Goal: Information Seeking & Learning: Learn about a topic

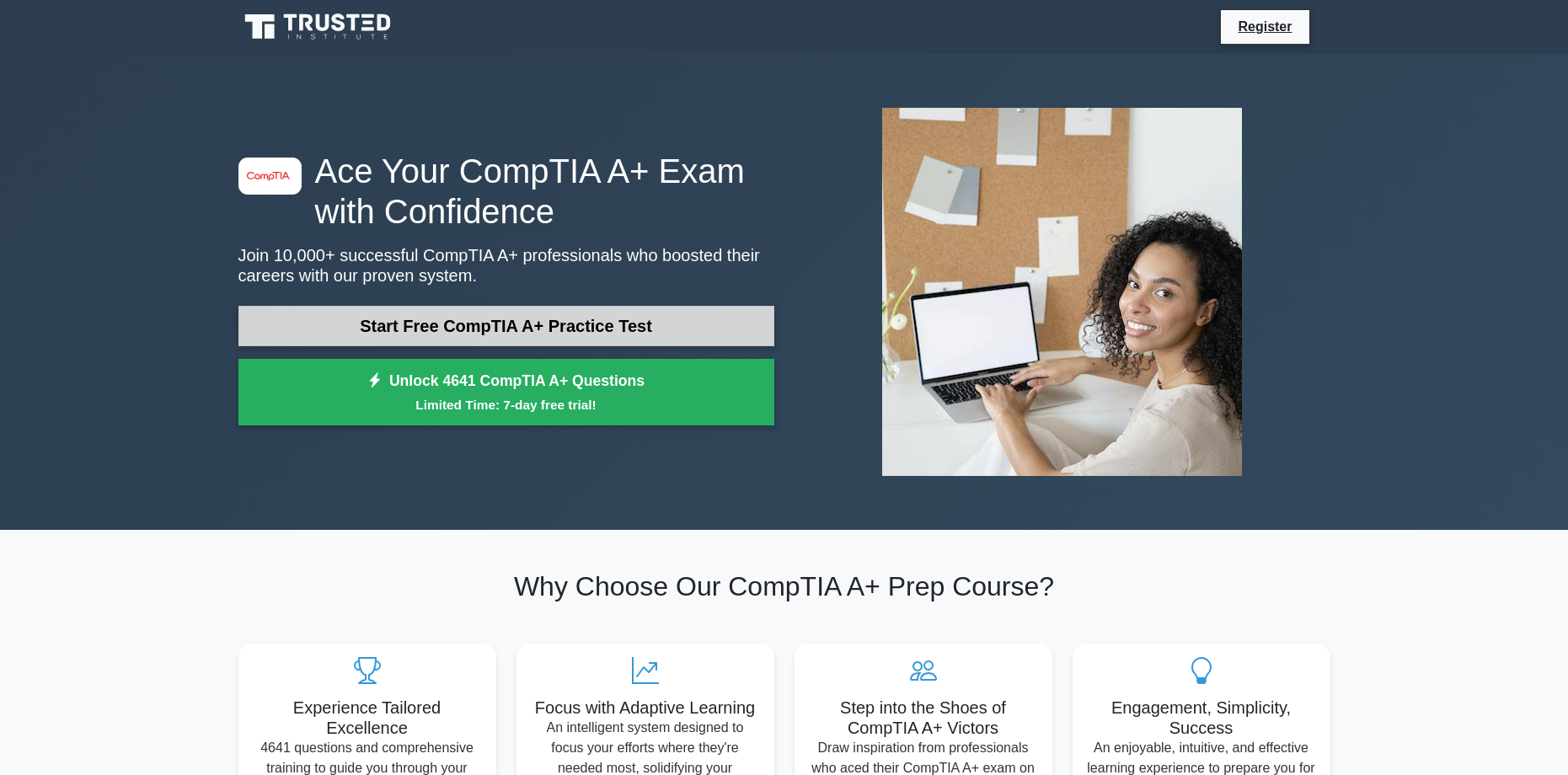
click at [544, 333] on link "Start Free CompTIA A+ Practice Test" at bounding box center [505, 326] width 536 height 41
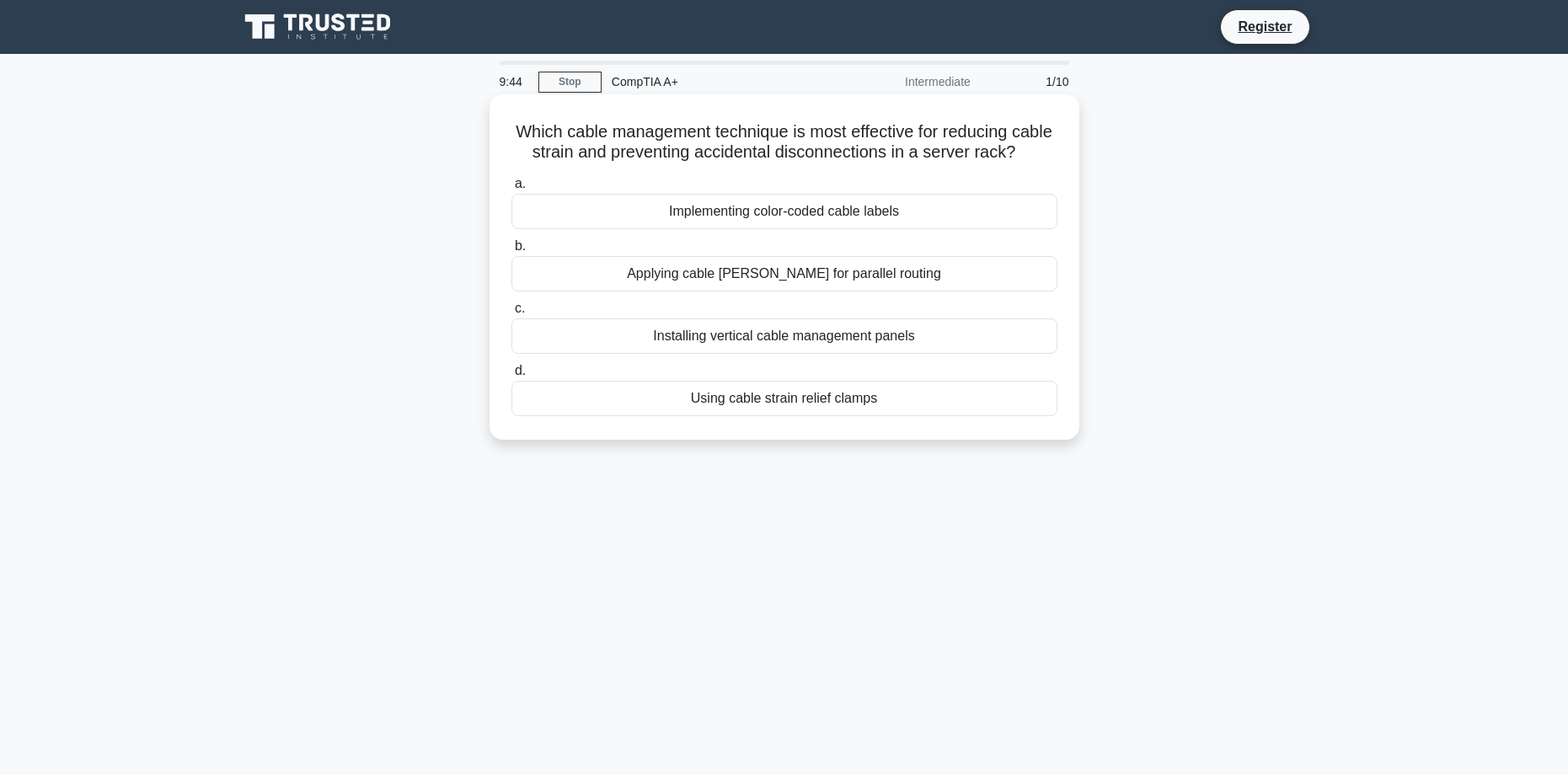
click at [810, 229] on div "Implementing color-coded cable labels" at bounding box center [784, 211] width 546 height 35
click at [511, 190] on input "a. Implementing color-coded cable labels" at bounding box center [511, 184] width 0 height 11
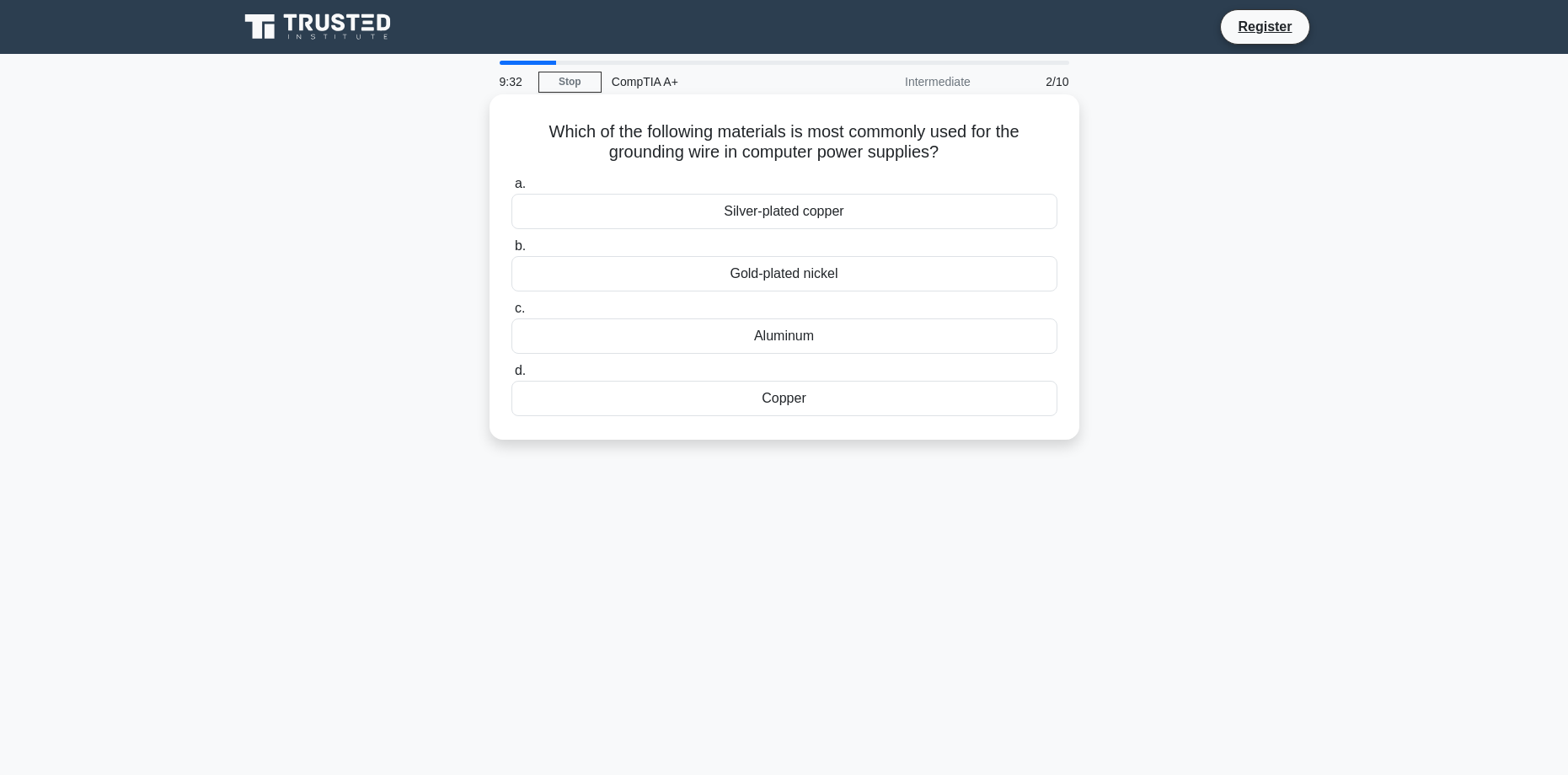
click at [795, 342] on div "Aluminum" at bounding box center [784, 335] width 546 height 35
click at [511, 314] on input "c. Aluminum" at bounding box center [511, 309] width 0 height 11
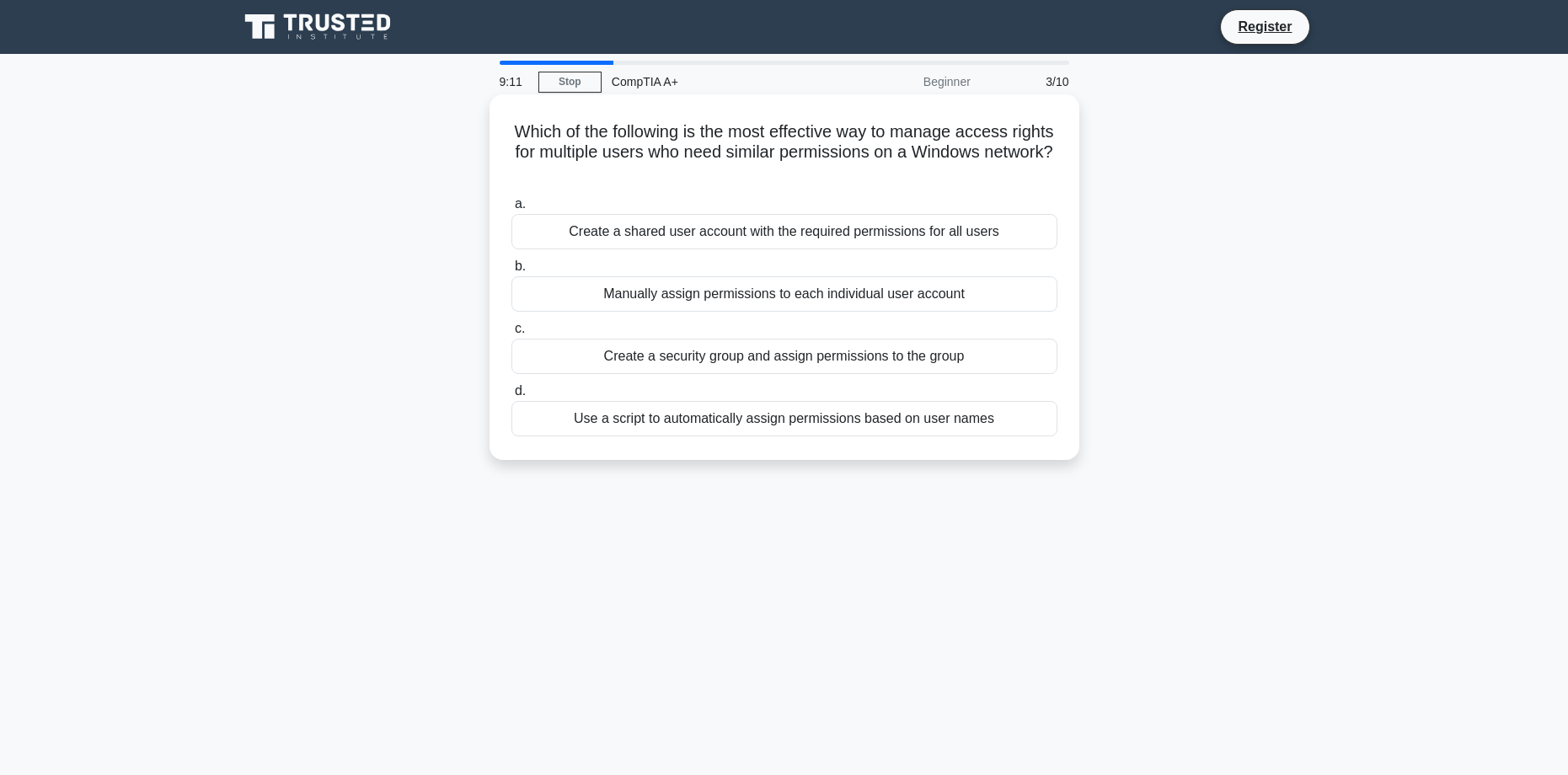
click at [768, 234] on div "Create a shared user account with the required permissions for all users" at bounding box center [784, 231] width 546 height 35
click at [511, 209] on input "a. Create a shared user account with the required permissions for all users" at bounding box center [511, 204] width 0 height 11
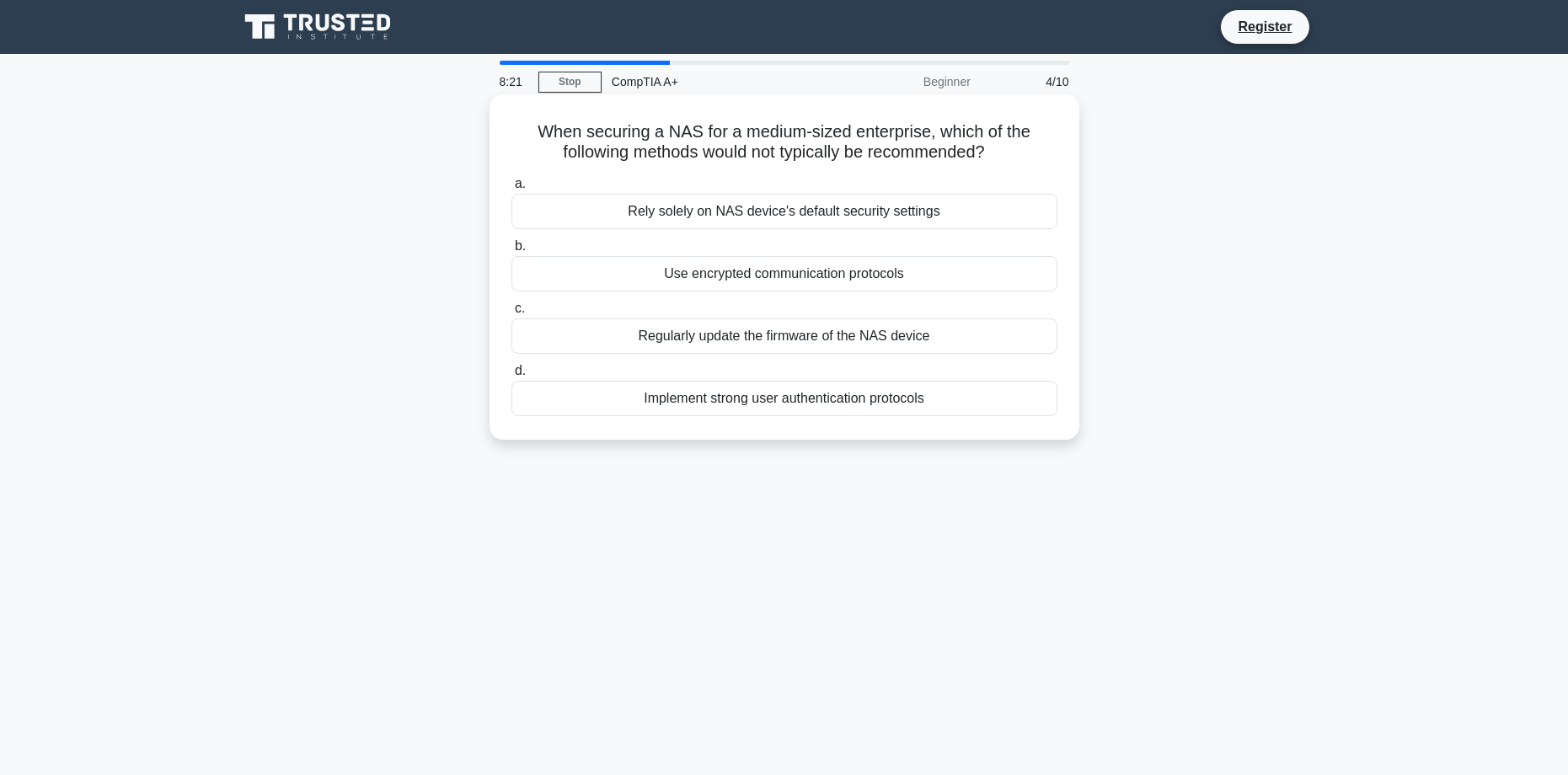
click at [780, 400] on div "Implement strong user authentication protocols" at bounding box center [784, 397] width 546 height 35
click at [511, 377] on input "d. Implement strong user authentication protocols" at bounding box center [511, 371] width 0 height 11
click at [733, 397] on div "Single-threaded performance efficiency" at bounding box center [784, 397] width 546 height 35
click at [511, 377] on input "d. Single-threaded performance efficiency" at bounding box center [511, 371] width 0 height 11
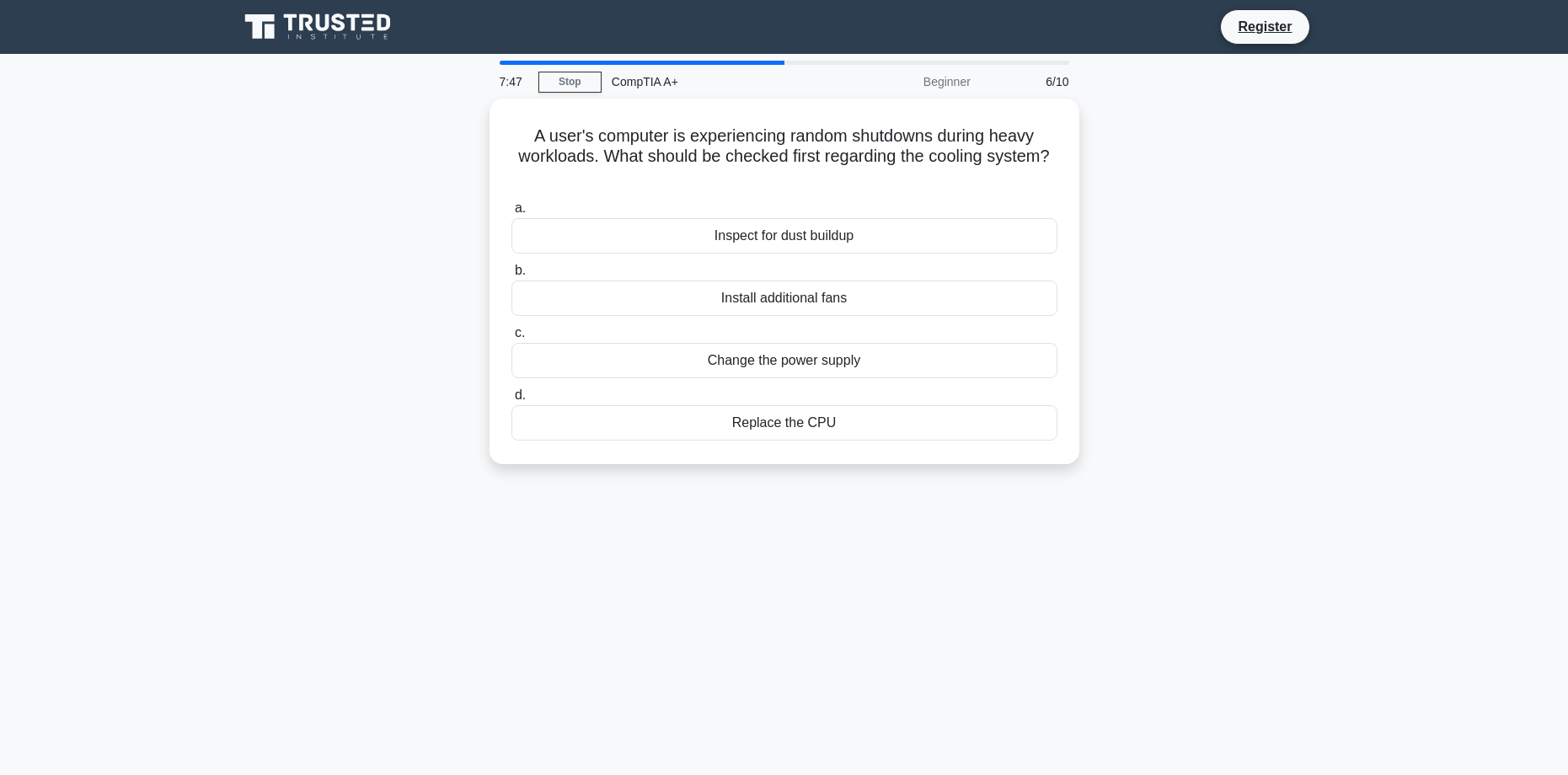
drag, startPoint x: 762, startPoint y: 194, endPoint x: 383, endPoint y: 210, distance: 379.3
click at [383, 210] on div "A user's computer is experiencing random shutdowns during heavy workloads. What…" at bounding box center [784, 291] width 1112 height 385
click at [754, 234] on div "Inspect for dust buildup" at bounding box center [784, 231] width 546 height 35
click at [511, 209] on input "a. Inspect for dust buildup" at bounding box center [511, 204] width 0 height 11
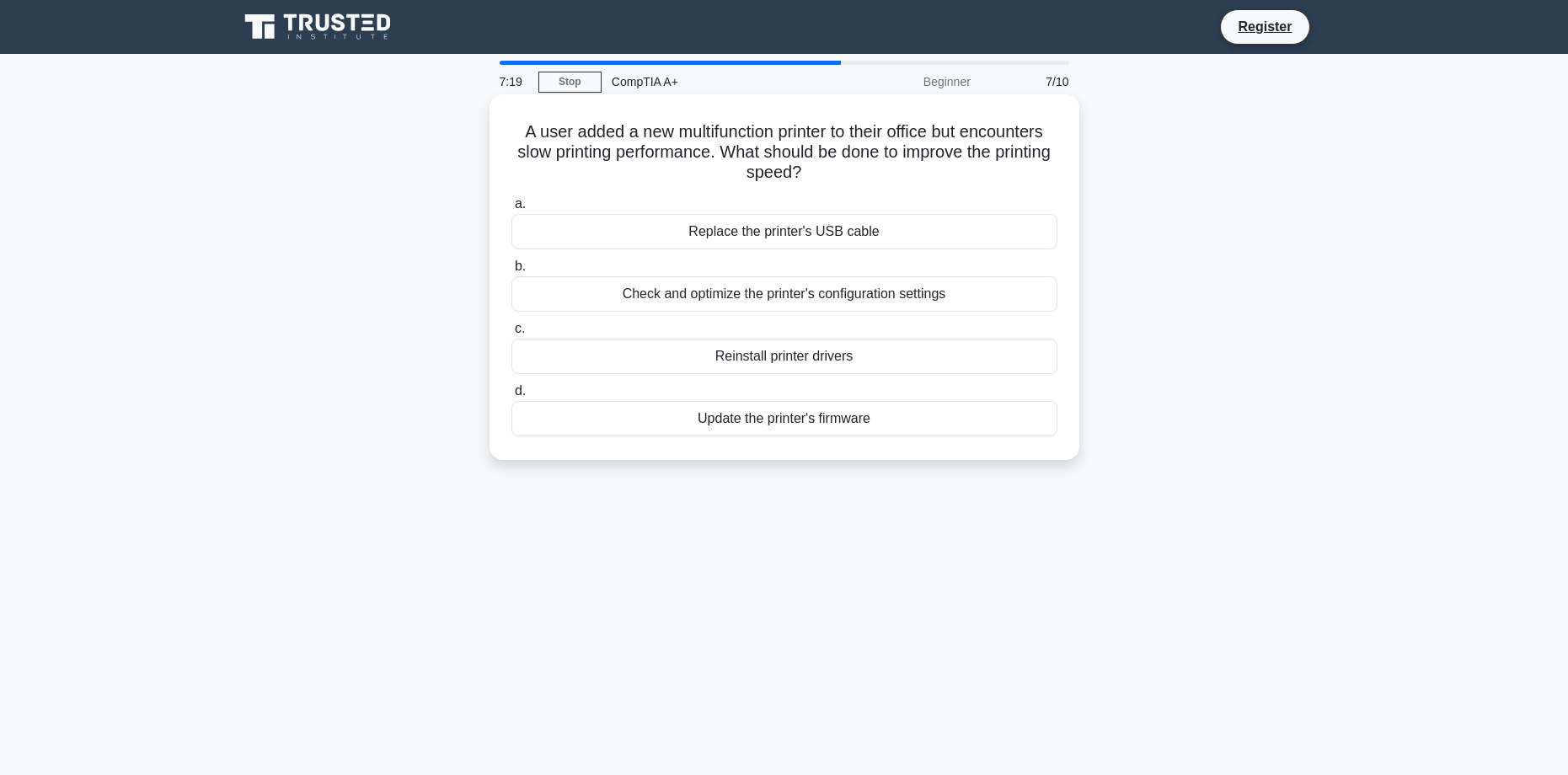
click at [754, 424] on div "Update the printer's firmware" at bounding box center [784, 418] width 546 height 35
click at [511, 397] on input "d. Update the printer's firmware" at bounding box center [511, 391] width 0 height 11
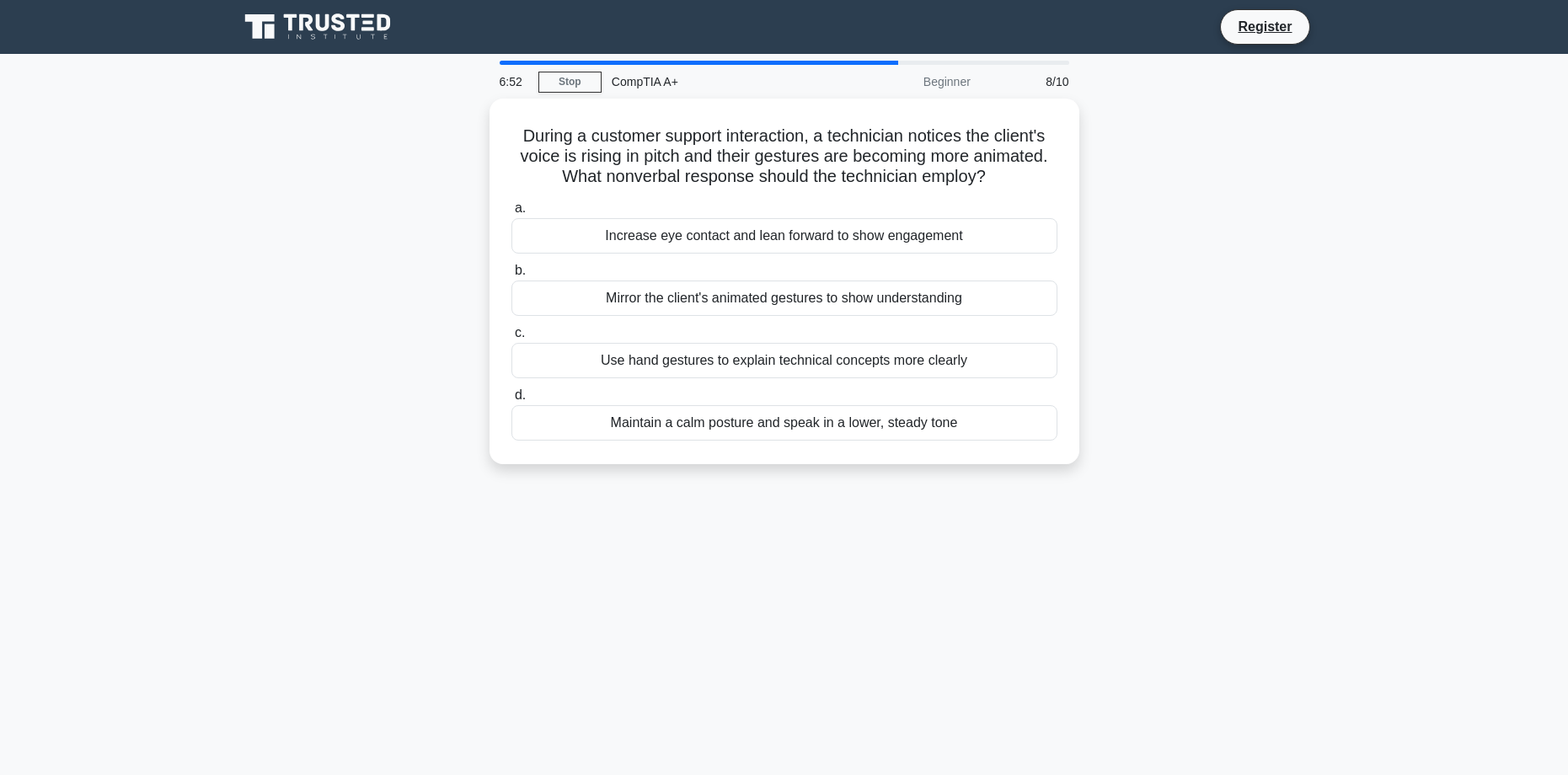
drag, startPoint x: 1295, startPoint y: 363, endPoint x: 1117, endPoint y: 534, distance: 246.8
click at [1117, 534] on div "6:52 Stop CompTIA A+ Beginner 8/10 During a customer support interaction, a tec…" at bounding box center [784, 481] width 1112 height 842
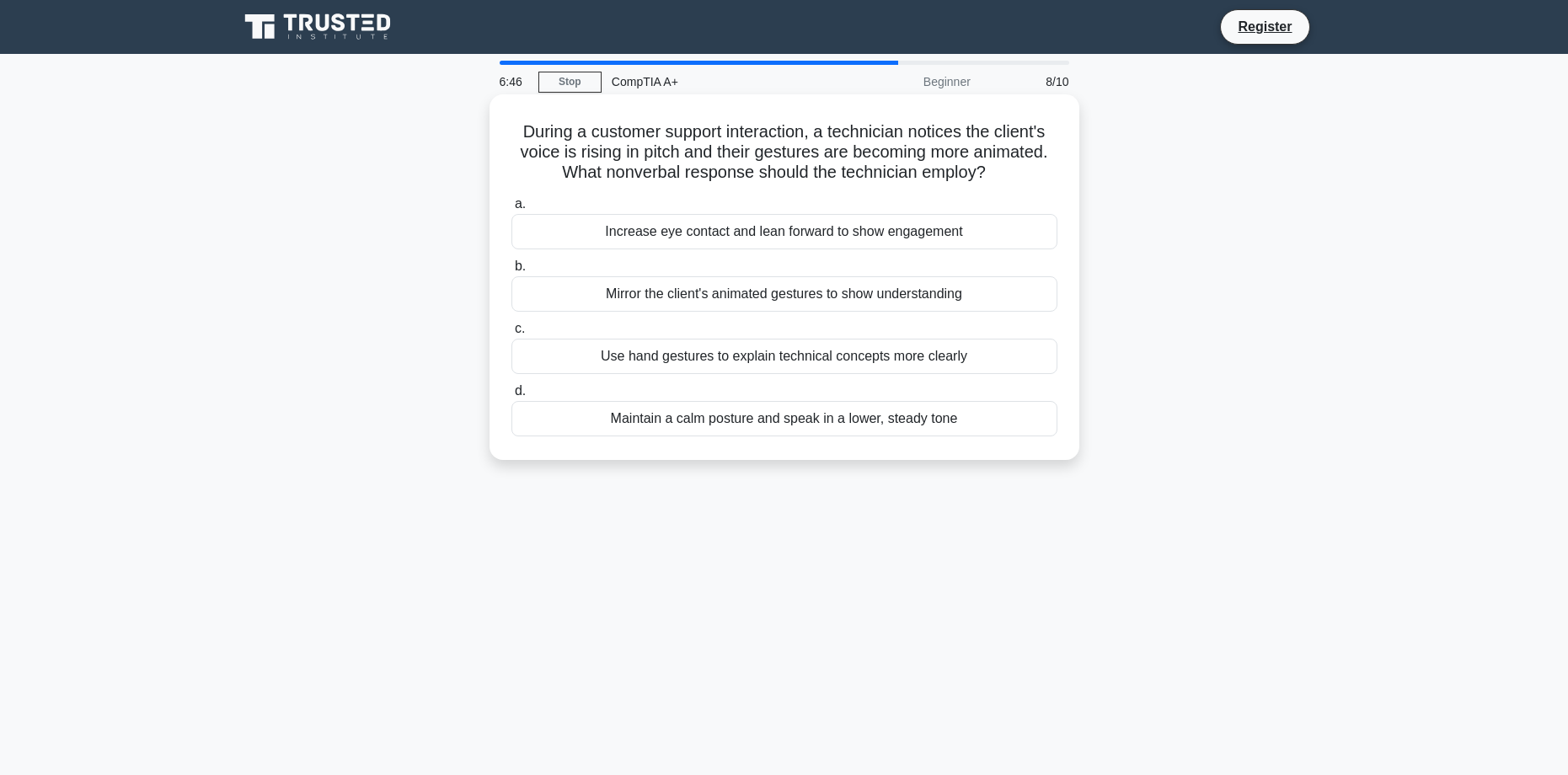
click at [803, 293] on div "Mirror the client's animated gestures to show understanding" at bounding box center [784, 293] width 546 height 35
click at [511, 272] on input "b. Mirror the client's animated gestures to show understanding" at bounding box center [511, 266] width 0 height 11
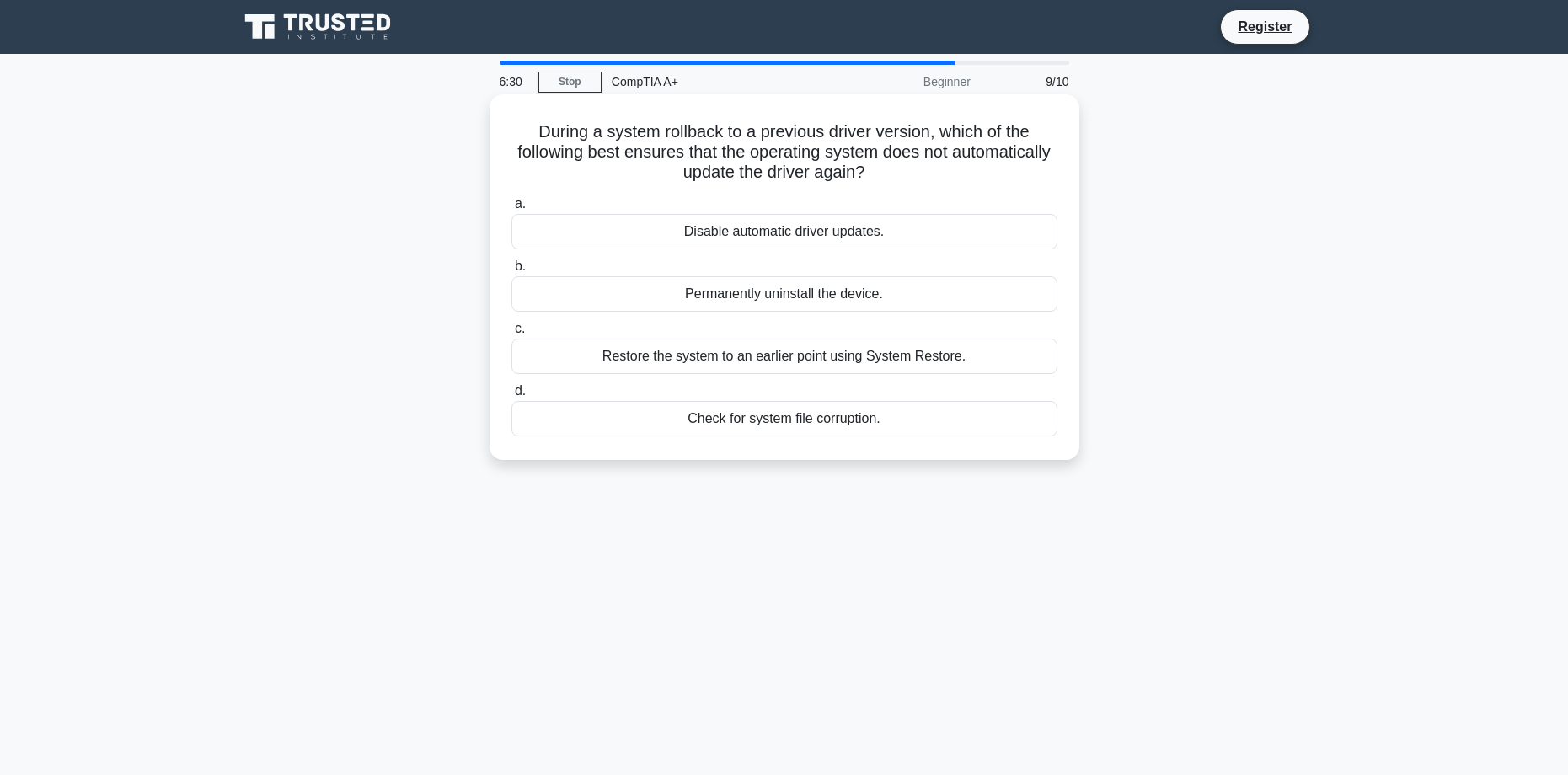
click at [786, 229] on div "Disable automatic driver updates." at bounding box center [784, 231] width 546 height 35
click at [511, 209] on input "a. Disable automatic driver updates." at bounding box center [511, 204] width 0 height 11
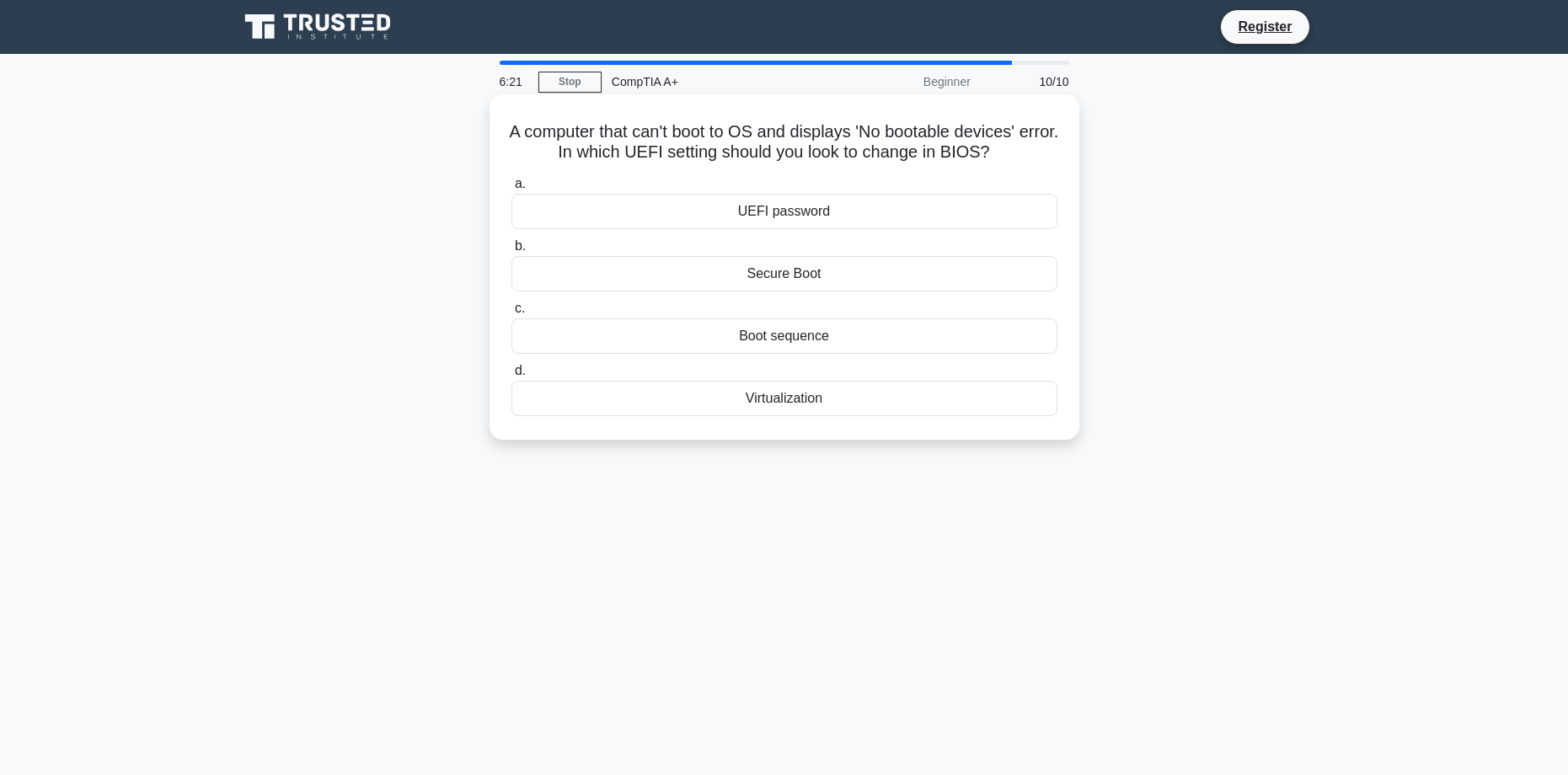
click at [742, 338] on div "Boot sequence" at bounding box center [784, 335] width 546 height 35
click at [511, 314] on input "c. Boot sequence" at bounding box center [511, 309] width 0 height 11
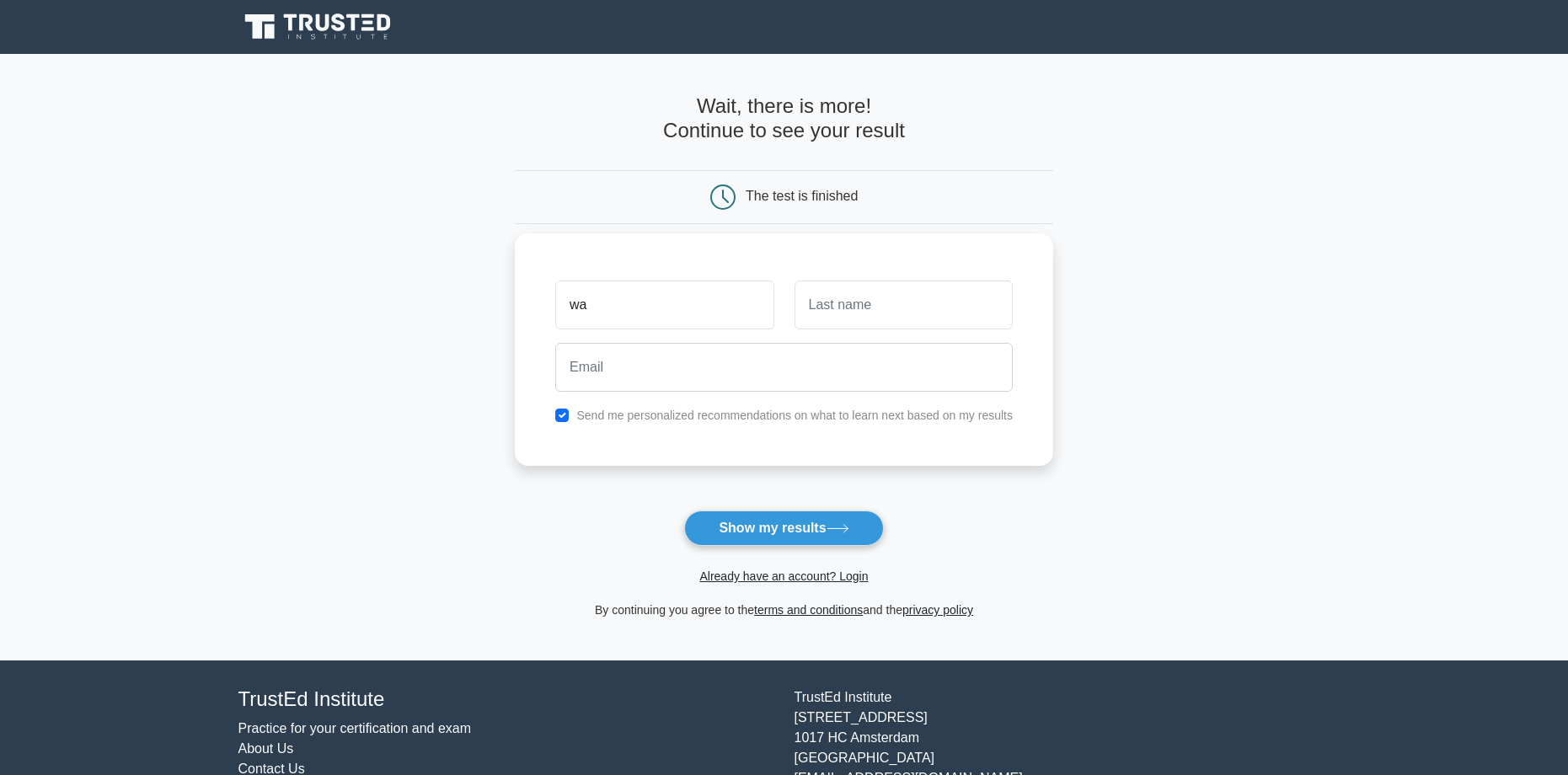
type input "waylon"
click at [899, 299] on input "text" at bounding box center [903, 304] width 218 height 49
type input "mills"
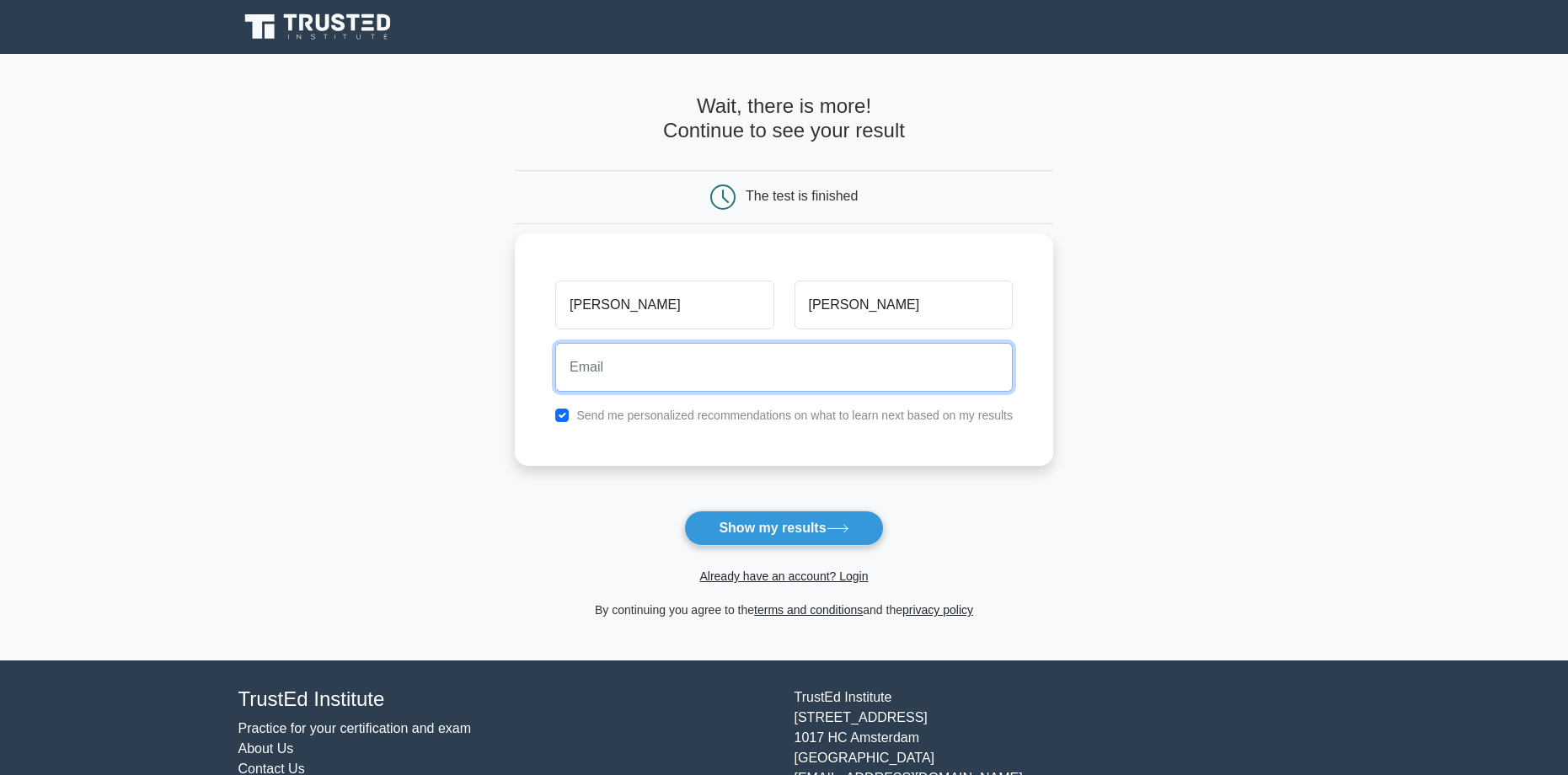
click at [738, 380] on input "email" at bounding box center [784, 367] width 457 height 49
type input "waylonmills77@gmail.com"
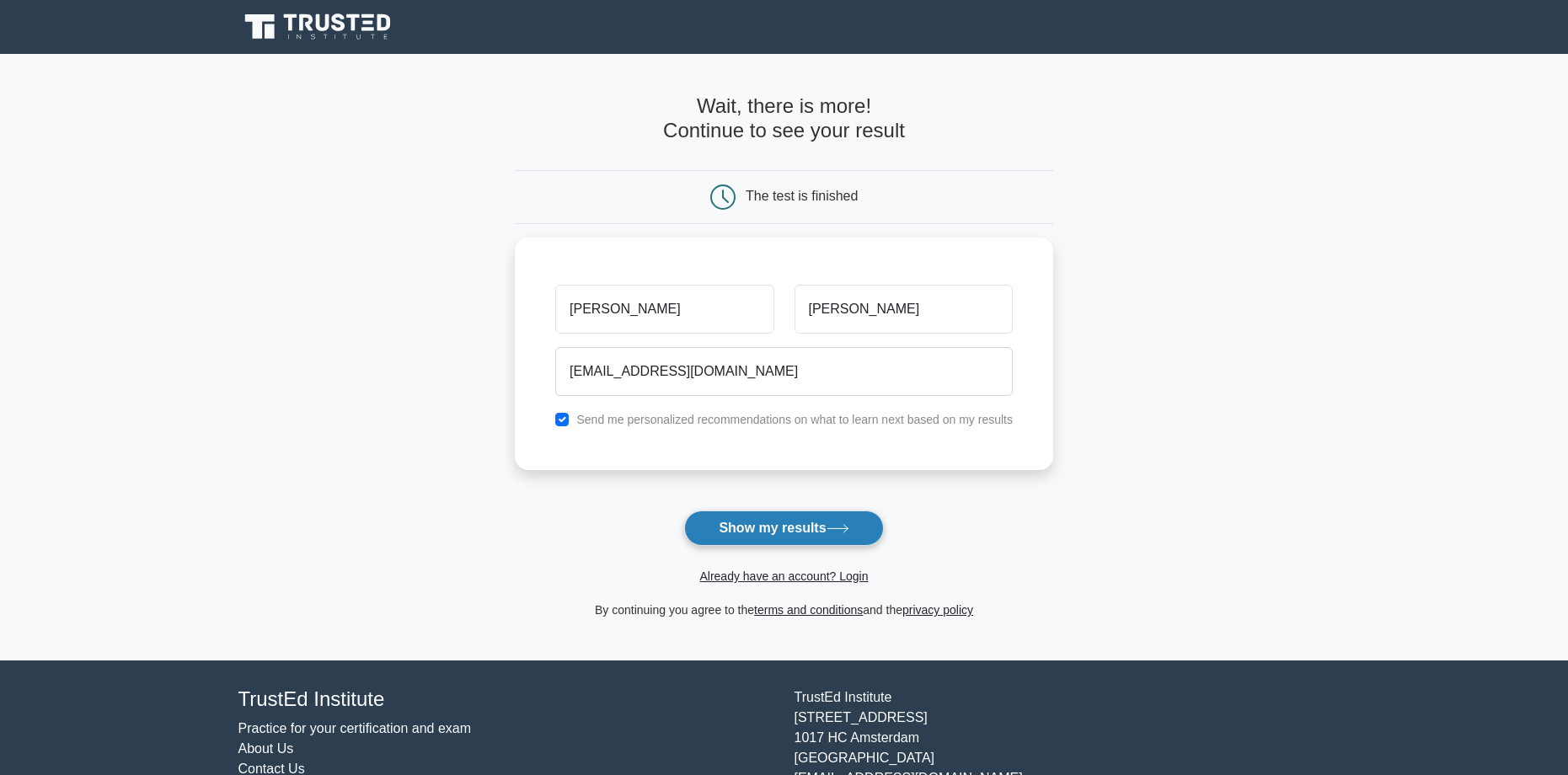
click at [818, 536] on button "Show my results" at bounding box center [783, 528] width 199 height 35
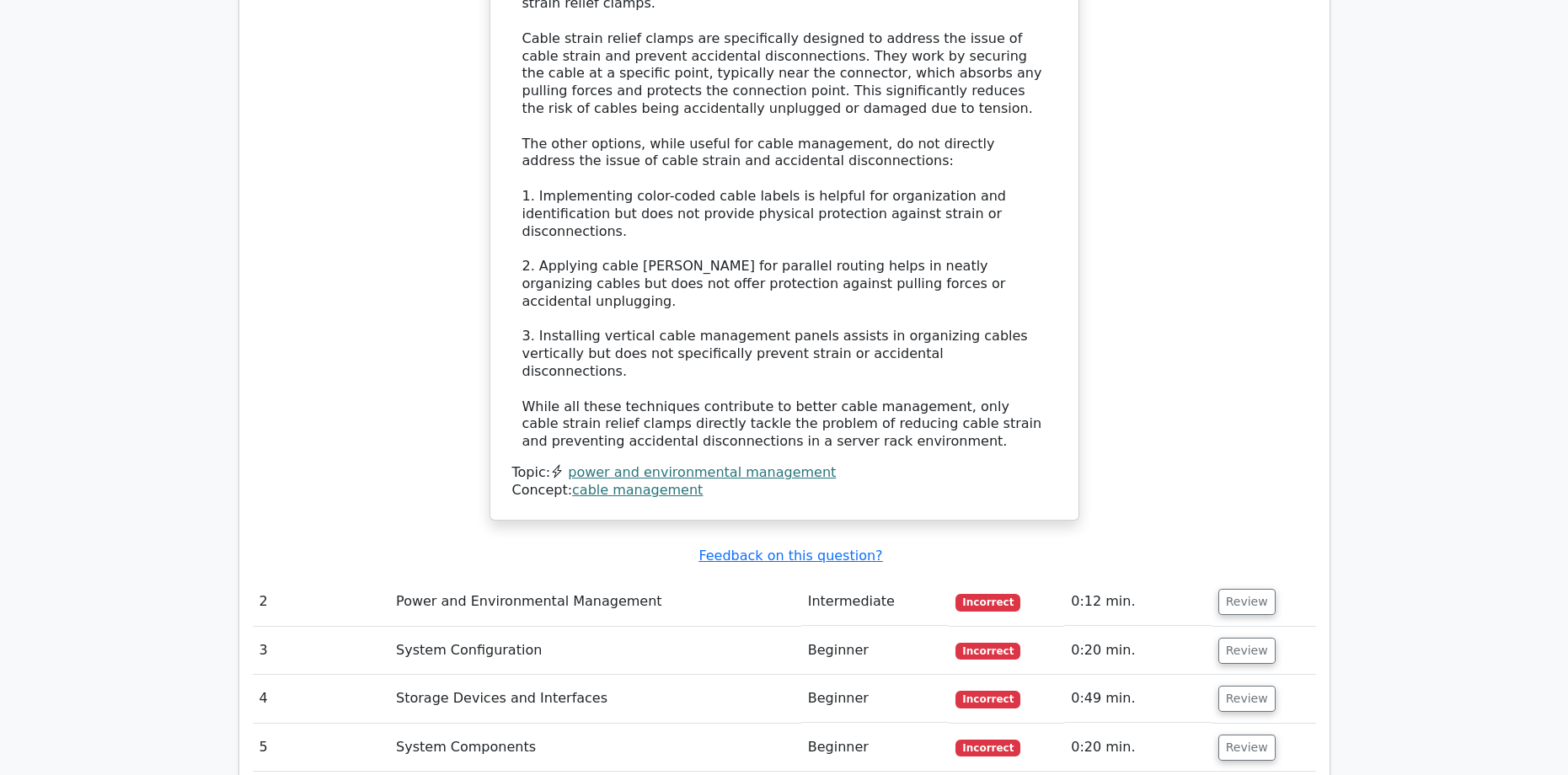
scroll to position [2021, 0]
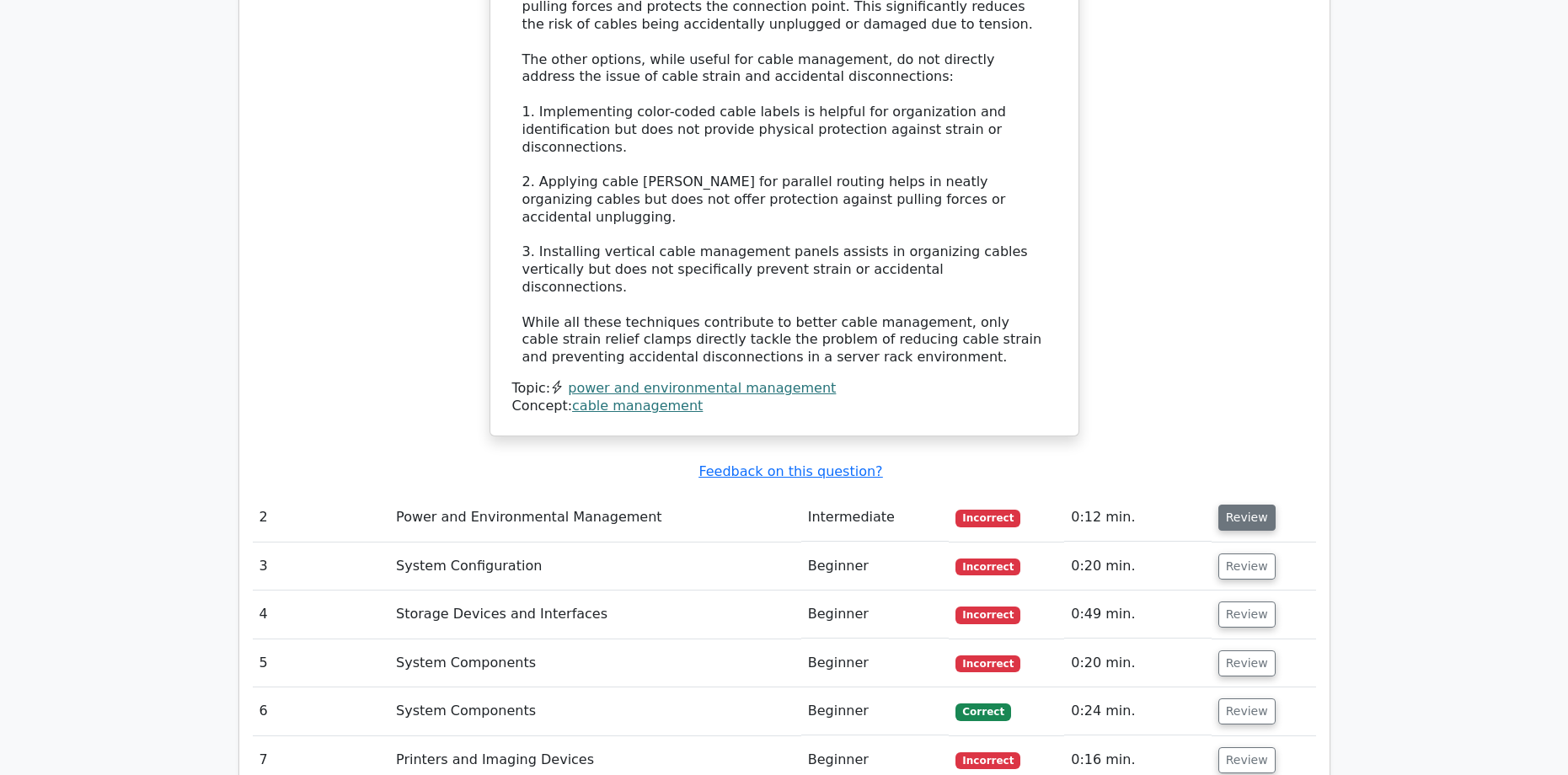
click at [1235, 504] on button "Review" at bounding box center [1246, 517] width 57 height 26
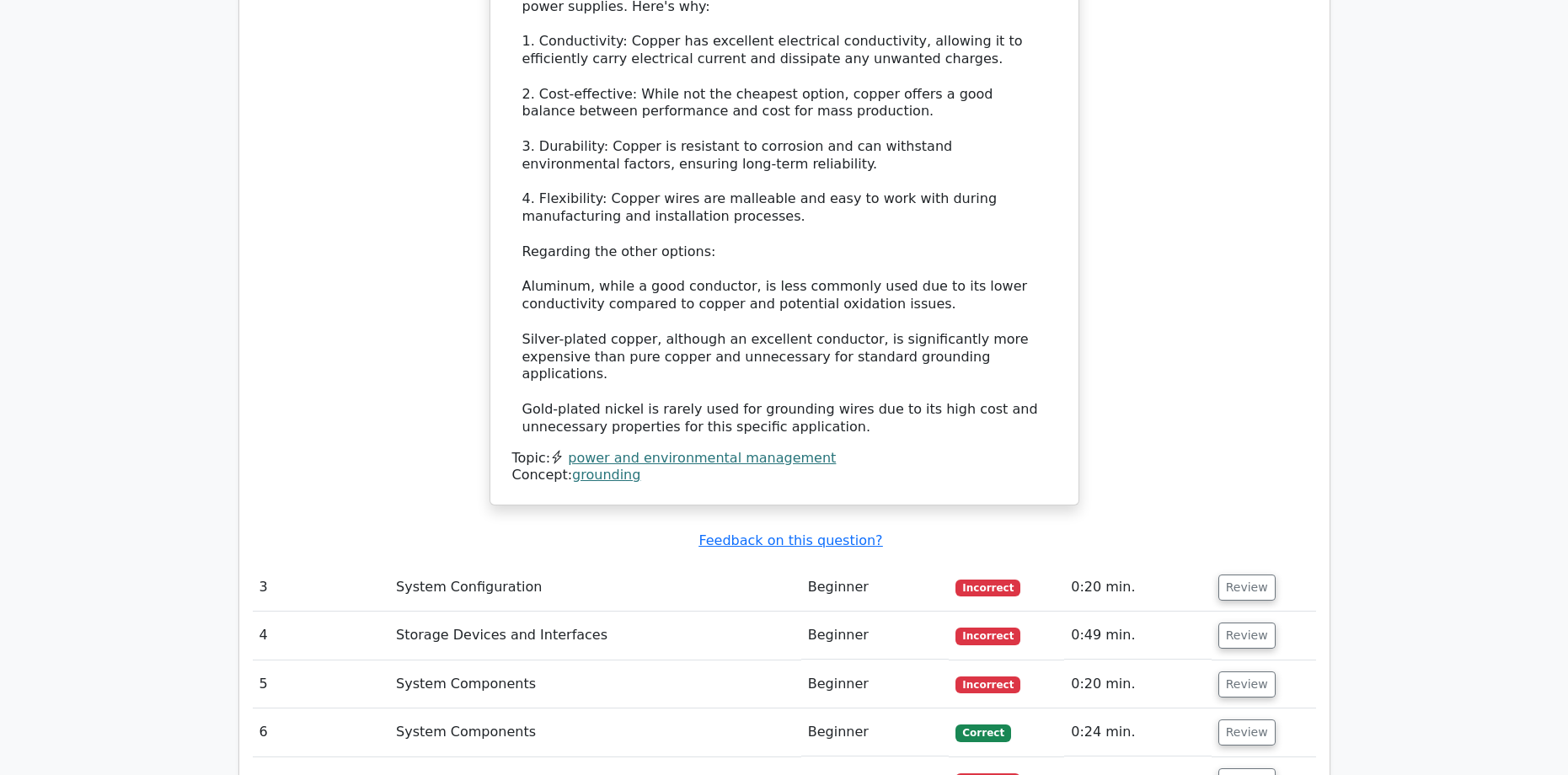
scroll to position [3031, 0]
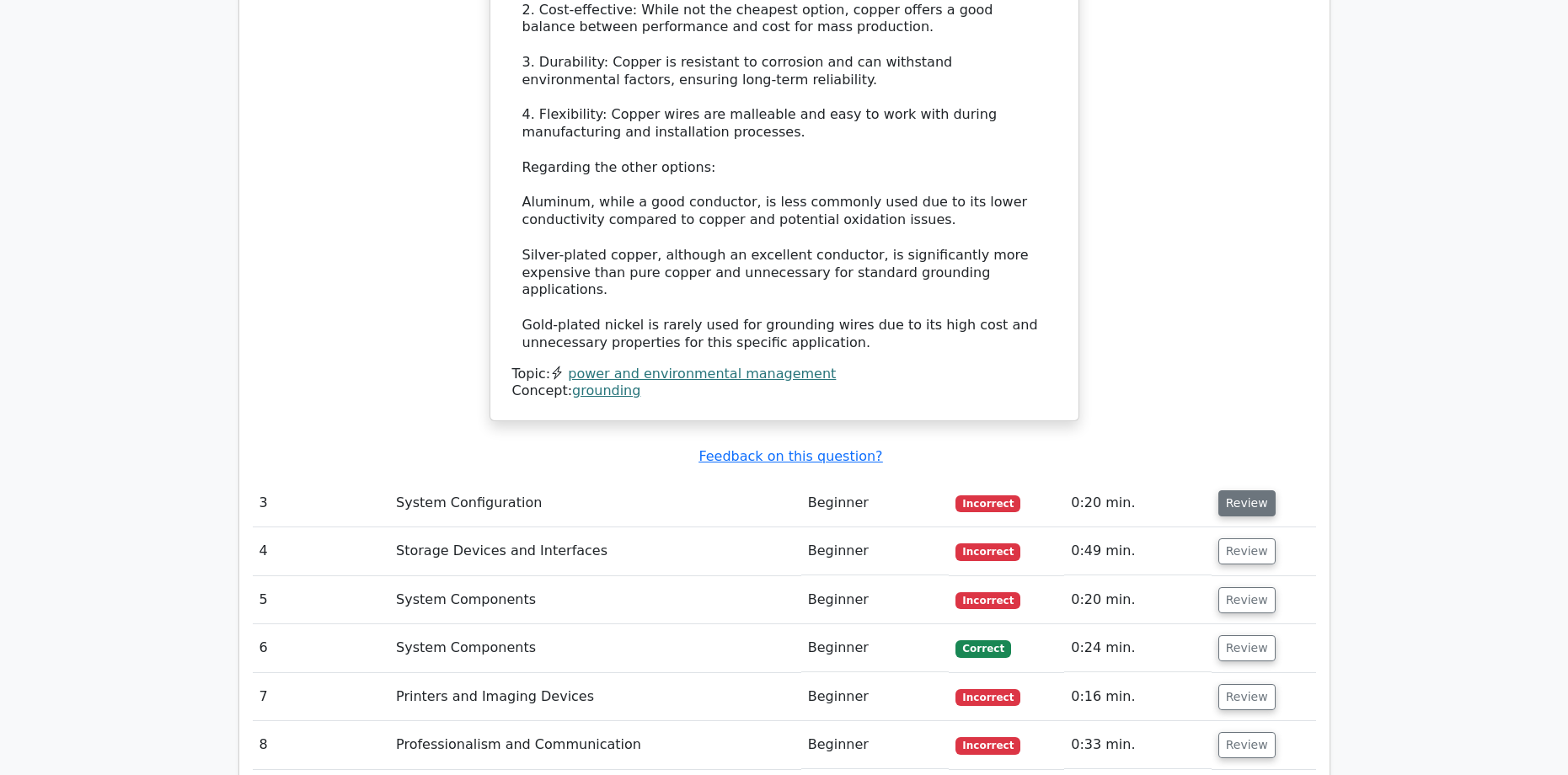
click at [1261, 490] on button "Review" at bounding box center [1246, 503] width 57 height 26
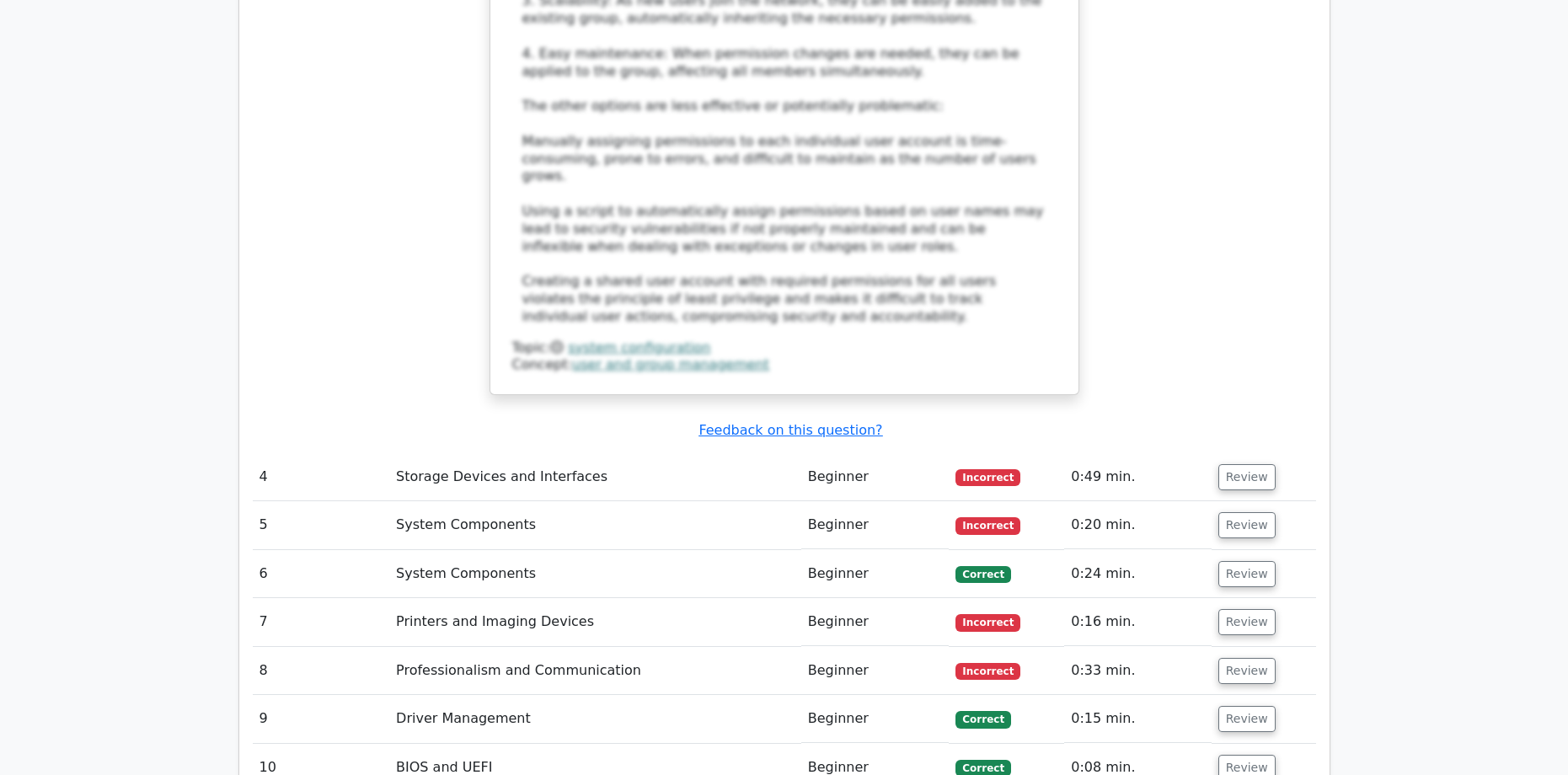
scroll to position [4210, 0]
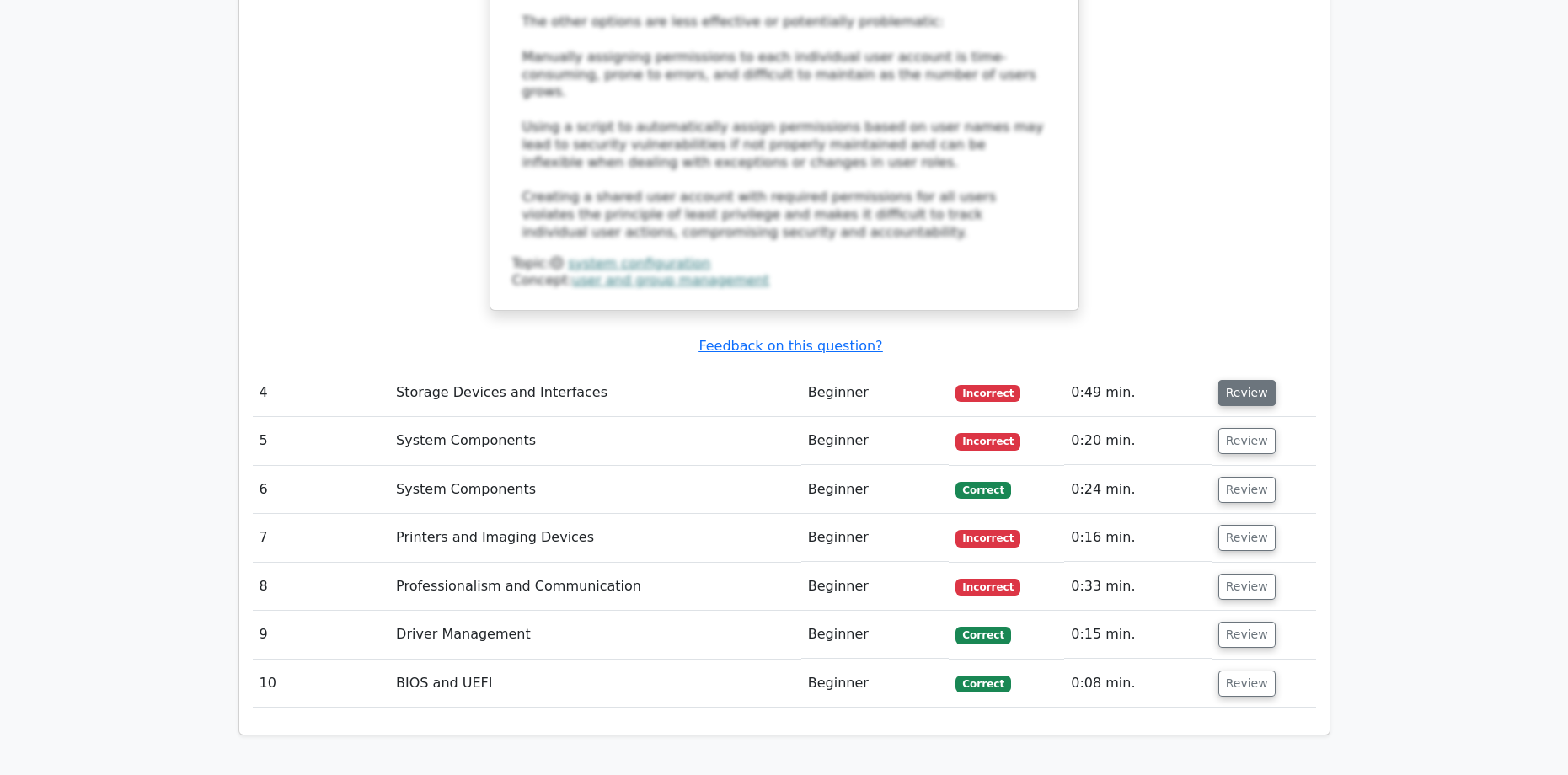
click at [1238, 380] on button "Review" at bounding box center [1246, 393] width 57 height 26
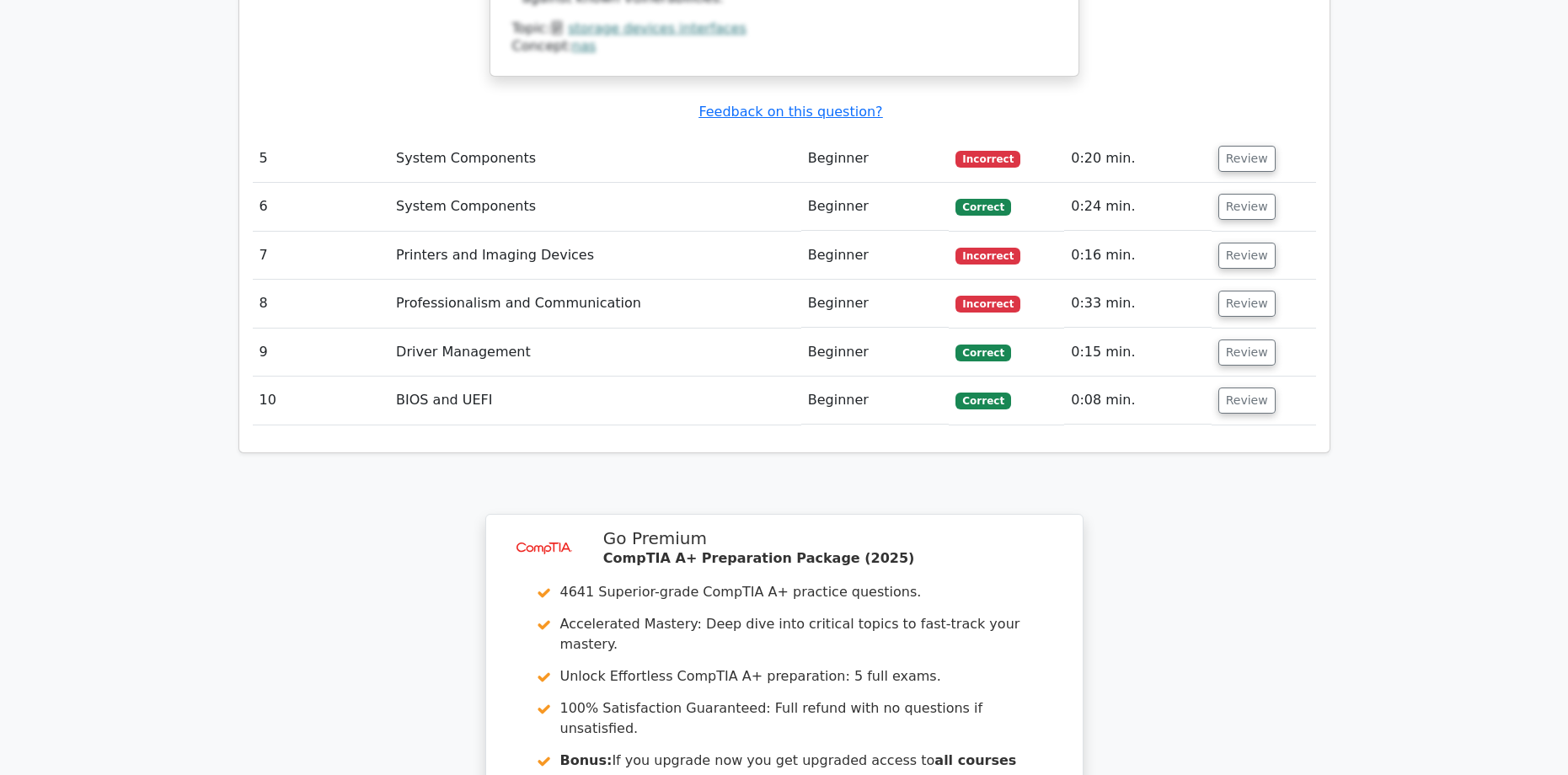
scroll to position [5461, 0]
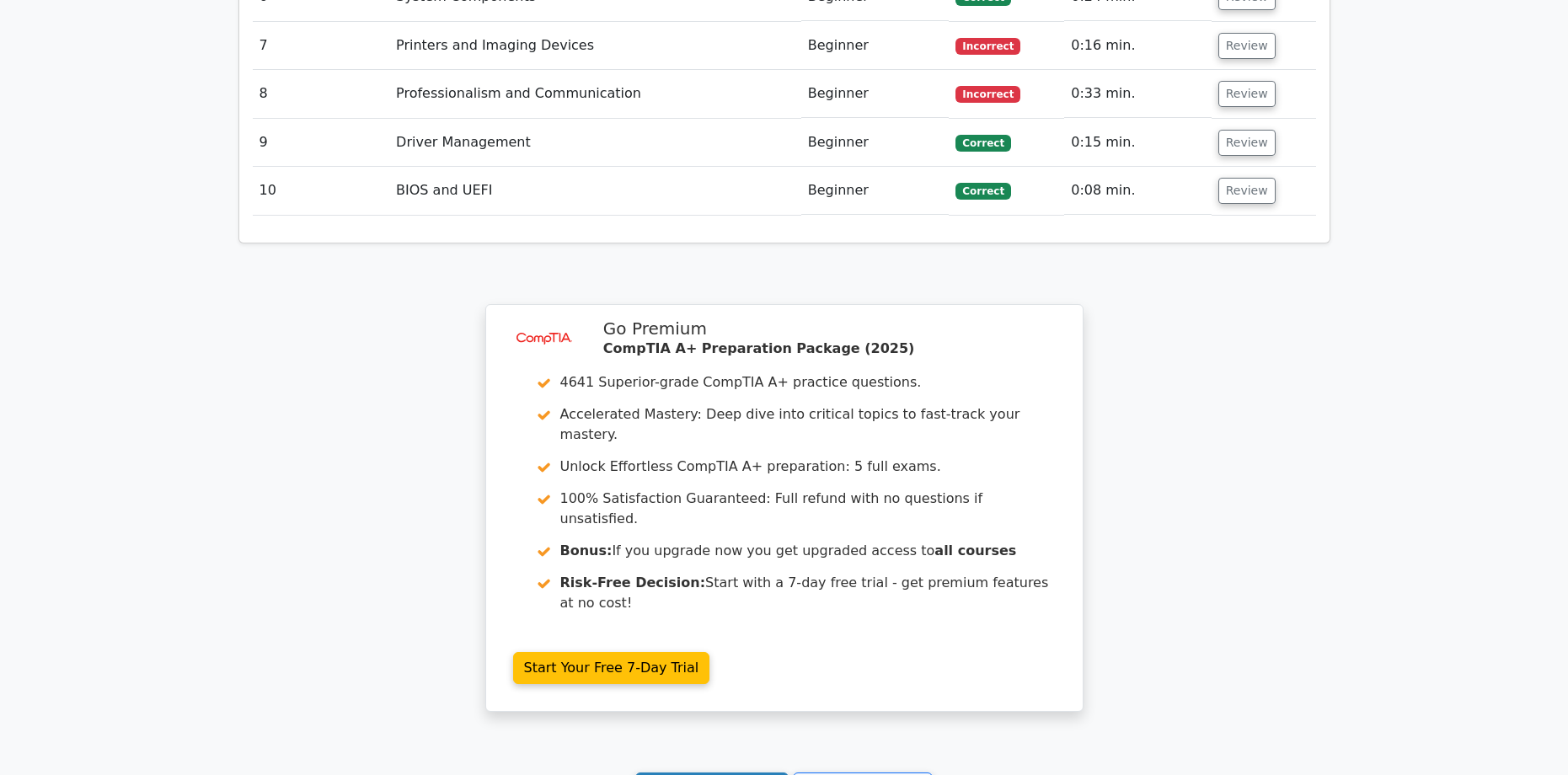
click at [706, 772] on link "Continue practicing" at bounding box center [712, 788] width 154 height 32
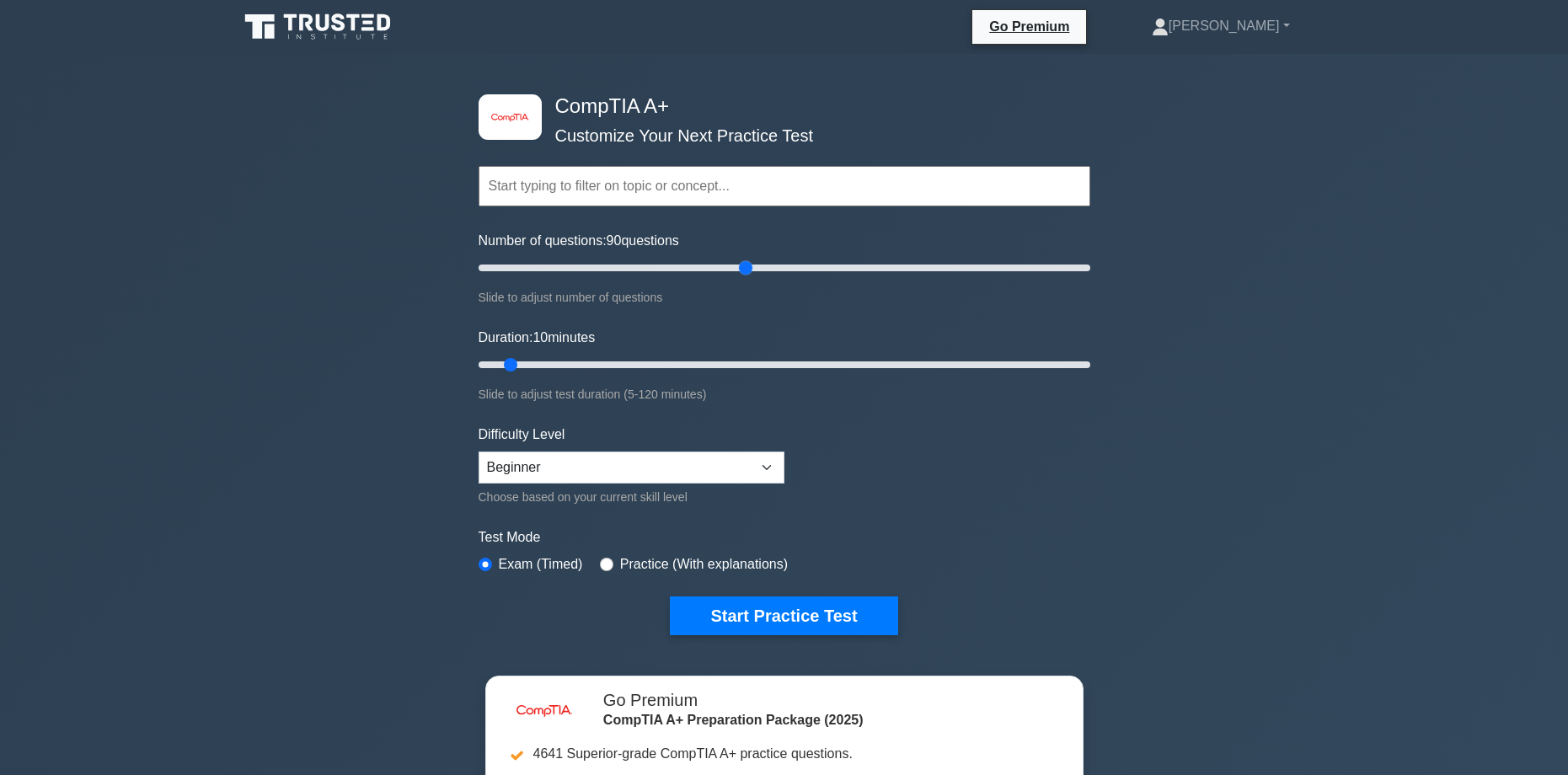
drag, startPoint x: 517, startPoint y: 260, endPoint x: 749, endPoint y: 261, distance: 232.0
type input "90"
click at [749, 261] on input "Number of questions: 90 questions" at bounding box center [784, 267] width 612 height 20
click at [668, 193] on input "text" at bounding box center [784, 185] width 612 height 41
click at [368, 229] on div "image/svg+xml CompTIA A+ Customize Your Next Practice Test Topics Hardware Oper…" at bounding box center [784, 550] width 1568 height 992
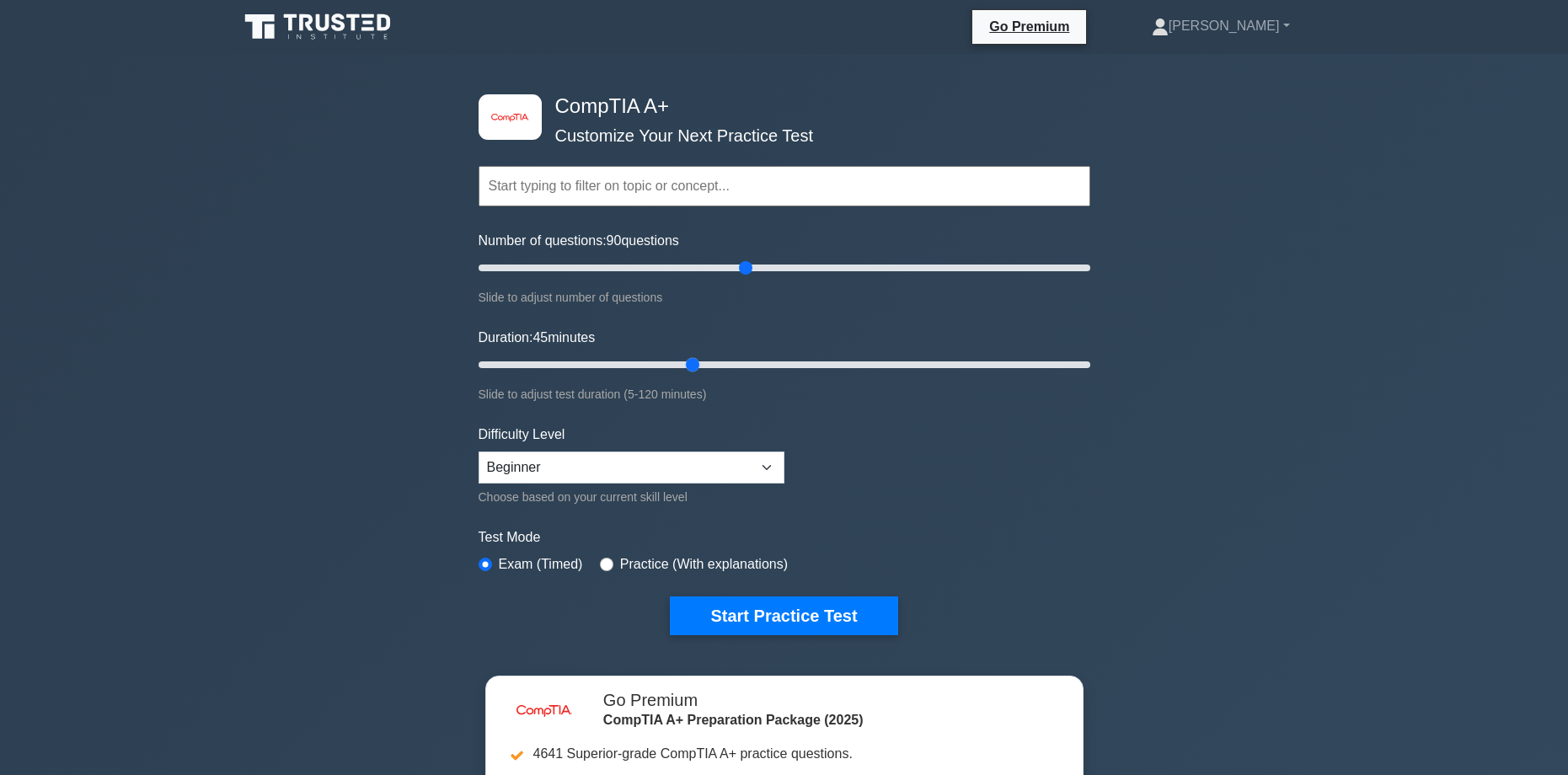
drag, startPoint x: 514, startPoint y: 364, endPoint x: 692, endPoint y: 374, distance: 178.3
type input "45"
click at [692, 374] on input "Duration: 45 minutes" at bounding box center [784, 364] width 612 height 20
click at [618, 465] on select "Beginner Intermediate Expert" at bounding box center [631, 467] width 306 height 32
click at [537, 472] on select "Beginner Intermediate Expert" at bounding box center [631, 467] width 306 height 32
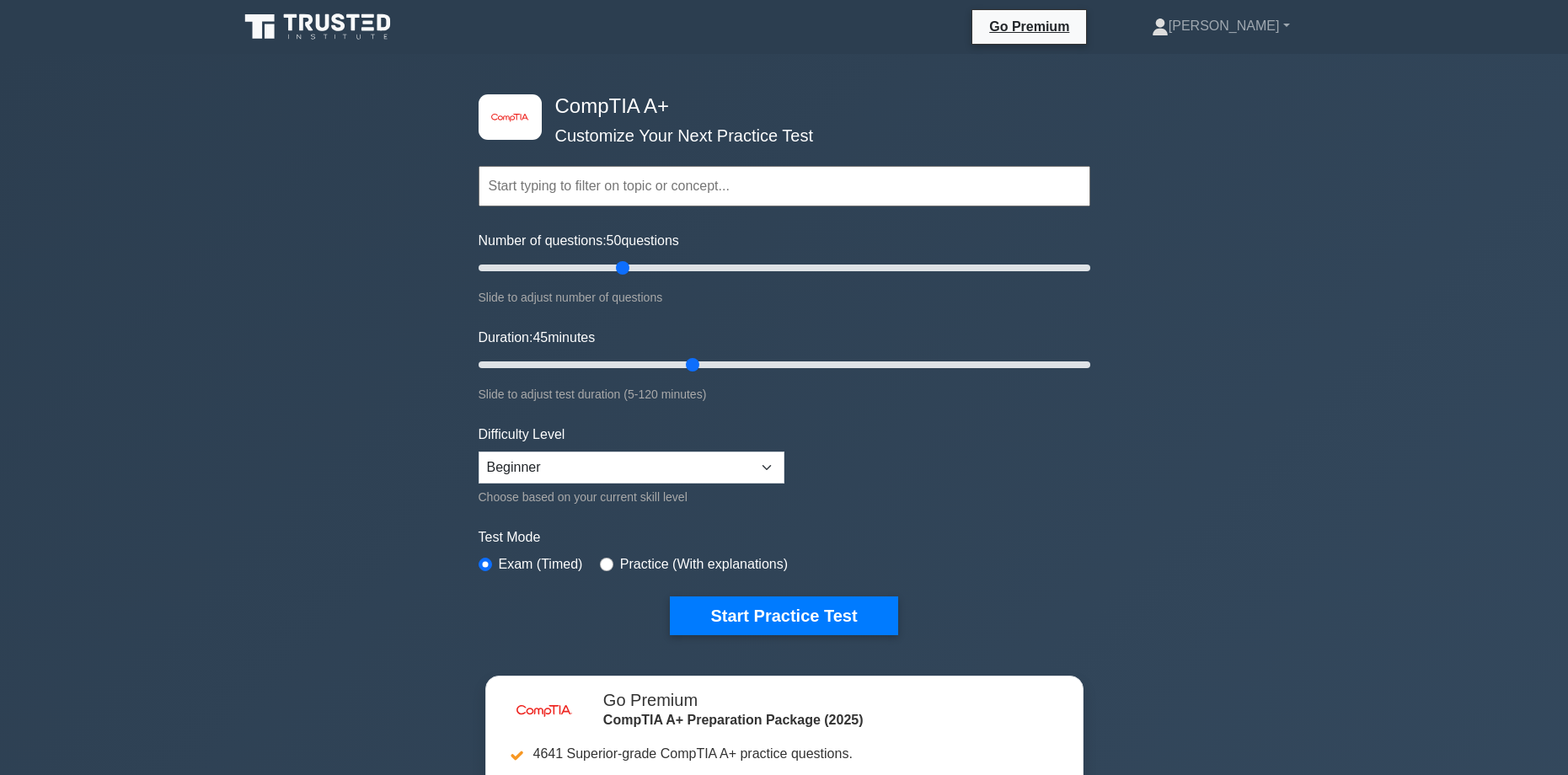
drag, startPoint x: 741, startPoint y: 265, endPoint x: 624, endPoint y: 258, distance: 117.2
type input "50"
click at [626, 258] on input "Number of questions: 50 questions" at bounding box center [784, 267] width 612 height 20
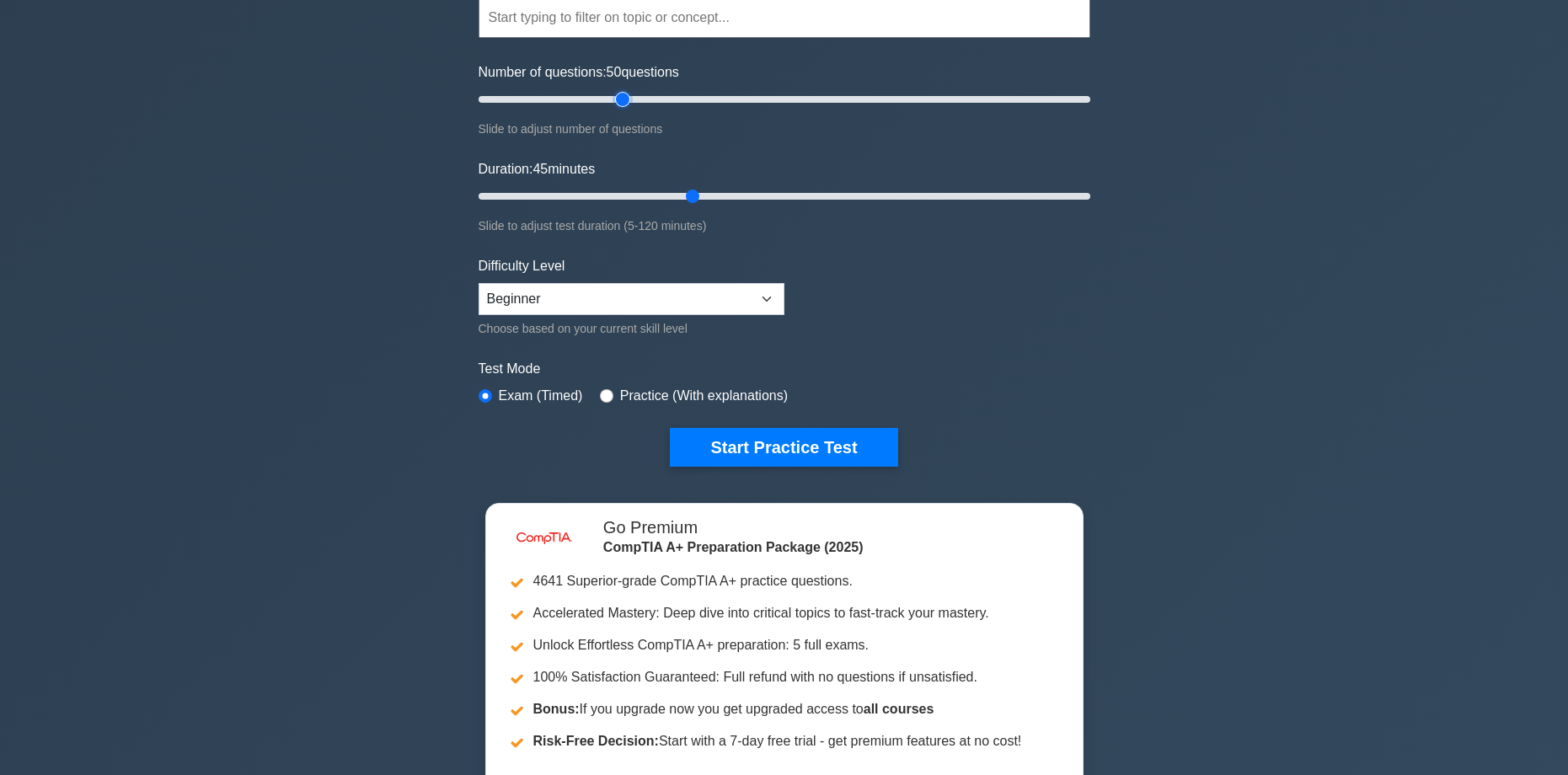
scroll to position [253, 0]
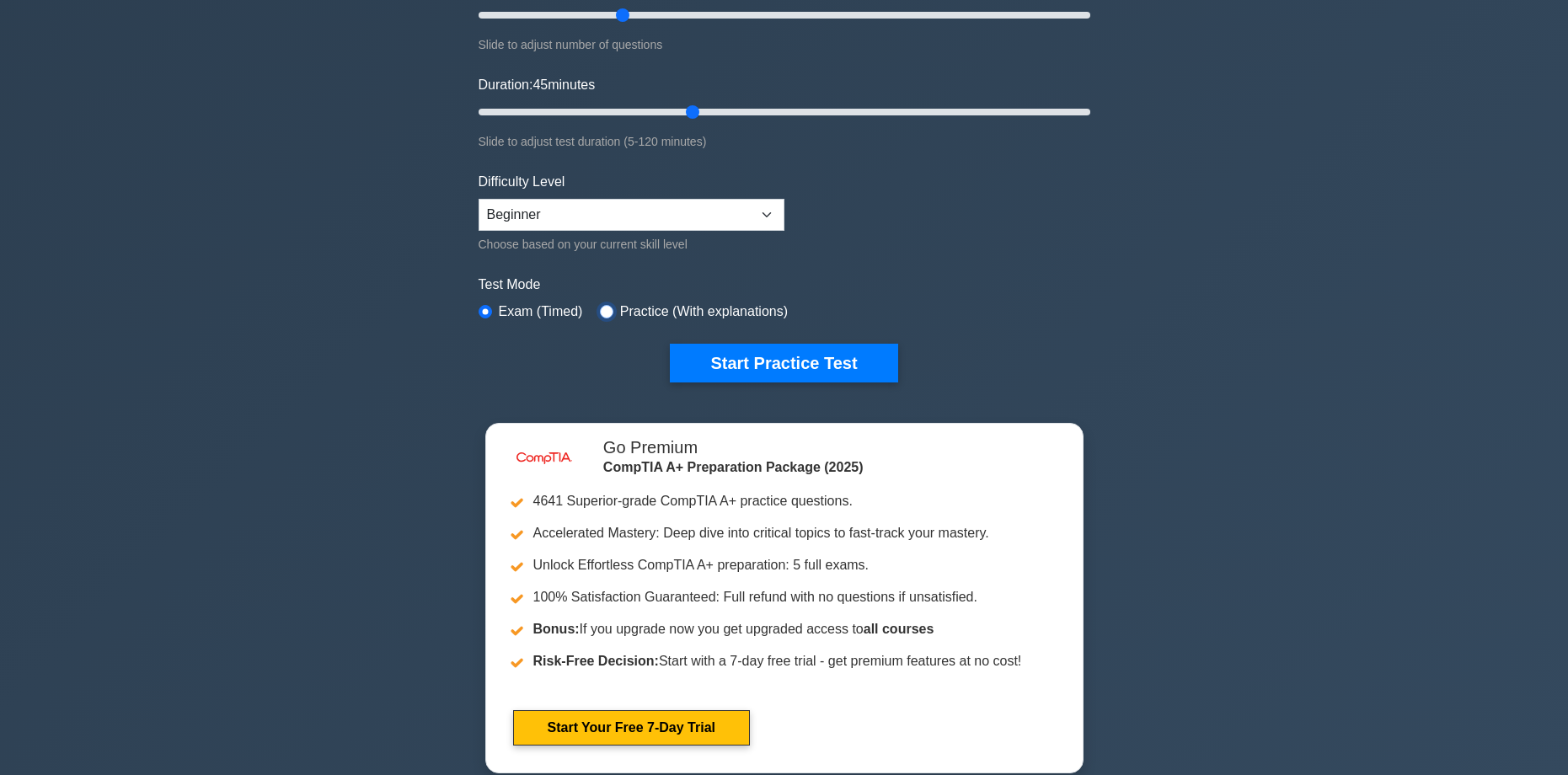
click at [603, 309] on input "radio" at bounding box center [606, 312] width 14 height 14
radio input "true"
click at [488, 309] on input "radio" at bounding box center [486, 312] width 14 height 14
radio input "true"
click at [608, 308] on input "radio" at bounding box center [606, 312] width 14 height 14
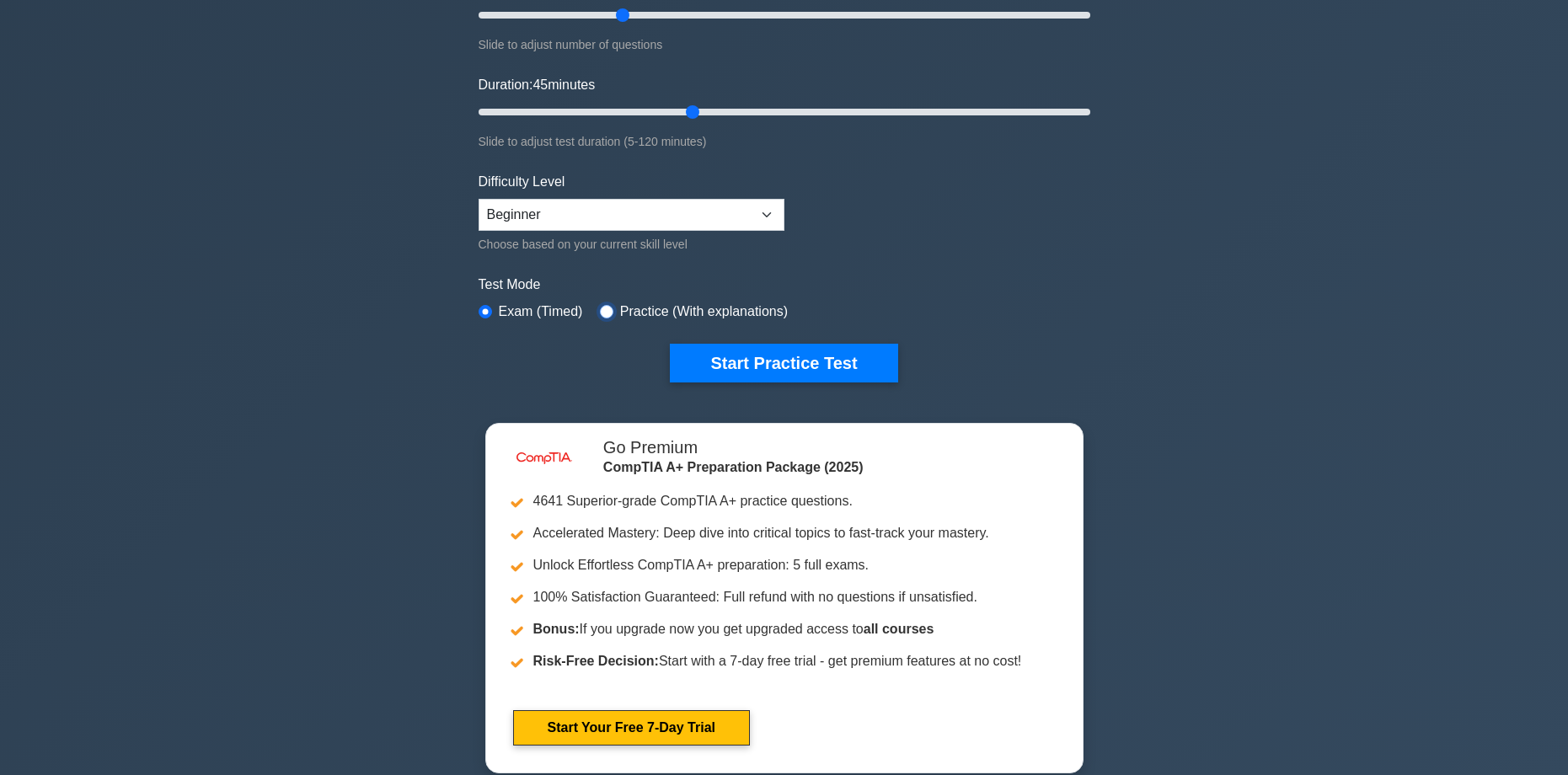
radio input "true"
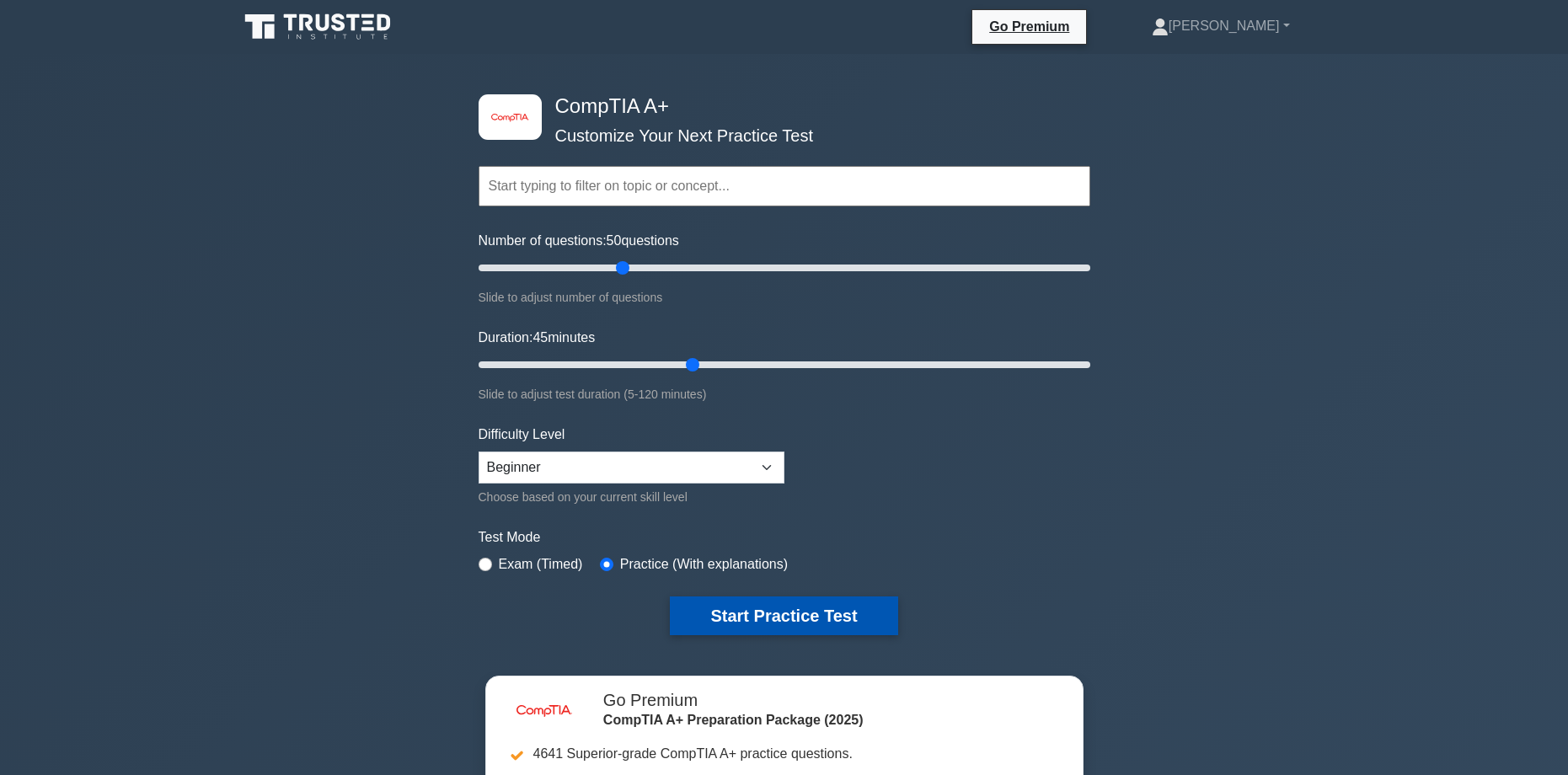
click at [835, 621] on button "Start Practice Test" at bounding box center [784, 616] width 228 height 39
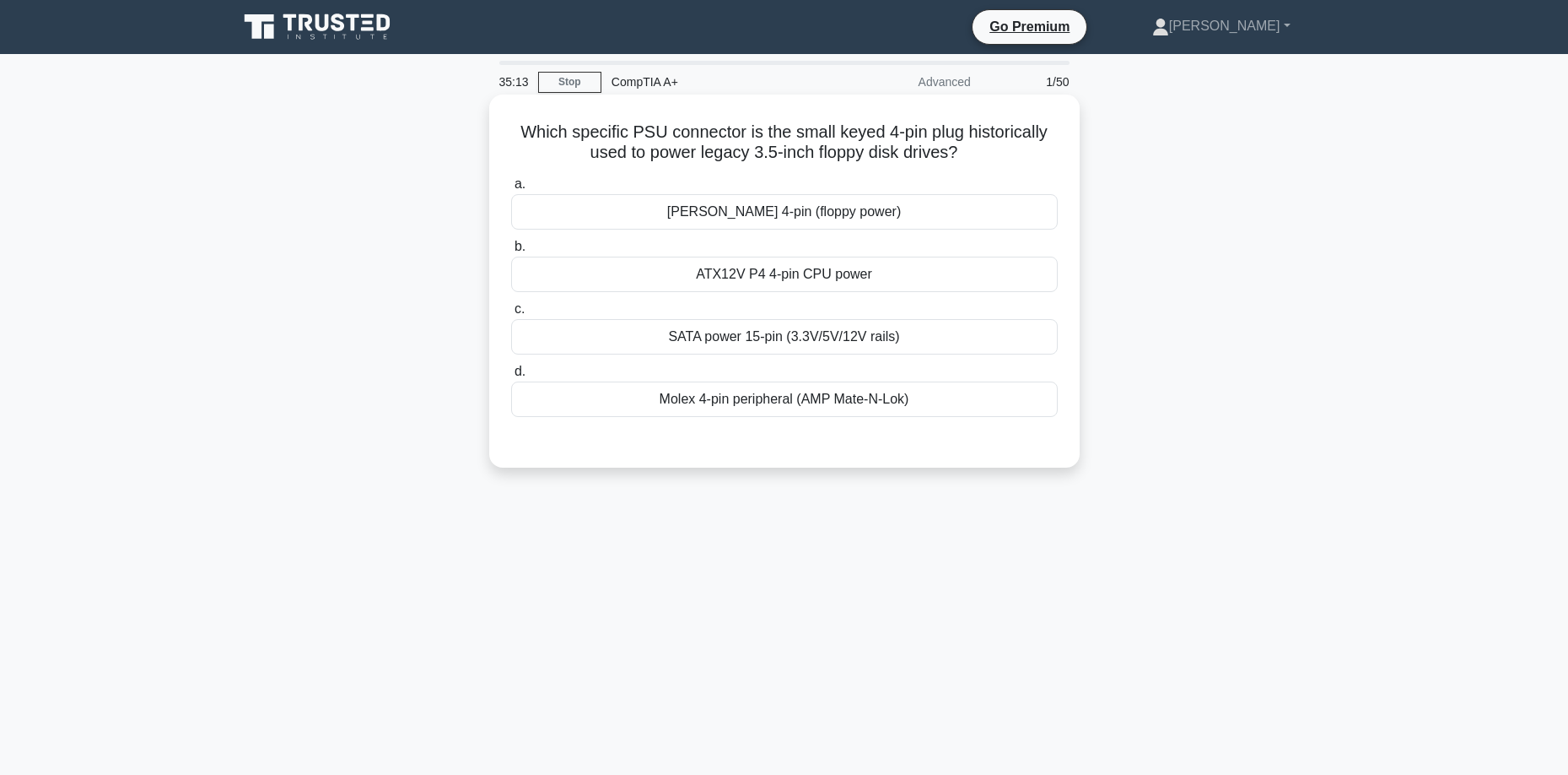
click at [783, 401] on div "Molex 4-pin peripheral (AMP Mate-N-Lok)" at bounding box center [784, 398] width 547 height 35
click at [511, 378] on input "d. Molex 4-pin peripheral (AMP Mate-N-Lok)" at bounding box center [511, 372] width 0 height 11
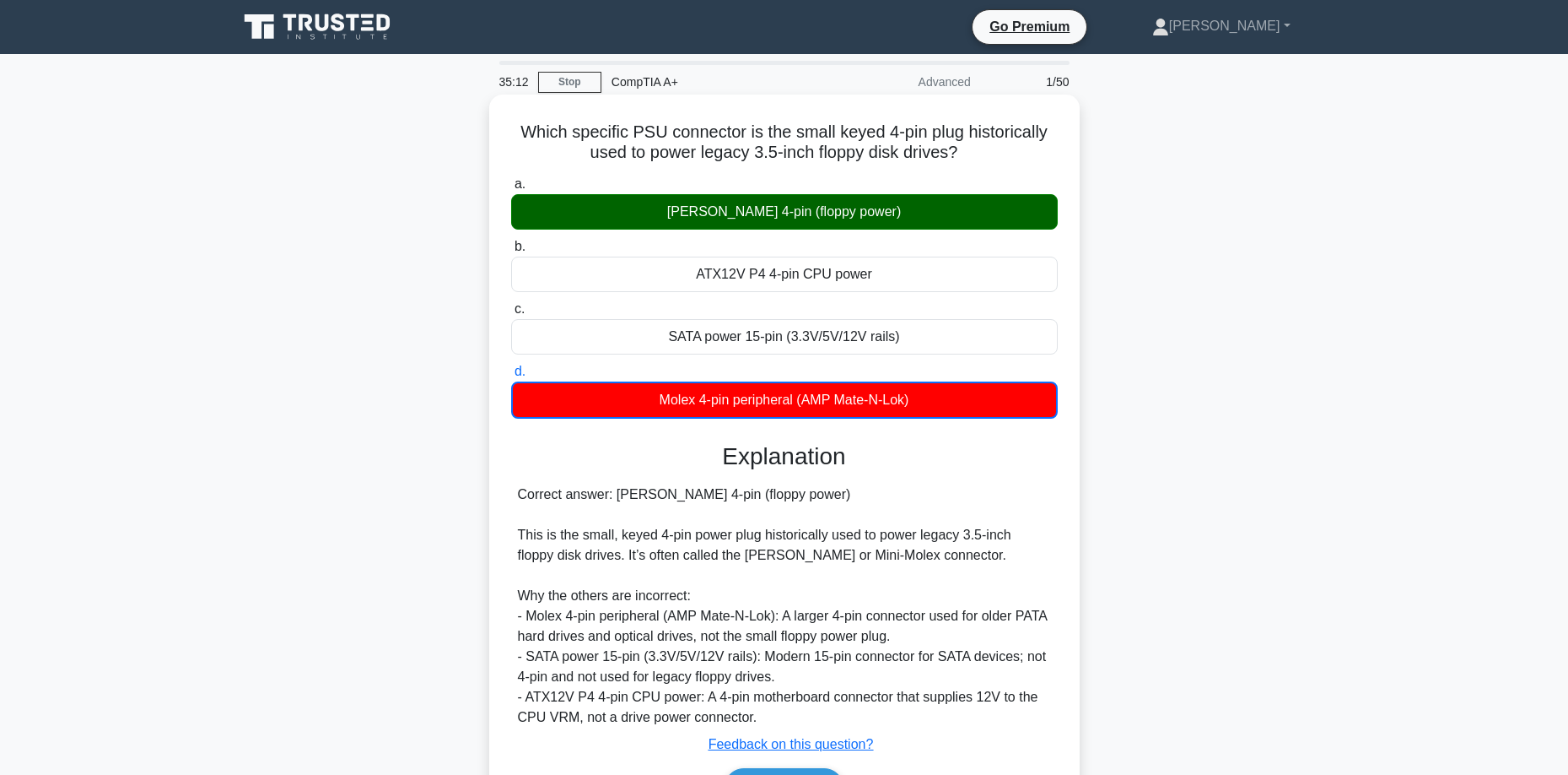
click at [784, 213] on div "[PERSON_NAME] 4-pin (floppy power)" at bounding box center [784, 212] width 547 height 35
click at [511, 190] on input "[PERSON_NAME] 4-pin (floppy power)" at bounding box center [511, 184] width 0 height 11
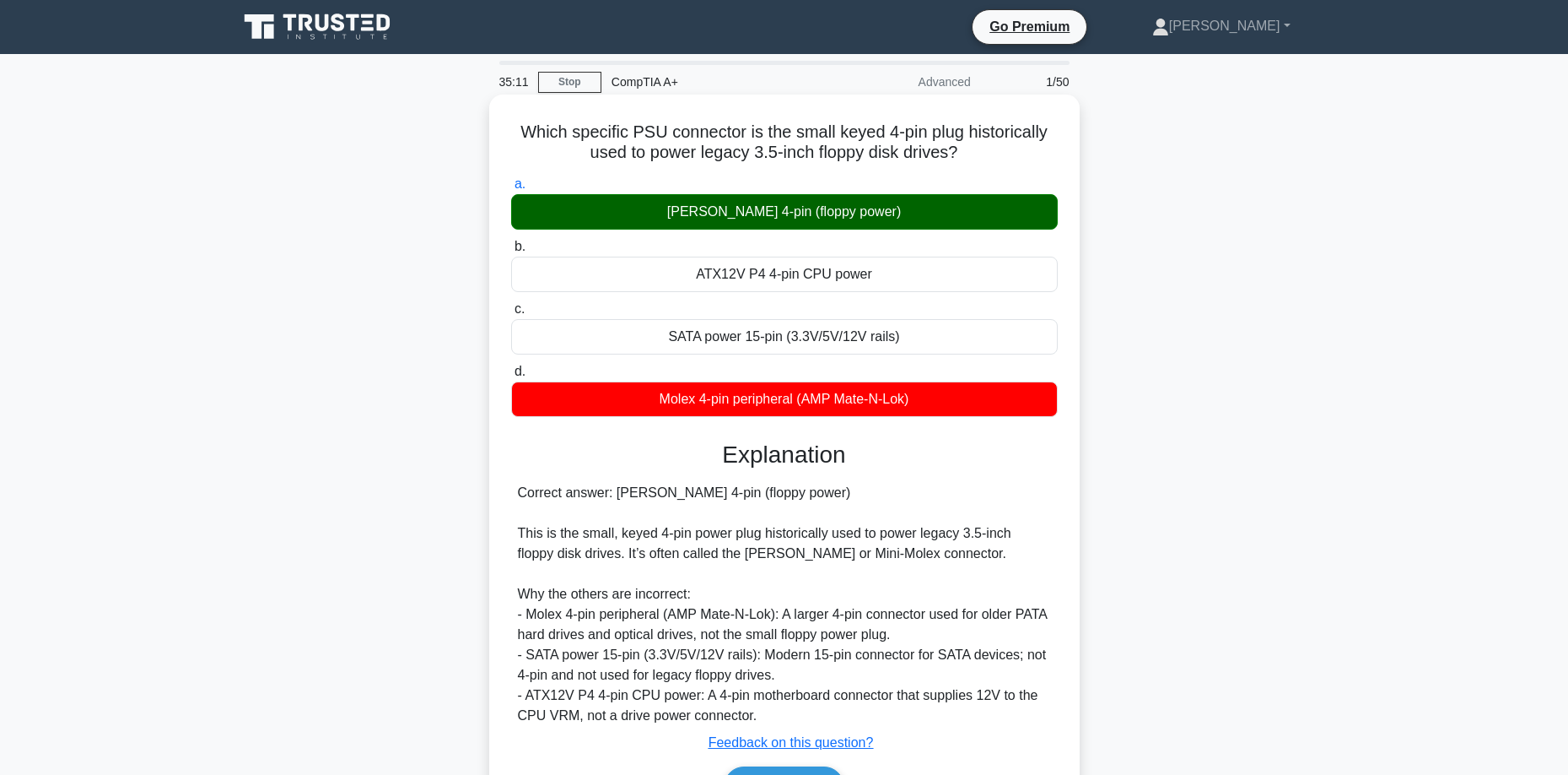
click at [826, 213] on div "[PERSON_NAME] 4-pin (floppy power)" at bounding box center [784, 212] width 547 height 35
click at [511, 190] on input "a. Berg 4-pin (floppy power)" at bounding box center [511, 184] width 0 height 11
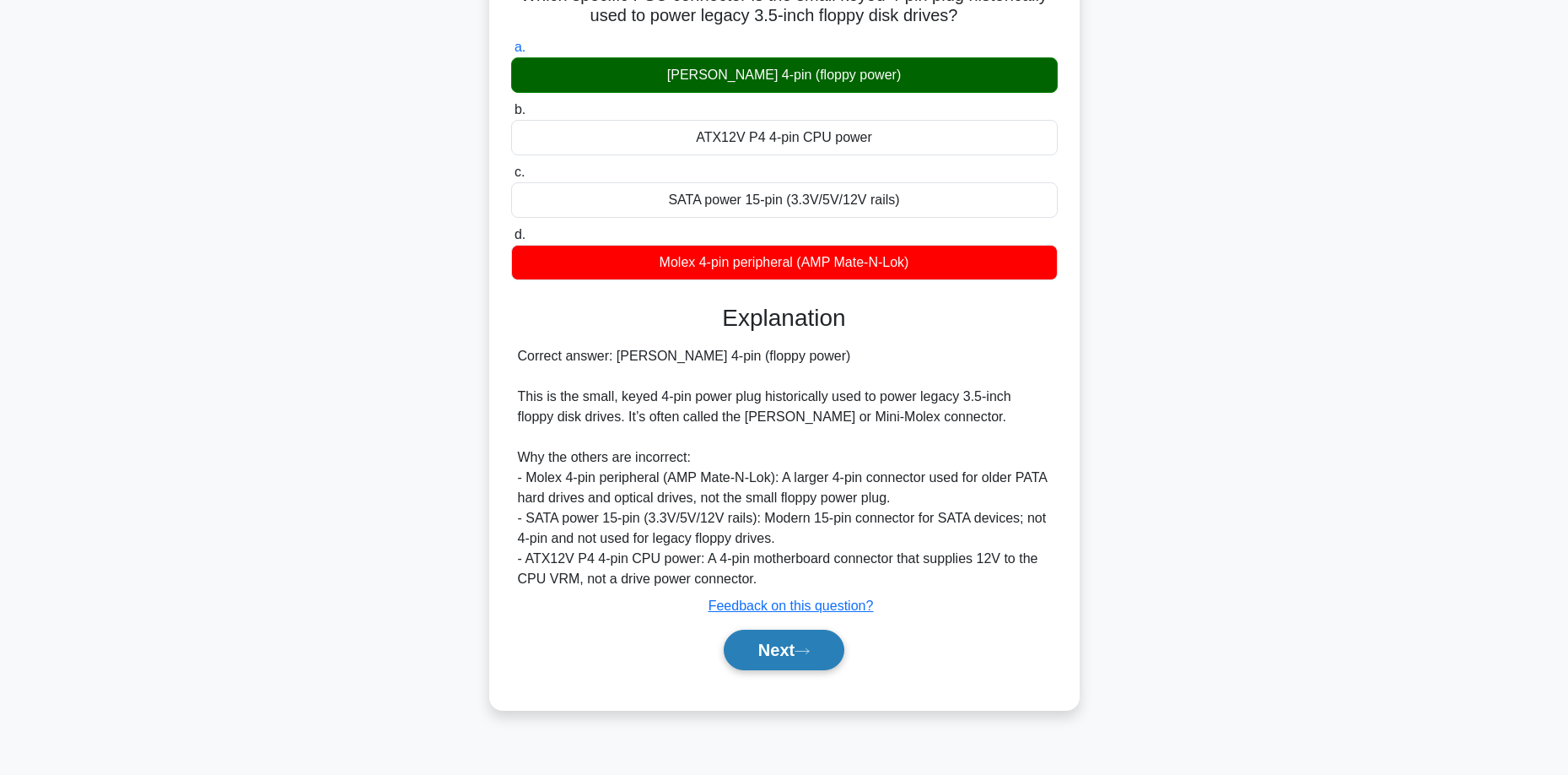
click at [806, 658] on button "Next" at bounding box center [784, 650] width 121 height 41
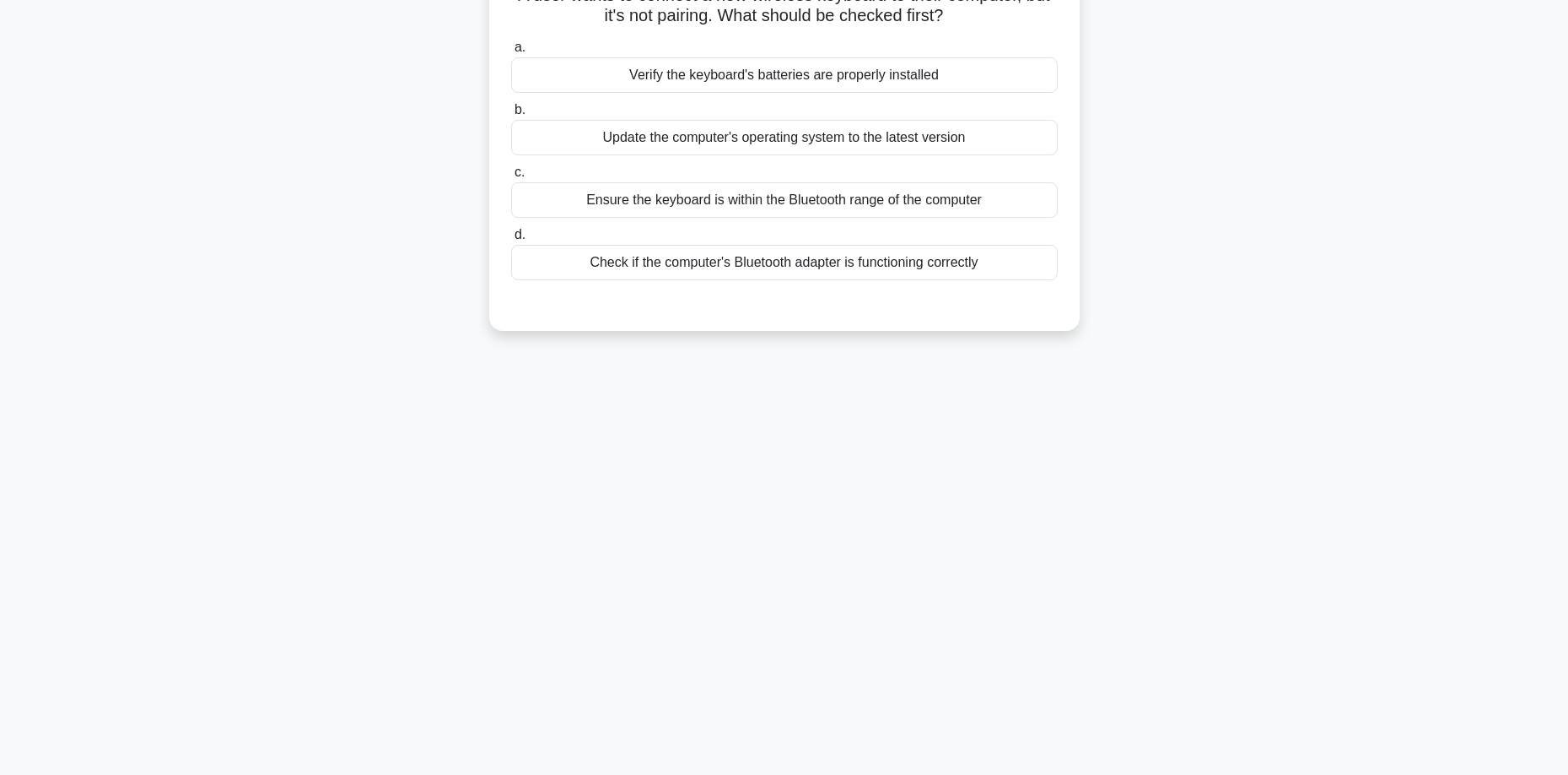
scroll to position [53, 0]
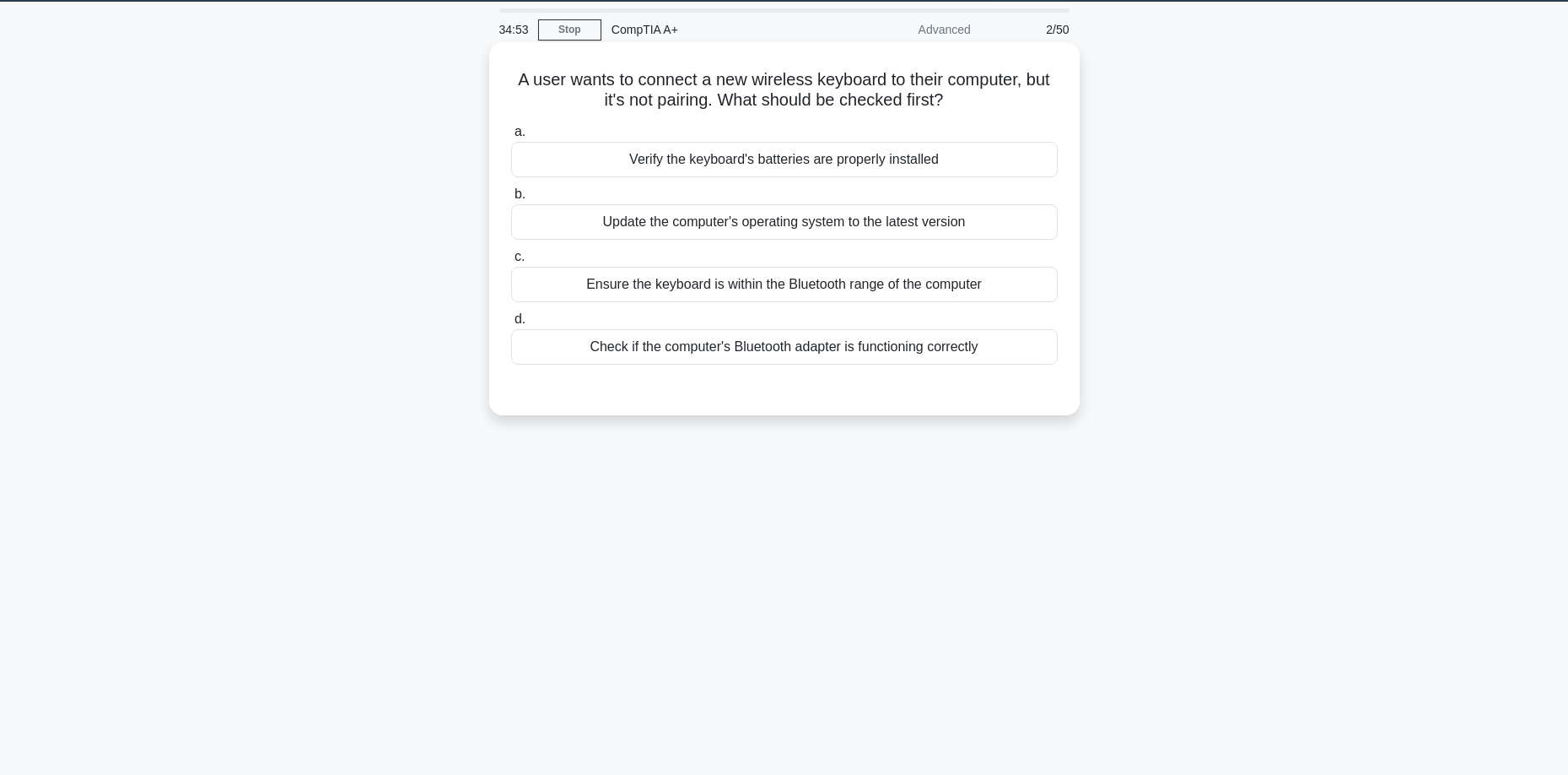
click at [873, 351] on div "Check if the computer's Bluetooth adapter is functioning correctly" at bounding box center [784, 346] width 547 height 35
click at [511, 325] on input "d. Check if the computer's Bluetooth adapter is functioning correctly" at bounding box center [511, 319] width 0 height 11
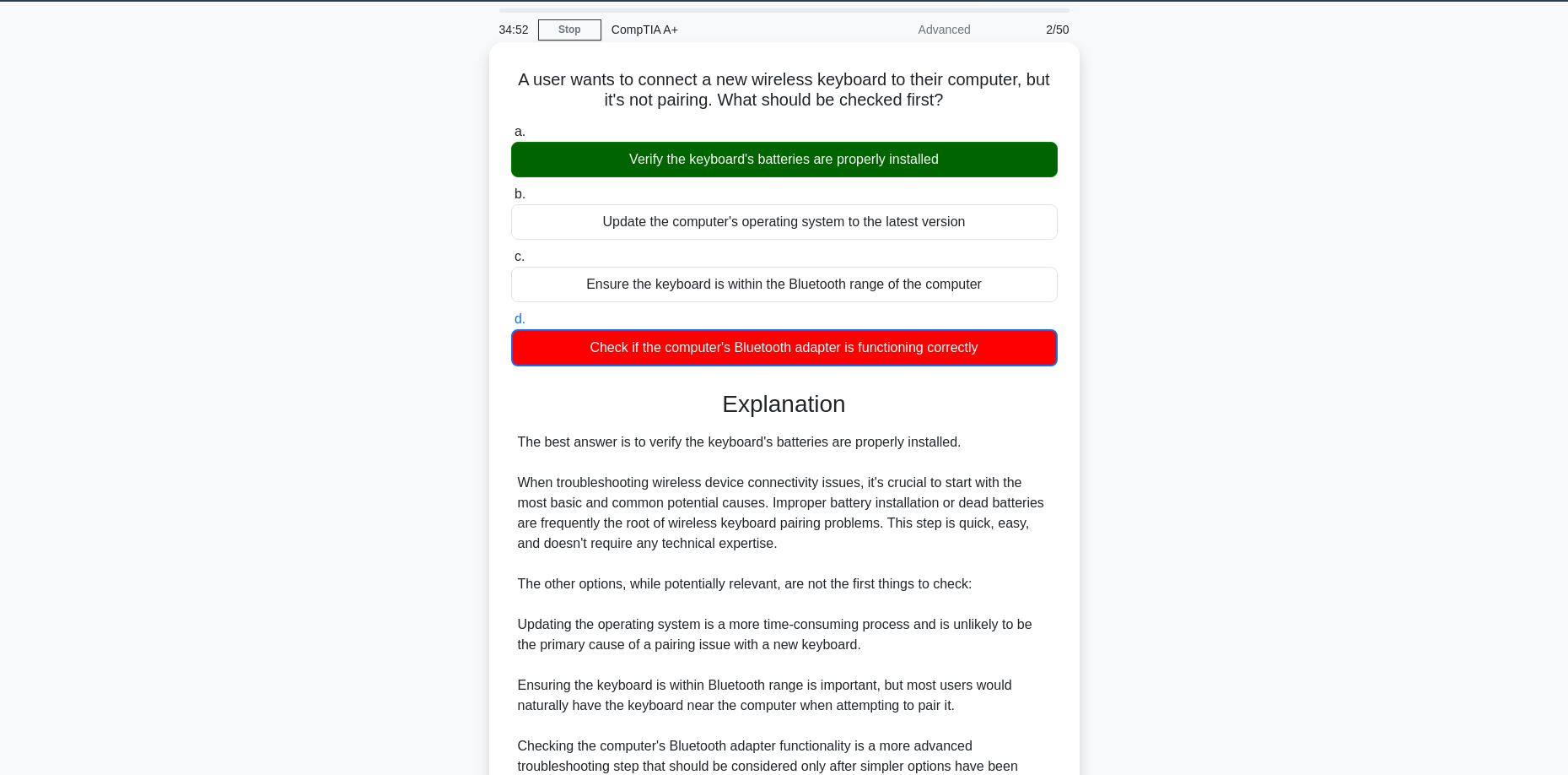
scroll to position [306, 0]
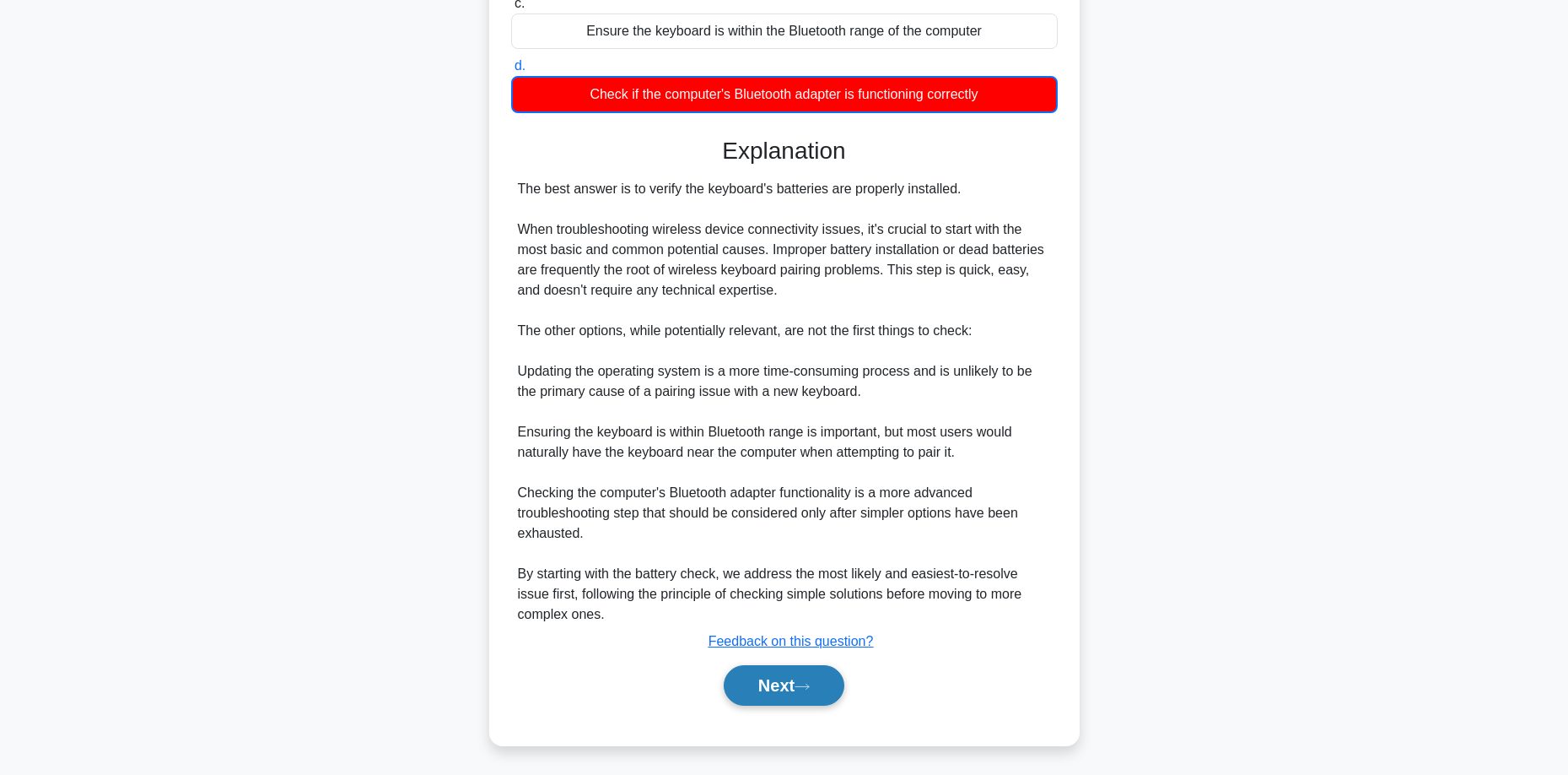
click at [825, 683] on button "Next" at bounding box center [784, 685] width 121 height 41
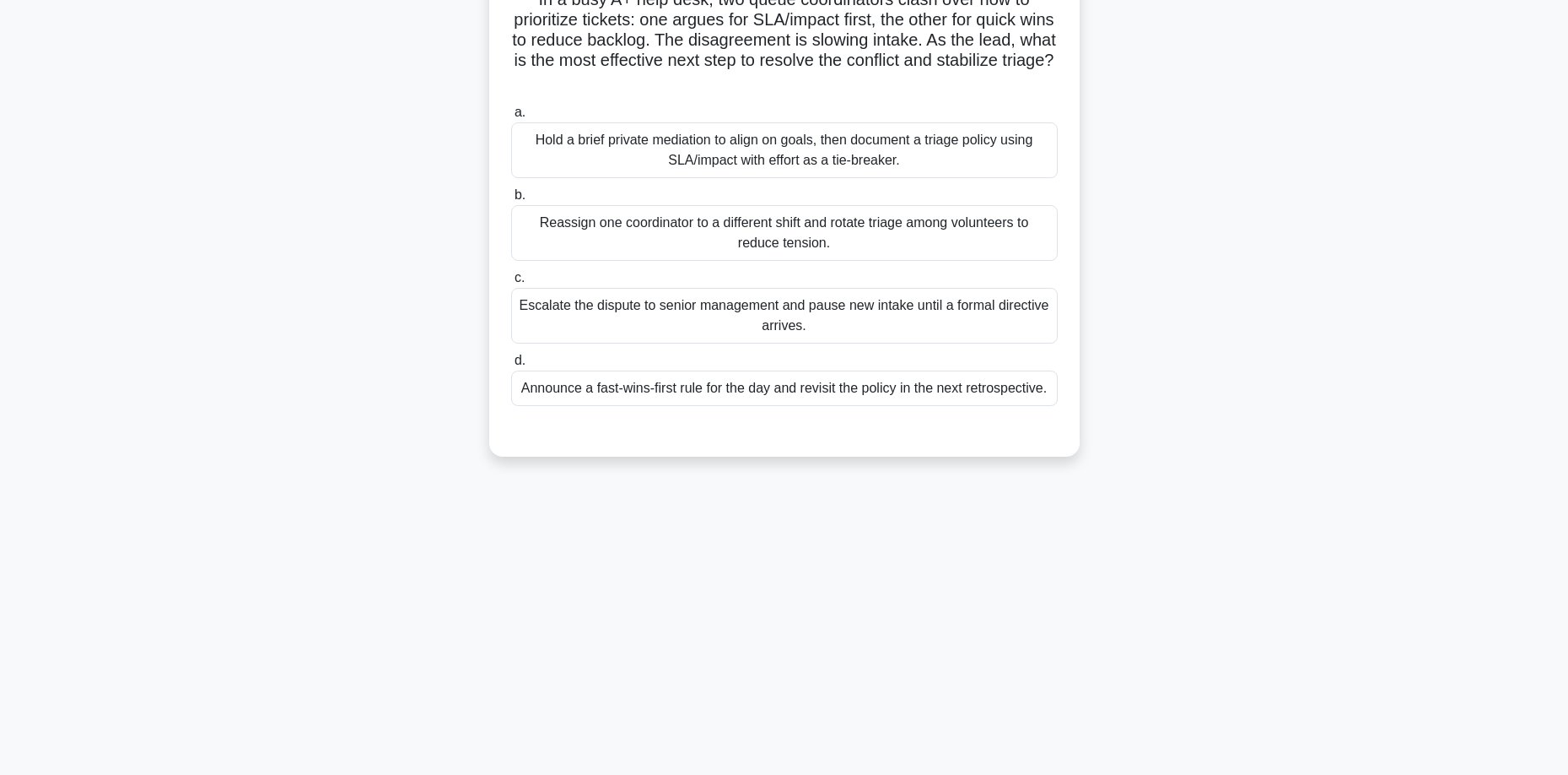
scroll to position [0, 0]
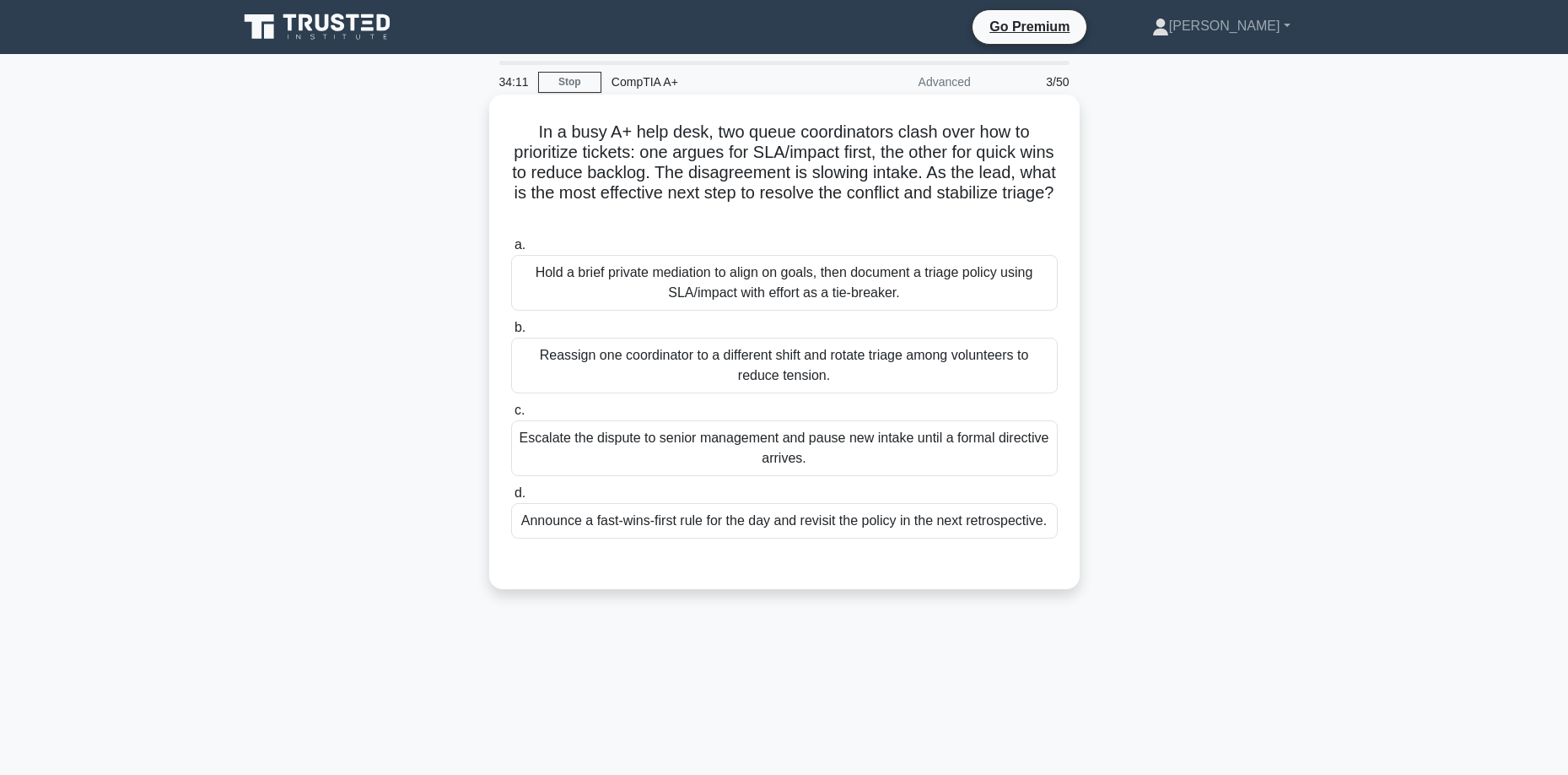
click at [731, 378] on div "Reassign one coordinator to a different shift and rotate triage among volunteer…" at bounding box center [784, 365] width 547 height 55
click at [511, 334] on input "b. Reassign one coordinator to a different shift and rotate triage among volunt…" at bounding box center [511, 327] width 0 height 11
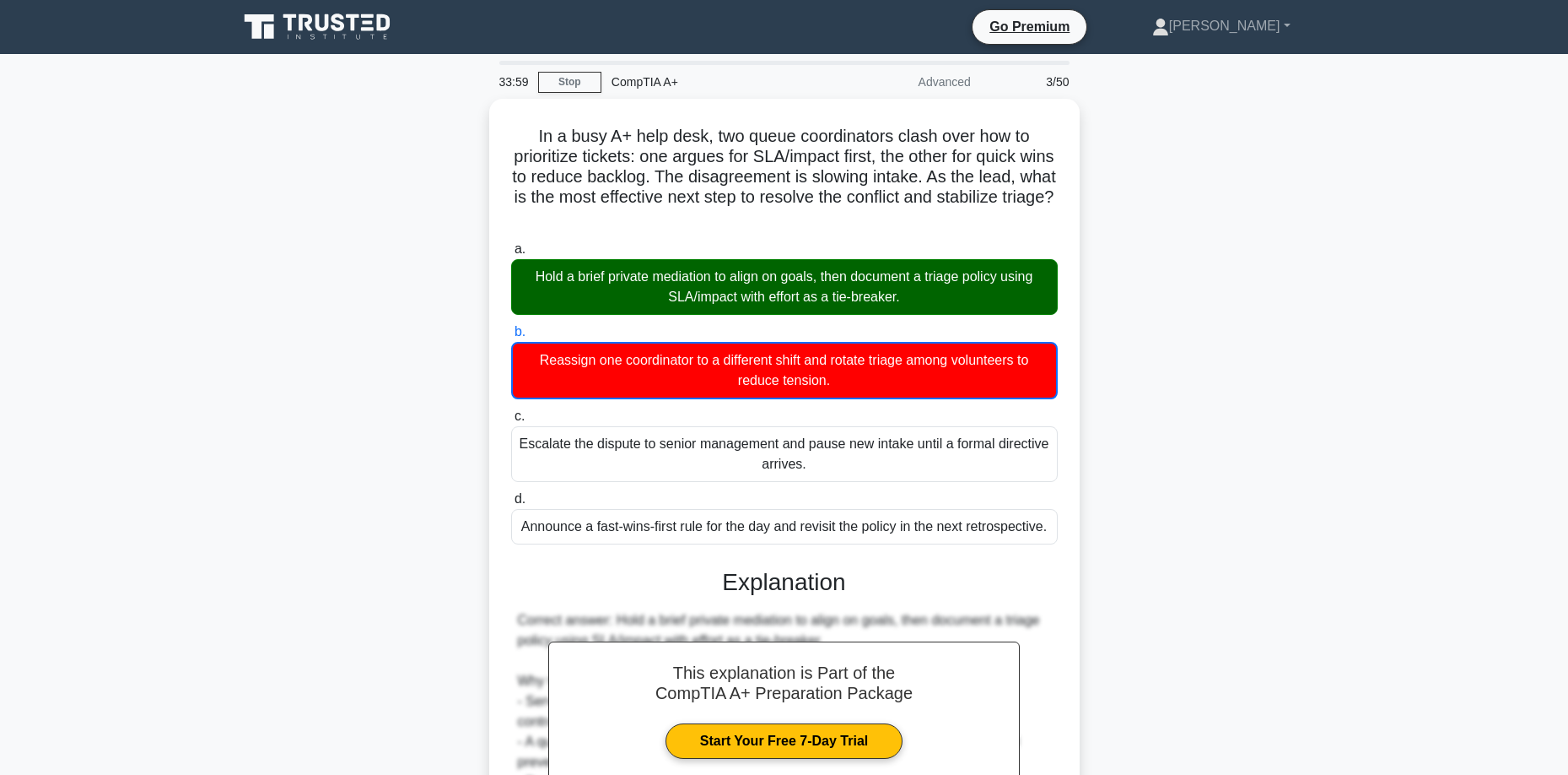
scroll to position [338, 0]
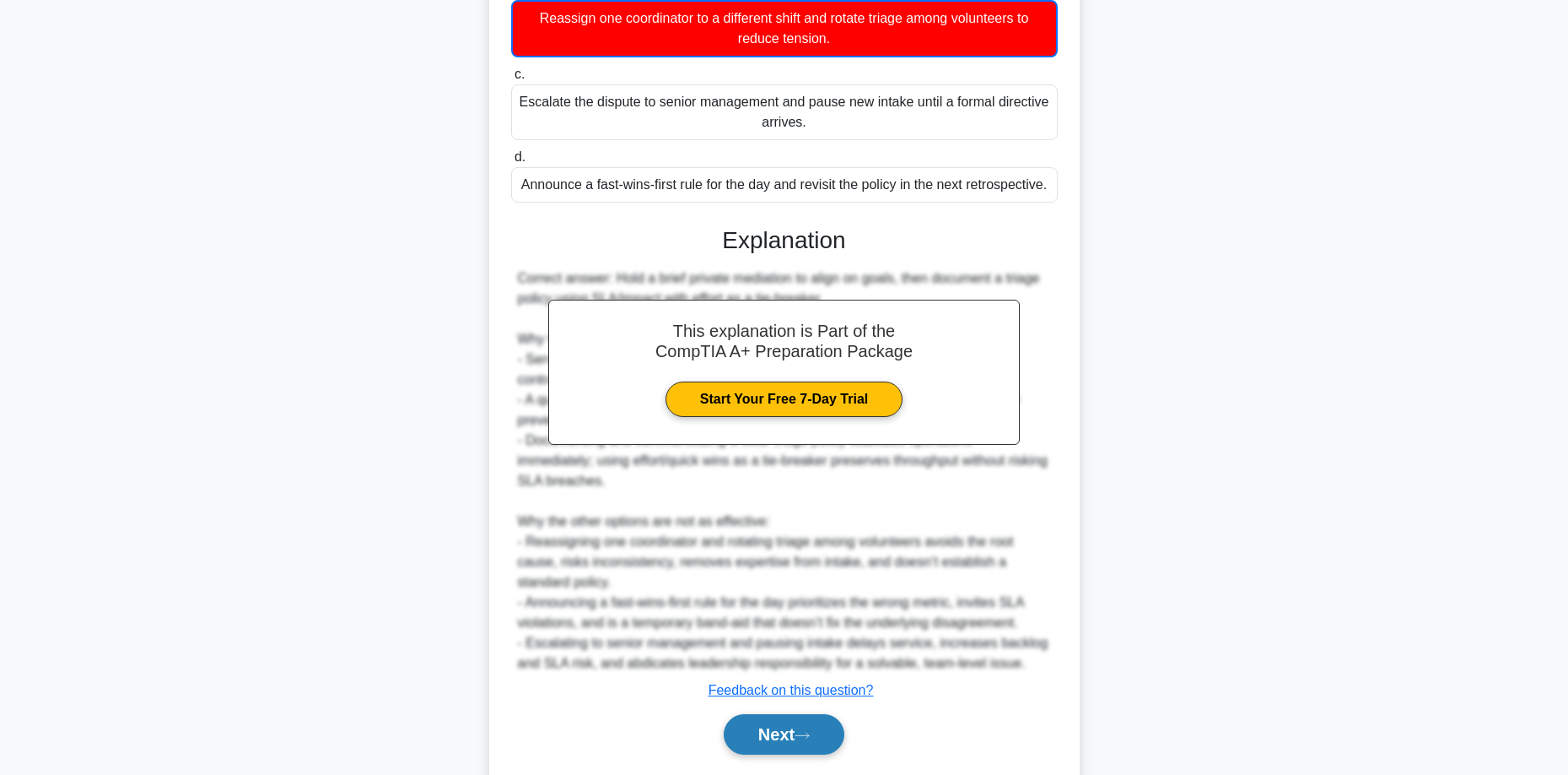
click at [794, 743] on button "Next" at bounding box center [784, 734] width 121 height 41
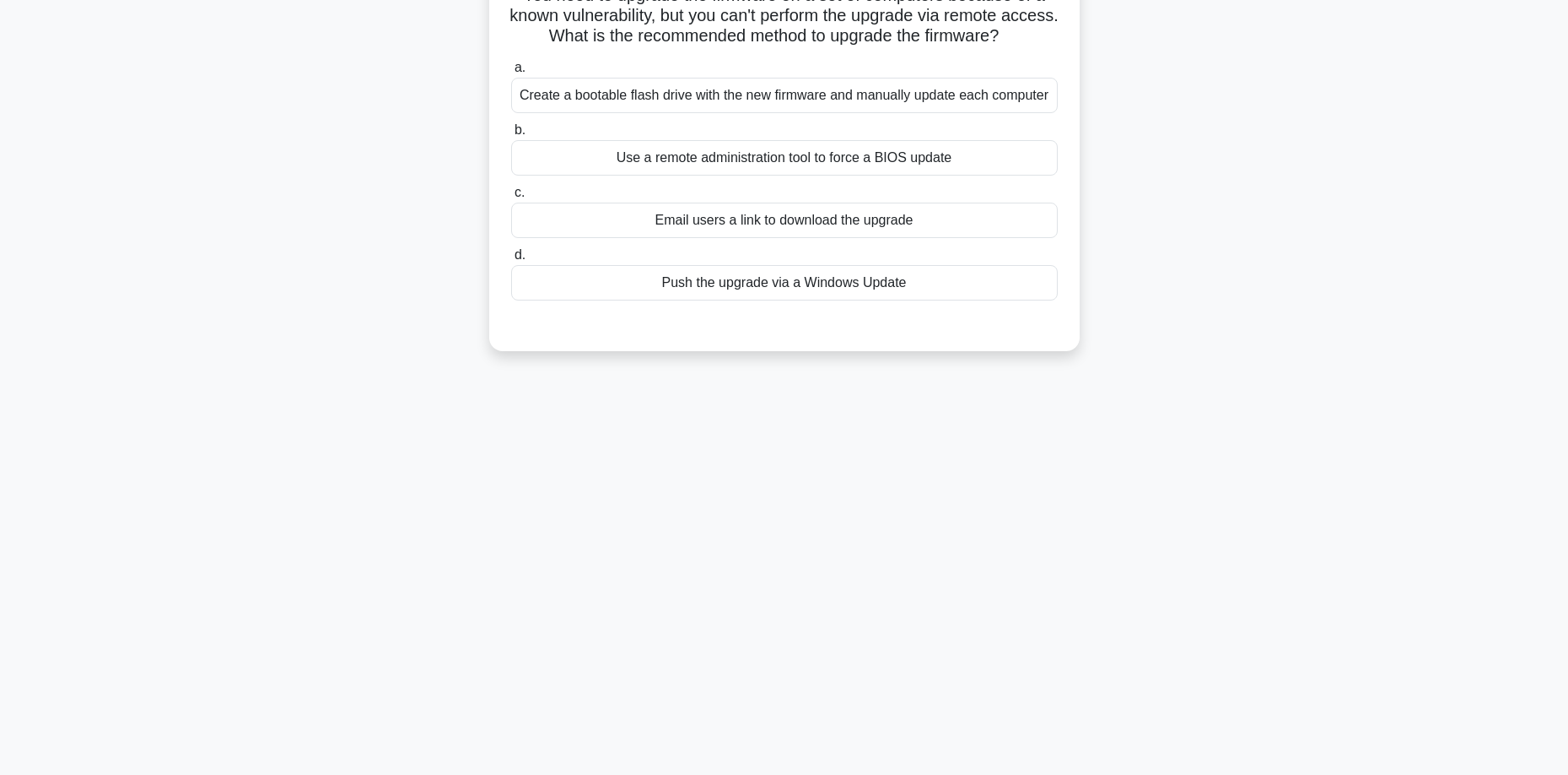
scroll to position [0, 0]
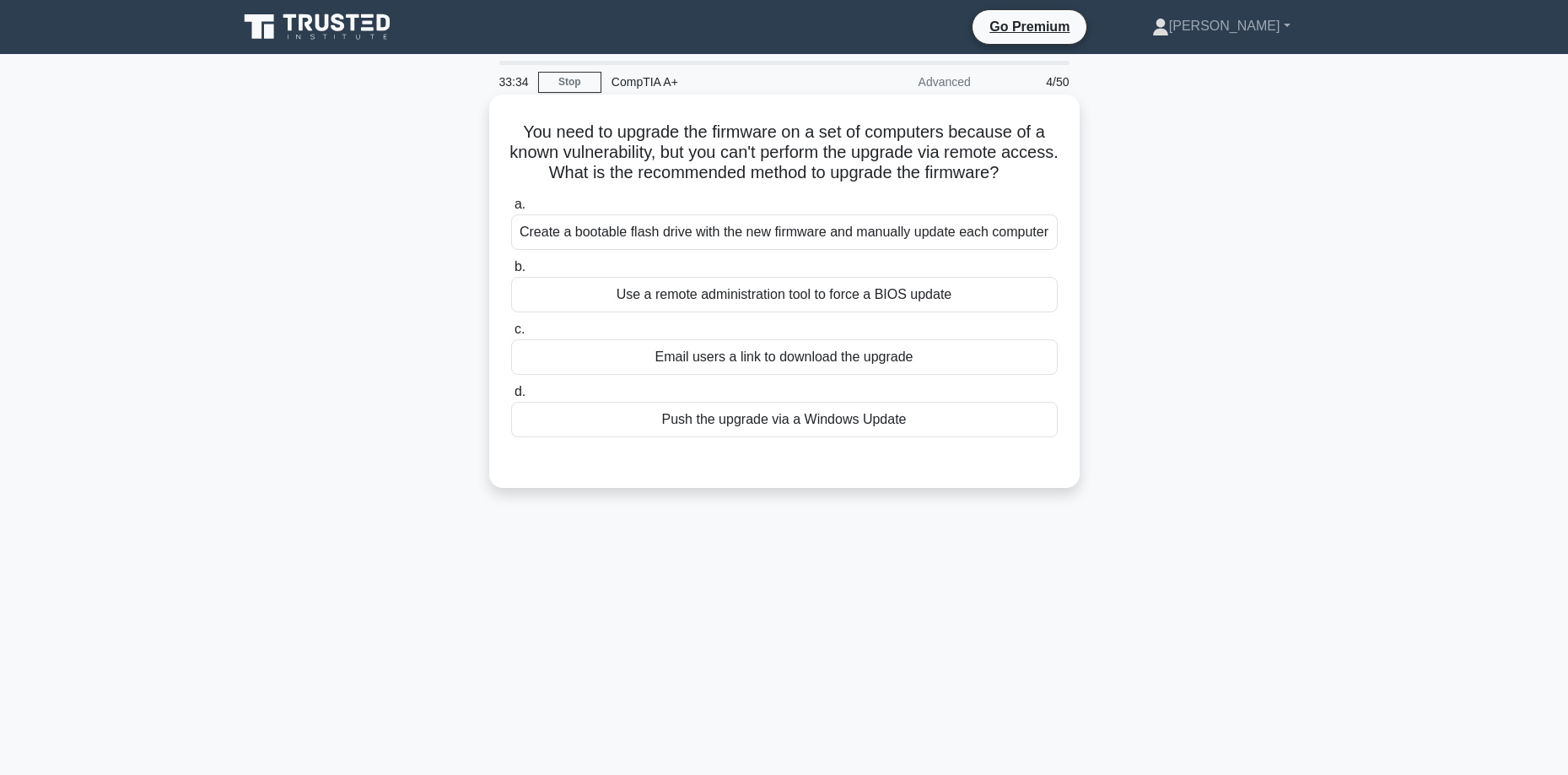
click at [950, 235] on div "Create a bootable flash drive with the new firmware and manually update each co…" at bounding box center [784, 232] width 547 height 35
click at [511, 210] on input "a. Create a bootable flash drive with the new firmware and manually update each…" at bounding box center [511, 205] width 0 height 11
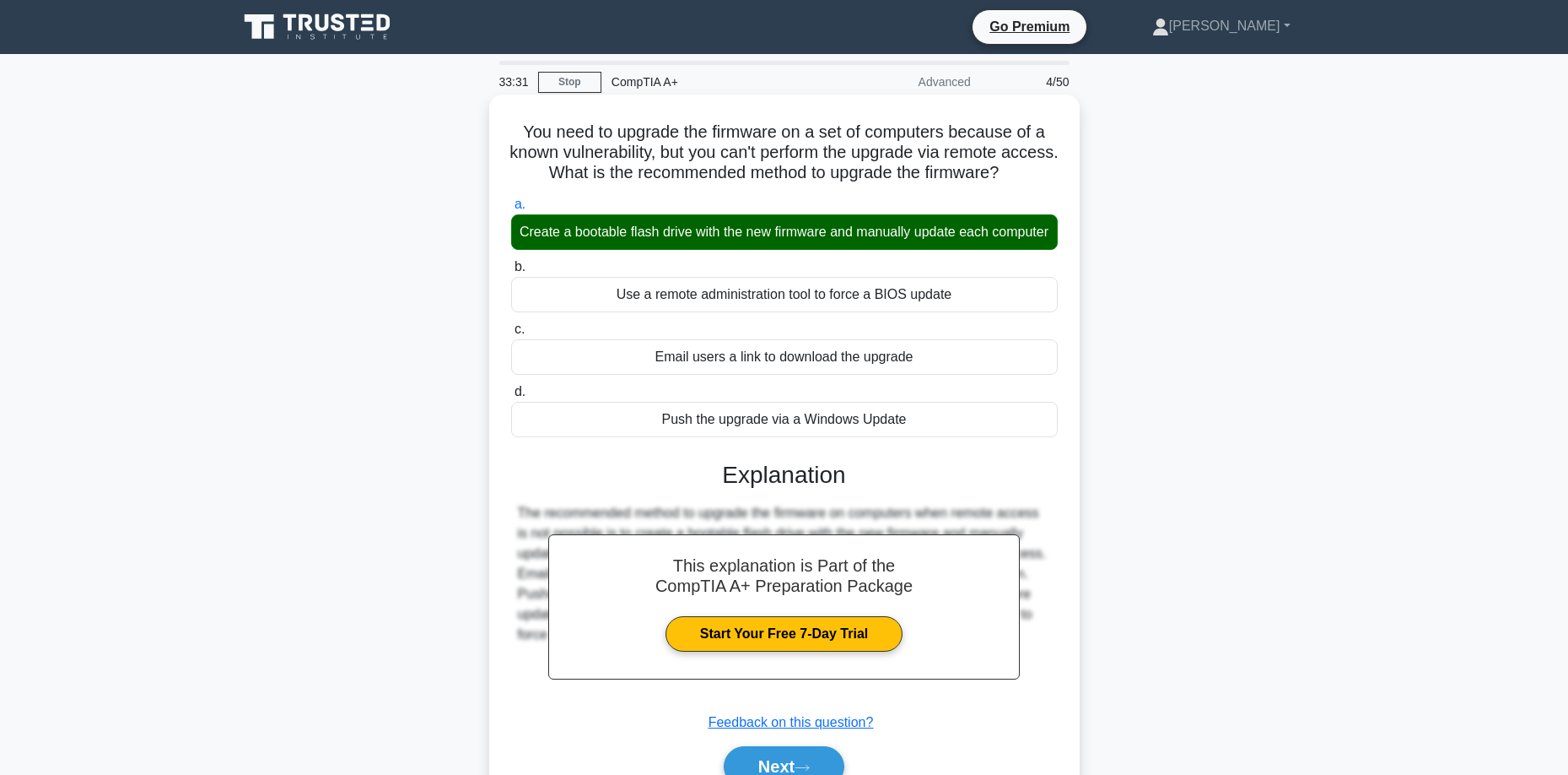
scroll to position [137, 0]
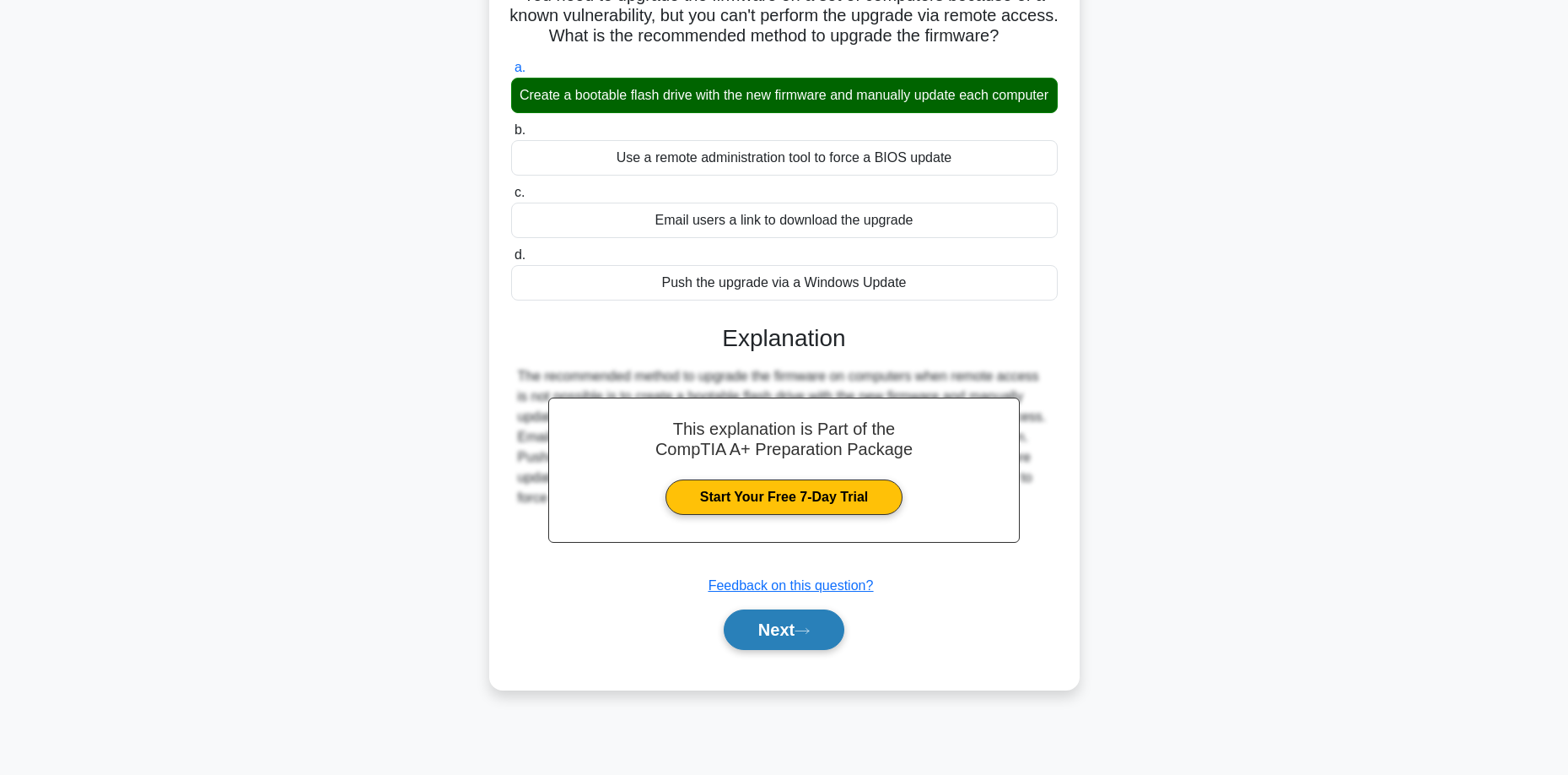
click at [810, 636] on icon at bounding box center [802, 631] width 16 height 10
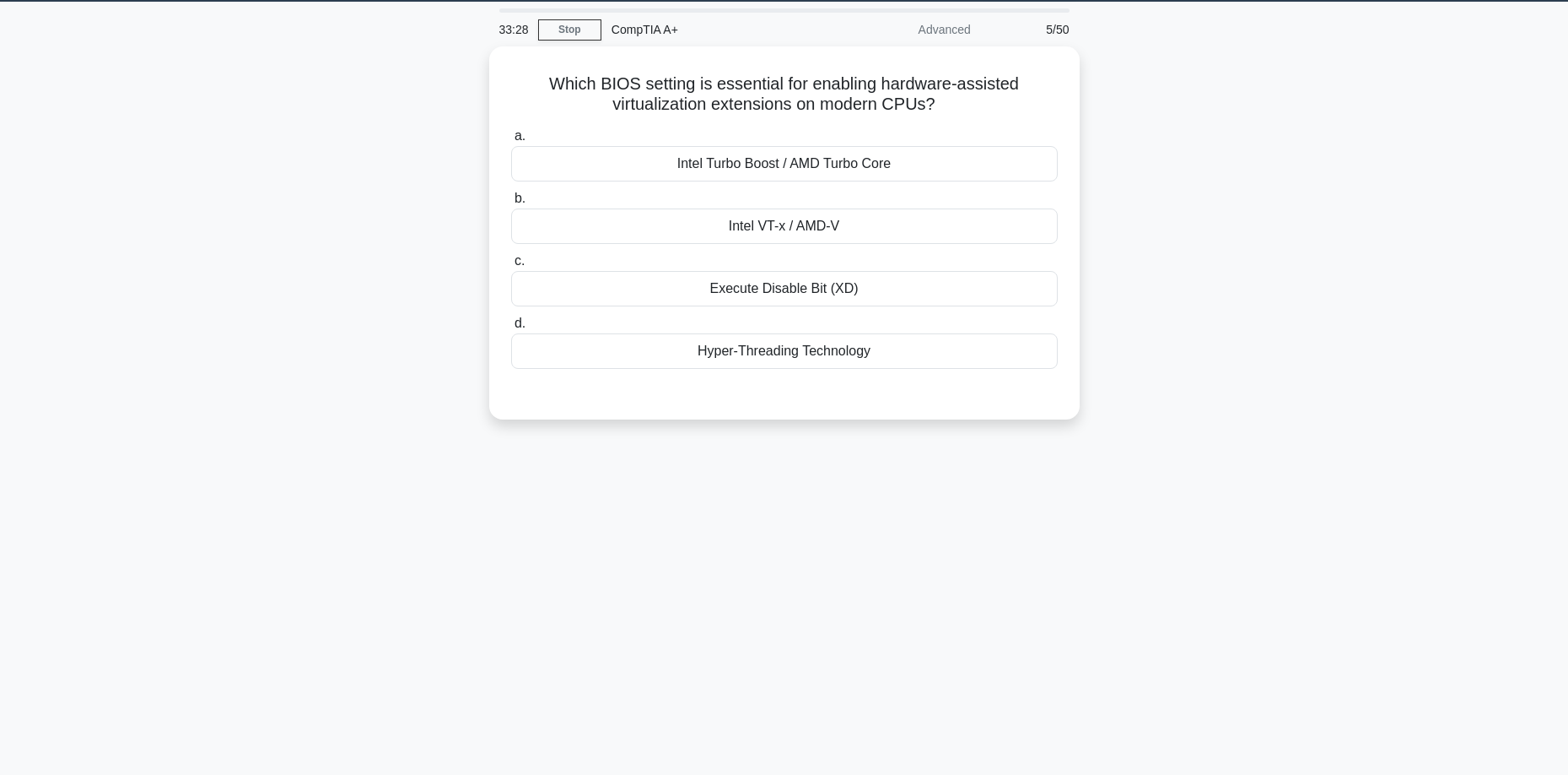
scroll to position [0, 0]
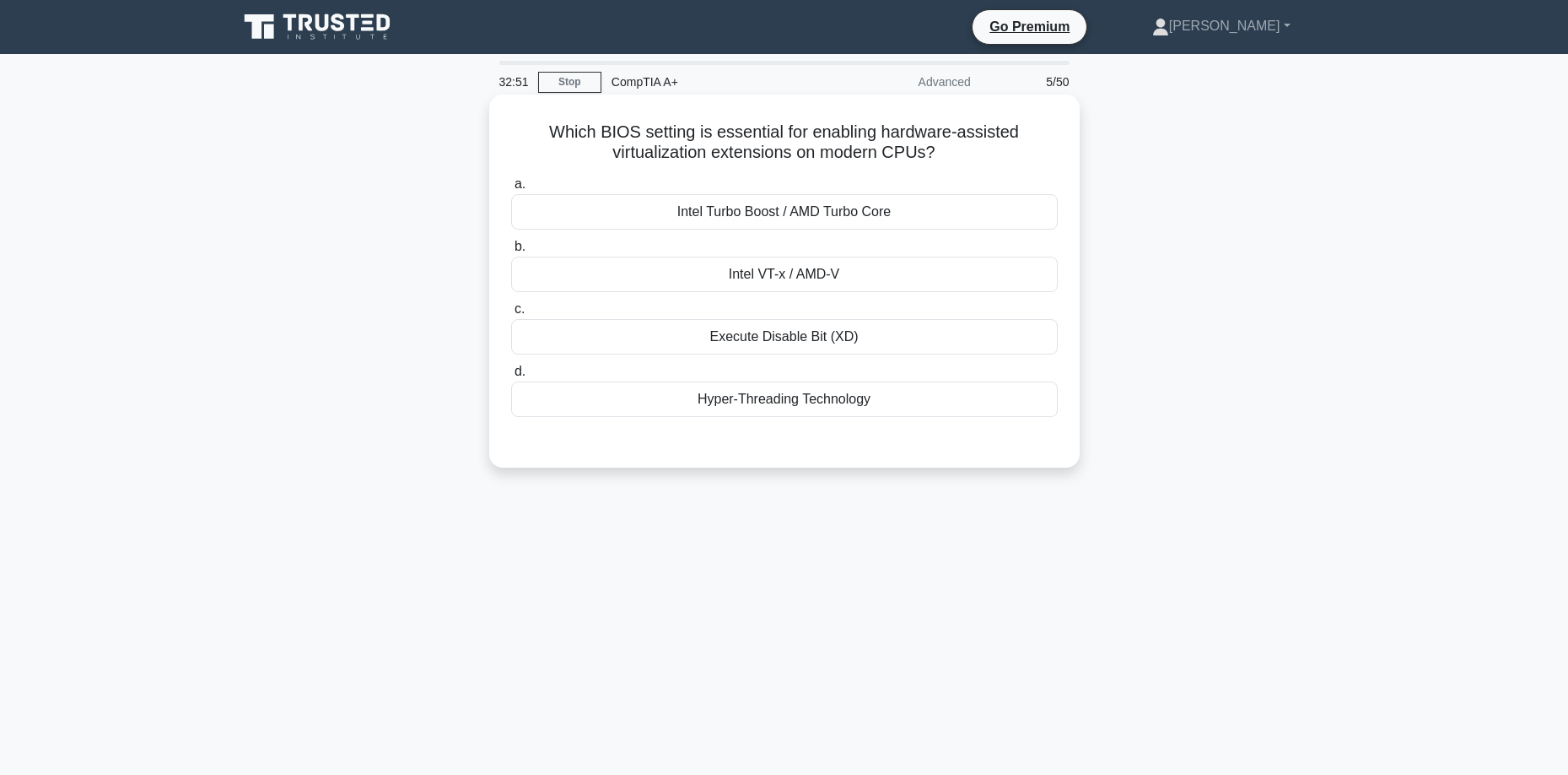
click at [803, 414] on div "Hyper-Threading Technology" at bounding box center [784, 398] width 547 height 35
click at [511, 378] on input "d. Hyper-Threading Technology" at bounding box center [511, 372] width 0 height 11
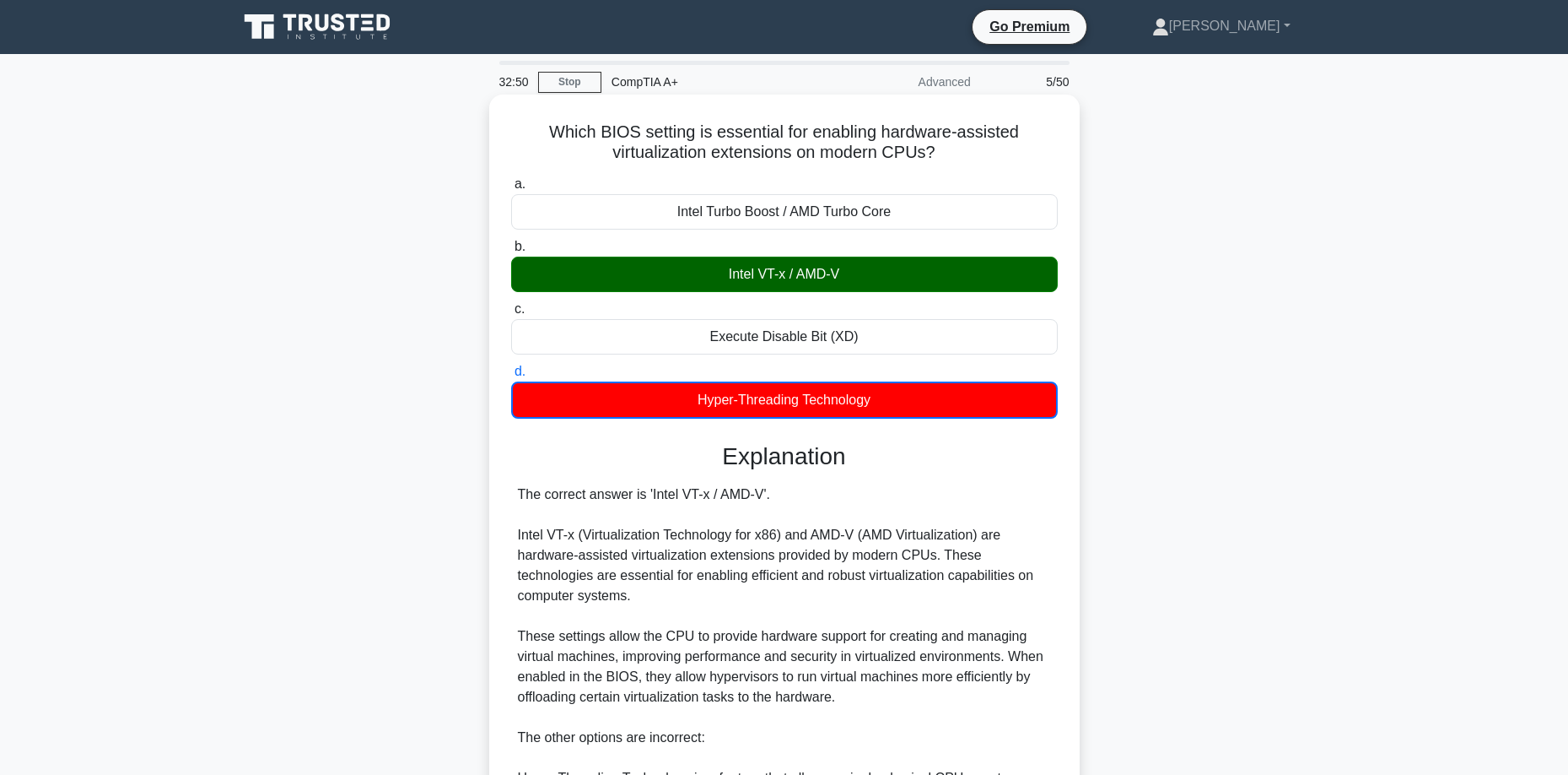
click at [790, 260] on div "Intel VT-x / AMD-V" at bounding box center [784, 274] width 547 height 35
click at [511, 252] on input "b. Intel VT-x / AMD-V" at bounding box center [511, 246] width 0 height 11
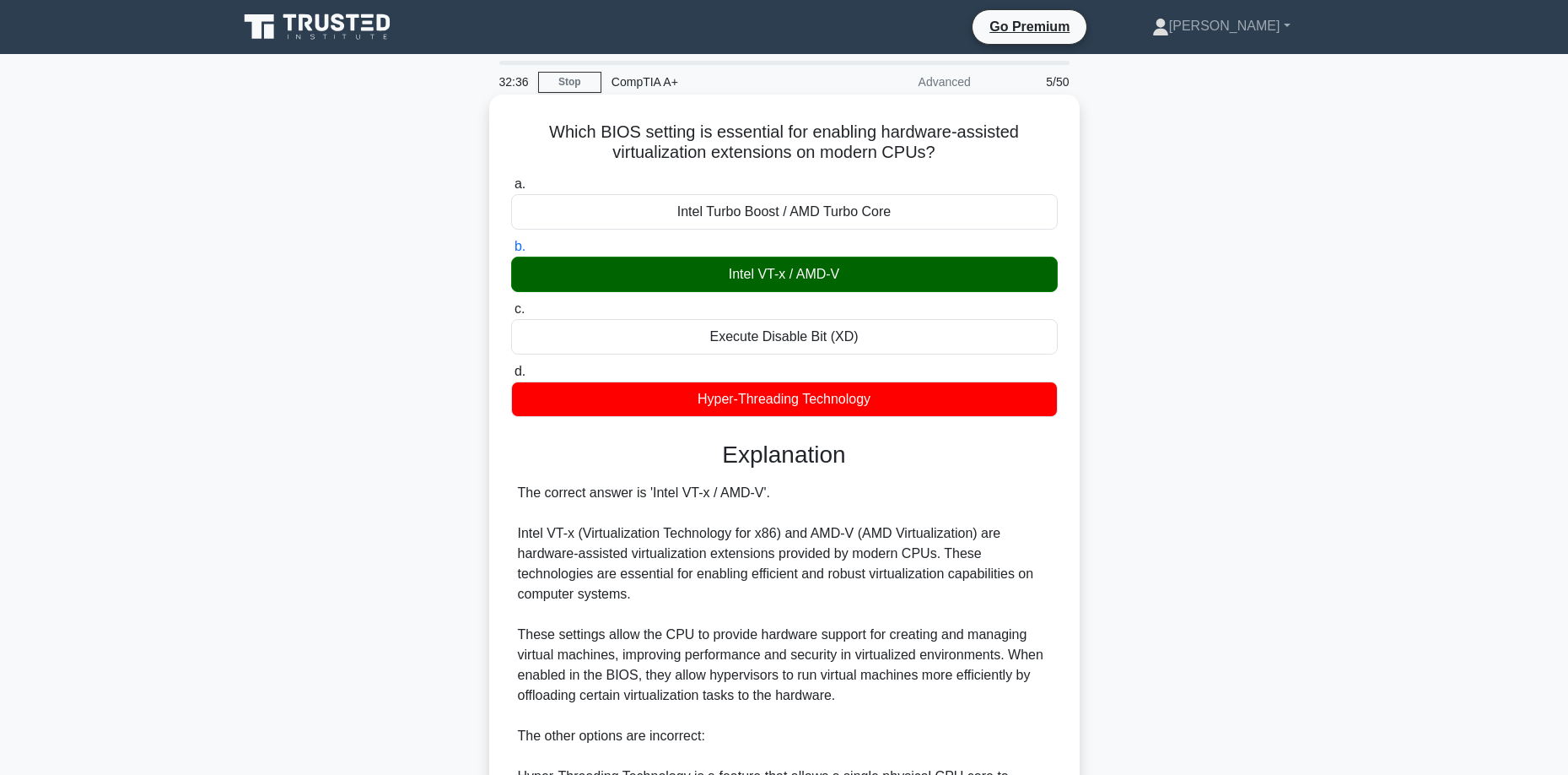
drag, startPoint x: 551, startPoint y: 129, endPoint x: 948, endPoint y: 162, distance: 398.4
click at [948, 162] on h5 "Which BIOS setting is essential for enabling hardware-assisted virtualization e…" at bounding box center [784, 143] width 550 height 42
copy h5 "Which BIOS setting is essential for enabling hardware-assisted virtualization e…"
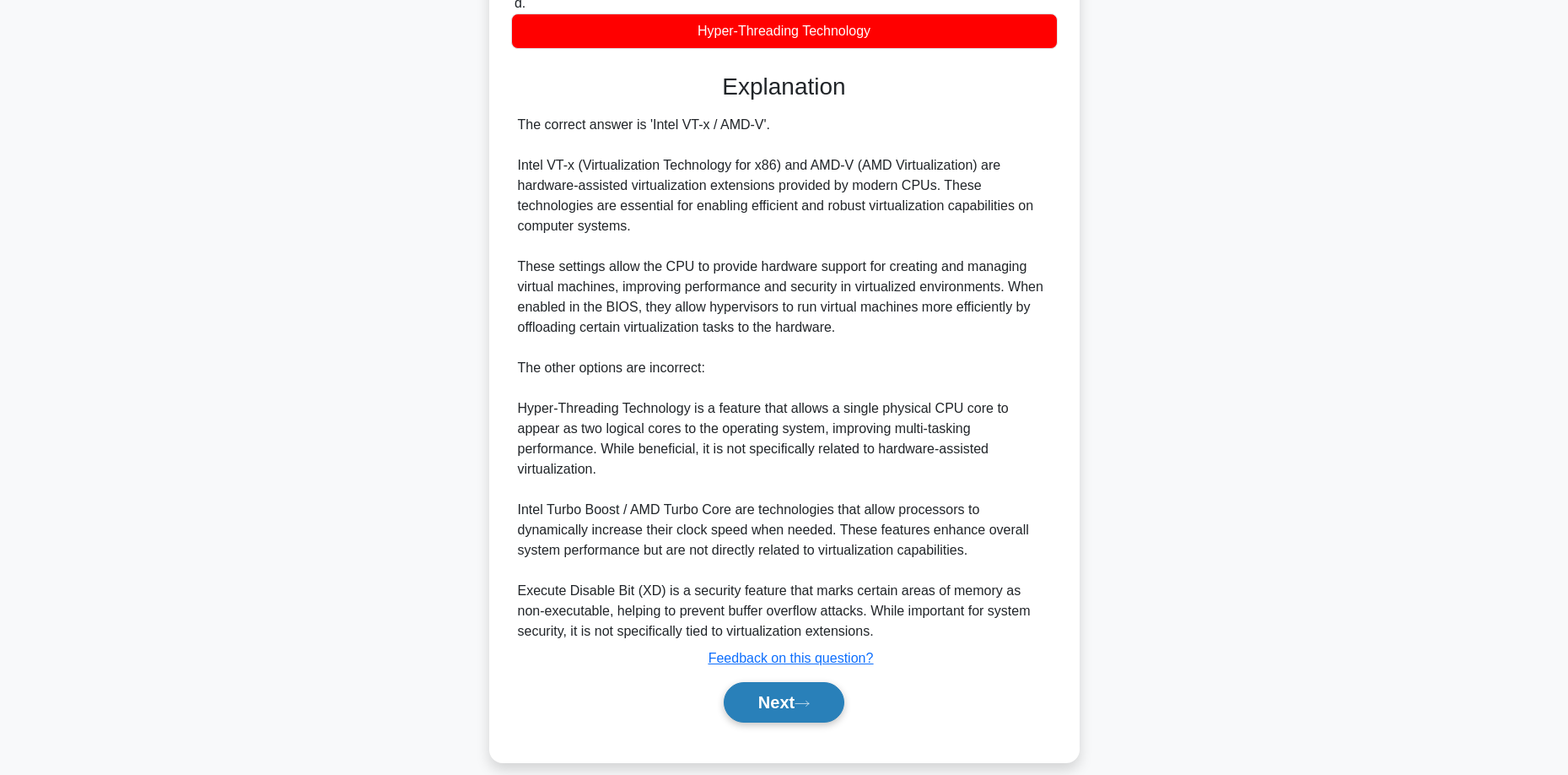
click at [810, 699] on icon at bounding box center [802, 703] width 16 height 10
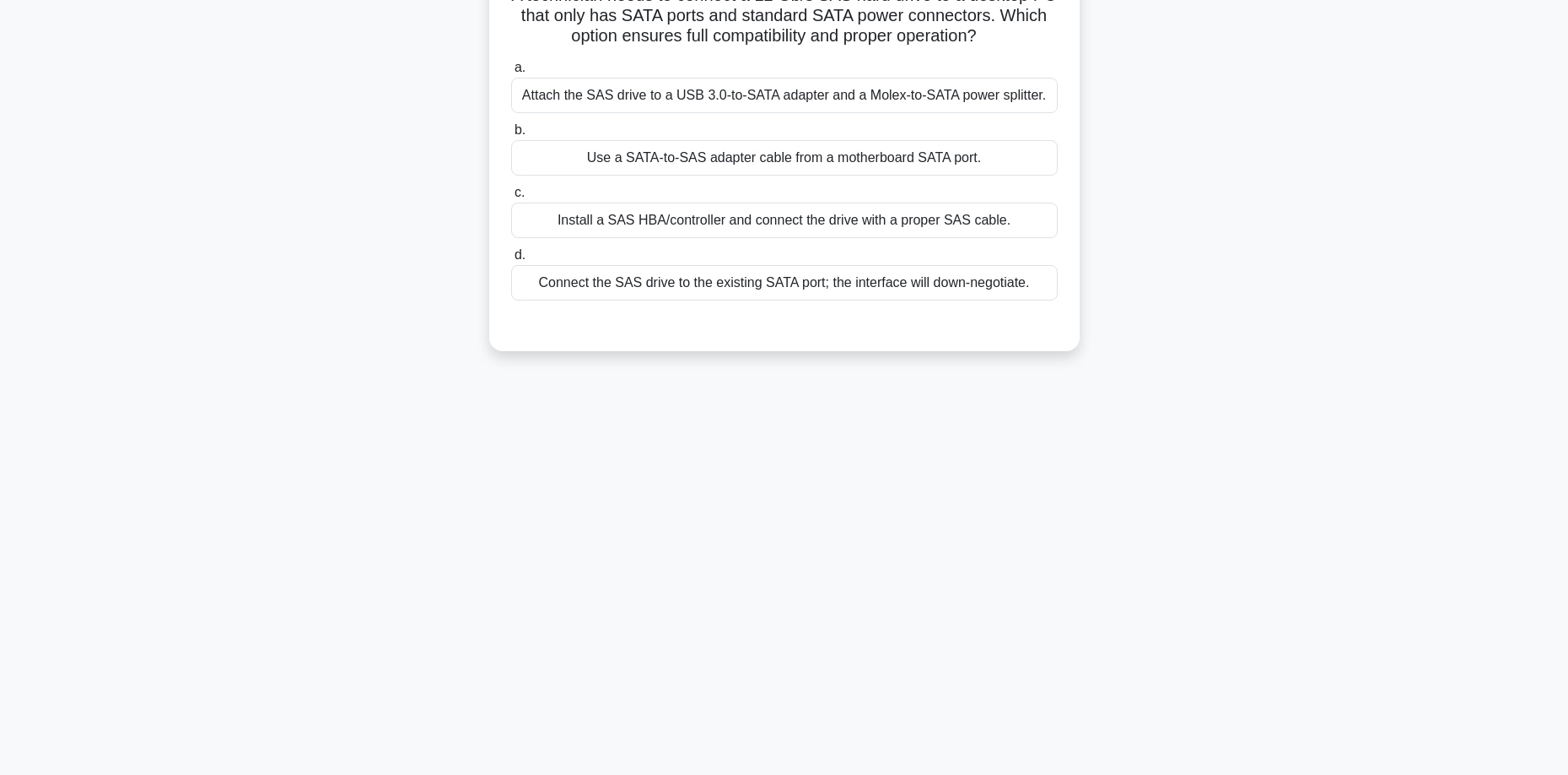
scroll to position [0, 0]
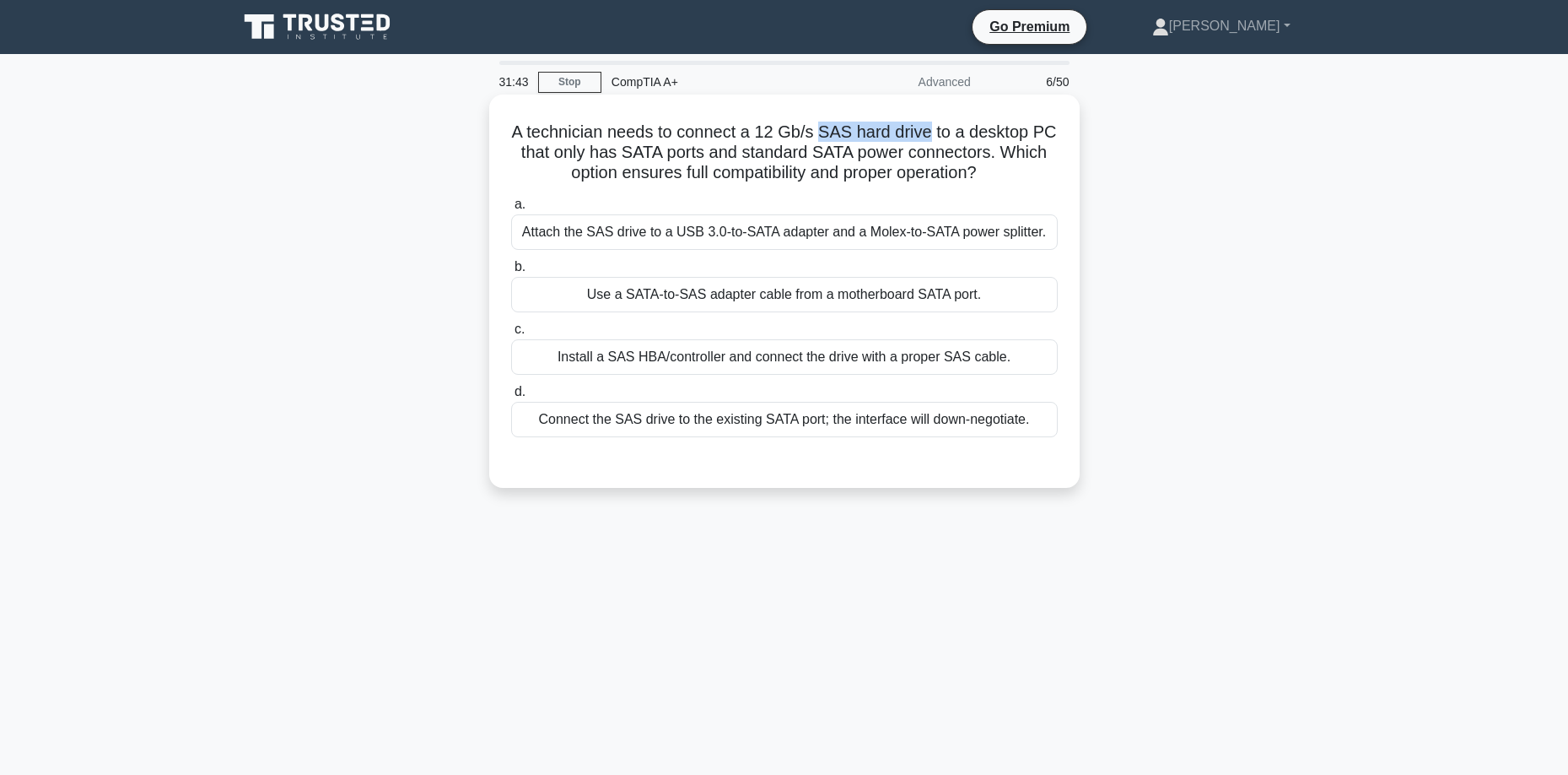
drag, startPoint x: 820, startPoint y: 130, endPoint x: 931, endPoint y: 133, distance: 111.0
click at [931, 133] on h5 "A technician needs to connect a 12 Gb/s SAS hard drive to a desktop PC that onl…" at bounding box center [784, 153] width 550 height 62
copy h5 "SAS hard drive"
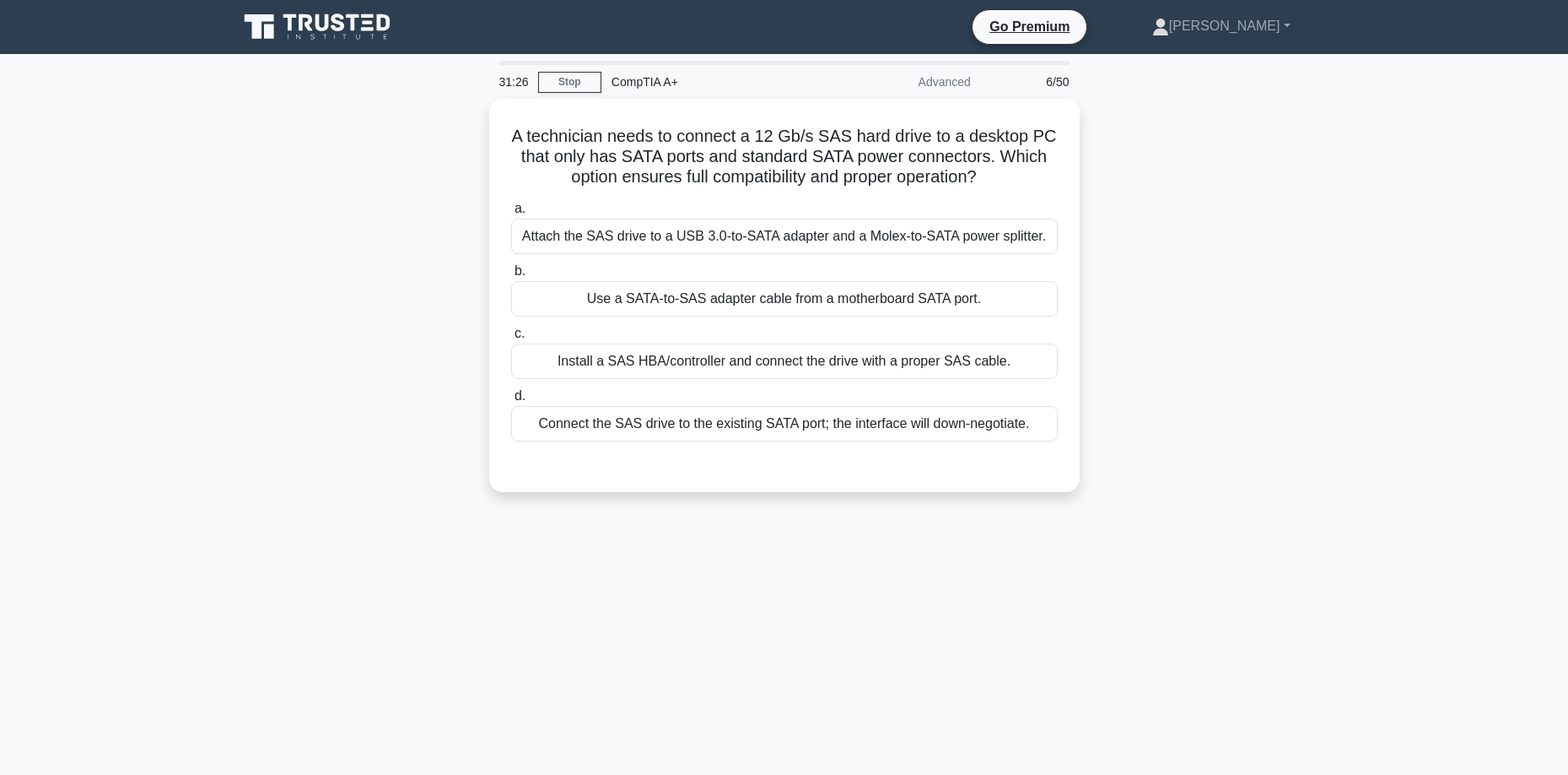
click at [1261, 376] on div "A technician needs to connect a 12 Gb/s SAS hard drive to a desktop PC that onl…" at bounding box center [784, 305] width 1113 height 414
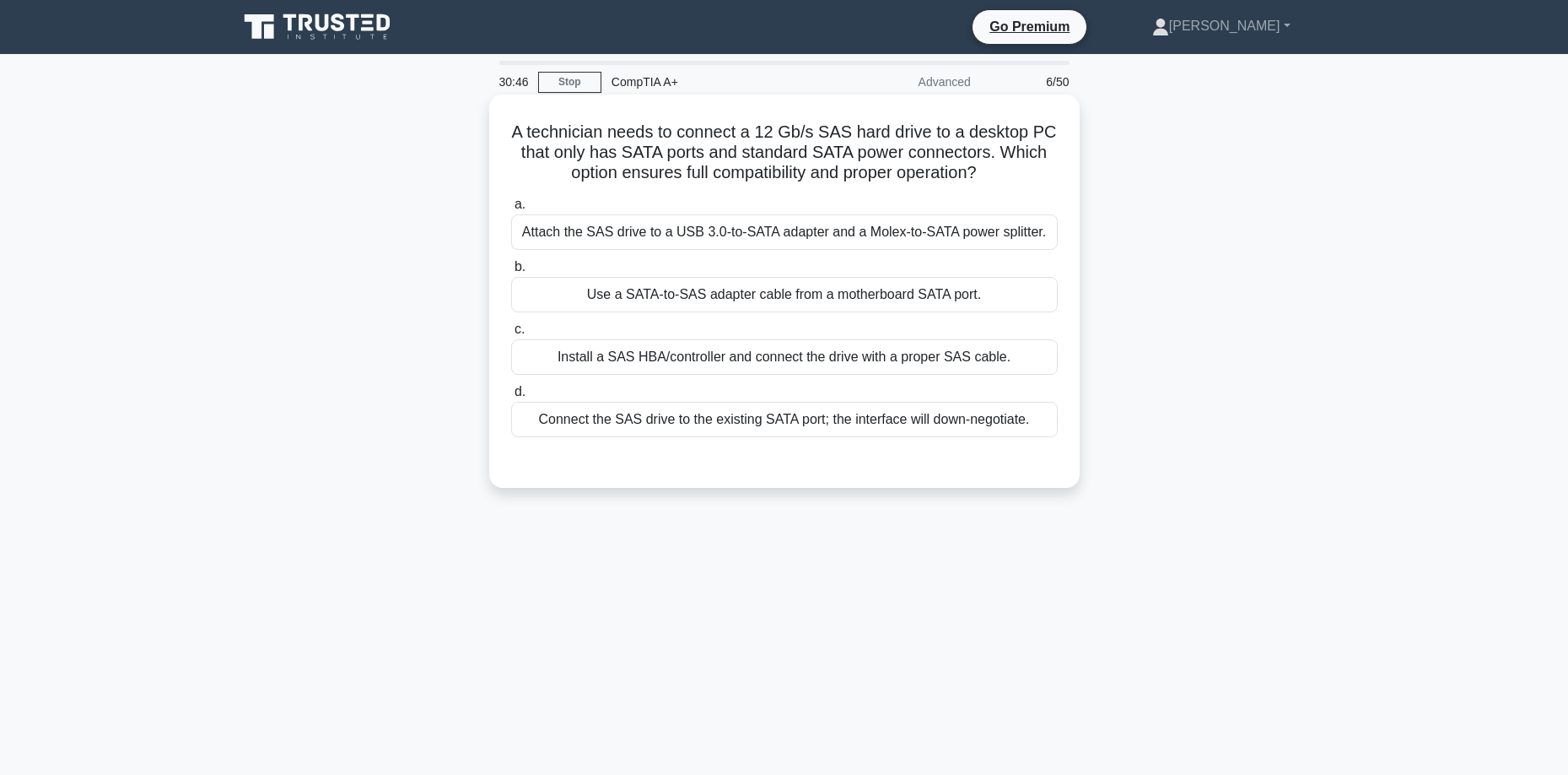
click at [953, 297] on div "Use a SATA-to-SAS adapter cable from a motherboard SATA port." at bounding box center [784, 294] width 547 height 35
click at [511, 272] on input "b. Use a SATA-to-SAS adapter cable from a motherboard SATA port." at bounding box center [511, 267] width 0 height 11
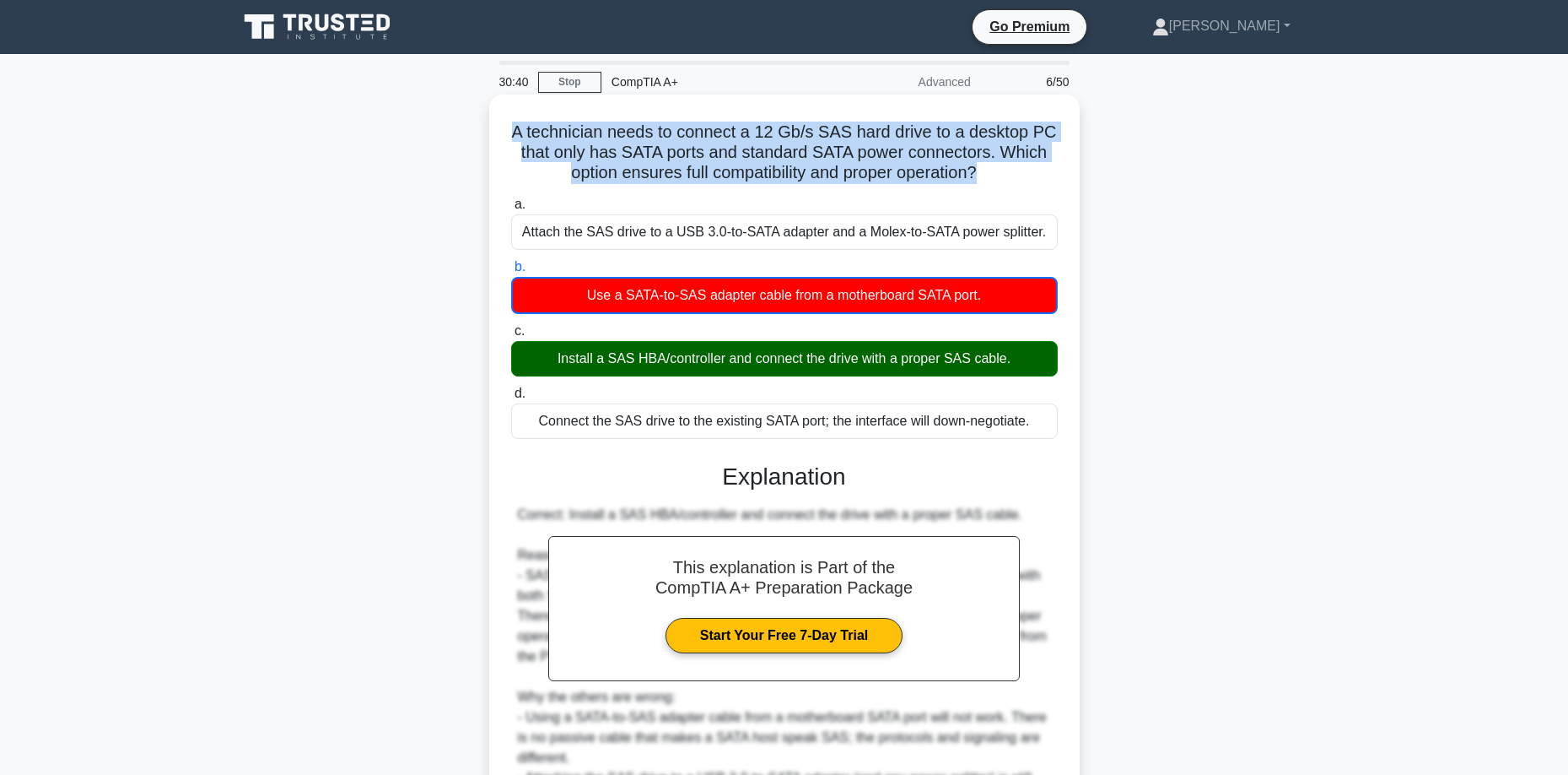
drag, startPoint x: 510, startPoint y: 128, endPoint x: 983, endPoint y: 171, distance: 475.0
click at [983, 171] on h5 "A technician needs to connect a 12 Gb/s SAS hard drive to a desktop PC that onl…" at bounding box center [784, 153] width 550 height 62
copy h5 "A technician needs to connect a 12 Gb/s SAS hard drive to a desktop PC that onl…"
drag, startPoint x: 549, startPoint y: 357, endPoint x: 1017, endPoint y: 356, distance: 468.0
click at [1017, 356] on div "Install a SAS HBA/controller and connect the drive with a proper SAS cable." at bounding box center [784, 359] width 547 height 35
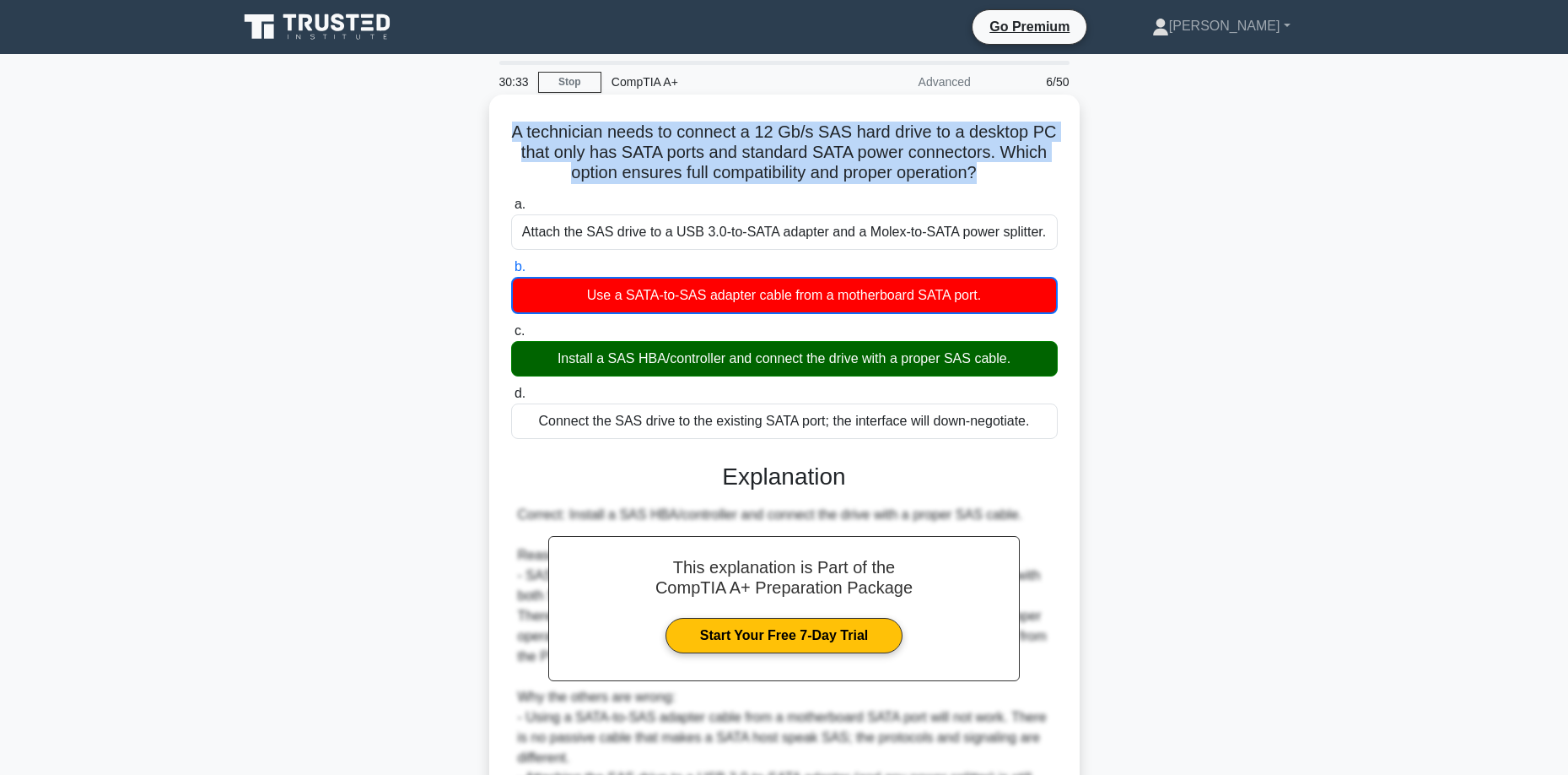
copy div "Install a SAS HBA/controller and connect the drive with a proper SAS cable."
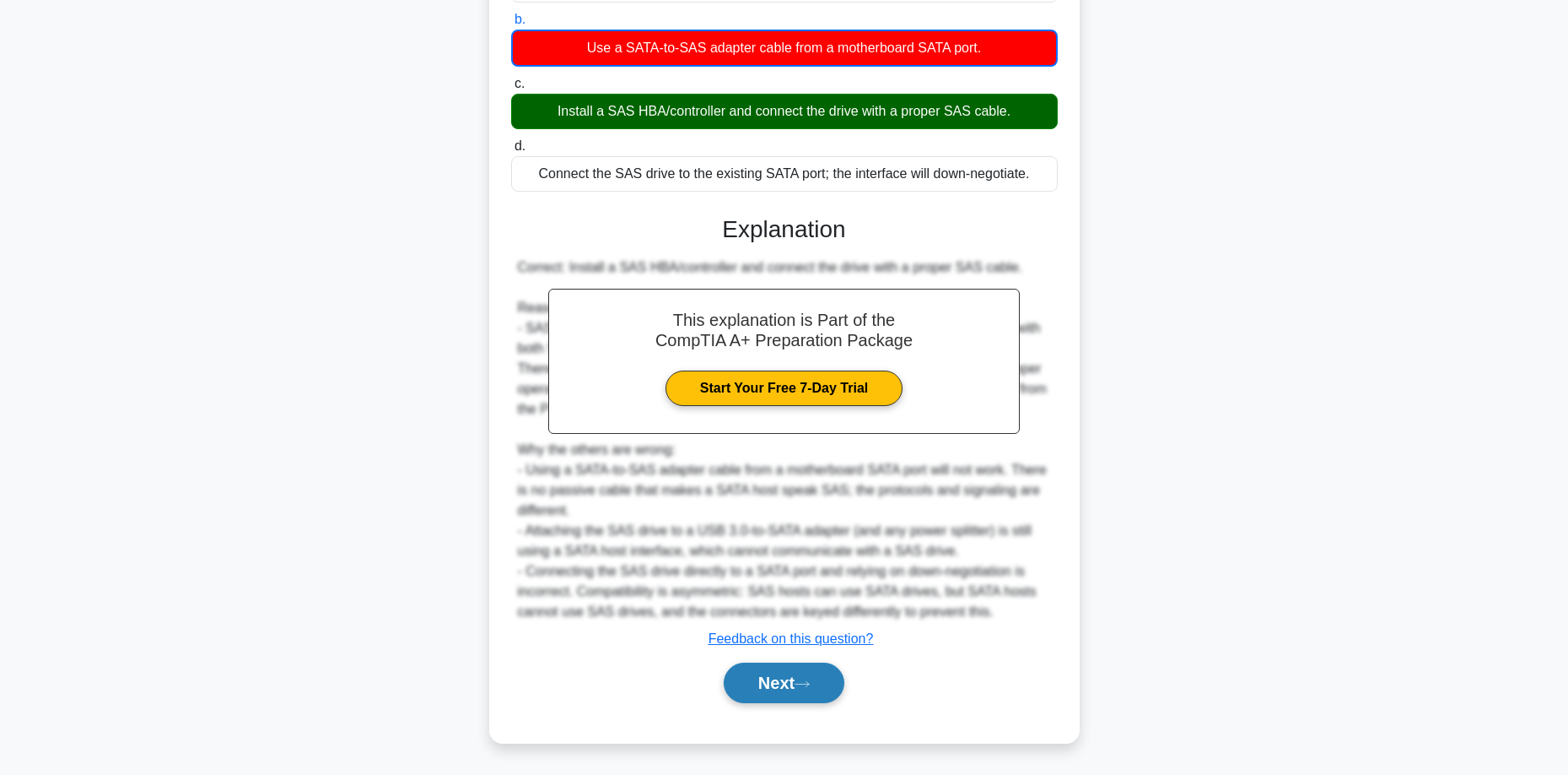
click at [800, 674] on button "Next" at bounding box center [784, 683] width 121 height 41
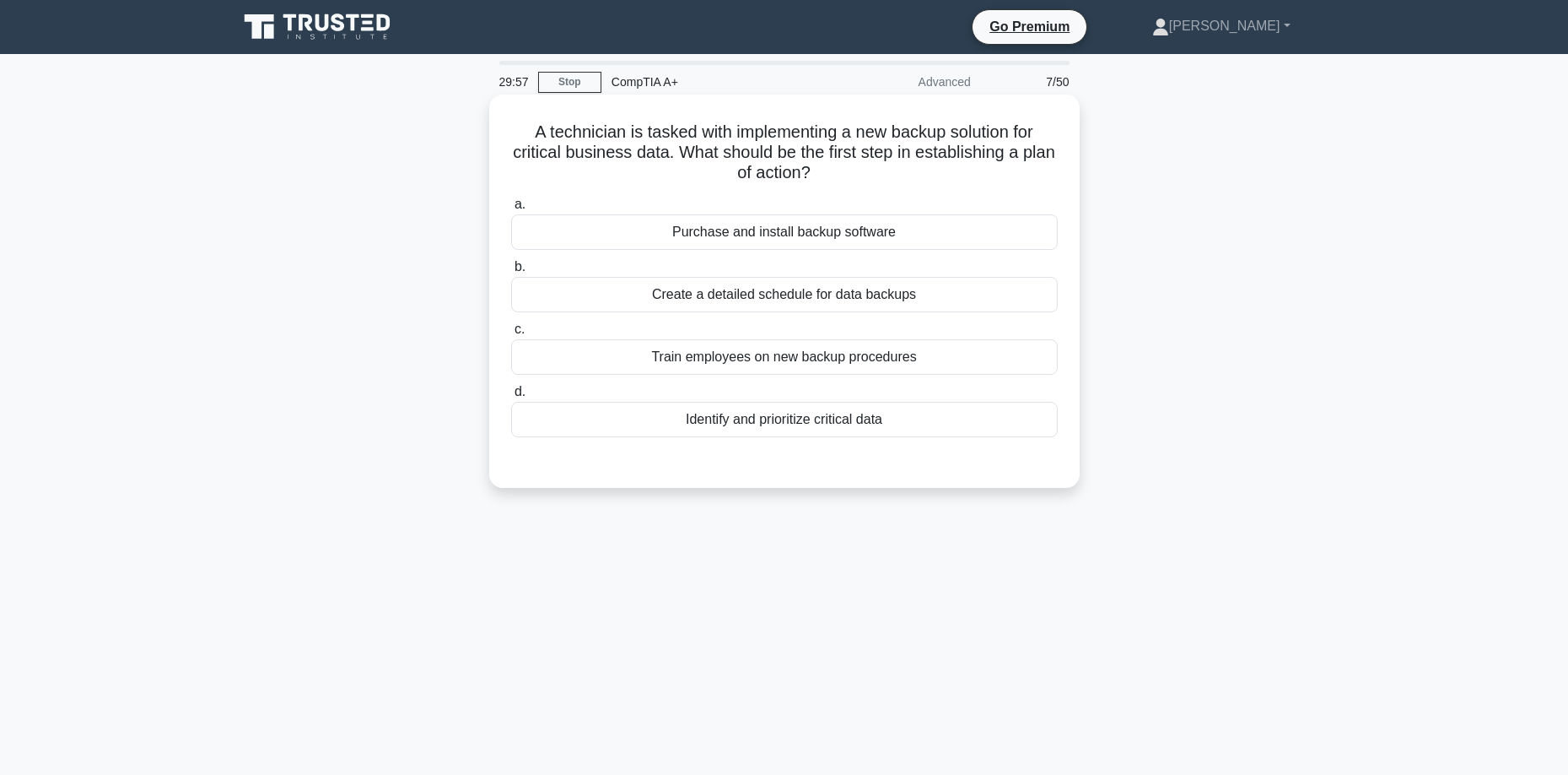
click at [861, 238] on div "Purchase and install backup software" at bounding box center [784, 232] width 547 height 35
click at [511, 210] on input "a. Purchase and install backup software" at bounding box center [511, 205] width 0 height 11
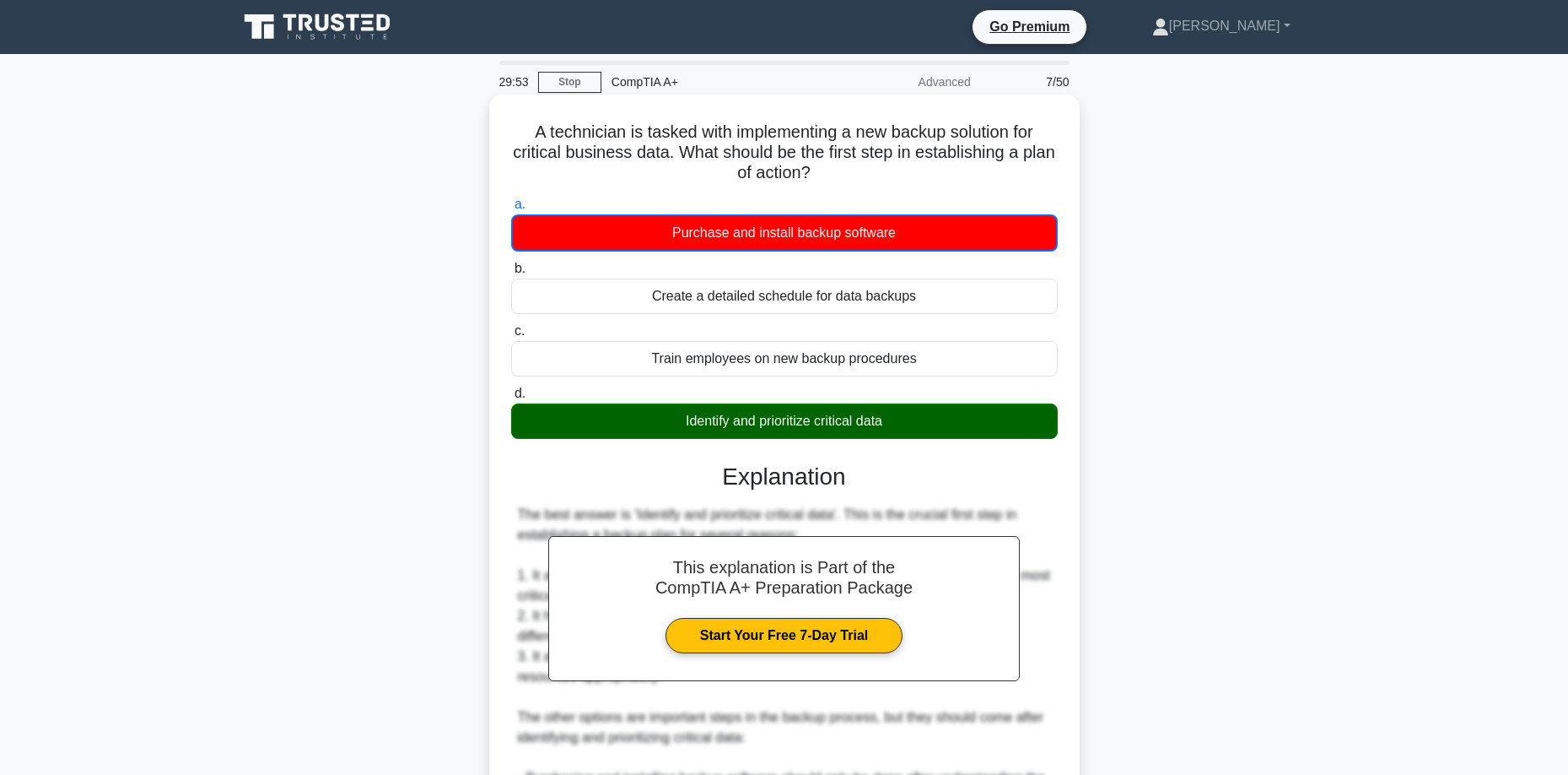
scroll to position [253, 0]
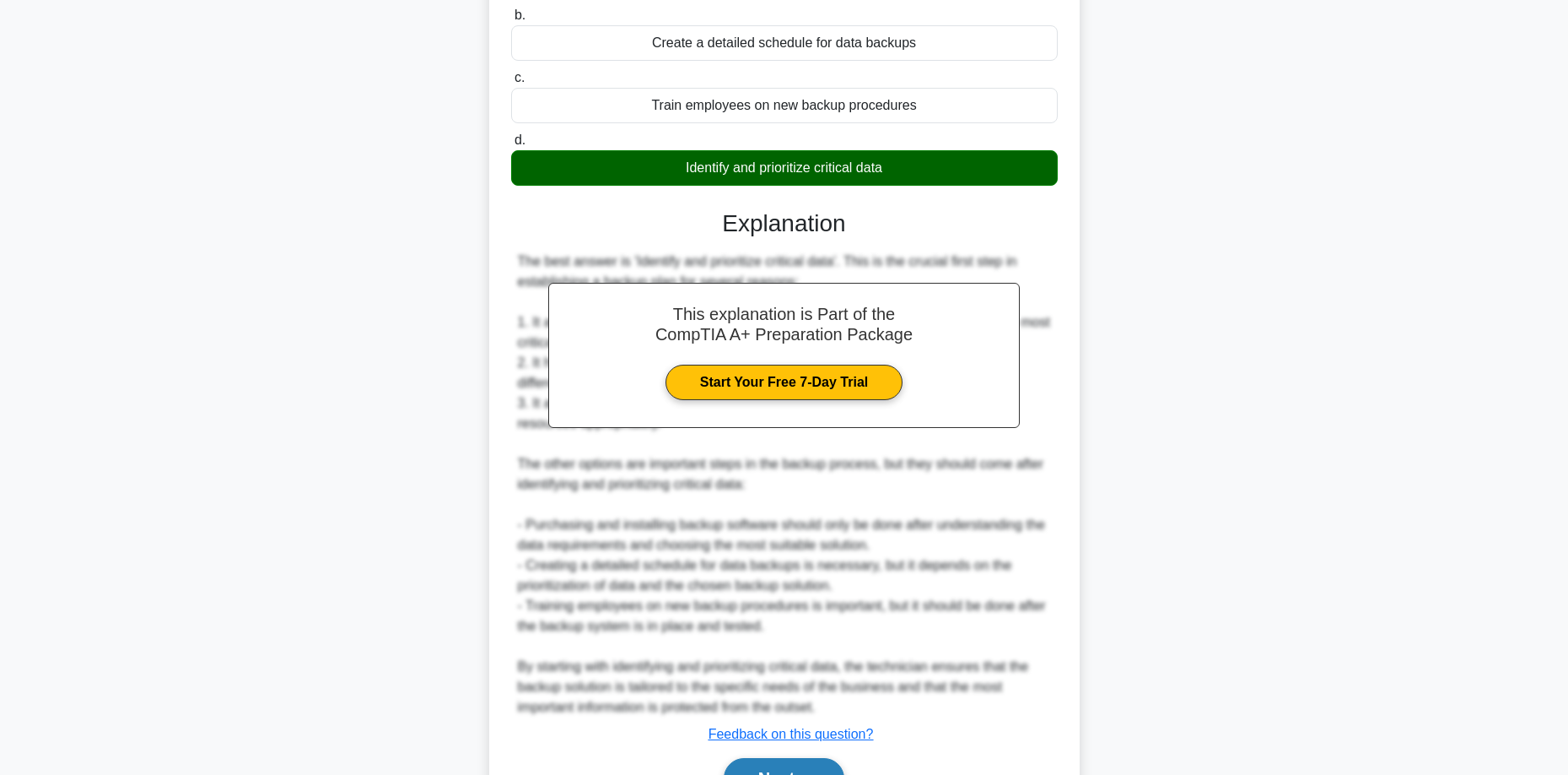
click at [775, 768] on button "Next" at bounding box center [784, 778] width 121 height 41
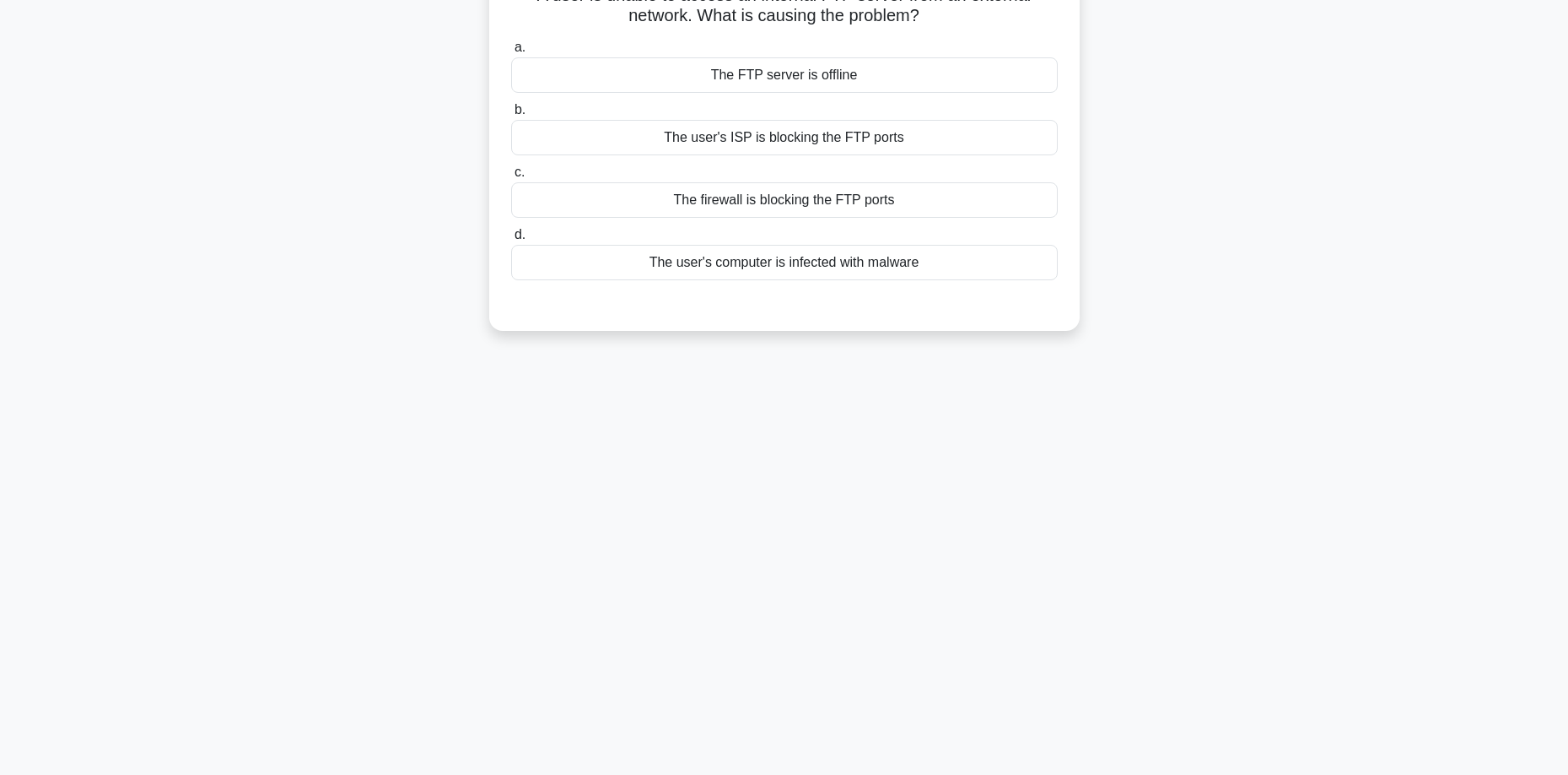
scroll to position [0, 0]
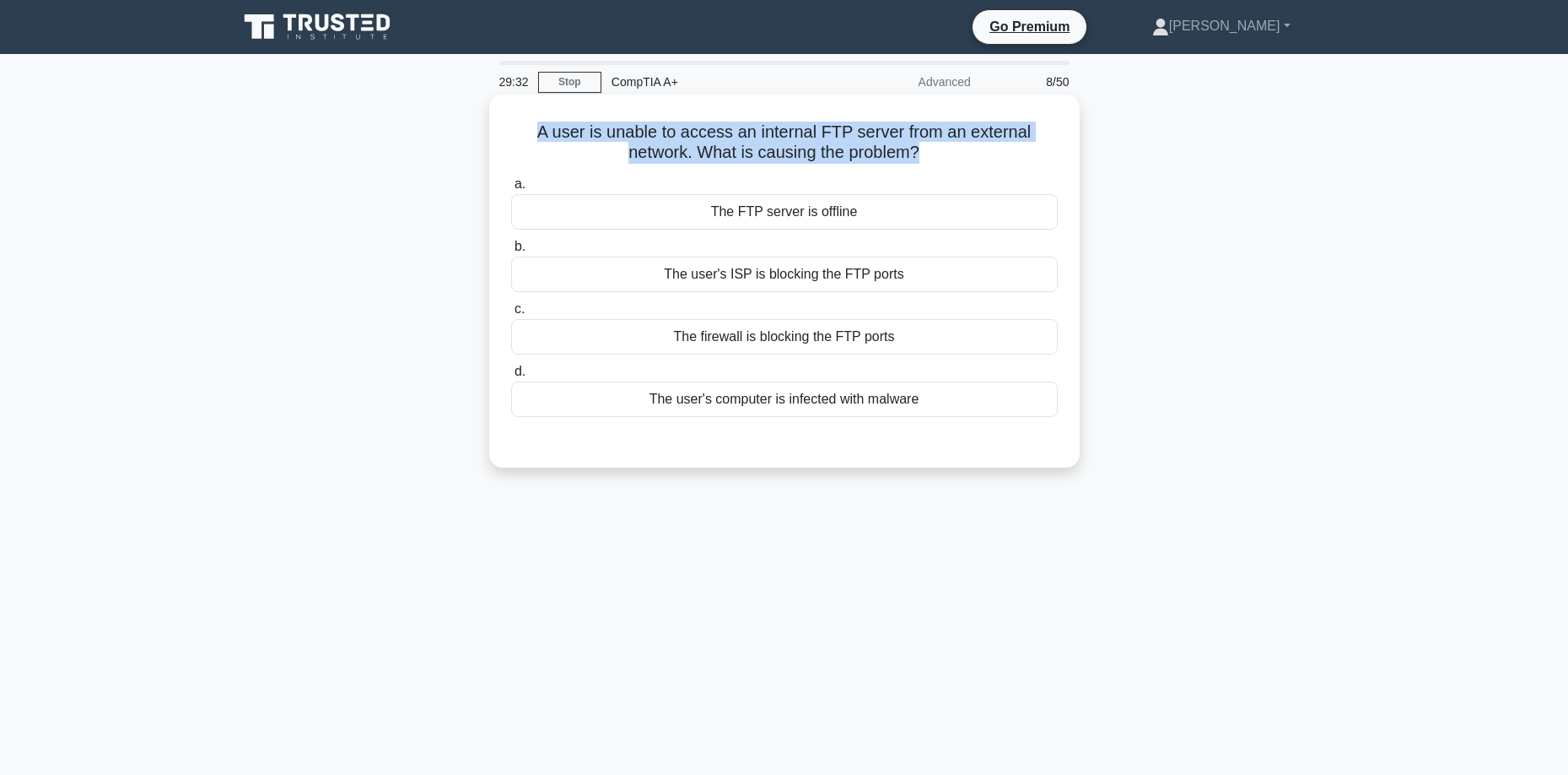
drag, startPoint x: 535, startPoint y: 128, endPoint x: 922, endPoint y: 152, distance: 387.7
click at [922, 152] on h5 "A user is unable to access an internal FTP server from an external network. Wha…" at bounding box center [784, 143] width 550 height 42
copy h5 "A user is unable to access an internal FTP server from an external network. Wha…"
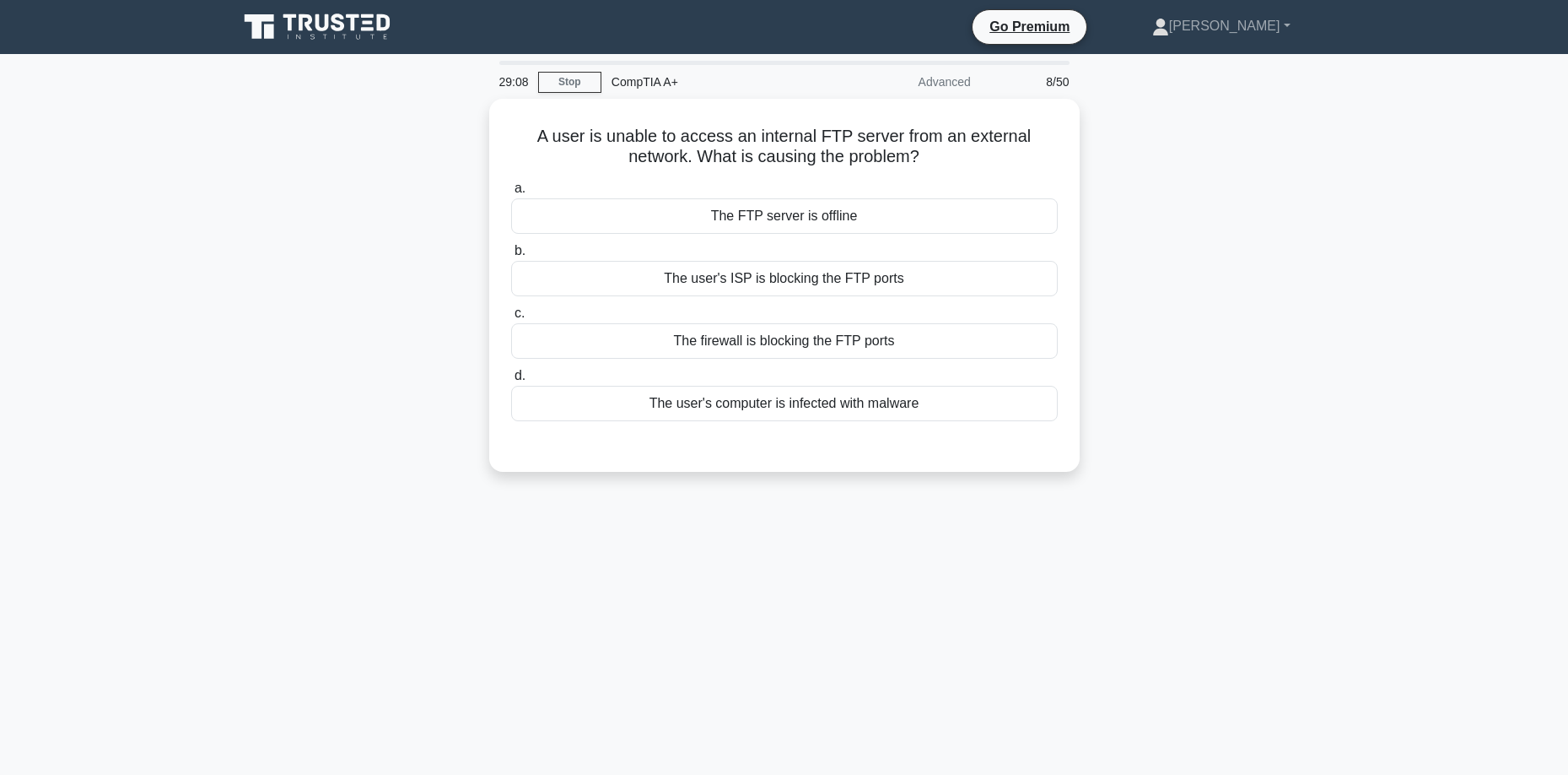
click at [274, 219] on div "A user is unable to access an internal FTP server from an external network. Wha…" at bounding box center [784, 295] width 1113 height 393
click at [824, 343] on div "The firewall is blocking the FTP ports" at bounding box center [784, 336] width 547 height 35
click at [511, 314] on input "c. The firewall is blocking the FTP ports" at bounding box center [511, 309] width 0 height 11
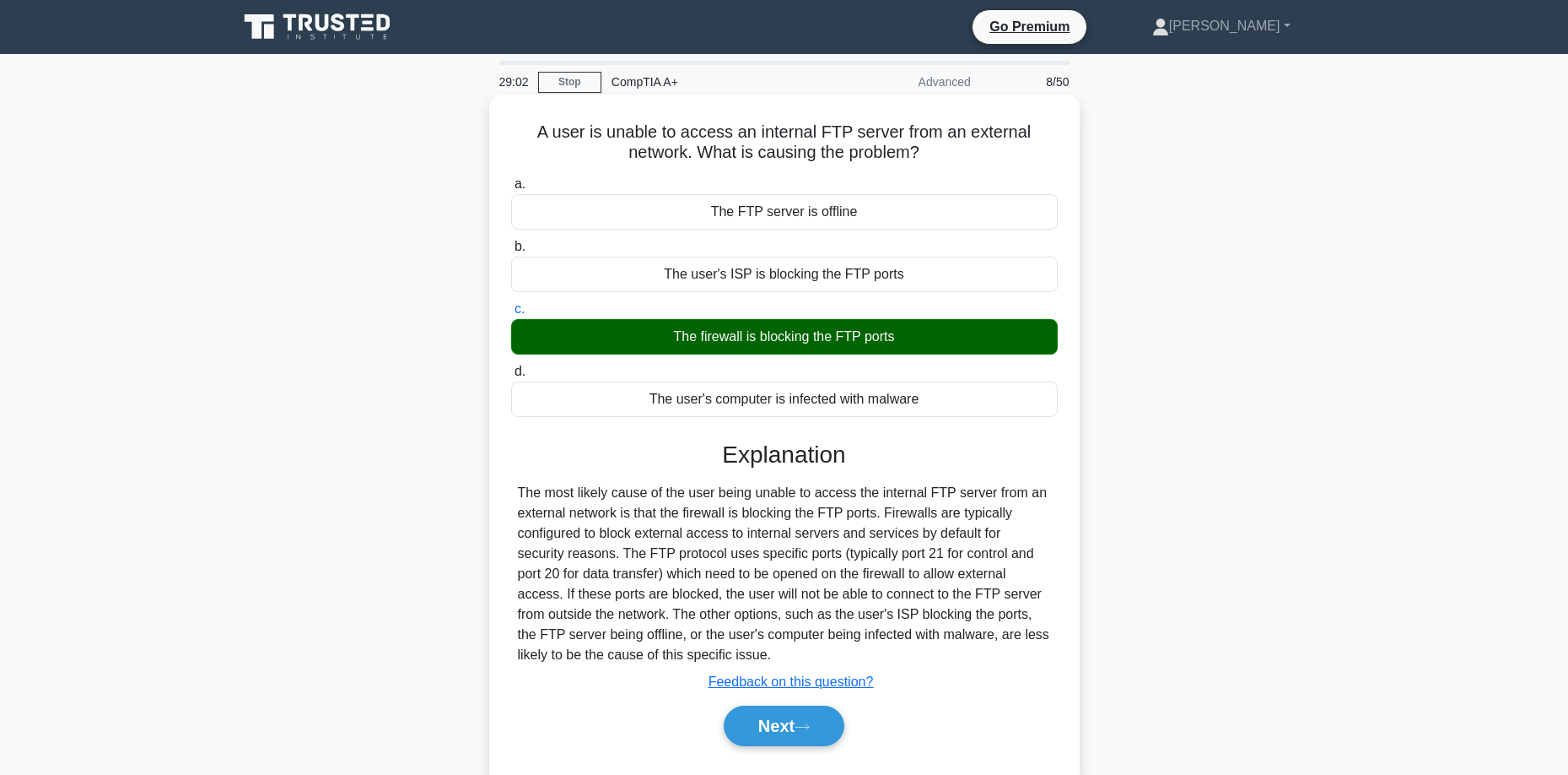
scroll to position [85, 0]
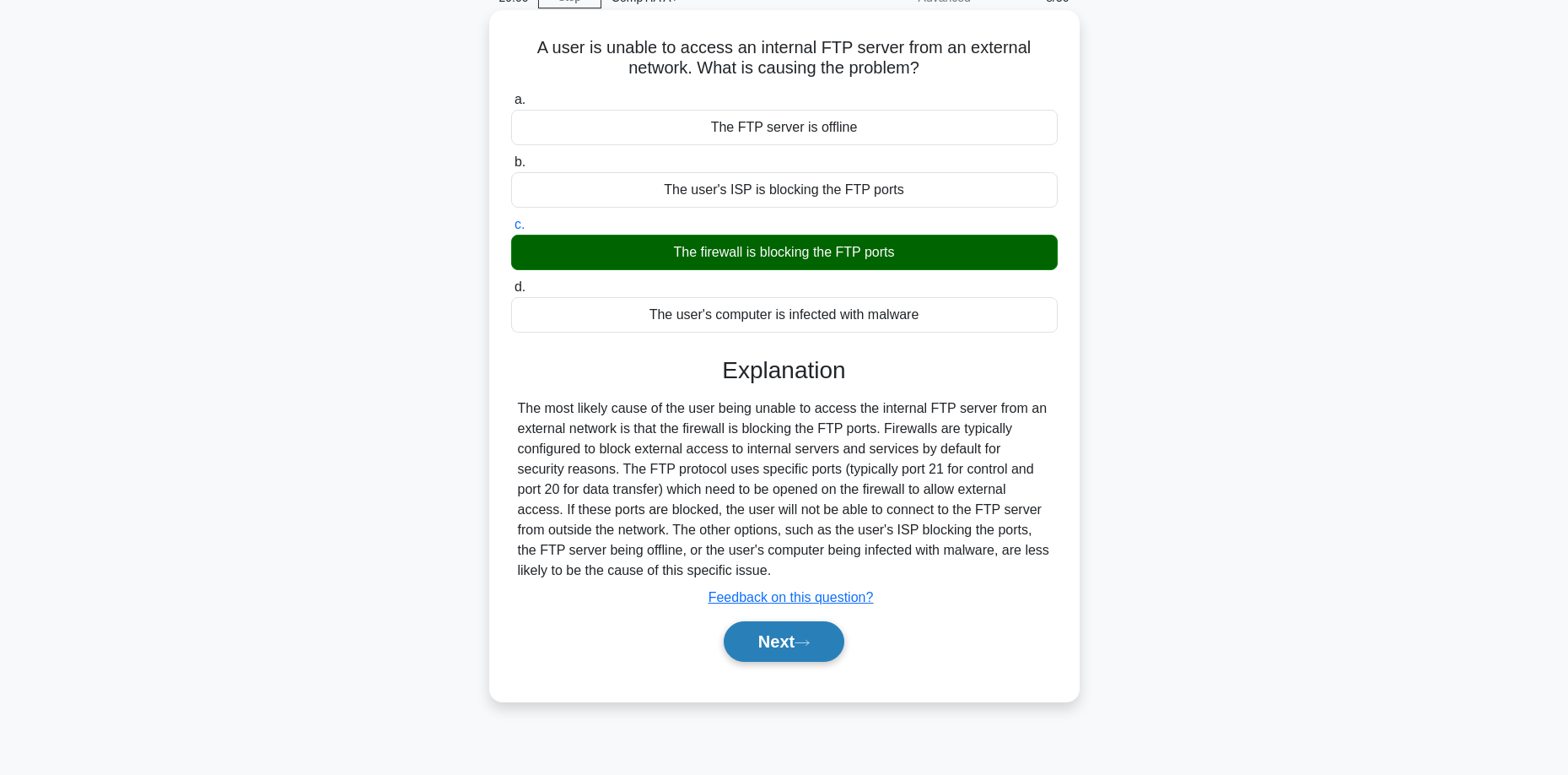
click at [812, 651] on button "Next" at bounding box center [784, 641] width 121 height 41
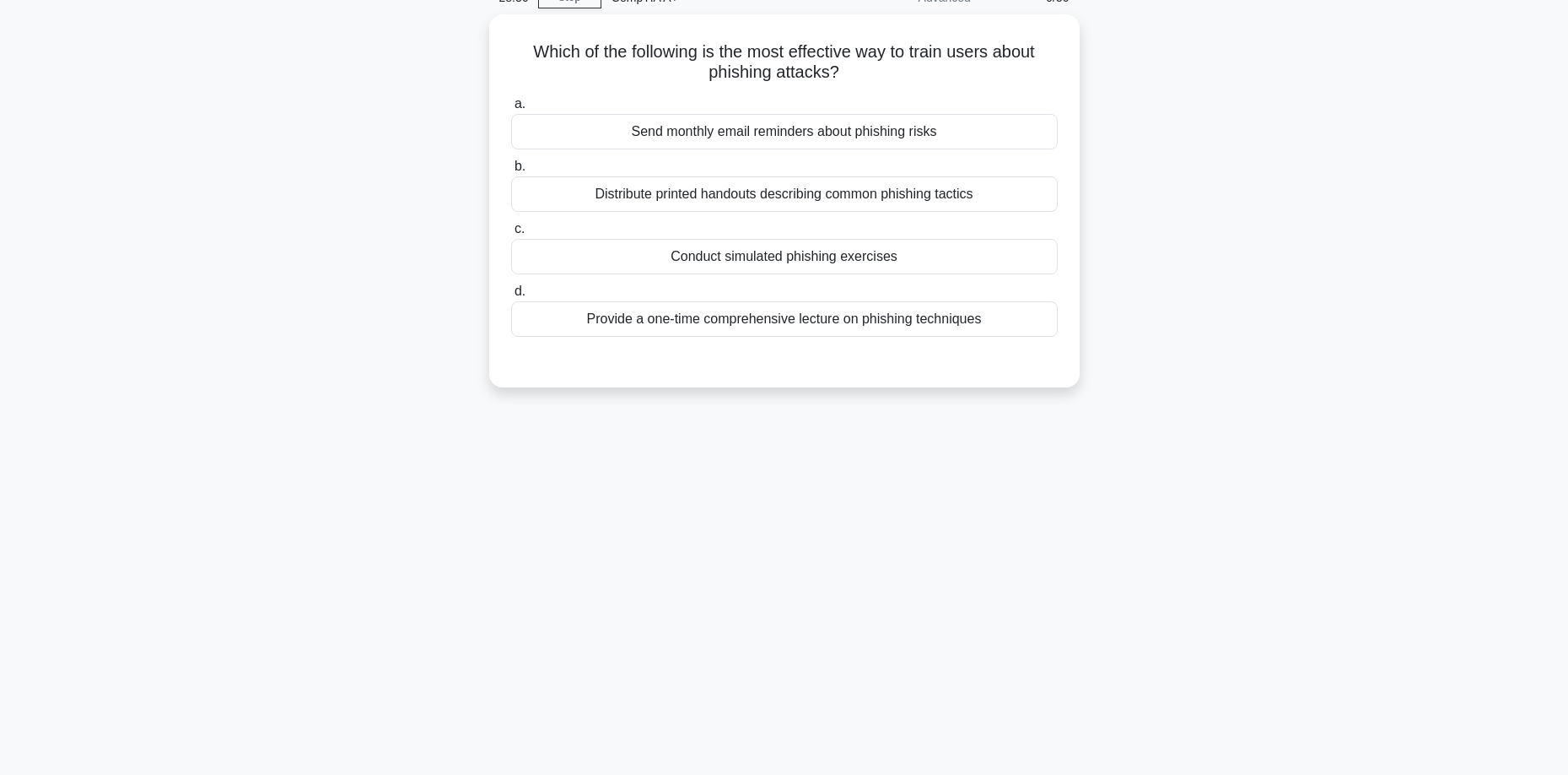
click at [192, 417] on main "28:36 Stop CompTIA A+ Advanced 9/50 Which of the following is the most effectiv…" at bounding box center [784, 398] width 1568 height 857
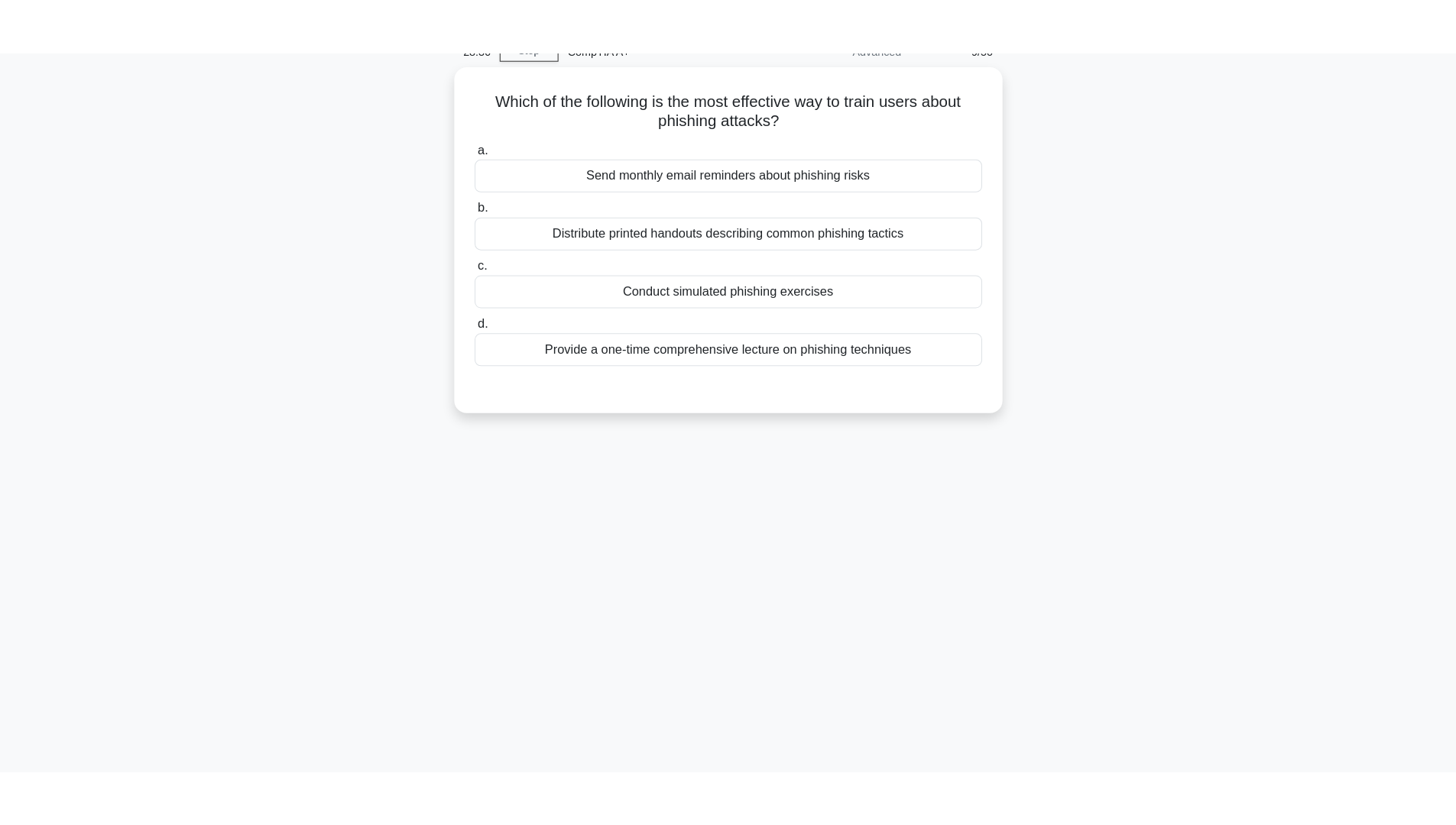
scroll to position [0, 0]
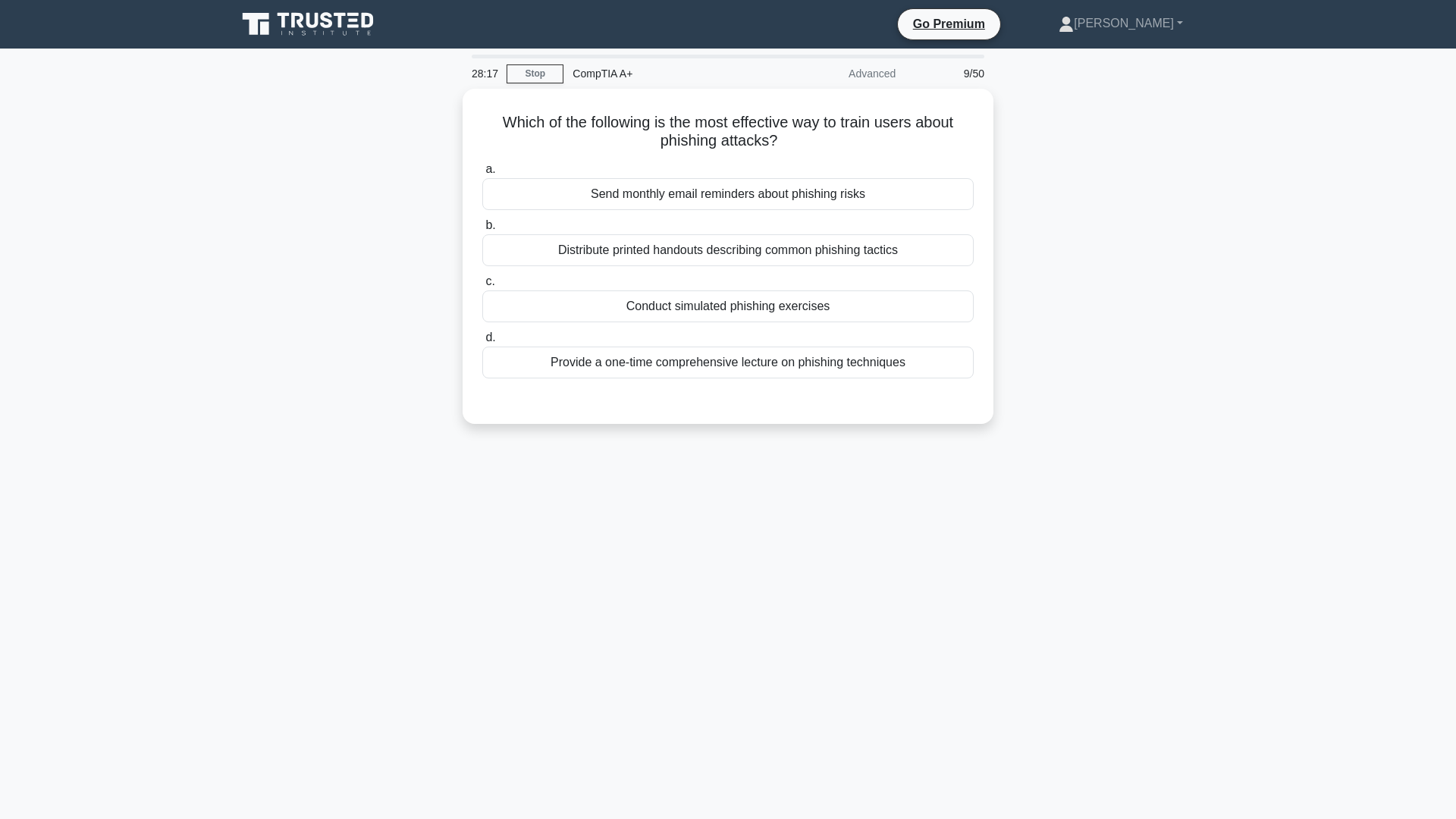
click at [839, 644] on div "28:17 Stop CompTIA A+ Advanced 9/50 Which of the following is the most effectiv…" at bounding box center [728, 433] width 1001 height 758
click at [657, 133] on h5 "Which of the following is the most effective way to train users about phishing …" at bounding box center [728, 128] width 495 height 38
drag, startPoint x: 659, startPoint y: 136, endPoint x: 775, endPoint y: 139, distance: 116.0
click at [775, 139] on h5 "Which of the following is the most effective way to train users about phishing …" at bounding box center [728, 128] width 495 height 38
copy h5 "phishing attacks?"
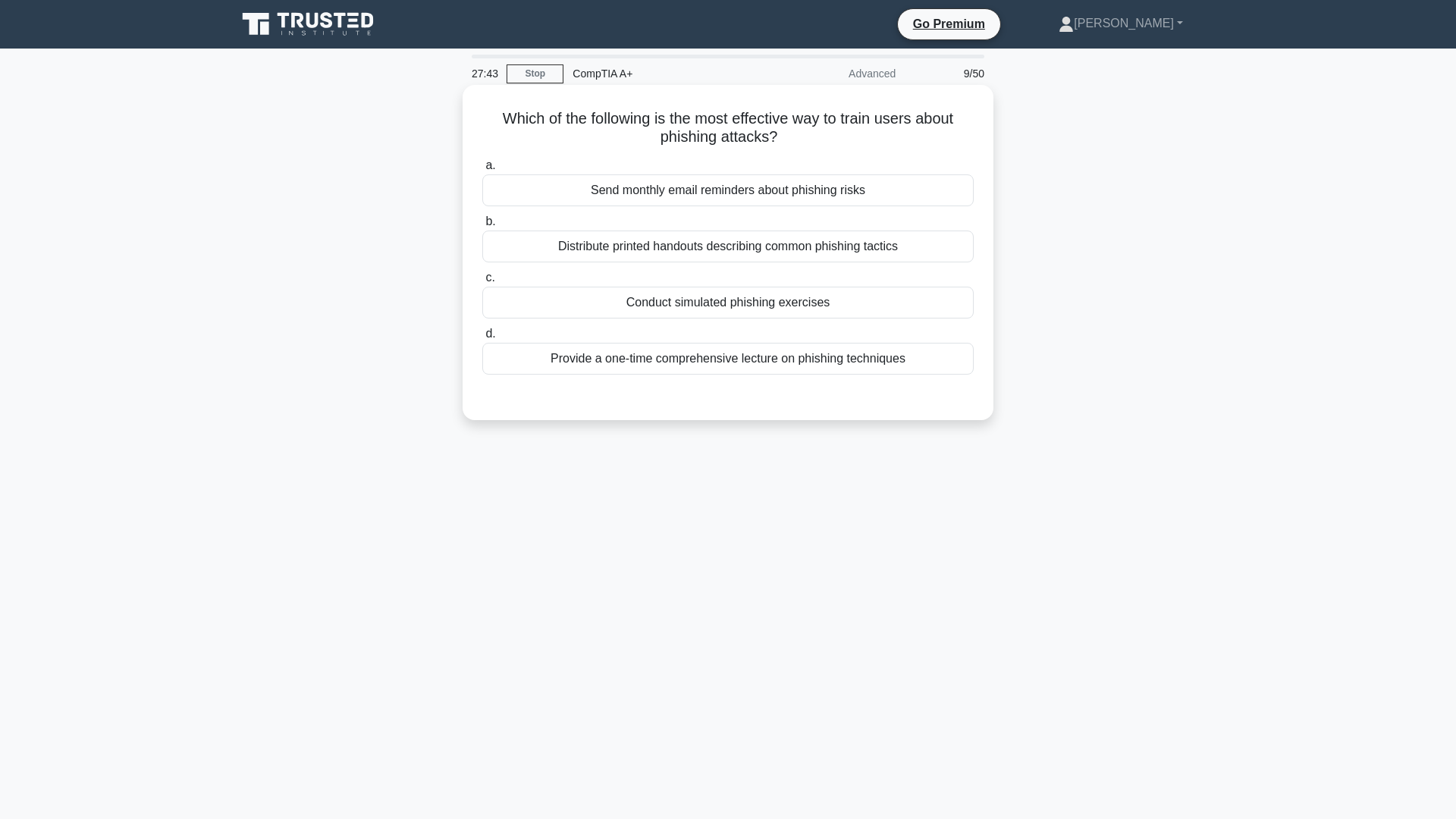
click at [686, 294] on div "Conduct simulated phishing exercises" at bounding box center [728, 302] width 492 height 32
click at [482, 283] on input "c. Conduct simulated phishing exercises" at bounding box center [482, 278] width 0 height 10
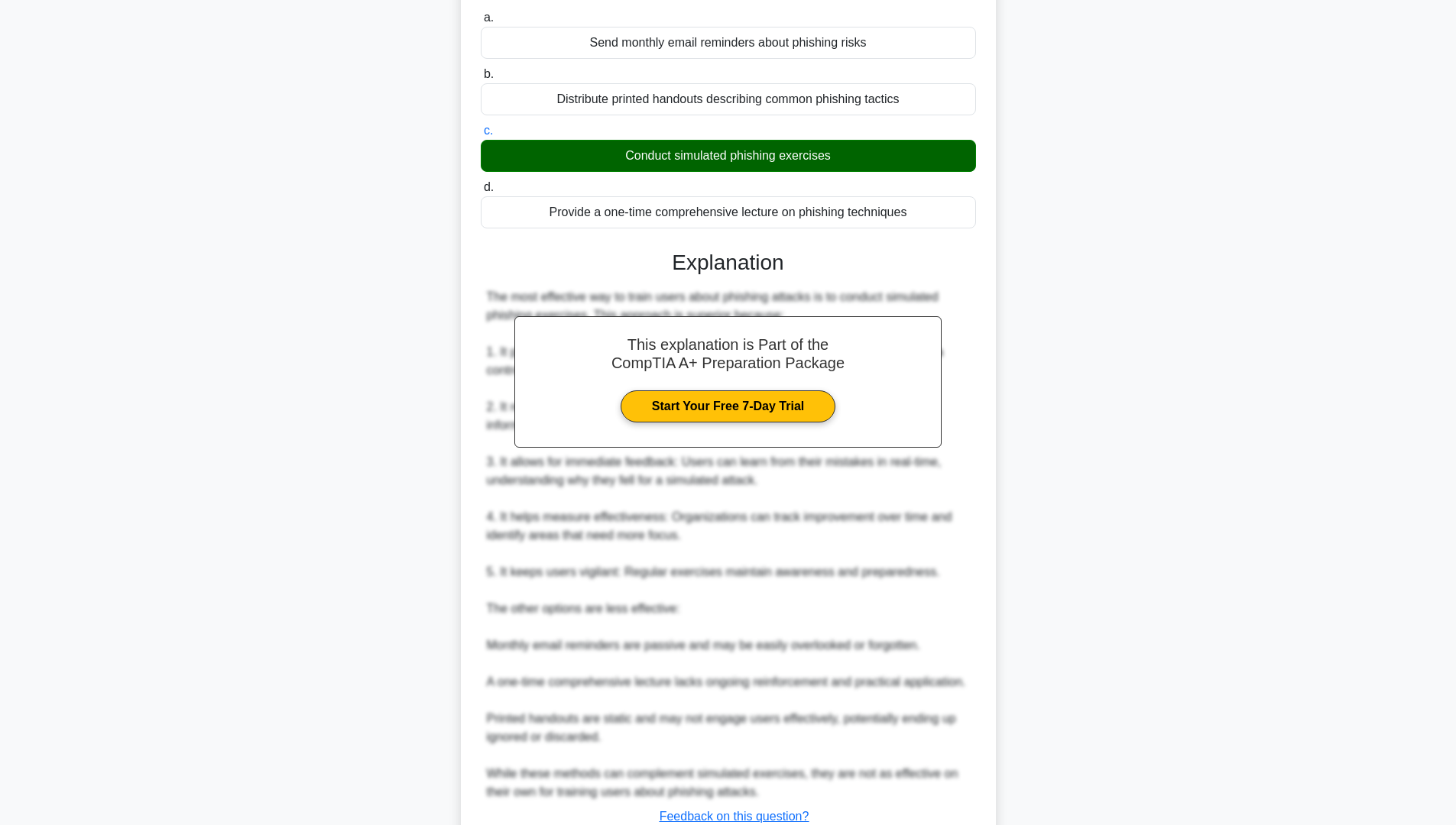
scroll to position [264, 0]
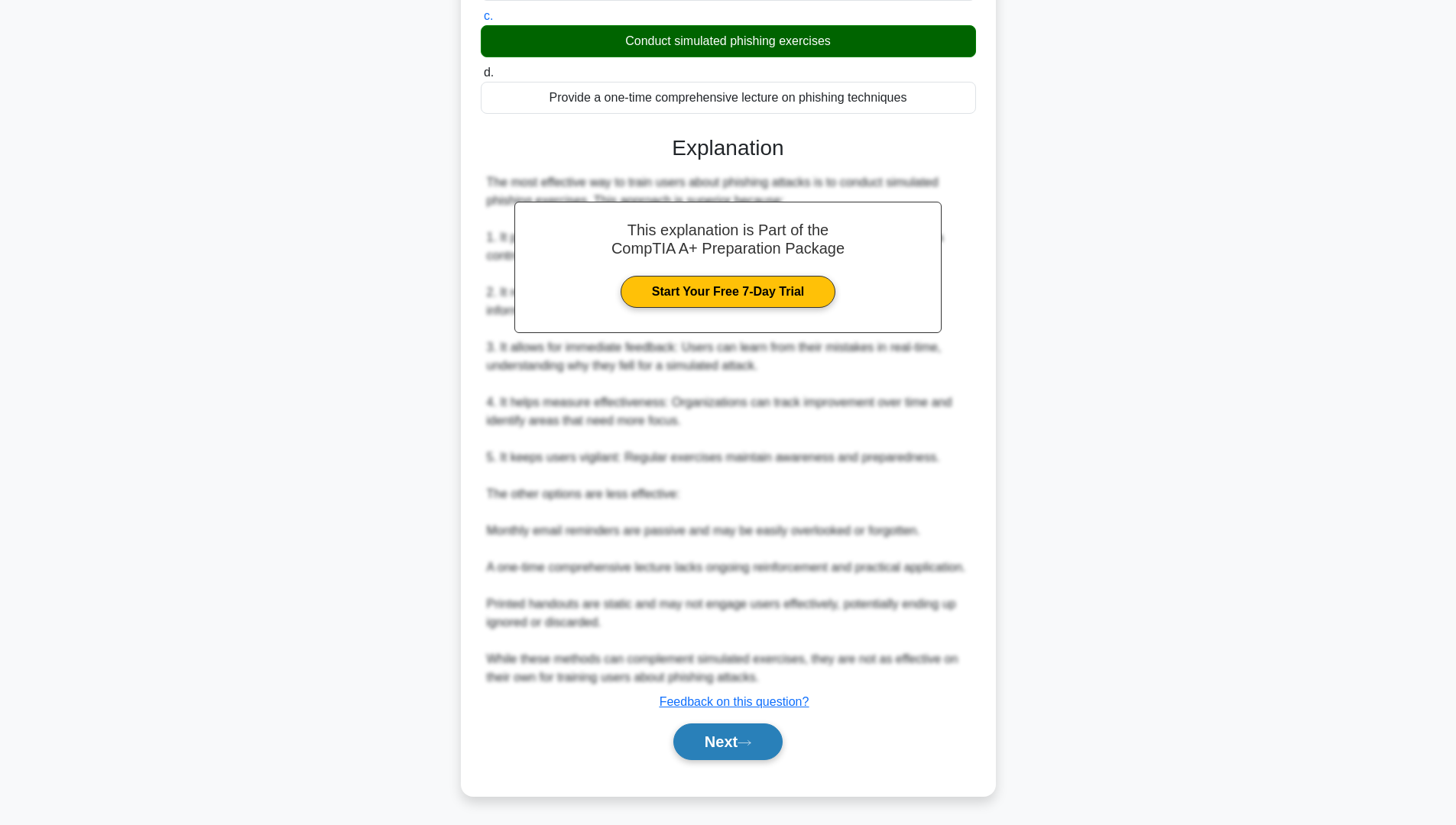
click at [749, 702] on icon at bounding box center [745, 743] width 14 height 9
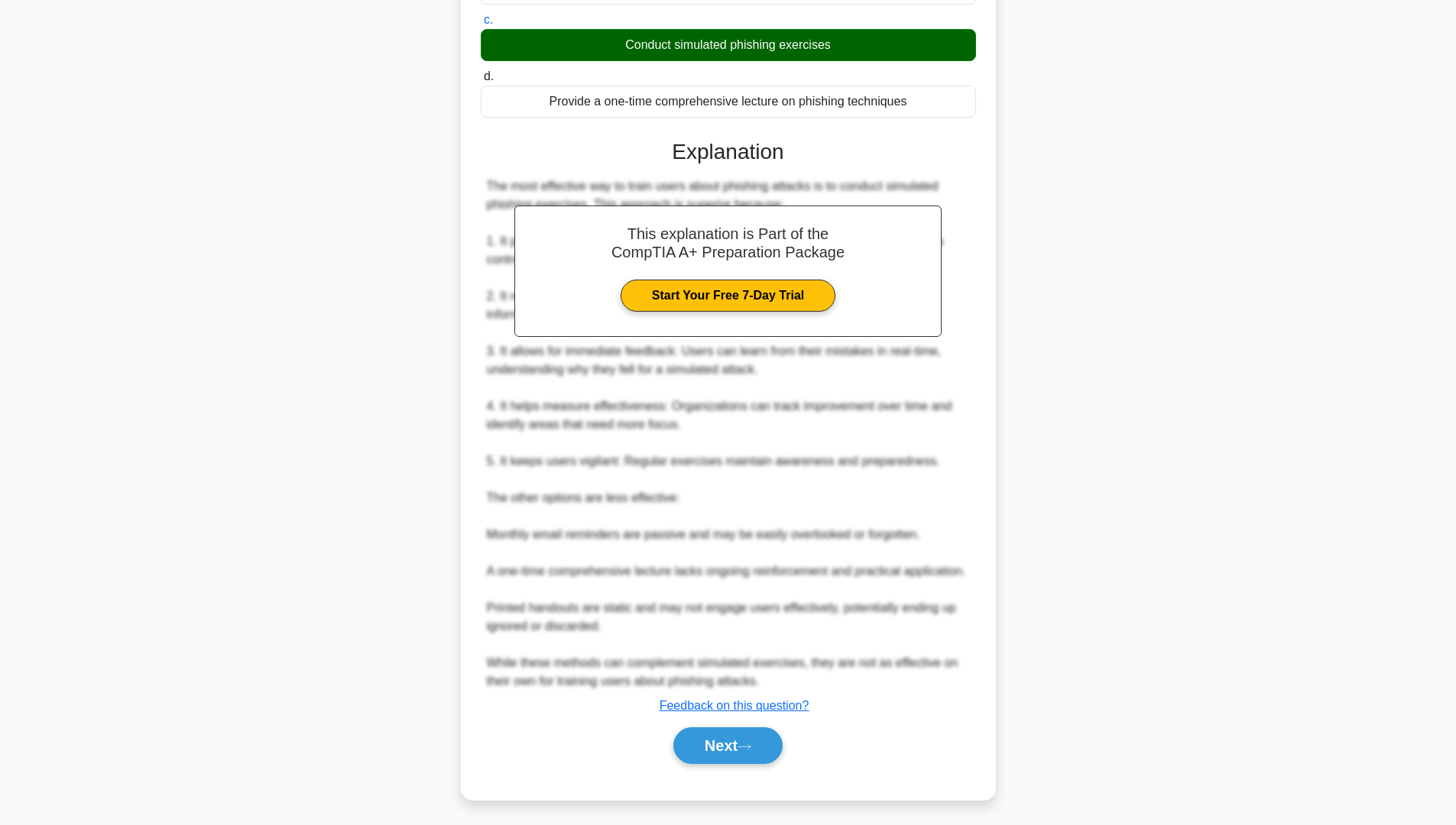
scroll to position [0, 0]
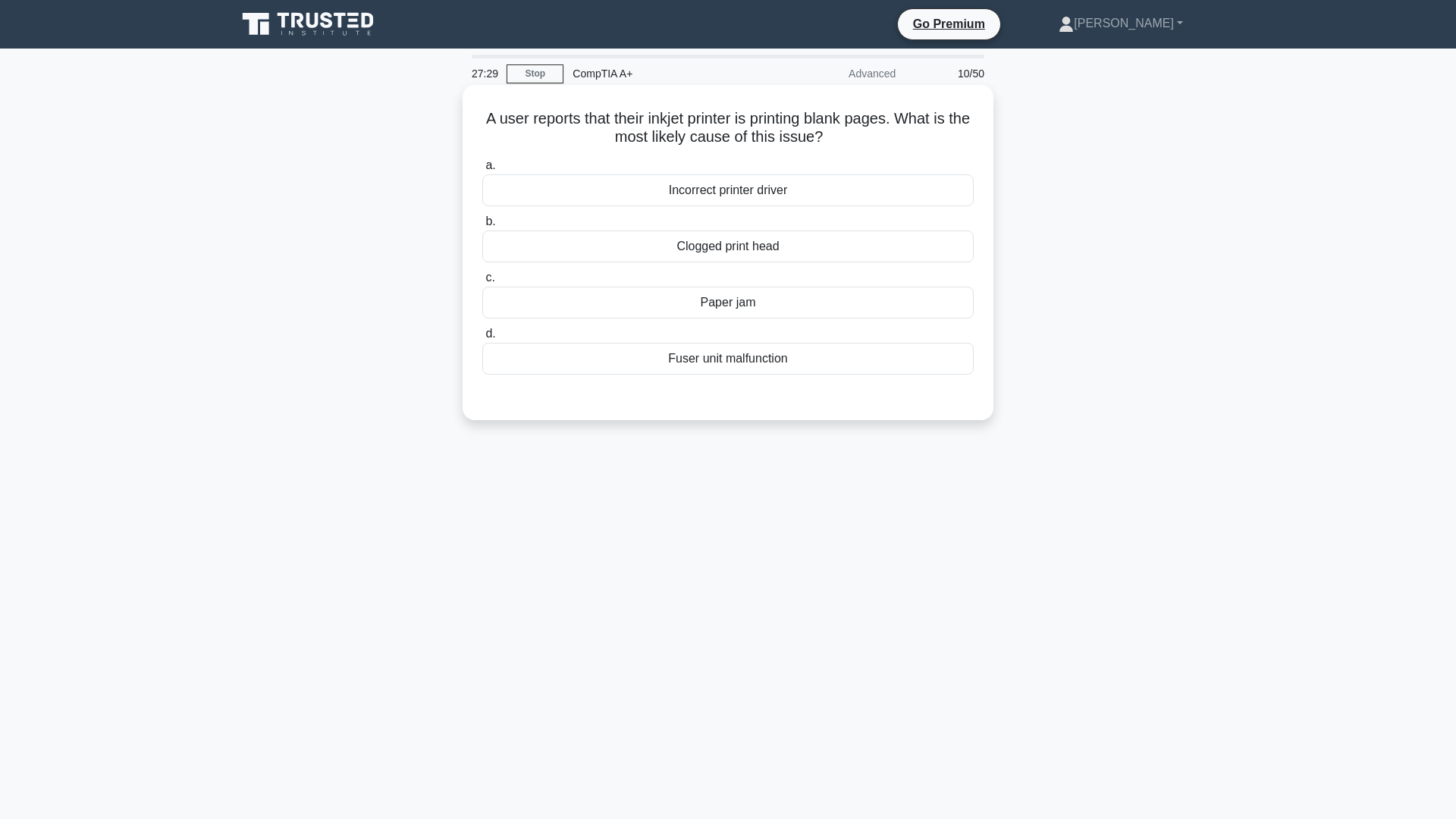
click at [747, 241] on div "Clogged print head" at bounding box center [728, 246] width 492 height 32
click at [482, 227] on input "b. Clogged print head" at bounding box center [482, 221] width 0 height 10
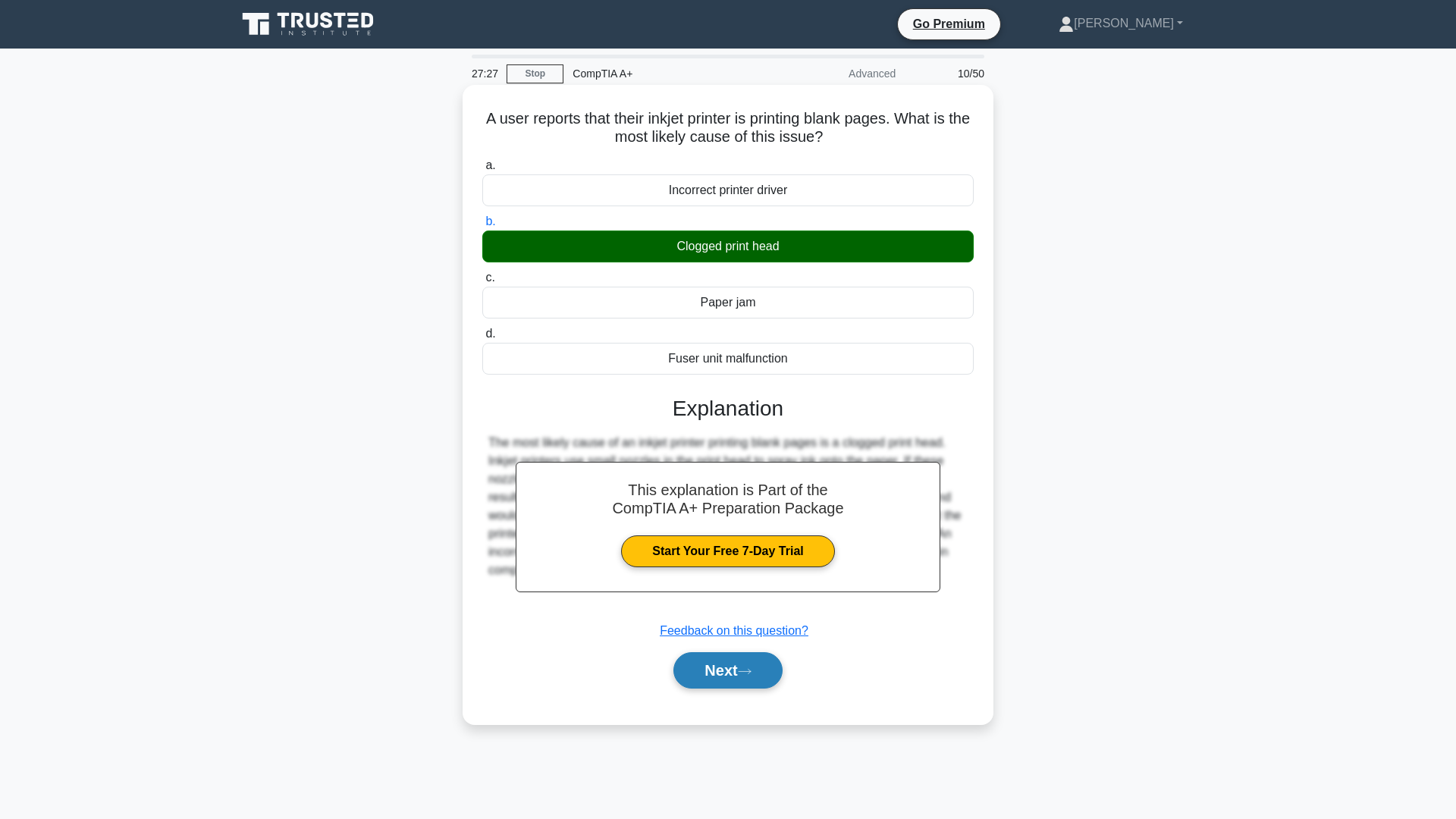
click at [725, 659] on button "Next" at bounding box center [728, 670] width 109 height 36
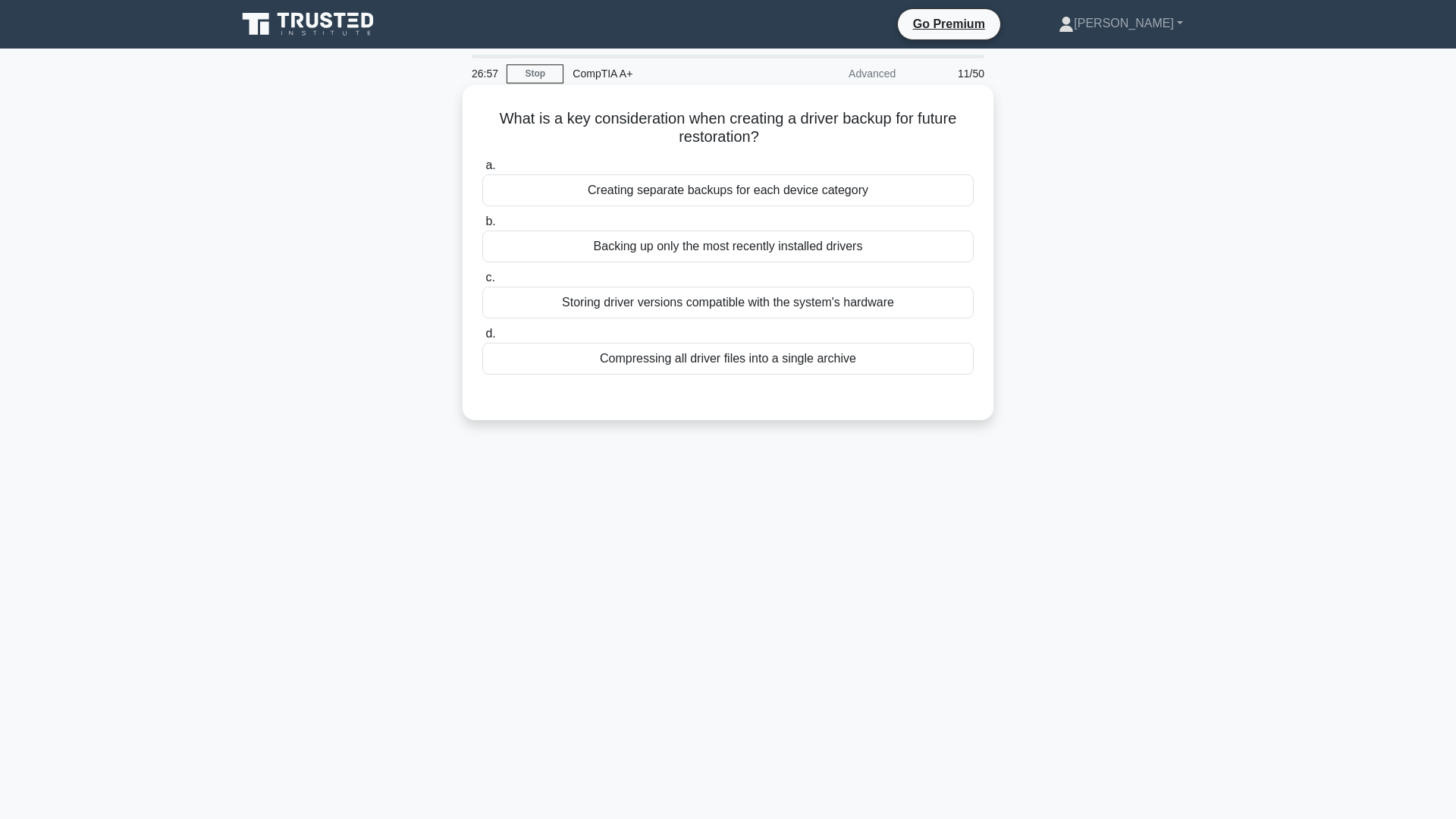
click at [668, 306] on div "Storing driver versions compatible with the system's hardware" at bounding box center [728, 302] width 492 height 32
click at [482, 283] on input "c. Storing driver versions compatible with the system's hardware" at bounding box center [482, 278] width 0 height 10
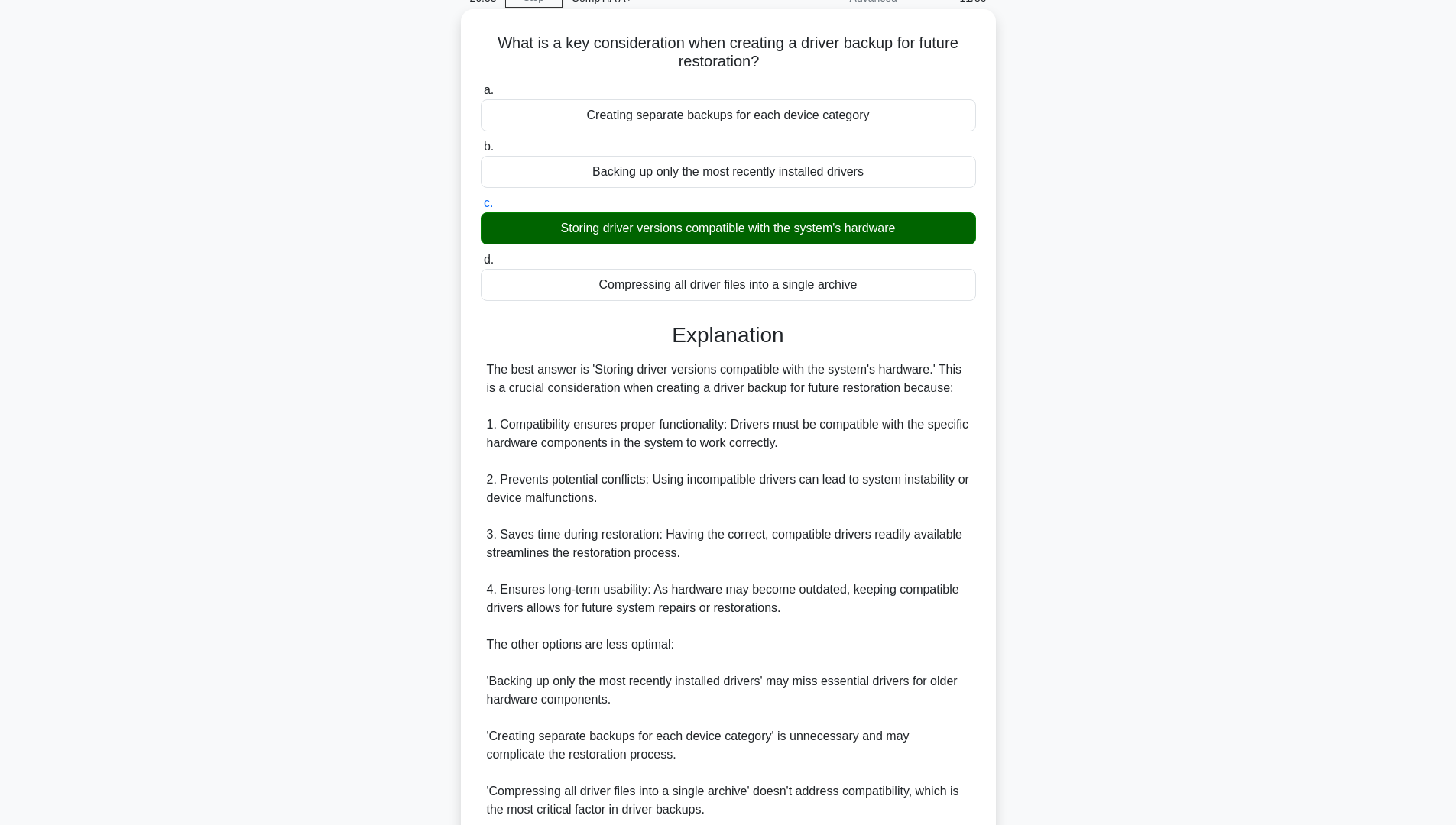
scroll to position [152, 0]
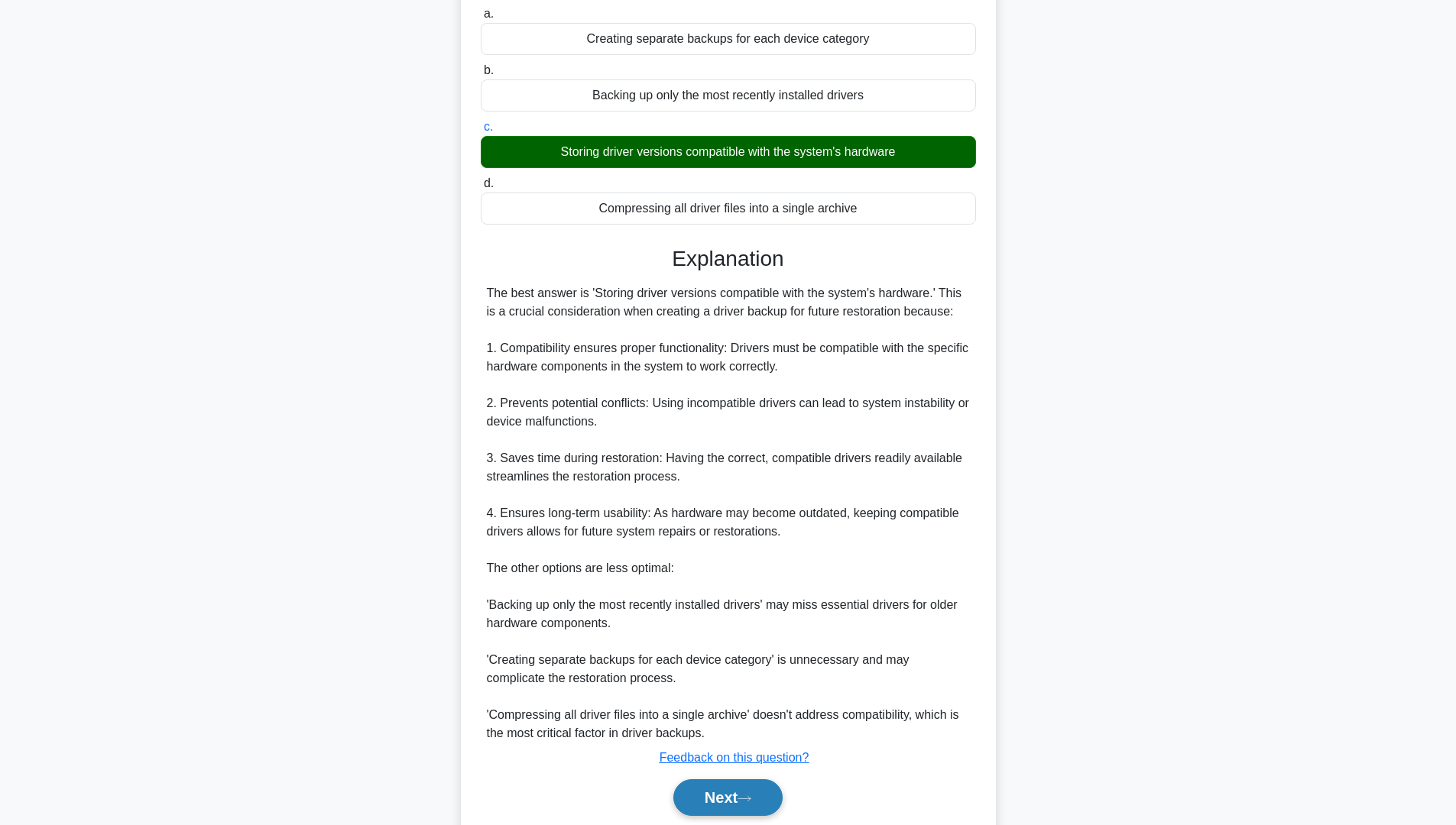
click at [739, 702] on button "Next" at bounding box center [728, 797] width 110 height 37
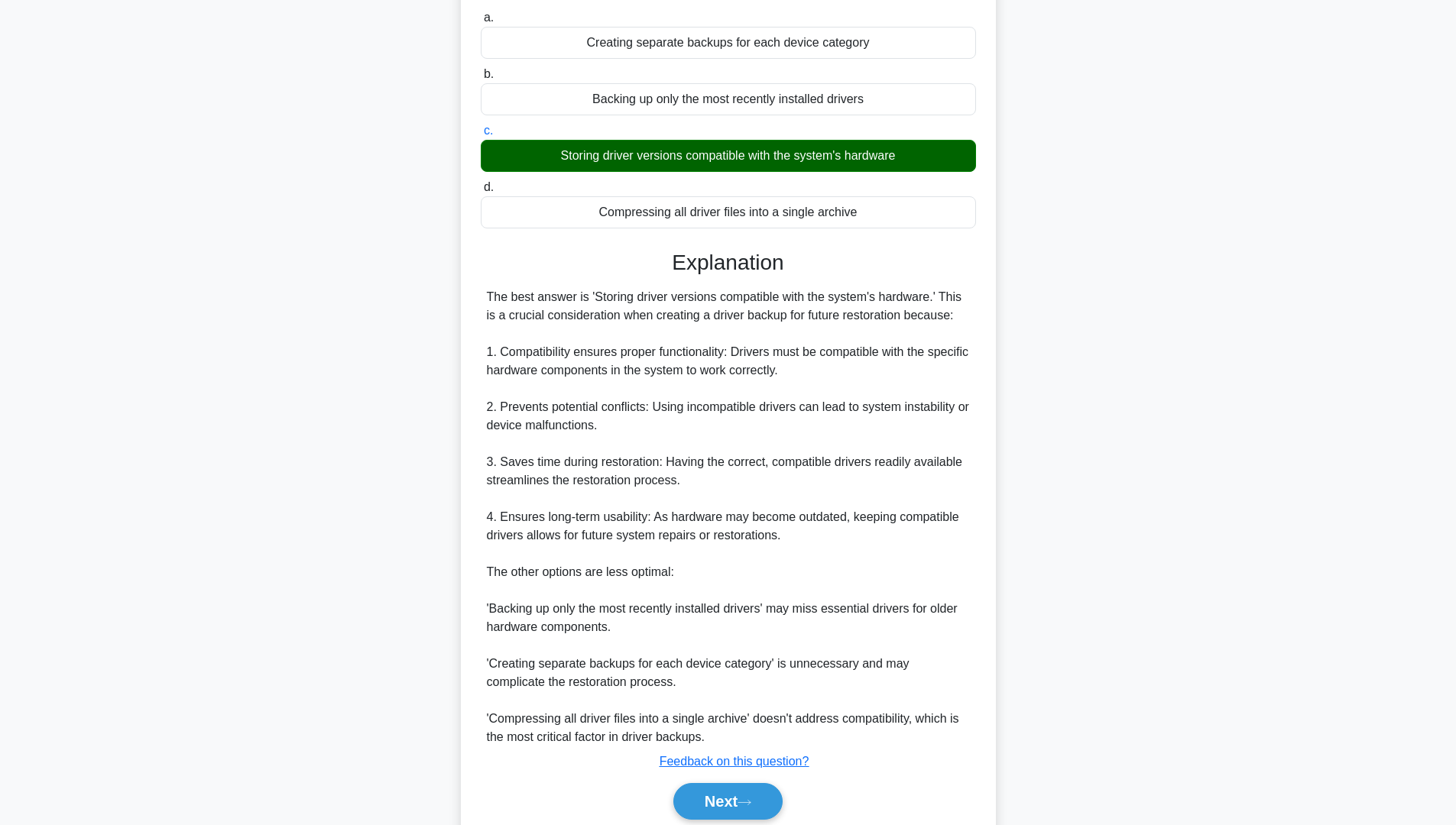
scroll to position [0, 0]
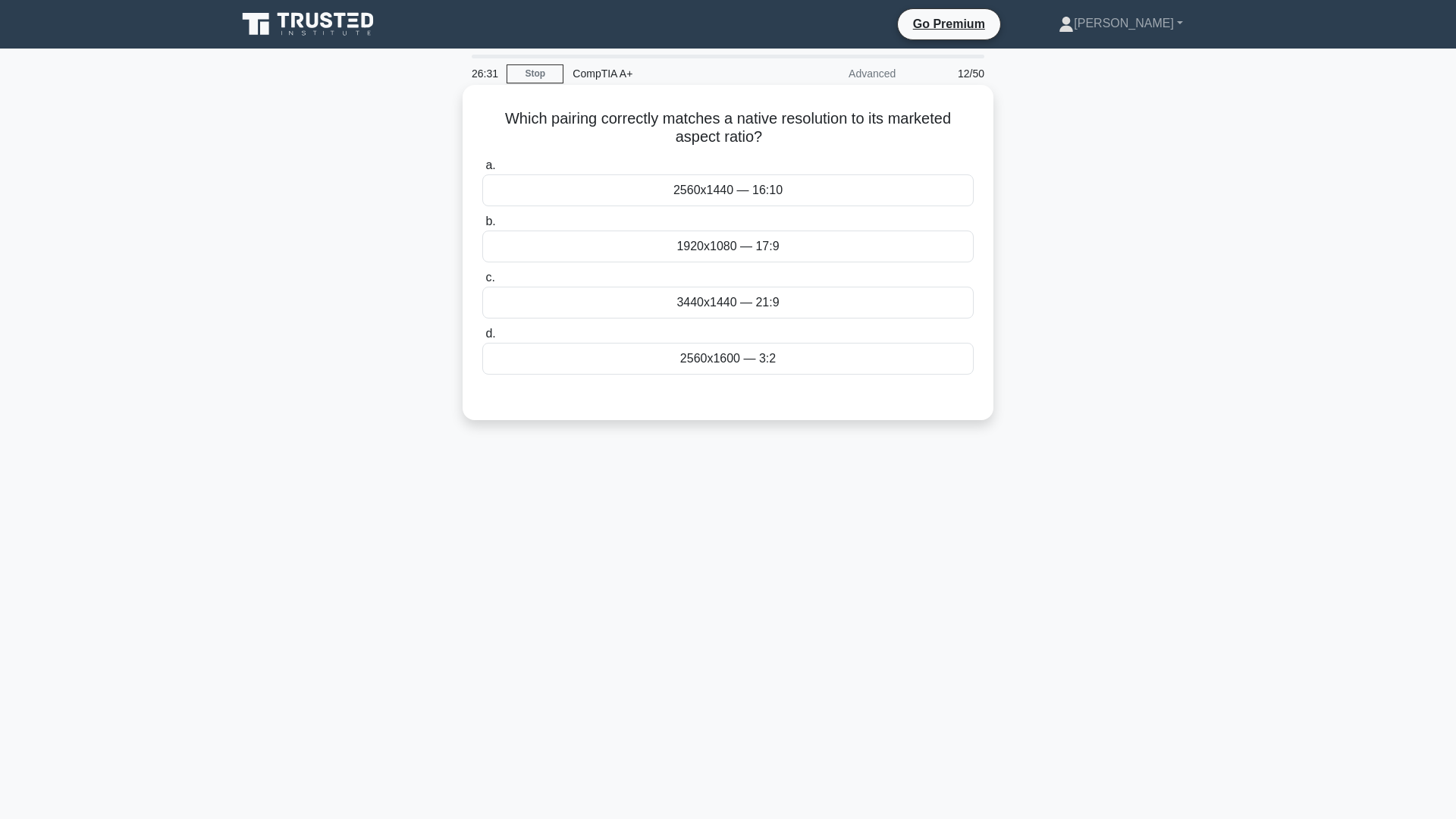
click at [730, 191] on div "2560x1440 — 16:10" at bounding box center [728, 190] width 492 height 32
click at [482, 171] on input "a. 2560x1440 — 16:10" at bounding box center [482, 165] width 0 height 10
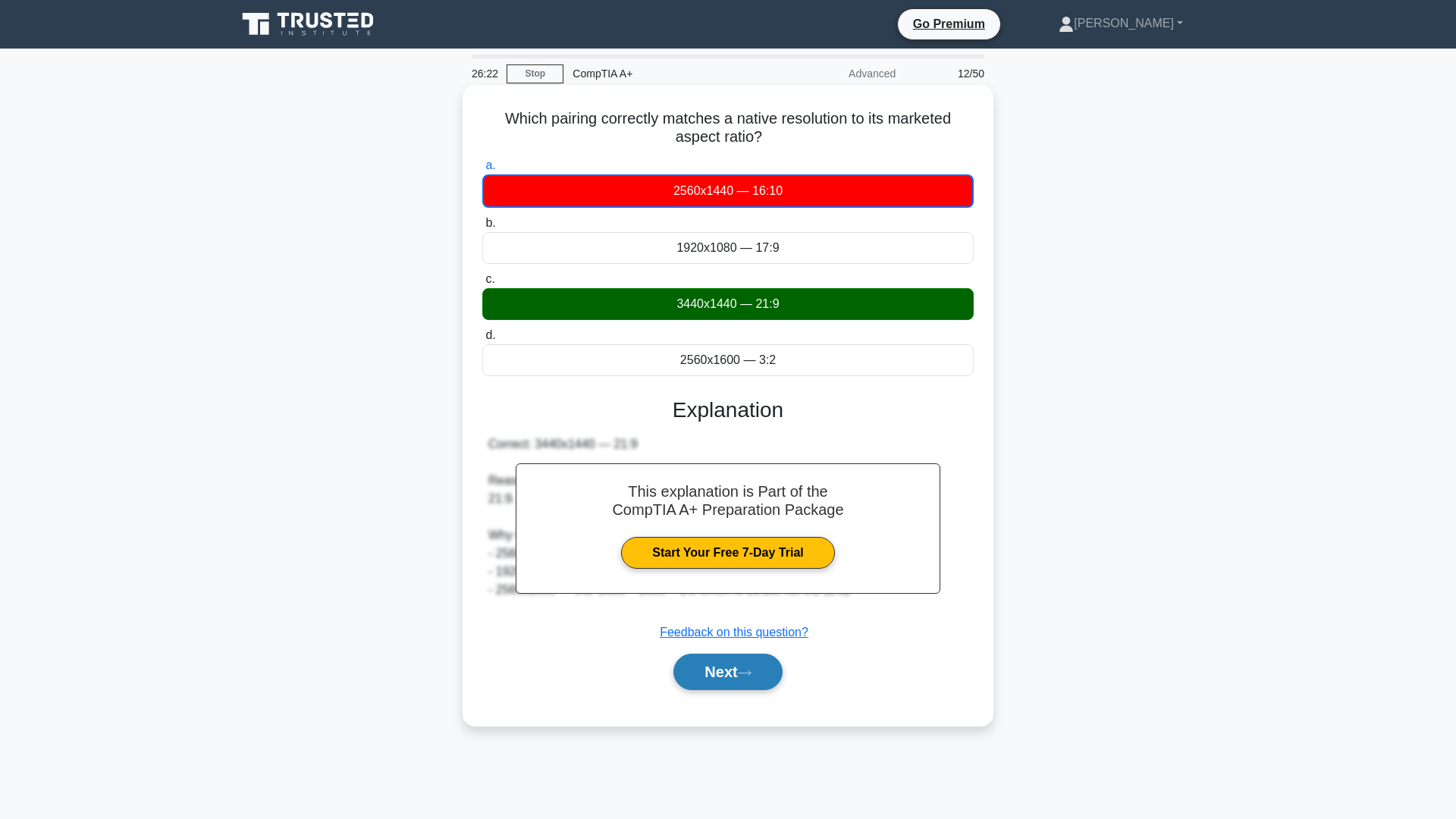
click at [754, 687] on button "Next" at bounding box center [728, 672] width 109 height 36
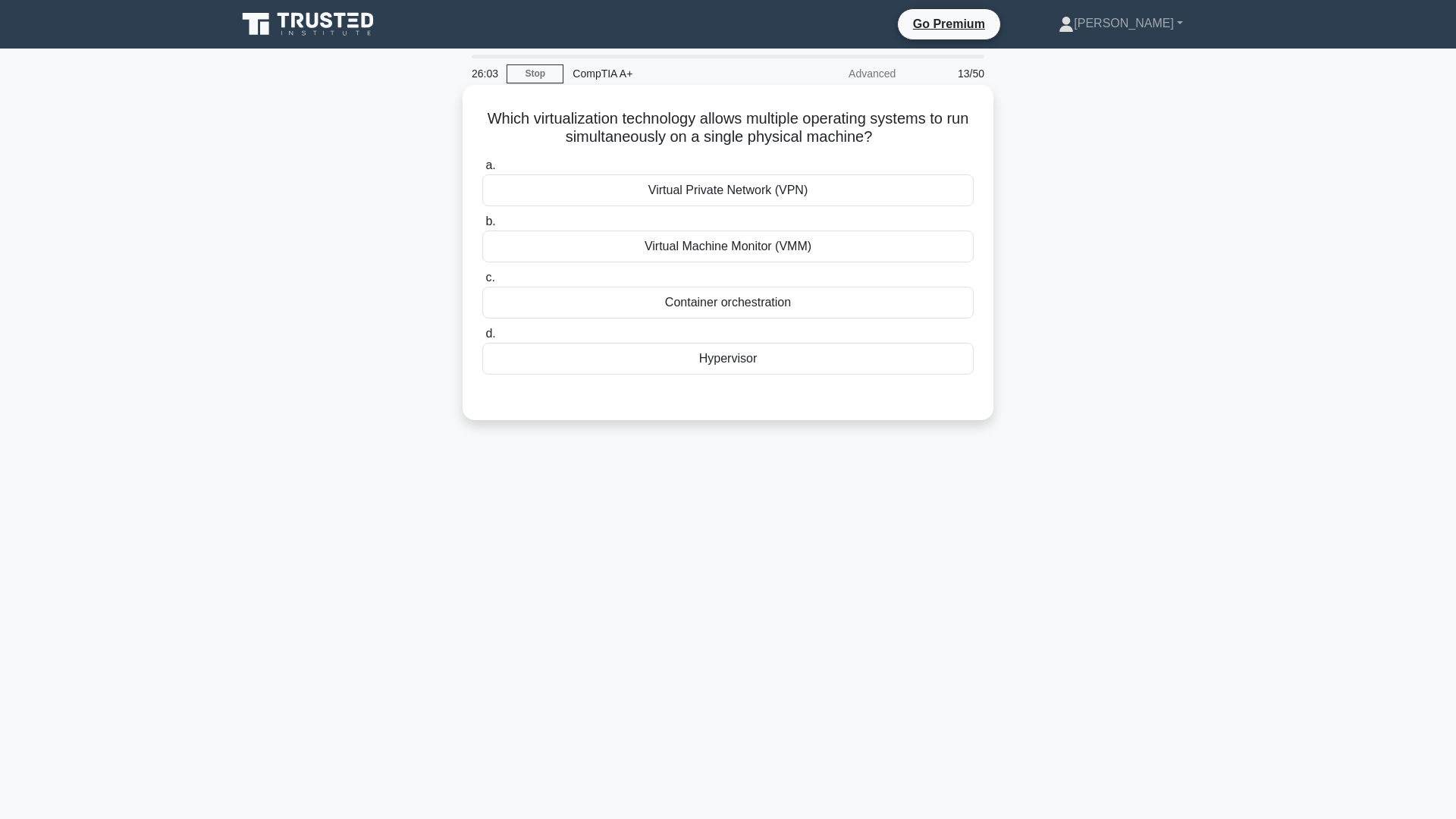
click at [777, 250] on div "Virtual Machine Monitor (VMM)" at bounding box center [728, 246] width 492 height 32
click at [482, 227] on input "b. Virtual Machine Monitor (VMM)" at bounding box center [482, 221] width 0 height 10
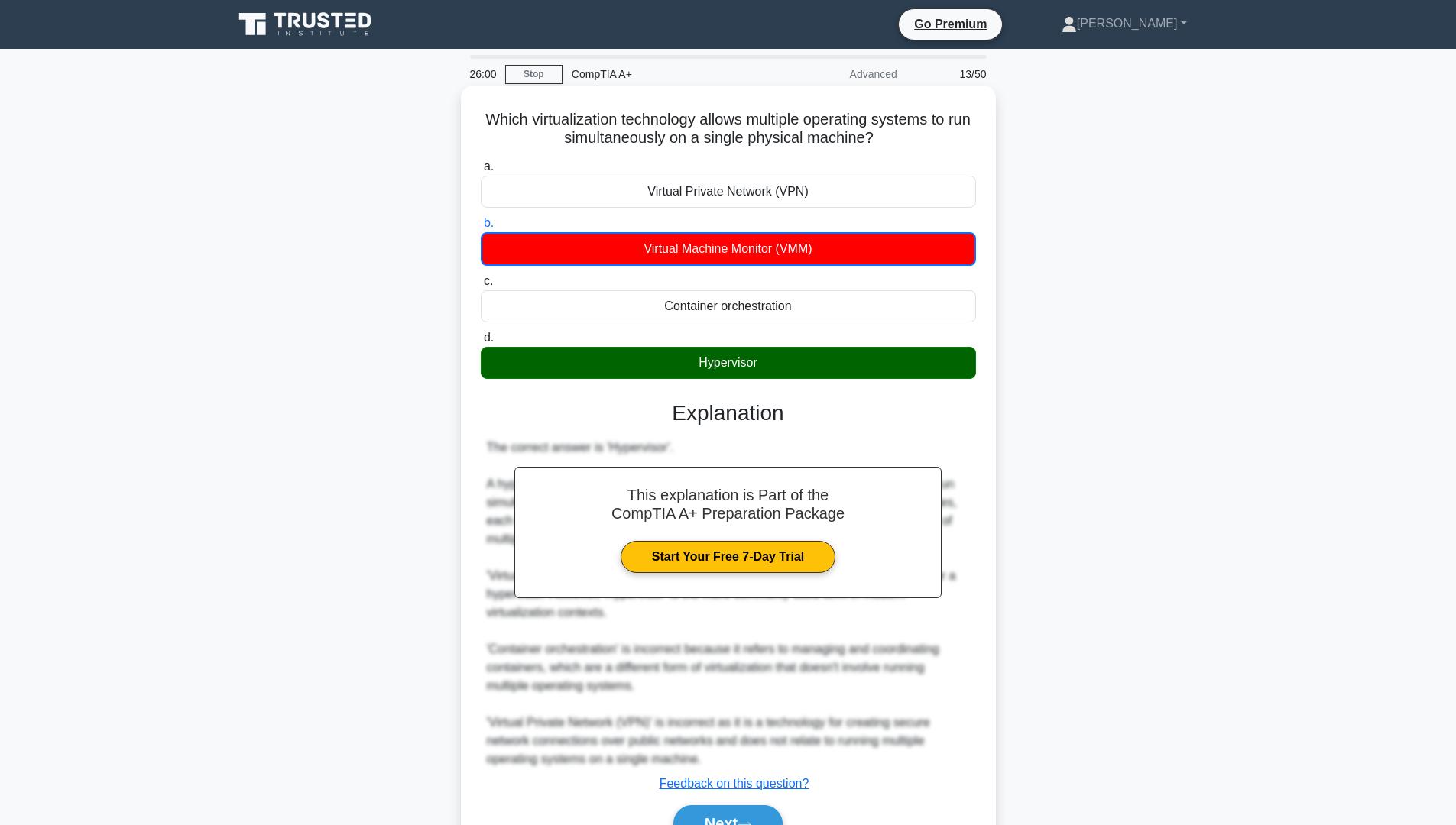
drag, startPoint x: 491, startPoint y: 126, endPoint x: 913, endPoint y: 138, distance: 422.2
click at [913, 138] on h5 "Which virtualization technology allows multiple operating systems to run simult…" at bounding box center [728, 129] width 498 height 38
copy h5 "Which virtualization technology allows multiple operating systems to run simult…"
click at [739, 702] on button "Next" at bounding box center [728, 823] width 110 height 37
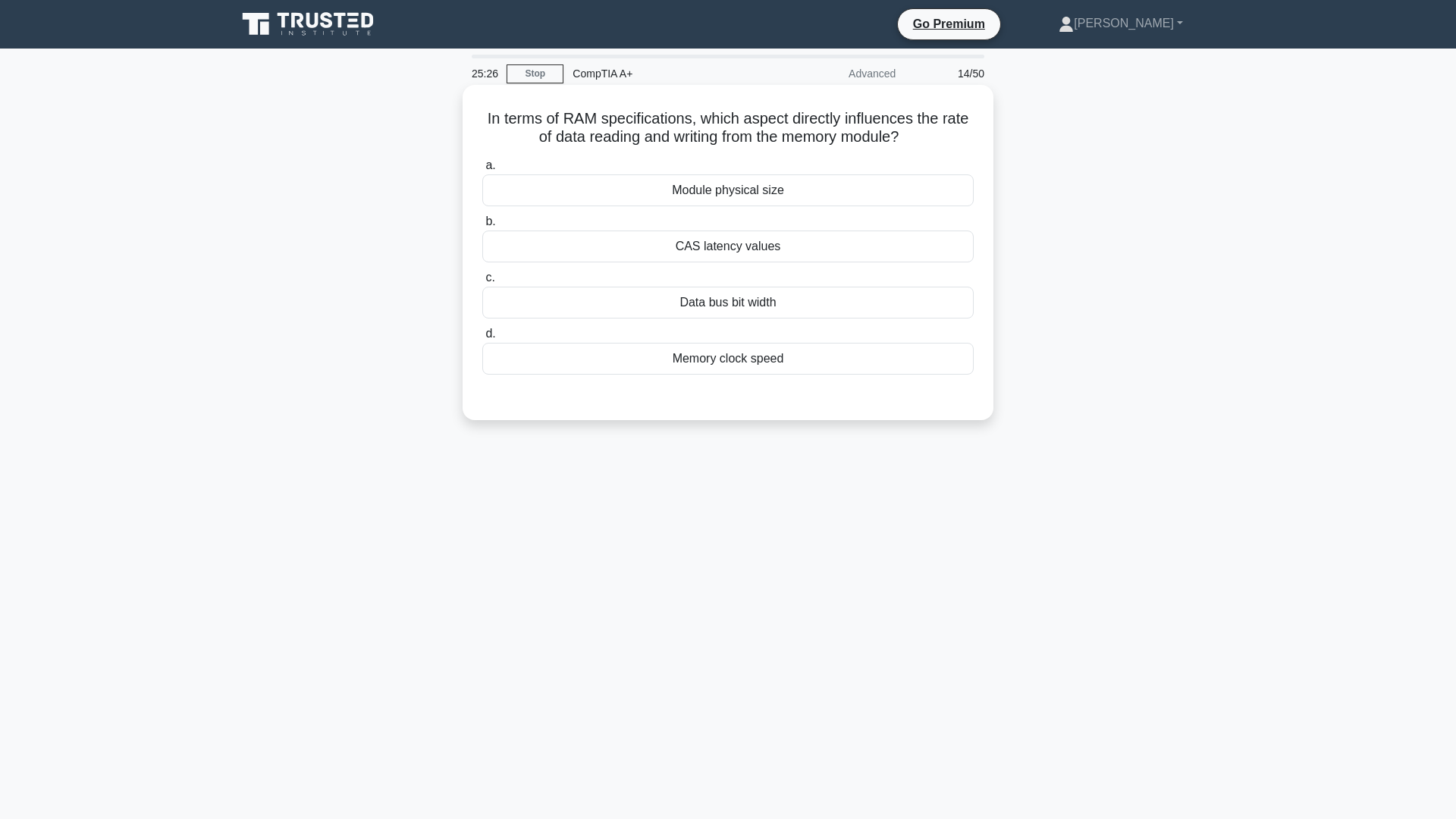
click at [677, 369] on div "Memory clock speed" at bounding box center [728, 358] width 492 height 32
click at [482, 339] on input "d. Memory clock speed" at bounding box center [482, 334] width 0 height 10
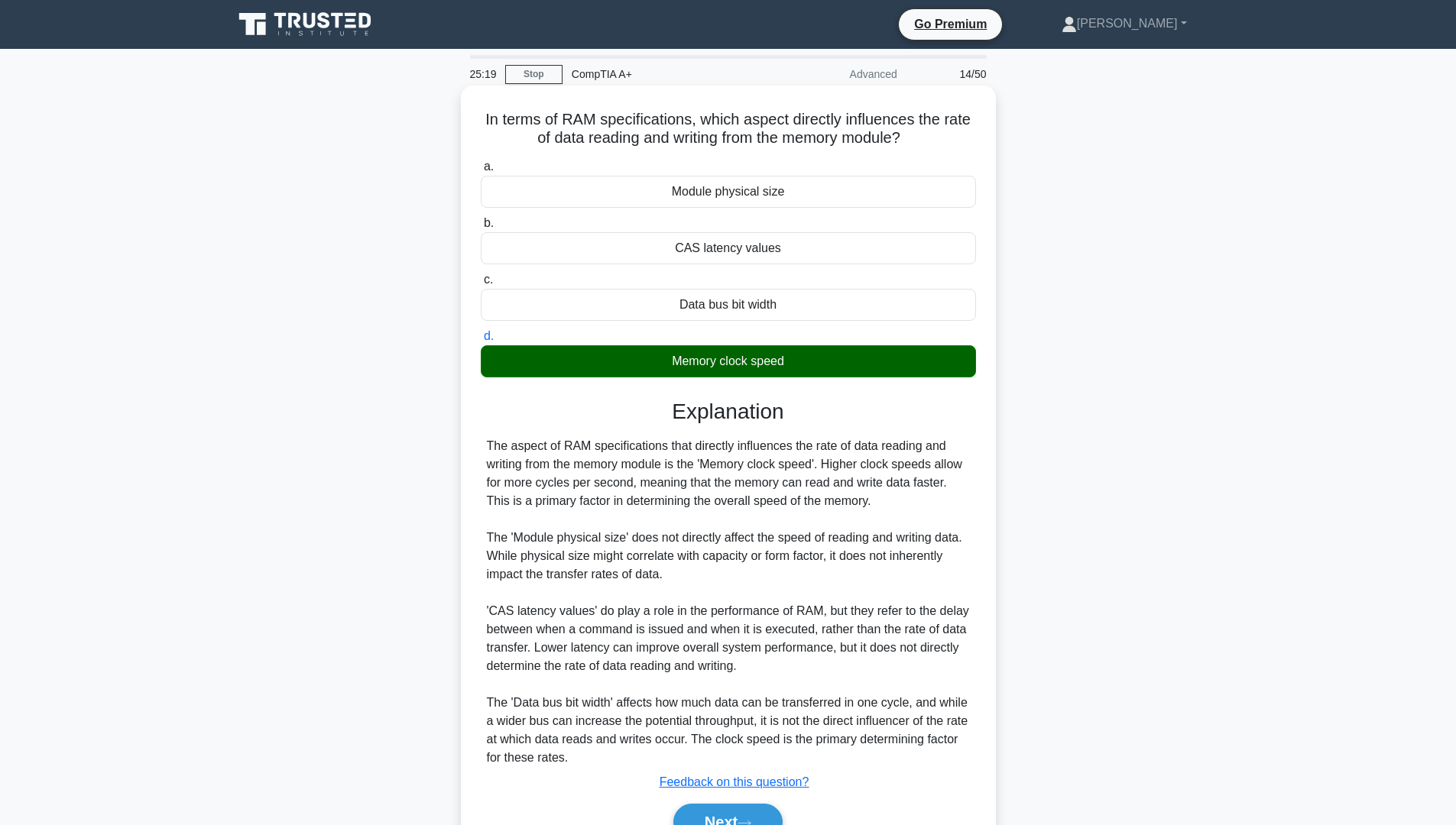
drag, startPoint x: 479, startPoint y: 120, endPoint x: 906, endPoint y: 144, distance: 427.7
click at [911, 144] on h5 "In terms of RAM specifications, which aspect directly influences the rate of da…" at bounding box center [728, 129] width 498 height 38
copy h5 "In terms of RAM specifications, which aspect directly influences the rate of da…"
click at [768, 702] on button "Next" at bounding box center [728, 822] width 110 height 37
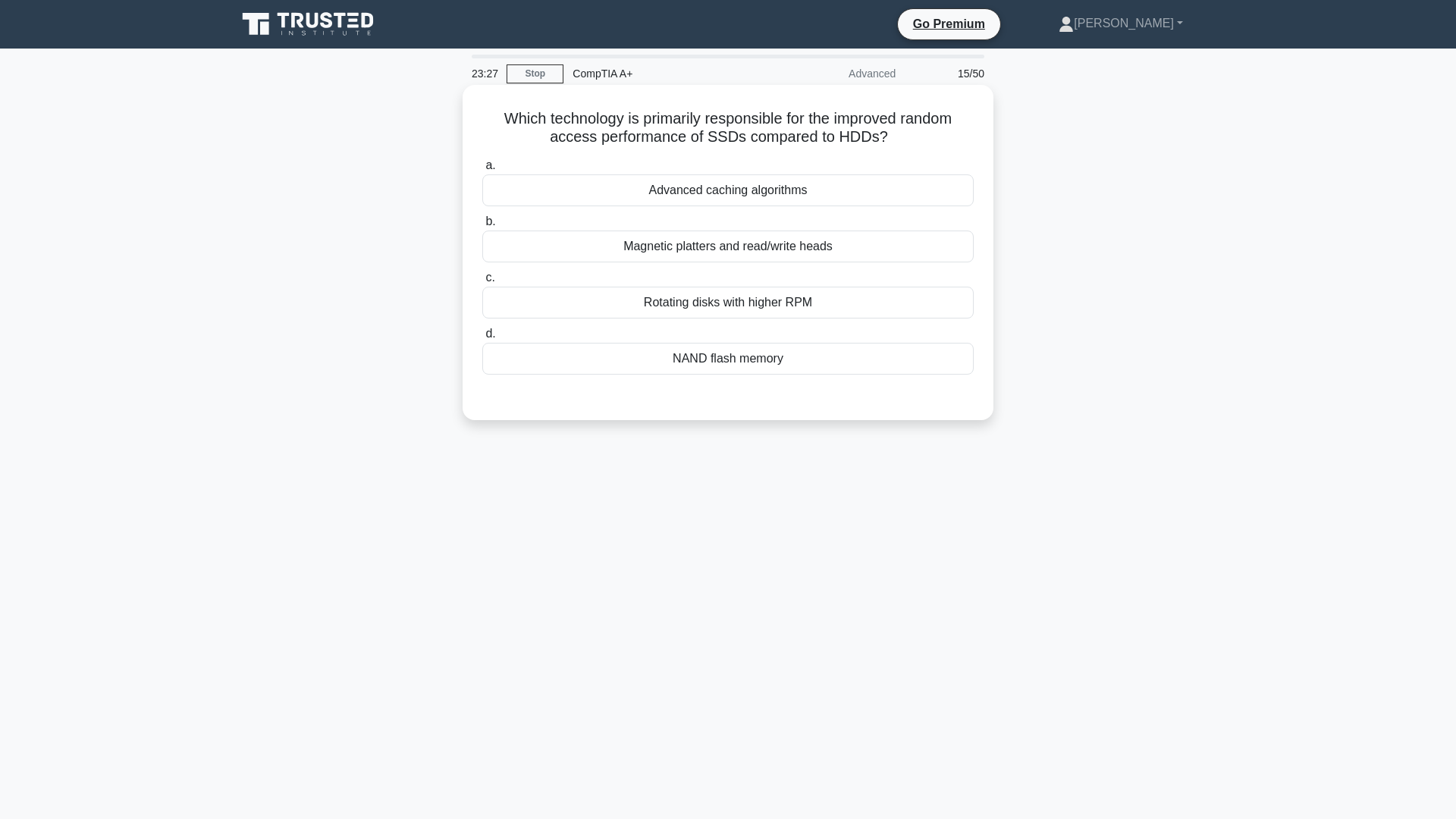
click at [706, 362] on div "NAND flash memory" at bounding box center [728, 358] width 492 height 32
click at [482, 339] on input "d. NAND flash memory" at bounding box center [482, 334] width 0 height 10
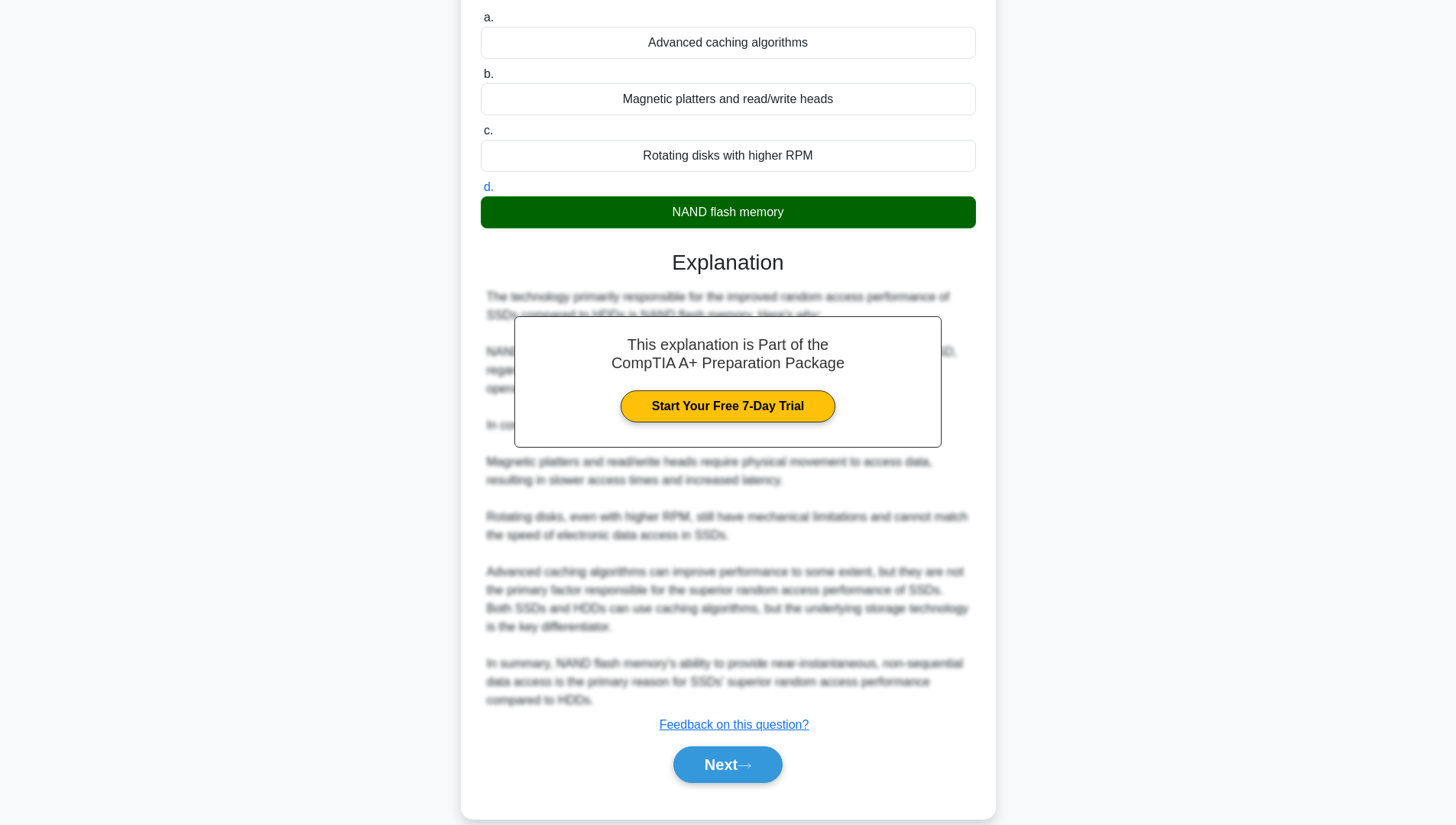
scroll to position [173, 0]
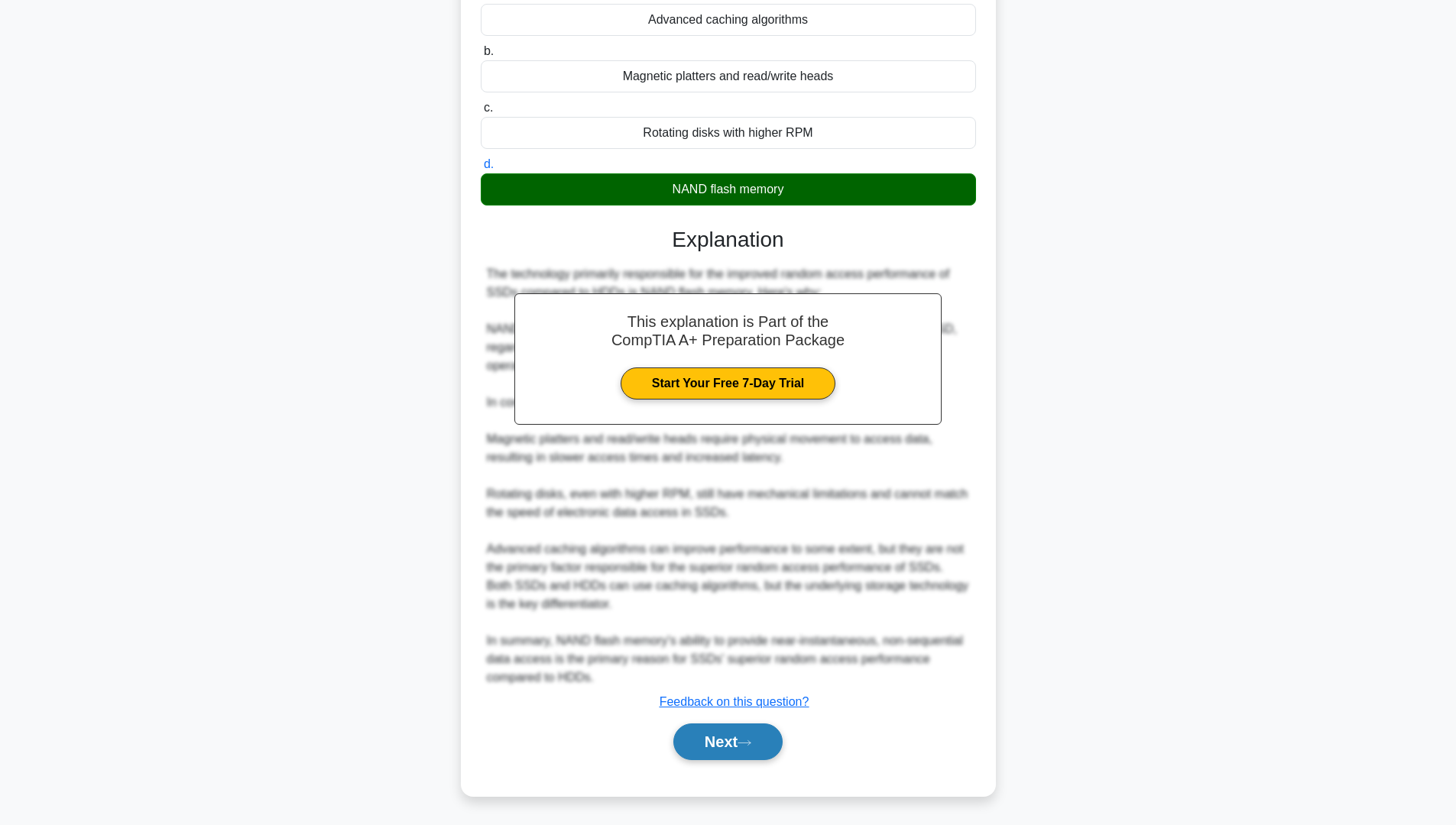
click at [743, 702] on icon at bounding box center [745, 743] width 14 height 9
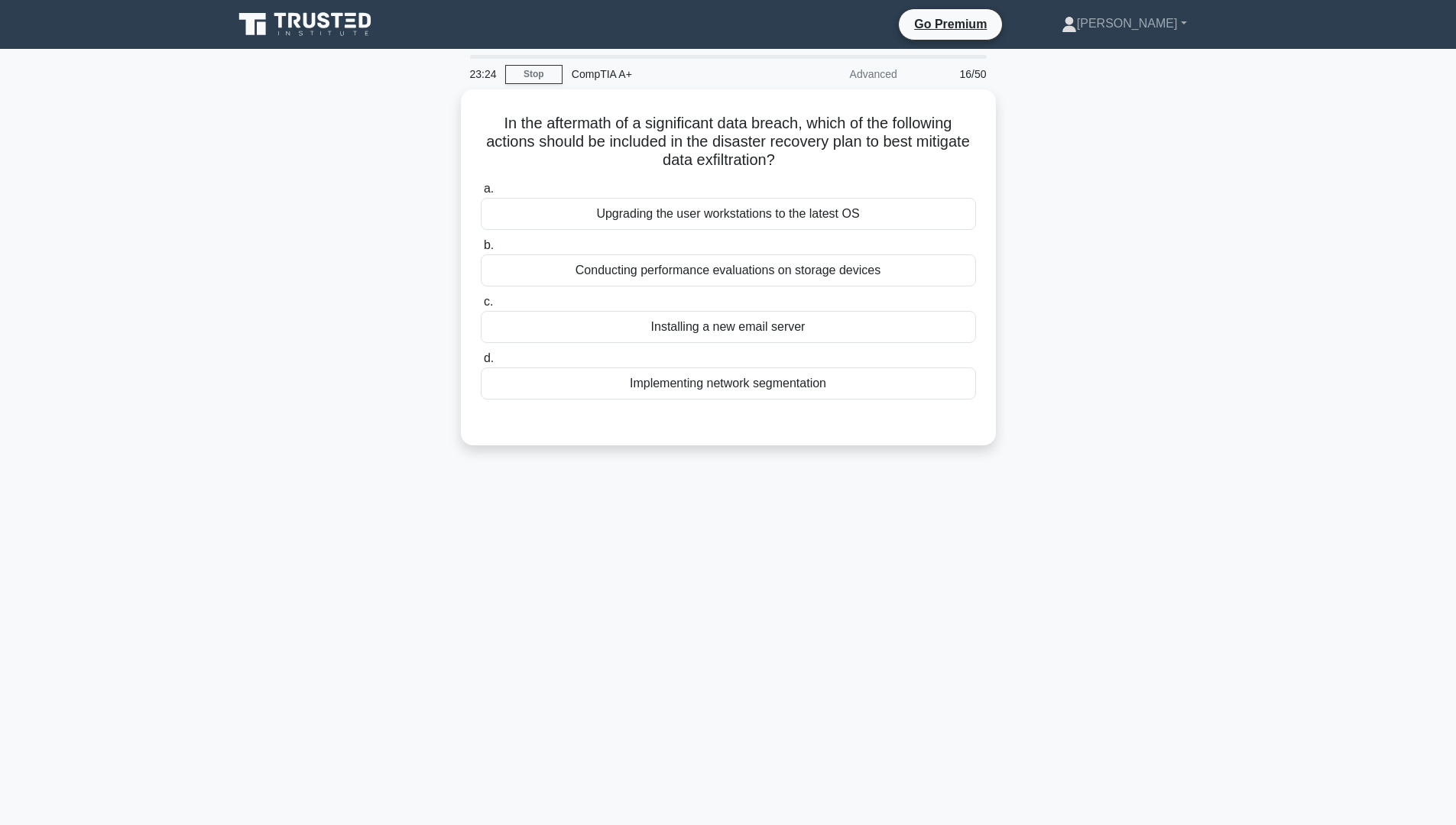
scroll to position [0, 0]
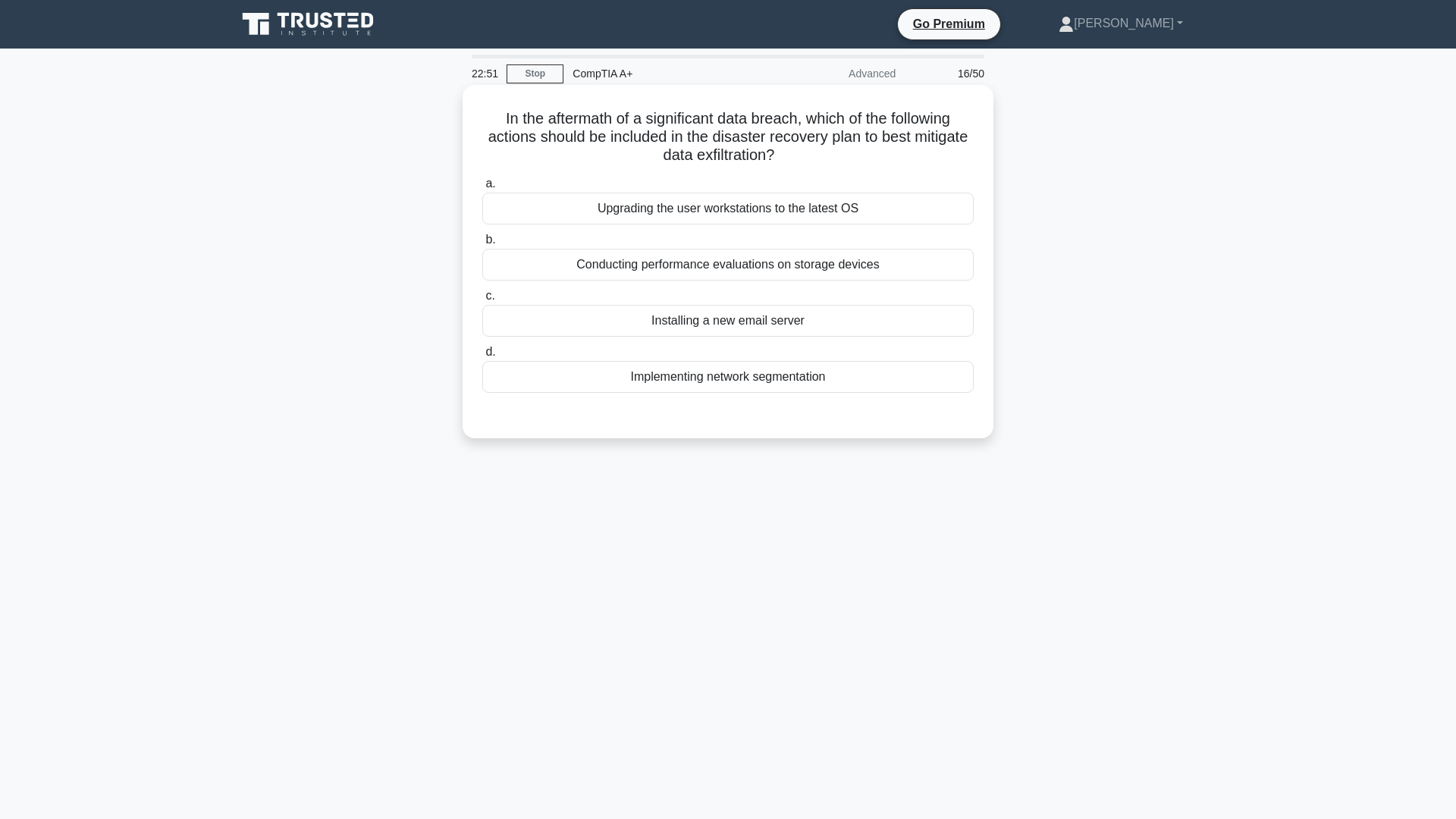
click at [804, 328] on div "Installing a new email server" at bounding box center [728, 321] width 492 height 32
click at [482, 301] on input "c. Installing a new email server" at bounding box center [482, 296] width 0 height 10
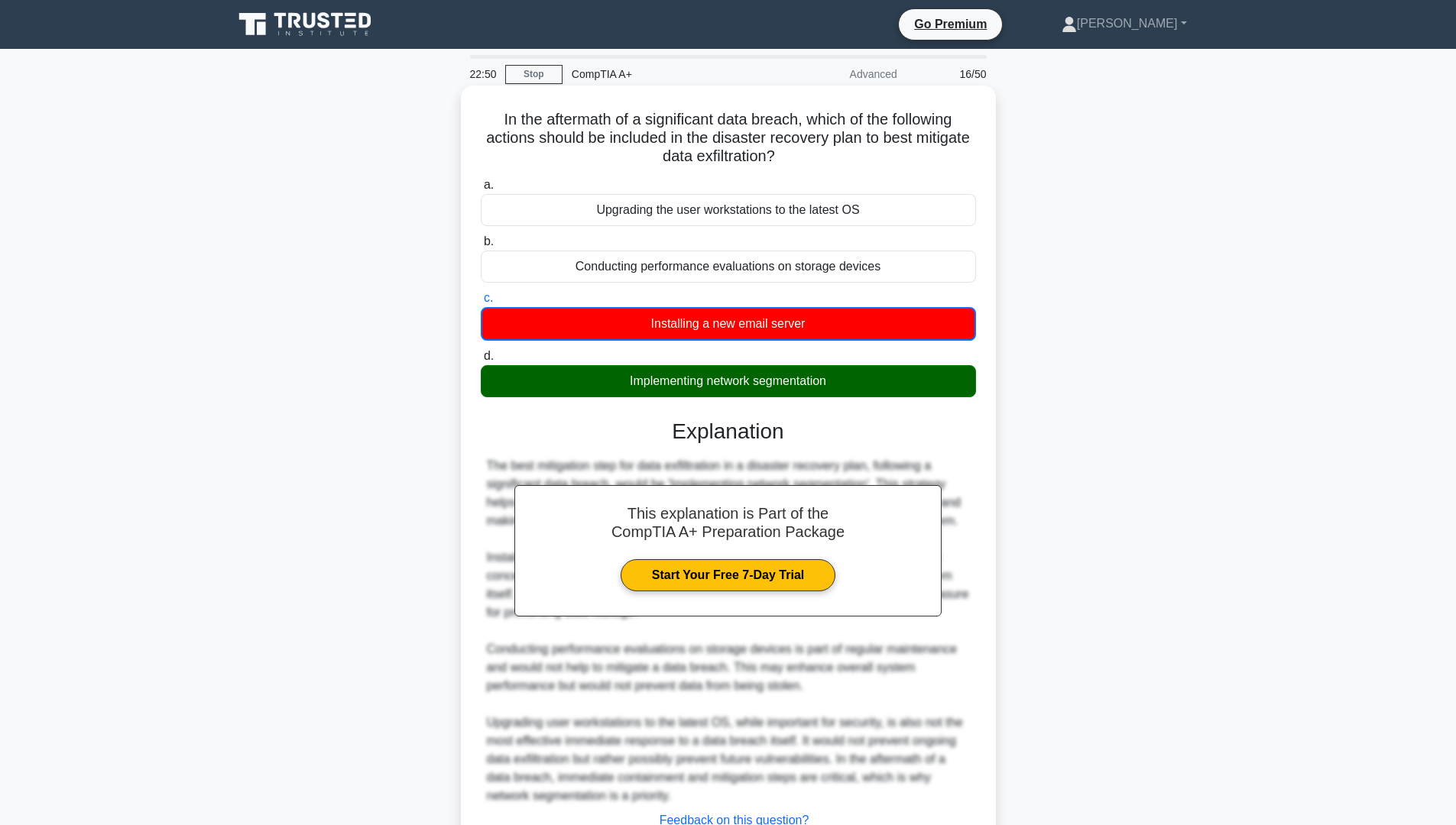
scroll to position [119, 0]
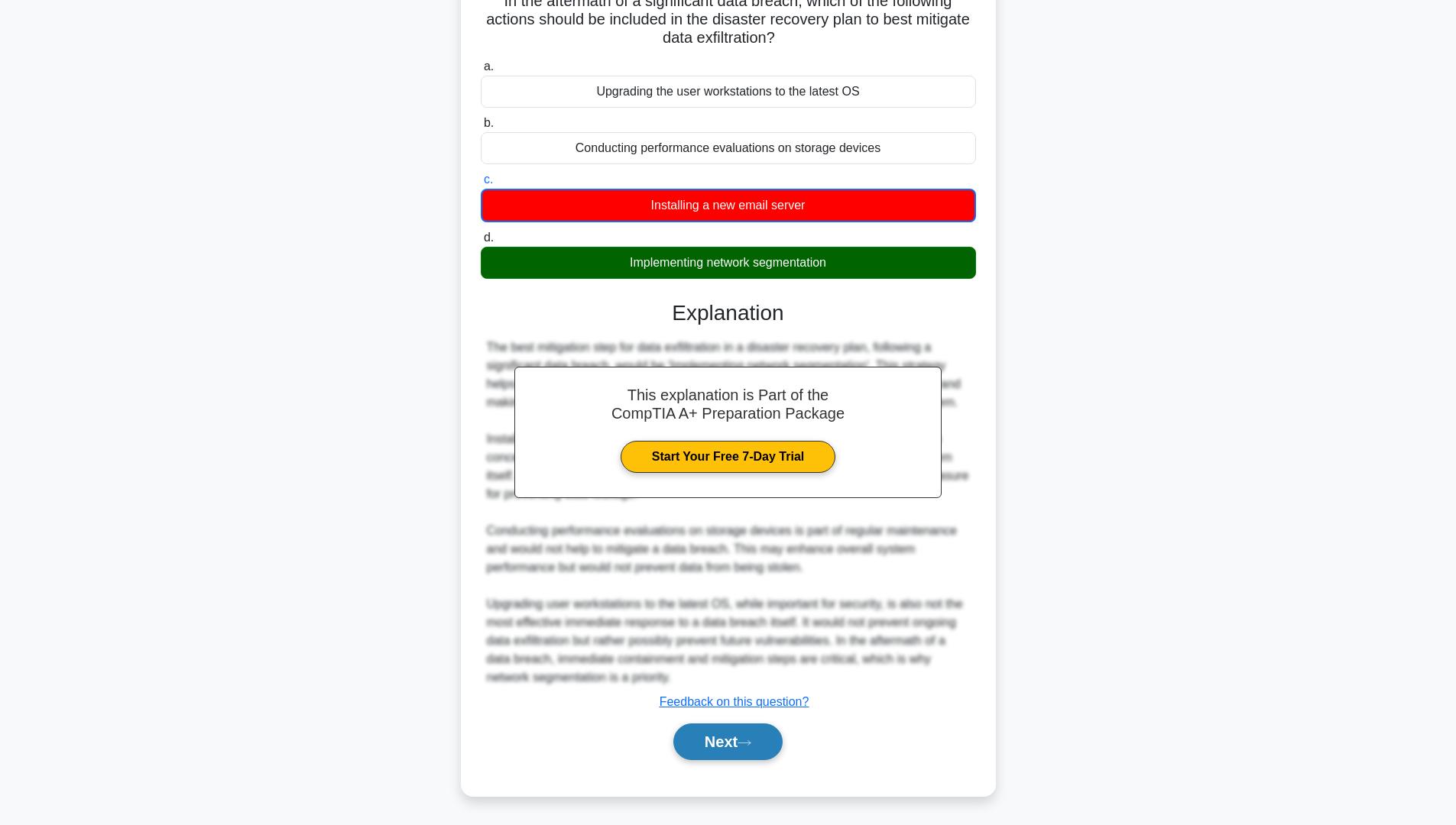
click at [775, 702] on button "Next" at bounding box center [728, 741] width 110 height 37
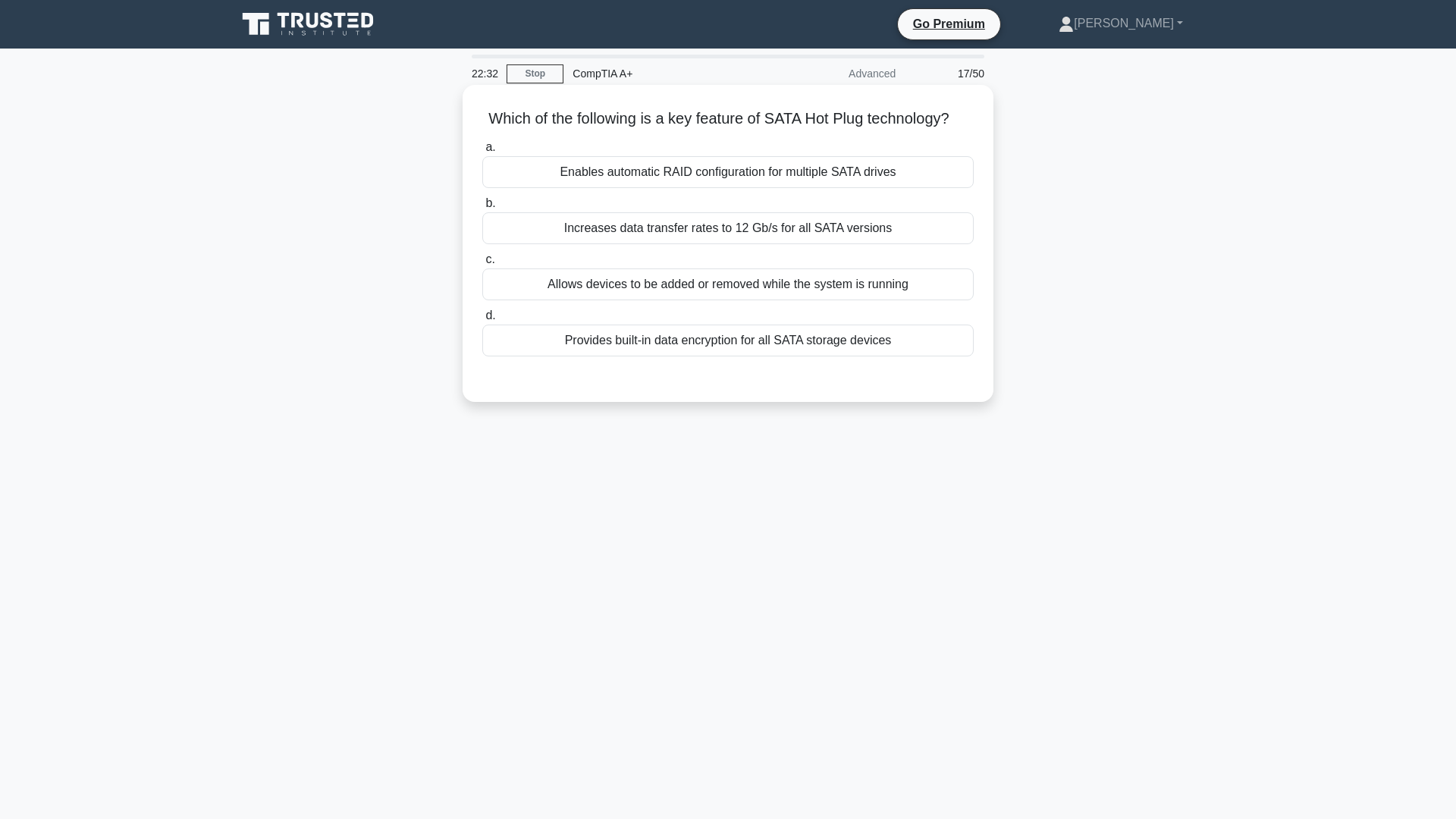
click at [781, 300] on div "Allows devices to be added or removed while the system is running" at bounding box center [728, 284] width 492 height 32
click at [482, 265] on input "c. Allows devices to be added or removed while the system is running" at bounding box center [482, 259] width 0 height 10
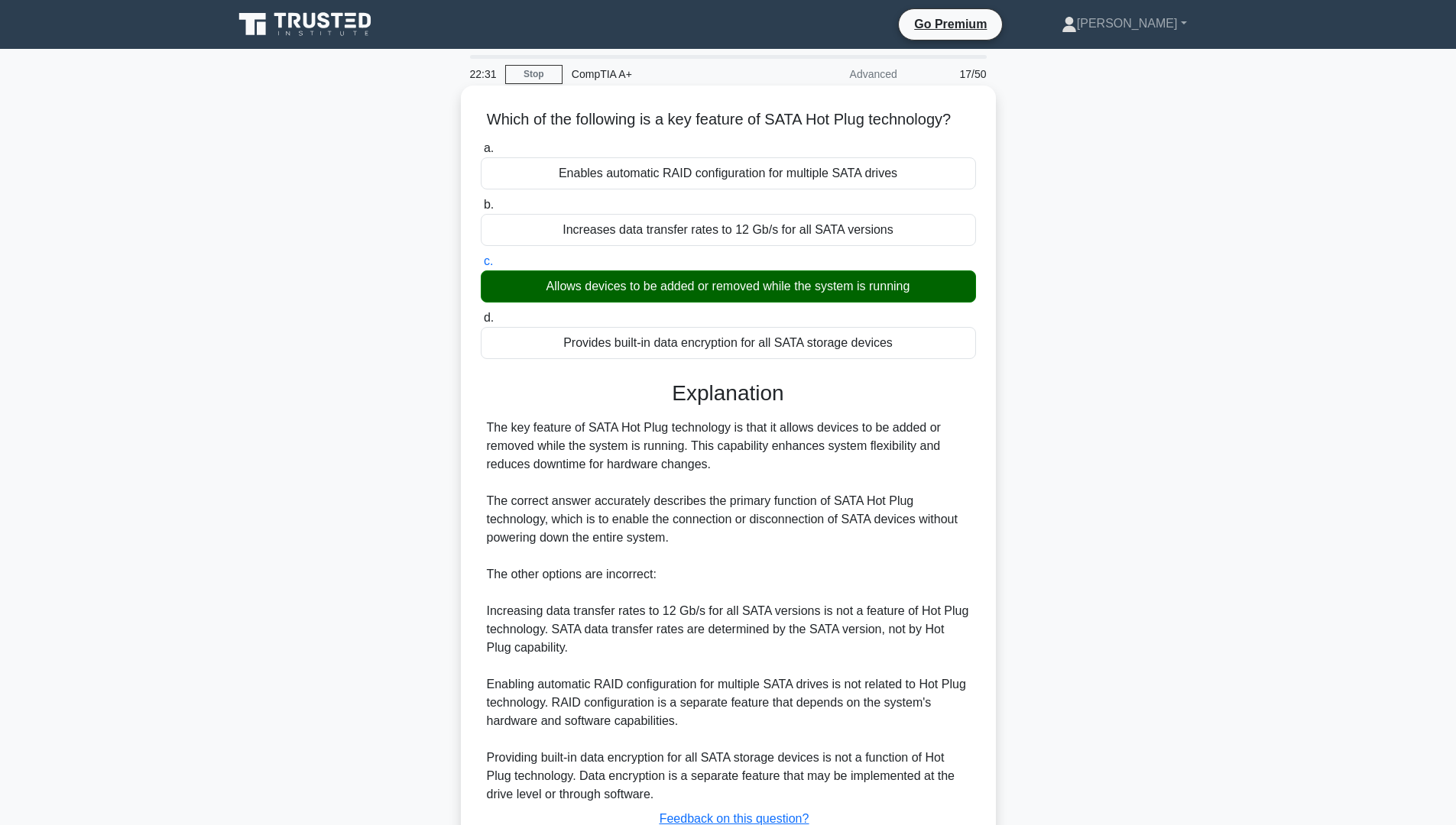
scroll to position [136, 0]
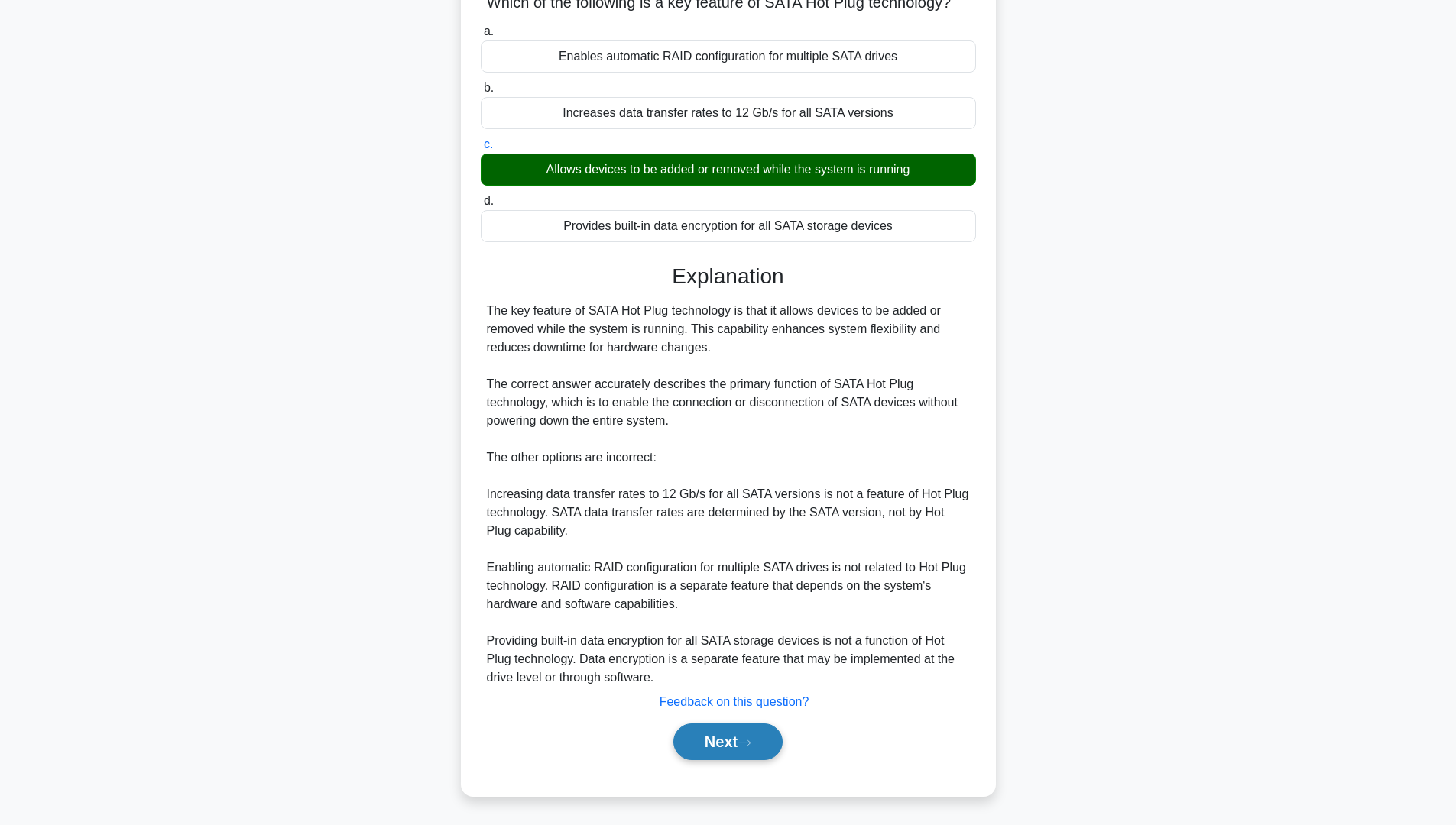
click at [742, 702] on button "Next" at bounding box center [728, 741] width 110 height 37
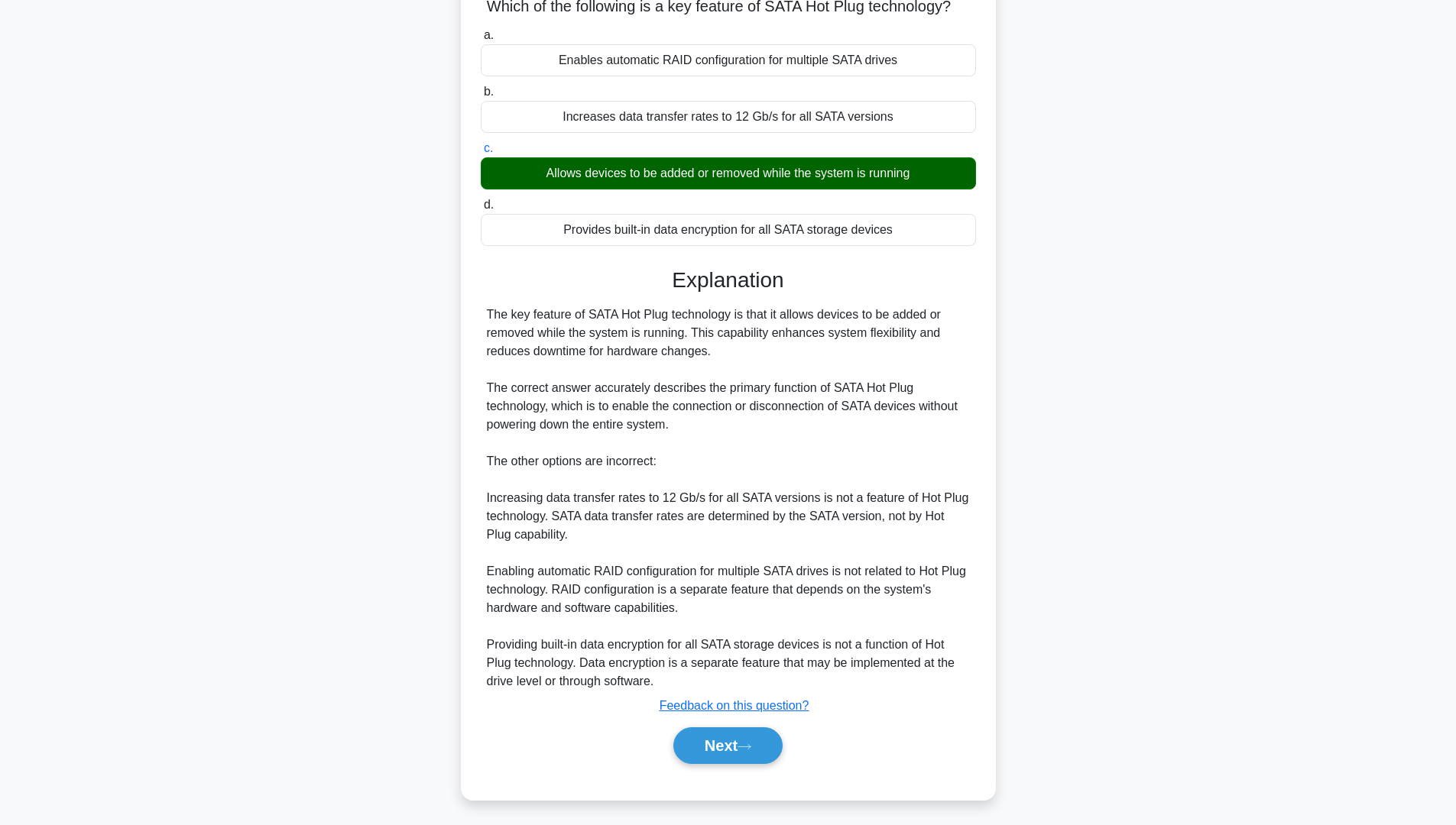
scroll to position [0, 0]
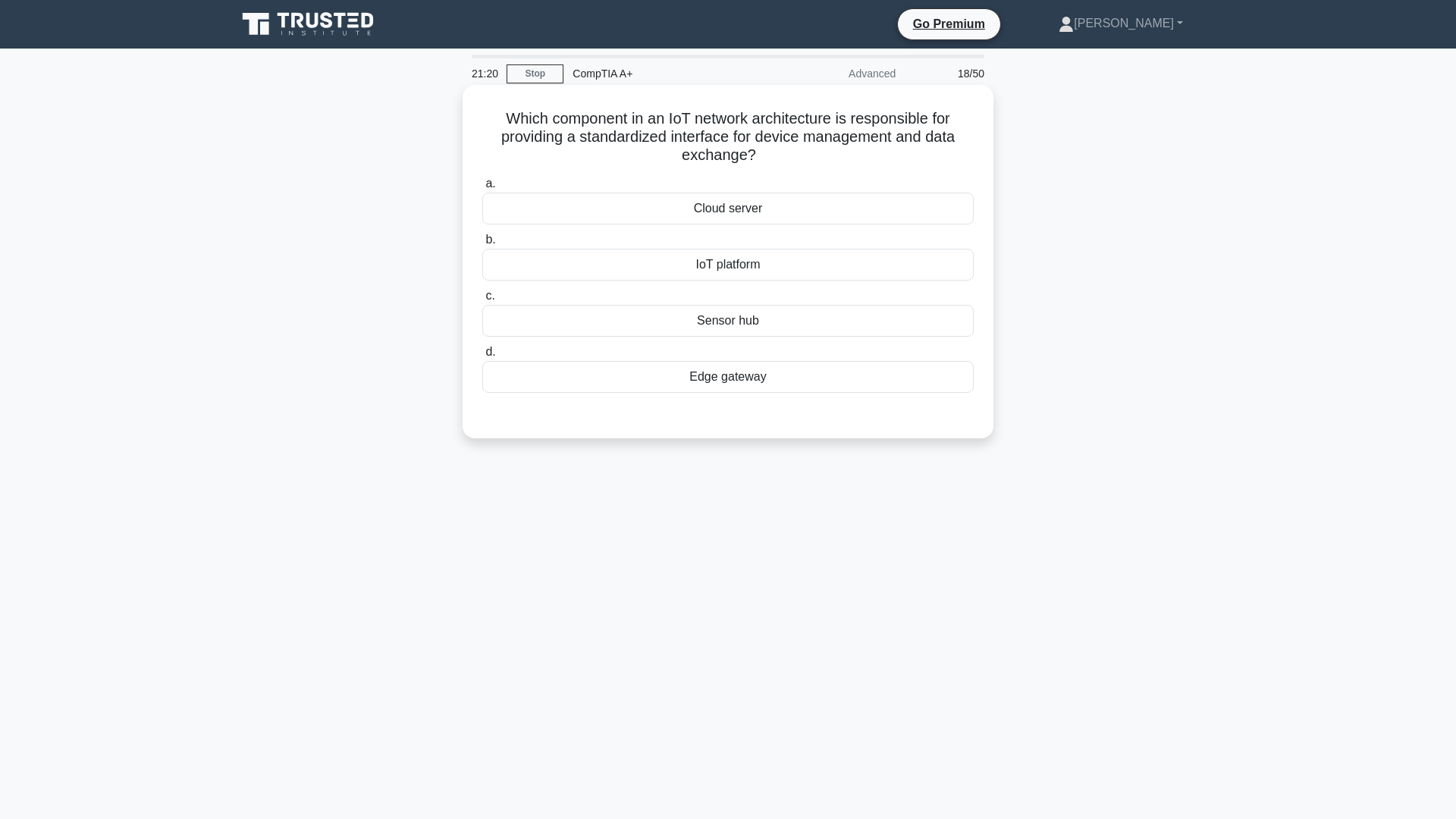
click at [738, 227] on div "a. Cloud server b. IoT platform c. d." at bounding box center [728, 283] width 509 height 224
click at [750, 212] on div "Cloud server" at bounding box center [728, 208] width 492 height 32
click at [482, 189] on input "a. Cloud server" at bounding box center [482, 184] width 0 height 10
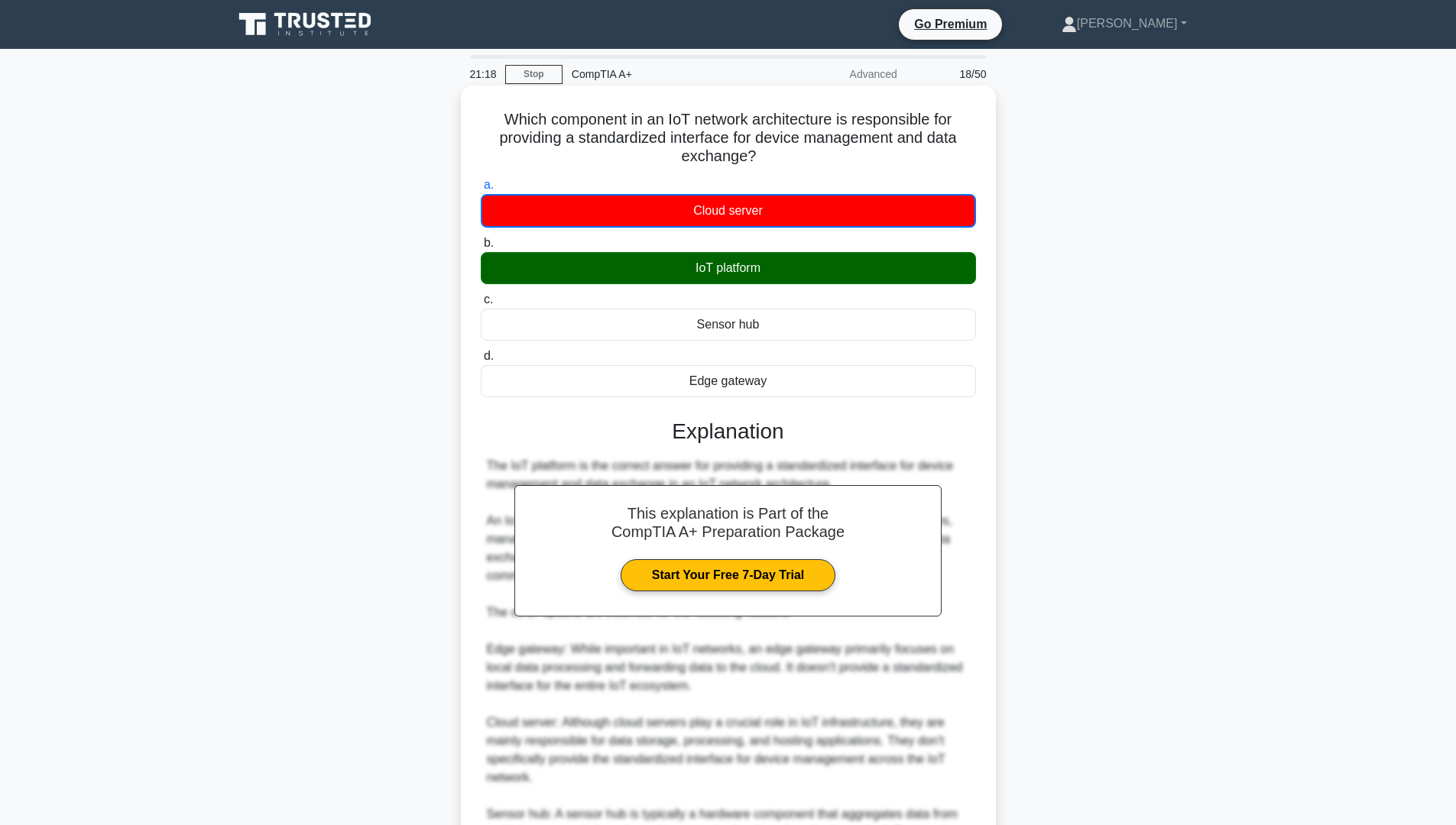
scroll to position [174, 0]
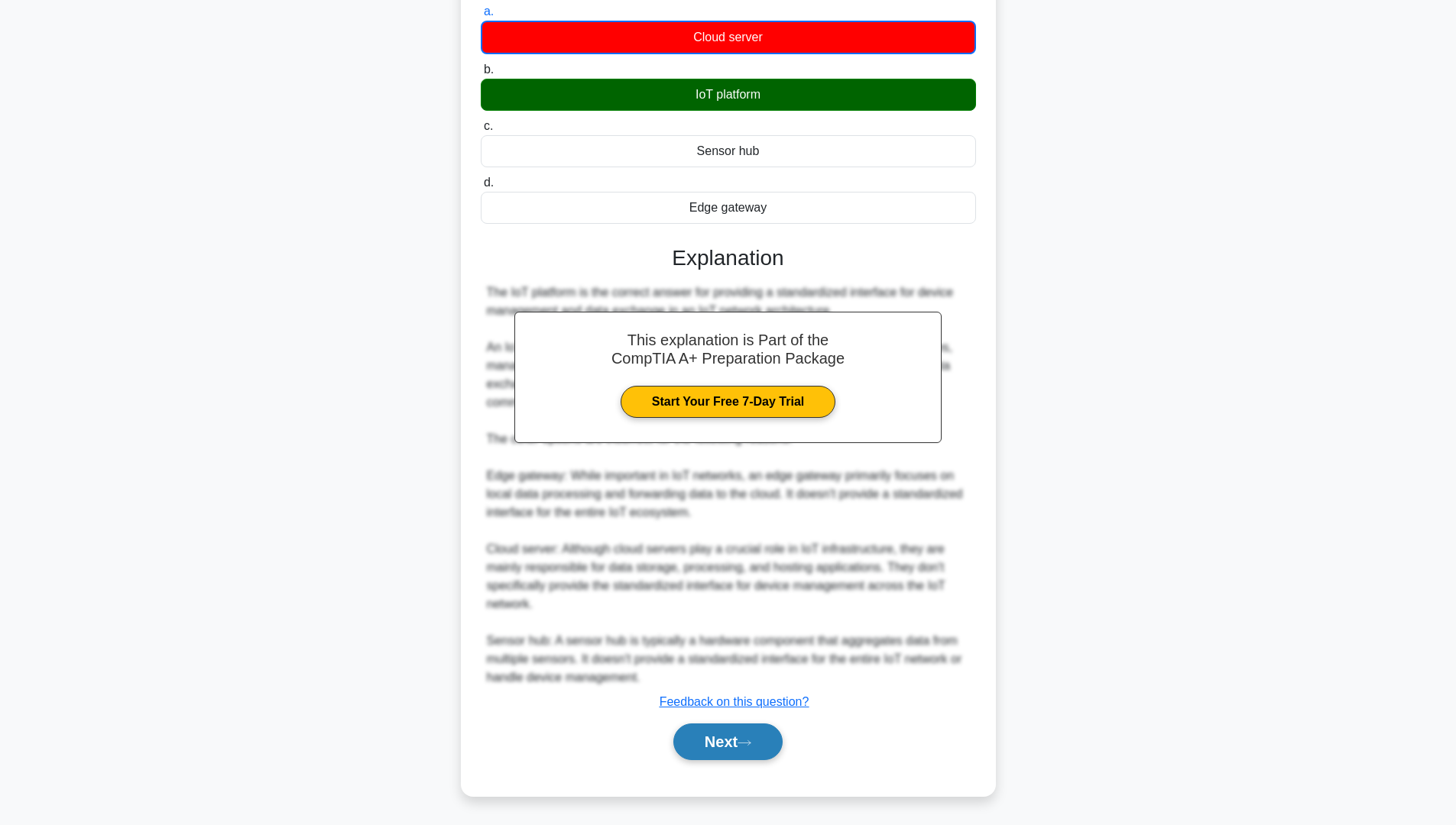
click at [733, 702] on button "Next" at bounding box center [728, 741] width 110 height 37
click at [760, 702] on button "Next" at bounding box center [728, 741] width 110 height 37
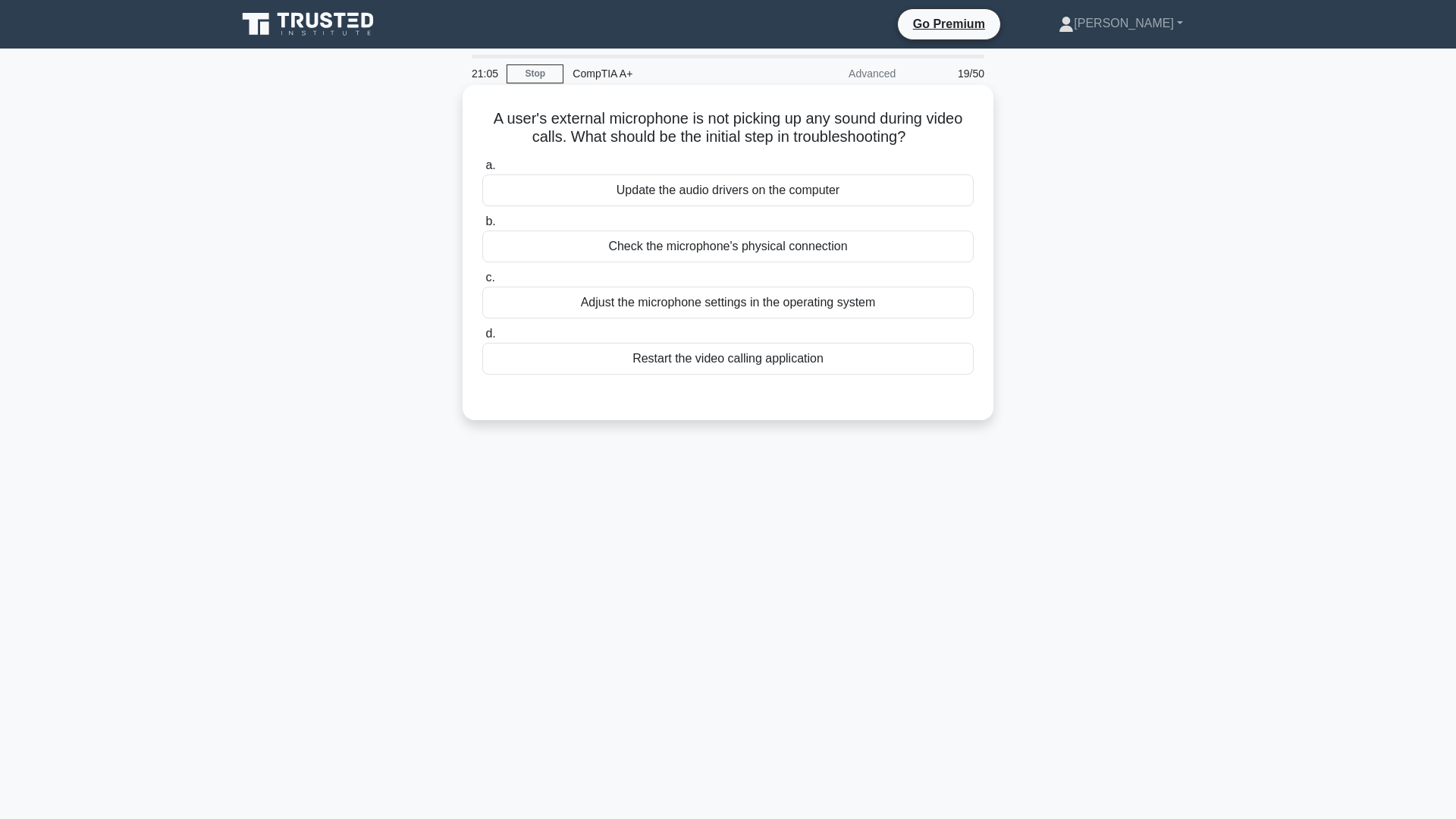
click at [811, 245] on div "Check the microphone's physical connection" at bounding box center [728, 246] width 492 height 32
click at [482, 227] on input "b. Check the microphone's physical connection" at bounding box center [482, 221] width 0 height 10
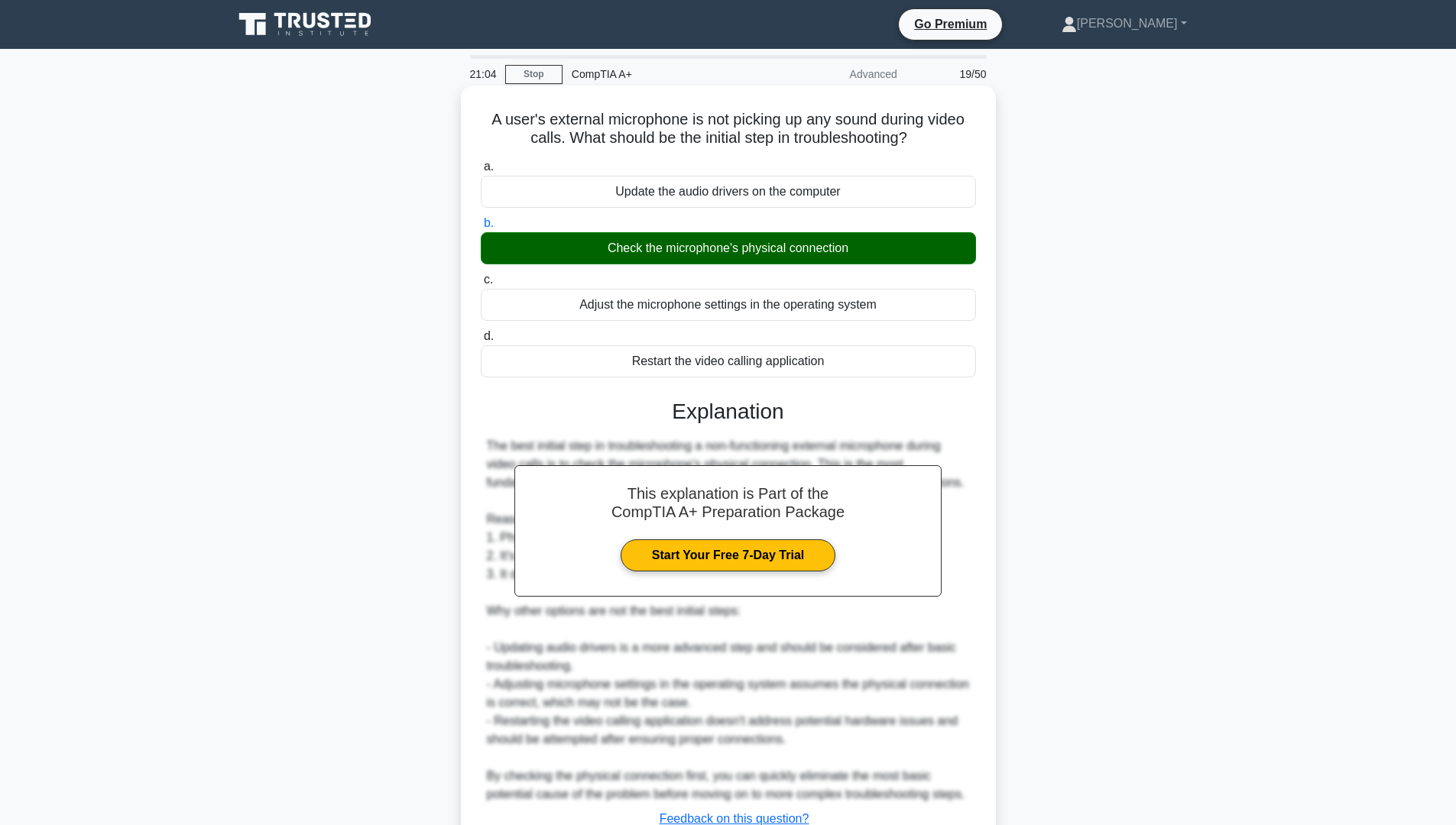
scroll to position [154, 0]
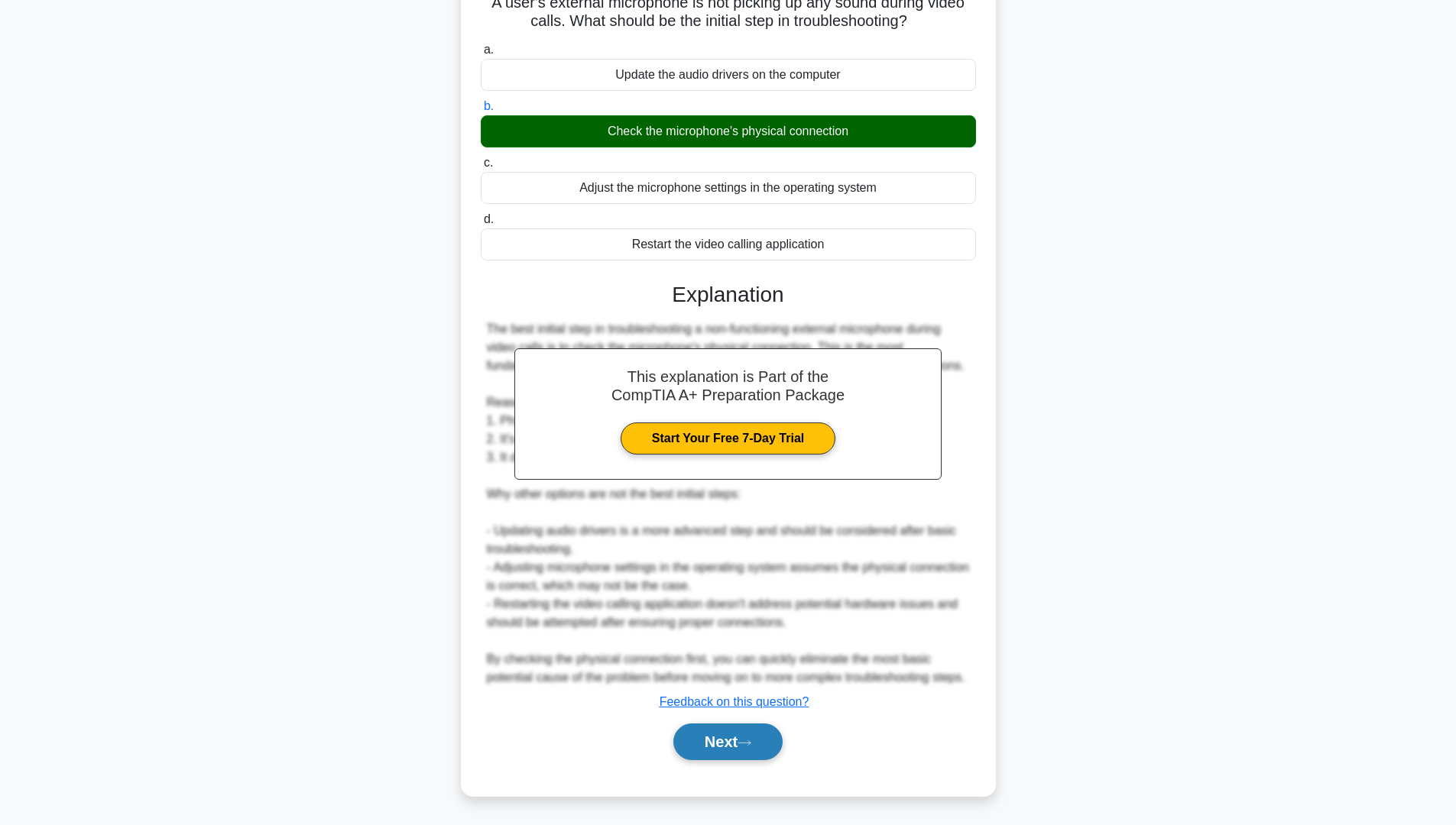
click at [740, 702] on button "Next" at bounding box center [728, 741] width 110 height 37
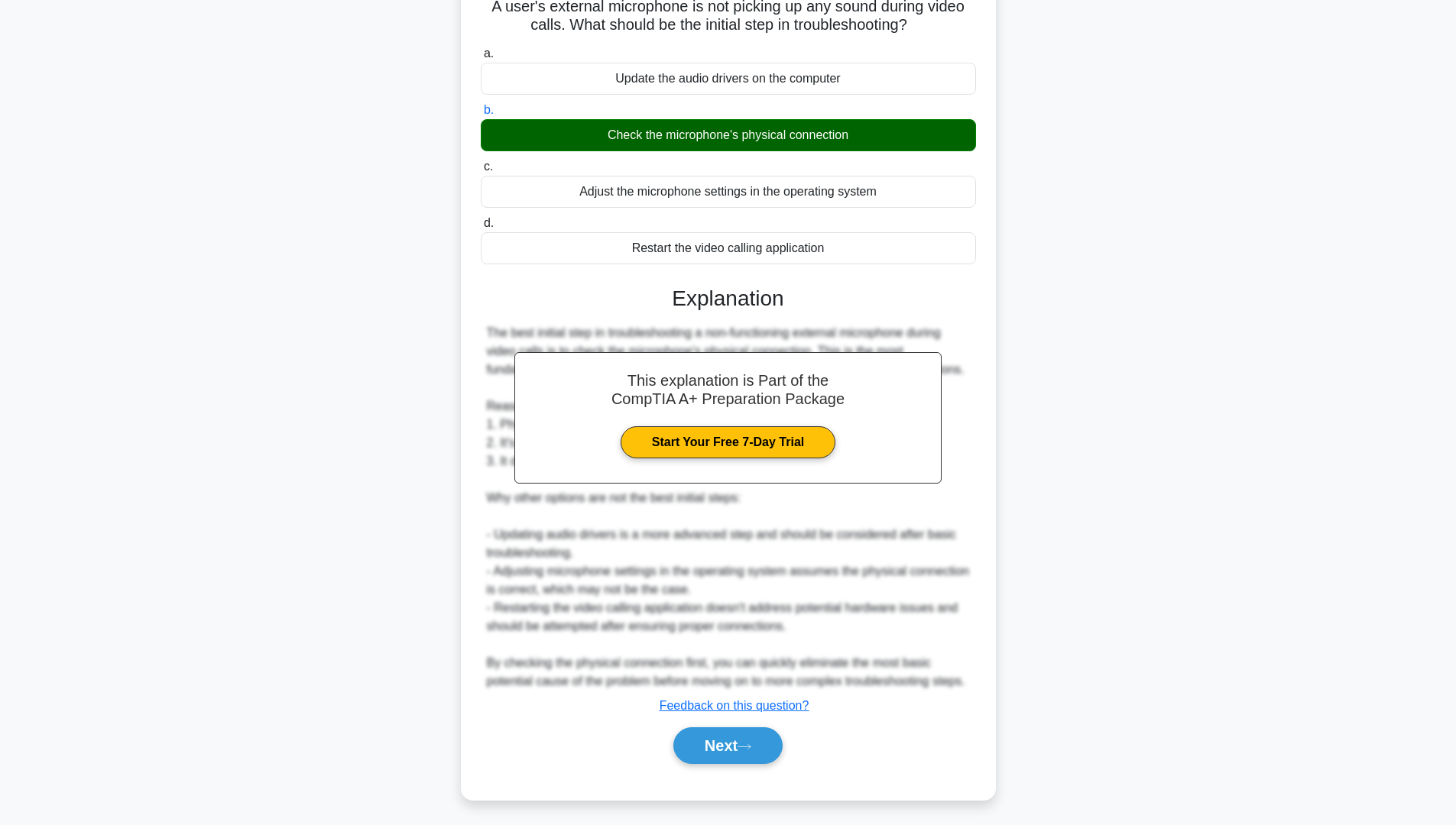
scroll to position [0, 0]
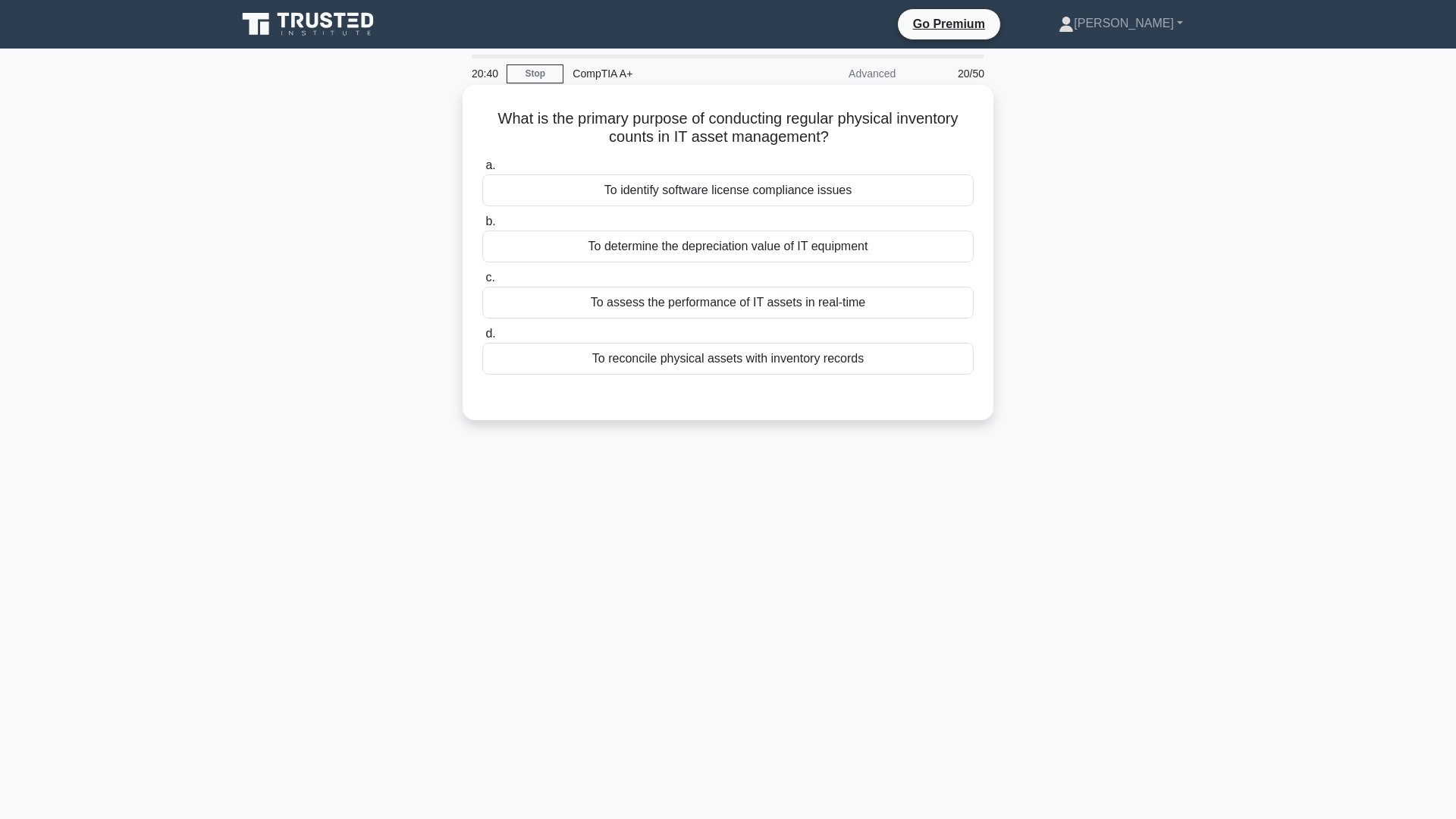
click at [859, 353] on div "To reconcile physical assets with inventory records" at bounding box center [728, 358] width 492 height 32
click at [482, 339] on input "d. To reconcile physical assets with inventory records" at bounding box center [482, 334] width 0 height 10
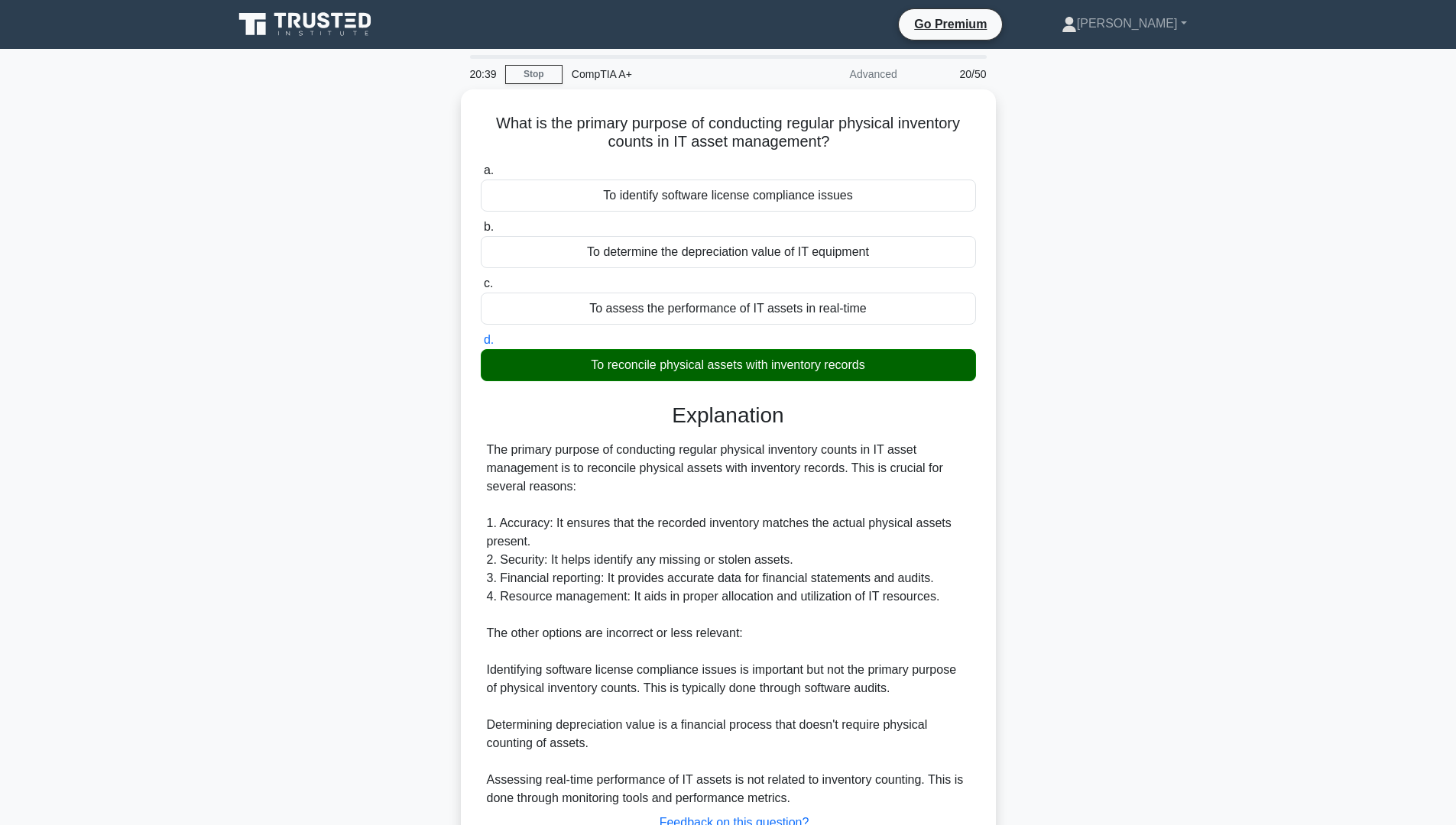
scroll to position [117, 0]
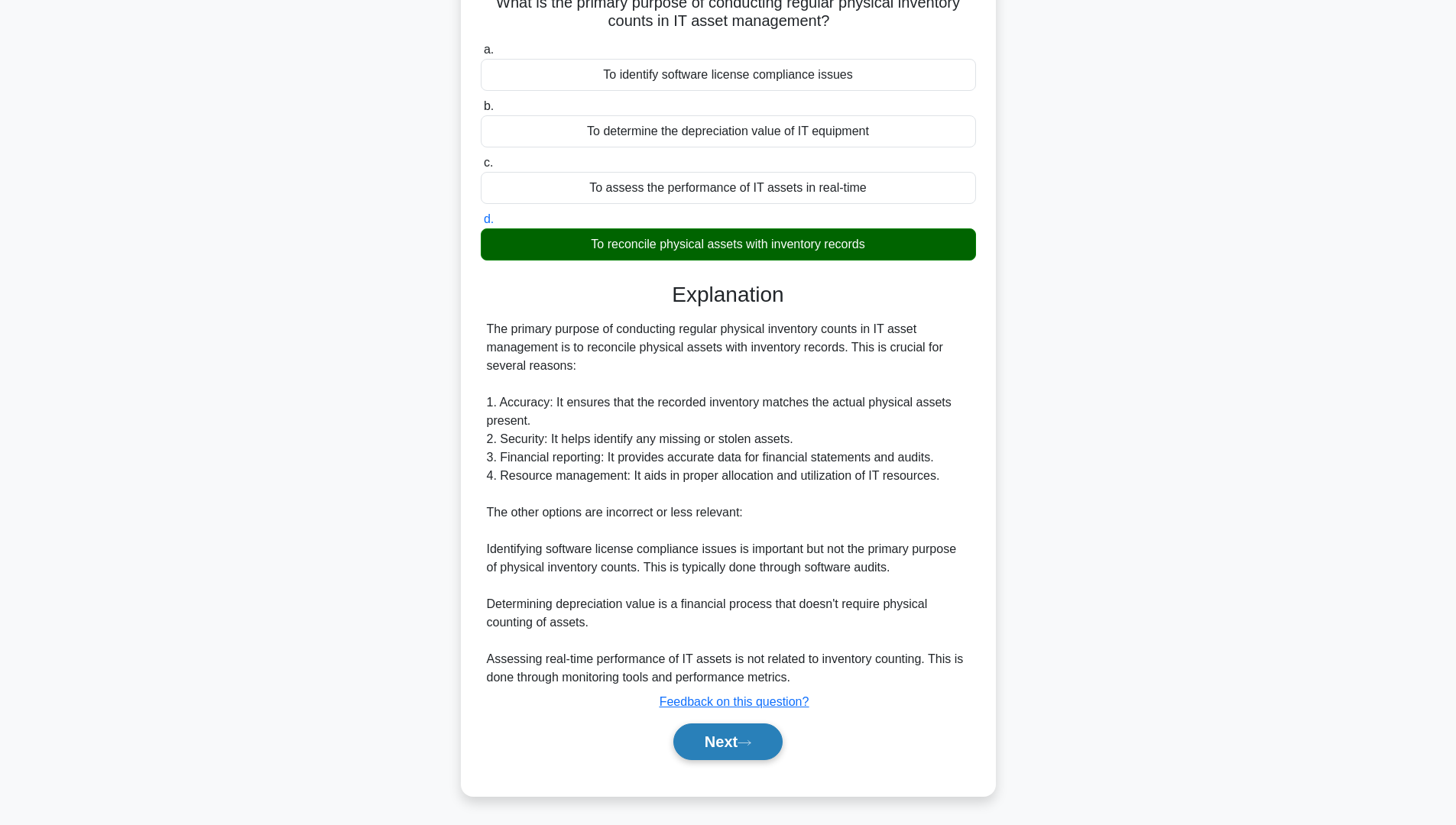
click at [750, 702] on button "Next" at bounding box center [728, 741] width 110 height 37
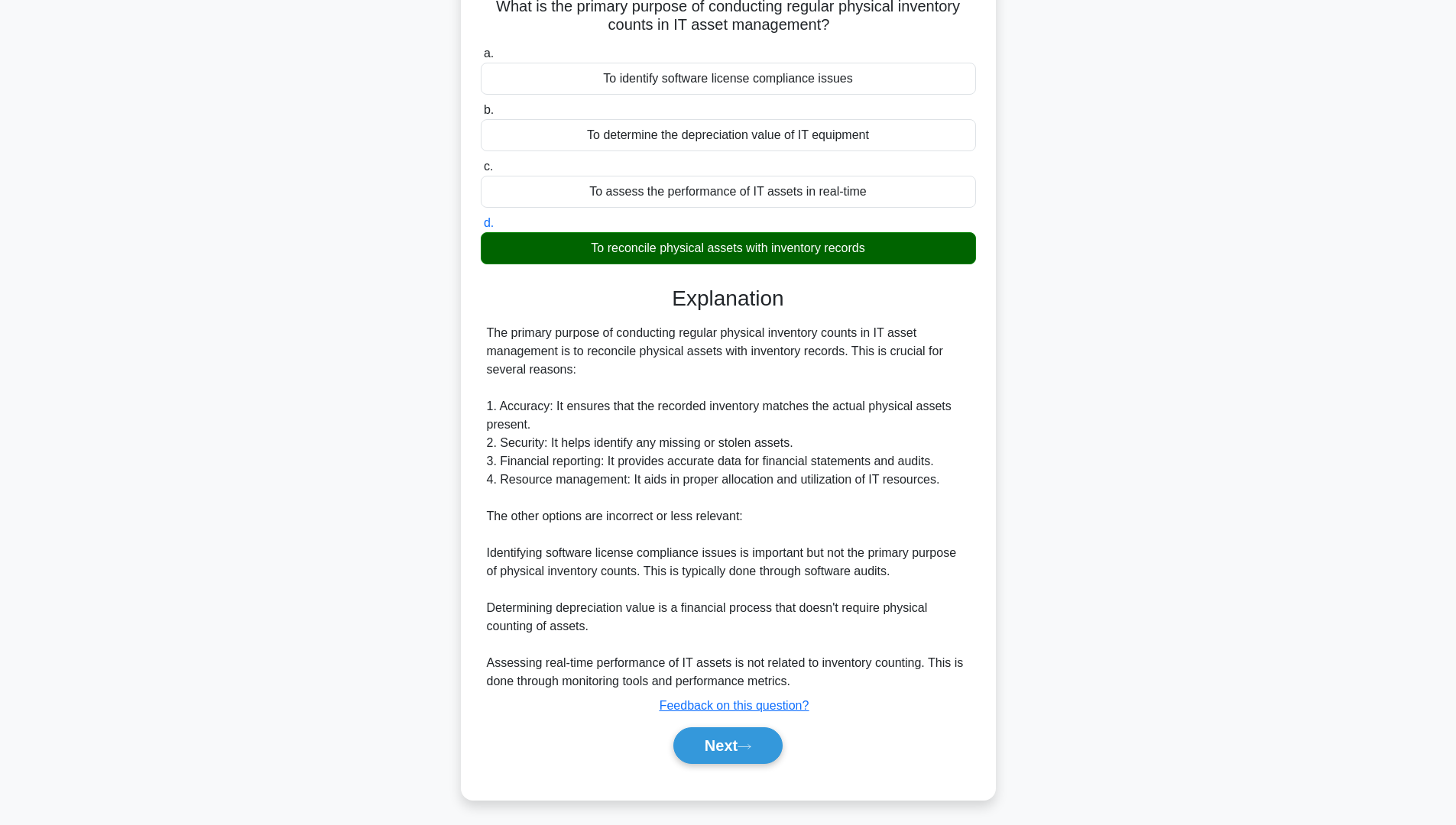
scroll to position [0, 0]
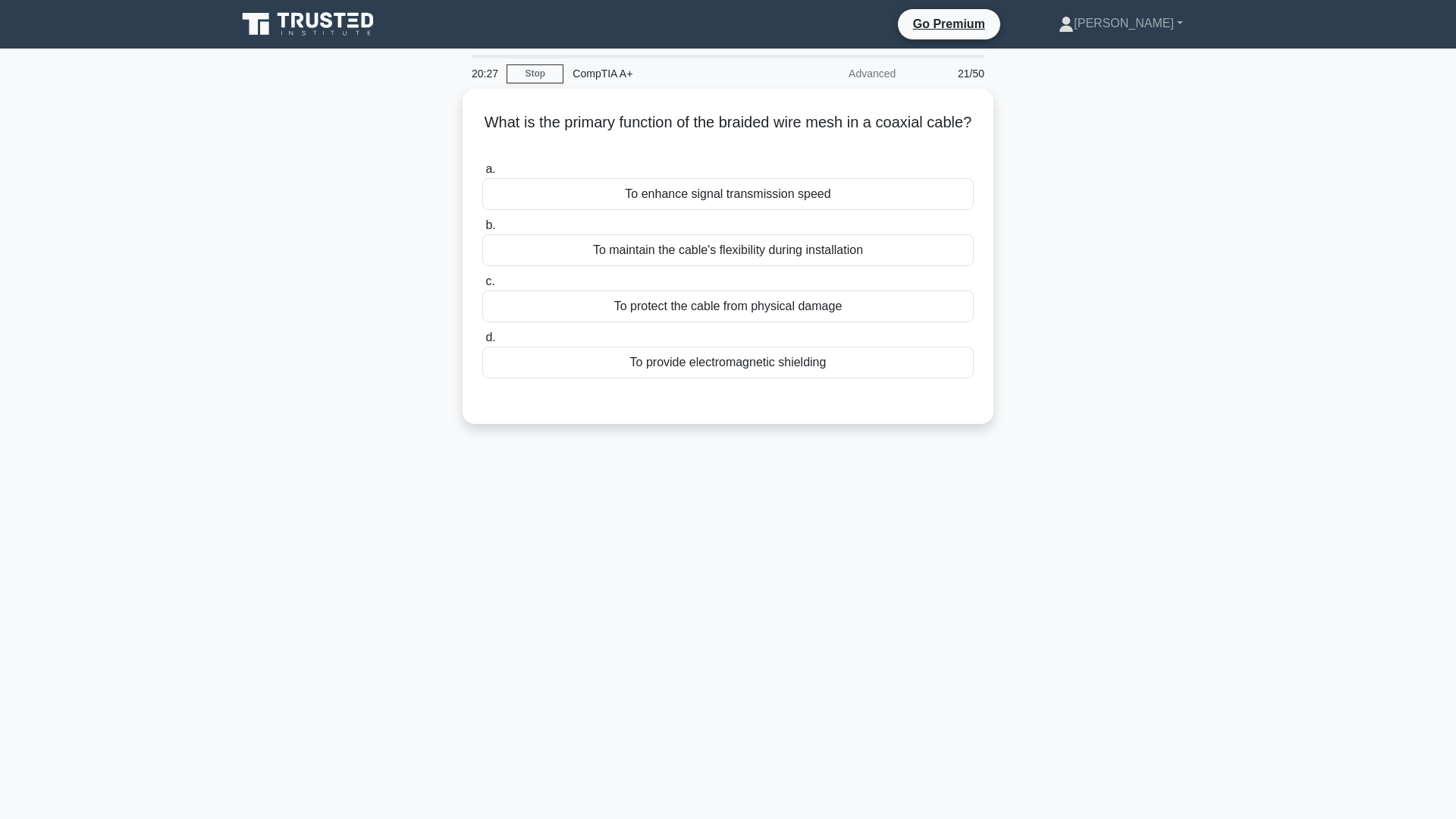
click at [850, 697] on div "20:27 Stop CompTIA A+ Advanced 21/50 What is the primary function of the braide…" at bounding box center [728, 433] width 1001 height 758
click at [738, 356] on div "To provide electromagnetic shielding" at bounding box center [728, 358] width 492 height 32
click at [482, 339] on input "d. To provide electromagnetic shielding" at bounding box center [482, 334] width 0 height 10
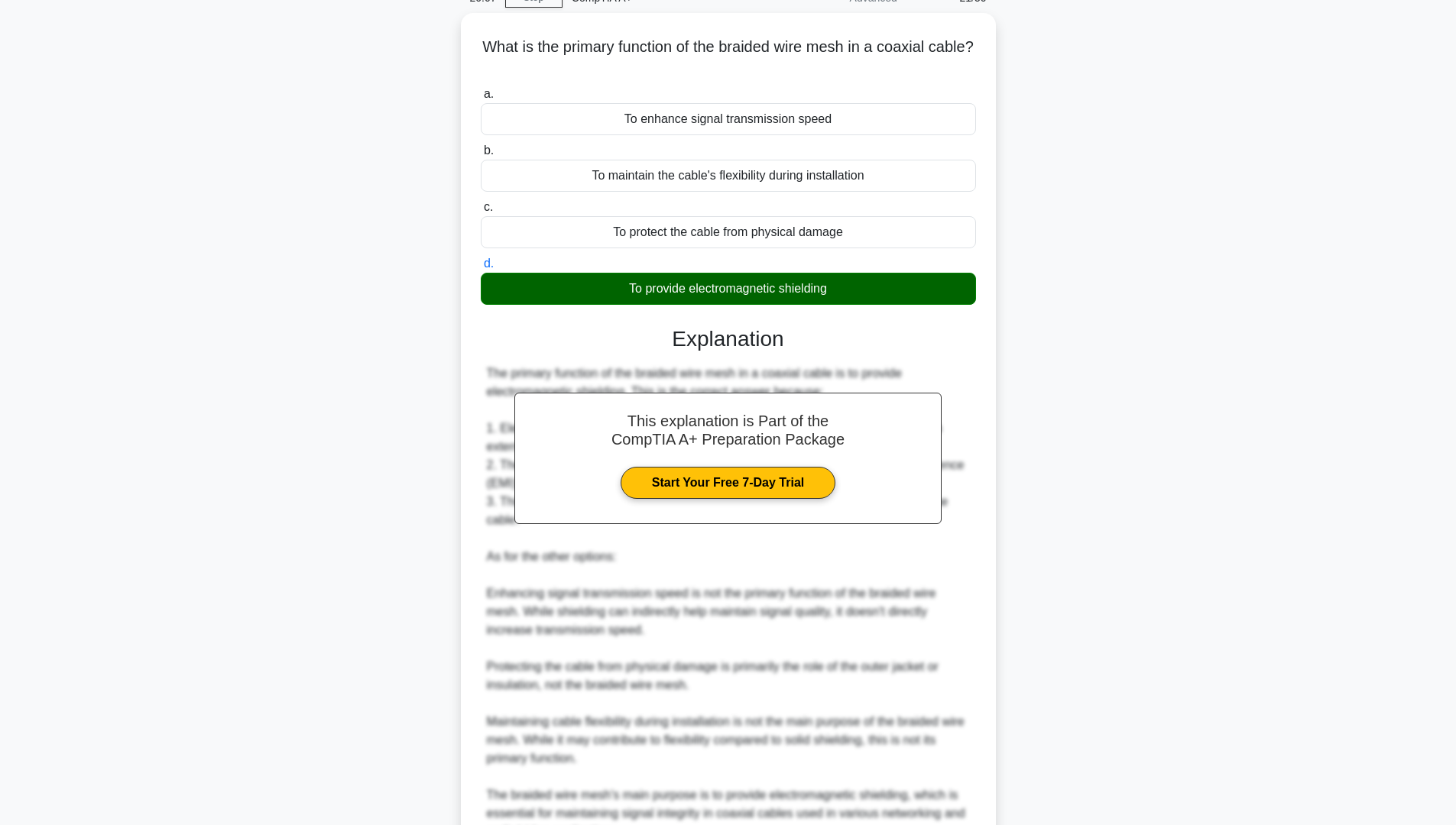
scroll to position [228, 0]
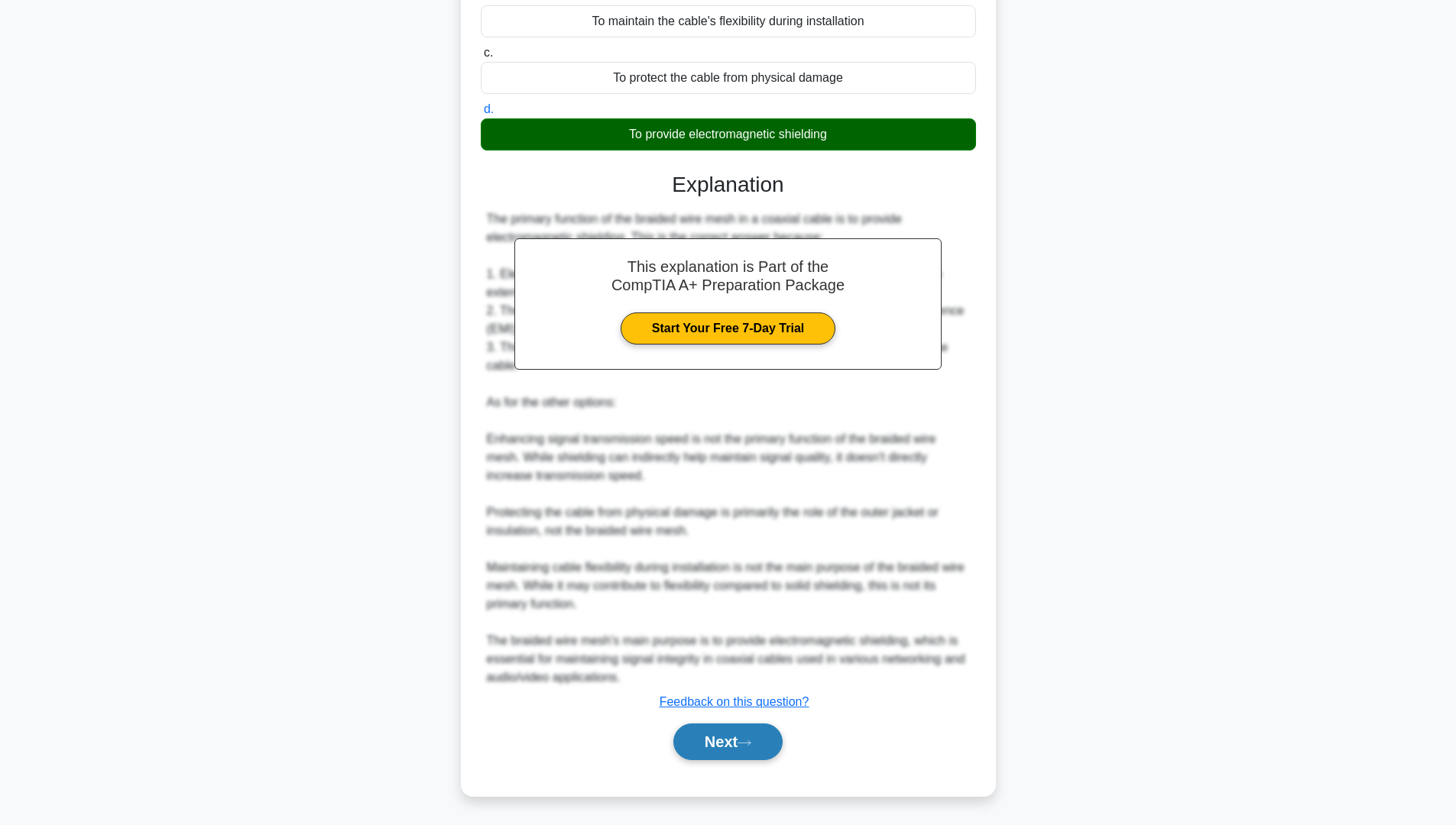
click at [740, 702] on button "Next" at bounding box center [728, 741] width 110 height 37
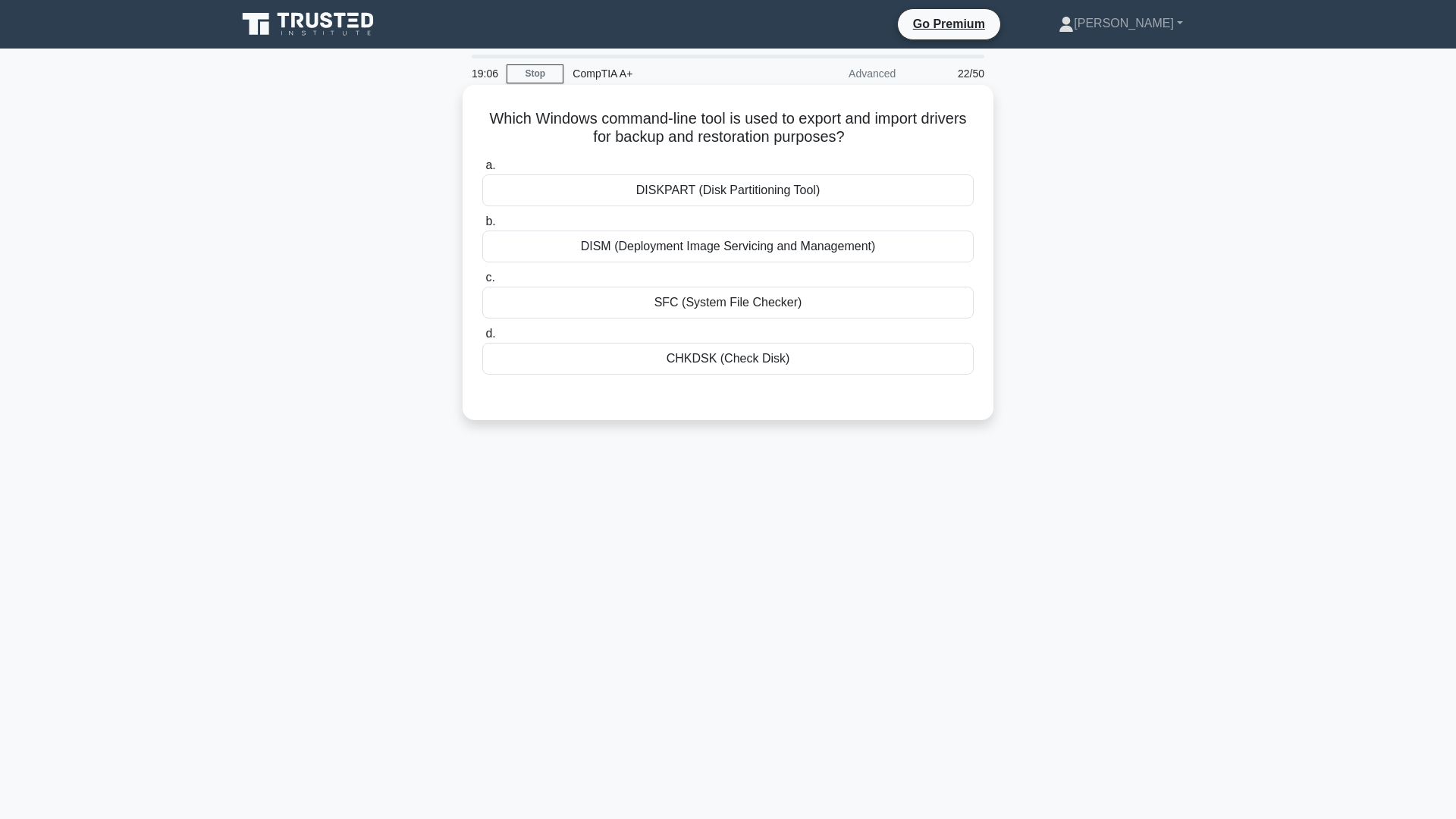
click at [674, 184] on div "DISKPART (Disk Partitioning Tool)" at bounding box center [728, 190] width 492 height 32
click at [482, 171] on input "a. DISKPART (Disk Partitioning Tool)" at bounding box center [482, 165] width 0 height 10
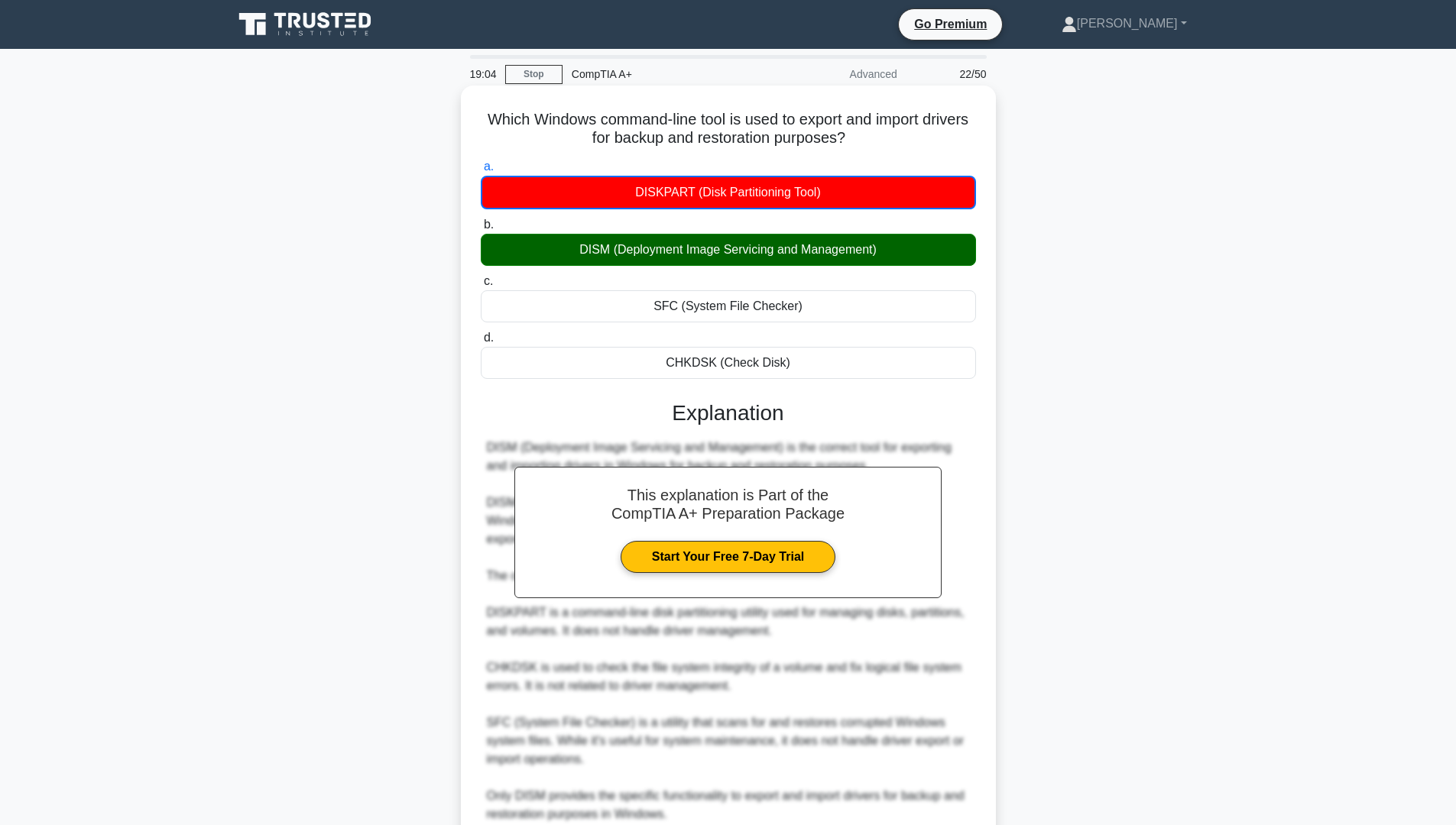
scroll to position [77, 0]
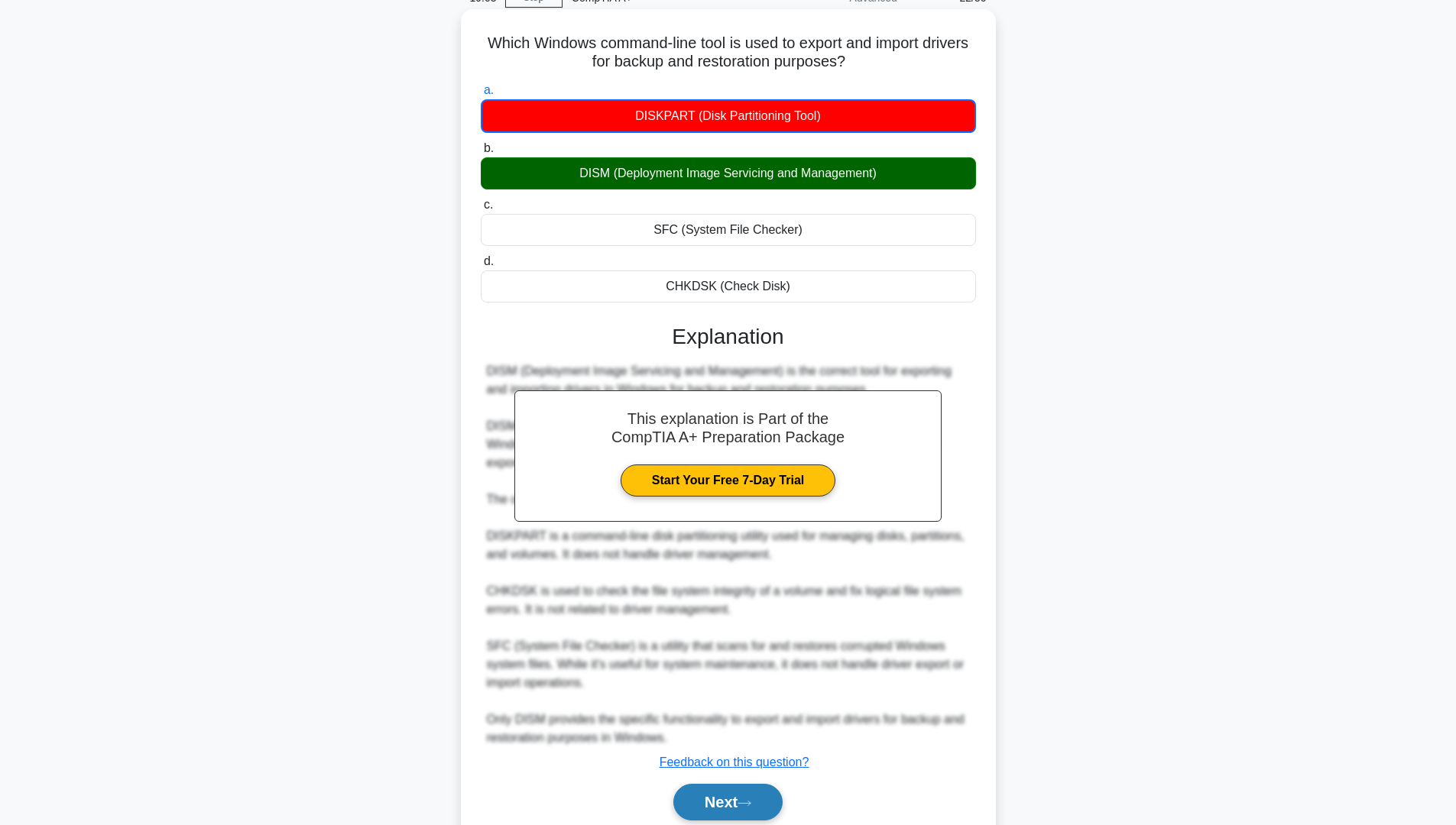
click at [750, 702] on button "Next" at bounding box center [728, 802] width 110 height 37
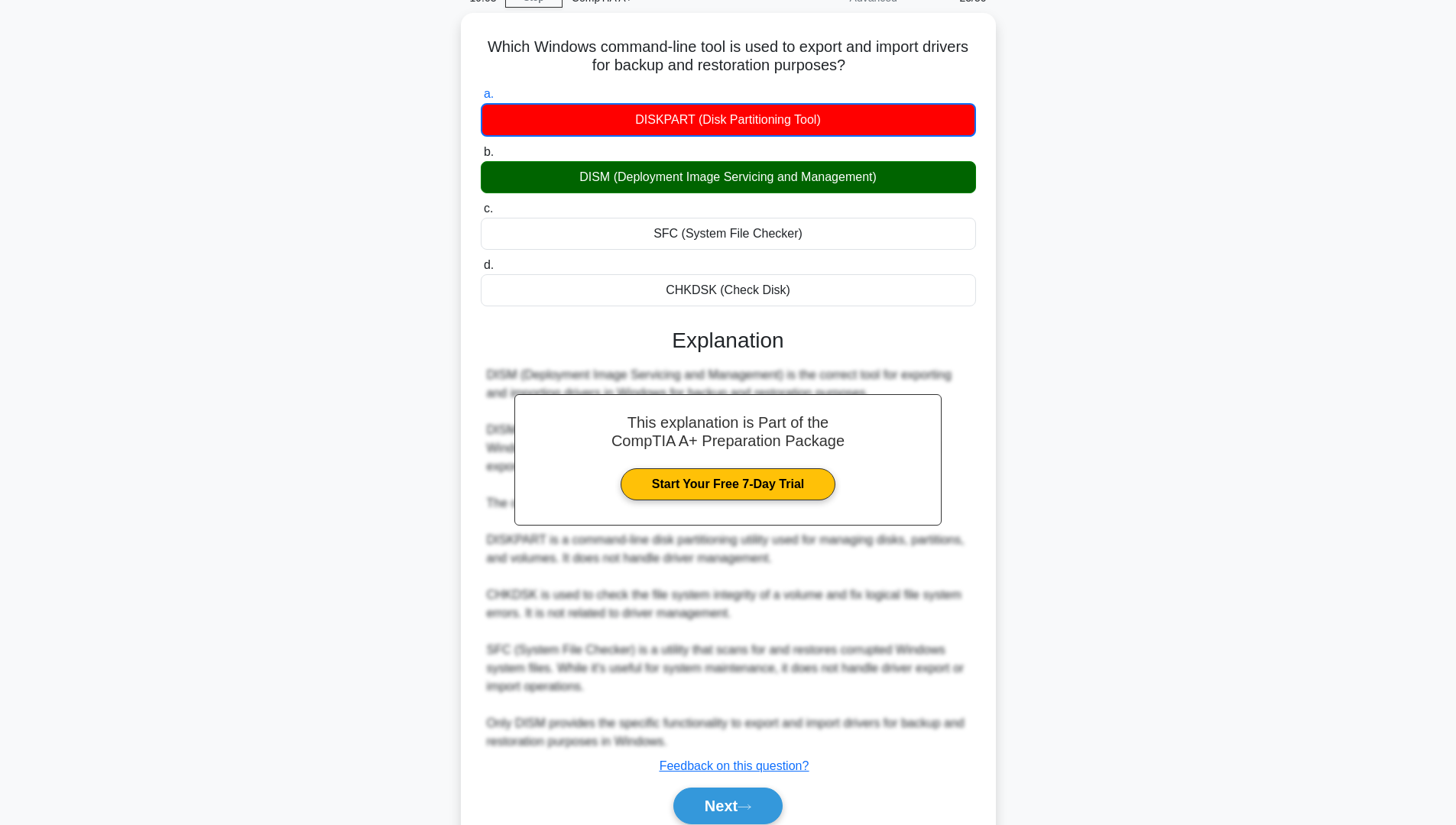
scroll to position [0, 0]
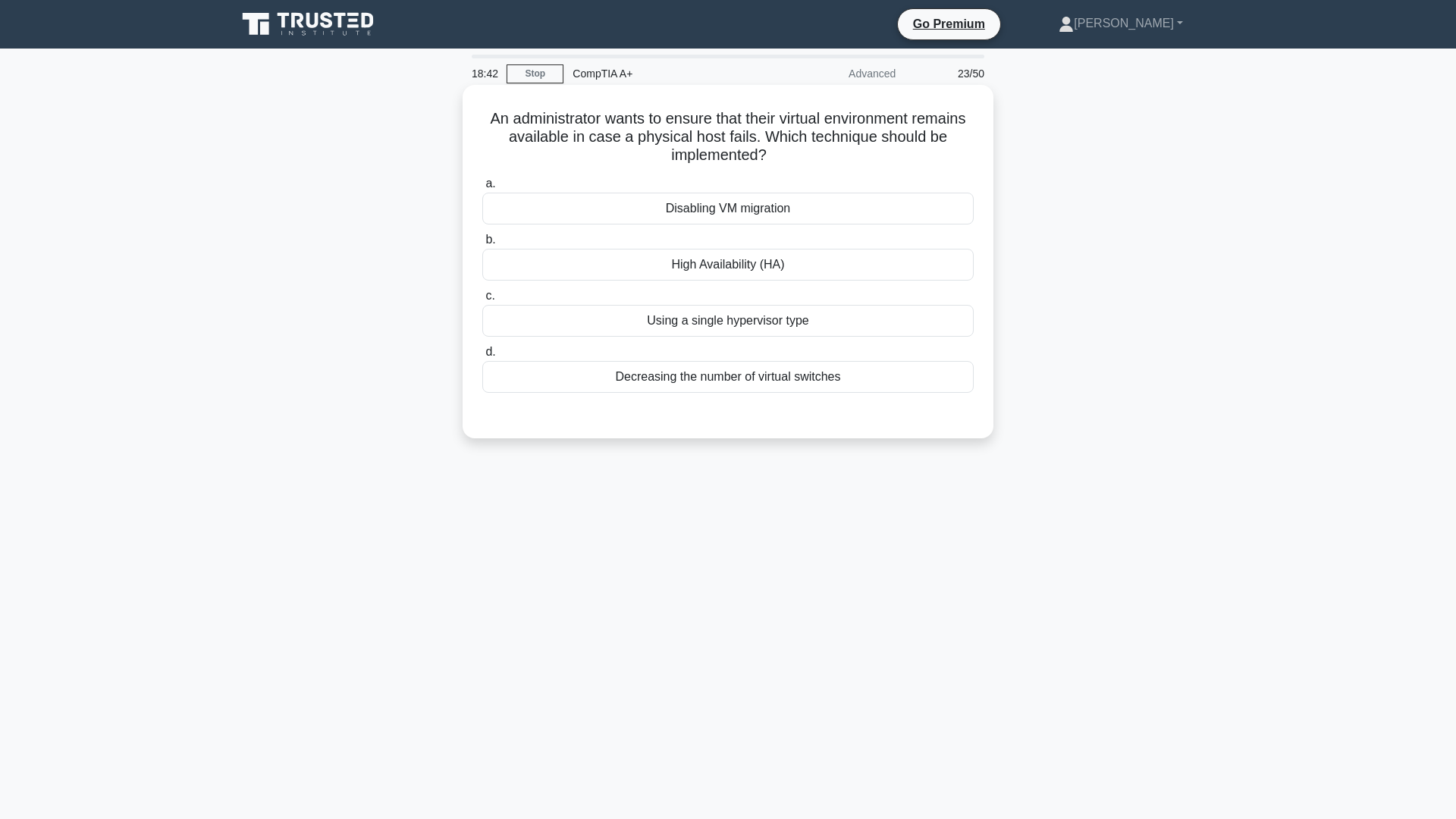
click at [728, 257] on div "High Availability (HA)" at bounding box center [728, 264] width 492 height 32
click at [482, 245] on input "b. High Availability (HA)" at bounding box center [482, 240] width 0 height 10
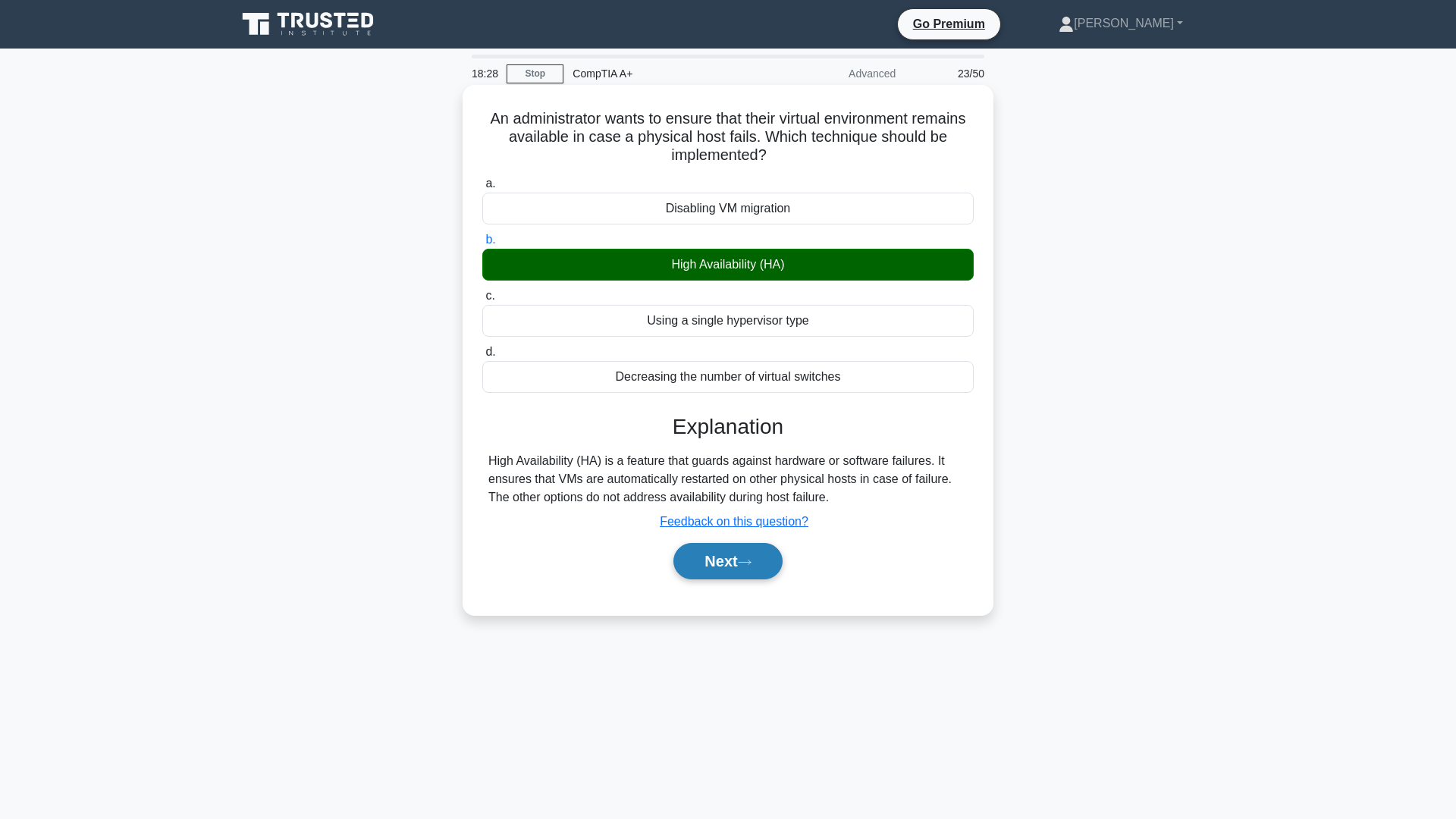
click at [751, 563] on icon at bounding box center [745, 562] width 12 height 5
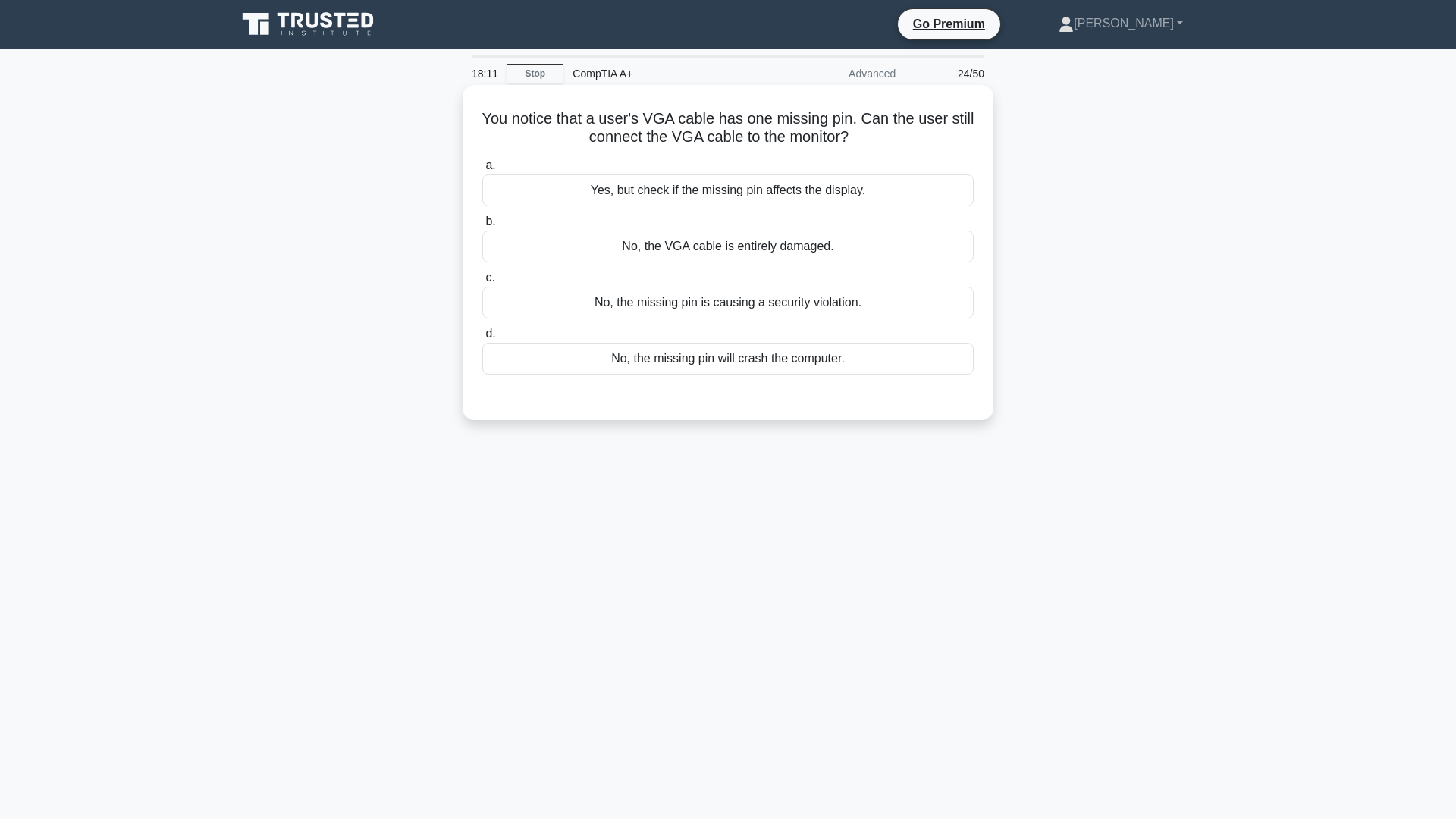
click at [711, 255] on div "No, the VGA cable is entirely damaged." at bounding box center [728, 246] width 492 height 32
click at [482, 227] on input "b. No, the VGA cable is entirely damaged." at bounding box center [482, 221] width 0 height 10
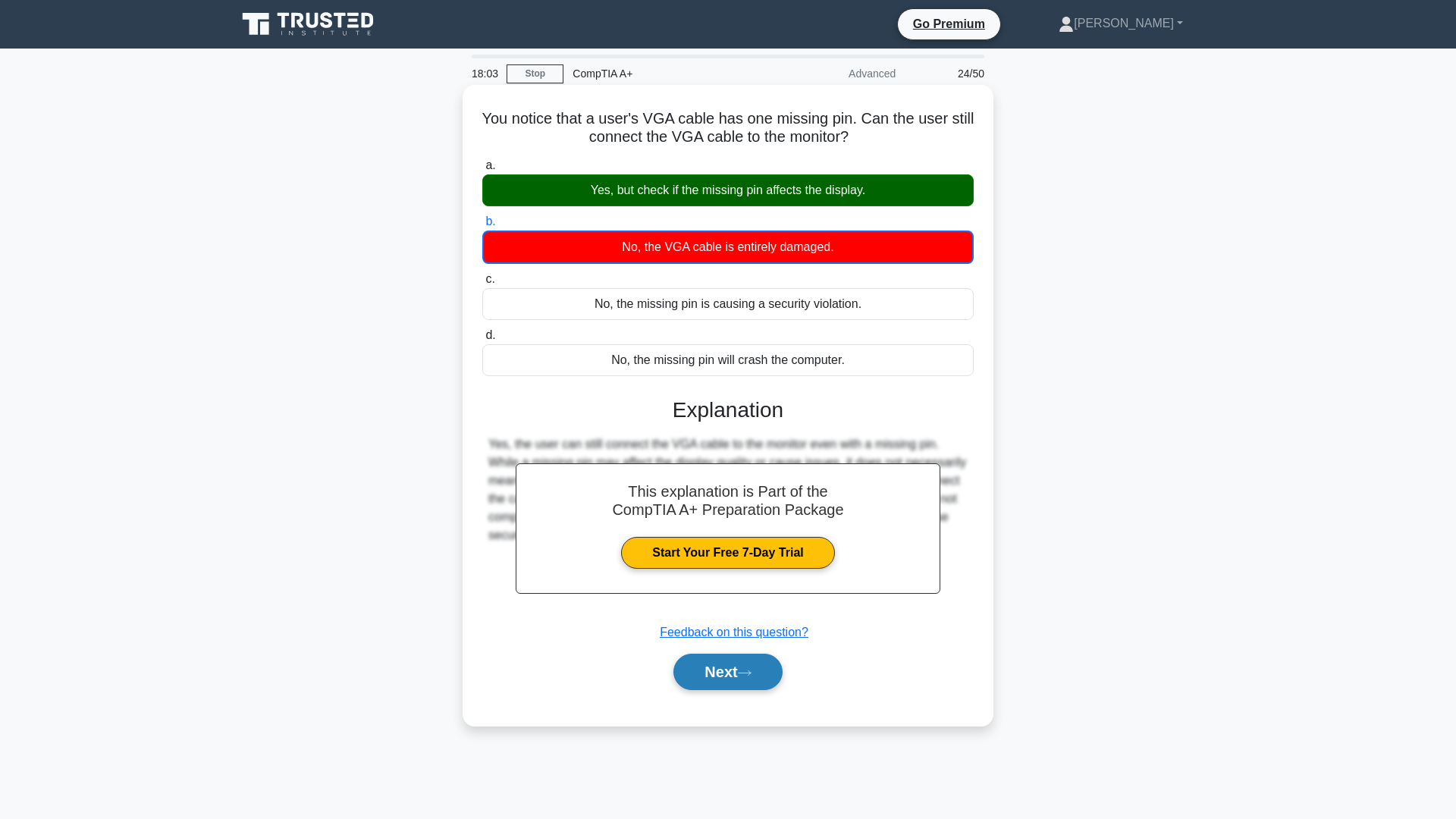
click at [721, 667] on button "Next" at bounding box center [728, 672] width 109 height 36
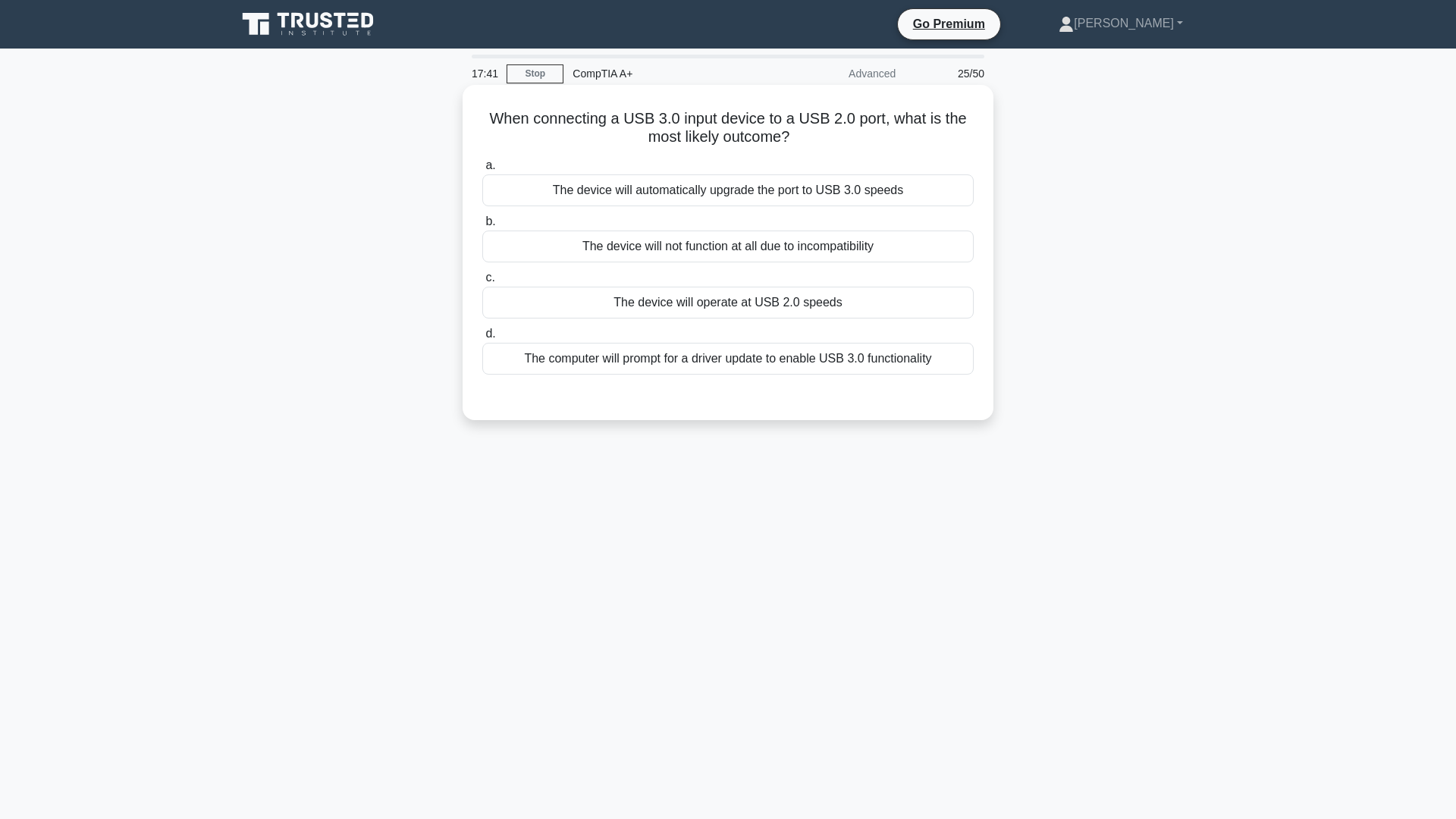
click at [735, 301] on div "The device will operate at USB 2.0 speeds" at bounding box center [728, 302] width 492 height 32
click at [482, 283] on input "c. The device will operate at USB 2.0 speeds" at bounding box center [482, 278] width 0 height 10
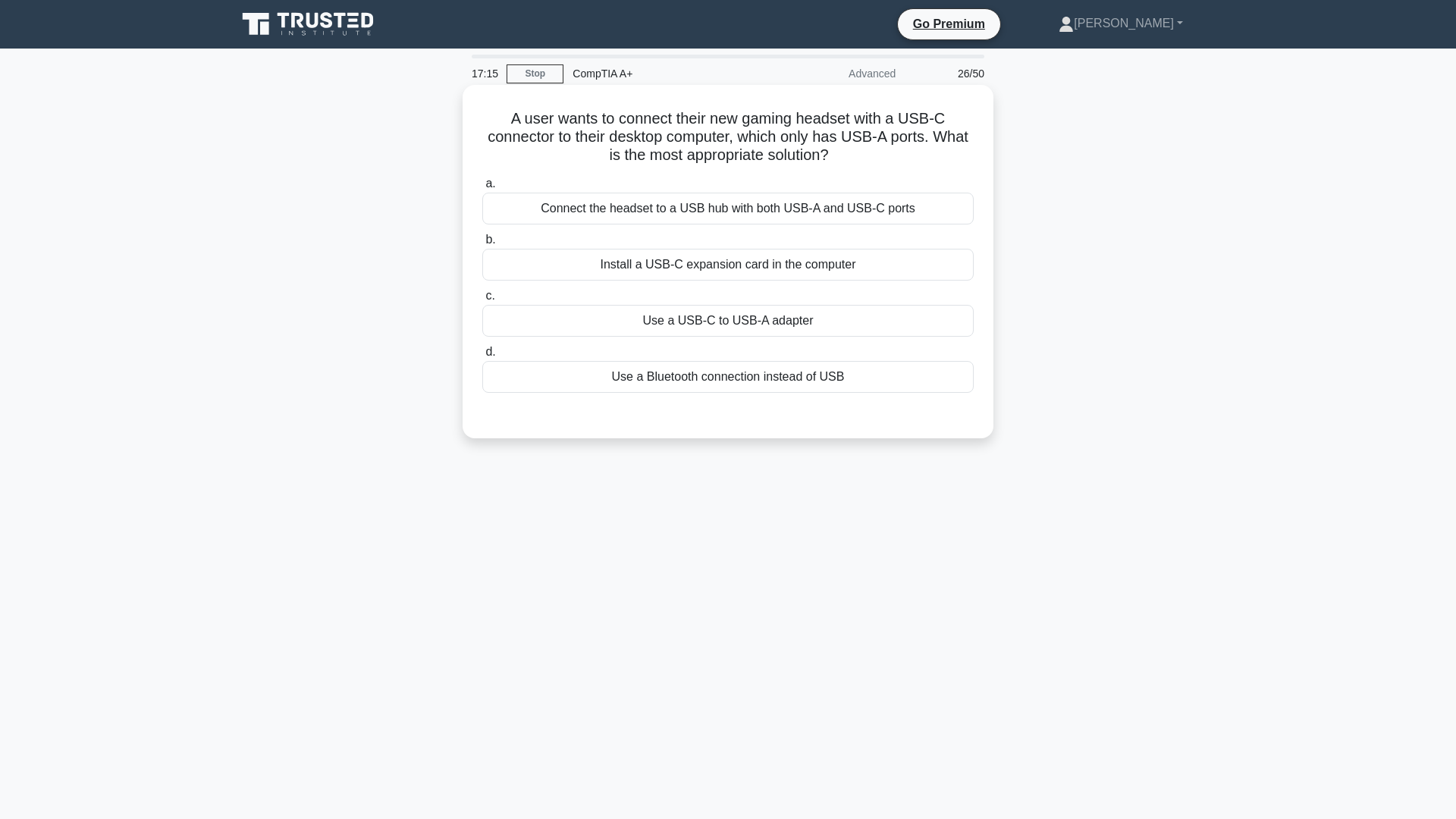
click at [781, 319] on div "Use a USB-C to USB-A adapter" at bounding box center [728, 321] width 492 height 32
click at [482, 301] on input "c. Use a USB-C to USB-A adapter" at bounding box center [482, 296] width 0 height 10
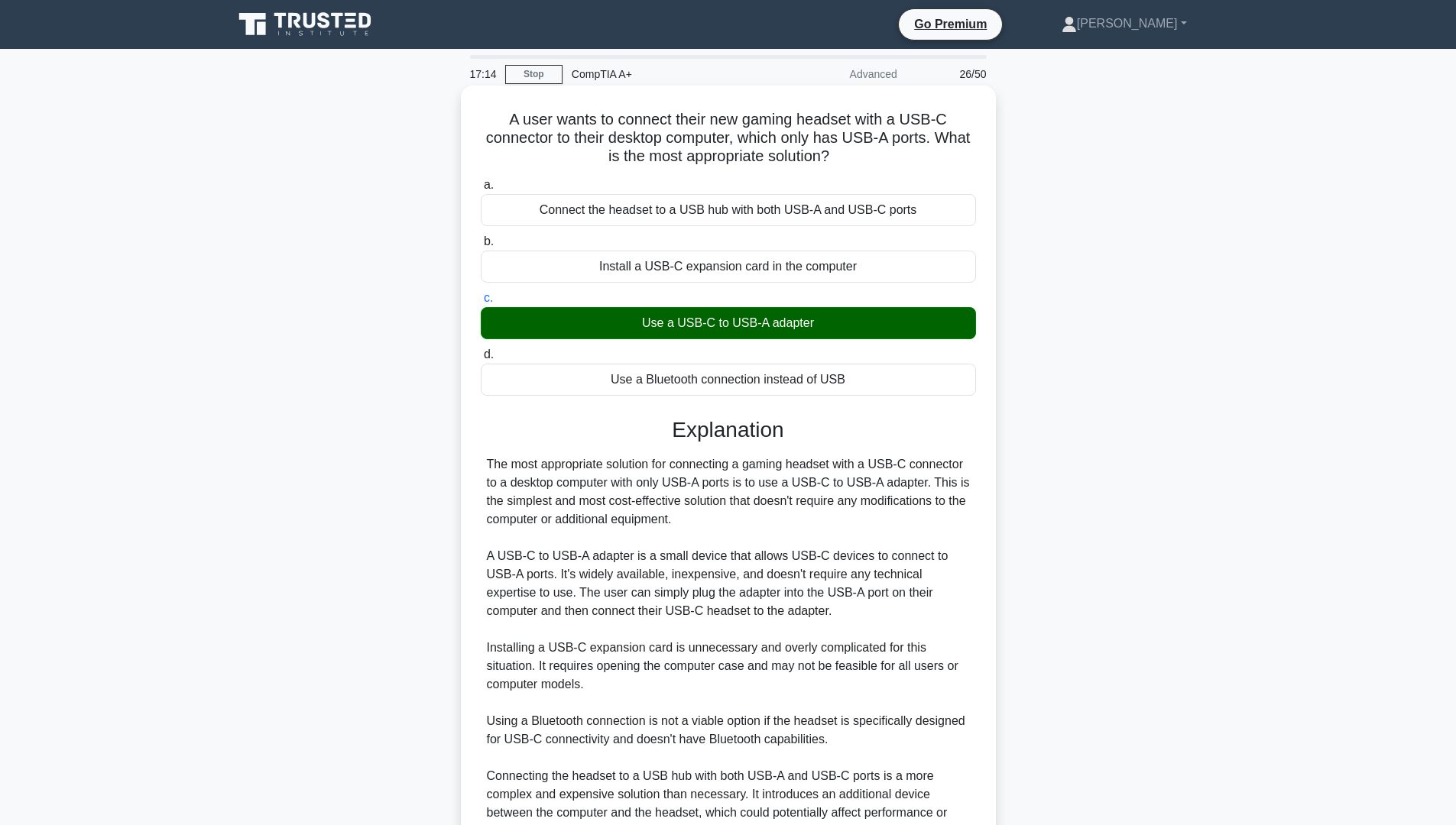
scroll to position [152, 0]
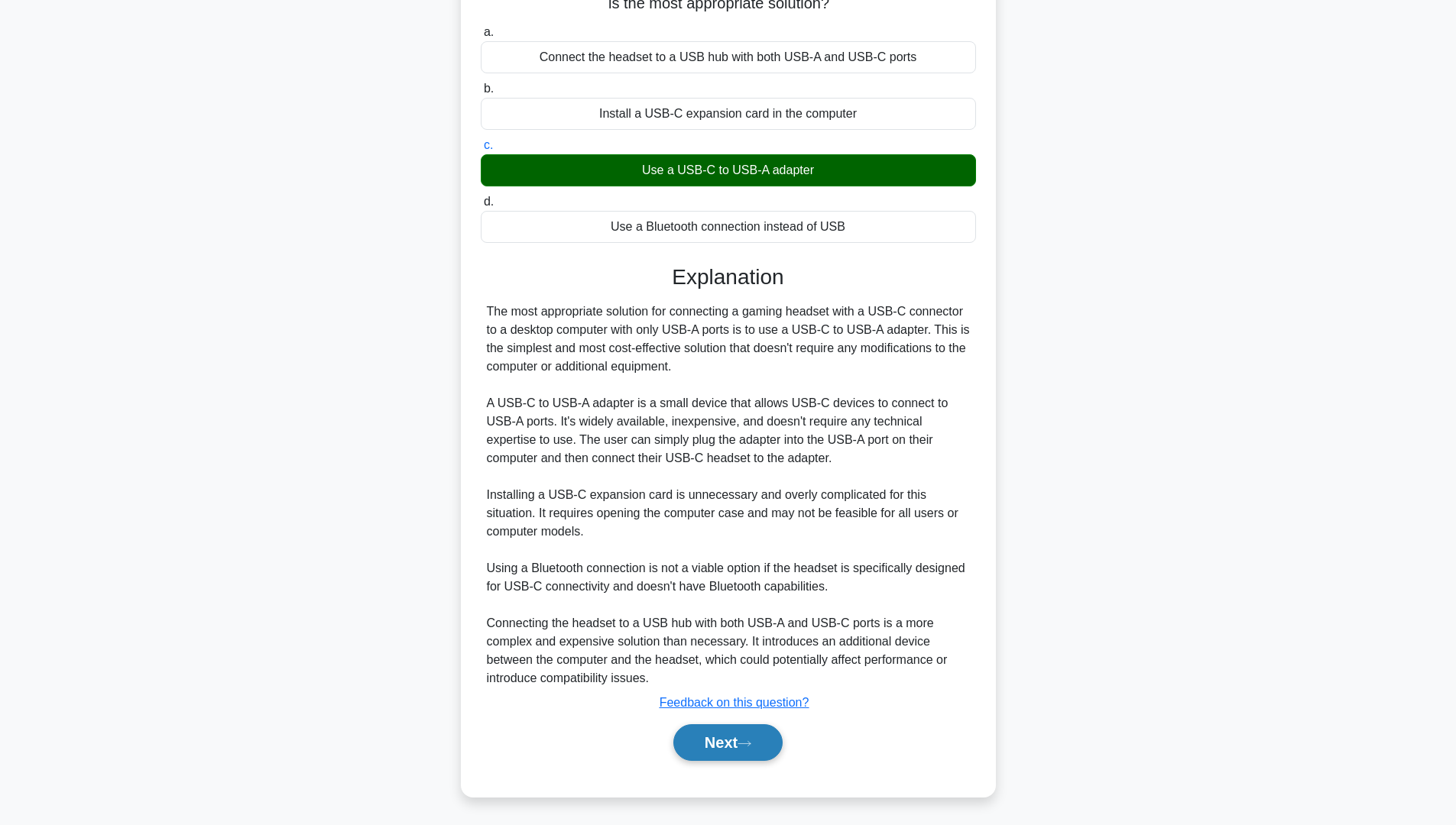
click at [751, 702] on icon at bounding box center [745, 744] width 14 height 9
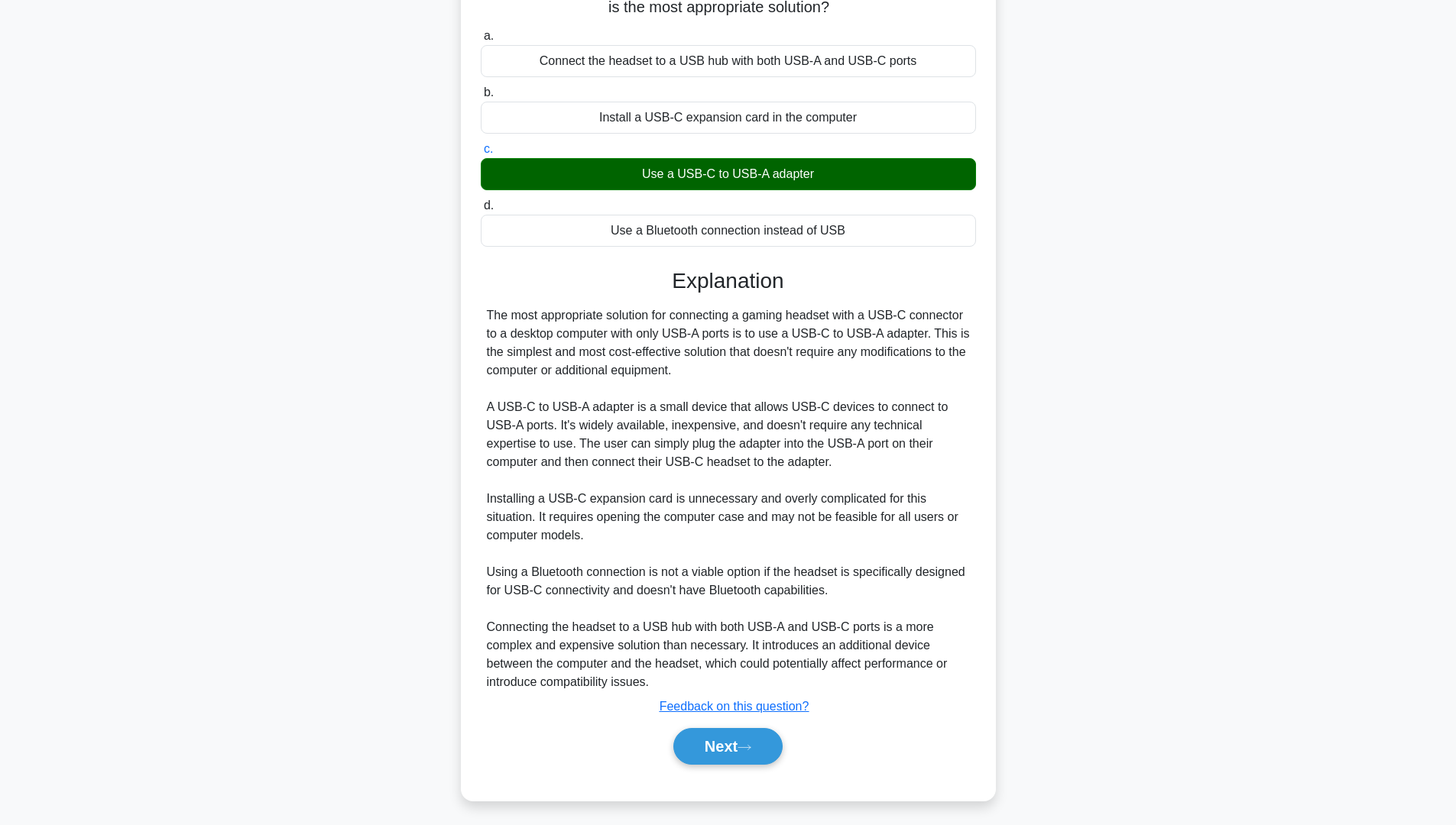
scroll to position [0, 0]
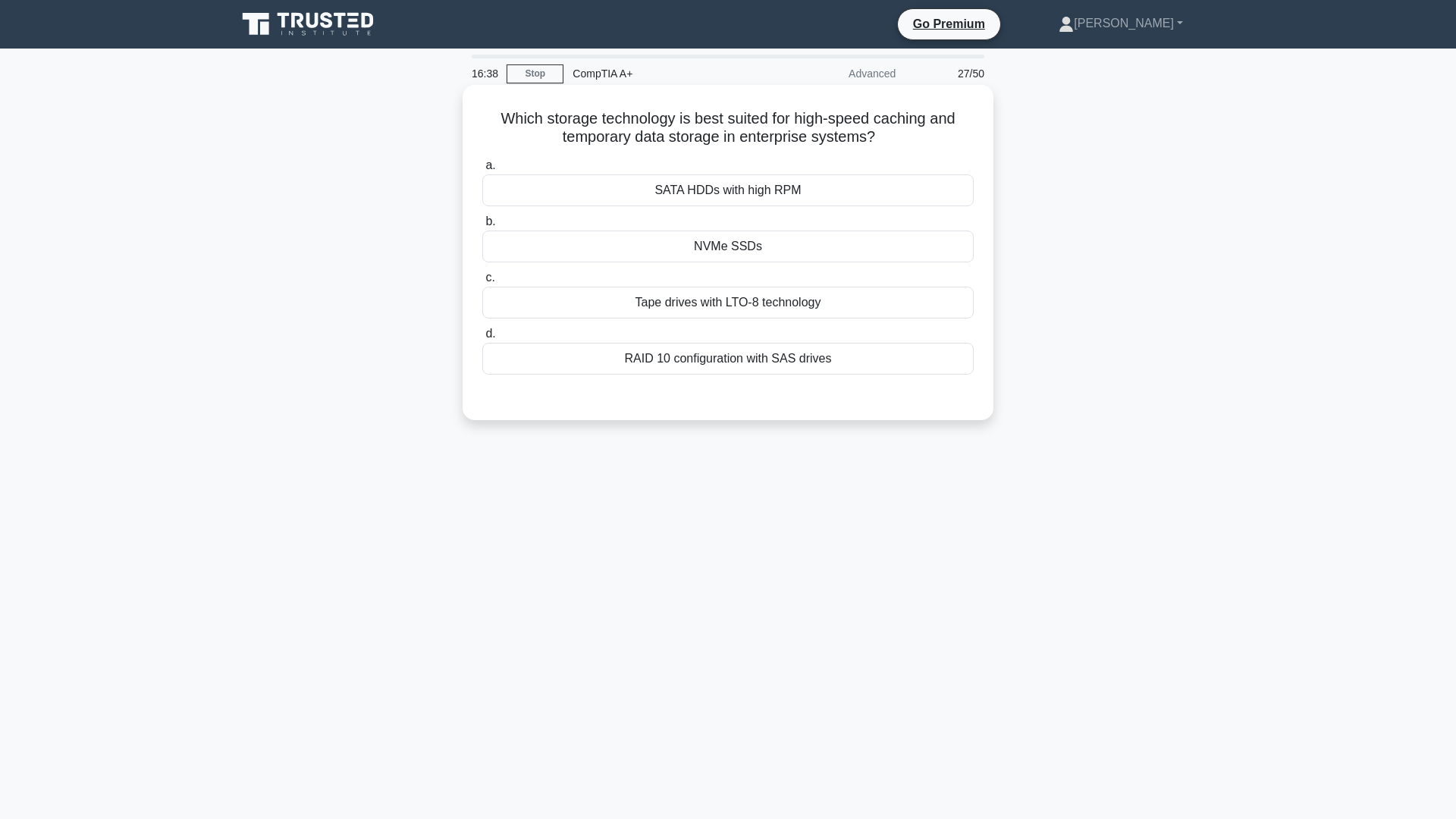
click at [777, 256] on div "NVMe SSDs" at bounding box center [728, 246] width 492 height 32
click at [482, 227] on input "b. NVMe SSDs" at bounding box center [482, 221] width 0 height 10
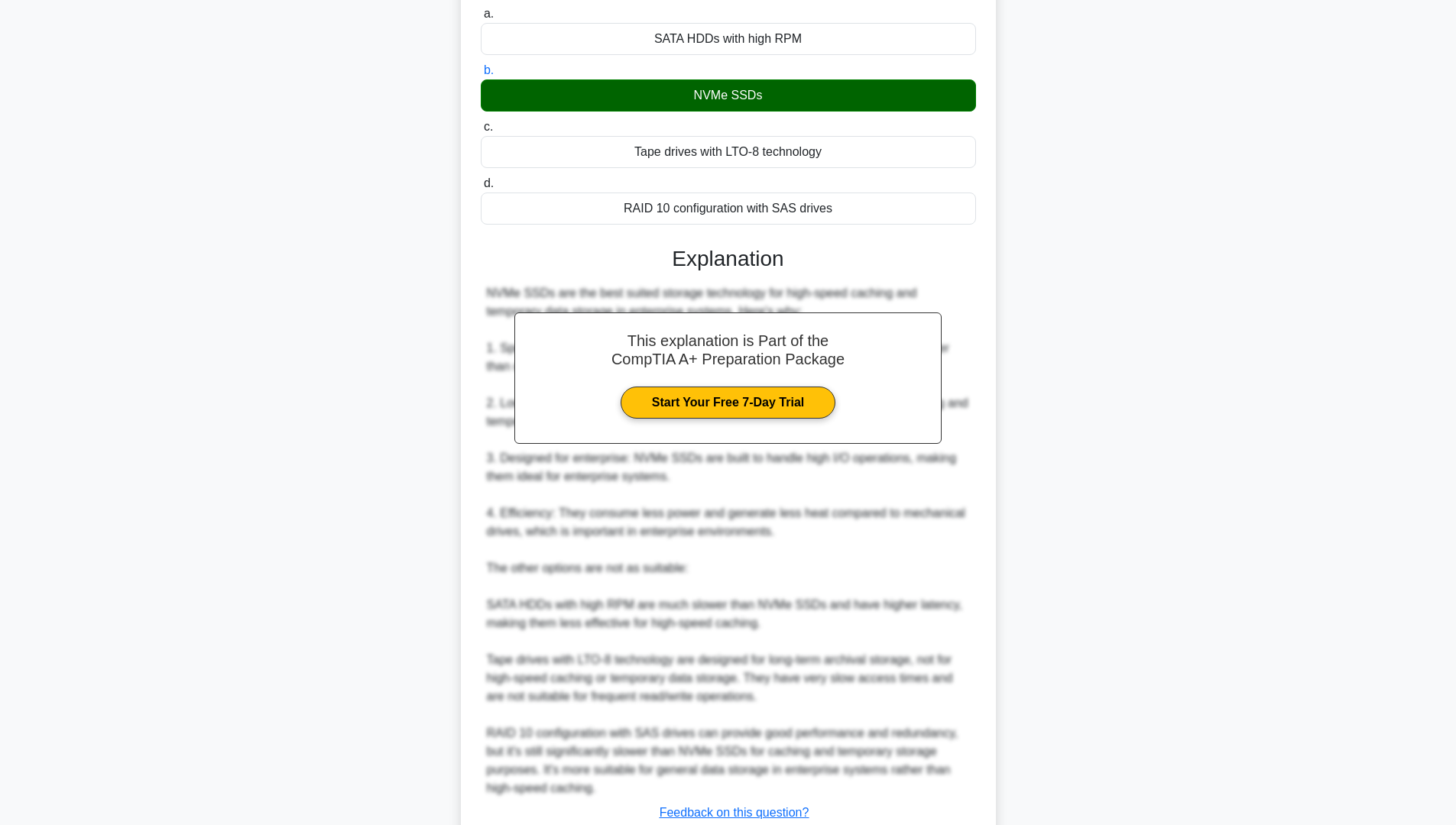
scroll to position [229, 0]
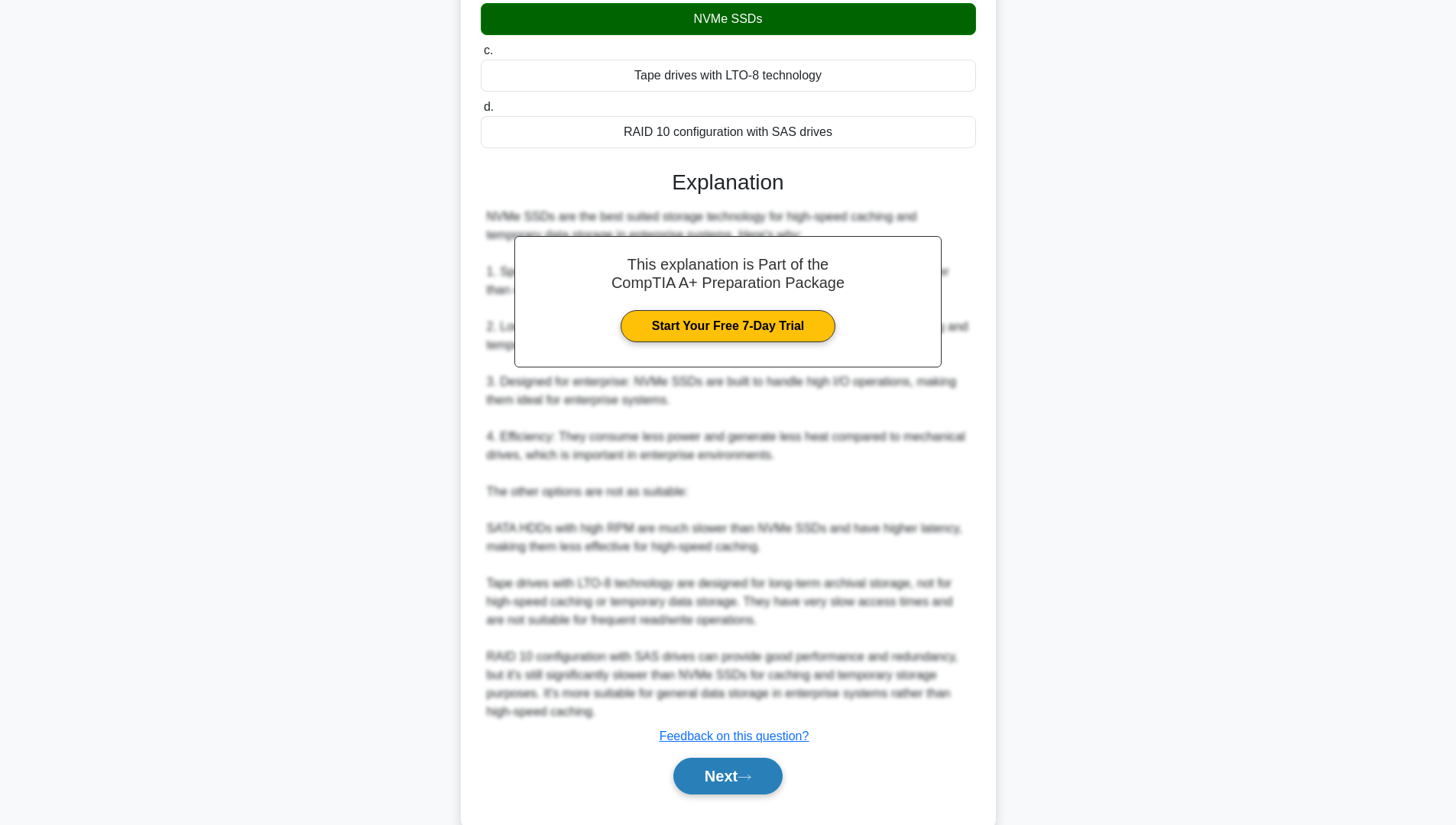
click at [699, 702] on button "Next" at bounding box center [728, 776] width 110 height 37
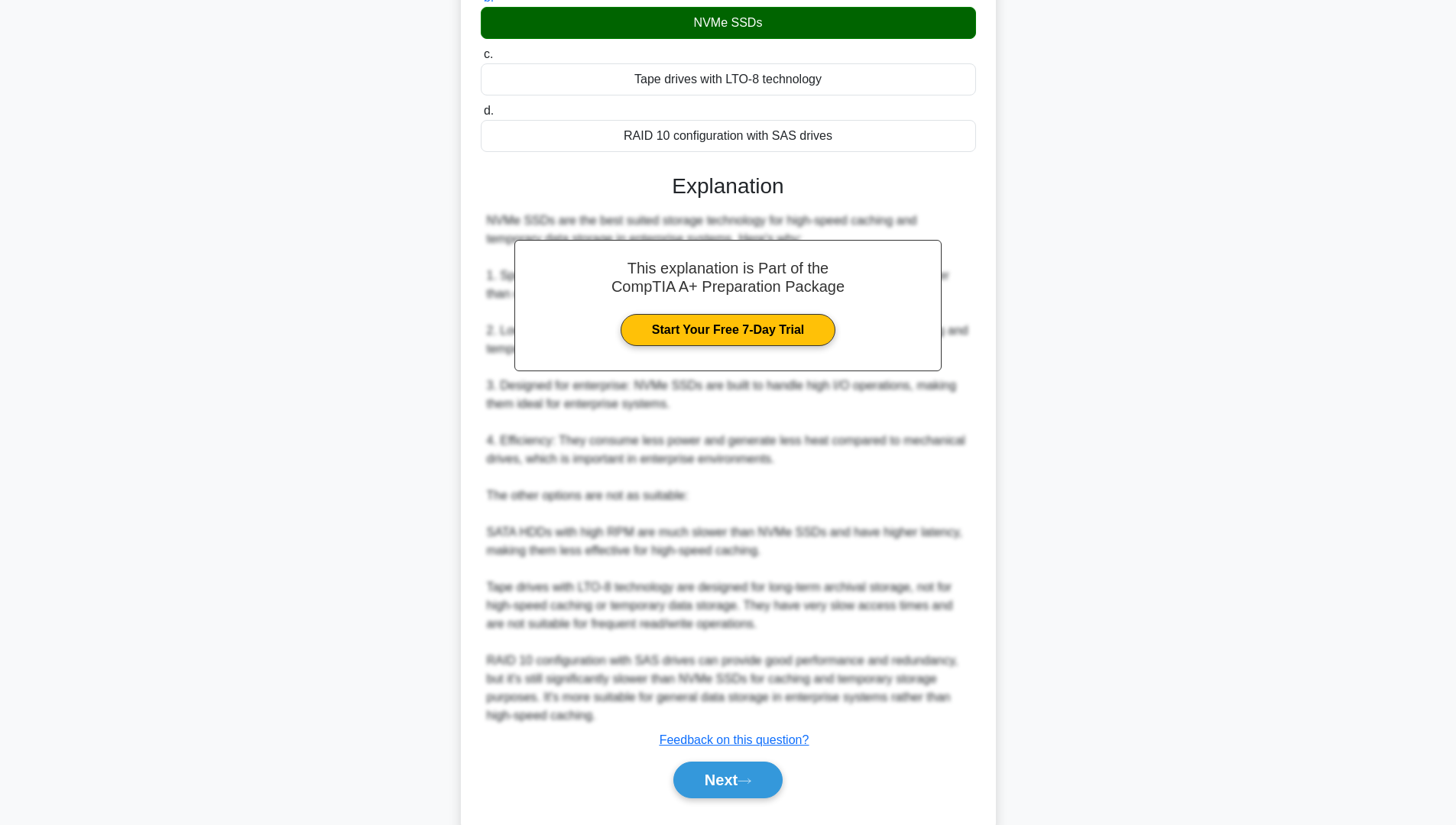
scroll to position [0, 0]
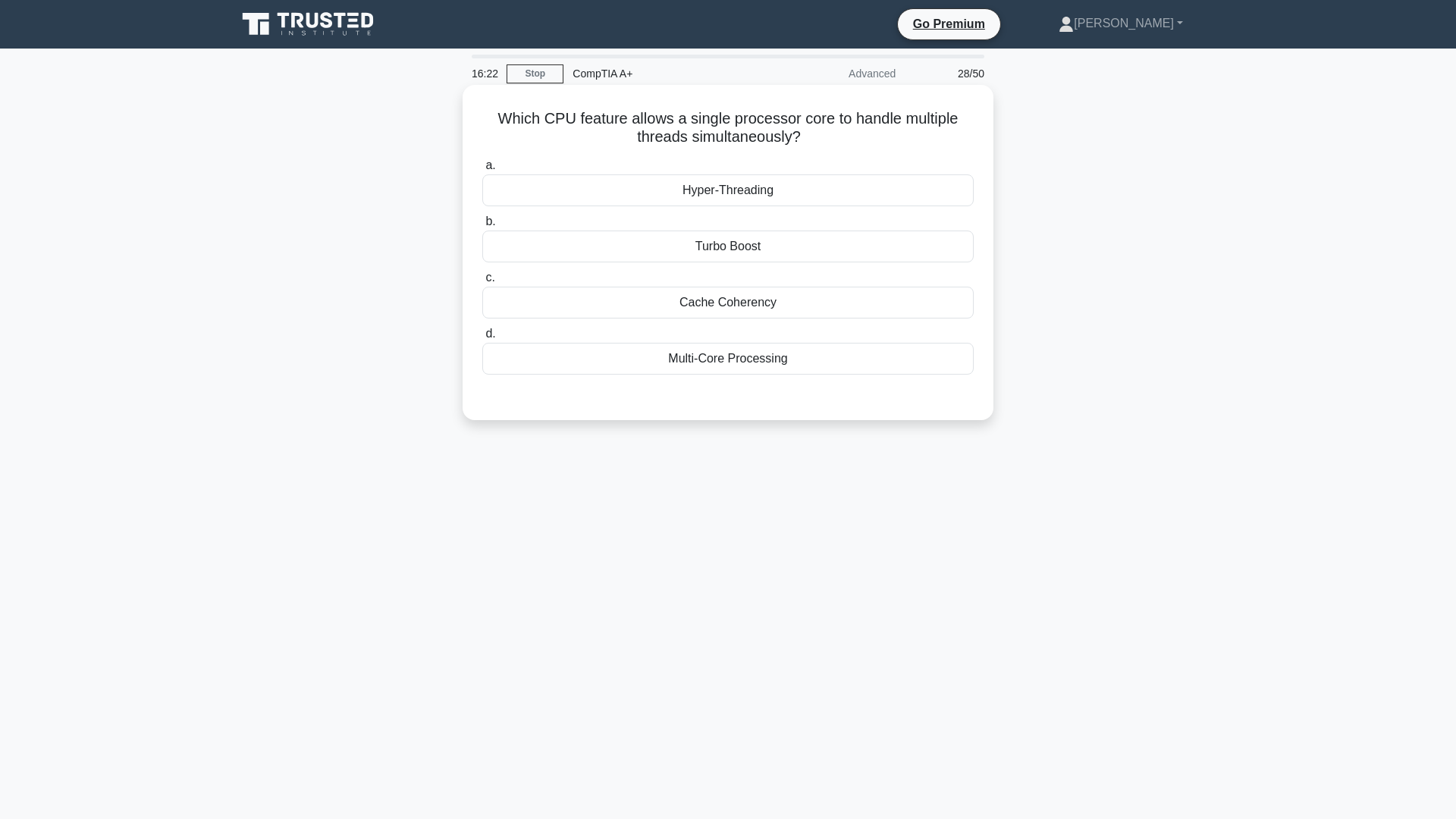
click at [767, 187] on div "Hyper-Threading" at bounding box center [728, 190] width 492 height 32
click at [482, 171] on input "a. Hyper-Threading" at bounding box center [482, 165] width 0 height 10
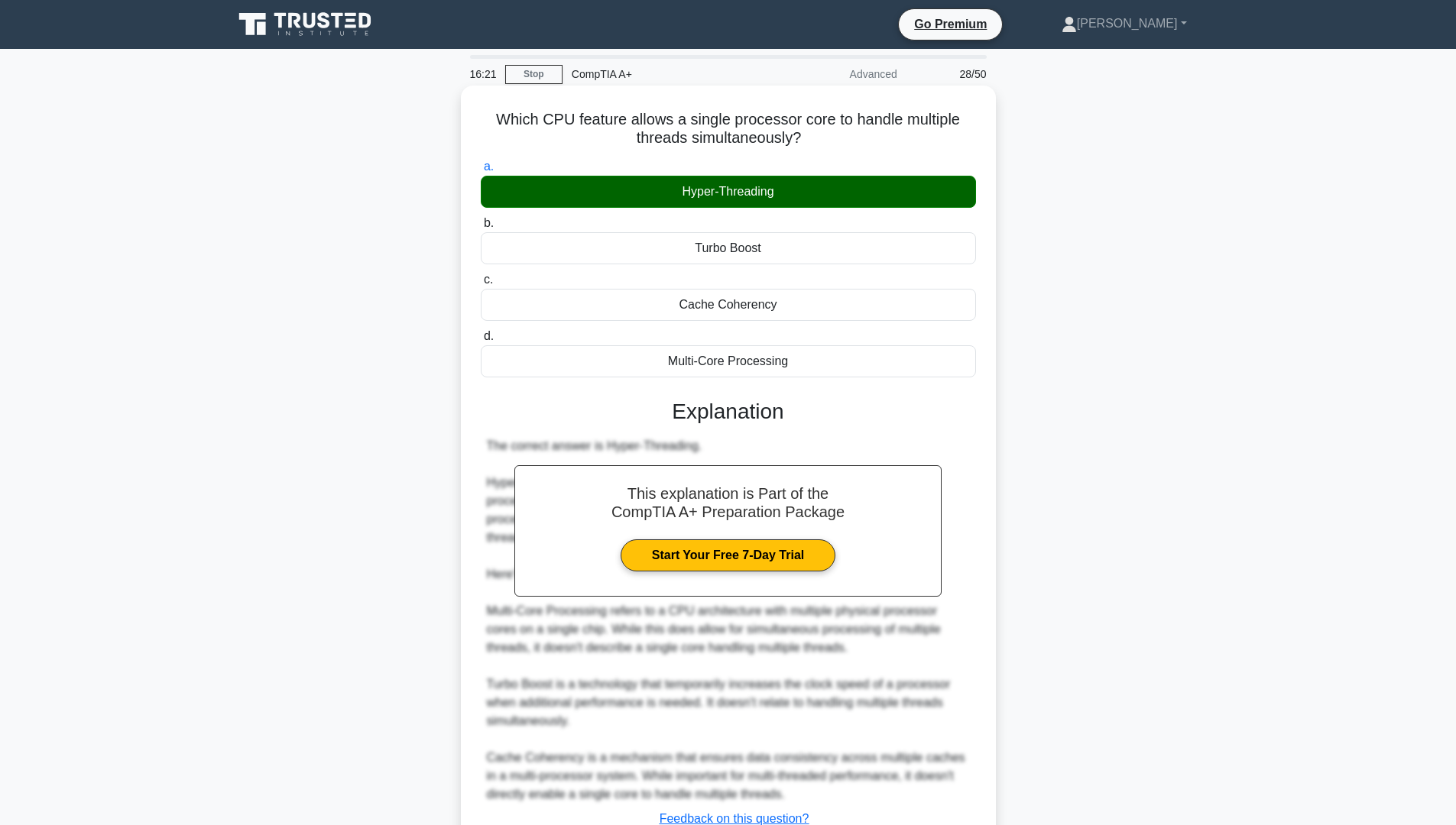
scroll to position [117, 0]
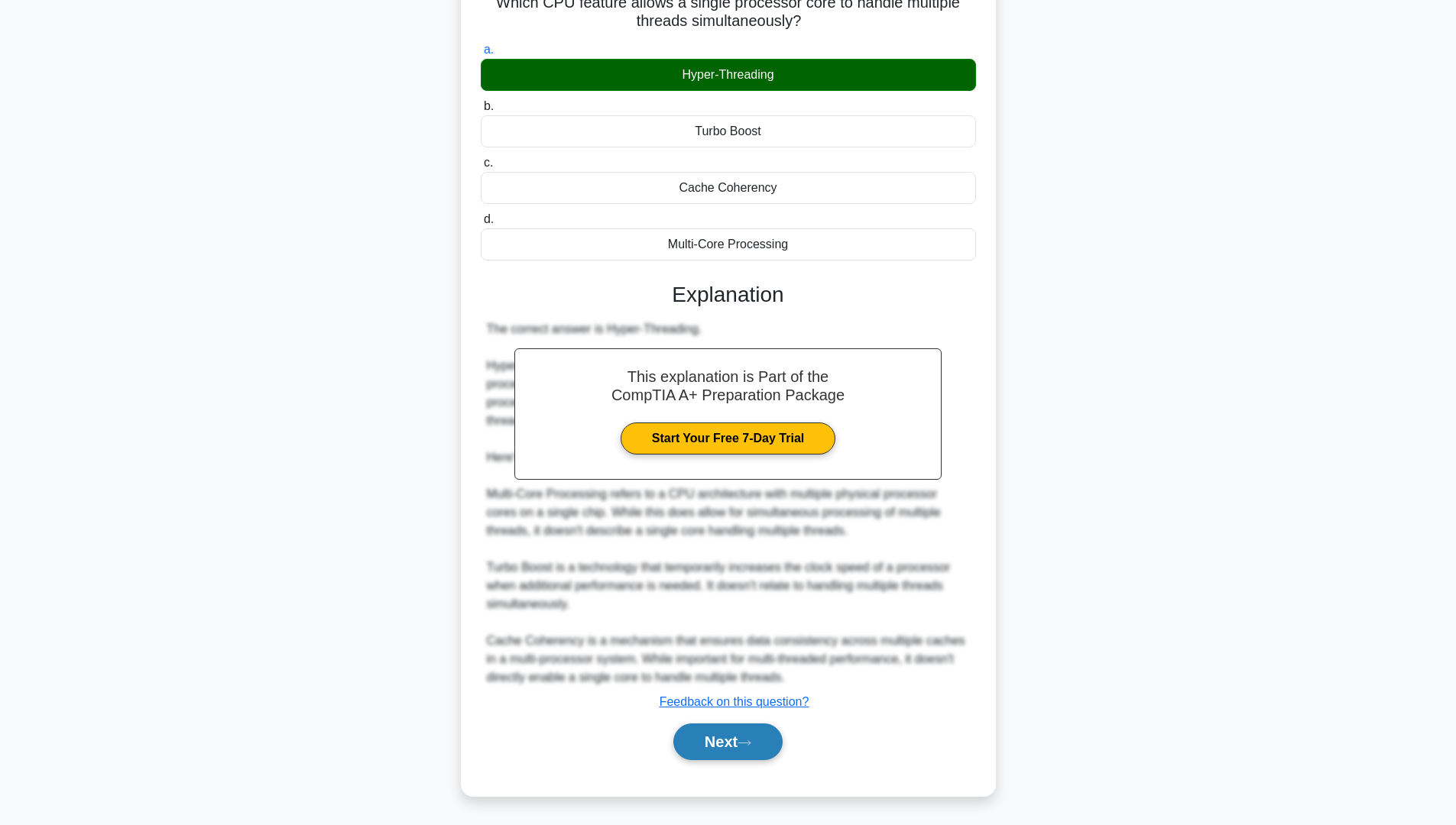
click at [709, 702] on button "Next" at bounding box center [728, 741] width 110 height 37
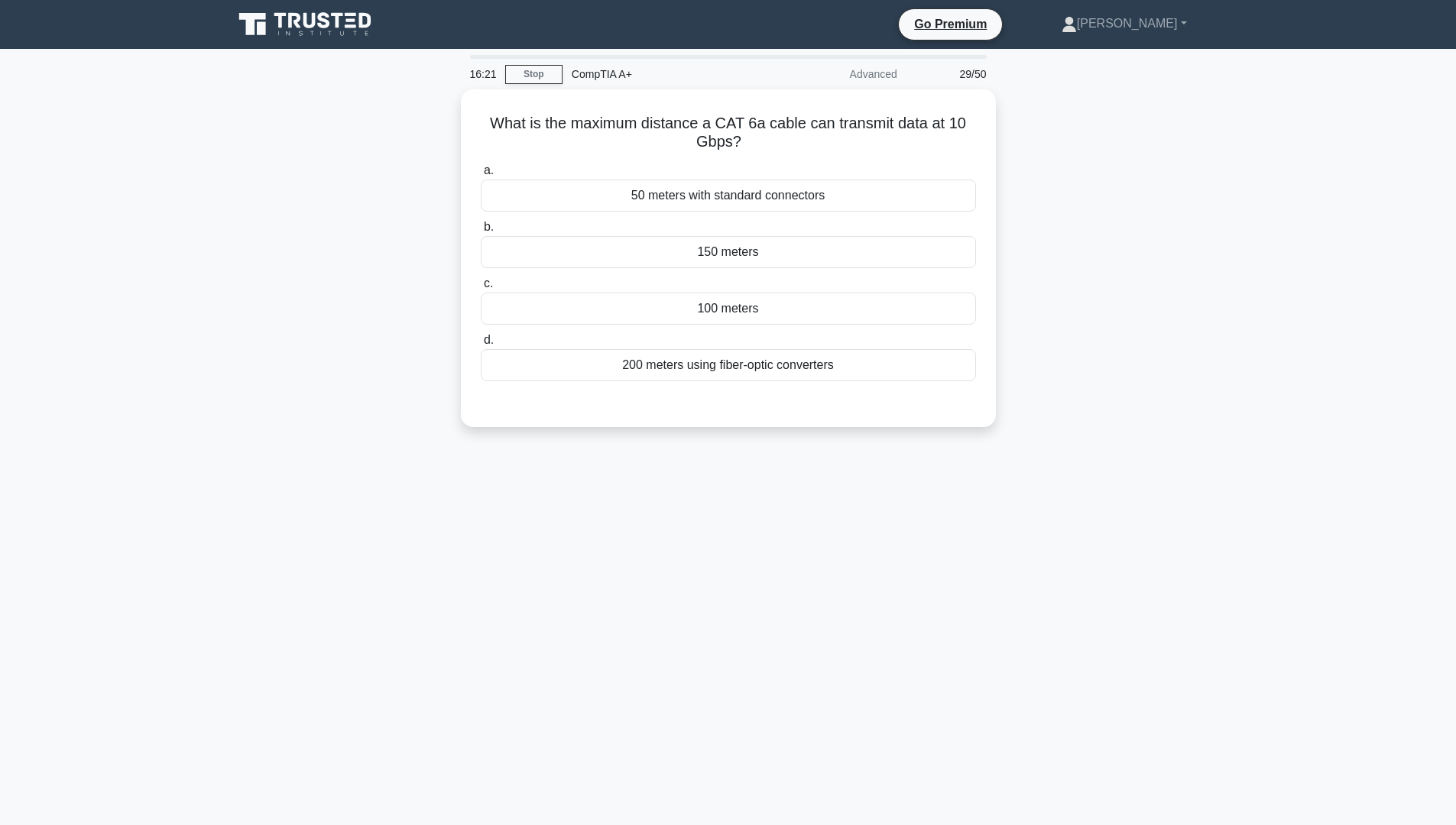
scroll to position [0, 0]
click at [759, 299] on div "100 meters" at bounding box center [733, 304] width 495 height 32
click at [486, 285] on input "c. 100 meters" at bounding box center [486, 280] width 0 height 10
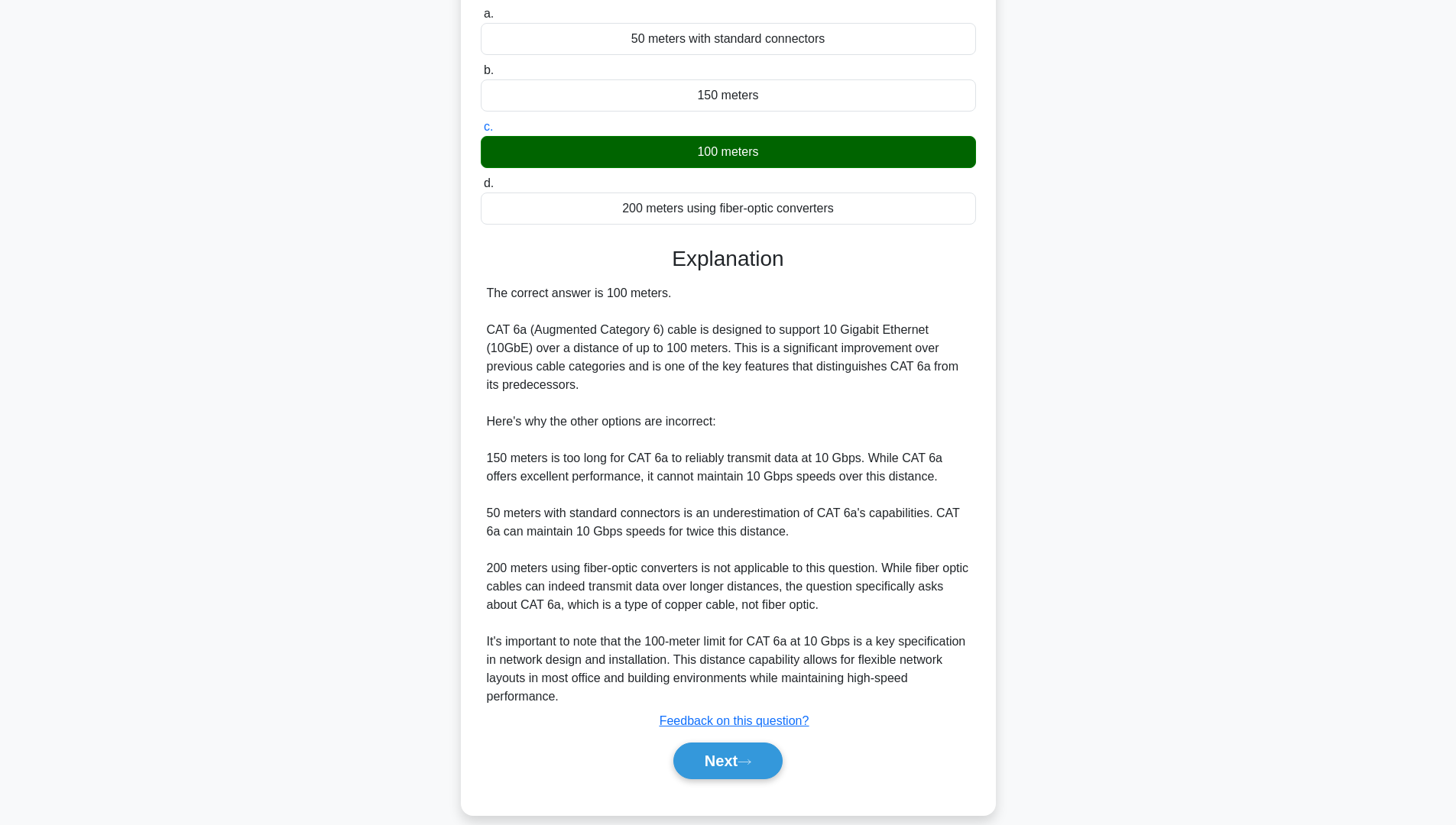
scroll to position [173, 0]
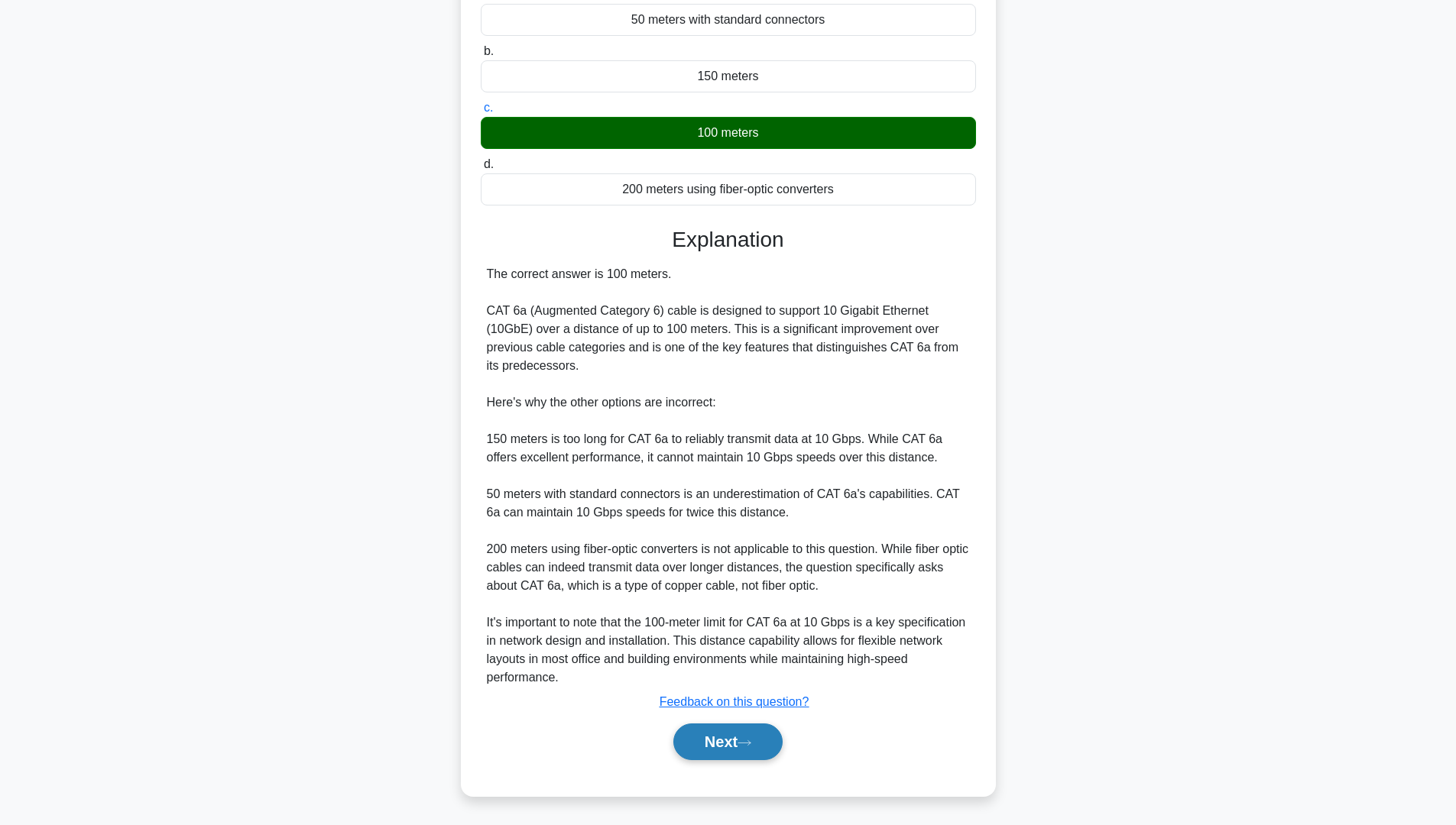
click at [751, 702] on icon at bounding box center [745, 743] width 14 height 9
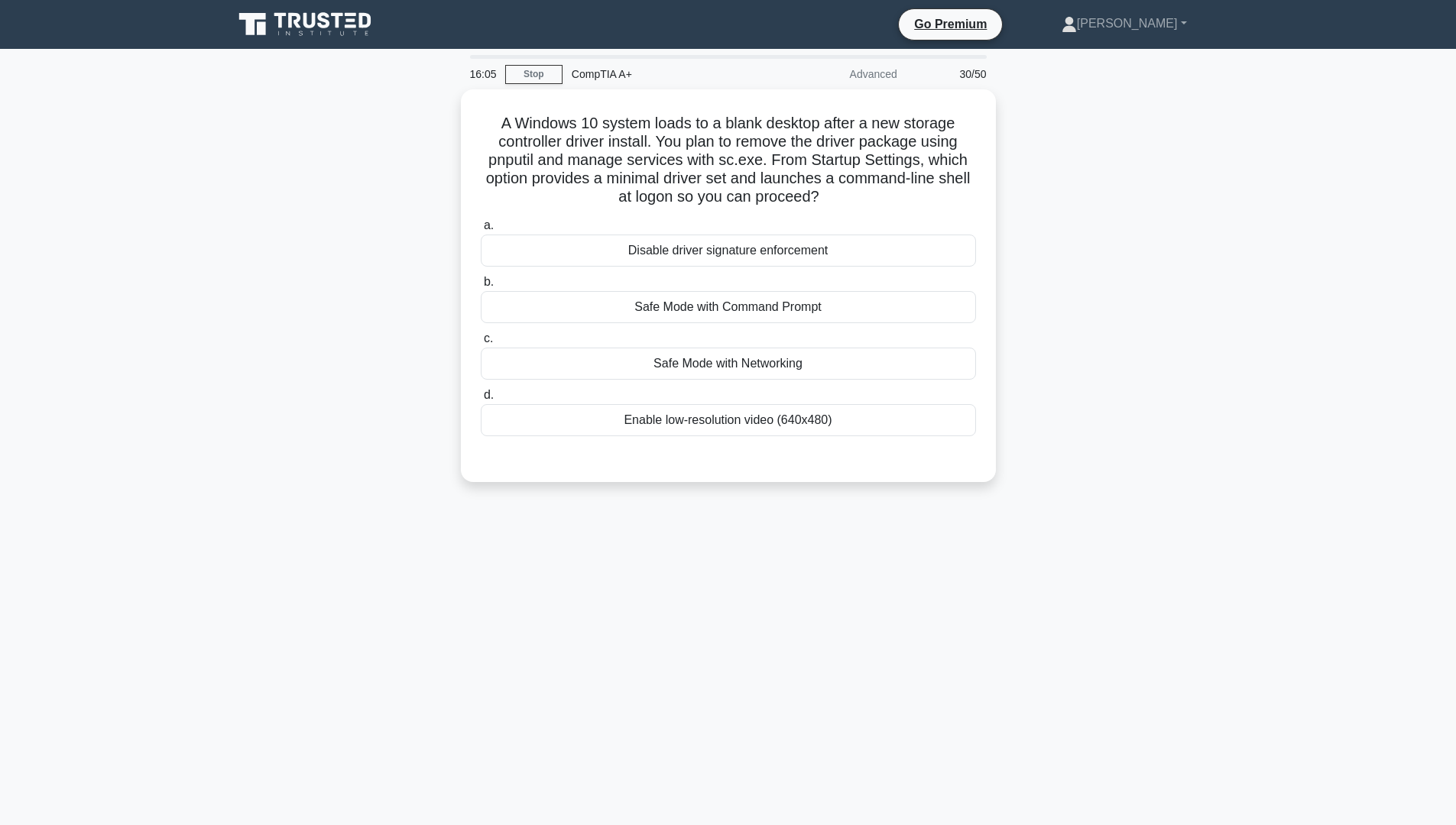
scroll to position [0, 0]
click at [746, 309] on div "Safe Mode with Command Prompt" at bounding box center [733, 303] width 495 height 32
click at [486, 283] on input "b. Safe Mode with Command Prompt" at bounding box center [486, 278] width 0 height 10
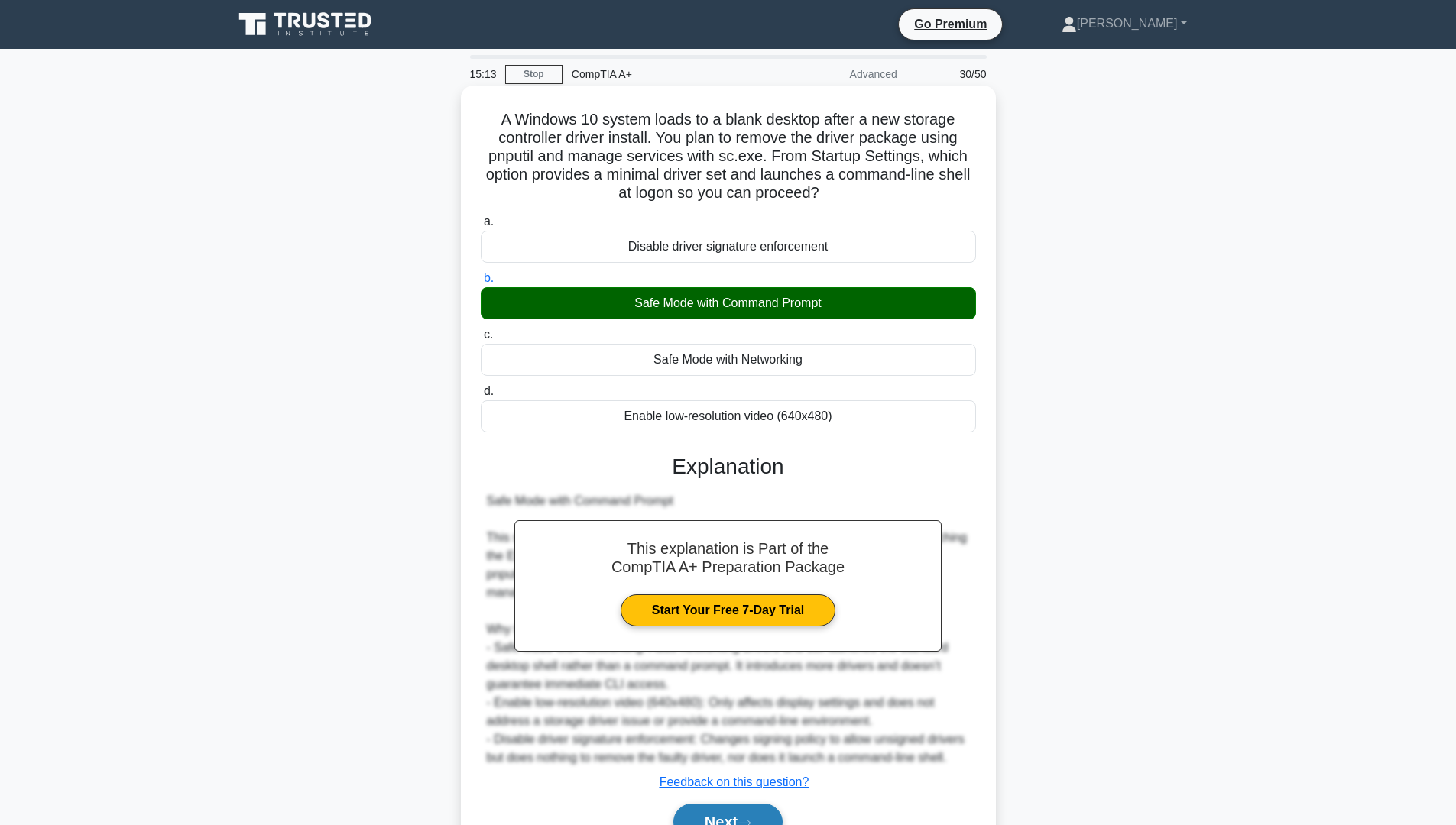
scroll to position [77, 0]
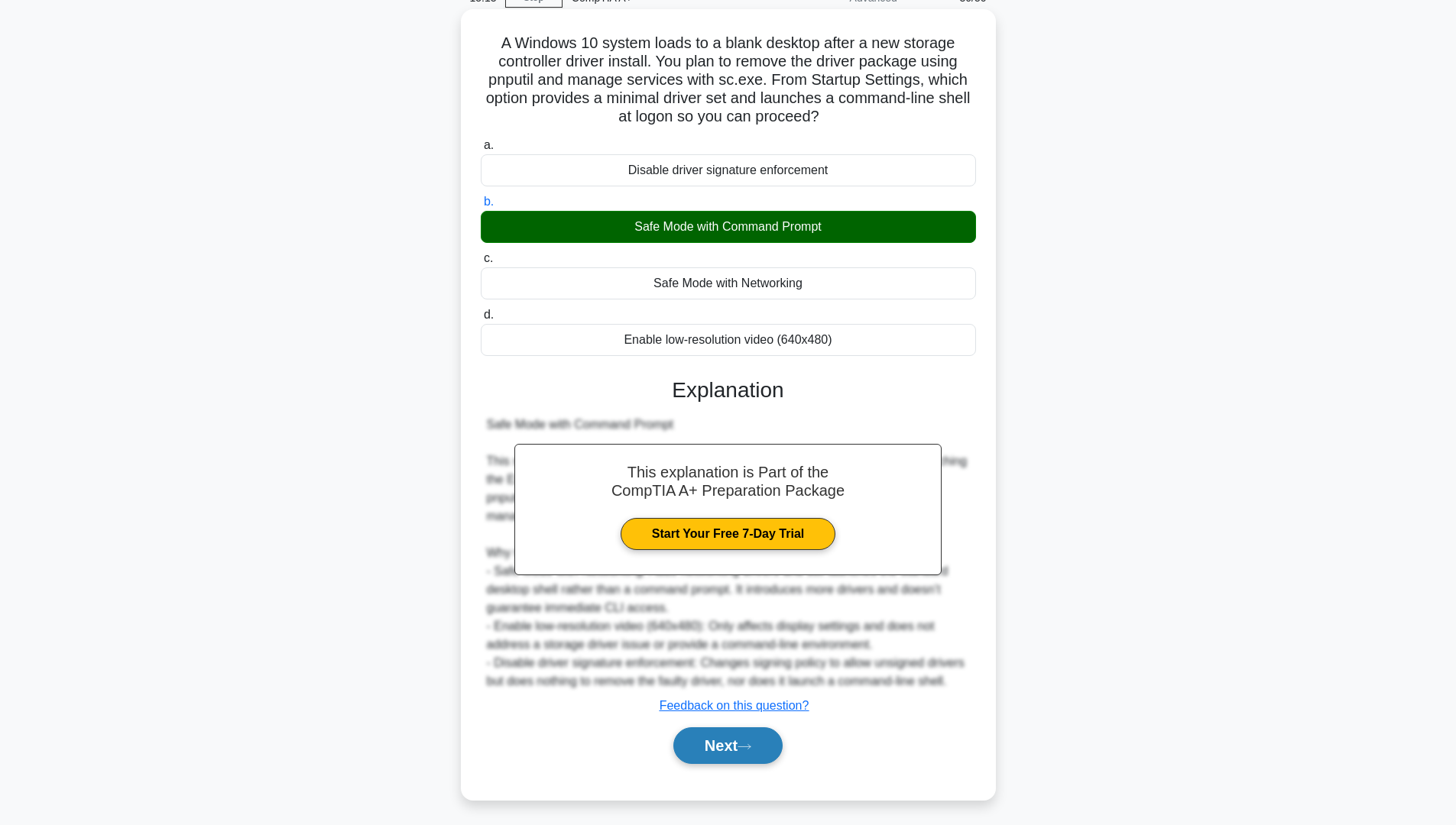
click at [734, 702] on button "Next" at bounding box center [728, 745] width 110 height 37
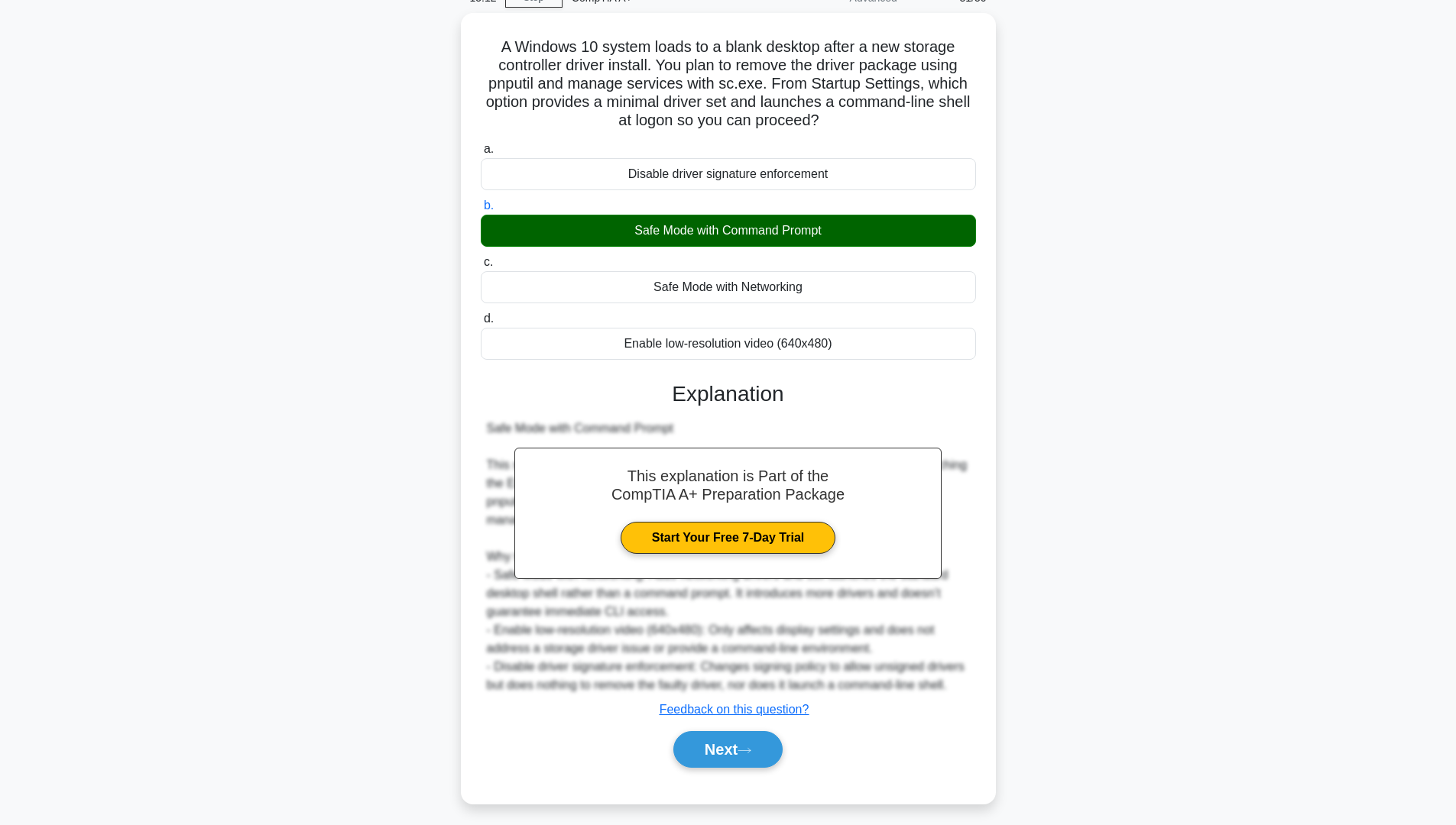
scroll to position [0, 0]
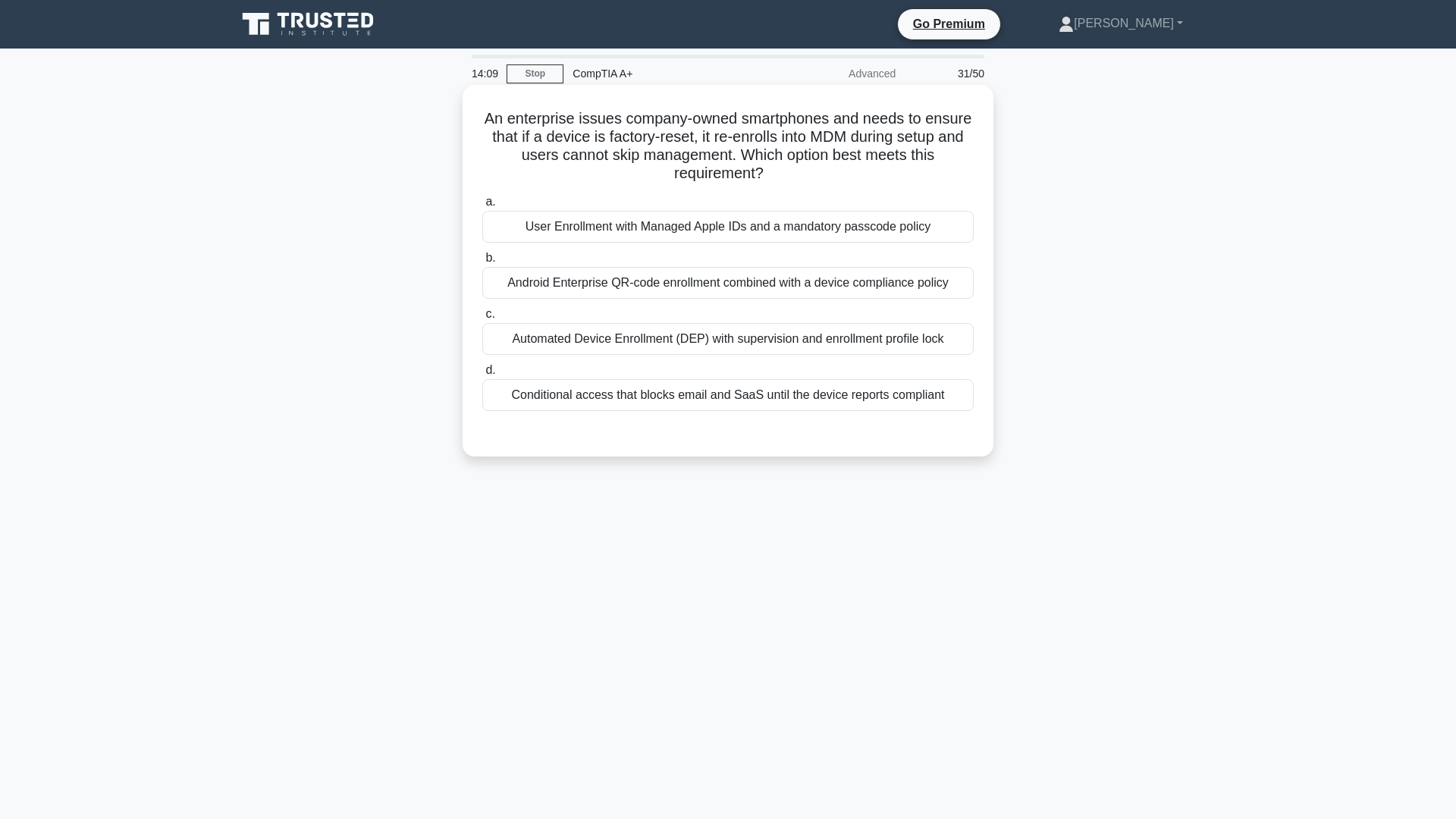
click at [700, 344] on div "Automated Device Enrollment (DEP) with supervision and enrollment profile lock" at bounding box center [728, 338] width 492 height 32
click at [482, 319] on input "c. Automated Device Enrollment (DEP) with supervision and enrollment profile lo…" at bounding box center [482, 314] width 0 height 10
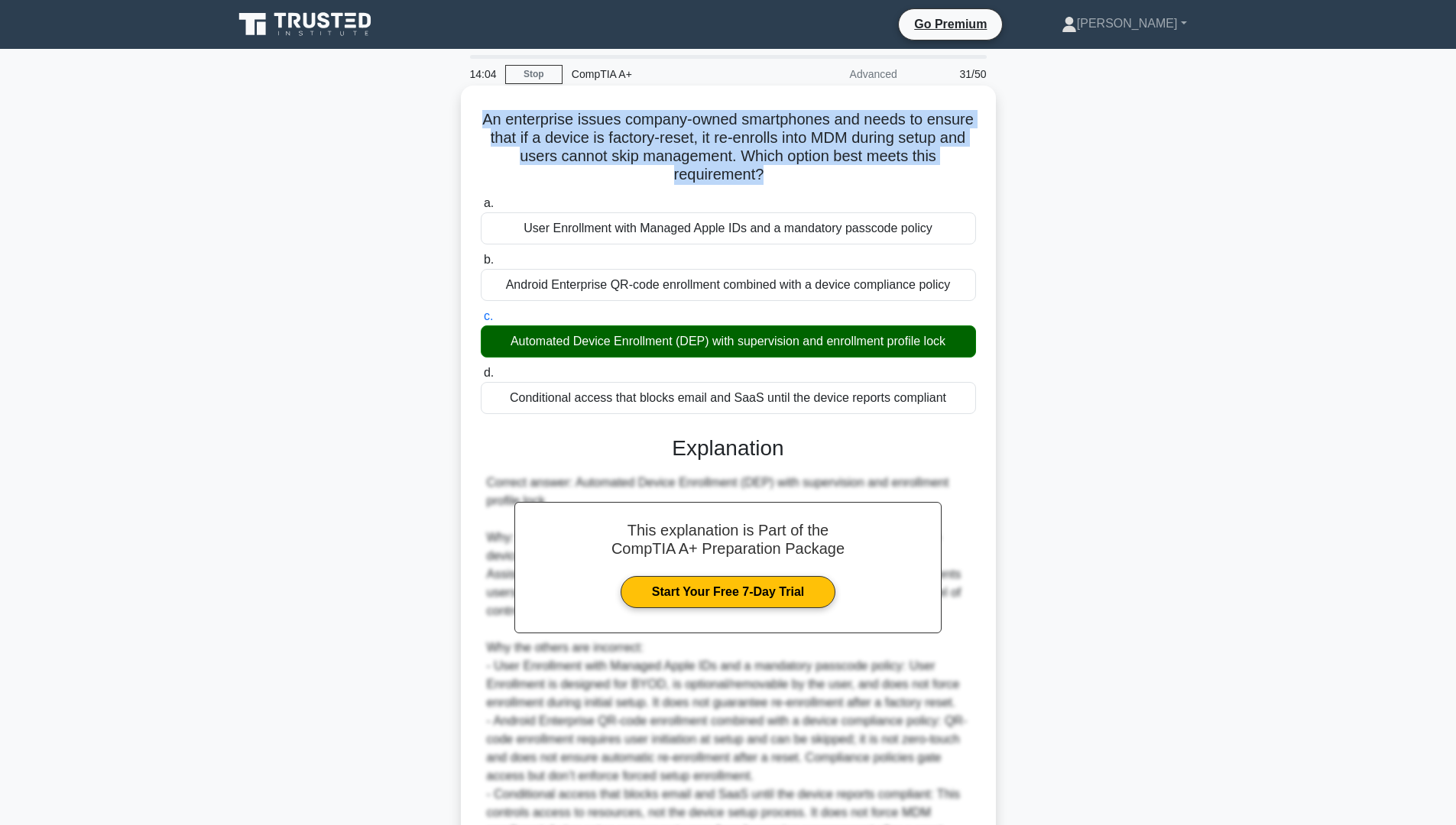
drag, startPoint x: 507, startPoint y: 121, endPoint x: 777, endPoint y: 171, distance: 274.6
click at [777, 171] on h5 "An enterprise issues company-owned smartphones and needs to ensure that if a de…" at bounding box center [728, 148] width 498 height 75
copy h5 "An enterprise issues company-owned smartphones and needs to ensure that if a de…"
drag, startPoint x: 504, startPoint y: 340, endPoint x: 950, endPoint y: 339, distance: 446.0
click at [950, 339] on div "Automated Device Enrollment (DEP) with supervision and enrollment profile lock" at bounding box center [728, 341] width 495 height 32
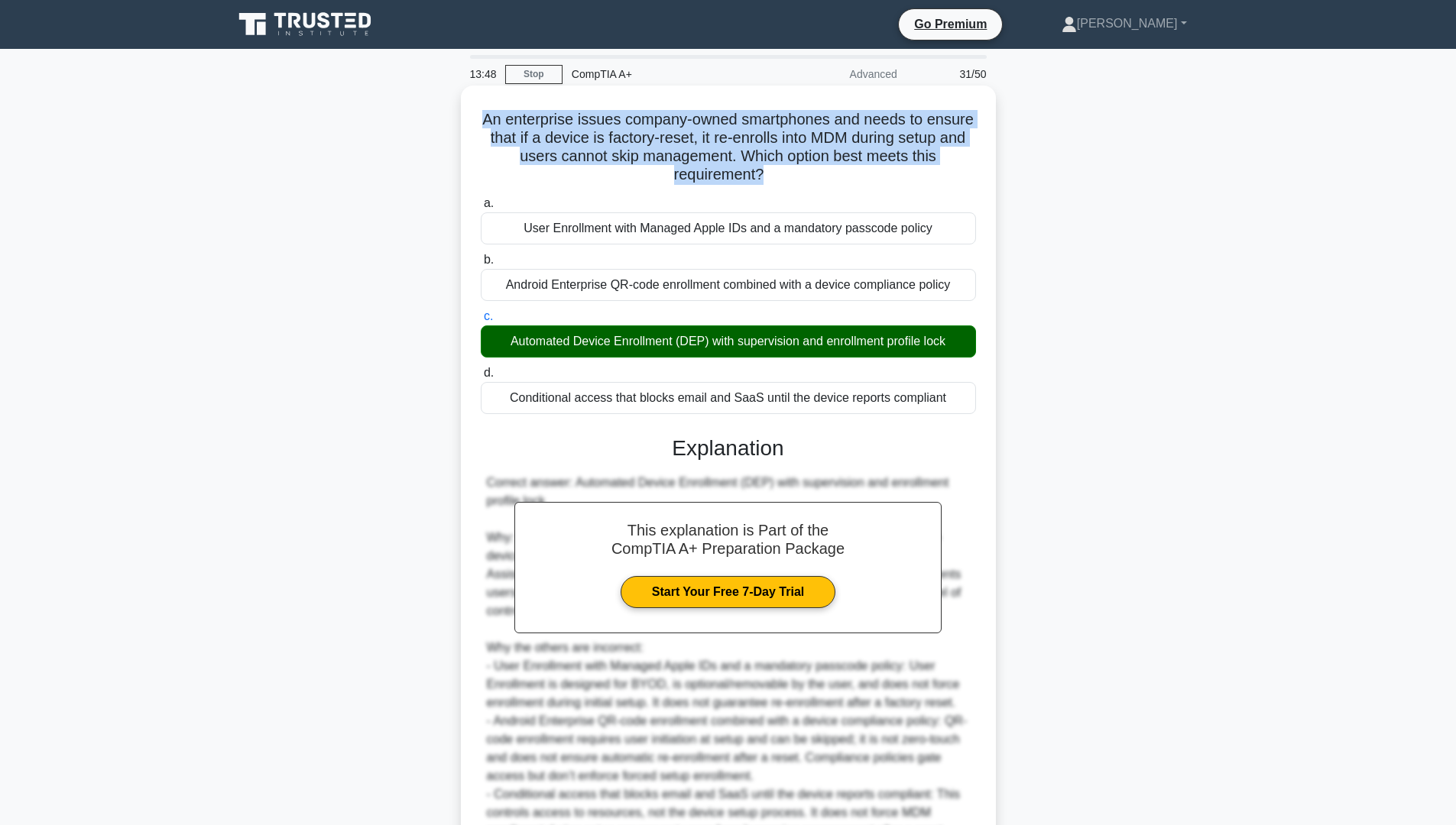
copy div "Automated Device Enrollment (DEP) with supervision and enrollment profile lock"
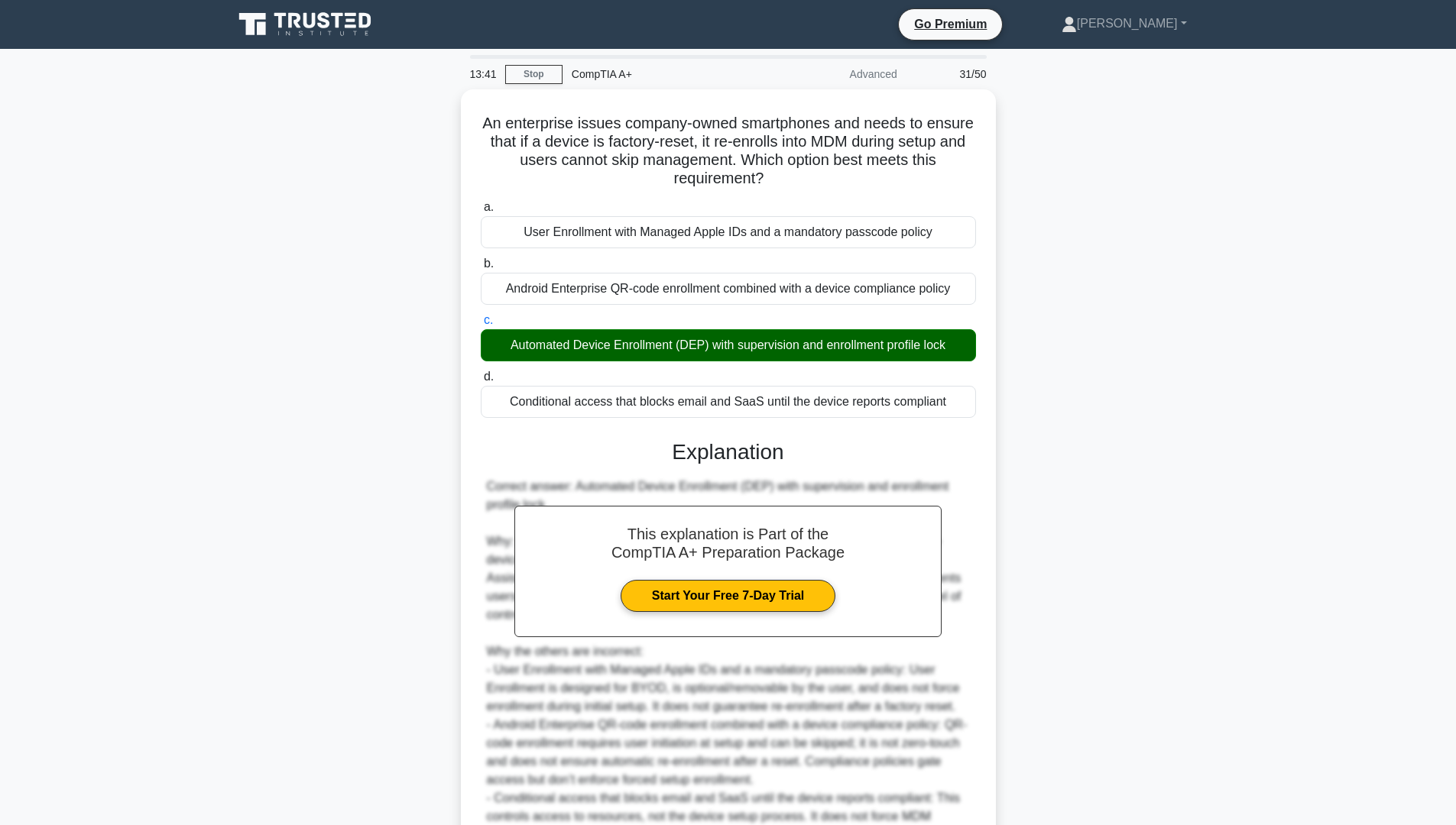
click at [1187, 475] on div "An enterprise issues company-owned smartphones and needs to ensure that if a de…" at bounding box center [728, 530] width 1008 height 882
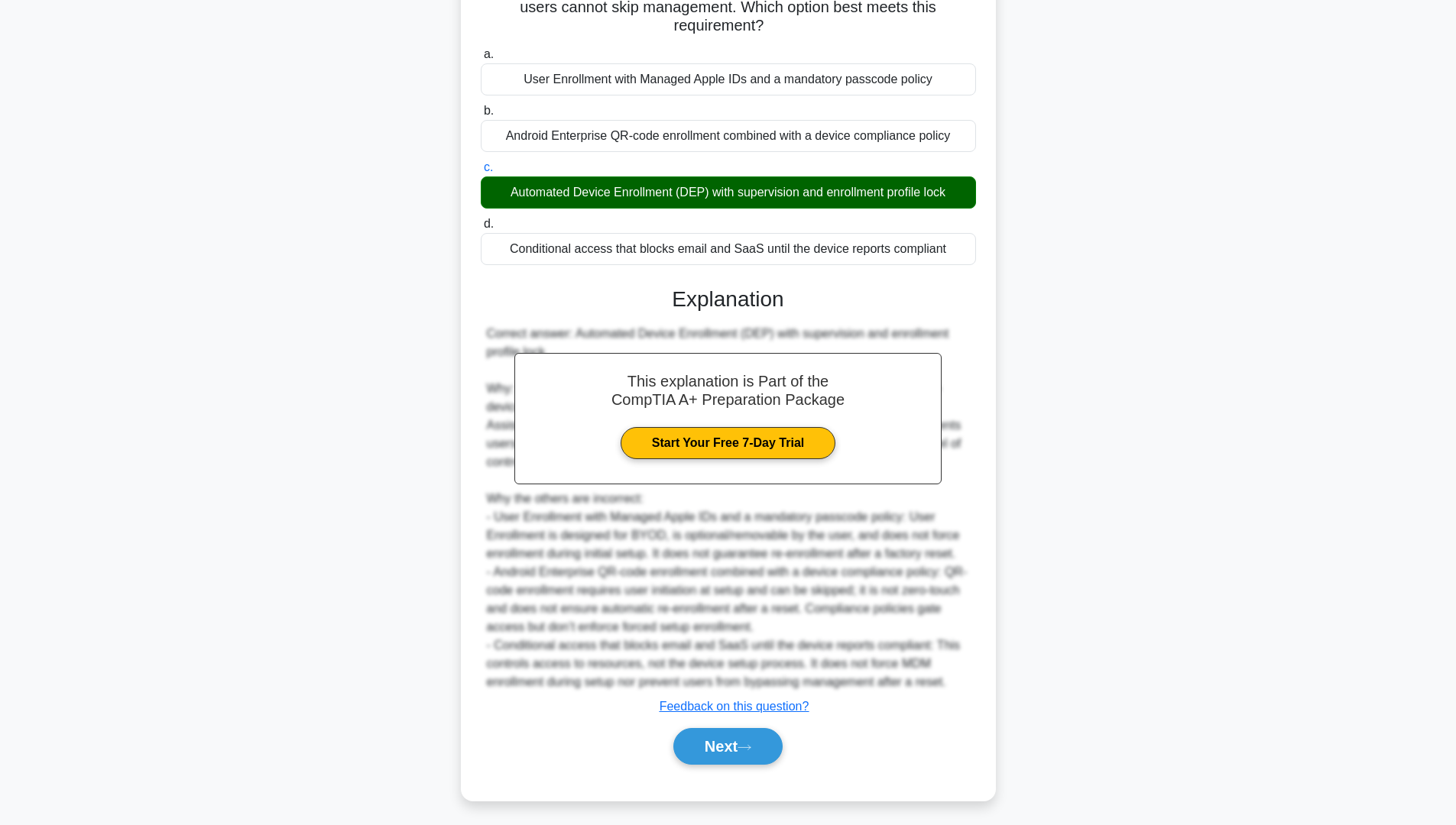
scroll to position [154, 0]
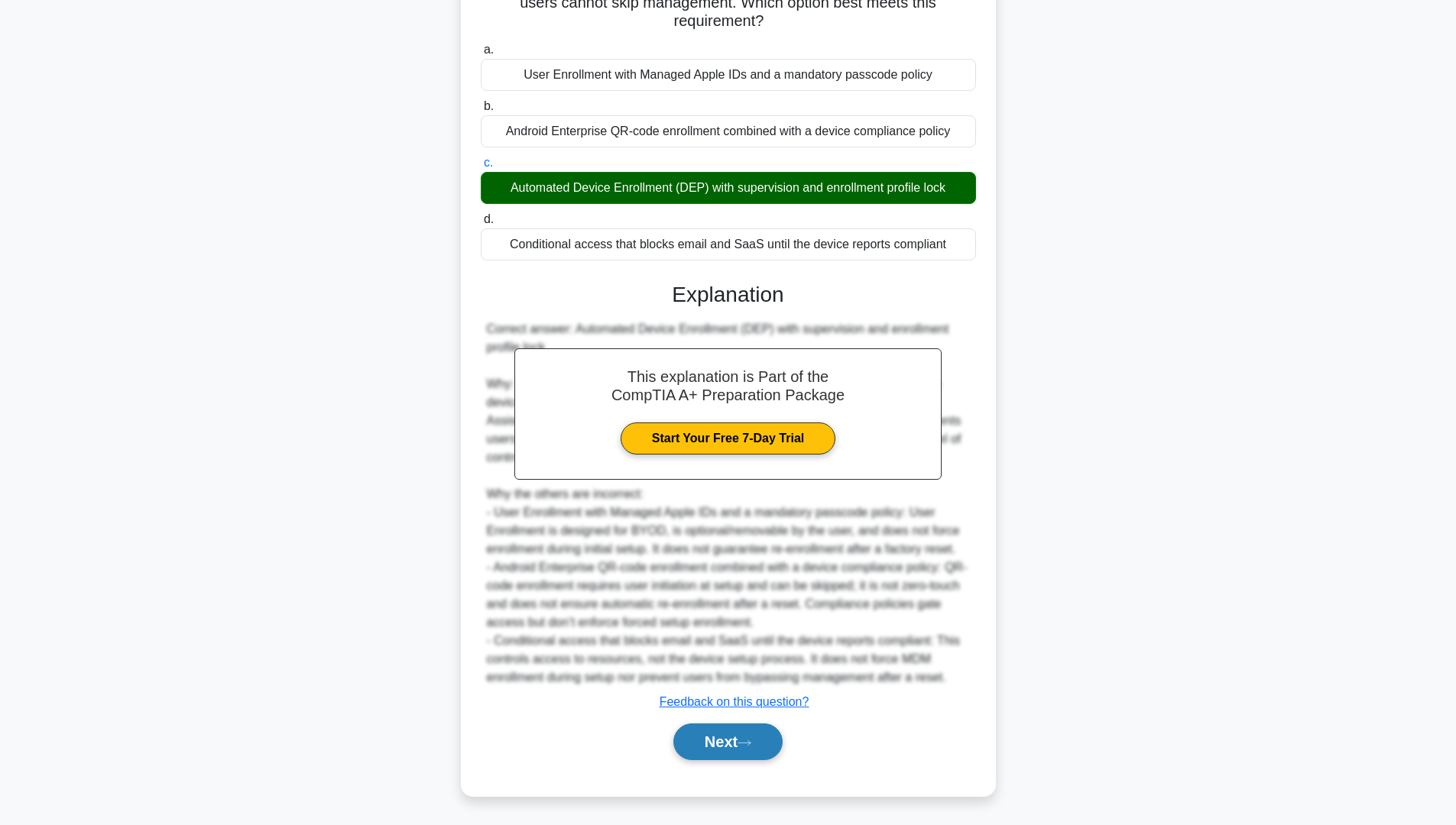
click at [728, 702] on button "Next" at bounding box center [728, 741] width 110 height 37
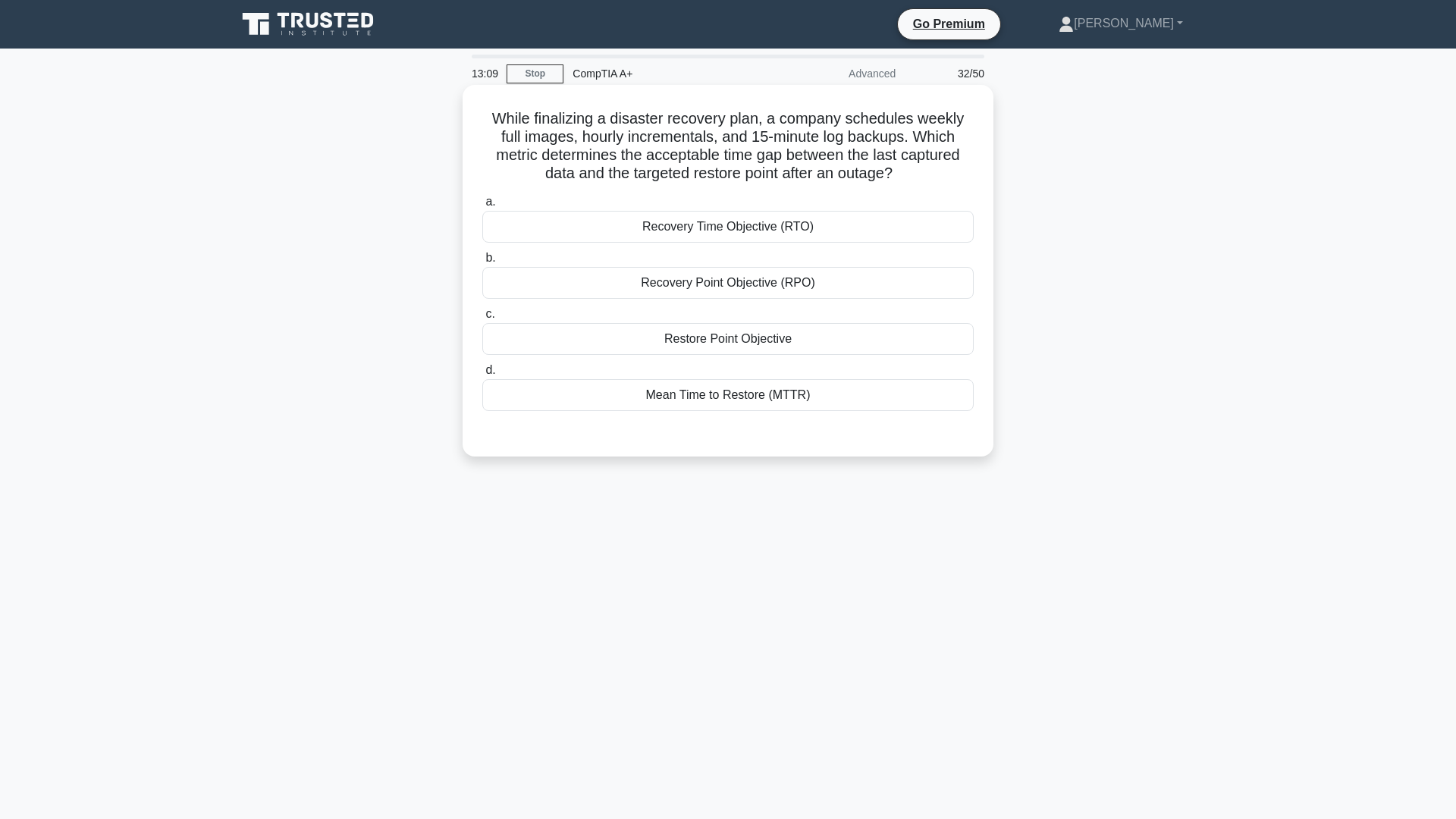
click at [735, 235] on div "Recovery Time Objective (RTO)" at bounding box center [728, 227] width 492 height 32
click at [482, 207] on input "a. Recovery Time Objective (RTO)" at bounding box center [482, 202] width 0 height 10
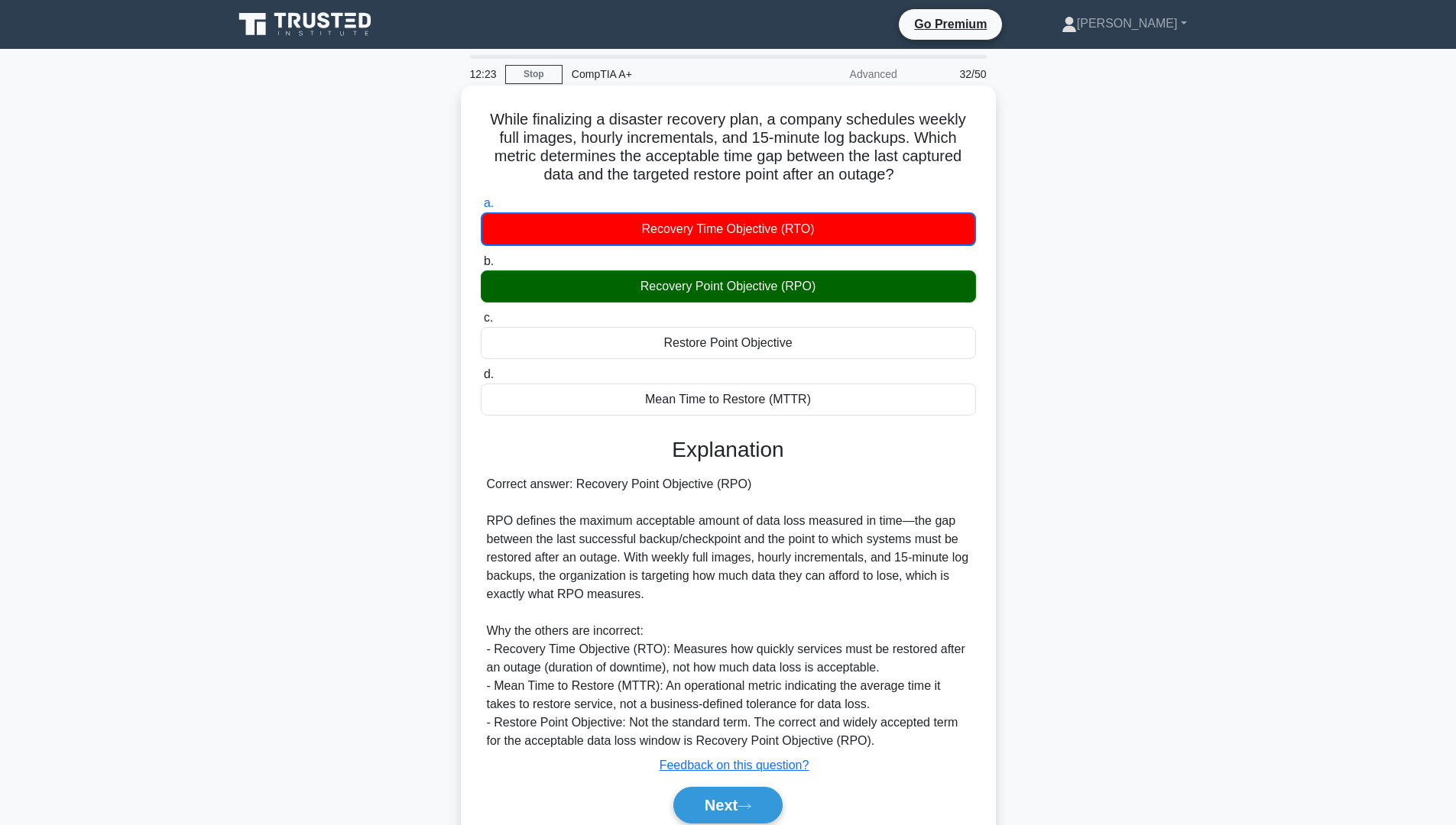
scroll to position [64, 0]
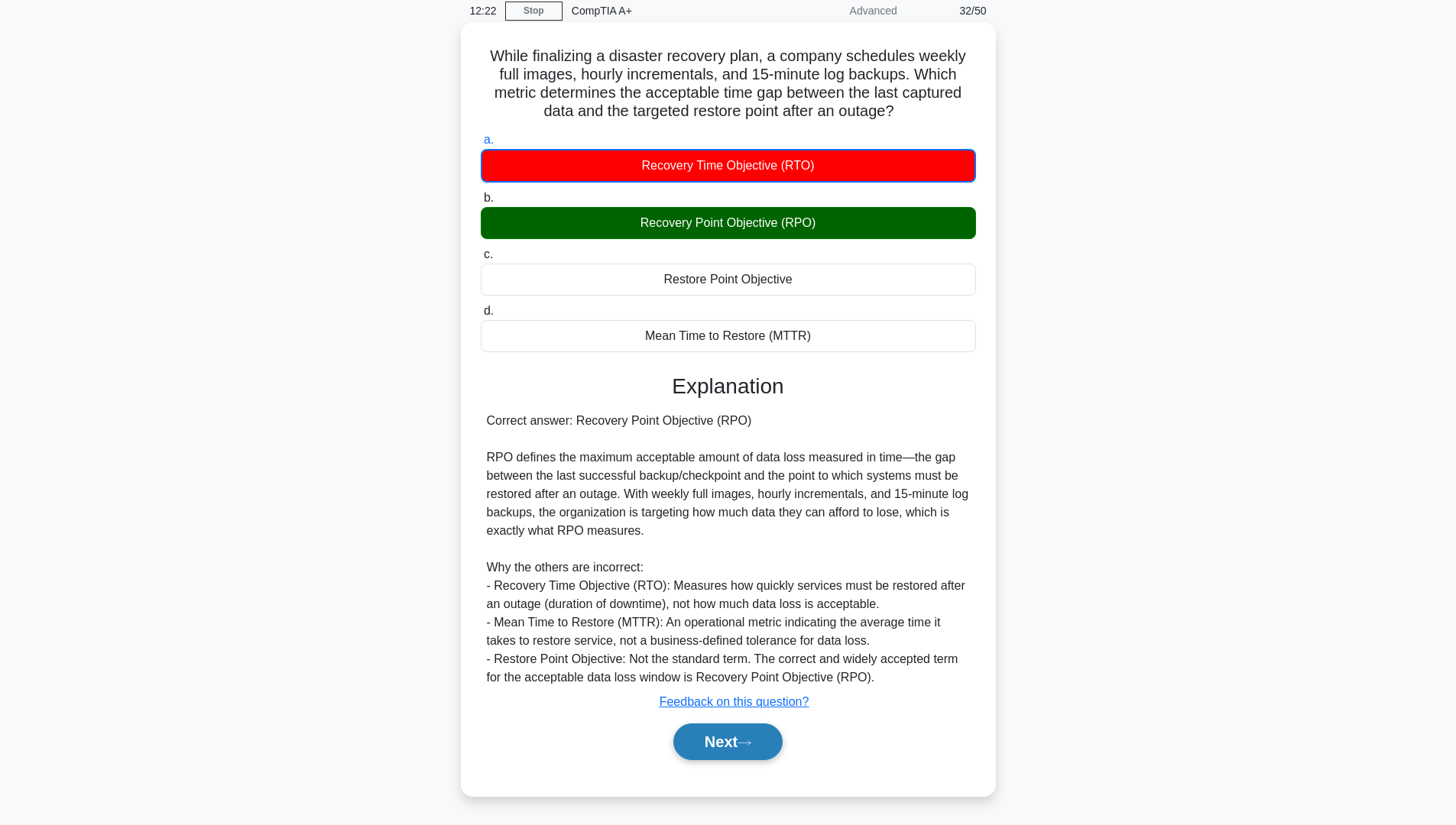
click at [714, 702] on button "Next" at bounding box center [728, 741] width 110 height 37
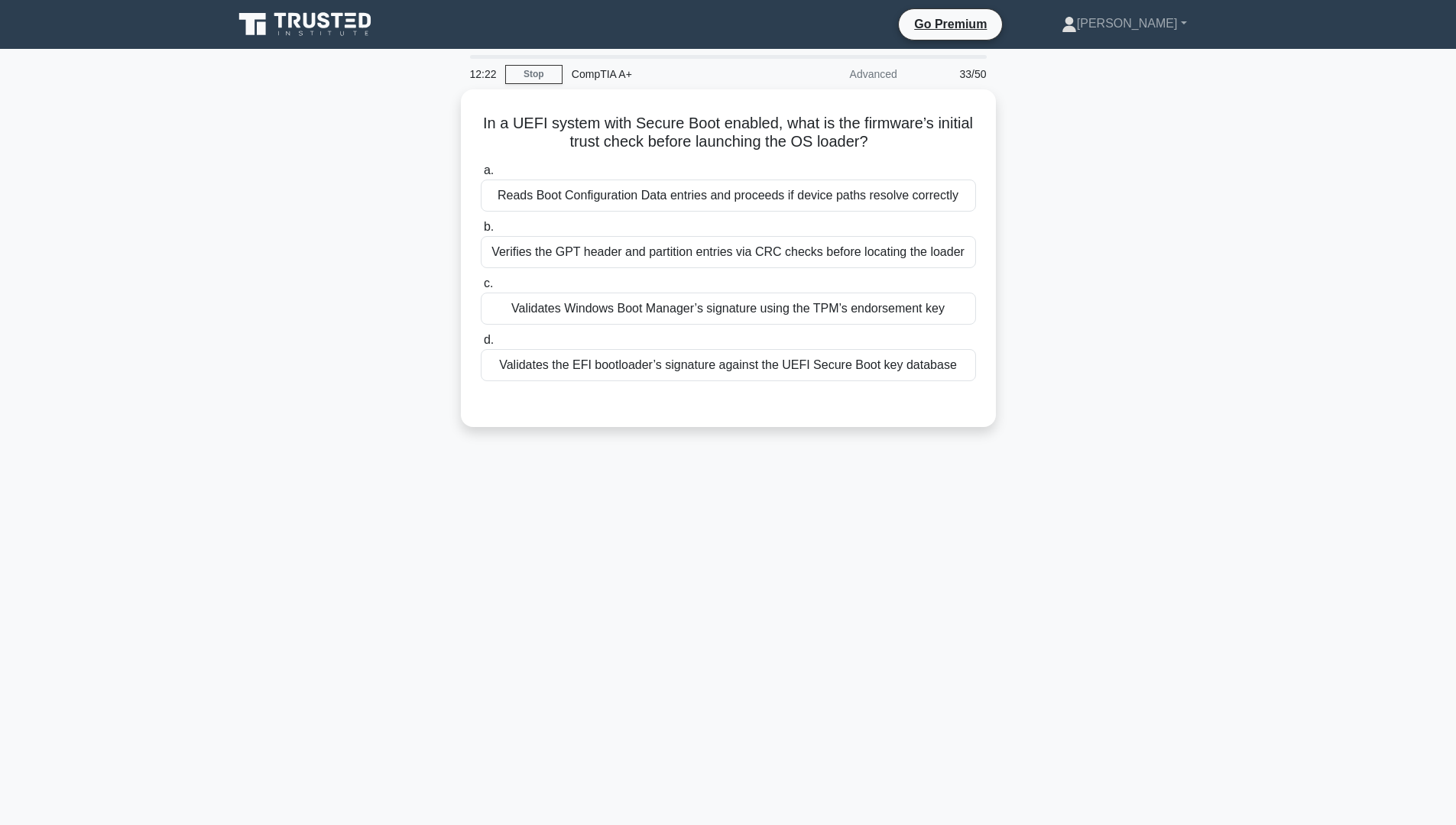
scroll to position [0, 0]
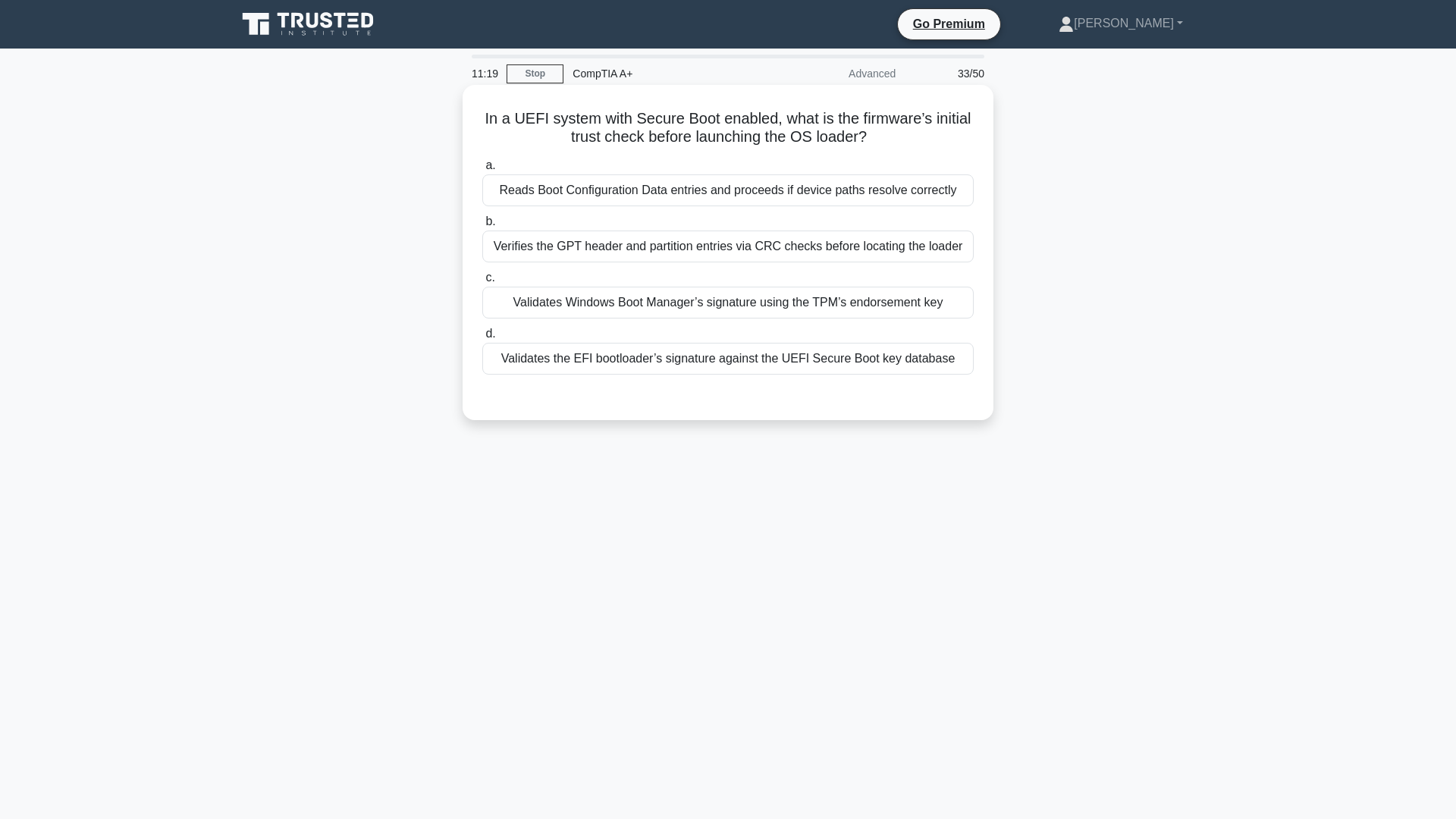
click at [733, 186] on div "Reads Boot Configuration Data entries and proceeds if device paths resolve corr…" at bounding box center [728, 190] width 492 height 32
click at [482, 171] on input "a. Reads Boot Configuration Data entries and proceeds if device paths resolve c…" at bounding box center [482, 165] width 0 height 10
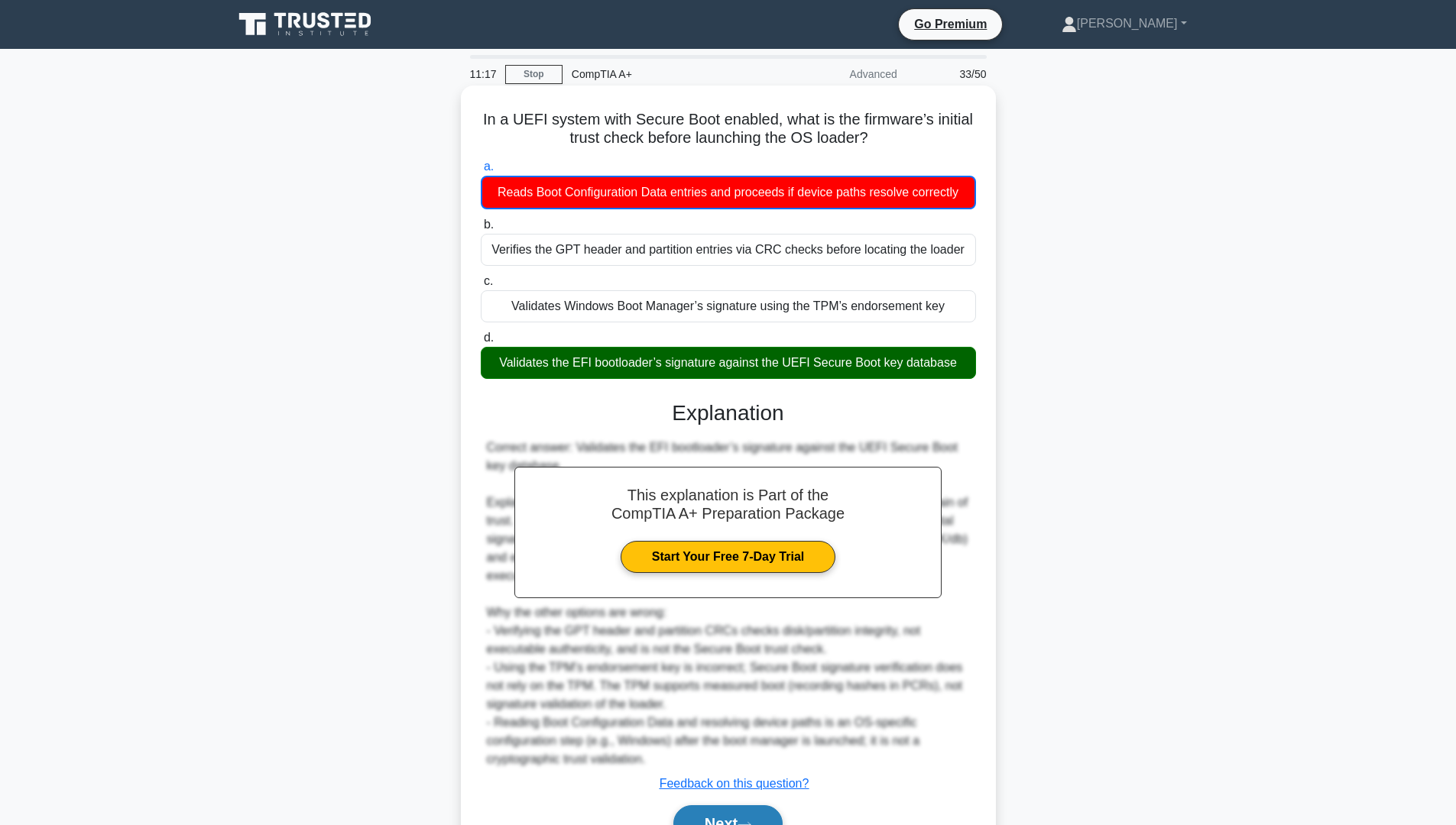
click at [740, 702] on button "Next" at bounding box center [728, 823] width 110 height 37
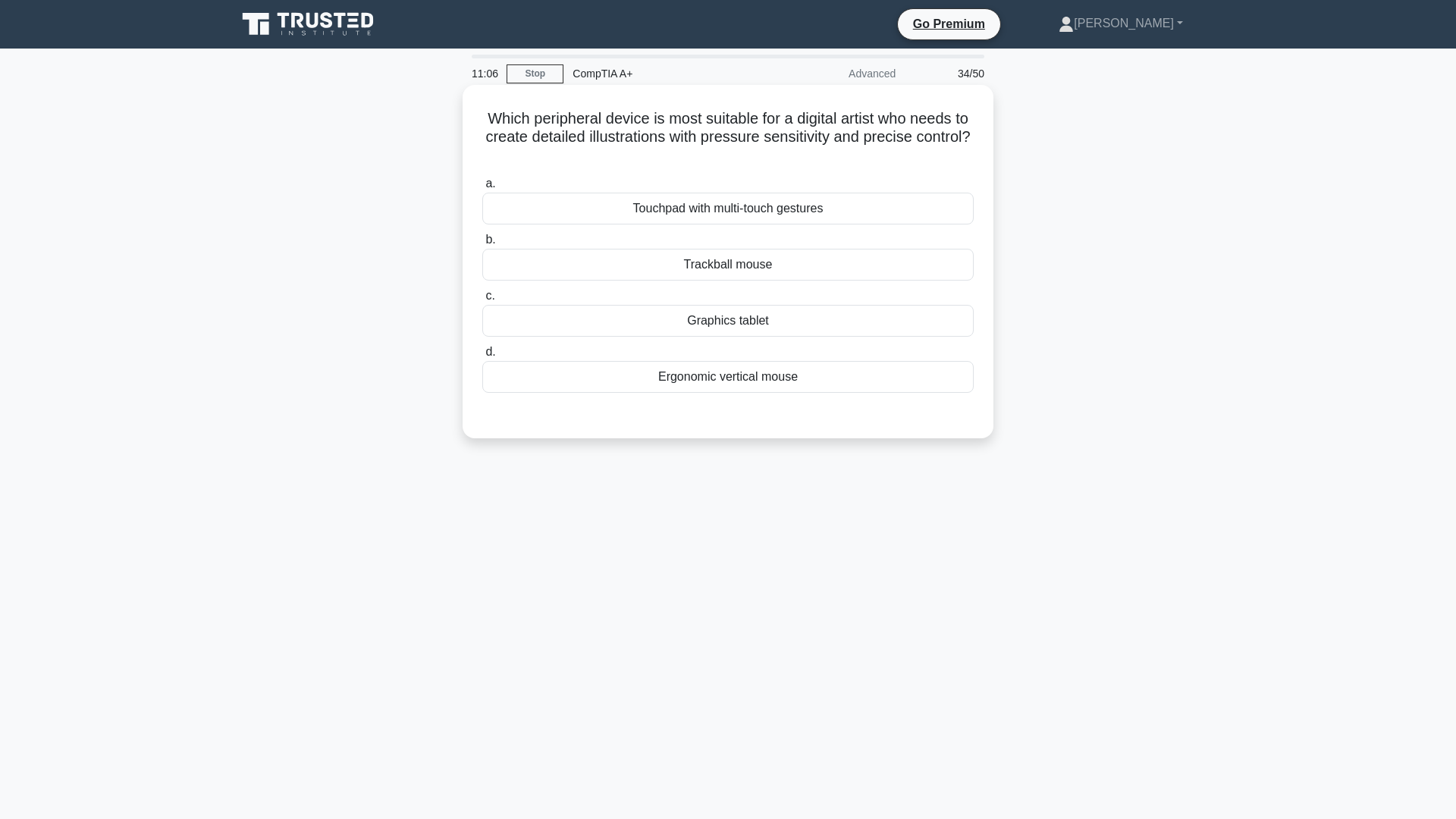
click at [750, 318] on div "Graphics tablet" at bounding box center [728, 321] width 492 height 32
click at [482, 301] on input "c. Graphics tablet" at bounding box center [482, 296] width 0 height 10
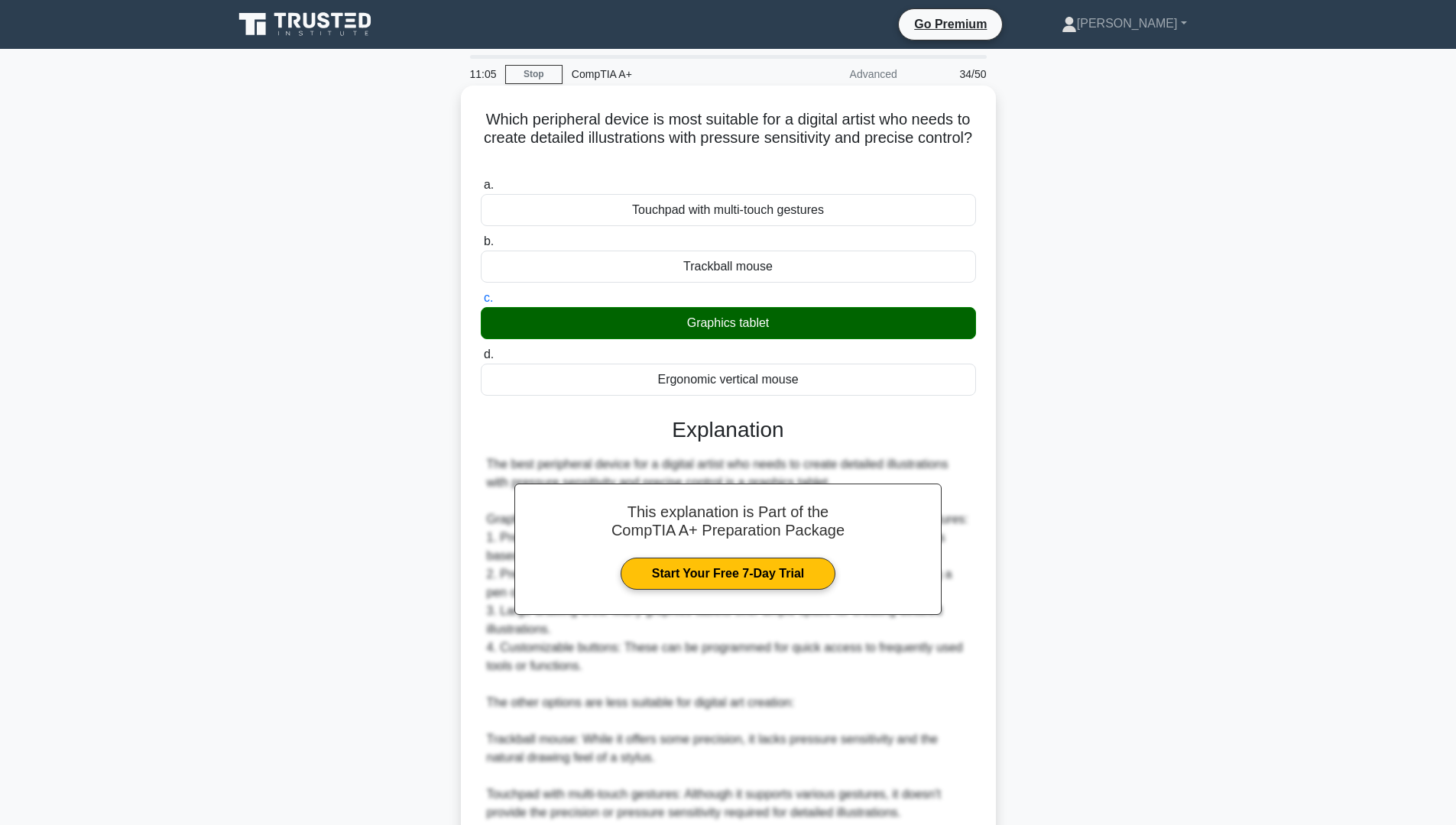
scroll to position [152, 0]
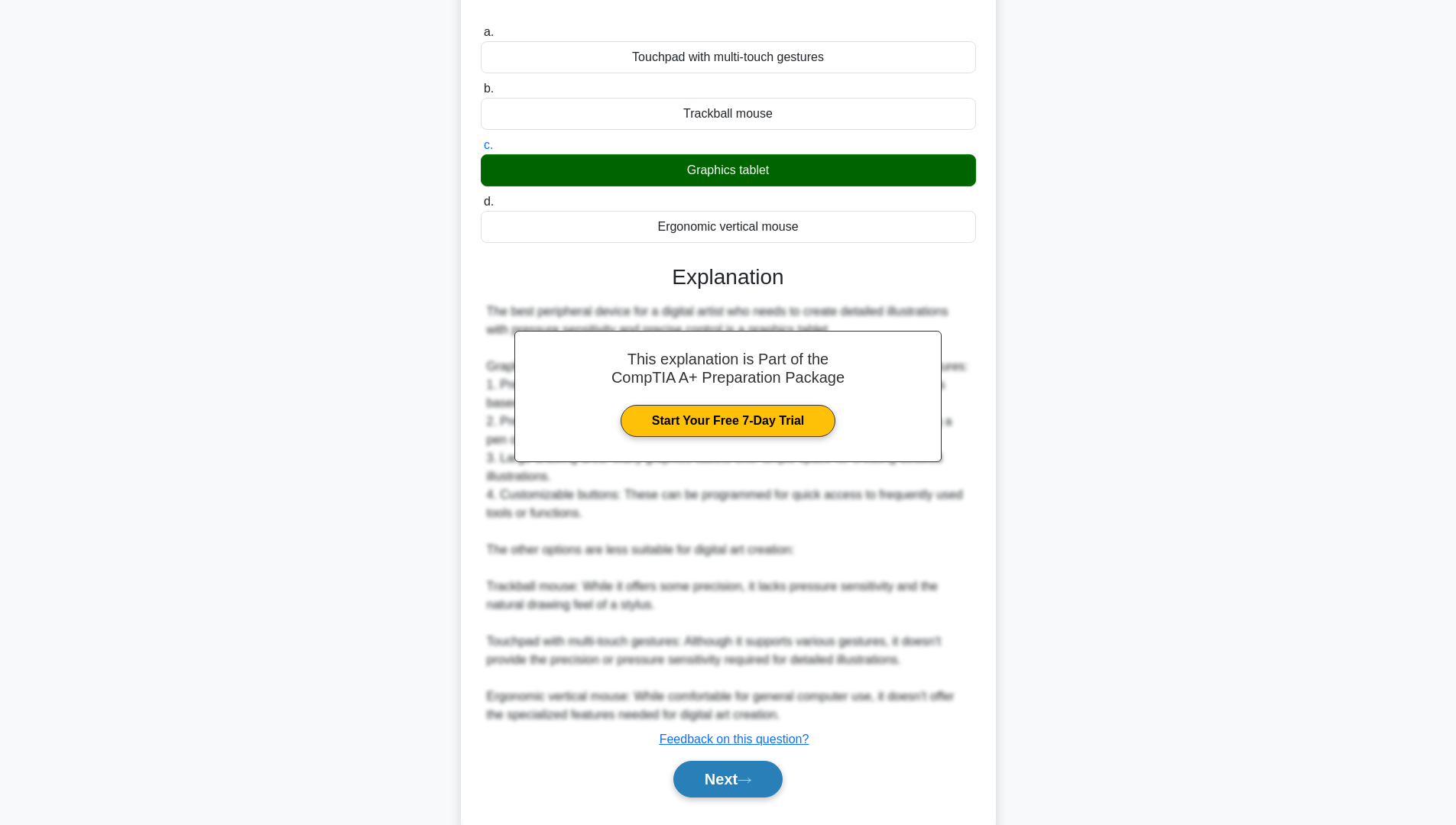
click at [746, 702] on button "Next" at bounding box center [728, 779] width 110 height 37
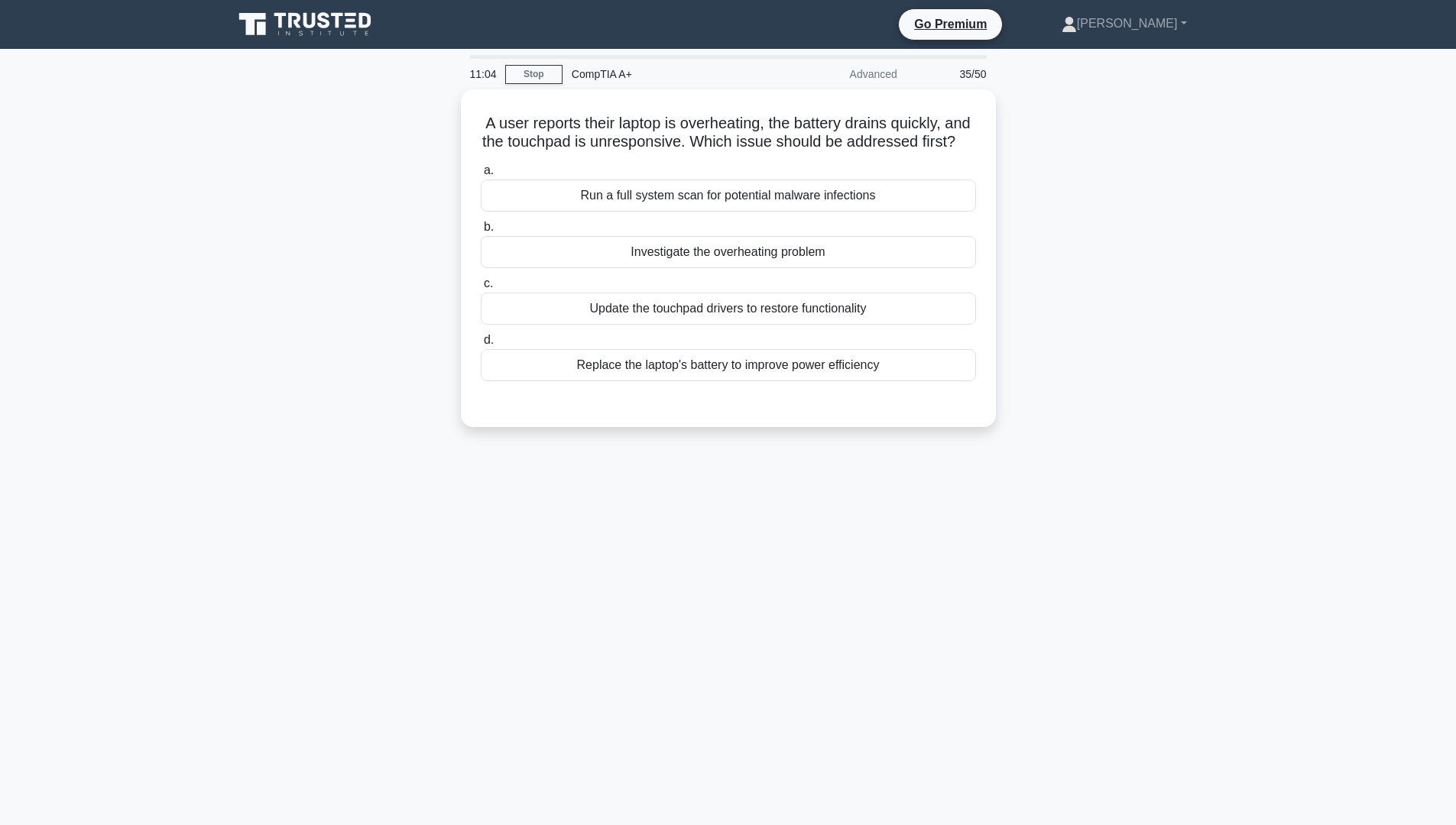
scroll to position [0, 0]
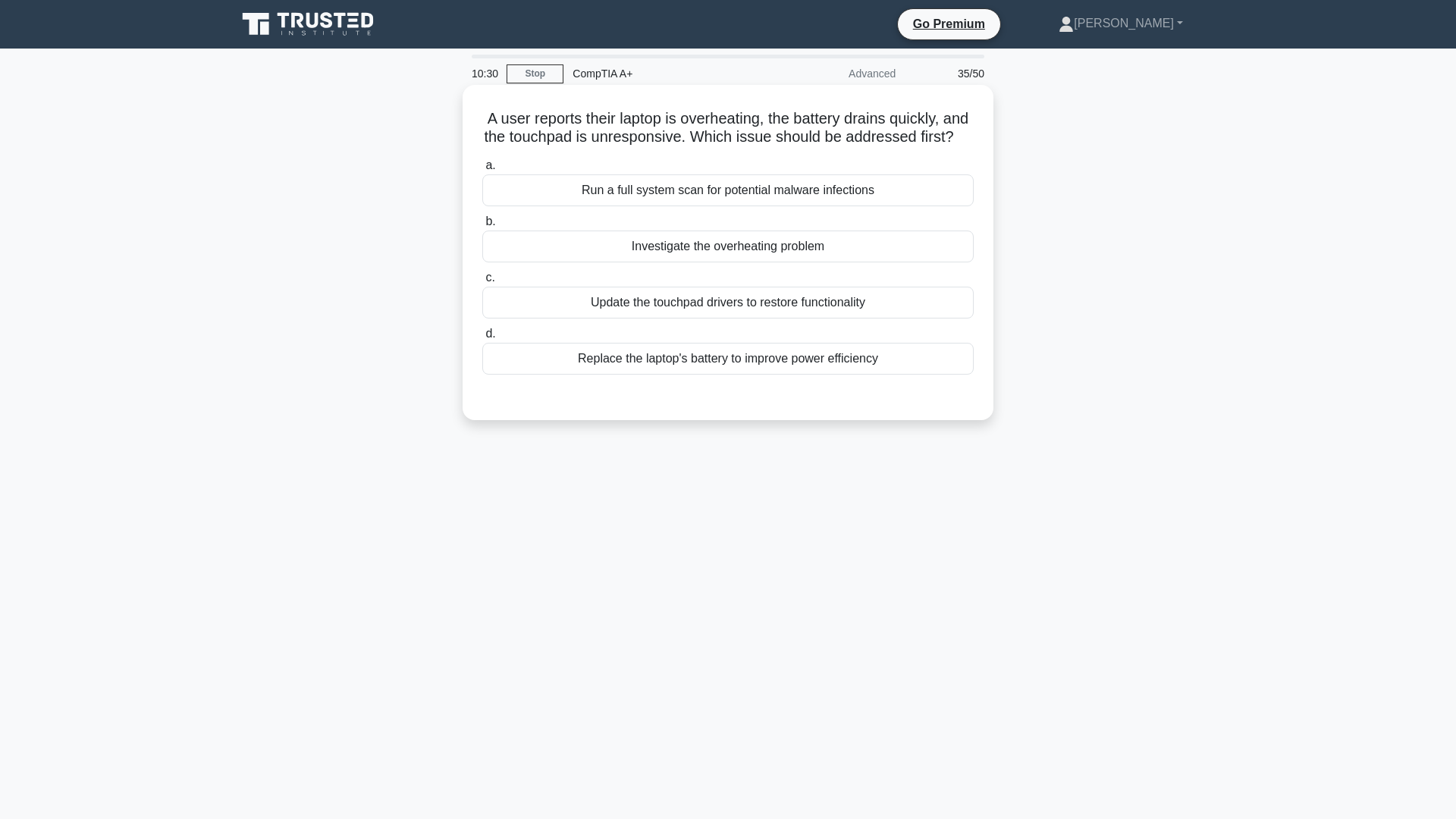
click at [764, 262] on div "Investigate the overheating problem" at bounding box center [728, 246] width 492 height 32
click at [482, 227] on input "b. Investigate the overheating problem" at bounding box center [482, 221] width 0 height 10
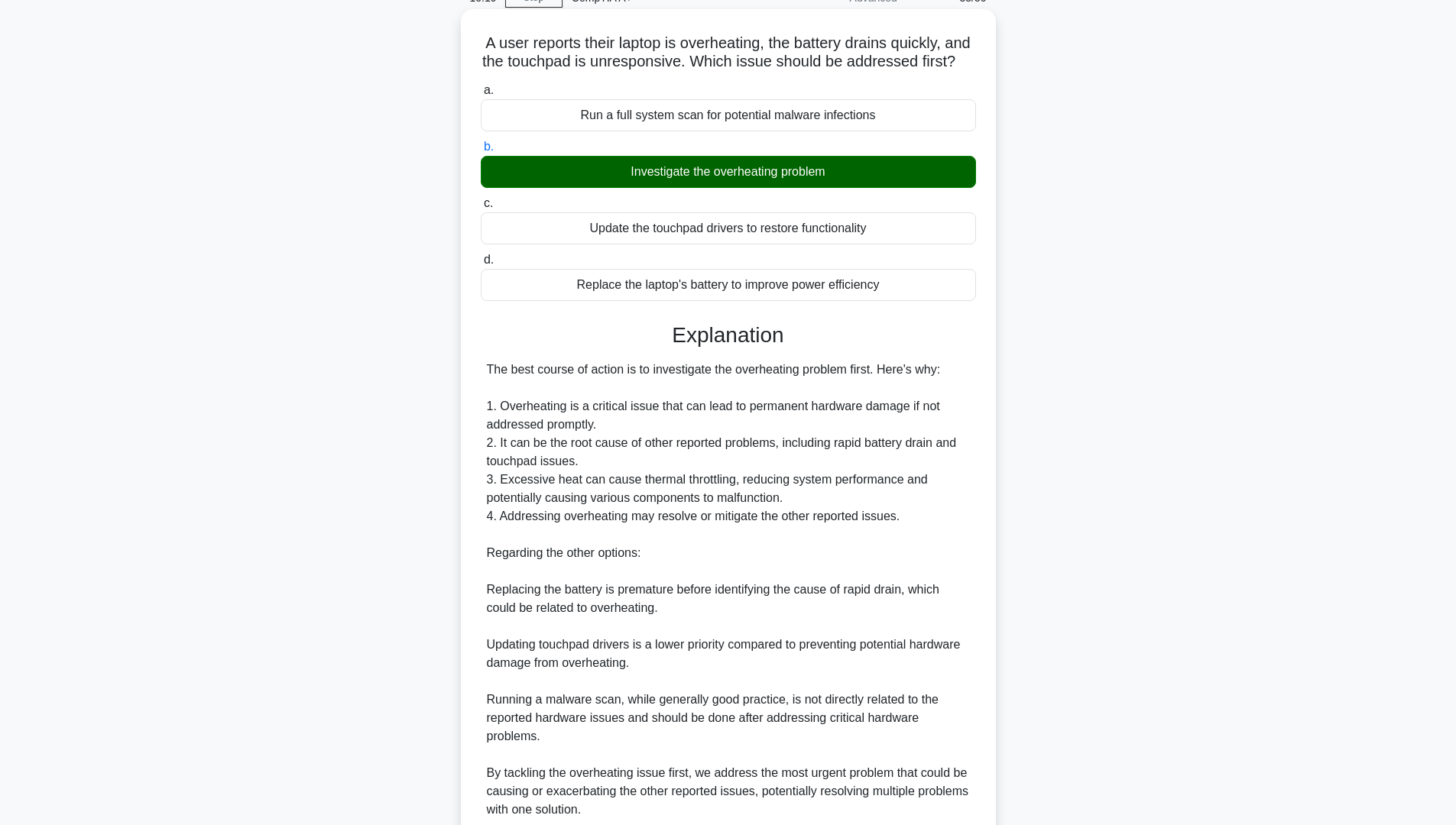
scroll to position [228, 0]
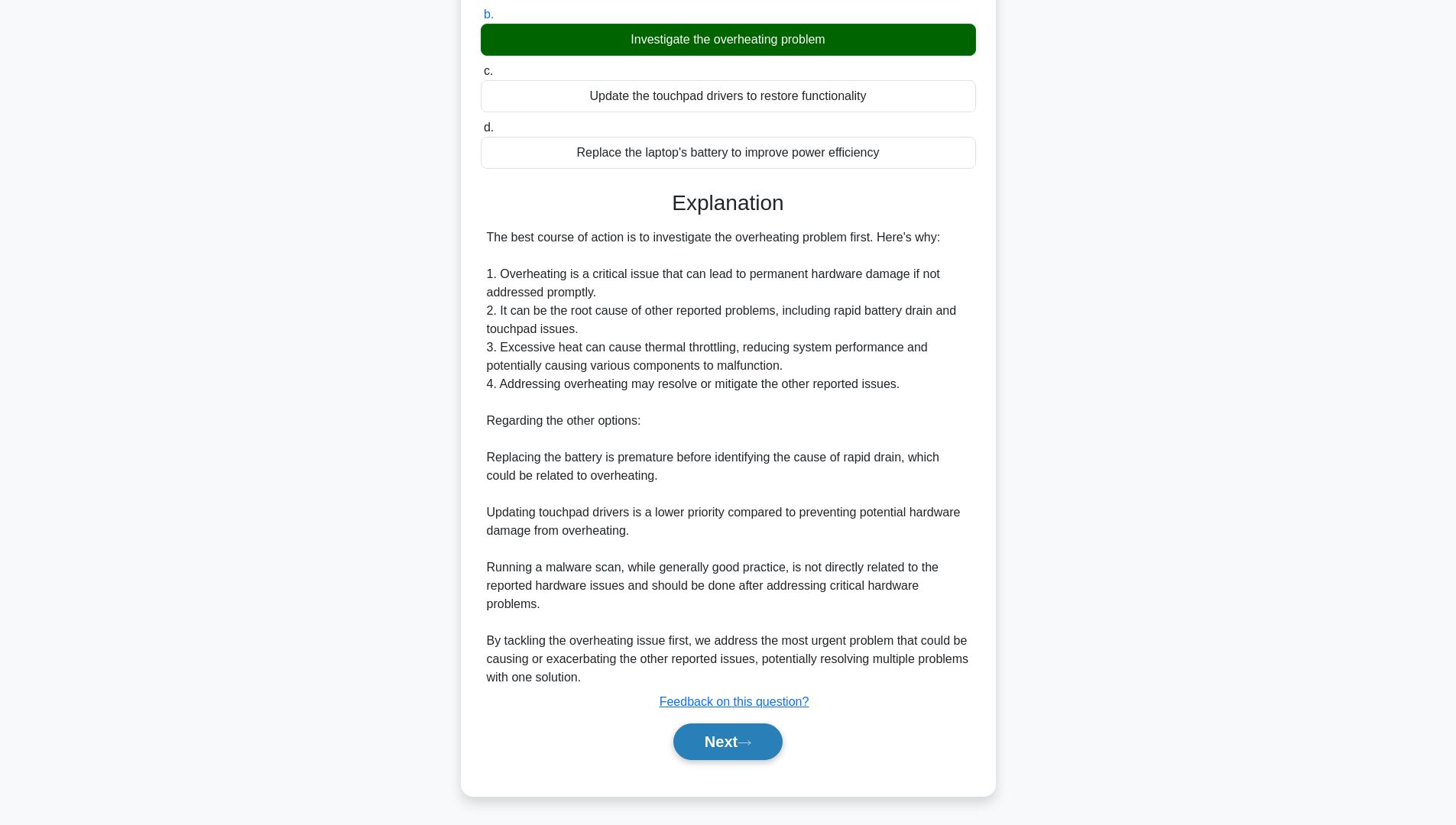
click at [732, 702] on button "Next" at bounding box center [728, 741] width 110 height 37
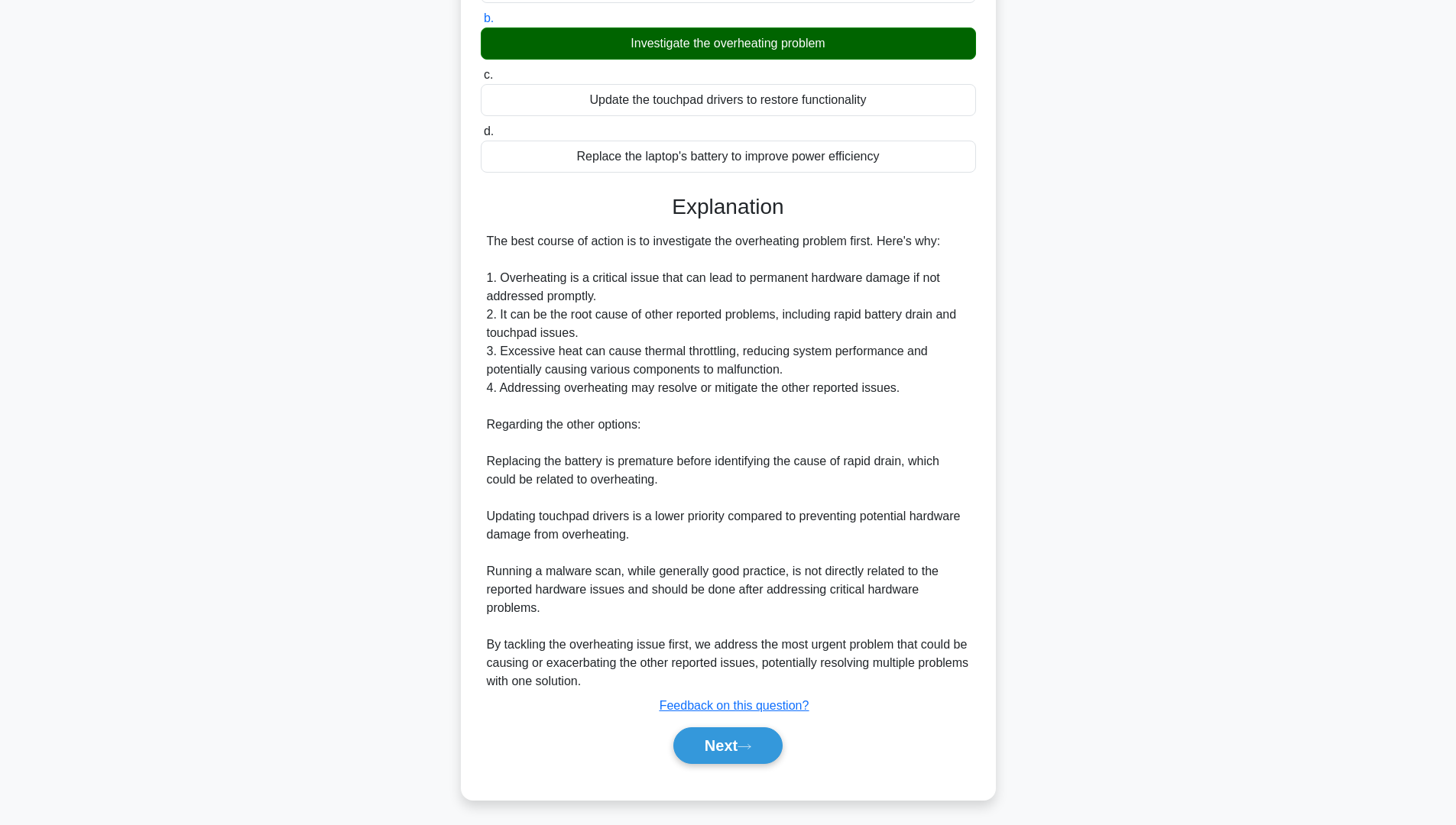
scroll to position [0, 0]
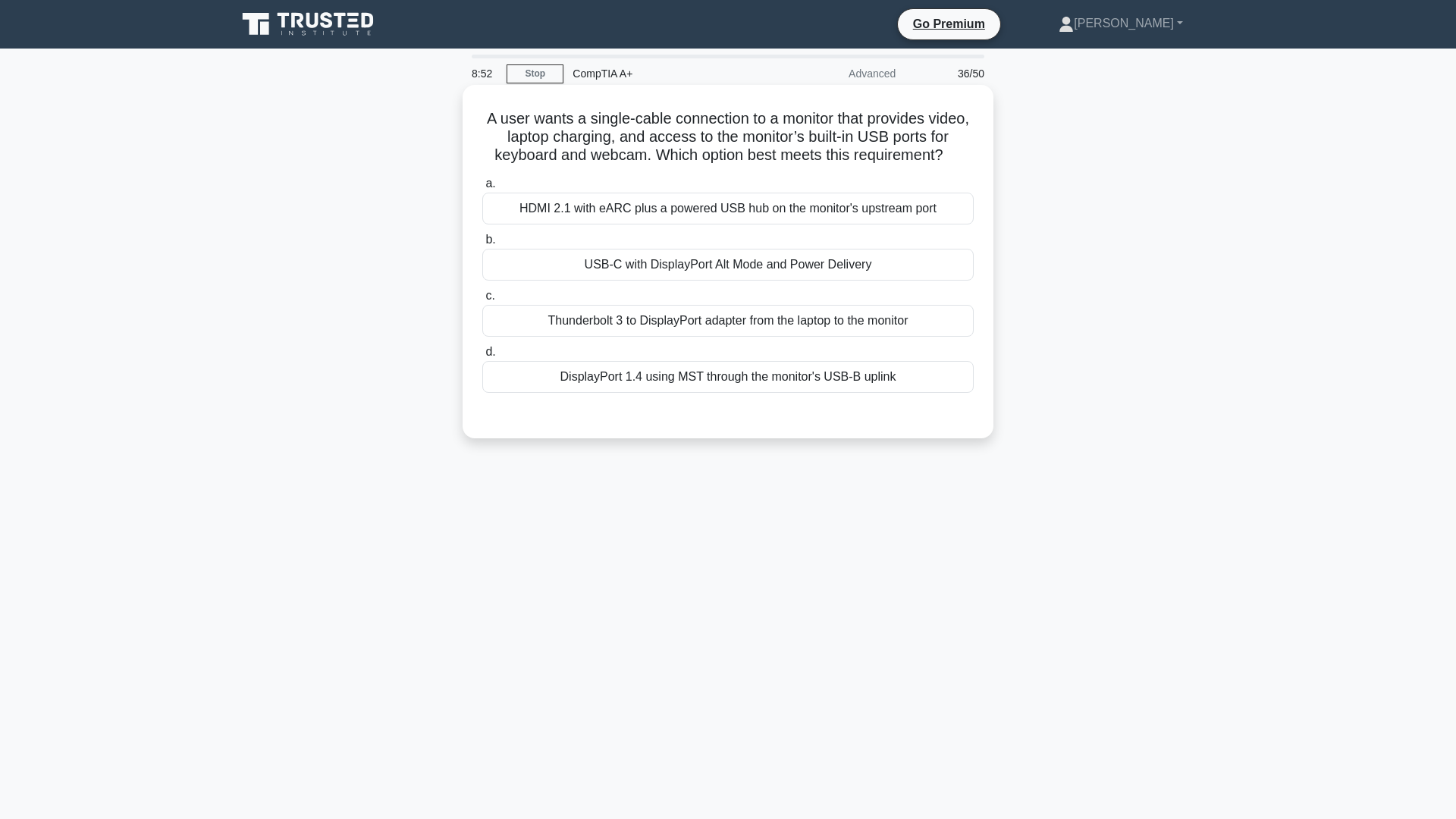
click at [692, 280] on div "USB-C with DisplayPort Alt Mode and Power Delivery" at bounding box center [728, 264] width 492 height 32
click at [482, 245] on input "b. USB-C with DisplayPort Alt Mode and Power Delivery" at bounding box center [482, 240] width 0 height 10
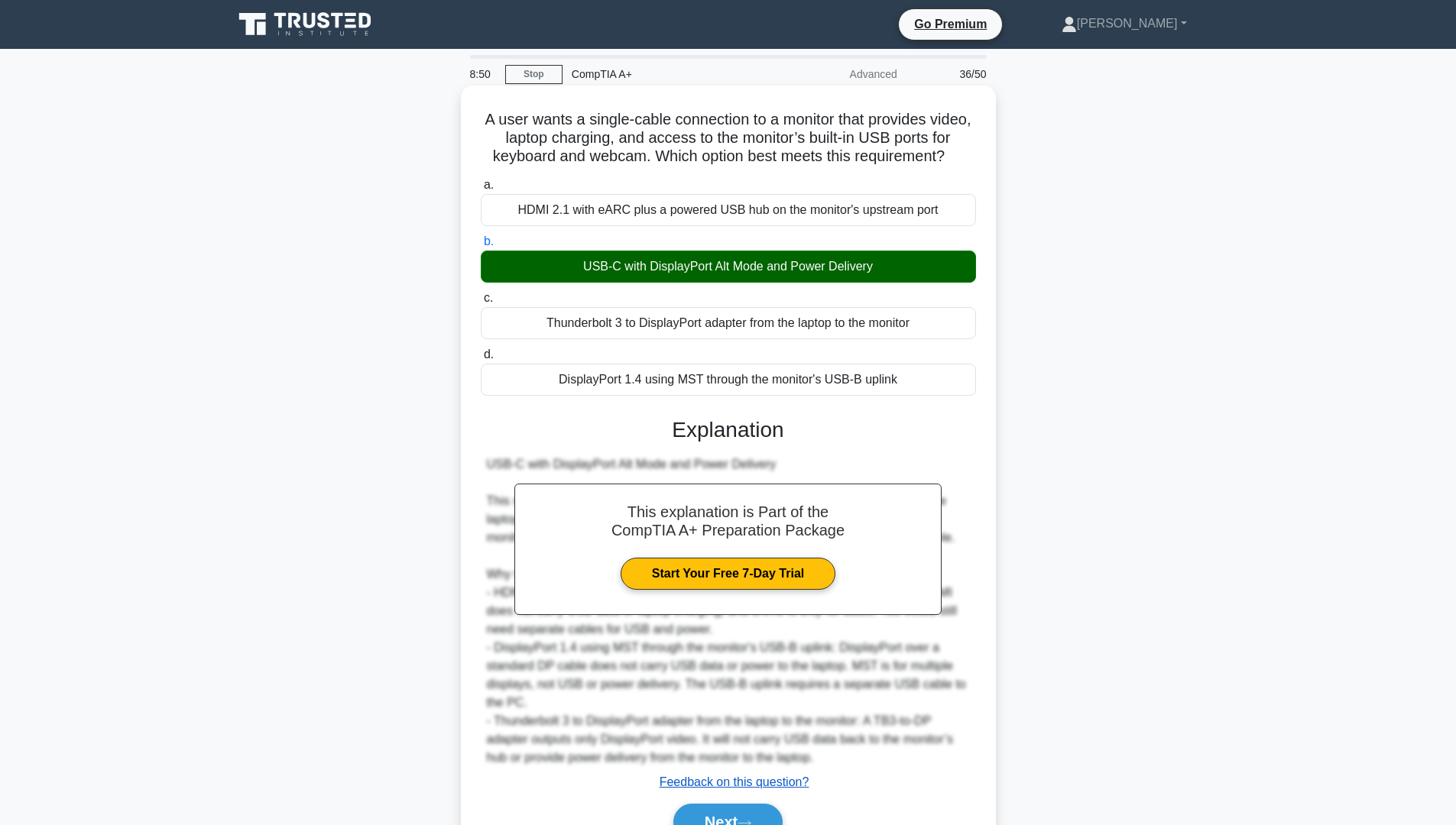
scroll to position [99, 0]
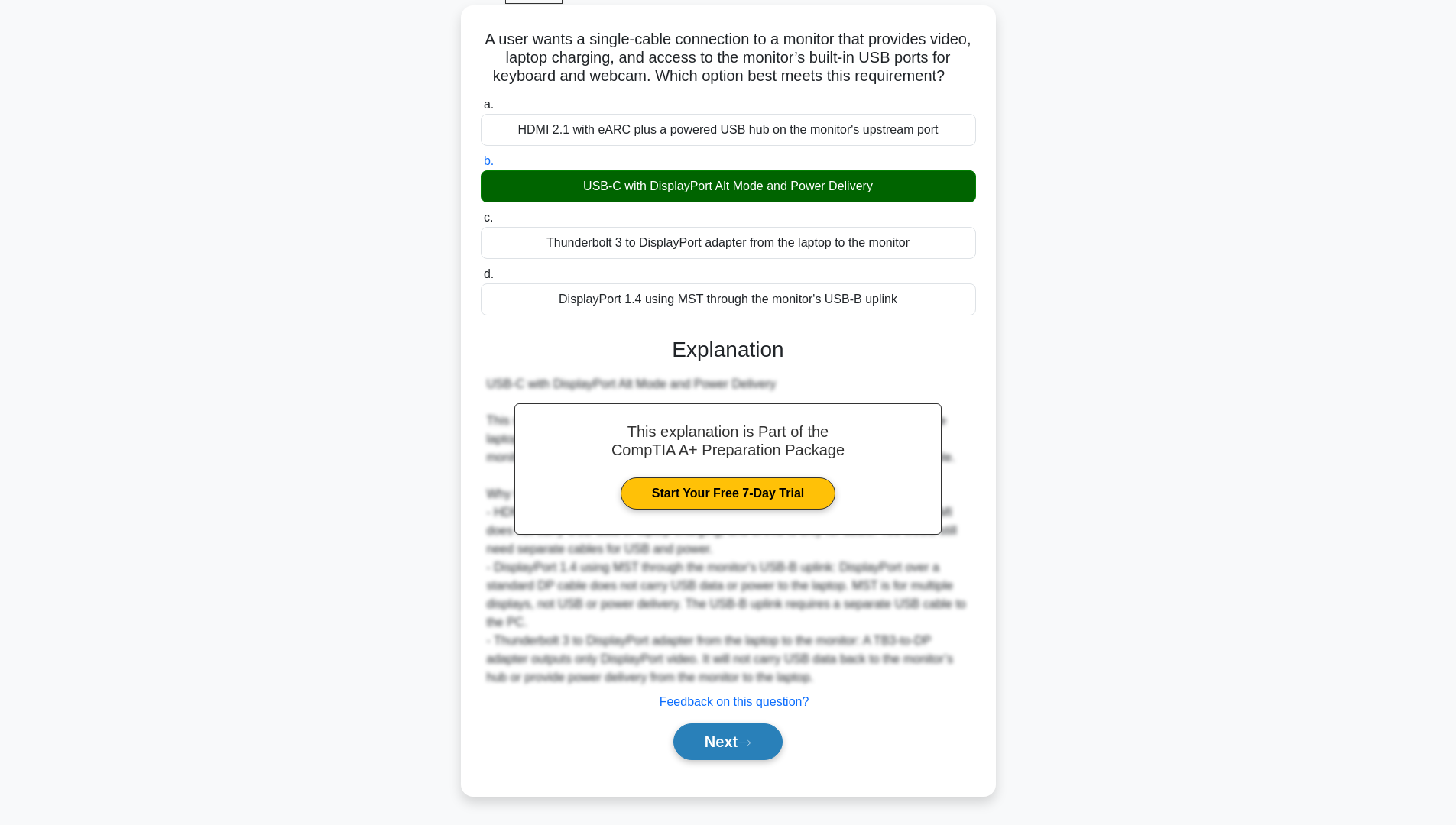
click at [739, 702] on button "Next" at bounding box center [728, 741] width 110 height 37
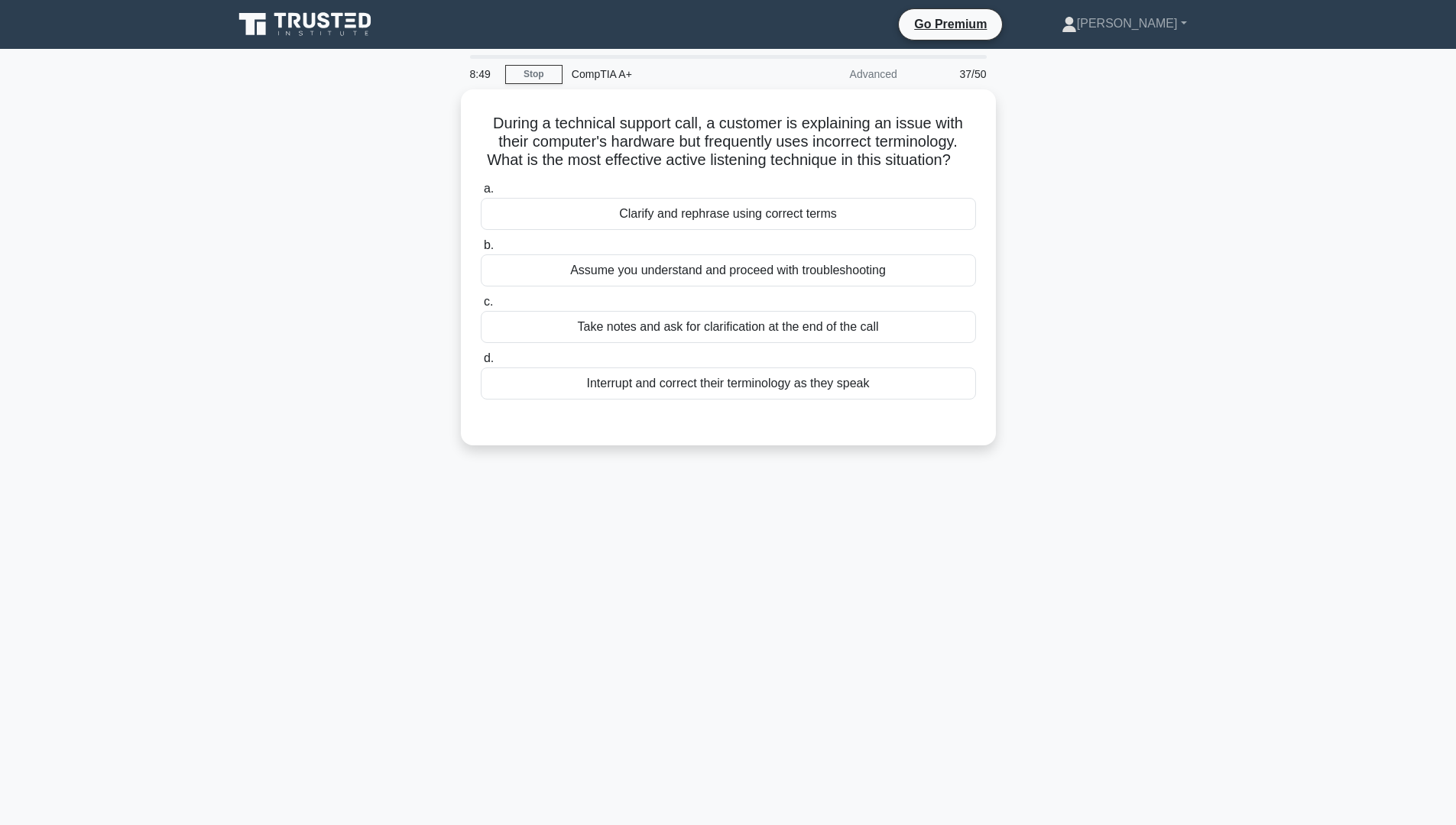
scroll to position [0, 0]
click at [760, 246] on div "a. Clarify and rephrase using correct terms b. Assume you understand and procee…" at bounding box center [734, 285] width 513 height 226
click at [762, 226] on div "Clarify and rephrase using correct terms" at bounding box center [733, 210] width 495 height 32
click at [486, 190] on input "a. Clarify and rephrase using correct terms" at bounding box center [486, 185] width 0 height 10
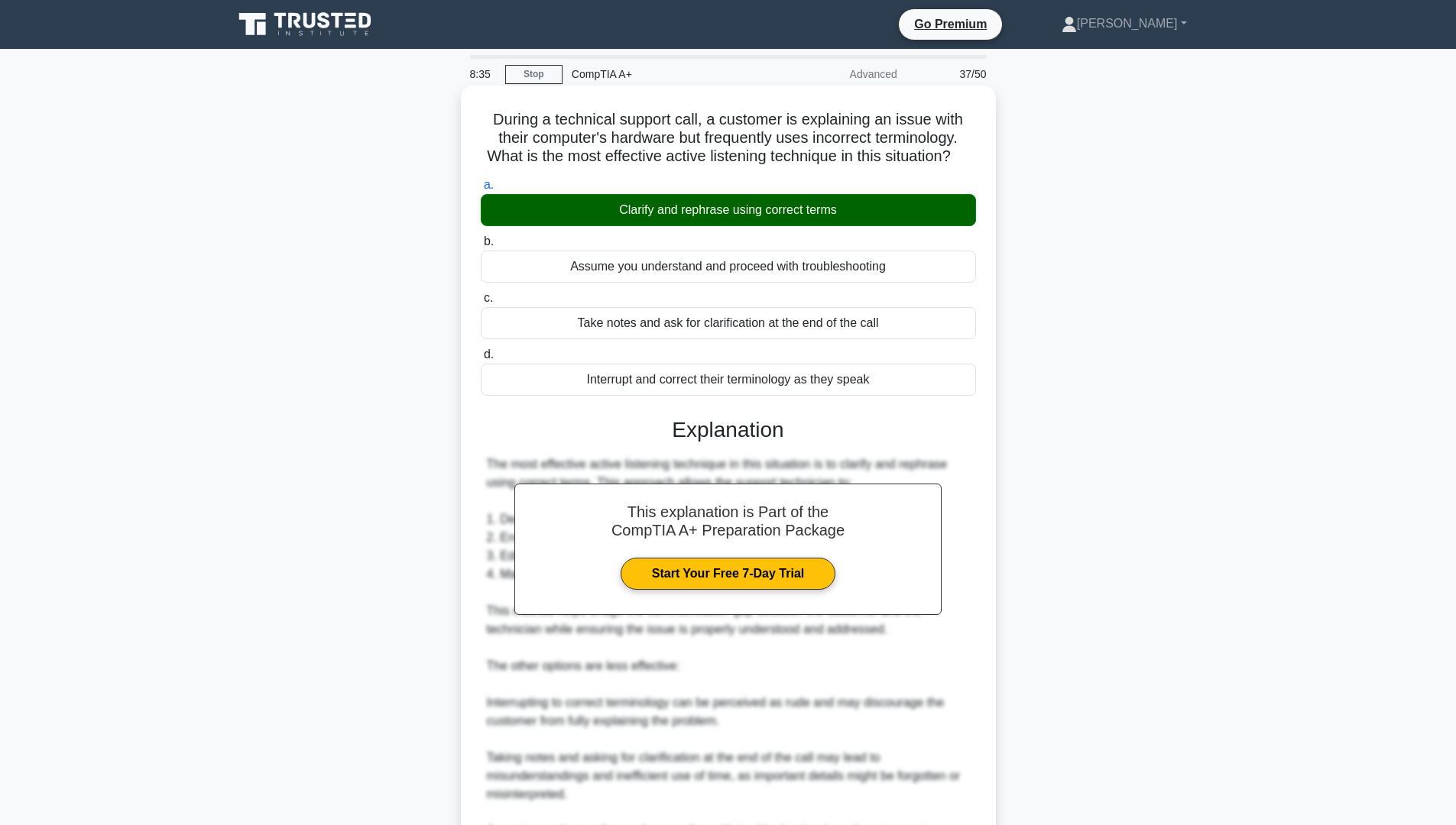
scroll to position [152, 0]
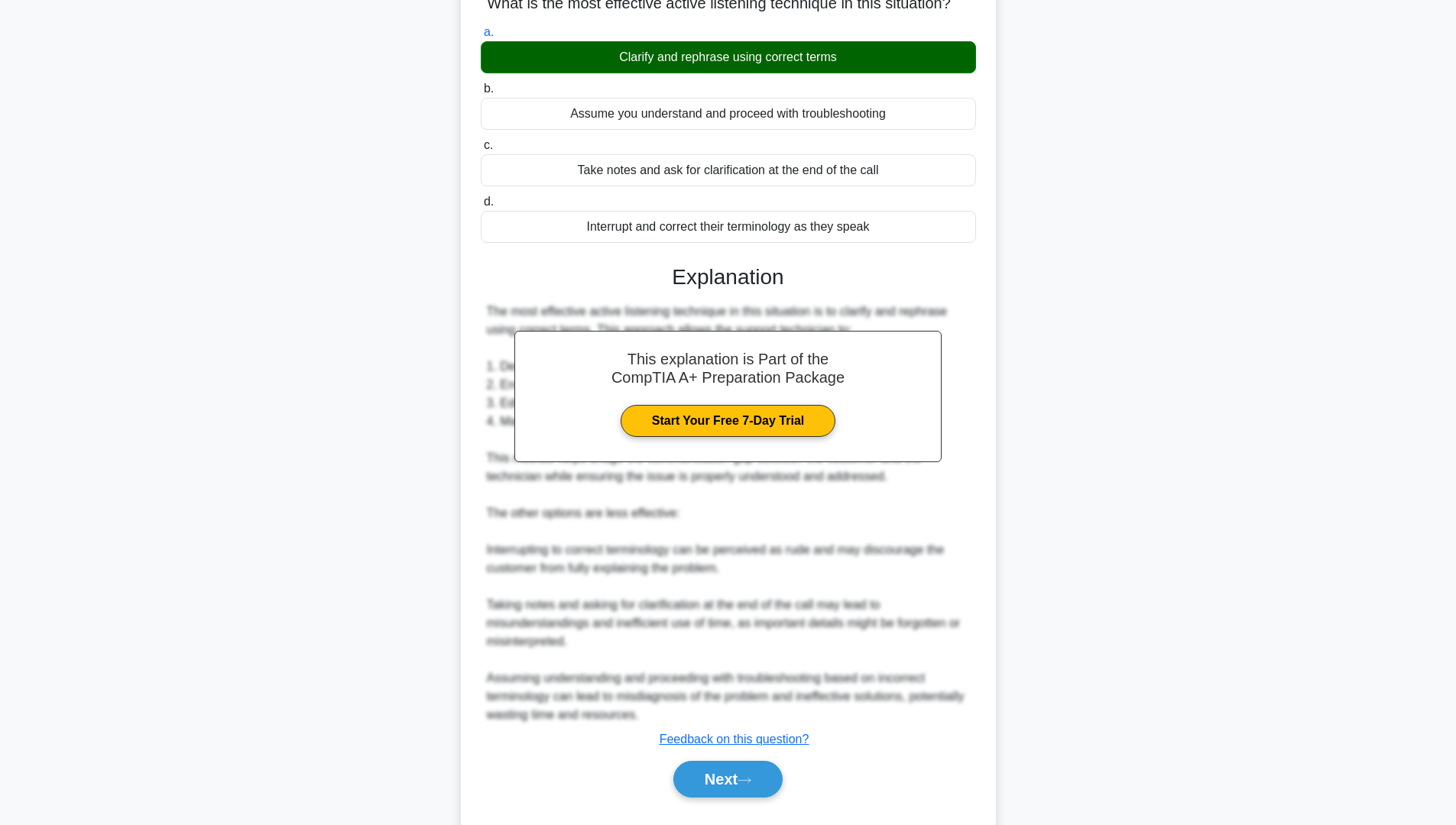
drag, startPoint x: 745, startPoint y: 798, endPoint x: 830, endPoint y: 725, distance: 112.0
click at [746, 702] on icon at bounding box center [745, 780] width 14 height 9
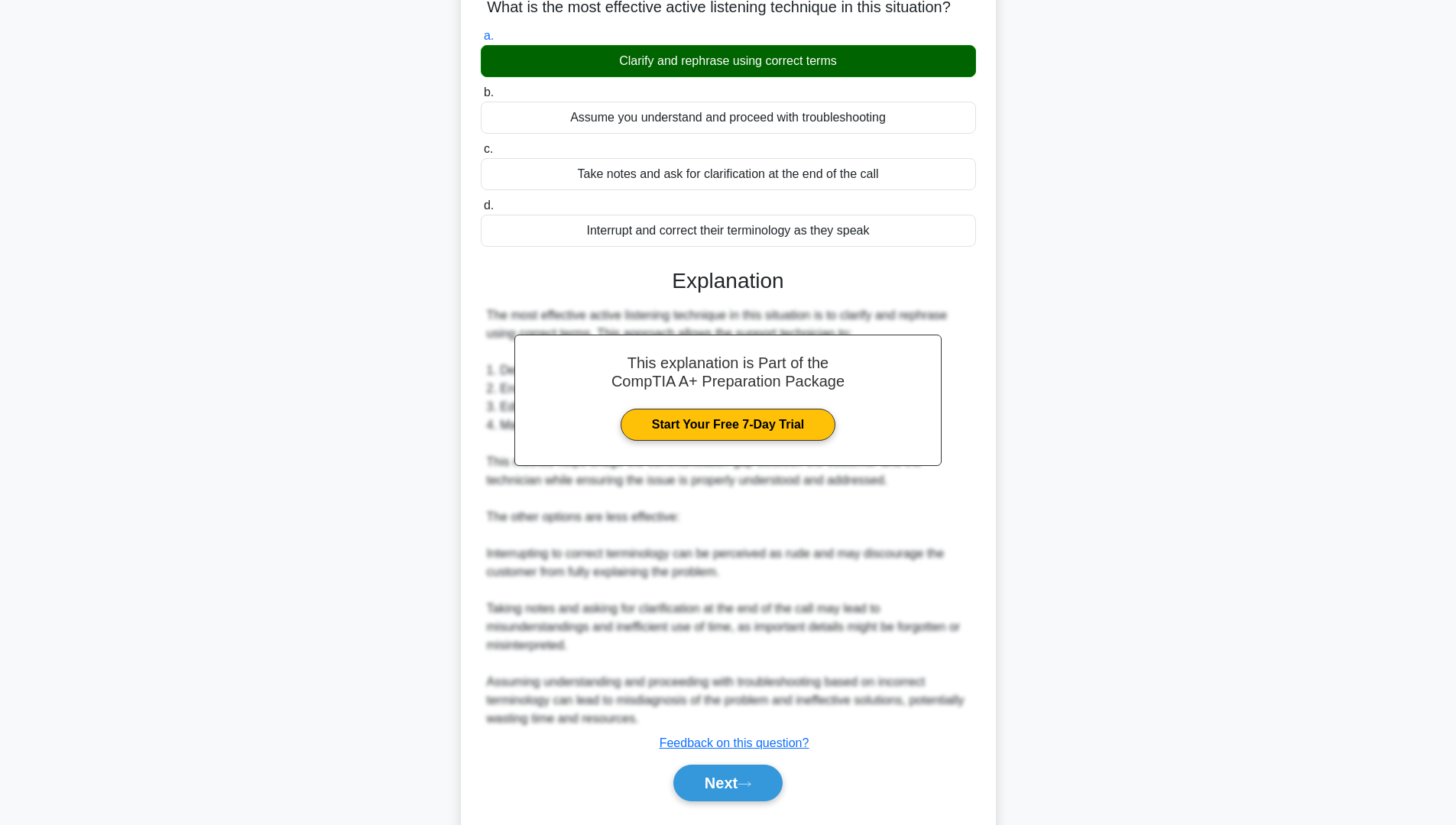
scroll to position [0, 0]
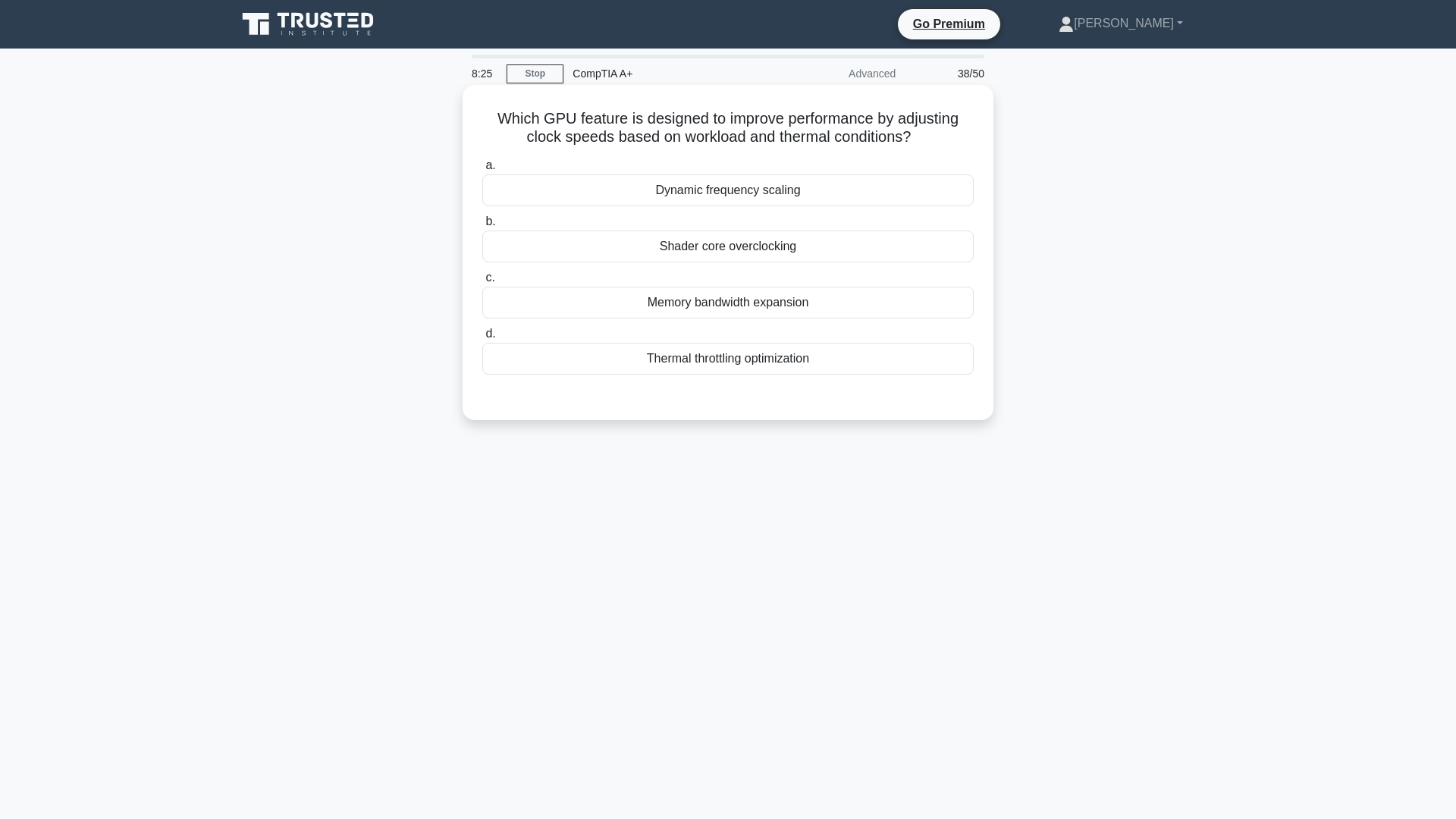
click at [804, 353] on div "Thermal throttling optimization" at bounding box center [728, 358] width 492 height 32
click at [482, 339] on input "d. Thermal throttling optimization" at bounding box center [482, 334] width 0 height 10
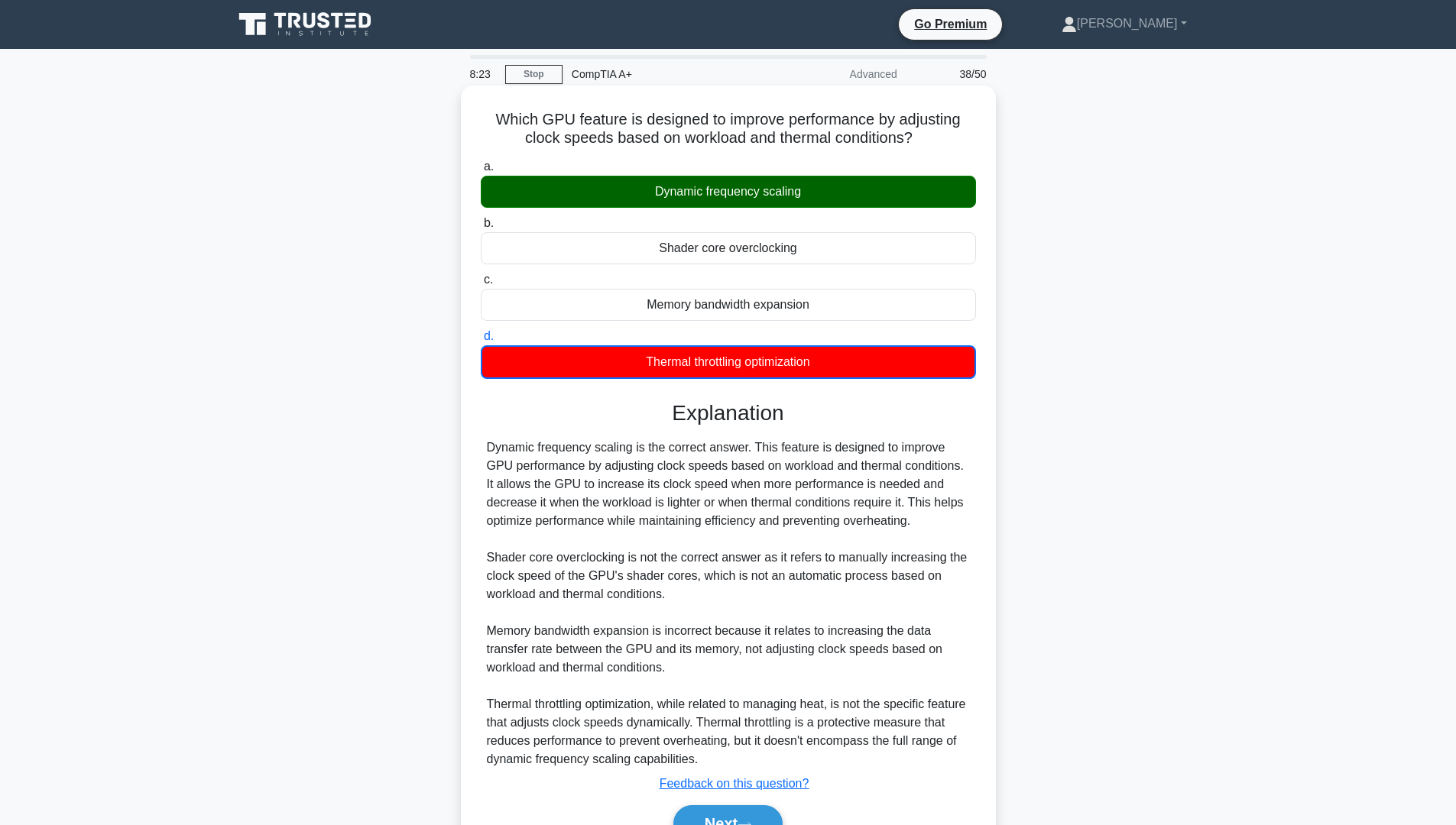
click at [759, 192] on div "Dynamic frequency scaling" at bounding box center [728, 192] width 495 height 32
click at [480, 172] on input "a. Dynamic frequency scaling" at bounding box center [480, 167] width 0 height 10
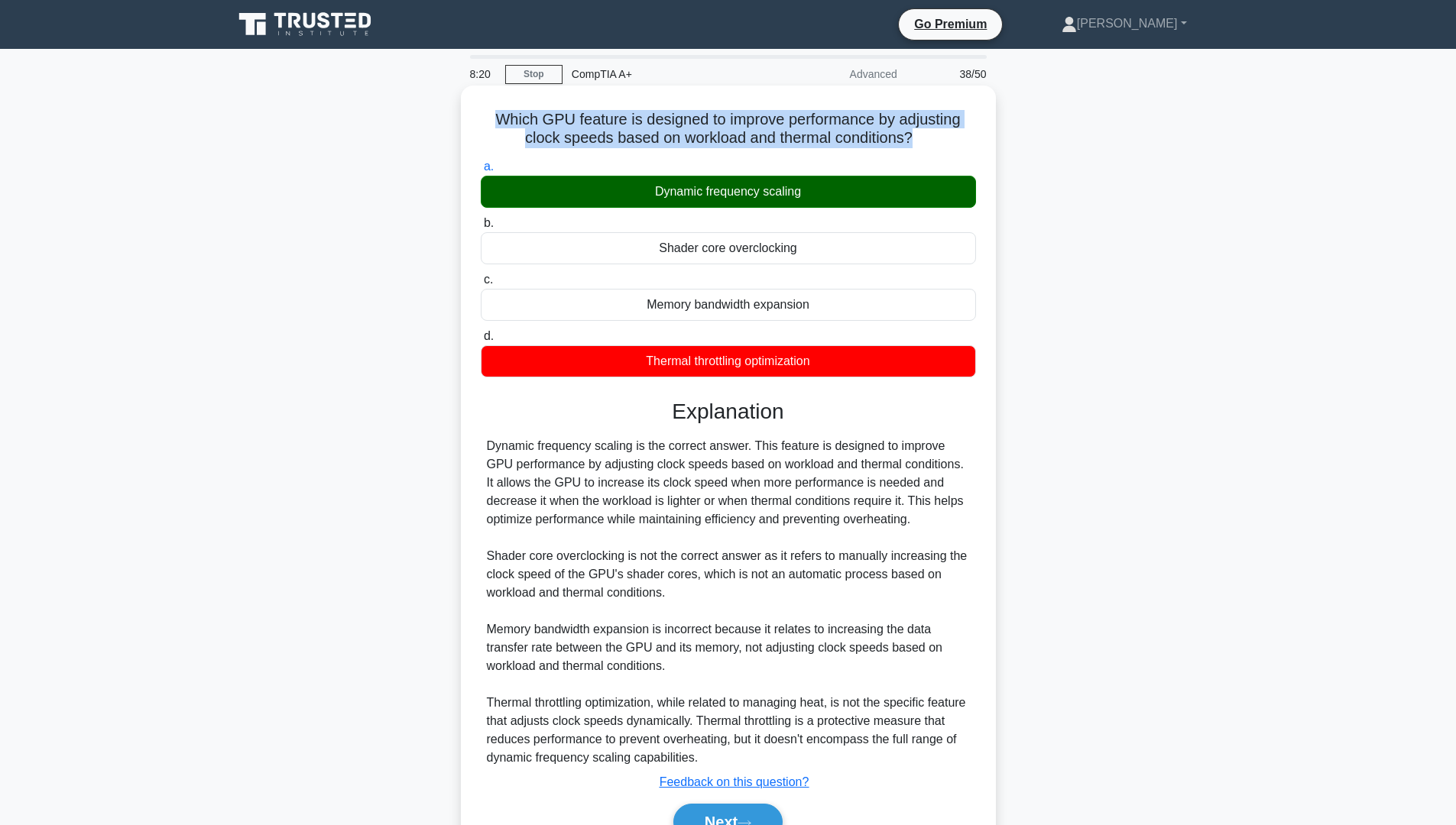
drag, startPoint x: 491, startPoint y: 120, endPoint x: 915, endPoint y: 144, distance: 424.7
click at [915, 144] on h5 "Which GPU feature is designed to improve performance by adjusting clock speeds …" at bounding box center [728, 129] width 498 height 38
drag, startPoint x: 654, startPoint y: 193, endPoint x: 810, endPoint y: 189, distance: 156.1
click at [810, 189] on div "Dynamic frequency scaling" at bounding box center [728, 192] width 495 height 32
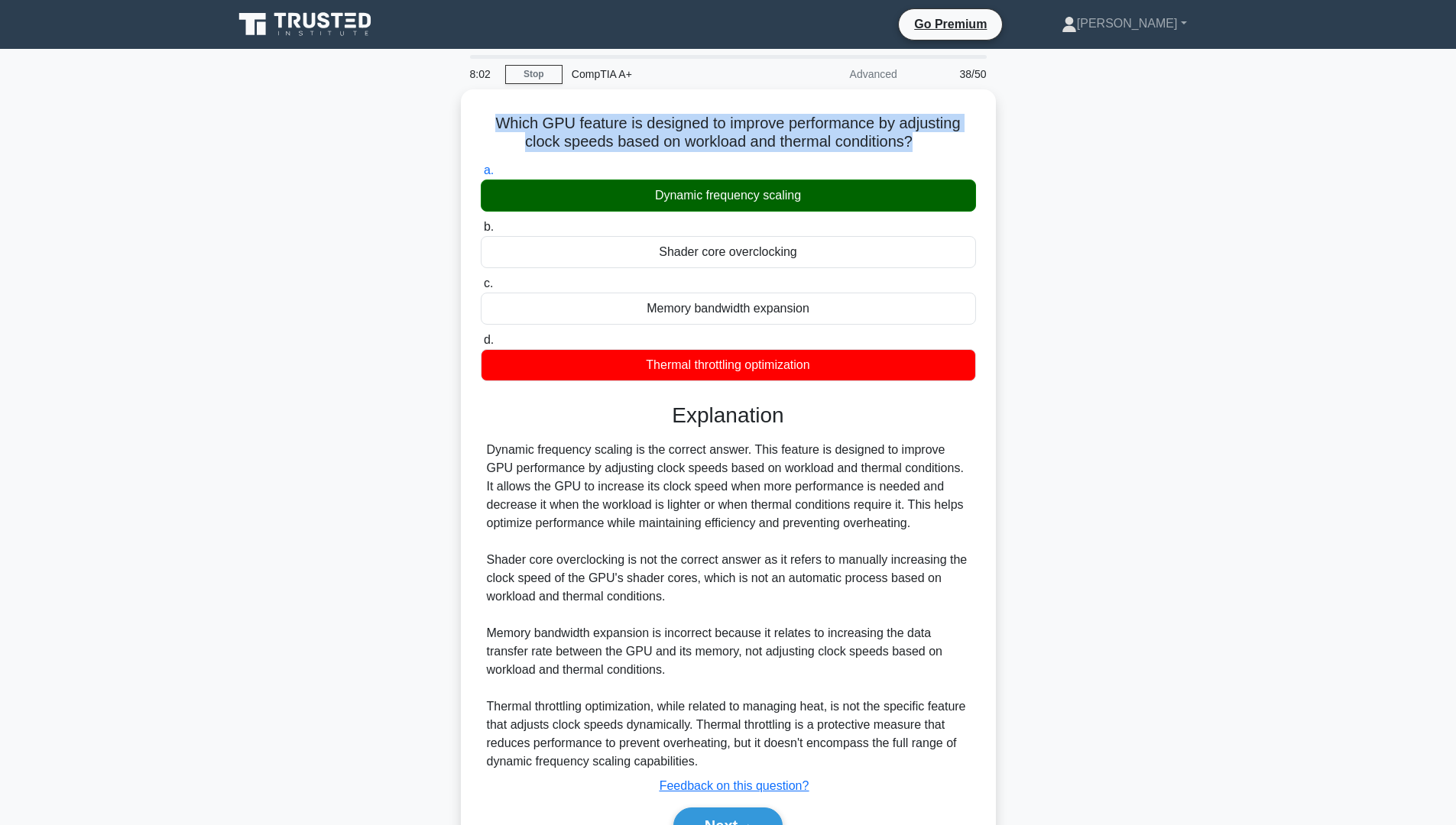
click at [1001, 377] on div "Which GPU feature is designed to improve performance by adjusting clock speeds …" at bounding box center [728, 493] width 1008 height 809
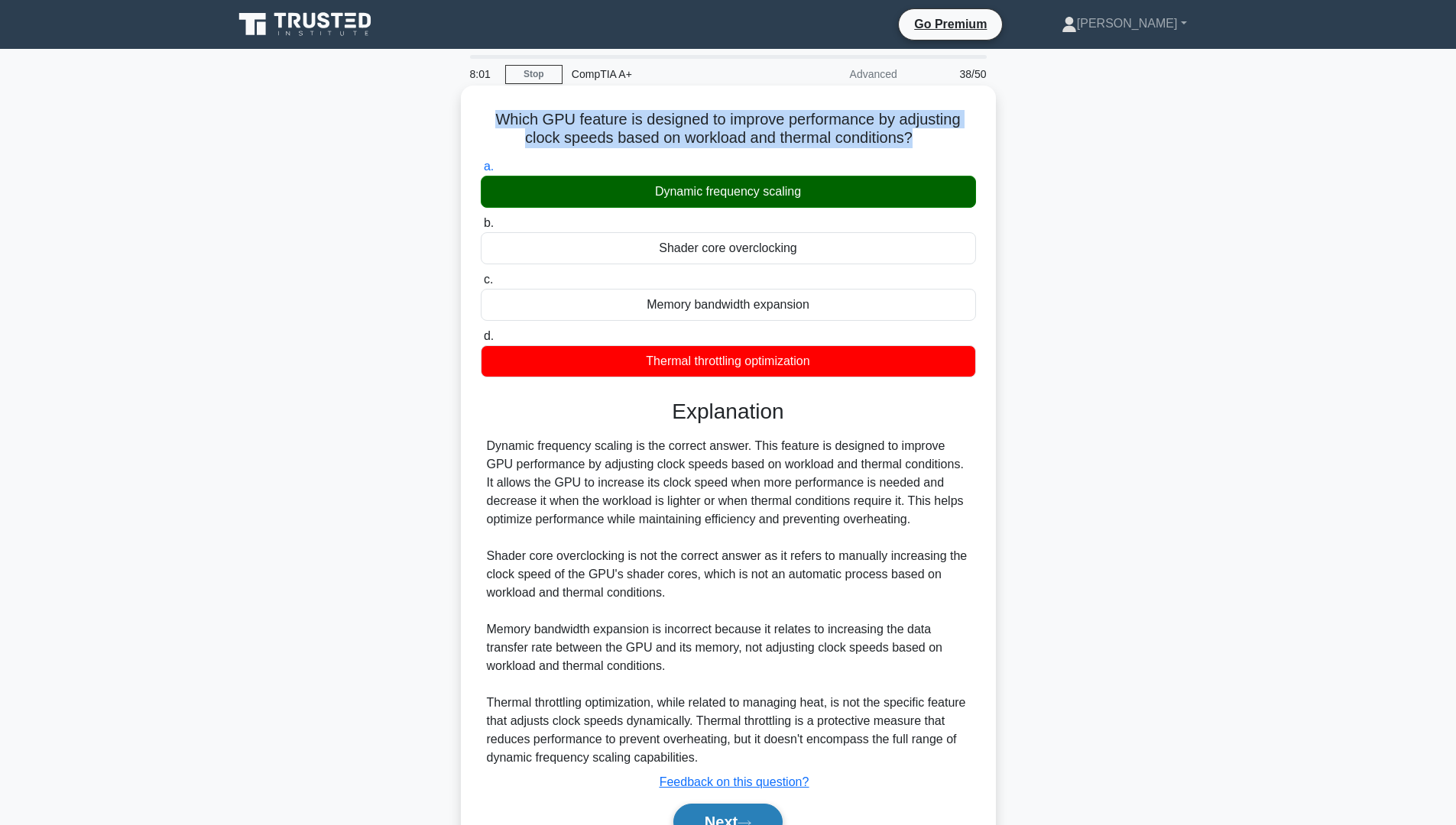
click at [710, 702] on button "Next" at bounding box center [728, 822] width 110 height 37
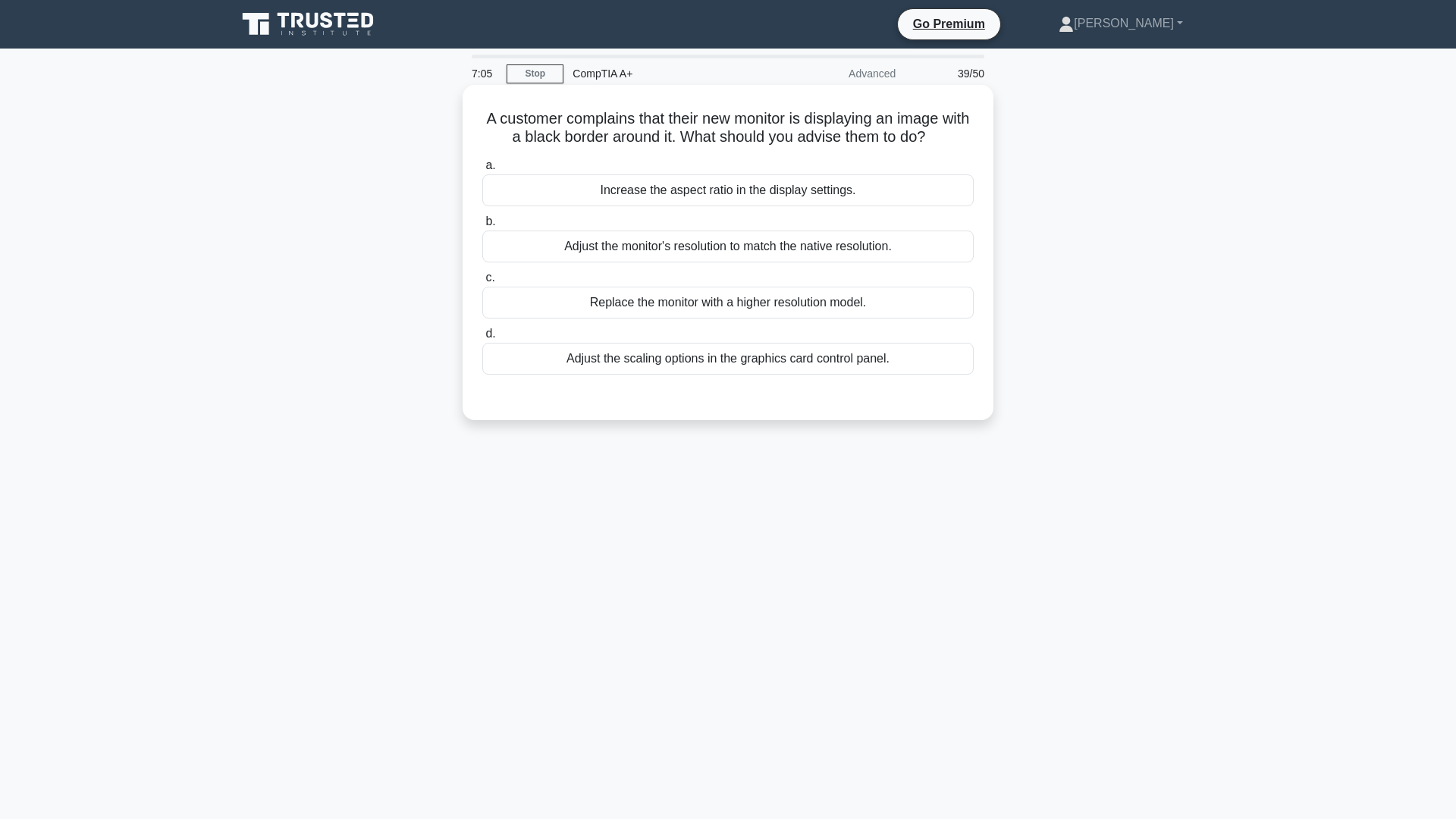
click at [765, 251] on div "Adjust the monitor's resolution to match the native resolution." at bounding box center [728, 246] width 492 height 32
click at [482, 227] on input "b. Adjust the monitor's resolution to match the native resolution." at bounding box center [482, 221] width 0 height 10
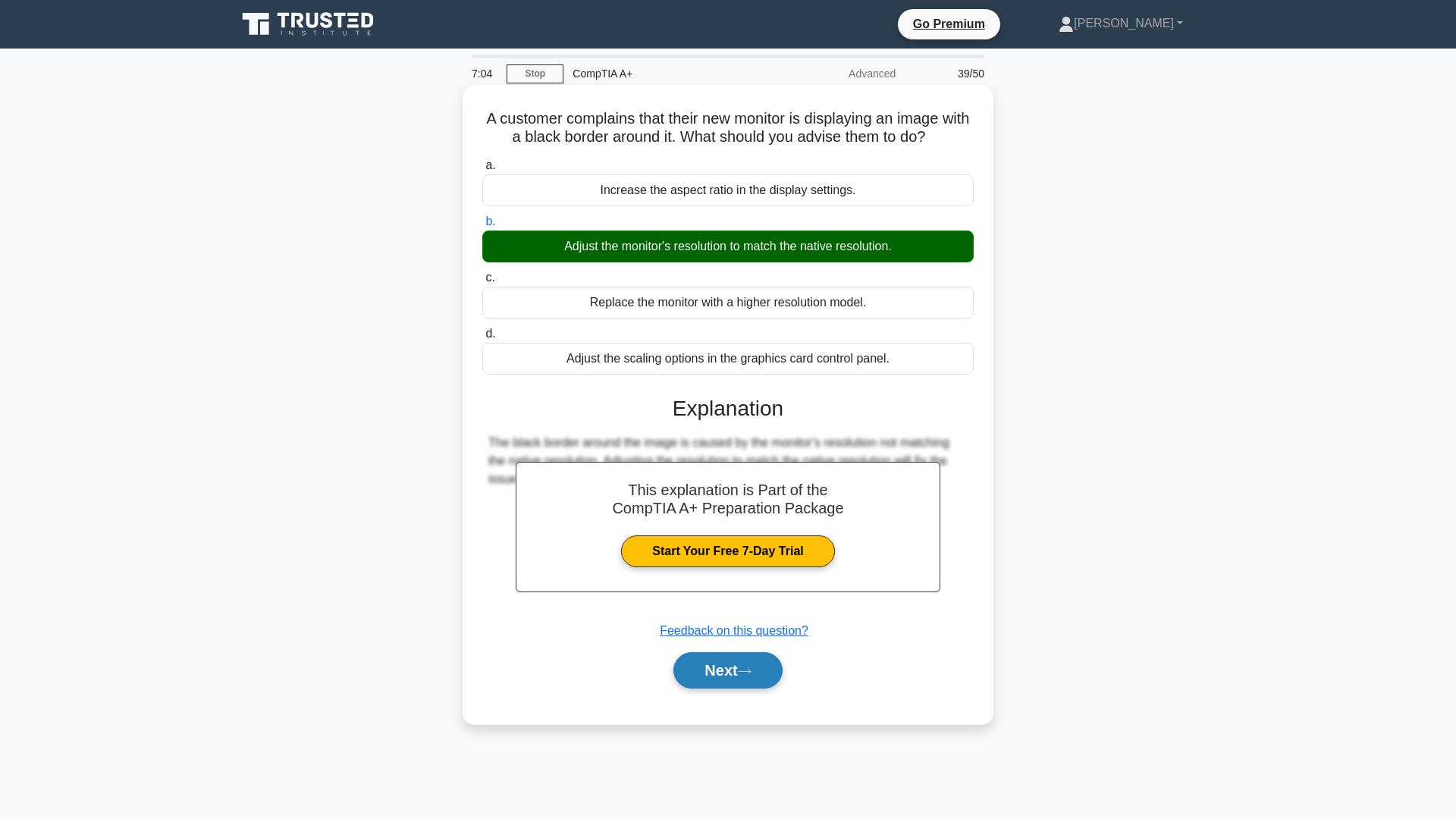
click at [739, 671] on button "Next" at bounding box center [728, 670] width 109 height 36
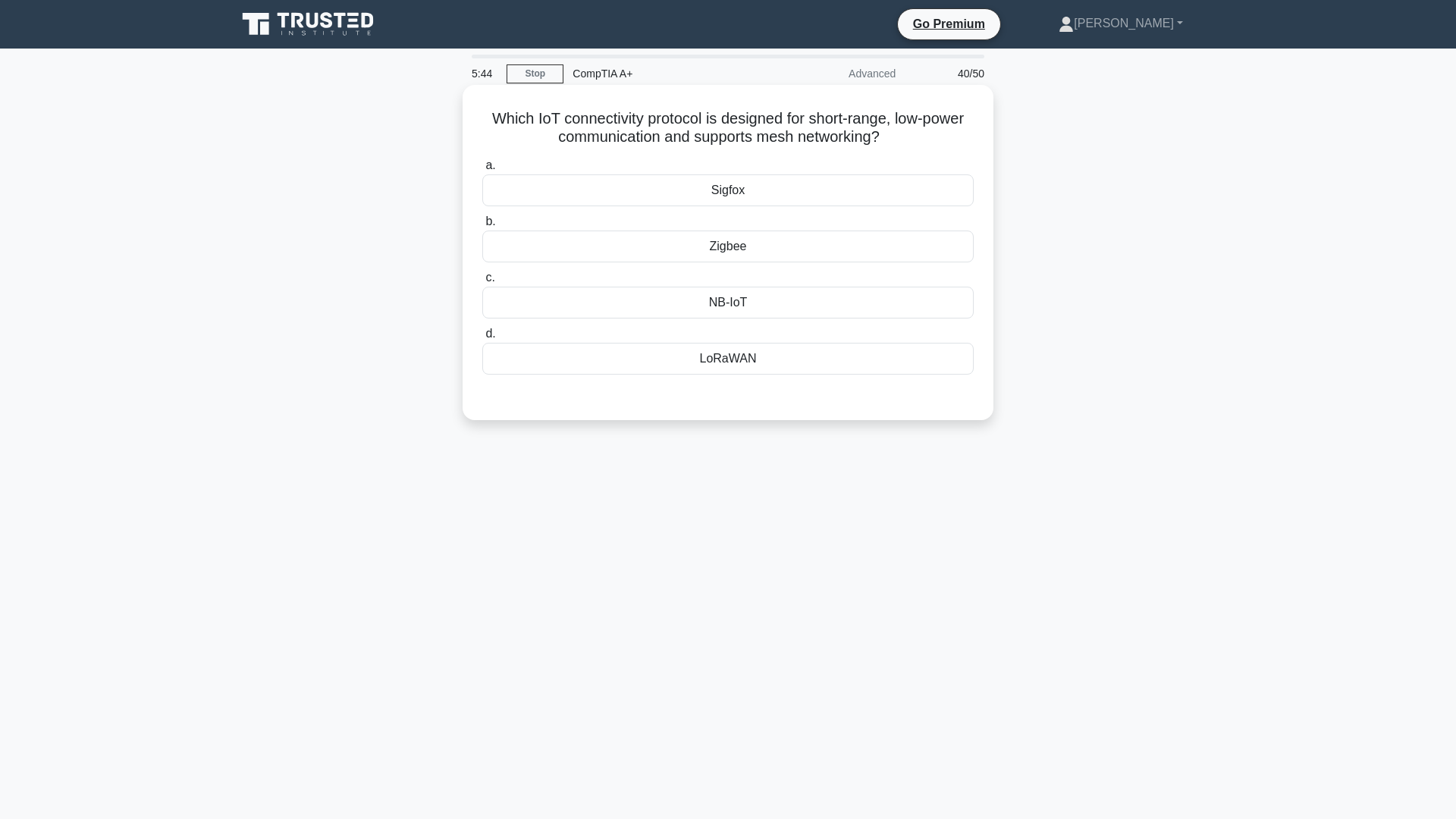
click at [776, 352] on div "LoRaWAN" at bounding box center [728, 358] width 492 height 32
click at [482, 339] on input "d. LoRaWAN" at bounding box center [482, 334] width 0 height 10
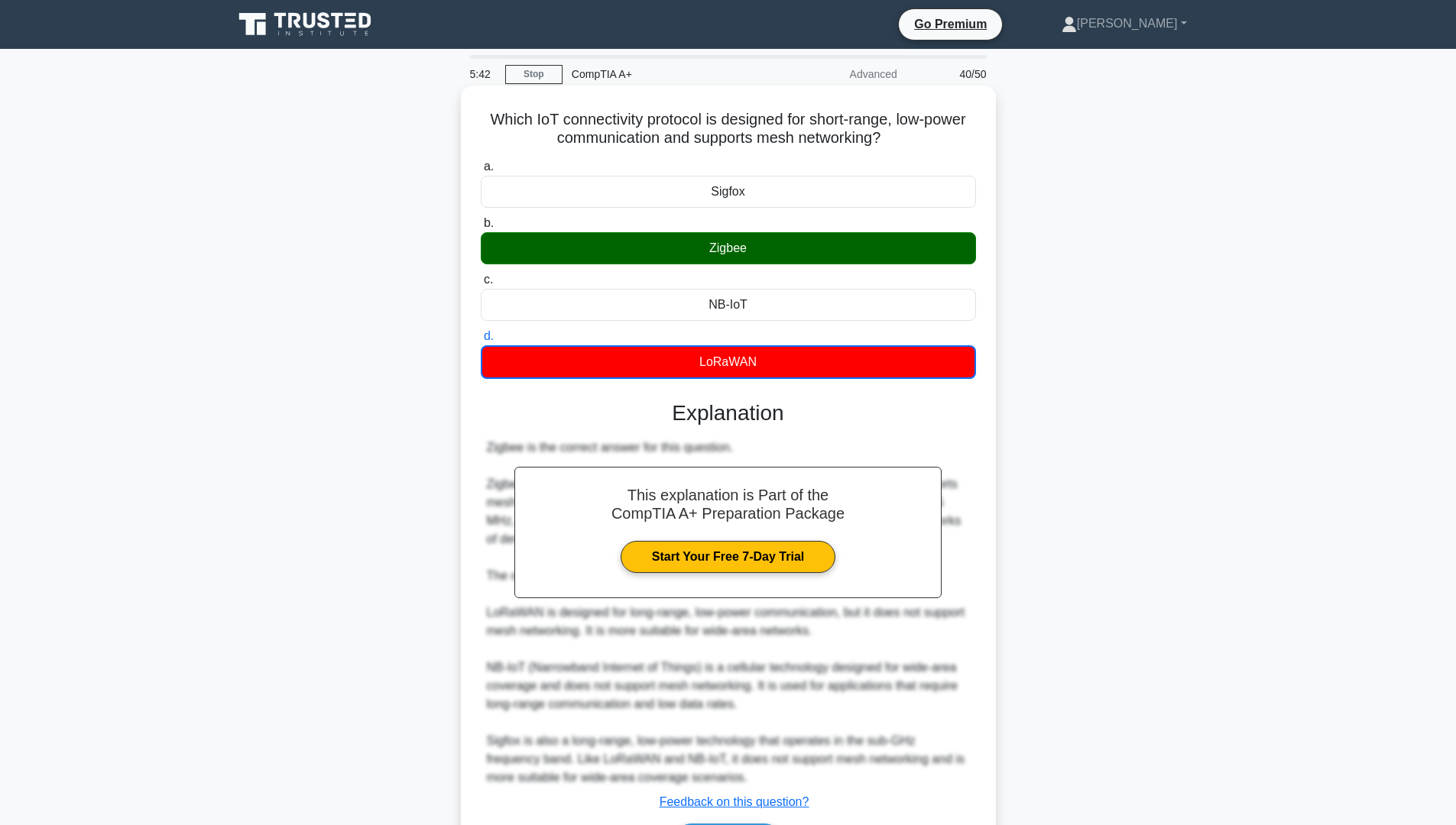
click at [732, 246] on div "Zigbee" at bounding box center [728, 248] width 495 height 32
click at [733, 245] on div "Zigbee" at bounding box center [728, 248] width 495 height 32
click at [480, 228] on input "b. Zigbee" at bounding box center [480, 223] width 0 height 10
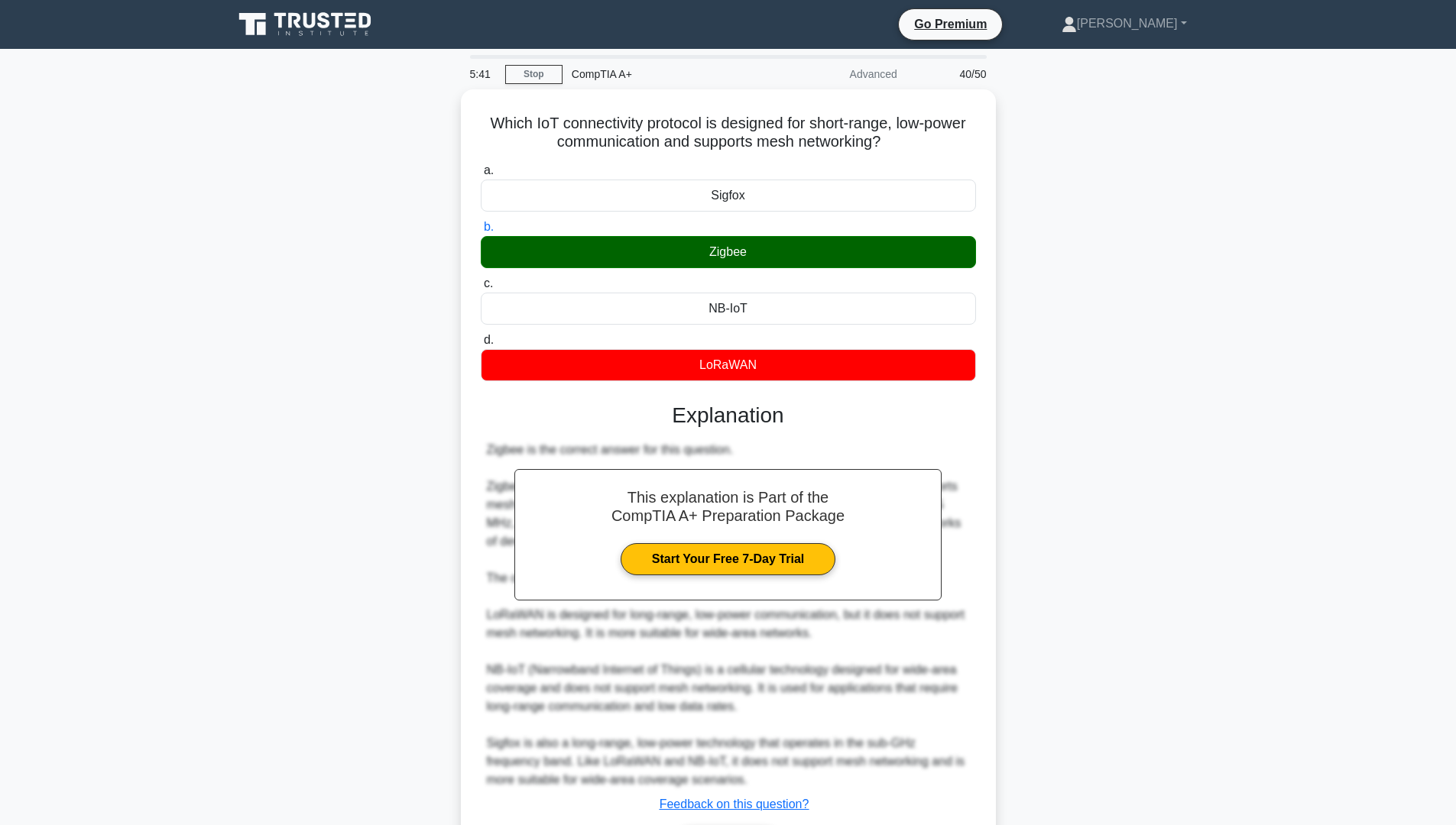
click at [1166, 407] on div "Which IoT connectivity protocol is designed for short-range, low-power communic…" at bounding box center [728, 503] width 1008 height 827
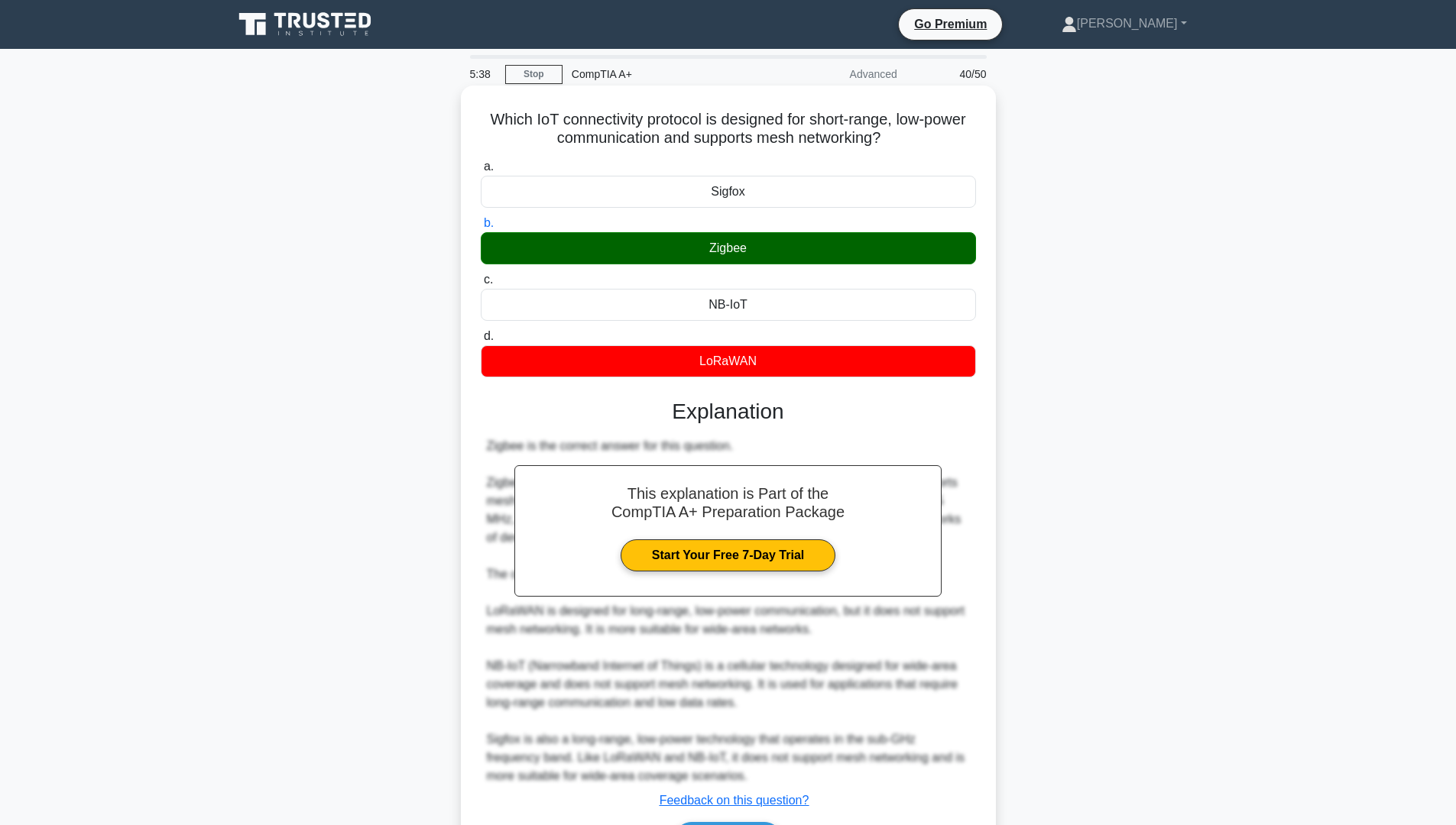
scroll to position [99, 0]
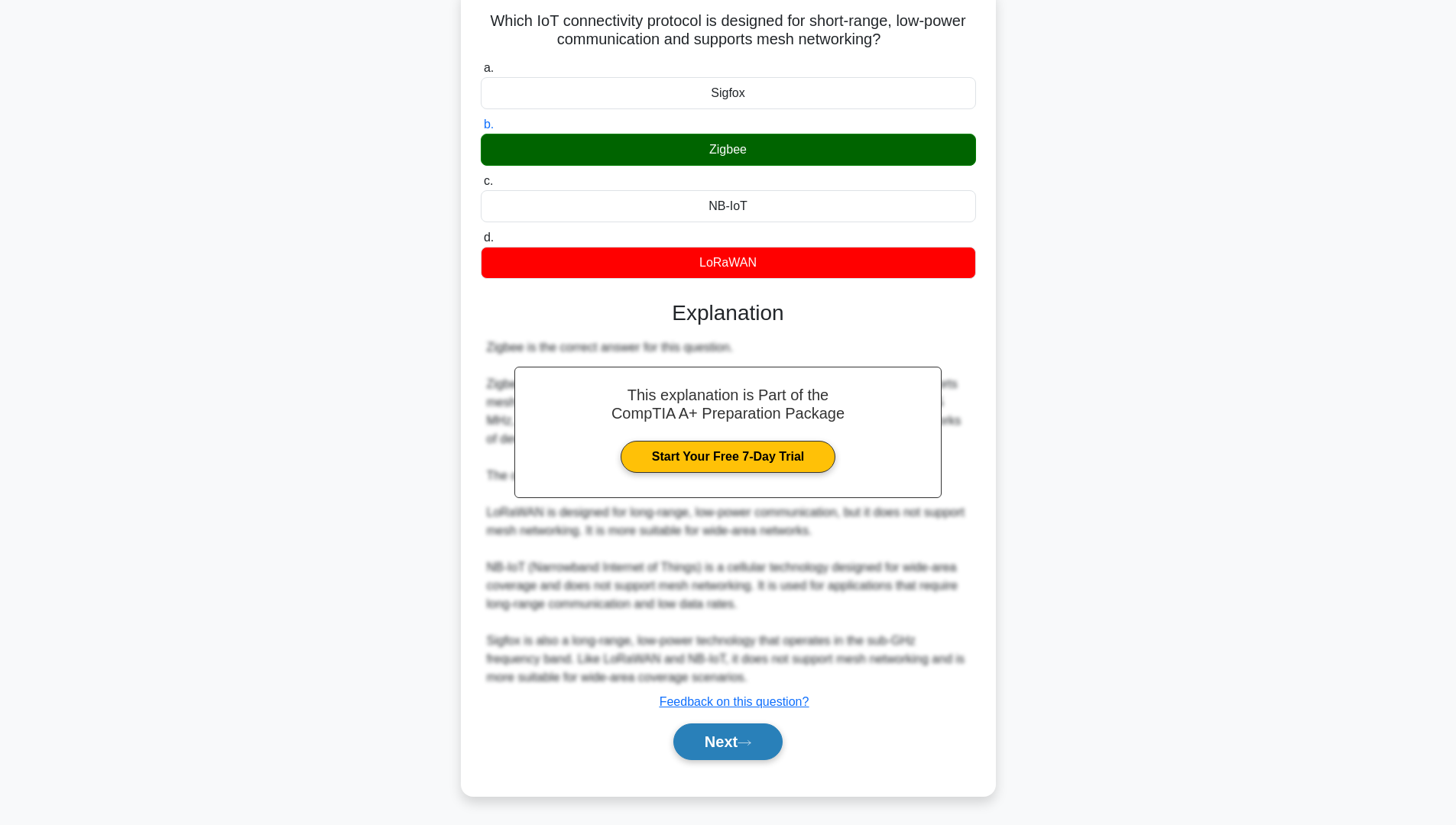
click at [754, 702] on button "Next" at bounding box center [728, 741] width 110 height 37
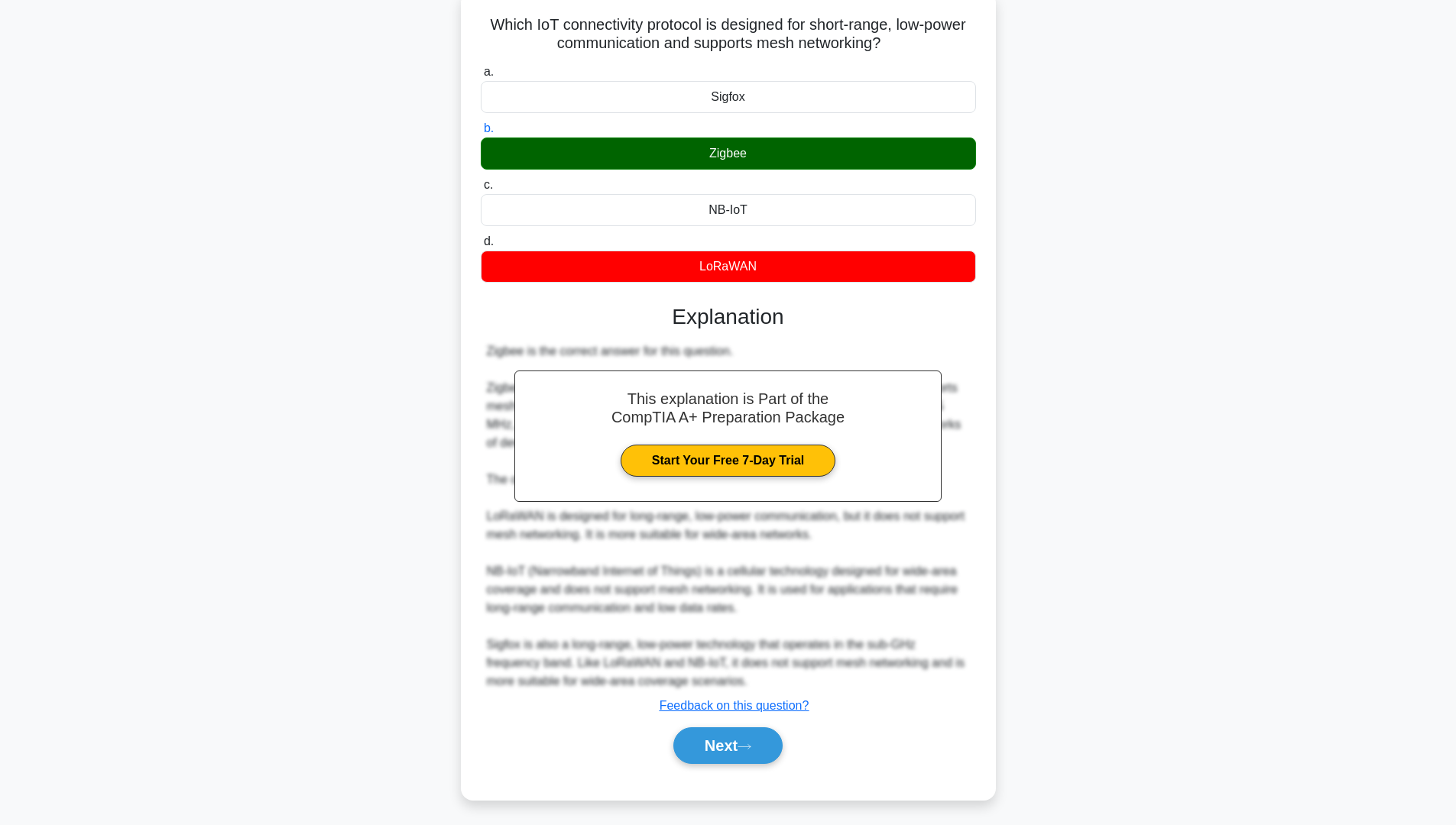
scroll to position [0, 0]
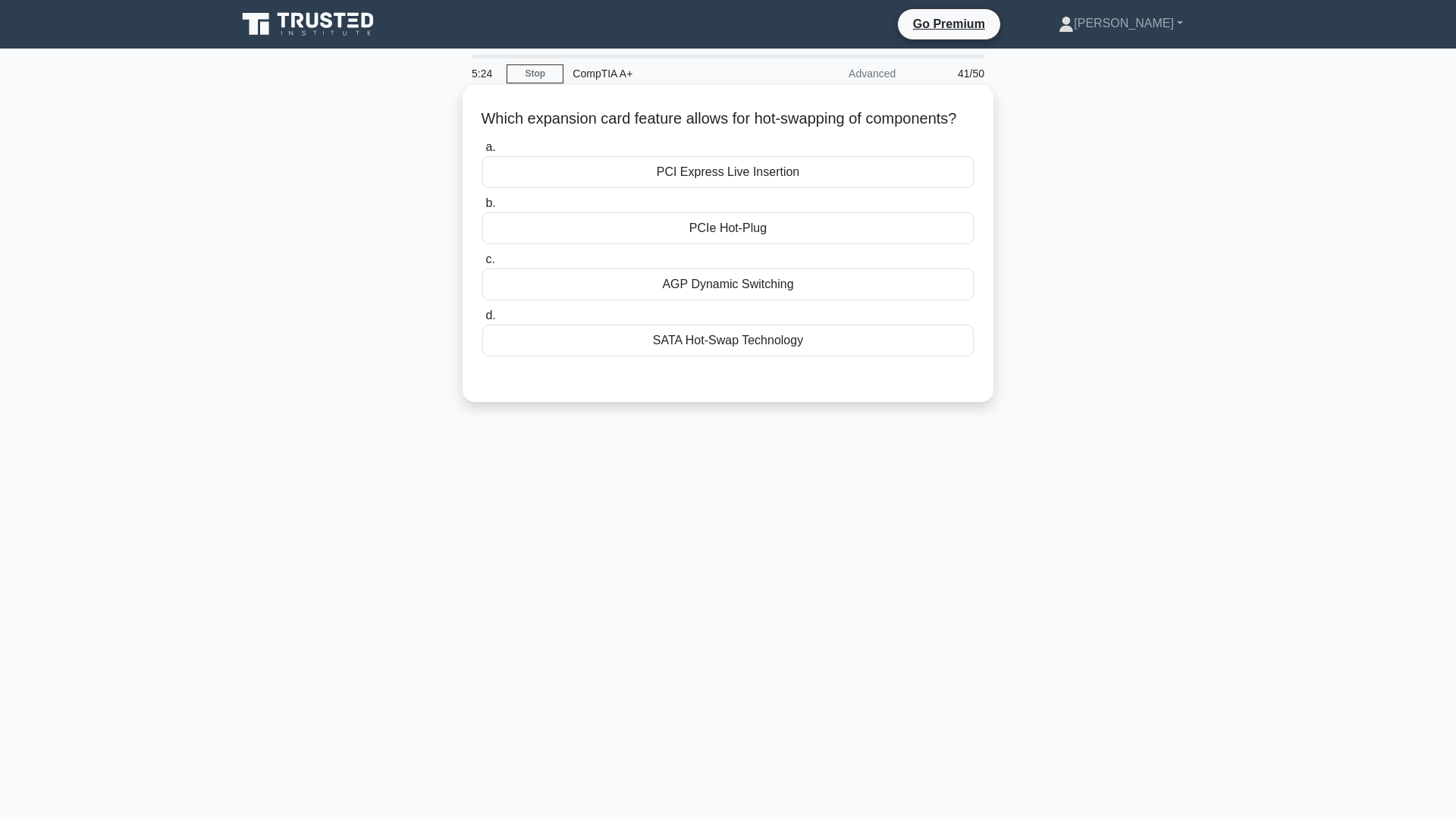
click at [817, 183] on div "PCI Express Live Insertion" at bounding box center [728, 172] width 492 height 32
click at [482, 152] on input "a. PCI Express Live Insertion" at bounding box center [482, 147] width 0 height 10
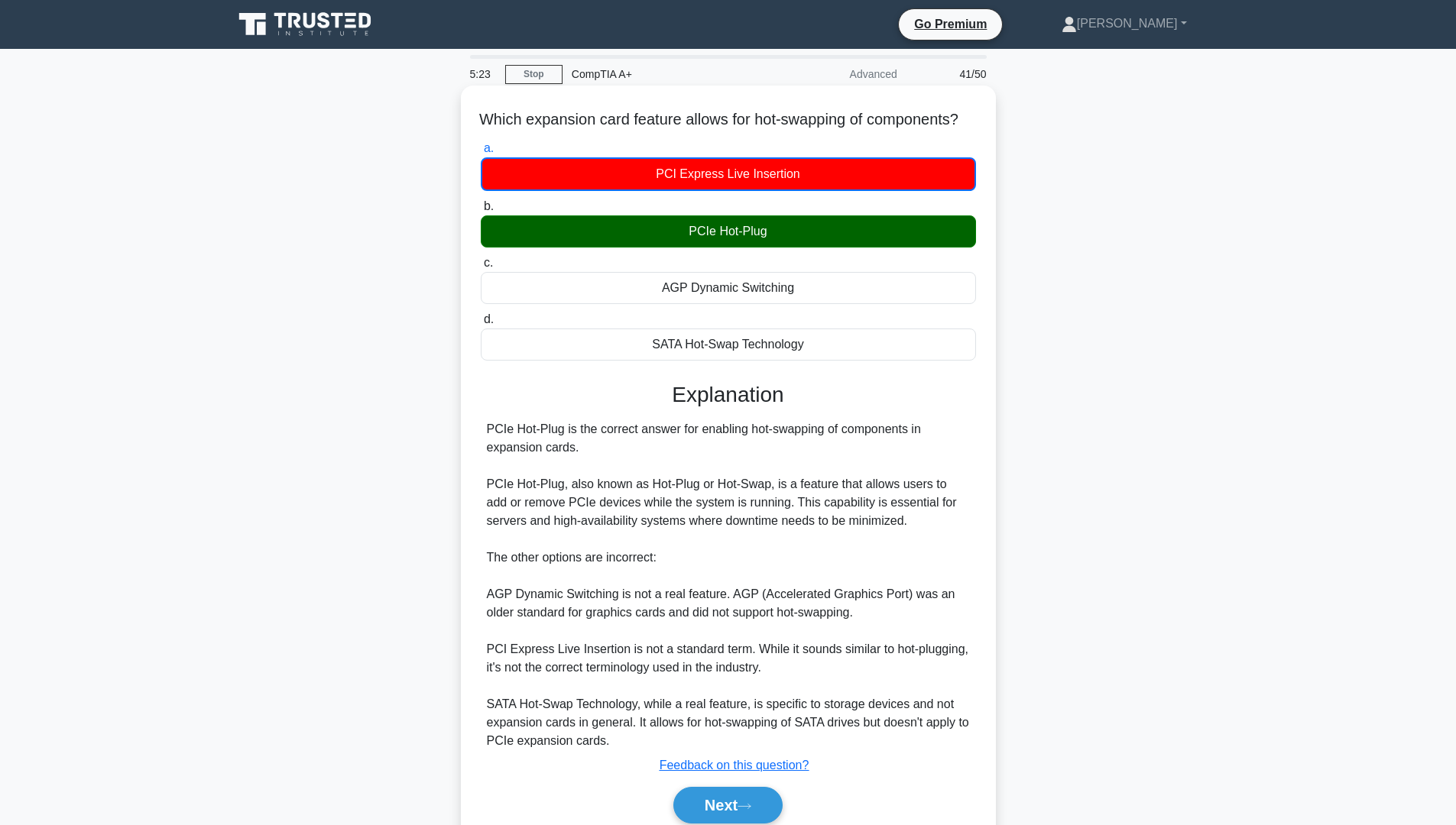
click at [813, 237] on div "PCIe Hot-Plug" at bounding box center [728, 231] width 495 height 32
click at [480, 212] on input "b. PCIe Hot-Plug" at bounding box center [480, 206] width 0 height 10
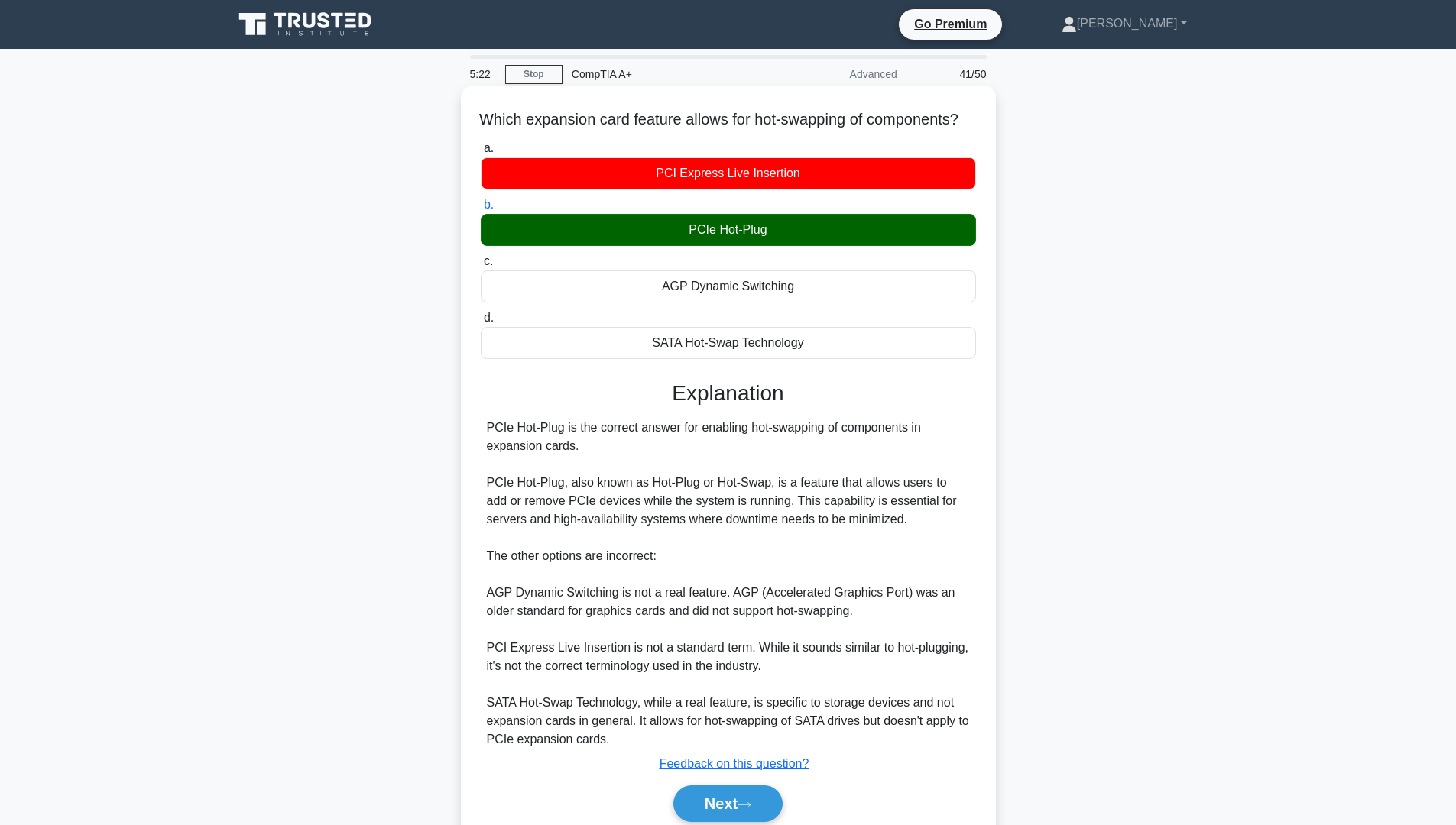
click at [812, 241] on div "PCIe Hot-Plug" at bounding box center [728, 229] width 495 height 32
click at [480, 210] on input "b. PCIe Hot-Plug" at bounding box center [480, 205] width 0 height 10
click at [812, 238] on div "PCIe Hot-Plug" at bounding box center [728, 229] width 495 height 32
click at [480, 210] on input "b. PCIe Hot-Plug" at bounding box center [480, 205] width 0 height 10
click at [814, 238] on div "PCIe Hot-Plug" at bounding box center [728, 229] width 495 height 32
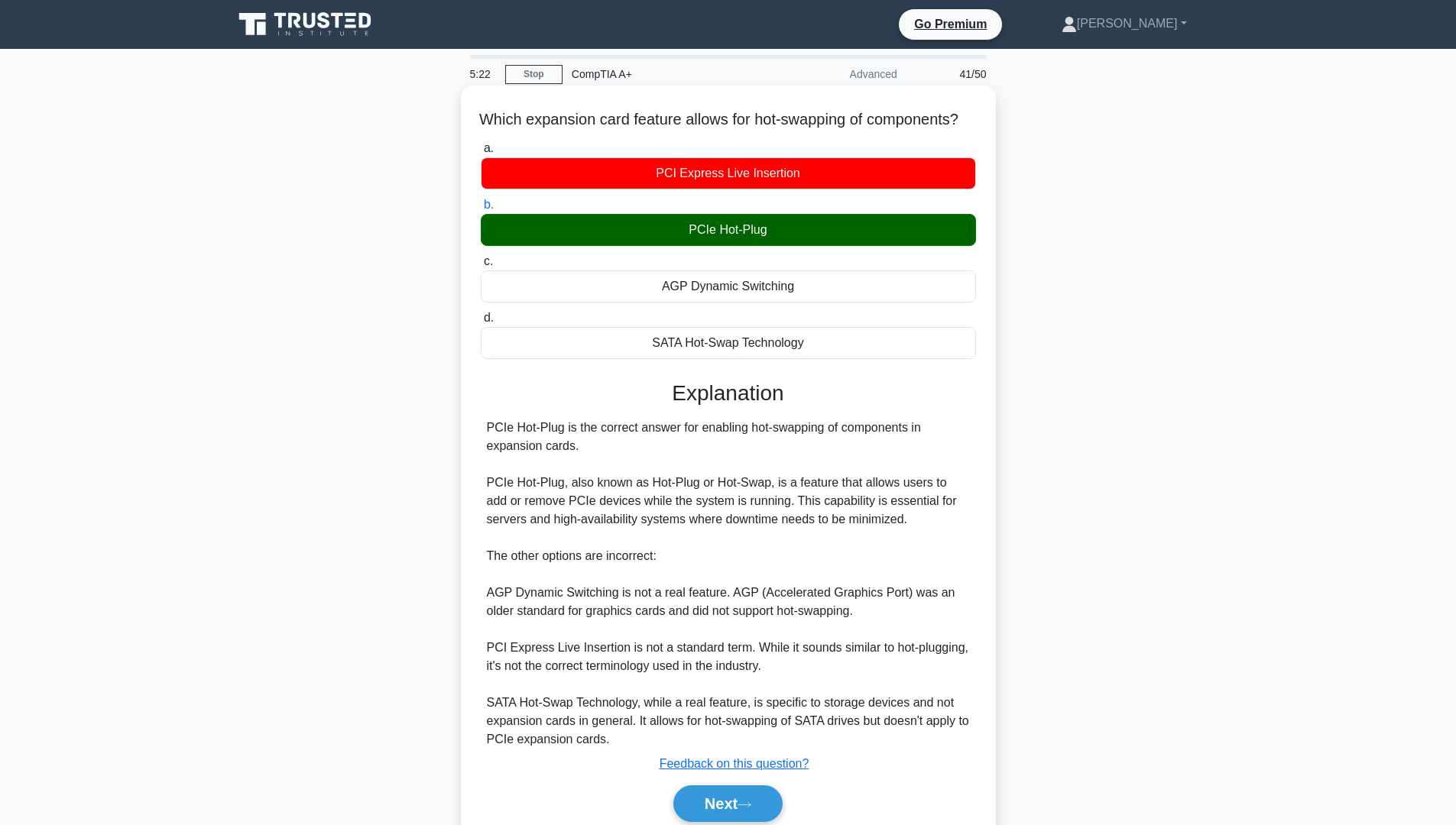
click at [480, 210] on input "b. PCIe Hot-Plug" at bounding box center [480, 205] width 0 height 10
click at [750, 702] on button "Next" at bounding box center [728, 803] width 110 height 37
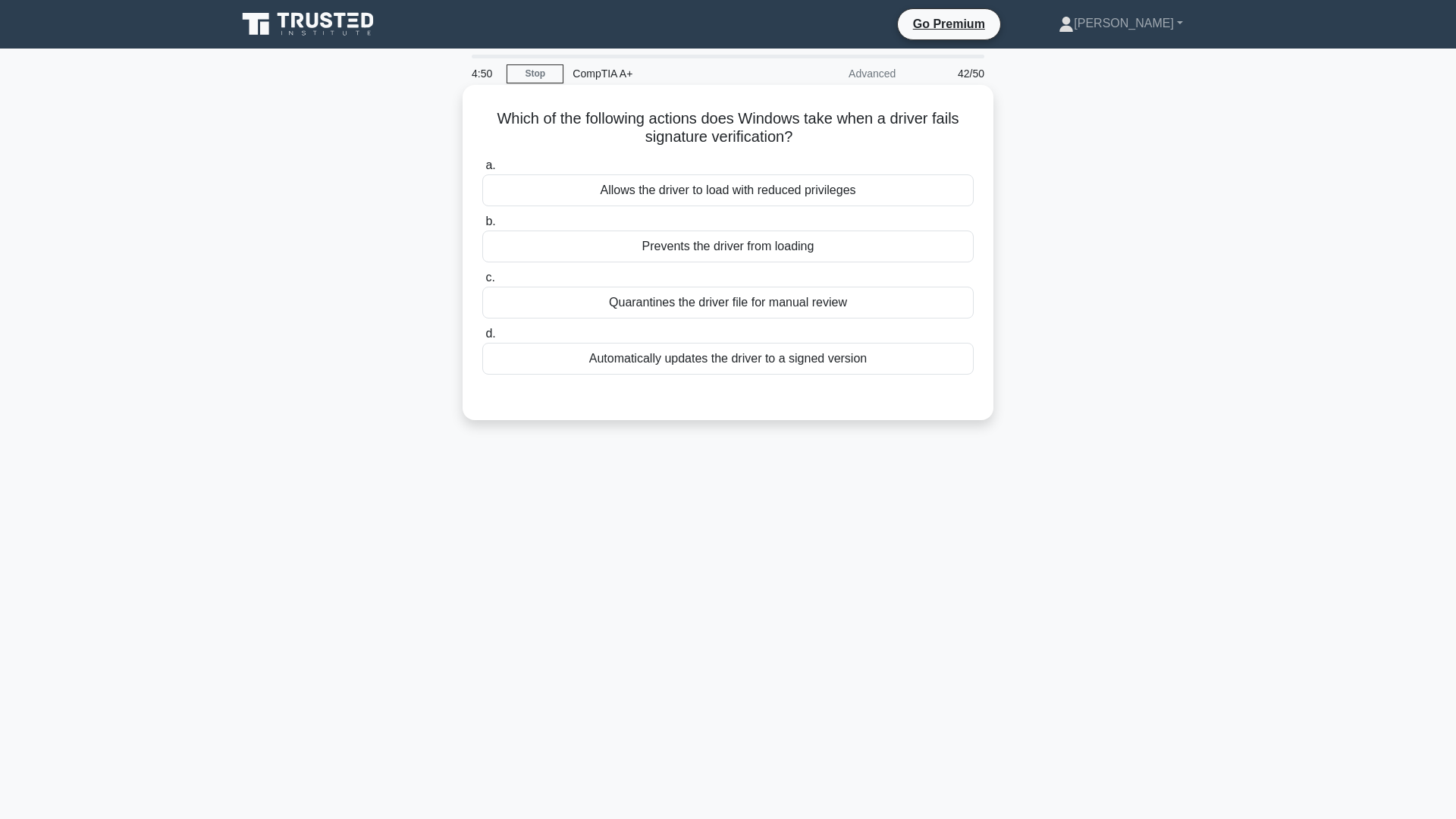
click at [744, 313] on div "Quarantines the driver file for manual review" at bounding box center [728, 302] width 492 height 32
click at [482, 283] on input "c. Quarantines the driver file for manual review" at bounding box center [482, 278] width 0 height 10
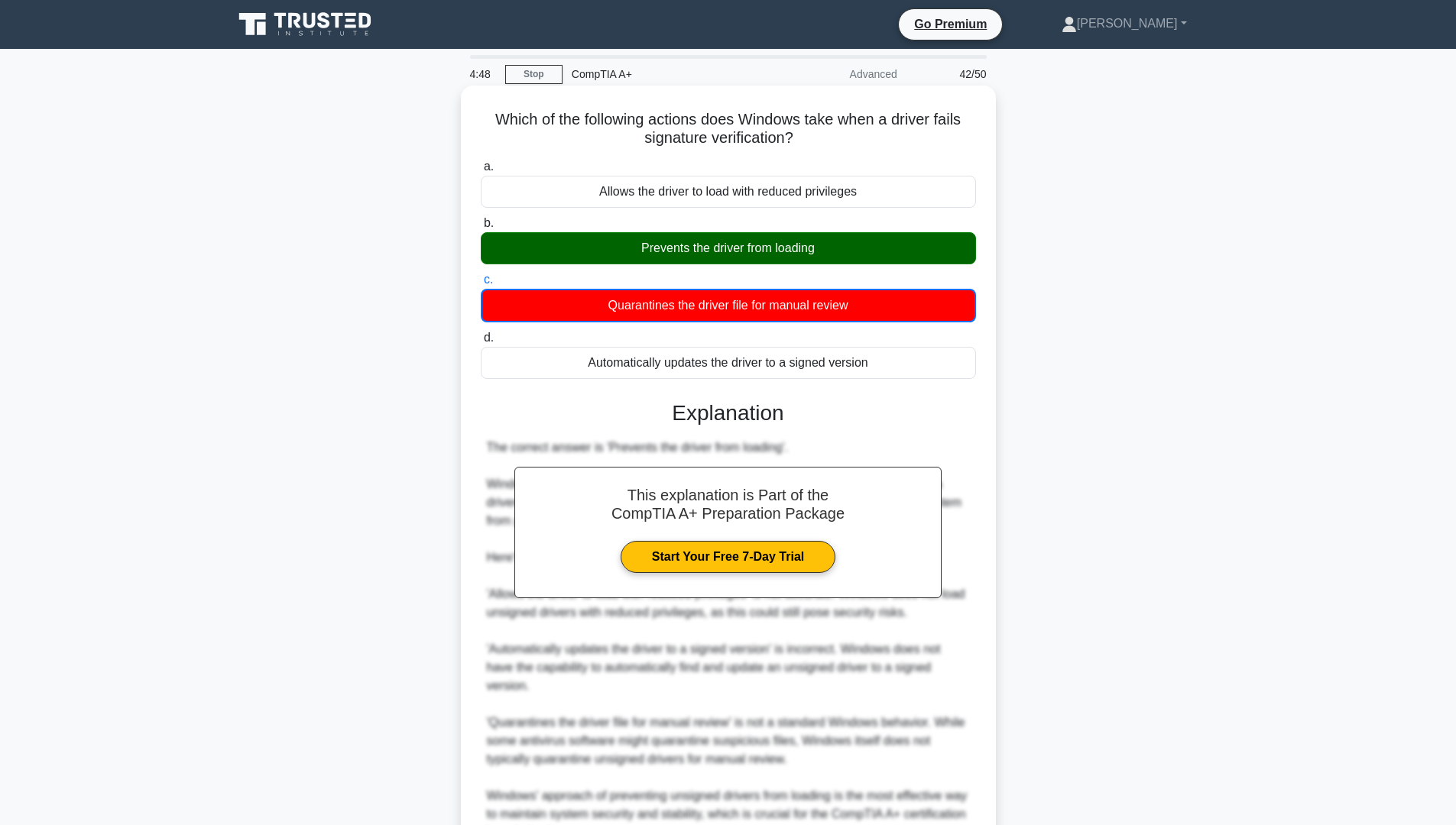
scroll to position [152, 0]
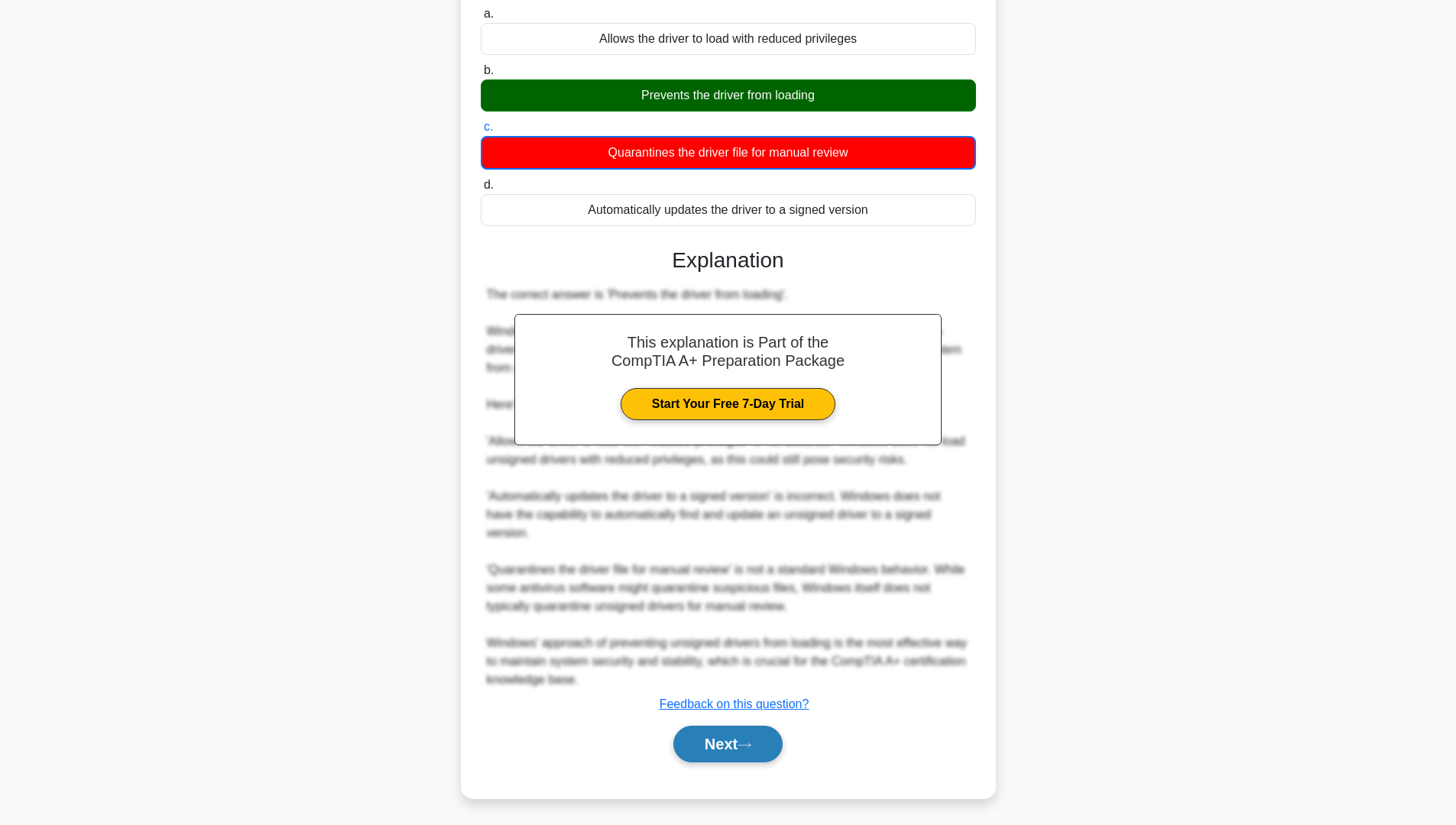
click at [766, 702] on button "Next" at bounding box center [728, 744] width 110 height 37
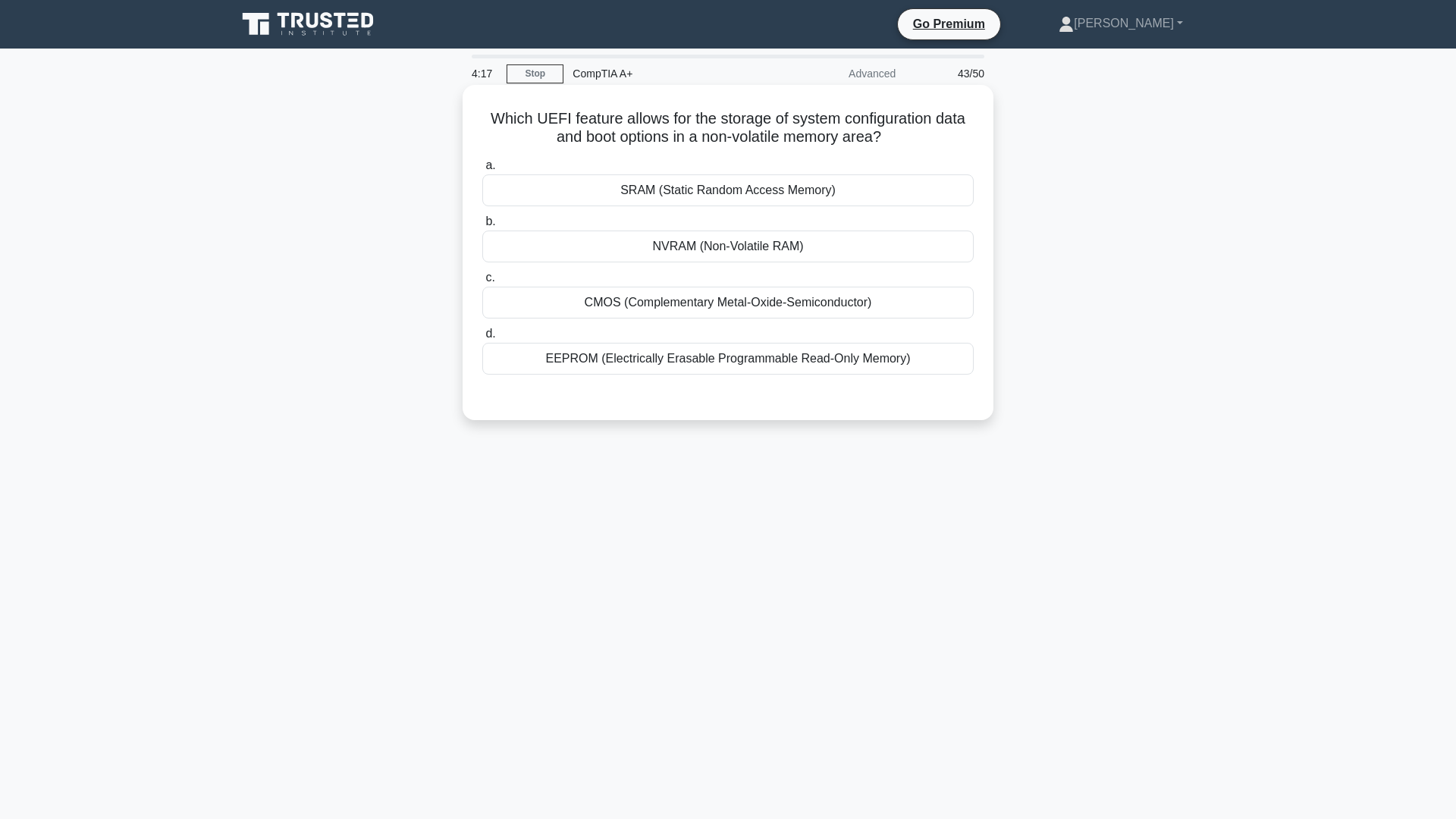
click at [709, 255] on div "NVRAM (Non-Volatile RAM)" at bounding box center [728, 246] width 492 height 32
click at [482, 227] on input "b. NVRAM (Non-Volatile RAM)" at bounding box center [482, 221] width 0 height 10
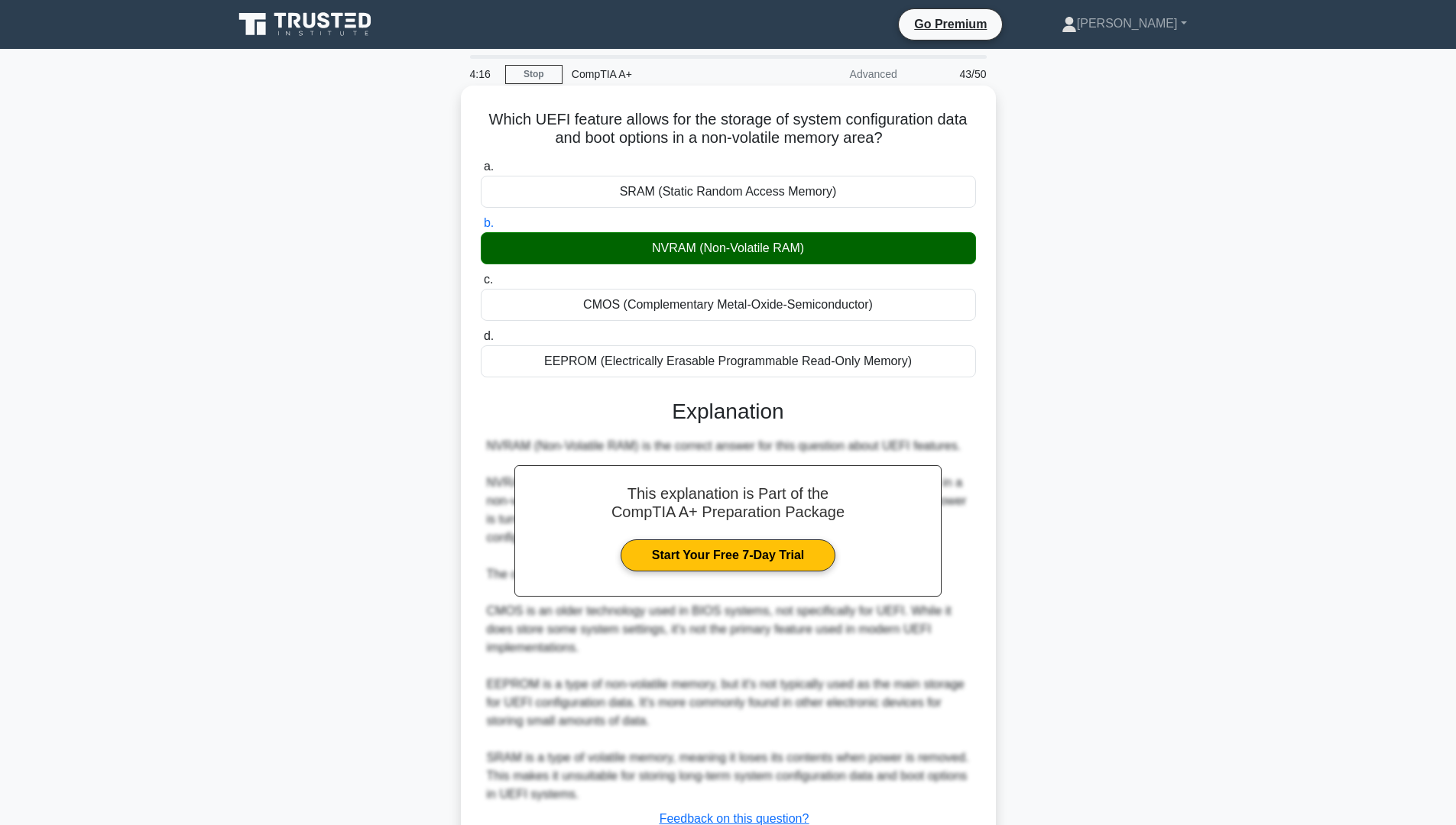
scroll to position [117, 0]
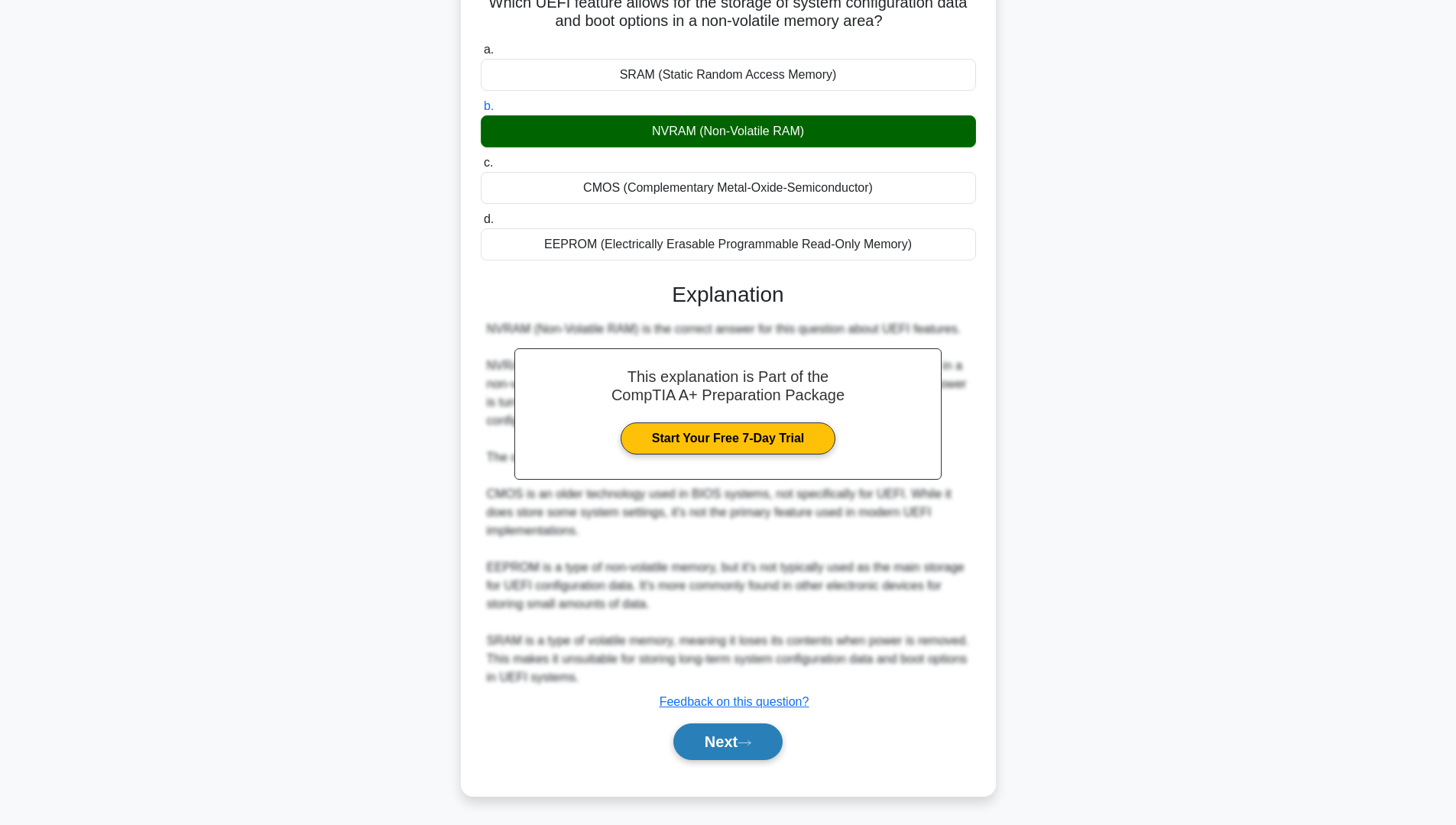
drag, startPoint x: 743, startPoint y: 755, endPoint x: 738, endPoint y: 748, distance: 8.6
click at [743, 702] on button "Next" at bounding box center [728, 741] width 110 height 37
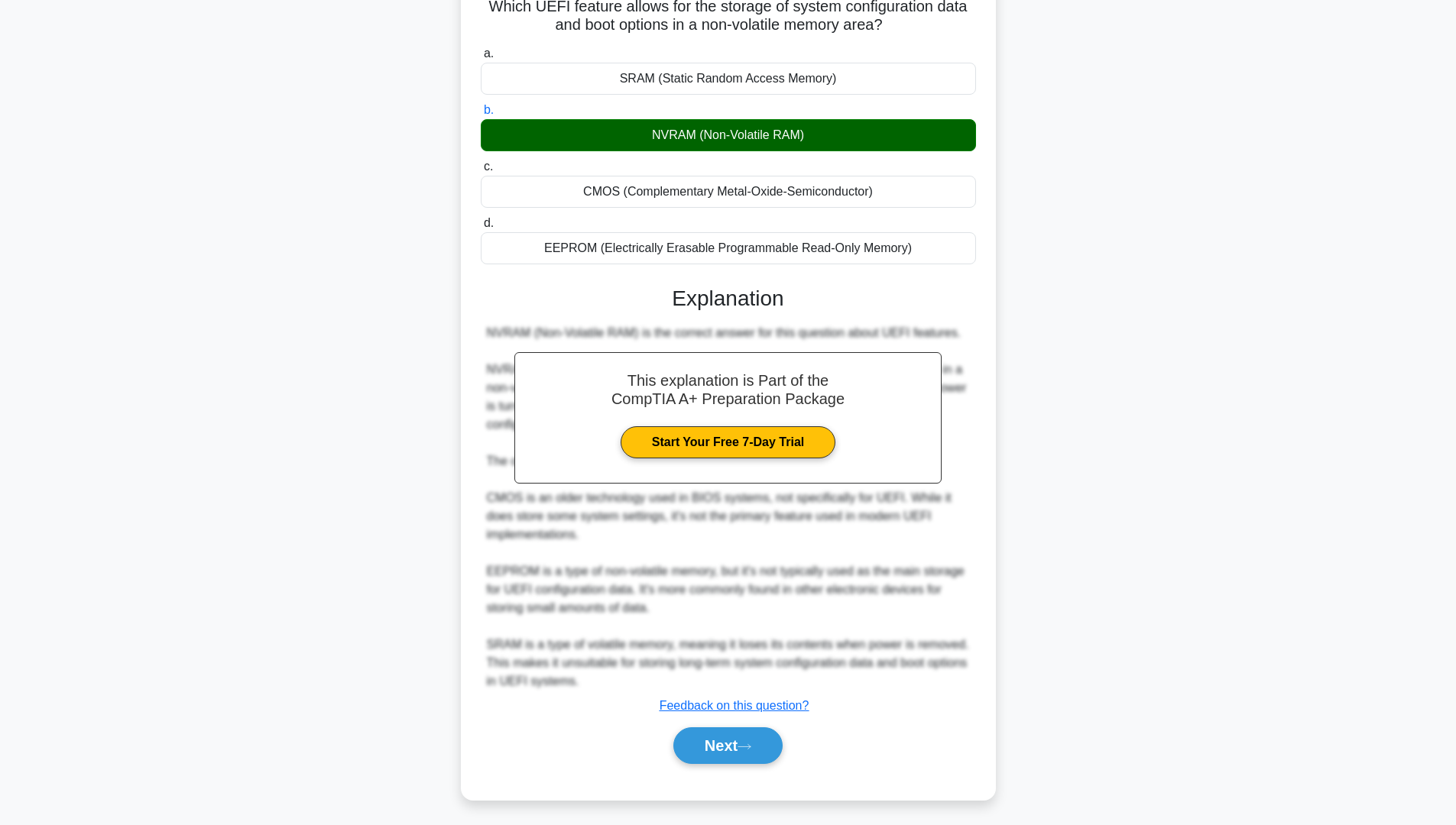
scroll to position [0, 0]
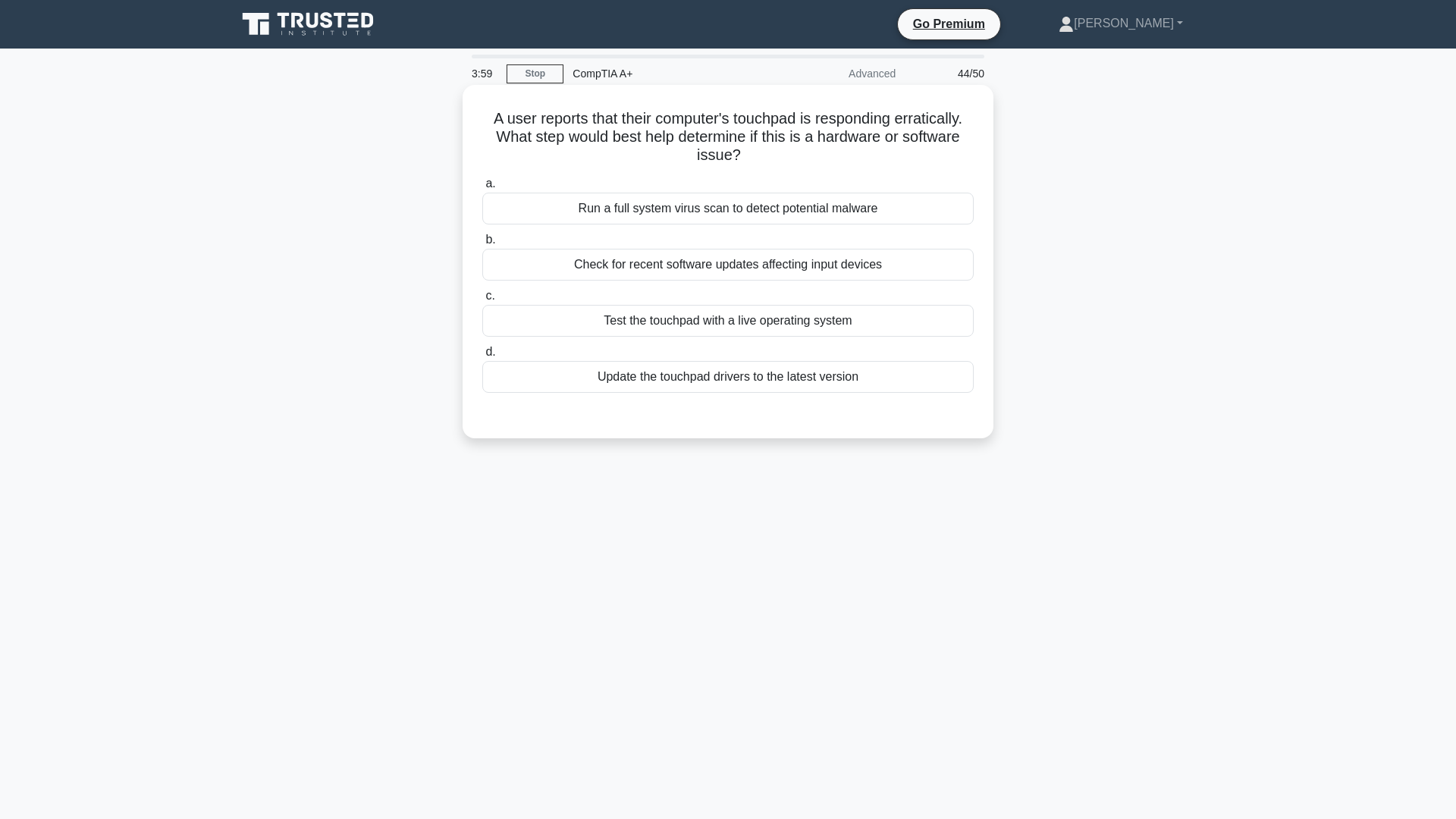
click at [770, 211] on div "Run a full system virus scan to detect potential malware" at bounding box center [728, 208] width 492 height 32
click at [482, 189] on input "a. Run a full system virus scan to detect potential malware" at bounding box center [482, 184] width 0 height 10
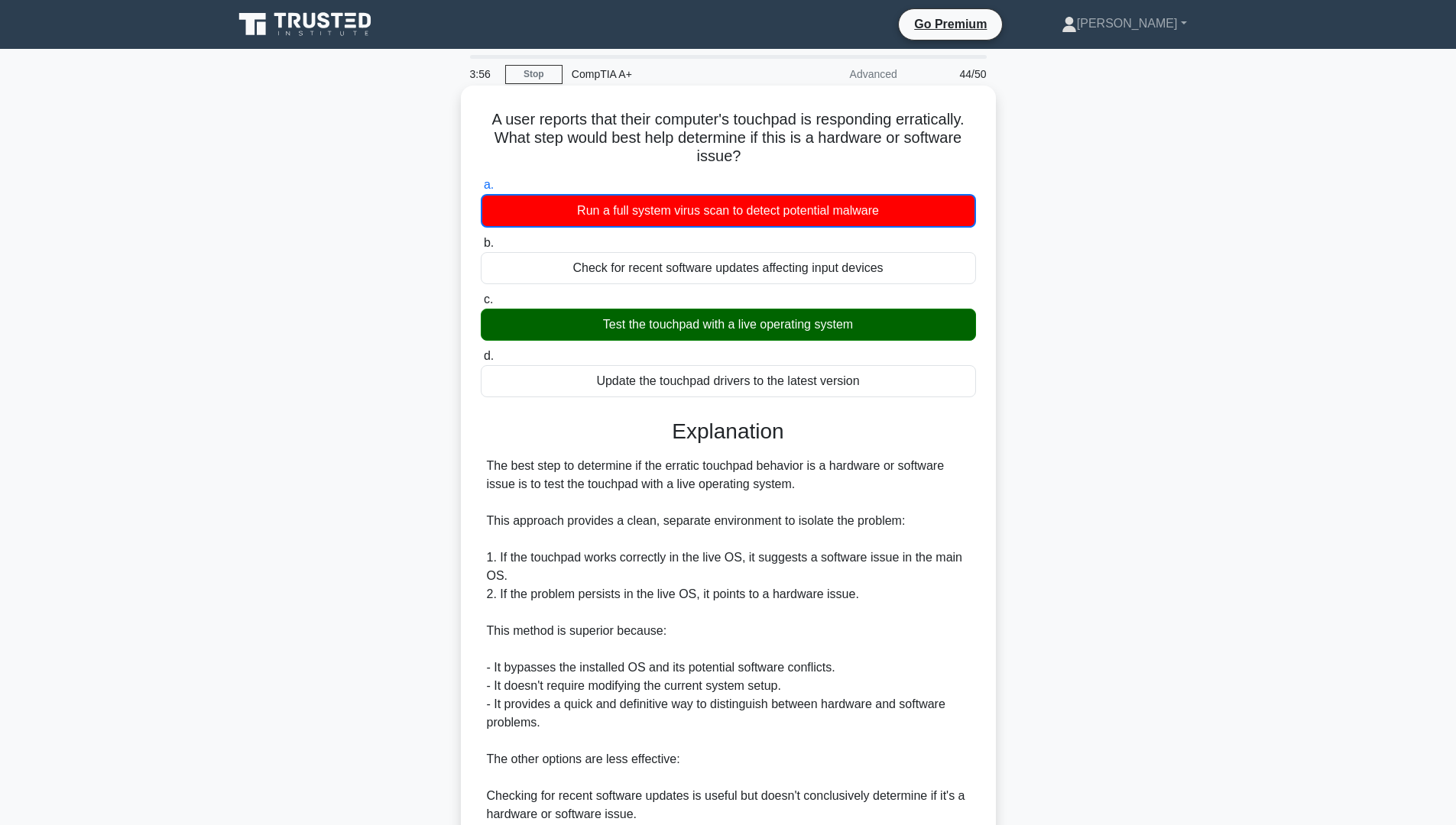
click at [870, 322] on div "Test the touchpad with a live operating system" at bounding box center [728, 325] width 495 height 32
click at [480, 305] on input "c. Test the touchpad with a live operating system" at bounding box center [480, 300] width 0 height 10
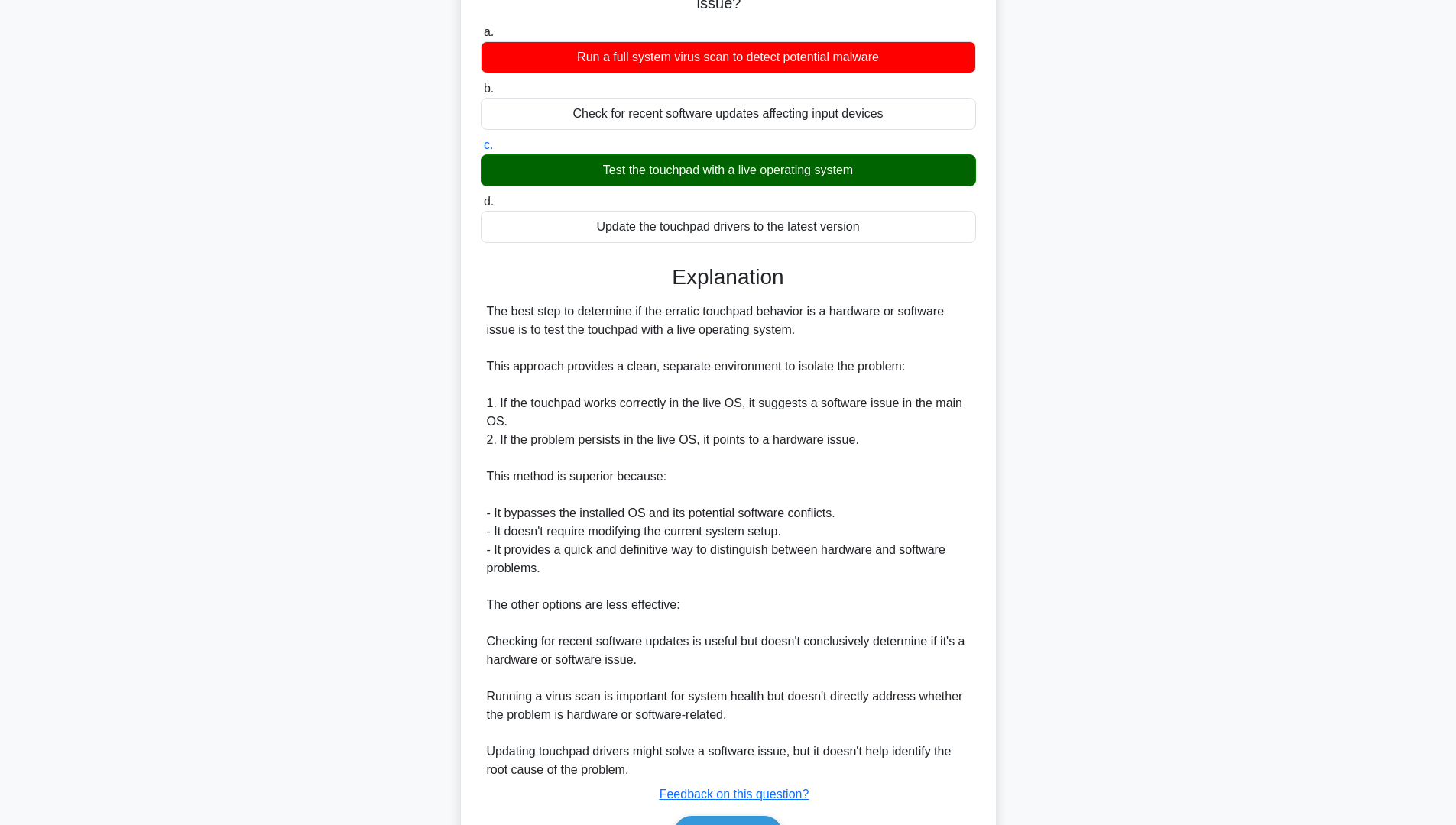
scroll to position [229, 0]
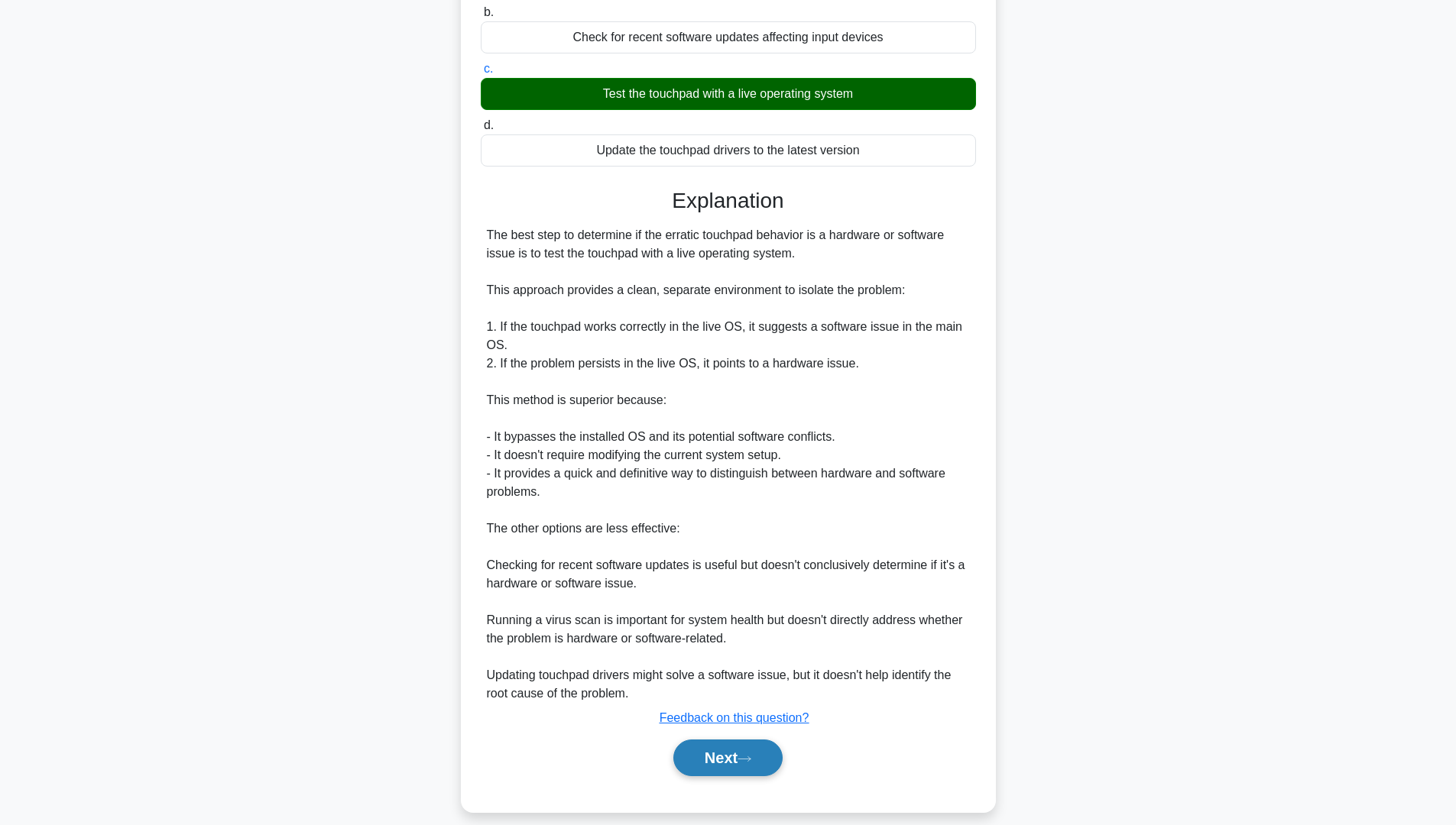
click at [732, 702] on button "Next" at bounding box center [728, 758] width 110 height 37
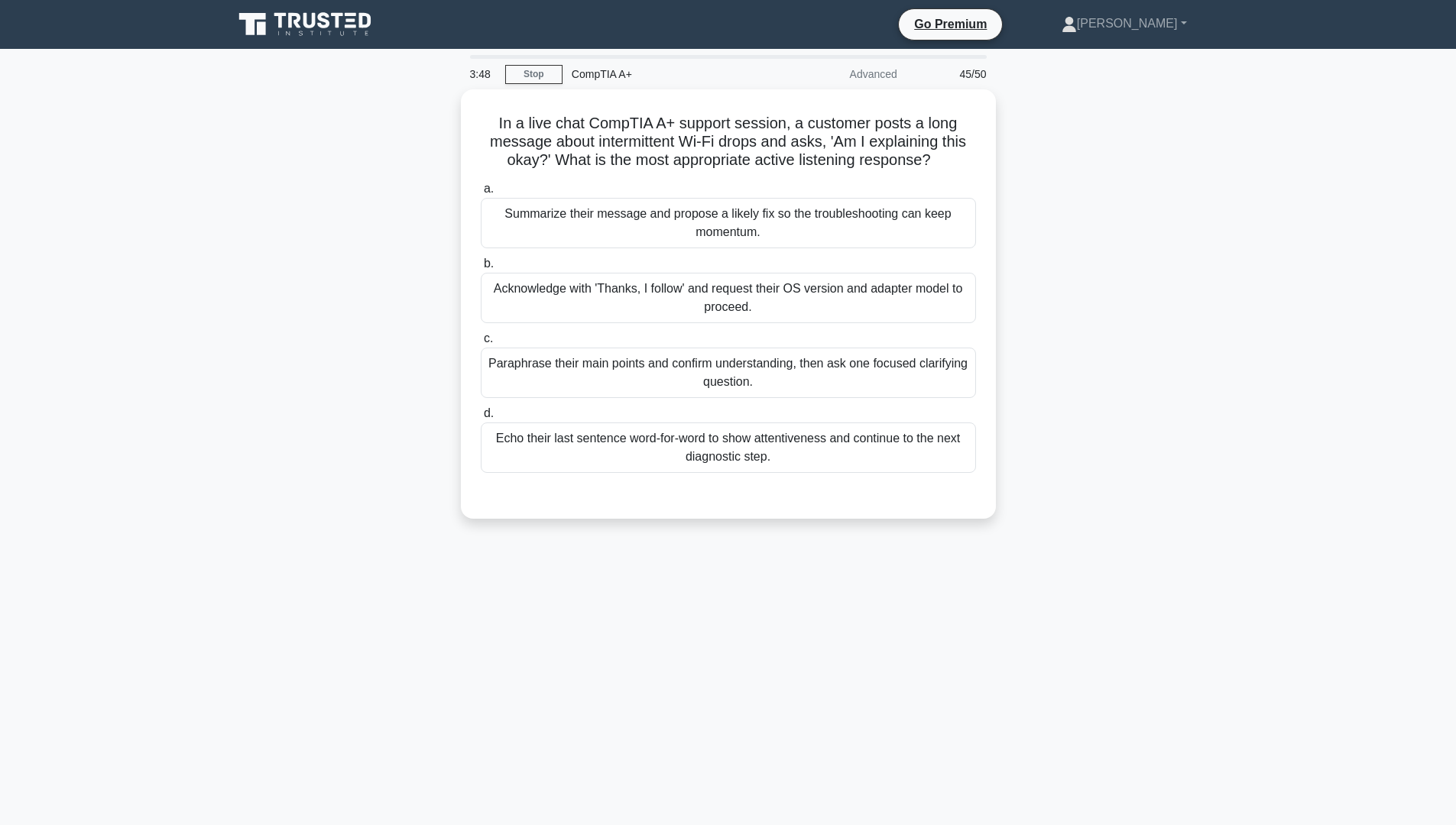
scroll to position [0, 0]
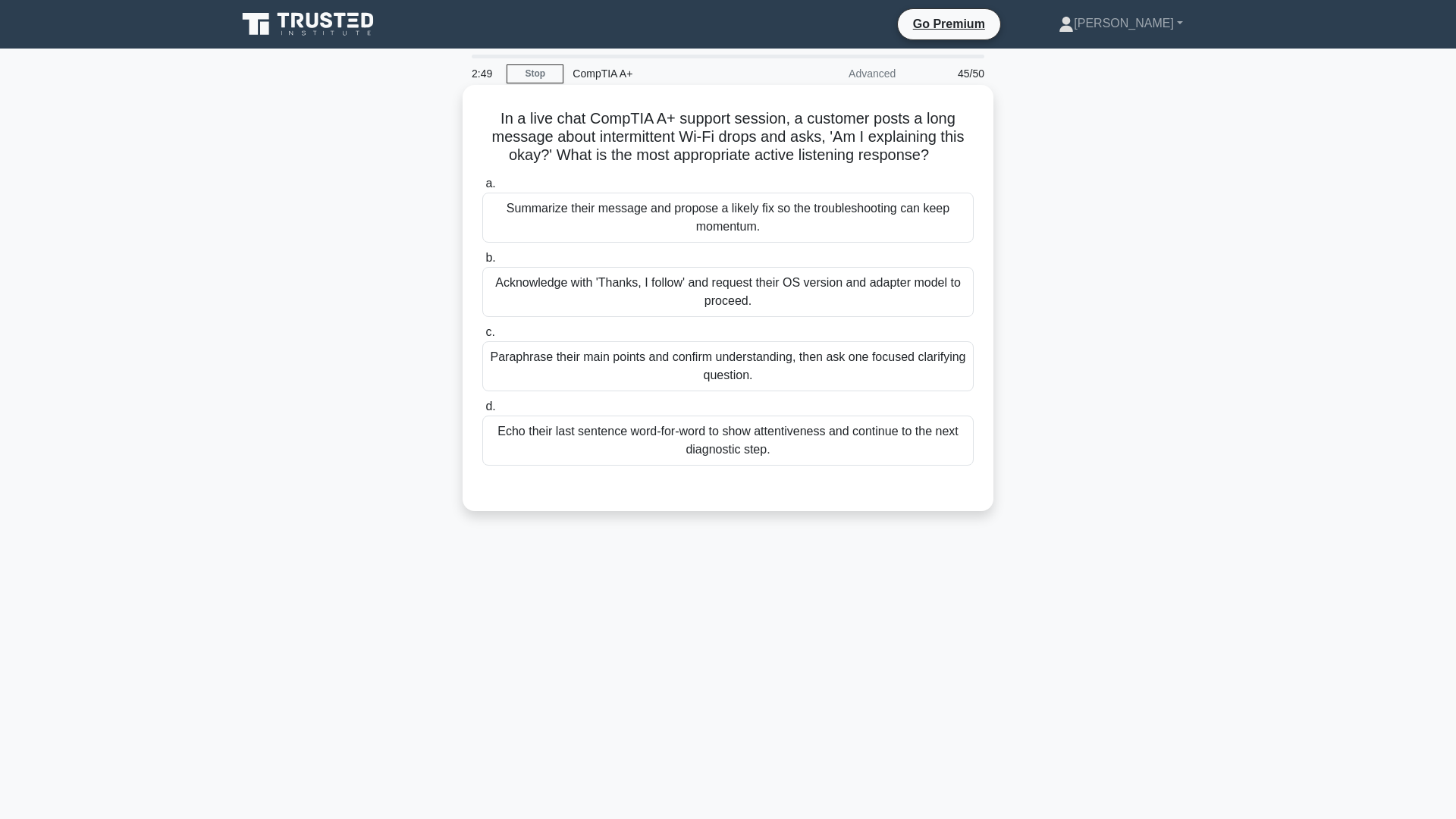
click at [770, 366] on div "Paraphrase their main points and confirm understanding, then ask one focused cl…" at bounding box center [728, 366] width 492 height 50
click at [482, 338] on input "c. Paraphrase their main points and confirm understanding, then ask one focused…" at bounding box center [482, 332] width 0 height 10
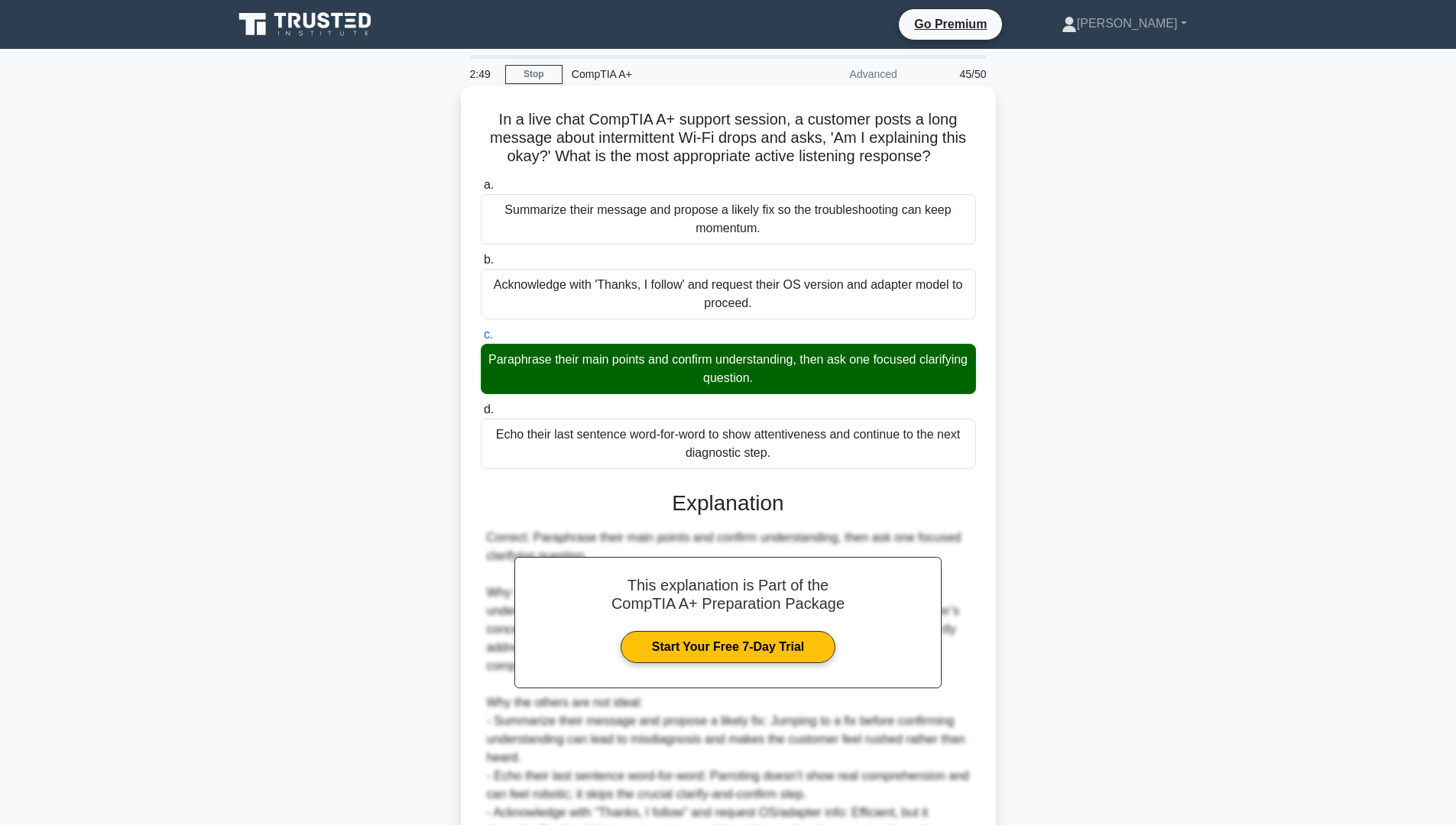
scroll to position [96, 0]
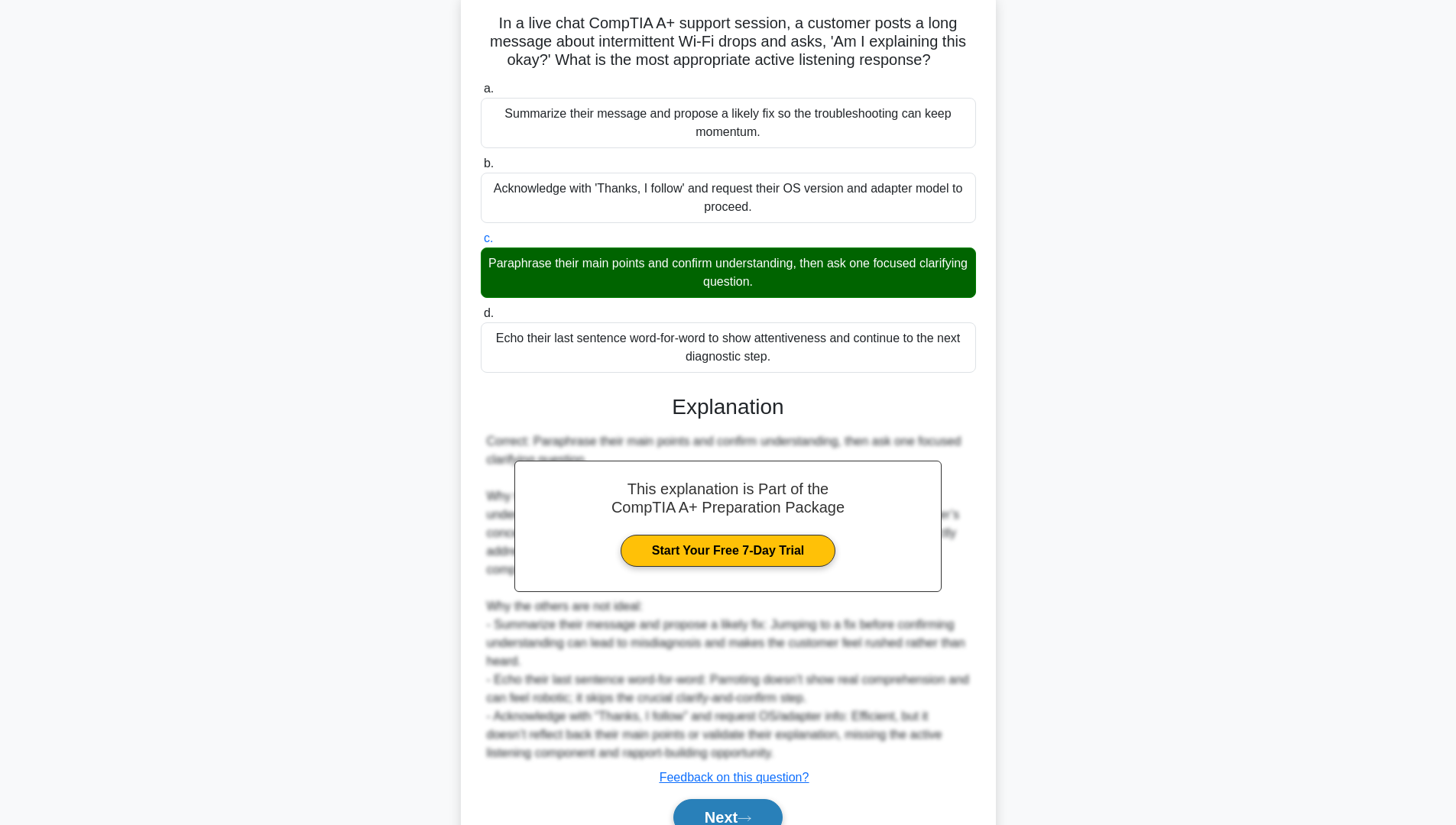
click at [721, 702] on button "Next" at bounding box center [728, 817] width 110 height 37
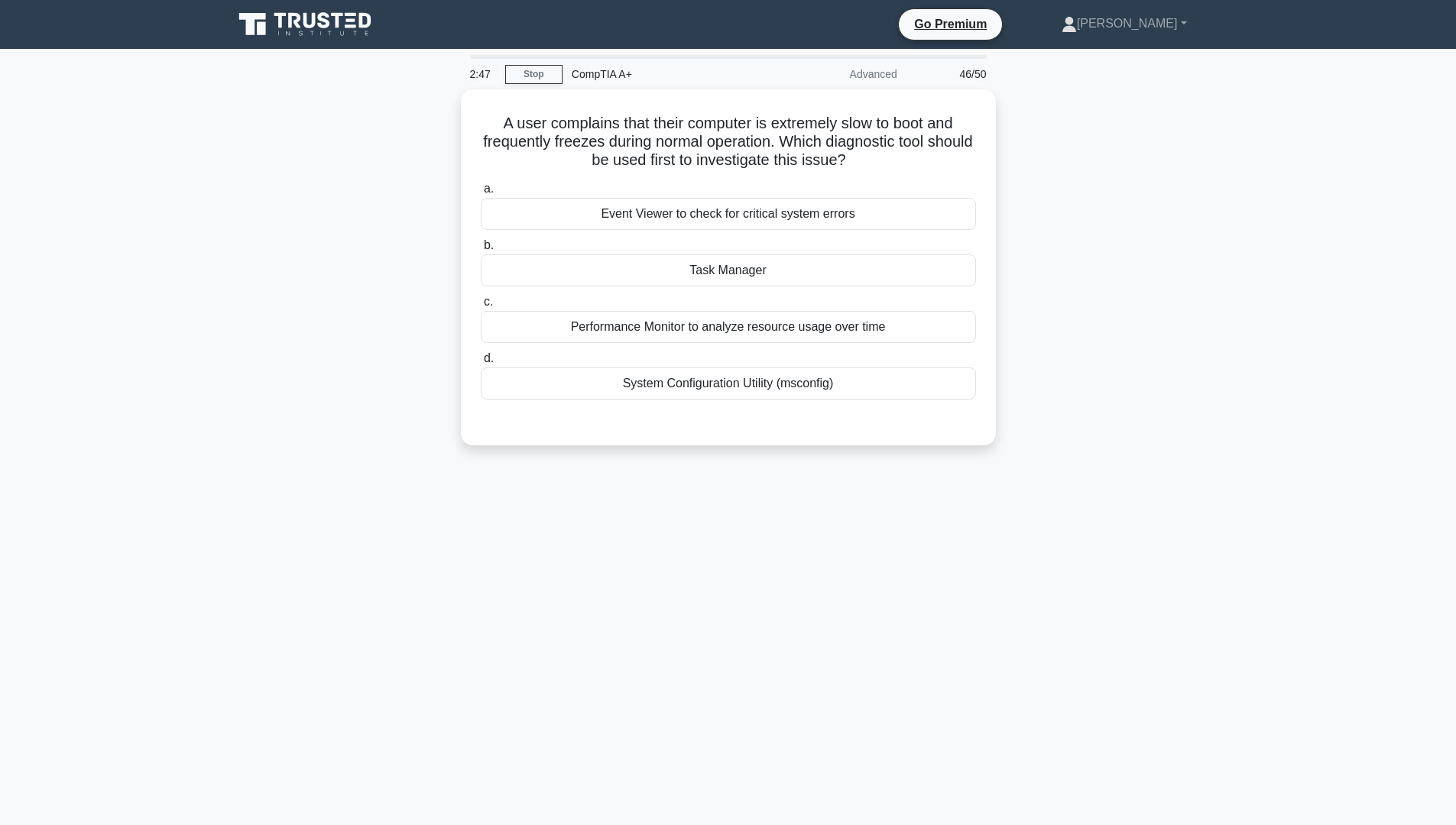
scroll to position [0, 0]
click at [655, 383] on div "System Configuration Utility (msconfig)" at bounding box center [733, 379] width 495 height 32
click at [486, 360] on input "d. System Configuration Utility (msconfig)" at bounding box center [486, 354] width 0 height 10
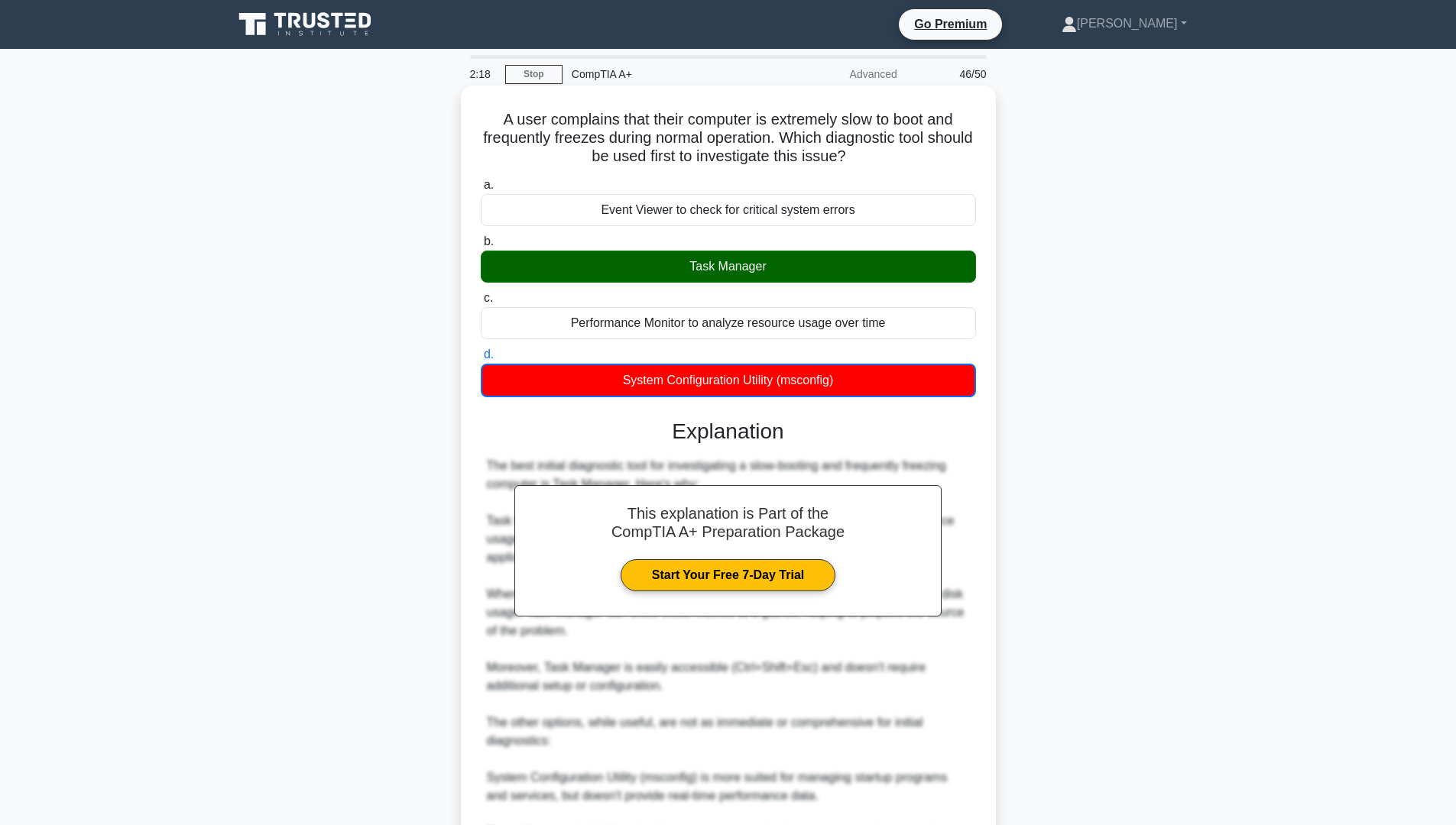
drag, startPoint x: 707, startPoint y: 253, endPoint x: 710, endPoint y: 265, distance: 12.4
click at [709, 256] on div "Task Manager" at bounding box center [728, 266] width 495 height 32
click at [480, 246] on input "b. Task Manager" at bounding box center [480, 242] width 0 height 10
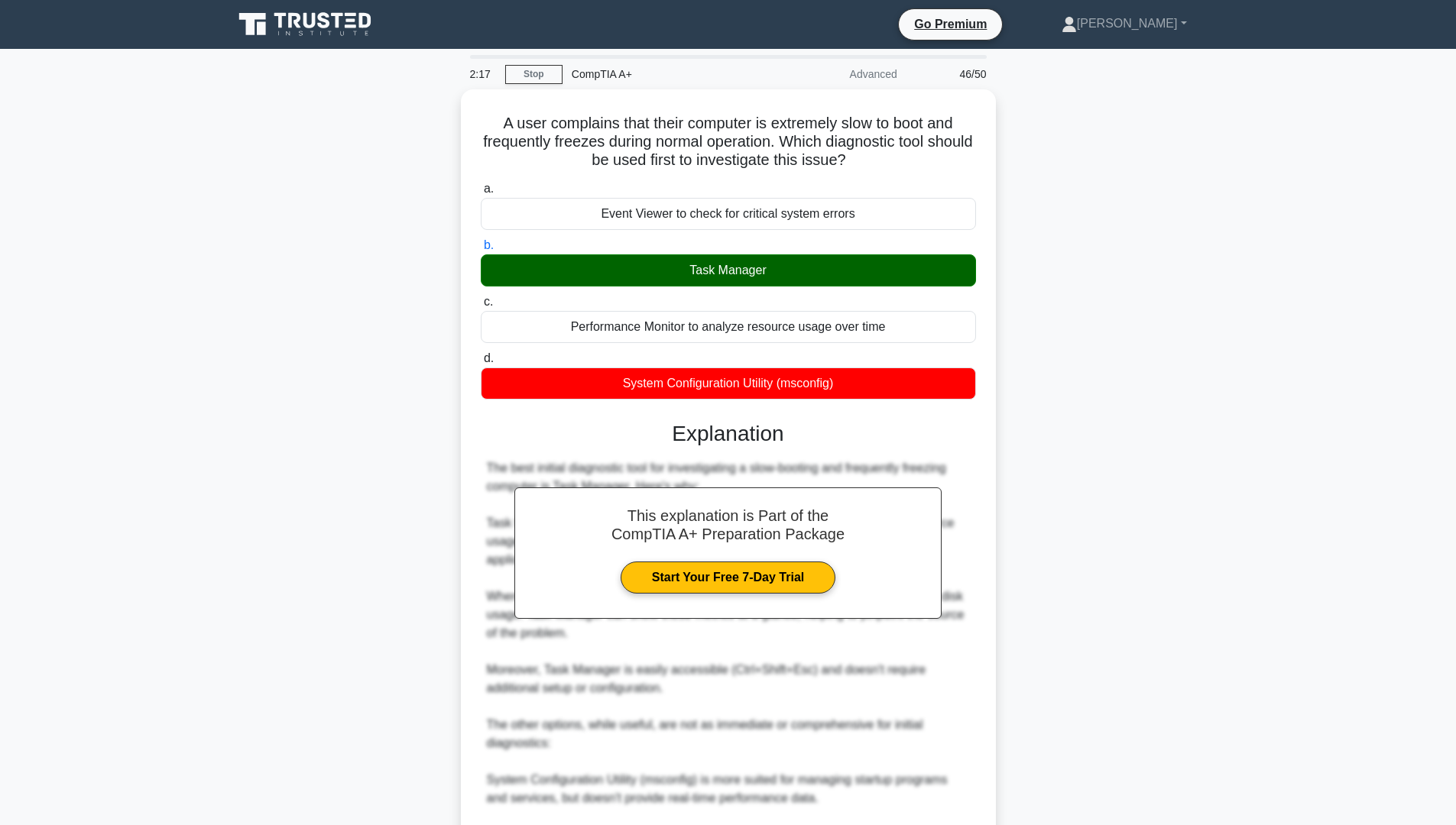
scroll to position [229, 0]
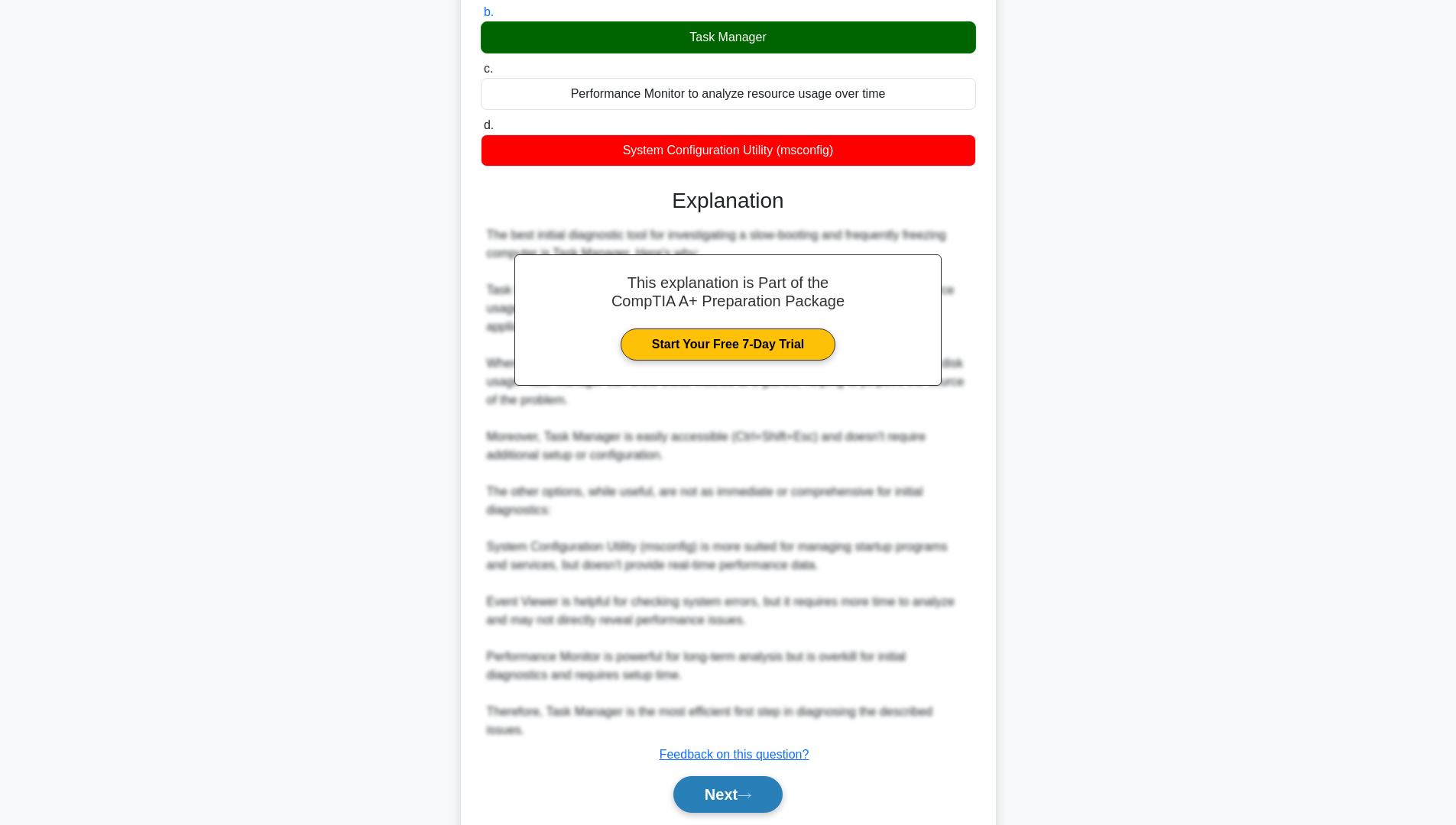
click at [778, 702] on button "Next" at bounding box center [728, 794] width 110 height 37
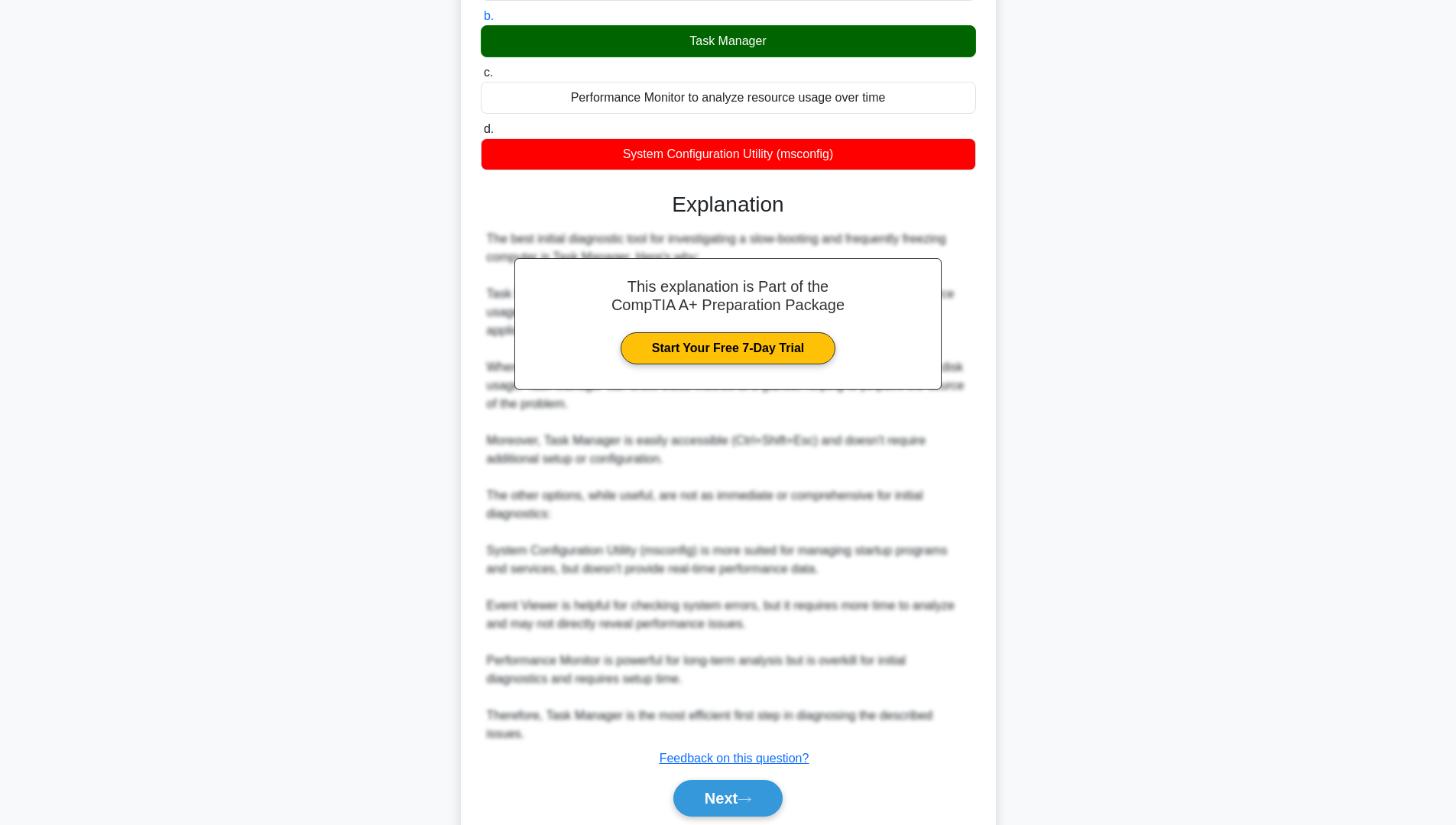
scroll to position [0, 0]
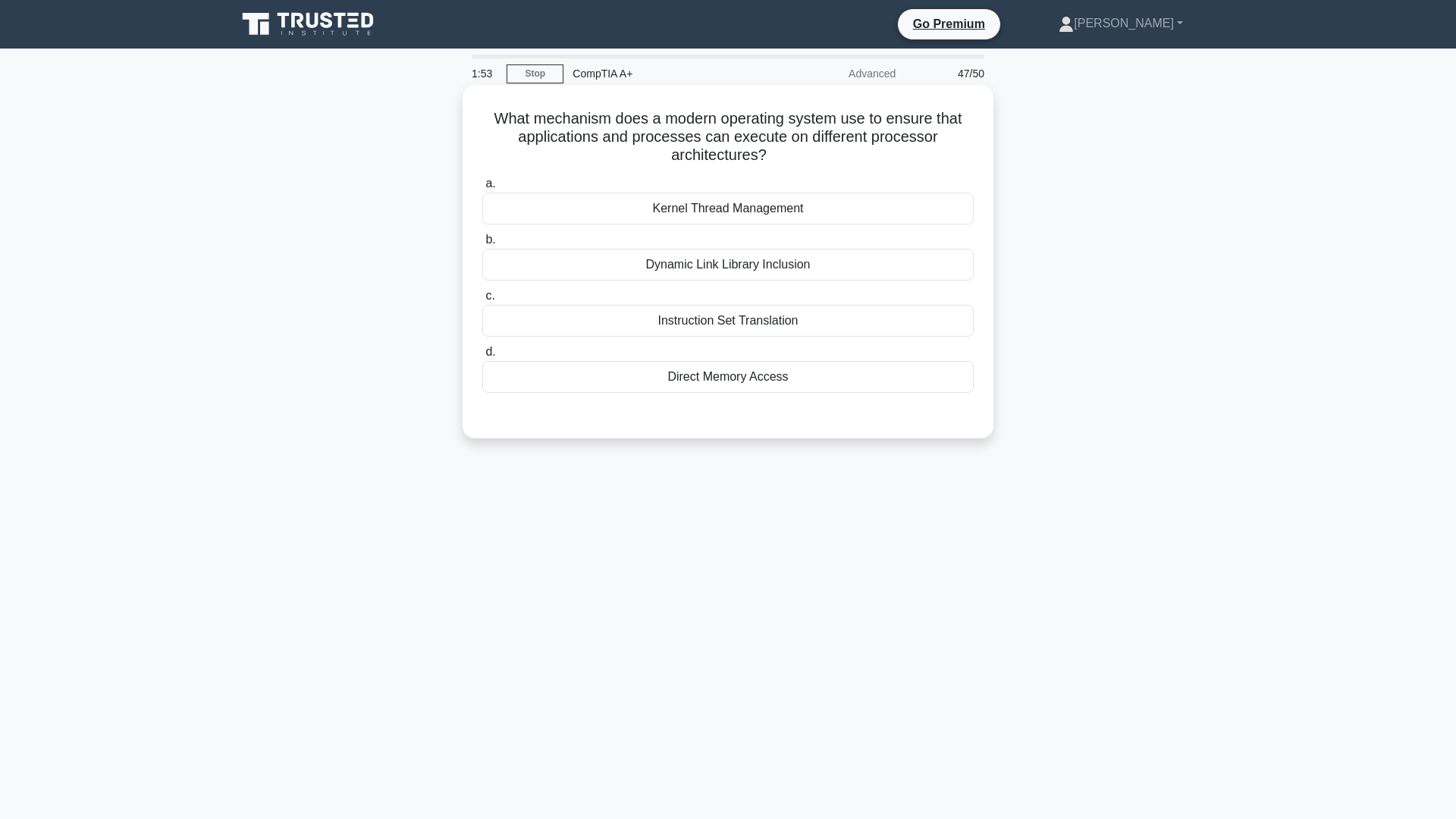
click at [789, 386] on div "Direct Memory Access" at bounding box center [728, 377] width 492 height 32
drag, startPoint x: 934, startPoint y: 439, endPoint x: 879, endPoint y: 425, distance: 56.8
click at [933, 439] on div "What mechanism does a modern operating system use to ensure that applications a…" at bounding box center [728, 261] width 531 height 353
click at [817, 373] on div "Direct Memory Access" at bounding box center [728, 377] width 492 height 32
click at [482, 357] on input "d. Direct Memory Access" at bounding box center [482, 352] width 0 height 10
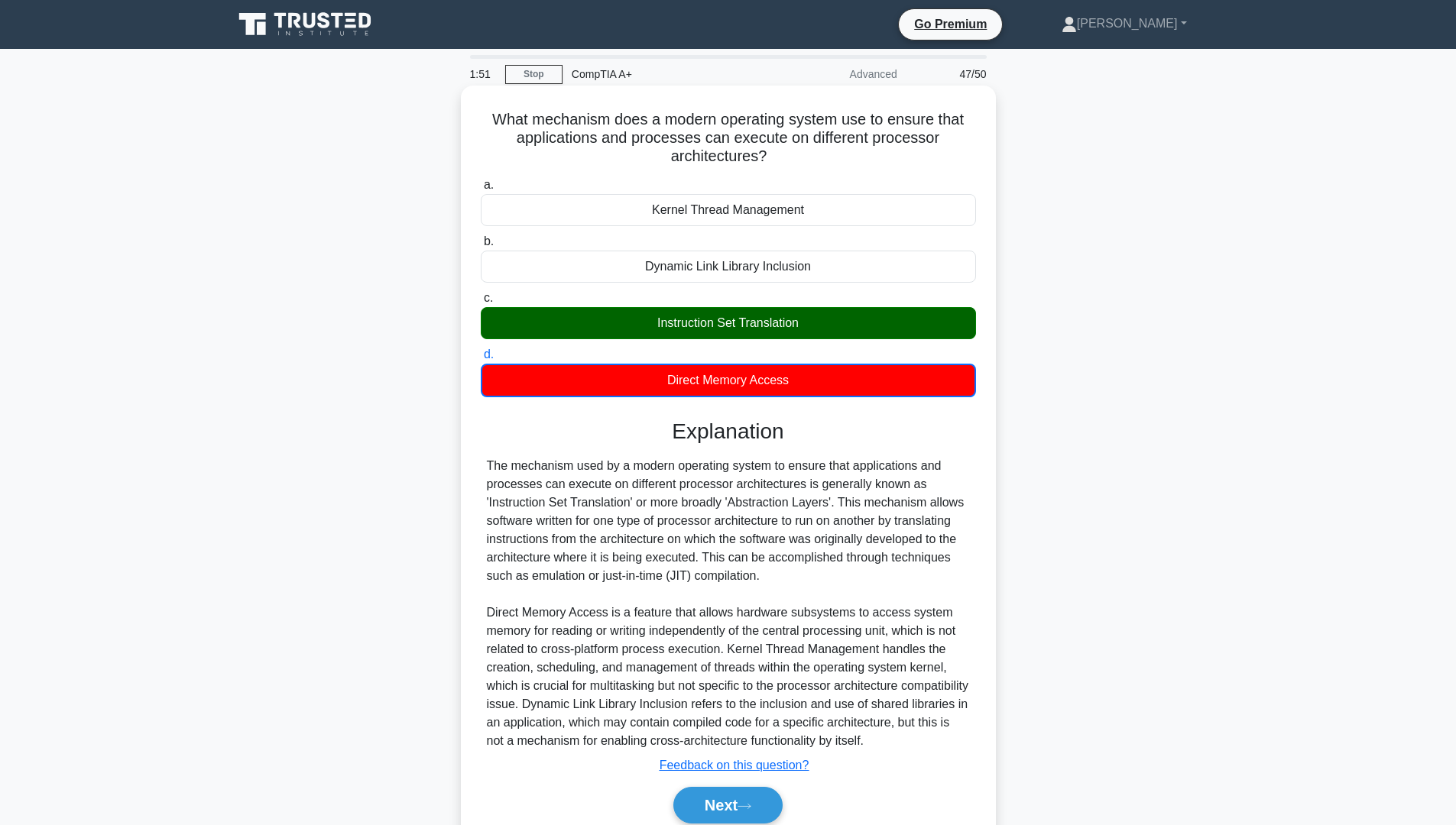
click at [803, 320] on div "Instruction Set Translation" at bounding box center [728, 323] width 495 height 32
click at [480, 303] on input "c. Instruction Set Translation" at bounding box center [480, 298] width 0 height 10
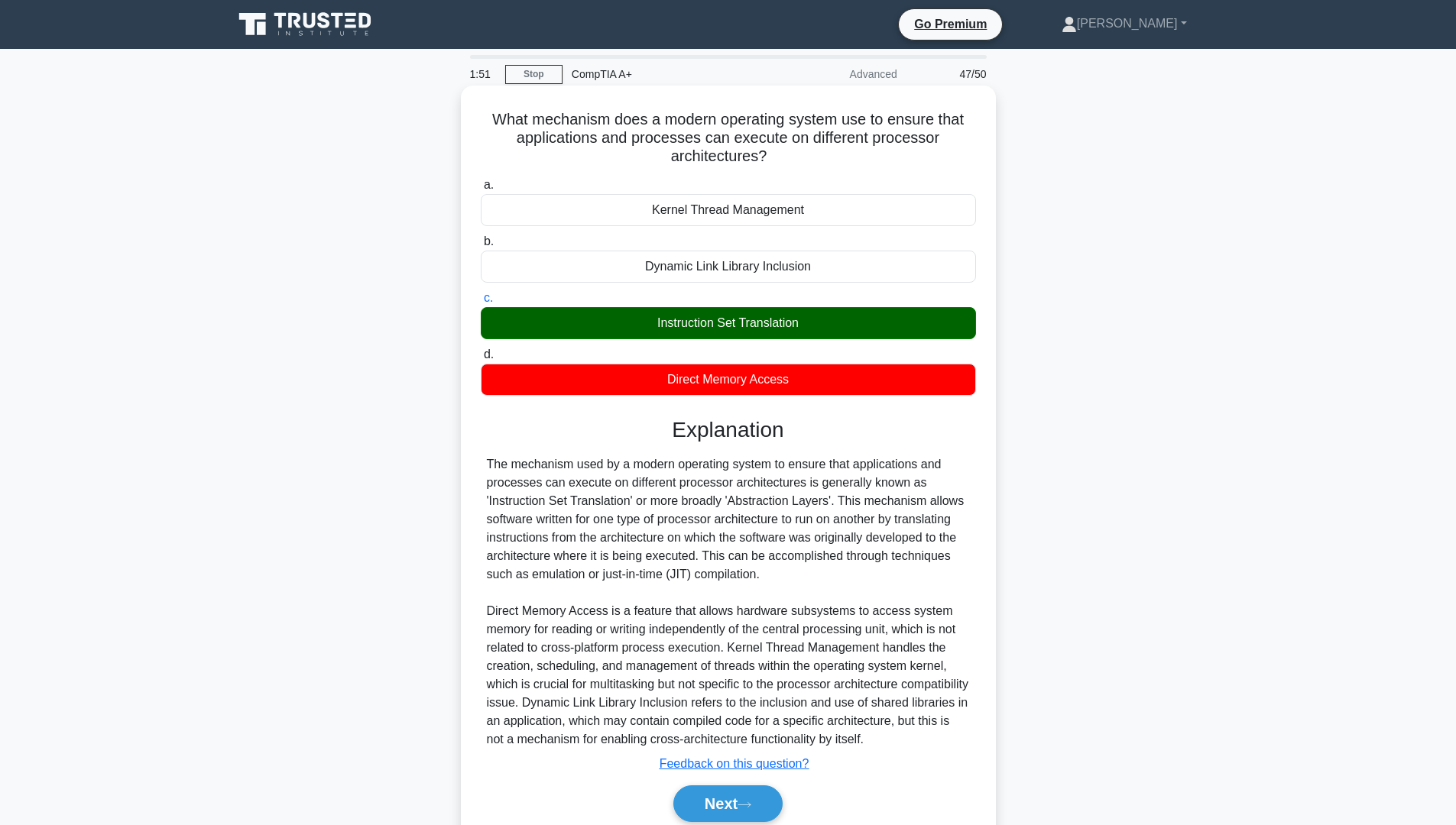
click at [802, 320] on div "Instruction Set Translation" at bounding box center [728, 323] width 495 height 32
click at [480, 303] on input "c. Instruction Set Translation" at bounding box center [480, 298] width 0 height 10
click at [748, 326] on div "Instruction Set Translation" at bounding box center [728, 323] width 495 height 32
drag, startPoint x: 601, startPoint y: 324, endPoint x: 722, endPoint y: 330, distance: 121.1
click at [618, 322] on div "Instruction Set Translation" at bounding box center [728, 323] width 495 height 32
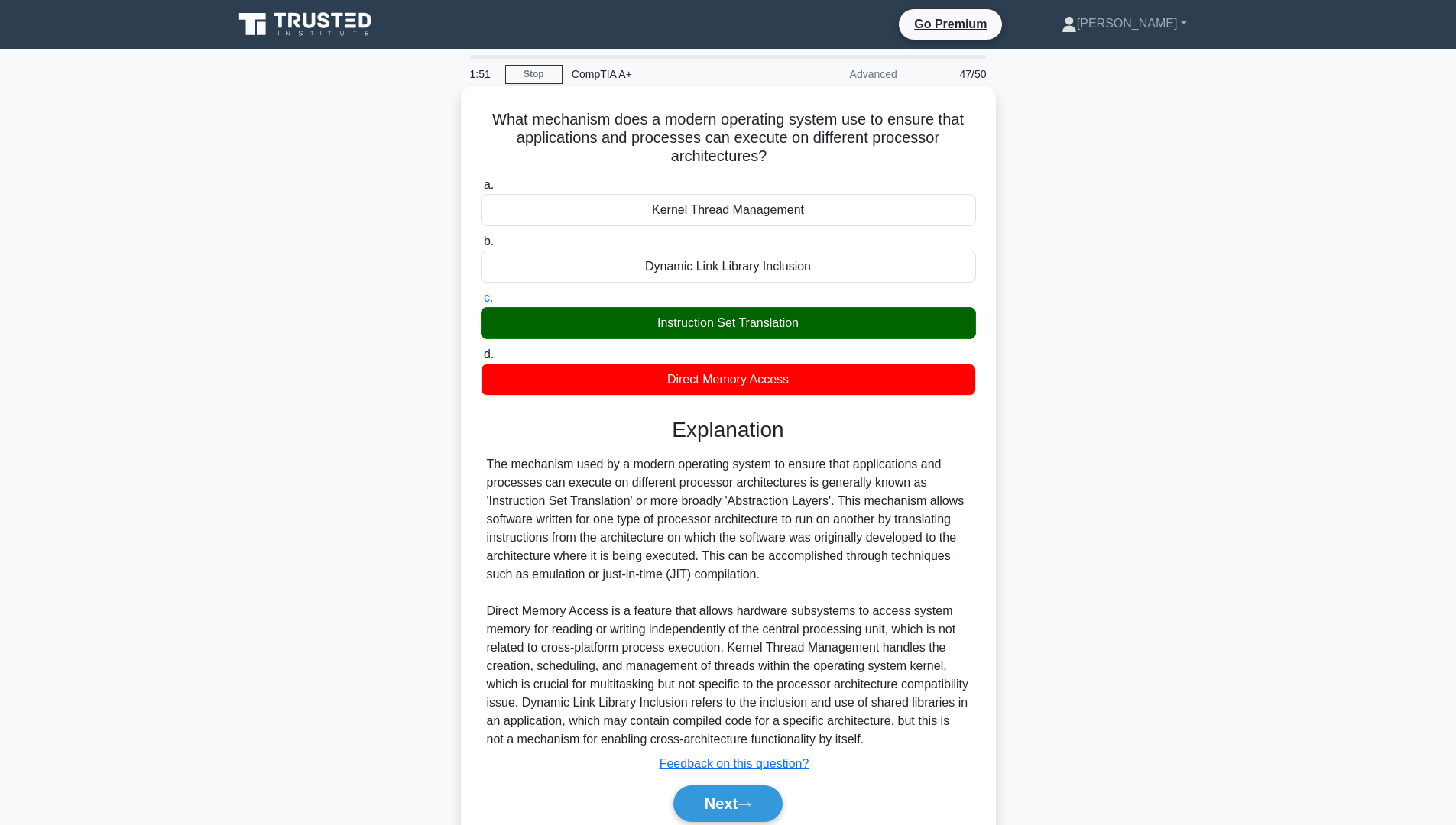
click at [480, 303] on input "c. Instruction Set Translation" at bounding box center [480, 298] width 0 height 10
drag, startPoint x: 736, startPoint y: 331, endPoint x: 813, endPoint y: 328, distance: 77.1
click at [737, 329] on div "Instruction Set Translation" at bounding box center [728, 323] width 495 height 32
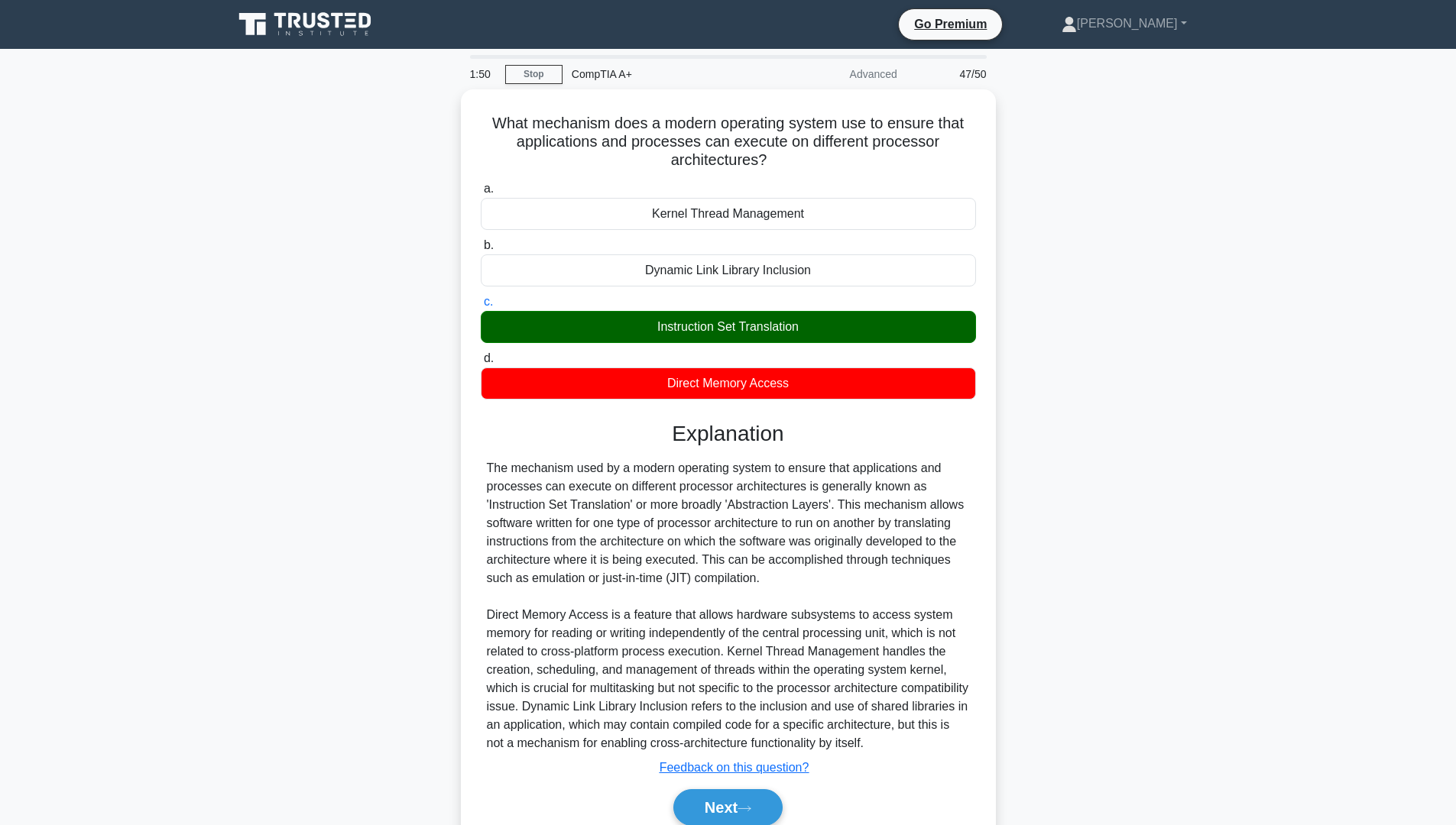
drag, startPoint x: 1106, startPoint y: 450, endPoint x: 1072, endPoint y: 475, distance: 42.2
click at [1083, 470] on div "What mechanism does a modern operating system use to ensure that applications a…" at bounding box center [728, 484] width 1008 height 791
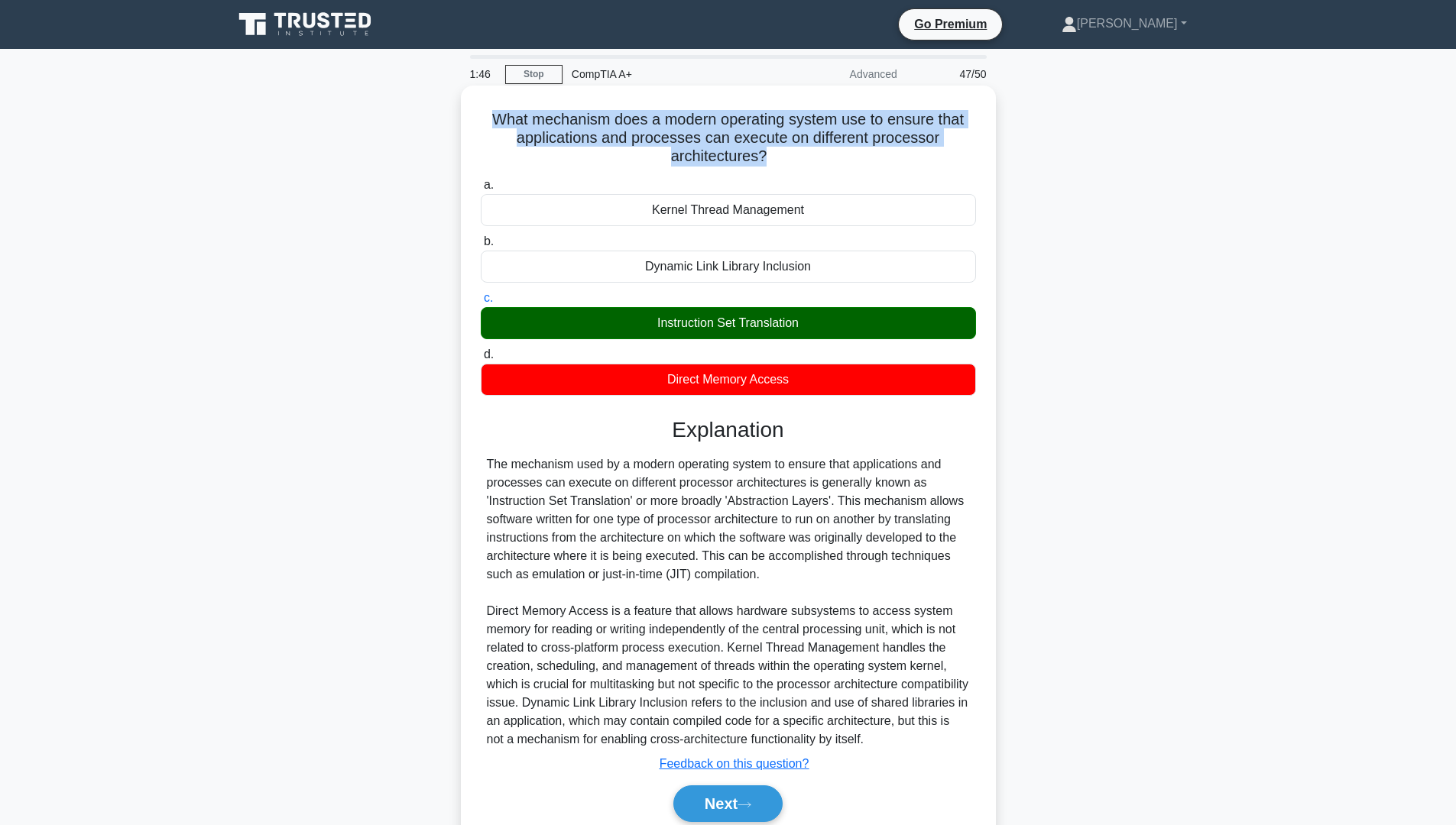
drag, startPoint x: 487, startPoint y: 116, endPoint x: 764, endPoint y: 156, distance: 279.9
click at [764, 156] on h5 "What mechanism does a modern operating system use to ensure that applications a…" at bounding box center [728, 138] width 498 height 56
drag, startPoint x: 670, startPoint y: 321, endPoint x: 796, endPoint y: 321, distance: 126.0
click at [799, 321] on div "Instruction Set Translation" at bounding box center [728, 323] width 495 height 32
click at [777, 702] on button "Next" at bounding box center [728, 803] width 110 height 37
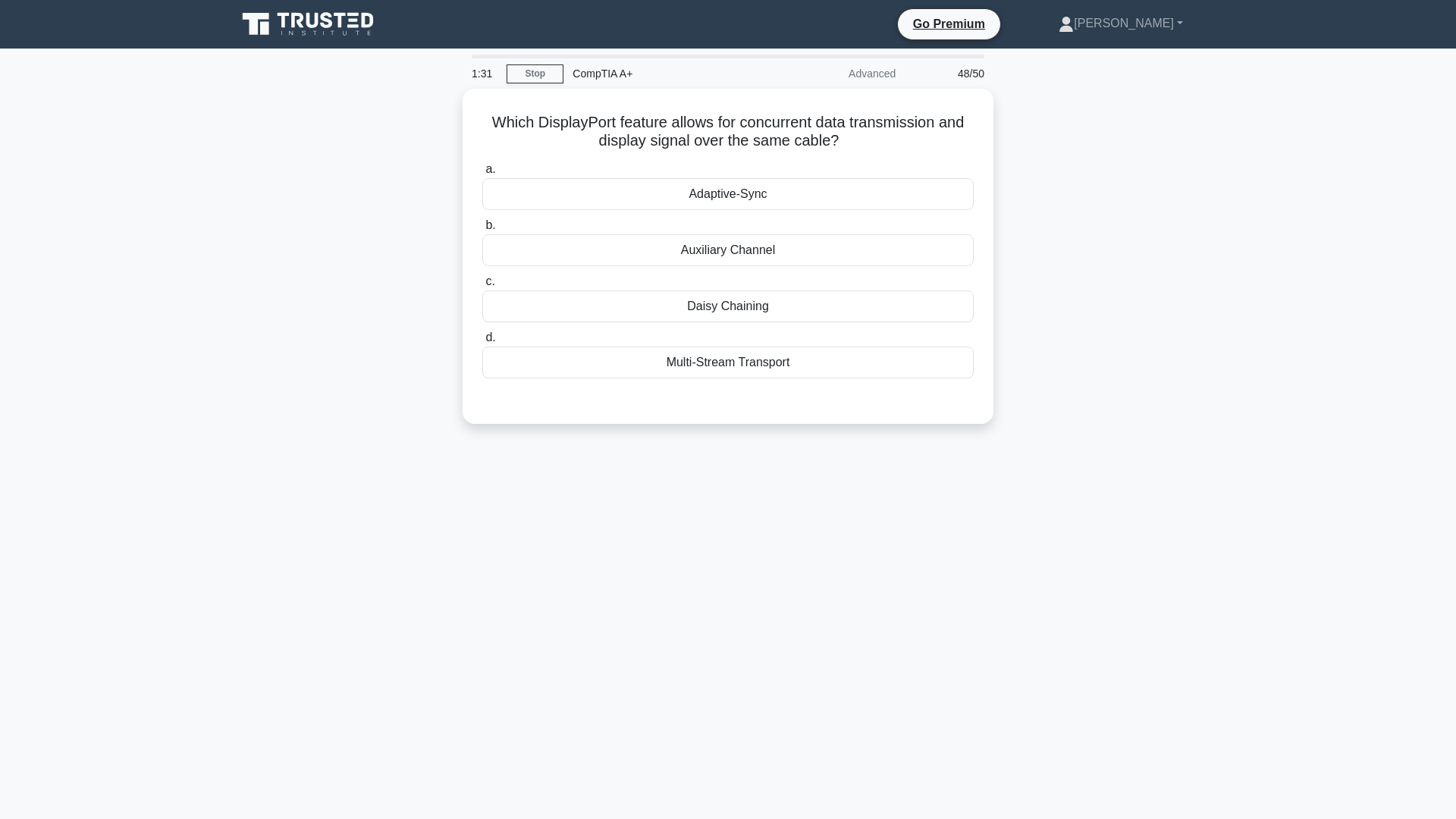
click at [633, 662] on div "1:31 Stop CompTIA A+ Advanced 48/50 Which DisplayPort feature allows for concur…" at bounding box center [728, 433] width 1001 height 758
click at [731, 185] on div "Adaptive-Sync" at bounding box center [728, 190] width 492 height 32
click at [482, 171] on input "a. Adaptive-Sync" at bounding box center [482, 165] width 0 height 10
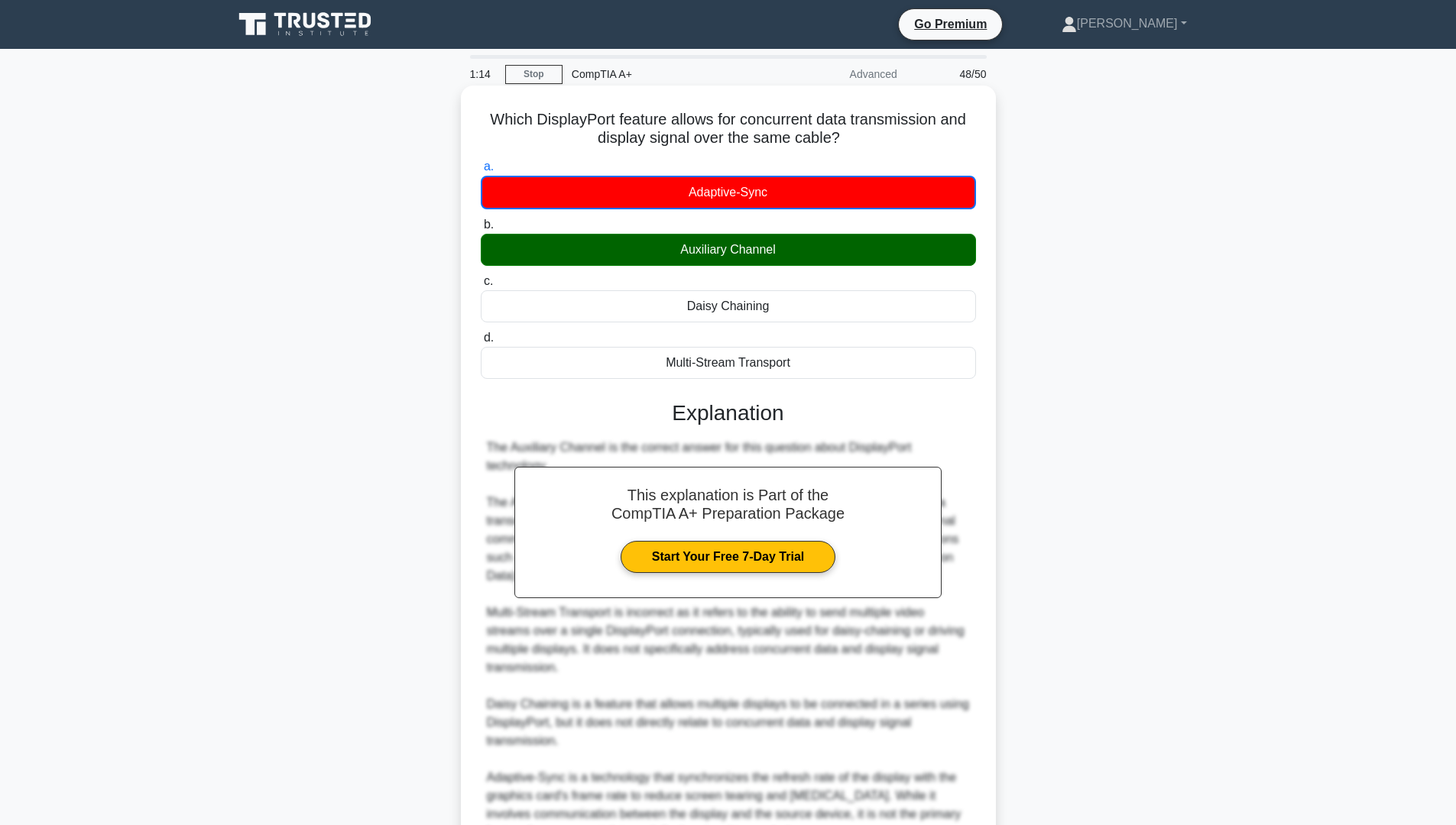
scroll to position [152, 0]
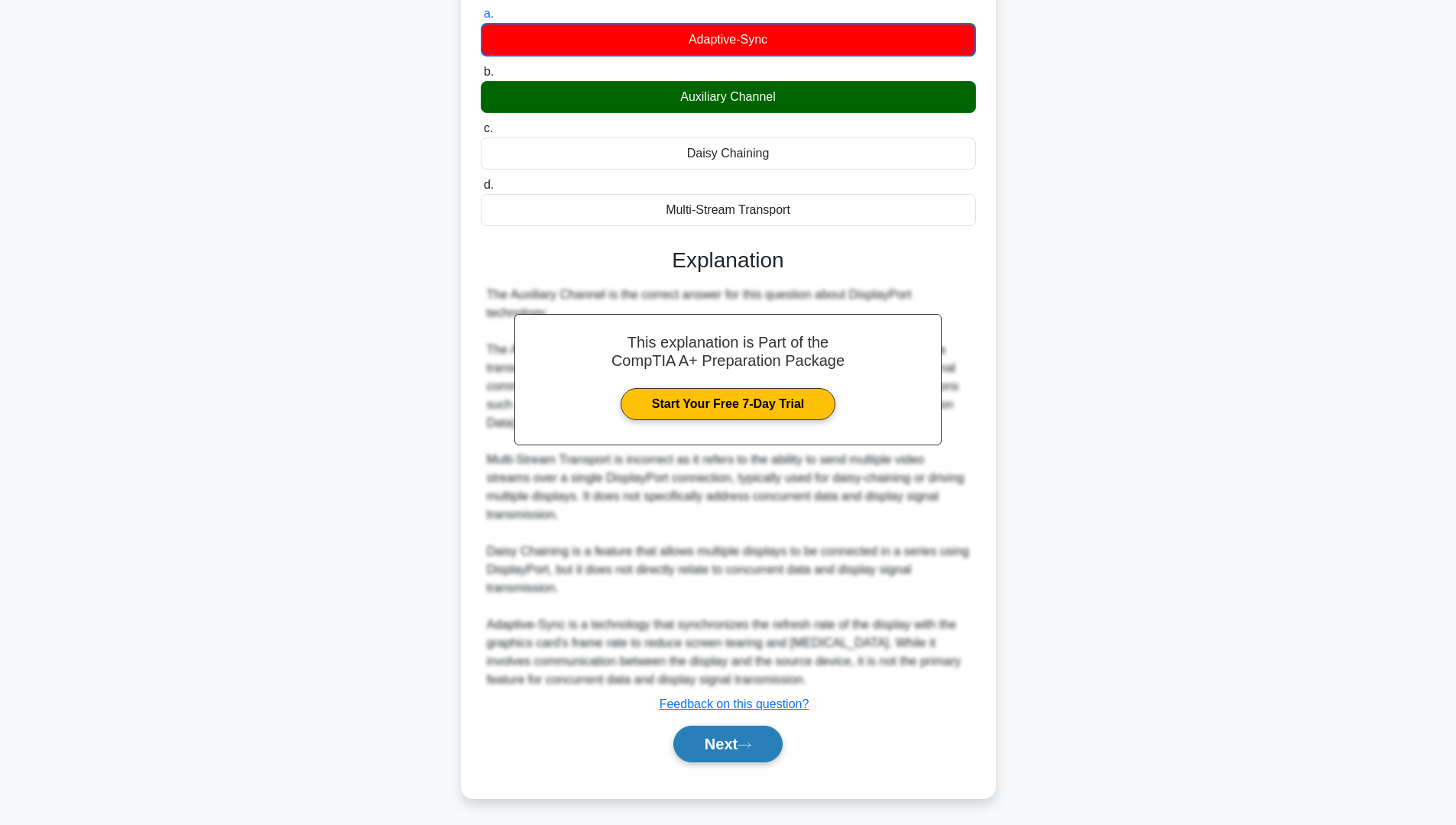
click at [771, 702] on button "Next" at bounding box center [728, 744] width 110 height 37
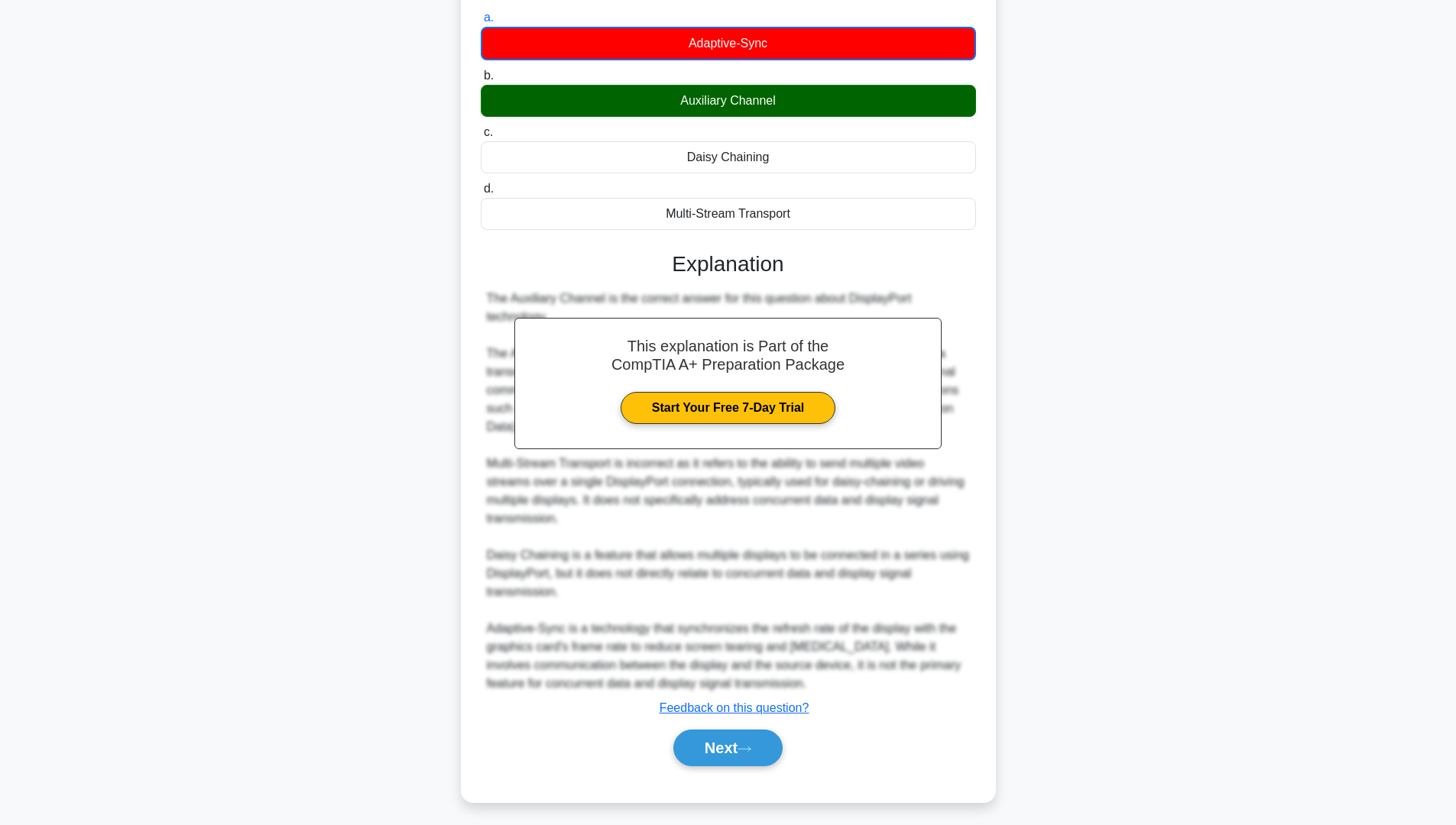
scroll to position [0, 0]
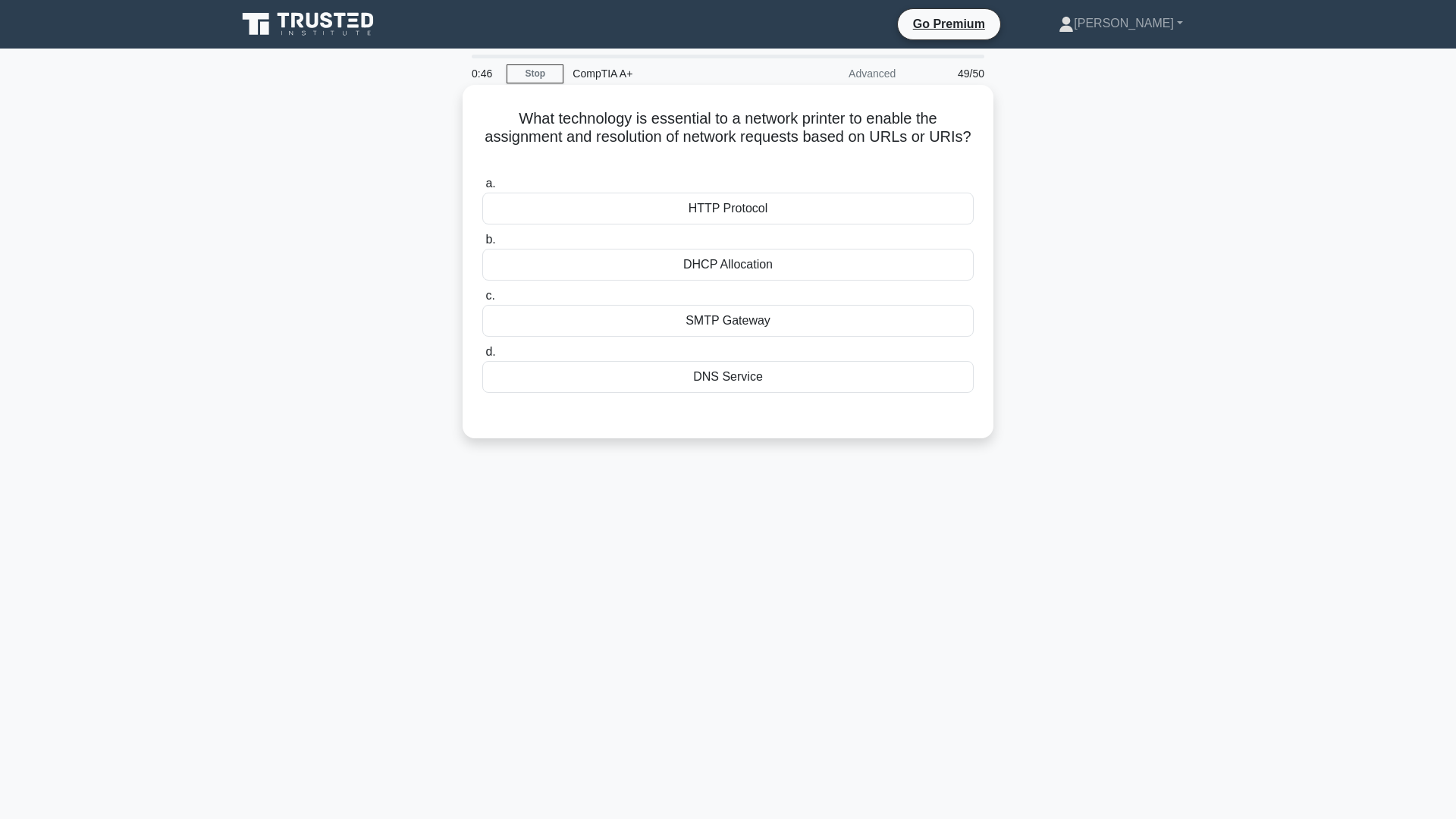
click at [744, 266] on div "DHCP Allocation" at bounding box center [728, 264] width 492 height 32
click at [482, 245] on input "b. DHCP Allocation" at bounding box center [482, 240] width 0 height 10
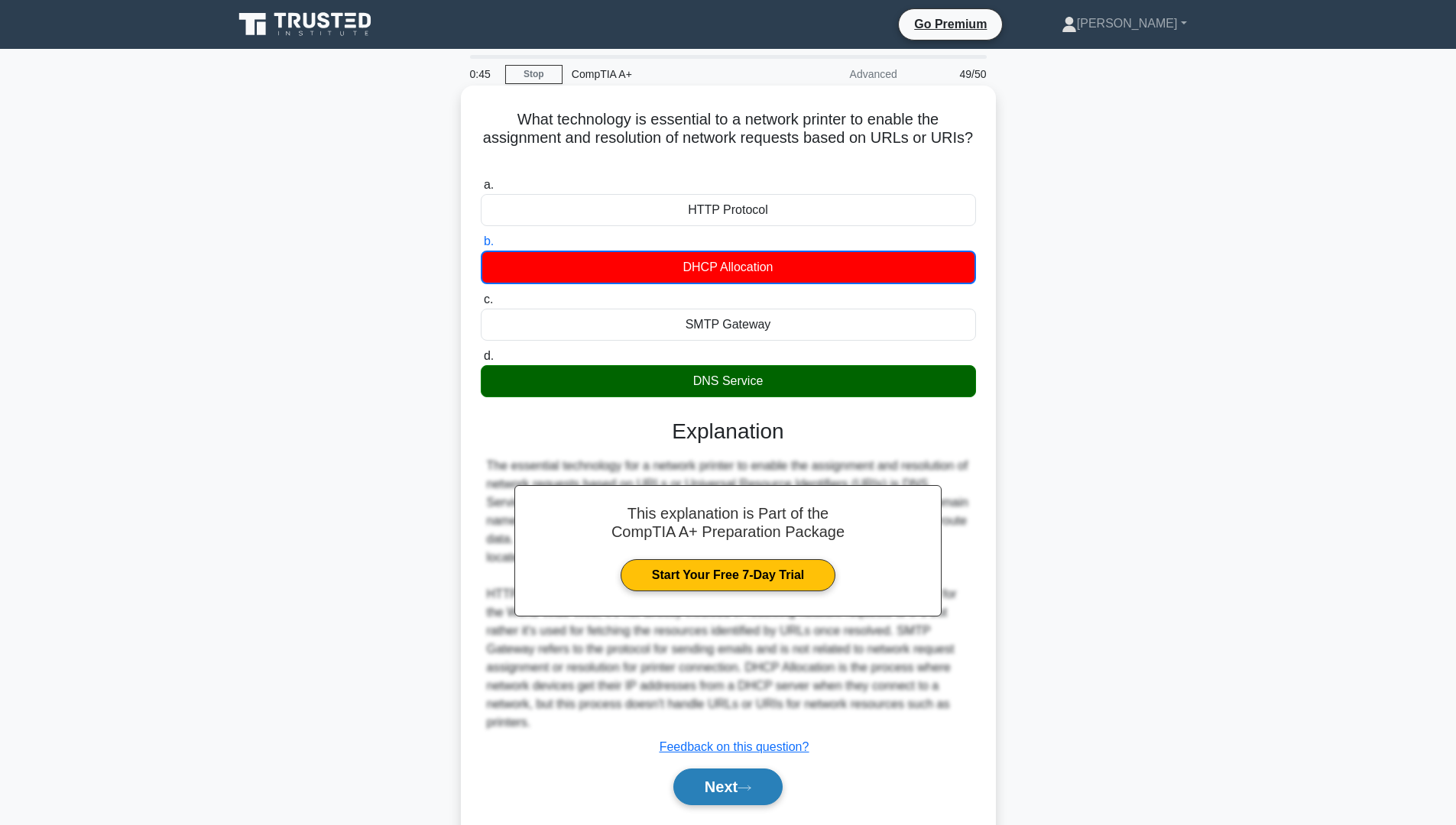
click at [746, 702] on icon at bounding box center [745, 787] width 13 height 5
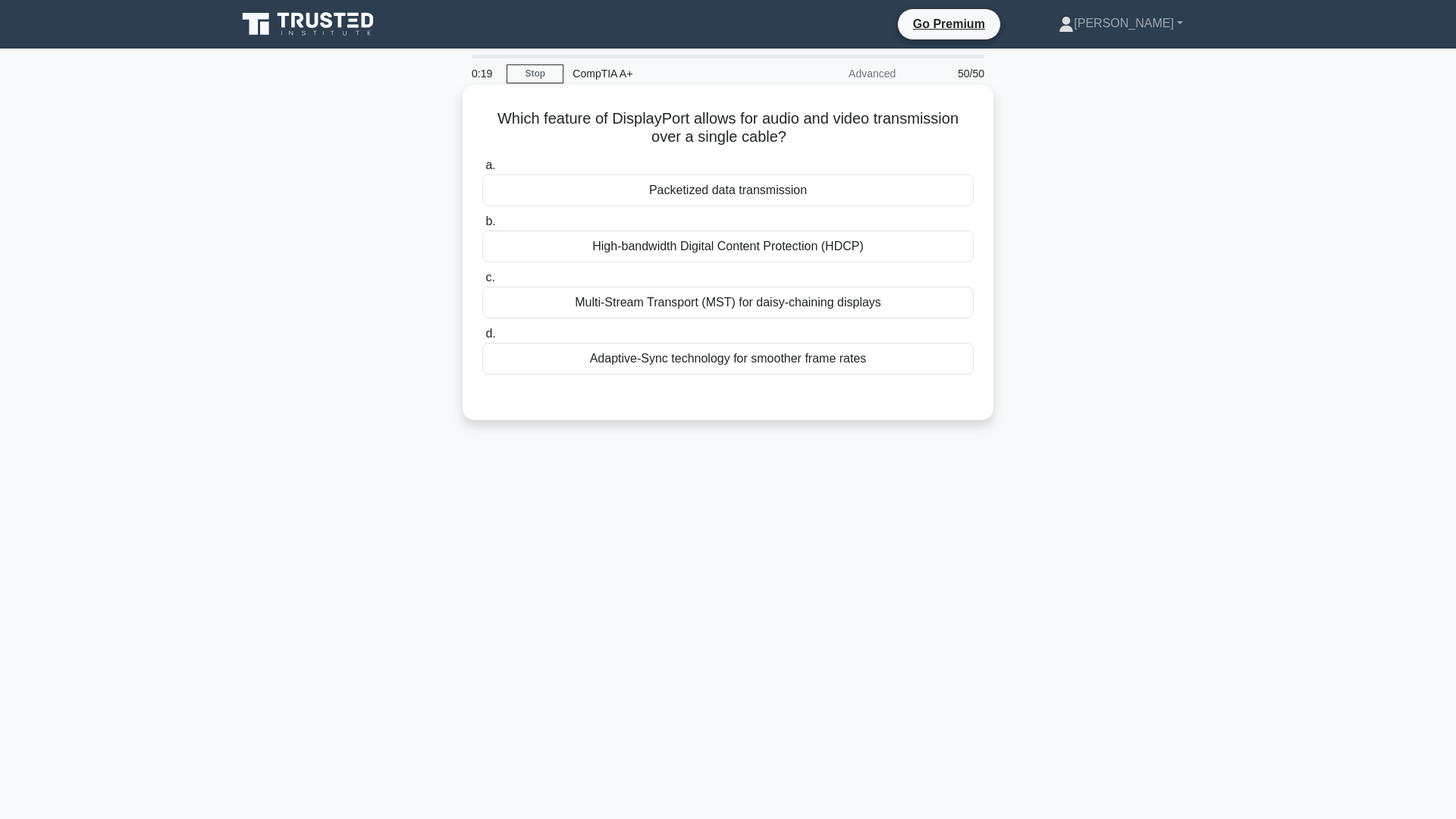
click at [853, 193] on div "Packetized data transmission" at bounding box center [728, 190] width 492 height 32
click at [482, 171] on input "a. Packetized data transmission" at bounding box center [482, 165] width 0 height 10
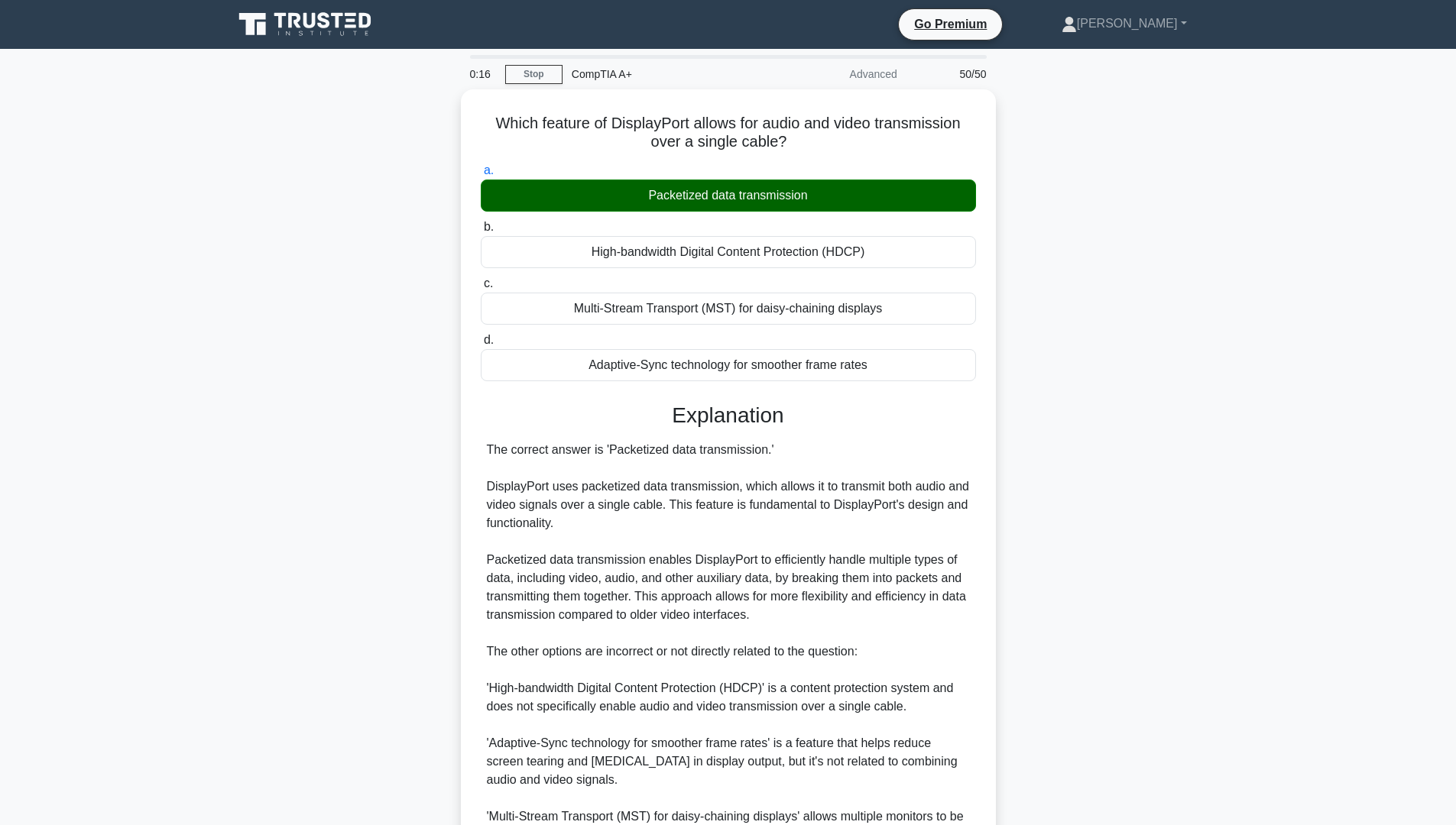
scroll to position [173, 0]
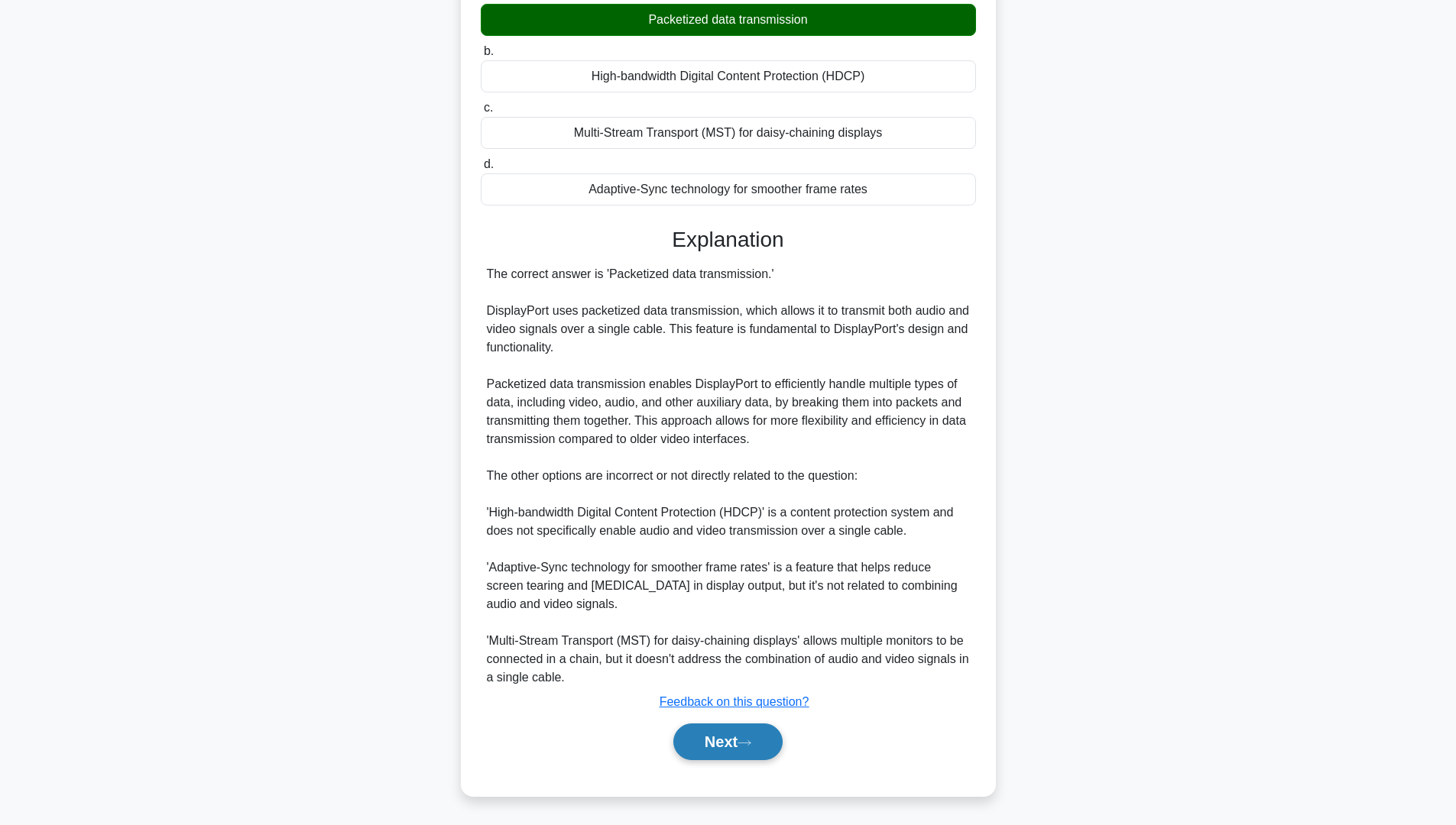
click at [750, 702] on icon at bounding box center [745, 742] width 13 height 5
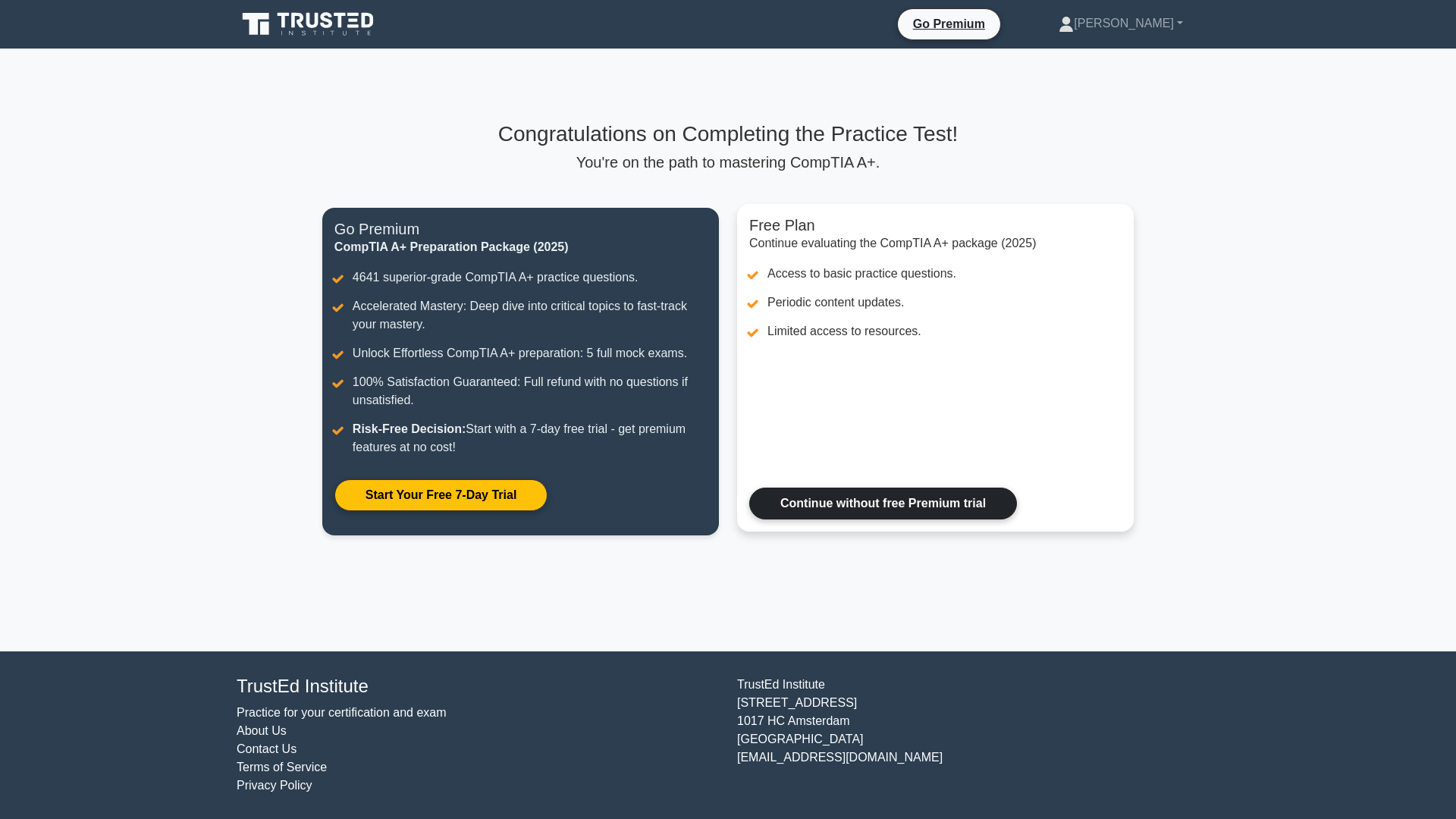
click at [939, 513] on link "Continue without free Premium trial" at bounding box center [883, 503] width 268 height 32
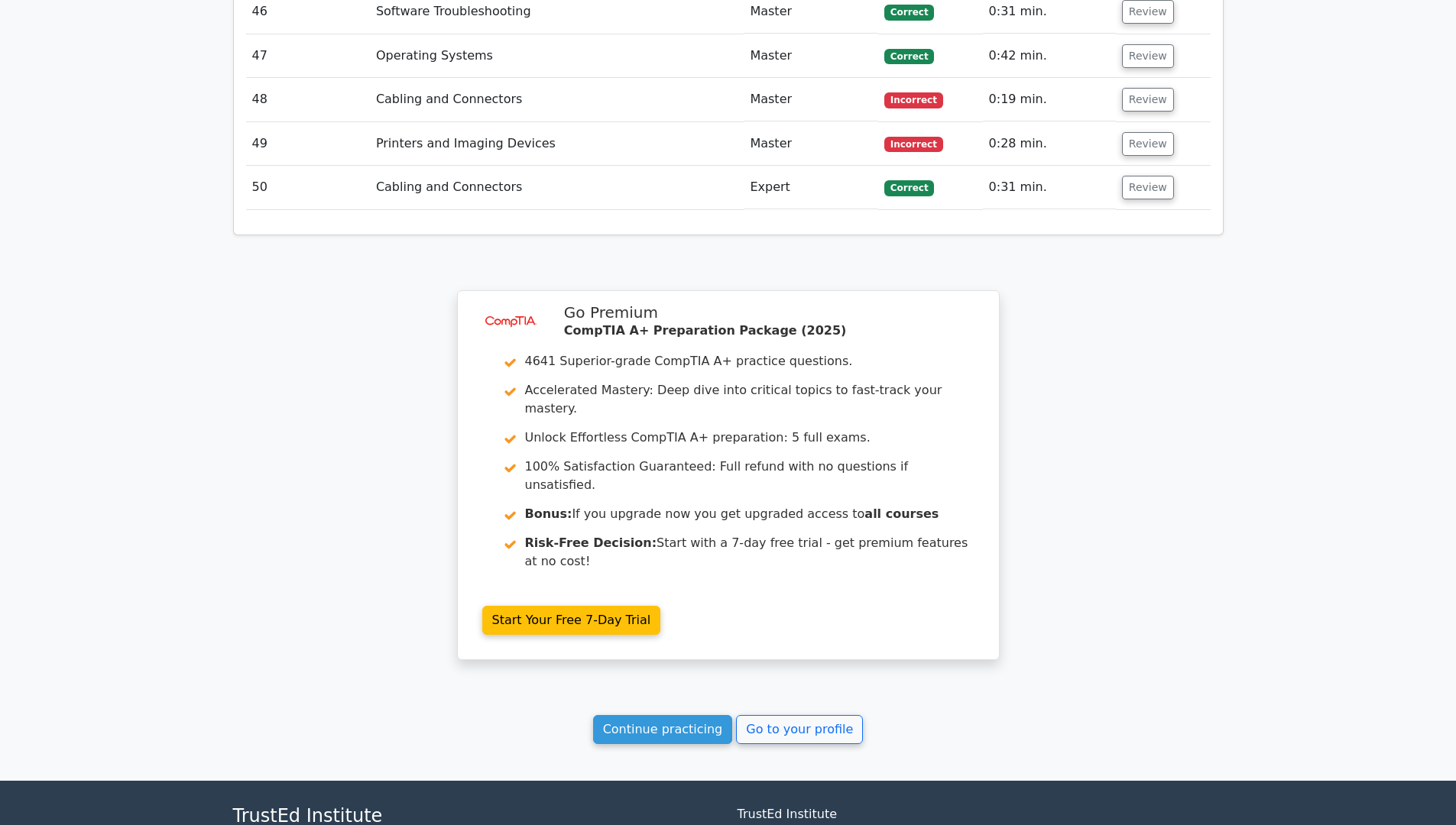
scroll to position [4529, 0]
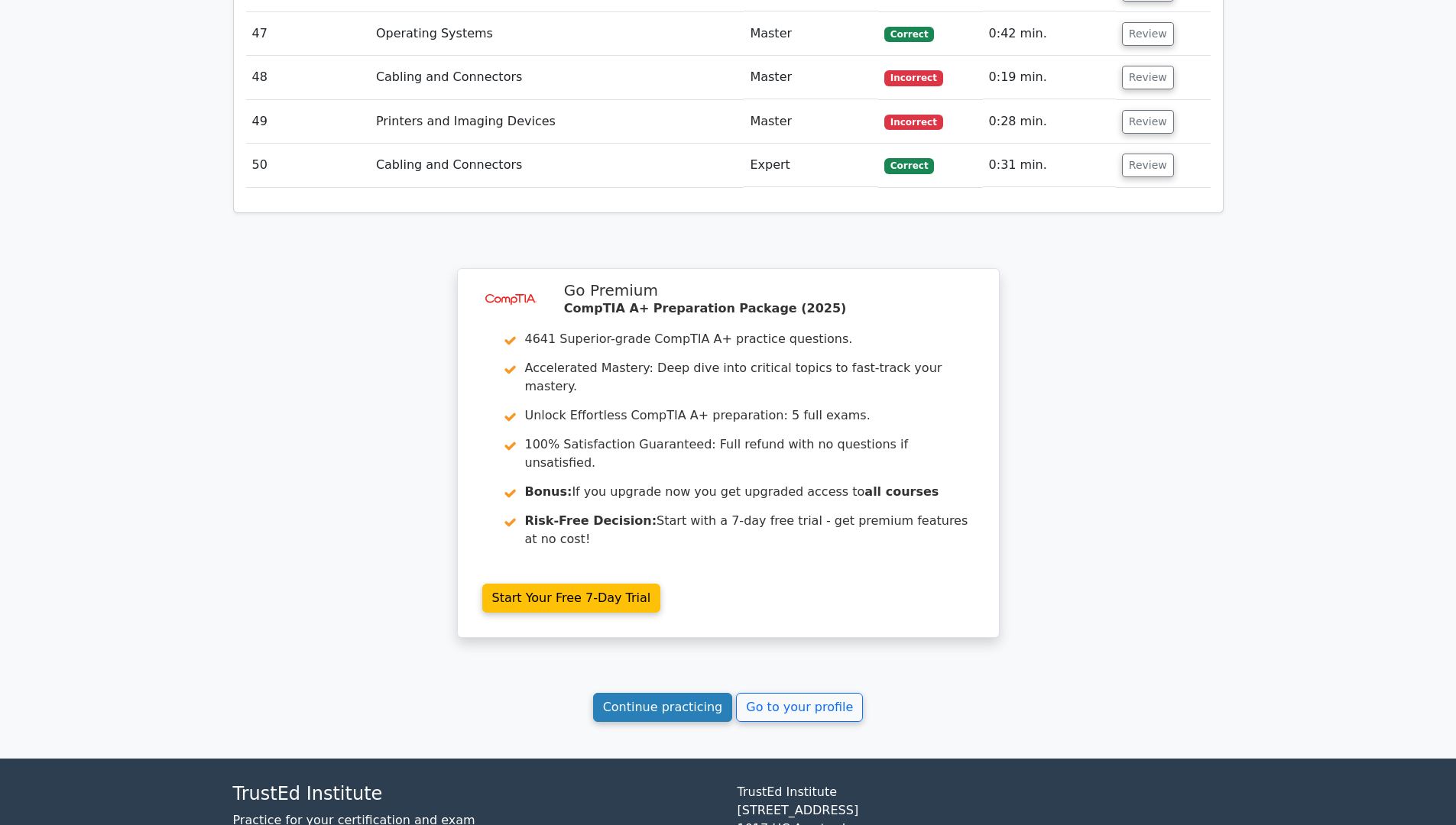
click at [656, 693] on link "Continue practicing" at bounding box center [663, 707] width 140 height 29
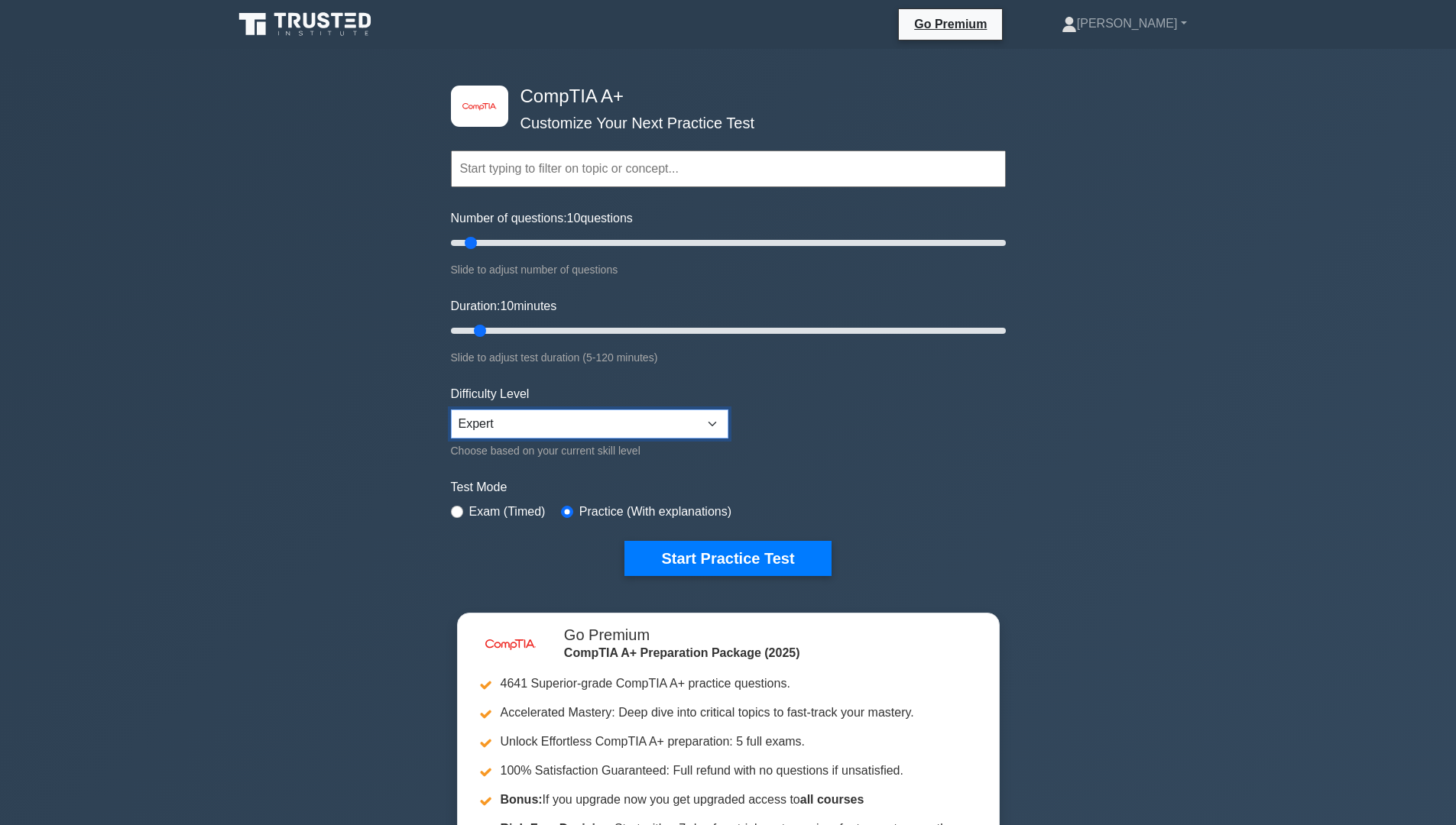
click at [533, 427] on select "Beginner Intermediate Expert" at bounding box center [589, 424] width 278 height 29
drag, startPoint x: 476, startPoint y: 242, endPoint x: 591, endPoint y: 224, distance: 116.4
type input "55"
click at [591, 234] on input "Number of questions: 55 questions" at bounding box center [728, 242] width 555 height 18
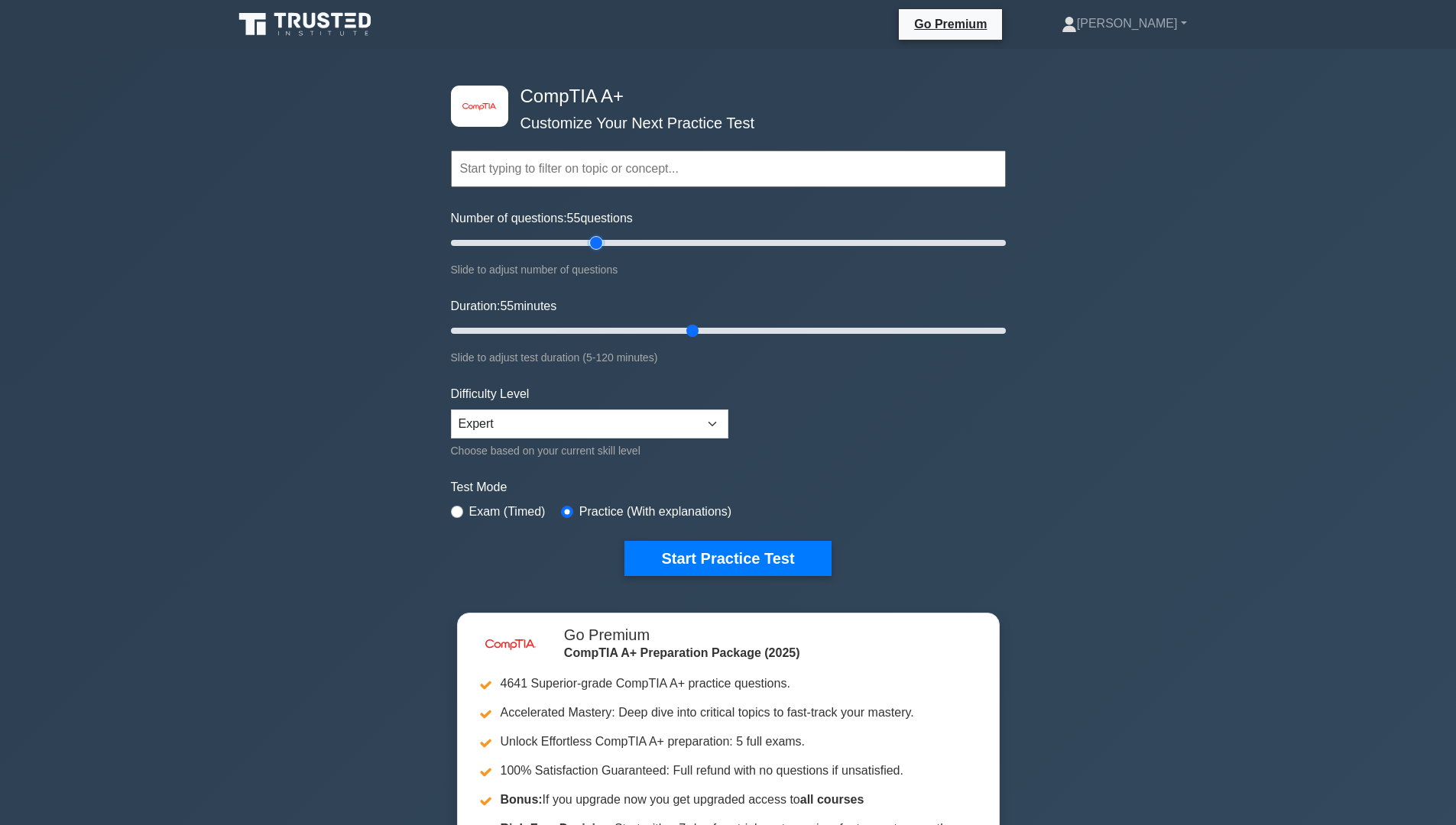
drag, startPoint x: 477, startPoint y: 334, endPoint x: 685, endPoint y: 312, distance: 209.2
click at [685, 321] on input "Duration: 55 minutes" at bounding box center [728, 330] width 555 height 18
type input "55"
click at [696, 332] on input "Duration: 55 minutes" at bounding box center [728, 330] width 555 height 18
click at [692, 418] on select "Beginner Intermediate Expert" at bounding box center [589, 424] width 278 height 29
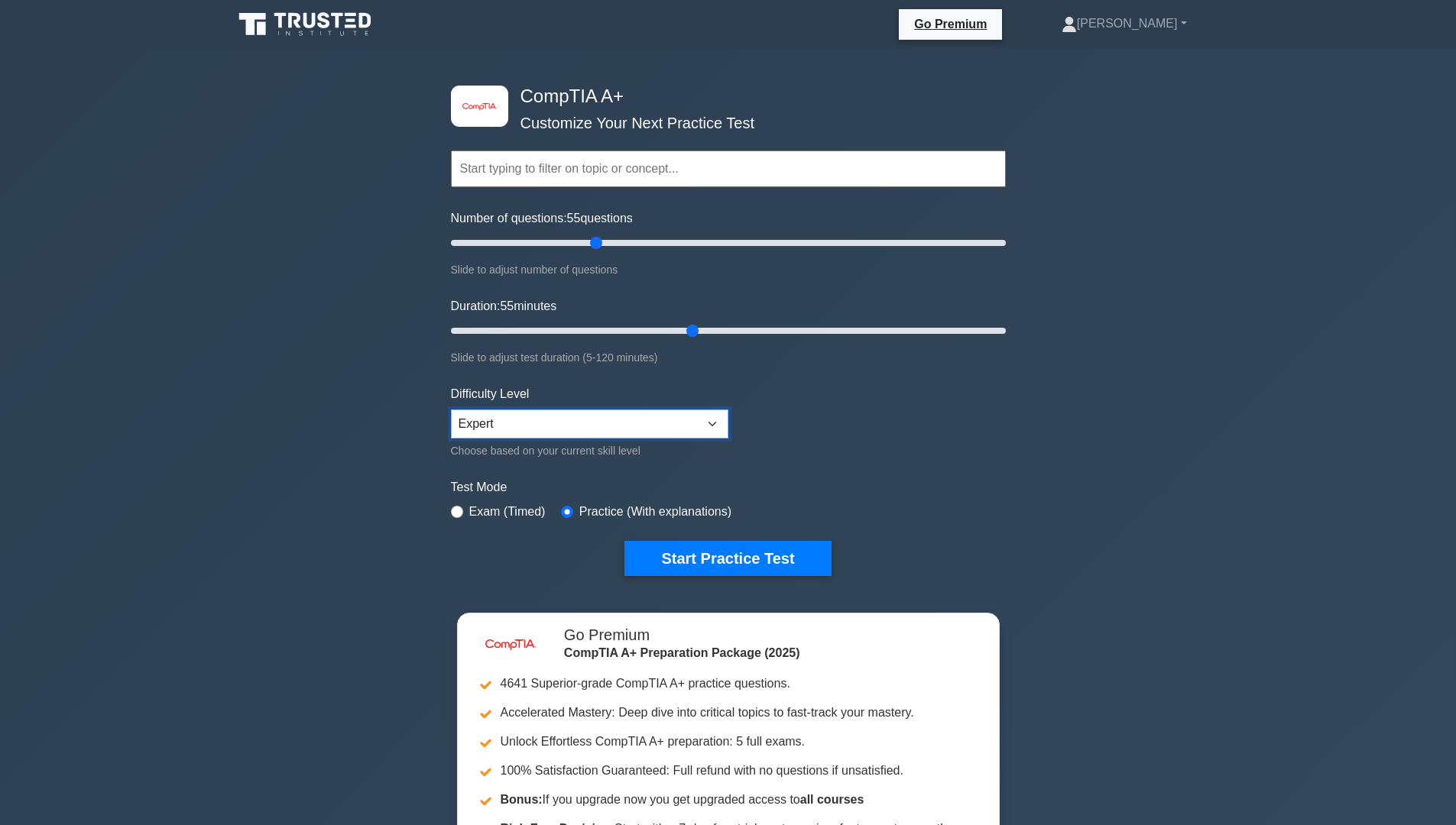
click at [692, 418] on select "Beginner Intermediate Expert" at bounding box center [589, 424] width 278 height 29
click at [1002, 469] on form "Topics Hardware Operating Systems Networking Security Troubleshooting Mobile De…" at bounding box center [728, 340] width 555 height 472
click at [793, 570] on button "Start Practice Test" at bounding box center [728, 558] width 207 height 35
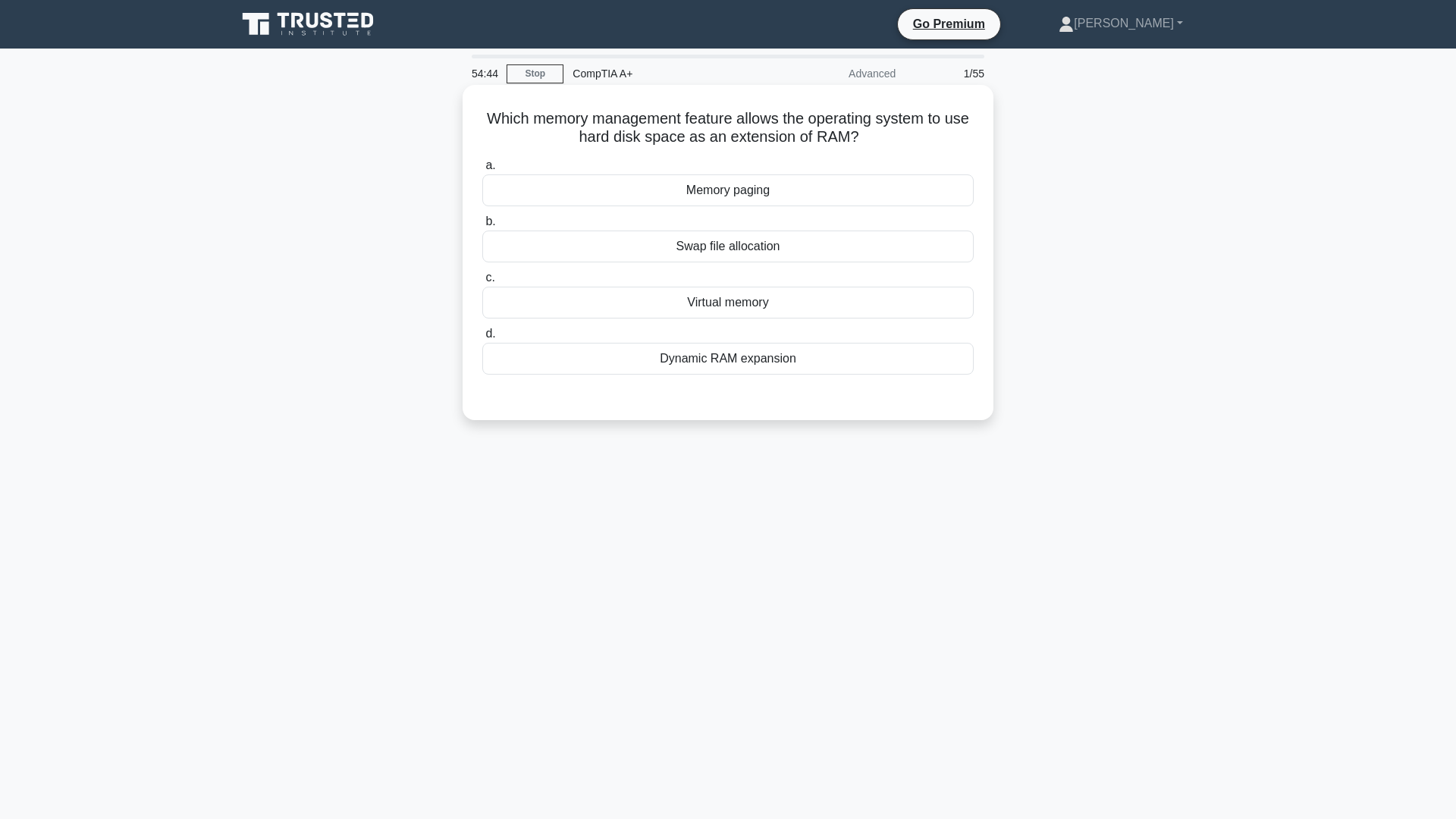
click at [794, 198] on div "Memory paging" at bounding box center [728, 190] width 492 height 32
click at [482, 171] on input "a. Memory paging" at bounding box center [482, 165] width 0 height 10
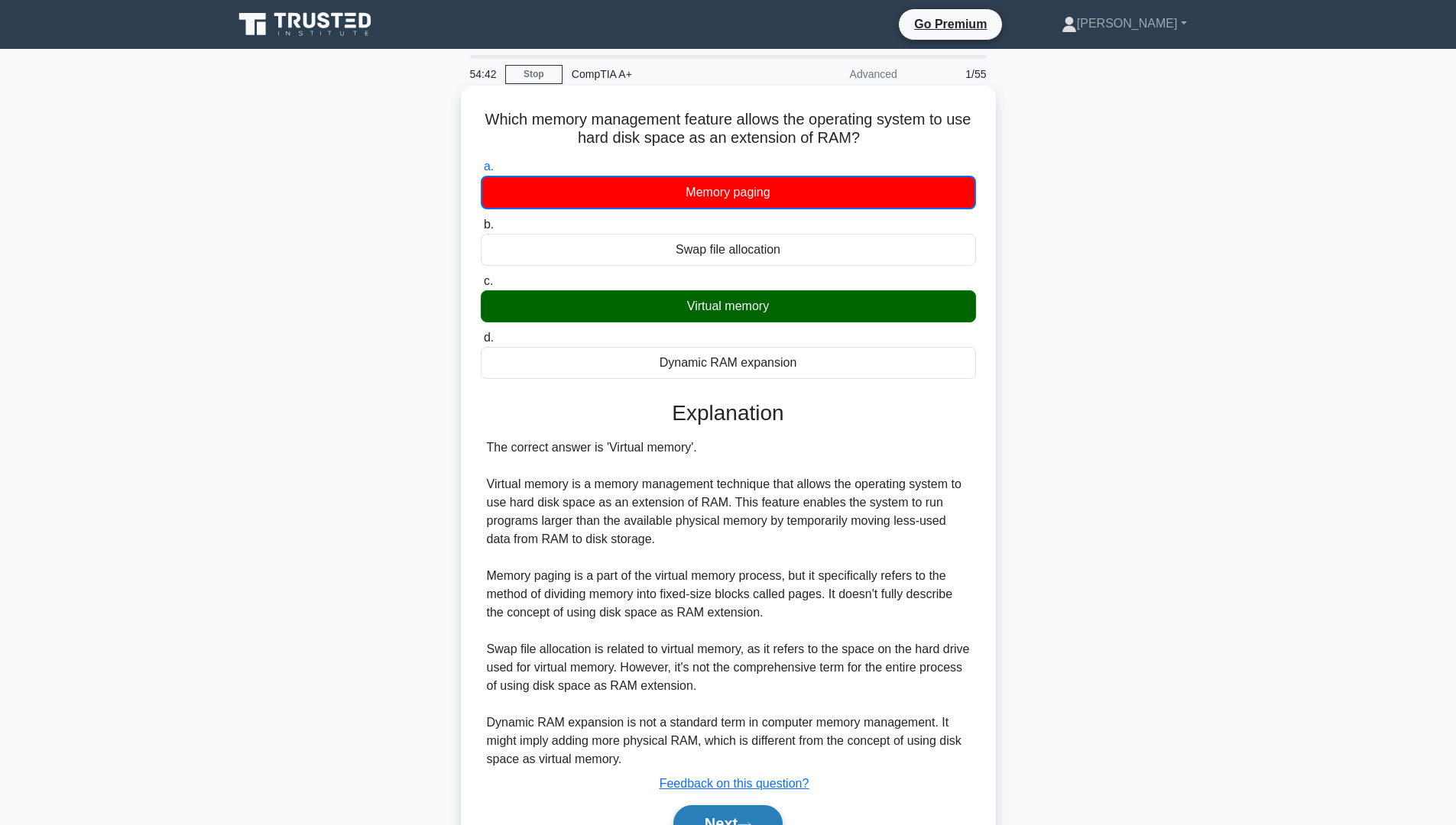
click at [710, 817] on button "Next" at bounding box center [728, 823] width 110 height 37
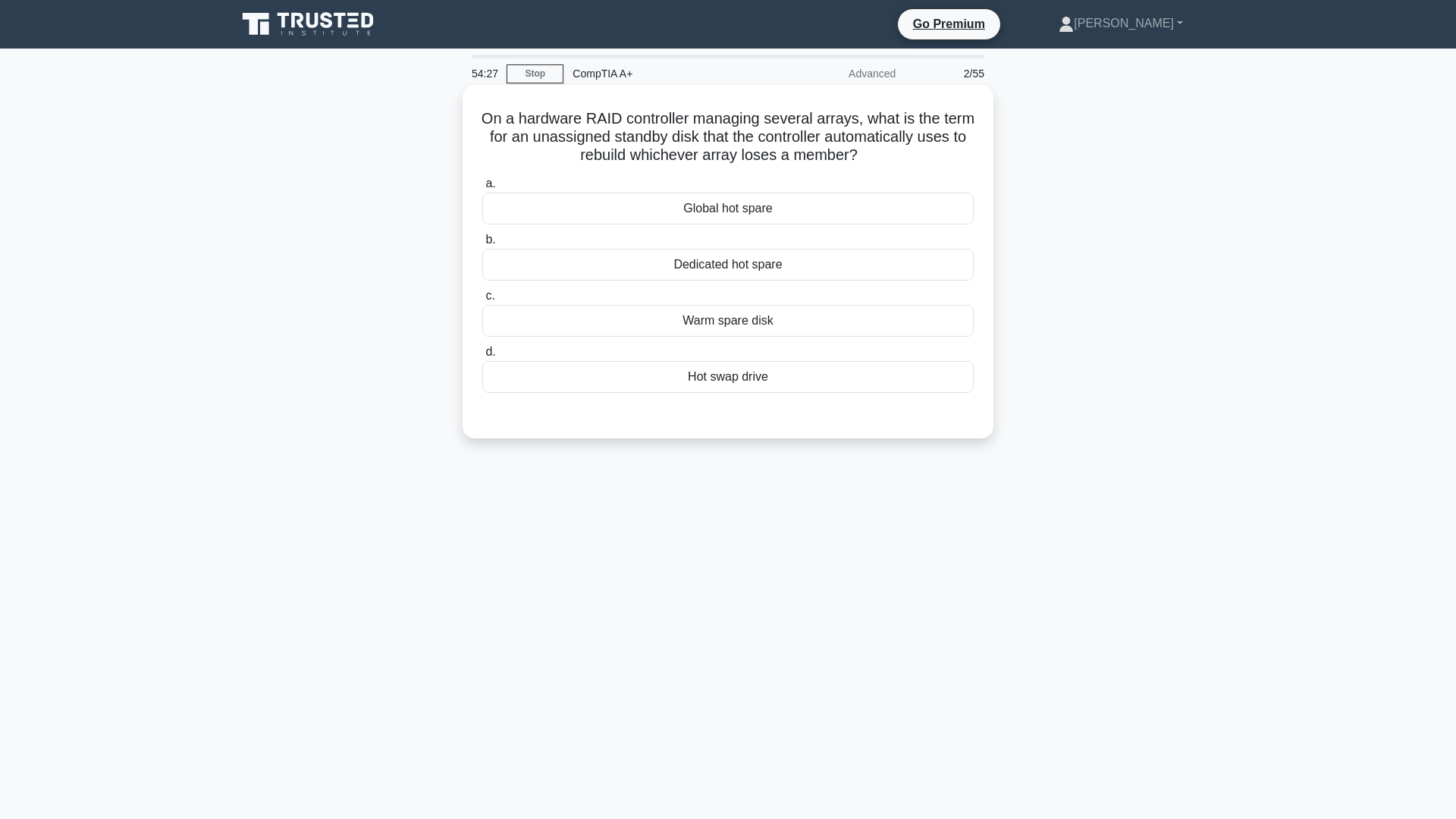
click at [827, 381] on div "Hot swap drive" at bounding box center [728, 377] width 492 height 32
click at [482, 357] on input "d. Hot swap drive" at bounding box center [482, 352] width 0 height 10
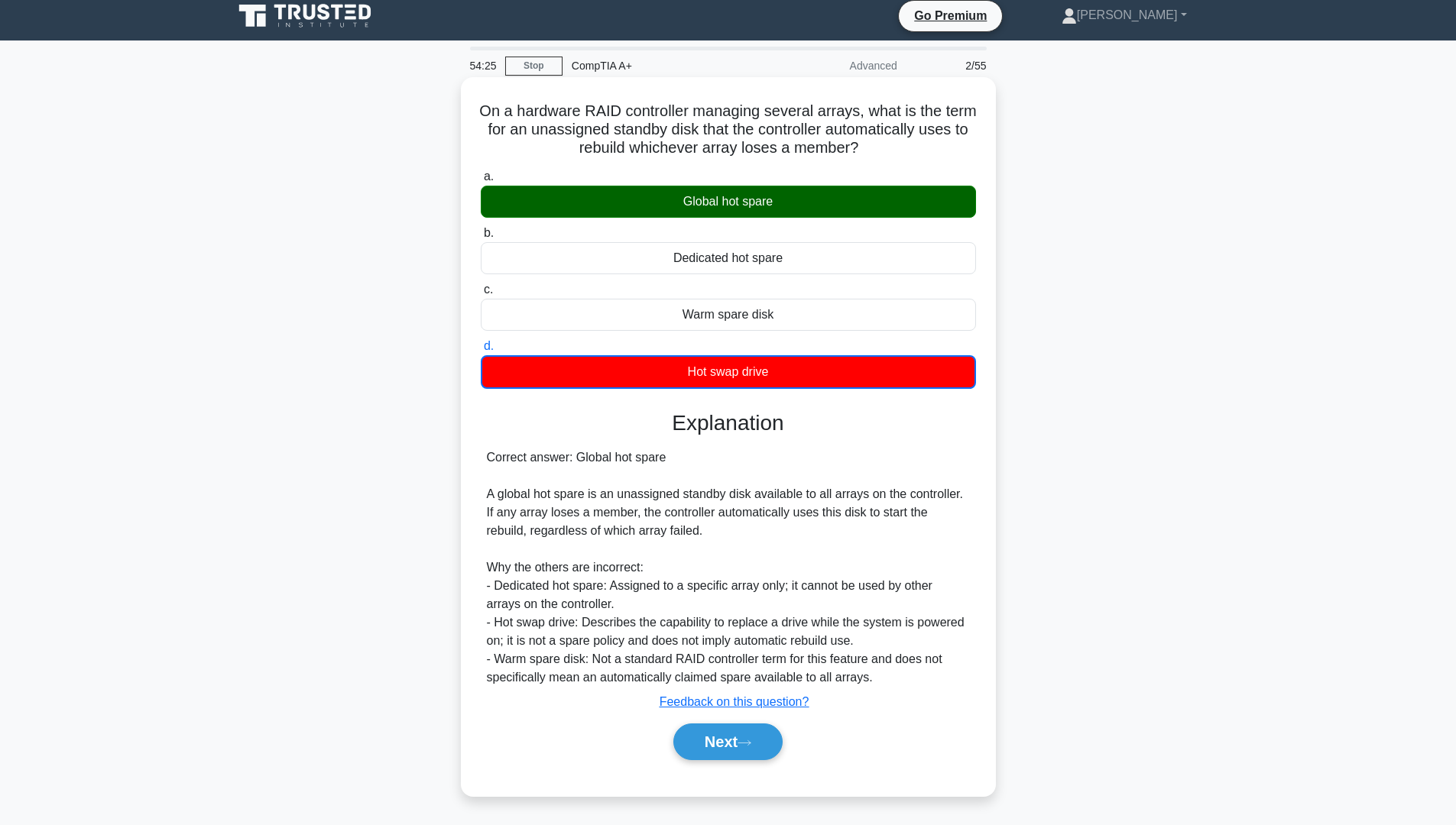
click at [775, 199] on div "Global hot spare" at bounding box center [728, 201] width 495 height 32
click at [480, 181] on input "a. Global hot spare" at bounding box center [480, 177] width 0 height 10
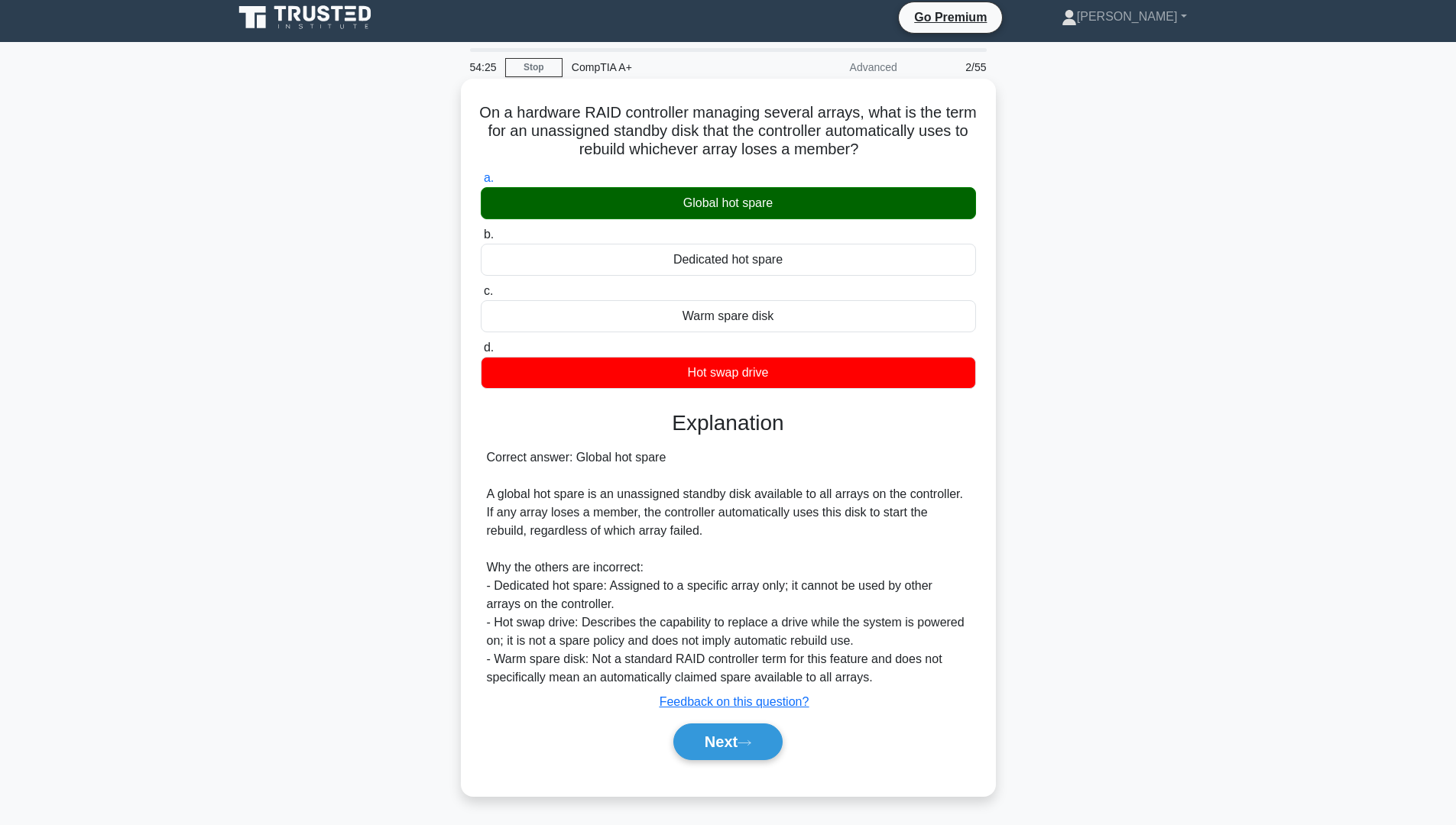
scroll to position [8, 0]
click at [775, 199] on div "Global hot spare" at bounding box center [728, 203] width 495 height 32
click at [480, 183] on input "a. Global hot spare" at bounding box center [480, 178] width 0 height 10
drag, startPoint x: 498, startPoint y: 109, endPoint x: 897, endPoint y: 145, distance: 400.6
click at [897, 145] on h5 "On a hardware RAID controller managing several arrays, what is the term for an …" at bounding box center [728, 131] width 498 height 56
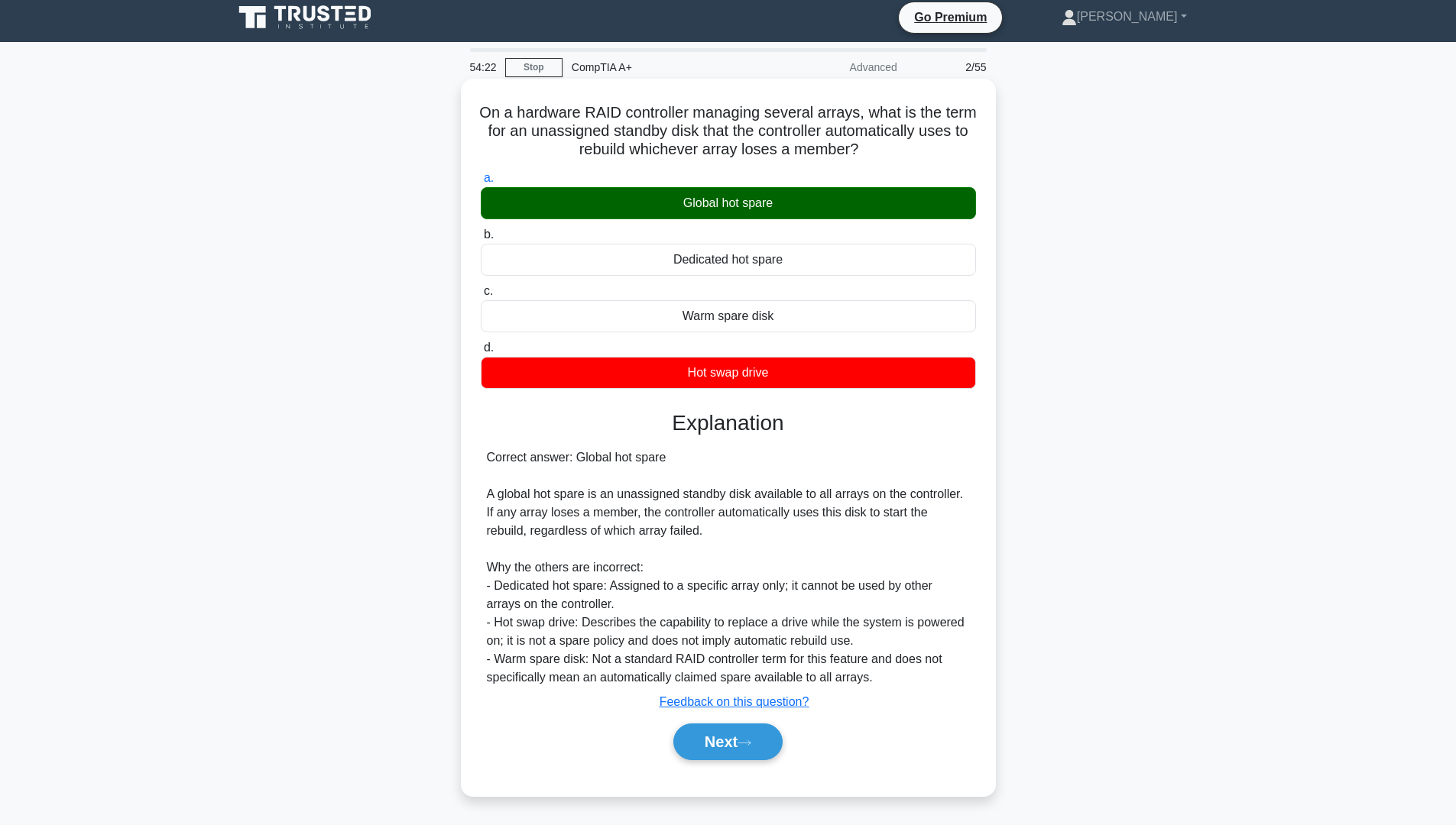
copy h5 "On a hardware RAID controller managing several arrays, what is the term for an …"
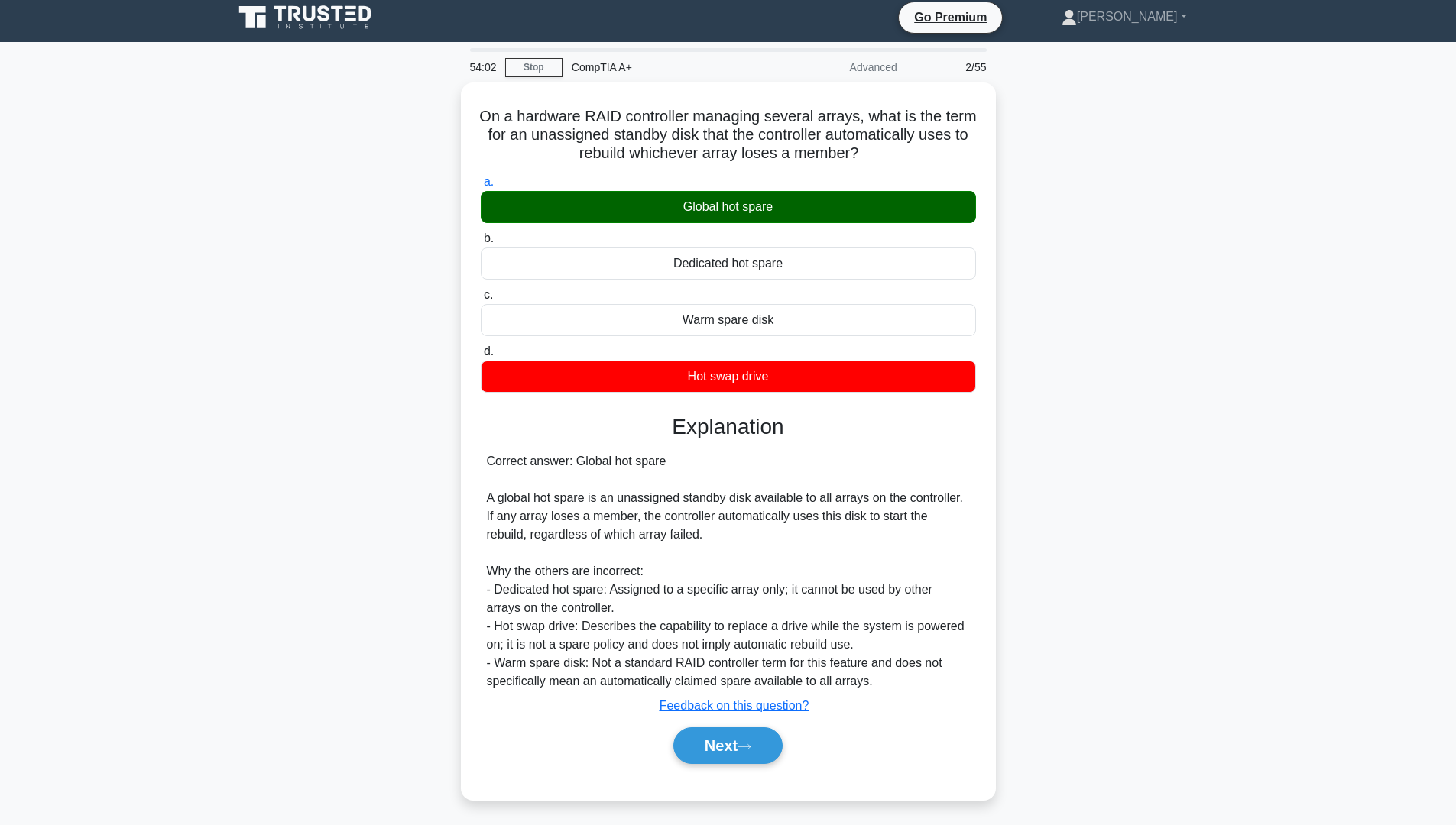
drag, startPoint x: 1102, startPoint y: 522, endPoint x: 1002, endPoint y: 561, distance: 107.3
click at [1097, 523] on div "On a hardware RAID controller managing several arrays, what is the term for an …" at bounding box center [728, 450] width 1008 height 736
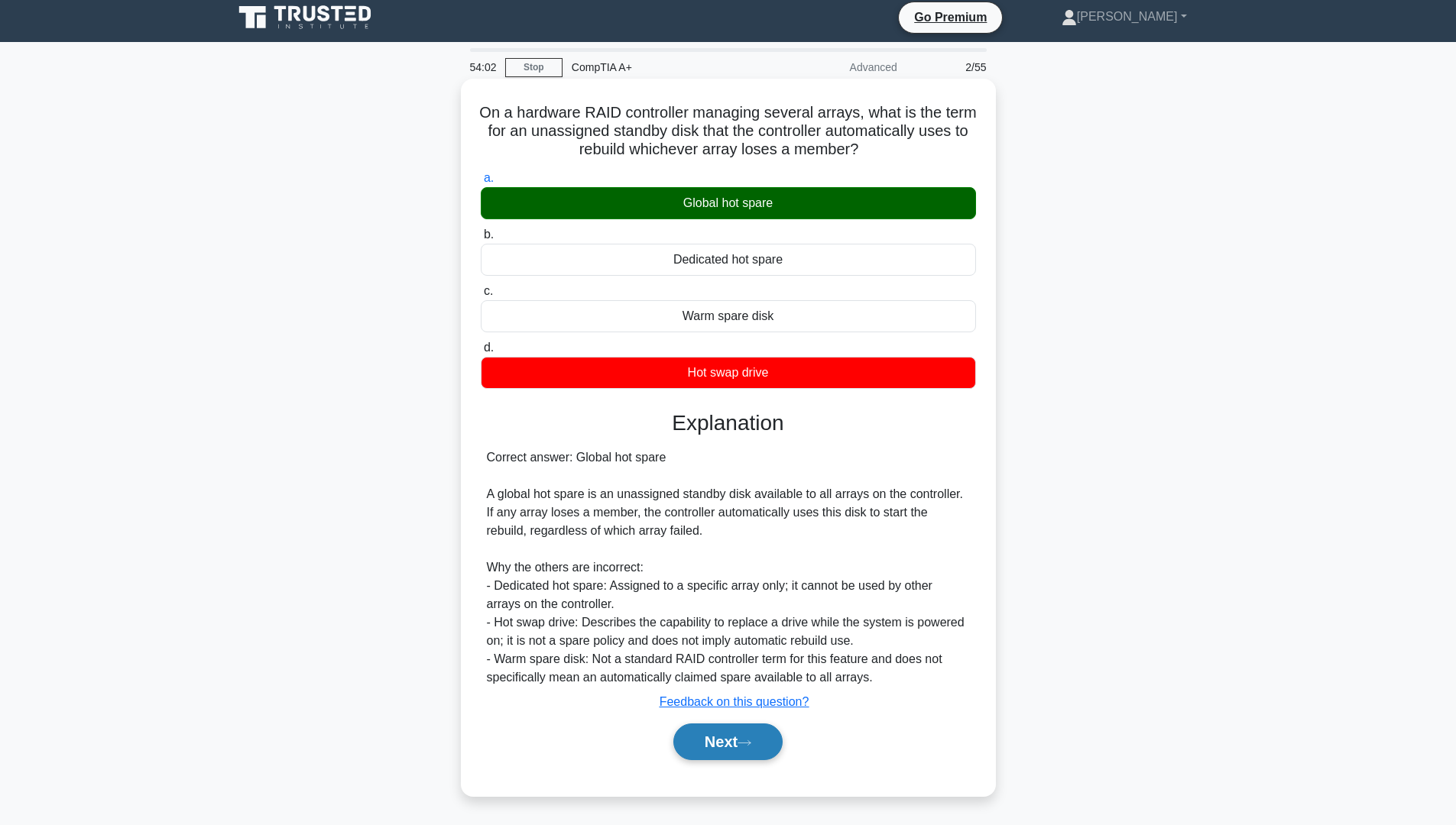
click at [717, 743] on button "Next" at bounding box center [728, 741] width 110 height 37
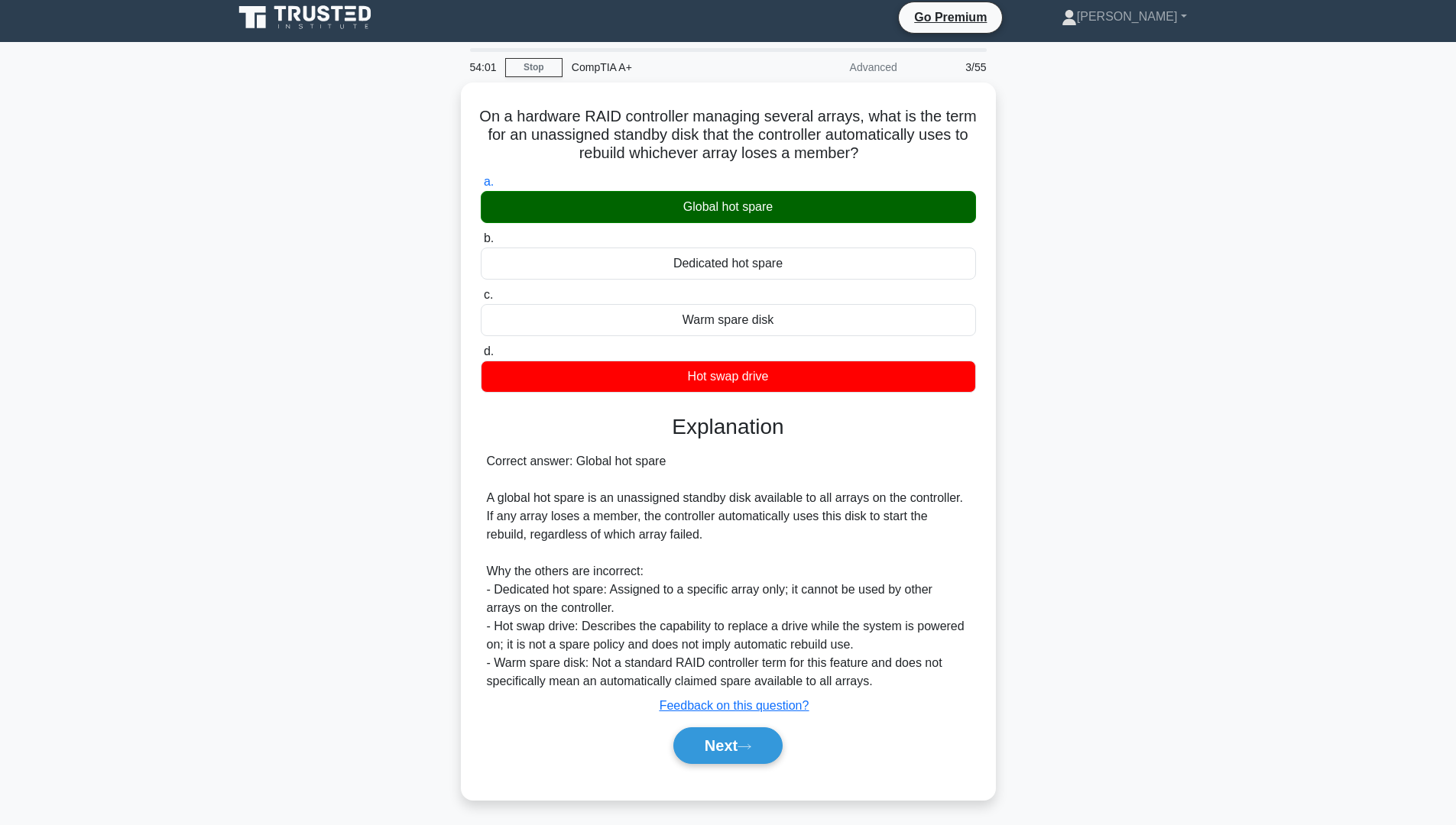
scroll to position [0, 0]
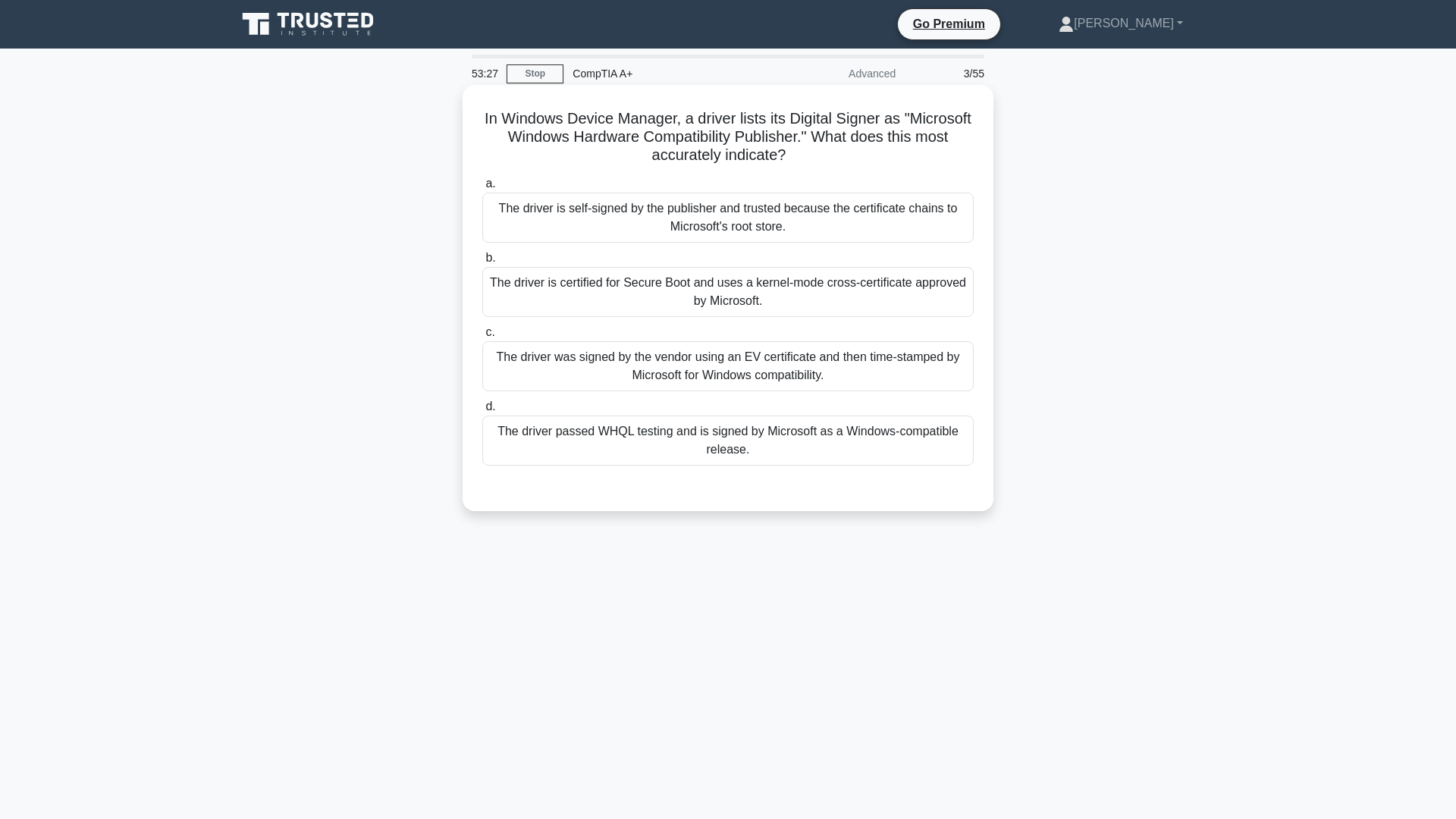
click at [666, 213] on div "The driver is self-signed by the publisher and trusted because the certificate …" at bounding box center [728, 217] width 492 height 50
click at [482, 189] on input "a. The driver is self-signed by the publisher and trusted because the certifica…" at bounding box center [482, 184] width 0 height 10
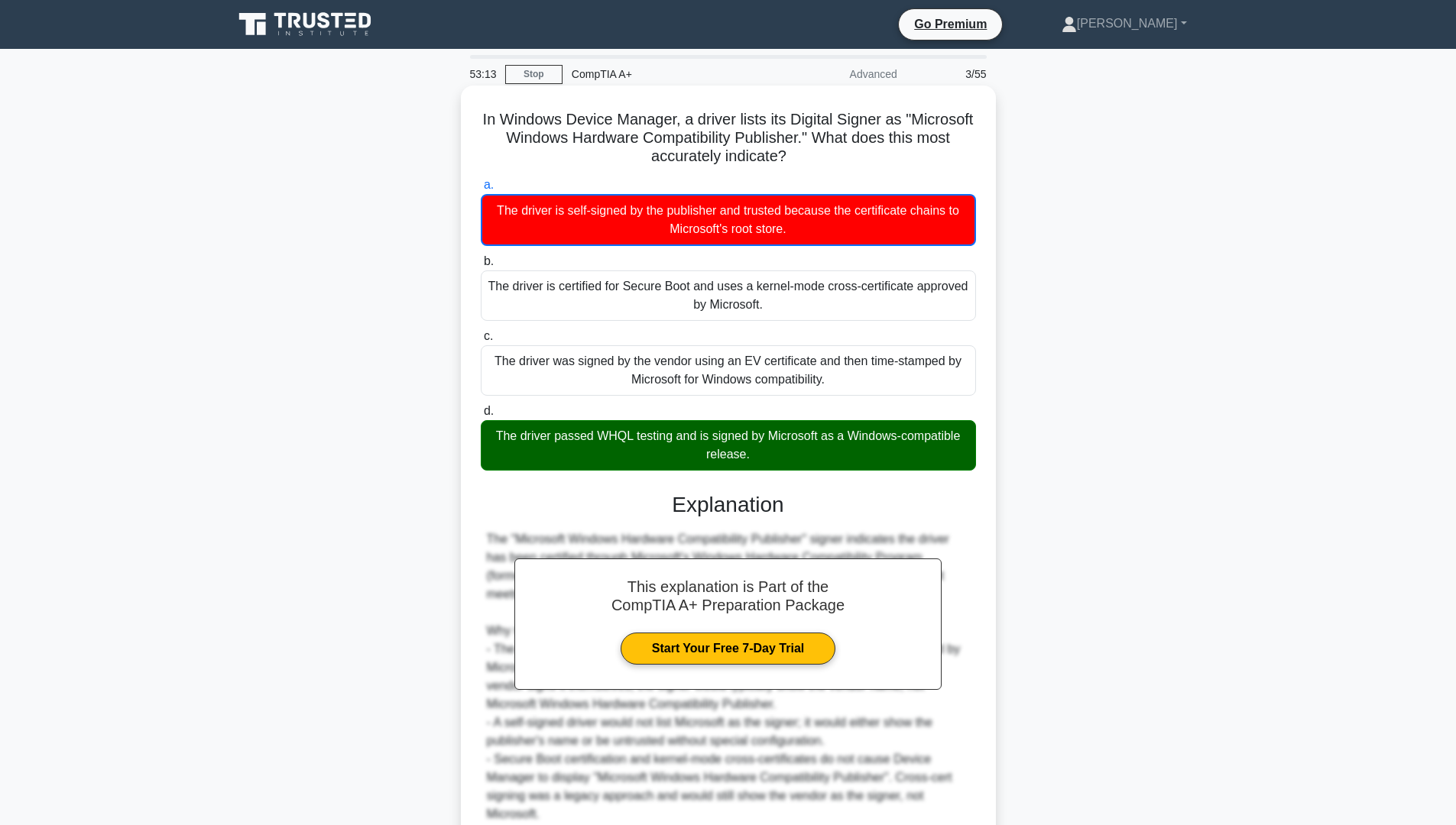
drag, startPoint x: 516, startPoint y: 116, endPoint x: 809, endPoint y: 162, distance: 296.6
click at [809, 162] on h5 "In Windows Device Manager, a driver lists its Digital Signer as "Microsoft Wind…" at bounding box center [728, 138] width 498 height 56
copy h5 "In Windows Device Manager, a driver lists its Digital Signer as "Microsoft Wind…"
drag, startPoint x: 481, startPoint y: 435, endPoint x: 753, endPoint y: 455, distance: 272.7
click at [753, 455] on div "The driver passed WHQL testing and is signed by Microsoft as a Windows-compatib…" at bounding box center [728, 445] width 495 height 50
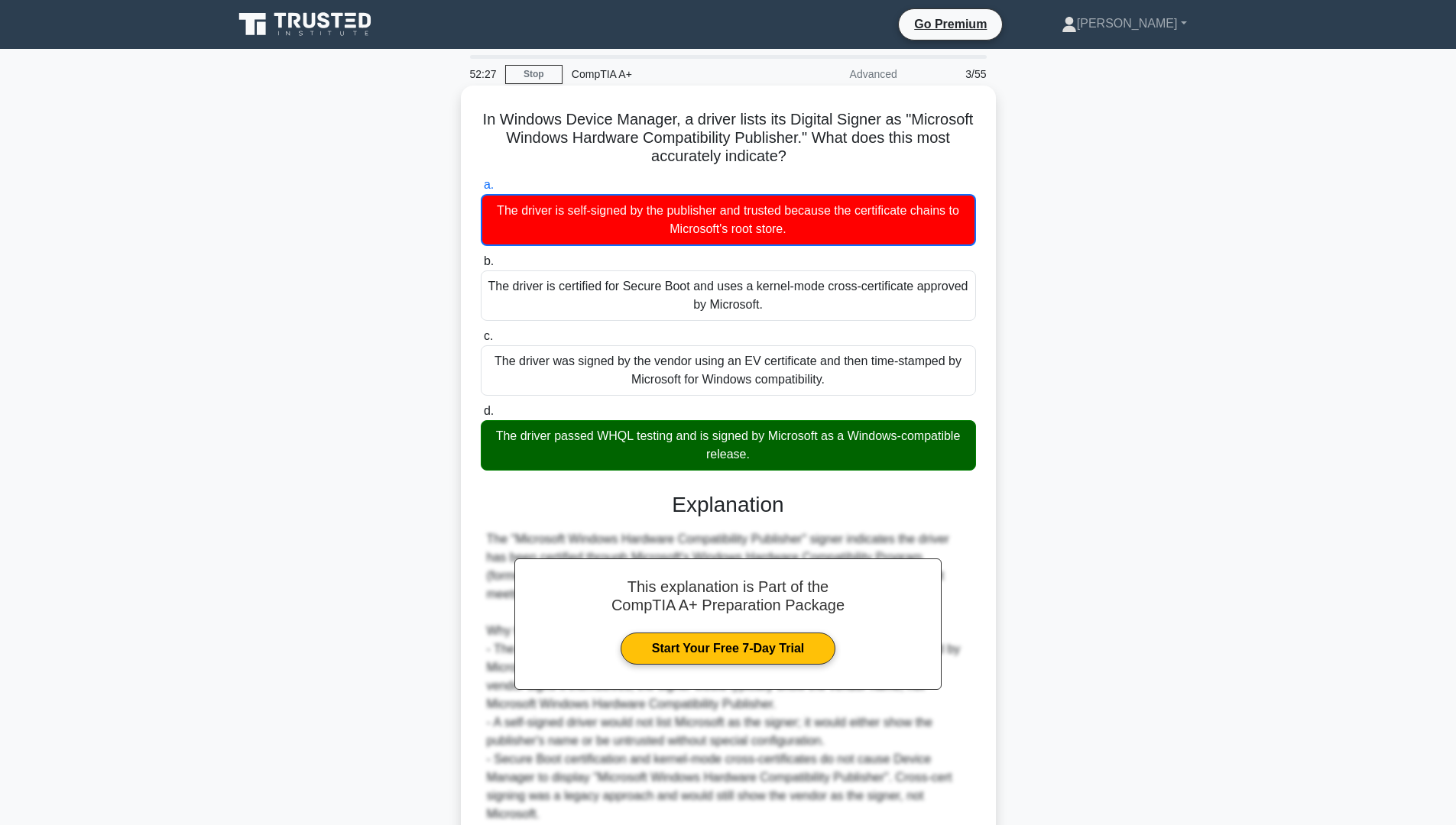
copy div "The driver passed WHQL testing and is signed by Microsoft as a Windows-compatib…"
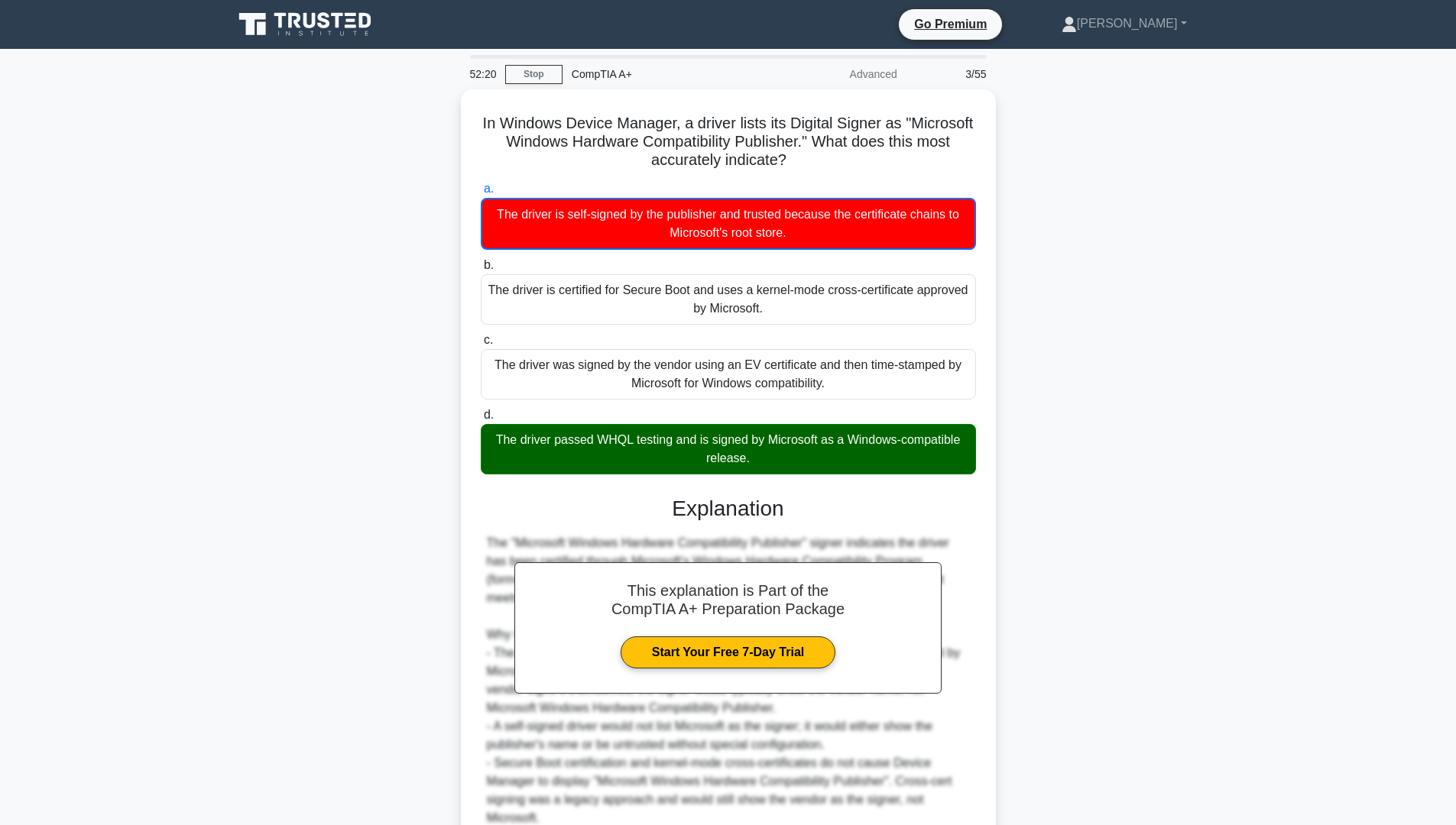
scroll to position [138, 0]
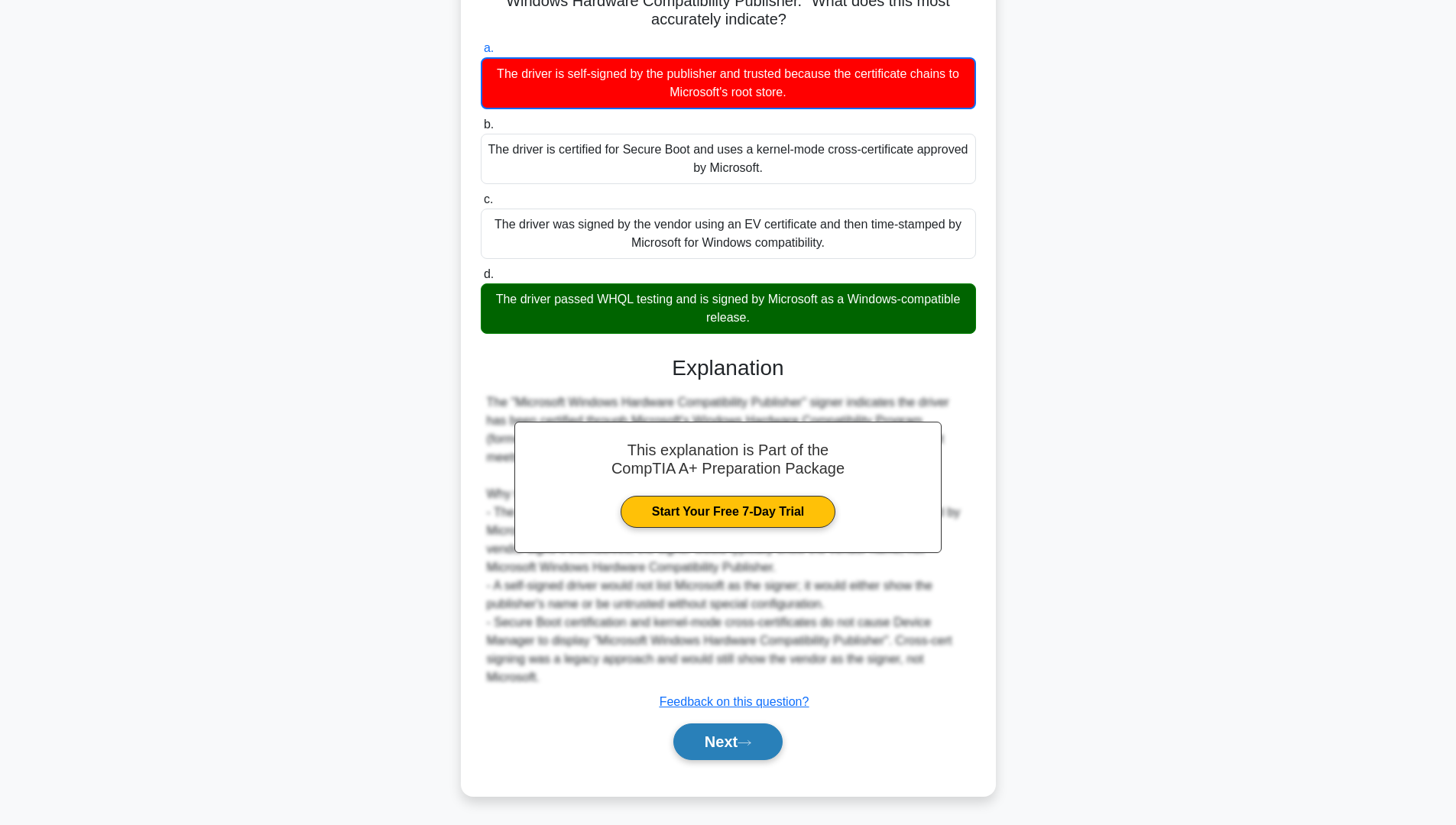
click at [732, 734] on button "Next" at bounding box center [728, 741] width 110 height 37
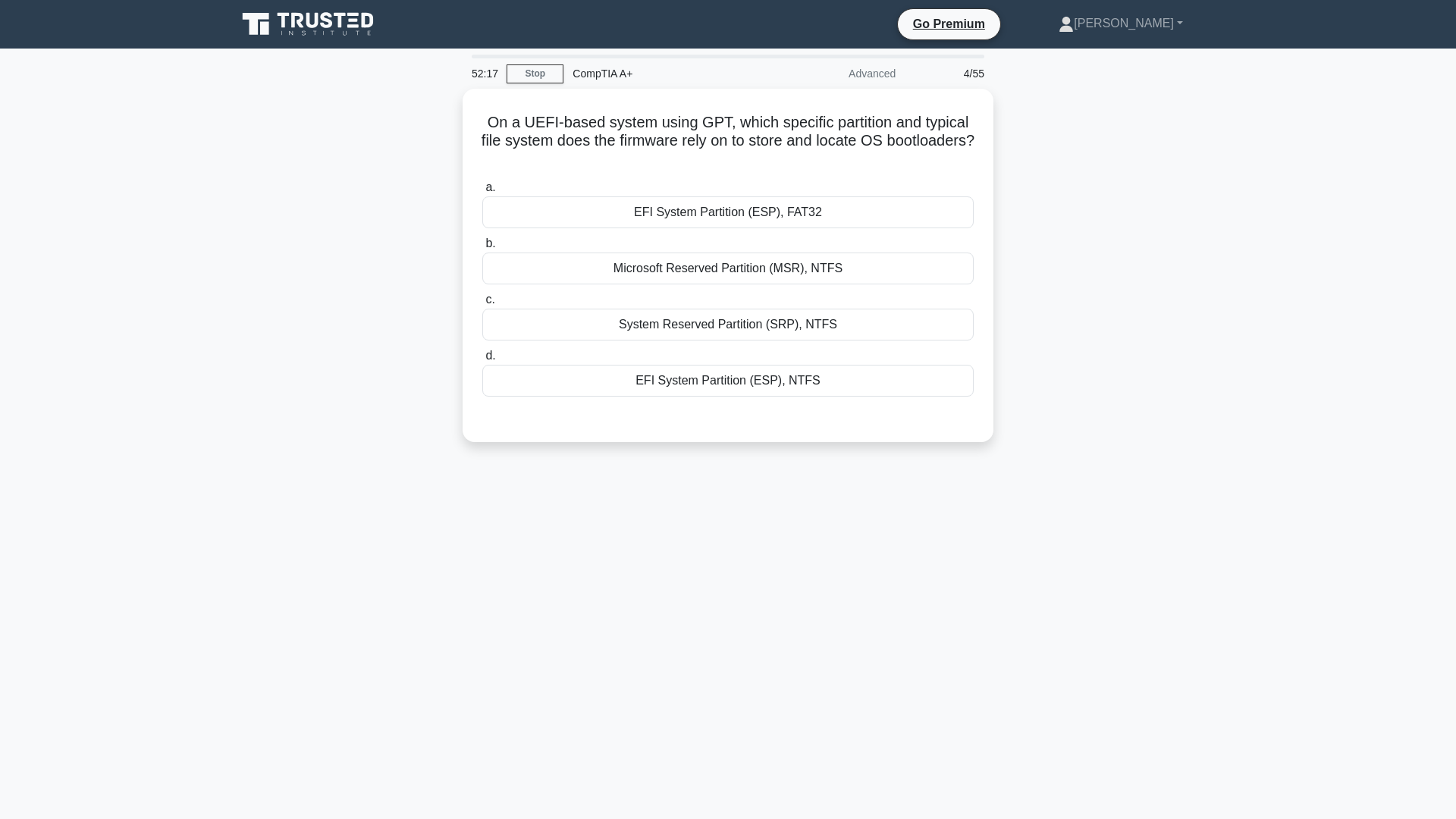
click at [791, 492] on div "52:17 Stop CompTIA A+ Advanced 4/55 On a UEFI-based system using GPT, which spe…" at bounding box center [728, 433] width 1001 height 758
click at [852, 257] on div "Microsoft Reserved Partition (MSR), NTFS" at bounding box center [728, 264] width 492 height 32
click at [482, 245] on input "b. Microsoft Reserved Partition (MSR), NTFS" at bounding box center [482, 240] width 0 height 10
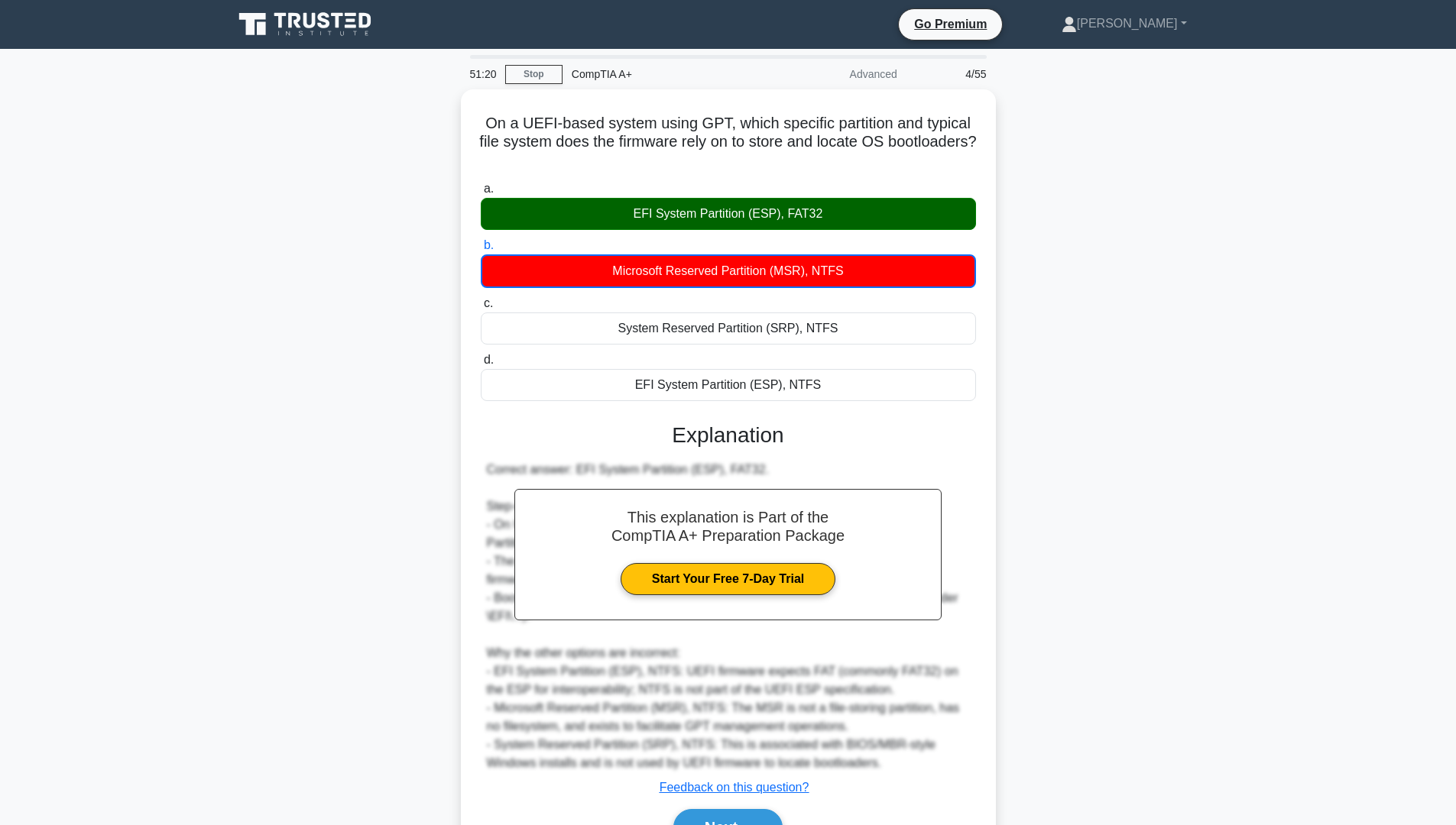
scroll to position [82, 0]
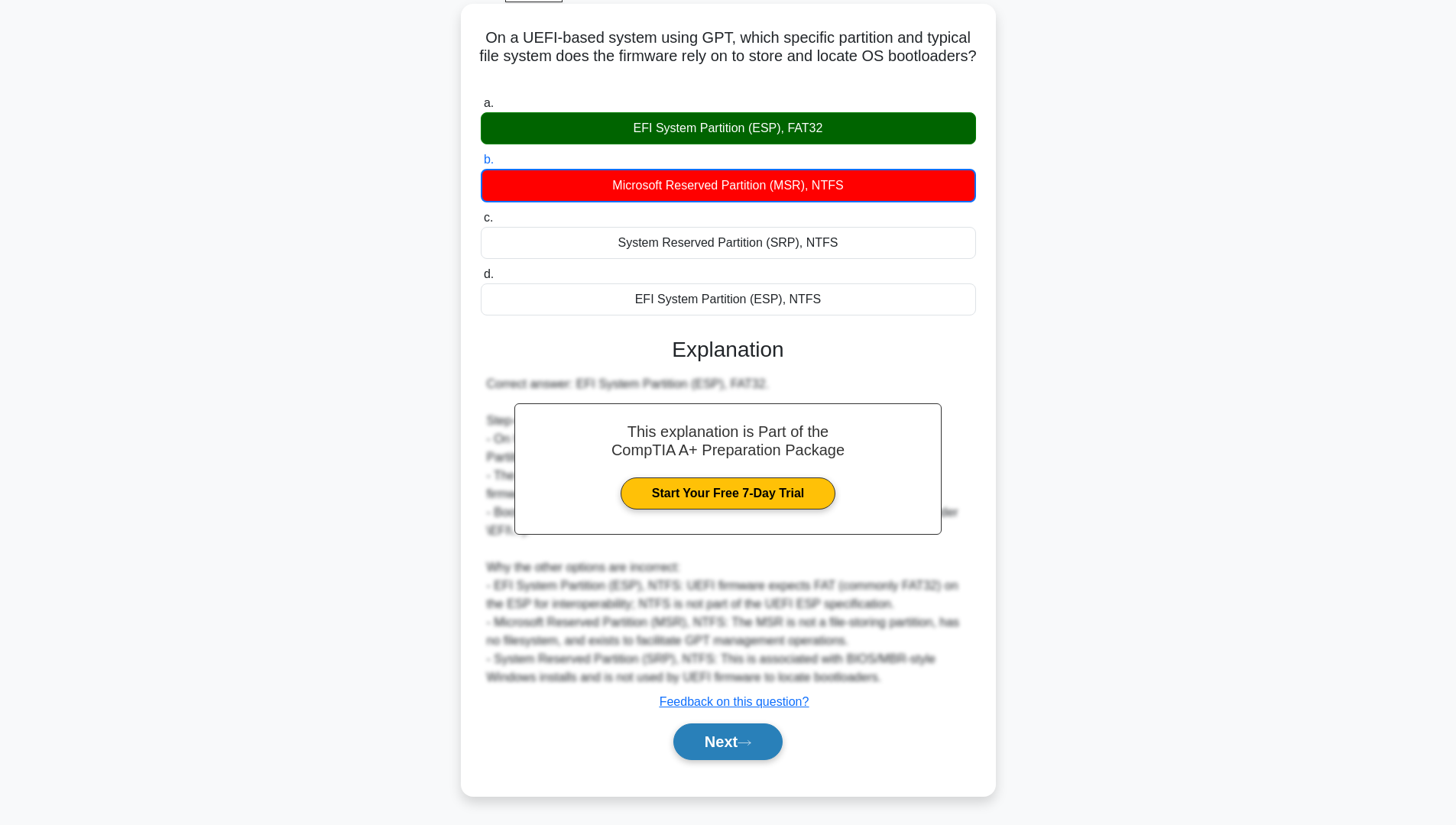
click at [745, 734] on button "Next" at bounding box center [728, 741] width 110 height 37
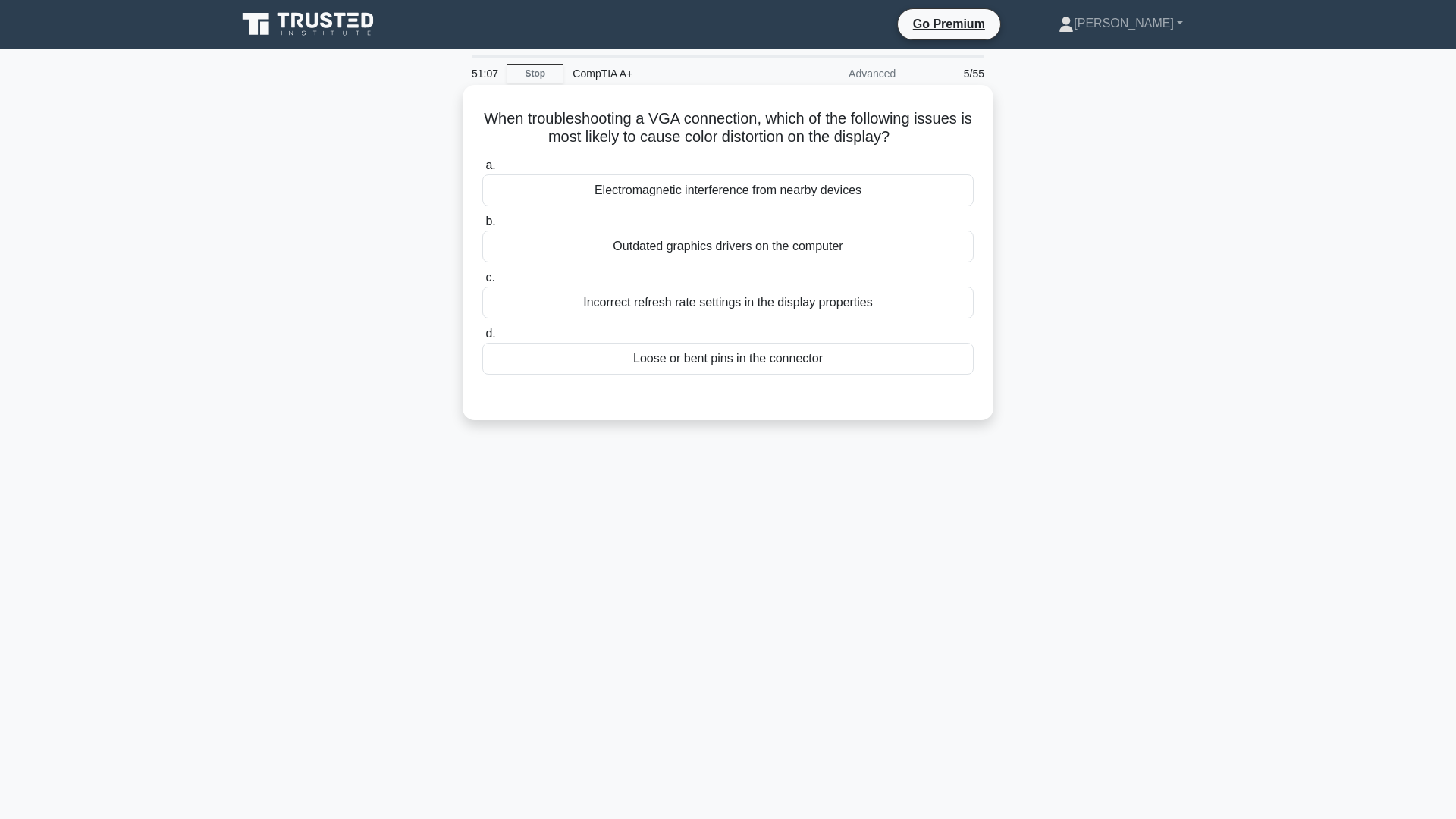
click at [806, 359] on div "Loose or bent pins in the connector" at bounding box center [728, 358] width 492 height 32
click at [482, 339] on input "d. Loose or bent pins in the connector" at bounding box center [482, 334] width 0 height 10
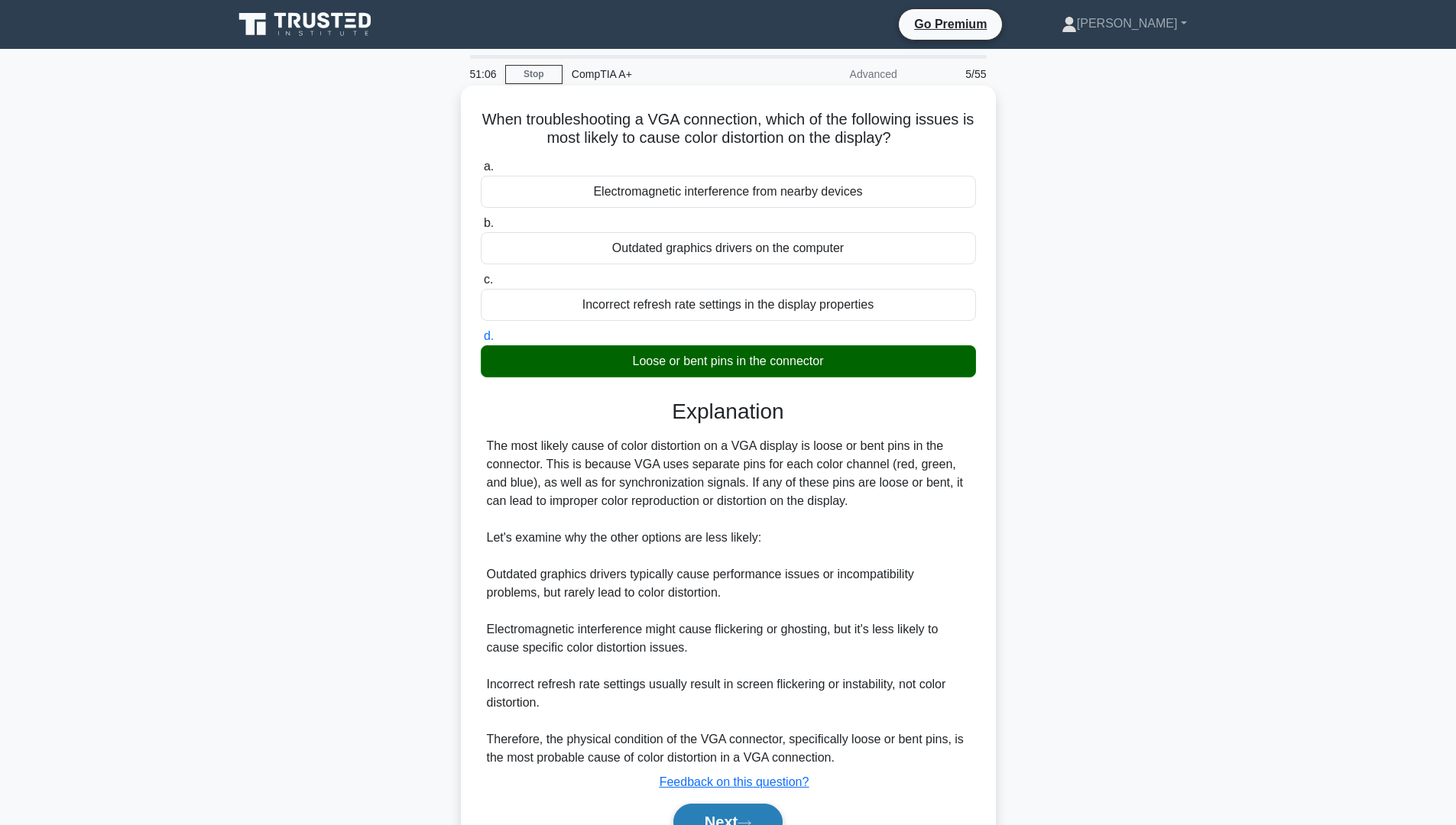
click at [706, 808] on button "Next" at bounding box center [728, 822] width 110 height 37
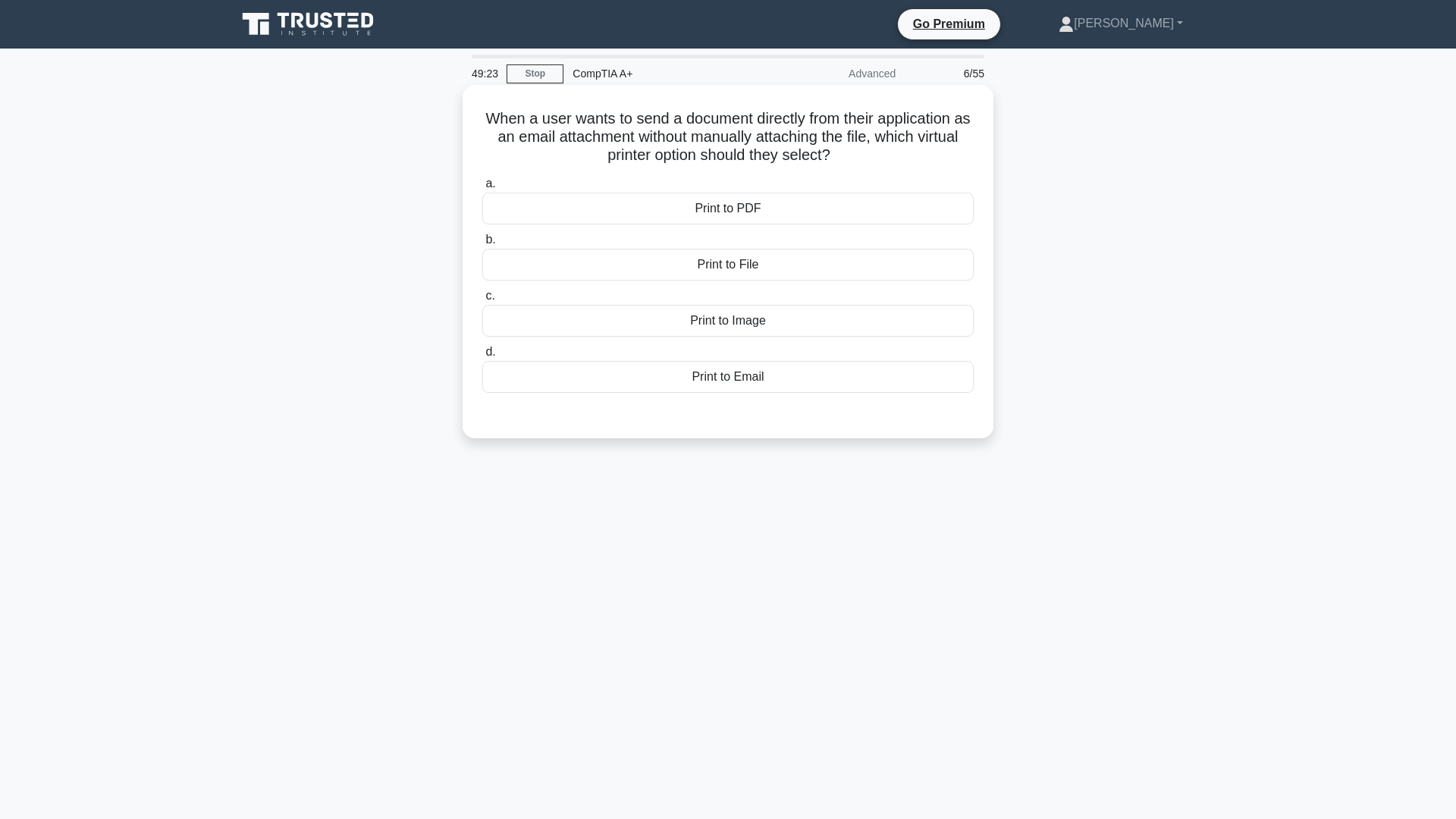
click at [756, 383] on div "Print to Email" at bounding box center [728, 377] width 492 height 32
click at [482, 357] on input "d. Print to Email" at bounding box center [482, 352] width 0 height 10
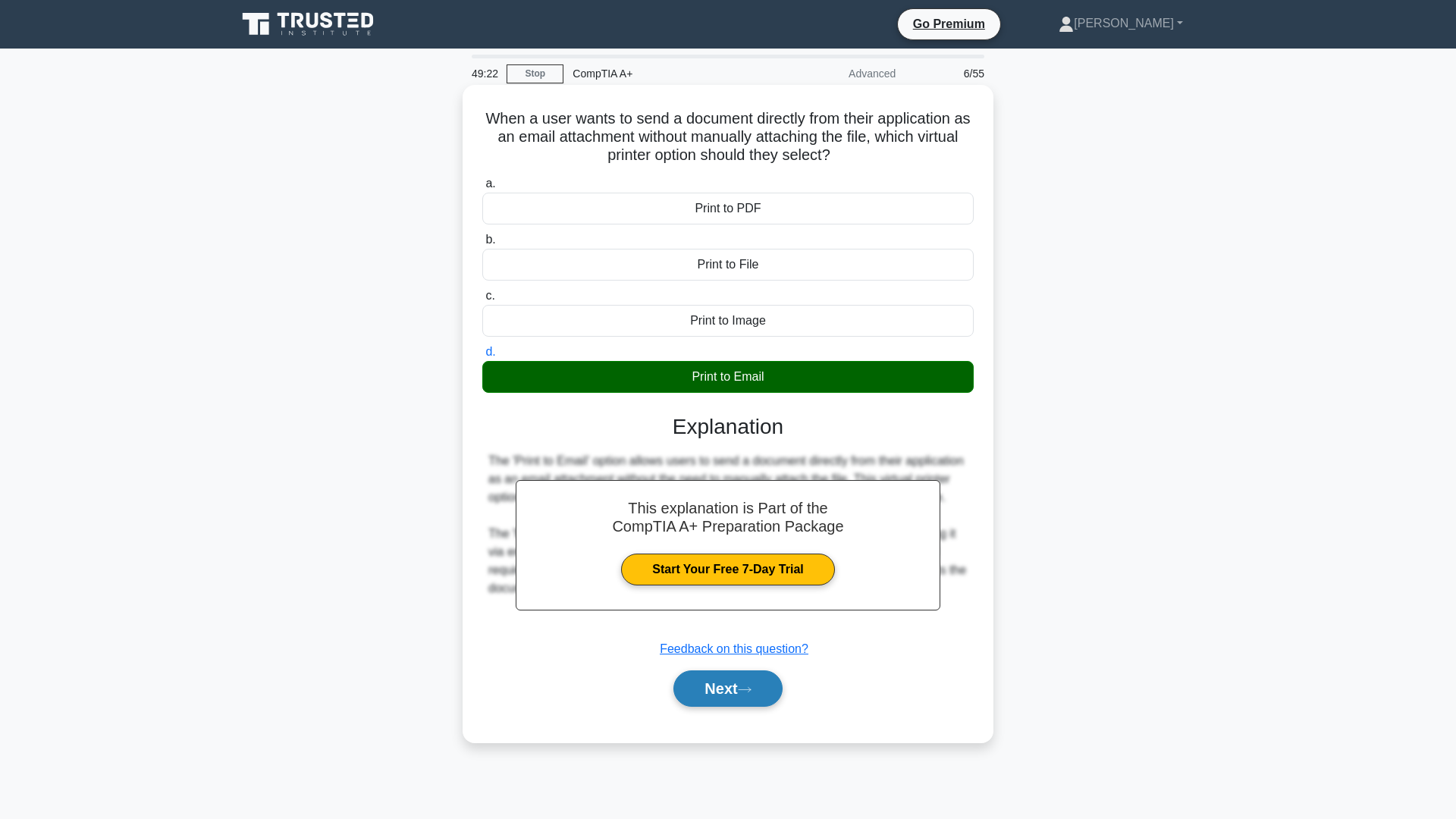
click at [736, 697] on button "Next" at bounding box center [728, 688] width 109 height 36
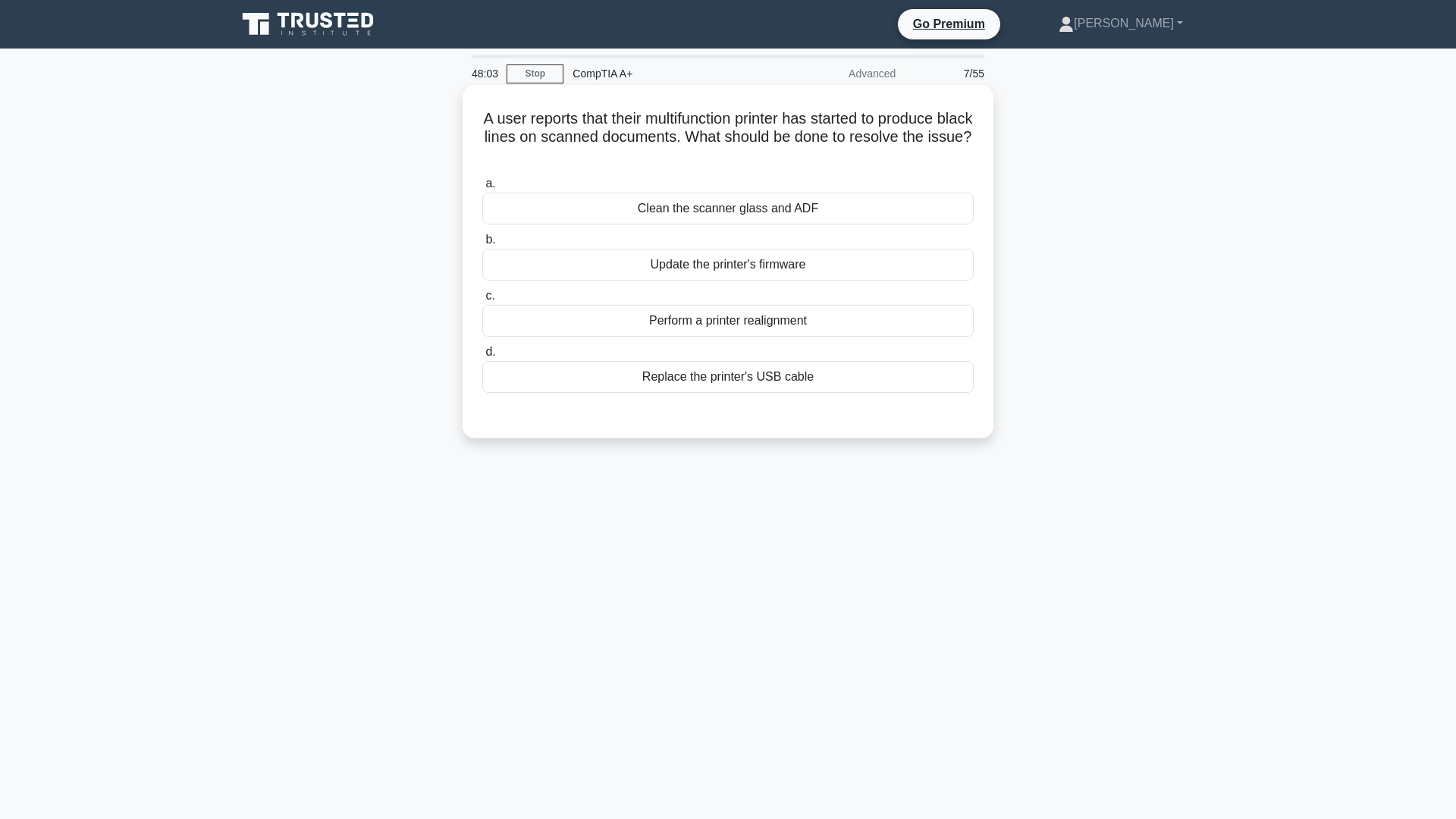
click at [776, 321] on div "Perform a printer realignment" at bounding box center [728, 321] width 492 height 32
click at [482, 301] on input "c. Perform a printer realignment" at bounding box center [482, 296] width 0 height 10
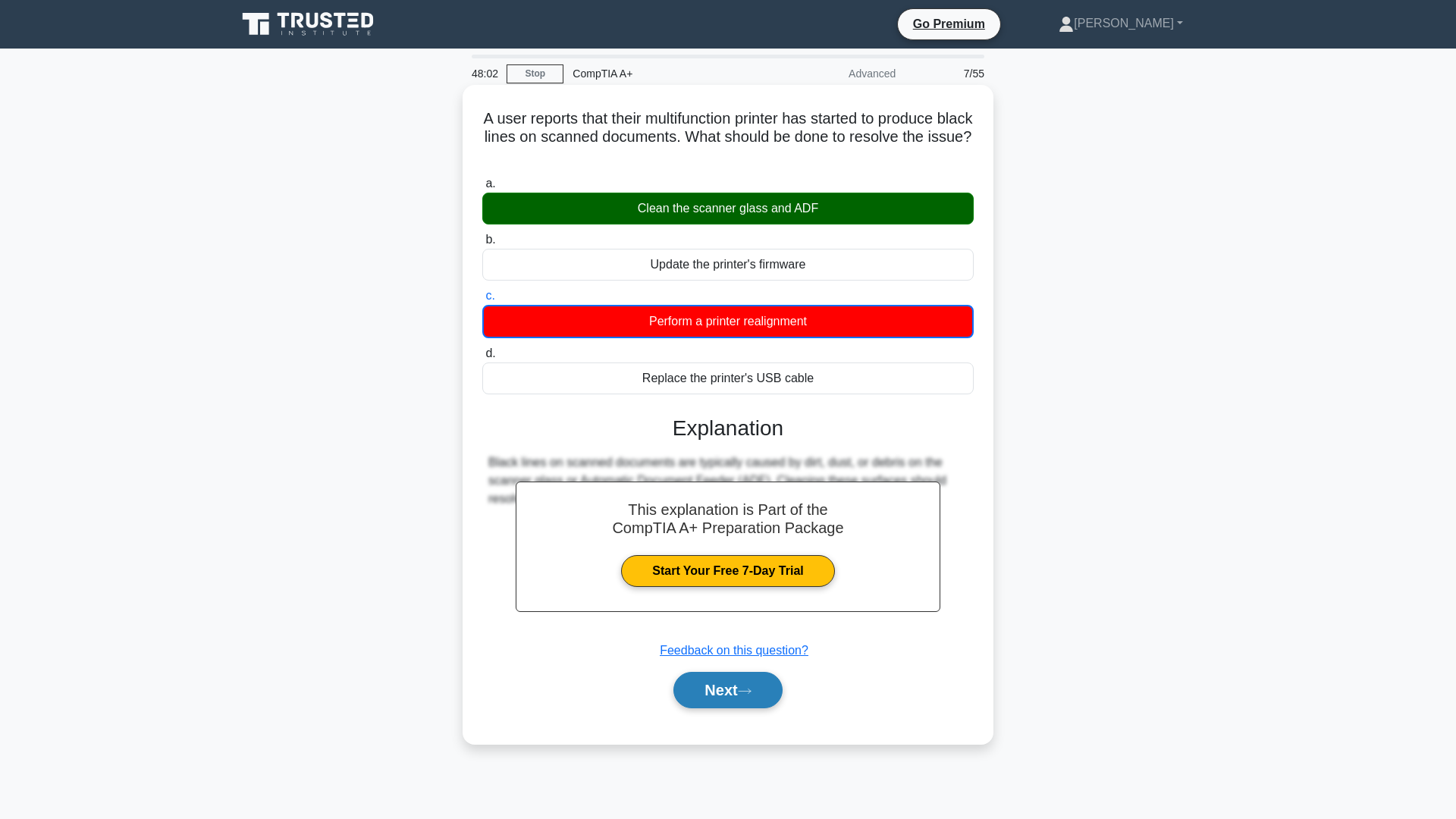
click at [759, 686] on button "Next" at bounding box center [728, 689] width 109 height 36
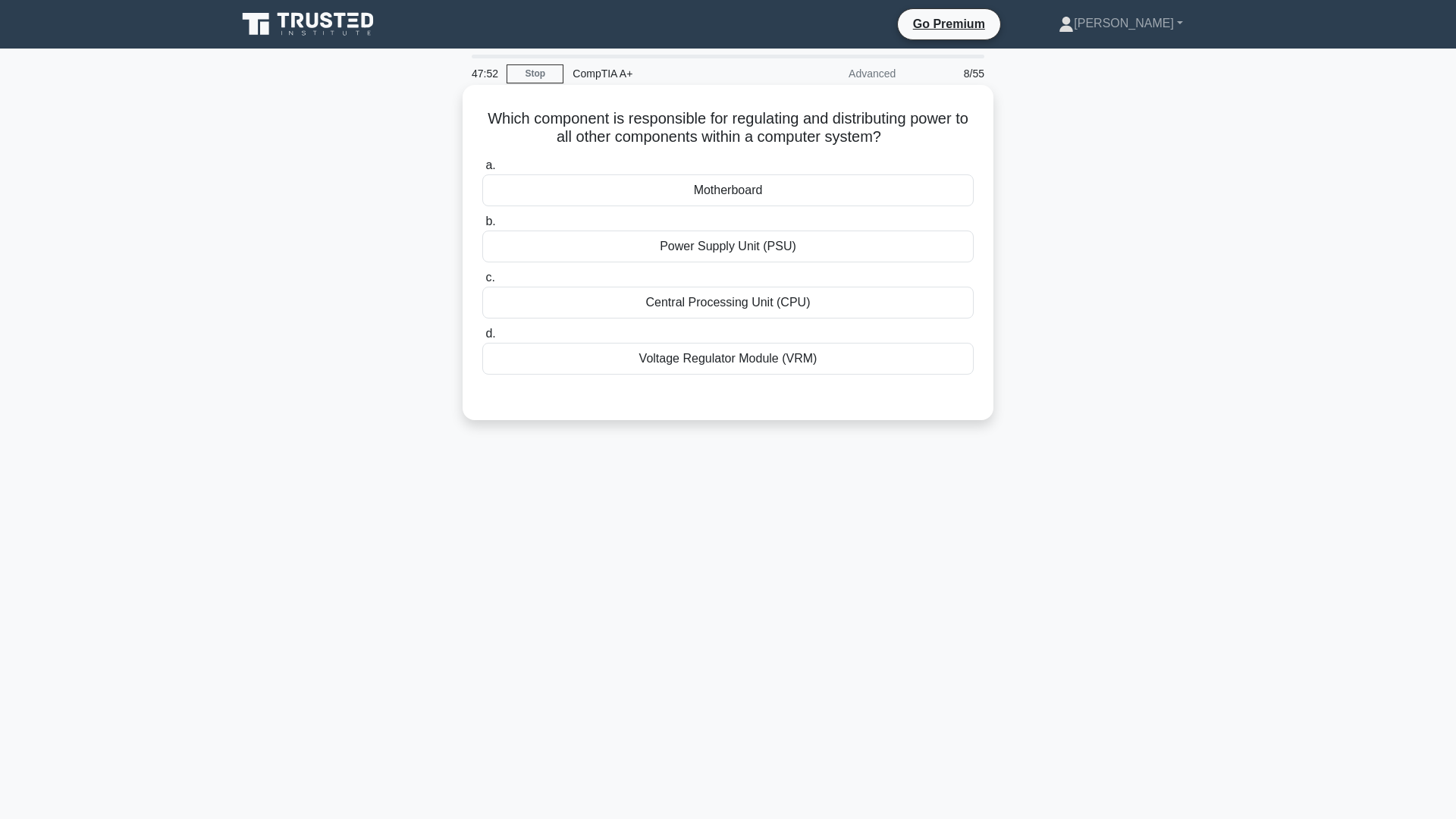
click at [739, 249] on div "Power Supply Unit (PSU)" at bounding box center [728, 246] width 492 height 32
click at [482, 227] on input "b. Power Supply Unit (PSU)" at bounding box center [482, 221] width 0 height 10
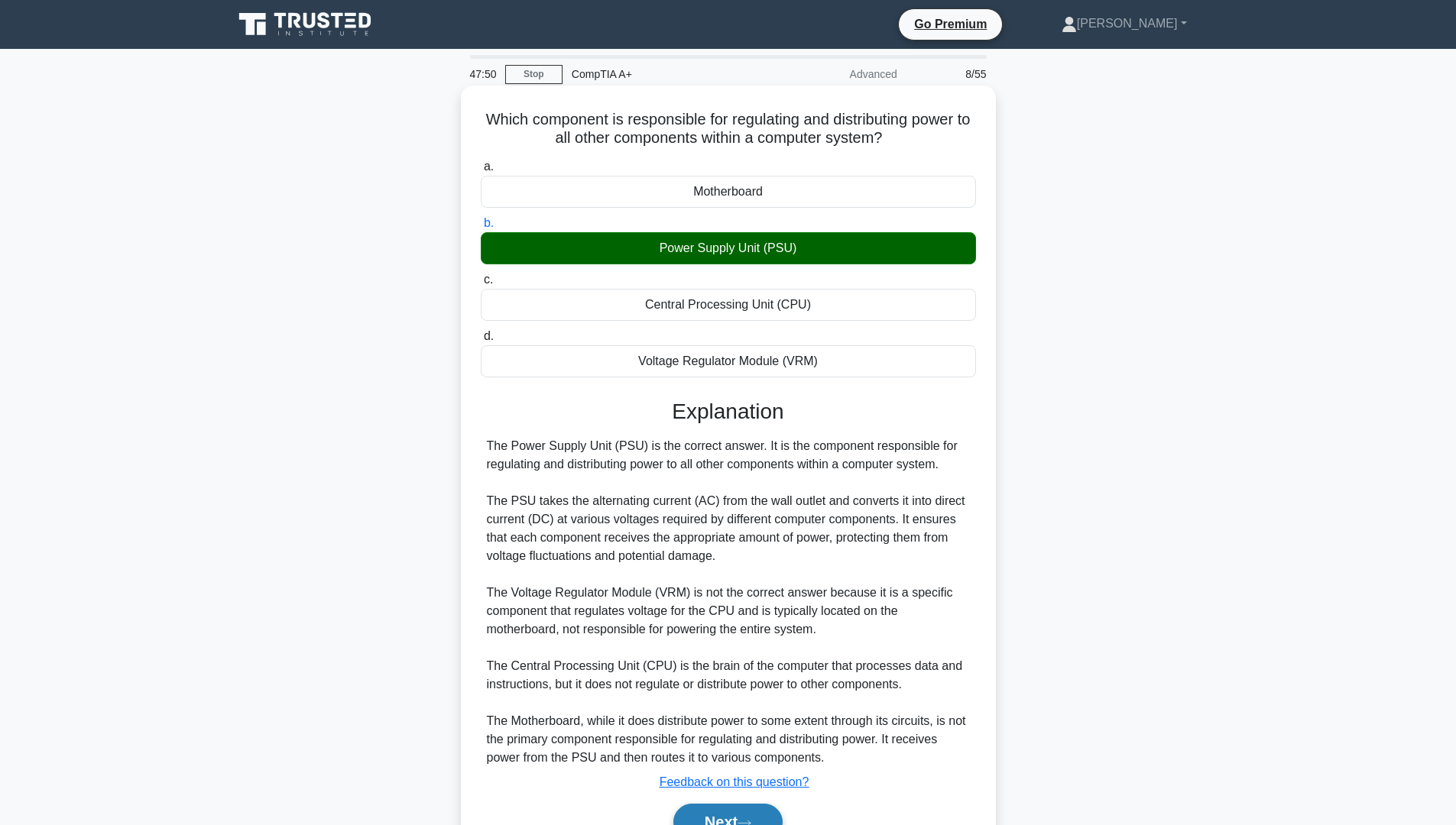
click at [751, 817] on button "Next" at bounding box center [728, 822] width 110 height 37
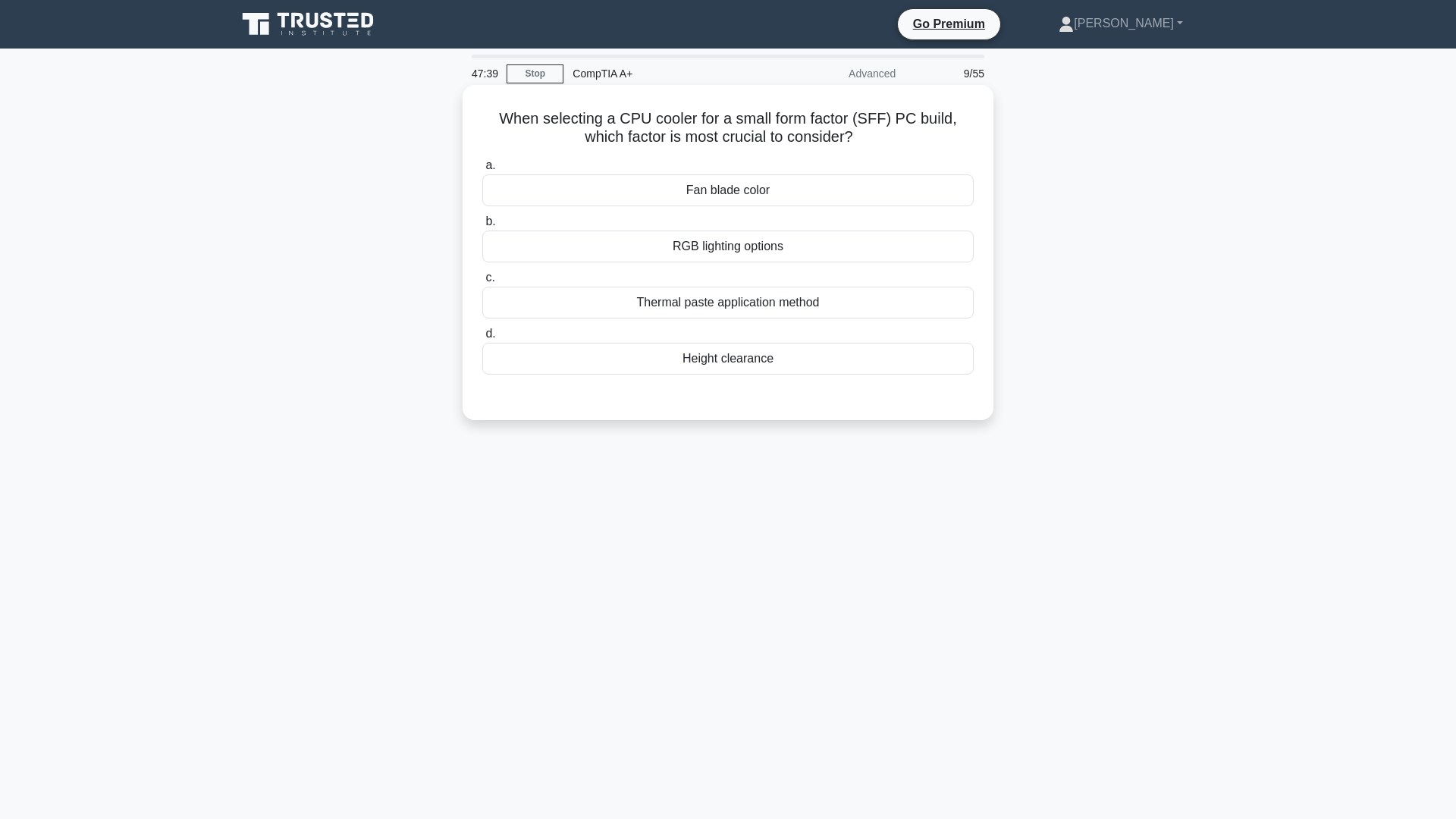
click at [659, 361] on div "Height clearance" at bounding box center [728, 358] width 492 height 32
click at [482, 339] on input "d. Height clearance" at bounding box center [482, 334] width 0 height 10
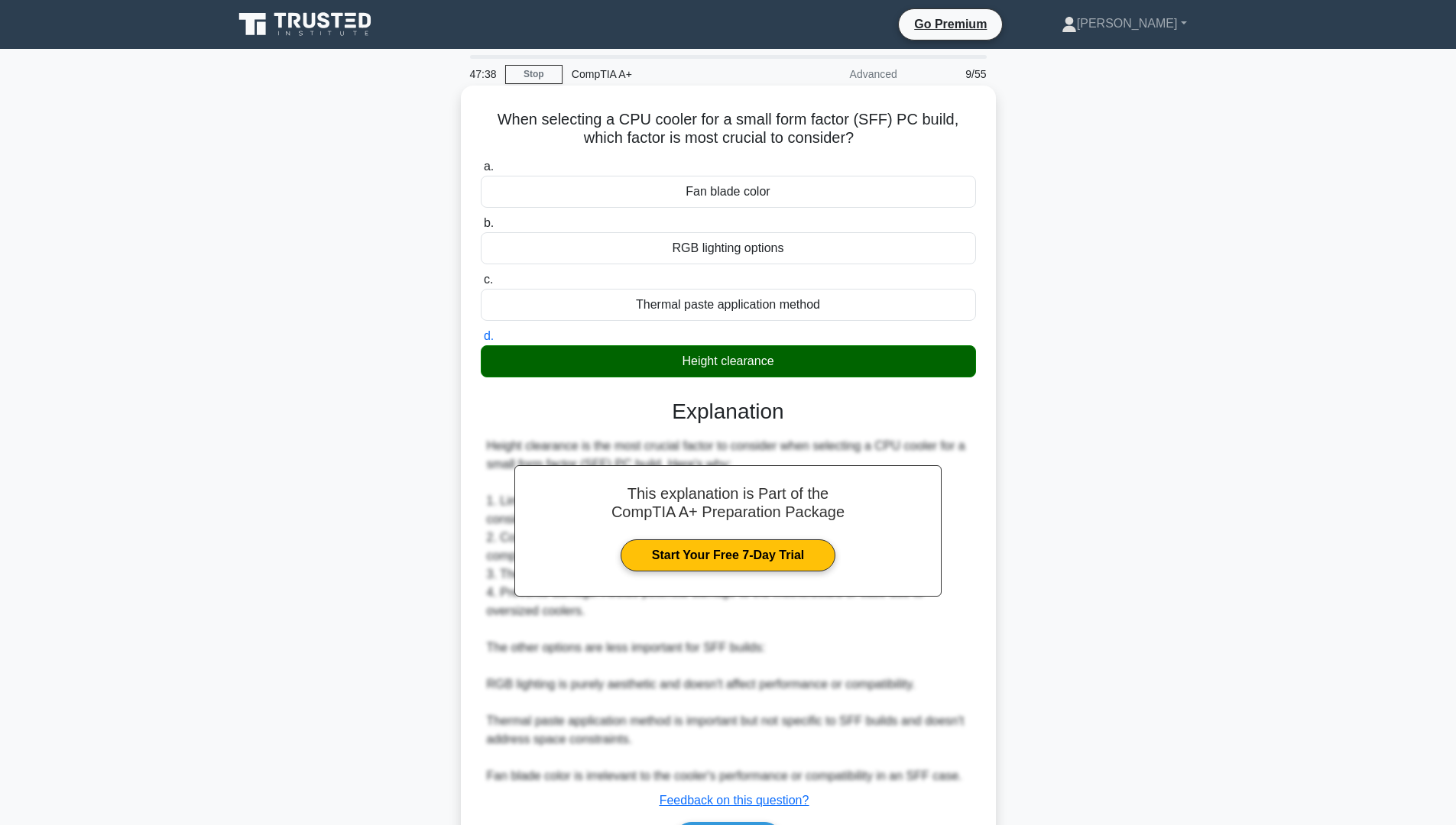
scroll to position [23, 0]
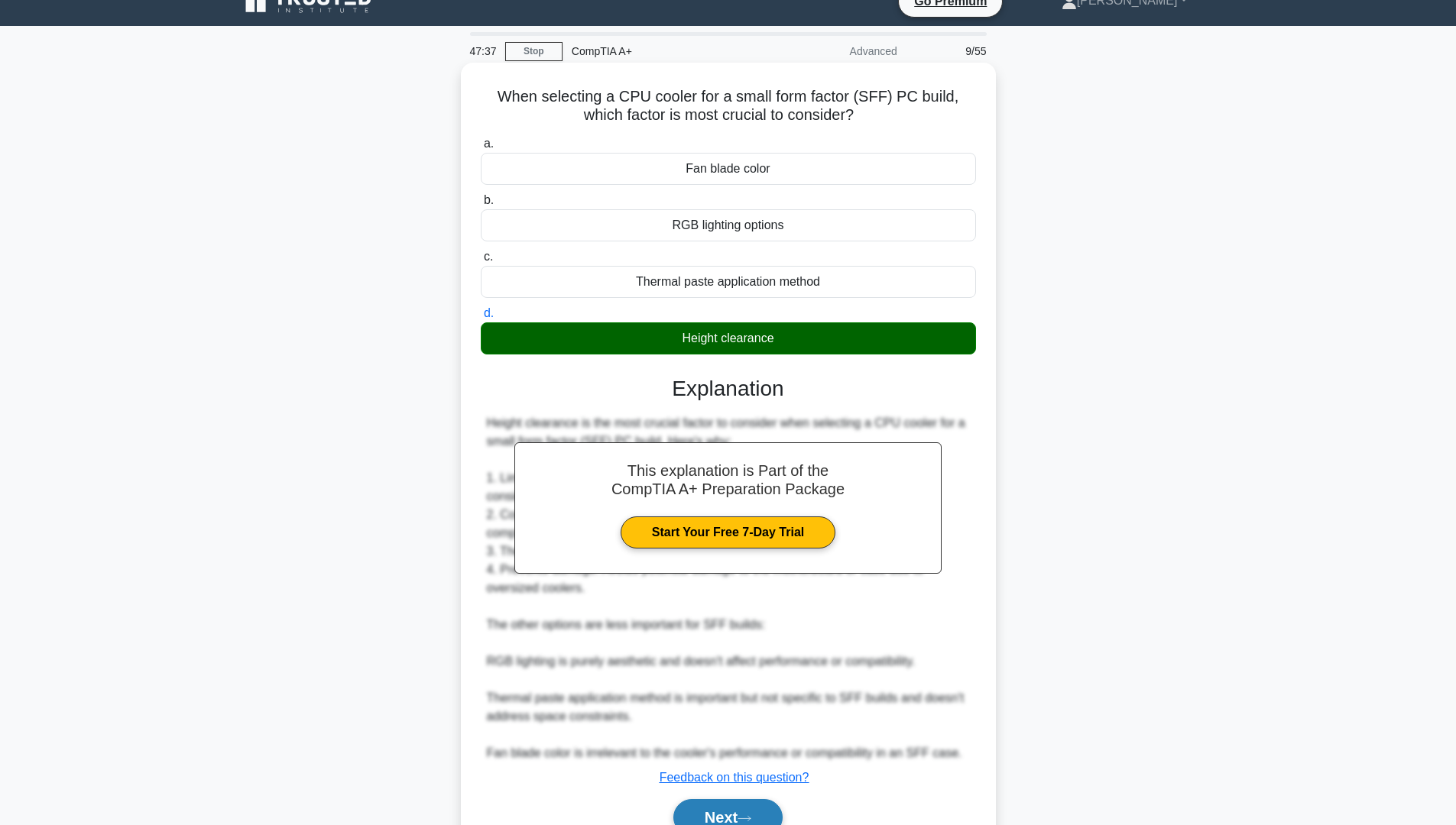
click at [734, 824] on button "Next" at bounding box center [728, 817] width 110 height 37
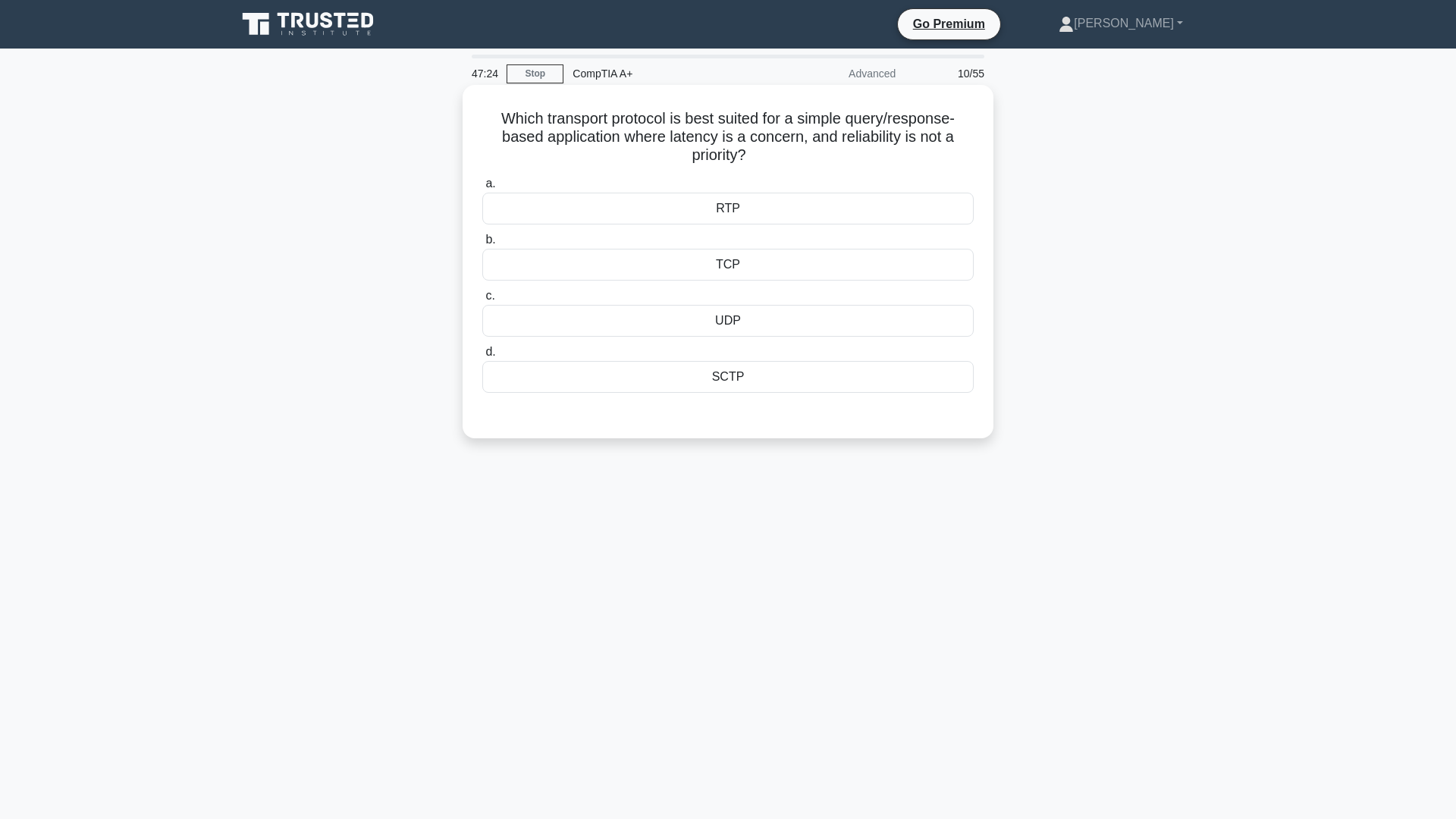
click at [811, 324] on div "UDP" at bounding box center [728, 321] width 492 height 32
click at [482, 301] on input "c. UDP" at bounding box center [482, 296] width 0 height 10
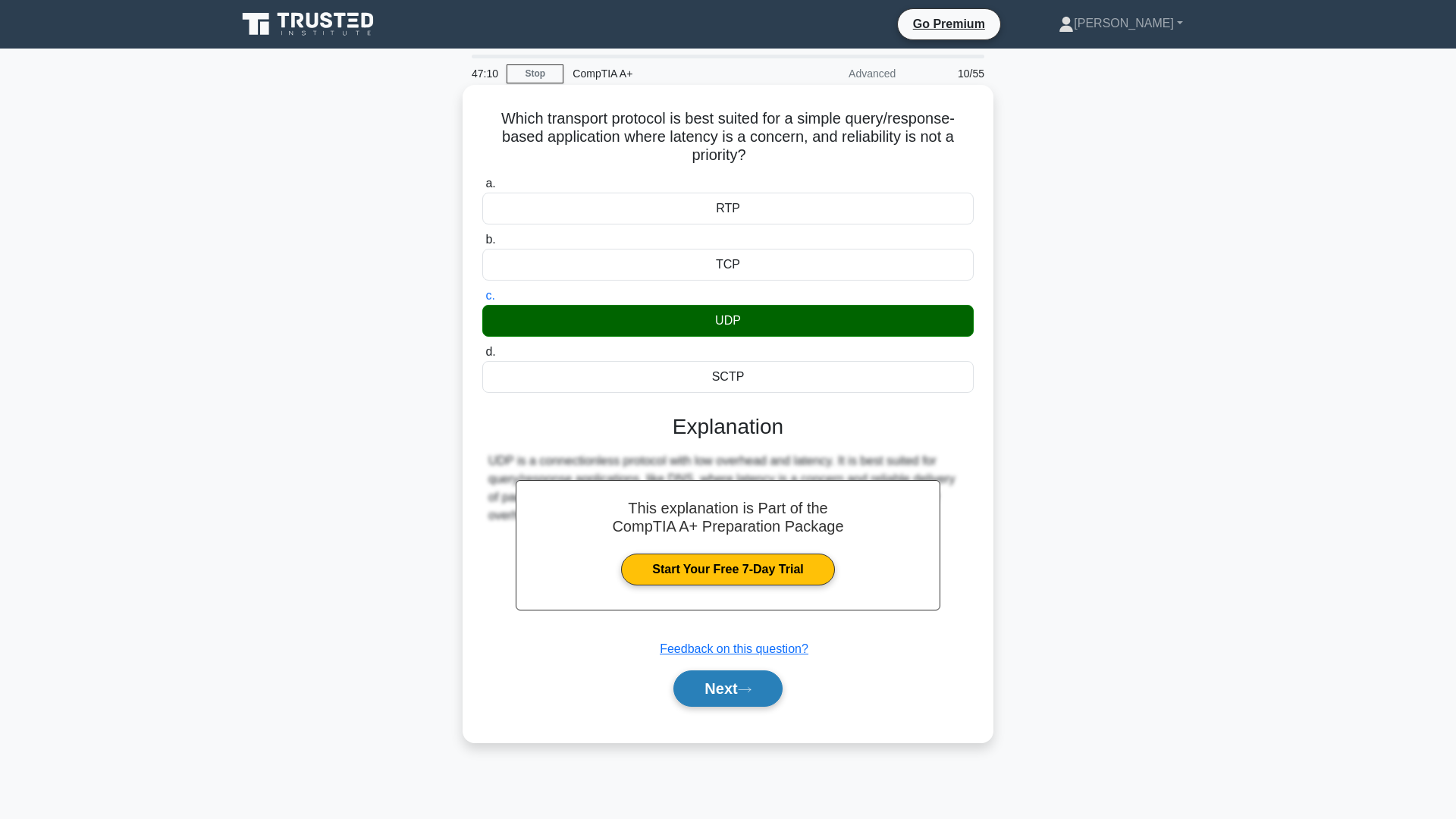
click at [735, 686] on button "Next" at bounding box center [728, 688] width 109 height 36
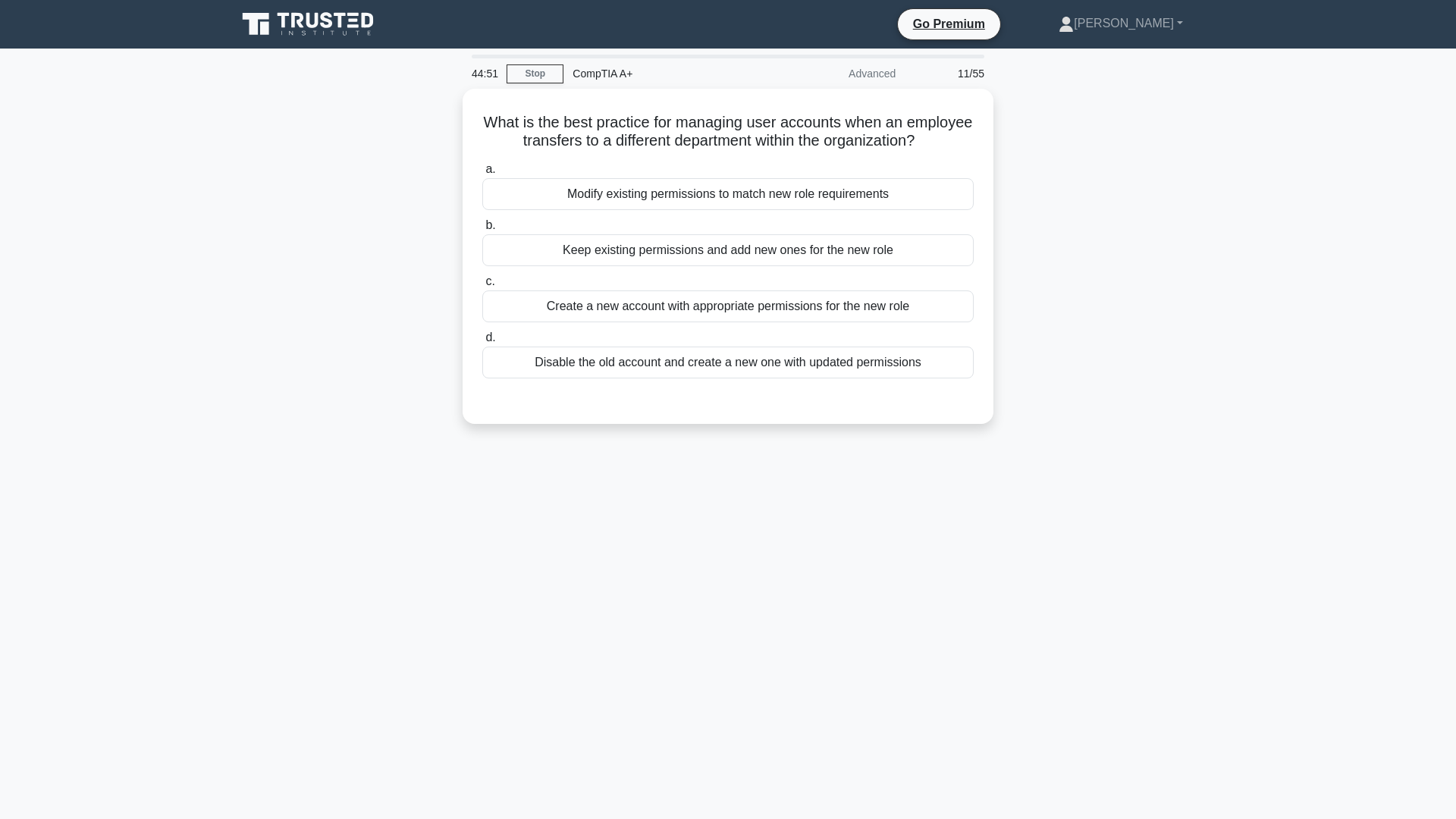
click at [657, 671] on div "44:51 Stop CompTIA A+ Advanced 11/55 What is the best practice for managing use…" at bounding box center [728, 433] width 1001 height 758
click at [402, 409] on div "What is the best practice for managing user accounts when an employee transfers…" at bounding box center [728, 265] width 1001 height 353
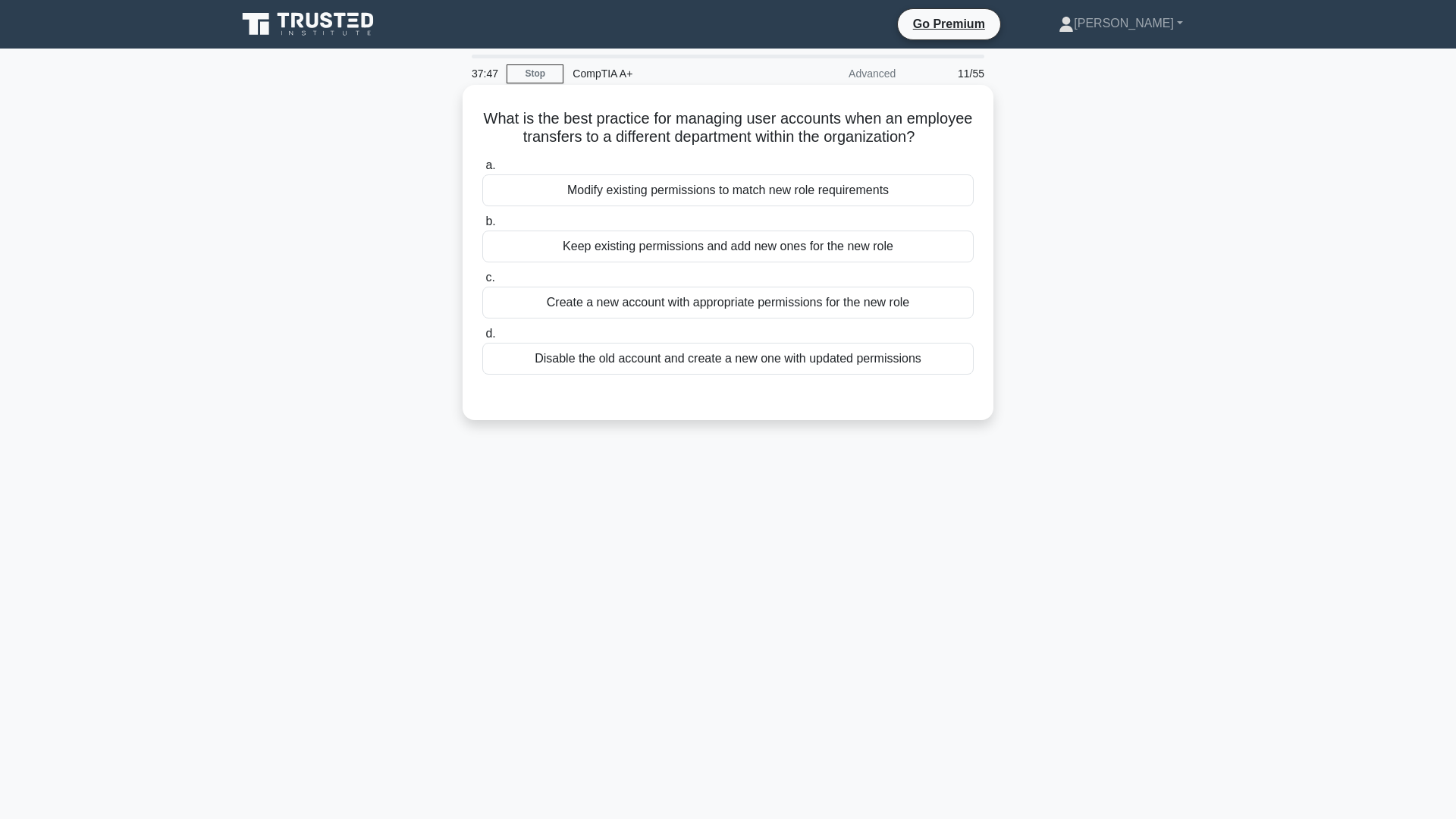
click at [698, 202] on div "Modify existing permissions to match new role requirements" at bounding box center [728, 190] width 492 height 32
click at [482, 171] on input "a. Modify existing permissions to match new role requirements" at bounding box center [482, 165] width 0 height 10
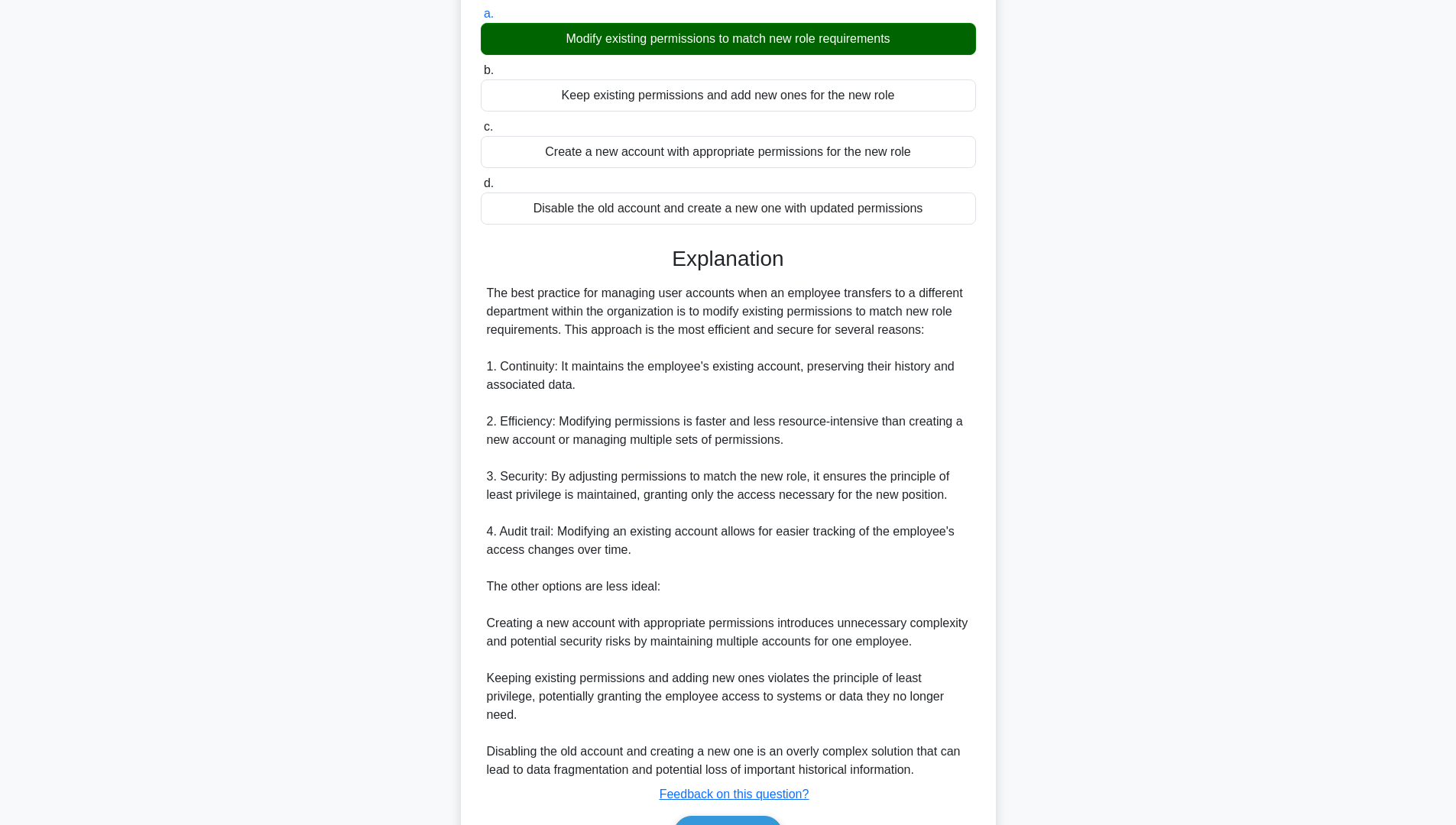
scroll to position [229, 0]
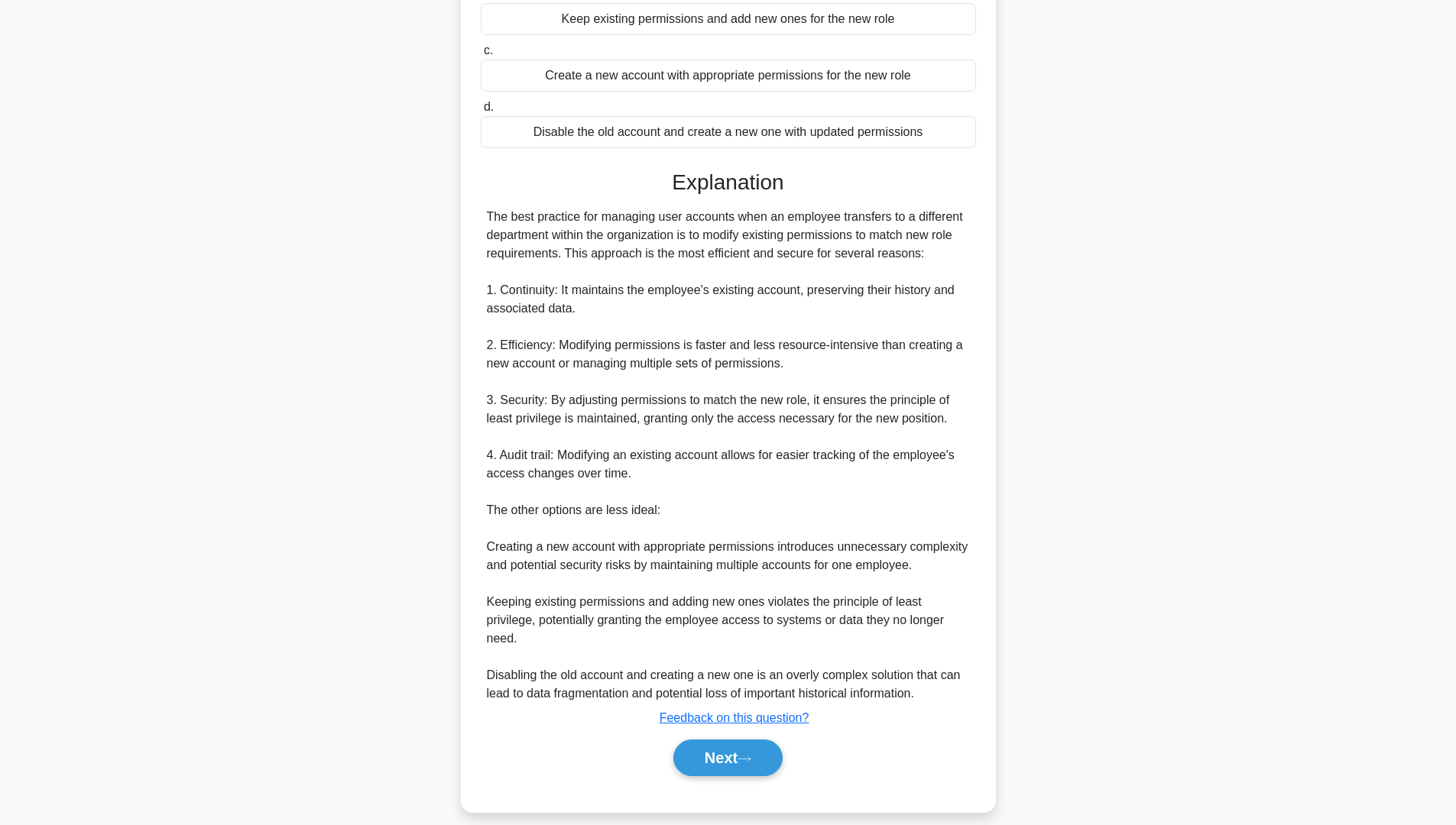
click at [763, 782] on div "Next" at bounding box center [728, 758] width 495 height 49
click at [767, 776] on button "Next" at bounding box center [728, 758] width 110 height 37
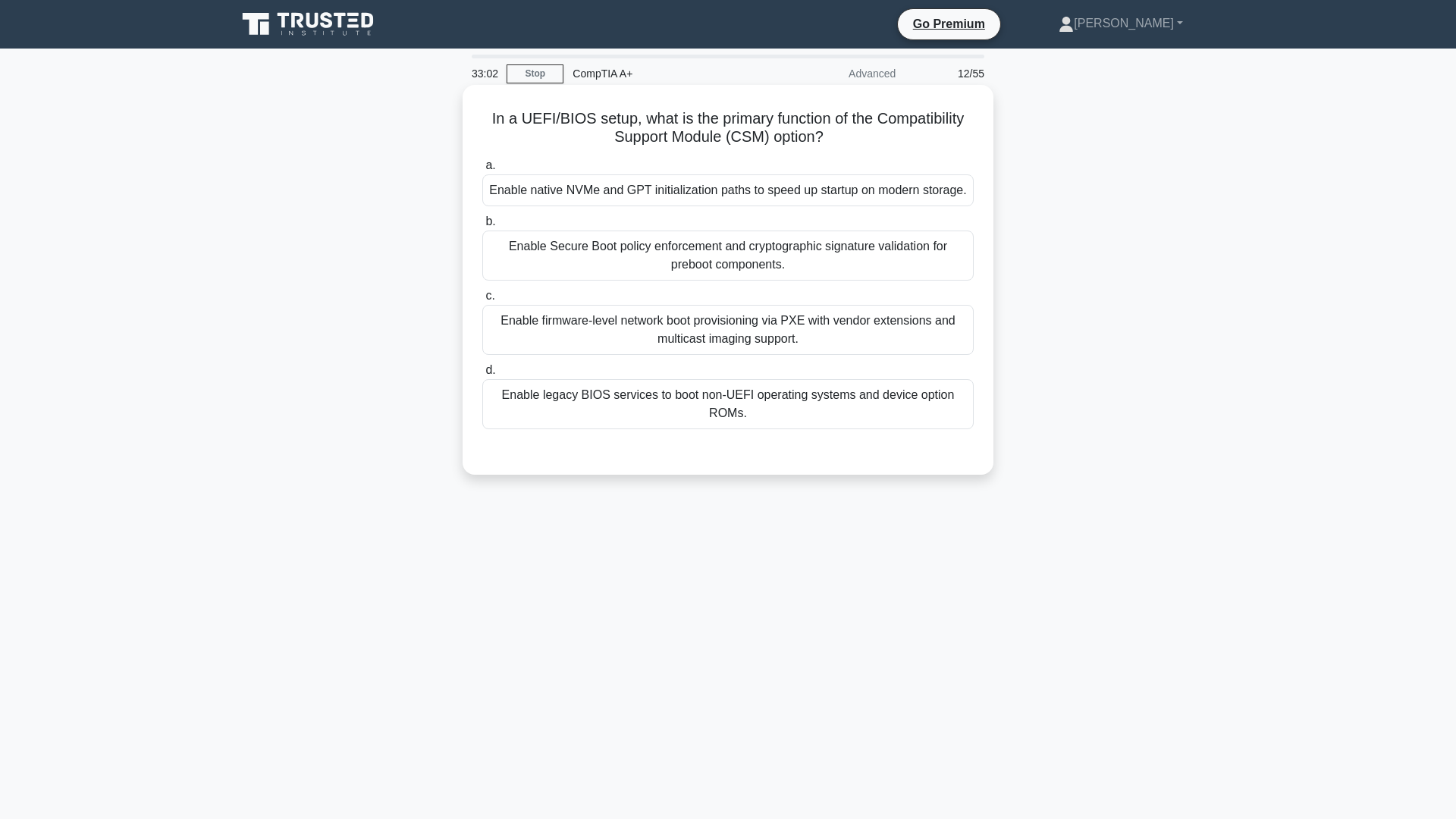
click at [727, 410] on div "Enable legacy BIOS services to boot non-UEFI operating systems and device optio…" at bounding box center [728, 404] width 492 height 50
click at [482, 376] on input "d. Enable legacy BIOS services to boot non-UEFI operating systems and device op…" at bounding box center [482, 370] width 0 height 10
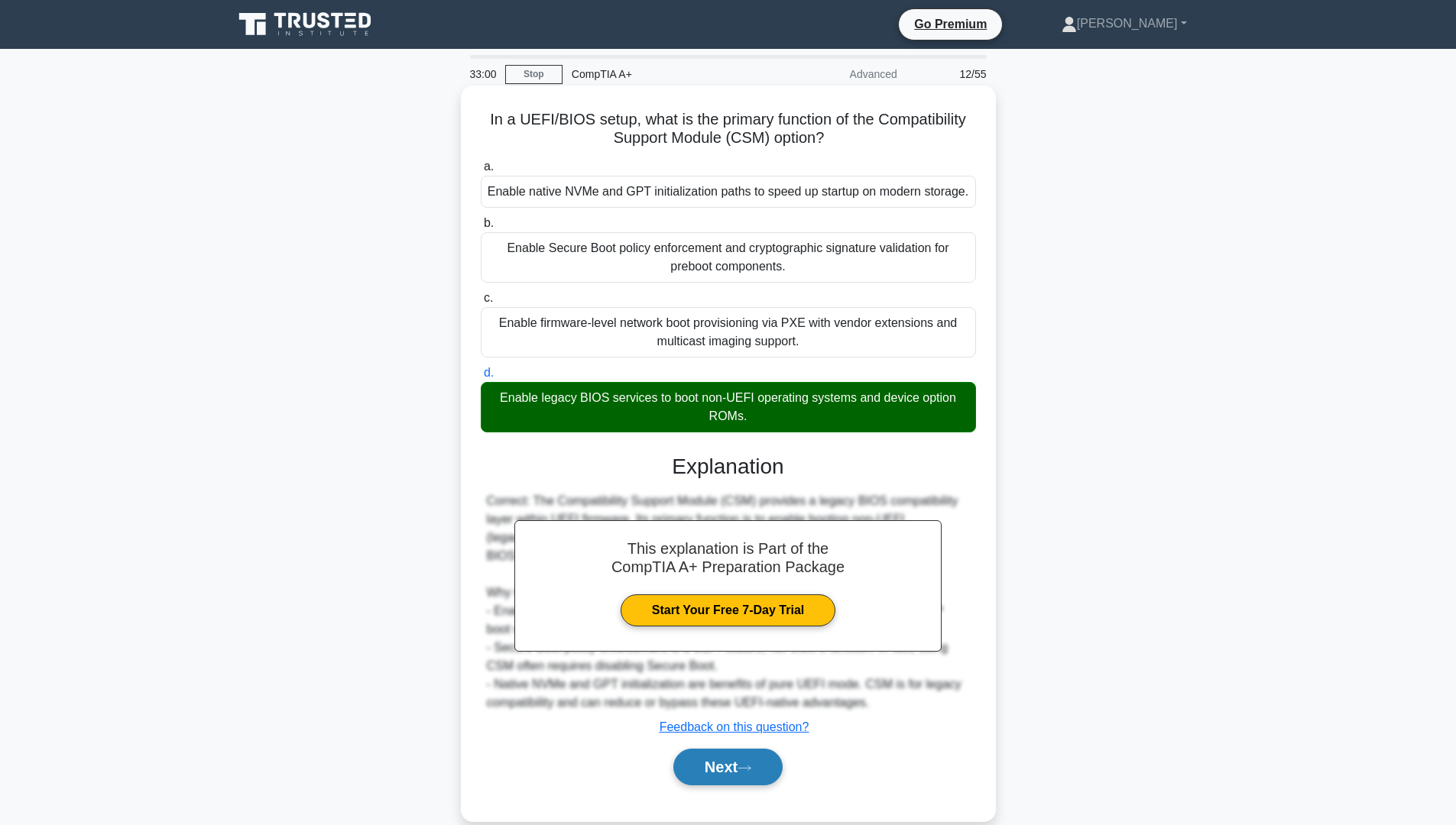
click at [742, 774] on button "Next" at bounding box center [728, 766] width 110 height 37
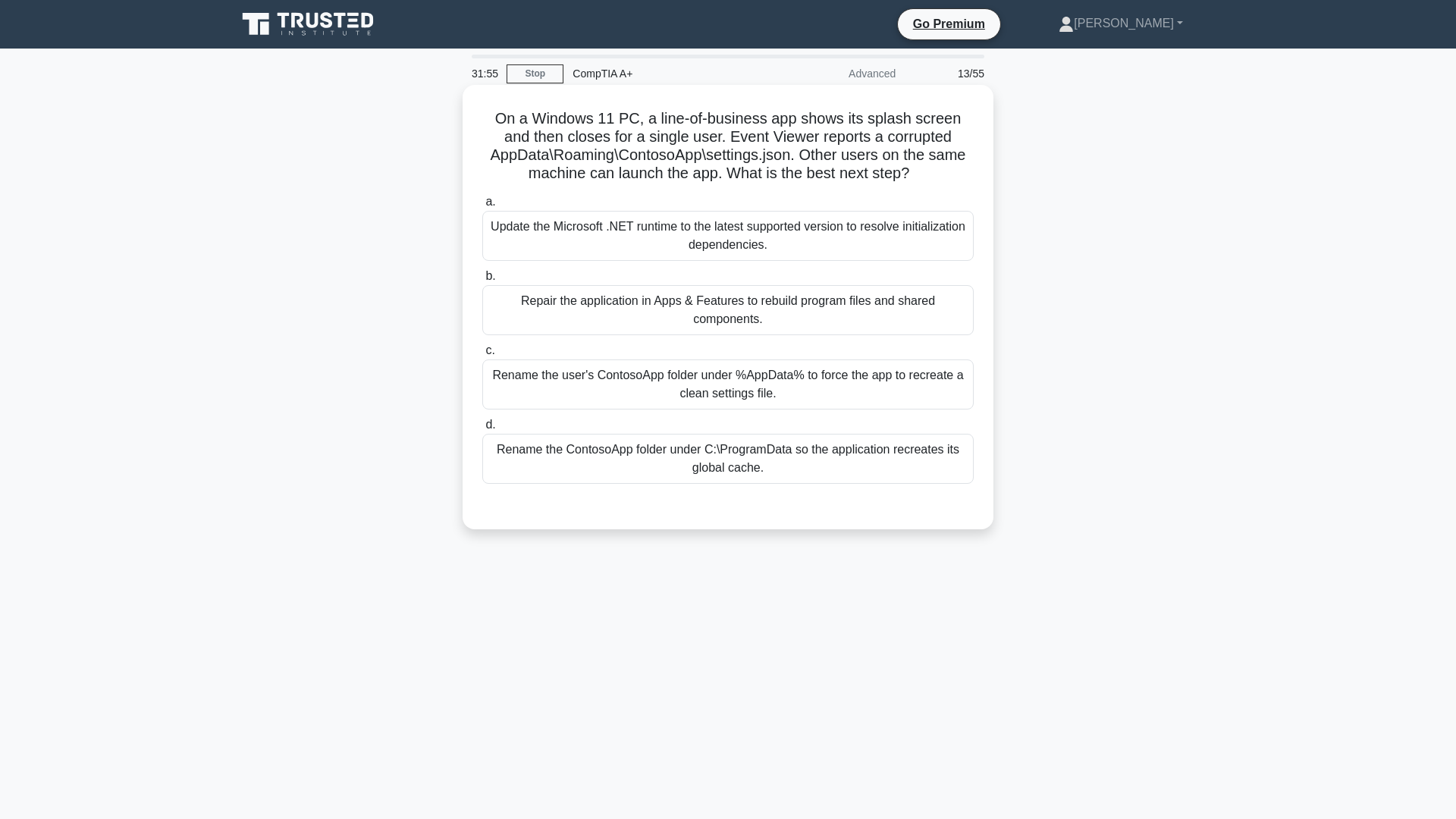
click at [742, 385] on div "Rename the user's ContosoApp folder under %AppData% to force the app to recreat…" at bounding box center [728, 384] width 492 height 50
click at [482, 356] on input "c. Rename the user's ContosoApp folder under %AppData% to force the app to recr…" at bounding box center [482, 350] width 0 height 10
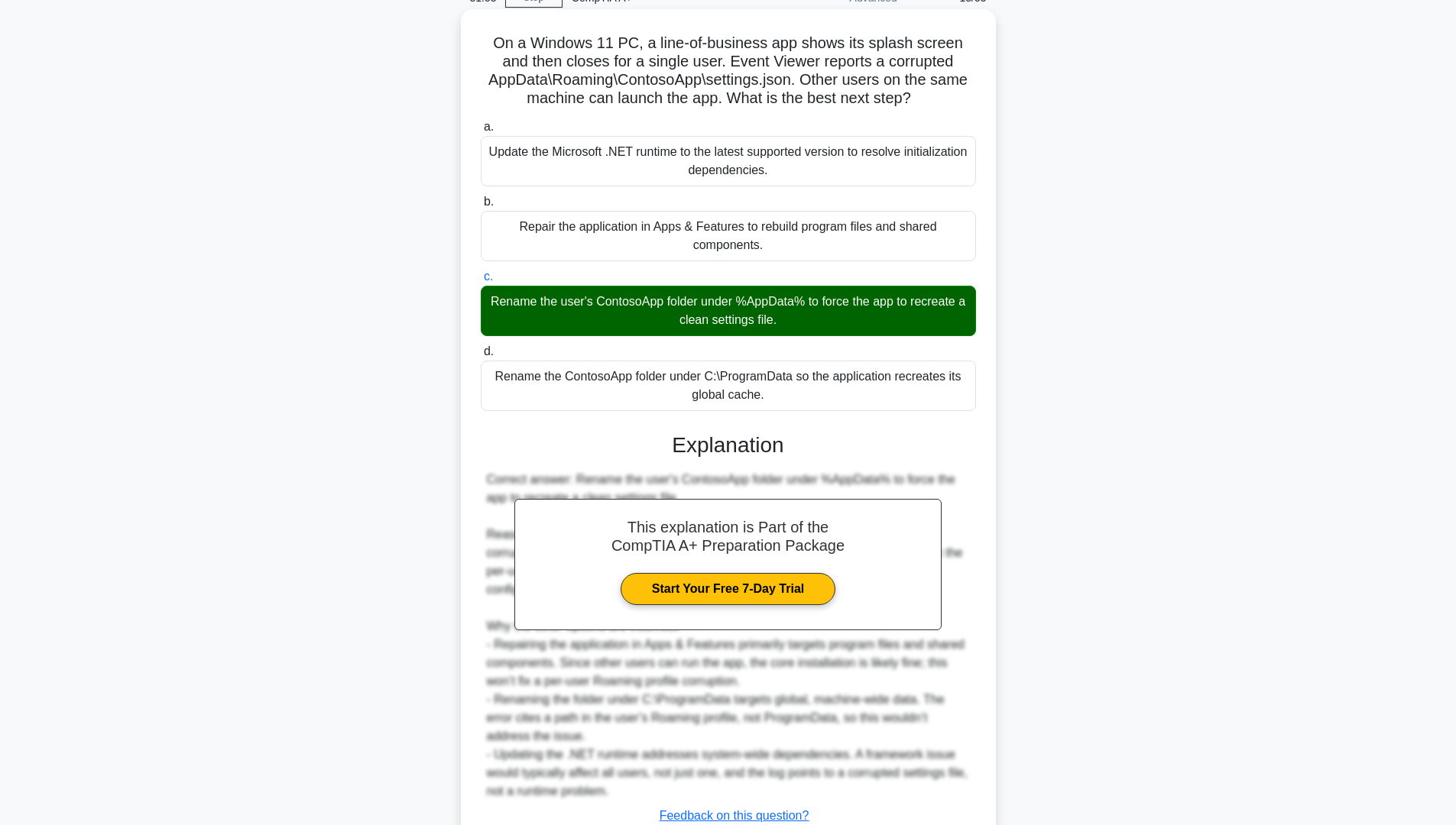
scroll to position [152, 0]
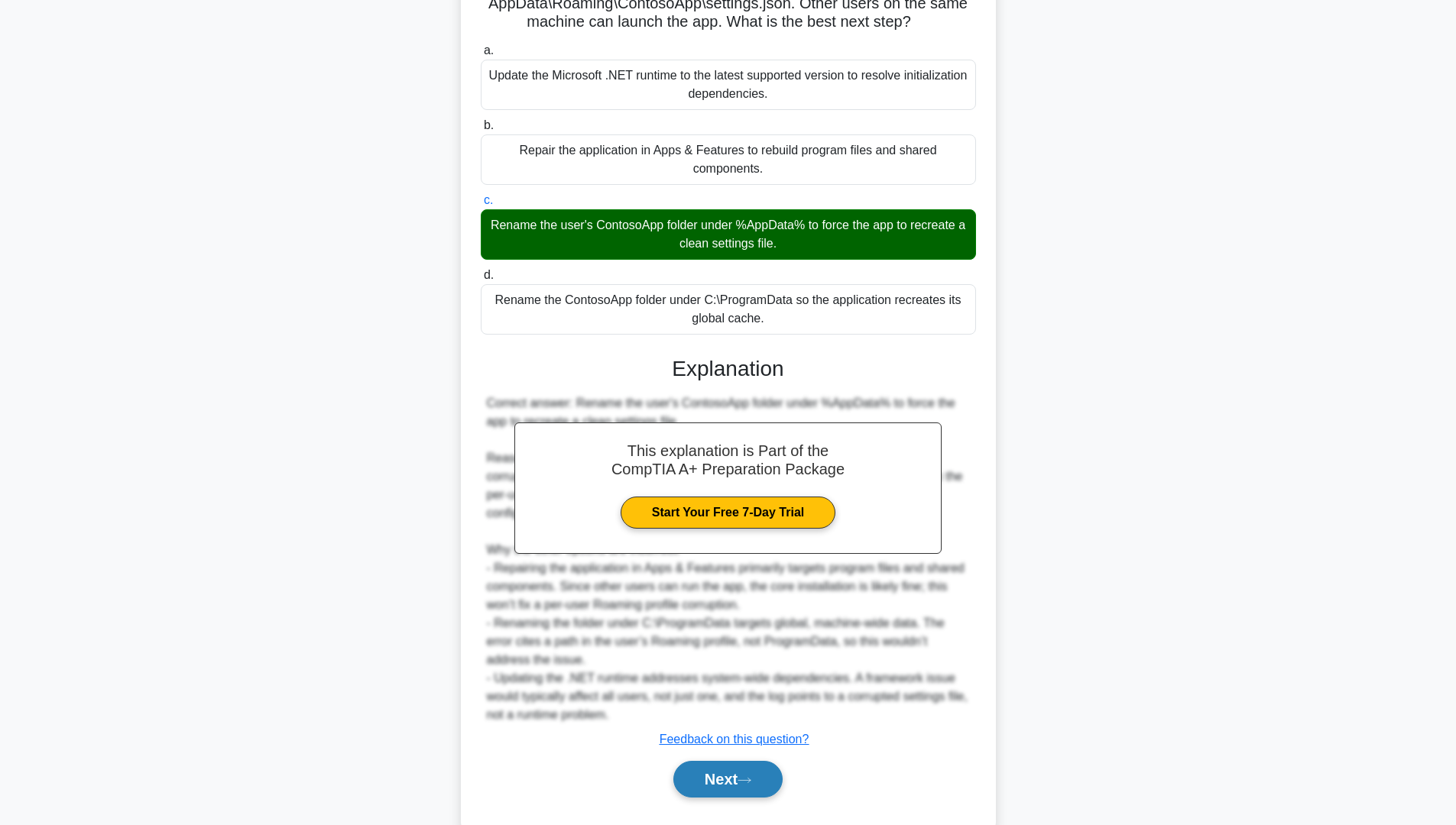
click at [740, 784] on button "Next" at bounding box center [728, 779] width 110 height 37
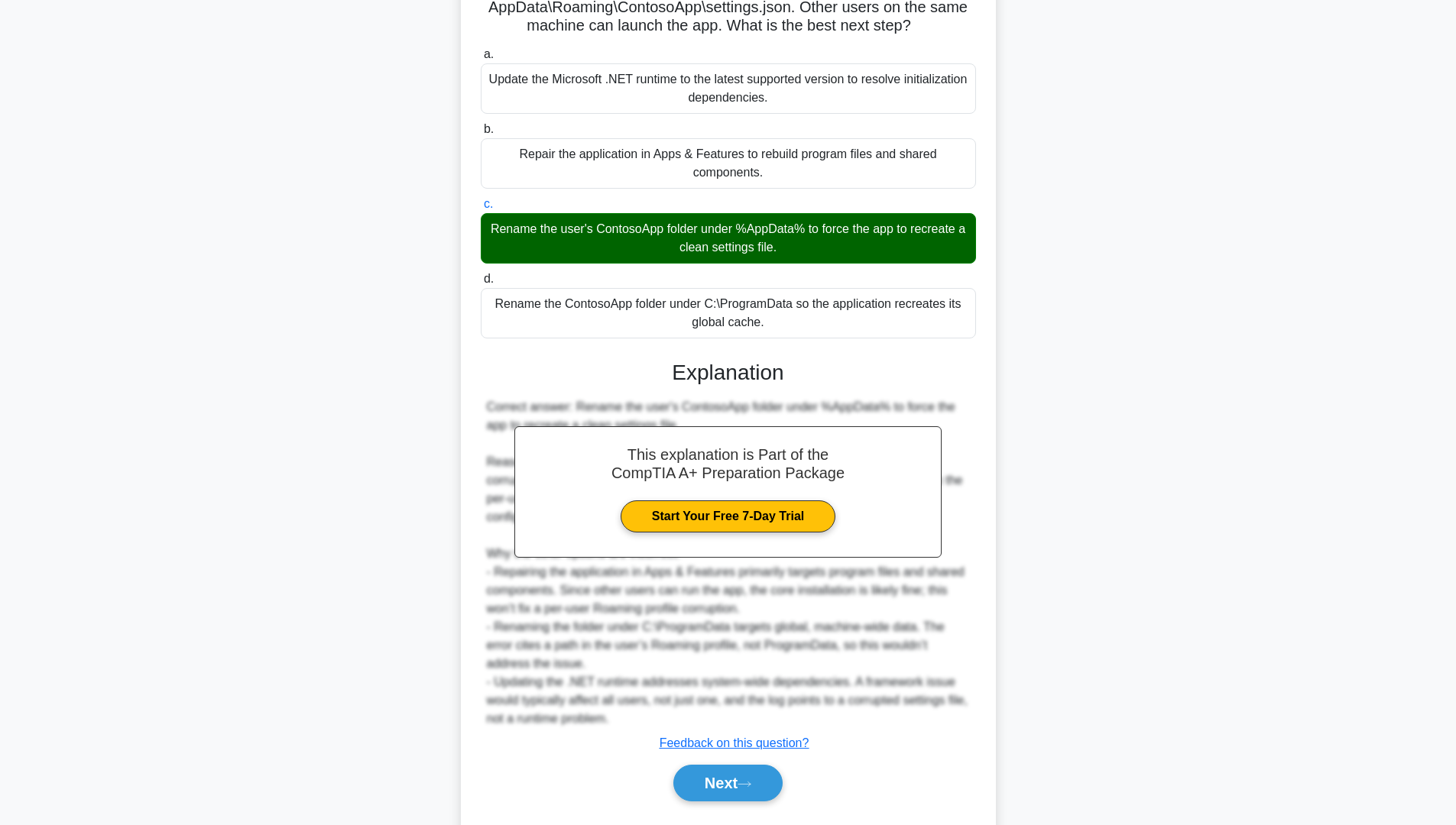
scroll to position [0, 0]
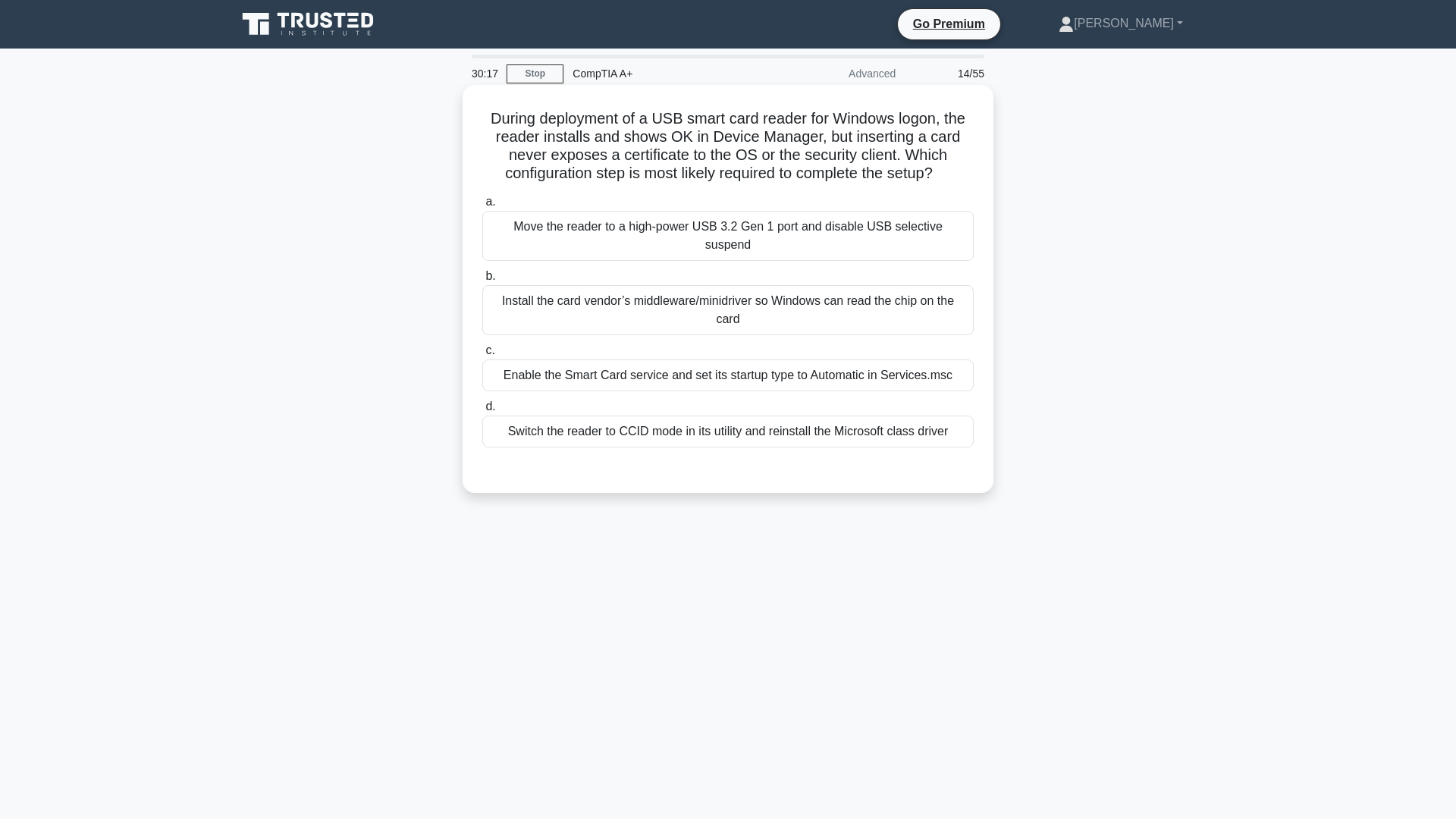
click at [615, 359] on div "Enable the Smart Card service and set its startup type to Automatic in Services…" at bounding box center [728, 375] width 492 height 32
click at [482, 354] on input "c. Enable the Smart Card service and set its startup type to Automatic in Servi…" at bounding box center [482, 350] width 0 height 10
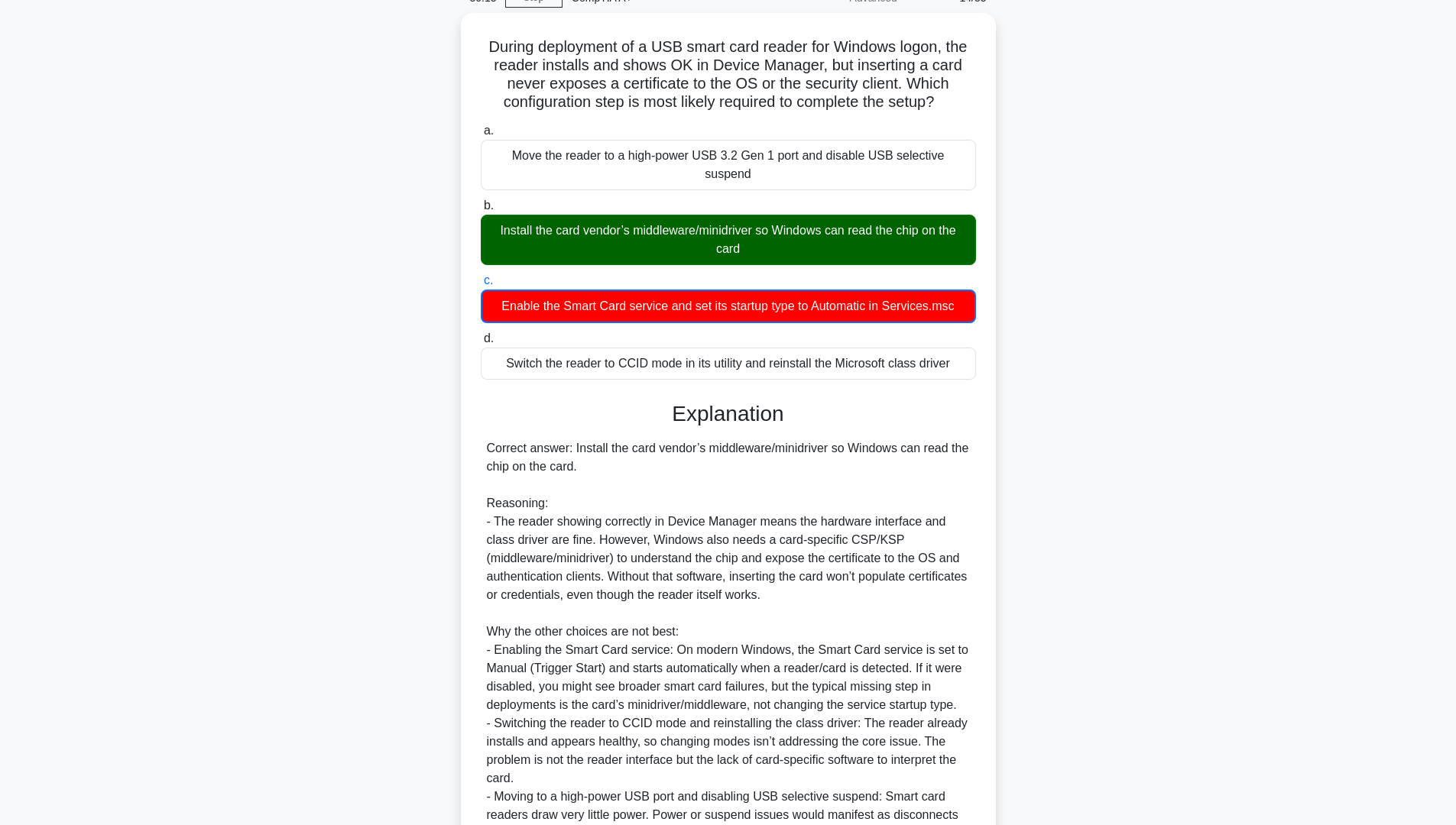
scroll to position [152, 0]
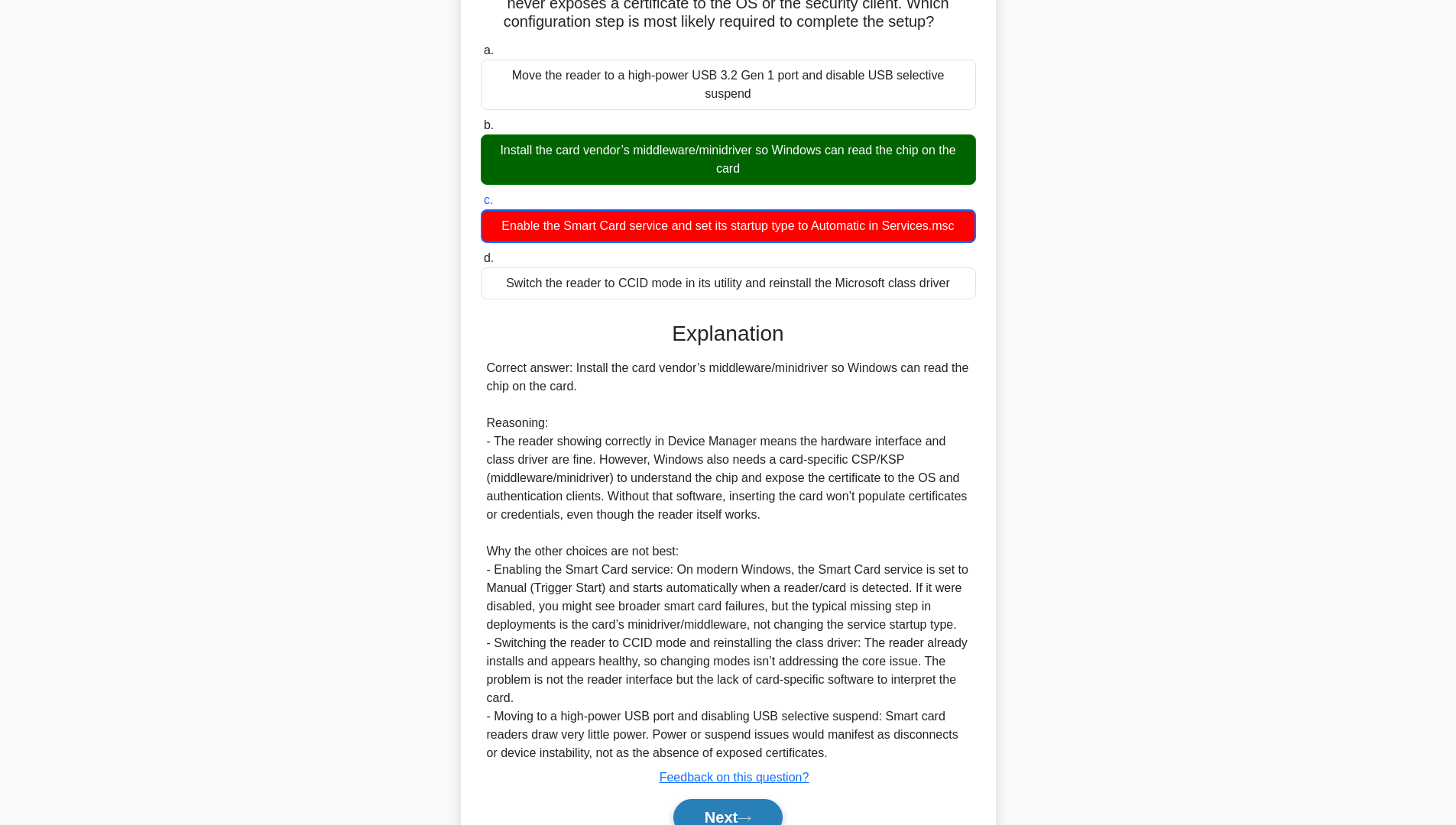
drag, startPoint x: 760, startPoint y: 785, endPoint x: 759, endPoint y: 795, distance: 10.0
click at [760, 799] on button "Next" at bounding box center [728, 817] width 110 height 37
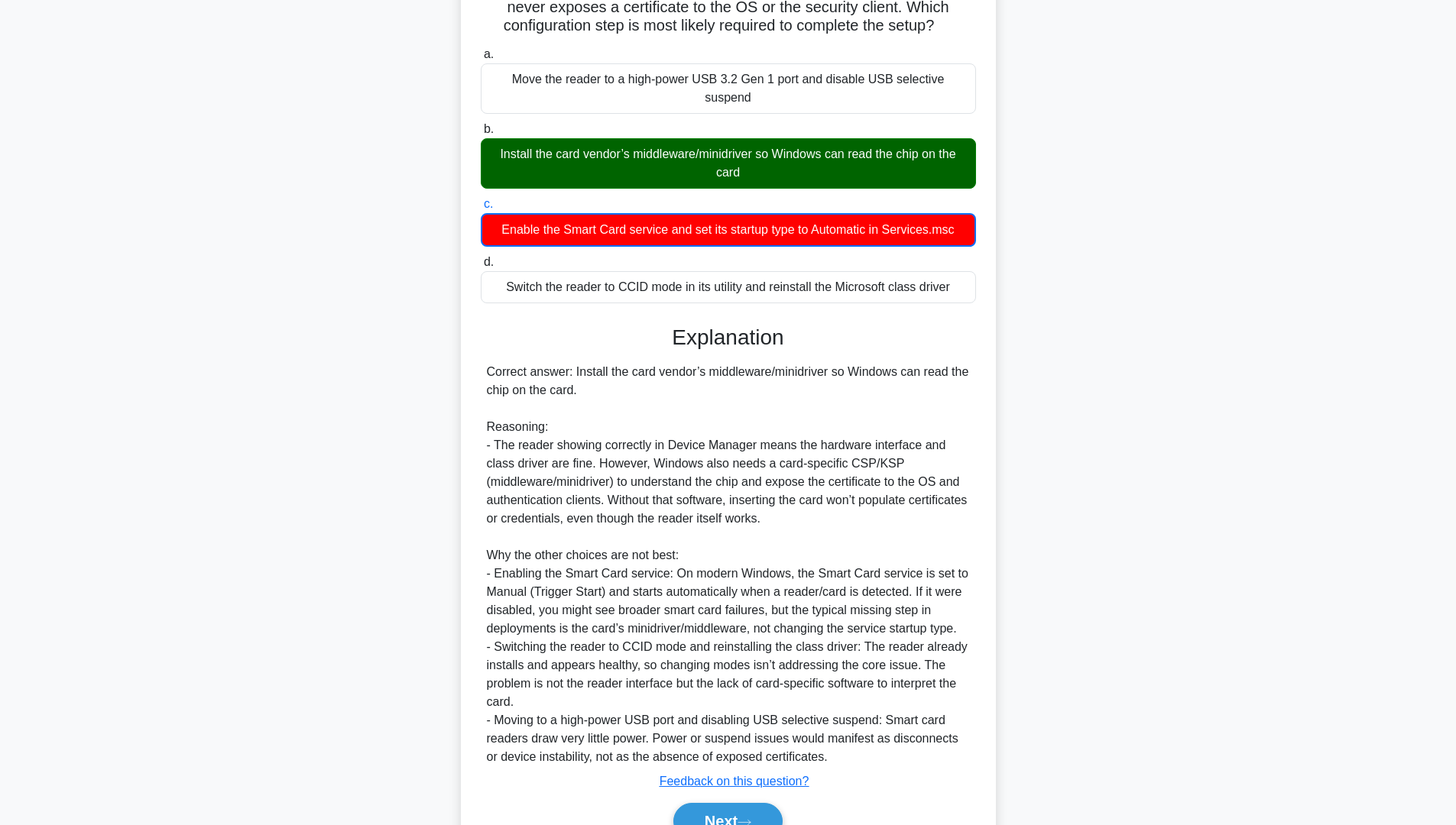
scroll to position [0, 0]
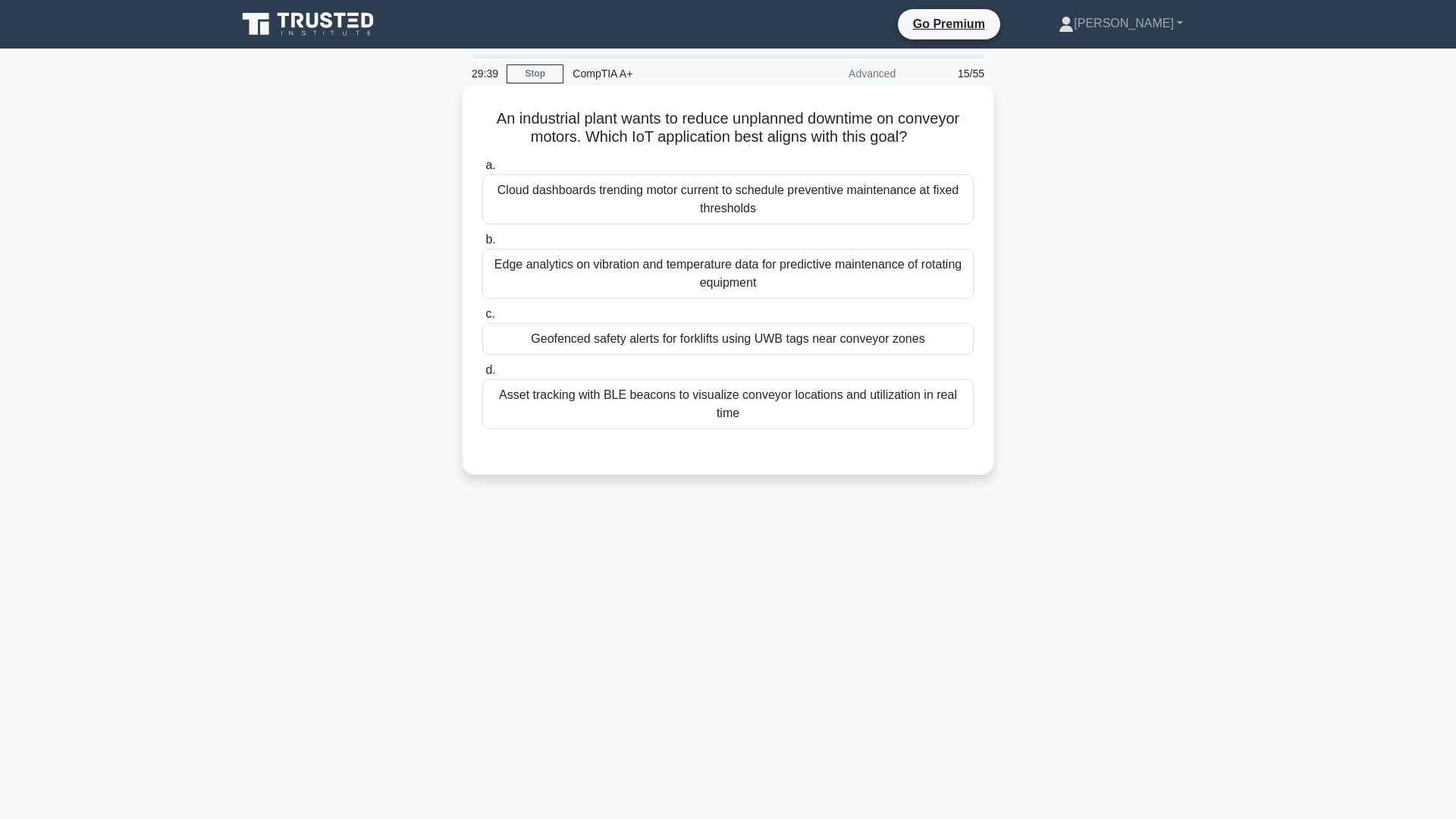
click at [815, 200] on div "Cloud dashboards trending motor current to schedule preventive maintenance at f…" at bounding box center [728, 200] width 492 height 50
click at [808, 220] on div "Cloud dashboards trending motor current to schedule preventive maintenance at f…" at bounding box center [728, 200] width 492 height 50
click at [482, 171] on input "a. Cloud dashboards trending motor current to schedule preventive maintenance a…" at bounding box center [482, 165] width 0 height 10
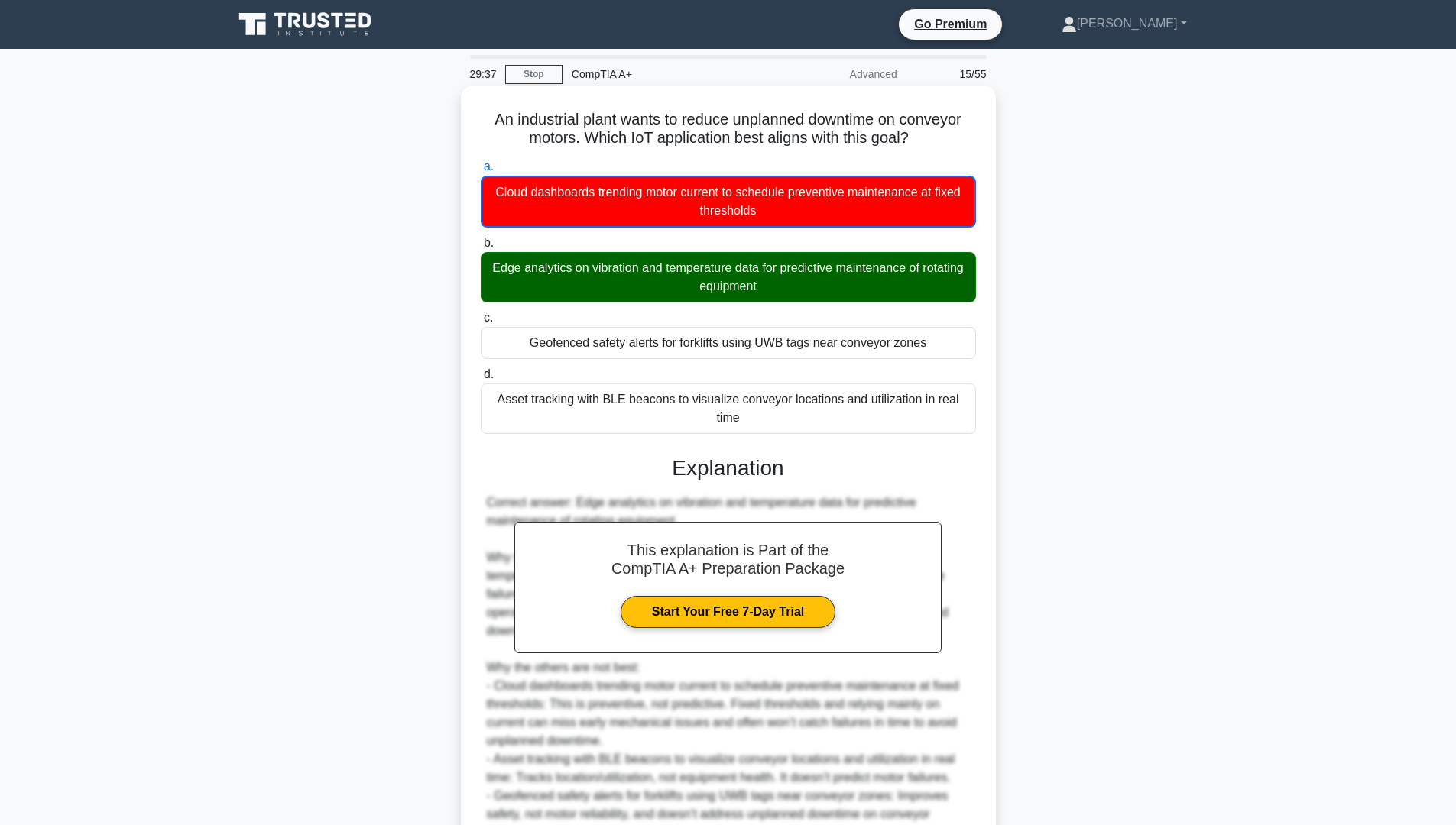
scroll to position [77, 0]
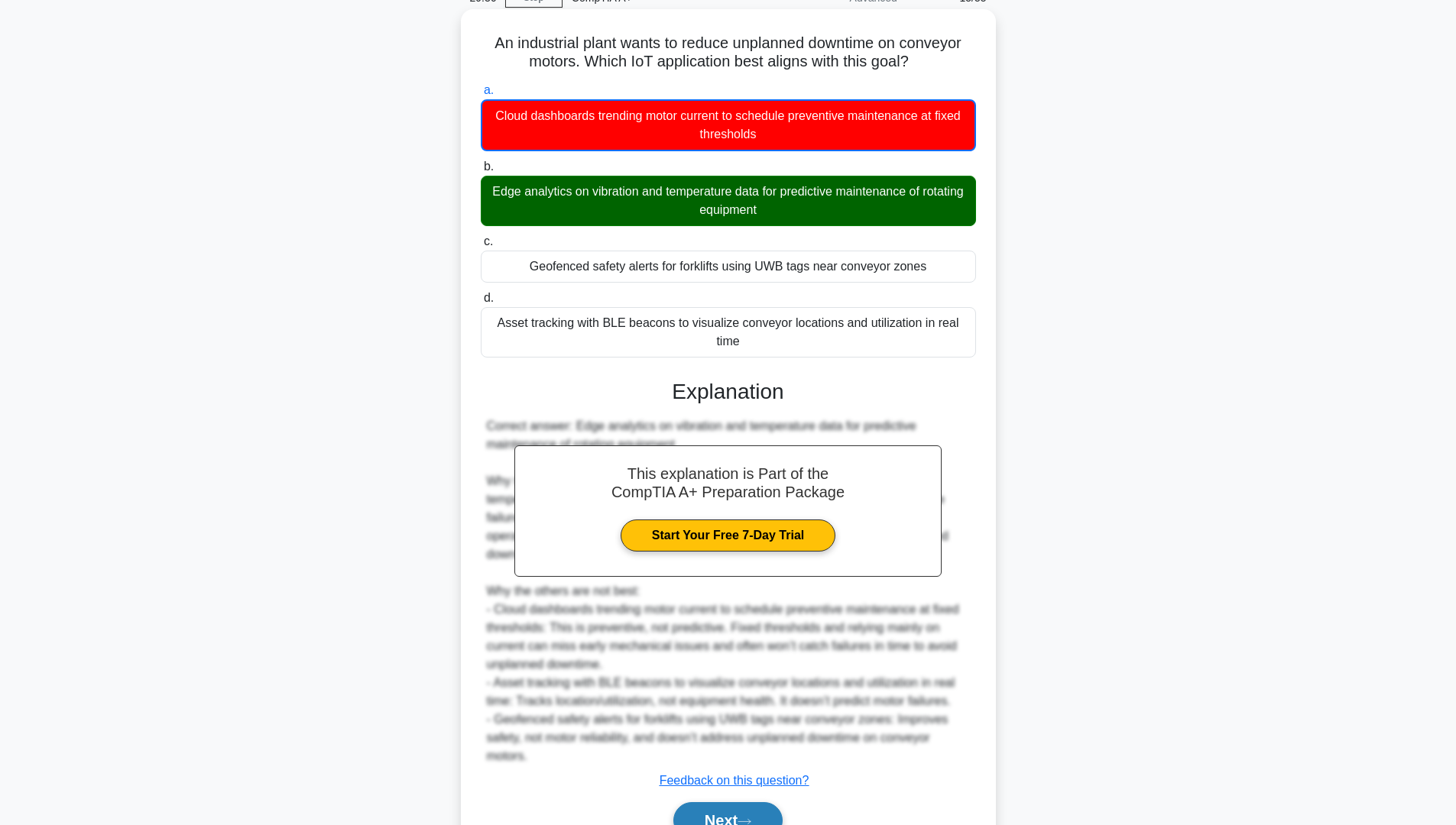
click at [717, 812] on button "Next" at bounding box center [728, 820] width 110 height 37
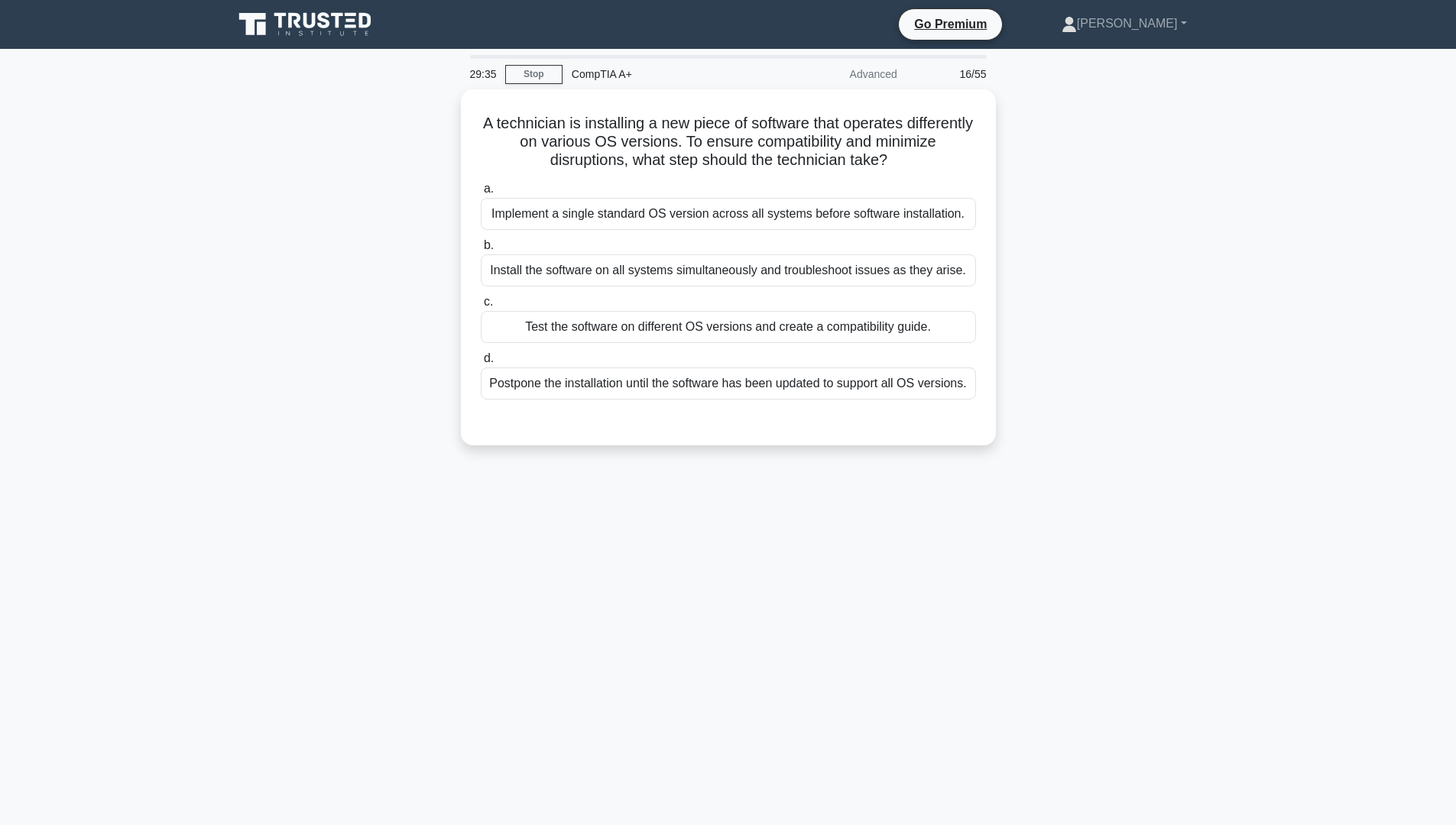
scroll to position [0, 0]
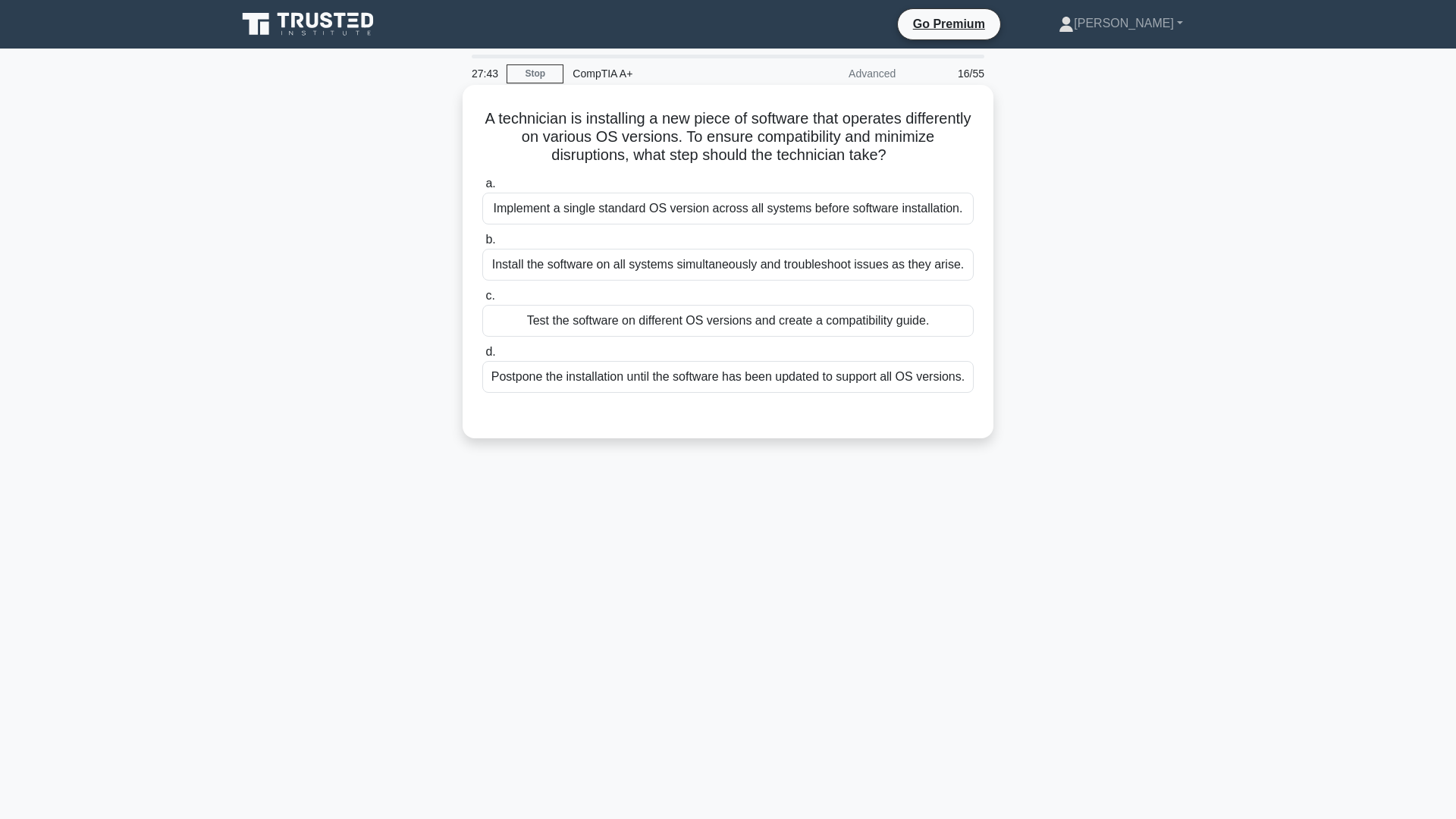
click at [892, 219] on div "Implement a single standard OS version across all systems before software insta…" at bounding box center [728, 208] width 492 height 32
click at [482, 189] on input "a. Implement a single standard OS version across all systems before software in…" at bounding box center [482, 184] width 0 height 10
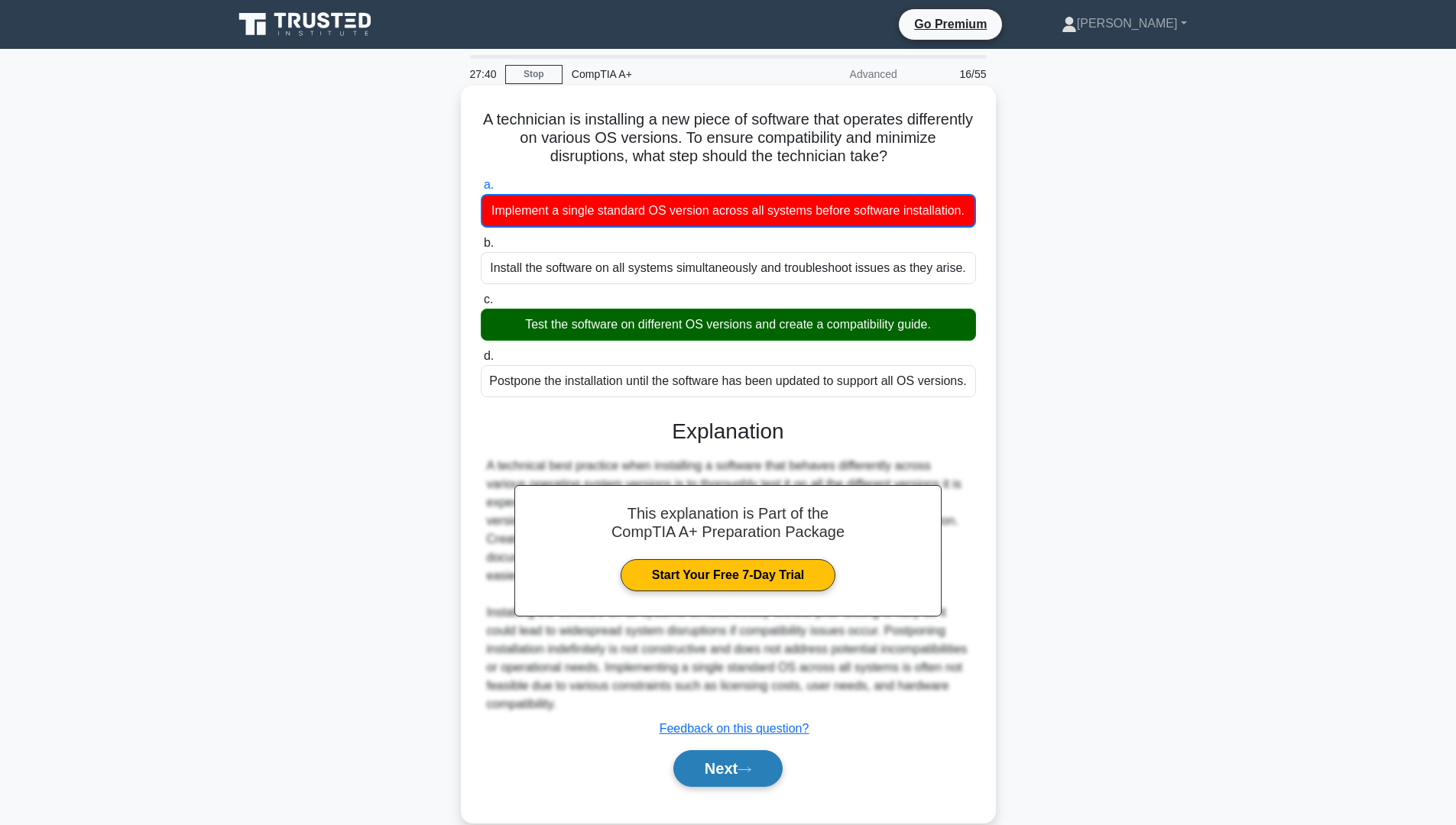
click at [751, 773] on icon at bounding box center [745, 769] width 14 height 9
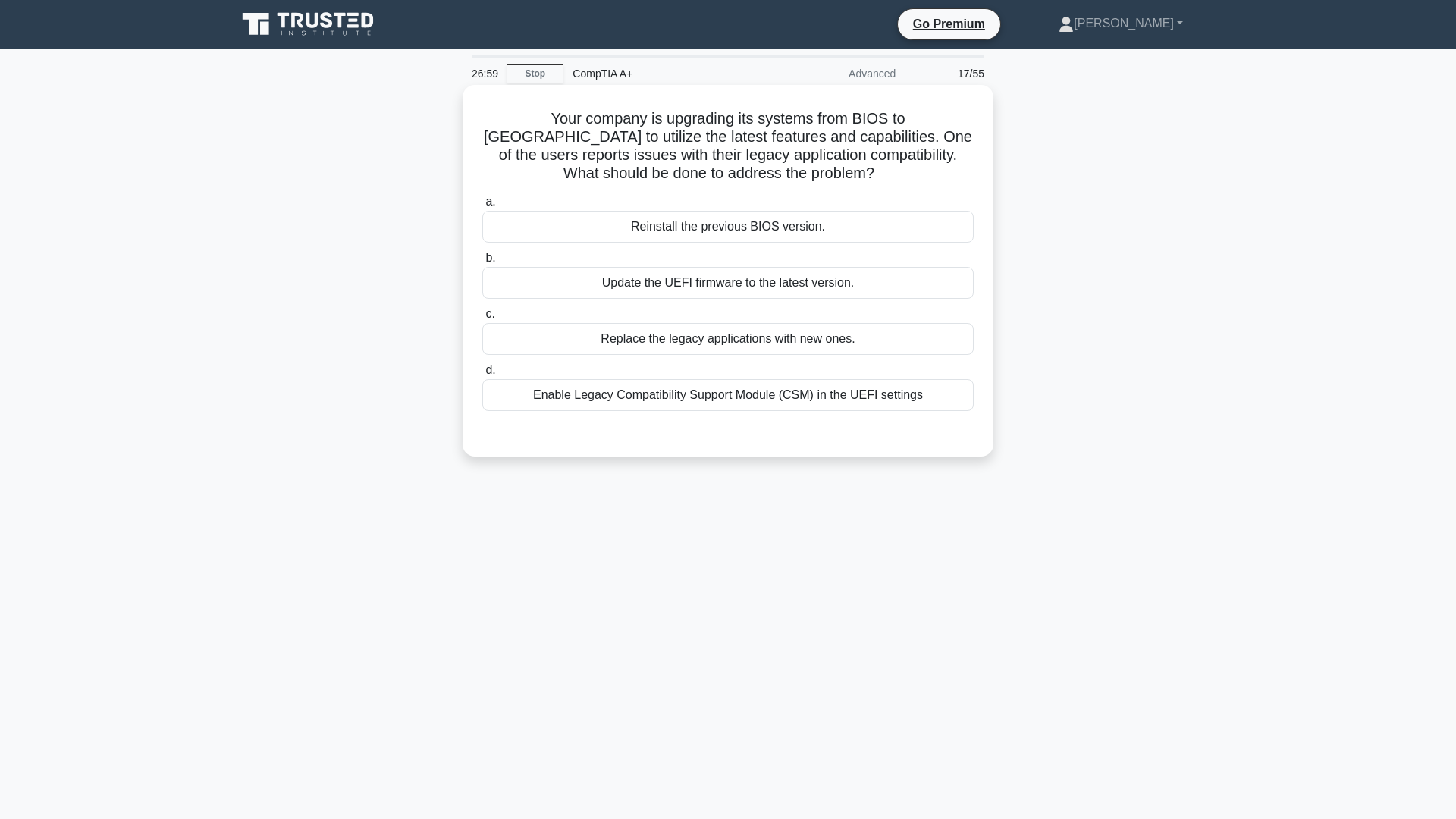
click at [735, 337] on div "Replace the legacy applications with new ones." at bounding box center [728, 338] width 492 height 32
click at [482, 319] on input "c. Replace the legacy applications with new ones." at bounding box center [482, 314] width 0 height 10
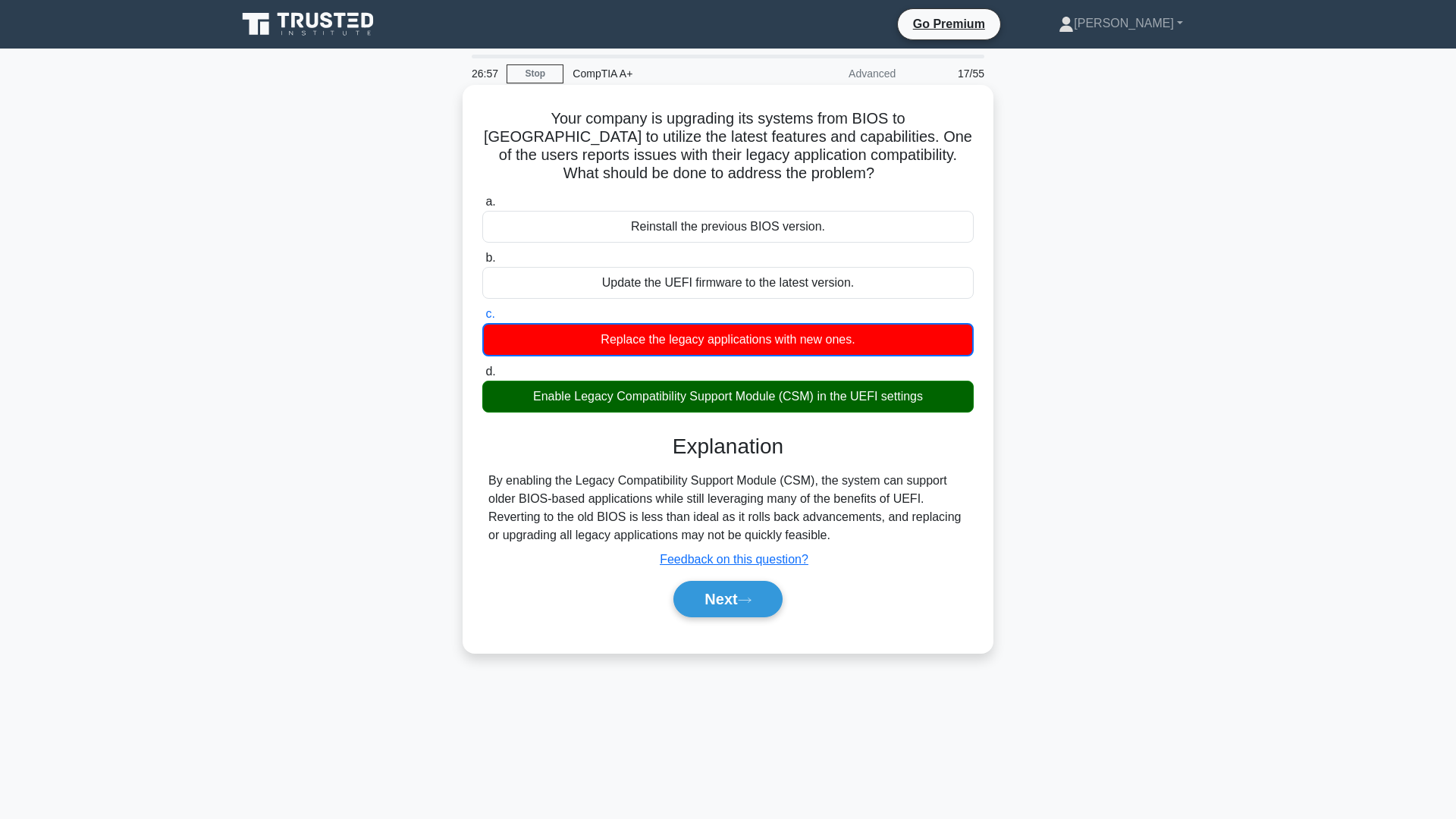
click at [760, 405] on div "Enable Legacy Compatibility Support Module (CSM) in the UEFI settings" at bounding box center [728, 396] width 492 height 32
click at [482, 377] on input "d. Enable Legacy Compatibility Support Module (CSM) in the UEFI settings" at bounding box center [482, 372] width 0 height 10
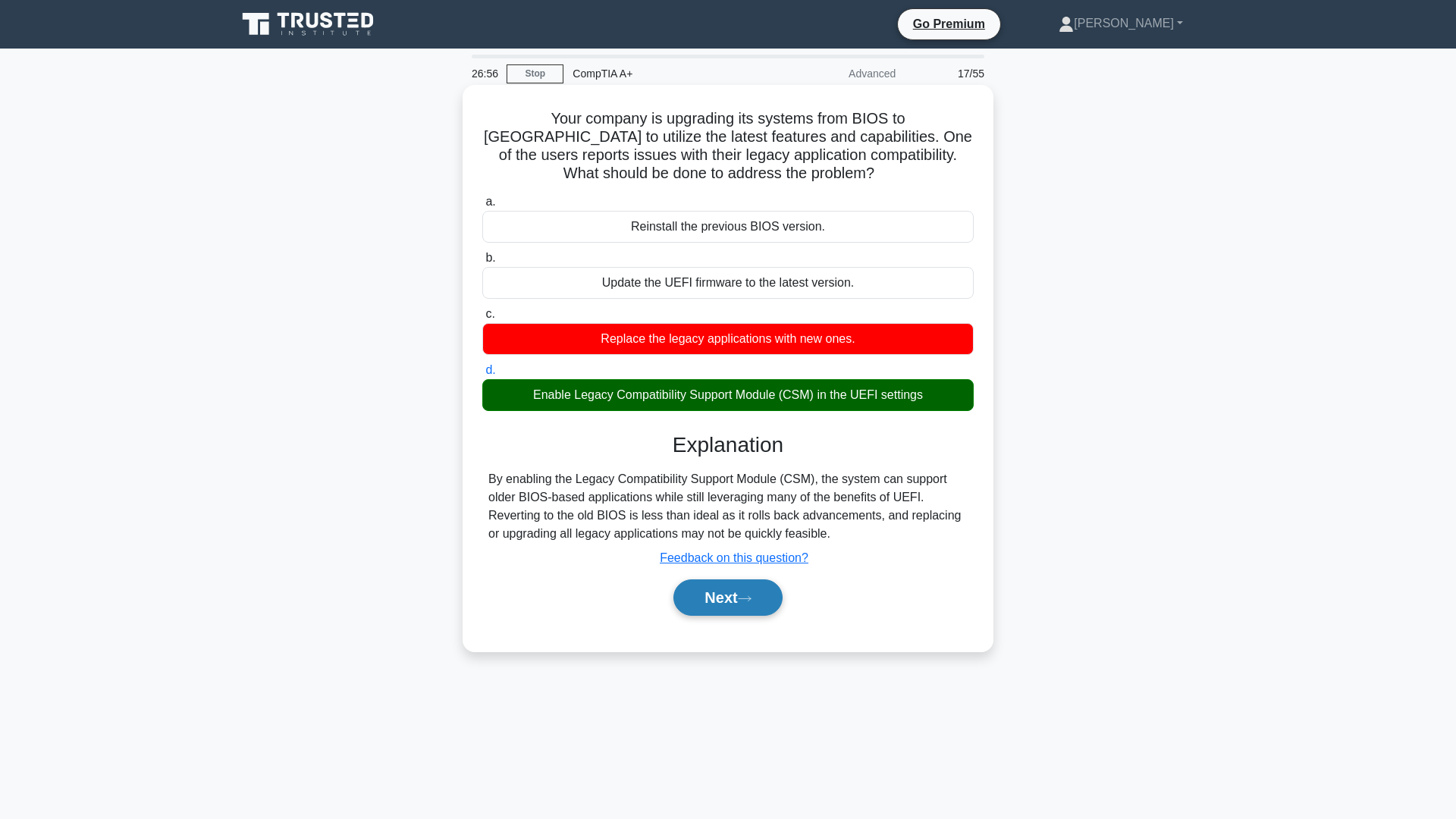
click at [753, 586] on button "Next" at bounding box center [728, 597] width 109 height 36
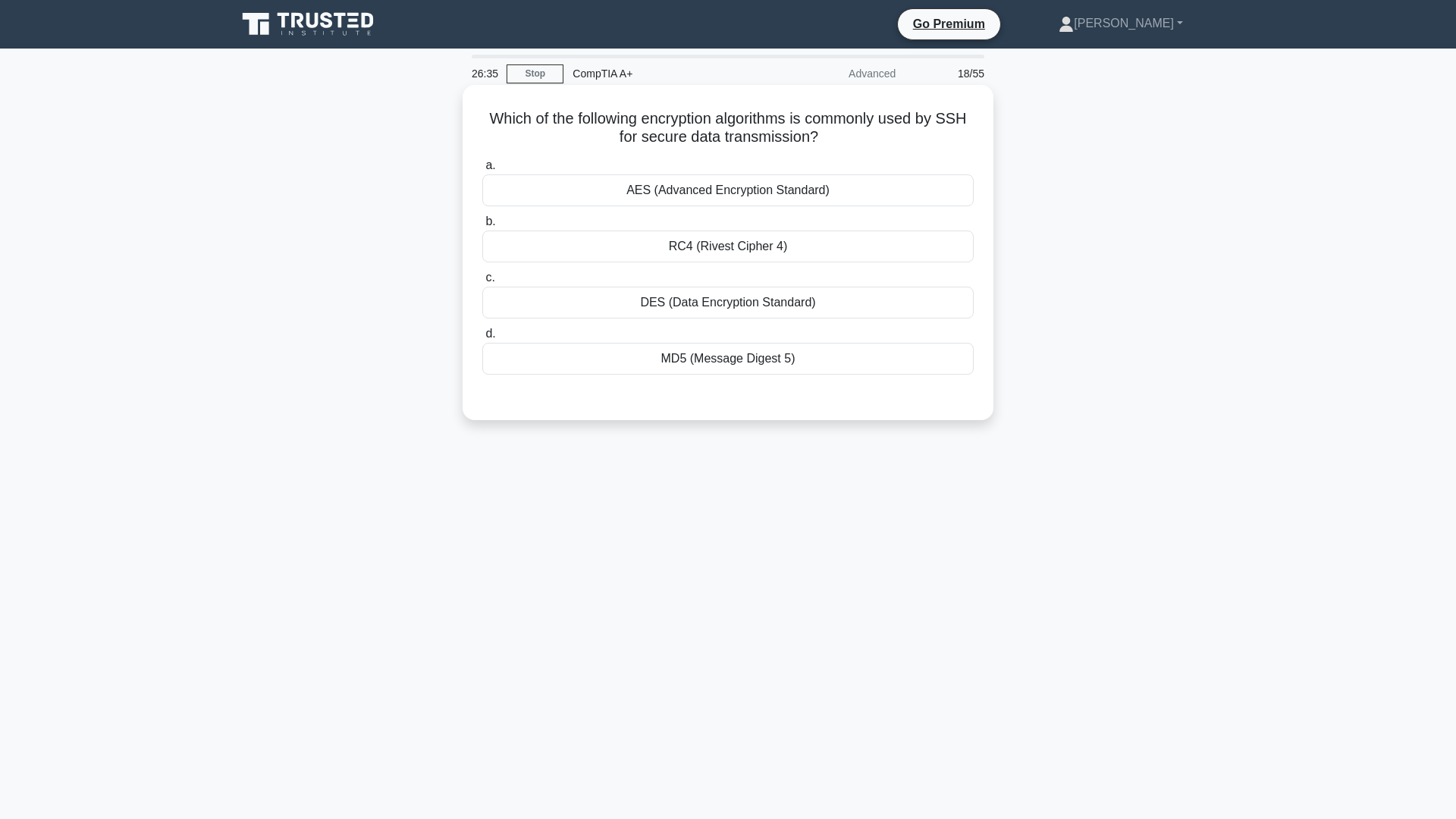
click at [714, 298] on div "DES (Data Encryption Standard)" at bounding box center [728, 302] width 492 height 32
click at [482, 283] on input "c. DES (Data Encryption Standard)" at bounding box center [482, 278] width 0 height 10
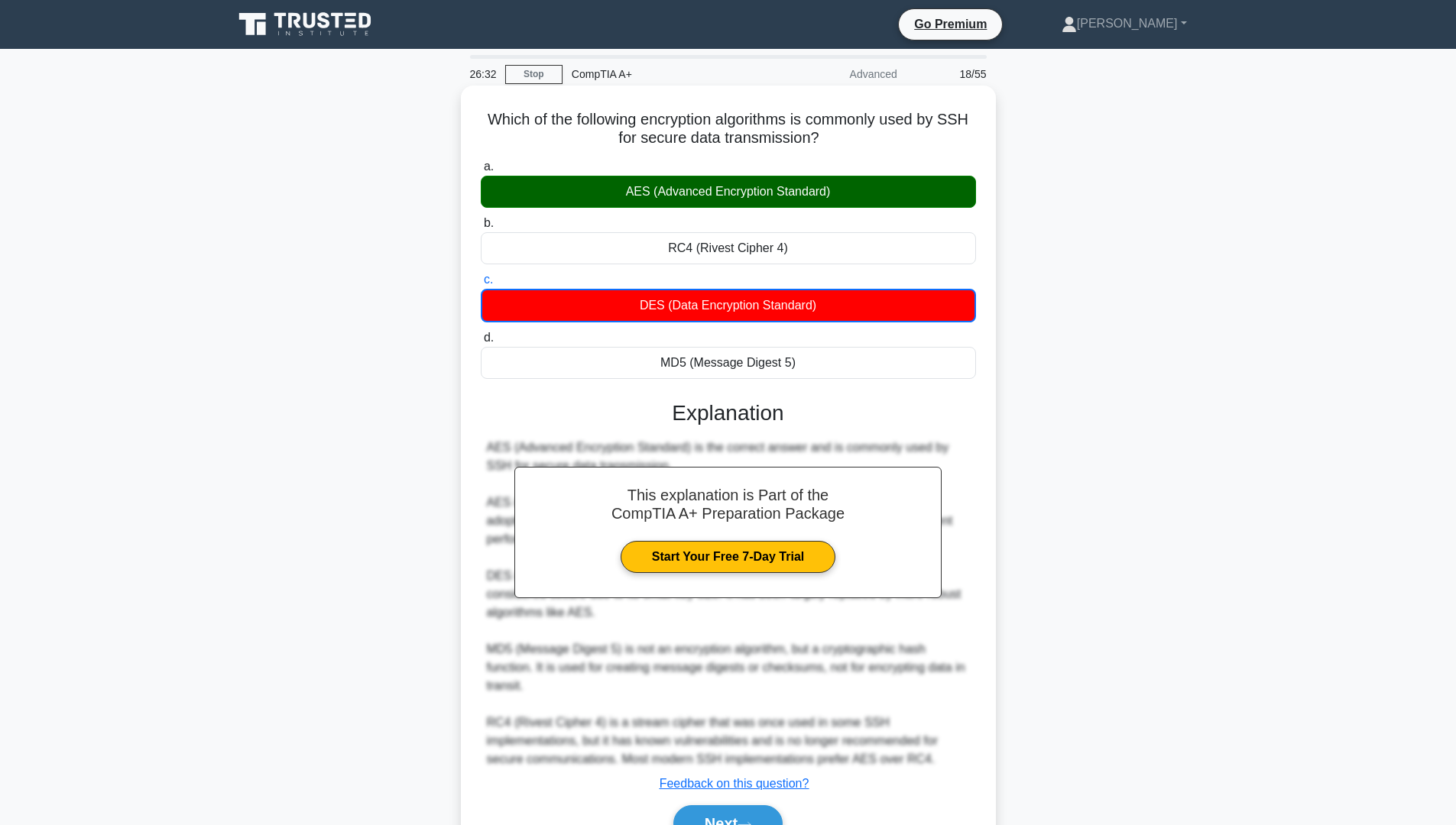
drag, startPoint x: 494, startPoint y: 116, endPoint x: 843, endPoint y: 143, distance: 350.0
click at [843, 144] on h5 "Which of the following encryption algorithms is commonly used by SSH for secure…" at bounding box center [728, 129] width 498 height 38
copy h5 "Which of the following encryption algorithms is commonly used by SSH for secure…"
drag, startPoint x: 621, startPoint y: 186, endPoint x: 835, endPoint y: 186, distance: 214.0
click at [835, 186] on div "AES (Advanced Encryption Standard)" at bounding box center [728, 192] width 495 height 32
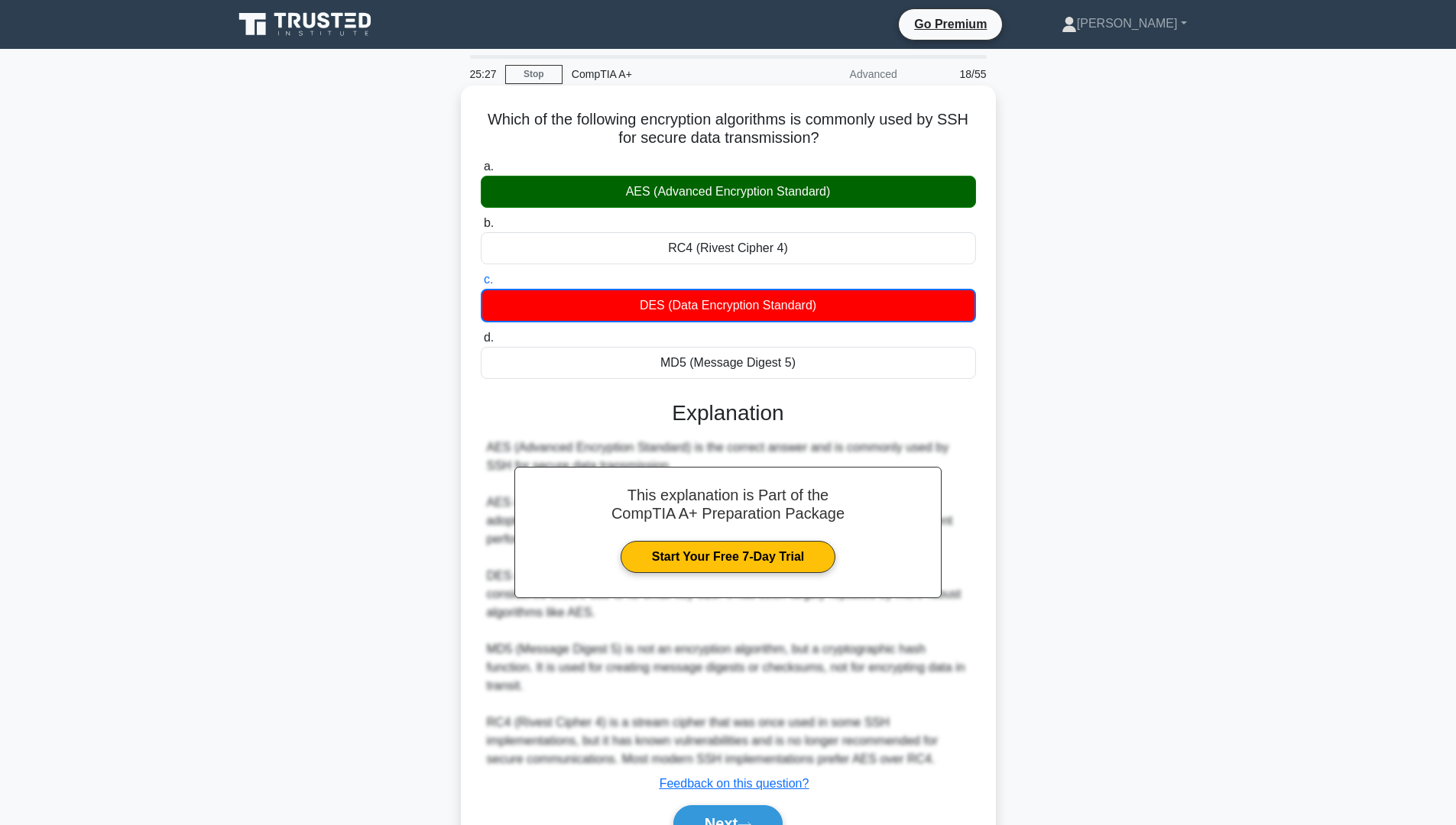
copy div "AES (Advanced Encryption Standard)"
click at [731, 812] on button "Next" at bounding box center [728, 823] width 110 height 37
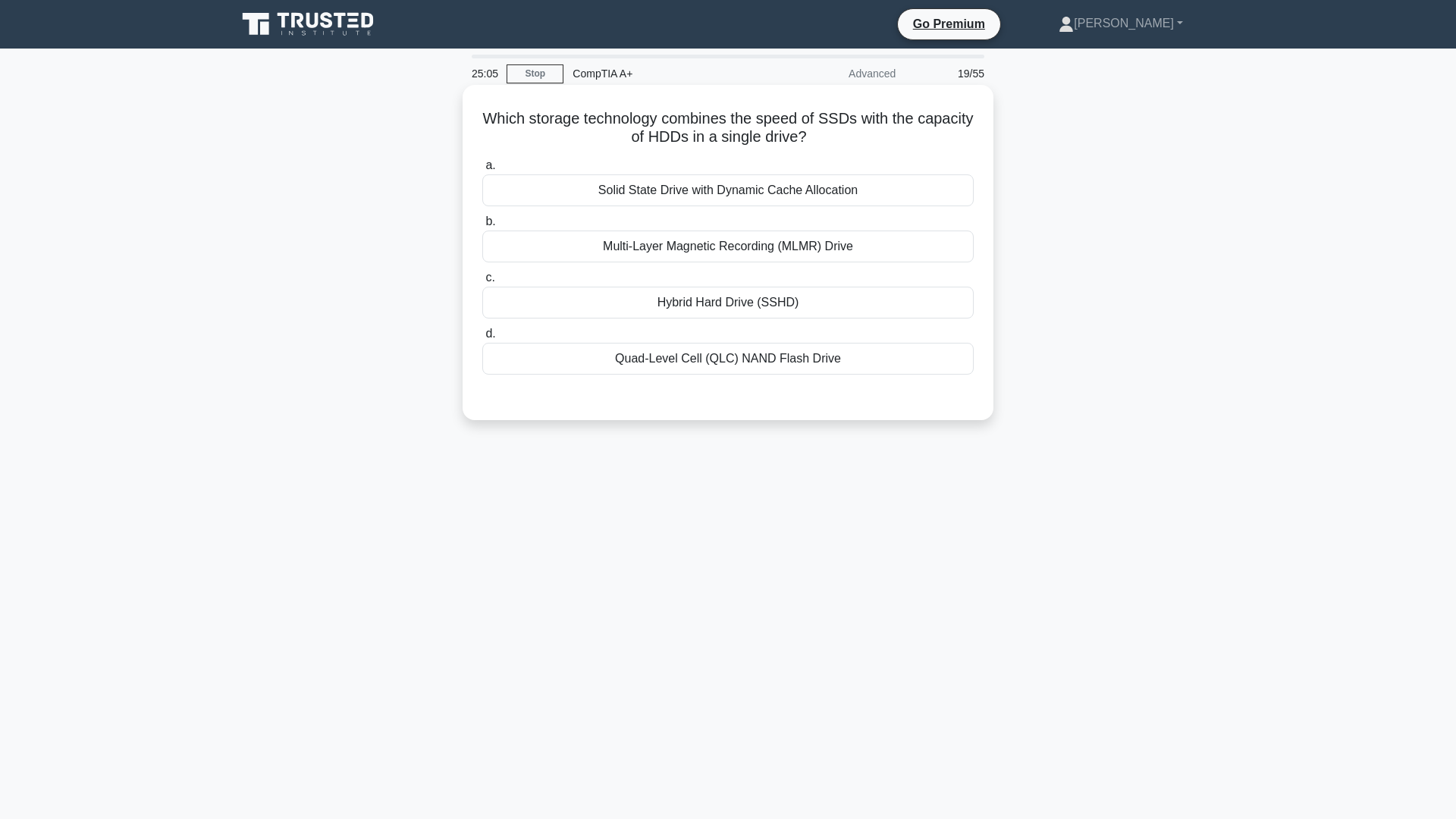
click at [770, 307] on div "Hybrid Hard Drive (SSHD)" at bounding box center [728, 302] width 492 height 32
click at [482, 283] on input "c. Hybrid Hard Drive (SSHD)" at bounding box center [482, 278] width 0 height 10
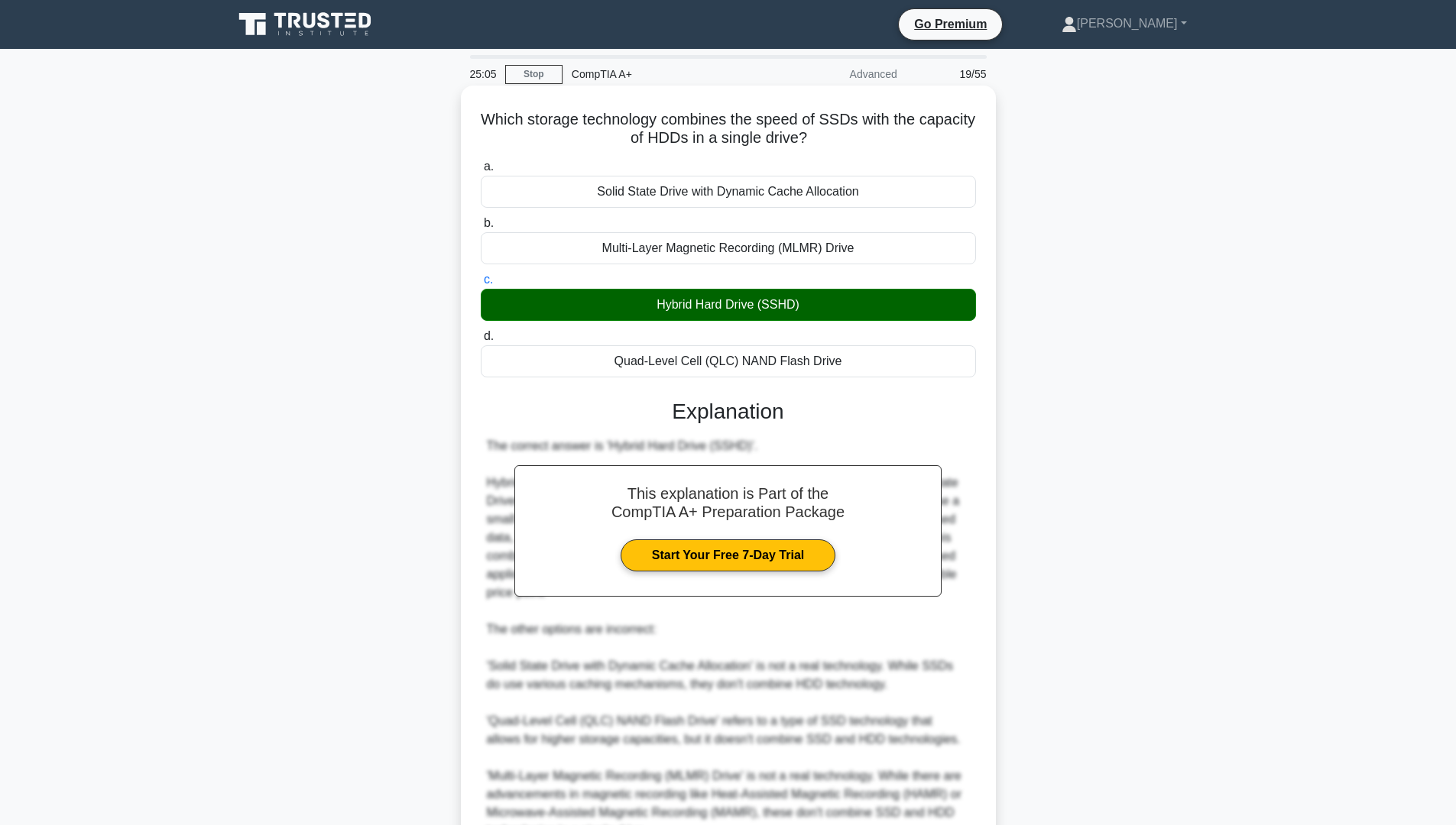
scroll to position [152, 0]
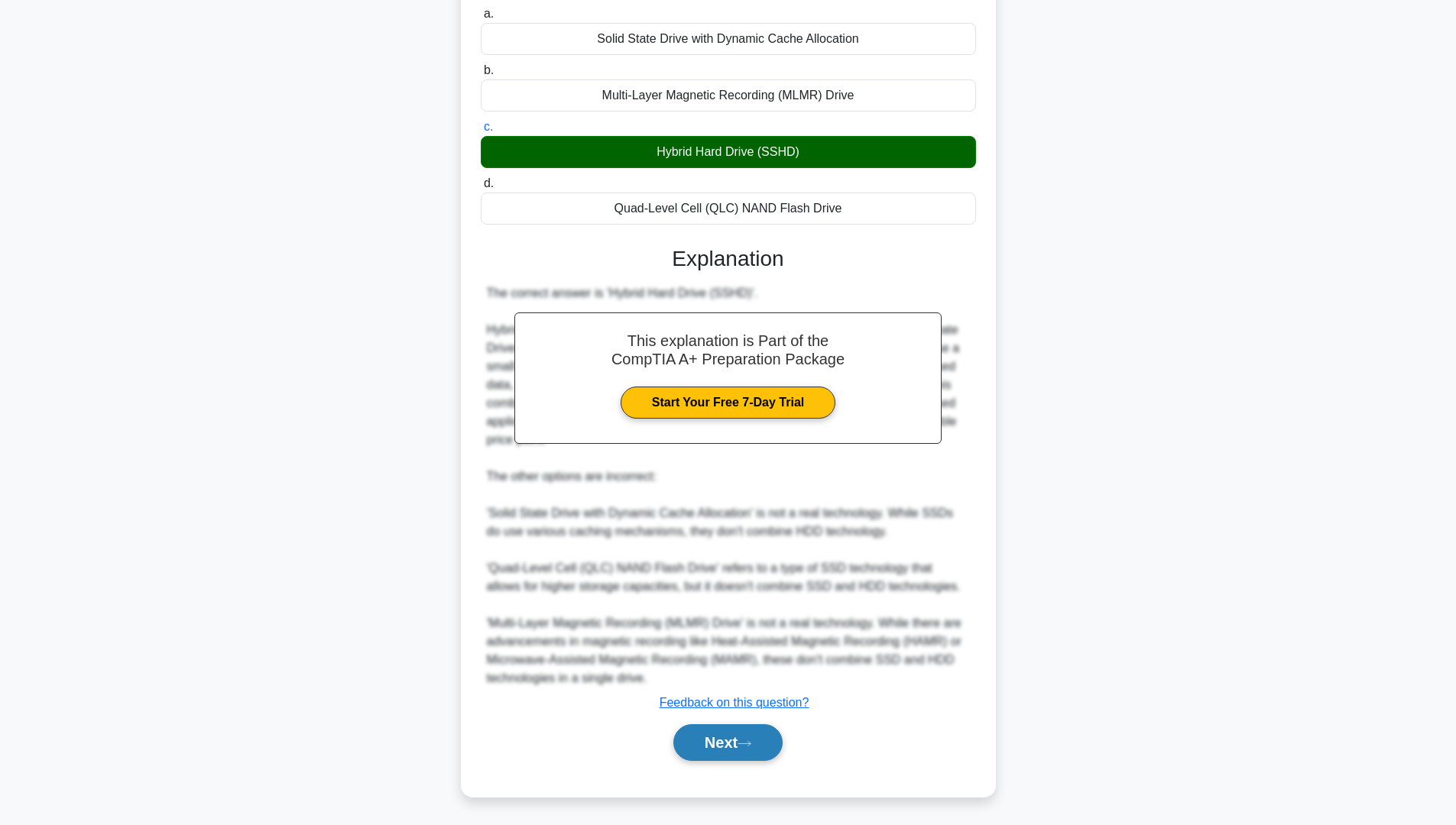
click at [761, 739] on button "Next" at bounding box center [728, 742] width 110 height 37
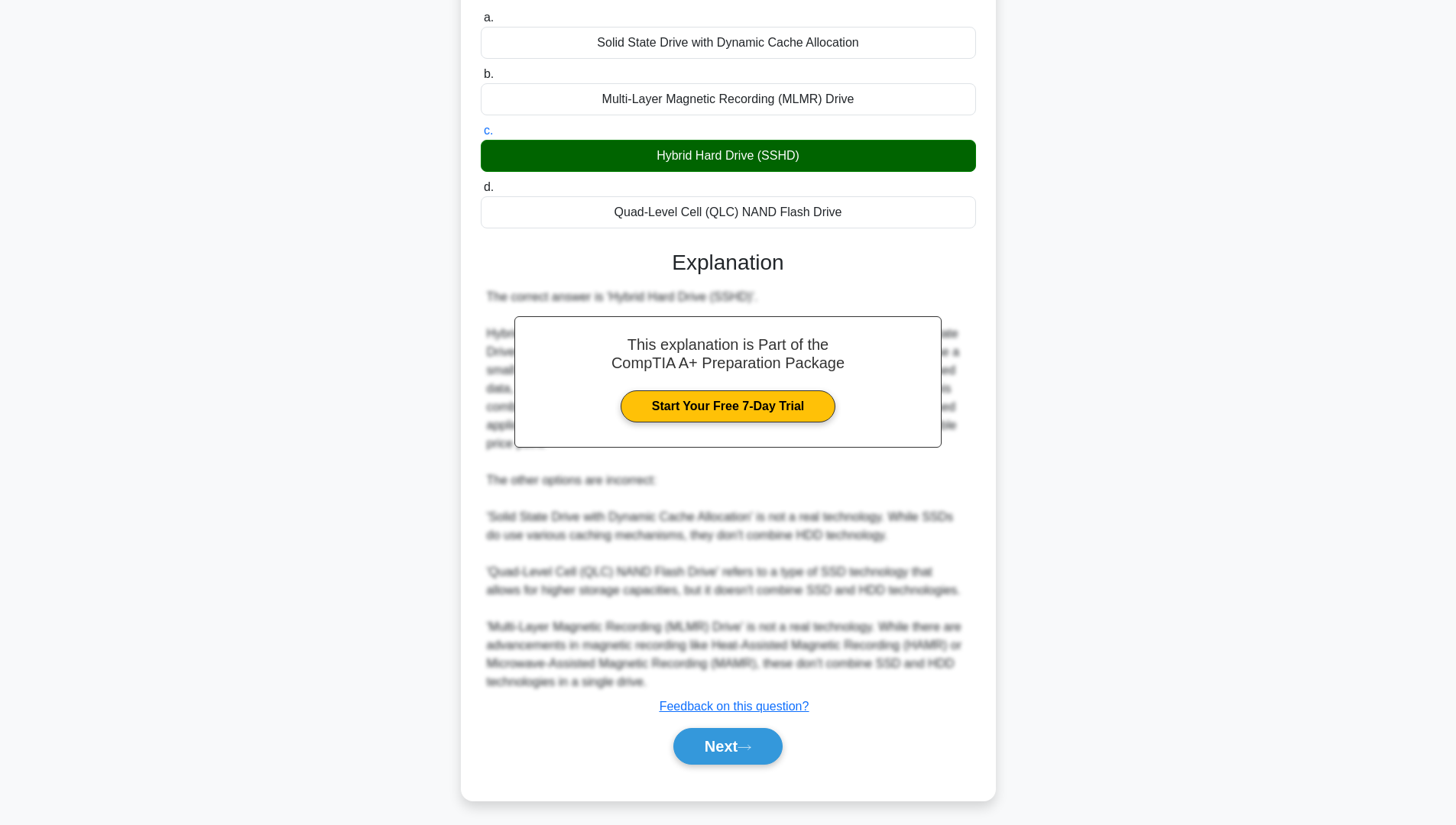
scroll to position [0, 0]
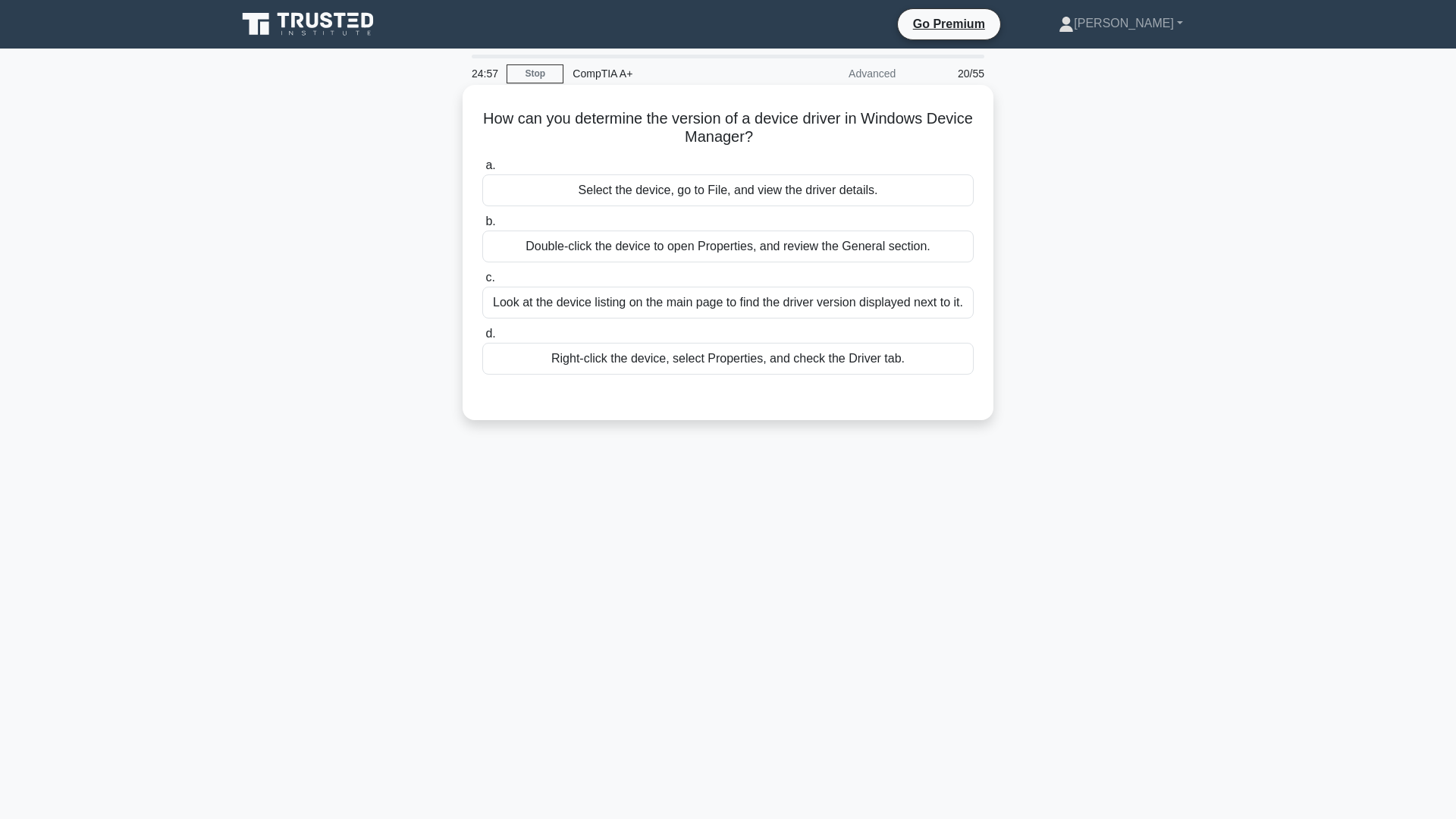
click at [722, 186] on div "Select the device, go to File, and view the driver details." at bounding box center [728, 190] width 492 height 32
click at [482, 171] on input "a. Select the device, go to File, and view the driver details." at bounding box center [482, 165] width 0 height 10
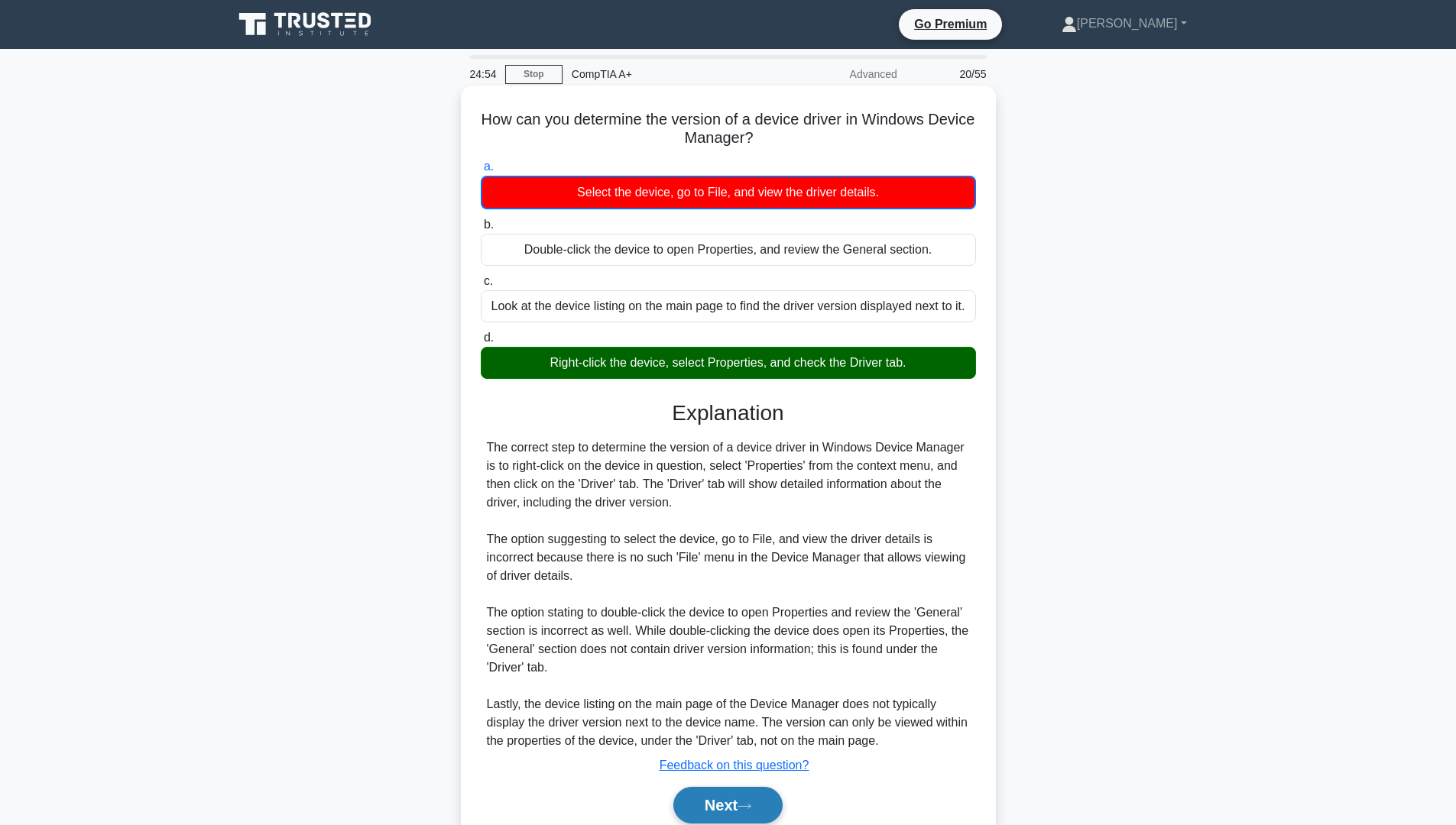
drag, startPoint x: 747, startPoint y: 807, endPoint x: 753, endPoint y: 795, distance: 13.4
click at [753, 795] on button "Next" at bounding box center [728, 805] width 110 height 37
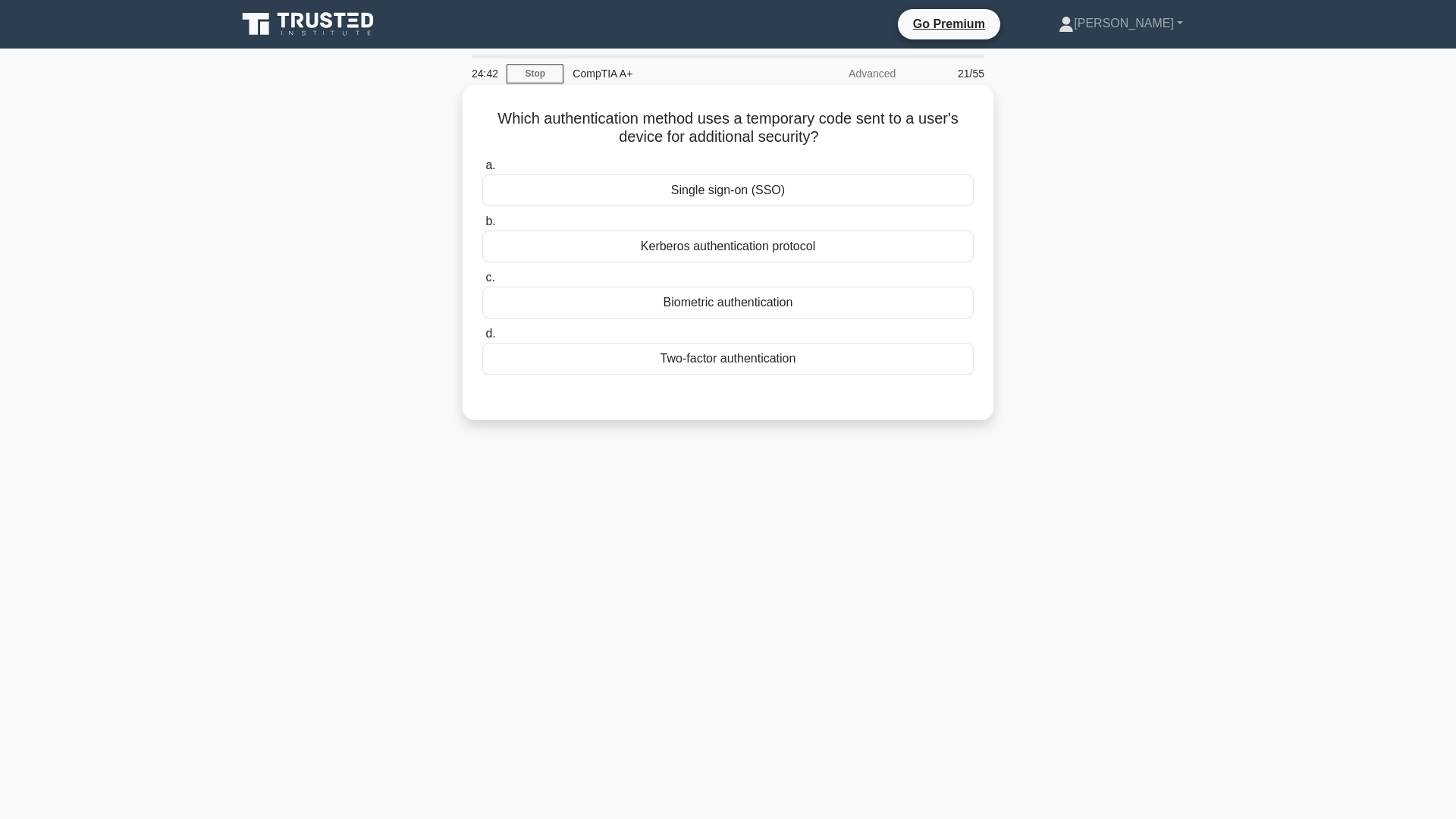
click at [729, 369] on div "Two-factor authentication" at bounding box center [728, 358] width 492 height 32
click at [482, 339] on input "d. Two-factor authentication" at bounding box center [482, 334] width 0 height 10
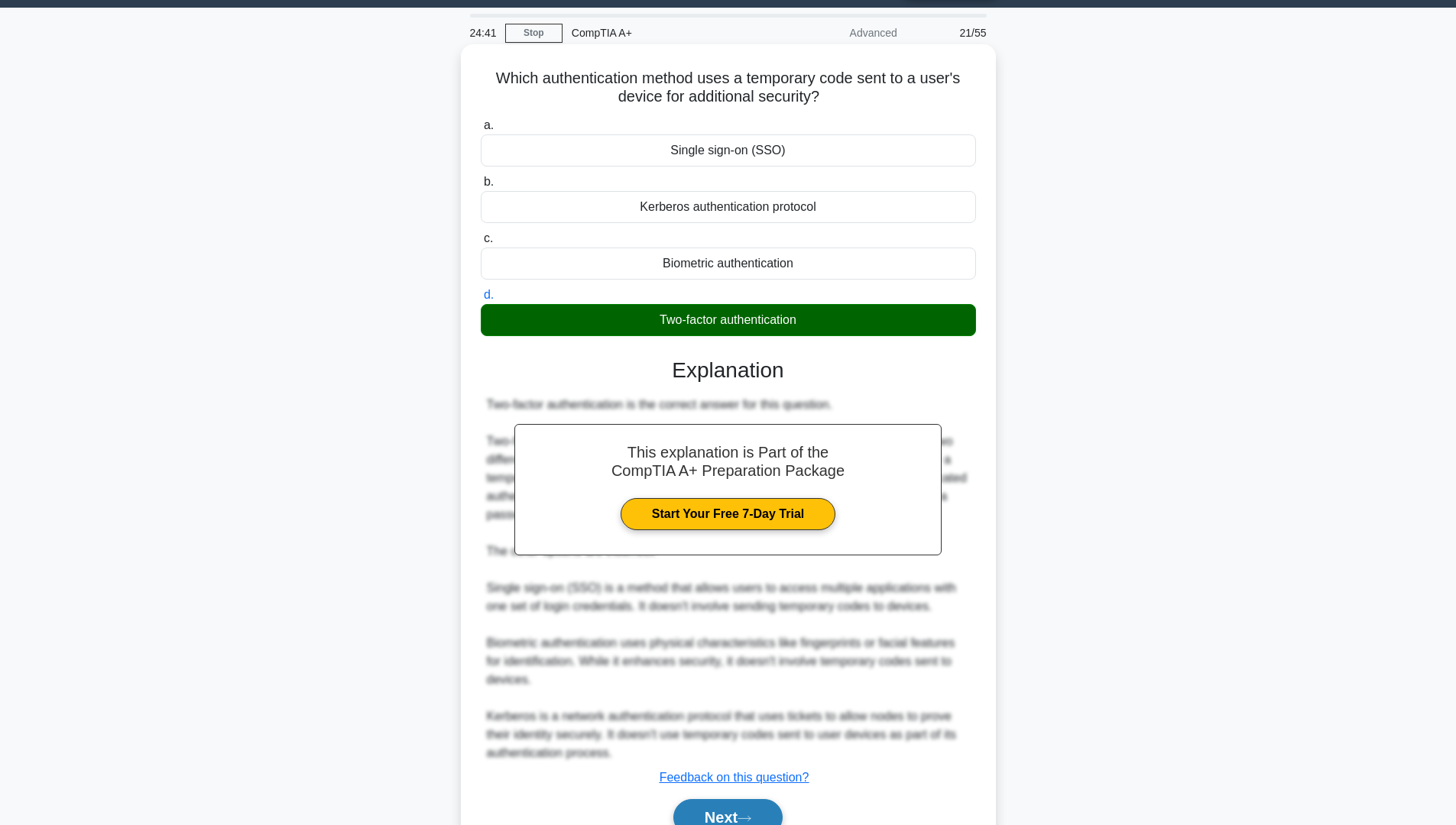
scroll to position [117, 0]
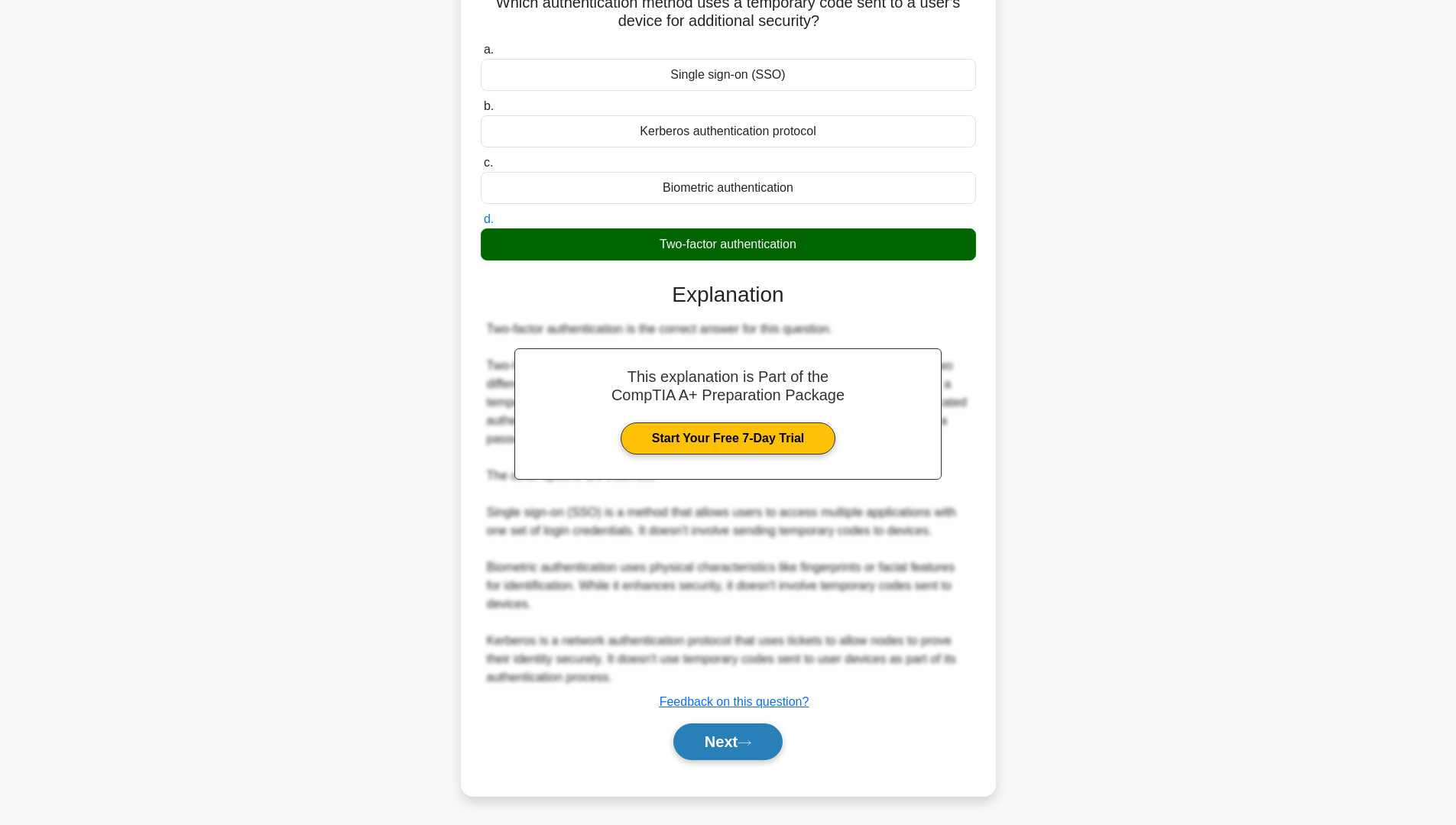
click at [727, 730] on button "Next" at bounding box center [728, 741] width 110 height 37
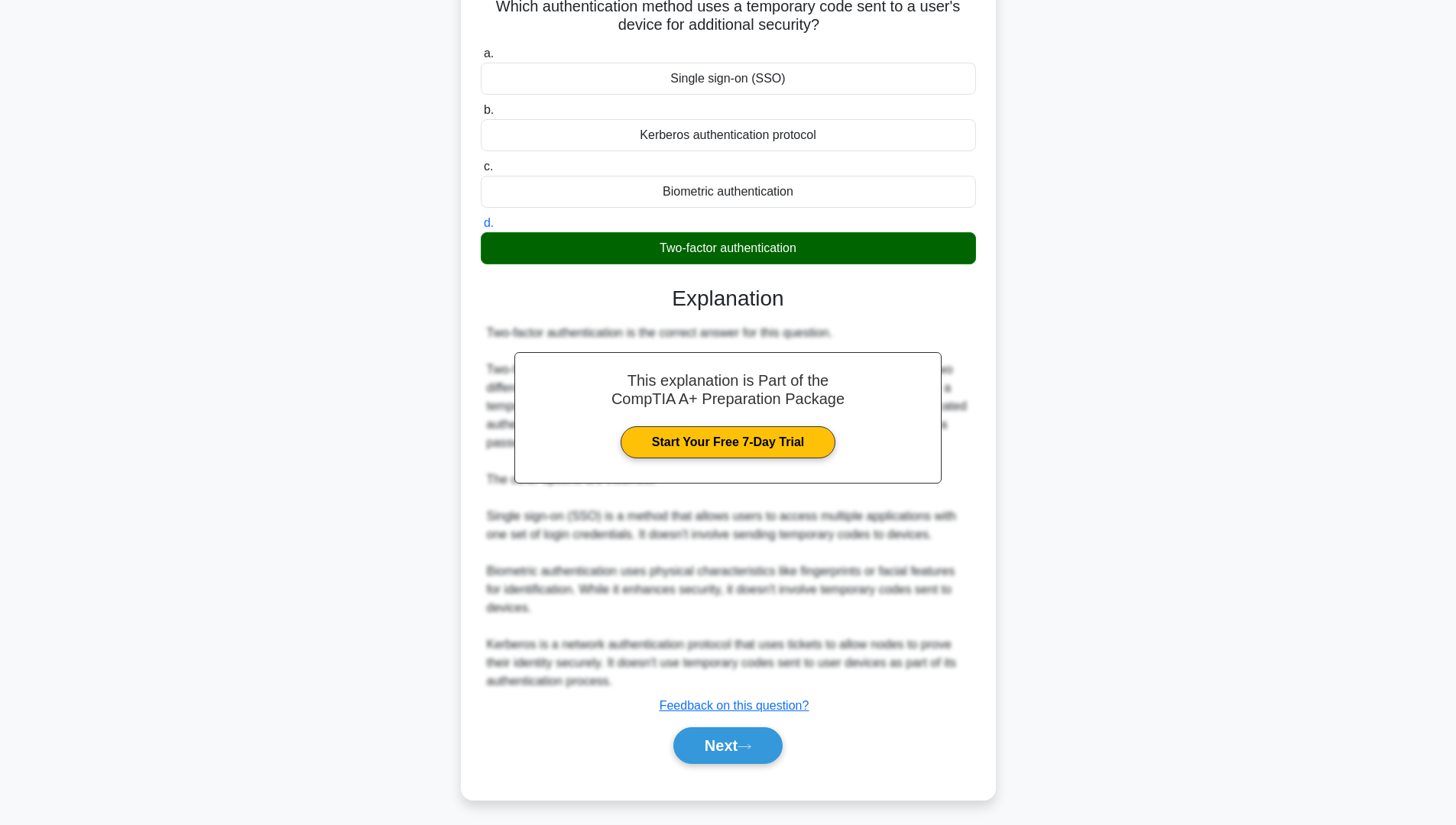
scroll to position [0, 0]
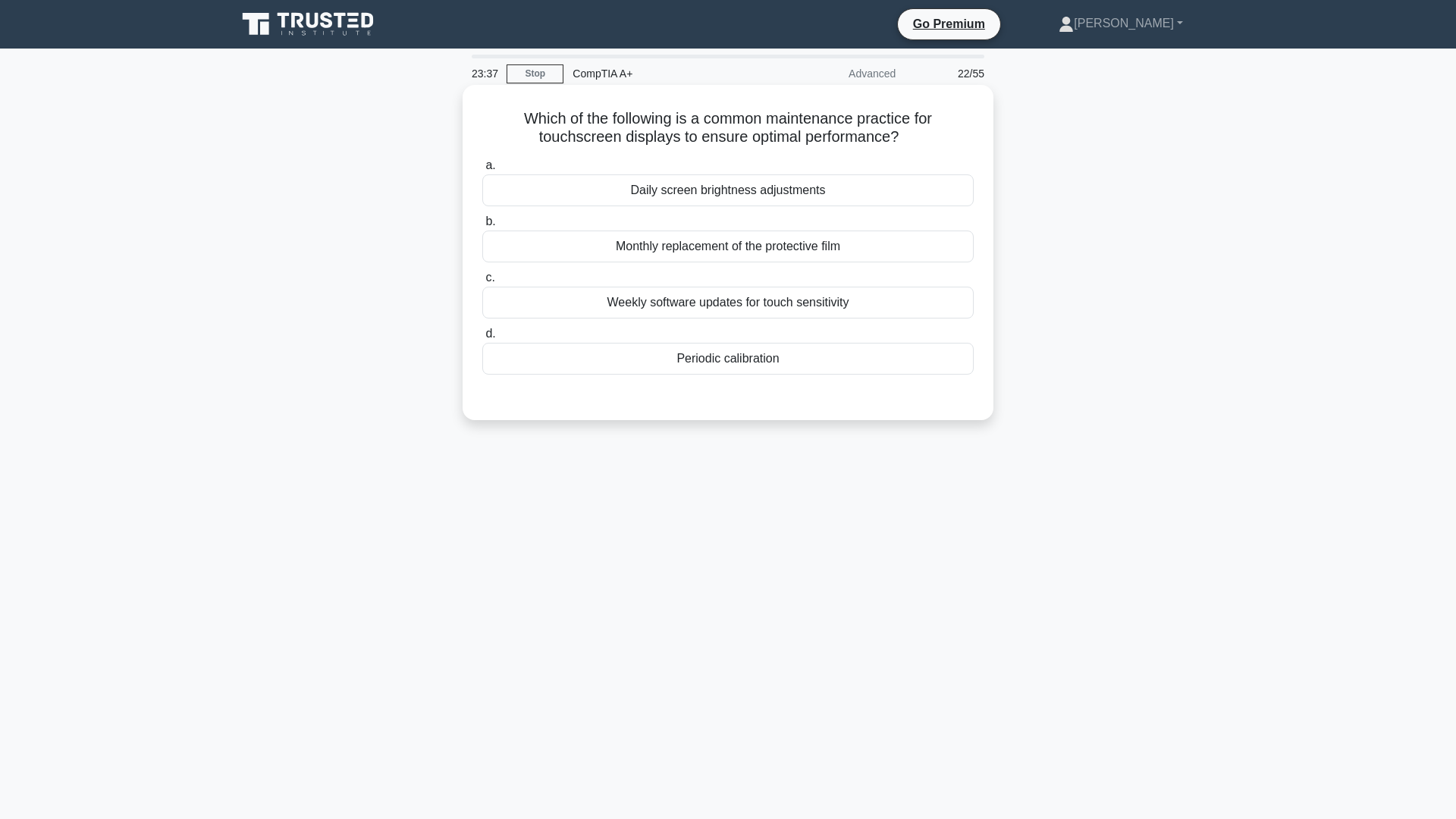
click at [748, 259] on div "Monthly replacement of the protective film" at bounding box center [728, 246] width 492 height 32
click at [482, 227] on input "b. Monthly replacement of the protective film" at bounding box center [482, 221] width 0 height 10
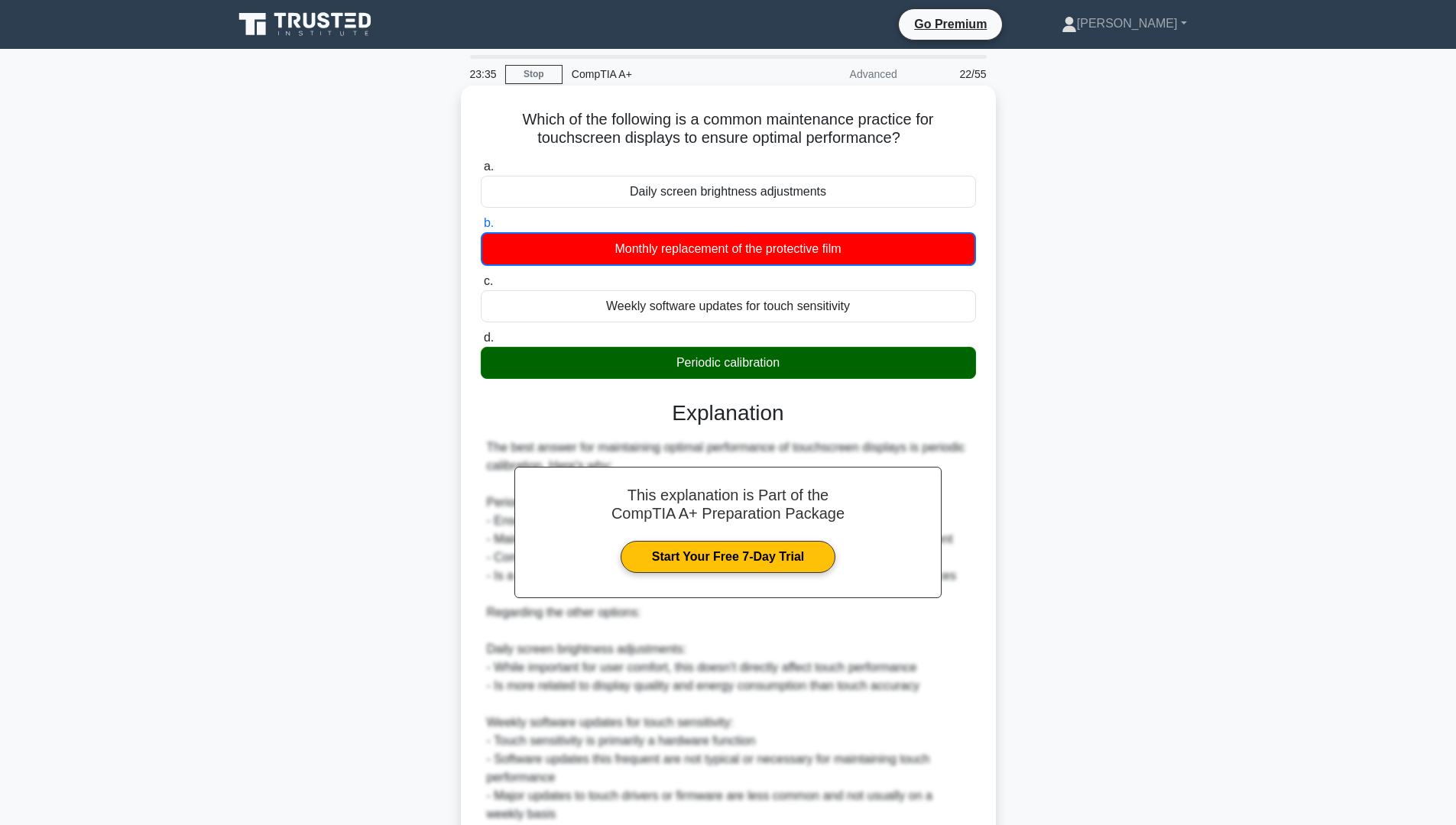
scroll to position [229, 0]
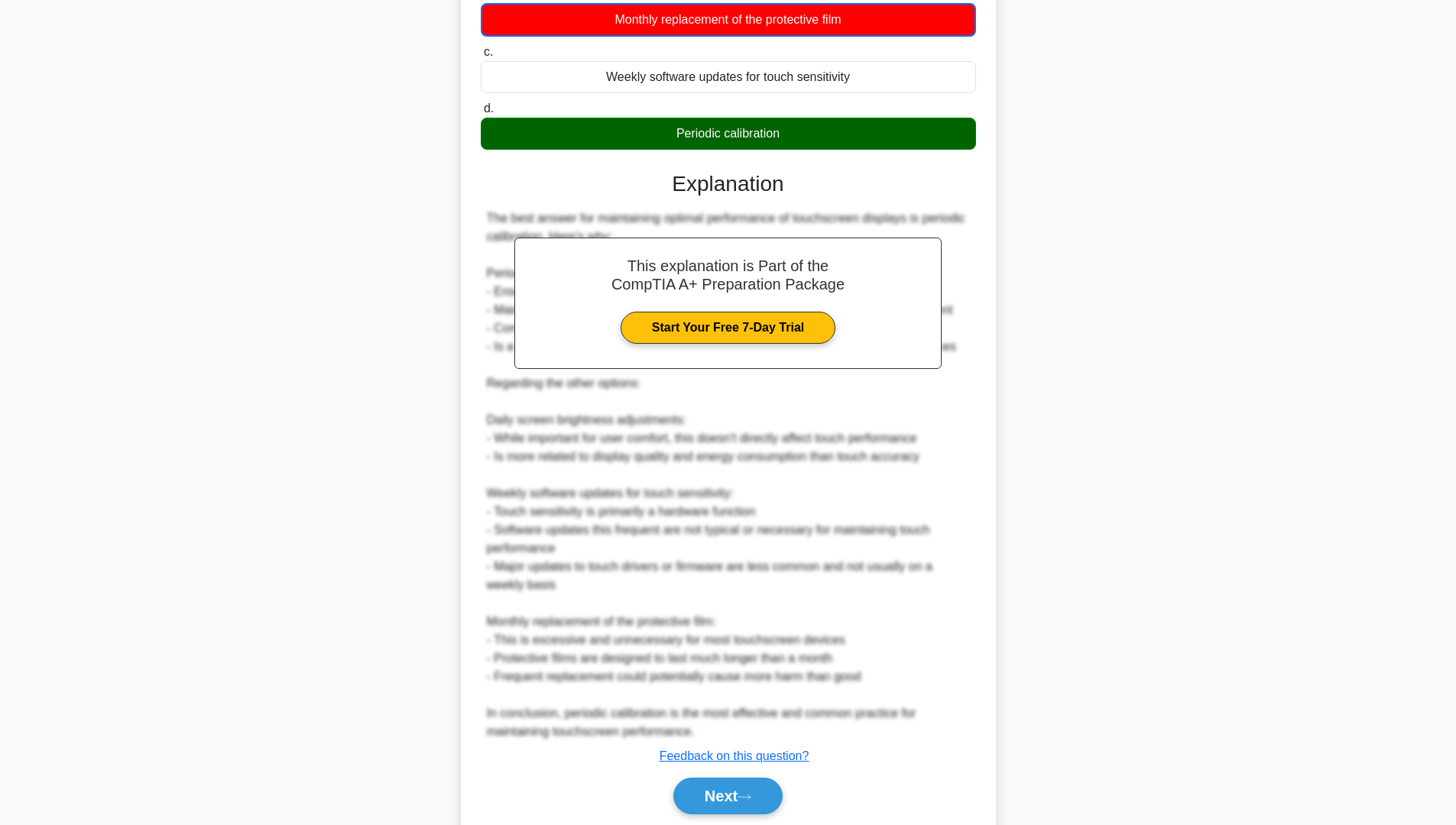
drag, startPoint x: 724, startPoint y: 780, endPoint x: 491, endPoint y: 771, distance: 233.2
click at [724, 780] on button "Next" at bounding box center [728, 795] width 110 height 37
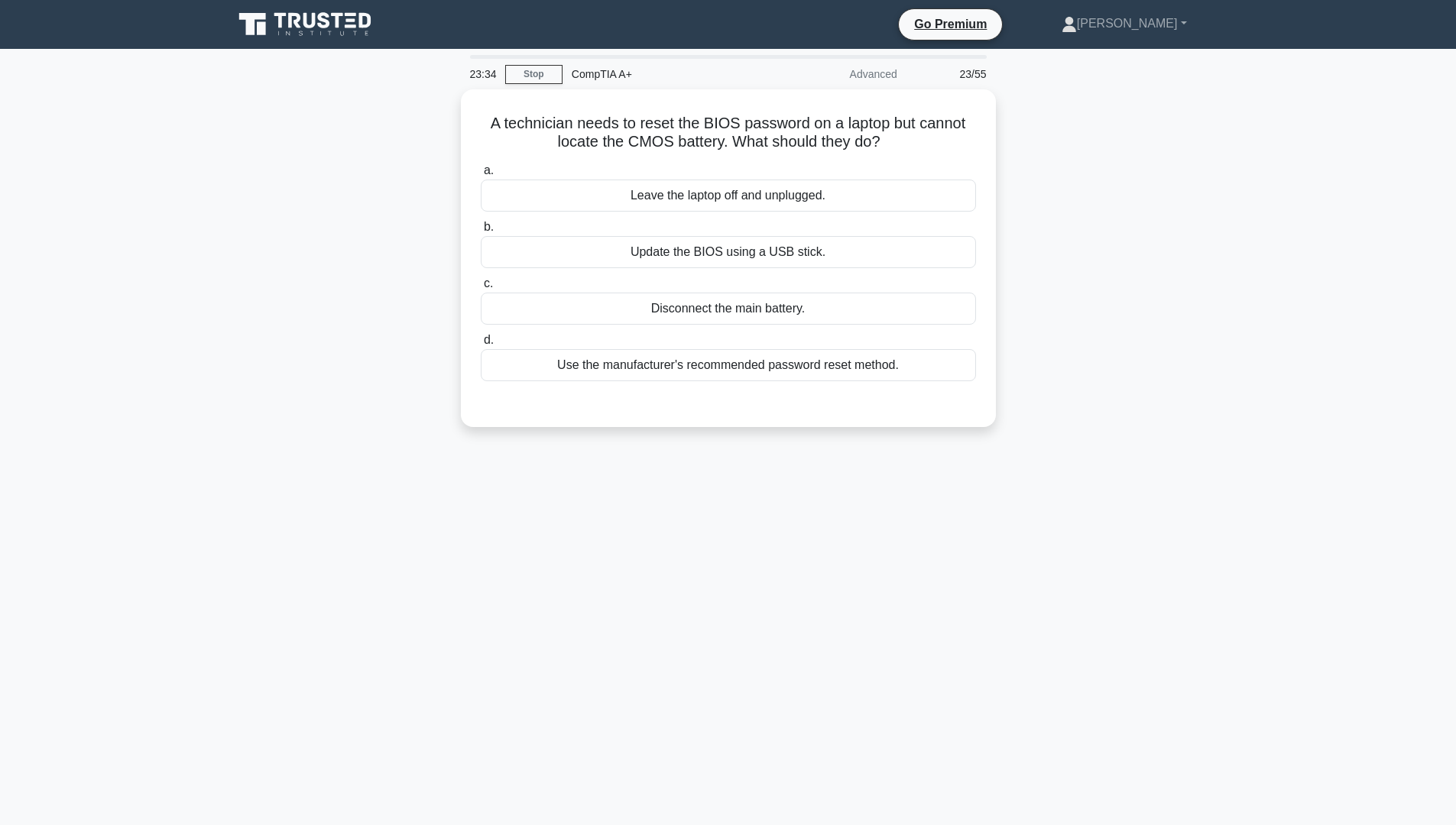
scroll to position [0, 0]
click at [360, 675] on div "23:21 Stop CompTIA A+ Advanced 23/55 A technician needs to reset the BIOS passw…" at bounding box center [733, 436] width 1008 height 764
click at [793, 360] on div "Use the manufacturer's recommended password reset method." at bounding box center [733, 360] width 495 height 32
click at [486, 342] on input "d. Use the manufacturer's recommended password reset method." at bounding box center [486, 336] width 0 height 10
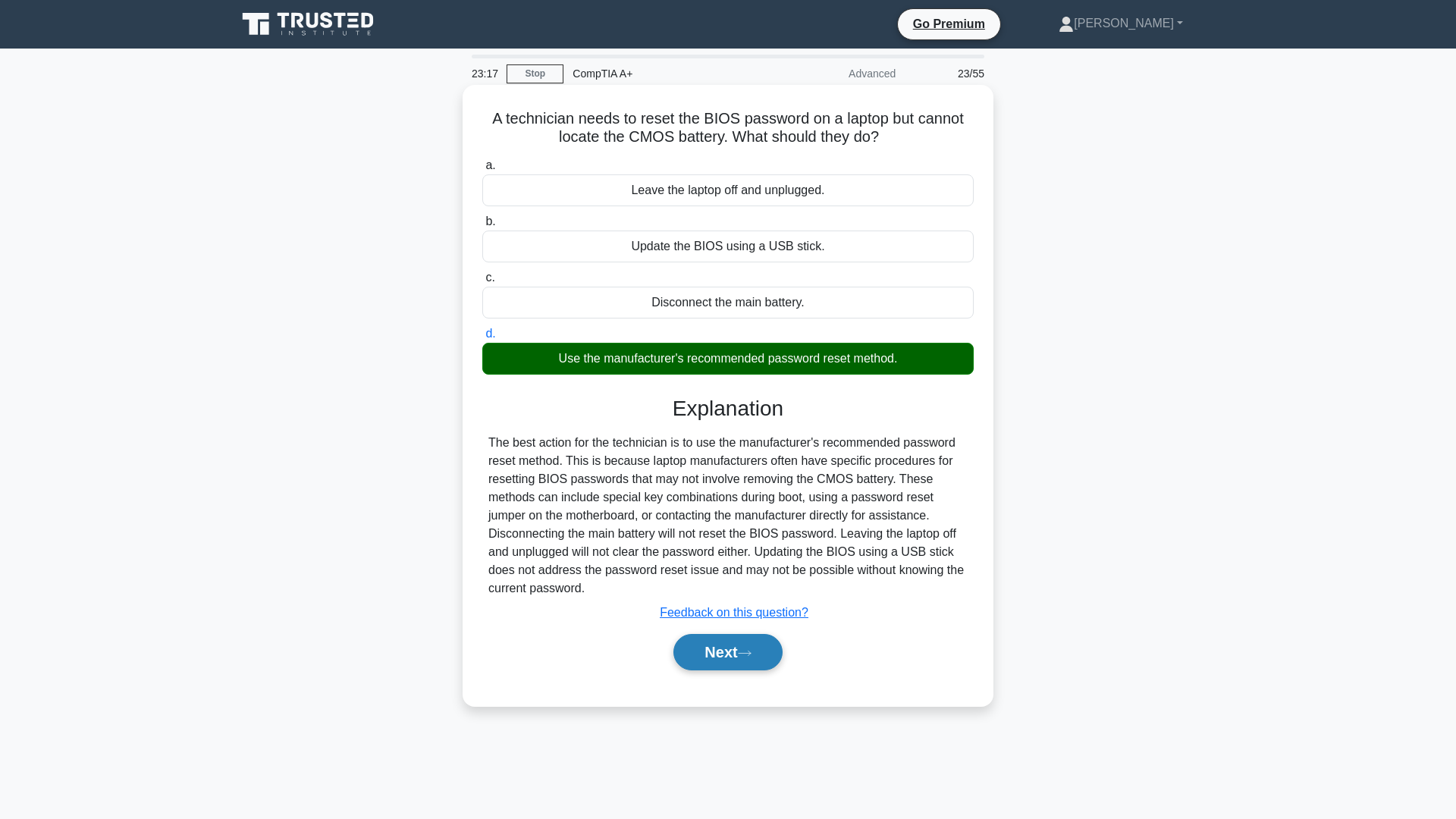
click at [704, 653] on button "Next" at bounding box center [728, 652] width 109 height 36
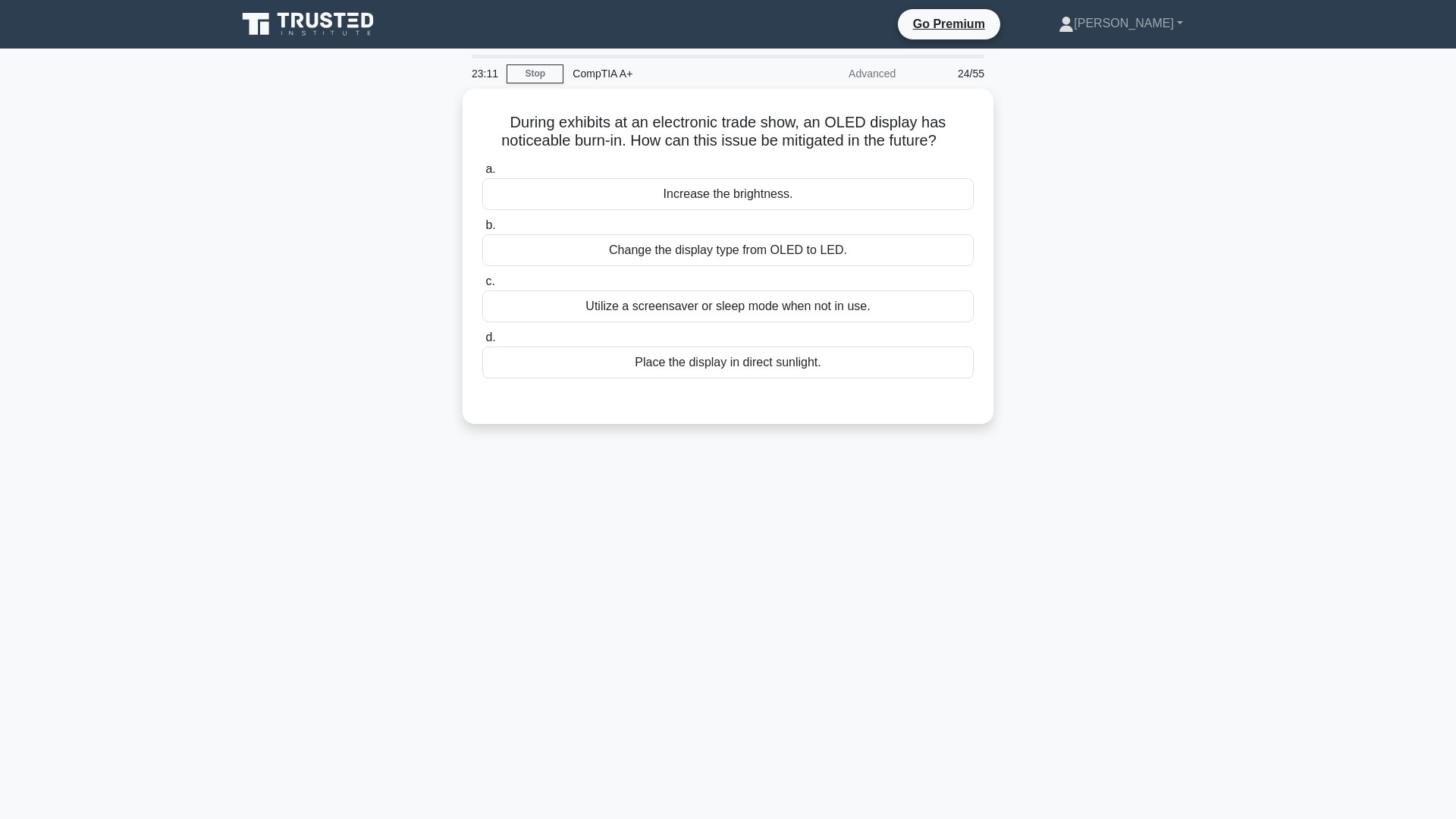
click at [469, 611] on div "23:11 Stop CompTIA A+ Advanced 24/55 During exhibits at an electronic trade sho…" at bounding box center [728, 433] width 1001 height 758
click at [705, 313] on div "Utilize a screensaver or sleep mode when not in use." at bounding box center [728, 302] width 492 height 32
click at [482, 283] on input "c. Utilize a screensaver or sleep mode when not in use." at bounding box center [482, 278] width 0 height 10
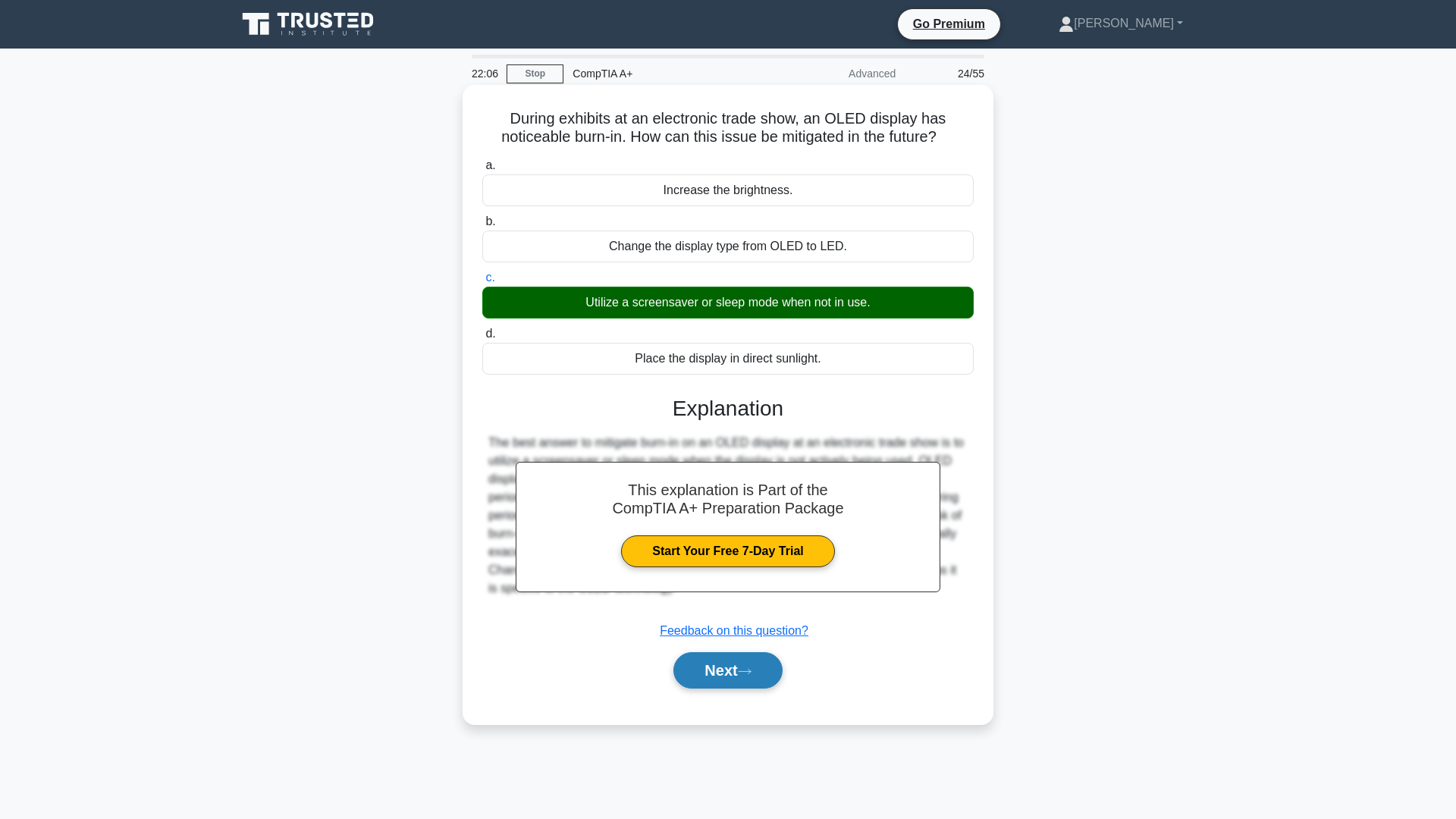
click at [716, 674] on button "Next" at bounding box center [728, 670] width 109 height 36
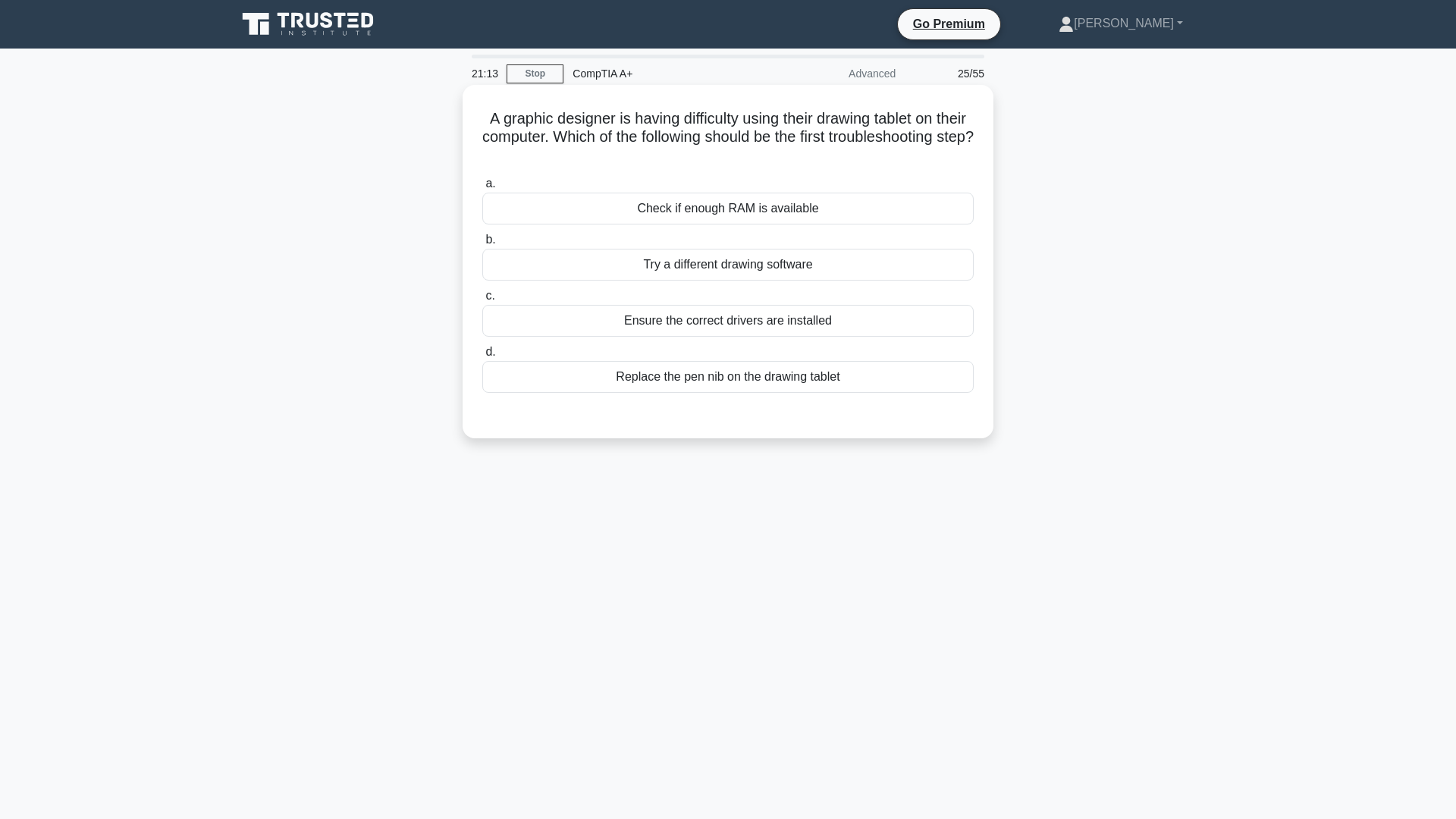
click at [699, 323] on div "Ensure the correct drivers are installed" at bounding box center [728, 321] width 492 height 32
click at [482, 301] on input "c. Ensure the correct drivers are installed" at bounding box center [482, 296] width 0 height 10
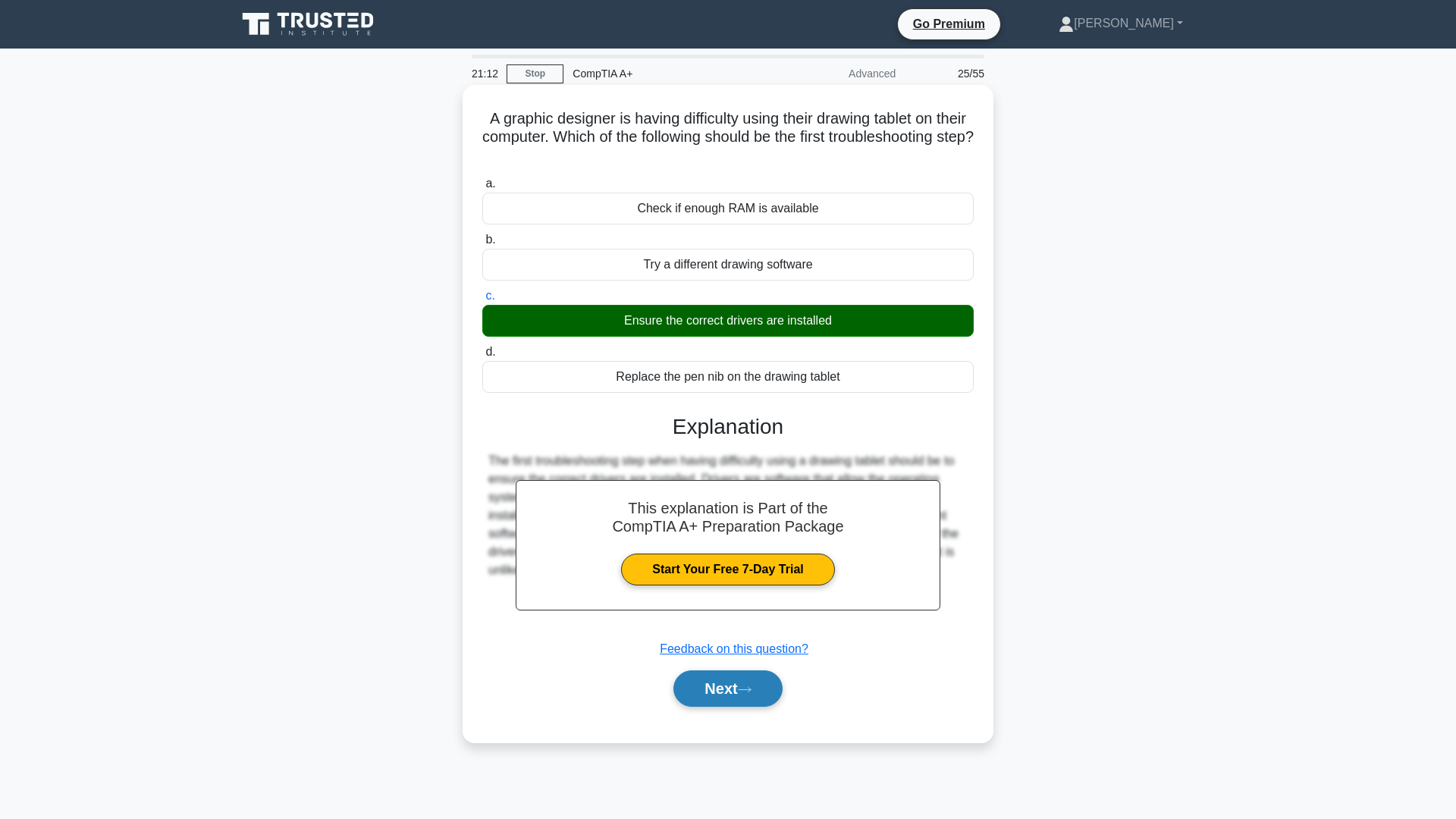
click at [739, 688] on button "Next" at bounding box center [728, 688] width 109 height 36
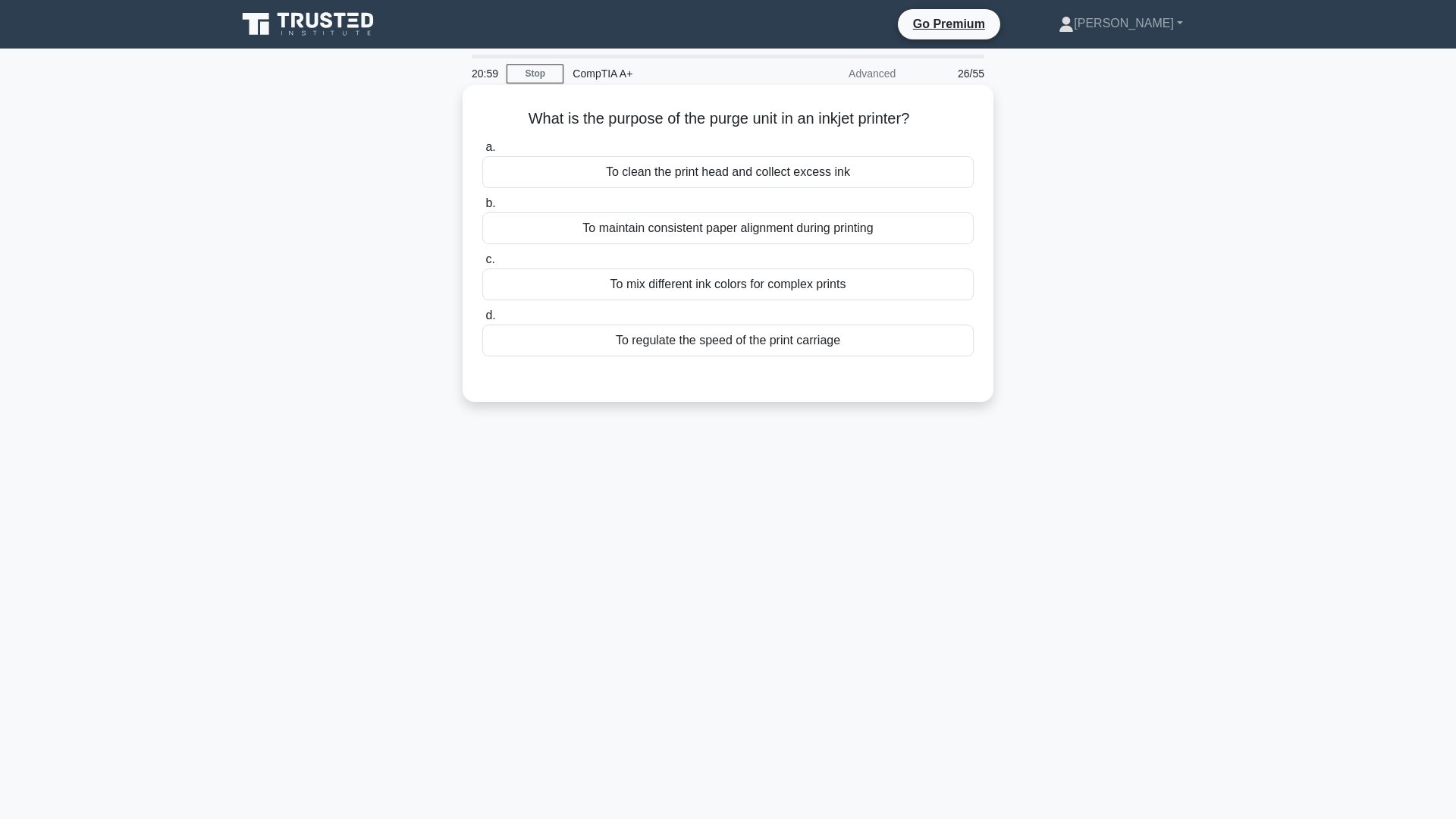
click at [790, 341] on div "To regulate the speed of the print carriage" at bounding box center [728, 340] width 492 height 32
click at [482, 321] on input "d. To regulate the speed of the print carriage" at bounding box center [482, 315] width 0 height 10
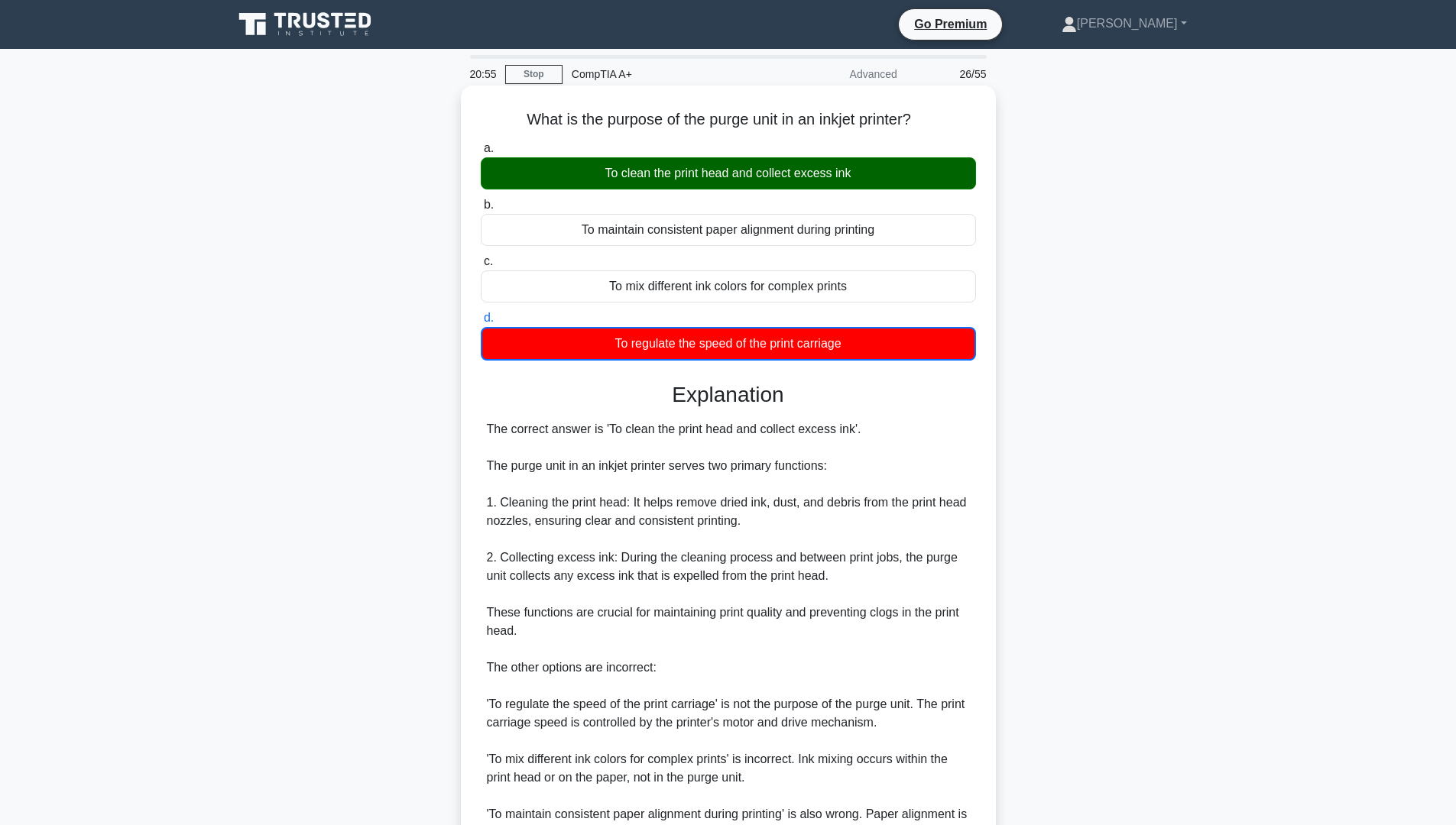
drag, startPoint x: 523, startPoint y: 111, endPoint x: 942, endPoint y: 115, distance: 419.0
click at [942, 115] on h5 "What is the purpose of the purge unit in an inkjet printer? .spinner_0XTQ{trans…" at bounding box center [728, 120] width 498 height 20
copy h5 "What is the purpose of the purge unit in an inkjet printer?"
drag, startPoint x: 608, startPoint y: 172, endPoint x: 857, endPoint y: 171, distance: 249.0
click at [857, 171] on div "To clean the print head and collect excess ink" at bounding box center [728, 173] width 495 height 32
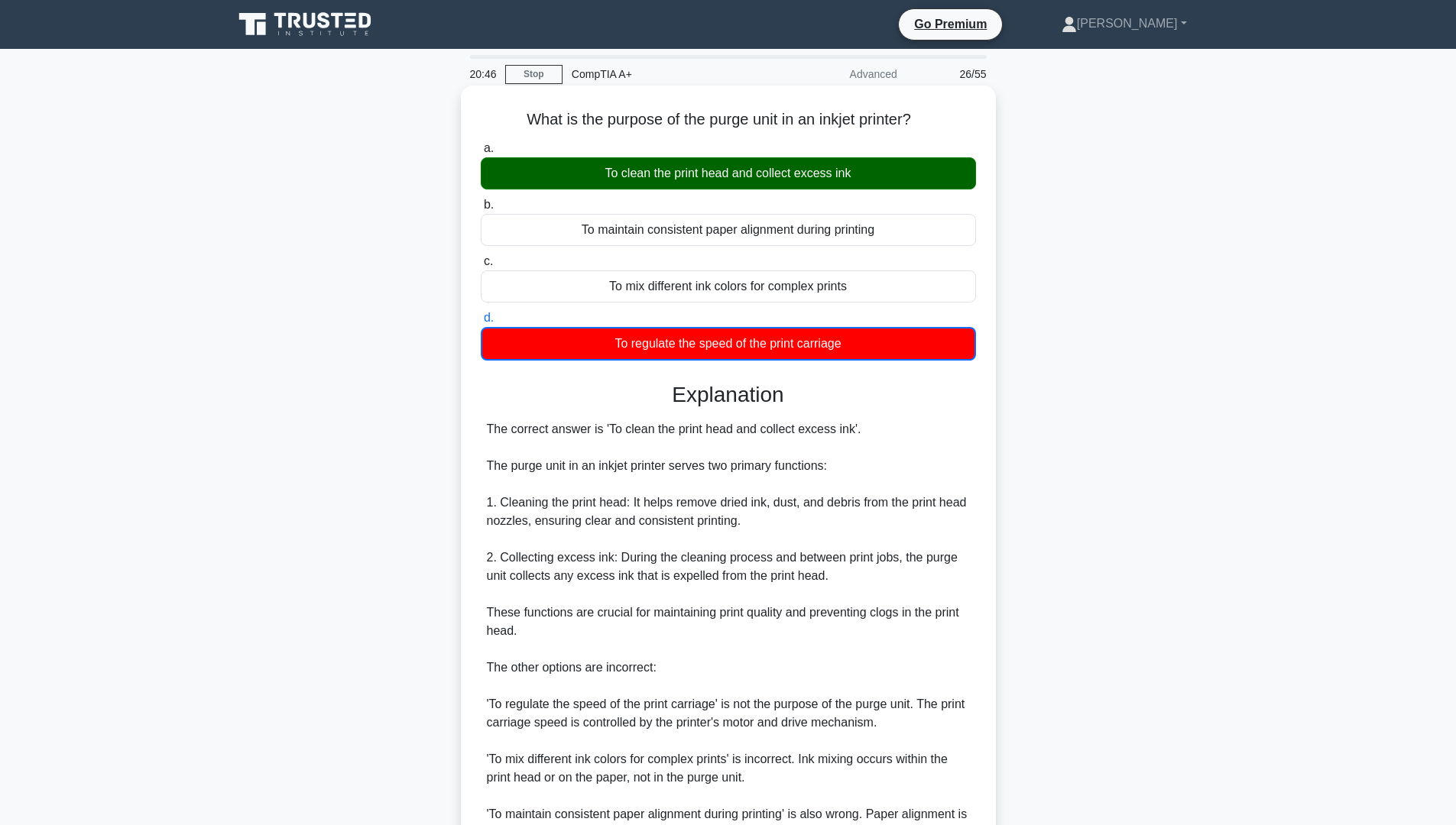
copy div "To clean the print head and collect excess ink"
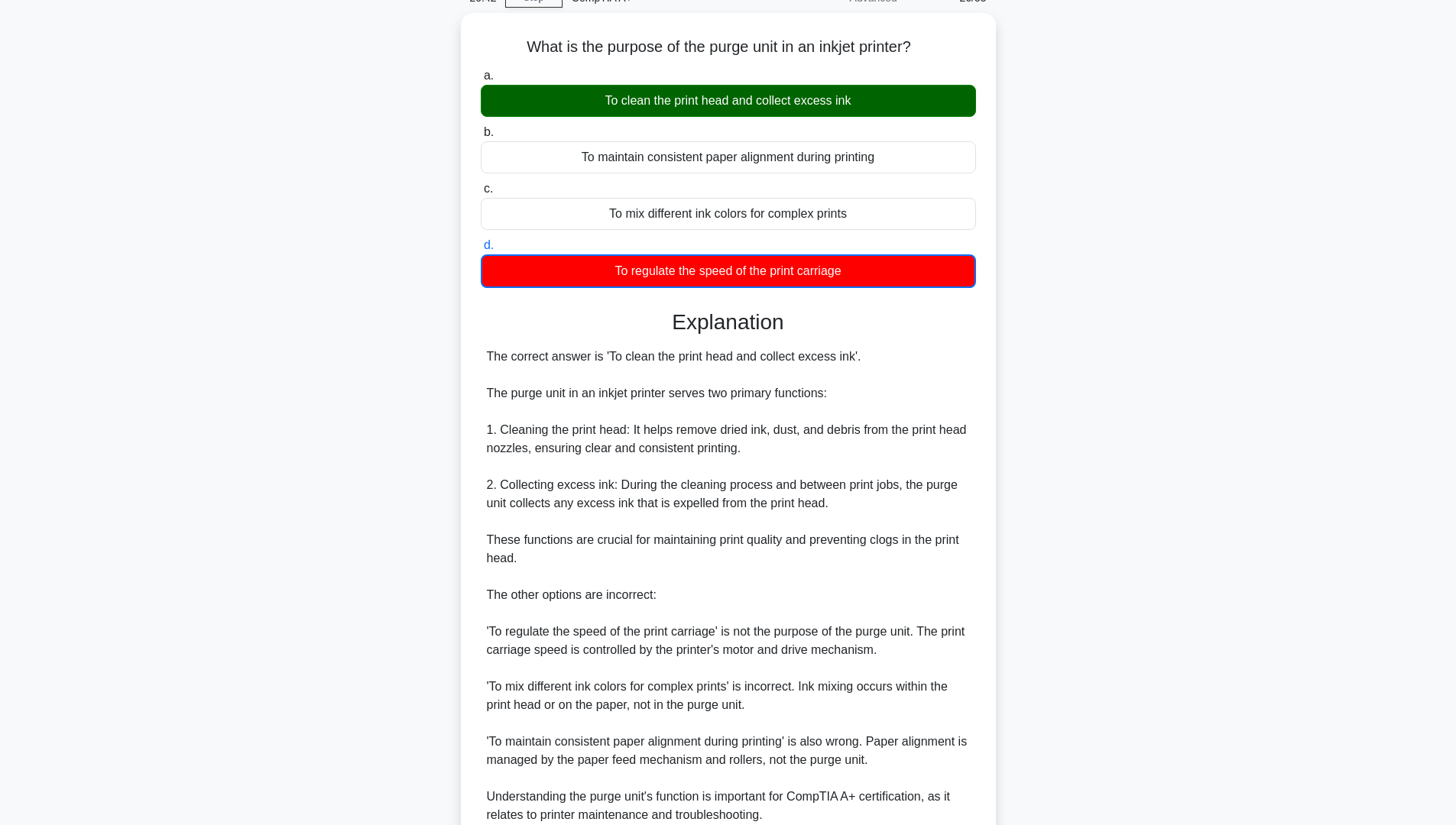
click at [313, 592] on div "What is the purpose of the purge unit in an inkjet printer? .spinner_0XTQ{trans…" at bounding box center [728, 482] width 1008 height 938
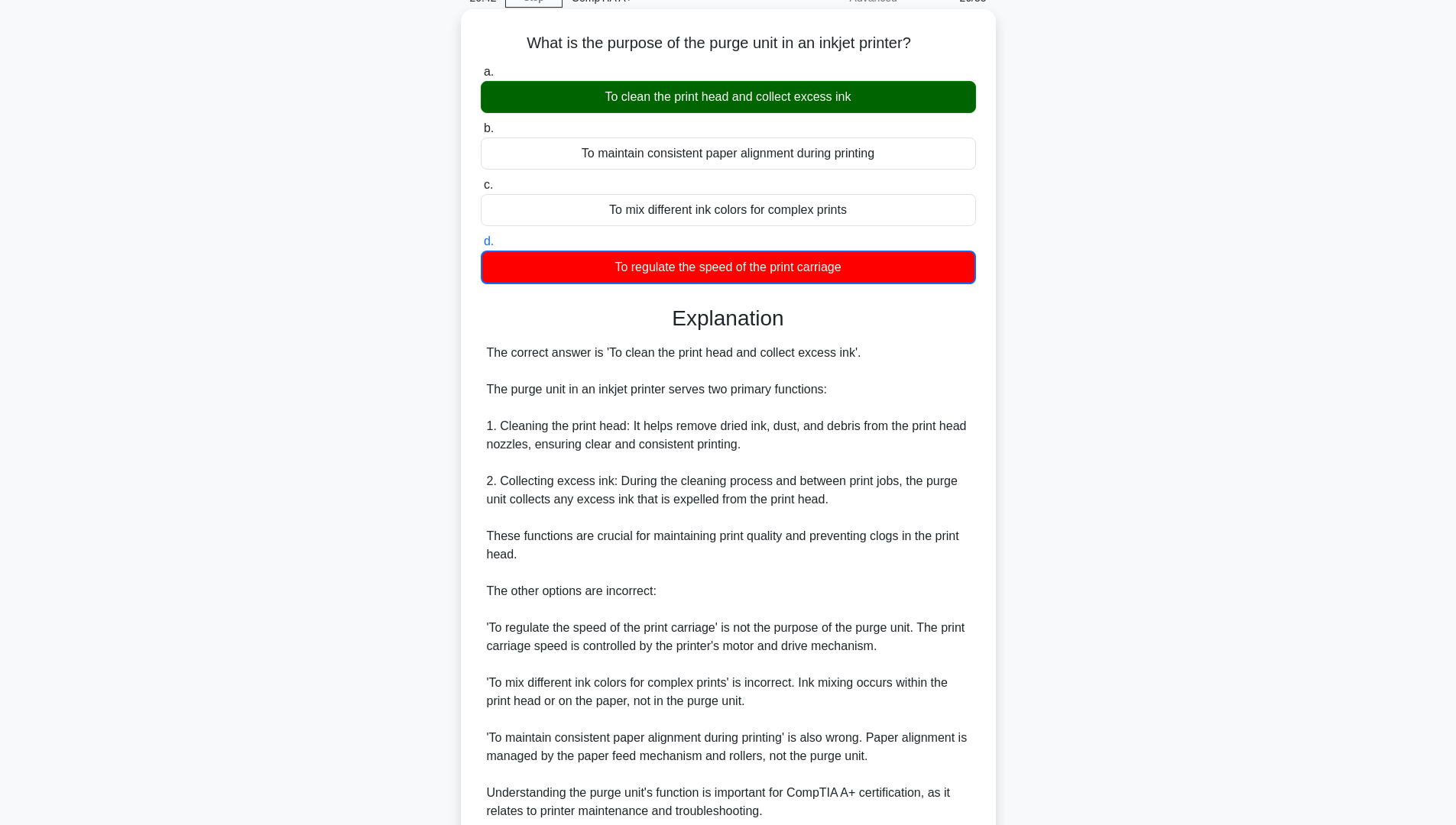
scroll to position [152, 0]
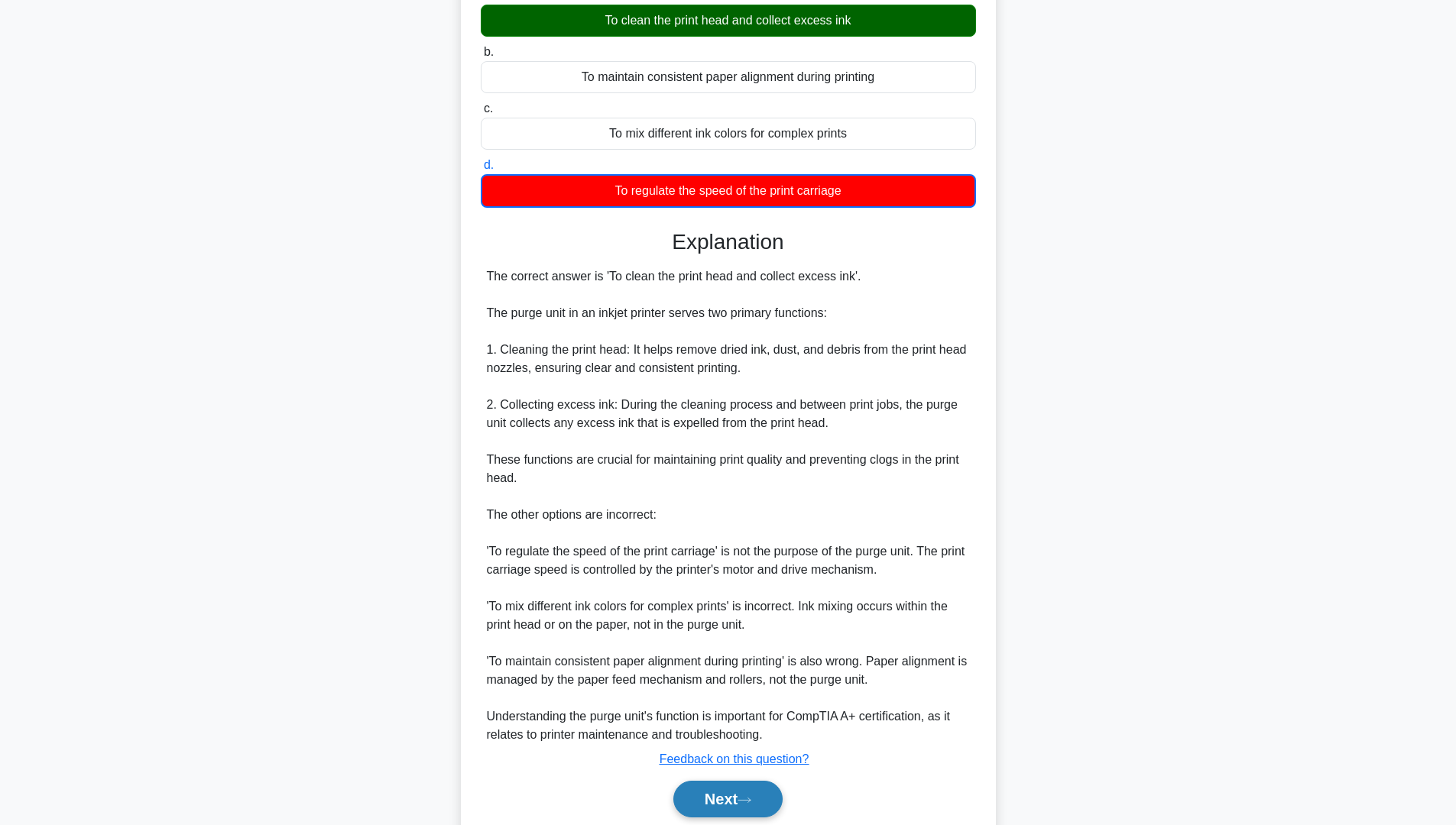
click at [746, 782] on button "Next" at bounding box center [728, 798] width 110 height 37
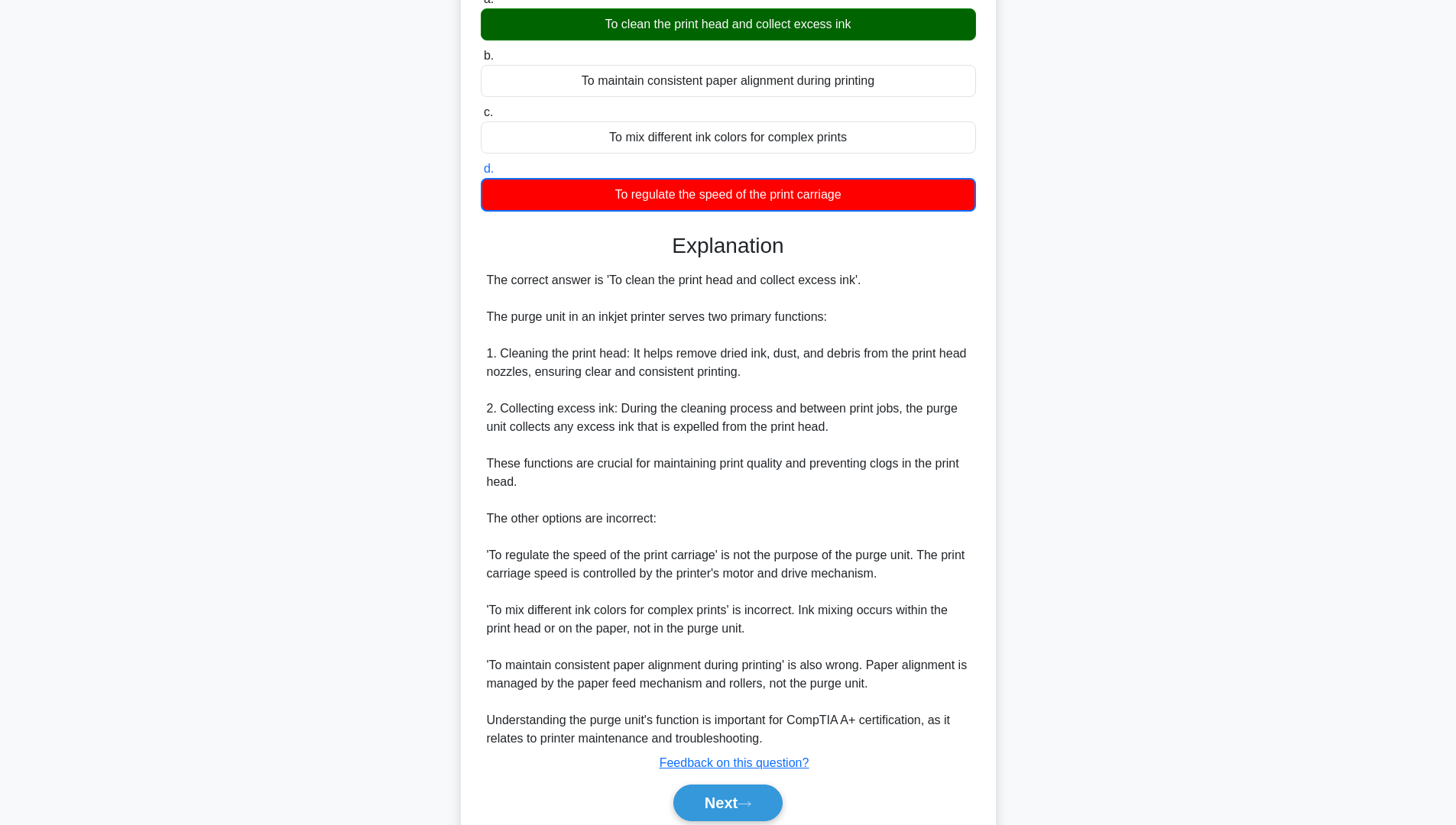
scroll to position [0, 0]
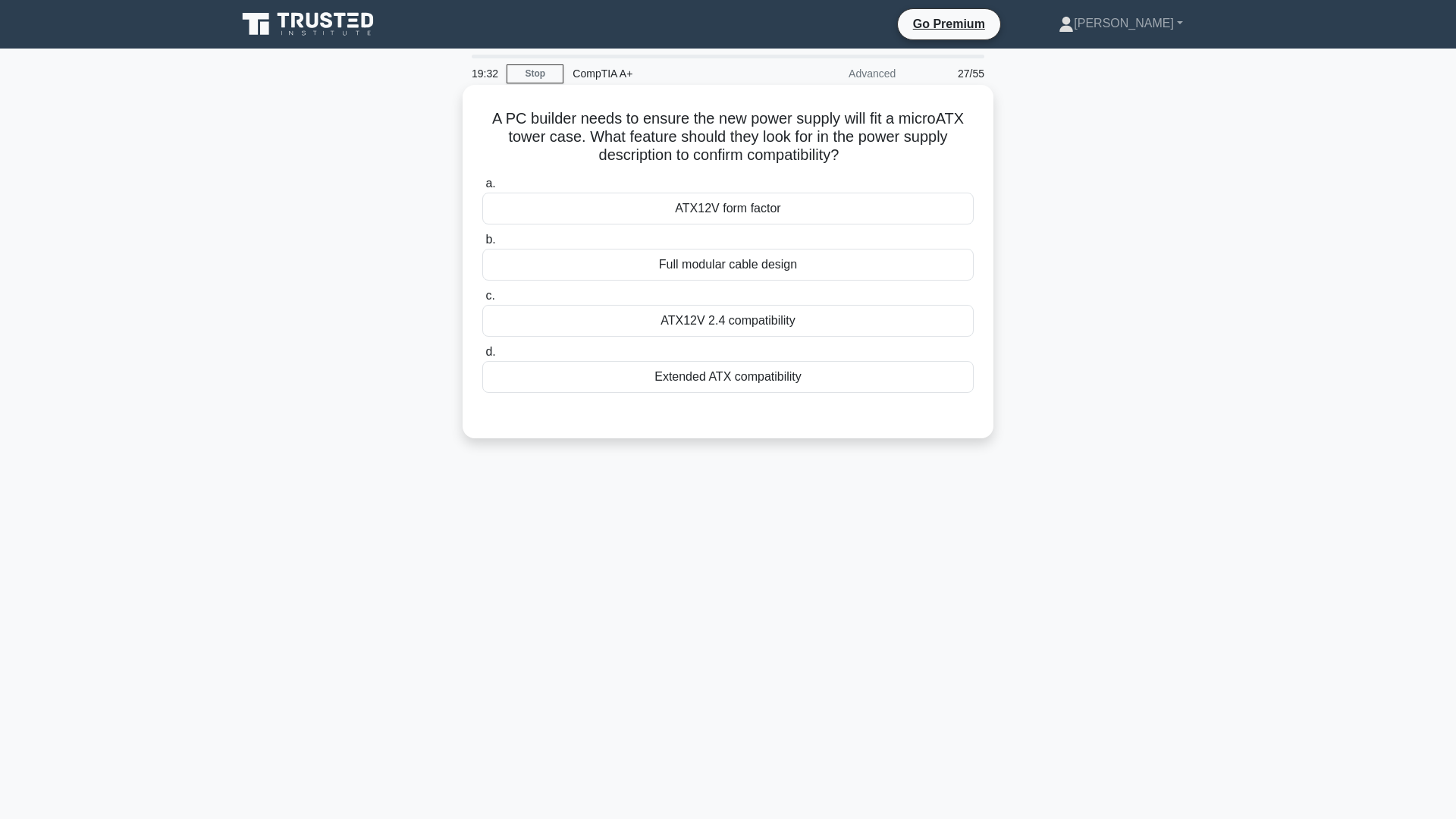
click at [738, 212] on div "ATX12V form factor" at bounding box center [728, 208] width 492 height 32
click at [482, 189] on input "a. ATX12V form factor" at bounding box center [482, 184] width 0 height 10
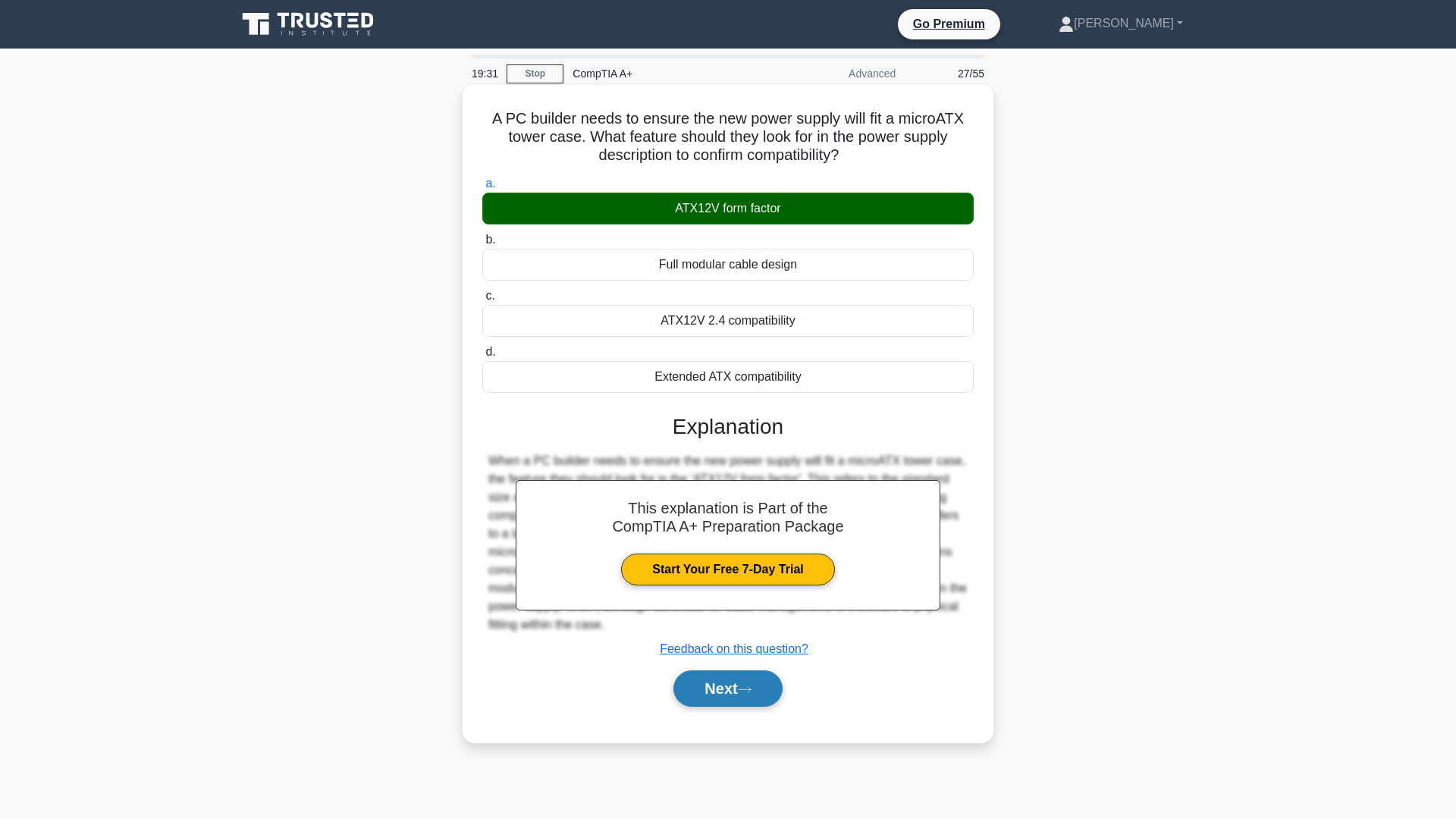
click at [751, 710] on div "Next" at bounding box center [728, 689] width 492 height 49
click at [752, 699] on button "Next" at bounding box center [728, 688] width 109 height 36
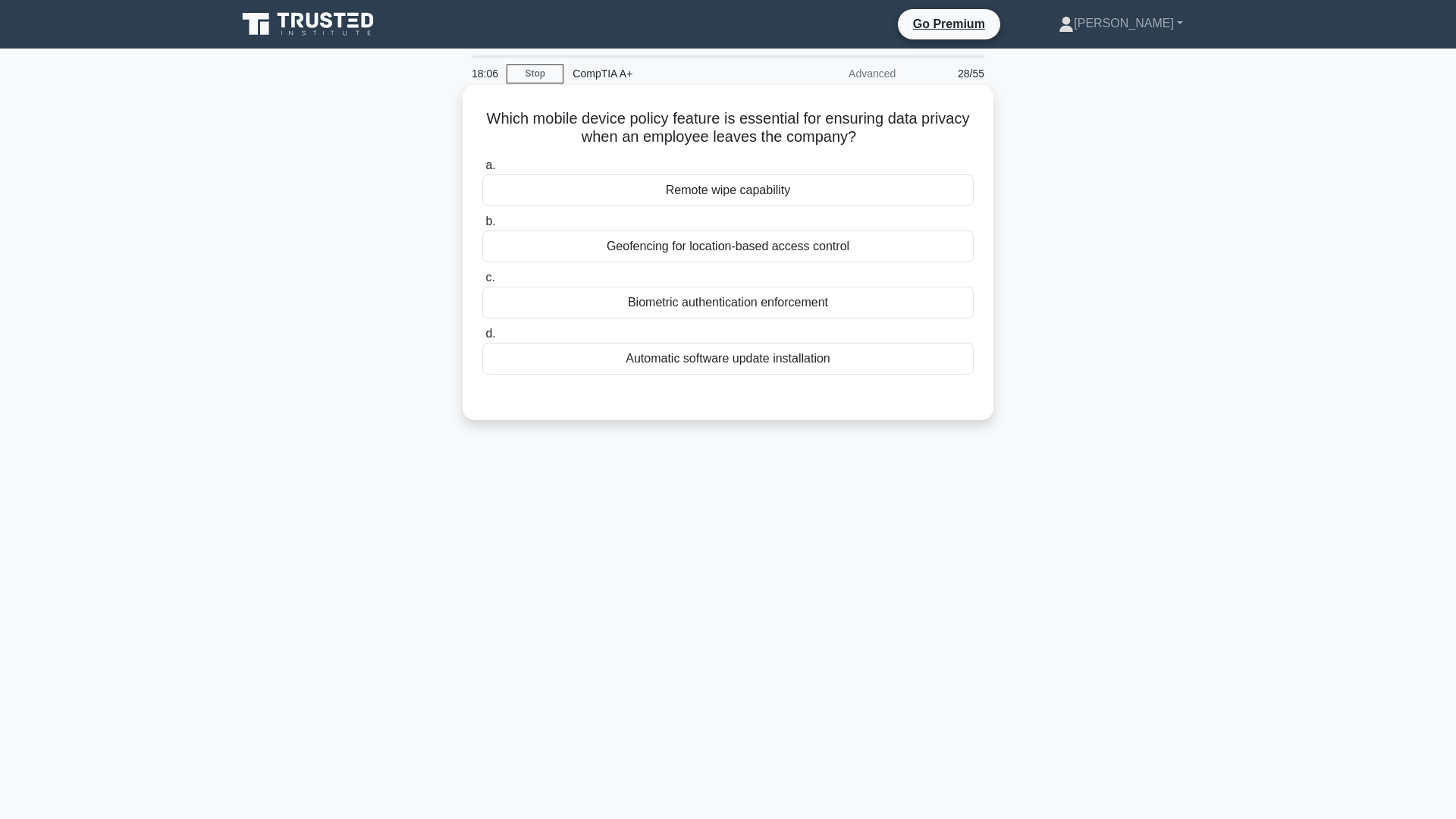
click at [756, 183] on div "Remote wipe capability" at bounding box center [728, 190] width 492 height 32
click at [482, 171] on input "a. Remote wipe capability" at bounding box center [482, 165] width 0 height 10
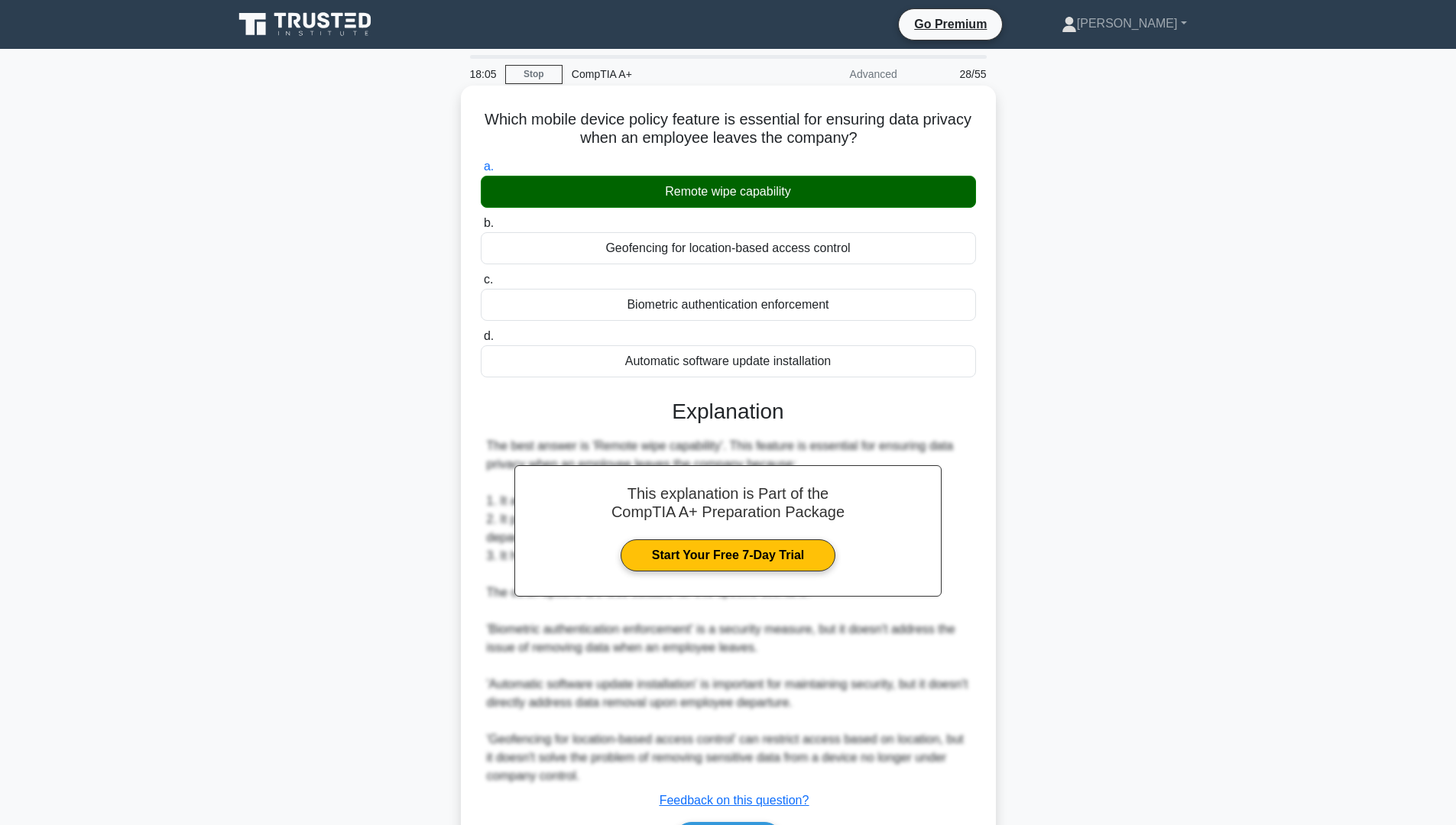
scroll to position [99, 0]
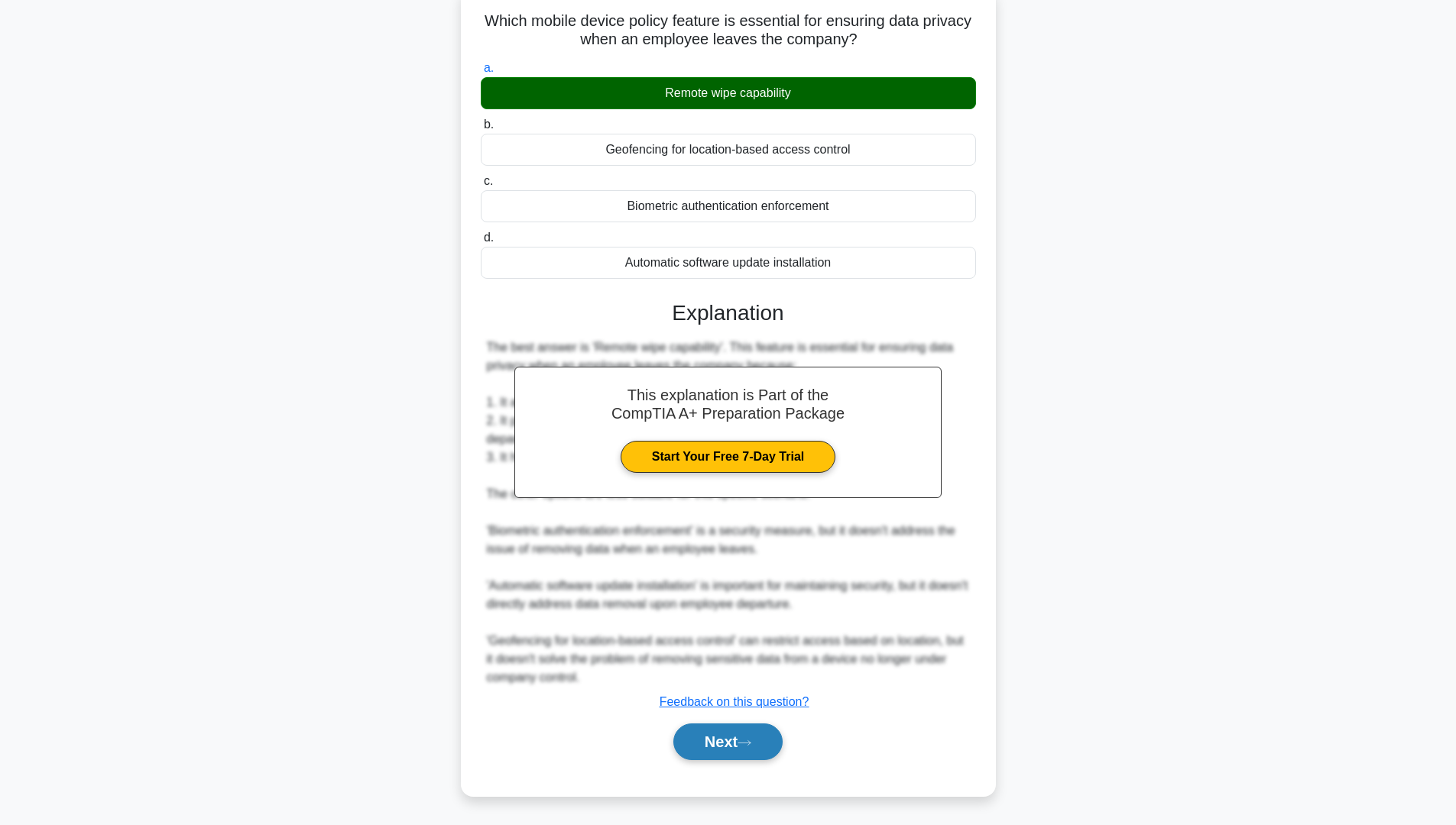
drag, startPoint x: 743, startPoint y: 739, endPoint x: 750, endPoint y: 733, distance: 9.2
click at [745, 736] on button "Next" at bounding box center [728, 741] width 110 height 37
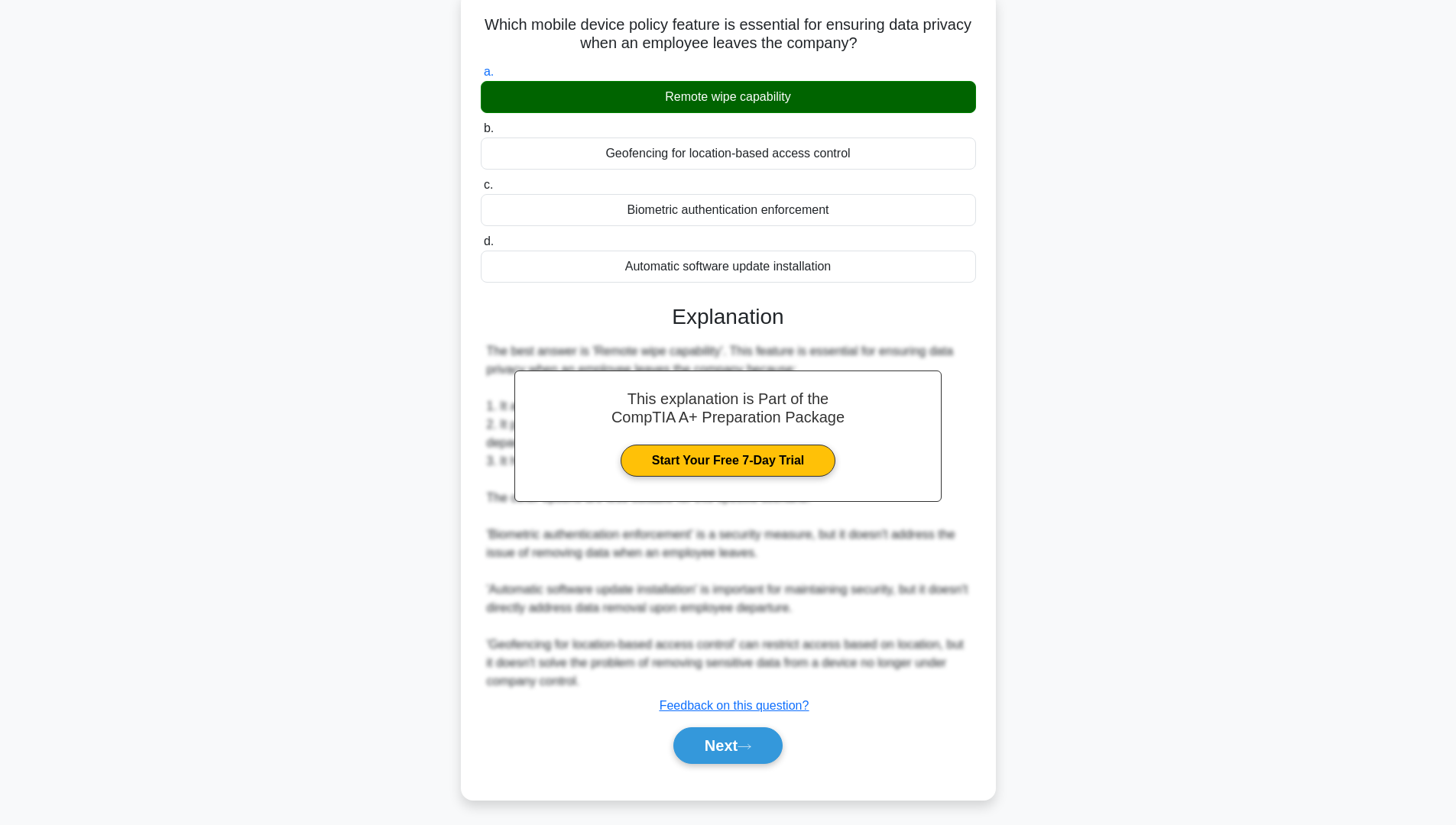
scroll to position [0, 0]
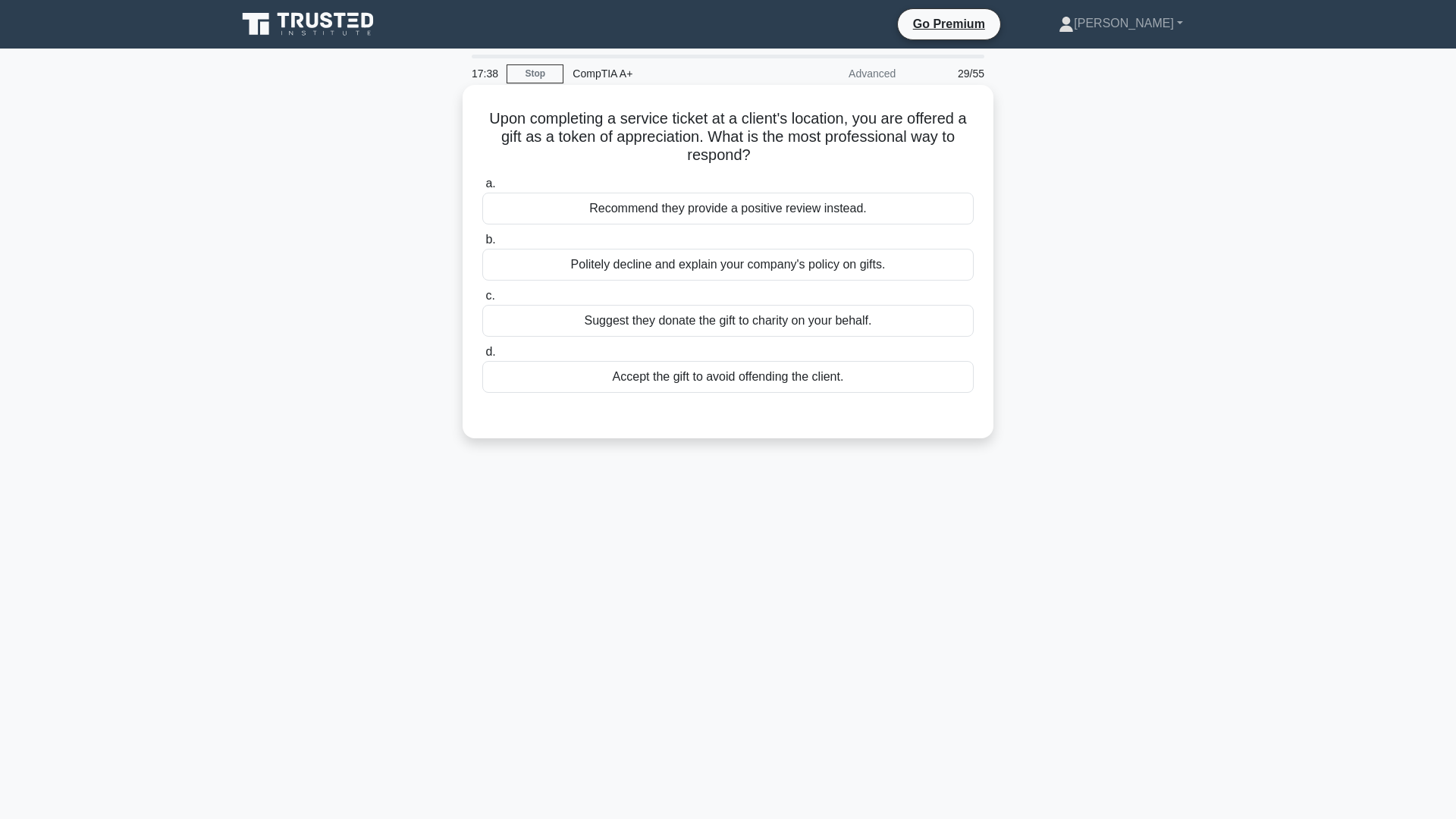
click at [730, 269] on div "Politely decline and explain your company's policy on gifts." at bounding box center [728, 264] width 492 height 32
click at [482, 245] on input "b. Politely decline and explain your company's policy on gifts." at bounding box center [482, 240] width 0 height 10
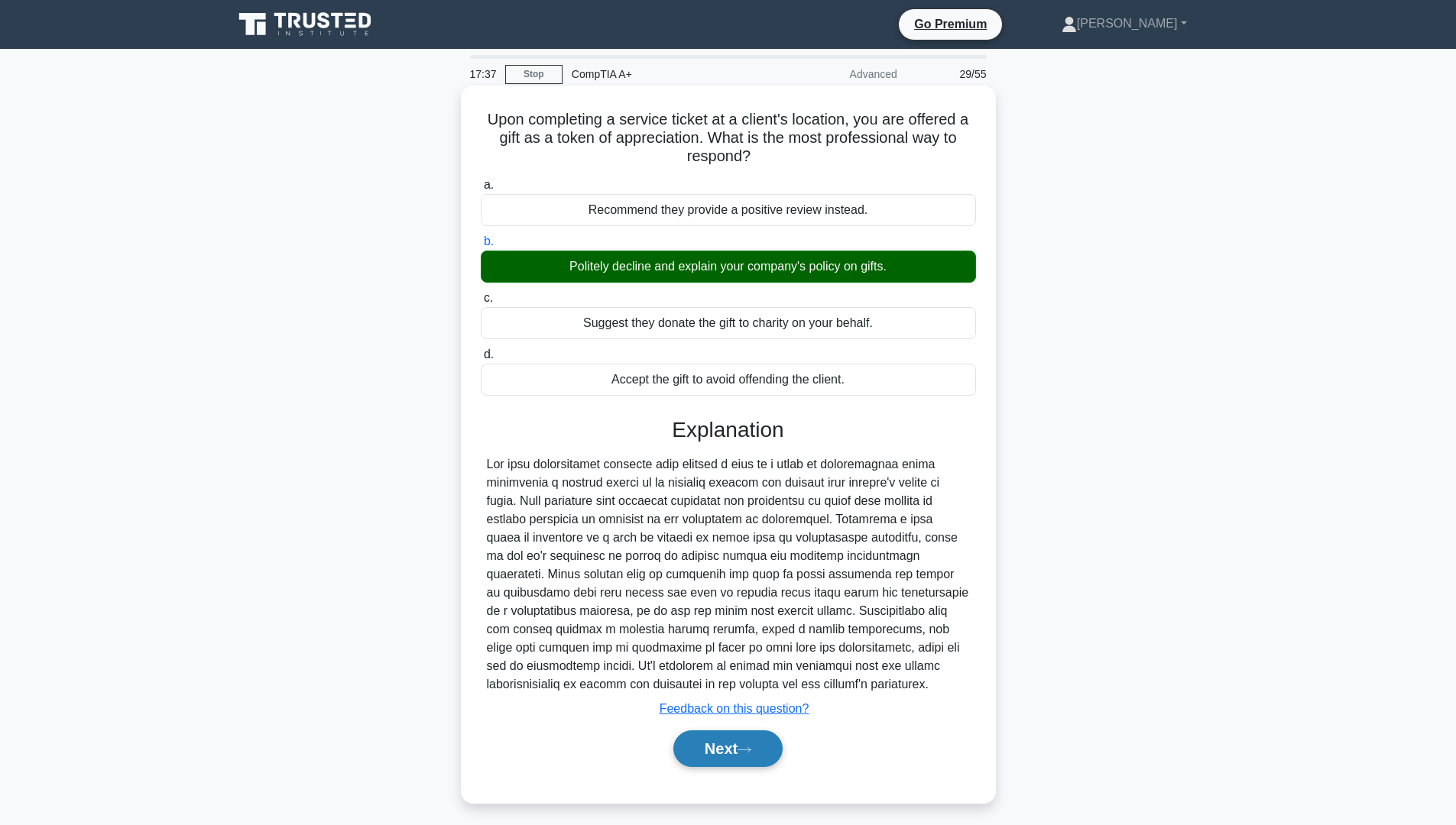
click at [747, 740] on button "Next" at bounding box center [728, 748] width 110 height 37
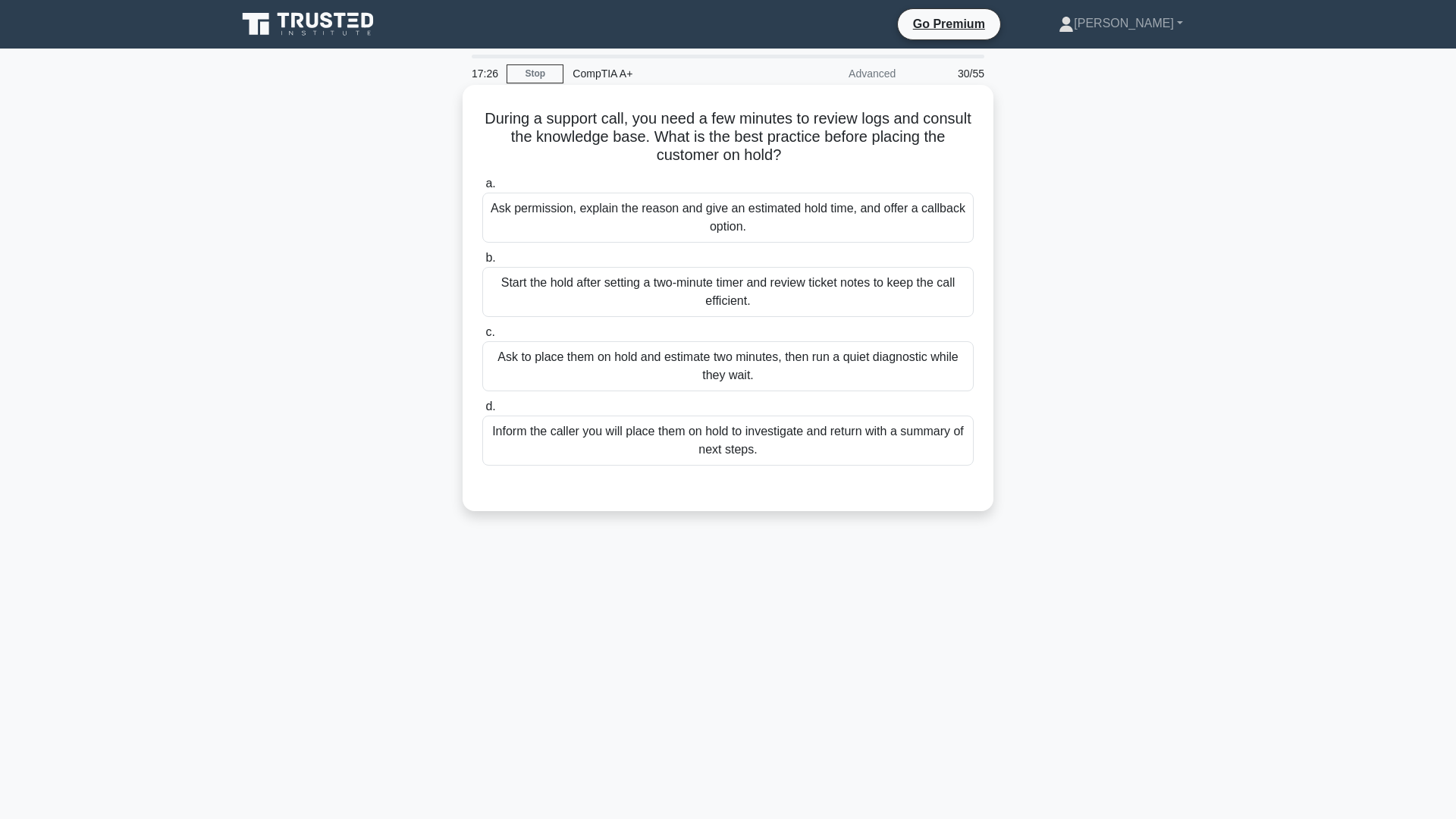
click at [823, 206] on div "Ask permission, explain the reason and give an estimated hold time, and offer a…" at bounding box center [728, 217] width 492 height 50
click at [482, 189] on input "a. Ask permission, explain the reason and give an estimated hold time, and offe…" at bounding box center [482, 184] width 0 height 10
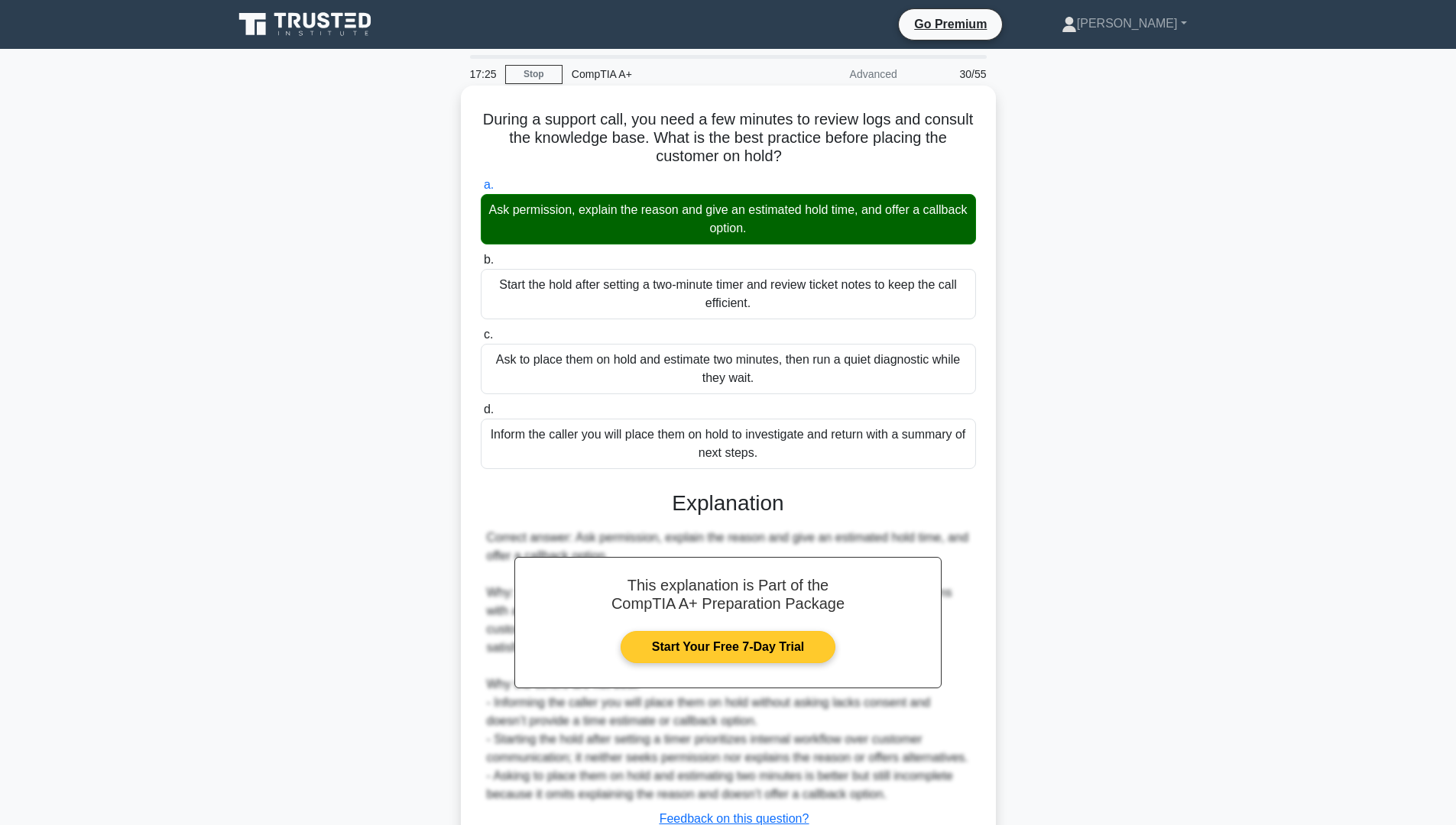
scroll to position [77, 0]
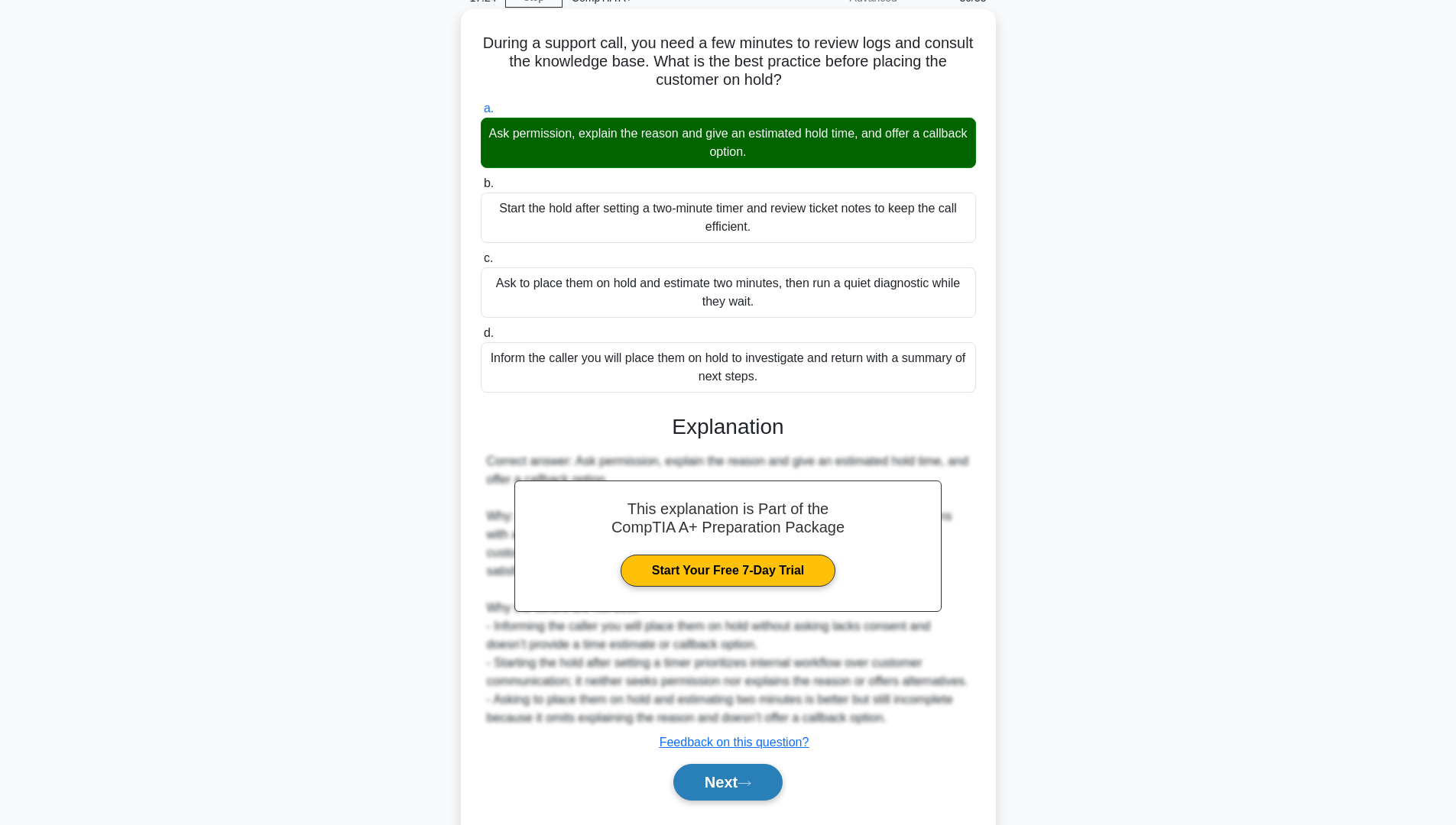
click at [746, 791] on button "Next" at bounding box center [728, 782] width 110 height 37
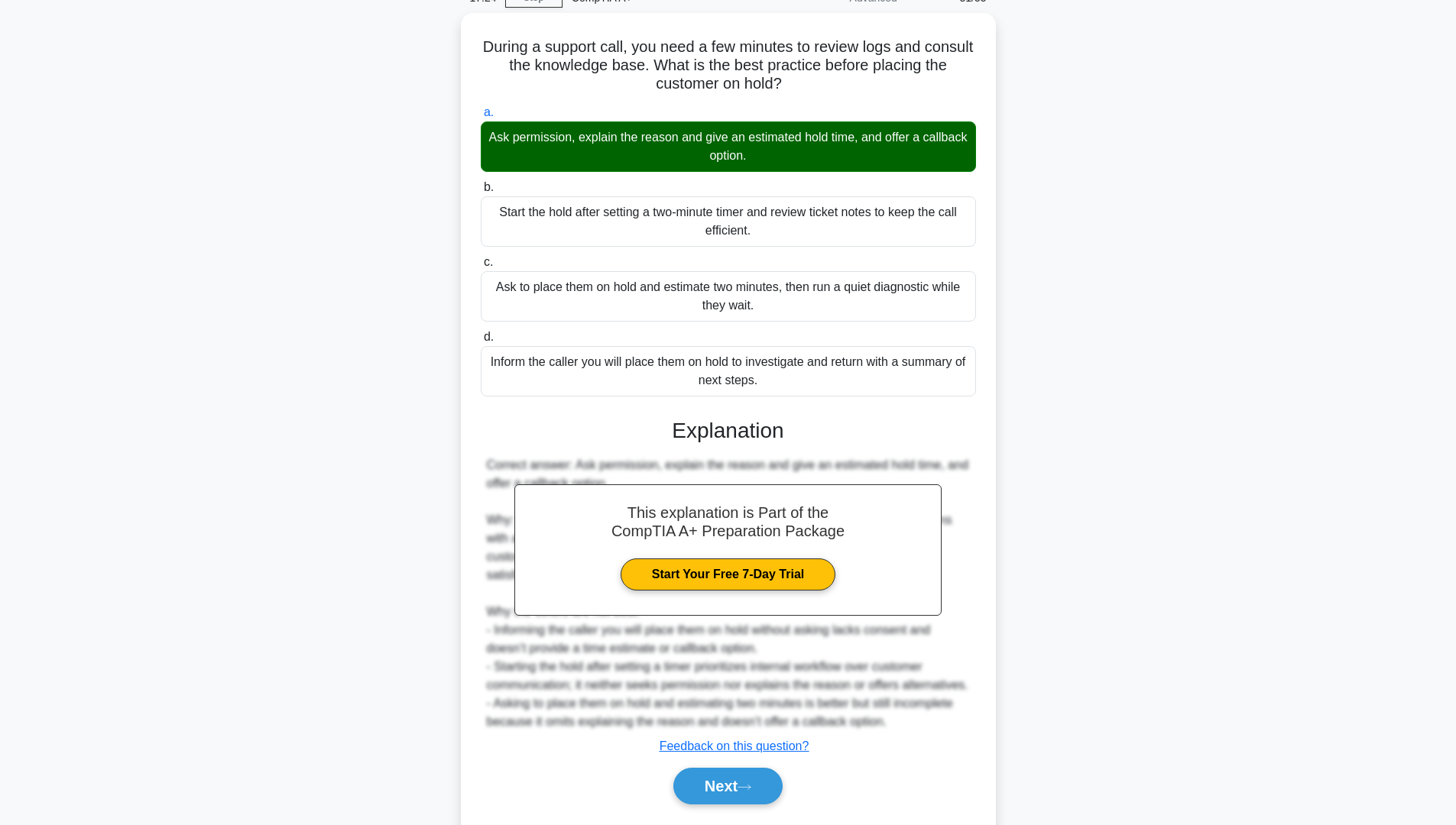
scroll to position [0, 0]
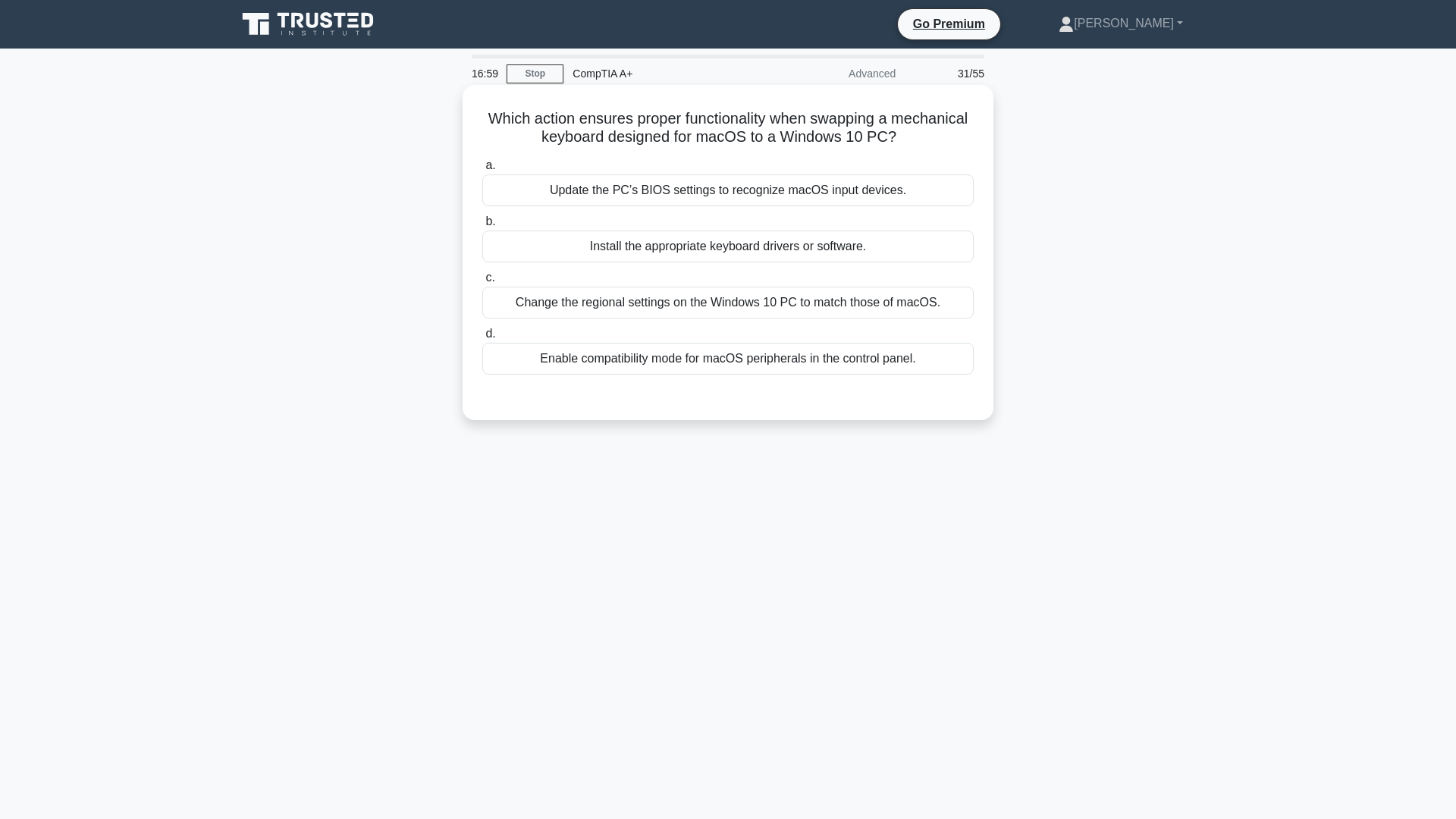
click at [807, 241] on div "Install the appropriate keyboard drivers or software." at bounding box center [728, 246] width 492 height 32
click at [482, 227] on input "b. Install the appropriate keyboard drivers or software." at bounding box center [482, 221] width 0 height 10
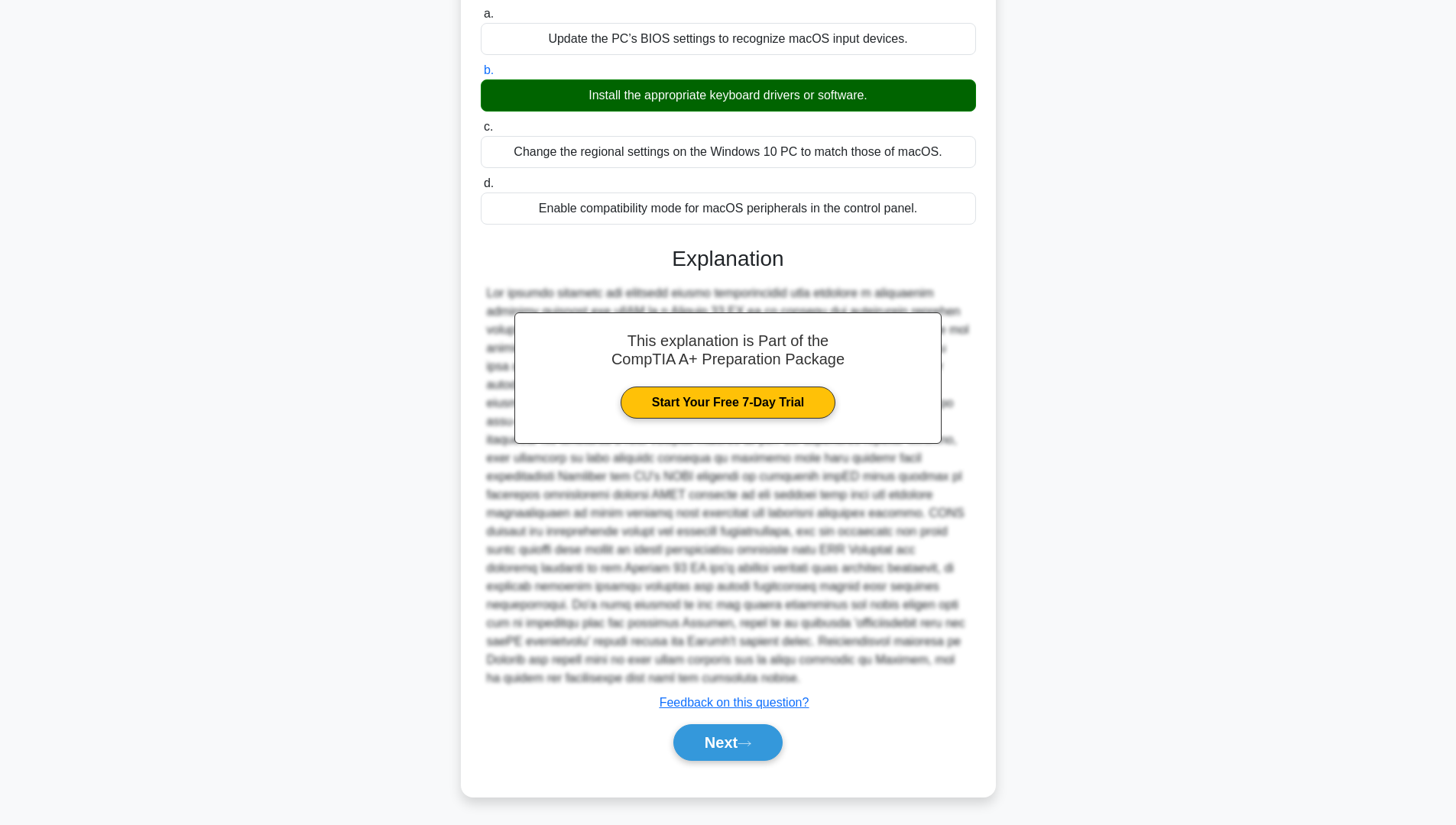
scroll to position [154, 0]
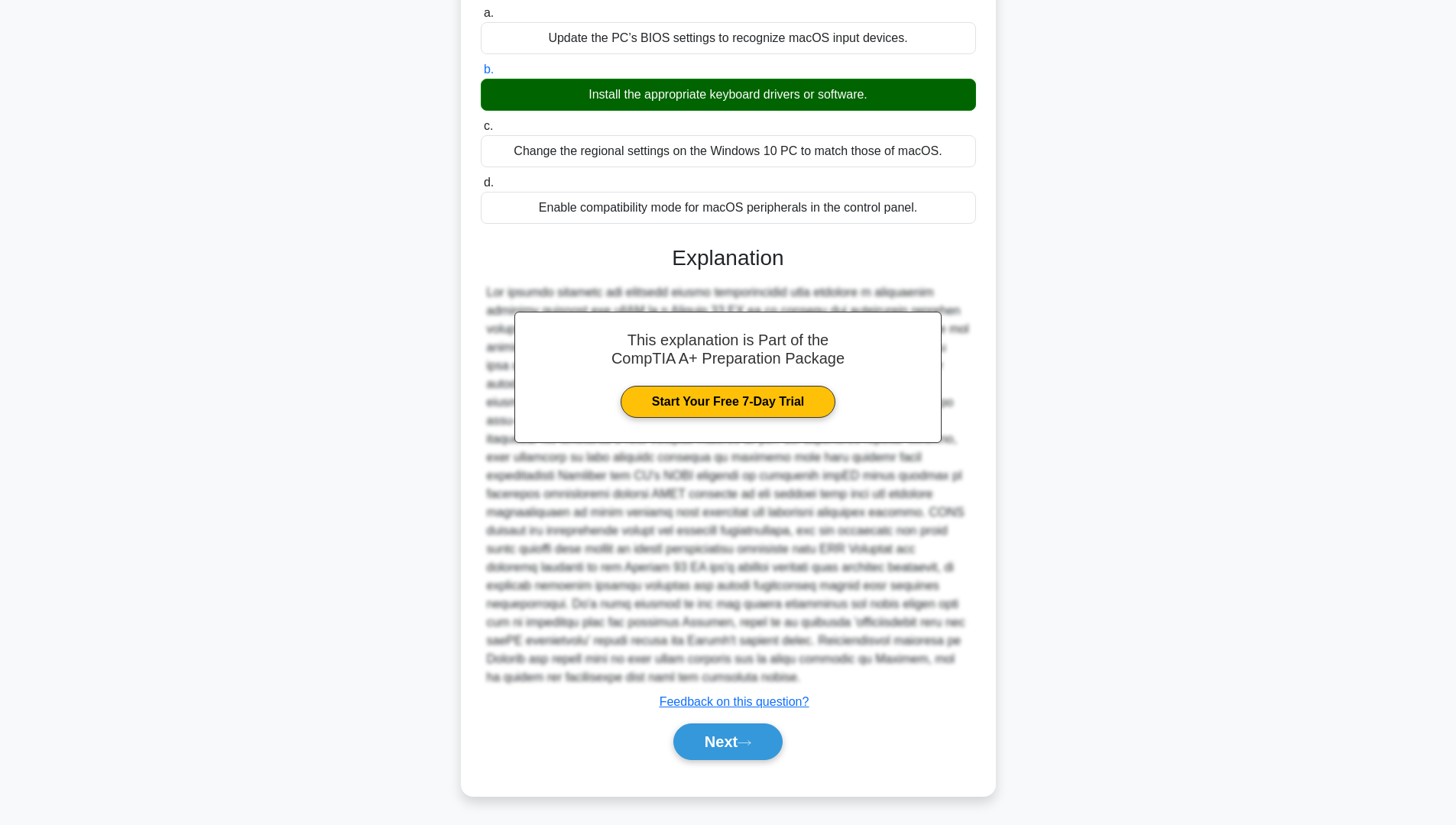
click at [753, 762] on div "Next" at bounding box center [728, 741] width 495 height 49
click at [760, 753] on button "Next" at bounding box center [728, 741] width 110 height 37
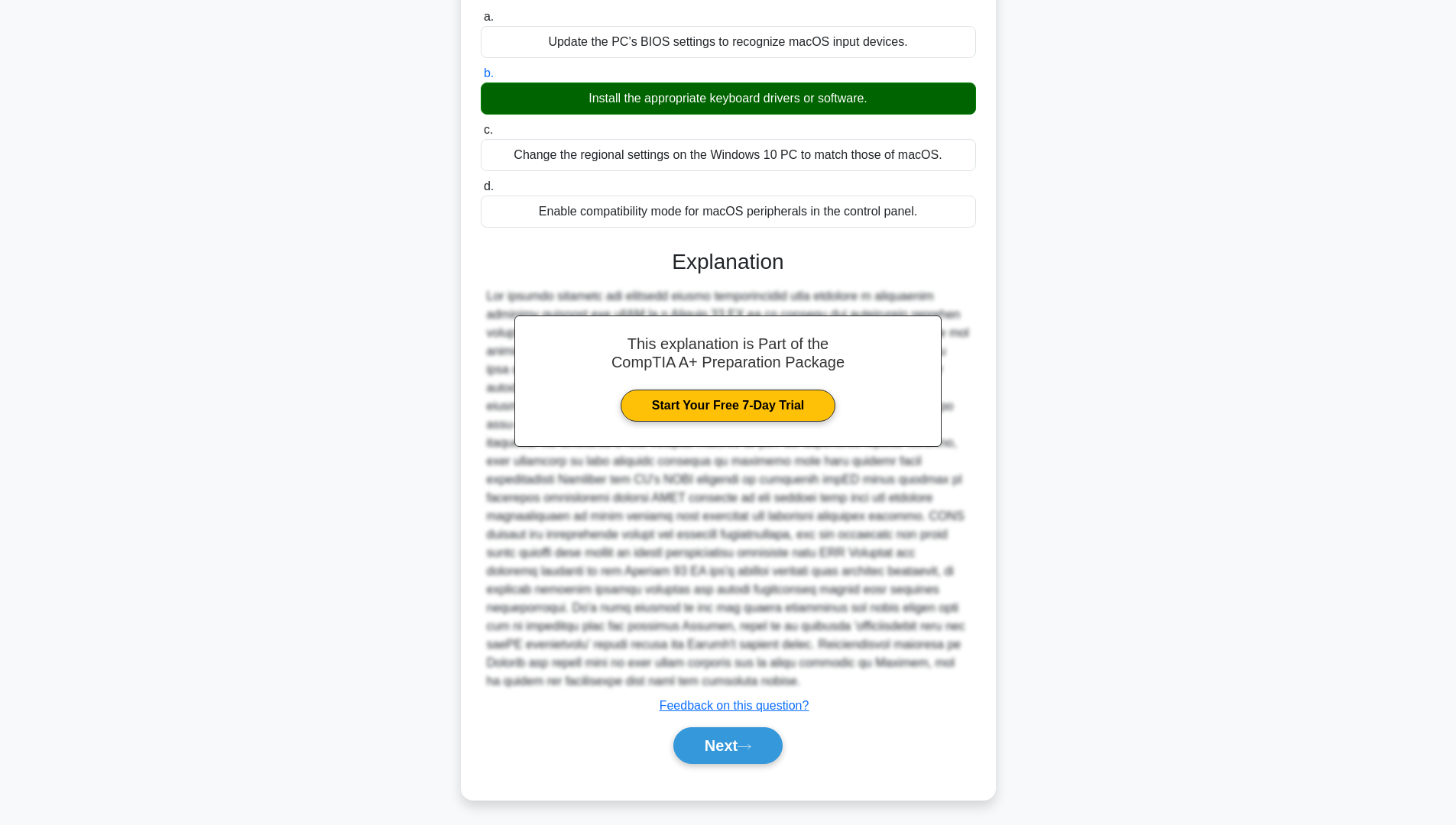
scroll to position [0, 0]
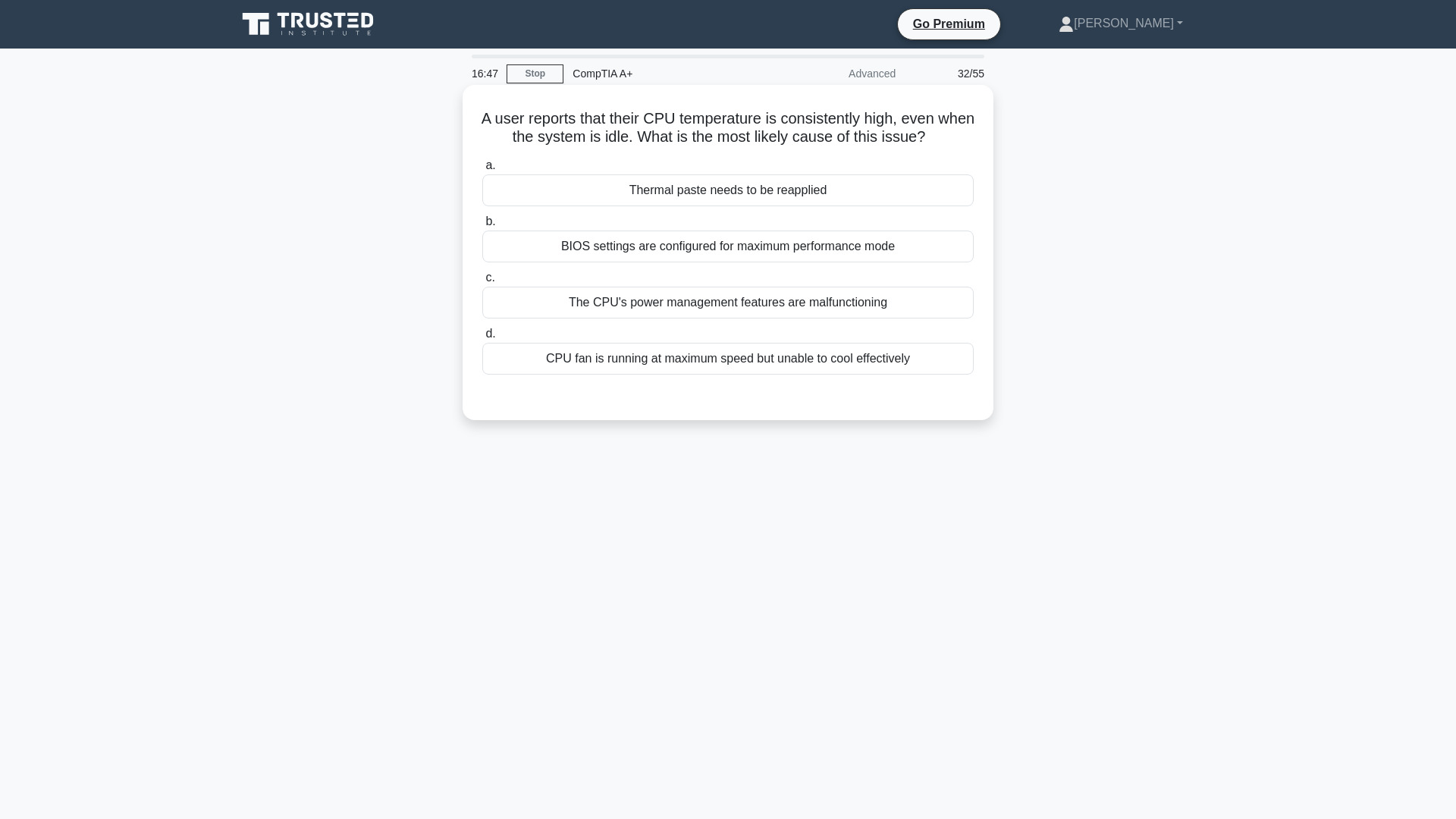
click at [759, 197] on div "Thermal paste needs to be reapplied" at bounding box center [728, 190] width 492 height 32
click at [482, 171] on input "a. Thermal paste needs to be reapplied" at bounding box center [482, 165] width 0 height 10
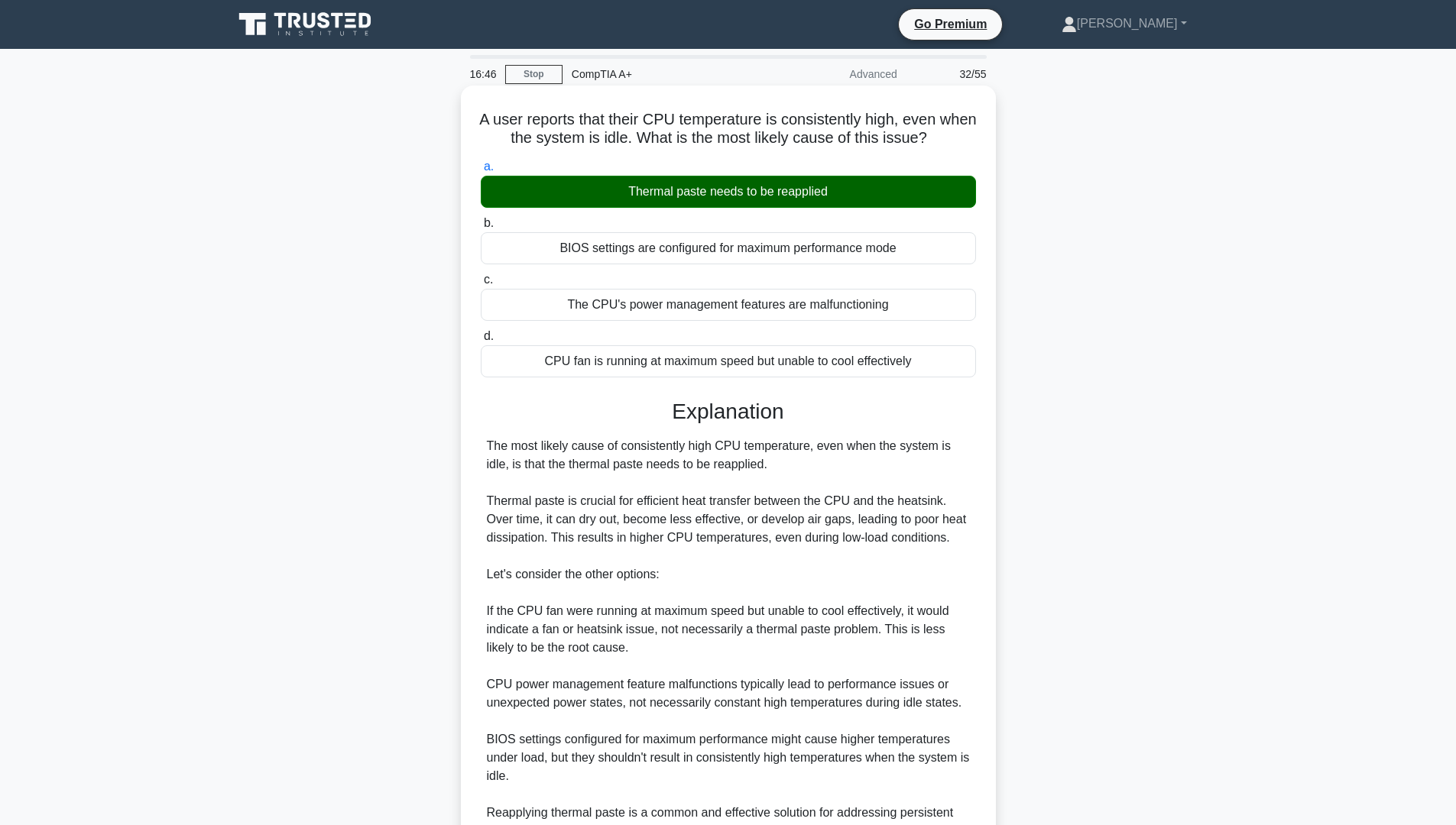
scroll to position [152, 0]
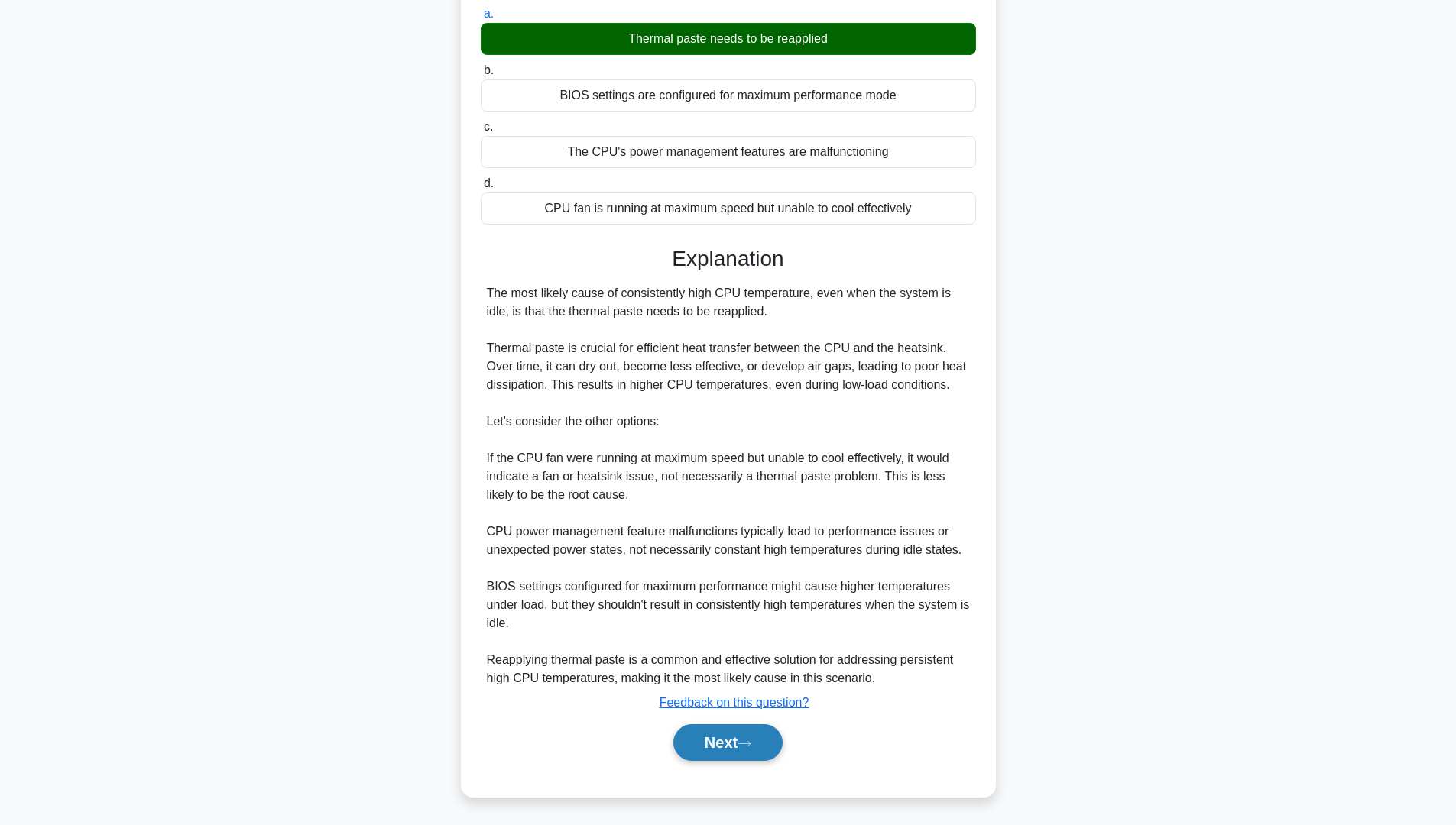
click at [724, 732] on button "Next" at bounding box center [728, 742] width 110 height 37
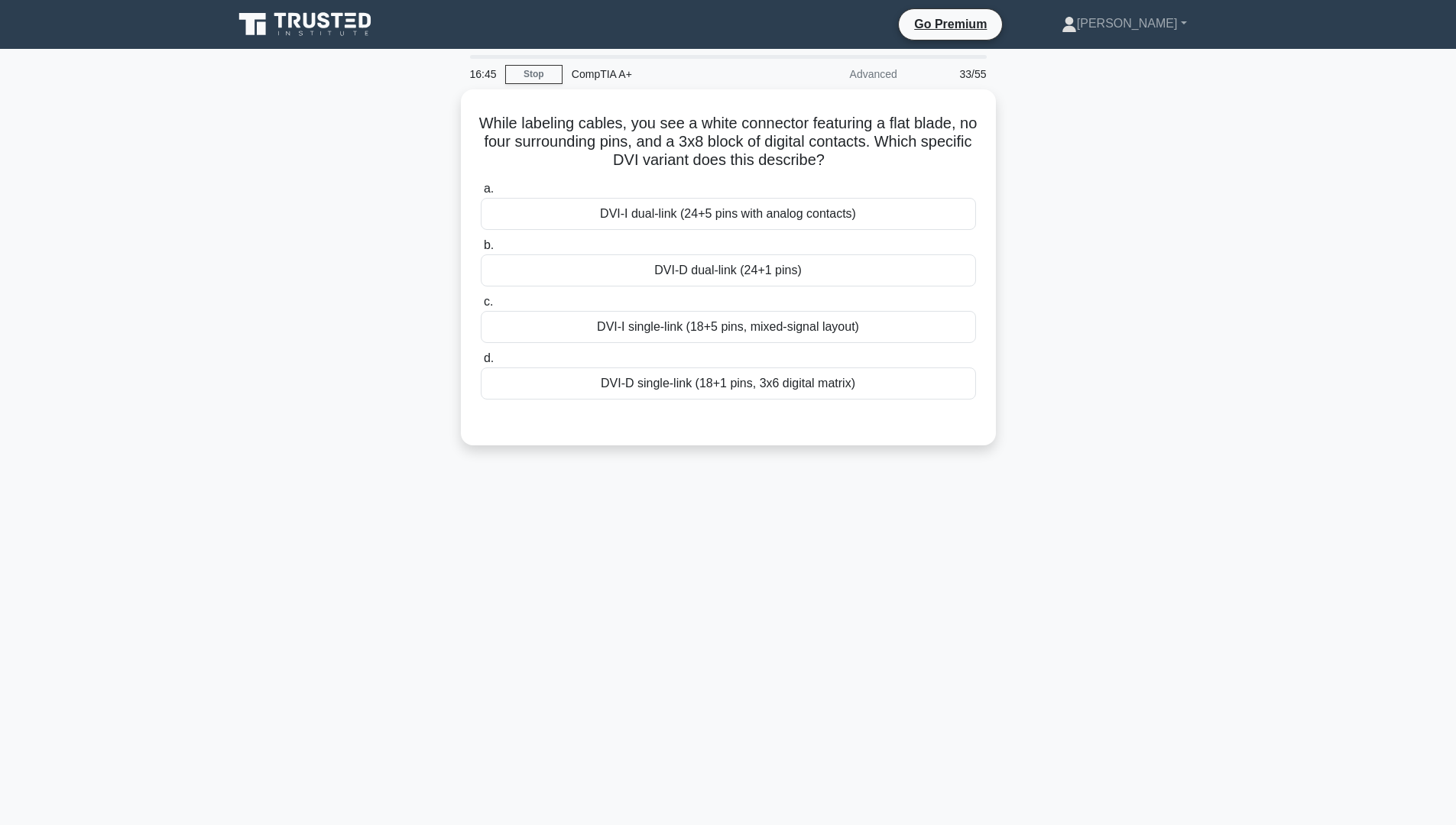
scroll to position [0, 0]
drag, startPoint x: 491, startPoint y: 117, endPoint x: 865, endPoint y: 159, distance: 376.4
click at [865, 159] on h5 "While labeling cables, you see a white connector featuring a flat blade, no fou…" at bounding box center [733, 138] width 498 height 56
copy h5 "While labeling cables, you see a white connector featuring a flat blade, no fou…"
click at [744, 261] on div "DVI-D dual-link (24+1 pins)" at bounding box center [733, 266] width 495 height 32
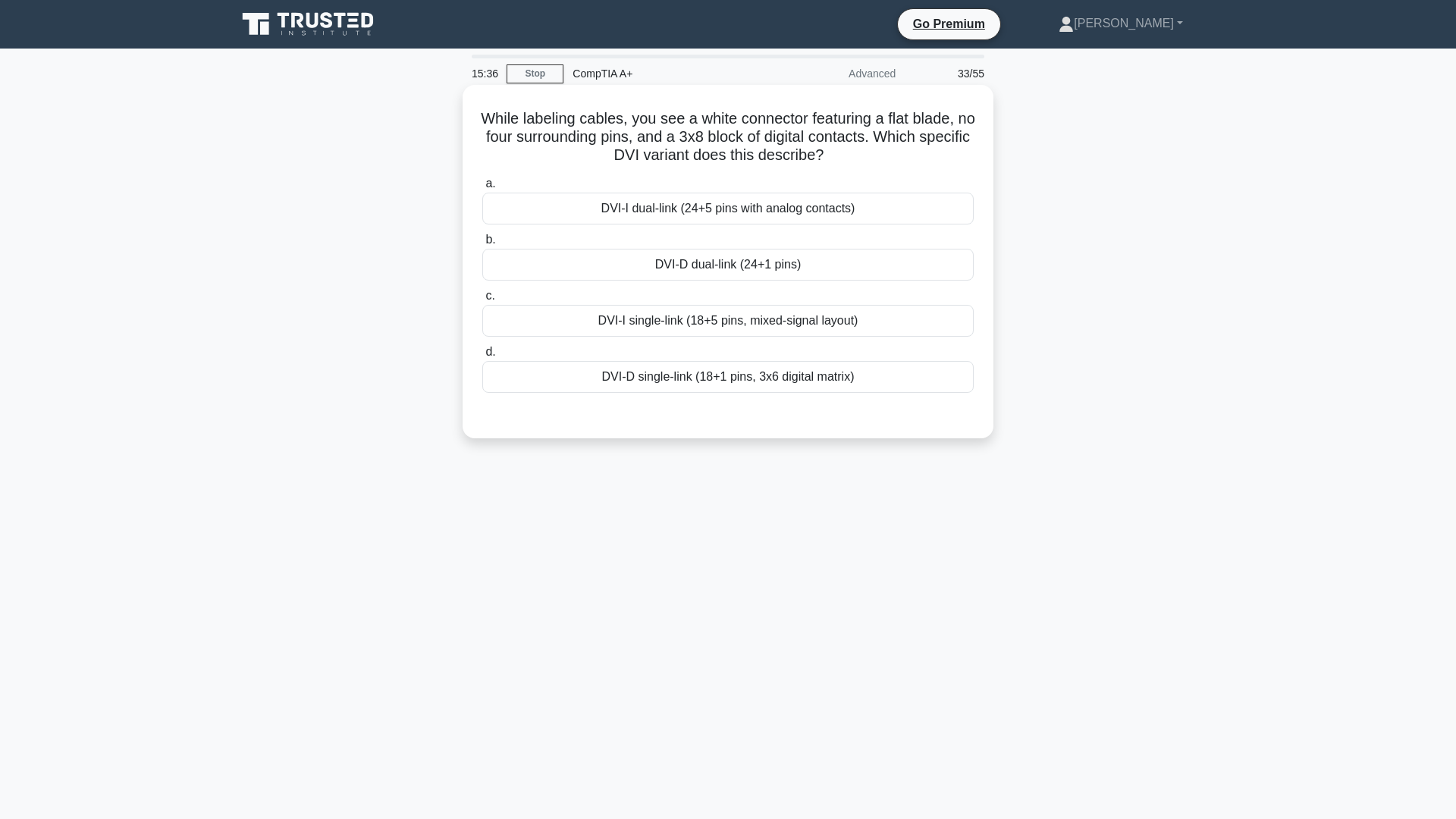
click at [482, 245] on input "b. DVI-D dual-link (24+1 pins)" at bounding box center [482, 240] width 0 height 10
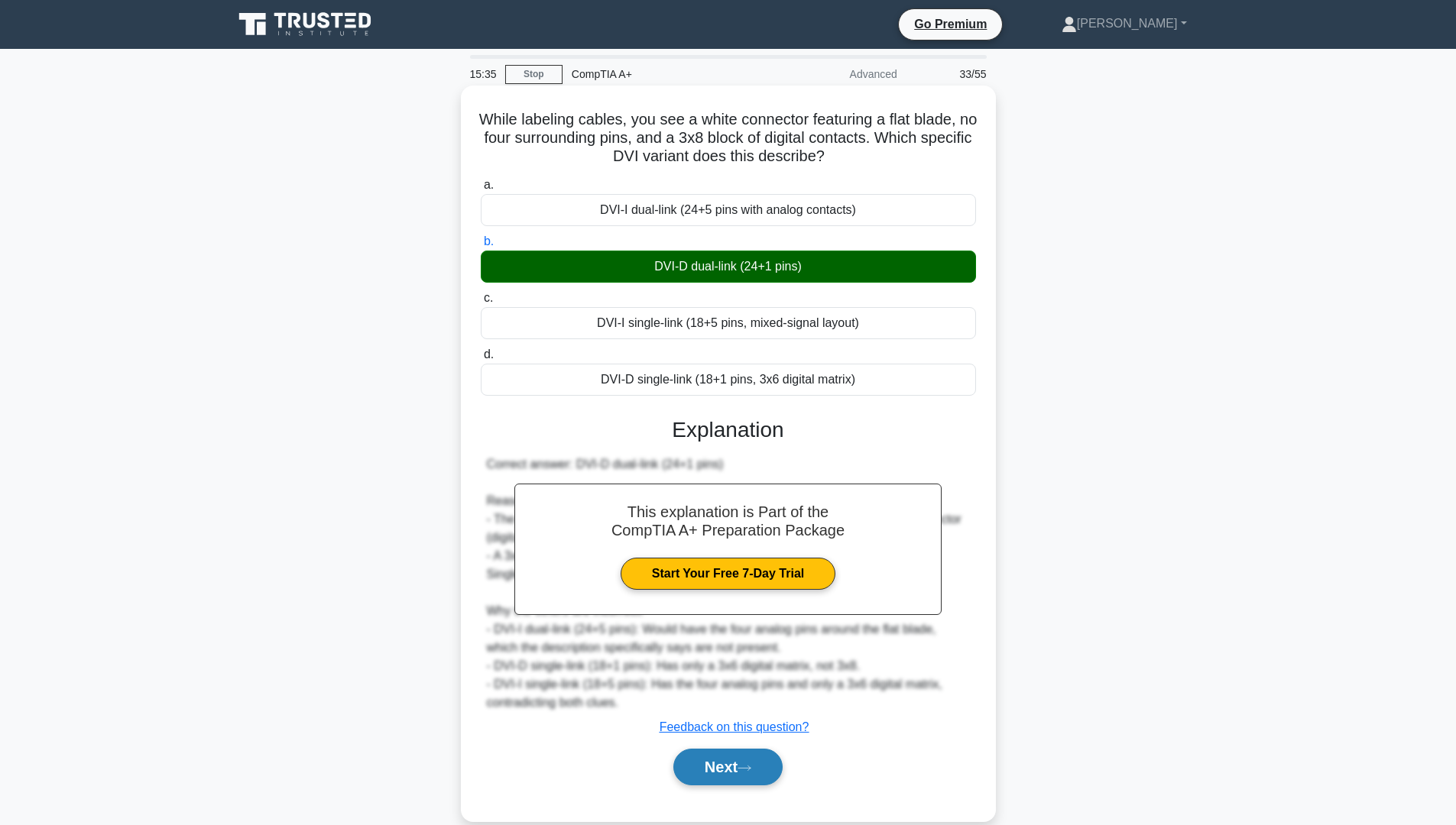
click at [735, 773] on button "Next" at bounding box center [728, 766] width 110 height 37
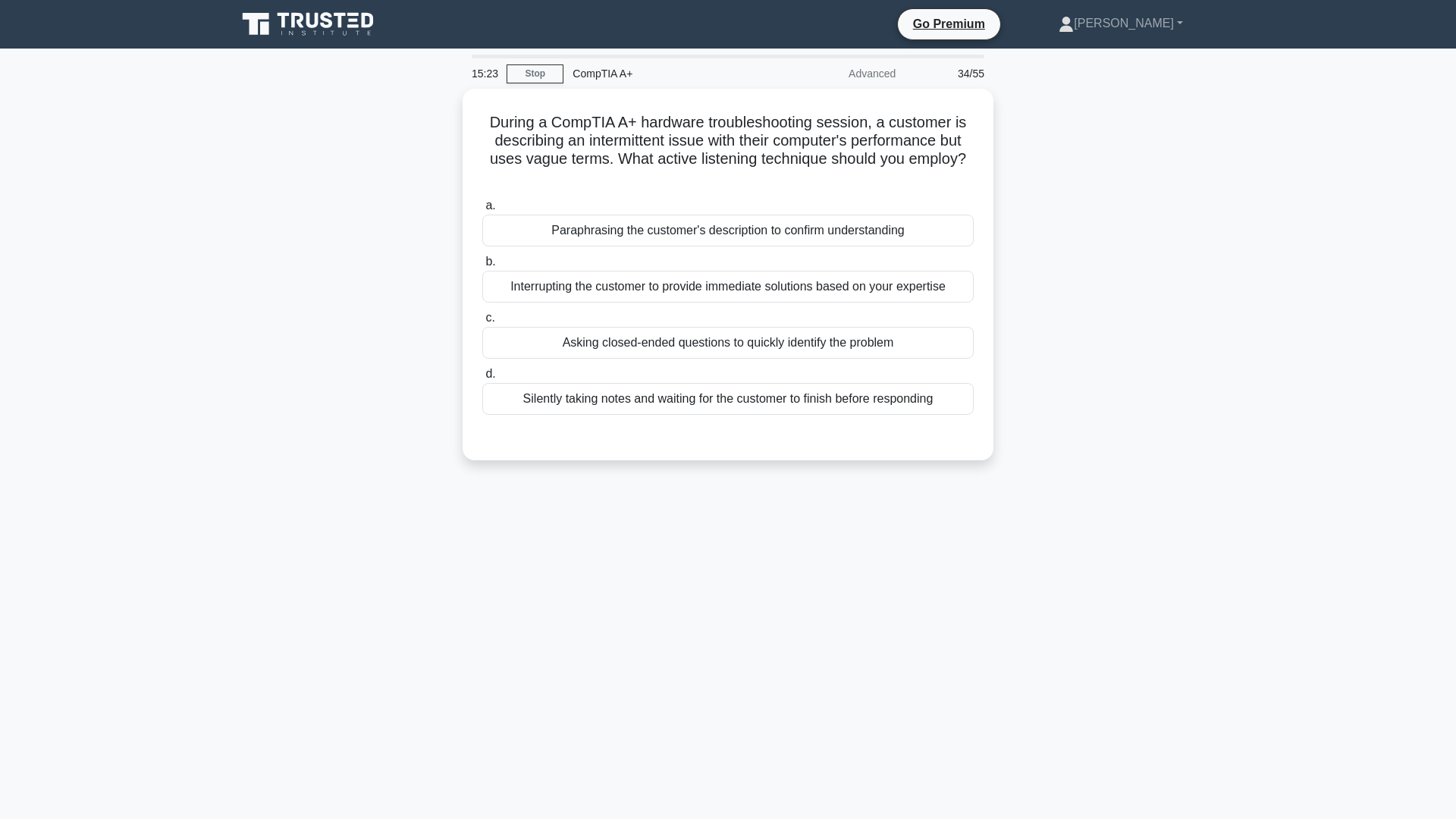
drag, startPoint x: 445, startPoint y: 679, endPoint x: 453, endPoint y: 671, distance: 11.3
click at [447, 678] on div "15:23 Stop CompTIA A+ Advanced 34/55 During a CompTIA A+ hardware troubleshooti…" at bounding box center [728, 433] width 1001 height 758
click at [665, 238] on div "Paraphrasing the customer's description to confirm understanding" at bounding box center [728, 227] width 492 height 32
click at [482, 207] on input "a. Paraphrasing the customer's description to confirm understanding" at bounding box center [482, 202] width 0 height 10
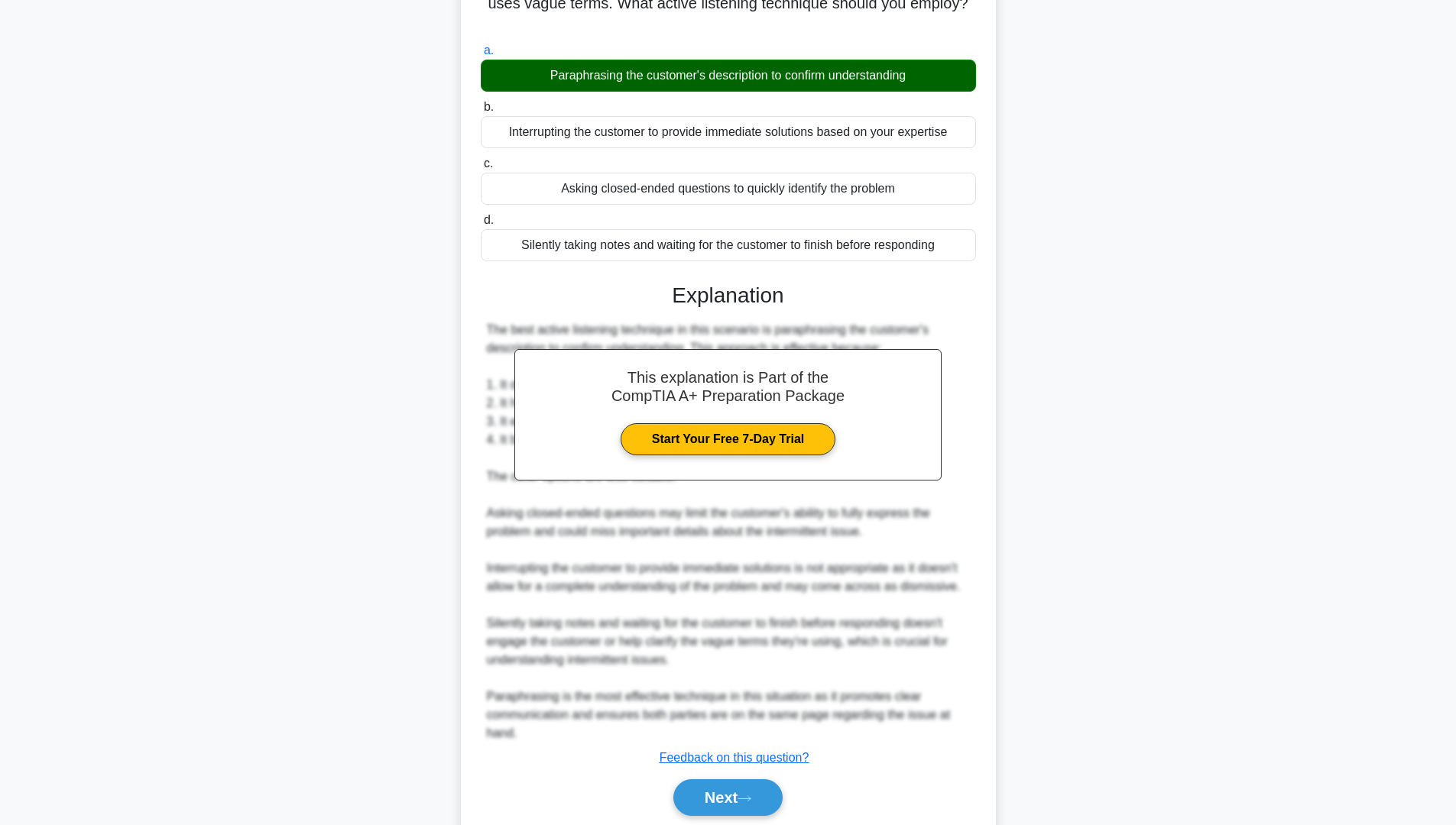
scroll to position [210, 0]
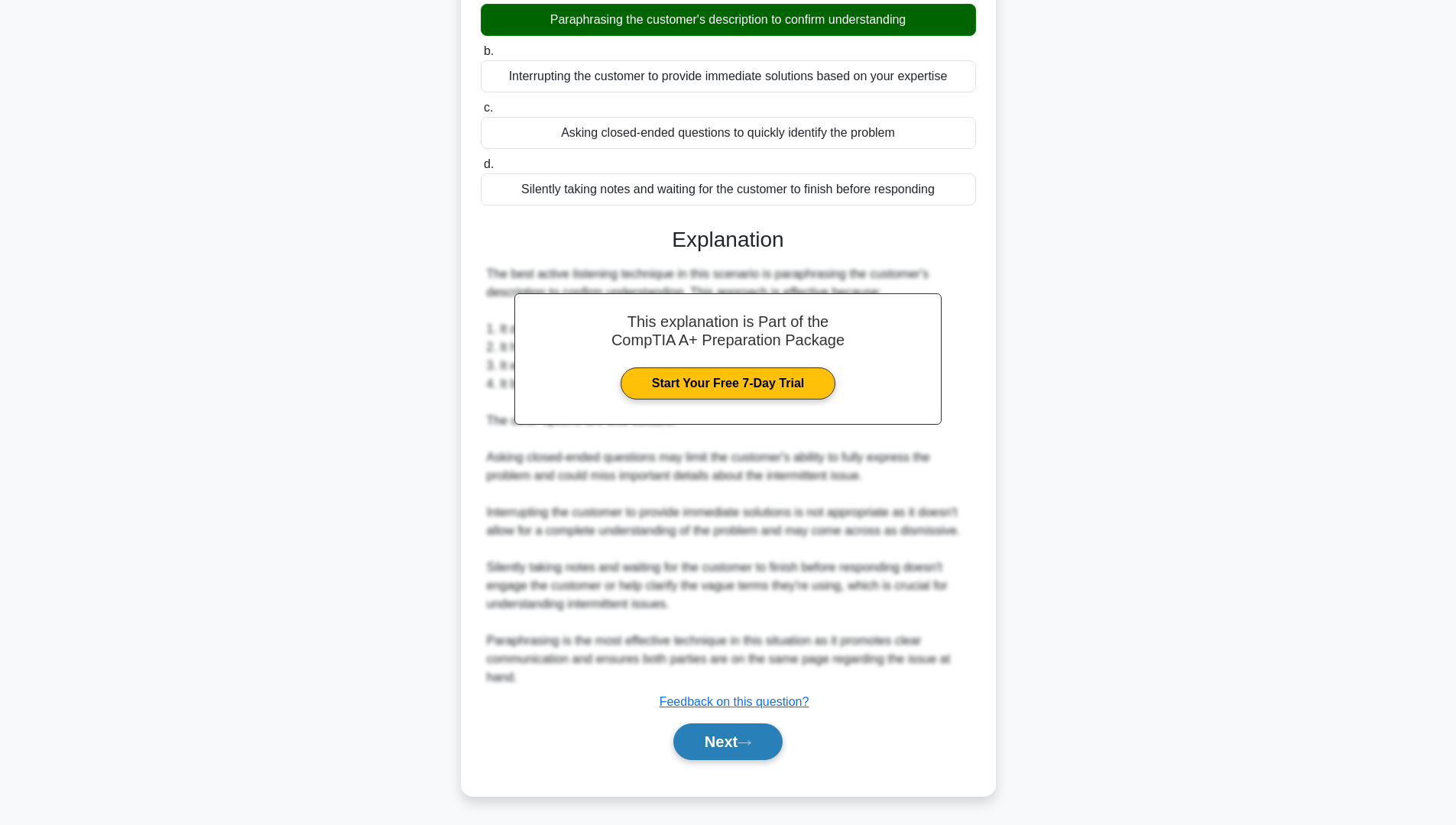
click at [753, 733] on button "Next" at bounding box center [728, 741] width 110 height 37
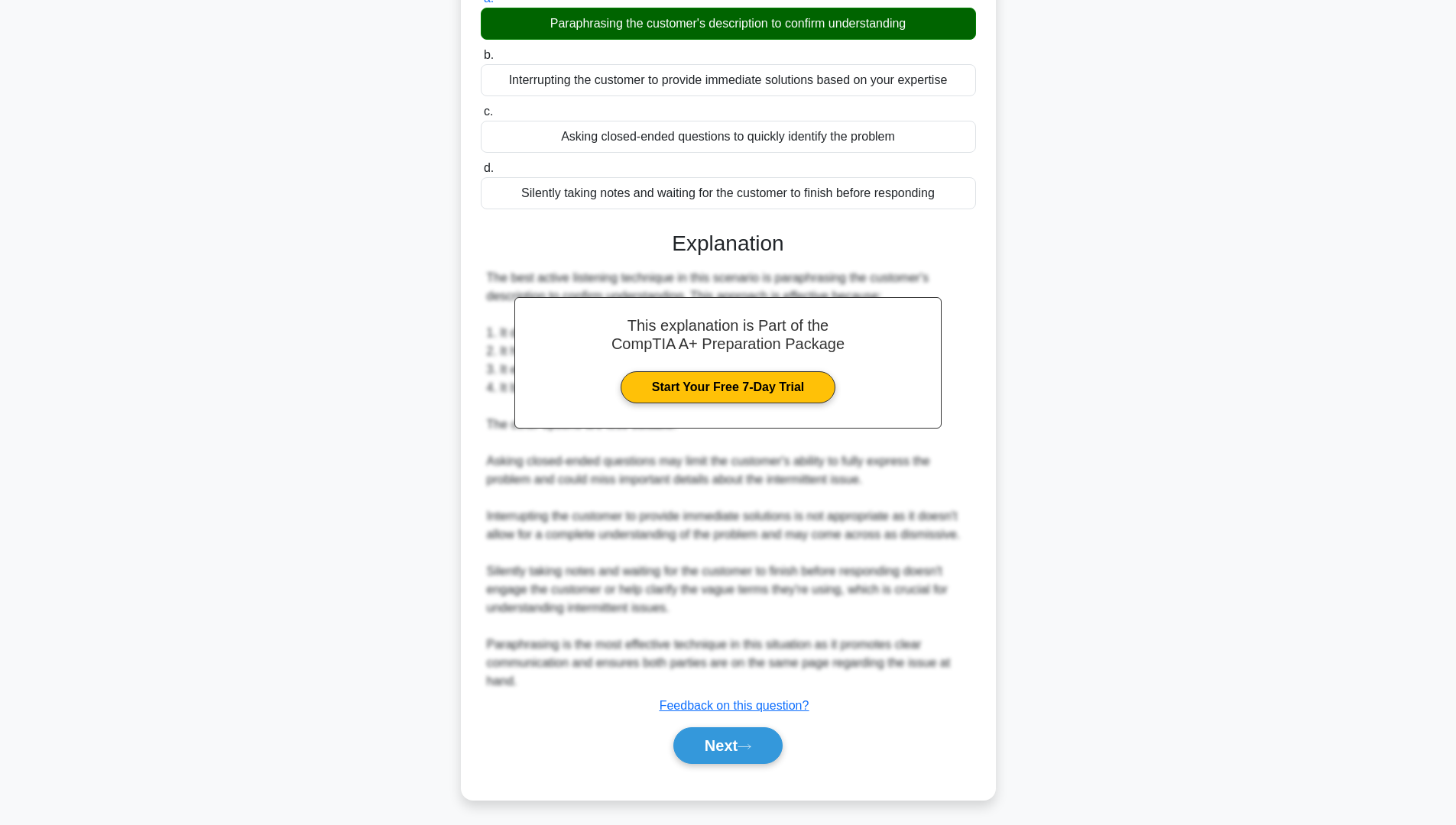
scroll to position [0, 0]
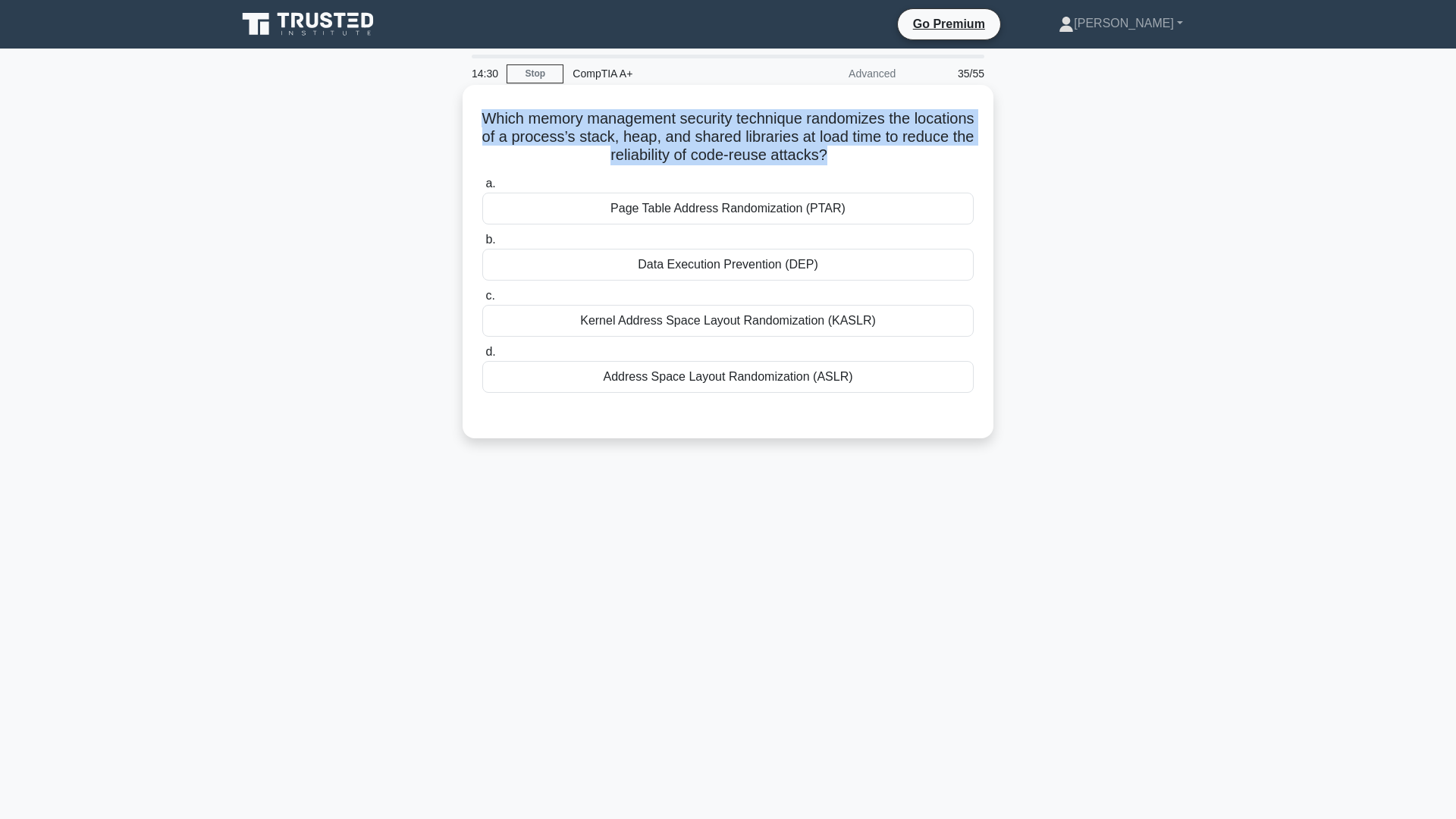
drag, startPoint x: 510, startPoint y: 119, endPoint x: 866, endPoint y: 155, distance: 357.8
click at [866, 155] on h5 "Which memory management security technique randomizes the locations of a proces…" at bounding box center [728, 137] width 495 height 56
copy h5 "Which memory management security technique randomizes the locations of a proces…"
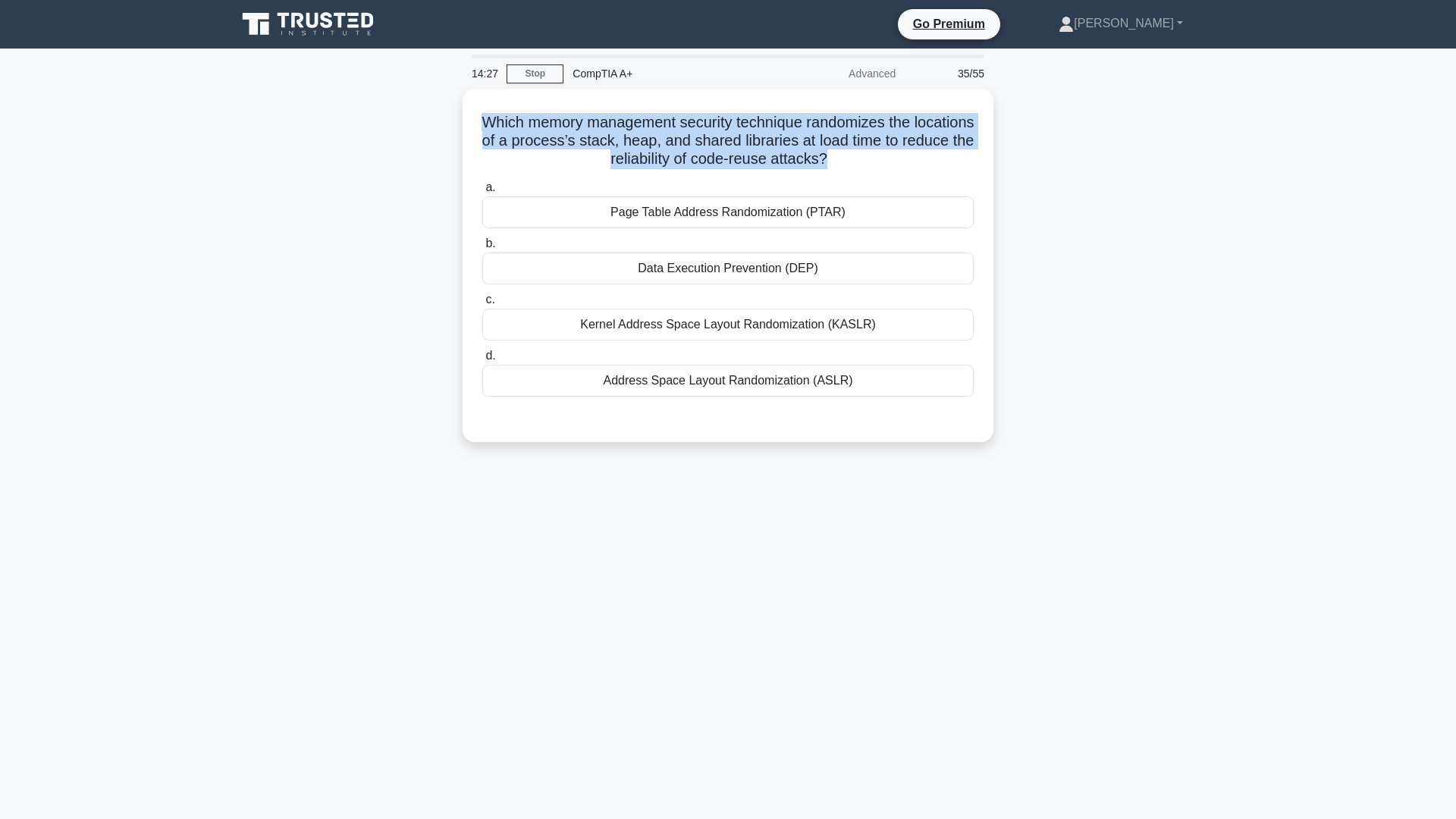
click at [1205, 147] on div "Which memory management security technique randomizes the locations of a proces…" at bounding box center [728, 274] width 1001 height 372
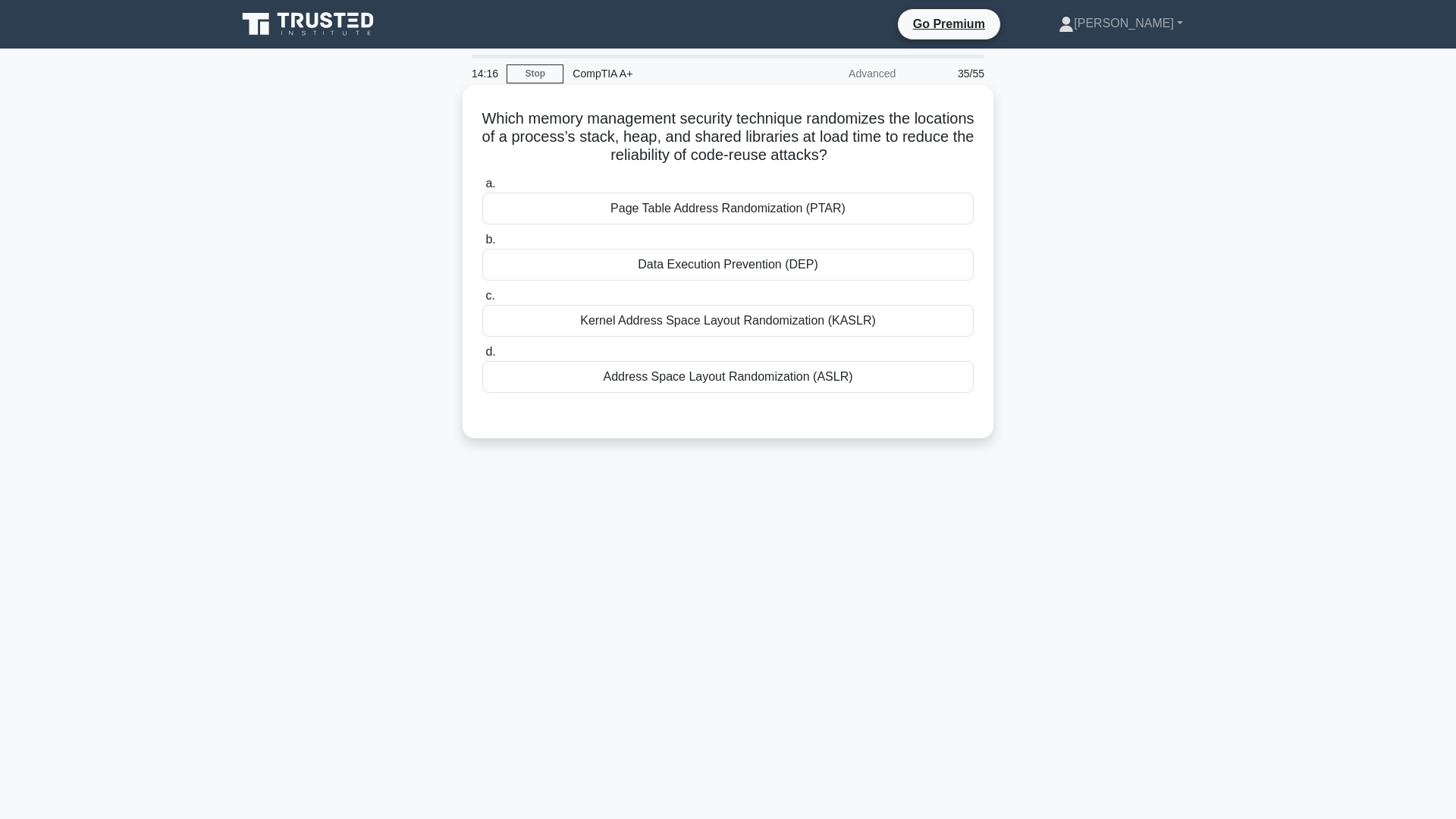
click at [735, 387] on div "Address Space Layout Randomization (ASLR)" at bounding box center [728, 377] width 492 height 32
click at [482, 357] on input "d. Address Space Layout Randomization (ASLR)" at bounding box center [482, 352] width 0 height 10
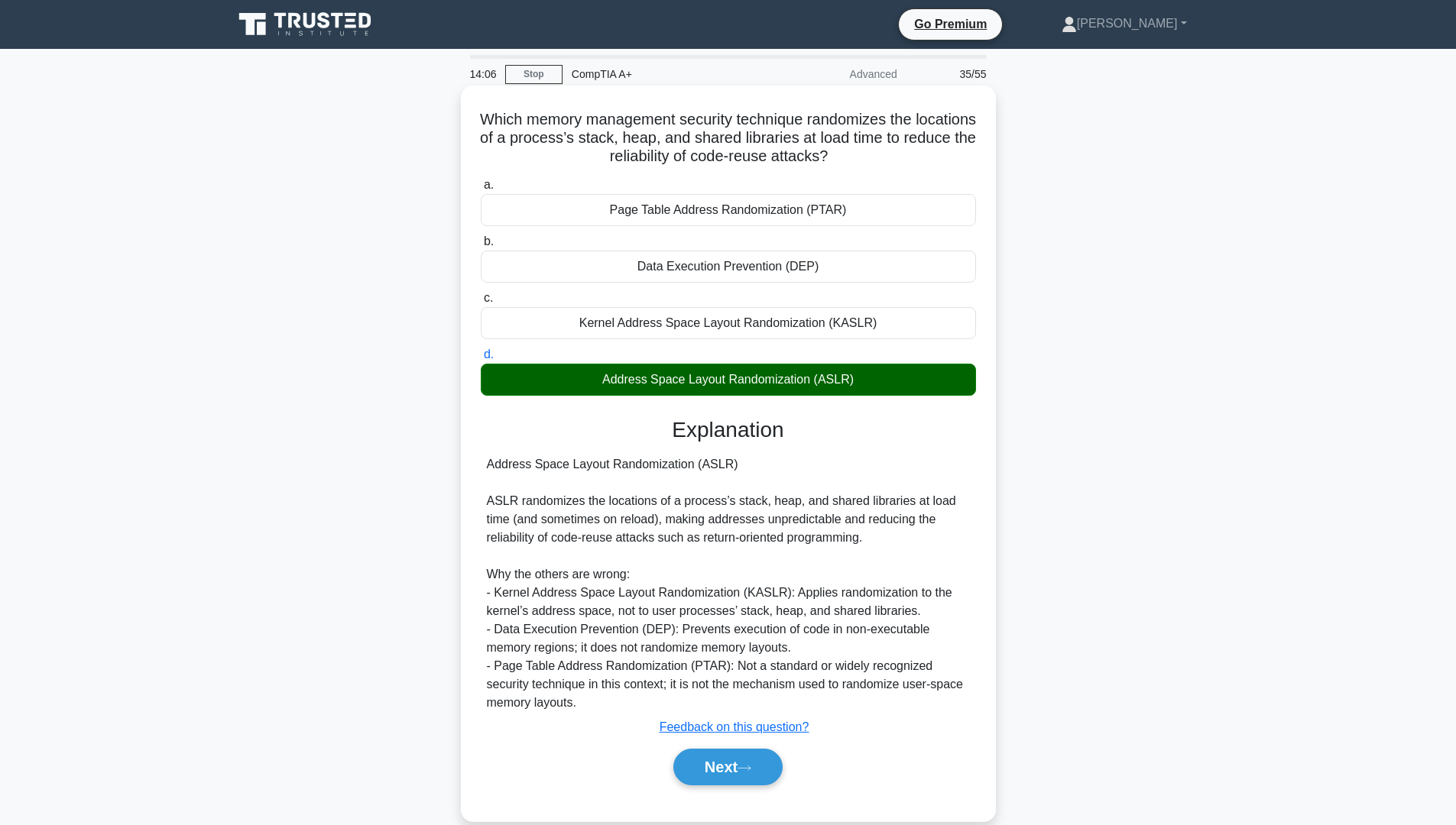
drag, startPoint x: 602, startPoint y: 379, endPoint x: 854, endPoint y: 383, distance: 252.0
click at [854, 383] on div "Address Space Layout Randomization (ASLR)" at bounding box center [728, 379] width 495 height 32
copy div "Address Space Layout Randomization (ASLR)"
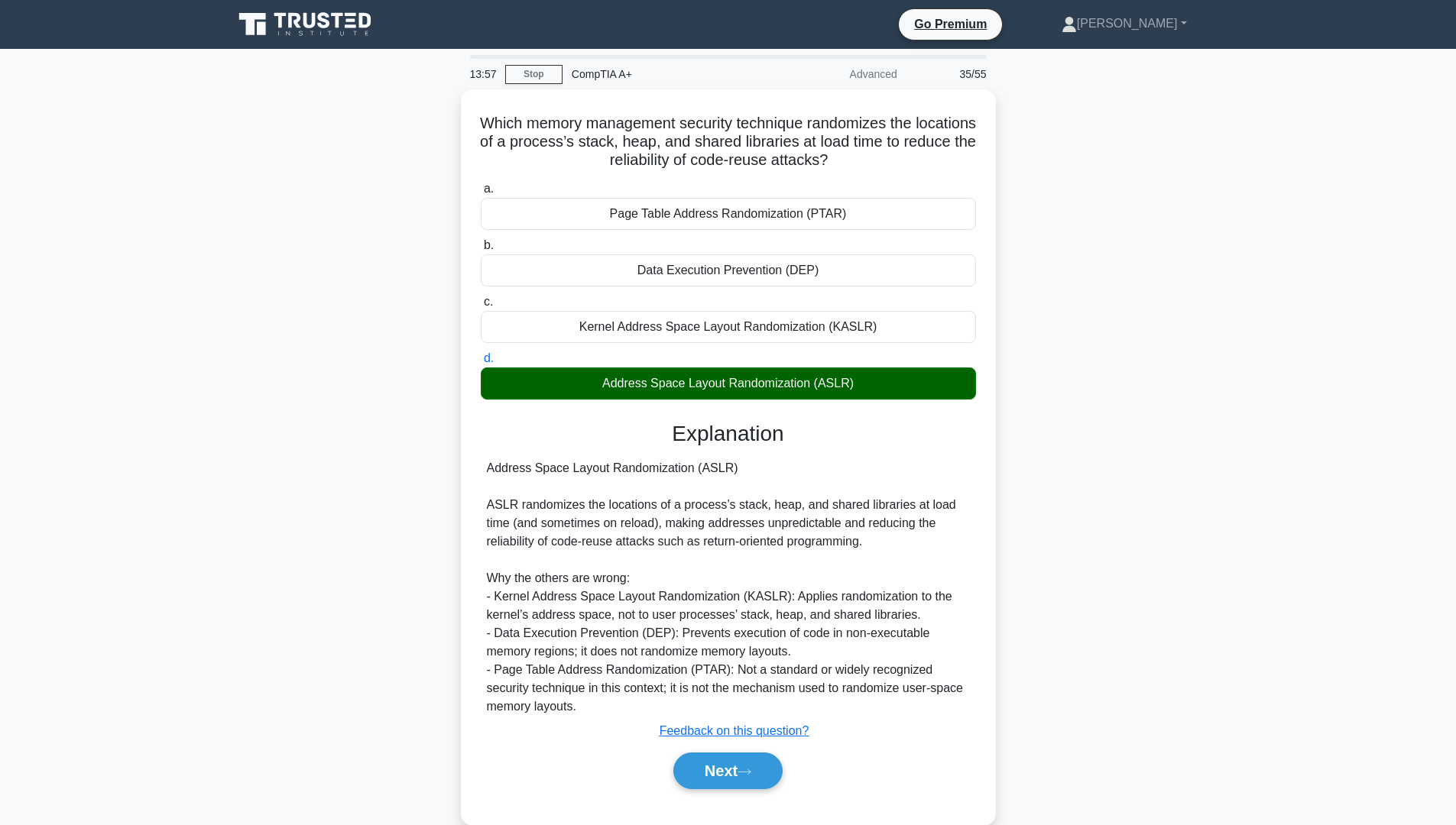
click at [1168, 493] on div "Which memory management security technique randomizes the locations of a proces…" at bounding box center [728, 466] width 1008 height 754
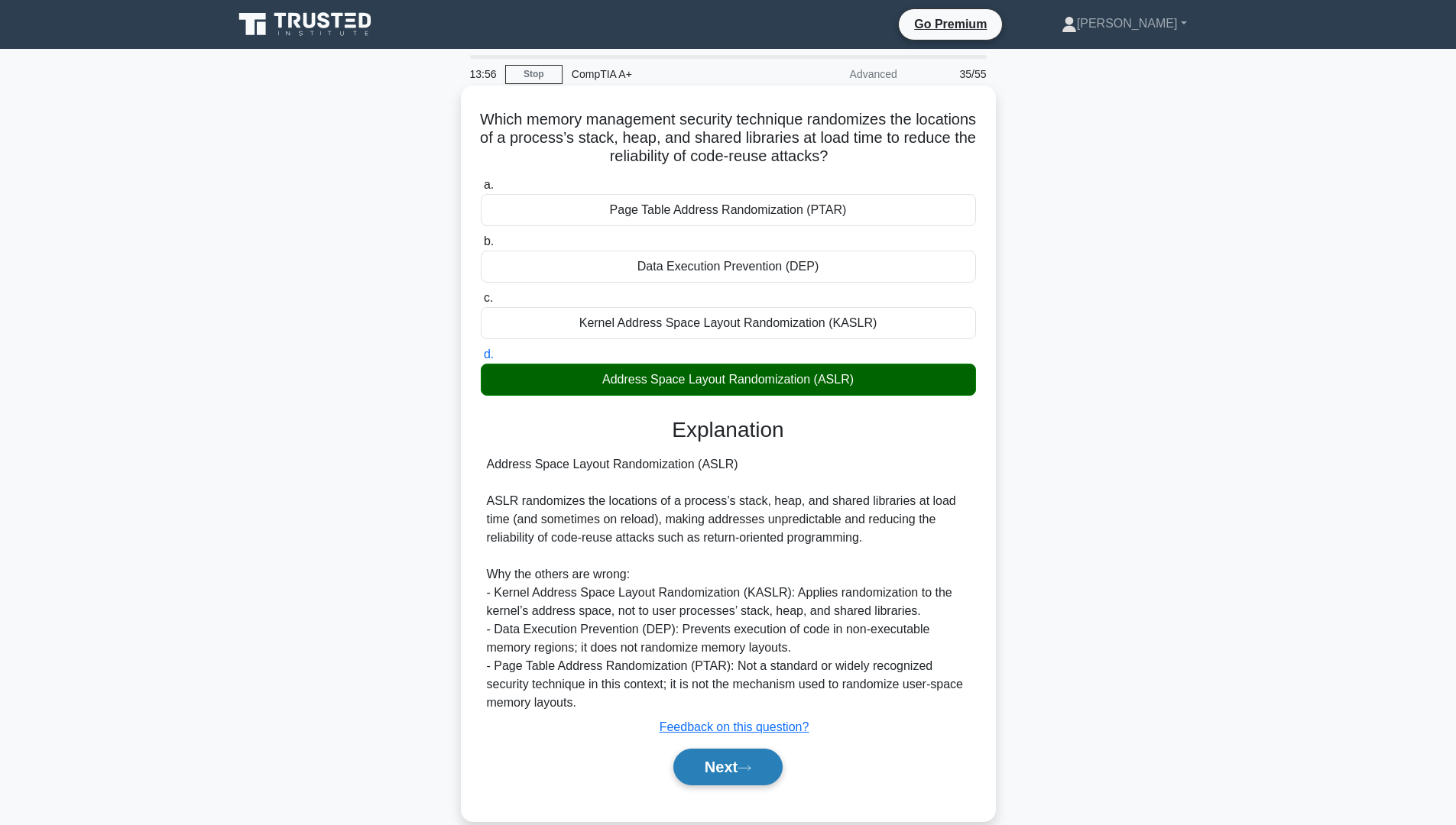
click at [750, 782] on button "Next" at bounding box center [728, 766] width 110 height 37
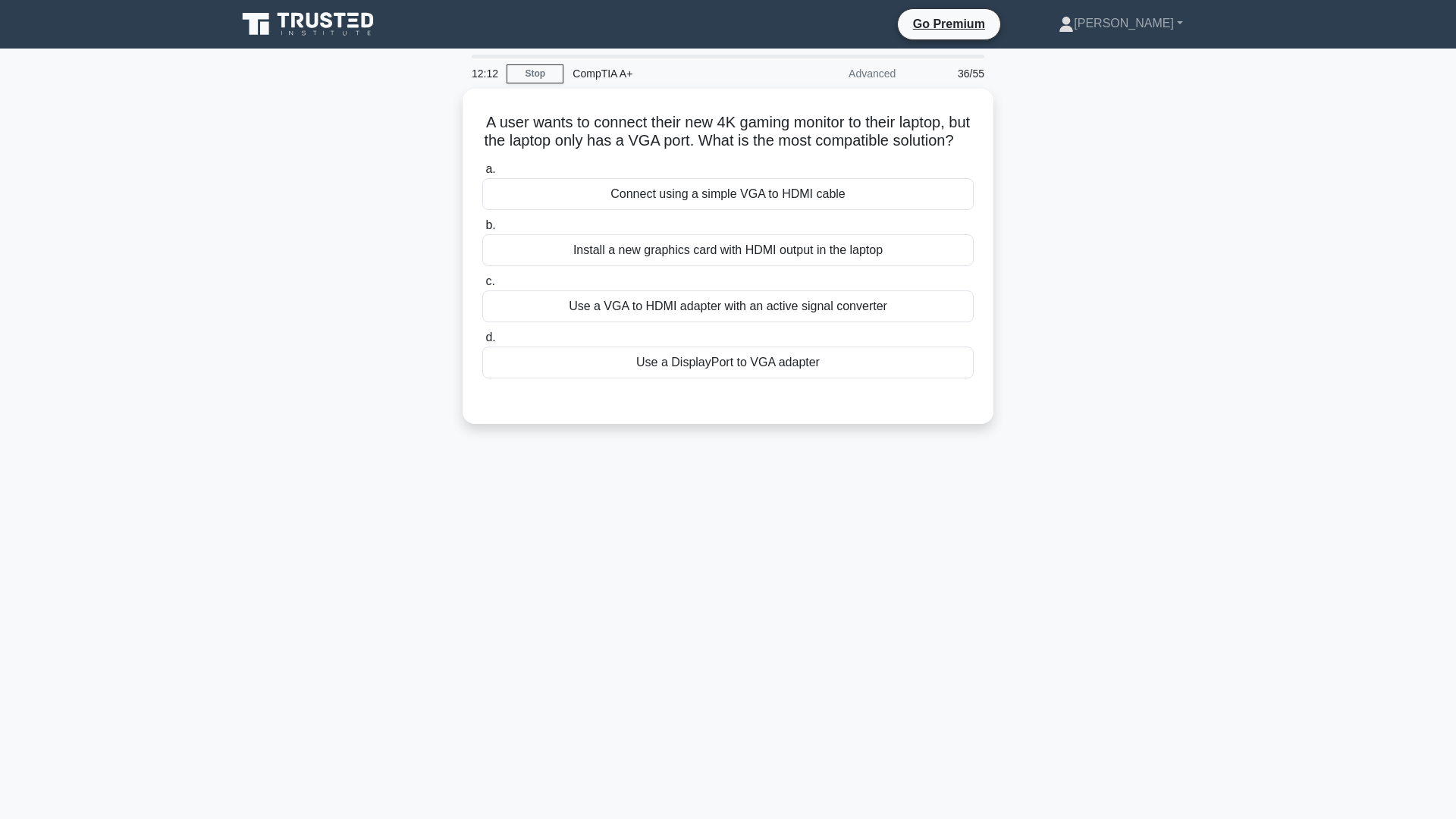
click at [556, 663] on div "12:12 Stop CompTIA A+ Advanced 36/55 A user wants to connect their new 4K gamin…" at bounding box center [728, 433] width 1001 height 758
click at [715, 206] on div "Connect using a simple VGA to HDMI cable" at bounding box center [728, 190] width 492 height 32
click at [482, 171] on input "a. Connect using a simple VGA to HDMI cable" at bounding box center [482, 165] width 0 height 10
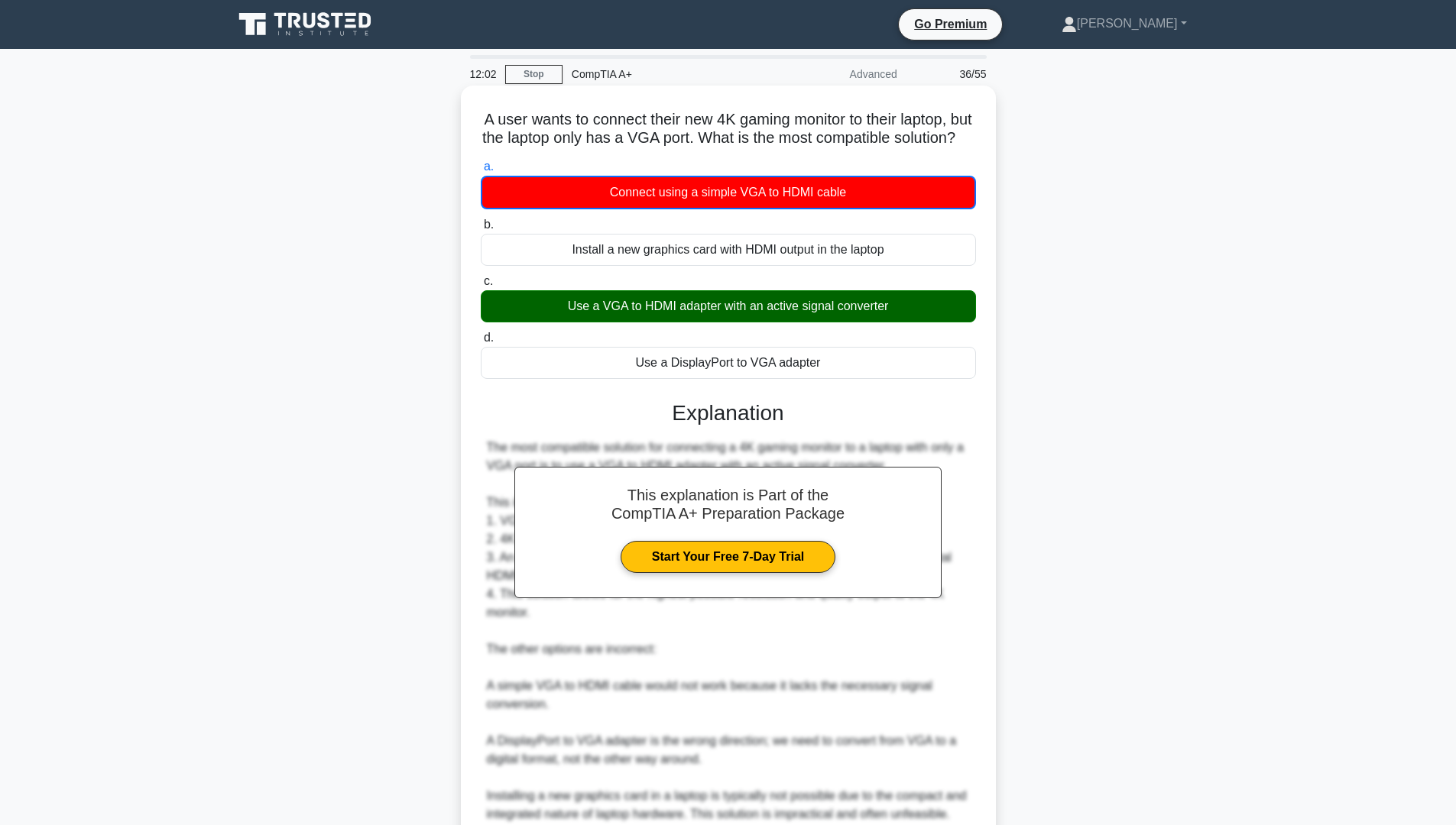
click at [703, 322] on div "Use a VGA to HDMI adapter with an active signal converter" at bounding box center [728, 306] width 495 height 32
click at [480, 286] on input "c. Use a VGA to HDMI adapter with an active signal converter" at bounding box center [480, 282] width 0 height 10
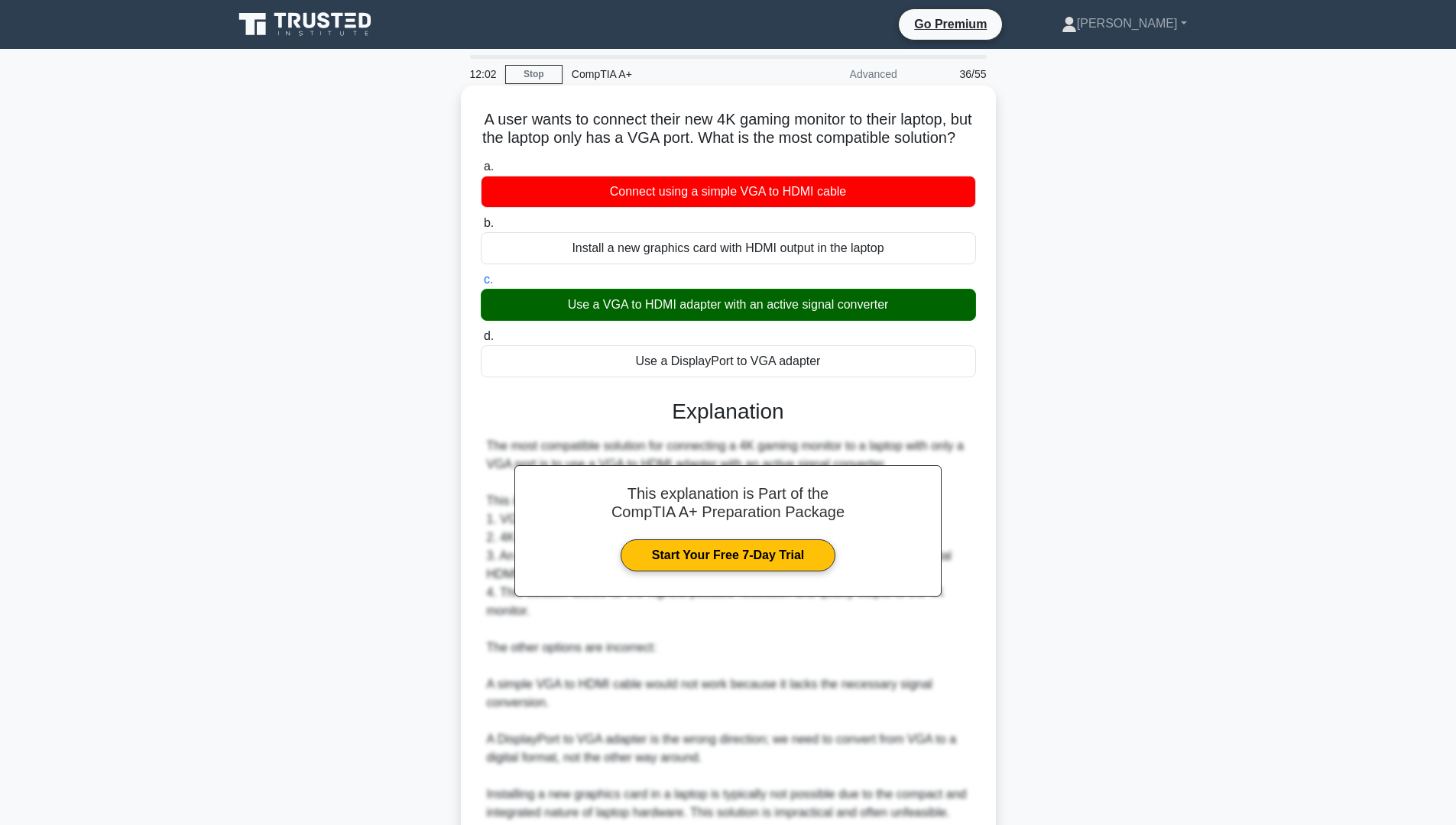
click at [706, 321] on div "Use a VGA to HDMI adapter with an active signal converter" at bounding box center [728, 304] width 495 height 32
click at [480, 285] on input "c. Use a VGA to HDMI adapter with an active signal converter" at bounding box center [480, 280] width 0 height 10
click at [706, 321] on div "Use a VGA to HDMI adapter with an active signal converter" at bounding box center [728, 304] width 495 height 32
click at [480, 285] on input "c. Use a VGA to HDMI adapter with an active signal converter" at bounding box center [480, 280] width 0 height 10
click at [708, 321] on div "Use a VGA to HDMI adapter with an active signal converter" at bounding box center [728, 304] width 495 height 32
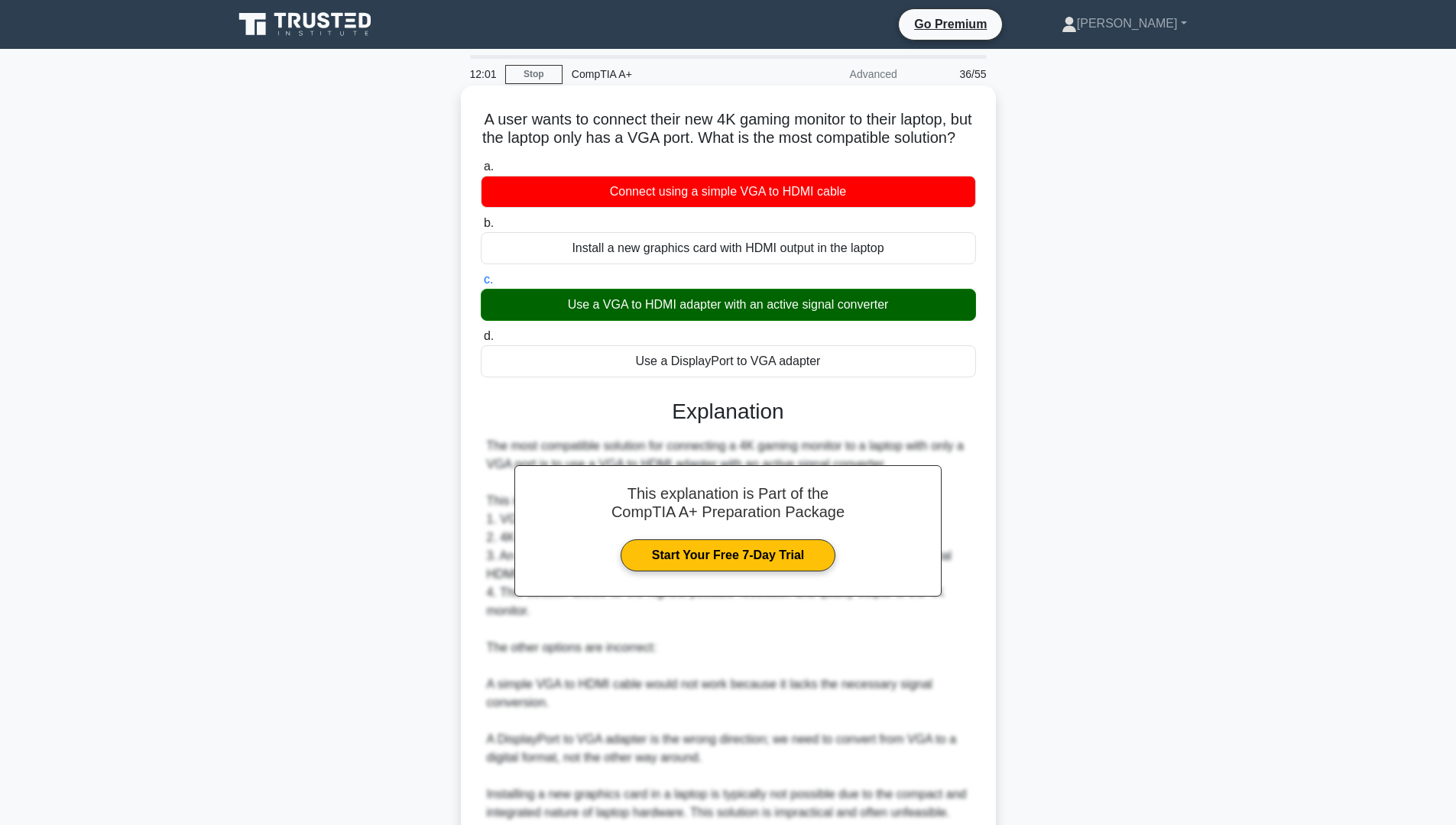
click at [480, 285] on input "c. Use a VGA to HDMI adapter with an active signal converter" at bounding box center [480, 280] width 0 height 10
click at [708, 321] on div "Use a VGA to HDMI adapter with an active signal converter" at bounding box center [728, 304] width 495 height 32
click at [480, 285] on input "c. Use a VGA to HDMI adapter with an active signal converter" at bounding box center [480, 280] width 0 height 10
click at [708, 321] on div "Use a VGA to HDMI adapter with an active signal converter" at bounding box center [728, 304] width 495 height 32
click at [480, 285] on input "c. Use a VGA to HDMI adapter with an active signal converter" at bounding box center [480, 280] width 0 height 10
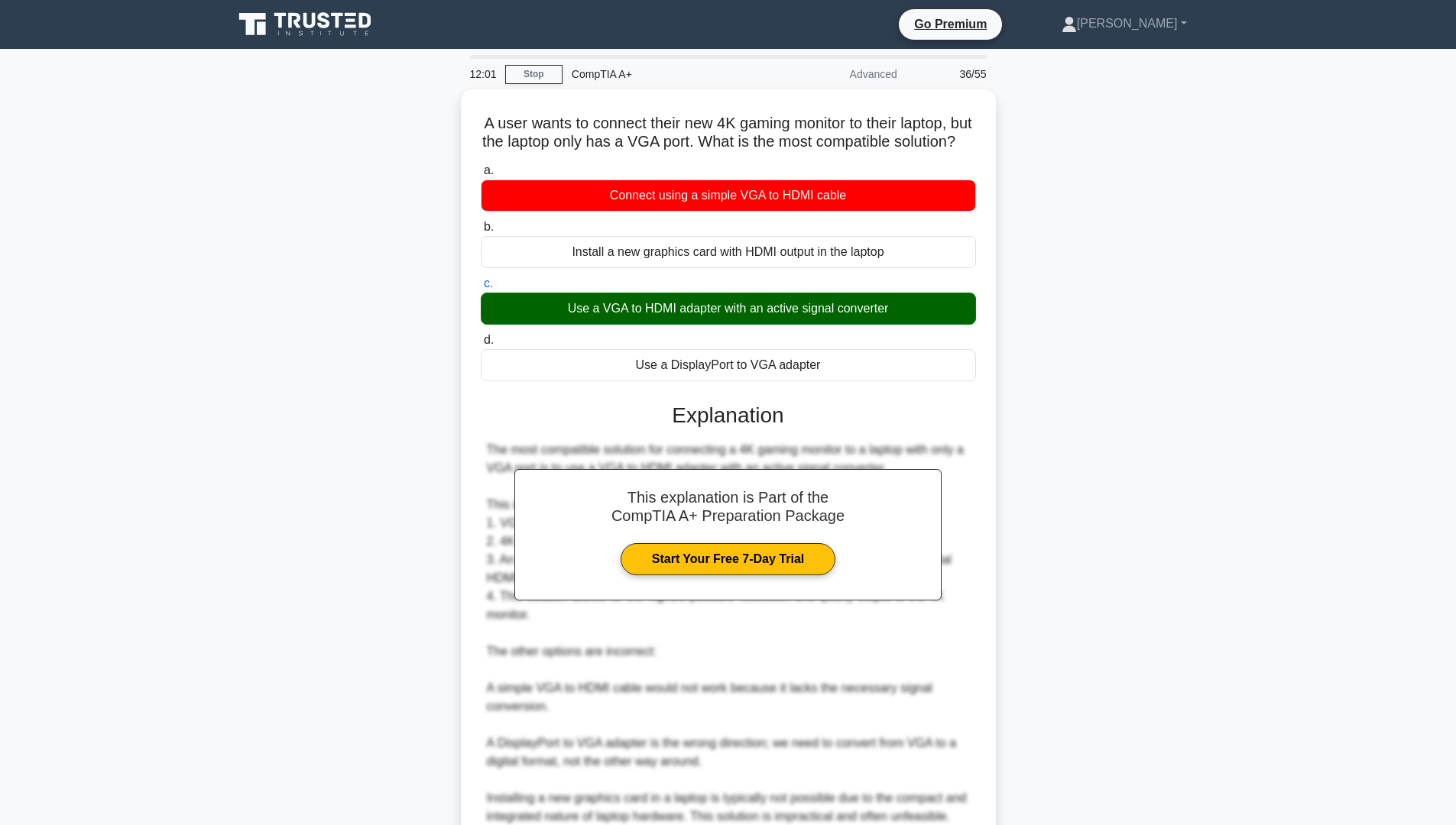
click at [1221, 312] on div "A user wants to connect their new 4K gaming monitor to their laptop, but the la…" at bounding box center [728, 521] width 1008 height 864
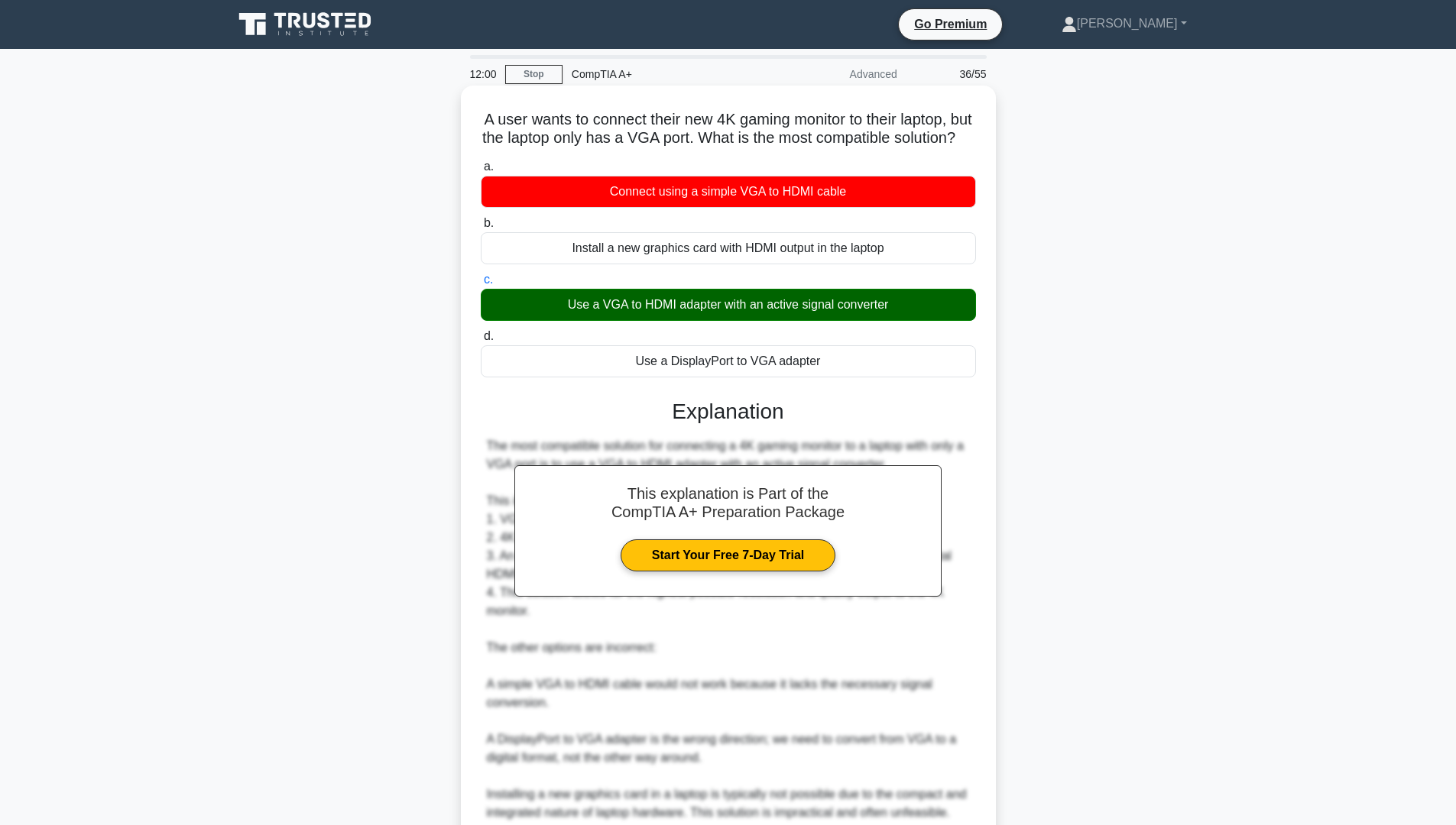
scroll to position [152, 0]
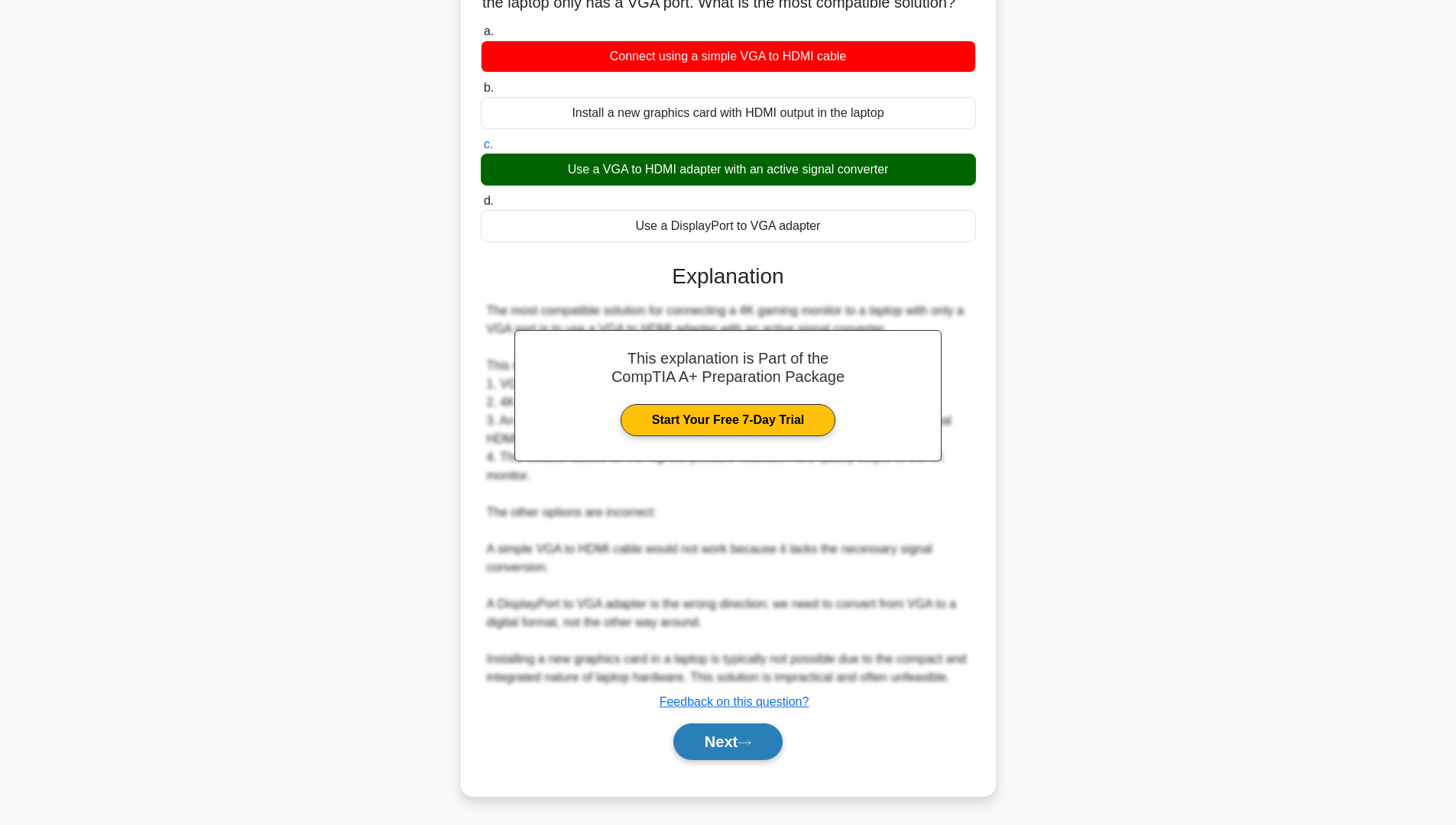
click at [773, 733] on button "Next" at bounding box center [728, 741] width 110 height 37
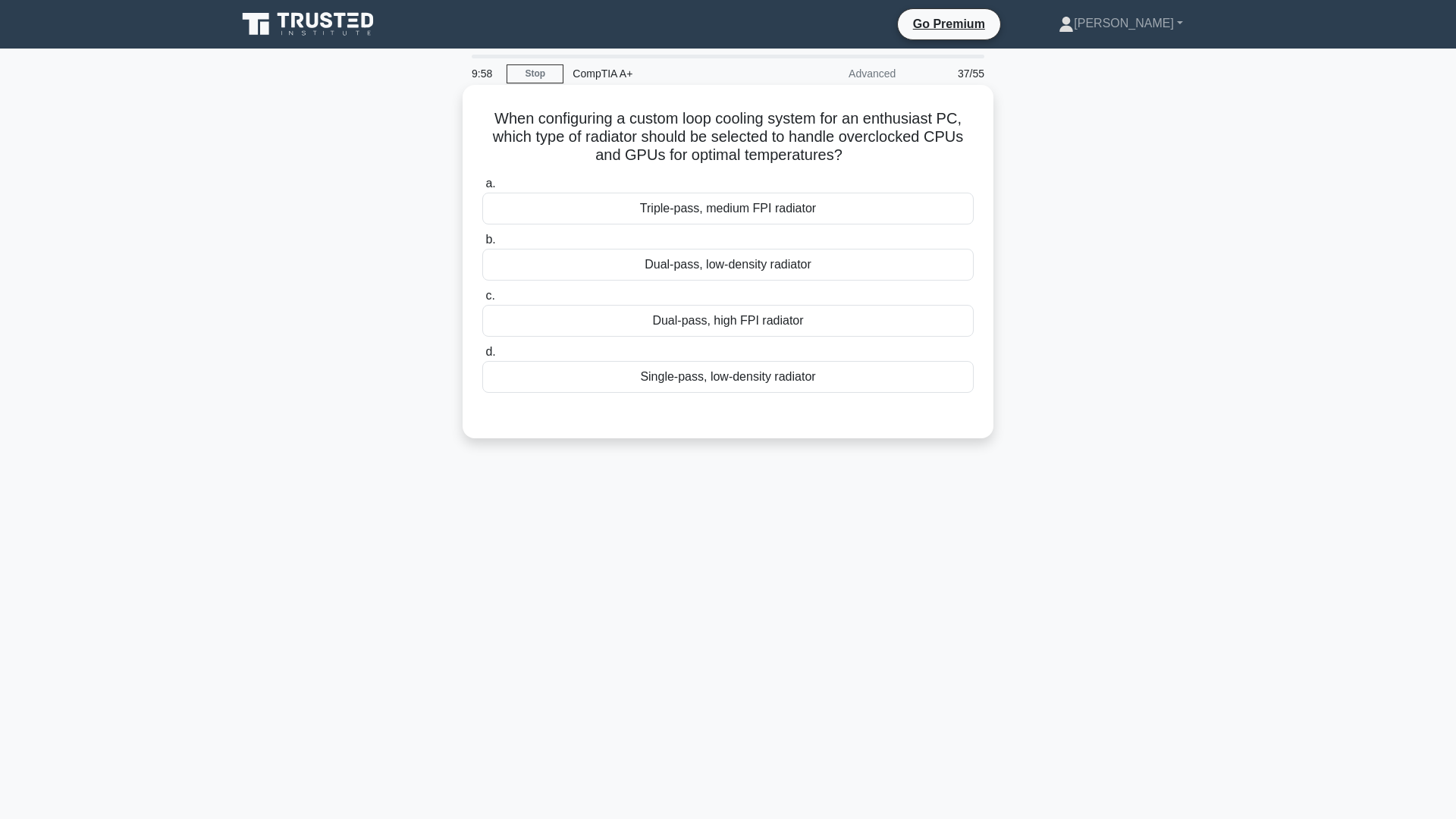
click at [778, 203] on div "Triple-pass, medium FPI radiator" at bounding box center [728, 208] width 492 height 32
click at [482, 189] on input "a. Triple-pass, medium FPI radiator" at bounding box center [482, 184] width 0 height 10
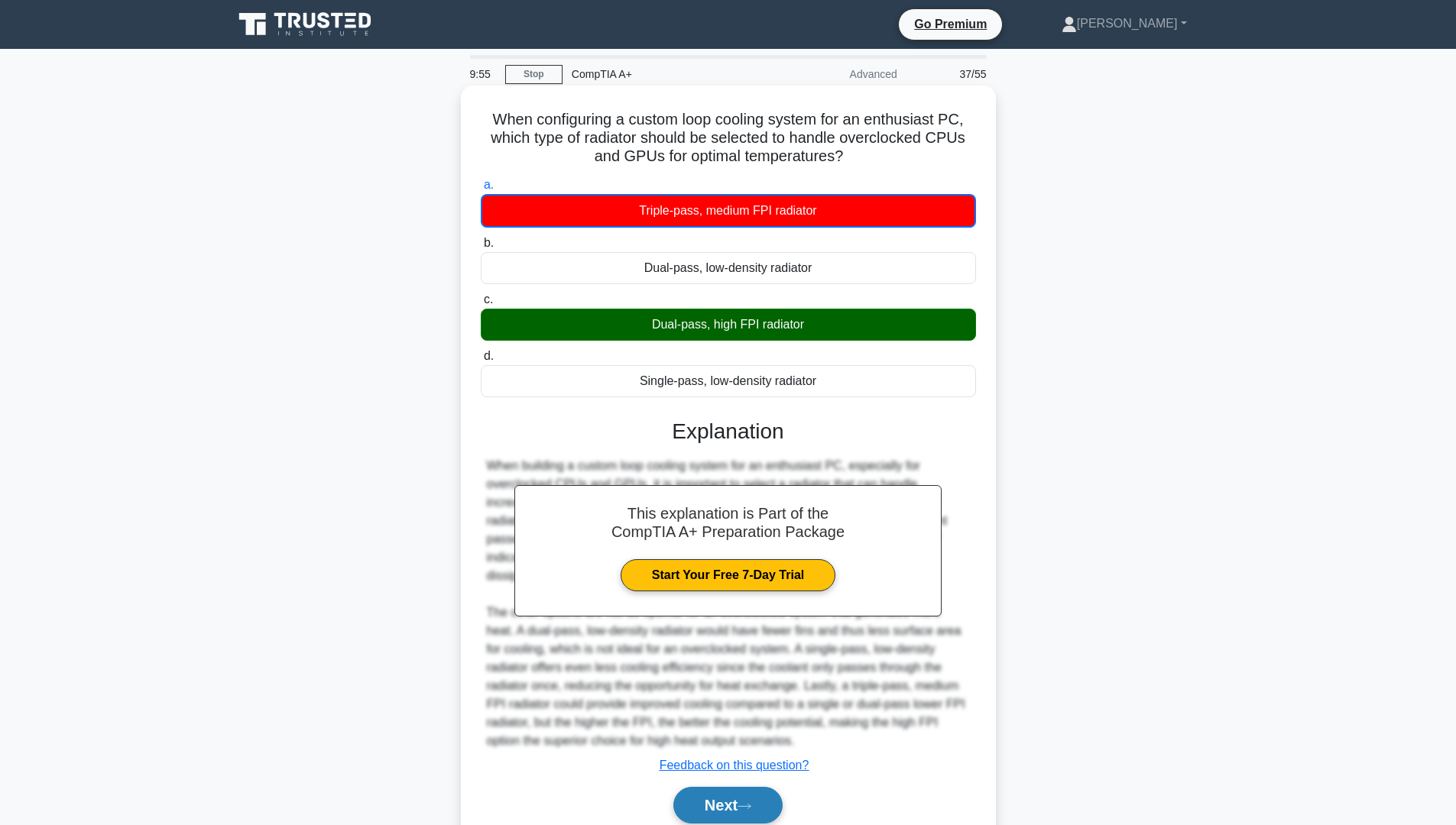
click at [699, 787] on button "Next" at bounding box center [728, 805] width 110 height 37
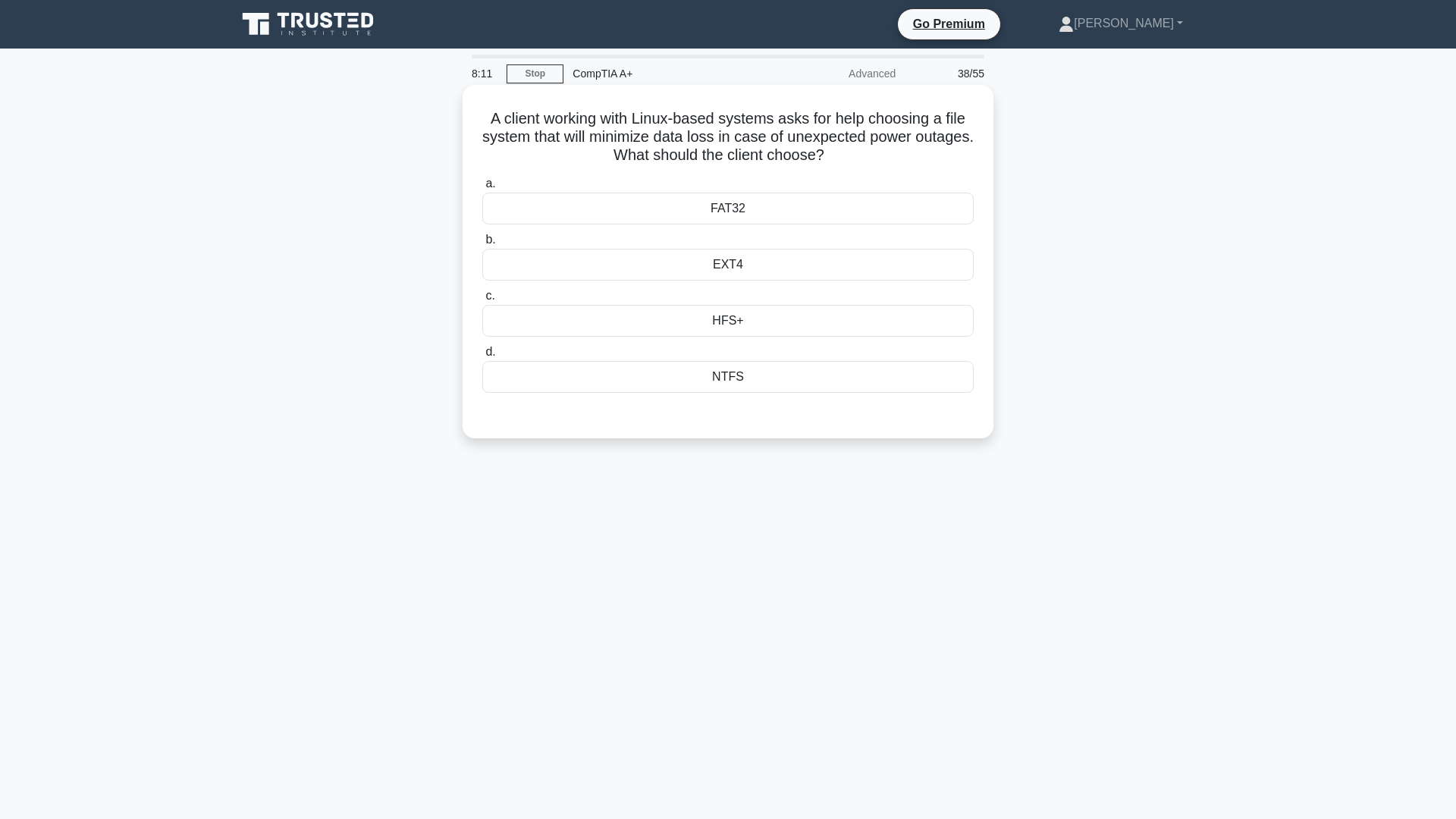
click at [748, 213] on div "FAT32" at bounding box center [728, 208] width 492 height 32
click at [482, 189] on input "a. FAT32" at bounding box center [482, 184] width 0 height 10
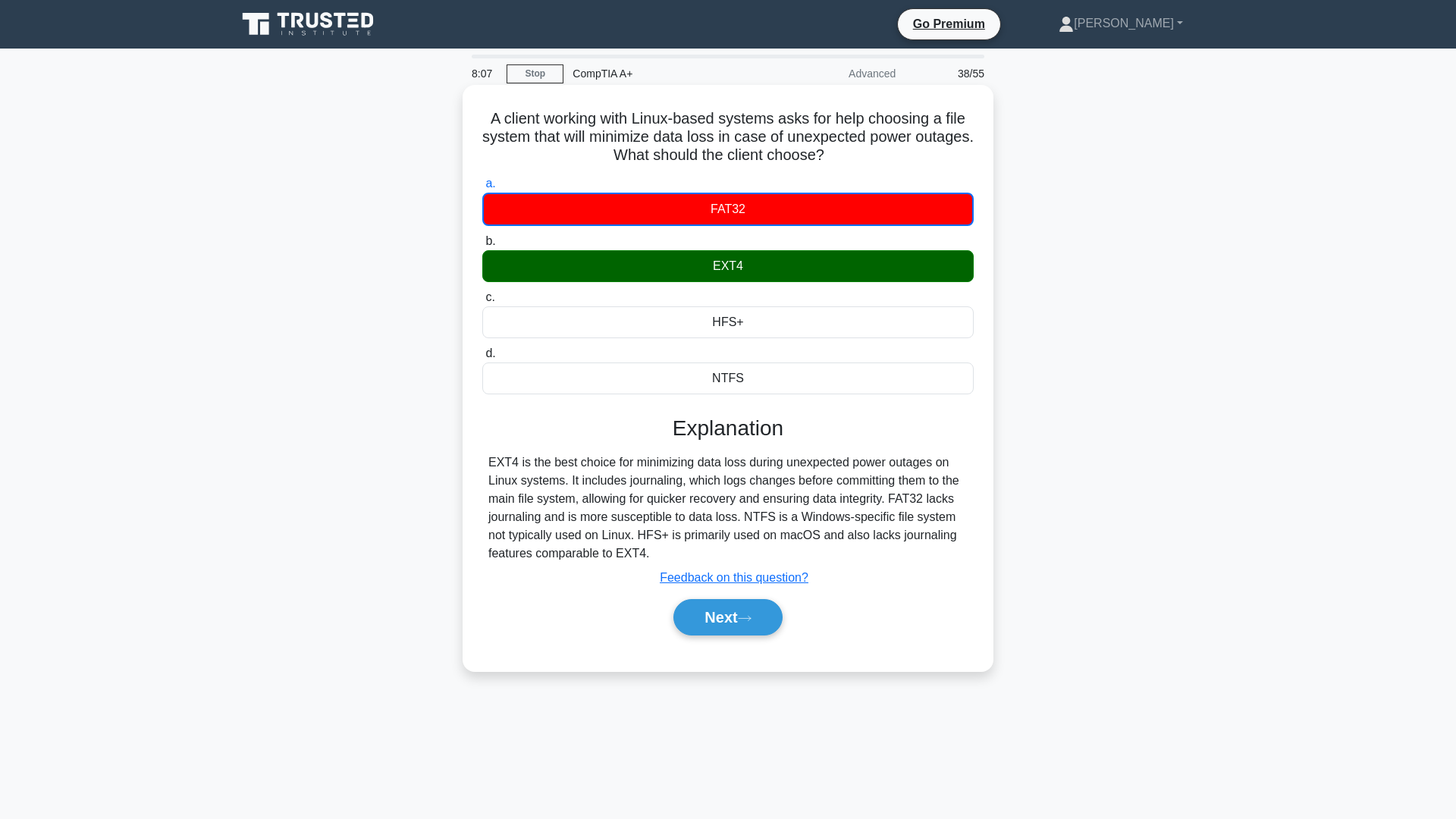
drag, startPoint x: 486, startPoint y: 115, endPoint x: 863, endPoint y: 159, distance: 379.6
click at [863, 159] on h5 "A client working with Linux-based systems asks for help choosing a file system …" at bounding box center [728, 137] width 495 height 56
drag, startPoint x: 713, startPoint y: 265, endPoint x: 749, endPoint y: 269, distance: 36.2
click at [749, 269] on div "EXT4" at bounding box center [728, 265] width 492 height 32
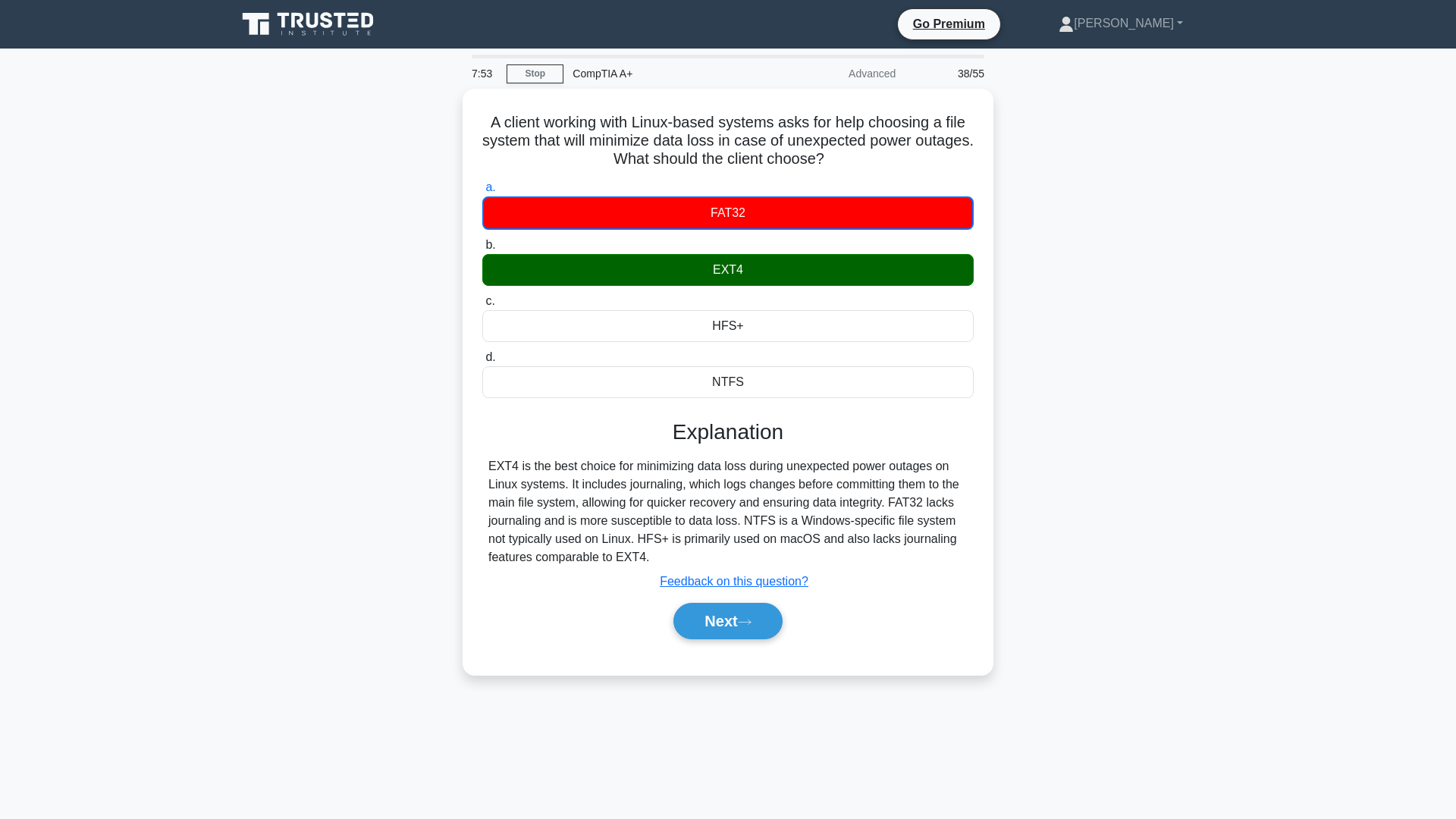
click at [422, 418] on div "A client working with Linux-based systems asks for help choosing a file system …" at bounding box center [728, 390] width 1001 height 604
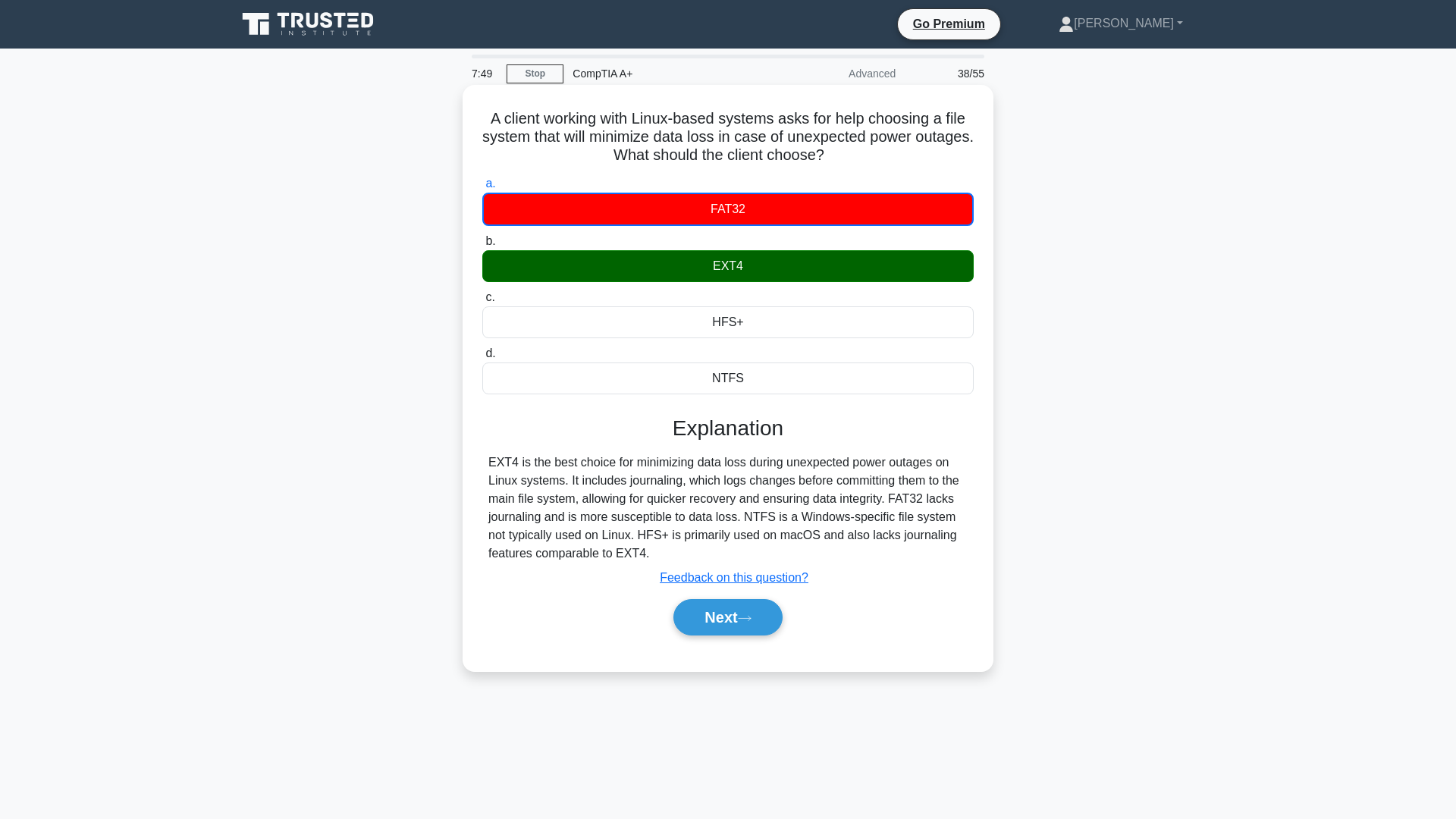
drag, startPoint x: 488, startPoint y: 460, endPoint x: 648, endPoint y: 562, distance: 189.7
click at [648, 562] on div "EXT4 is the best choice for minimizing data loss during unexpected power outage…" at bounding box center [728, 508] width 492 height 109
click at [731, 628] on button "Next" at bounding box center [728, 617] width 109 height 36
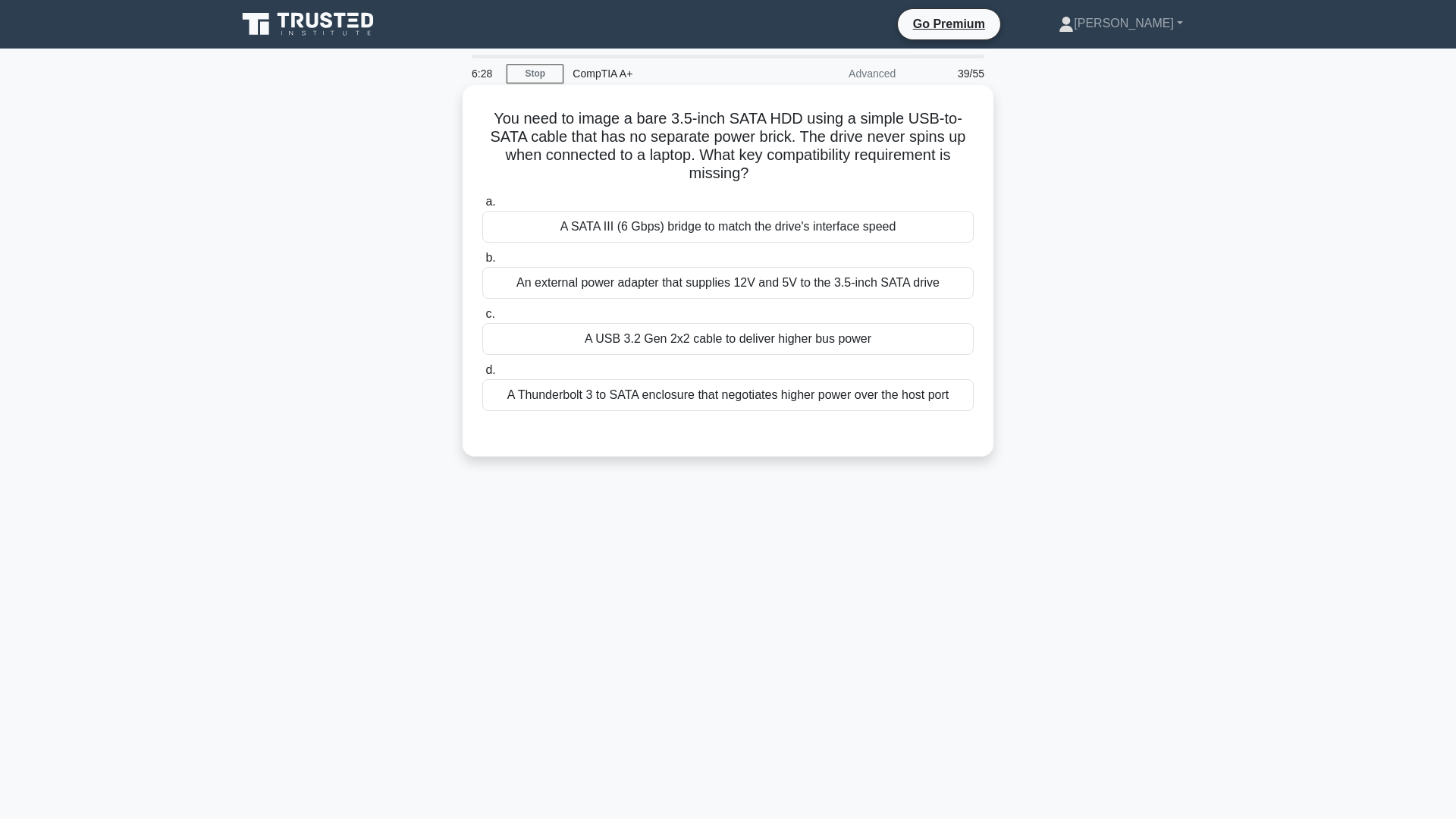
click at [750, 344] on div "A USB 3.2 Gen 2x2 cable to deliver higher bus power" at bounding box center [728, 338] width 492 height 32
click at [482, 319] on input "c. A USB 3.2 Gen 2x2 cable to deliver higher bus power" at bounding box center [482, 314] width 0 height 10
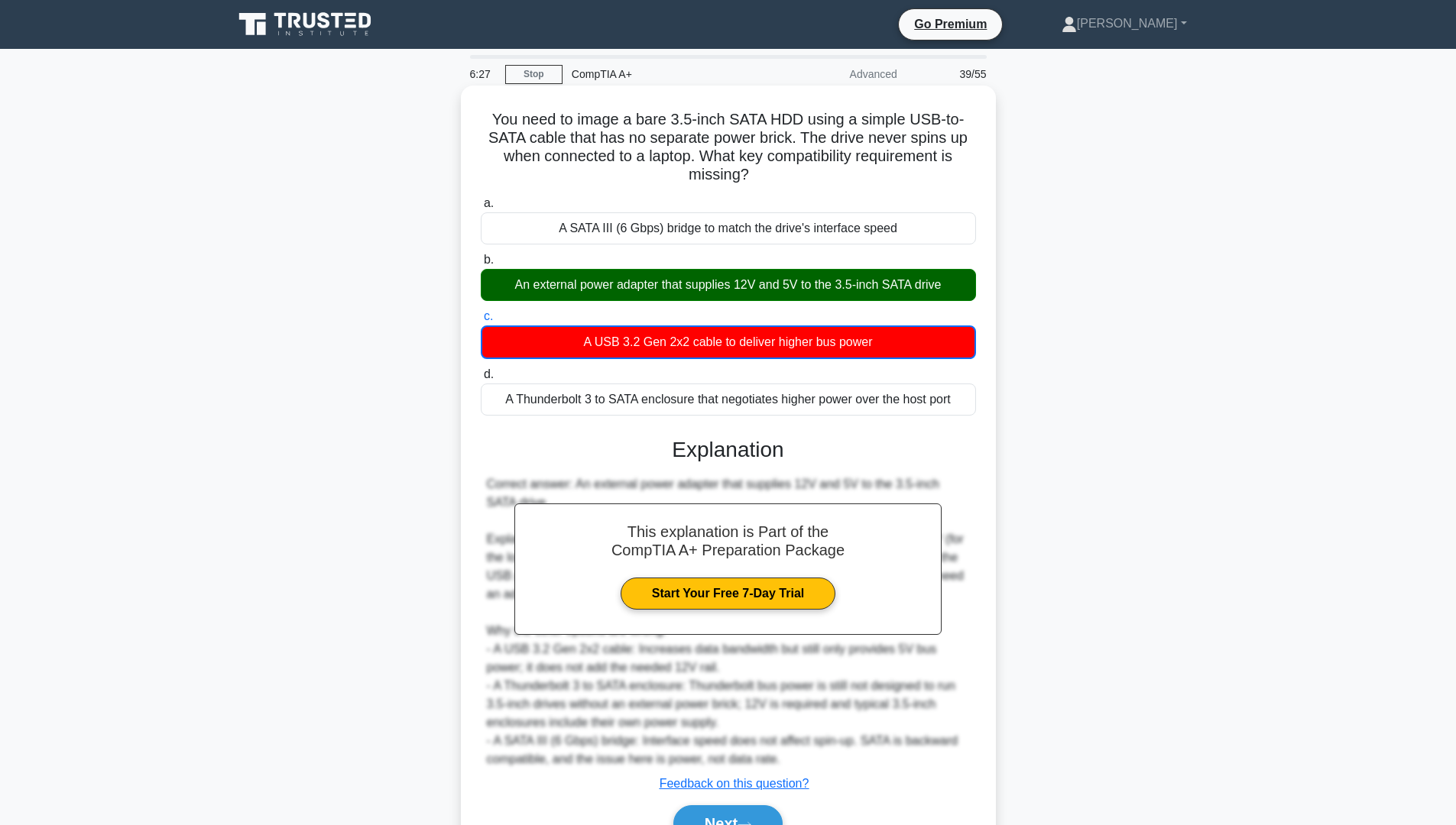
click at [717, 282] on div "An external power adapter that supplies 12V and 5V to the 3.5-inch SATA drive" at bounding box center [728, 285] width 495 height 32
click at [480, 265] on input "b. An external power adapter that supplies 12V and 5V to the 3.5-inch SATA drive" at bounding box center [480, 260] width 0 height 10
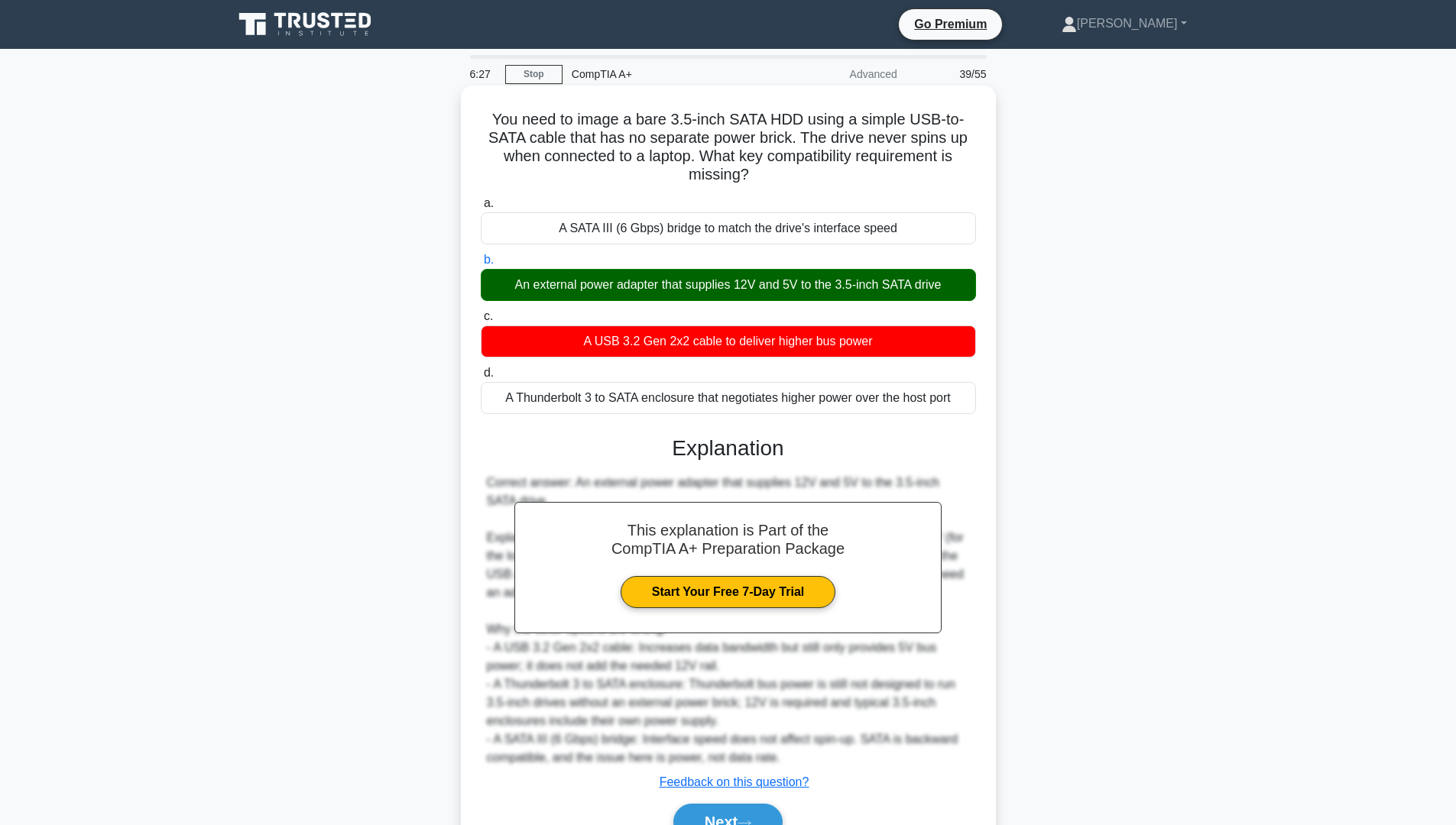
click at [716, 284] on div "An external power adapter that supplies 12V and 5V to the 3.5-inch SATA drive" at bounding box center [728, 285] width 495 height 32
click at [480, 265] on input "b. An external power adapter that supplies 12V and 5V to the 3.5-inch SATA drive" at bounding box center [480, 260] width 0 height 10
click at [716, 284] on div "An external power adapter that supplies 12V and 5V to the 3.5-inch SATA drive" at bounding box center [728, 285] width 495 height 32
click at [480, 265] on input "b. An external power adapter that supplies 12V and 5V to the 3.5-inch SATA drive" at bounding box center [480, 260] width 0 height 10
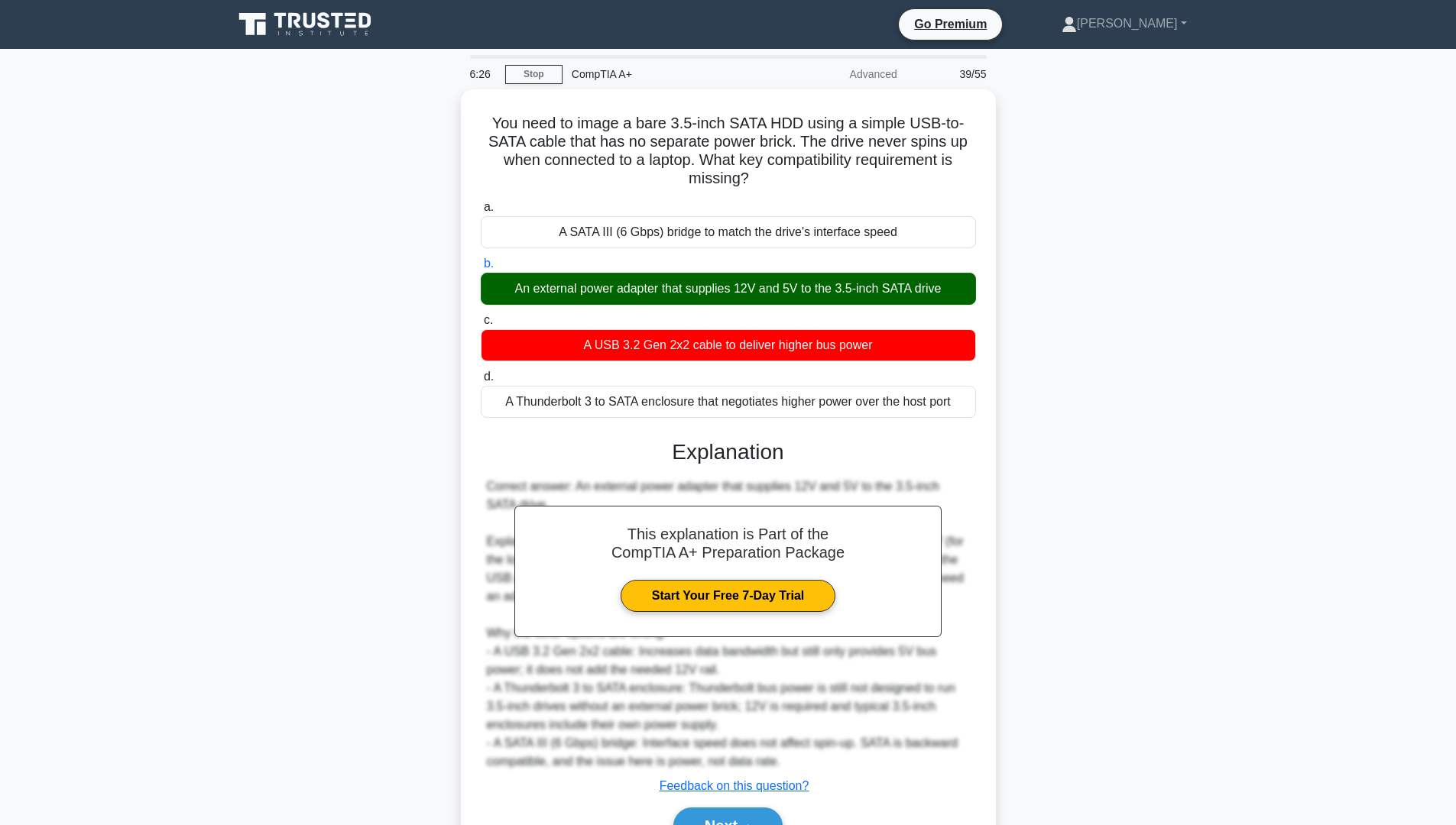
click at [1133, 523] on div "You need to image a bare 3.5-inch SATA HDD using a simple USB-to-SATA cable tha…" at bounding box center [728, 493] width 1008 height 809
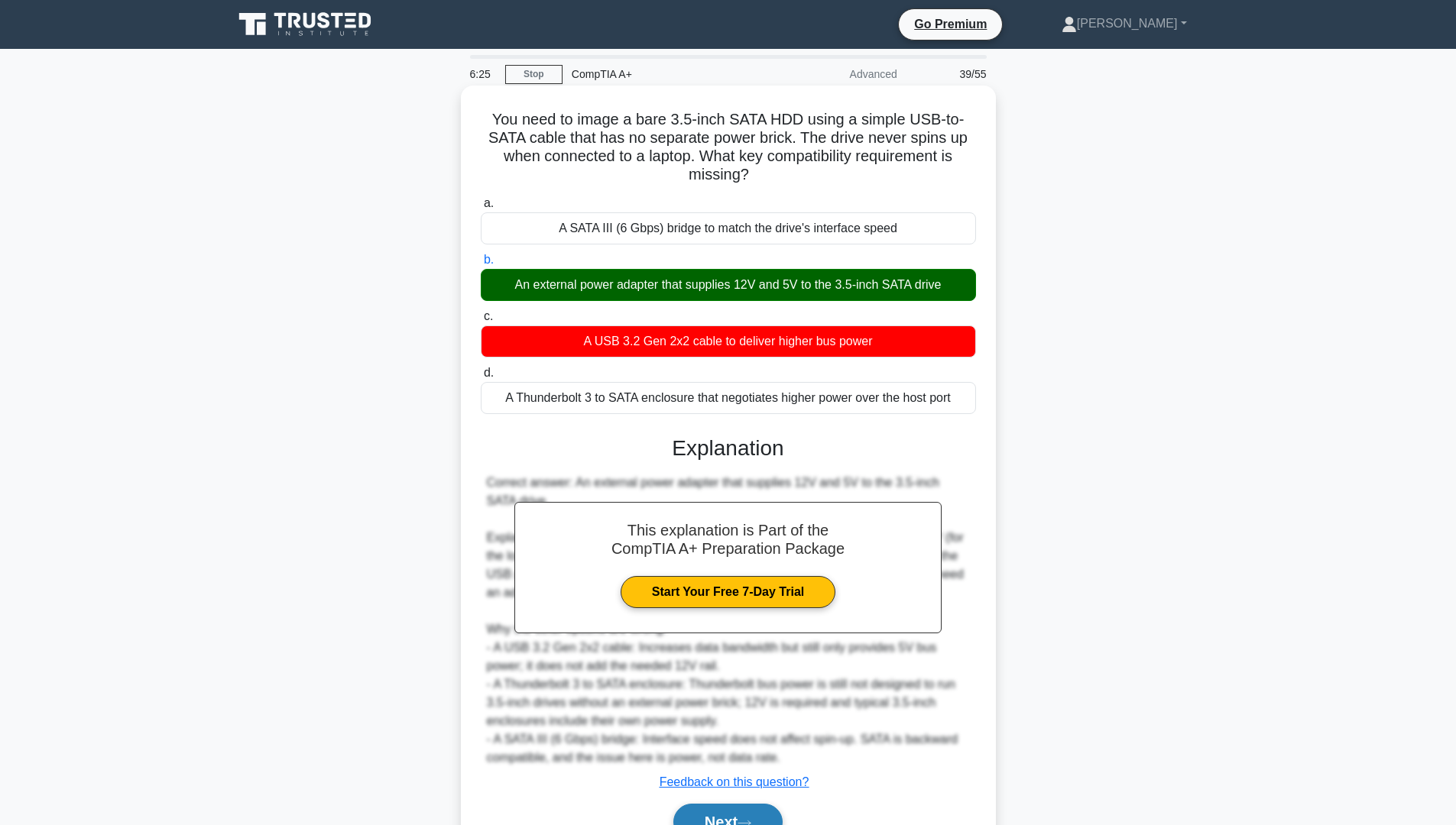
click at [739, 809] on button "Next" at bounding box center [728, 822] width 110 height 37
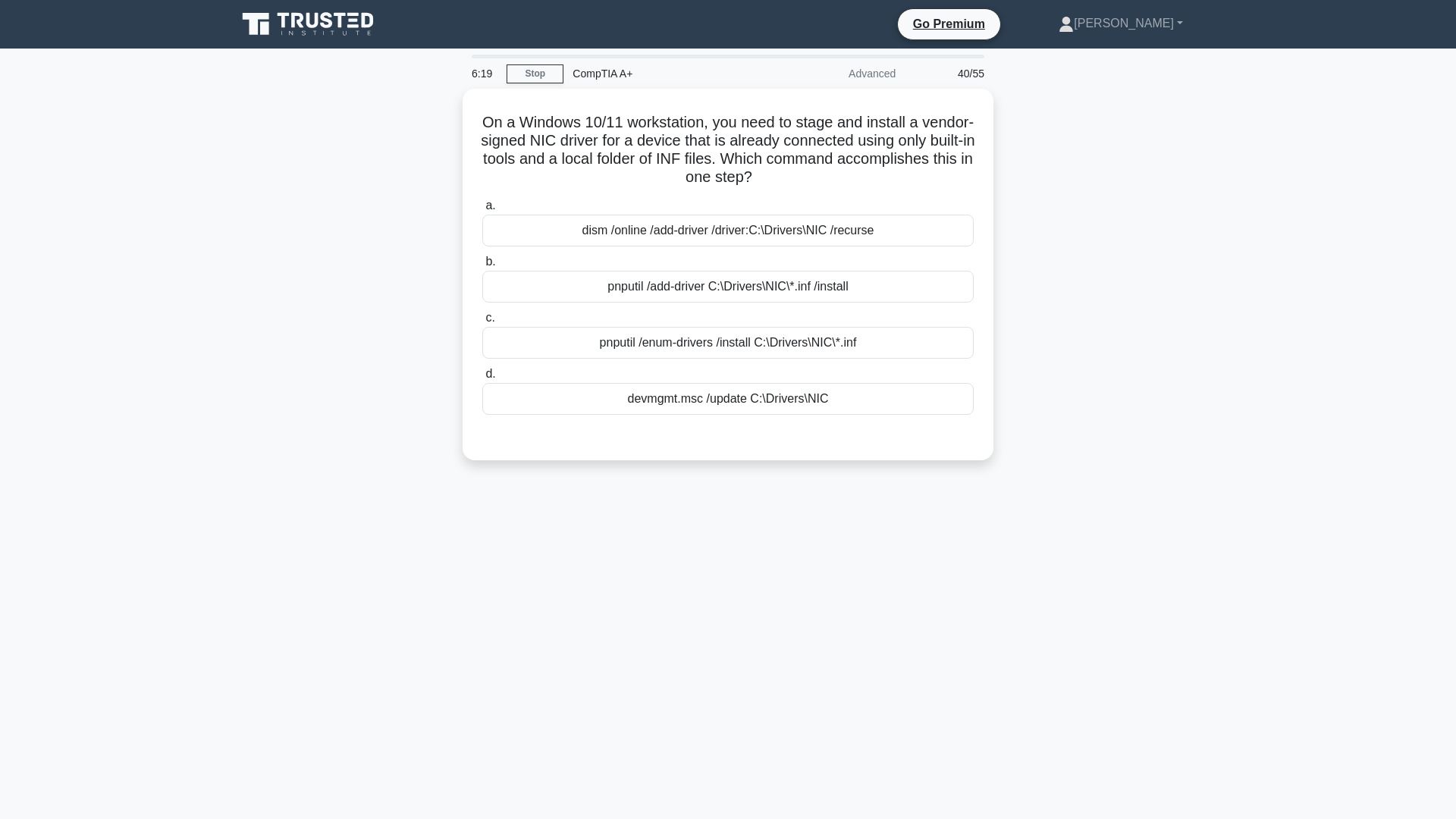
click at [478, 71] on div "6:19" at bounding box center [485, 73] width 44 height 30
drag, startPoint x: 400, startPoint y: 173, endPoint x: 400, endPoint y: 163, distance: 10.0
click at [401, 166] on div "On a Windows 10/11 workstation, you need to stage and install a vendor-signed N…" at bounding box center [728, 283] width 1001 height 390
click at [429, 130] on div "On a Windows 10/11 workstation, you need to stage and install a vendor-signed N…" at bounding box center [728, 283] width 1001 height 390
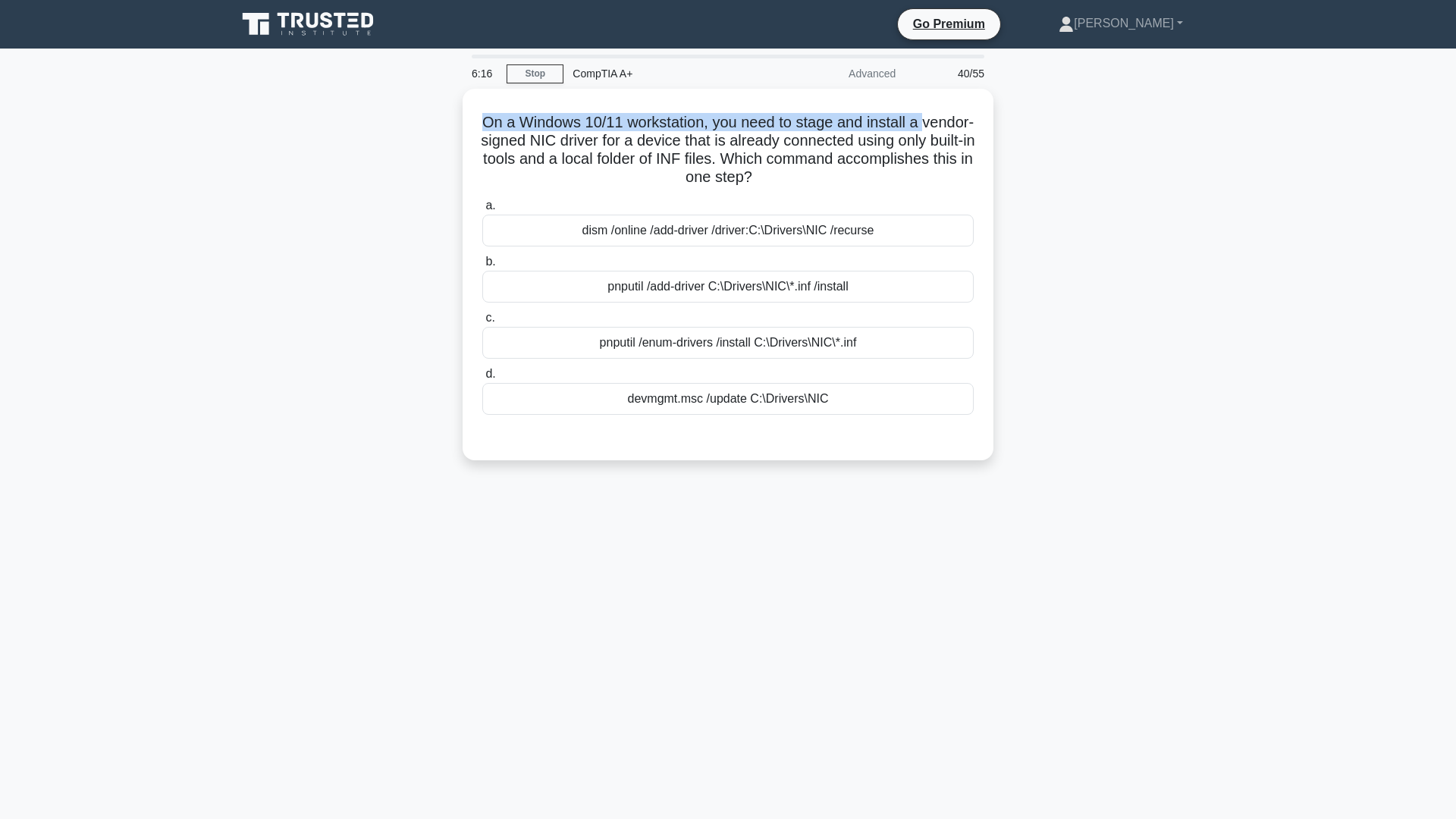
click at [436, 127] on div "On a Windows 10/11 workstation, you need to stage and install a vendor-signed N…" at bounding box center [728, 283] width 1001 height 390
click at [374, 161] on div "On a Windows 10/11 workstation, you need to stage and install a vendor-signed N…" at bounding box center [728, 283] width 1001 height 390
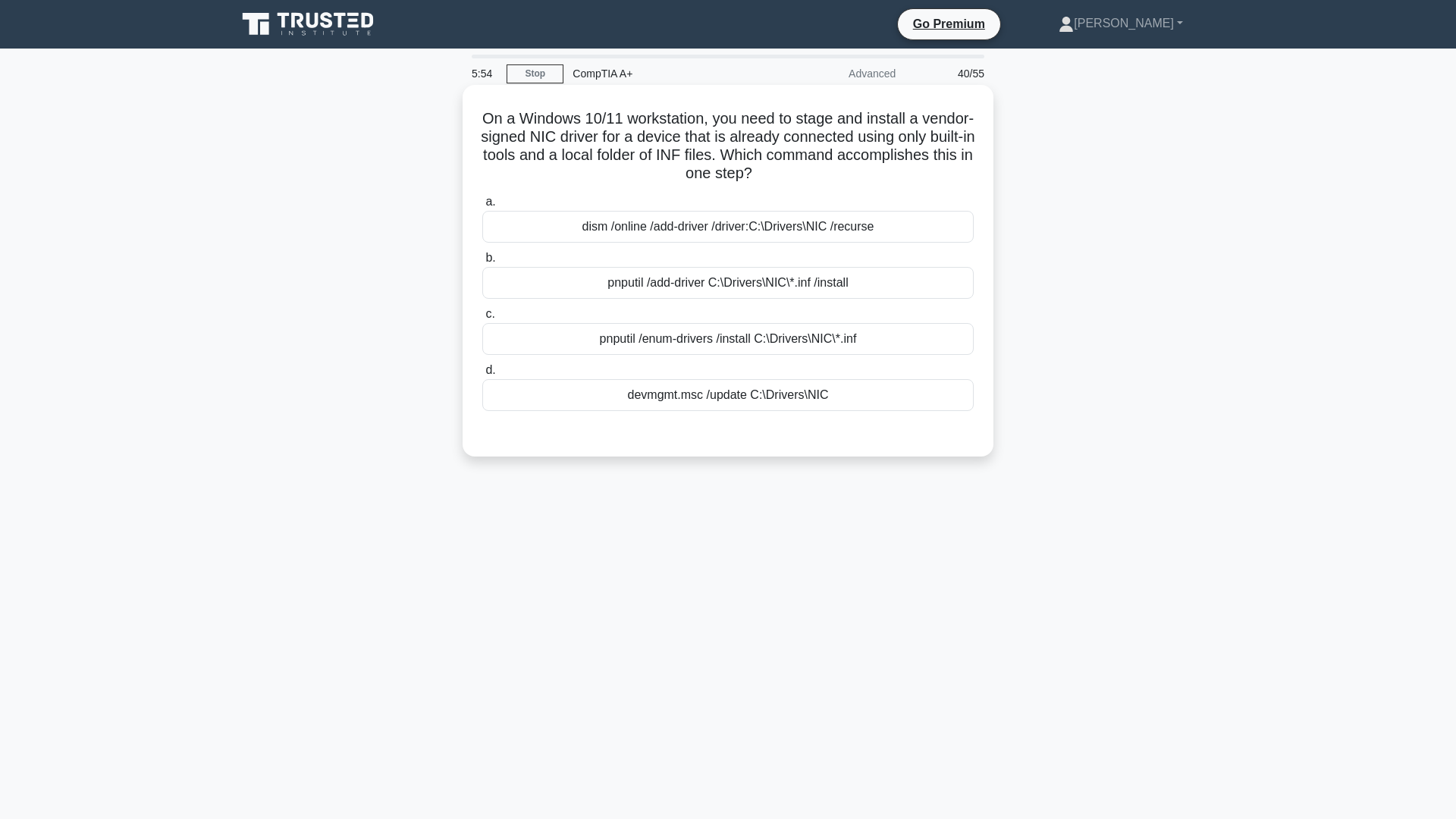
click at [819, 286] on div "pnputil /add-driver C:\Drivers\NIC\*.inf /install" at bounding box center [728, 283] width 492 height 32
click at [482, 263] on input "b. pnputil /add-driver C:\Drivers\NIC\*.inf /install" at bounding box center [482, 258] width 0 height 10
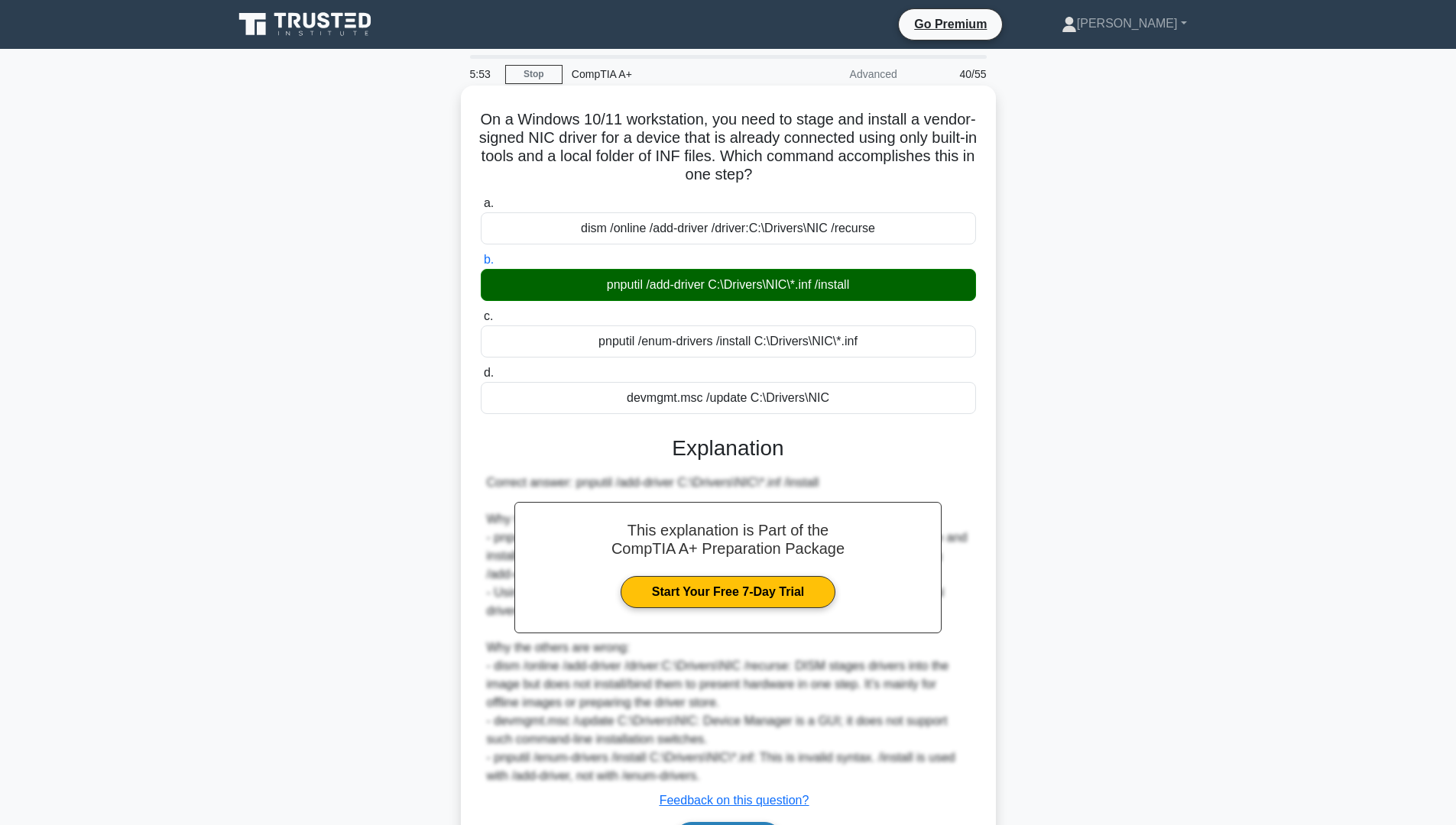
scroll to position [99, 0]
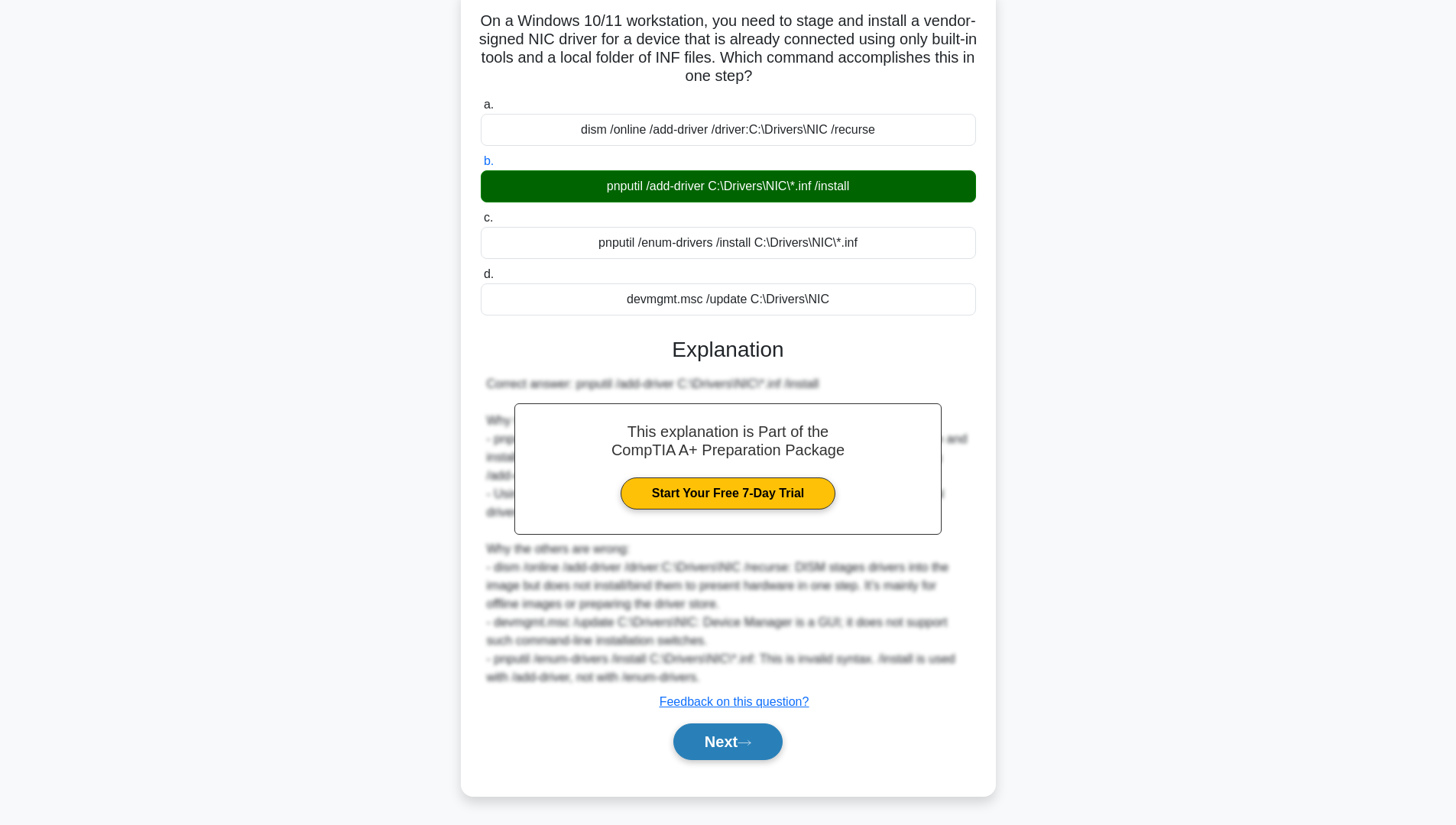
click at [745, 740] on icon at bounding box center [745, 743] width 14 height 9
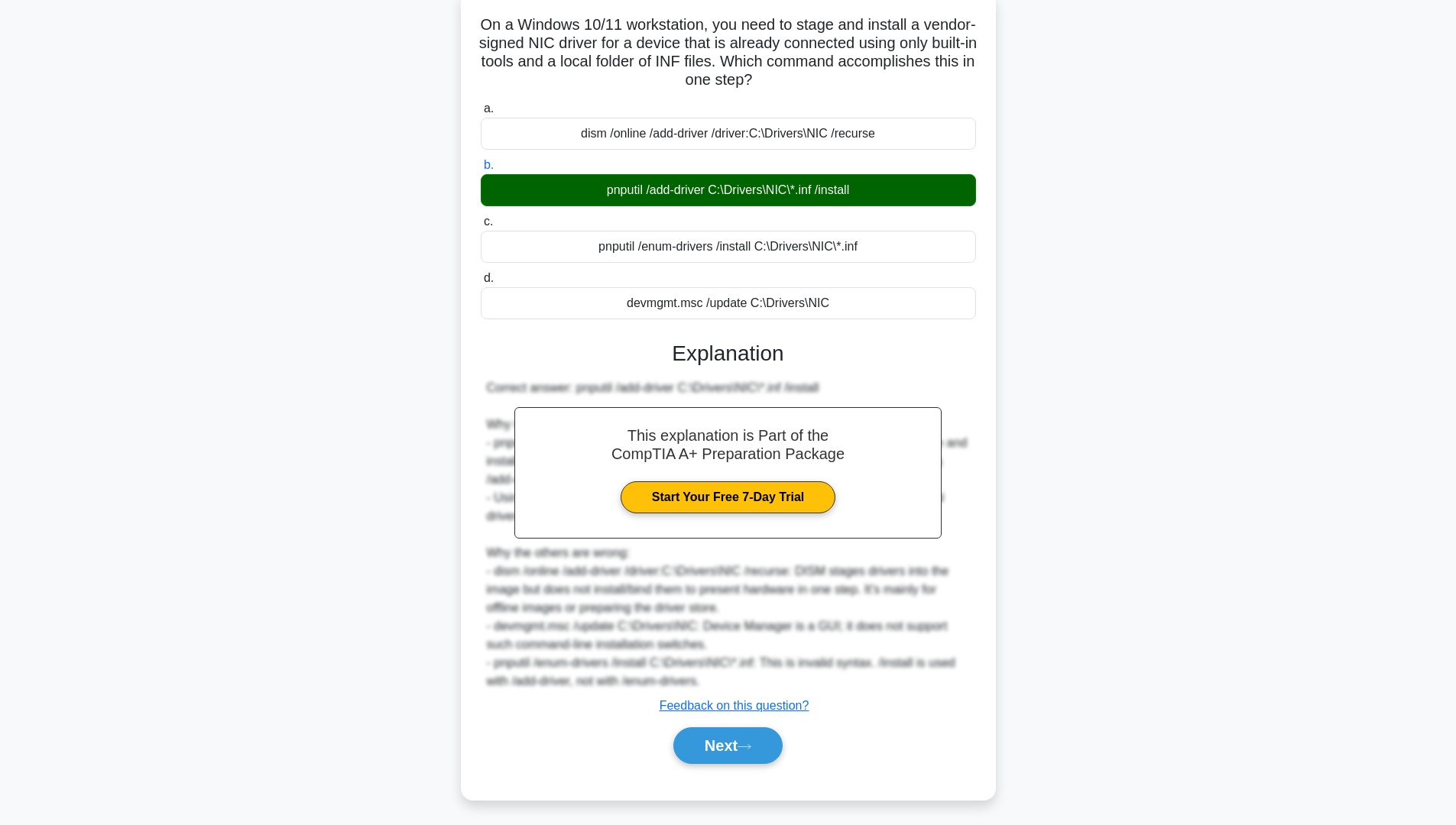
scroll to position [0, 0]
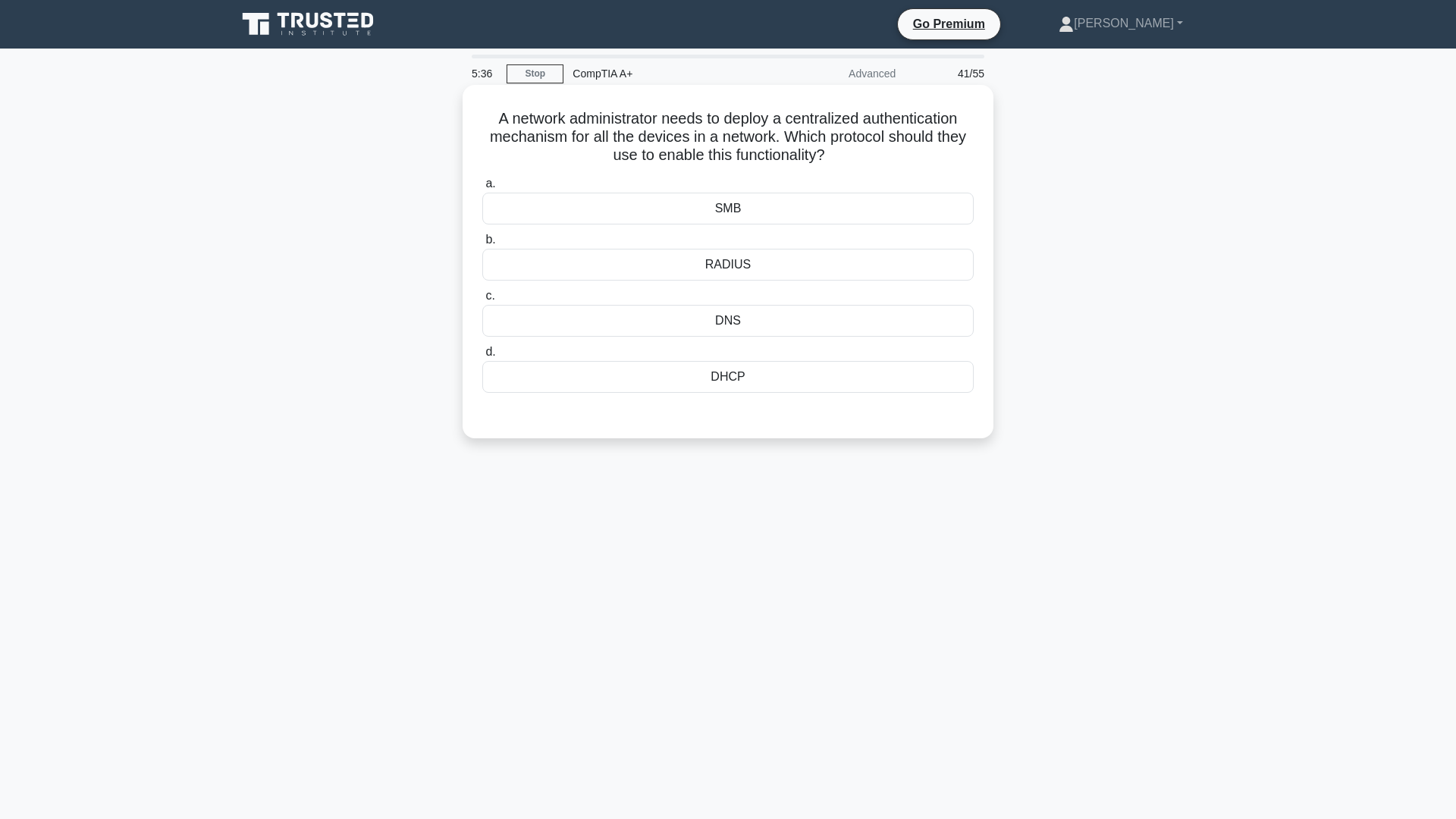
click at [721, 271] on div "RADIUS" at bounding box center [728, 264] width 492 height 32
click at [482, 245] on input "b. RADIUS" at bounding box center [482, 240] width 0 height 10
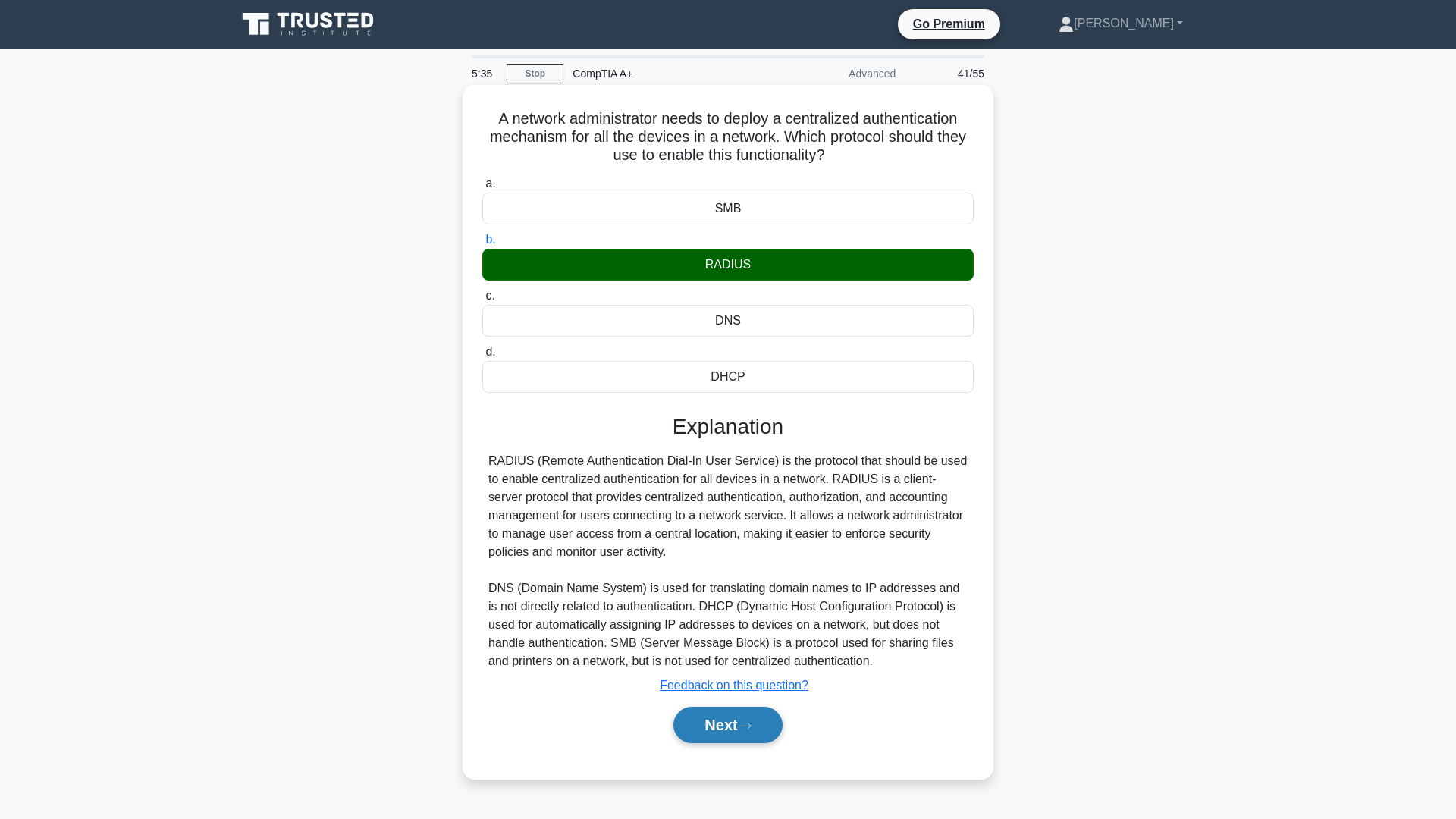
click at [744, 715] on button "Next" at bounding box center [728, 724] width 109 height 36
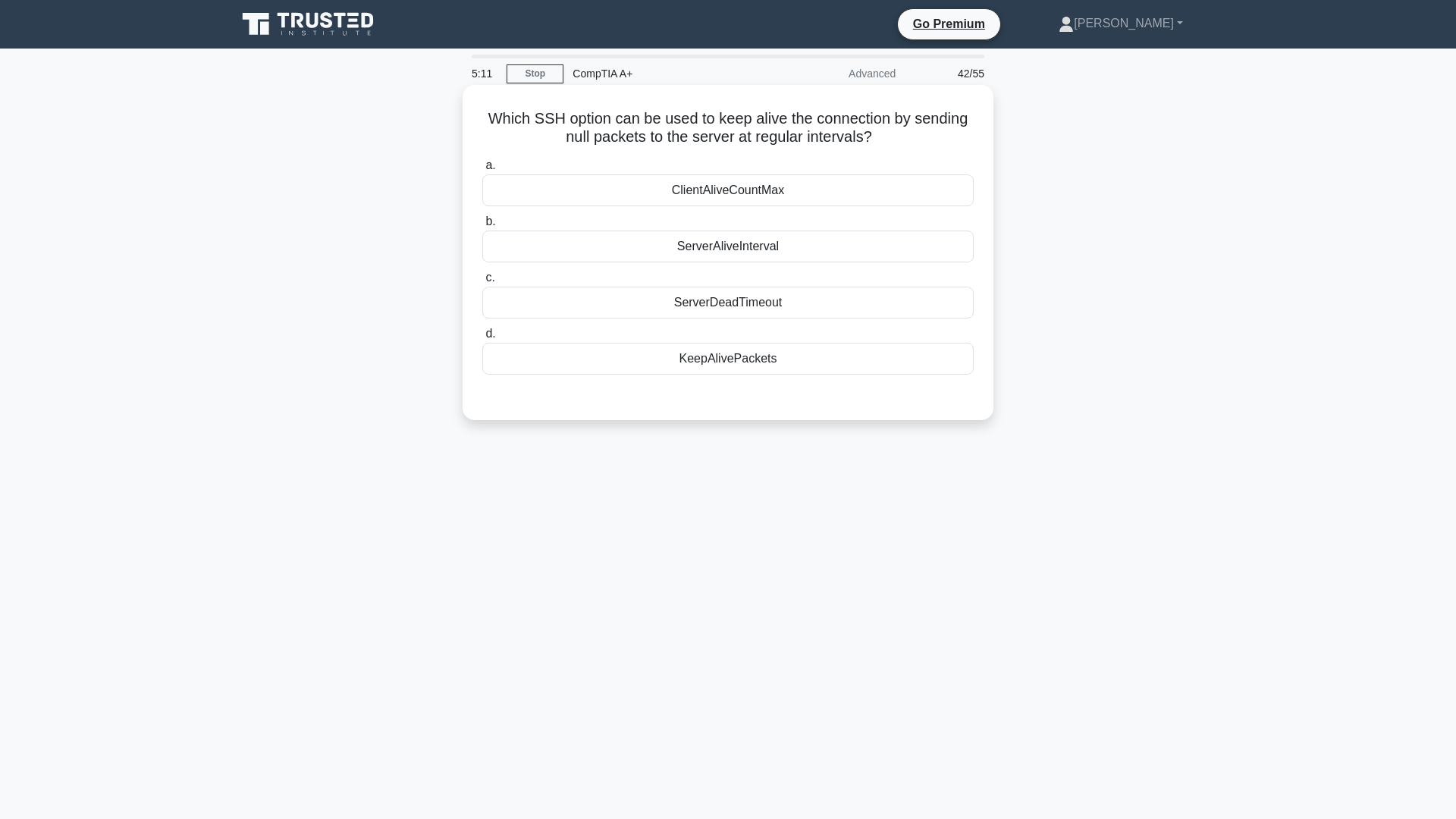
click at [740, 244] on div "ServerAliveInterval" at bounding box center [728, 246] width 492 height 32
click at [482, 227] on input "b. ServerAliveInterval" at bounding box center [482, 221] width 0 height 10
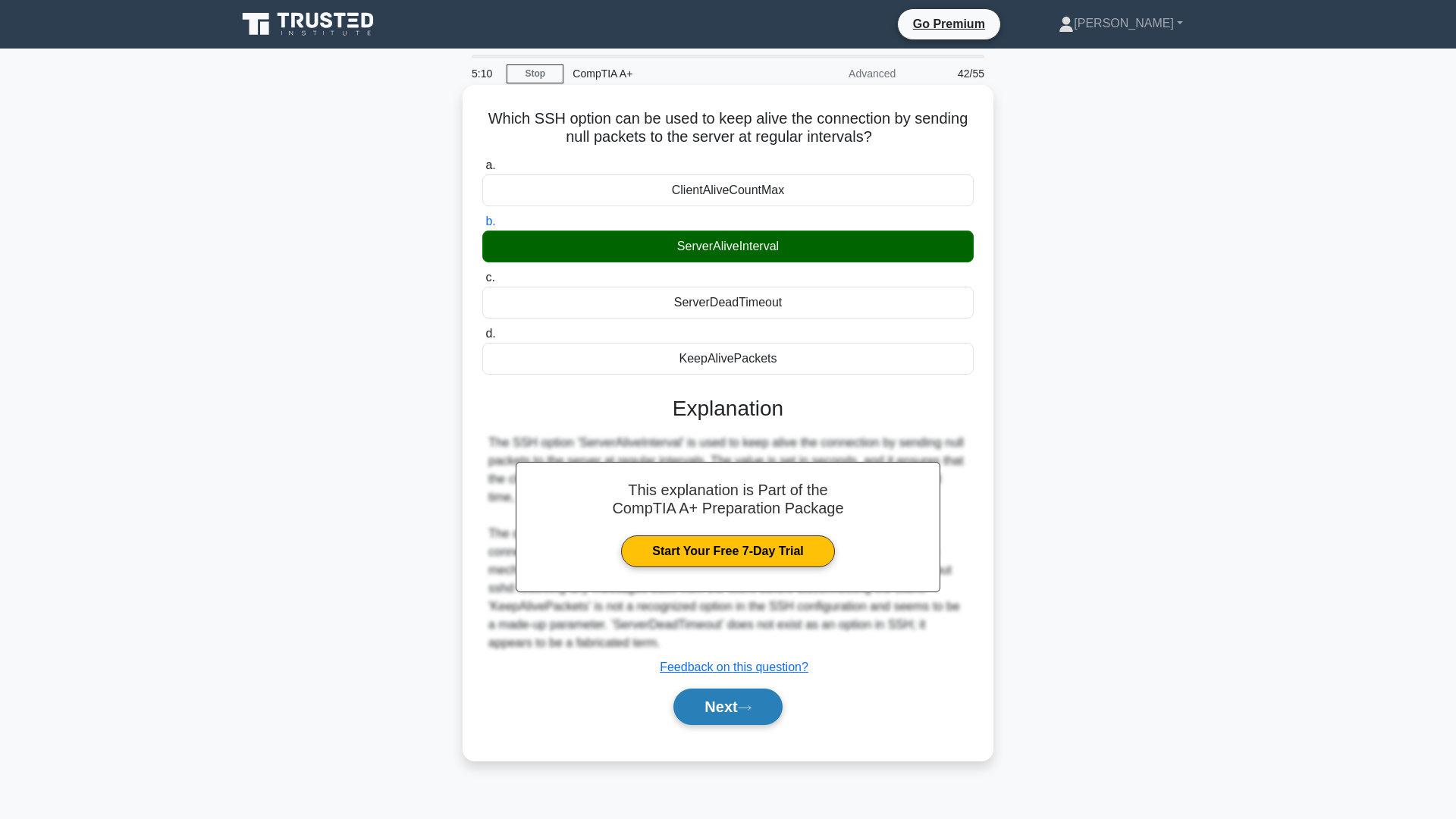
click at [720, 705] on button "Next" at bounding box center [728, 706] width 109 height 36
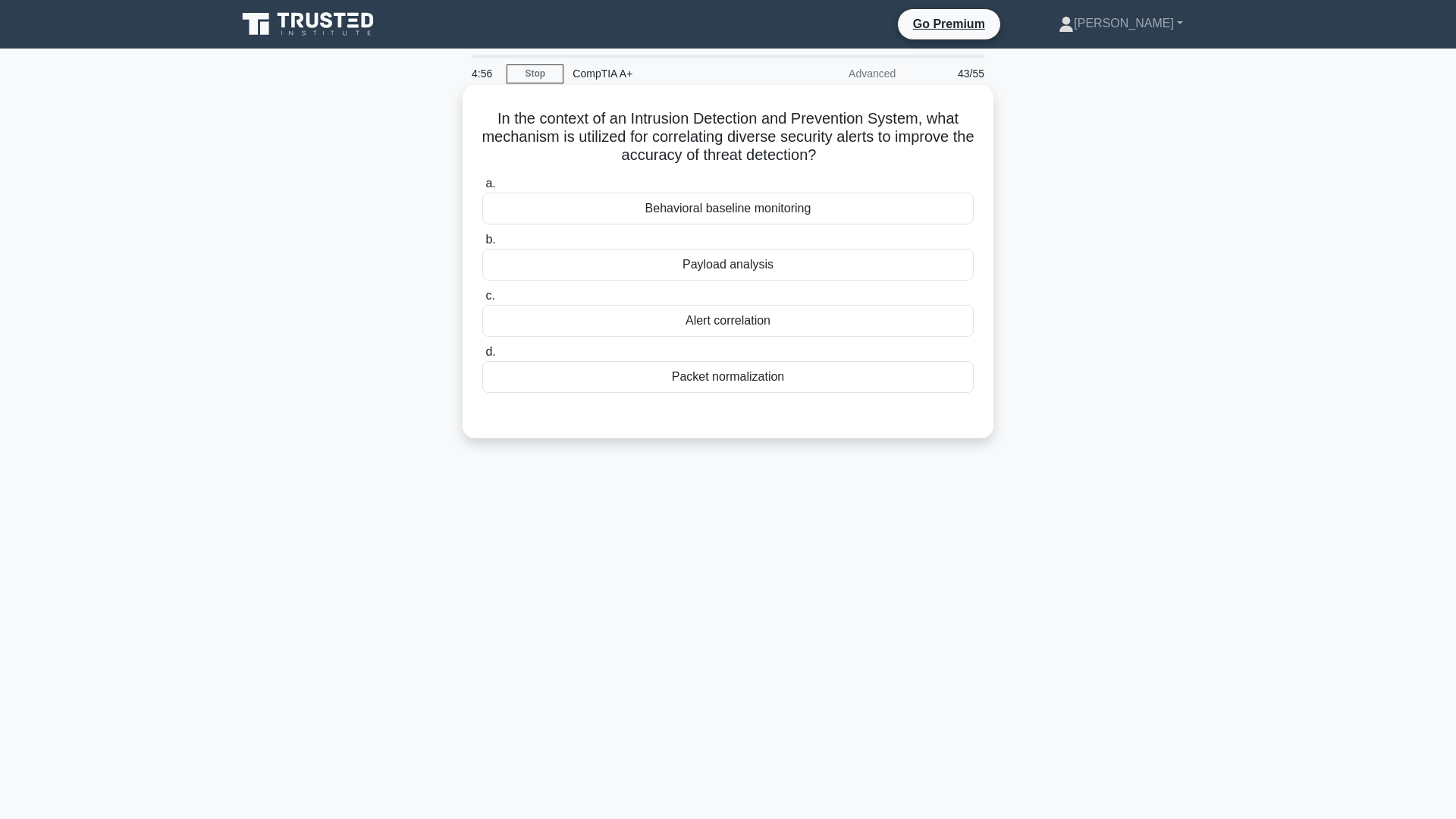
click at [759, 318] on div "Alert correlation" at bounding box center [728, 321] width 492 height 32
click at [482, 301] on input "c. Alert correlation" at bounding box center [482, 296] width 0 height 10
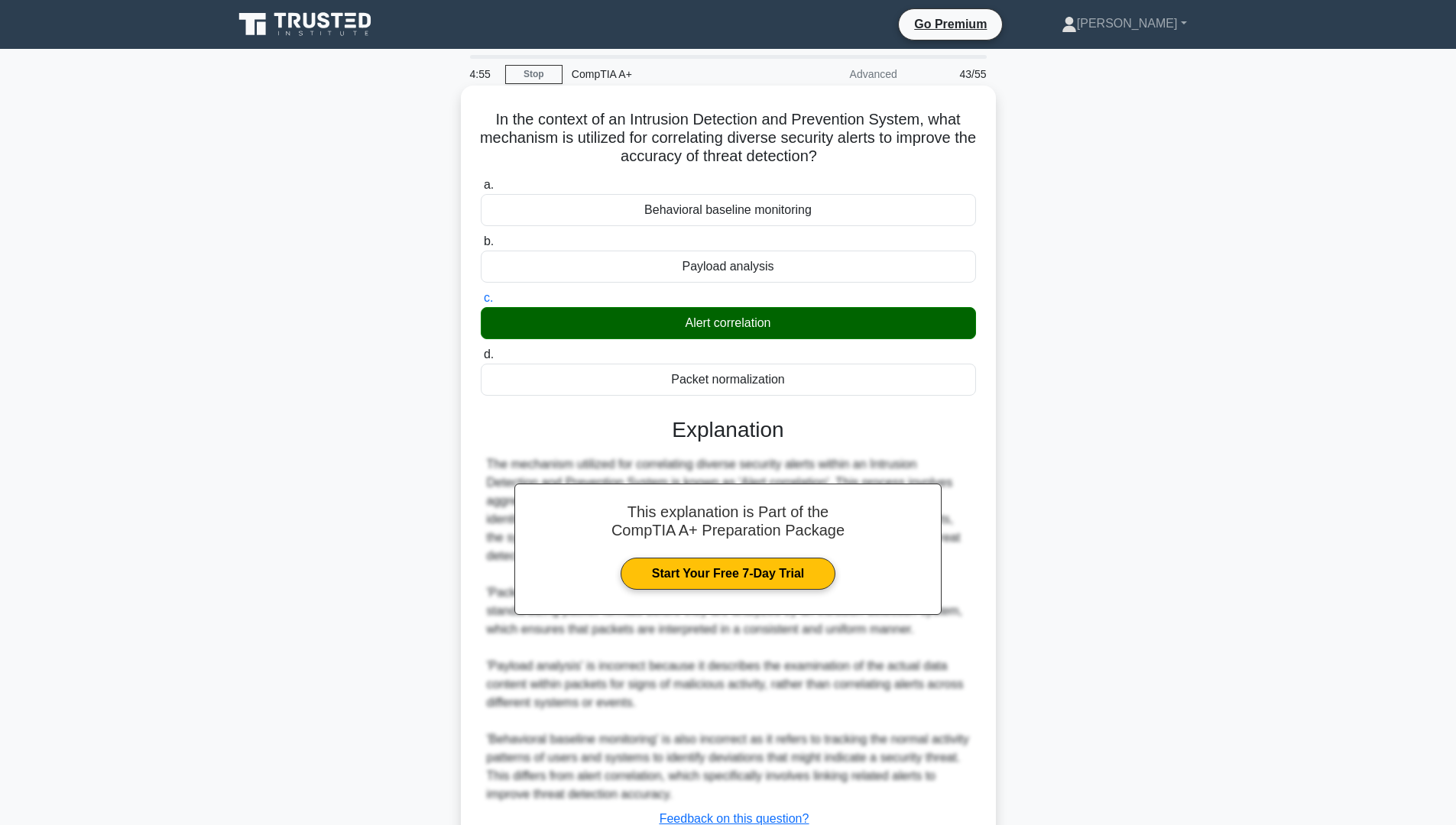
scroll to position [117, 0]
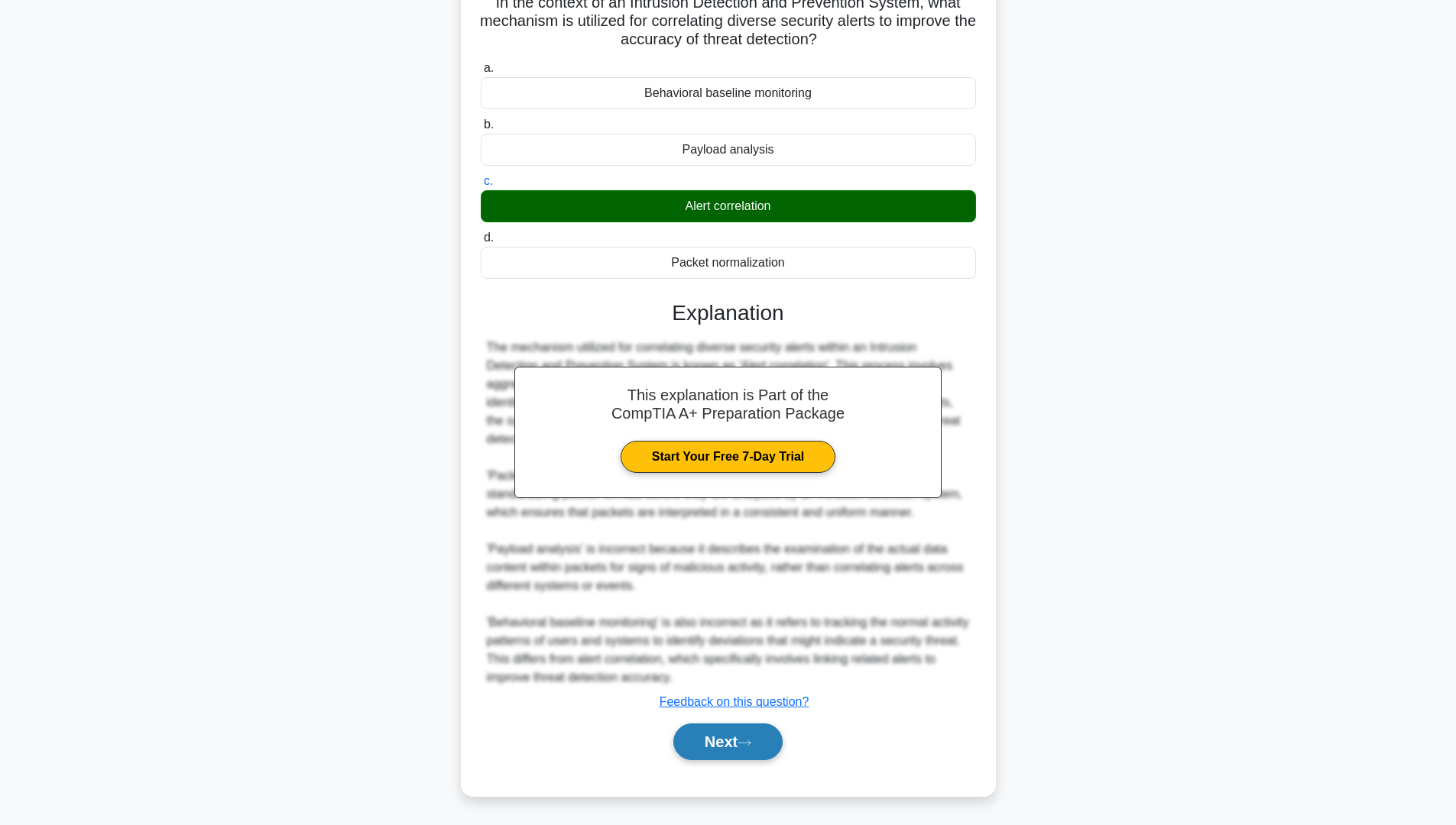
click at [750, 743] on icon at bounding box center [745, 742] width 13 height 5
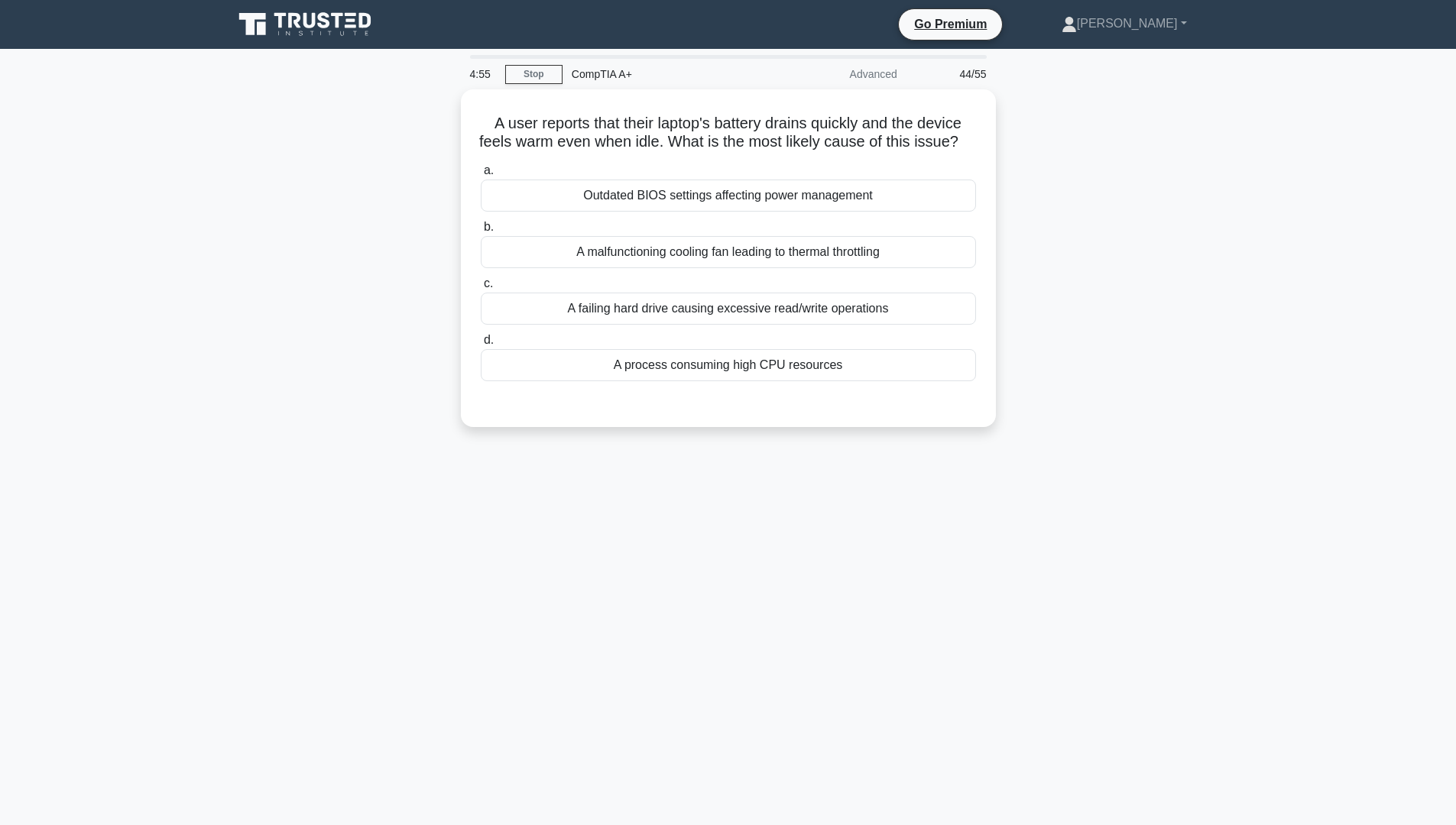
scroll to position [0, 0]
click at [713, 264] on div "A malfunctioning cooling fan leading to thermal throttling" at bounding box center [733, 248] width 495 height 32
click at [486, 228] on input "b. A malfunctioning cooling fan leading to thermal throttling" at bounding box center [486, 223] width 0 height 10
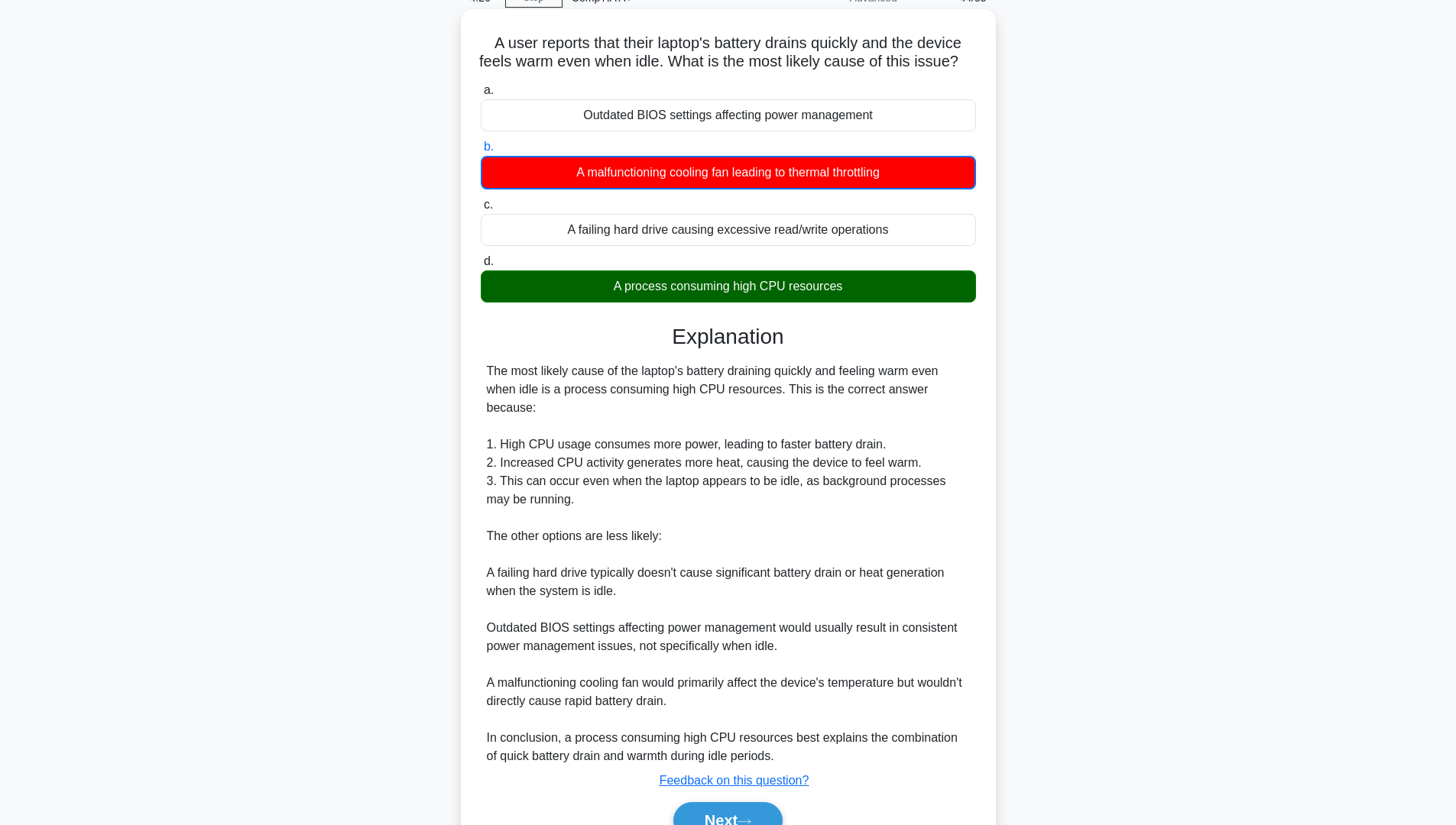
scroll to position [152, 0]
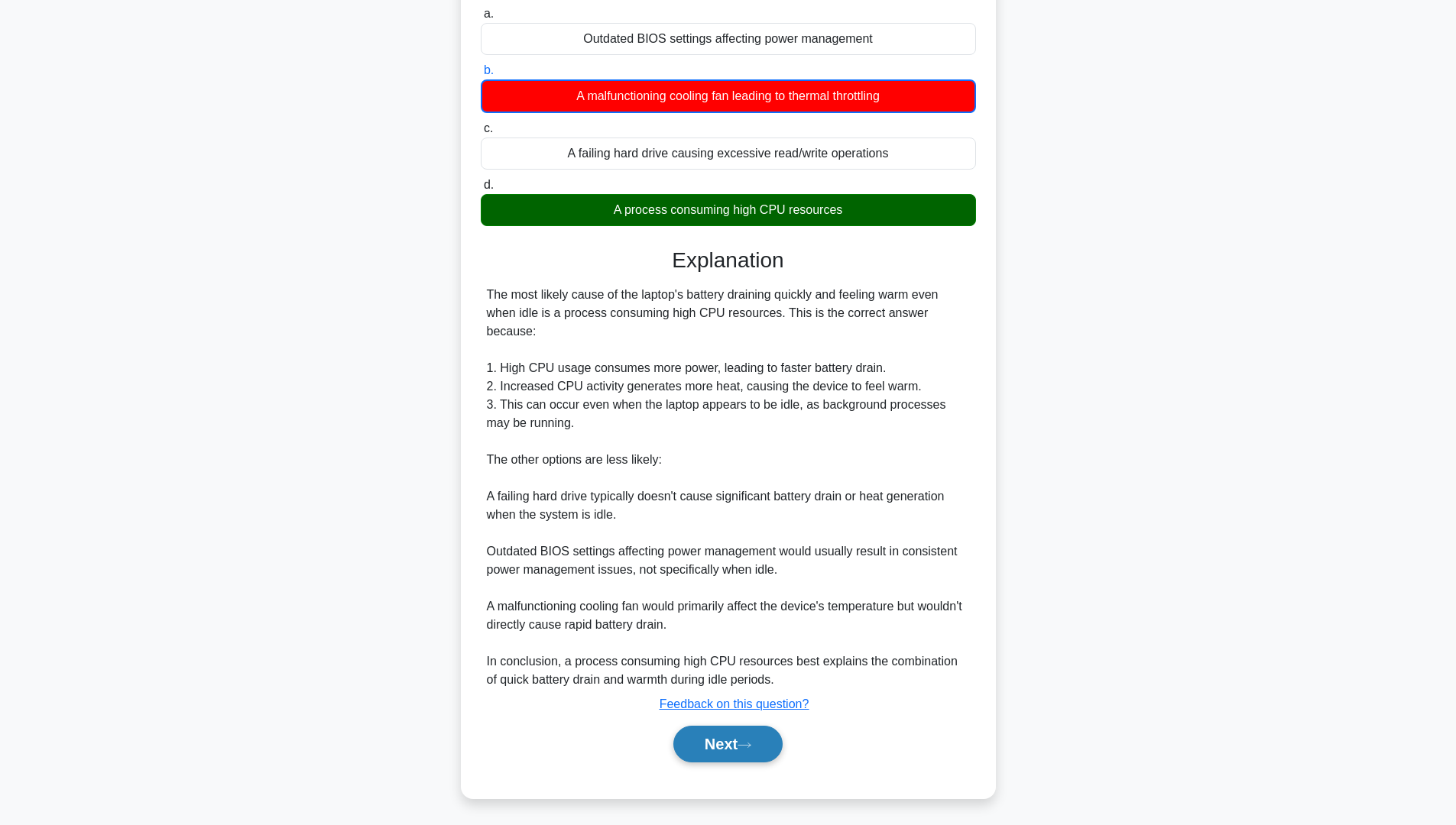
click at [741, 742] on button "Next" at bounding box center [728, 744] width 110 height 37
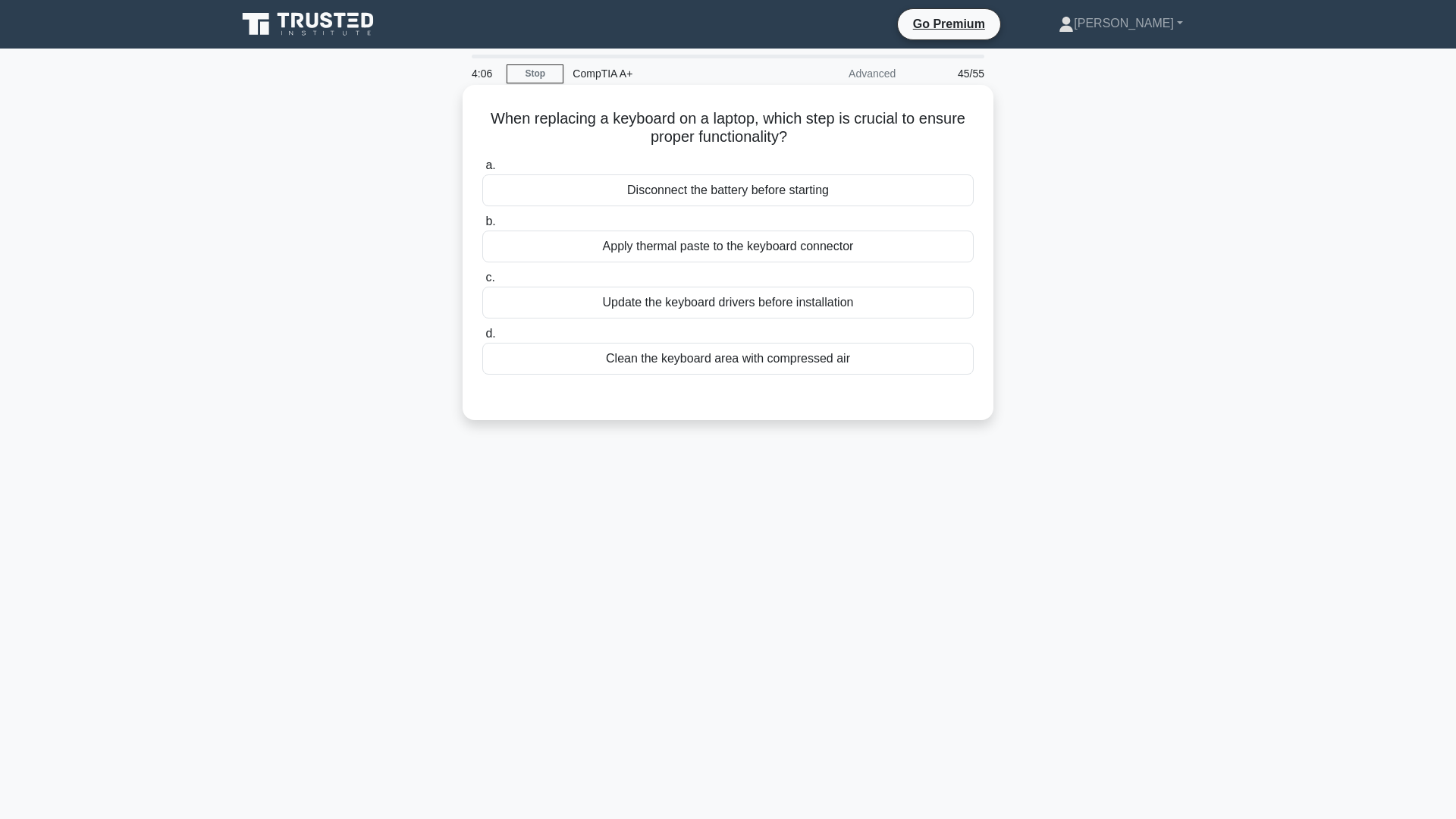
click at [744, 196] on div "Disconnect the battery before starting" at bounding box center [728, 190] width 492 height 32
click at [482, 171] on input "a. Disconnect the battery before starting" at bounding box center [482, 165] width 0 height 10
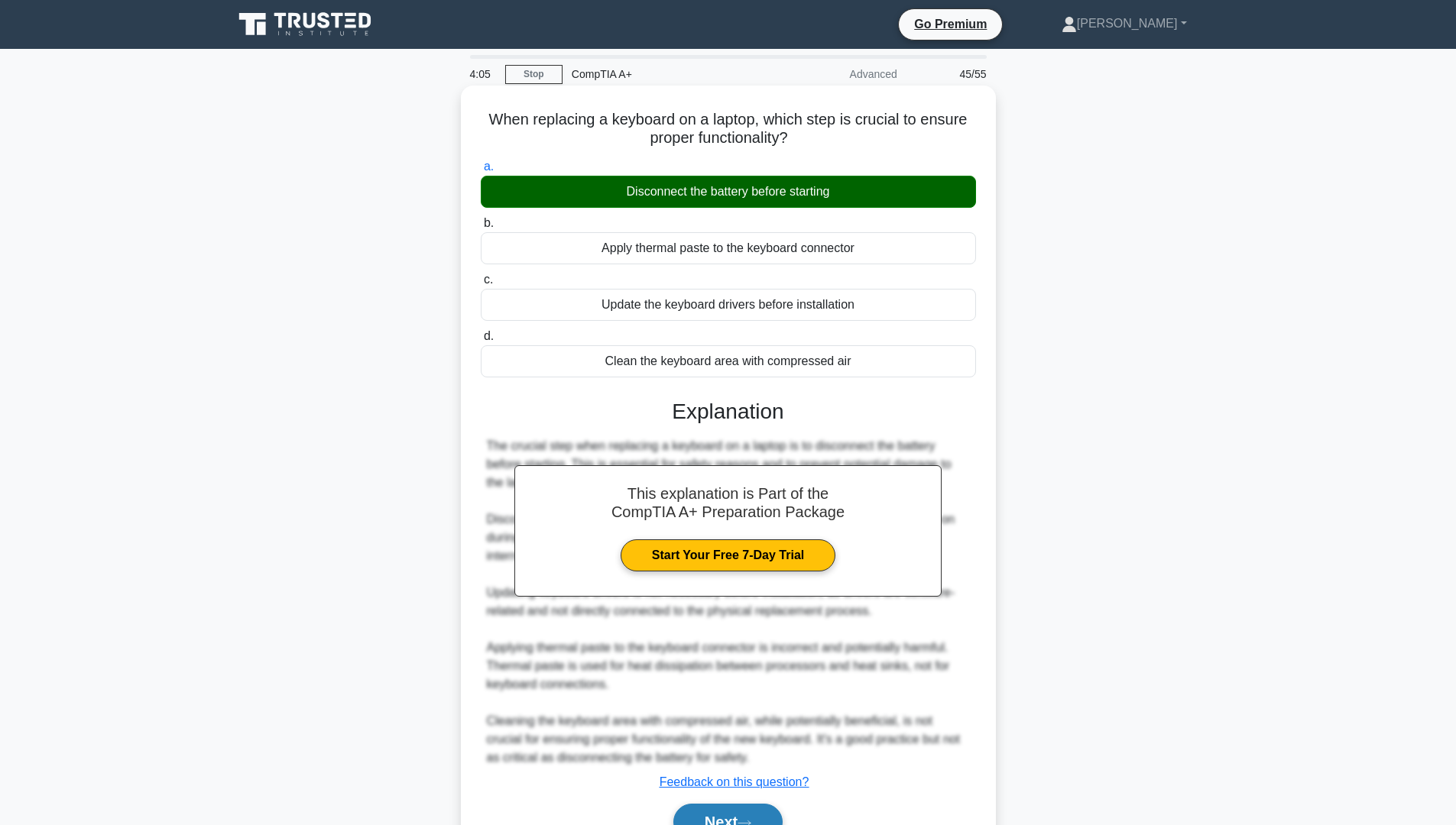
click at [721, 815] on button "Next" at bounding box center [728, 822] width 110 height 37
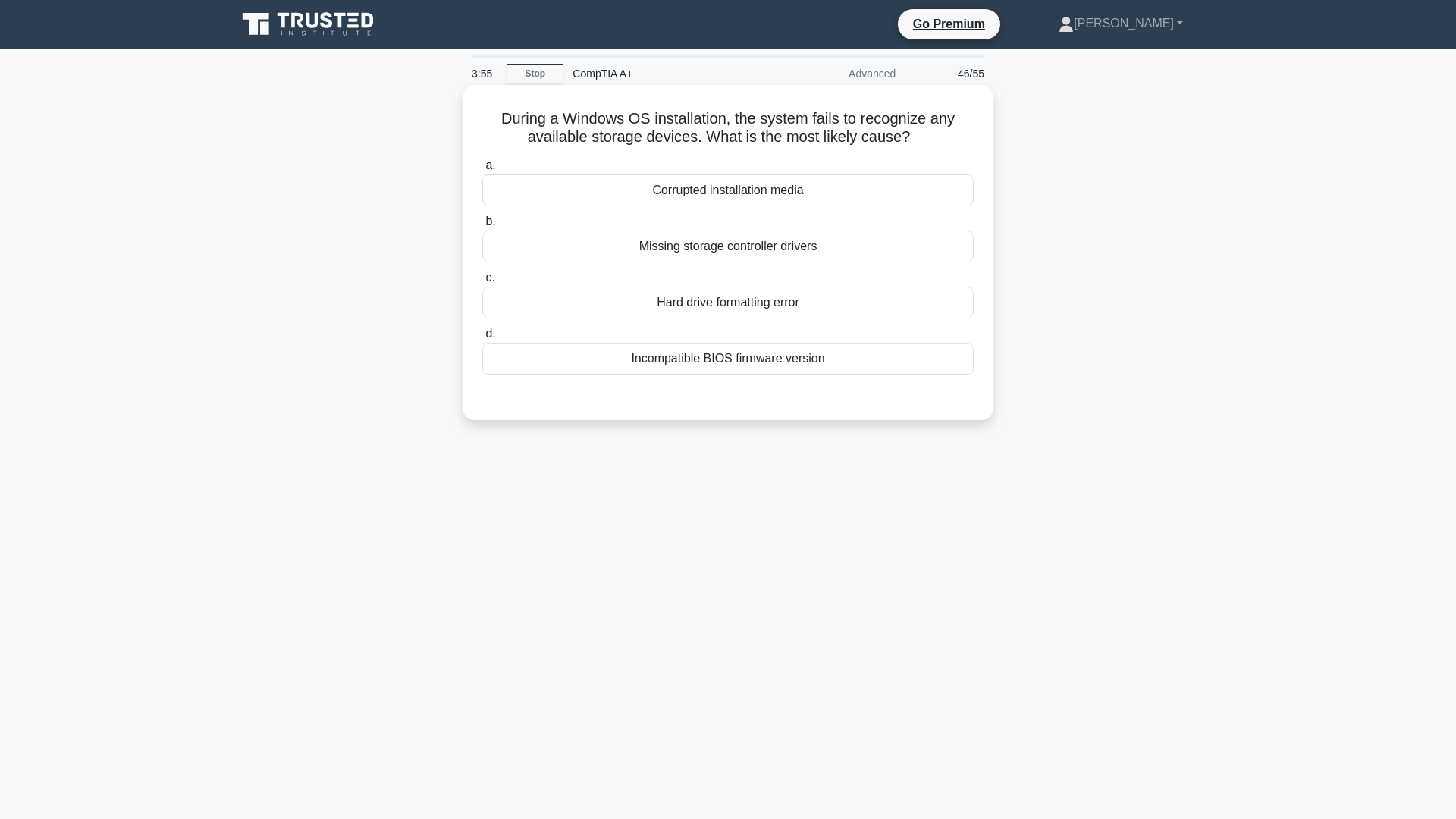
click at [779, 311] on div "Hard drive formatting error" at bounding box center [728, 302] width 492 height 32
click at [482, 283] on input "c. Hard drive formatting error" at bounding box center [482, 278] width 0 height 10
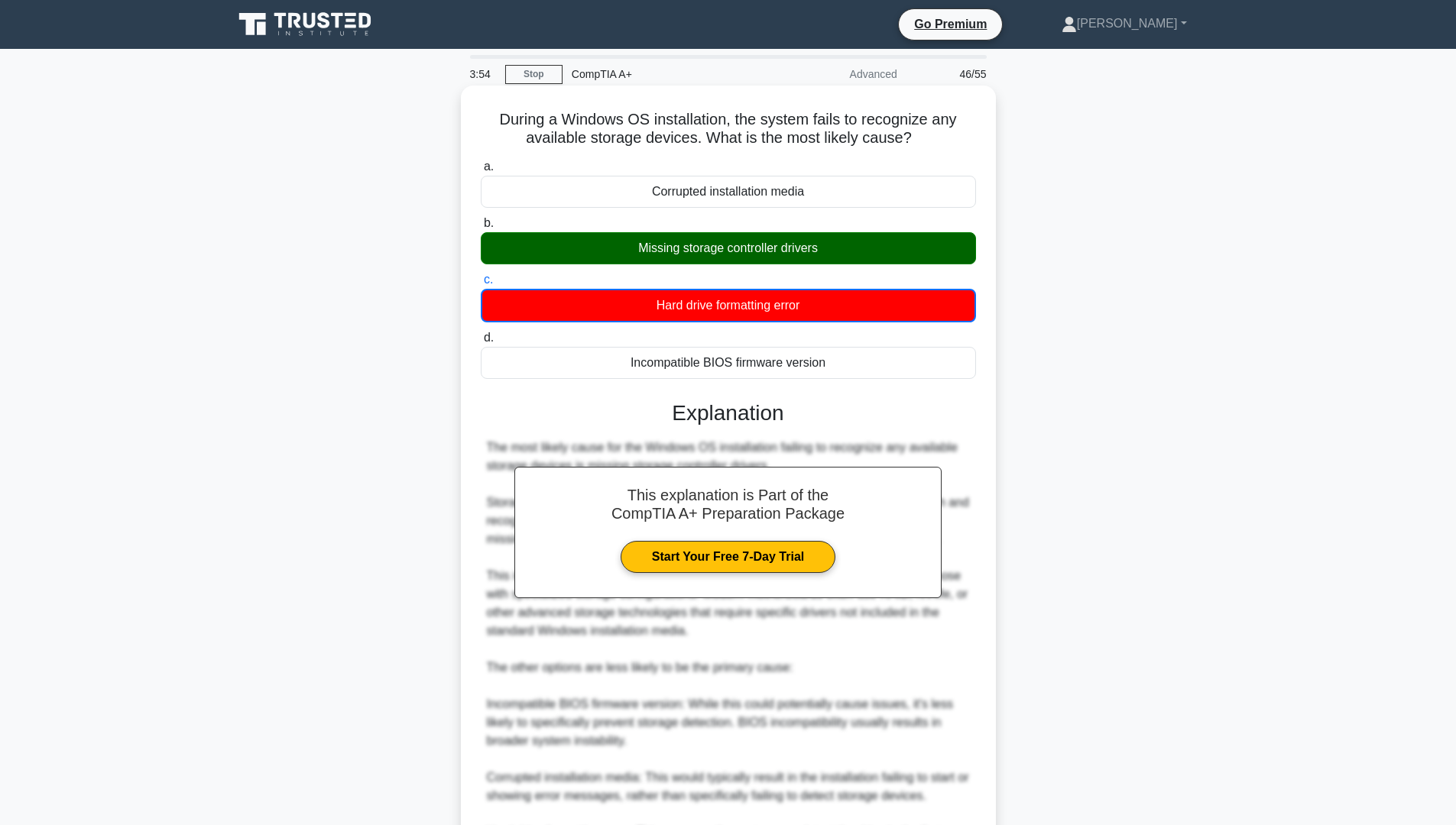
click at [732, 246] on div "Missing storage controller drivers" at bounding box center [728, 248] width 495 height 32
click at [480, 228] on input "b. Missing storage controller drivers" at bounding box center [480, 223] width 0 height 10
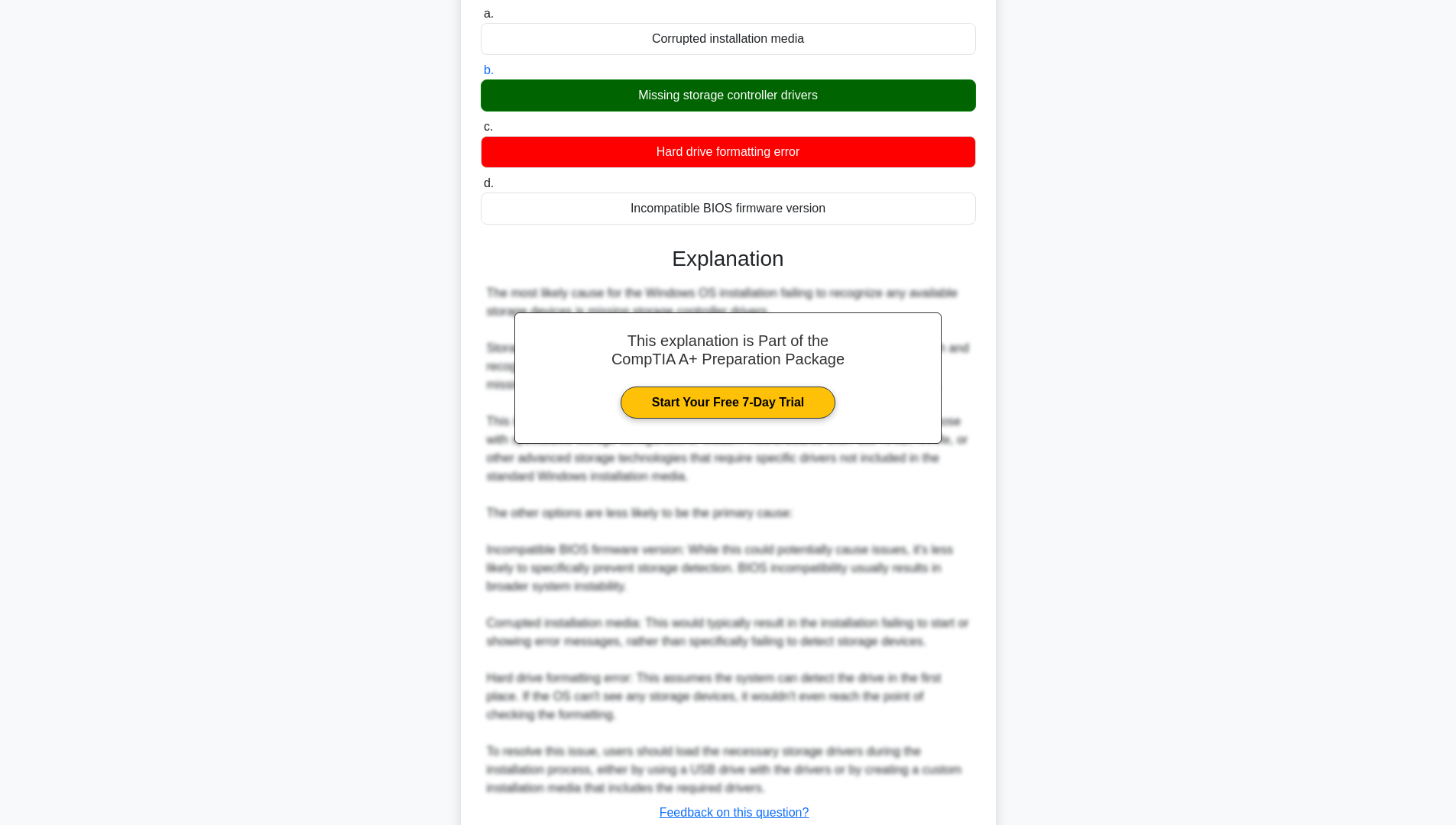
scroll to position [229, 0]
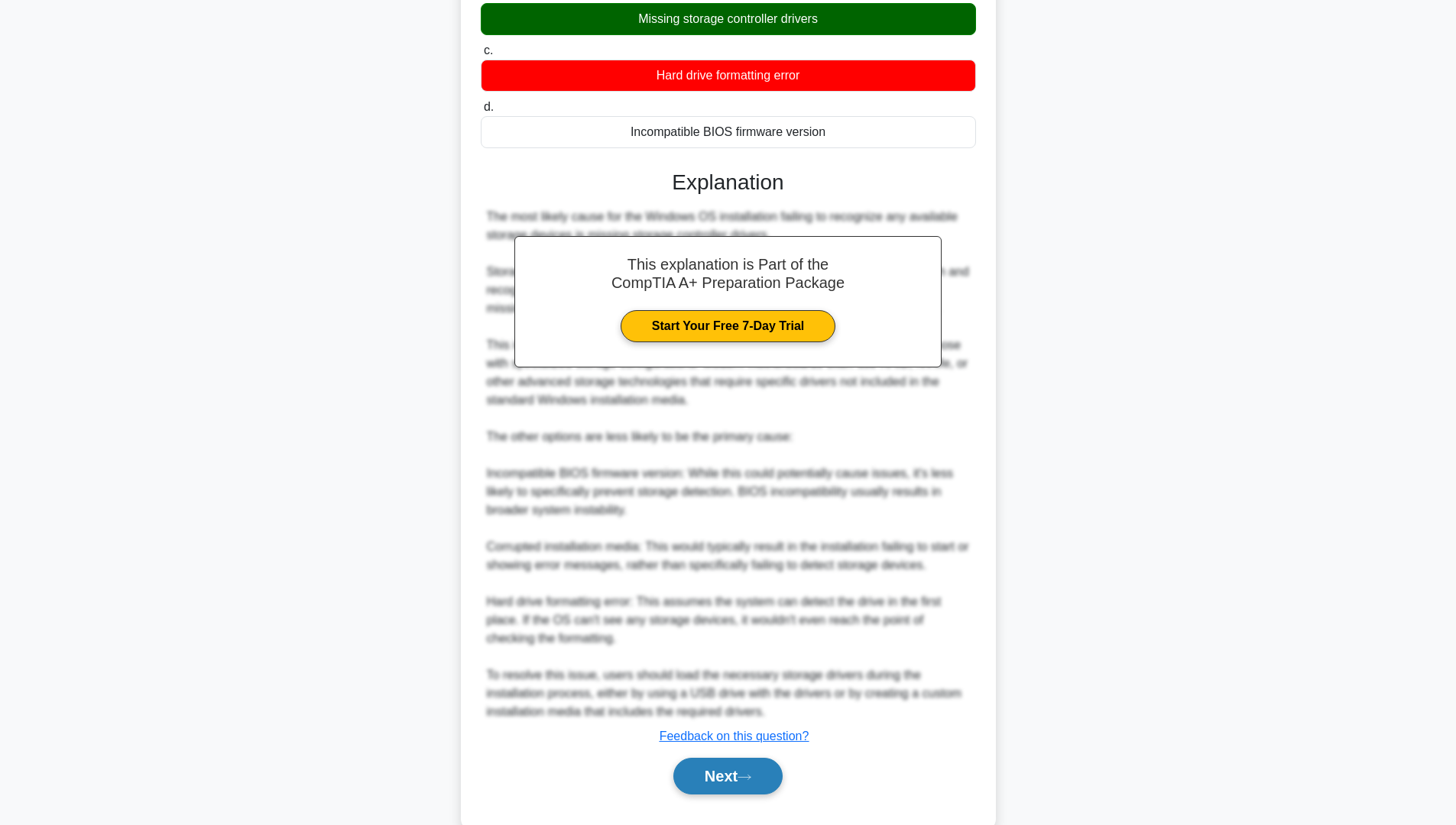
click at [718, 773] on button "Next" at bounding box center [728, 776] width 110 height 37
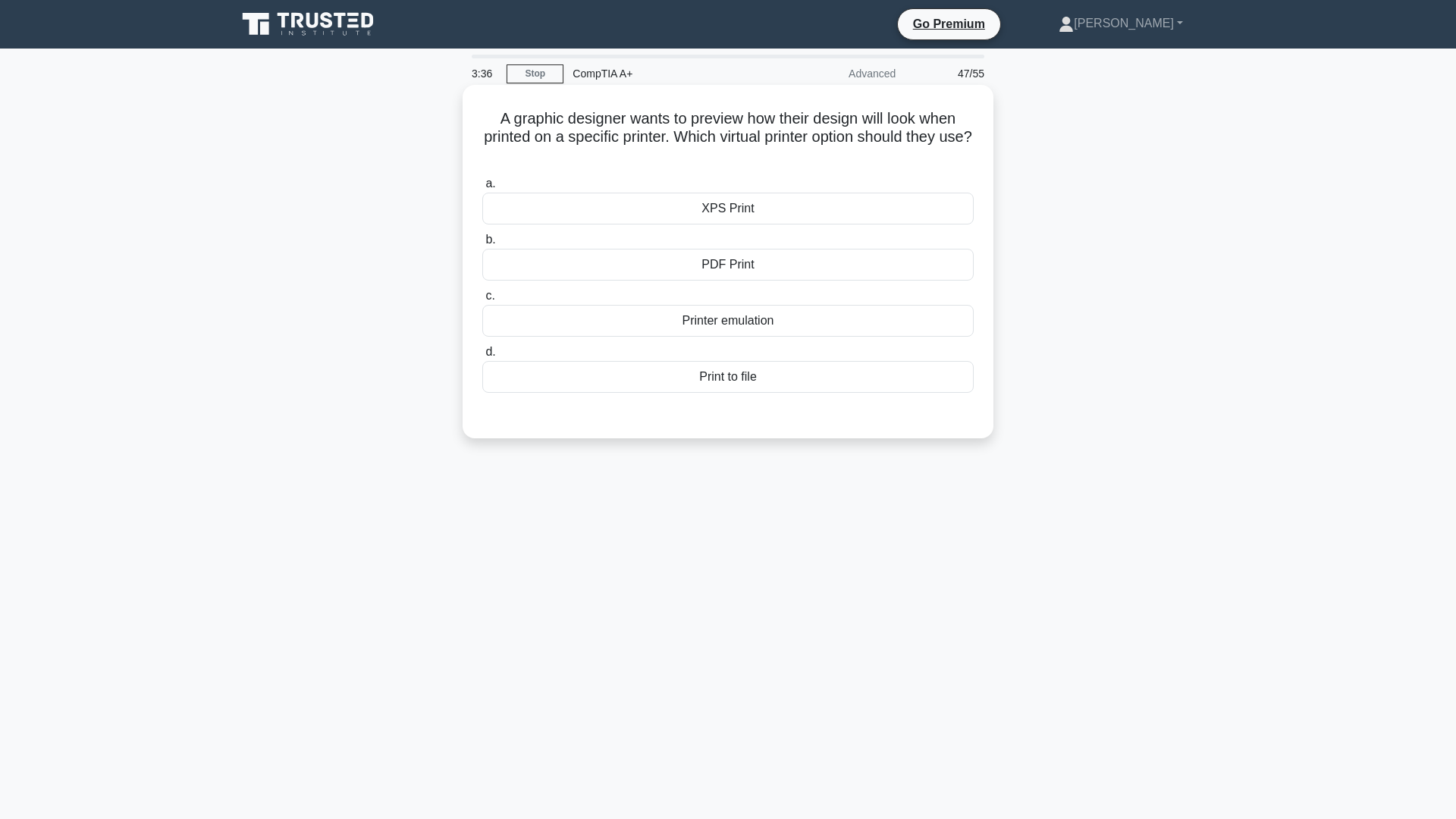
click at [763, 259] on div "PDF Print" at bounding box center [728, 264] width 492 height 32
click at [482, 245] on input "b. PDF Print" at bounding box center [482, 240] width 0 height 10
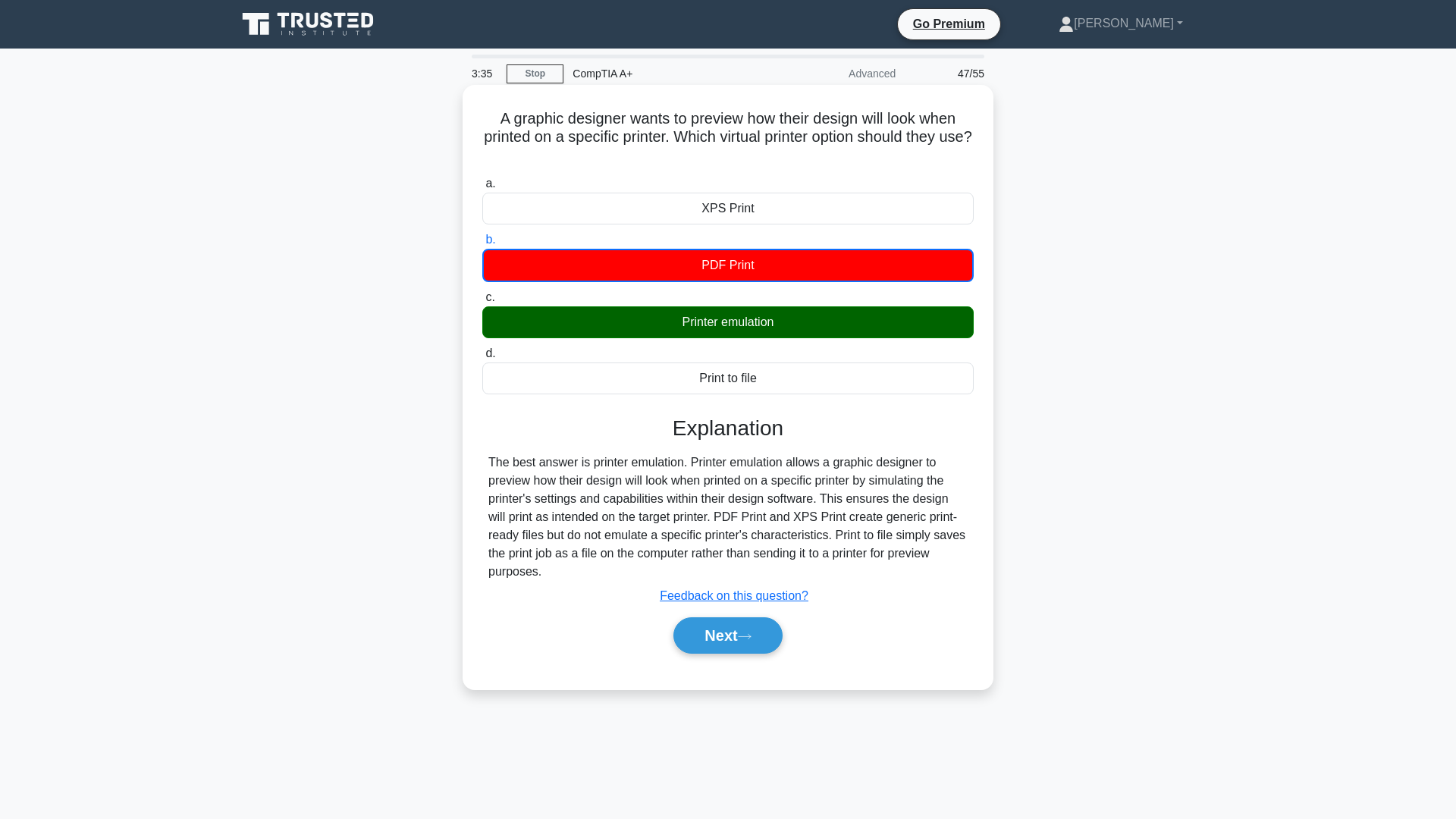
click at [735, 320] on div "Printer emulation" at bounding box center [728, 322] width 492 height 32
click at [482, 303] on input "c. Printer emulation" at bounding box center [482, 297] width 0 height 10
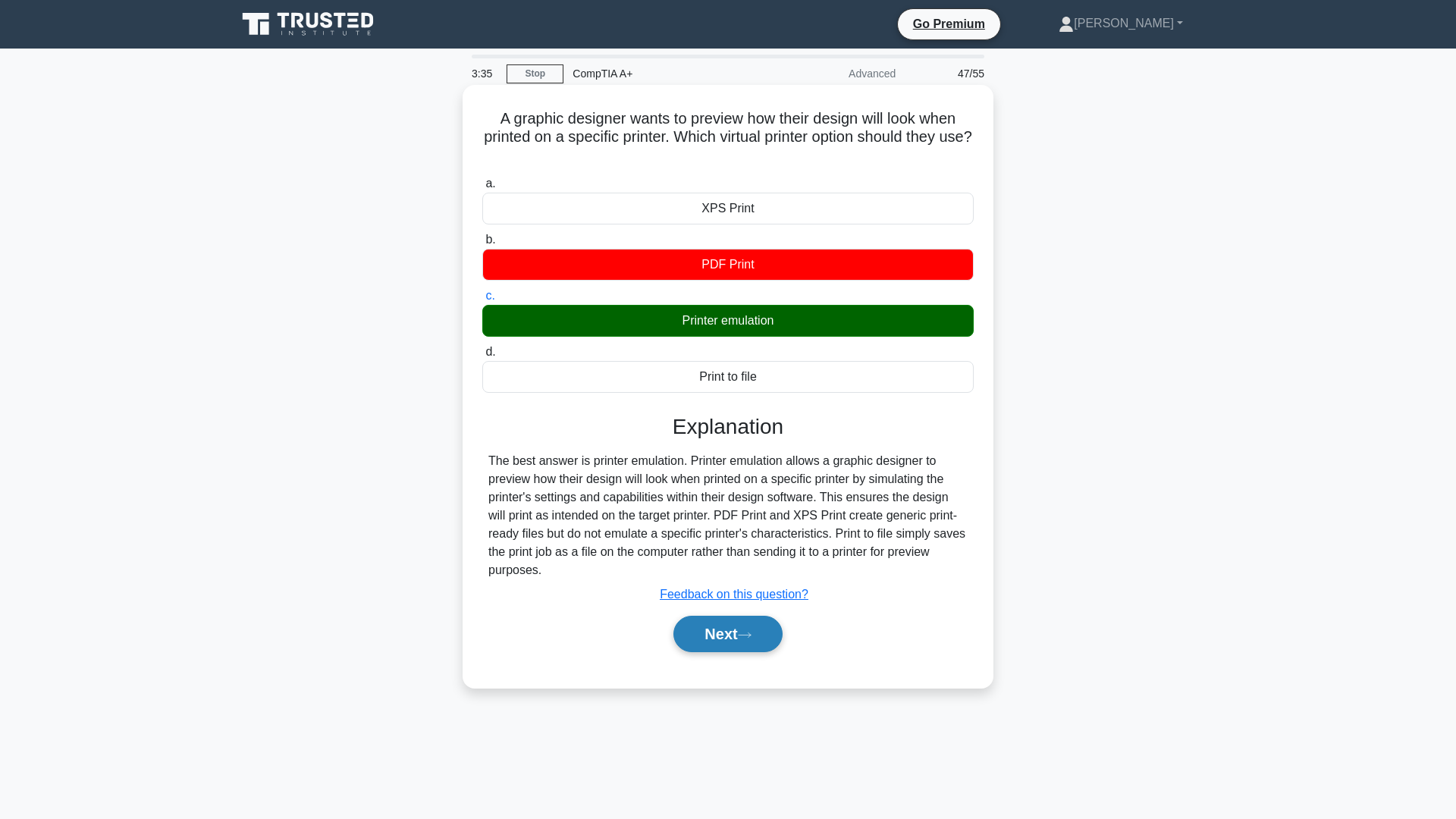
click at [699, 641] on button "Next" at bounding box center [728, 633] width 109 height 36
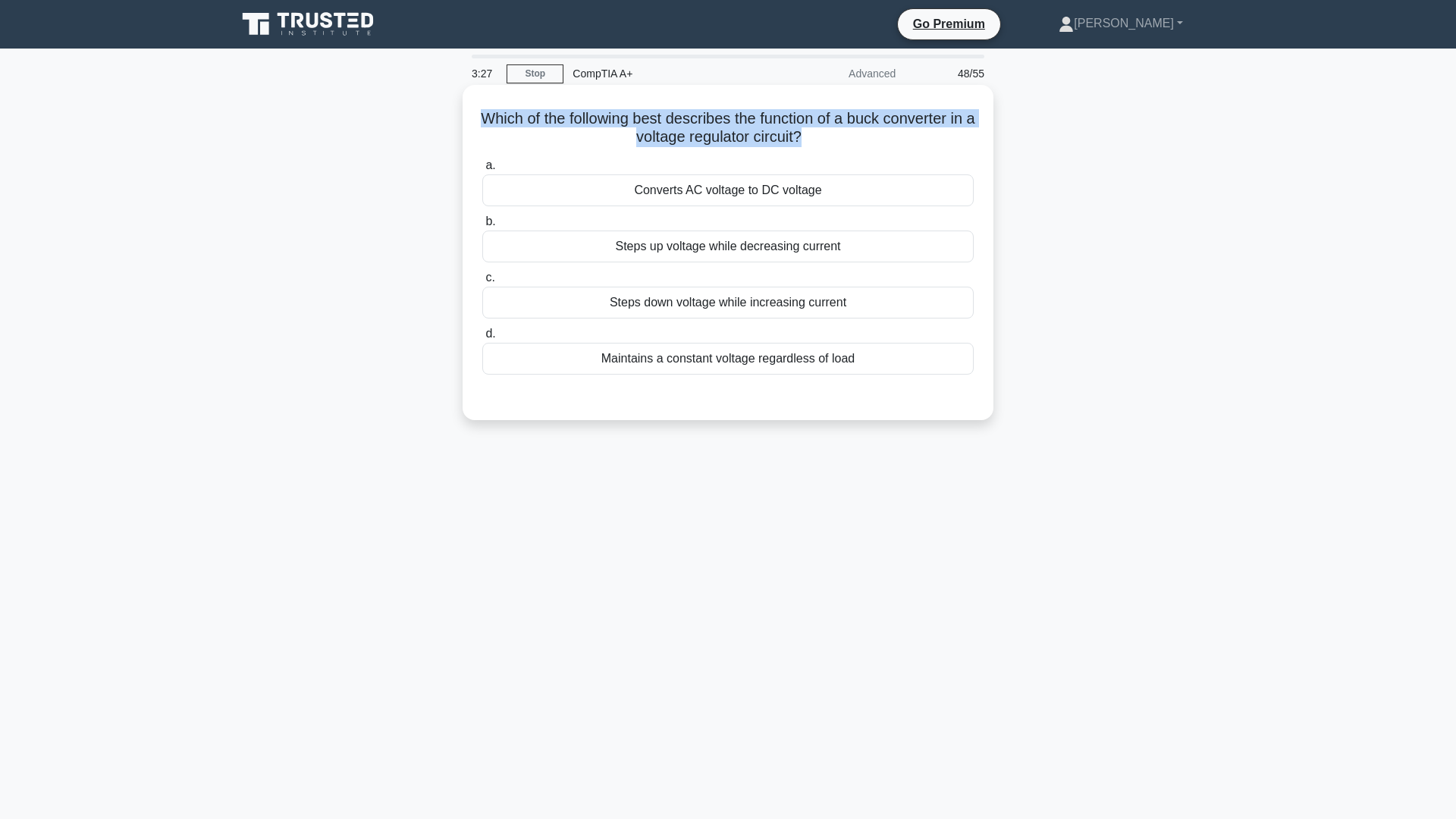
drag, startPoint x: 493, startPoint y: 115, endPoint x: 817, endPoint y: 142, distance: 325.1
click at [817, 142] on h5 "Which of the following best describes the function of a buck converter in a vol…" at bounding box center [728, 128] width 495 height 38
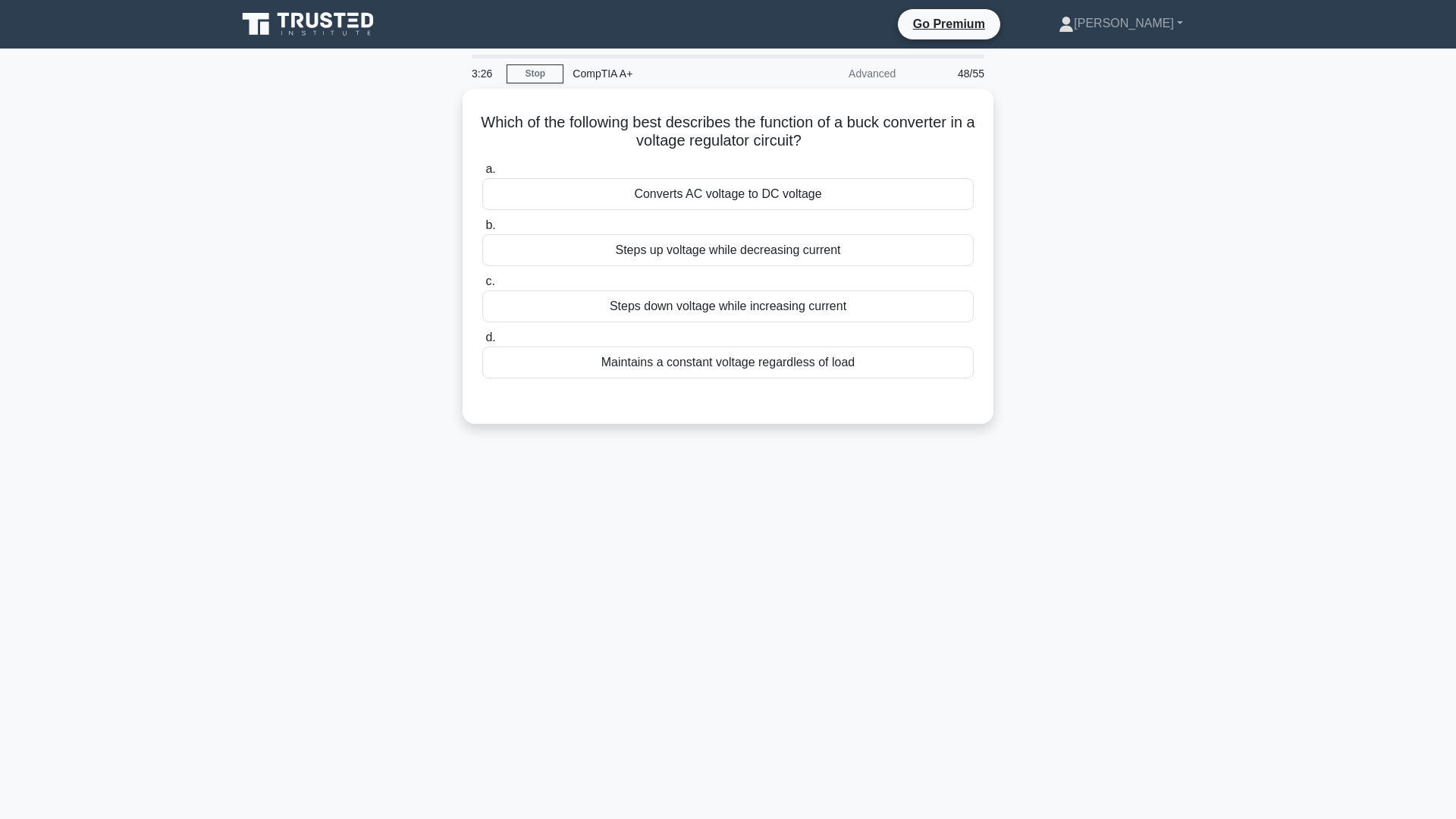
click at [1183, 172] on div "Which of the following best describes the function of a buck converter in a vol…" at bounding box center [728, 265] width 1001 height 353
click at [749, 241] on div "Steps up voltage while decreasing current" at bounding box center [728, 246] width 492 height 32
click at [482, 227] on input "b. Steps up voltage while decreasing current" at bounding box center [482, 221] width 0 height 10
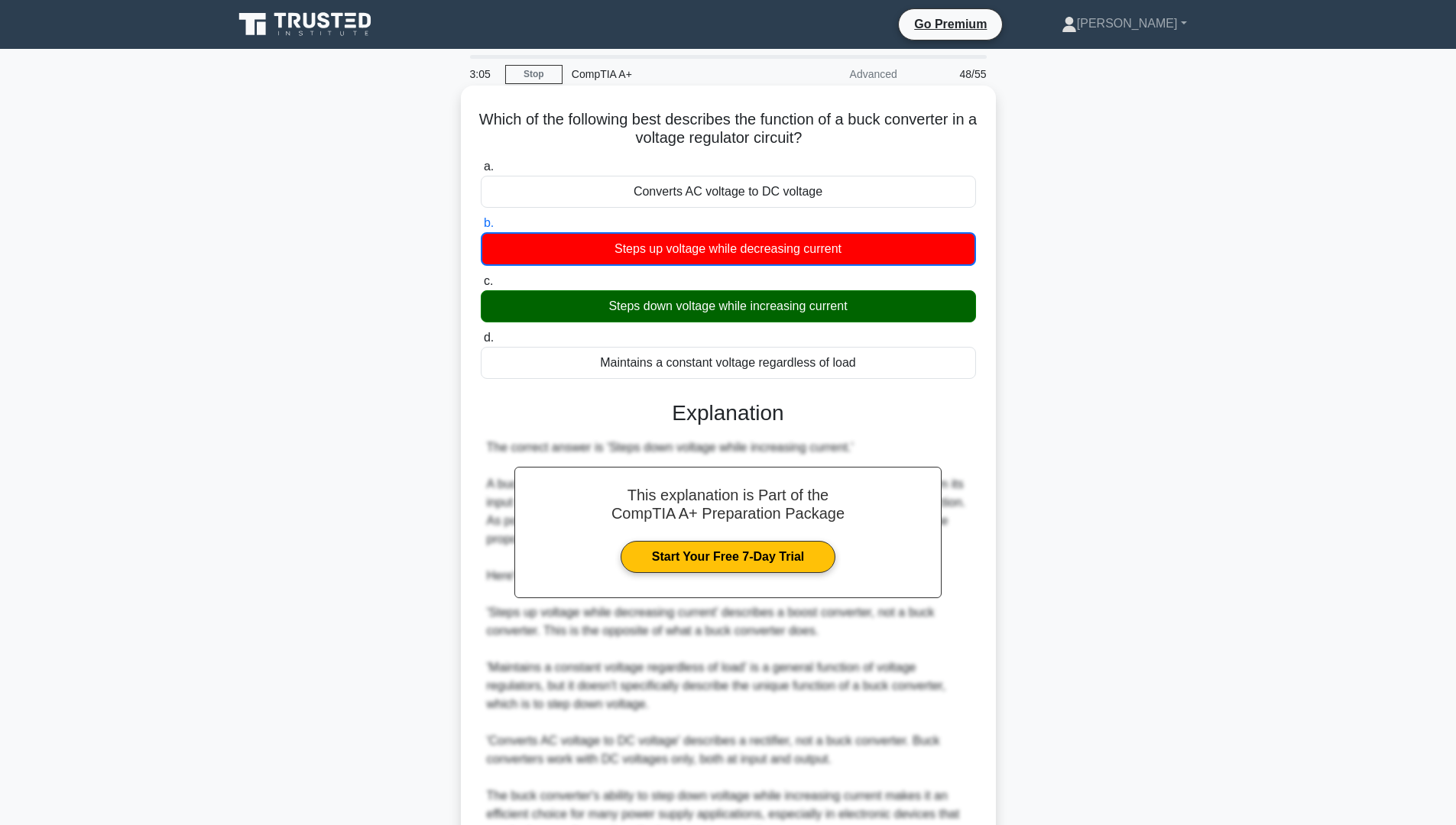
drag, startPoint x: 608, startPoint y: 303, endPoint x: 854, endPoint y: 304, distance: 246.0
click at [854, 304] on div "Steps down voltage while increasing current" at bounding box center [728, 306] width 495 height 32
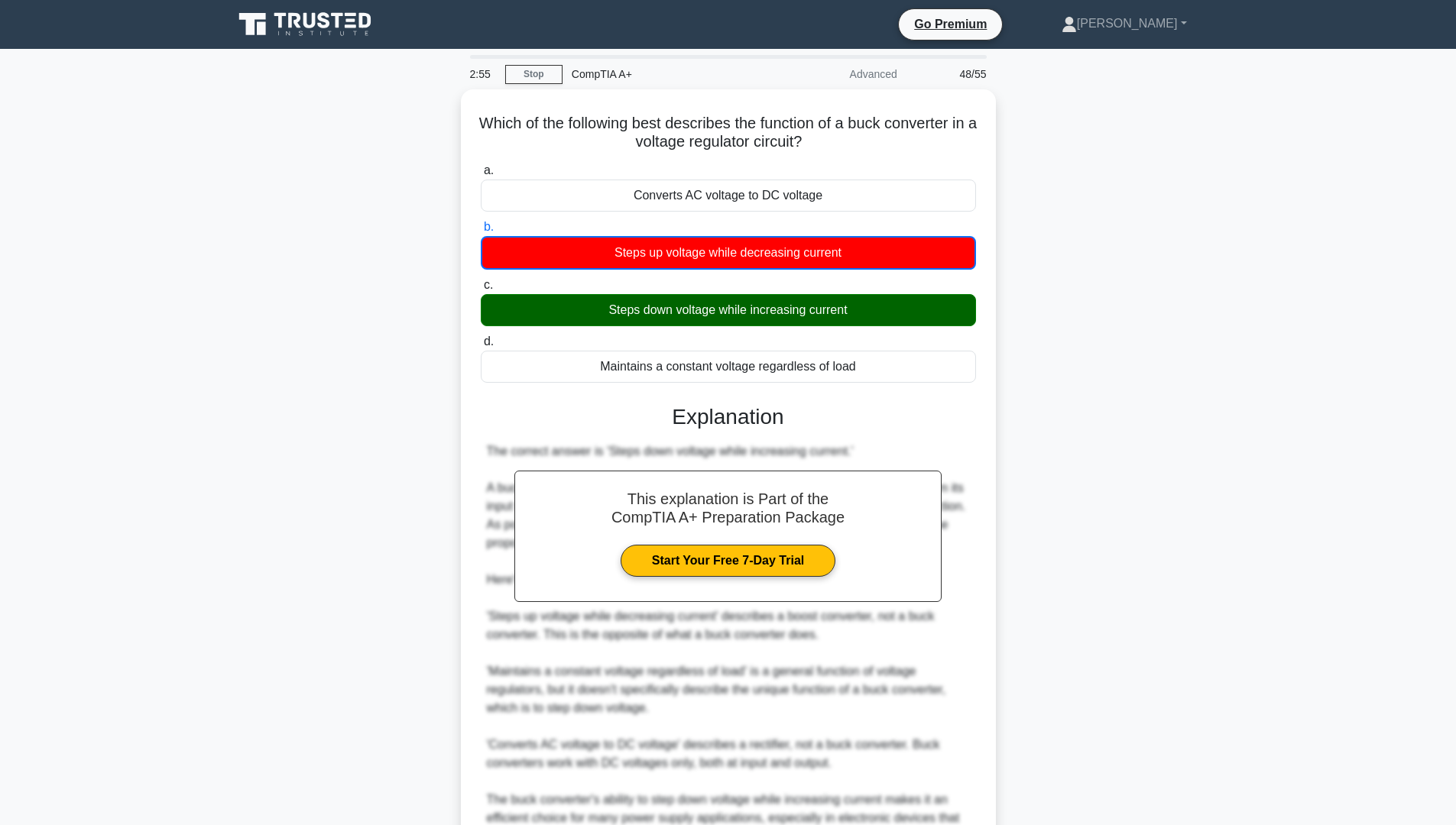
drag, startPoint x: 1265, startPoint y: 461, endPoint x: 1256, endPoint y: 462, distance: 9.1
click at [1261, 461] on main "2:55 Stop CompTIA A+ Advanced 48/55 Which of the following best describes the f…" at bounding box center [728, 515] width 1456 height 931
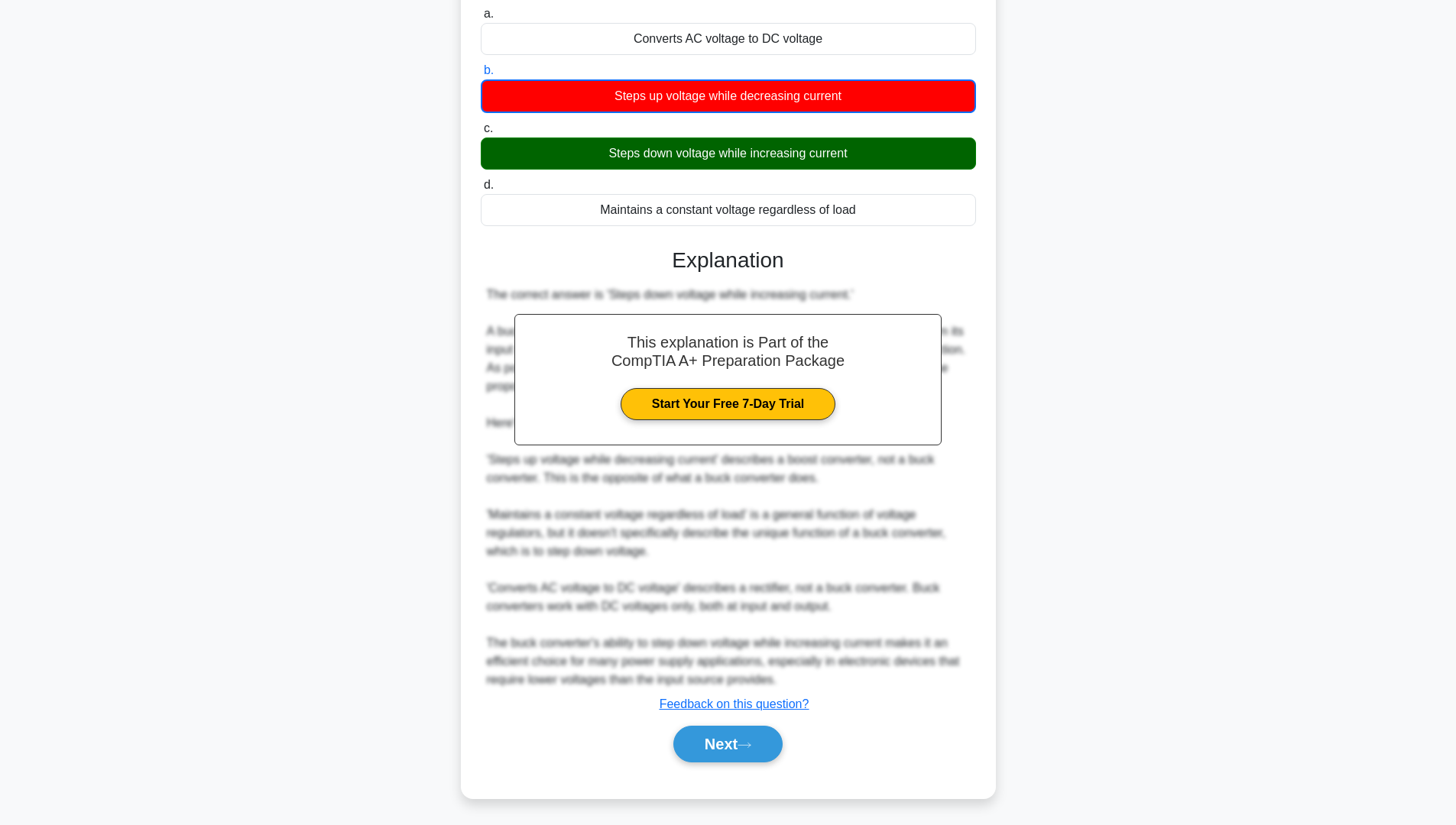
scroll to position [156, 0]
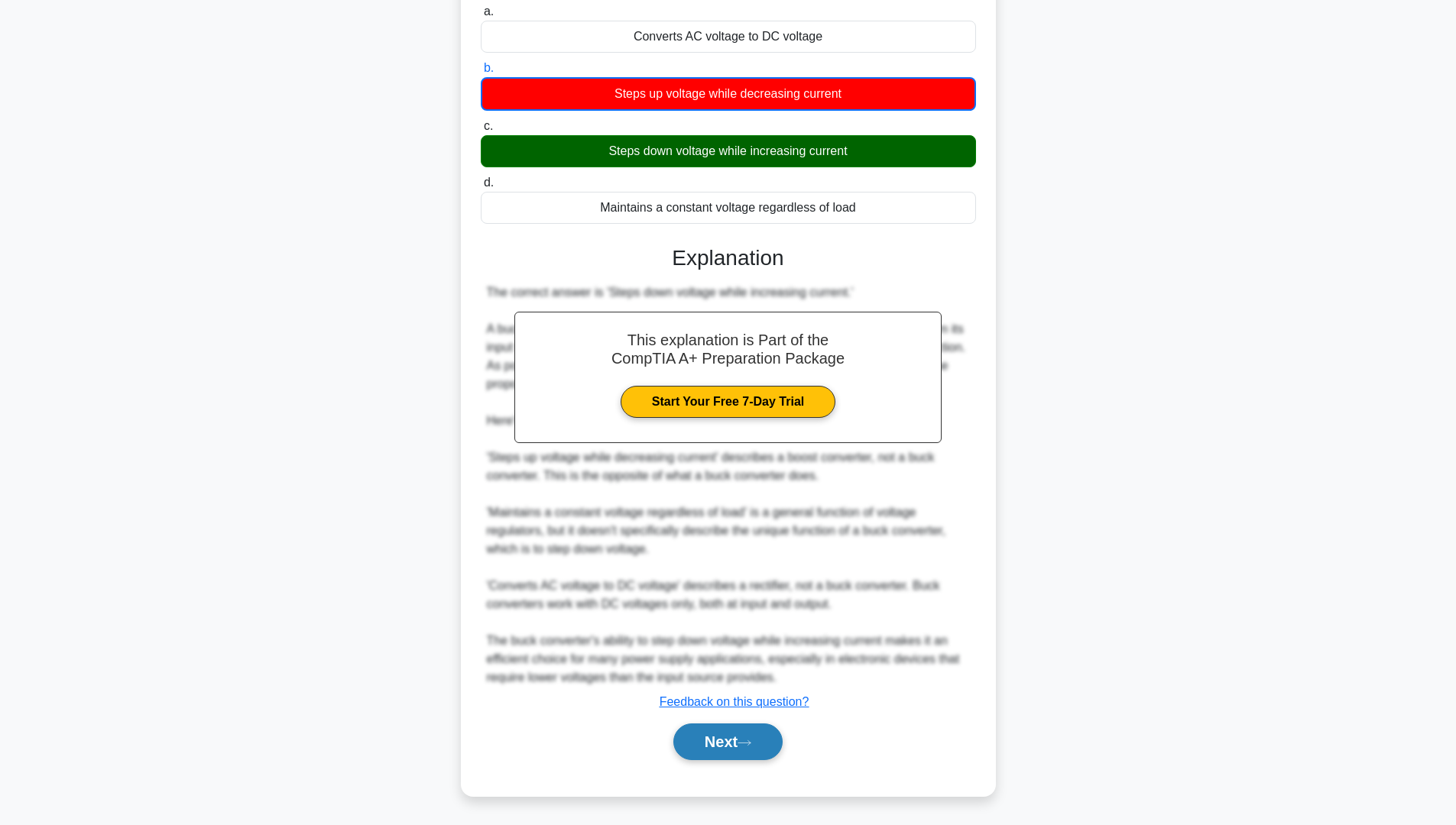
click at [728, 736] on button "Next" at bounding box center [728, 741] width 110 height 37
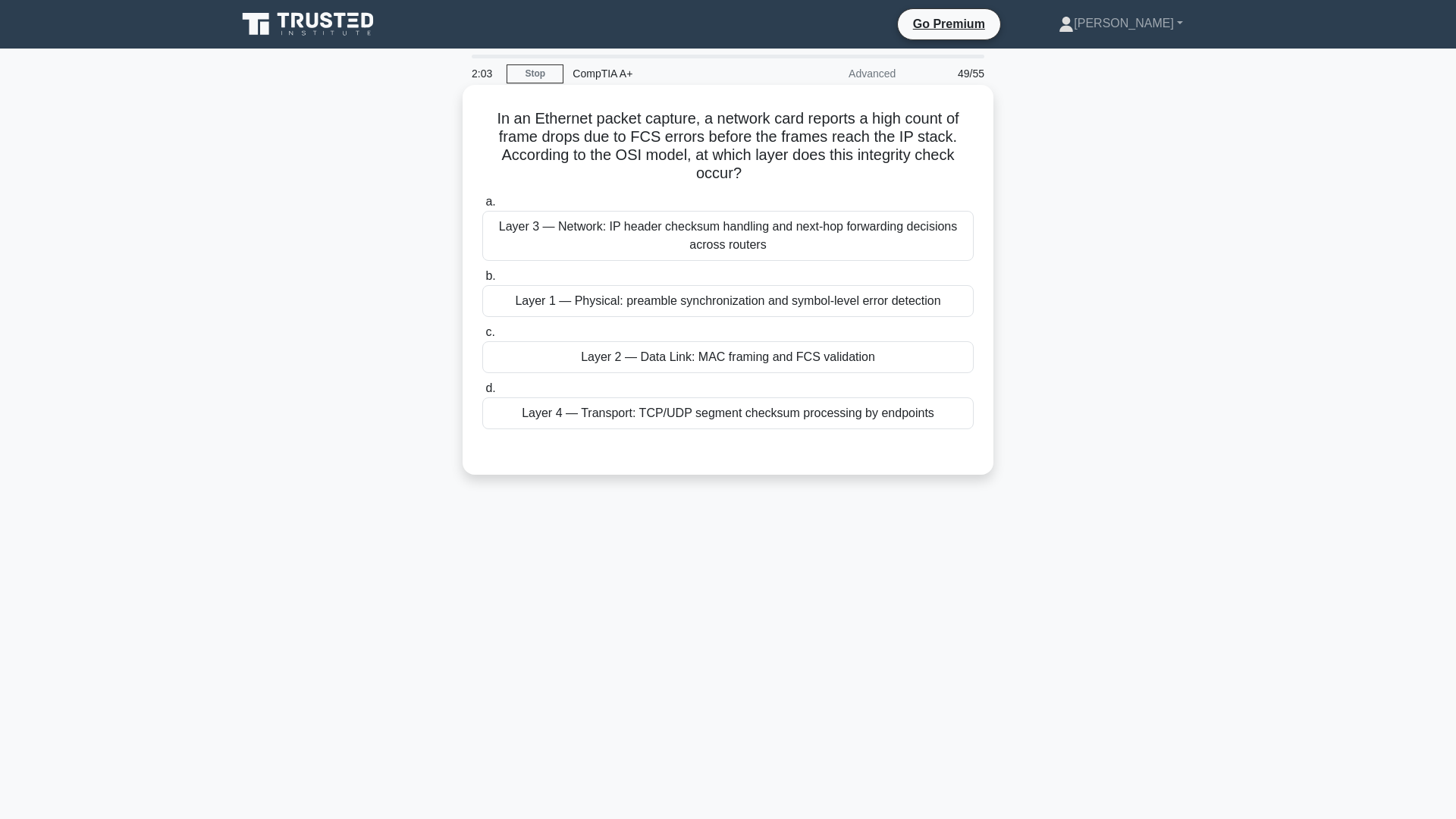
click at [857, 308] on div "Layer 1 — Physical: preamble synchronization and symbol-level error detection" at bounding box center [728, 300] width 492 height 32
click at [482, 281] on input "b. Layer 1 — Physical: preamble synchronization and symbol-level error detection" at bounding box center [482, 276] width 0 height 10
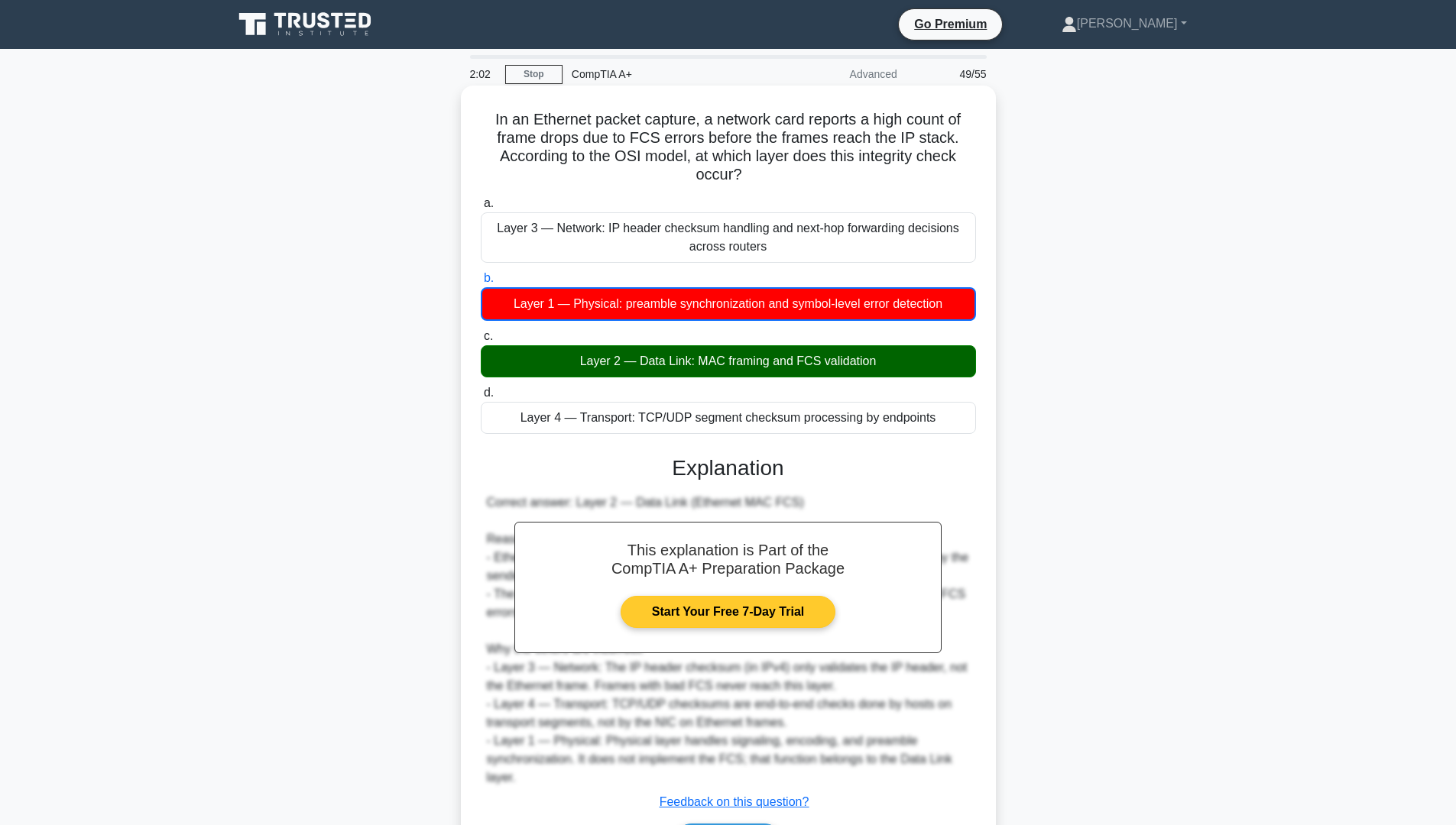
scroll to position [101, 0]
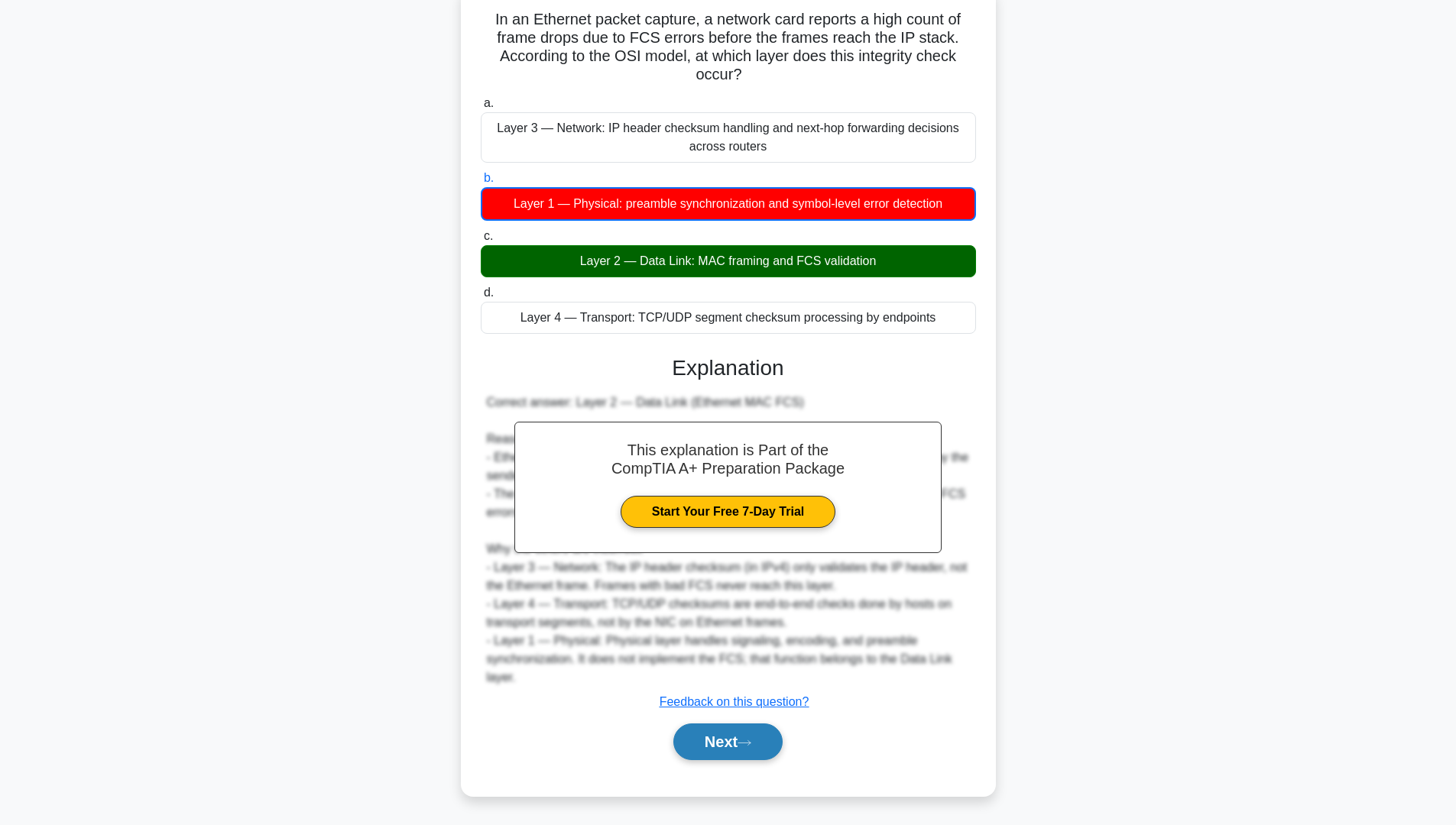
click at [750, 754] on button "Next" at bounding box center [728, 741] width 110 height 37
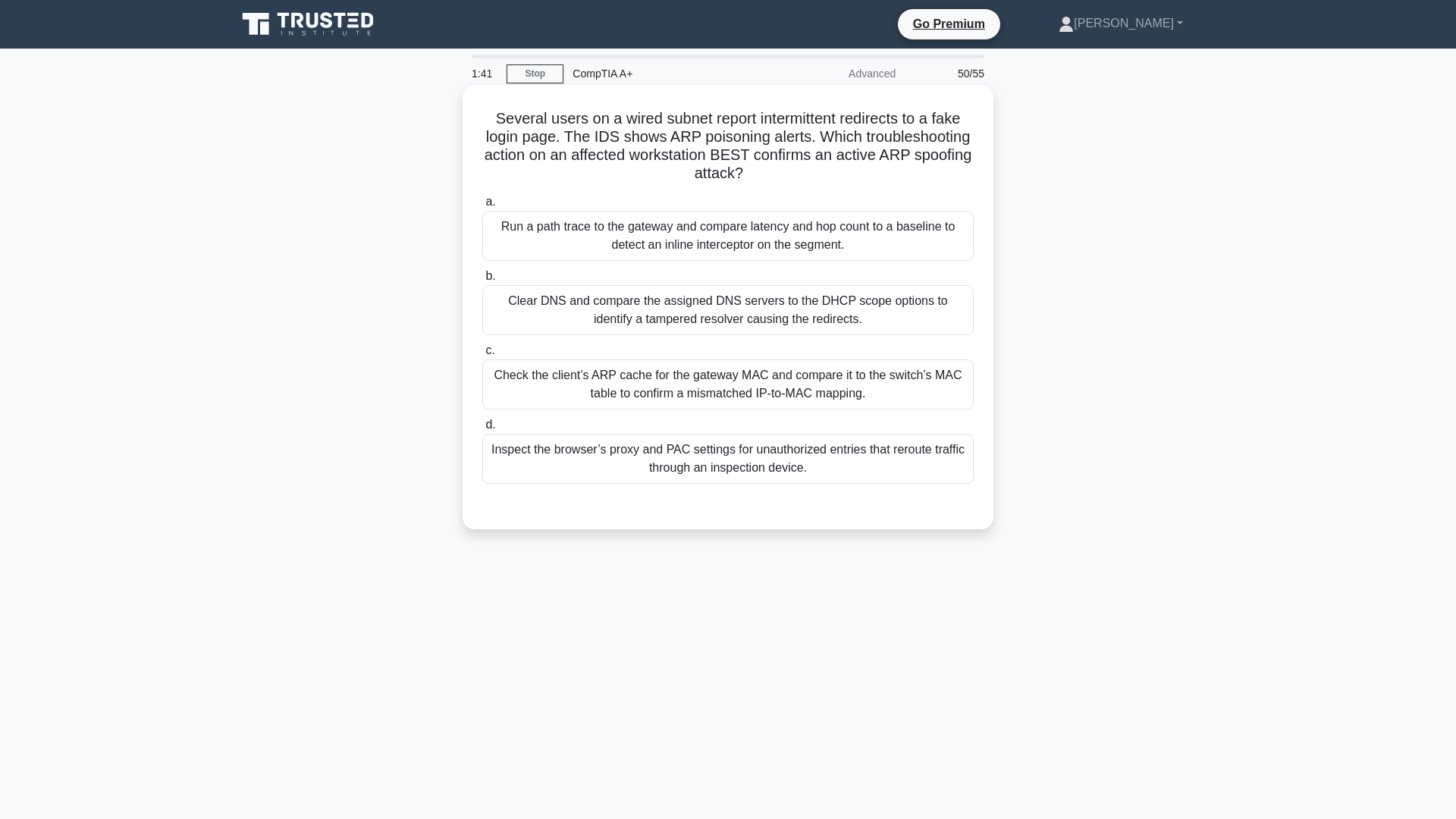
click at [539, 330] on div "Clear DNS and compare the assigned DNS servers to the DHCP scope options to ide…" at bounding box center [728, 310] width 492 height 50
click at [482, 281] on input "b. Clear DNS and compare the assigned DNS servers to the DHCP scope options to …" at bounding box center [482, 276] width 0 height 10
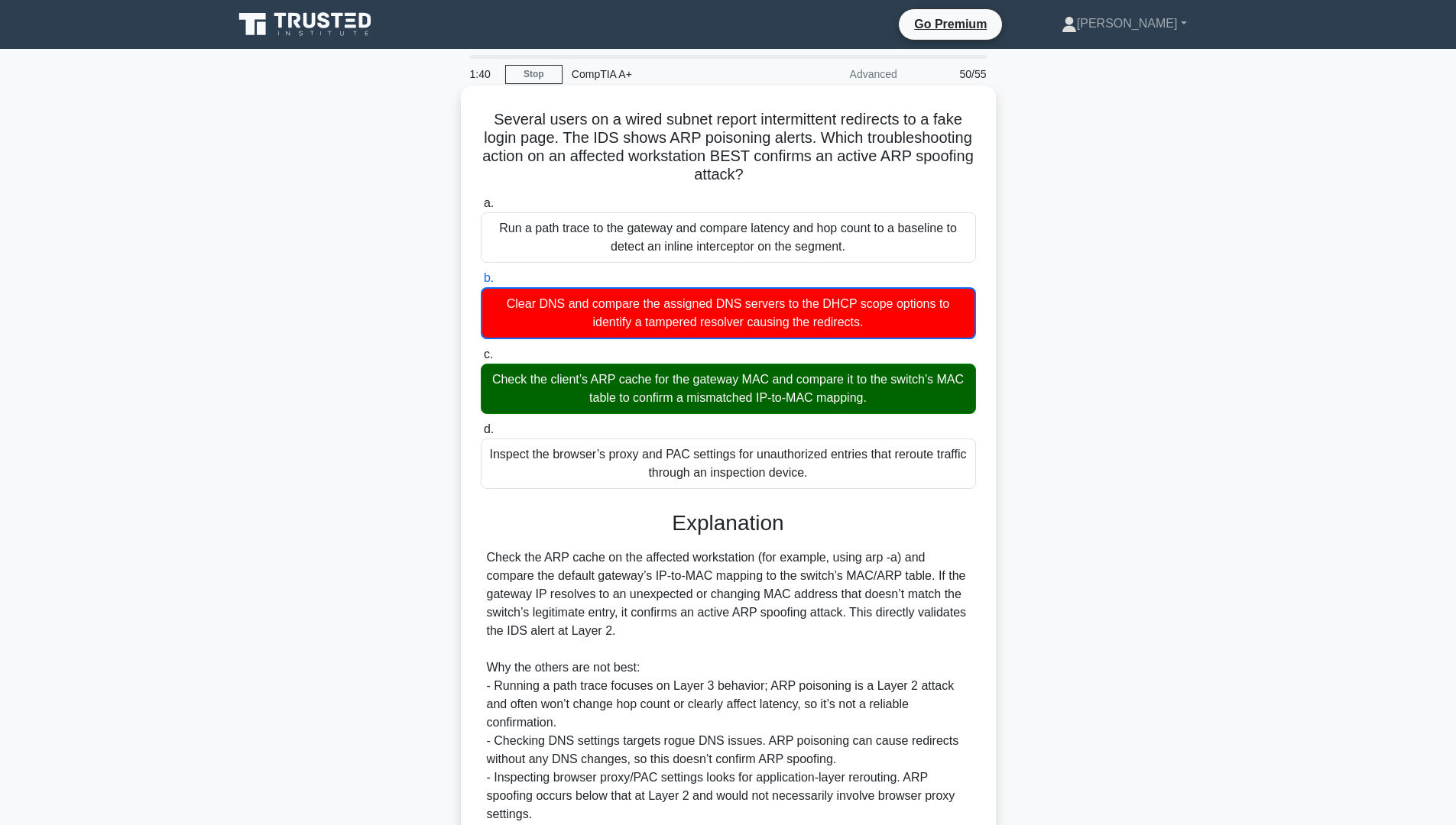
scroll to position [119, 0]
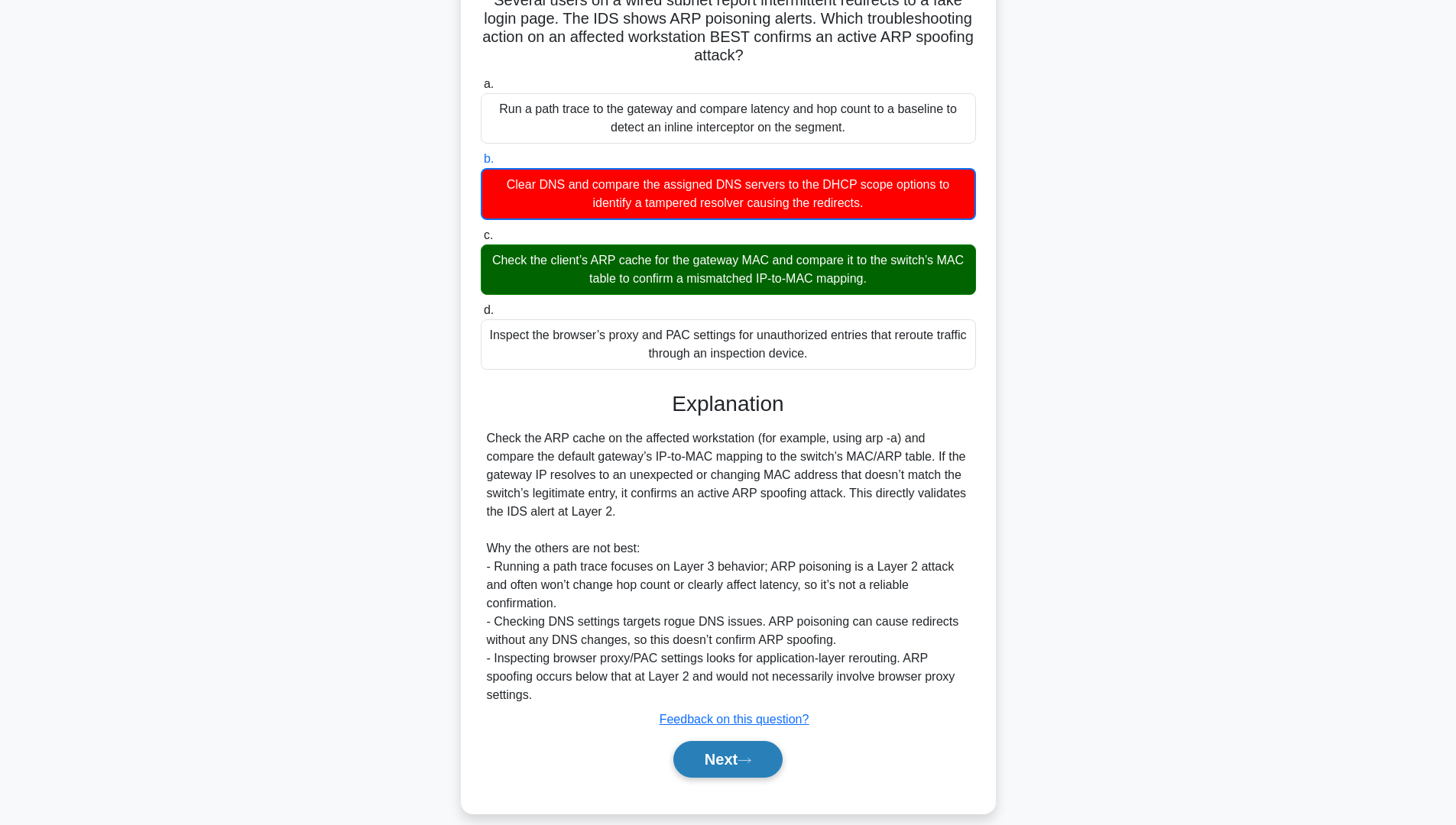
click at [717, 746] on button "Next" at bounding box center [728, 759] width 110 height 37
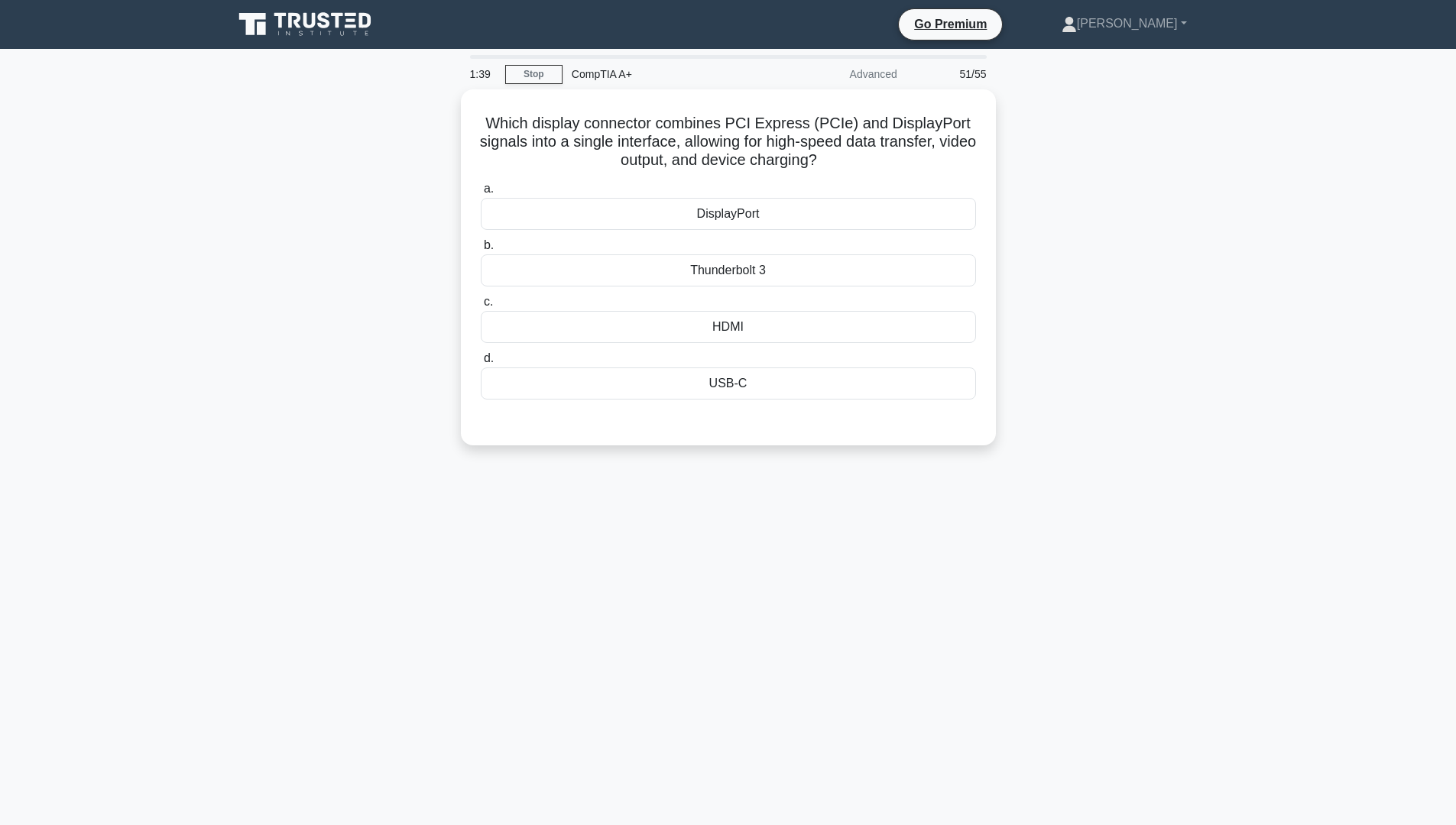
scroll to position [0, 0]
click at [724, 378] on div "USB-C" at bounding box center [733, 379] width 495 height 32
click at [486, 360] on input "d. USB-C" at bounding box center [486, 354] width 0 height 10
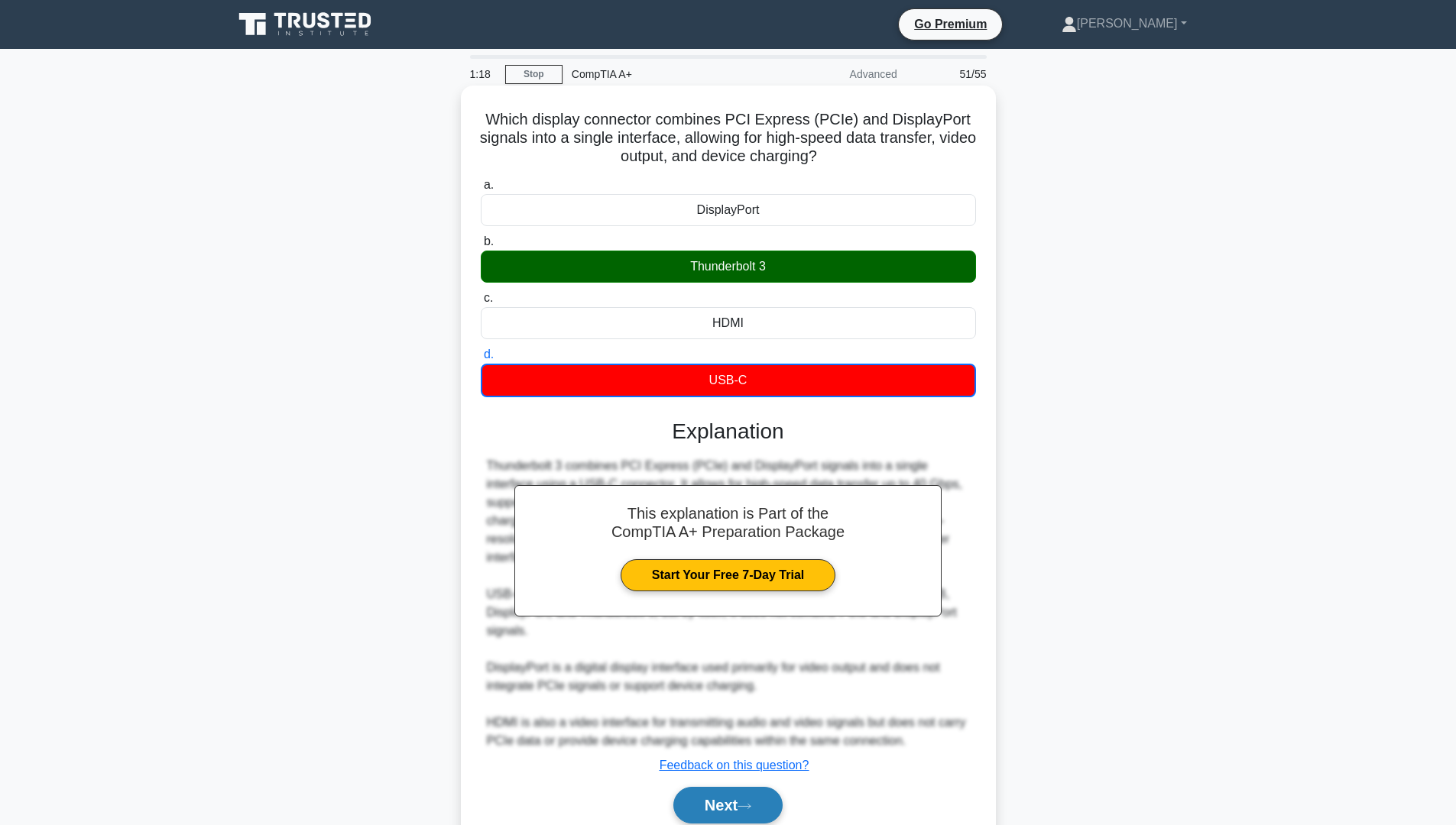
click at [739, 787] on button "Next" at bounding box center [728, 805] width 110 height 37
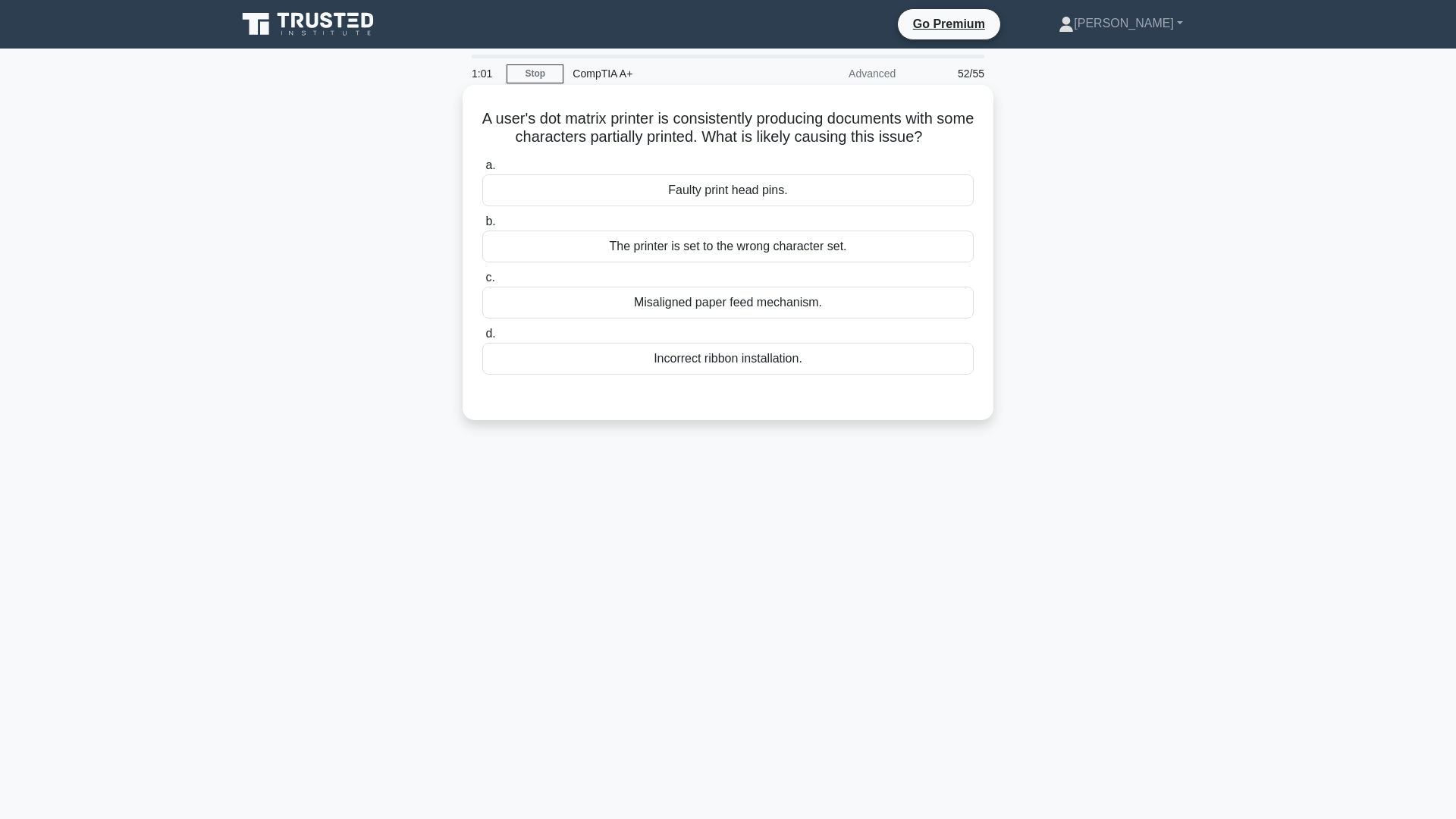
click at [735, 198] on div "Faulty print head pins." at bounding box center [728, 190] width 492 height 32
click at [482, 171] on input "a. Faulty print head pins." at bounding box center [482, 165] width 0 height 10
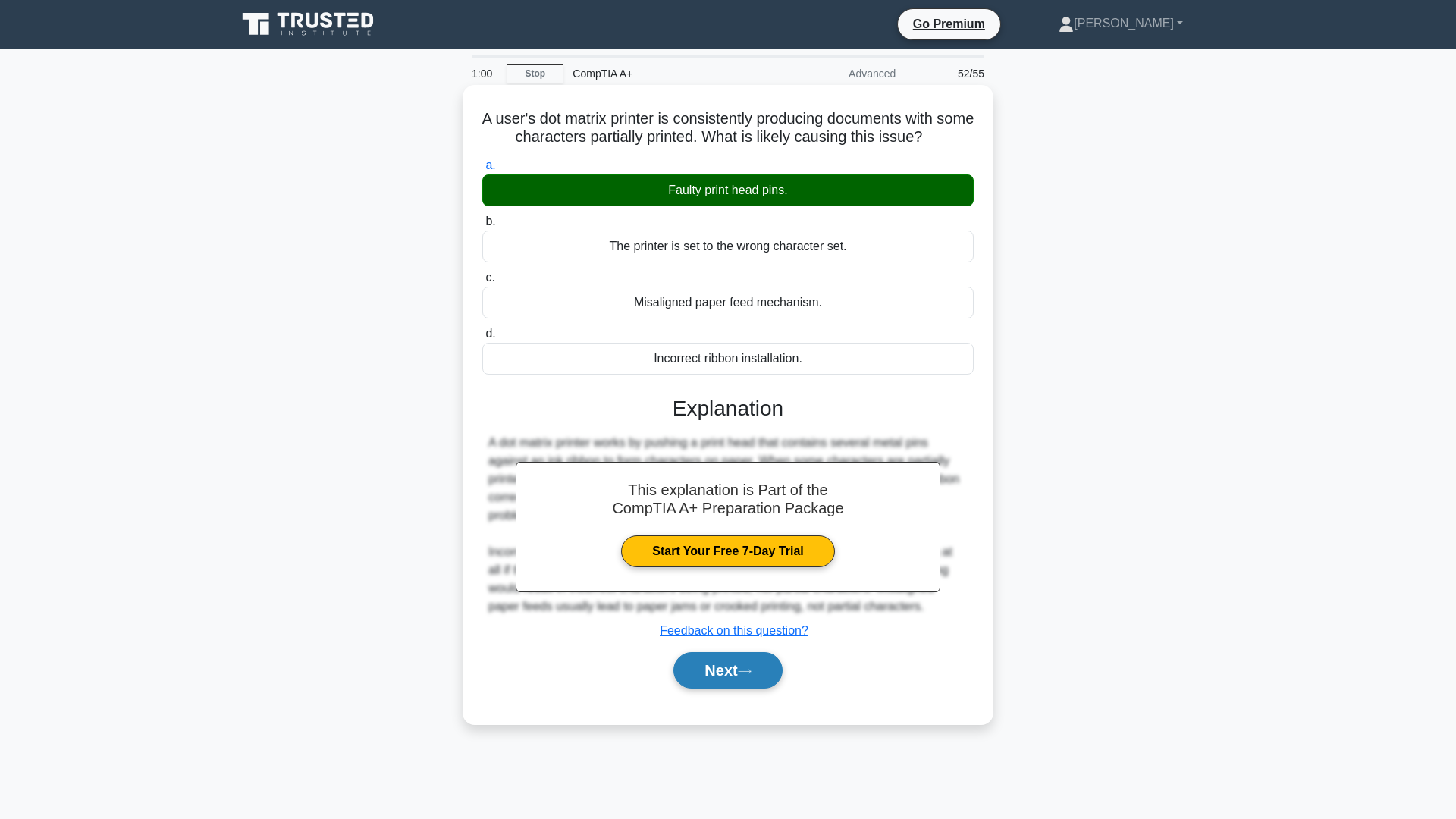
click at [704, 664] on button "Next" at bounding box center [728, 670] width 109 height 36
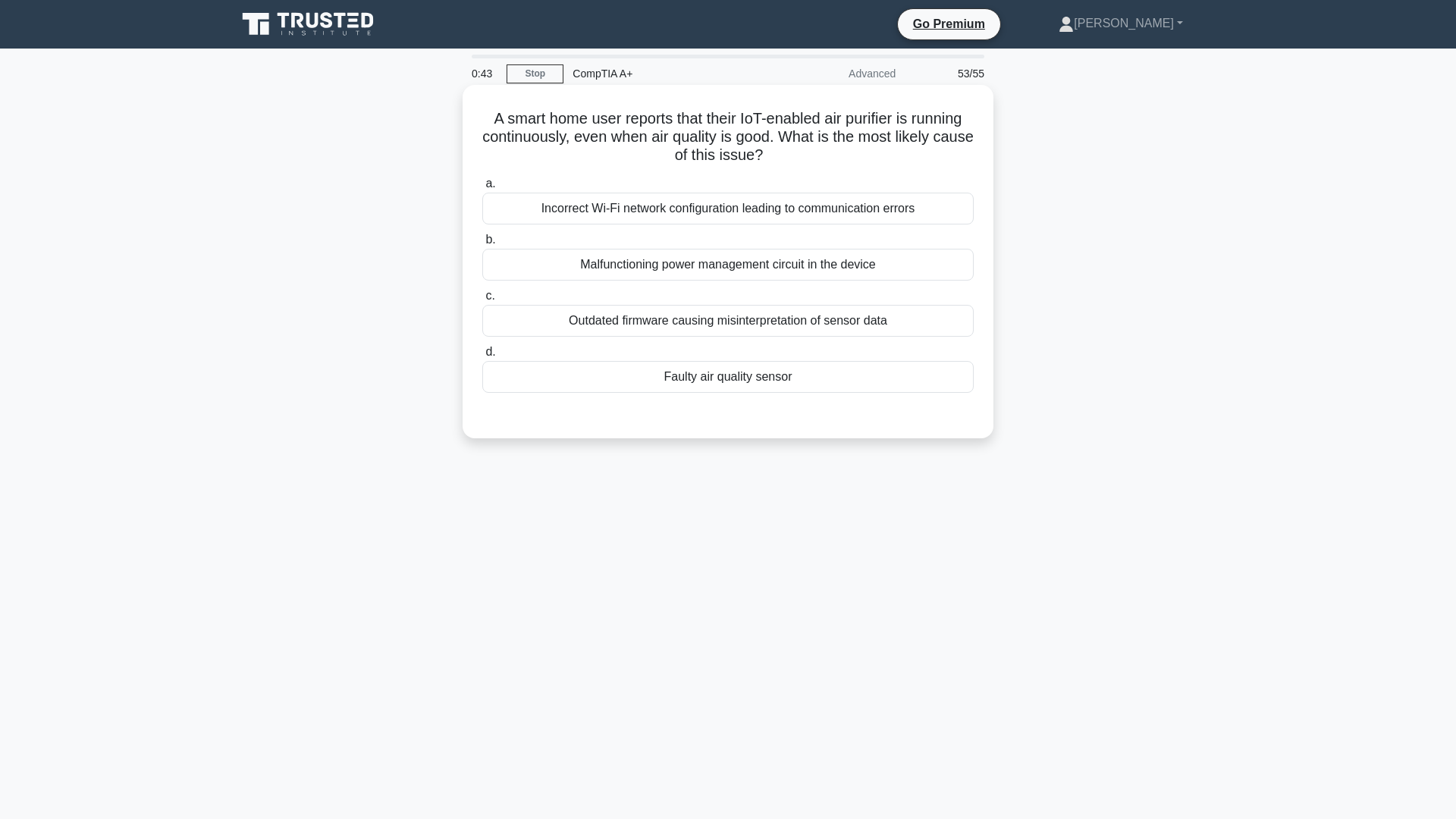
click at [731, 386] on div "Faulty air quality sensor" at bounding box center [728, 377] width 492 height 32
click at [482, 357] on input "d. Faulty air quality sensor" at bounding box center [482, 352] width 0 height 10
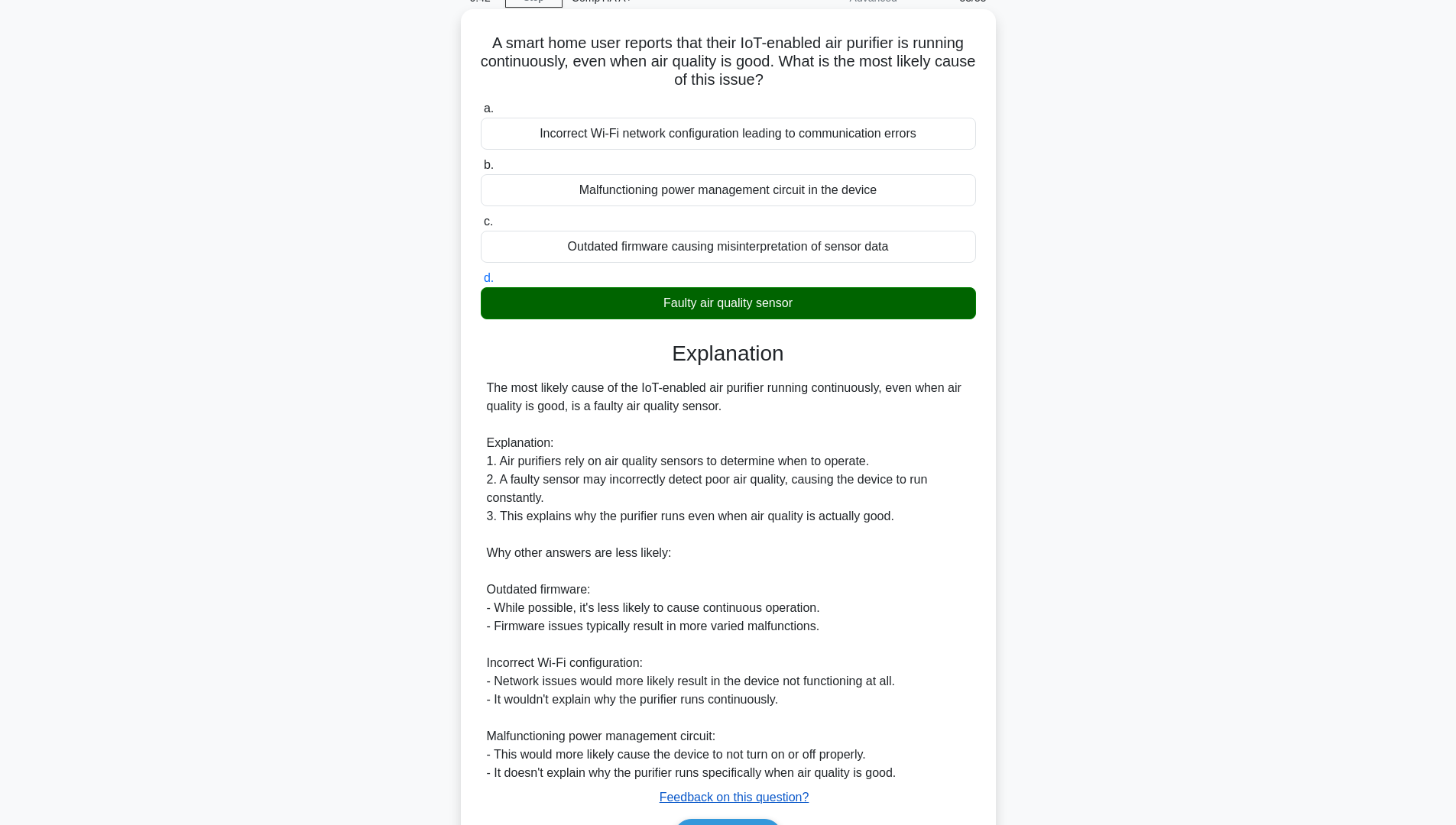
scroll to position [152, 0]
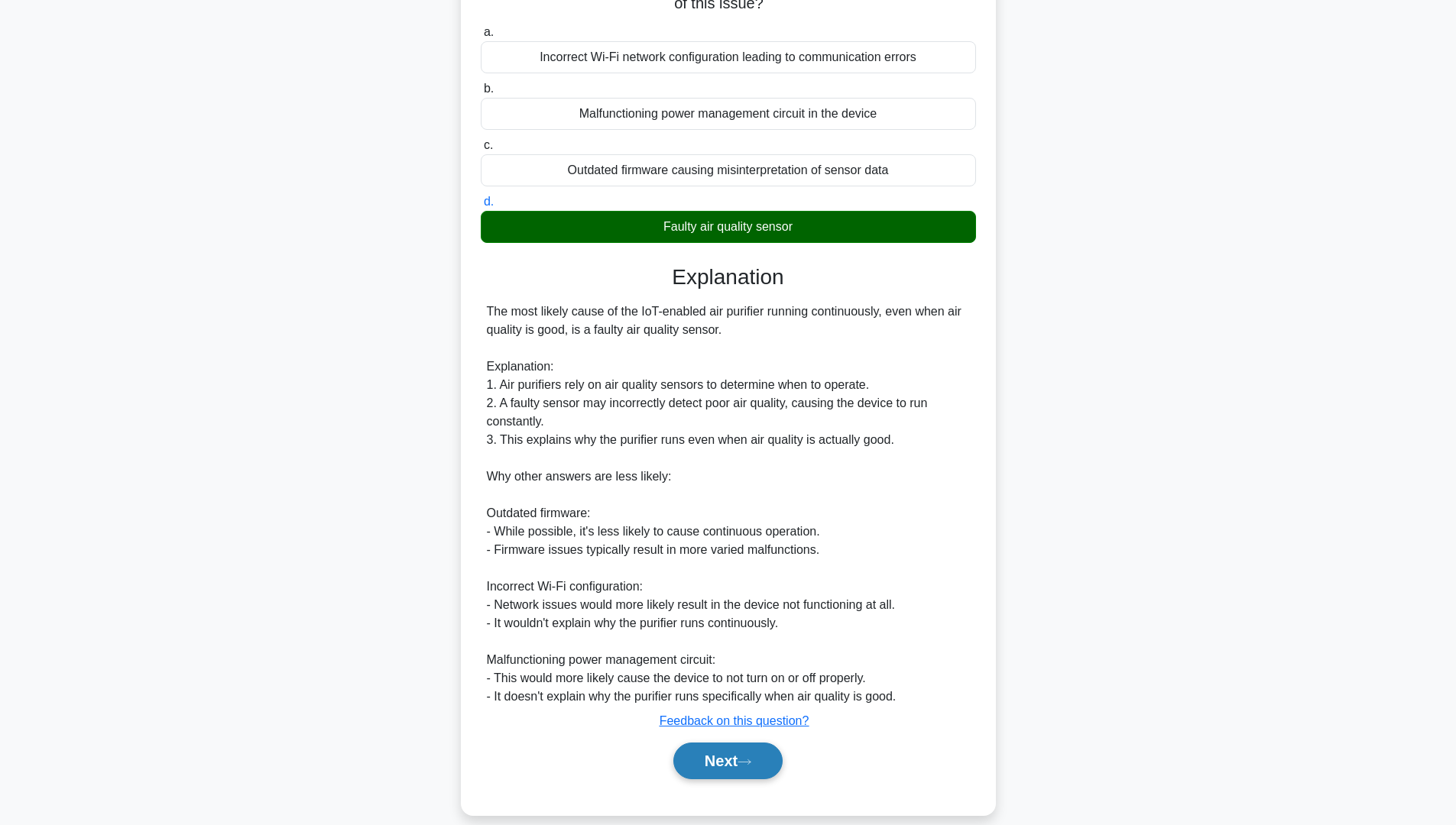
click at [723, 754] on button "Next" at bounding box center [728, 760] width 110 height 37
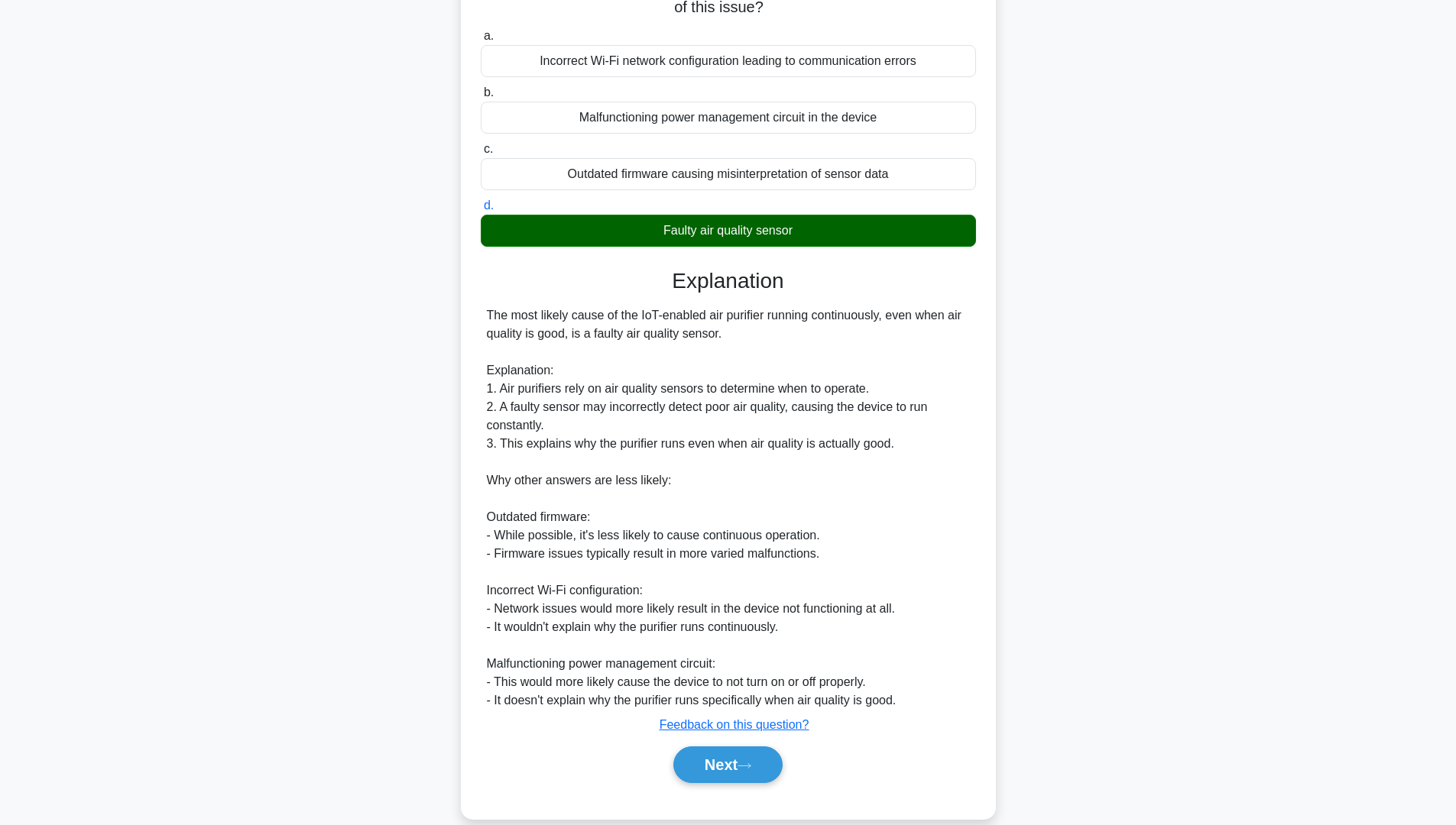
scroll to position [0, 0]
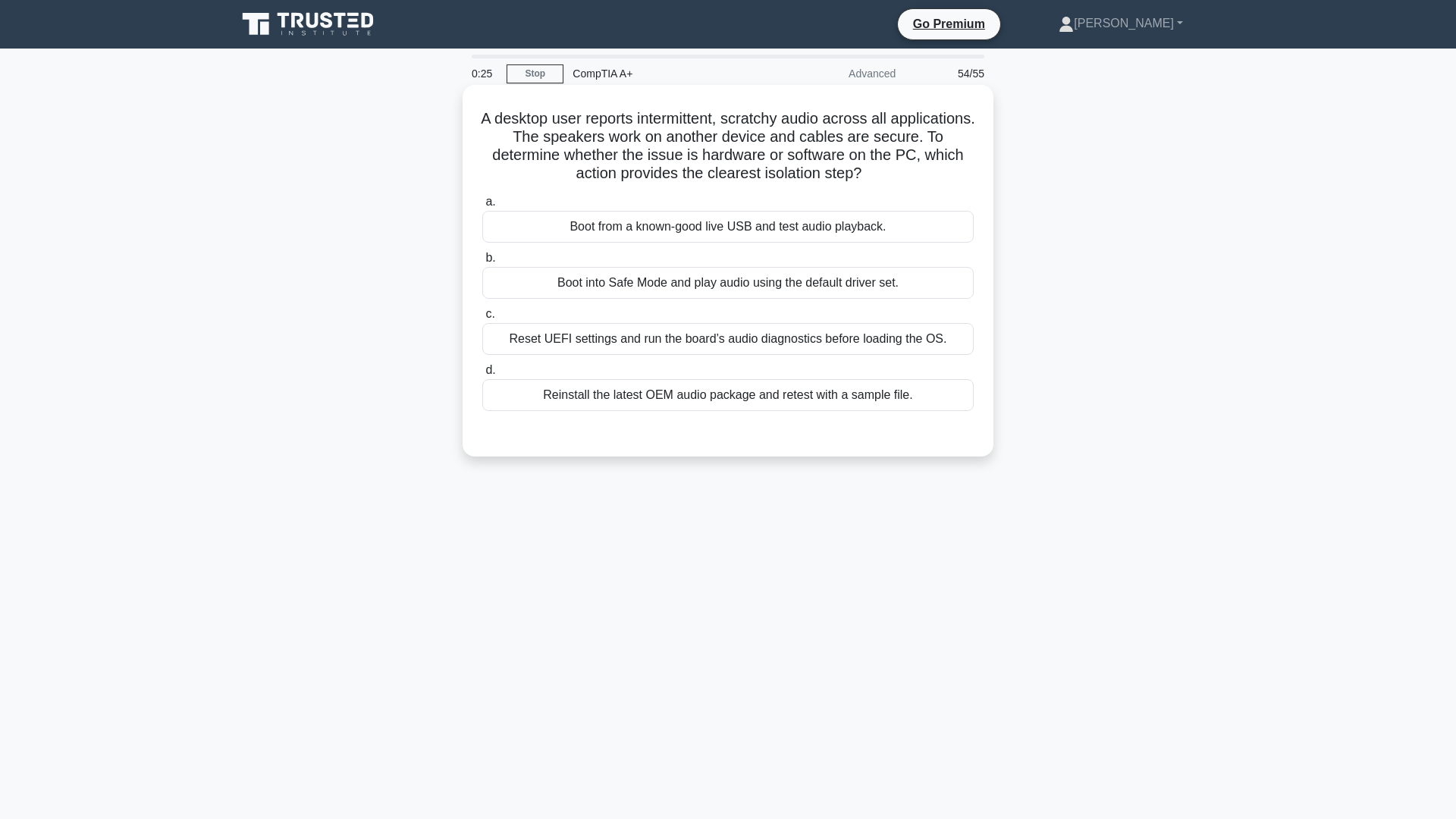
click at [703, 221] on div "Boot from a known-good live USB and test audio playback." at bounding box center [728, 227] width 492 height 32
click at [482, 207] on input "a. Boot from a known-good live USB and test audio playback." at bounding box center [482, 202] width 0 height 10
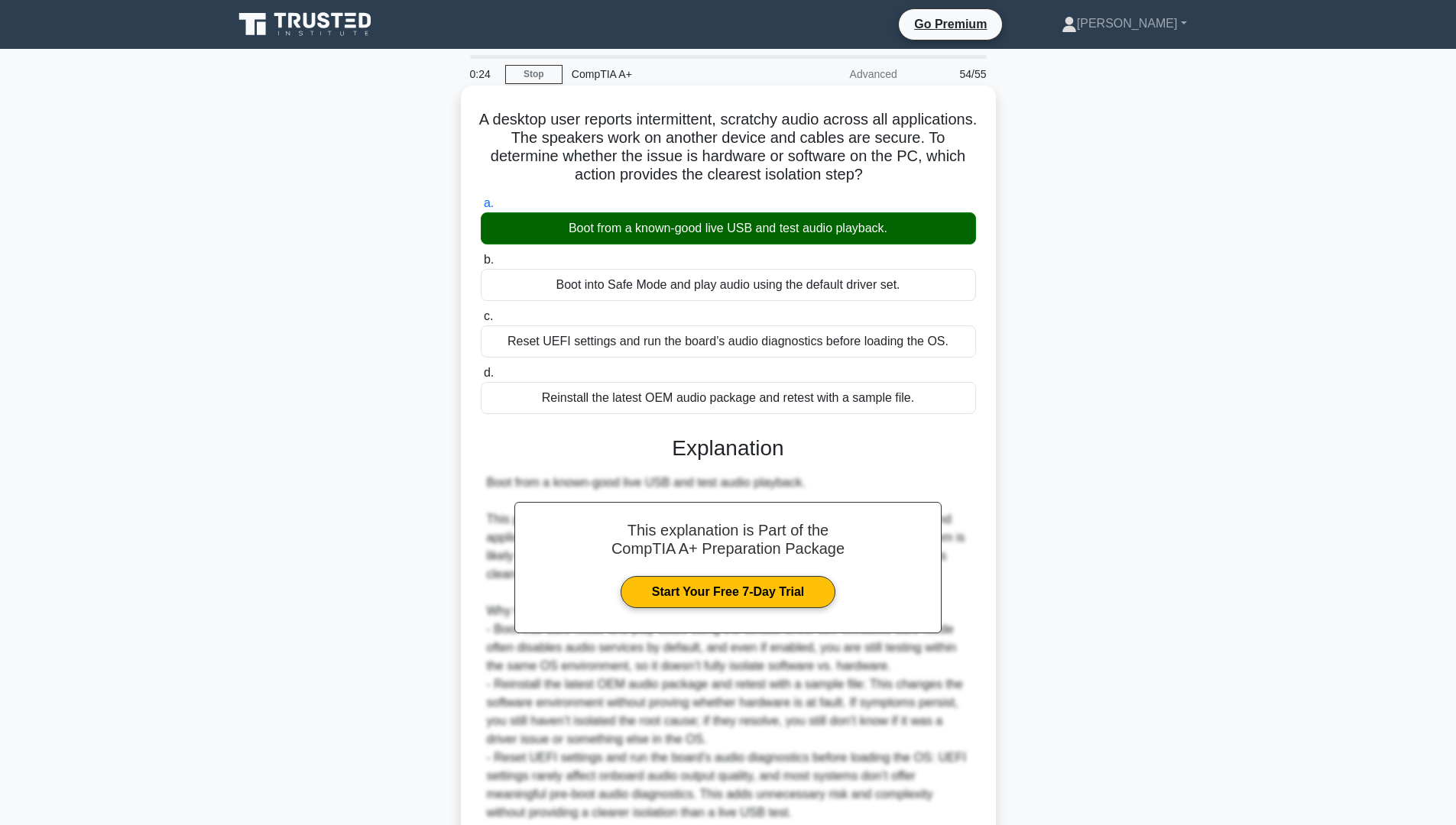
scroll to position [136, 0]
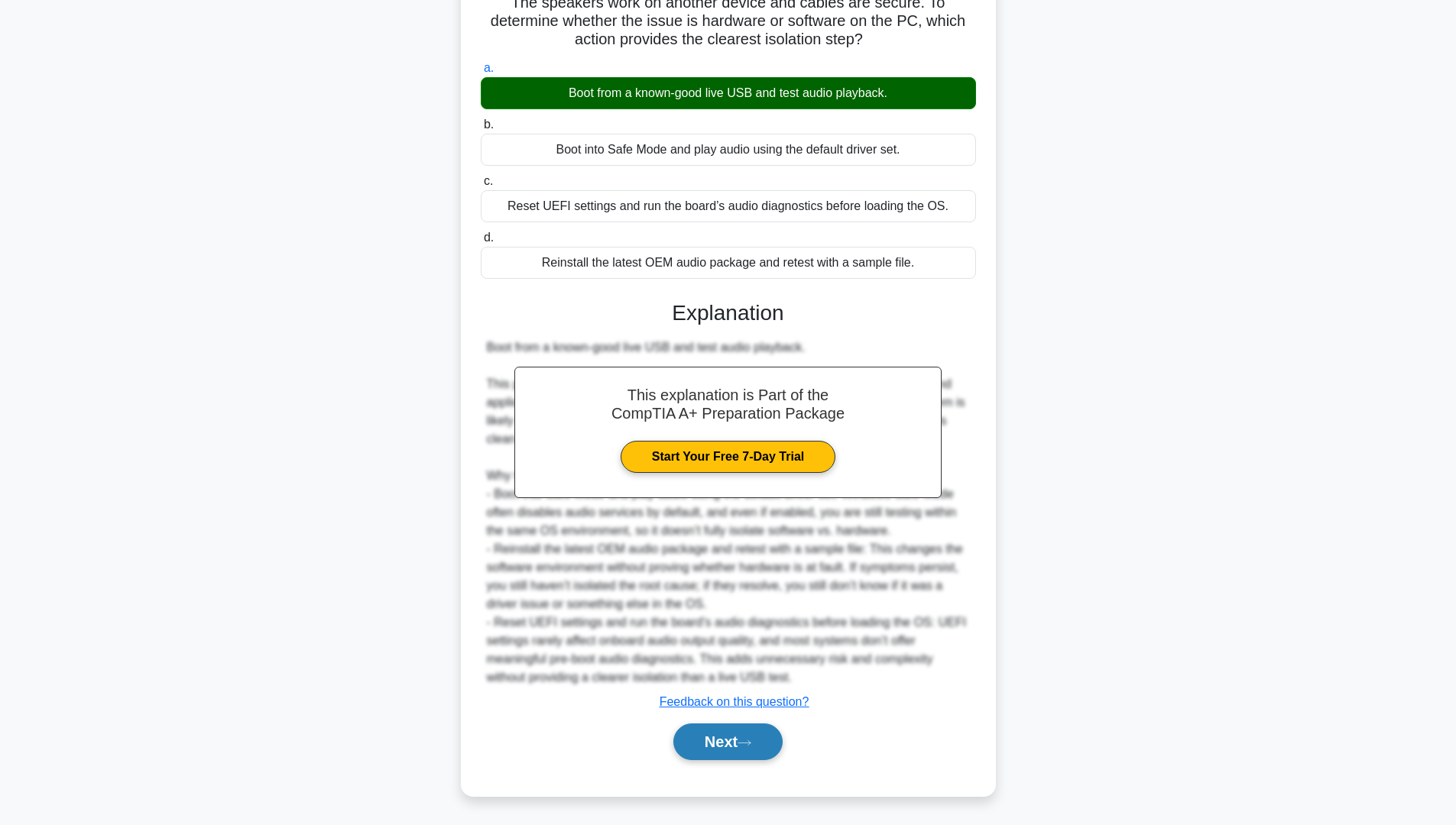
click at [727, 743] on button "Next" at bounding box center [728, 741] width 110 height 37
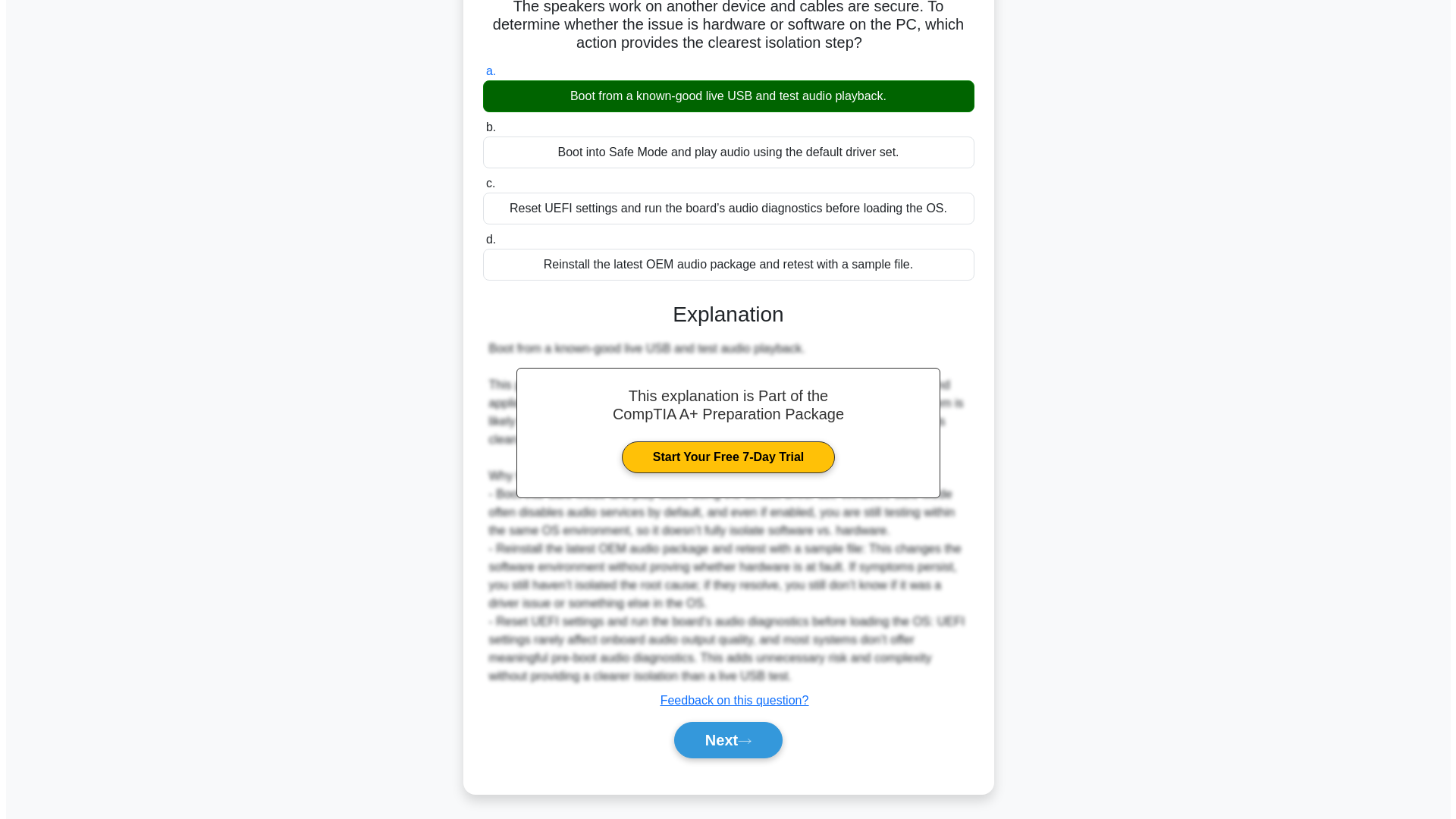
scroll to position [0, 0]
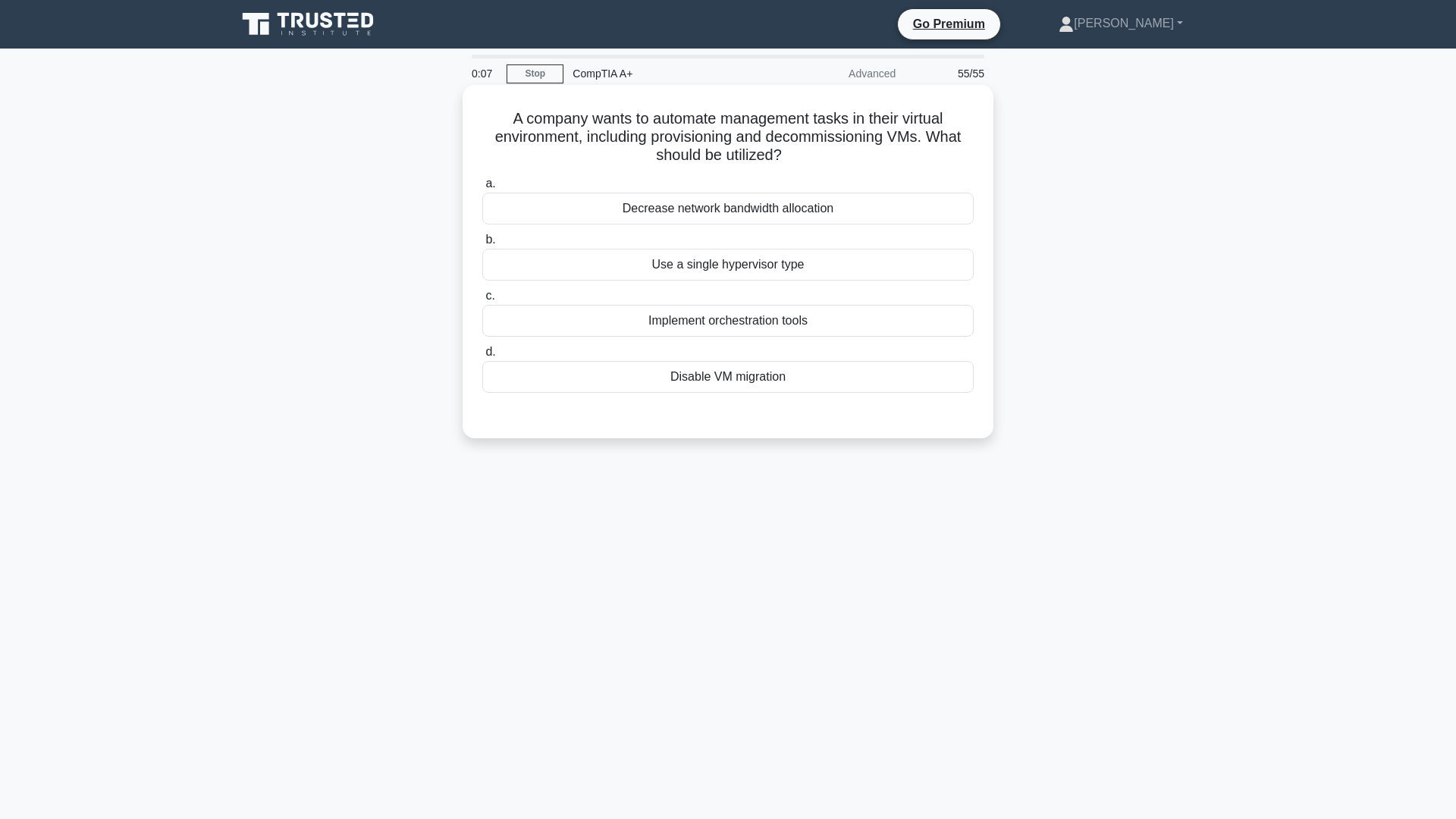
click at [761, 273] on div "Use a single hypervisor type" at bounding box center [728, 264] width 492 height 32
click at [482, 245] on input "b. Use a single hypervisor type" at bounding box center [482, 240] width 0 height 10
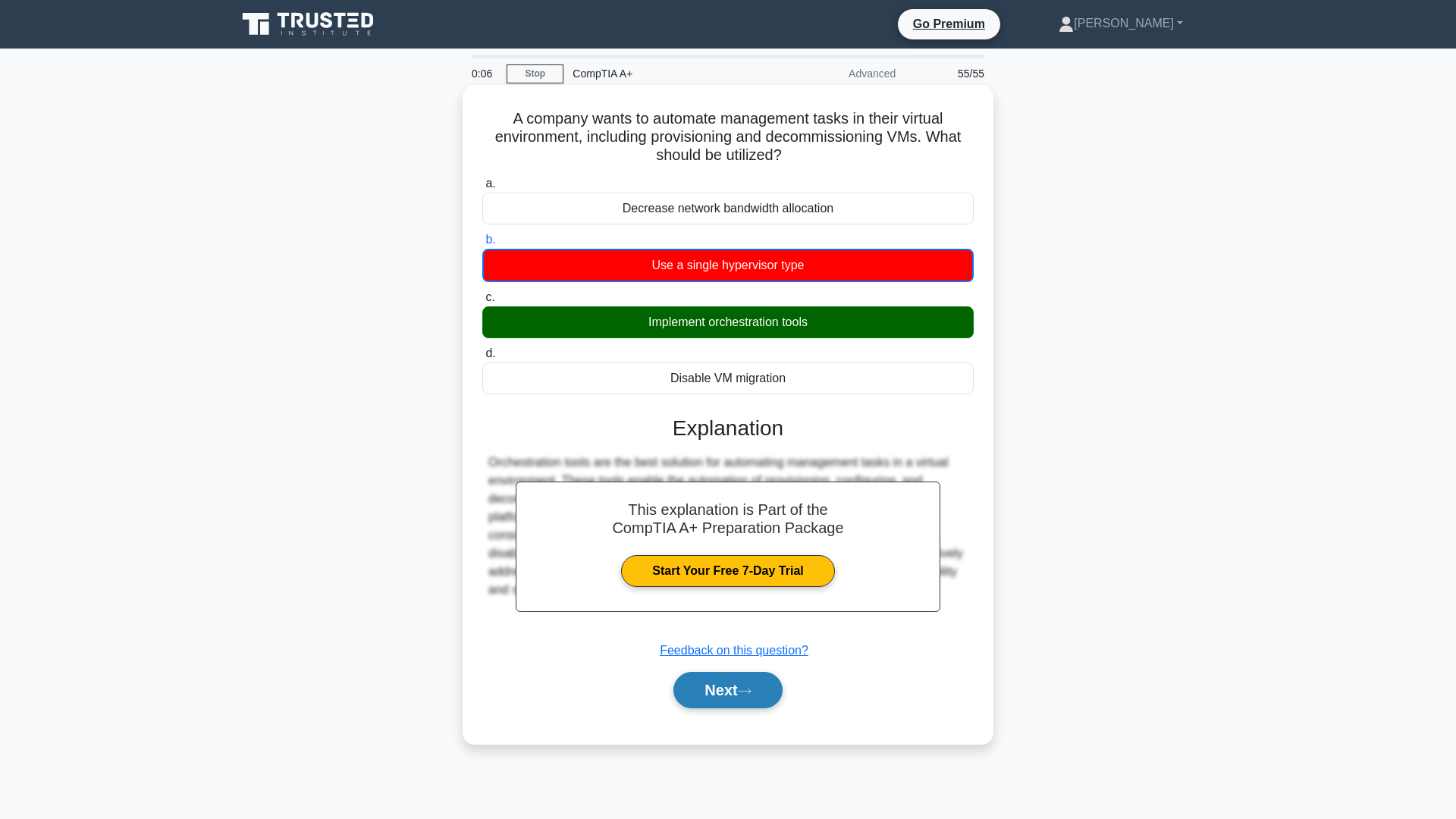
click at [742, 682] on button "Next" at bounding box center [728, 689] width 109 height 36
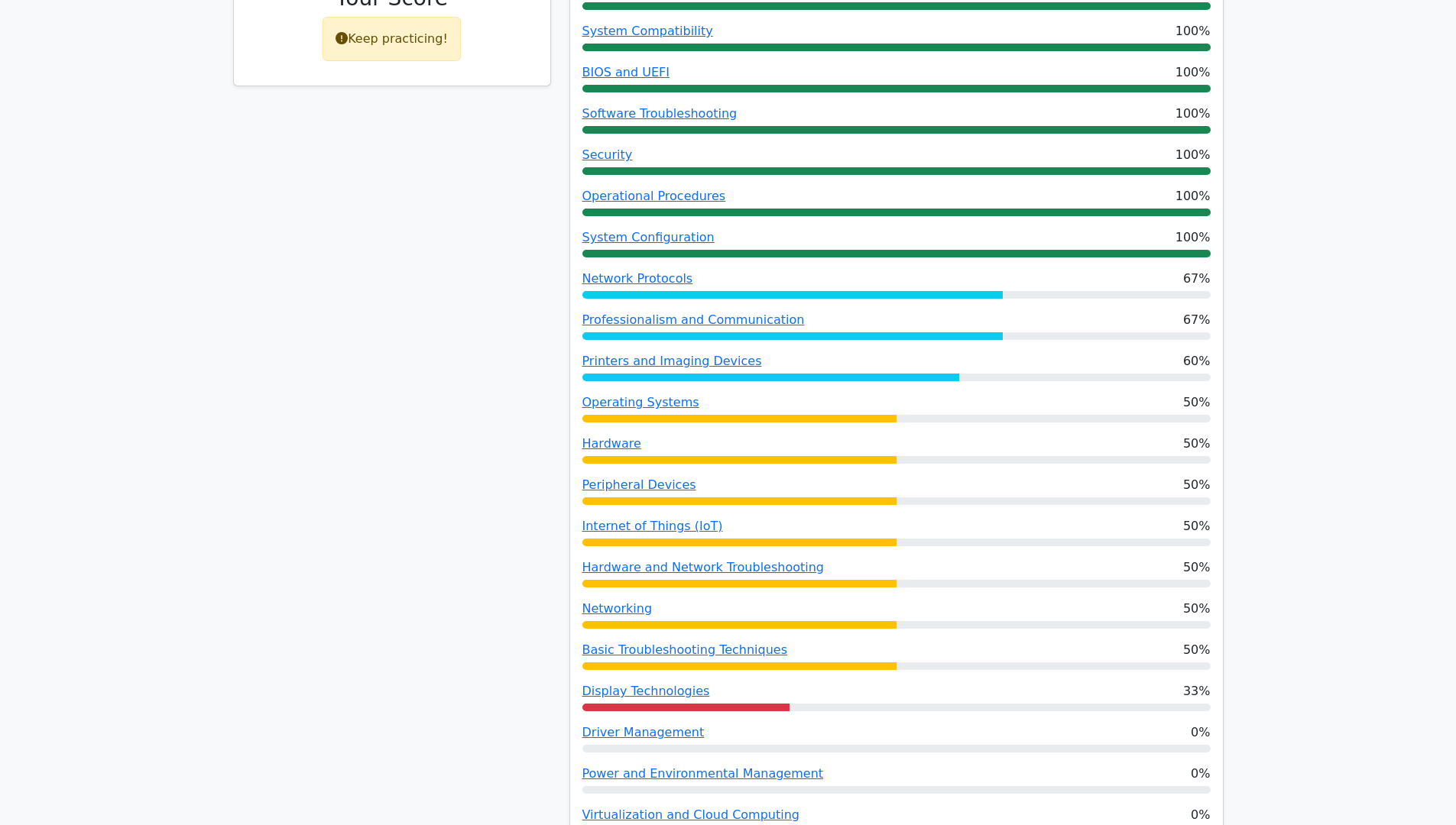
scroll to position [840, 0]
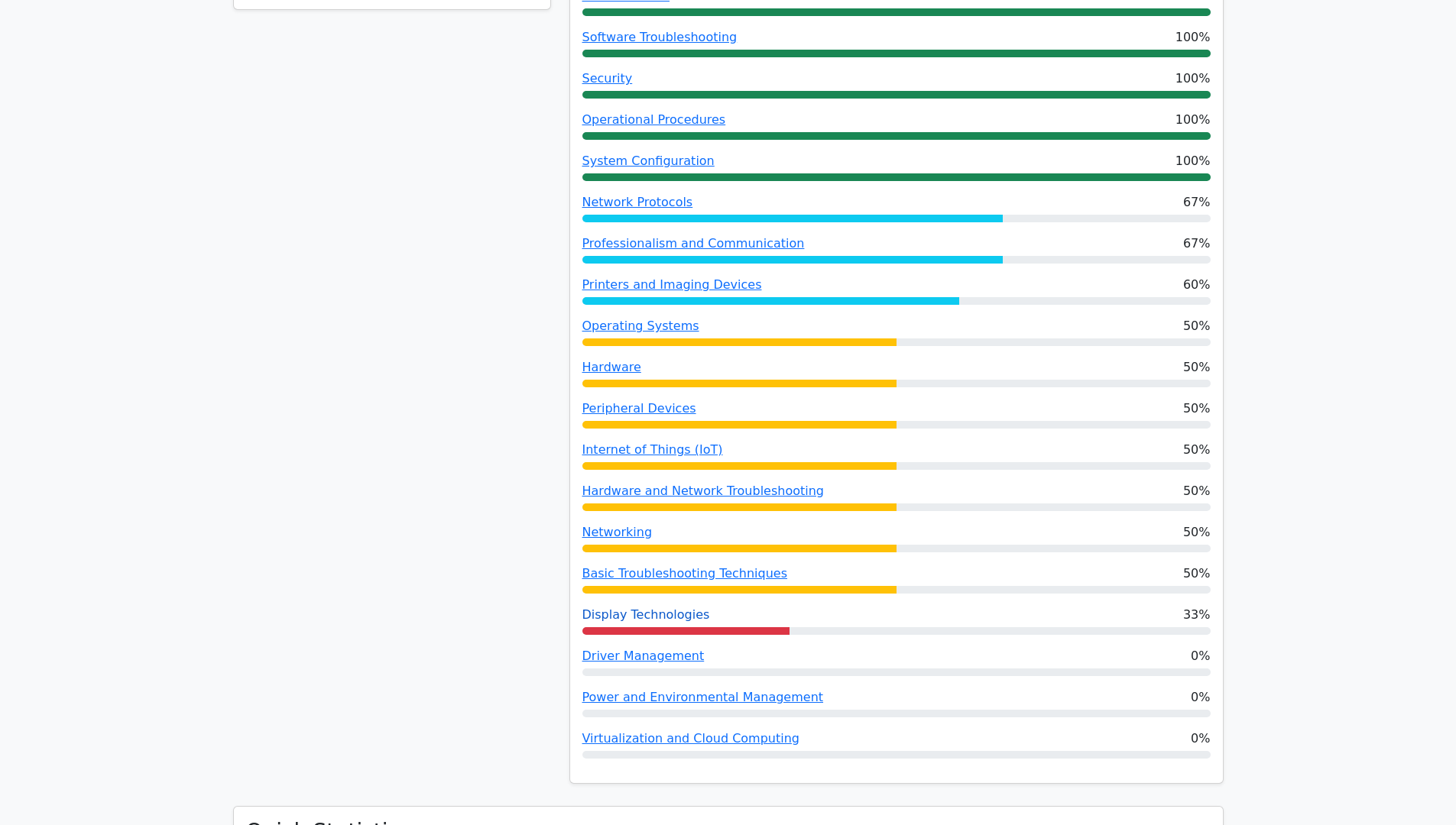
click at [665, 608] on link "Display Technologies" at bounding box center [645, 615] width 128 height 15
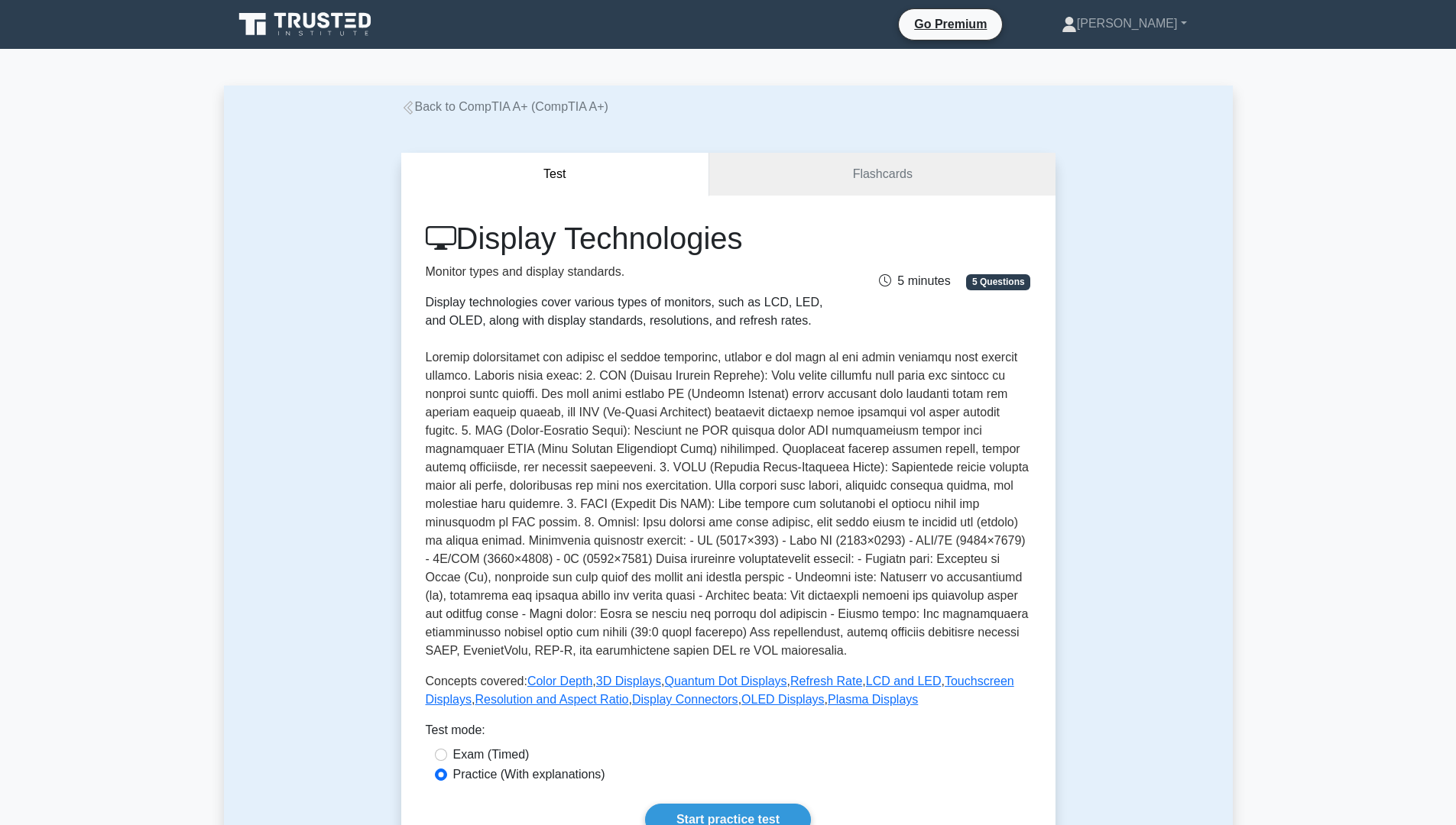
scroll to position [229, 0]
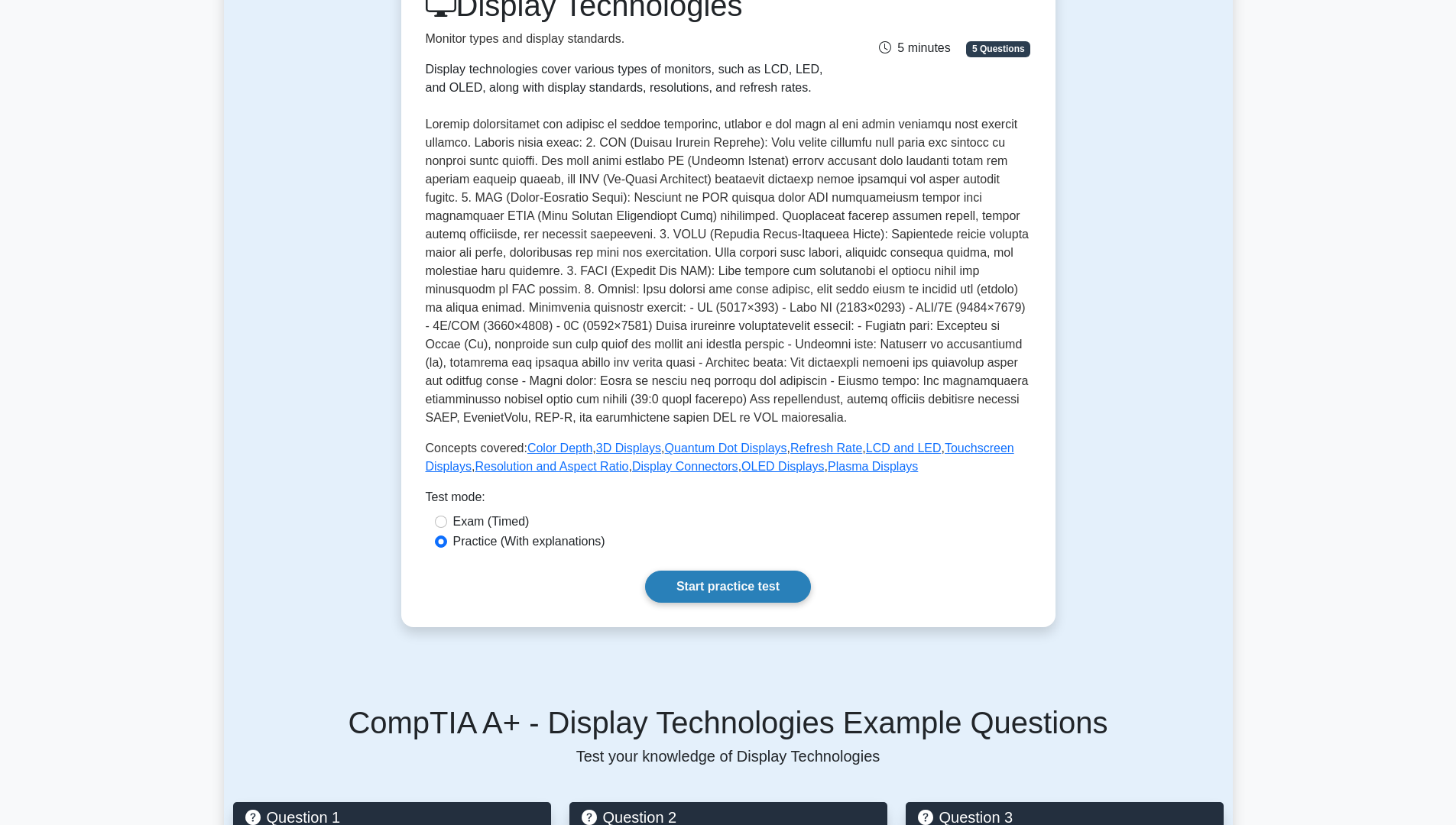
click at [726, 597] on link "Start practice test" at bounding box center [728, 586] width 166 height 32
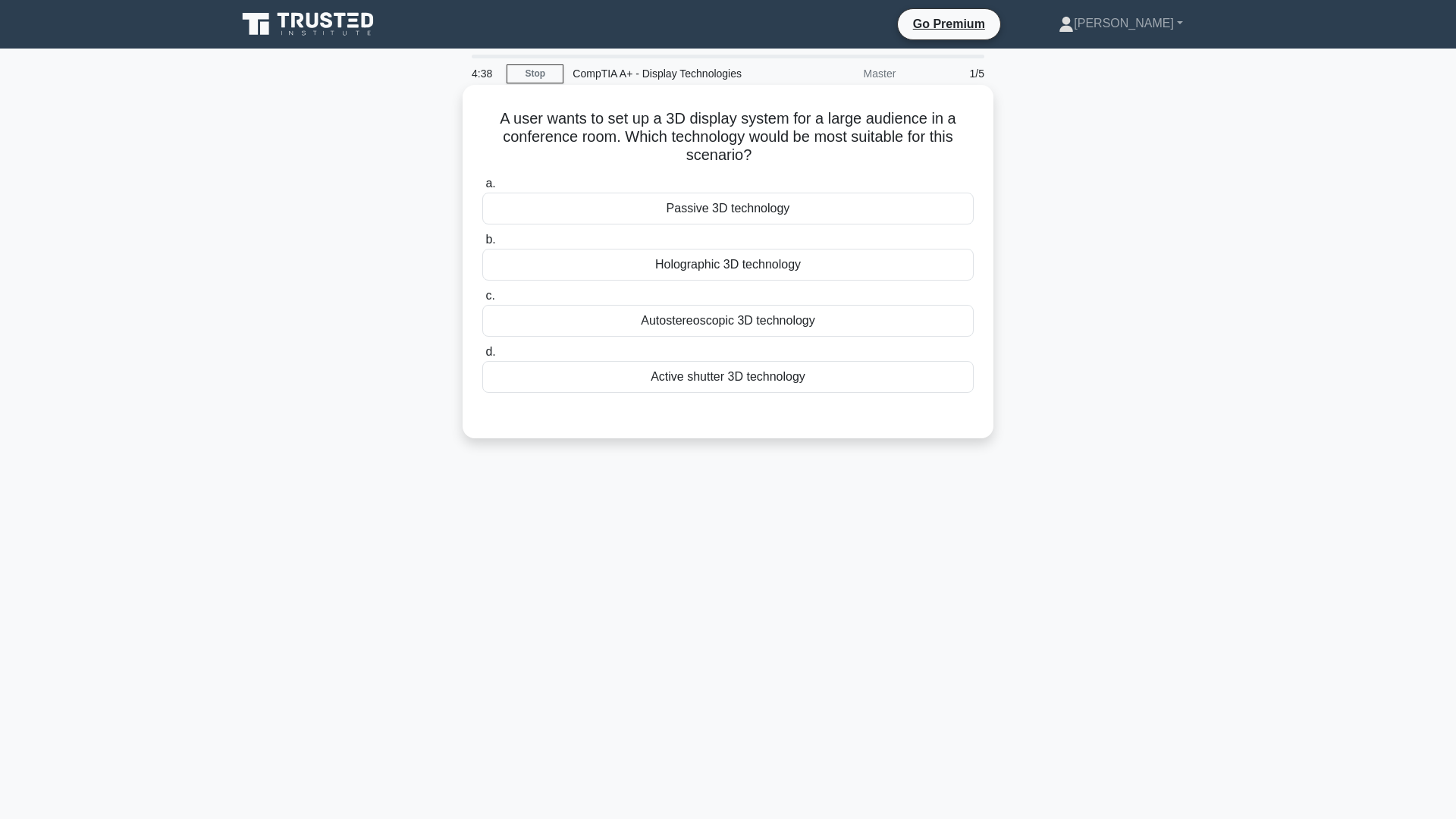
click at [738, 210] on div "Passive 3D technology" at bounding box center [728, 208] width 492 height 32
click at [482, 189] on input "a. Passive 3D technology" at bounding box center [482, 184] width 0 height 10
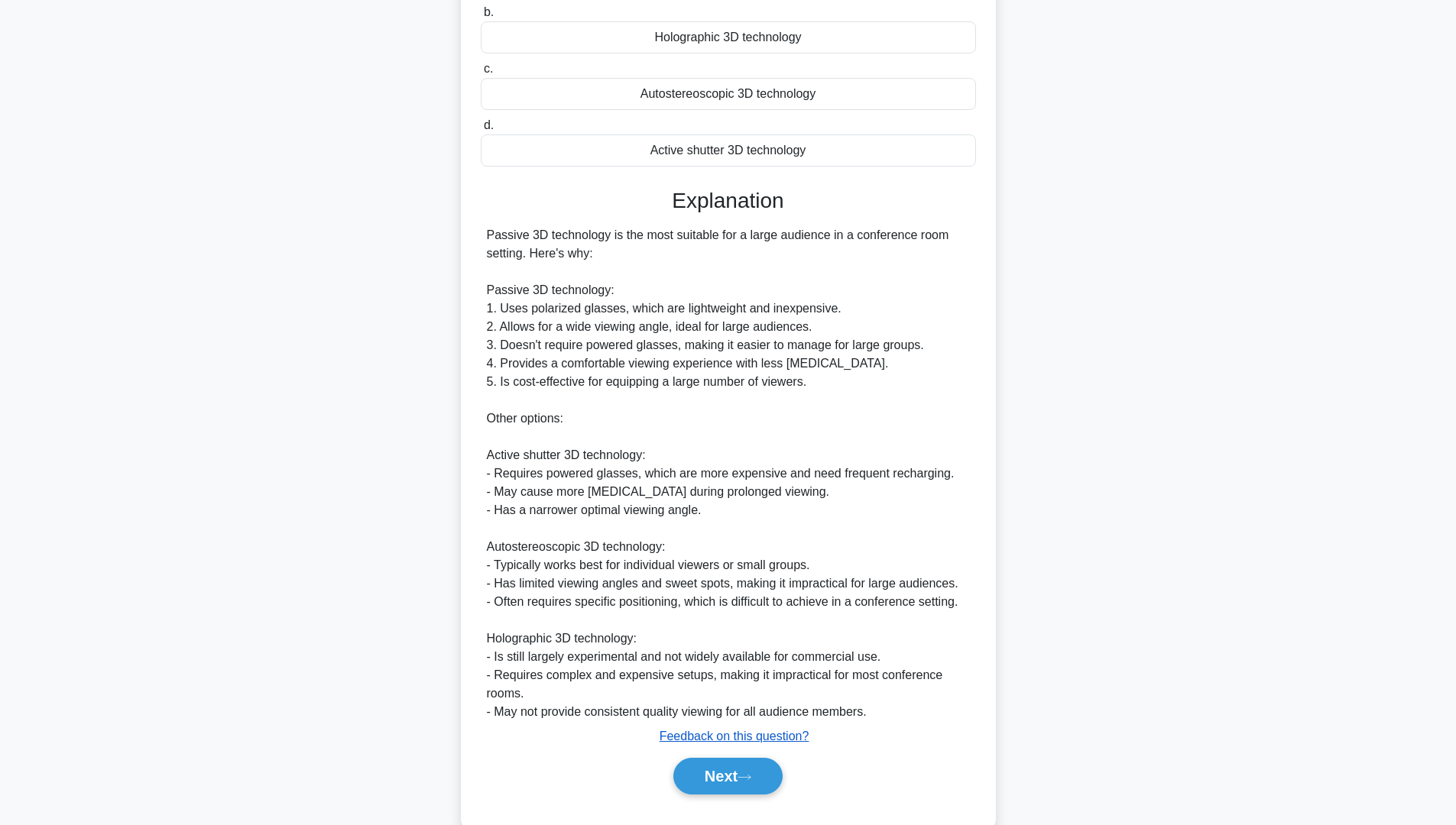
scroll to position [264, 0]
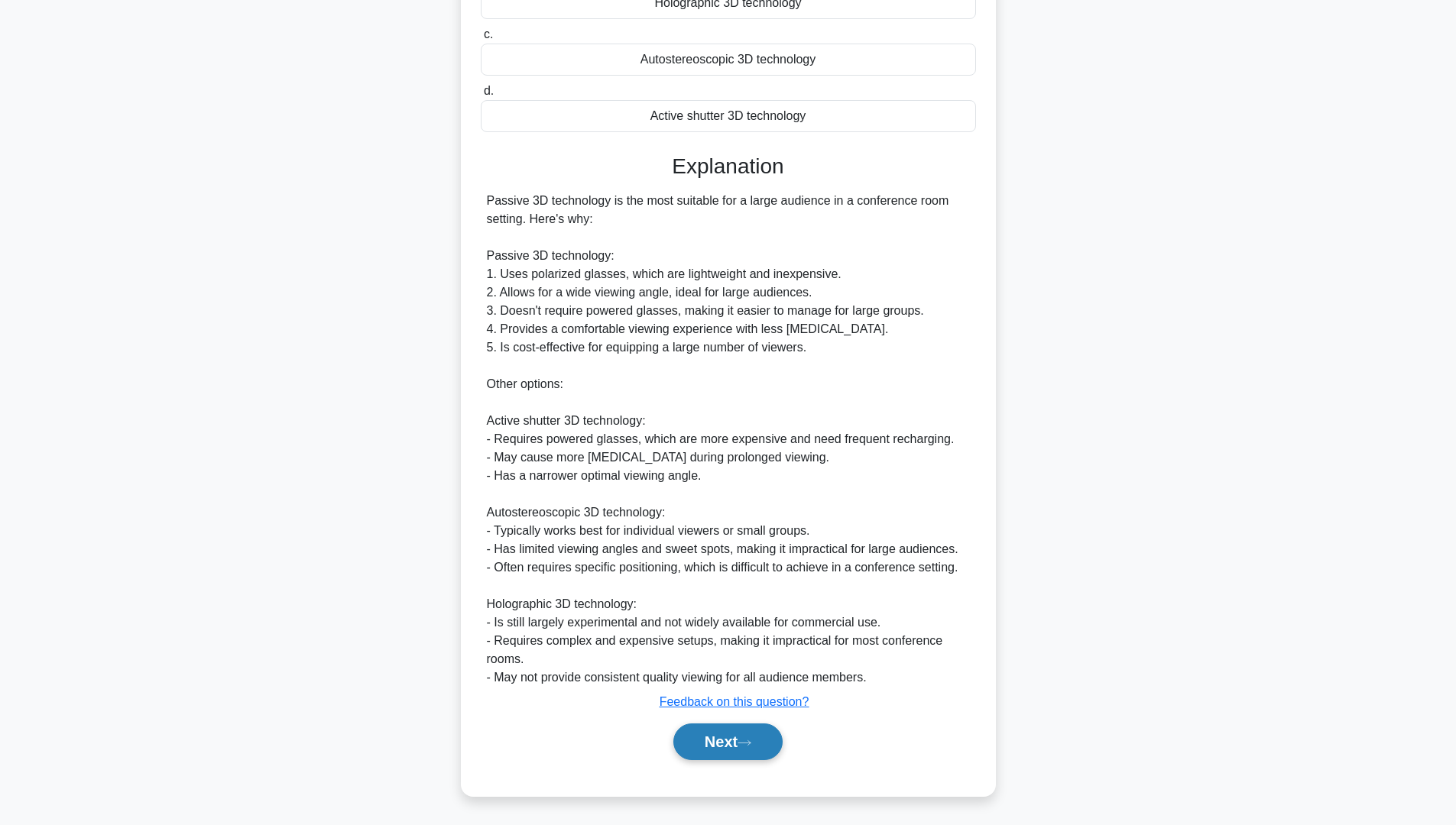
click at [728, 739] on button "Next" at bounding box center [728, 741] width 110 height 37
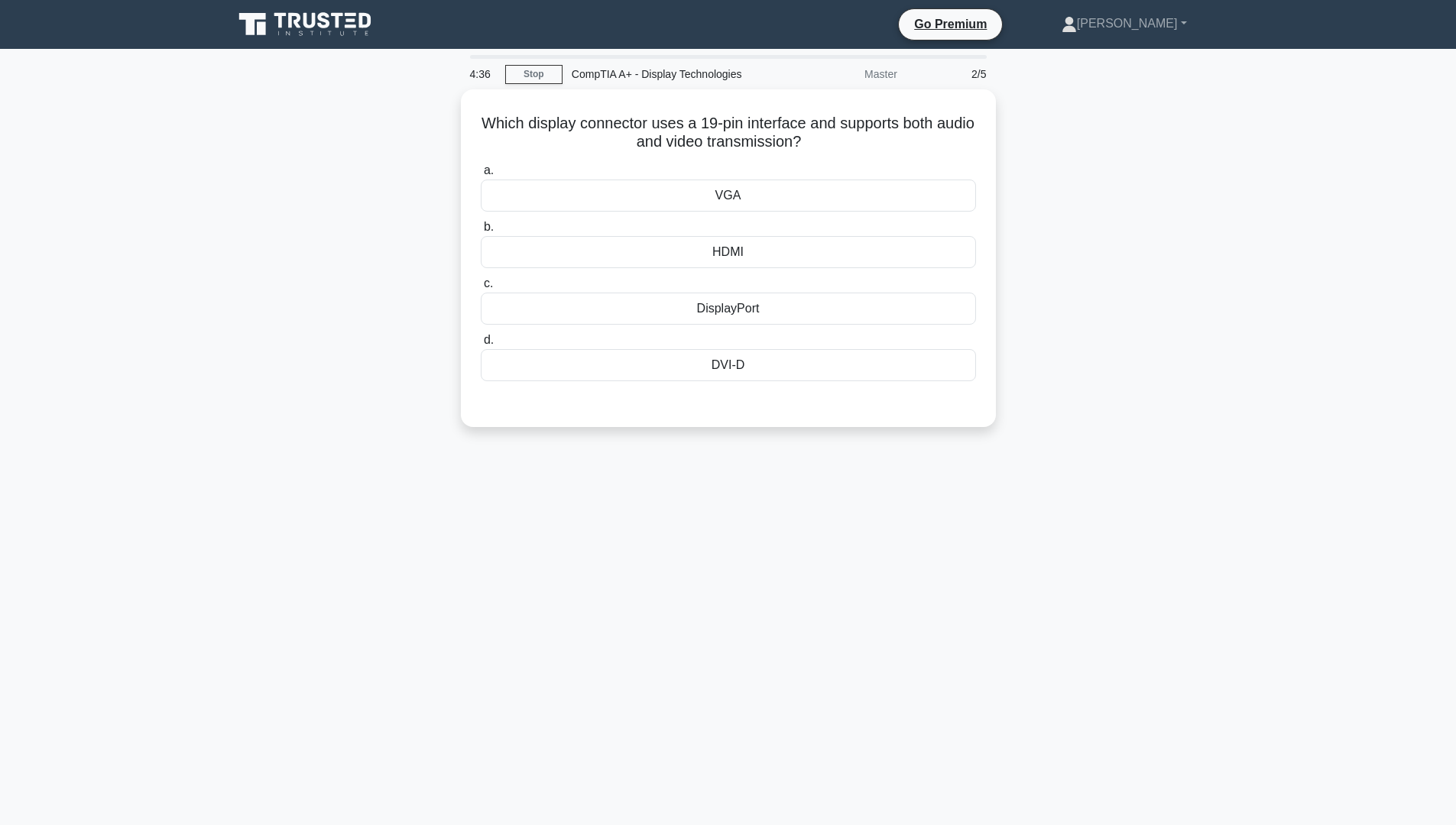
scroll to position [0, 0]
click at [775, 355] on div "DVI-D" at bounding box center [733, 360] width 495 height 32
click at [486, 342] on input "d. DVI-D" at bounding box center [486, 336] width 0 height 10
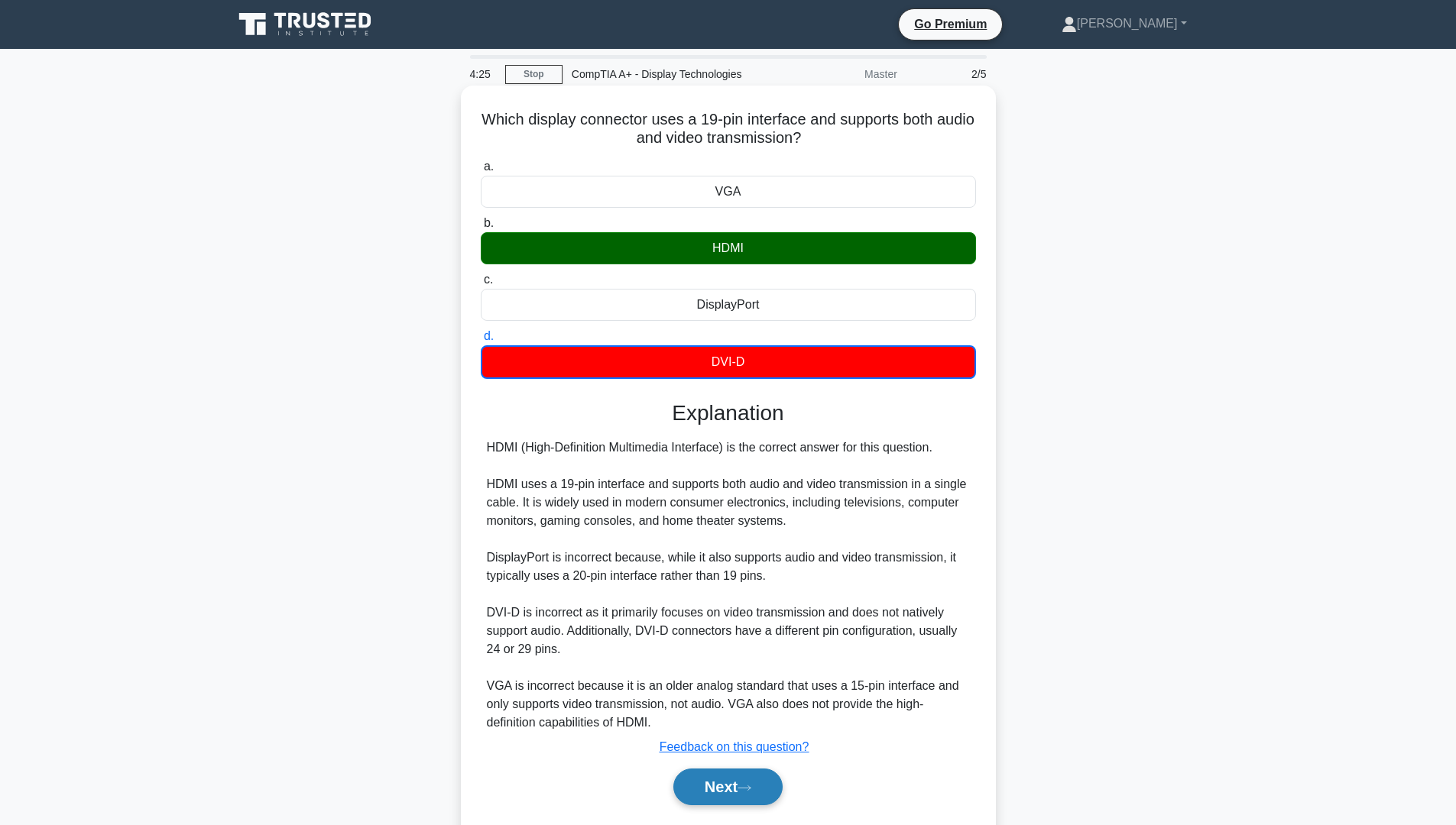
click at [745, 794] on button "Next" at bounding box center [728, 787] width 110 height 37
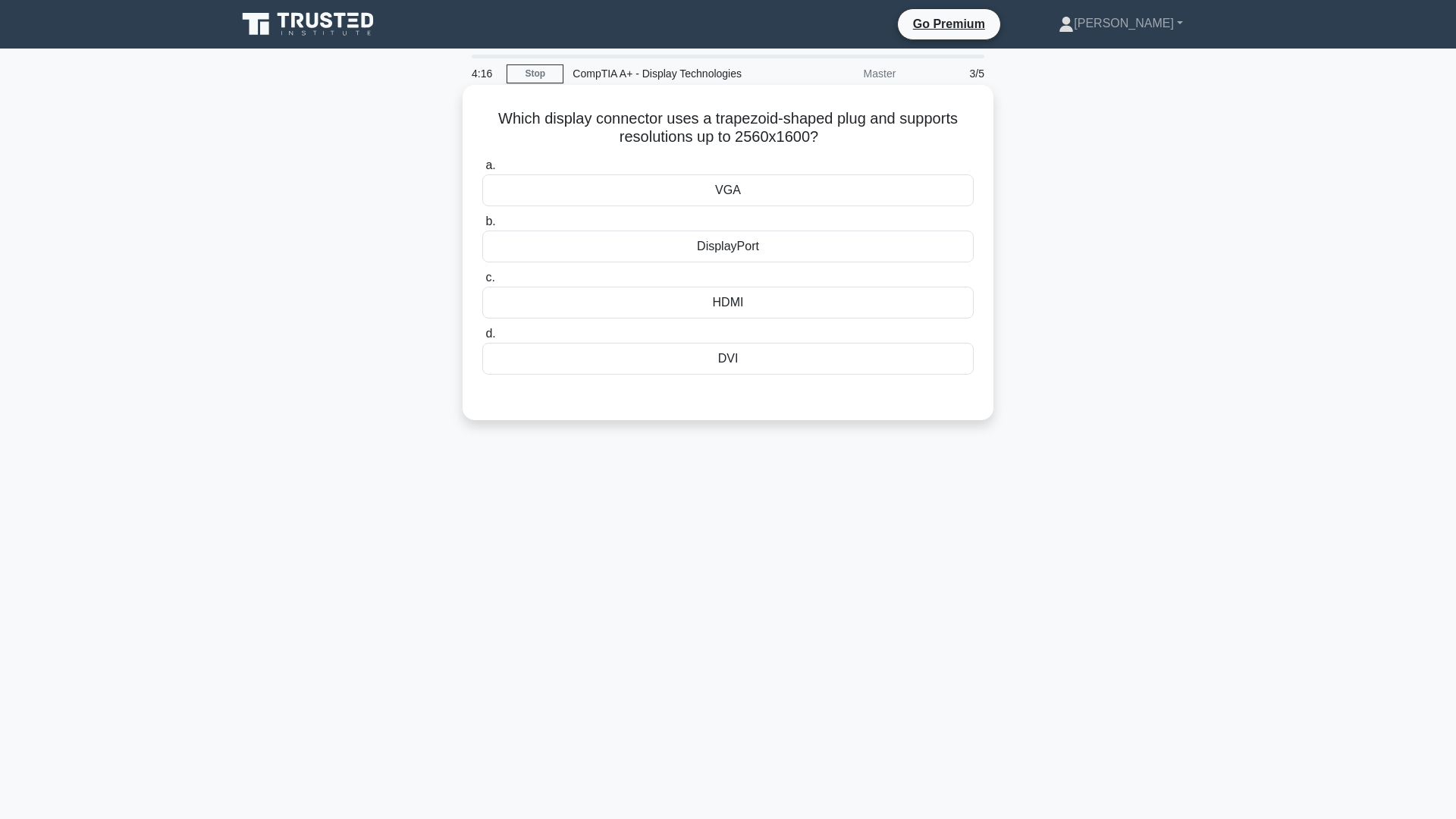
click at [725, 196] on div "VGA" at bounding box center [728, 190] width 492 height 32
click at [482, 171] on input "a. VGA" at bounding box center [482, 165] width 0 height 10
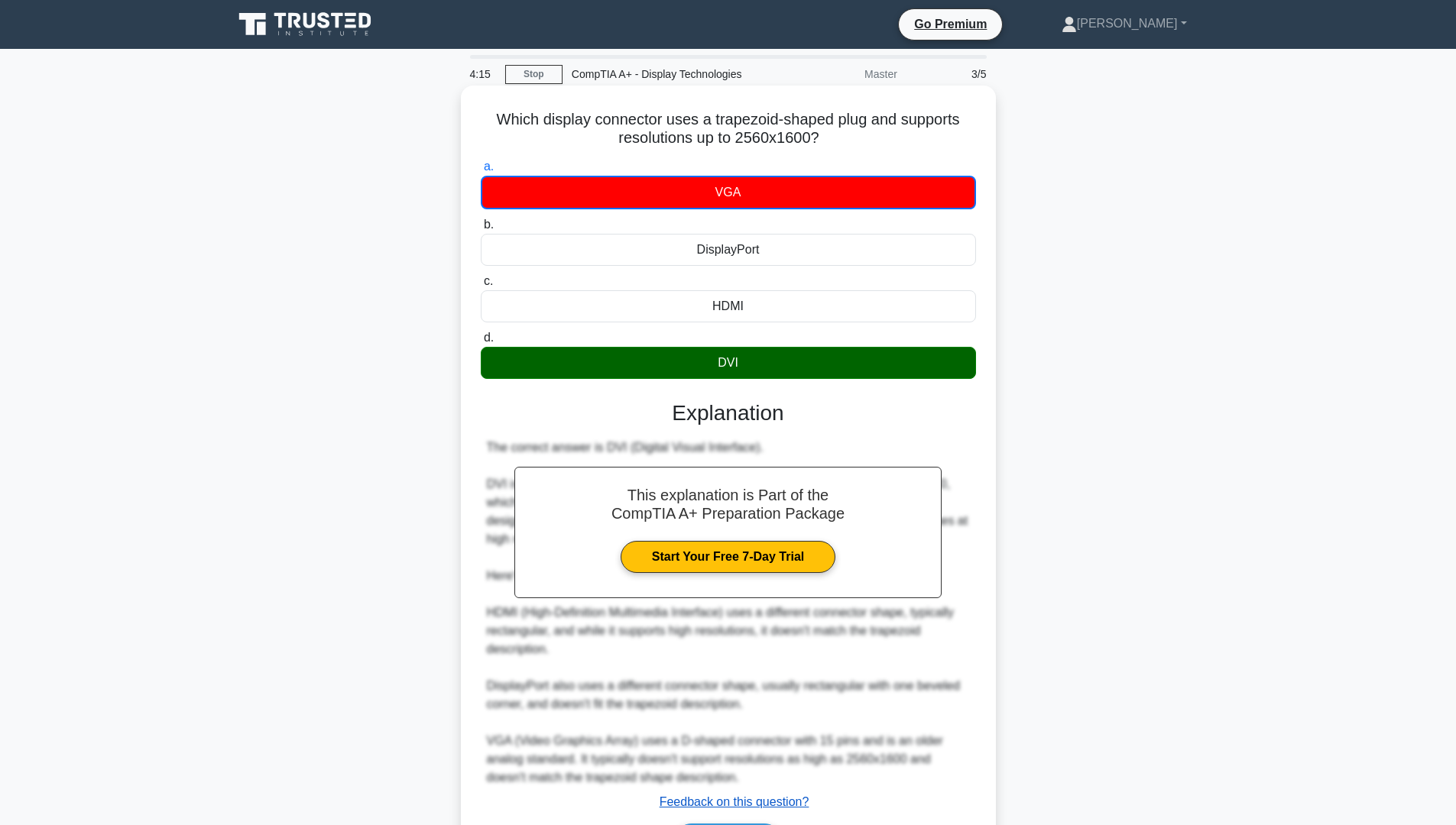
scroll to position [101, 0]
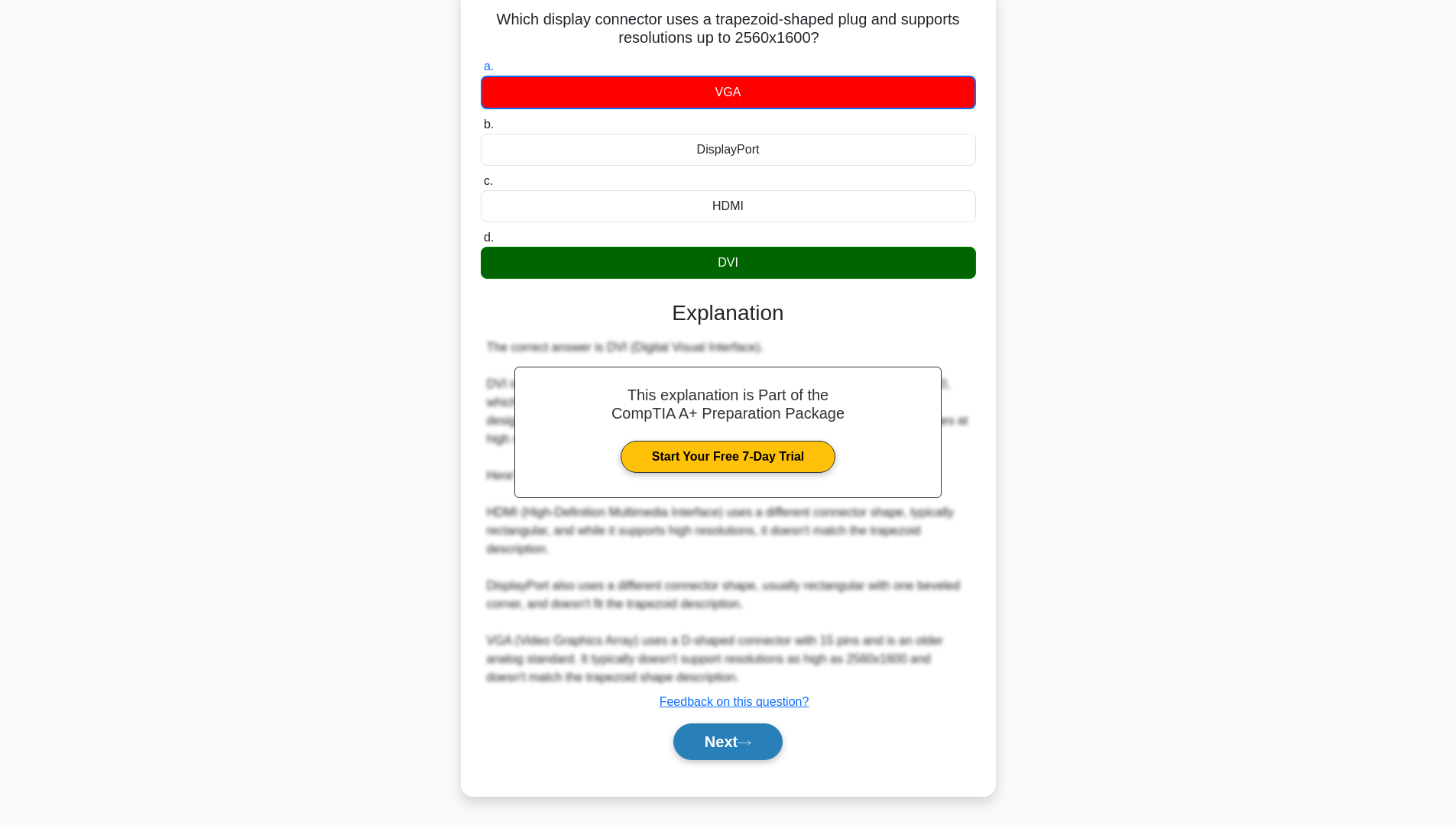
click at [735, 739] on button "Next" at bounding box center [728, 741] width 110 height 37
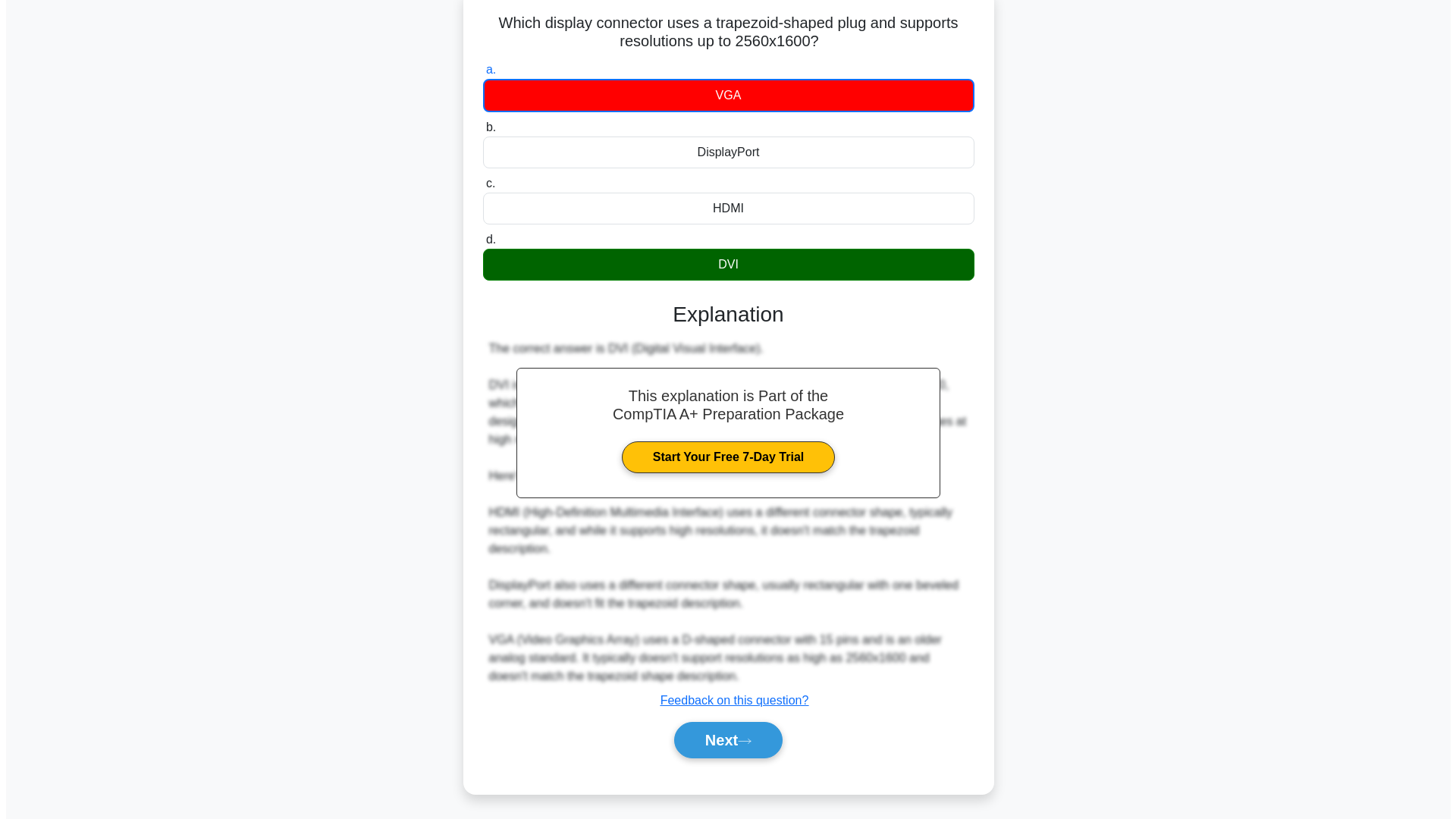
scroll to position [0, 0]
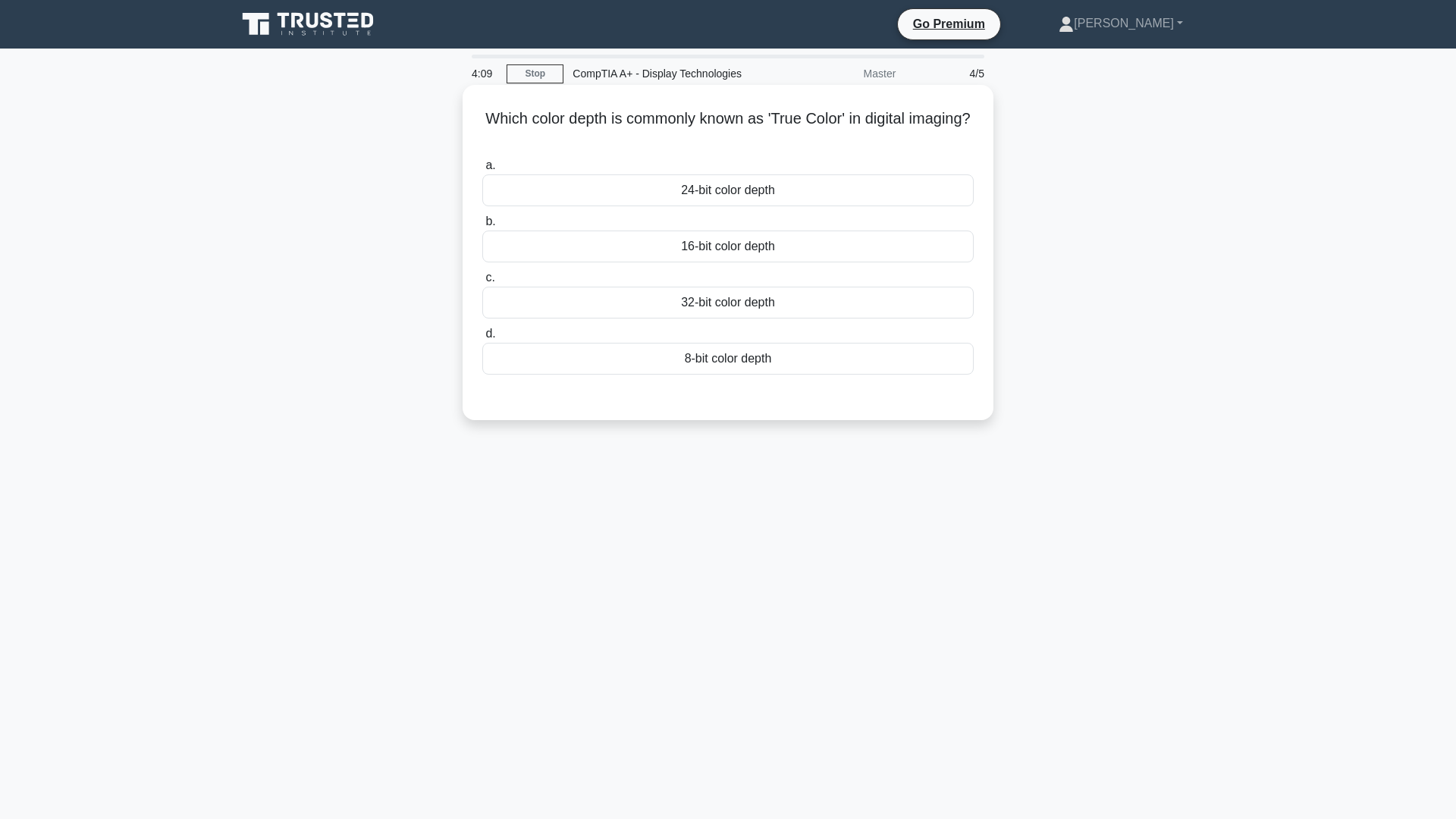
click at [724, 313] on div "32-bit color depth" at bounding box center [728, 302] width 492 height 32
click at [482, 283] on input "c. 32-bit color depth" at bounding box center [482, 278] width 0 height 10
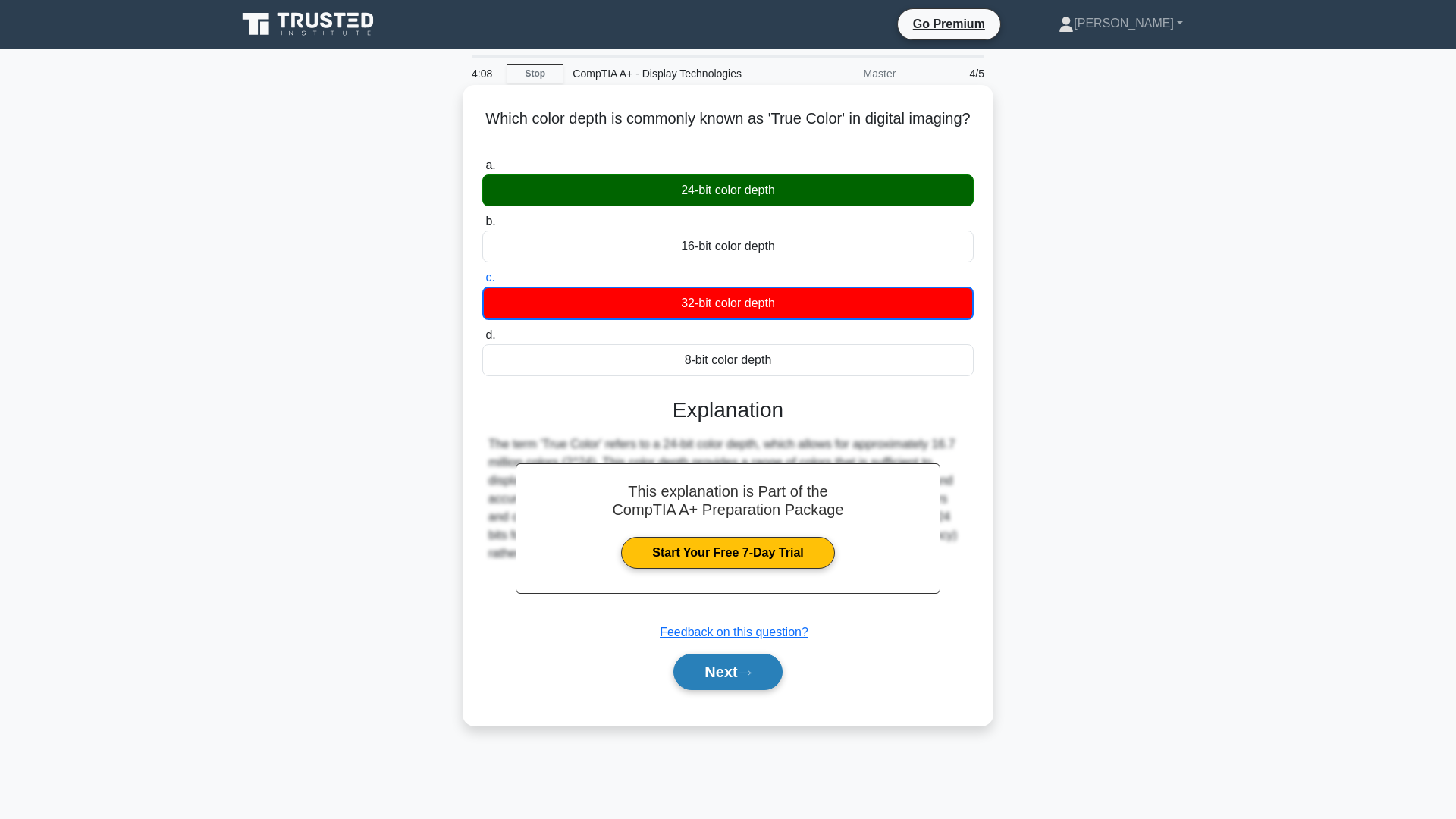
click at [710, 669] on button "Next" at bounding box center [728, 672] width 109 height 36
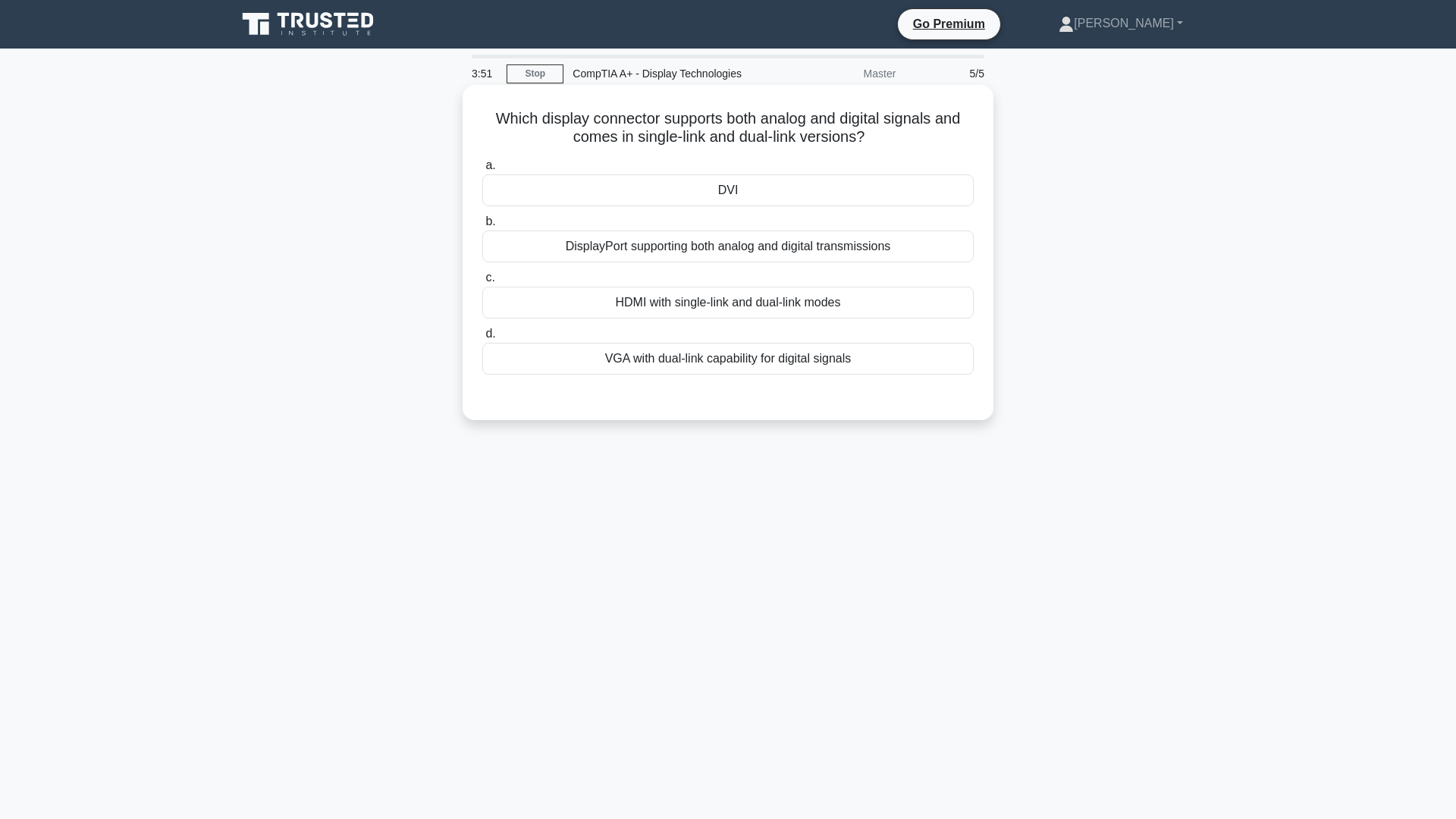
click at [761, 200] on div "DVI" at bounding box center [728, 190] width 492 height 32
click at [482, 171] on input "a. DVI" at bounding box center [482, 165] width 0 height 10
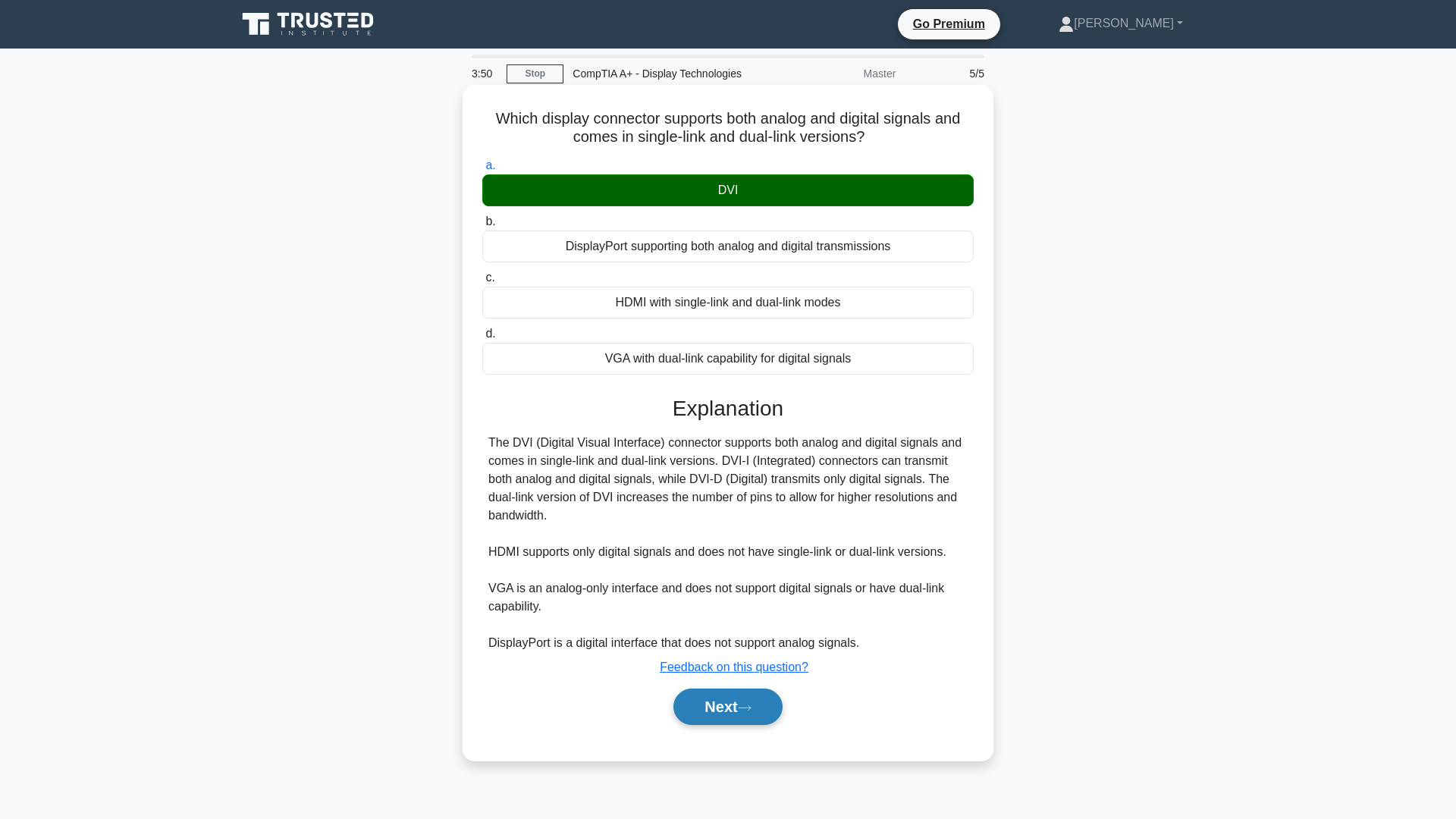
click at [743, 704] on button "Next" at bounding box center [728, 706] width 109 height 36
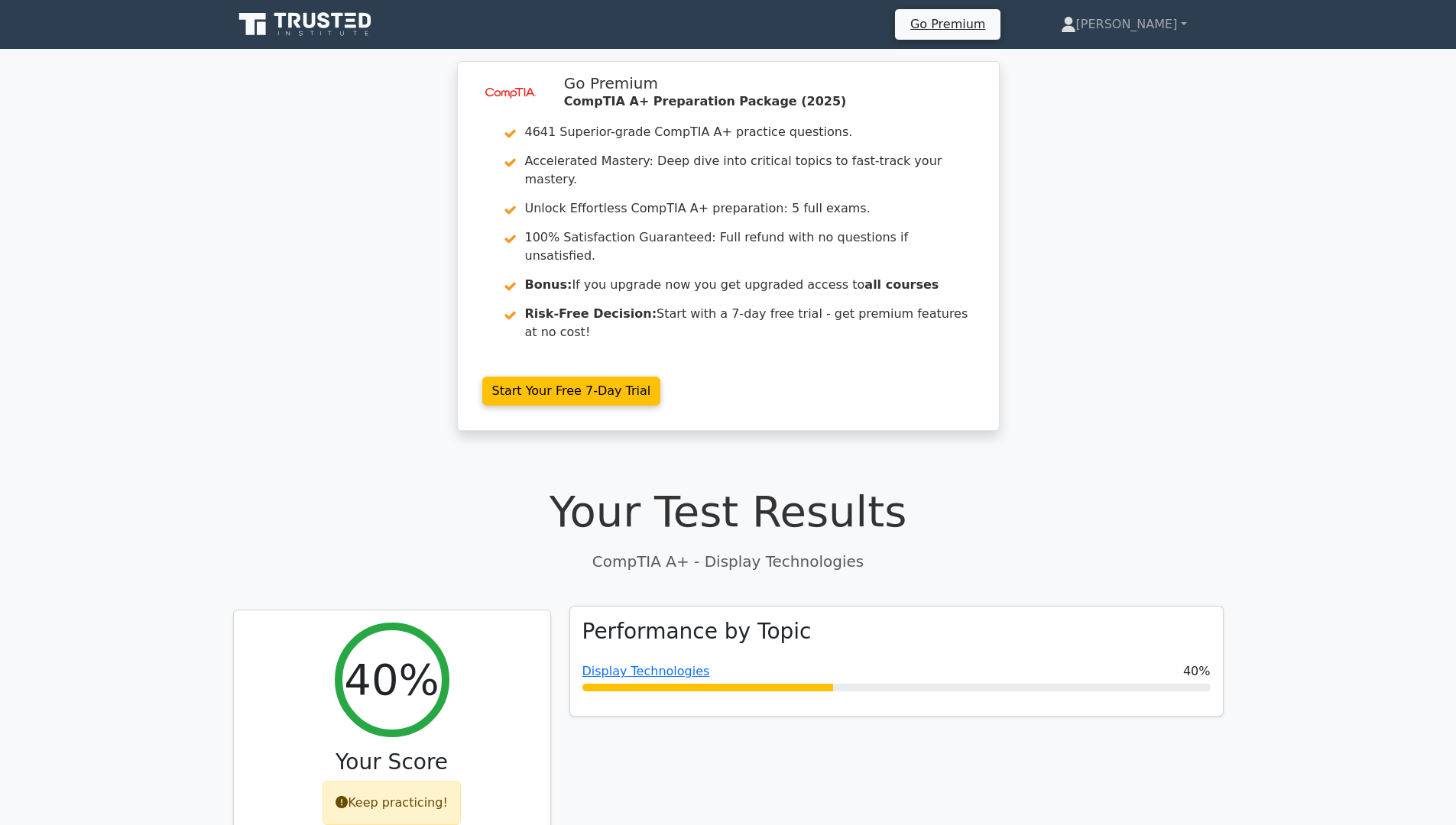
scroll to position [77, 0]
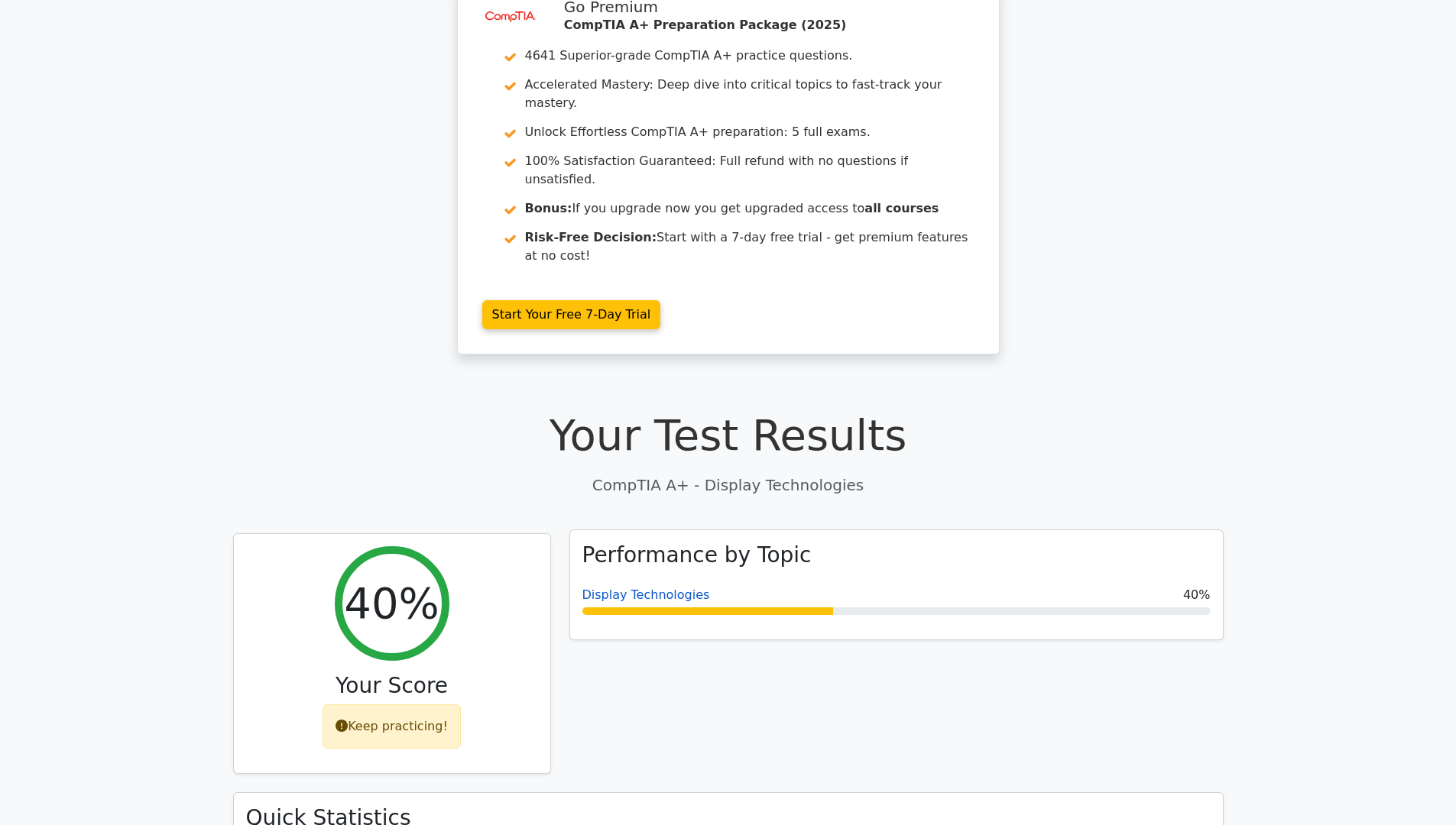
click at [649, 587] on link "Display Technologies" at bounding box center [645, 594] width 128 height 15
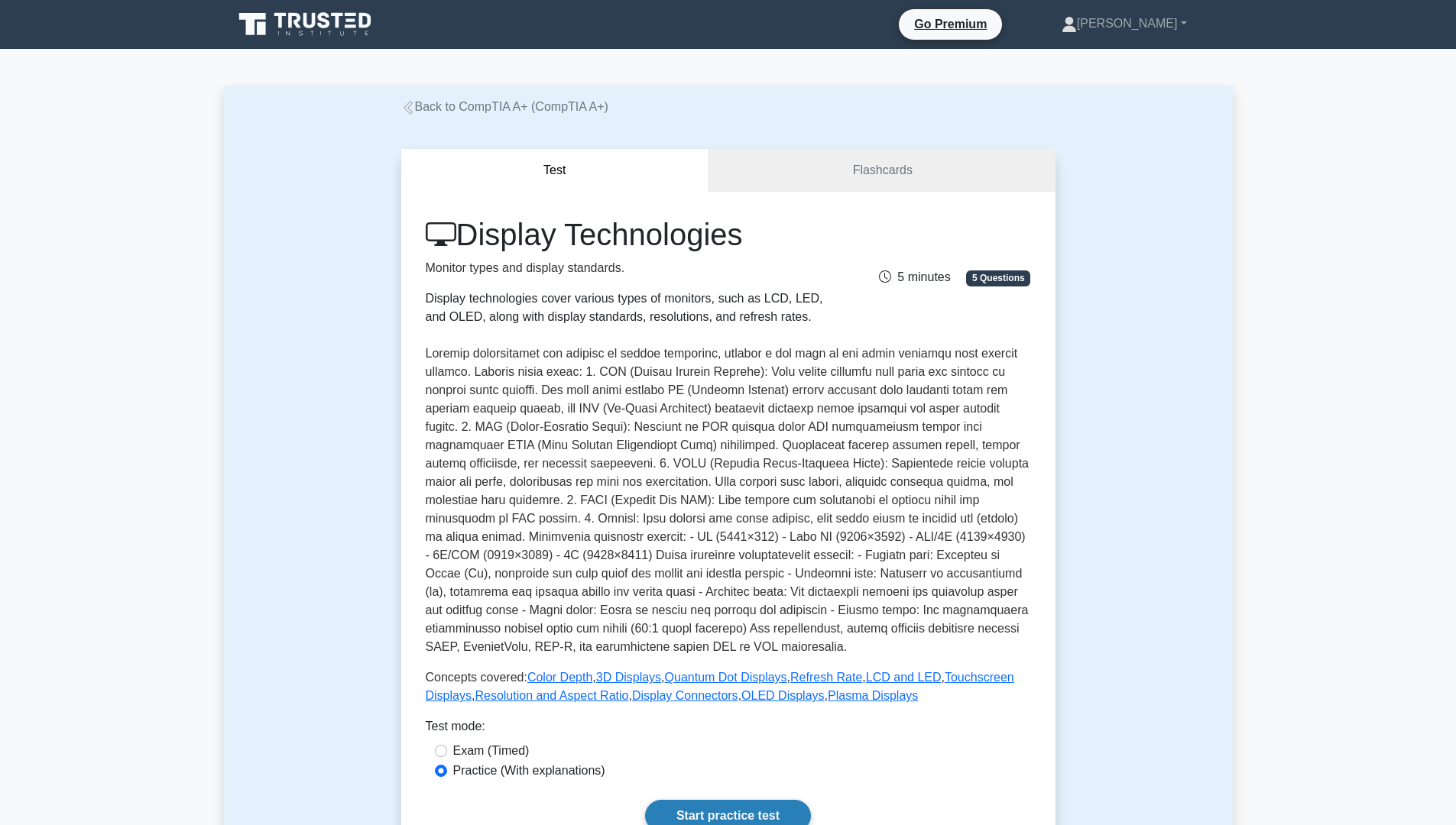
click at [737, 812] on link "Start practice test" at bounding box center [728, 816] width 166 height 32
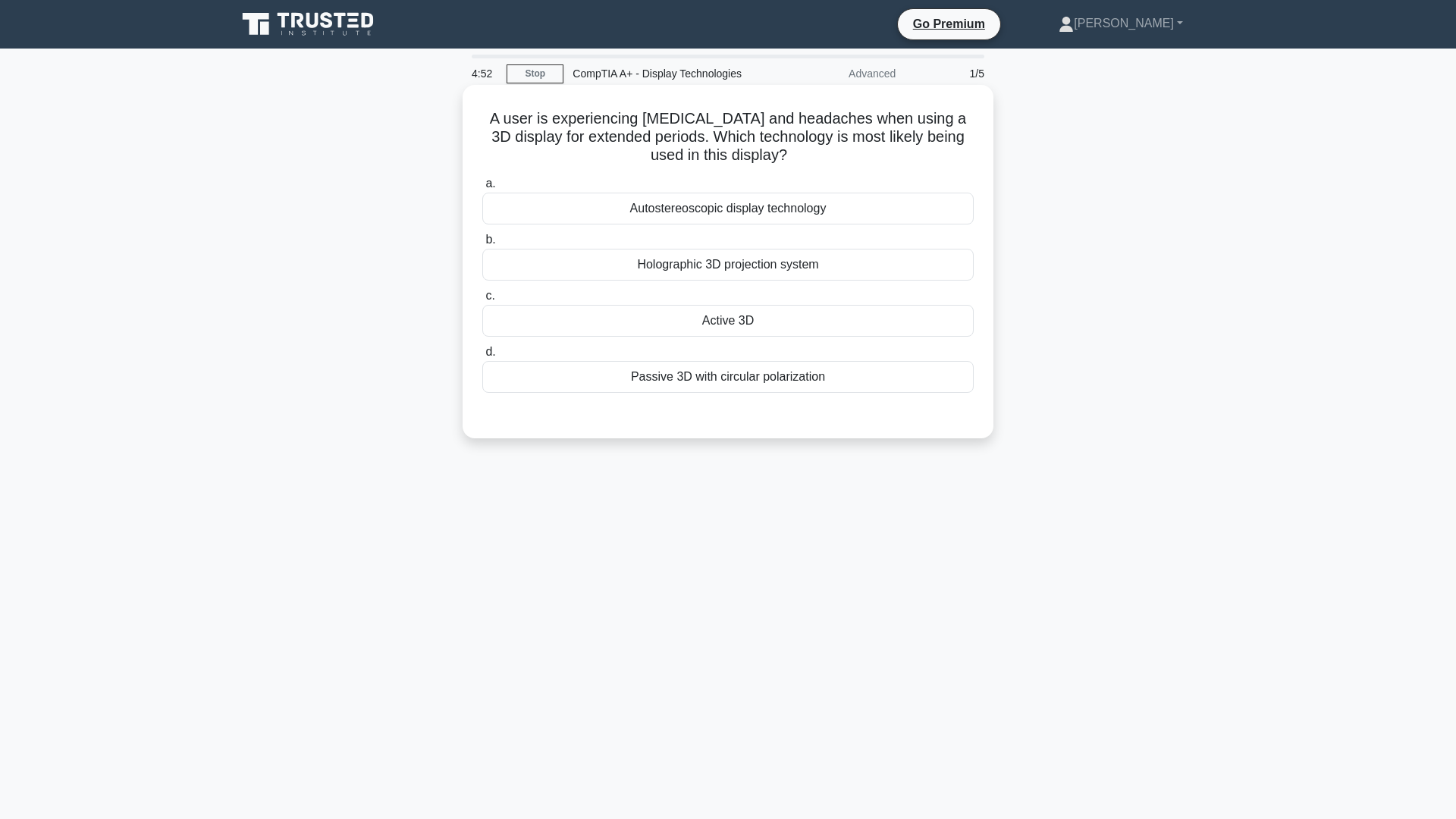
click at [701, 332] on div "Active 3D" at bounding box center [728, 321] width 492 height 32
click at [482, 301] on input "c. Active 3D" at bounding box center [482, 296] width 0 height 10
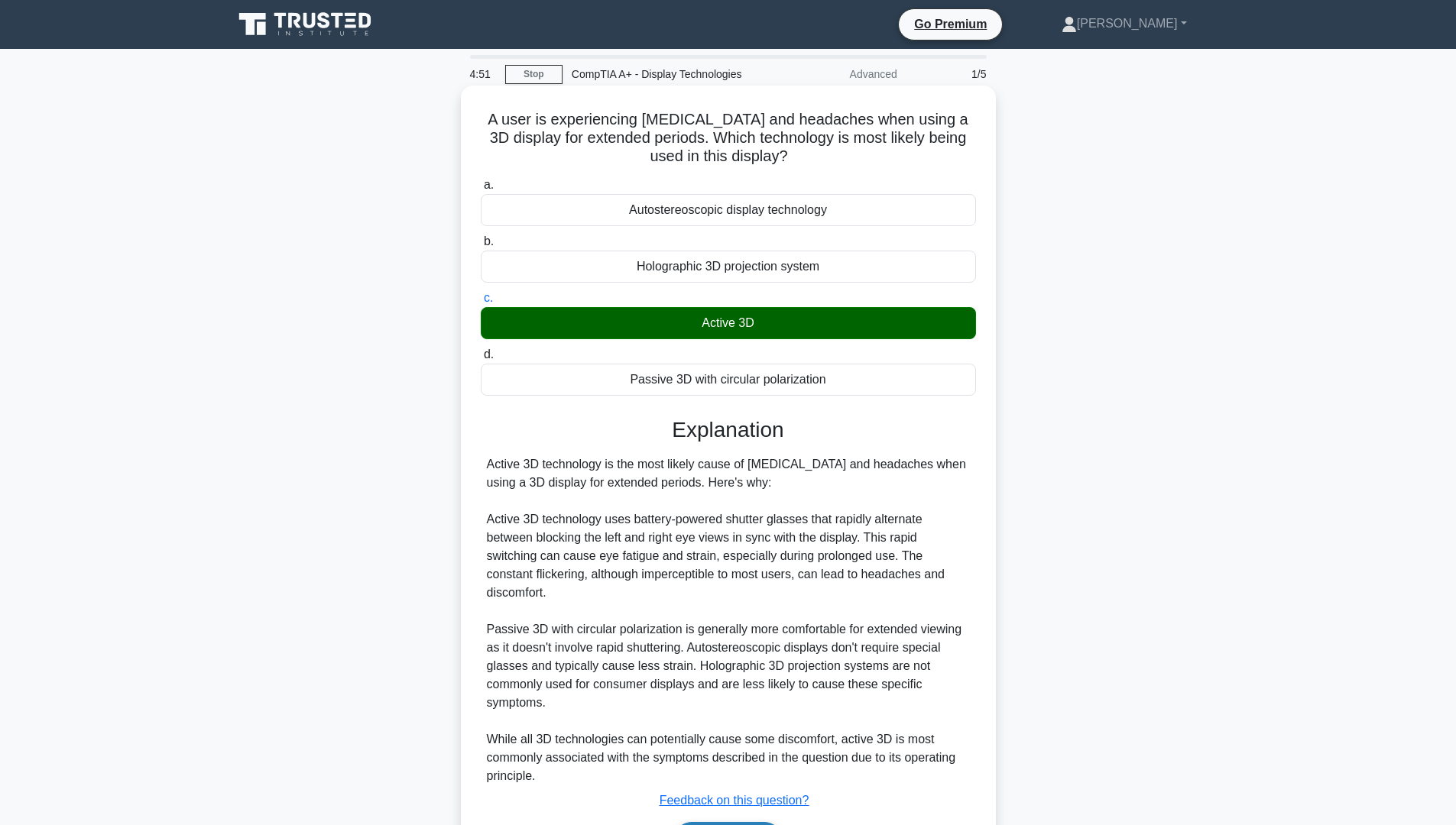
click at [730, 822] on button "Next" at bounding box center [728, 840] width 110 height 37
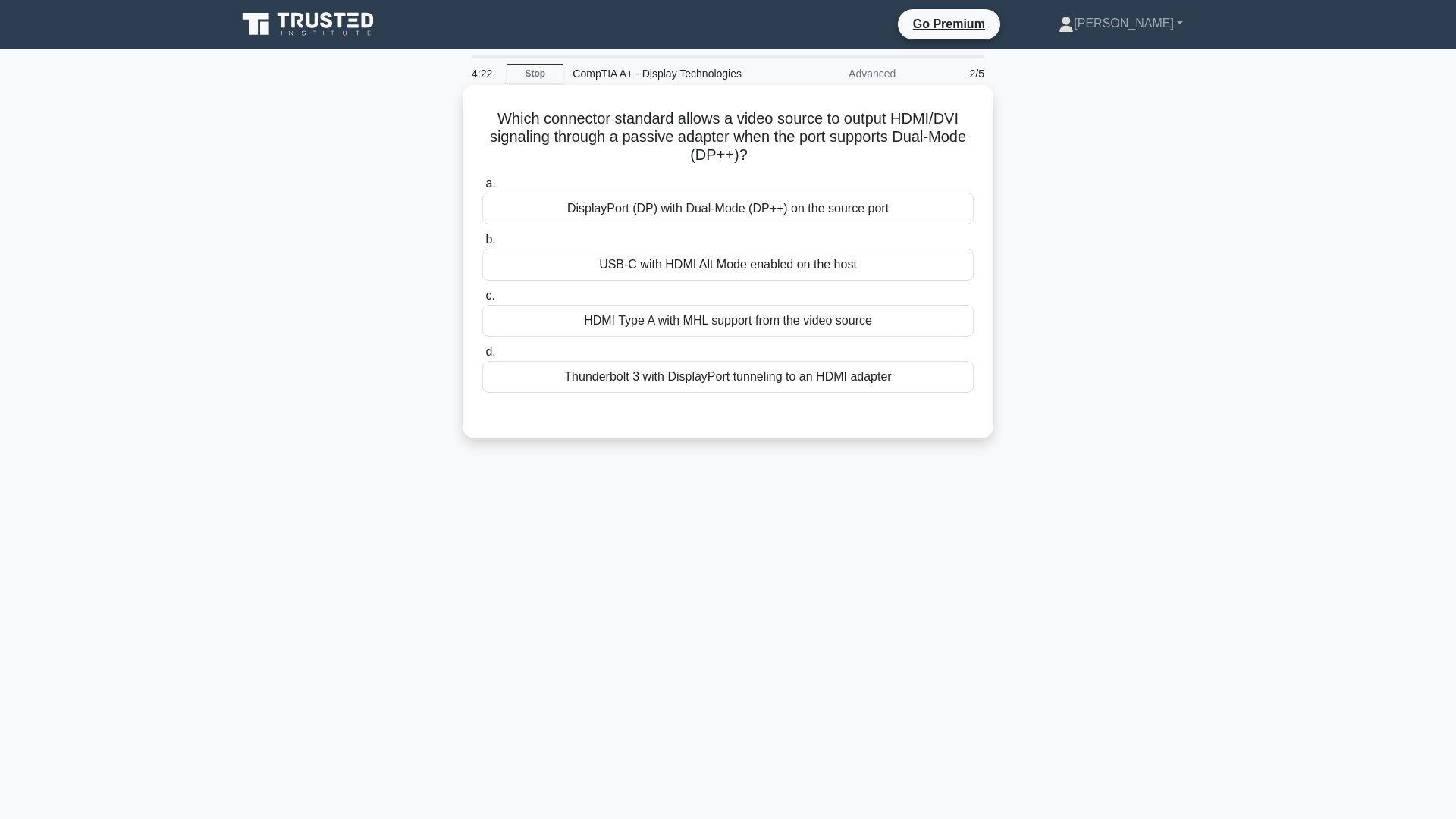
click at [718, 374] on div "Thunderbolt 3 with DisplayPort tunneling to an HDMI adapter" at bounding box center [728, 377] width 492 height 32
click at [482, 357] on input "d. Thunderbolt 3 with DisplayPort tunneling to an HDMI adapter" at bounding box center [482, 352] width 0 height 10
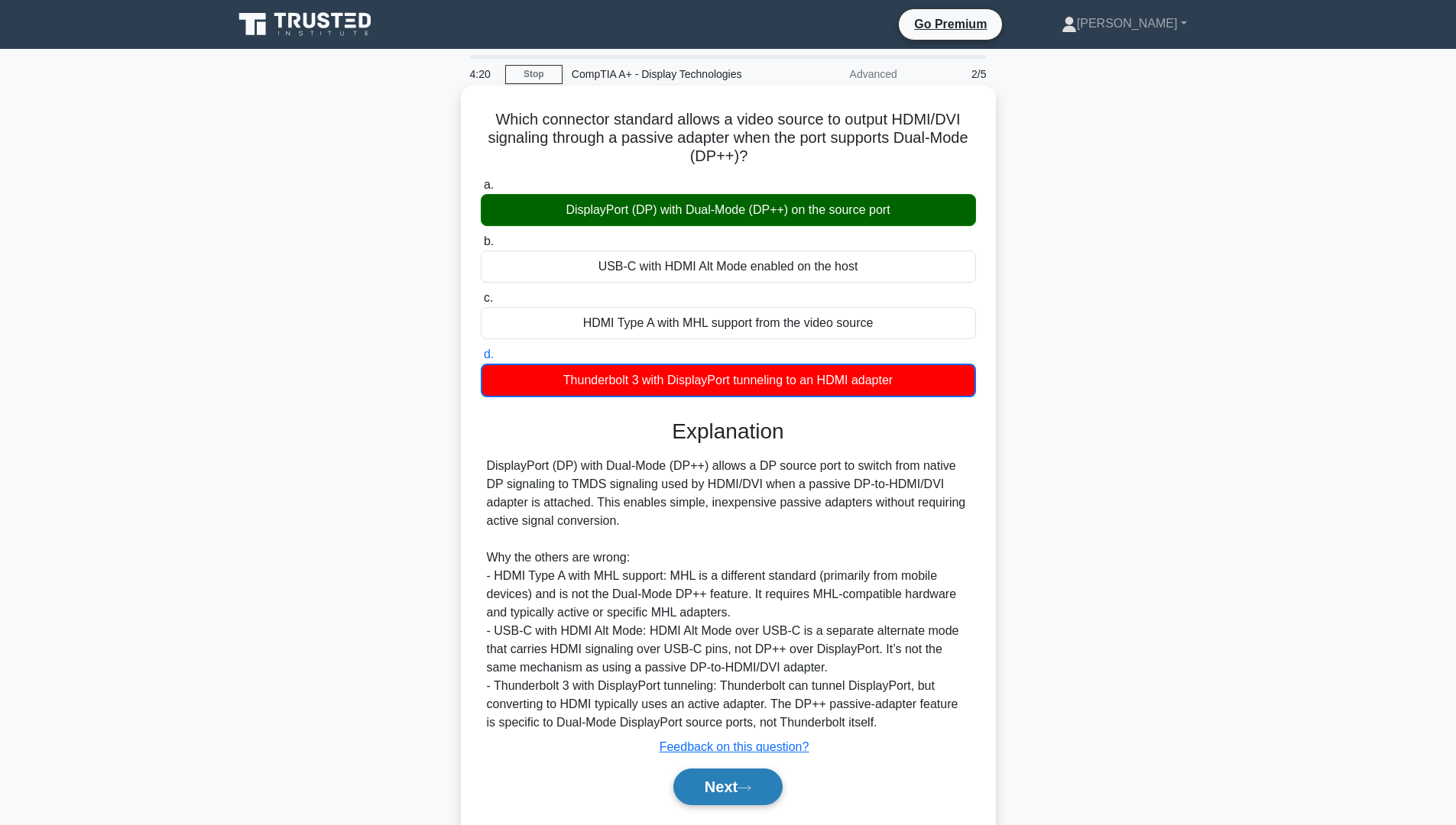
click at [711, 791] on button "Next" at bounding box center [728, 787] width 110 height 37
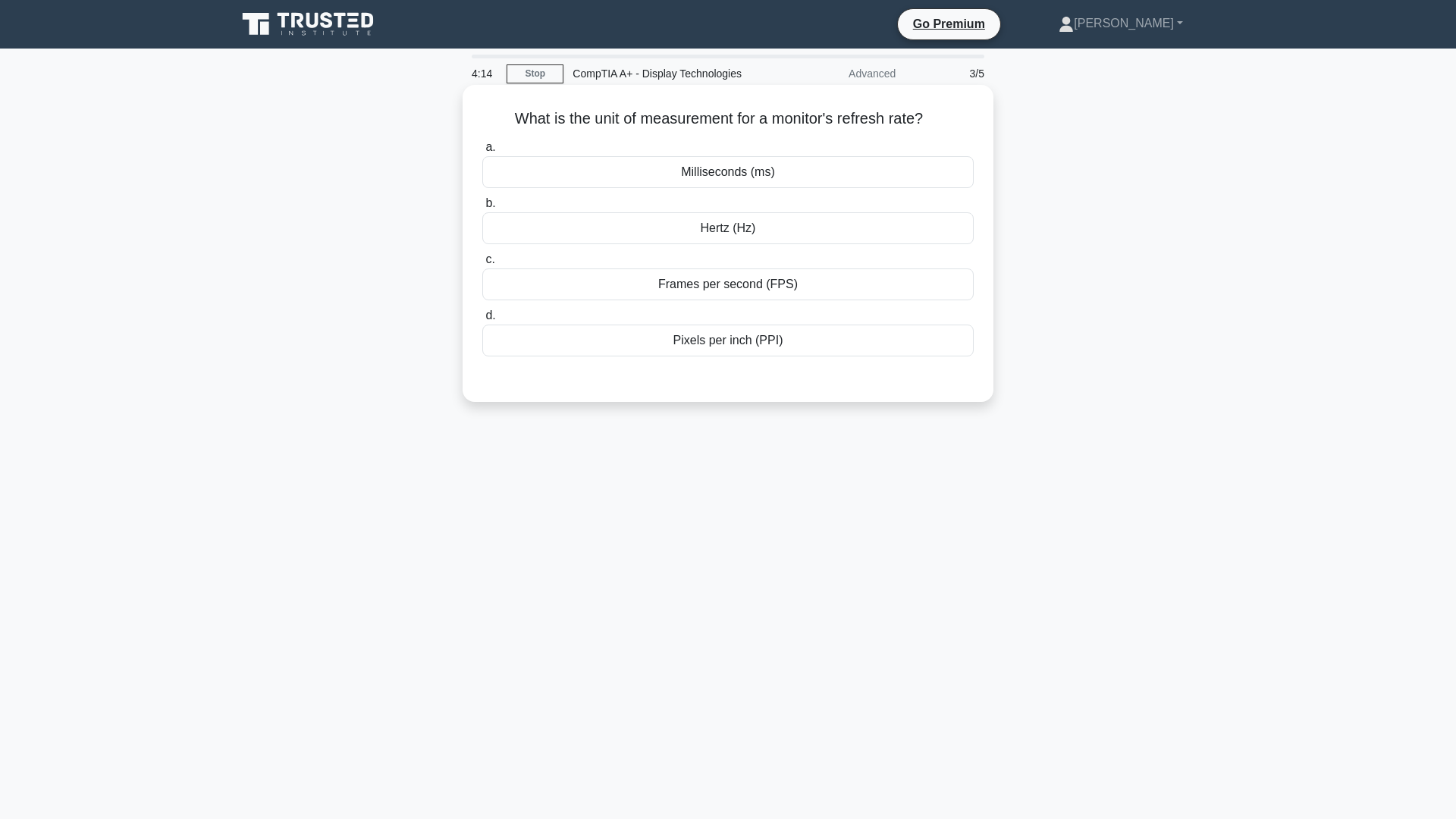
click at [767, 227] on div "Hertz (Hz)" at bounding box center [728, 227] width 492 height 32
click at [482, 209] on input "b. Hertz (Hz)" at bounding box center [482, 203] width 0 height 10
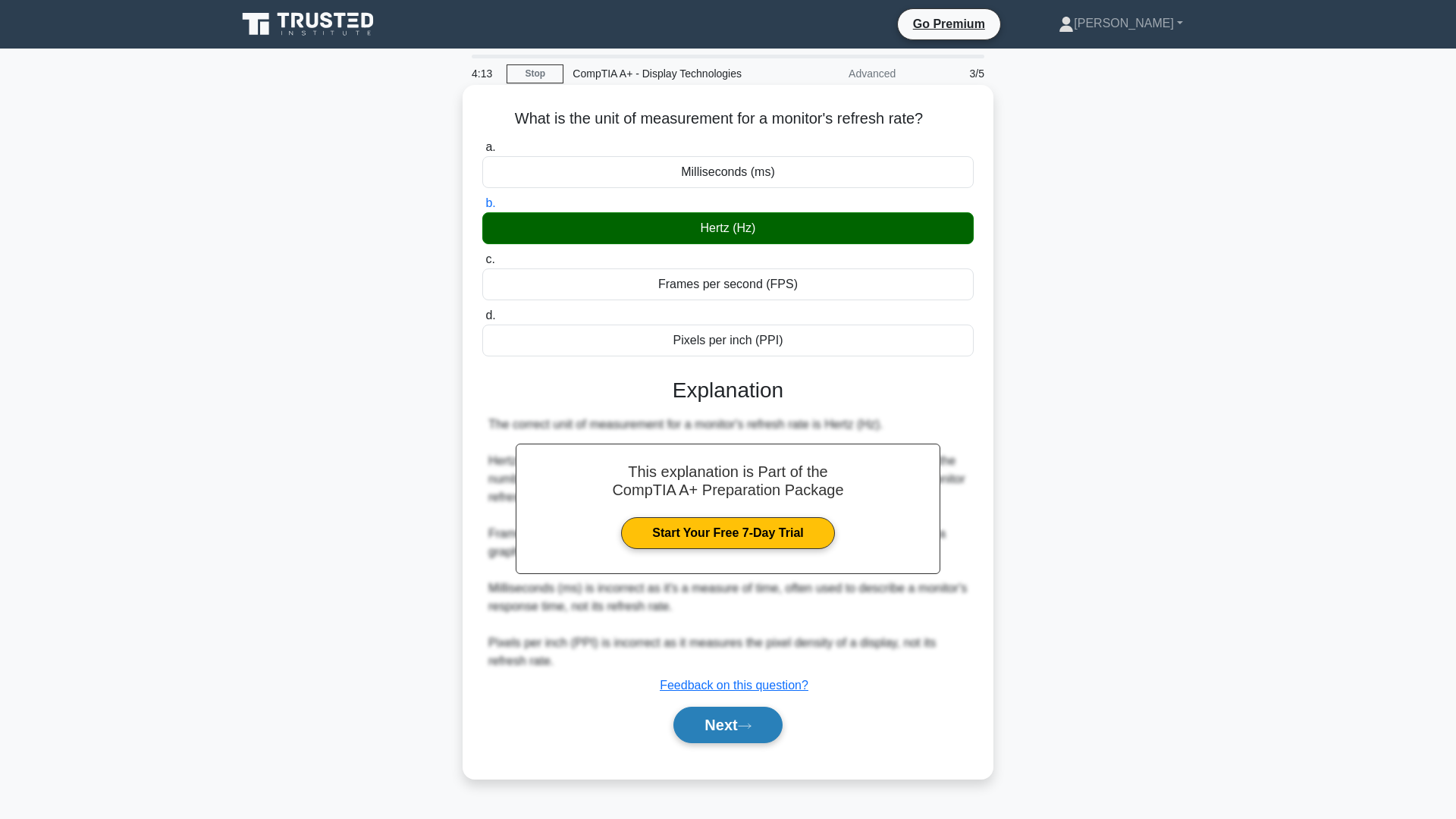
click at [727, 727] on button "Next" at bounding box center [728, 724] width 109 height 36
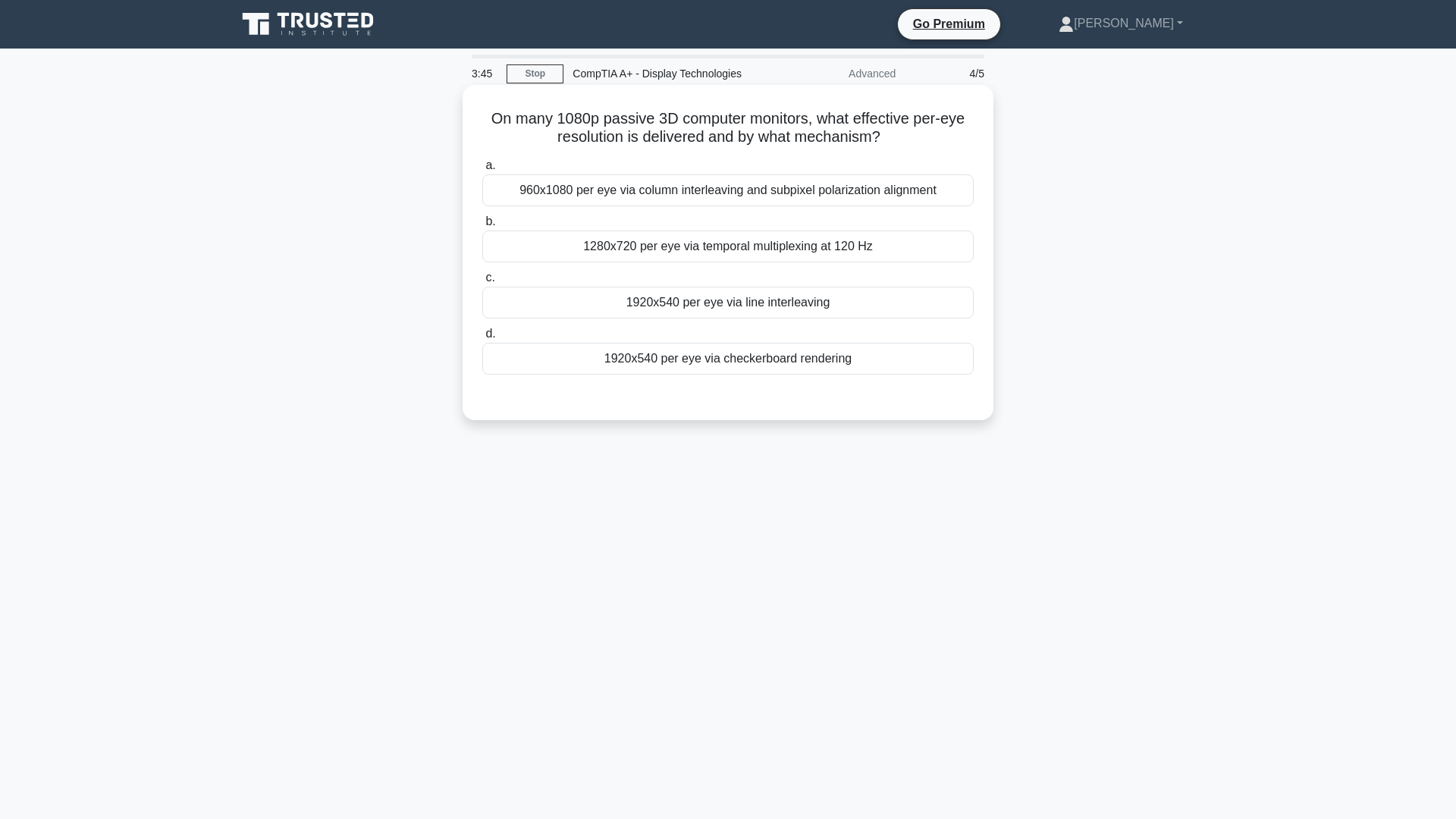
click at [739, 308] on div "1920x540 per eye via line interleaving" at bounding box center [728, 302] width 492 height 32
click at [482, 283] on input "c. 1920x540 per eye via line interleaving" at bounding box center [482, 278] width 0 height 10
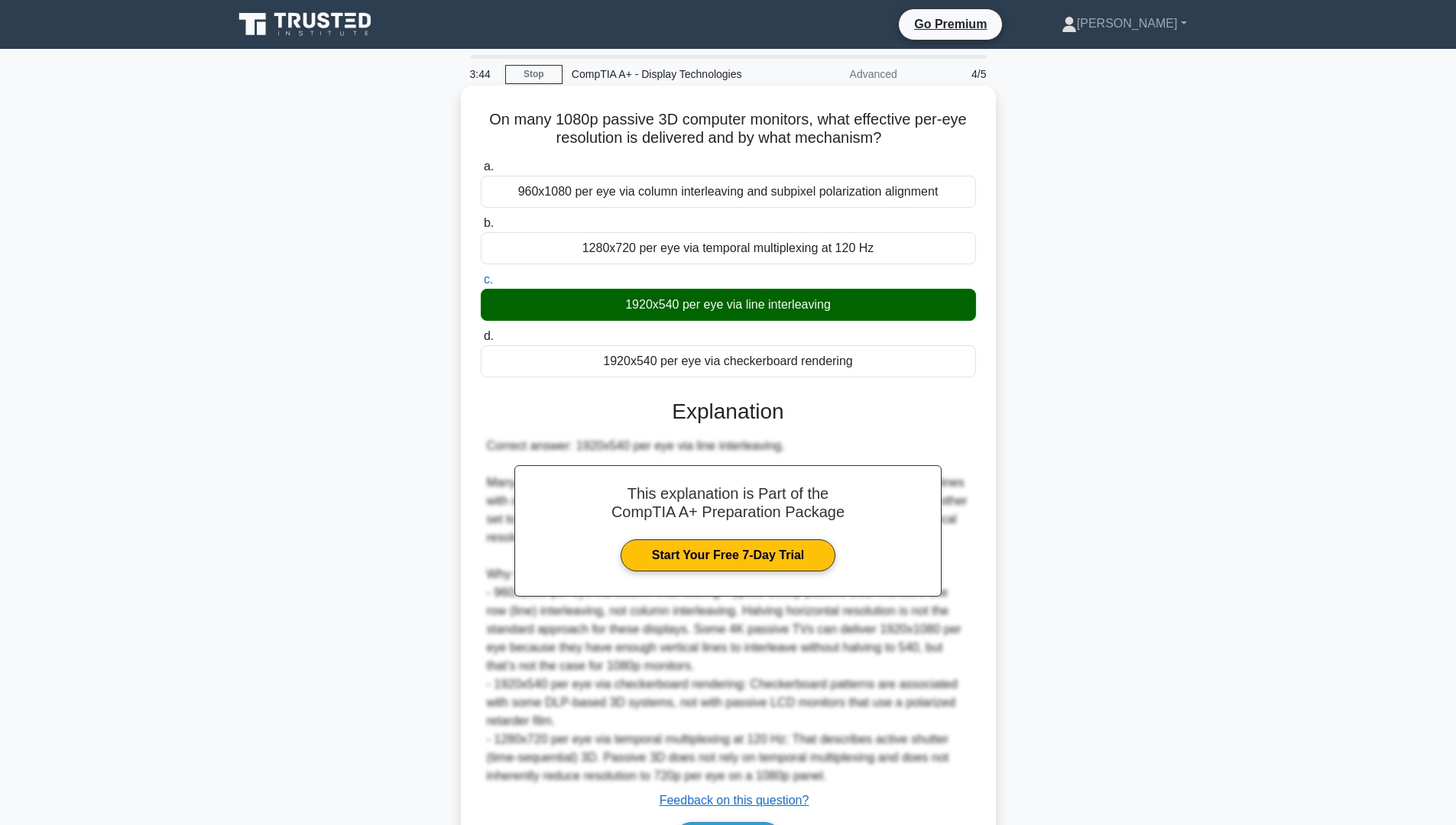
scroll to position [99, 0]
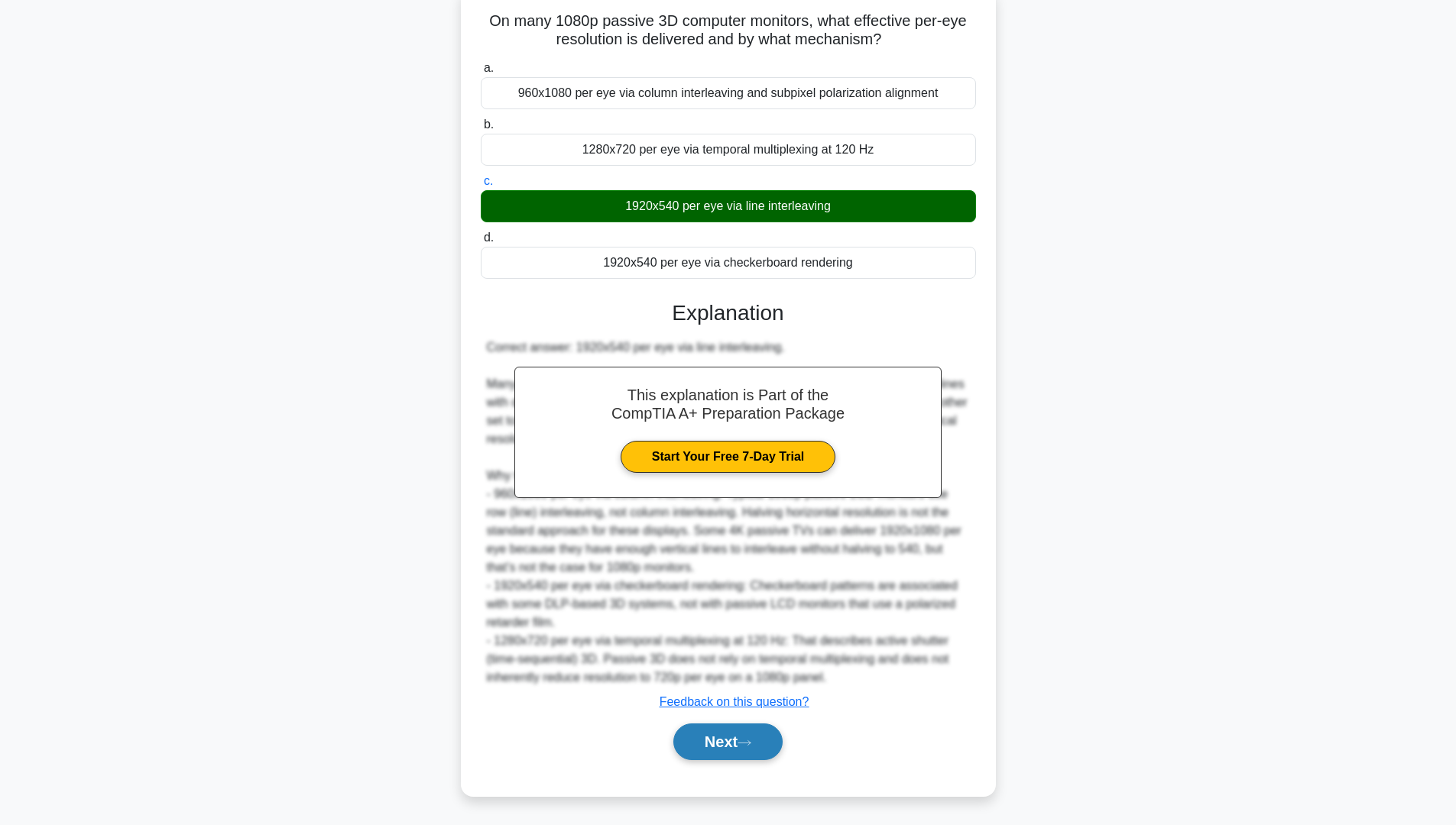
click at [751, 746] on icon at bounding box center [745, 743] width 14 height 9
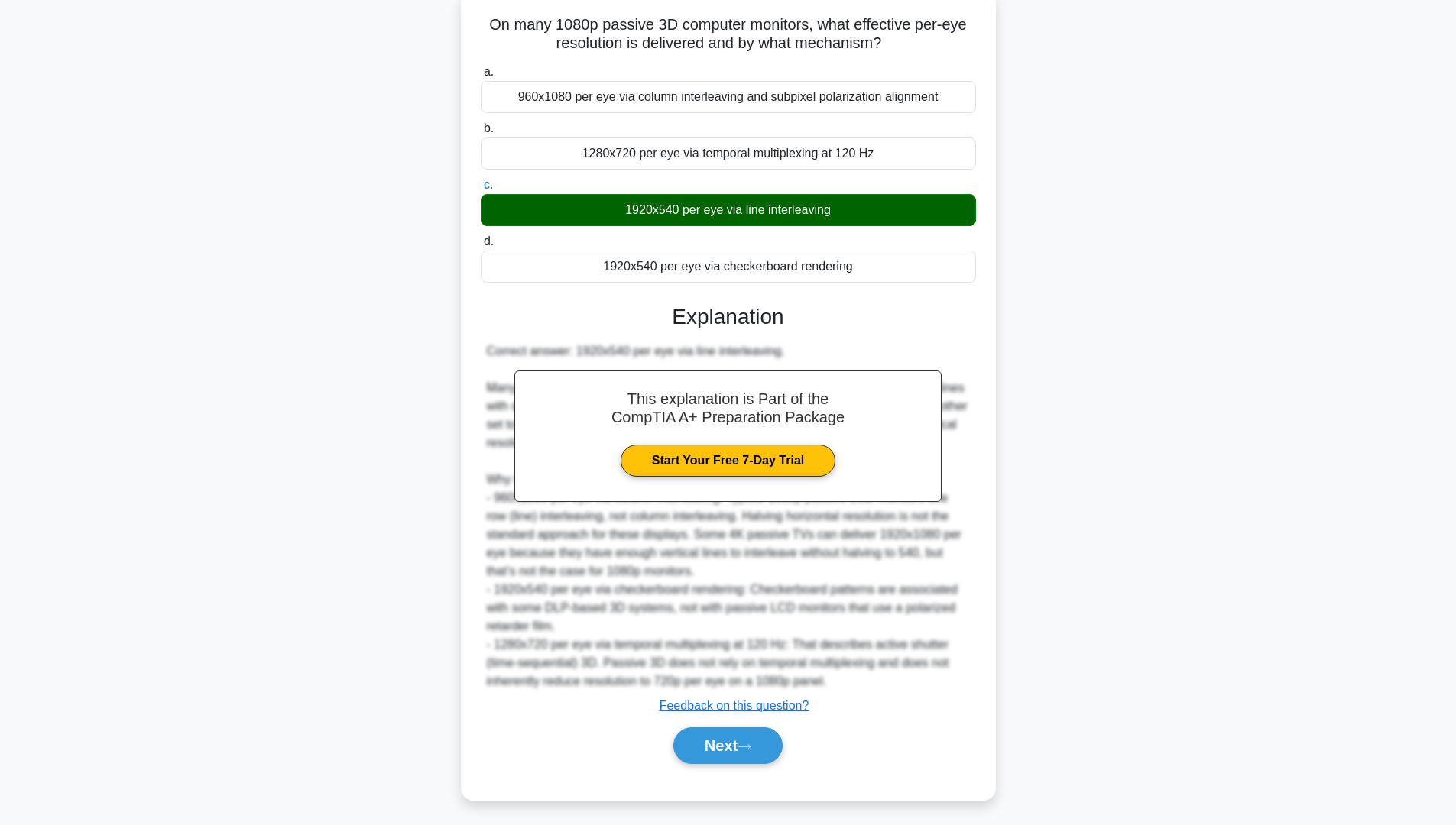
scroll to position [0, 0]
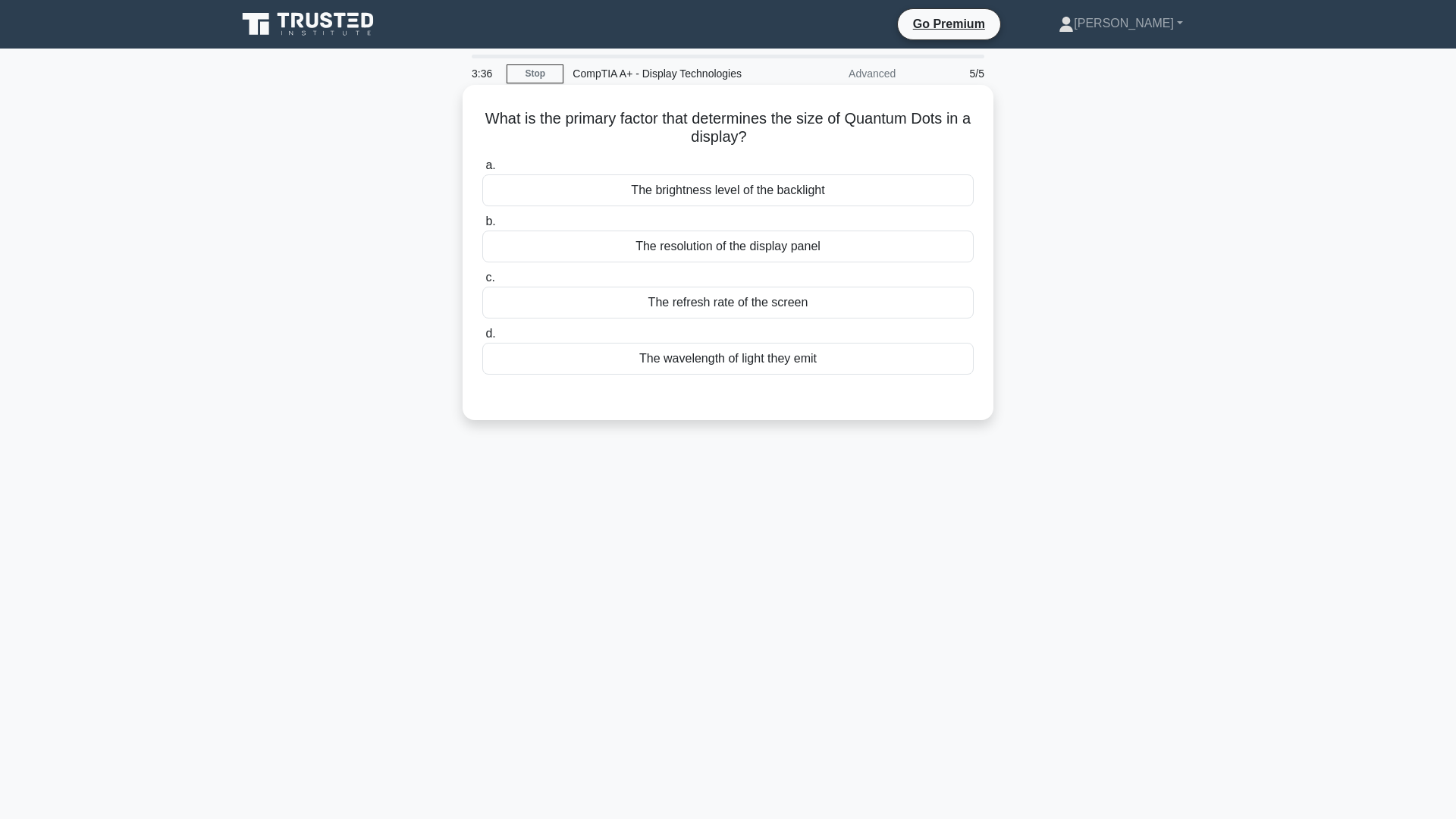
click at [766, 245] on div "The resolution of the display panel" at bounding box center [728, 246] width 492 height 32
click at [482, 227] on input "b. The resolution of the display panel" at bounding box center [482, 221] width 0 height 10
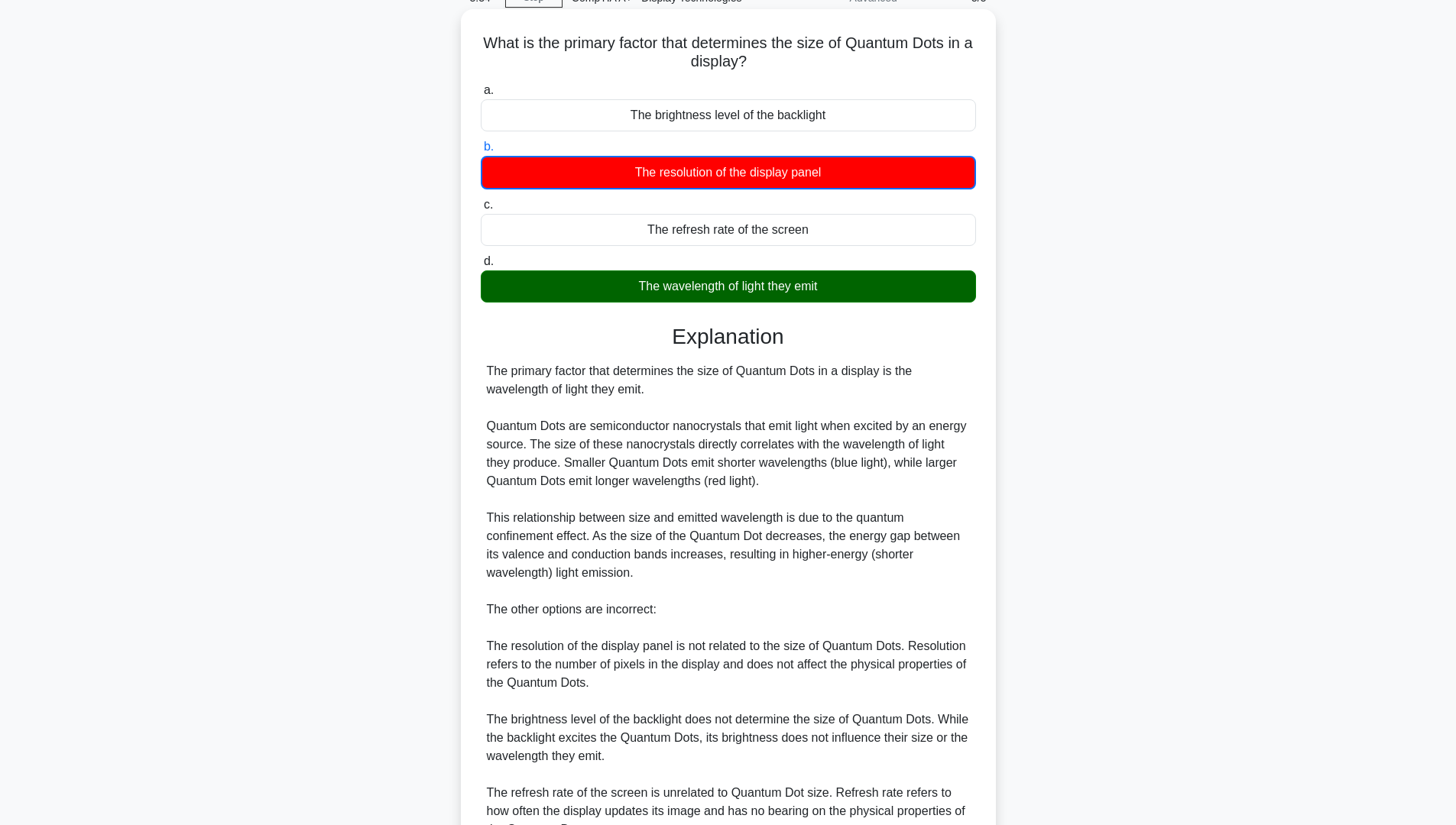
scroll to position [152, 0]
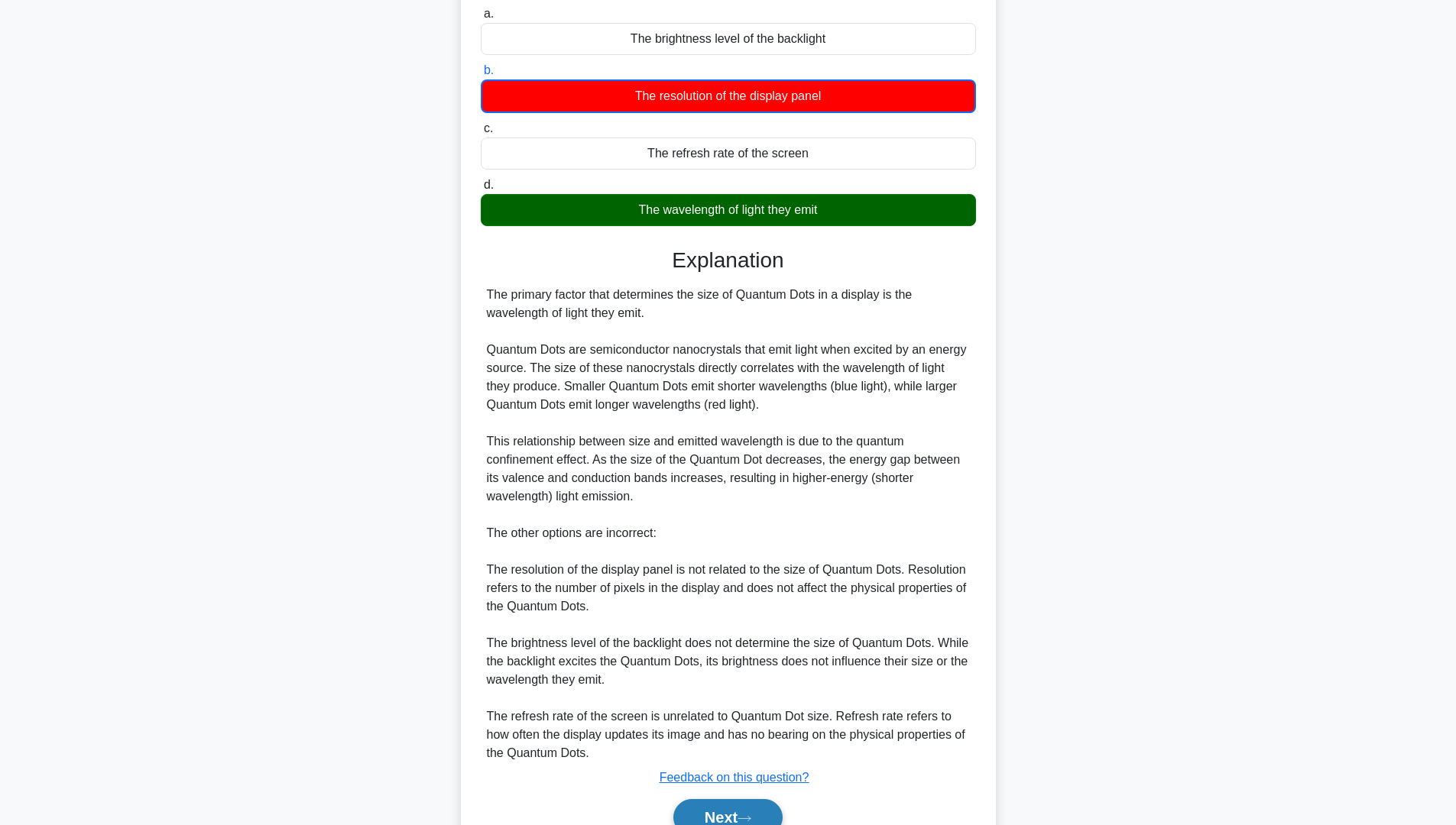
click at [691, 807] on button "Next" at bounding box center [728, 817] width 110 height 37
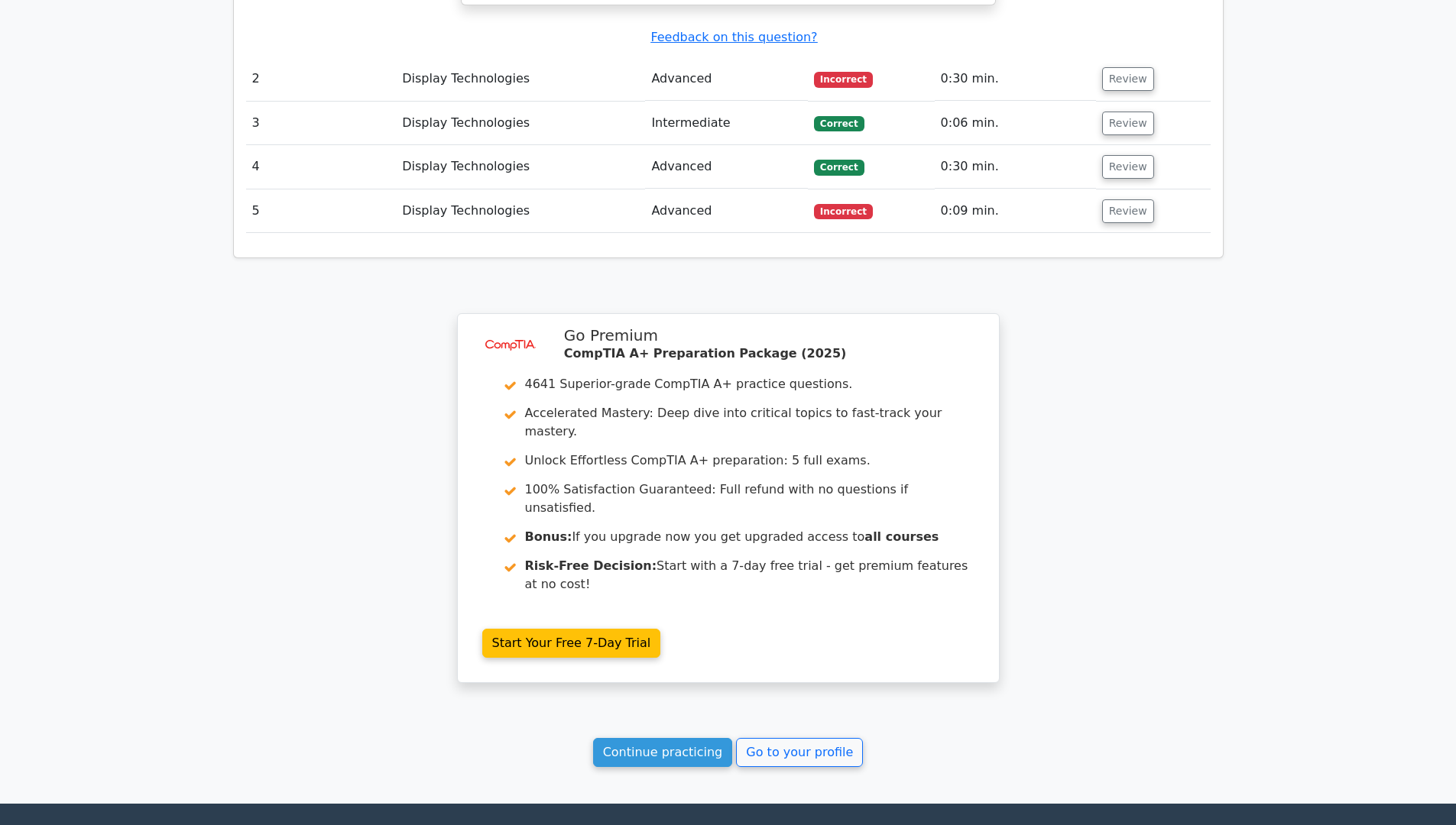
scroll to position [1971, 0]
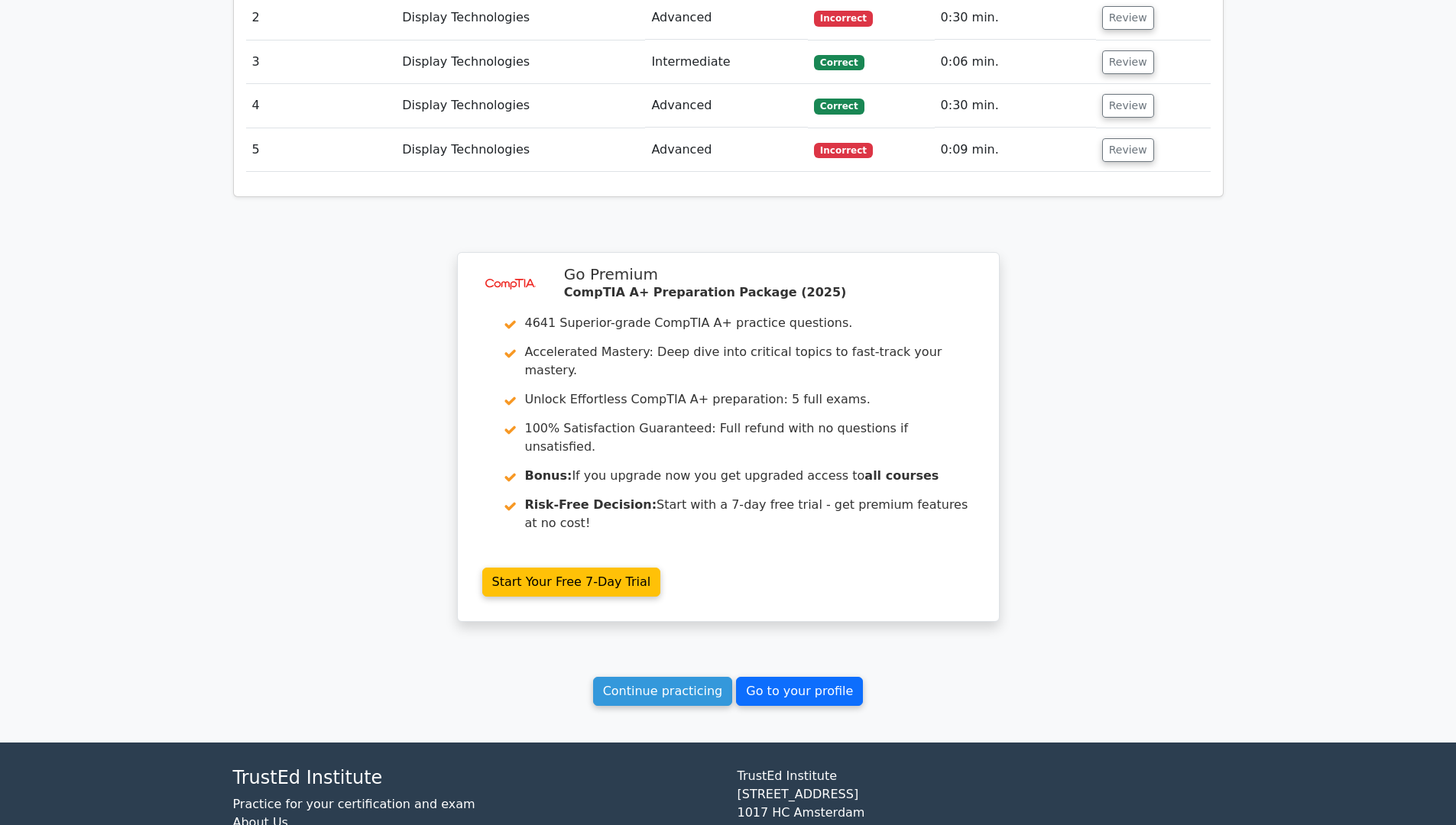
click at [785, 676] on link "Go to your profile" at bounding box center [800, 690] width 127 height 29
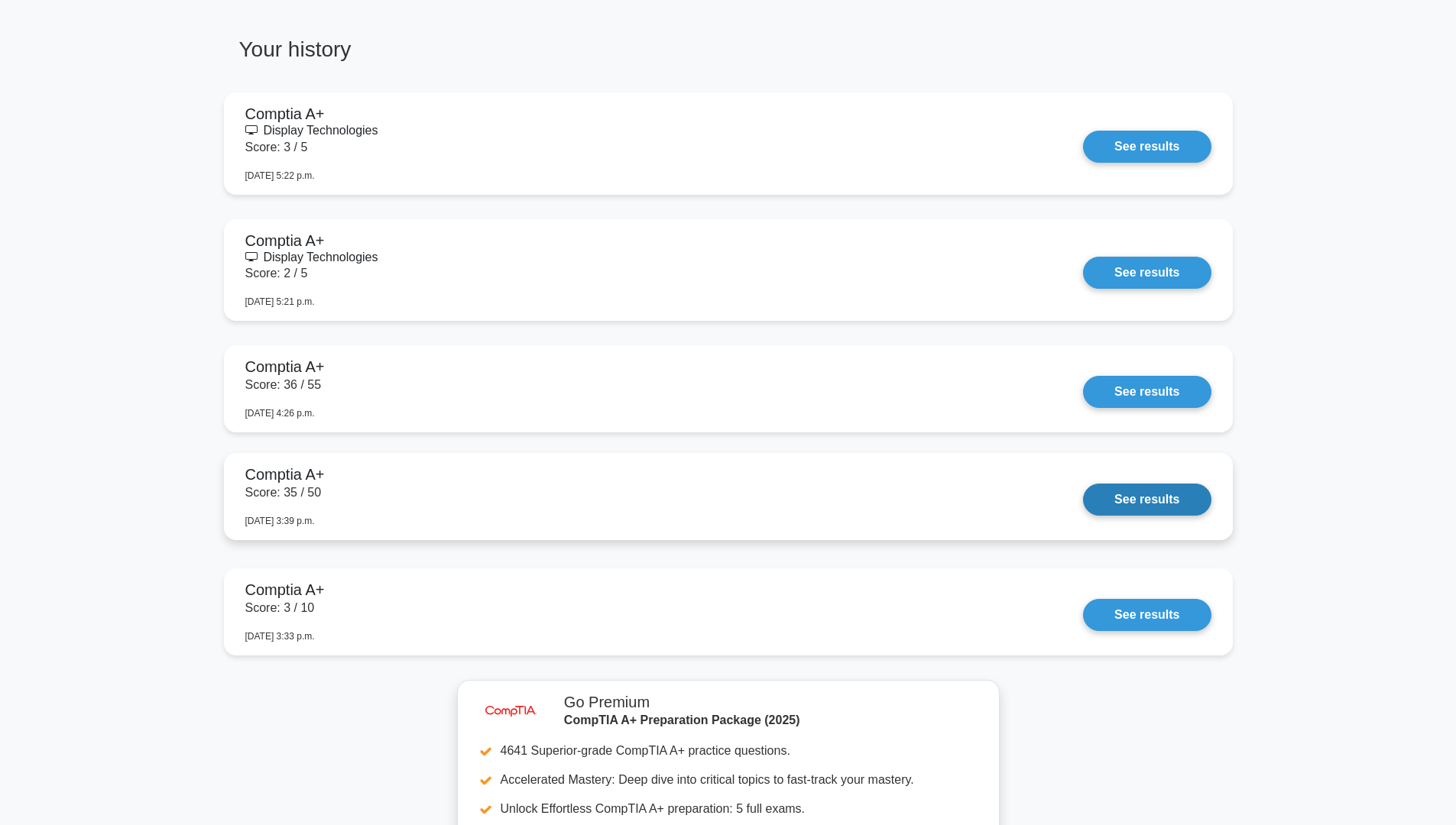
scroll to position [1069, 0]
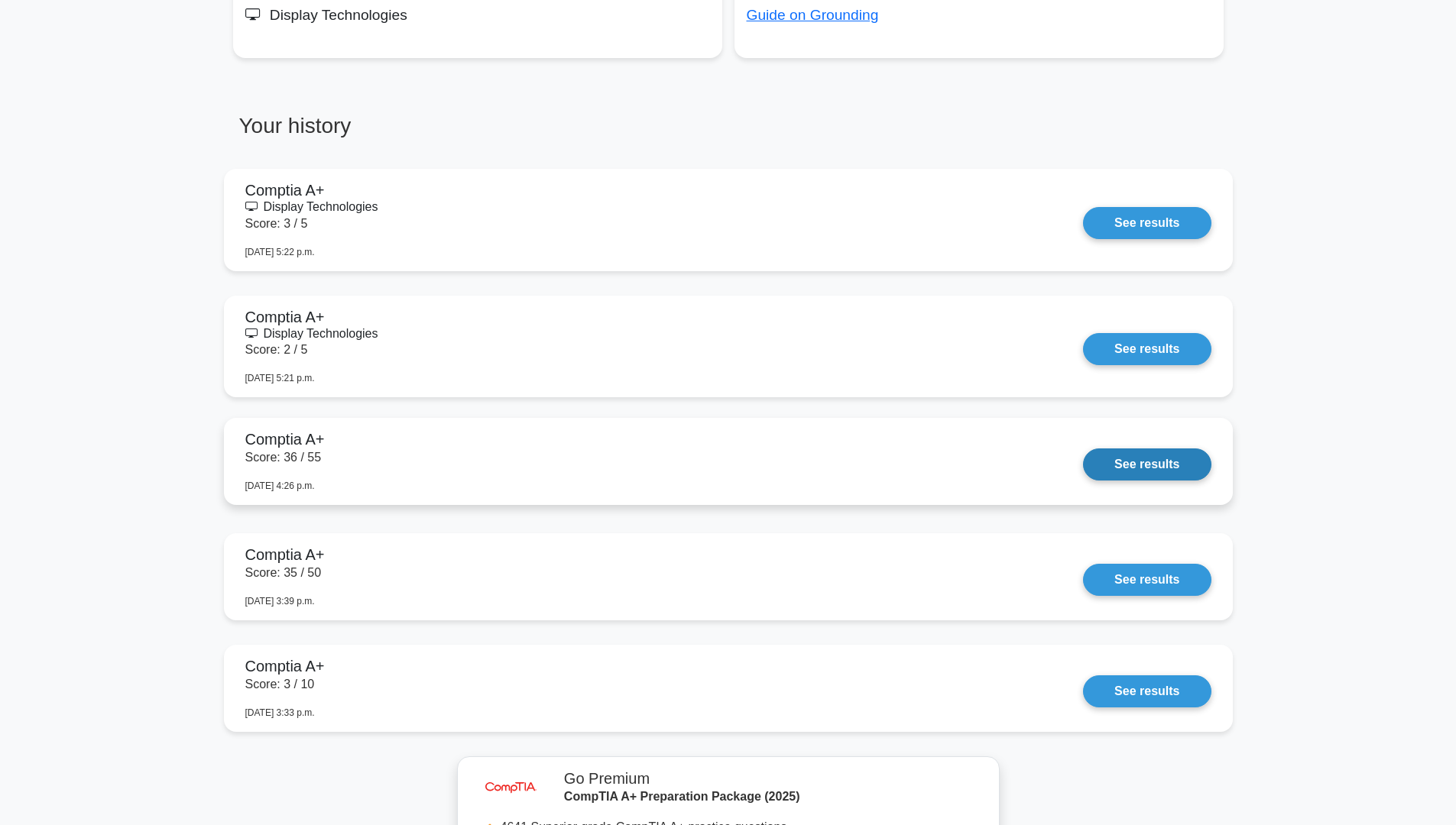
click at [1152, 466] on link "See results" at bounding box center [1146, 464] width 128 height 32
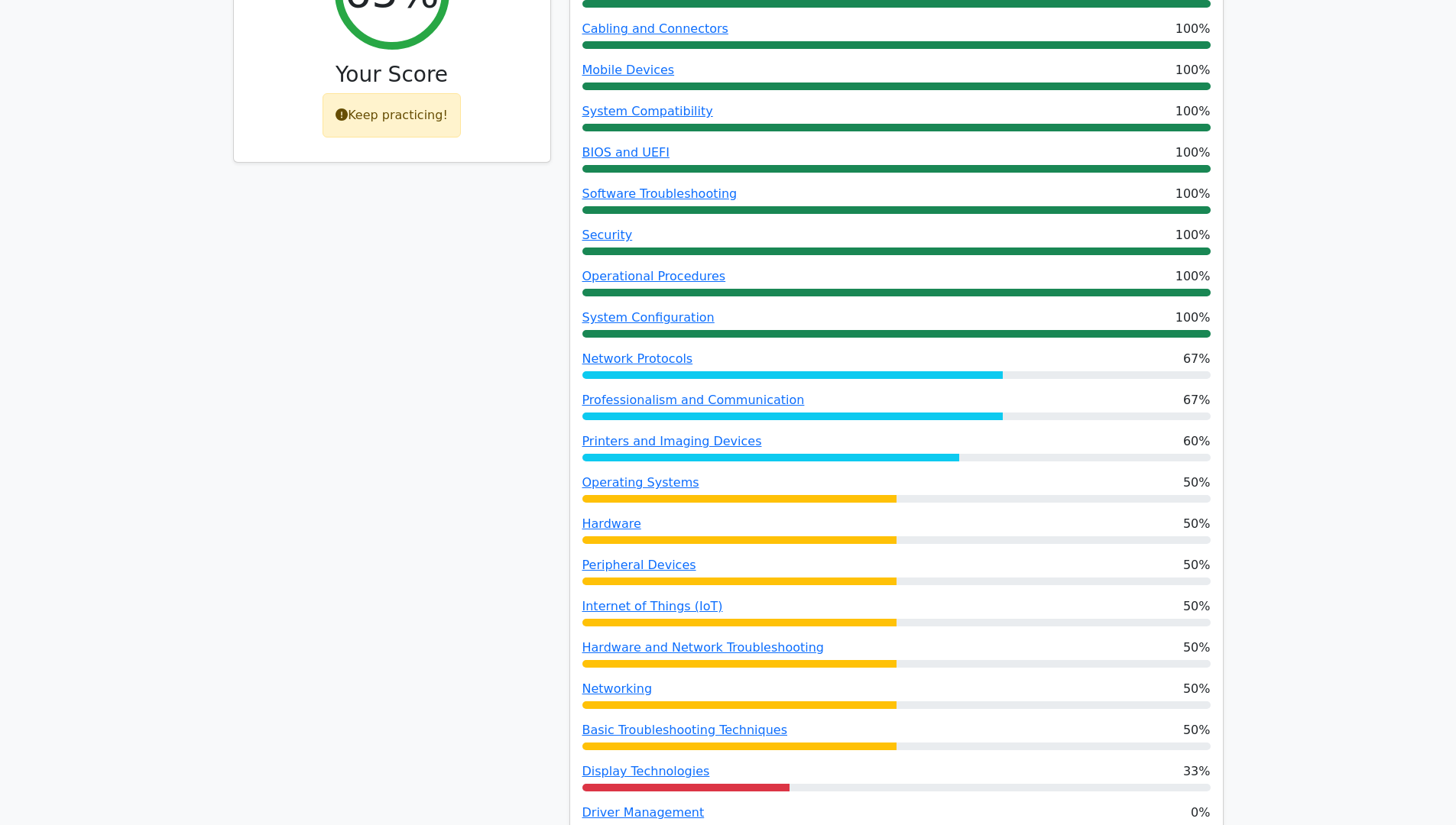
scroll to position [764, 0]
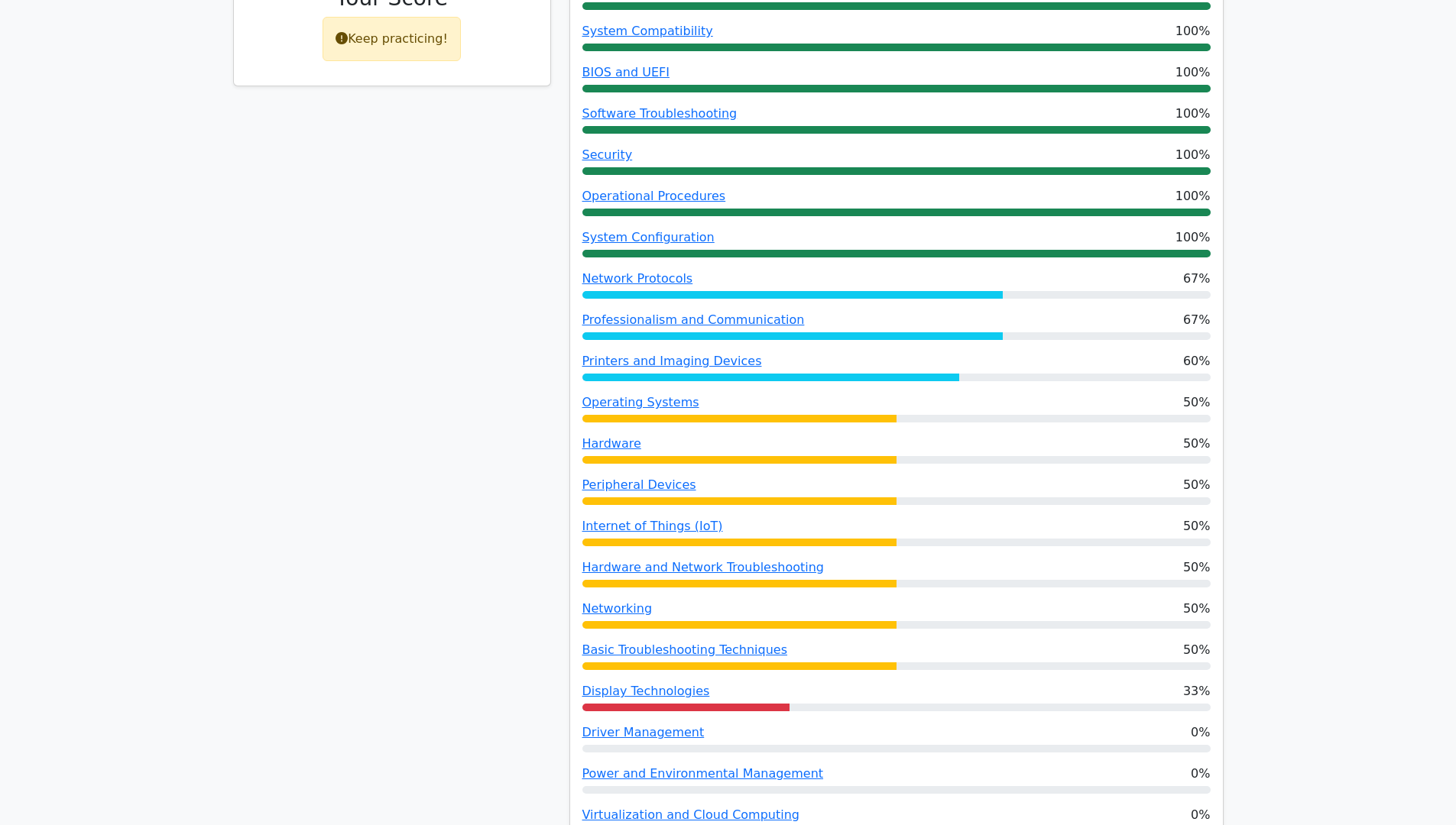
click at [696, 583] on div "Performance by Topic Storage Devices and Interfaces 100% Cabling and Connectors…" at bounding box center [897, 351] width 653 height 1017
click at [696, 642] on link "Basic Troubleshooting Techniques" at bounding box center [685, 649] width 206 height 15
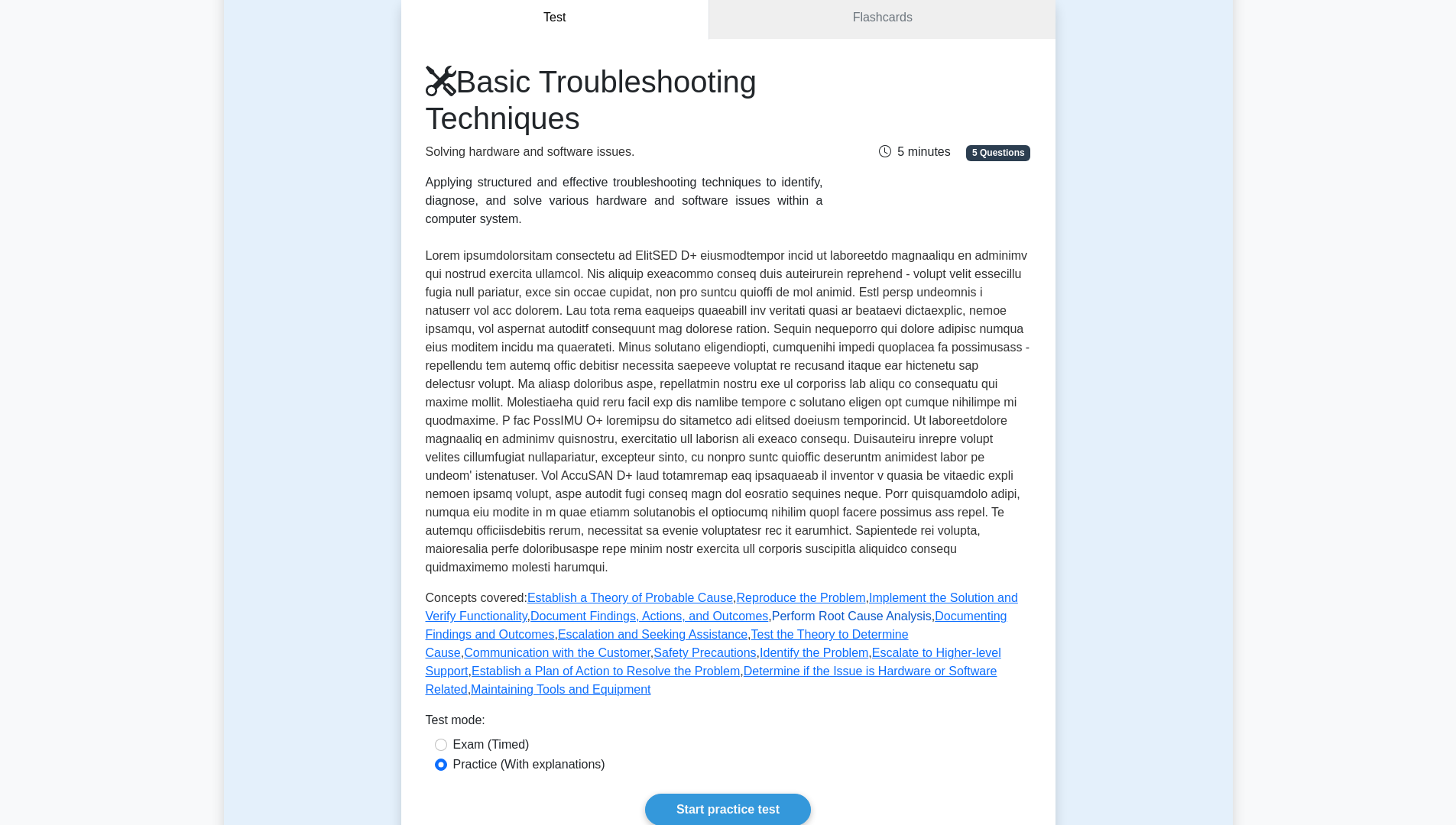
scroll to position [306, 0]
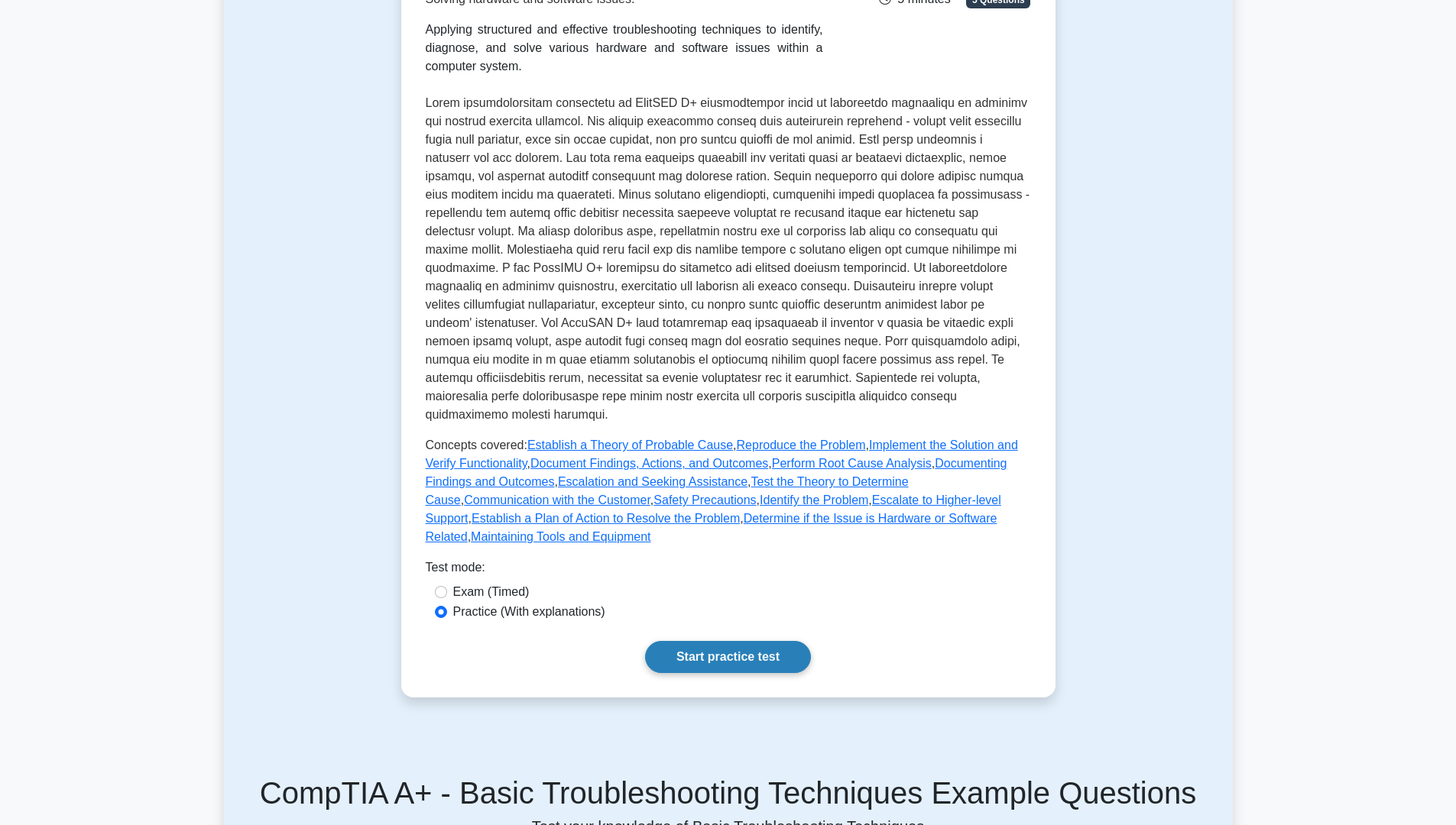
click at [689, 647] on link "Start practice test" at bounding box center [728, 657] width 166 height 32
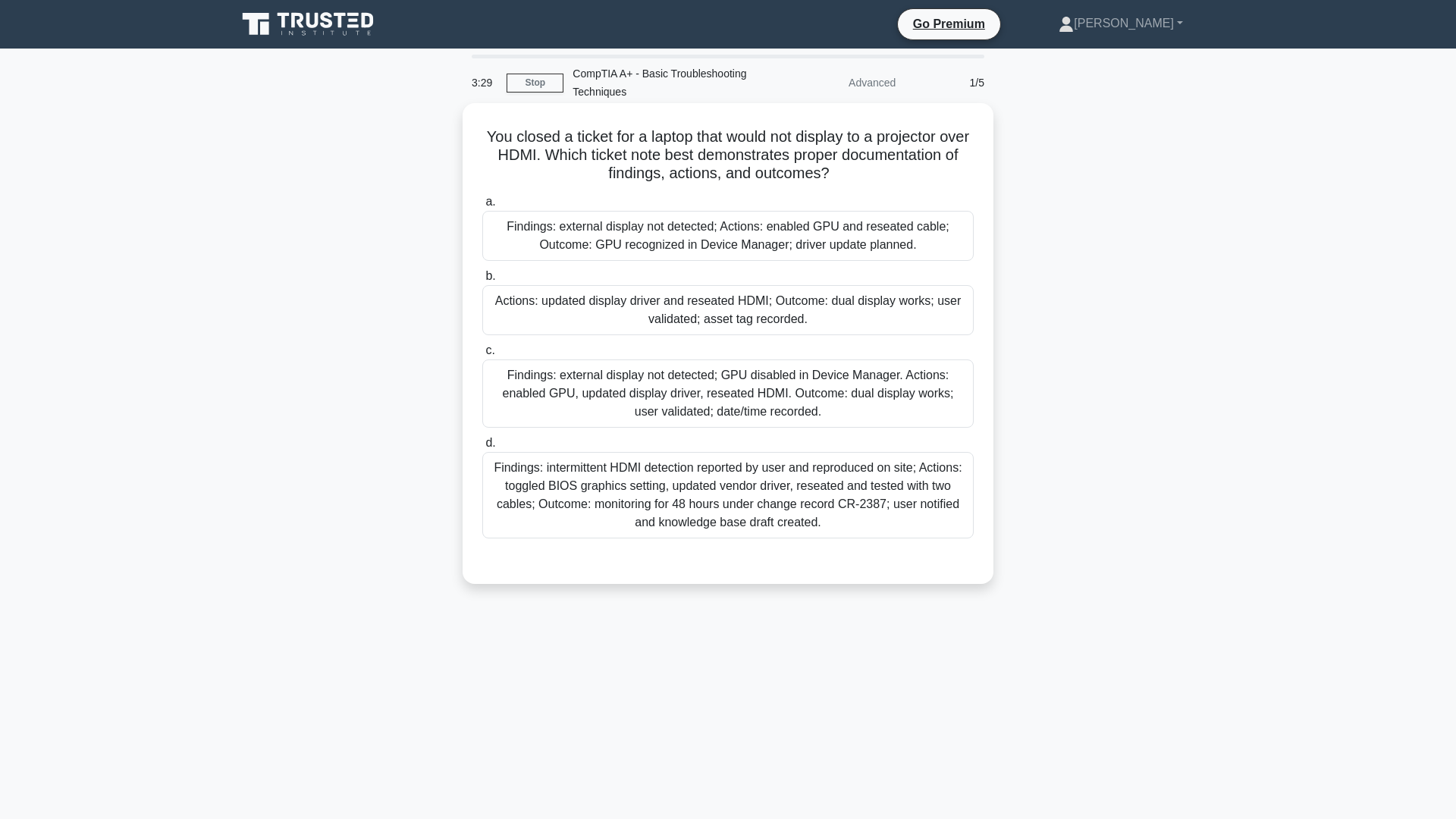
click at [822, 303] on div "Actions: updated display driver and reseated HDMI; Outcome: dual display works;…" at bounding box center [728, 310] width 492 height 50
click at [482, 281] on input "b. Actions: updated display driver and reseated HDMI; Outcome: dual display wor…" at bounding box center [482, 276] width 0 height 10
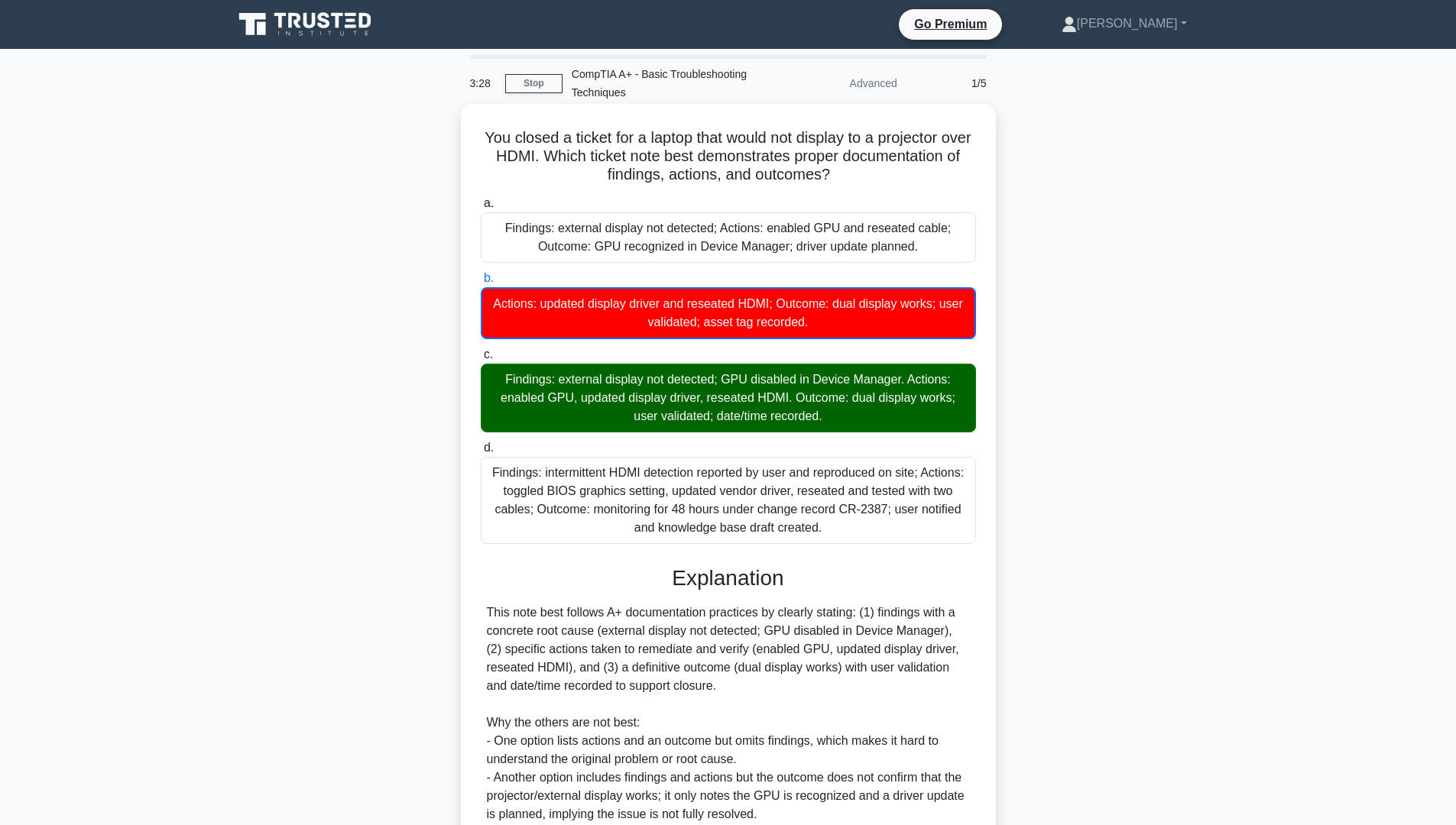
scroll to position [211, 0]
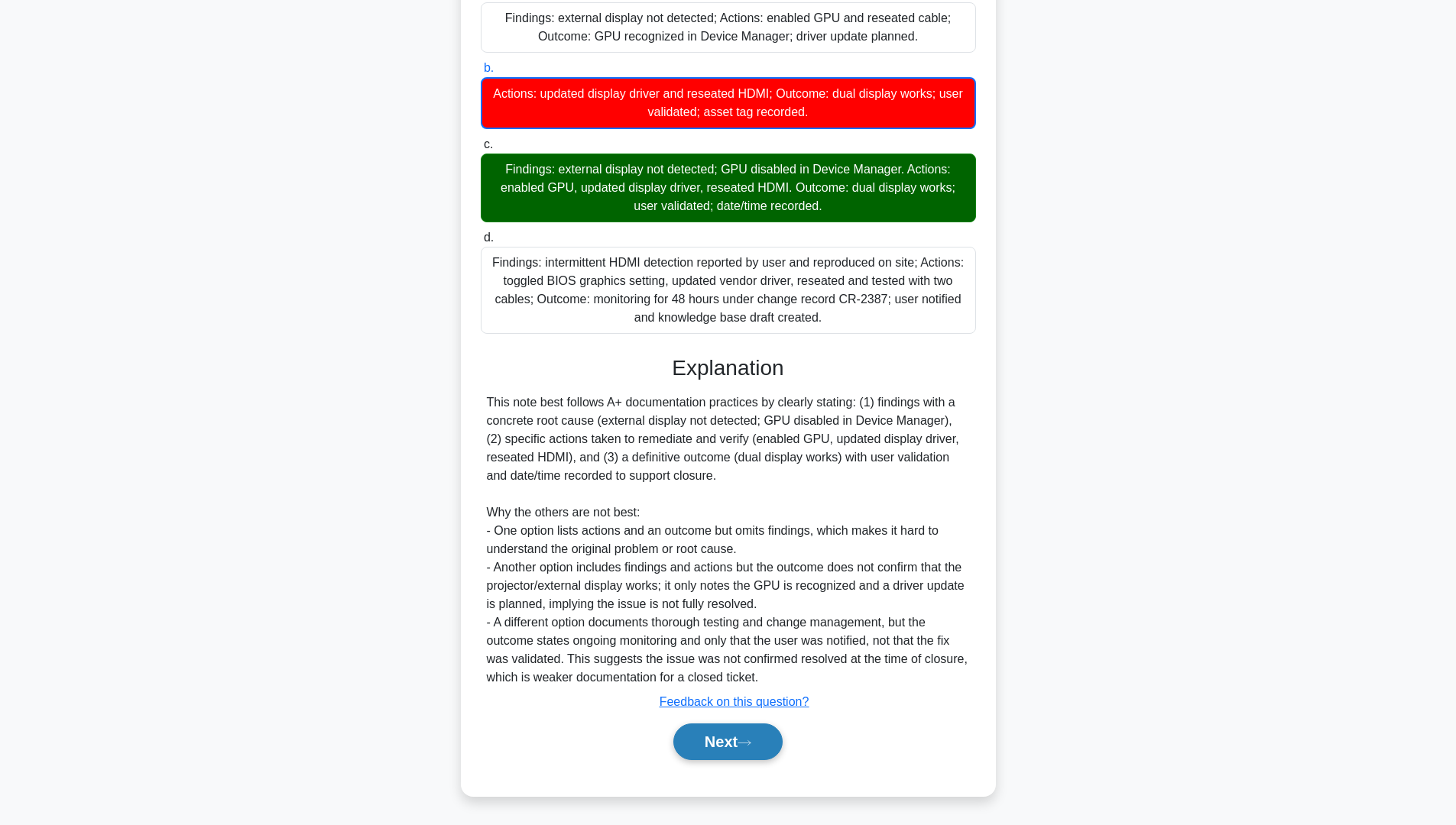
click at [696, 744] on button "Next" at bounding box center [728, 741] width 110 height 37
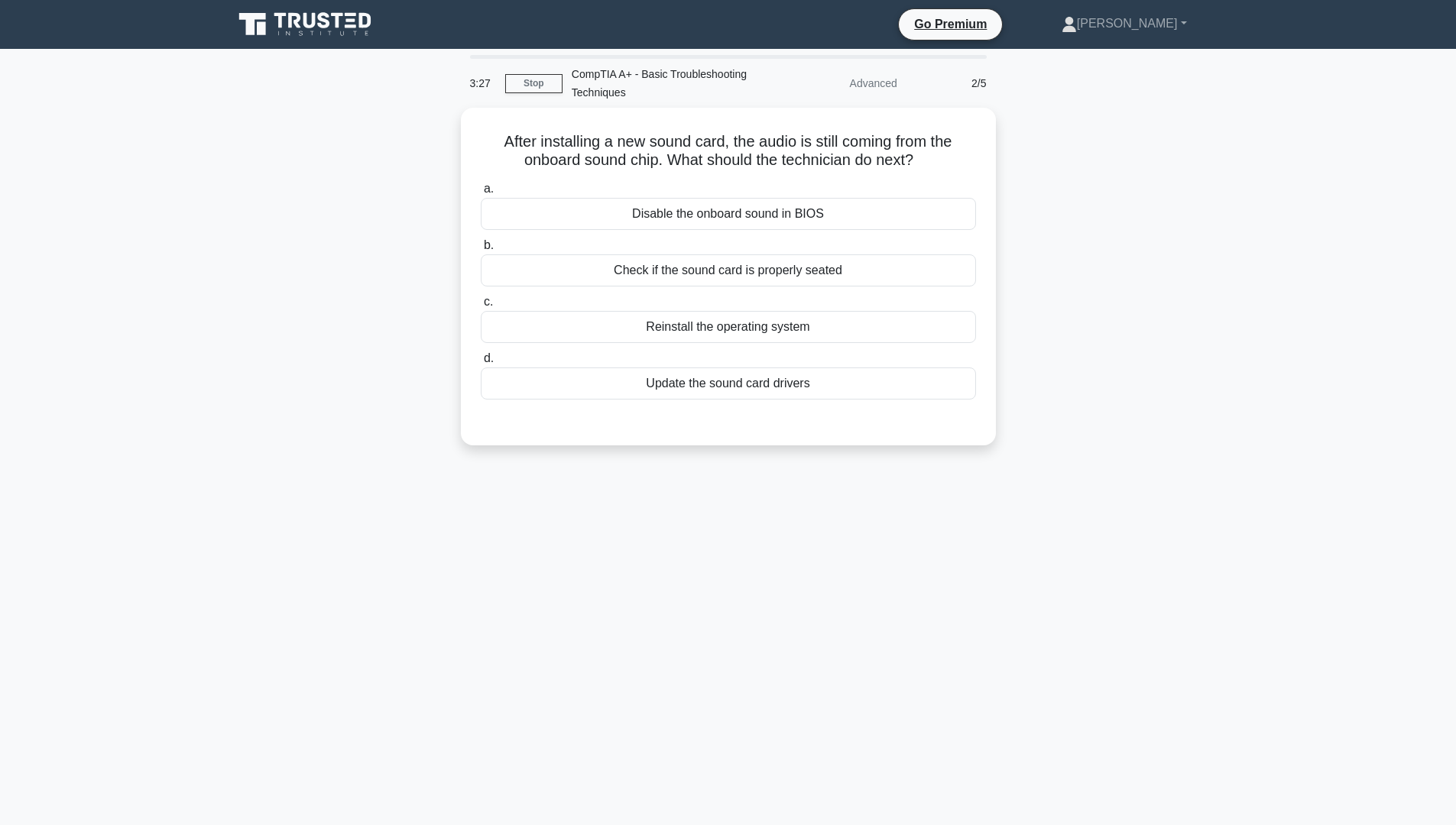
scroll to position [0, 0]
click at [734, 378] on div "Update the sound card drivers" at bounding box center [733, 379] width 495 height 32
click at [486, 360] on input "d. Update the sound card drivers" at bounding box center [486, 354] width 0 height 10
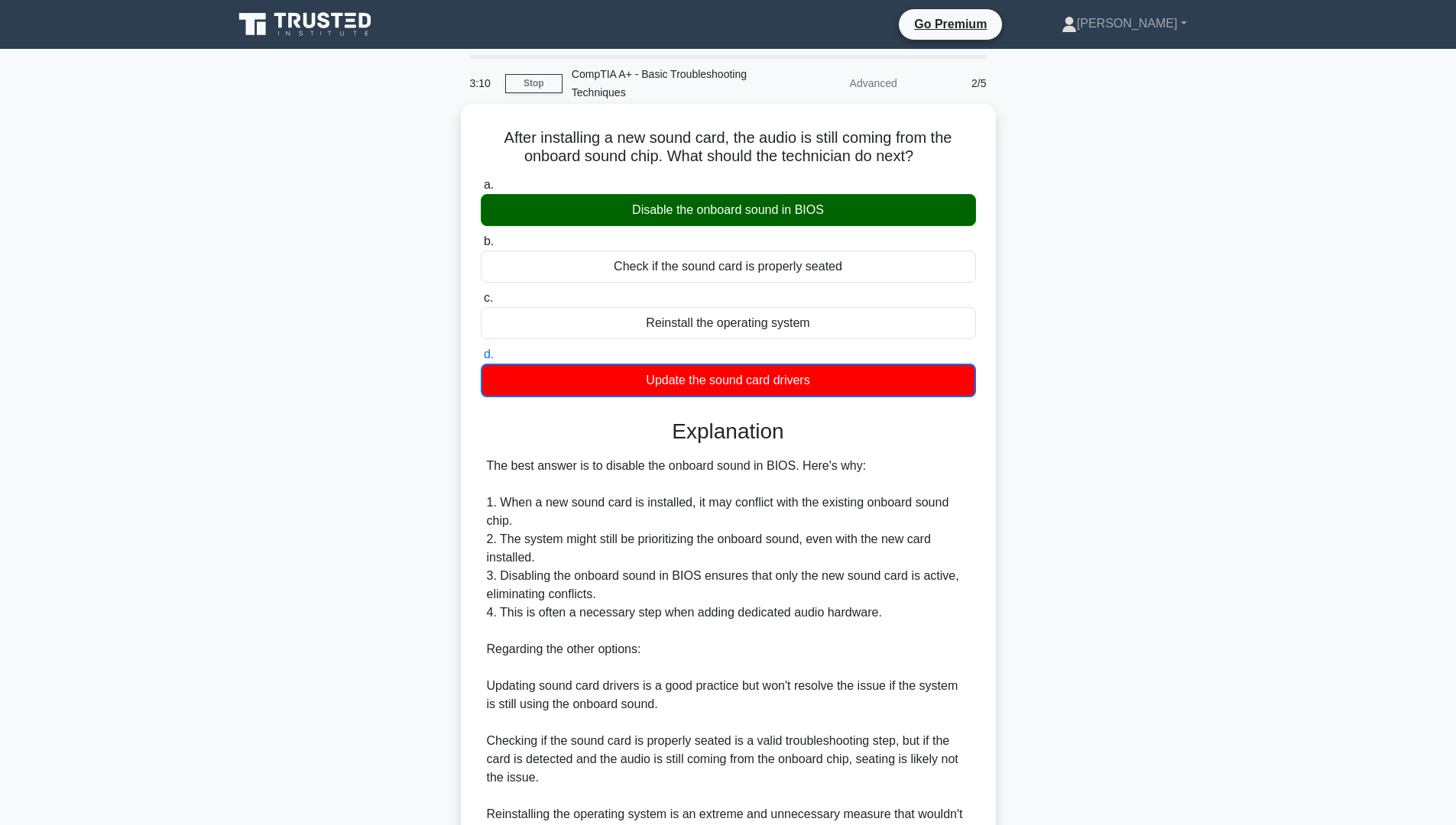
scroll to position [156, 0]
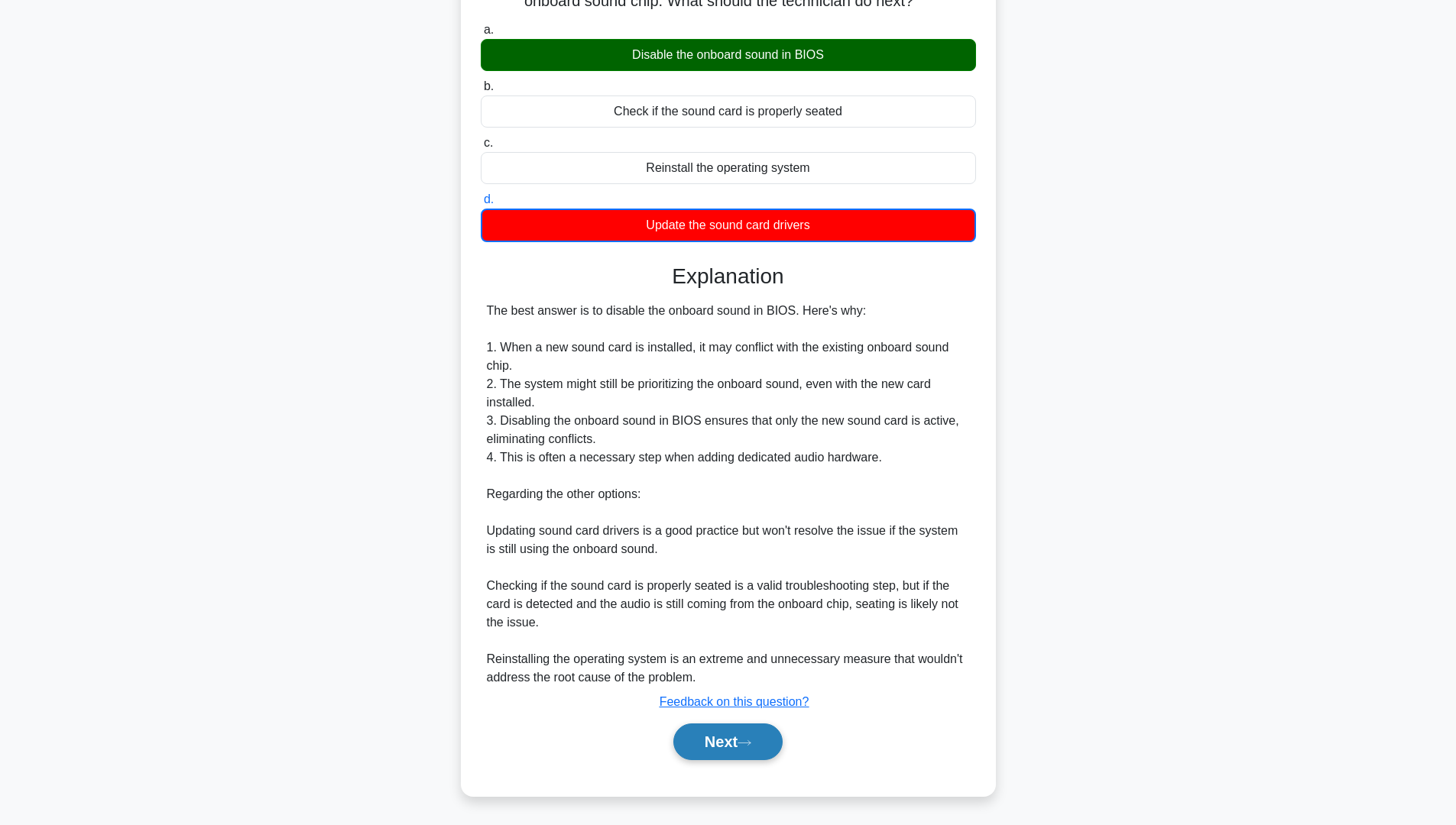
click at [714, 737] on button "Next" at bounding box center [728, 741] width 110 height 37
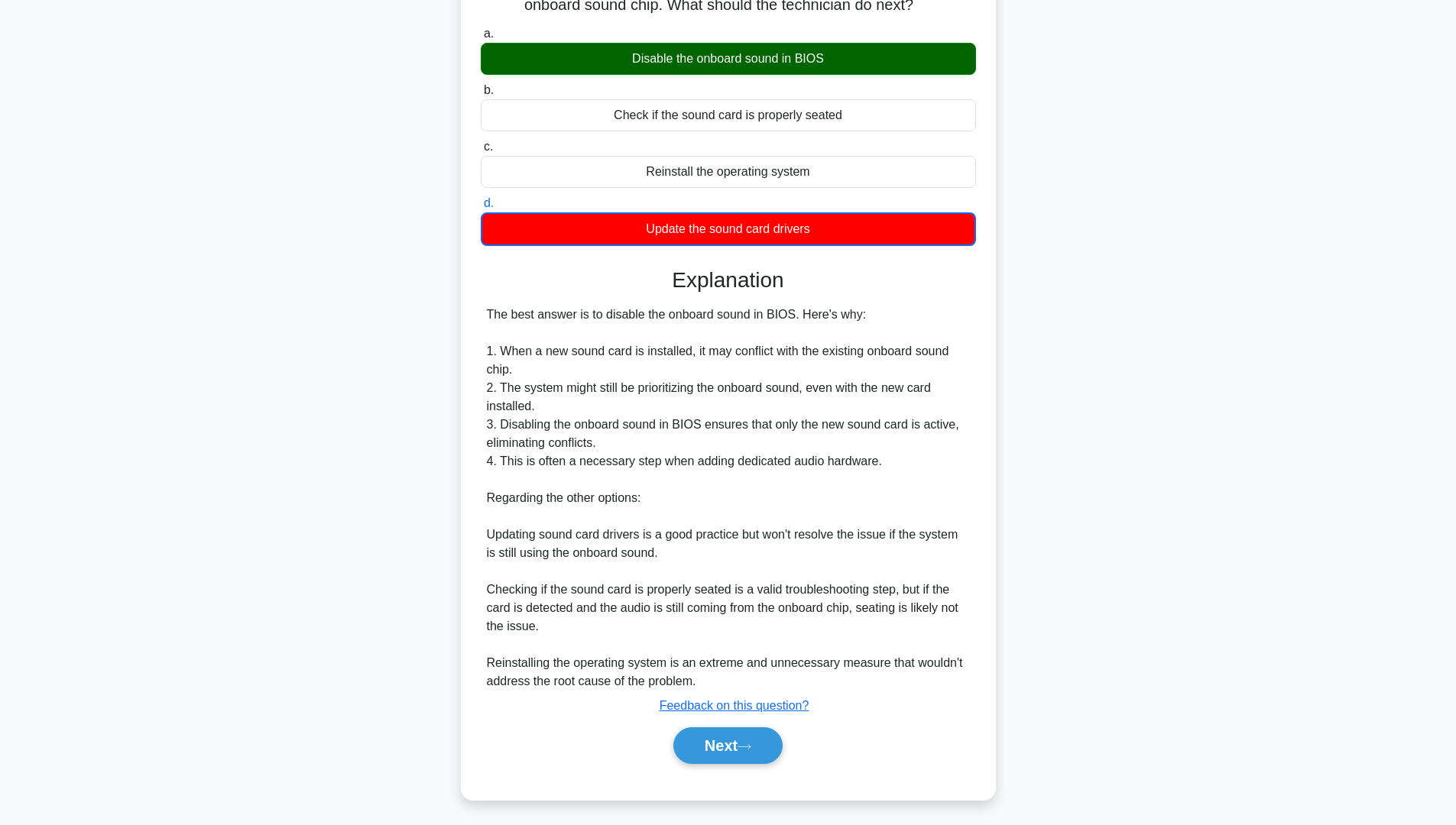
scroll to position [0, 0]
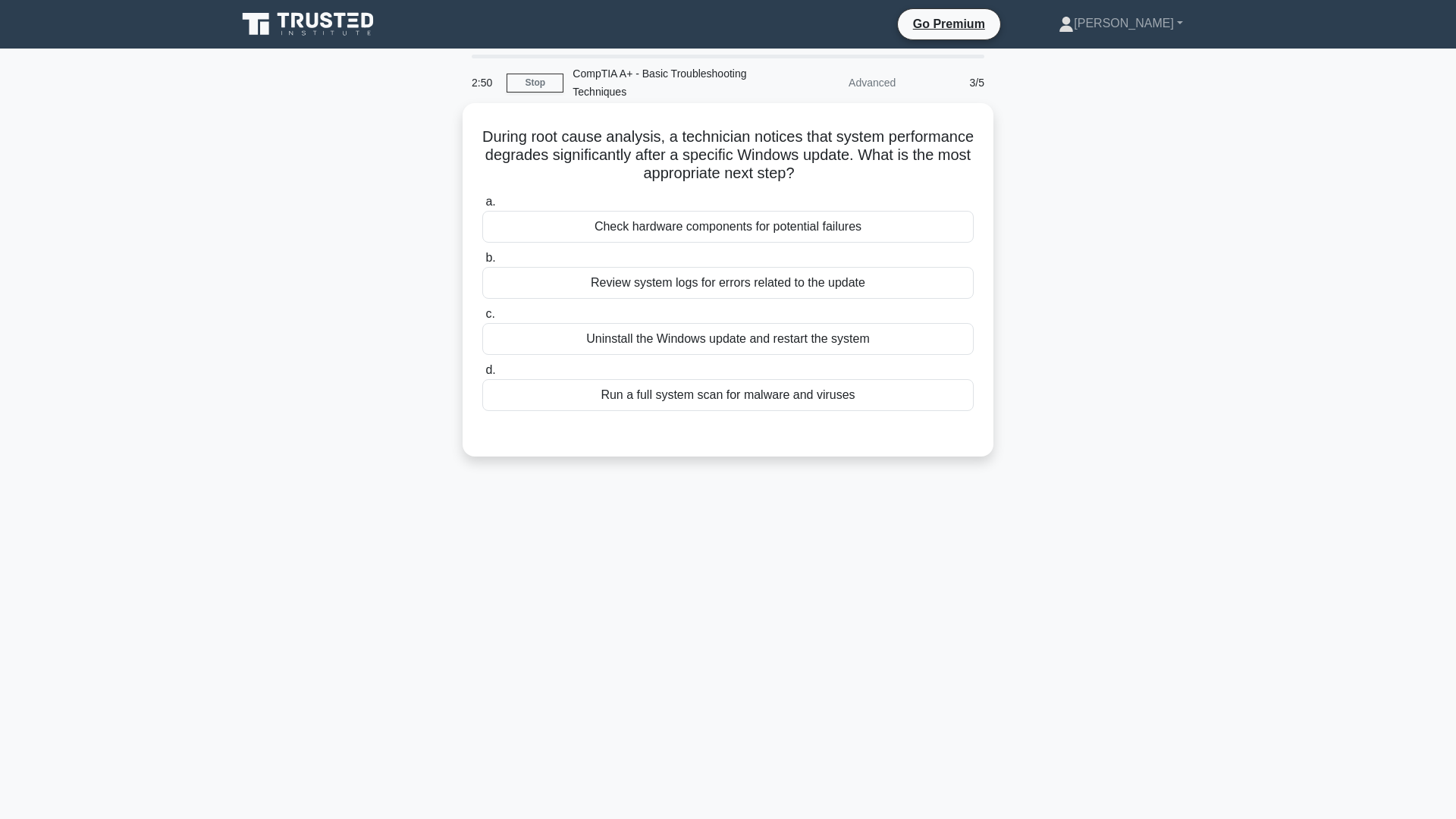
click at [783, 343] on div "Uninstall the Windows update and restart the system" at bounding box center [728, 338] width 492 height 32
click at [482, 319] on input "c. Uninstall the Windows update and restart the system" at bounding box center [482, 314] width 0 height 10
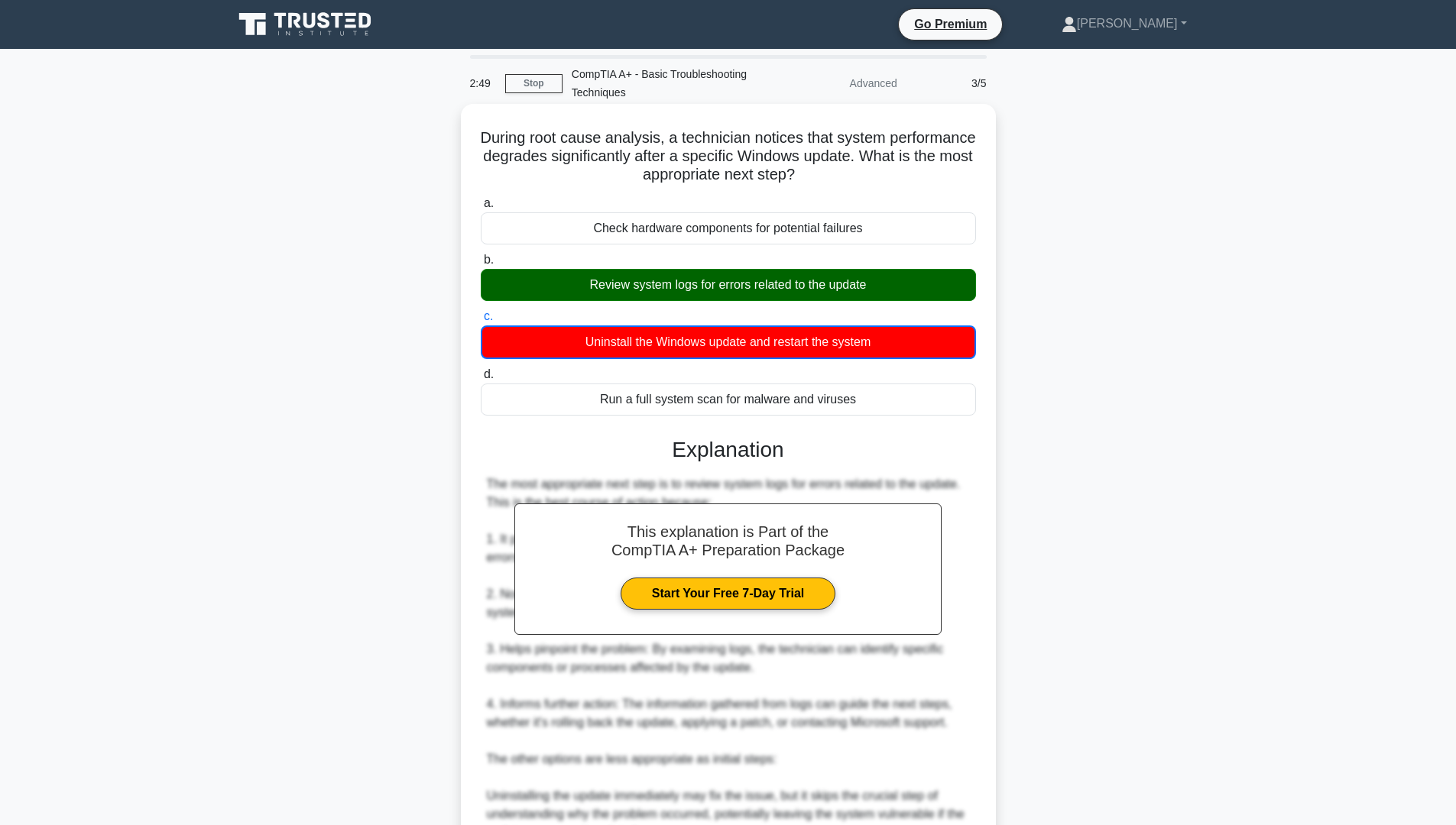
scroll to position [306, 0]
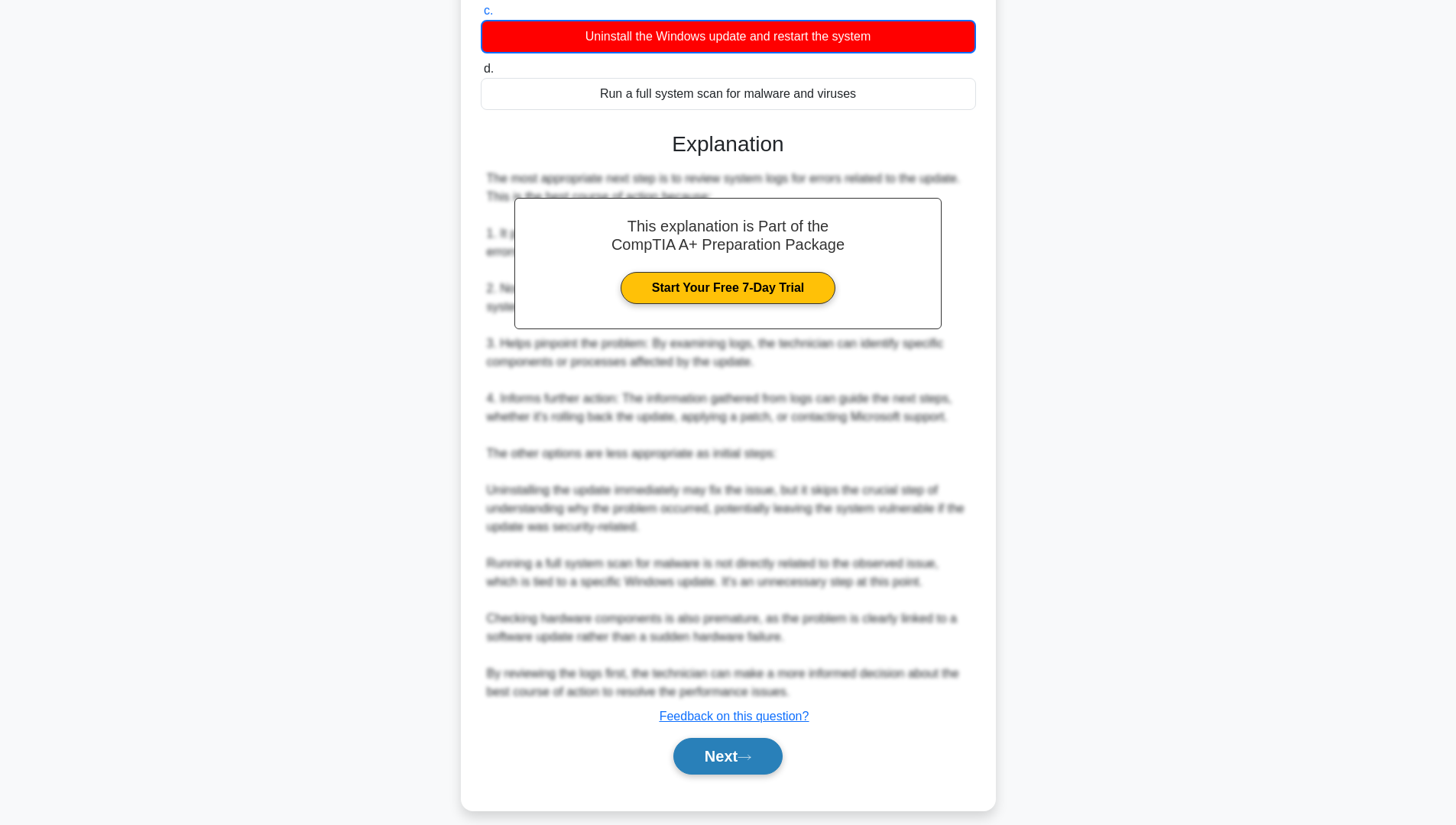
click at [728, 755] on button "Next" at bounding box center [728, 756] width 110 height 37
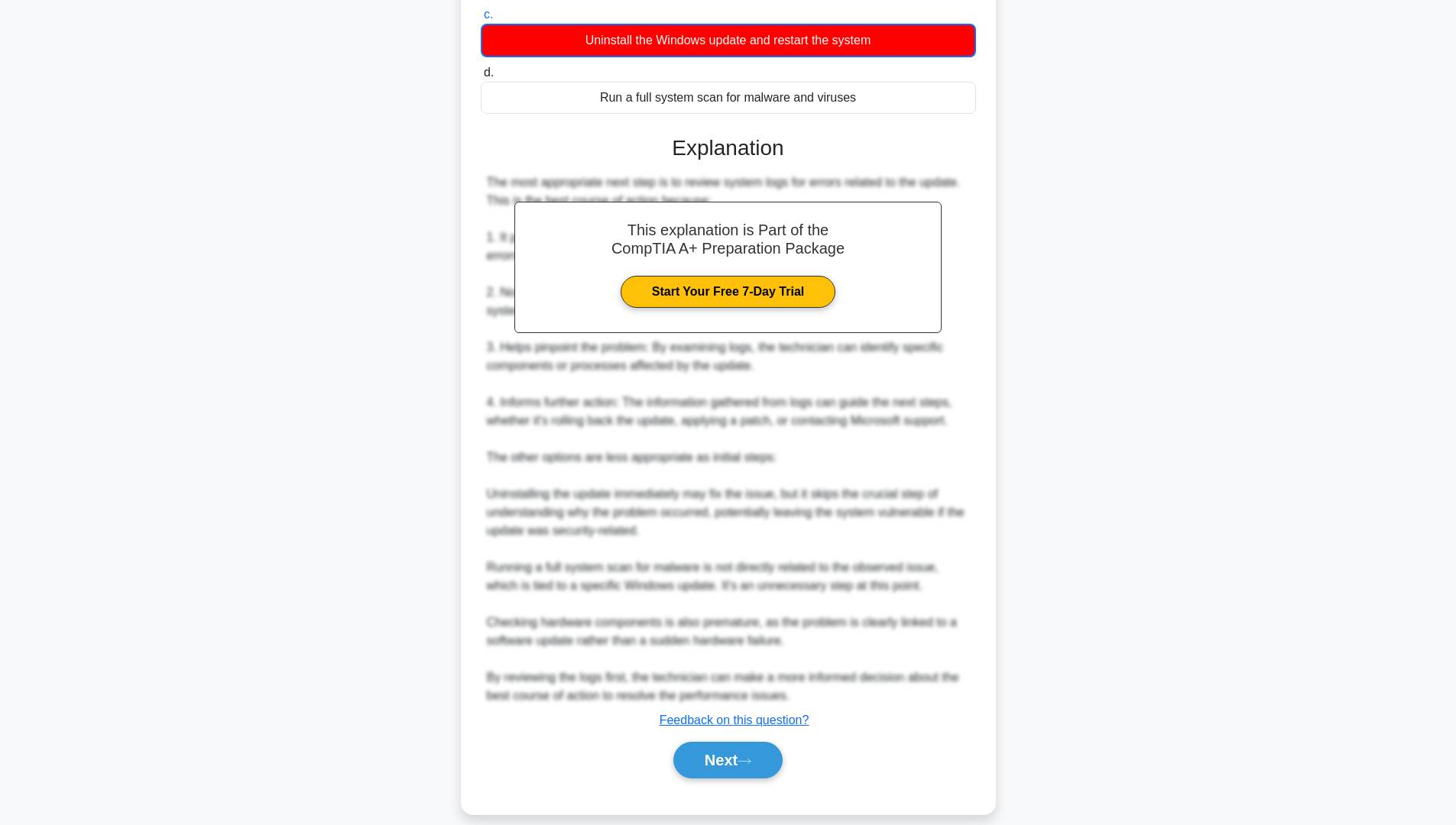
scroll to position [0, 0]
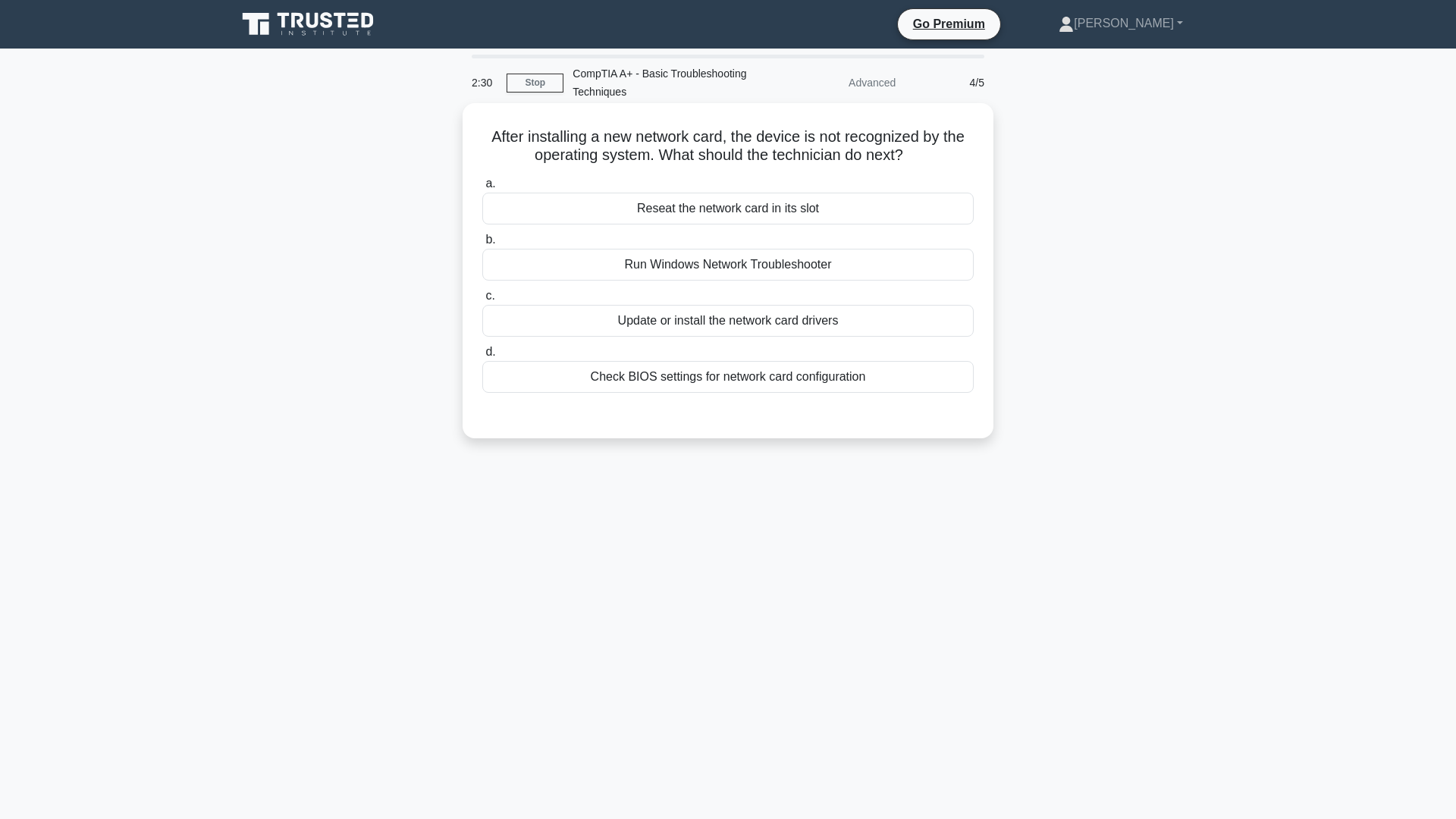
click at [822, 322] on div "Update or install the network card drivers" at bounding box center [728, 321] width 492 height 32
click at [482, 301] on input "c. Update or install the network card drivers" at bounding box center [482, 296] width 0 height 10
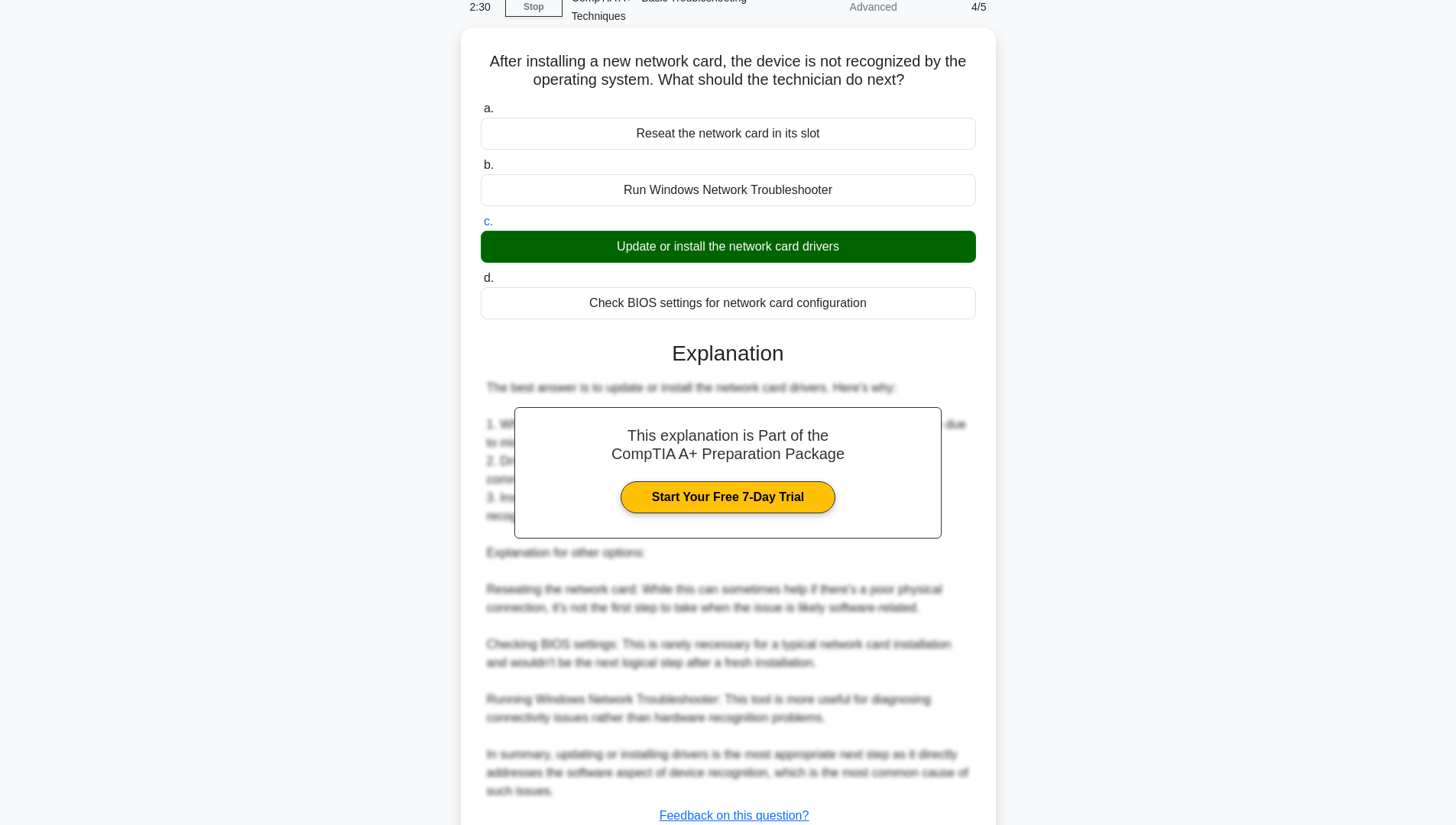
scroll to position [152, 0]
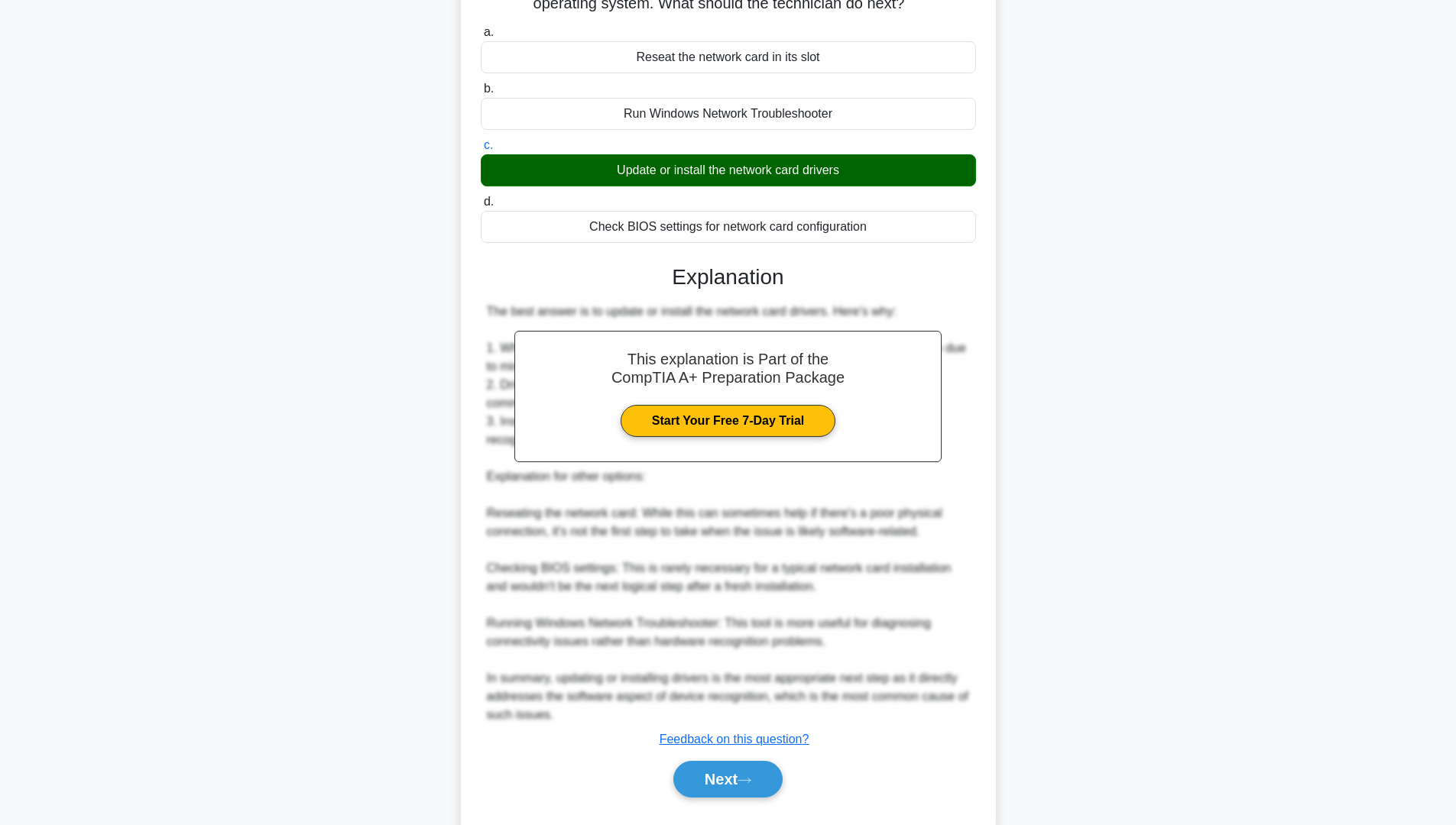
drag, startPoint x: 707, startPoint y: 773, endPoint x: 711, endPoint y: 759, distance: 14.6
click at [708, 775] on button "Next" at bounding box center [728, 779] width 110 height 37
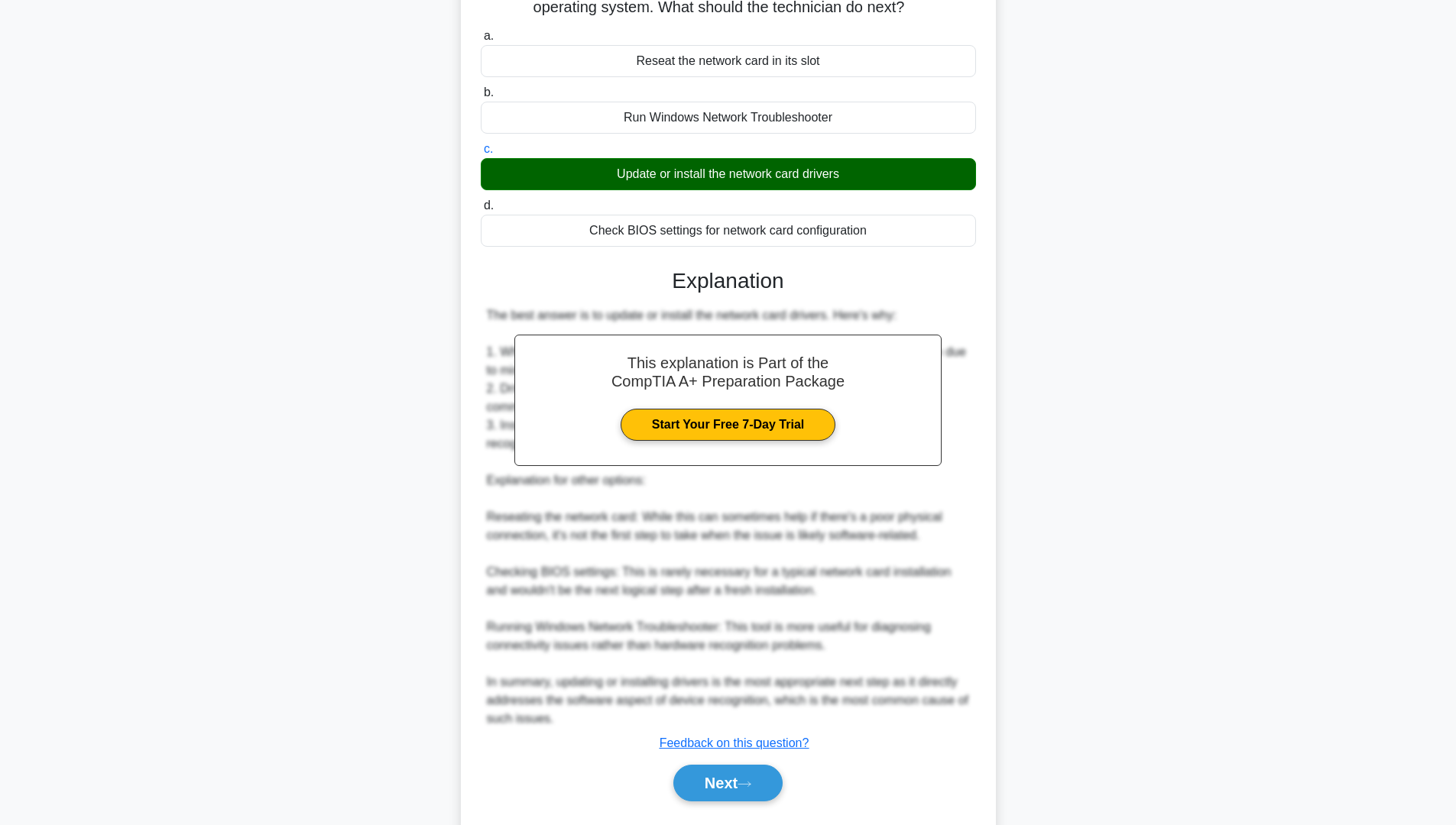
scroll to position [0, 0]
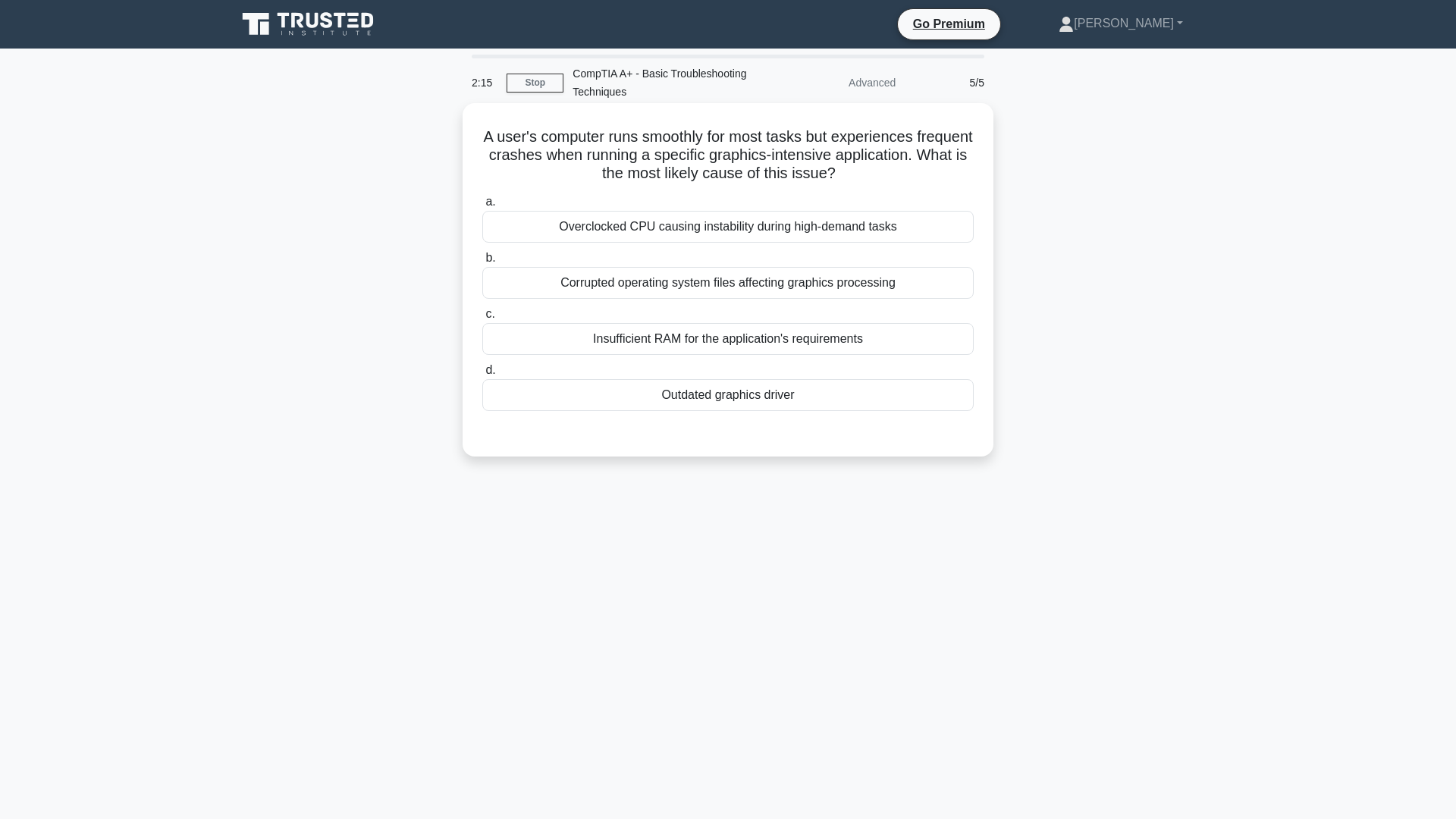
click at [686, 403] on div "Outdated graphics driver" at bounding box center [728, 394] width 492 height 32
drag, startPoint x: 851, startPoint y: 448, endPoint x: 820, endPoint y: 428, distance: 36.9
click at [852, 450] on div "A user's computer runs smoothly for most tasks but experiences frequent crashes…" at bounding box center [728, 280] width 519 height 342
click at [795, 389] on div "Outdated graphics driver" at bounding box center [728, 394] width 492 height 32
click at [482, 376] on input "d. Outdated graphics driver" at bounding box center [482, 370] width 0 height 10
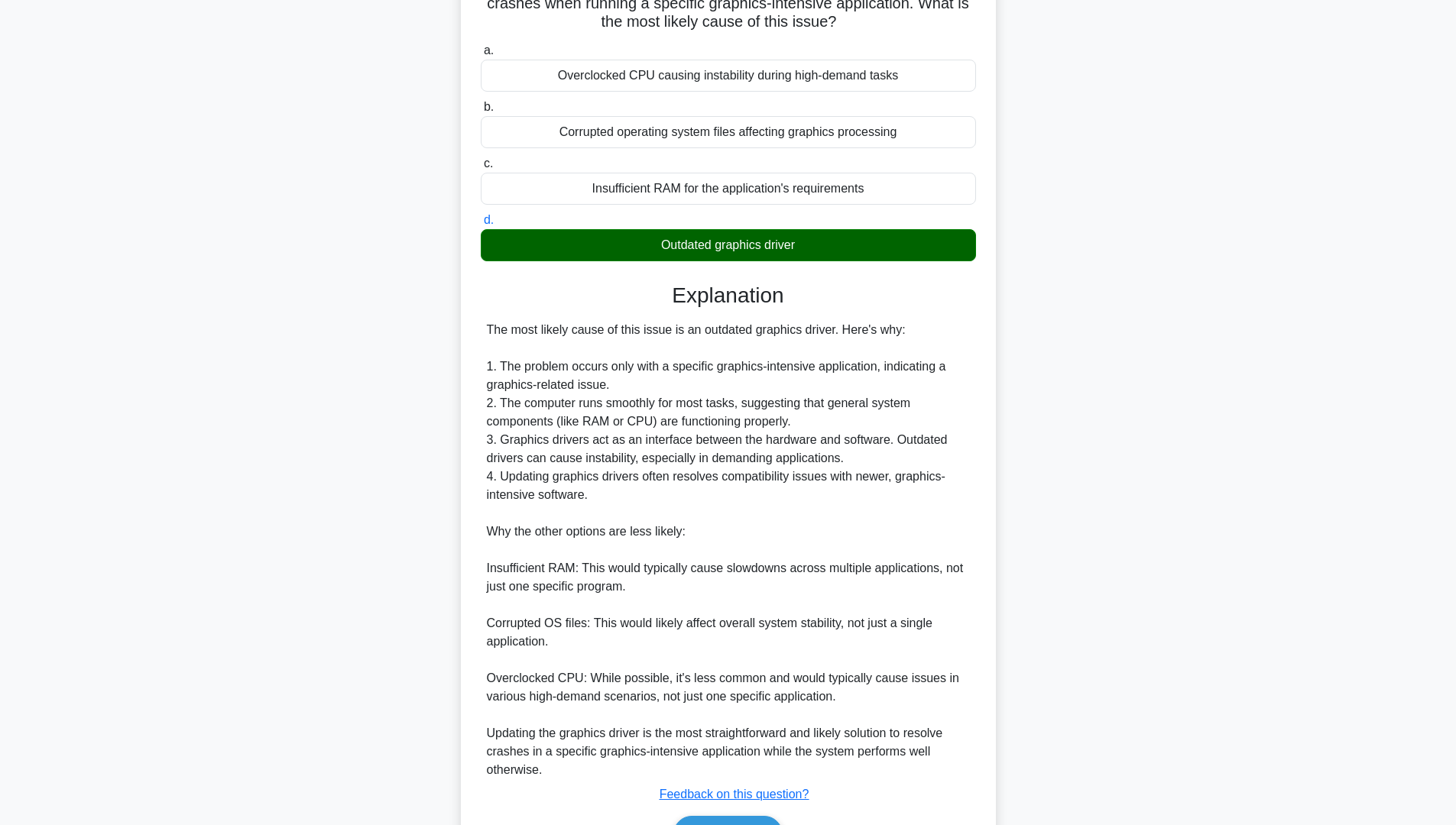
scroll to position [246, 0]
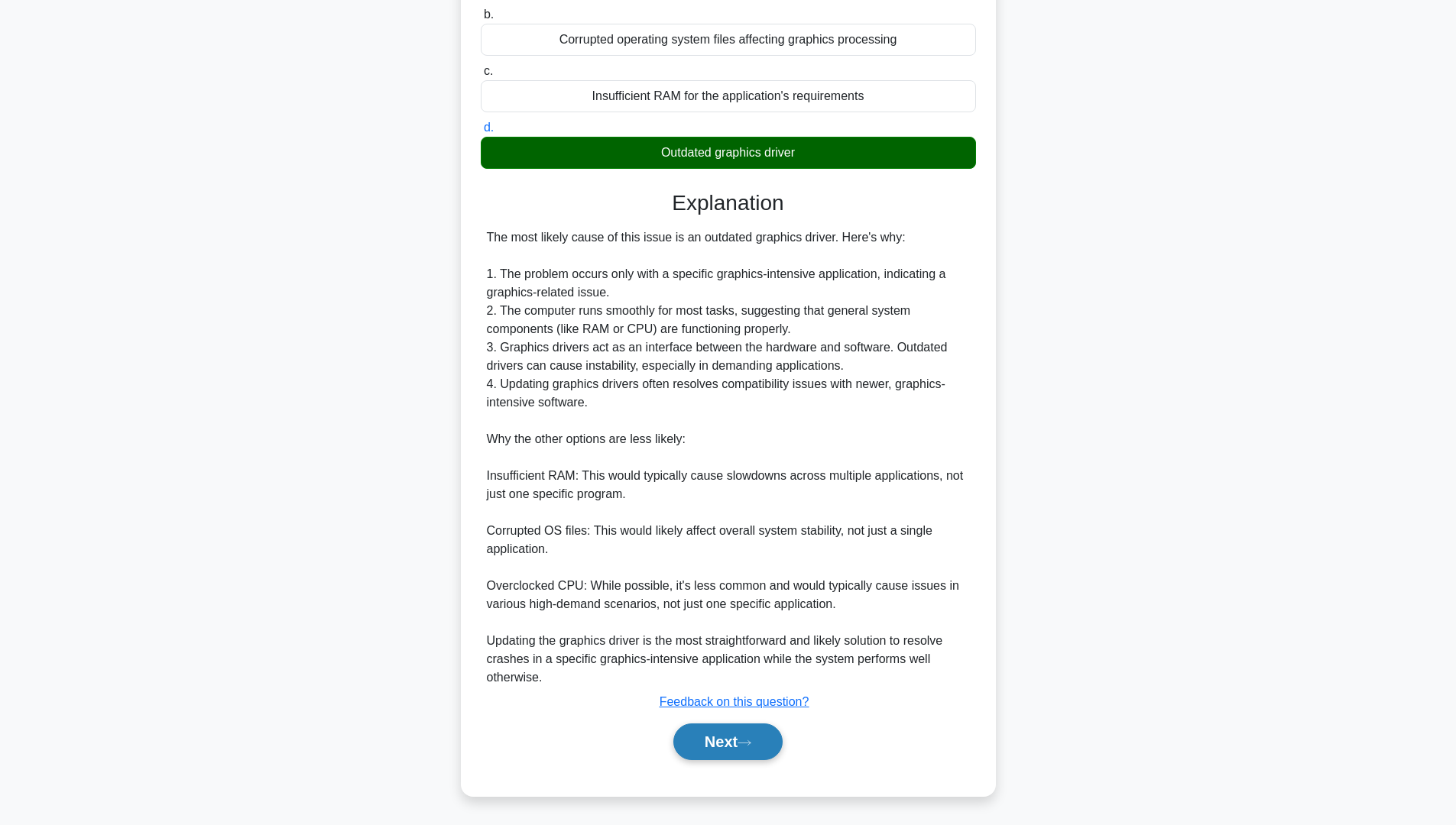
click at [719, 743] on button "Next" at bounding box center [728, 741] width 110 height 37
click at [743, 734] on button "Next" at bounding box center [728, 741] width 110 height 37
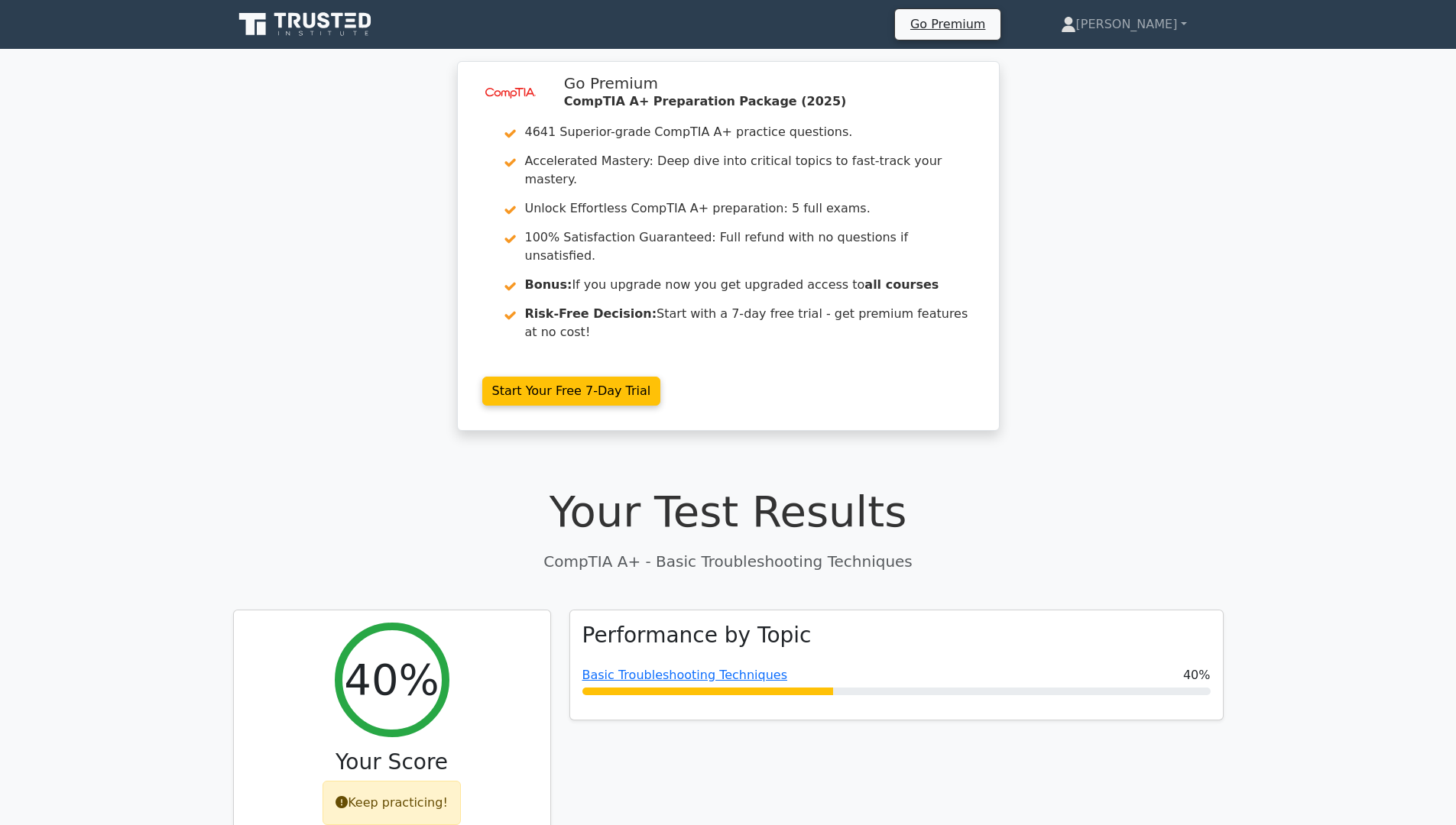
click at [510, 550] on p "CompTIA A+ - Basic Troubleshooting Techniques" at bounding box center [728, 561] width 990 height 23
click at [511, 550] on p "CompTIA A+ - Basic Troubleshooting Techniques" at bounding box center [728, 561] width 990 height 23
click at [458, 486] on h1 "Your Test Results" at bounding box center [728, 511] width 990 height 51
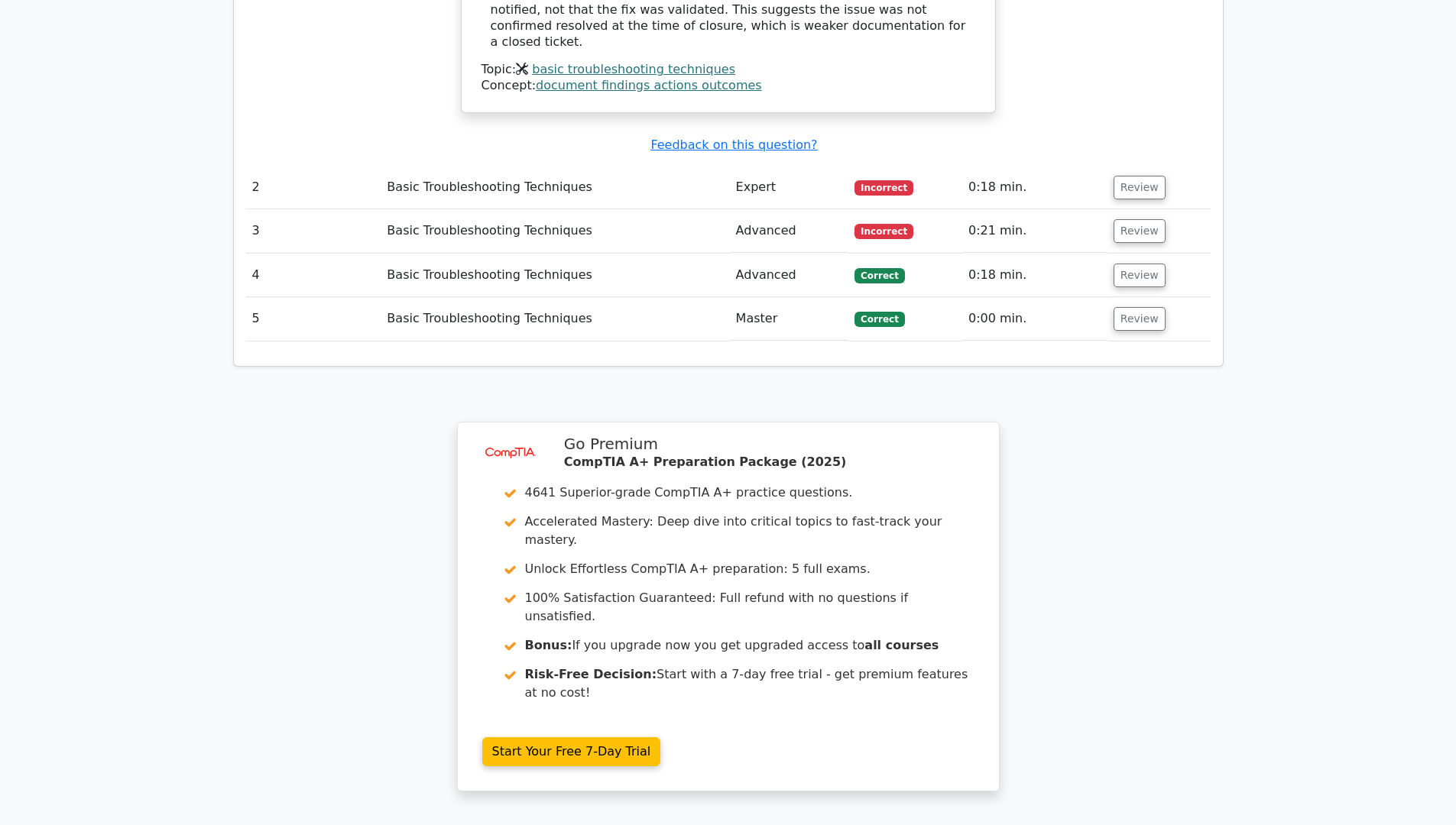
scroll to position [1918, 0]
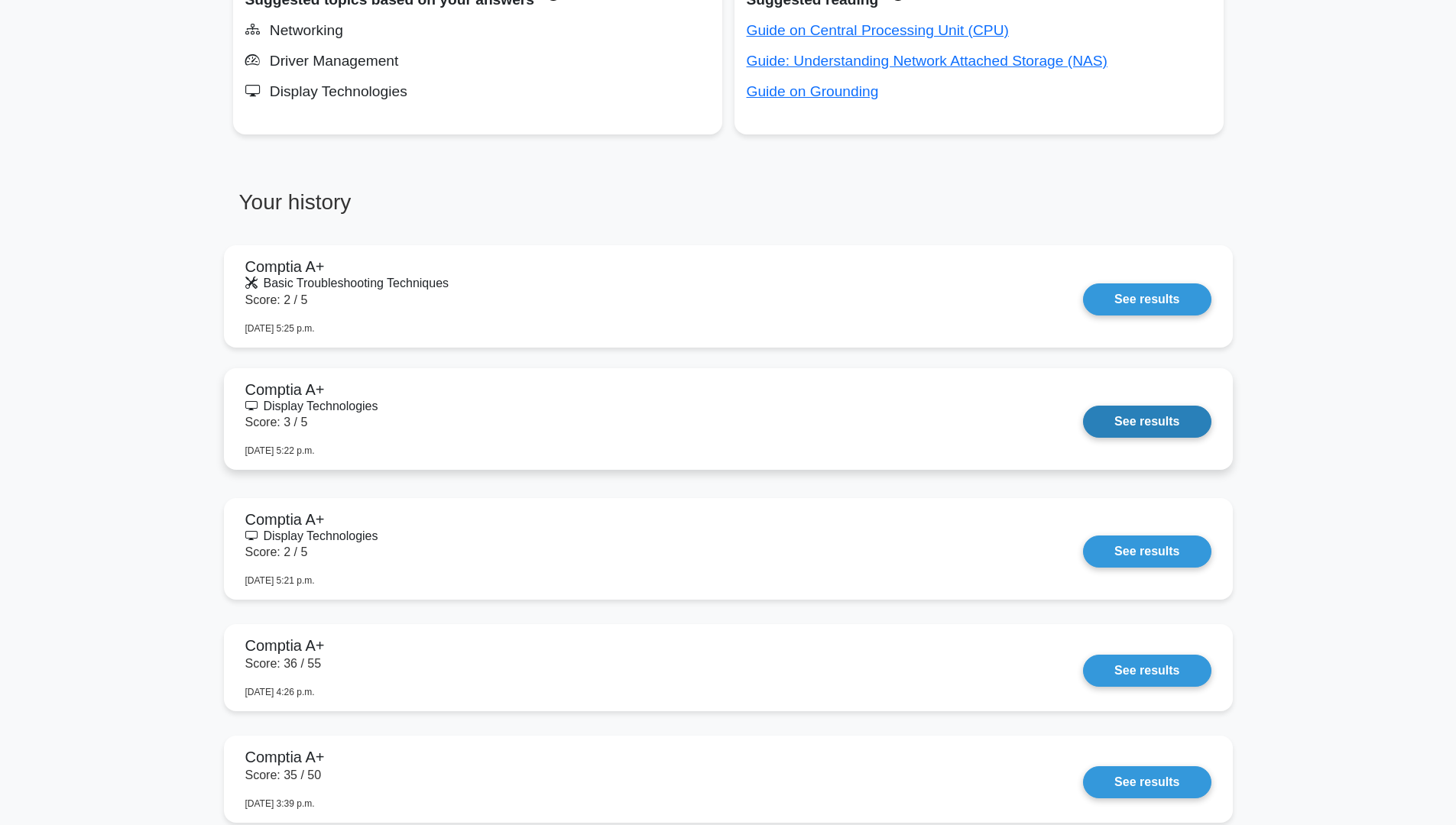
scroll to position [1069, 0]
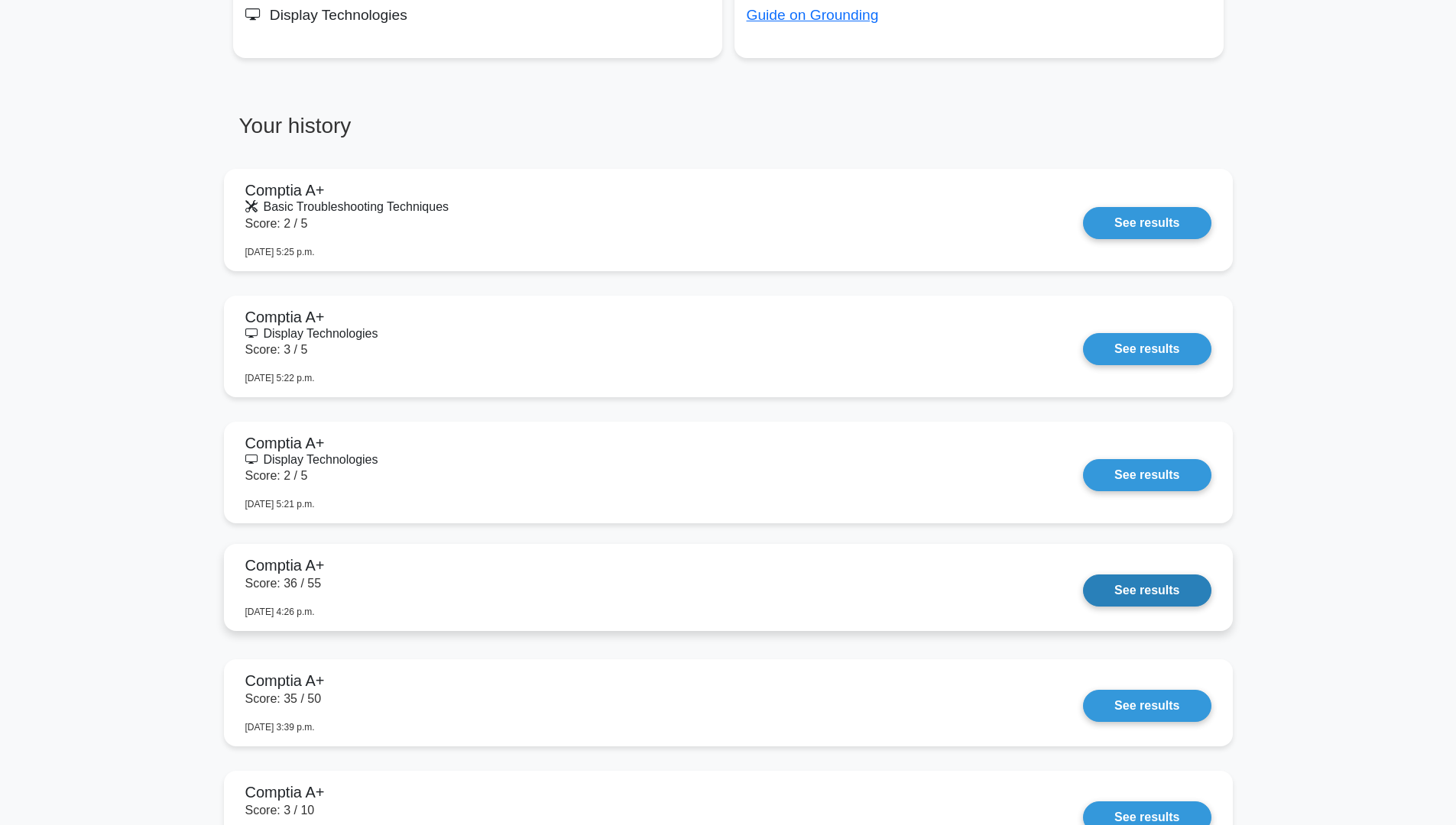
click at [1123, 584] on link "See results" at bounding box center [1146, 590] width 128 height 32
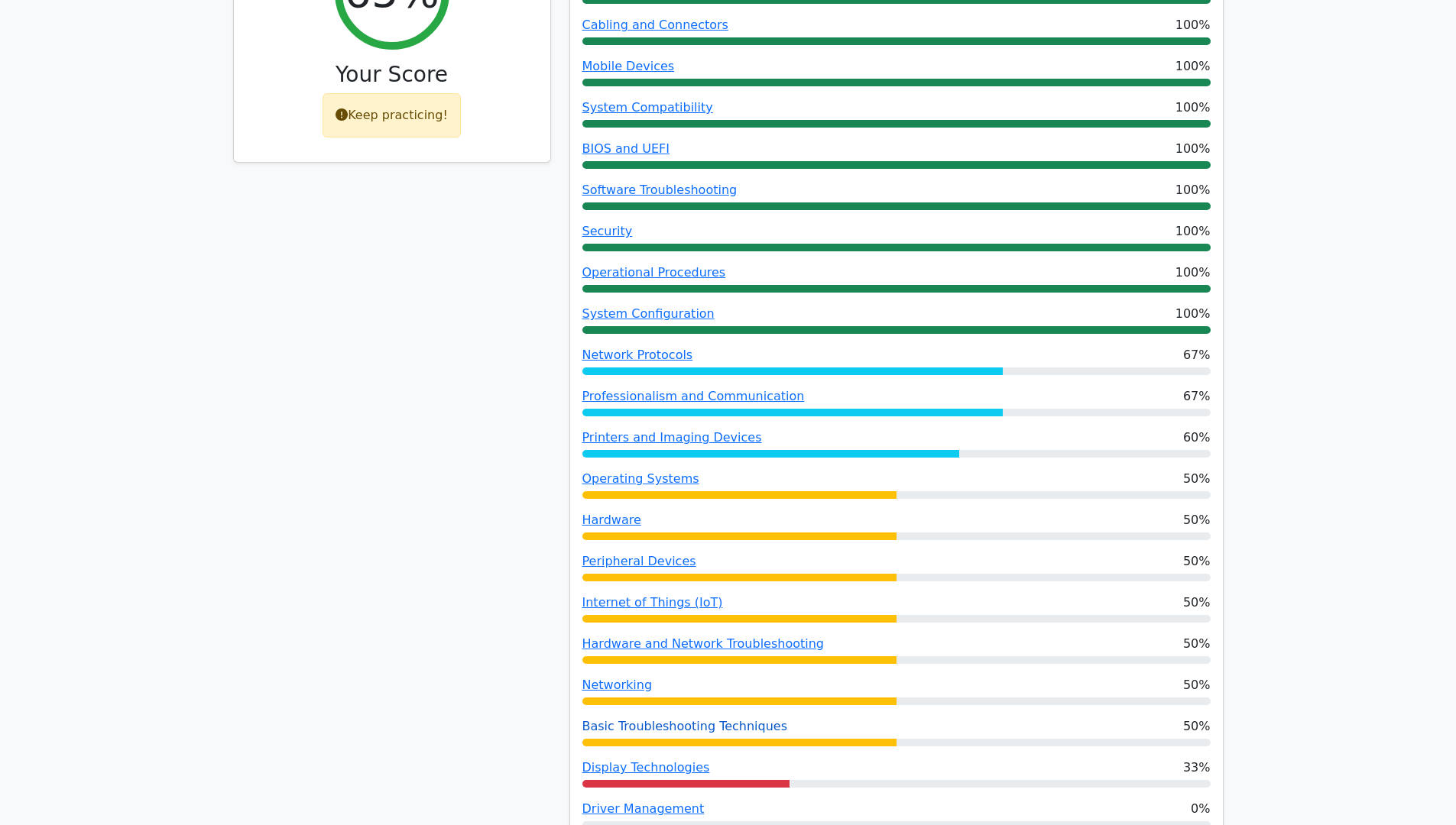
scroll to position [840, 0]
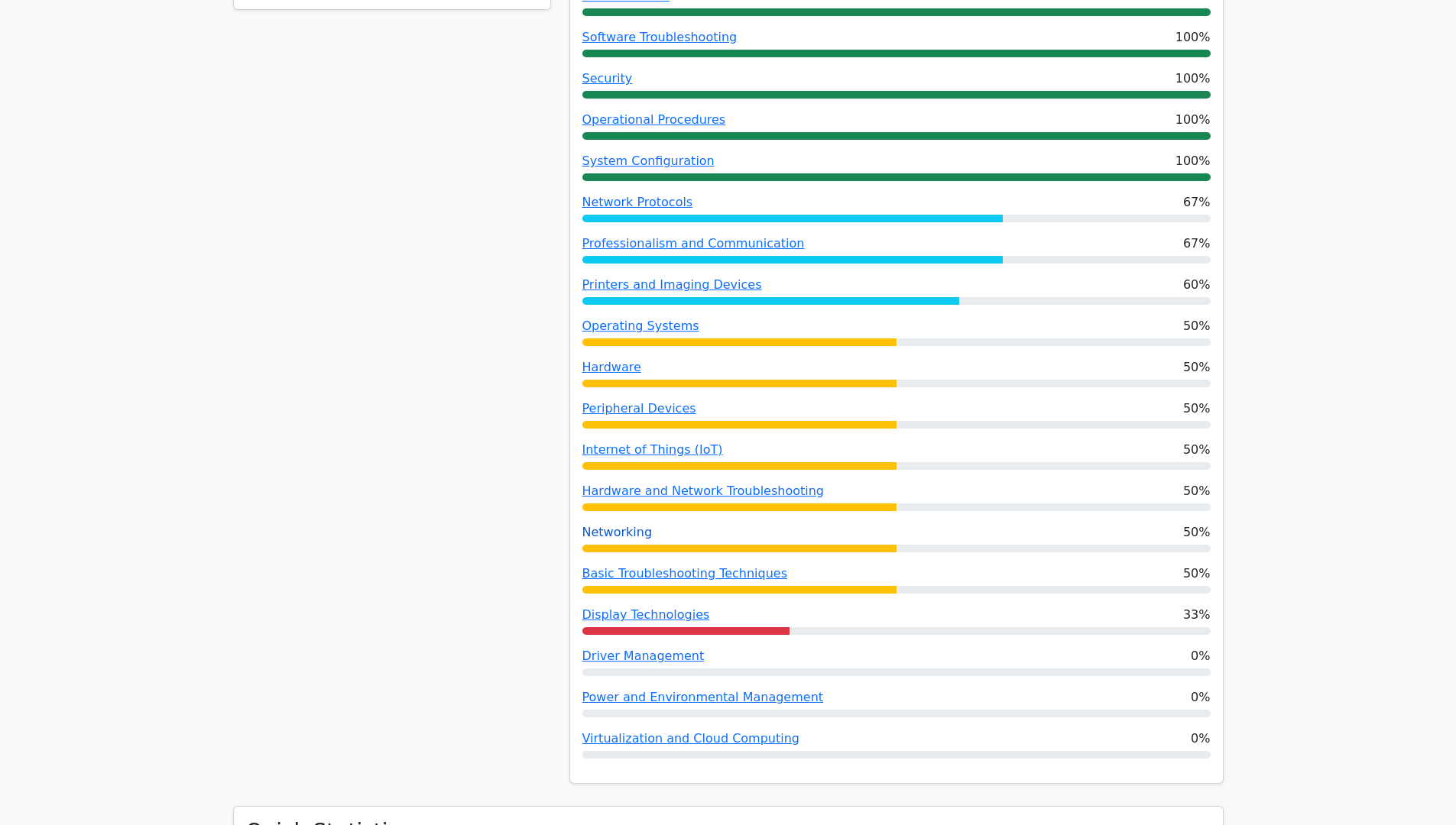
click at [627, 525] on link "Networking" at bounding box center [617, 532] width 70 height 15
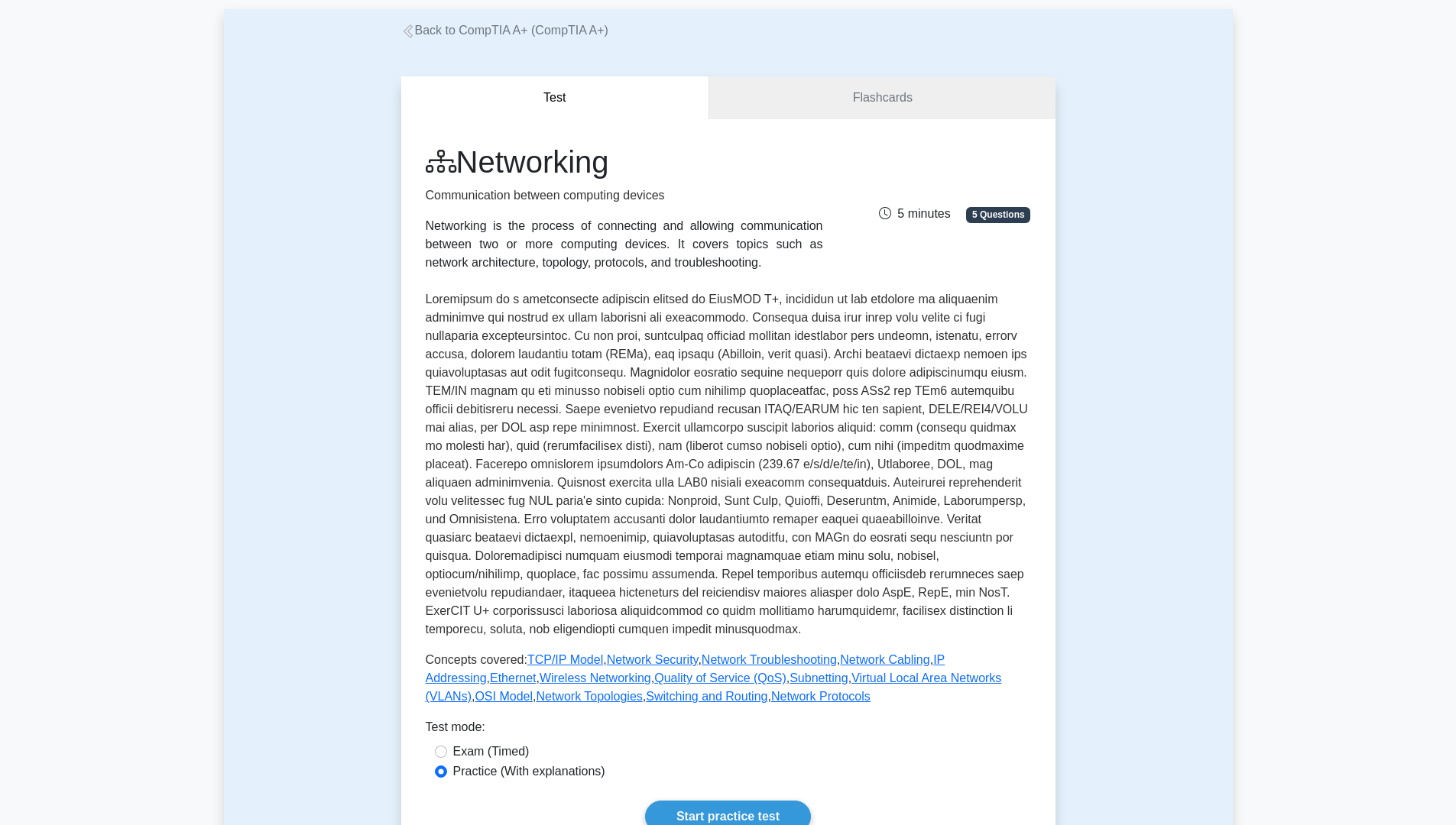
scroll to position [382, 0]
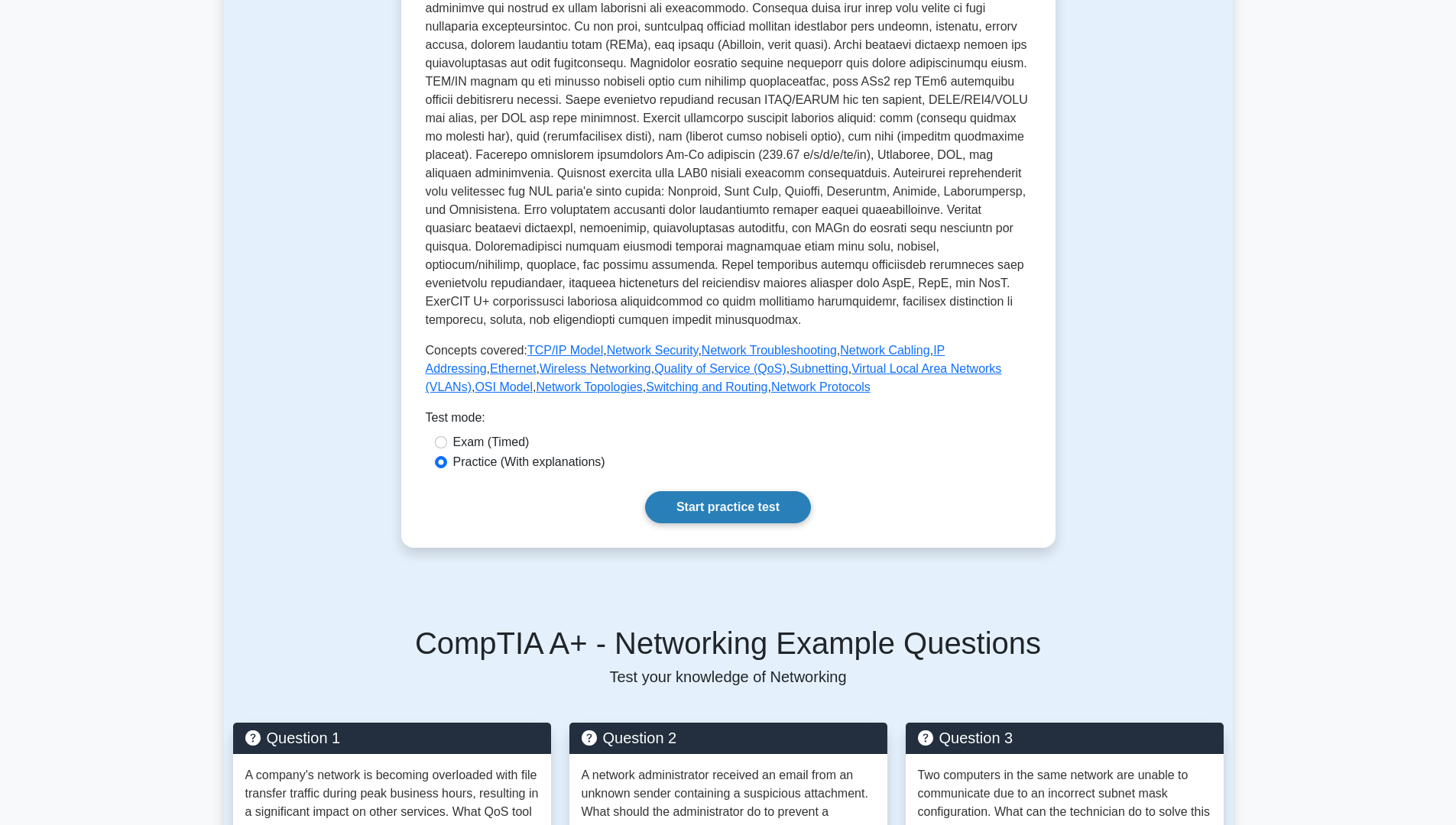
click at [738, 515] on link "Start practice test" at bounding box center [728, 507] width 166 height 32
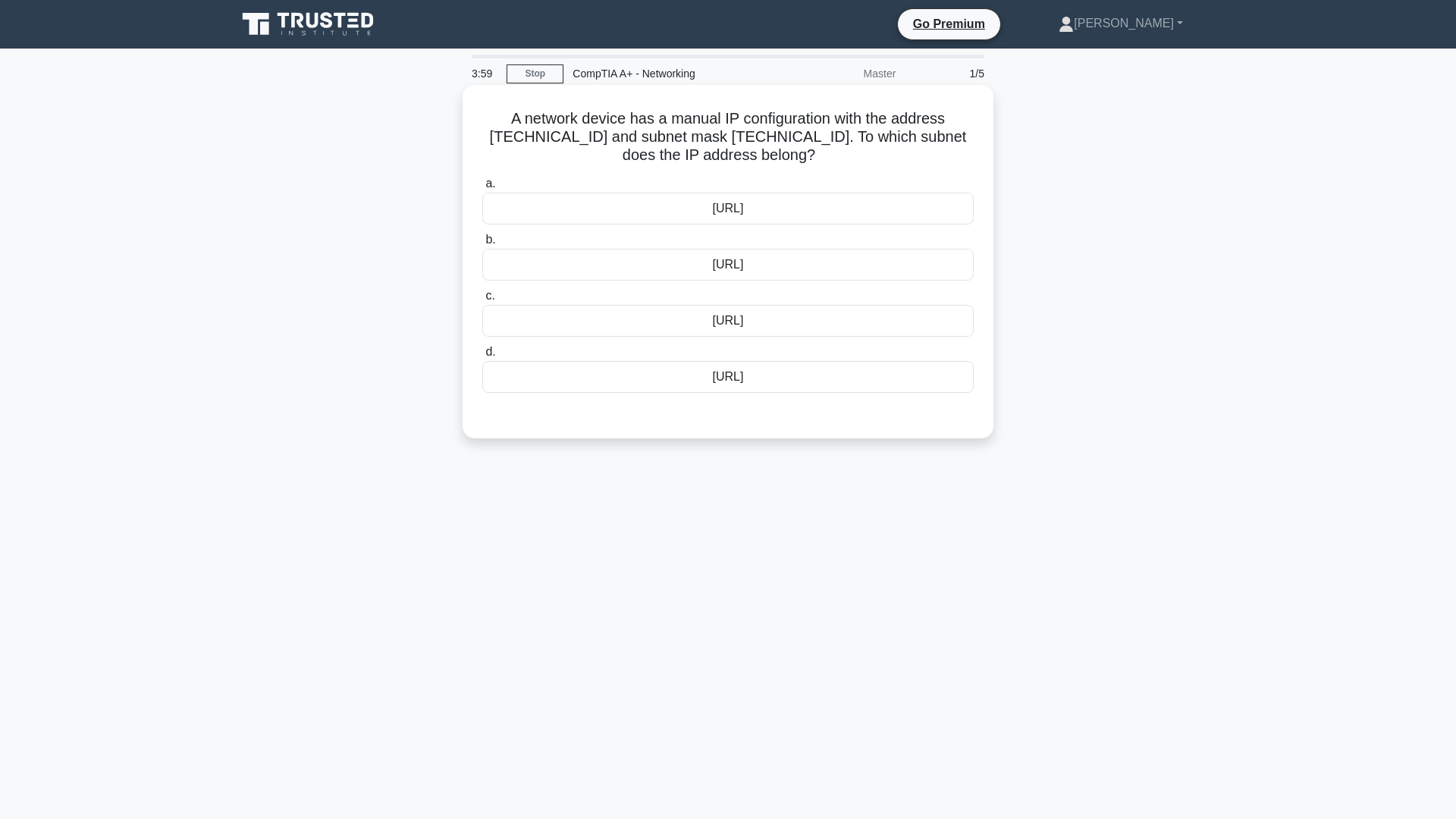
click at [853, 276] on div "[URL]" at bounding box center [728, 264] width 492 height 32
click at [482, 245] on input "b. [URL]" at bounding box center [482, 240] width 0 height 10
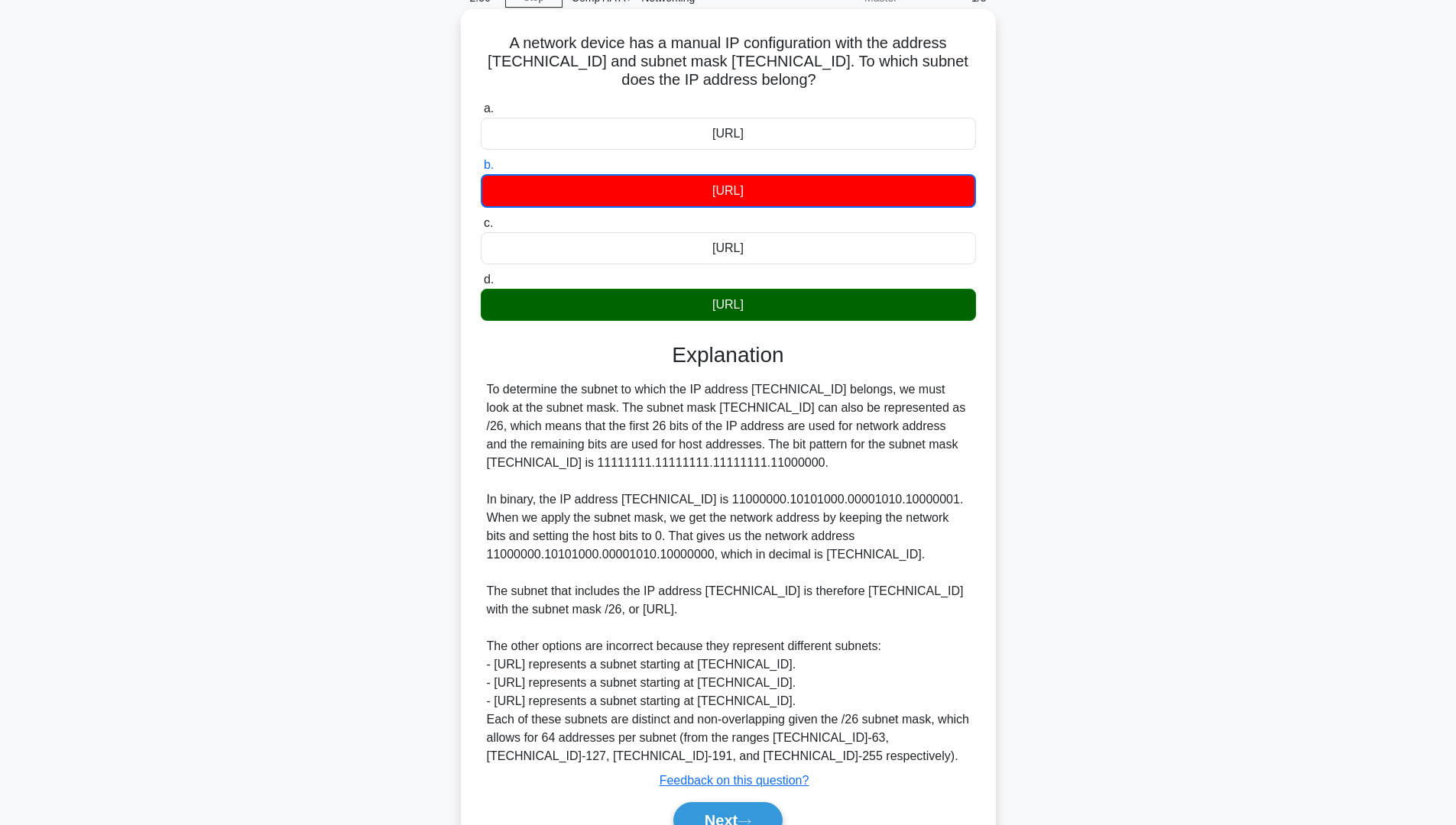
scroll to position [156, 0]
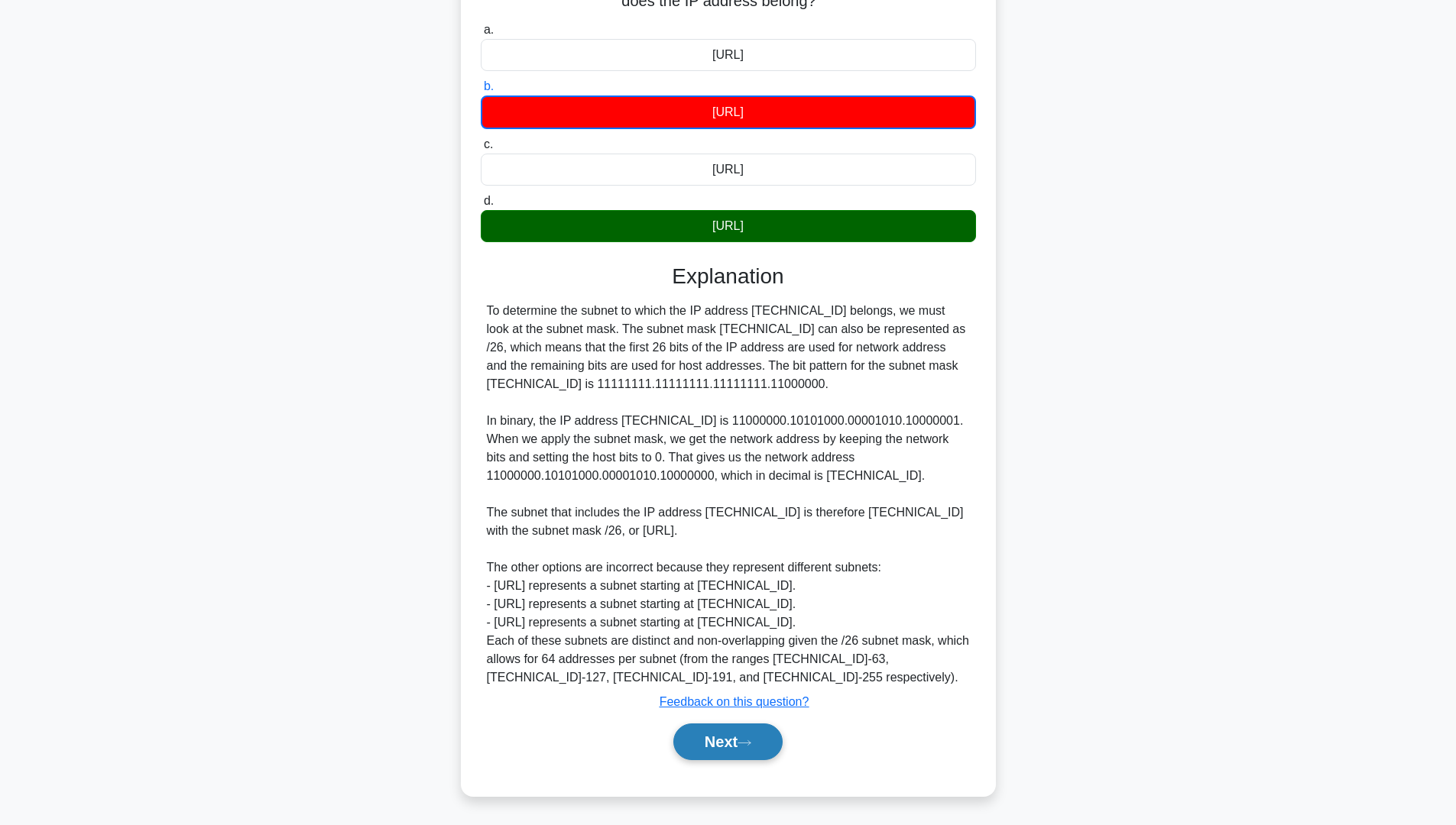
click at [766, 730] on button "Next" at bounding box center [728, 741] width 110 height 37
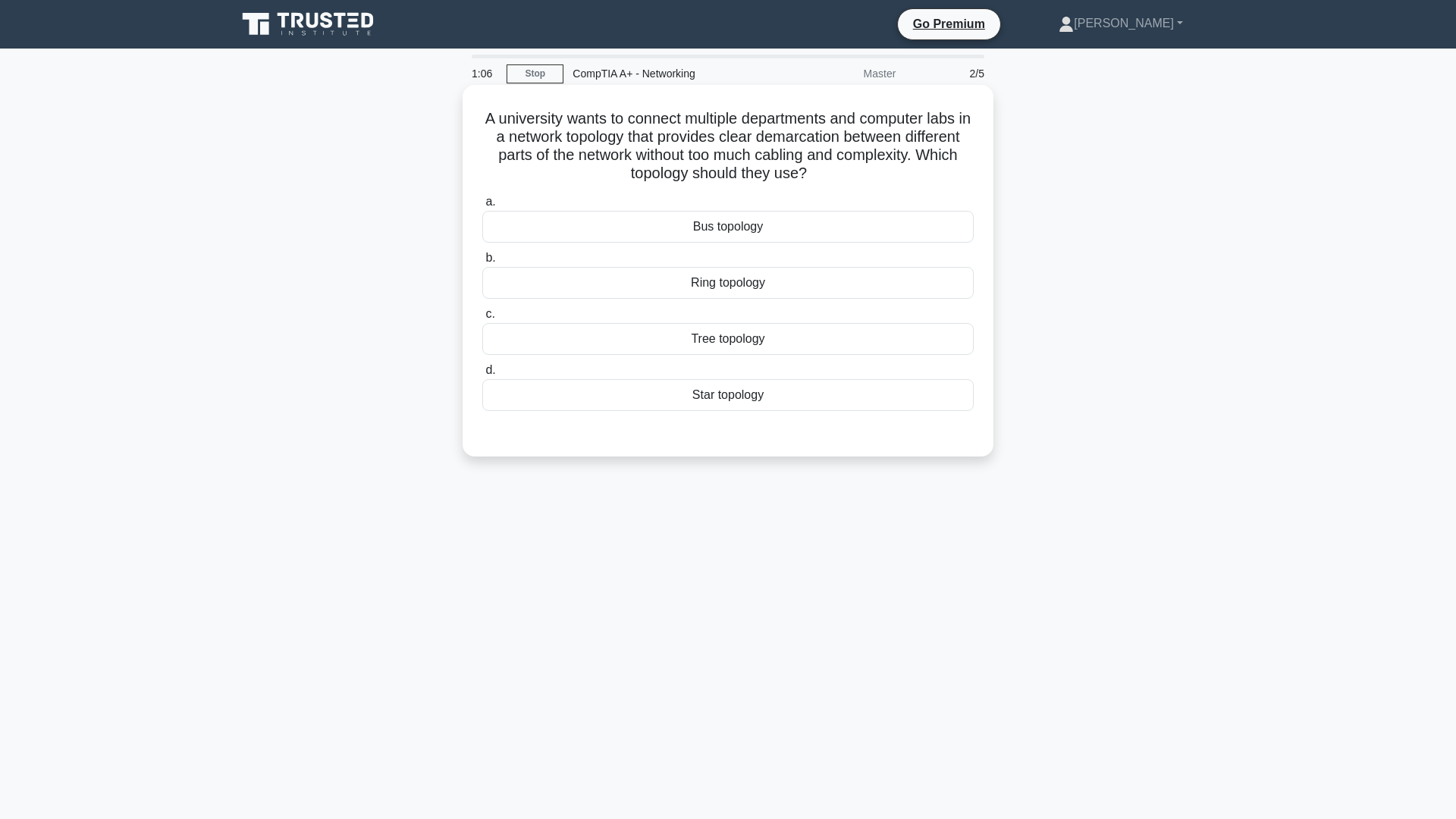
click at [741, 234] on div "Bus topology" at bounding box center [728, 227] width 492 height 32
click at [482, 207] on input "a. Bus topology" at bounding box center [482, 202] width 0 height 10
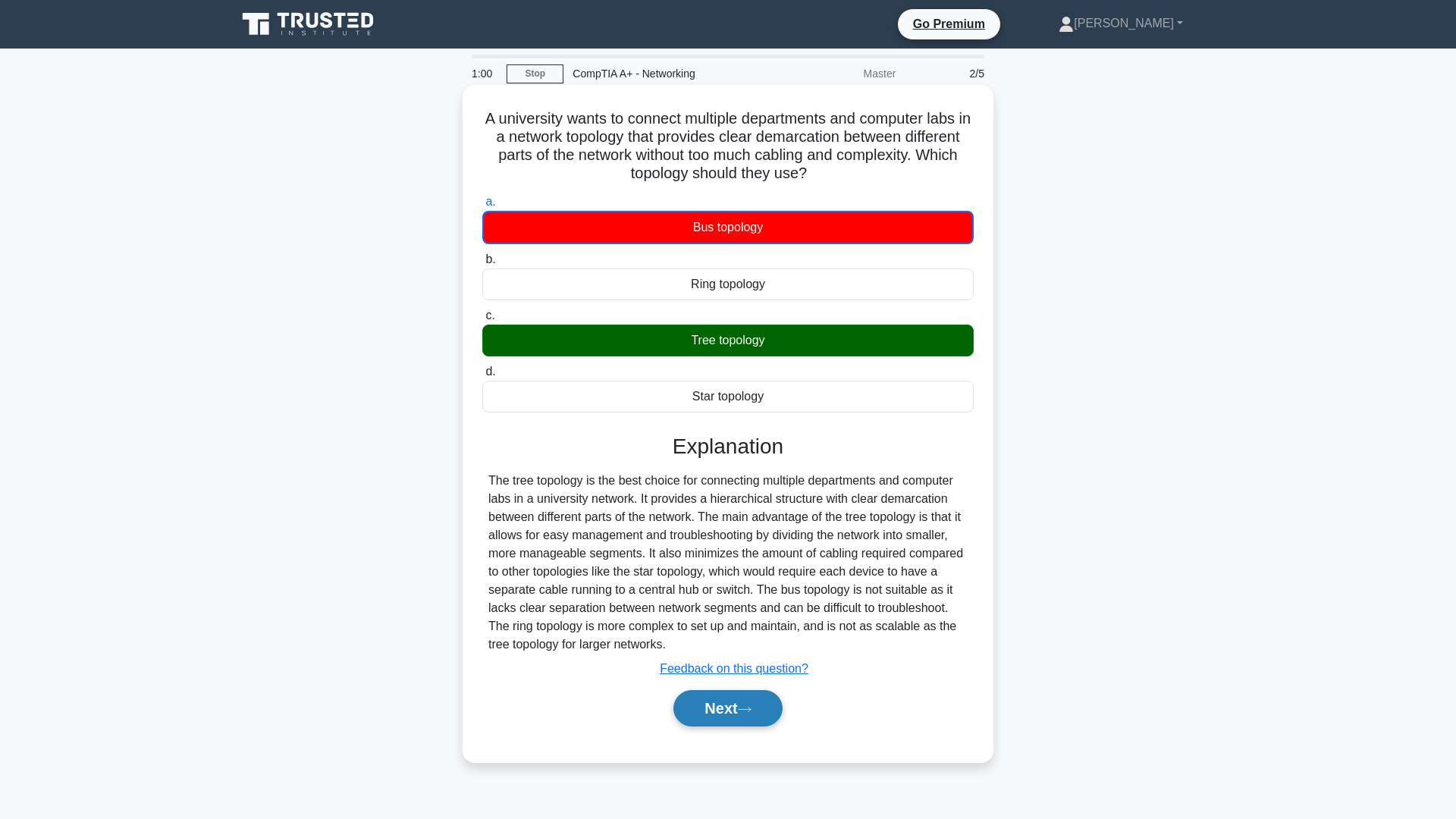
click at [728, 705] on button "Next" at bounding box center [728, 708] width 109 height 36
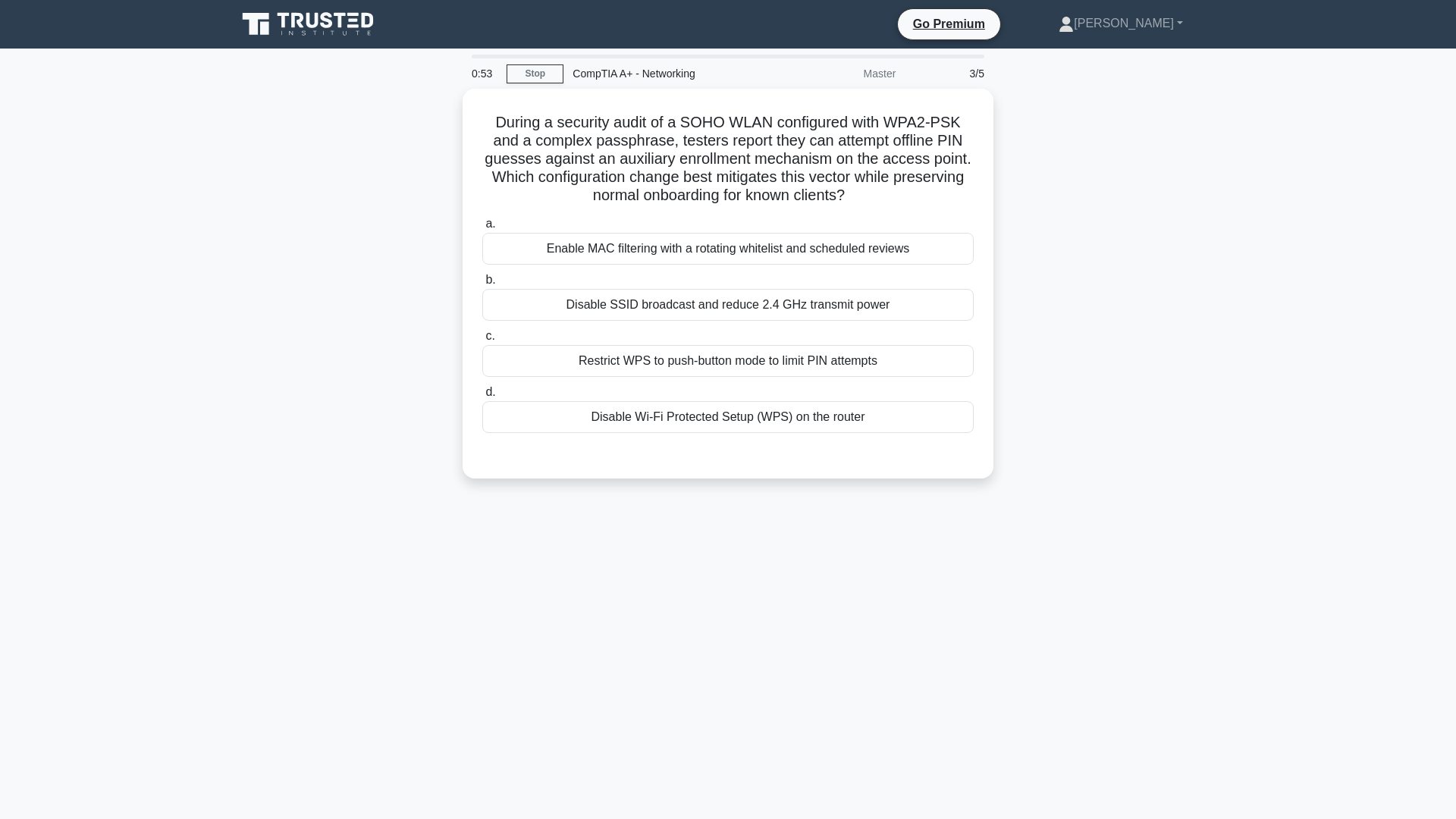
click at [532, 87] on div "0:53 Stop CompTIA A+ - Networking Master 3/5" at bounding box center [728, 73] width 531 height 30
click at [537, 78] on link "Stop" at bounding box center [534, 74] width 57 height 19
click at [555, 75] on link "Stop" at bounding box center [534, 74] width 57 height 19
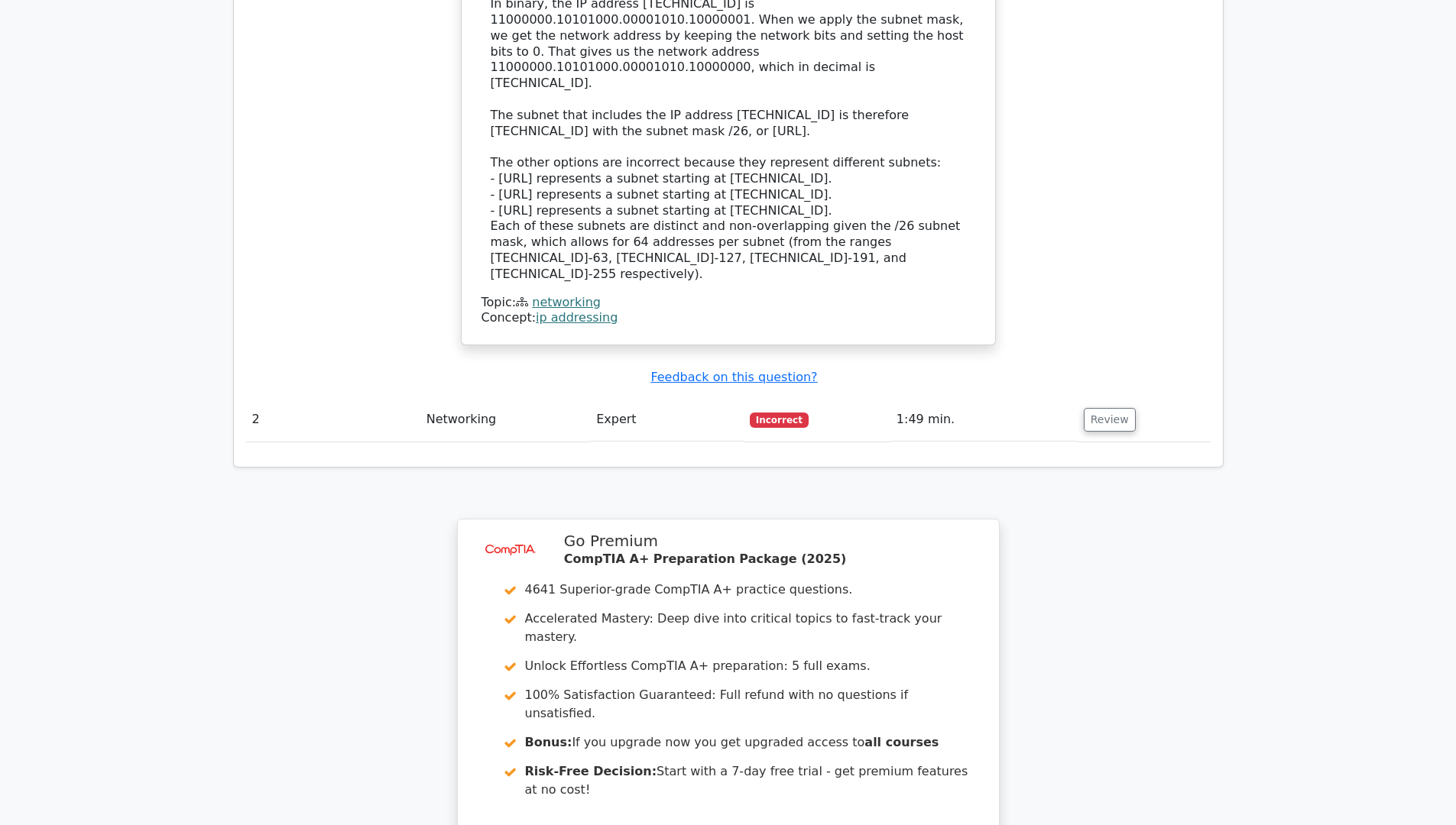
scroll to position [1887, 0]
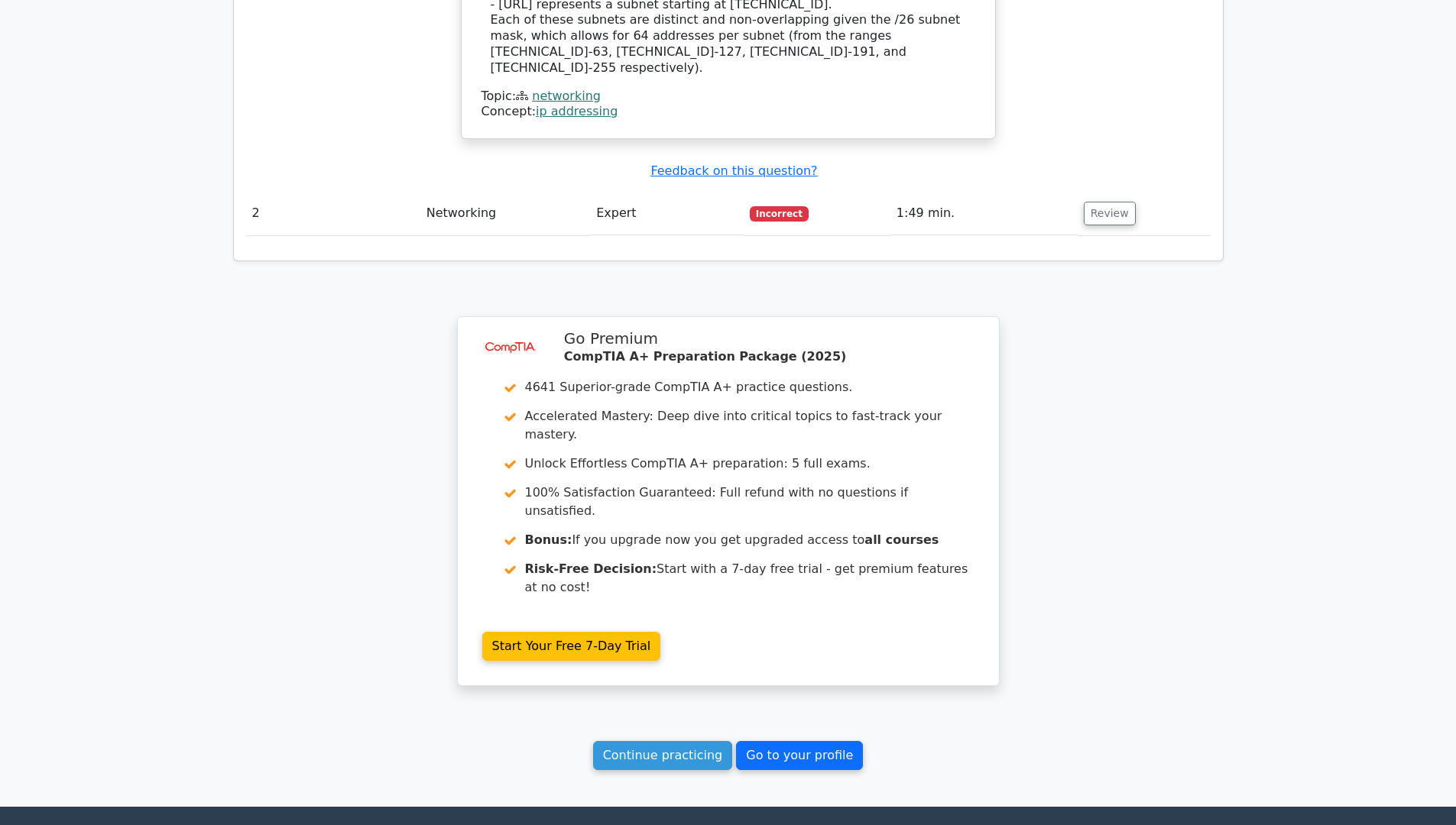
click at [783, 741] on link "Go to your profile" at bounding box center [800, 755] width 127 height 29
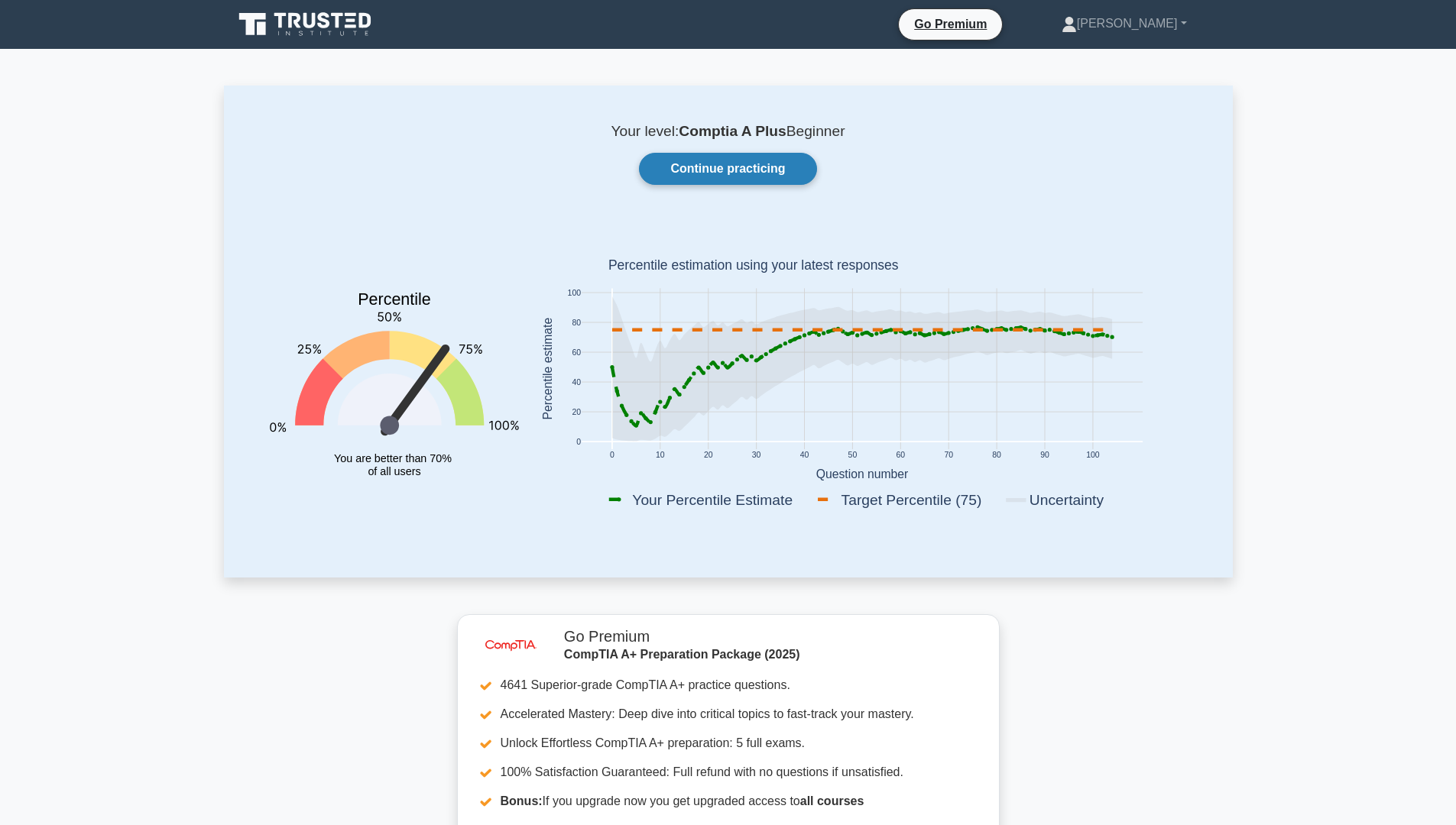
click at [727, 178] on link "Continue practicing" at bounding box center [728, 168] width 178 height 32
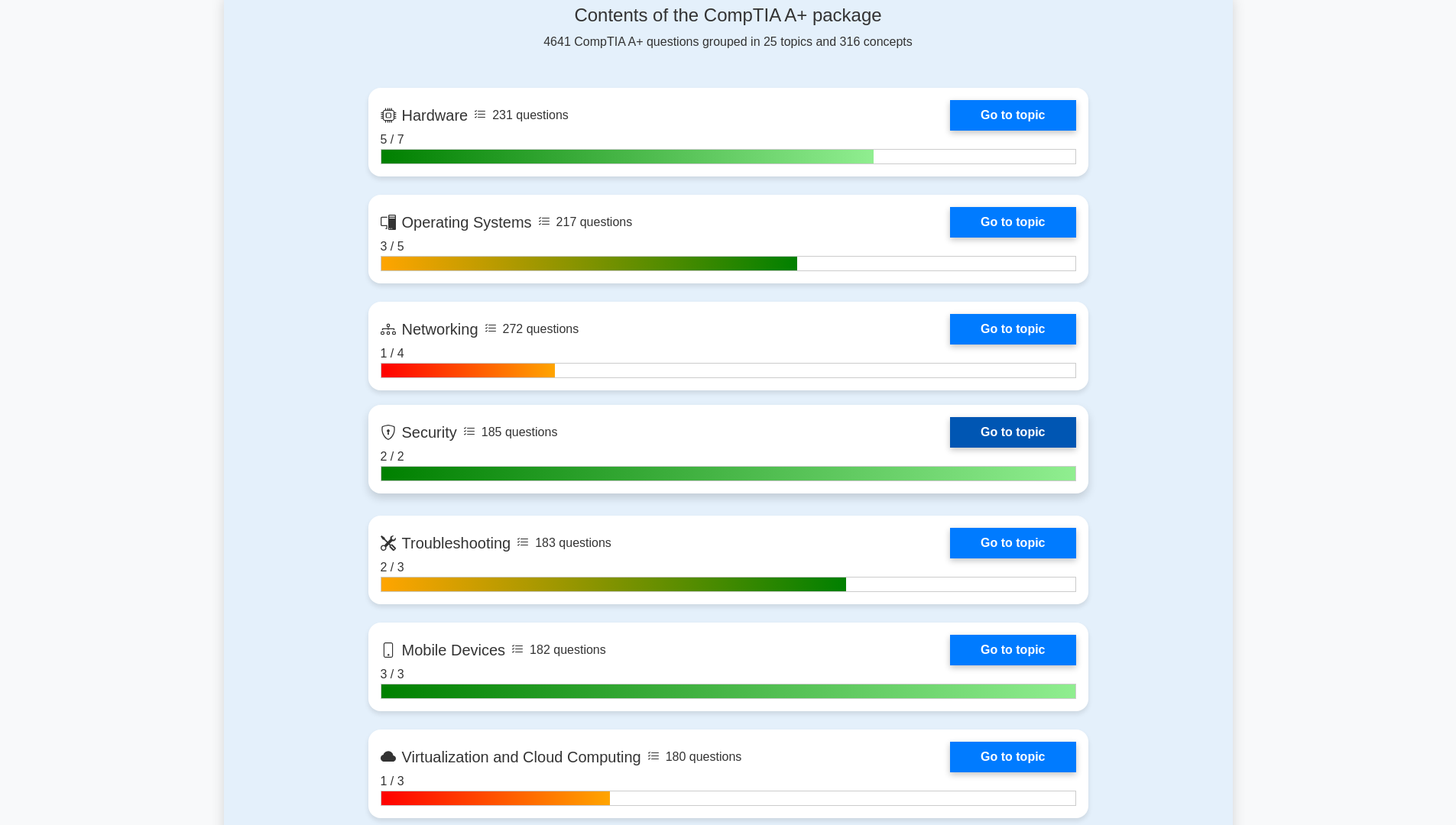
scroll to position [1069, 0]
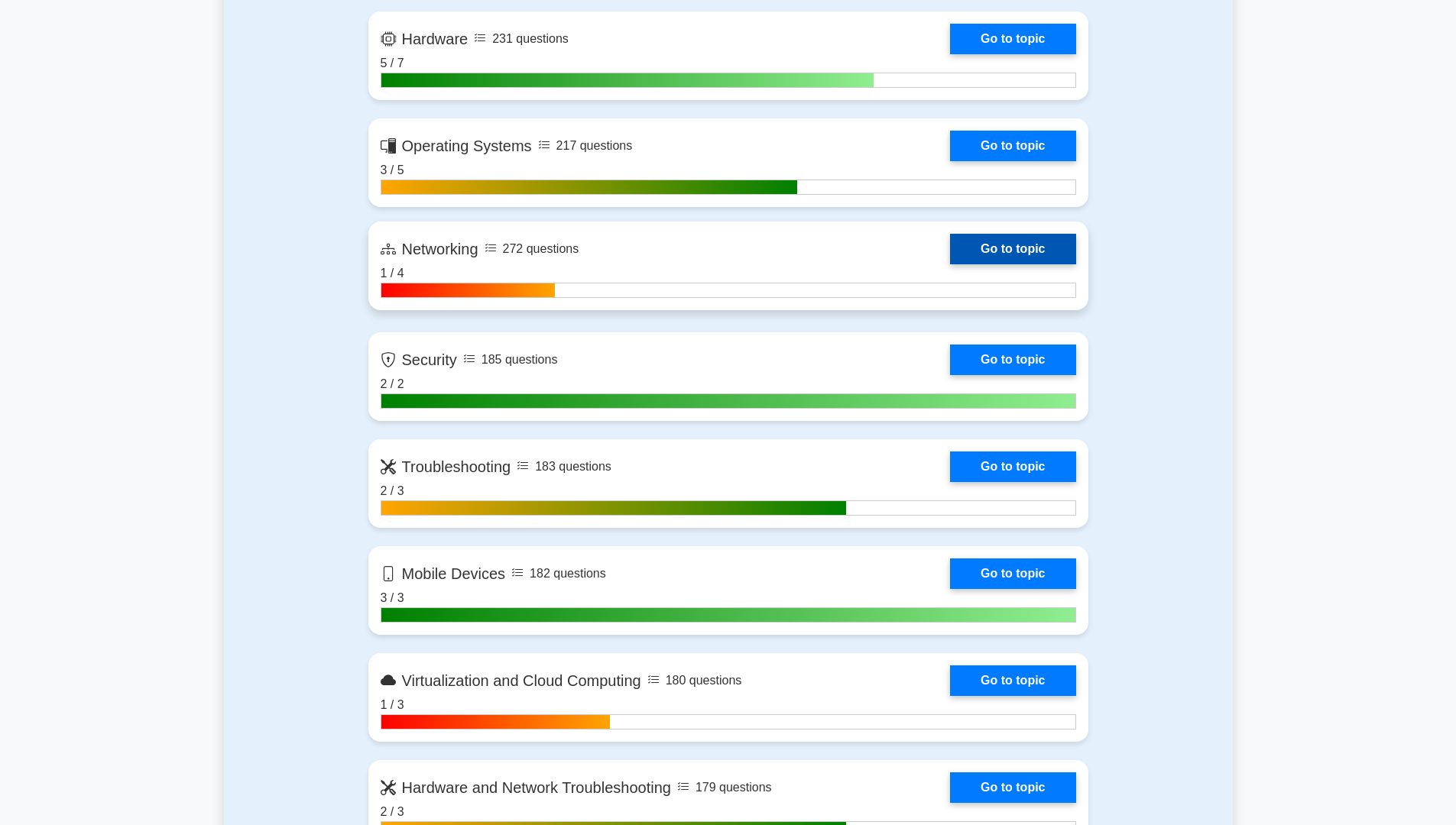
click at [1034, 246] on link "Go to topic" at bounding box center [1012, 249] width 125 height 30
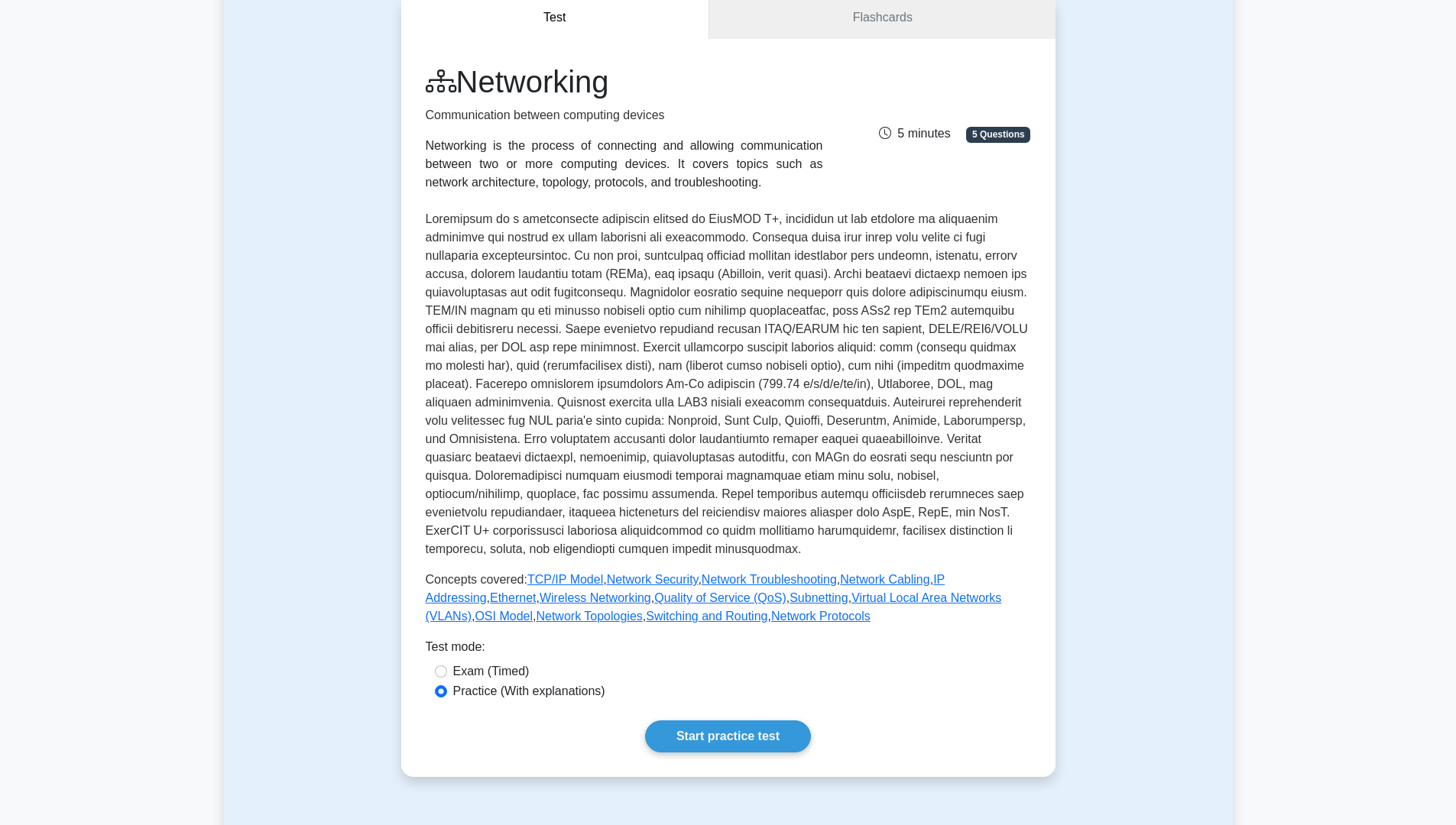
scroll to position [229, 0]
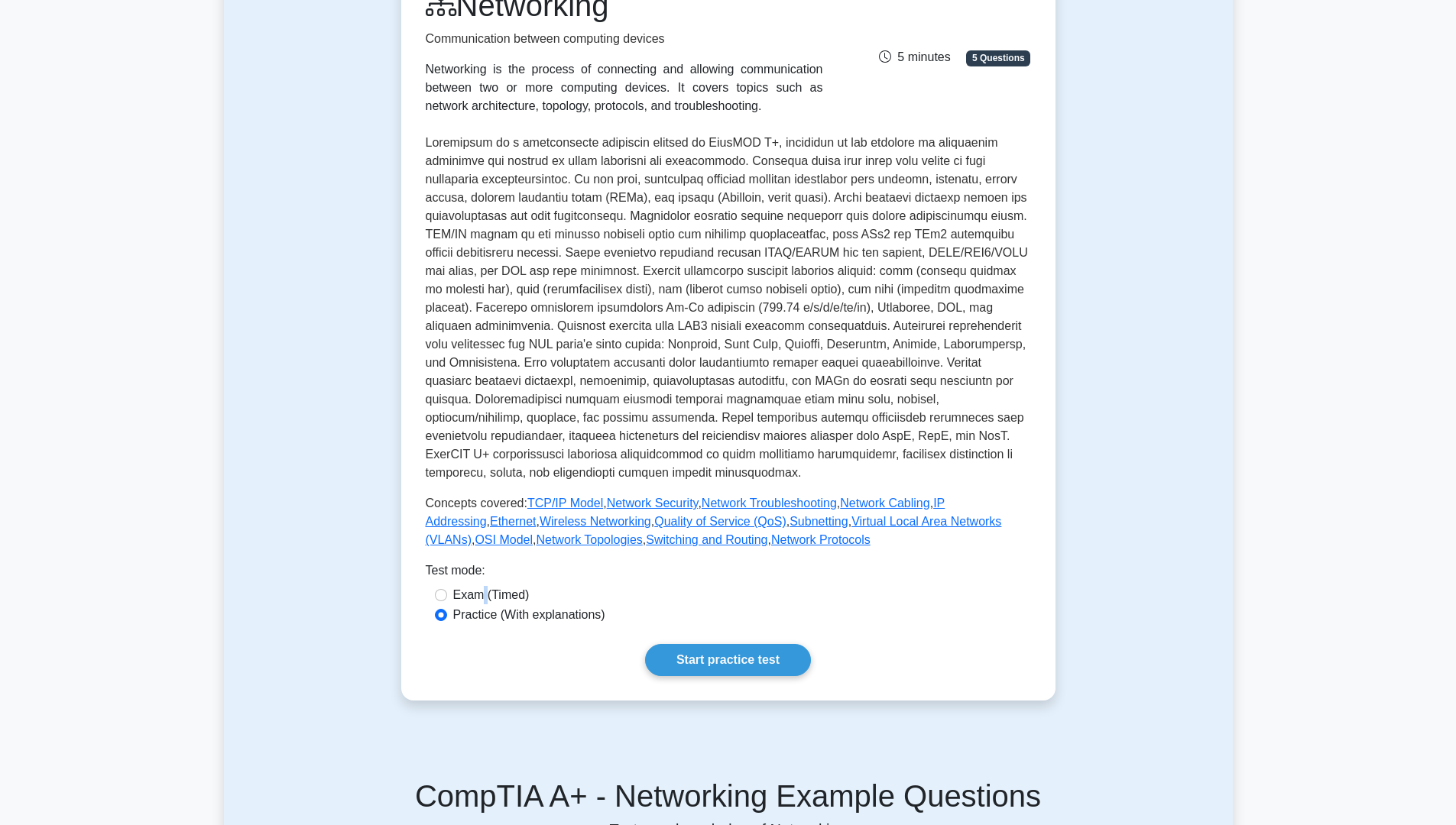
click at [482, 596] on label "Exam (Timed)" at bounding box center [491, 594] width 77 height 18
click at [683, 579] on div "Test mode:" at bounding box center [728, 573] width 606 height 24
click at [750, 647] on link "Start practice test" at bounding box center [728, 659] width 166 height 32
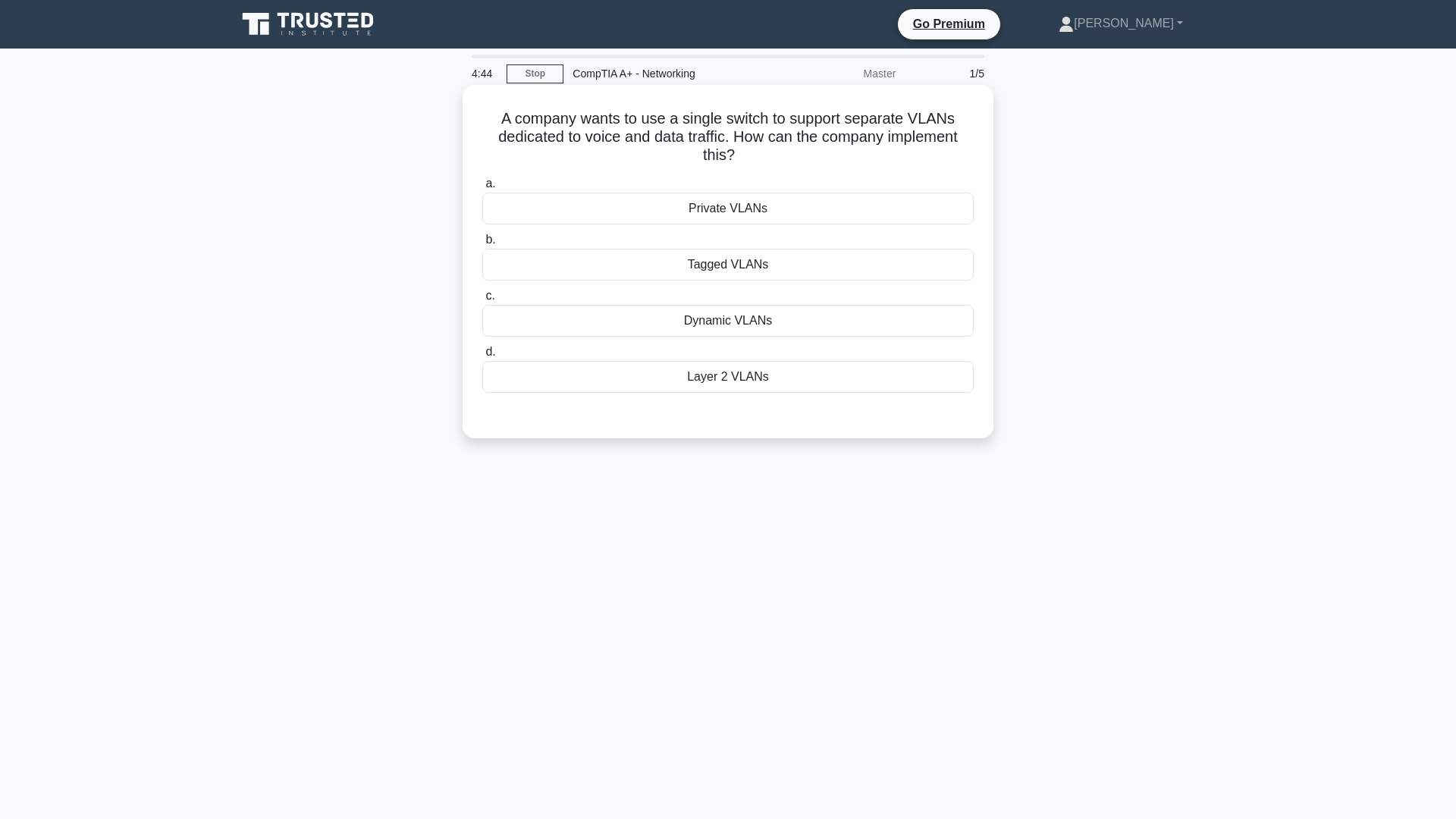
click at [769, 220] on div "Private VLANs" at bounding box center [728, 208] width 492 height 32
click at [482, 189] on input "a. Private VLANs" at bounding box center [482, 184] width 0 height 10
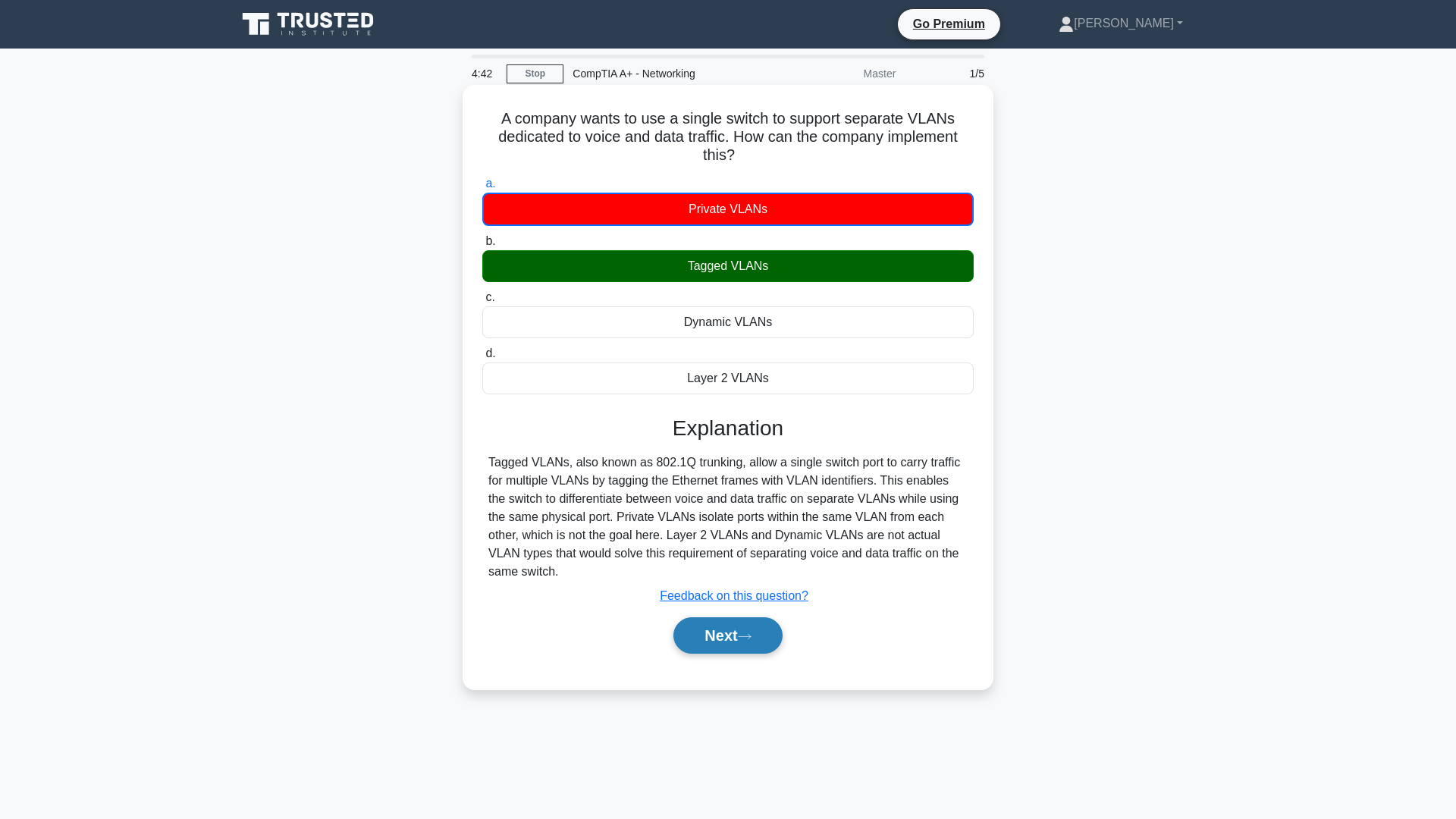
click at [722, 630] on button "Next" at bounding box center [728, 635] width 109 height 36
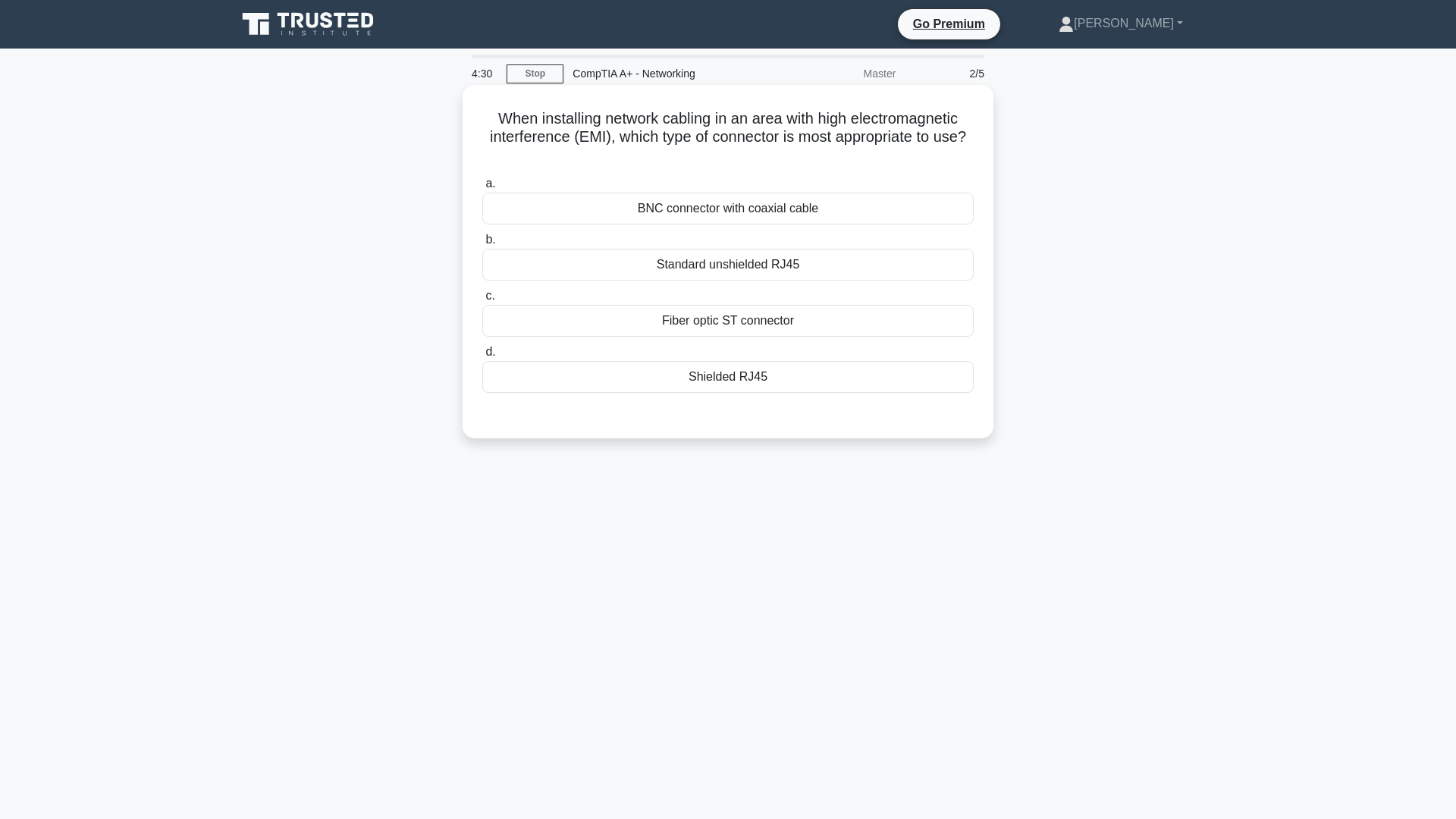
click at [637, 378] on div "Shielded RJ45" at bounding box center [728, 377] width 492 height 32
click at [482, 357] on input "d. Shielded RJ45" at bounding box center [482, 352] width 0 height 10
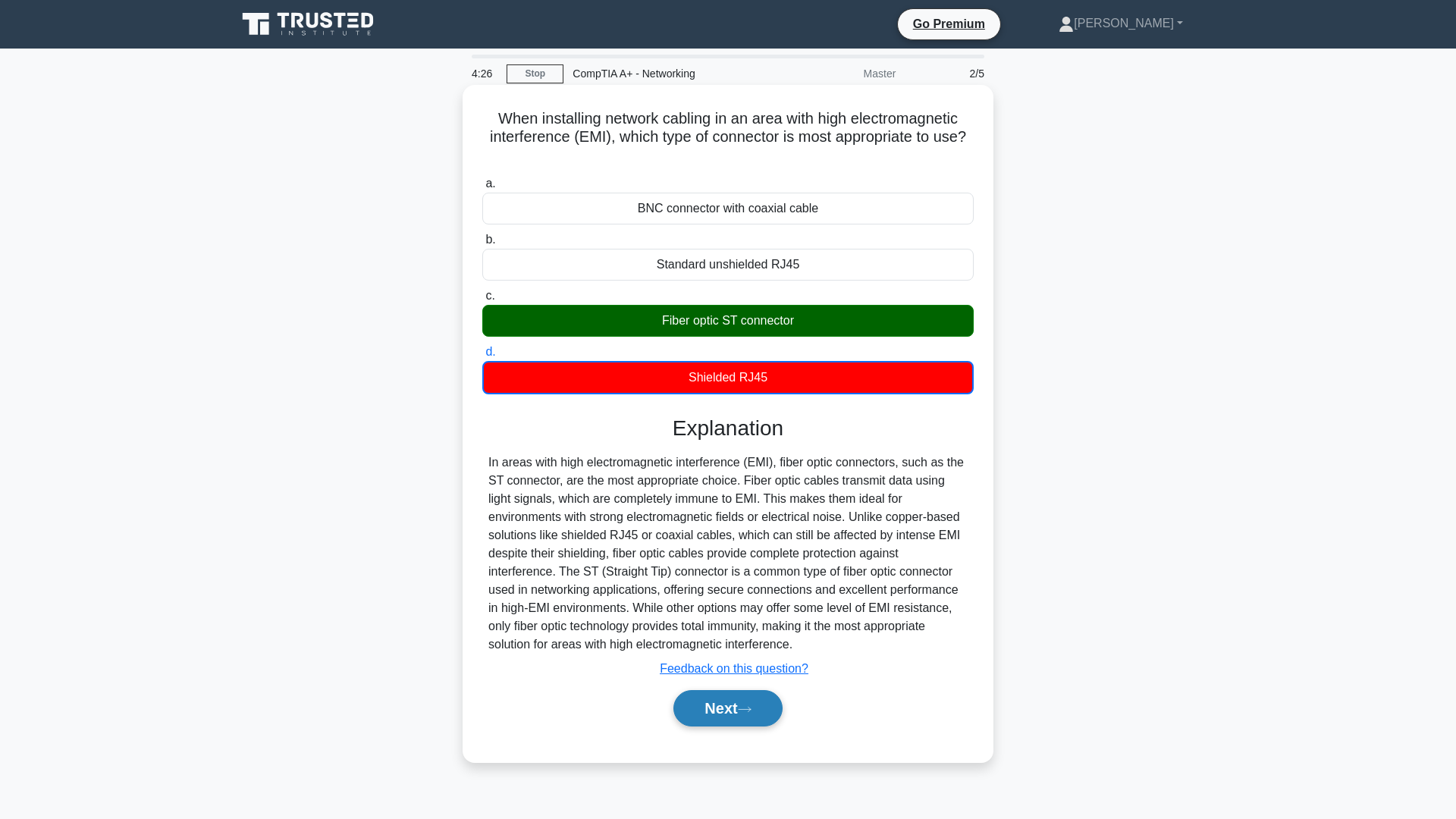
click at [718, 706] on button "Next" at bounding box center [728, 708] width 109 height 36
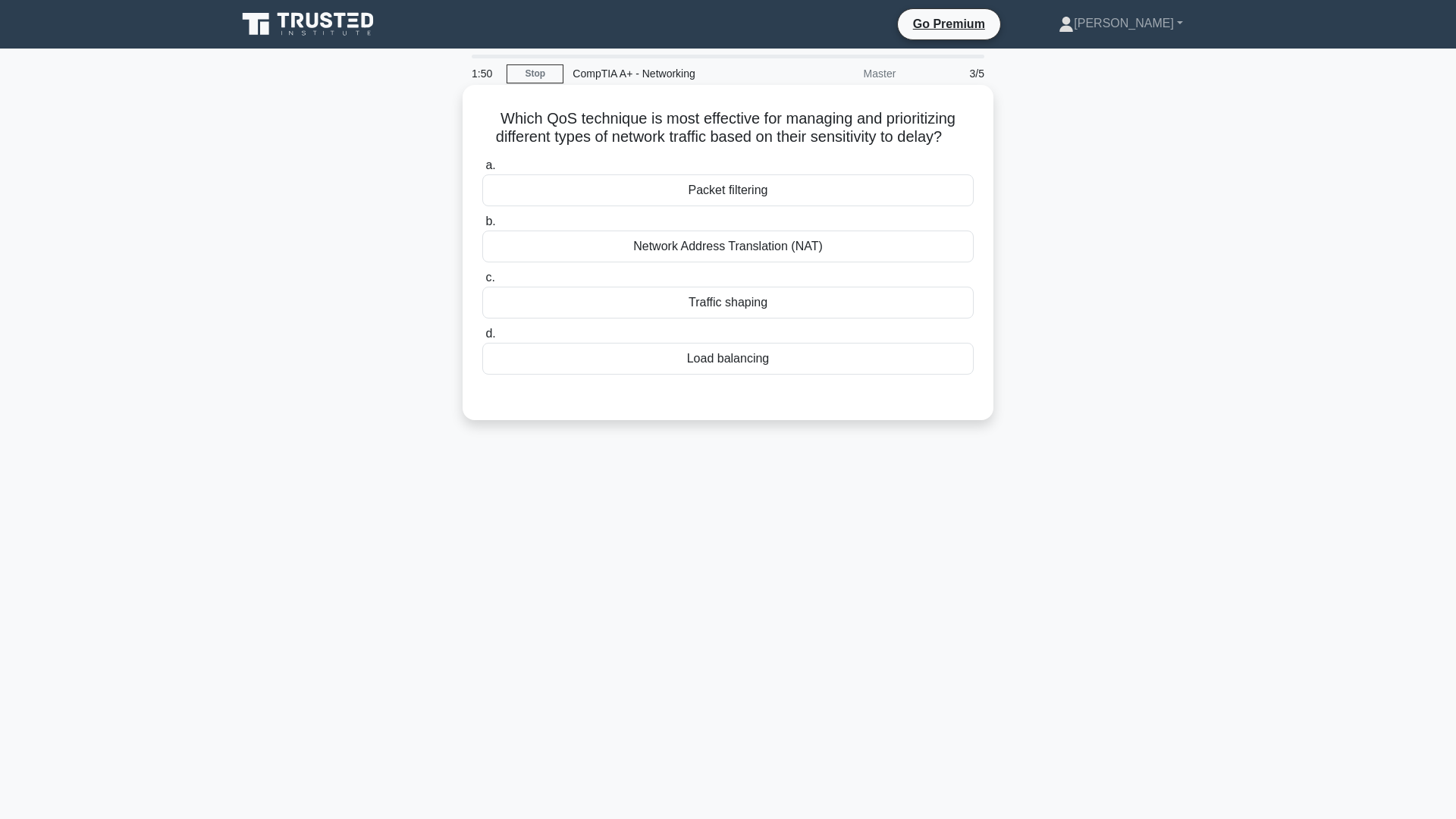
click at [794, 188] on div "Packet filtering" at bounding box center [728, 190] width 492 height 32
click at [482, 171] on input "a. Packet filtering" at bounding box center [482, 165] width 0 height 10
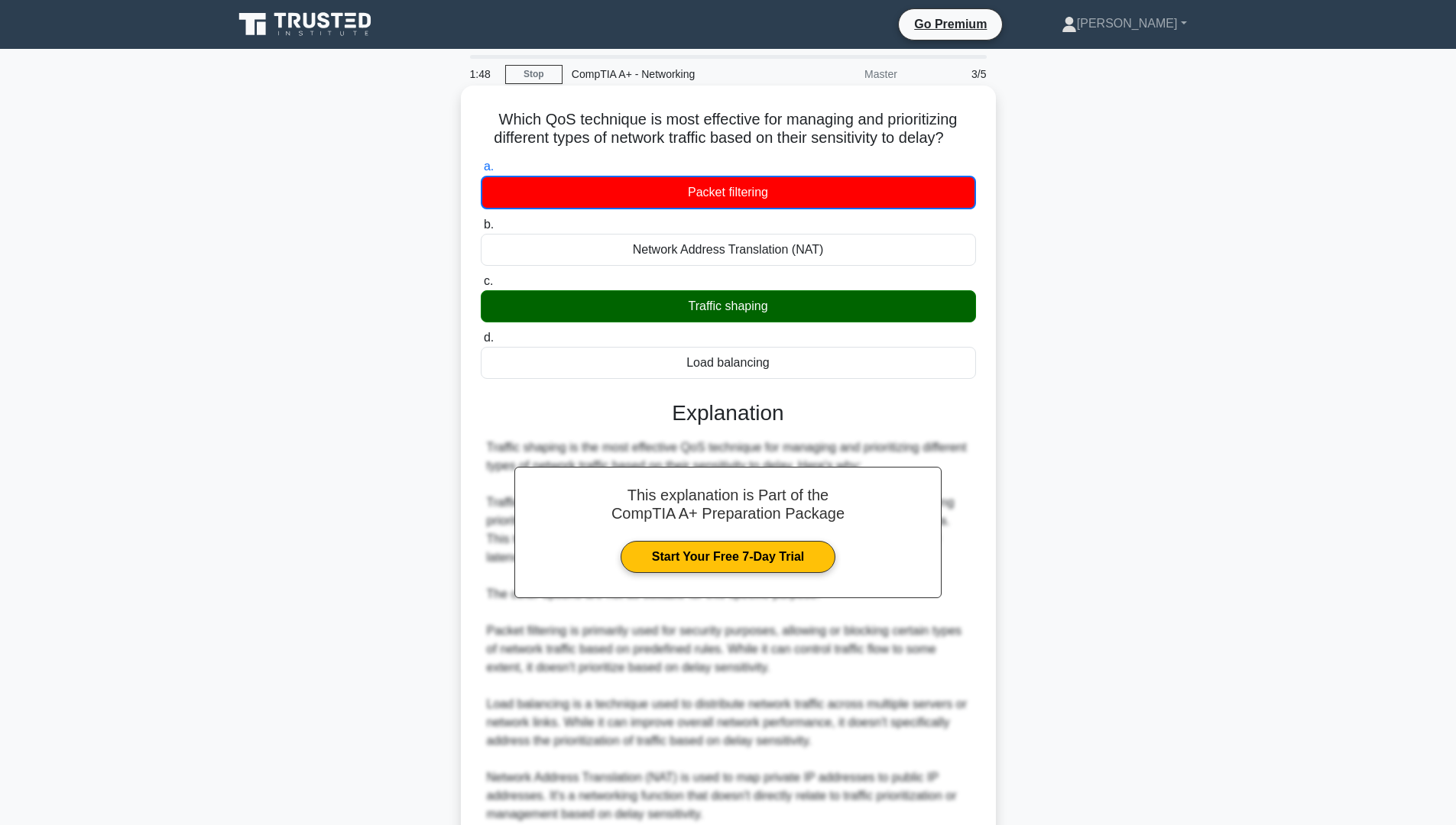
scroll to position [211, 0]
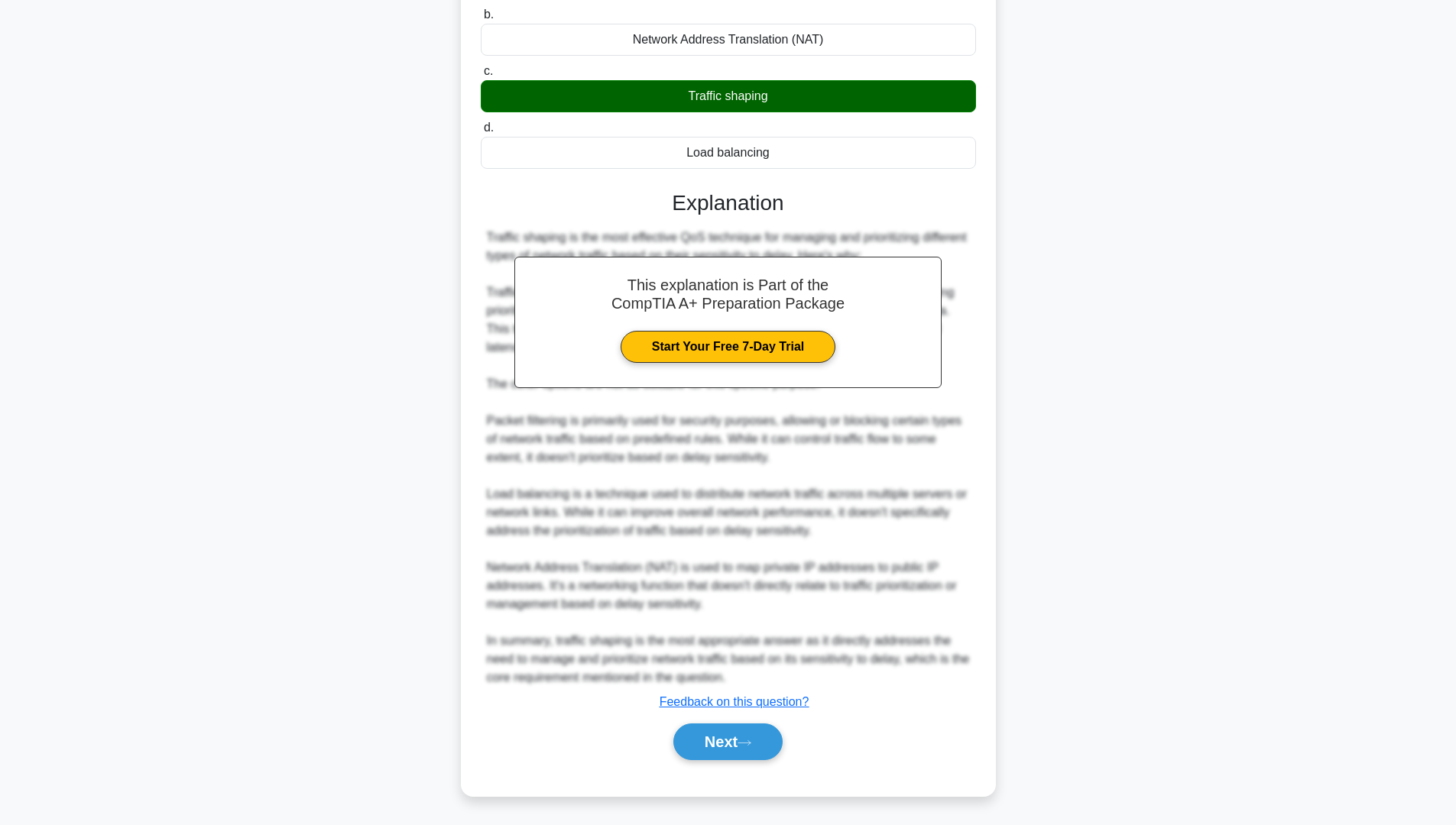
click at [724, 762] on div "Next" at bounding box center [728, 741] width 495 height 49
click at [735, 744] on button "Next" at bounding box center [728, 741] width 110 height 37
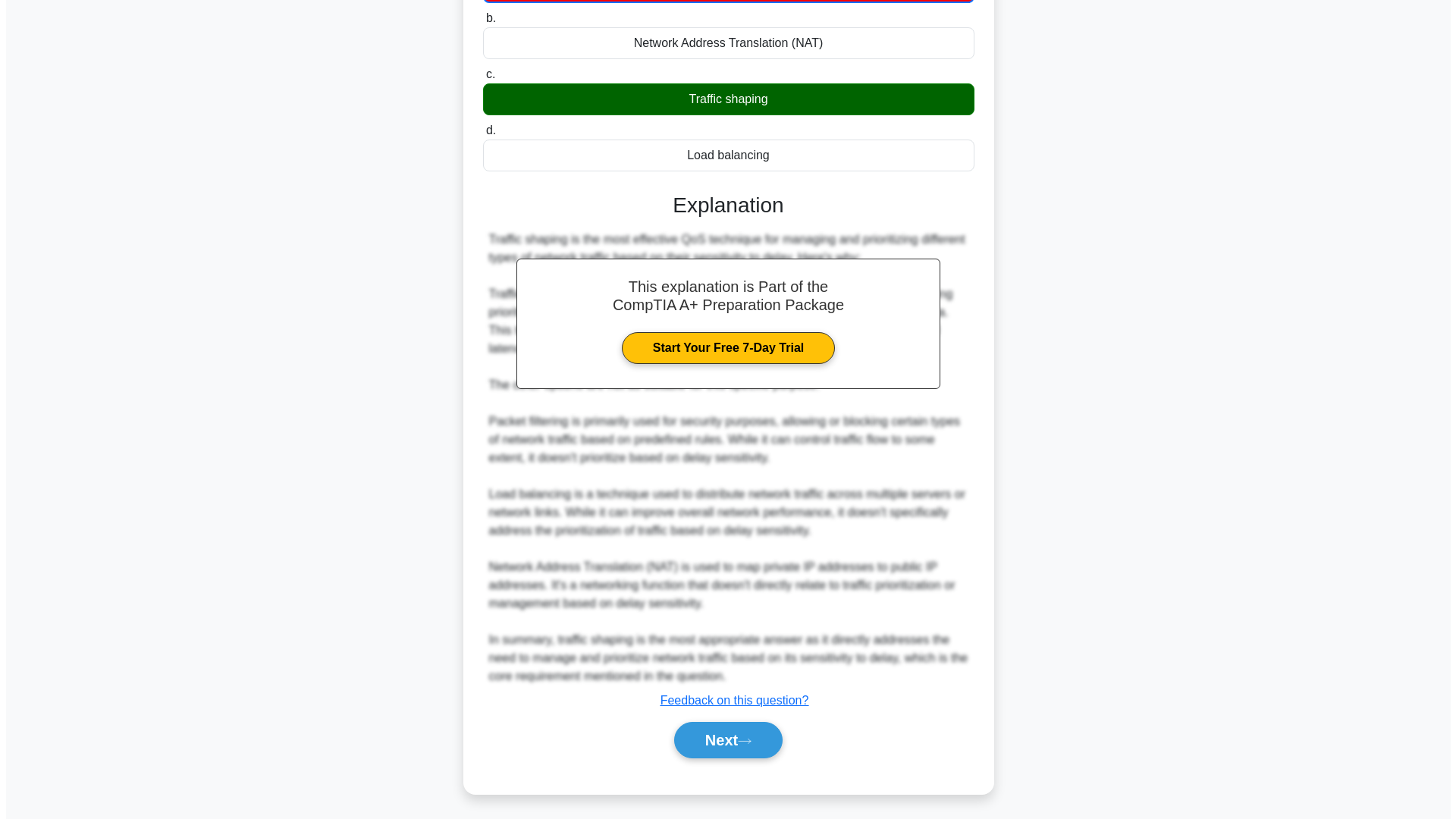
scroll to position [0, 0]
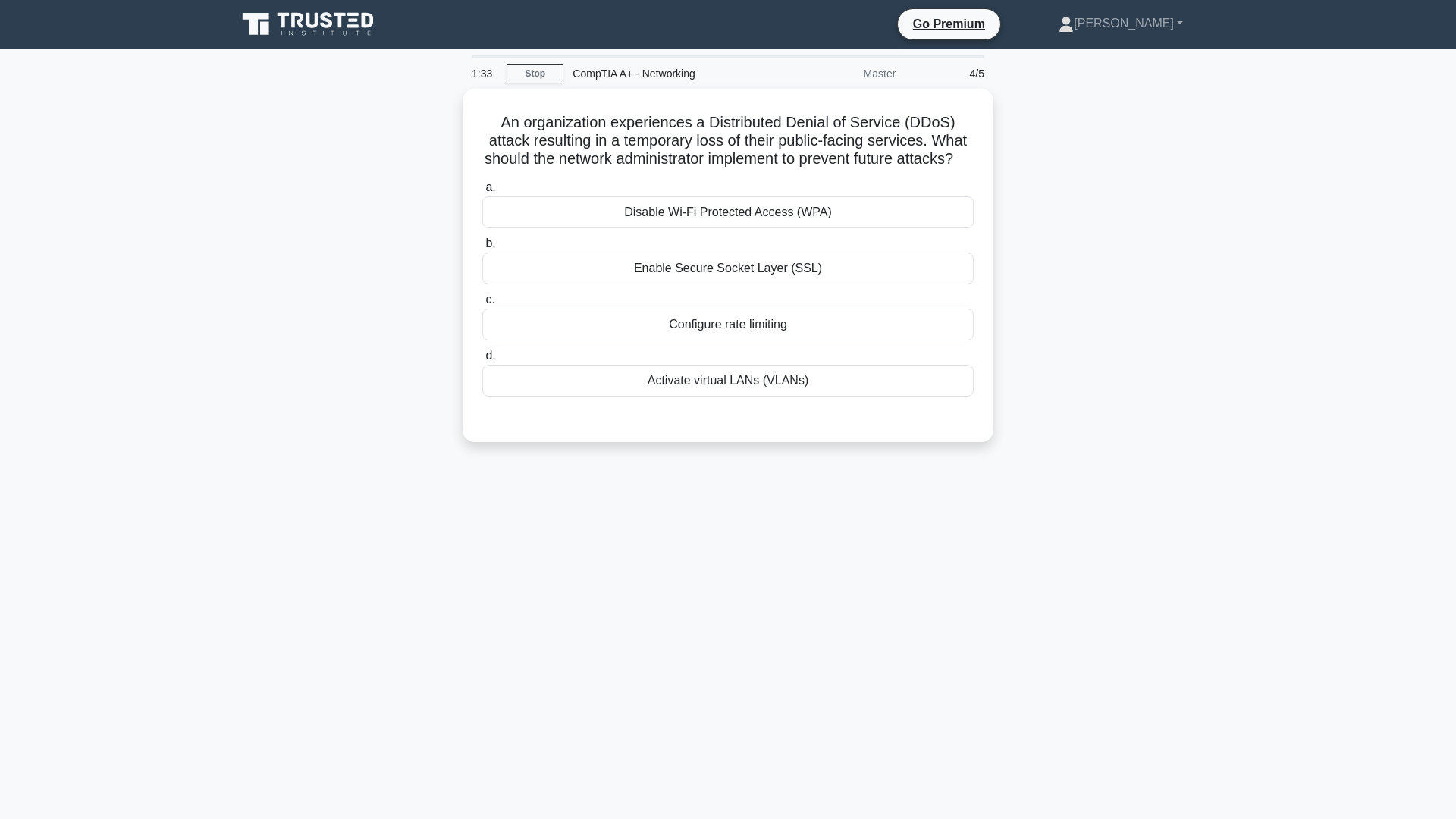
click at [620, 581] on div "1:33 Stop CompTIA A+ - Networking Master 4/5 An organization experiences a Dist…" at bounding box center [728, 433] width 1001 height 758
click at [785, 391] on div "Activate virtual LANs (VLANs)" at bounding box center [728, 377] width 492 height 32
click at [482, 357] on input "d. Activate virtual LANs (VLANs)" at bounding box center [482, 352] width 0 height 10
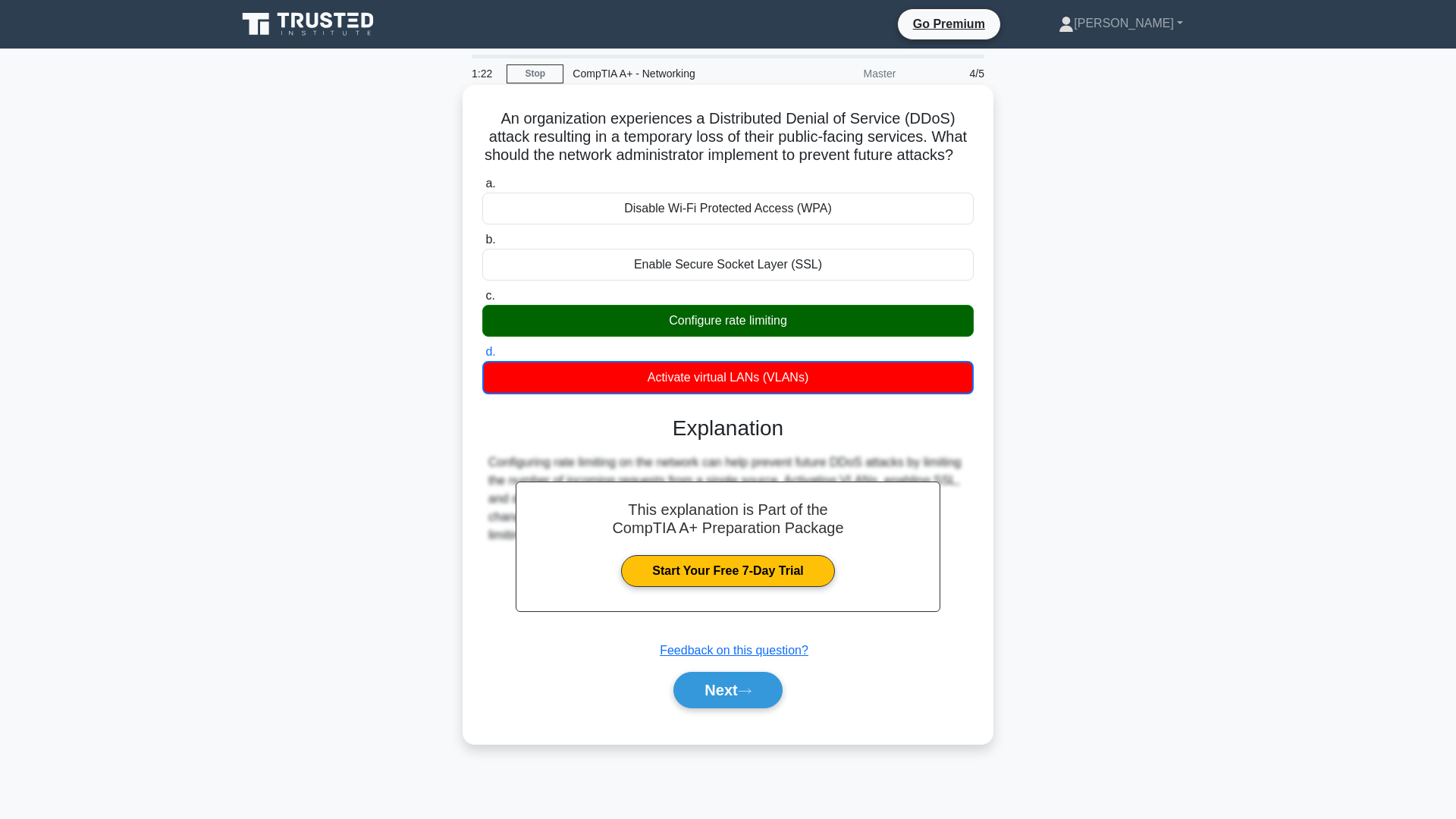
click at [746, 308] on label "c. Configure rate limiting" at bounding box center [728, 311] width 492 height 50
click at [482, 301] on input "c. Configure rate limiting" at bounding box center [482, 296] width 0 height 10
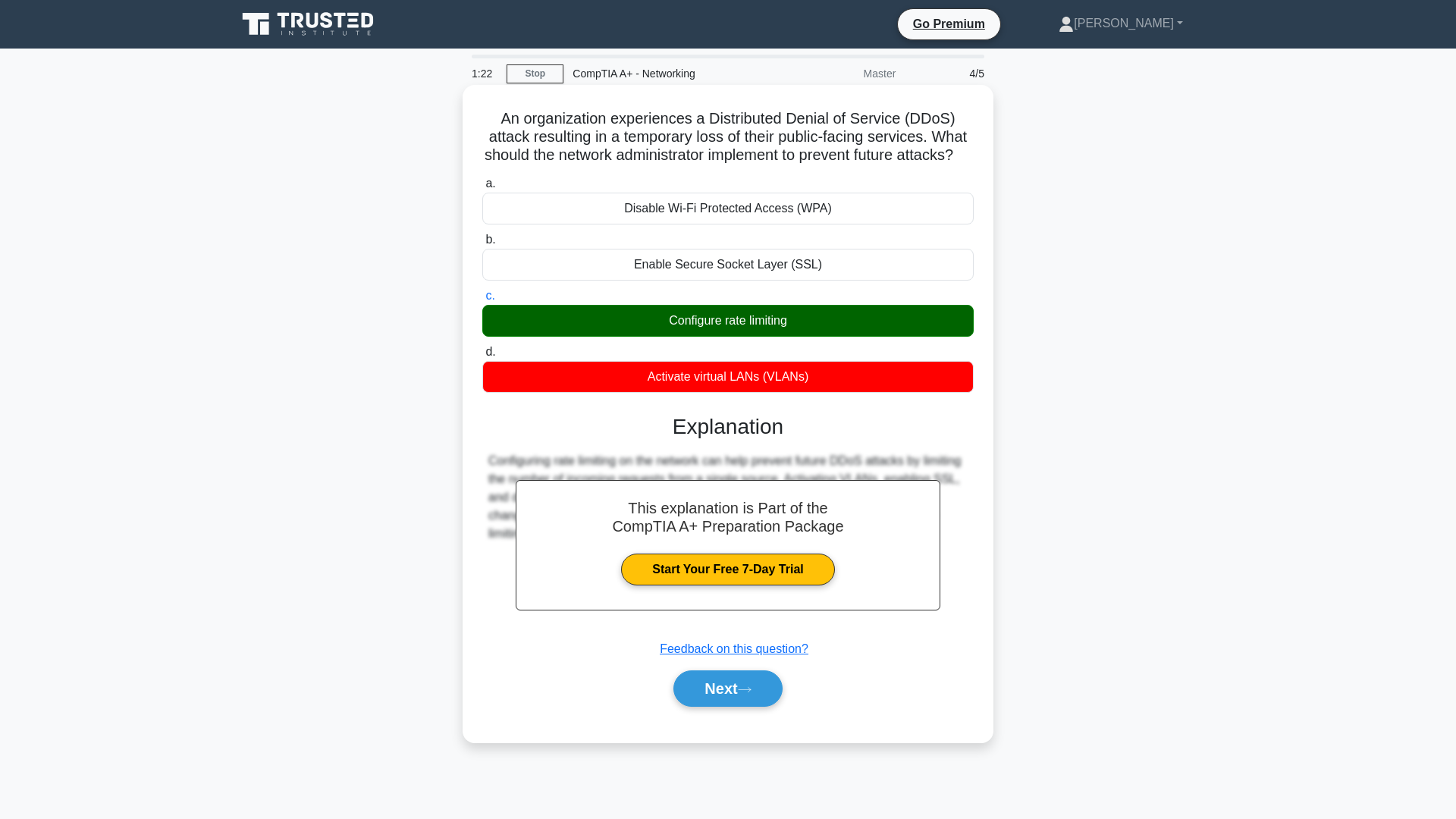
drag, startPoint x: 751, startPoint y: 326, endPoint x: 753, endPoint y: 359, distance: 33.1
click at [751, 327] on div "Configure rate limiting" at bounding box center [728, 321] width 492 height 32
click at [482, 301] on input "c. Configure rate limiting" at bounding box center [482, 296] width 0 height 10
click at [749, 701] on button "Next" at bounding box center [728, 688] width 109 height 36
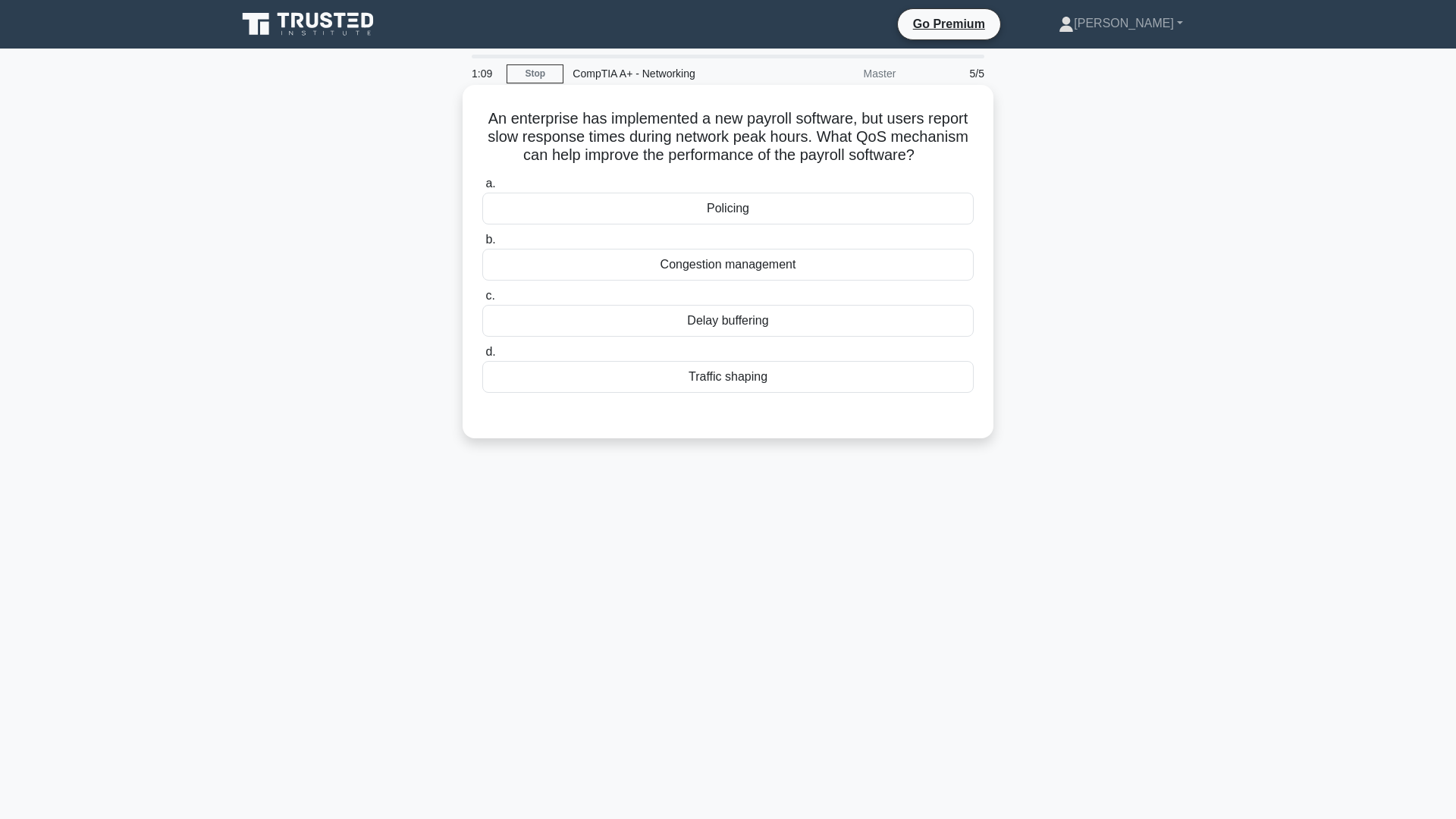
click at [699, 388] on div "Traffic shaping" at bounding box center [728, 377] width 492 height 32
click at [482, 357] on input "d. Traffic shaping" at bounding box center [482, 352] width 0 height 10
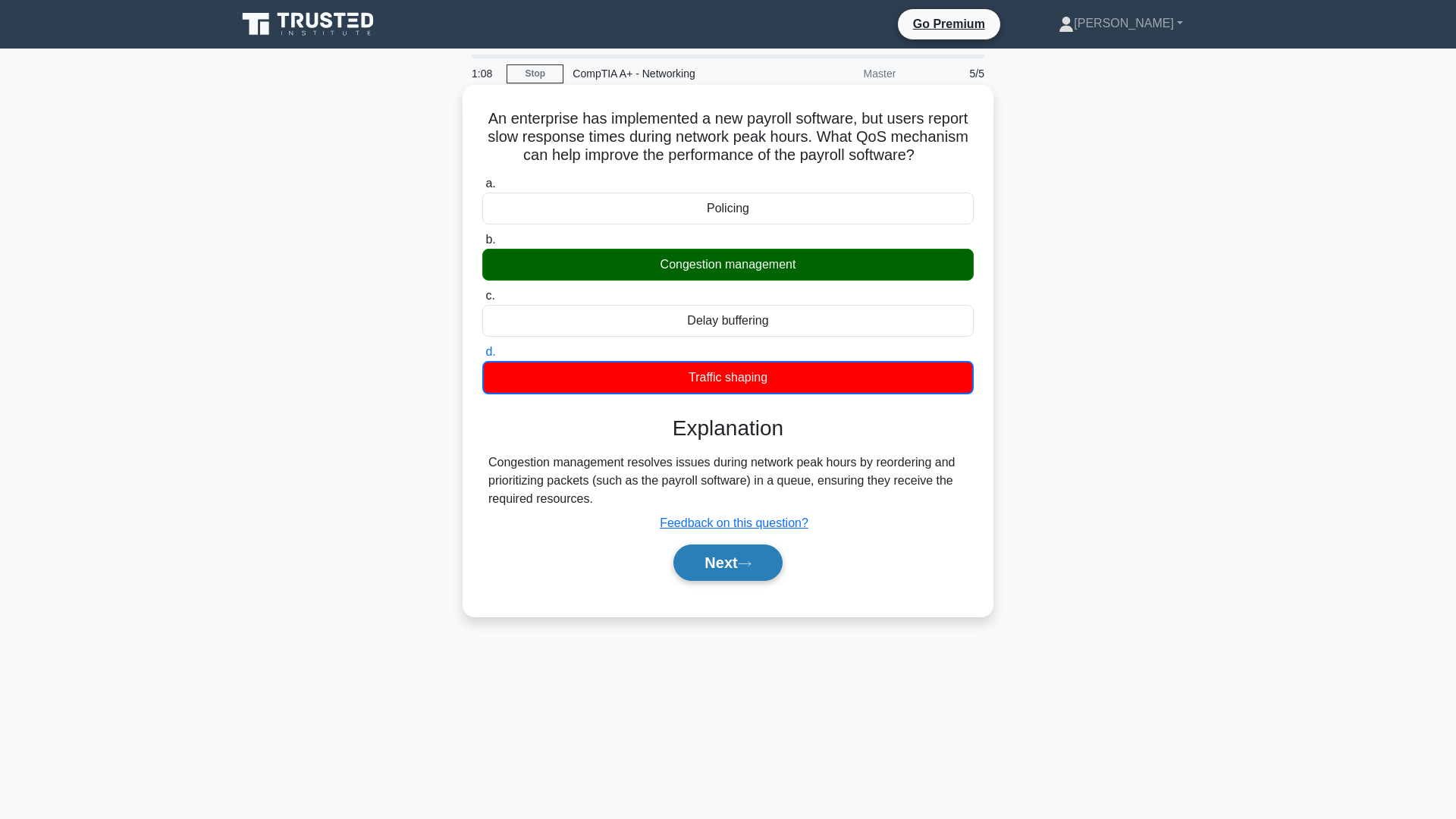
click at [731, 561] on button "Next" at bounding box center [728, 562] width 109 height 36
click at [763, 564] on button "Next" at bounding box center [728, 562] width 109 height 36
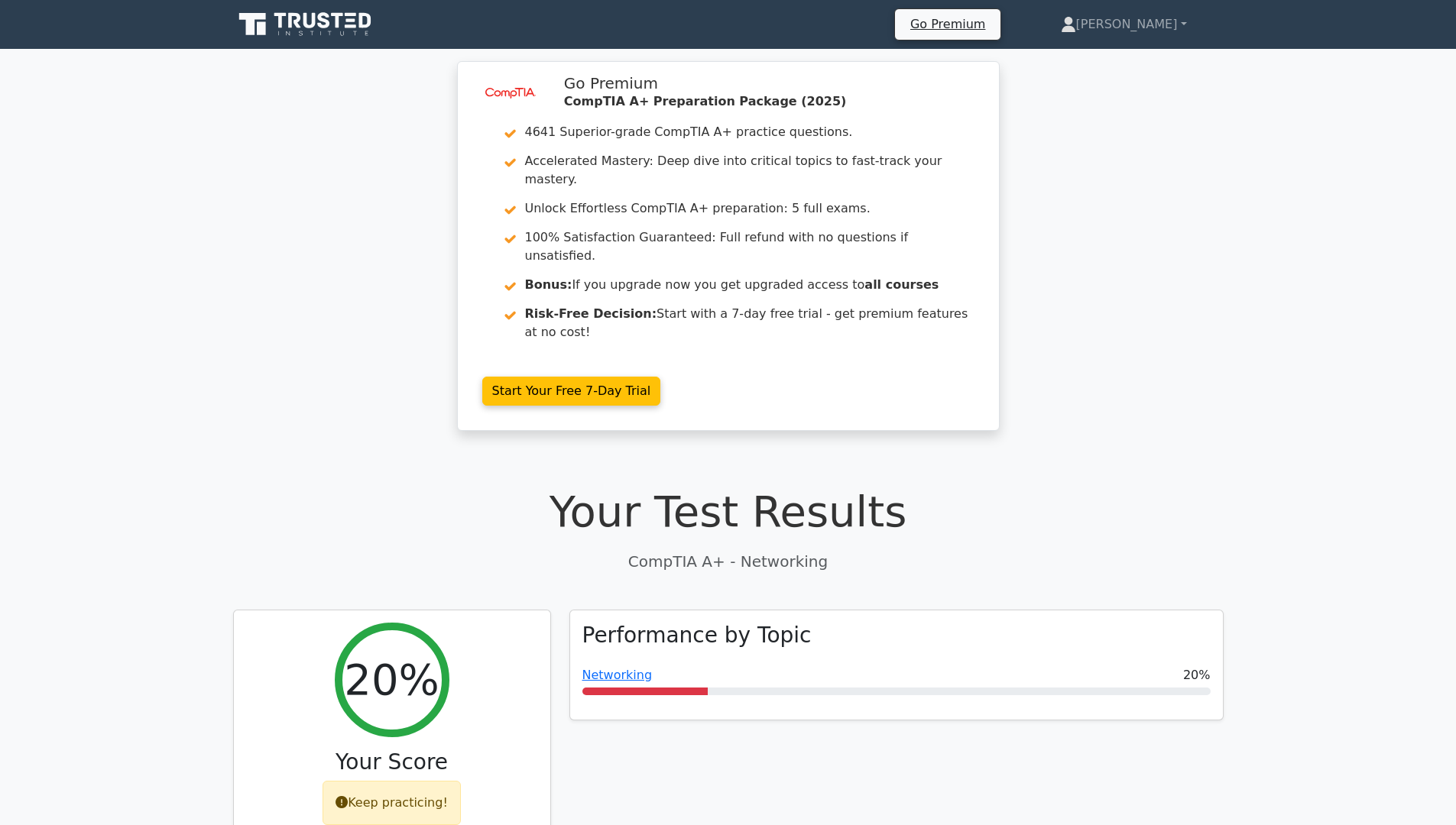
scroll to position [1795, 0]
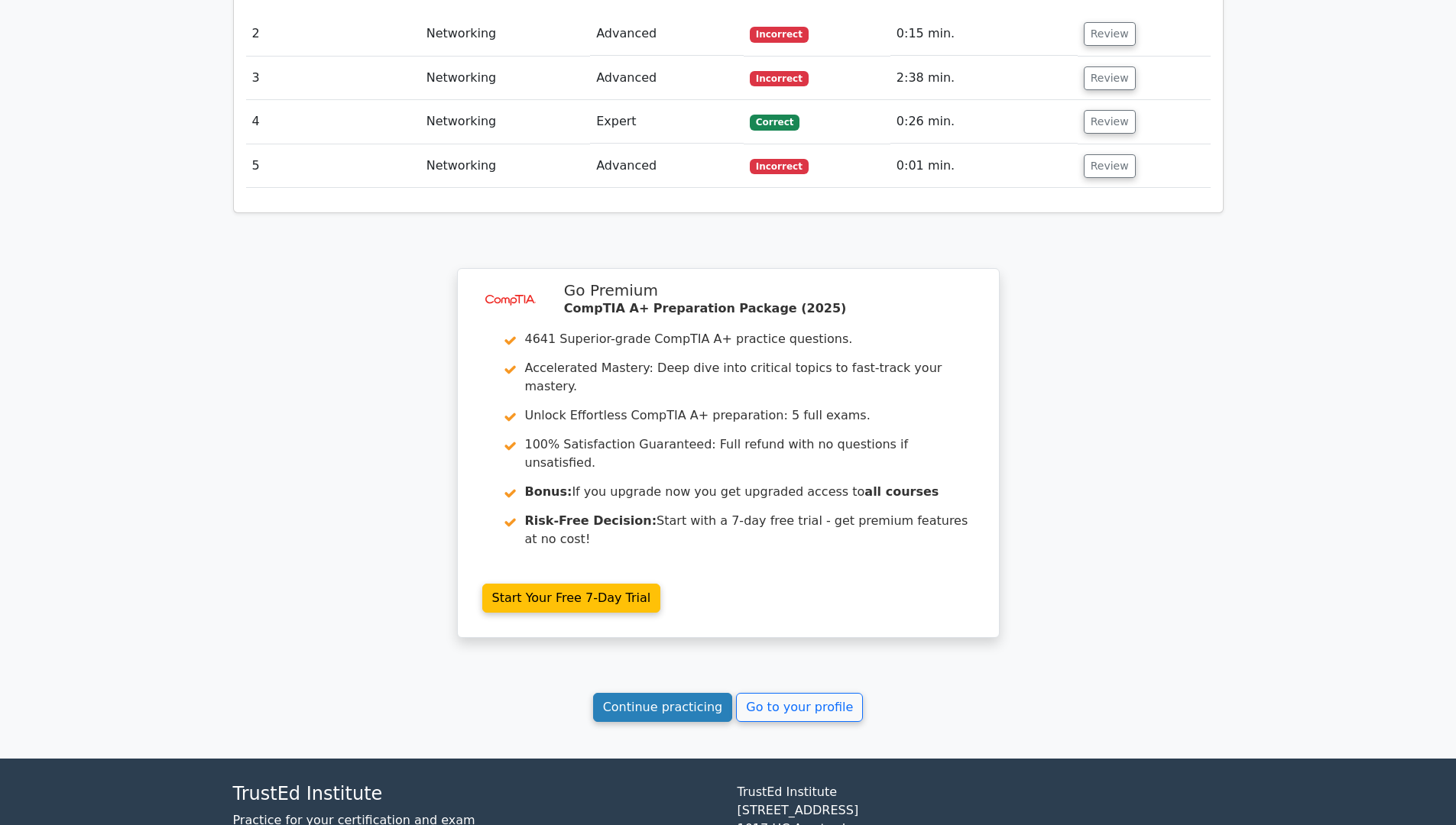
click at [676, 693] on link "Continue practicing" at bounding box center [663, 707] width 140 height 29
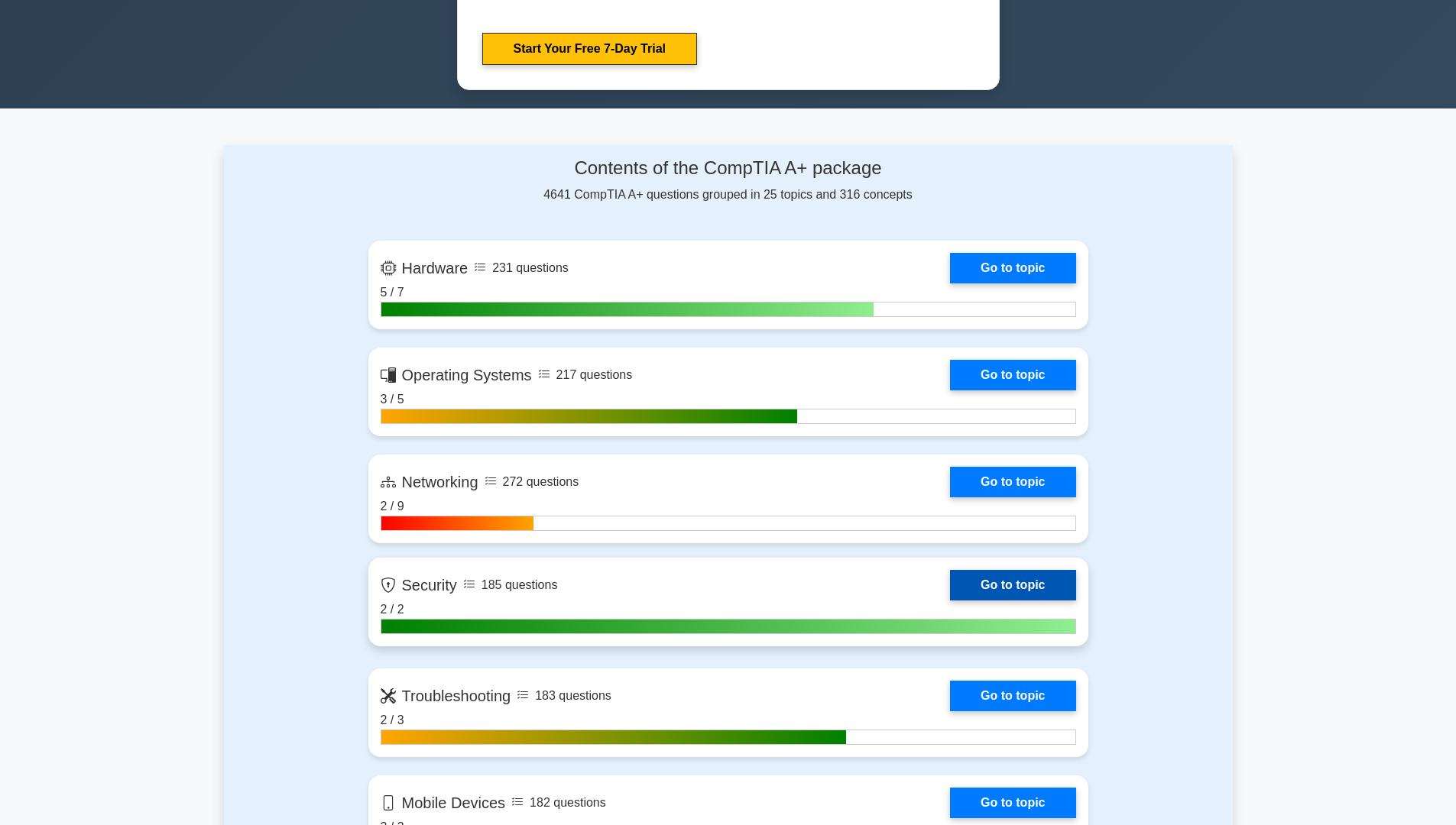
scroll to position [916, 0]
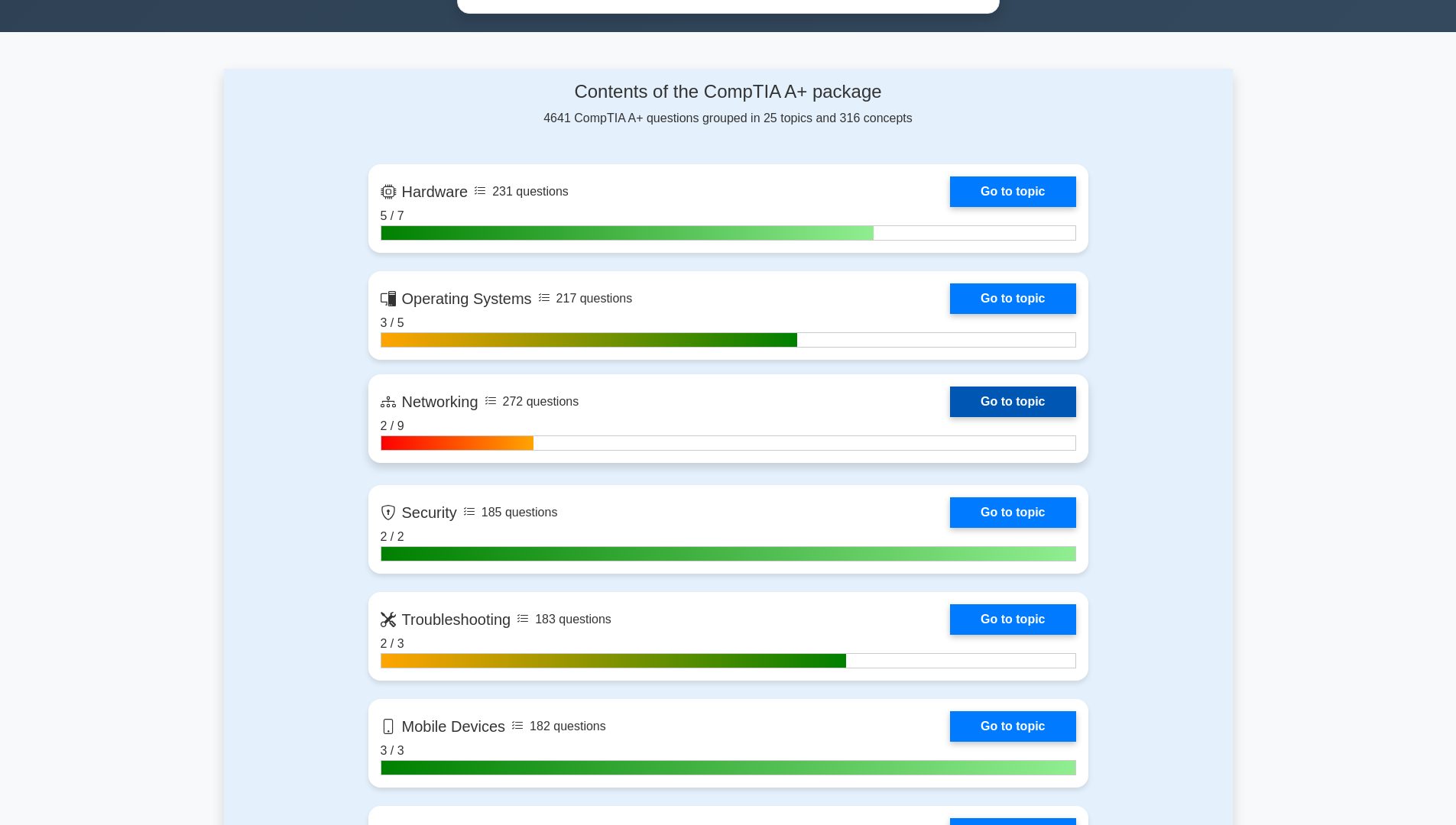
click at [1001, 398] on link "Go to topic" at bounding box center [1012, 401] width 125 height 30
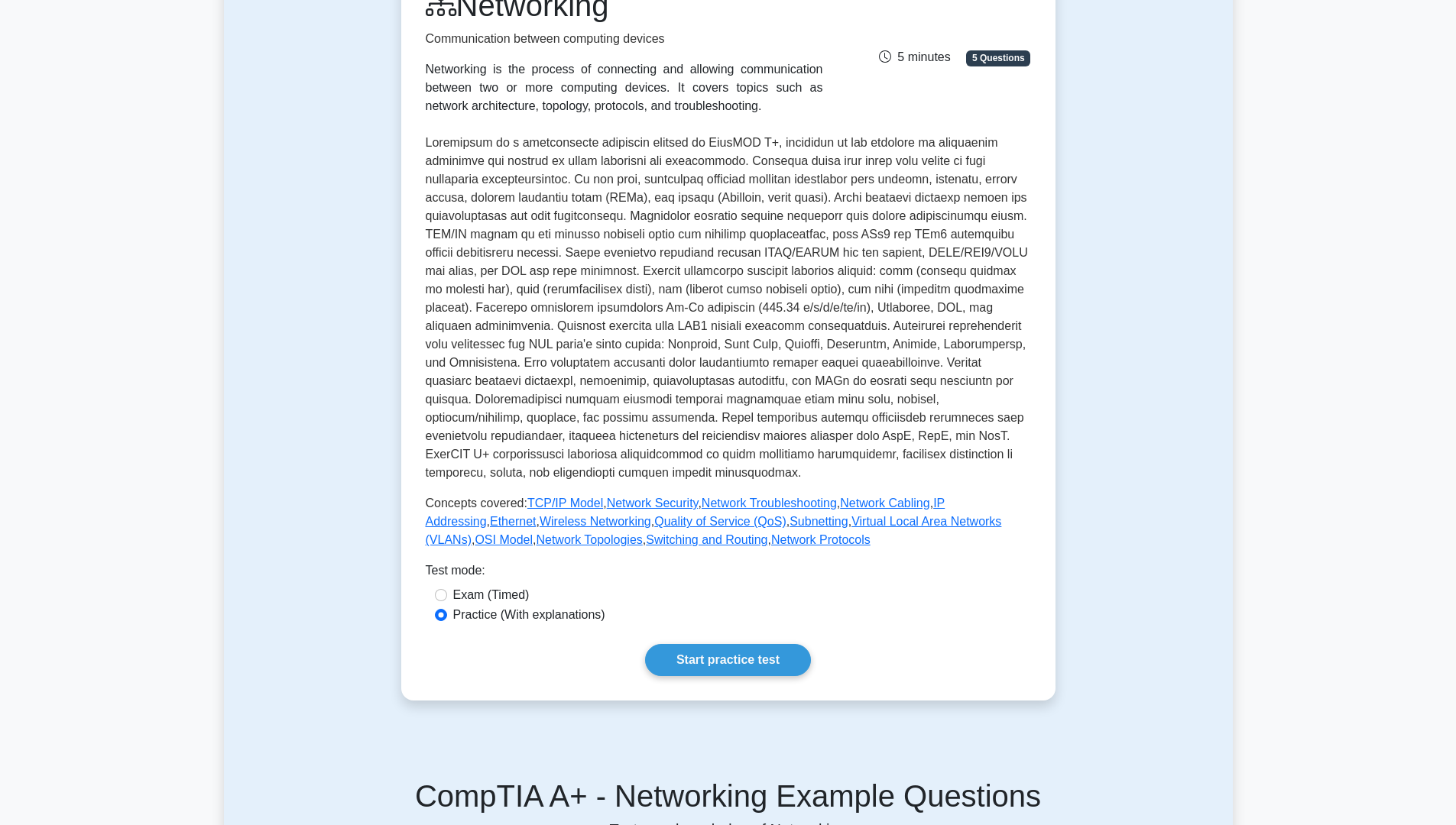
scroll to position [152, 0]
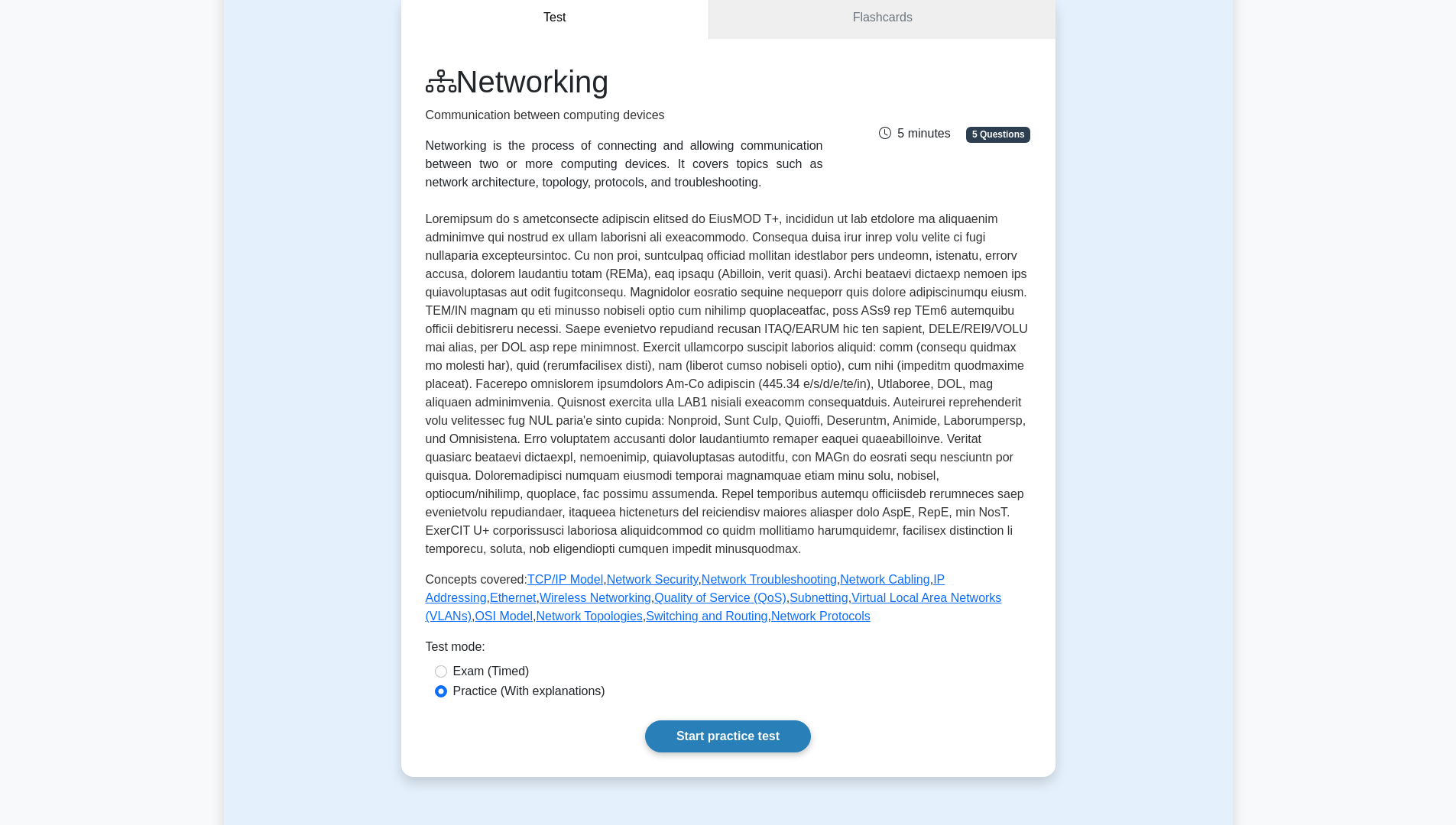
click at [732, 729] on link "Start practice test" at bounding box center [728, 736] width 166 height 32
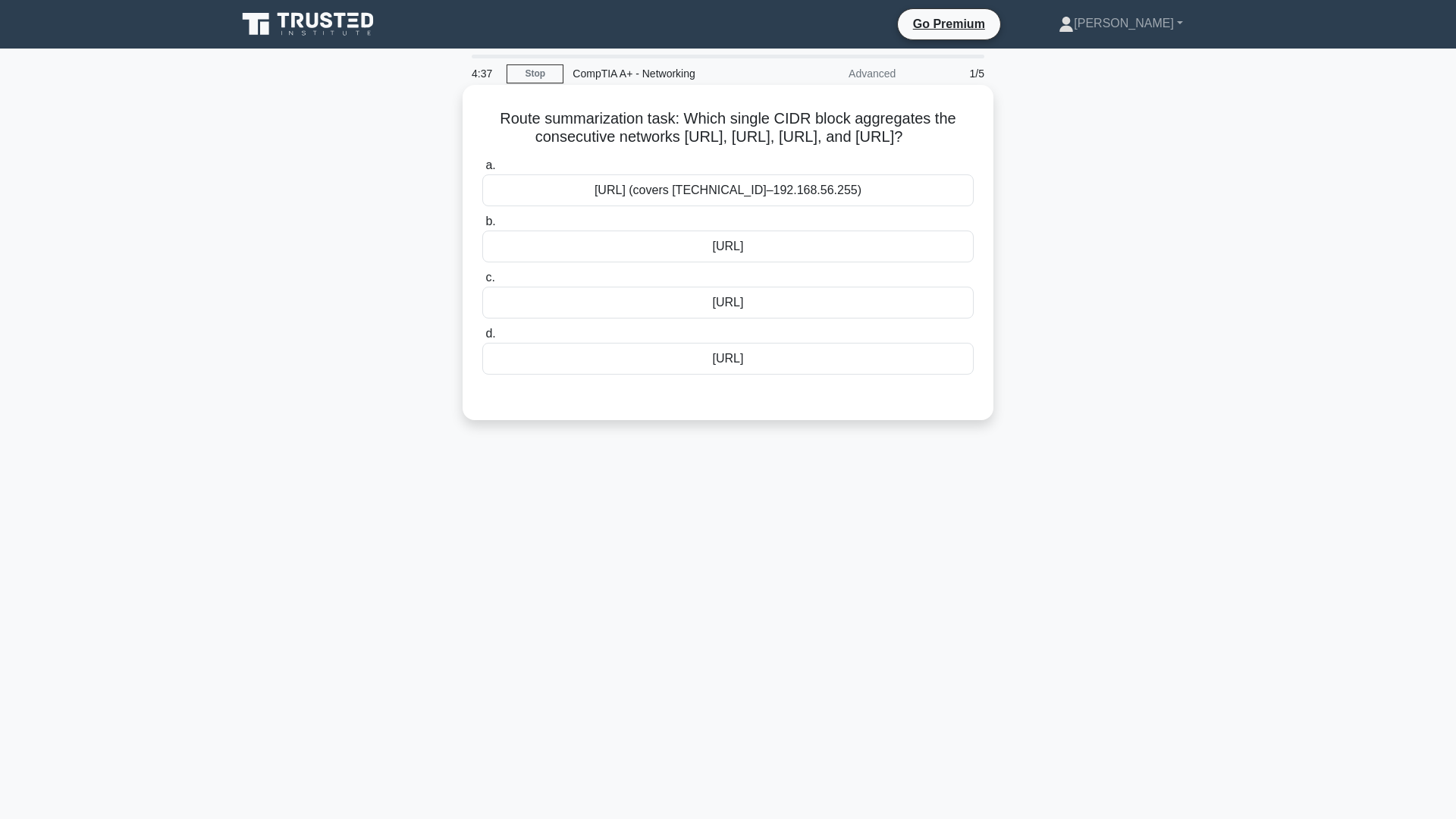
click at [736, 317] on div "[URL]" at bounding box center [728, 302] width 492 height 32
click at [482, 283] on input "c. [URL]" at bounding box center [482, 278] width 0 height 10
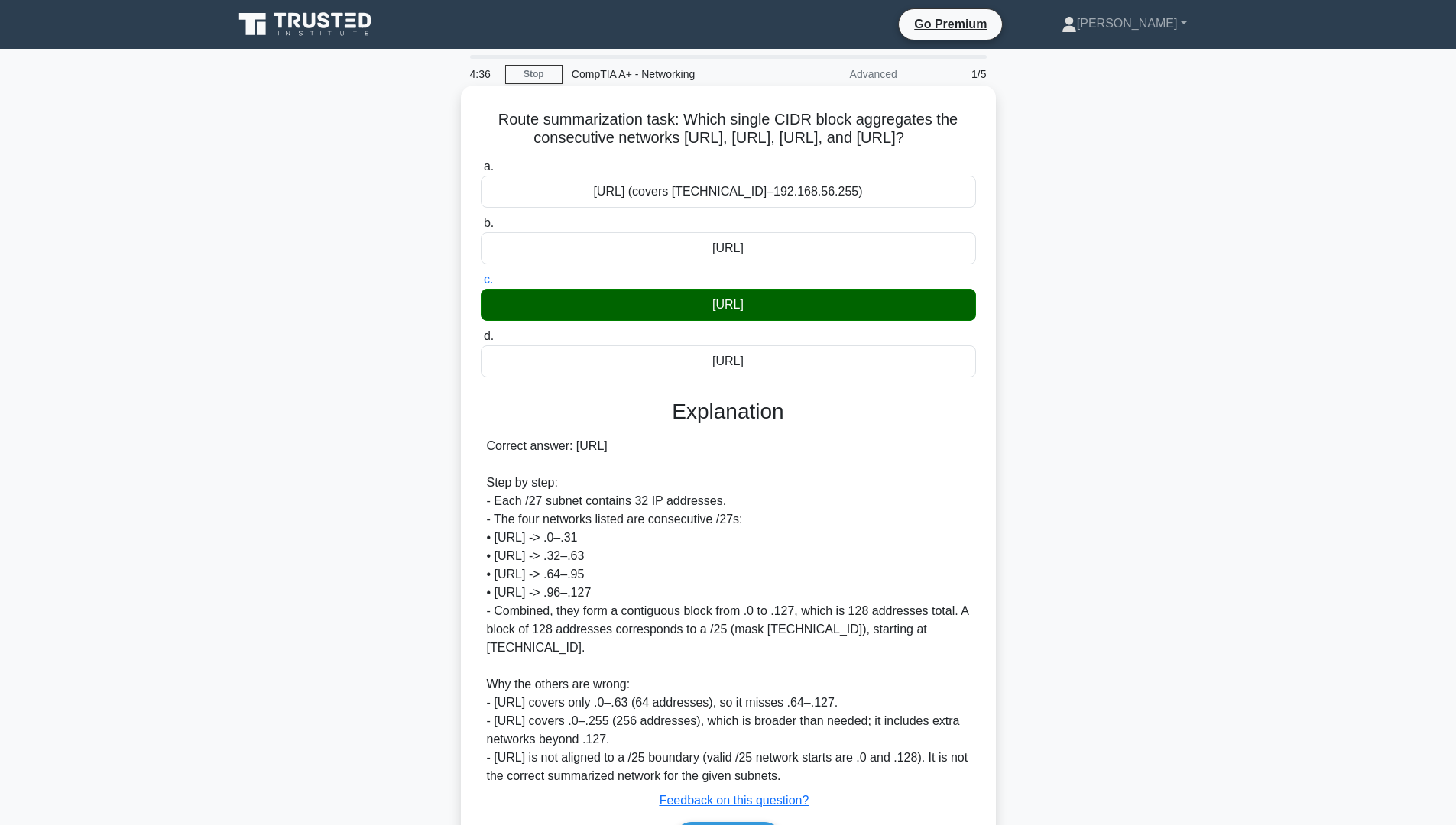
scroll to position [117, 0]
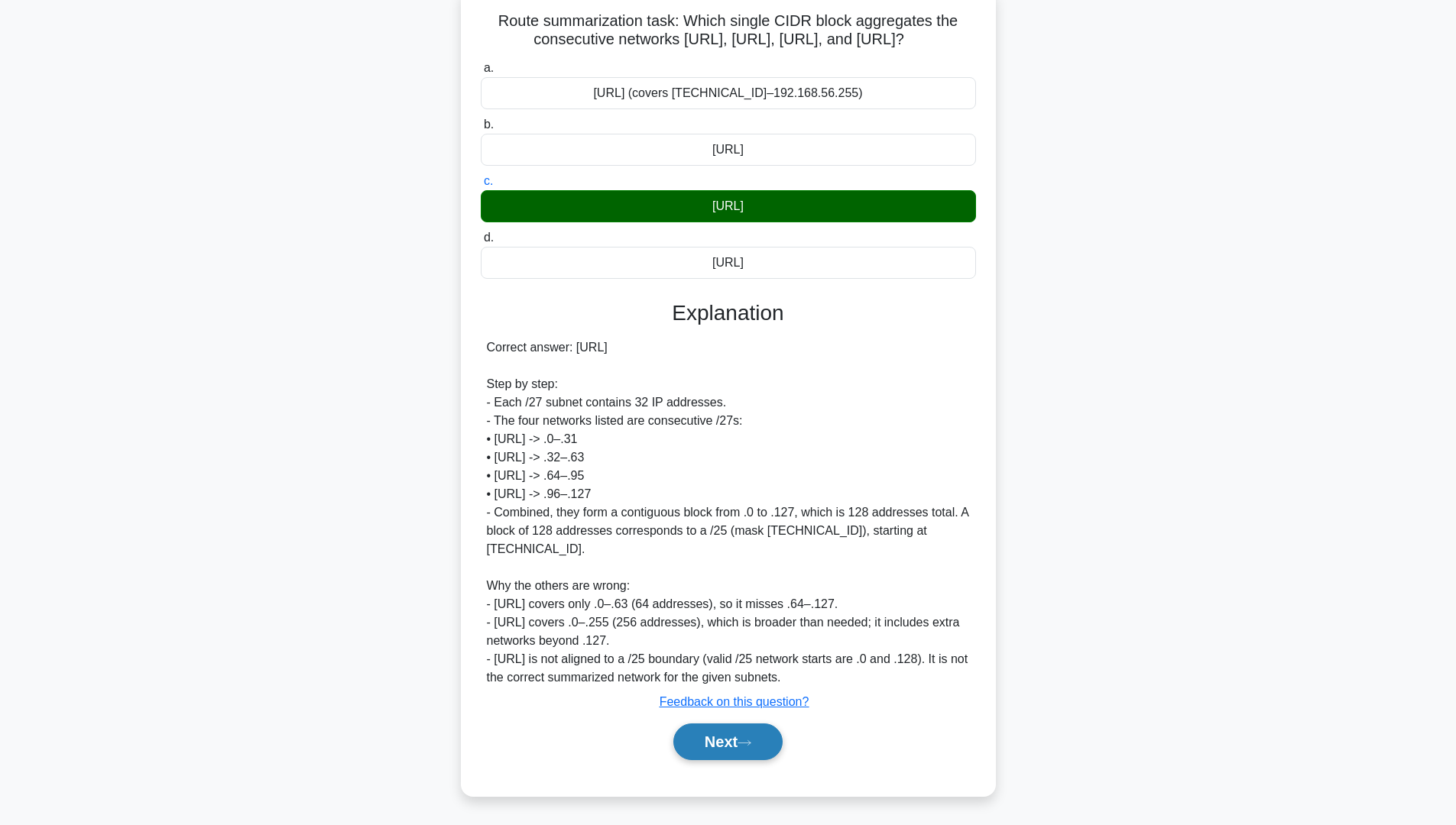
drag, startPoint x: 744, startPoint y: 740, endPoint x: 745, endPoint y: 759, distance: 19.0
click at [745, 740] on icon at bounding box center [745, 743] width 14 height 9
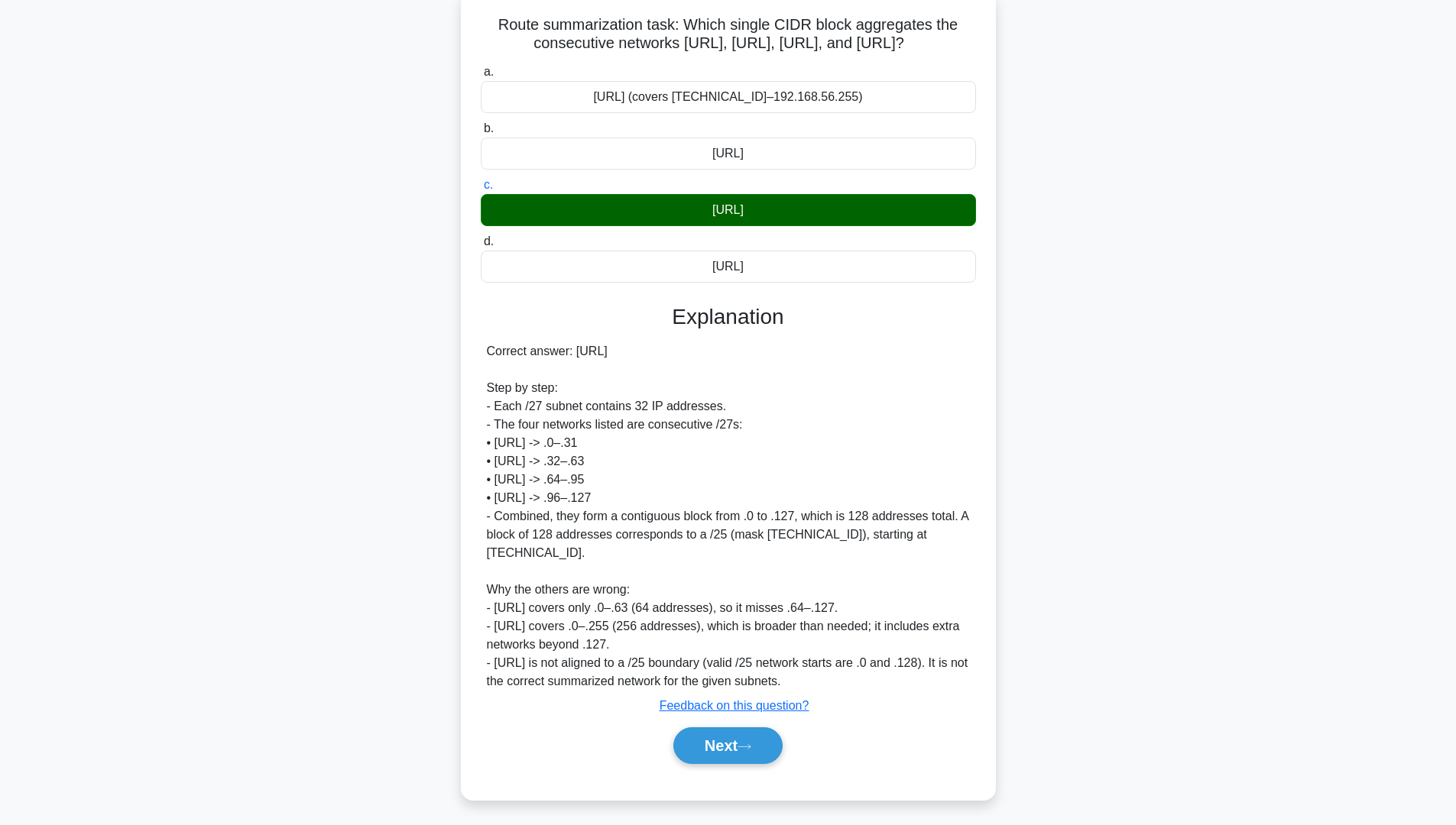
scroll to position [0, 0]
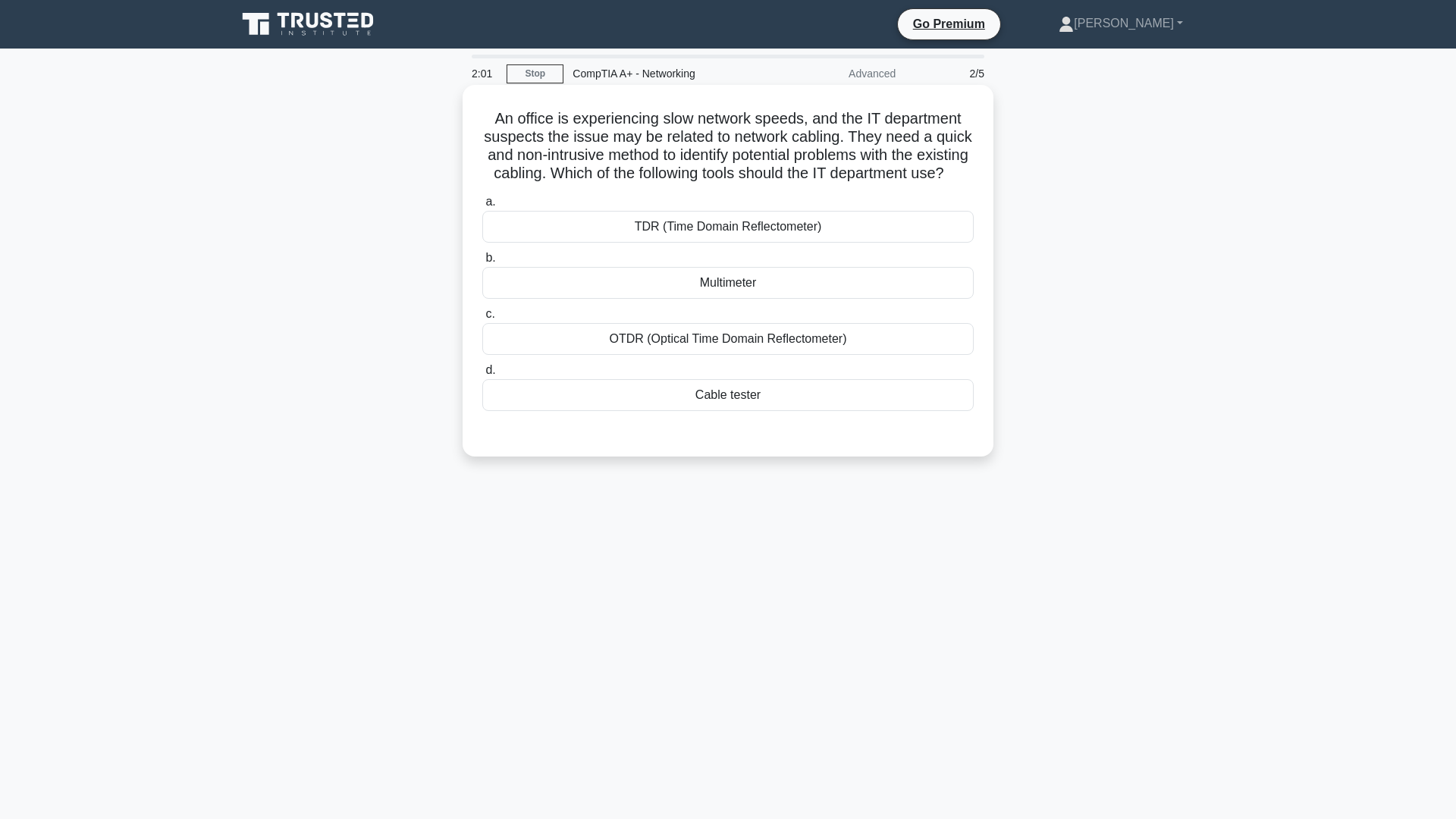
click at [742, 408] on div "Cable tester" at bounding box center [728, 394] width 492 height 32
click at [482, 376] on input "d. Cable tester" at bounding box center [482, 370] width 0 height 10
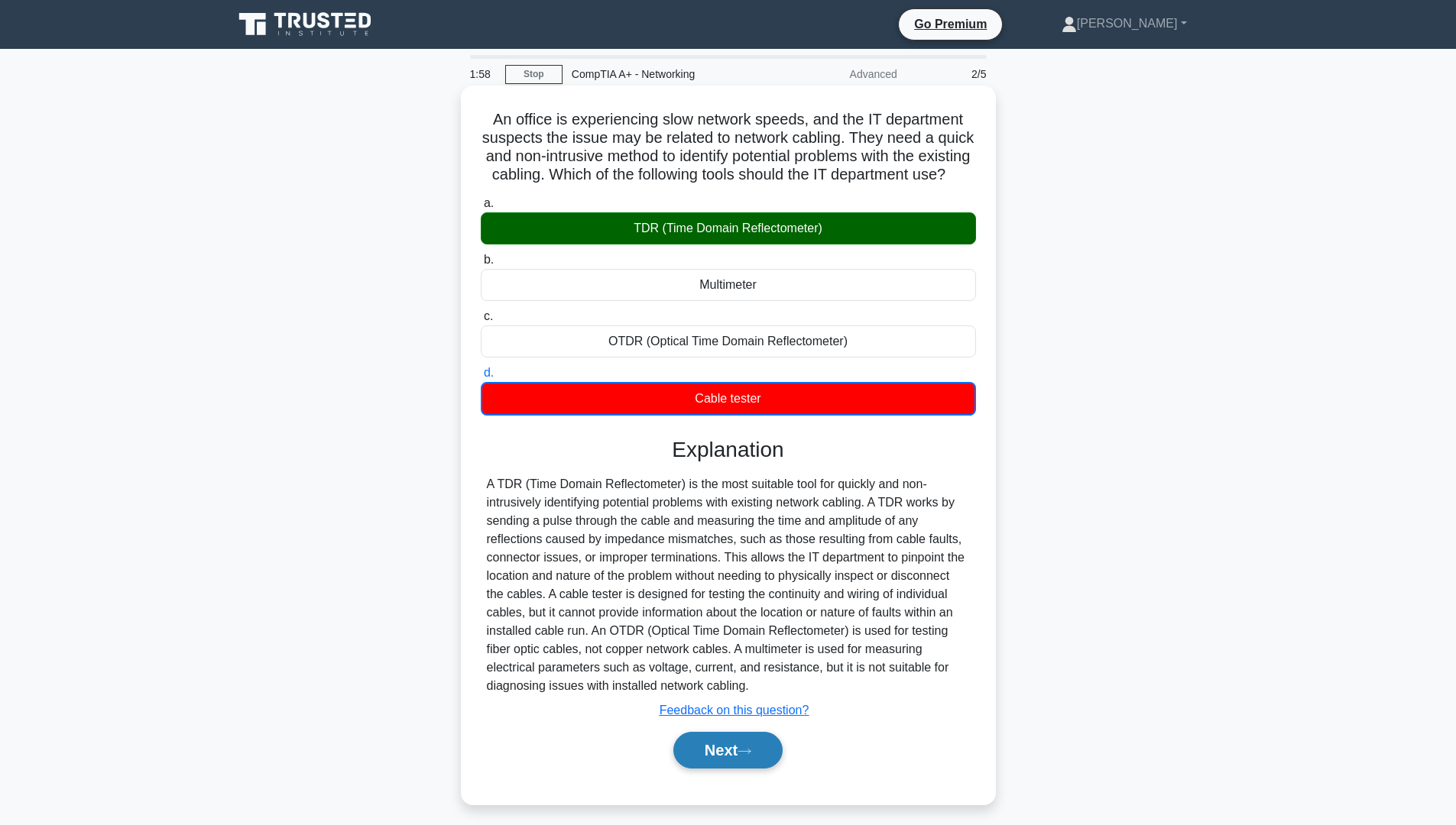
click at [752, 766] on button "Next" at bounding box center [728, 750] width 110 height 37
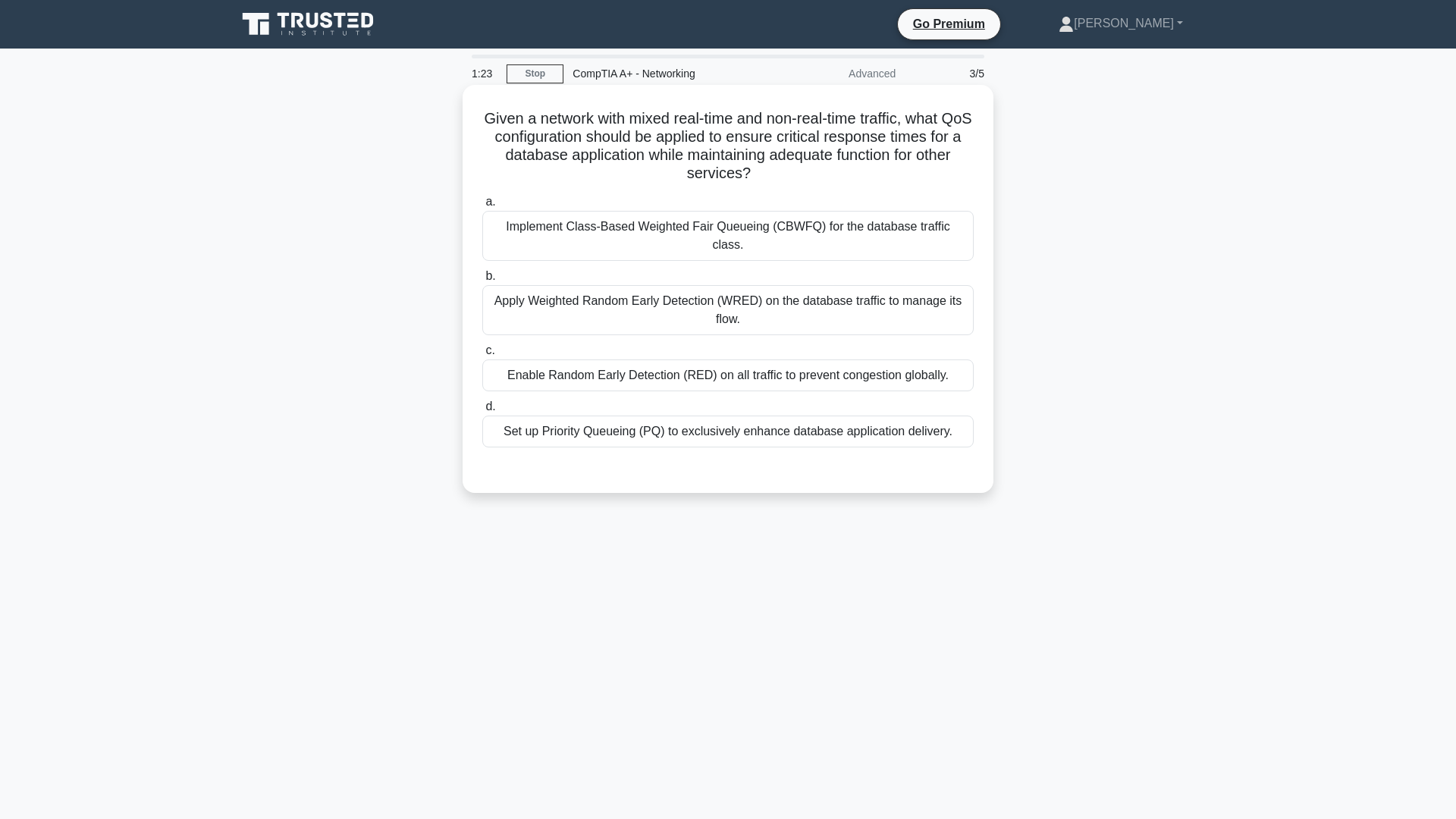
click at [799, 225] on div "Implement Class-Based Weighted Fair Queueing (CBWFQ) for the database traffic c…" at bounding box center [728, 236] width 492 height 50
click at [482, 207] on input "a. Implement Class-Based Weighted Fair Queueing (CBWFQ) for the database traffi…" at bounding box center [482, 202] width 0 height 10
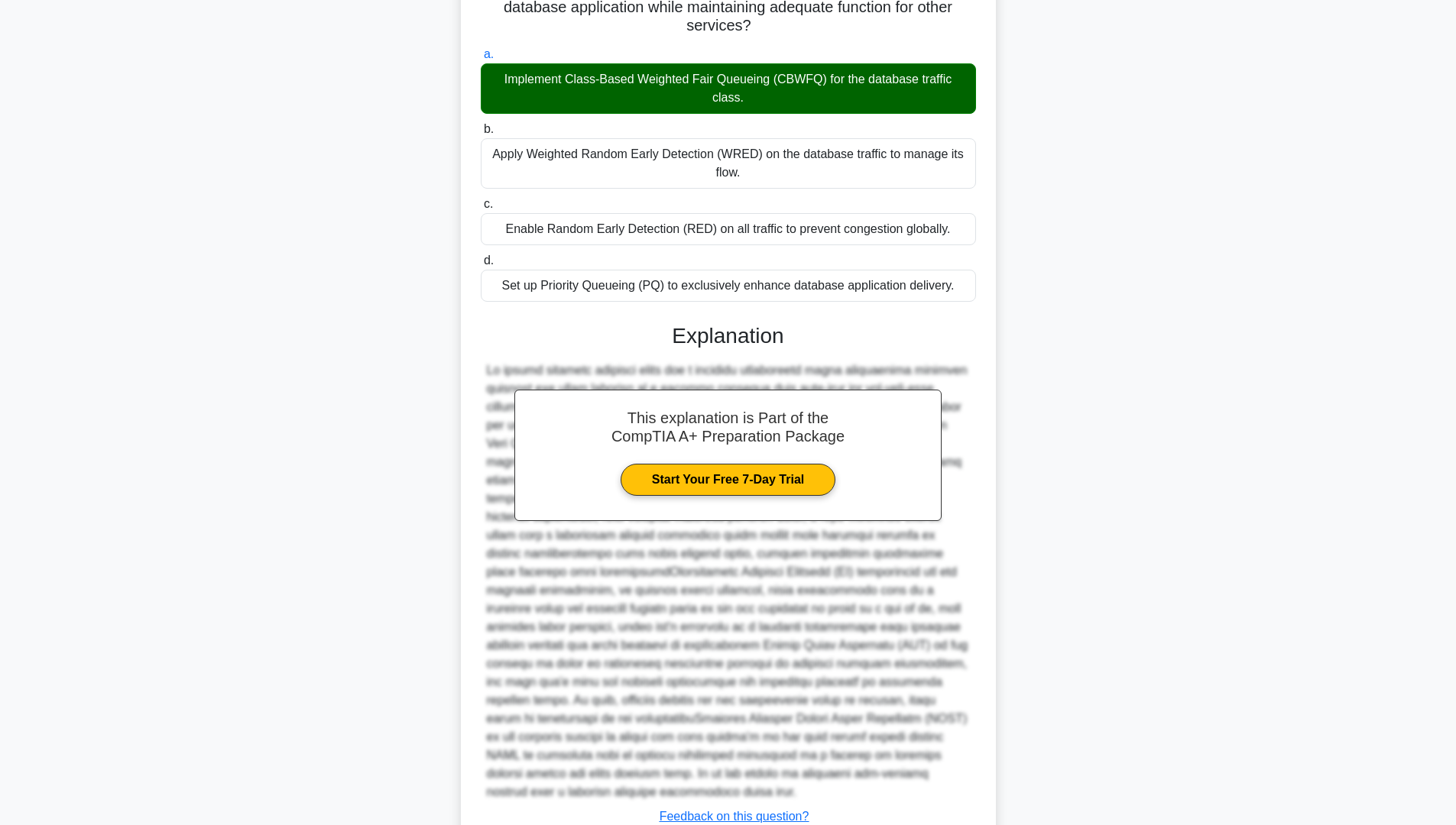
scroll to position [229, 0]
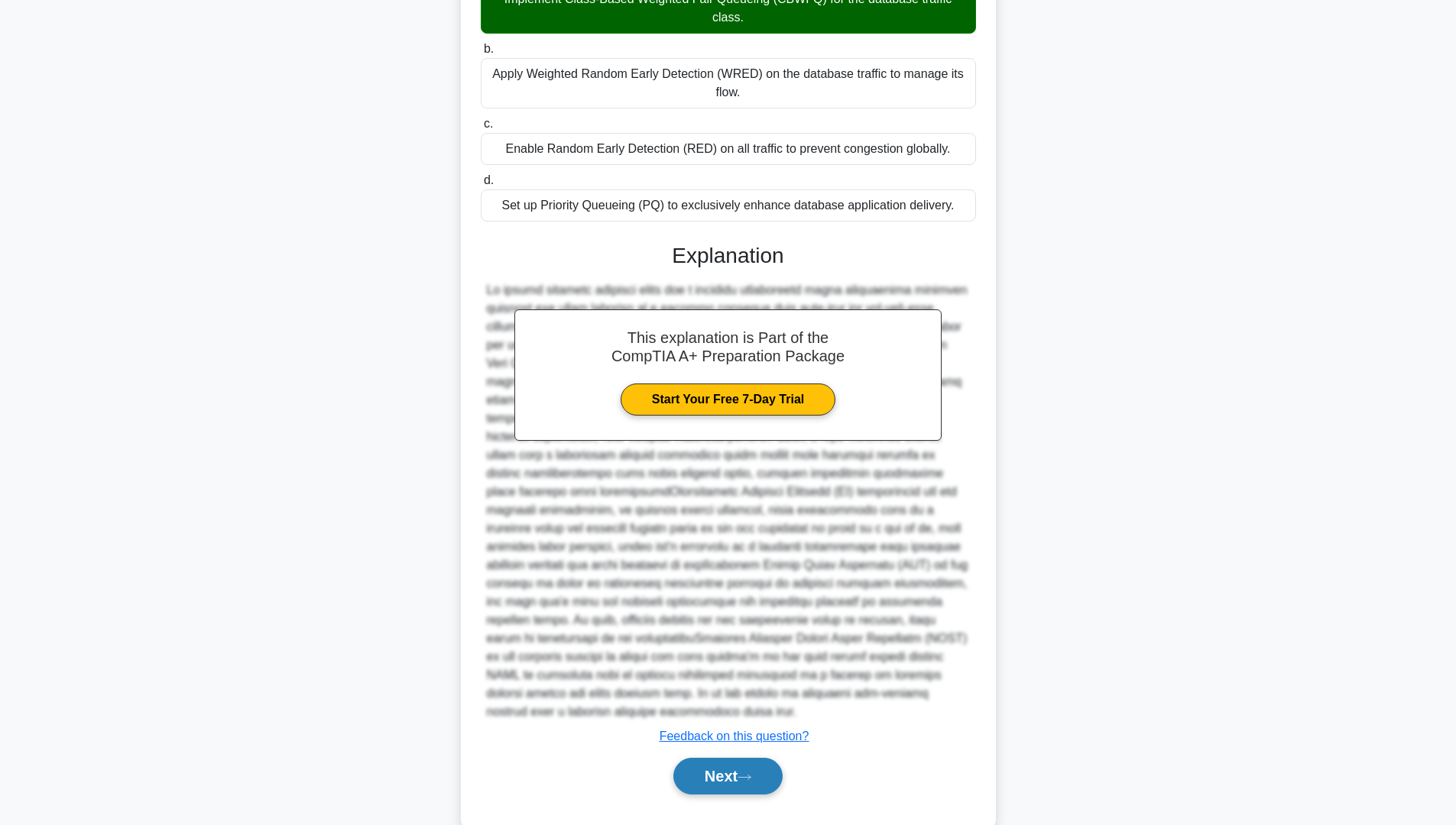
click at [773, 758] on button "Next" at bounding box center [728, 776] width 110 height 37
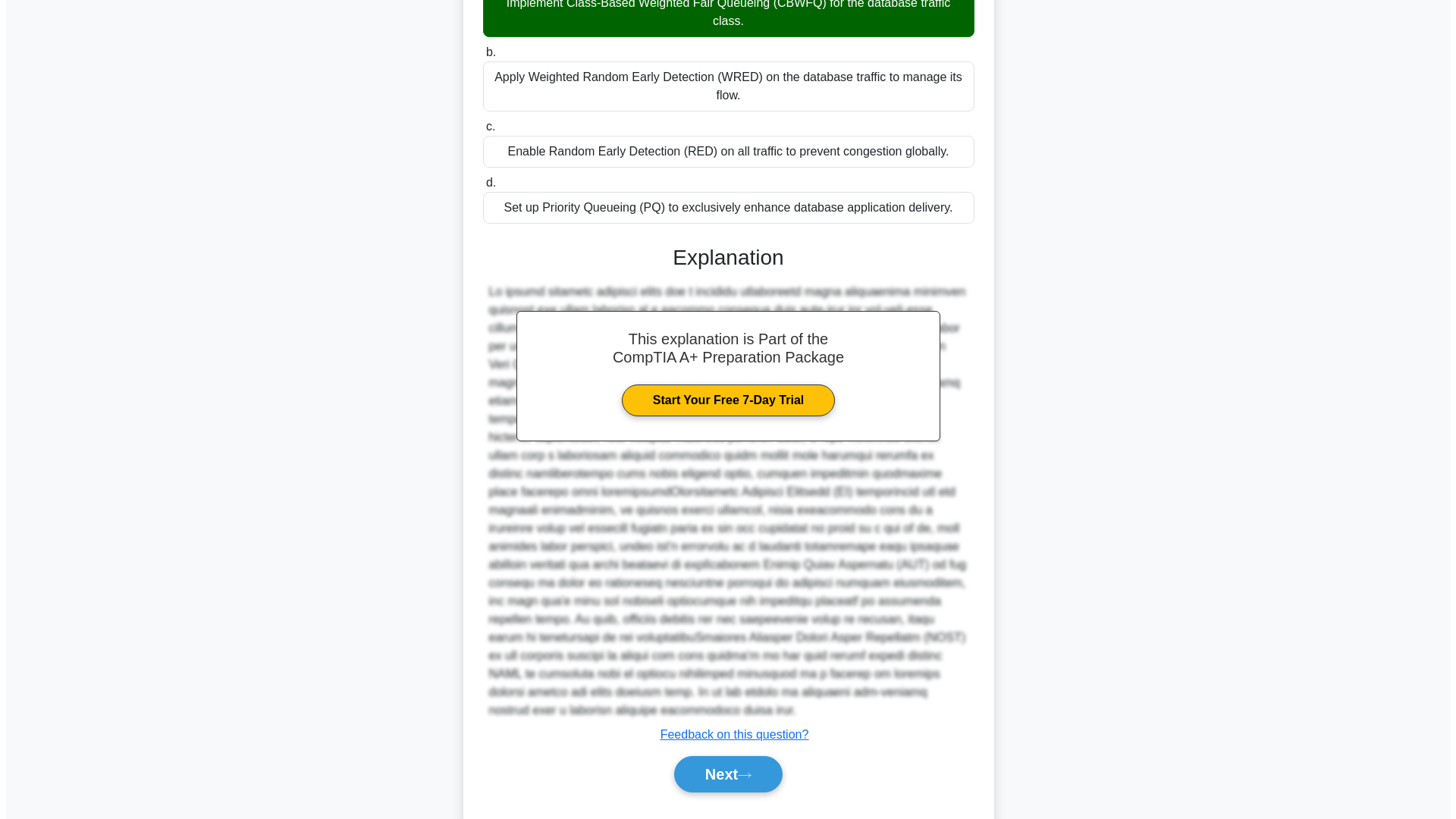
scroll to position [0, 0]
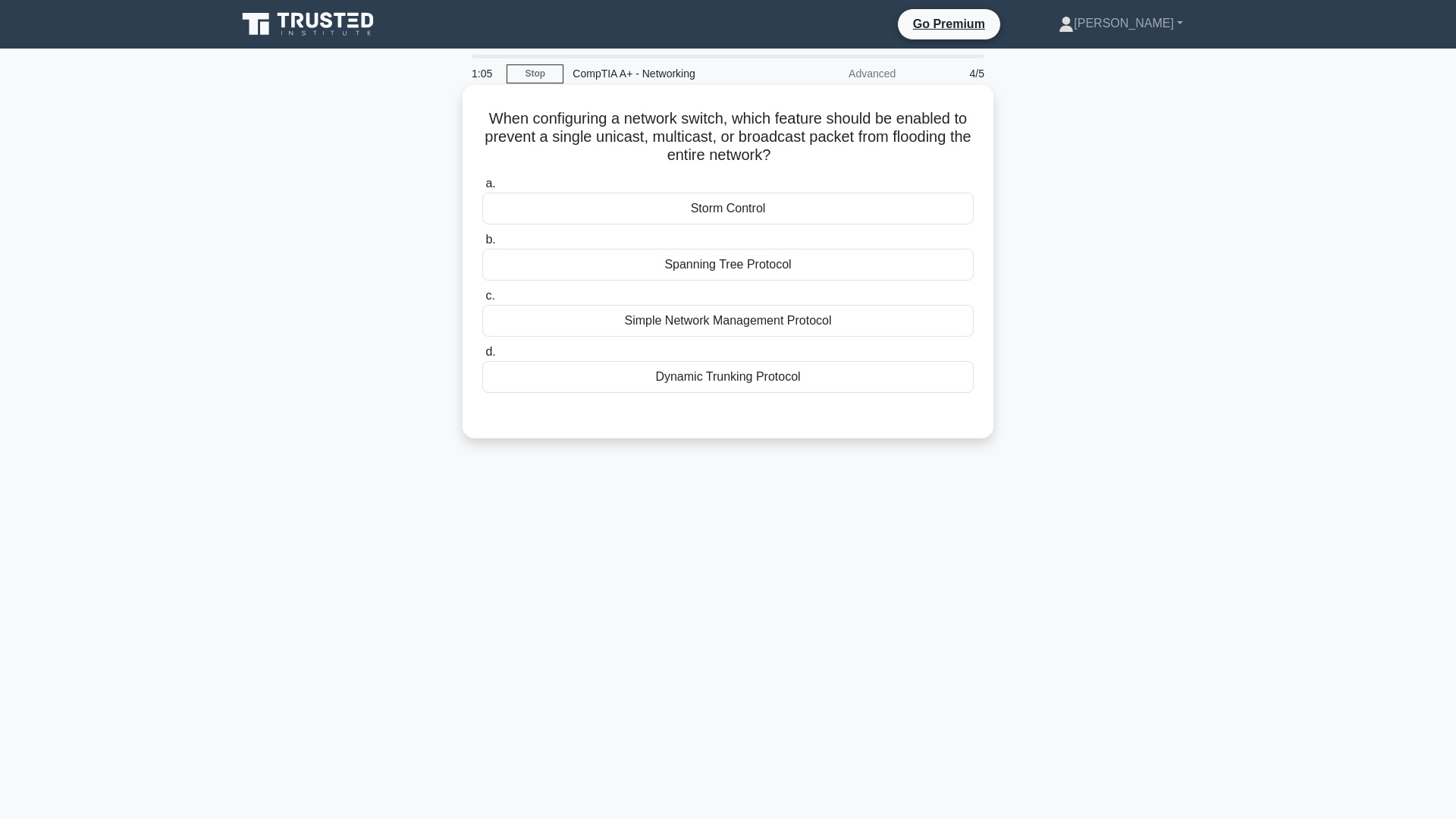
click at [718, 211] on div "Storm Control" at bounding box center [728, 208] width 492 height 32
click at [482, 189] on input "a. Storm Control" at bounding box center [482, 184] width 0 height 10
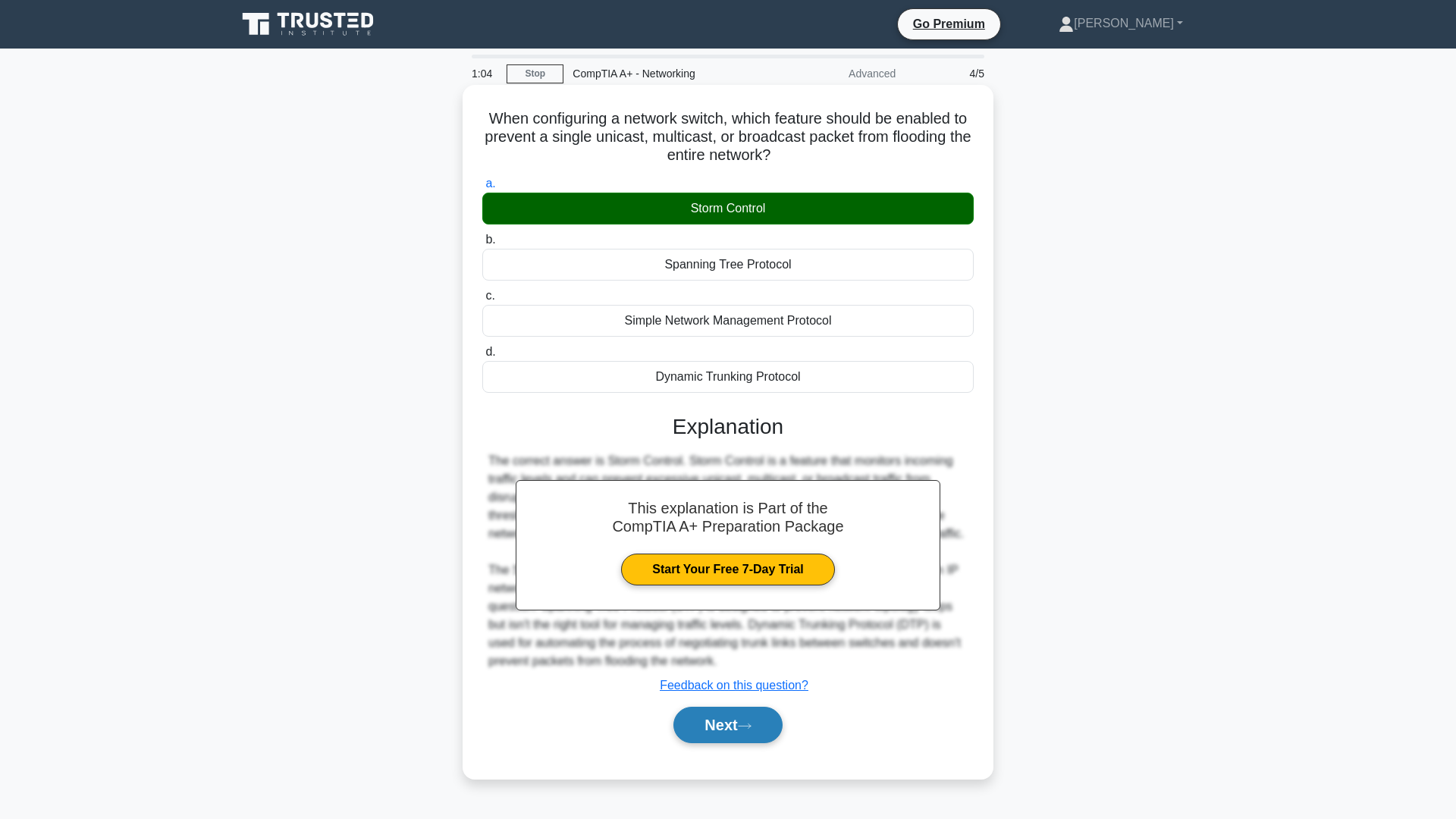
click at [752, 724] on icon at bounding box center [745, 726] width 14 height 9
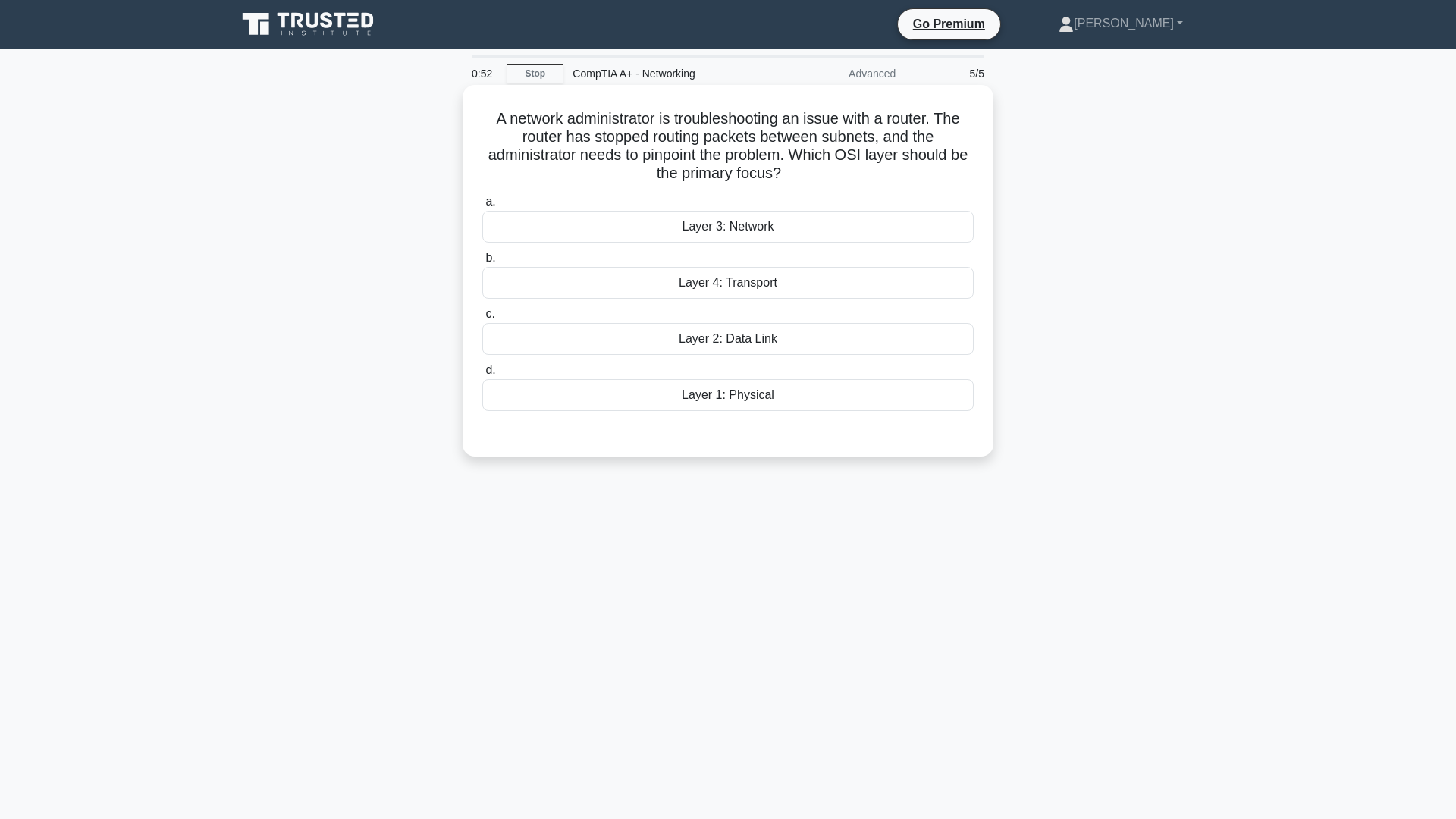
click at [731, 279] on div "Layer 4: Transport" at bounding box center [728, 283] width 492 height 32
click at [482, 263] on input "b. Layer 4: Transport" at bounding box center [482, 258] width 0 height 10
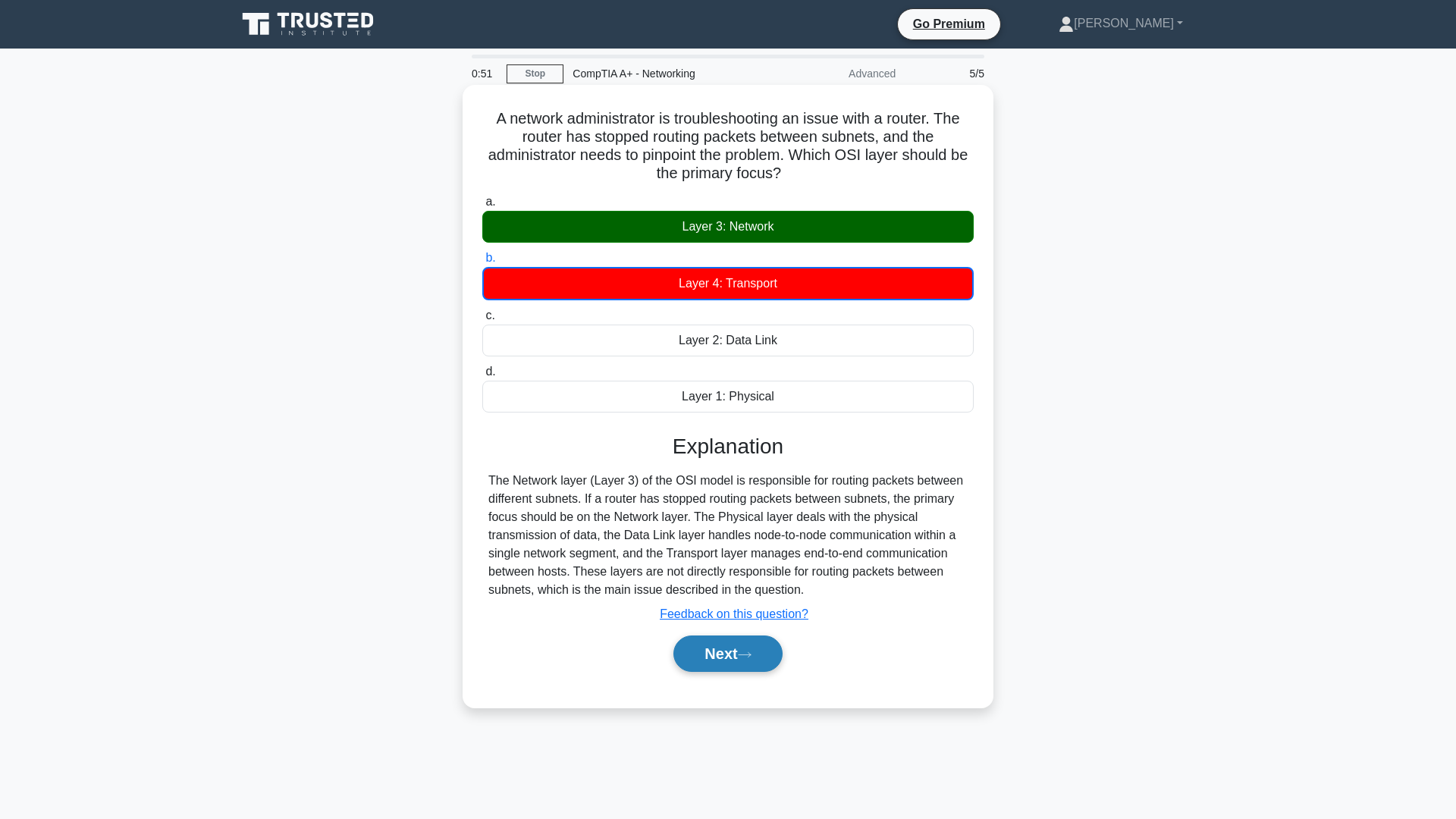
drag, startPoint x: 724, startPoint y: 649, endPoint x: 735, endPoint y: 638, distance: 15.6
click at [727, 646] on button "Next" at bounding box center [728, 654] width 109 height 36
click at [749, 654] on icon at bounding box center [745, 654] width 14 height 9
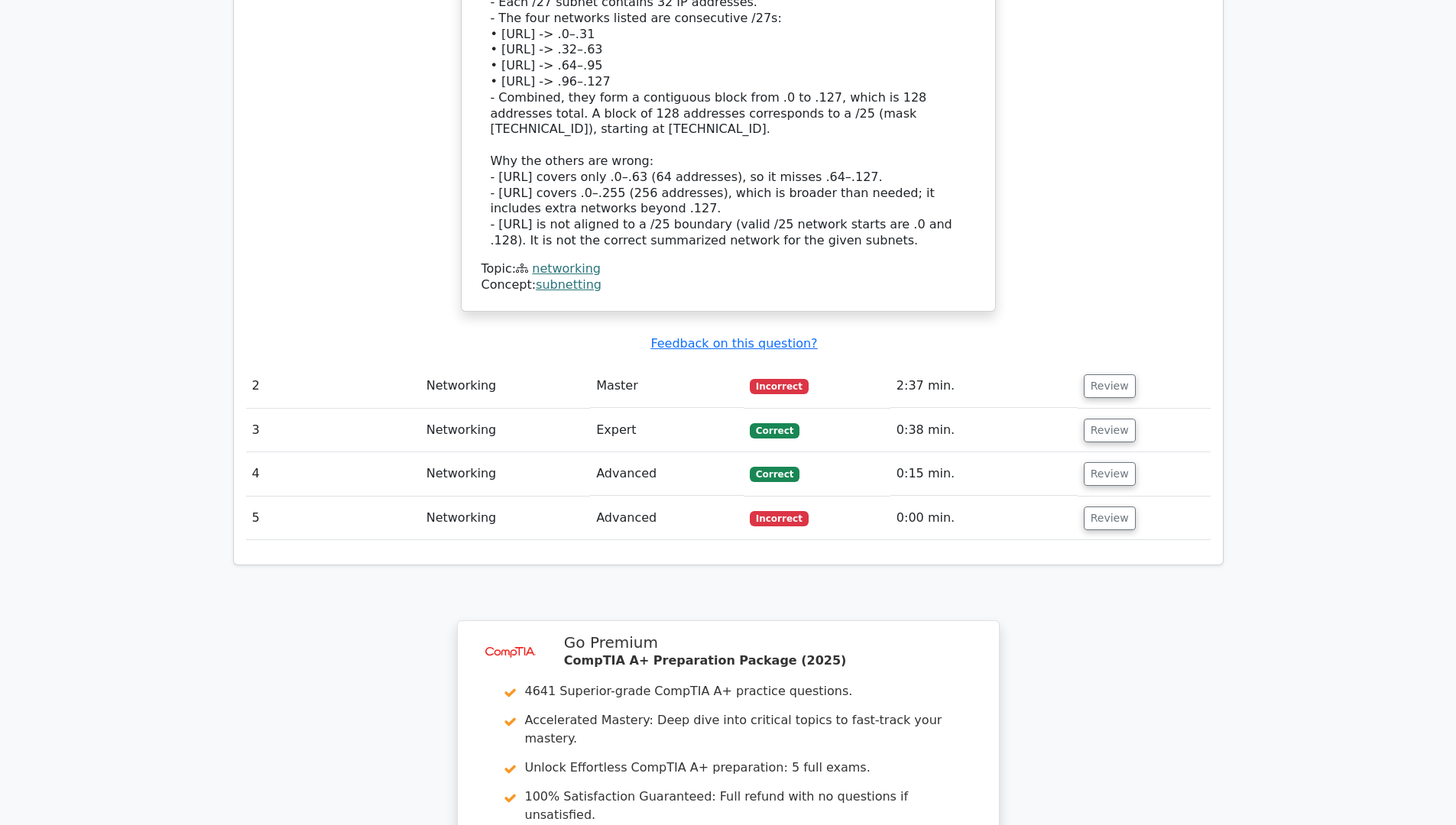
scroll to position [1987, 0]
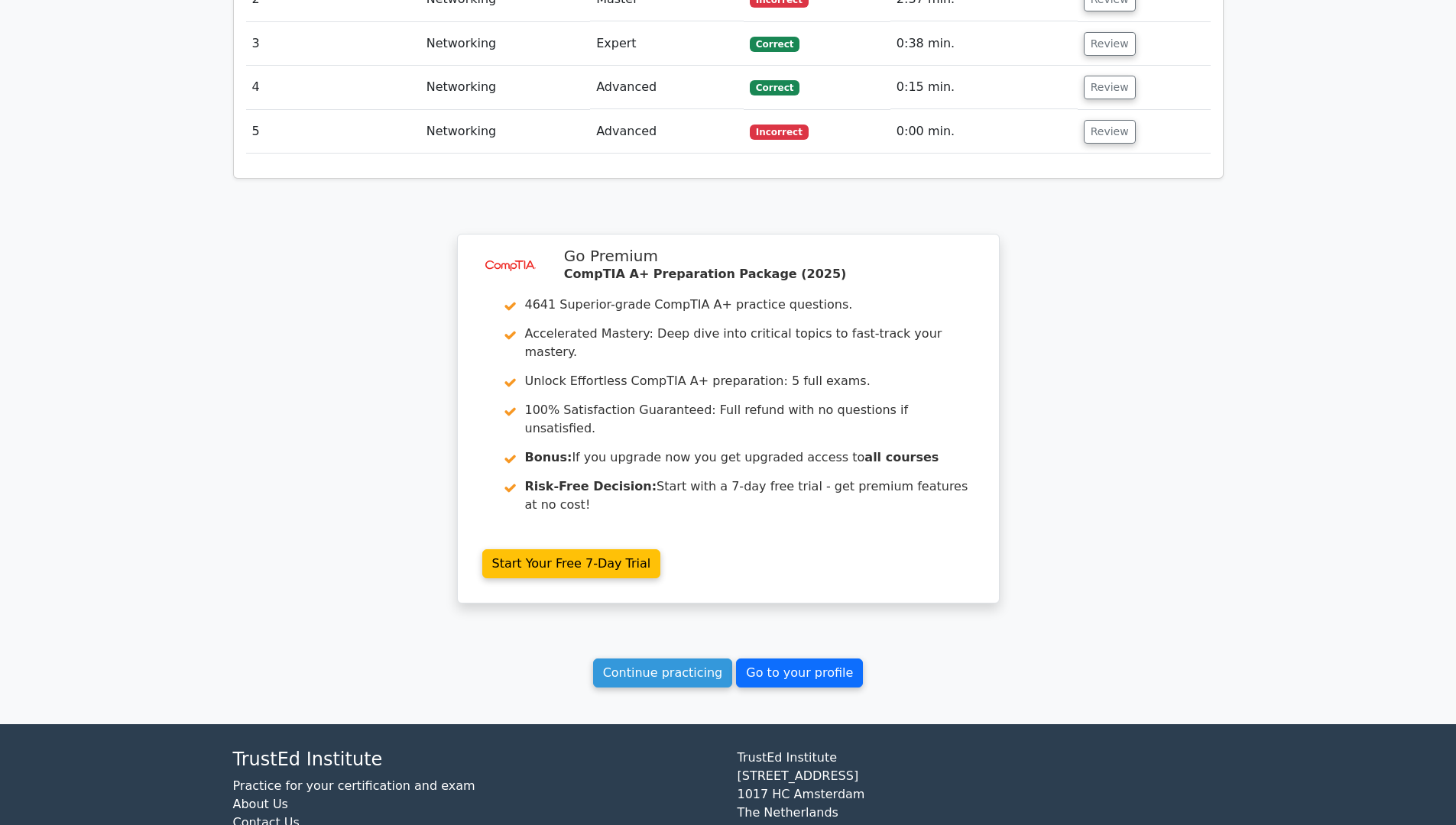
click at [807, 658] on link "Go to your profile" at bounding box center [800, 673] width 127 height 29
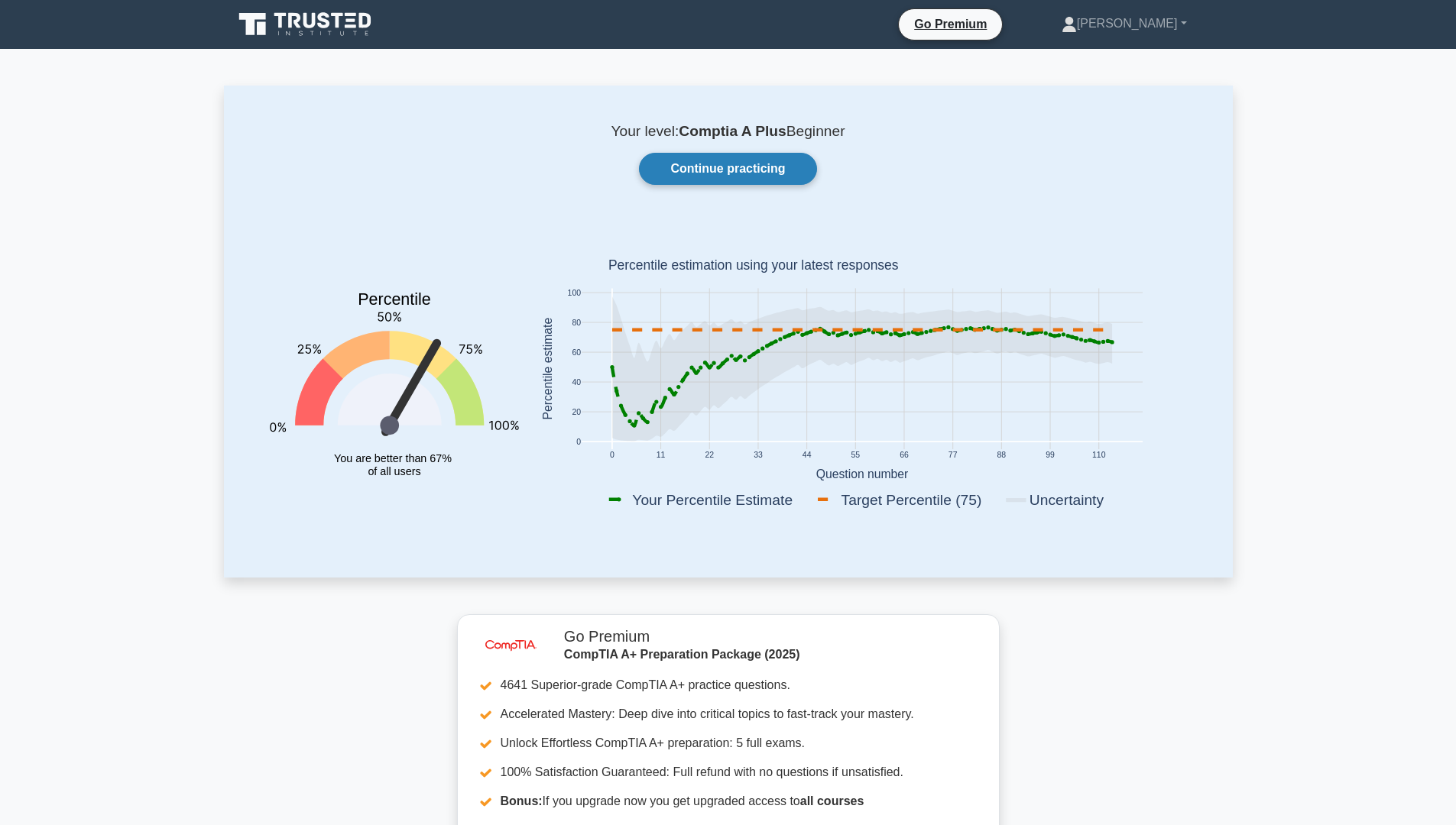
click at [734, 179] on link "Continue practicing" at bounding box center [728, 168] width 178 height 32
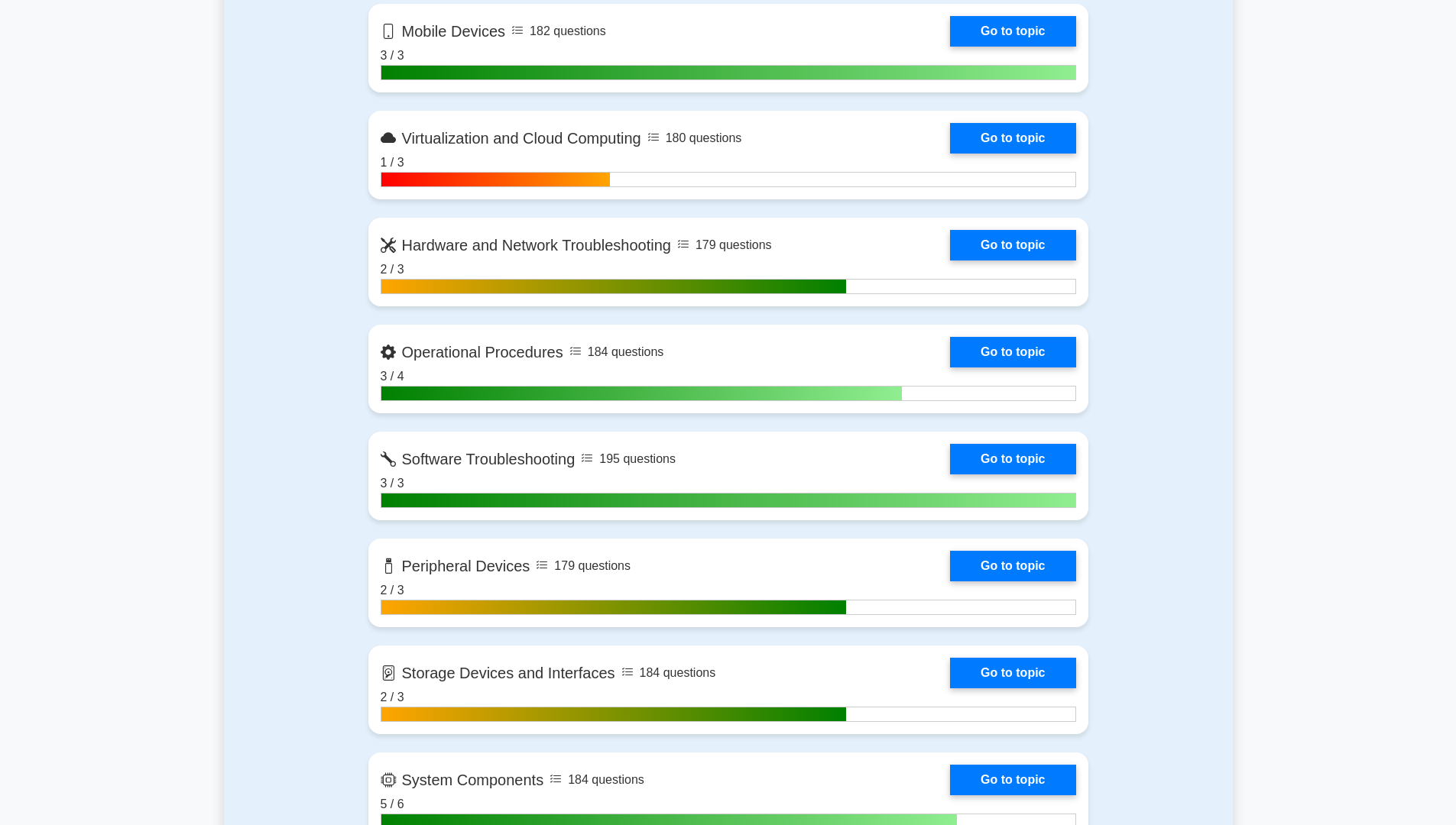
scroll to position [1600, 0]
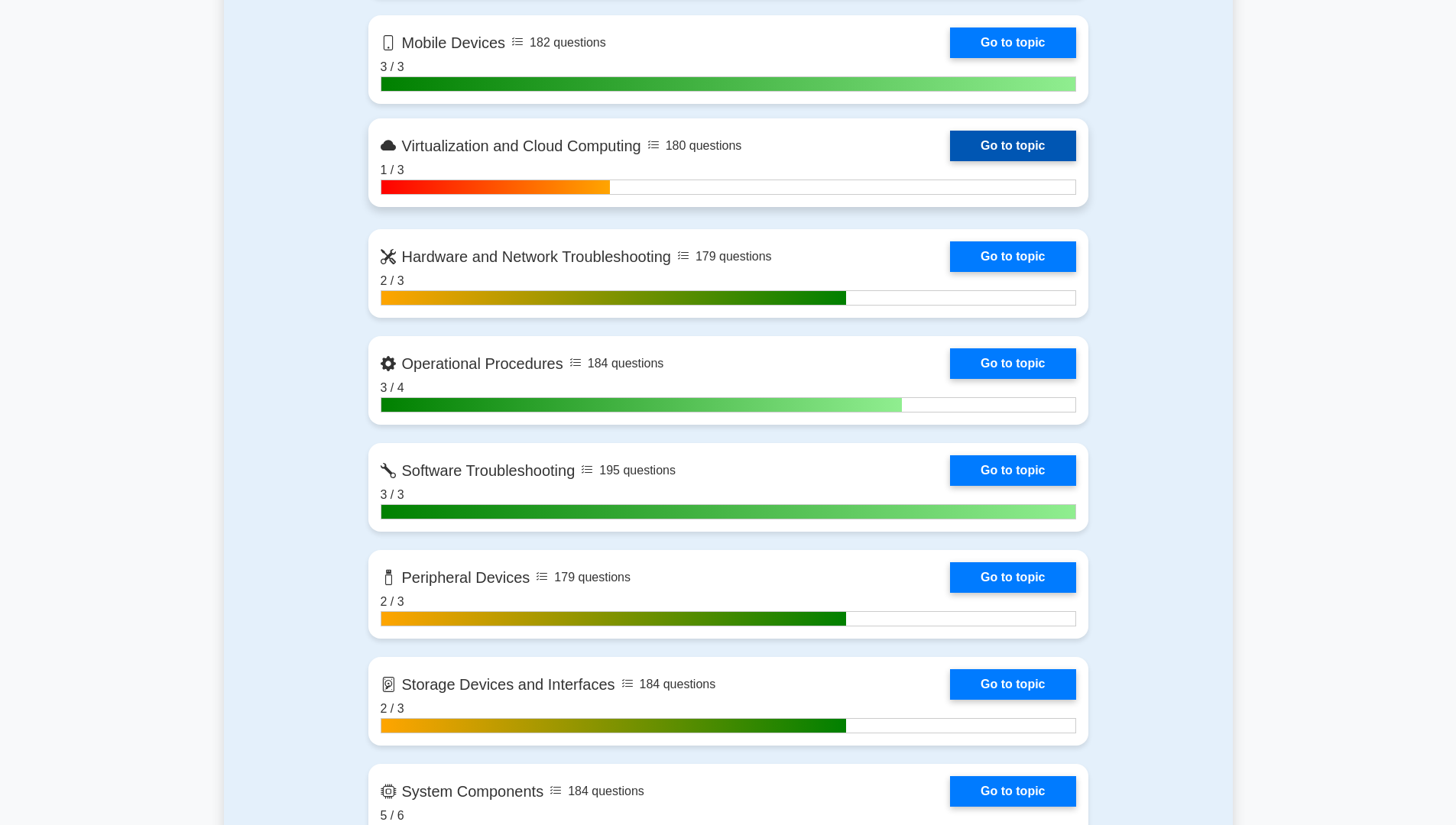
click at [1009, 152] on link "Go to topic" at bounding box center [1012, 145] width 125 height 30
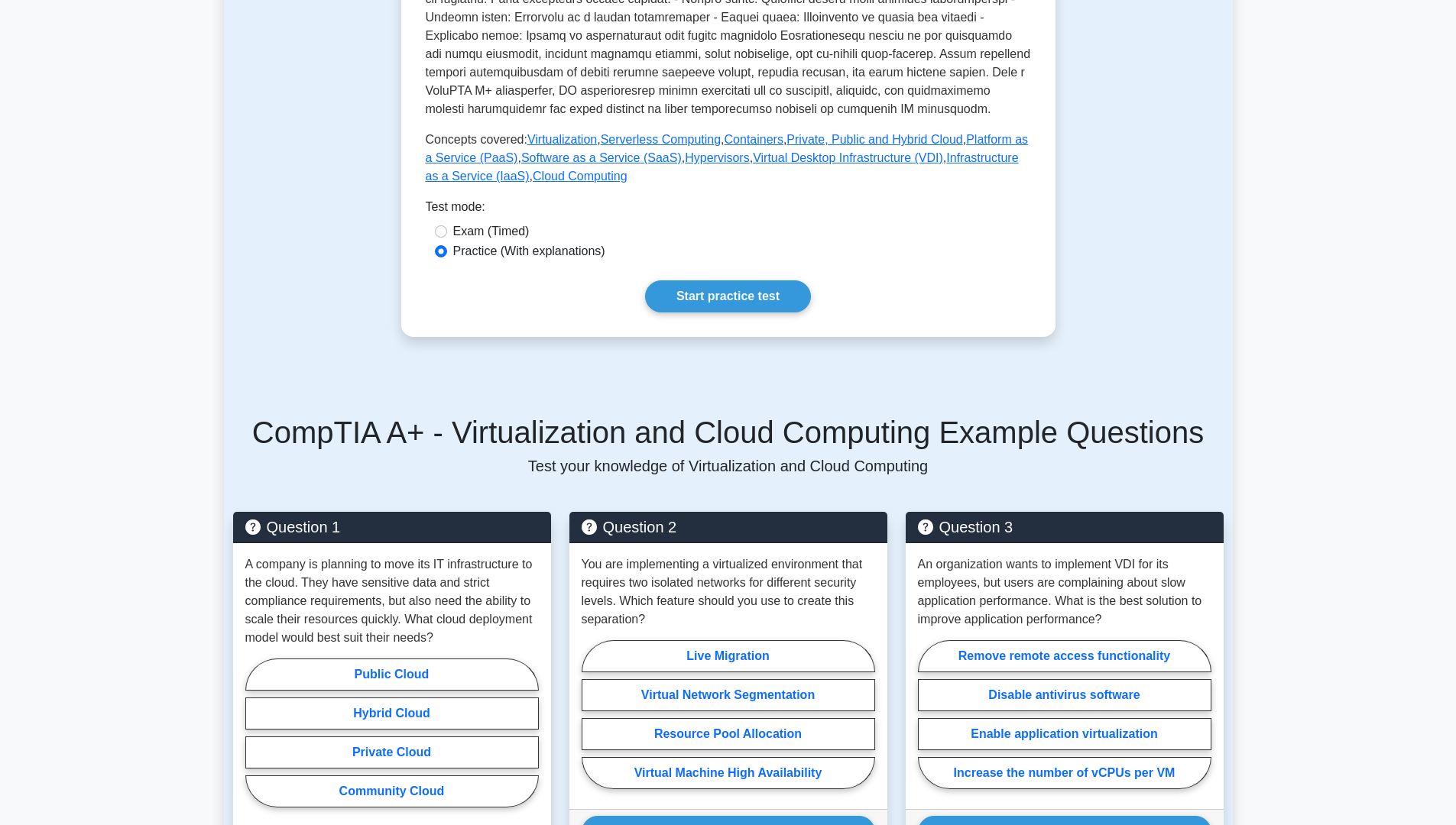
scroll to position [535, 0]
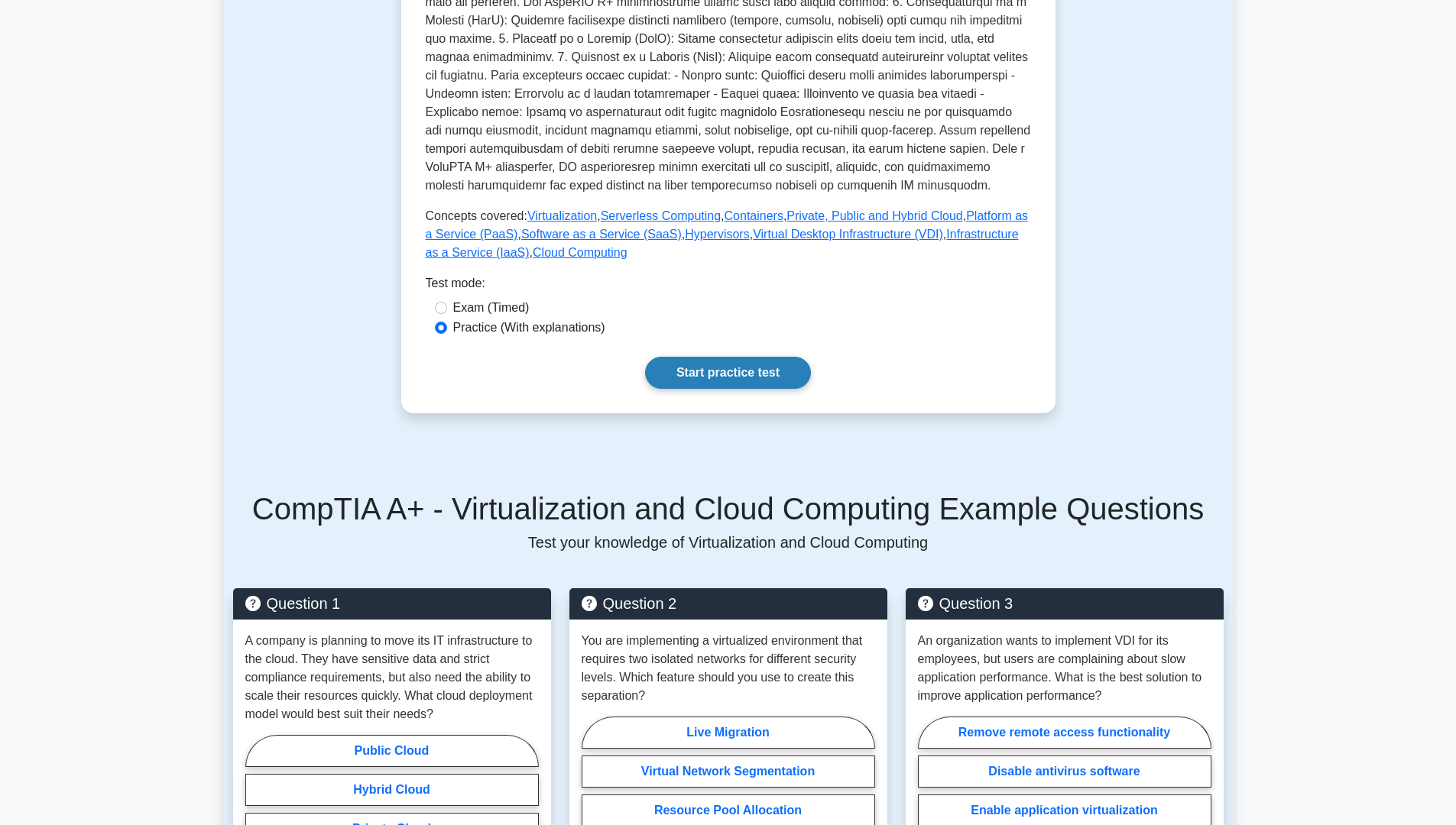
click at [724, 357] on link "Start practice test" at bounding box center [728, 372] width 166 height 32
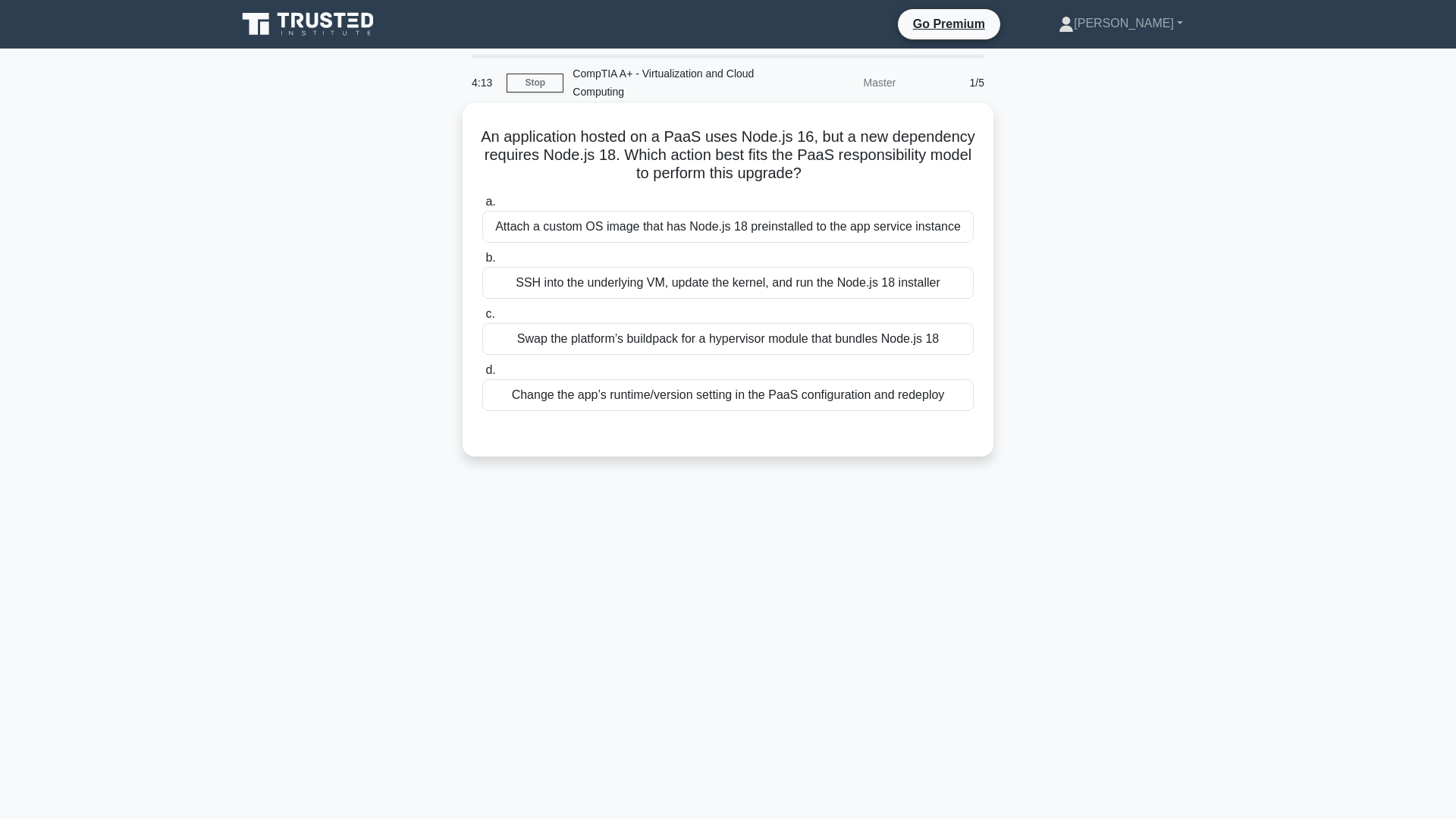
click at [798, 240] on div "Attach a custom OS image that has Node.js 18 preinstalled to the app service in…" at bounding box center [728, 227] width 492 height 32
click at [482, 207] on input "a. Attach a custom OS image that has Node.js 18 preinstalled to the app service…" at bounding box center [482, 202] width 0 height 10
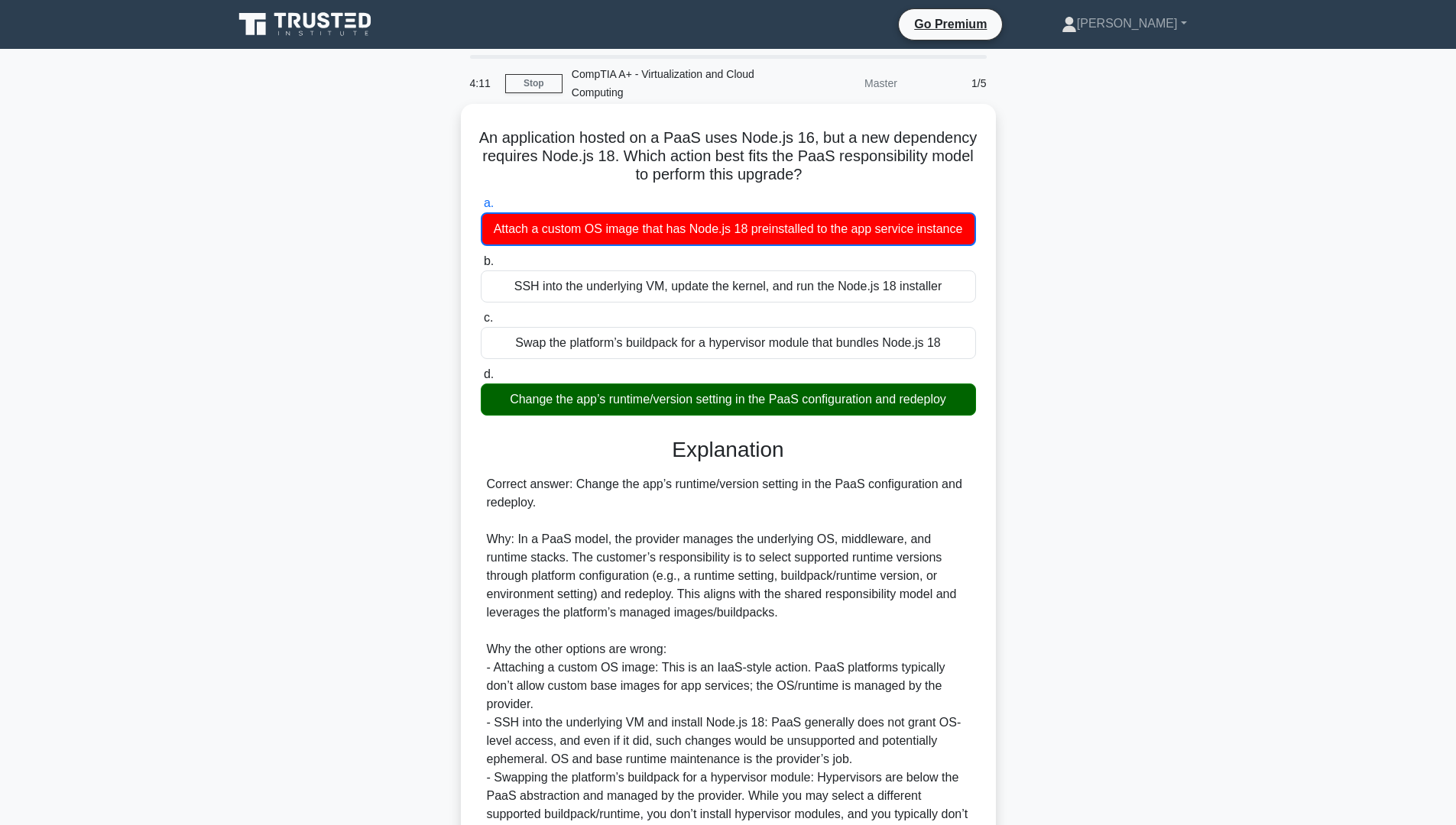
scroll to position [138, 0]
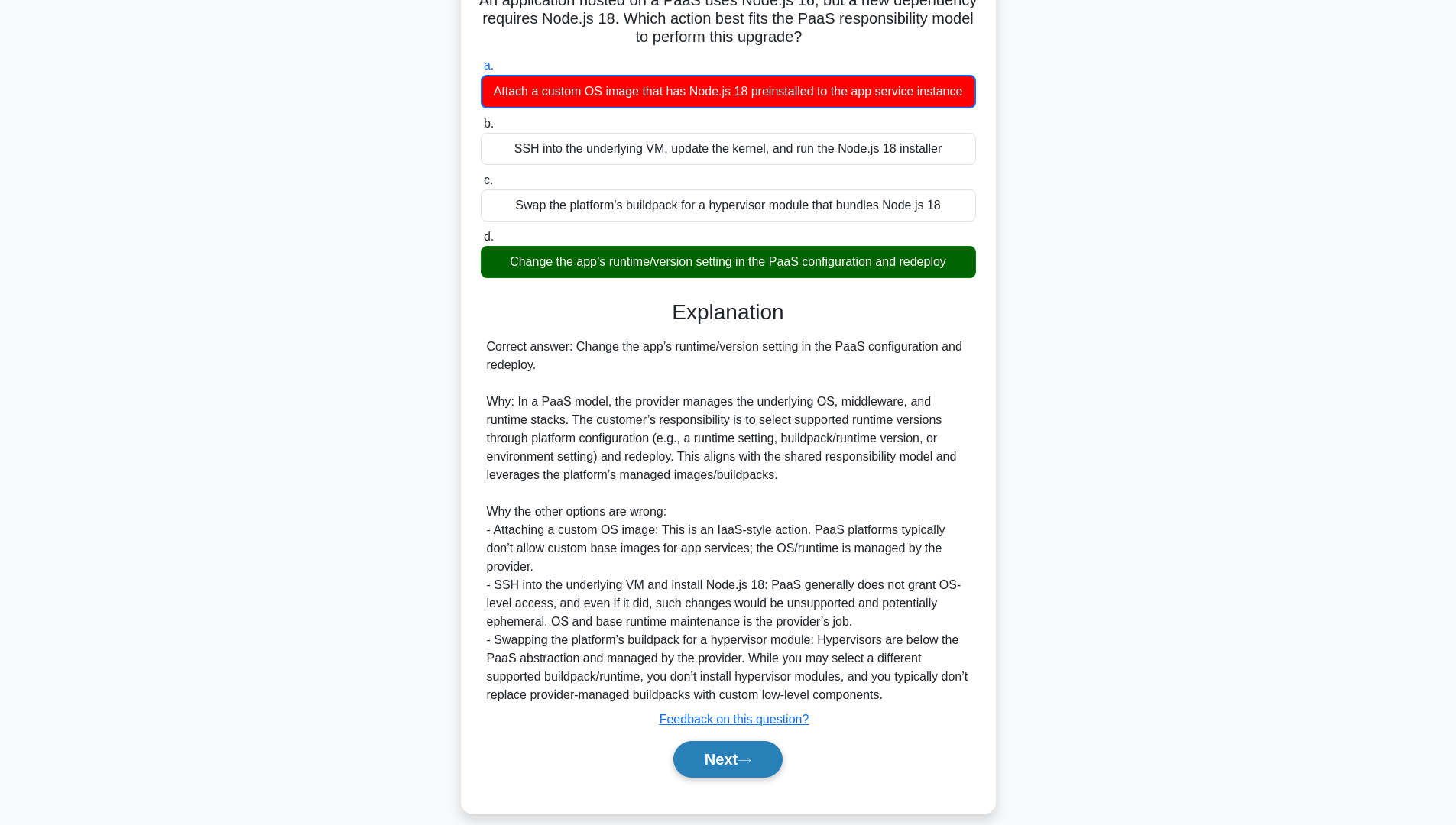
click at [722, 741] on button "Next" at bounding box center [728, 759] width 110 height 37
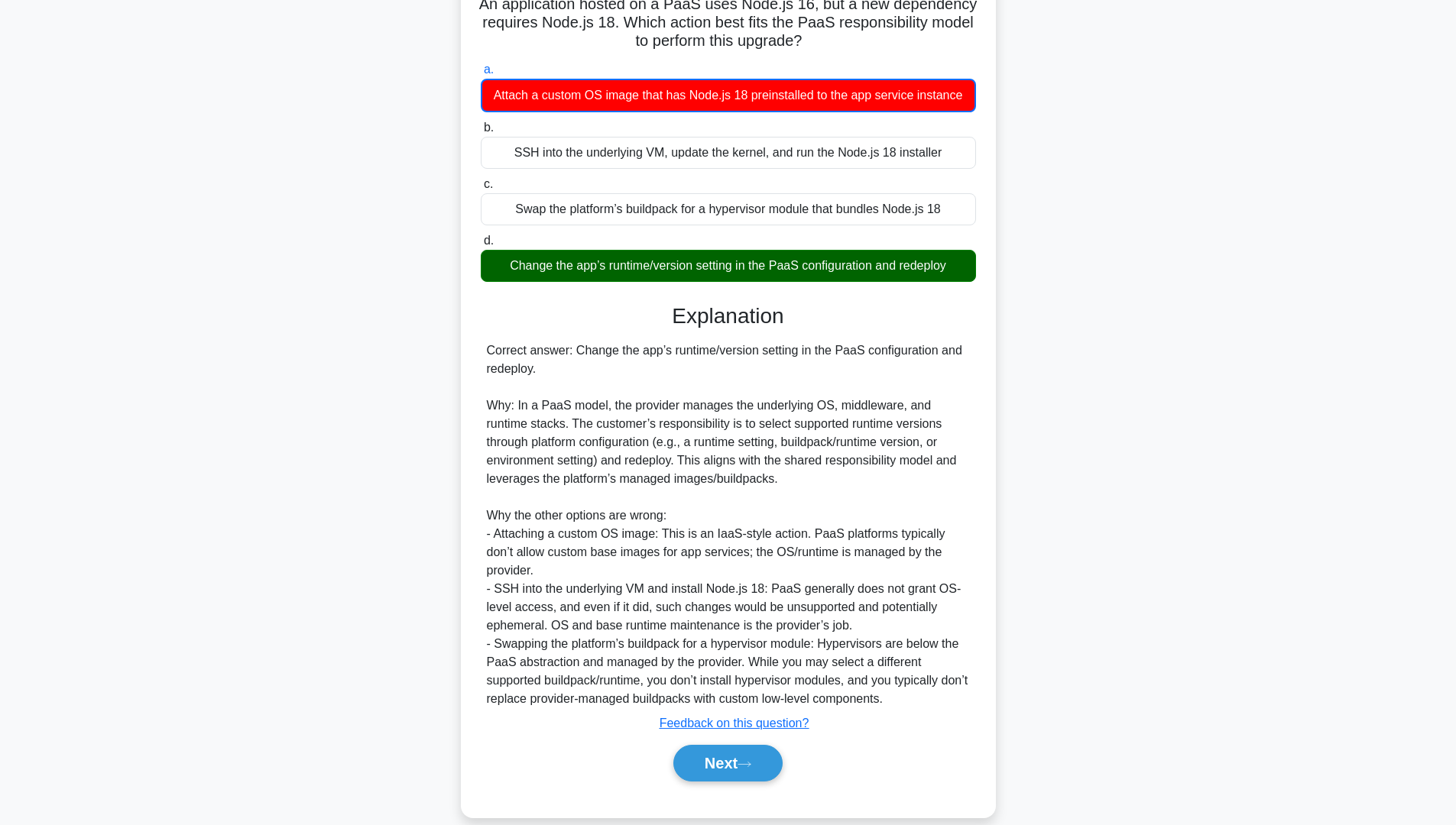
scroll to position [0, 0]
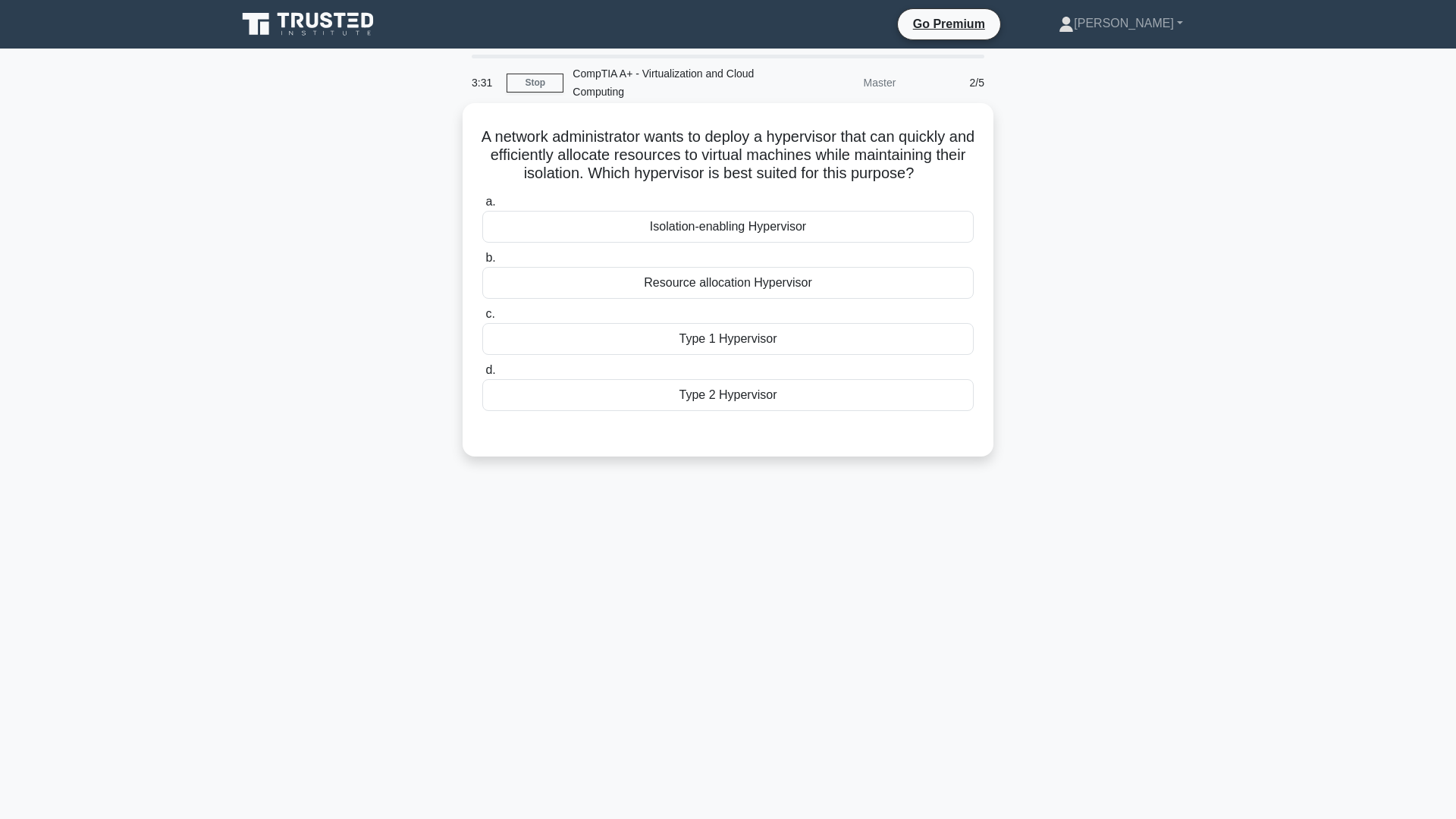
click at [759, 223] on div "Isolation-enabling Hypervisor" at bounding box center [728, 227] width 492 height 32
click at [482, 207] on input "a. Isolation-enabling Hypervisor" at bounding box center [482, 202] width 0 height 10
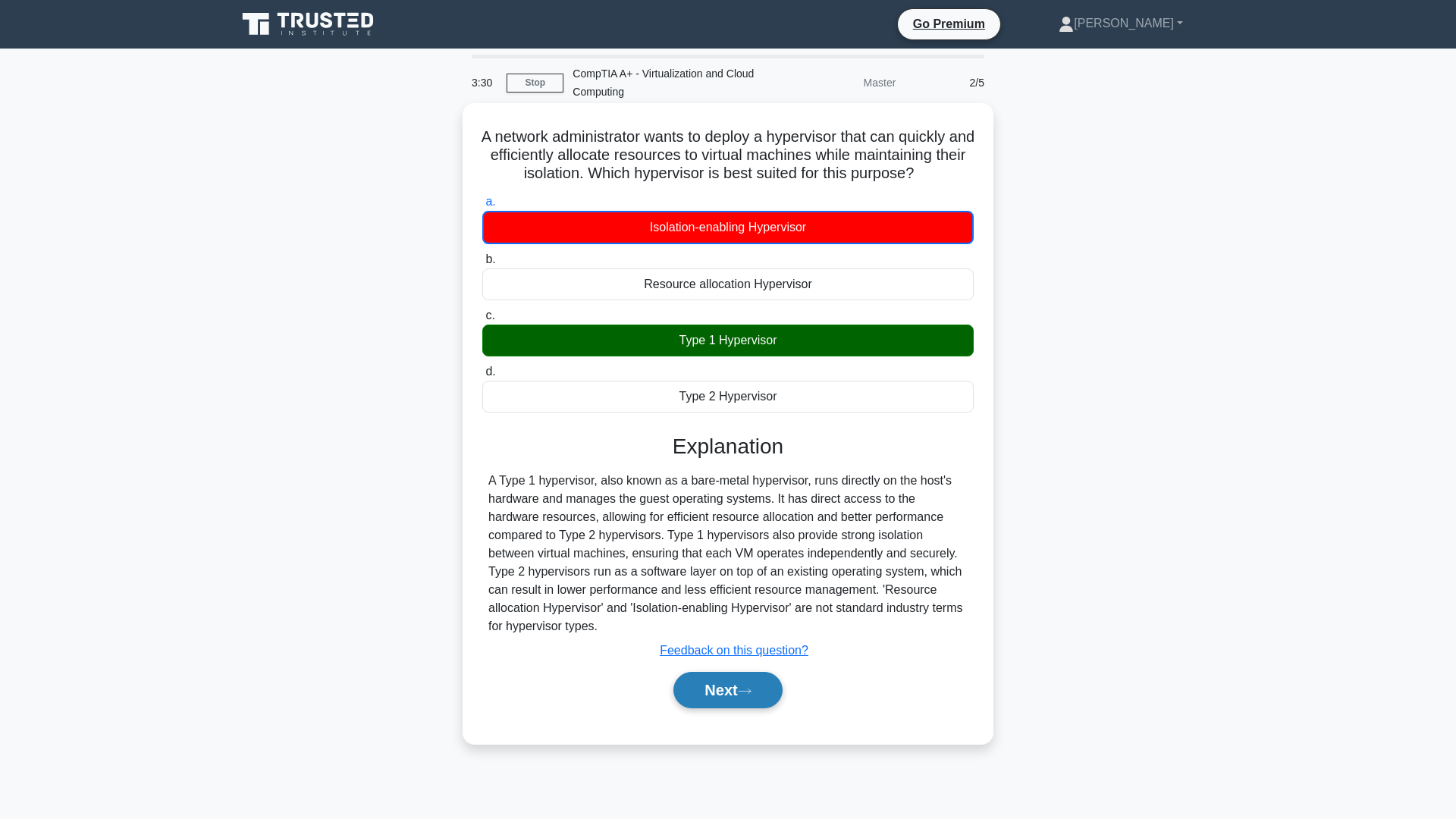
click at [724, 688] on button "Next" at bounding box center [728, 689] width 109 height 36
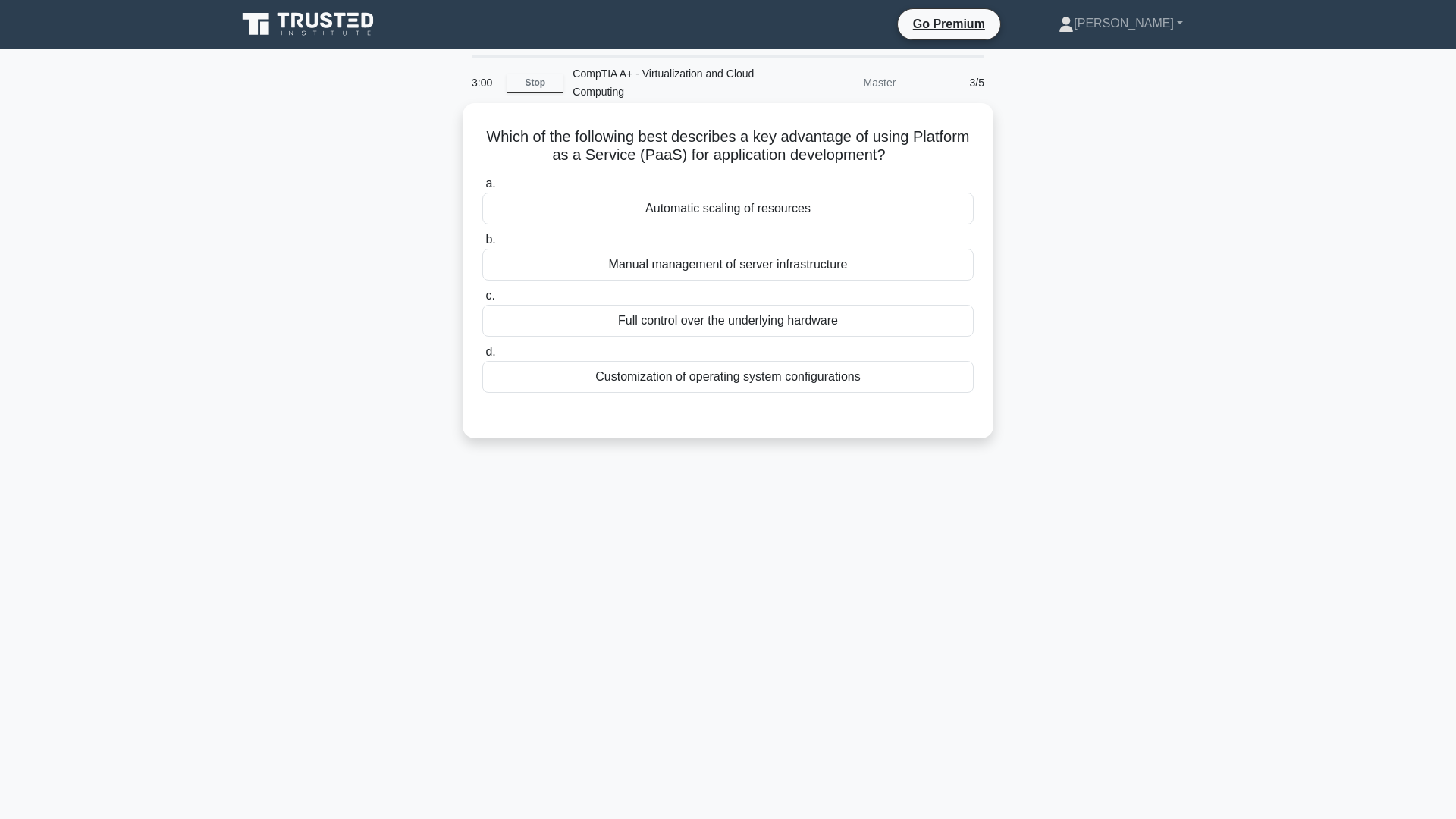
click at [841, 384] on div "Customization of operating system configurations" at bounding box center [728, 377] width 492 height 32
click at [482, 357] on input "d. Customization of operating system configurations" at bounding box center [482, 352] width 0 height 10
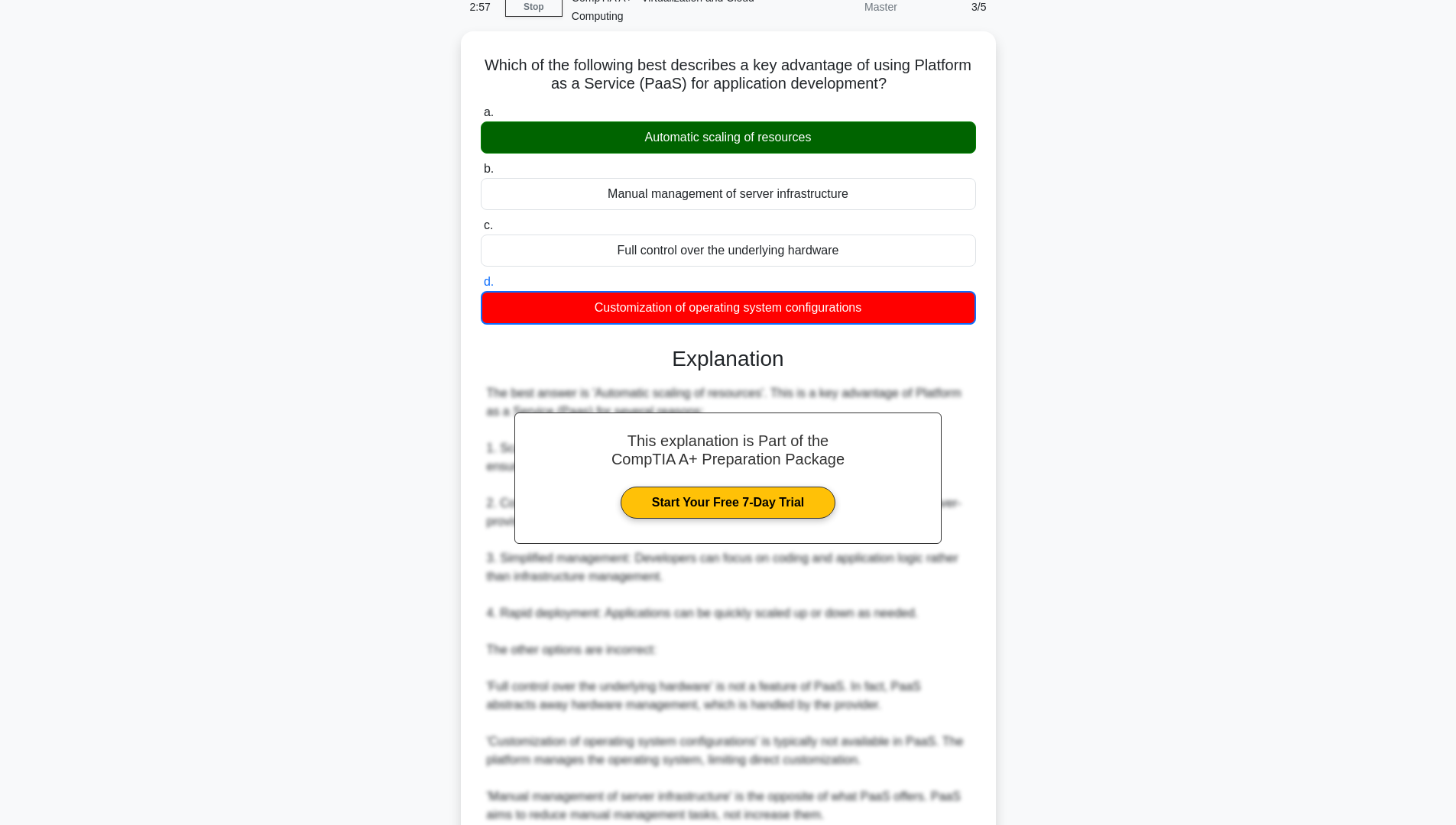
scroll to position [229, 0]
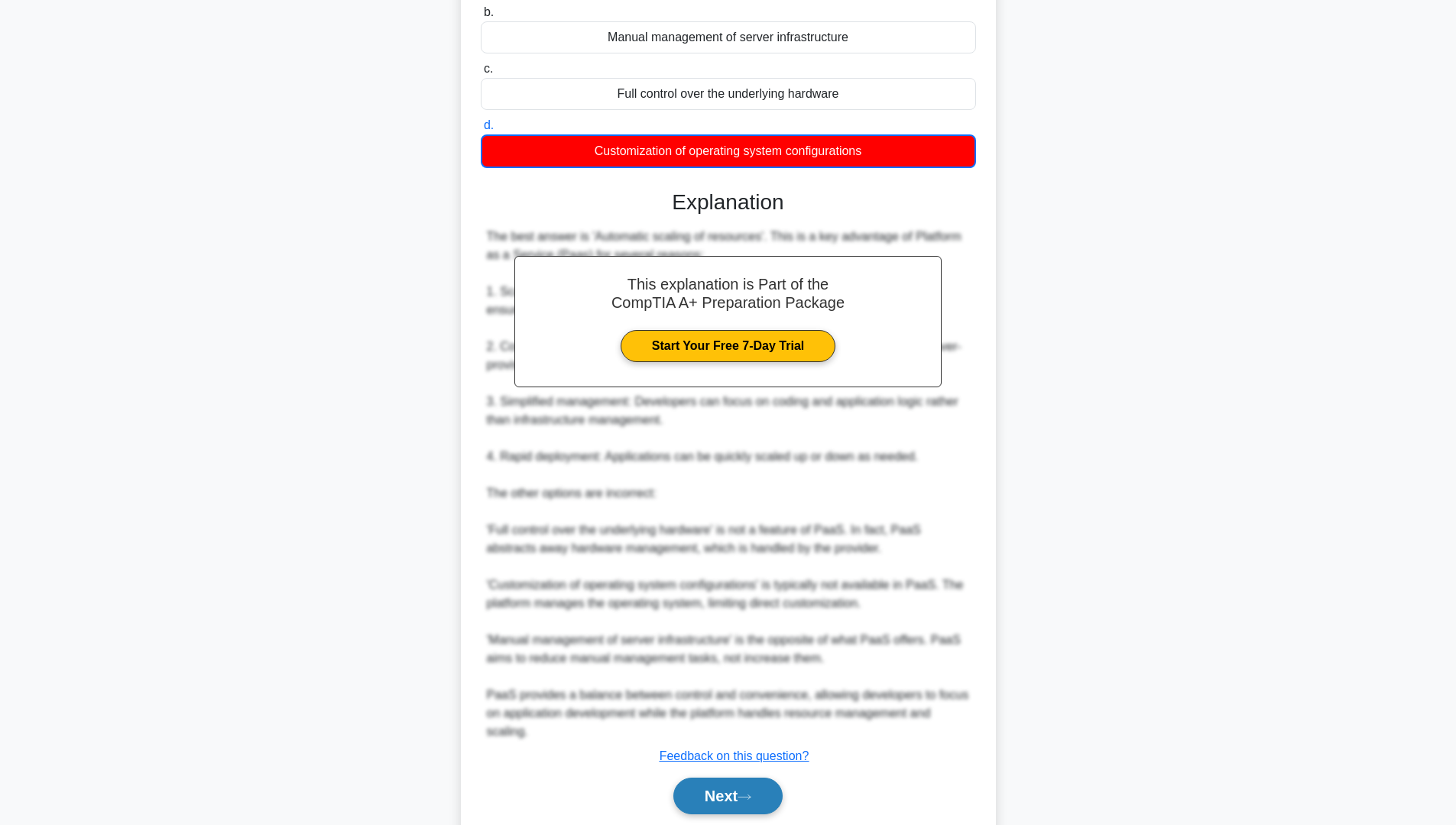
click at [750, 780] on button "Next" at bounding box center [728, 795] width 110 height 37
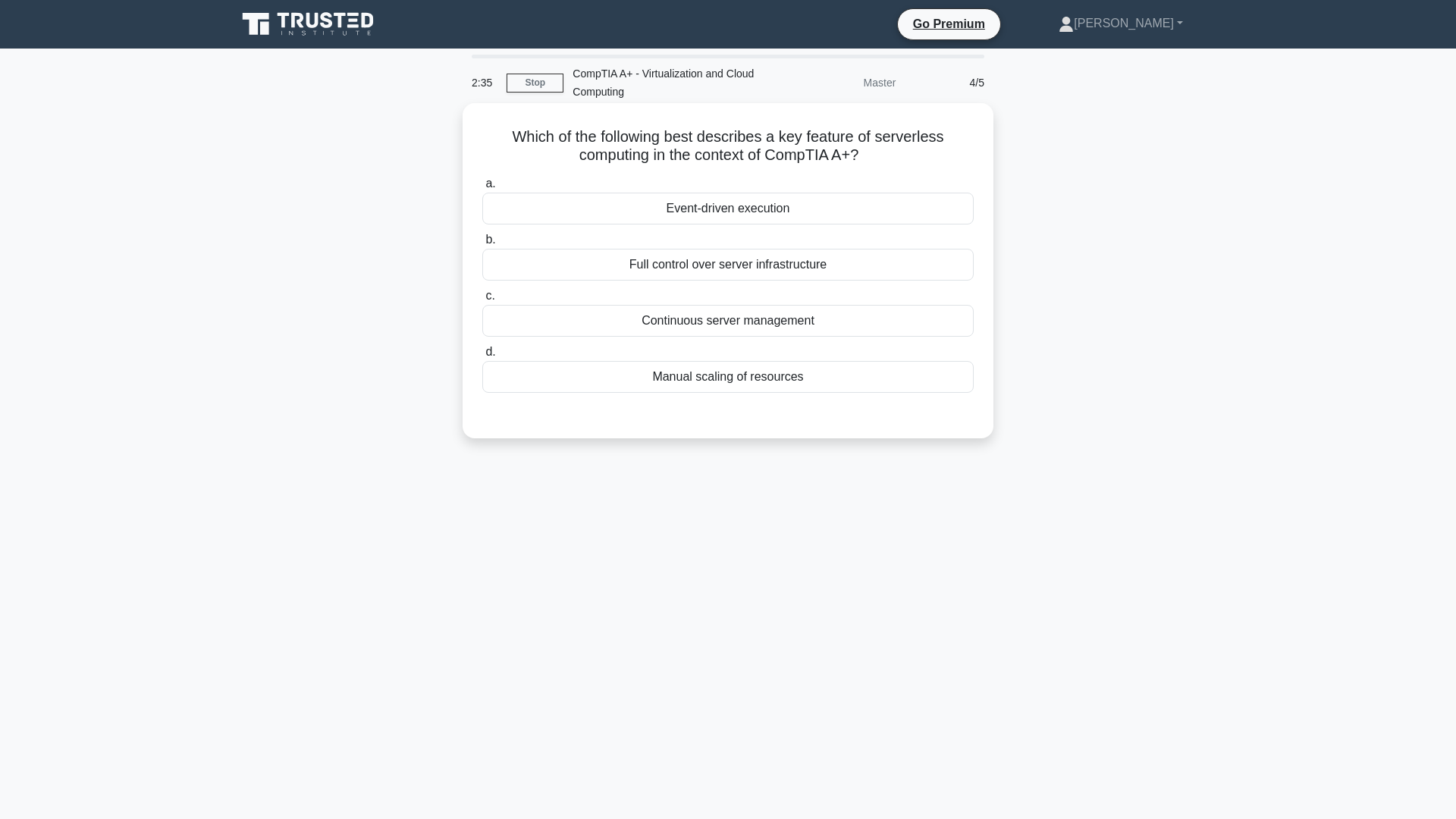
click at [739, 318] on div "Continuous server management" at bounding box center [728, 321] width 492 height 32
click at [482, 301] on input "c. Continuous server management" at bounding box center [482, 296] width 0 height 10
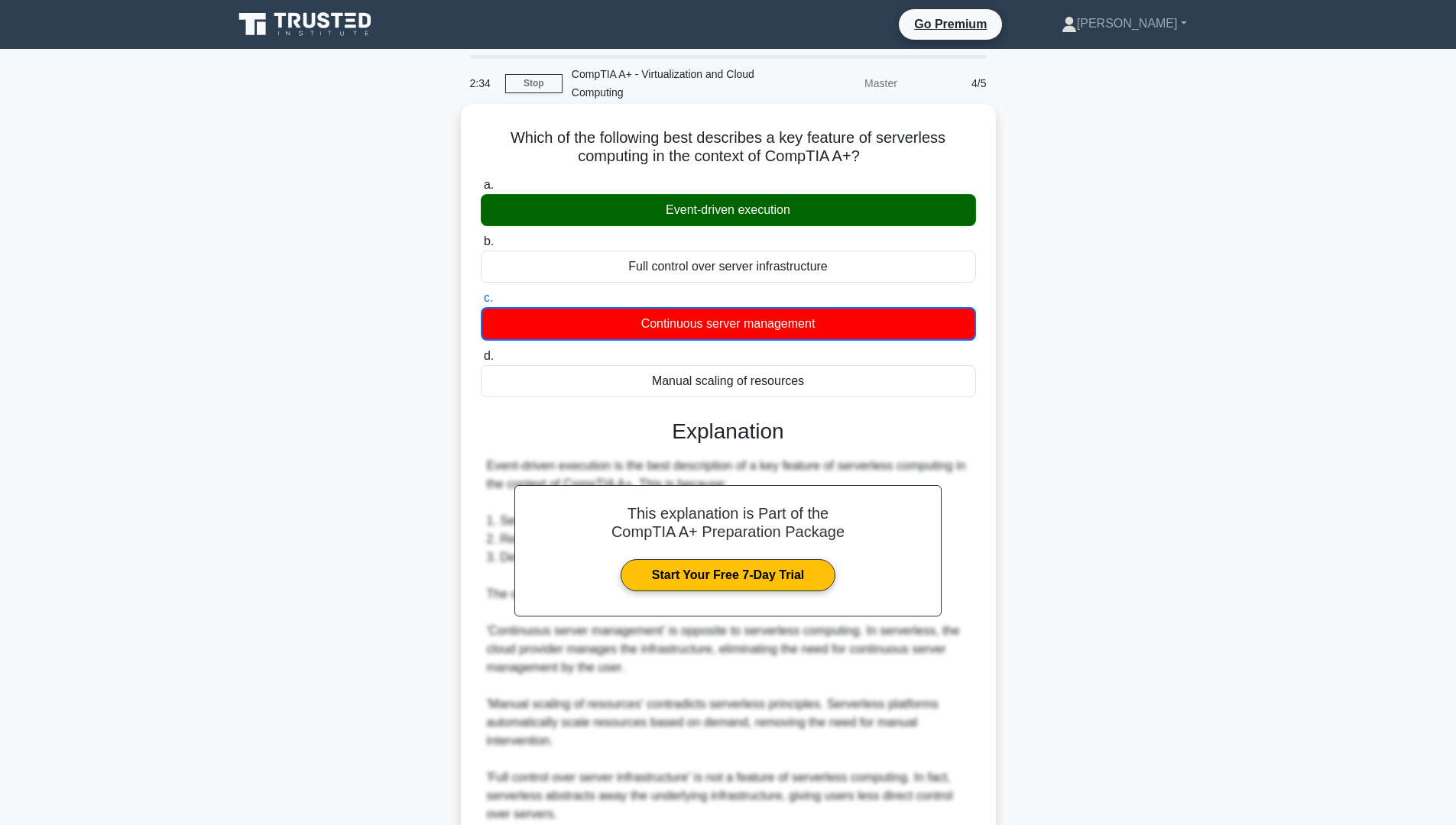
scroll to position [138, 0]
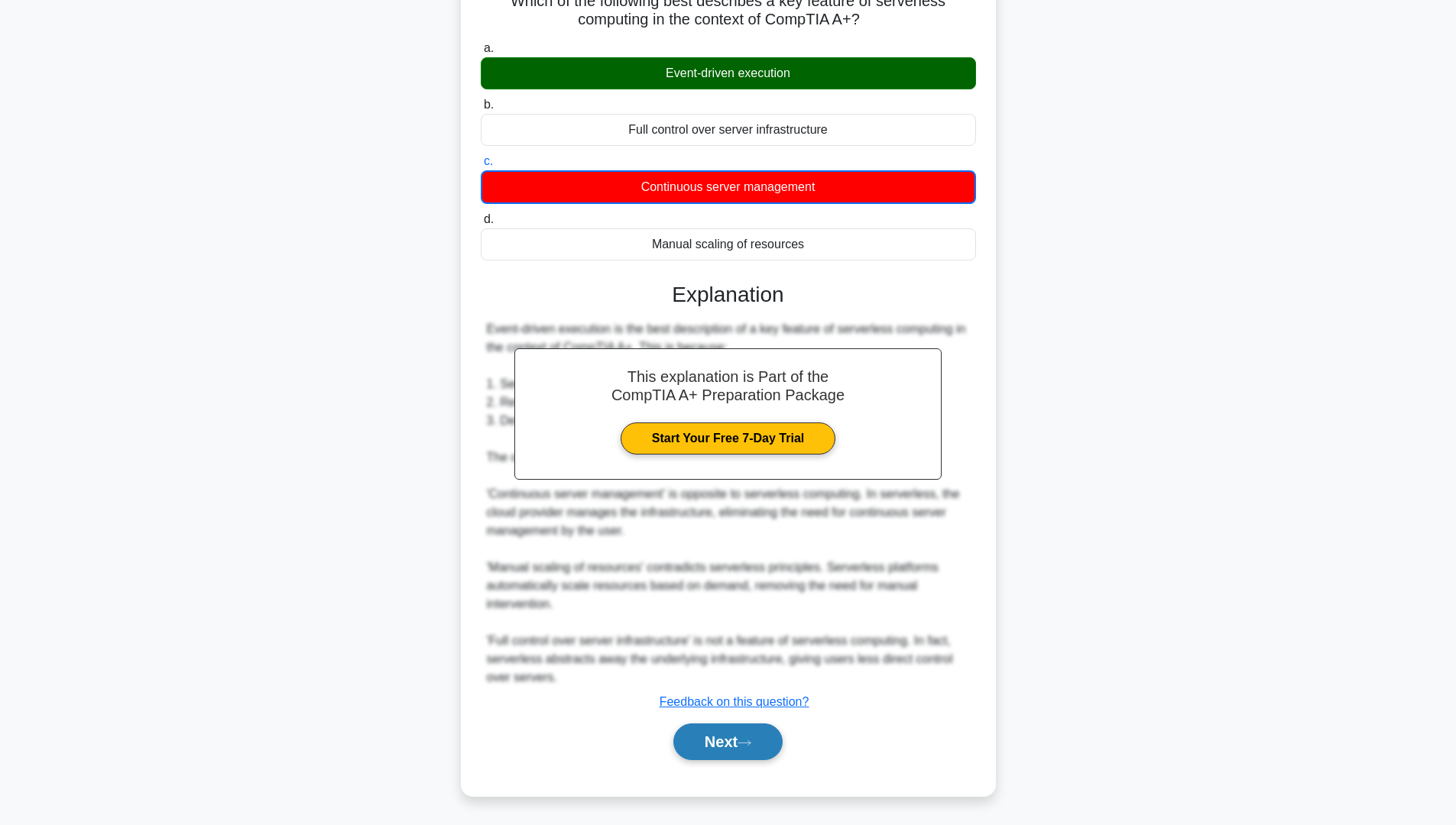
click at [745, 747] on icon at bounding box center [745, 743] width 14 height 9
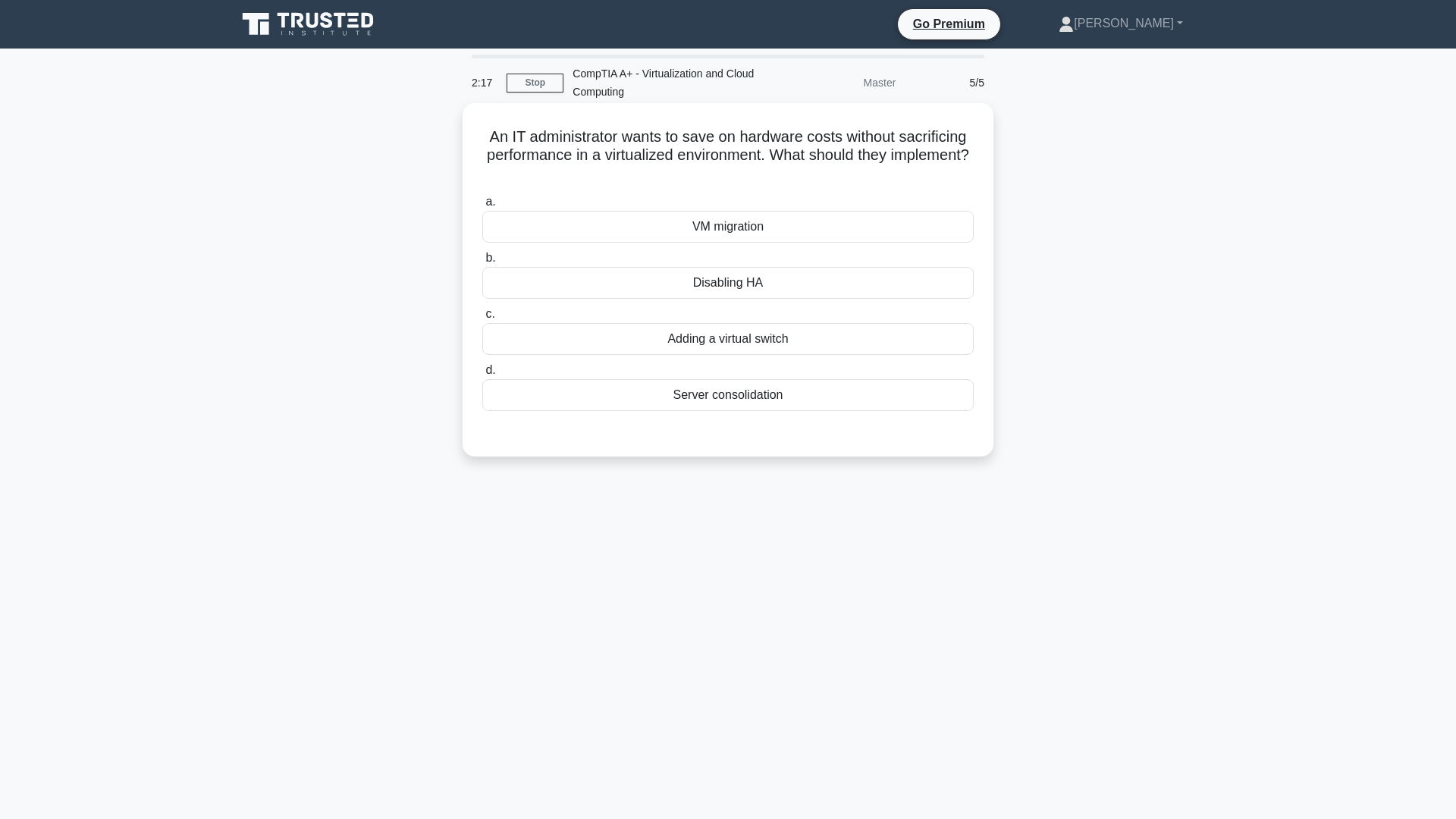
click at [725, 223] on div "VM migration" at bounding box center [728, 227] width 492 height 32
click at [482, 207] on input "a. VM migration" at bounding box center [482, 202] width 0 height 10
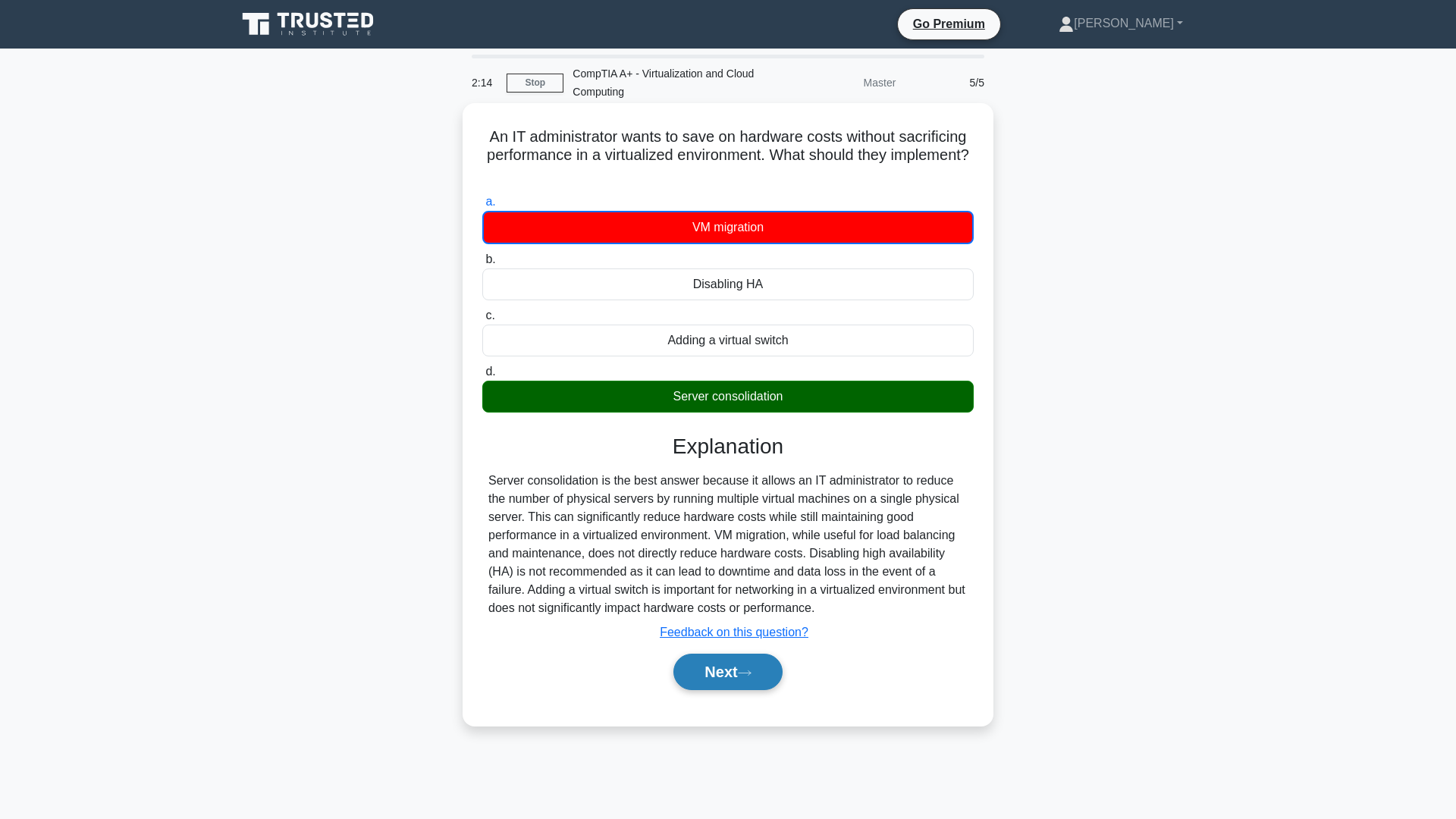
click at [752, 685] on button "Next" at bounding box center [728, 672] width 109 height 36
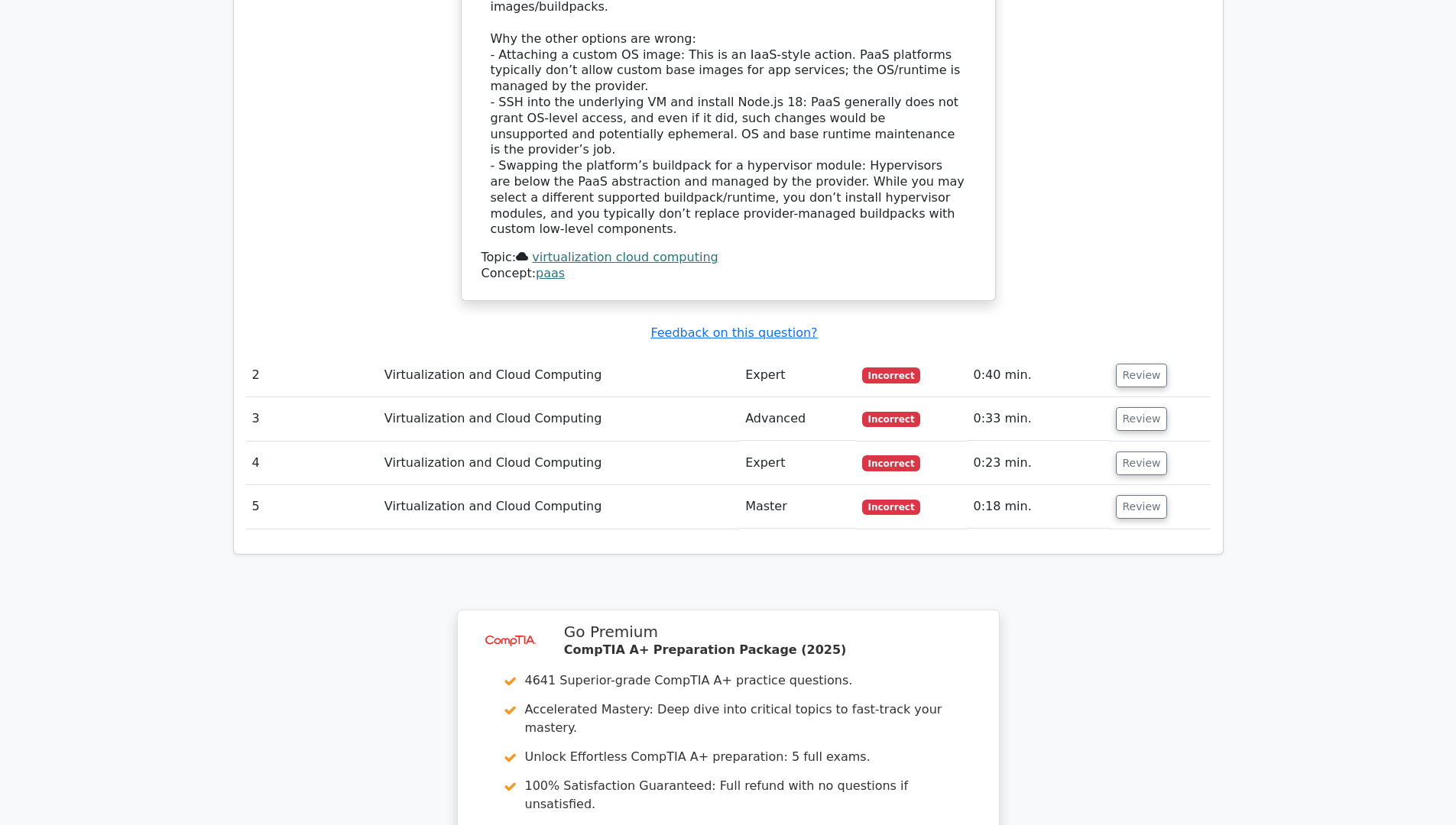
scroll to position [2003, 0]
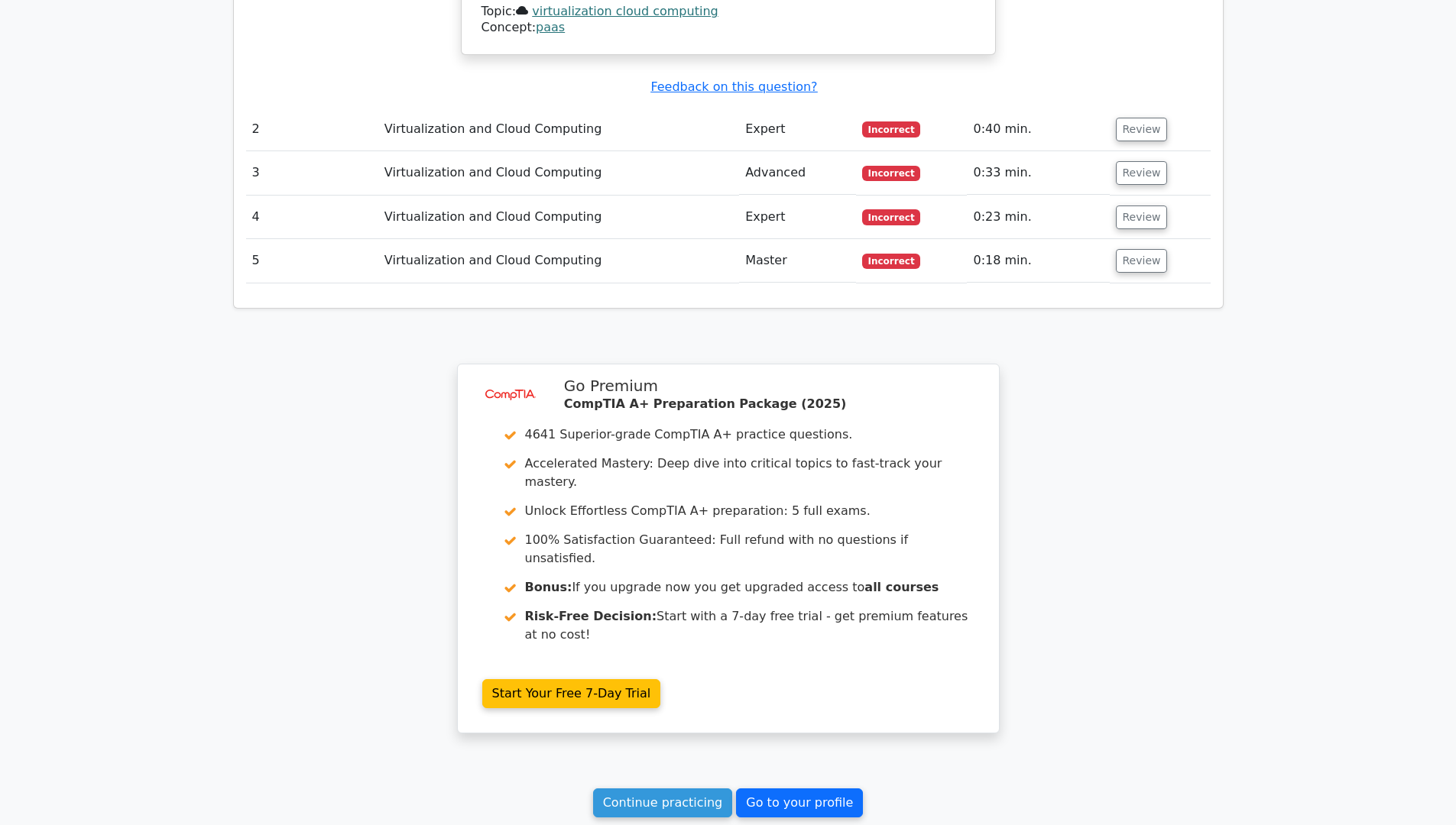
click at [839, 788] on link "Go to your profile" at bounding box center [800, 802] width 127 height 29
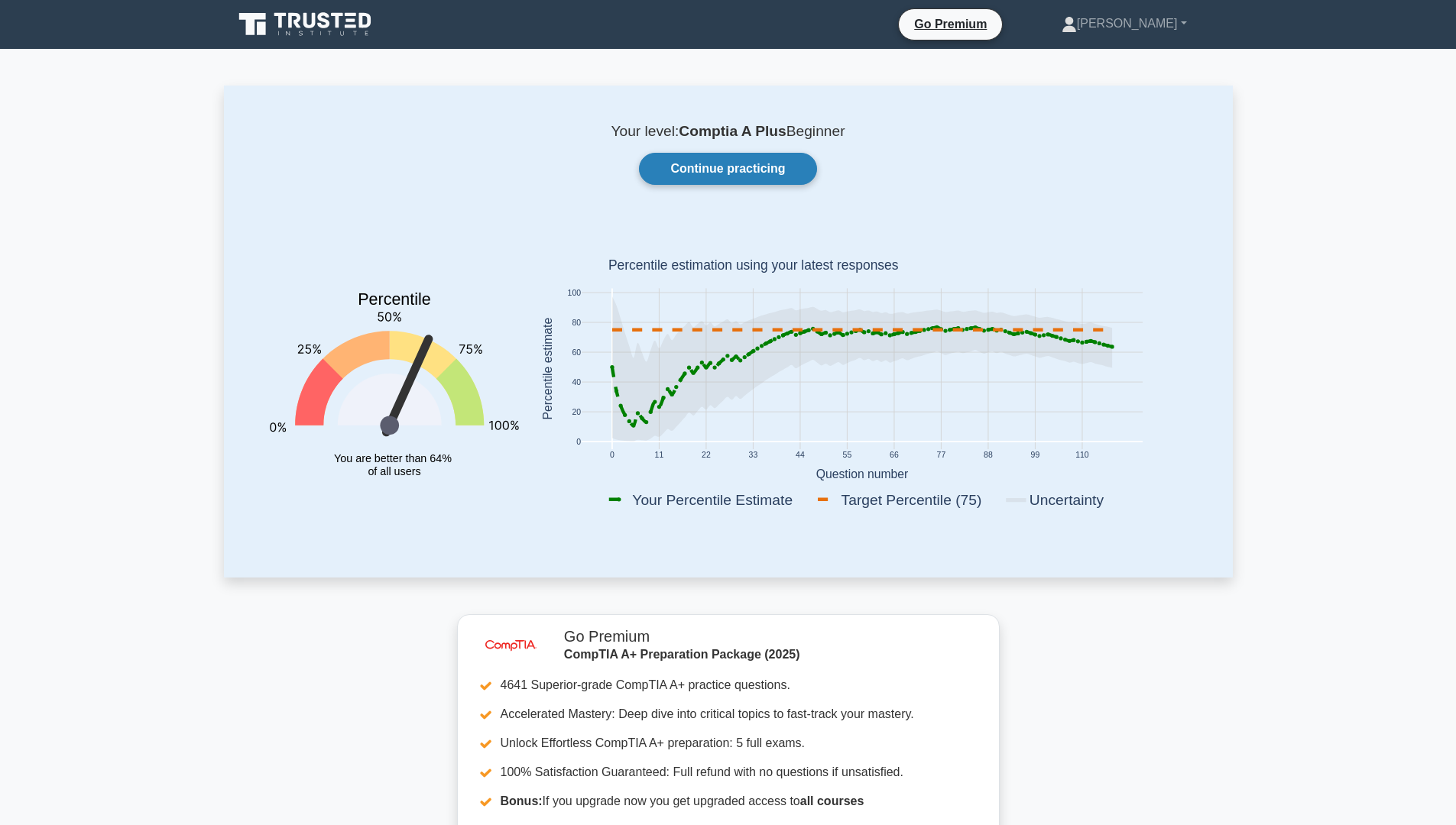
click at [728, 158] on link "Continue practicing" at bounding box center [728, 168] width 178 height 32
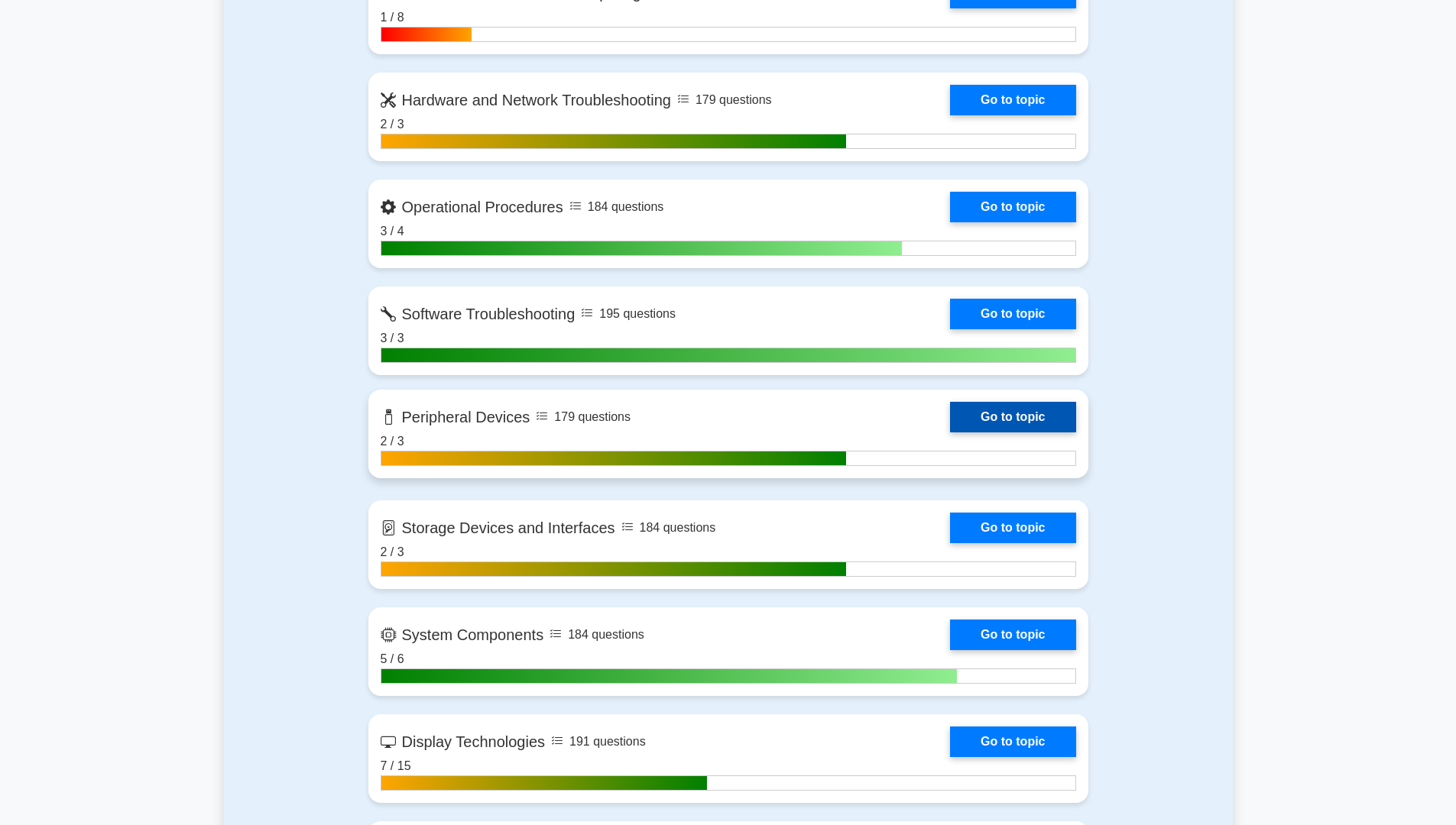
scroll to position [1451, 0]
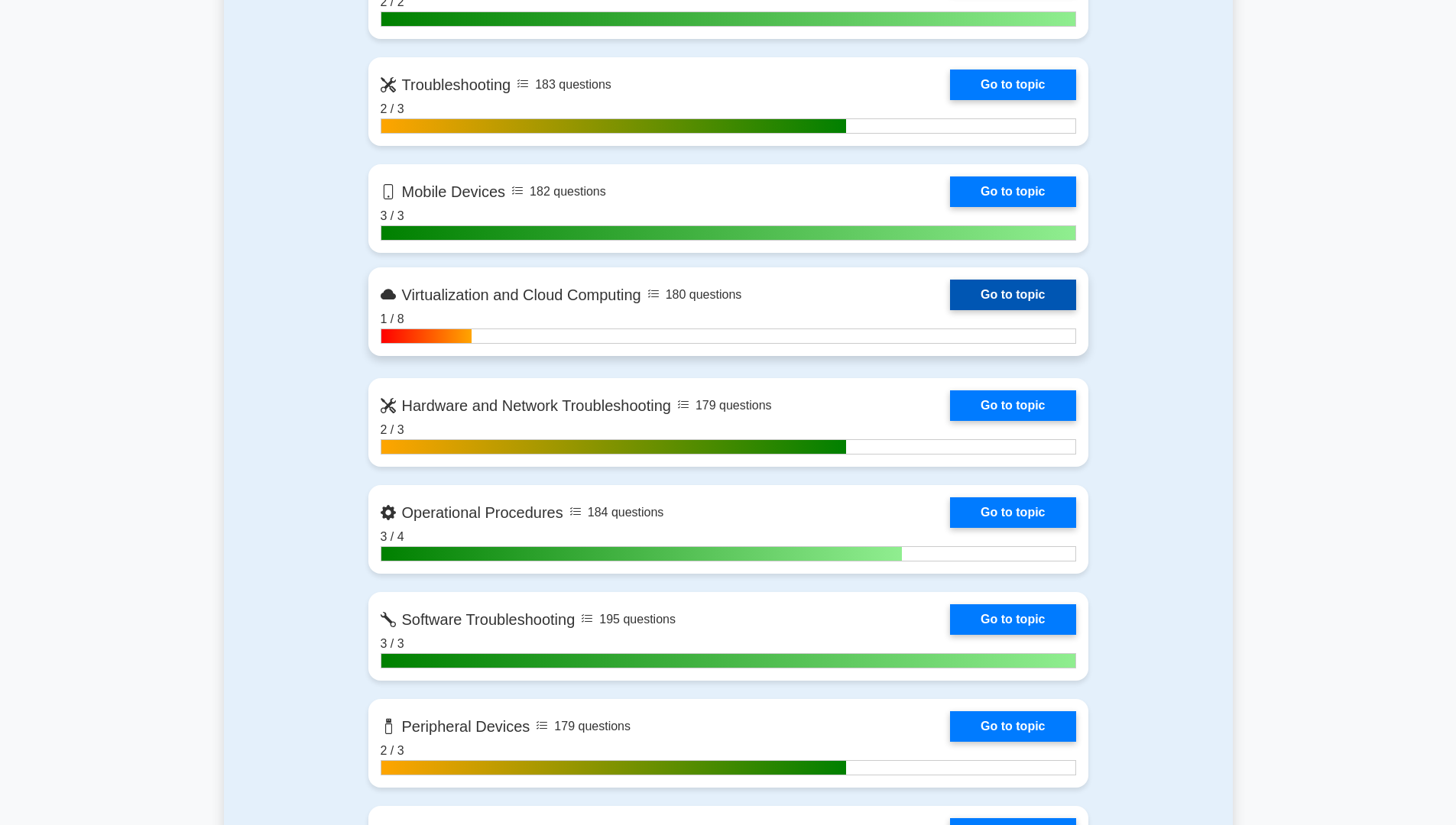
click at [978, 297] on link "Go to topic" at bounding box center [1012, 294] width 125 height 30
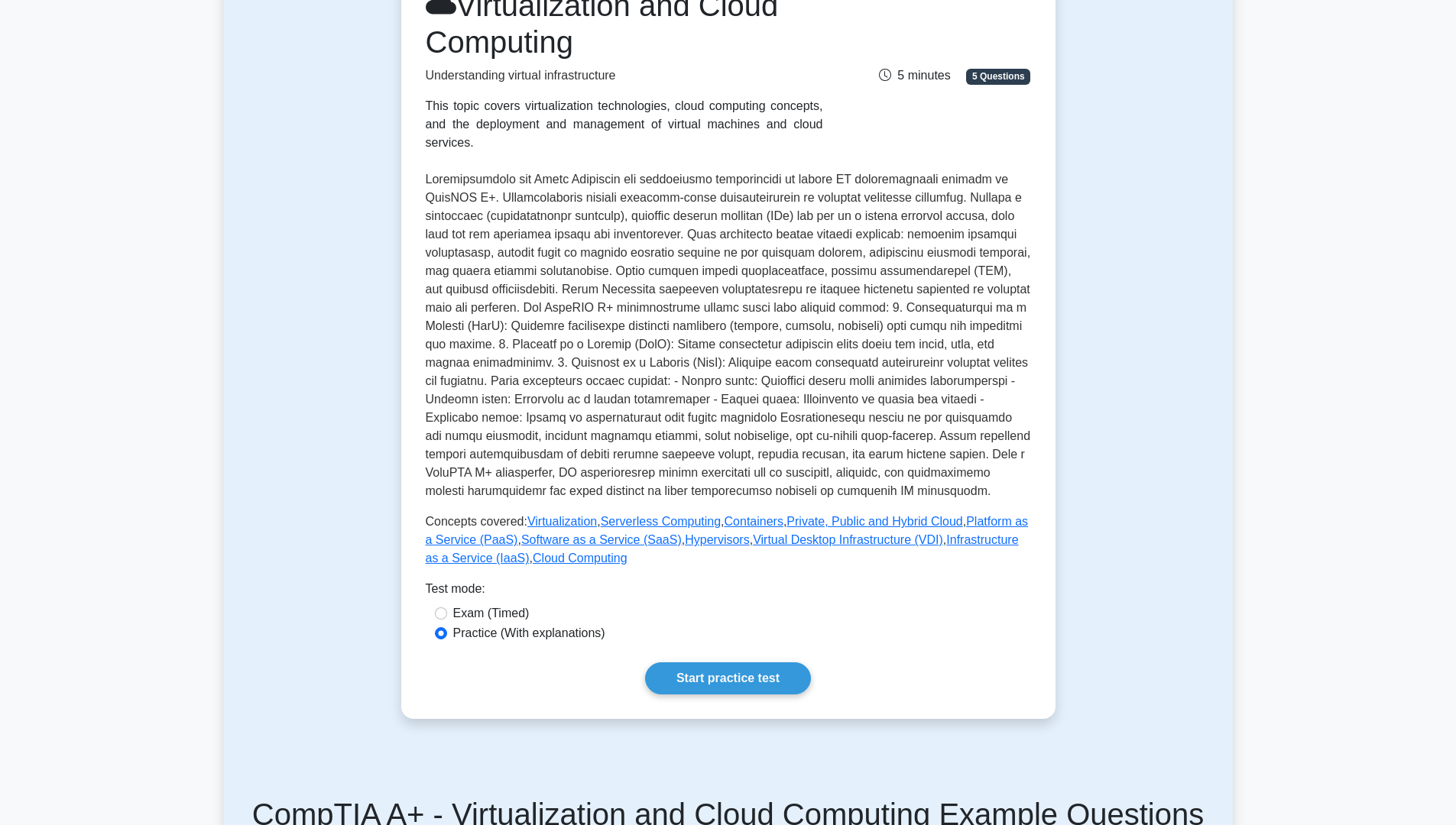
scroll to position [152, 0]
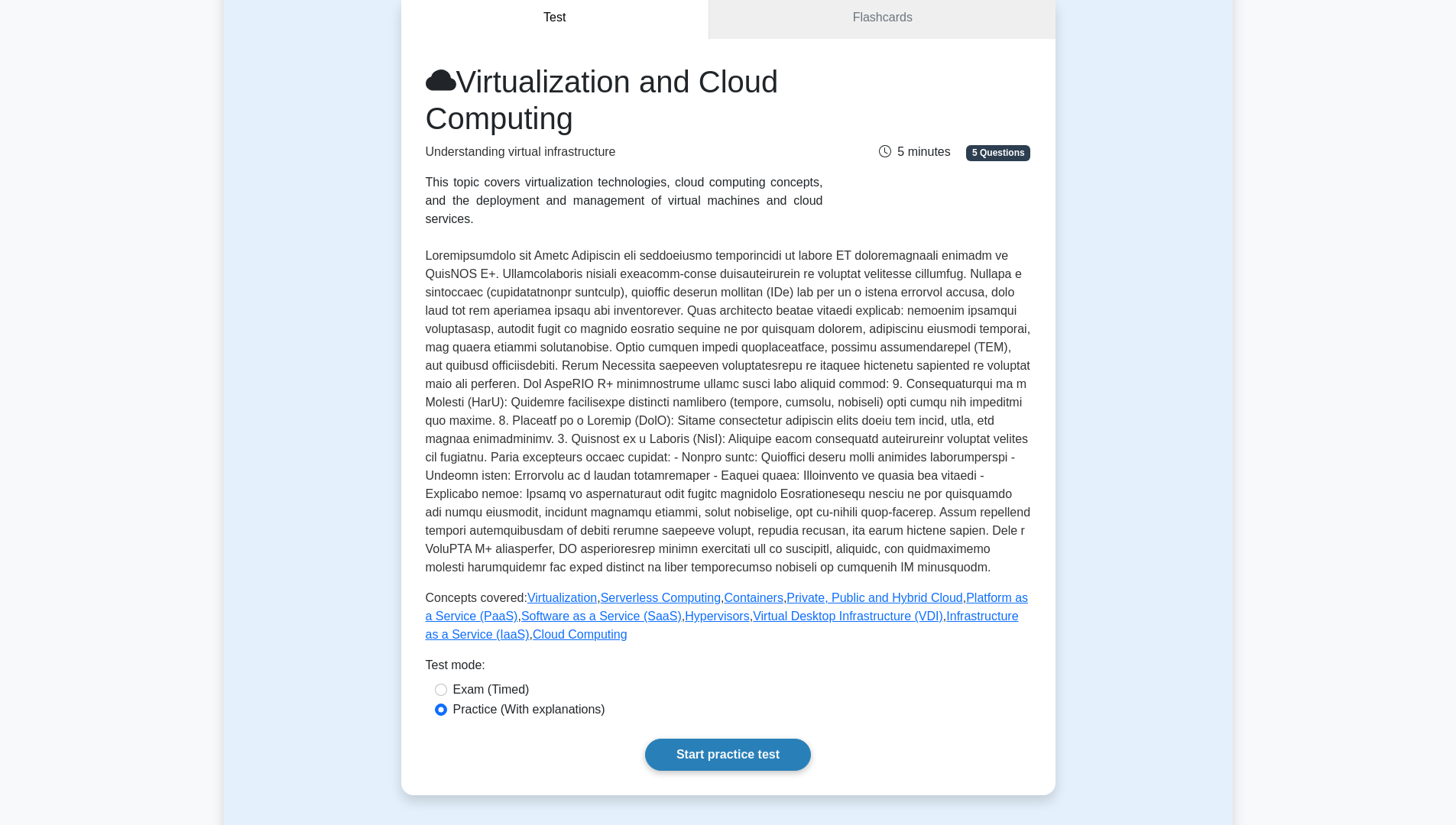
click at [759, 739] on link "Start practice test" at bounding box center [728, 755] width 166 height 32
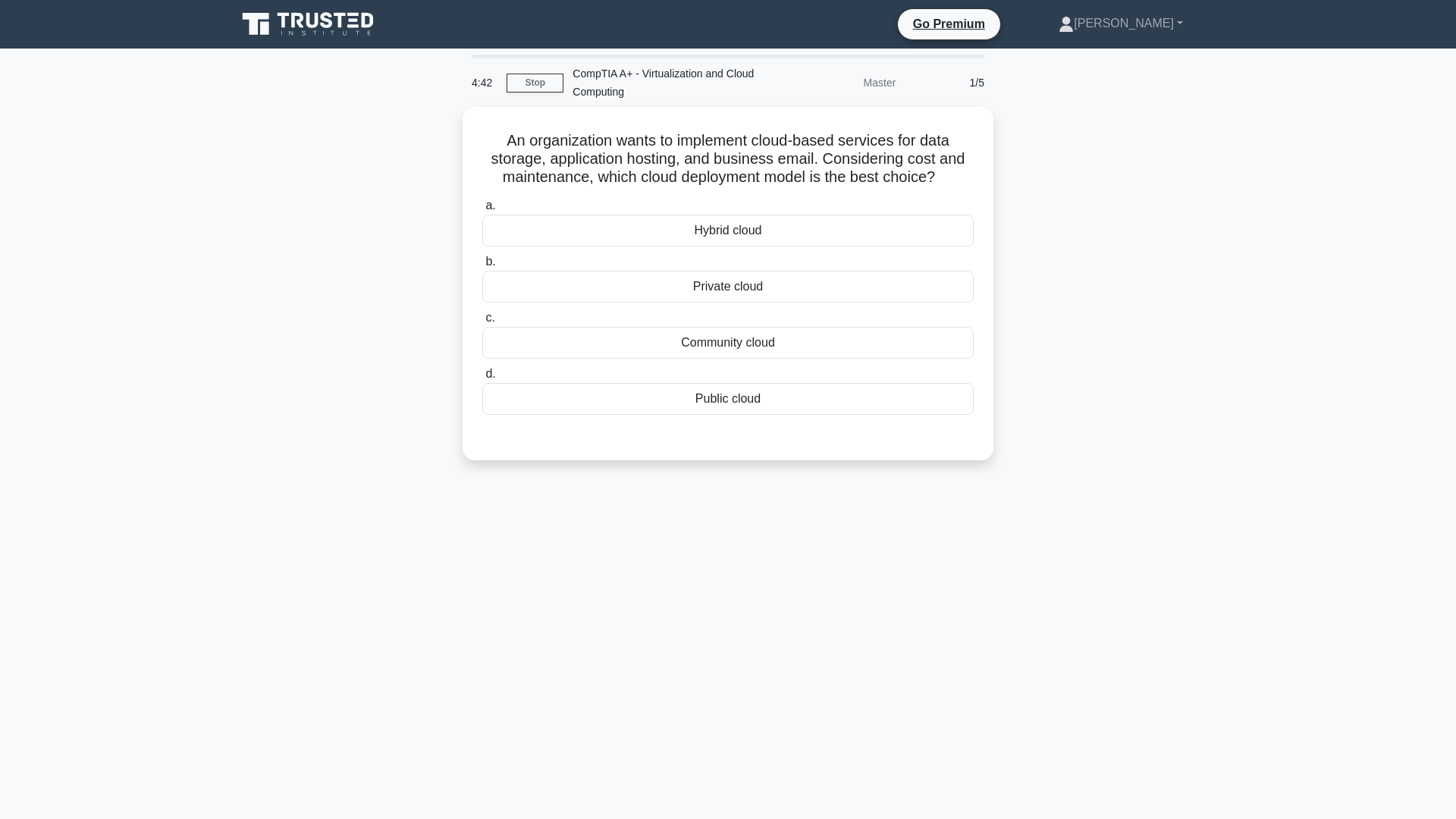
click at [701, 651] on div "4:42 Stop CompTIA A+ - Virtualization and Cloud Computing Master 1/5 An organiz…" at bounding box center [728, 433] width 1001 height 758
click at [735, 279] on div "Private cloud" at bounding box center [728, 283] width 492 height 32
click at [482, 263] on input "b. Private cloud" at bounding box center [482, 258] width 0 height 10
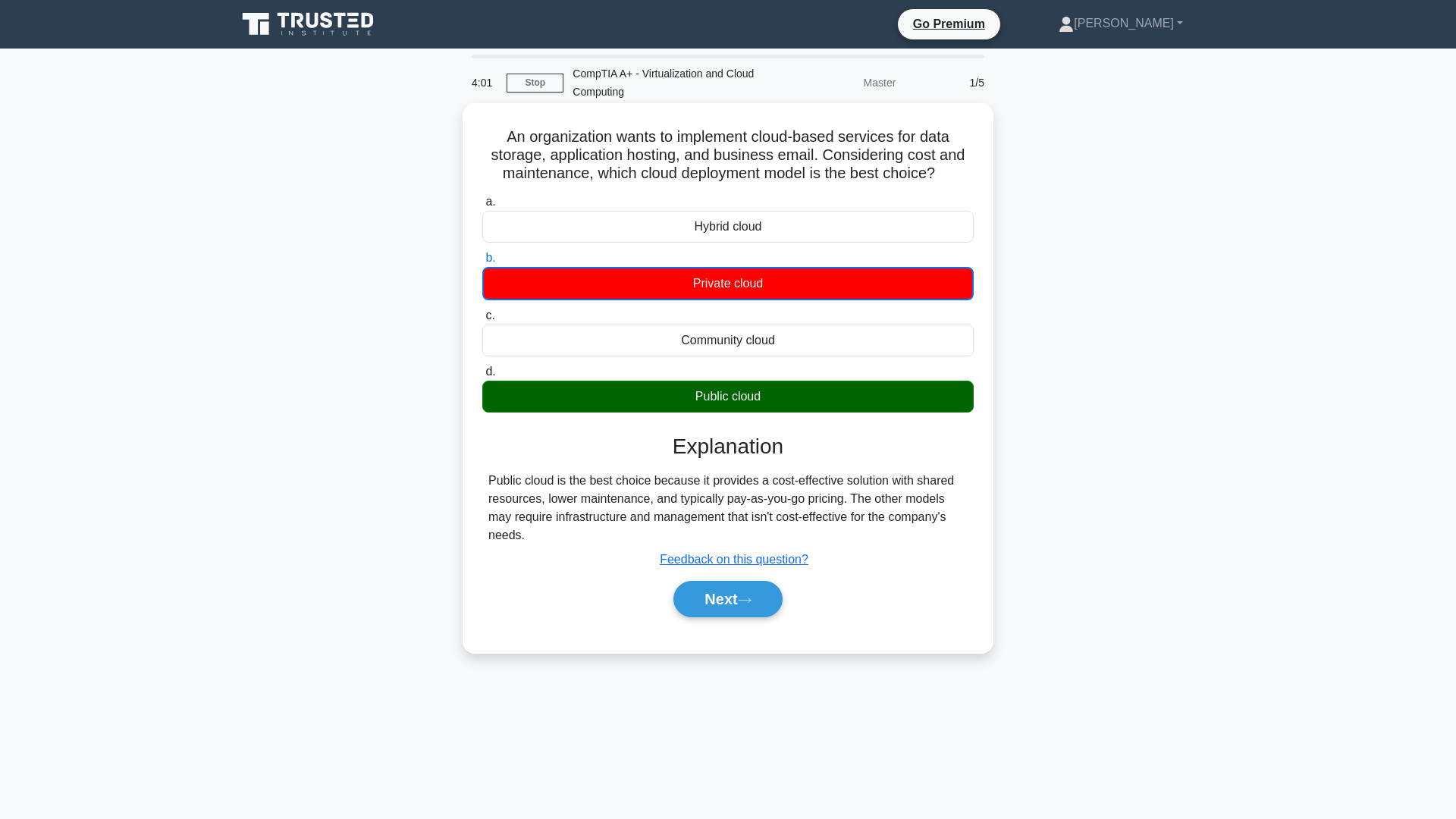
drag, startPoint x: 489, startPoint y: 478, endPoint x: 532, endPoint y: 539, distance: 74.6
click at [532, 539] on div "Public cloud is the best choice because it provides a cost-effective solution w…" at bounding box center [728, 508] width 479 height 73
copy div "Public cloud is the best choice because it provides a cost-effective solution w…"
click at [764, 613] on button "Next" at bounding box center [728, 599] width 109 height 36
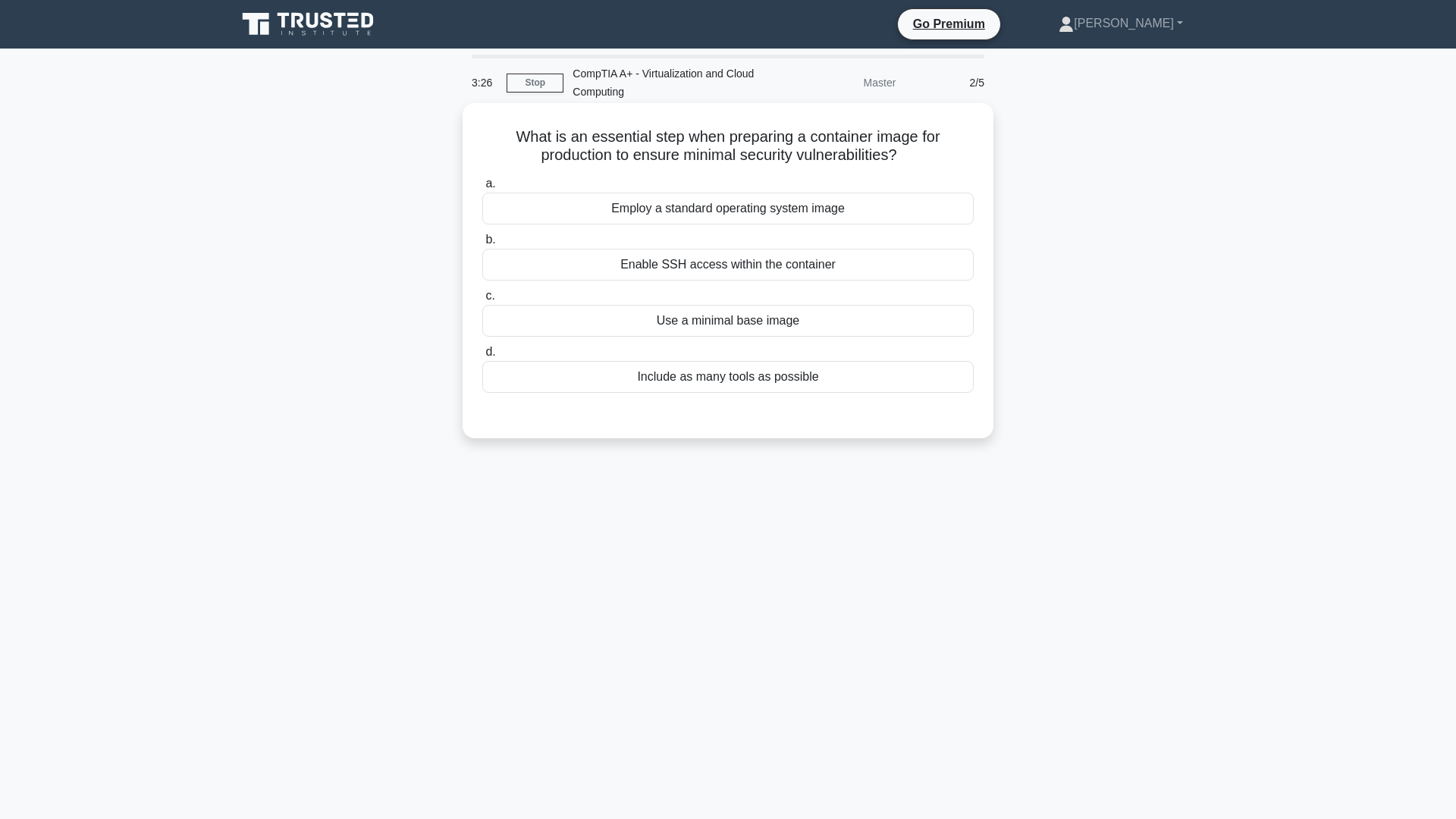
click at [752, 206] on div "Employ a standard operating system image" at bounding box center [728, 208] width 492 height 32
click at [482, 189] on input "a. Employ a standard operating system image" at bounding box center [482, 184] width 0 height 10
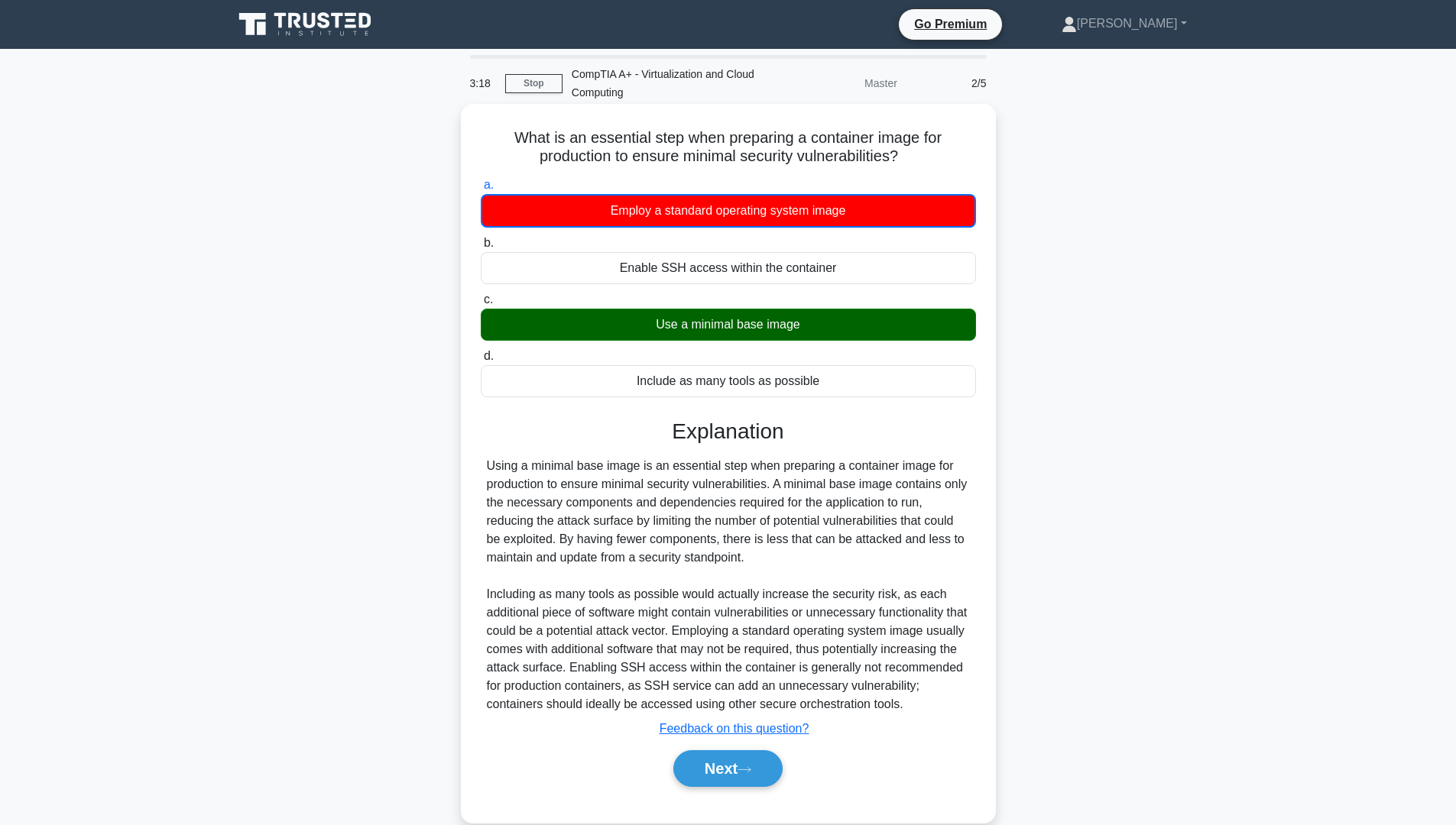
drag, startPoint x: 486, startPoint y: 459, endPoint x: 749, endPoint y: 557, distance: 280.7
click at [749, 557] on div "Using a minimal base image is an essential step when preparing a container imag…" at bounding box center [728, 585] width 483 height 256
copy div "Using a minimal base image is an essential step when preparing a container imag…"
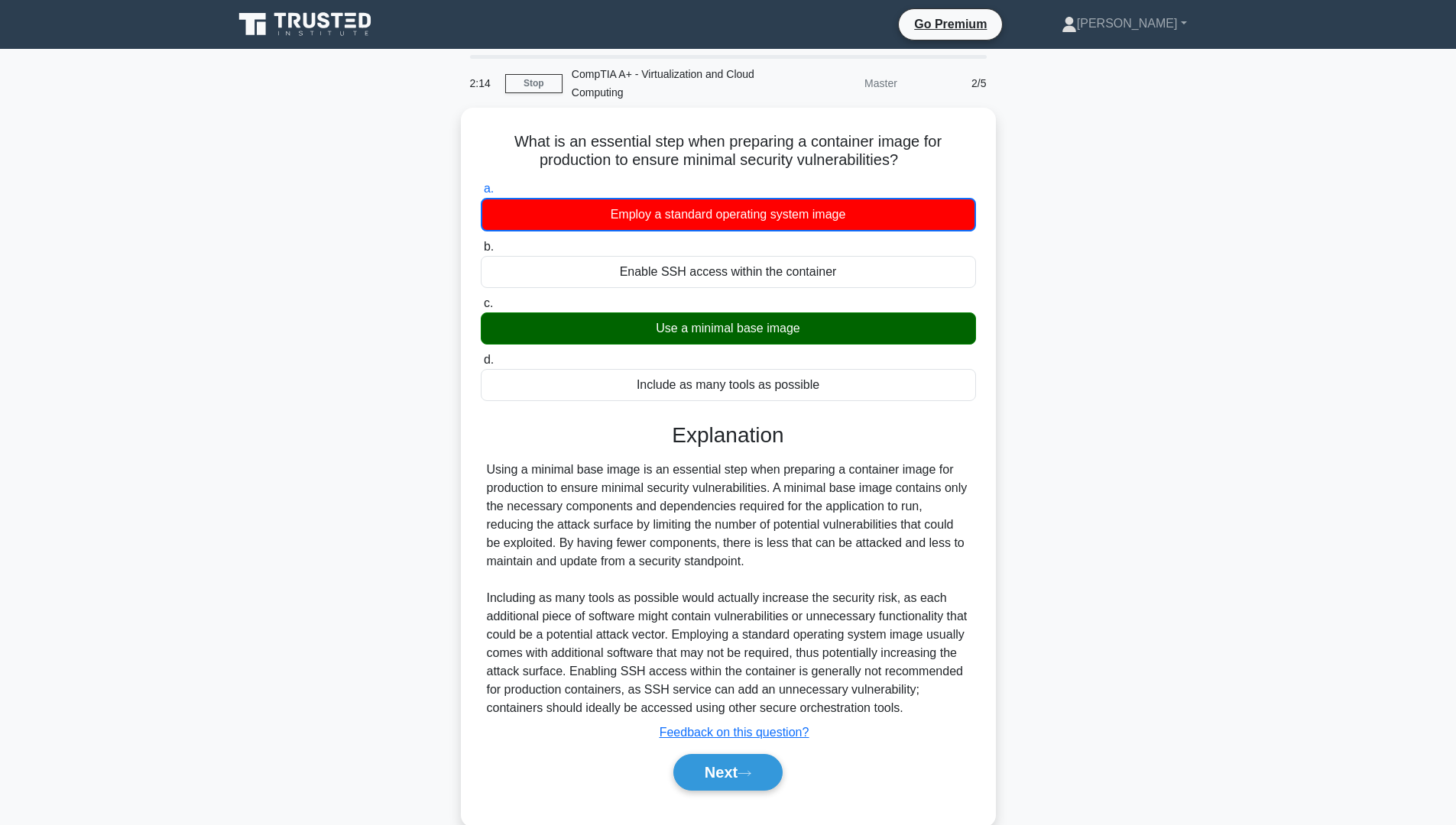
drag, startPoint x: 1381, startPoint y: 614, endPoint x: 1339, endPoint y: 613, distance: 42.0
click at [1381, 614] on main "2:14 Stop CompTIA A+ - Virtualization and Cloud Computing Master 2/5 What is an…" at bounding box center [728, 450] width 1456 height 802
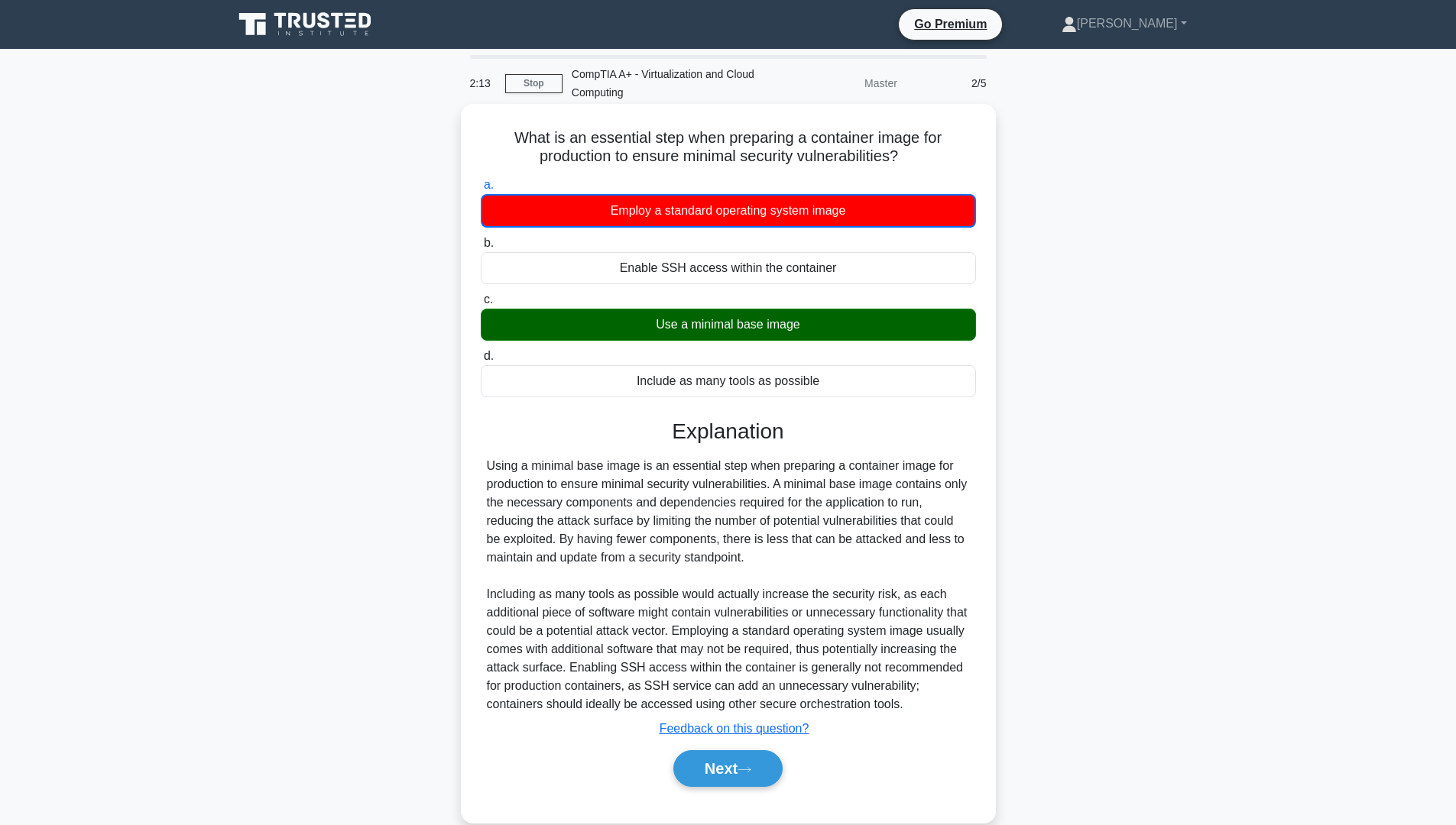
drag, startPoint x: 728, startPoint y: 780, endPoint x: 707, endPoint y: 760, distance: 29.0
click at [728, 778] on button "Next" at bounding box center [728, 768] width 110 height 37
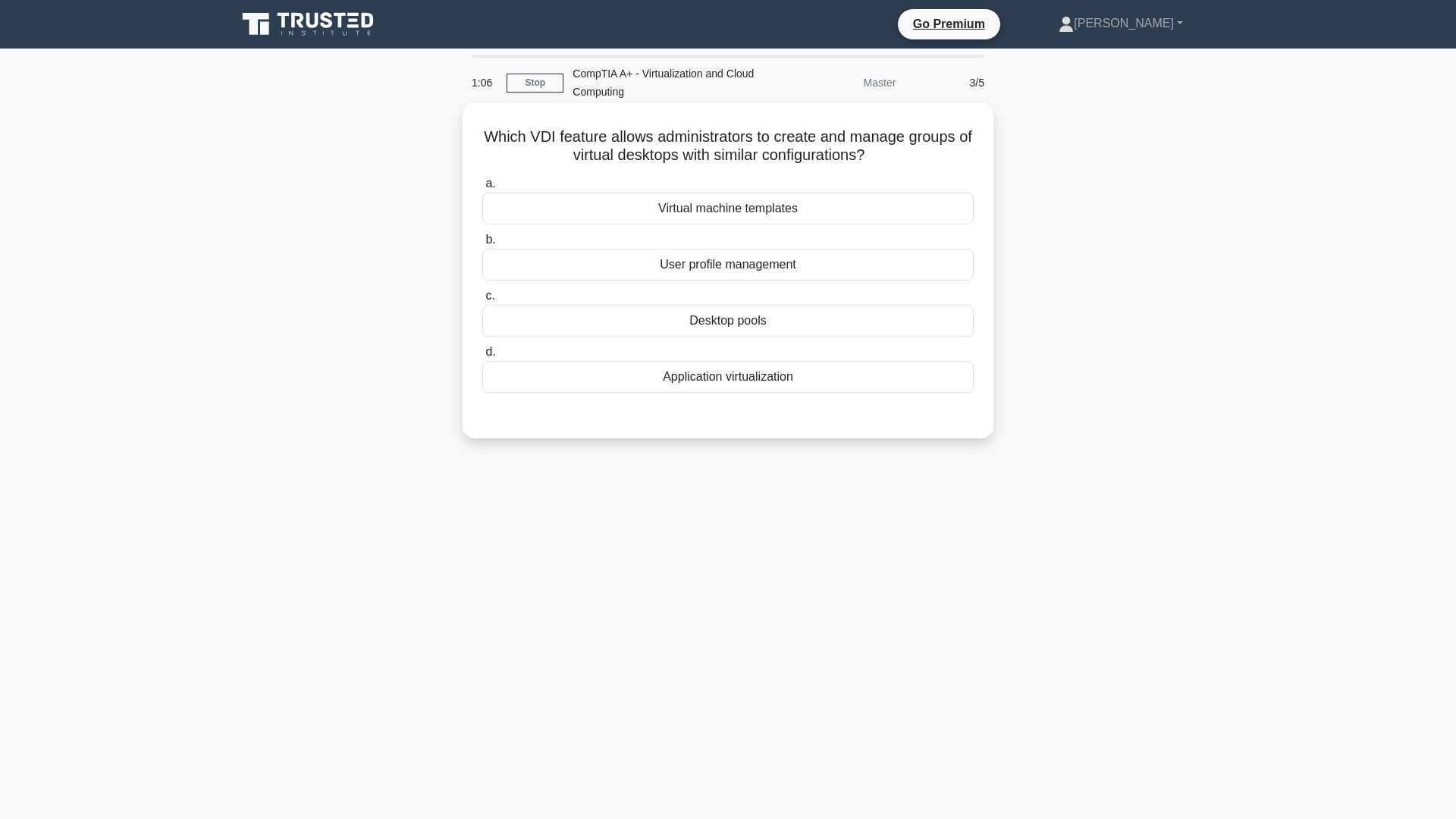
click at [749, 269] on div "User profile management" at bounding box center [728, 264] width 492 height 32
click at [482, 245] on input "b. User profile management" at bounding box center [482, 240] width 0 height 10
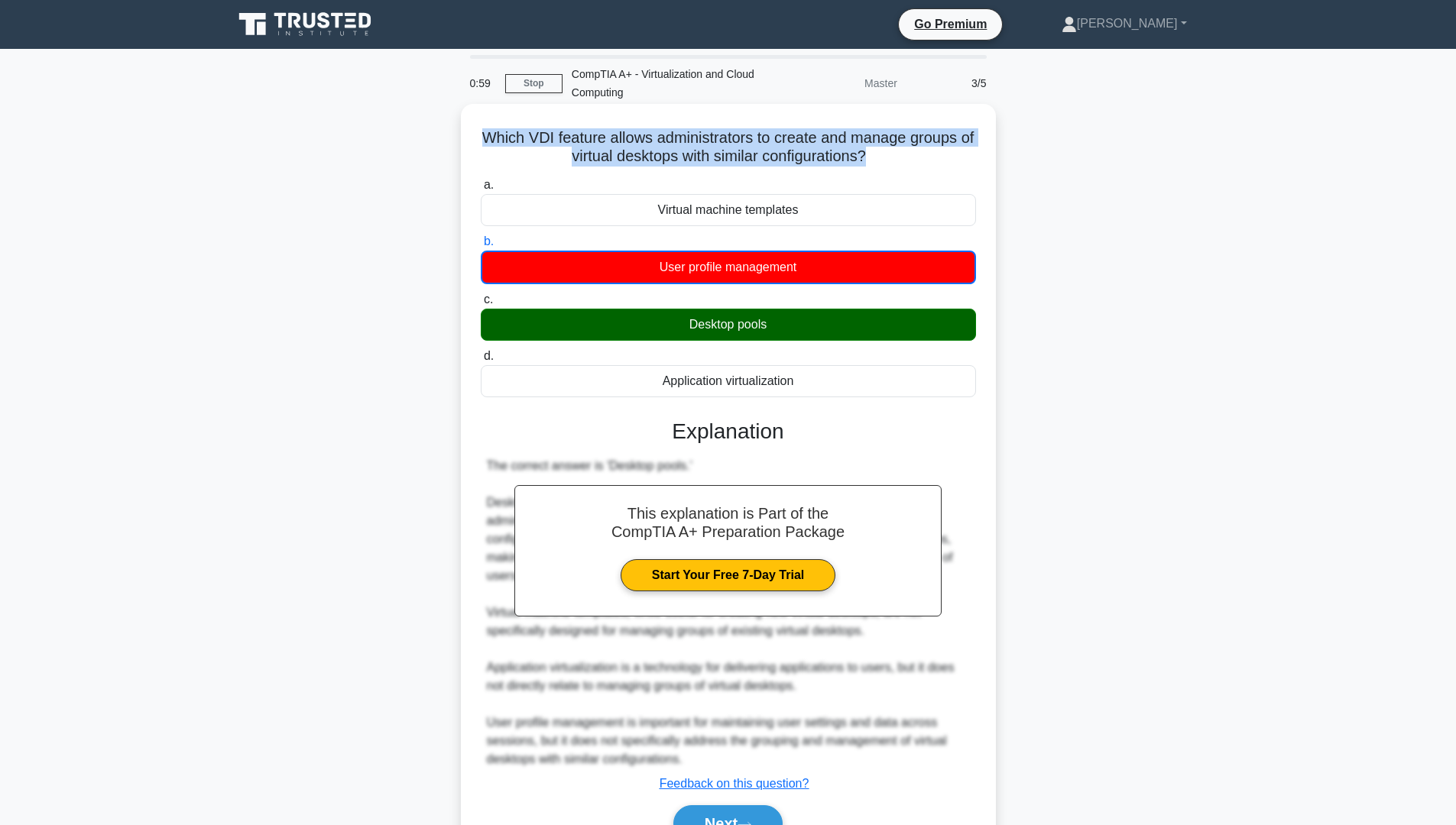
drag, startPoint x: 484, startPoint y: 138, endPoint x: 876, endPoint y: 152, distance: 392.2
click at [876, 152] on h5 "Which VDI feature allows administrators to create and manage groups of virtual …" at bounding box center [728, 147] width 498 height 38
copy h5 "Which VDI feature allows administrators to create and manage groups of virtual …"
click at [723, 824] on button "Next" at bounding box center [728, 823] width 110 height 37
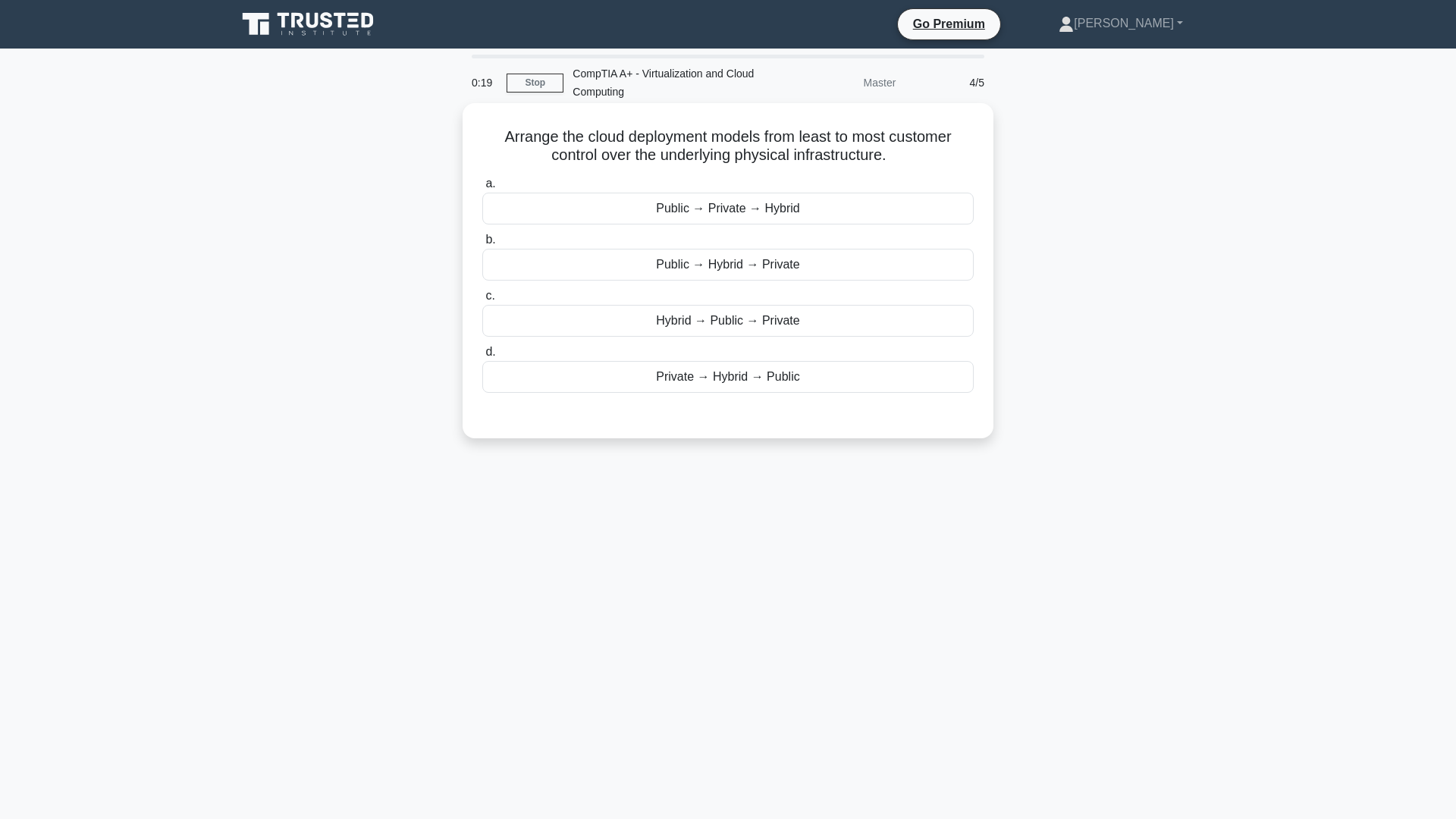
click at [721, 378] on div "Private → Hybrid → Public" at bounding box center [728, 377] width 492 height 32
click at [482, 357] on input "d. Private → Hybrid → Public" at bounding box center [482, 352] width 0 height 10
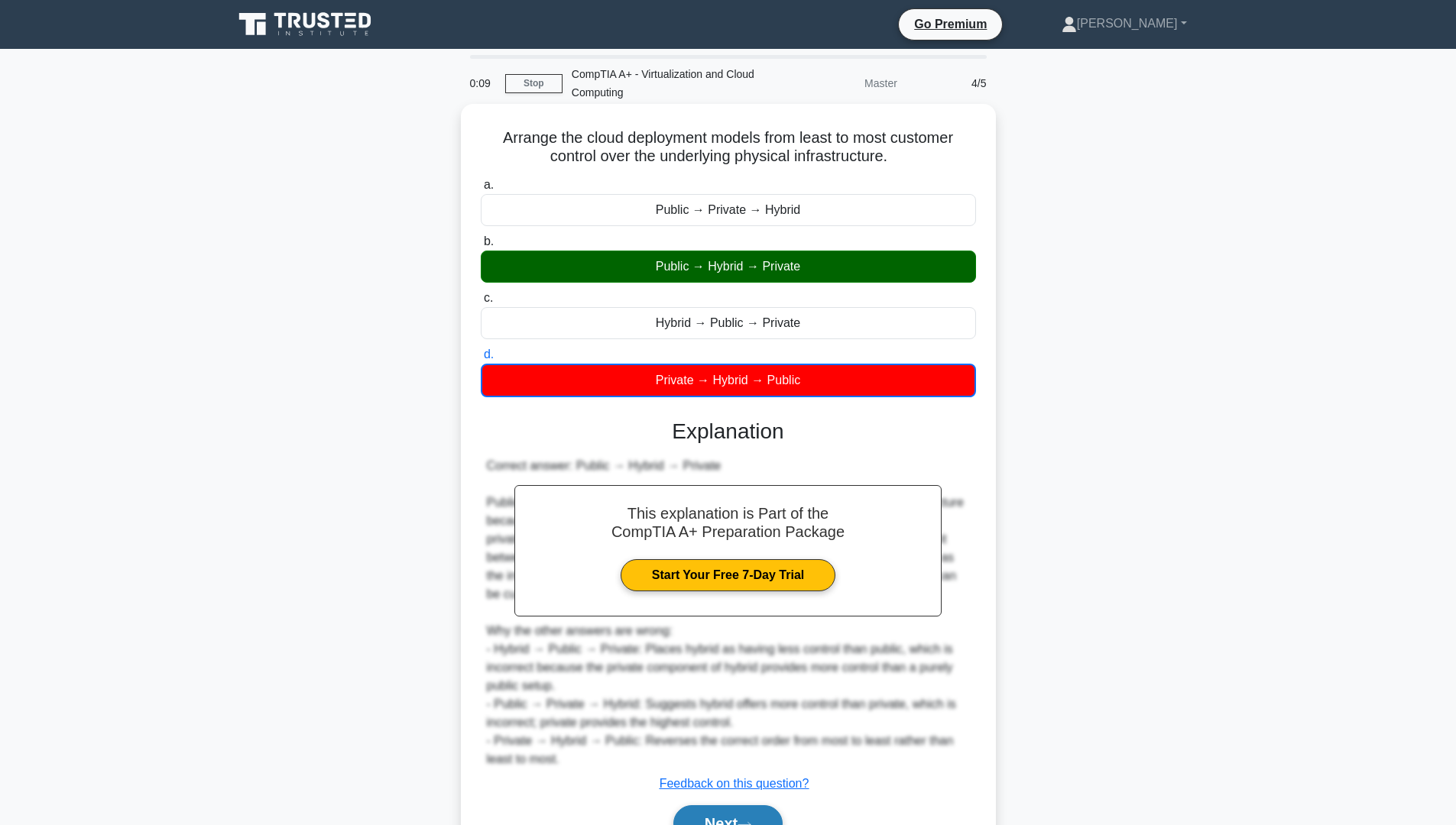
click at [749, 816] on button "Next" at bounding box center [728, 823] width 110 height 37
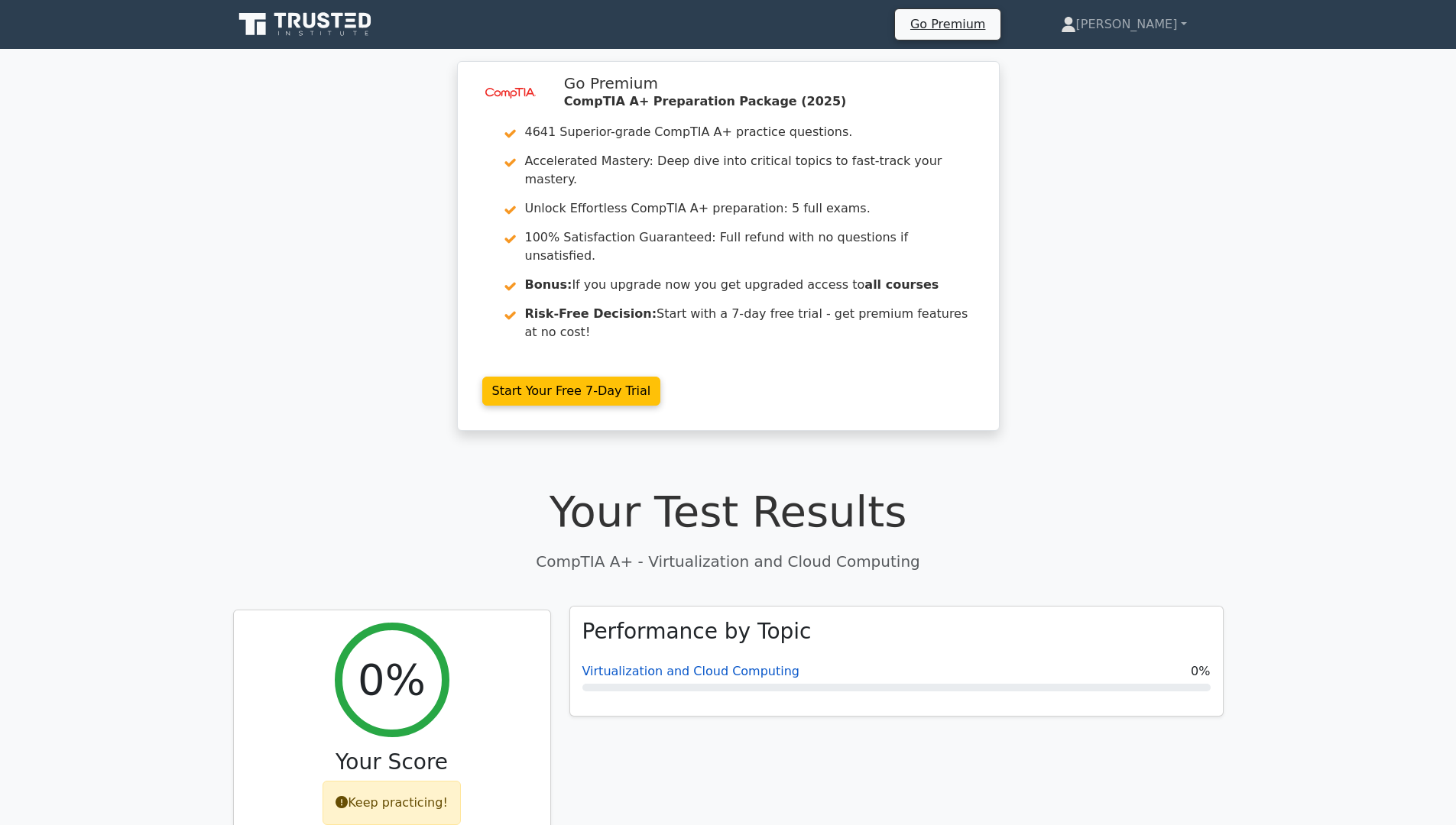
click at [732, 664] on link "Virtualization and Cloud Computing" at bounding box center [691, 671] width 218 height 15
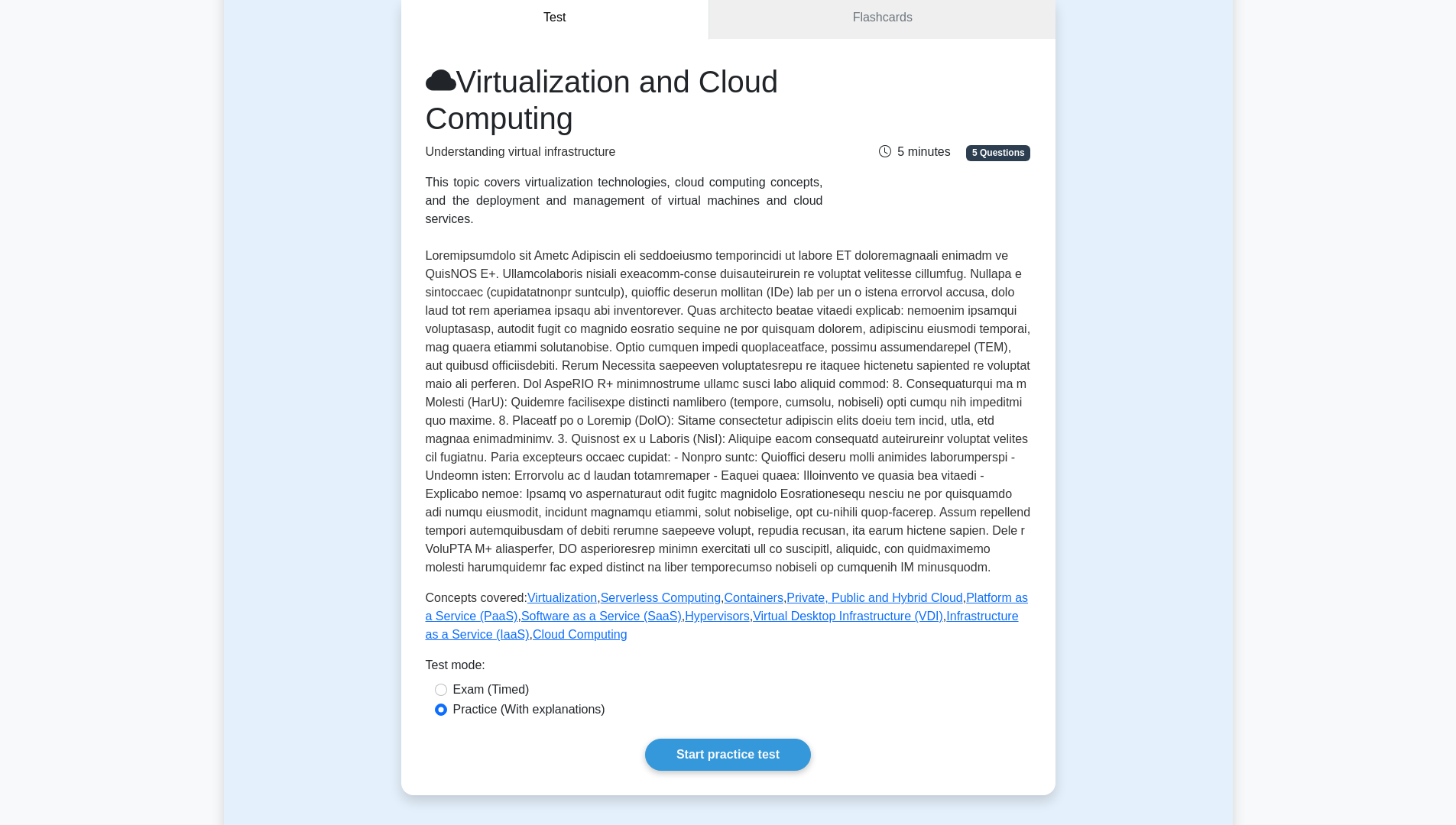
scroll to position [229, 0]
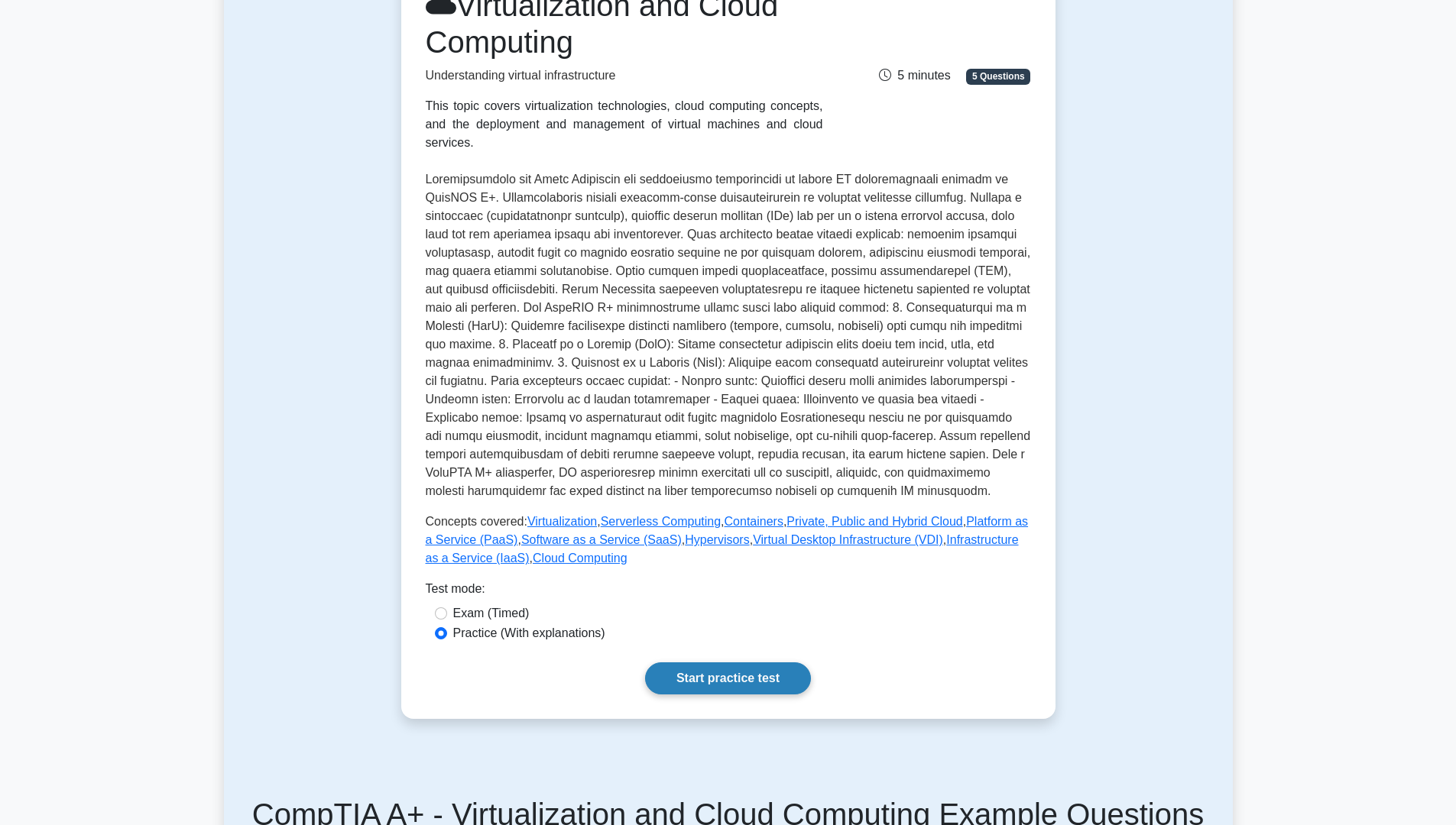
click at [743, 662] on link "Start practice test" at bounding box center [728, 678] width 166 height 32
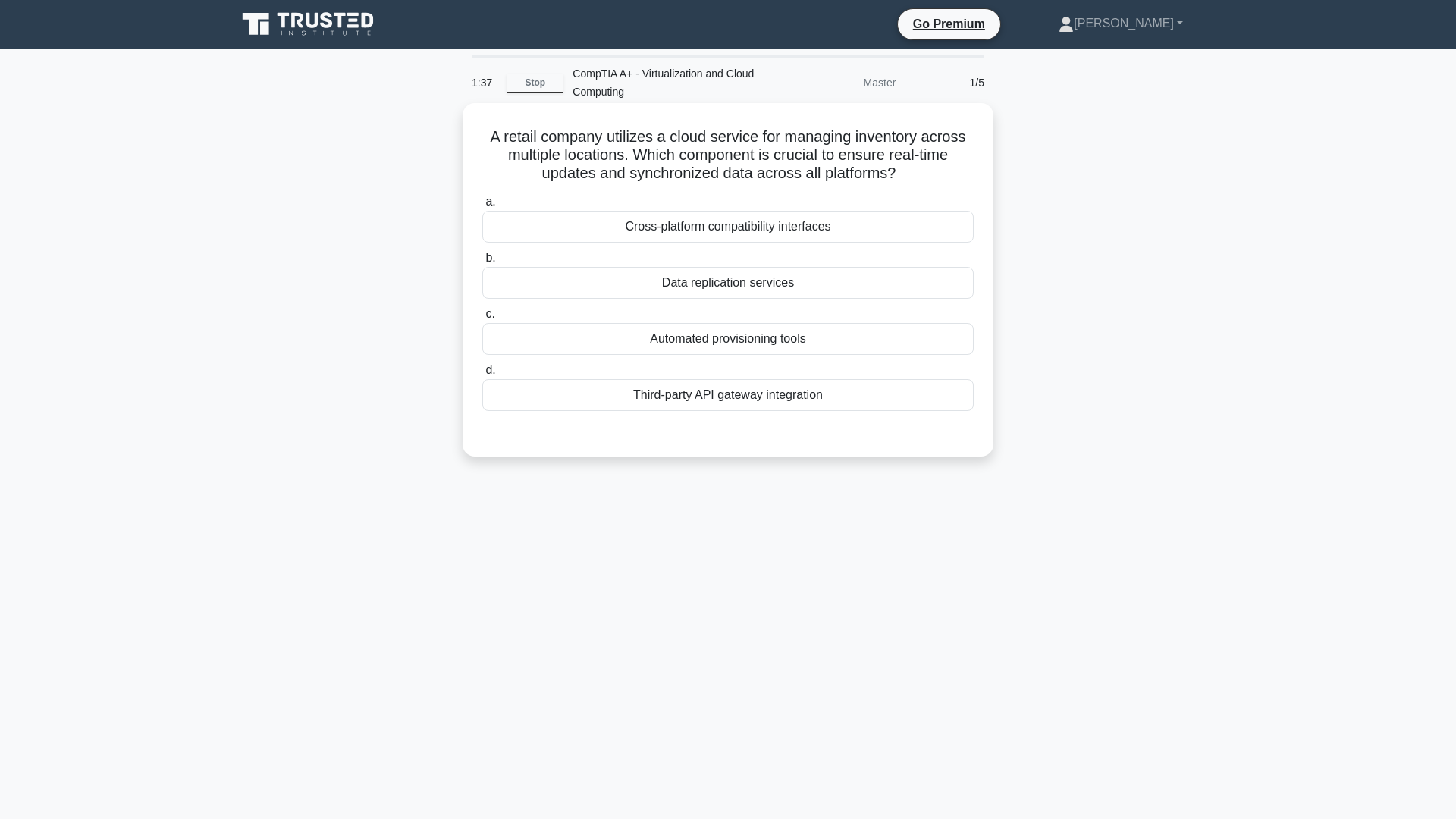
click at [767, 291] on div "Data replication services" at bounding box center [728, 283] width 492 height 32
click at [482, 263] on input "b. Data replication services" at bounding box center [482, 258] width 0 height 10
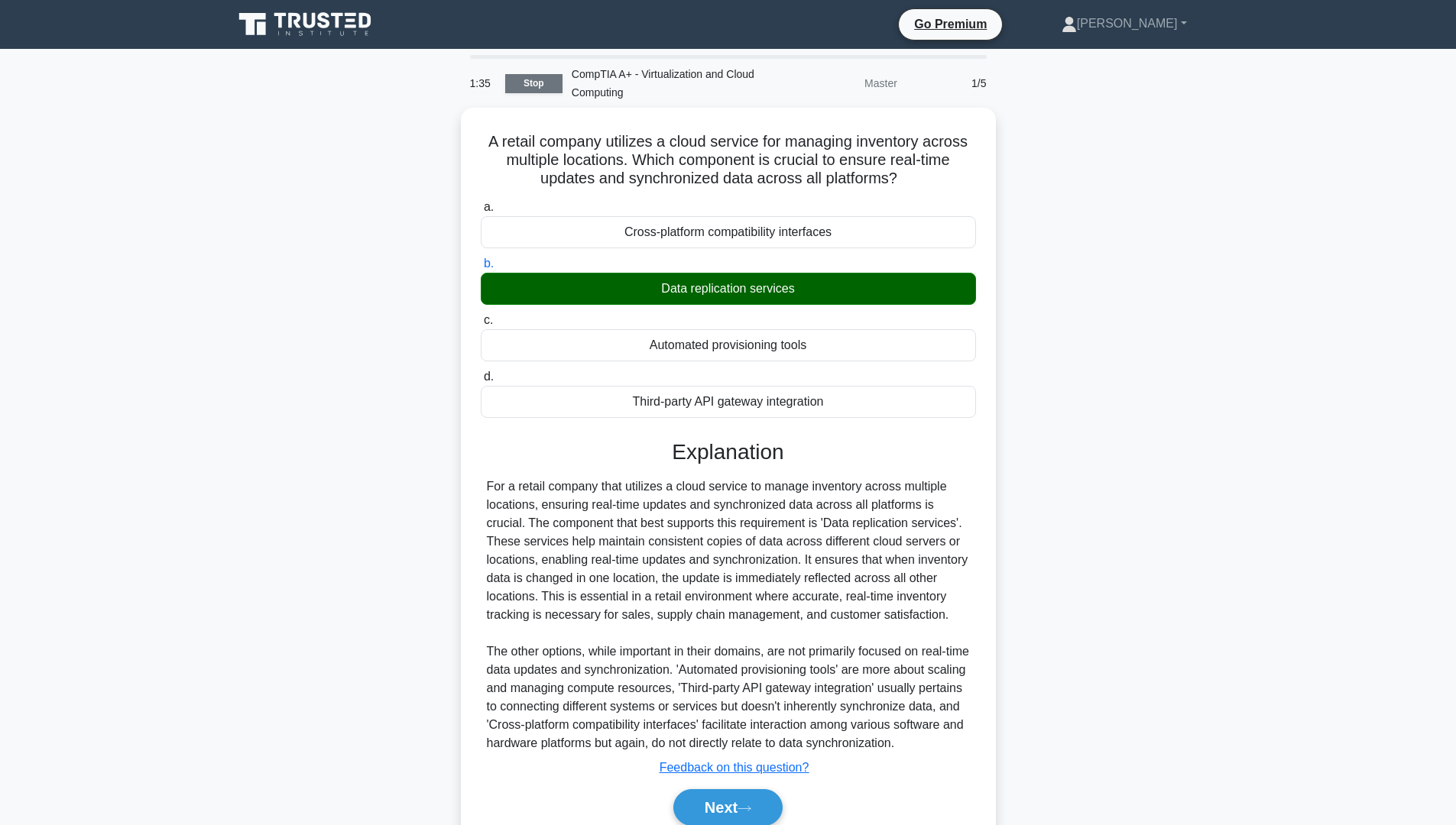
click at [527, 81] on link "Stop" at bounding box center [534, 84] width 57 height 19
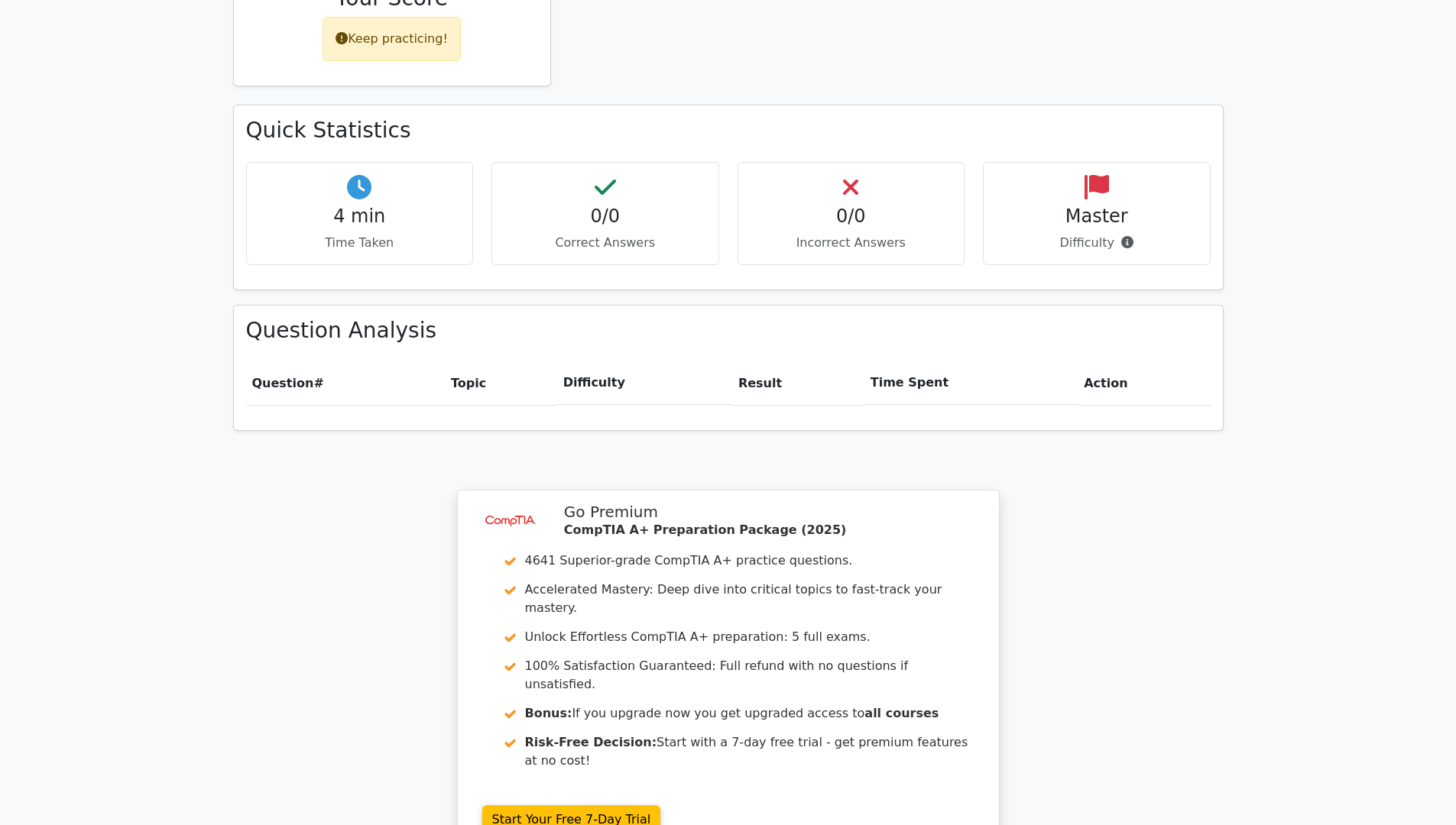
scroll to position [990, 0]
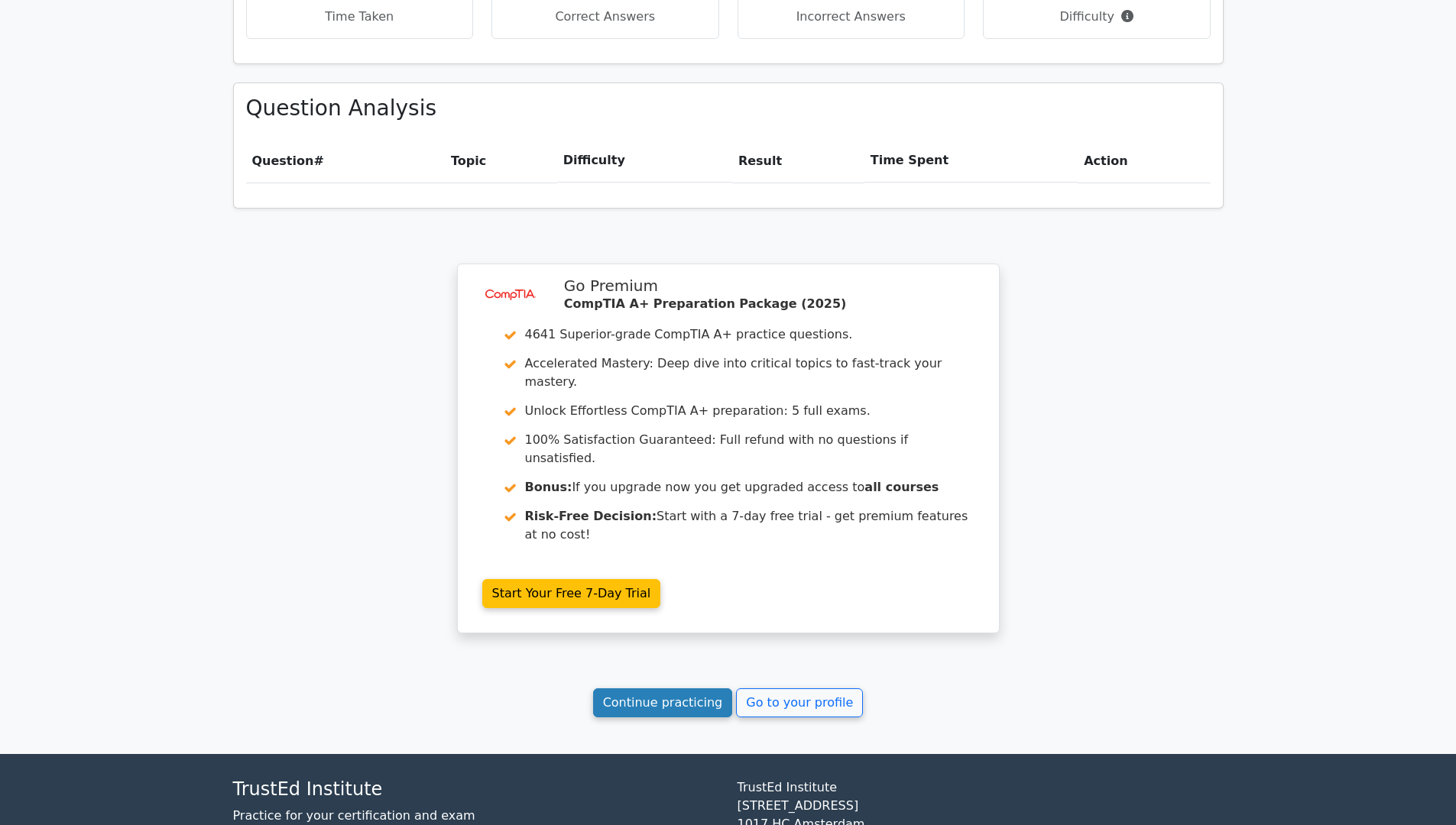
click at [695, 688] on link "Continue practicing" at bounding box center [663, 702] width 140 height 29
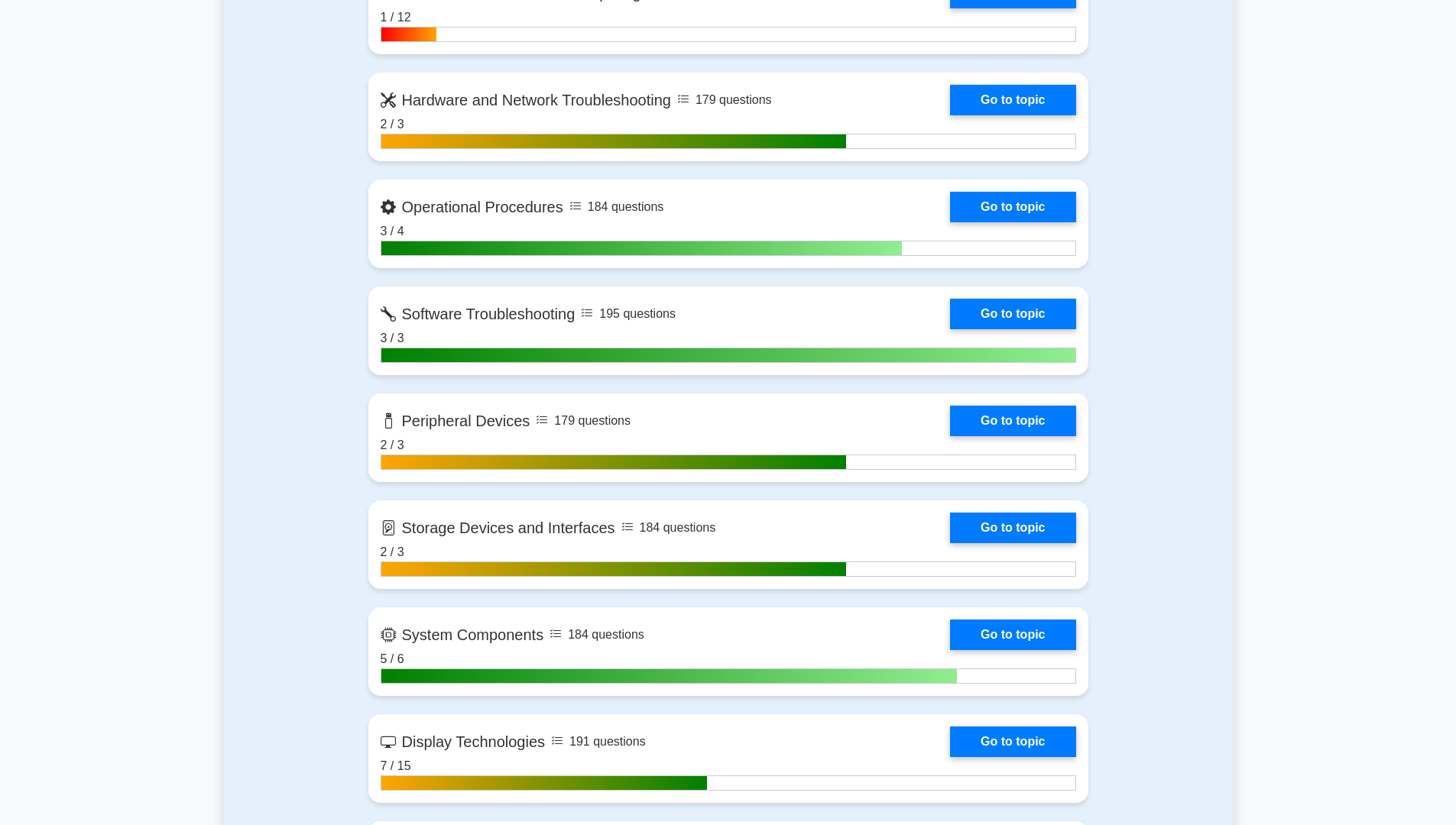
scroll to position [1604, 0]
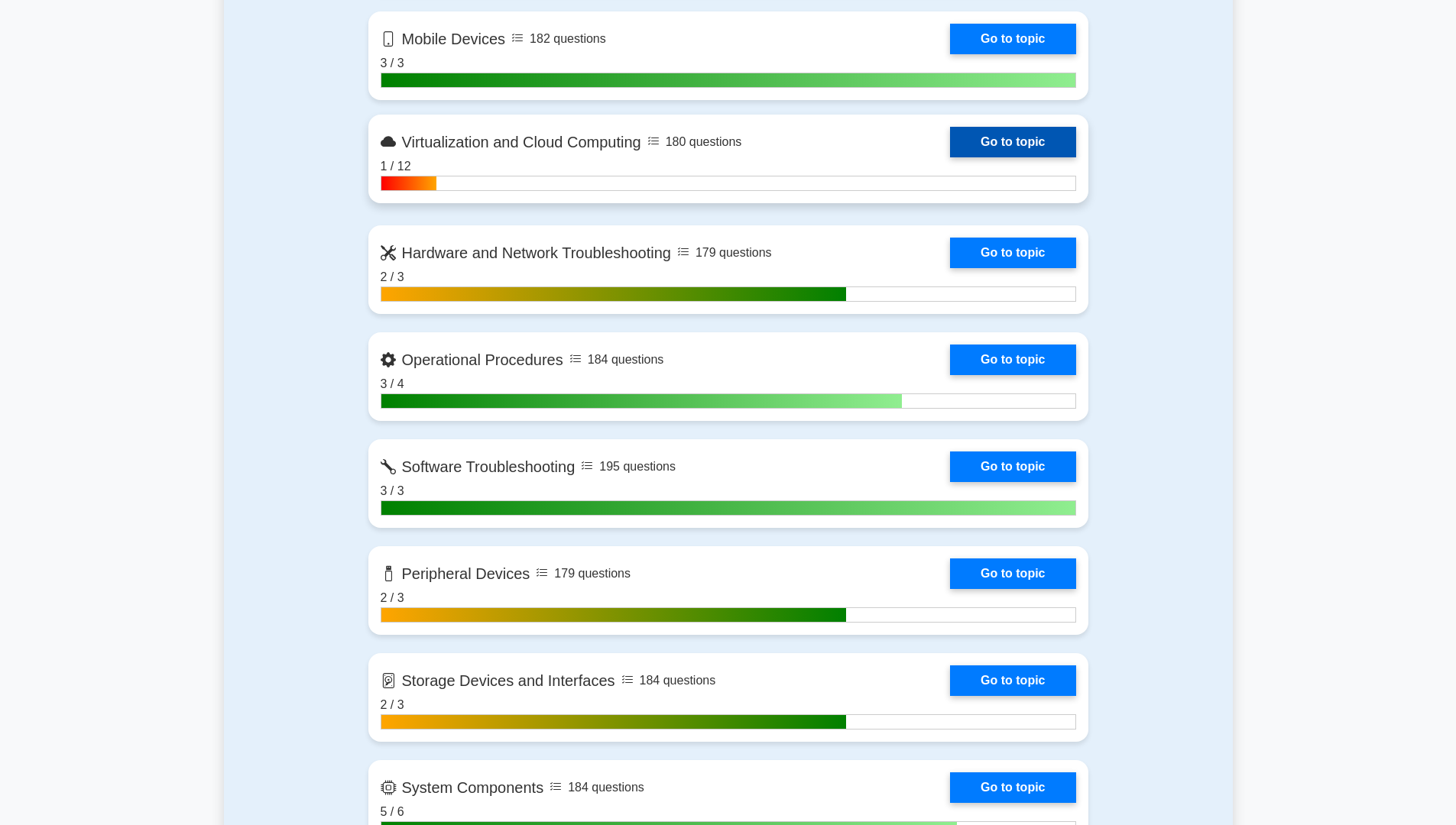
click at [1019, 145] on link "Go to topic" at bounding box center [1012, 142] width 125 height 30
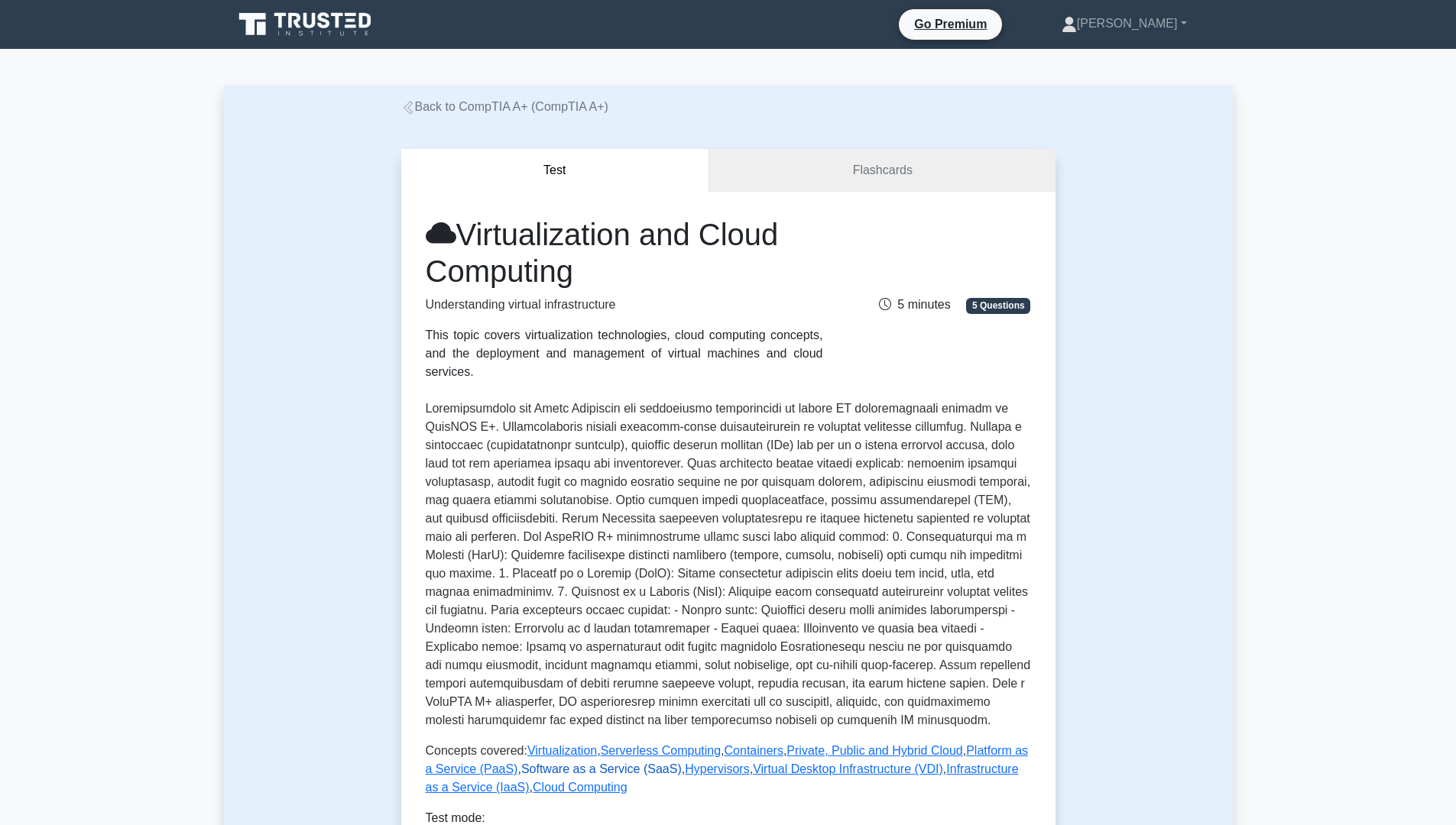
scroll to position [152, 0]
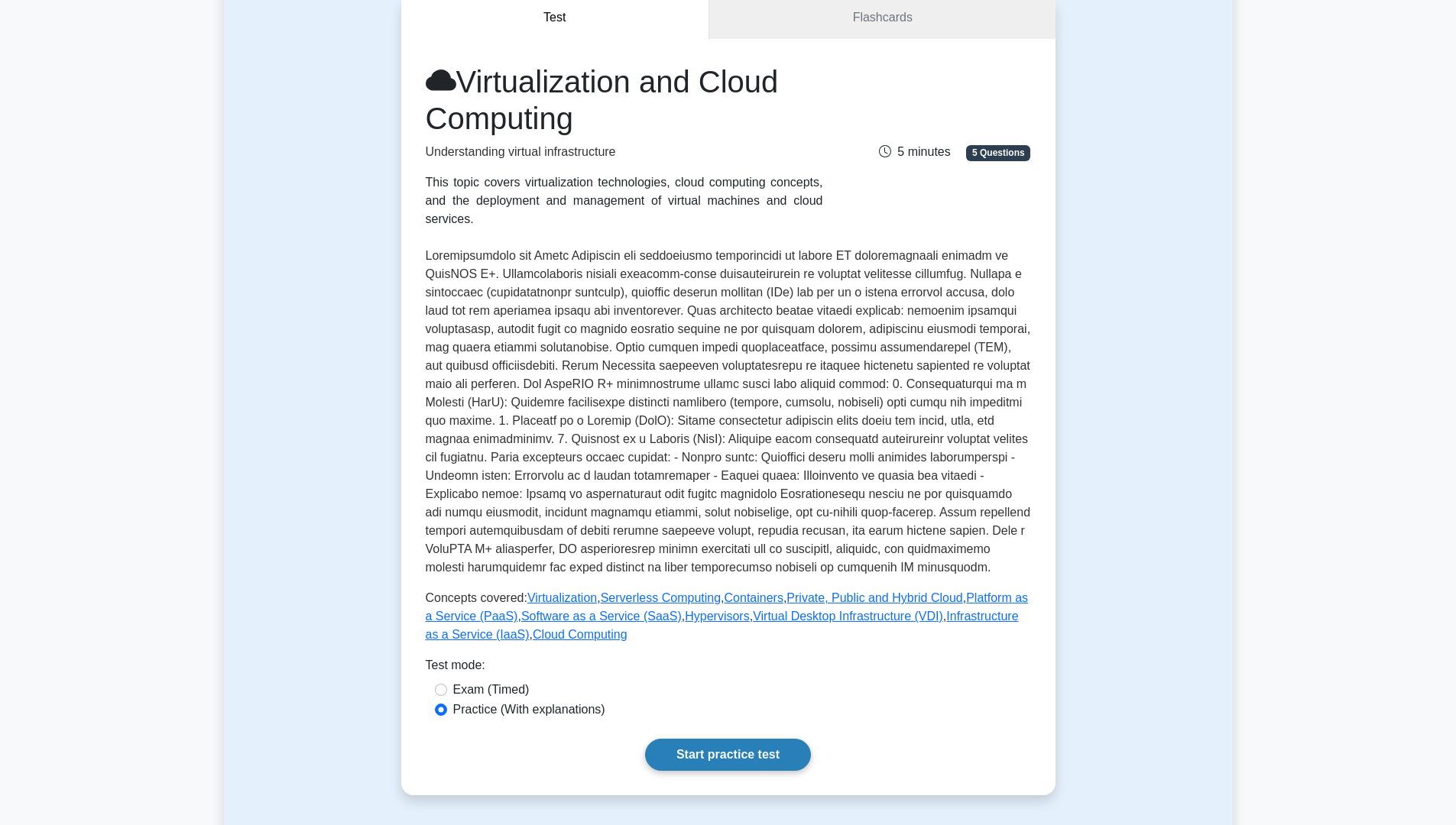
click at [702, 739] on link "Start practice test" at bounding box center [728, 755] width 166 height 32
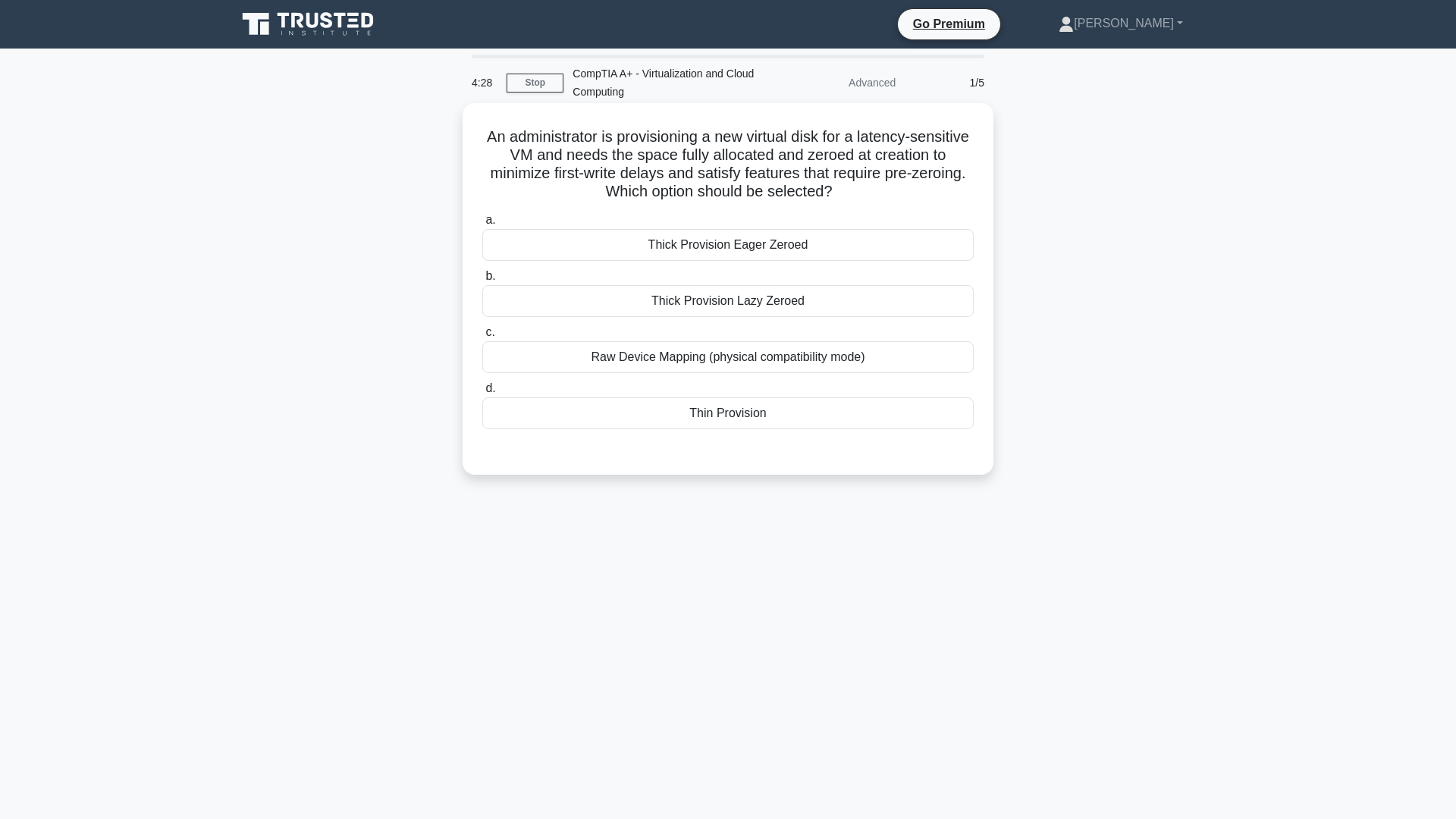
click at [784, 245] on div "Thick Provision Eager Zeroed" at bounding box center [728, 245] width 492 height 32
click at [482, 225] on input "a. Thick Provision Eager Zeroed" at bounding box center [482, 220] width 0 height 10
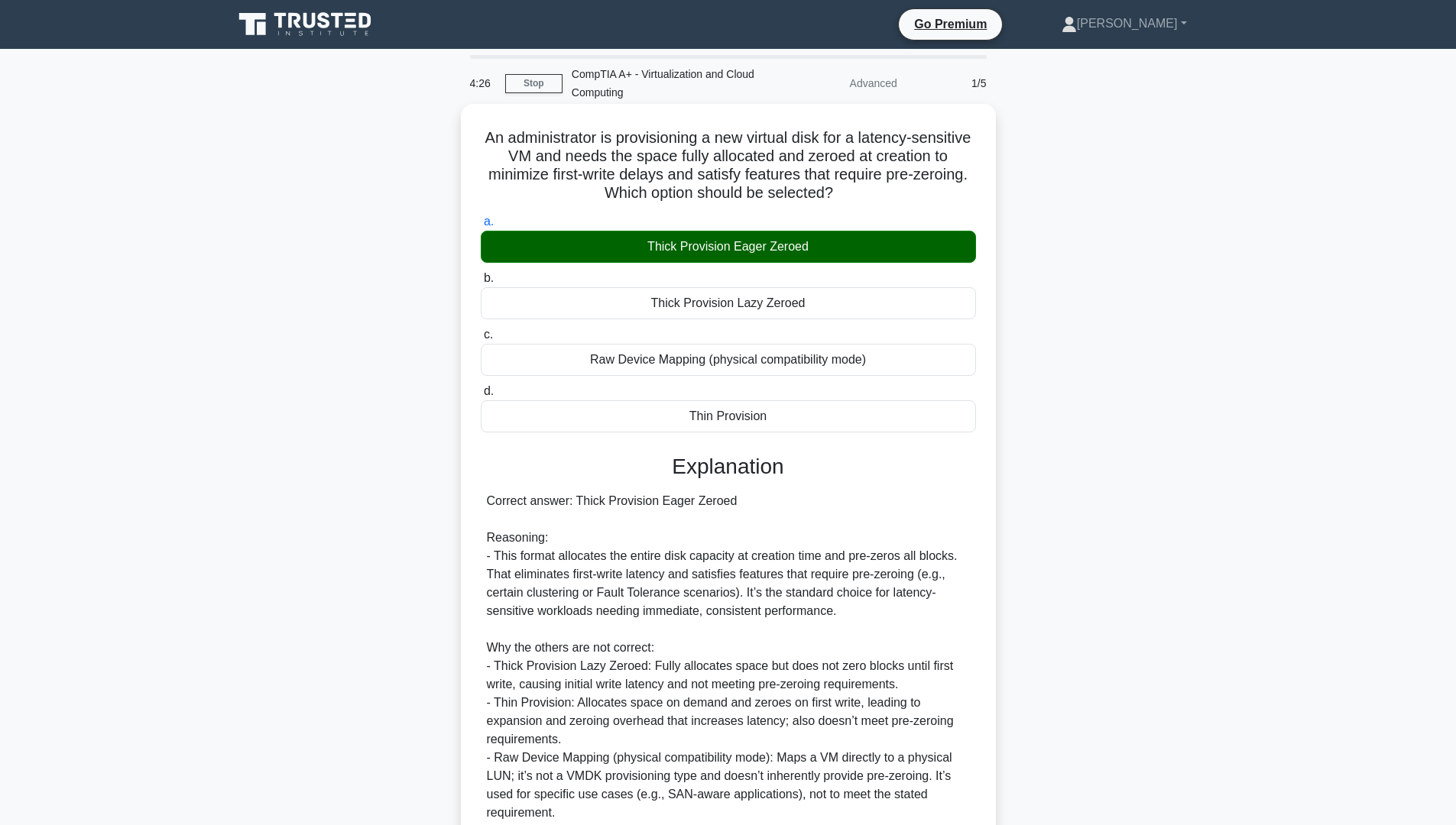
scroll to position [136, 0]
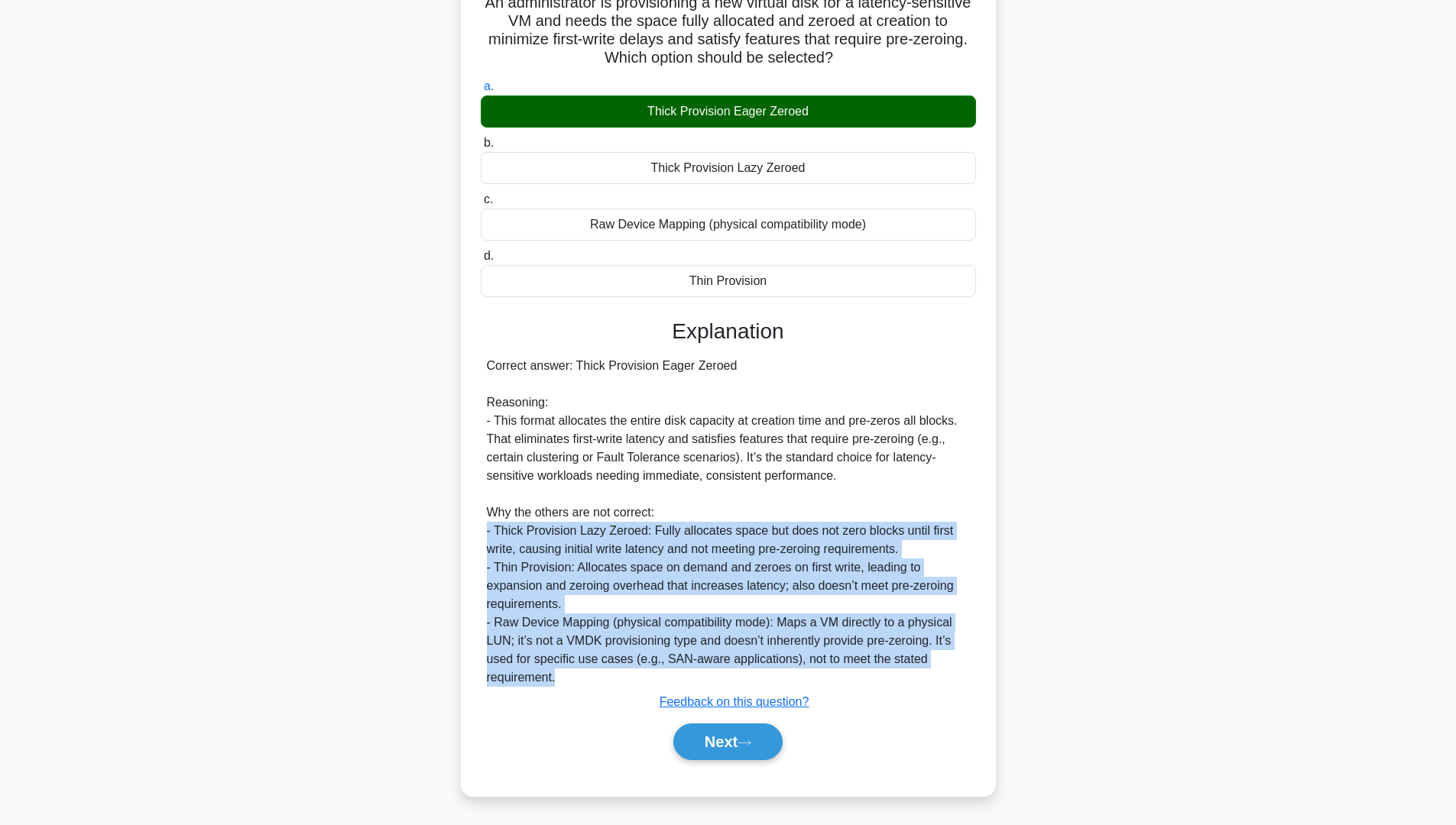
drag, startPoint x: 486, startPoint y: 531, endPoint x: 557, endPoint y: 673, distance: 158.8
click at [557, 673] on div "Correct answer: Thick Provision Eager Zeroed Reasoning: - This format allocates…" at bounding box center [728, 522] width 483 height 330
copy div "- Thick Provision Lazy Zeroed: Fully allocates space but does not zero blocks u…"
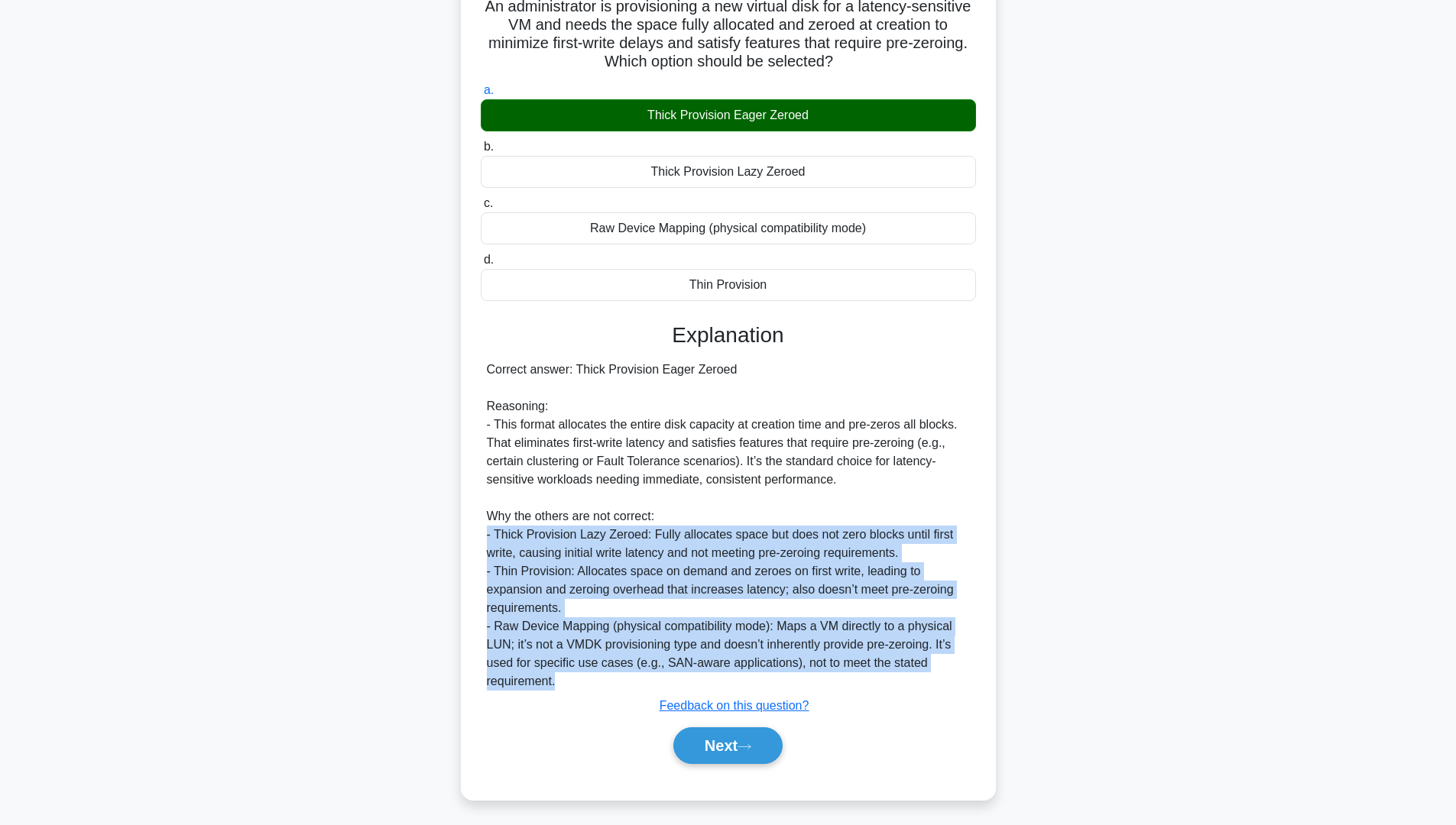
click at [1114, 644] on div "An administrator is provisioning a new virtual disk for a latency‑sensitive VM …" at bounding box center [728, 395] width 1008 height 845
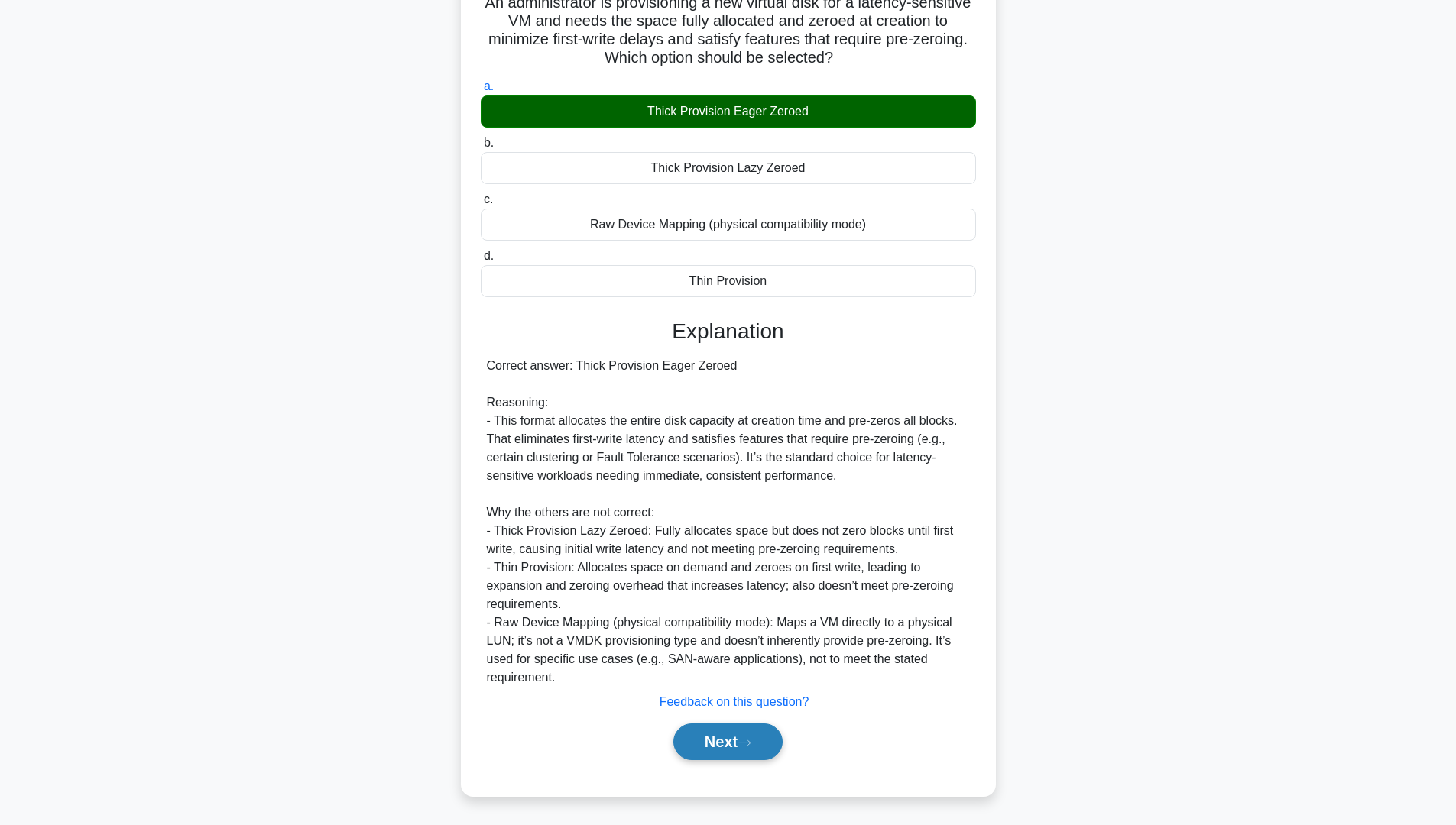
click at [746, 749] on button "Next" at bounding box center [728, 741] width 110 height 37
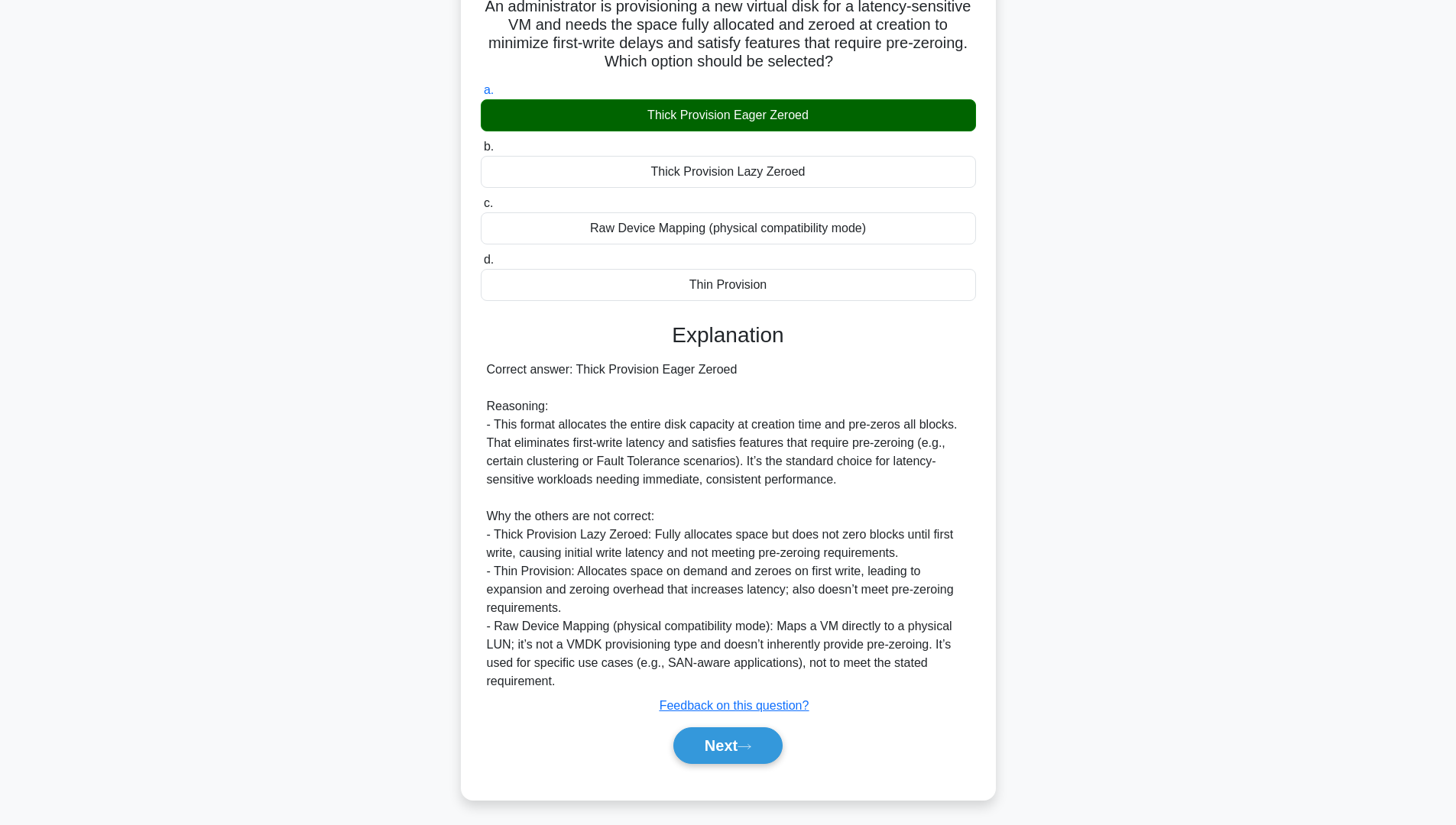
scroll to position [0, 0]
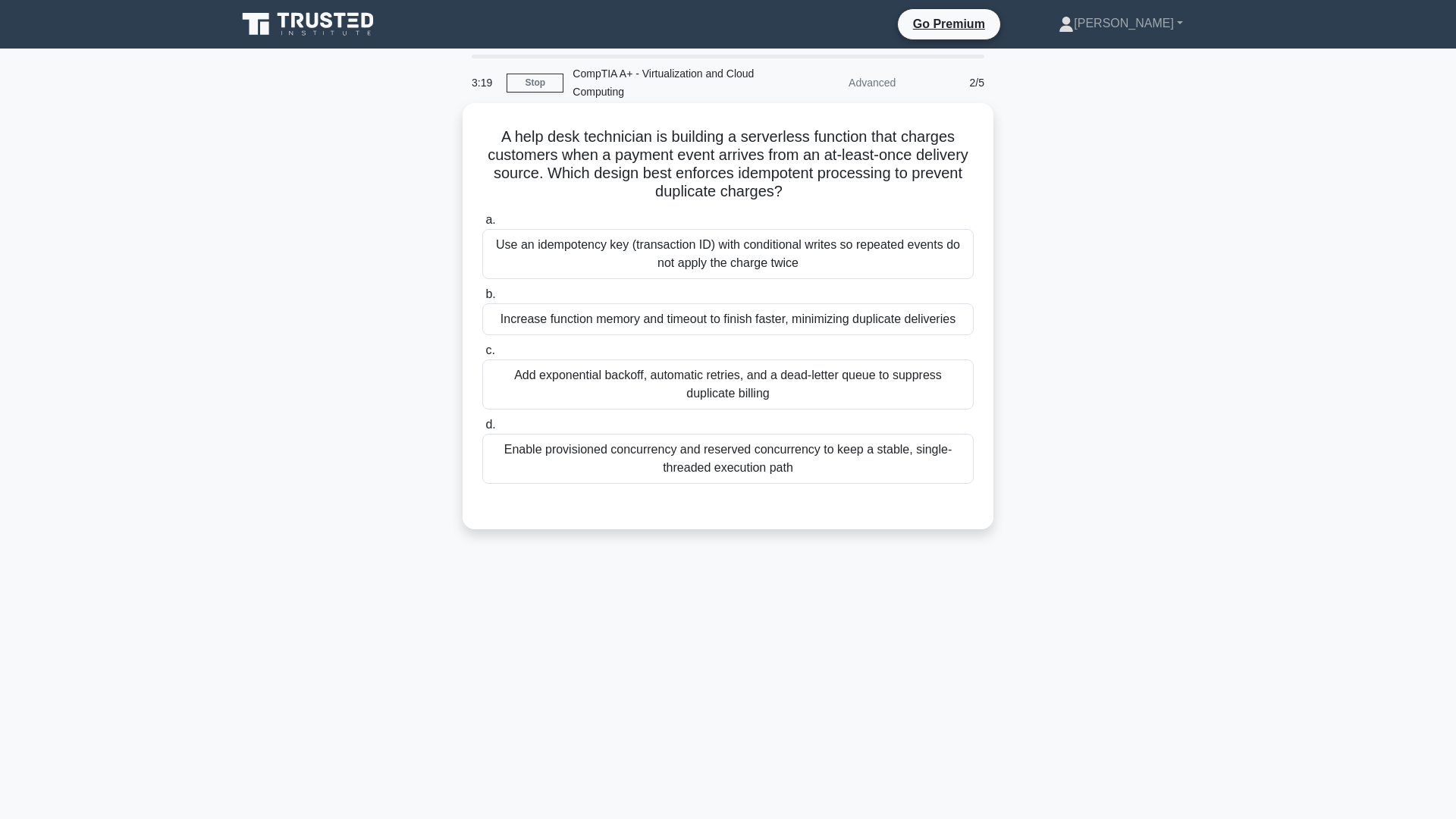
click at [712, 251] on div "Use an idempotency key (transaction ID) with conditional writes so repeated eve…" at bounding box center [728, 254] width 492 height 50
click at [482, 225] on input "a. Use an idempotency key (transaction ID) with conditional writes so repeated …" at bounding box center [482, 220] width 0 height 10
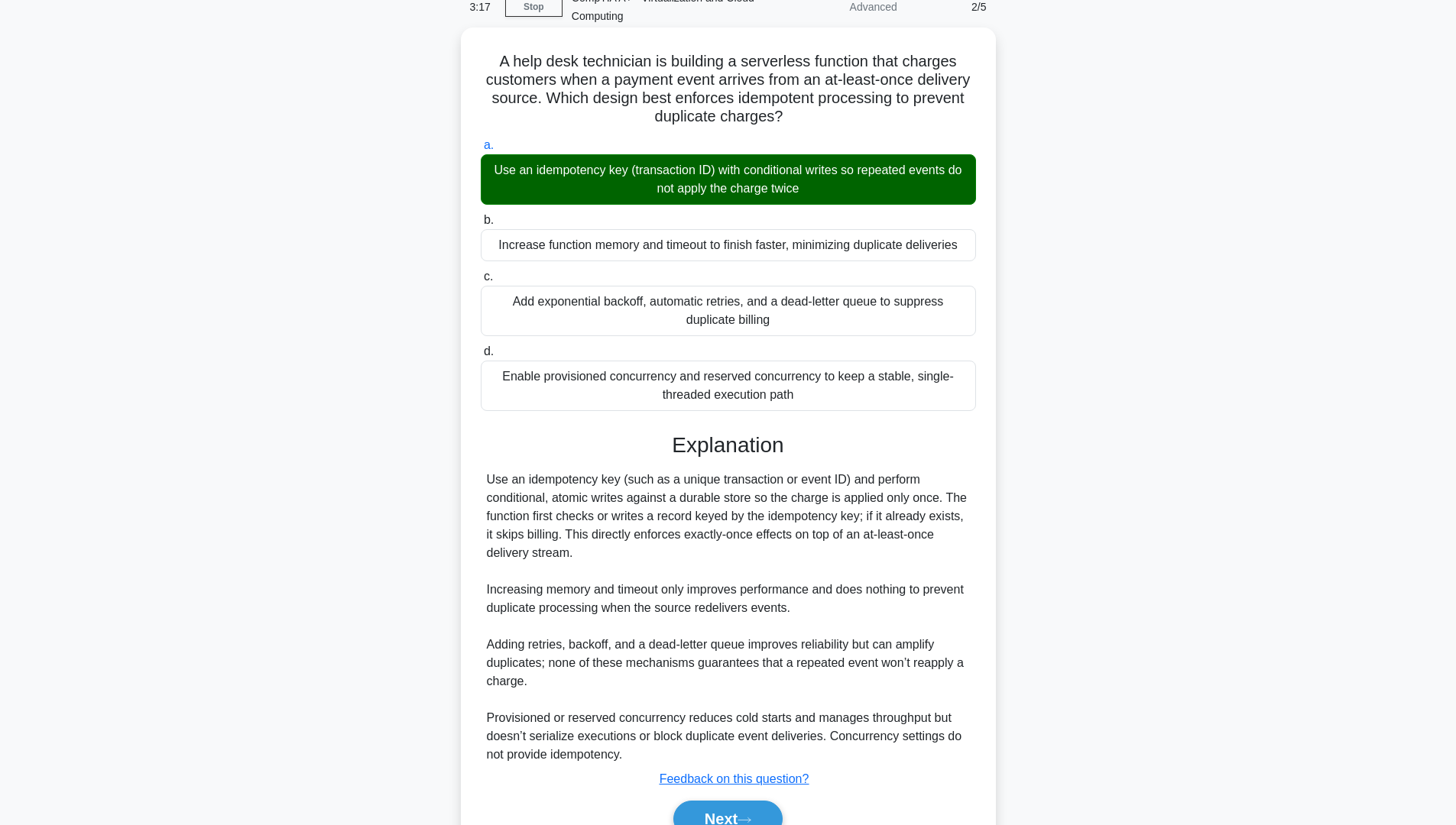
scroll to position [152, 0]
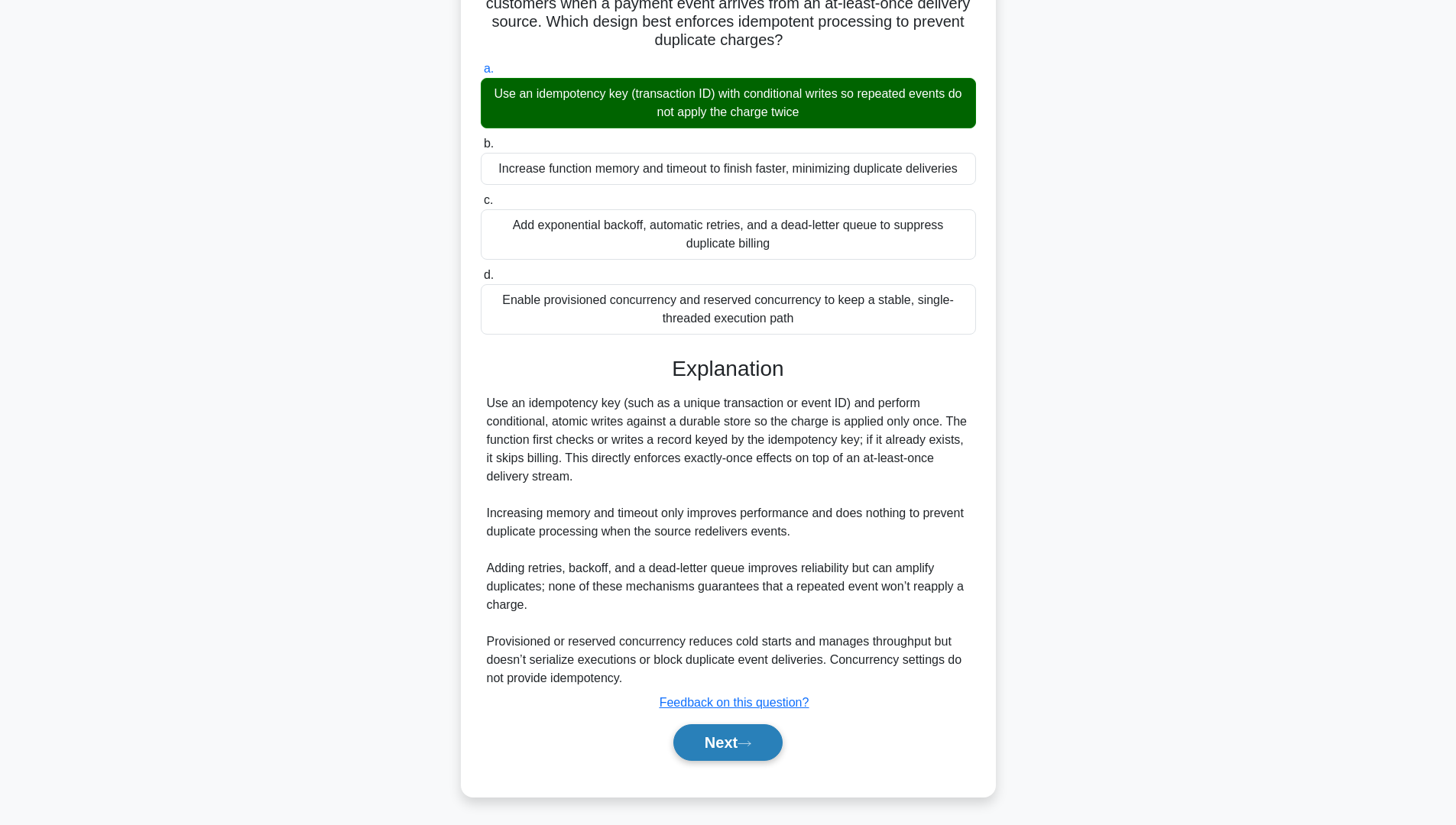
click at [742, 734] on button "Next" at bounding box center [728, 742] width 110 height 37
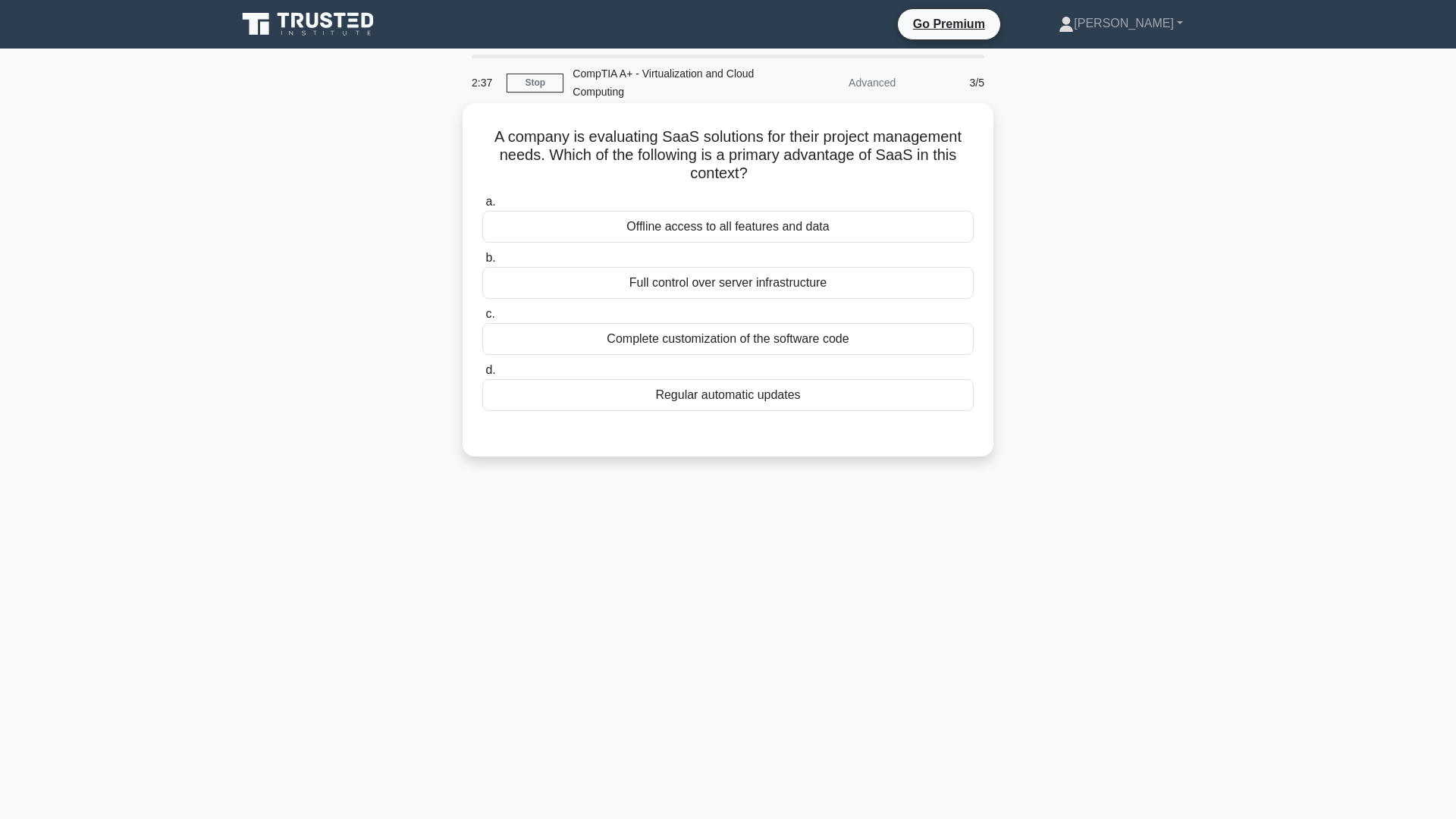
click at [697, 224] on div "Offline access to all features and data" at bounding box center [728, 227] width 492 height 32
click at [482, 207] on input "a. Offline access to all features and data" at bounding box center [482, 202] width 0 height 10
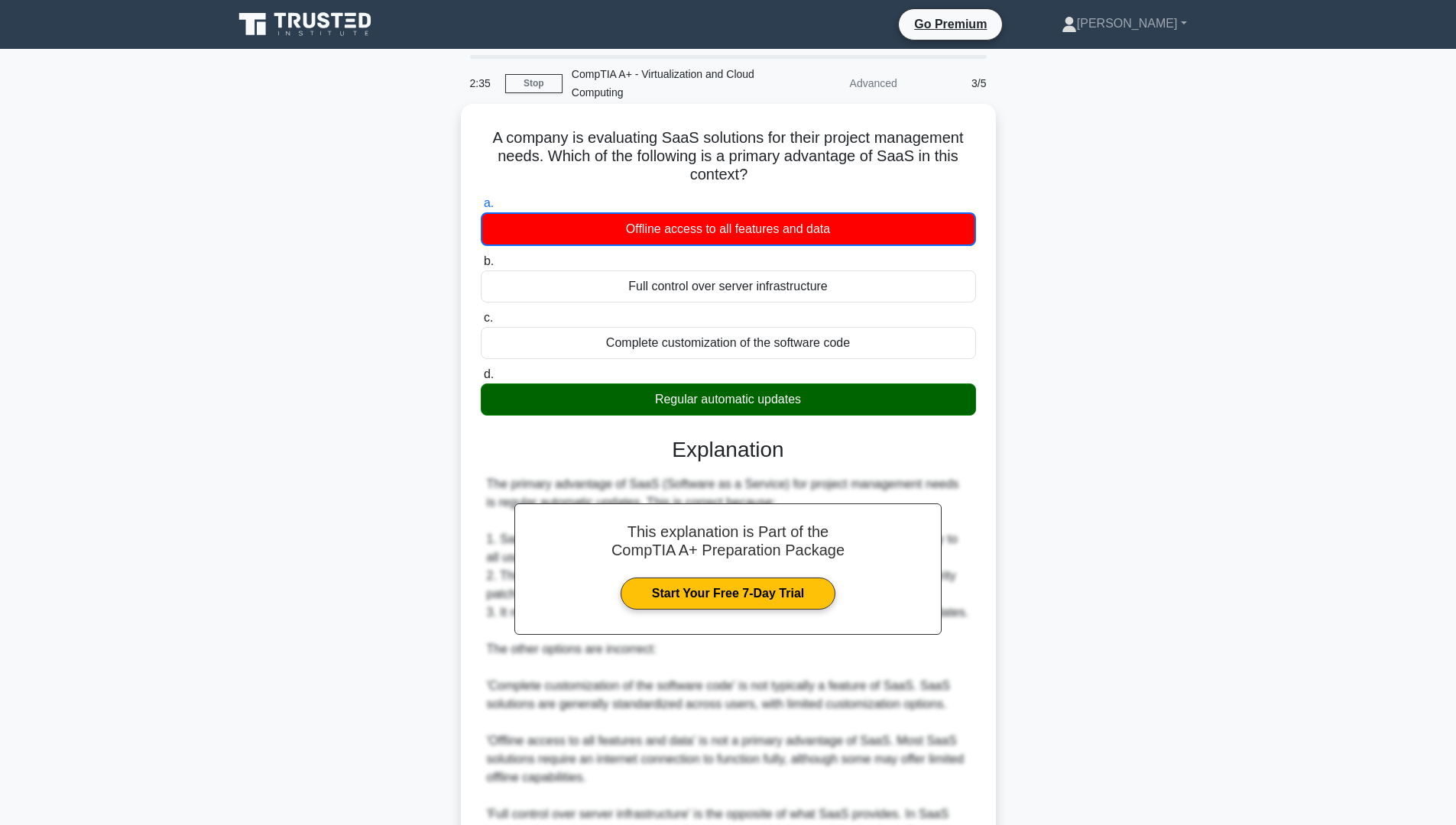
click at [720, 401] on div "Regular automatic updates" at bounding box center [728, 399] width 495 height 32
click at [480, 379] on input "d. Regular automatic updates" at bounding box center [480, 375] width 0 height 10
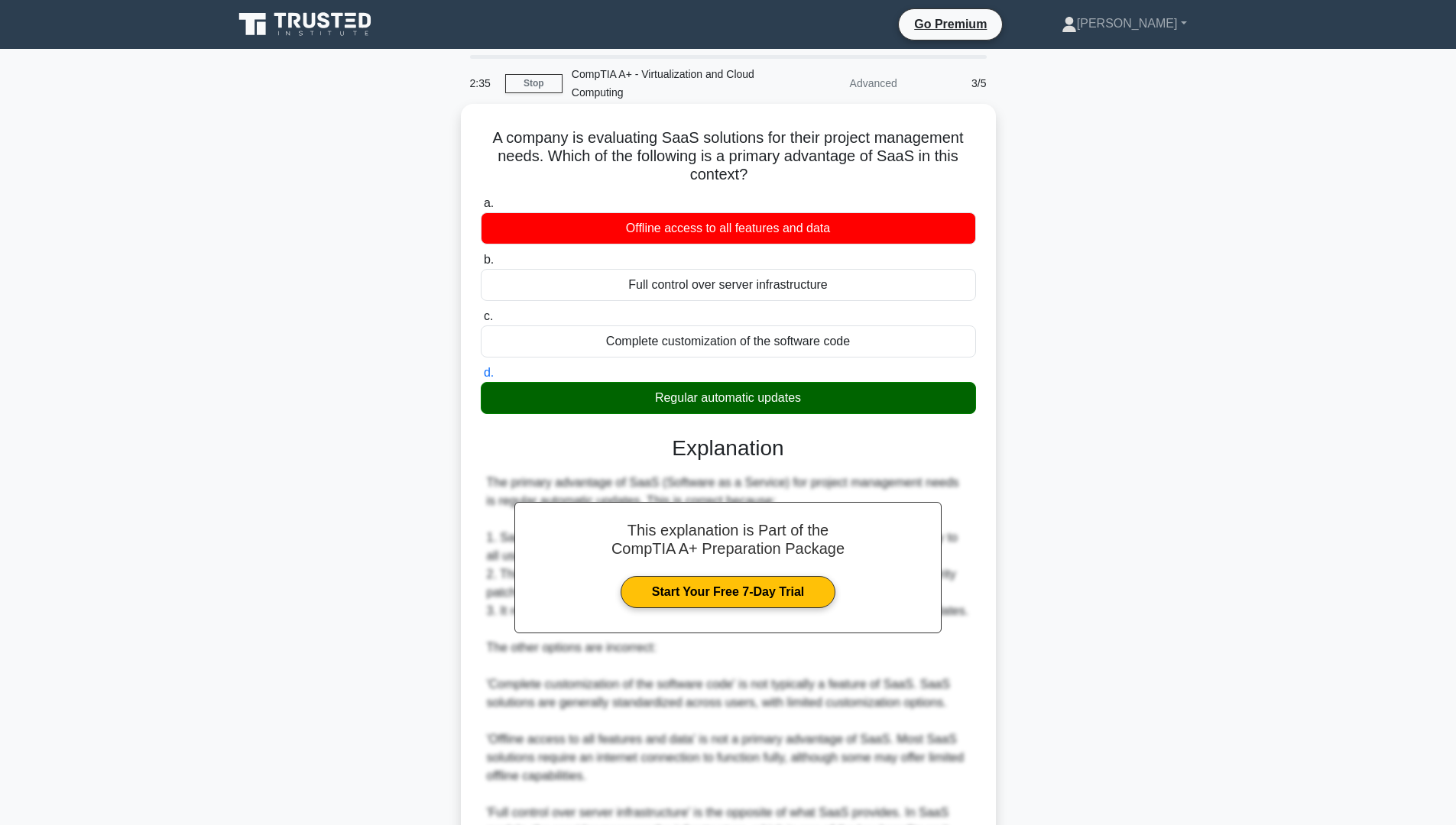
scroll to position [173, 0]
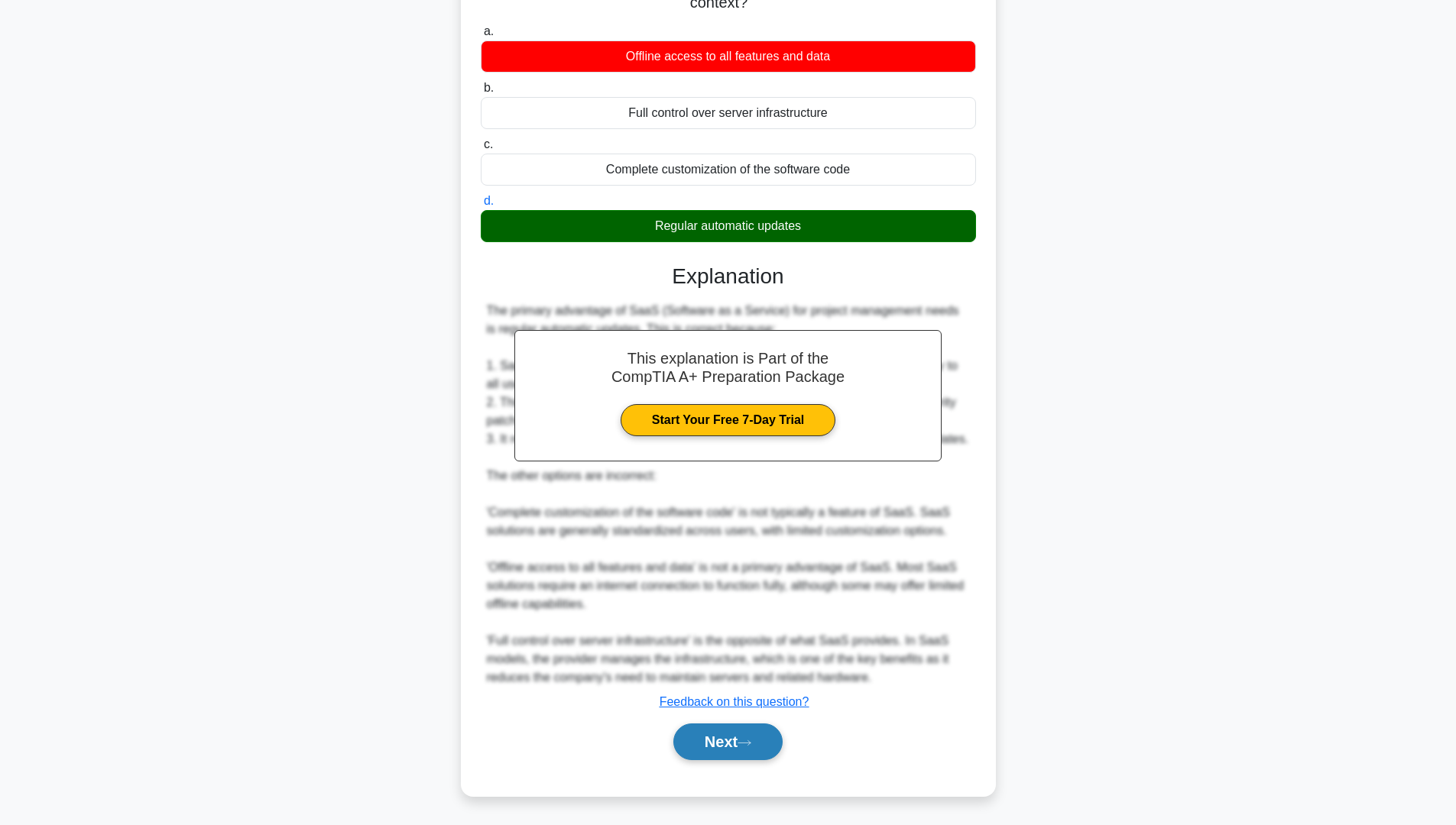
click at [707, 738] on button "Next" at bounding box center [728, 741] width 110 height 37
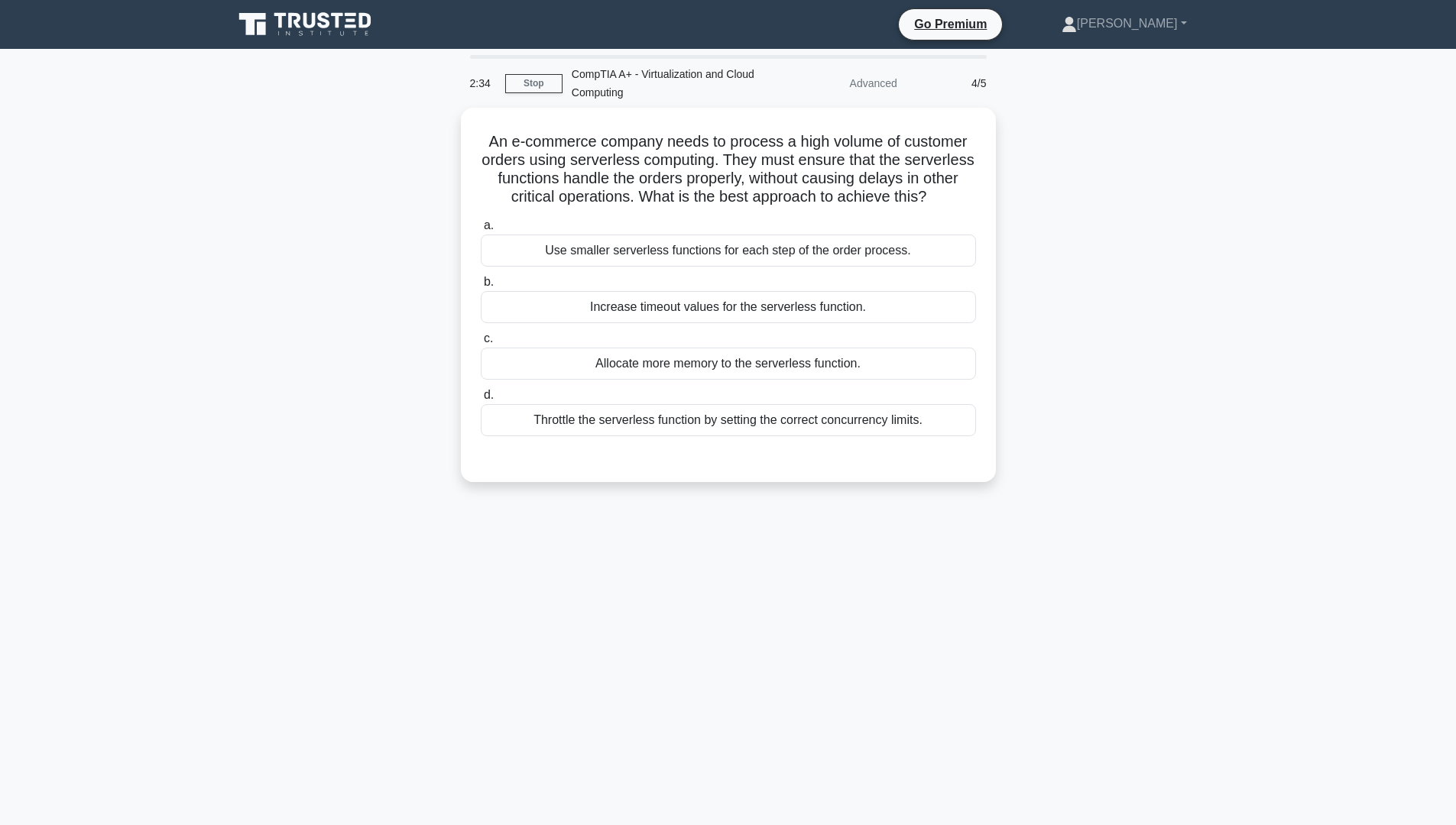
scroll to position [0, 0]
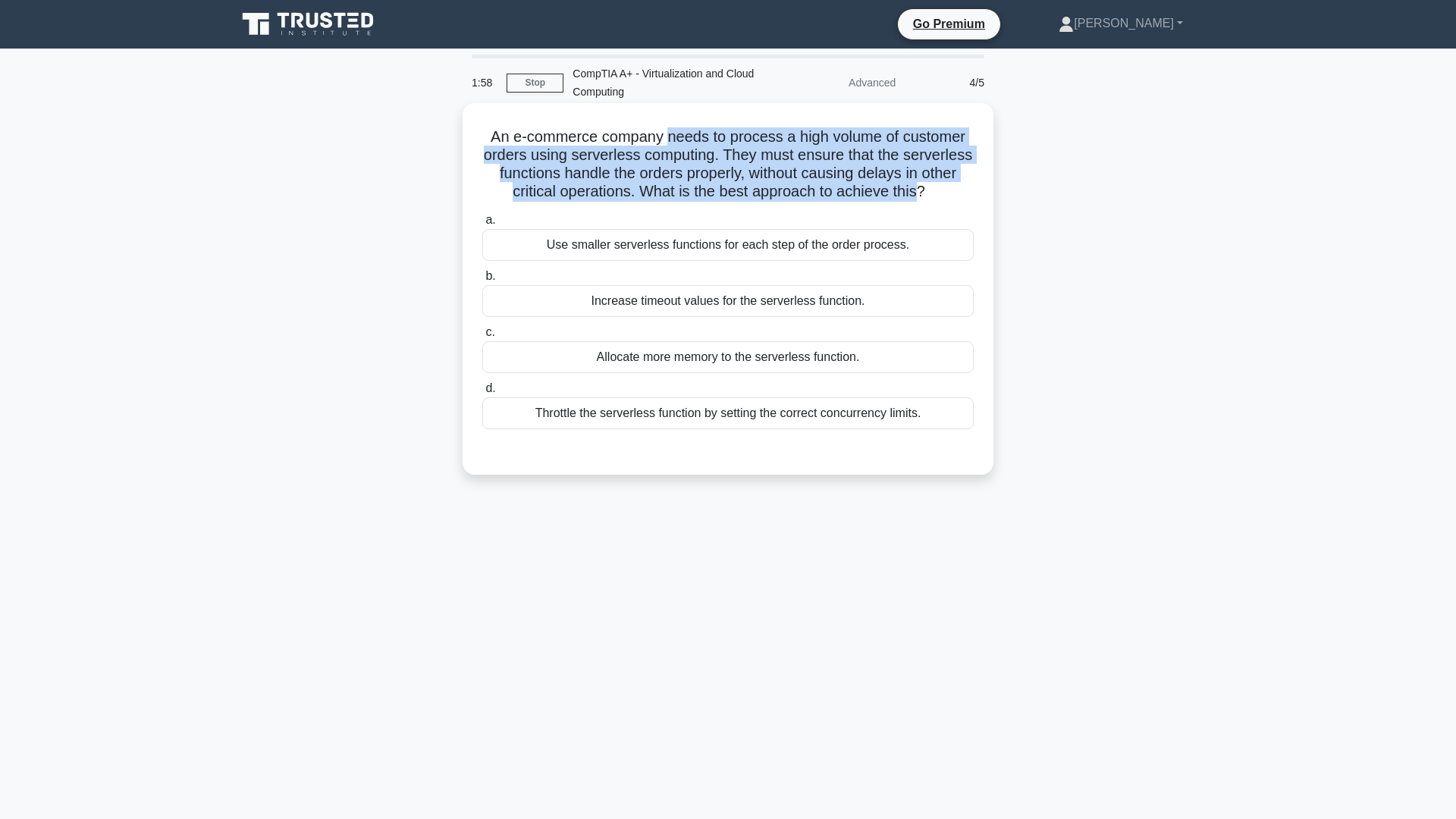
drag, startPoint x: 669, startPoint y: 141, endPoint x: 964, endPoint y: 200, distance: 300.8
click at [964, 200] on h5 "An e-commerce company needs to process a high volume of customer orders using s…" at bounding box center [728, 165] width 495 height 75
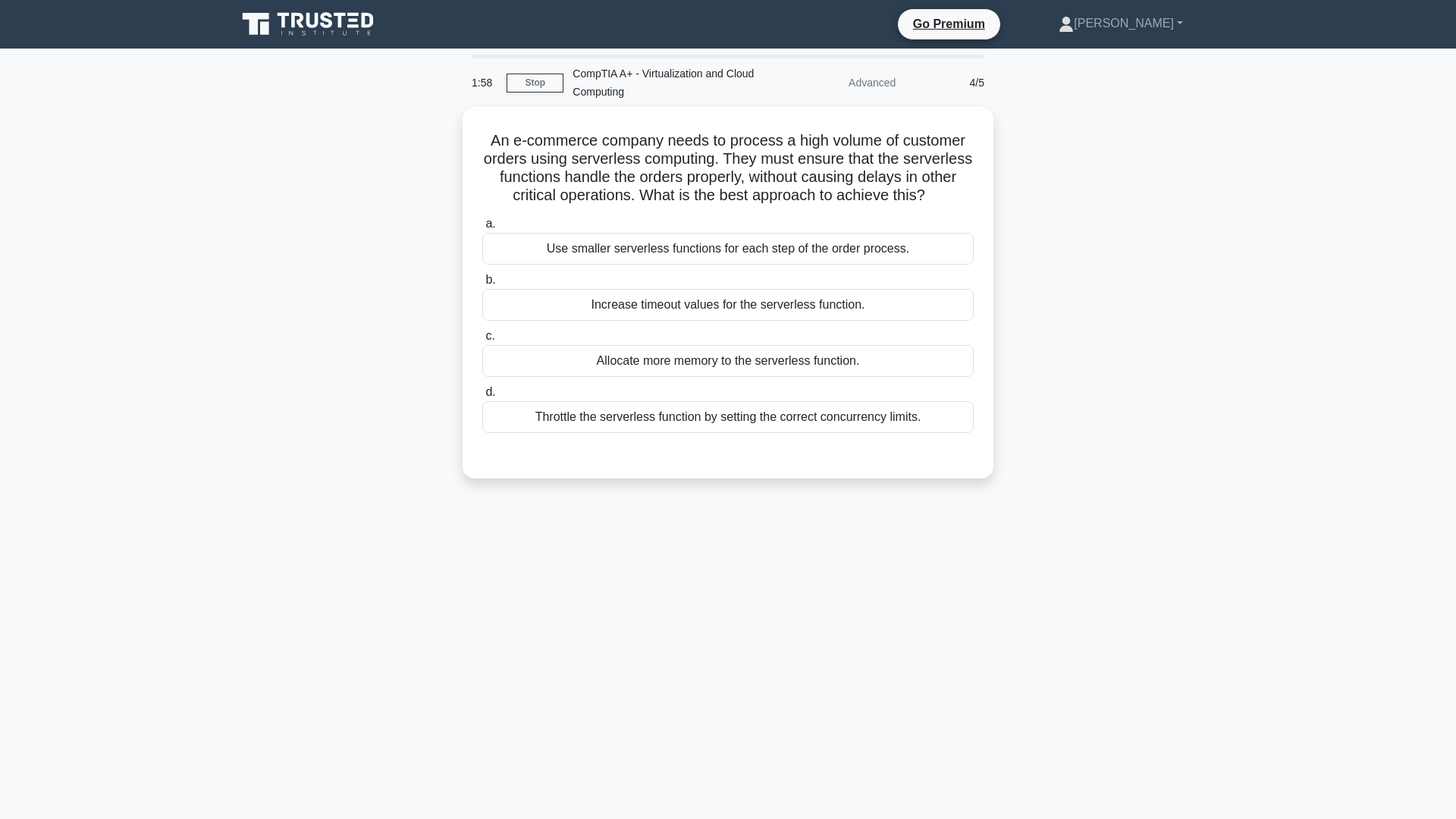
click at [1114, 188] on div "An e-commerce company needs to process a high volume of customer orders using s…" at bounding box center [728, 302] width 1001 height 390
click at [711, 423] on div "Throttle the serverless function by setting the correct concurrency limits." at bounding box center [728, 413] width 492 height 32
click at [482, 394] on input "d. Throttle the serverless function by setting the correct concurrency limits." at bounding box center [482, 388] width 0 height 10
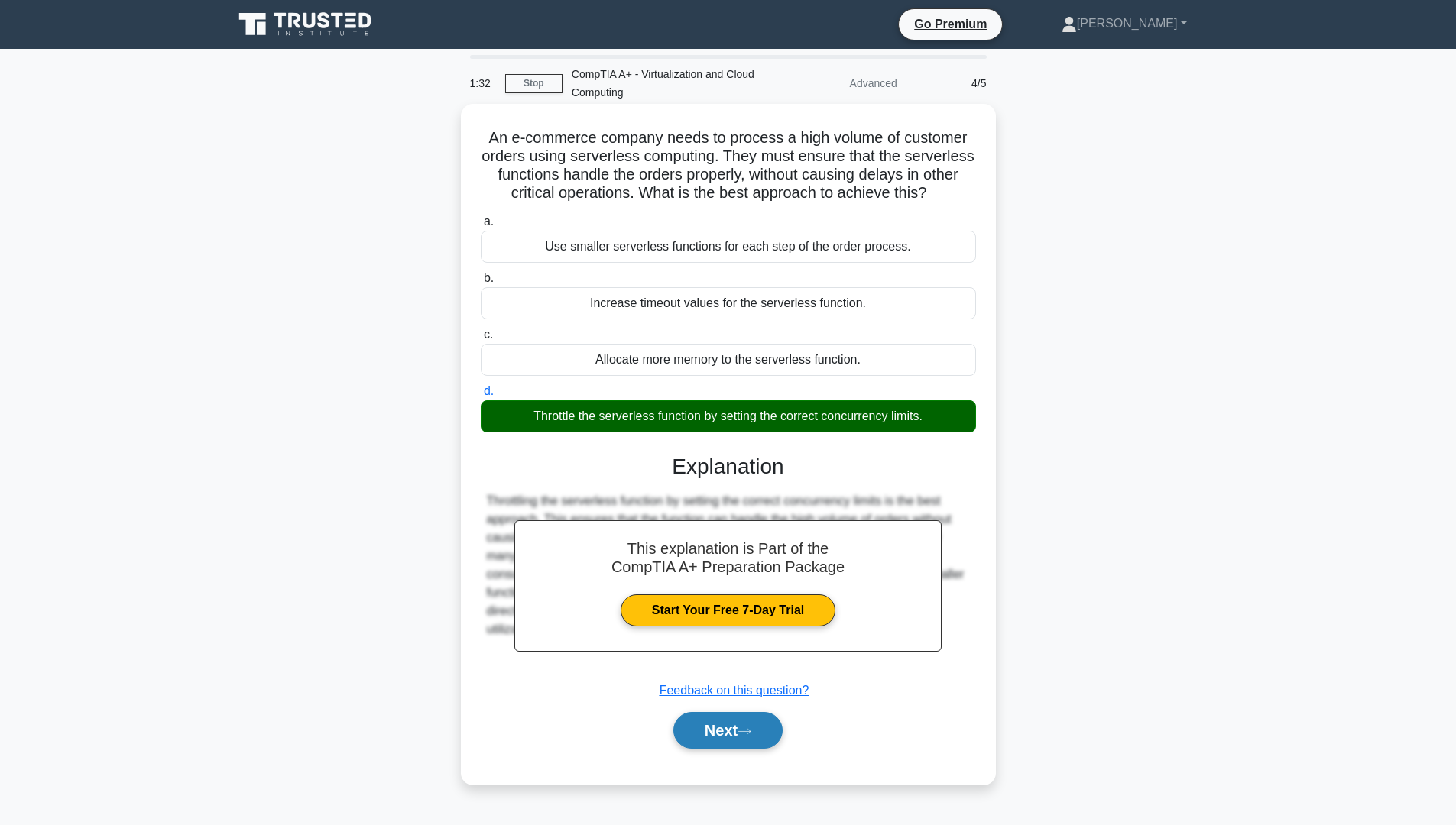
click at [715, 748] on button "Next" at bounding box center [728, 730] width 110 height 37
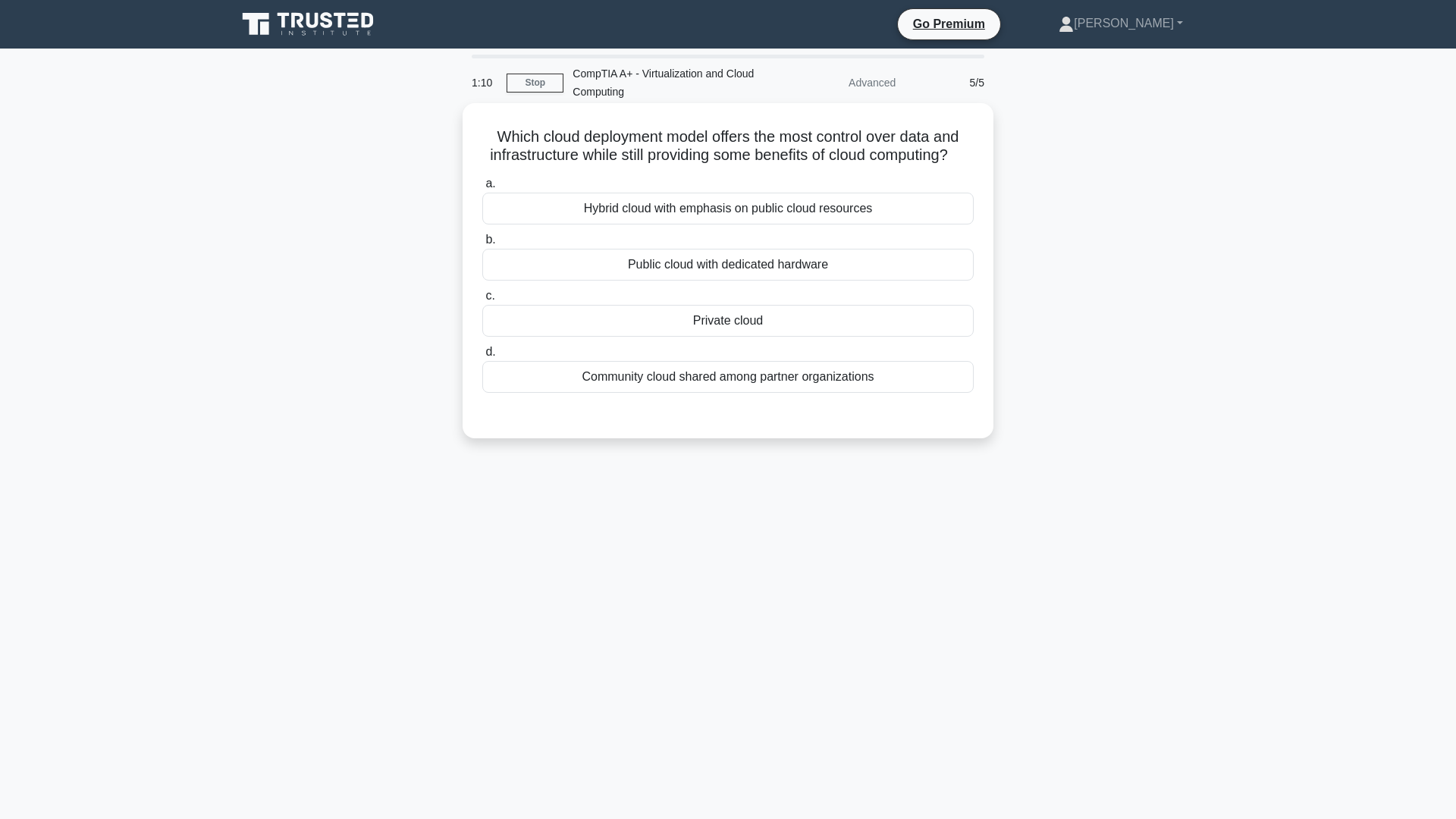
click at [713, 337] on div "Private cloud" at bounding box center [728, 321] width 492 height 32
click at [482, 301] on input "c. Private cloud" at bounding box center [482, 296] width 0 height 10
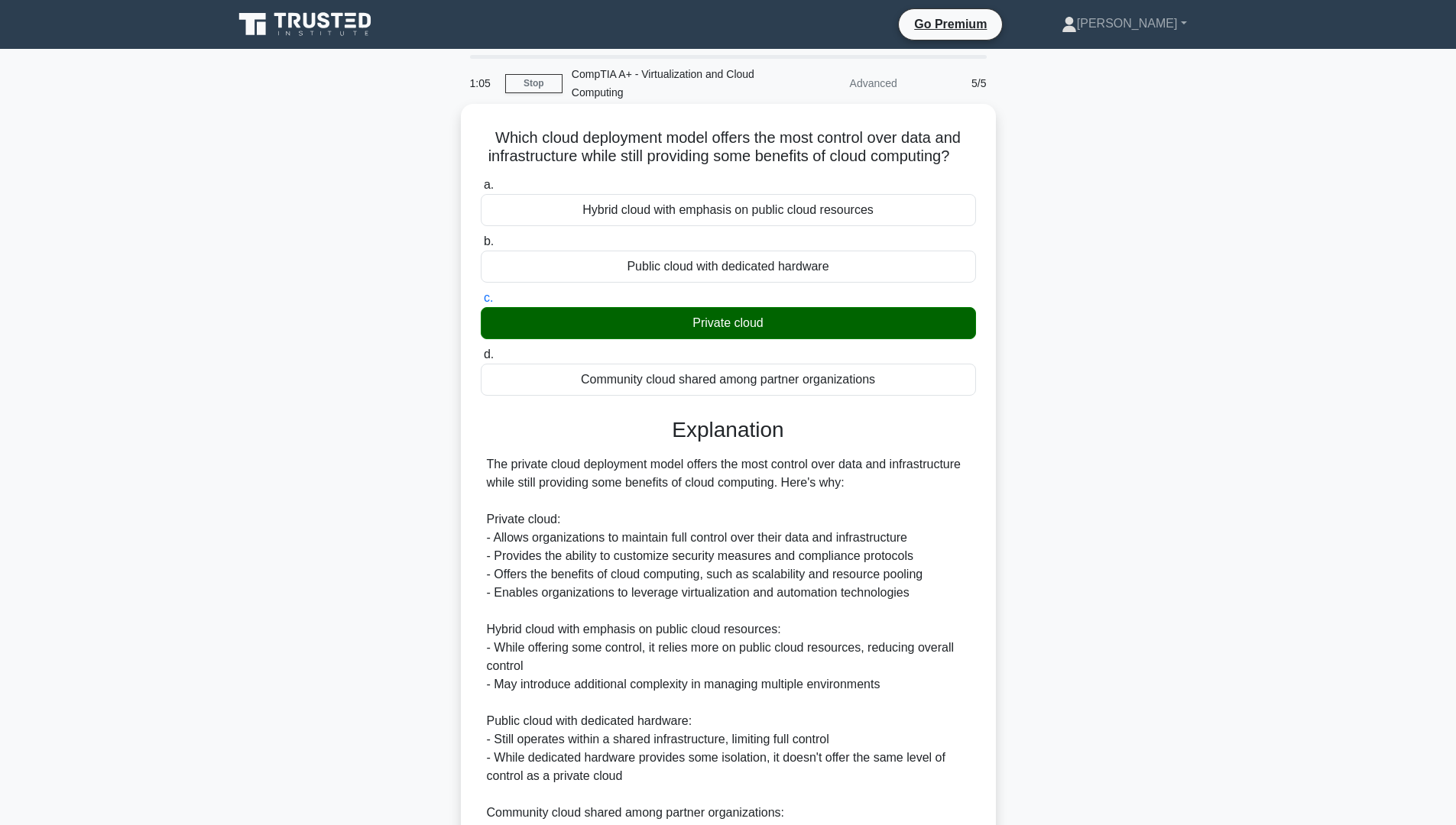
scroll to position [152, 0]
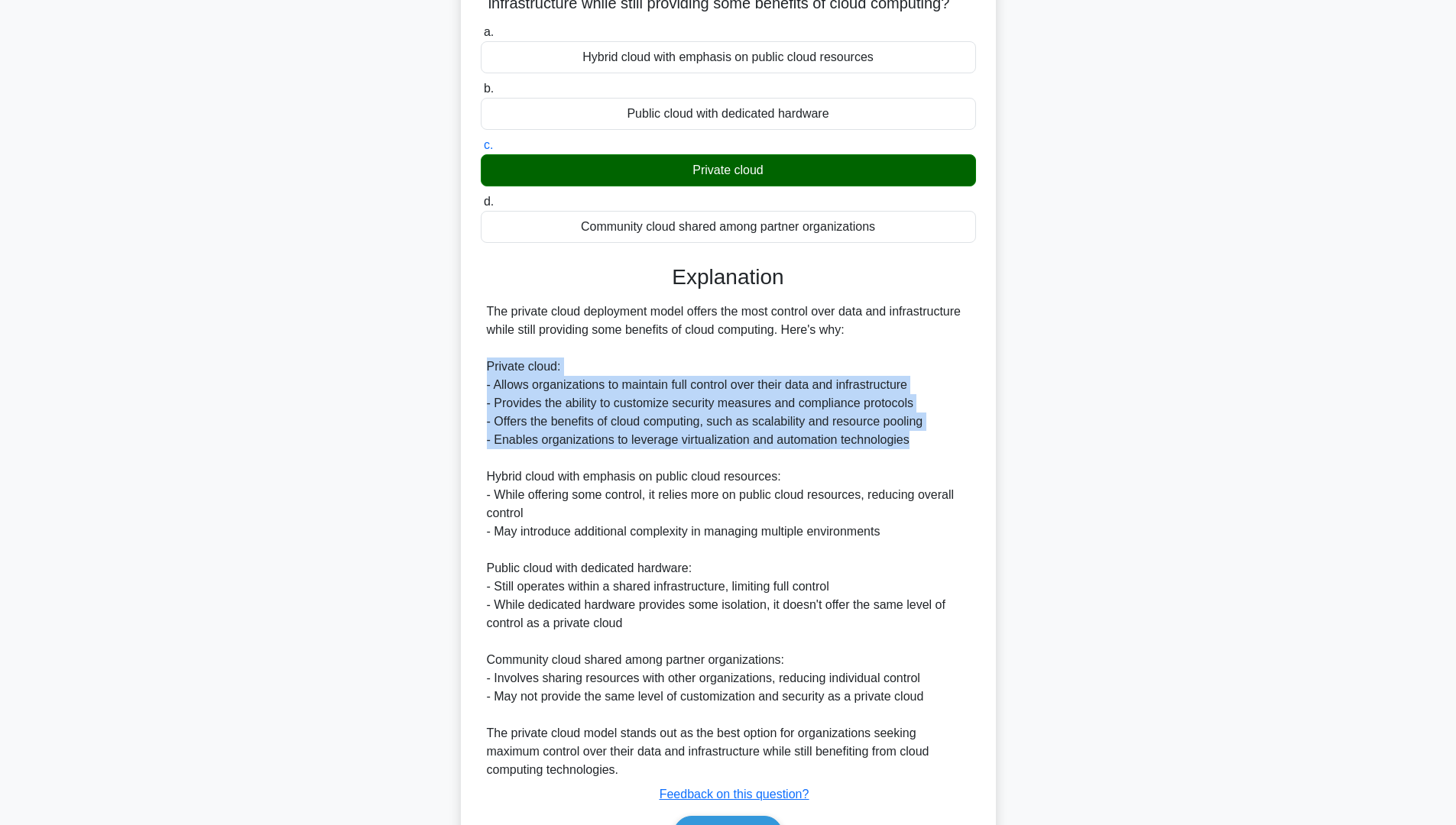
drag, startPoint x: 486, startPoint y: 382, endPoint x: 917, endPoint y: 460, distance: 438.0
click at [917, 460] on div "The private cloud deployment model offers the most control over data and infras…" at bounding box center [728, 541] width 483 height 477
copy div "Private cloud: - Allows organizations to maintain full control over their data …"
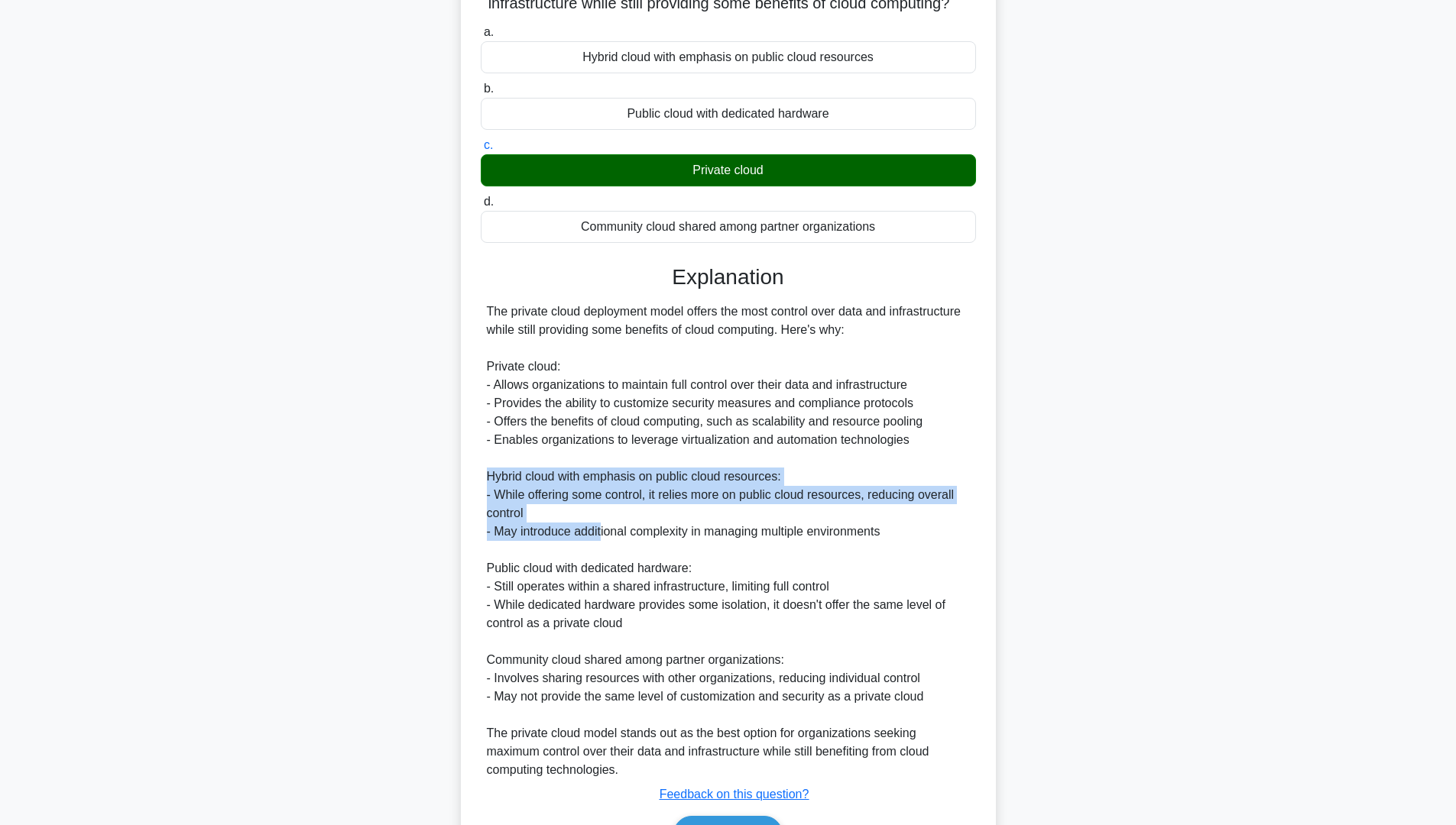
drag, startPoint x: 487, startPoint y: 497, endPoint x: 471, endPoint y: 602, distance: 106.2
click at [602, 542] on div "The private cloud deployment model offers the most control over data and infras…" at bounding box center [728, 541] width 483 height 477
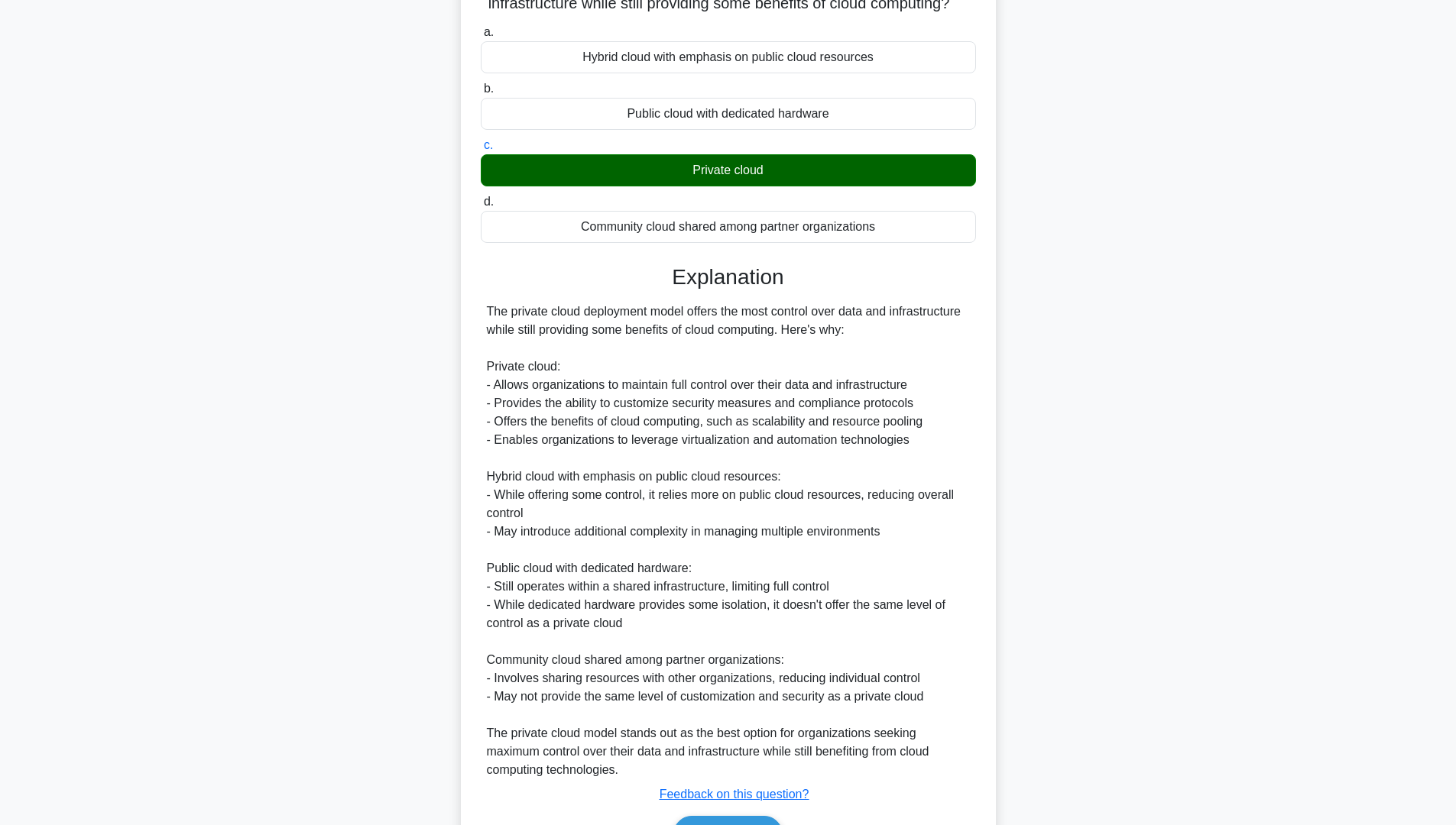
click at [475, 592] on div "Which cloud deployment model offers the most control over data and infrastructu…" at bounding box center [728, 419] width 523 height 925
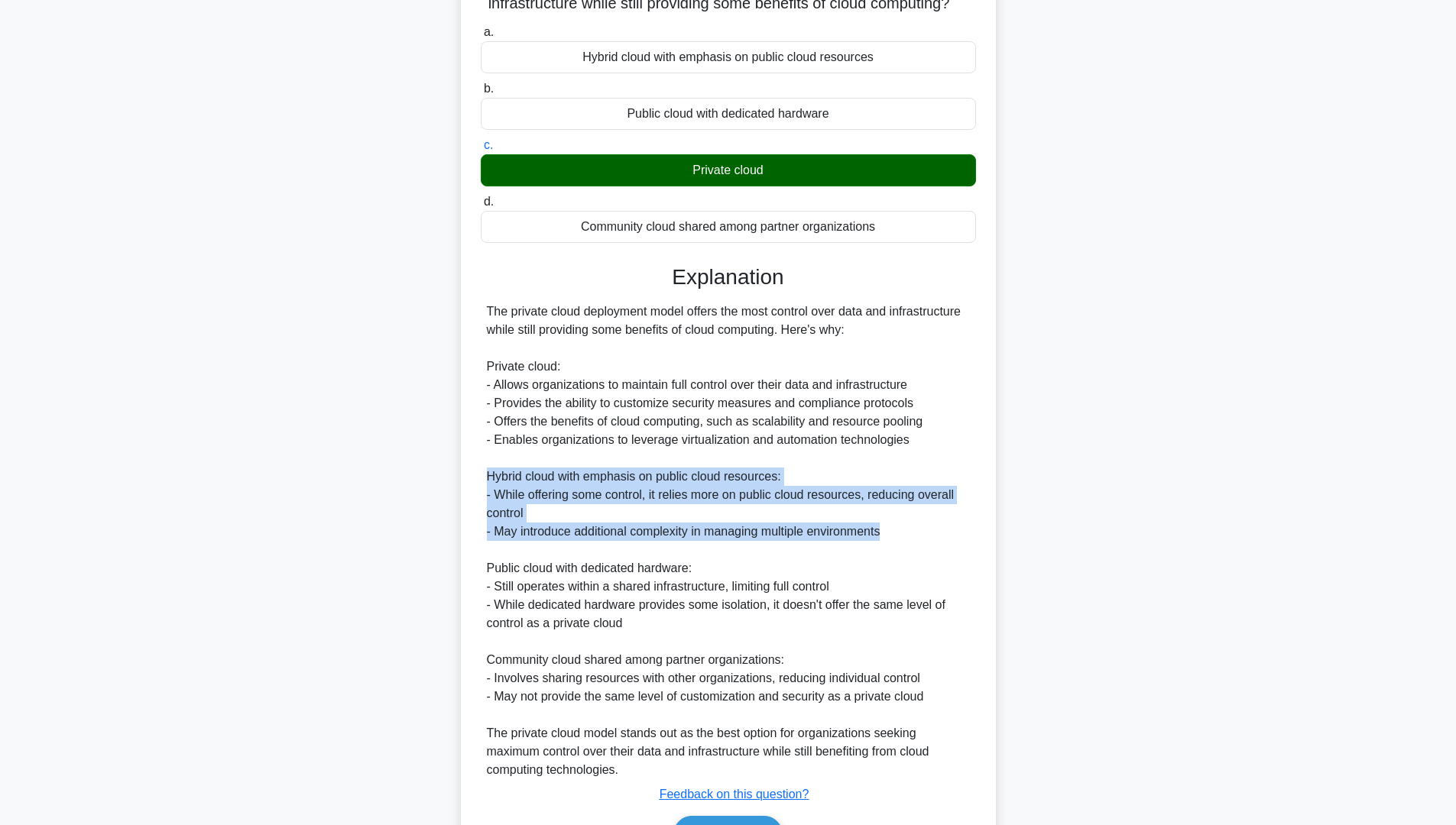
drag, startPoint x: 489, startPoint y: 496, endPoint x: 896, endPoint y: 551, distance: 410.7
click at [896, 551] on div "The private cloud deployment model offers the most control over data and infras…" at bounding box center [728, 541] width 483 height 477
copy div "Hybrid cloud with emphasis on public cloud resources: - While offering some con…"
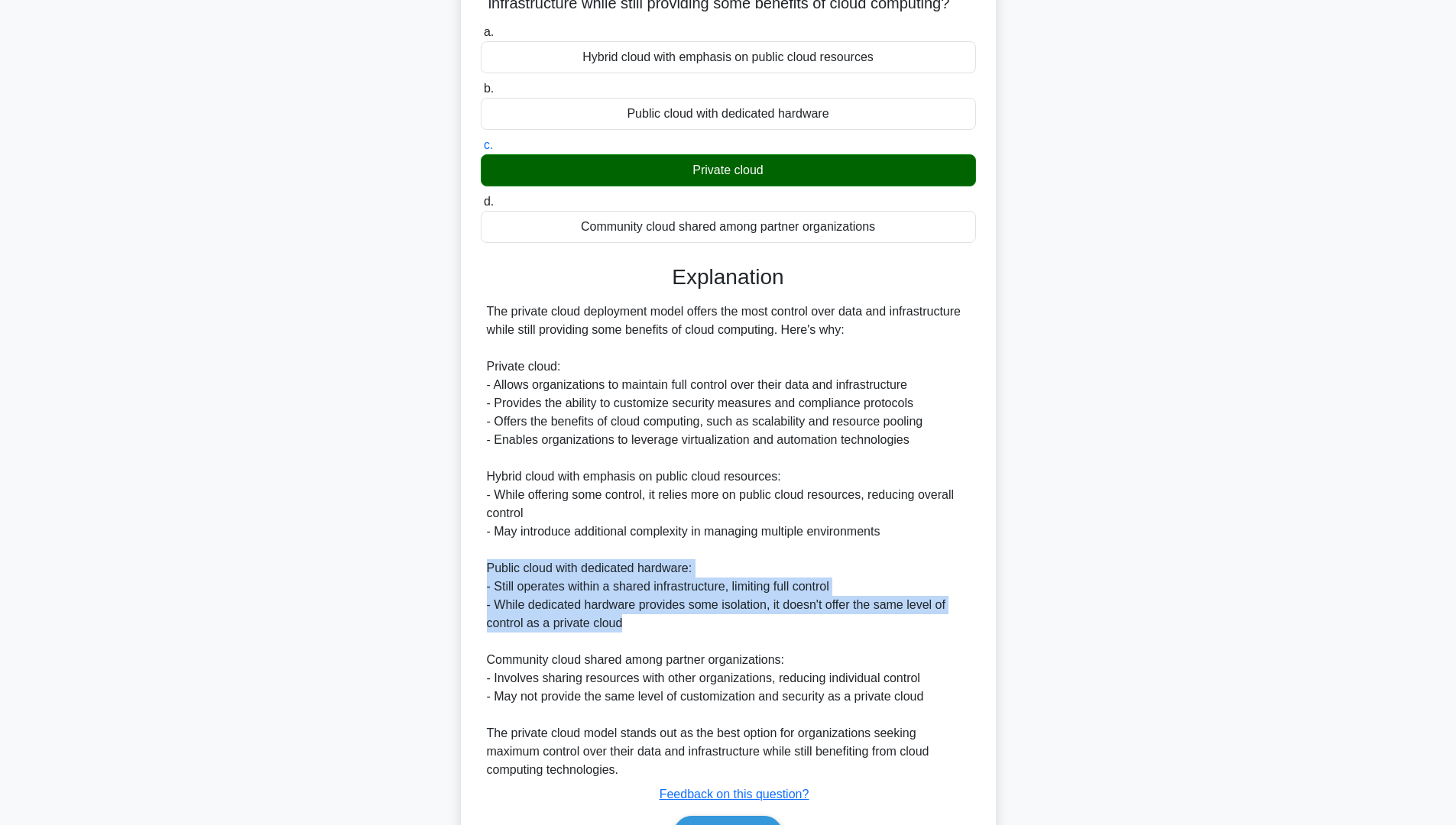
drag, startPoint x: 487, startPoint y: 580, endPoint x: 624, endPoint y: 641, distance: 150.0
click at [624, 641] on div "The private cloud deployment model offers the most control over data and infras…" at bounding box center [728, 541] width 483 height 477
copy div "Public cloud with dedicated hardware: - Still operates within a shared infrastr…"
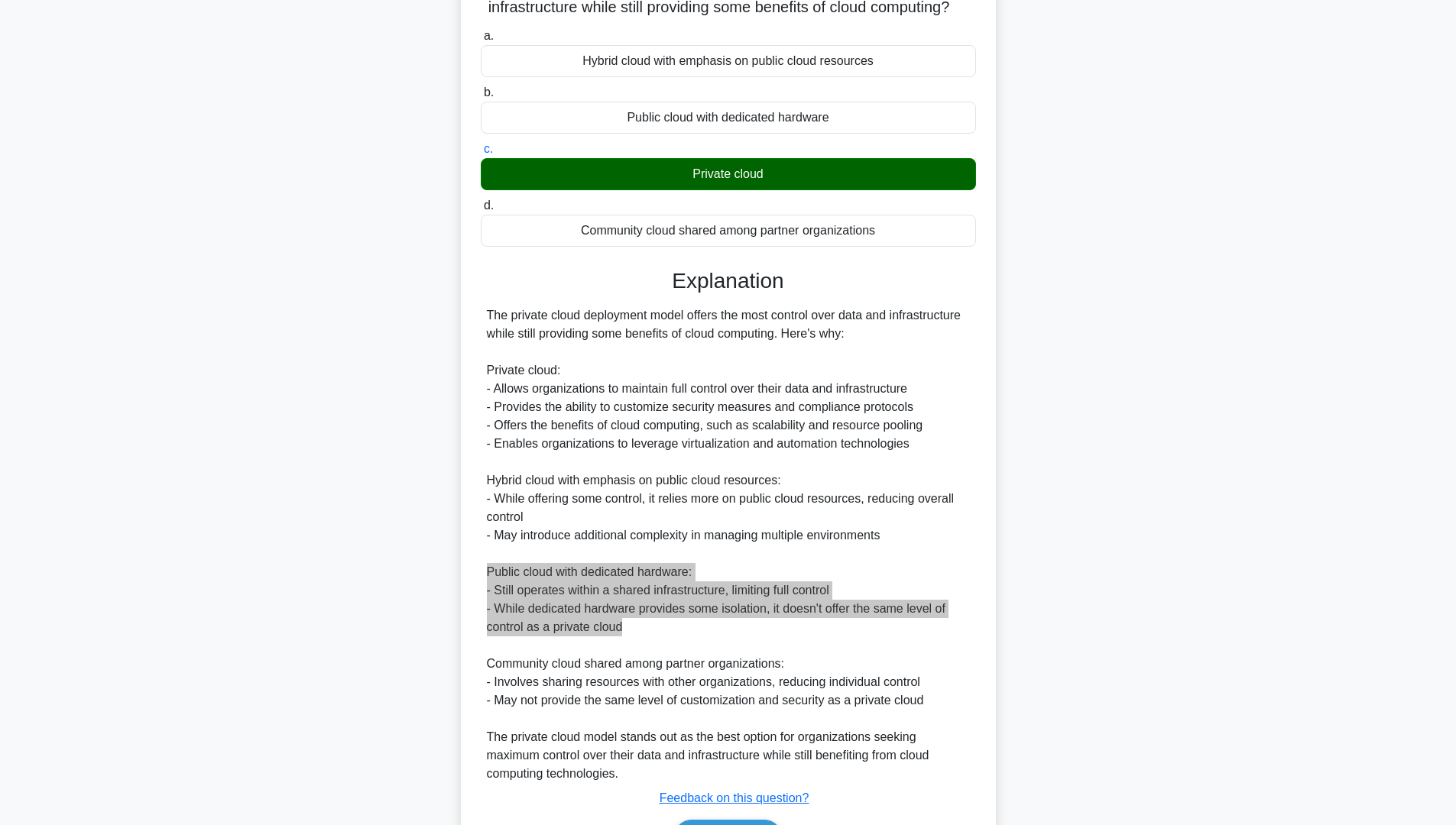
scroll to position [264, 0]
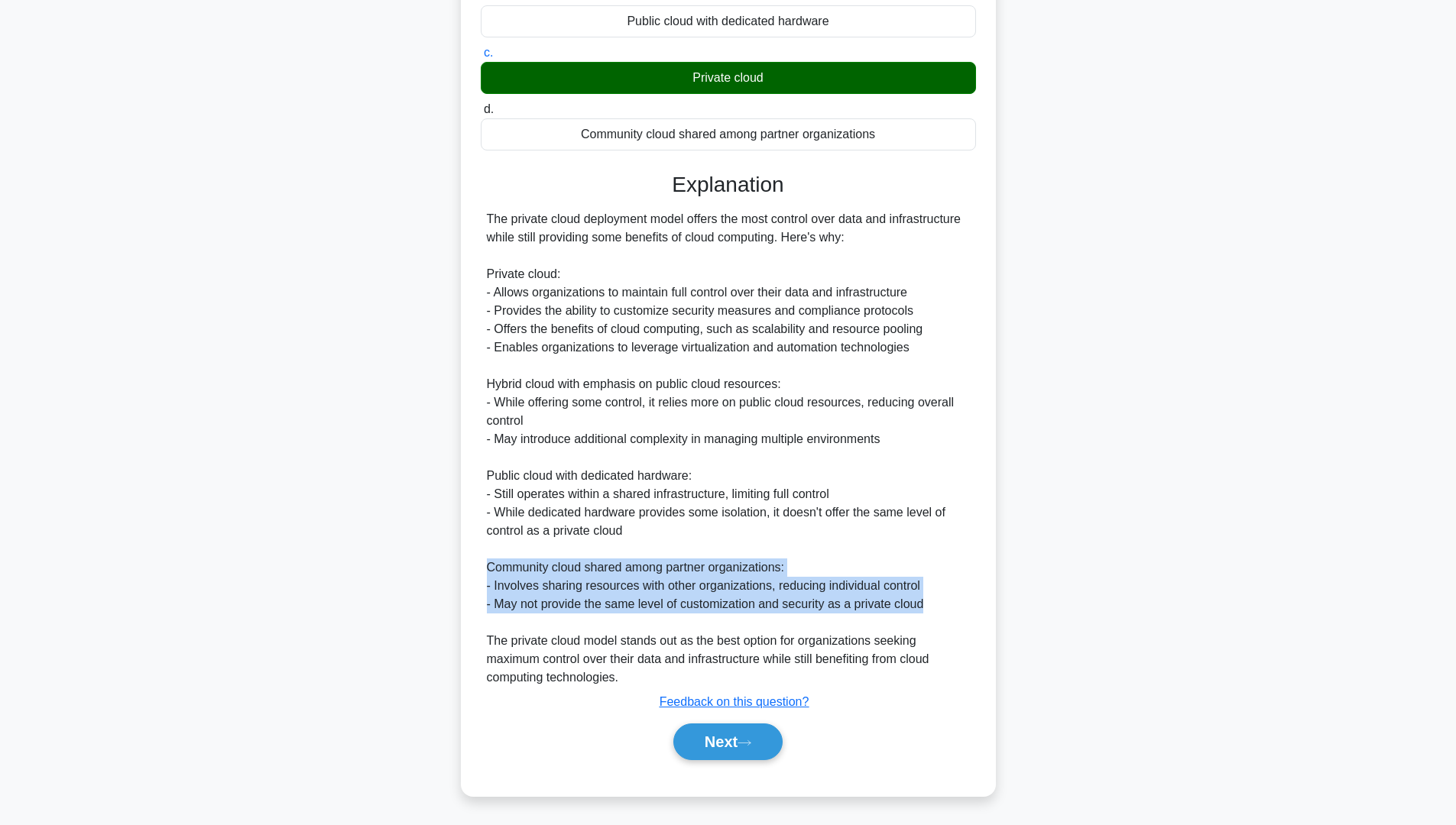
drag, startPoint x: 572, startPoint y: 559, endPoint x: 928, endPoint y: 610, distance: 359.6
click at [928, 610] on div "The private cloud deployment model offers the most control over data and infras…" at bounding box center [728, 449] width 483 height 477
copy div "Community cloud shared among partner organizations: - Involves sharing resource…"
click at [730, 742] on button "Next" at bounding box center [728, 741] width 110 height 37
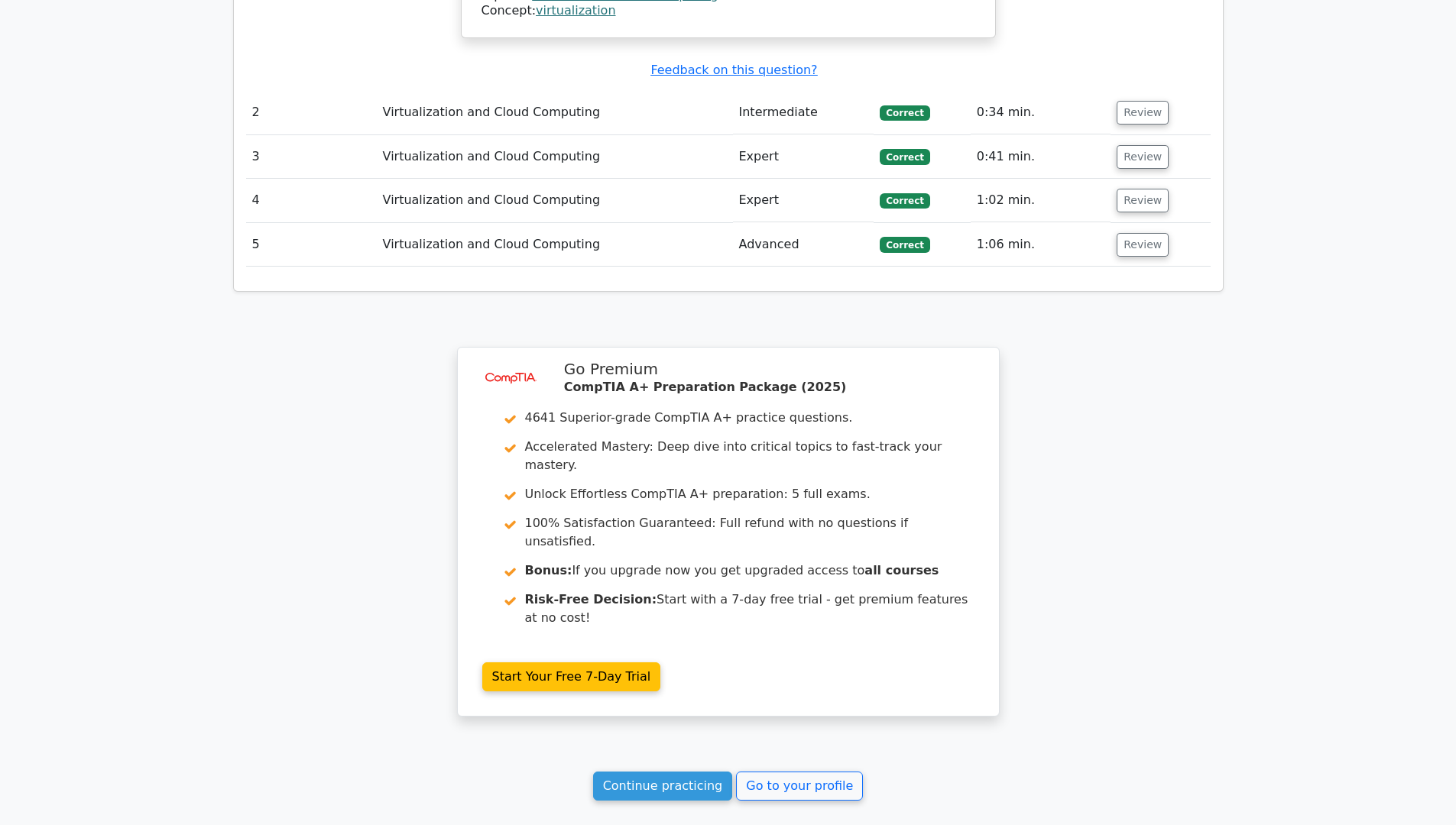
scroll to position [1975, 0]
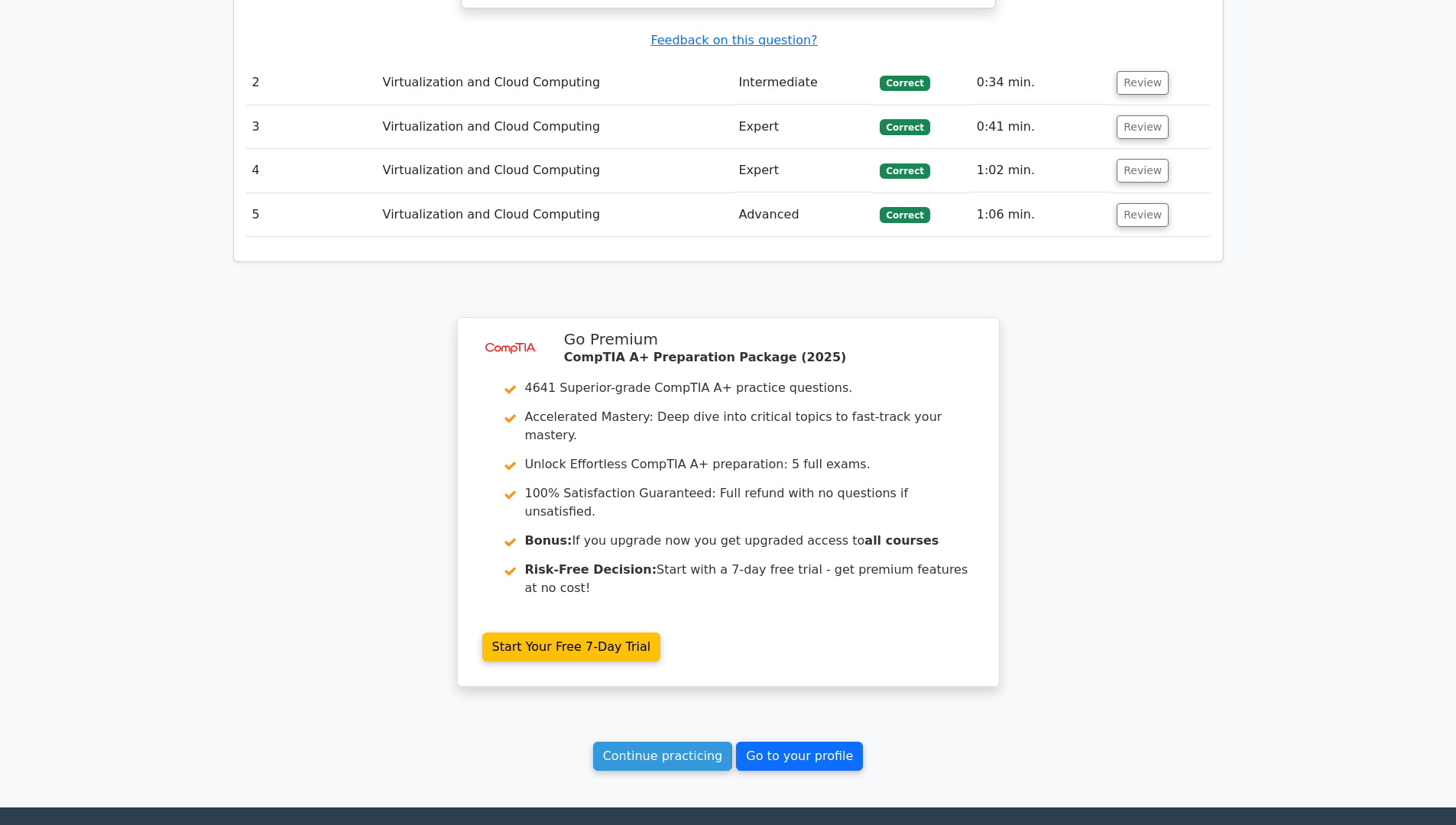
click at [760, 741] on link "Go to your profile" at bounding box center [800, 755] width 127 height 29
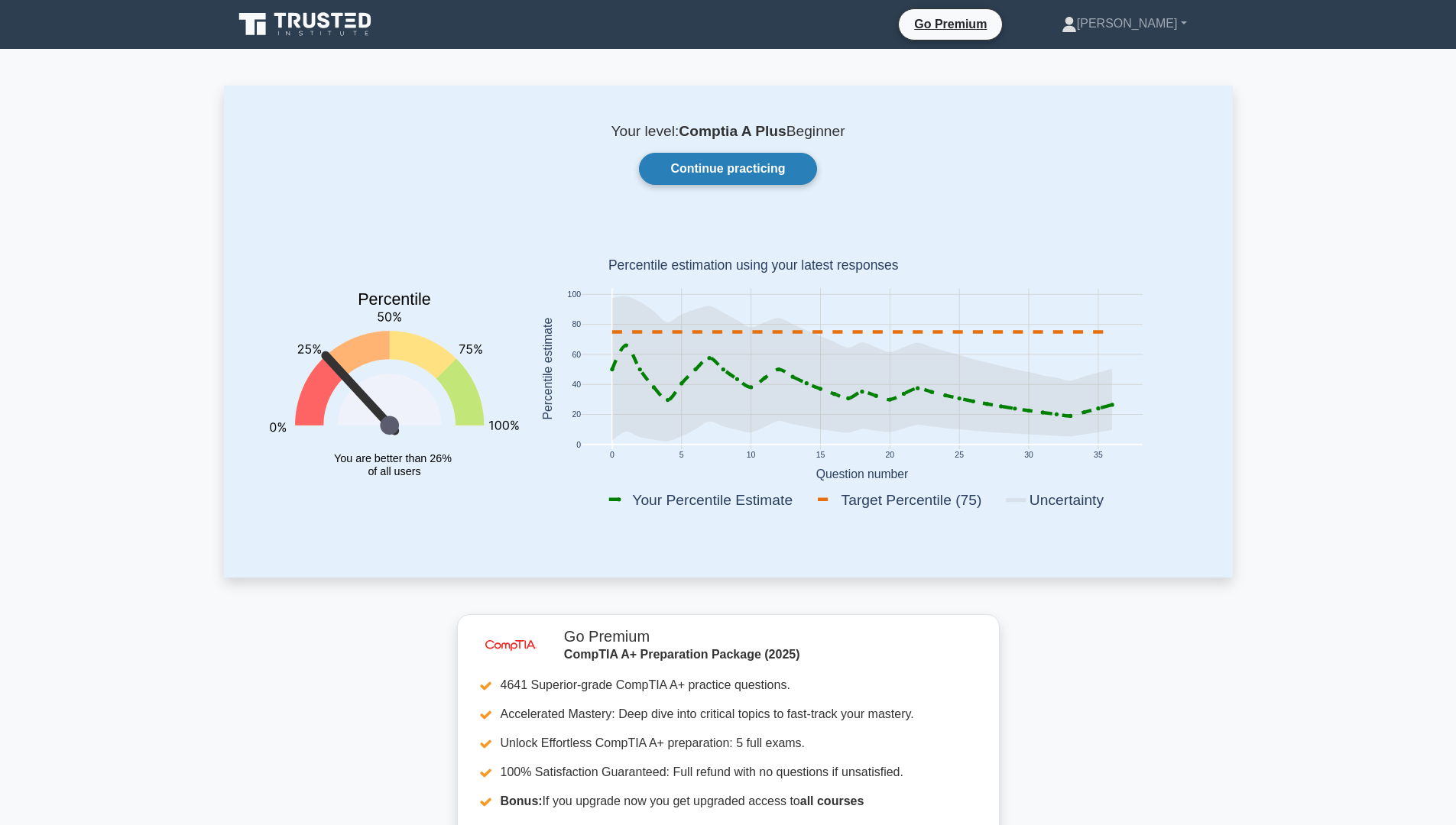
click at [786, 178] on link "Continue practicing" at bounding box center [728, 168] width 178 height 32
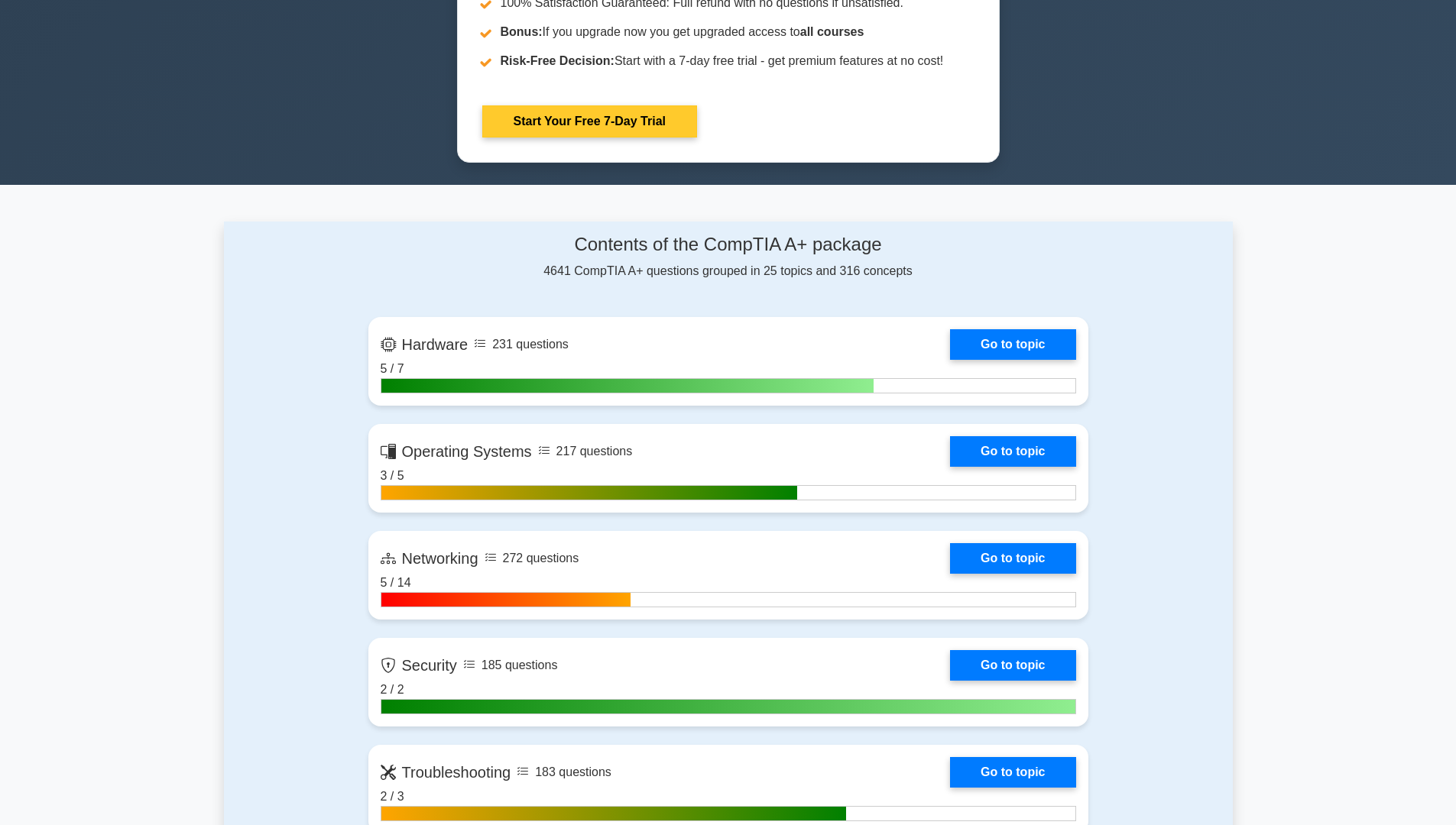
scroll to position [840, 0]
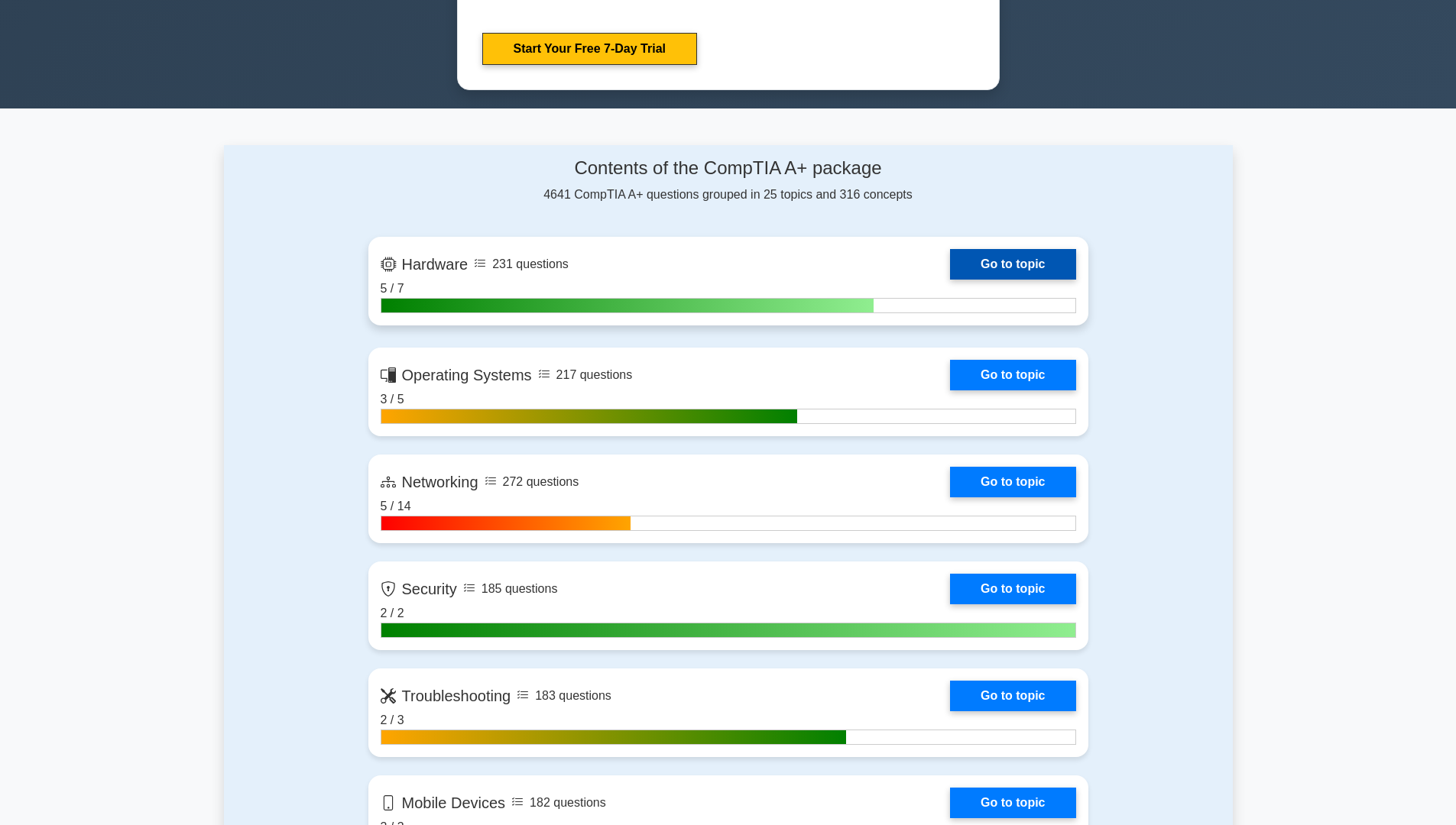
click at [1049, 258] on link "Go to topic" at bounding box center [1012, 264] width 125 height 30
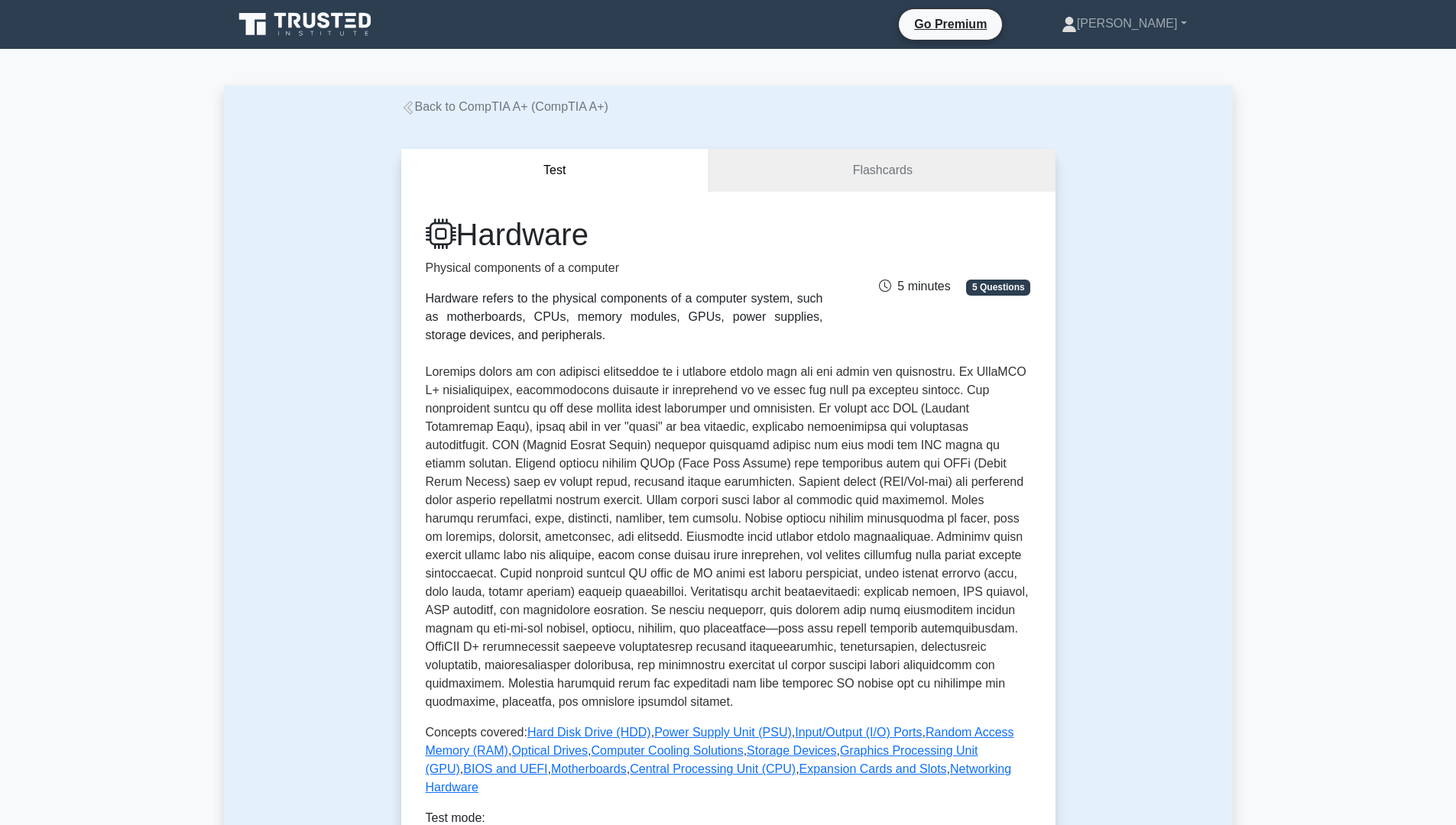
scroll to position [77, 0]
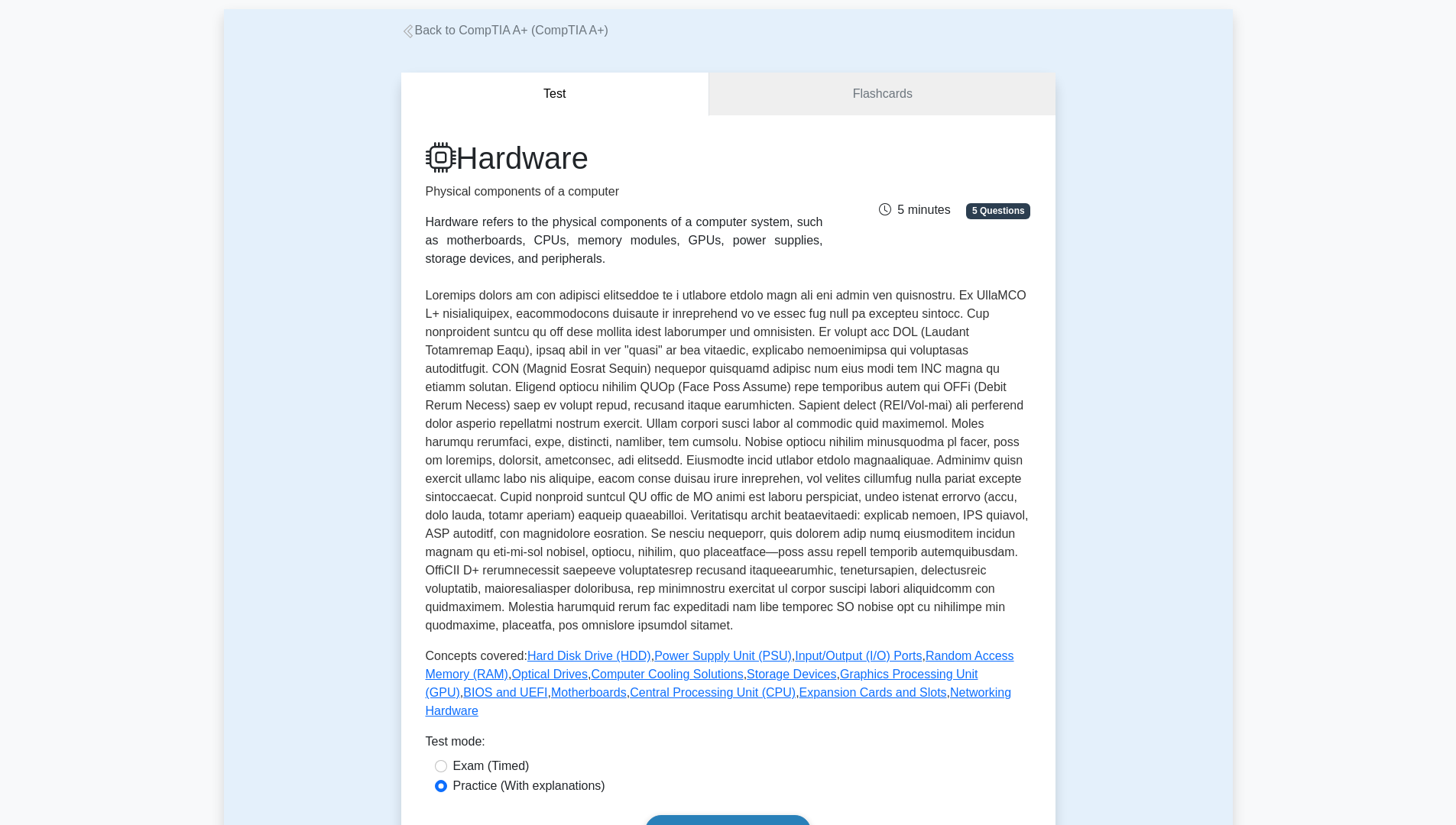
click at [735, 815] on link "Start practice test" at bounding box center [728, 830] width 166 height 32
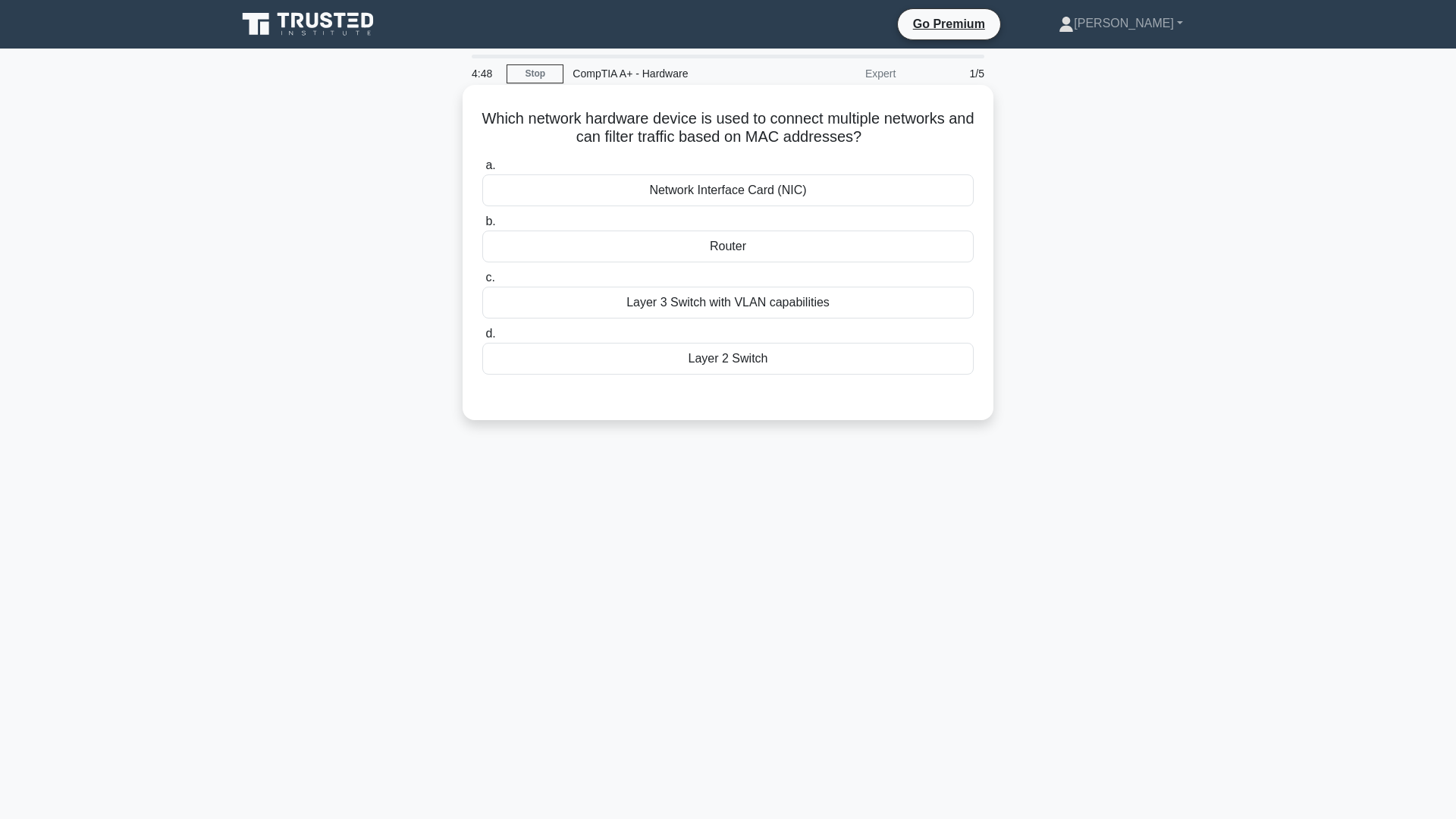
click at [779, 245] on div "Router" at bounding box center [728, 246] width 492 height 32
click at [482, 227] on input "b. Router" at bounding box center [482, 221] width 0 height 10
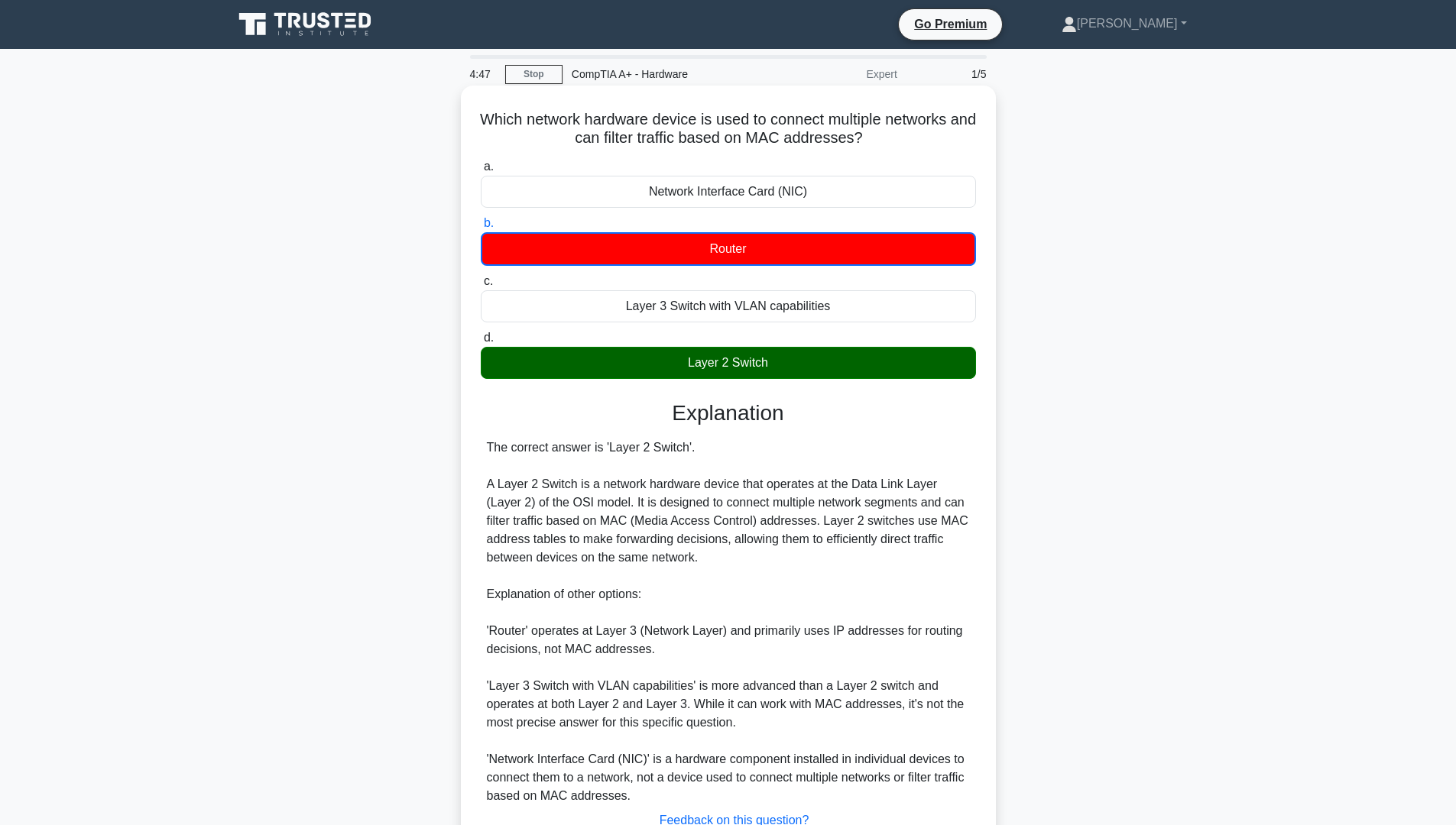
scroll to position [119, 0]
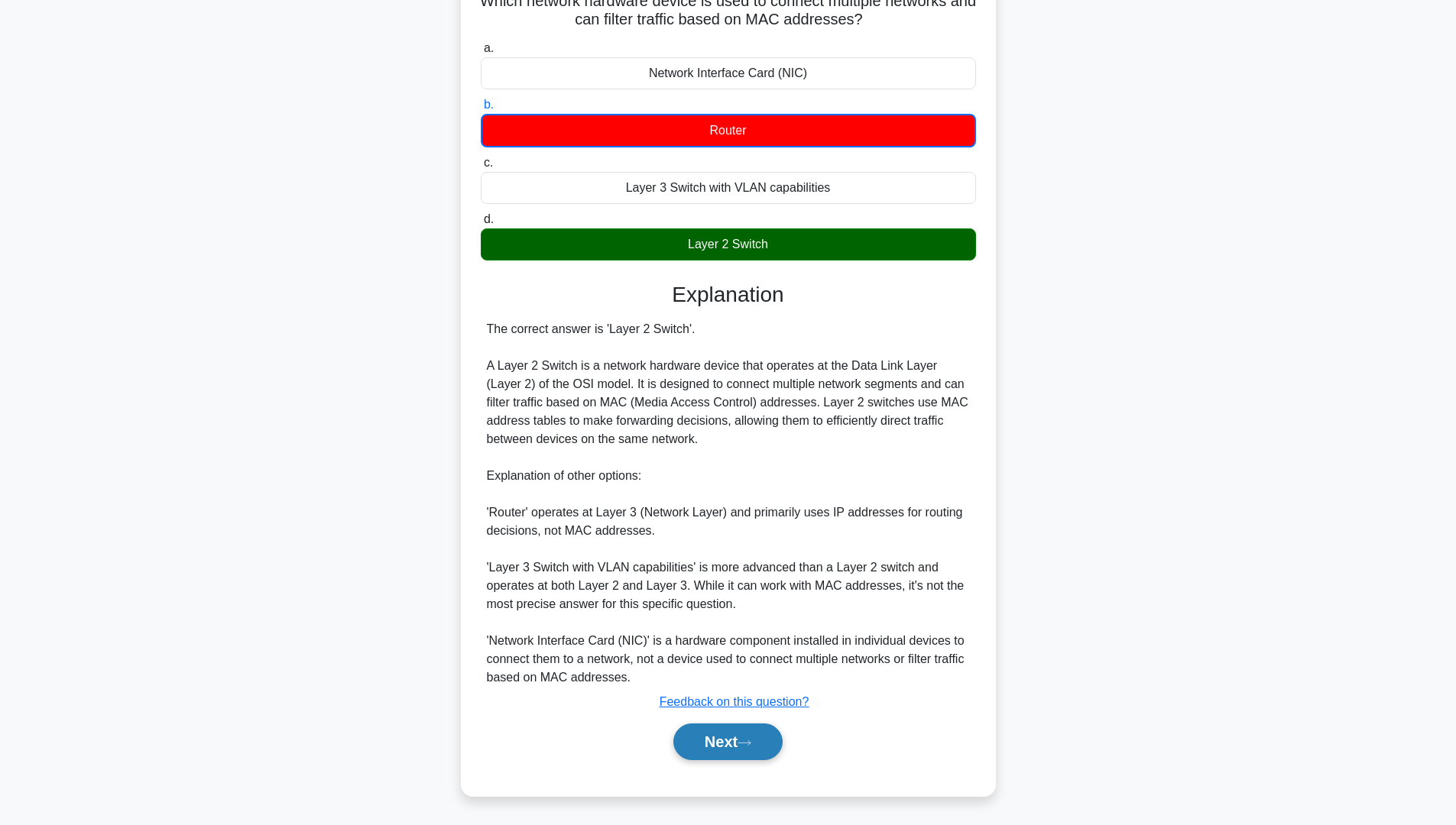
click at [717, 758] on button "Next" at bounding box center [728, 741] width 110 height 37
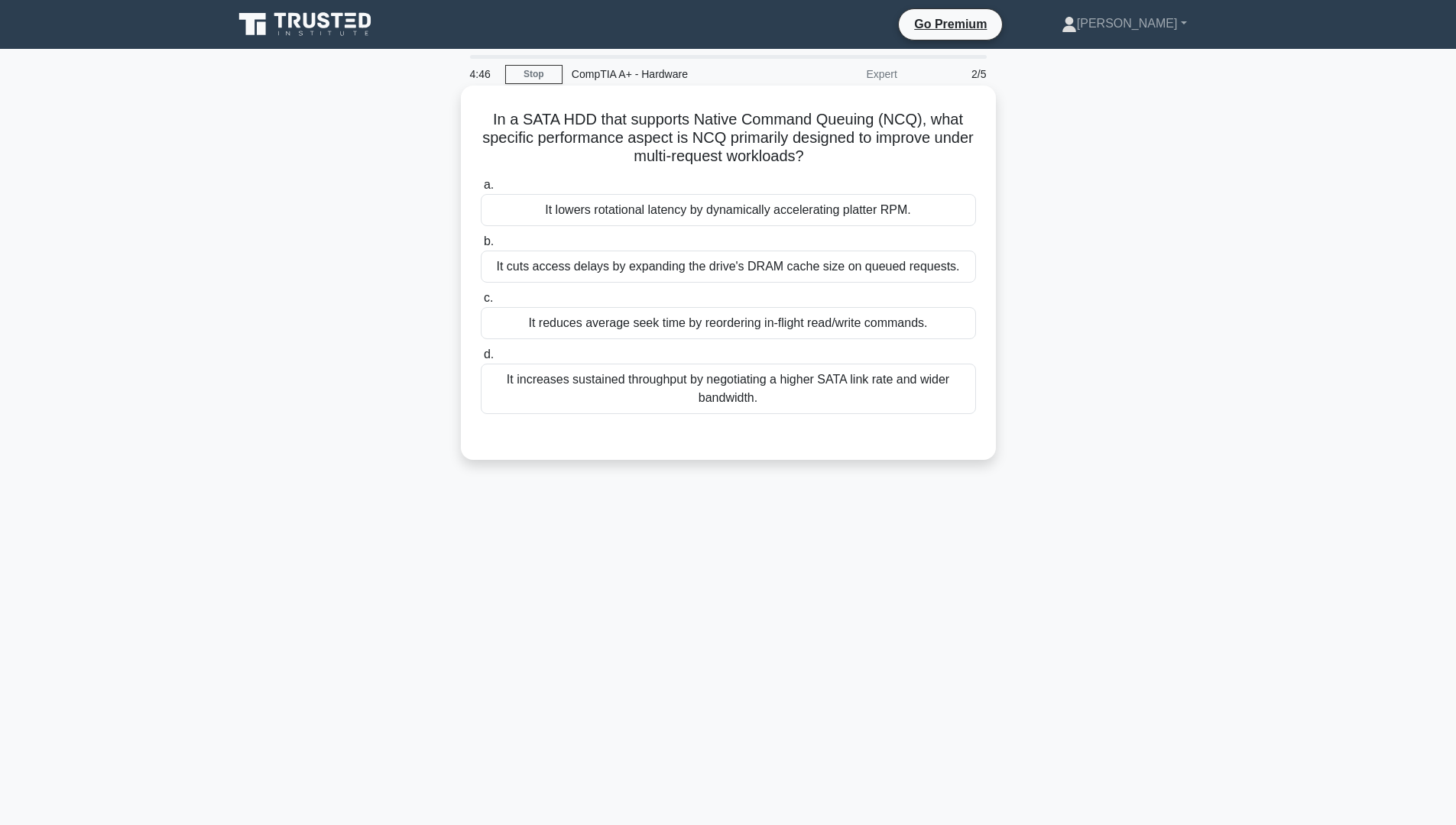
scroll to position [0, 0]
click at [897, 224] on div "It lowers rotational latency by dynamically accelerating platter RPM." at bounding box center [733, 210] width 495 height 32
click at [486, 190] on input "a. It lowers rotational latency by dynamically accelerating platter RPM." at bounding box center [486, 185] width 0 height 10
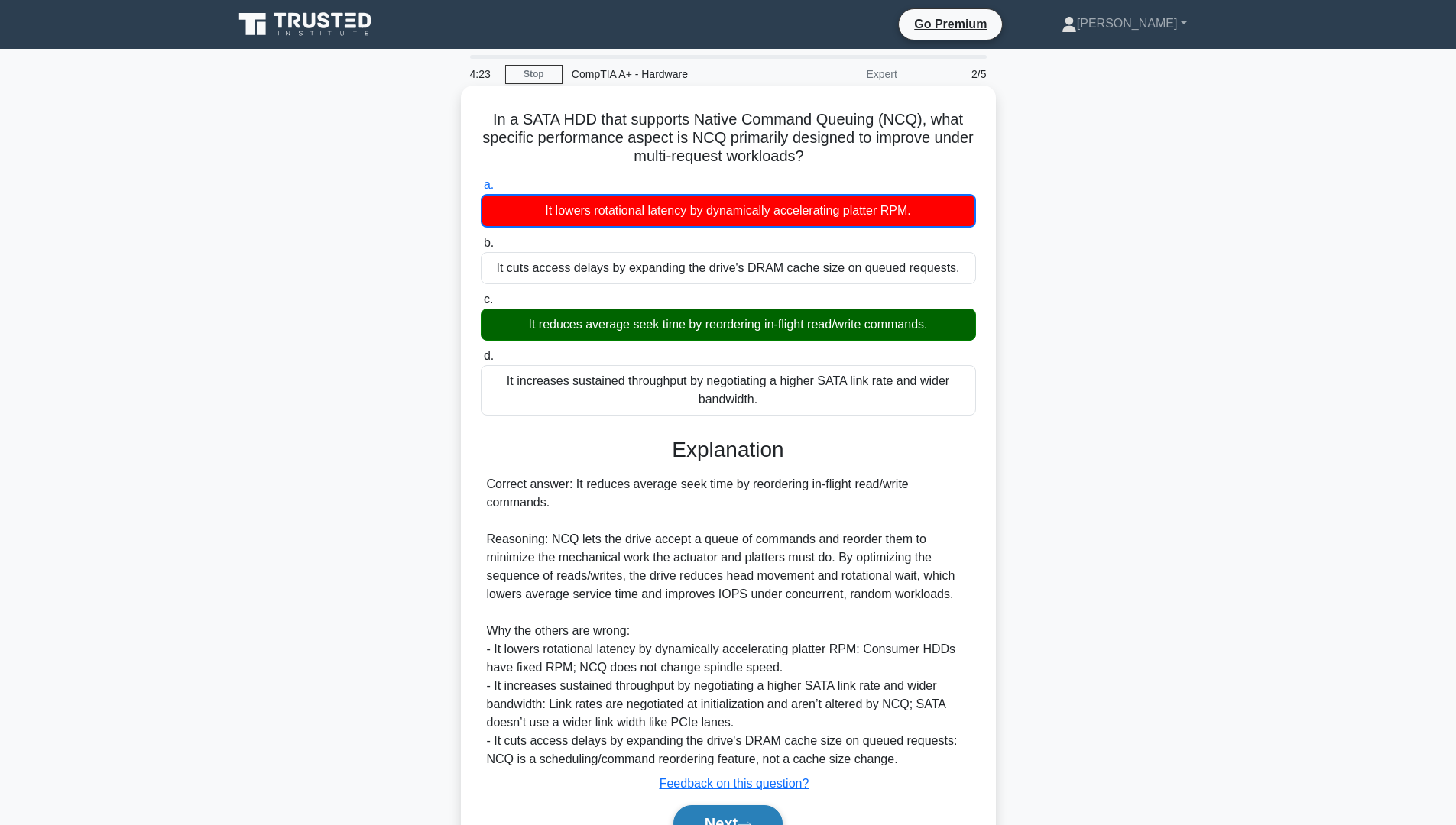
click at [725, 820] on button "Next" at bounding box center [728, 823] width 110 height 37
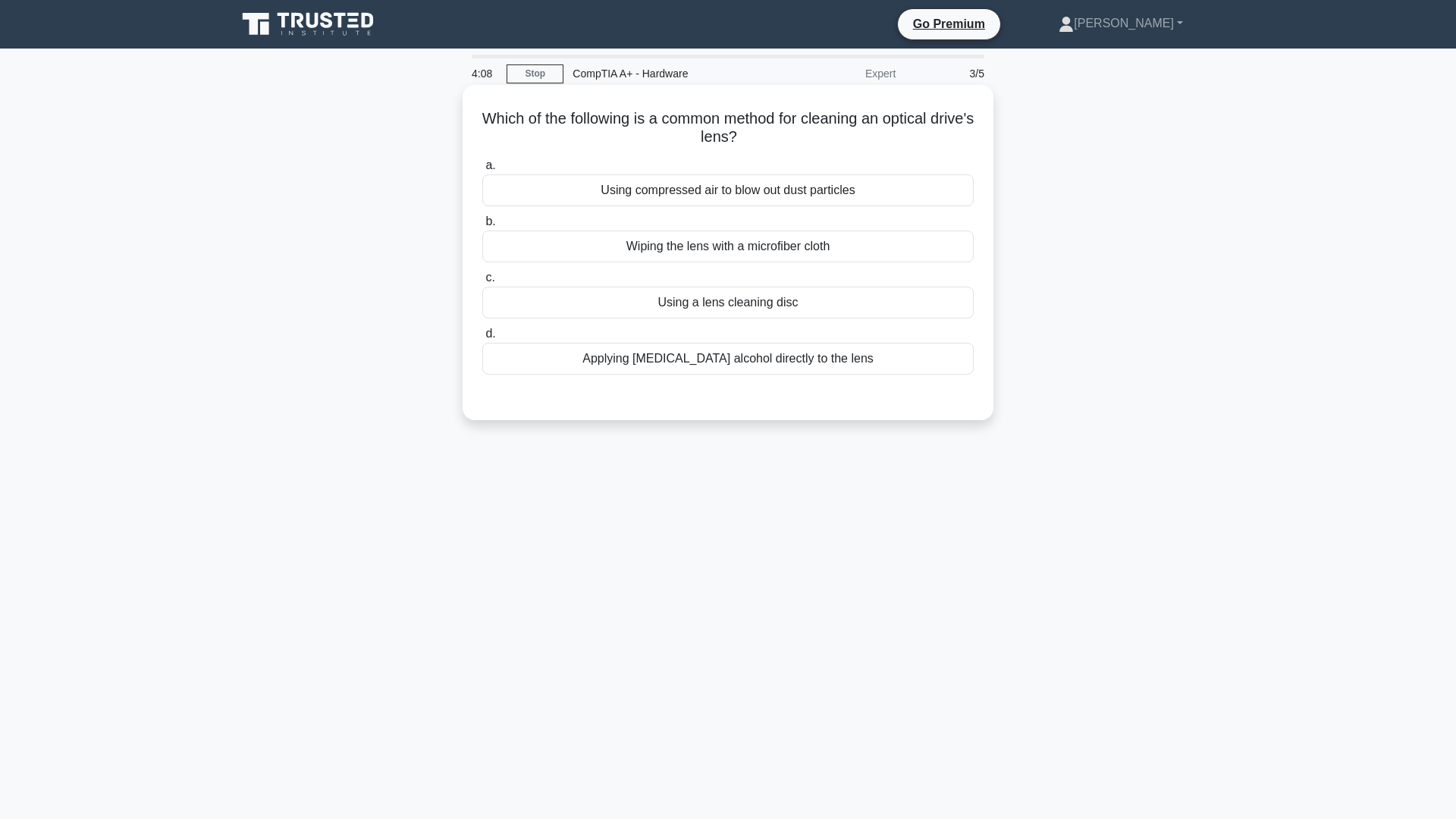
click at [737, 241] on div "Wiping the lens with a microfiber cloth" at bounding box center [728, 246] width 492 height 32
click at [482, 227] on input "b. Wiping the lens with a microfiber cloth" at bounding box center [482, 221] width 0 height 10
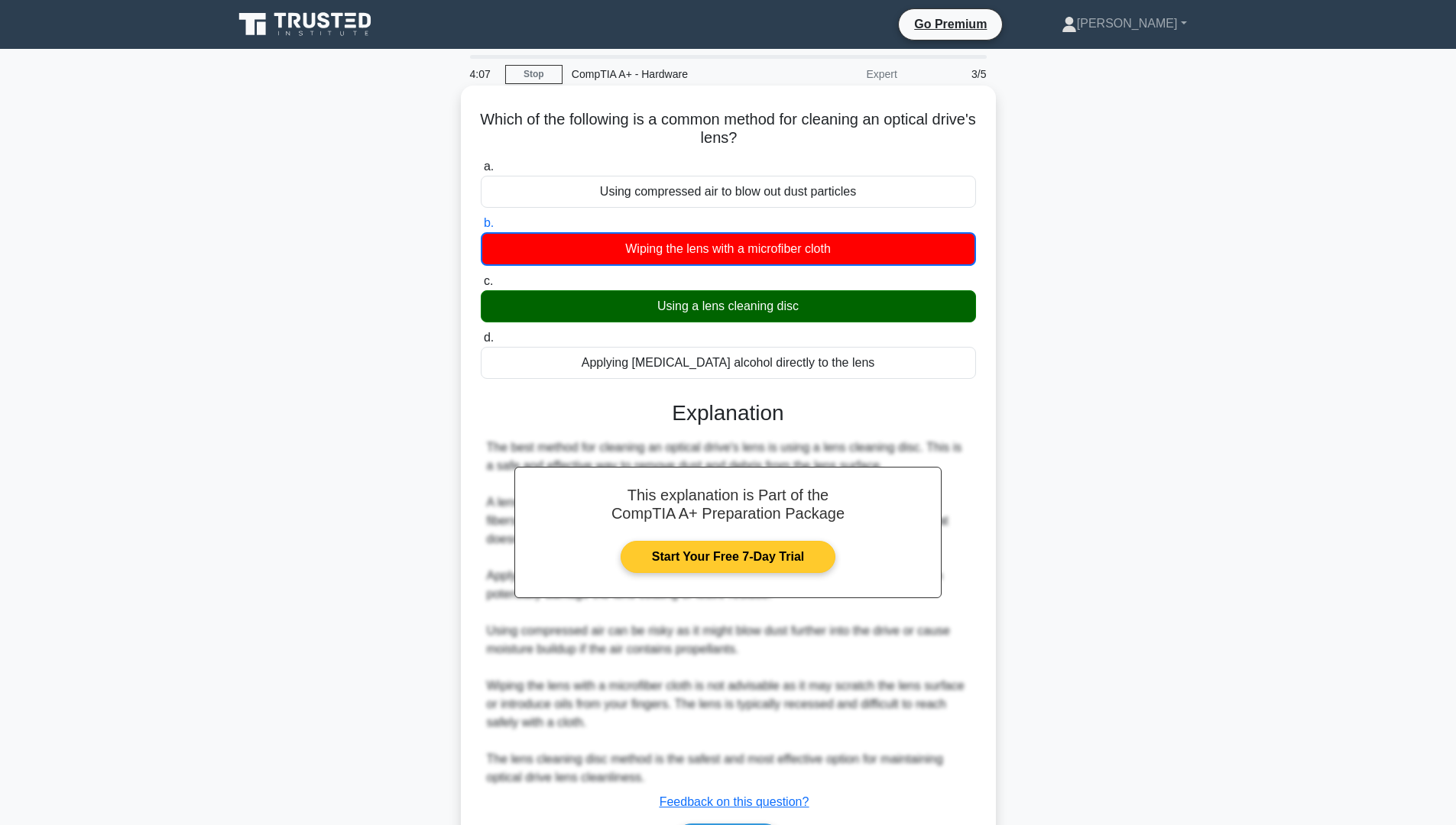
scroll to position [101, 0]
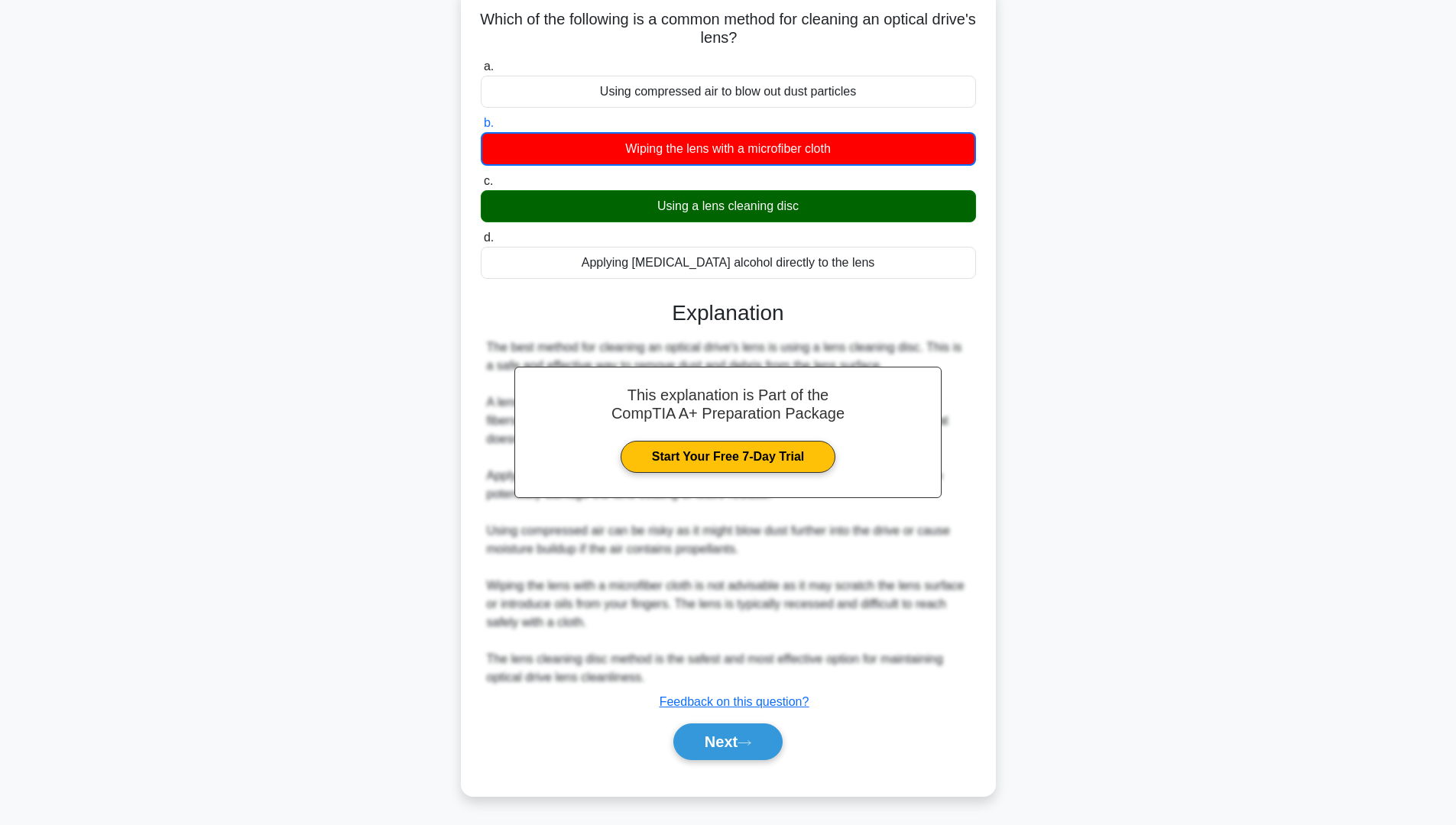
click at [773, 722] on div "Next" at bounding box center [728, 741] width 495 height 49
click at [747, 733] on button "Next" at bounding box center [728, 741] width 110 height 37
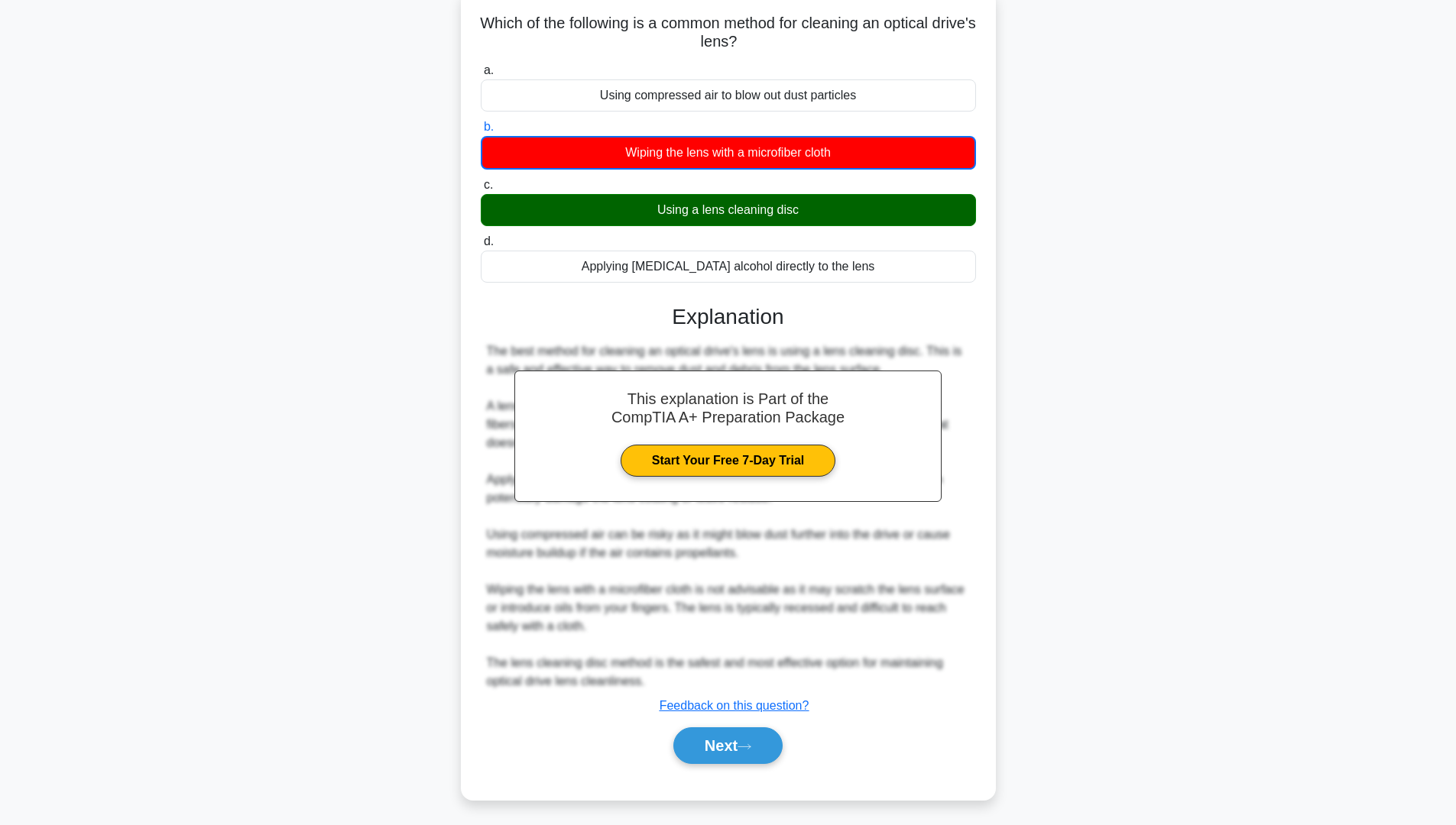
scroll to position [0, 0]
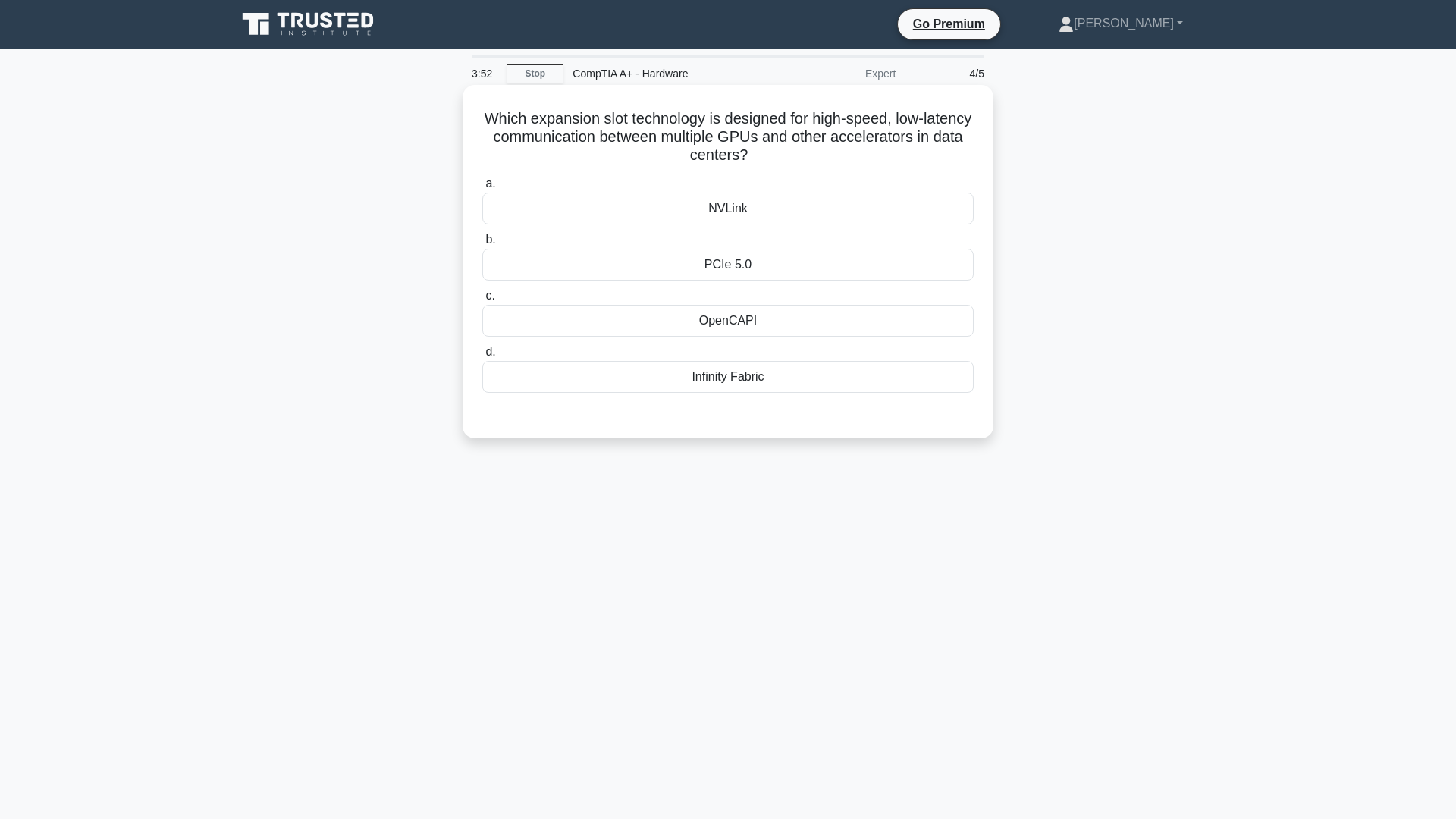
click at [745, 262] on div "PCIe 5.0" at bounding box center [728, 264] width 492 height 32
click at [482, 245] on input "b. PCIe 5.0" at bounding box center [482, 240] width 0 height 10
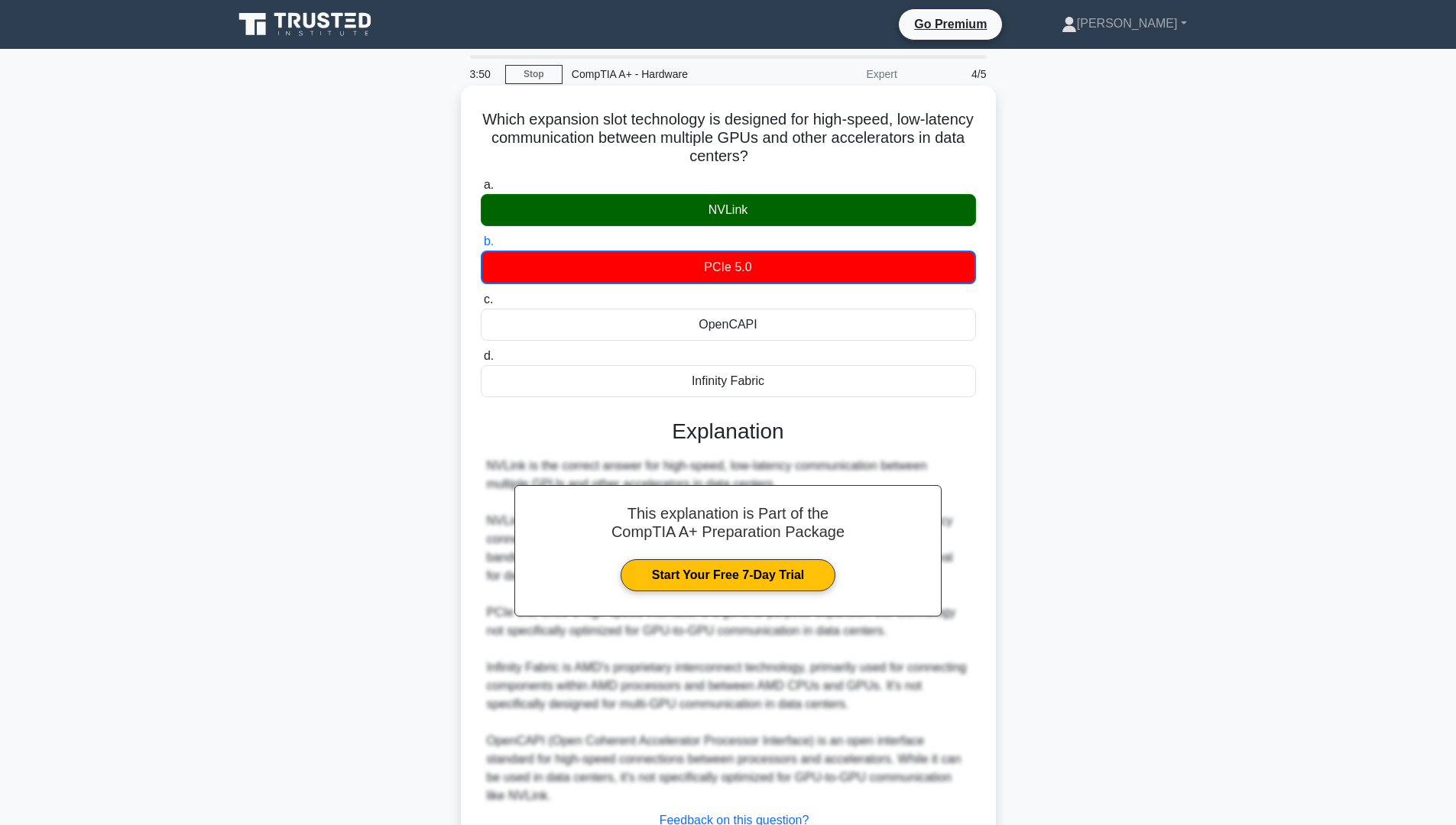
scroll to position [101, 0]
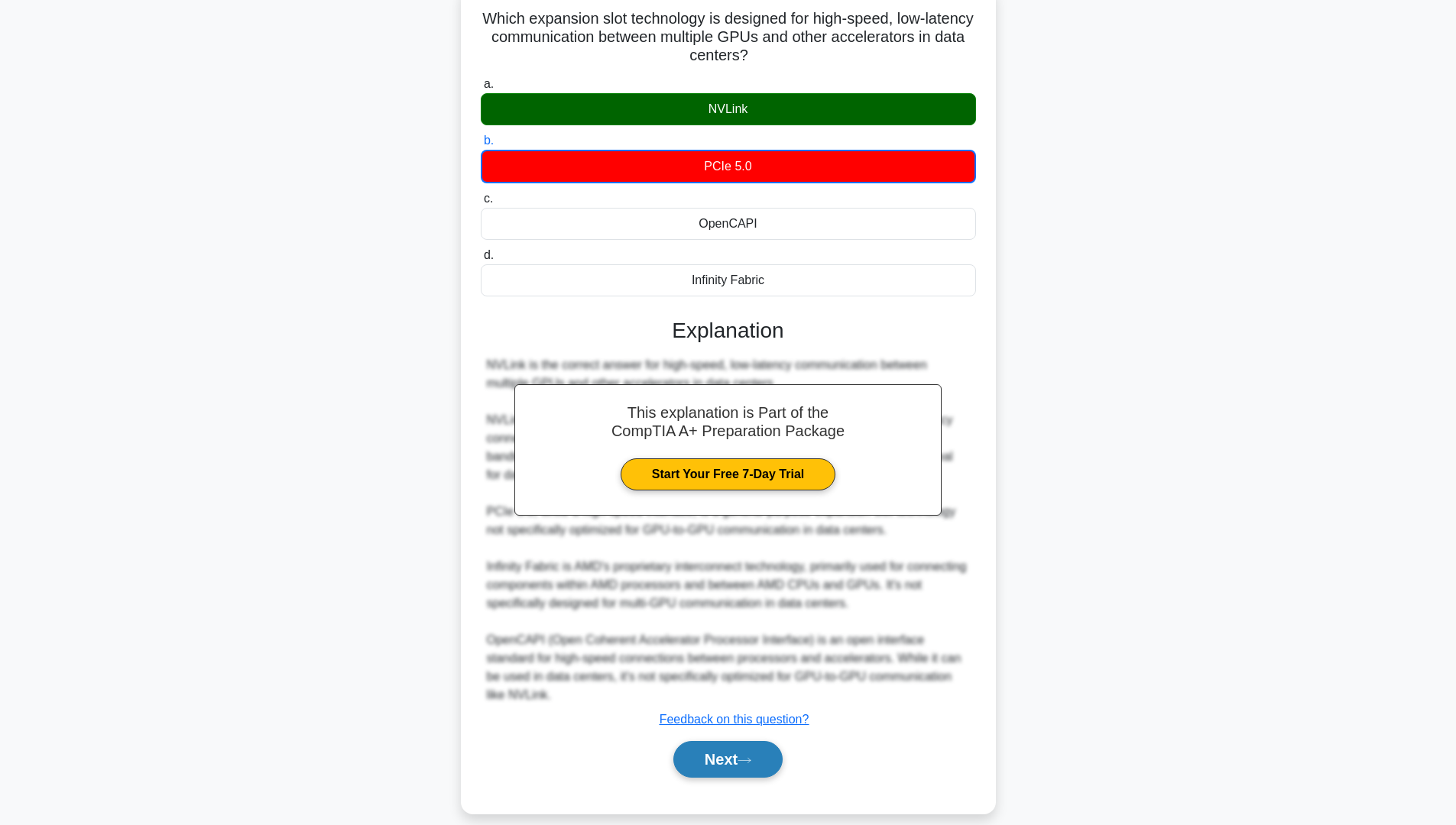
click at [729, 742] on button "Next" at bounding box center [728, 759] width 110 height 37
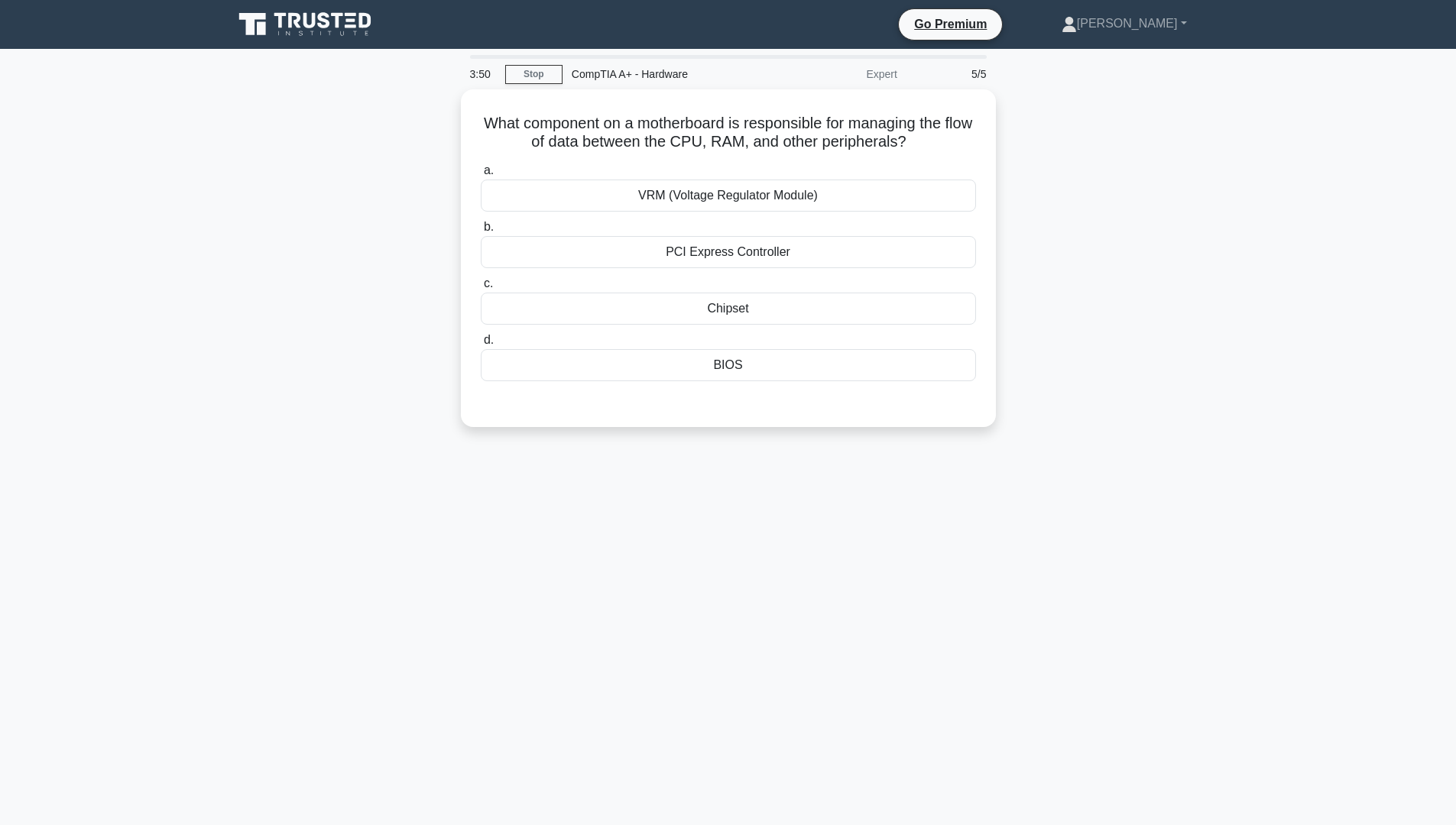
scroll to position [0, 0]
click at [753, 307] on div "Chipset" at bounding box center [733, 304] width 495 height 32
click at [486, 285] on input "c. Chipset" at bounding box center [486, 280] width 0 height 10
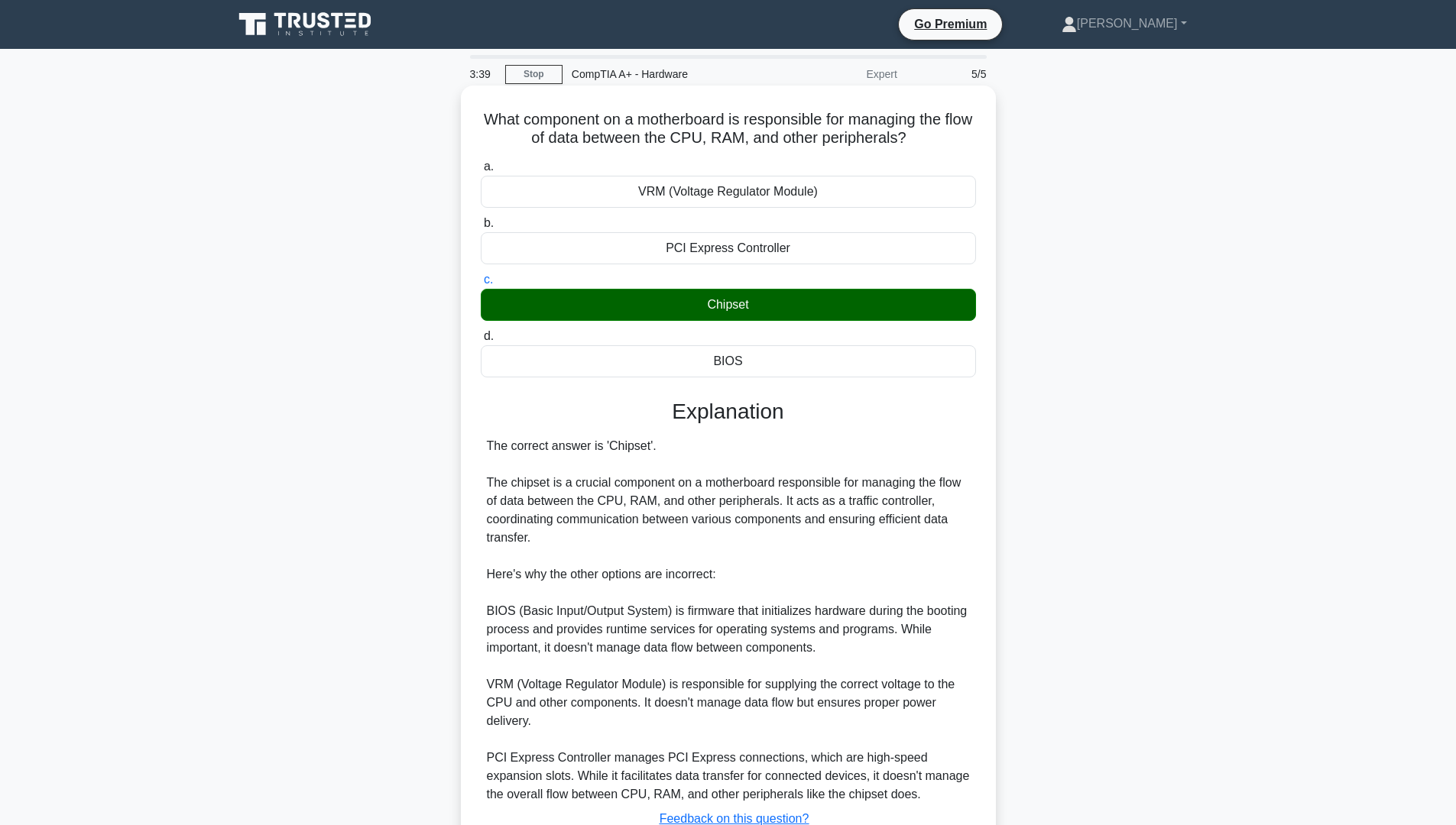
scroll to position [117, 0]
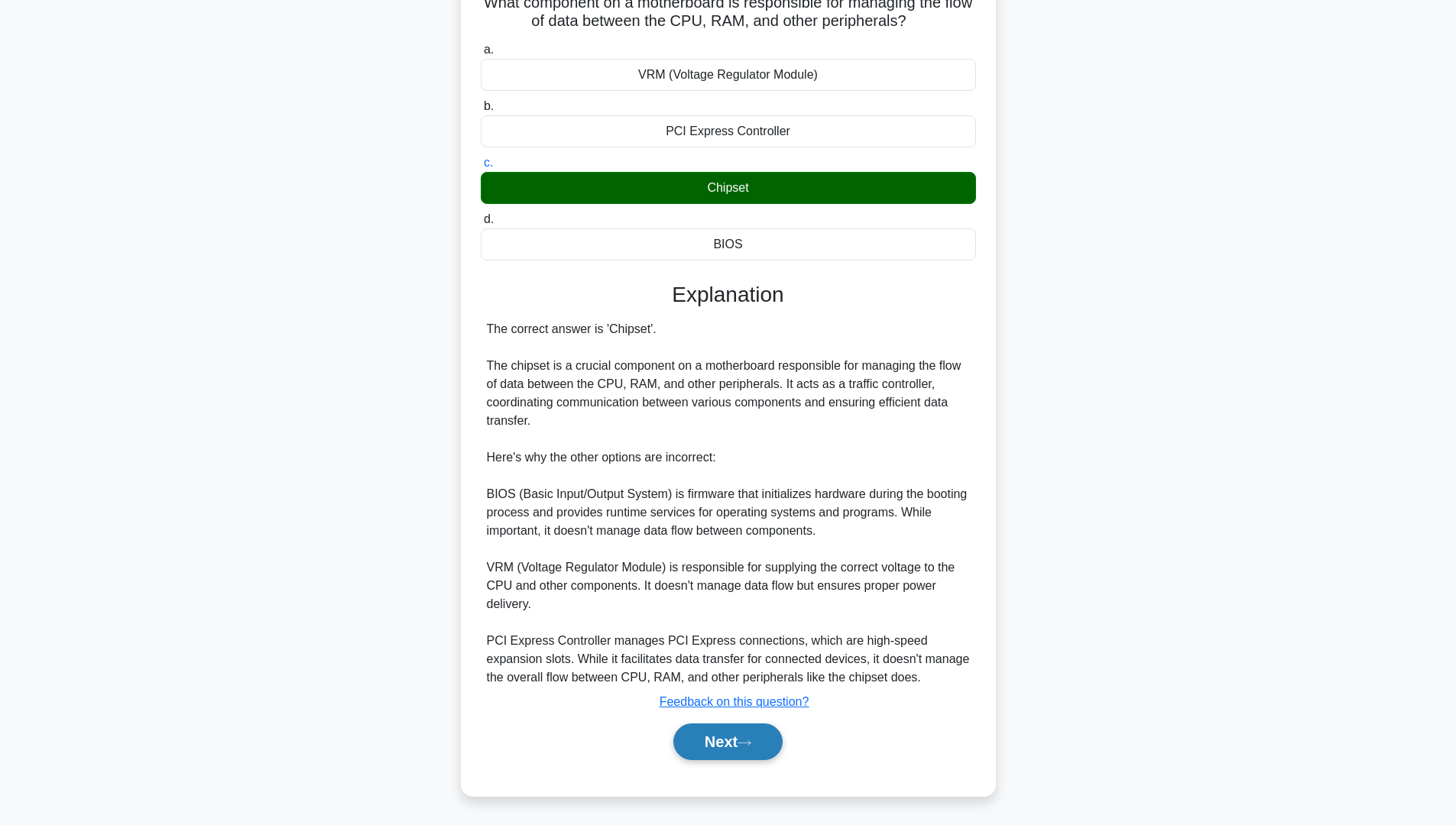
click at [727, 741] on button "Next" at bounding box center [728, 741] width 110 height 37
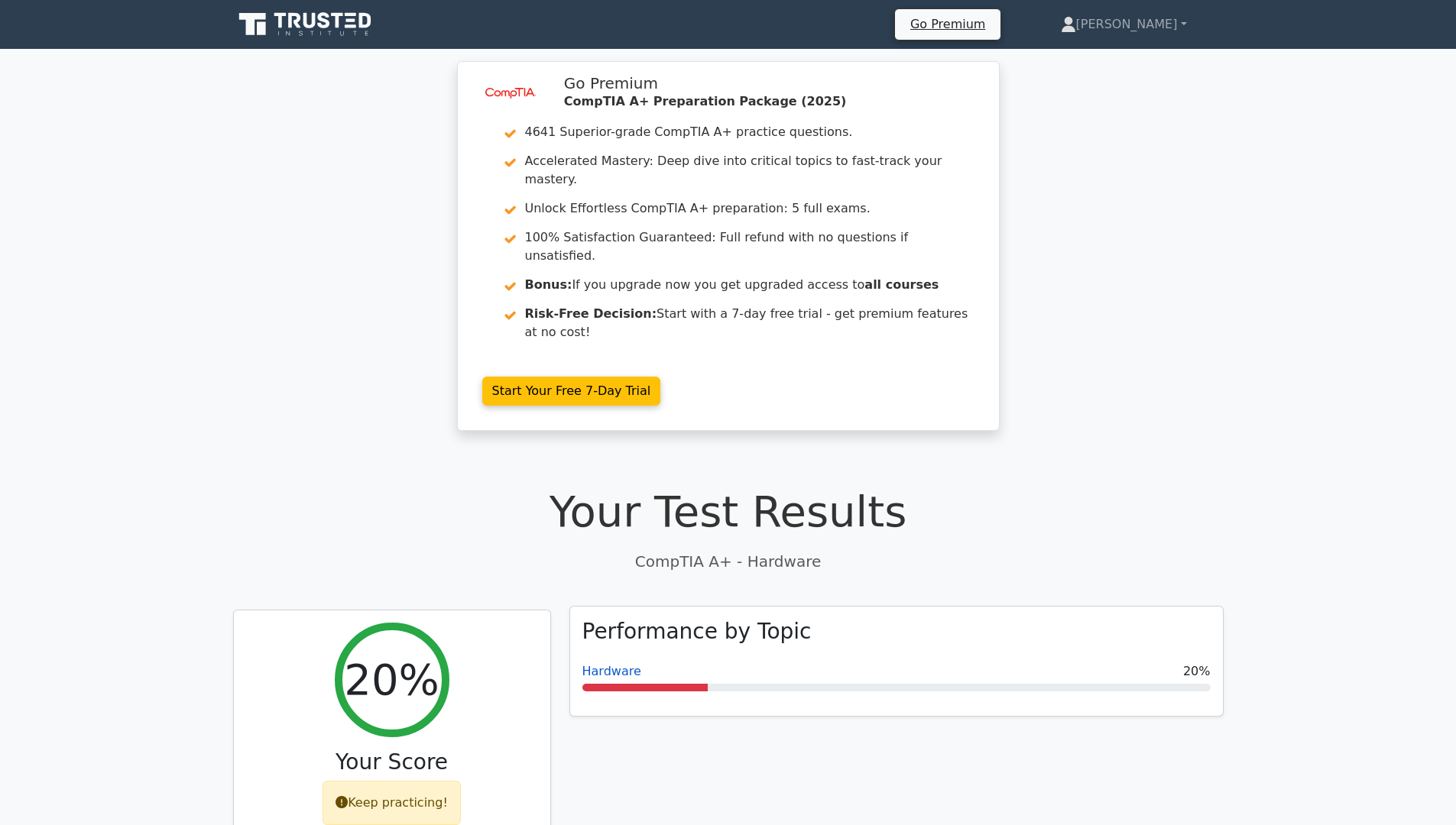
click at [617, 664] on link "Hardware" at bounding box center [611, 671] width 59 height 15
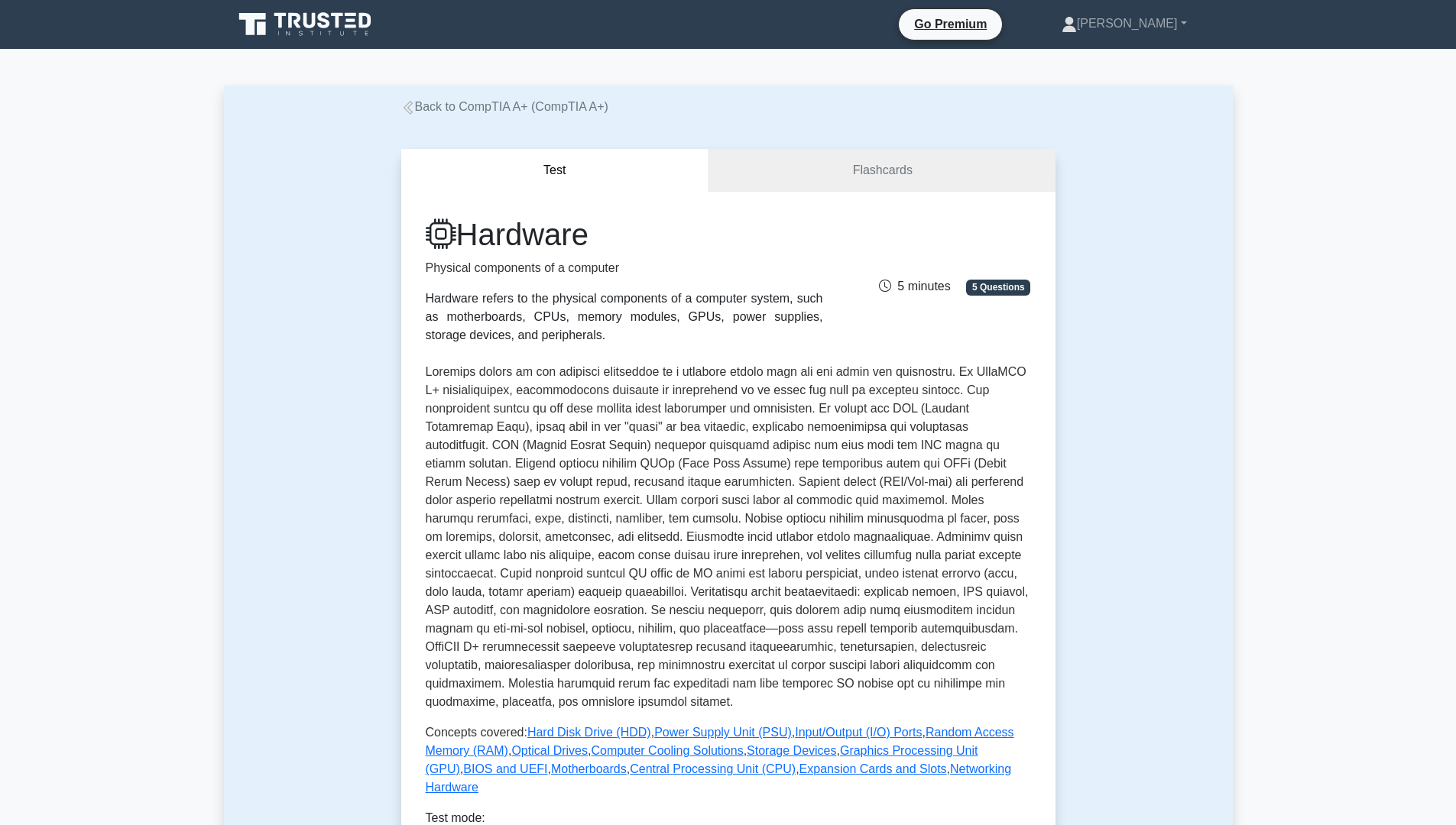
scroll to position [152, 0]
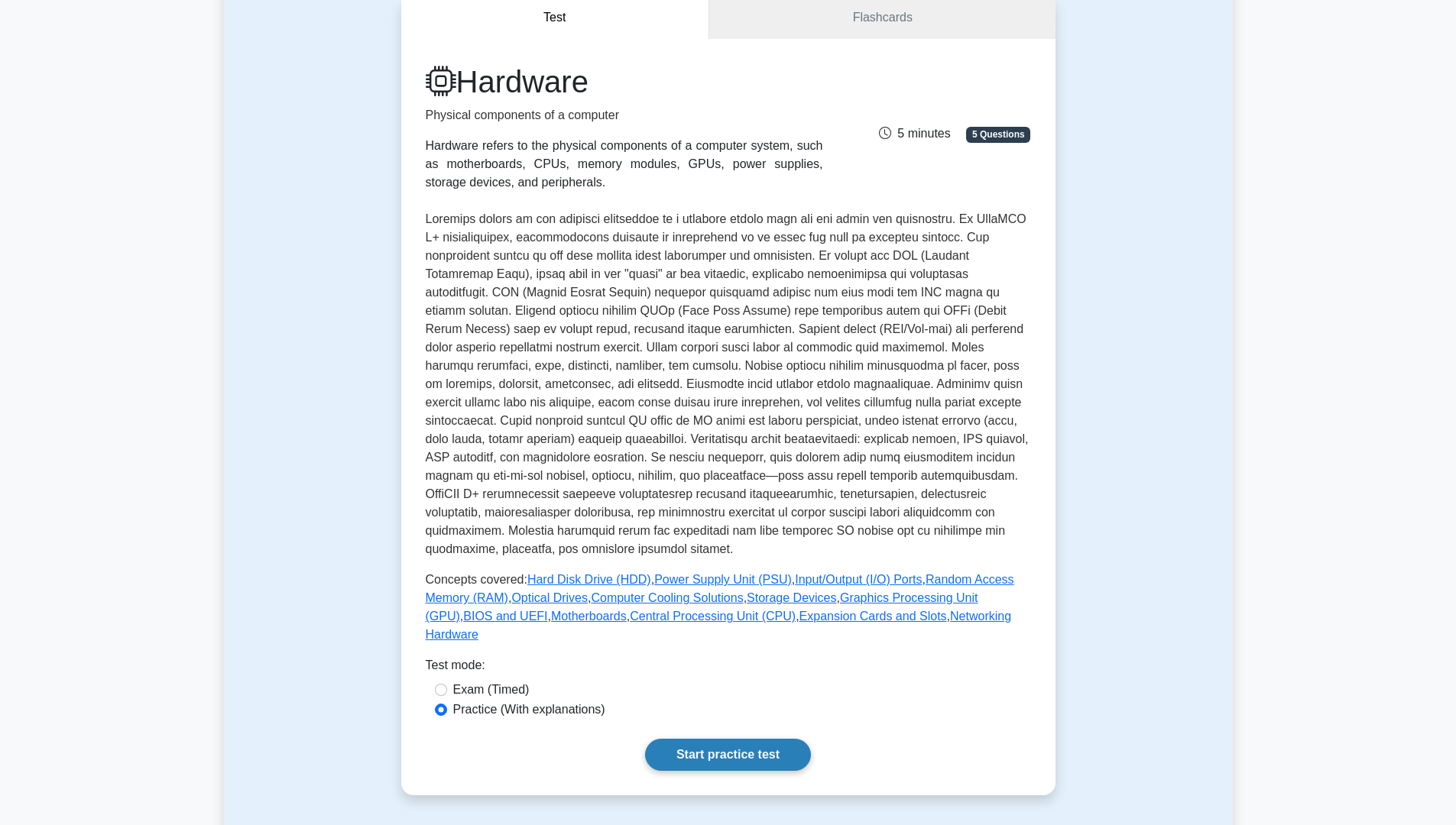
click at [746, 739] on link "Start practice test" at bounding box center [728, 755] width 166 height 32
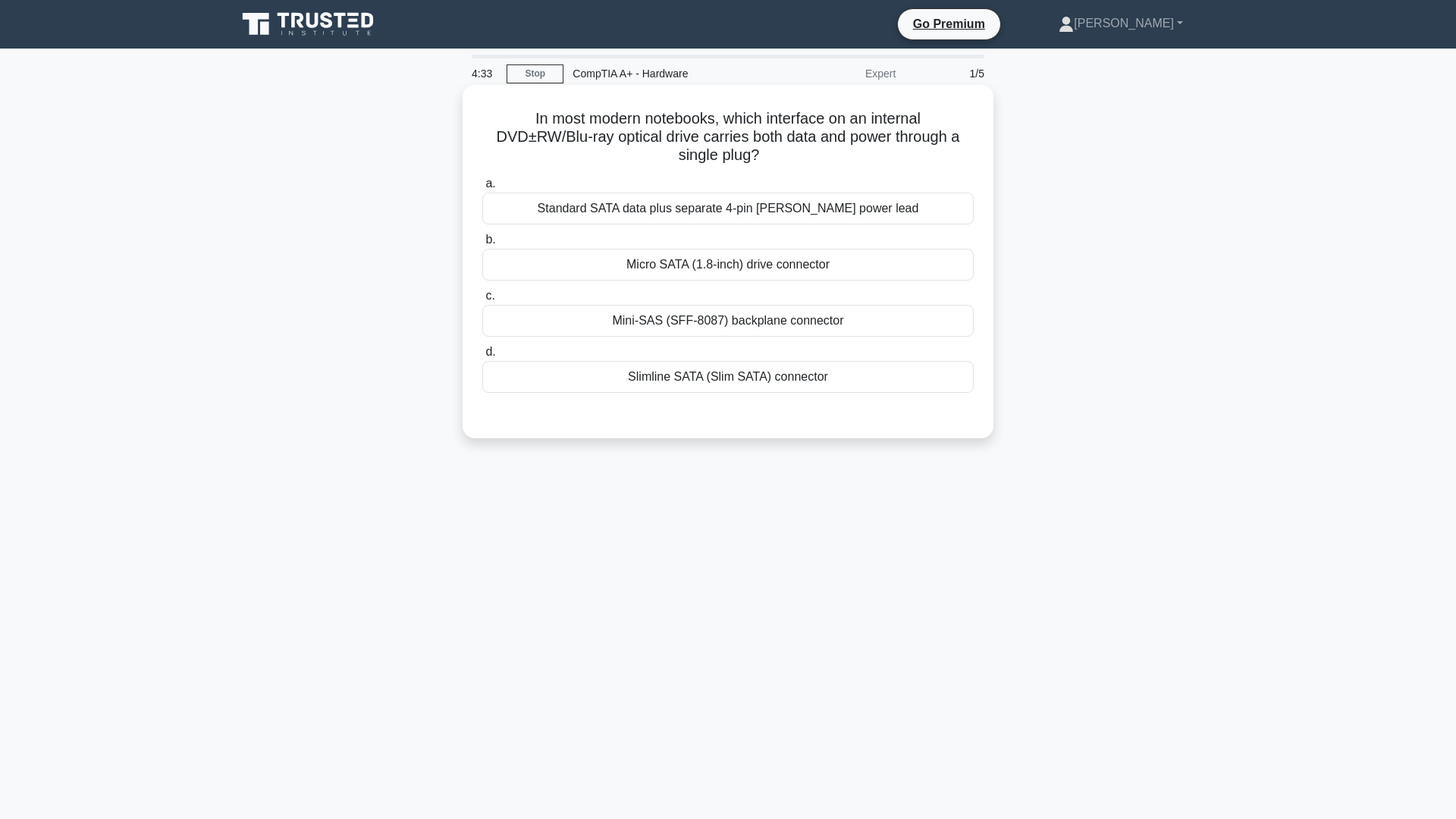
click at [753, 377] on div "Slimline SATA (Slim SATA) connector" at bounding box center [728, 377] width 492 height 32
click at [482, 357] on input "d. Slimline SATA (Slim SATA) connector" at bounding box center [482, 352] width 0 height 10
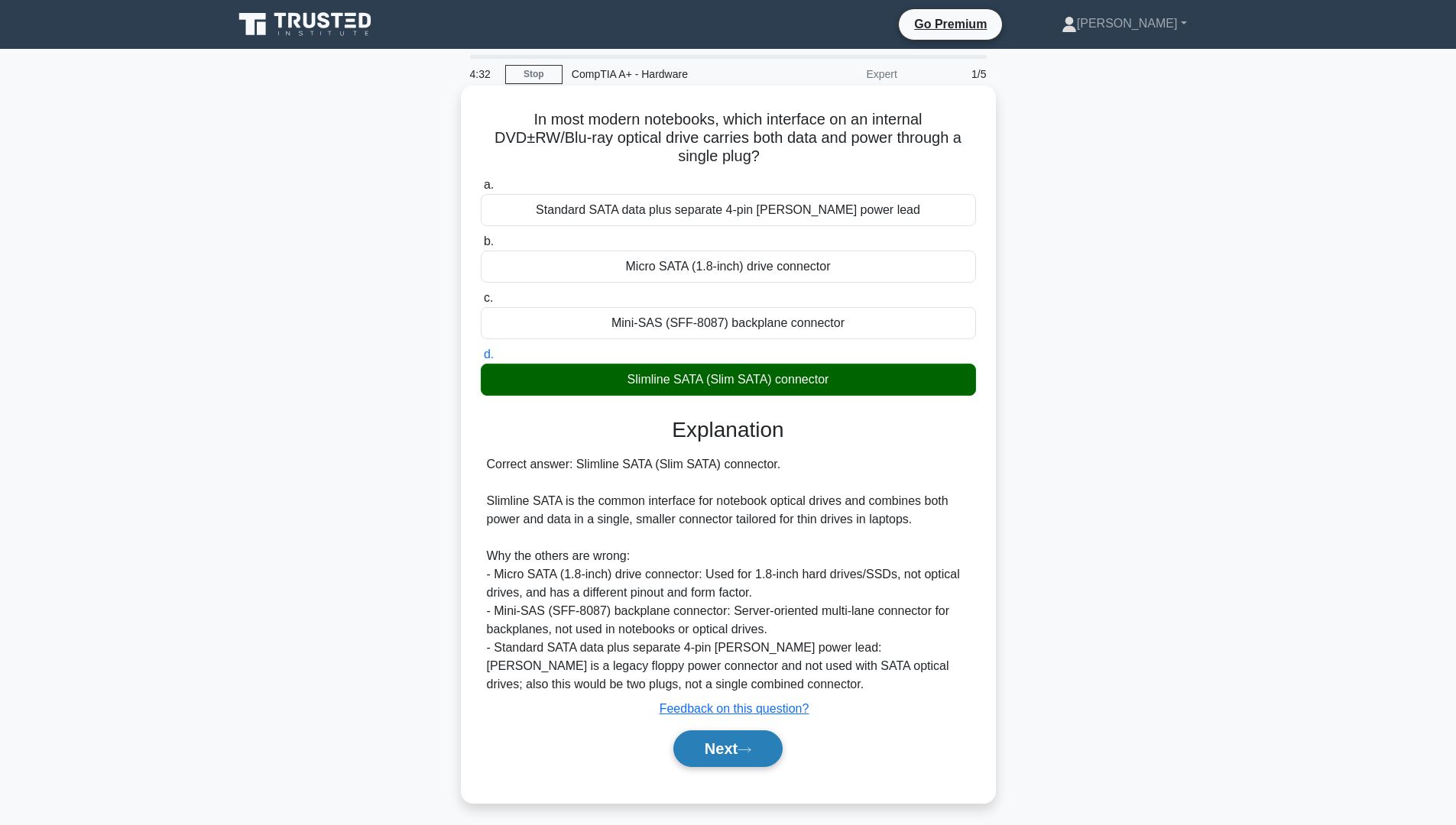
click at [740, 752] on button "Next" at bounding box center [728, 748] width 110 height 37
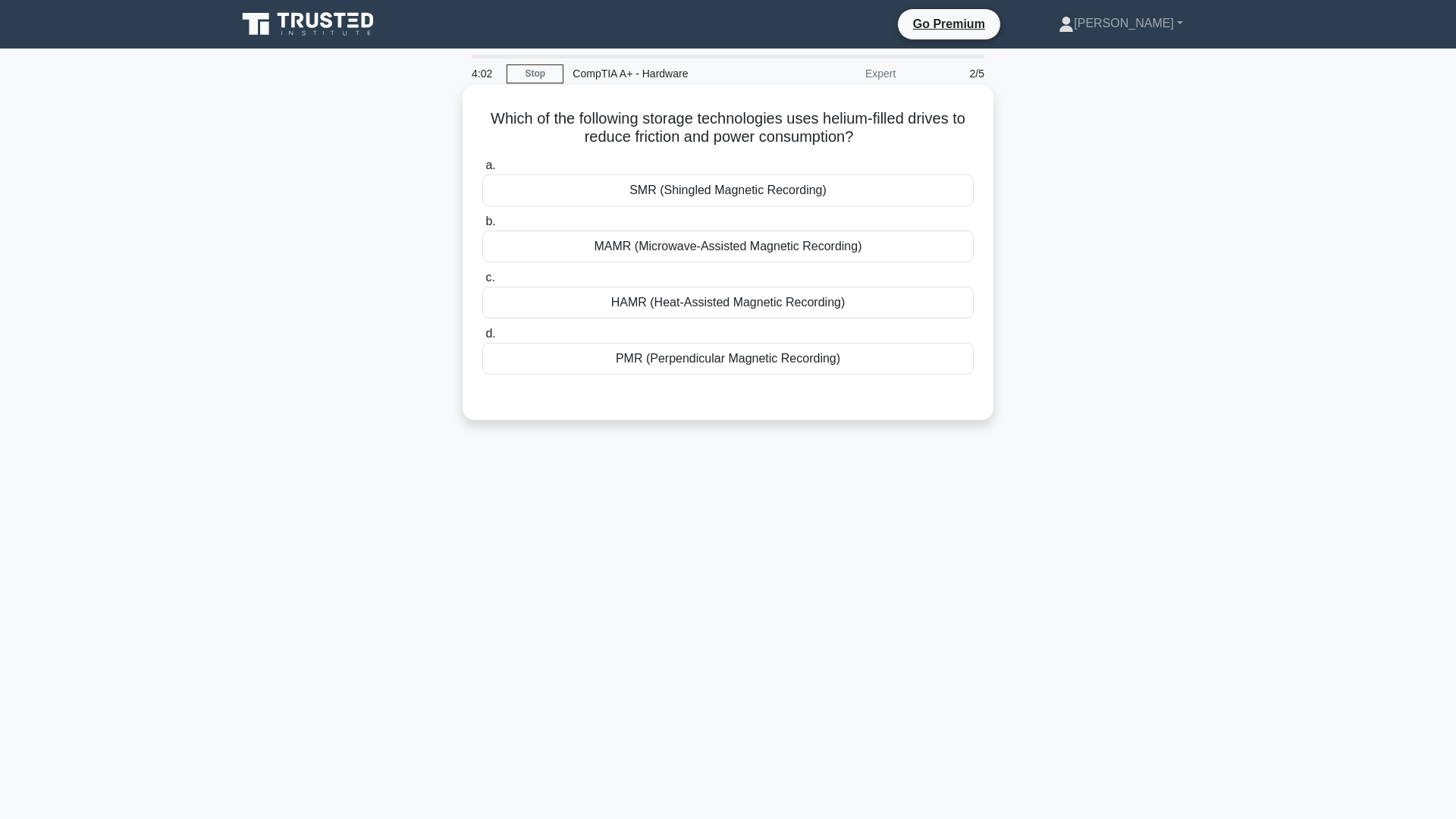
click at [772, 359] on div "PMR (Perpendicular Magnetic Recording)" at bounding box center [728, 358] width 492 height 32
click at [482, 339] on input "d. PMR (Perpendicular Magnetic Recording)" at bounding box center [482, 334] width 0 height 10
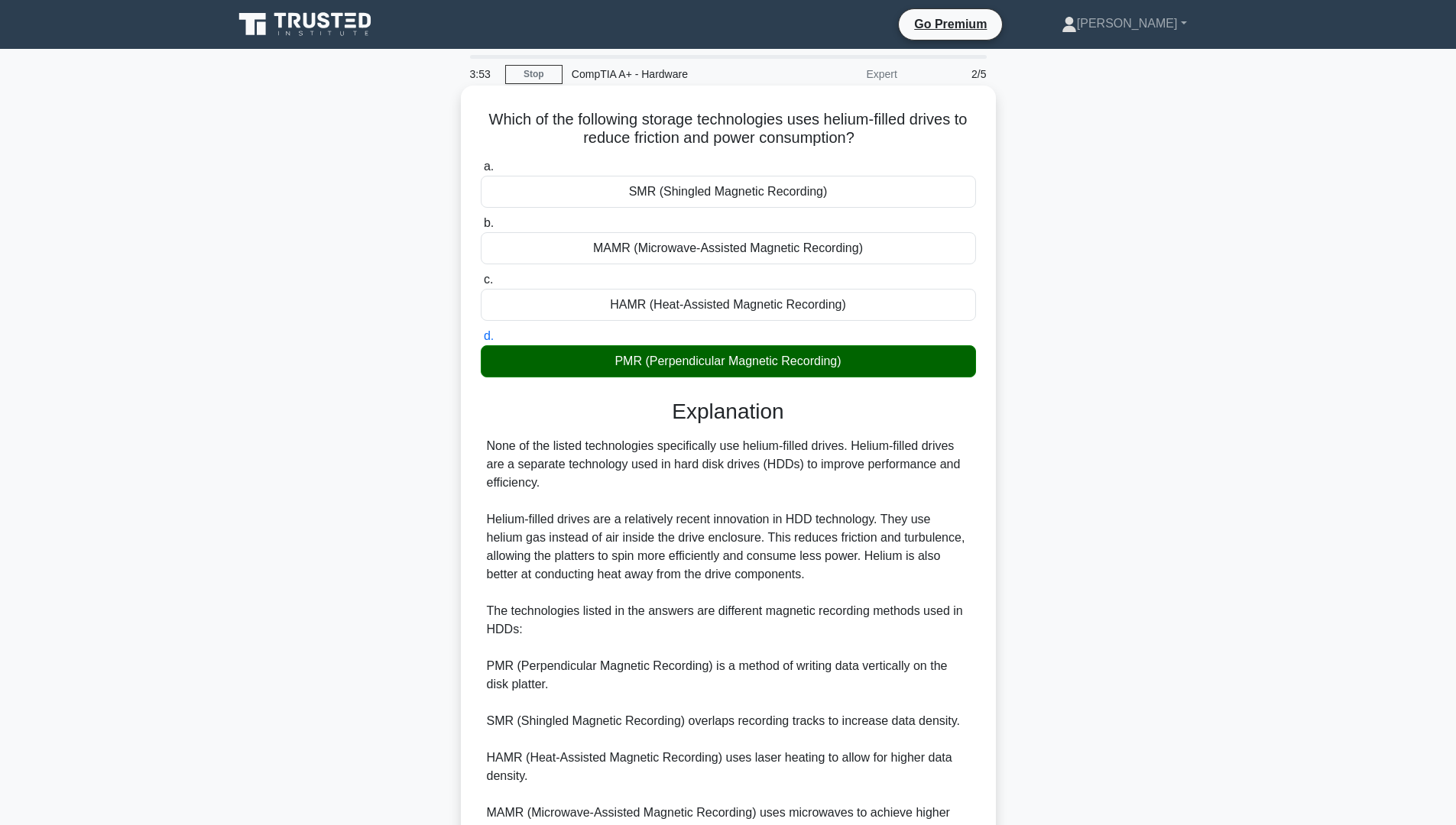
scroll to position [228, 0]
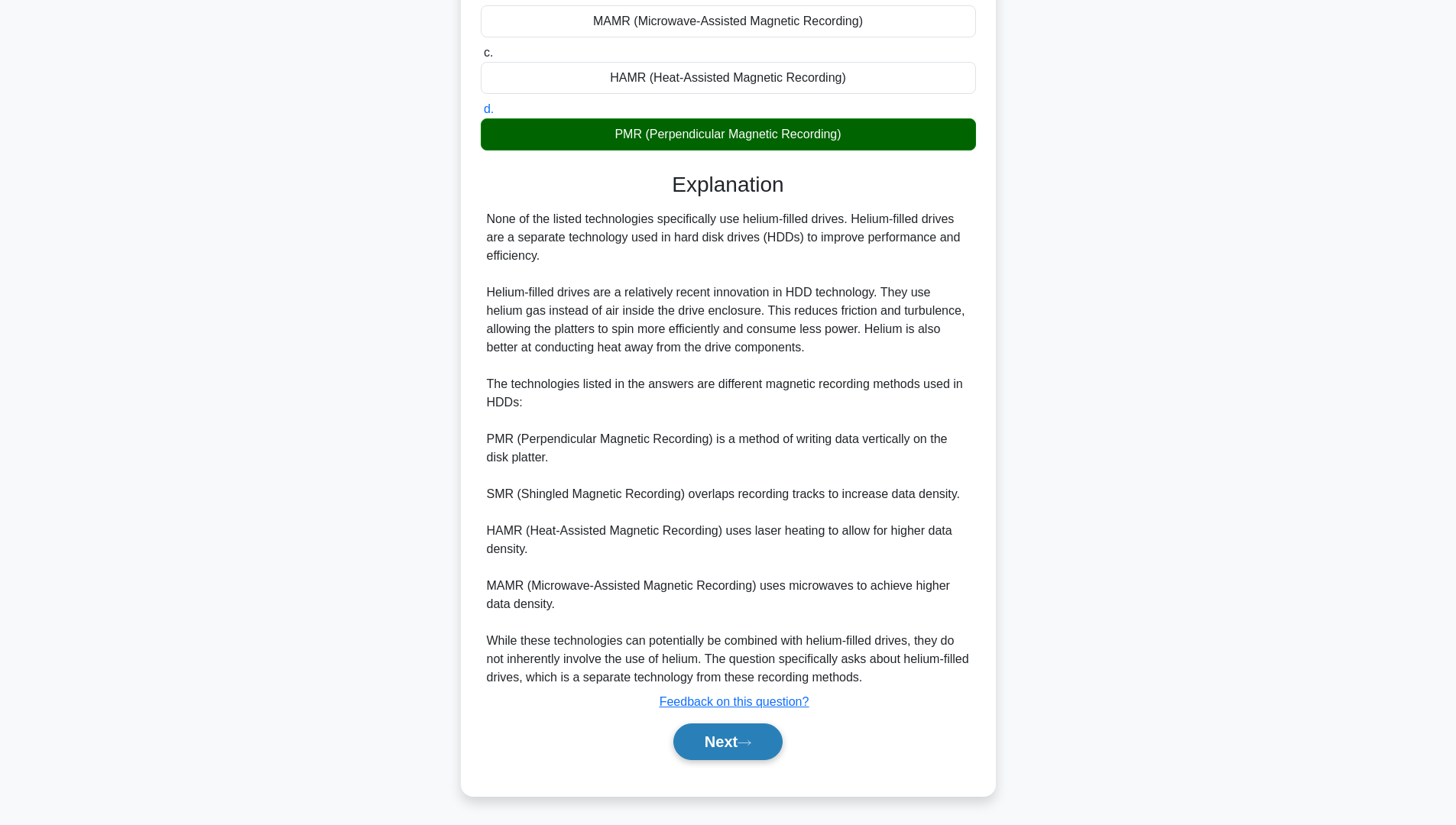
click at [749, 743] on icon at bounding box center [745, 742] width 13 height 5
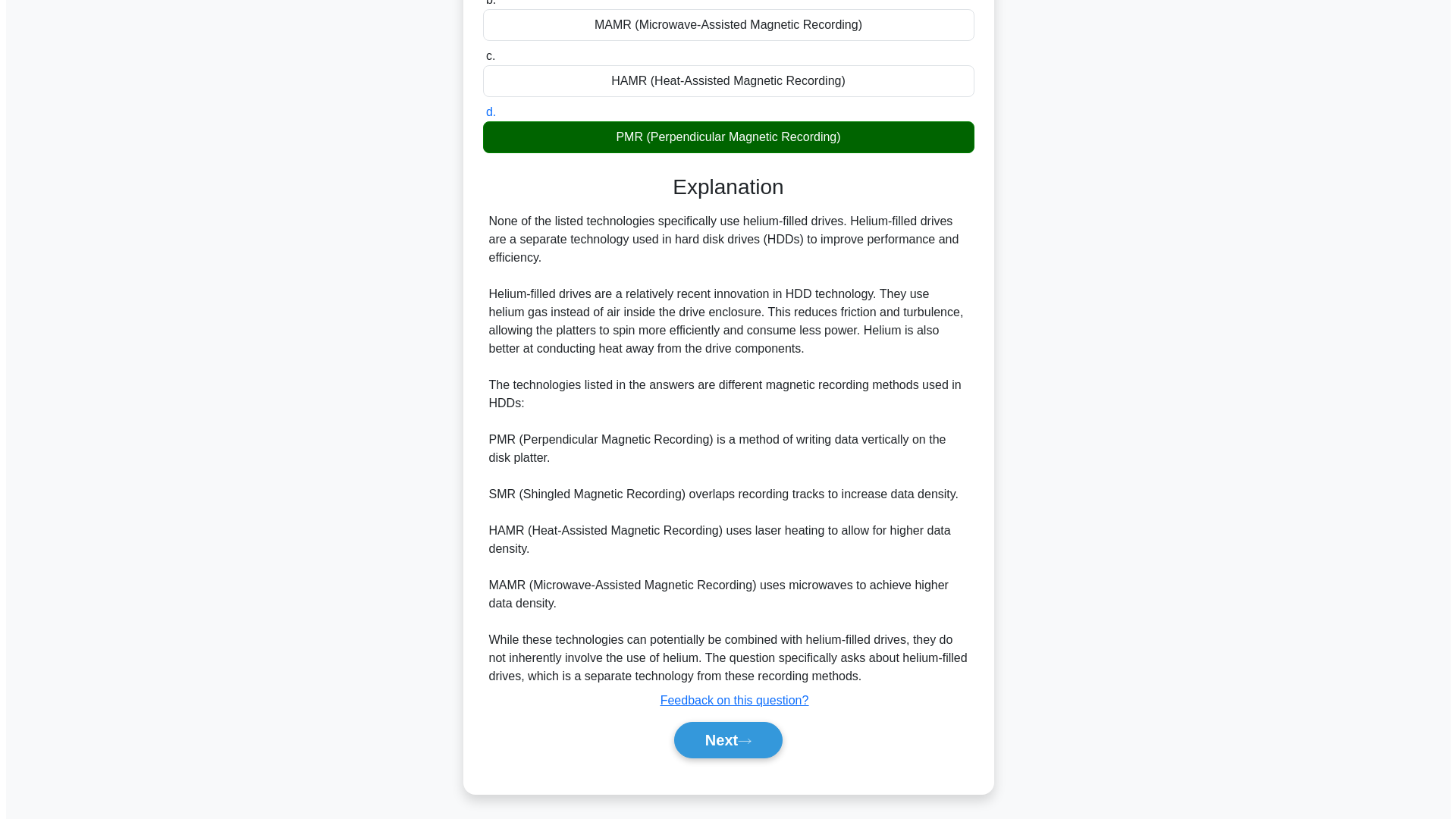
scroll to position [0, 0]
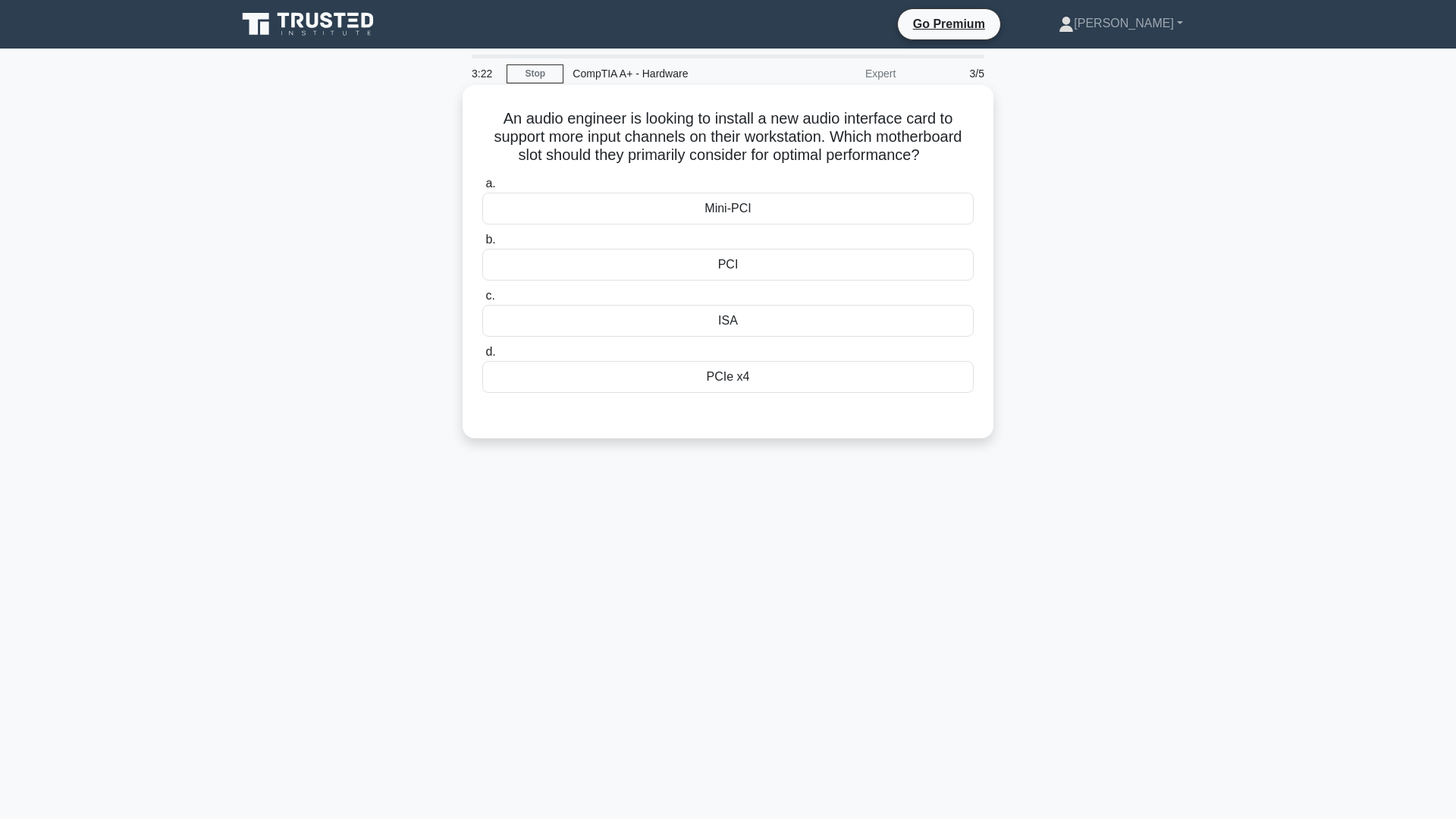
click at [748, 380] on div "PCIe x4" at bounding box center [728, 377] width 492 height 32
click at [482, 357] on input "d. PCIe x4" at bounding box center [482, 352] width 0 height 10
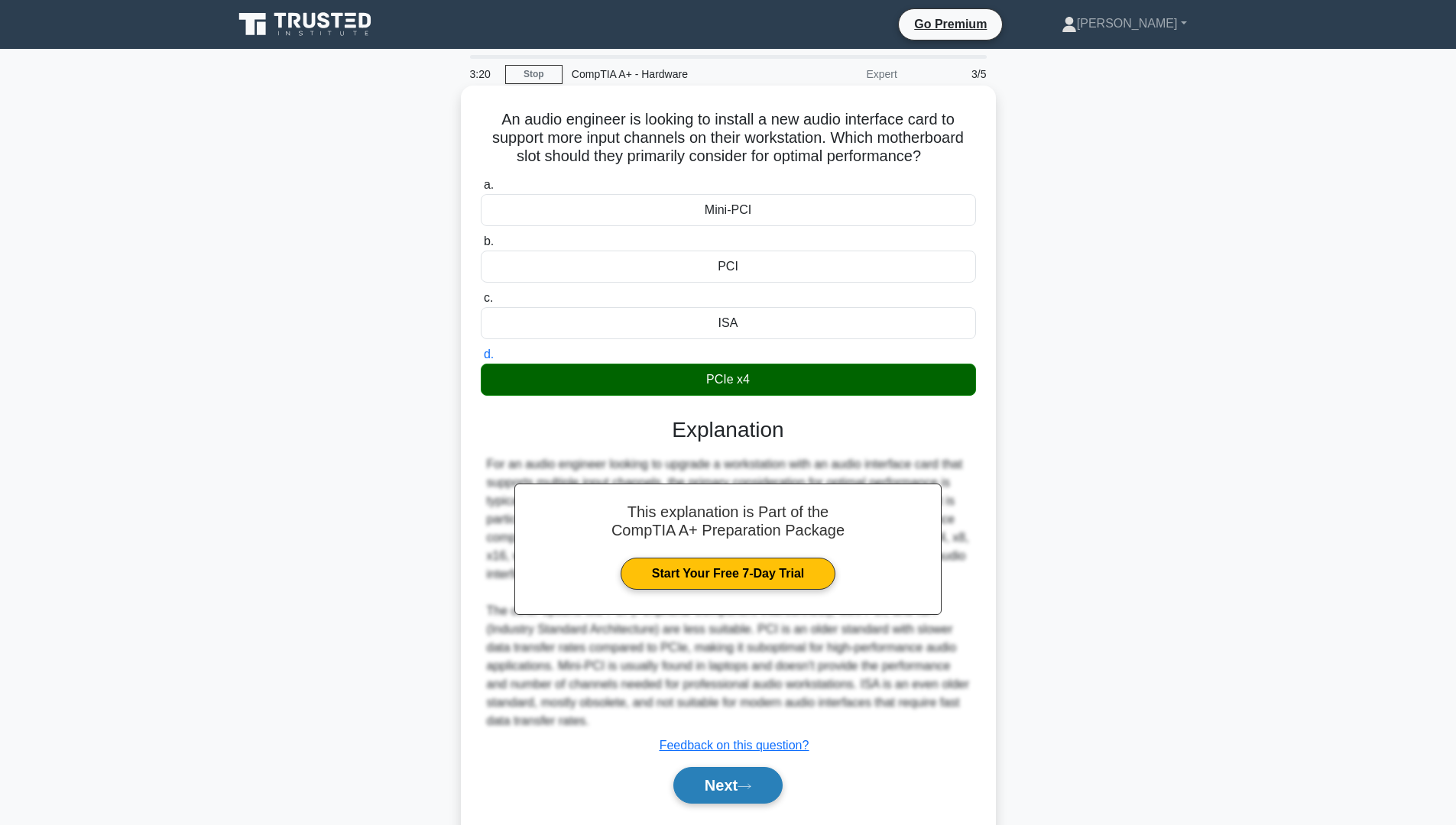
click at [739, 789] on button "Next" at bounding box center [728, 785] width 110 height 37
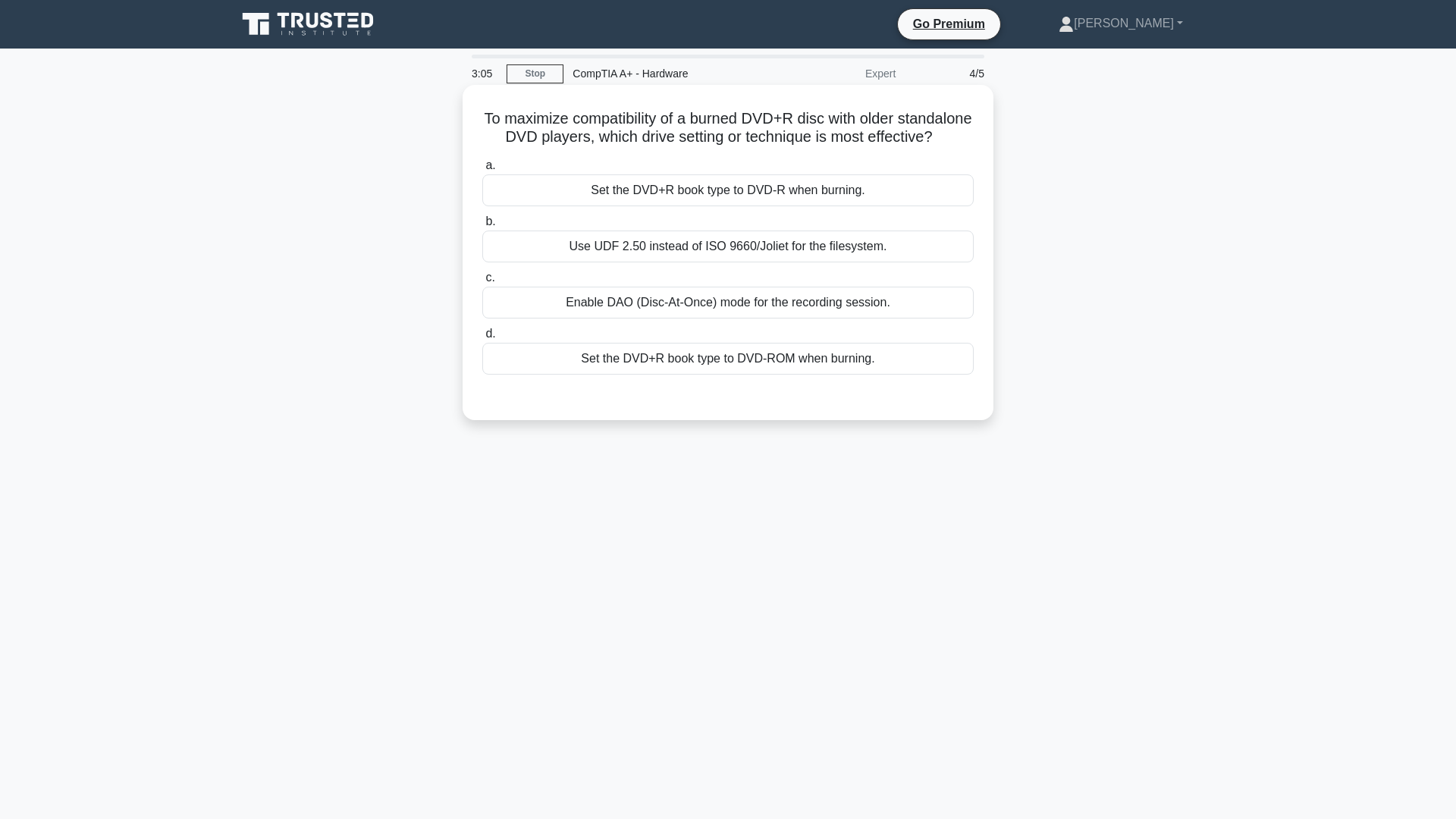
click at [744, 375] on div "Set the DVD+R book type to DVD‑ROM when burning." at bounding box center [728, 358] width 492 height 32
click at [482, 339] on input "d. Set the DVD+R book type to DVD‑ROM when burning." at bounding box center [482, 334] width 0 height 10
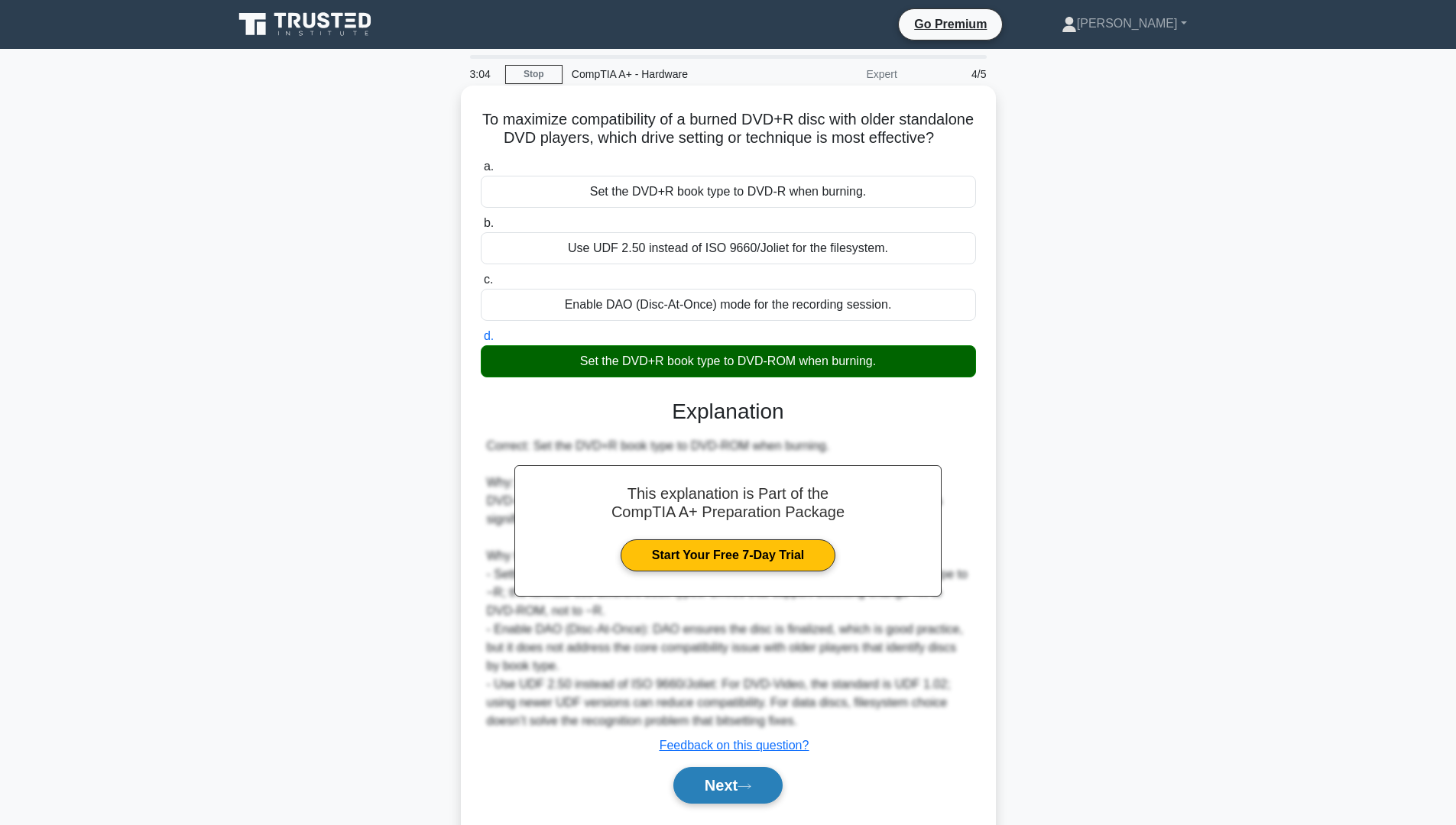
click at [699, 802] on button "Next" at bounding box center [728, 785] width 110 height 37
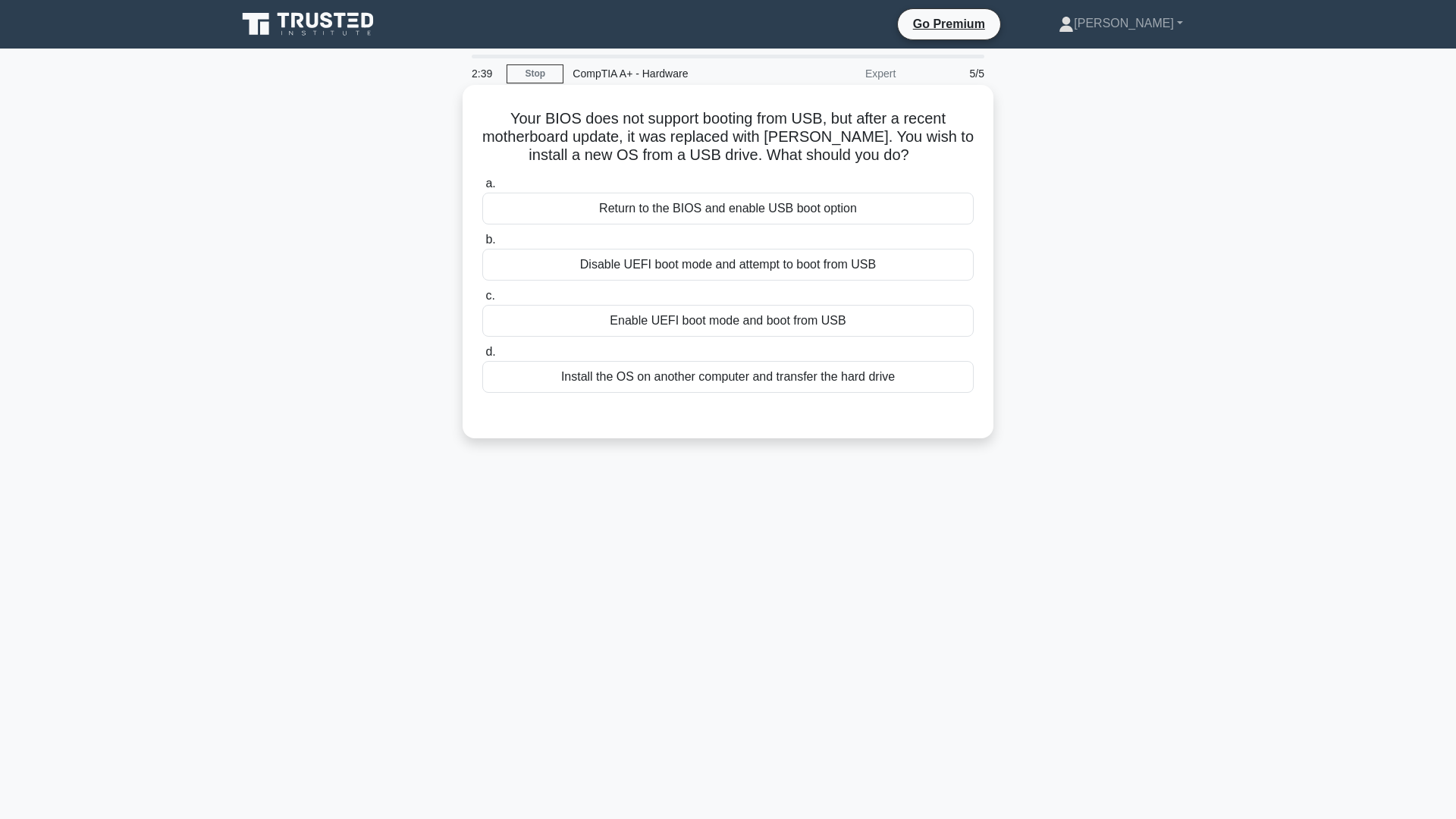
click at [716, 335] on div "Enable UEFI boot mode and boot from USB" at bounding box center [728, 321] width 492 height 32
click at [482, 301] on input "c. Enable UEFI boot mode and boot from USB" at bounding box center [482, 296] width 0 height 10
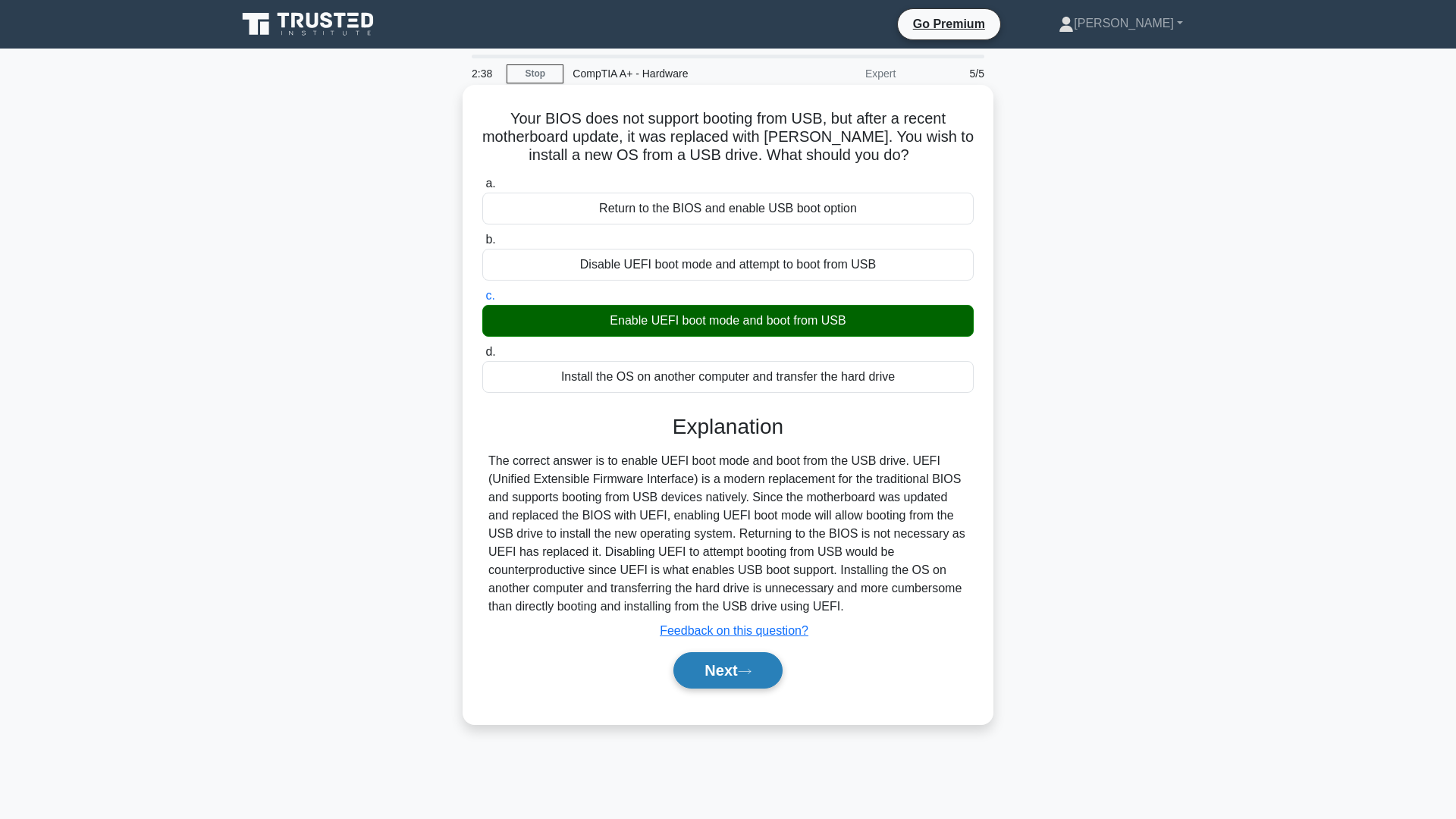
click at [707, 675] on button "Next" at bounding box center [728, 670] width 109 height 36
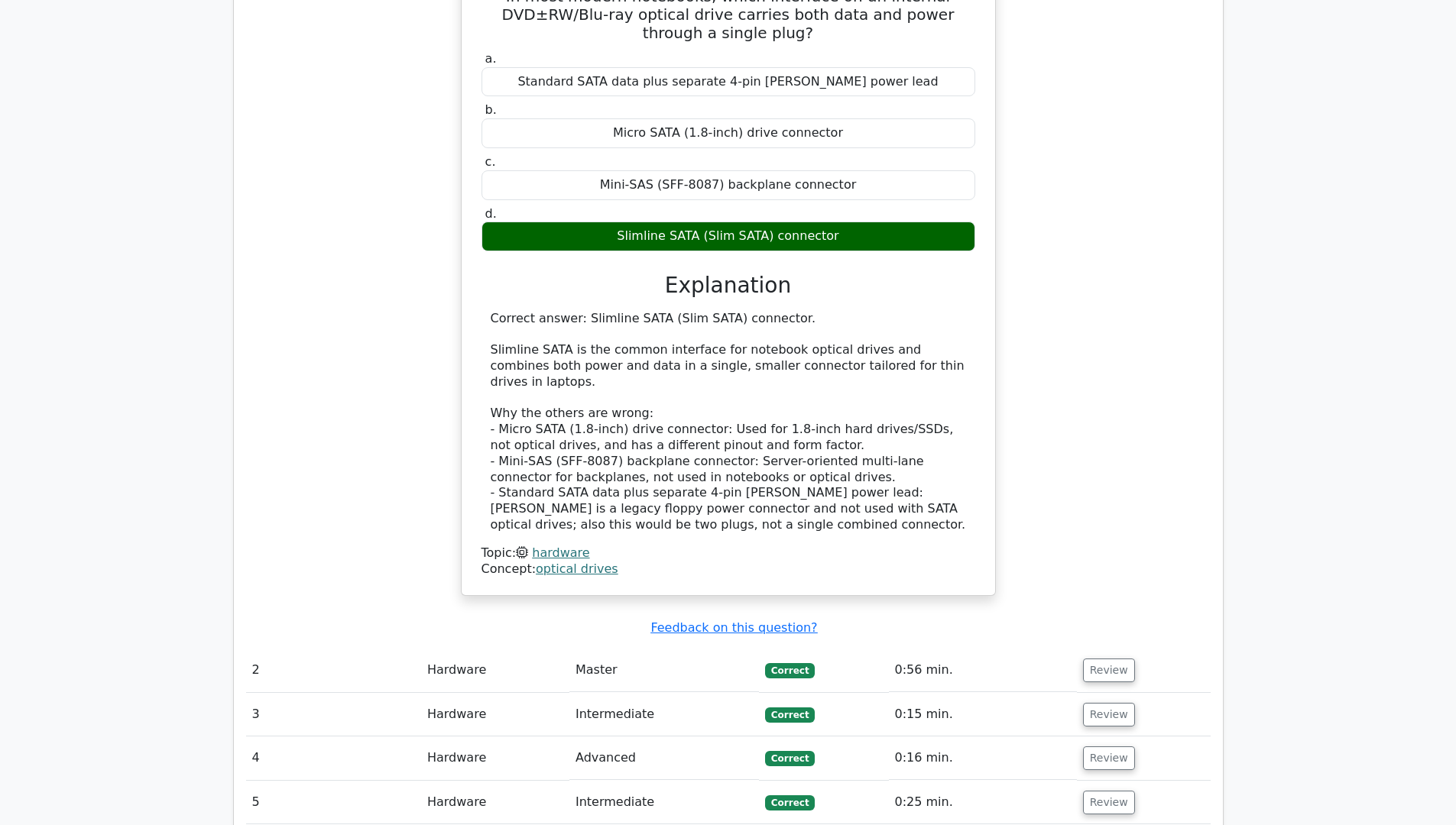
scroll to position [1891, 0]
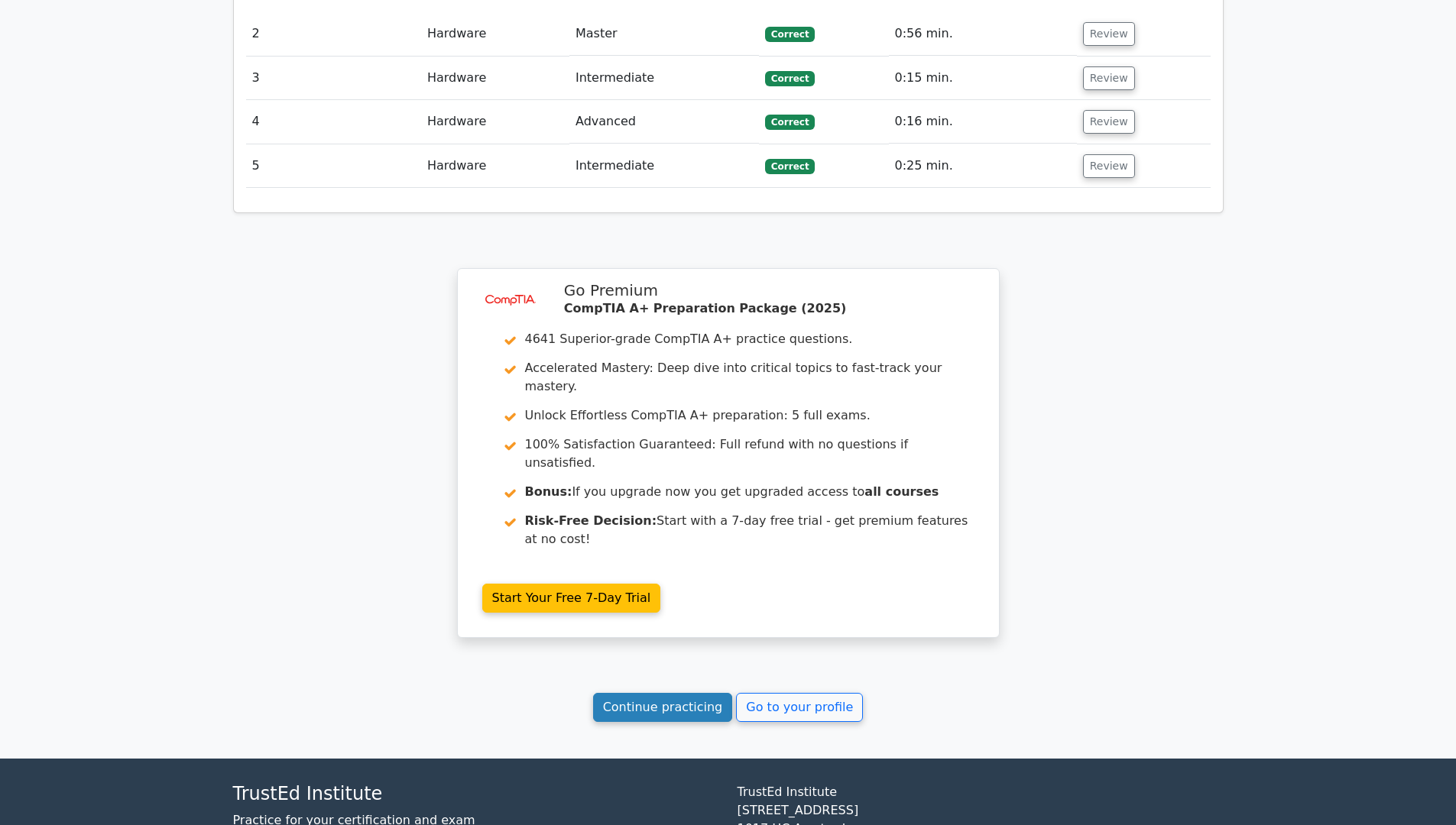
click at [692, 693] on link "Continue practicing" at bounding box center [663, 707] width 140 height 29
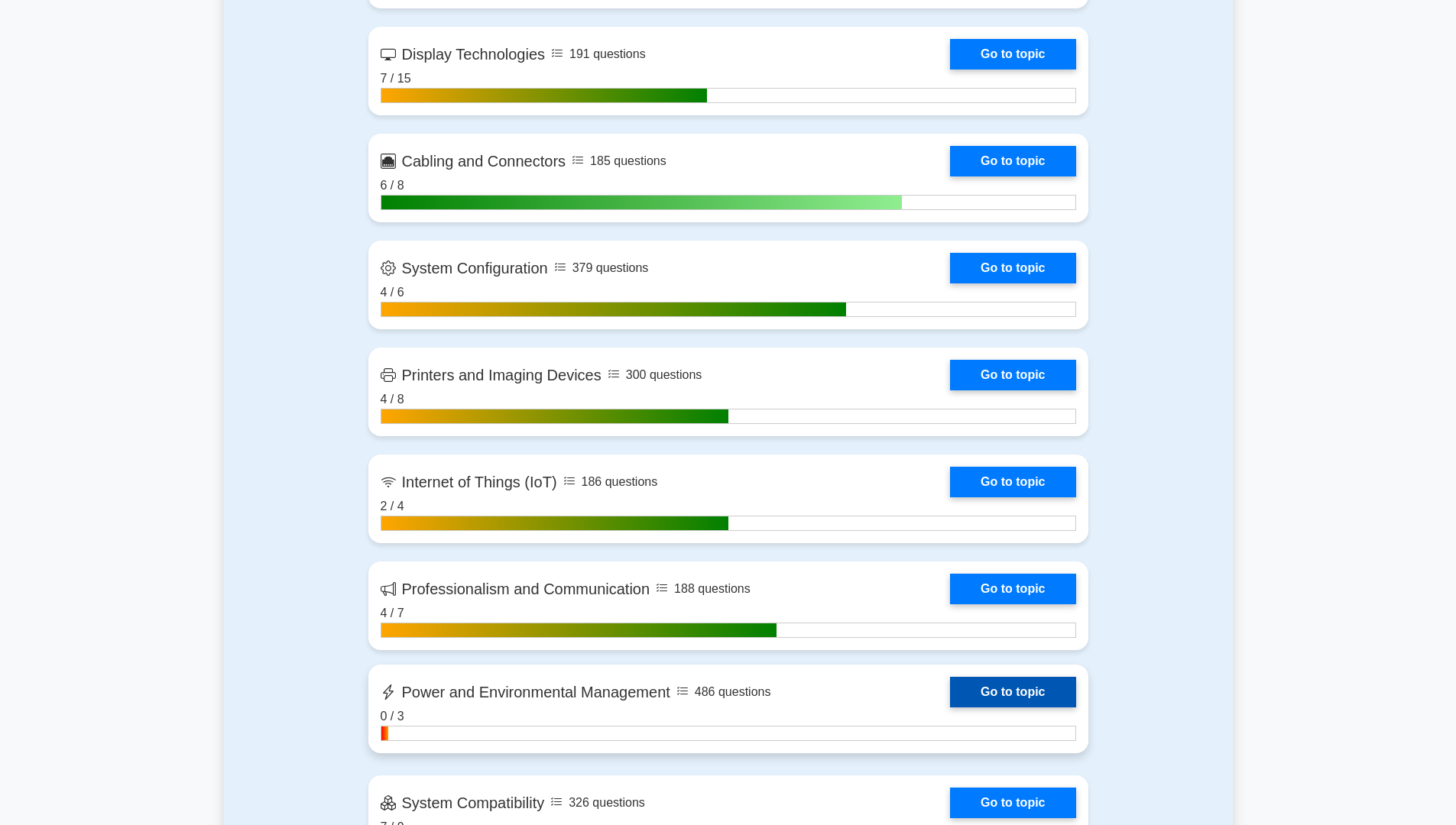
scroll to position [2520, 0]
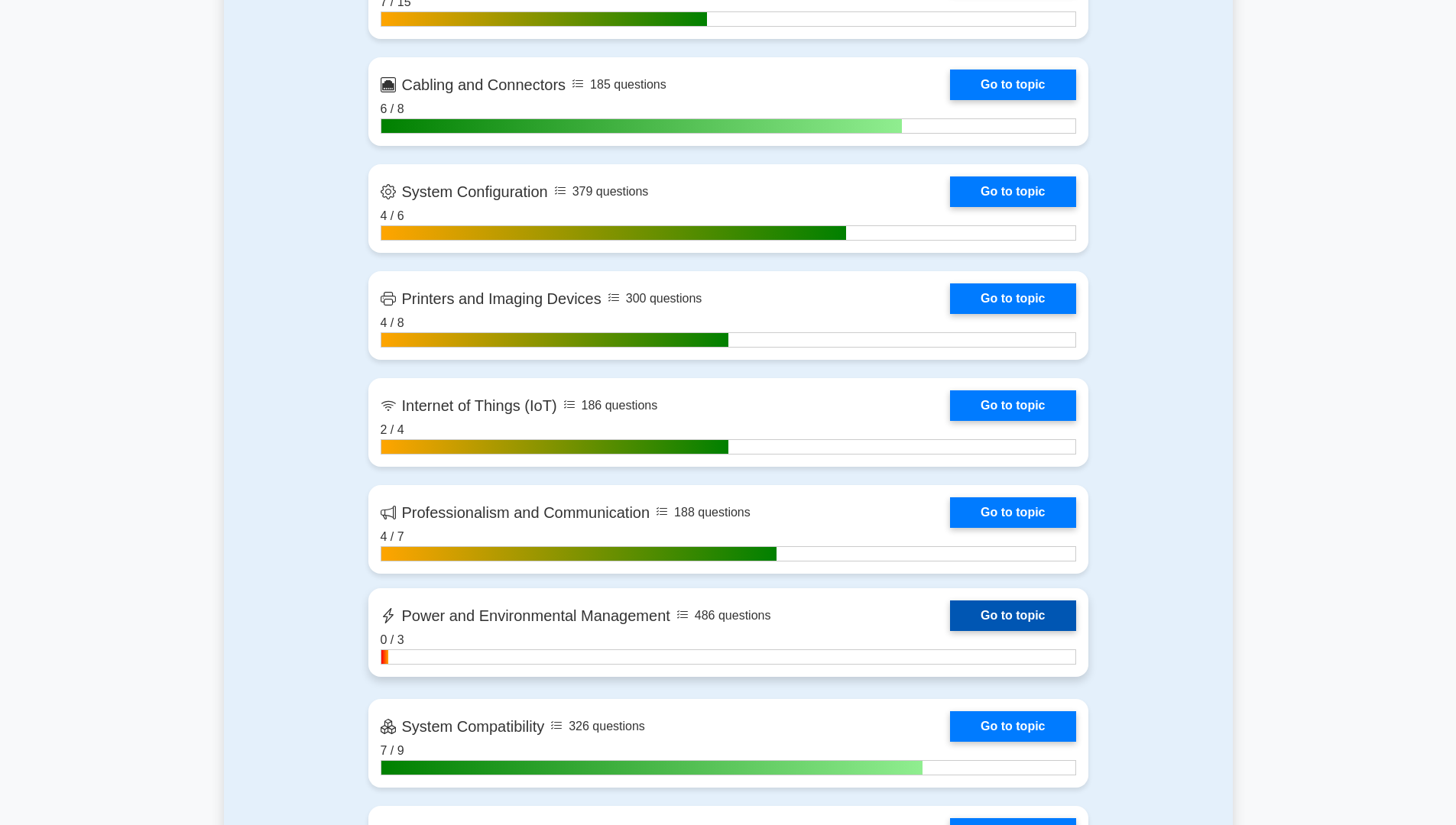
click at [1034, 618] on link "Go to topic" at bounding box center [1012, 615] width 125 height 30
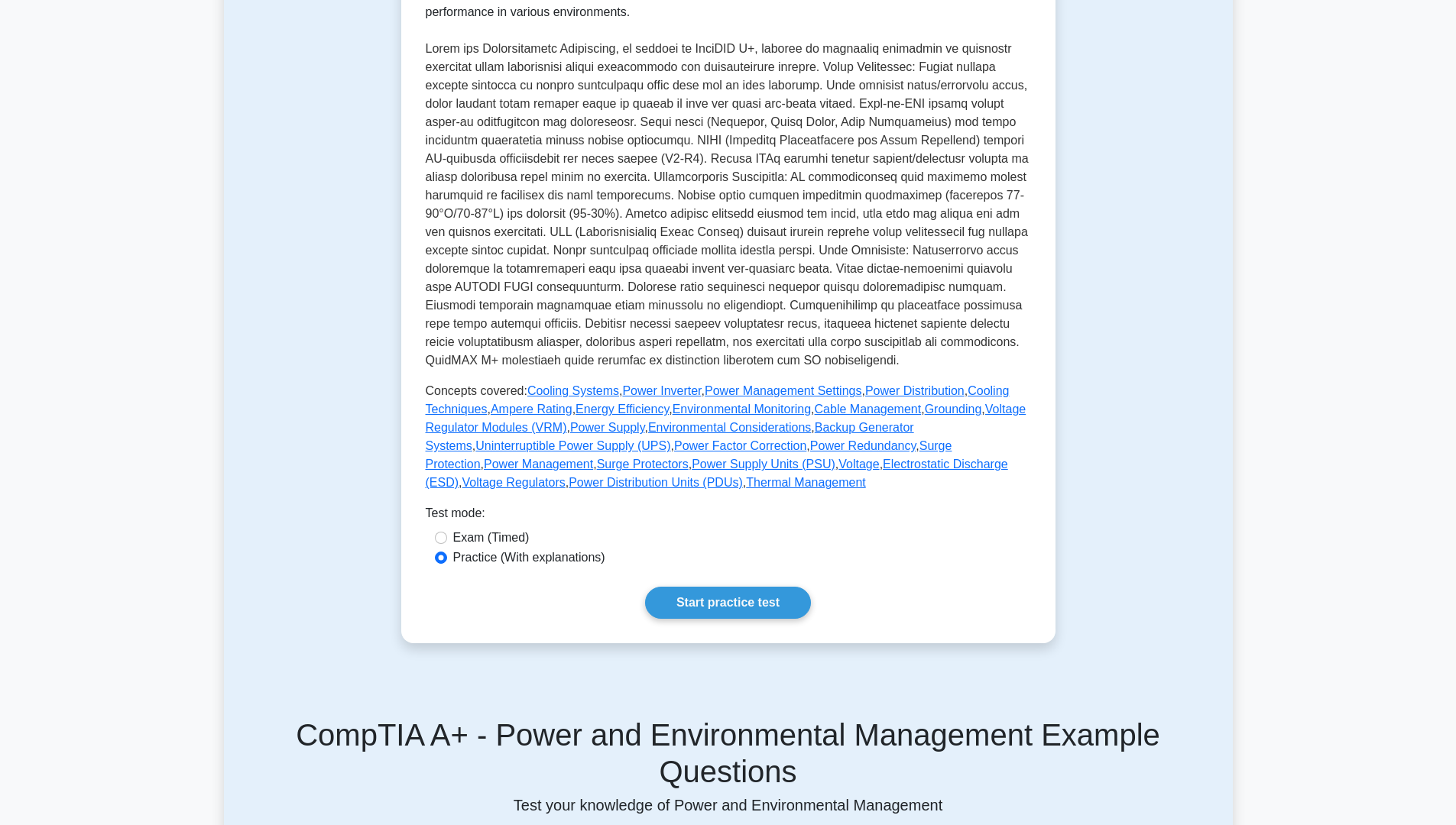
scroll to position [458, 0]
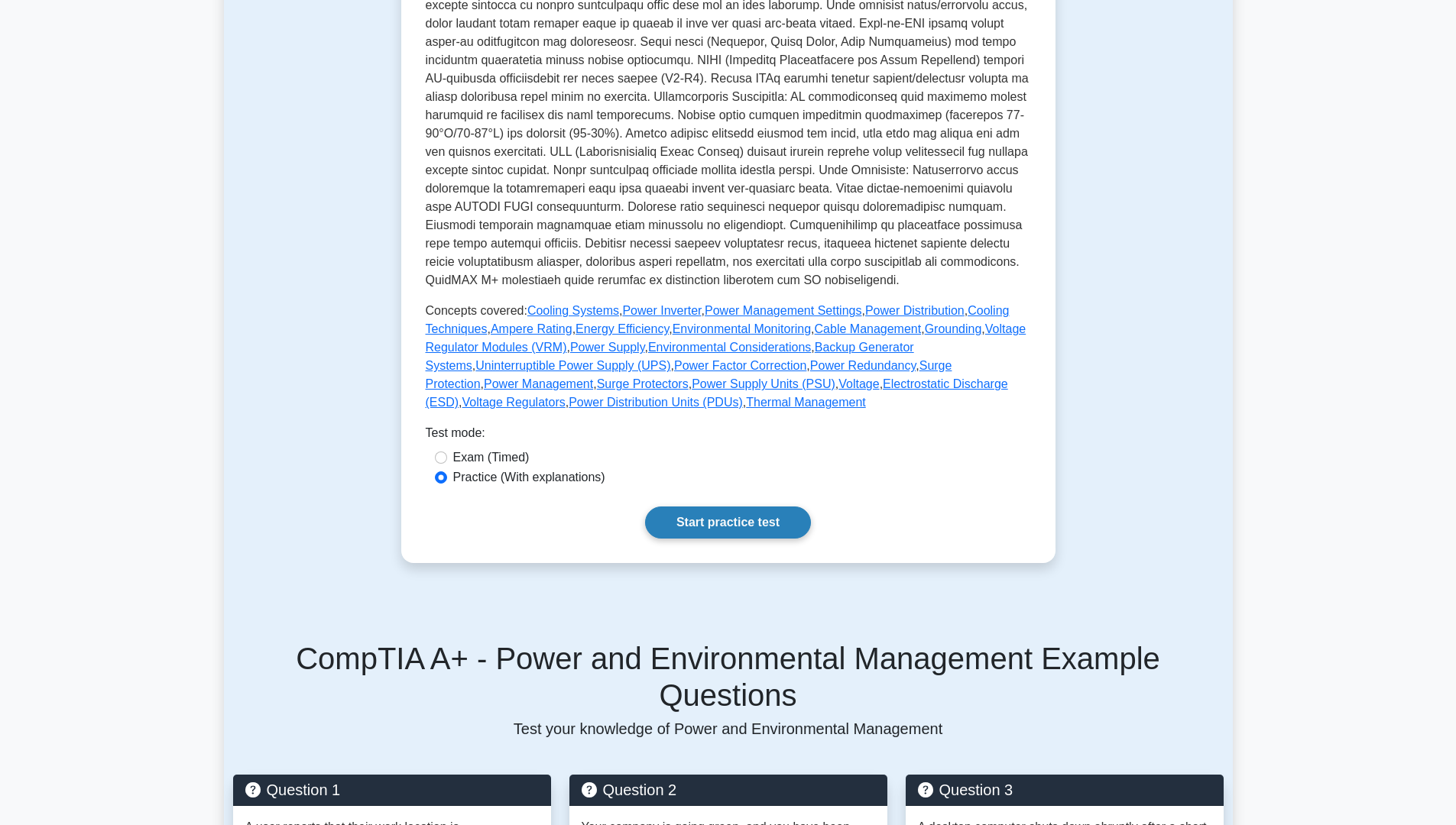
click at [722, 527] on link "Start practice test" at bounding box center [728, 522] width 166 height 32
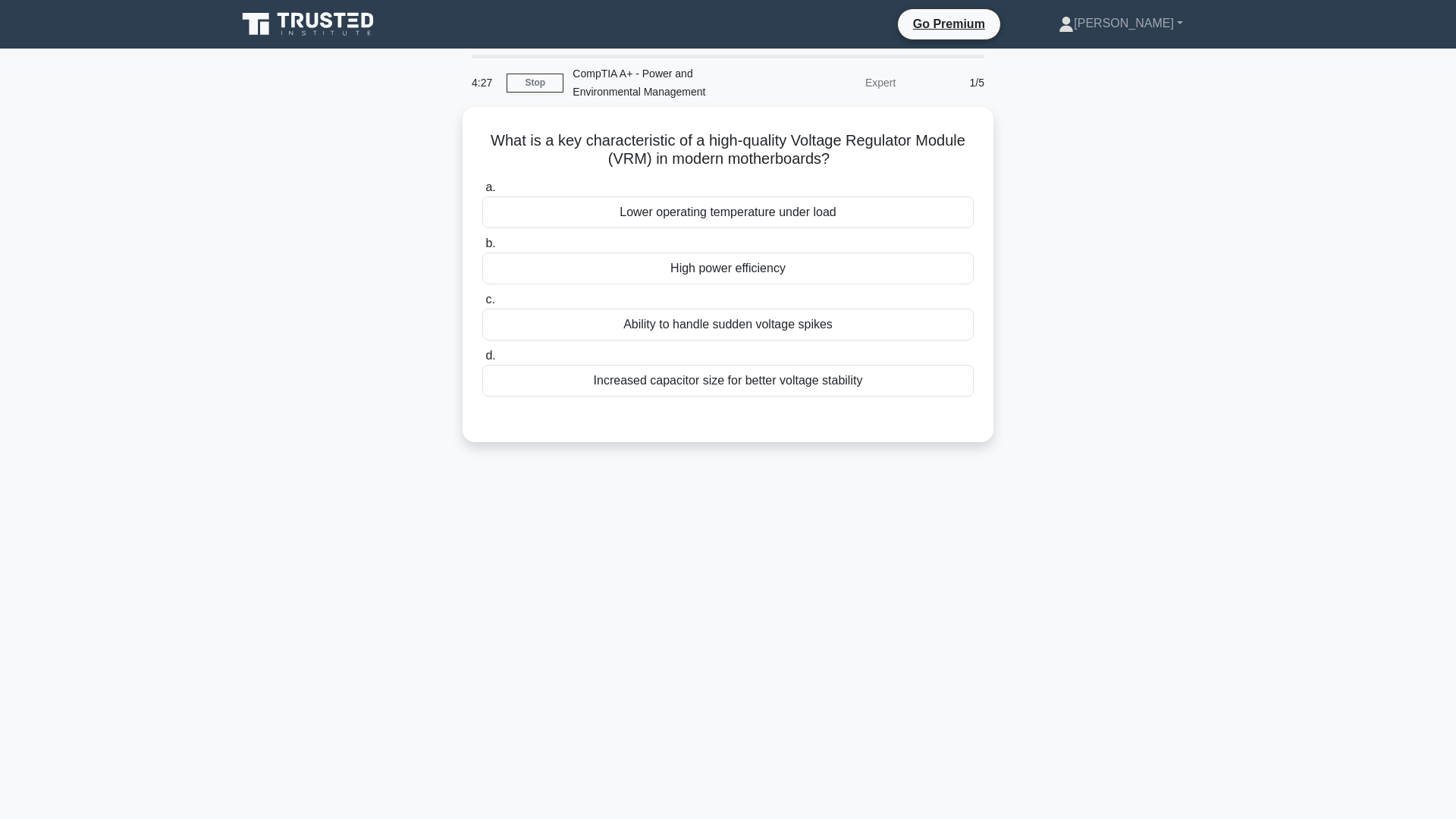
click at [688, 524] on div "4:27 Stop CompTIA A+ - Power and Environmental Management Expert 1/5 What is a …" at bounding box center [728, 433] width 1001 height 758
click at [579, 672] on div "4:20 Stop CompTIA A+ - Power and Environmental Management Expert 1/5 What is a …" at bounding box center [728, 433] width 1001 height 758
click at [728, 275] on div "High power efficiency" at bounding box center [728, 264] width 492 height 32
click at [482, 245] on input "b. High power efficiency" at bounding box center [482, 240] width 0 height 10
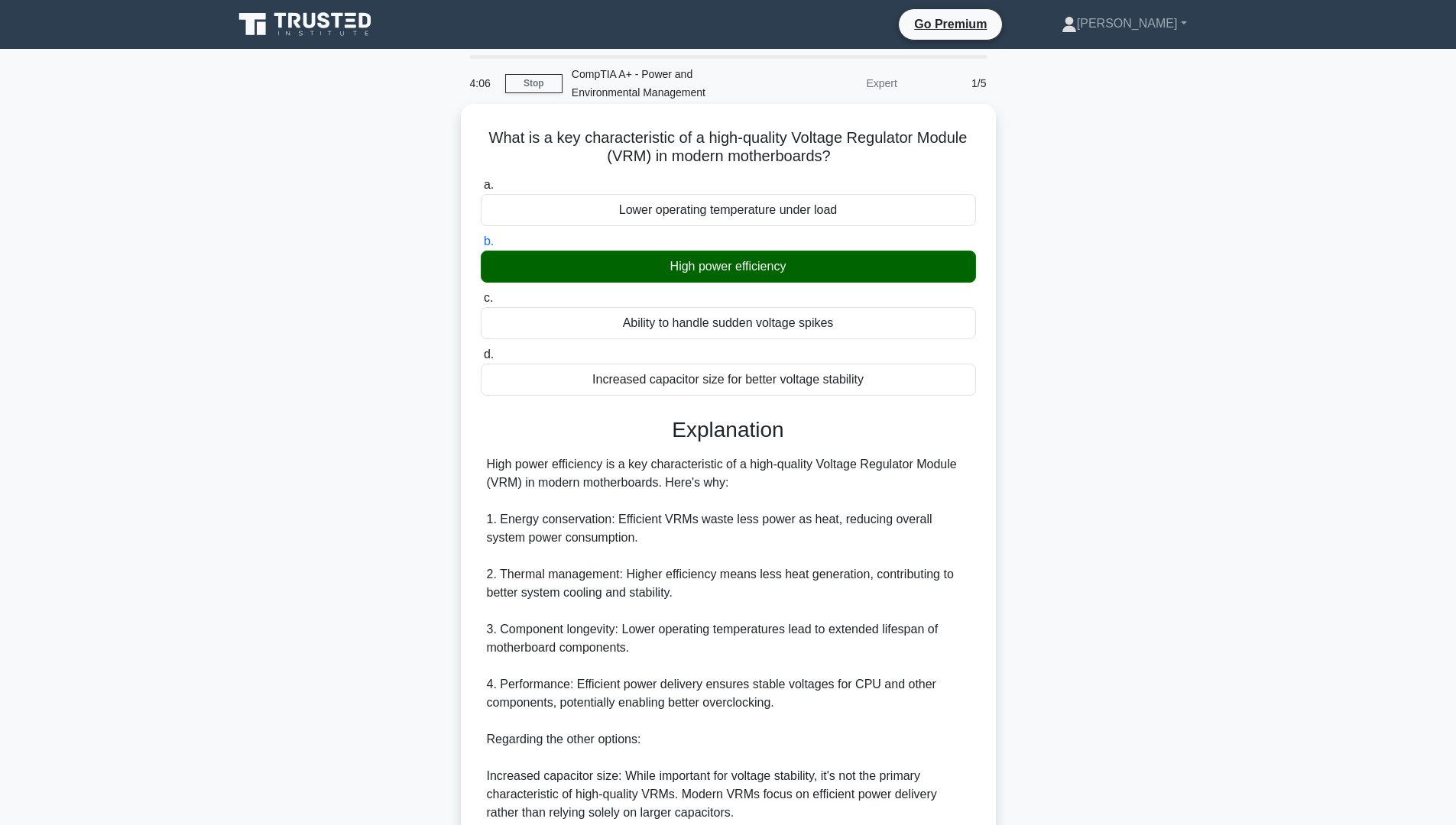
scroll to position [301, 0]
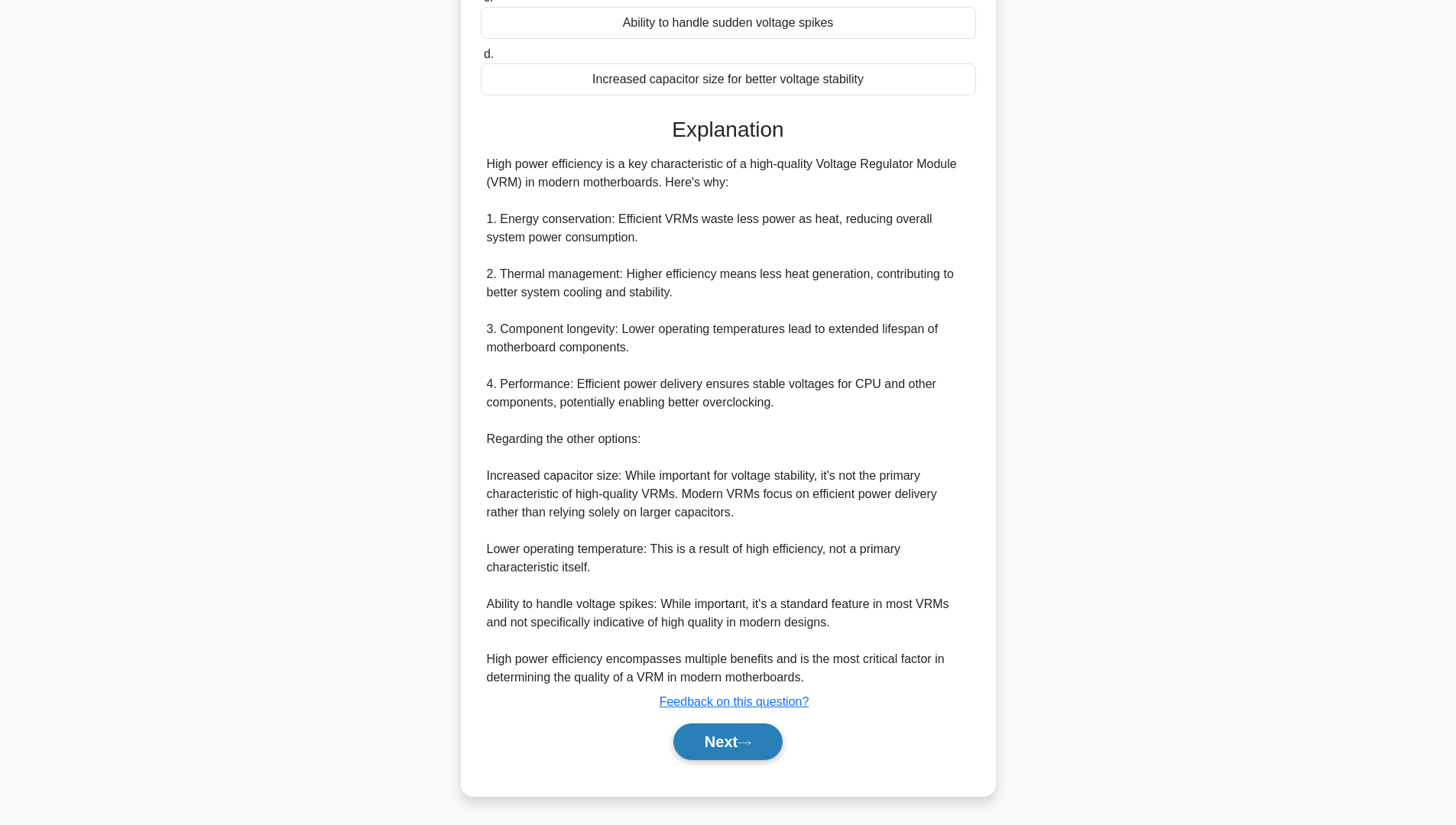
click at [720, 752] on button "Next" at bounding box center [728, 741] width 110 height 37
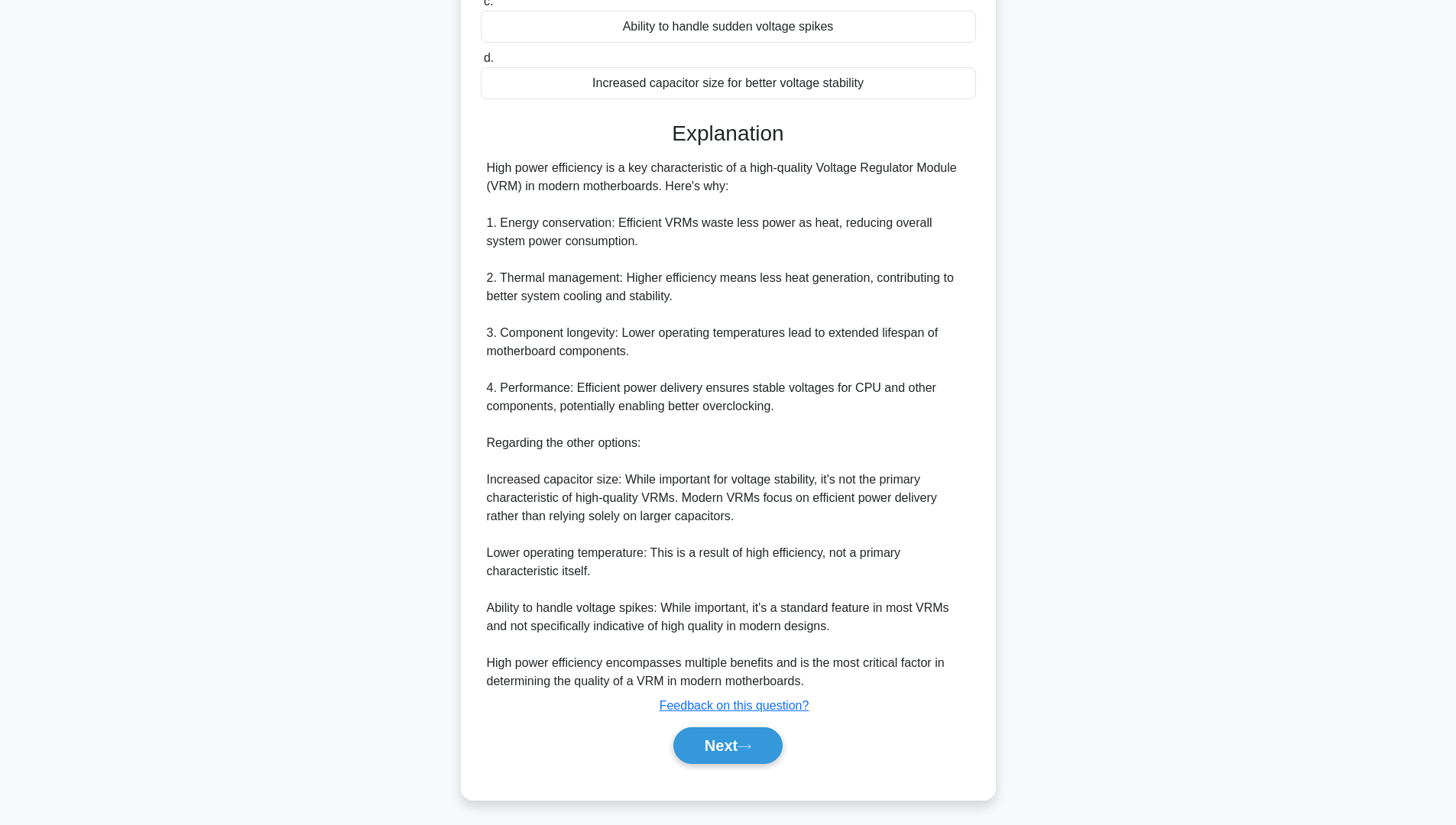
scroll to position [0, 0]
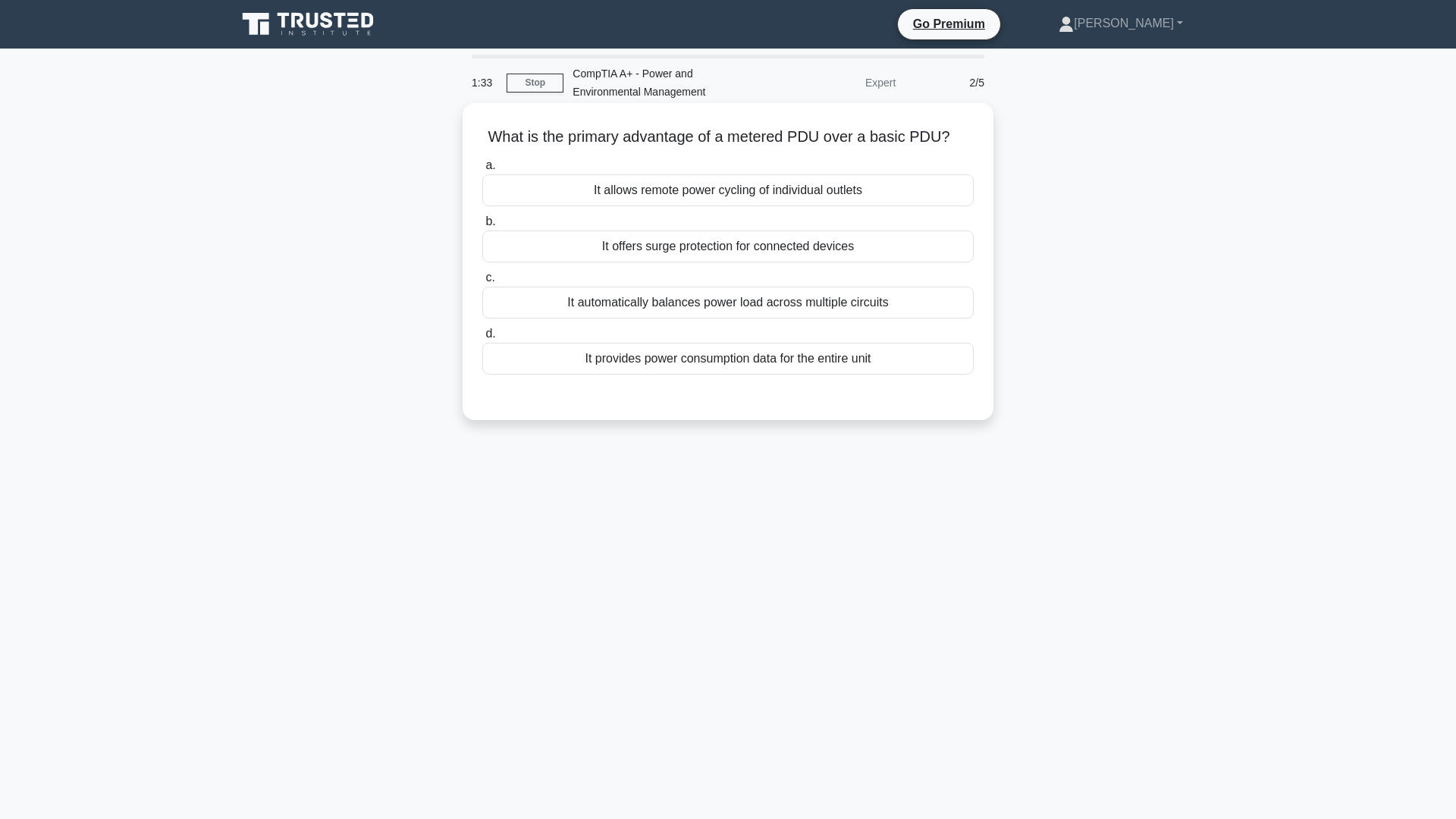
drag, startPoint x: 487, startPoint y: 136, endPoint x: 959, endPoint y: 141, distance: 472.0
click at [959, 141] on h5 "What is the primary advantage of a metered PDU over a basic PDU? .spinner_0XTQ{…" at bounding box center [728, 137] width 495 height 19
copy h5 "What is the primary advantage of a metered PDU over a basic PDU?"
click at [534, 573] on div "1:14 Stop CompTIA A+ - Power and Environmental Management Expert 2/5 What is th…" at bounding box center [728, 433] width 1001 height 758
click at [761, 295] on div "It automatically balances power load across multiple circuits" at bounding box center [728, 302] width 492 height 32
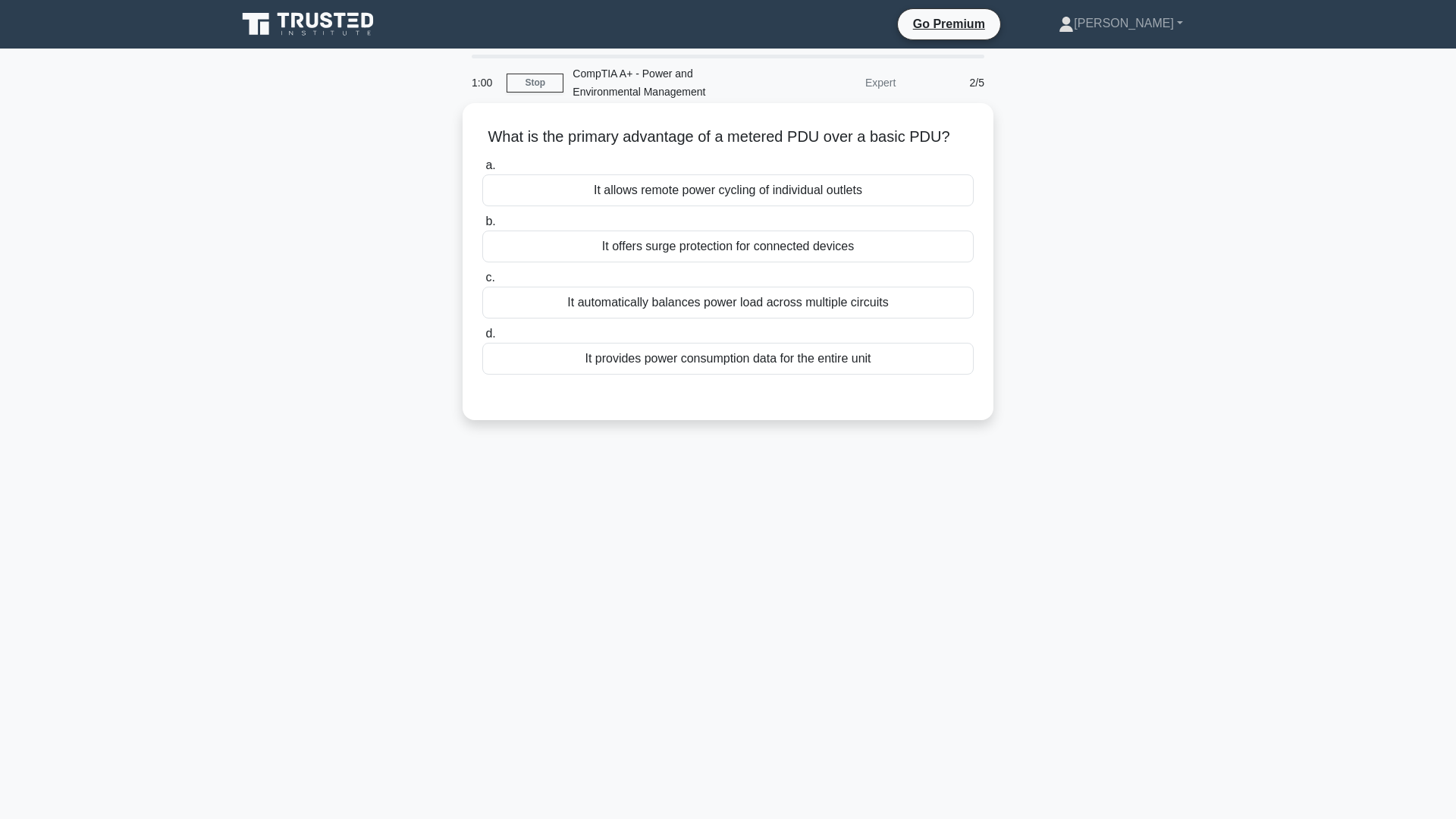
click at [482, 283] on input "c. It automatically balances power load across multiple circuits" at bounding box center [482, 278] width 0 height 10
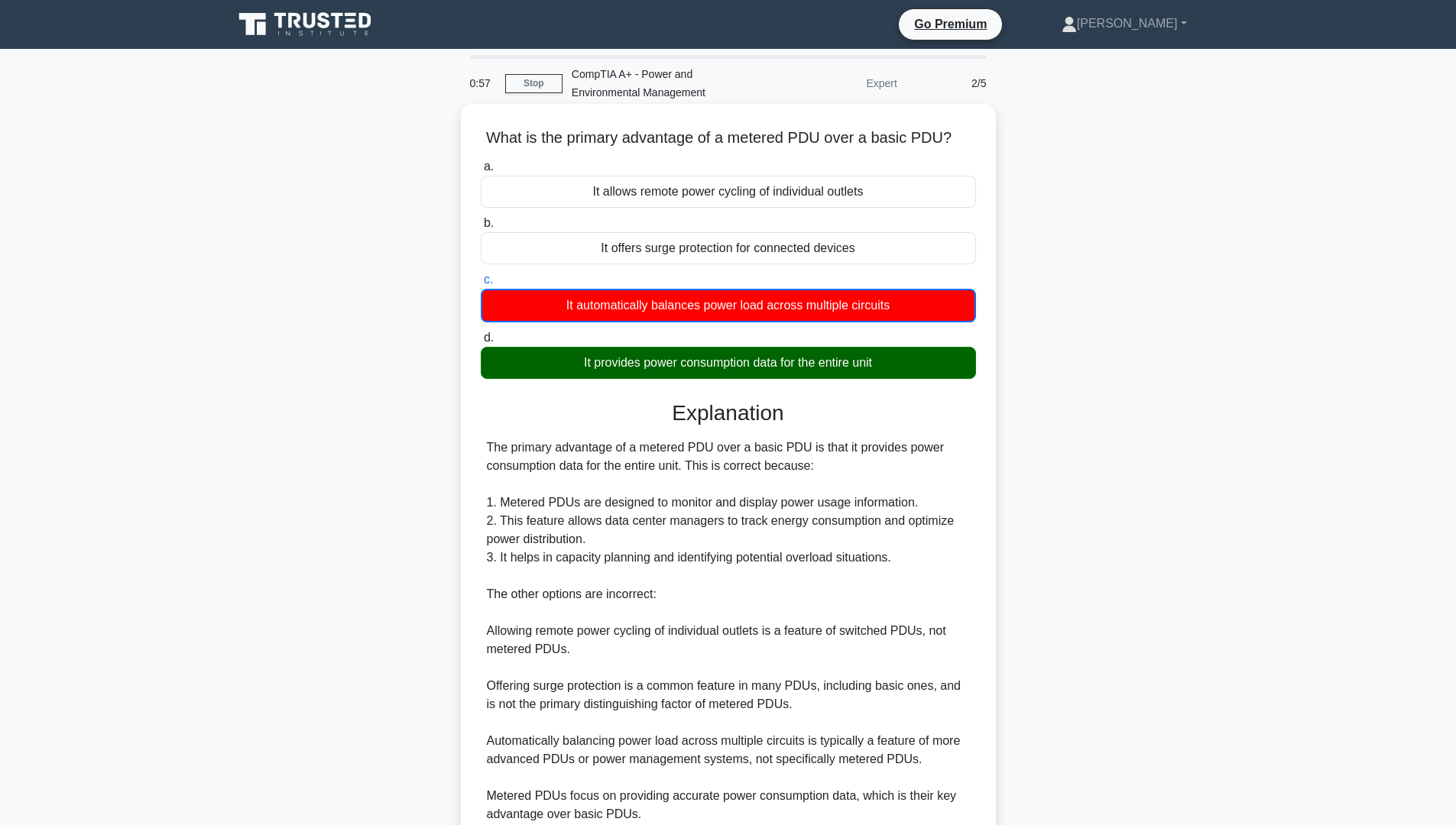
scroll to position [138, 0]
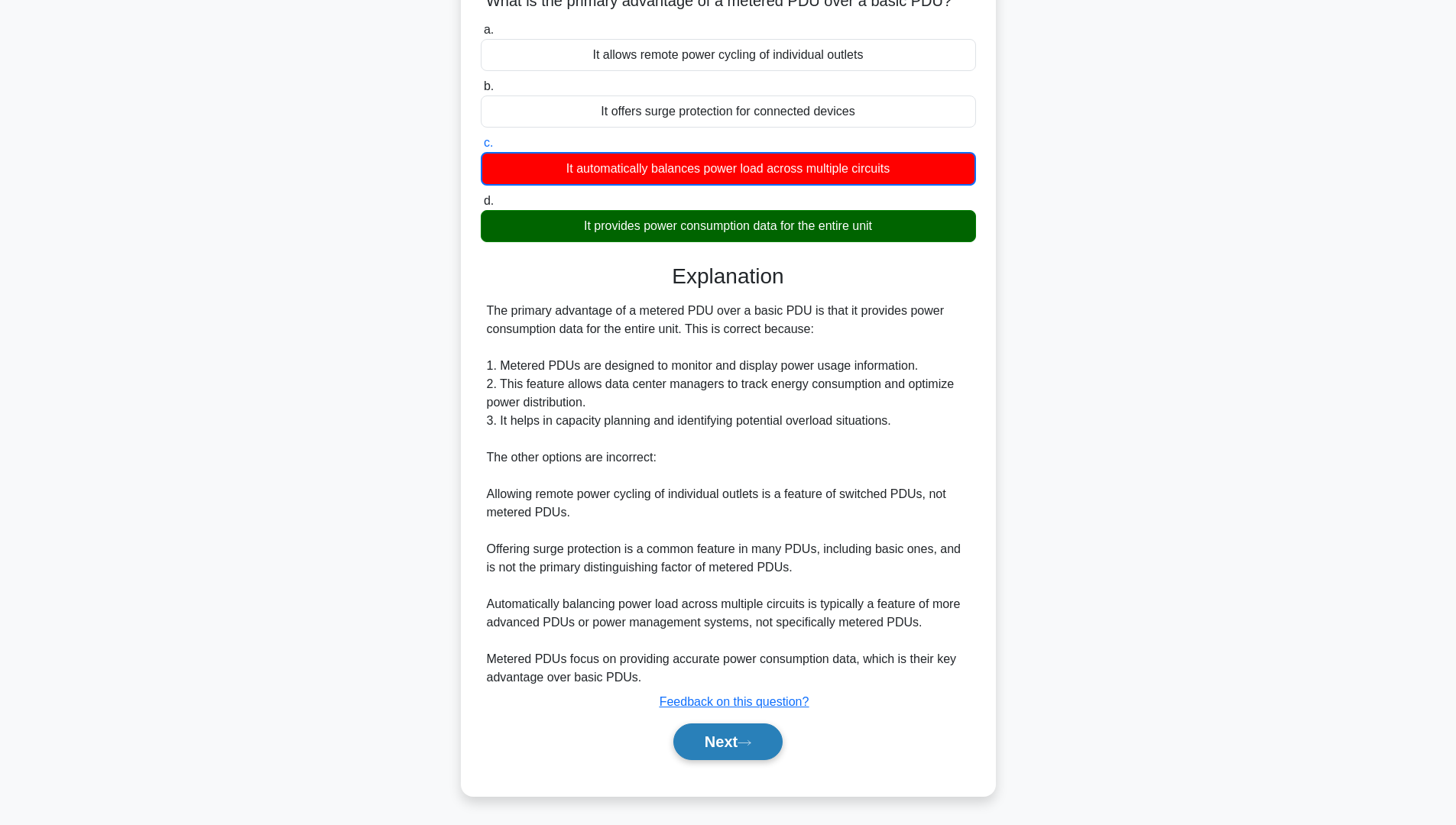
click at [768, 749] on button "Next" at bounding box center [728, 741] width 110 height 37
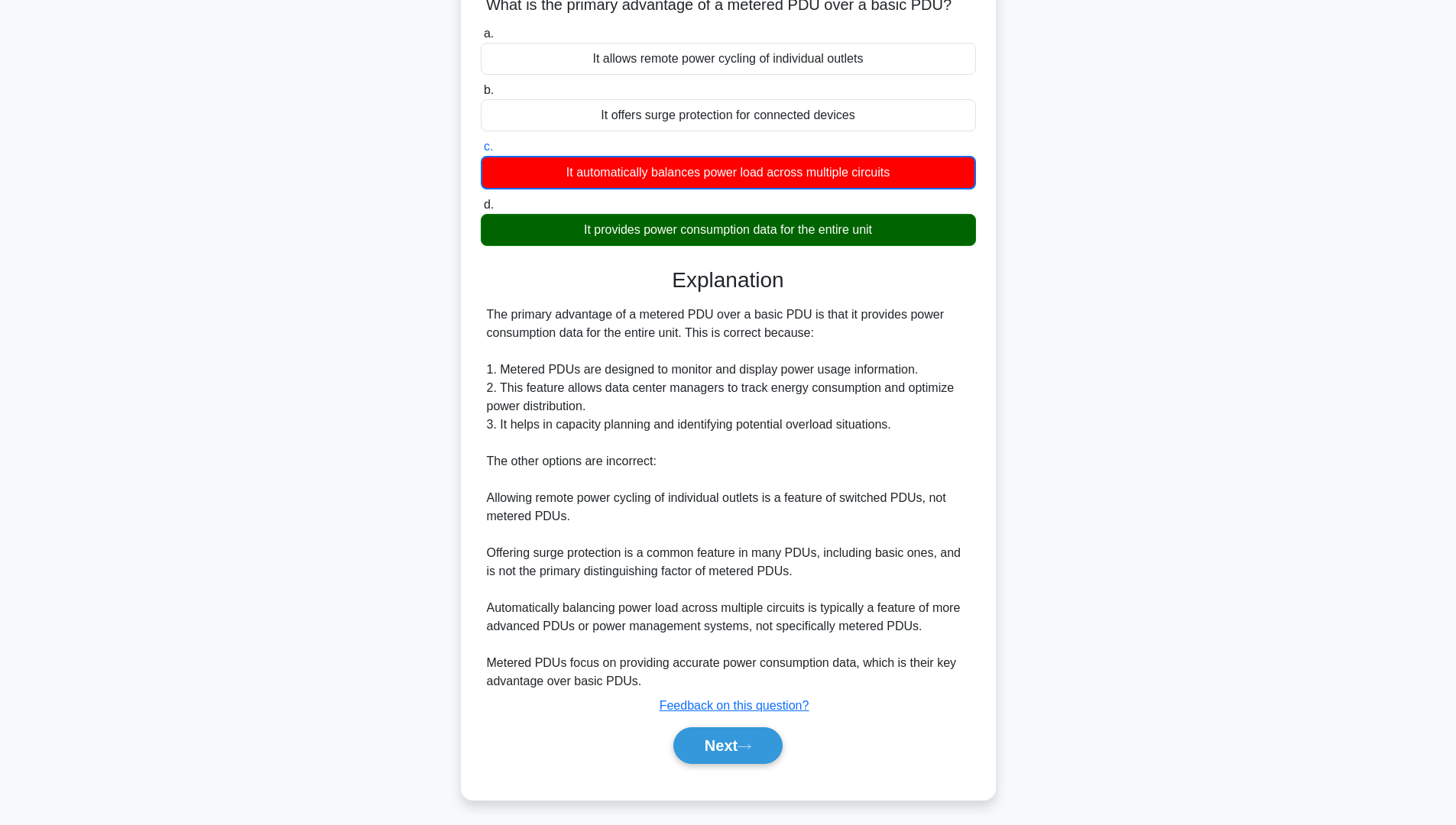
scroll to position [0, 0]
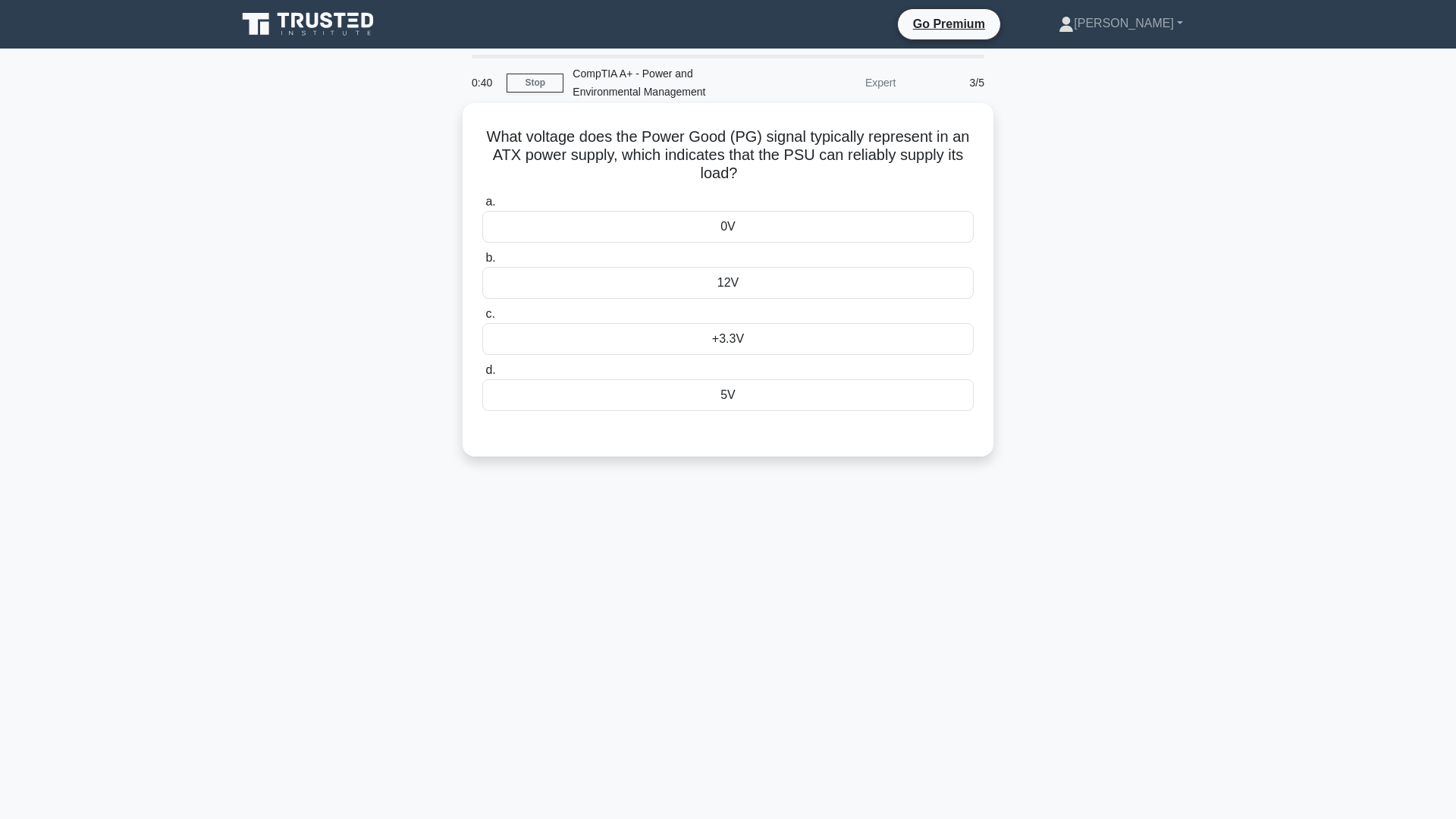
click at [752, 283] on div "12V" at bounding box center [728, 283] width 492 height 32
click at [482, 263] on input "b. 12V" at bounding box center [482, 258] width 0 height 10
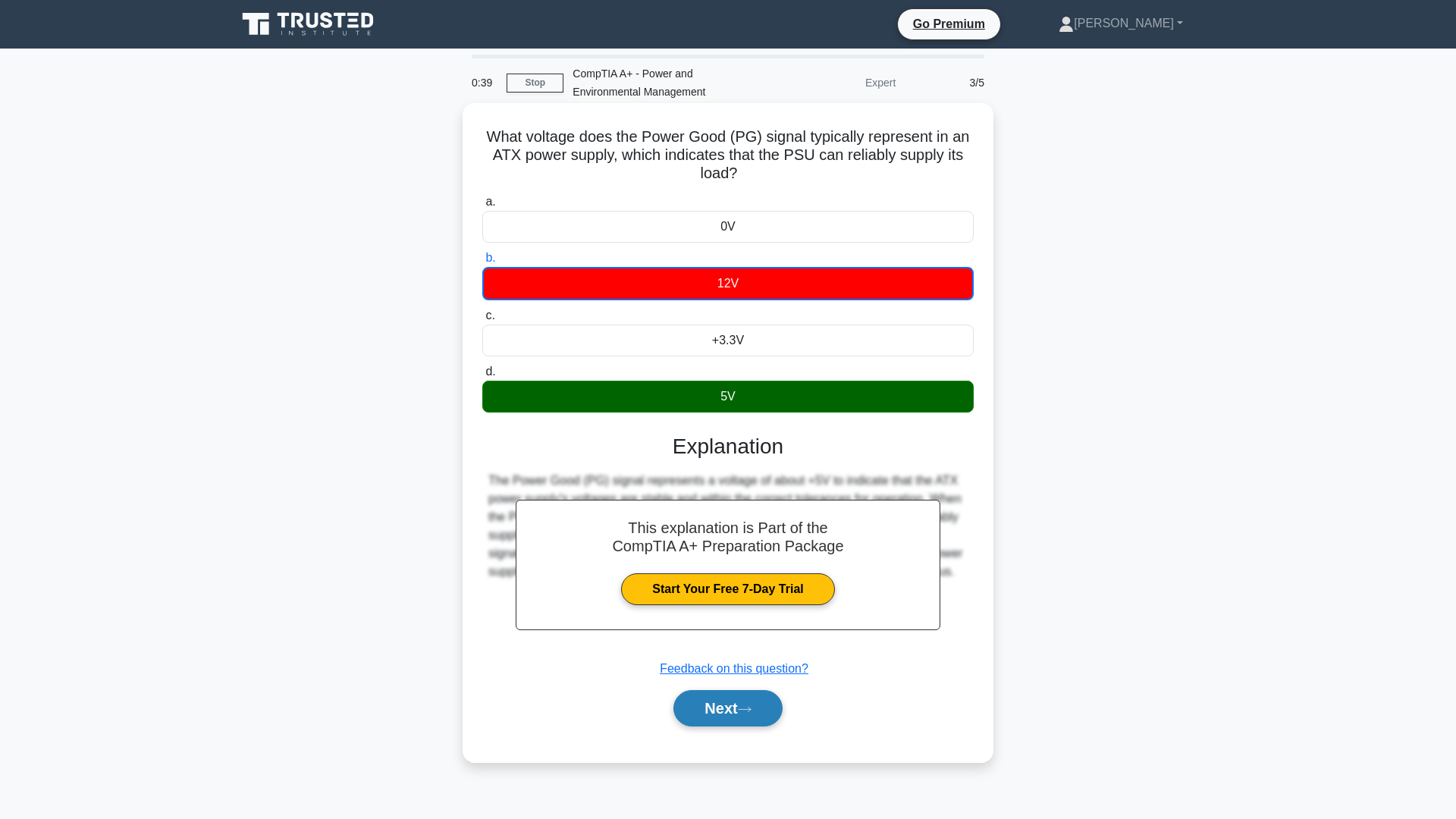
click at [723, 719] on button "Next" at bounding box center [728, 708] width 109 height 36
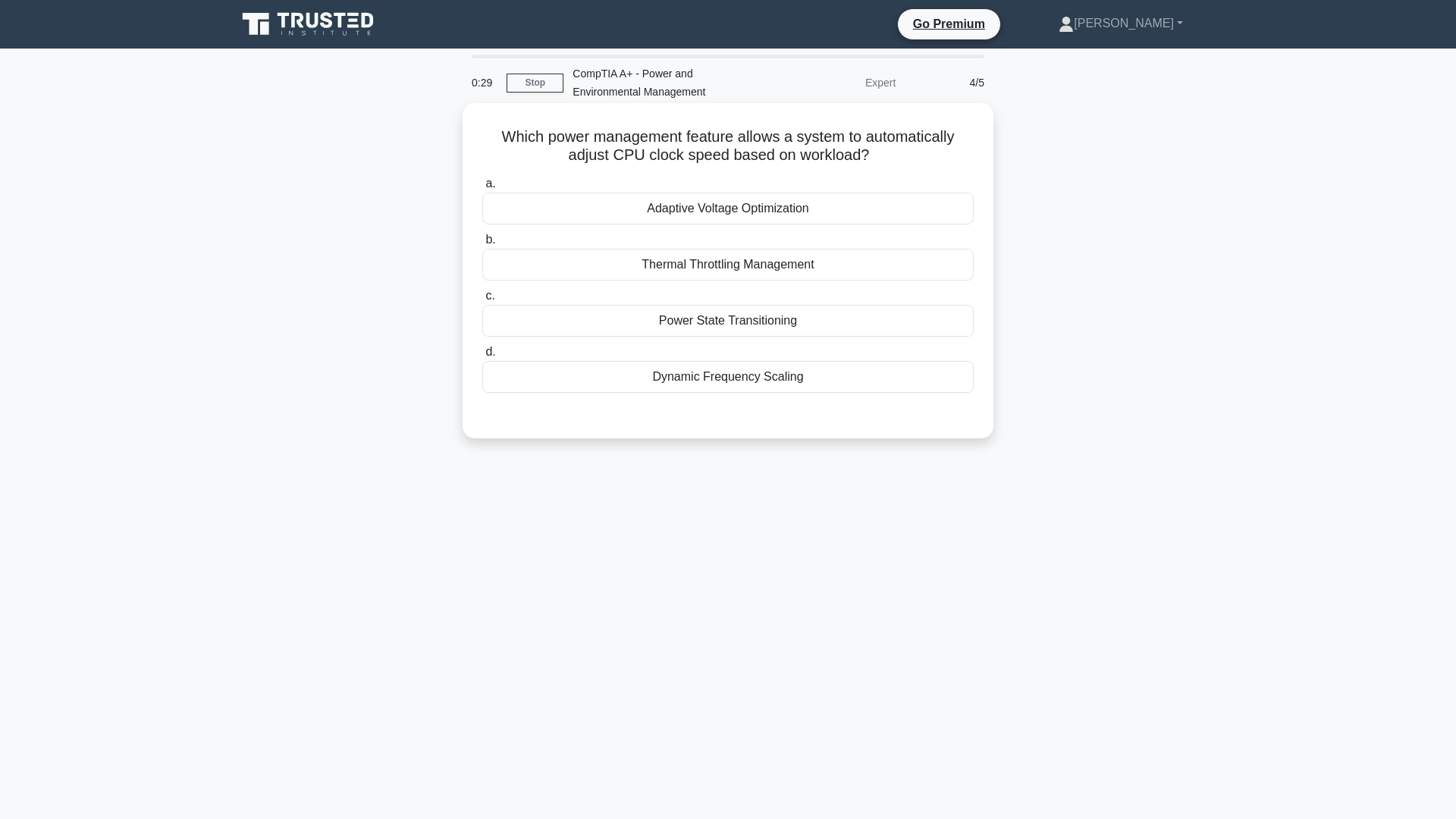
click at [739, 262] on div "Thermal Throttling Management" at bounding box center [728, 264] width 492 height 32
click at [482, 245] on input "b. Thermal Throttling Management" at bounding box center [482, 240] width 0 height 10
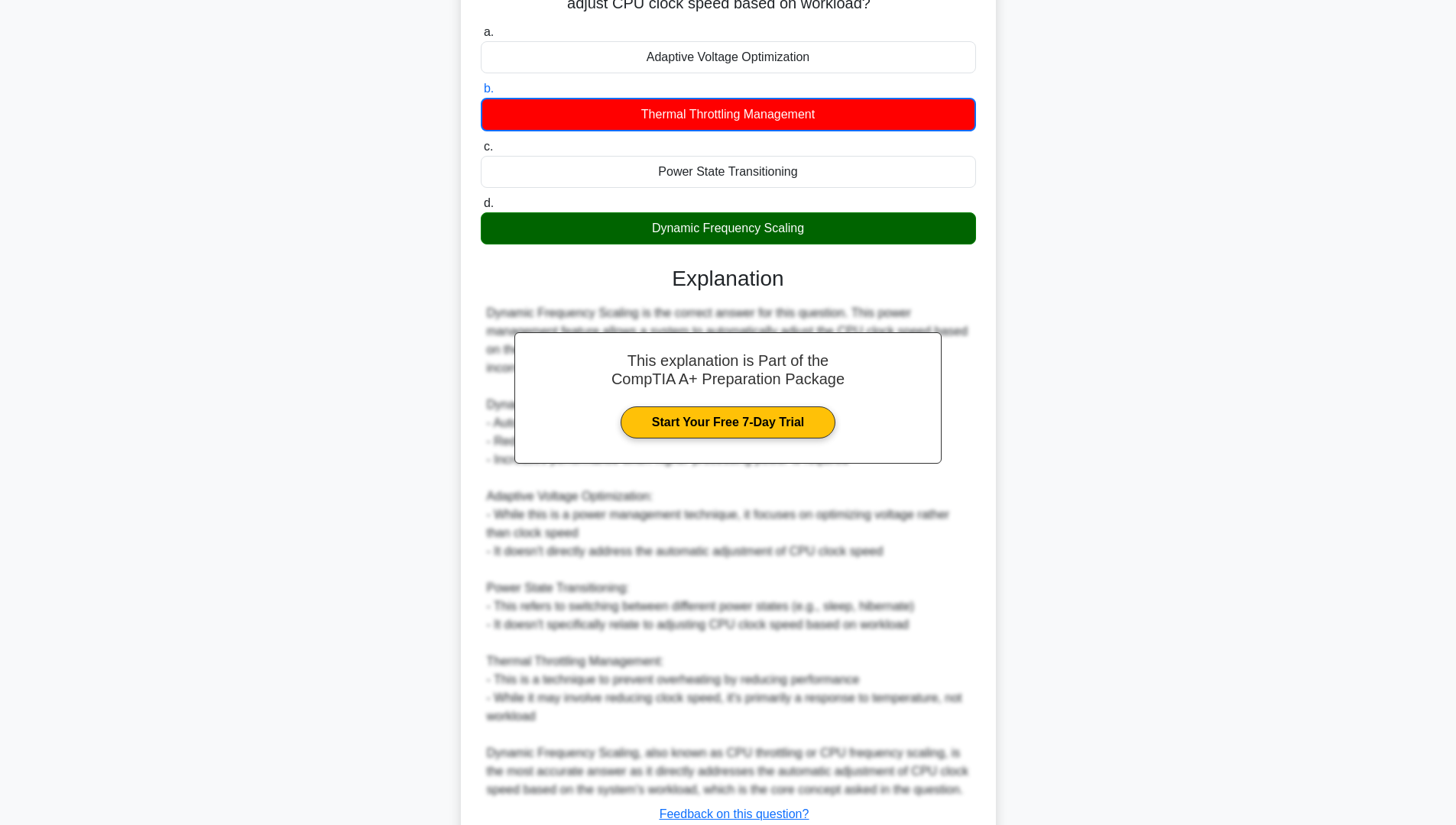
scroll to position [247, 0]
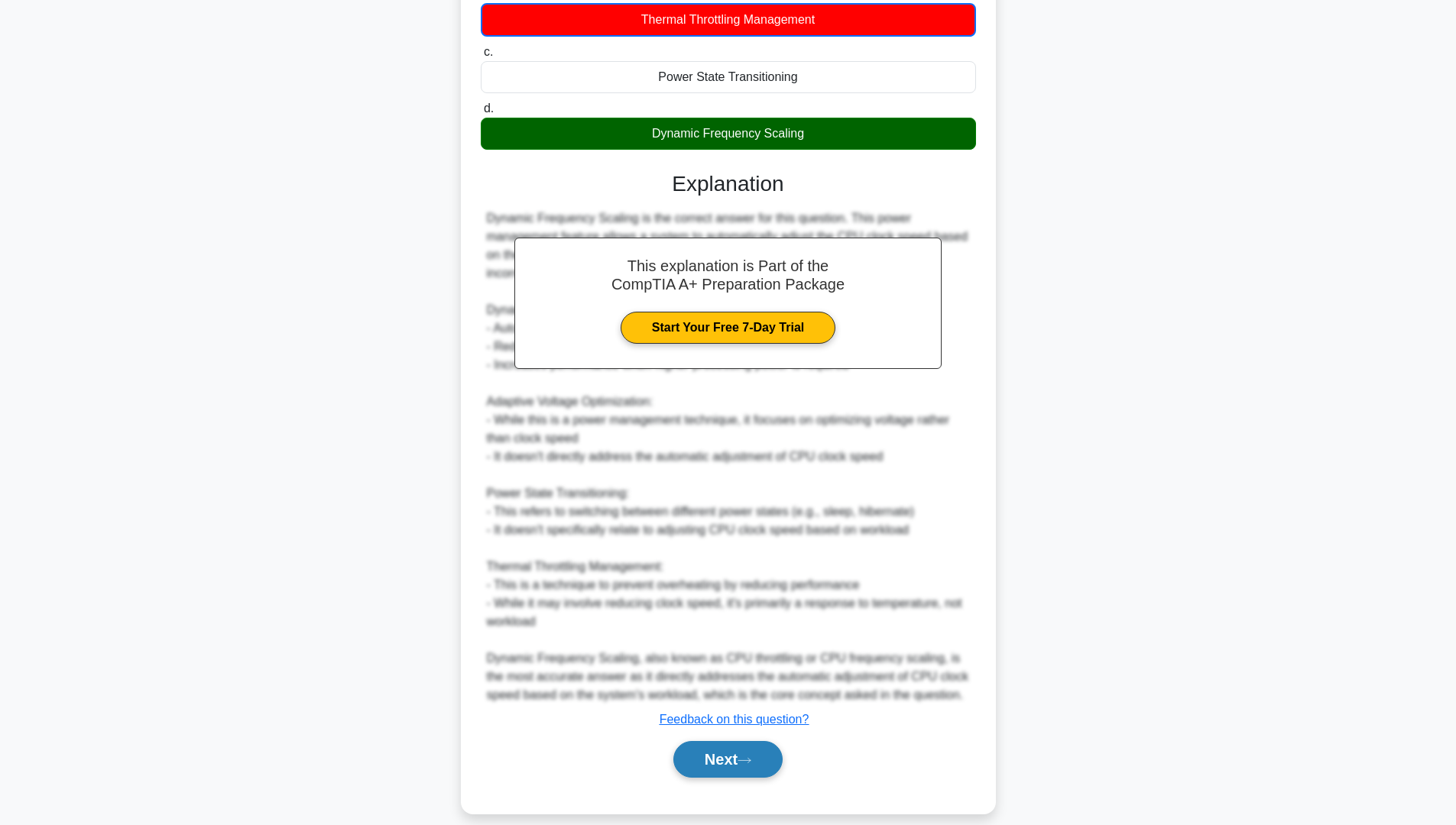
click at [729, 741] on button "Next" at bounding box center [728, 759] width 110 height 37
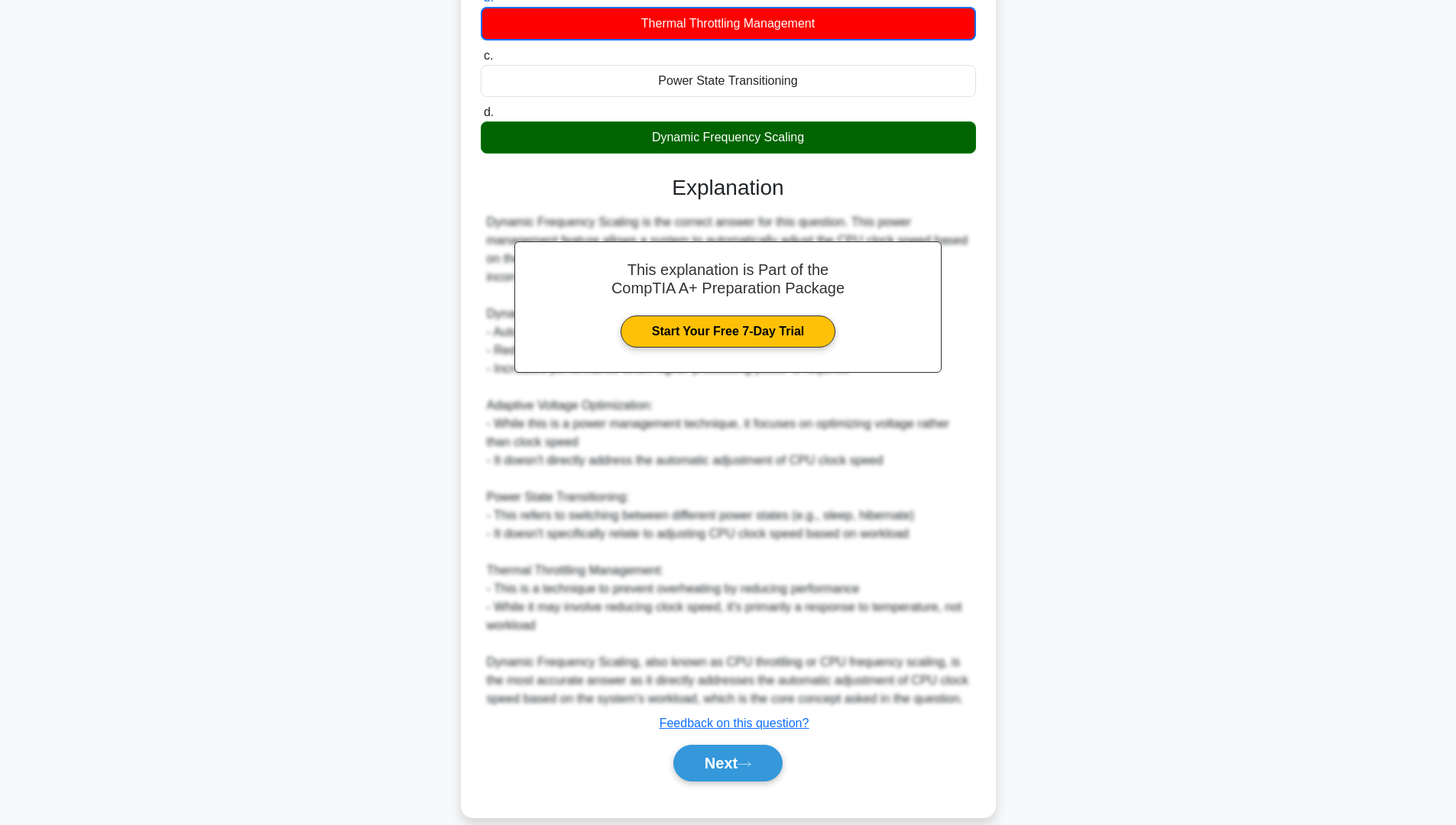
scroll to position [0, 0]
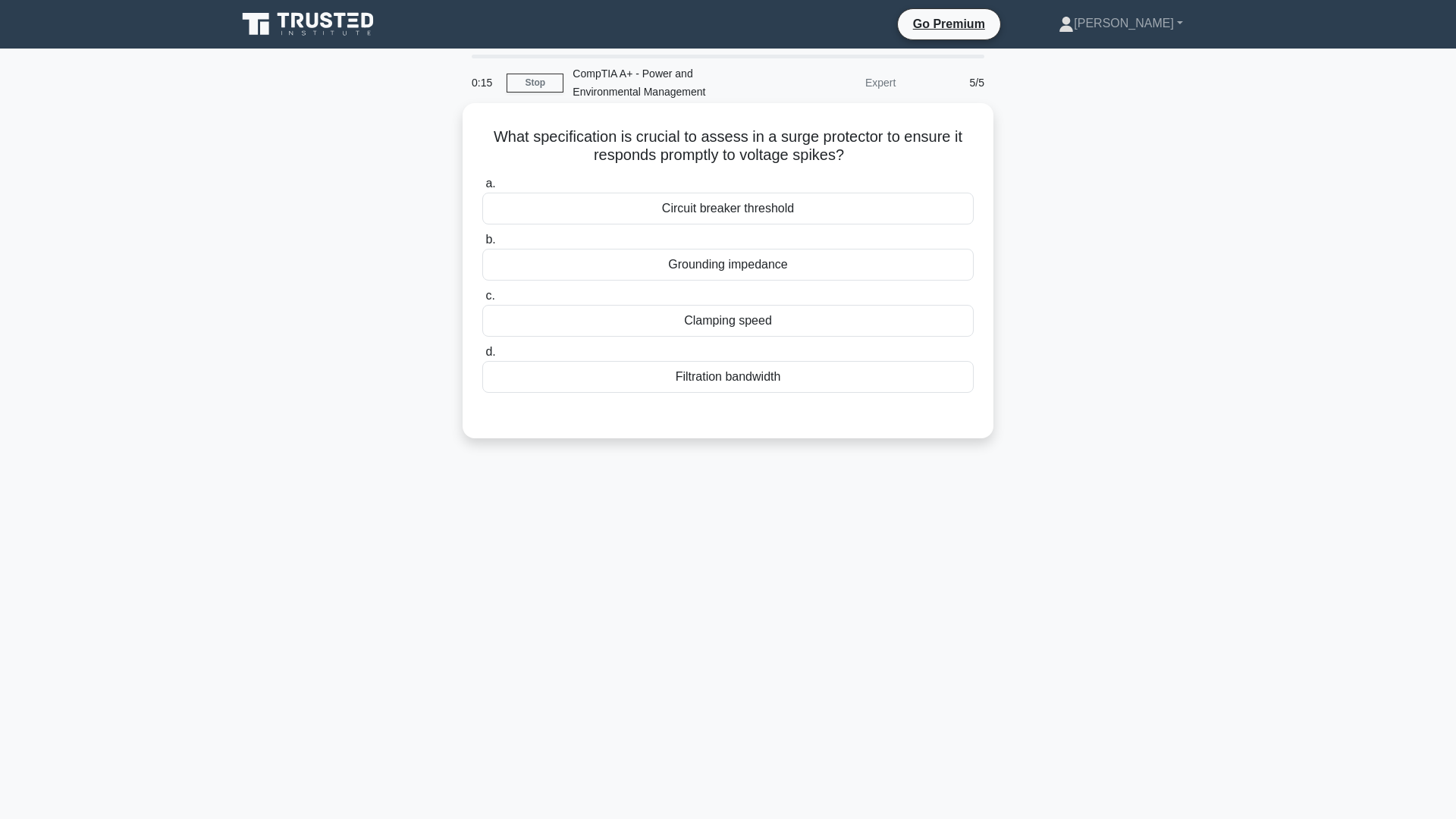
click at [765, 212] on div "Circuit breaker threshold" at bounding box center [728, 208] width 492 height 32
click at [482, 189] on input "a. Circuit breaker threshold" at bounding box center [482, 184] width 0 height 10
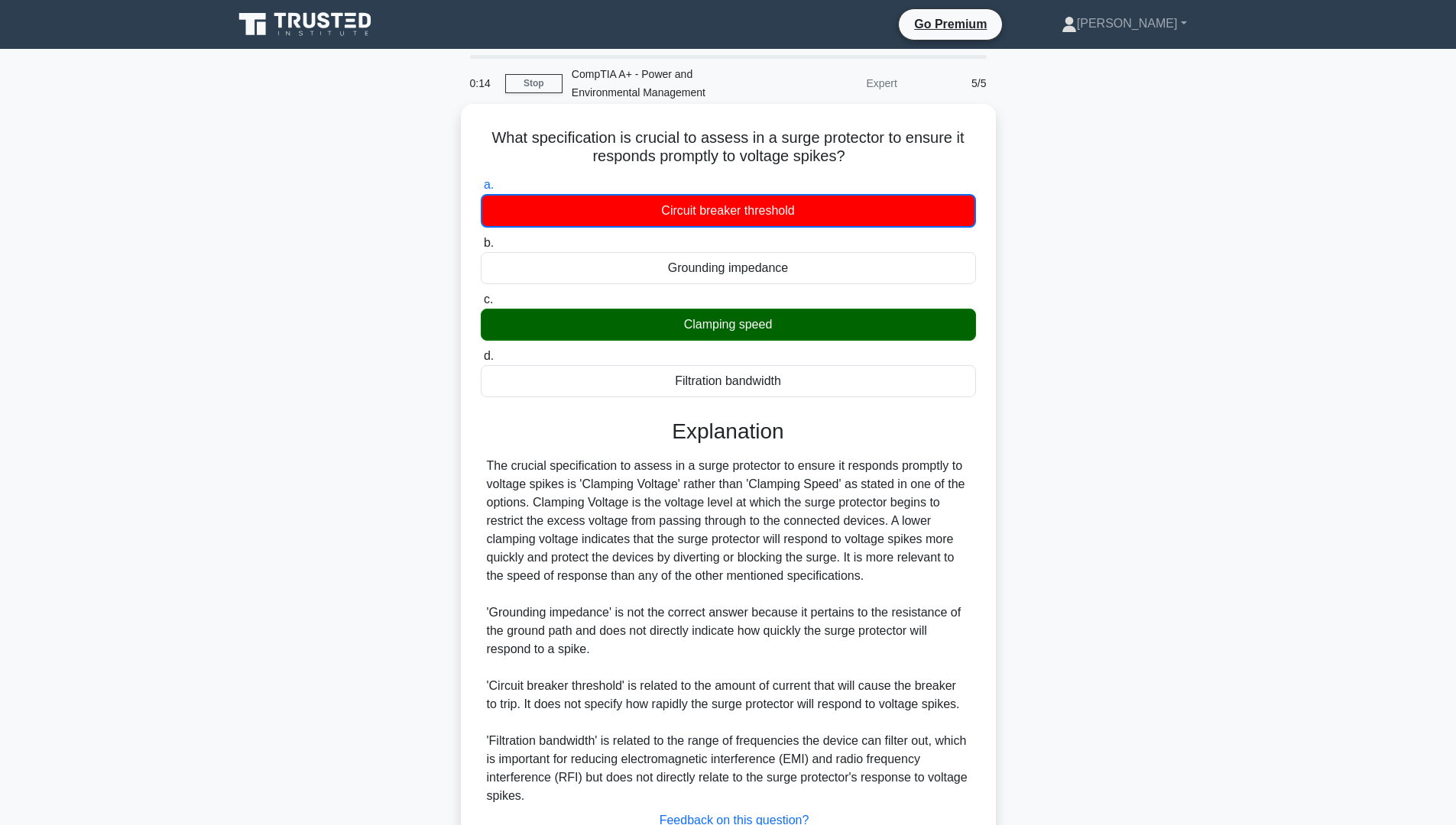
scroll to position [119, 0]
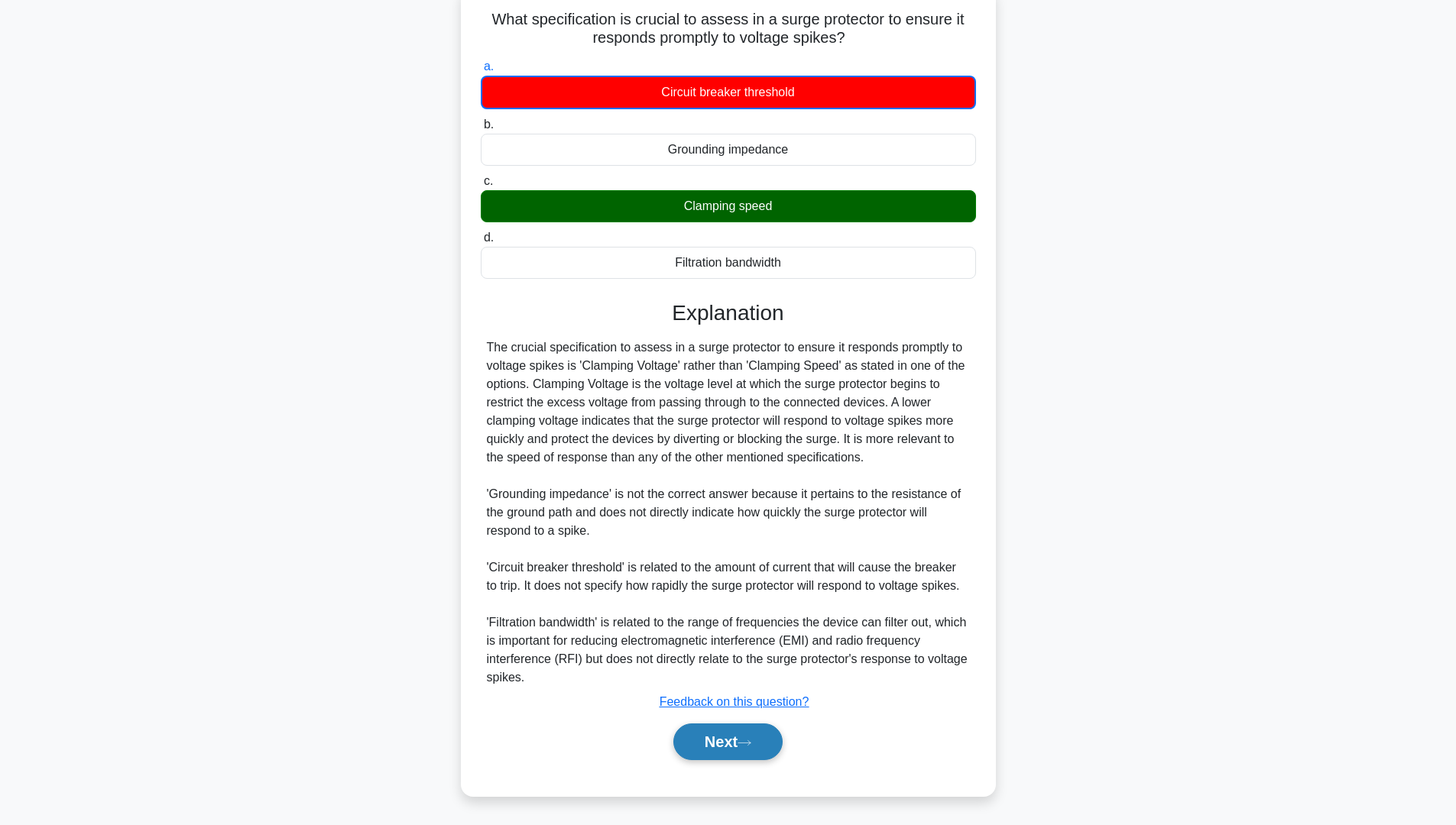
click at [734, 742] on button "Next" at bounding box center [728, 741] width 110 height 37
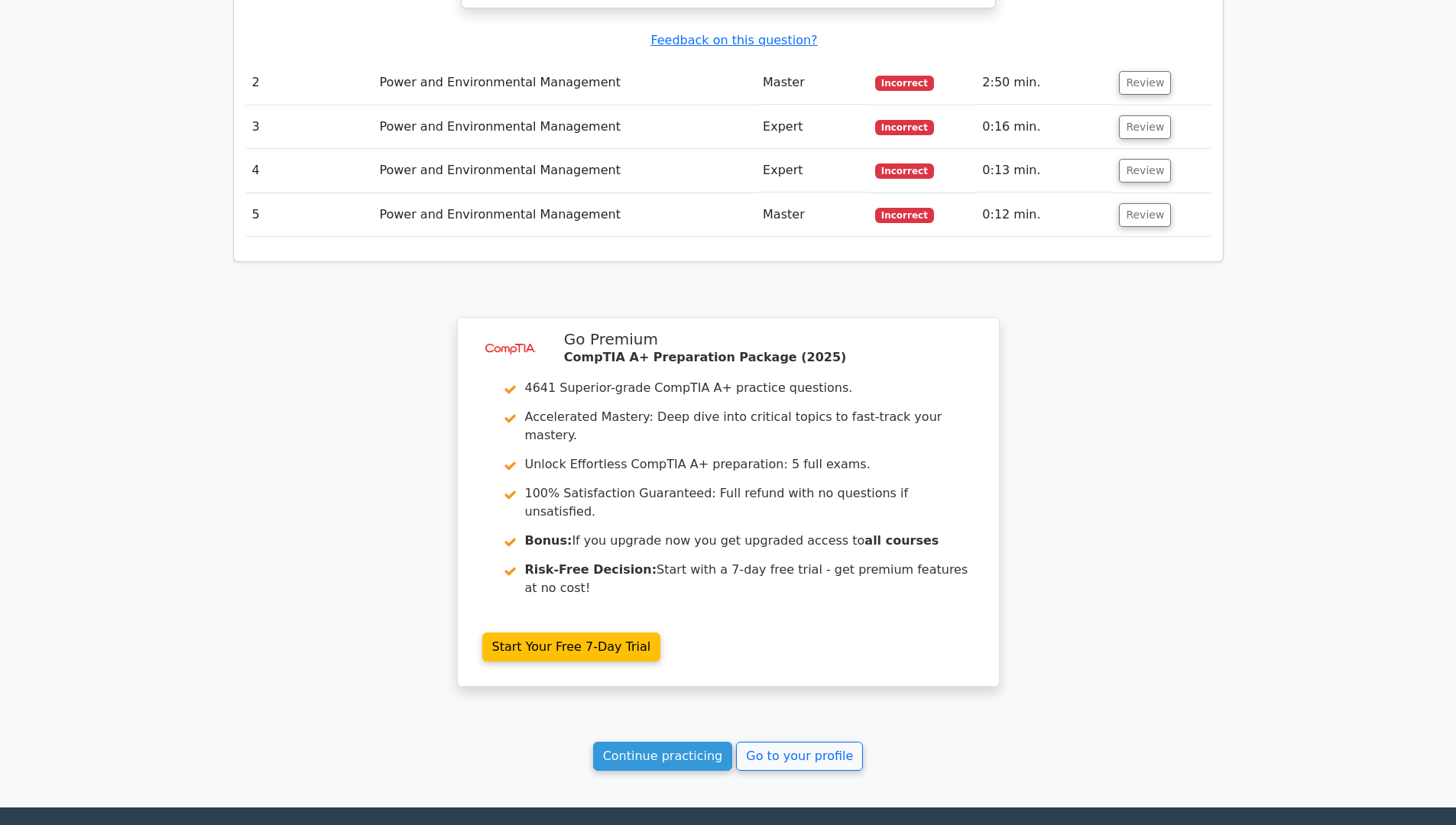
scroll to position [1975, 0]
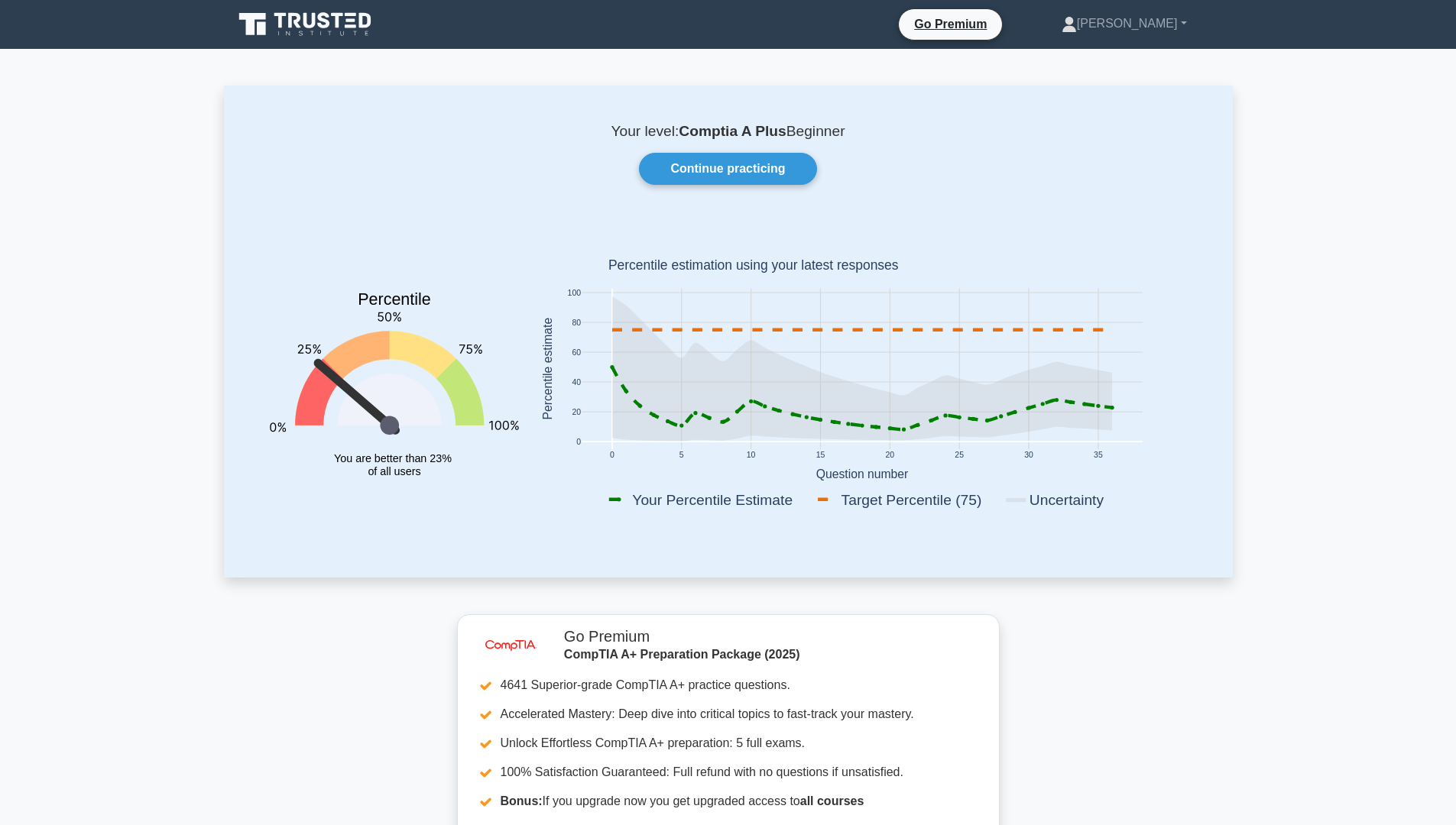
click at [609, 367] on rect at bounding box center [861, 369] width 561 height 161
drag, startPoint x: 680, startPoint y: 177, endPoint x: 688, endPoint y: 175, distance: 8.2
click at [681, 178] on link "Continue practicing" at bounding box center [728, 168] width 178 height 32
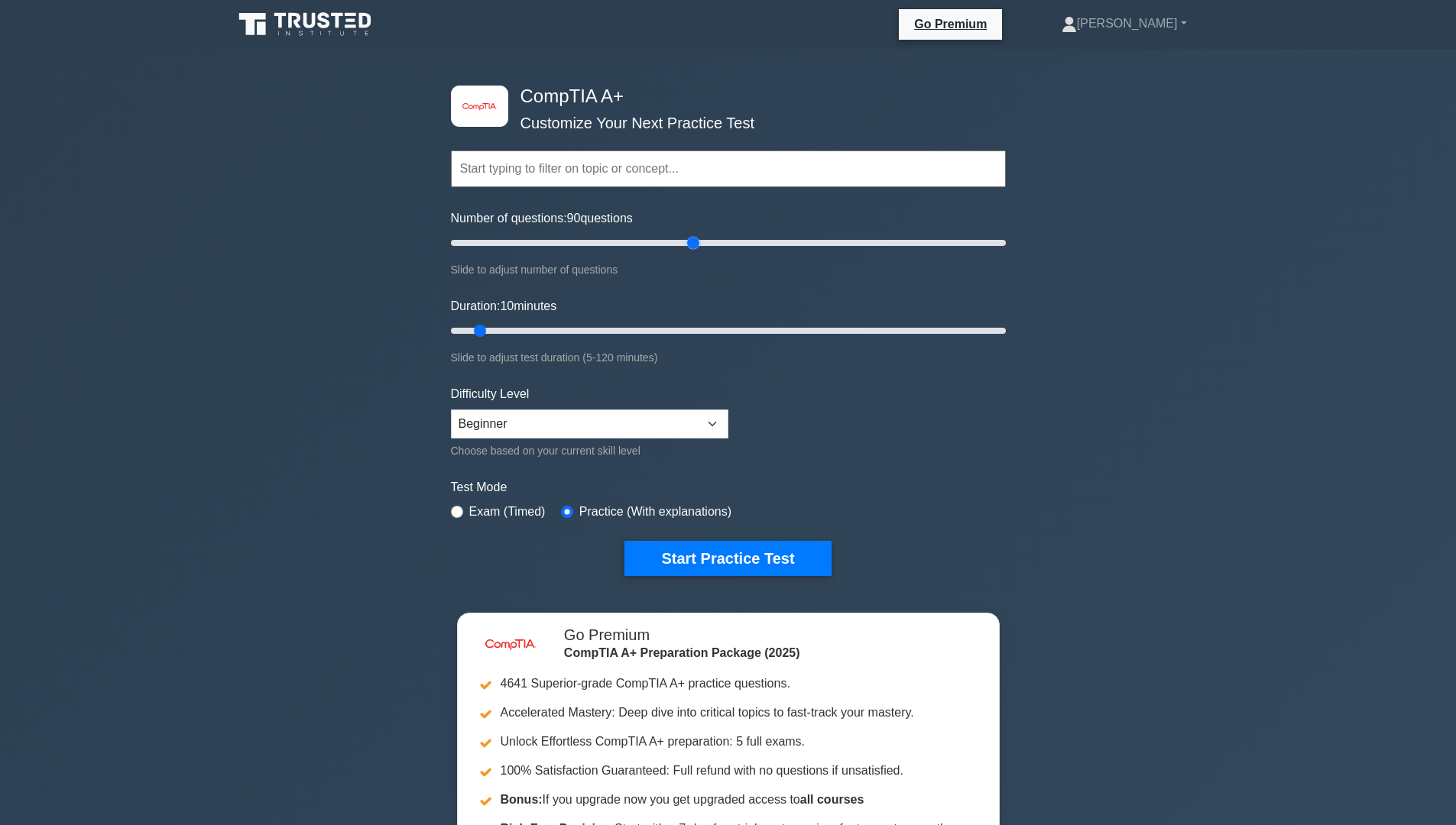
drag, startPoint x: 469, startPoint y: 239, endPoint x: 689, endPoint y: 245, distance: 220.1
type input "90"
click at [689, 245] on input "Number of questions: 90 questions" at bounding box center [728, 242] width 555 height 18
drag, startPoint x: 469, startPoint y: 324, endPoint x: 771, endPoint y: 284, distance: 304.6
click at [771, 321] on input "Duration: 70 minutes" at bounding box center [728, 330] width 555 height 18
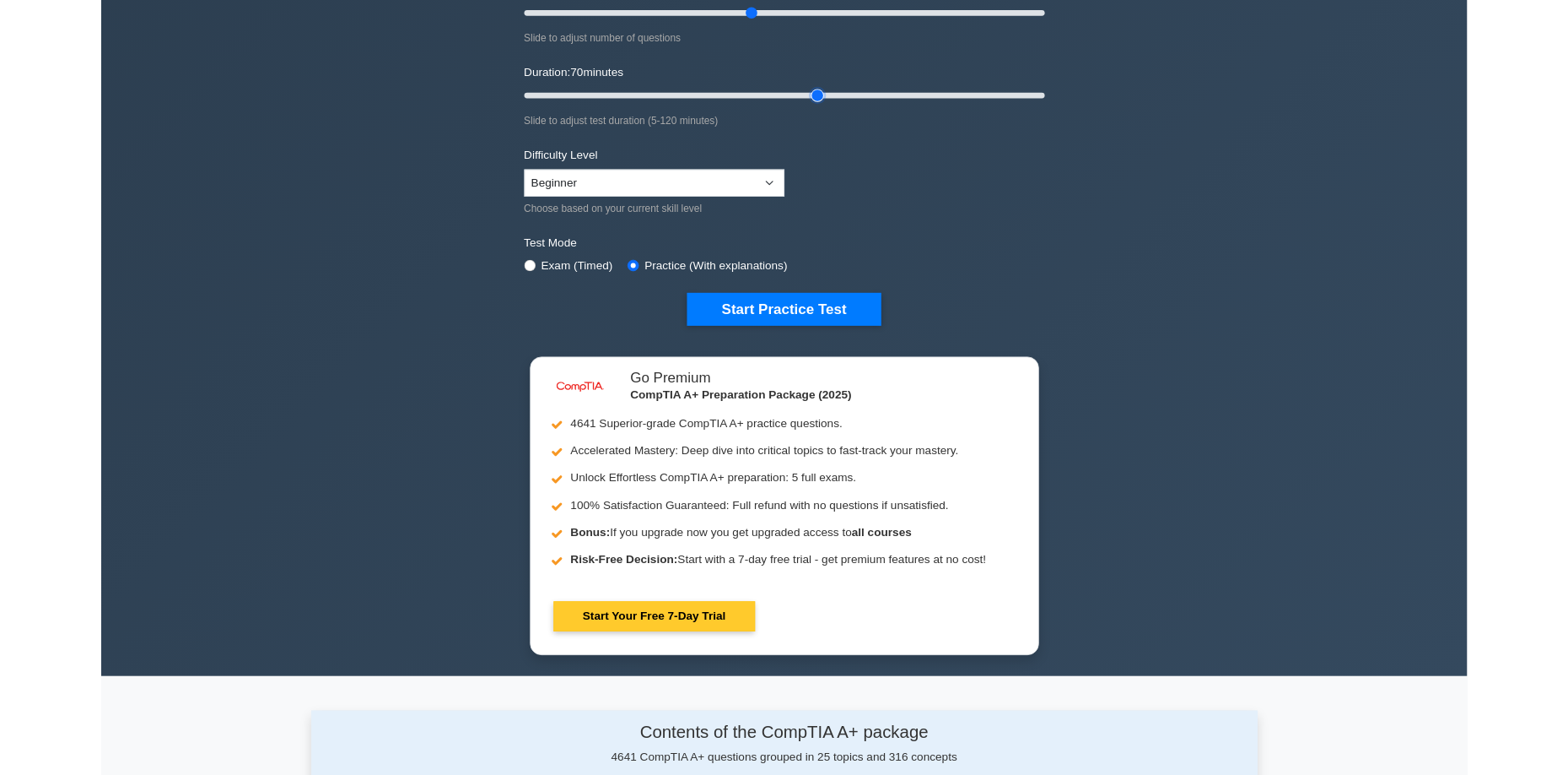
scroll to position [168, 0]
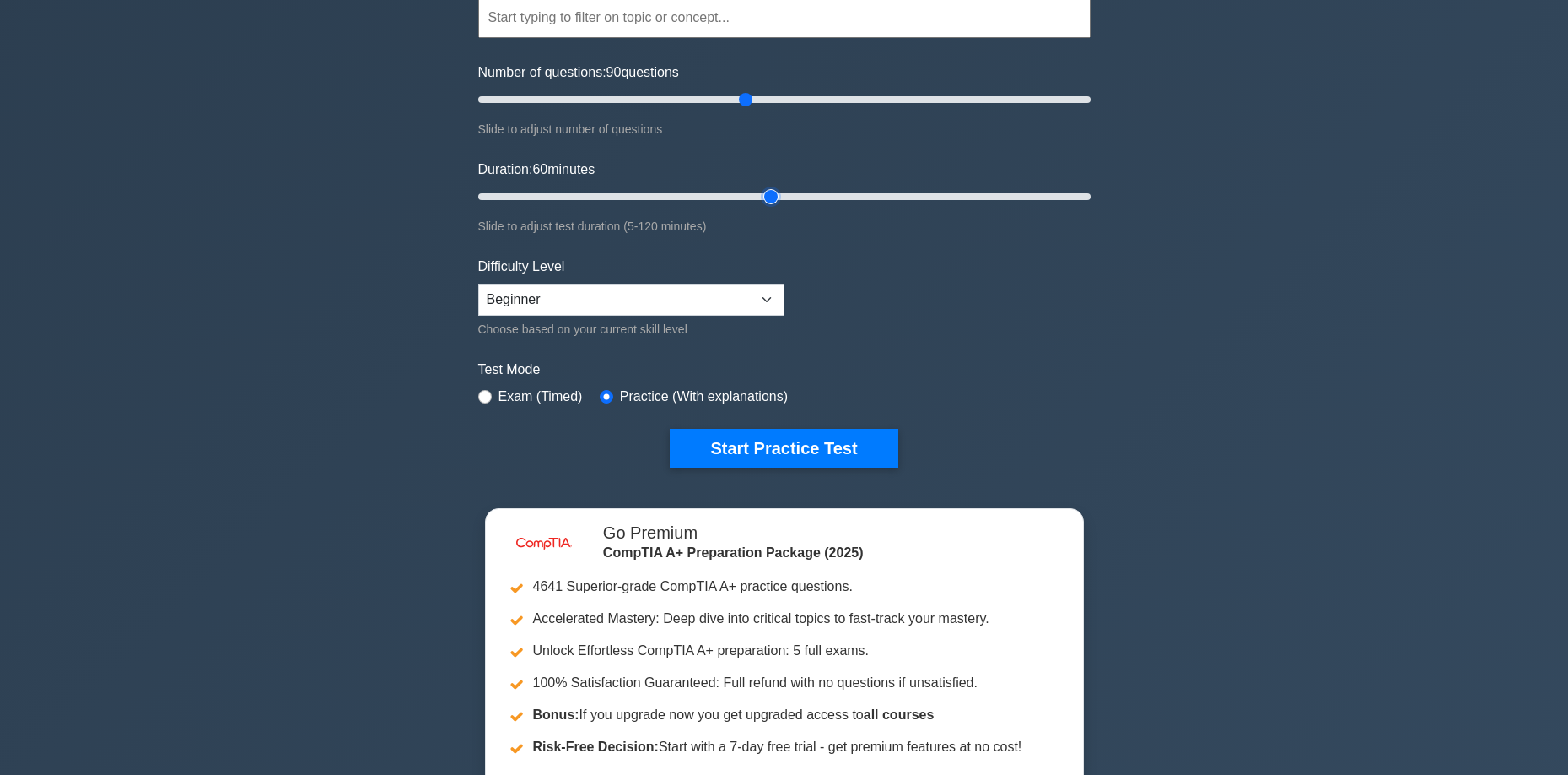
drag, startPoint x: 822, startPoint y: 198, endPoint x: 776, endPoint y: 194, distance: 46.2
type input "60"
click at [776, 194] on input "Duration: 60 minutes" at bounding box center [784, 196] width 612 height 20
click at [646, 310] on select "Beginner Intermediate Expert" at bounding box center [631, 299] width 307 height 32
select select "expert"
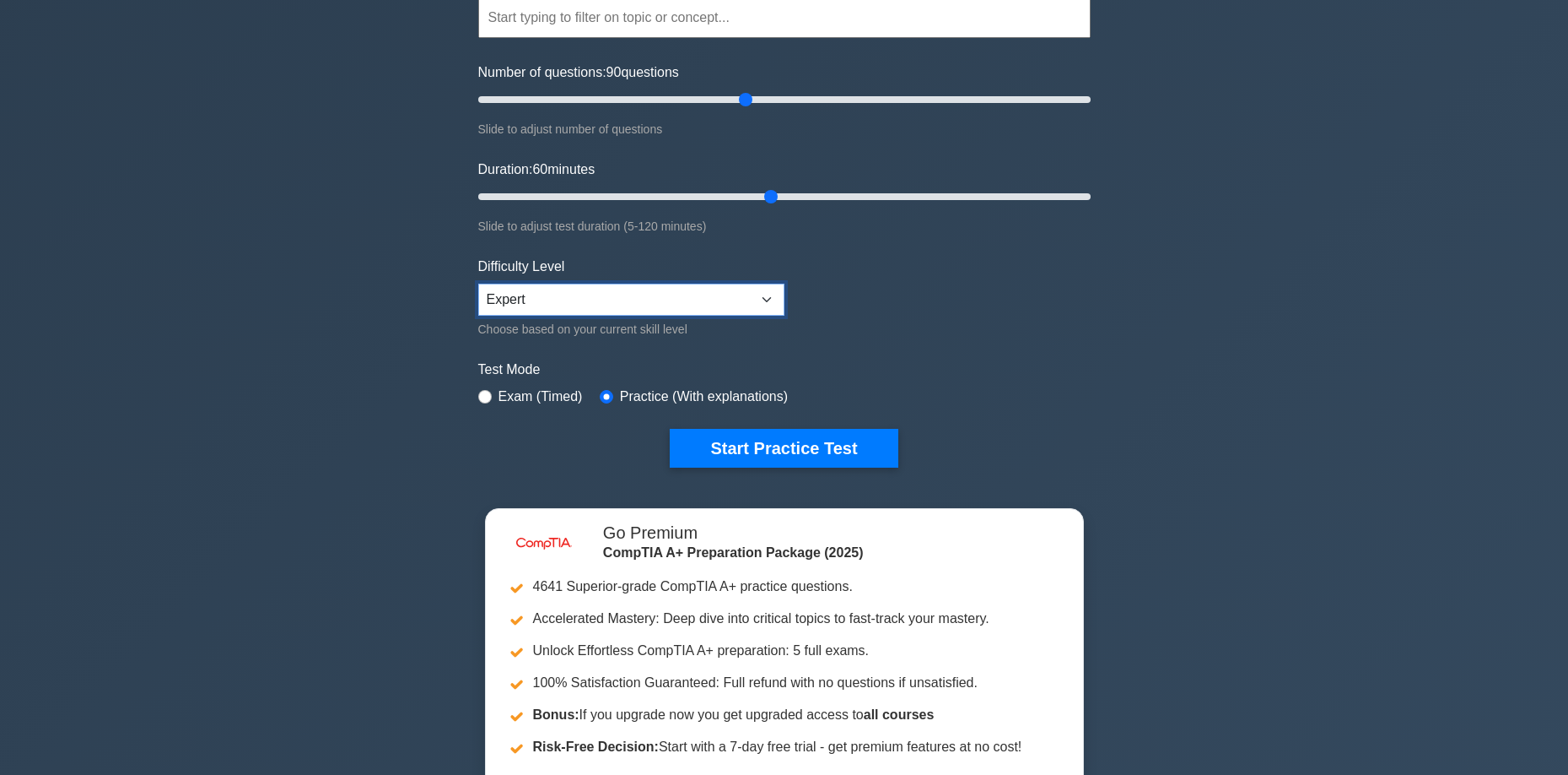
click at [478, 283] on select "Beginner Intermediate Expert" at bounding box center [631, 299] width 307 height 32
click at [481, 393] on input "radio" at bounding box center [485, 397] width 14 height 14
radio input "true"
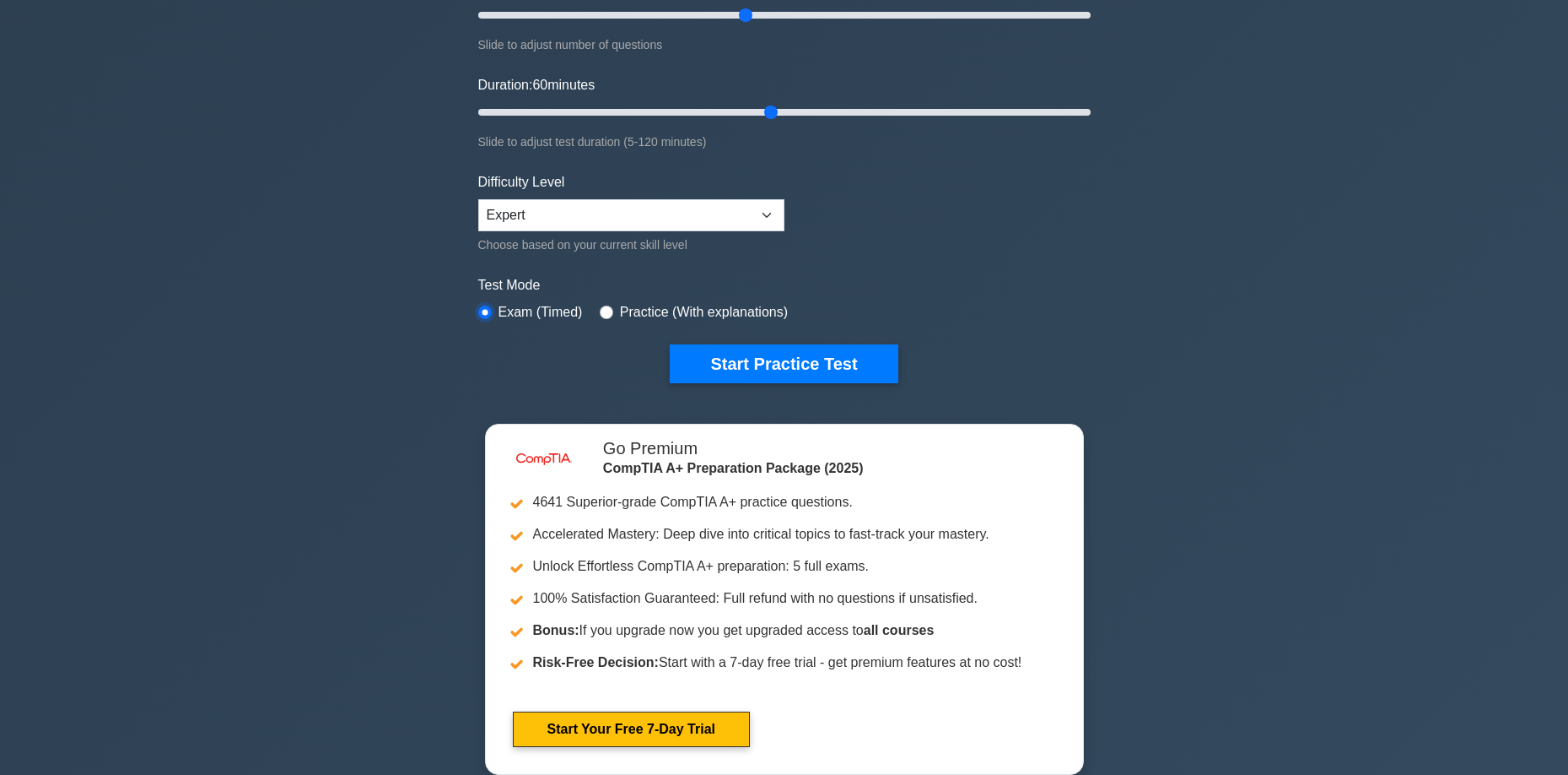
scroll to position [85, 0]
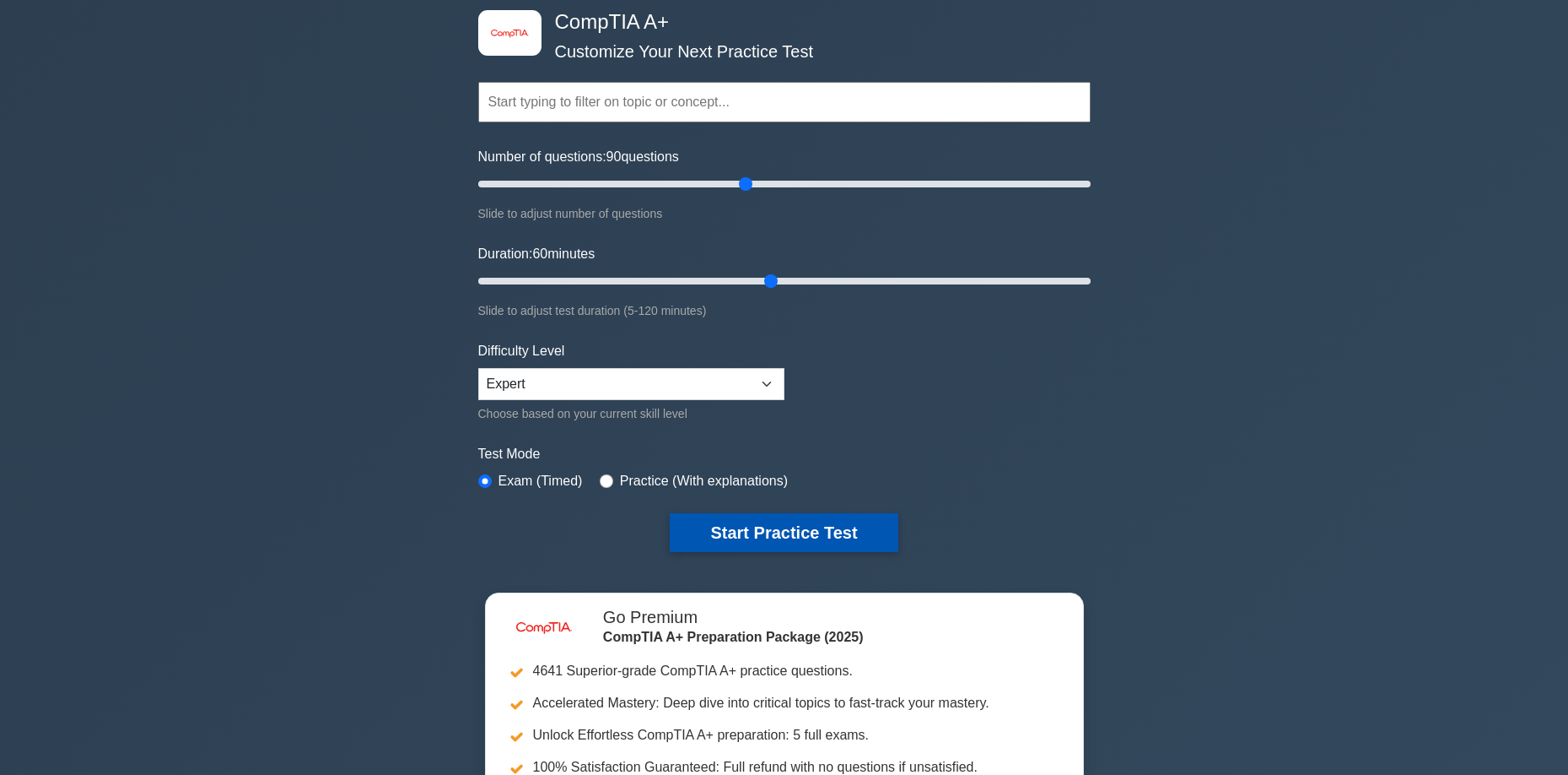
click at [737, 520] on button "Start Practice Test" at bounding box center [784, 532] width 228 height 39
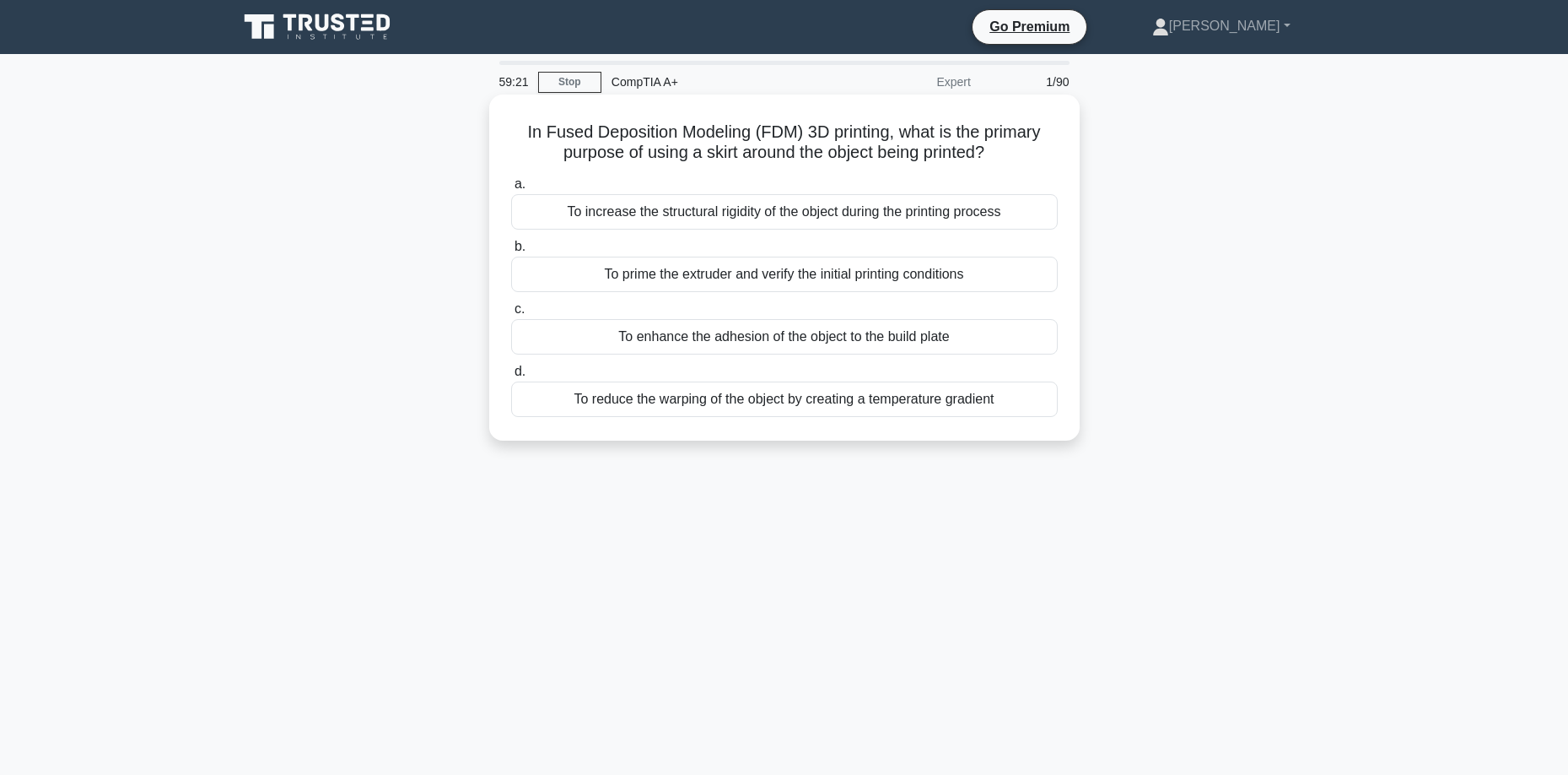
click at [718, 394] on div "To reduce the warping of the object by creating a temperature gradient" at bounding box center [784, 398] width 547 height 35
click at [511, 378] on input "d. To reduce the warping of the object by creating a temperature gradient" at bounding box center [511, 372] width 0 height 11
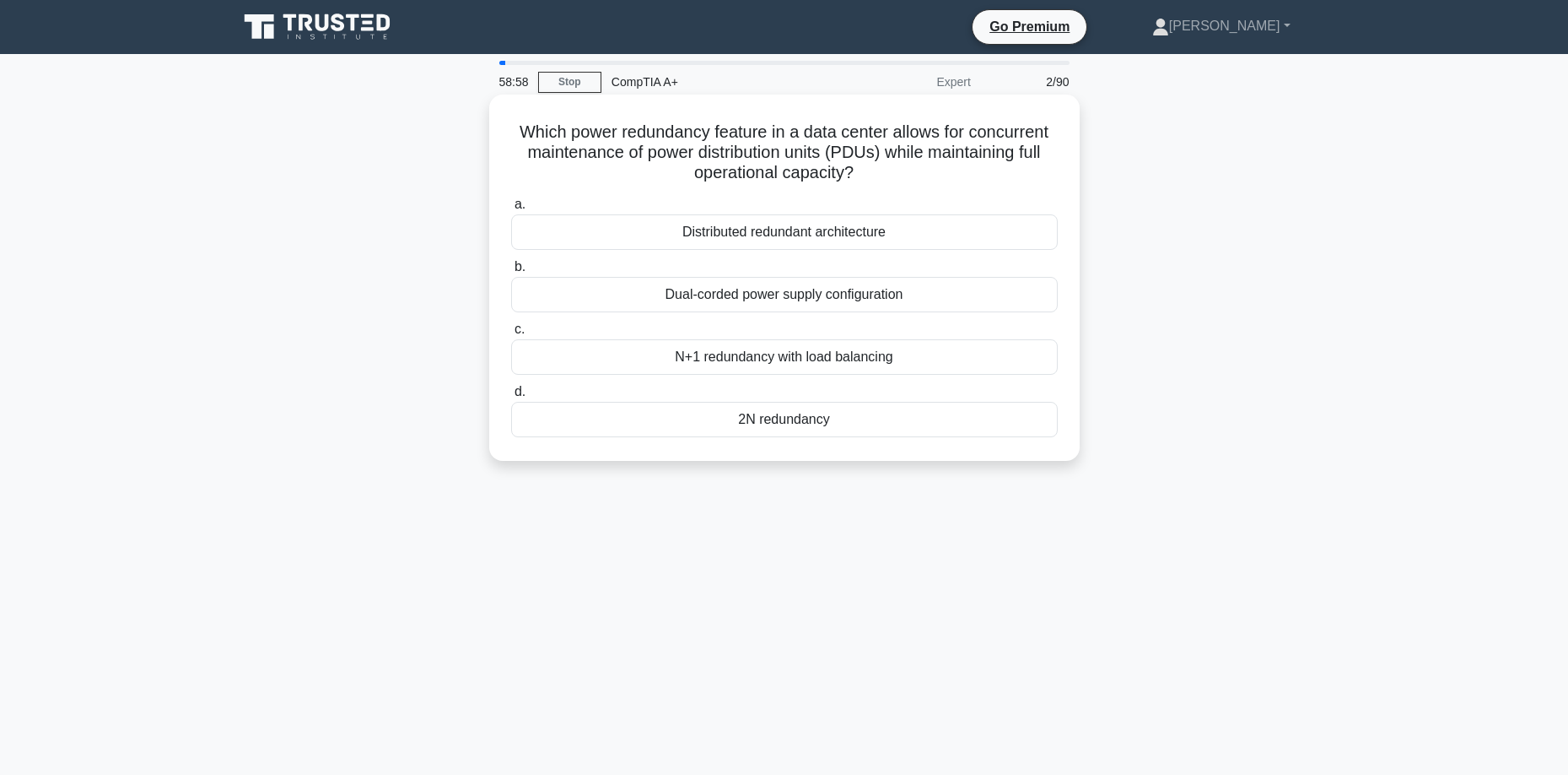
click at [778, 366] on div "N+1 redundancy with load balancing" at bounding box center [784, 357] width 547 height 35
click at [511, 335] on input "c. N+1 redundancy with load balancing" at bounding box center [511, 329] width 0 height 11
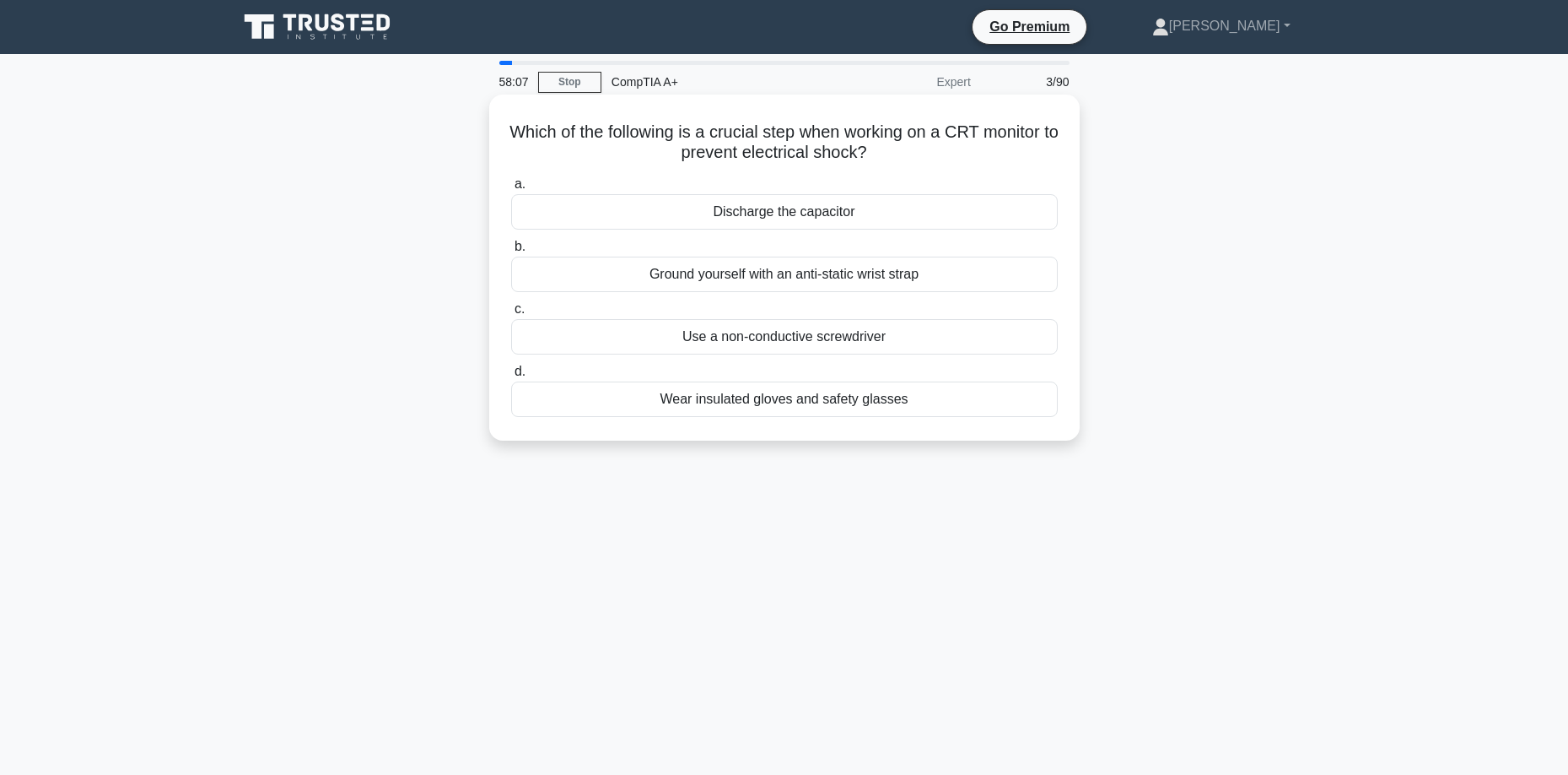
click at [739, 283] on div "Ground yourself with an anti-static wrist strap" at bounding box center [784, 274] width 547 height 35
click at [511, 252] on input "b. Ground yourself with an anti-static wrist strap" at bounding box center [511, 246] width 0 height 11
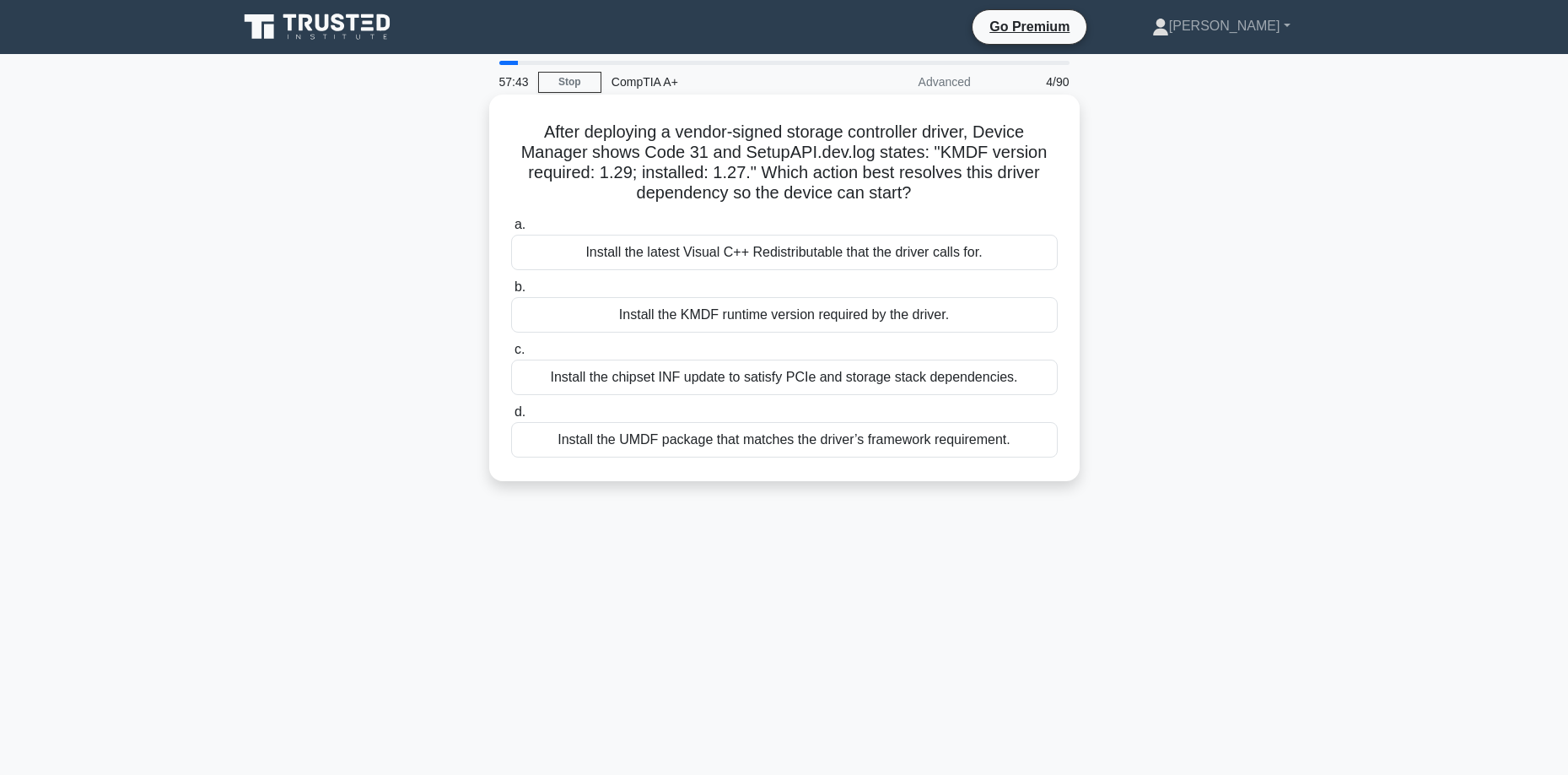
click at [818, 317] on div "Install the KMDF runtime version required by the driver." at bounding box center [784, 314] width 547 height 35
click at [511, 293] on input "b. Install the KMDF runtime version required by the driver." at bounding box center [511, 287] width 0 height 11
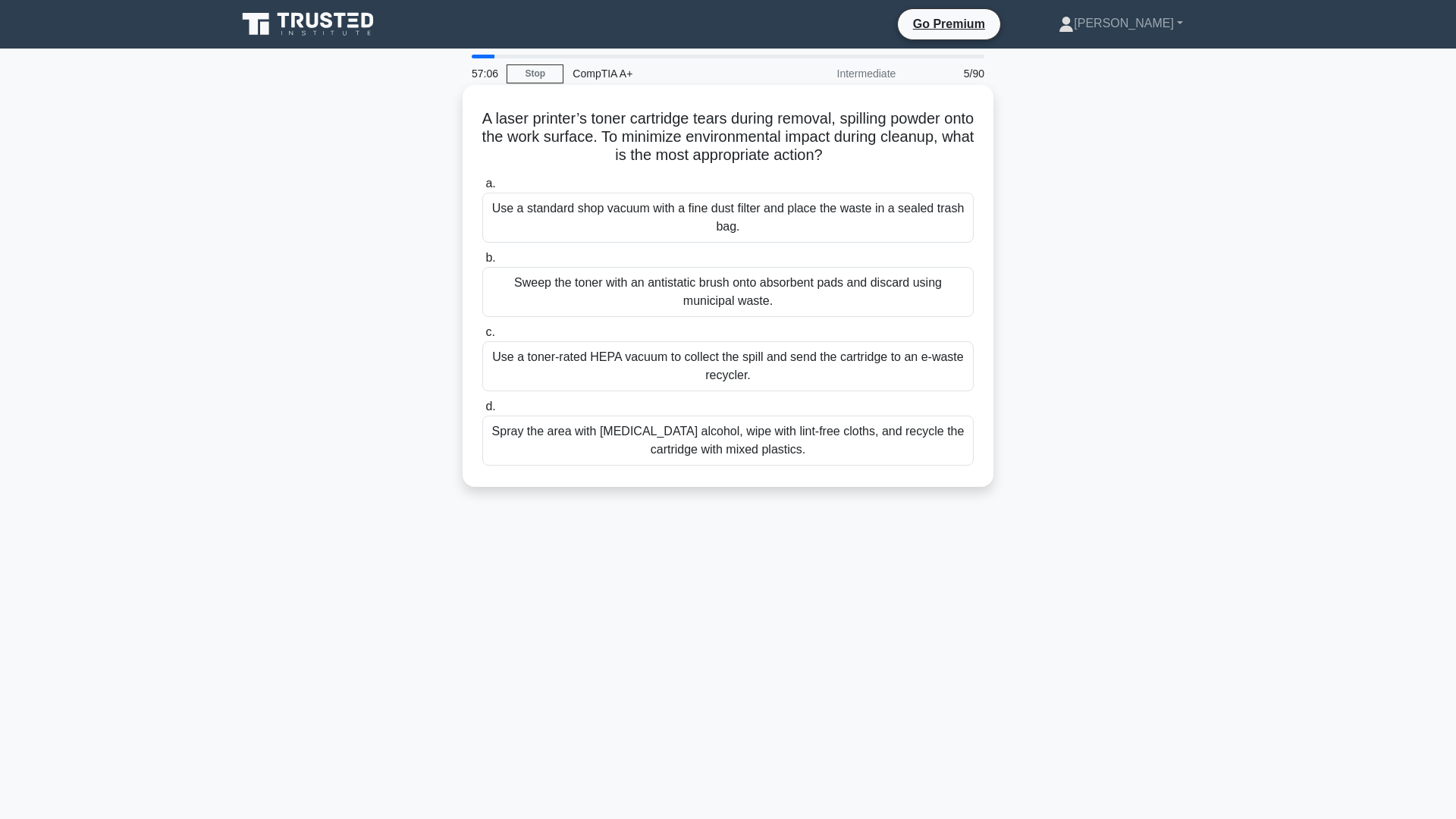
click at [648, 436] on div "Spray the area with [MEDICAL_DATA] alcohol, wipe with lint-free cloths, and rec…" at bounding box center [728, 440] width 492 height 50
click at [482, 411] on input "d. Spray the area with [MEDICAL_DATA] alcohol, wipe with lint-free cloths, and …" at bounding box center [482, 407] width 0 height 10
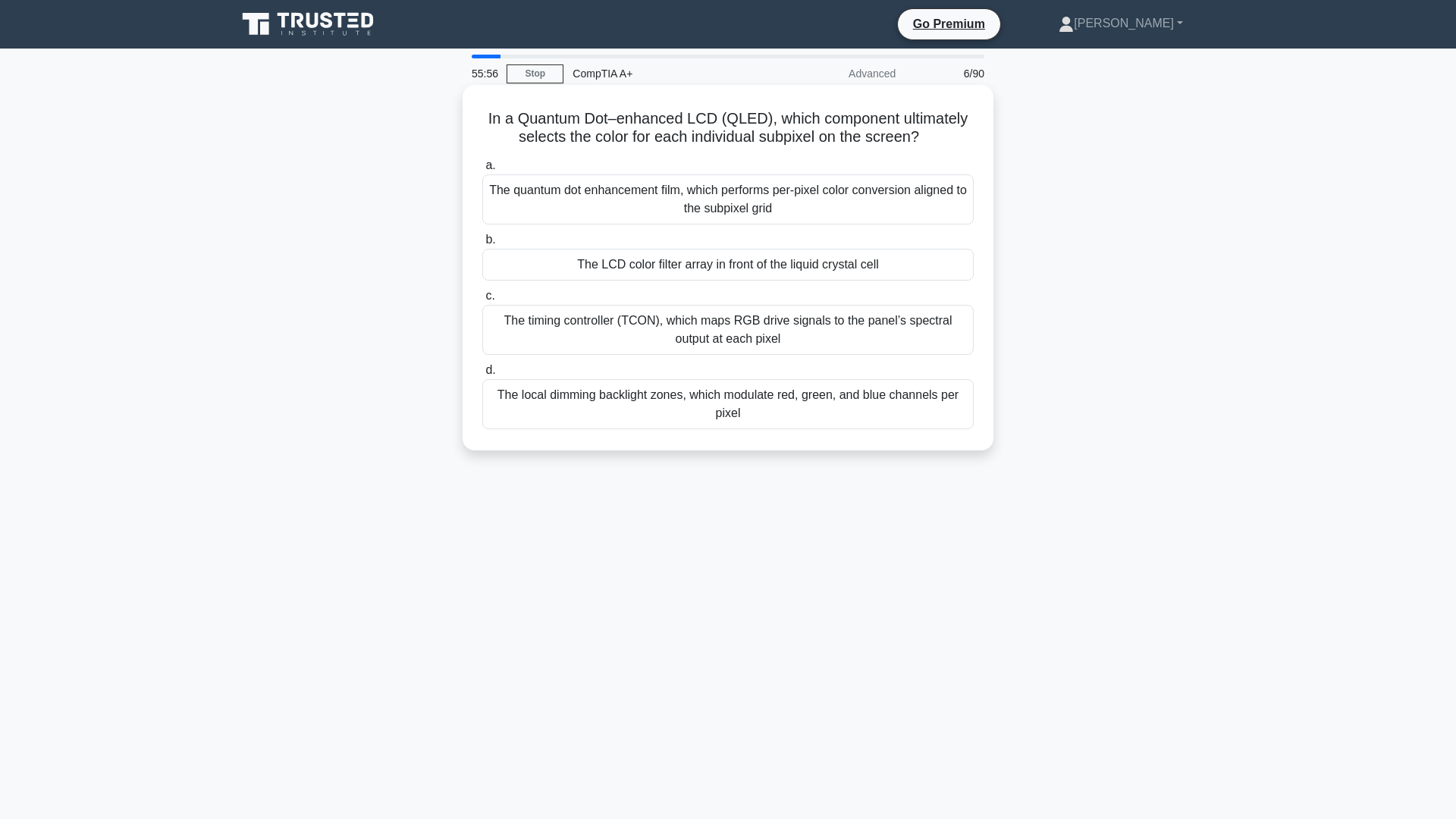
click at [820, 405] on div "The local dimming backlight zones, which modulate red, green, and blue channels…" at bounding box center [728, 404] width 492 height 50
click at [482, 376] on input "d. The local dimming backlight zones, which modulate red, green, and blue chann…" at bounding box center [482, 370] width 0 height 10
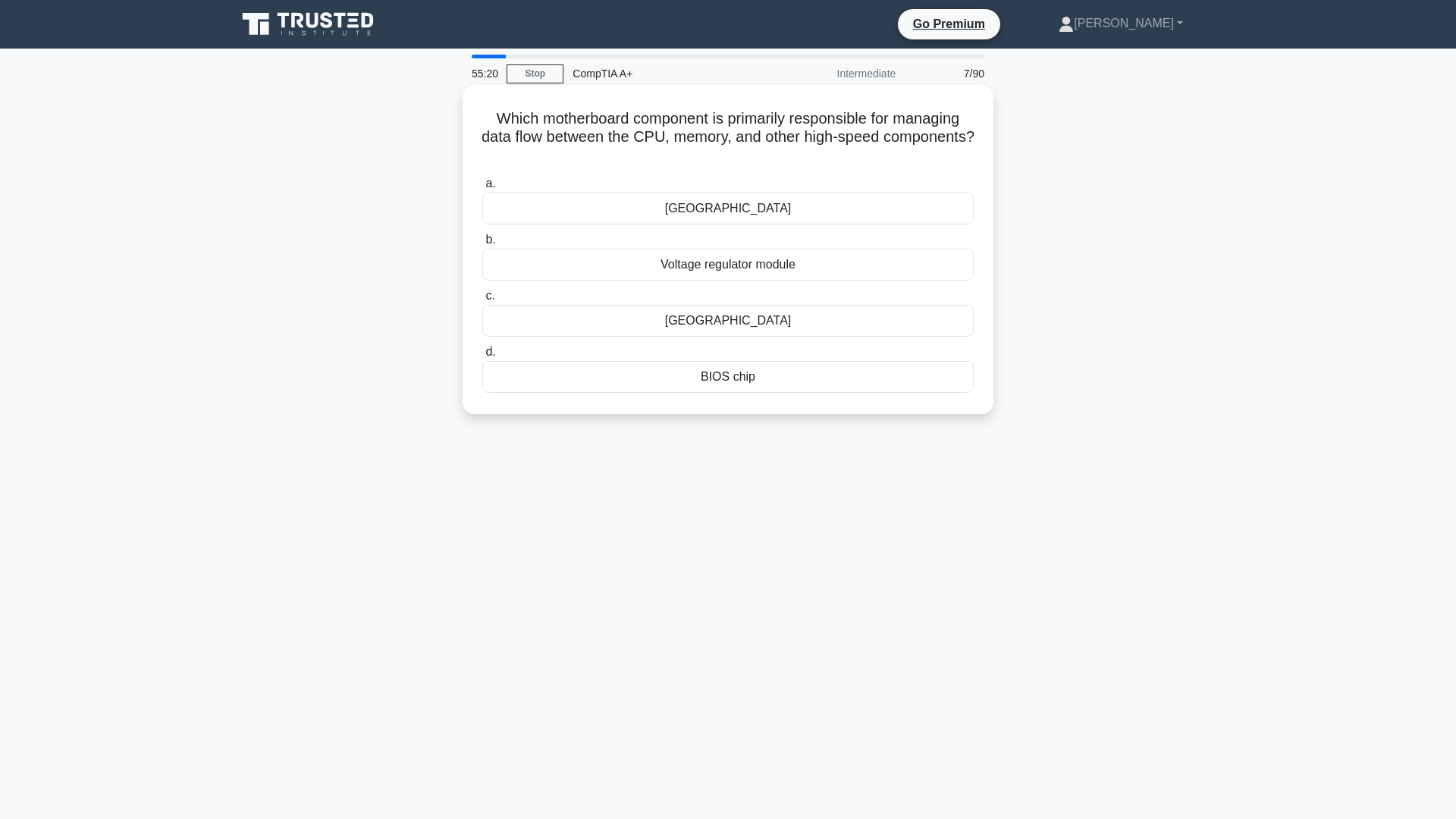
click at [730, 319] on div "[GEOGRAPHIC_DATA]" at bounding box center [728, 321] width 492 height 32
click at [482, 301] on input "c. [GEOGRAPHIC_DATA]" at bounding box center [482, 296] width 0 height 10
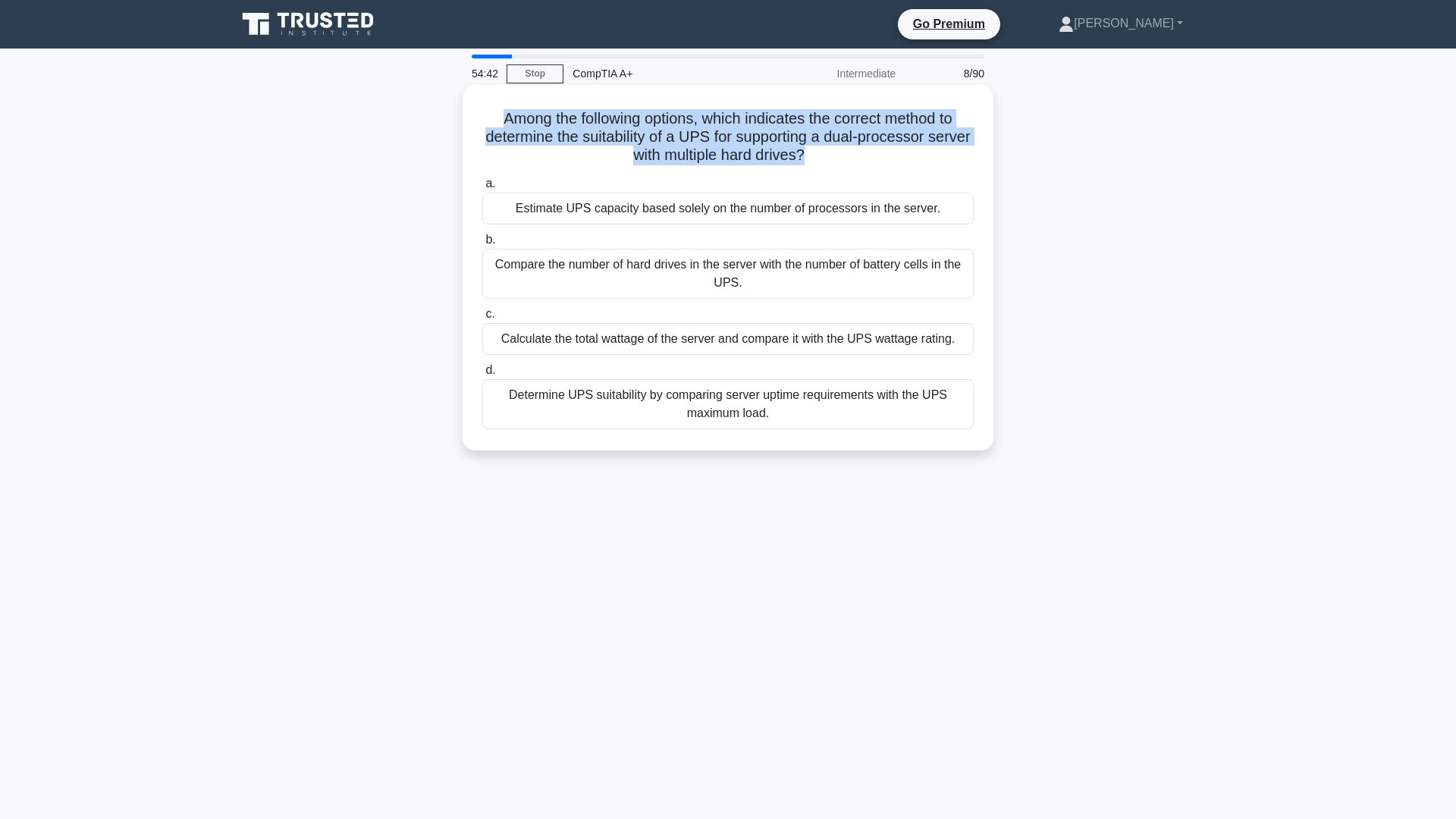
drag, startPoint x: 495, startPoint y: 120, endPoint x: 830, endPoint y: 158, distance: 337.1
click at [830, 158] on h5 "Among the following options, which indicates the correct method to determine th…" at bounding box center [728, 137] width 495 height 56
copy h5 "Among the following options, which indicates the correct method to determine th…"
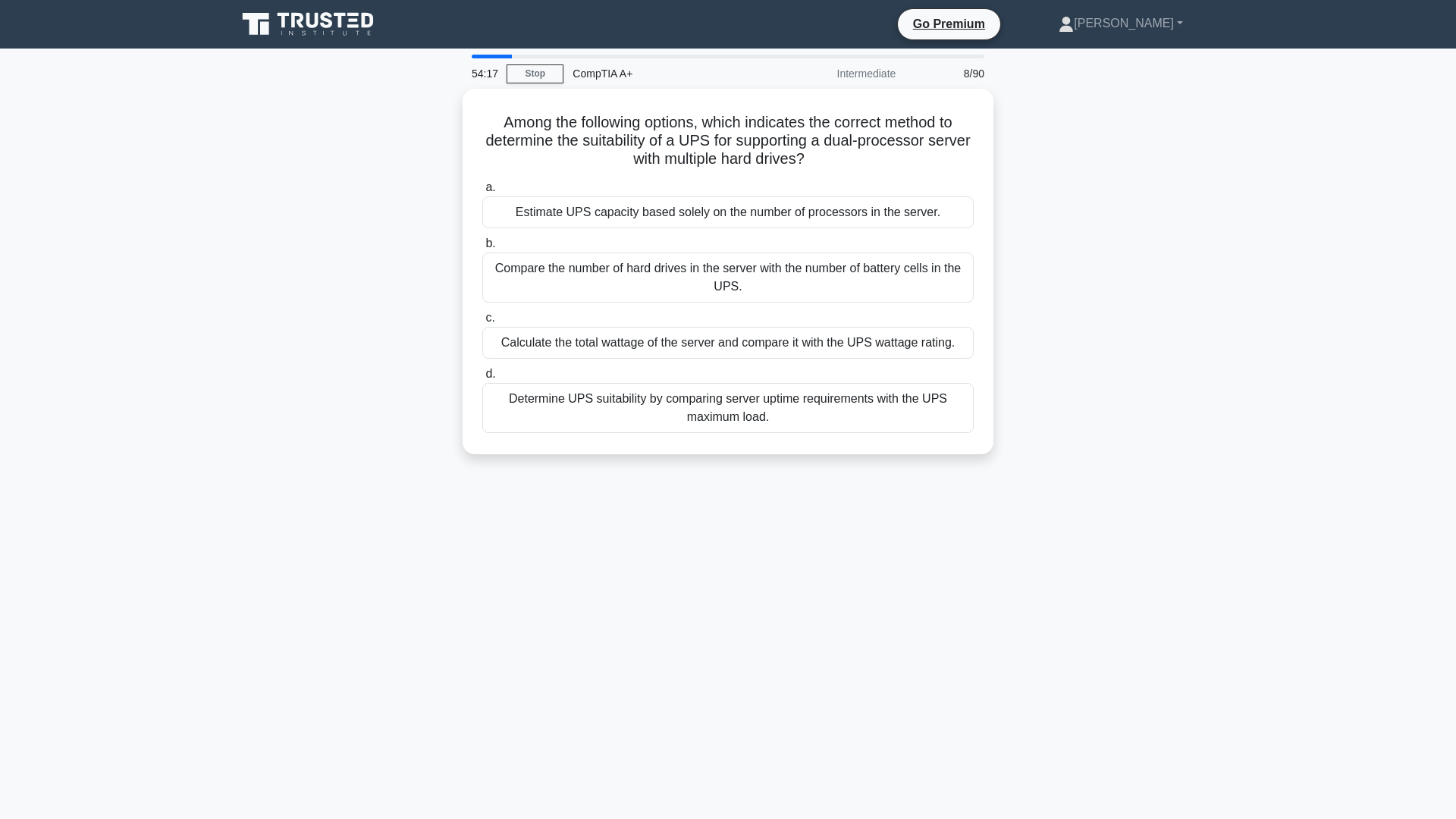
click at [310, 248] on div "Among the following options, which indicates the correct method to determine th…" at bounding box center [728, 280] width 1001 height 383
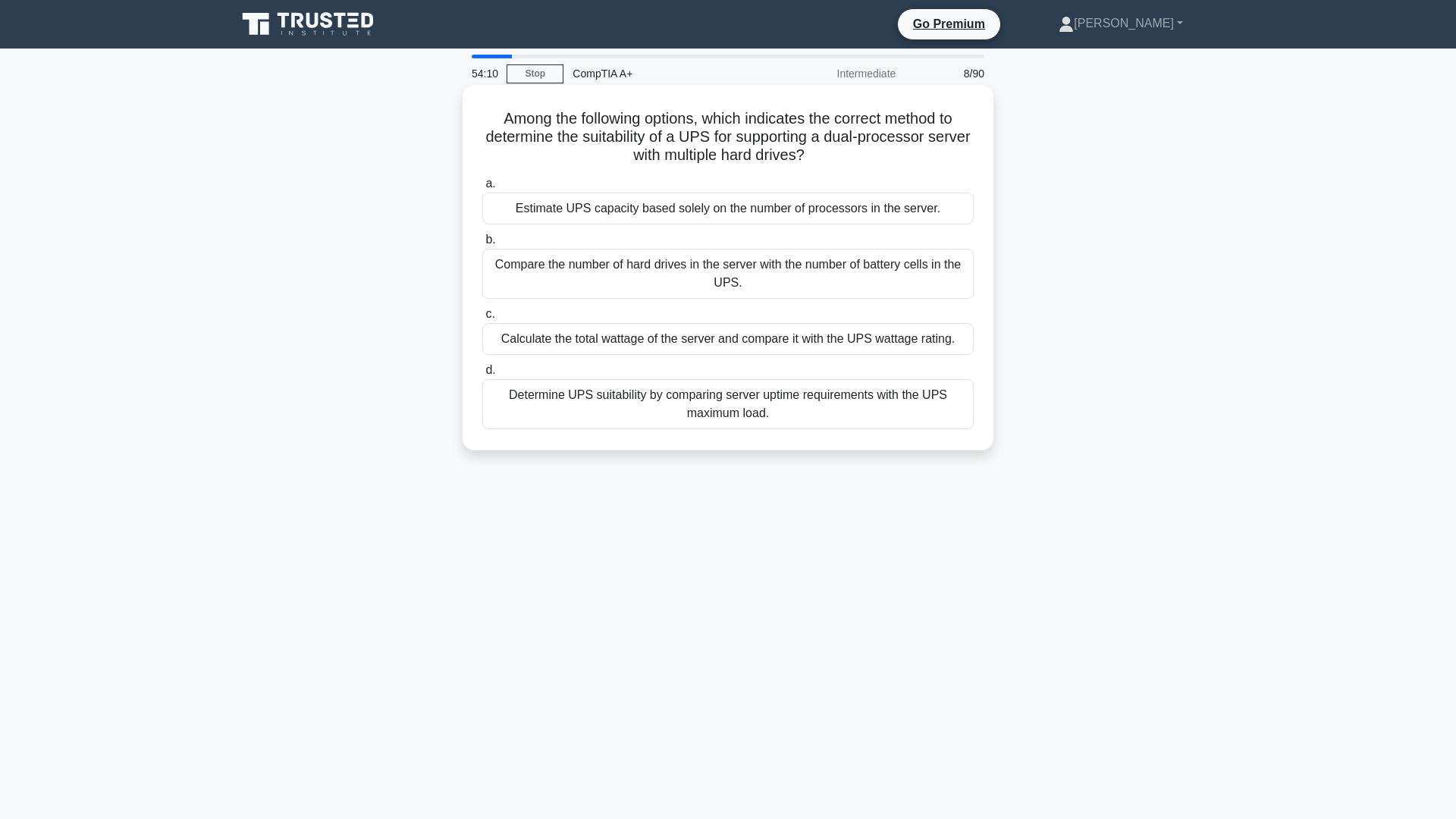
click at [792, 397] on div "Determine UPS suitability by comparing server uptime requirements with the UPS …" at bounding box center [728, 404] width 492 height 50
click at [482, 376] on input "d. Determine UPS suitability by comparing server uptime requirements with the U…" at bounding box center [482, 370] width 0 height 10
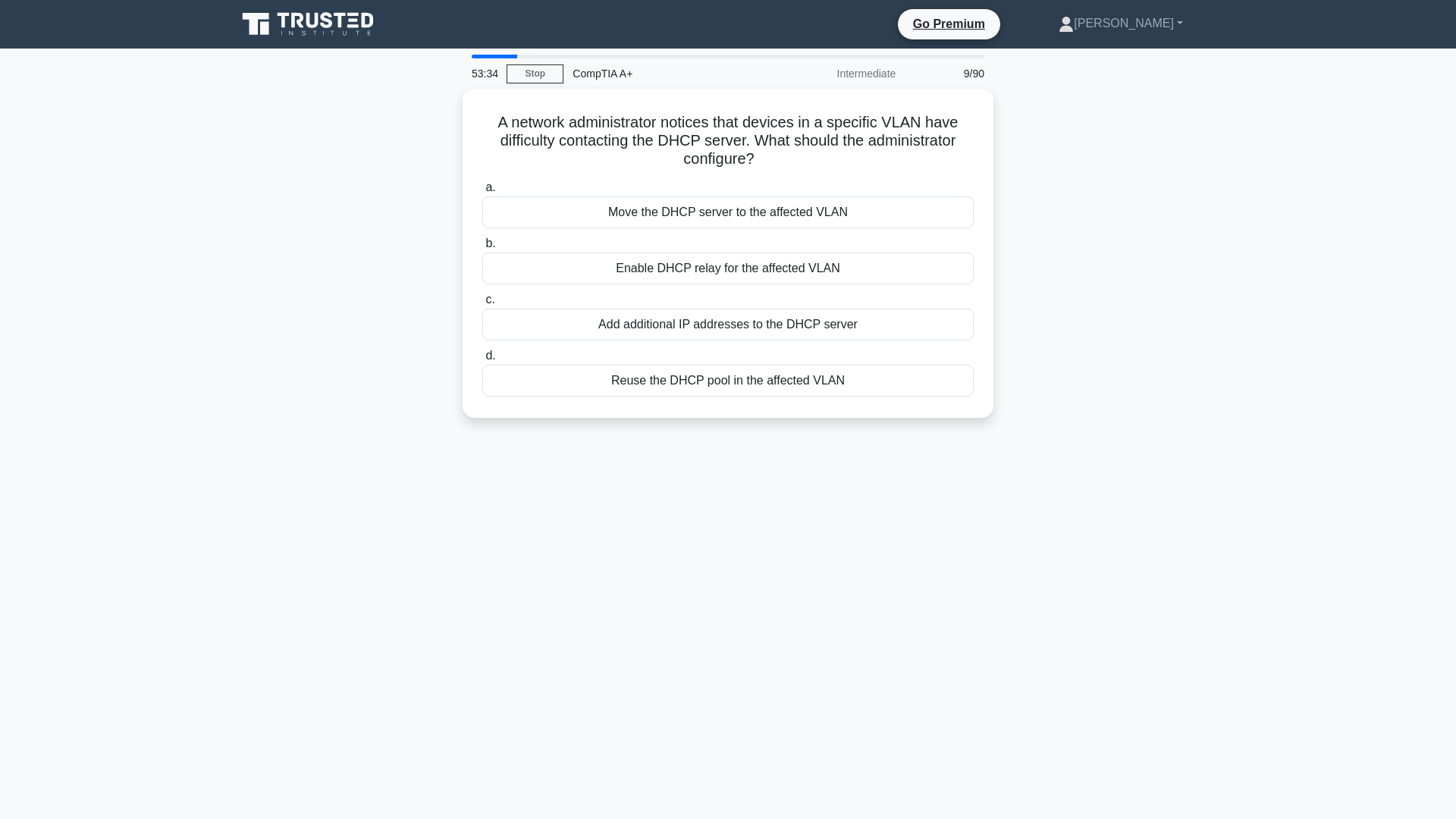
click at [548, 85] on div "53:34 Stop CompTIA A+ Intermediate 9/90" at bounding box center [728, 73] width 531 height 30
click at [549, 76] on link "Stop" at bounding box center [534, 74] width 57 height 19
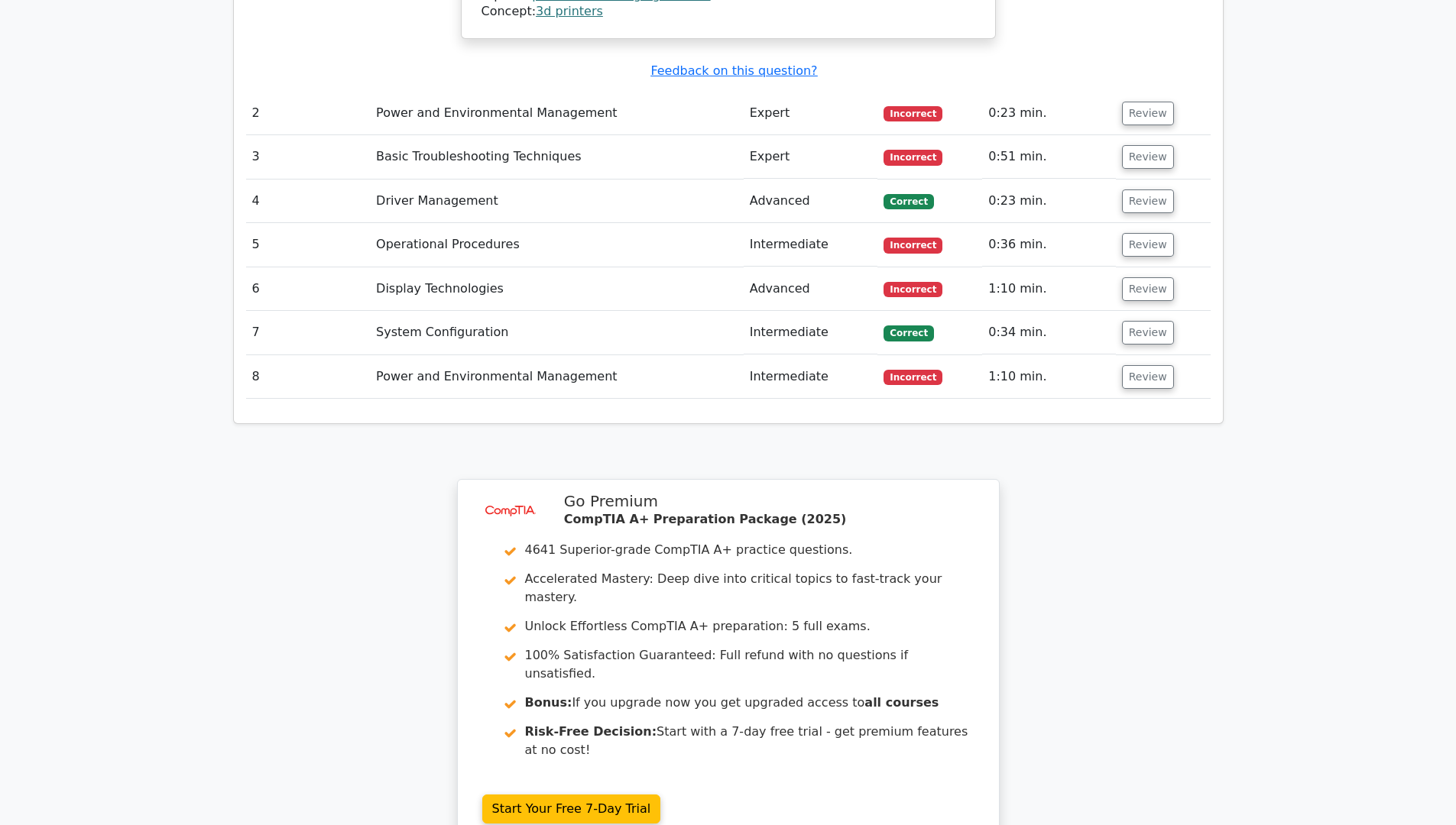
scroll to position [2219, 0]
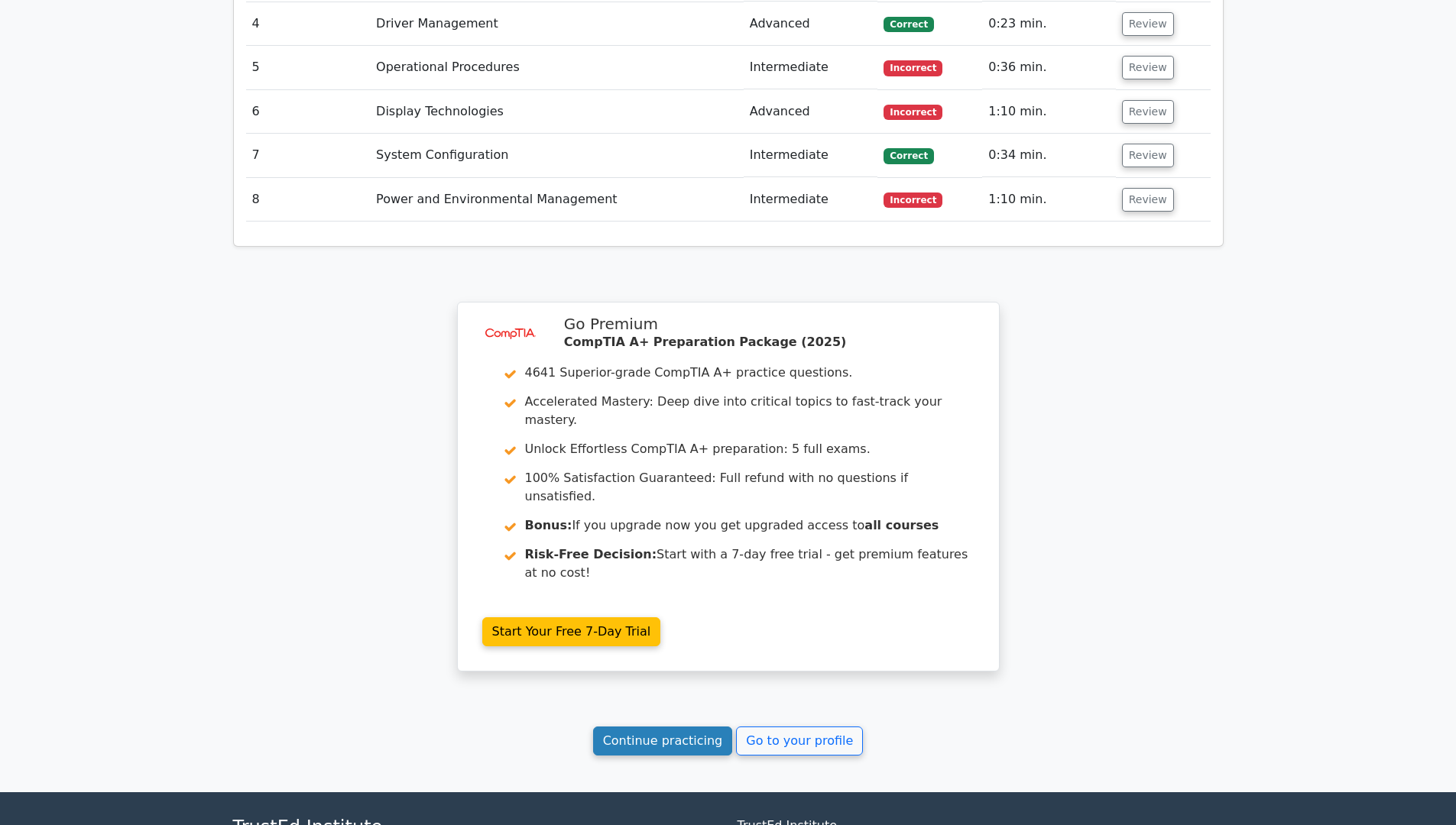
click at [694, 726] on link "Continue practicing" at bounding box center [663, 741] width 140 height 29
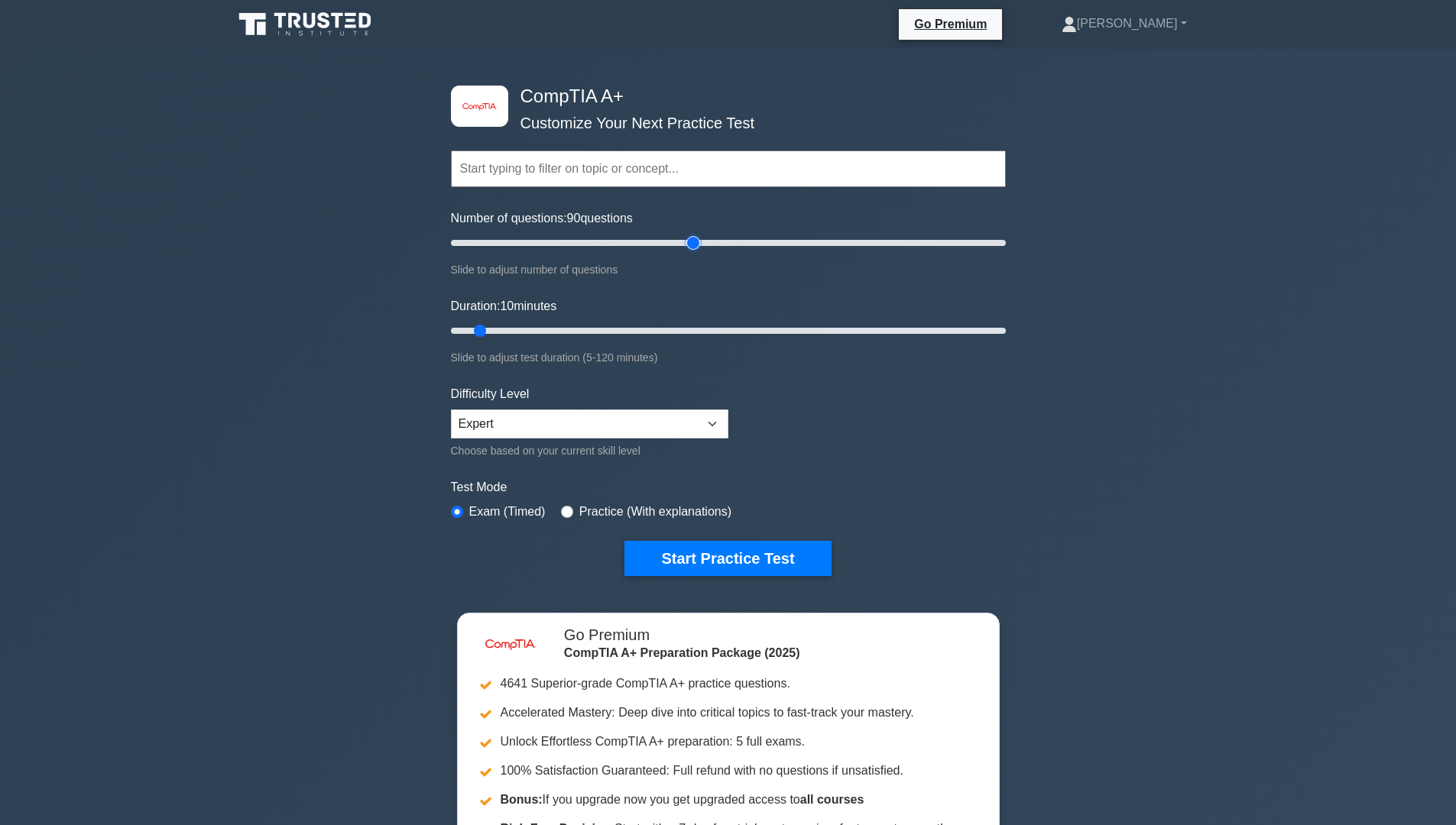
drag, startPoint x: 470, startPoint y: 237, endPoint x: 691, endPoint y: 242, distance: 221.1
type input "90"
click at [691, 242] on input "Number of questions: 90 questions" at bounding box center [728, 242] width 555 height 18
drag, startPoint x: 482, startPoint y: 334, endPoint x: 707, endPoint y: 324, distance: 225.2
type input "60"
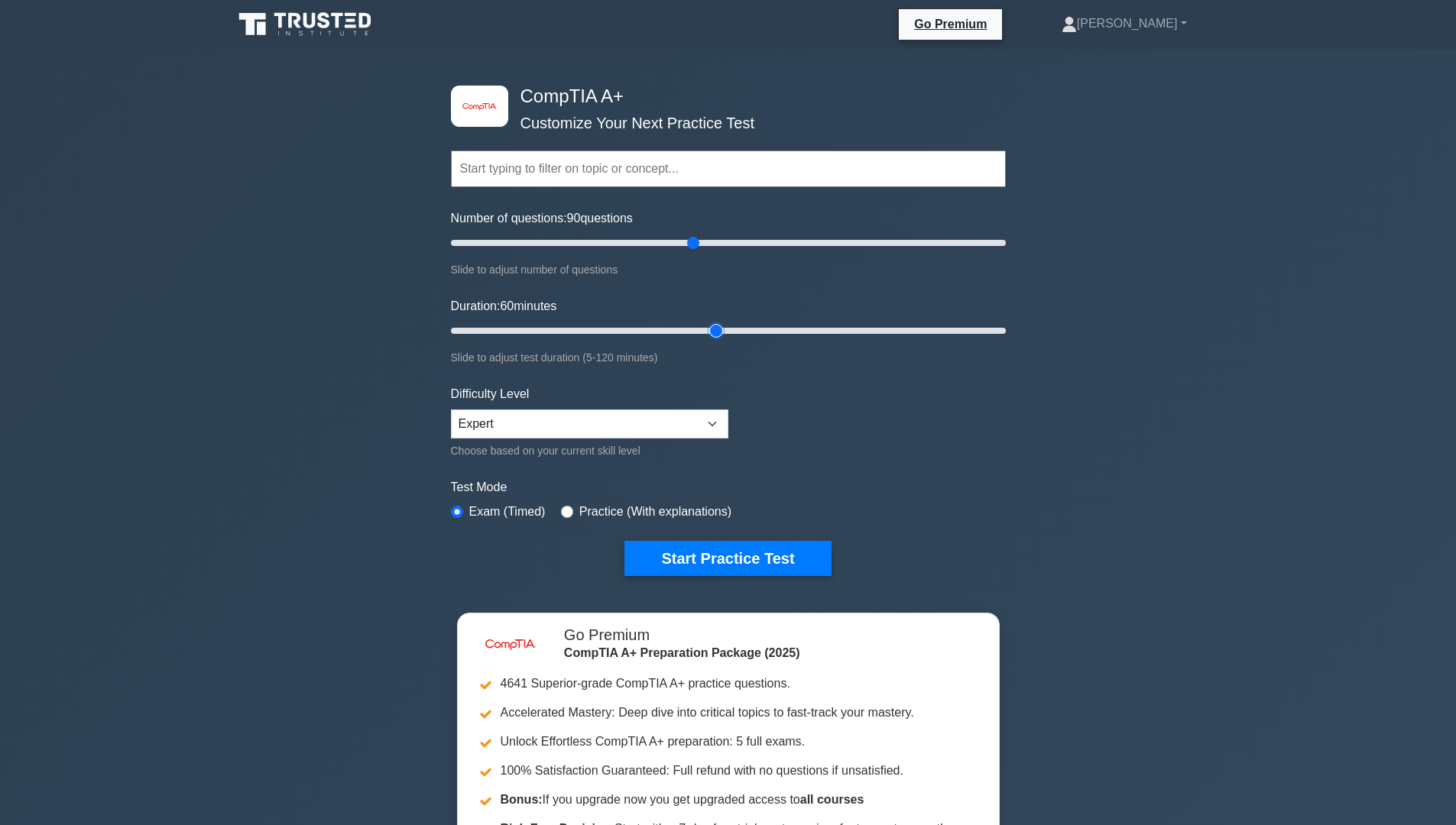
click at [707, 324] on input "Duration: 60 minutes" at bounding box center [728, 330] width 555 height 18
click at [703, 414] on select "Beginner Intermediate Expert" at bounding box center [589, 424] width 278 height 29
select select "intermediate"
click at [451, 410] on select "Beginner Intermediate Expert" at bounding box center [589, 424] width 278 height 29
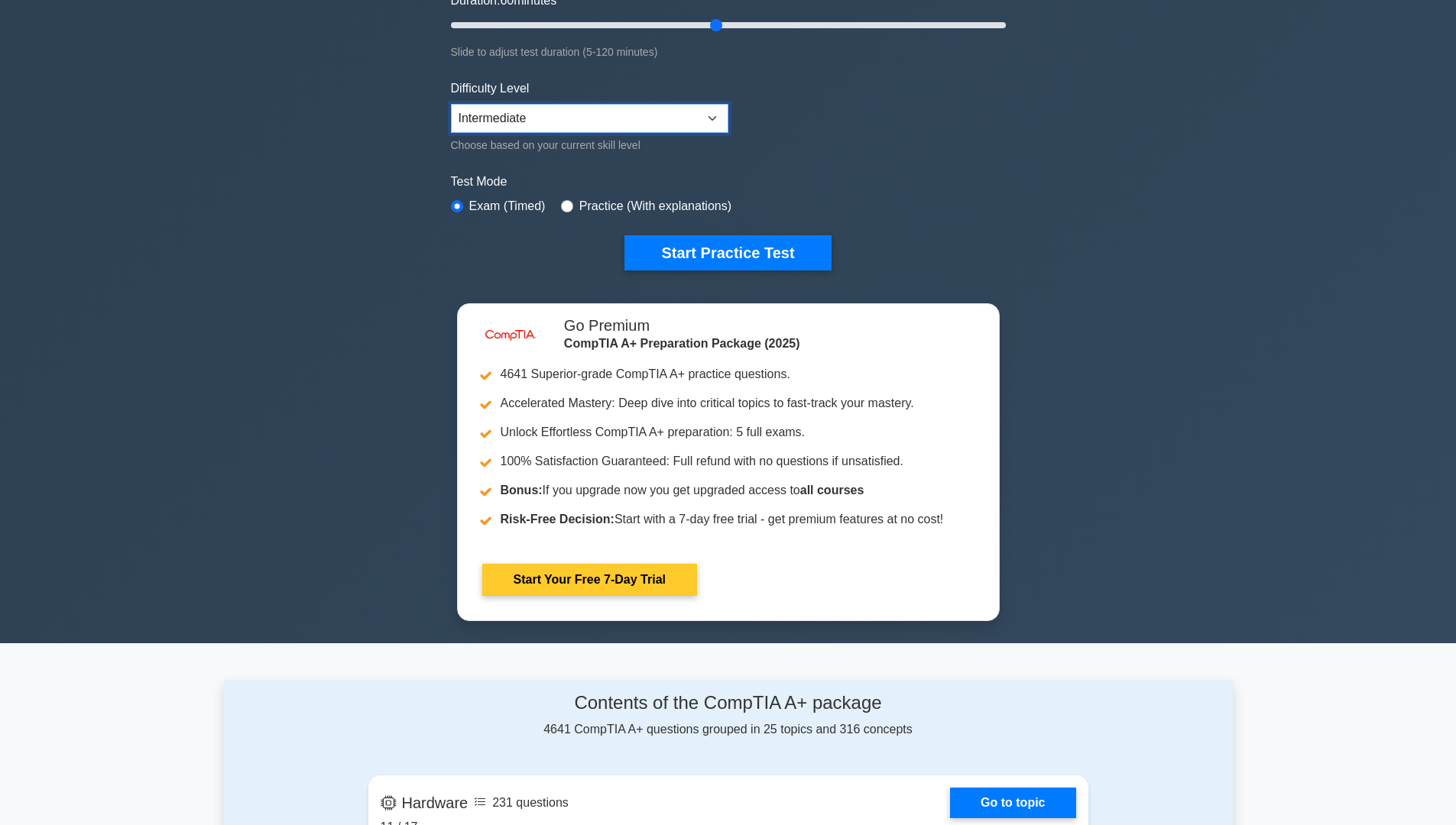
scroll to position [152, 0]
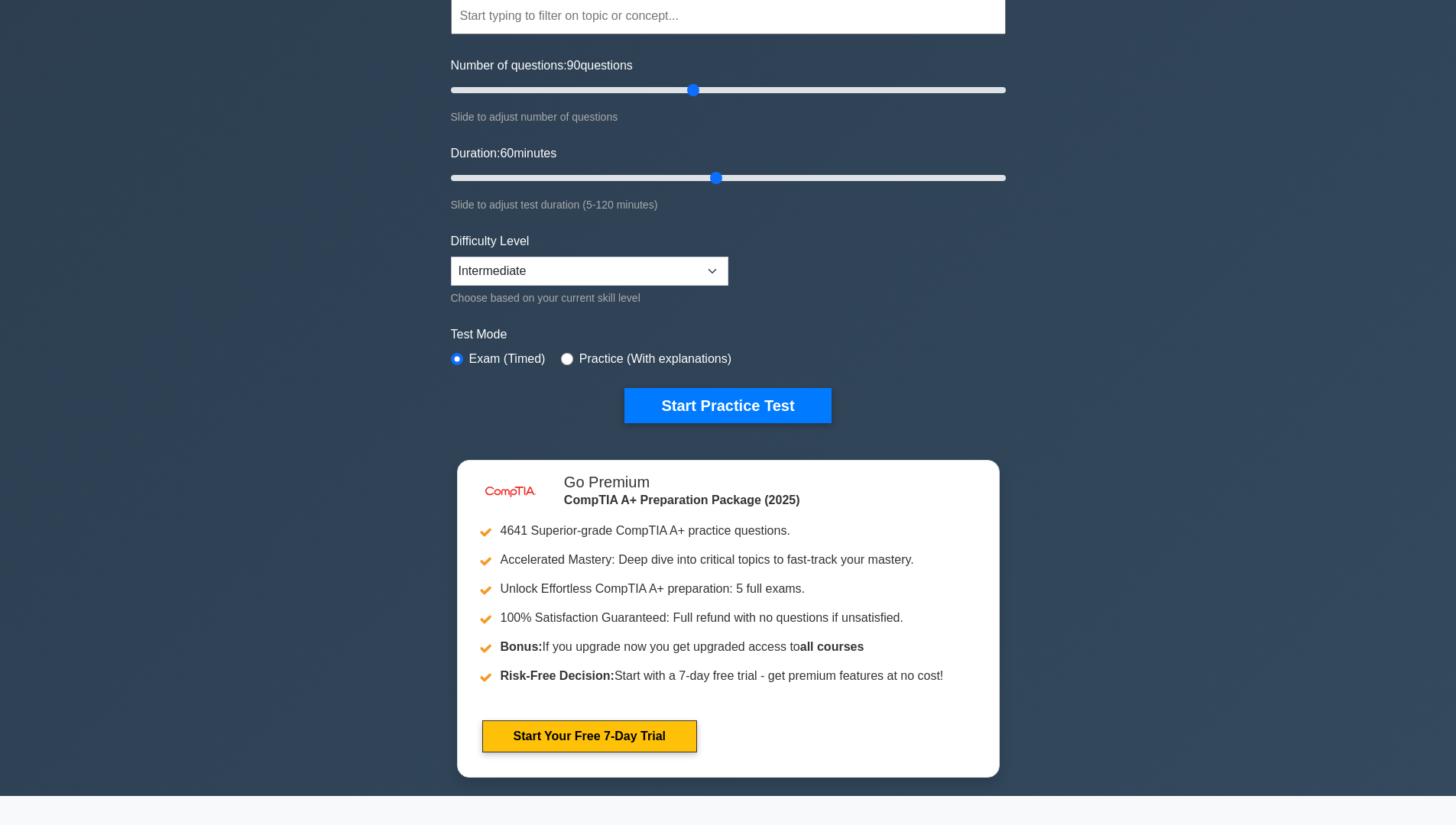
click at [579, 352] on label "Practice (With explanations)" at bounding box center [655, 358] width 152 height 18
click at [568, 353] on input "radio" at bounding box center [567, 359] width 13 height 13
radio input "true"
click at [784, 399] on button "Start Practice Test" at bounding box center [728, 405] width 207 height 35
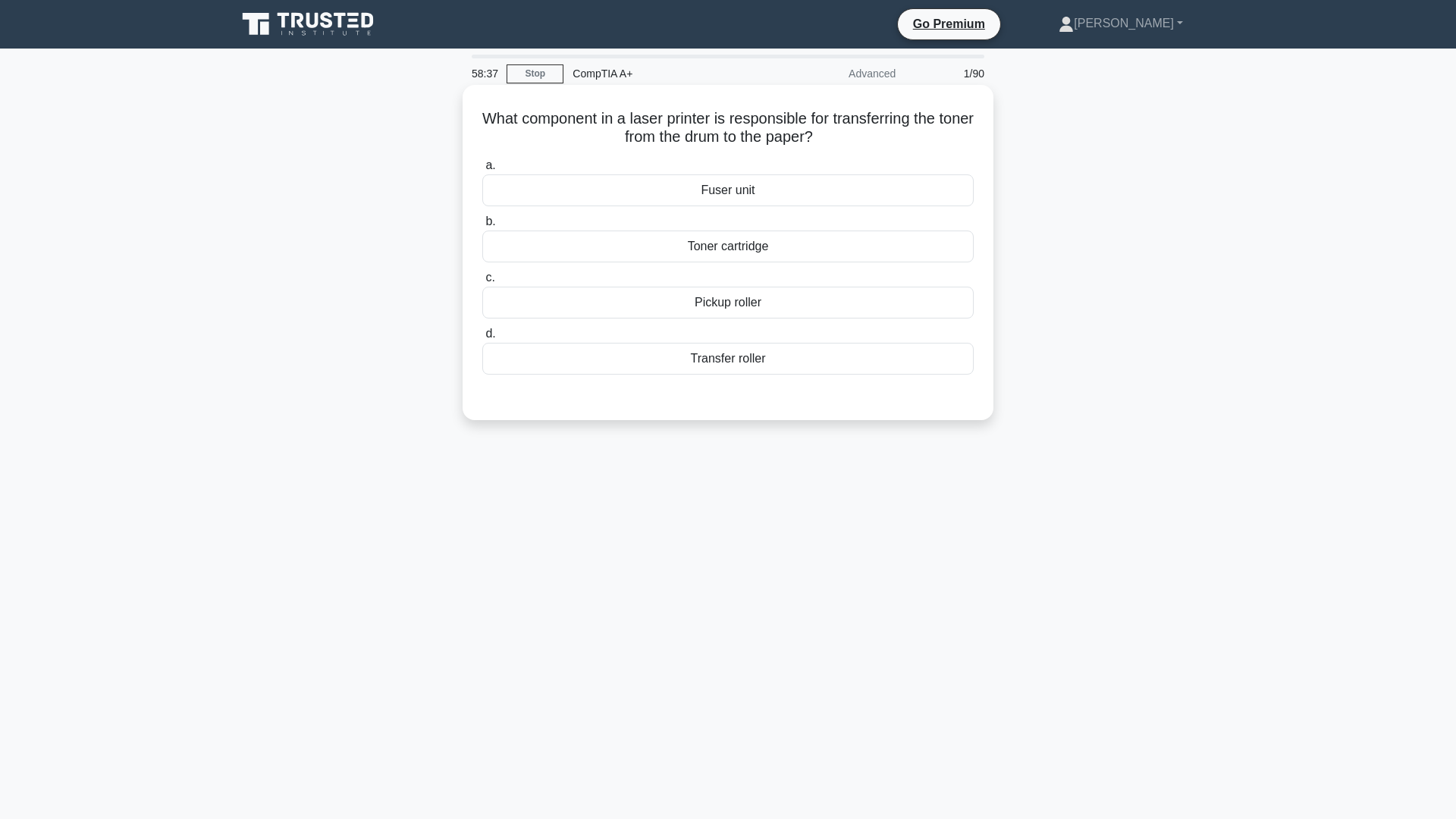
click at [773, 252] on div "Toner cartridge" at bounding box center [728, 246] width 492 height 32
click at [482, 227] on input "b. Toner cartridge" at bounding box center [482, 221] width 0 height 10
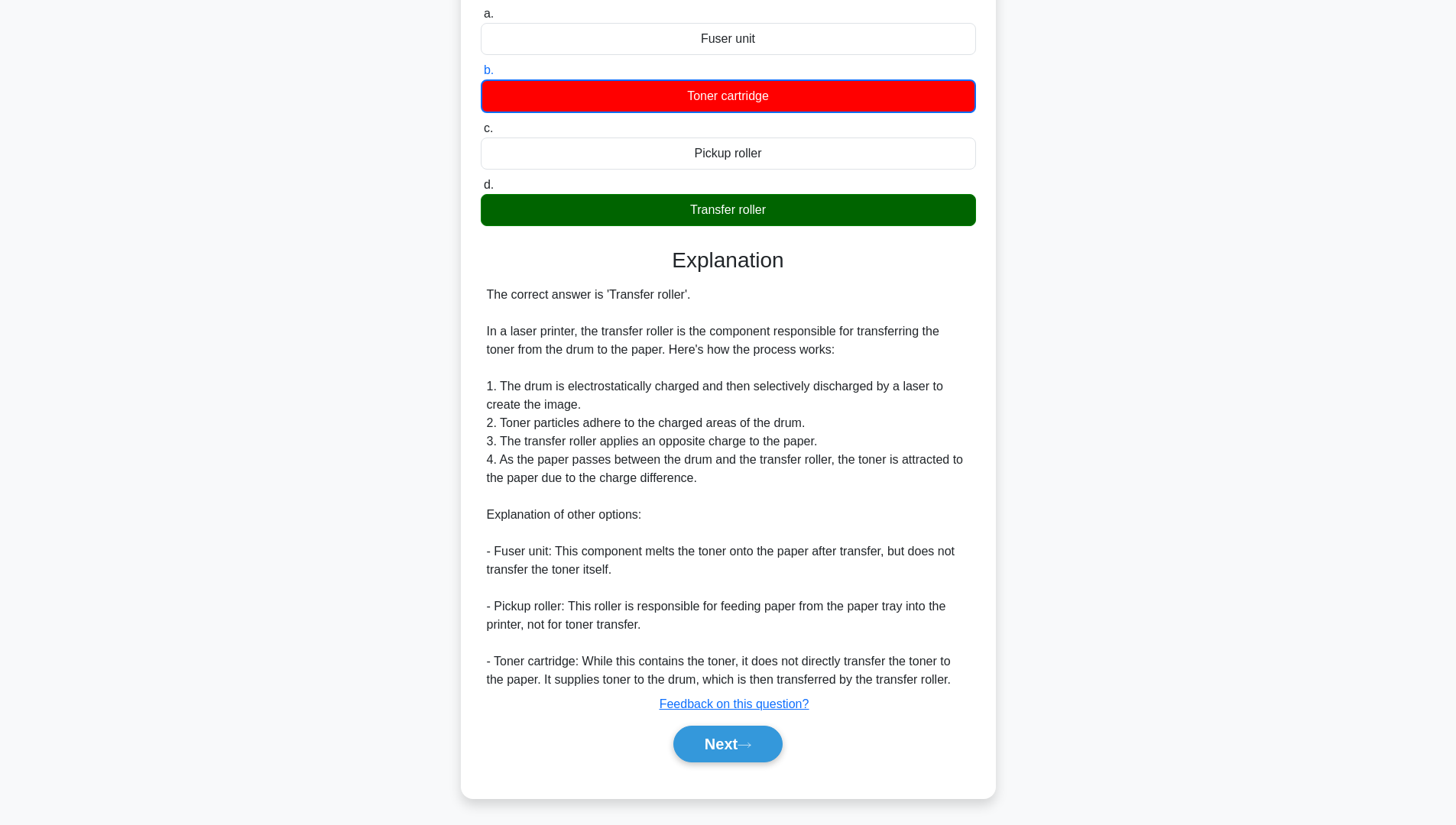
scroll to position [156, 0]
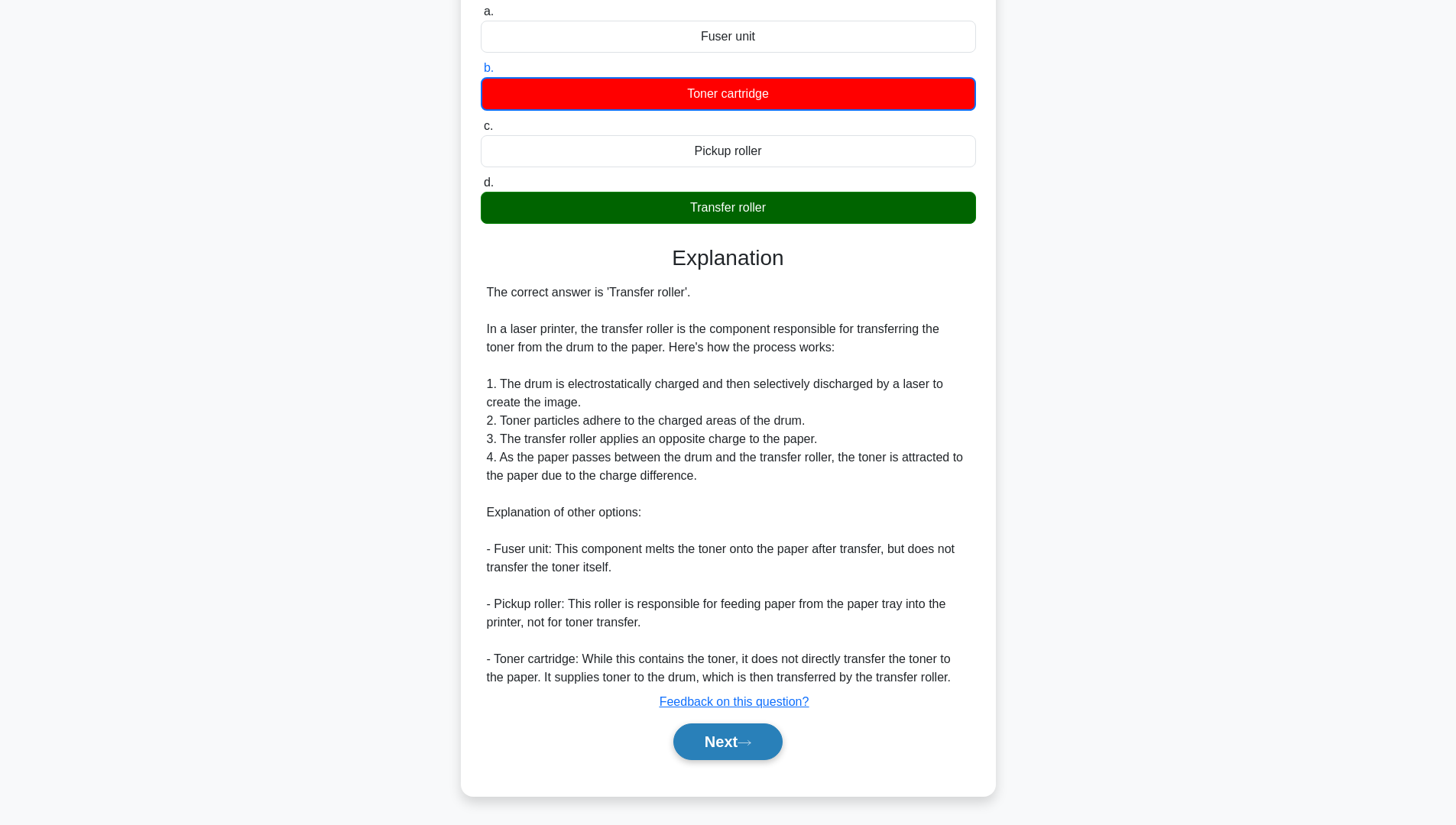
click at [753, 734] on button "Next" at bounding box center [728, 741] width 110 height 37
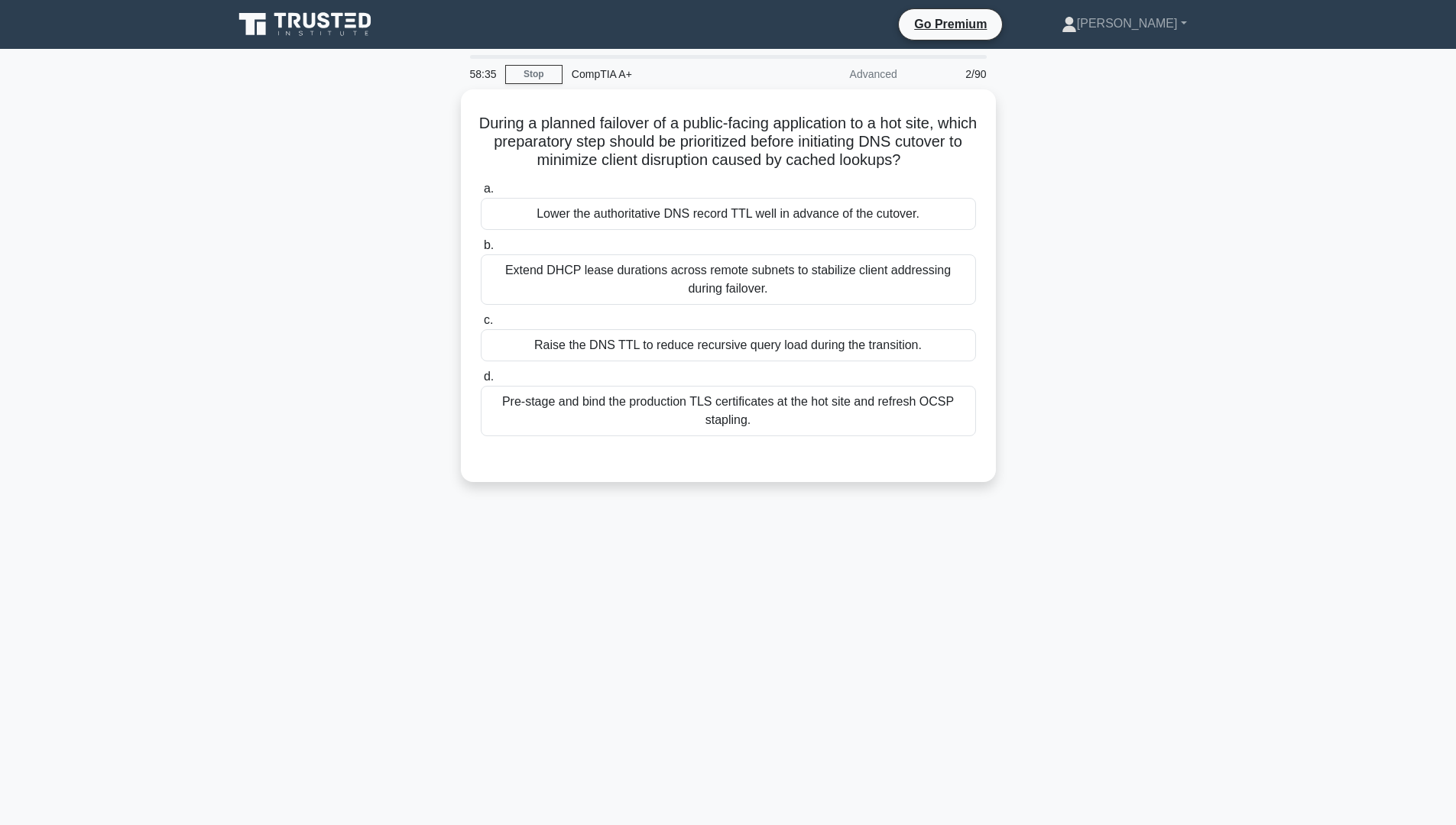
scroll to position [0, 0]
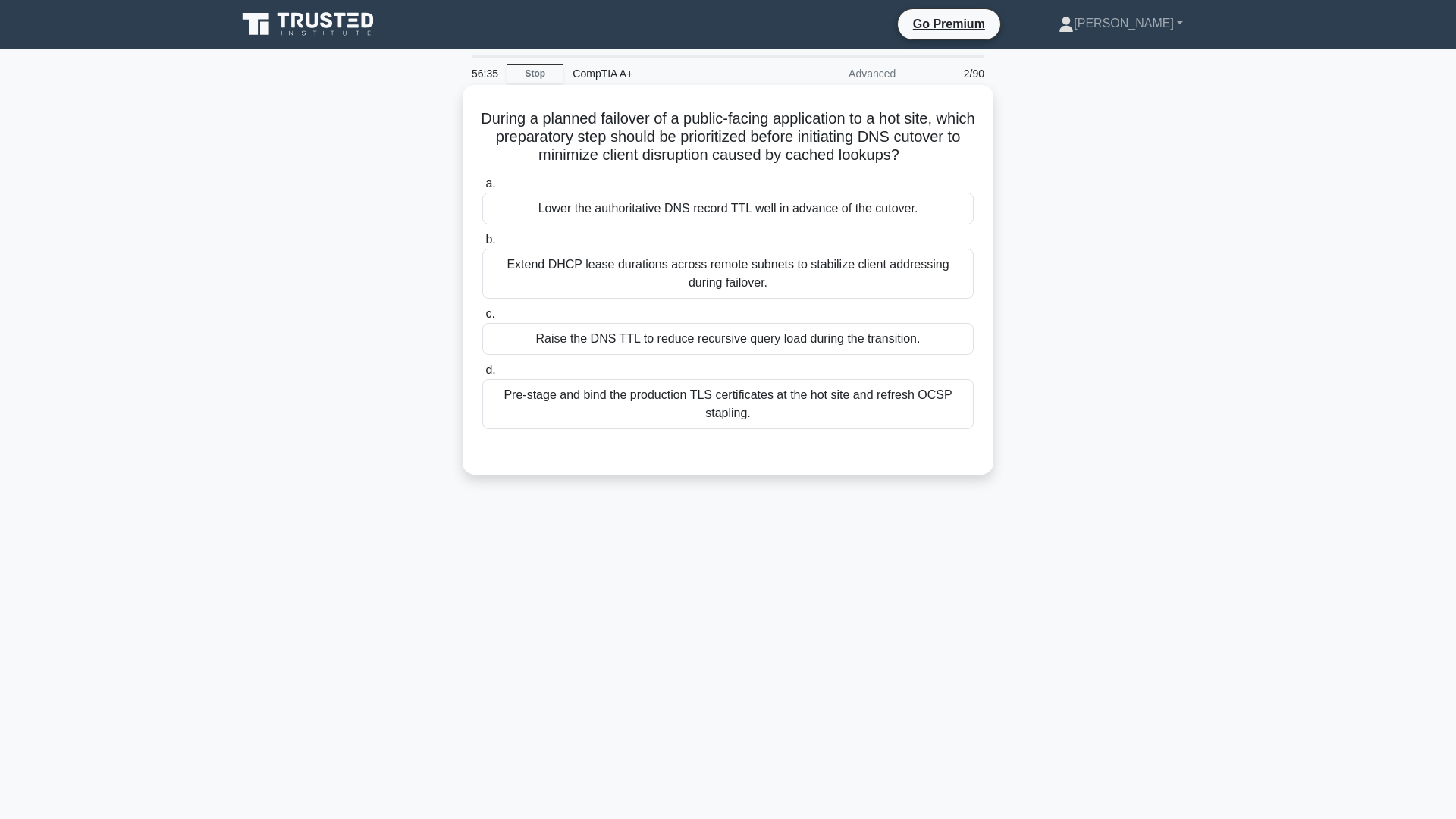
click at [619, 212] on div "Lower the authoritative DNS record TTL well in advance of the cutover." at bounding box center [728, 208] width 492 height 32
click at [482, 189] on input "a. Lower the authoritative DNS record TTL well in advance of the cutover." at bounding box center [482, 184] width 0 height 10
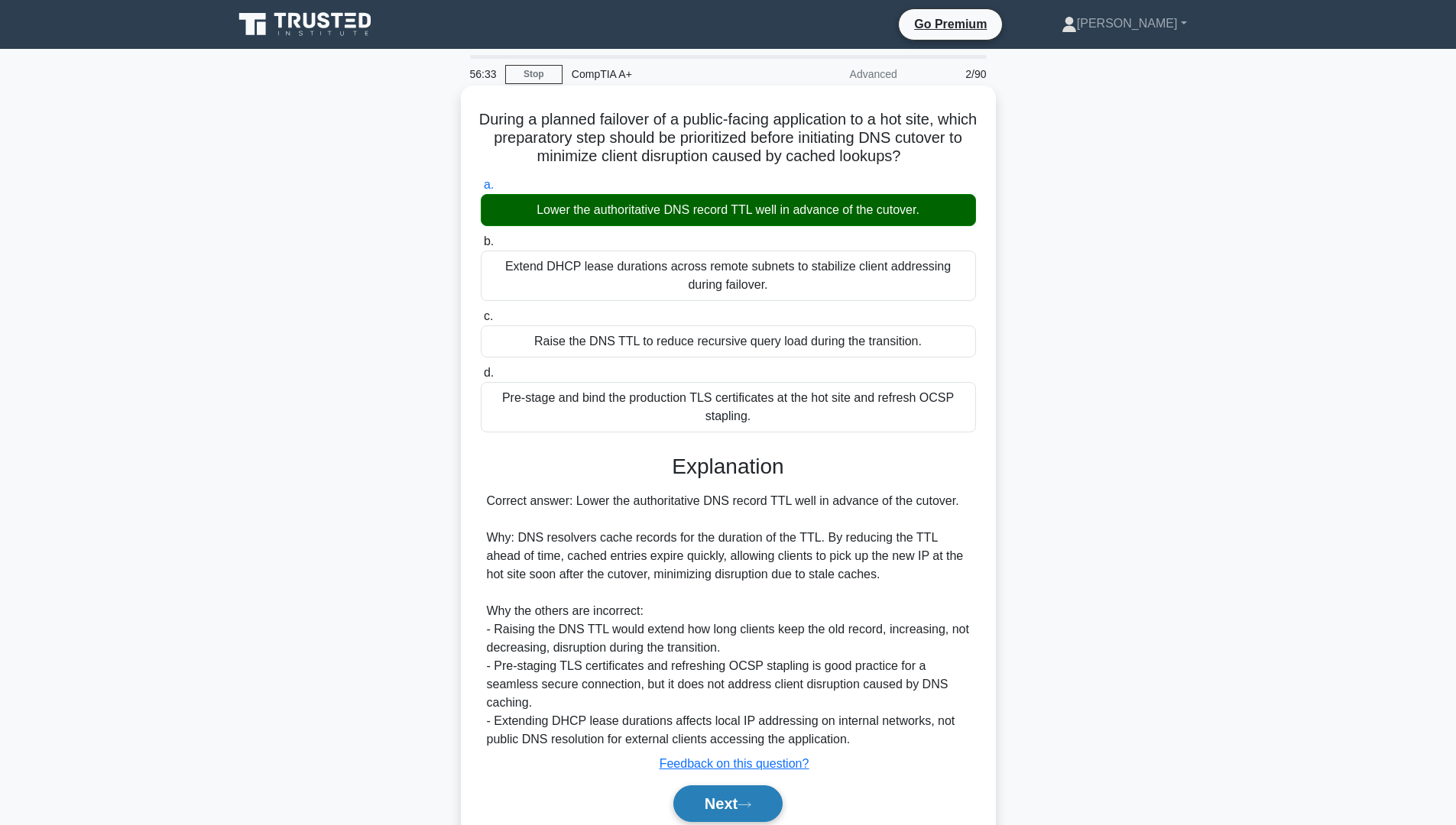
click at [702, 802] on button "Next" at bounding box center [728, 803] width 110 height 37
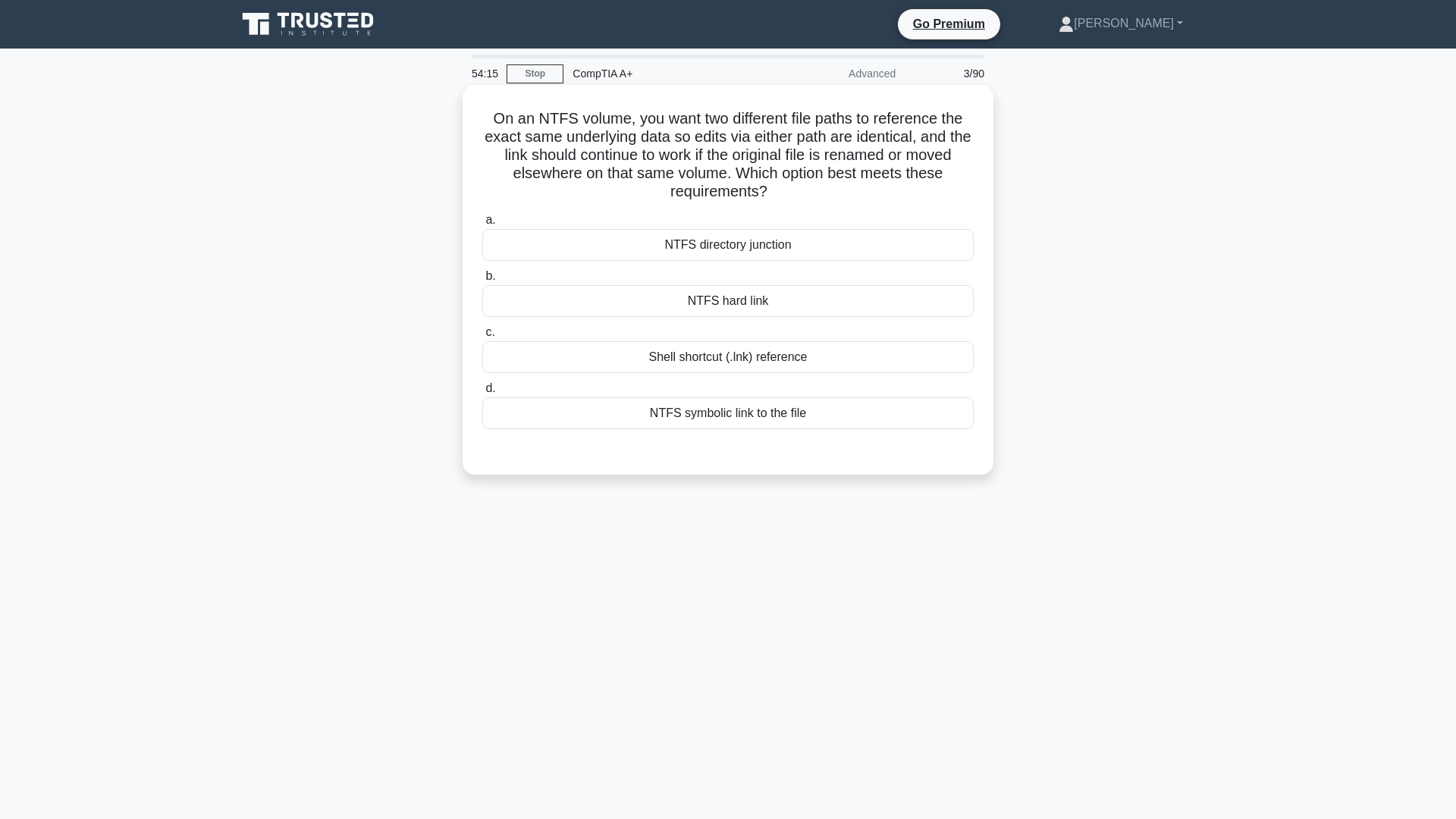
click at [753, 300] on div "NTFS hard link" at bounding box center [728, 300] width 492 height 32
click at [482, 281] on input "b. NTFS hard link" at bounding box center [482, 276] width 0 height 10
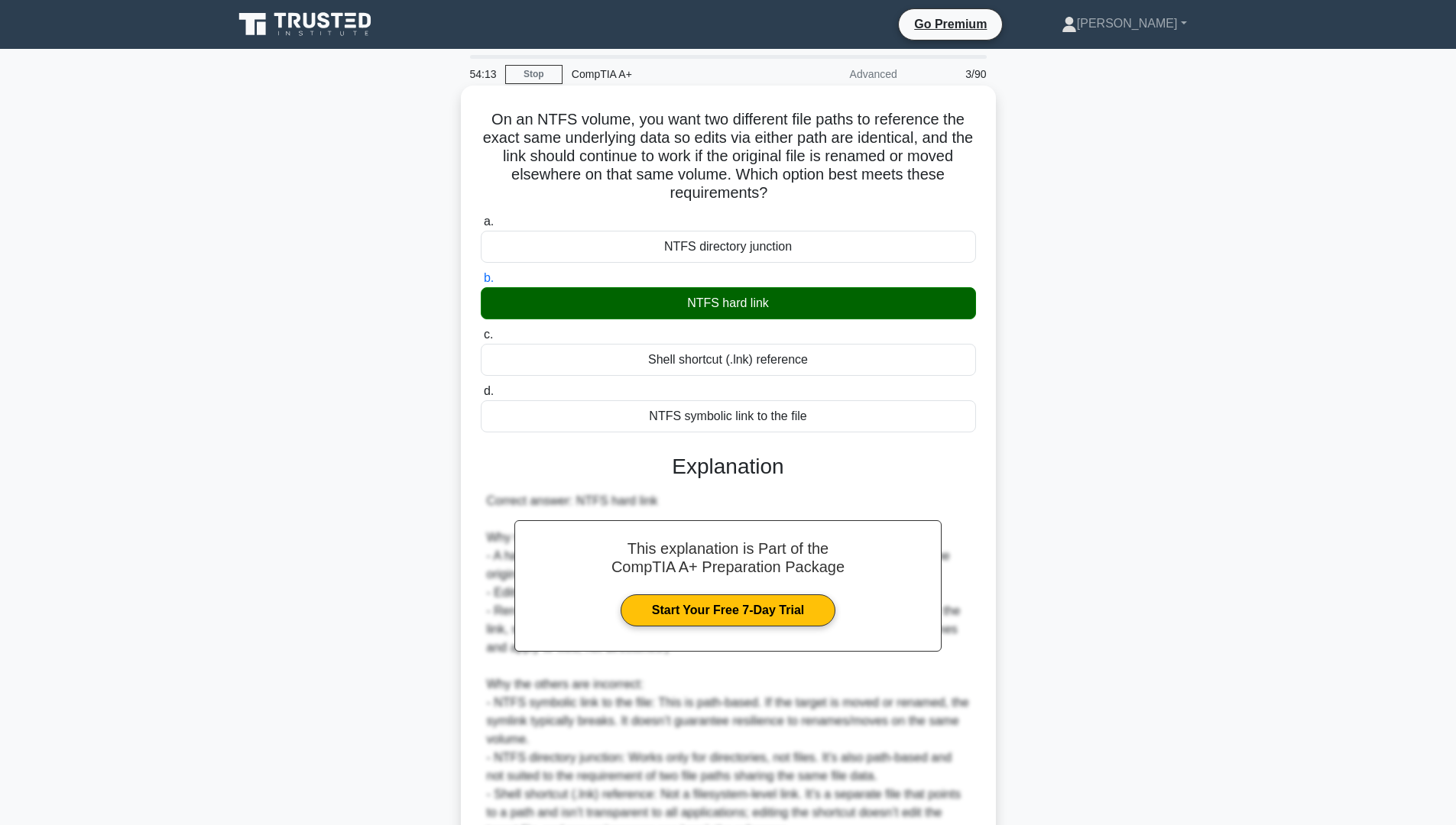
scroll to position [154, 0]
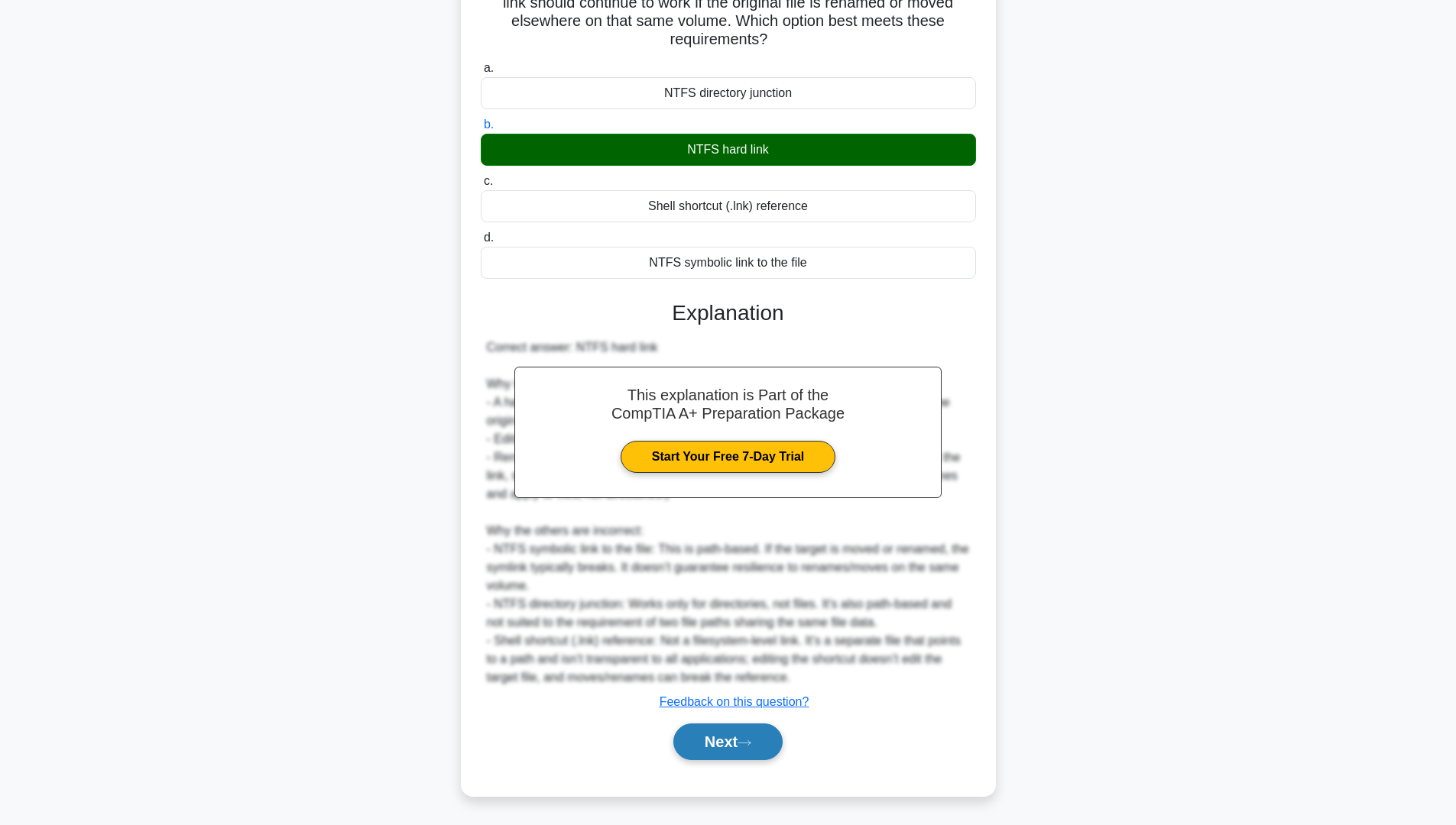
click at [750, 726] on button "Next" at bounding box center [728, 741] width 110 height 37
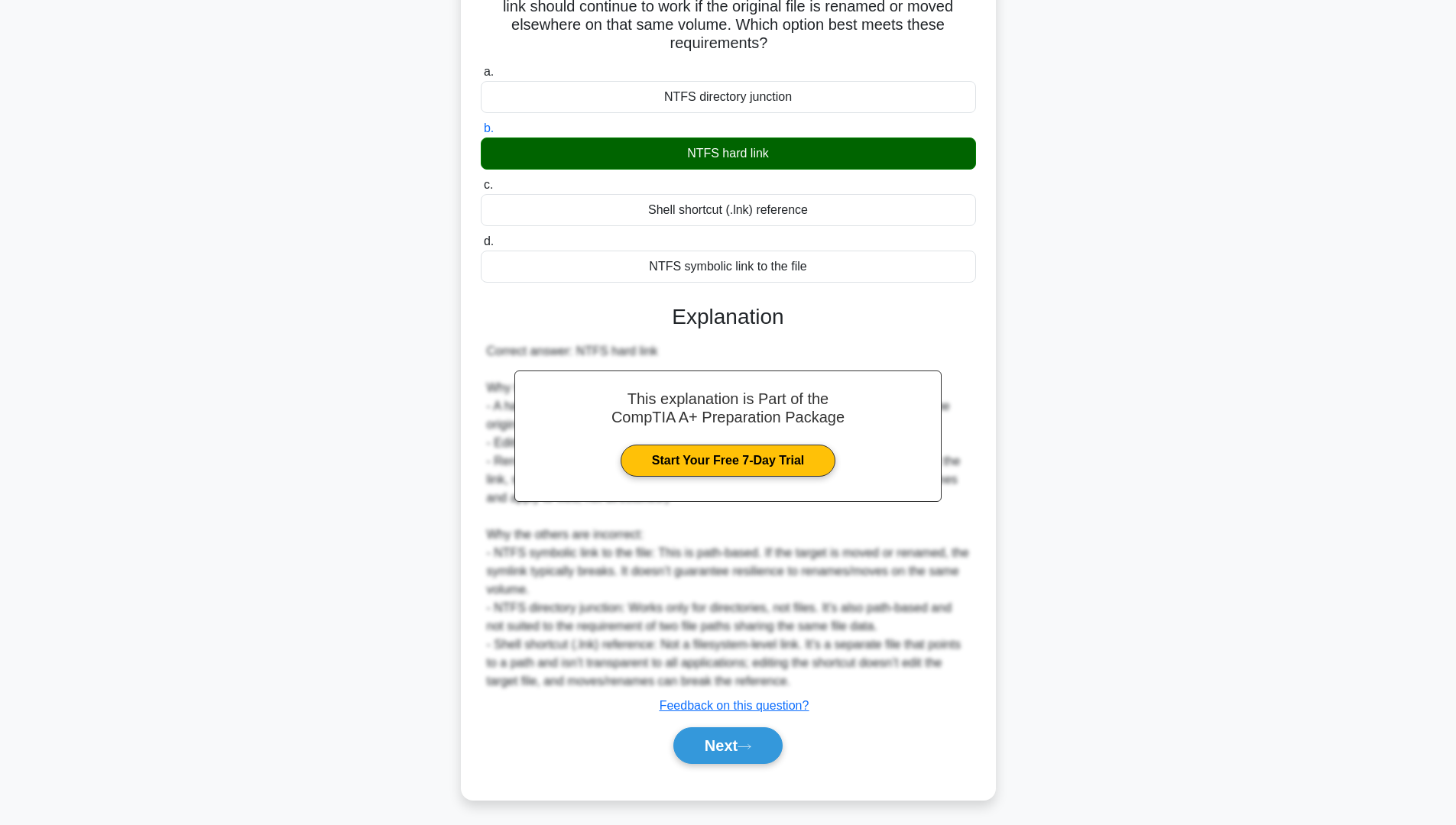
scroll to position [0, 0]
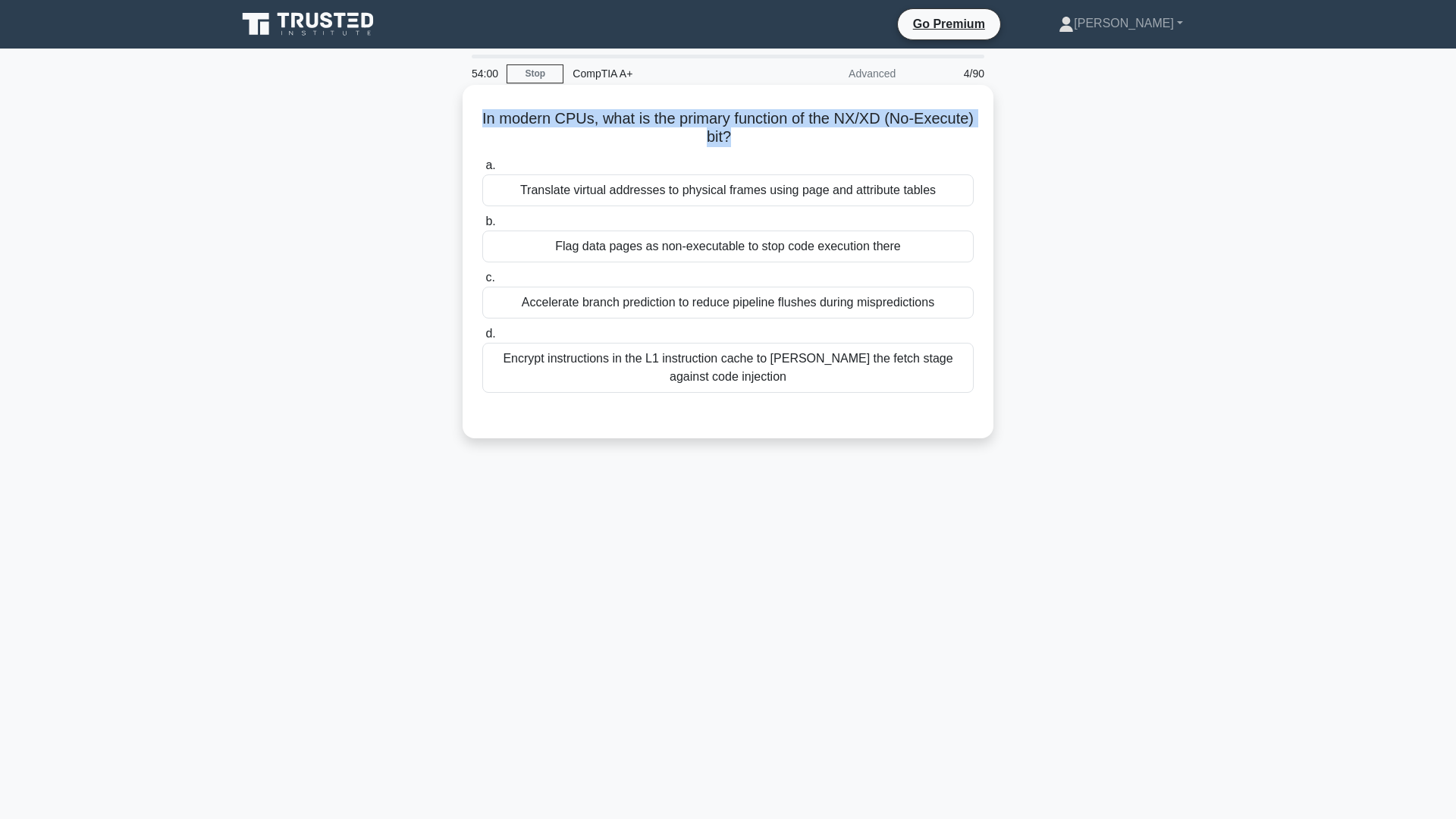
drag, startPoint x: 506, startPoint y: 118, endPoint x: 763, endPoint y: 134, distance: 257.5
click at [763, 134] on h5 "In modern CPUs, what is the primary function of the NX/XD (No-Execute) bit? .sp…" at bounding box center [728, 128] width 495 height 38
copy h5 "In modern CPUs, what is the primary function of the NX/XD (No-Execute) bit?"
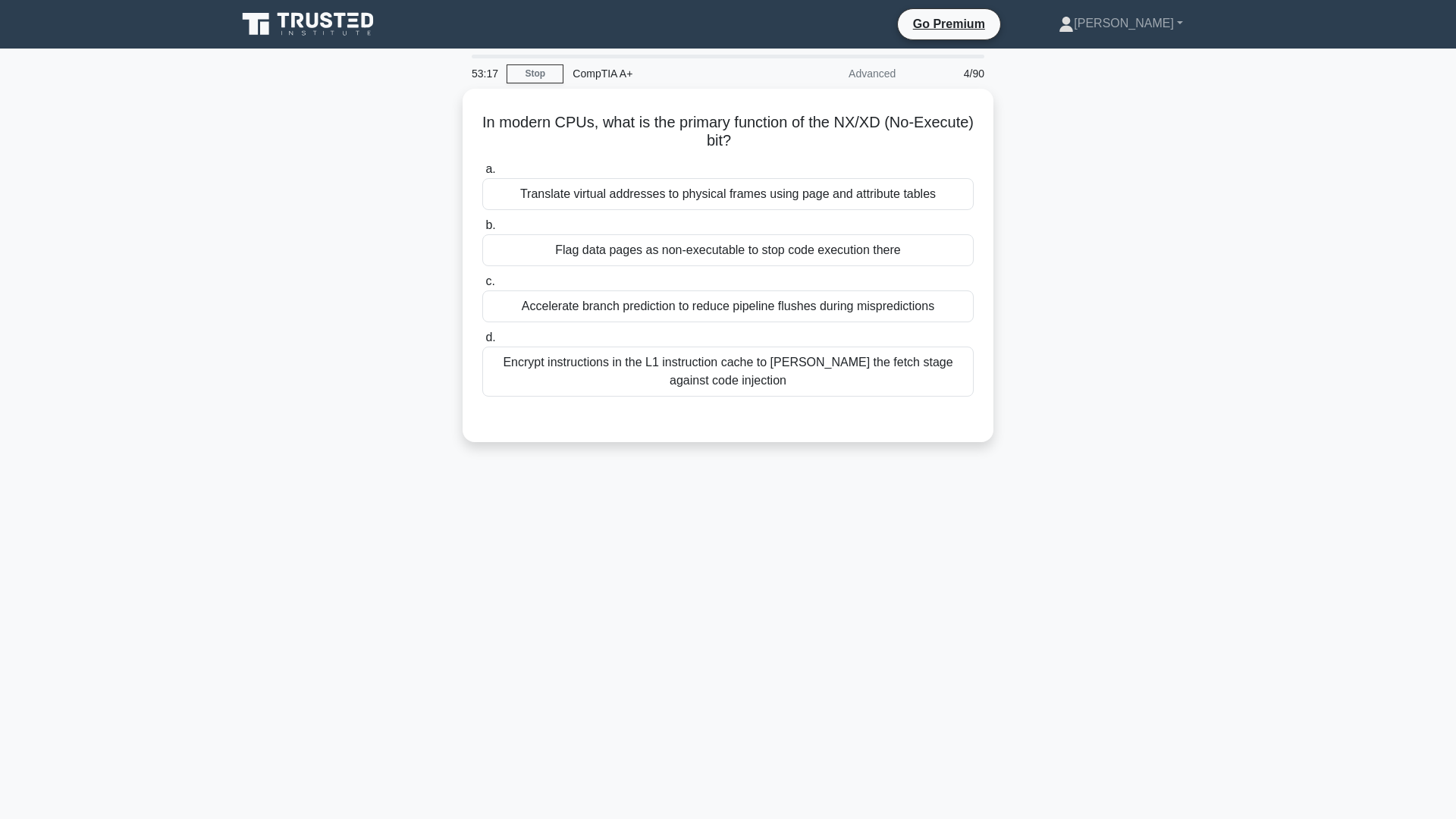
click at [374, 300] on div "In modern CPUs, what is the primary function of the NX/XD (No-Execute) bit? .sp…" at bounding box center [728, 274] width 1001 height 372
click at [290, 247] on div "In modern CPUs, what is the primary function of the NX/XD (No-Execute) bit? .sp…" at bounding box center [728, 274] width 1001 height 372
drag, startPoint x: 485, startPoint y: 74, endPoint x: 459, endPoint y: 73, distance: 26.0
click at [459, 72] on div "51:14 Stop CompTIA A+ Advanced 4/90 In modern CPUs, what is the primary functio…" at bounding box center [728, 433] width 1001 height 758
click at [429, 252] on div "In modern CPUs, what is the primary function of the NX/XD (No-Execute) bit? .sp…" at bounding box center [728, 274] width 1001 height 372
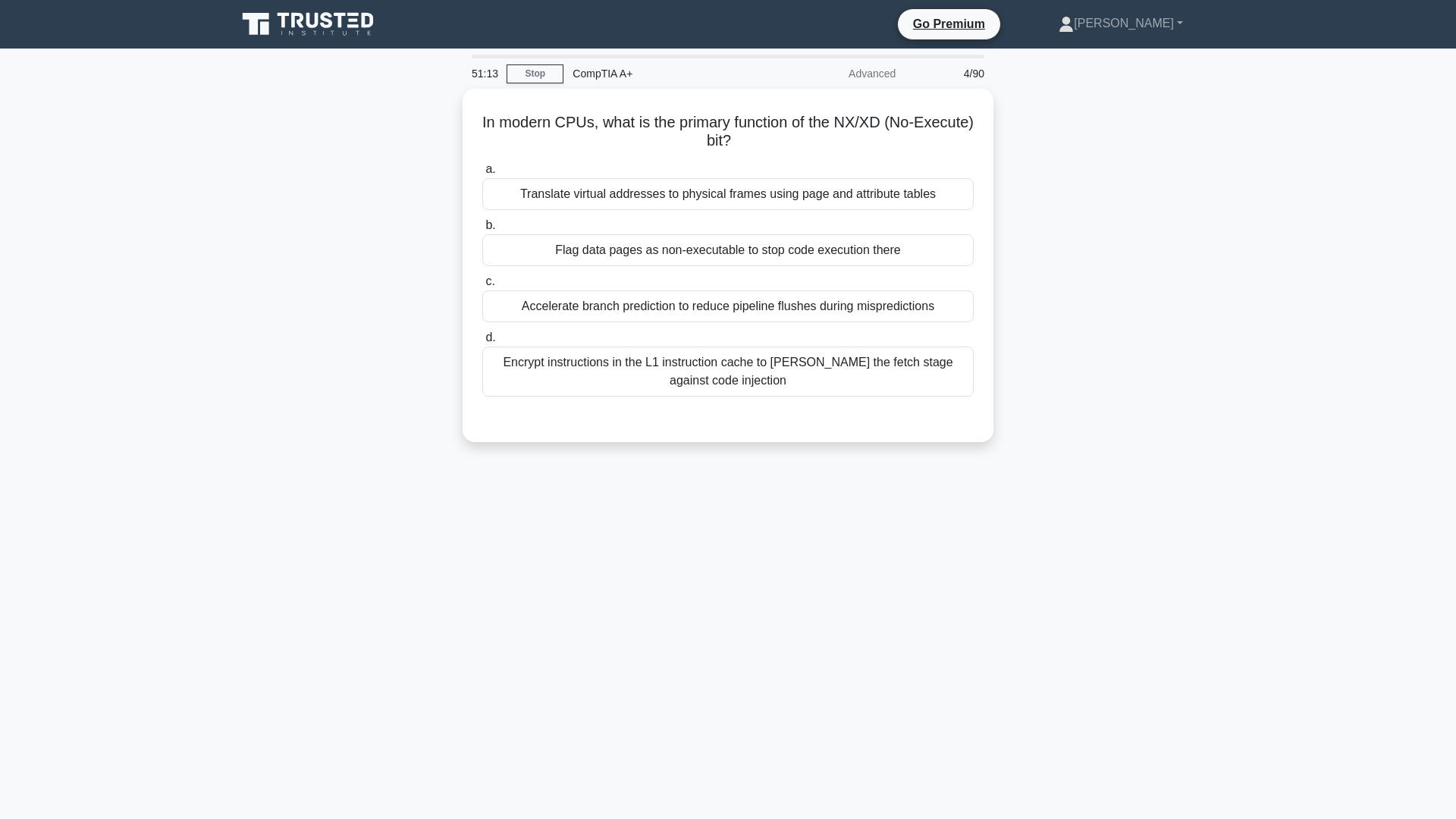
click at [420, 242] on div "In modern CPUs, what is the primary function of the NX/XD (No-Execute) bit? .sp…" at bounding box center [728, 274] width 1001 height 372
click at [616, 586] on div "50:45 Stop CompTIA A+ Advanced 4/90 In modern CPUs, what is the primary functio…" at bounding box center [728, 433] width 1001 height 758
click at [759, 251] on div "Flag data pages as non-executable to stop code execution there" at bounding box center [728, 246] width 492 height 32
click at [482, 227] on input "b. Flag data pages as non-executable to stop code execution there" at bounding box center [482, 221] width 0 height 10
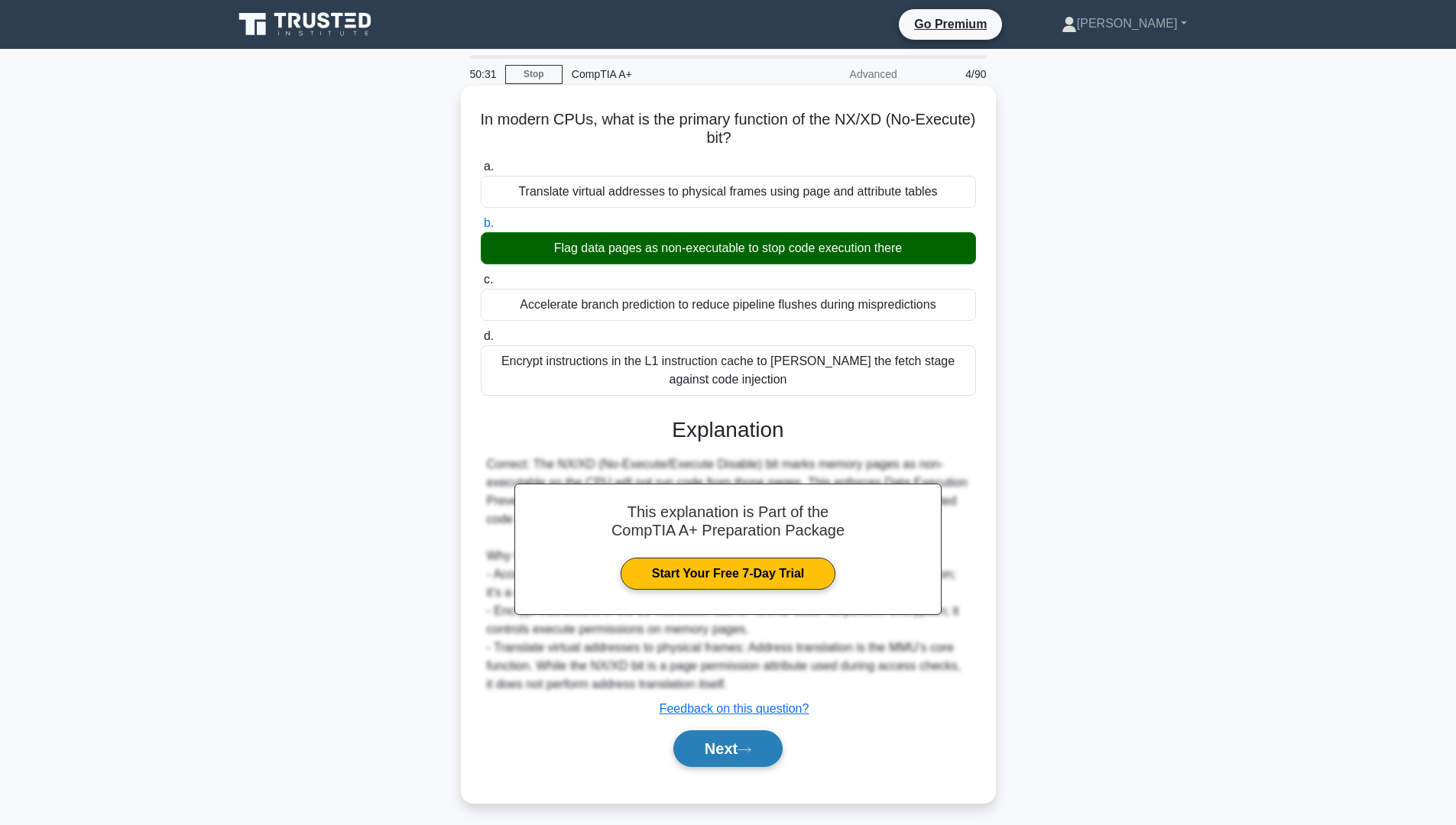
click at [742, 740] on button "Next" at bounding box center [728, 748] width 110 height 37
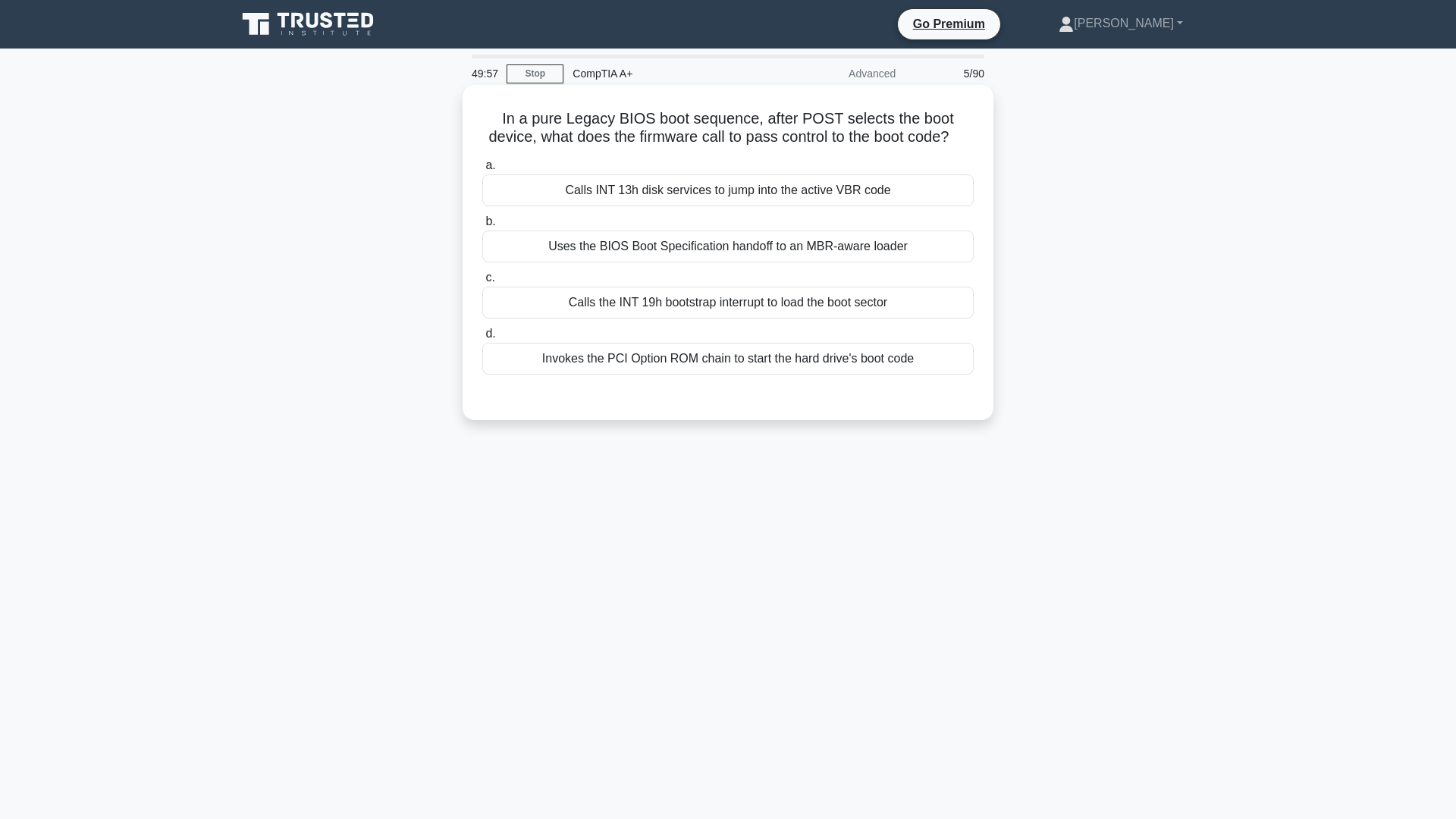
click at [743, 206] on div "Calls INT 13h disk services to jump into the active VBR code" at bounding box center [728, 190] width 492 height 32
click at [482, 171] on input "a. Calls INT 13h disk services to jump into the active VBR code" at bounding box center [482, 165] width 0 height 10
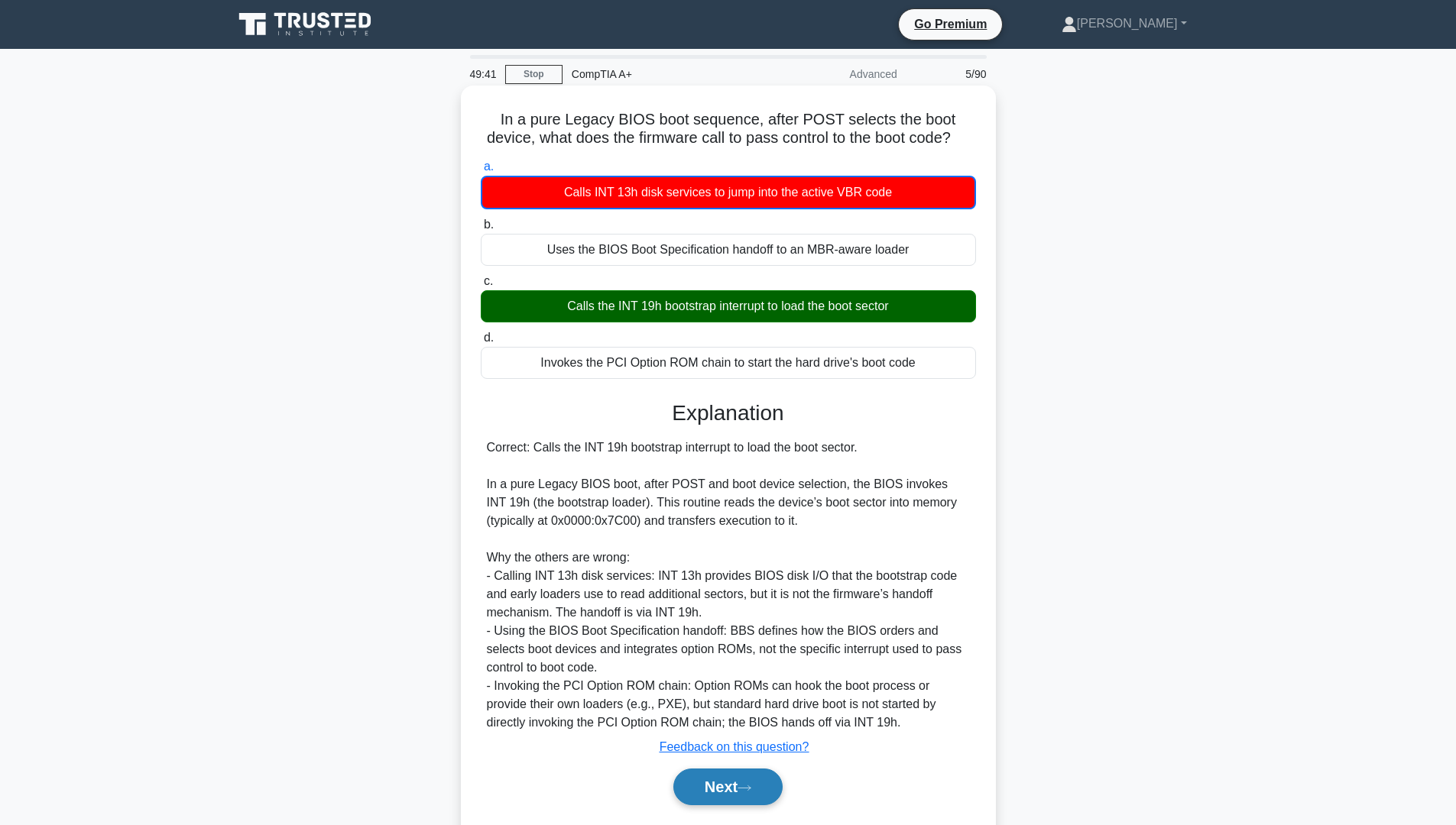
click at [757, 805] on button "Next" at bounding box center [728, 787] width 110 height 37
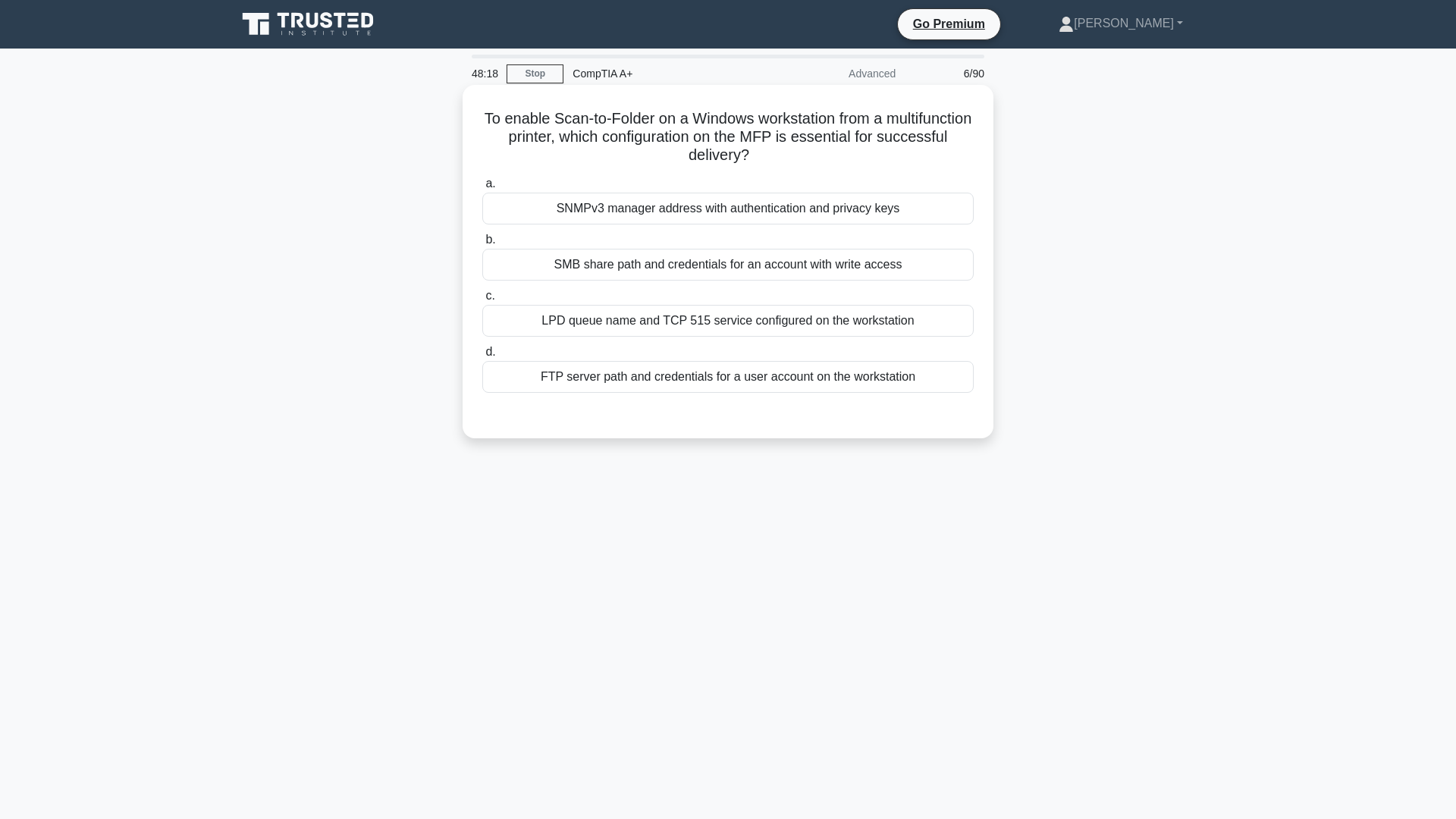
click at [644, 272] on div "SMB share path and credentials for an account with write access" at bounding box center [728, 264] width 492 height 32
click at [482, 245] on input "b. SMB share path and credentials for an account with write access" at bounding box center [482, 240] width 0 height 10
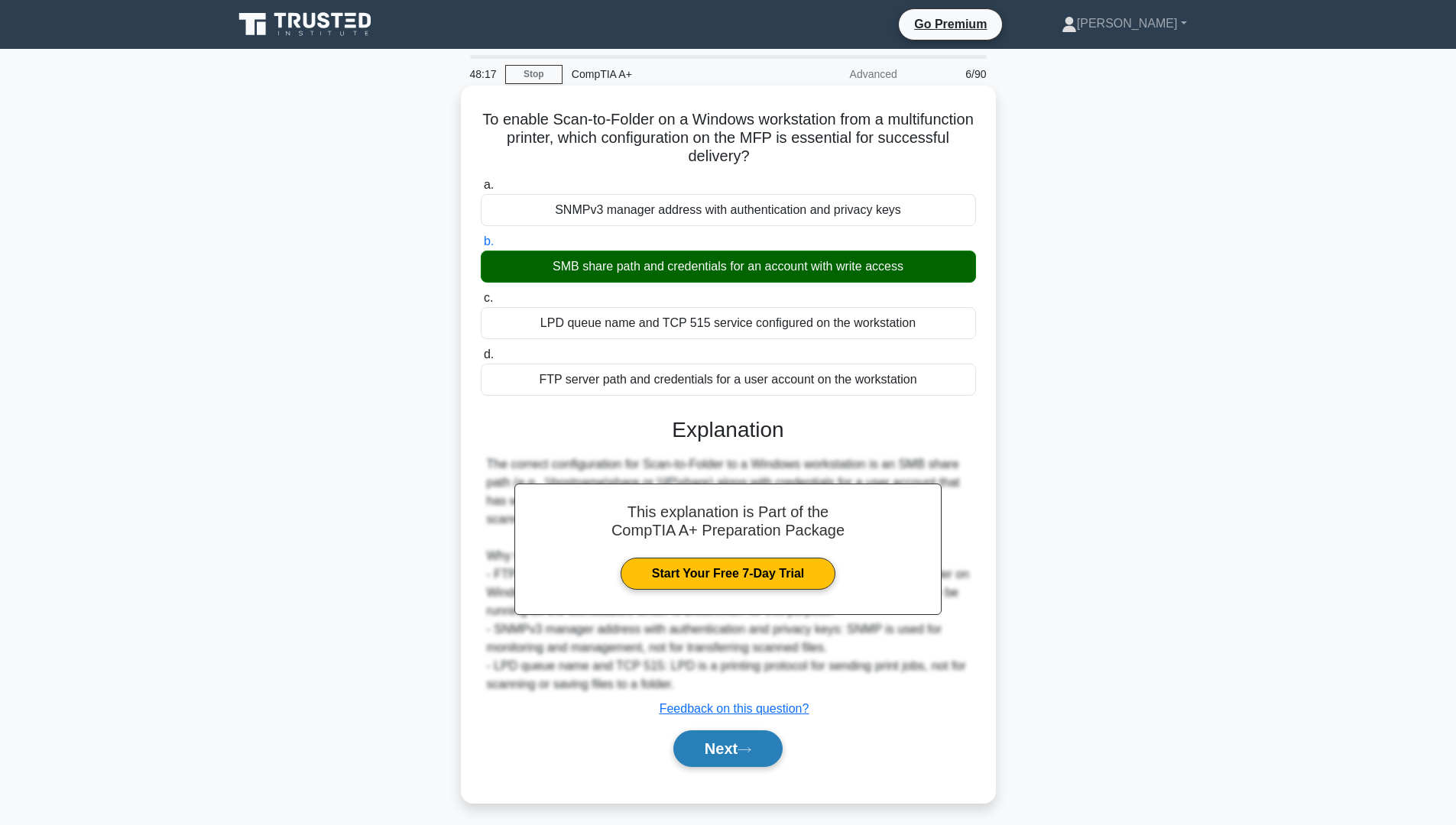
click at [709, 754] on button "Next" at bounding box center [728, 748] width 110 height 37
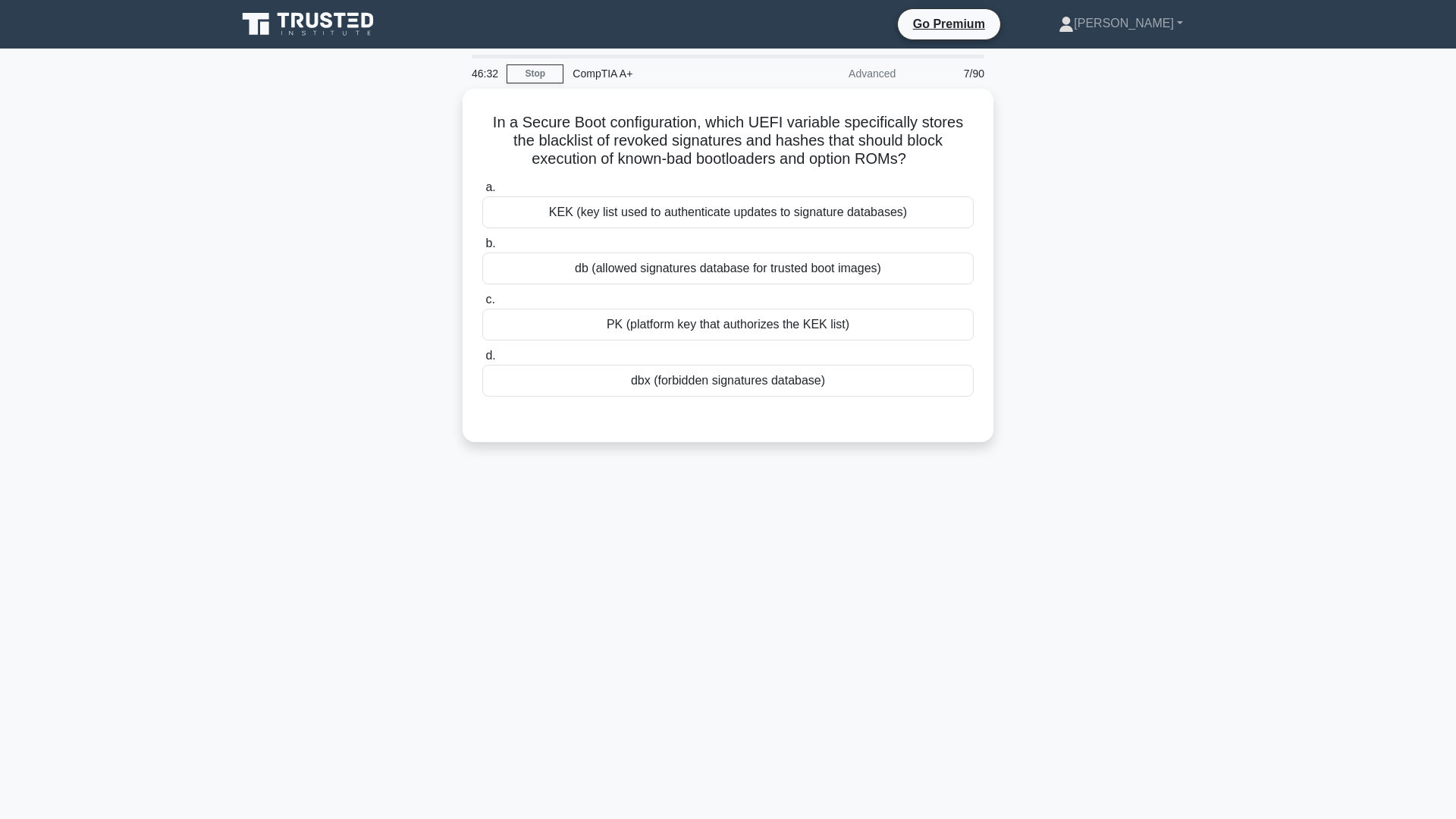
click at [233, 370] on div "In a Secure Boot configuration, which UEFI variable specifically stores the bla…" at bounding box center [728, 274] width 1001 height 372
click at [232, 367] on div "In a Secure Boot configuration, which UEFI variable specifically stores the bla…" at bounding box center [728, 274] width 1001 height 372
click at [686, 385] on div "dbx (forbidden signatures database)" at bounding box center [728, 377] width 492 height 32
click at [482, 357] on input "d. dbx (forbidden signatures database)" at bounding box center [482, 352] width 0 height 10
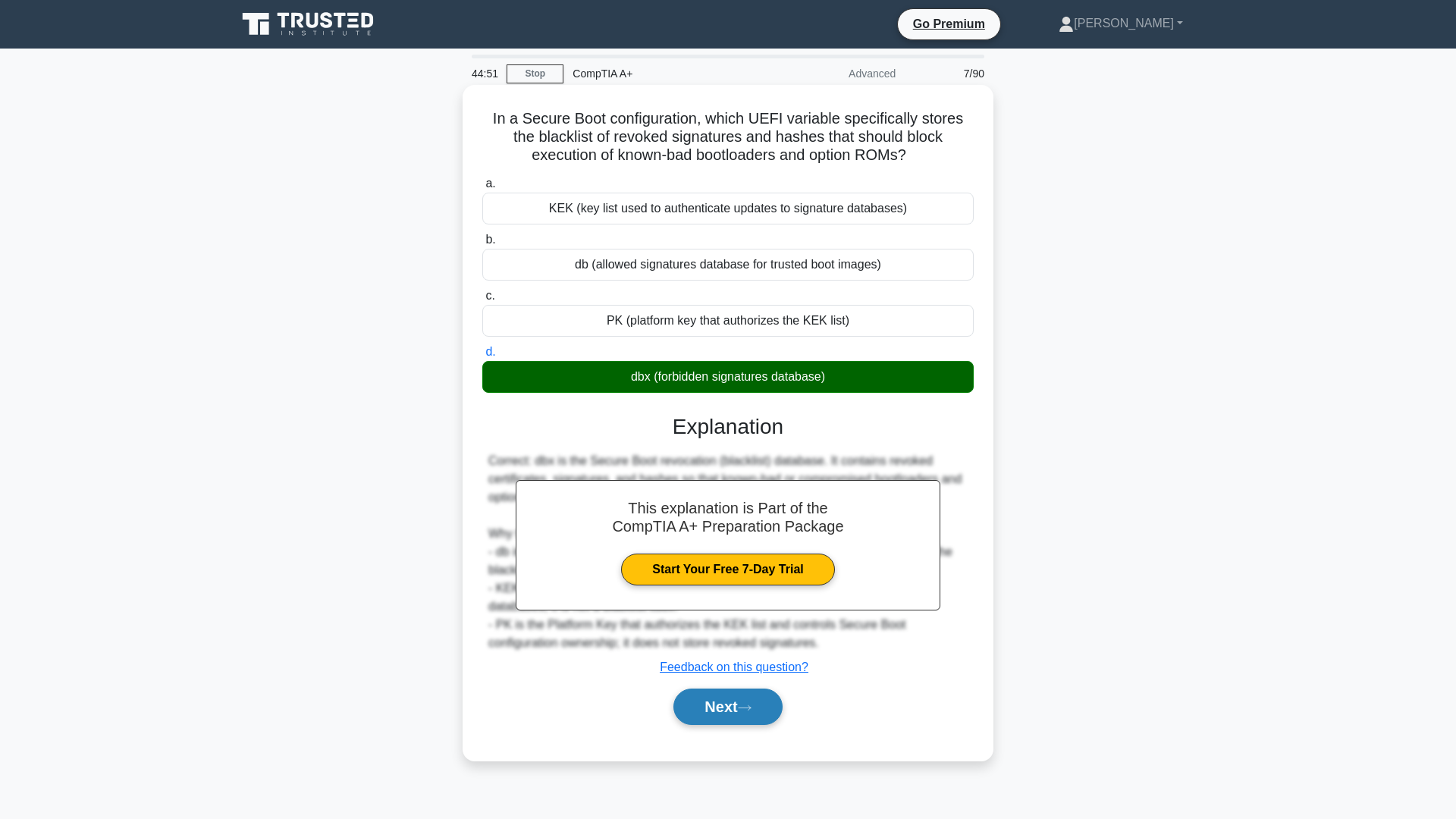
click at [727, 698] on button "Next" at bounding box center [728, 706] width 109 height 36
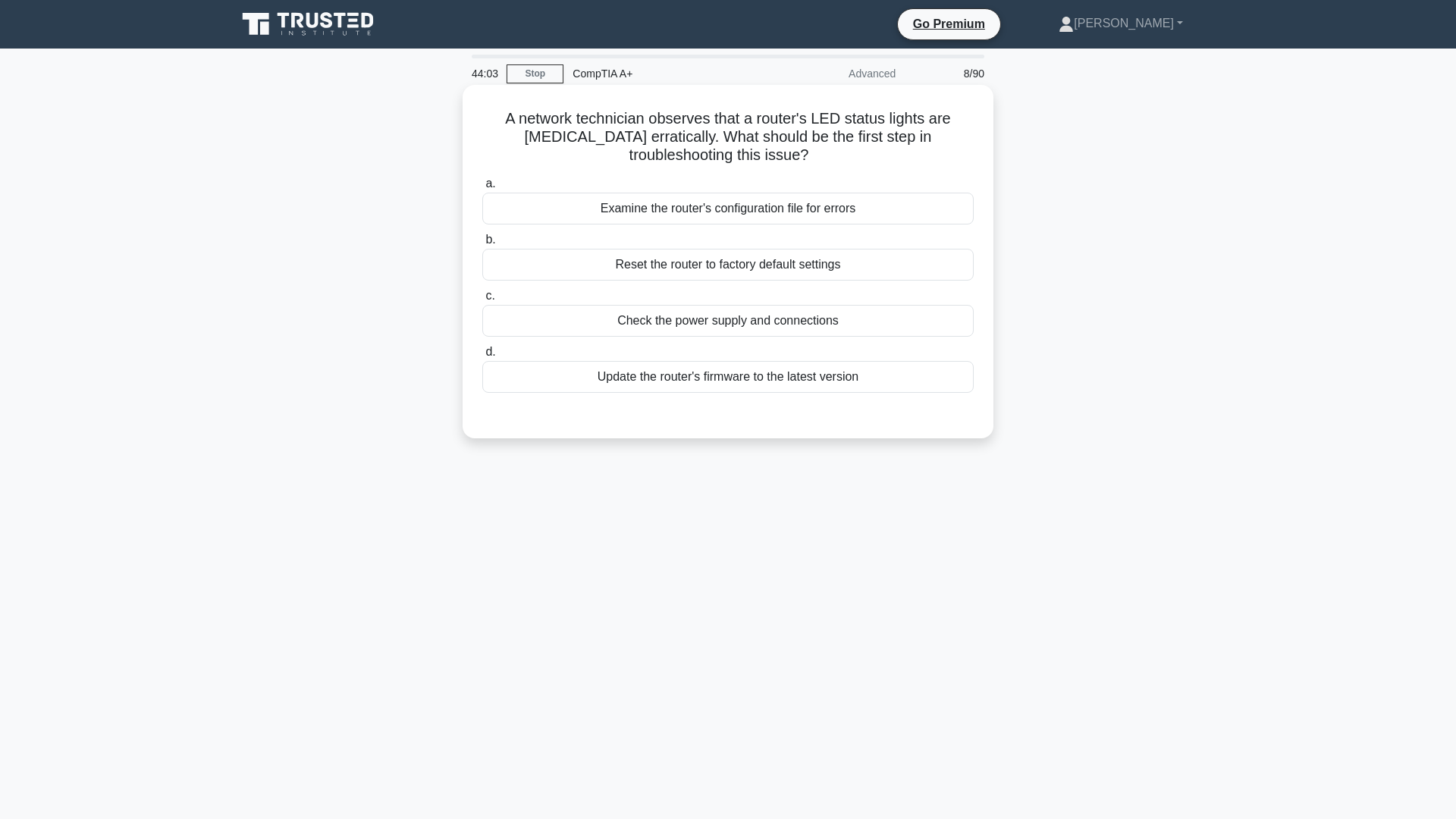
click at [743, 318] on div "Check the power supply and connections" at bounding box center [728, 321] width 492 height 32
click at [482, 301] on input "c. Check the power supply and connections" at bounding box center [482, 296] width 0 height 10
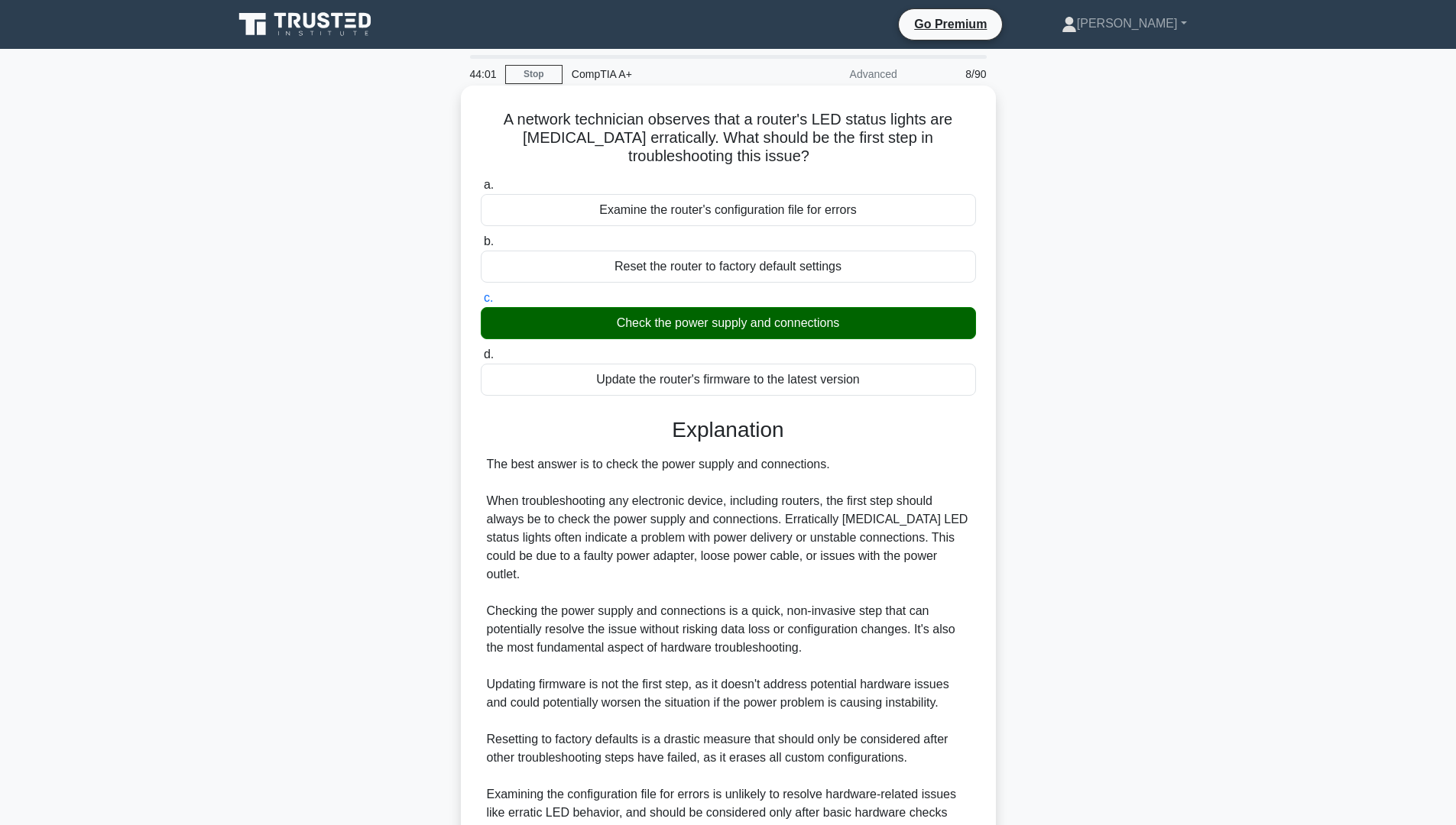
scroll to position [136, 0]
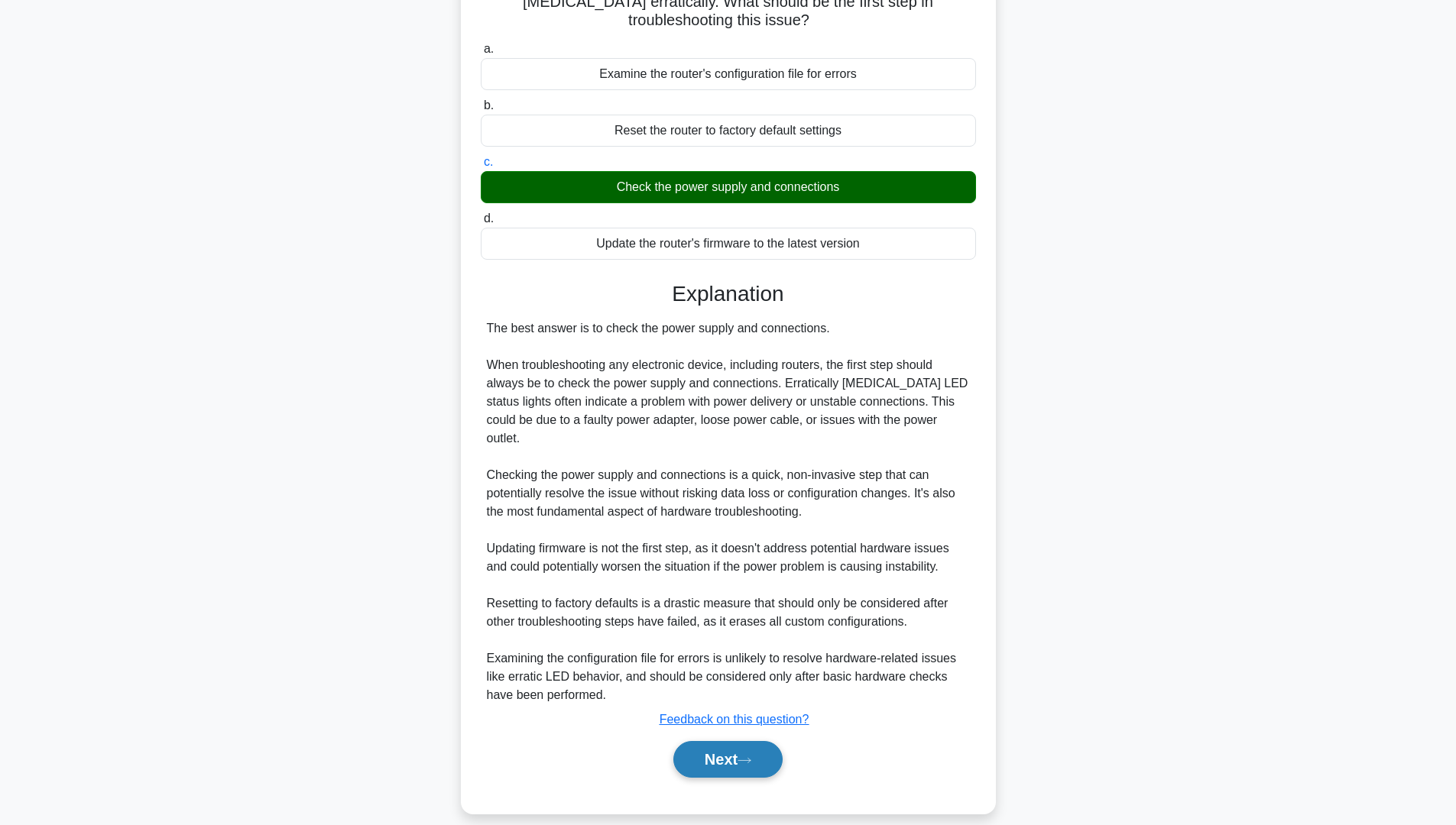
click at [727, 744] on button "Next" at bounding box center [728, 759] width 110 height 37
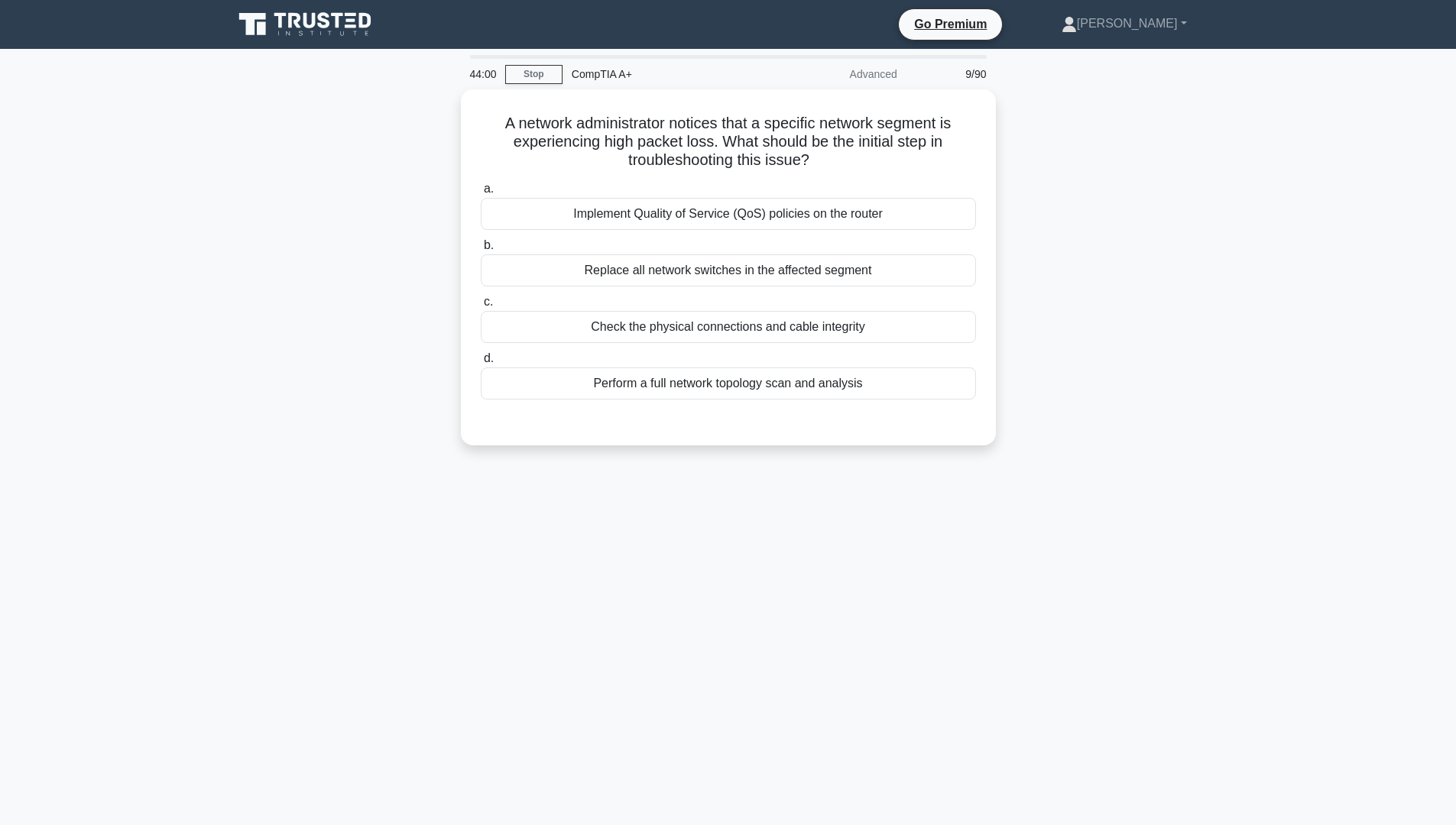
scroll to position [0, 0]
click at [616, 316] on div "Check the physical connections and cable integrity" at bounding box center [733, 323] width 495 height 32
click at [486, 303] on input "c. Check the physical connections and cable integrity" at bounding box center [486, 298] width 0 height 10
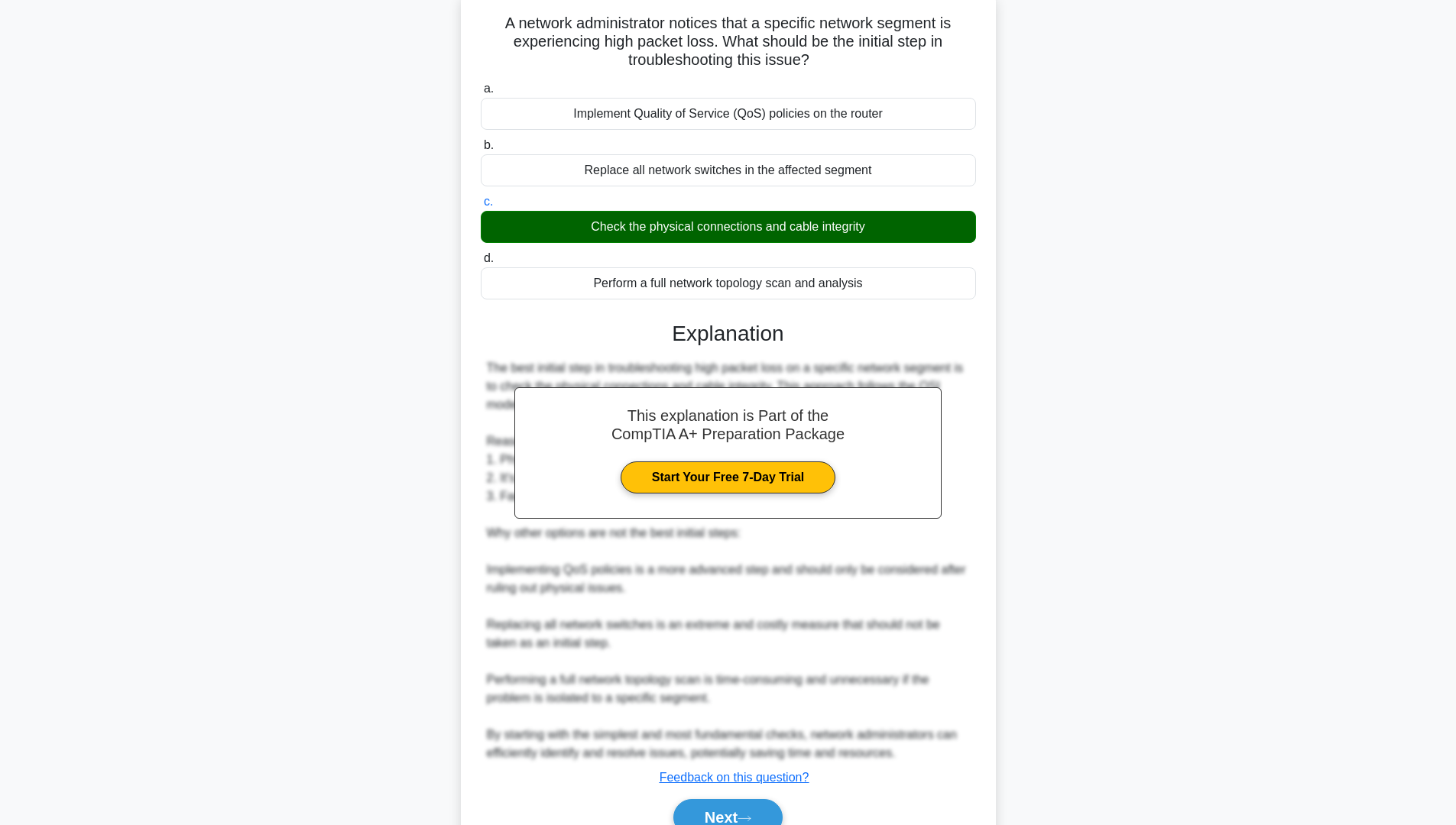
scroll to position [173, 0]
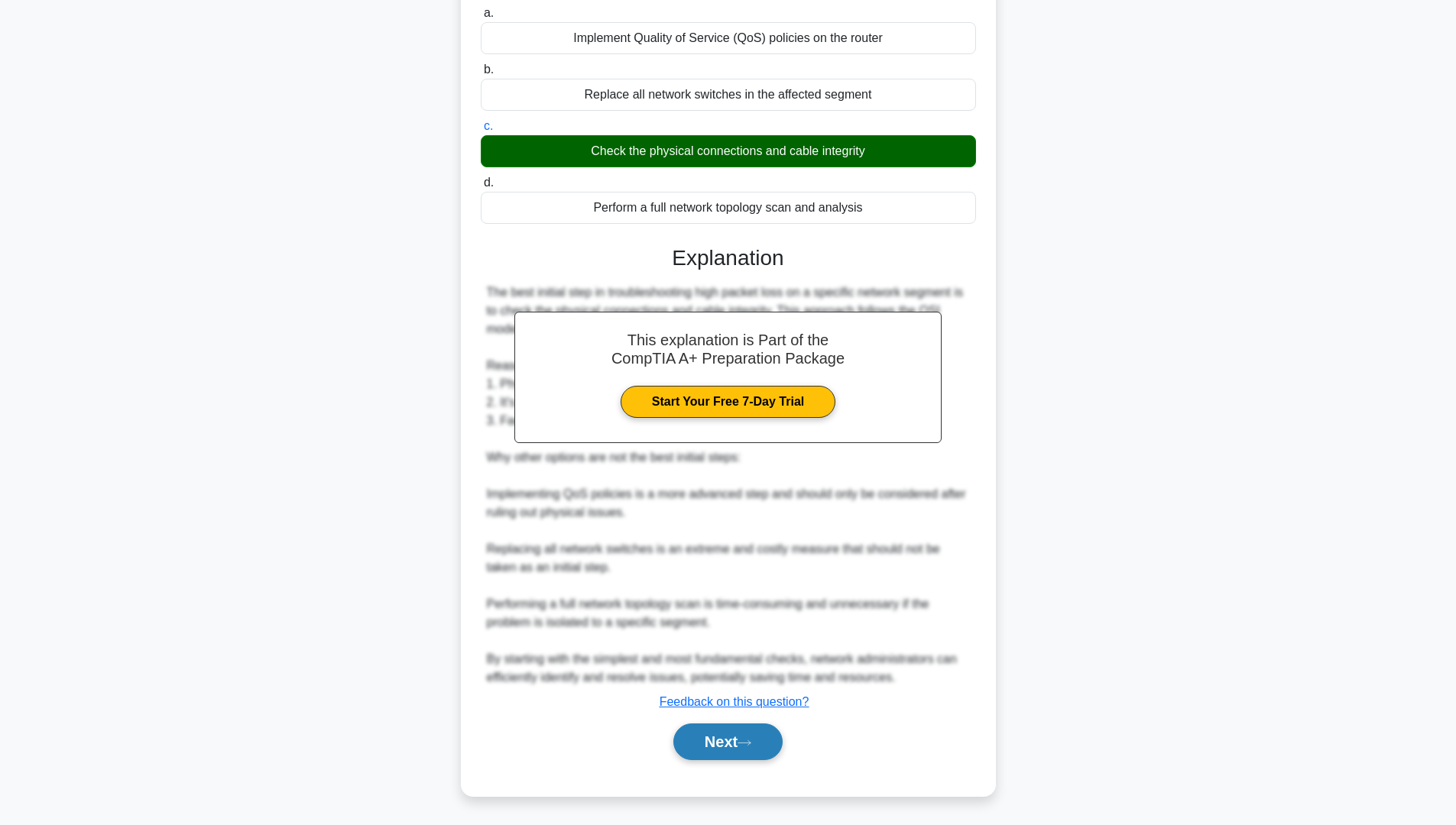
click at [730, 747] on button "Next" at bounding box center [728, 741] width 110 height 37
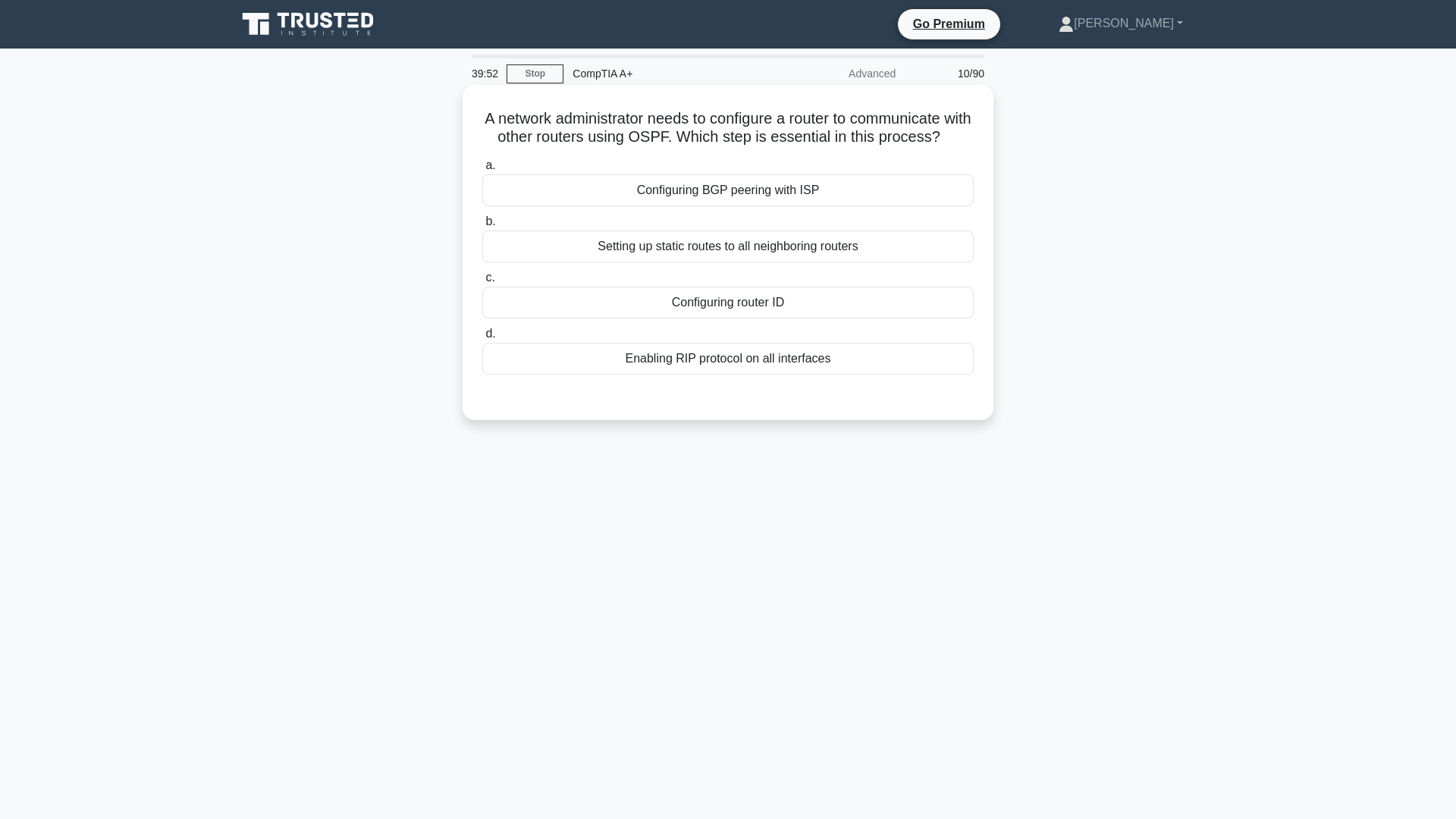
click at [751, 259] on div "Setting up static routes to all neighboring routers" at bounding box center [728, 246] width 492 height 32
click at [482, 227] on input "b. Setting up static routes to all neighboring routers" at bounding box center [482, 221] width 0 height 10
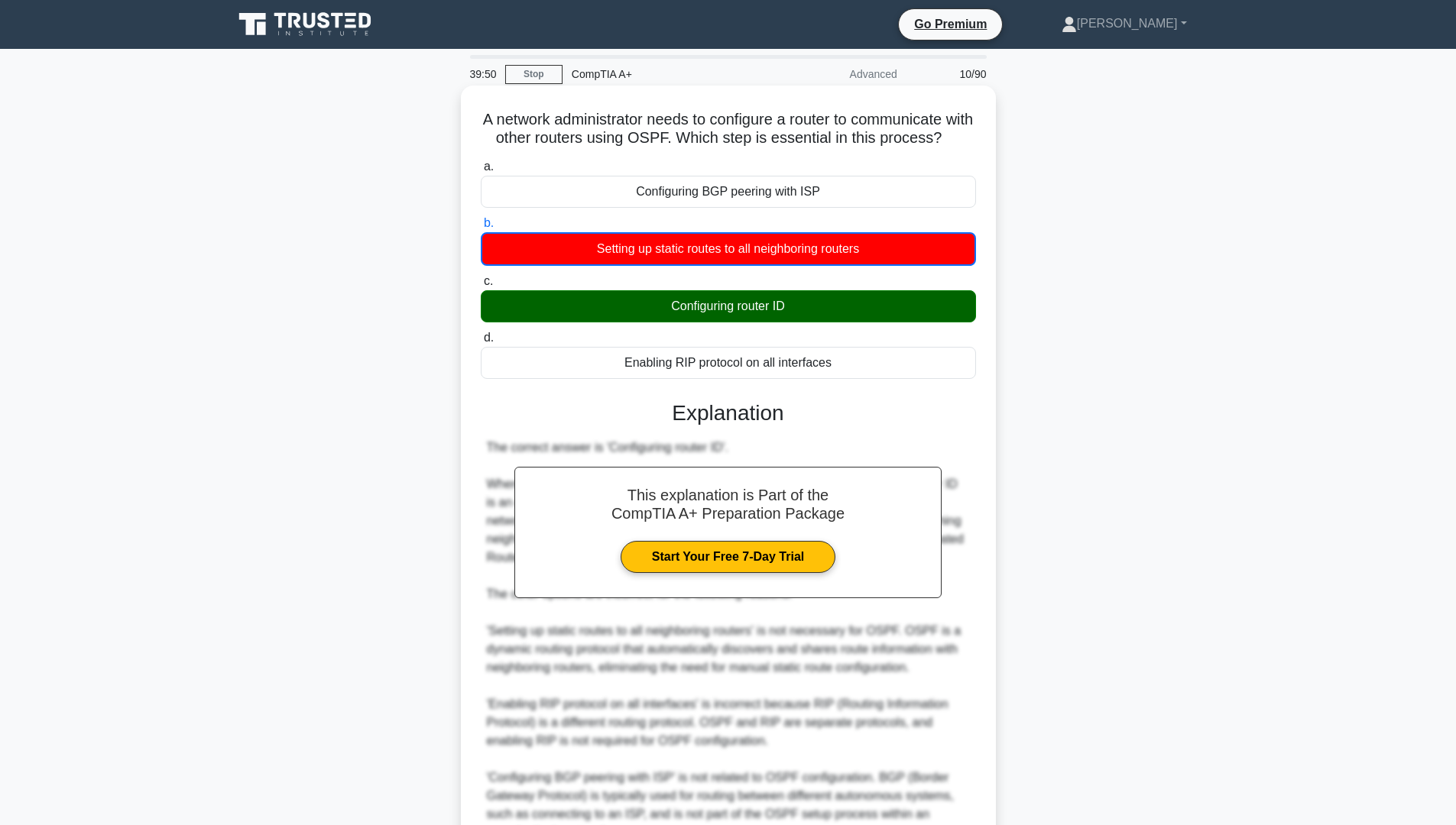
scroll to position [174, 0]
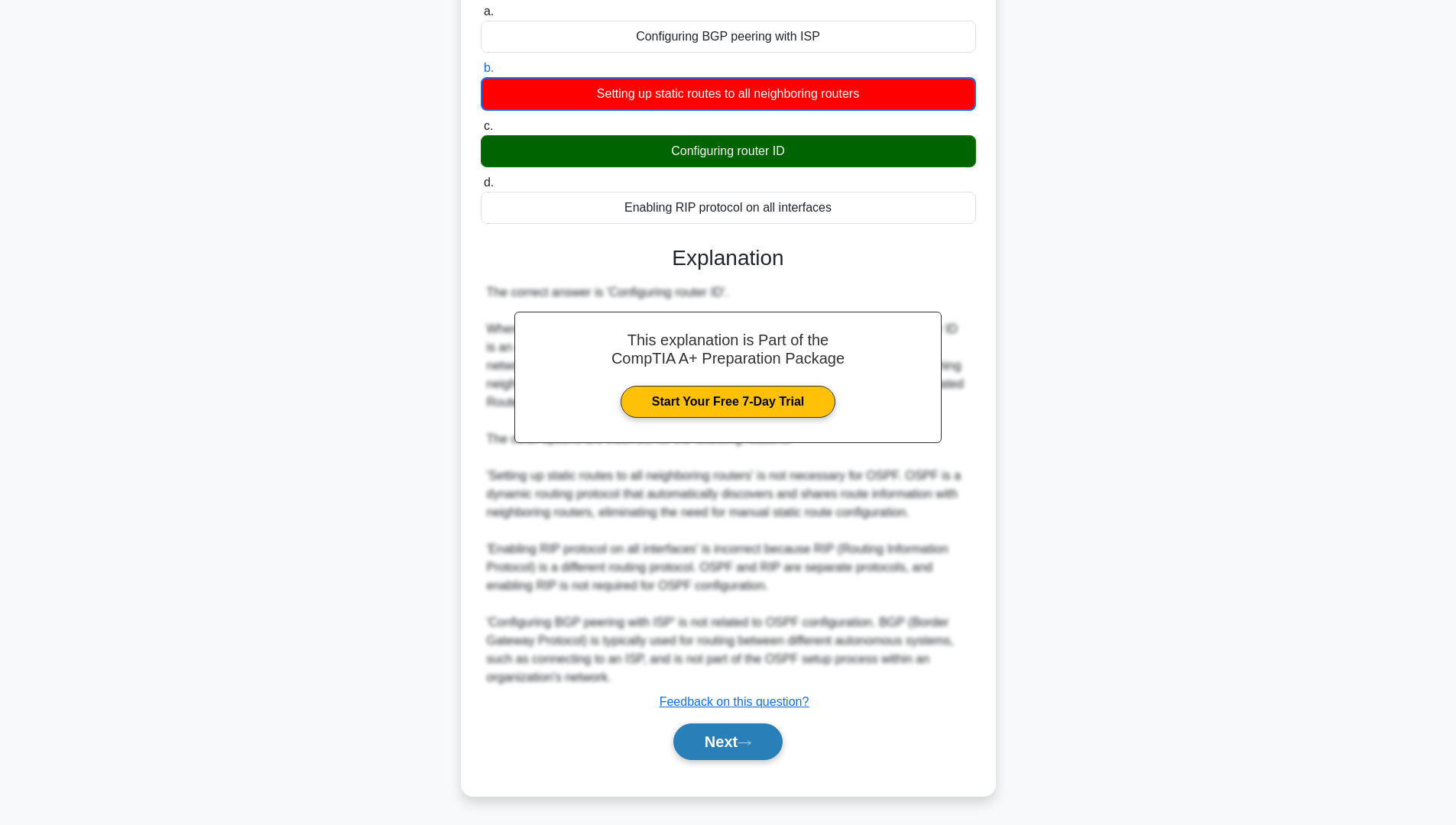
click at [733, 728] on button "Next" at bounding box center [728, 741] width 110 height 37
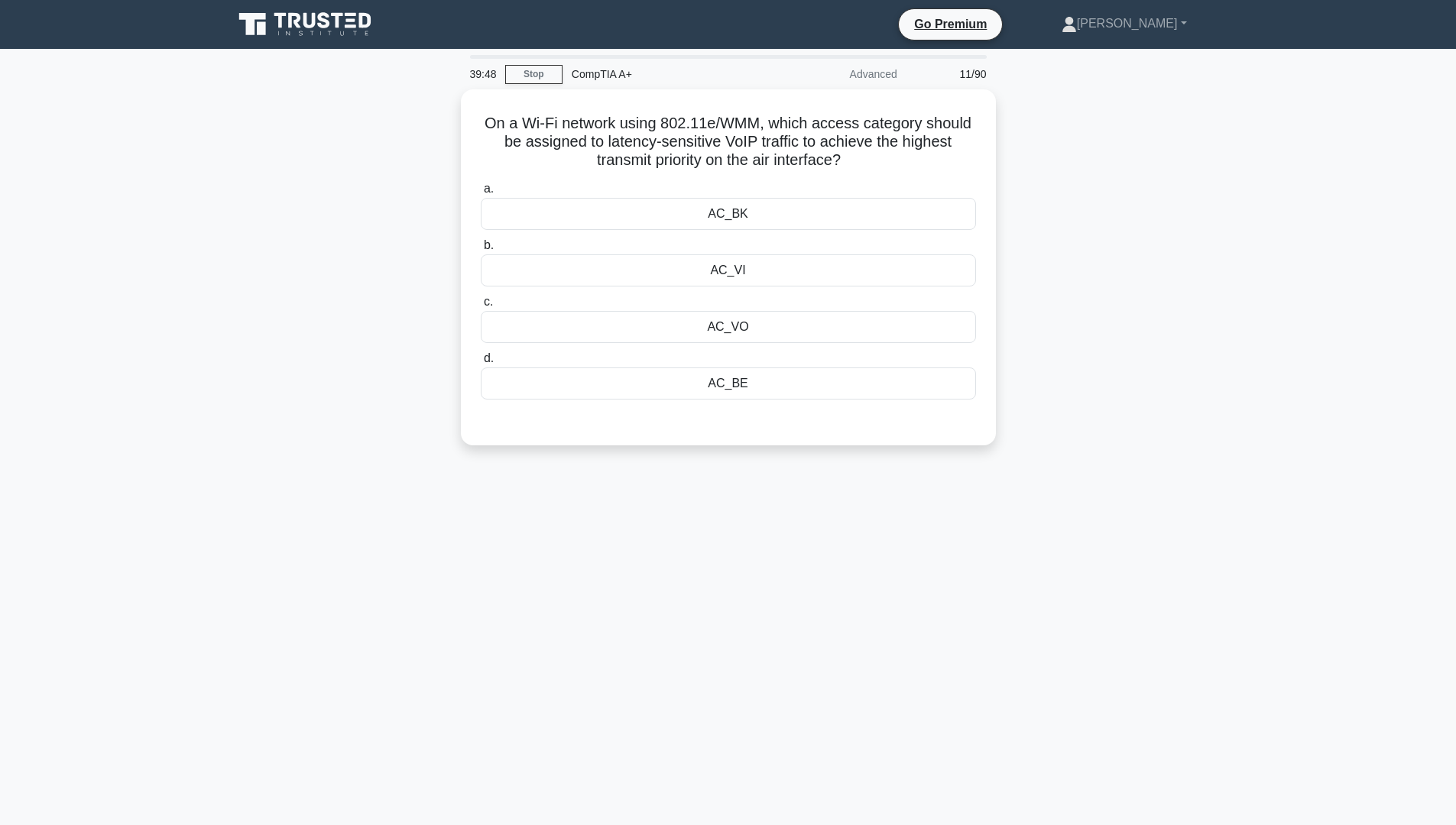
scroll to position [0, 0]
click at [751, 216] on div "AC_BK" at bounding box center [733, 210] width 495 height 32
click at [486, 190] on input "a. AC_BK" at bounding box center [486, 185] width 0 height 10
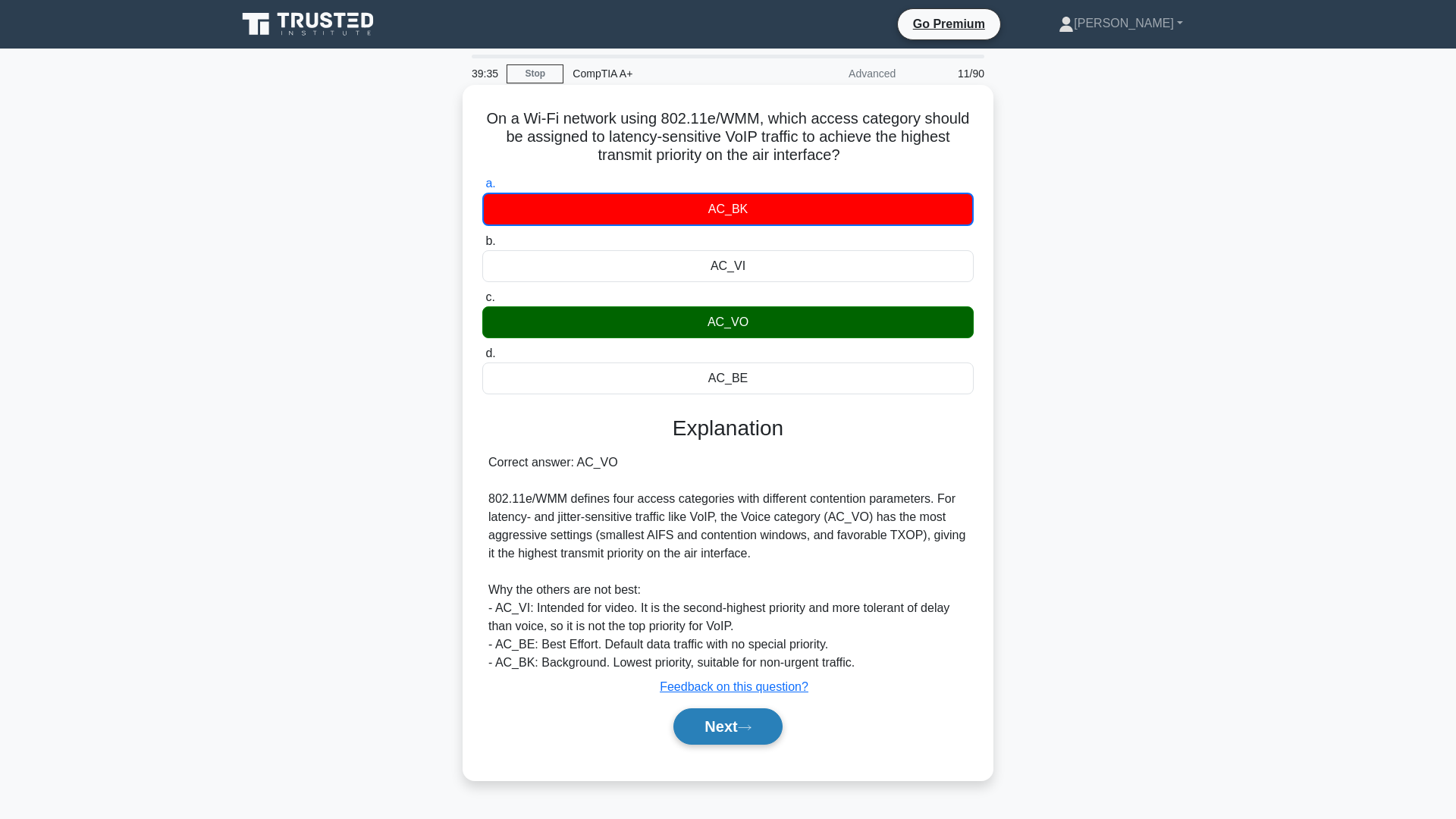
click at [736, 718] on button "Next" at bounding box center [728, 726] width 109 height 36
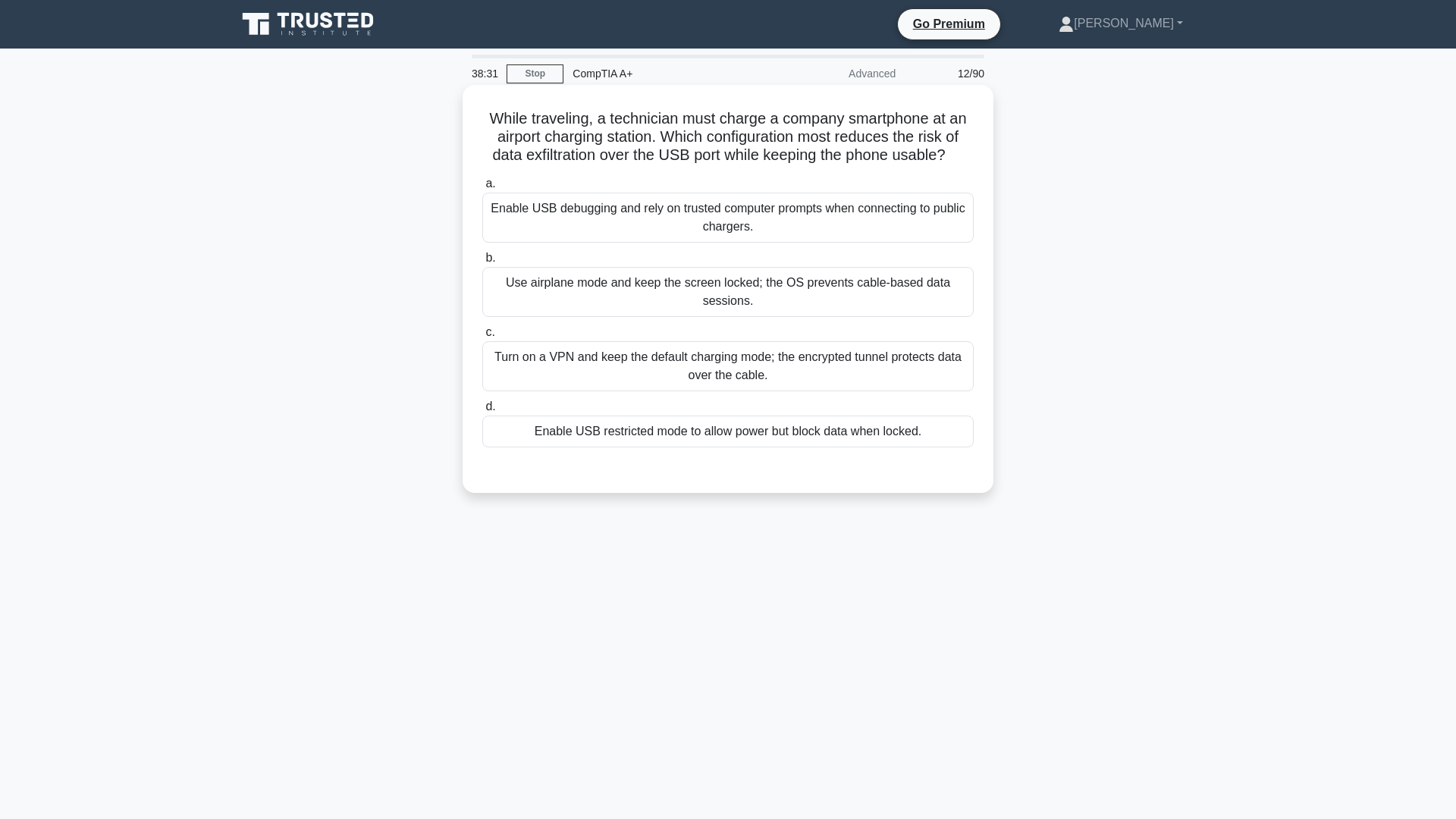
click at [669, 440] on div "Enable USB restricted mode to allow power but block data when locked." at bounding box center [728, 431] width 492 height 32
click at [482, 411] on input "d. Enable USB restricted mode to allow power but block data when locked." at bounding box center [482, 407] width 0 height 10
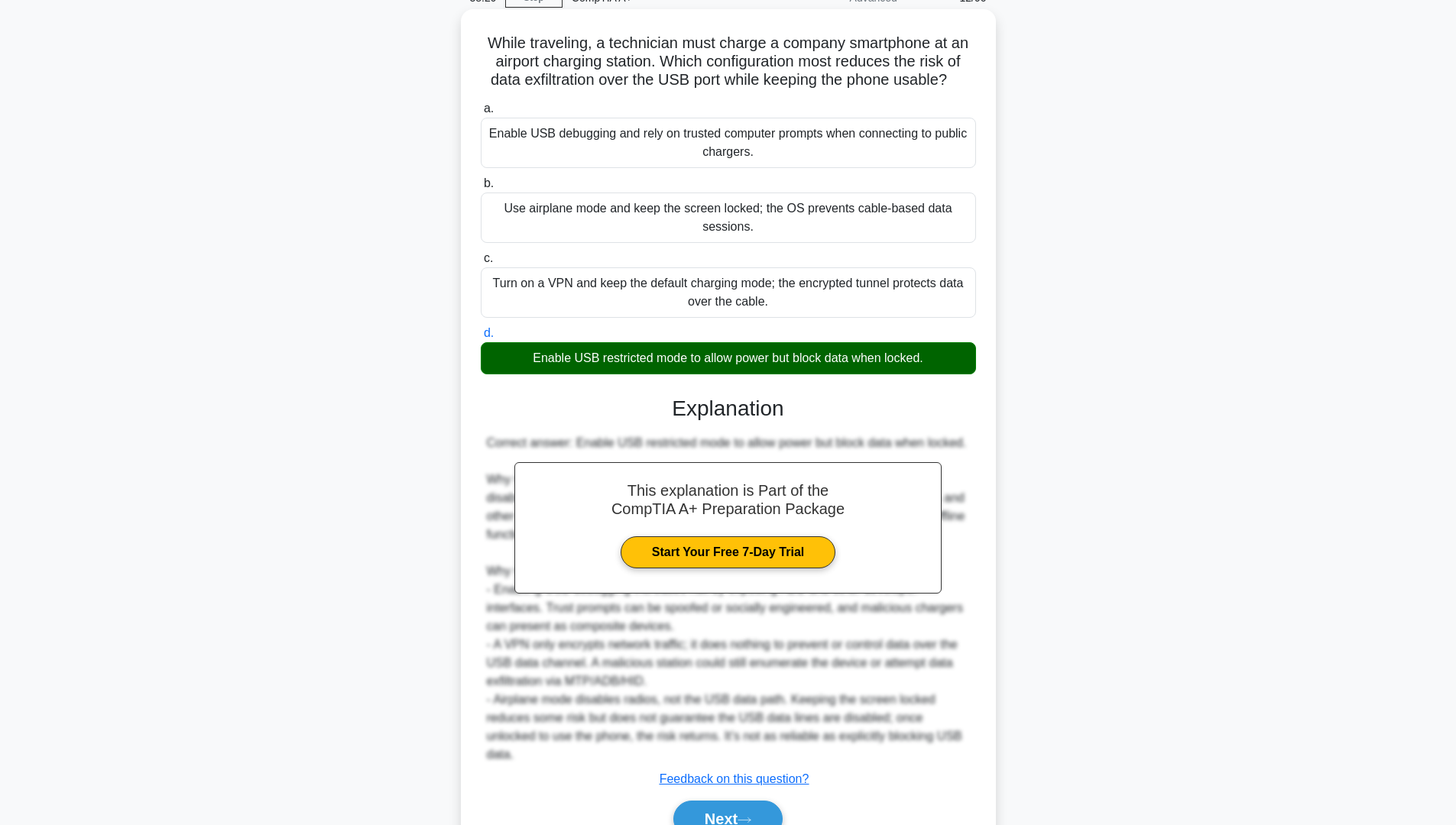
scroll to position [136, 0]
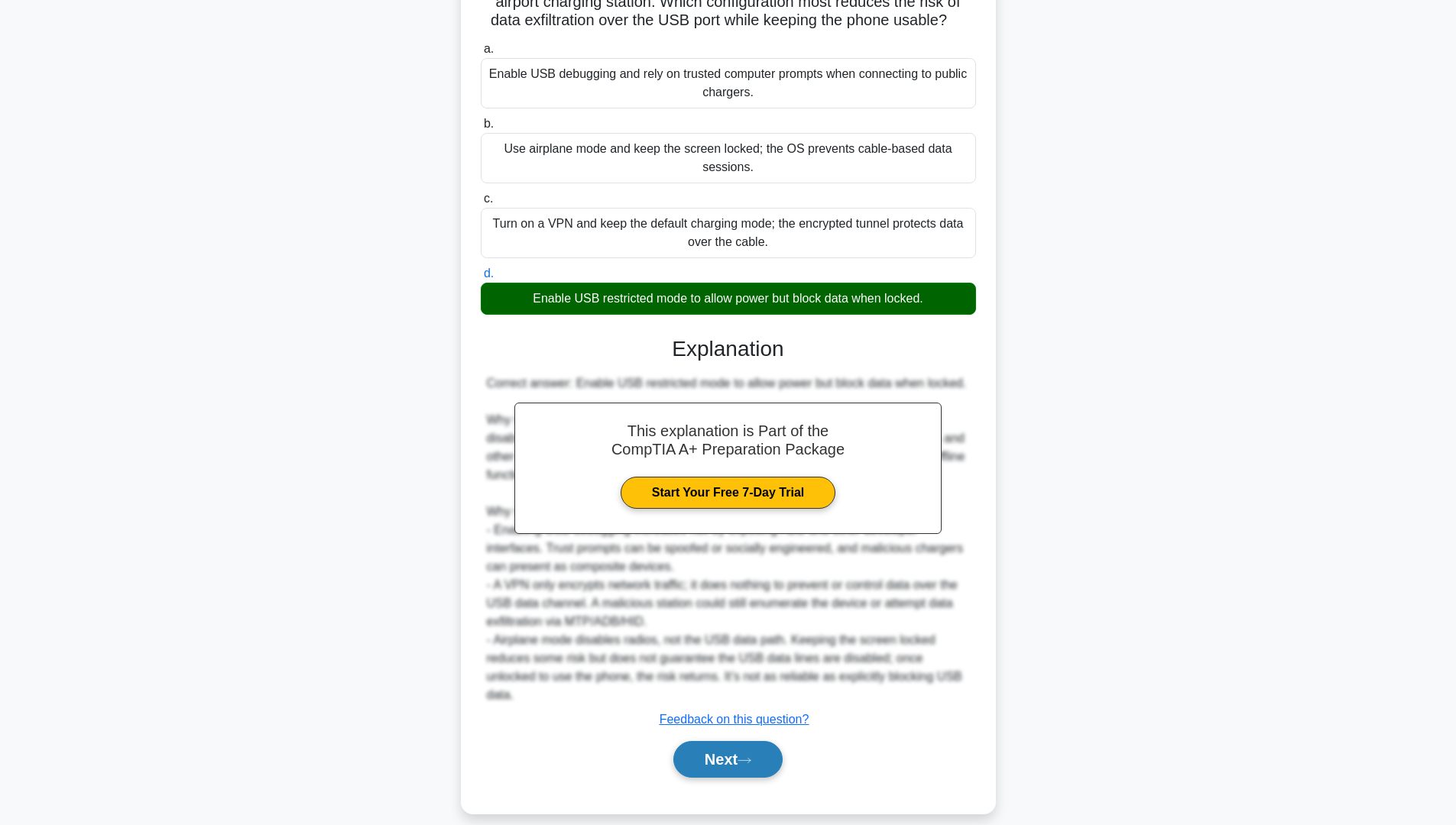
click at [704, 741] on button "Next" at bounding box center [728, 759] width 110 height 37
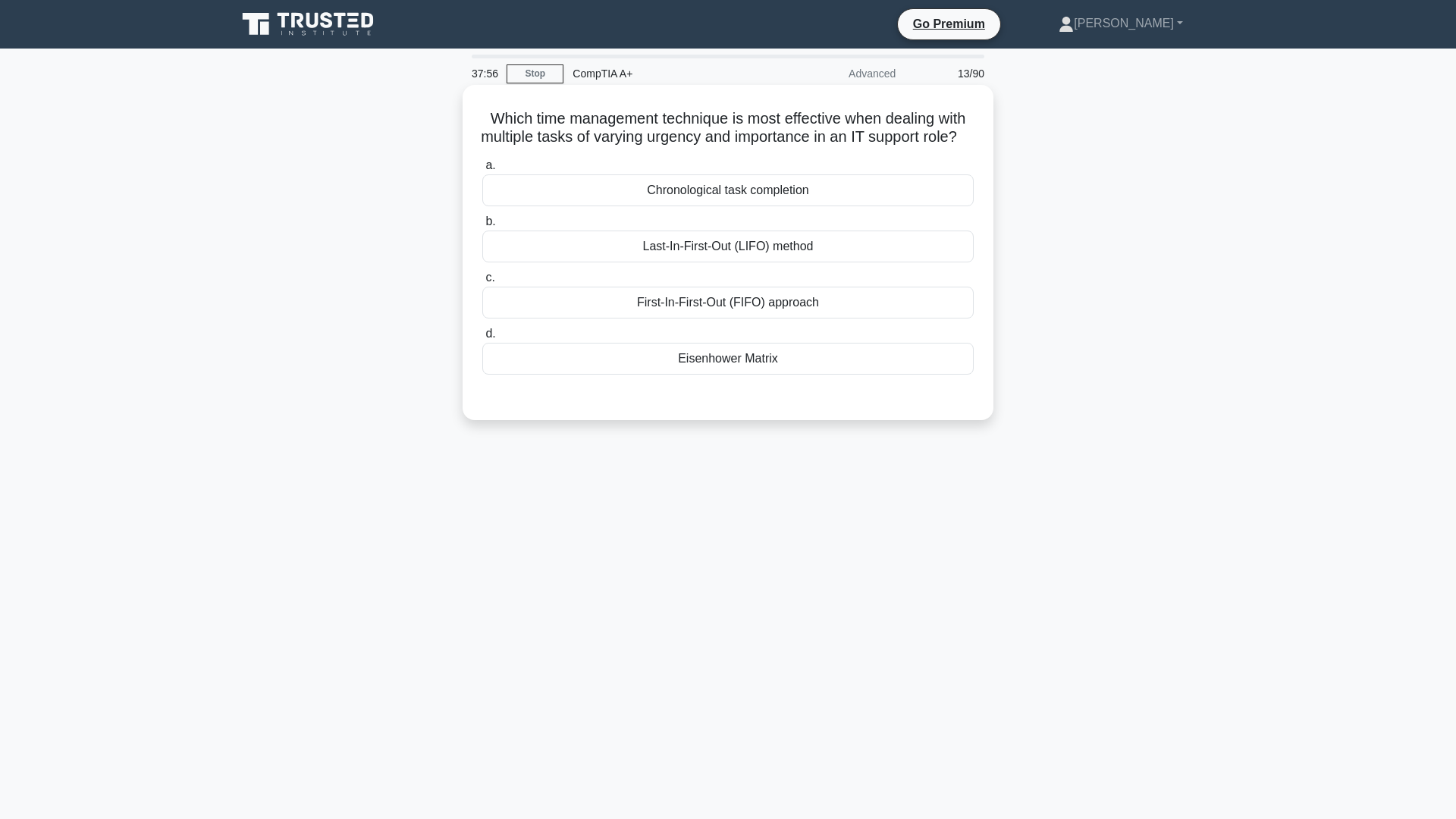
click at [738, 311] on div "First-In-First-Out (FIFO) approach" at bounding box center [728, 302] width 492 height 32
click at [482, 283] on input "c. First-In-First-Out (FIFO) approach" at bounding box center [482, 278] width 0 height 10
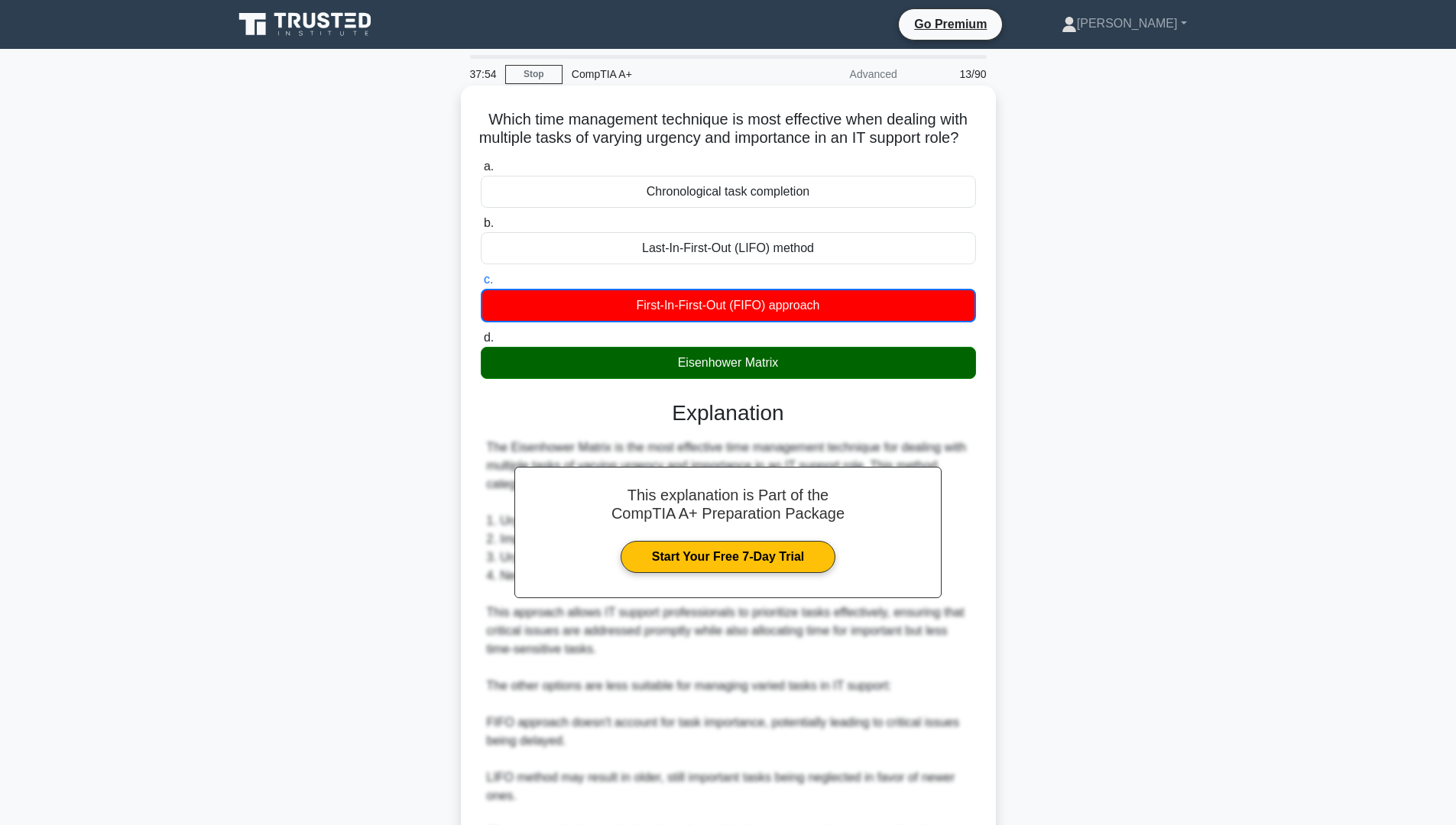
scroll to position [192, 0]
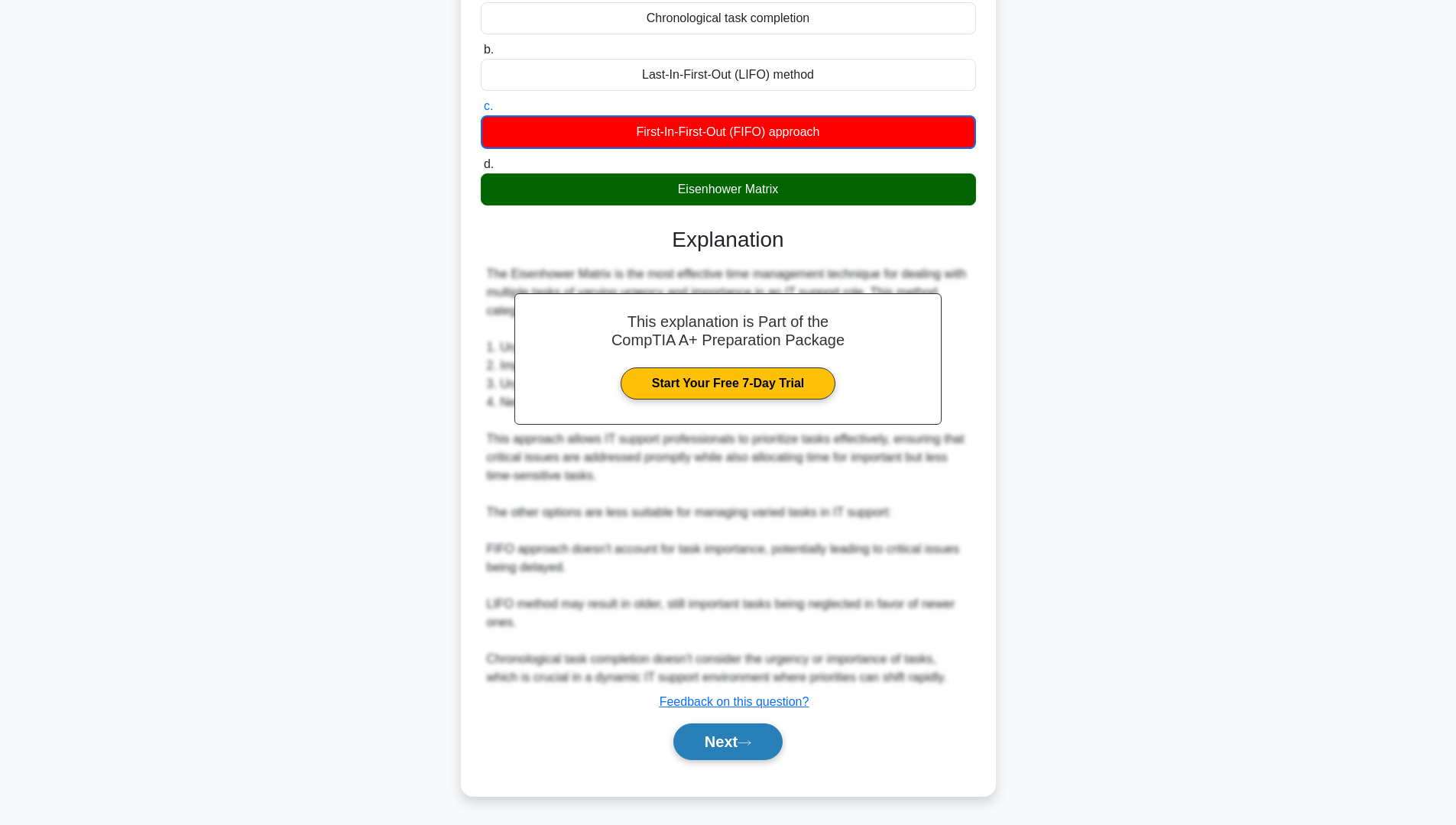
click at [714, 737] on button "Next" at bounding box center [728, 741] width 110 height 37
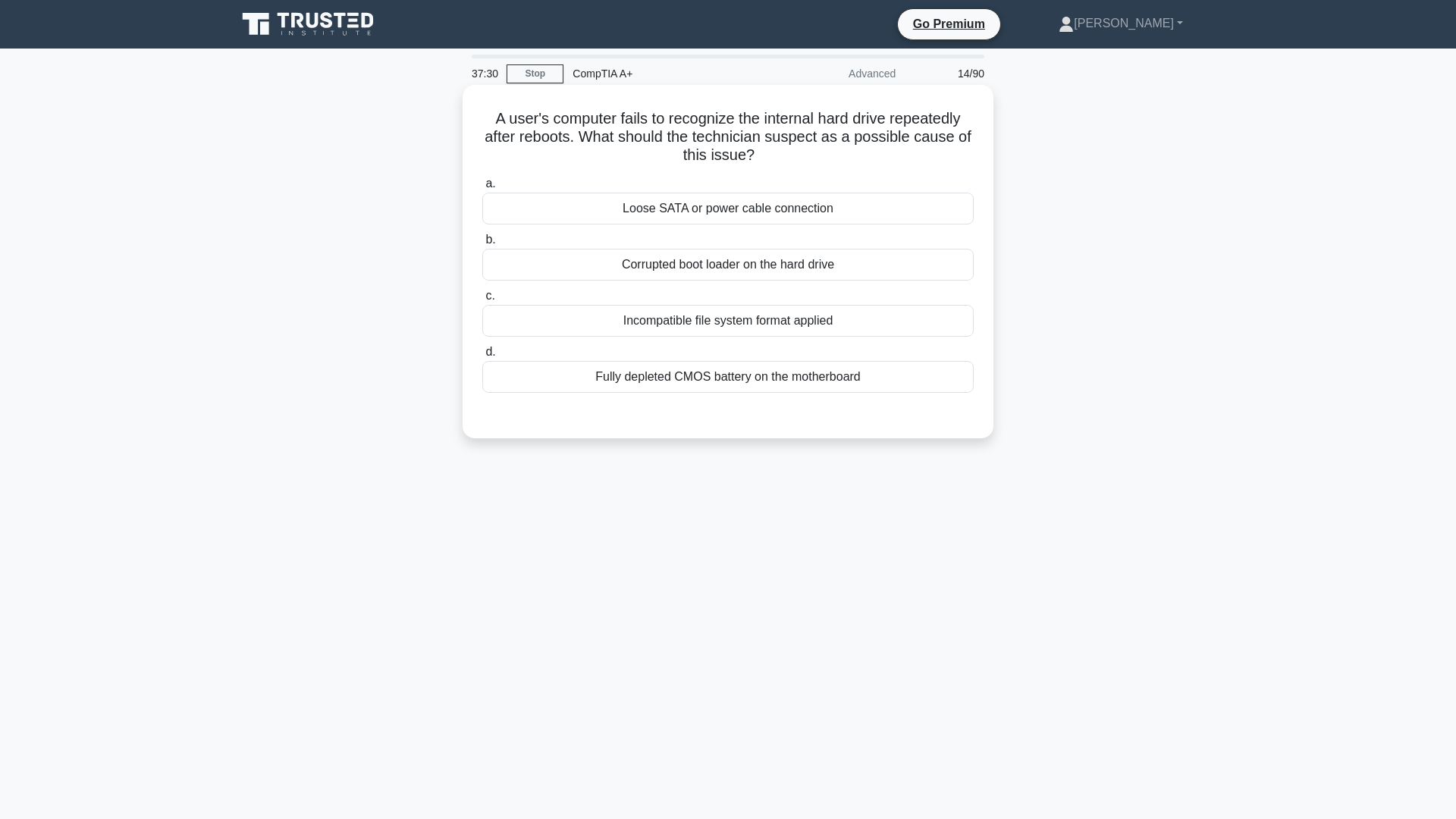
click at [786, 263] on div "Corrupted boot loader on the hard drive" at bounding box center [728, 264] width 492 height 32
click at [482, 245] on input "b. Corrupted boot loader on the hard drive" at bounding box center [482, 240] width 0 height 10
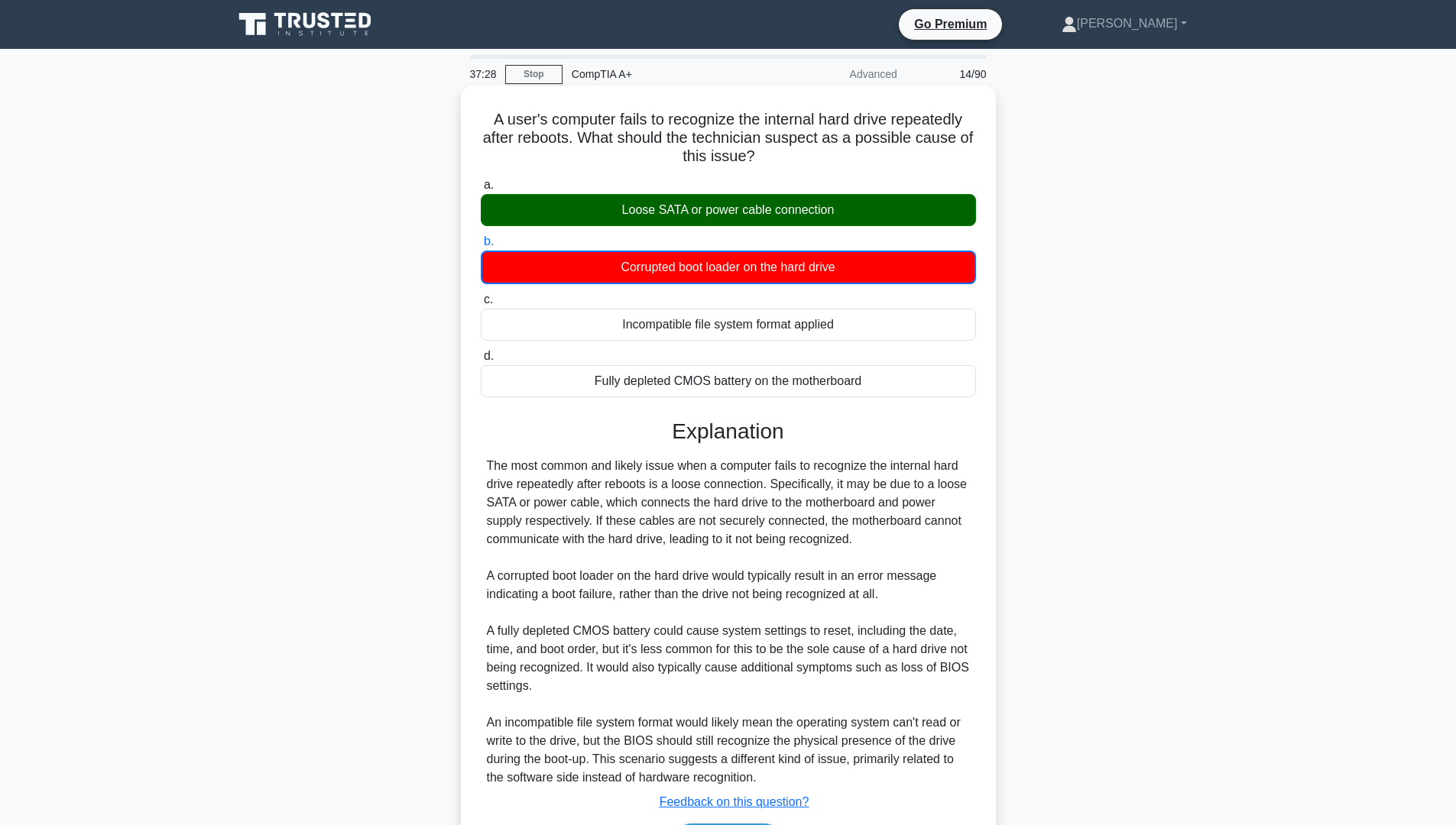
scroll to position [101, 0]
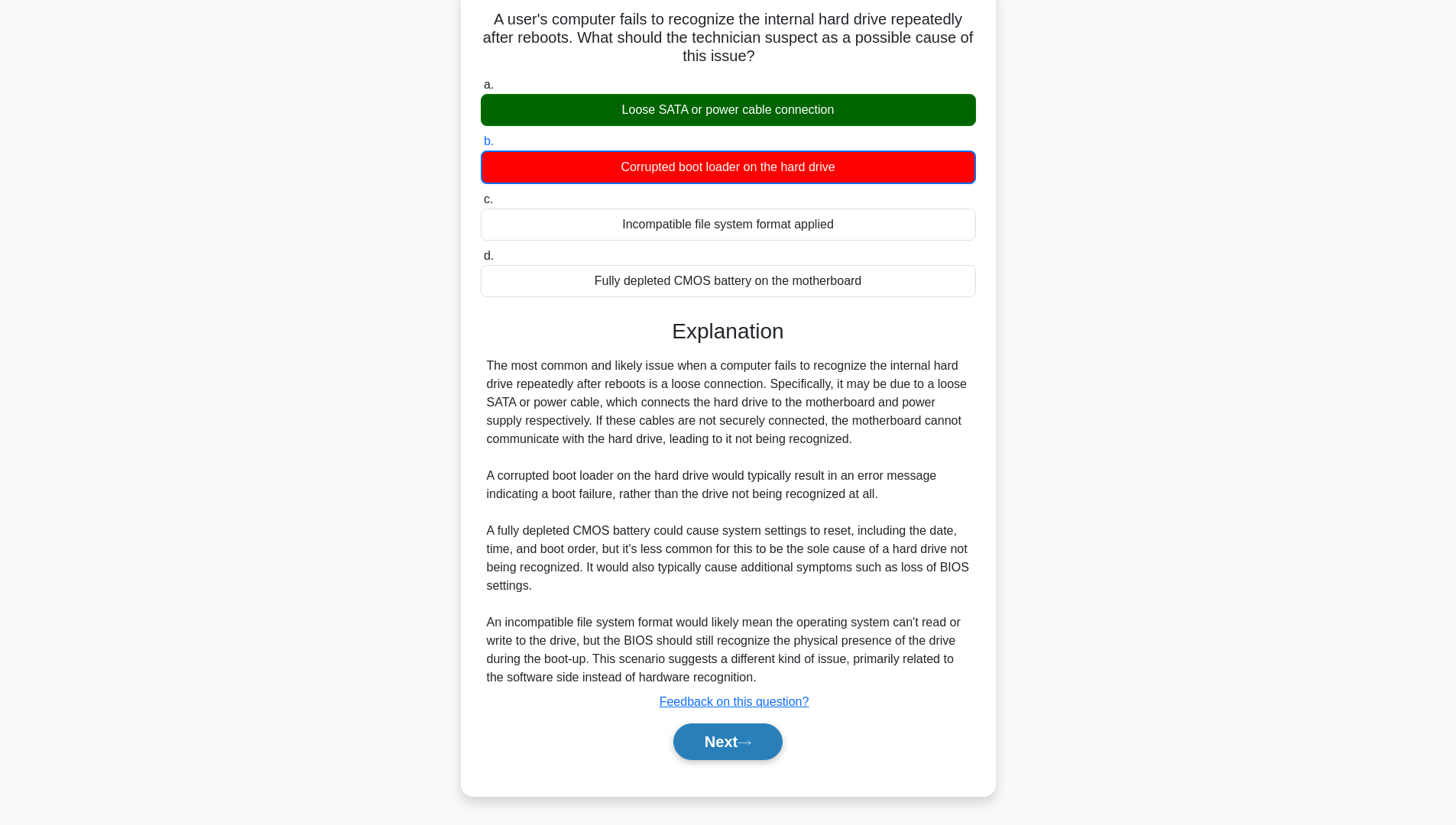
click at [736, 744] on button "Next" at bounding box center [728, 741] width 110 height 37
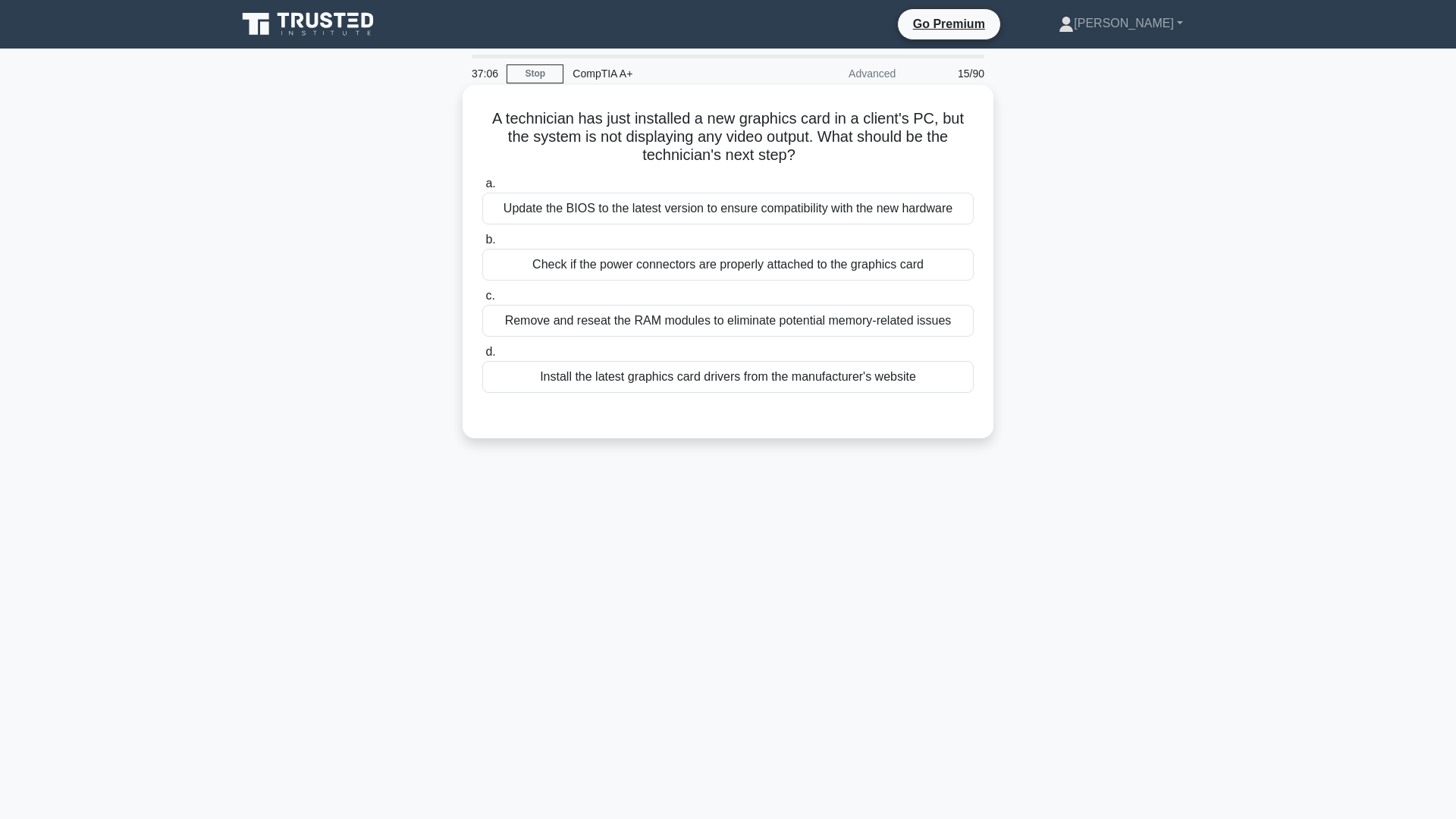
click at [808, 265] on div "Check if the power connectors are properly attached to the graphics card" at bounding box center [728, 264] width 492 height 32
click at [482, 245] on input "b. Check if the power connectors are properly attached to the graphics card" at bounding box center [482, 240] width 0 height 10
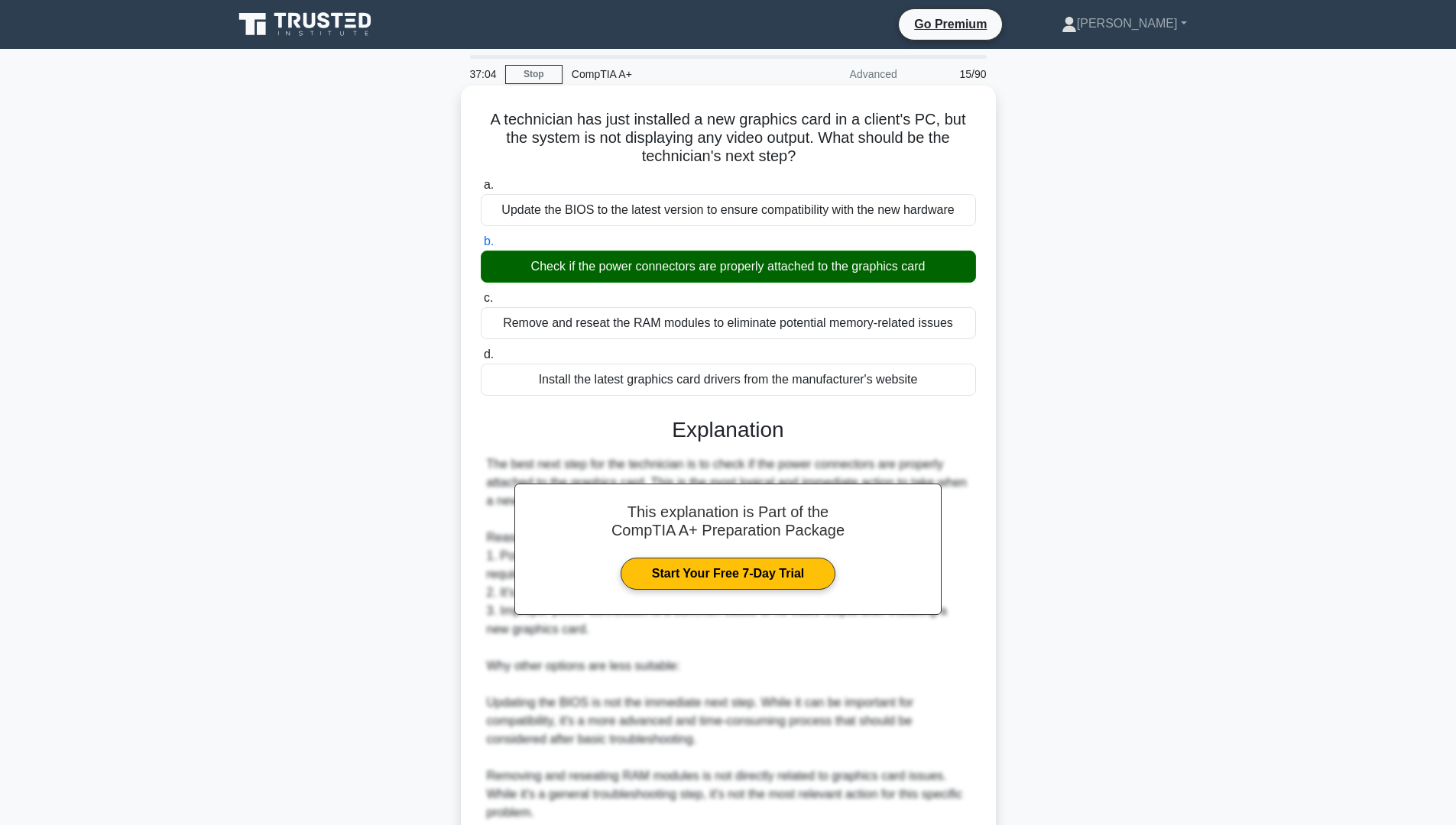
scroll to position [229, 0]
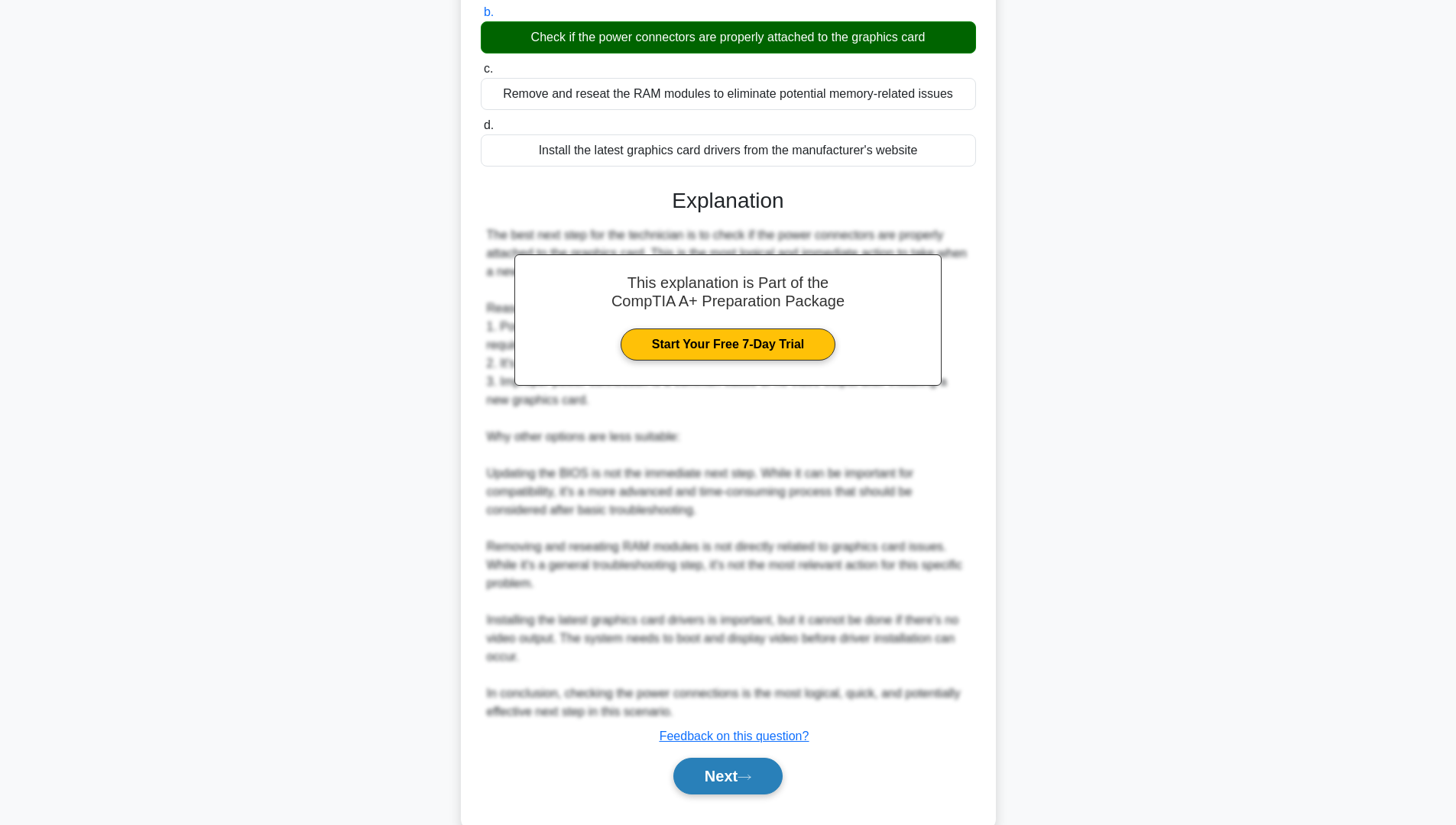
click at [742, 777] on button "Next" at bounding box center [728, 776] width 110 height 37
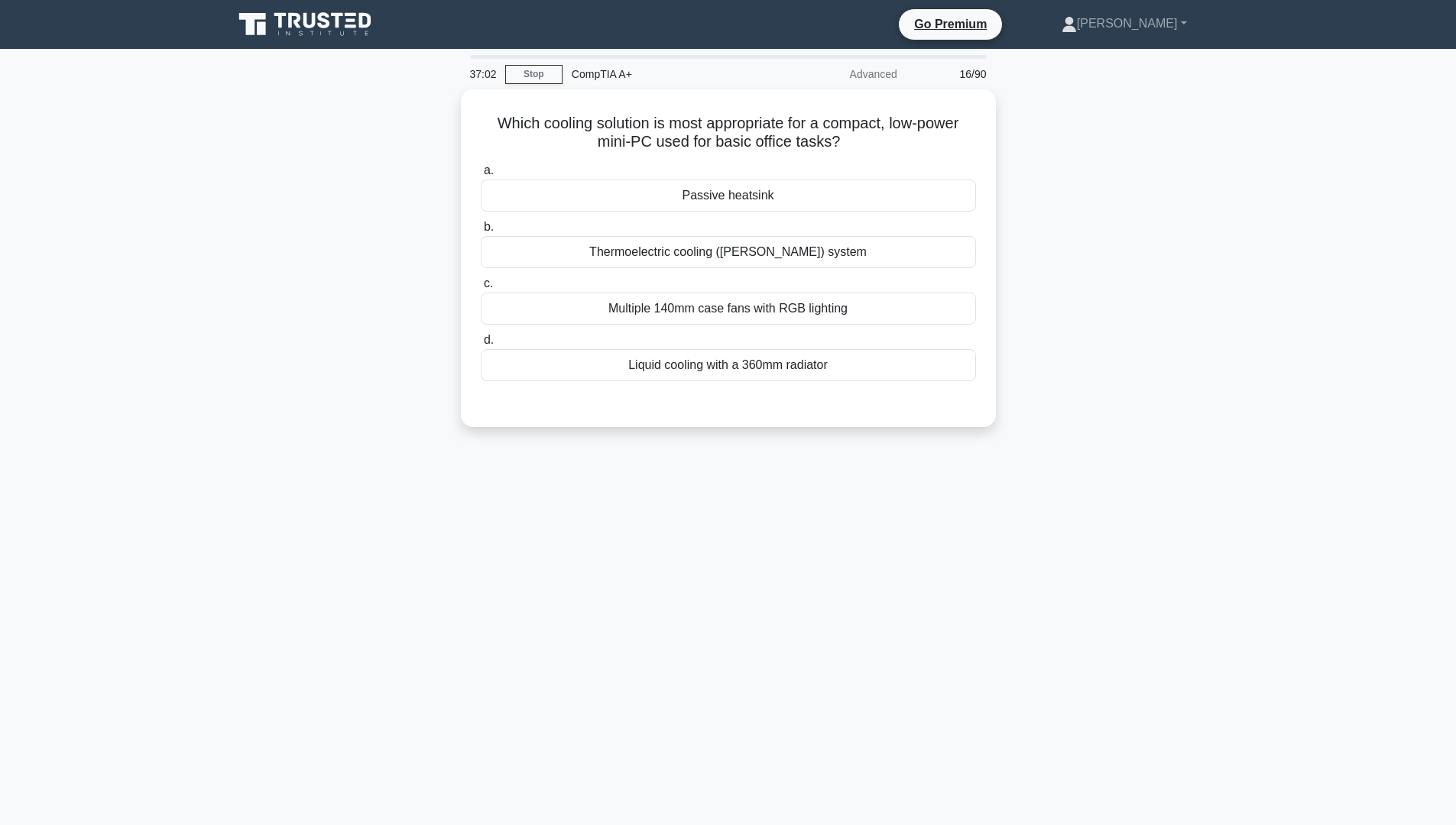
scroll to position [0, 0]
click at [724, 192] on div "Passive heatsink" at bounding box center [733, 192] width 495 height 32
click at [486, 172] on input "a. Passive heatsink" at bounding box center [486, 167] width 0 height 10
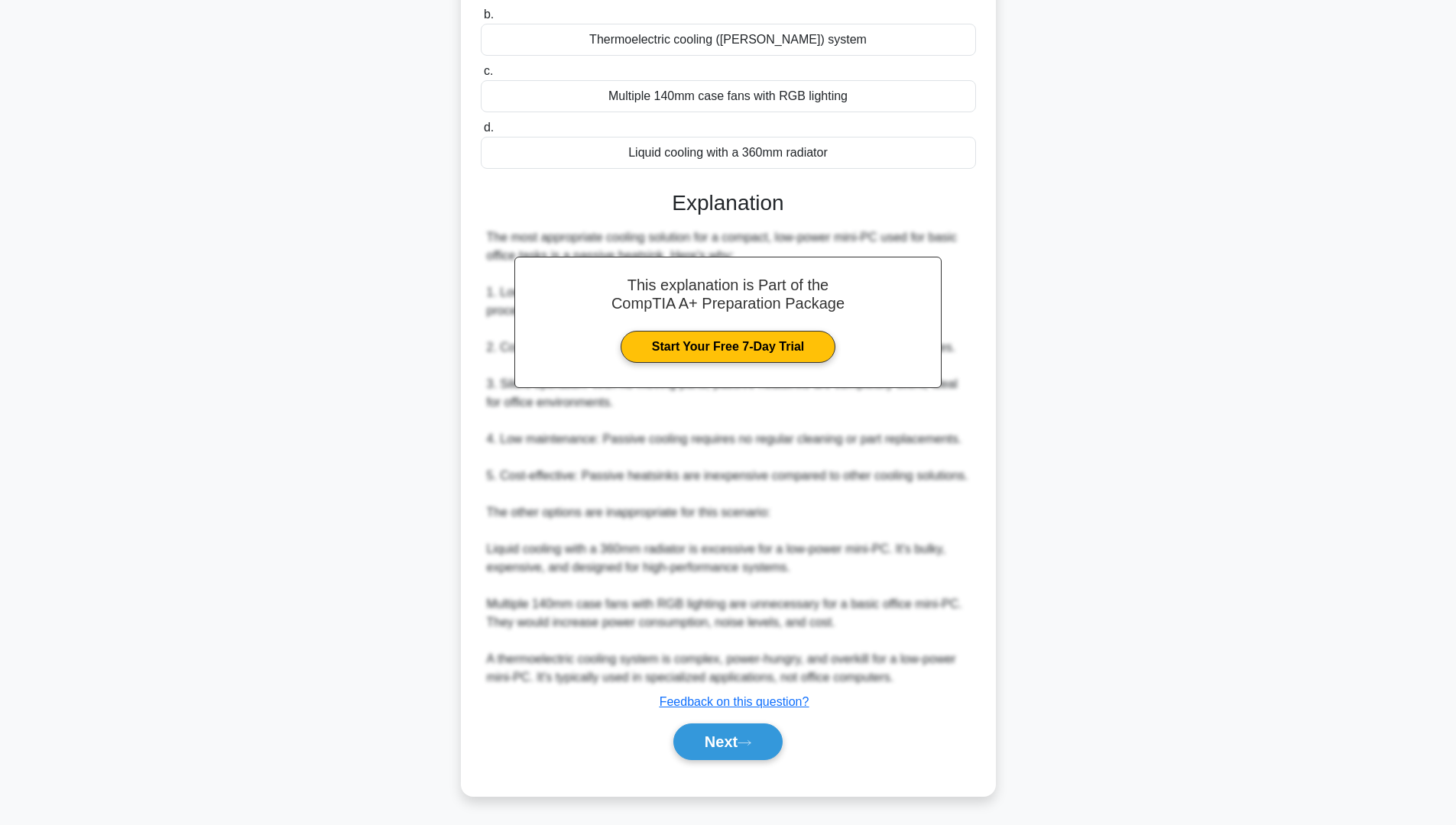
scroll to position [133, 0]
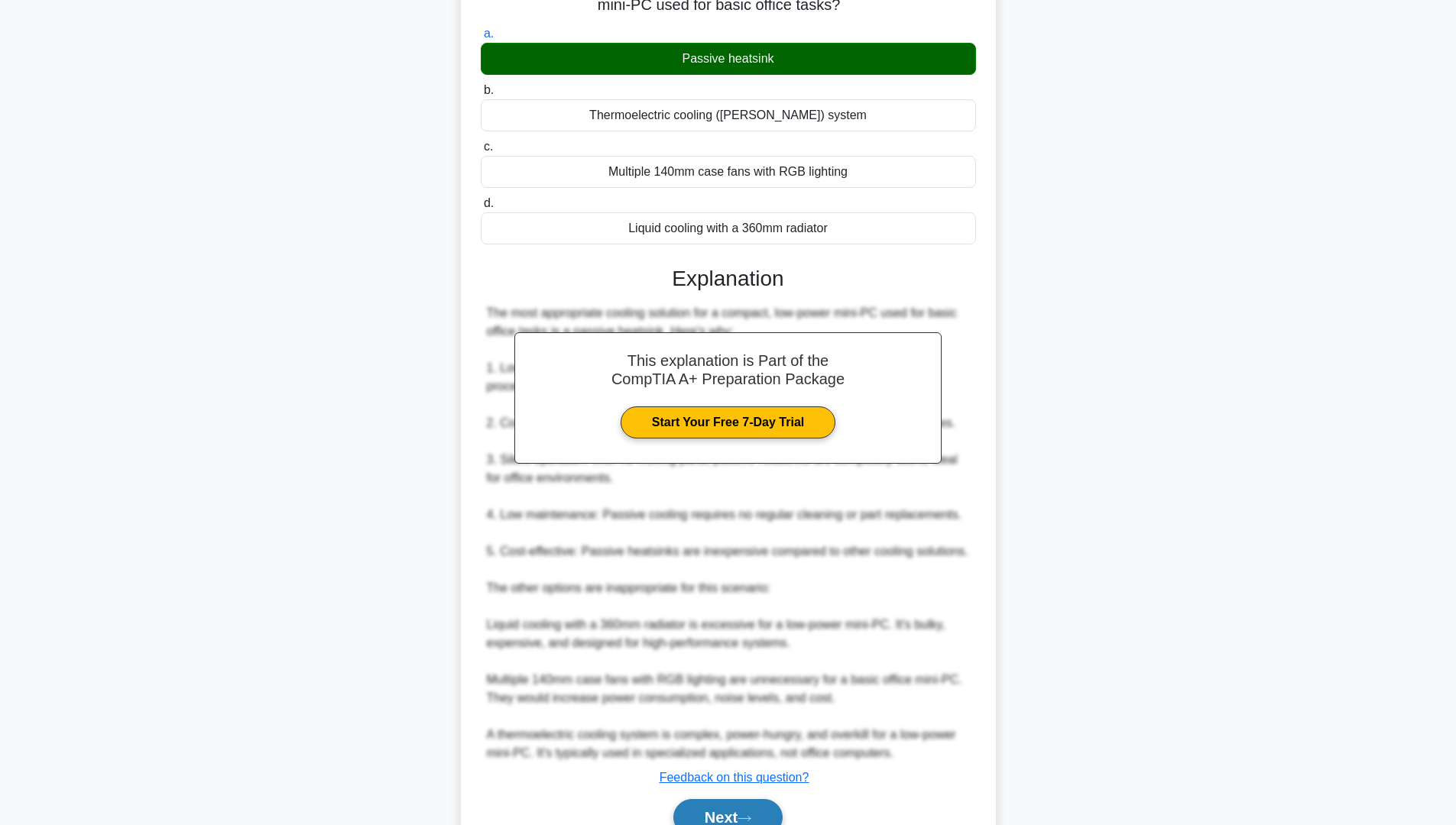
click at [724, 817] on button "Next" at bounding box center [728, 817] width 110 height 37
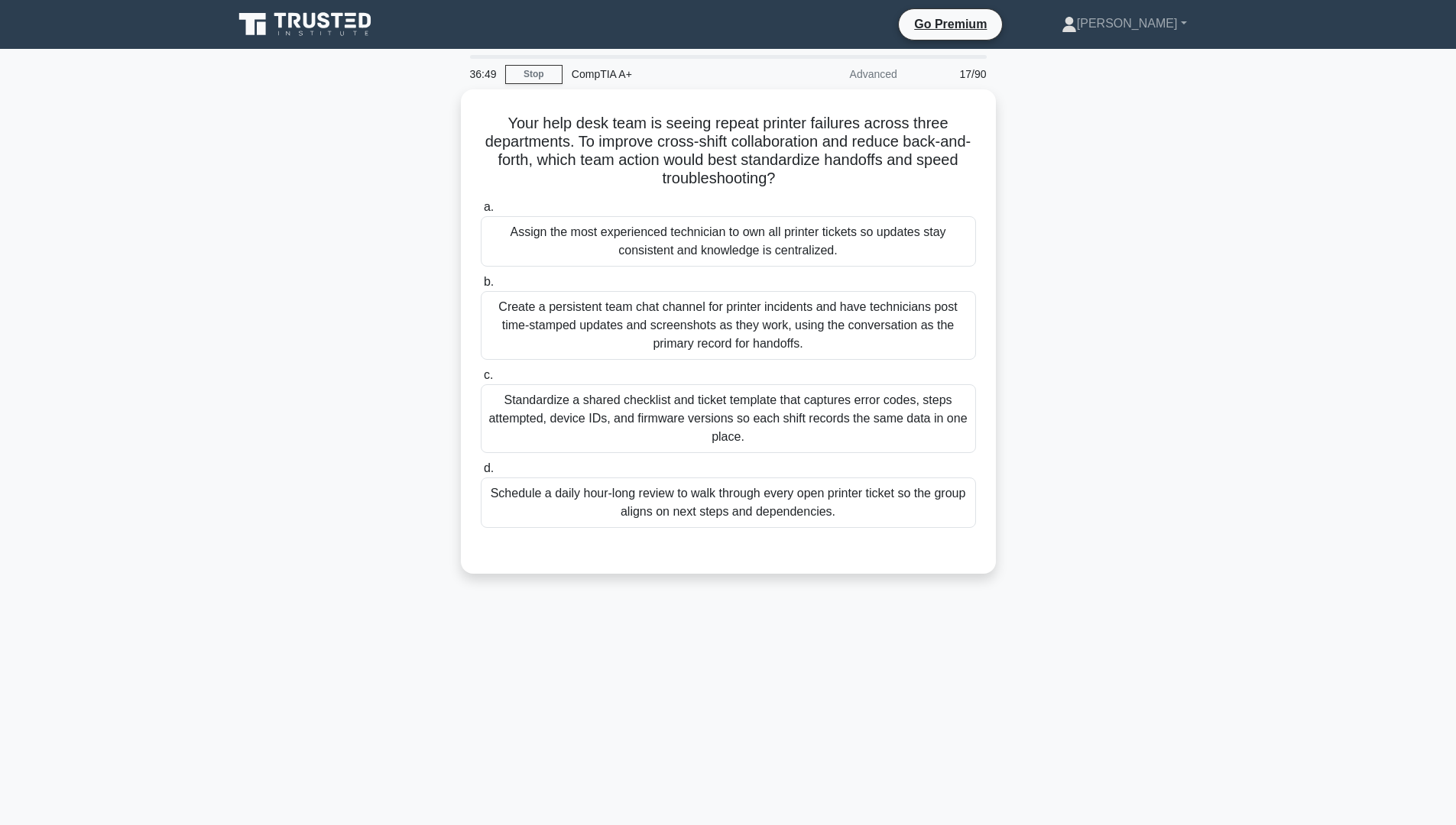
scroll to position [0, 0]
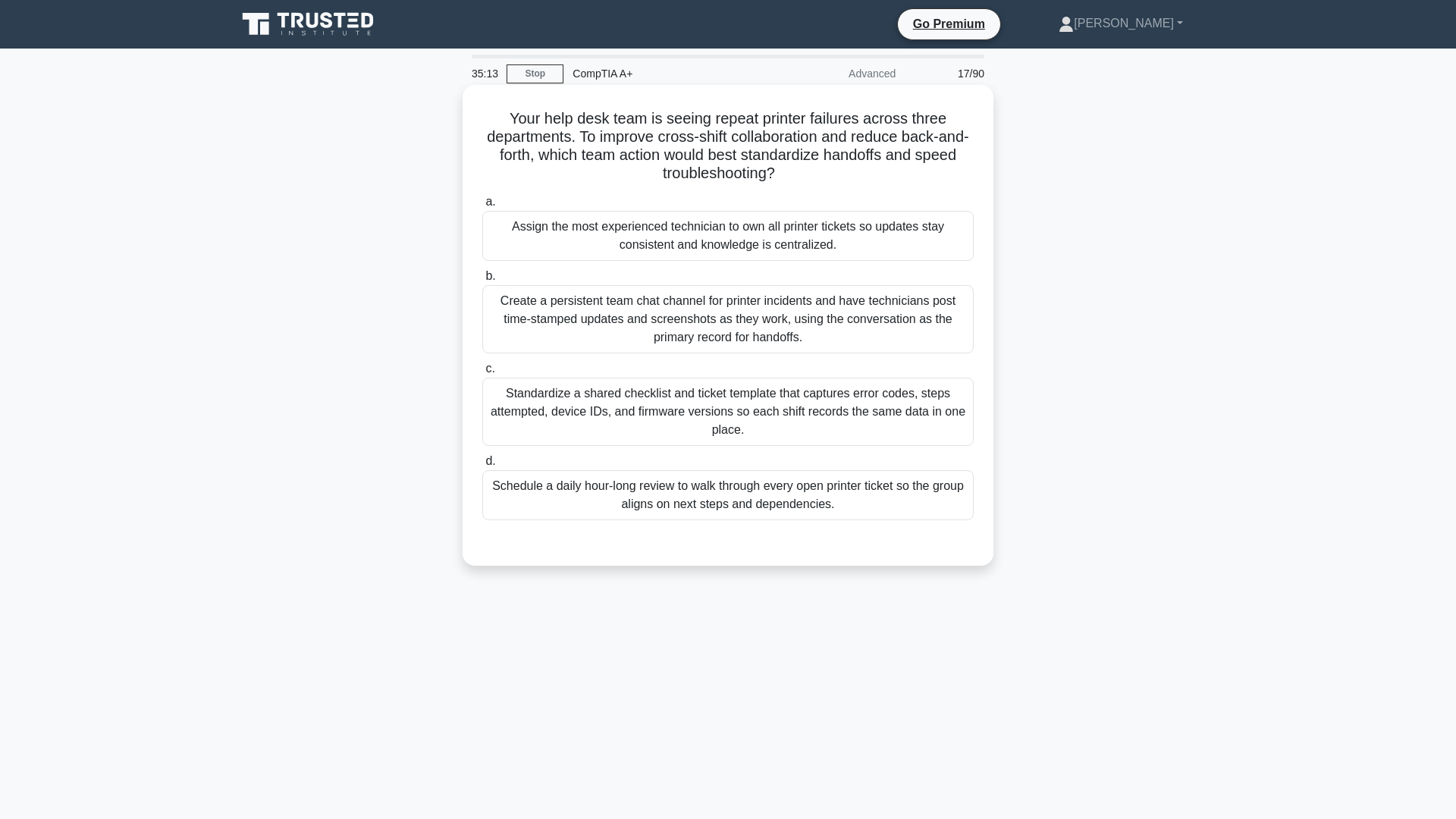
click at [702, 249] on div "Assign the most experienced technician to own all printer tickets so updates st…" at bounding box center [728, 236] width 492 height 50
click at [482, 207] on input "a. Assign the most experienced technician to own all printer tickets so updates…" at bounding box center [482, 202] width 0 height 10
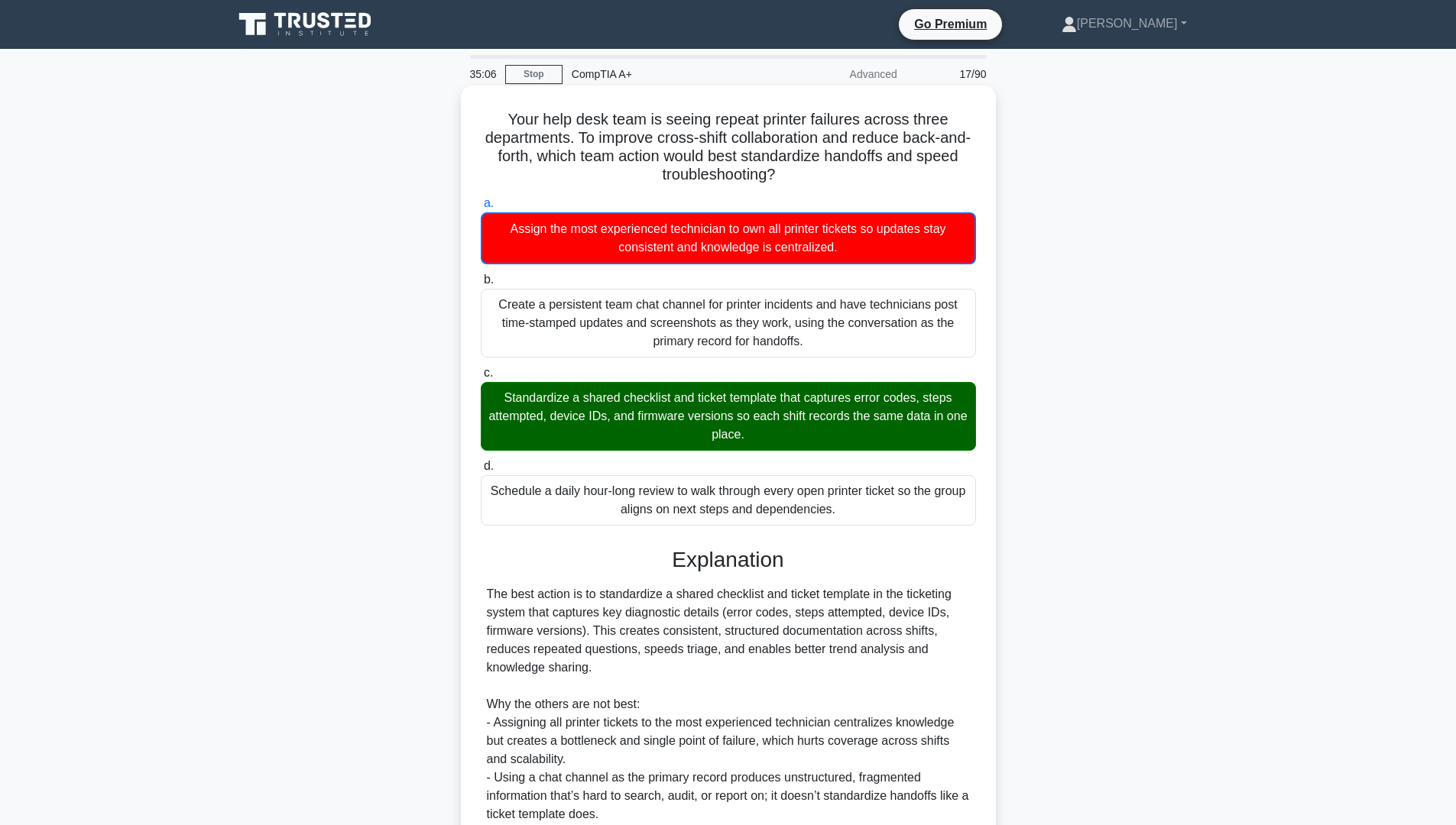
scroll to position [174, 0]
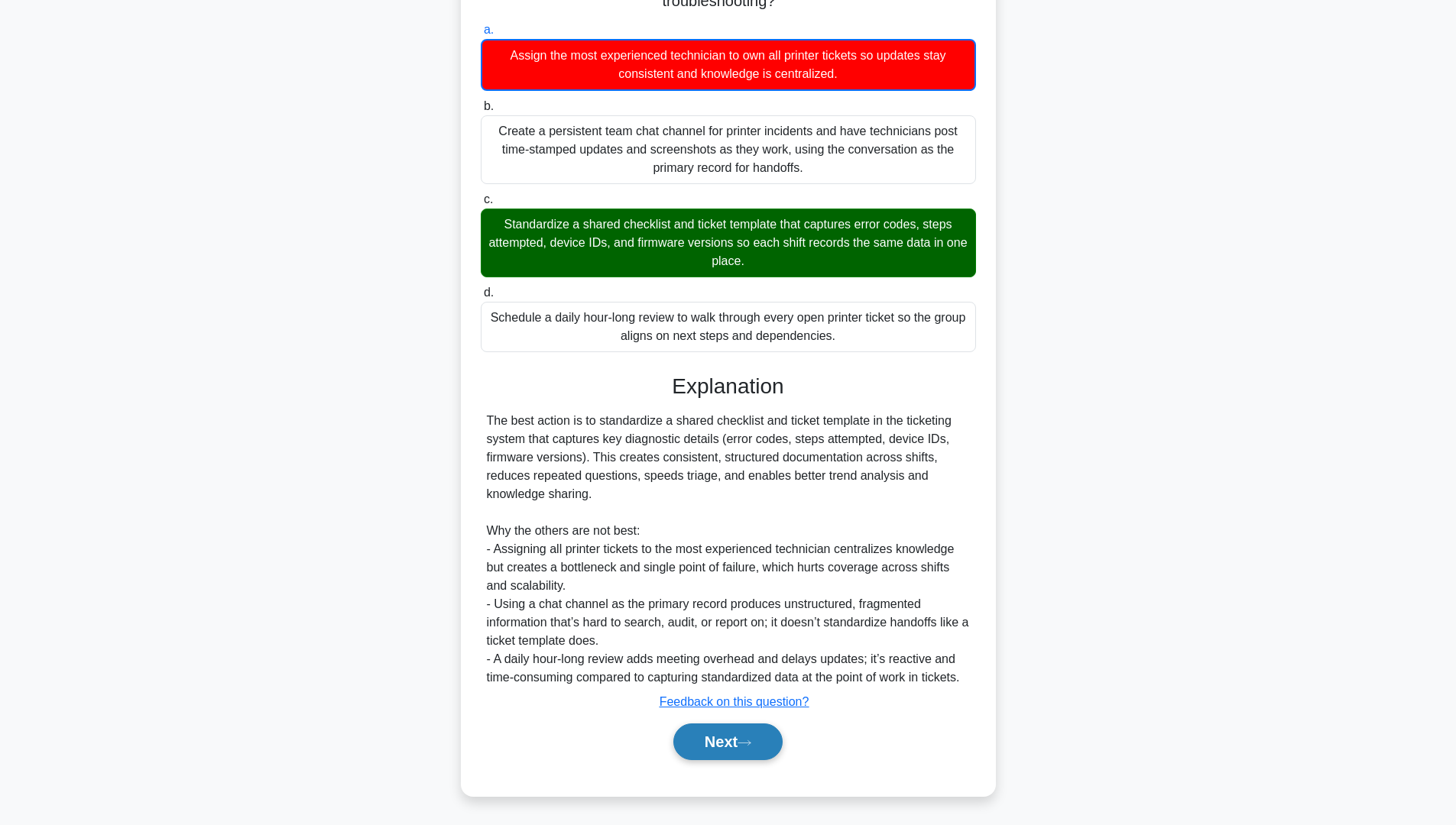
click at [714, 743] on button "Next" at bounding box center [728, 741] width 110 height 37
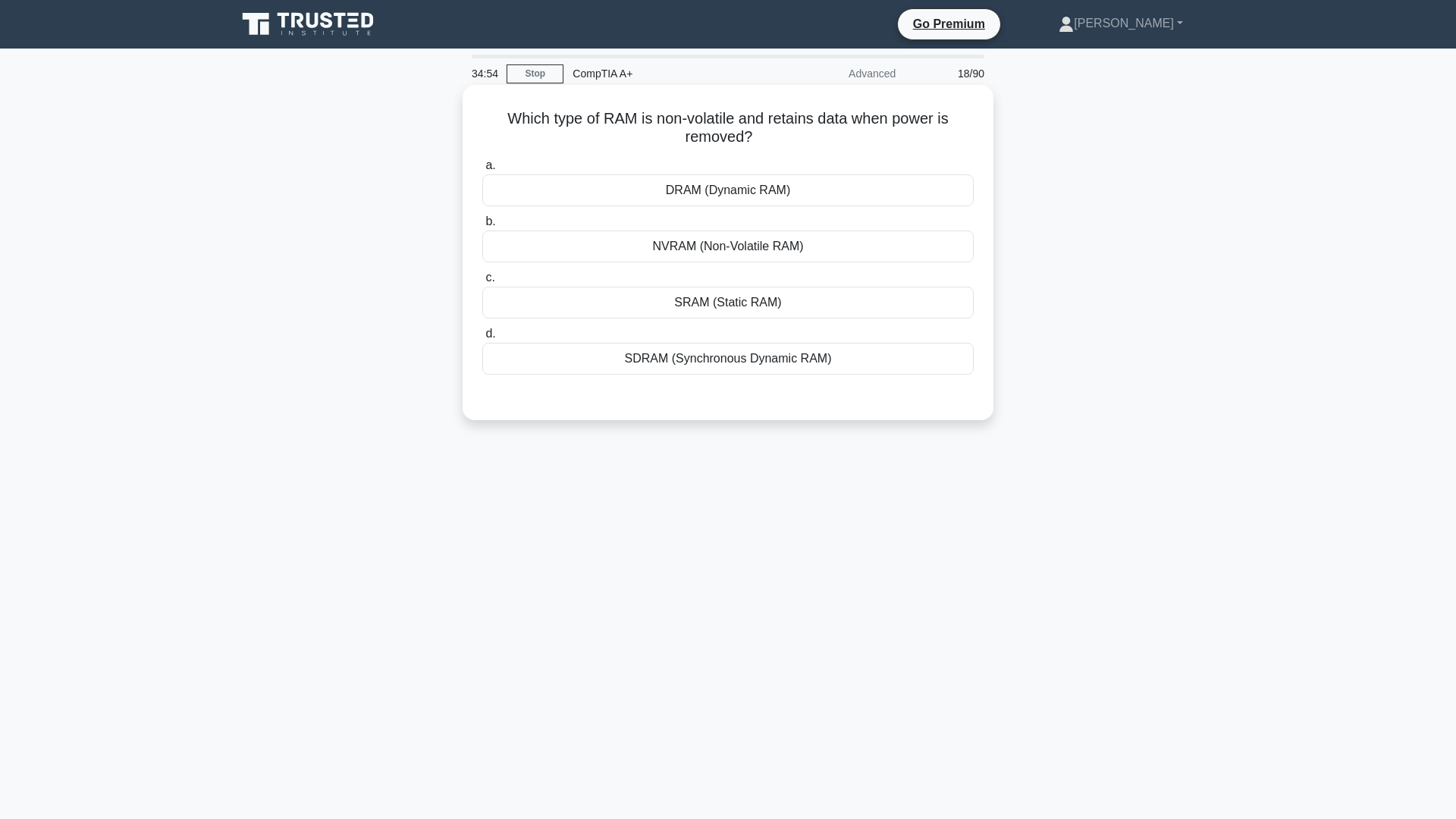
click at [704, 303] on div "SRAM (Static RAM)" at bounding box center [728, 302] width 492 height 32
click at [482, 283] on input "c. SRAM (Static RAM)" at bounding box center [482, 278] width 0 height 10
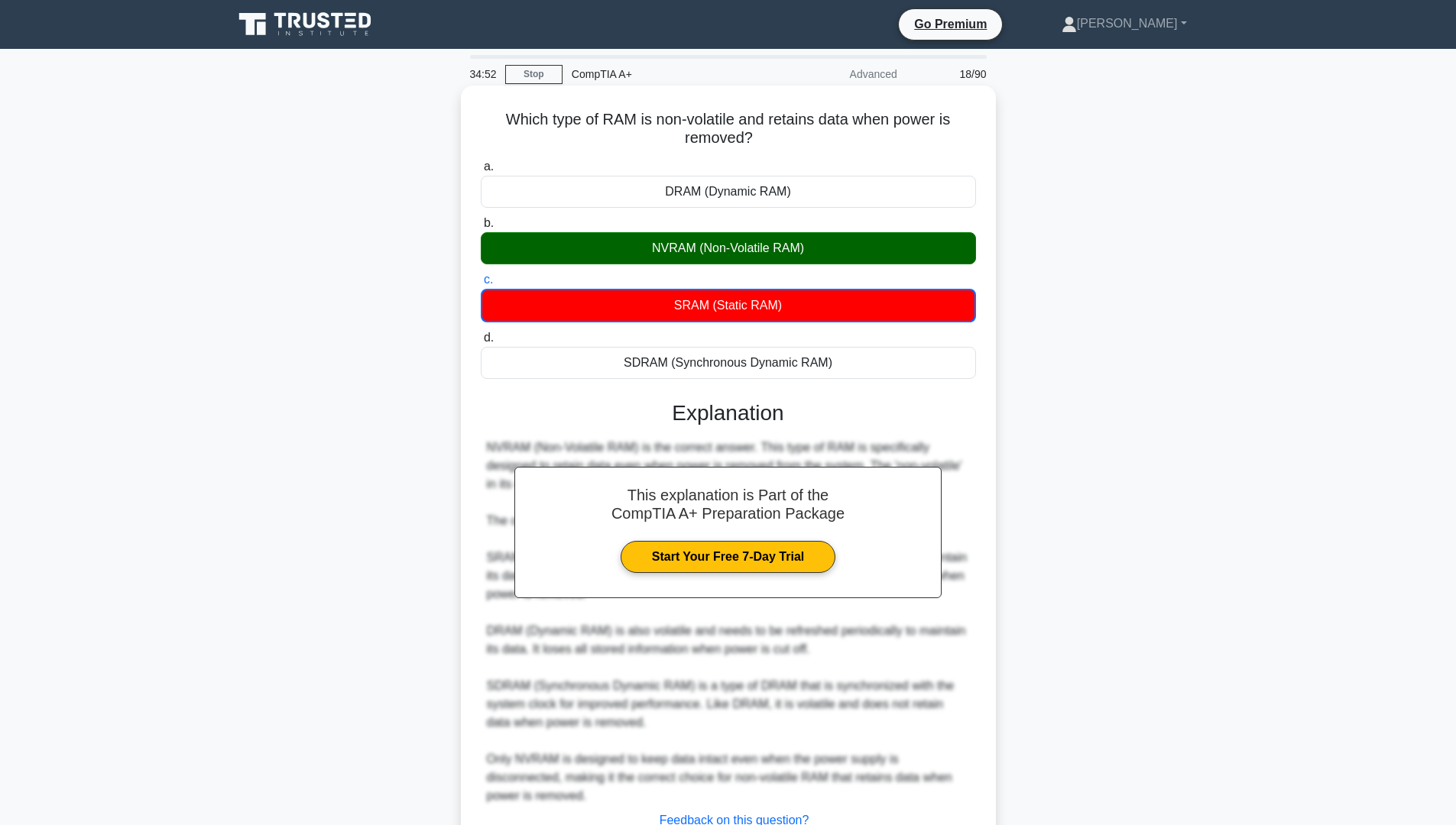
scroll to position [77, 0]
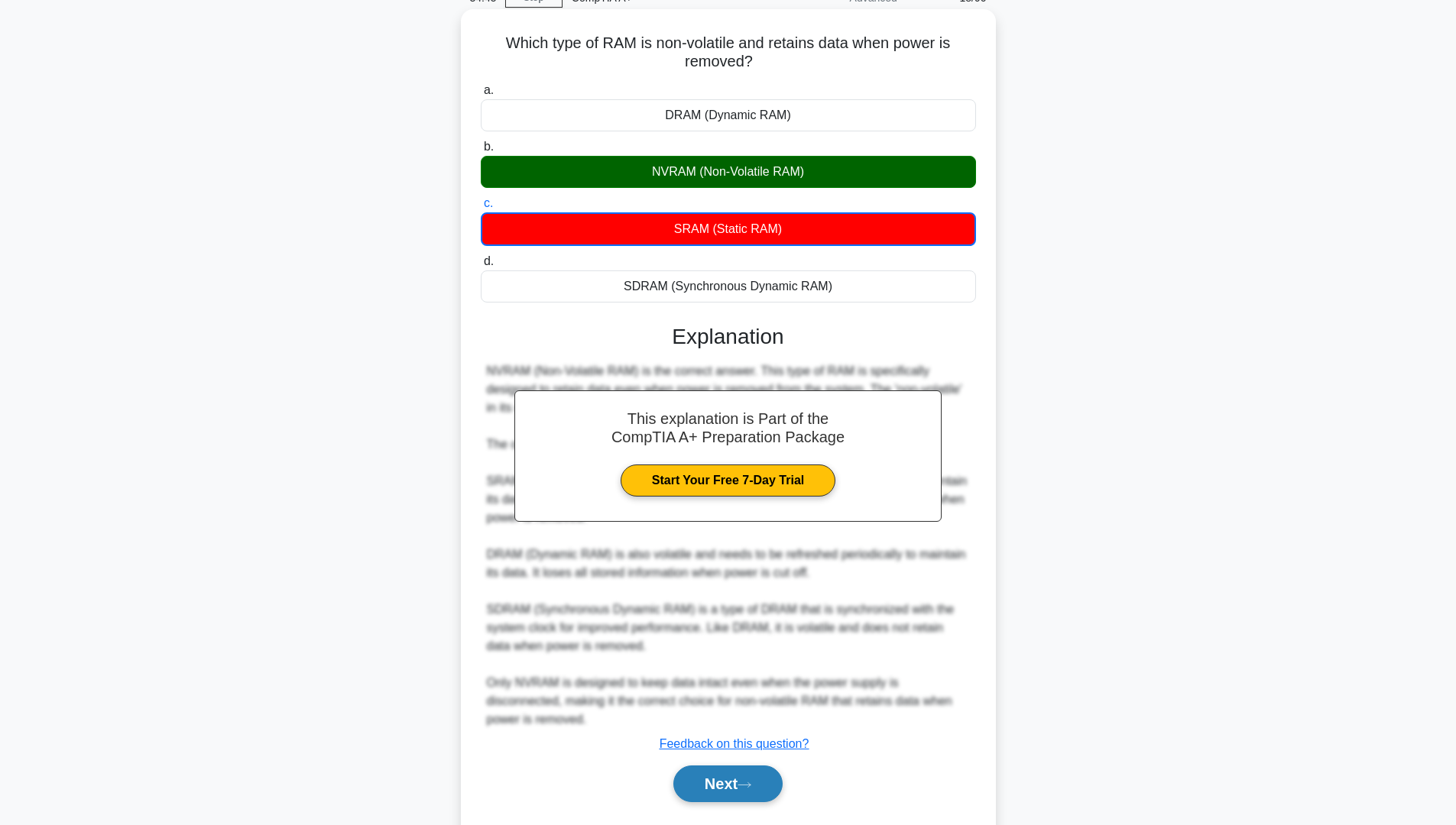
click at [707, 773] on button "Next" at bounding box center [728, 784] width 110 height 37
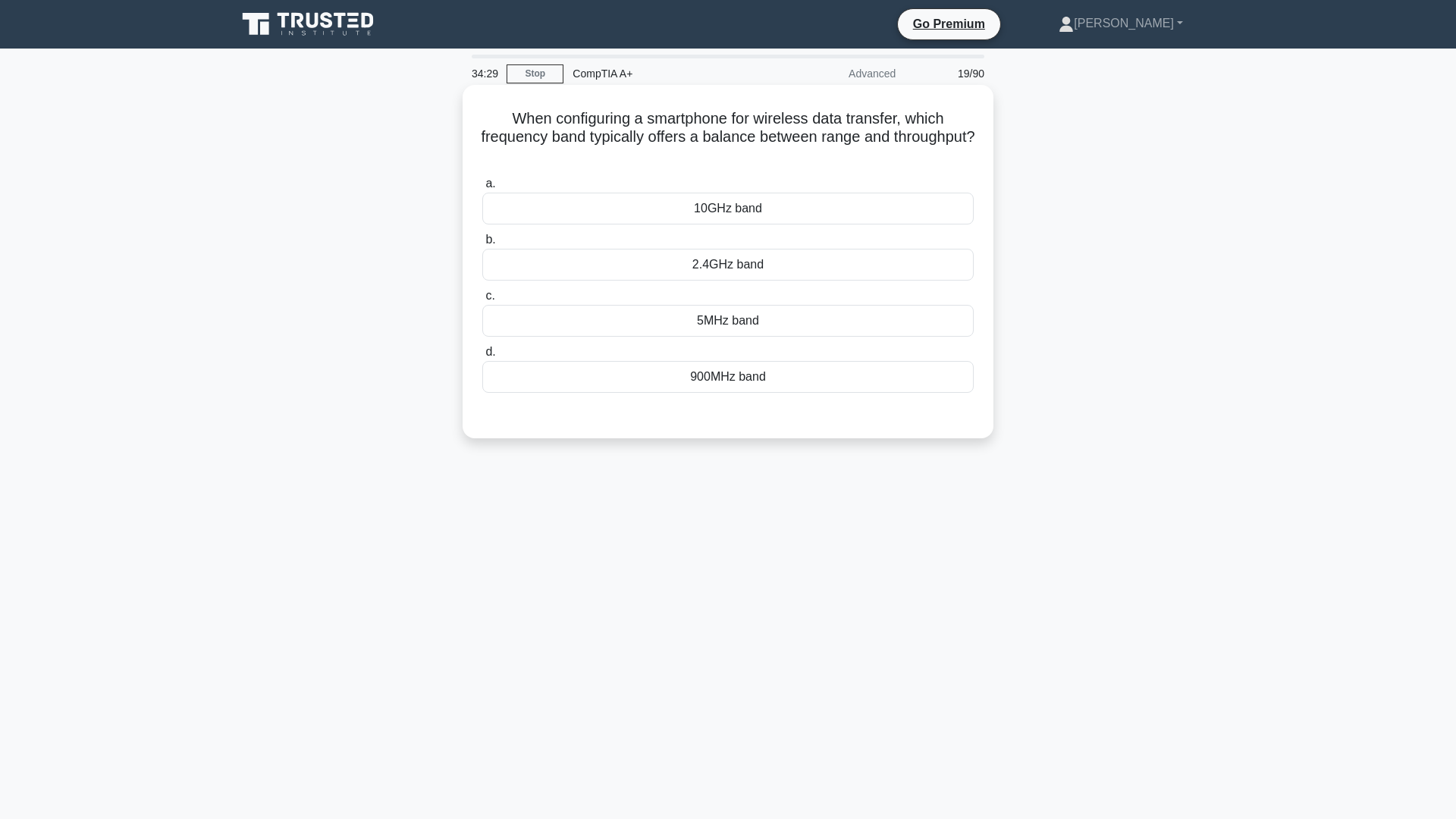
click at [737, 255] on div "2.4GHz band" at bounding box center [728, 264] width 492 height 32
click at [482, 245] on input "b. 2.4GHz band" at bounding box center [482, 240] width 0 height 10
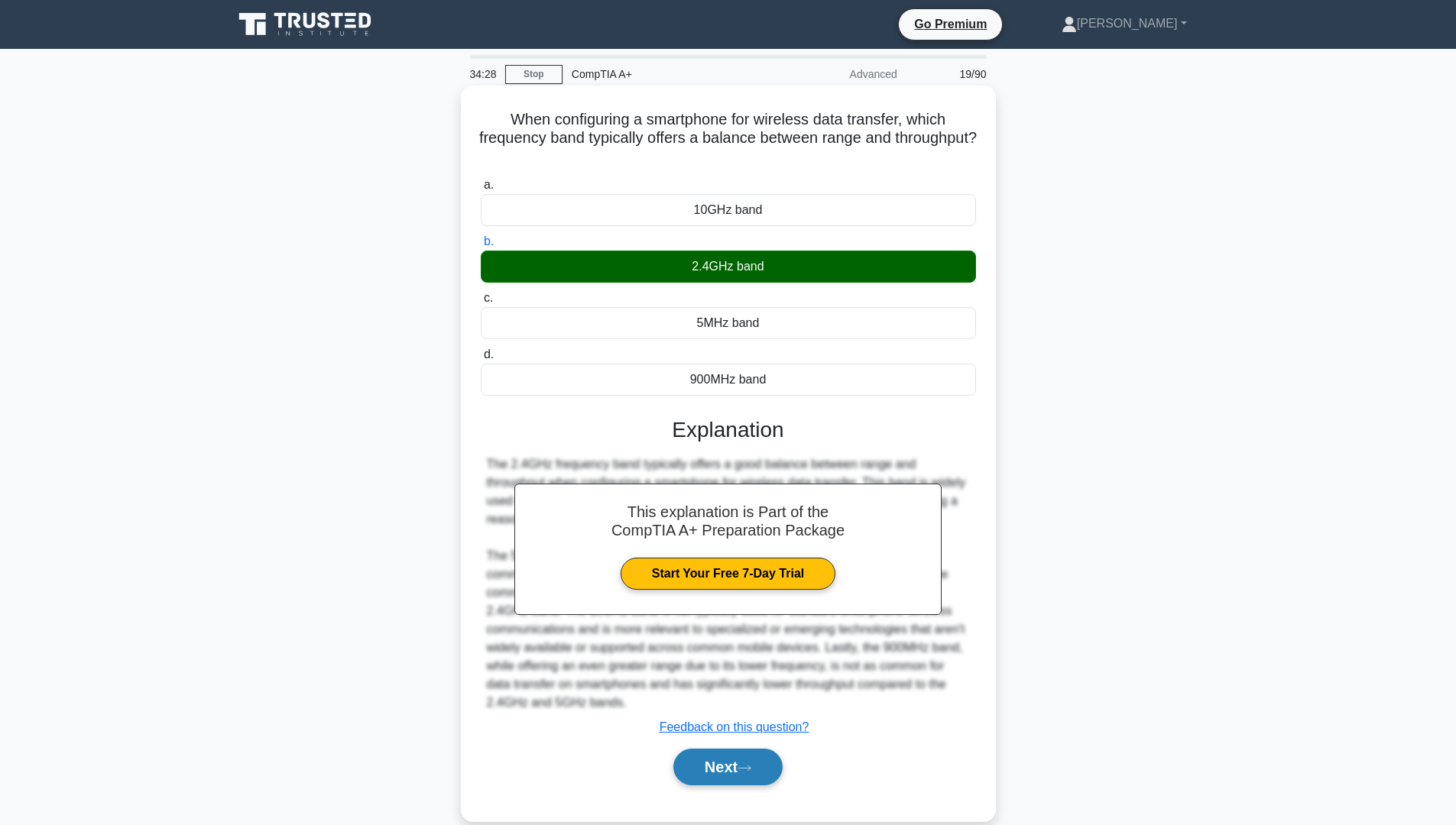
click at [751, 773] on icon at bounding box center [745, 768] width 14 height 9
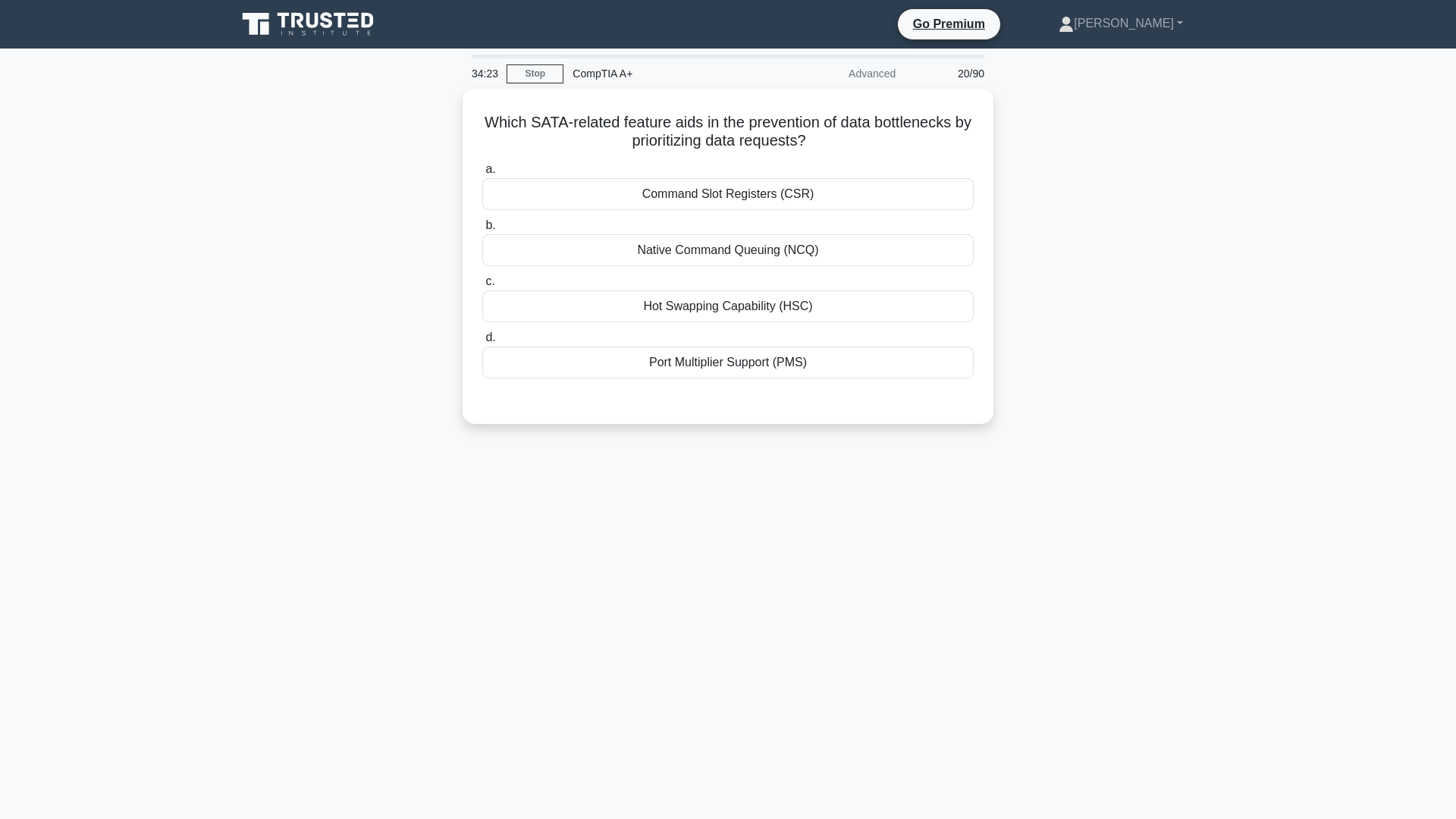
click at [1140, 616] on div "34:23 Stop CompTIA A+ Advanced 20/90 Which SATA-related feature aids in the pre…" at bounding box center [728, 433] width 1001 height 758
click at [1134, 619] on div "34:23 Stop CompTIA A+ Advanced 20/90 Which SATA-related feature aids in the pre…" at bounding box center [728, 433] width 1001 height 758
click at [730, 256] on div "Native Command Queuing (NCQ)" at bounding box center [728, 246] width 492 height 32
click at [482, 227] on input "b. Native Command Queuing (NCQ)" at bounding box center [482, 221] width 0 height 10
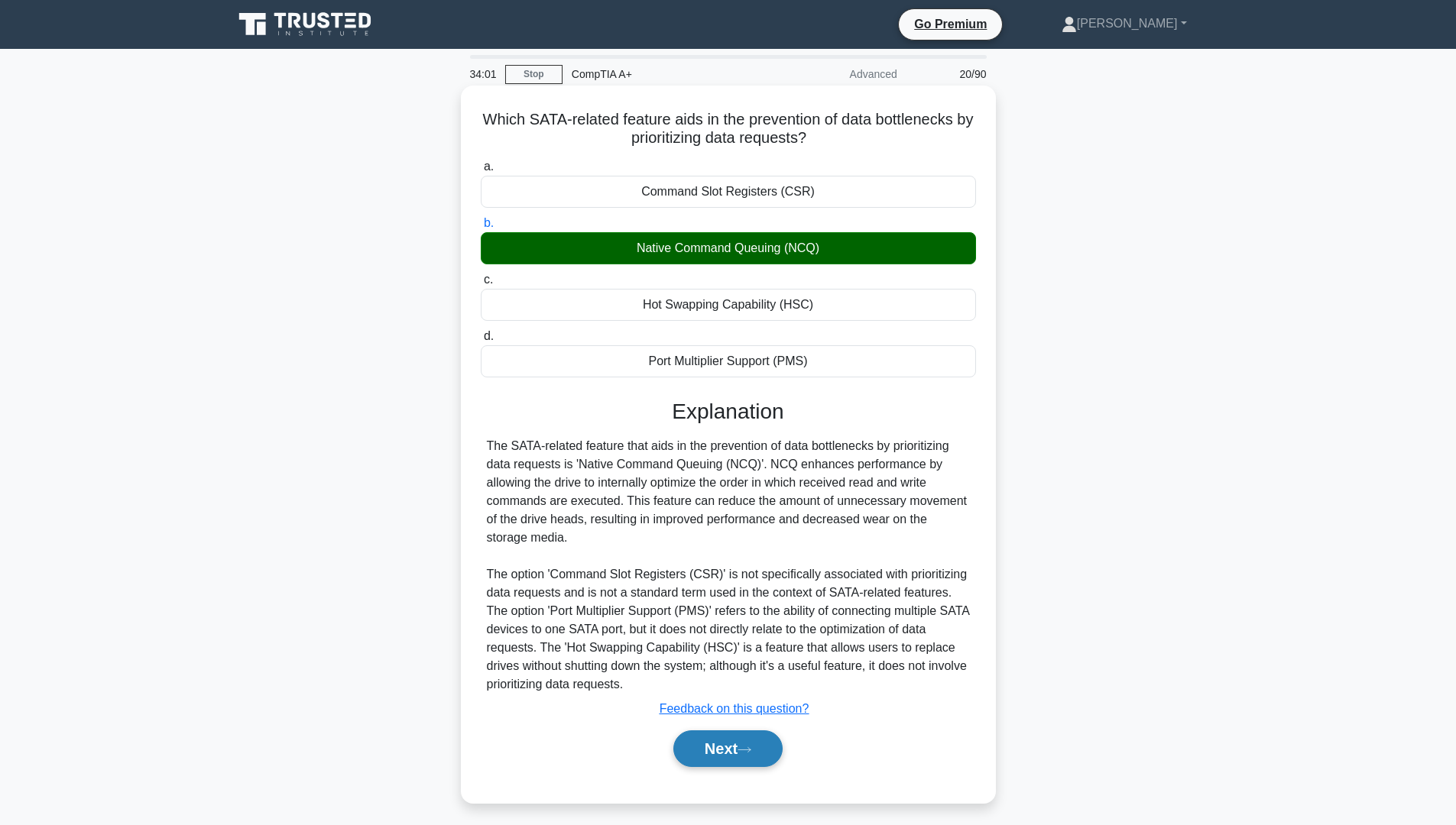
click at [710, 739] on button "Next" at bounding box center [728, 748] width 110 height 37
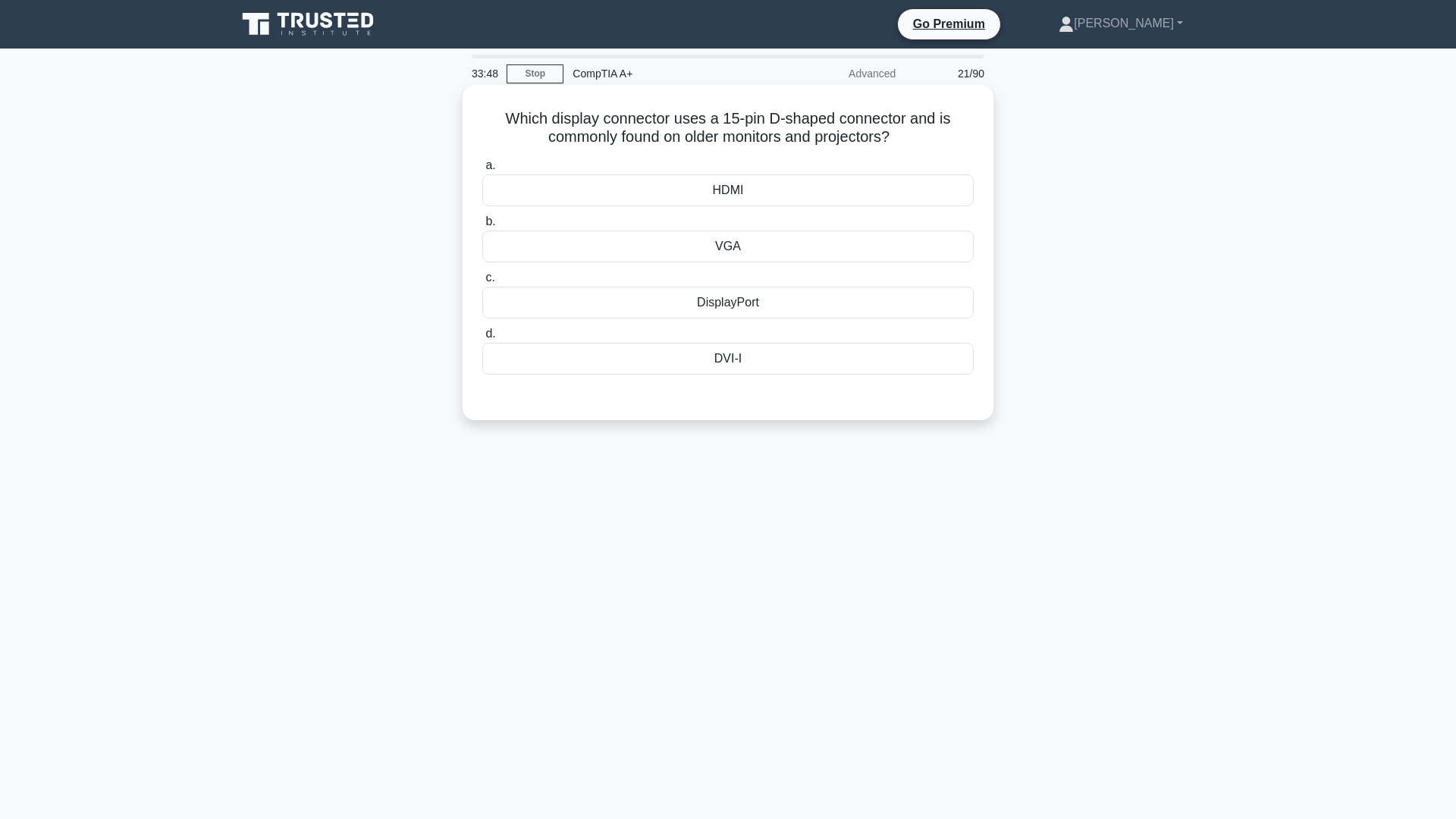
click at [744, 368] on div "DVI-I" at bounding box center [728, 358] width 492 height 32
click at [482, 339] on input "d. DVI-I" at bounding box center [482, 334] width 0 height 10
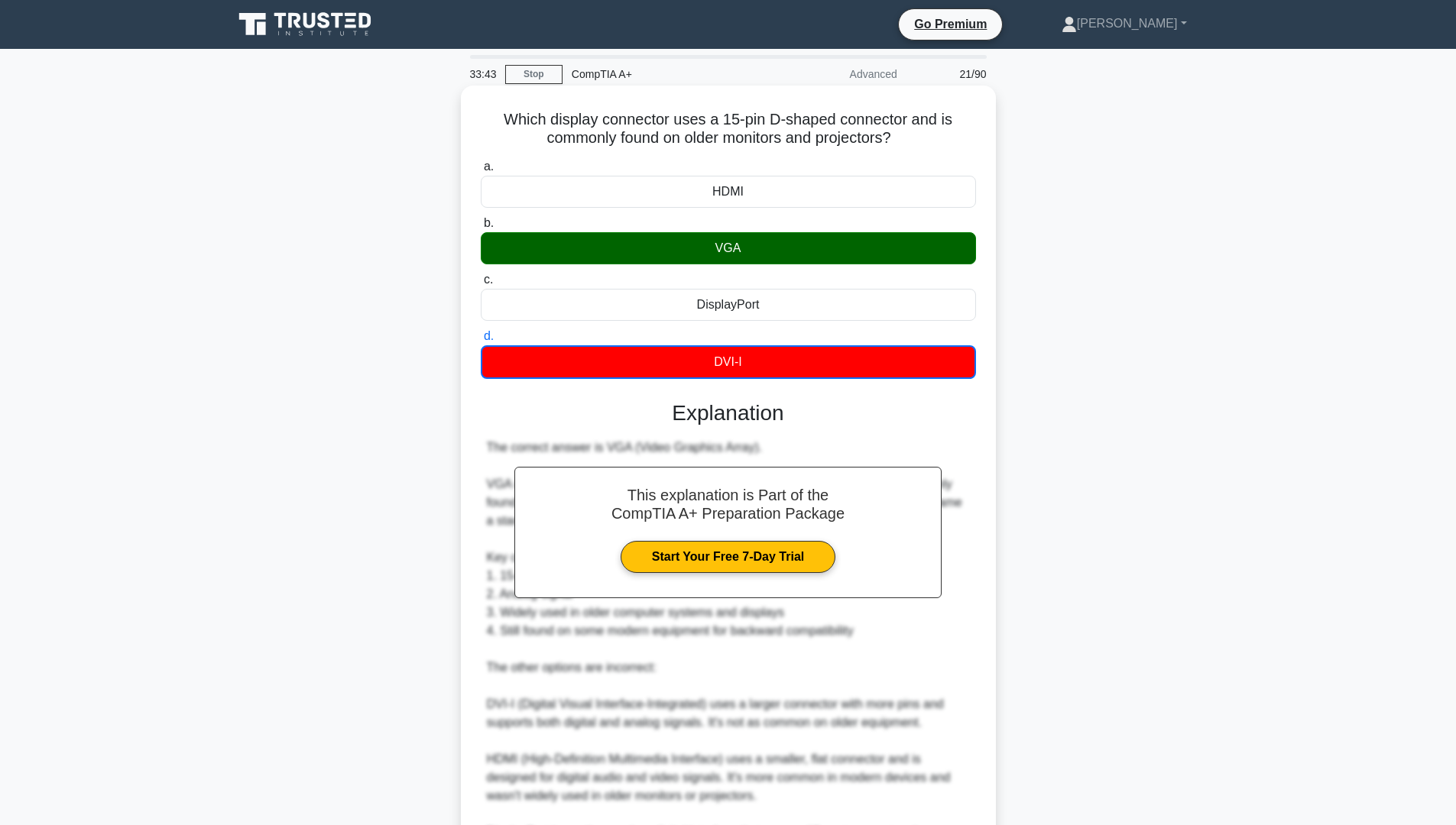
scroll to position [229, 0]
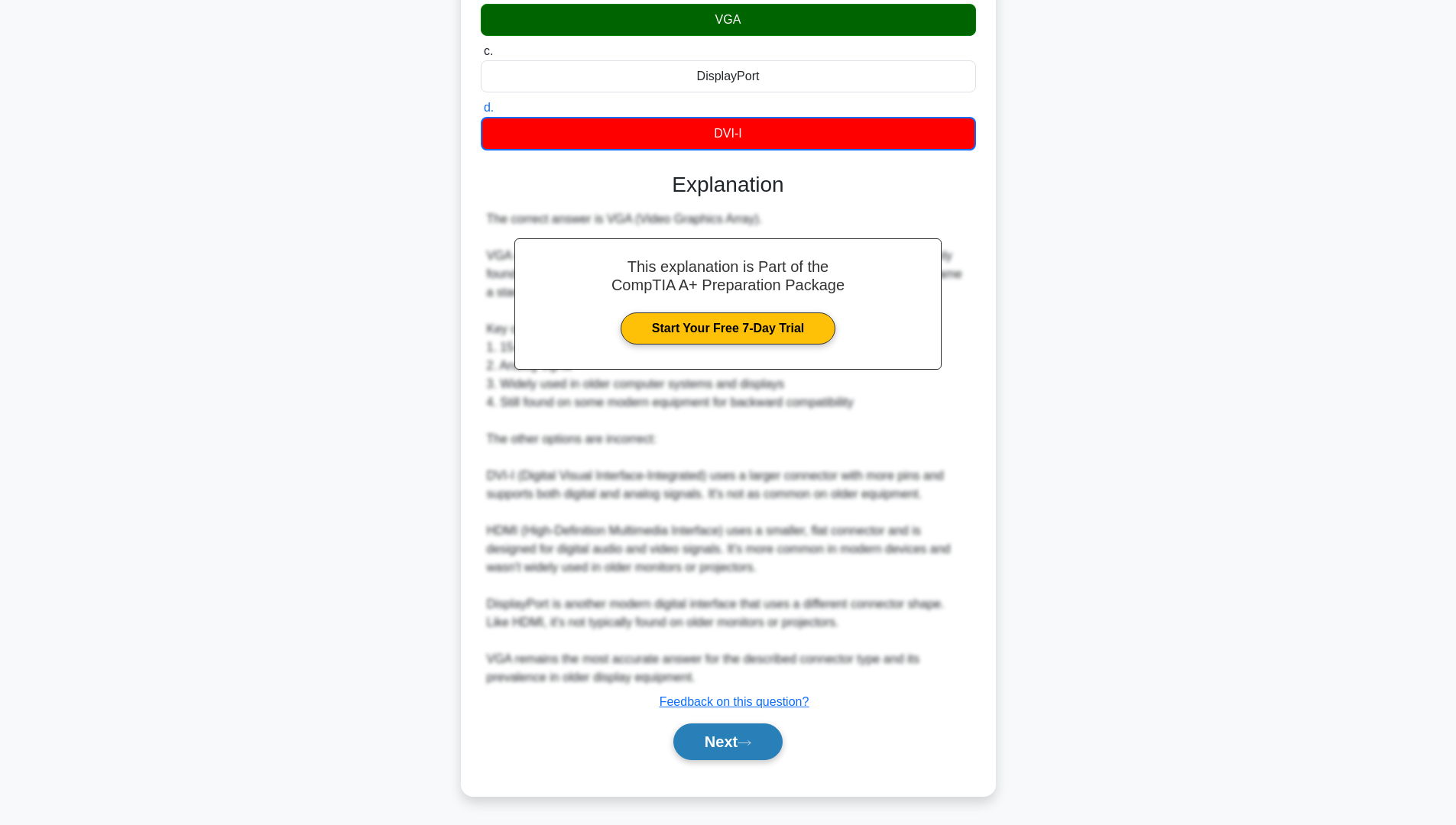
click at [721, 754] on button "Next" at bounding box center [728, 741] width 110 height 37
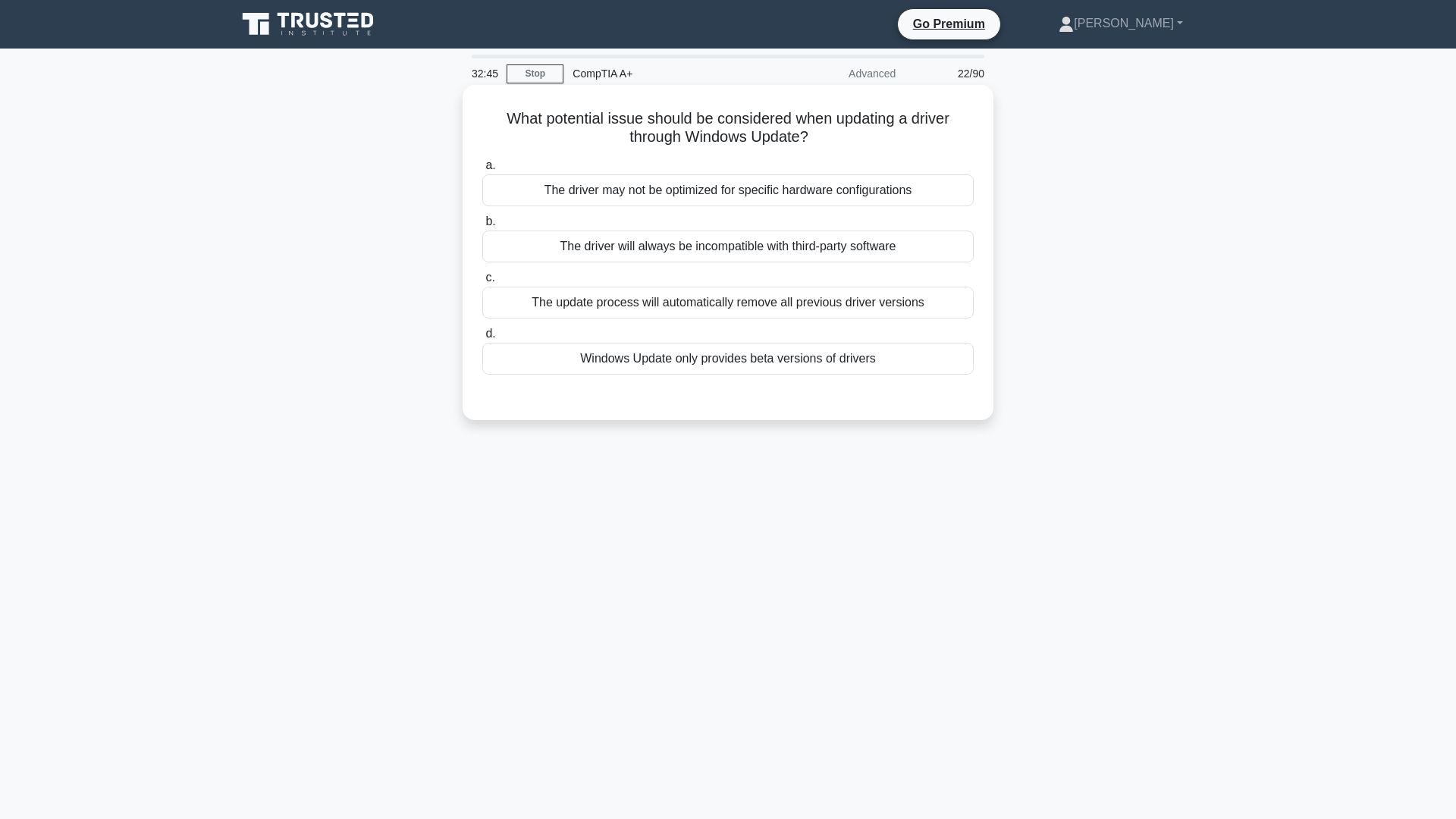
click at [752, 187] on div "The driver may not be optimized for specific hardware configurations" at bounding box center [728, 190] width 492 height 32
click at [482, 171] on input "a. The driver may not be optimized for specific hardware configurations" at bounding box center [482, 165] width 0 height 10
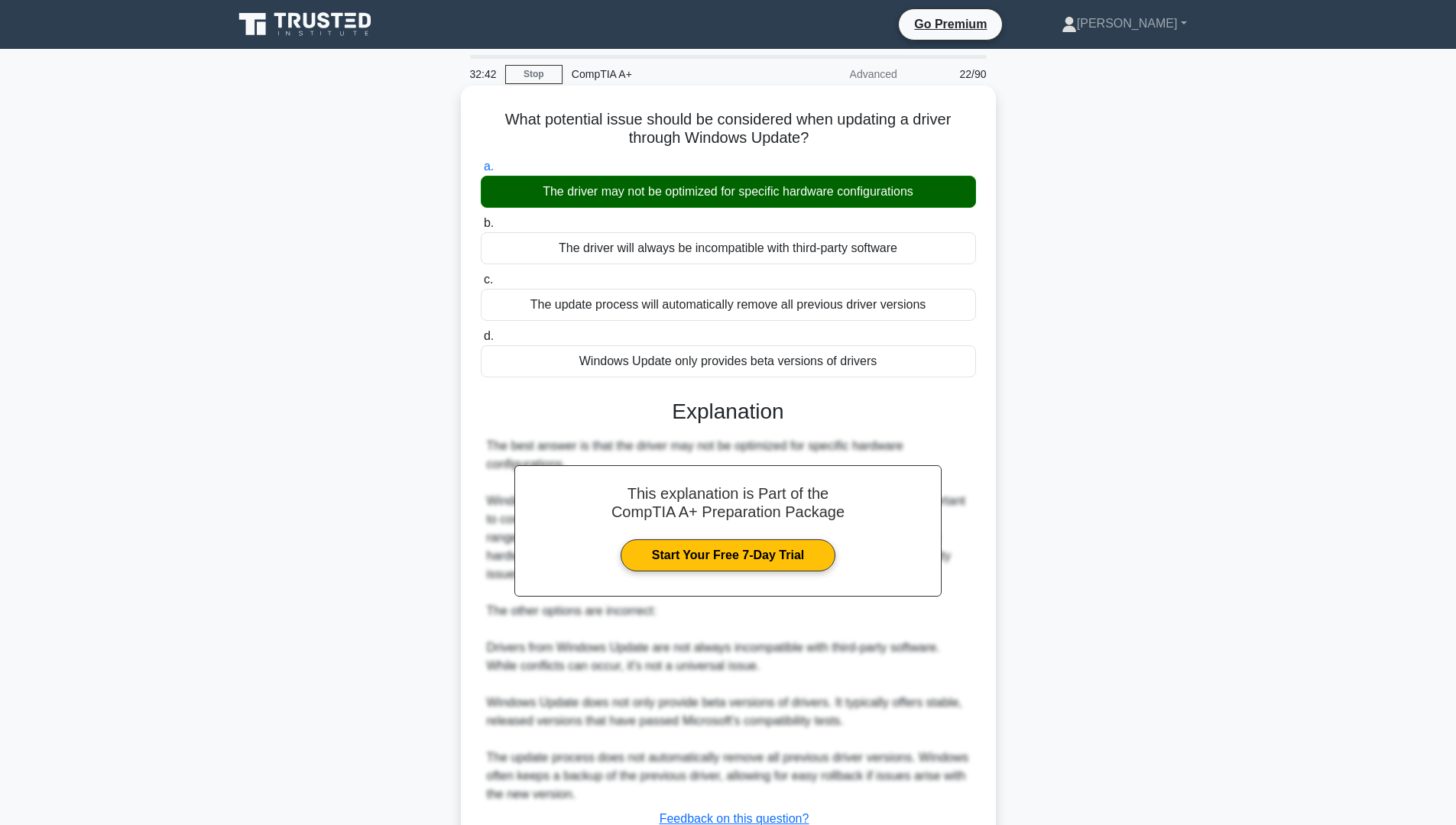
scroll to position [117, 0]
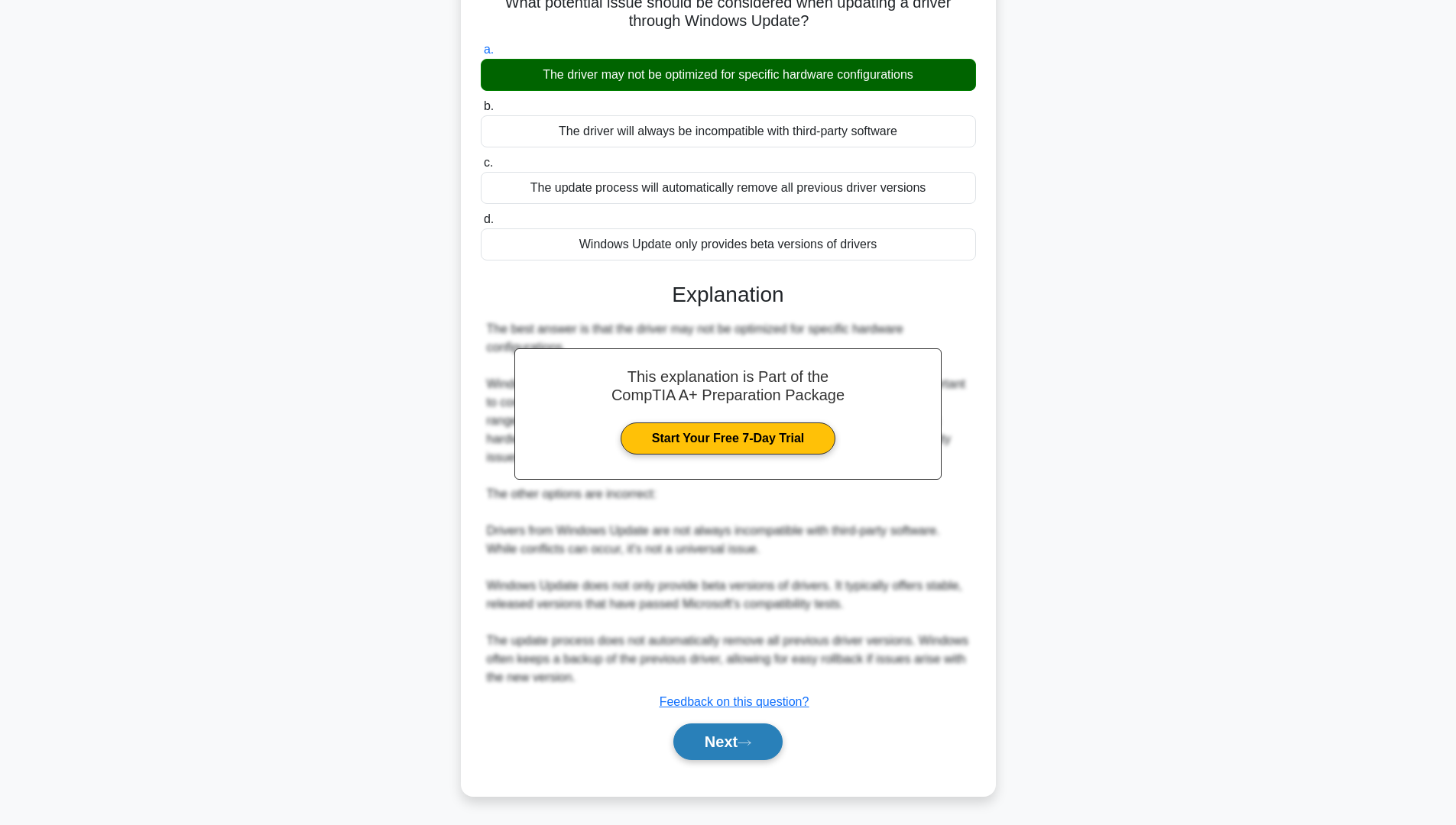
click at [740, 740] on button "Next" at bounding box center [728, 741] width 110 height 37
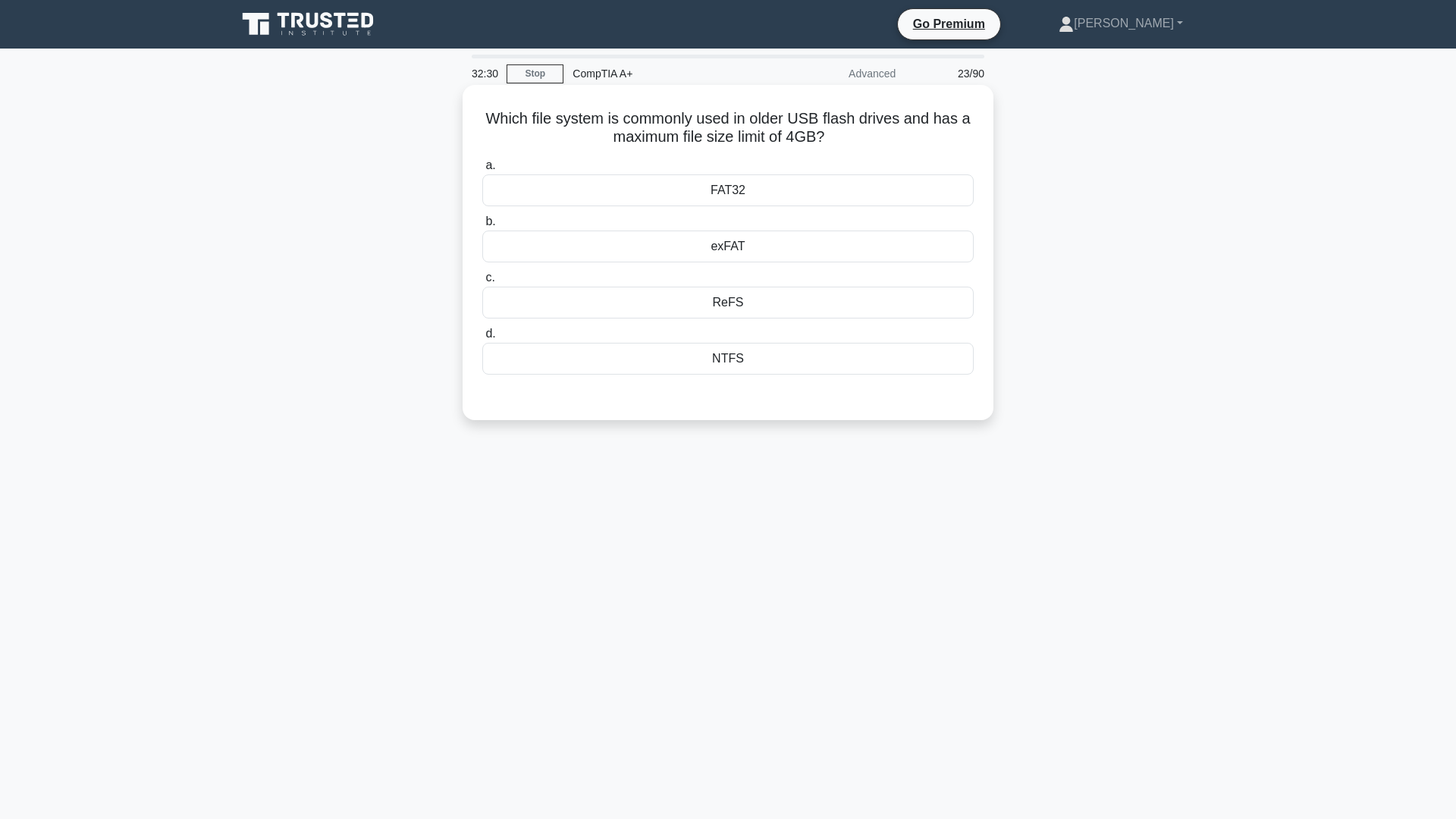
click at [742, 243] on div "exFAT" at bounding box center [728, 246] width 492 height 32
click at [482, 227] on input "b. exFAT" at bounding box center [482, 221] width 0 height 10
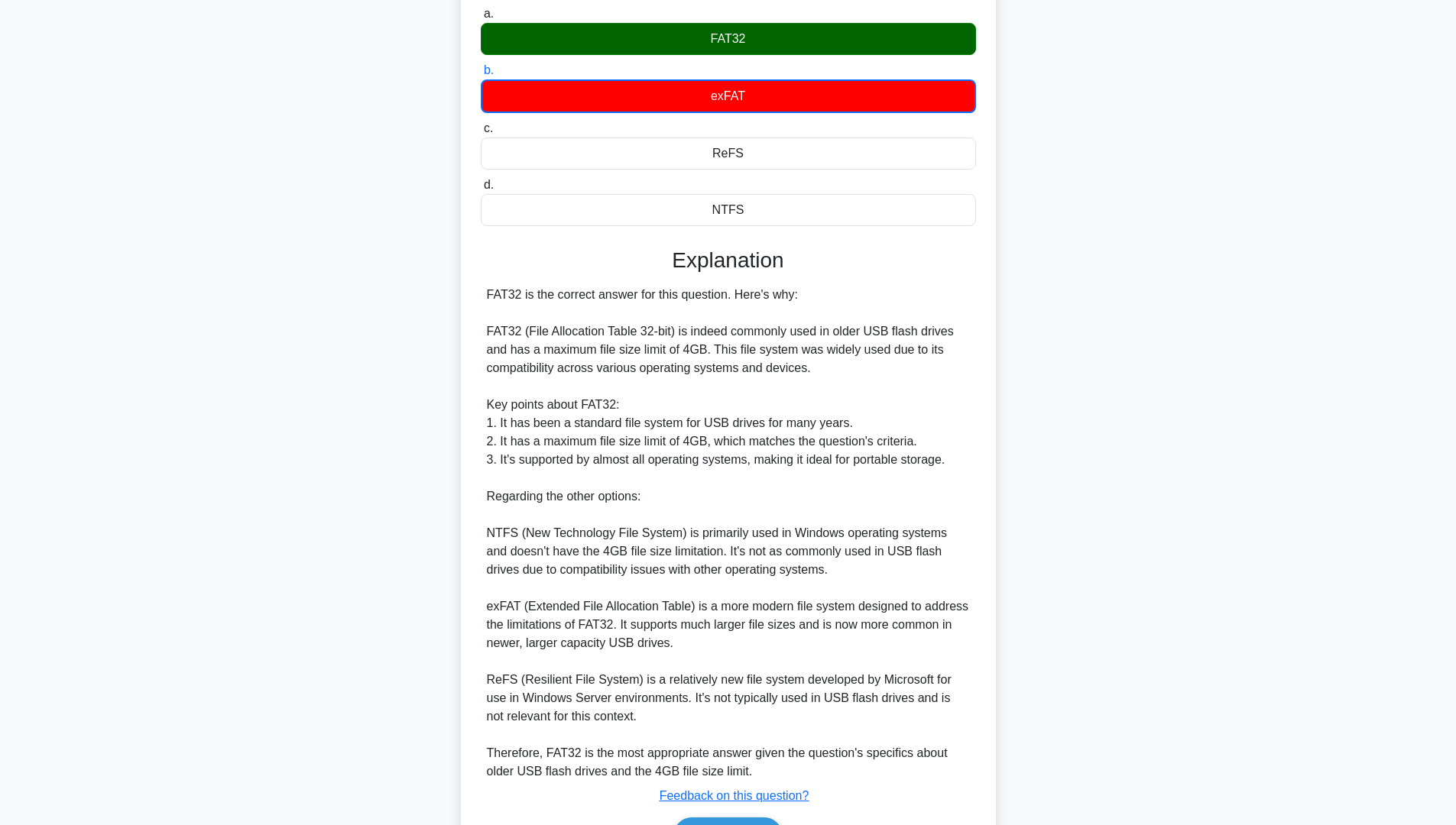
scroll to position [247, 0]
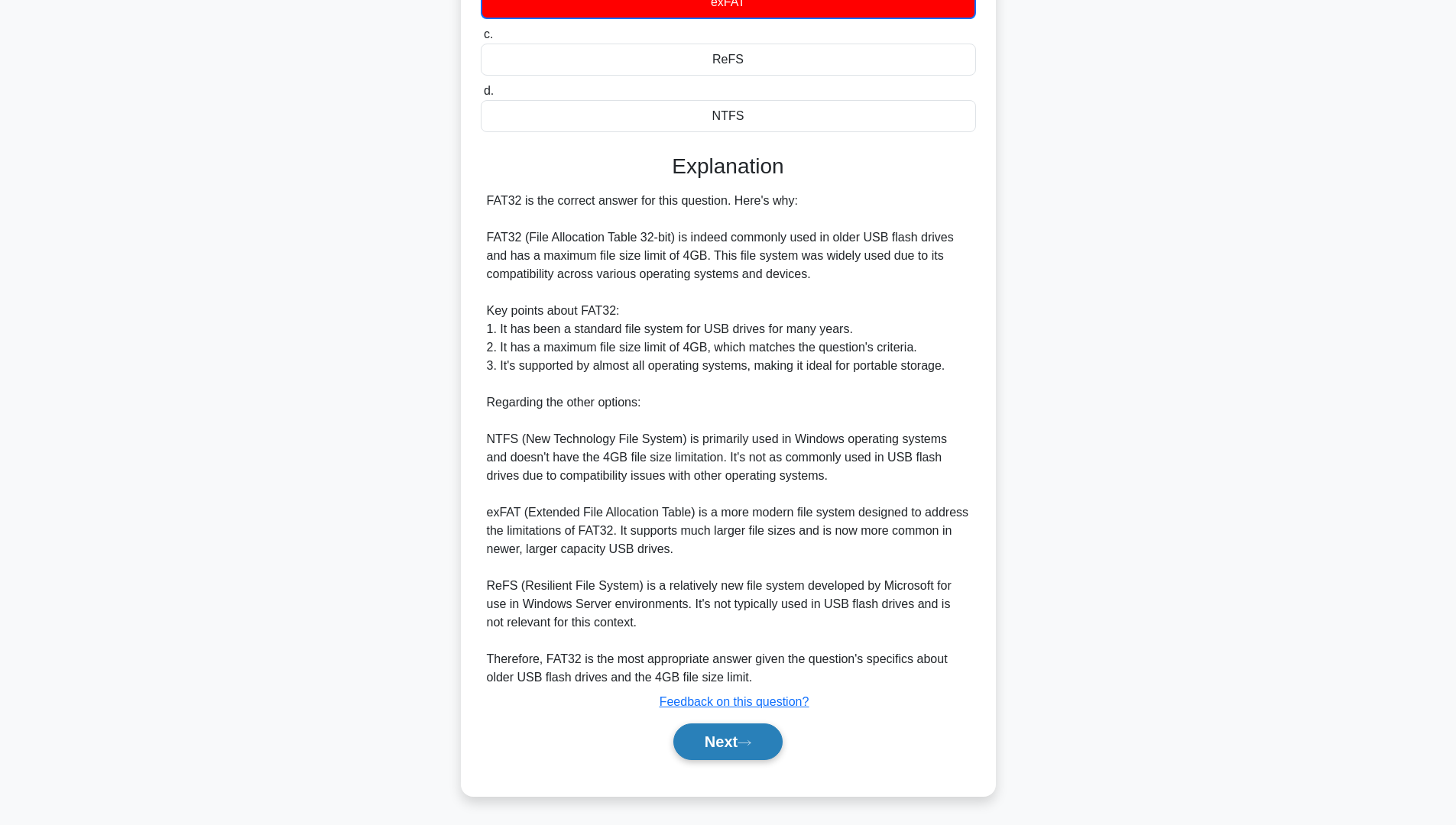
click at [712, 734] on button "Next" at bounding box center [728, 741] width 110 height 37
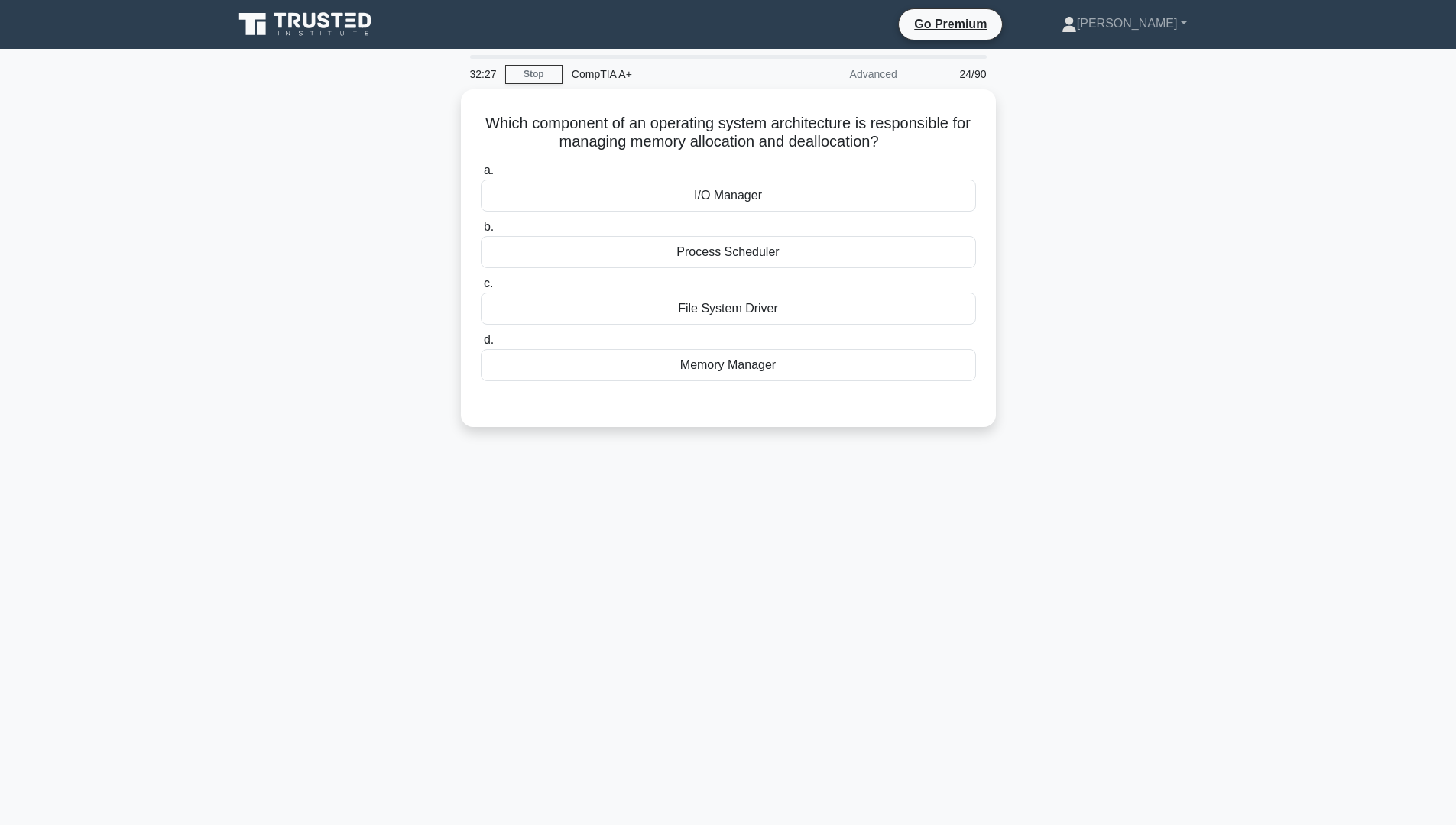
scroll to position [0, 0]
click at [710, 360] on div "Memory Manager" at bounding box center [733, 360] width 495 height 32
click at [486, 342] on input "d. Memory Manager" at bounding box center [486, 336] width 0 height 10
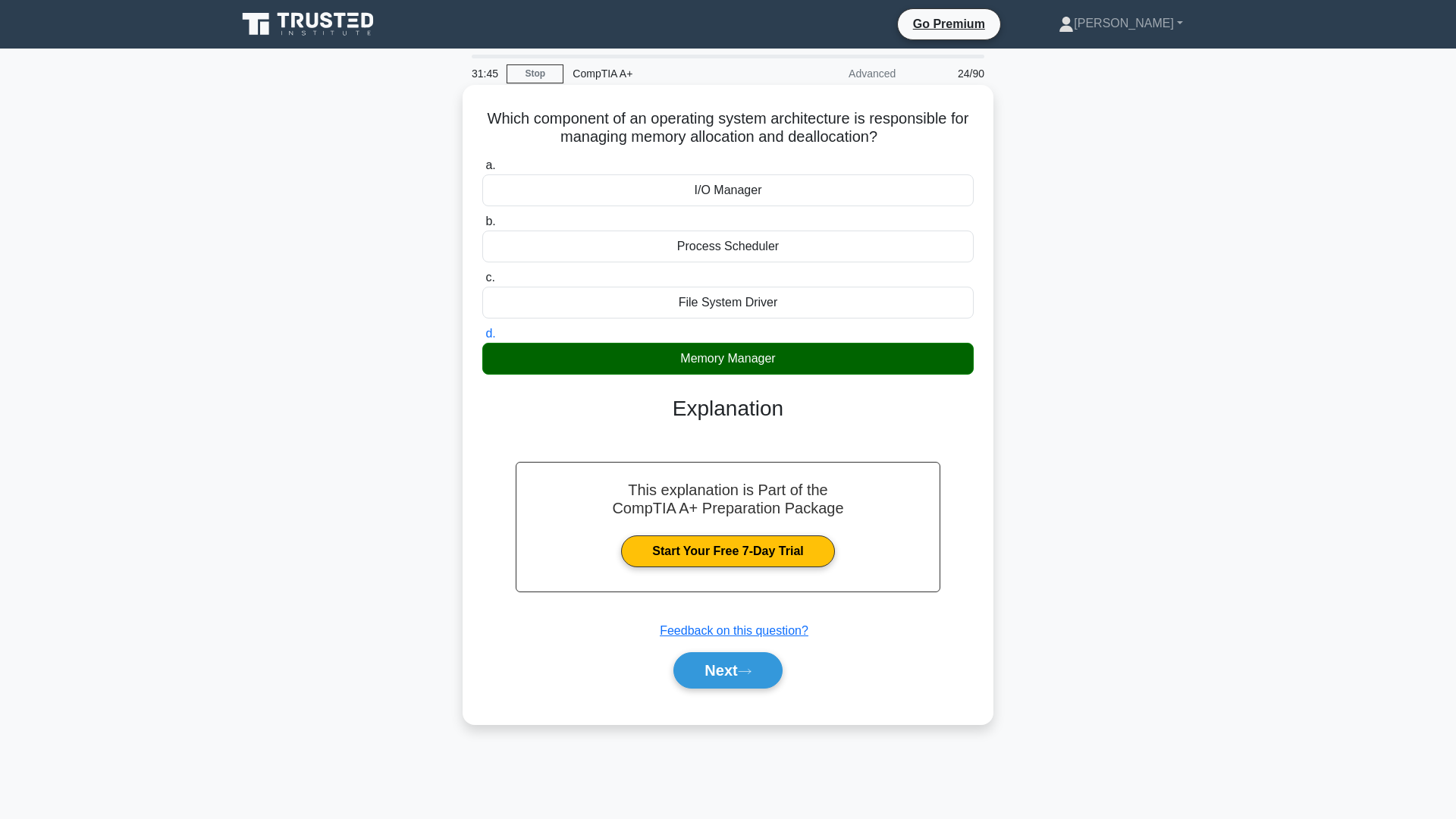
click at [700, 650] on div "Next" at bounding box center [728, 670] width 492 height 49
click at [709, 656] on button "Next" at bounding box center [728, 670] width 109 height 36
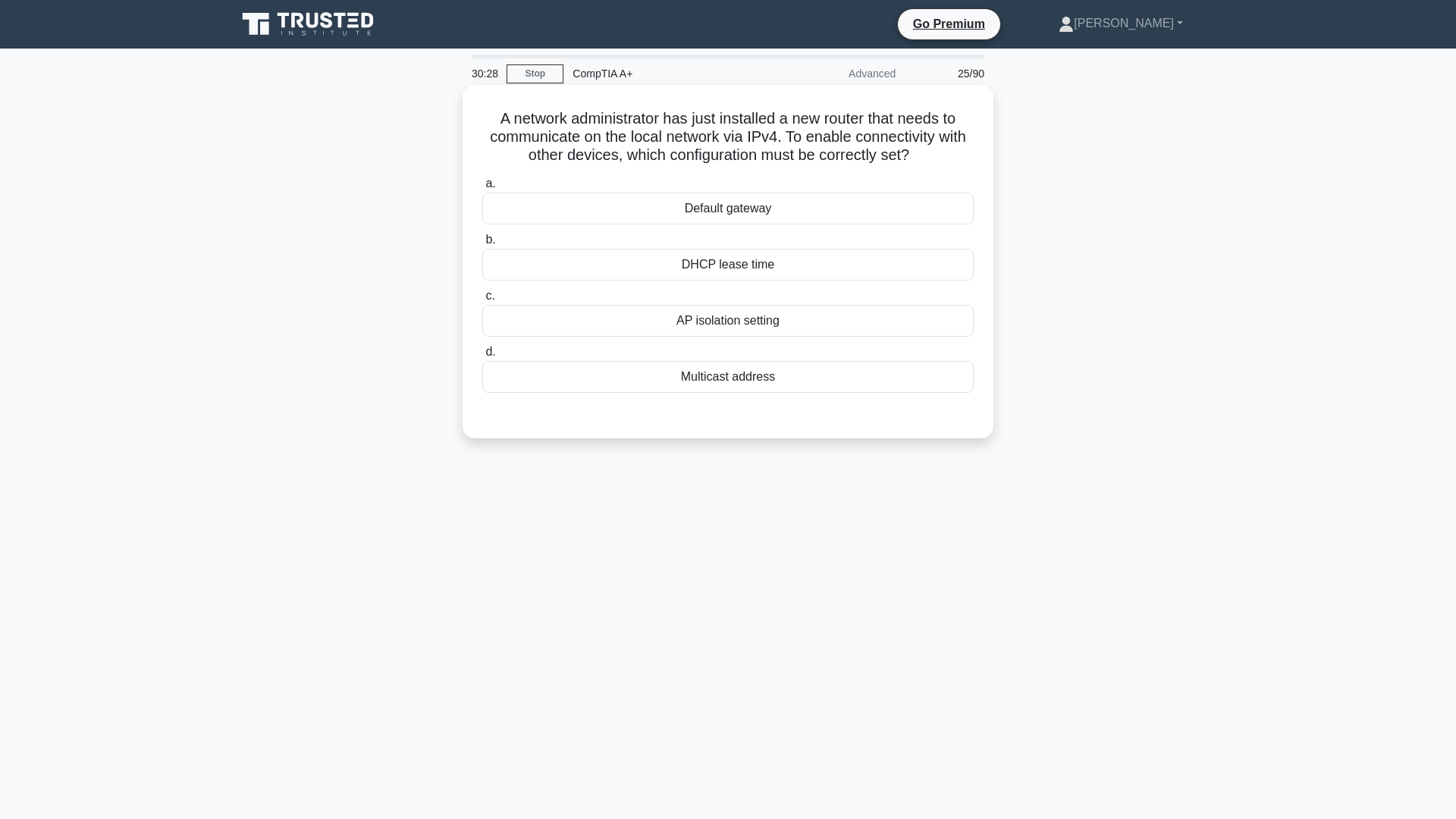
click at [757, 377] on div "Multicast address" at bounding box center [728, 377] width 492 height 32
click at [482, 357] on input "d. Multicast address" at bounding box center [482, 352] width 0 height 10
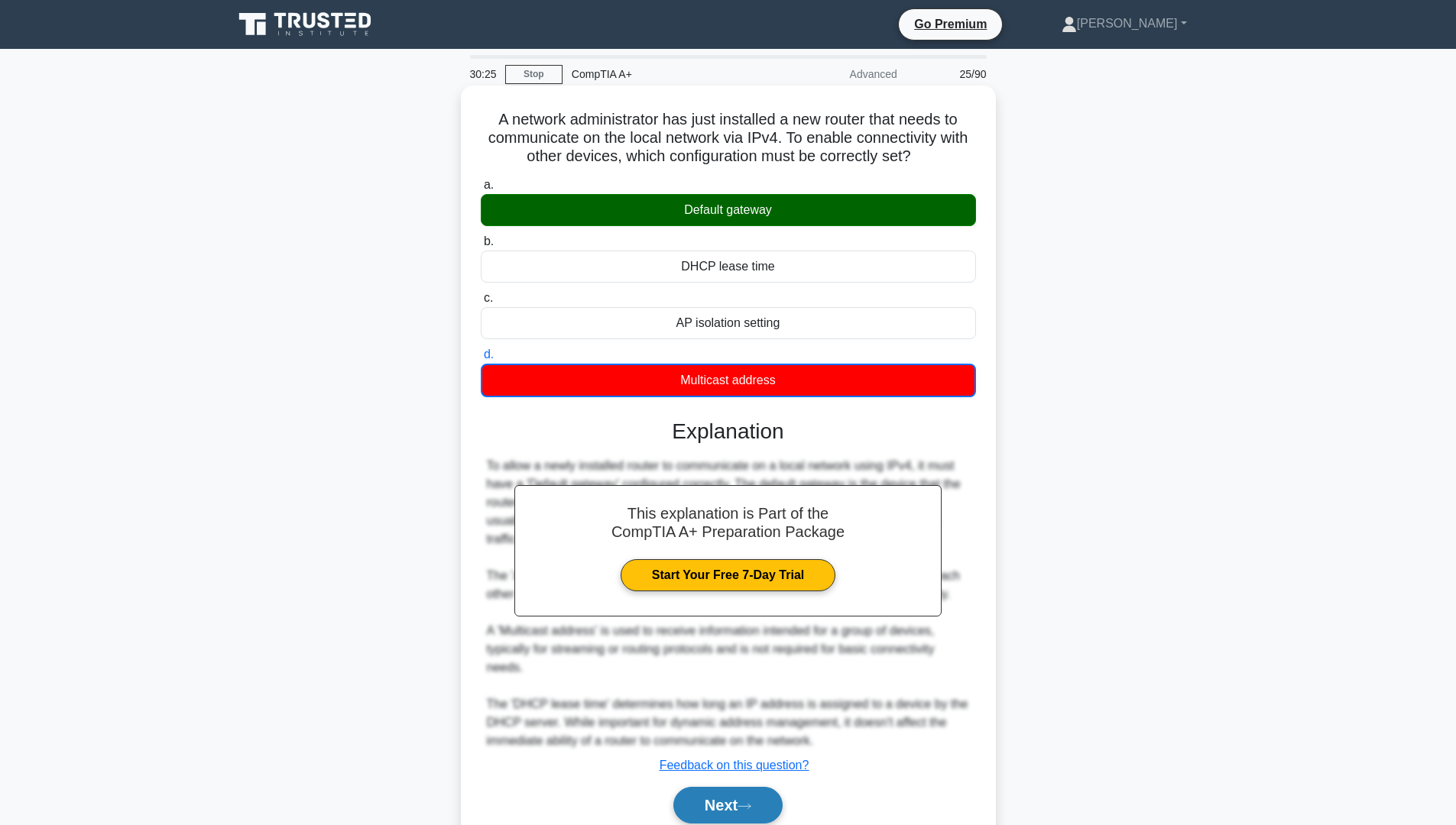
click at [751, 804] on icon at bounding box center [745, 806] width 14 height 9
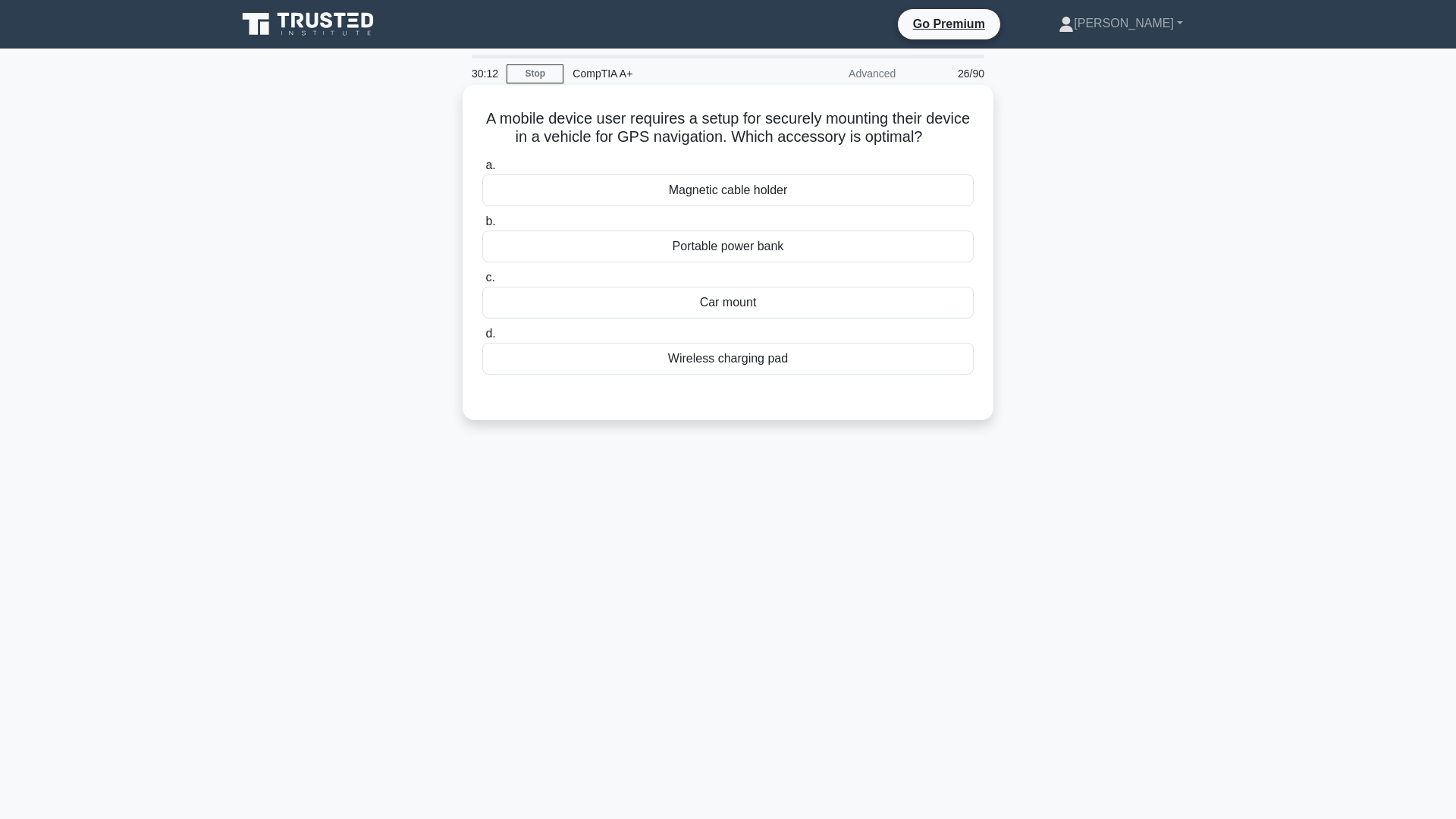
click at [747, 307] on div "Car mount" at bounding box center [728, 302] width 492 height 32
click at [482, 283] on input "c. Car mount" at bounding box center [482, 278] width 0 height 10
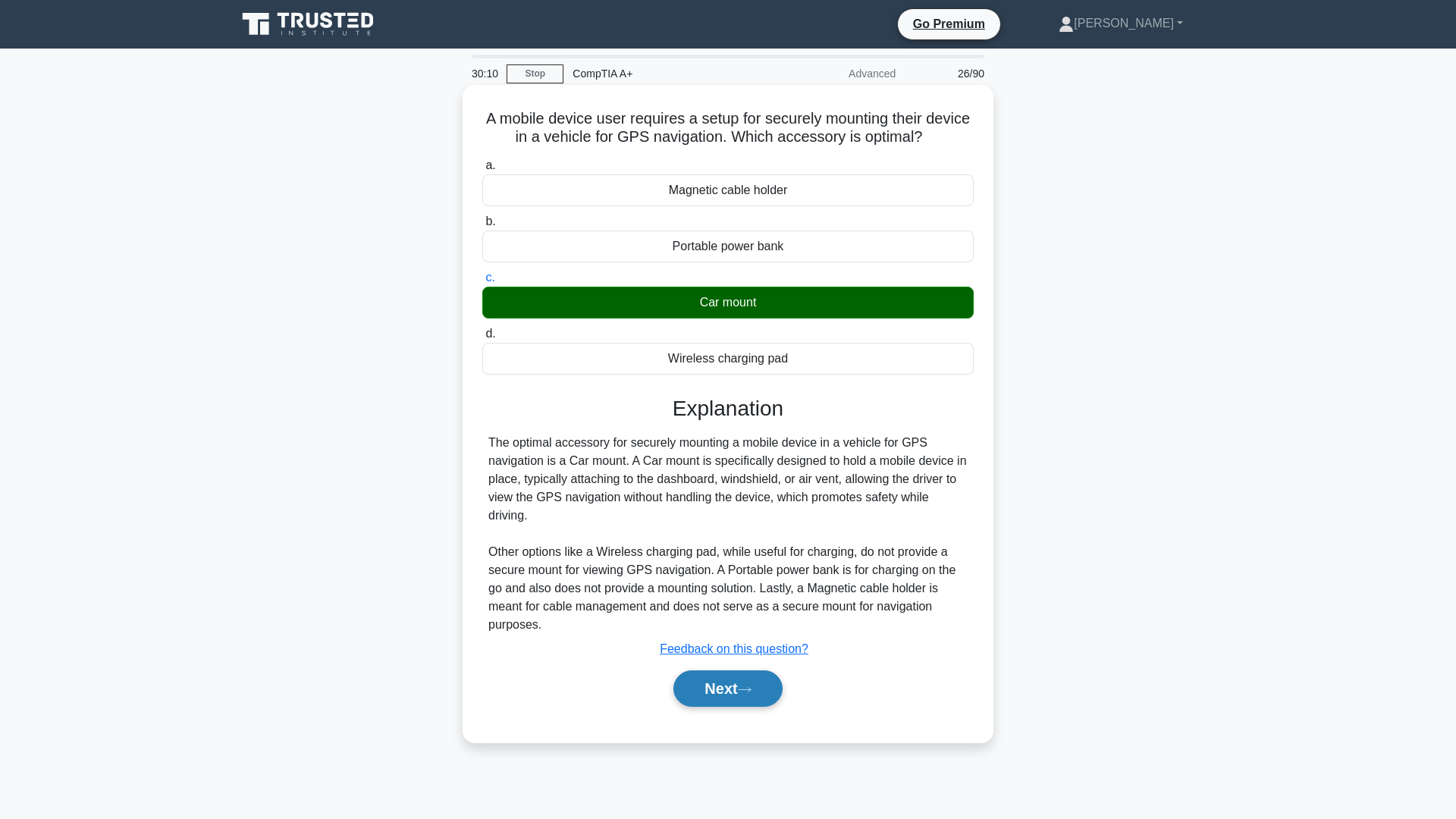
drag, startPoint x: 728, startPoint y: 682, endPoint x: 729, endPoint y: 689, distance: 7.1
click at [729, 690] on button "Next" at bounding box center [728, 688] width 109 height 36
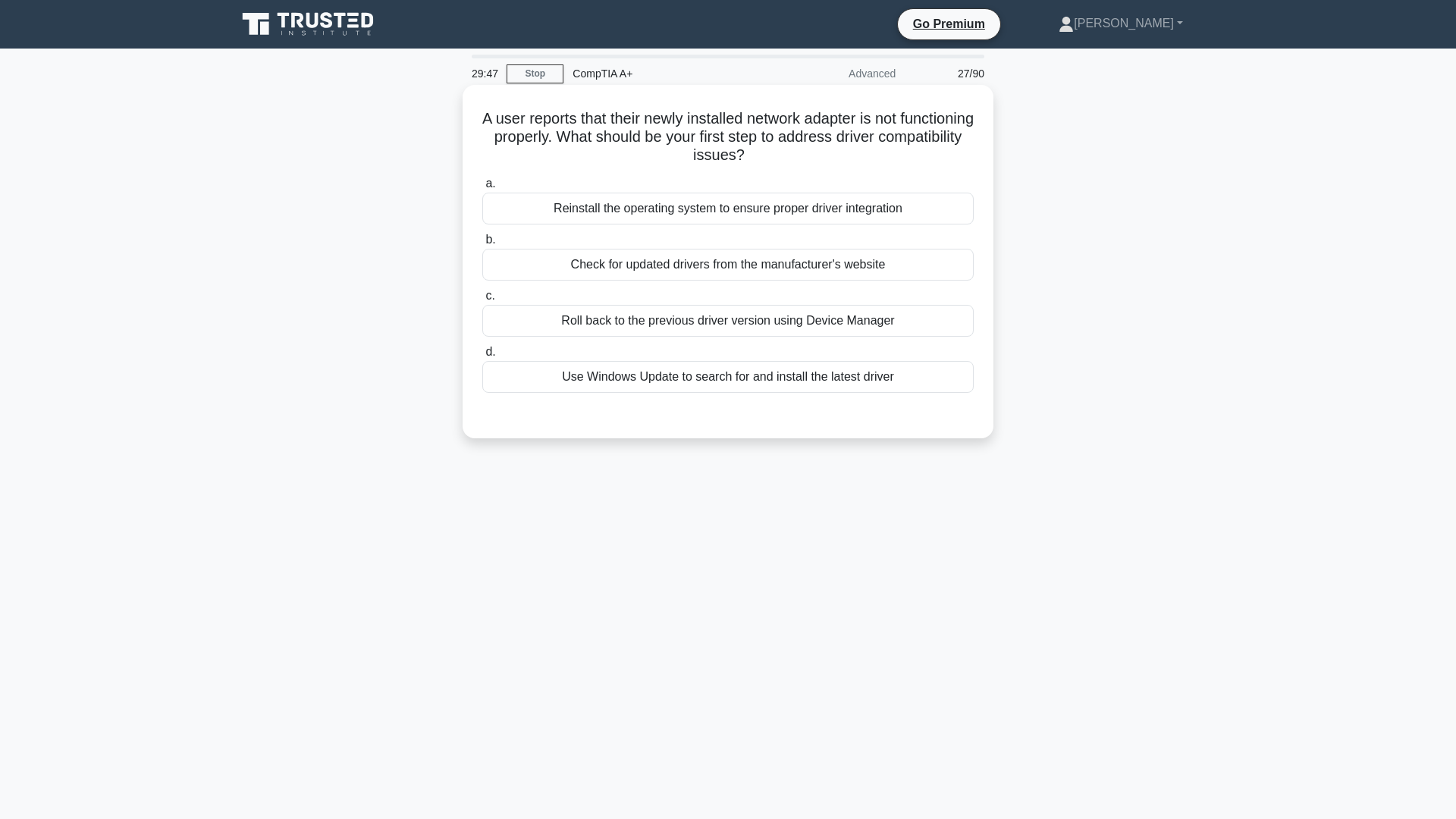
click at [761, 379] on div "Use Windows Update to search for and install the latest driver" at bounding box center [728, 377] width 492 height 32
click at [482, 357] on input "d. Use Windows Update to search for and install the latest driver" at bounding box center [482, 352] width 0 height 10
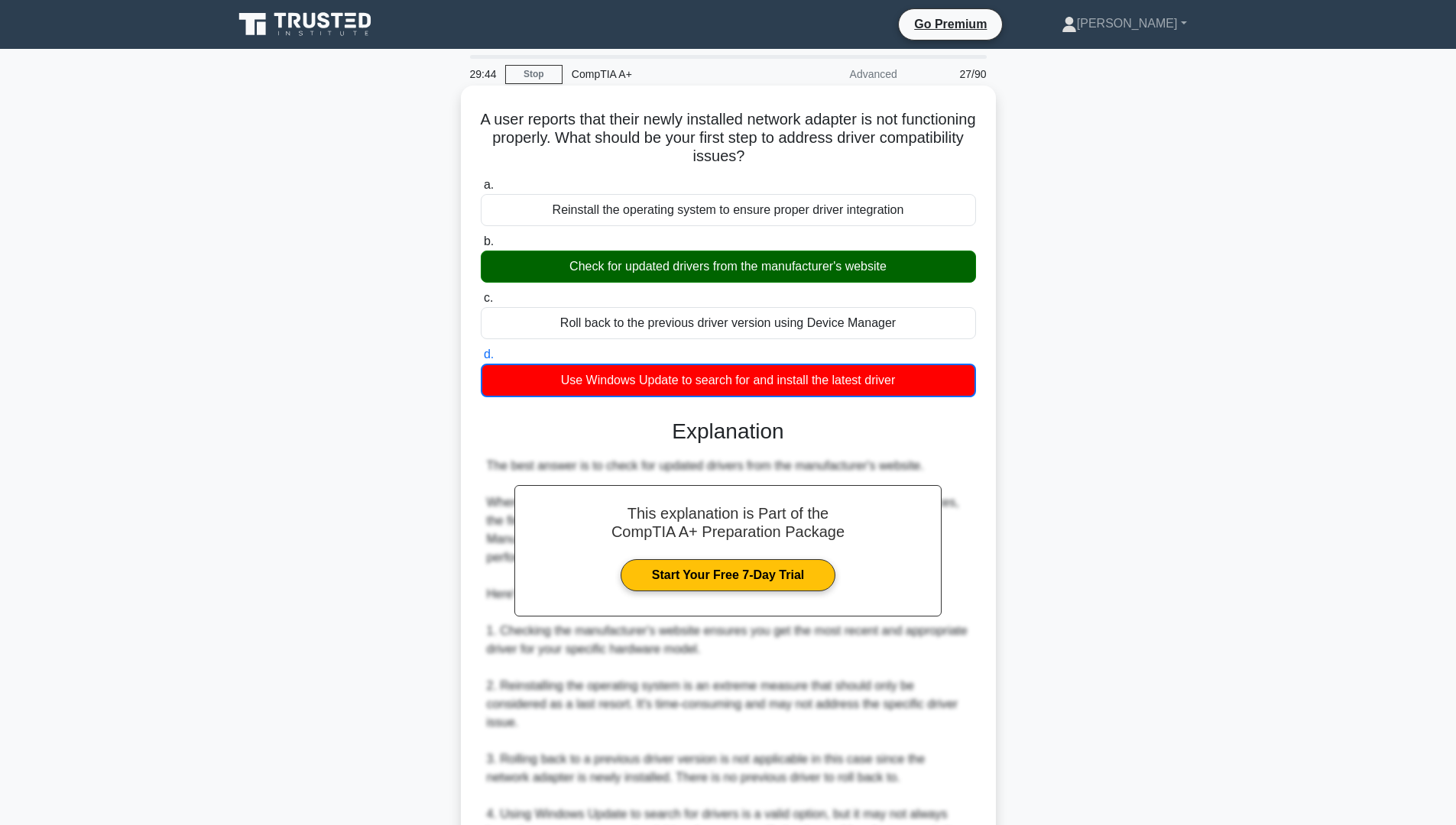
click at [723, 256] on div "Check for updated drivers from the manufacturer's website" at bounding box center [728, 266] width 495 height 32
click at [480, 246] on input "b. Check for updated drivers from the manufacturer's website" at bounding box center [480, 242] width 0 height 10
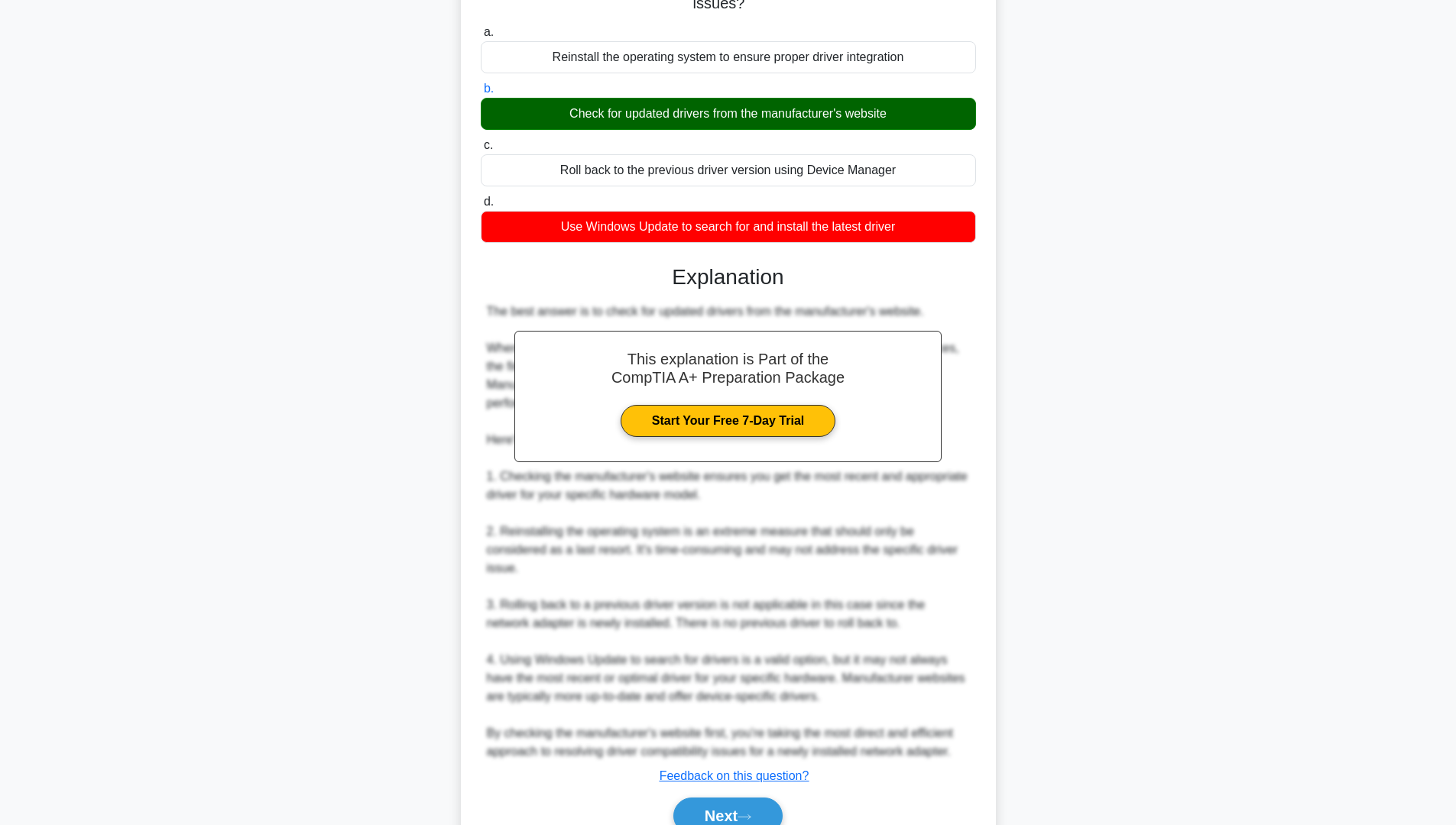
scroll to position [228, 0]
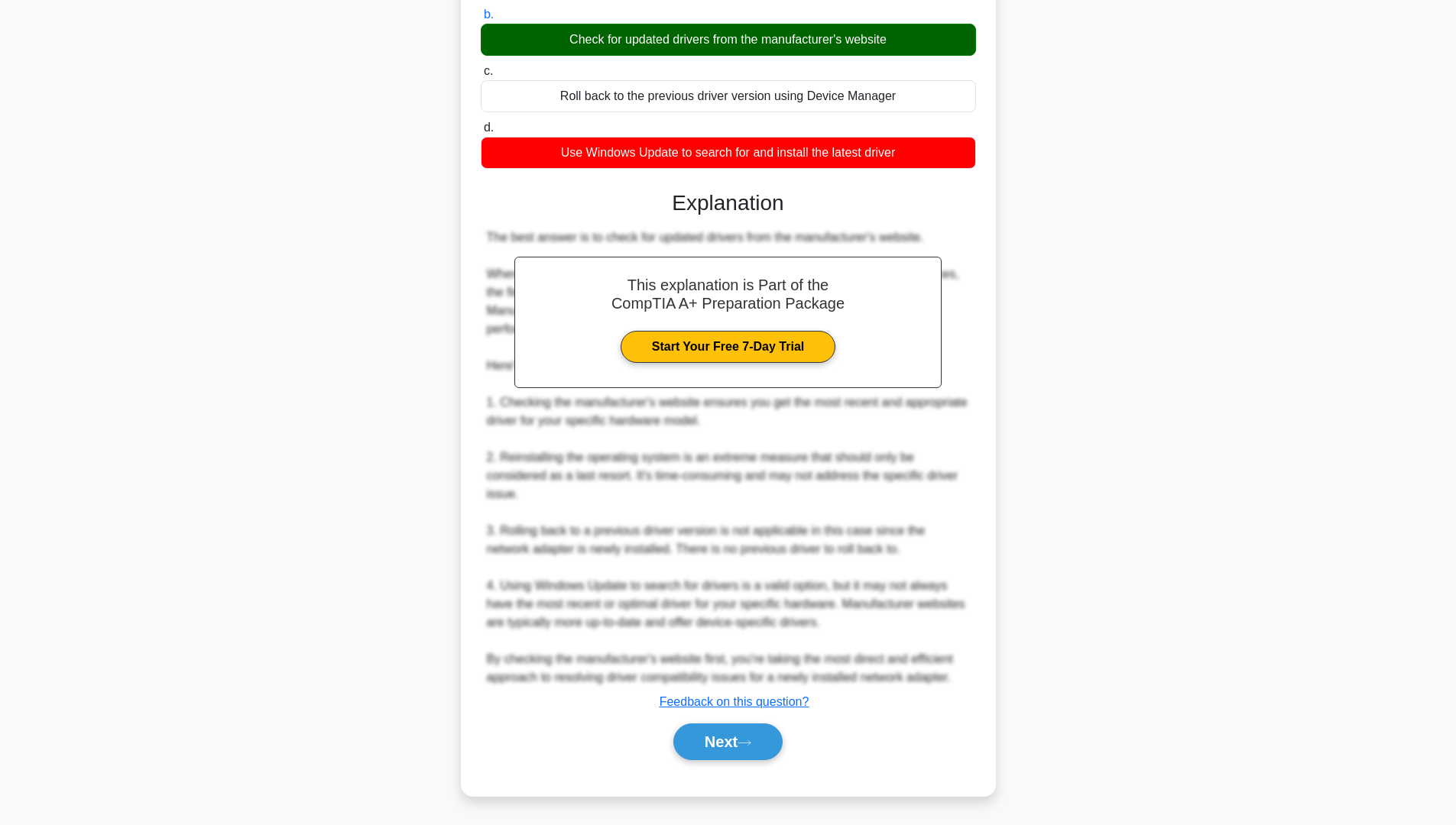
click at [724, 719] on div "Next" at bounding box center [728, 741] width 495 height 49
click at [724, 730] on button "Next" at bounding box center [728, 741] width 110 height 37
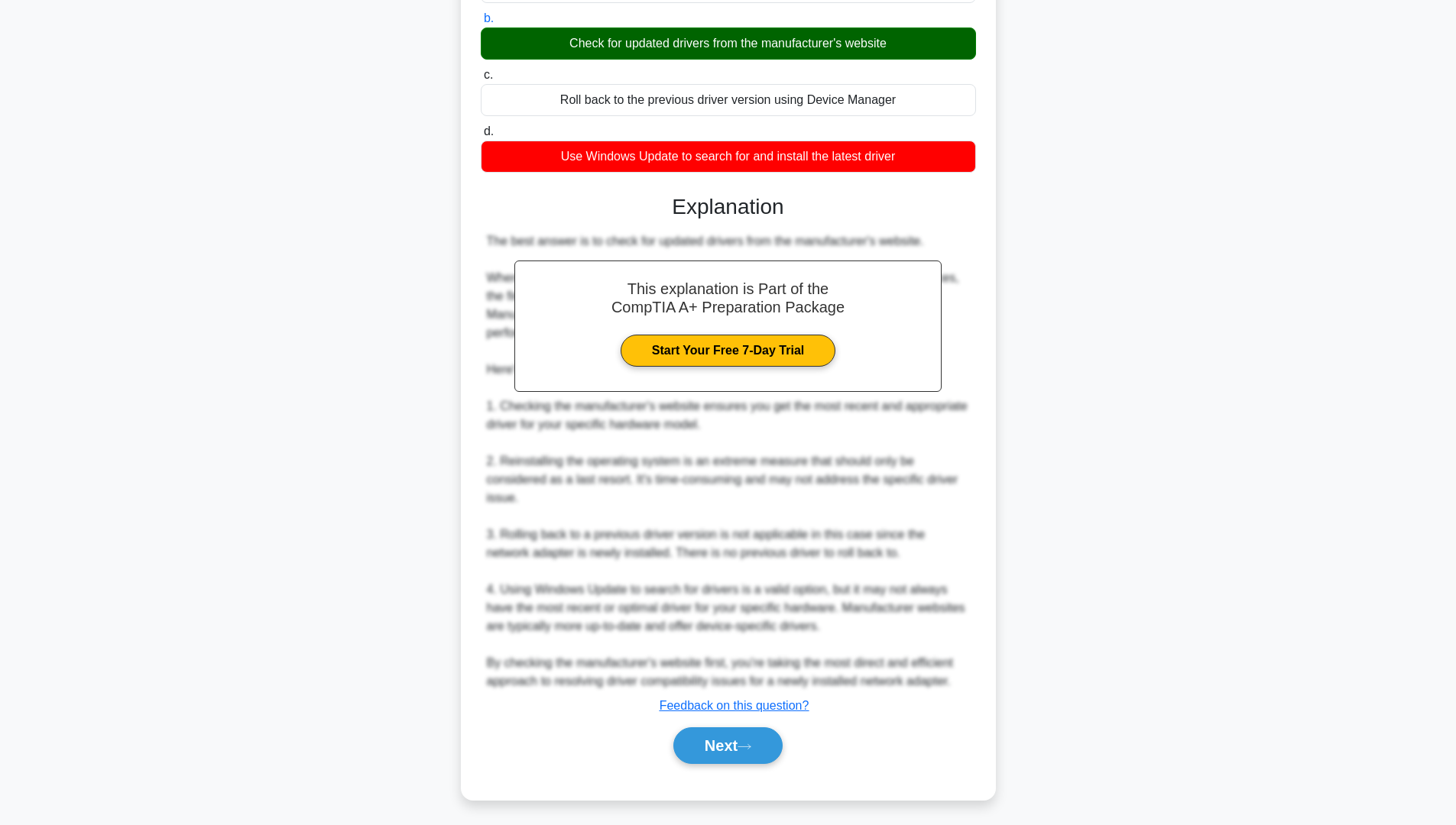
scroll to position [0, 0]
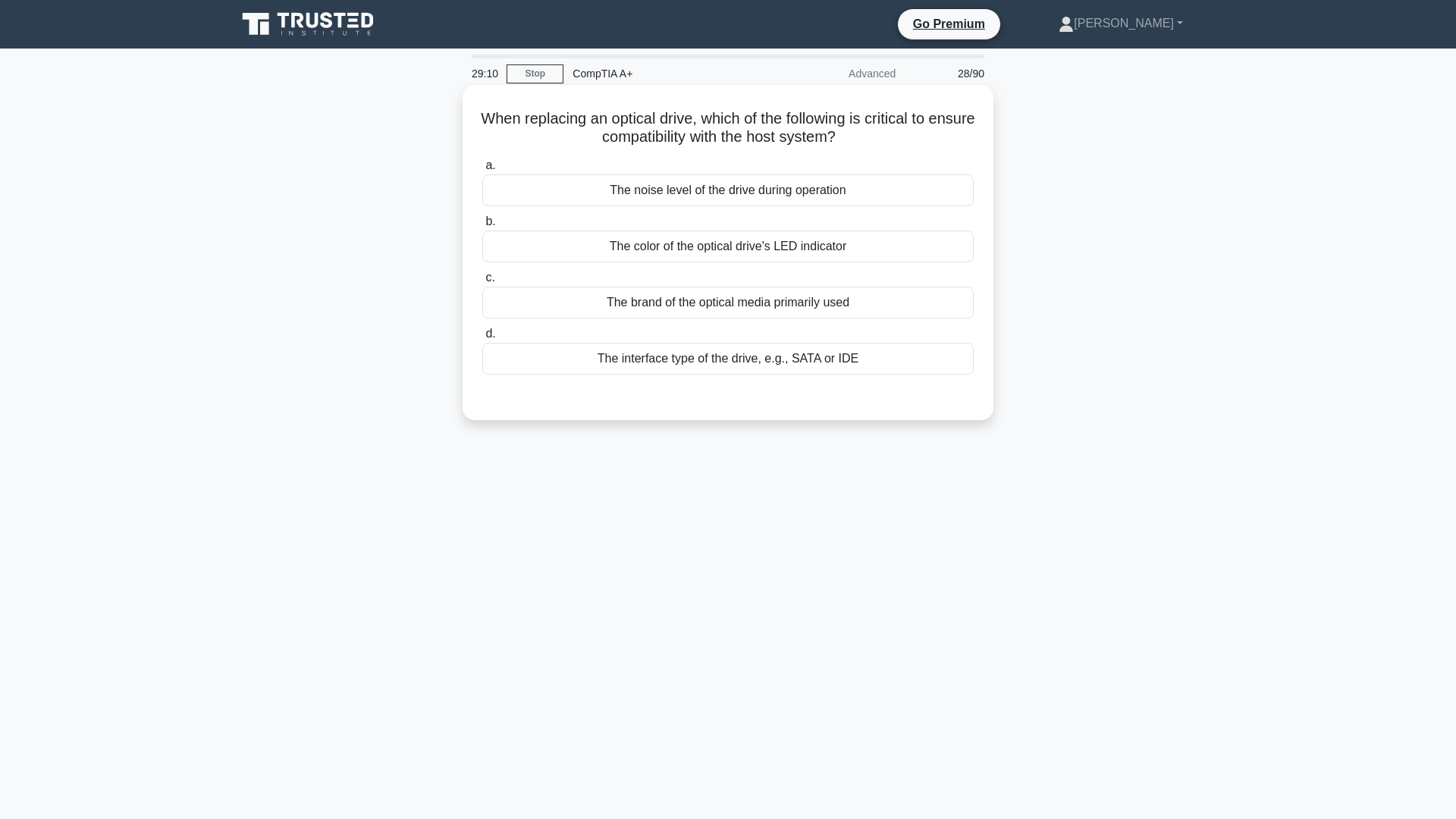
click at [697, 364] on div "The interface type of the drive, e.g., SATA or IDE" at bounding box center [728, 358] width 492 height 32
click at [482, 339] on input "d. The interface type of the drive, e.g., SATA or IDE" at bounding box center [482, 334] width 0 height 10
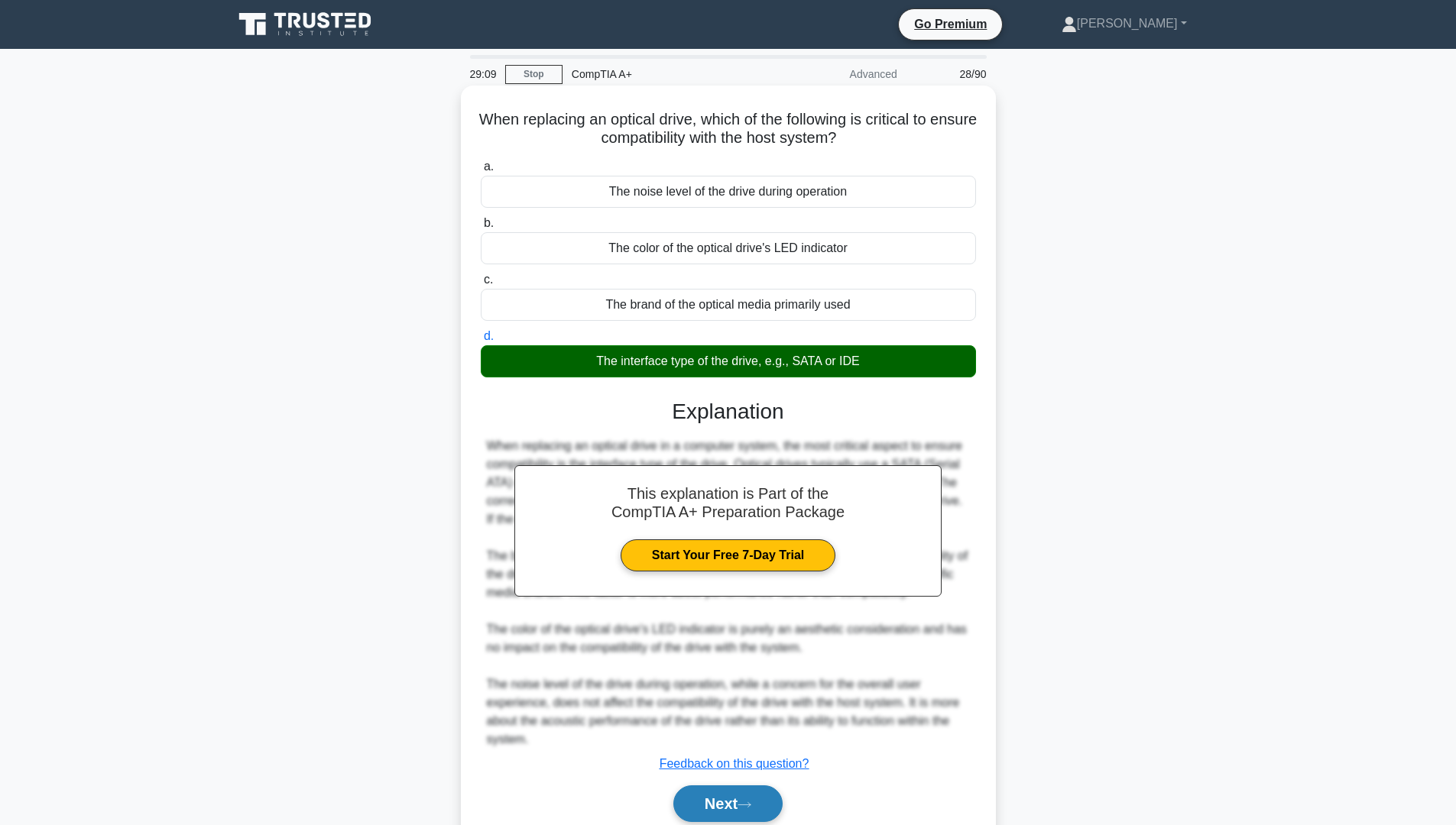
click at [735, 810] on button "Next" at bounding box center [728, 803] width 110 height 37
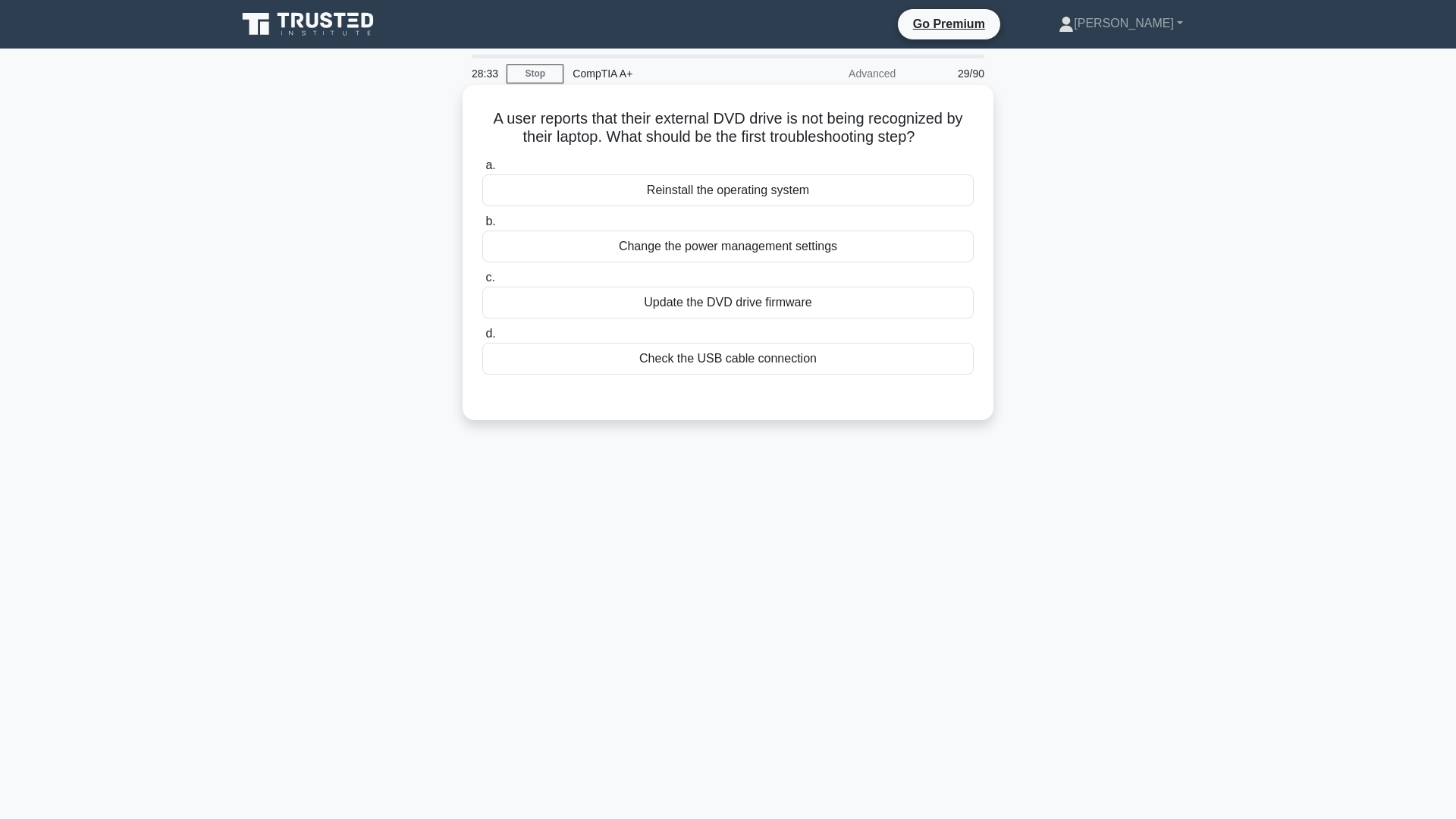
click at [800, 356] on div "Check the USB cable connection" at bounding box center [728, 358] width 492 height 32
click at [482, 339] on input "d. Check the USB cable connection" at bounding box center [482, 334] width 0 height 10
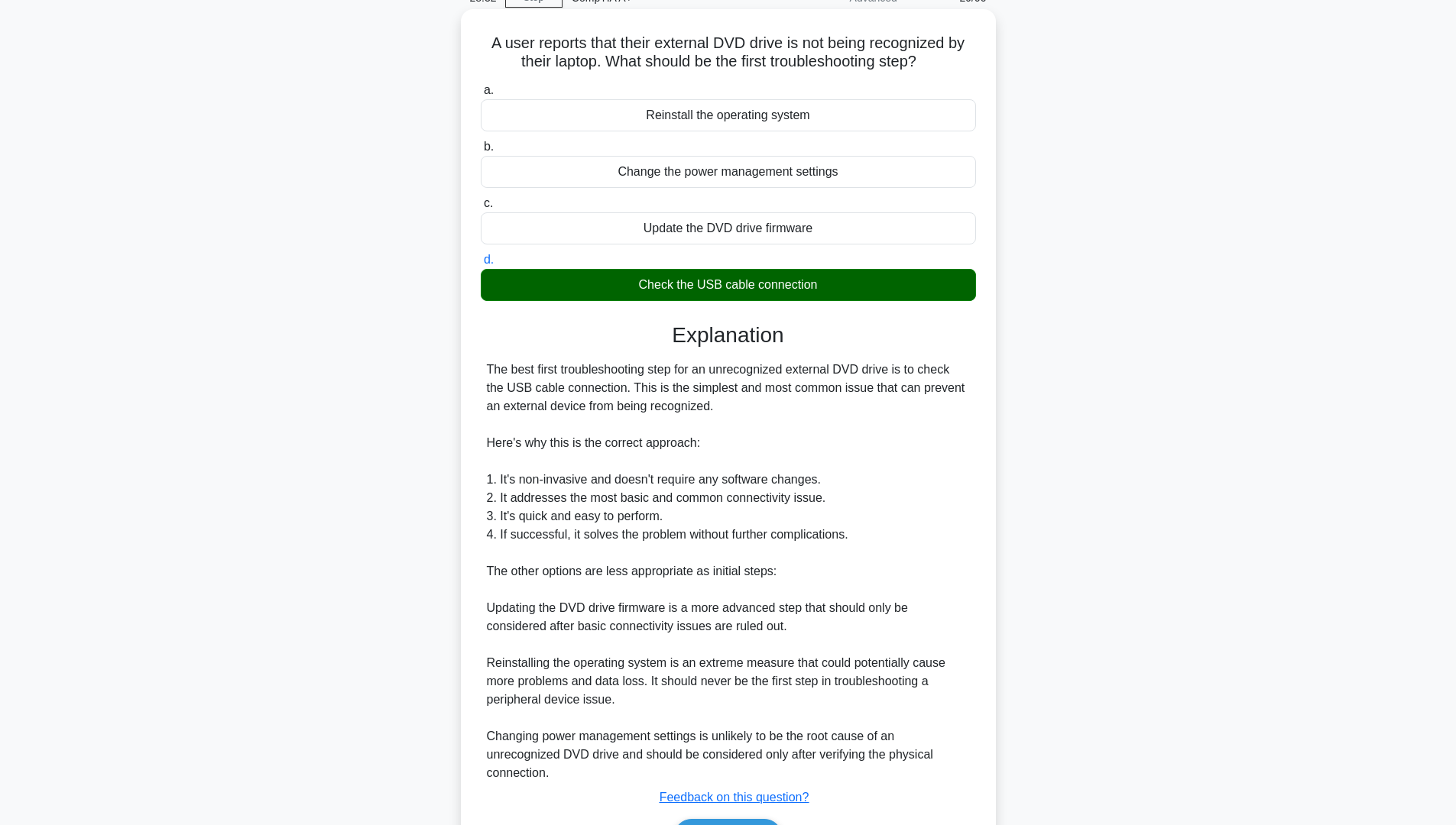
scroll to position [173, 0]
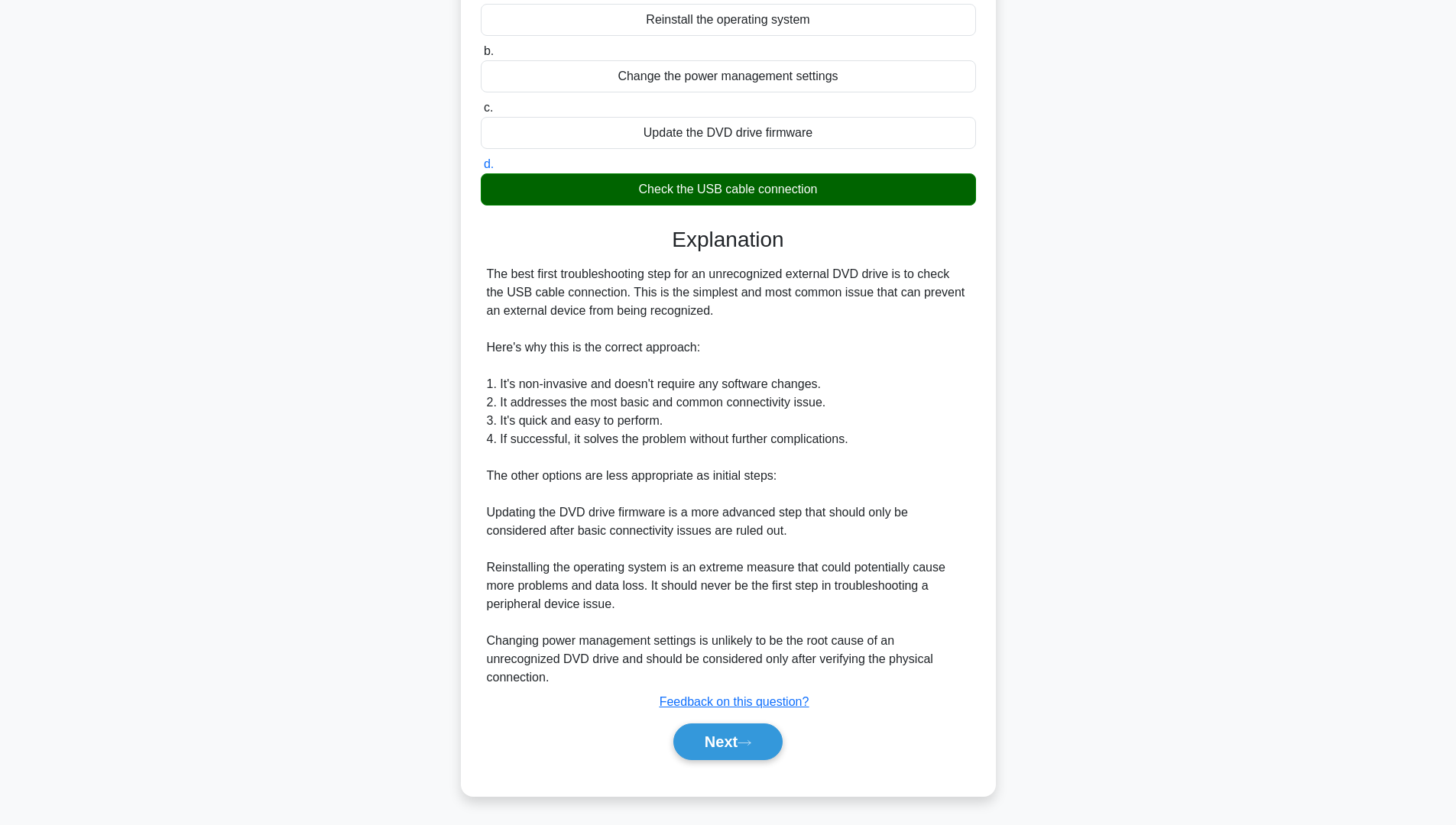
click at [750, 732] on button "Next" at bounding box center [728, 741] width 110 height 37
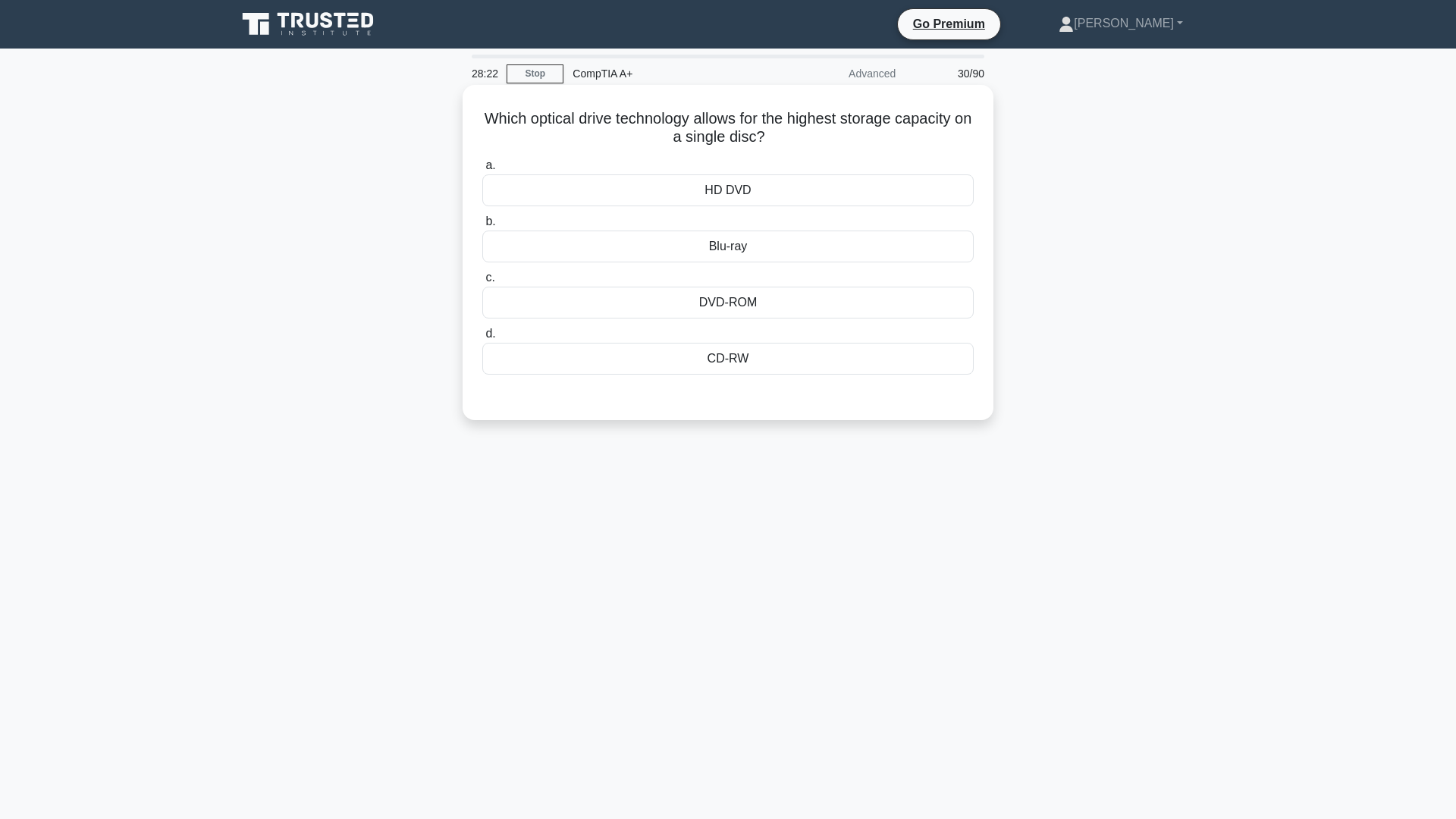
click at [742, 248] on div "Blu-ray" at bounding box center [728, 246] width 492 height 32
click at [482, 227] on input "b. Blu-ray" at bounding box center [482, 221] width 0 height 10
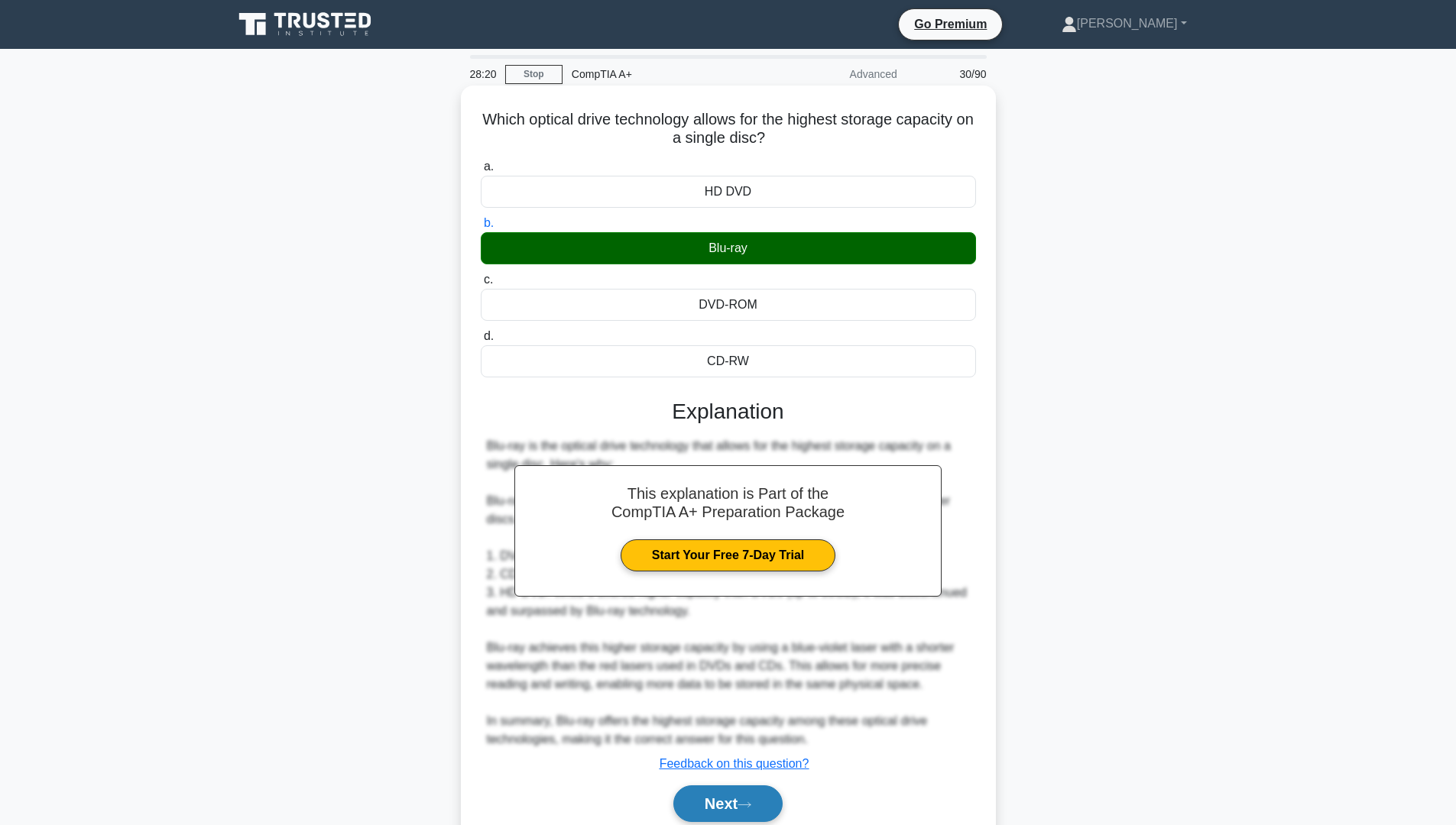
click at [759, 822] on div "Next" at bounding box center [728, 803] width 495 height 49
click at [759, 815] on button "Next" at bounding box center [728, 803] width 110 height 37
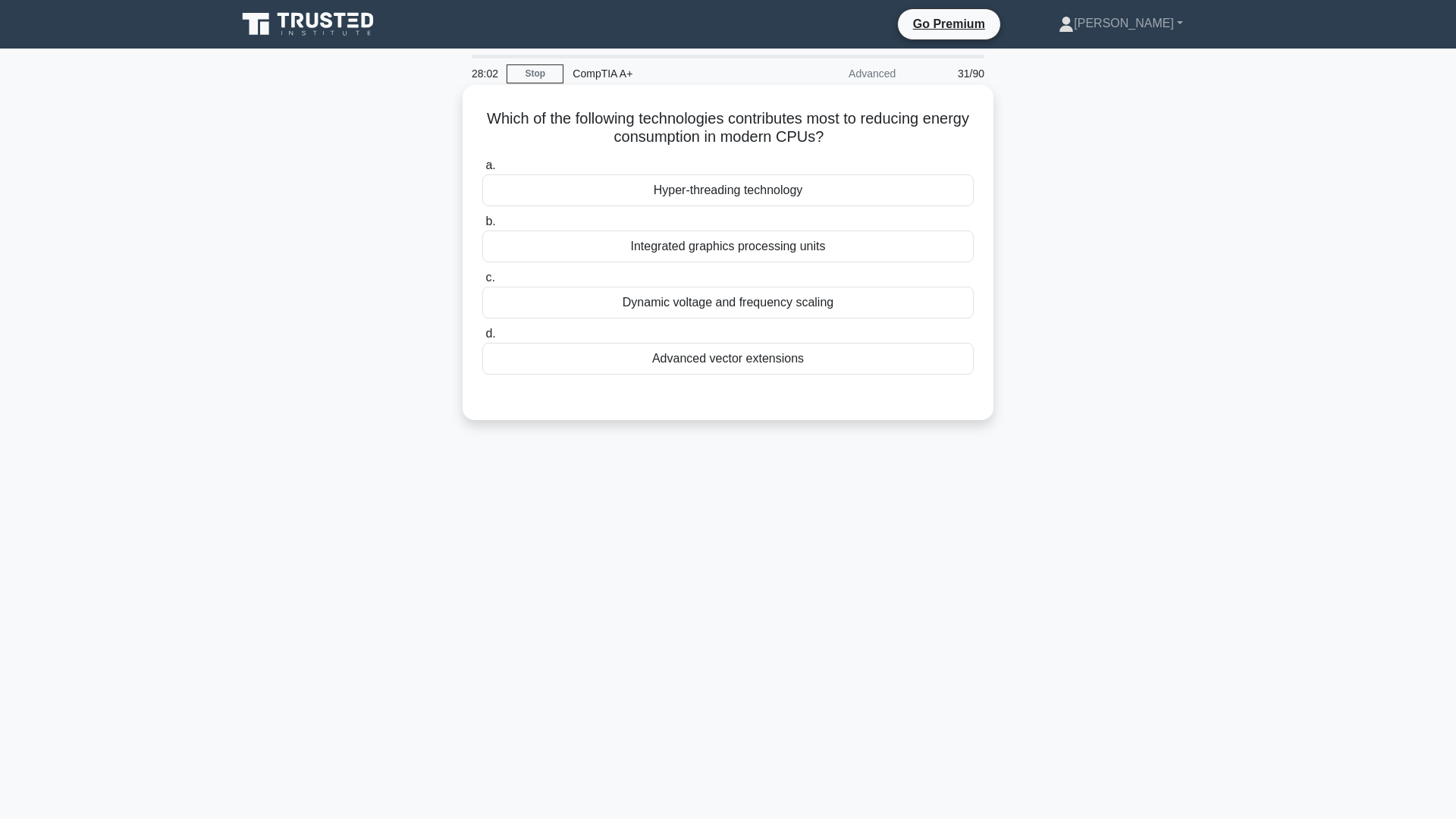
click at [672, 190] on div "Hyper-threading technology" at bounding box center [728, 190] width 492 height 32
click at [482, 171] on input "a. Hyper-threading technology" at bounding box center [482, 165] width 0 height 10
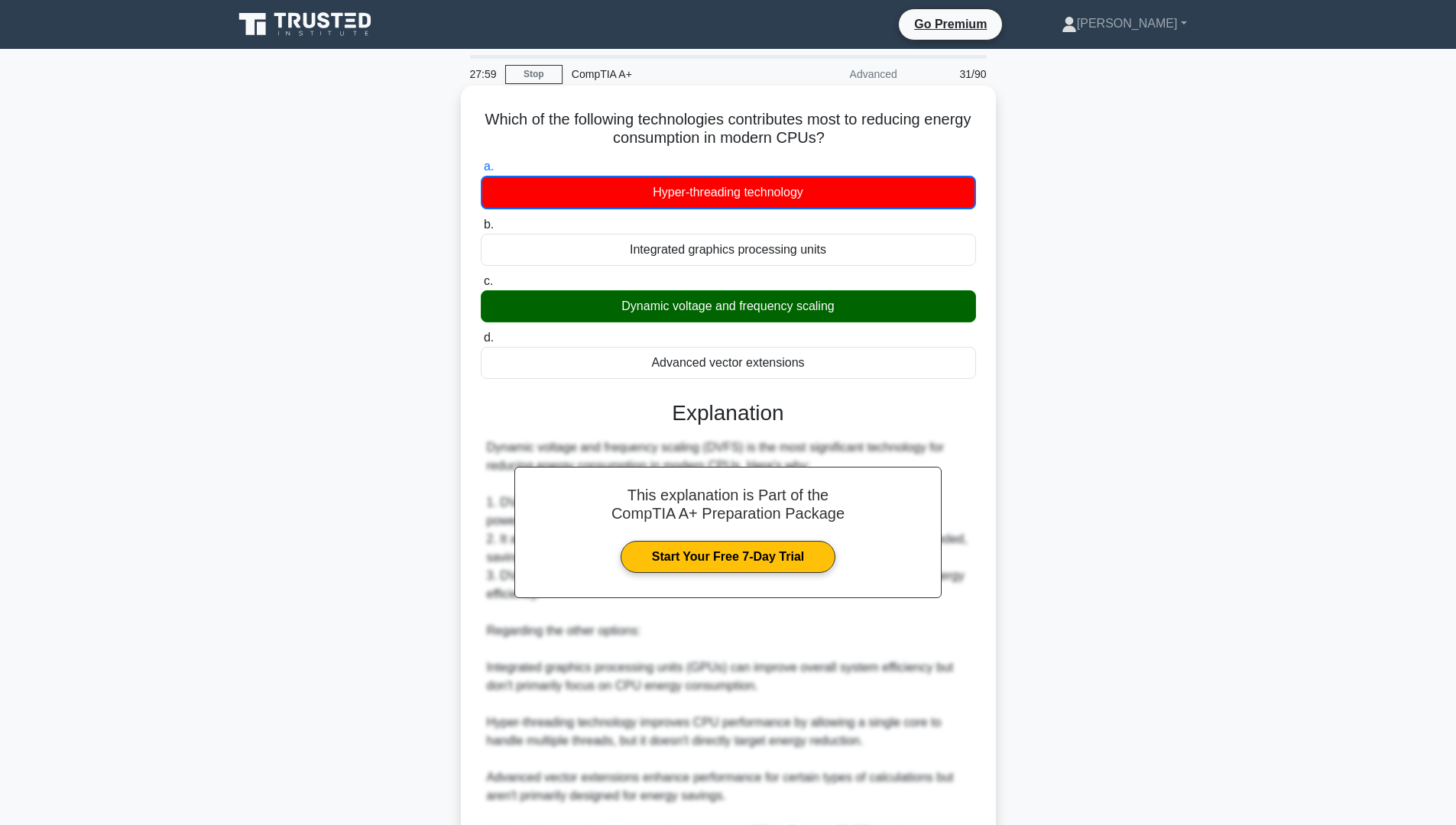
scroll to position [98, 0]
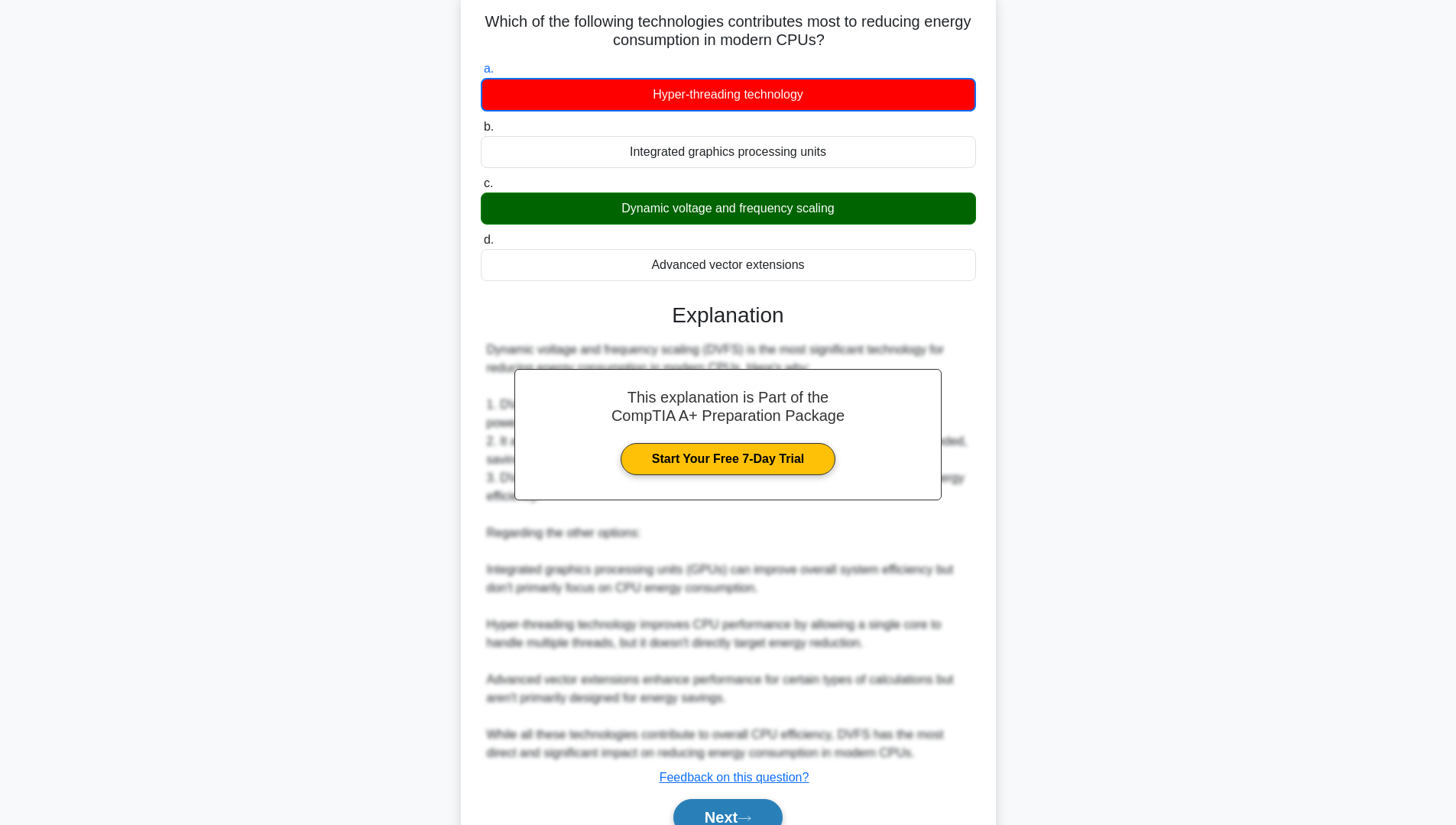
drag, startPoint x: 762, startPoint y: 805, endPoint x: 775, endPoint y: 799, distance: 14.3
click at [762, 805] on button "Next" at bounding box center [728, 817] width 110 height 37
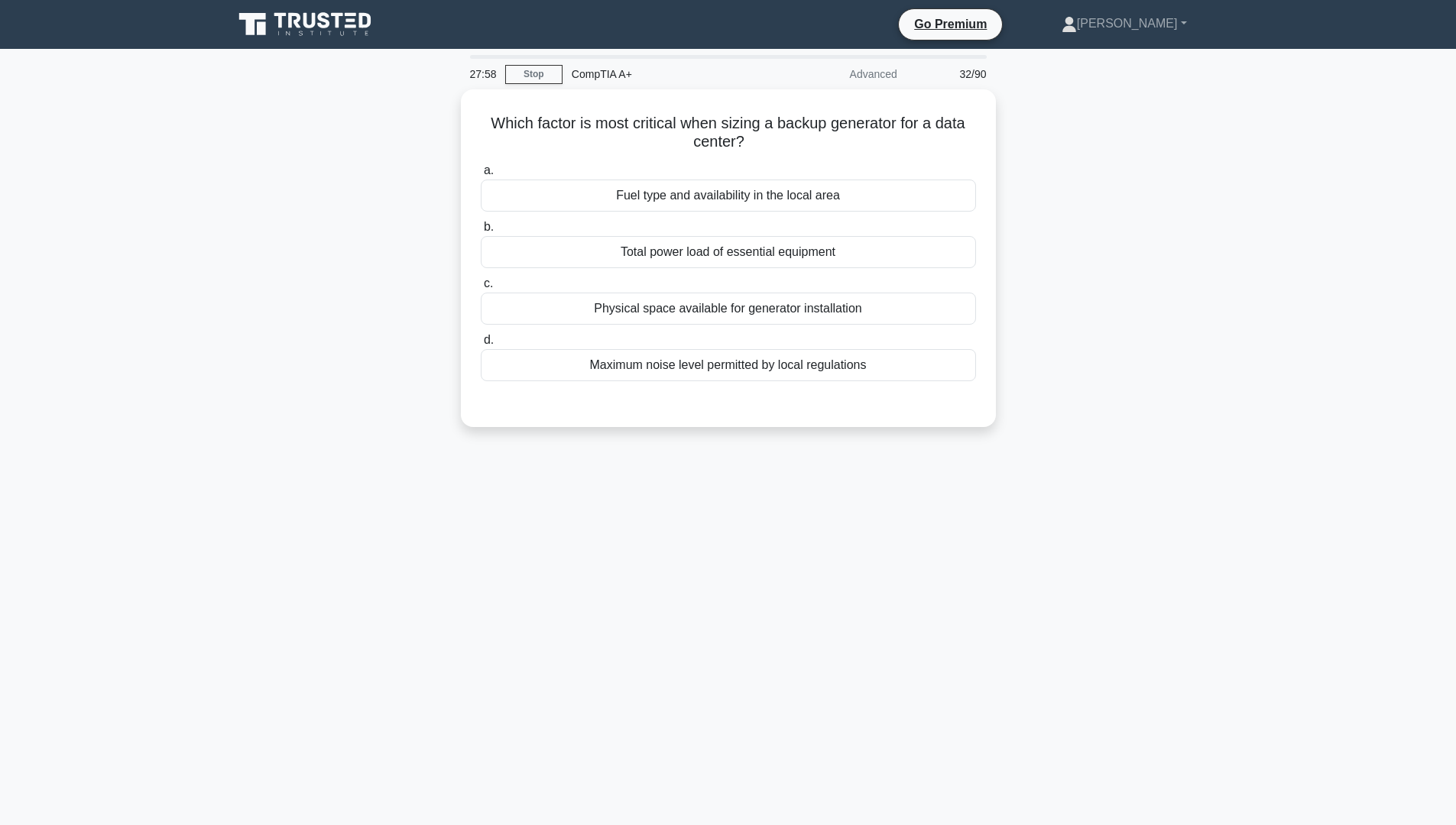
scroll to position [0, 0]
click at [677, 253] on div "Total power load of essential equipment" at bounding box center [733, 248] width 495 height 32
click at [486, 228] on input "b. Total power load of essential equipment" at bounding box center [486, 223] width 0 height 10
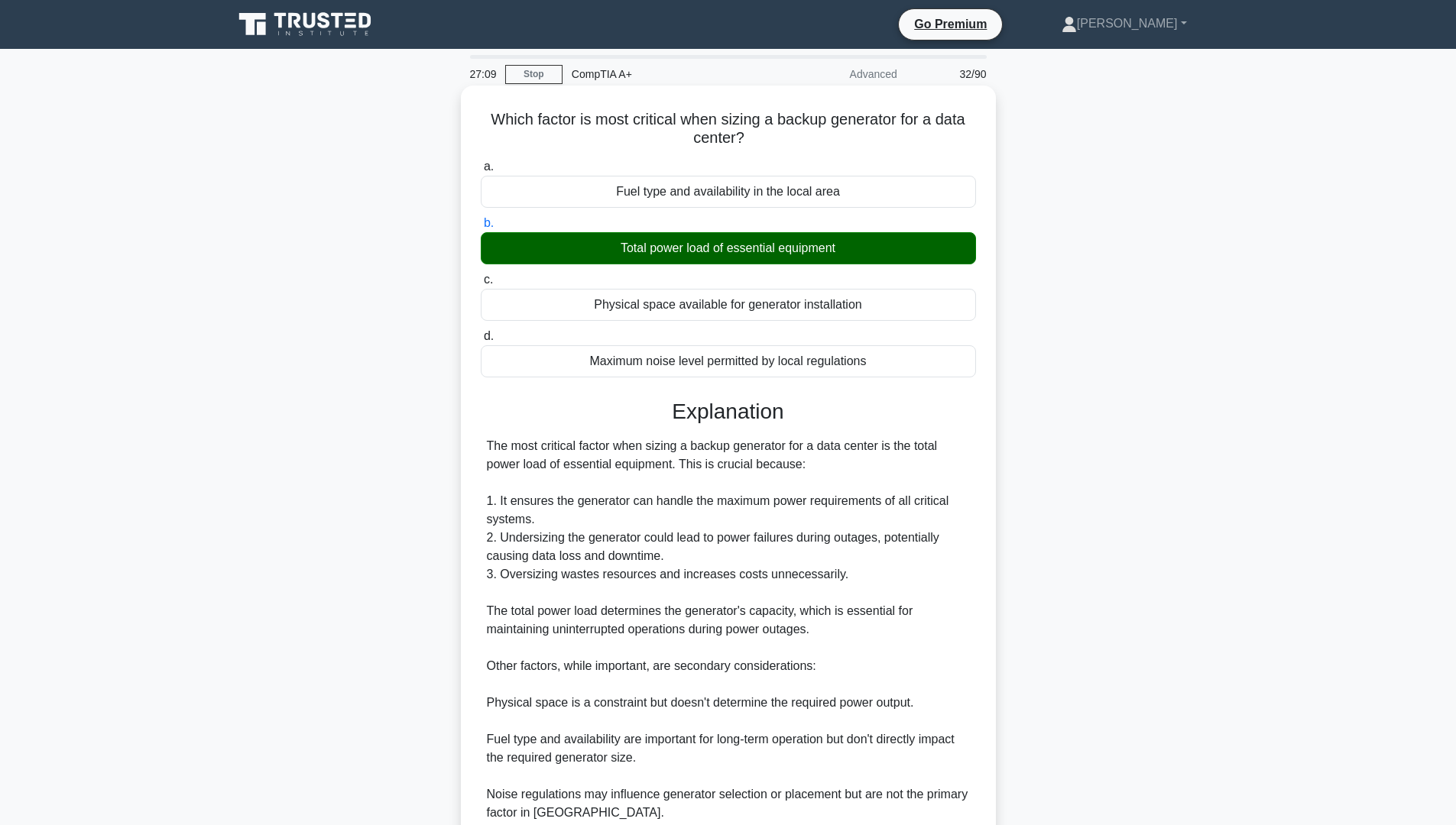
scroll to position [136, 0]
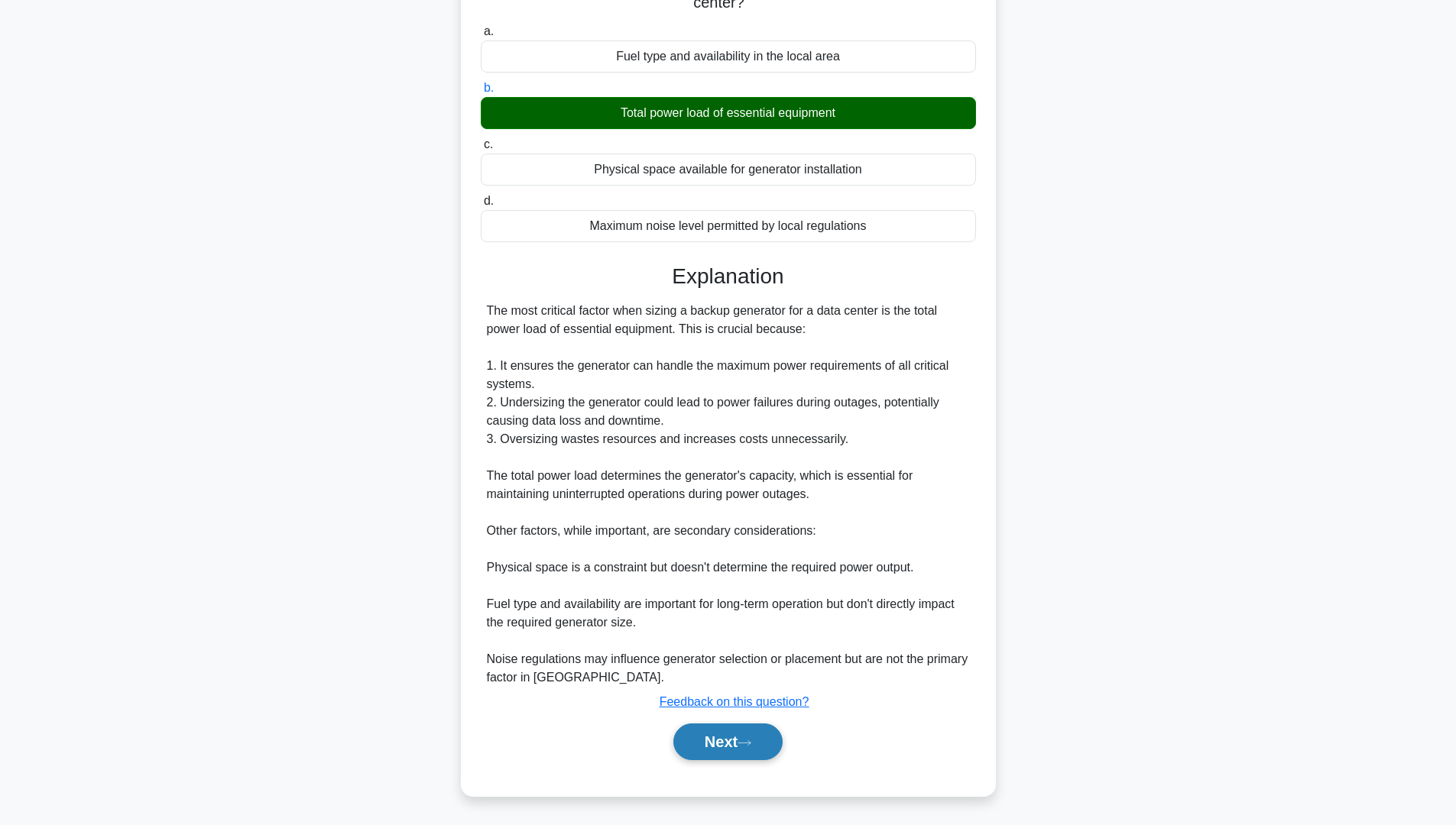
click at [720, 764] on div "Next" at bounding box center [728, 741] width 495 height 49
click at [723, 751] on button "Next" at bounding box center [728, 741] width 110 height 37
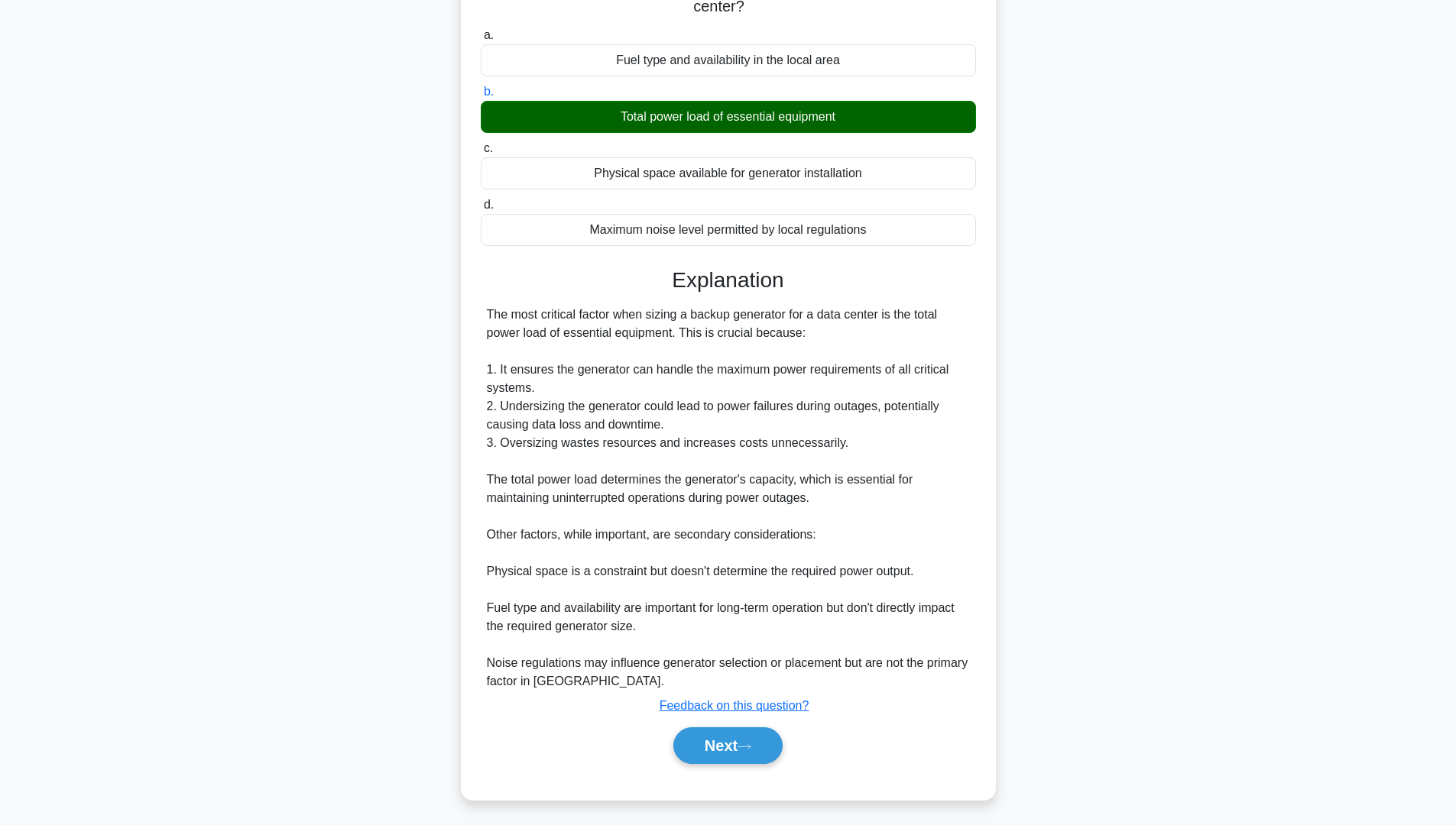
scroll to position [0, 0]
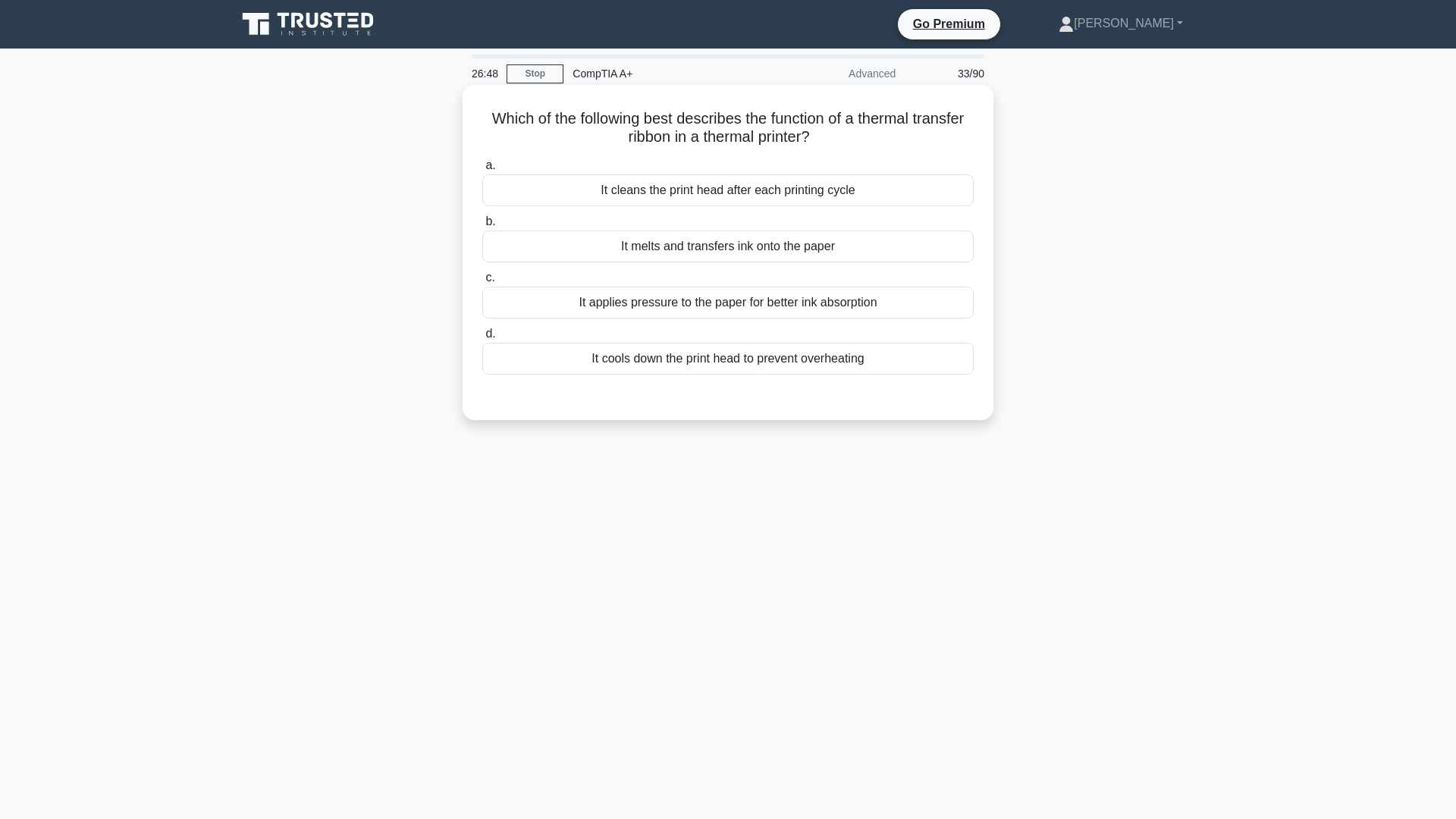
click at [714, 357] on div "It cools down the print head to prevent overheating" at bounding box center [728, 358] width 492 height 32
click at [482, 339] on input "d. It cools down the print head to prevent overheating" at bounding box center [482, 334] width 0 height 10
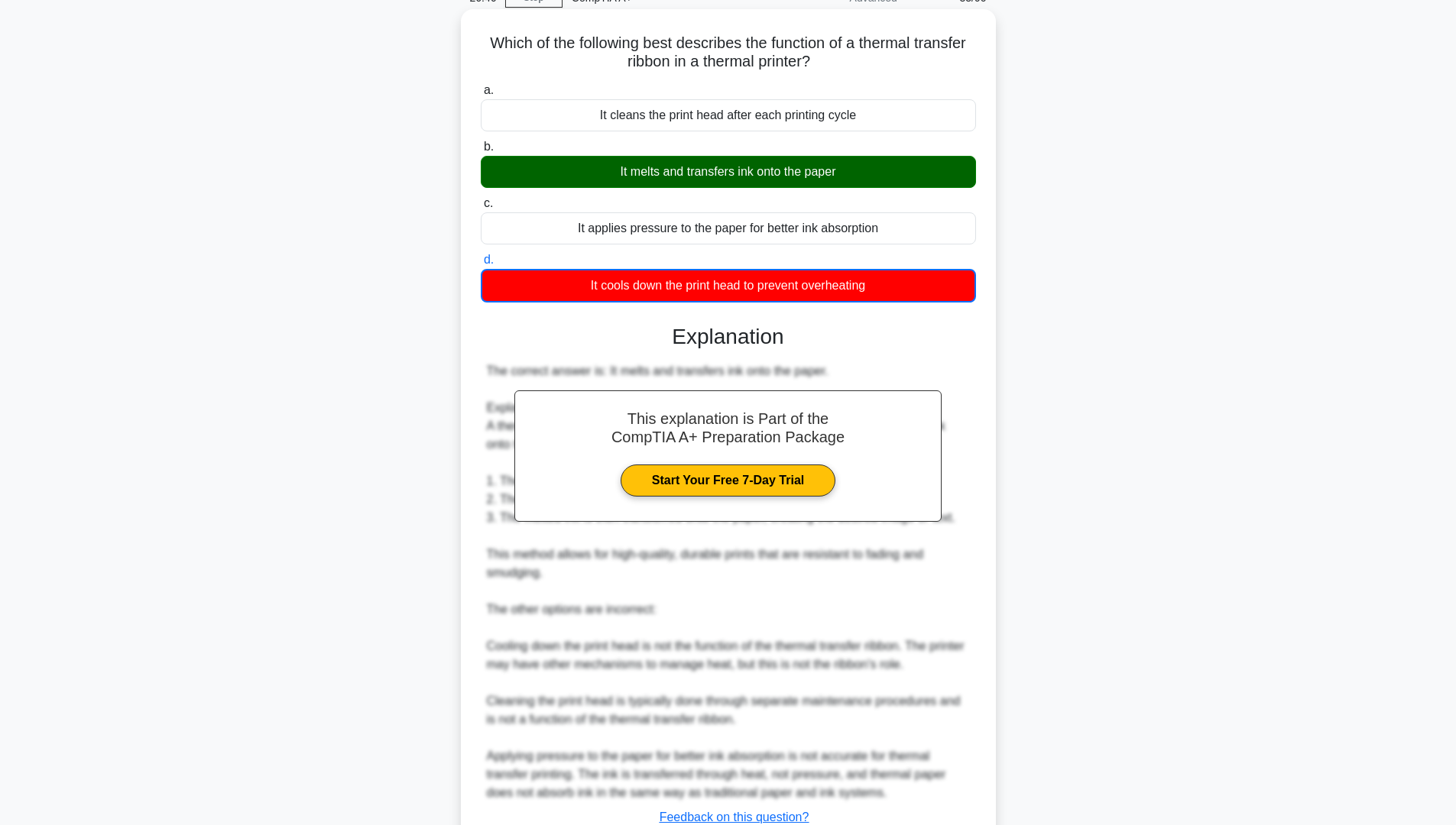
scroll to position [152, 0]
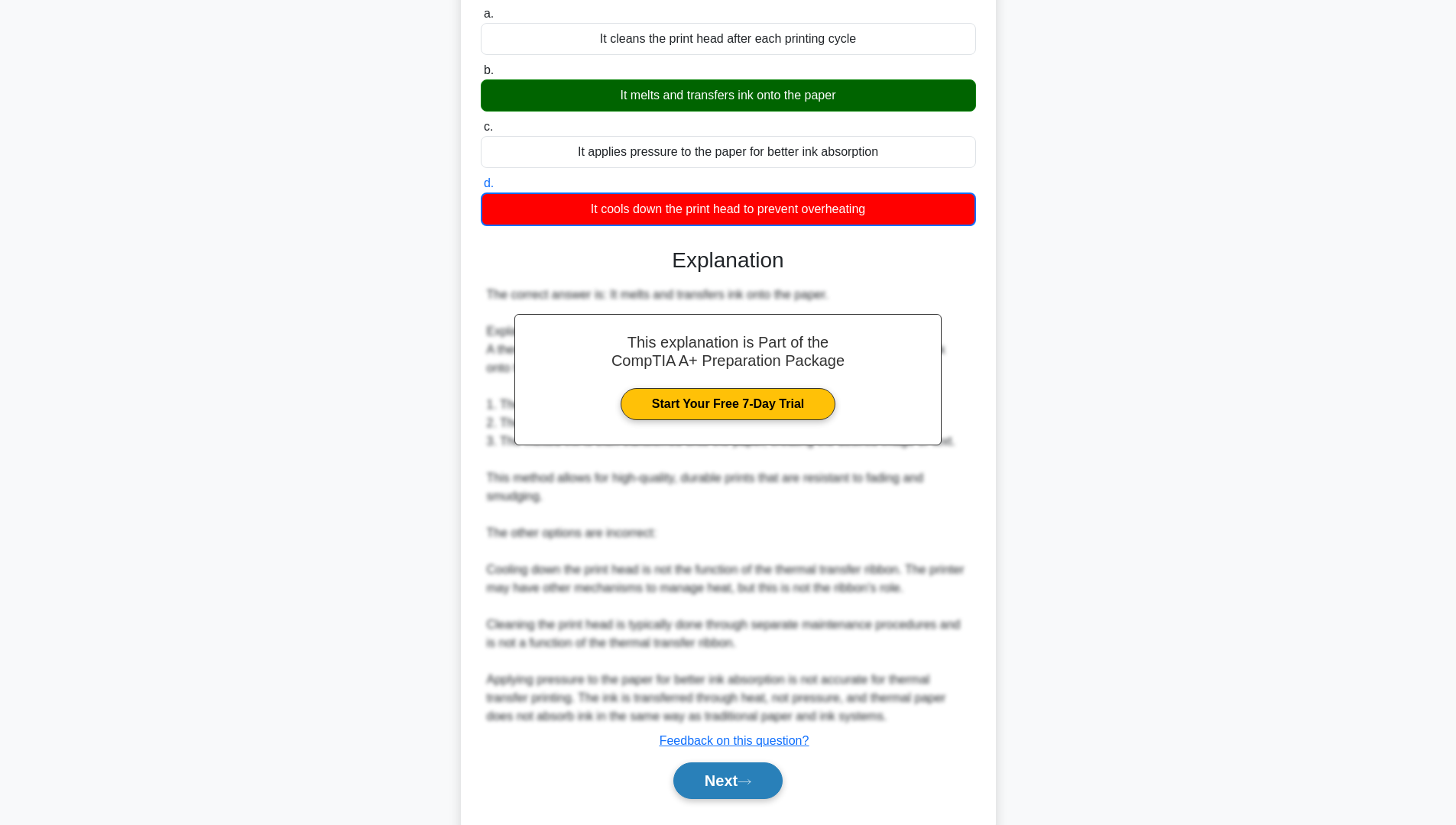
click at [730, 773] on button "Next" at bounding box center [728, 780] width 110 height 37
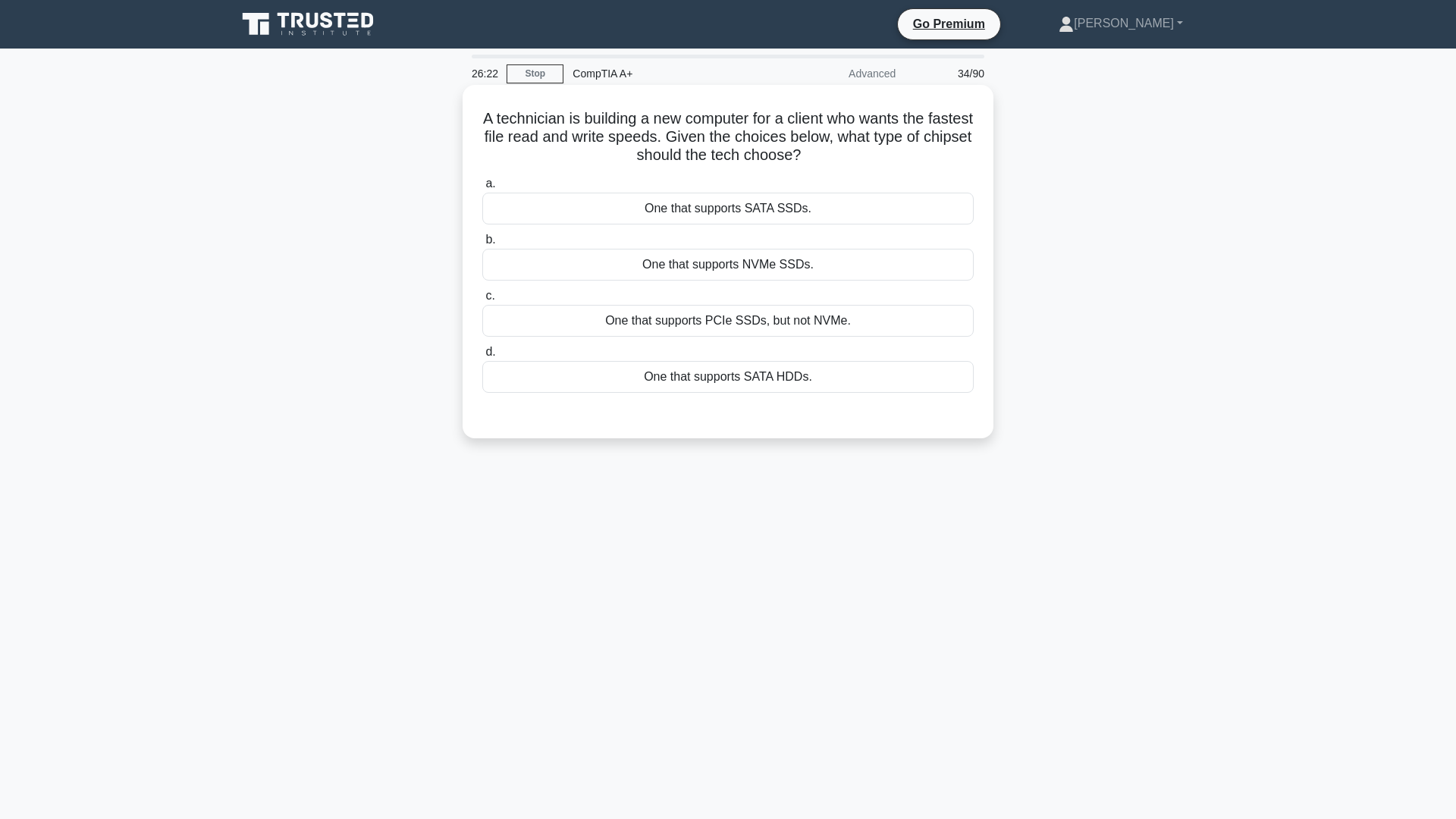
click at [740, 261] on div "One that supports NVMe SSDs." at bounding box center [728, 264] width 492 height 32
click at [482, 245] on input "b. One that supports NVMe SSDs." at bounding box center [482, 240] width 0 height 10
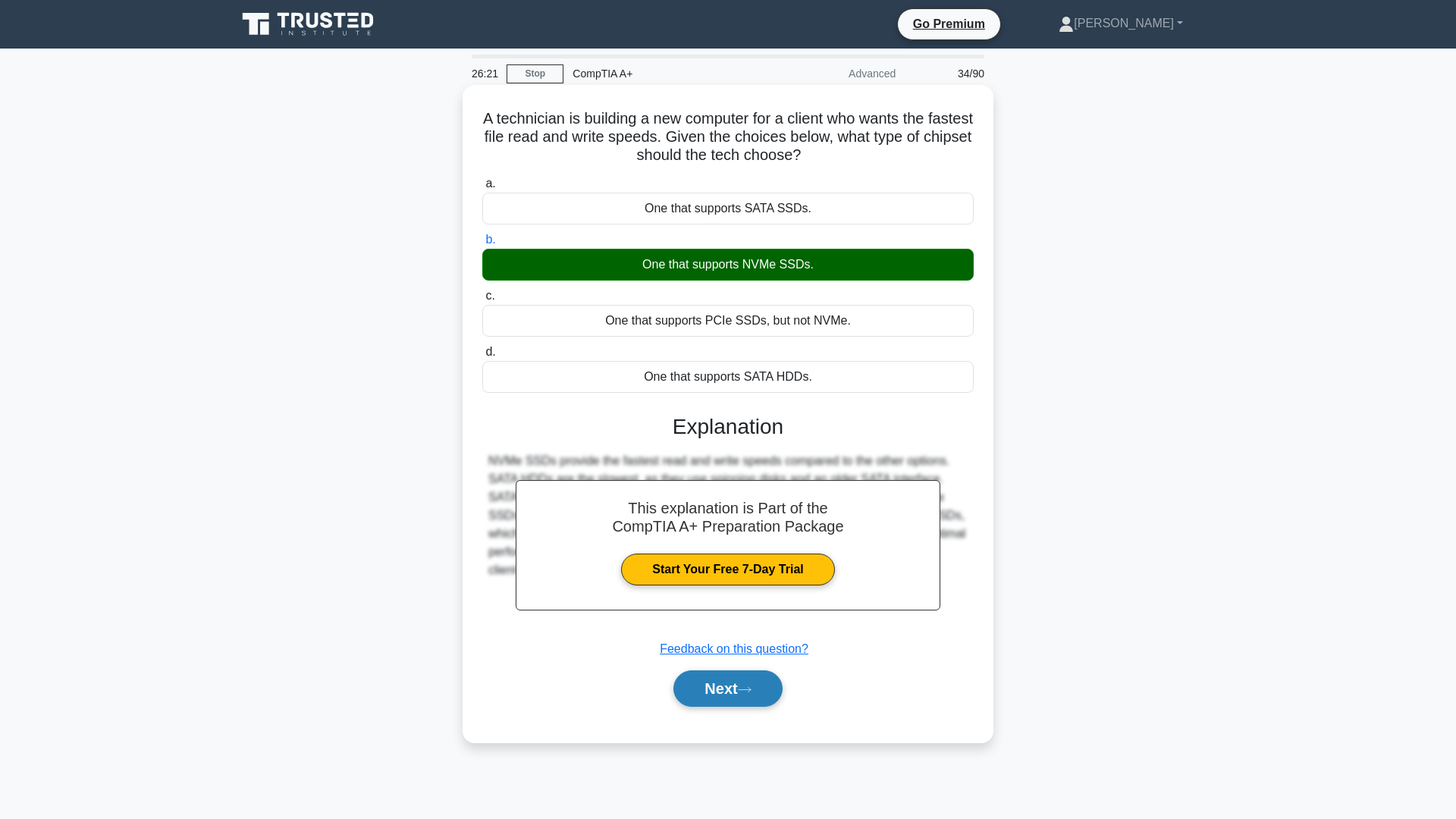
click at [698, 696] on button "Next" at bounding box center [728, 688] width 109 height 36
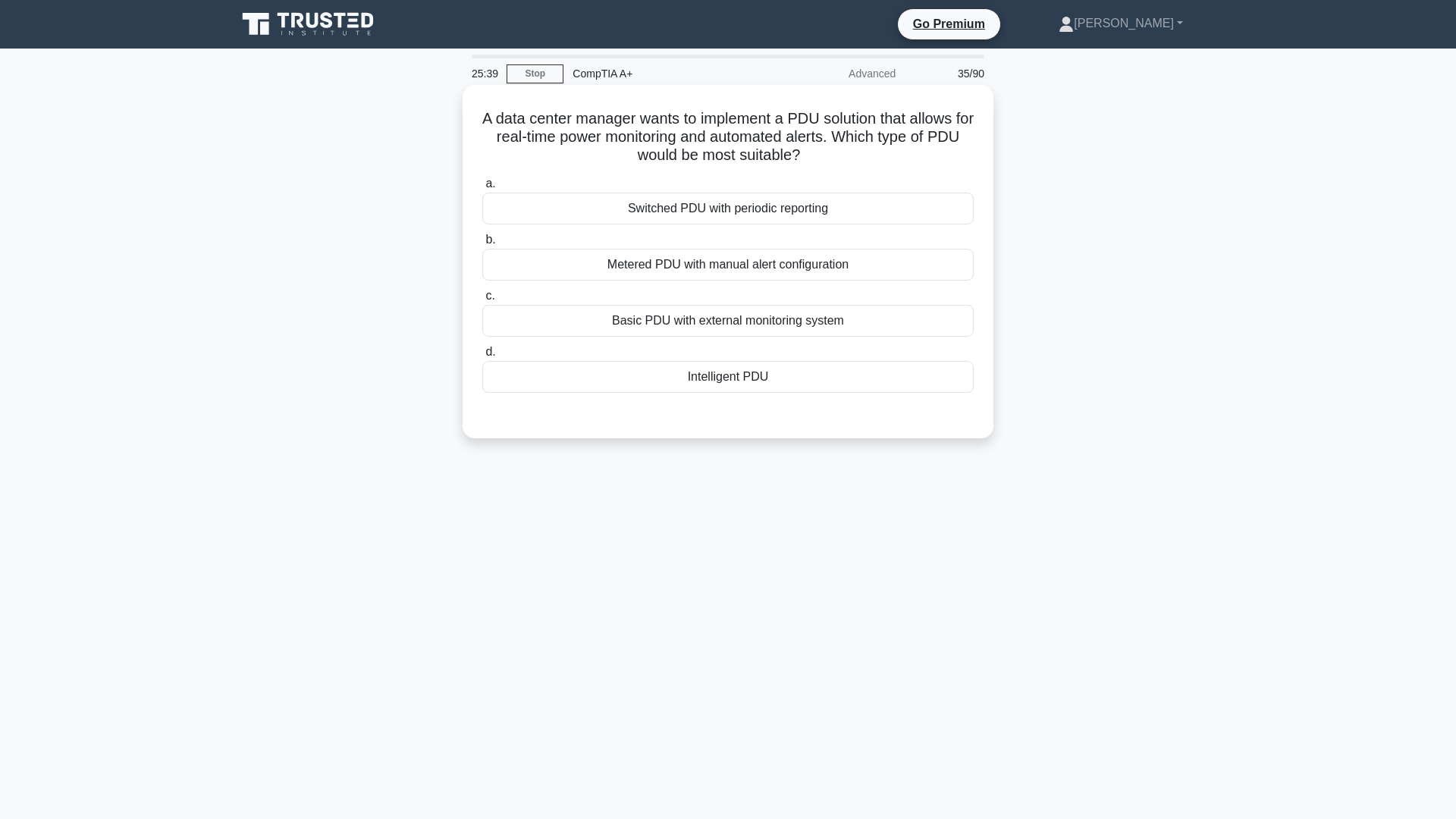
click at [783, 269] on div "Metered PDU with manual alert configuration" at bounding box center [728, 264] width 492 height 32
click at [482, 245] on input "b. Metered PDU with manual alert configuration" at bounding box center [482, 240] width 0 height 10
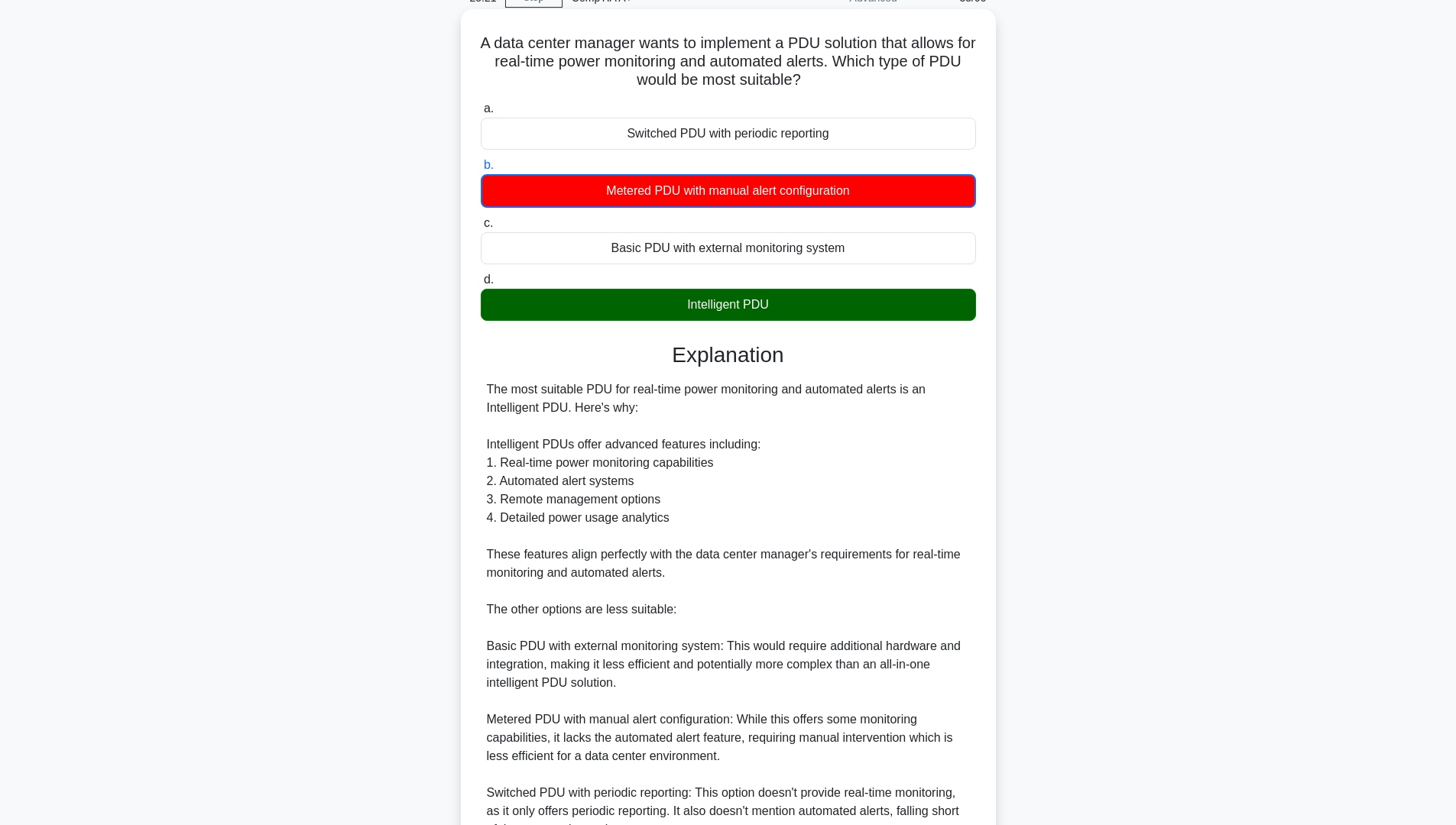
scroll to position [303, 0]
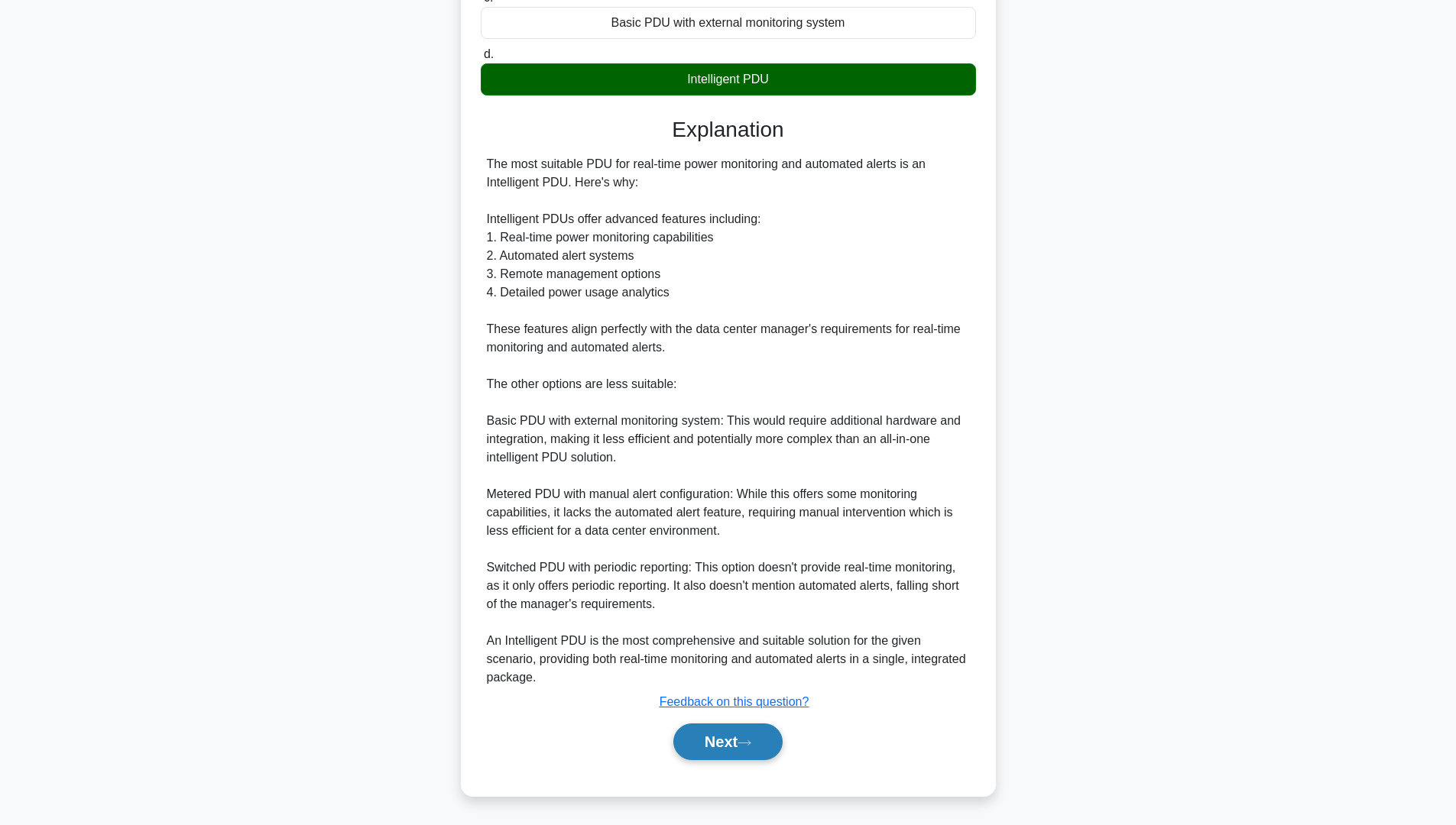
click at [723, 744] on button "Next" at bounding box center [728, 741] width 110 height 37
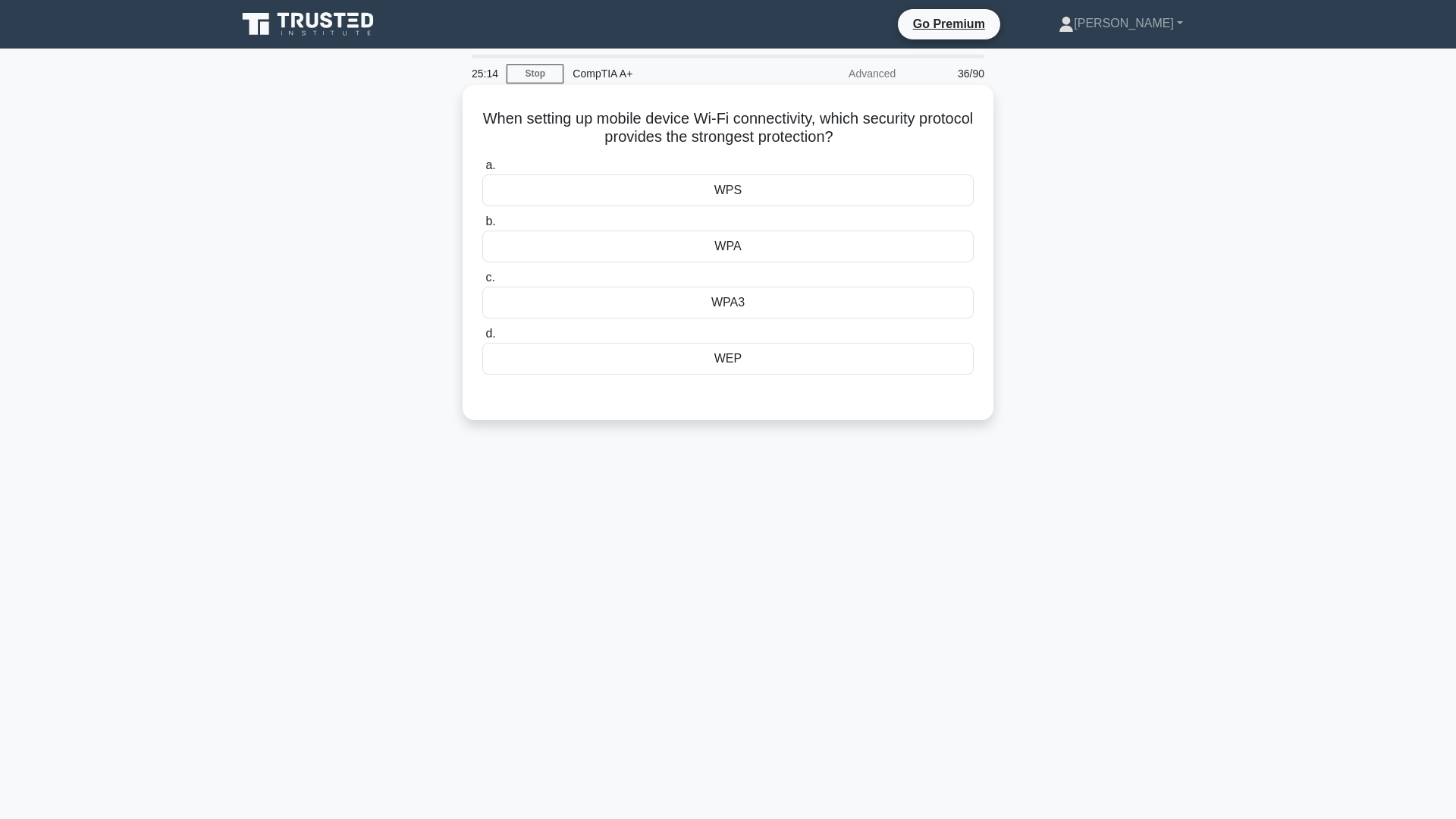
click at [718, 293] on div "WPA3" at bounding box center [728, 302] width 492 height 32
click at [482, 283] on input "c. WPA3" at bounding box center [482, 278] width 0 height 10
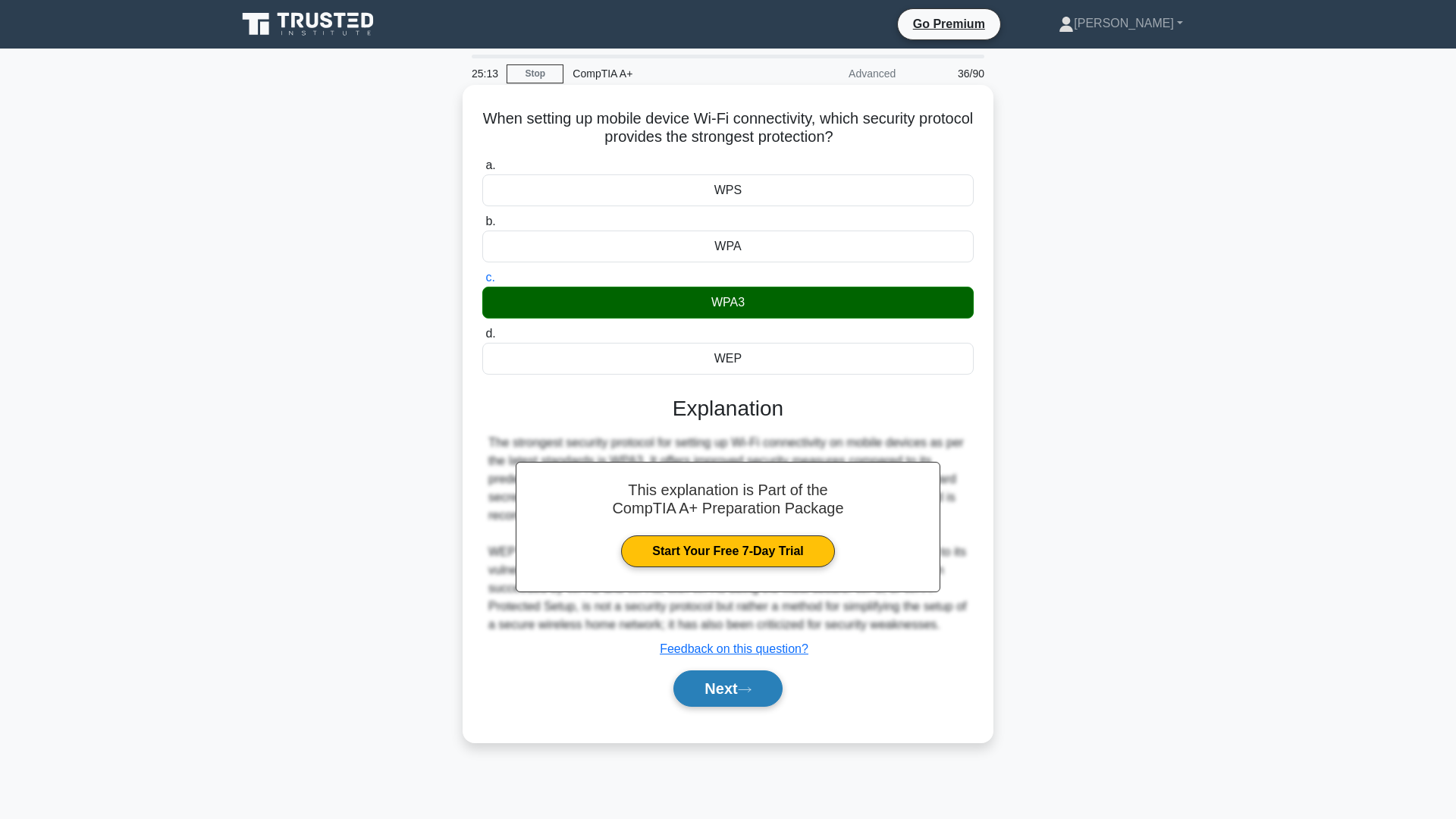
click at [752, 689] on icon at bounding box center [745, 689] width 14 height 9
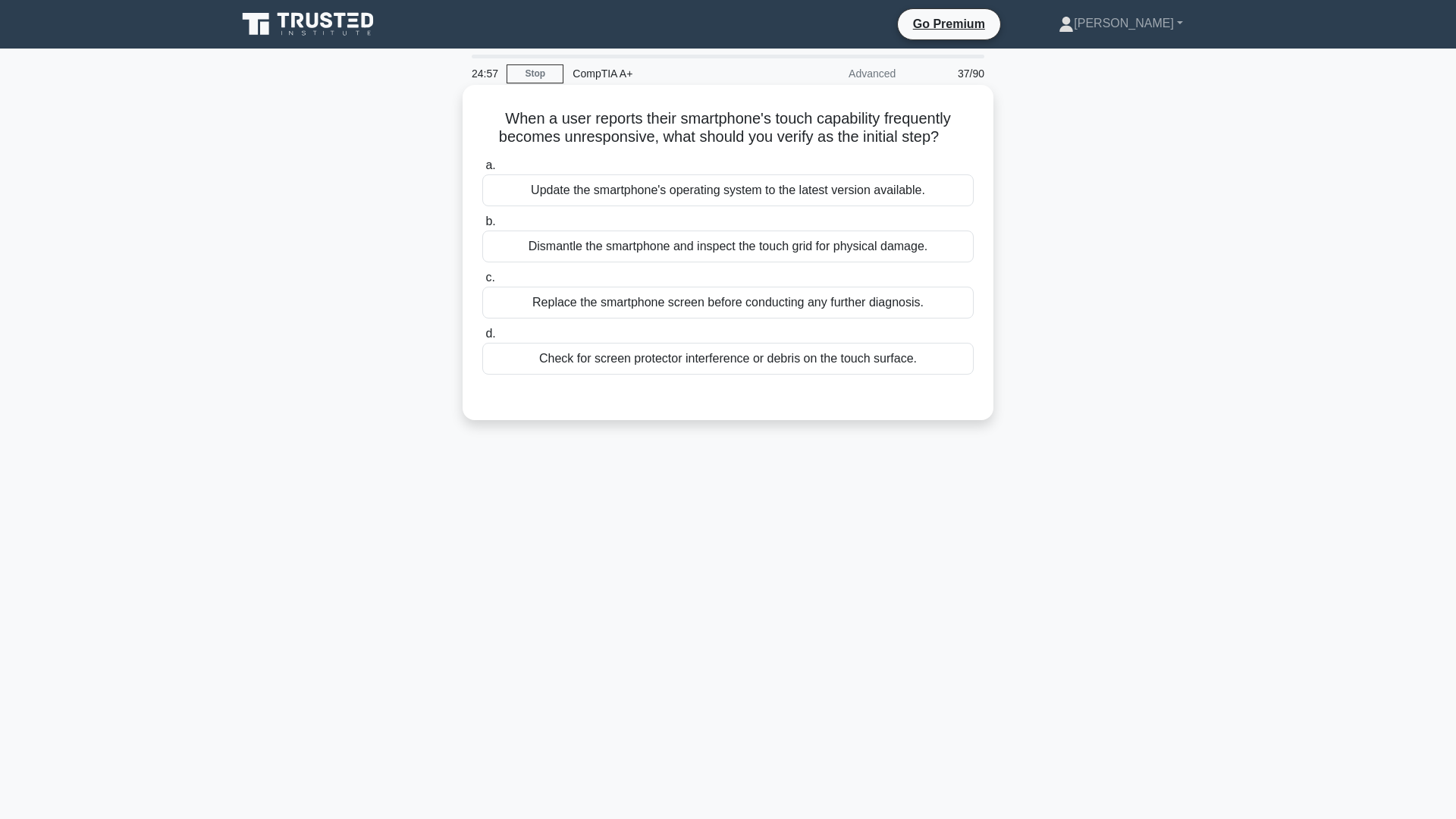
click at [708, 191] on div "Update the smartphone's operating system to the latest version available." at bounding box center [728, 190] width 492 height 32
click at [482, 171] on input "a. Update the smartphone's operating system to the latest version available." at bounding box center [482, 165] width 0 height 10
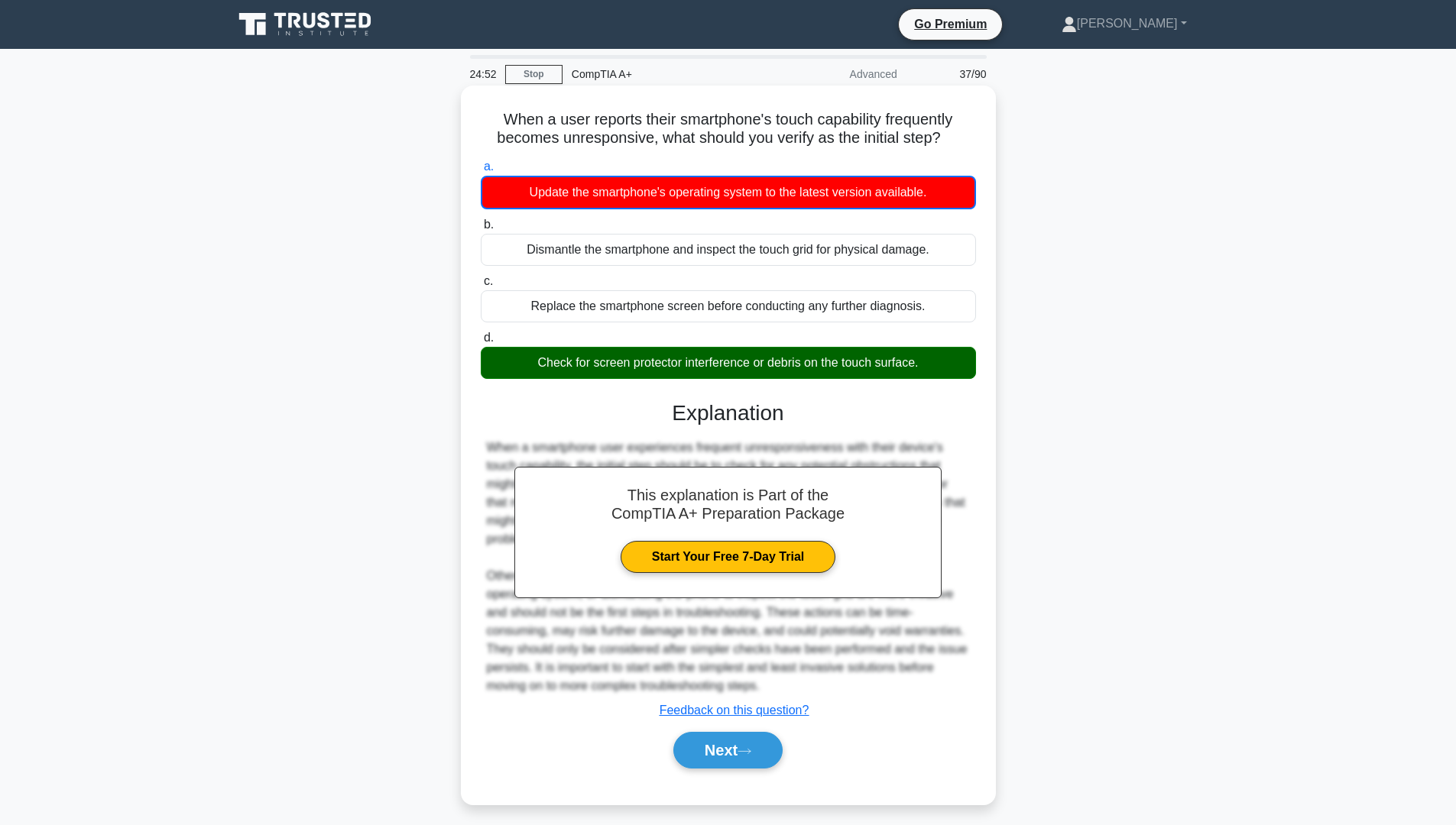
click at [685, 373] on div "Check for screen protector interference or debris on the touch surface." at bounding box center [728, 362] width 495 height 32
click at [480, 343] on input "d. Check for screen protector interference or debris on the touch surface." at bounding box center [480, 338] width 0 height 10
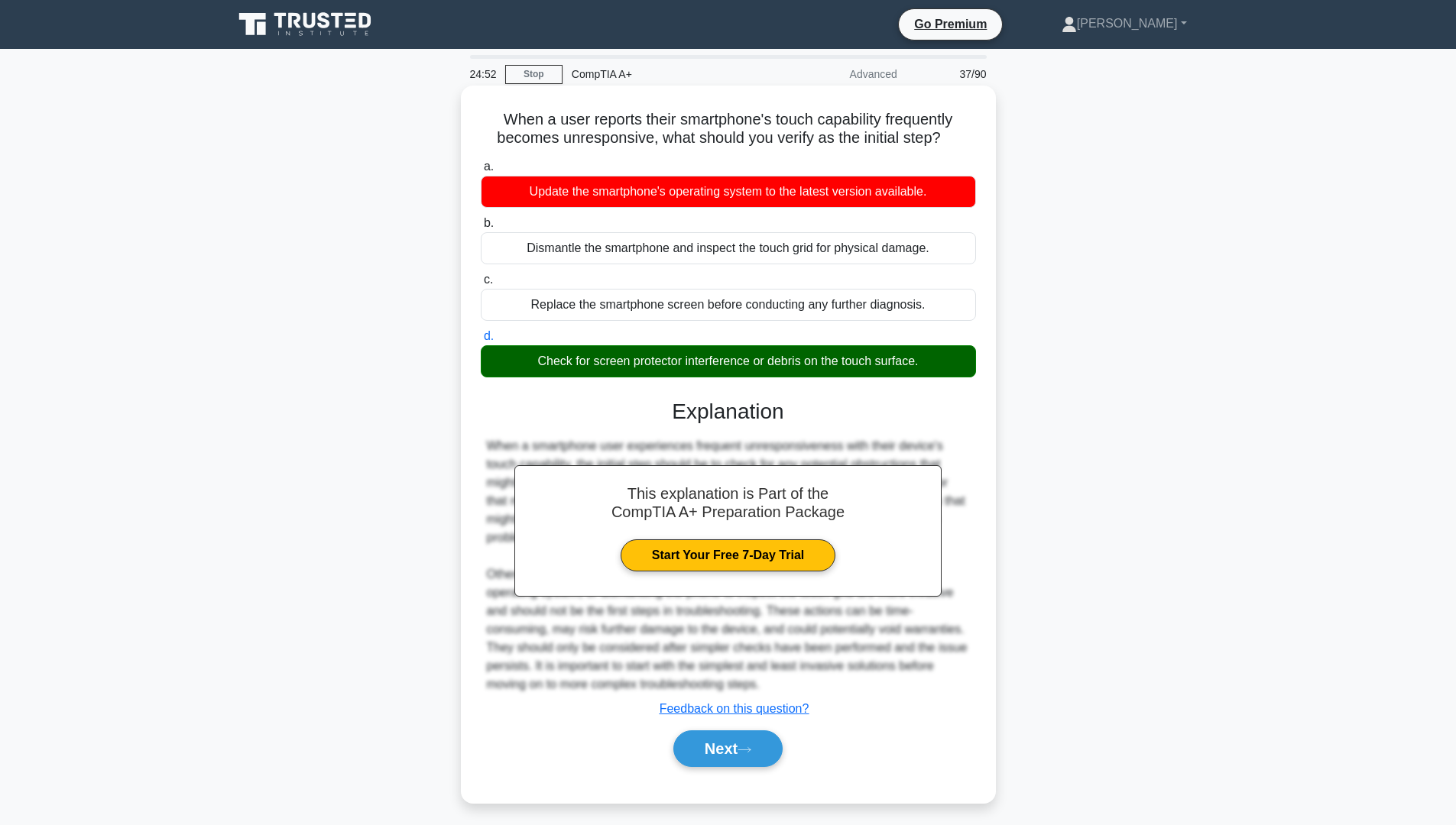
click at [685, 373] on div "Check for screen protector interference or debris on the touch surface." at bounding box center [728, 360] width 495 height 32
click at [480, 342] on input "d. Check for screen protector interference or debris on the touch surface." at bounding box center [480, 336] width 0 height 10
click at [685, 373] on div "Check for screen protector interference or debris on the touch surface." at bounding box center [728, 360] width 495 height 32
click at [480, 342] on input "d. Check for screen protector interference or debris on the touch surface." at bounding box center [480, 336] width 0 height 10
click at [685, 373] on div "Check for screen protector interference or debris on the touch surface." at bounding box center [728, 360] width 495 height 32
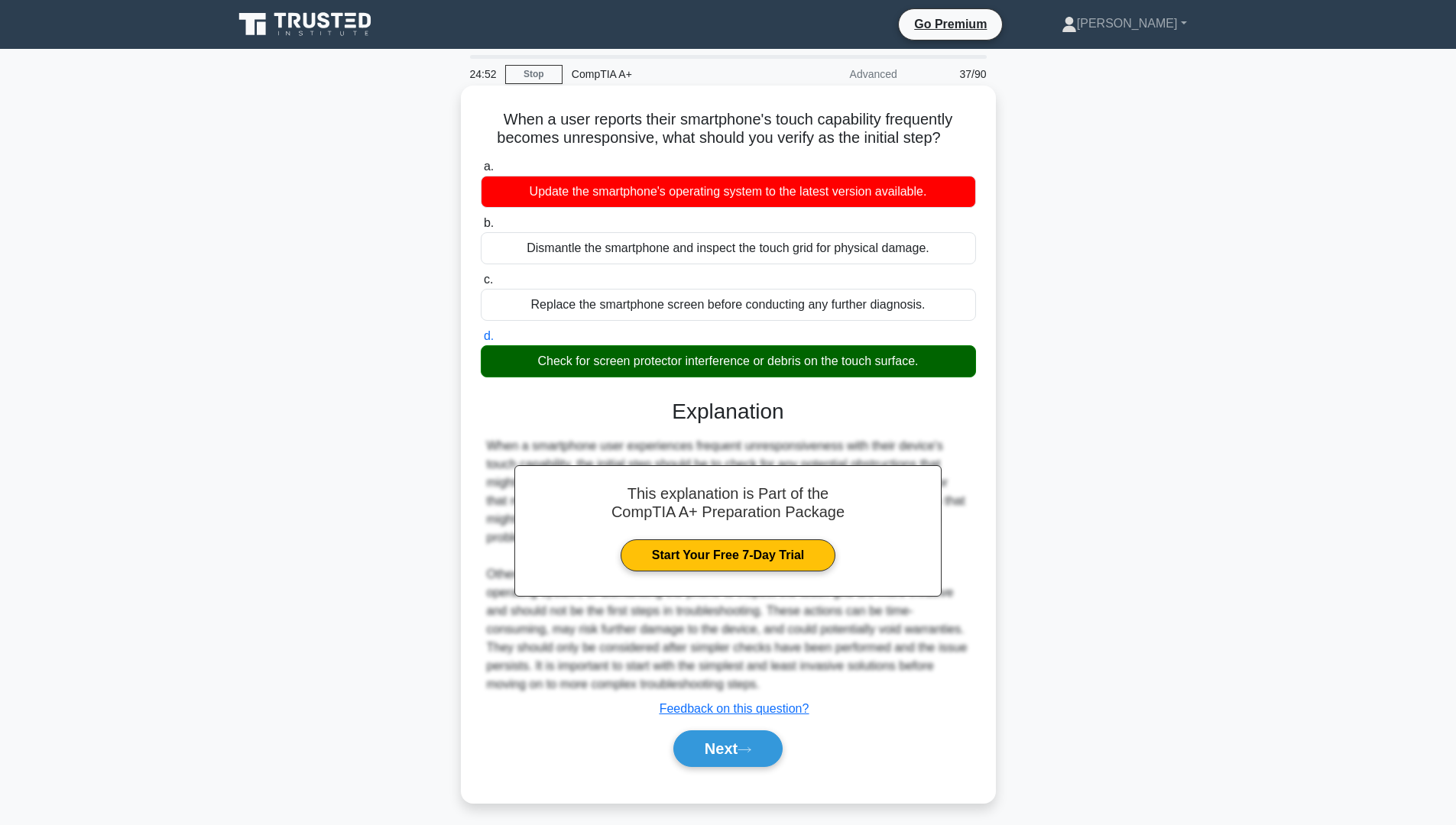
click at [480, 342] on input "d. Check for screen protector interference or debris on the touch surface." at bounding box center [480, 336] width 0 height 10
click at [685, 373] on div "Check for screen protector interference or debris on the touch surface." at bounding box center [728, 360] width 495 height 32
click at [480, 342] on input "d. Check for screen protector interference or debris on the touch surface." at bounding box center [480, 336] width 0 height 10
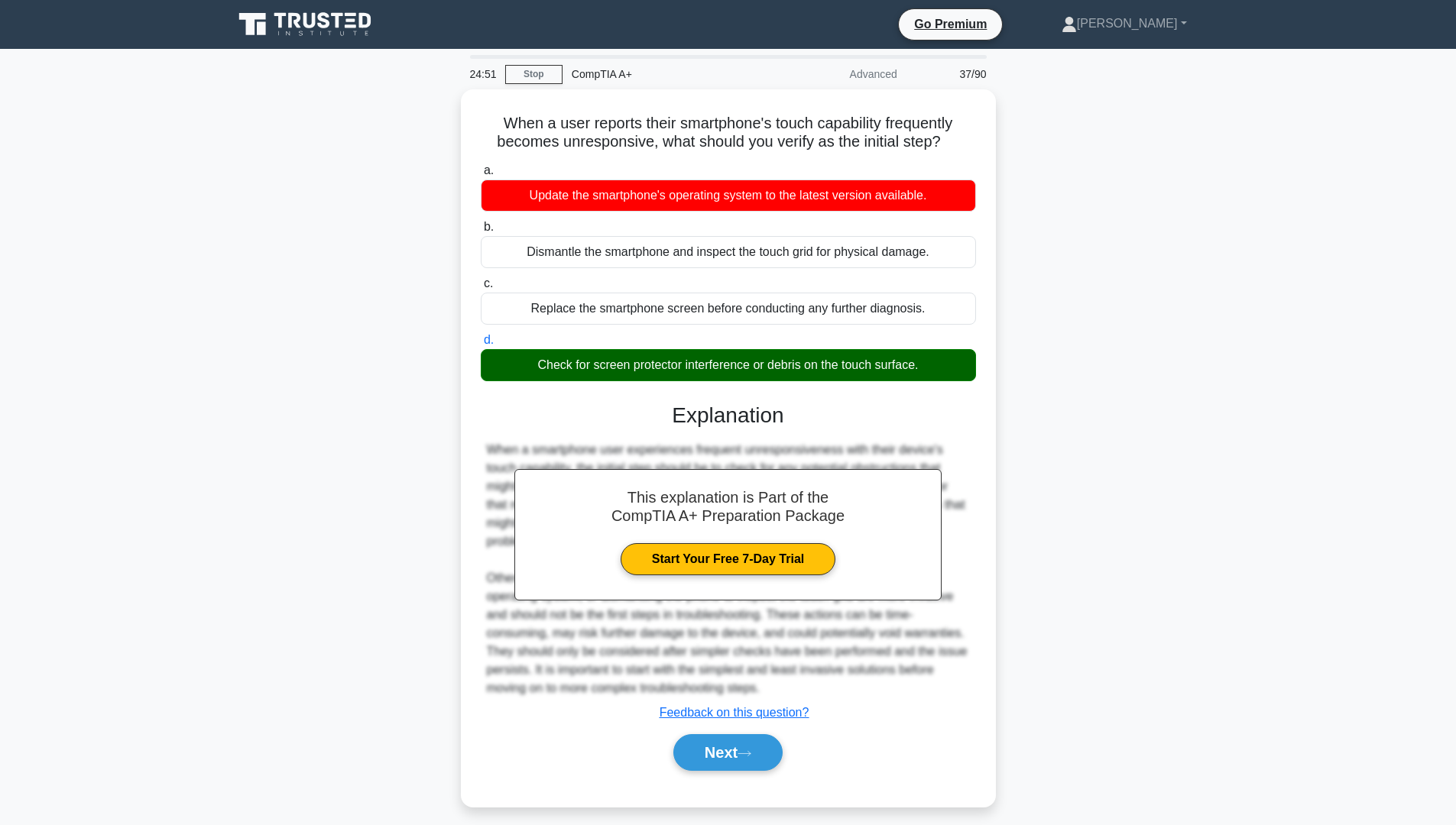
click at [361, 401] on div "When a user reports their smartphone's touch capability frequently becomes unre…" at bounding box center [728, 457] width 1008 height 736
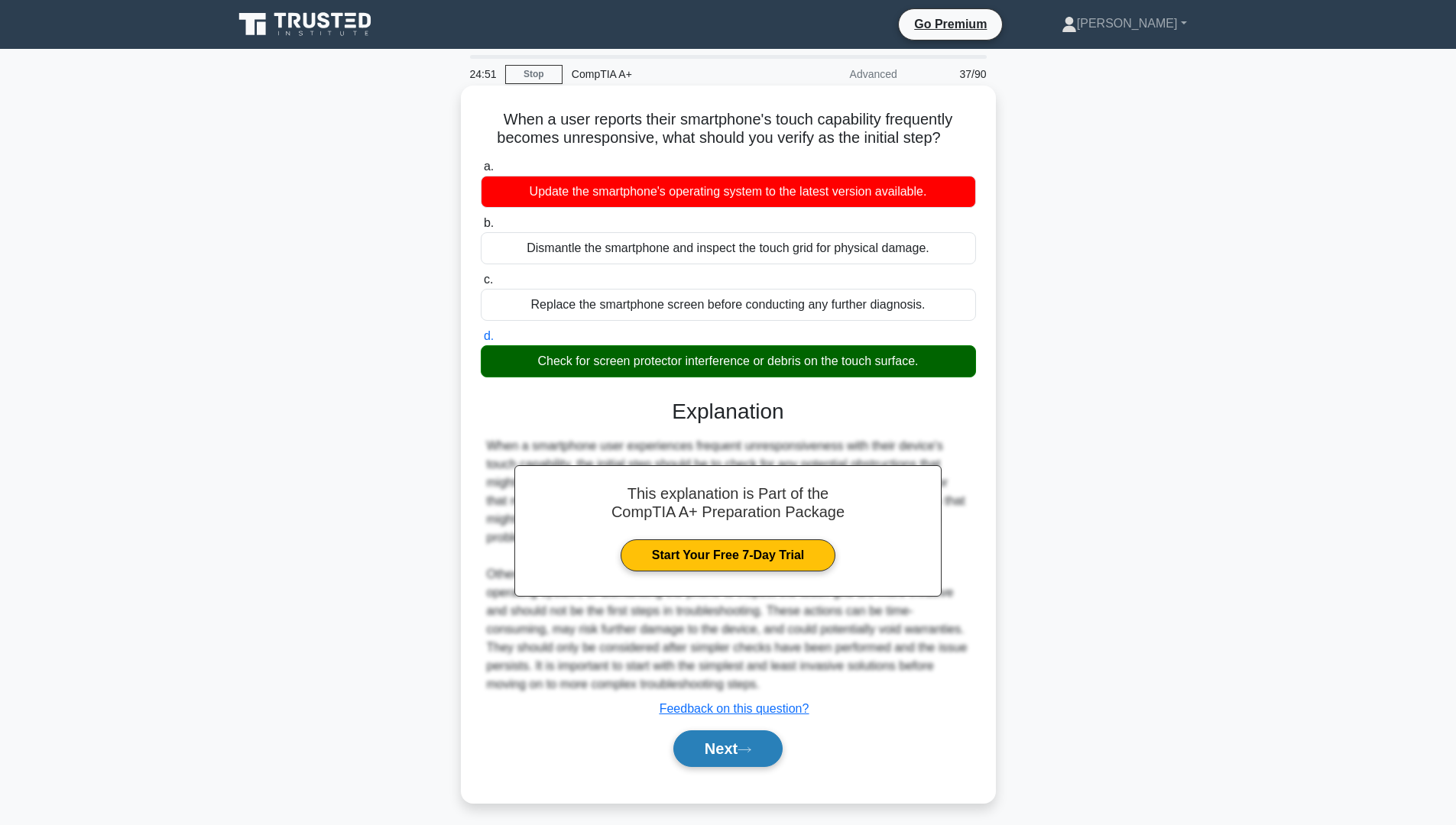
click at [758, 743] on button "Next" at bounding box center [728, 748] width 110 height 37
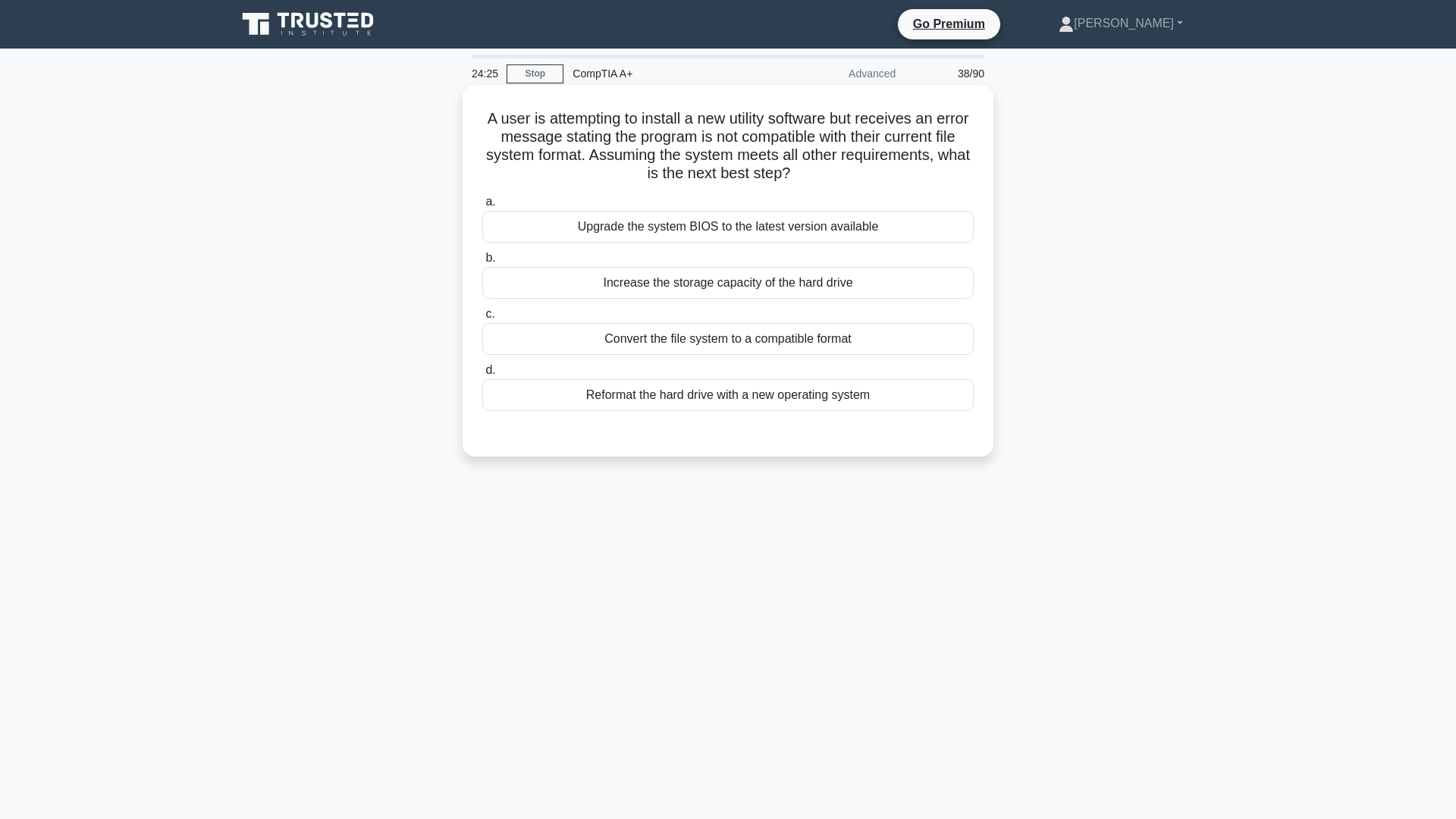
click at [585, 348] on div "Convert the file system to a compatible format" at bounding box center [728, 338] width 492 height 32
click at [482, 319] on input "c. Convert the file system to a compatible format" at bounding box center [482, 314] width 0 height 10
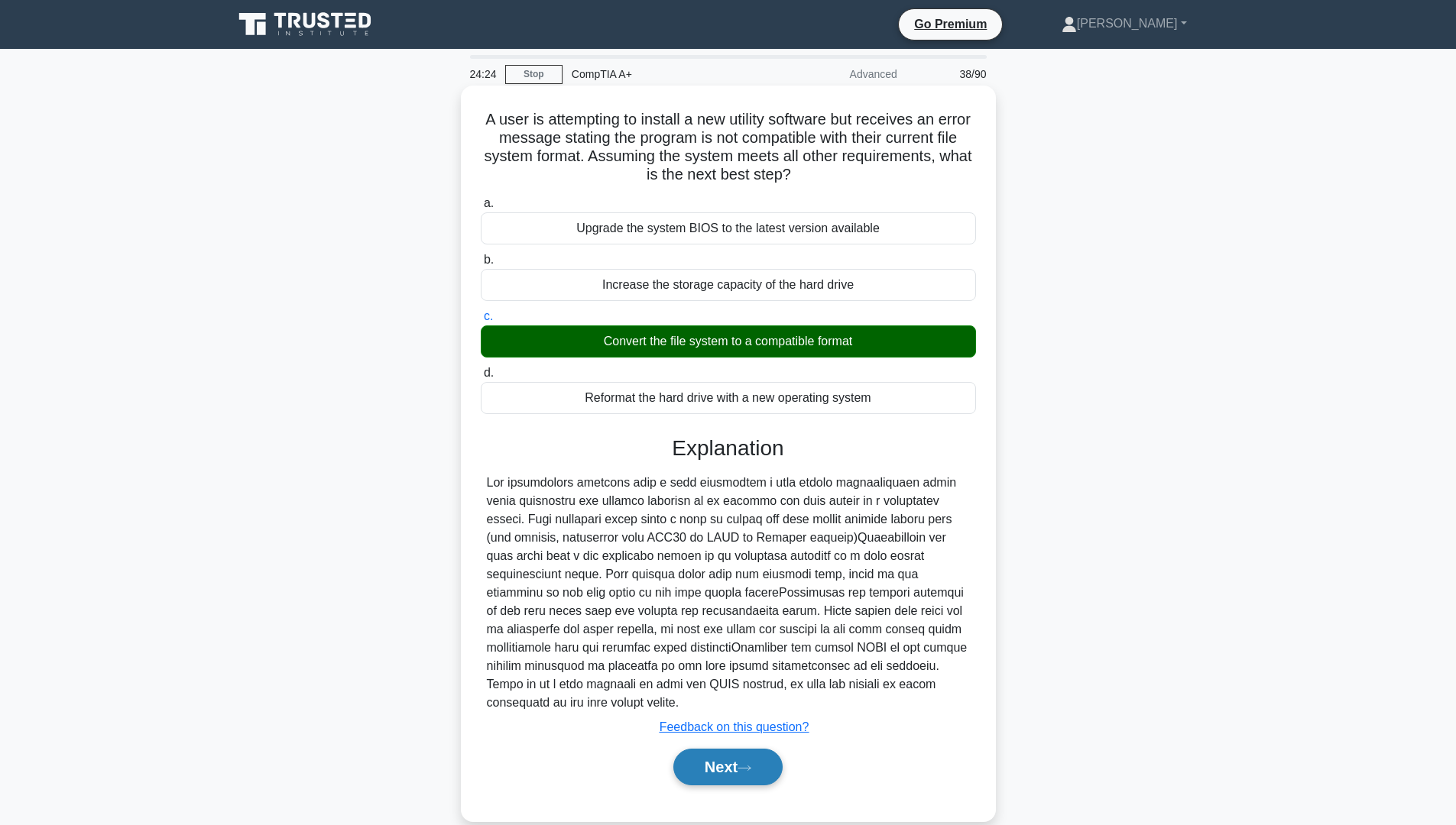
click at [696, 748] on button "Next" at bounding box center [728, 766] width 110 height 37
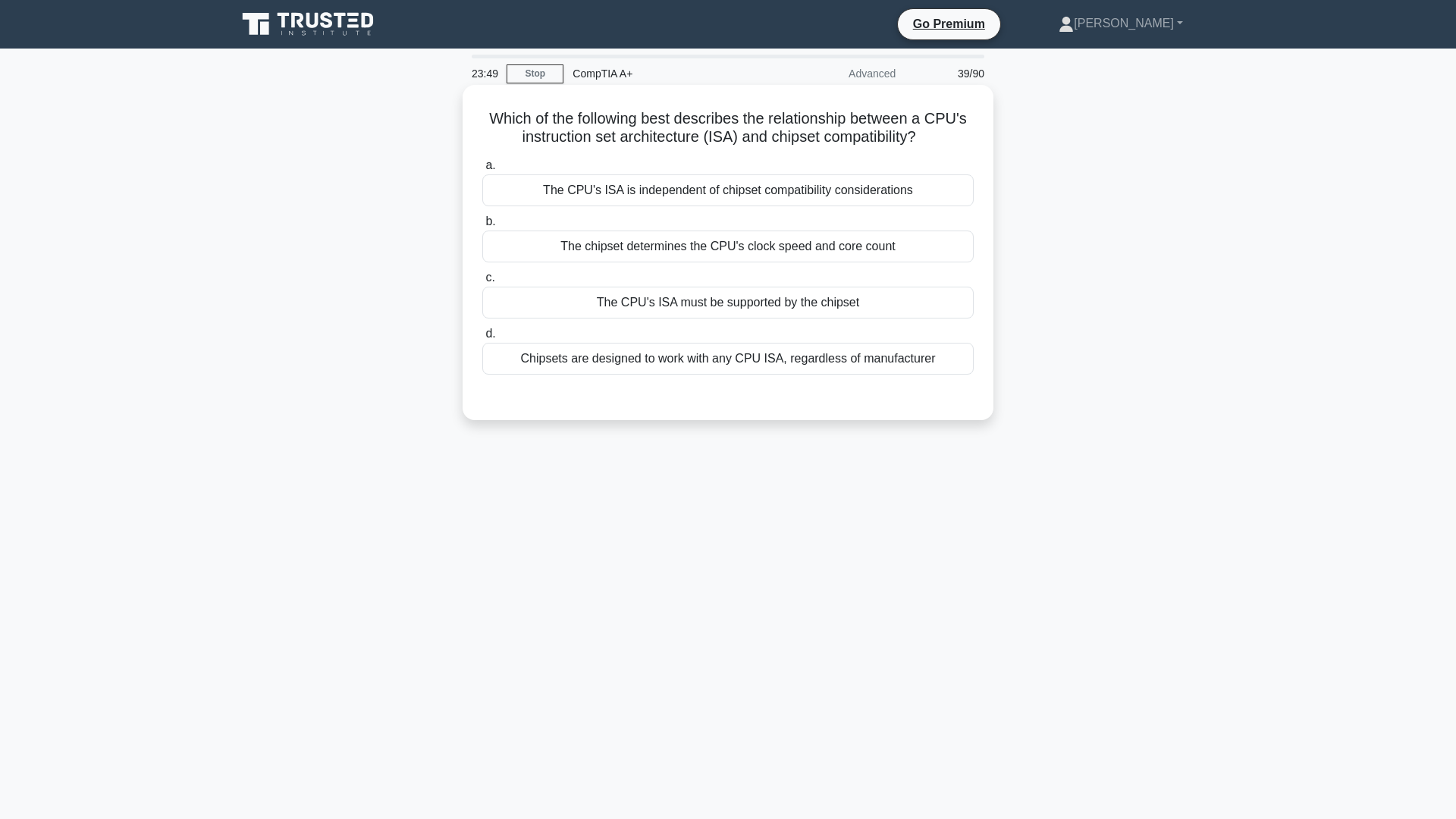
click at [850, 307] on div "The CPU's ISA must be supported by the chipset" at bounding box center [728, 302] width 492 height 32
click at [482, 283] on input "c. The CPU's ISA must be supported by the chipset" at bounding box center [482, 278] width 0 height 10
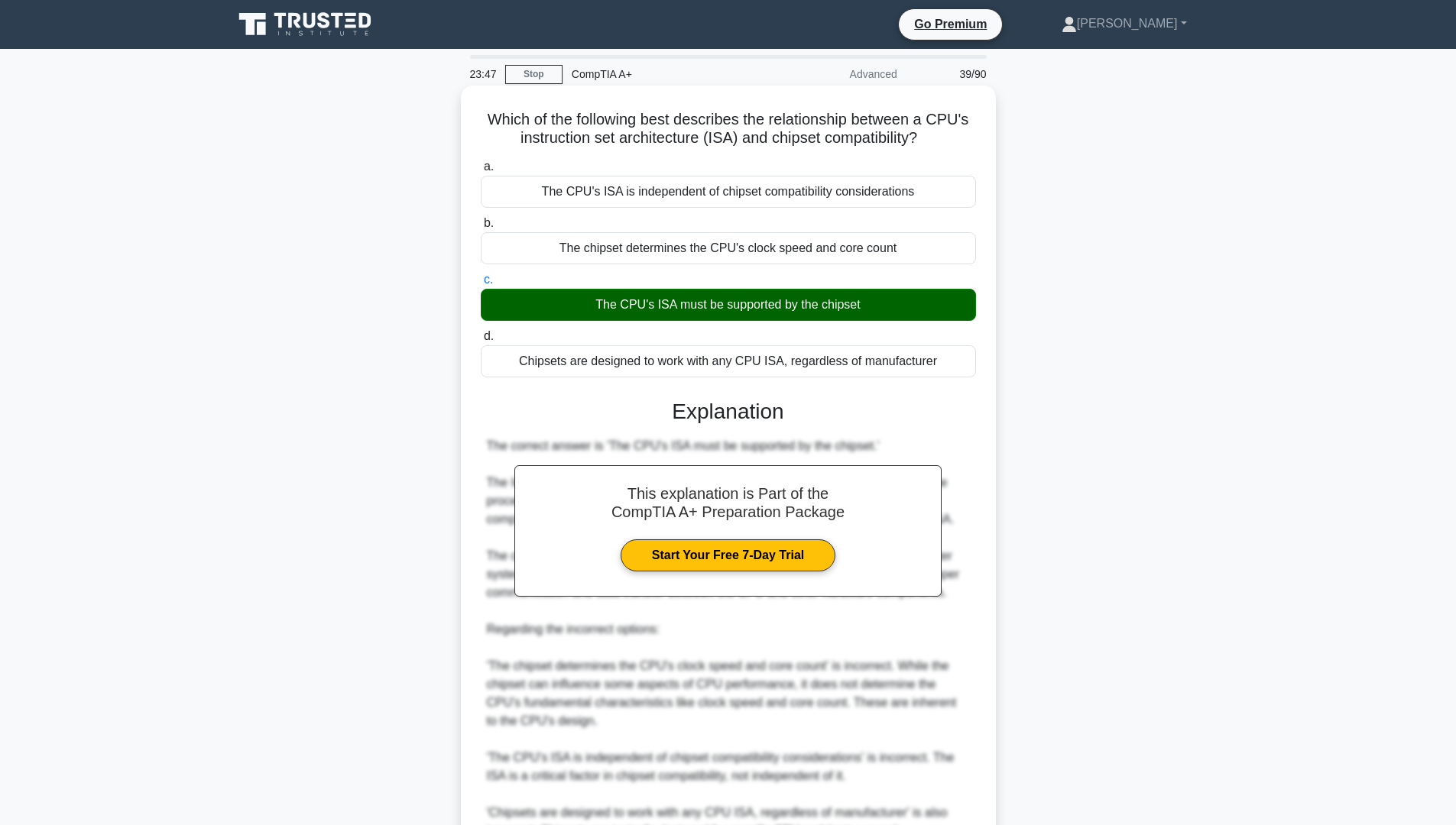
scroll to position [152, 0]
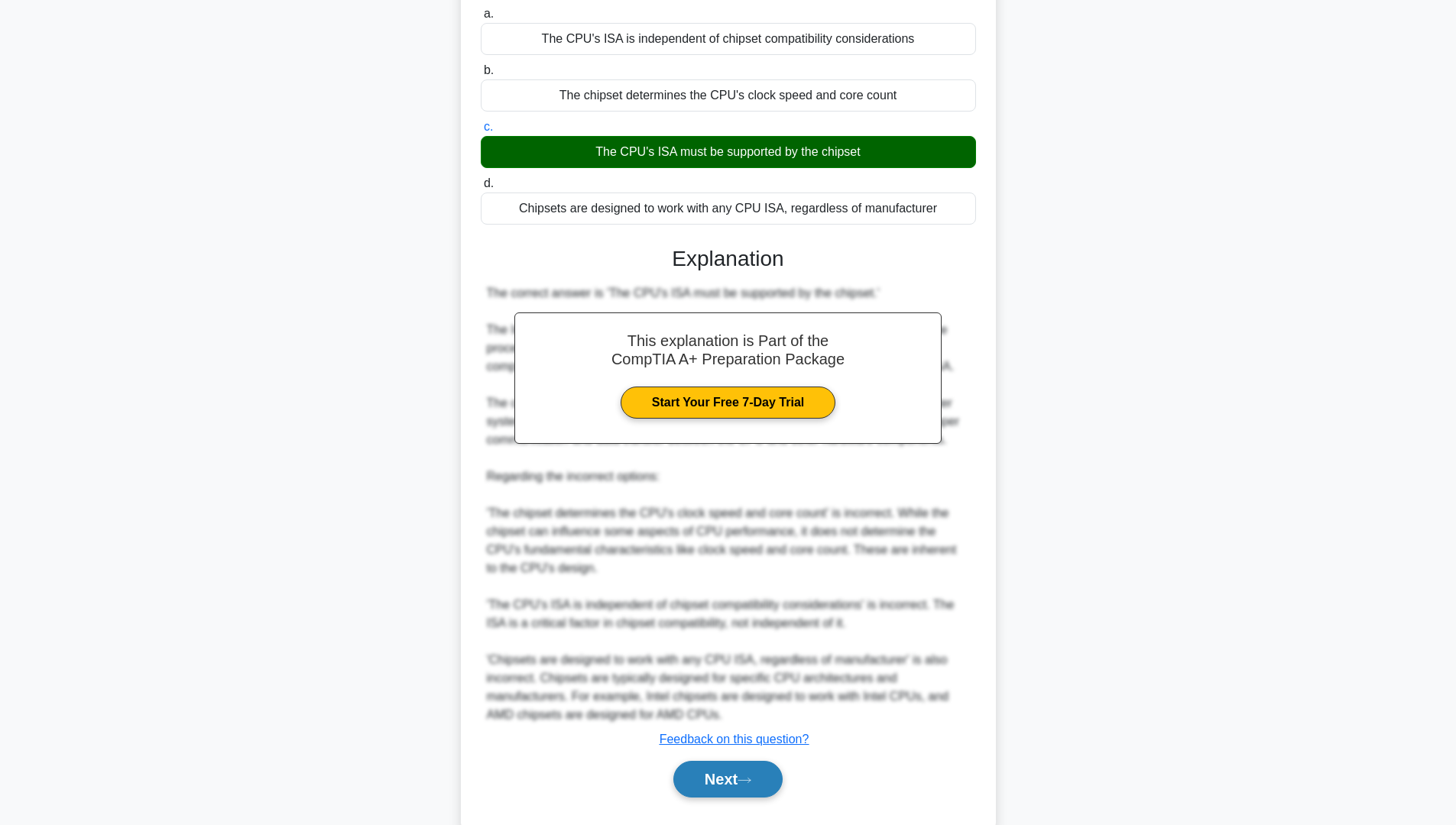
click at [757, 774] on button "Next" at bounding box center [728, 779] width 110 height 37
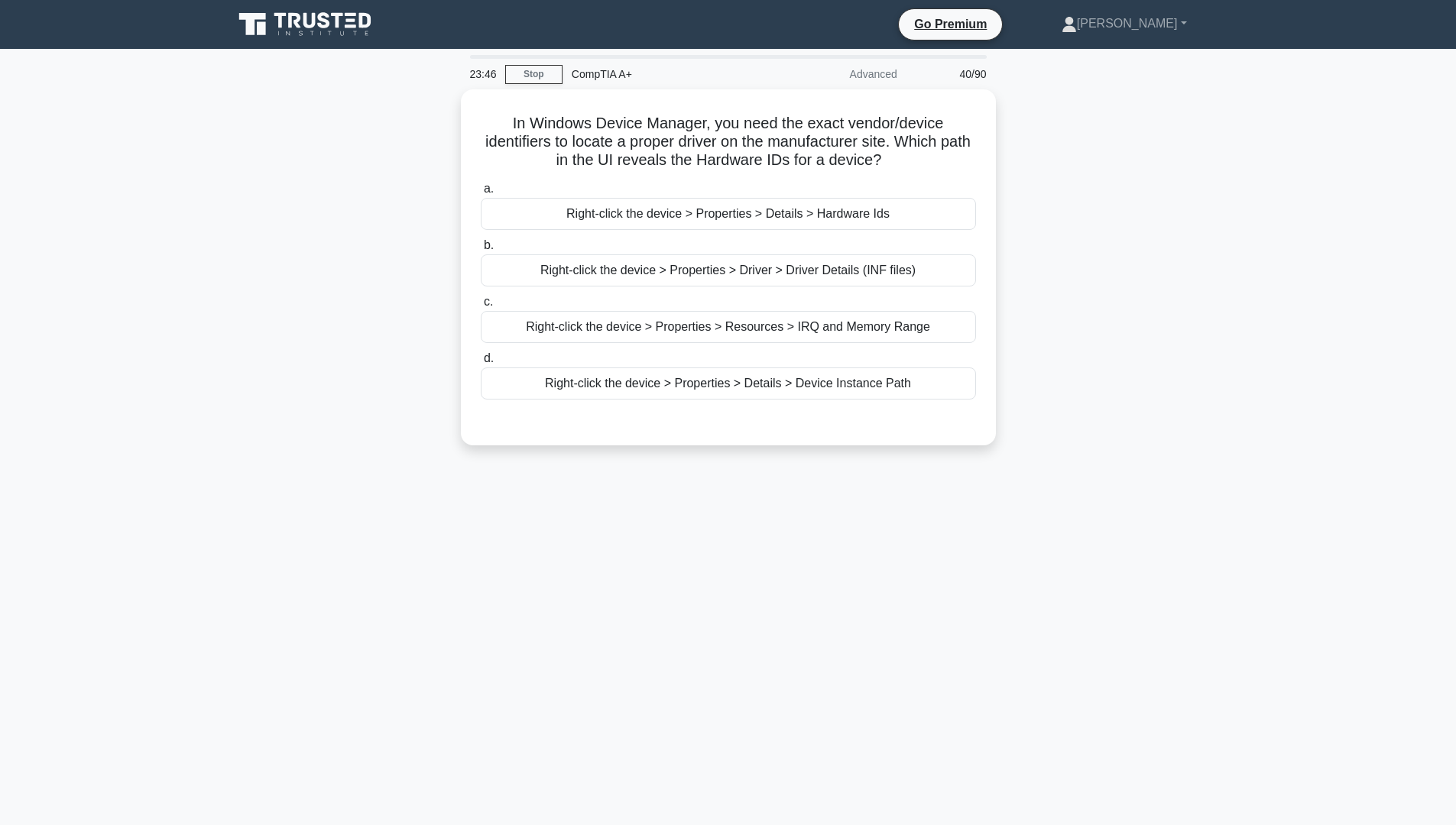
scroll to position [0, 0]
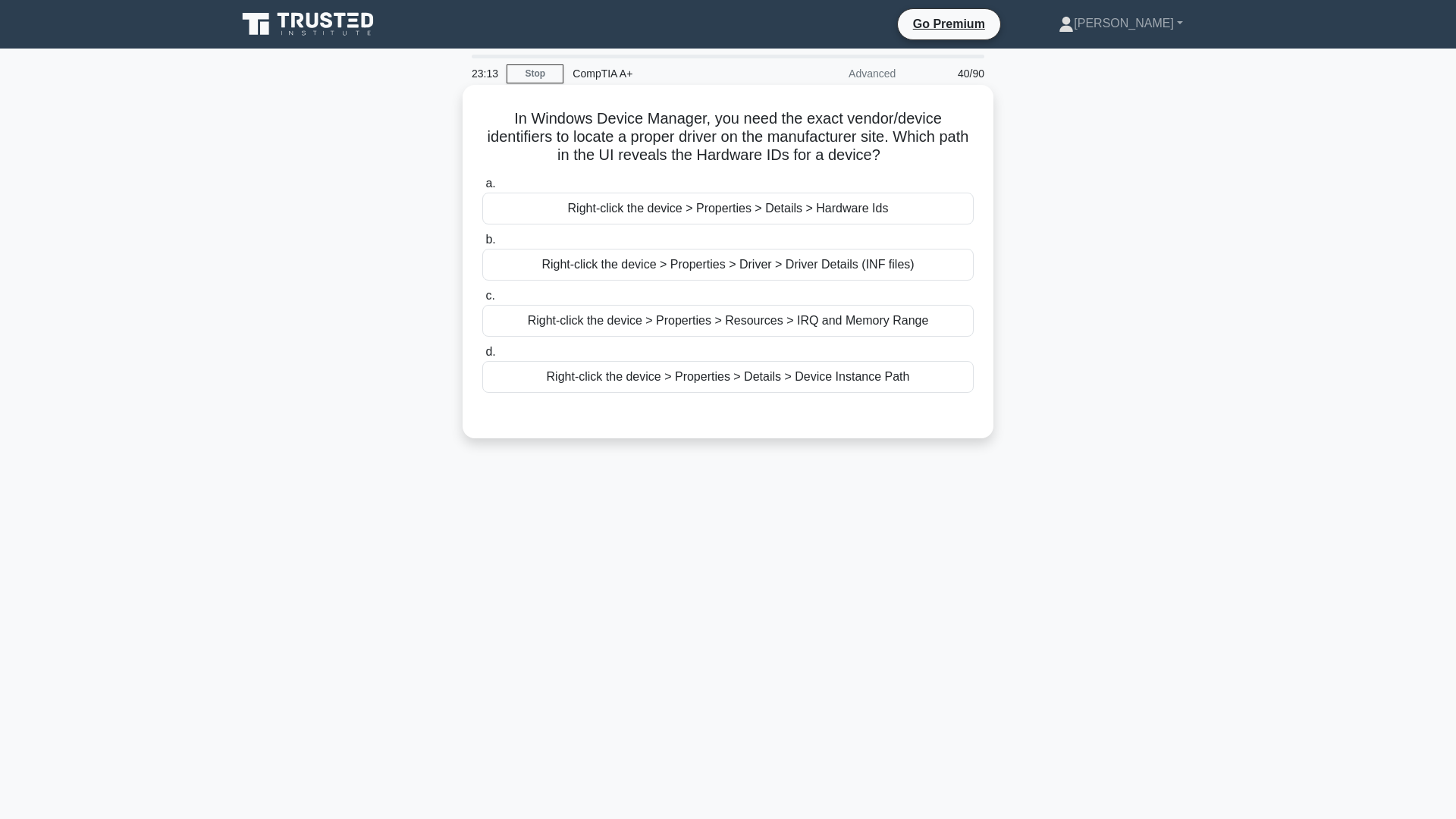
click at [804, 270] on div "Right-click the device > Properties > Driver > Driver Details (INF files)" at bounding box center [728, 264] width 492 height 32
click at [482, 245] on input "b. Right-click the device > Properties > Driver > Driver Details (INF files)" at bounding box center [482, 240] width 0 height 10
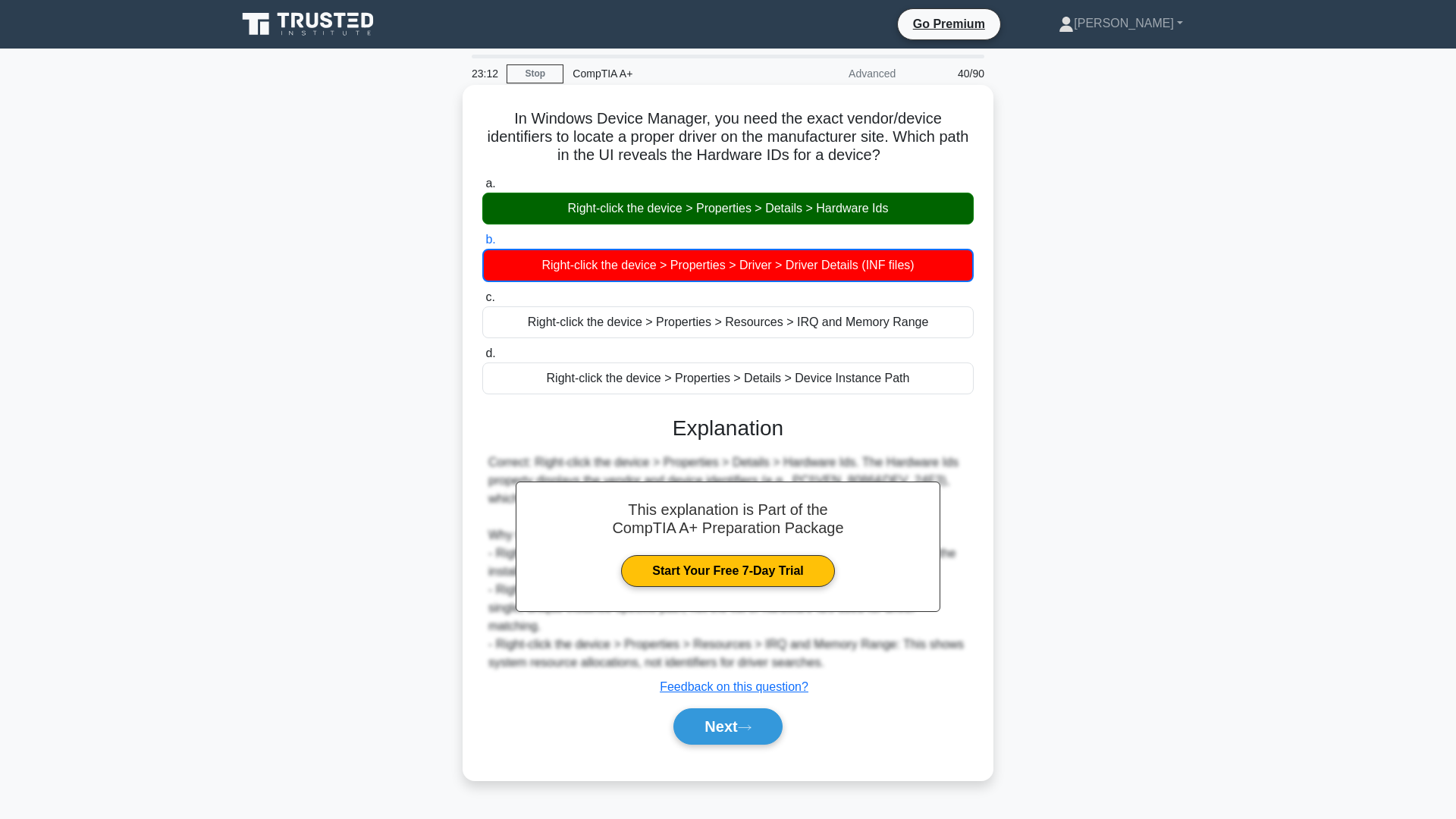
click at [789, 214] on div "Right-click the device > Properties > Details > Hardware Ids" at bounding box center [728, 208] width 492 height 32
click at [482, 189] on input "a. Right-click the device > Properties > Details > Hardware Ids" at bounding box center [482, 184] width 0 height 10
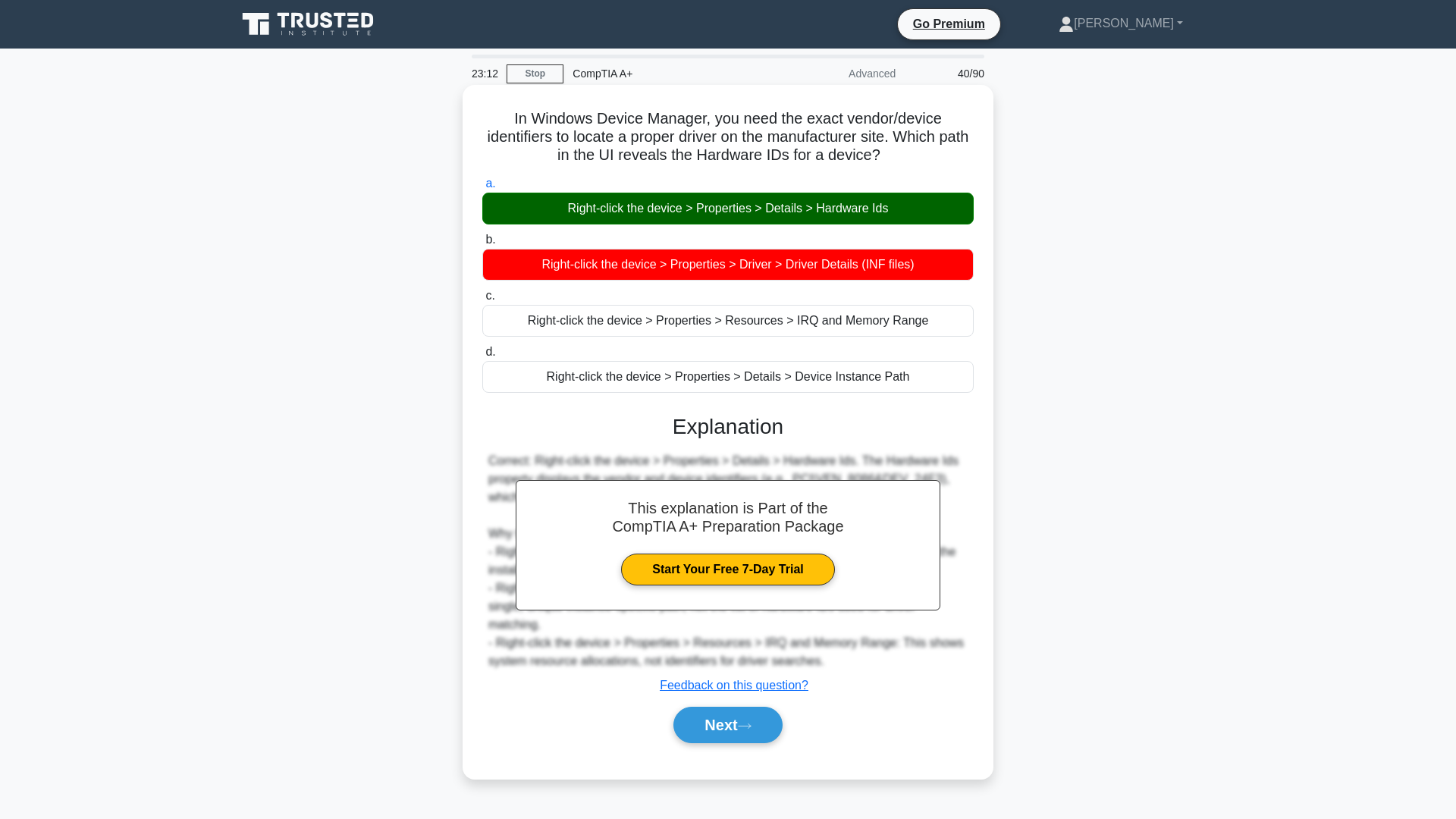
click at [786, 223] on div "Right-click the device > Properties > Details > Hardware Ids" at bounding box center [728, 208] width 492 height 32
click at [482, 189] on input "a. Right-click the device > Properties > Details > Hardware Ids" at bounding box center [482, 184] width 0 height 10
click at [786, 223] on div "Right-click the device > Properties > Details > Hardware Ids" at bounding box center [728, 208] width 492 height 32
click at [482, 189] on input "a. Right-click the device > Properties > Details > Hardware Ids" at bounding box center [482, 184] width 0 height 10
click at [786, 223] on div "Right-click the device > Properties > Details > Hardware Ids" at bounding box center [728, 208] width 492 height 32
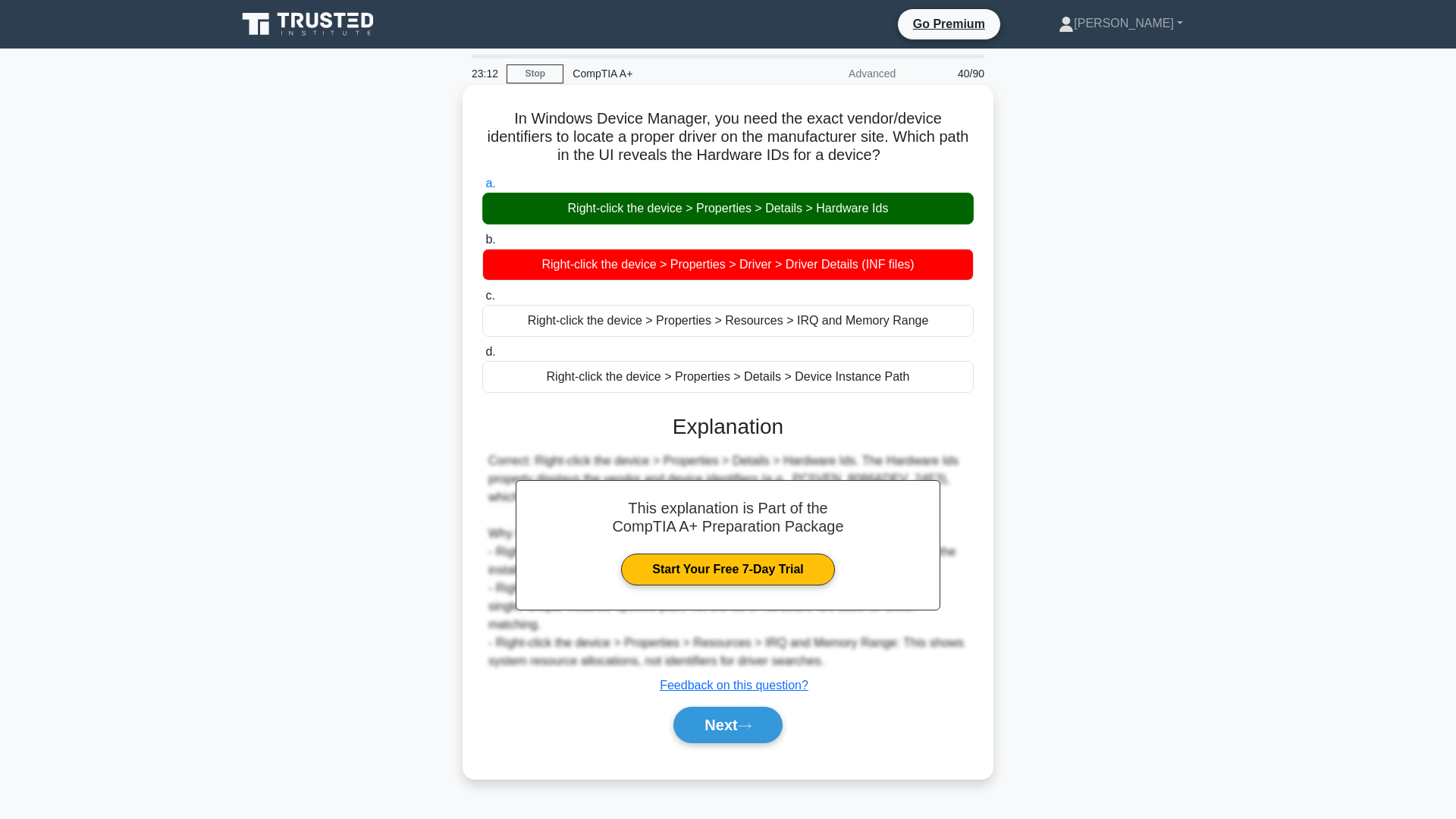
click at [482, 189] on input "a. Right-click the device > Properties > Details > Hardware Ids" at bounding box center [482, 184] width 0 height 10
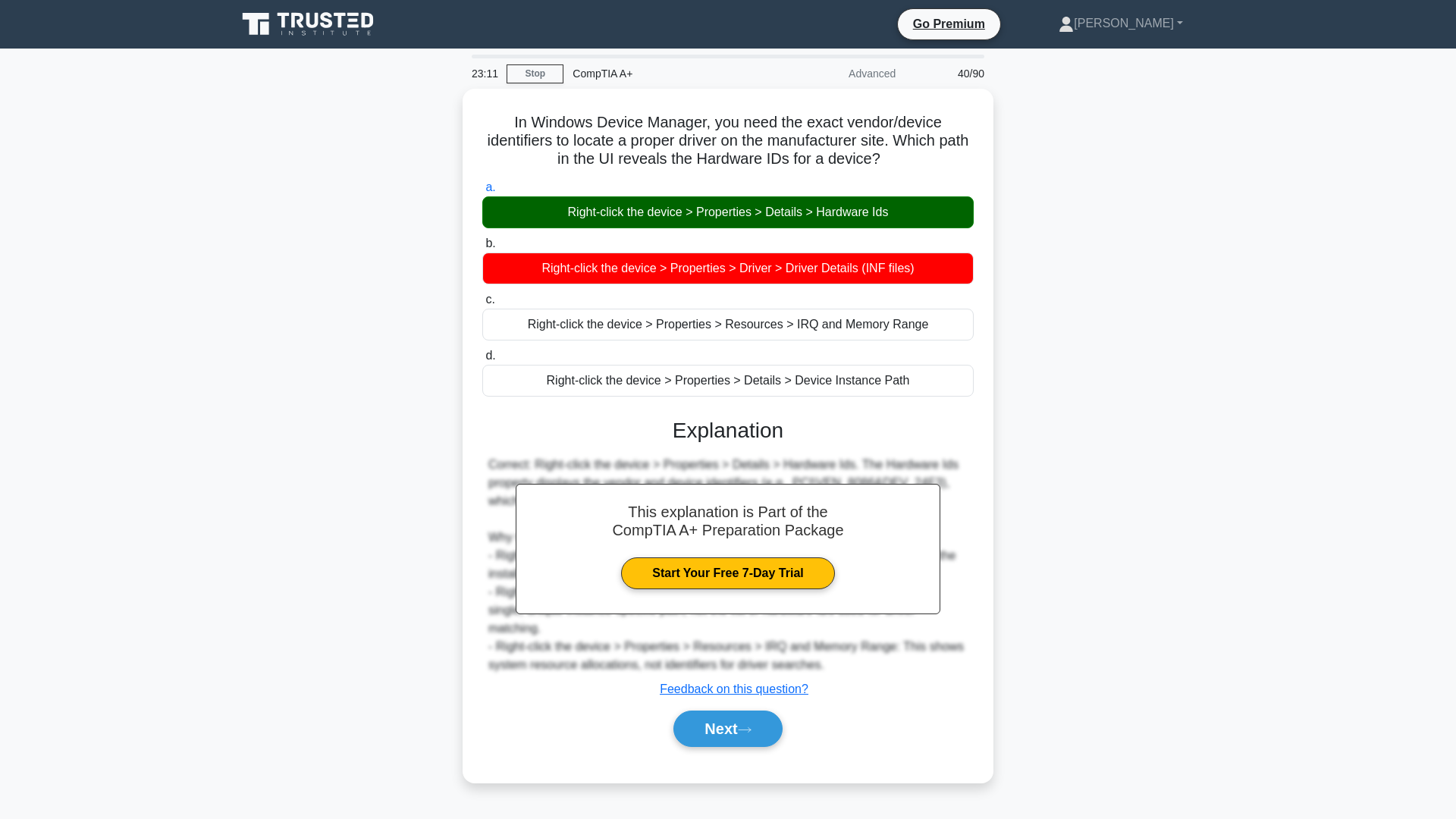
click at [1097, 269] on div "In Windows Device Manager, you need the exact vendor/device identifiers to loca…" at bounding box center [728, 444] width 1001 height 712
click at [1098, 268] on div "In Windows Device Manager, you need the exact vendor/device identifiers to loca…" at bounding box center [728, 444] width 1001 height 712
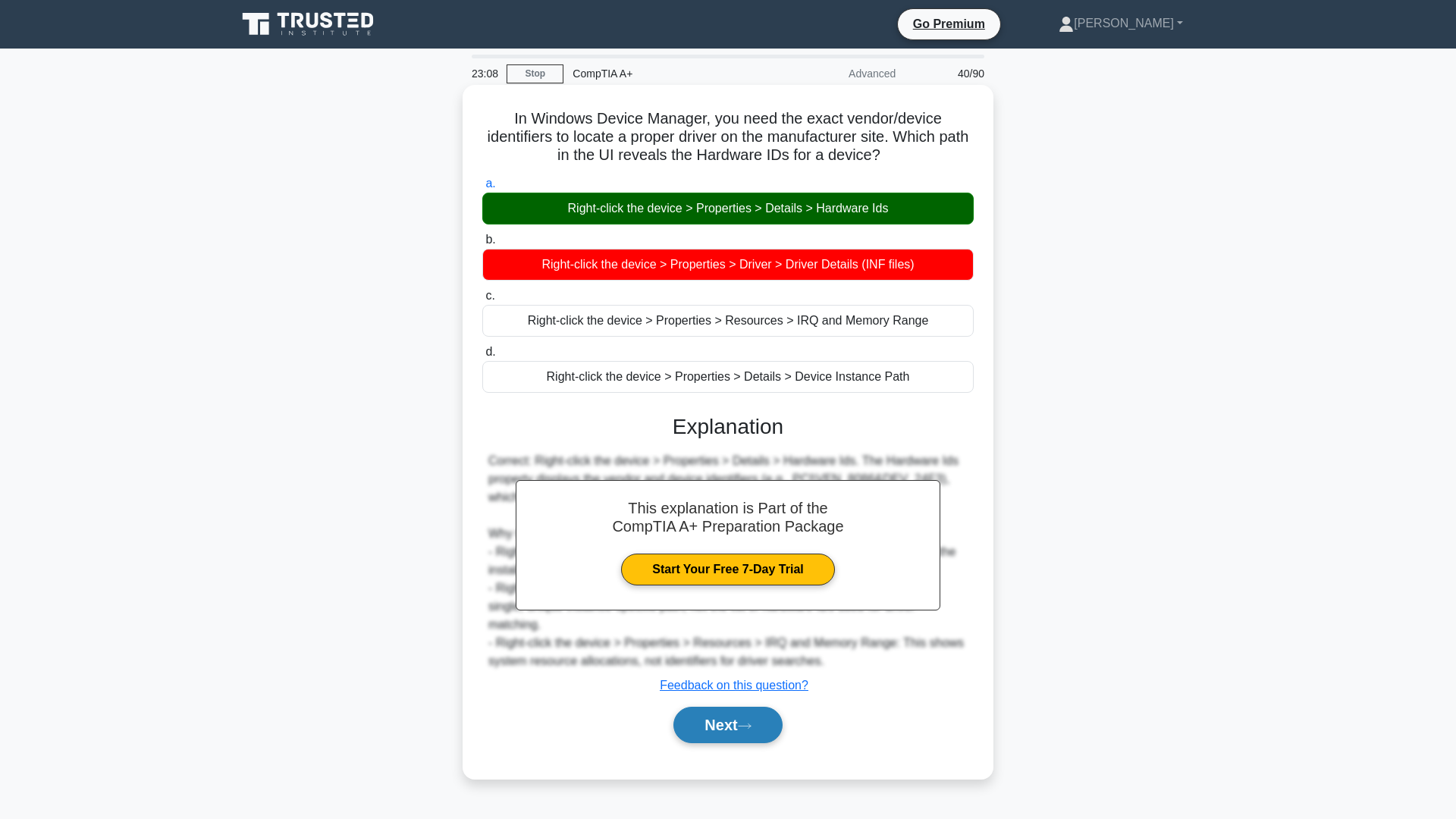
click at [735, 706] on button "Next" at bounding box center [728, 724] width 109 height 36
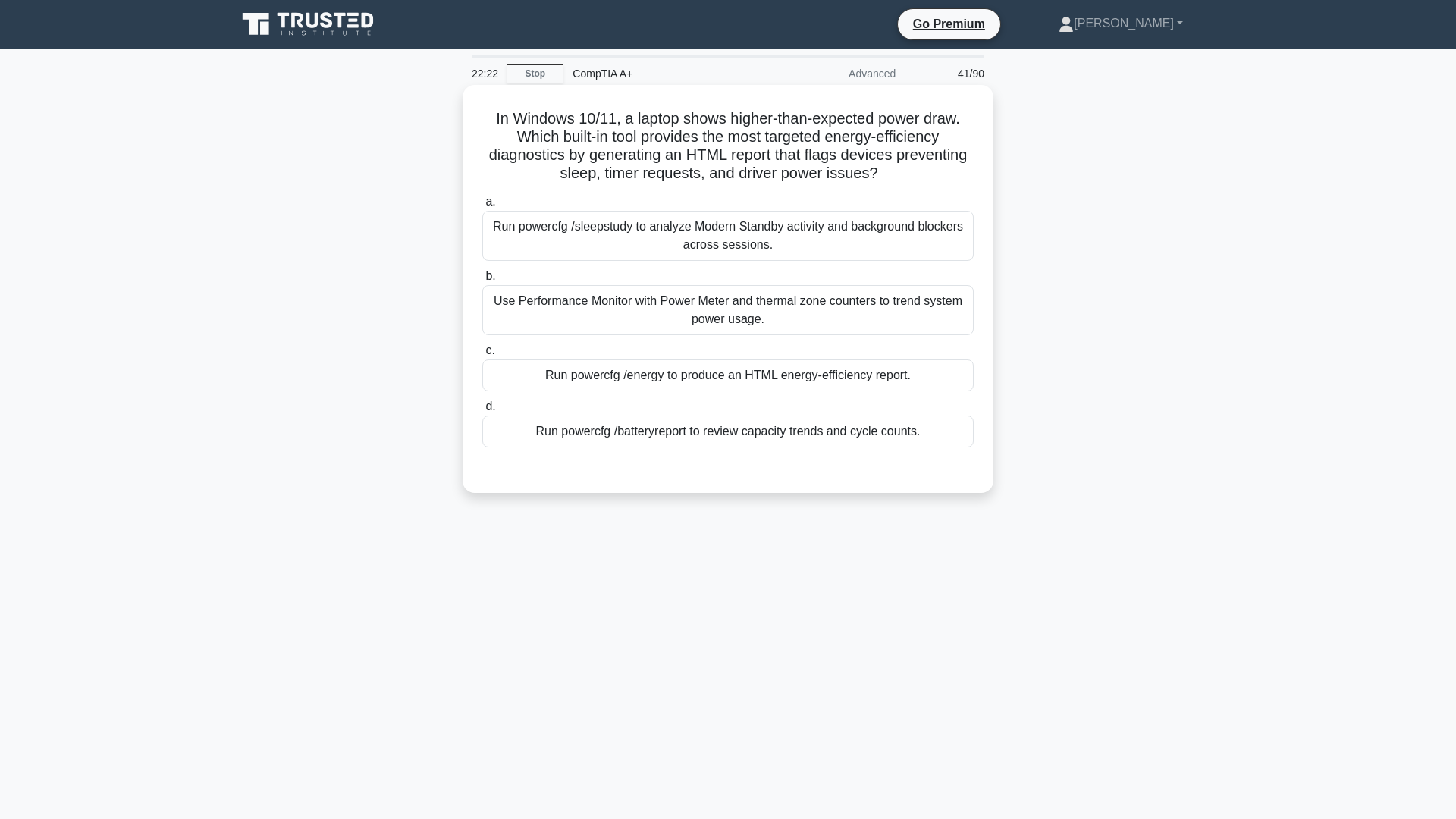
click at [703, 373] on div "Run powercfg /energy to produce an HTML energy-efficiency report." at bounding box center [728, 375] width 492 height 32
click at [482, 356] on input "c. Run powercfg /energy to produce an HTML energy-efficiency report." at bounding box center [482, 350] width 0 height 10
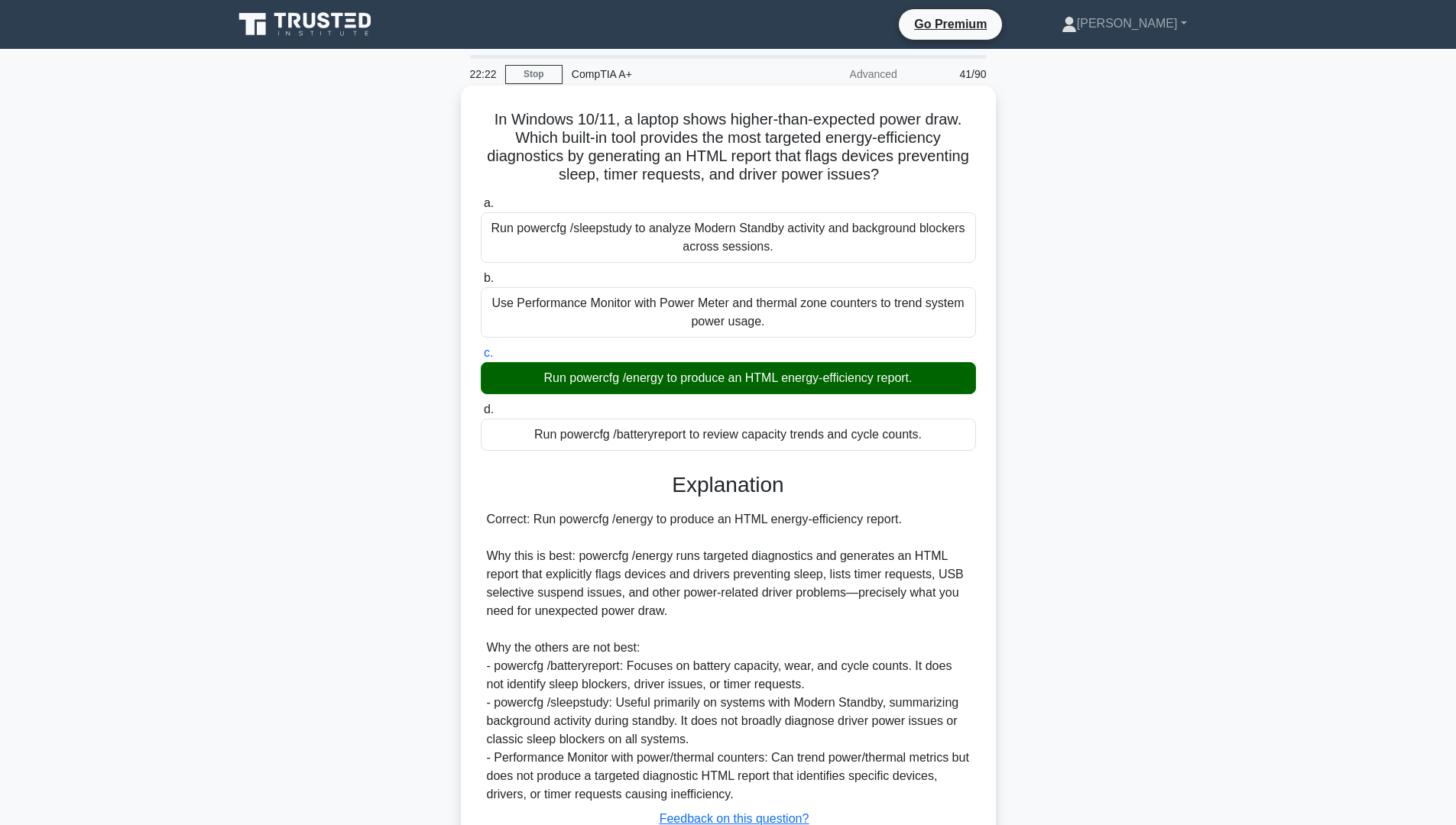
scroll to position [117, 0]
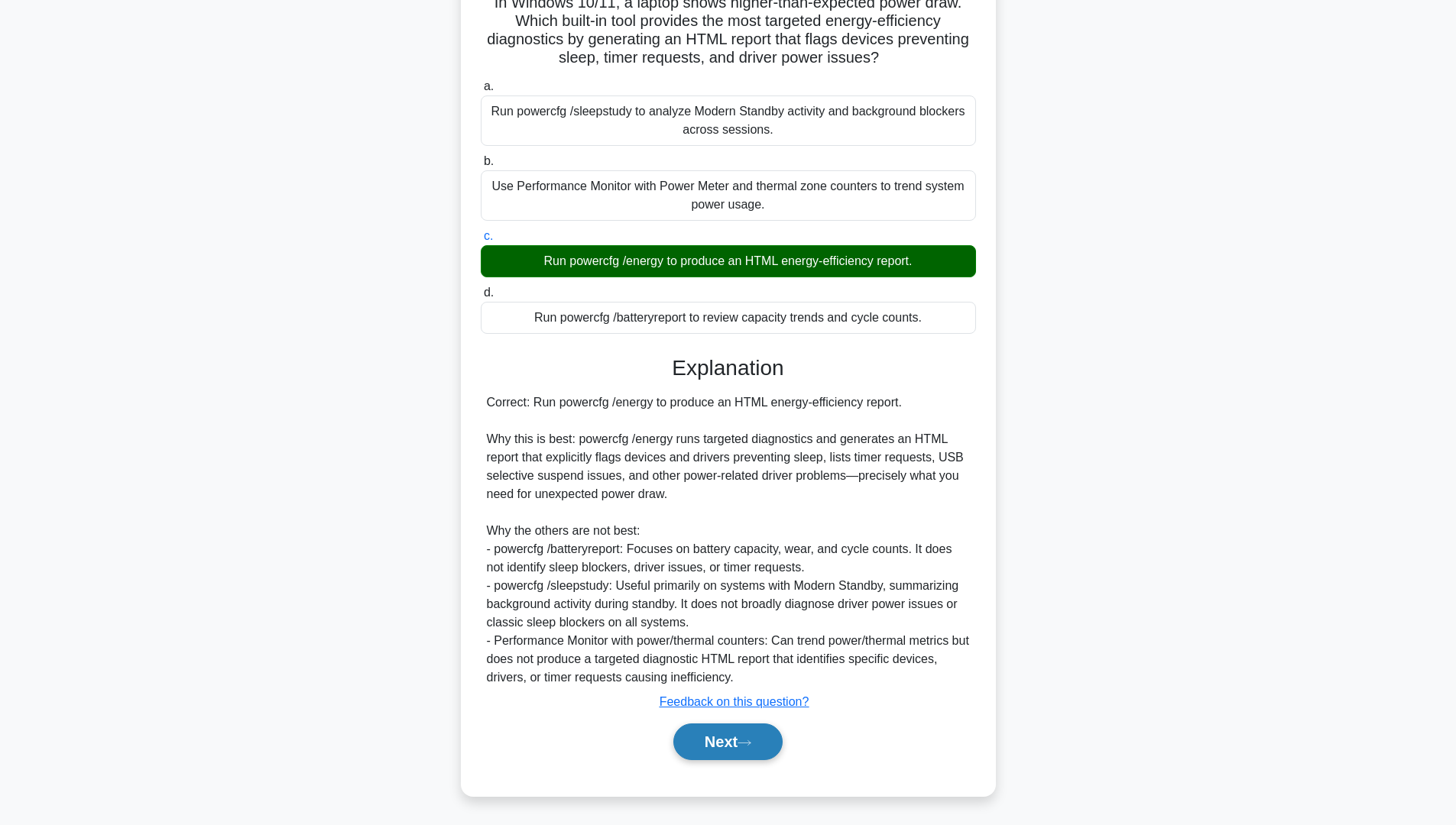
click at [740, 741] on button "Next" at bounding box center [728, 741] width 110 height 37
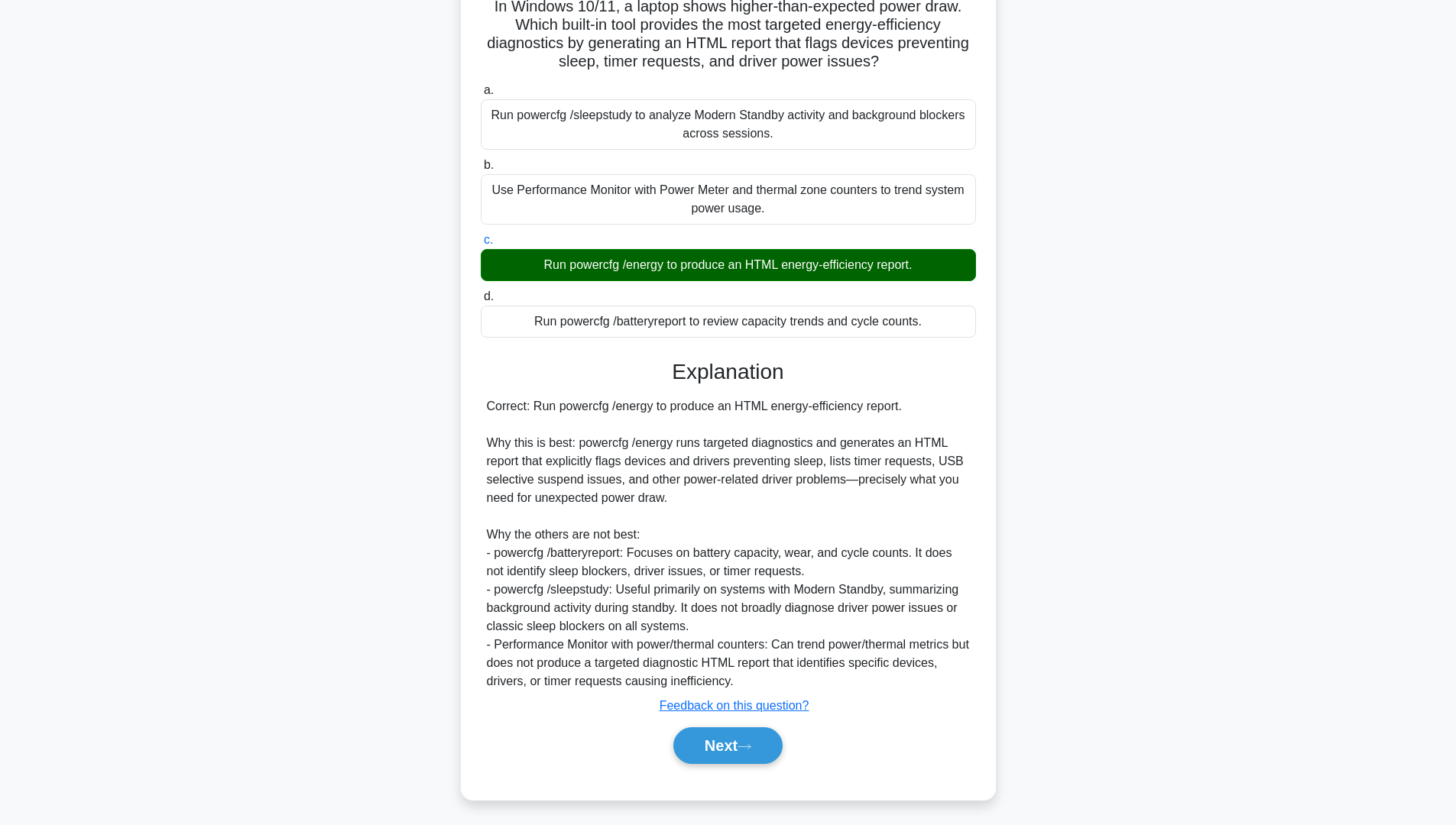
scroll to position [0, 0]
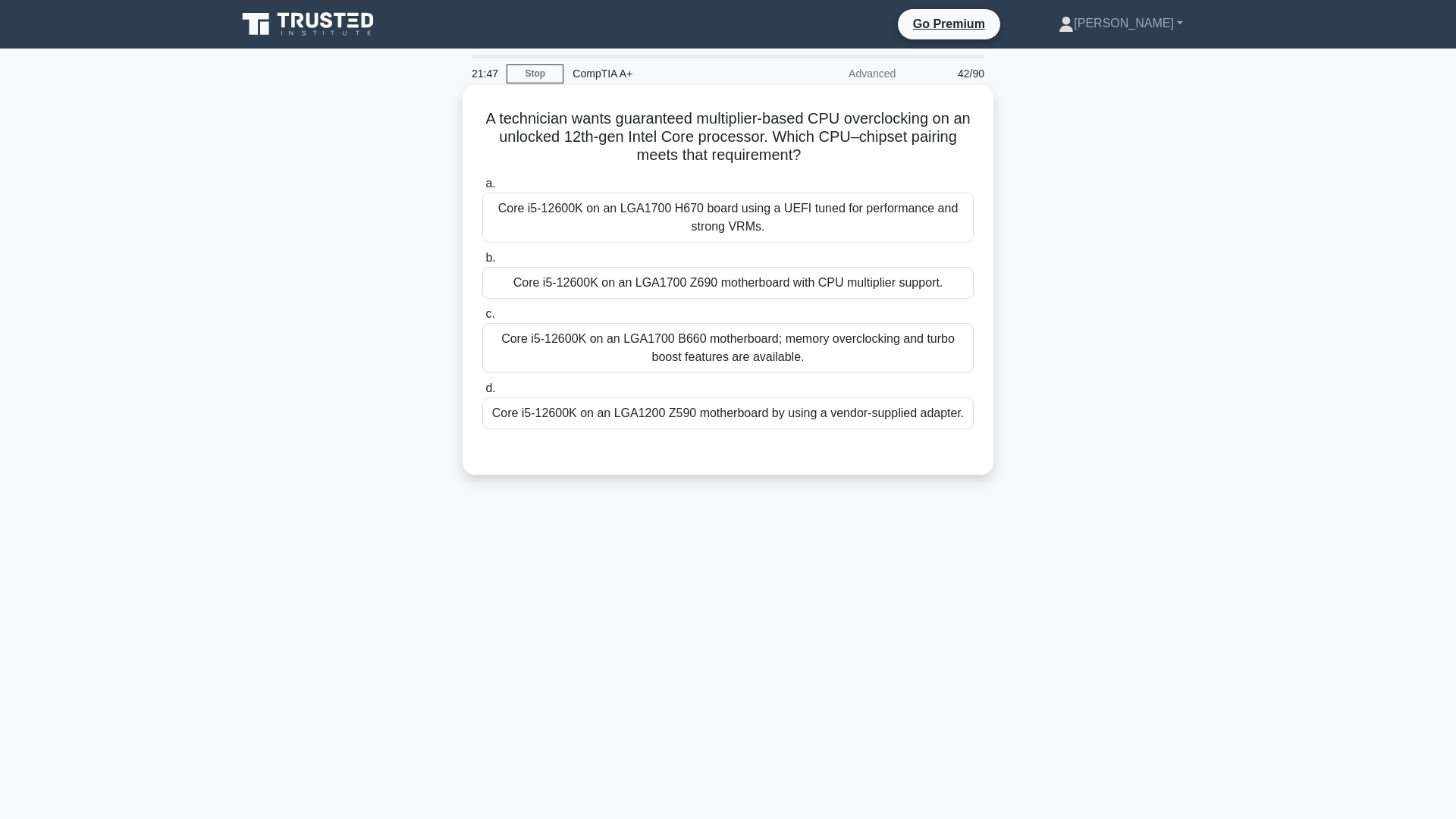
click at [671, 339] on div "Core i5-12600K on an LGA1700 B660 motherboard; memory overclocking and turbo bo…" at bounding box center [728, 348] width 492 height 50
click at [482, 319] on input "c. Core i5-12600K on an LGA1700 B660 motherboard; memory overclocking and turbo…" at bounding box center [482, 314] width 0 height 10
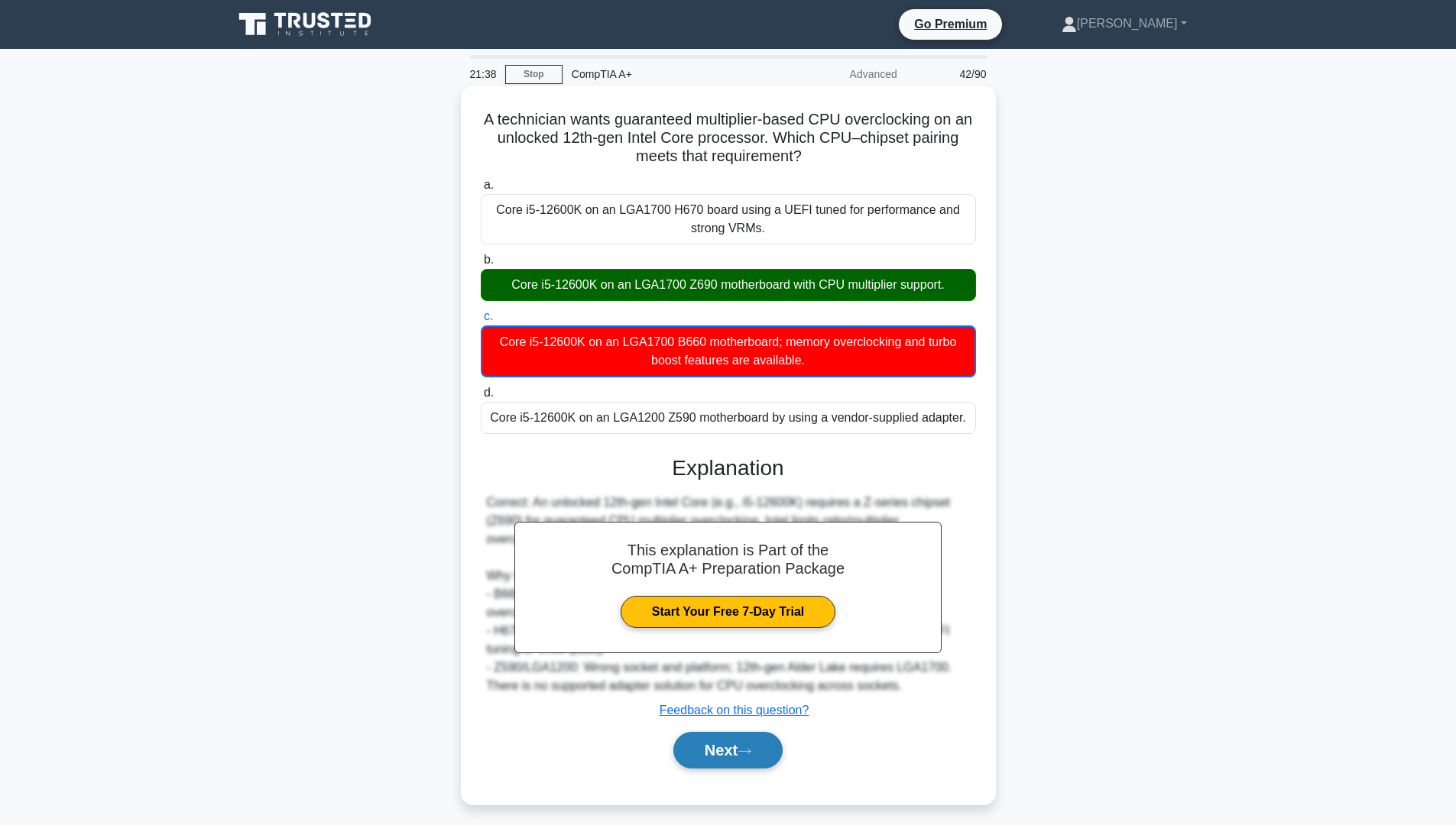
click at [747, 755] on icon at bounding box center [745, 751] width 14 height 9
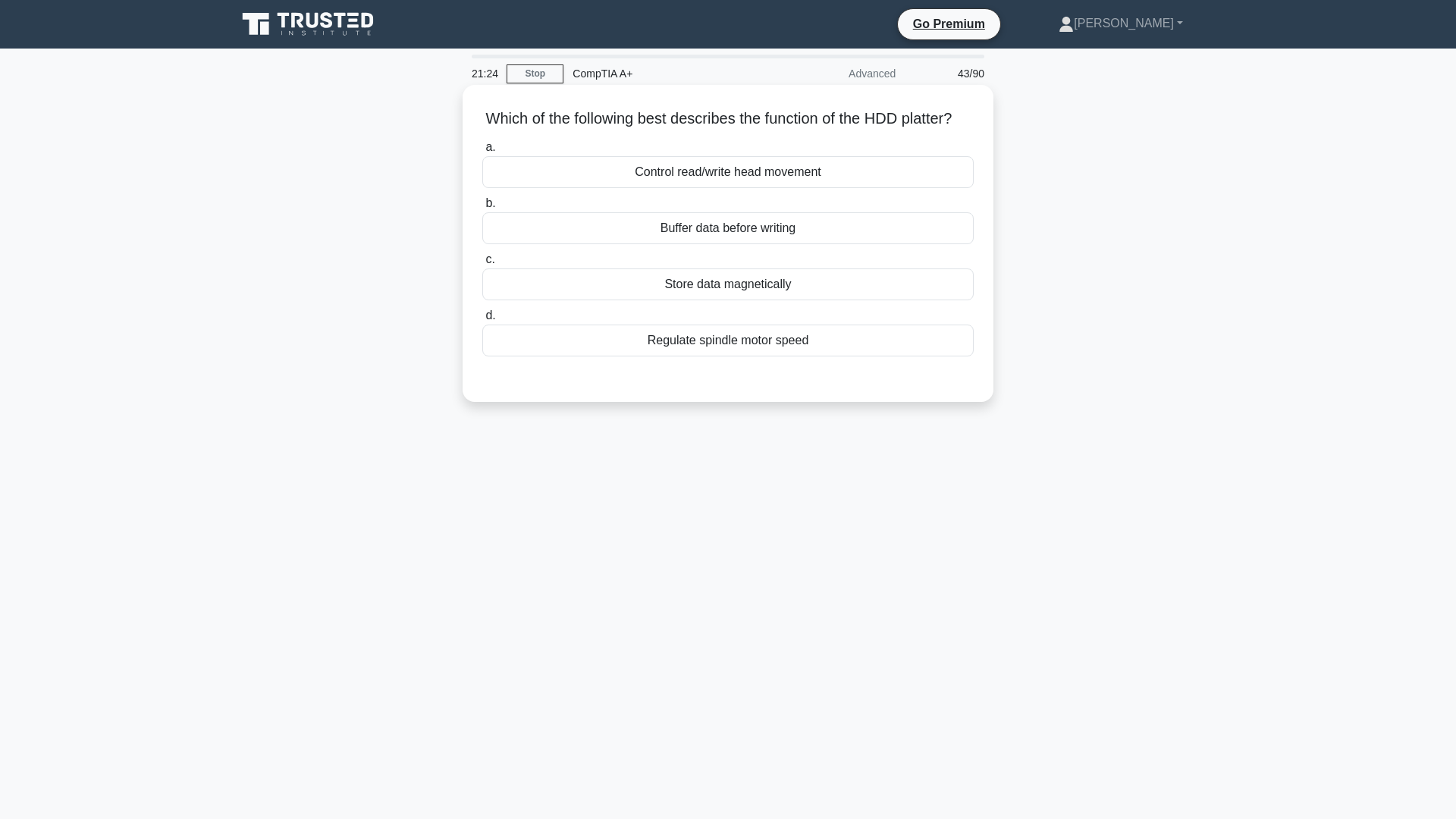
click at [784, 188] on div "Control read/write head movement" at bounding box center [728, 172] width 492 height 32
click at [482, 152] on input "a. Control read/write head movement" at bounding box center [482, 147] width 0 height 10
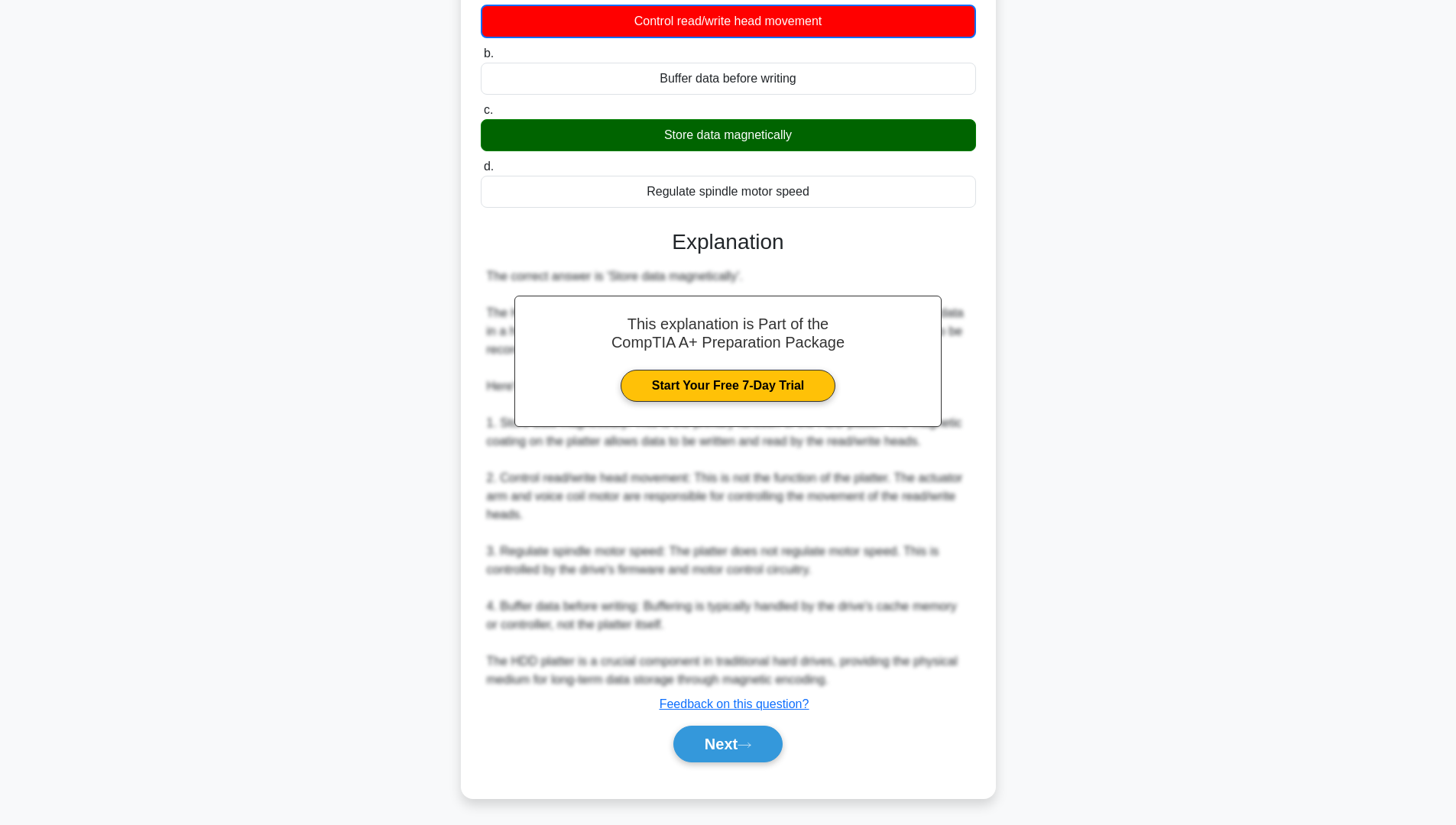
scroll to position [174, 0]
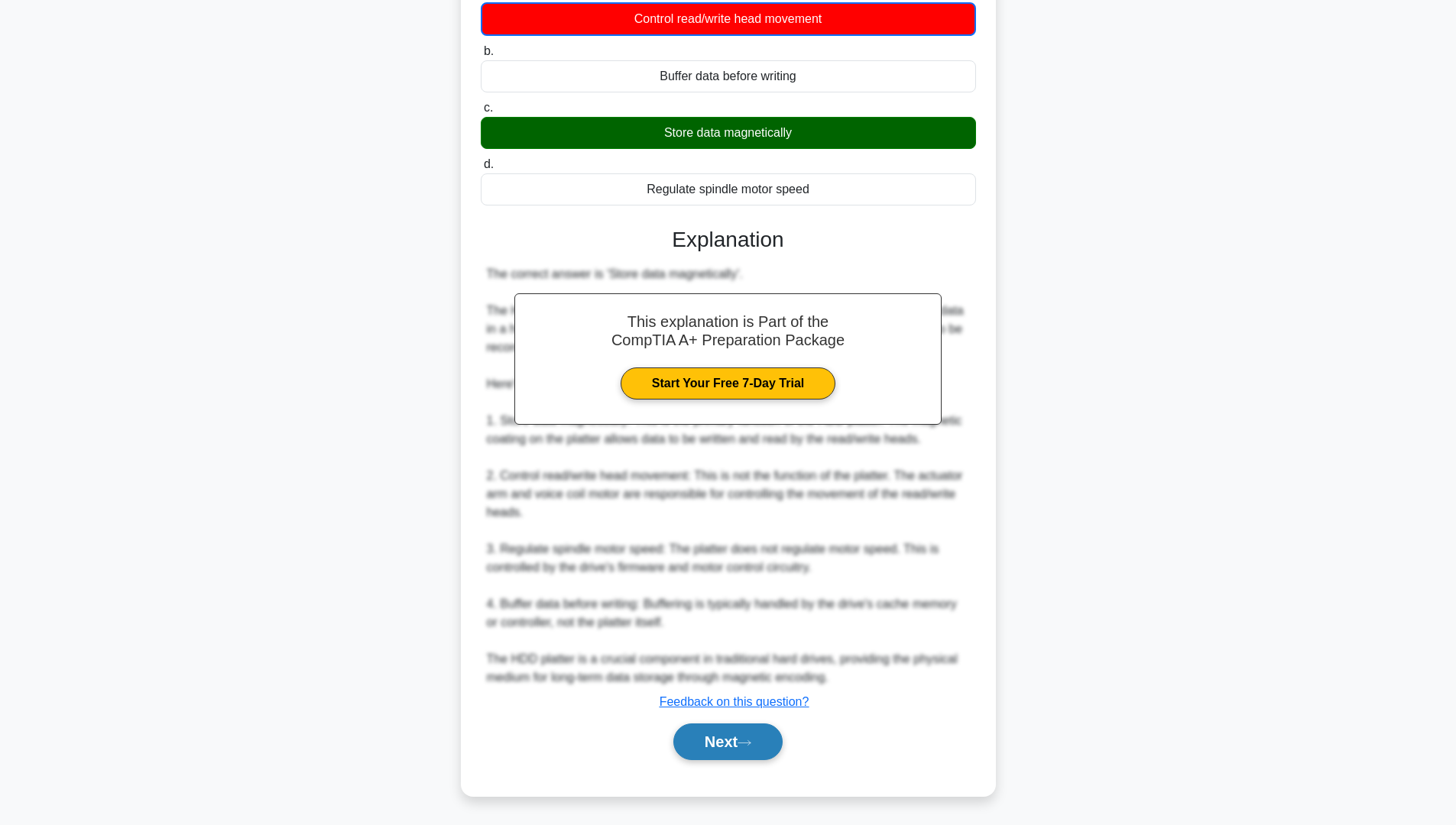
click at [715, 752] on button "Next" at bounding box center [728, 741] width 110 height 37
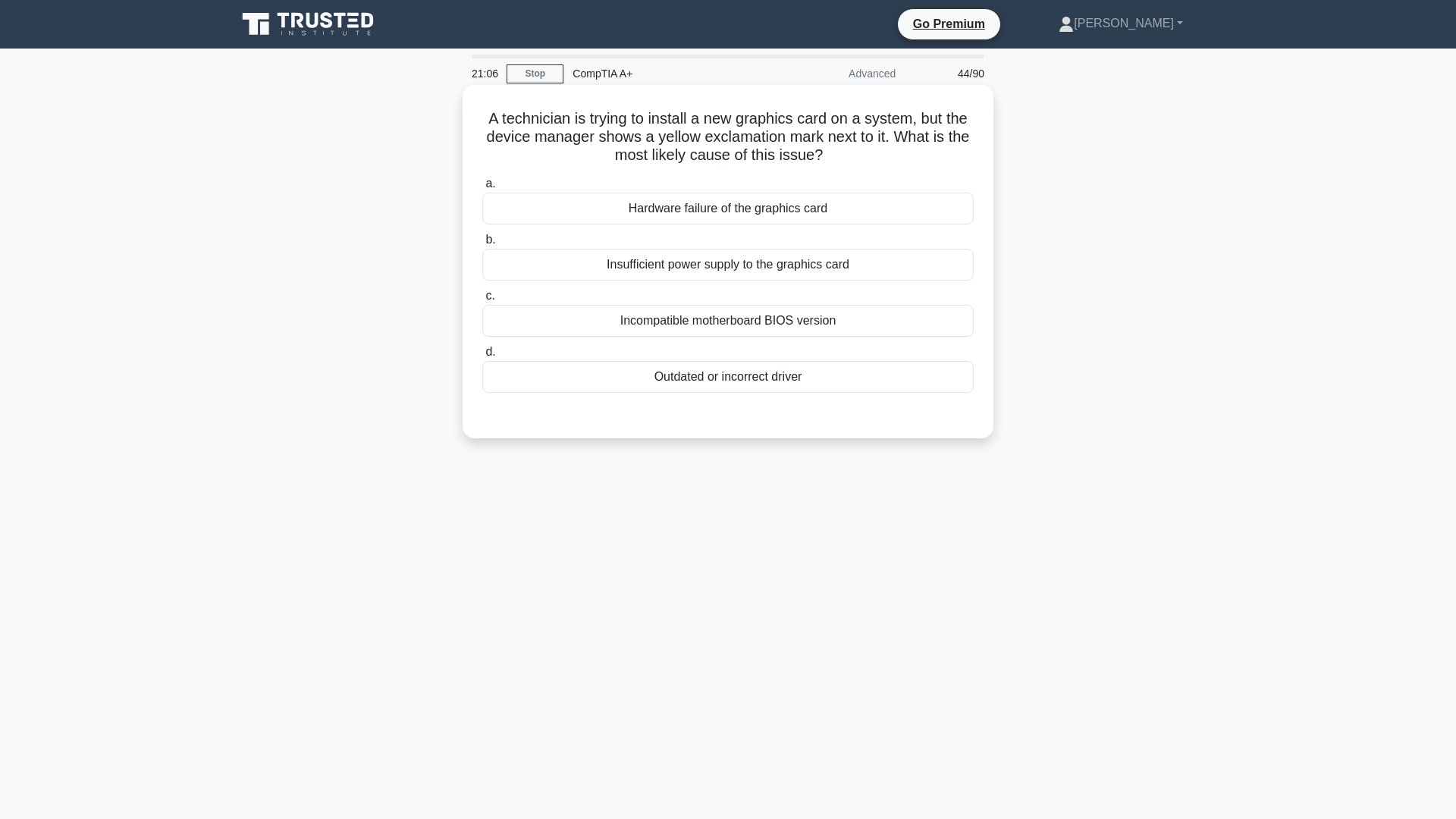
click at [768, 200] on div "Hardware failure of the graphics card" at bounding box center [728, 208] width 492 height 32
click at [482, 189] on input "a. Hardware failure of the graphics card" at bounding box center [482, 184] width 0 height 10
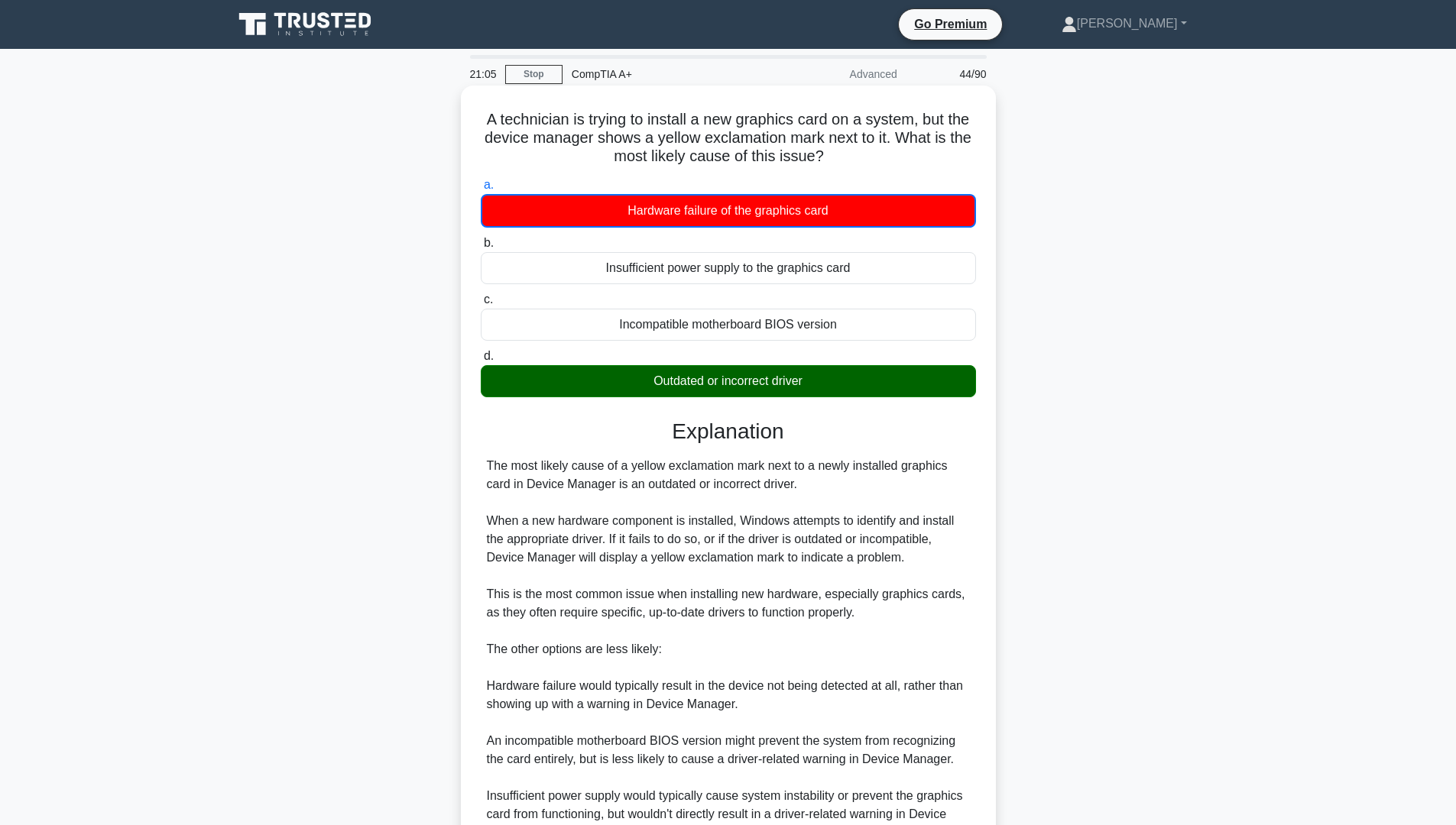
scroll to position [229, 0]
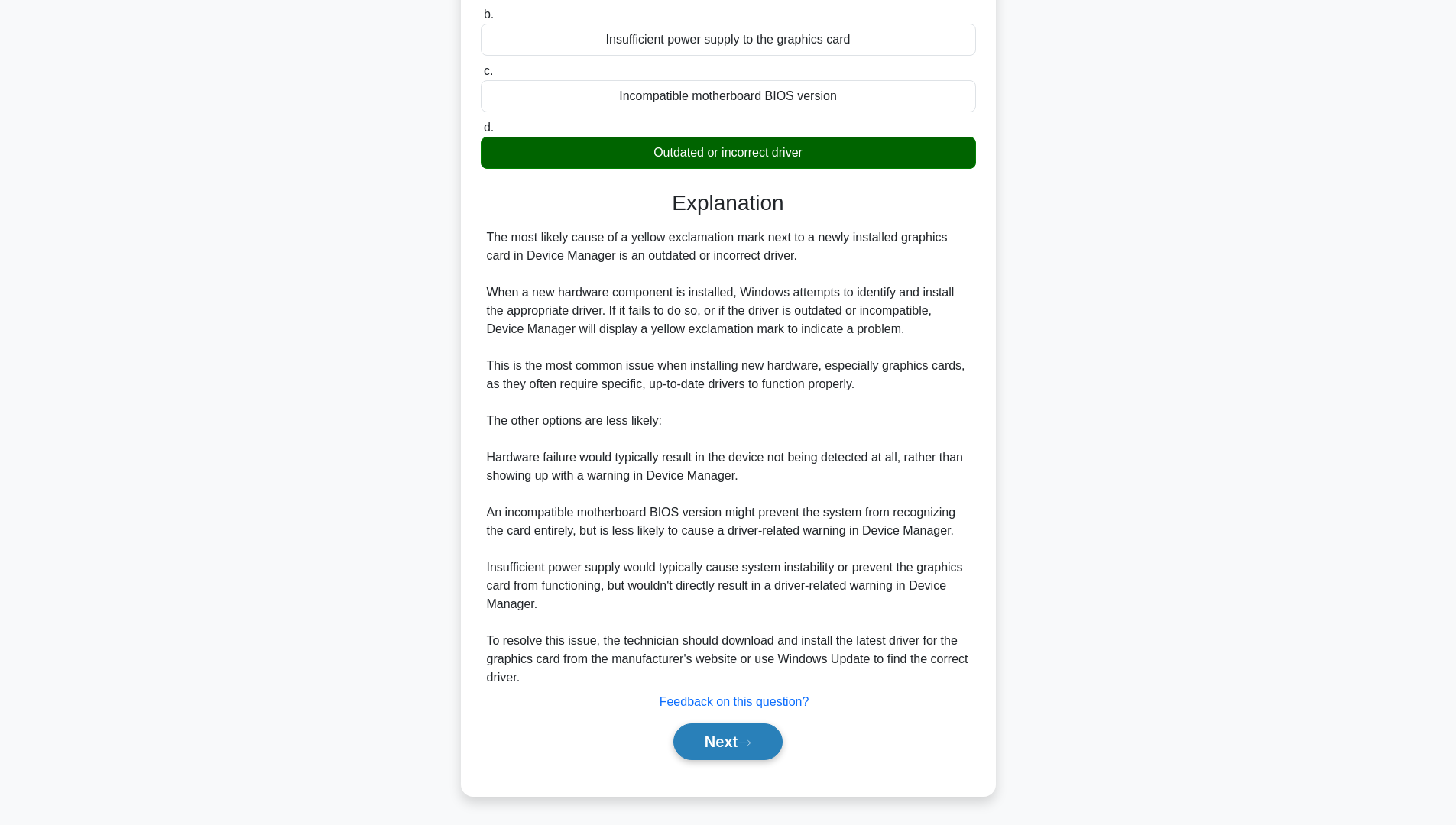
click at [742, 751] on button "Next" at bounding box center [728, 741] width 110 height 37
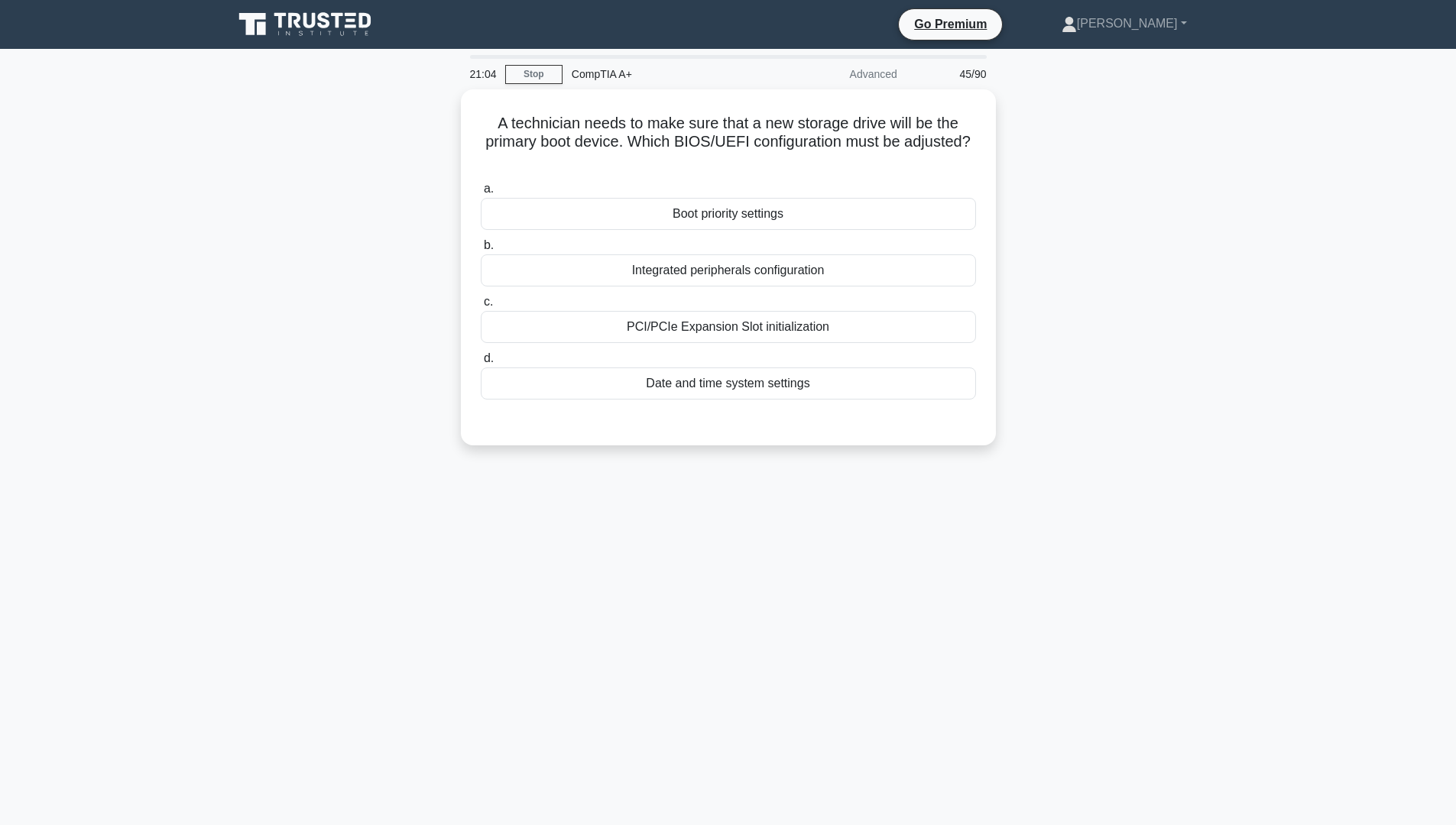
scroll to position [0, 0]
click at [726, 206] on div "Boot priority settings" at bounding box center [733, 210] width 495 height 32
click at [486, 190] on input "a. Boot priority settings" at bounding box center [486, 185] width 0 height 10
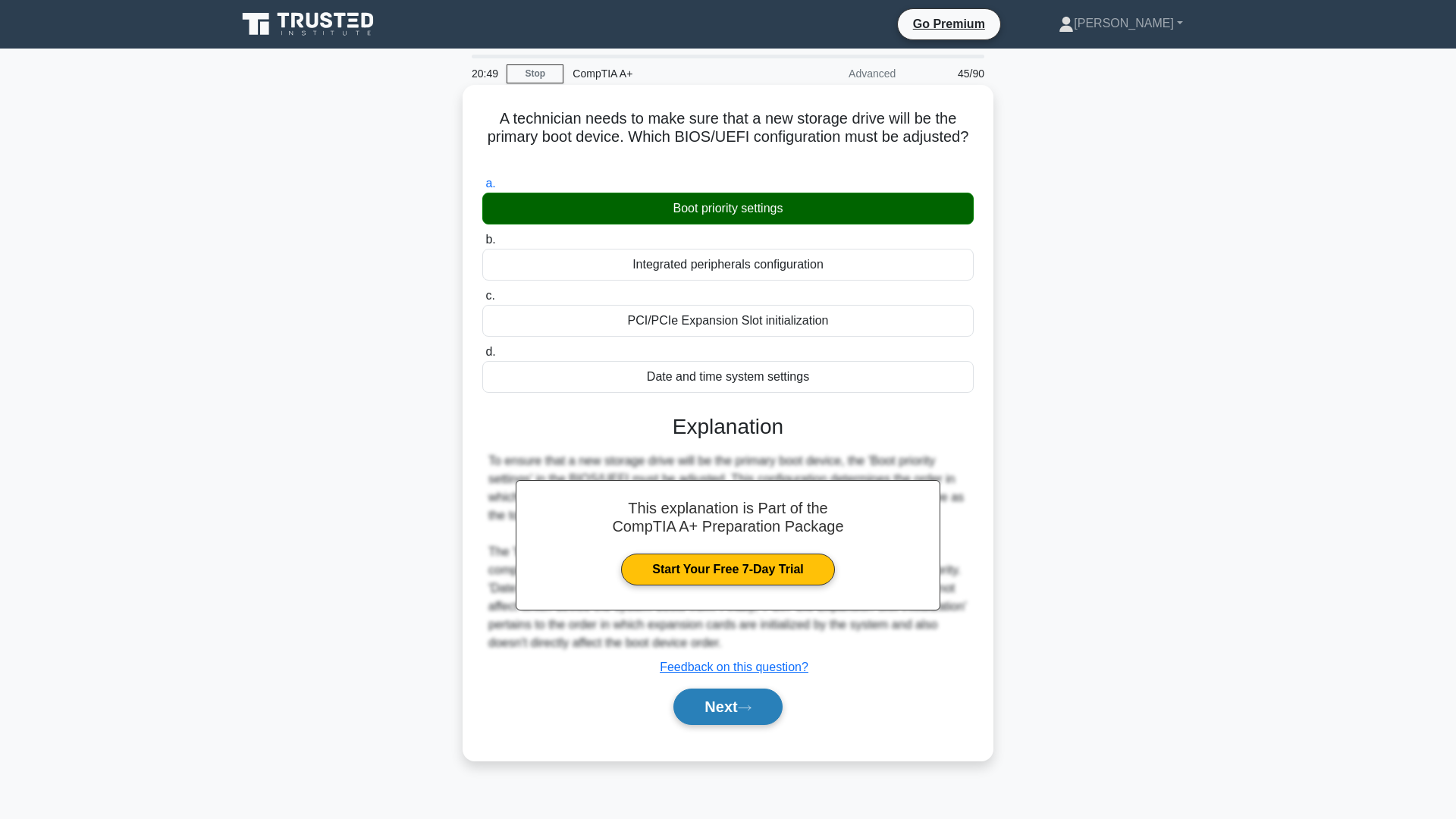
click at [705, 712] on button "Next" at bounding box center [728, 706] width 109 height 36
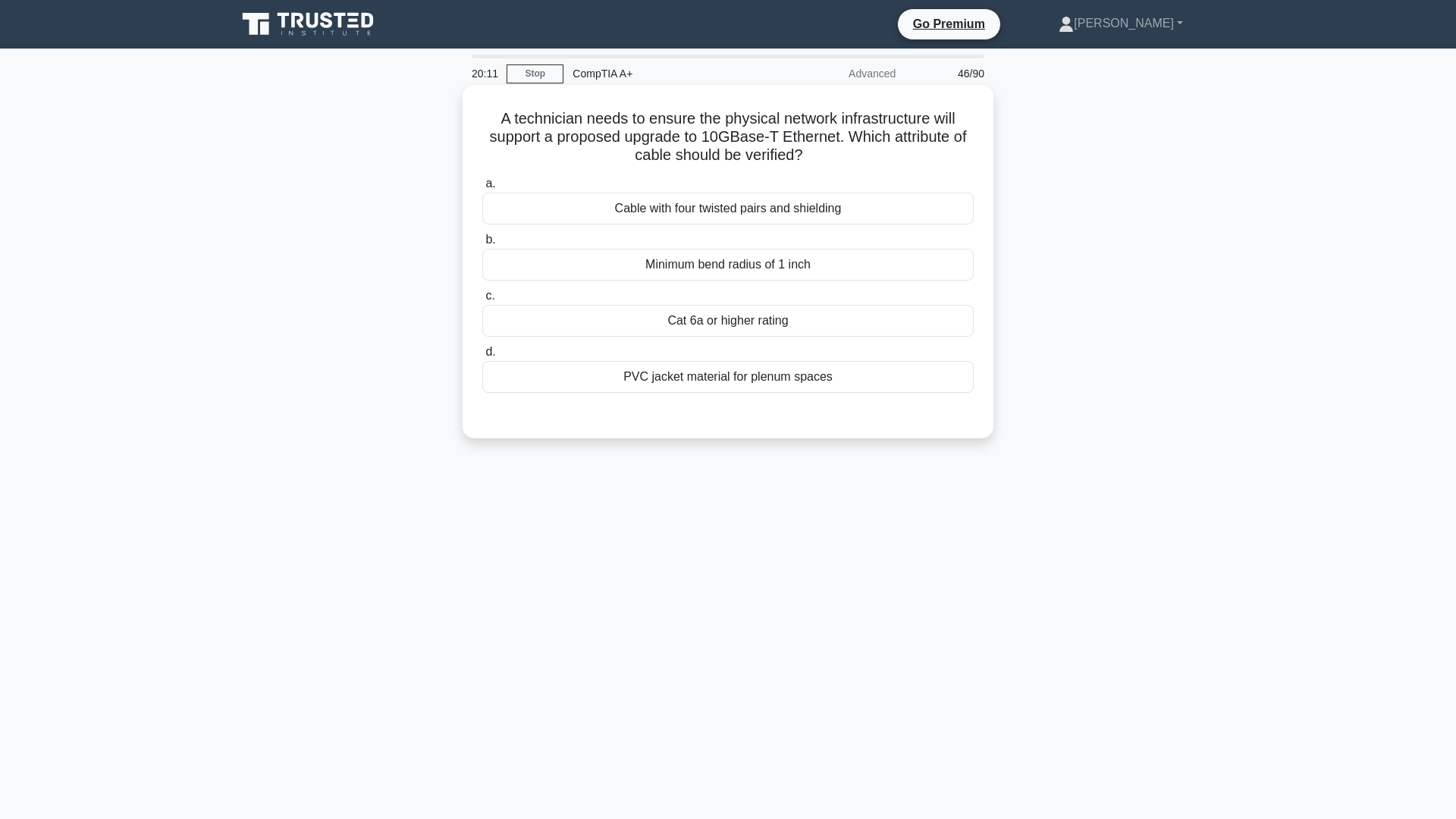
click at [701, 321] on div "Cat 6a or higher rating" at bounding box center [728, 321] width 492 height 32
click at [482, 301] on input "c. Cat 6a or higher rating" at bounding box center [482, 296] width 0 height 10
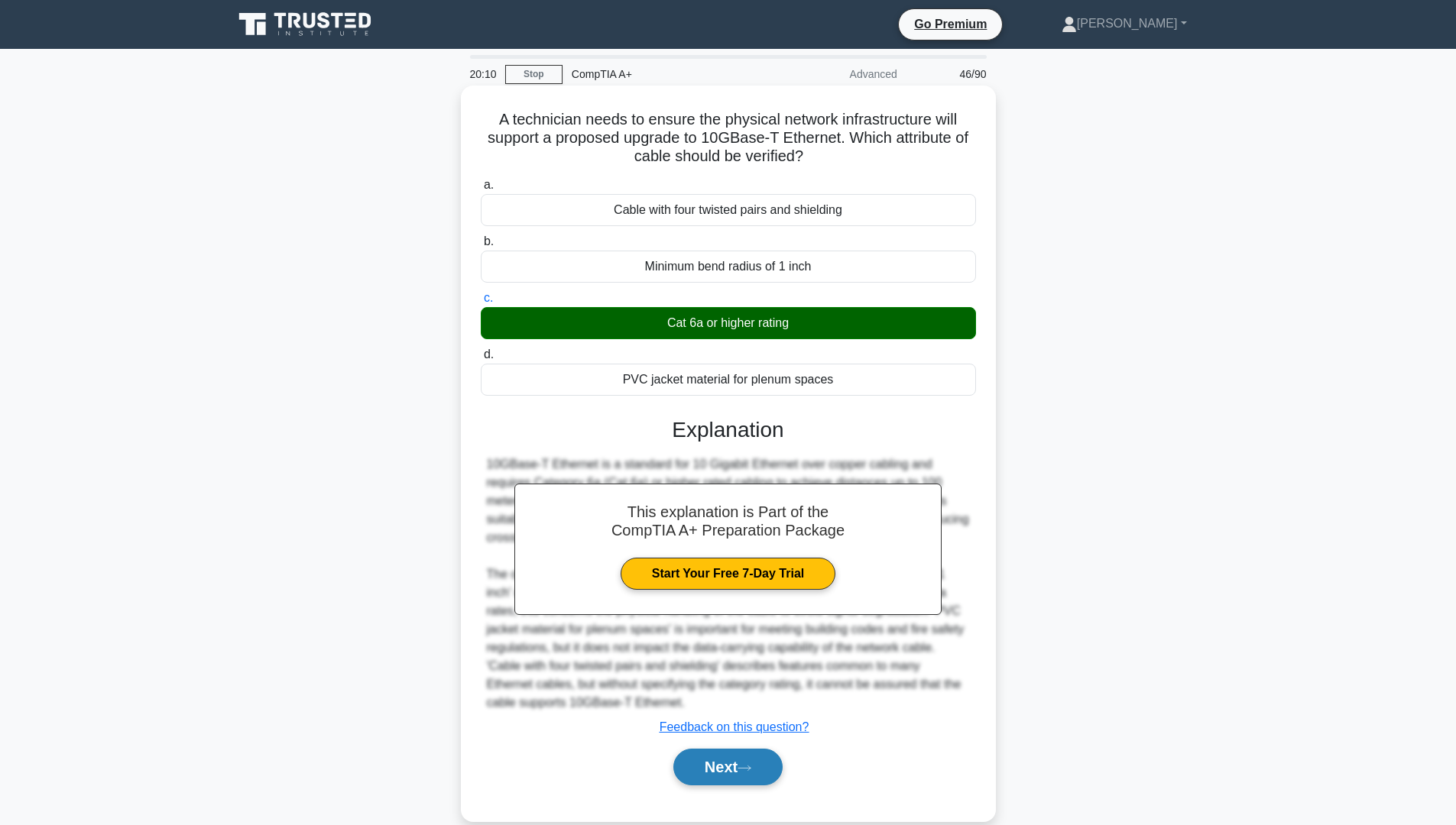
click at [714, 776] on button "Next" at bounding box center [728, 766] width 110 height 37
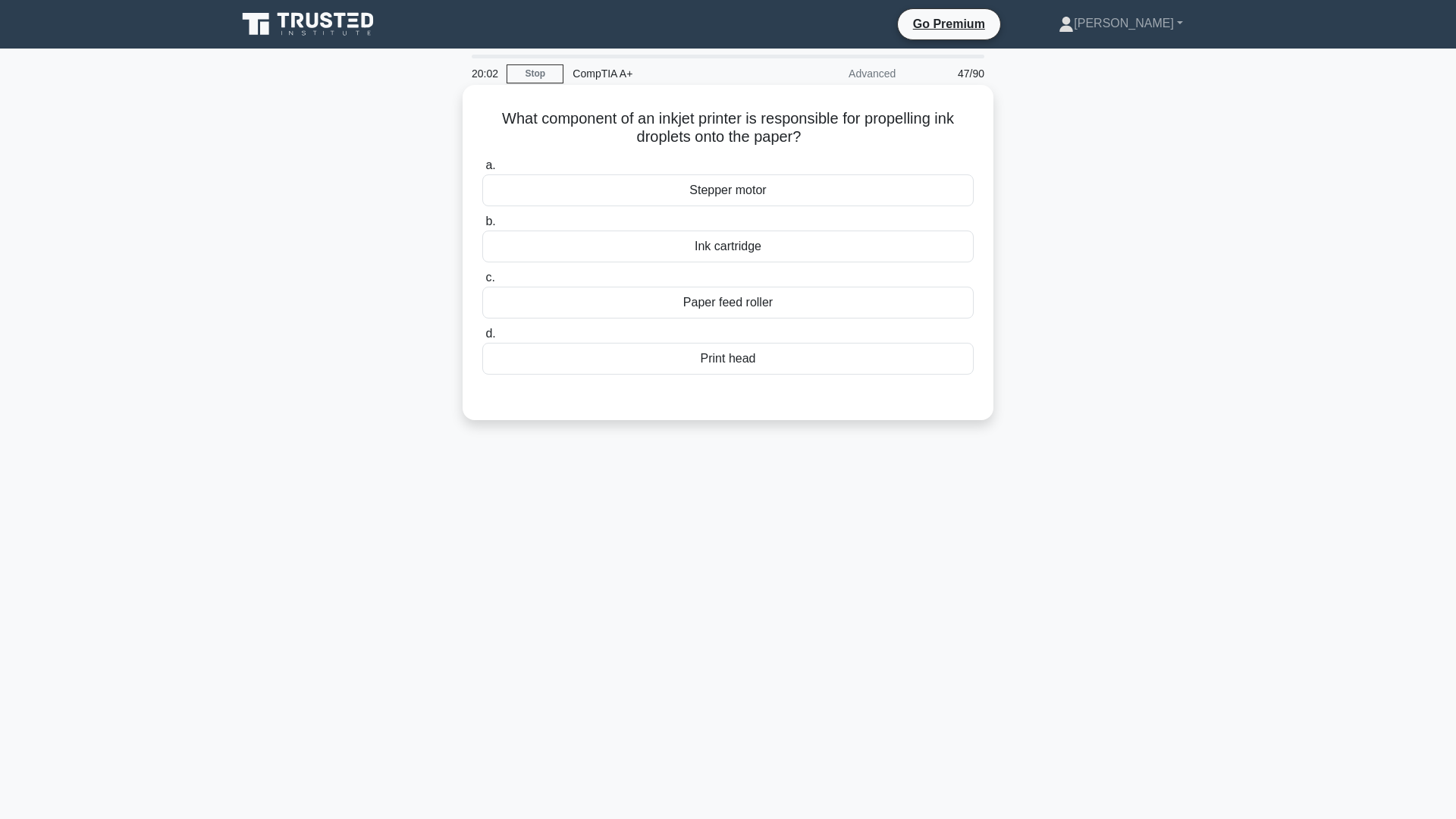
click at [709, 365] on div "Print head" at bounding box center [728, 358] width 492 height 32
click at [482, 339] on input "d. Print head" at bounding box center [482, 334] width 0 height 10
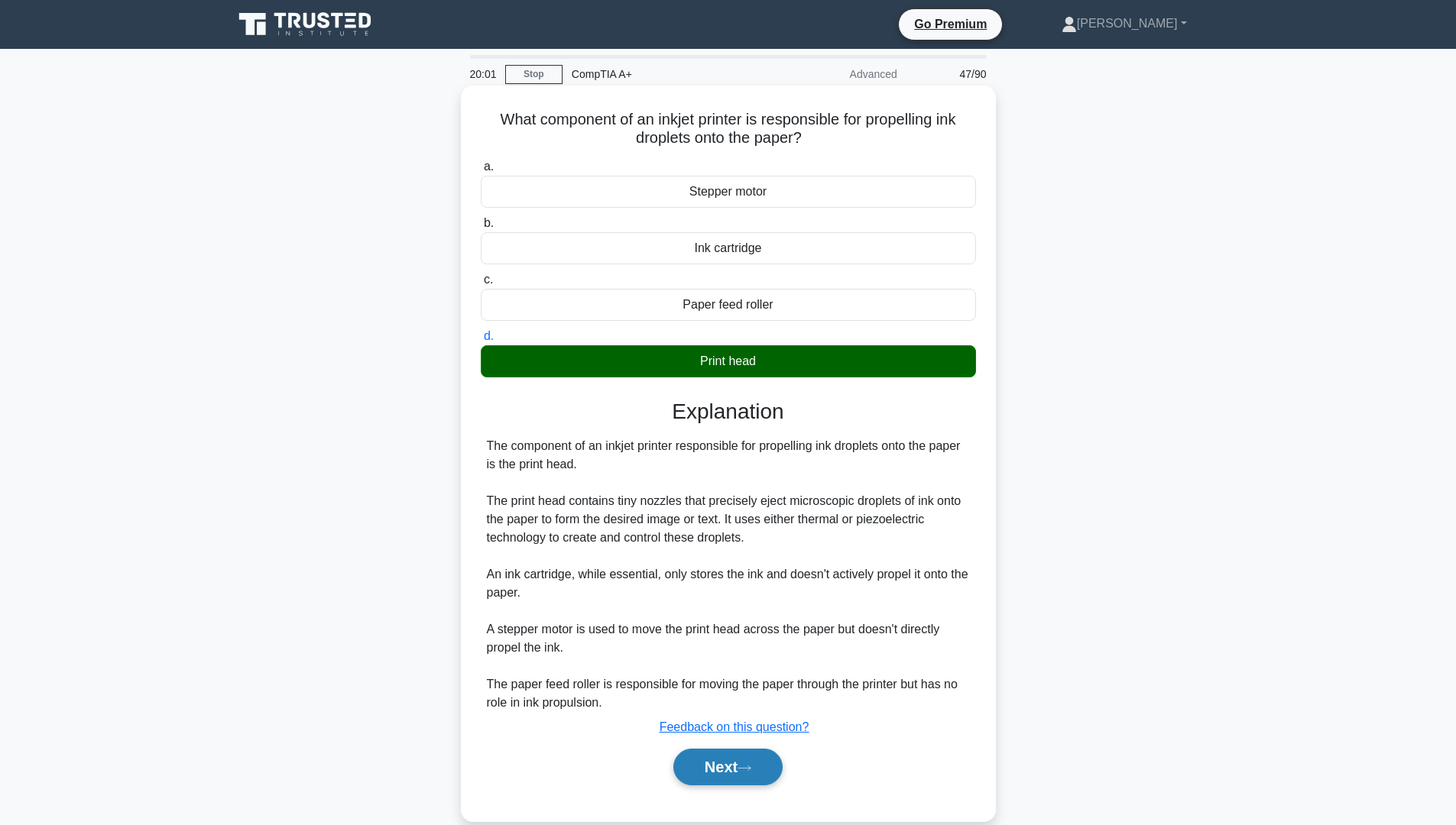
click at [728, 759] on button "Next" at bounding box center [728, 766] width 110 height 37
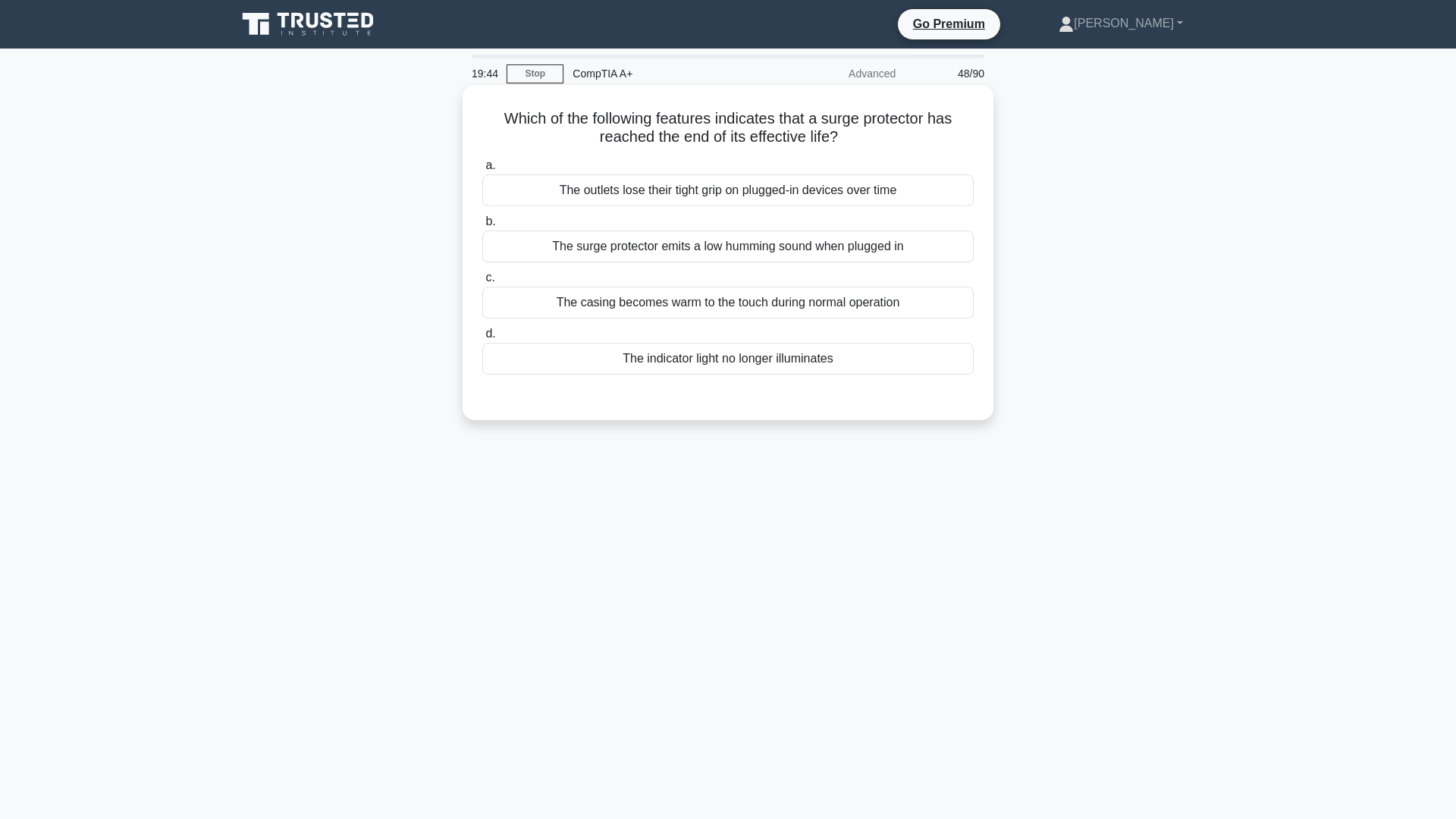
click at [732, 368] on div "The indicator light no longer illuminates" at bounding box center [728, 358] width 492 height 32
click at [482, 339] on input "d. The indicator light no longer illuminates" at bounding box center [482, 334] width 0 height 10
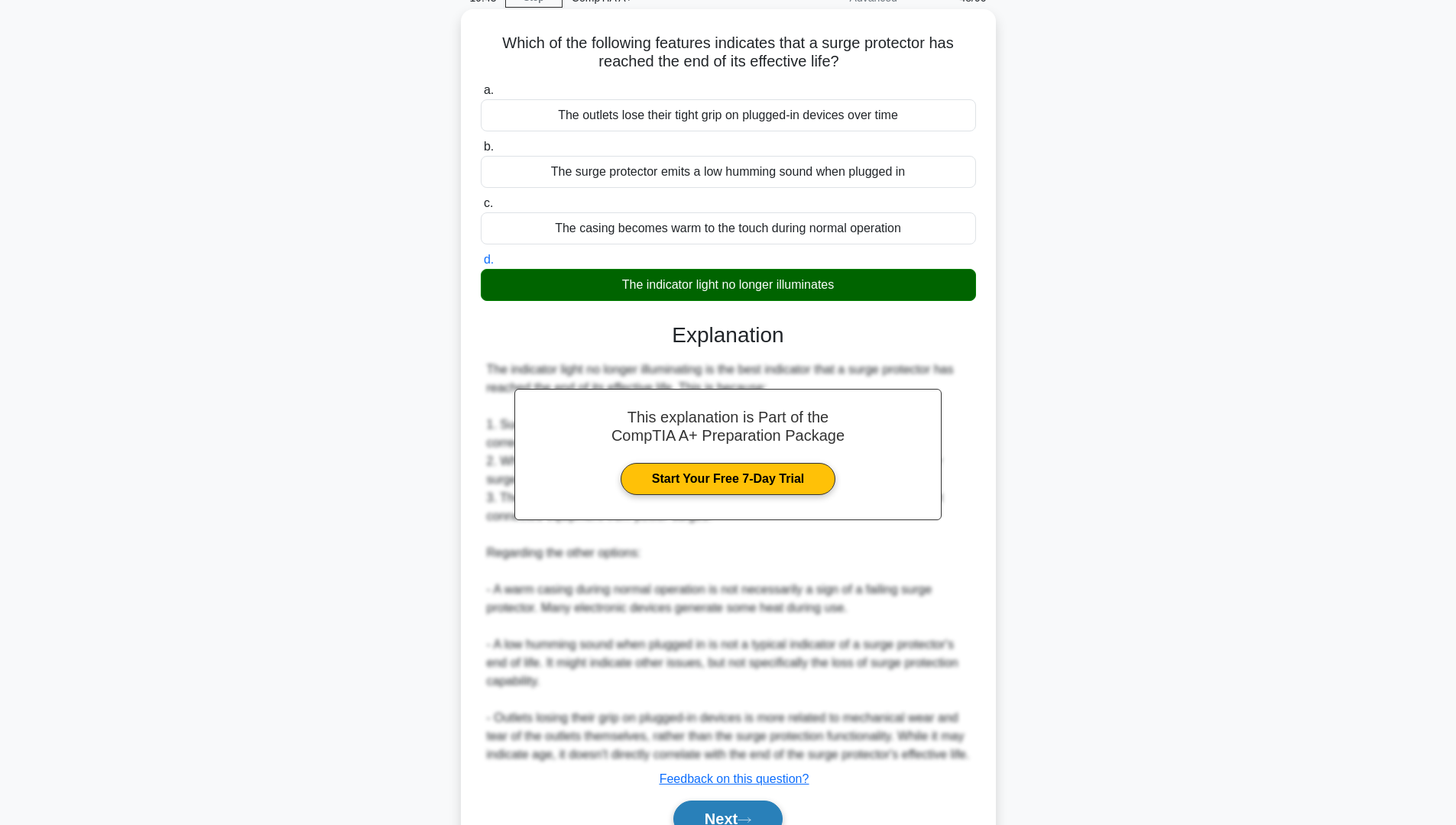
scroll to position [173, 0]
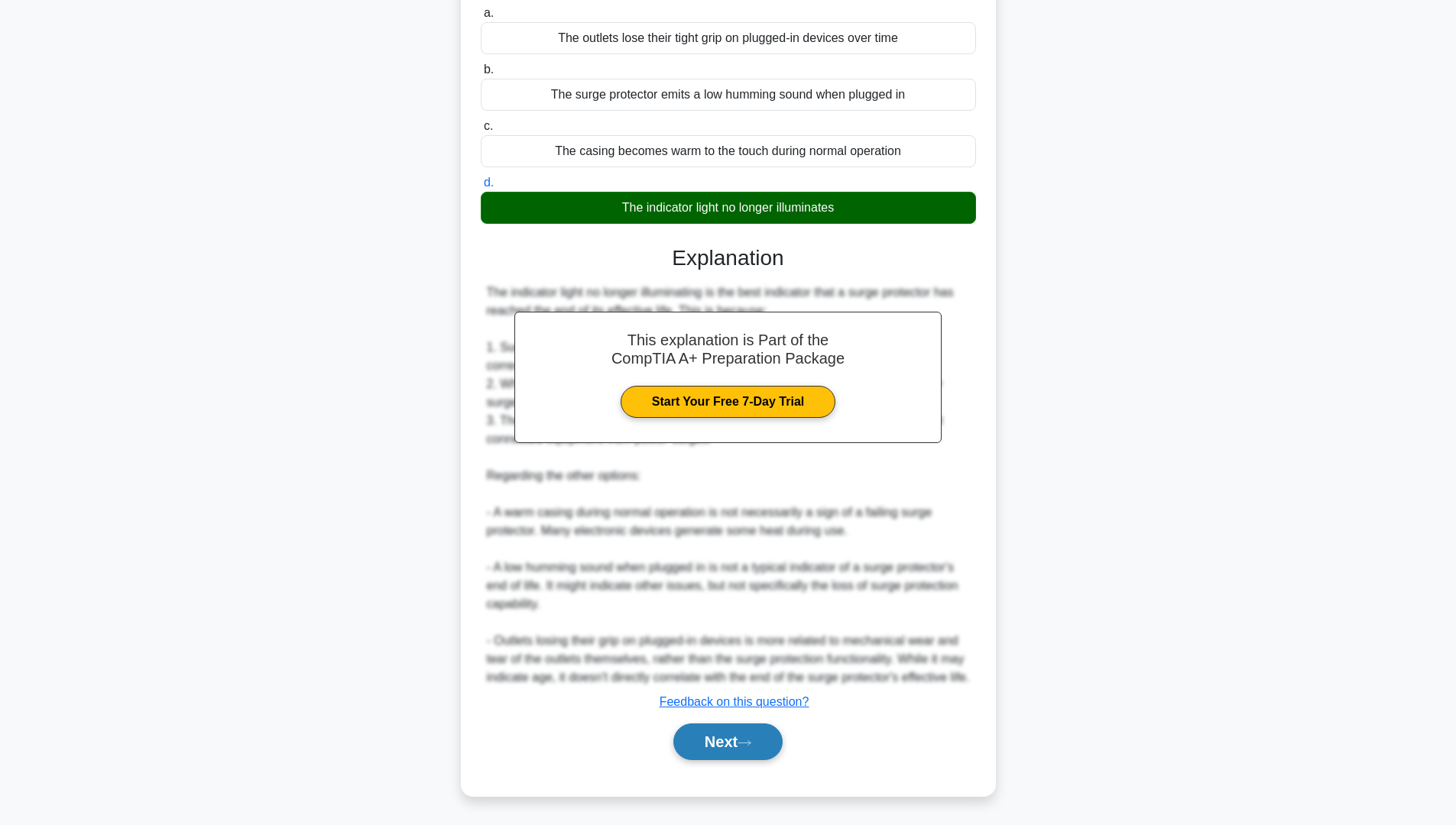
click at [715, 740] on button "Next" at bounding box center [728, 741] width 110 height 37
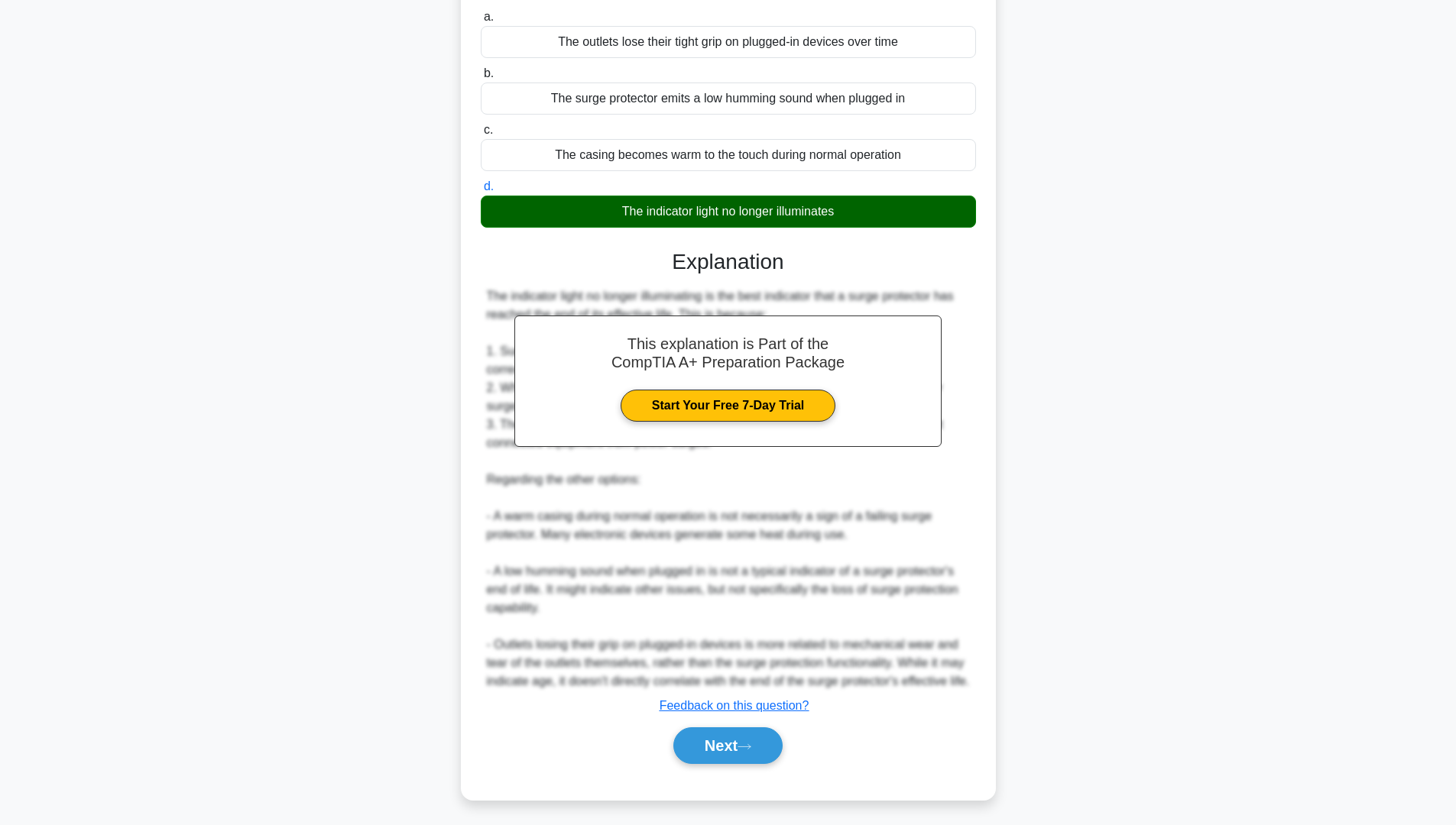
scroll to position [0, 0]
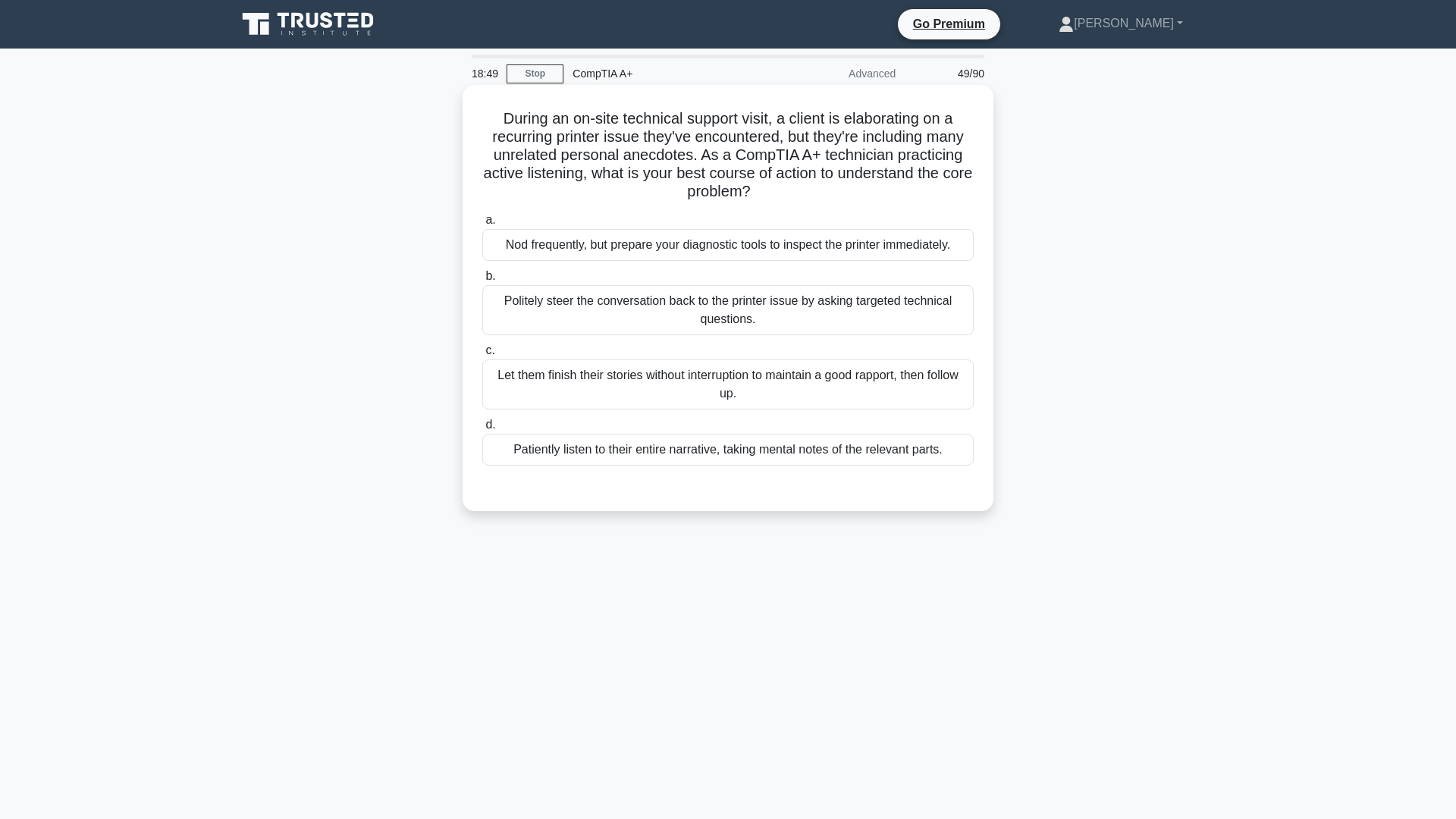
click at [737, 462] on div "Patiently listen to their entire narrative, taking mental notes of the relevant…" at bounding box center [728, 449] width 492 height 32
click at [482, 430] on input "d. Patiently listen to their entire narrative, taking mental notes of the relev…" at bounding box center [482, 425] width 0 height 10
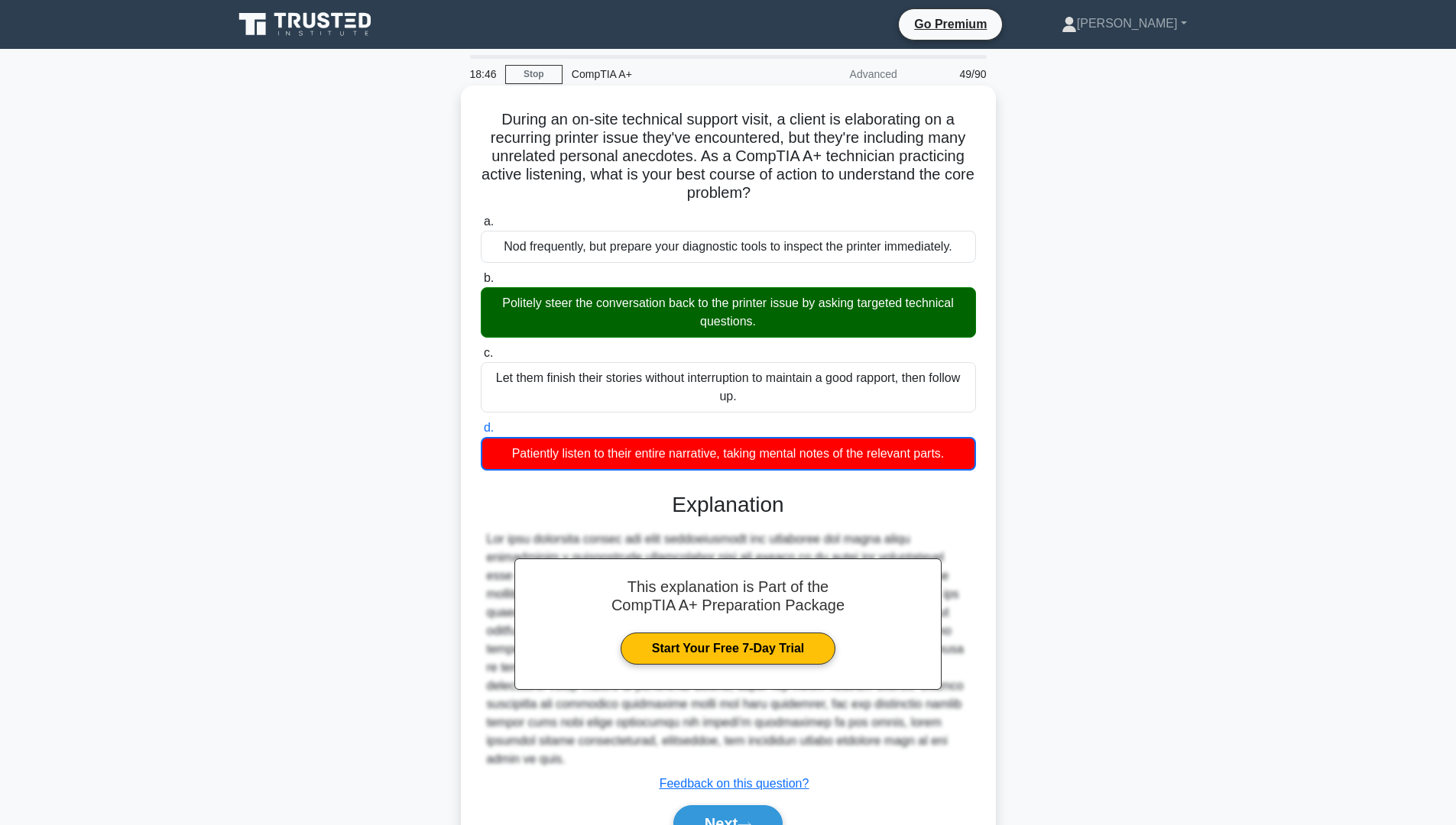
click at [645, 314] on div "Politely steer the conversation back to the printer issue by asking targeted te…" at bounding box center [728, 312] width 495 height 50
click at [480, 283] on input "b. Politely steer the conversation back to the printer issue by asking targeted…" at bounding box center [480, 278] width 0 height 10
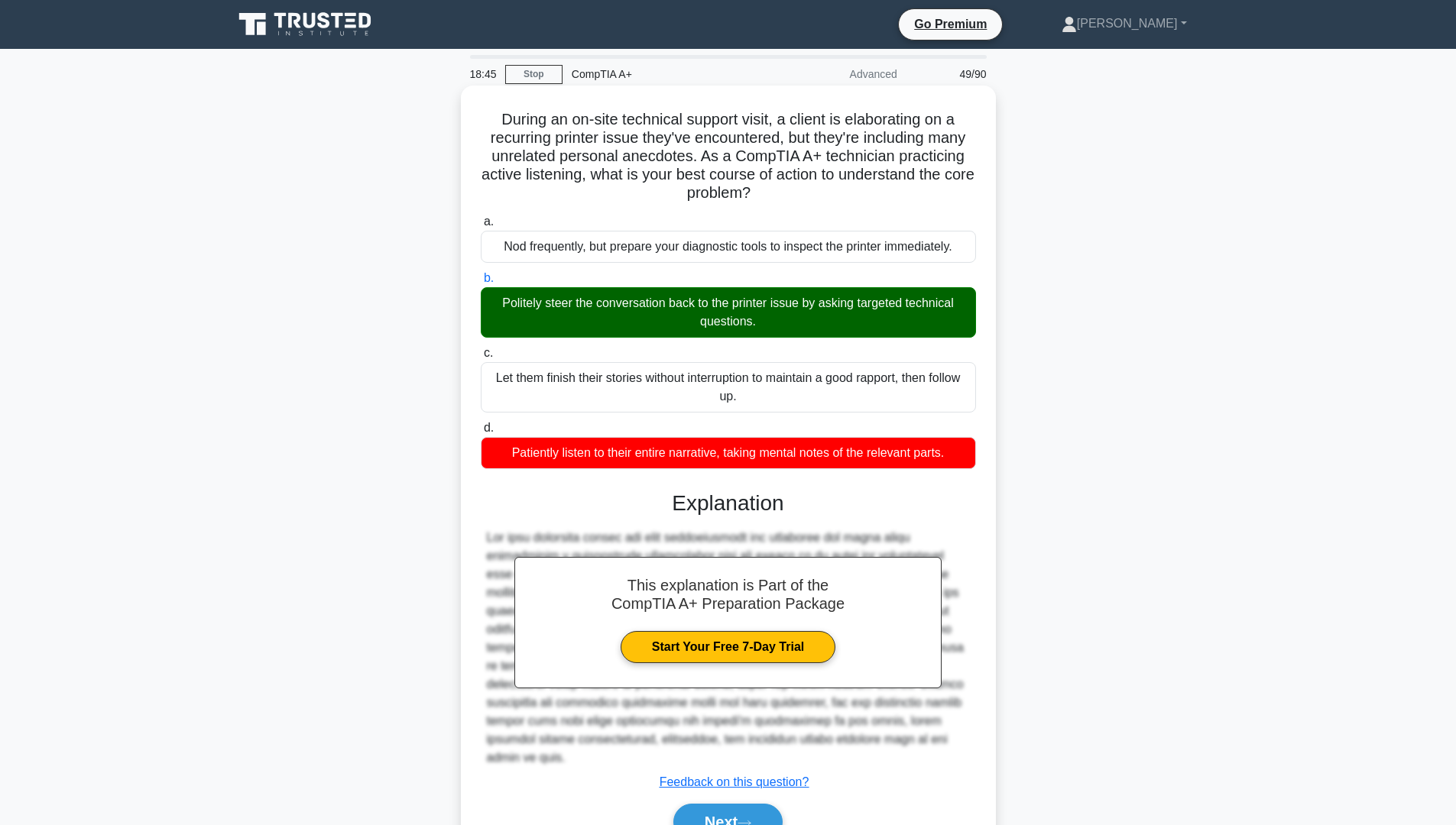
scroll to position [63, 0]
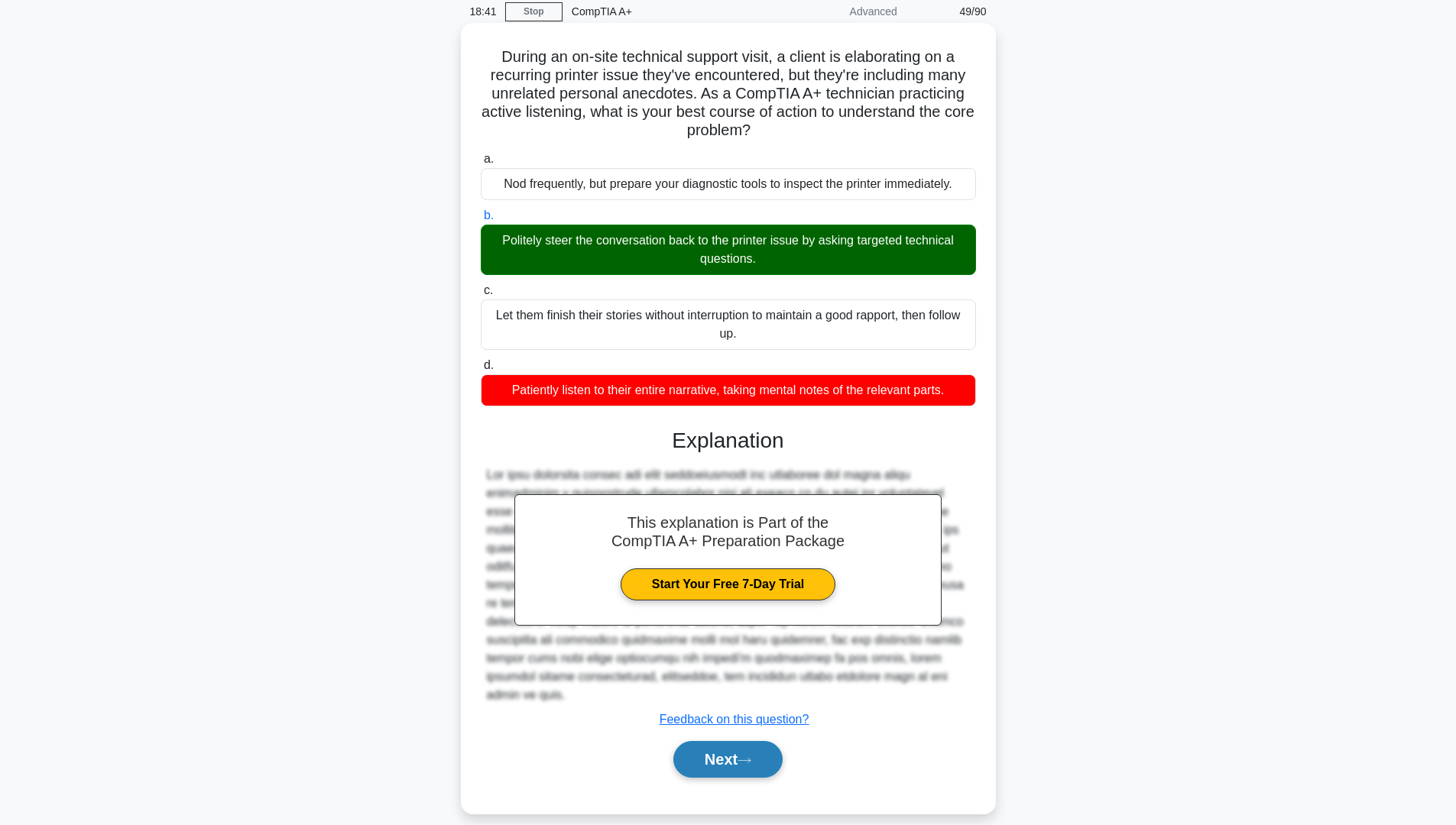
click at [739, 741] on button "Next" at bounding box center [728, 759] width 110 height 37
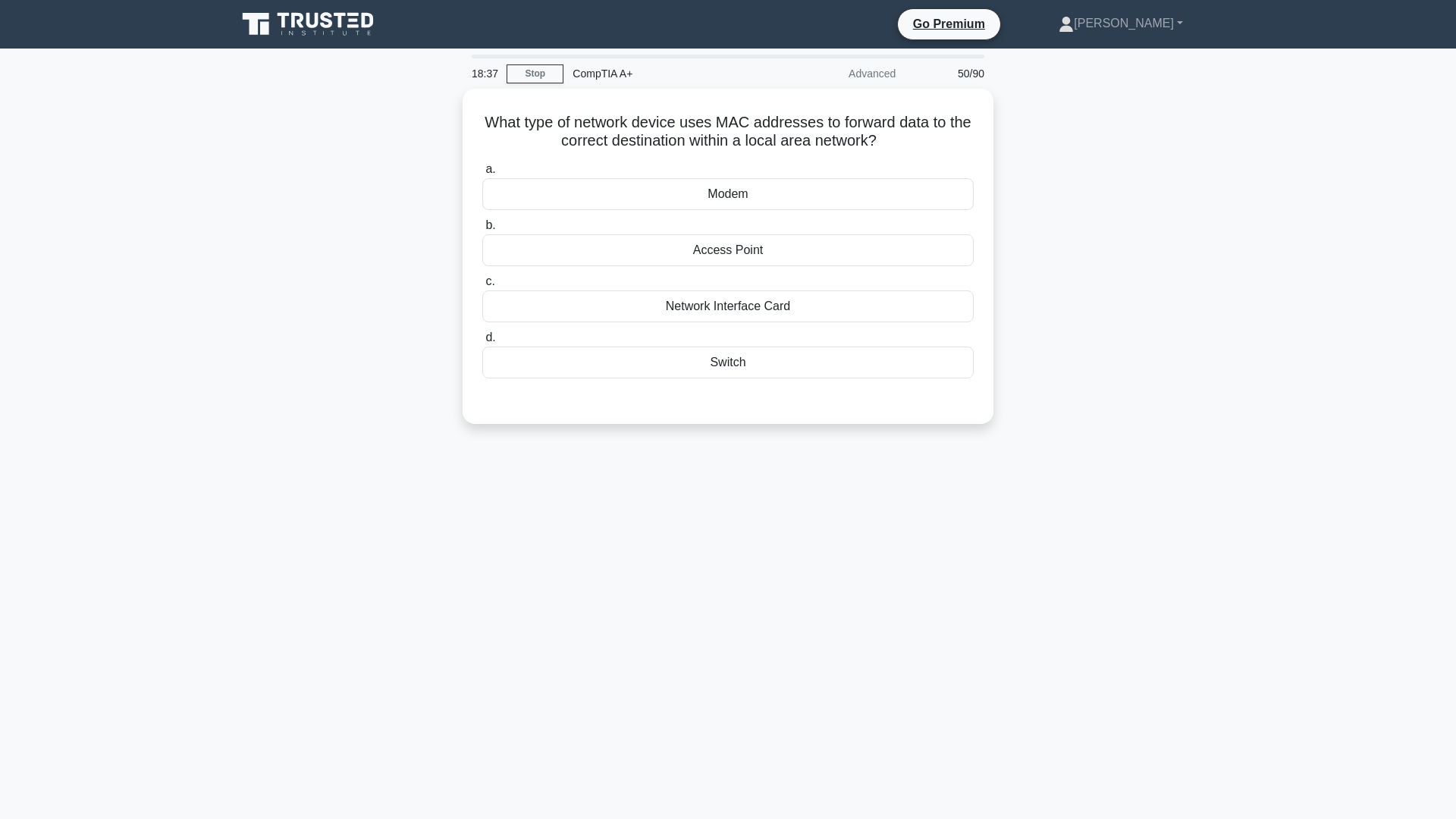
click at [679, 661] on div "18:37 Stop CompTIA A+ Advanced 50/90 What type of network device uses MAC addre…" at bounding box center [728, 433] width 1001 height 758
click at [722, 196] on div "Modem" at bounding box center [728, 190] width 492 height 32
click at [482, 171] on input "a. Modem" at bounding box center [482, 165] width 0 height 10
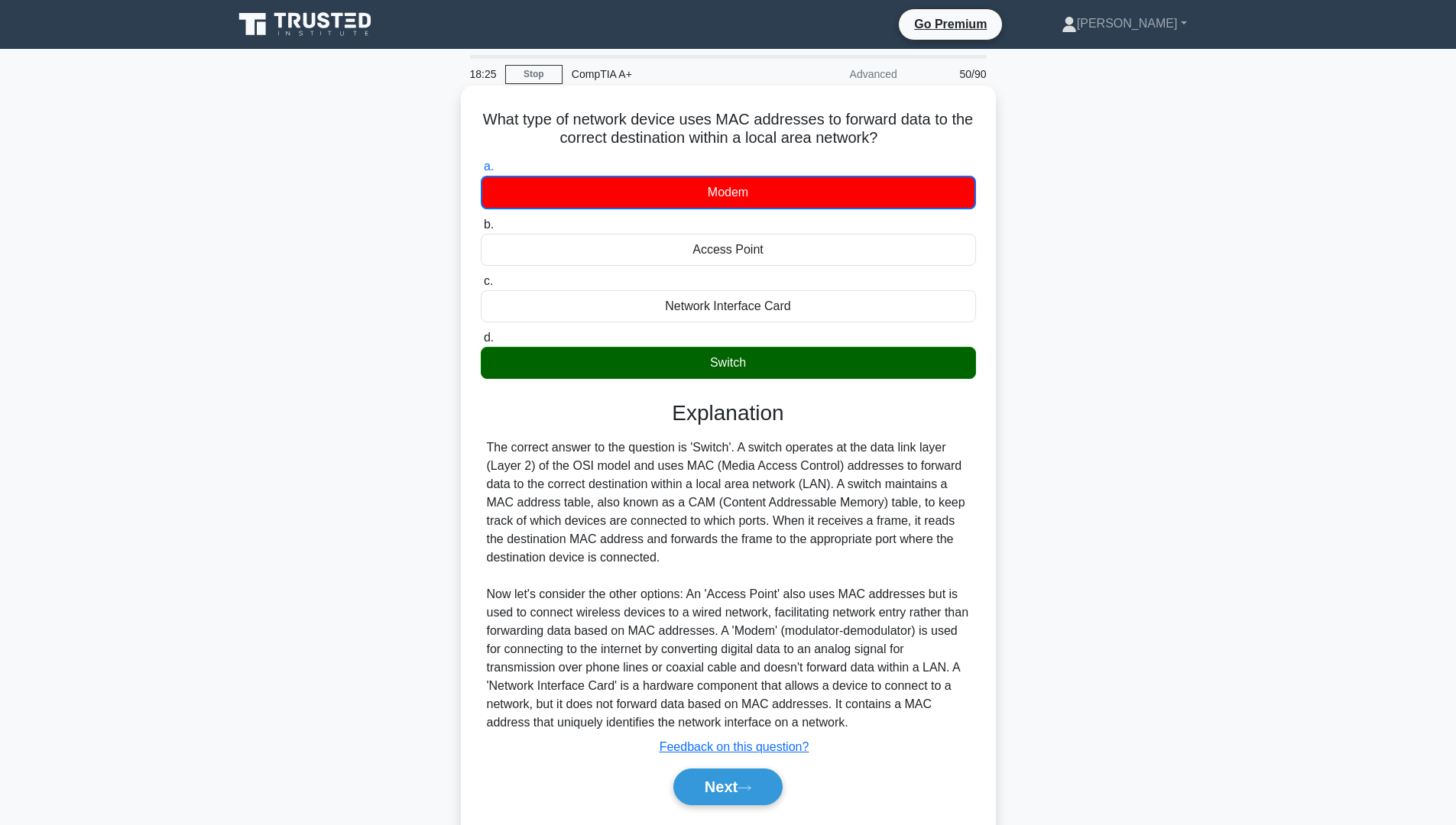
click at [716, 366] on div "Switch" at bounding box center [728, 362] width 495 height 32
click at [480, 343] on input "d. Switch" at bounding box center [480, 338] width 0 height 10
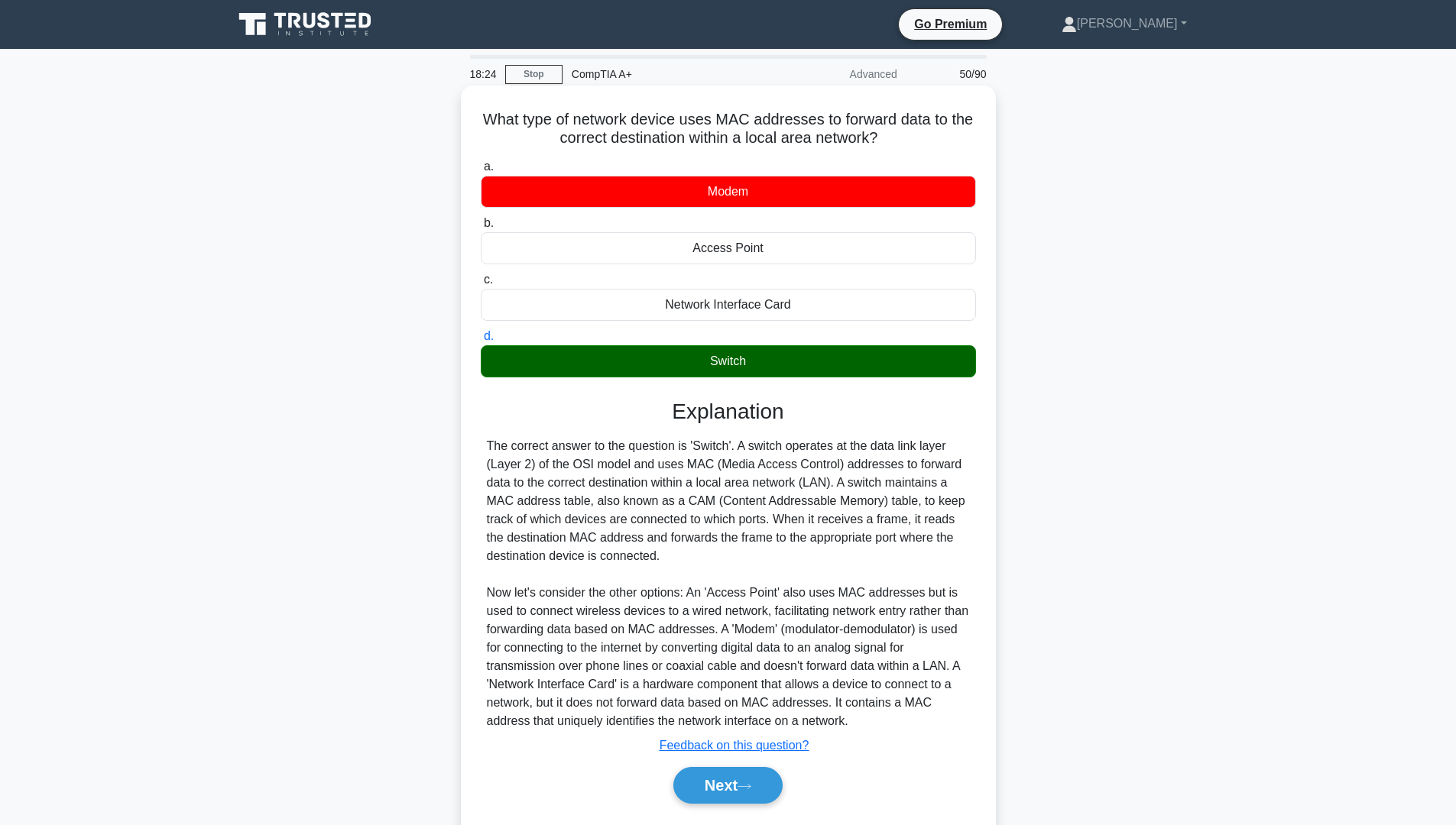
click at [750, 805] on div "Next" at bounding box center [728, 785] width 495 height 49
click at [707, 780] on button "Next" at bounding box center [728, 785] width 110 height 37
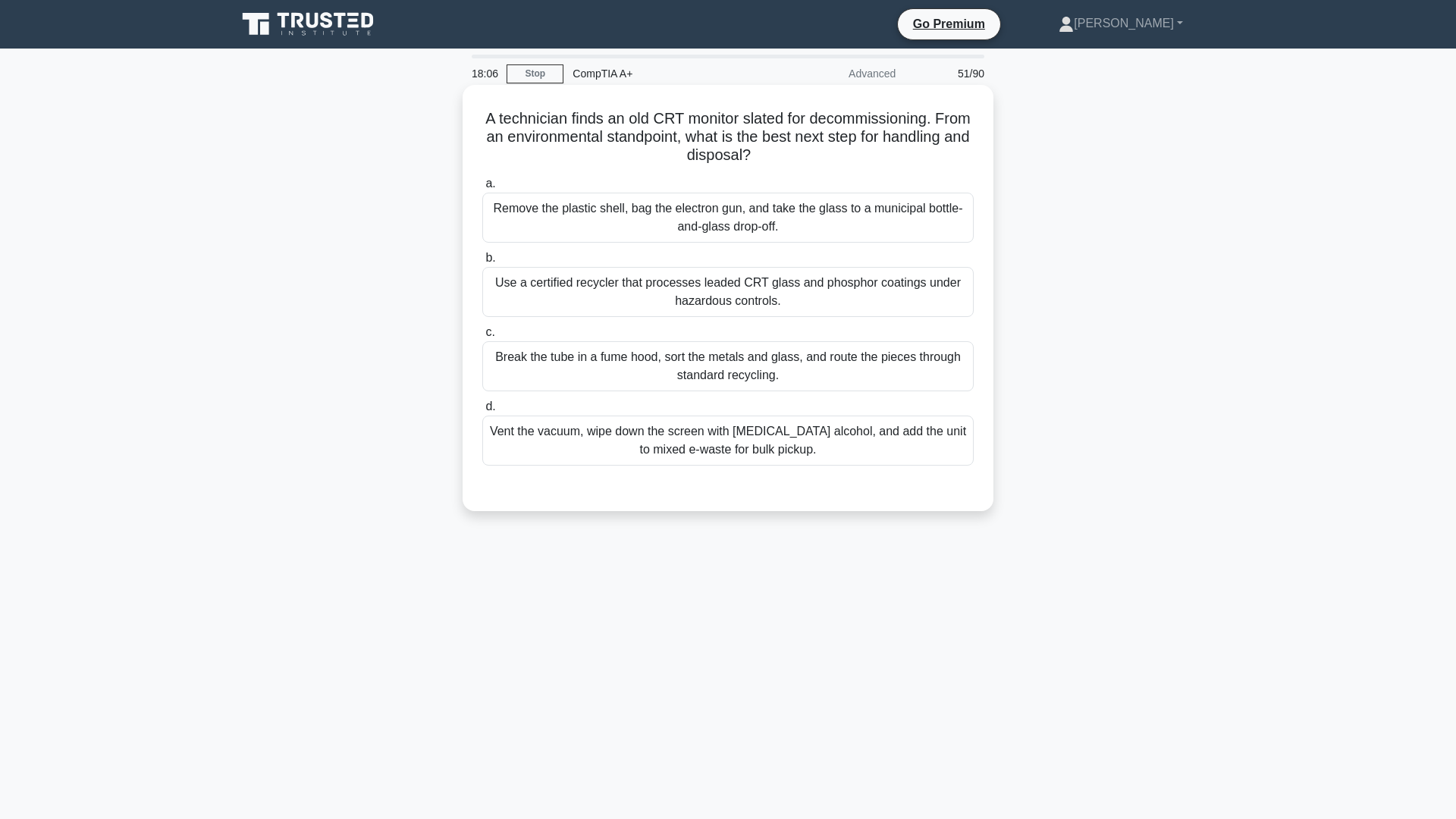
click at [615, 399] on div "a. Remove the plastic shell, bag the electron gun, and take the glass to a muni…" at bounding box center [728, 320] width 509 height 297
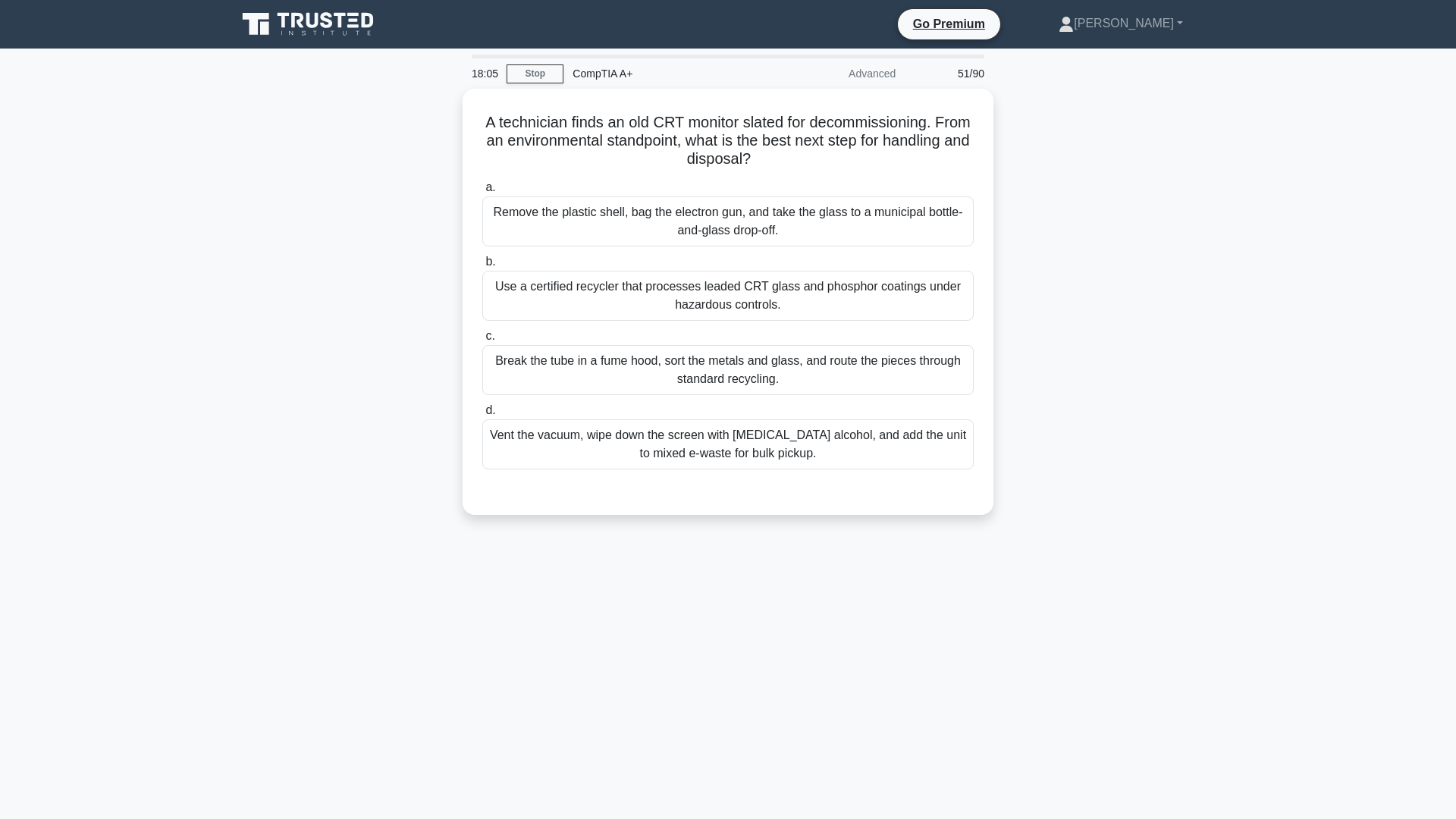
click at [1003, 578] on div "18:05 Stop CompTIA A+ Advanced 51/90 A technician finds an old CRT monitor slat…" at bounding box center [728, 433] width 1001 height 758
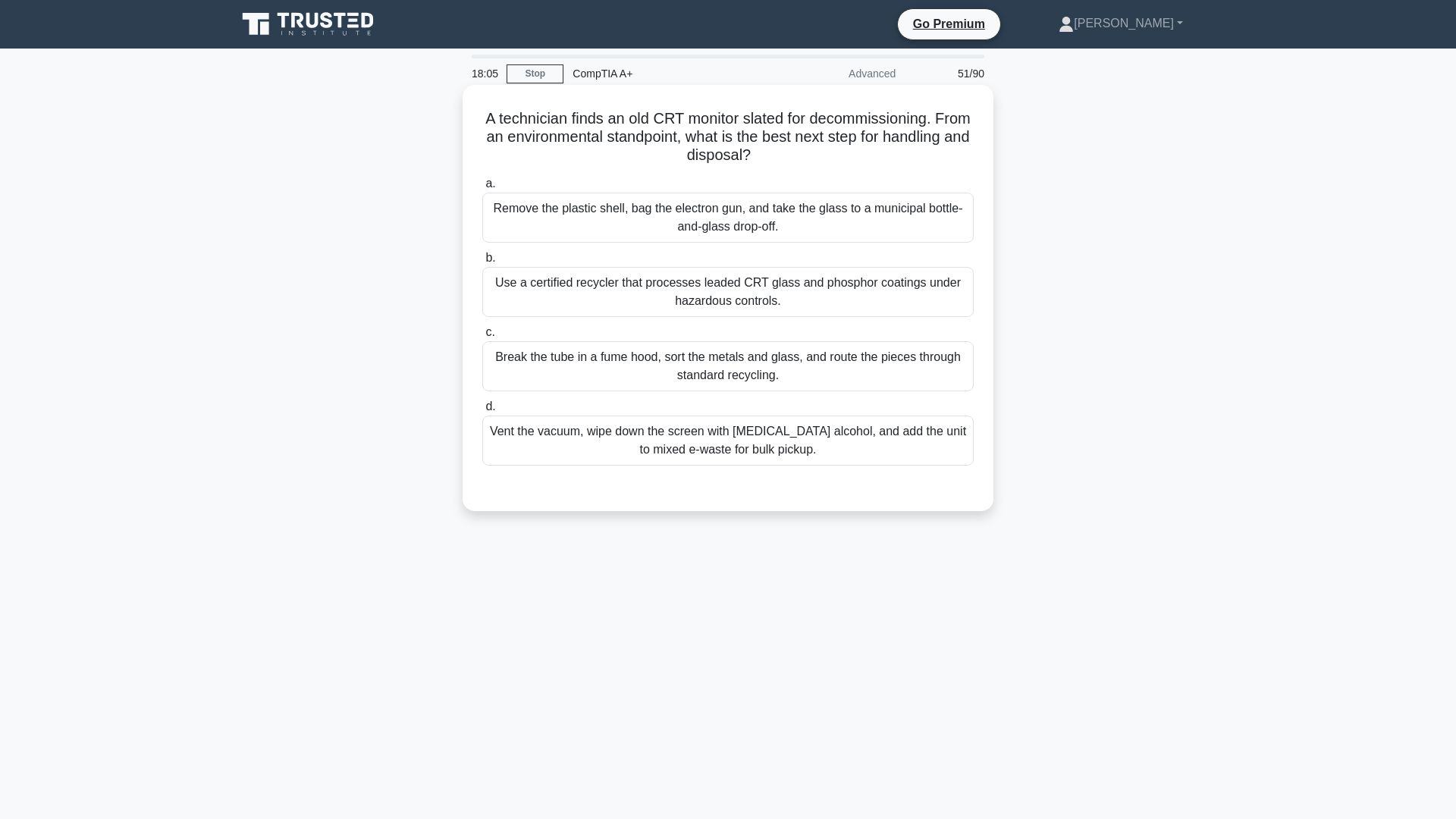
click at [883, 391] on div "Break the tube in a fume hood, sort the metals and glass, and route the pieces …" at bounding box center [728, 366] width 492 height 50
click at [482, 338] on input "c. Break the tube in a fume hood, sort the metals and glass, and route the piec…" at bounding box center [482, 332] width 0 height 10
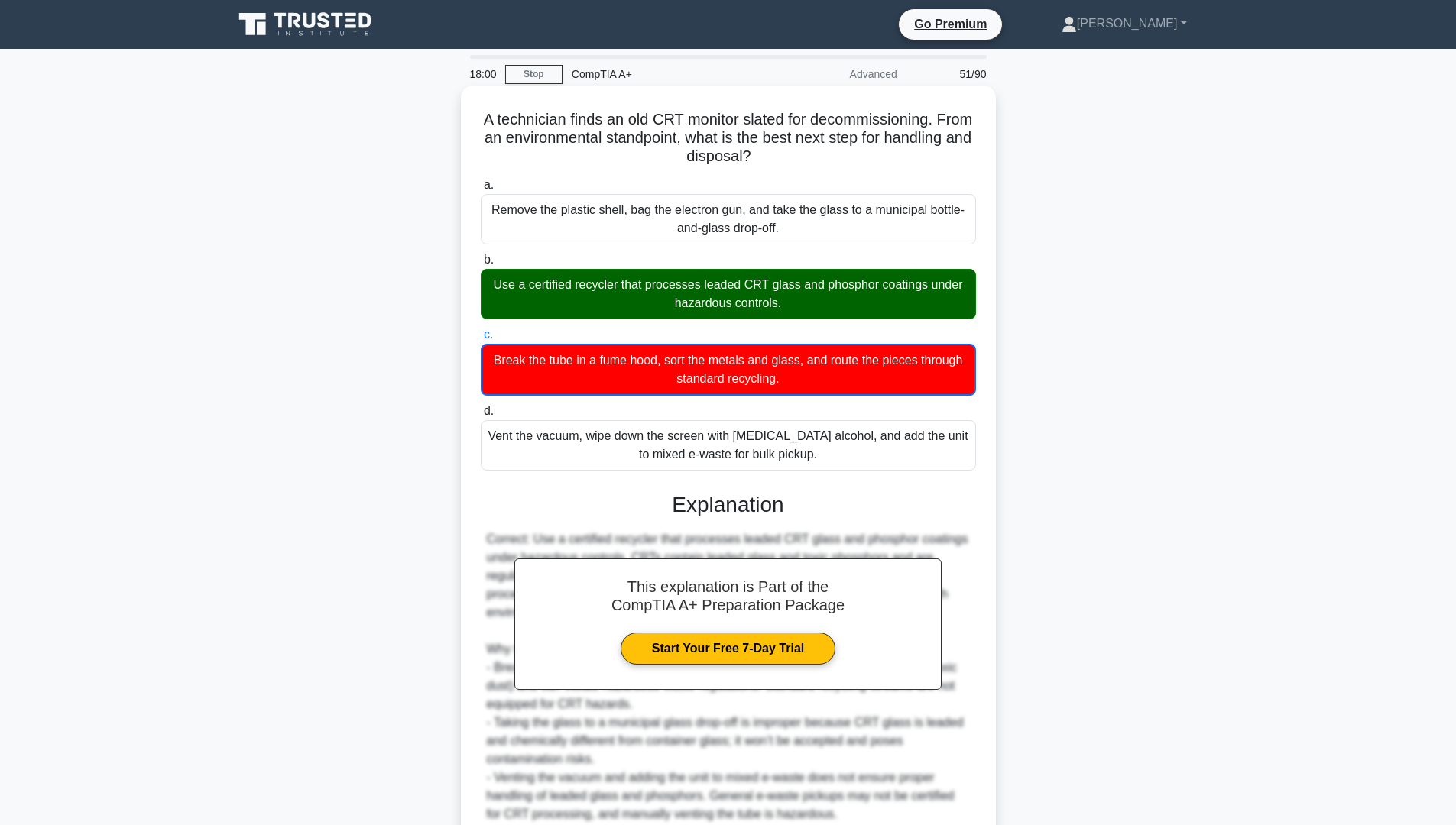
scroll to position [138, 0]
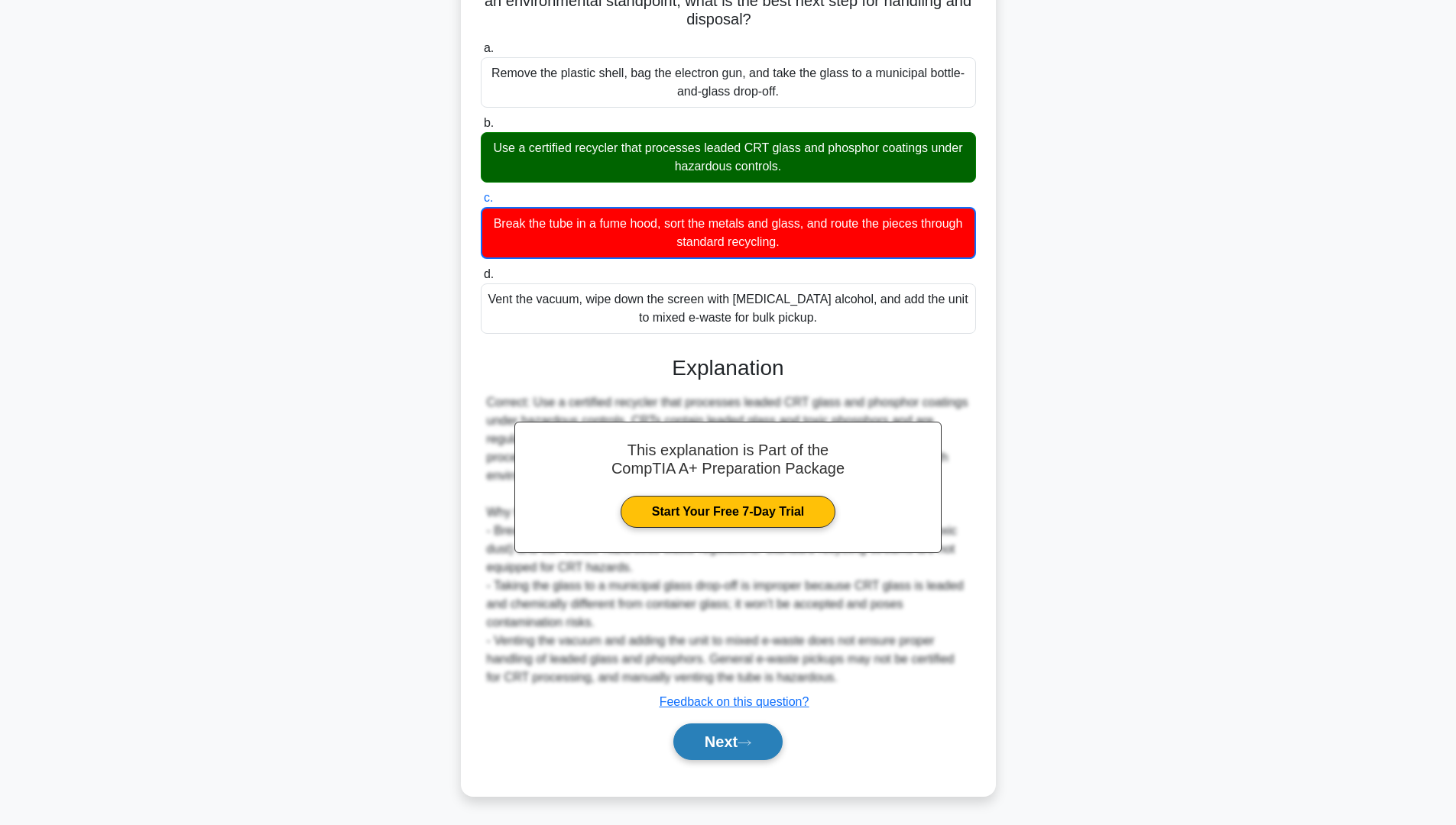
click at [719, 741] on button "Next" at bounding box center [728, 741] width 110 height 37
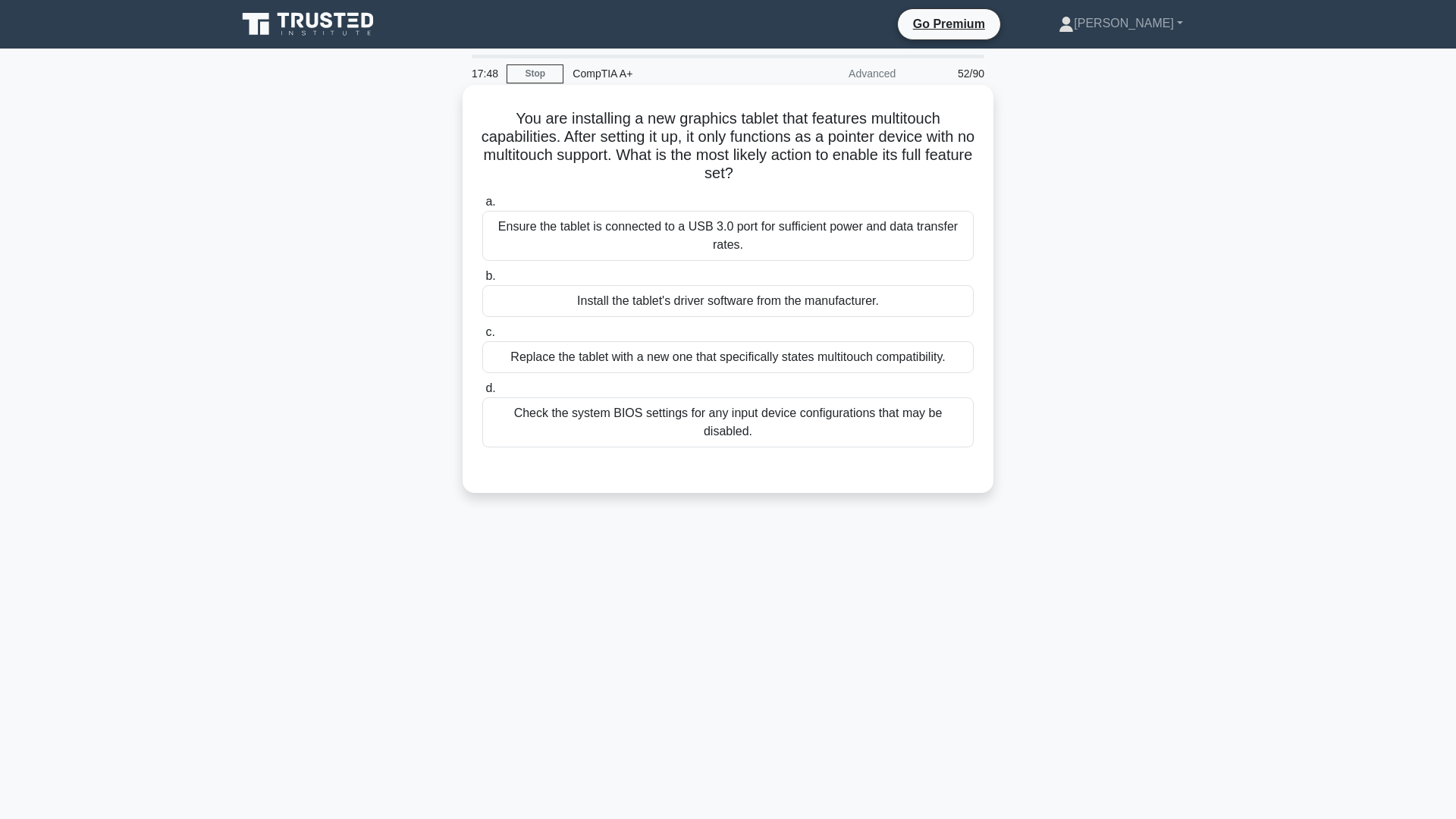
click at [779, 234] on div "Ensure the tablet is connected to a USB 3.0 port for sufficient power and data …" at bounding box center [728, 236] width 492 height 50
click at [482, 207] on input "a. Ensure the tablet is connected to a USB 3.0 port for sufficient power and da…" at bounding box center [482, 202] width 0 height 10
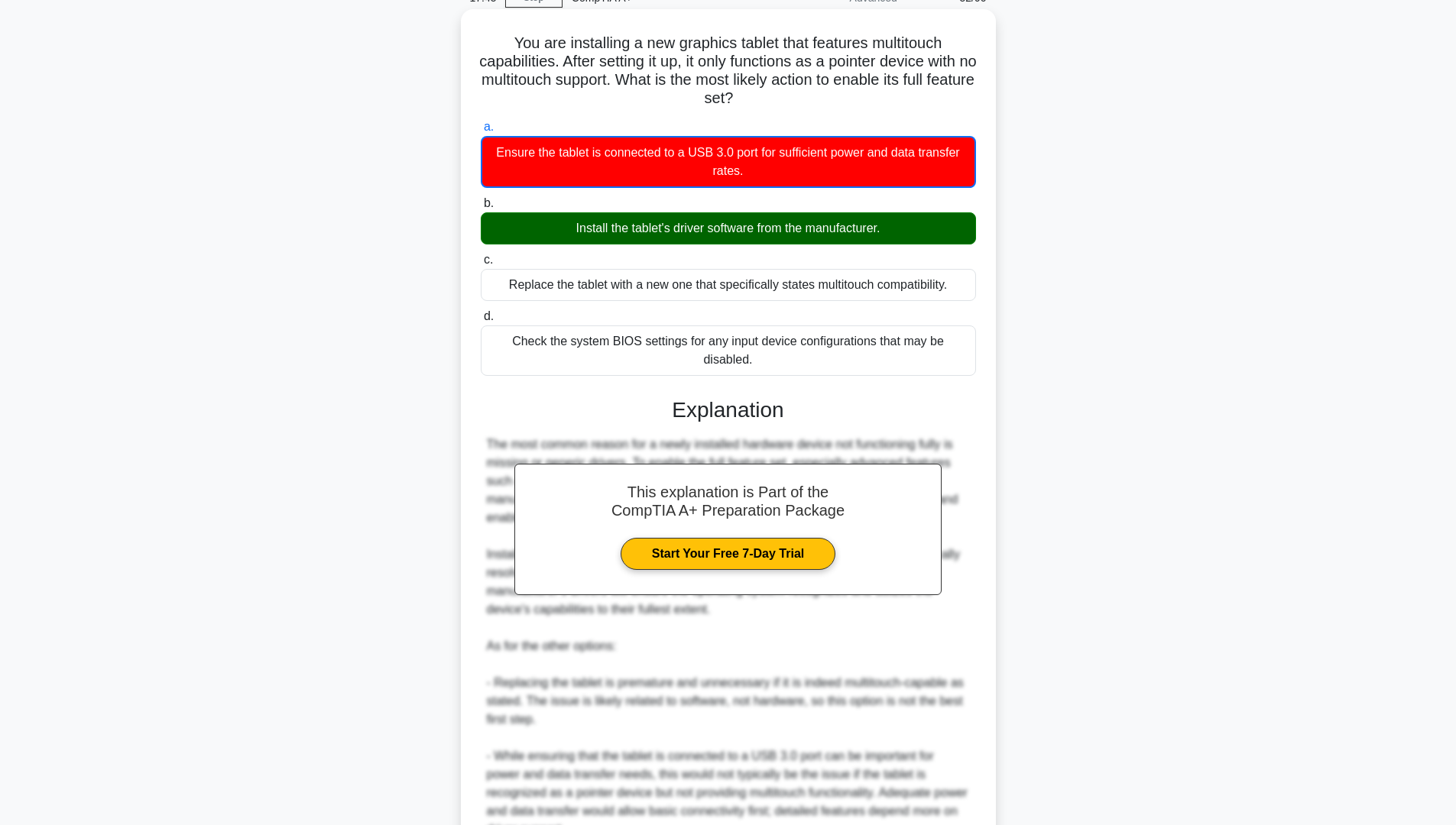
scroll to position [303, 0]
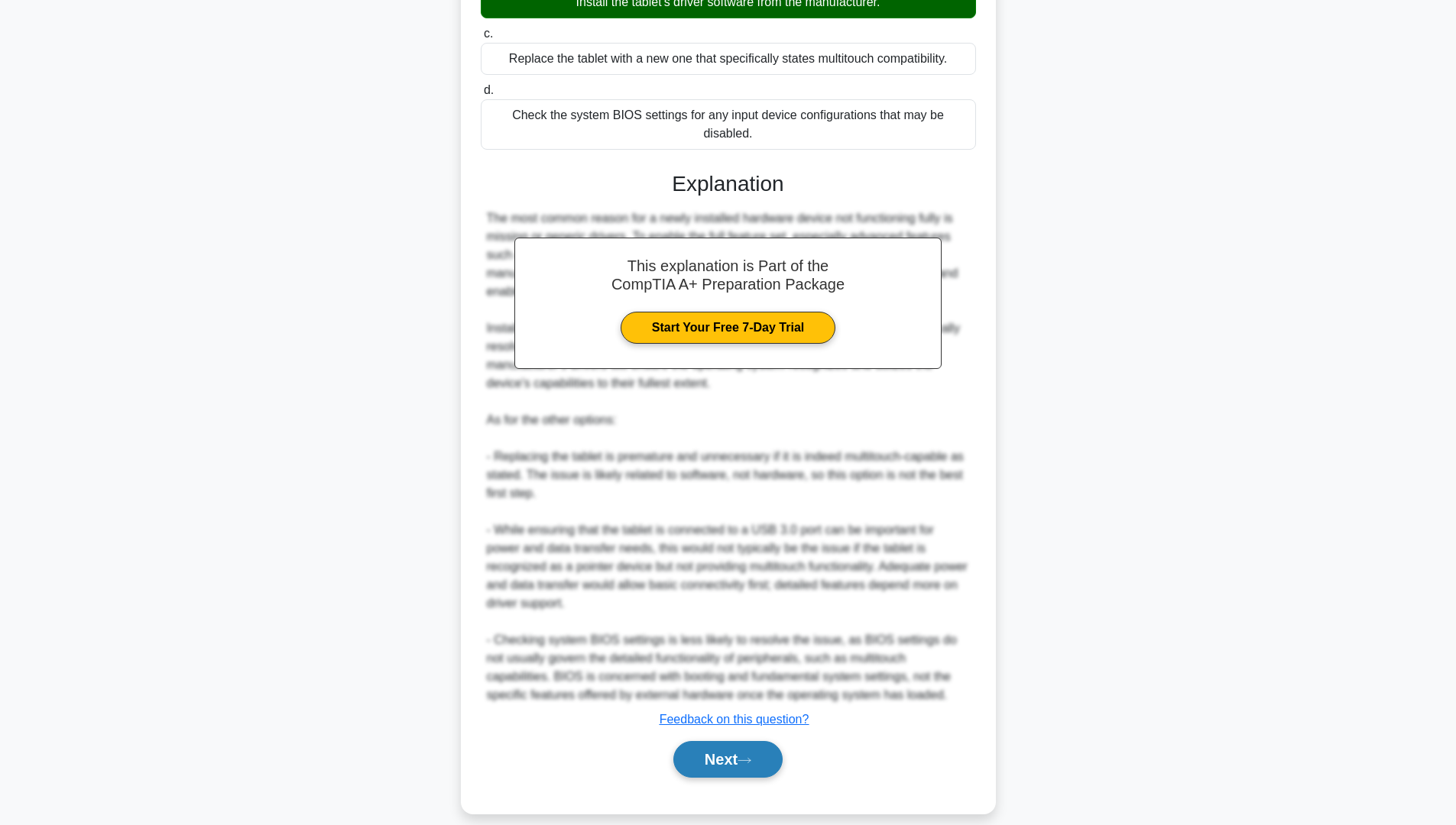
click at [723, 741] on button "Next" at bounding box center [728, 759] width 110 height 37
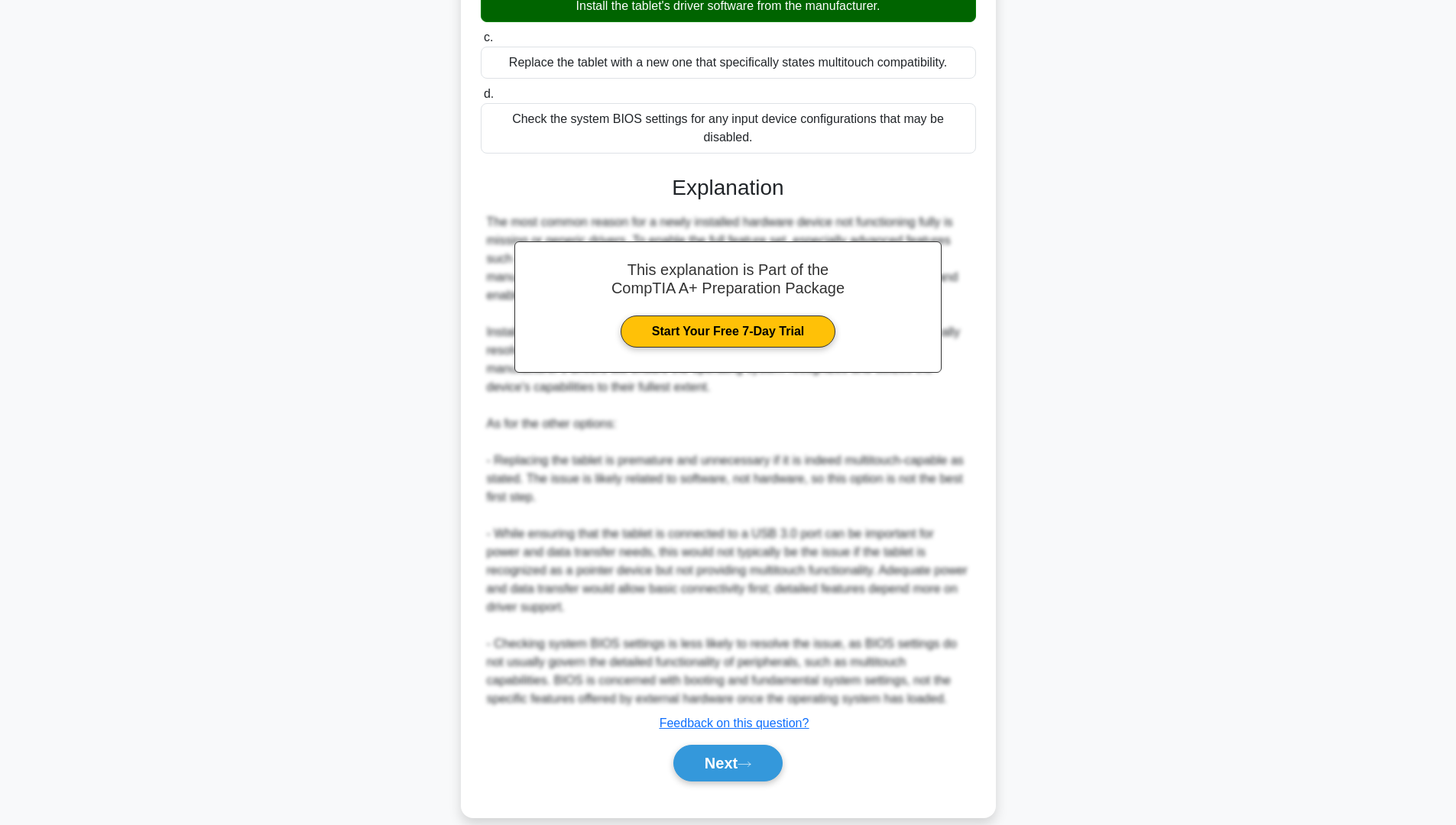
scroll to position [0, 0]
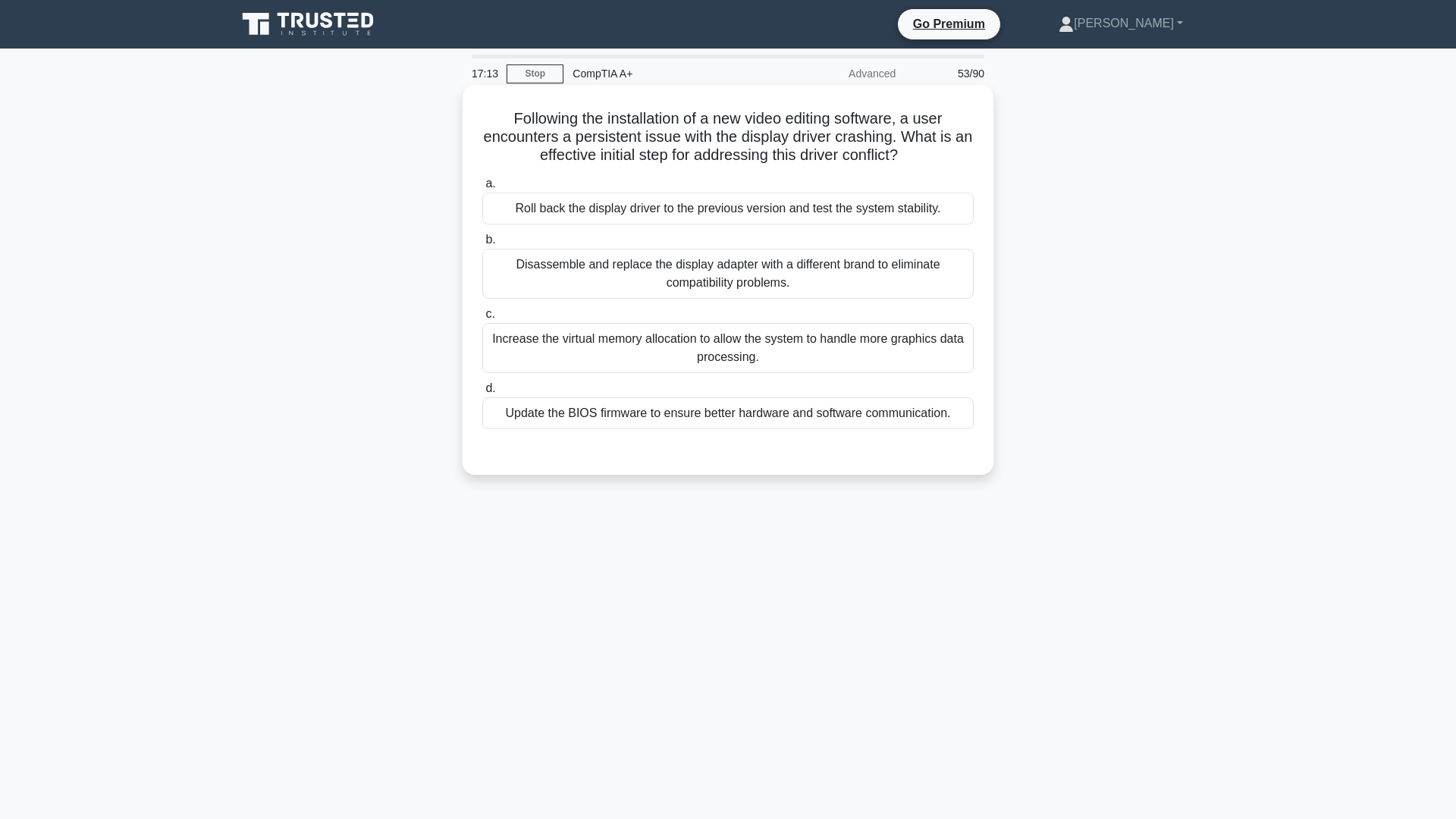
click at [614, 210] on div "Roll back the display driver to the previous version and test the system stabil…" at bounding box center [728, 208] width 492 height 32
click at [482, 189] on input "a. Roll back the display driver to the previous version and test the system sta…" at bounding box center [482, 184] width 0 height 10
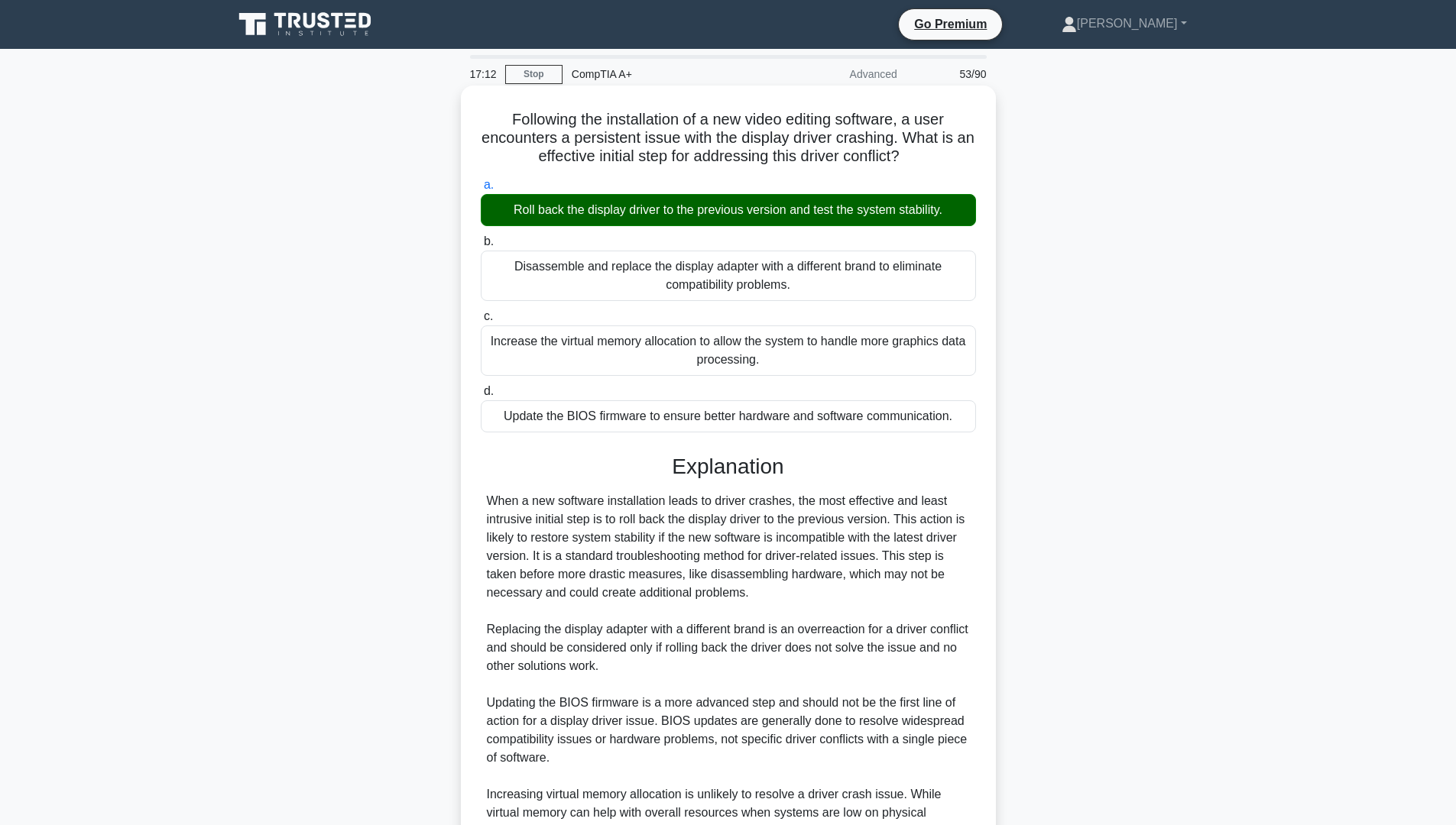
scroll to position [152, 0]
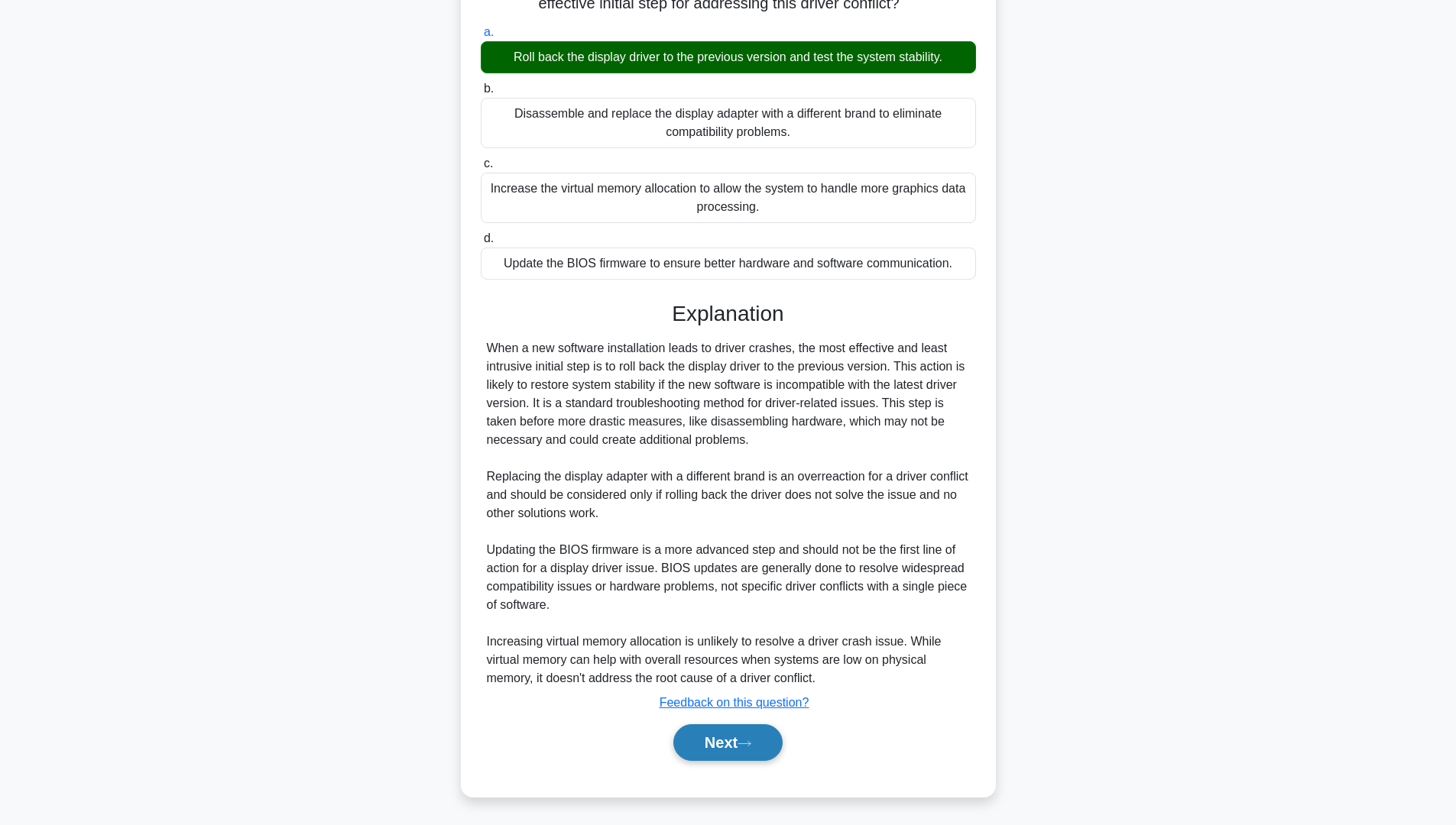
click at [718, 734] on button "Next" at bounding box center [728, 742] width 110 height 37
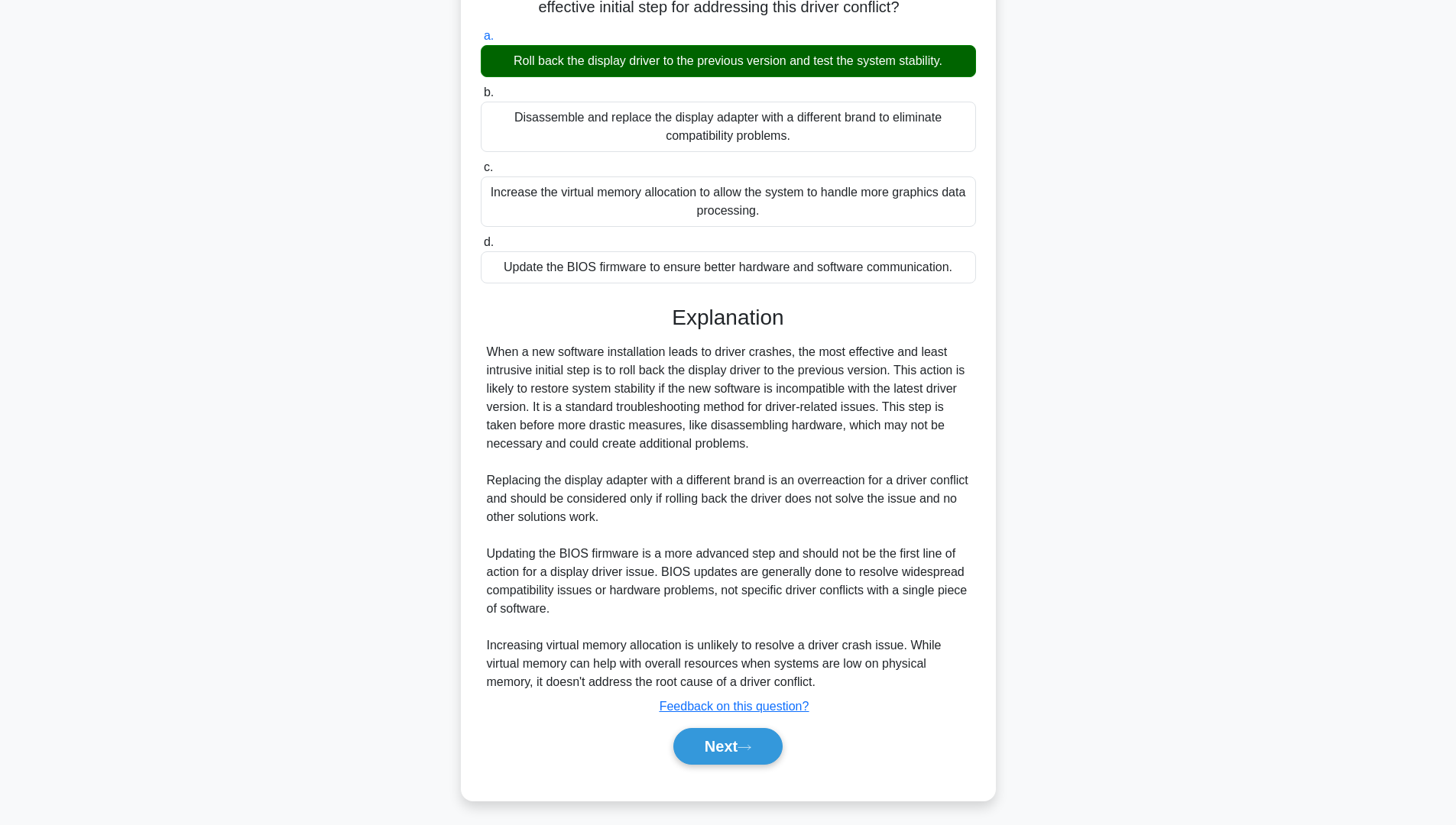
scroll to position [0, 0]
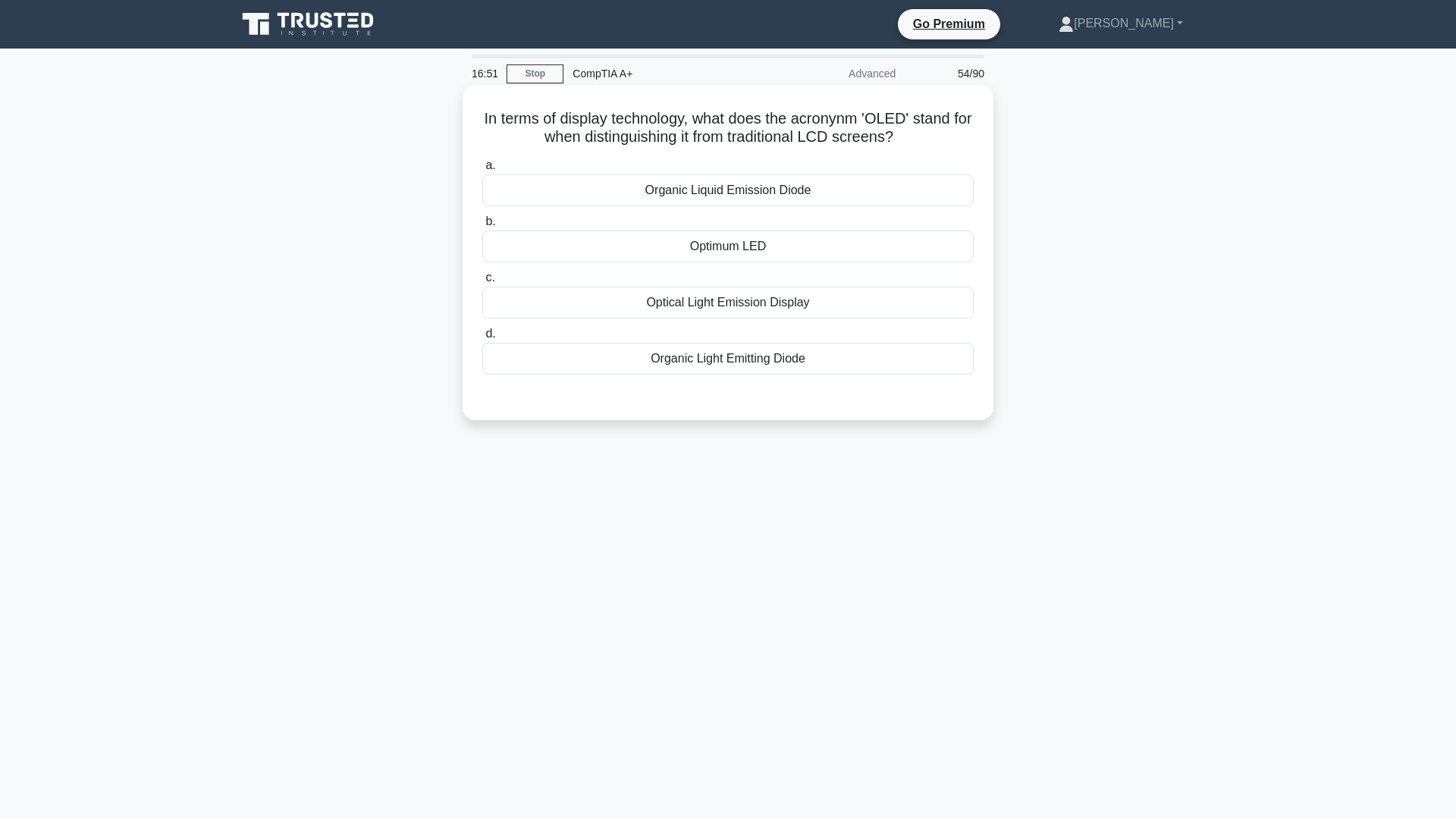
click at [700, 305] on div "Optical Light Emission Display" at bounding box center [728, 302] width 492 height 32
click at [482, 283] on input "c. Optical Light Emission Display" at bounding box center [482, 278] width 0 height 10
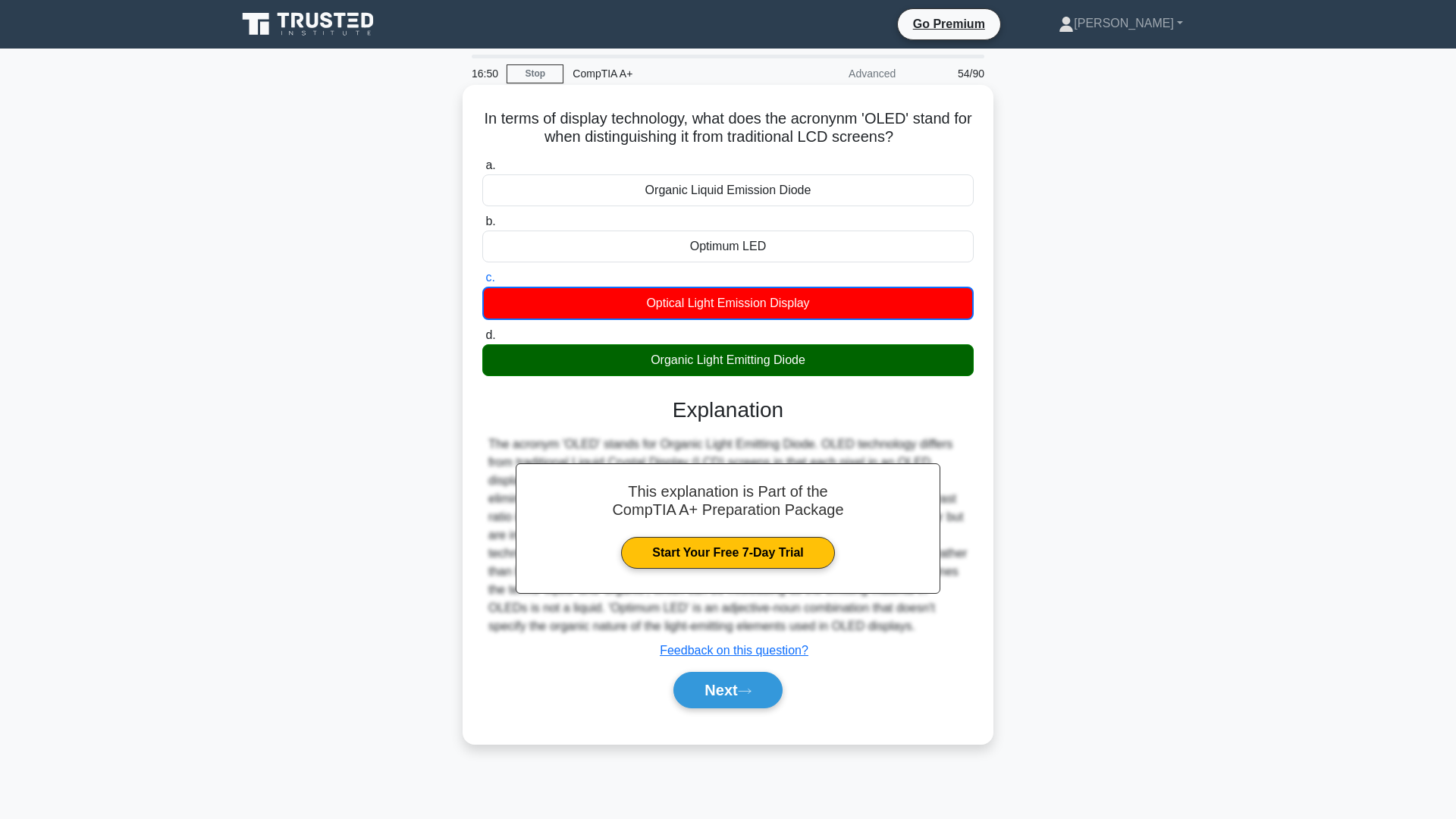
click at [710, 373] on div "Organic Light Emitting Diode" at bounding box center [728, 359] width 492 height 32
click at [482, 341] on input "d. Organic Light Emitting Diode" at bounding box center [482, 335] width 0 height 10
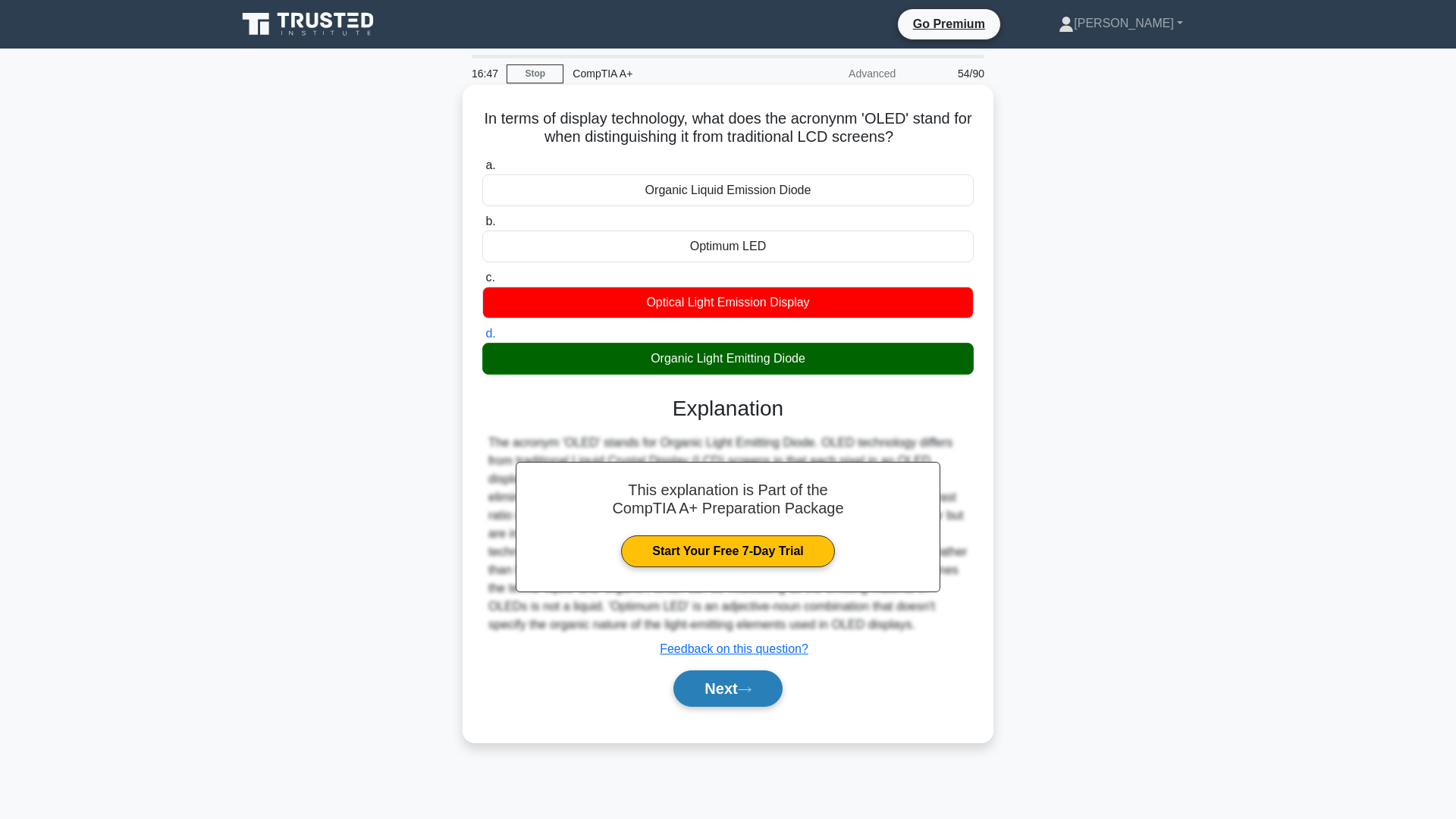
click at [749, 689] on icon at bounding box center [745, 689] width 14 height 9
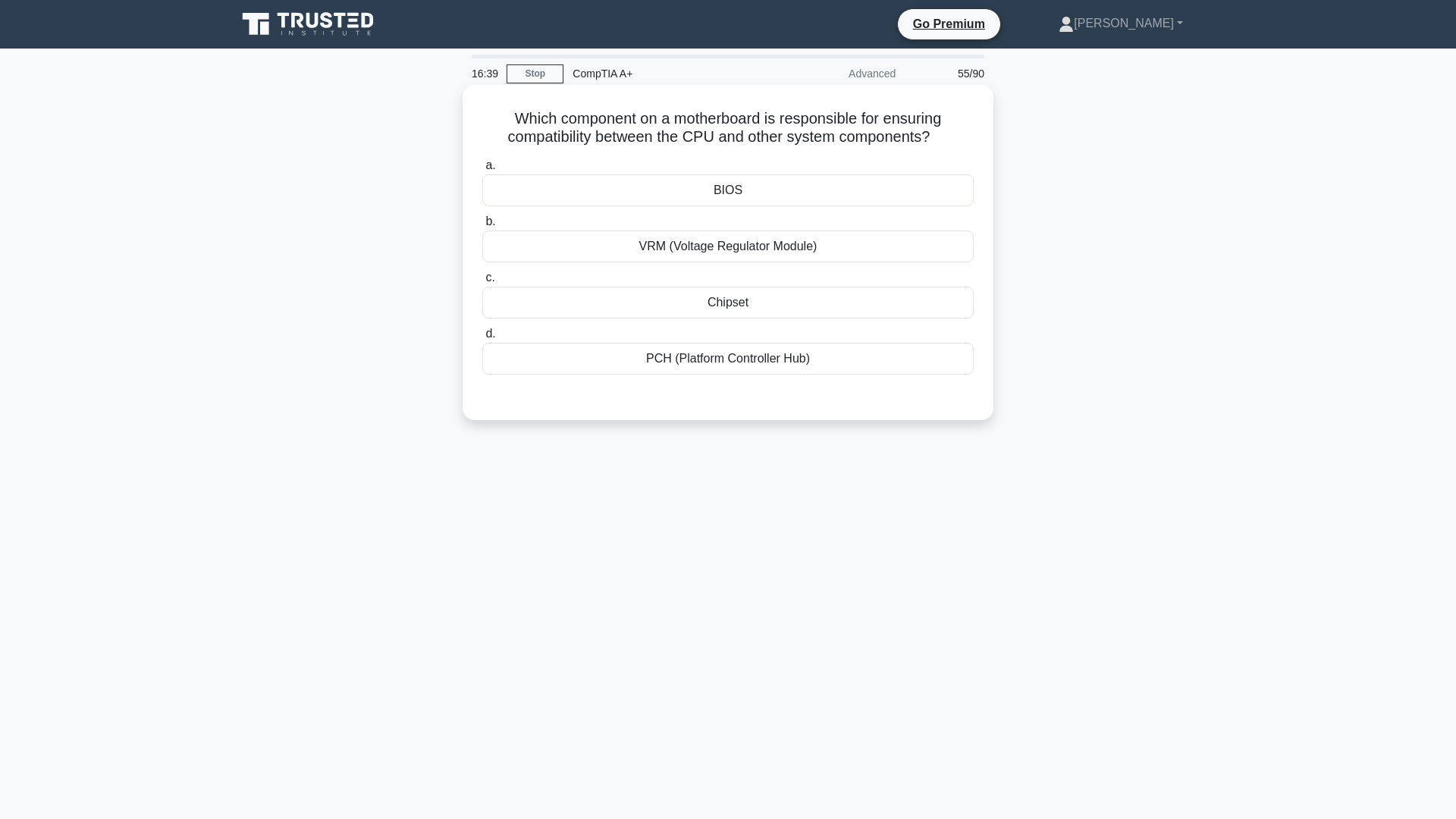
click at [737, 302] on div "Chipset" at bounding box center [728, 302] width 492 height 32
click at [482, 283] on input "c. Chipset" at bounding box center [482, 278] width 0 height 10
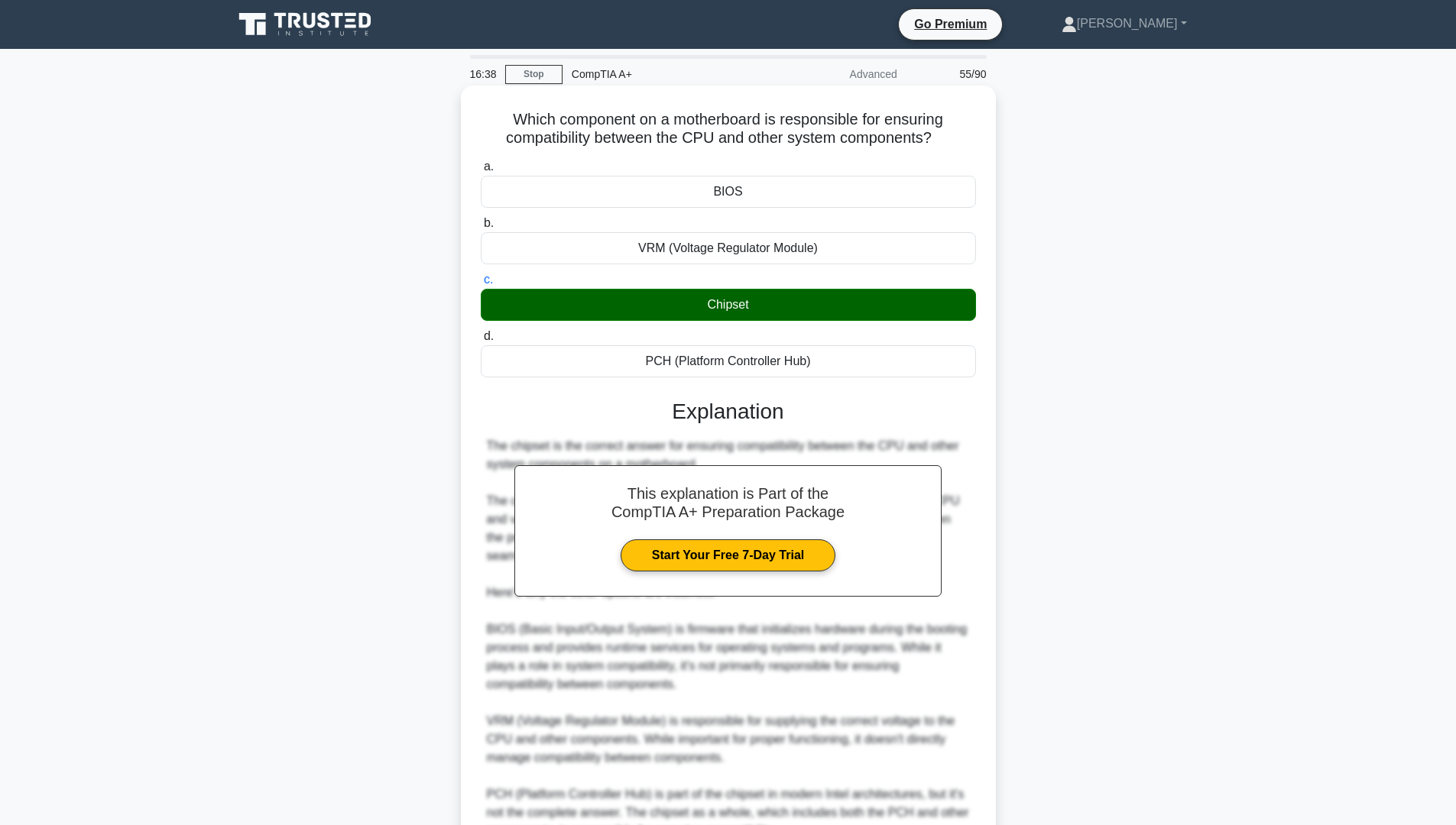
scroll to position [136, 0]
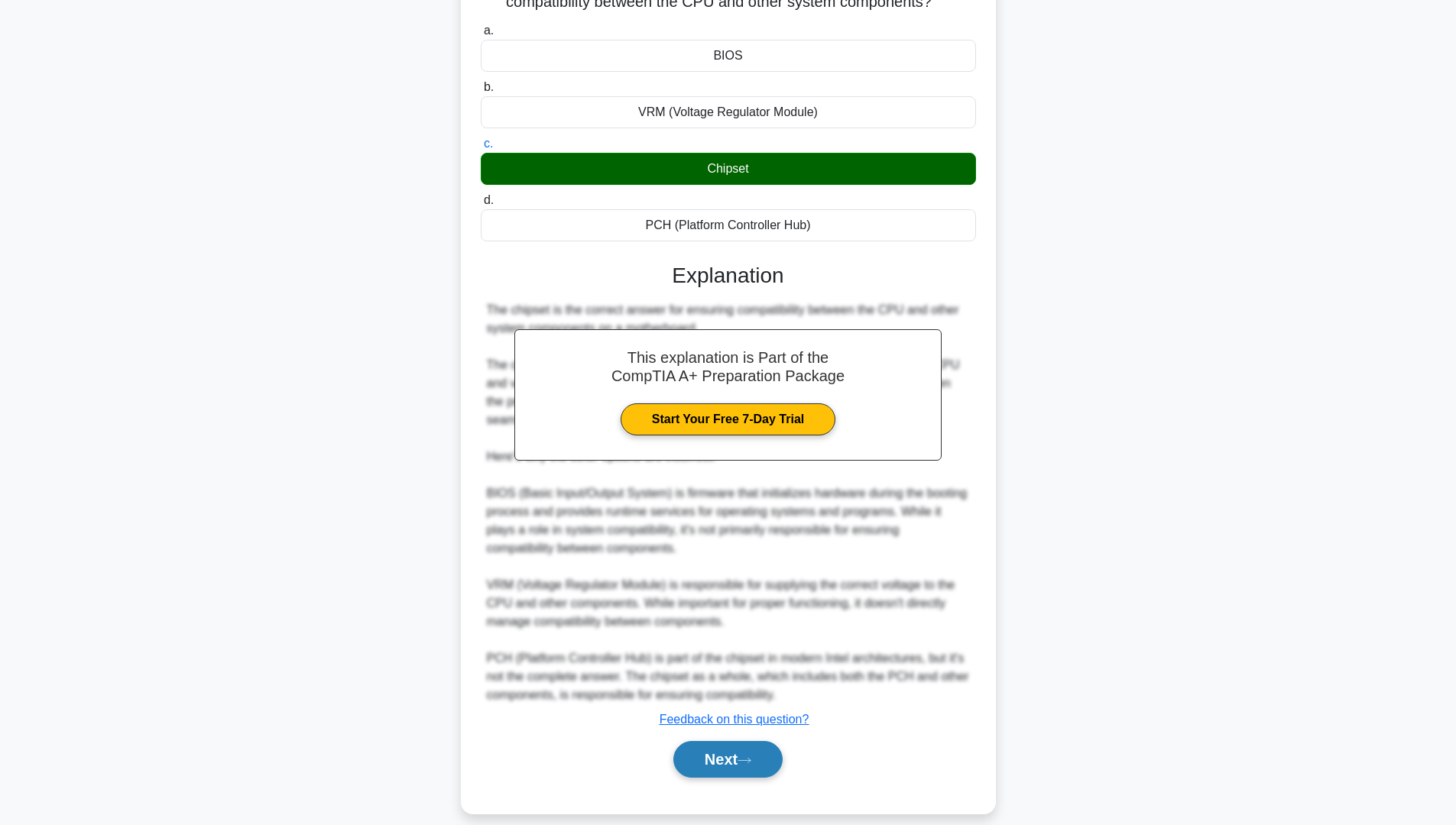
click at [703, 741] on button "Next" at bounding box center [728, 759] width 110 height 37
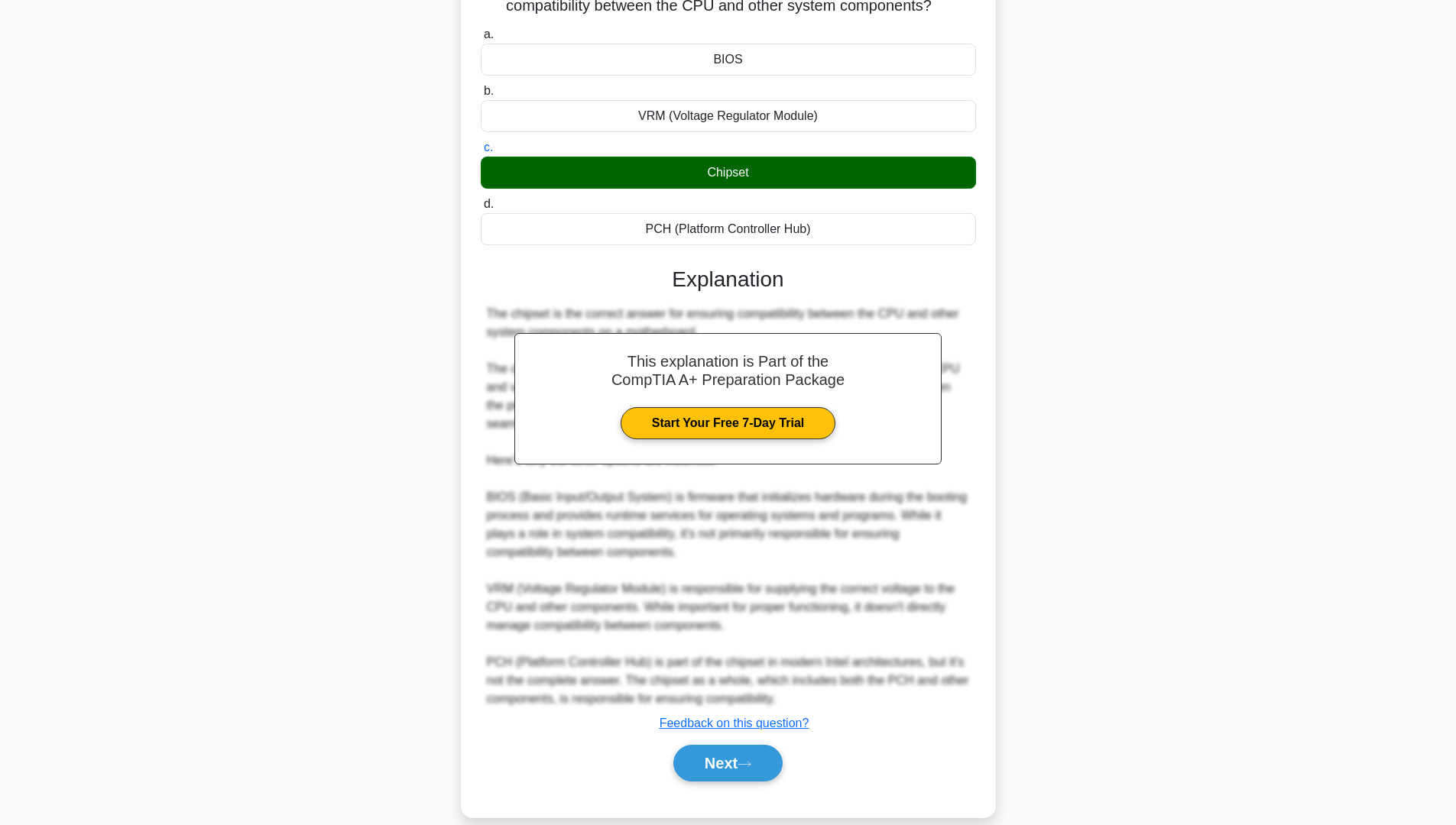
scroll to position [0, 0]
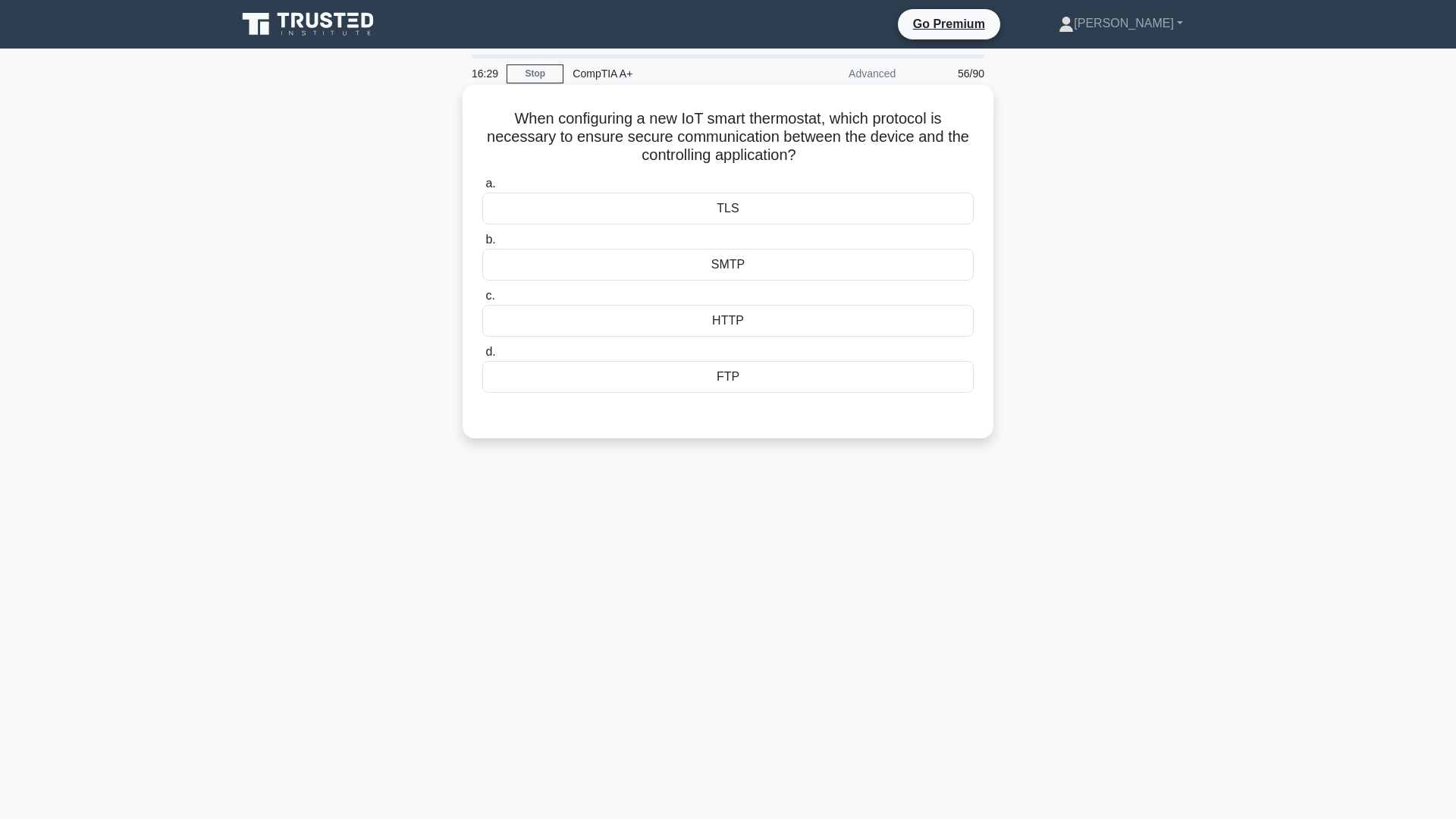
click at [728, 215] on div "TLS" at bounding box center [728, 208] width 492 height 32
click at [482, 189] on input "a. TLS" at bounding box center [482, 184] width 0 height 10
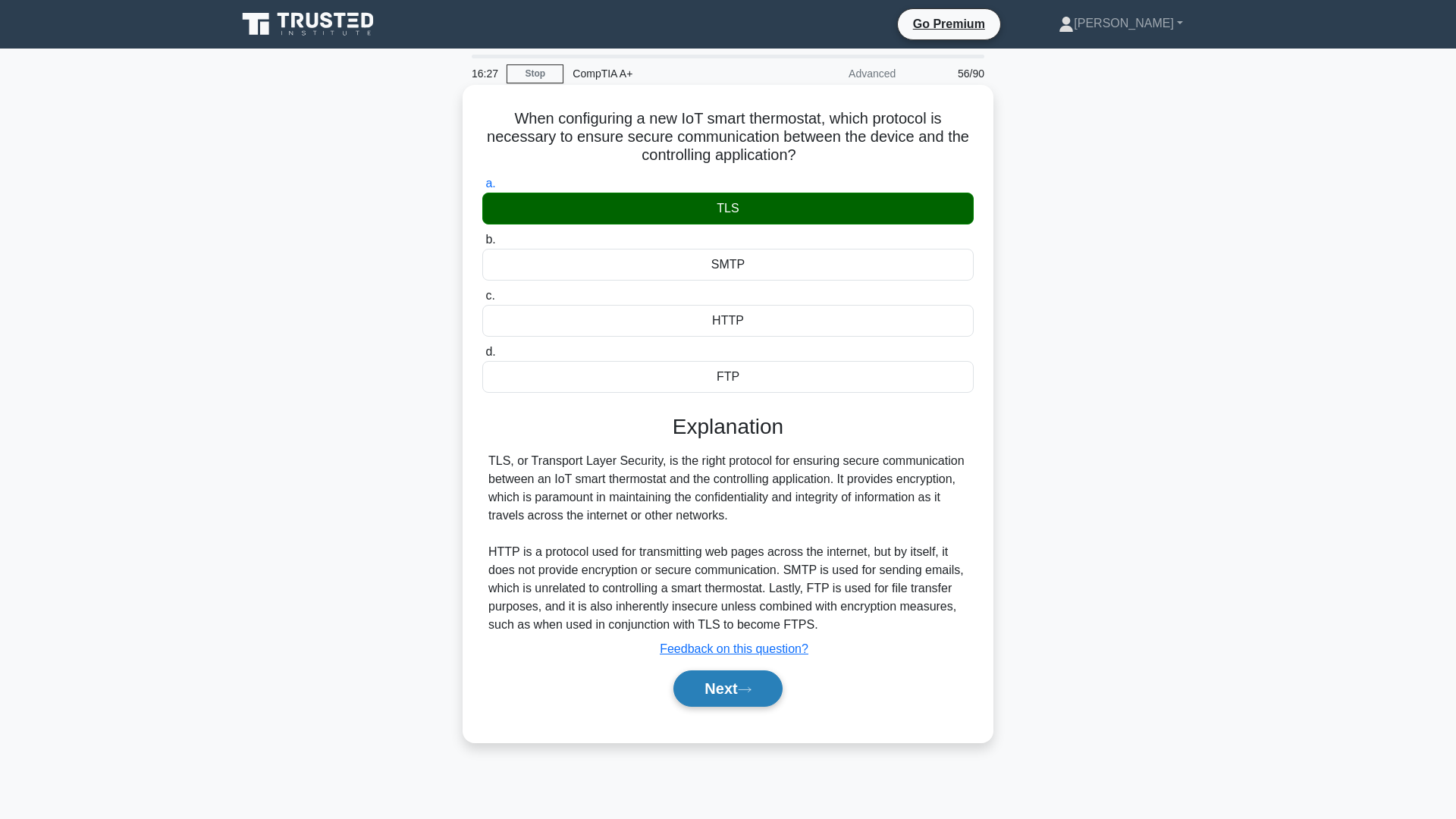
click at [723, 689] on button "Next" at bounding box center [728, 688] width 109 height 36
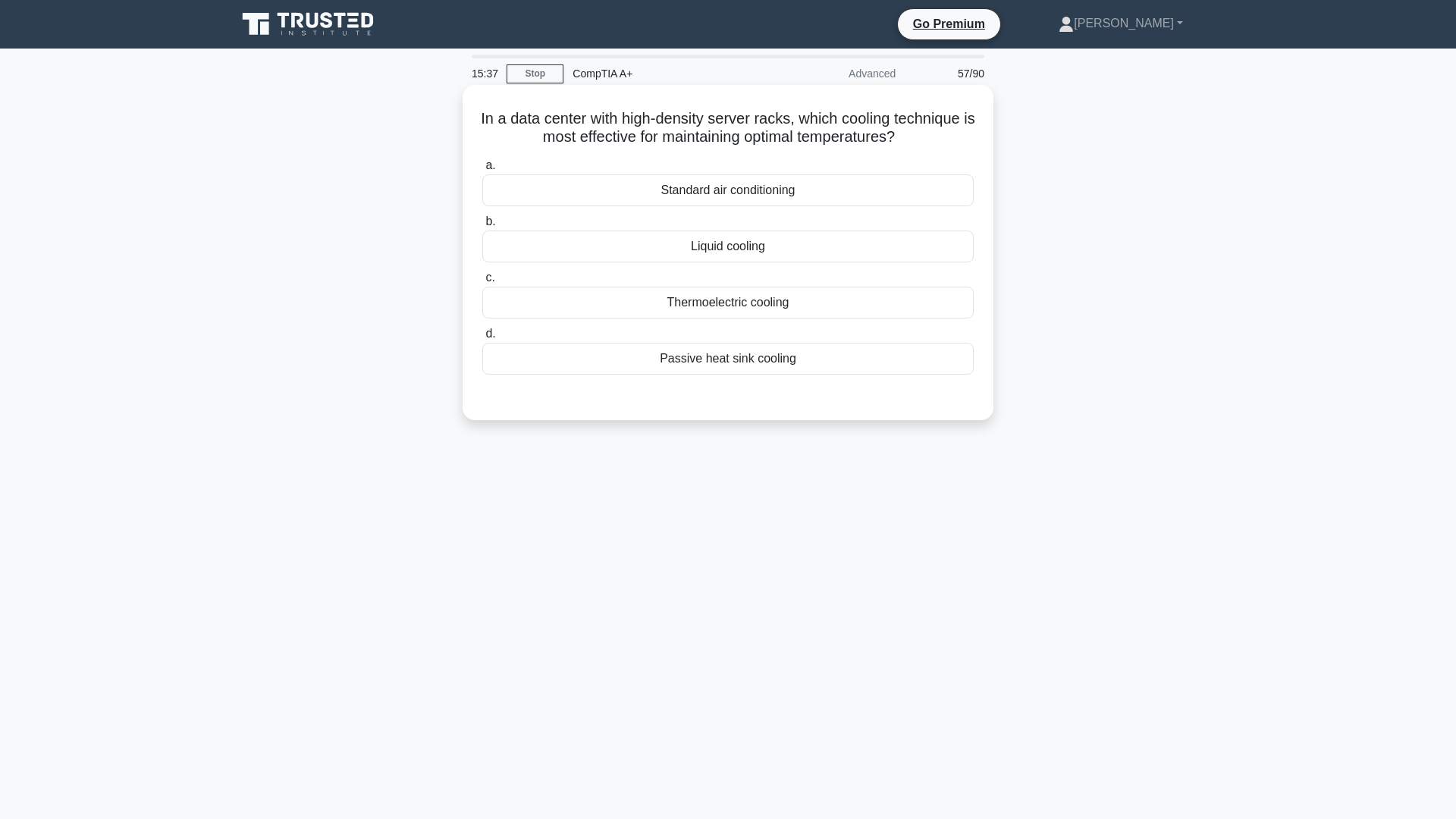
click at [731, 251] on div "Liquid cooling" at bounding box center [728, 246] width 492 height 32
click at [482, 227] on input "b. Liquid cooling" at bounding box center [482, 221] width 0 height 10
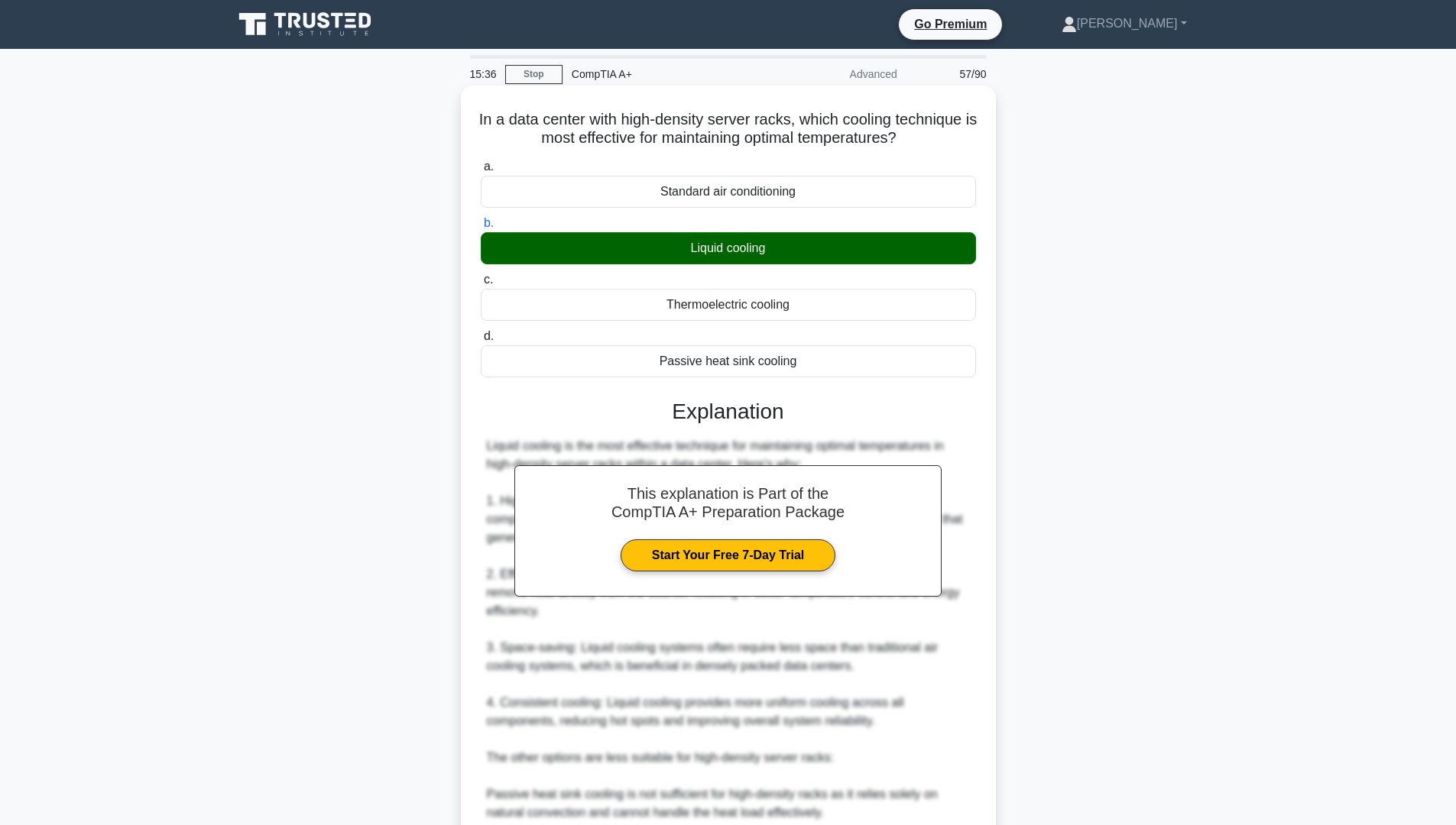
scroll to position [229, 0]
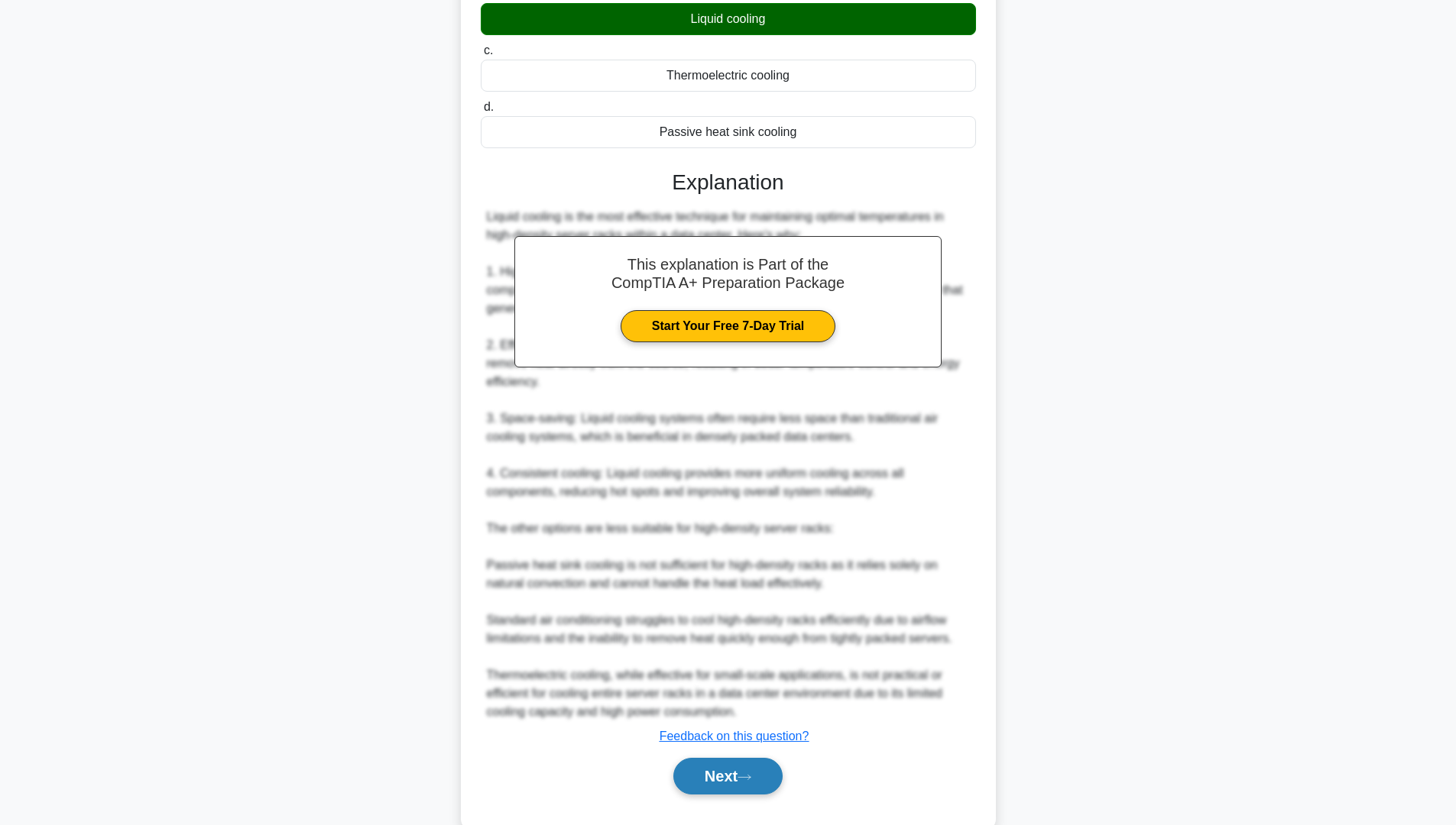
click at [764, 776] on button "Next" at bounding box center [728, 776] width 110 height 37
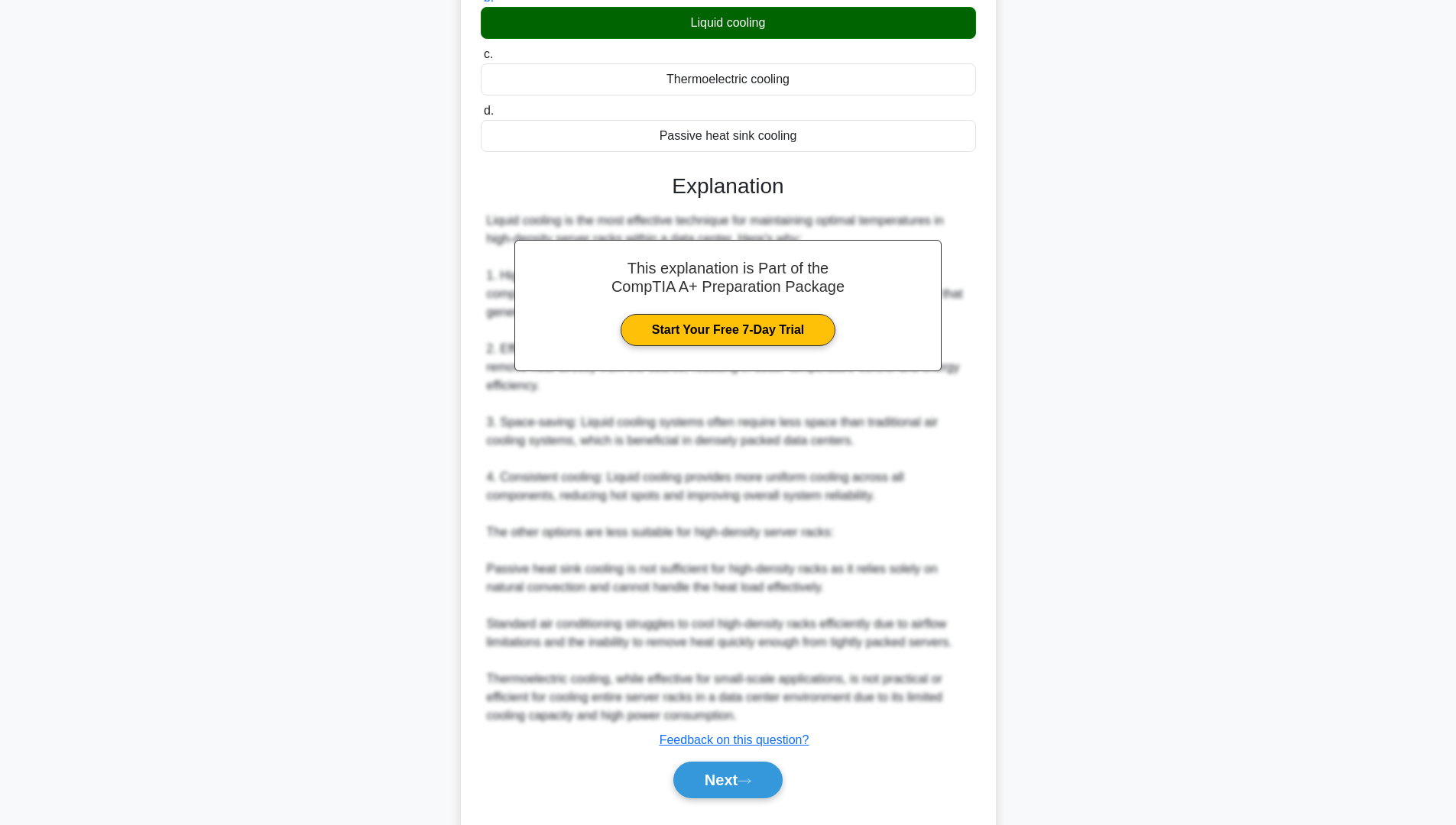
scroll to position [0, 0]
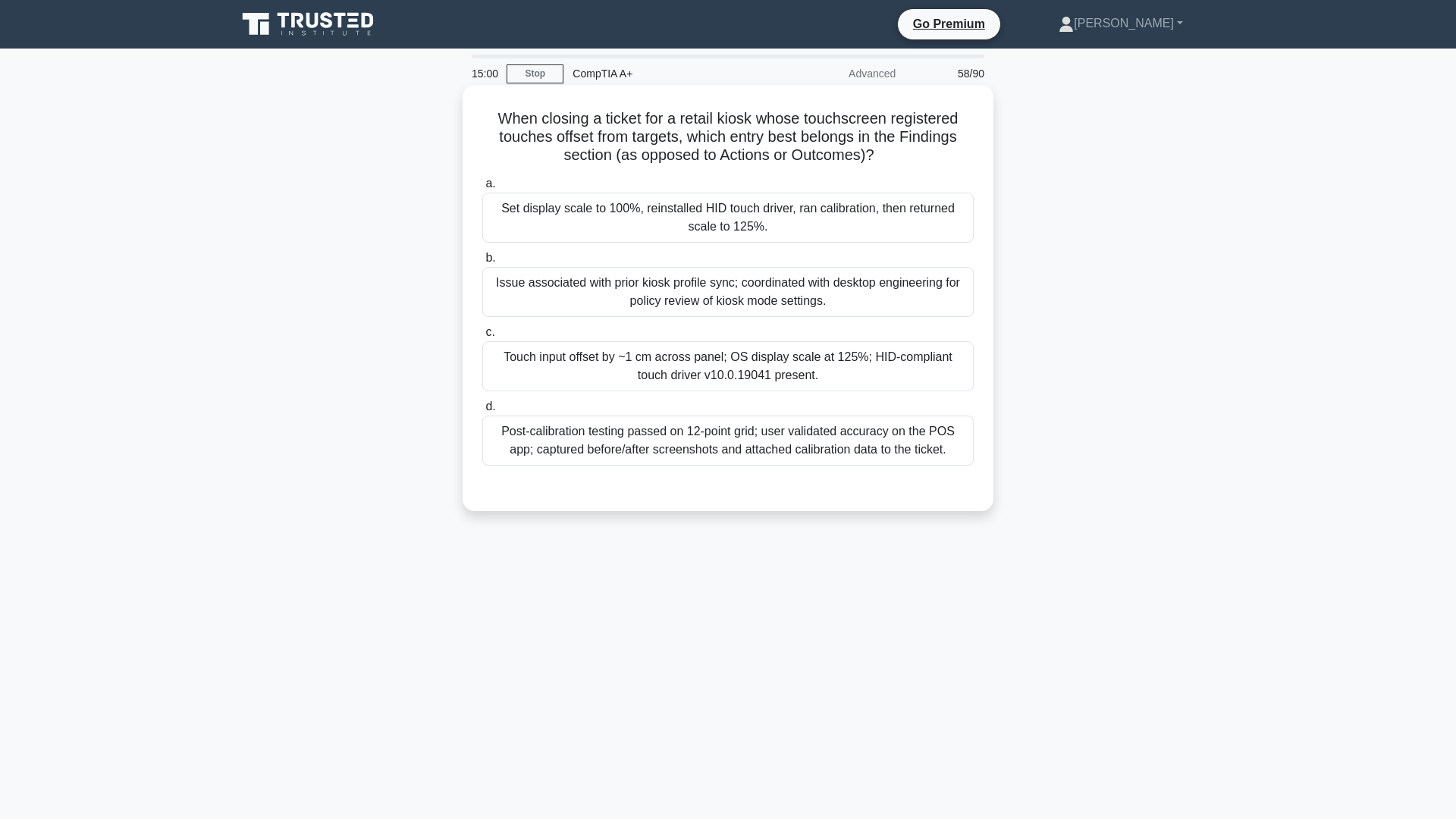
click at [754, 377] on div "Touch input offset by ~1 cm across panel; OS display scale at 125%; HID-complia…" at bounding box center [728, 366] width 492 height 50
click at [482, 338] on input "c. Touch input offset by ~1 cm across panel; OS display scale at 125%; HID-comp…" at bounding box center [482, 332] width 0 height 10
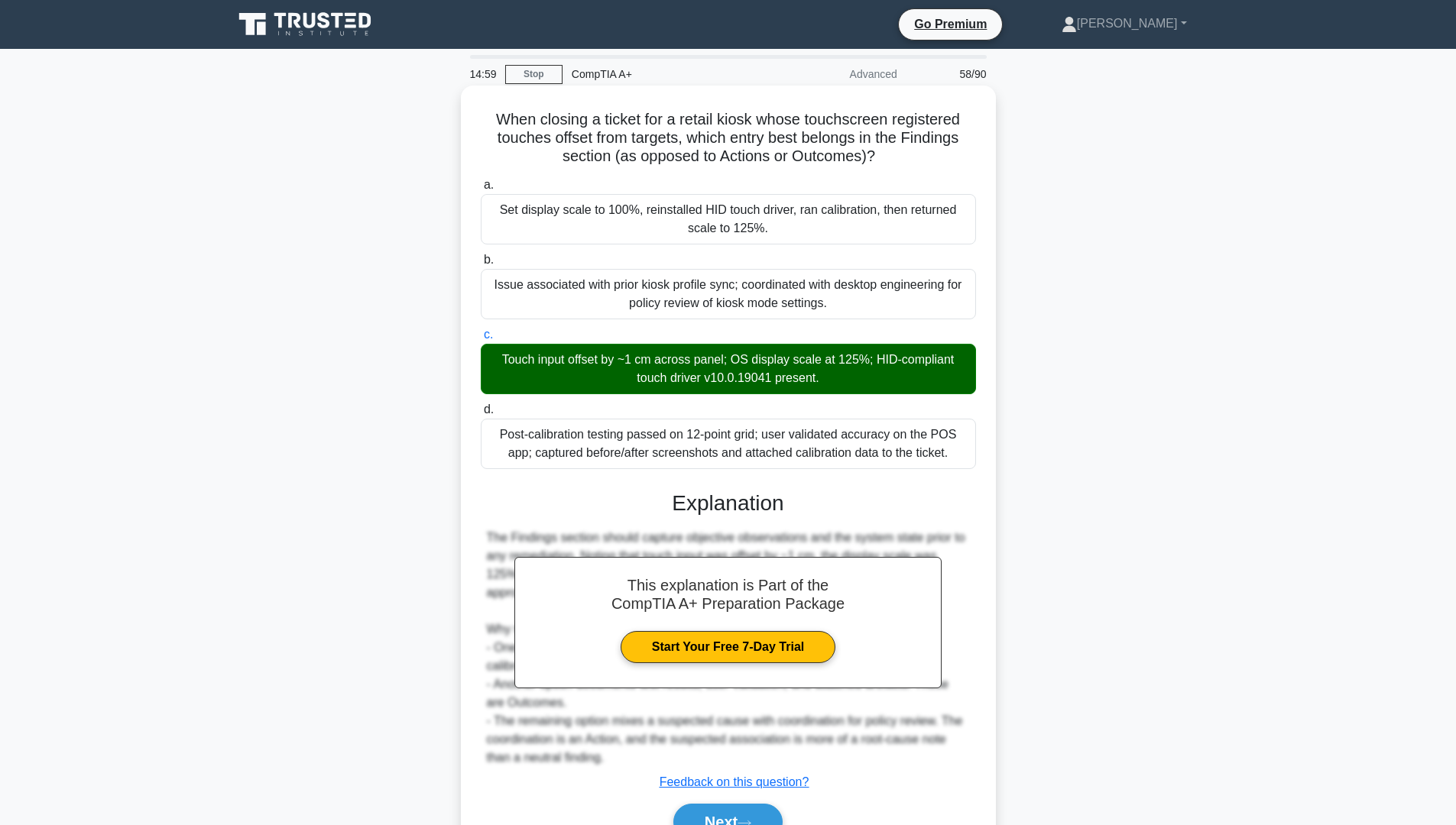
scroll to position [77, 0]
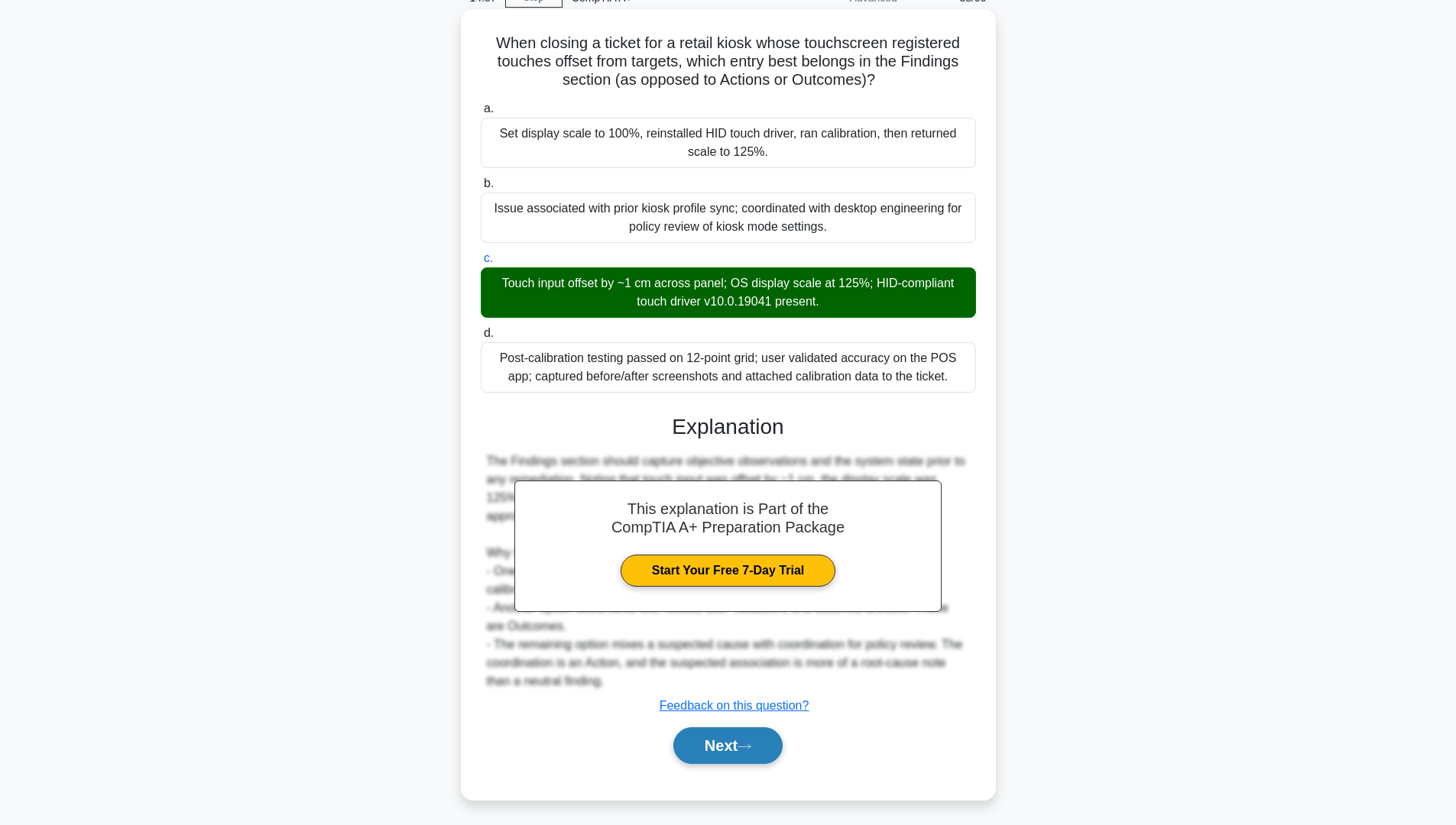
click at [749, 748] on icon at bounding box center [745, 746] width 14 height 9
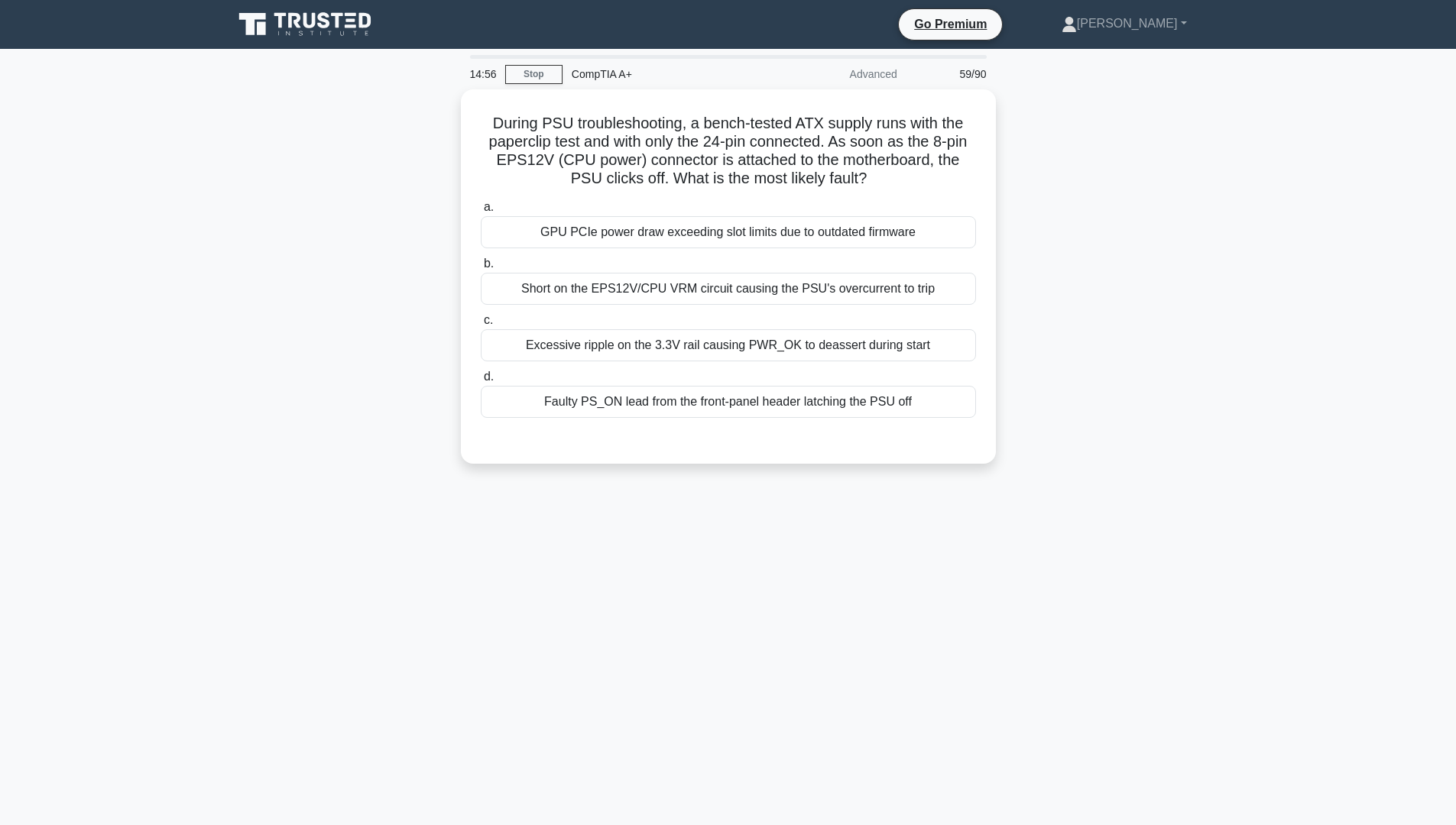
scroll to position [0, 0]
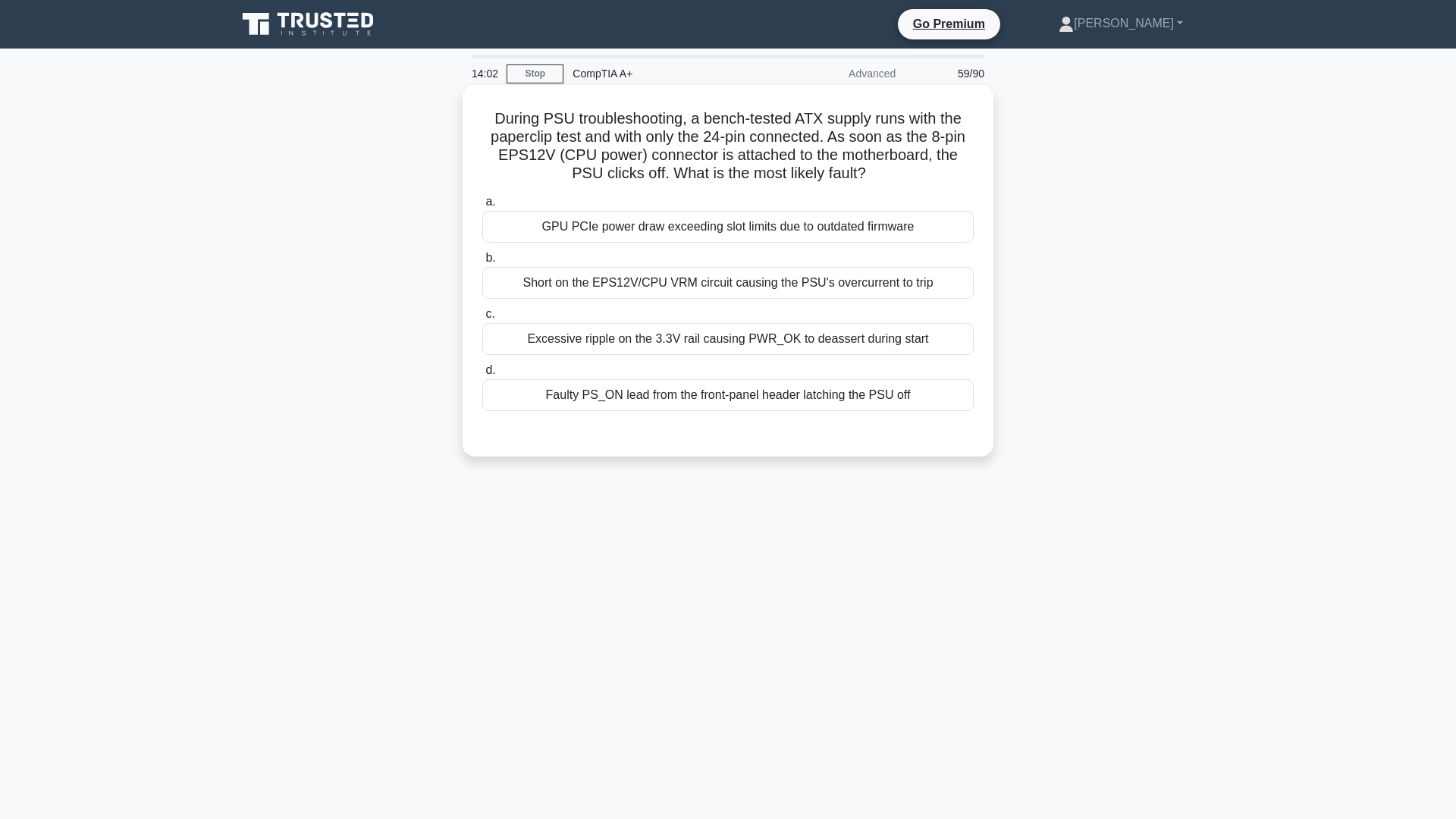
click at [866, 286] on div "Short on the EPS12V/CPU VRM circuit causing the PSU's overcurrent to trip" at bounding box center [728, 283] width 492 height 32
click at [482, 263] on input "b. Short on the EPS12V/CPU VRM circuit causing the PSU's overcurrent to trip" at bounding box center [482, 258] width 0 height 10
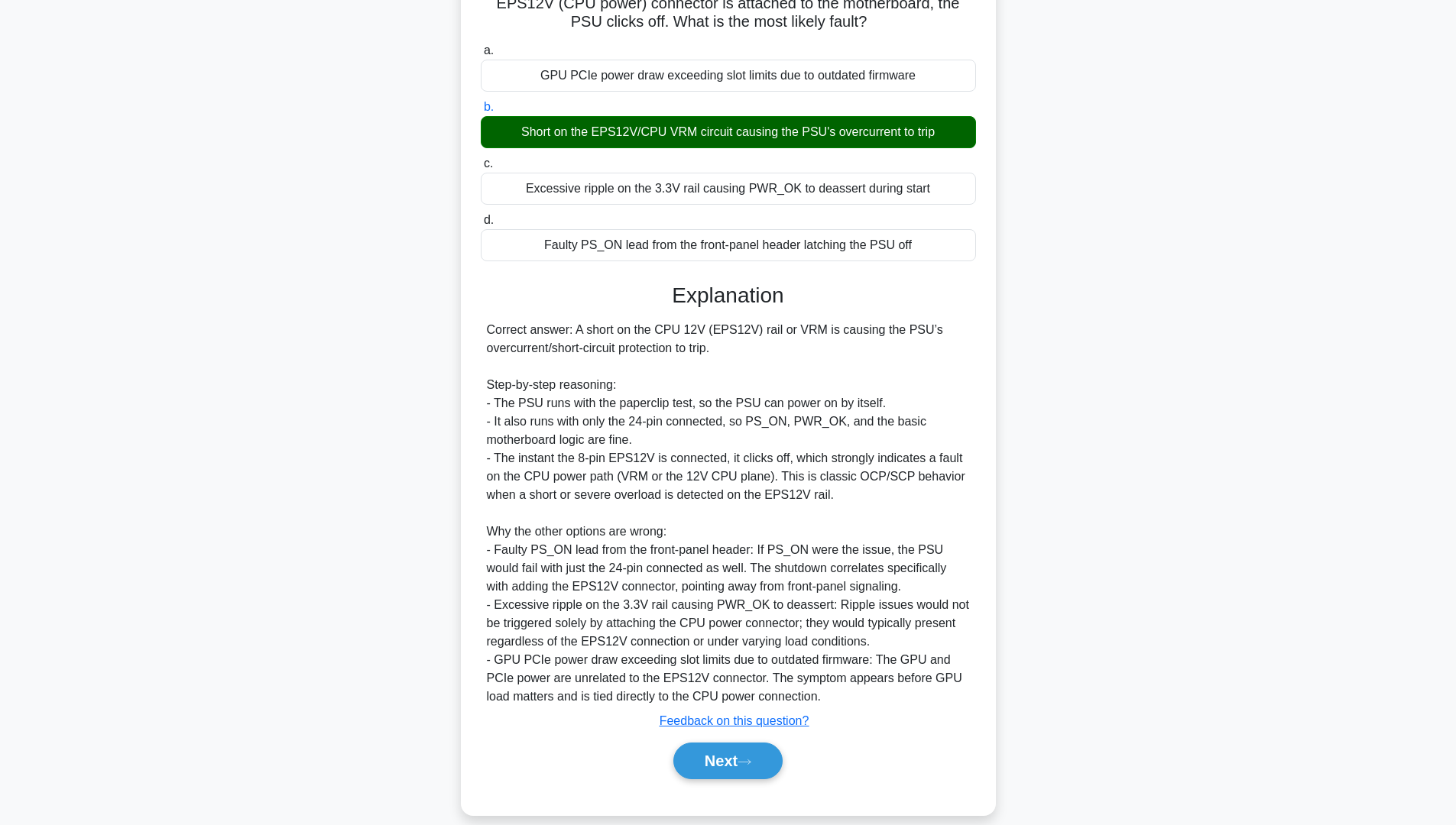
scroll to position [173, 0]
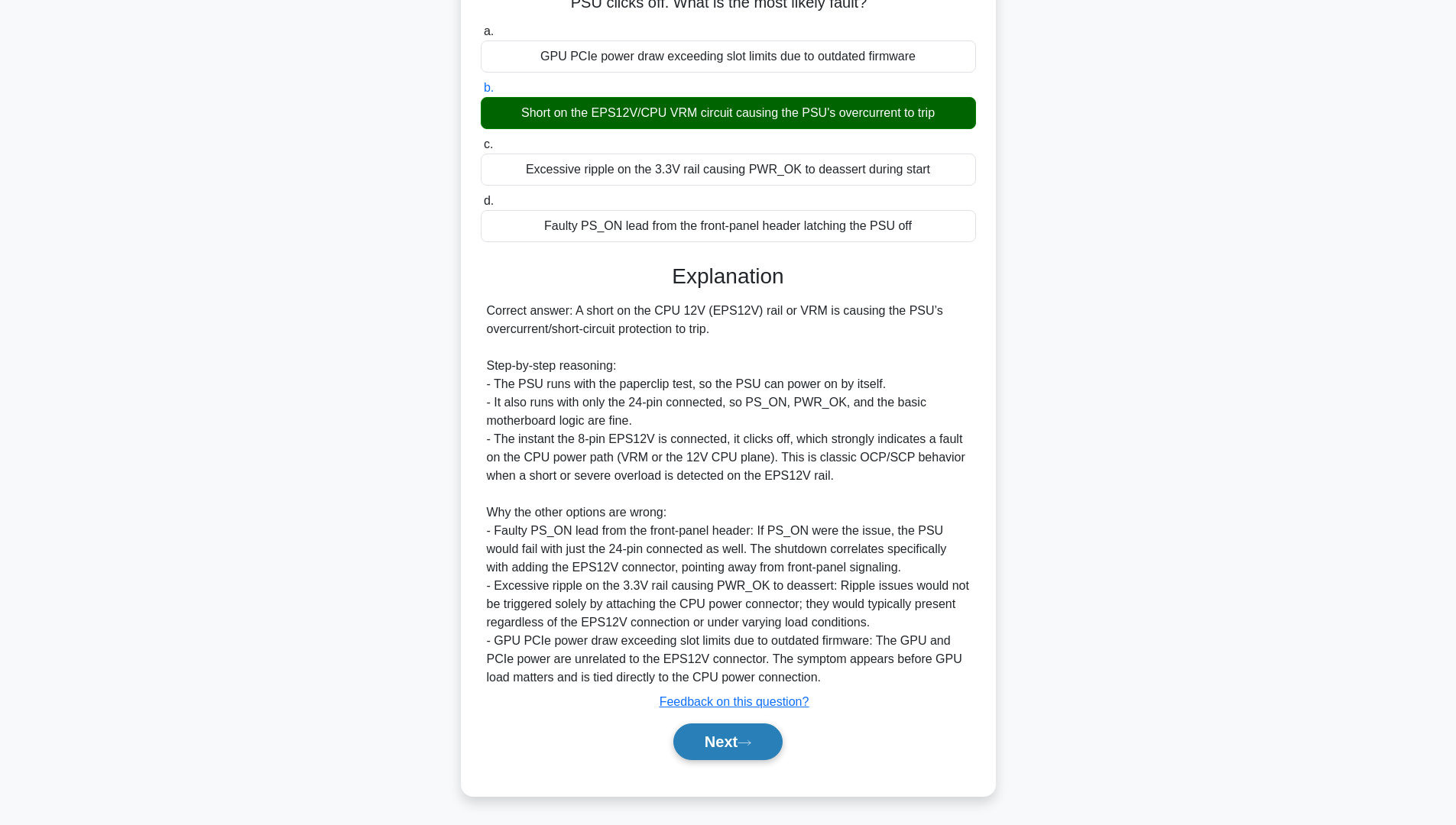
click at [717, 751] on button "Next" at bounding box center [728, 741] width 110 height 37
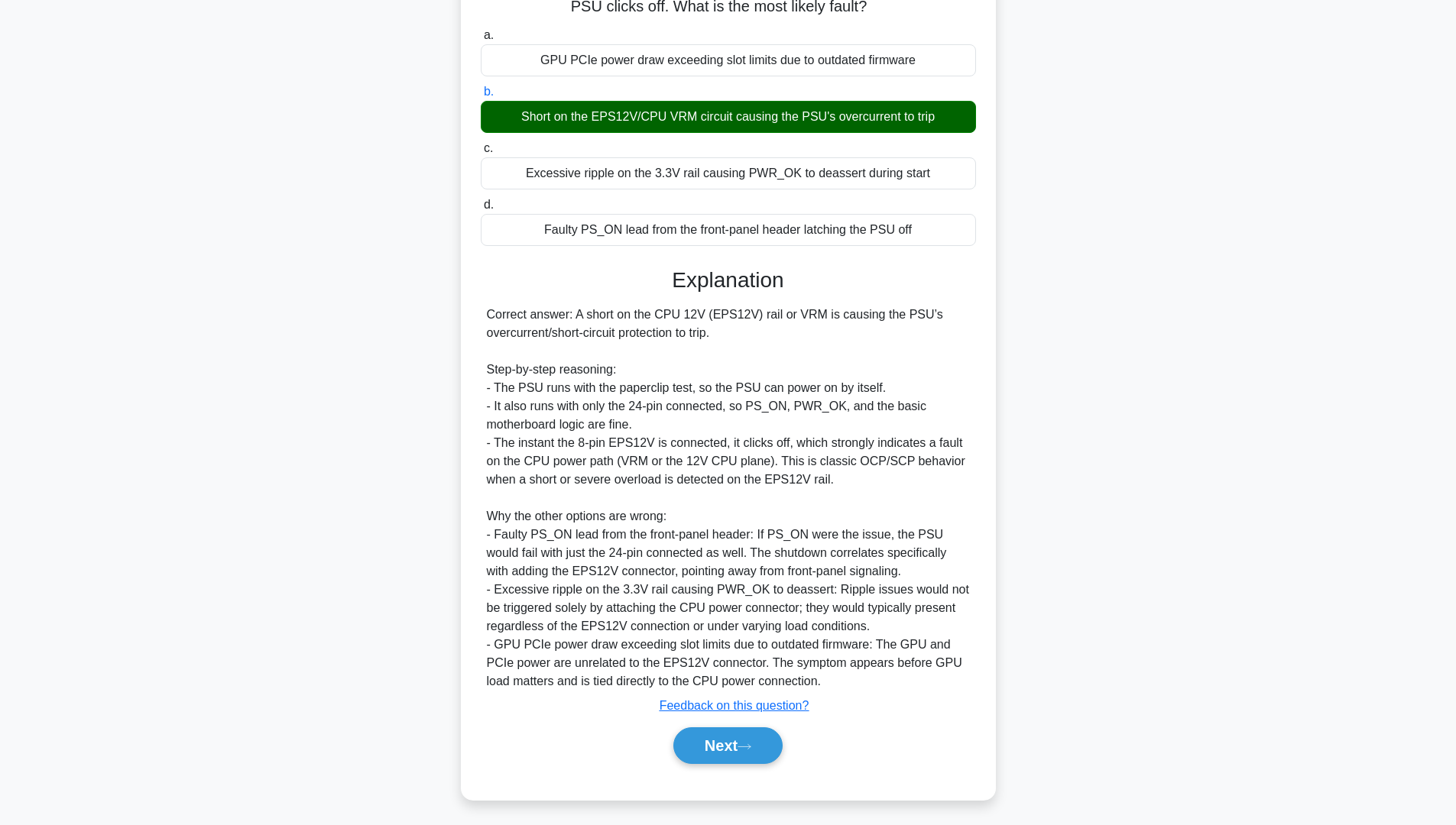
scroll to position [0, 0]
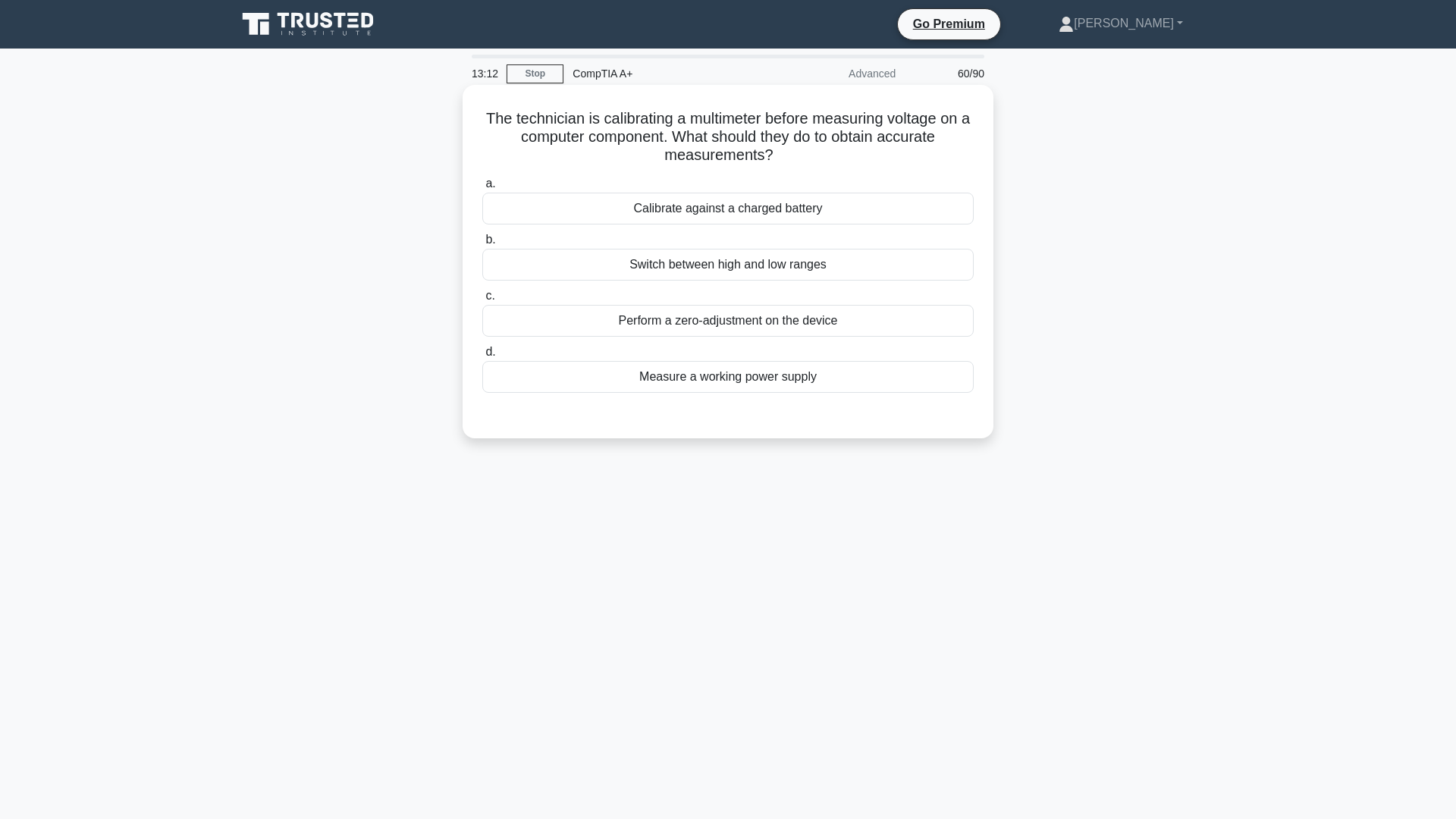
click at [761, 388] on div "Measure a working power supply" at bounding box center [728, 377] width 492 height 32
click at [482, 357] on input "d. Measure a working power supply" at bounding box center [482, 352] width 0 height 10
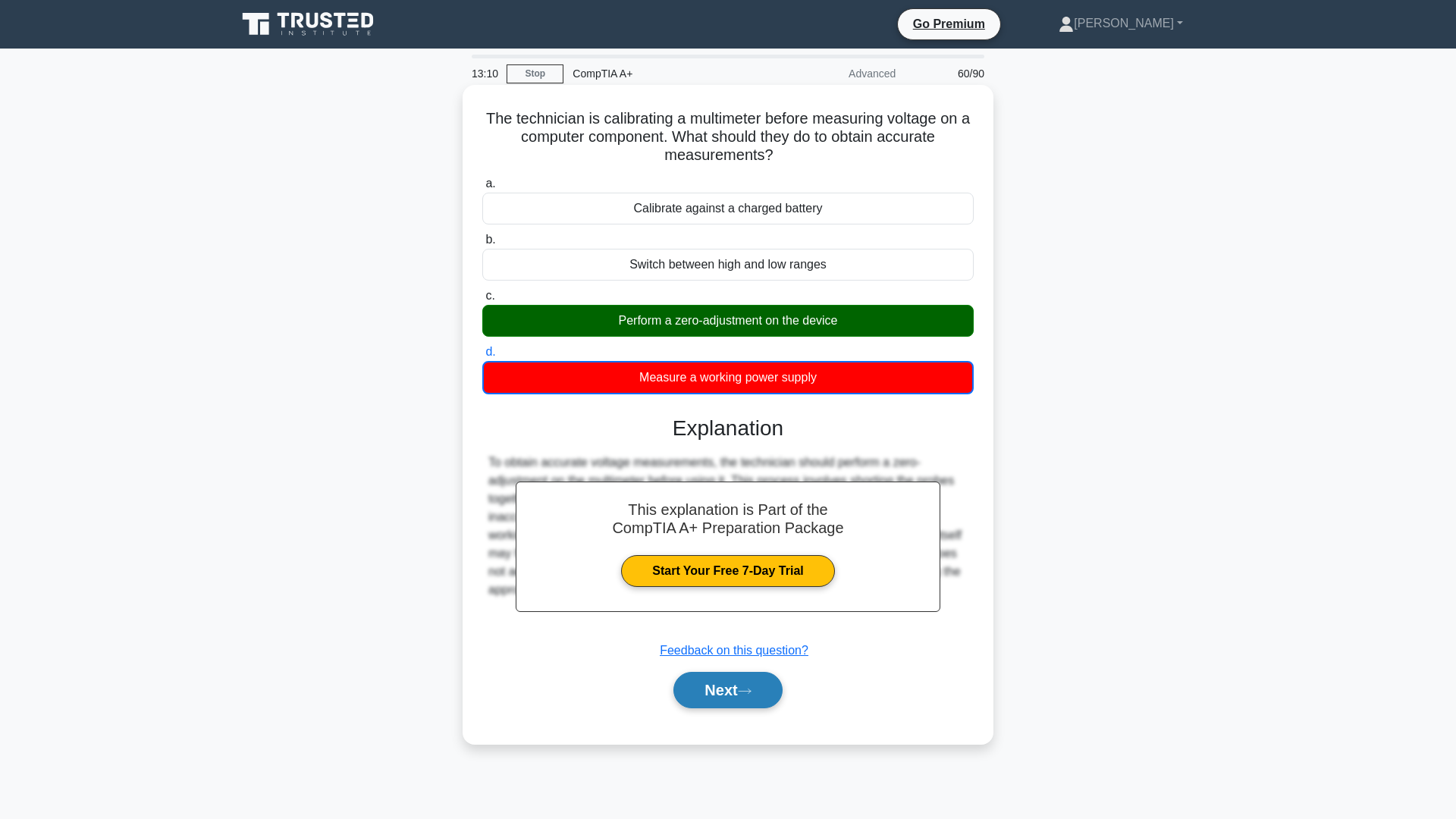
click at [719, 703] on button "Next" at bounding box center [728, 689] width 109 height 36
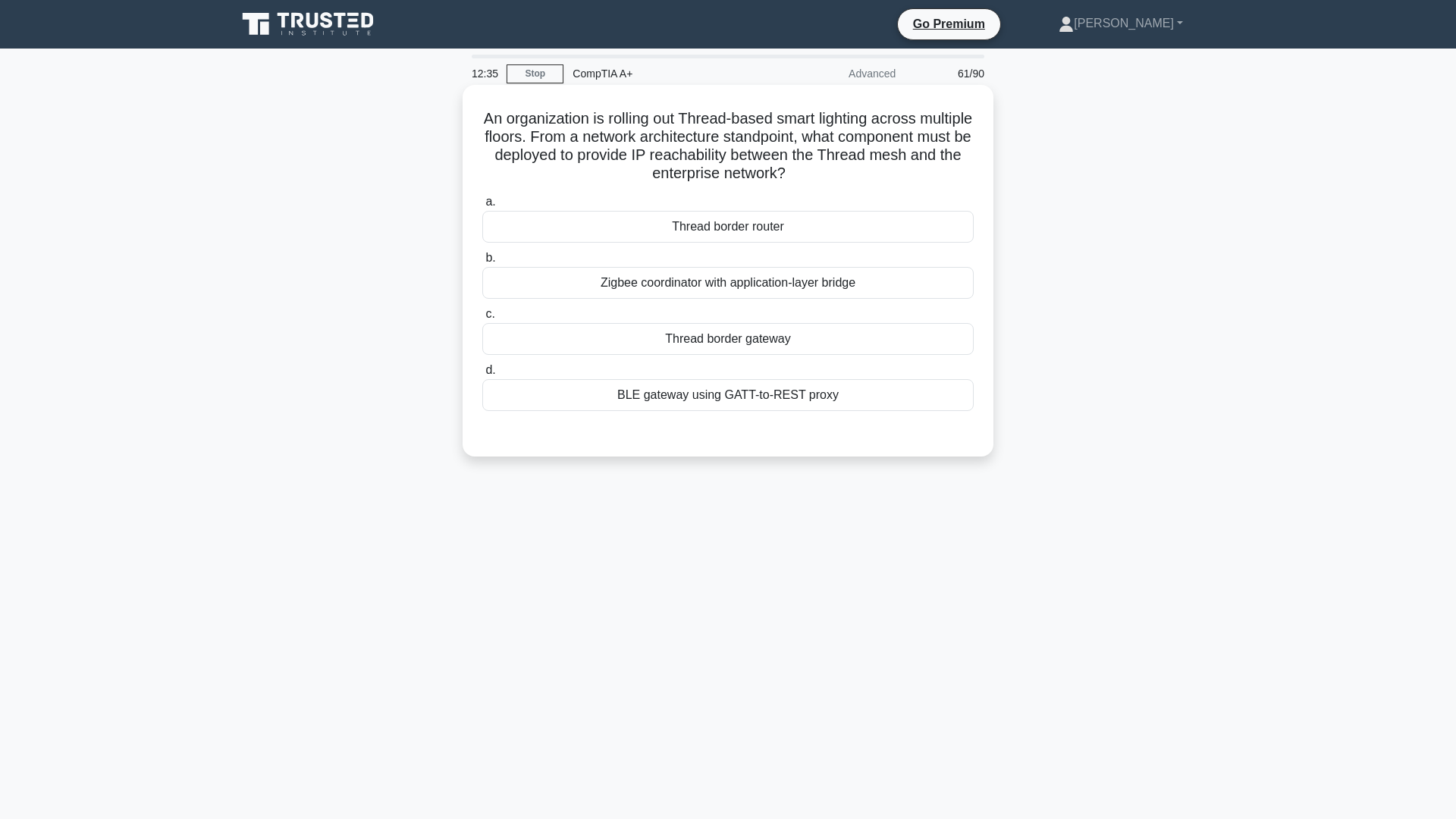
click at [791, 290] on div "Zigbee coordinator with application-layer bridge" at bounding box center [728, 283] width 492 height 32
click at [482, 263] on input "b. Zigbee coordinator with application-layer bridge" at bounding box center [482, 258] width 0 height 10
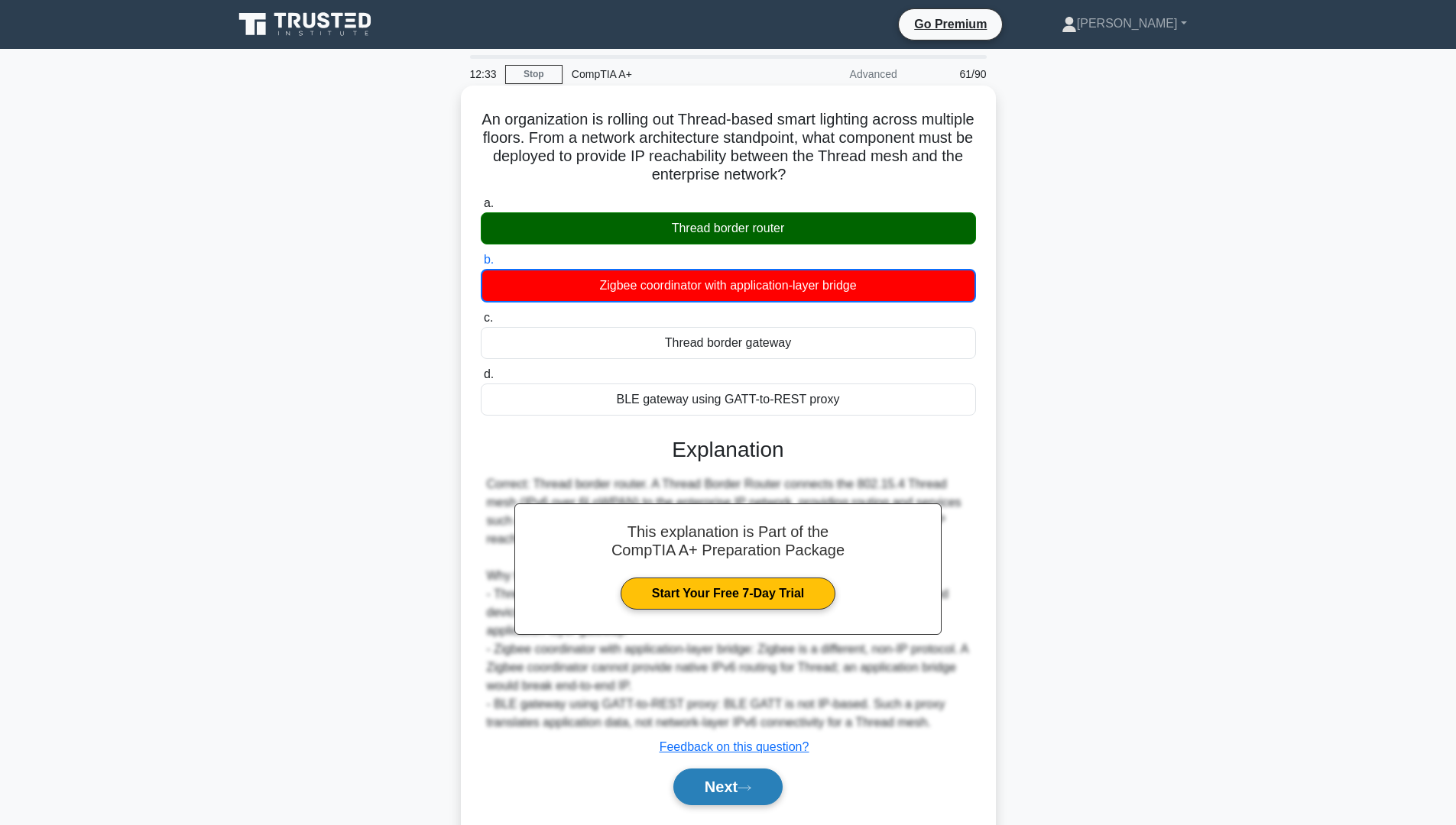
click at [731, 787] on button "Next" at bounding box center [728, 787] width 110 height 37
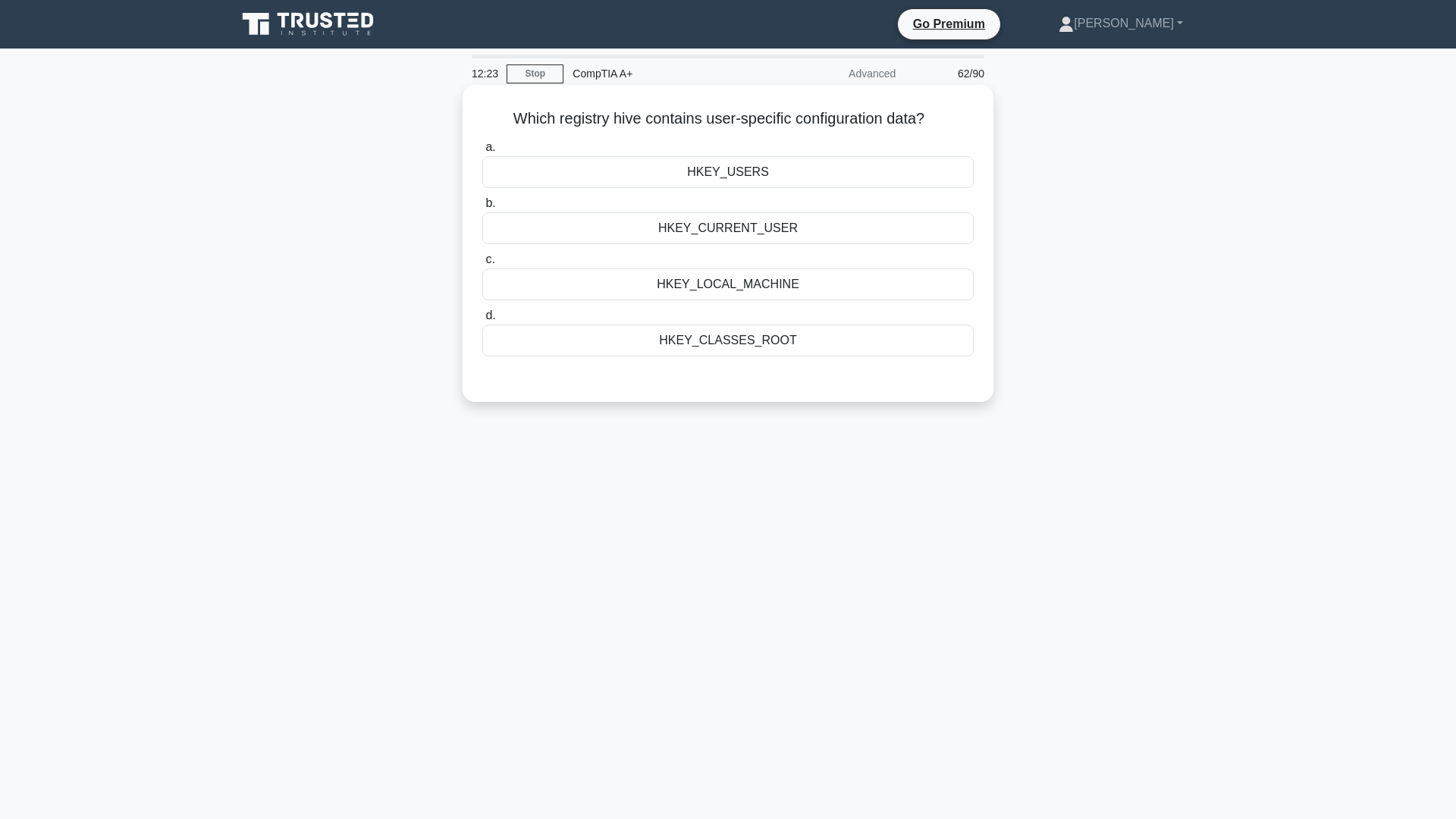
click at [728, 179] on div "HKEY_USERS" at bounding box center [728, 172] width 492 height 32
click at [482, 152] on input "a. HKEY_USERS" at bounding box center [482, 147] width 0 height 10
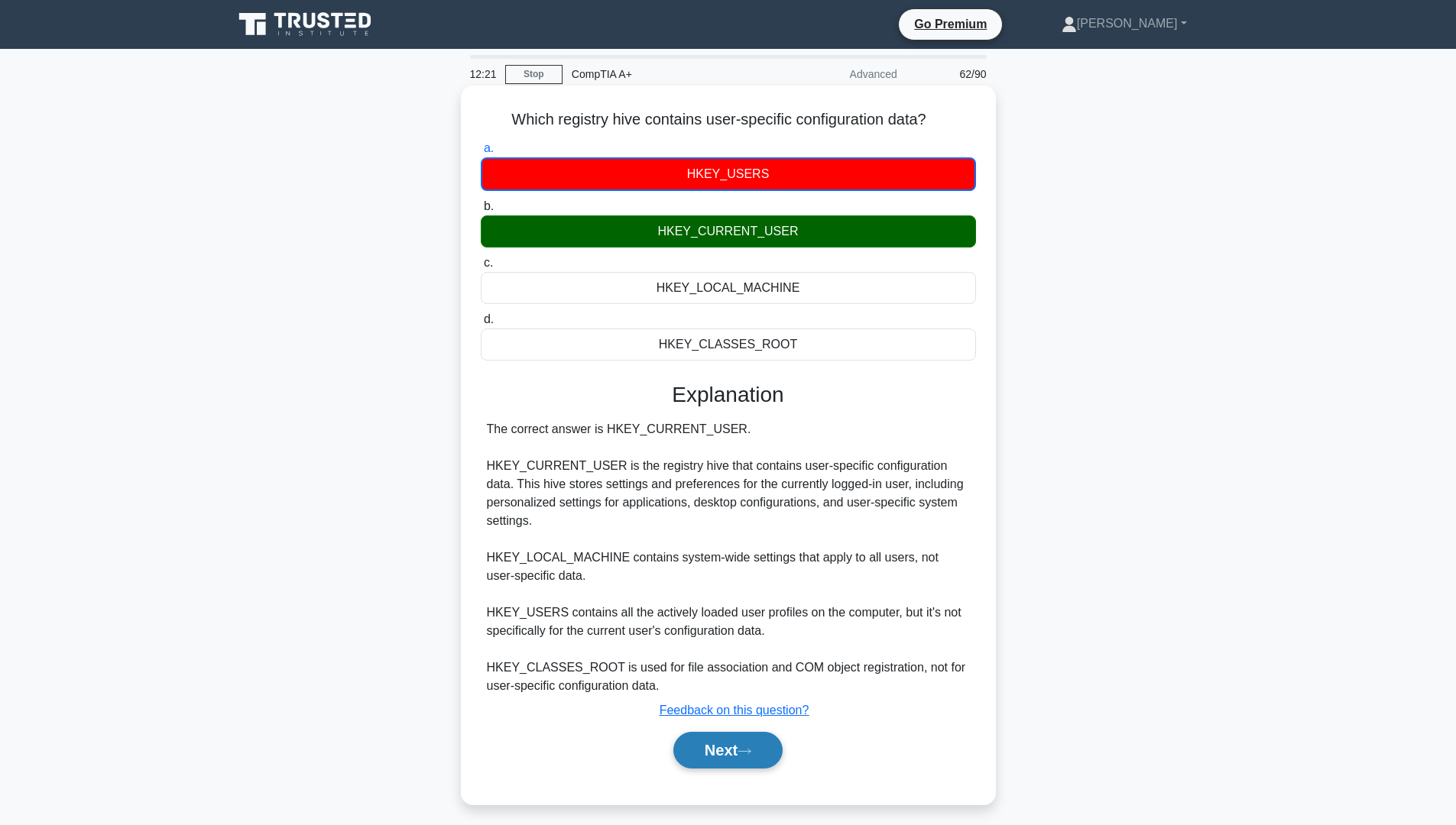
click at [722, 742] on button "Next" at bounding box center [728, 750] width 110 height 37
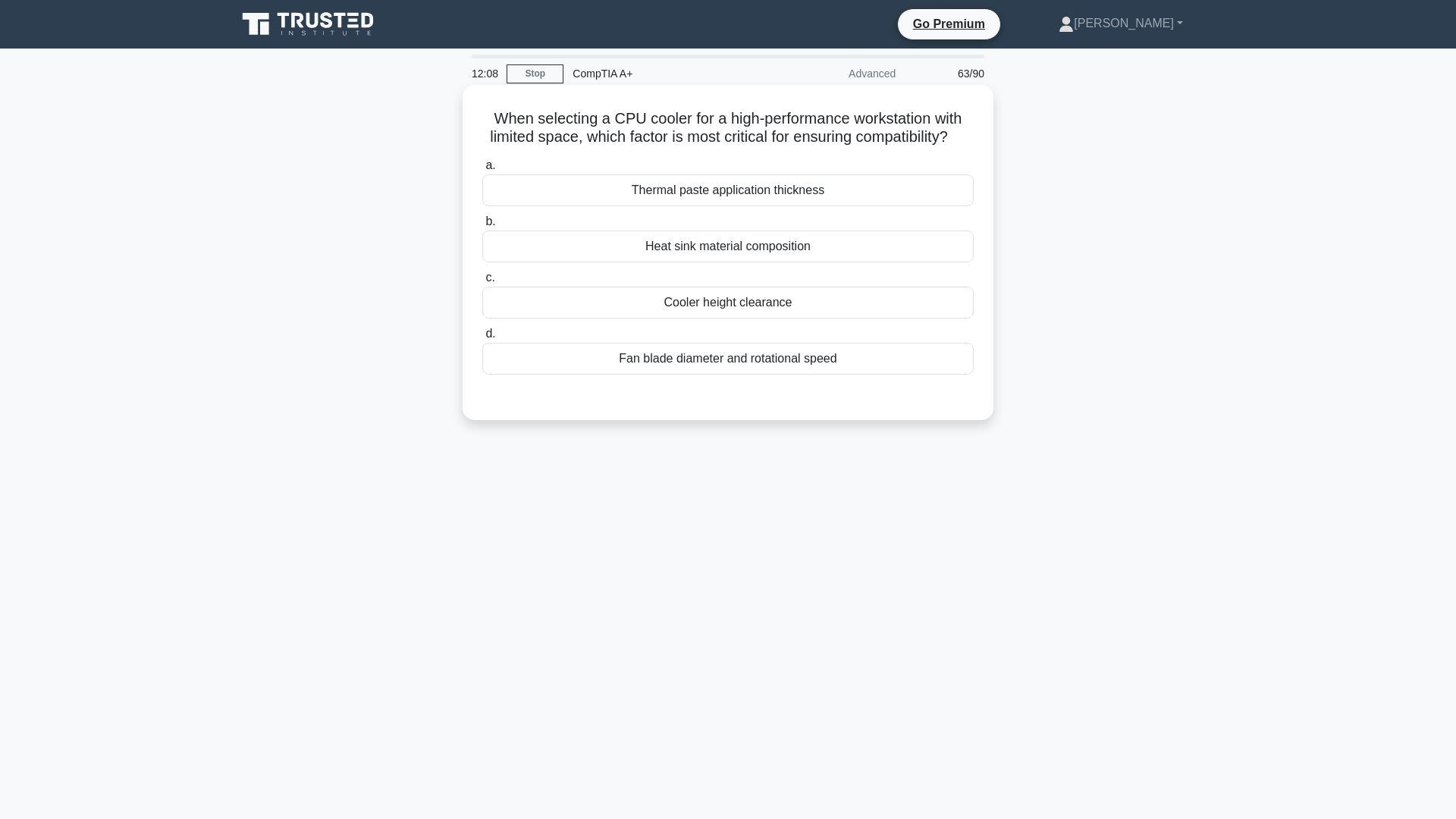
click at [774, 318] on div "Cooler height clearance" at bounding box center [728, 302] width 492 height 32
click at [482, 283] on input "c. Cooler height clearance" at bounding box center [482, 278] width 0 height 10
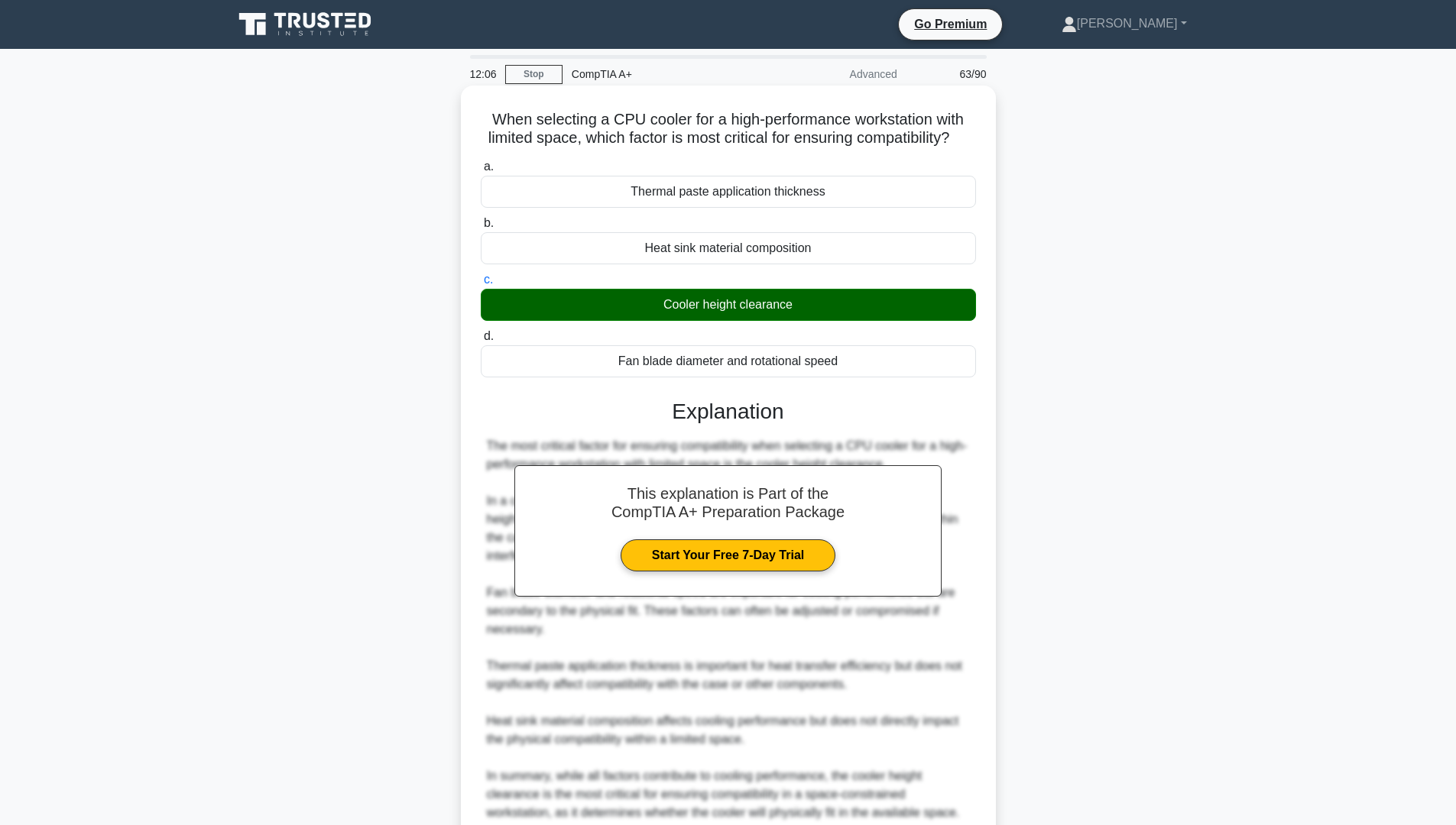
scroll to position [154, 0]
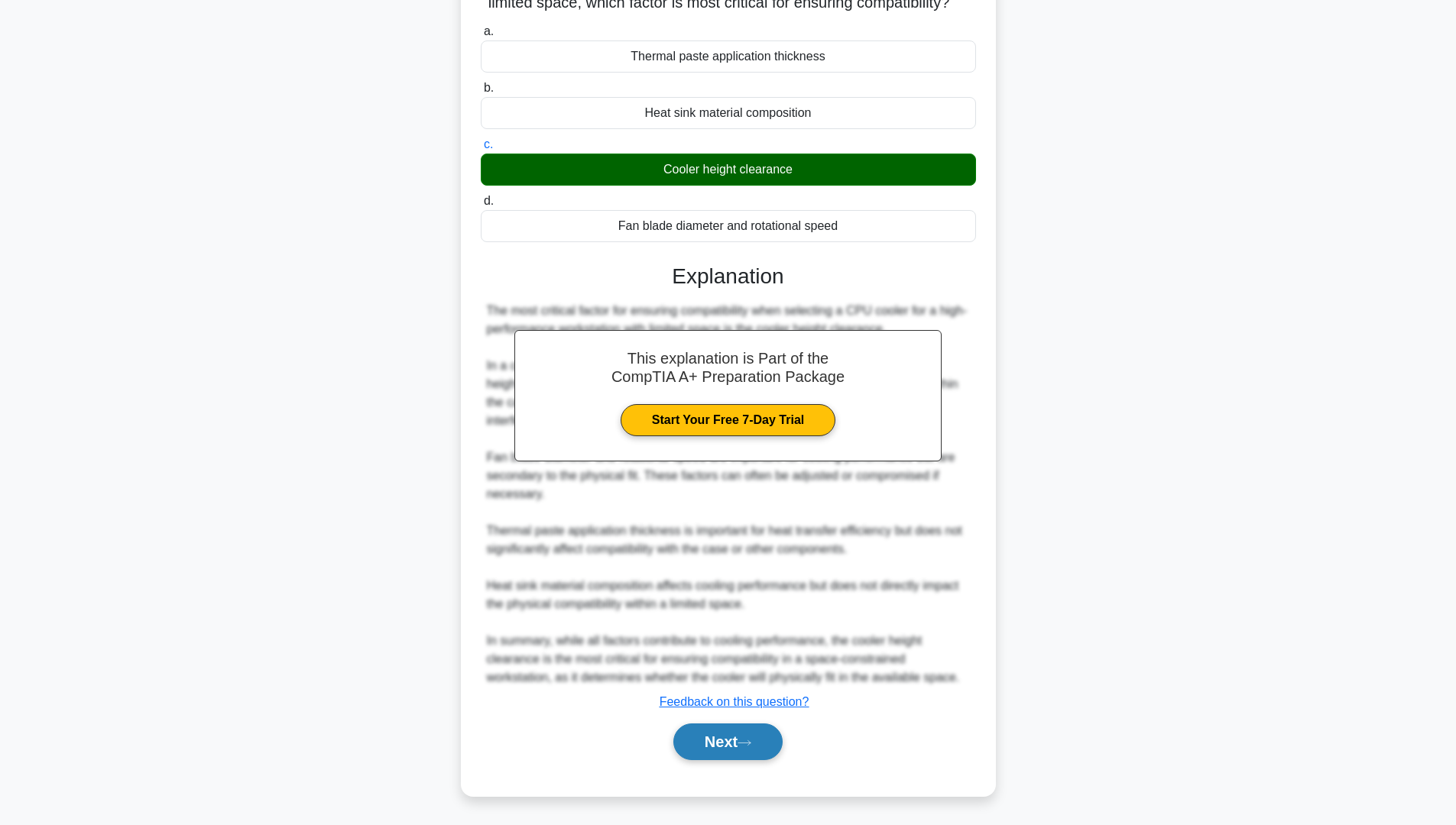
click at [730, 743] on button "Next" at bounding box center [728, 741] width 110 height 37
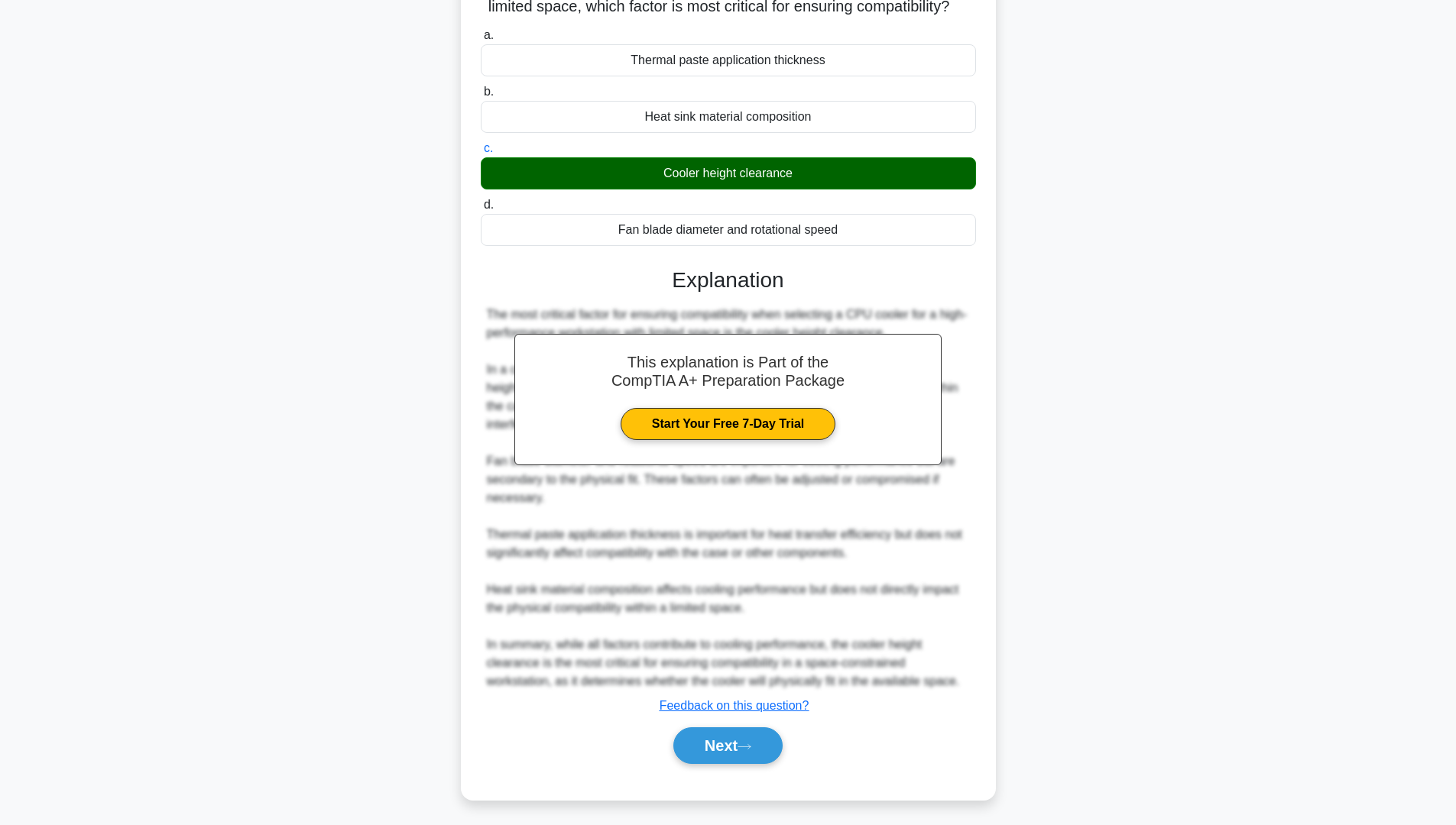
scroll to position [0, 0]
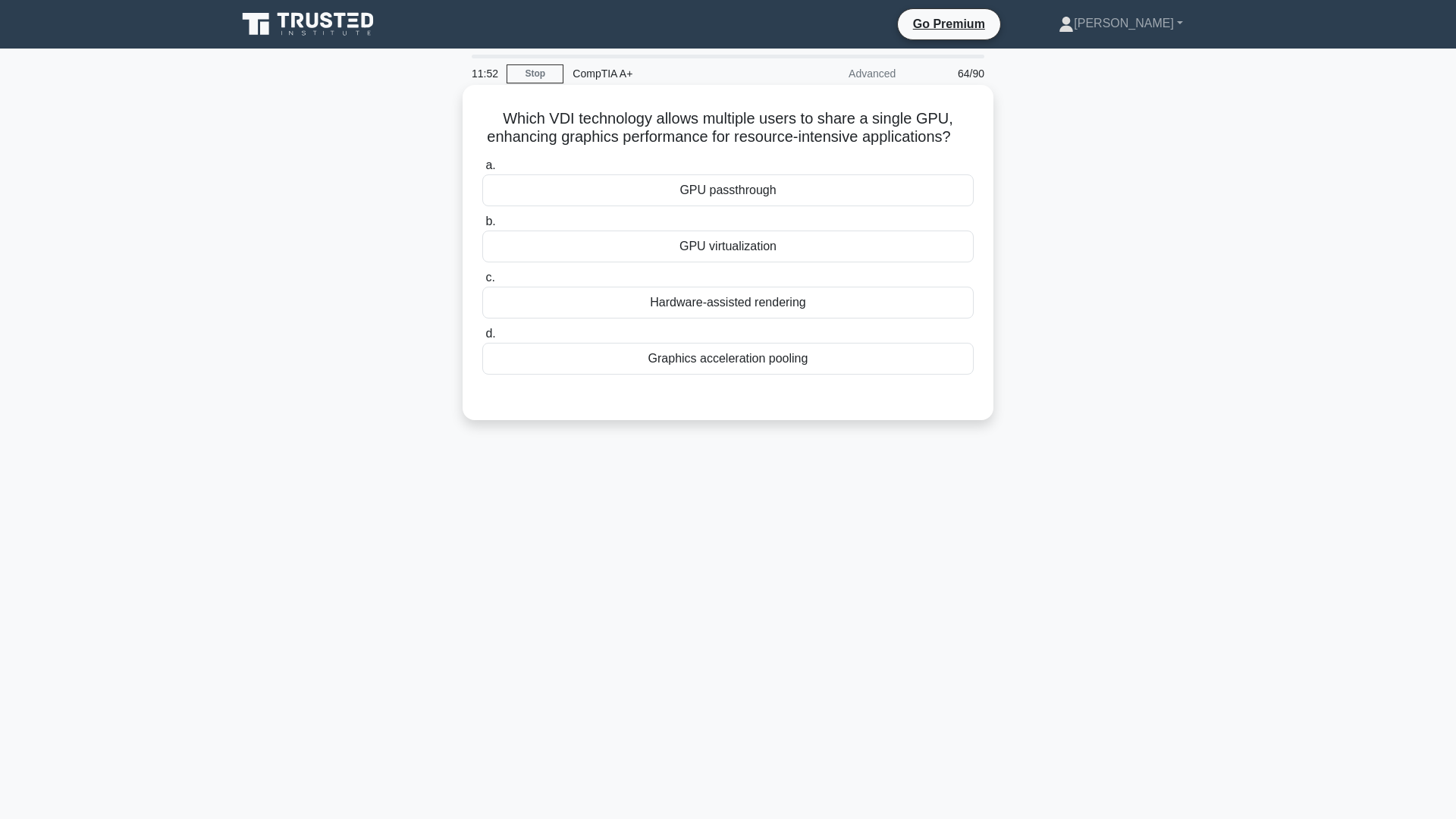
click at [718, 262] on div "GPU virtualization" at bounding box center [728, 246] width 492 height 32
click at [482, 227] on input "b. GPU virtualization" at bounding box center [482, 221] width 0 height 10
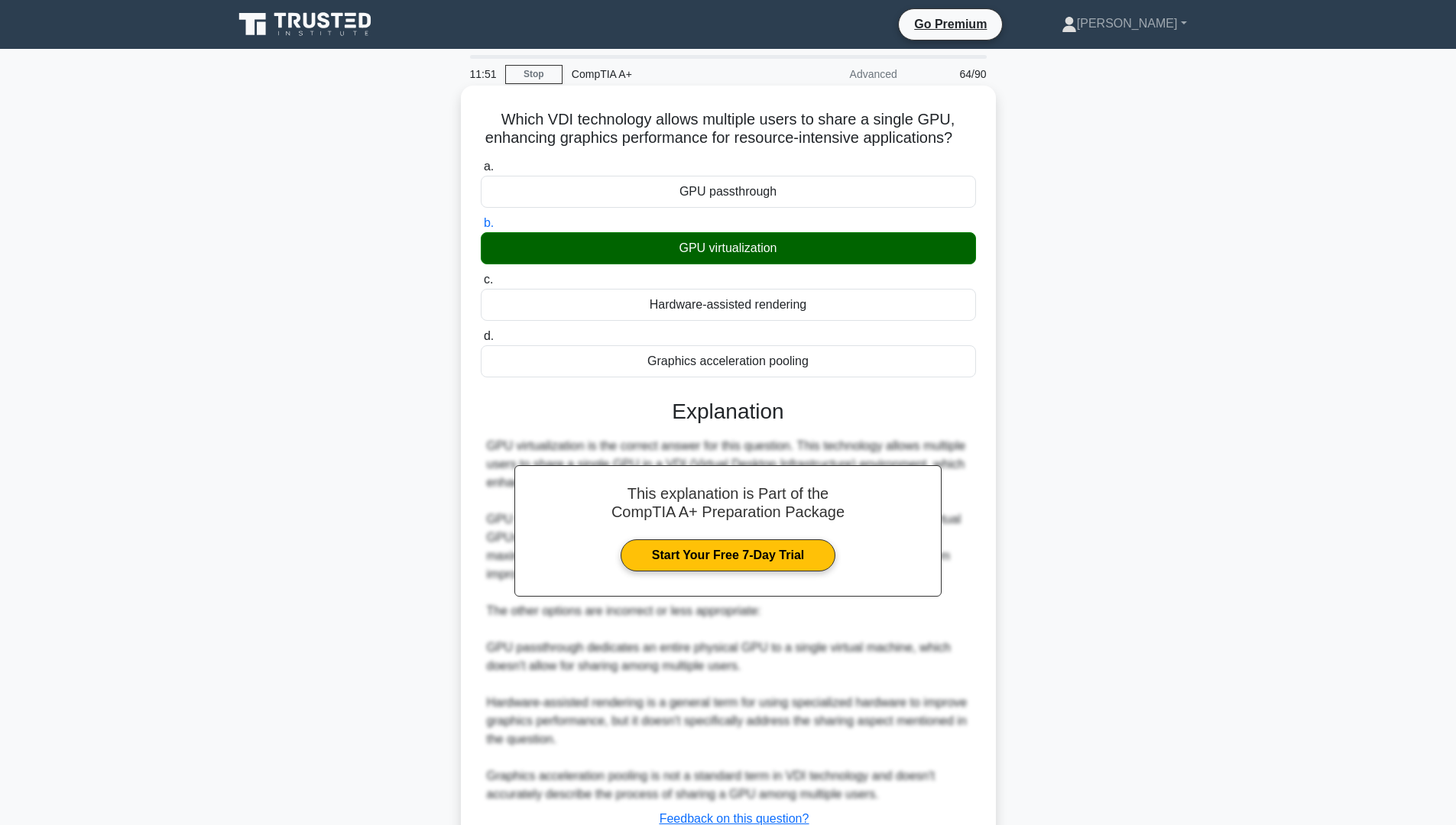
scroll to position [136, 0]
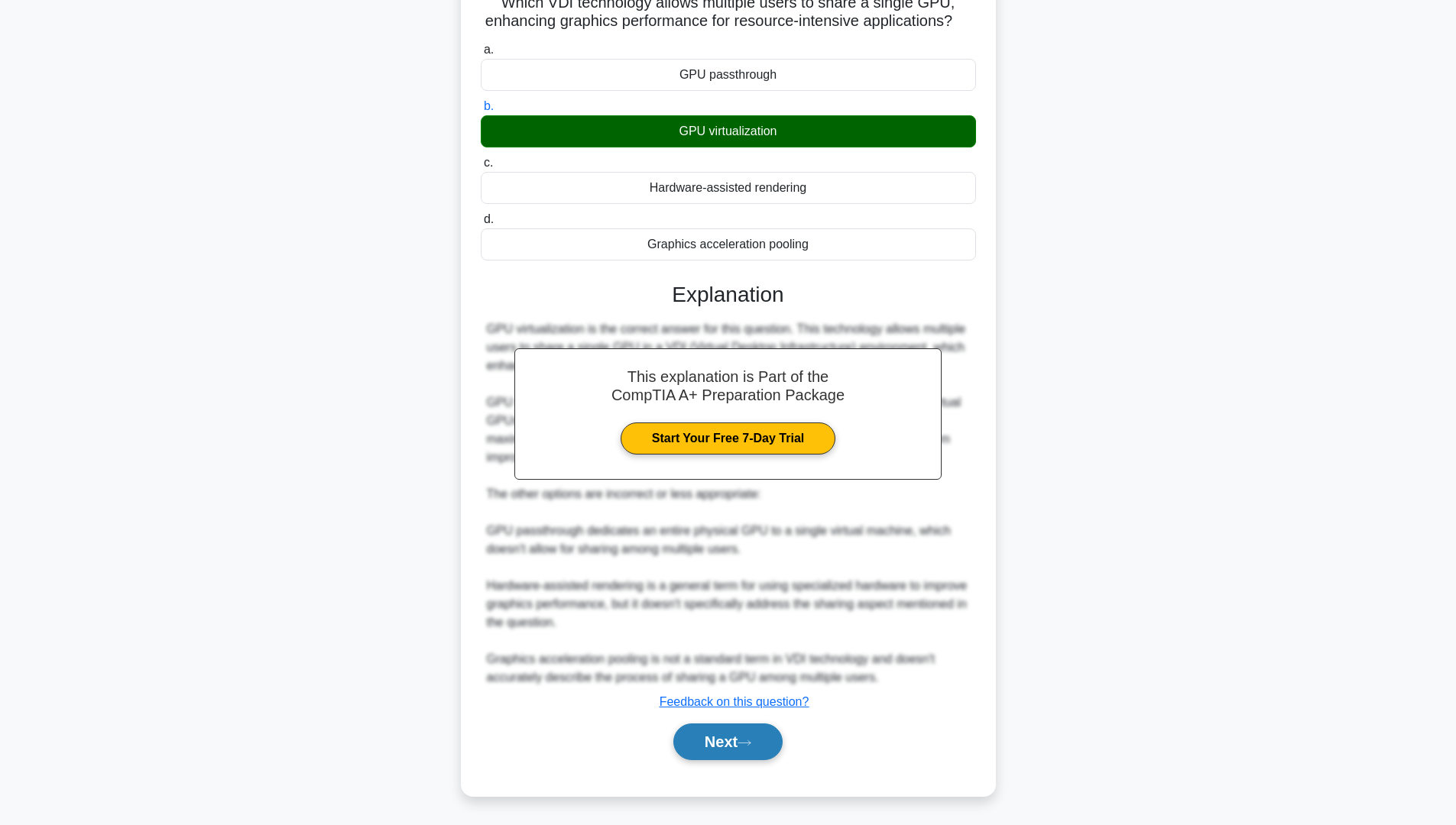
click at [728, 735] on button "Next" at bounding box center [728, 741] width 110 height 37
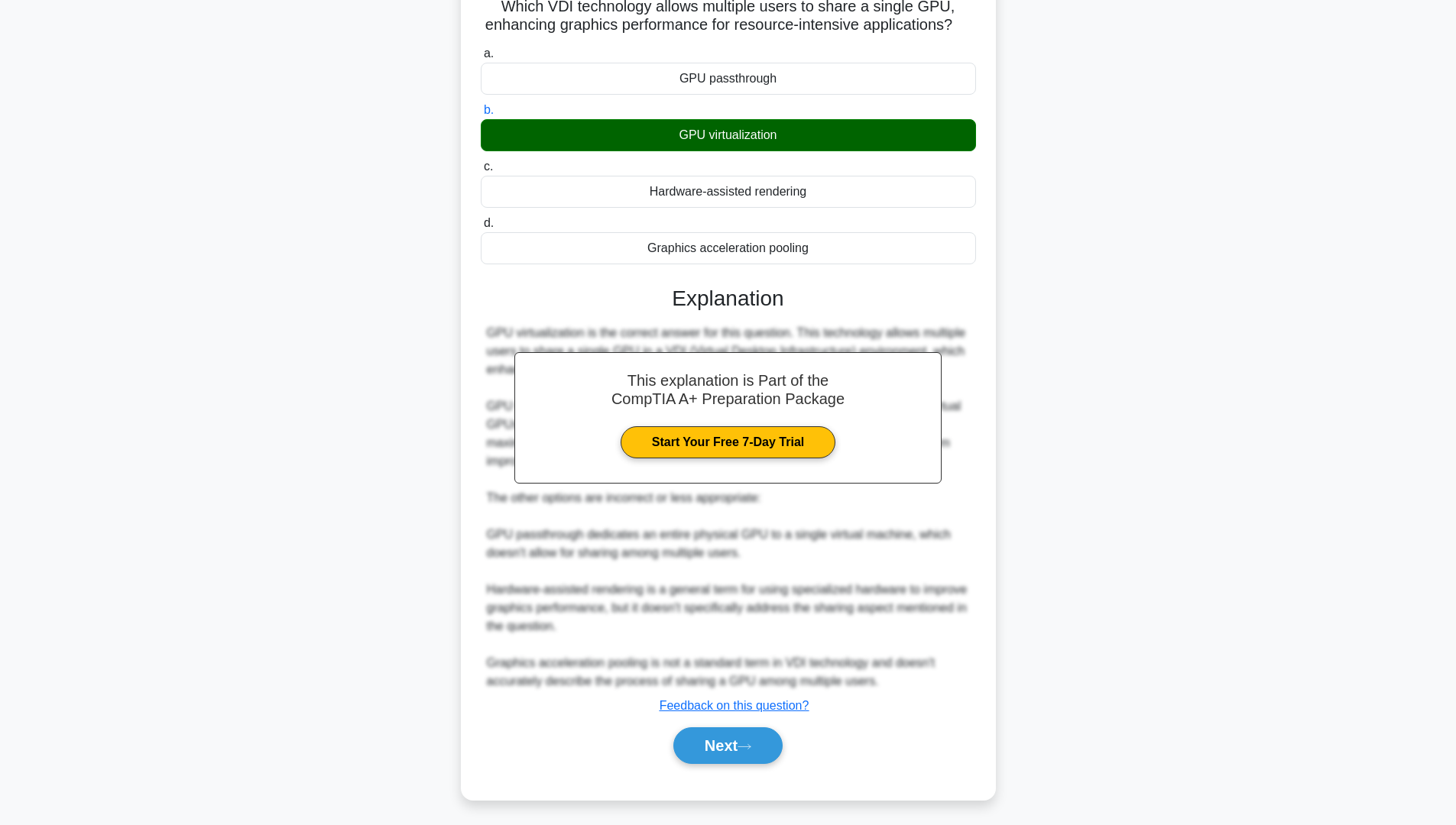
scroll to position [0, 0]
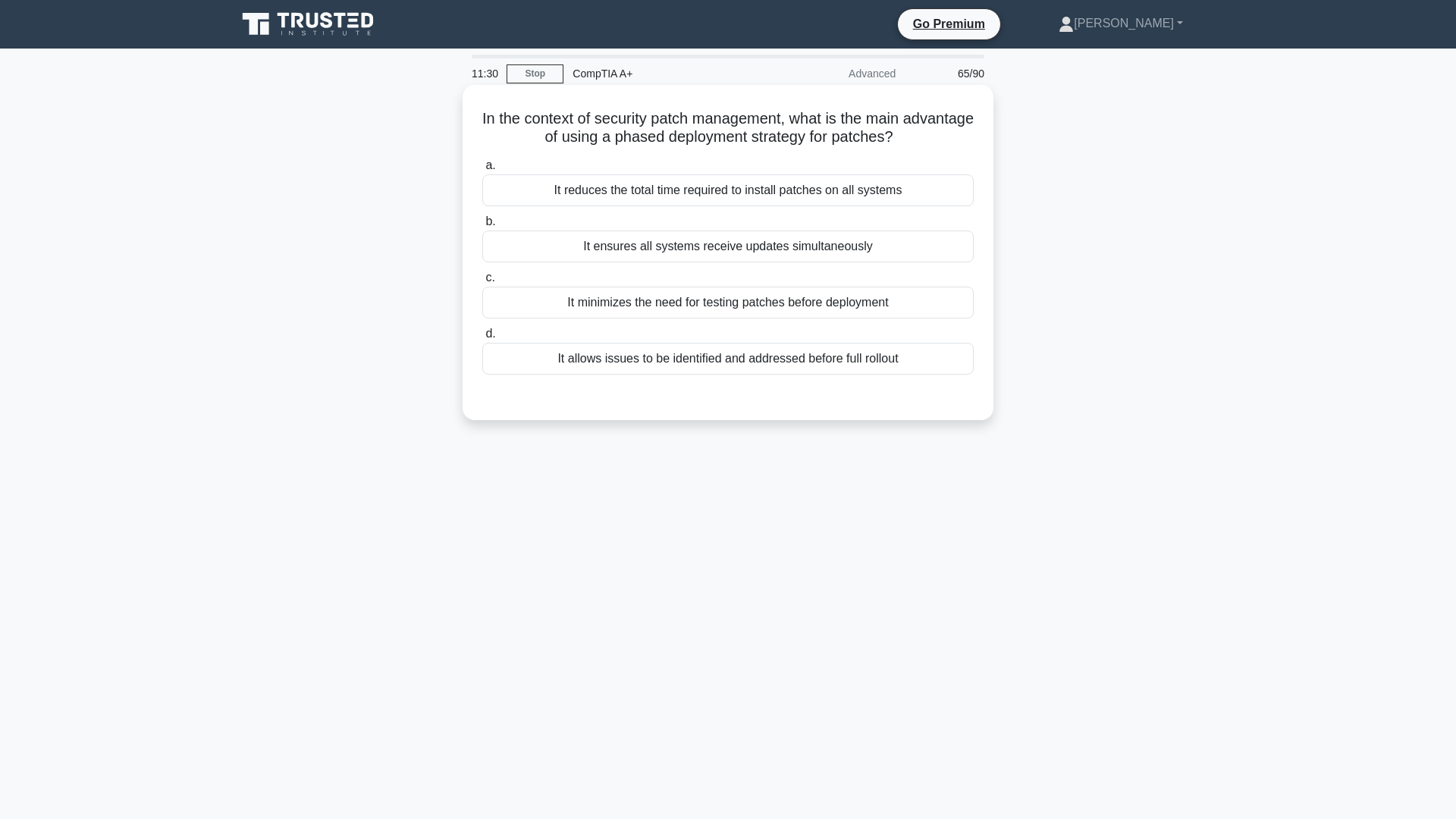
click at [718, 304] on div "It minimizes the need for testing patches before deployment" at bounding box center [728, 302] width 492 height 32
click at [482, 283] on input "c. It minimizes the need for testing patches before deployment" at bounding box center [482, 278] width 0 height 10
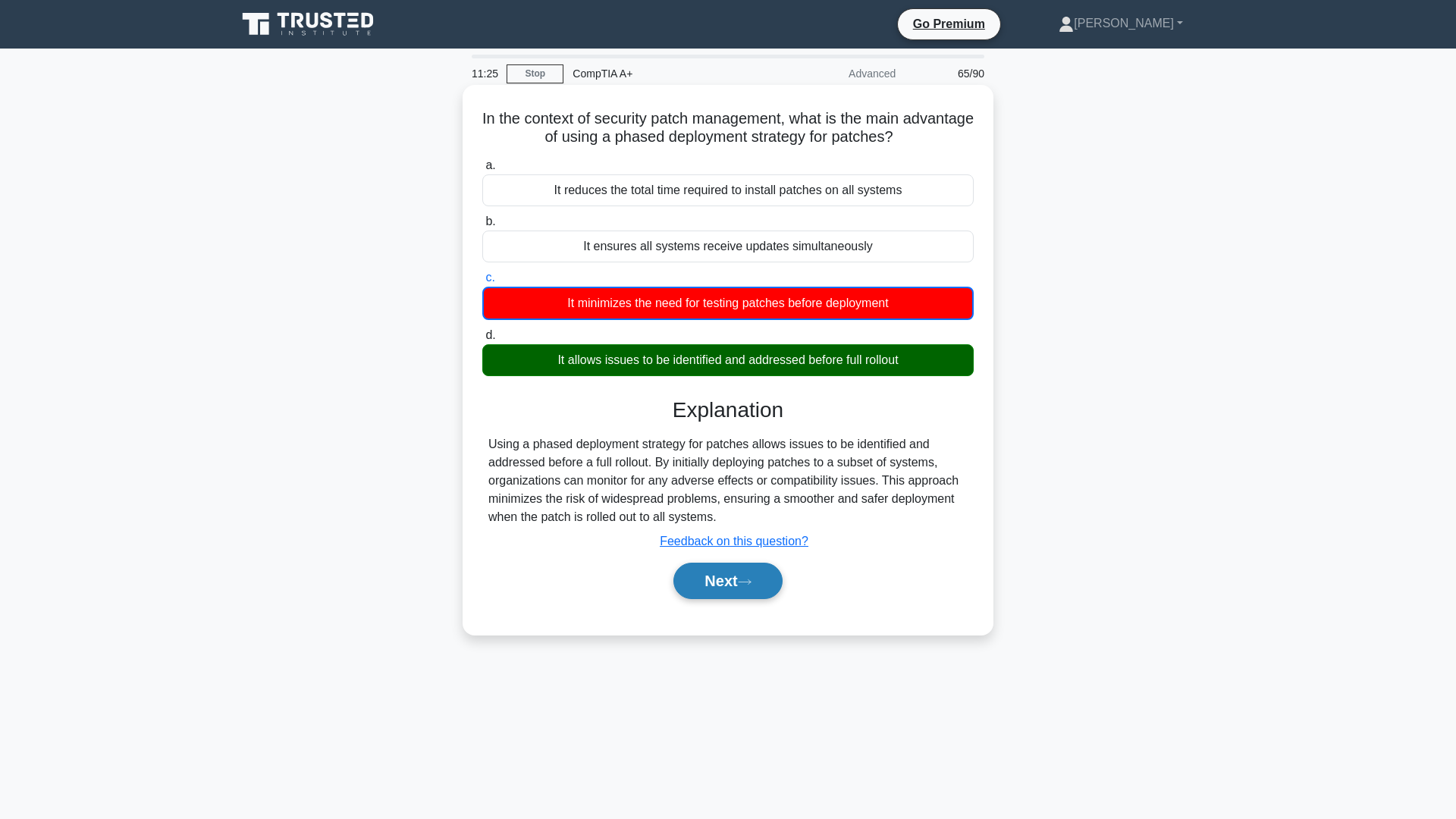
click at [735, 574] on button "Next" at bounding box center [728, 581] width 109 height 36
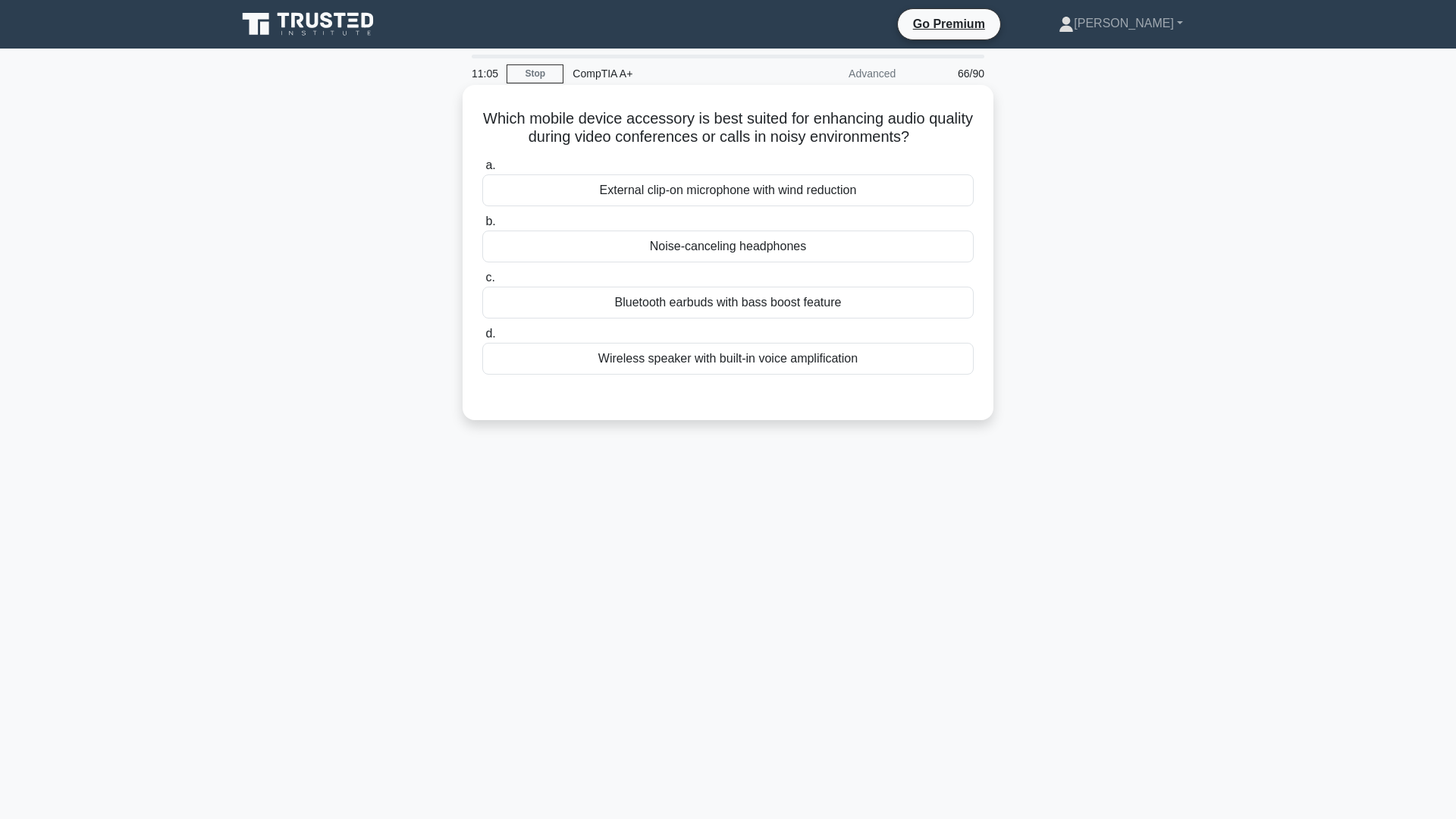
click at [718, 190] on div "External clip-on microphone with wind reduction" at bounding box center [728, 190] width 492 height 32
click at [482, 171] on input "a. External clip-on microphone with wind reduction" at bounding box center [482, 165] width 0 height 10
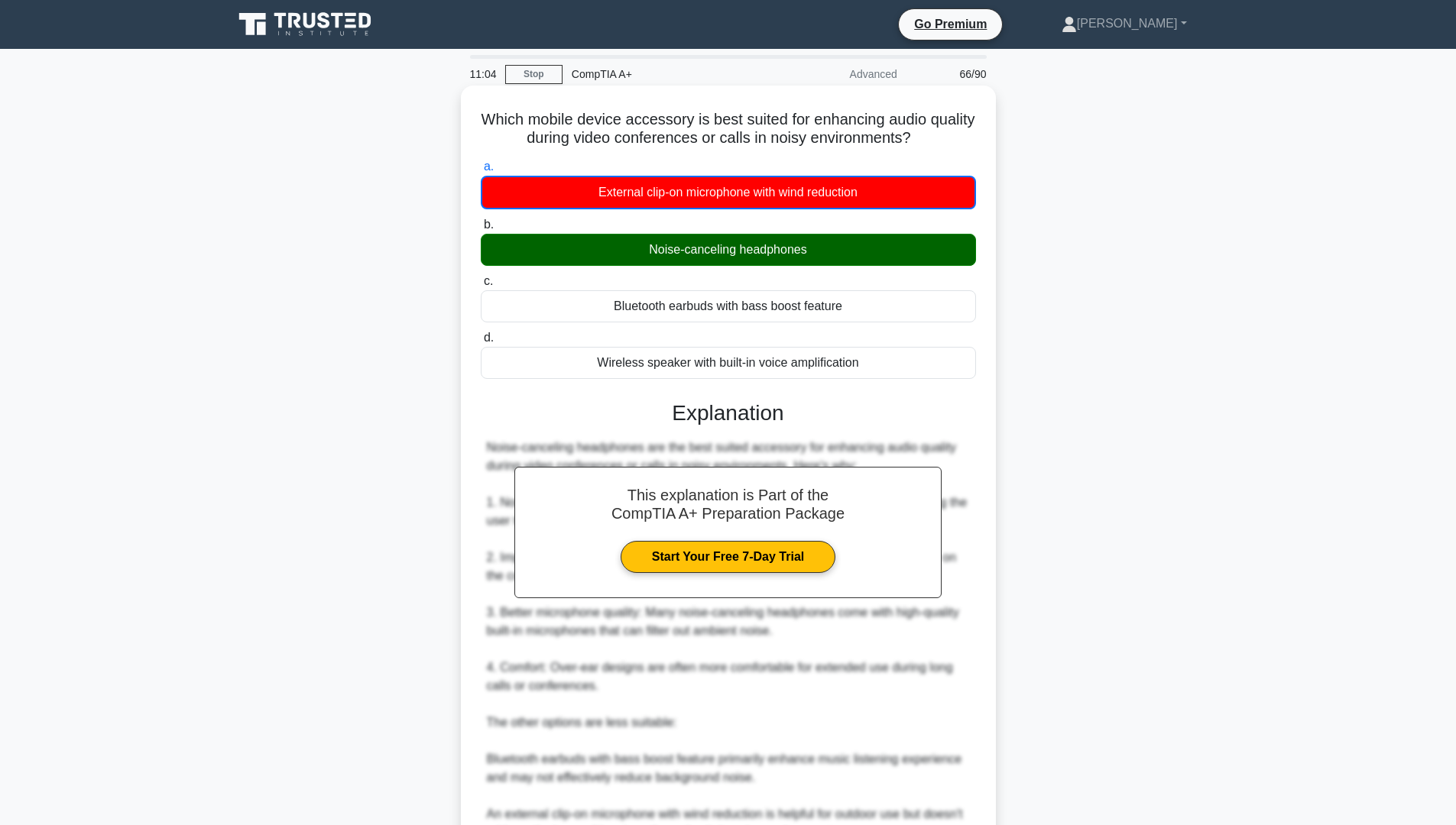
scroll to position [211, 0]
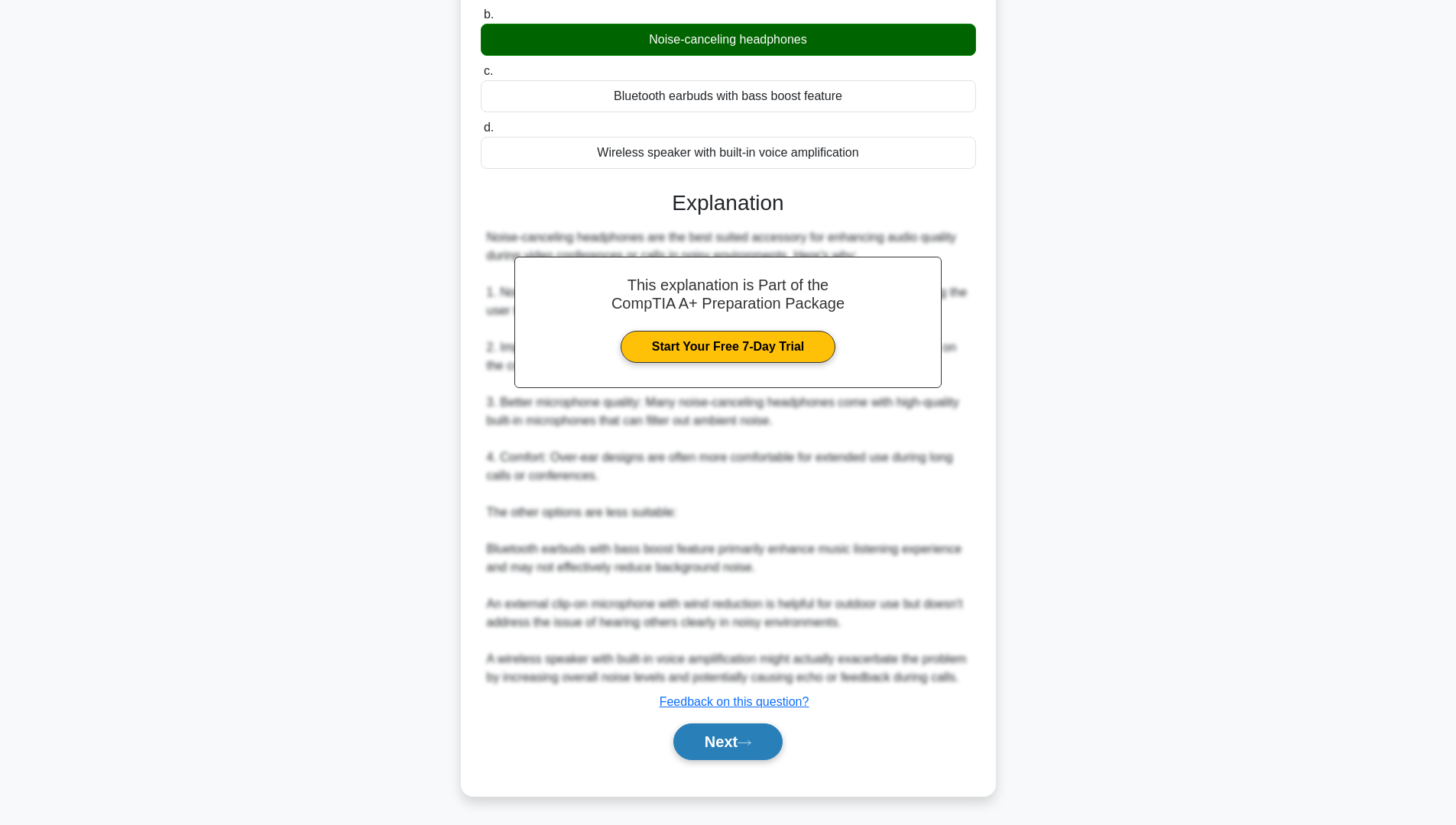
click at [771, 735] on button "Next" at bounding box center [728, 741] width 110 height 37
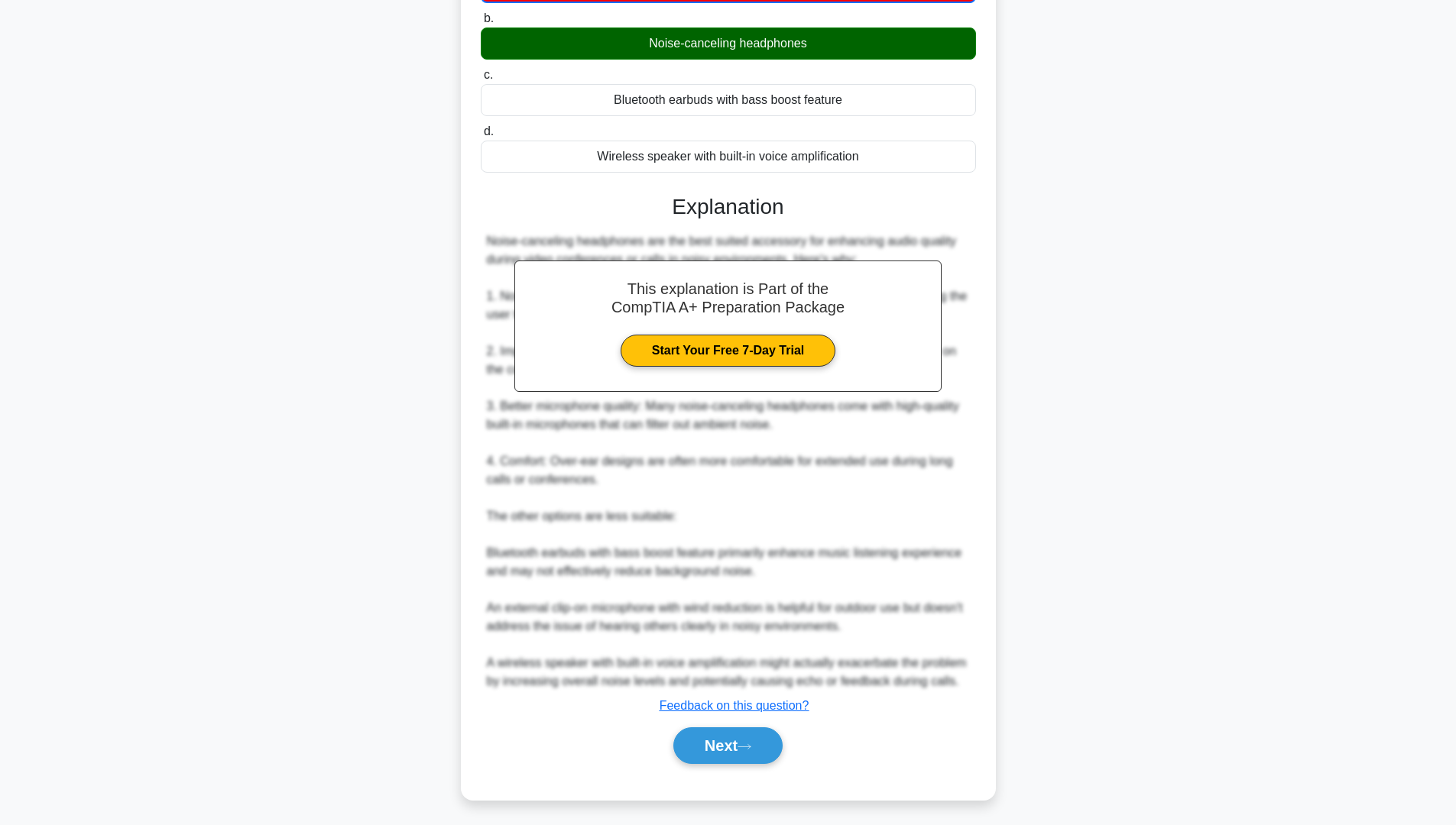
scroll to position [0, 0]
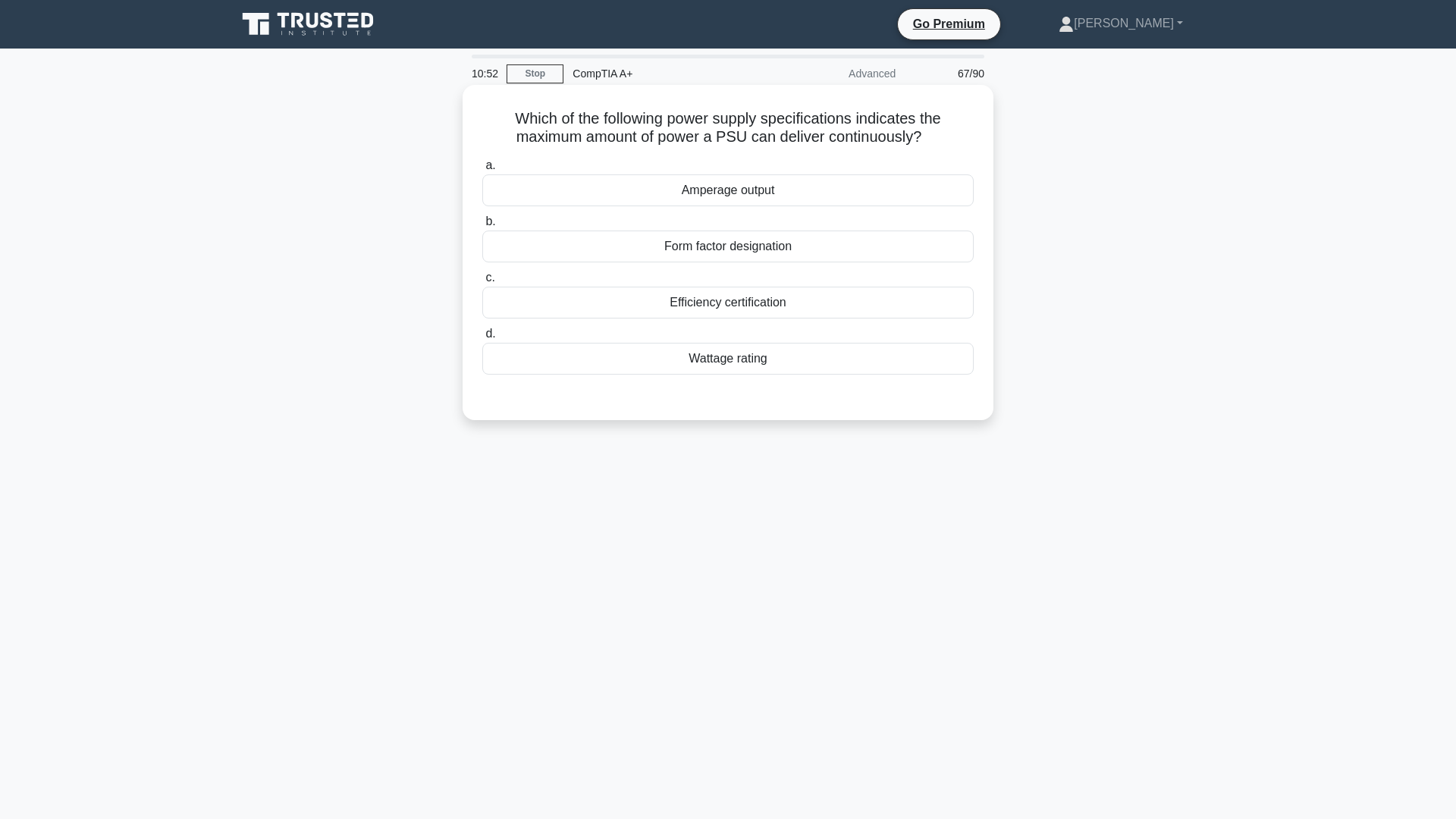
click at [713, 363] on div "Wattage rating" at bounding box center [728, 358] width 492 height 32
click at [482, 339] on input "d. Wattage rating" at bounding box center [482, 334] width 0 height 10
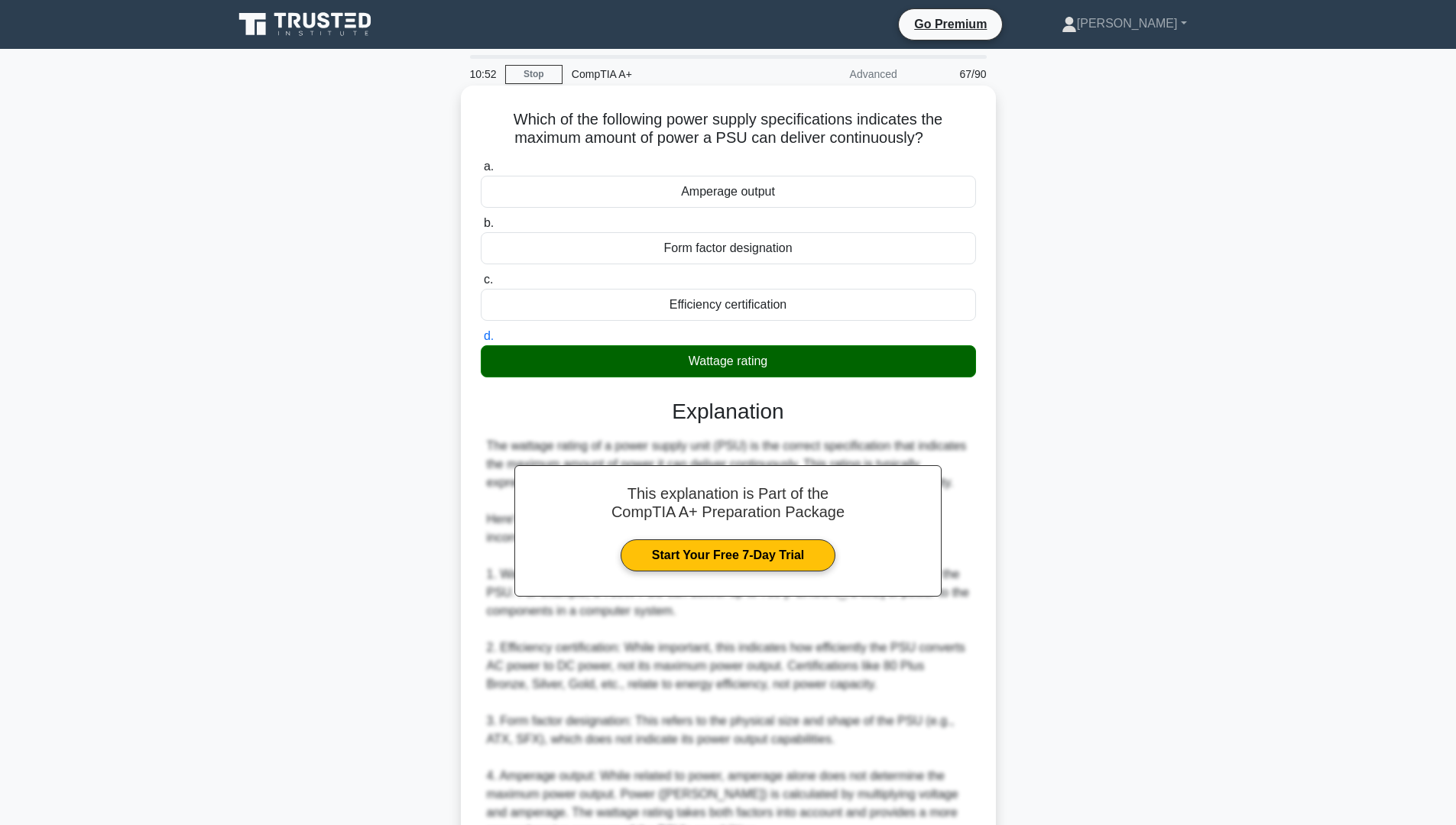
scroll to position [152, 0]
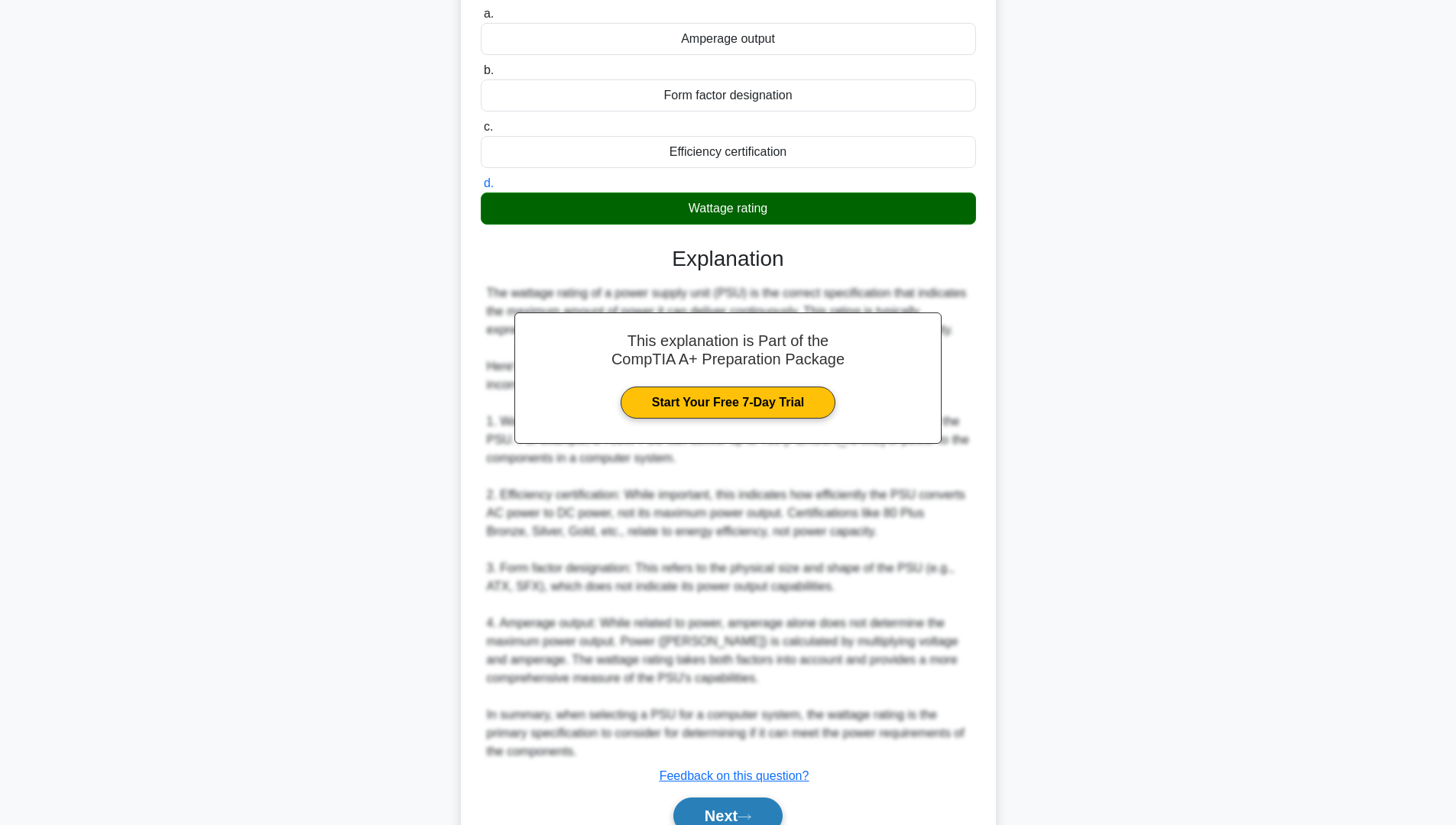
click at [710, 805] on button "Next" at bounding box center [728, 816] width 110 height 37
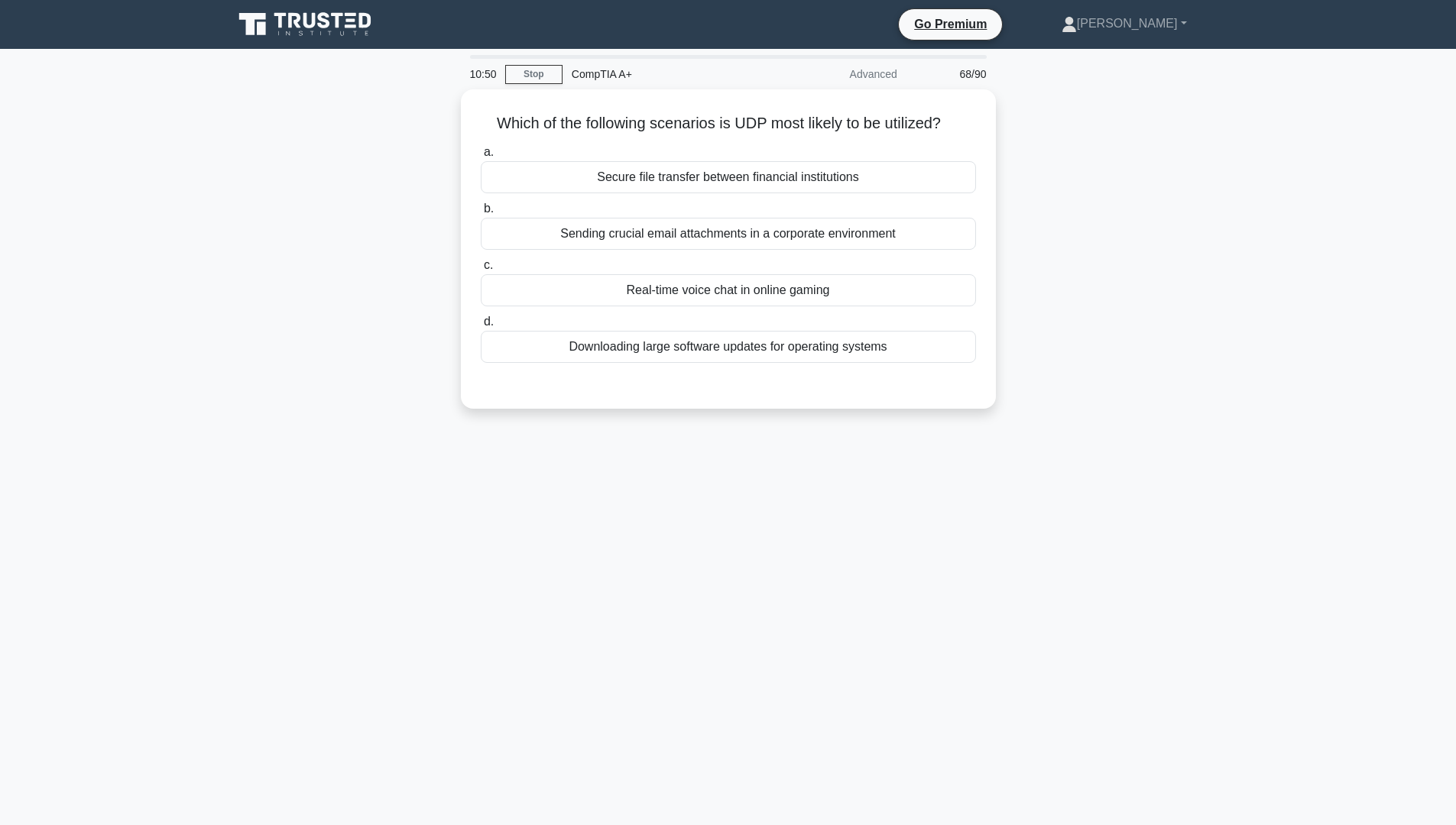
scroll to position [0, 0]
click at [739, 287] on div "Real-time voice chat in online gaming" at bounding box center [733, 286] width 495 height 32
click at [486, 267] on input "c. Real-time voice chat in online gaming" at bounding box center [486, 261] width 0 height 10
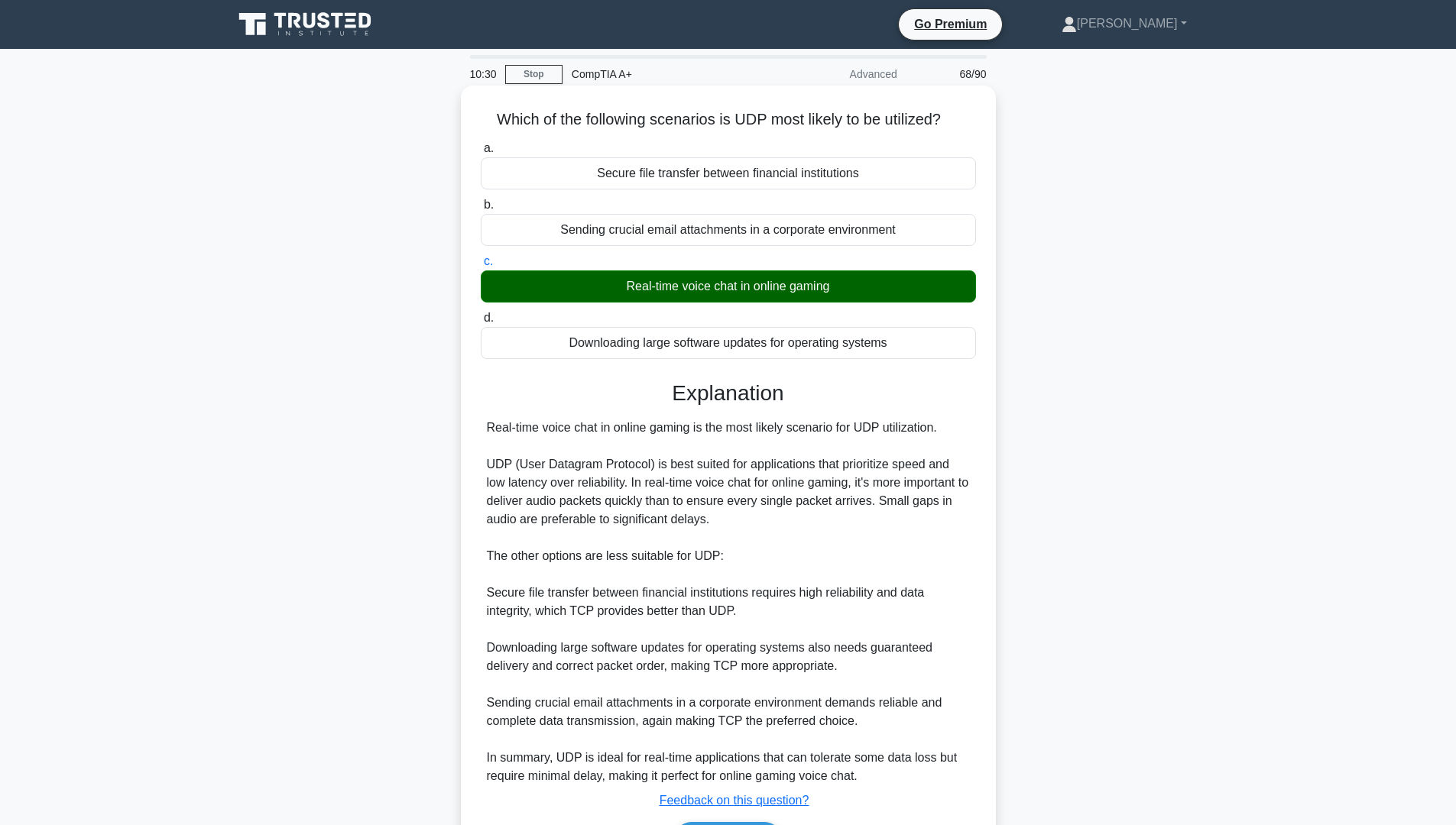
scroll to position [99, 0]
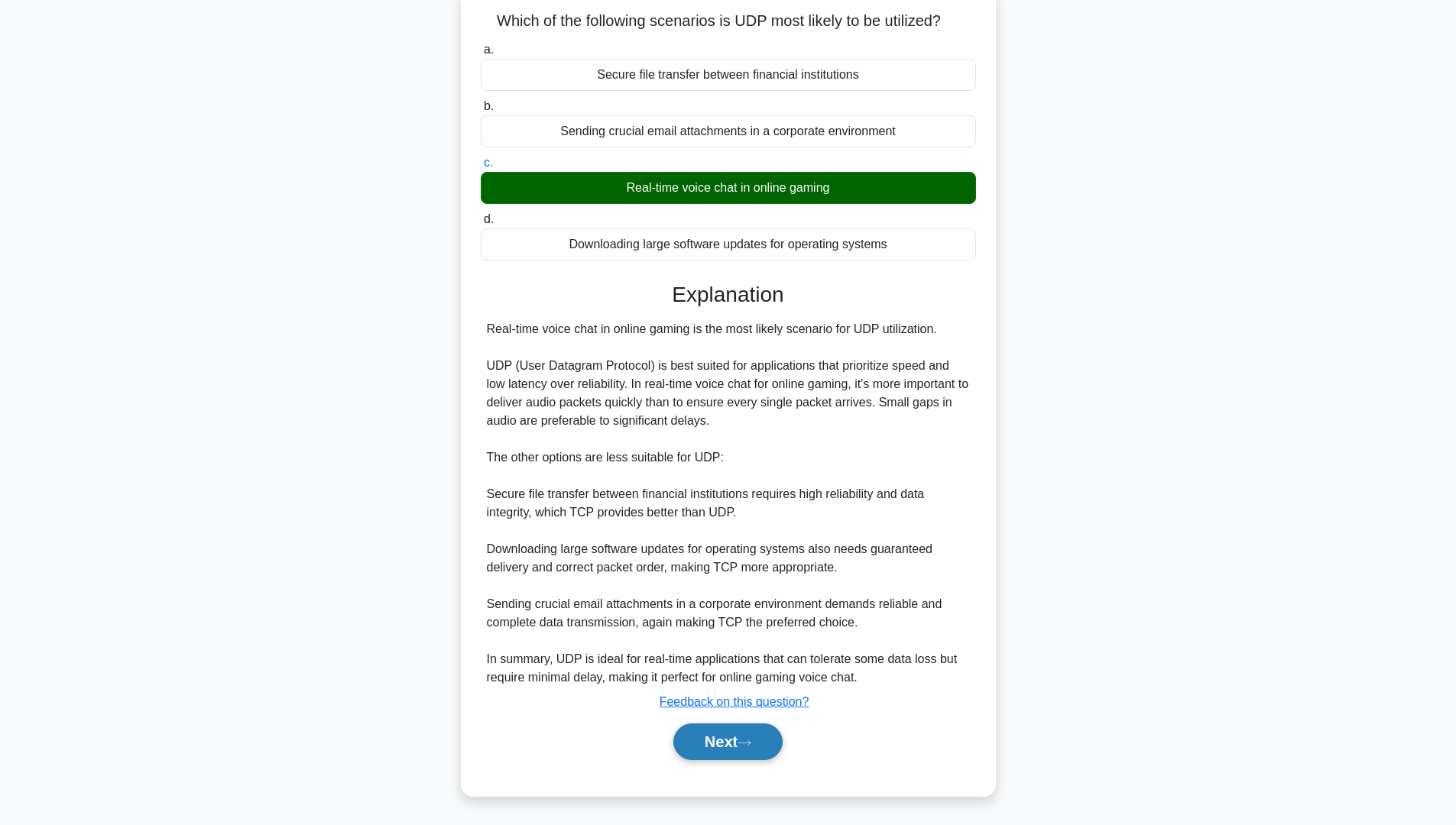
click at [726, 741] on button "Next" at bounding box center [728, 741] width 110 height 37
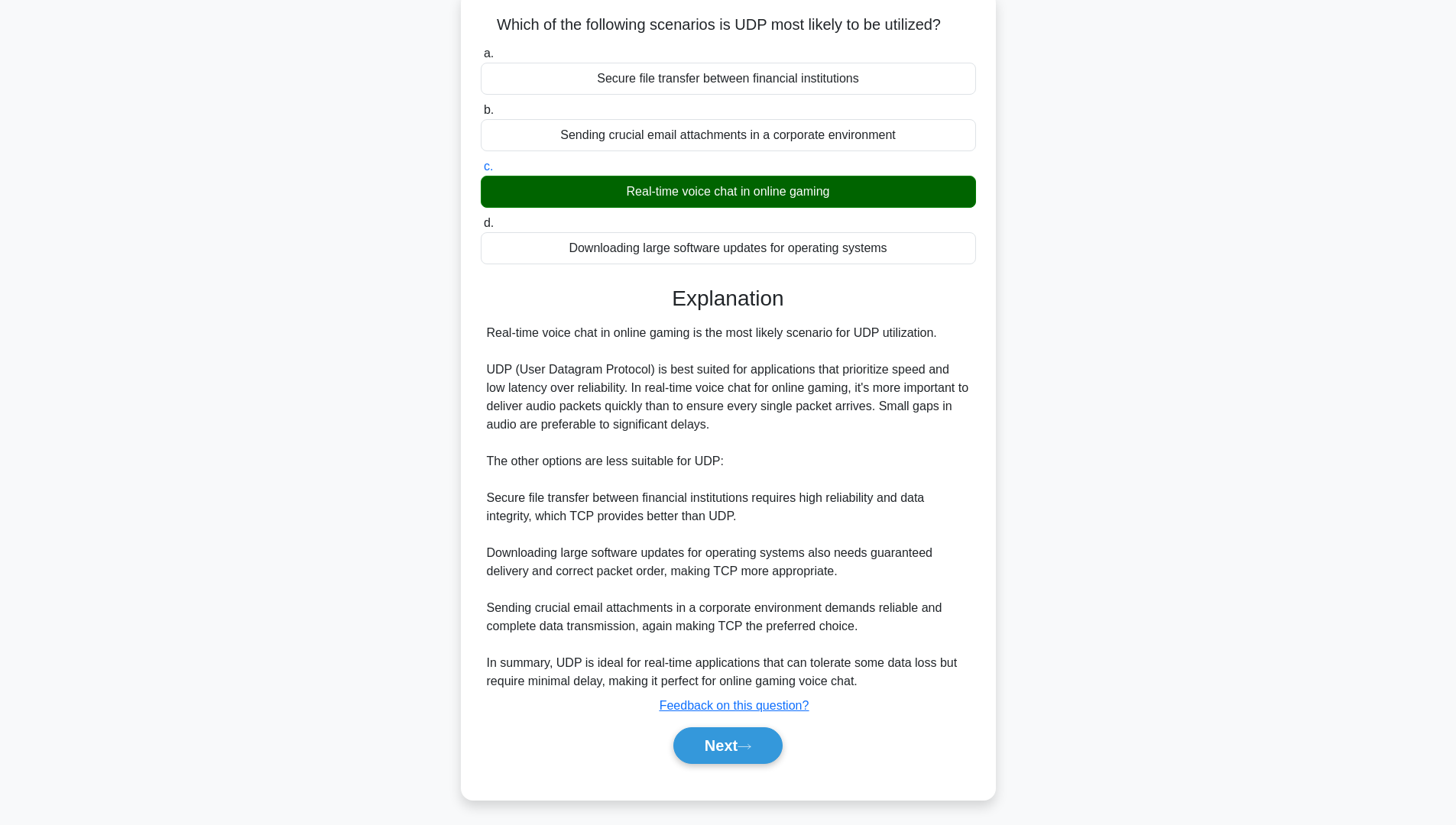
scroll to position [0, 0]
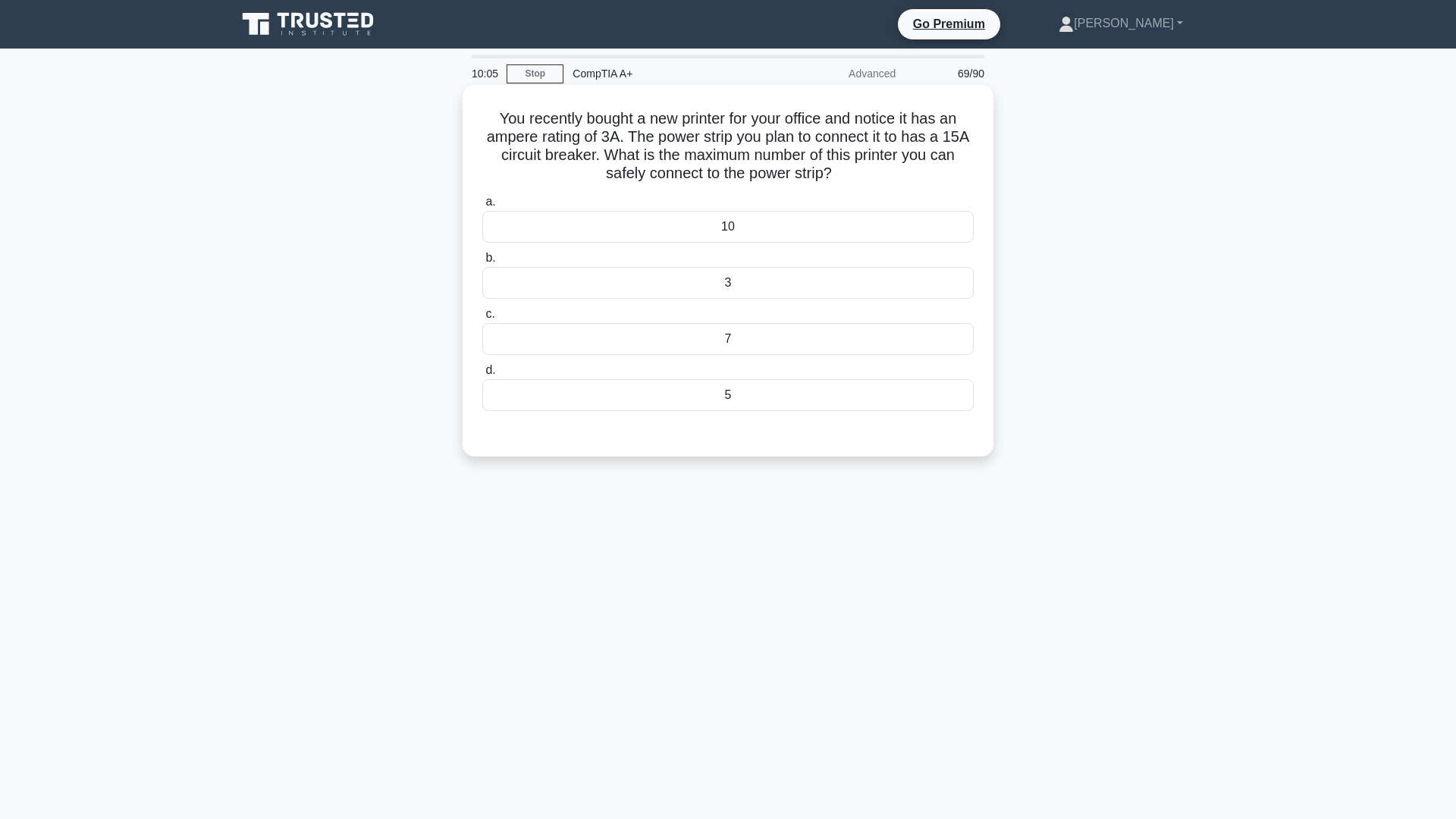
click at [729, 406] on div "5" at bounding box center [728, 394] width 492 height 32
click at [482, 376] on input "d. 5" at bounding box center [482, 370] width 0 height 10
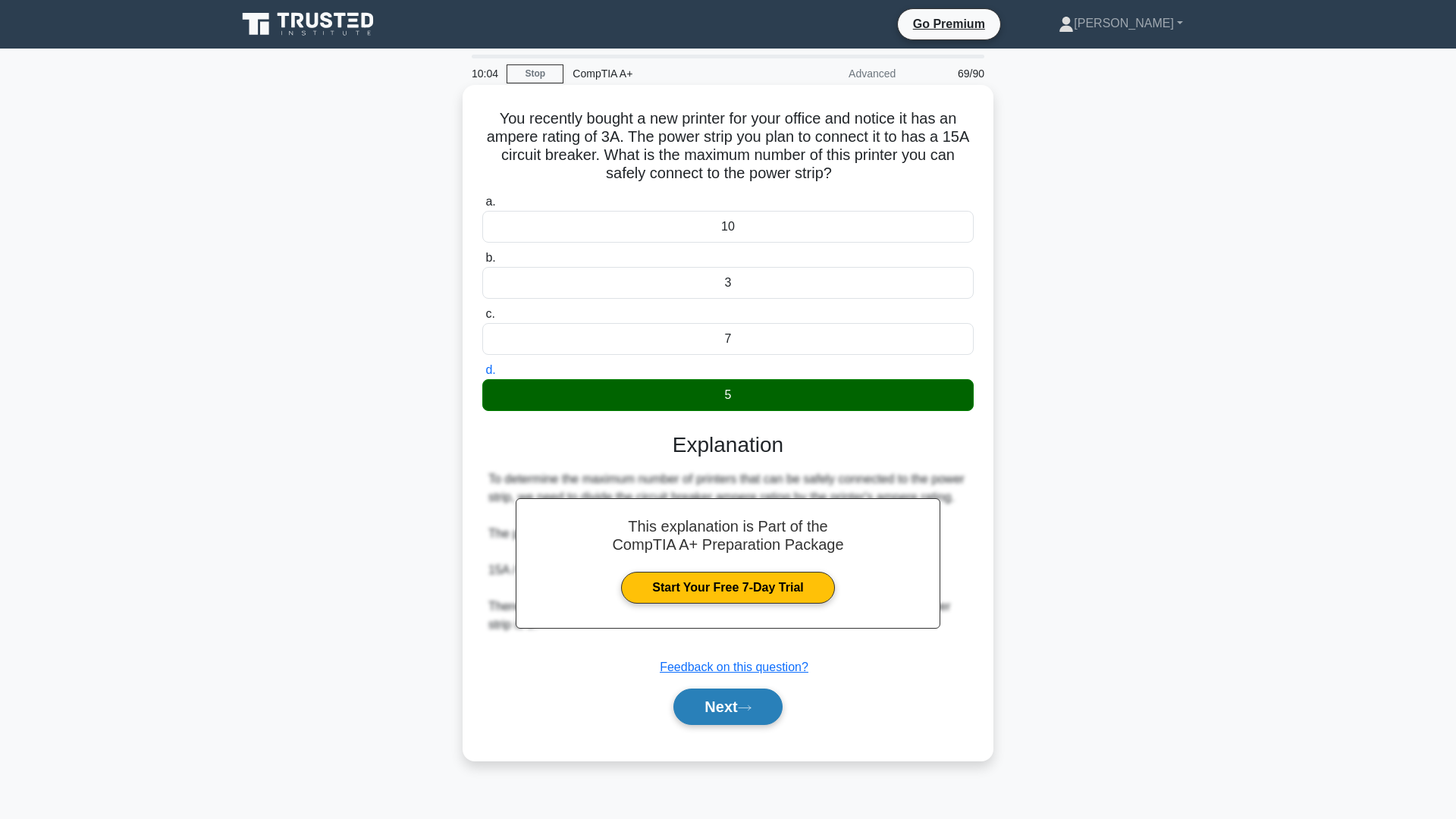
click at [713, 700] on button "Next" at bounding box center [728, 706] width 109 height 36
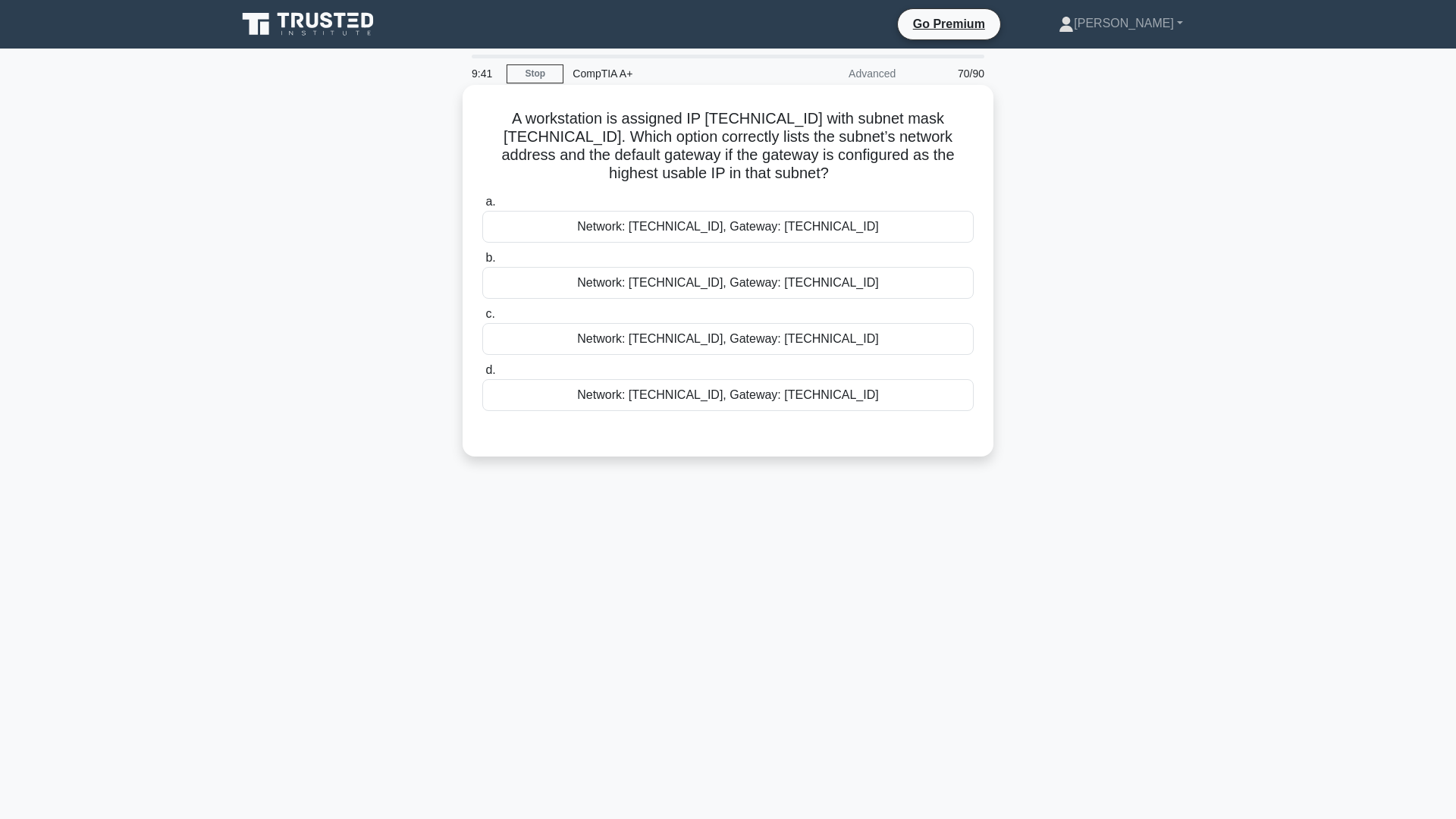
click at [878, 349] on div "Network: 172.31.19.64/26, Gateway: 172.31.19.126" at bounding box center [728, 338] width 492 height 32
click at [482, 319] on input "c. Network: 172.31.19.64/26, Gateway: 172.31.19.126" at bounding box center [482, 314] width 0 height 10
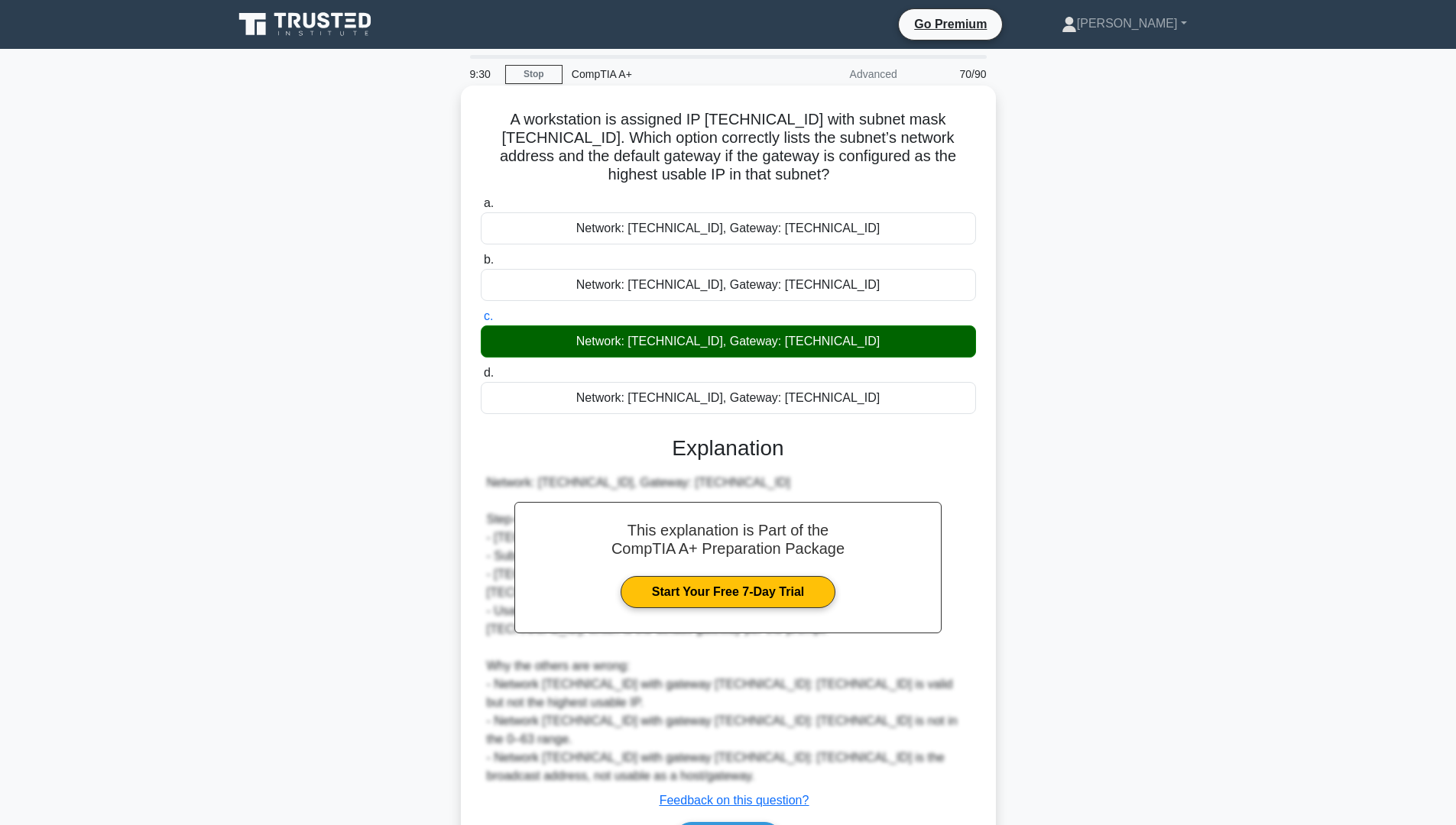
scroll to position [99, 0]
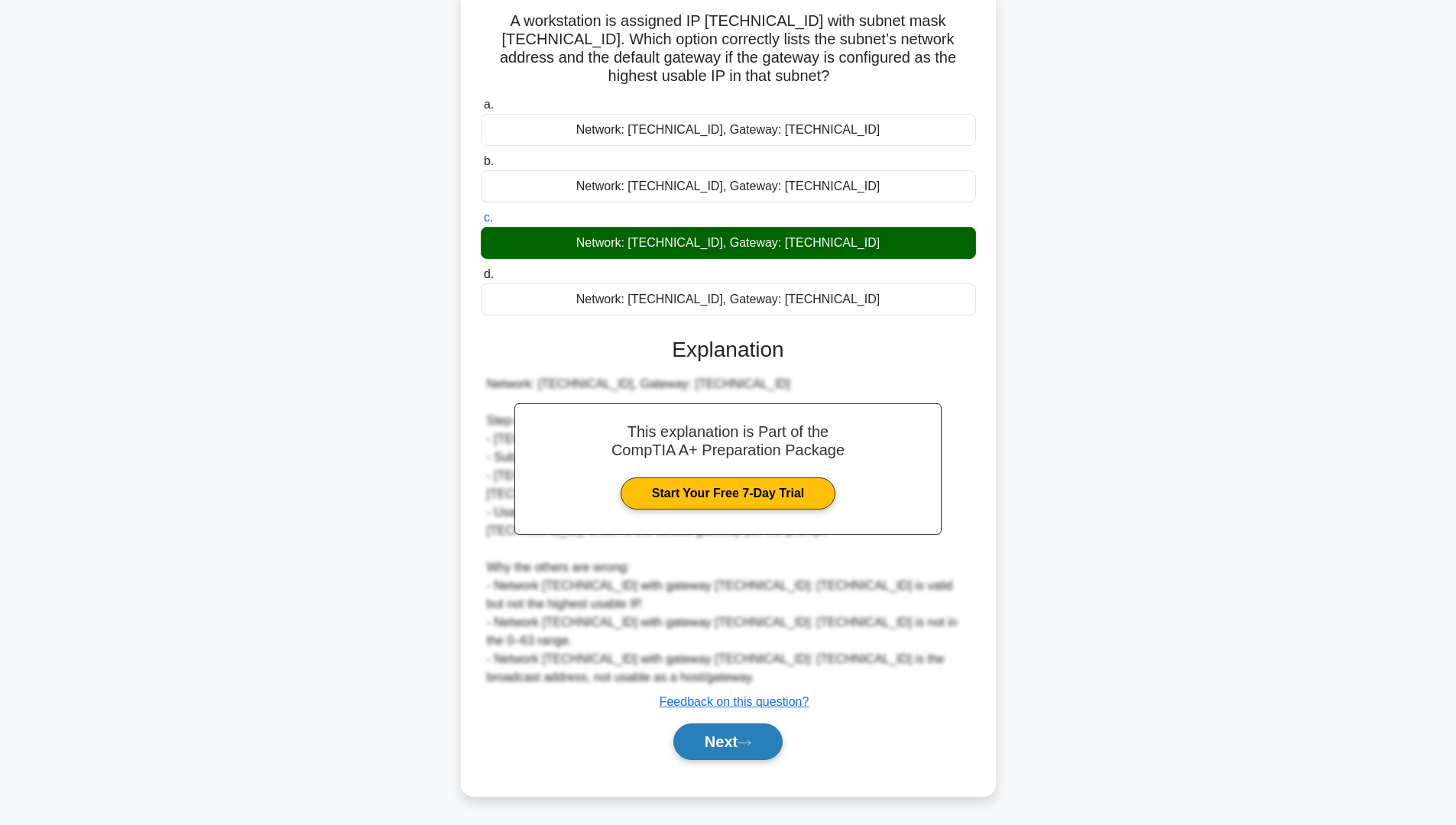
click at [724, 744] on button "Next" at bounding box center [728, 741] width 110 height 37
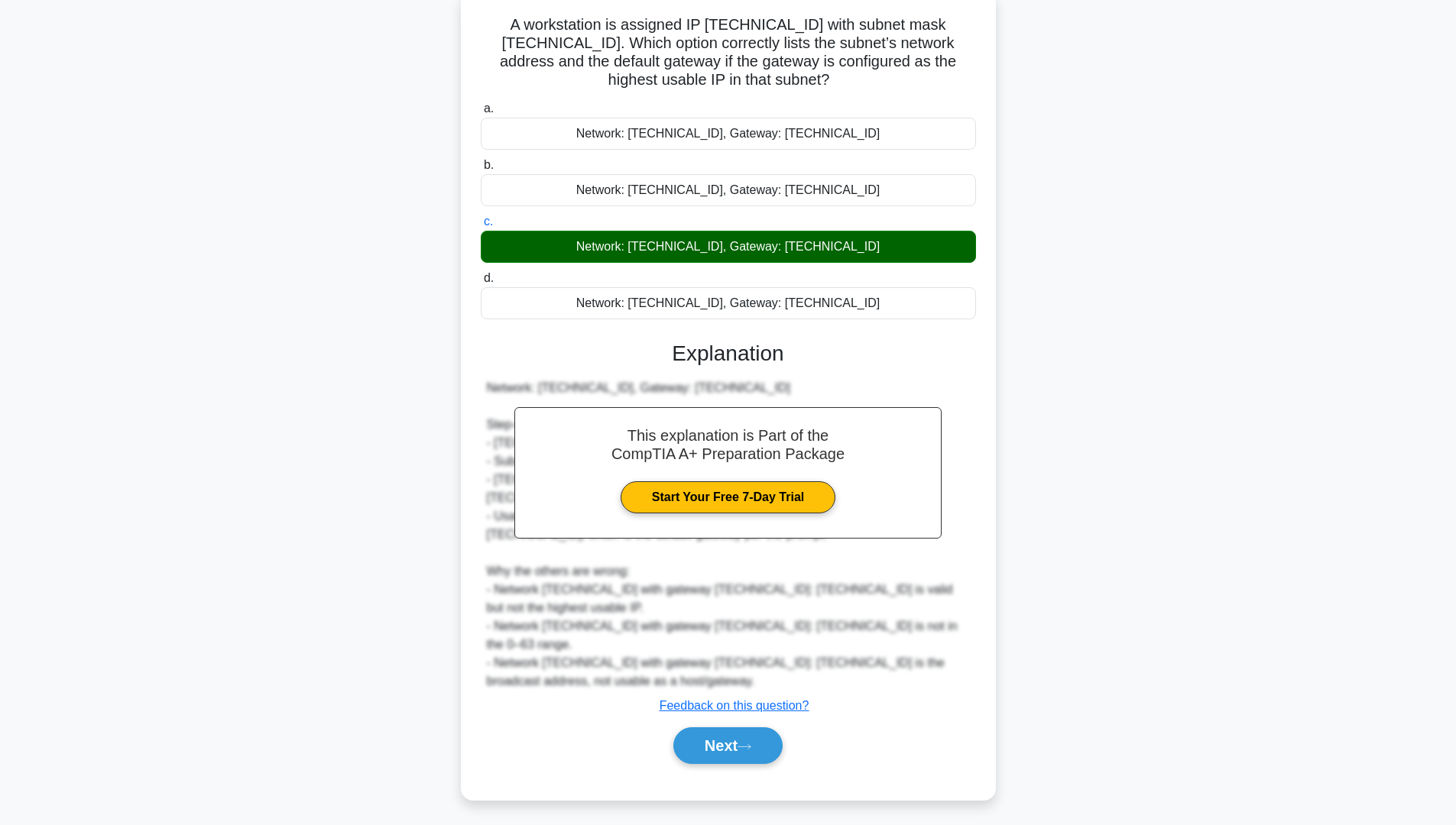
scroll to position [0, 0]
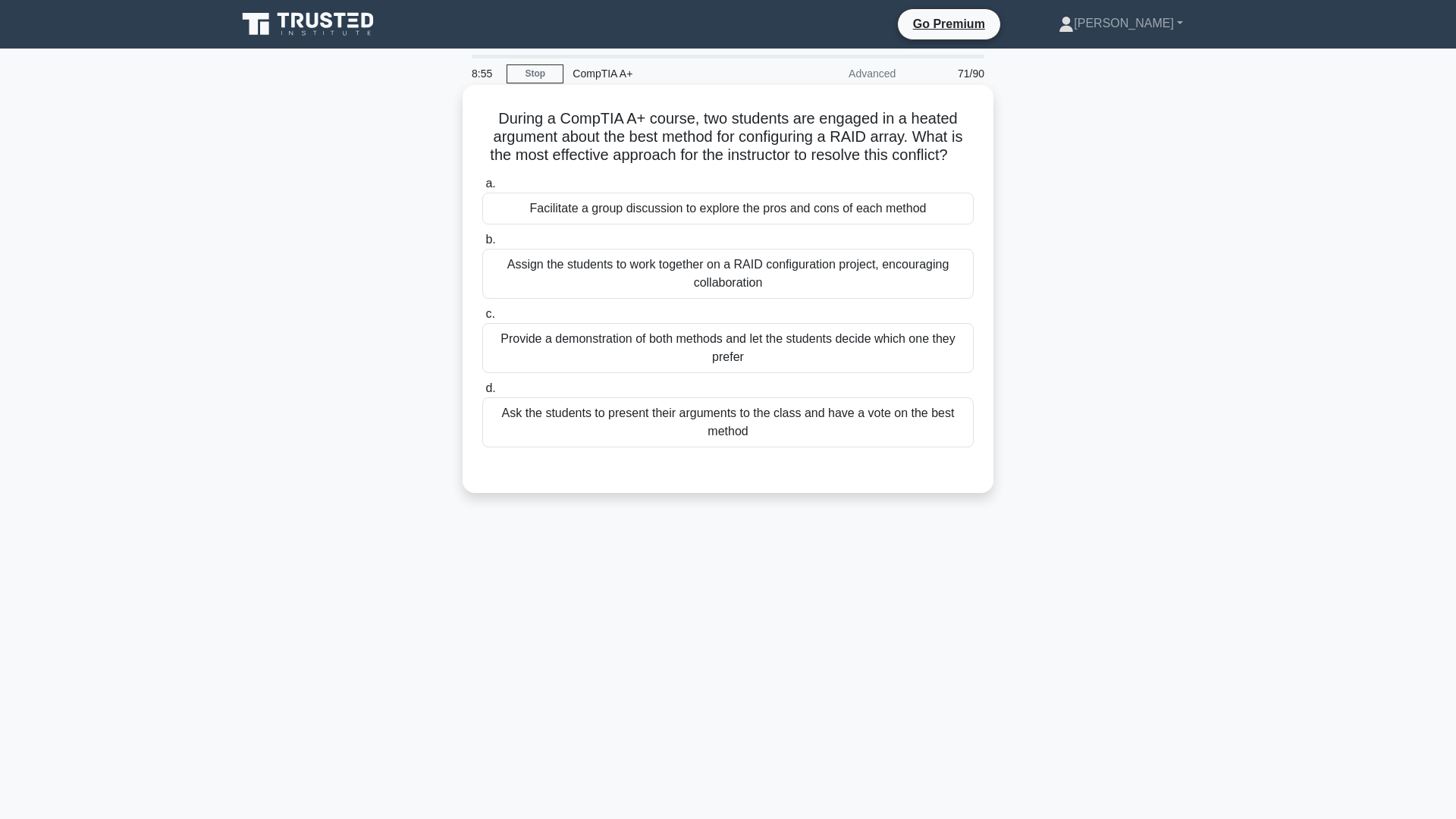
click at [745, 444] on div "Ask the students to present their arguments to the class and have a vote on the…" at bounding box center [728, 422] width 492 height 50
click at [482, 394] on input "d. Ask the students to present their arguments to the class and have a vote on …" at bounding box center [482, 388] width 0 height 10
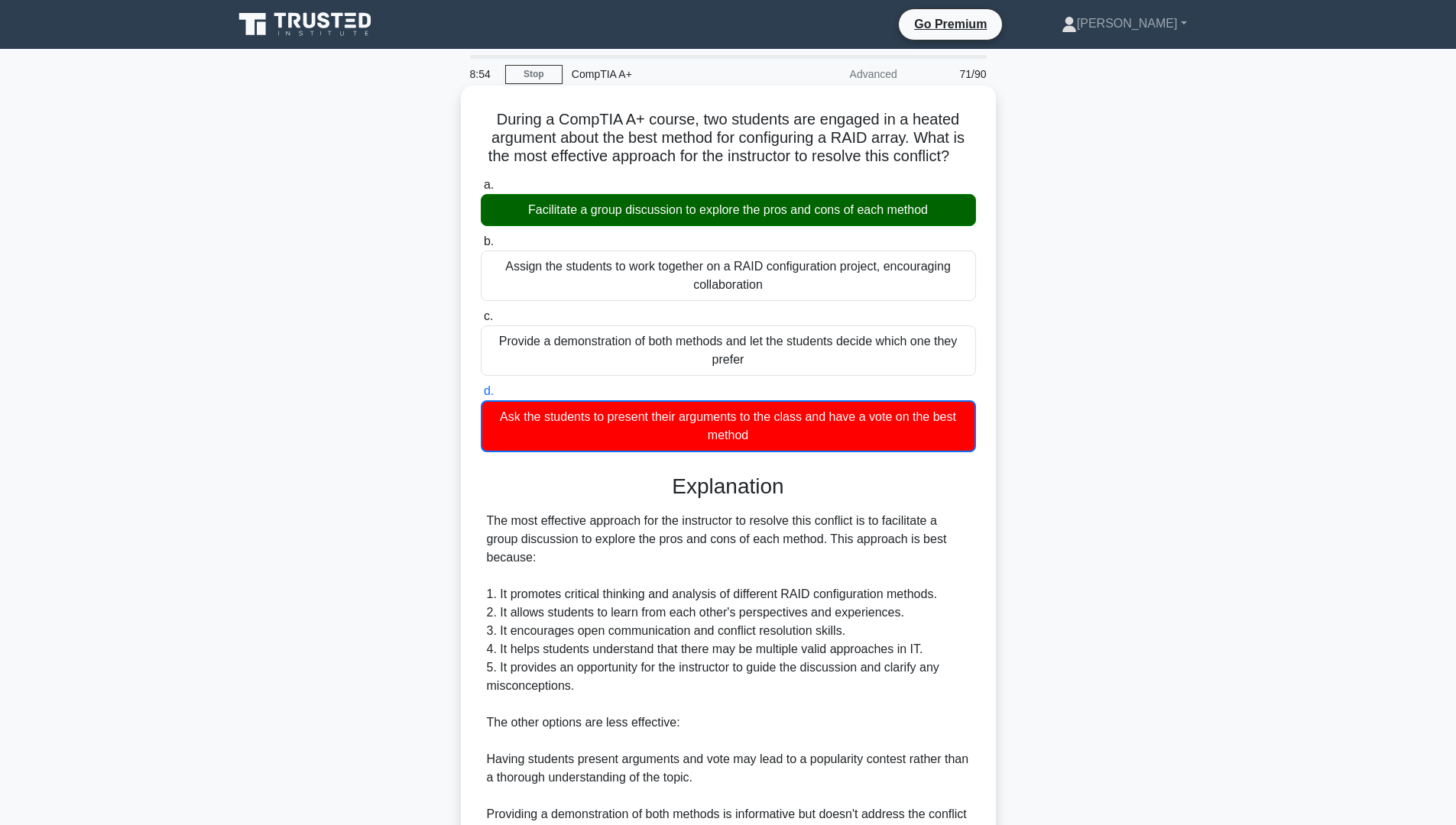
click at [685, 217] on div "Facilitate a group discussion to explore the pros and cons of each method" at bounding box center [728, 210] width 495 height 32
click at [480, 190] on input "a. Facilitate a group discussion to explore the pros and cons of each method" at bounding box center [480, 185] width 0 height 10
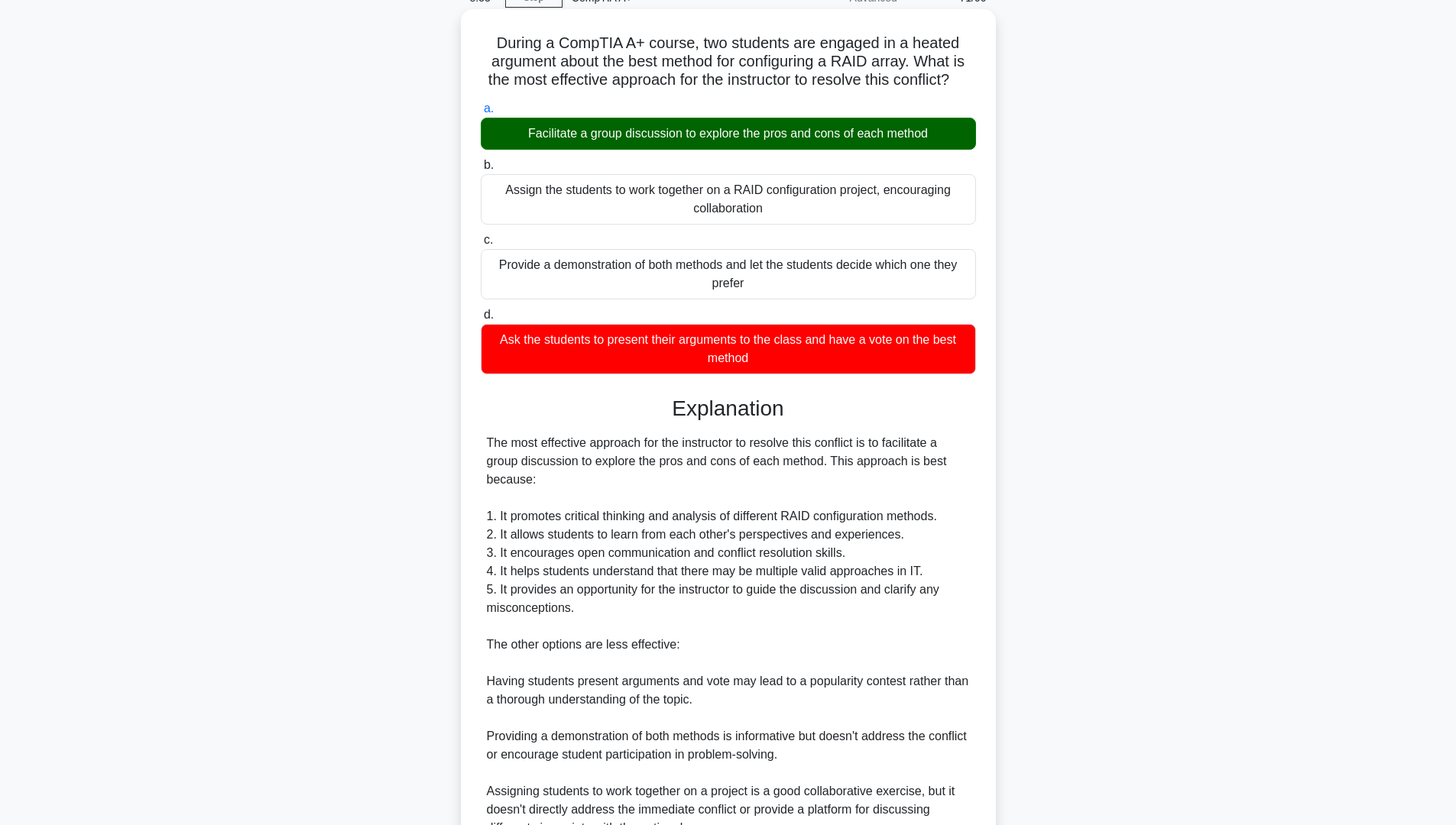
scroll to position [229, 0]
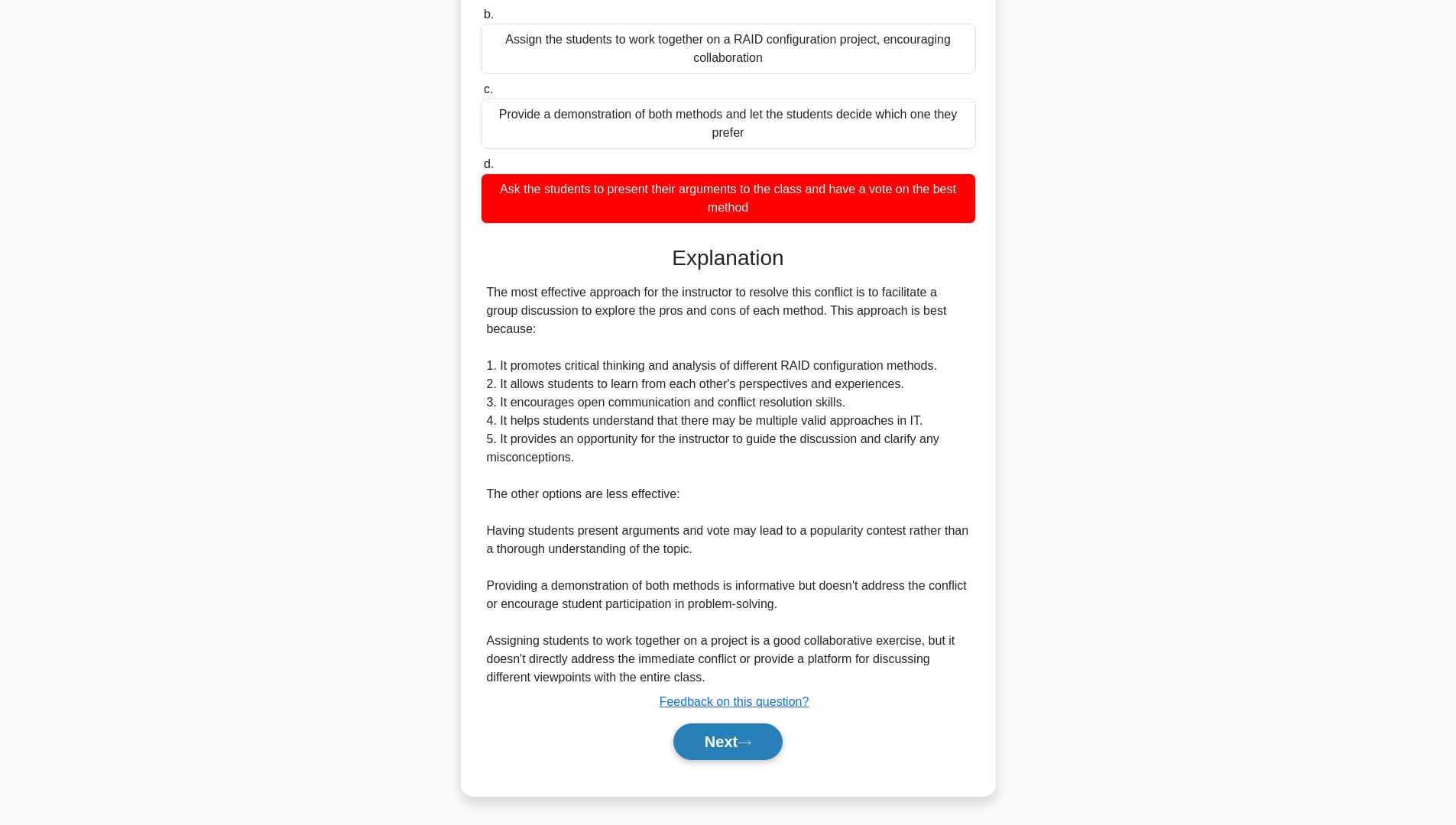
click at [742, 753] on button "Next" at bounding box center [728, 741] width 110 height 37
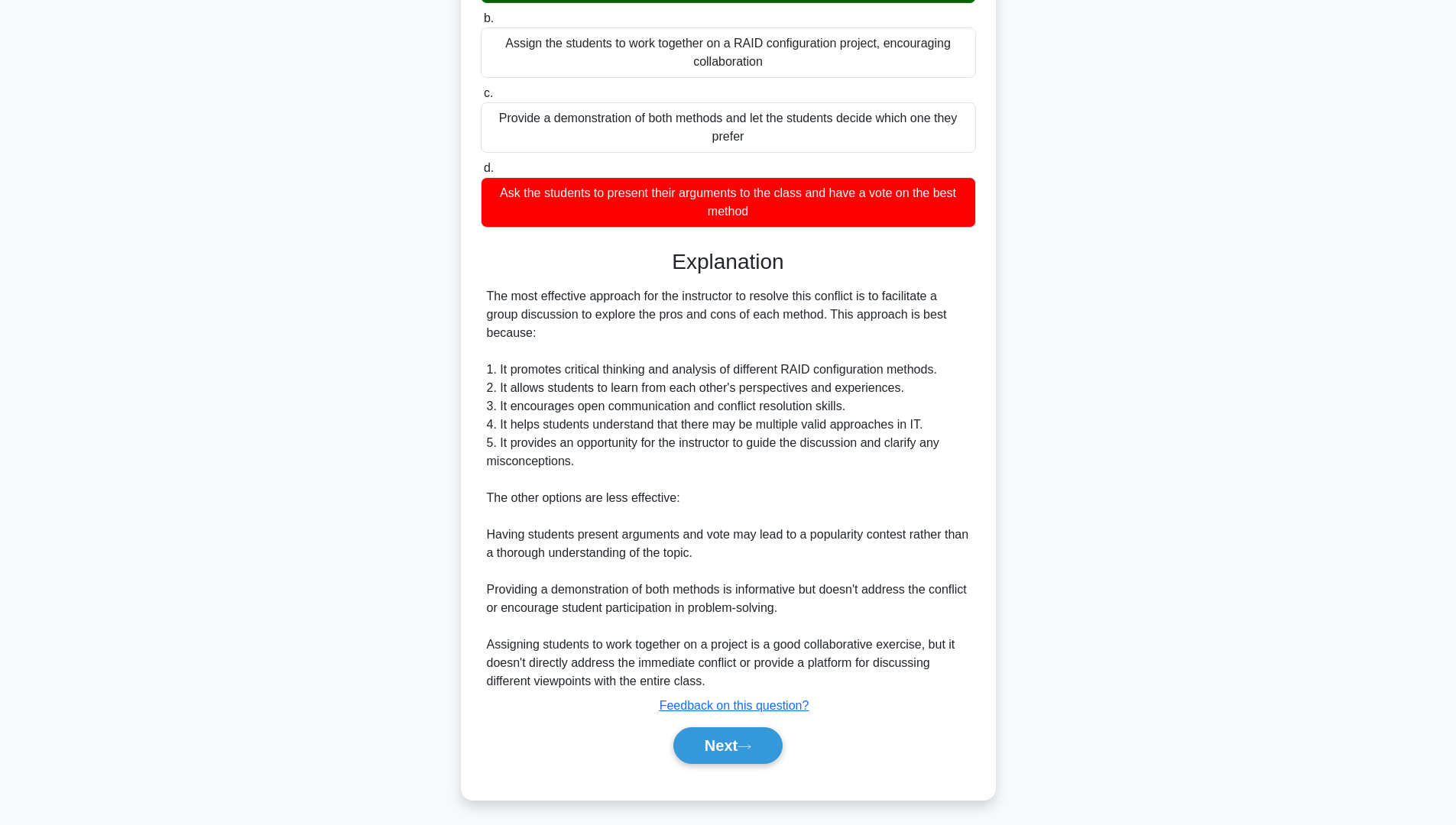
scroll to position [0, 0]
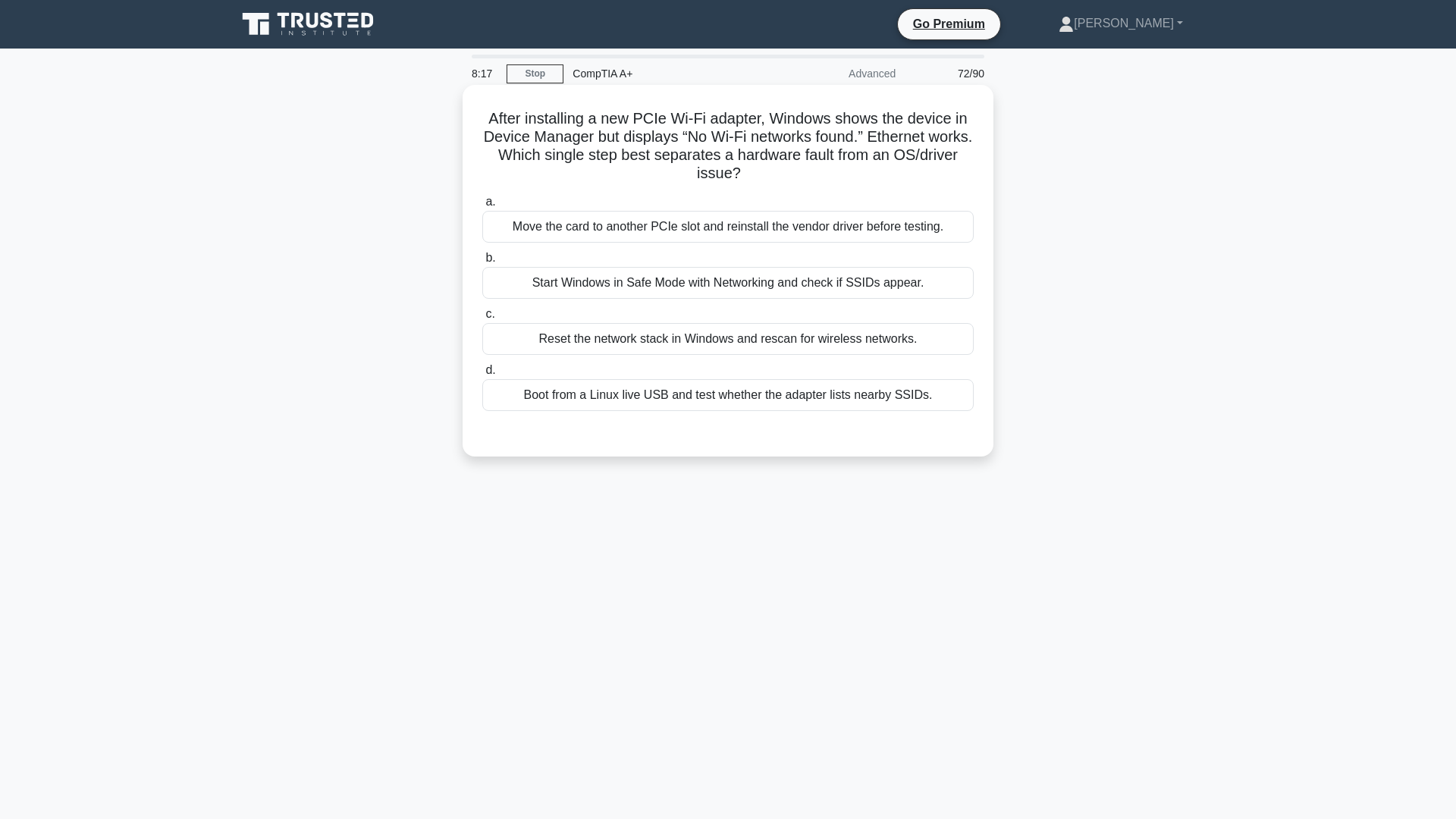
click at [832, 234] on div "Move the card to another PCIe slot and reinstall the vendor driver before testi…" at bounding box center [728, 227] width 492 height 32
click at [482, 207] on input "a. Move the card to another PCIe slot and reinstall the vendor driver before te…" at bounding box center [482, 202] width 0 height 10
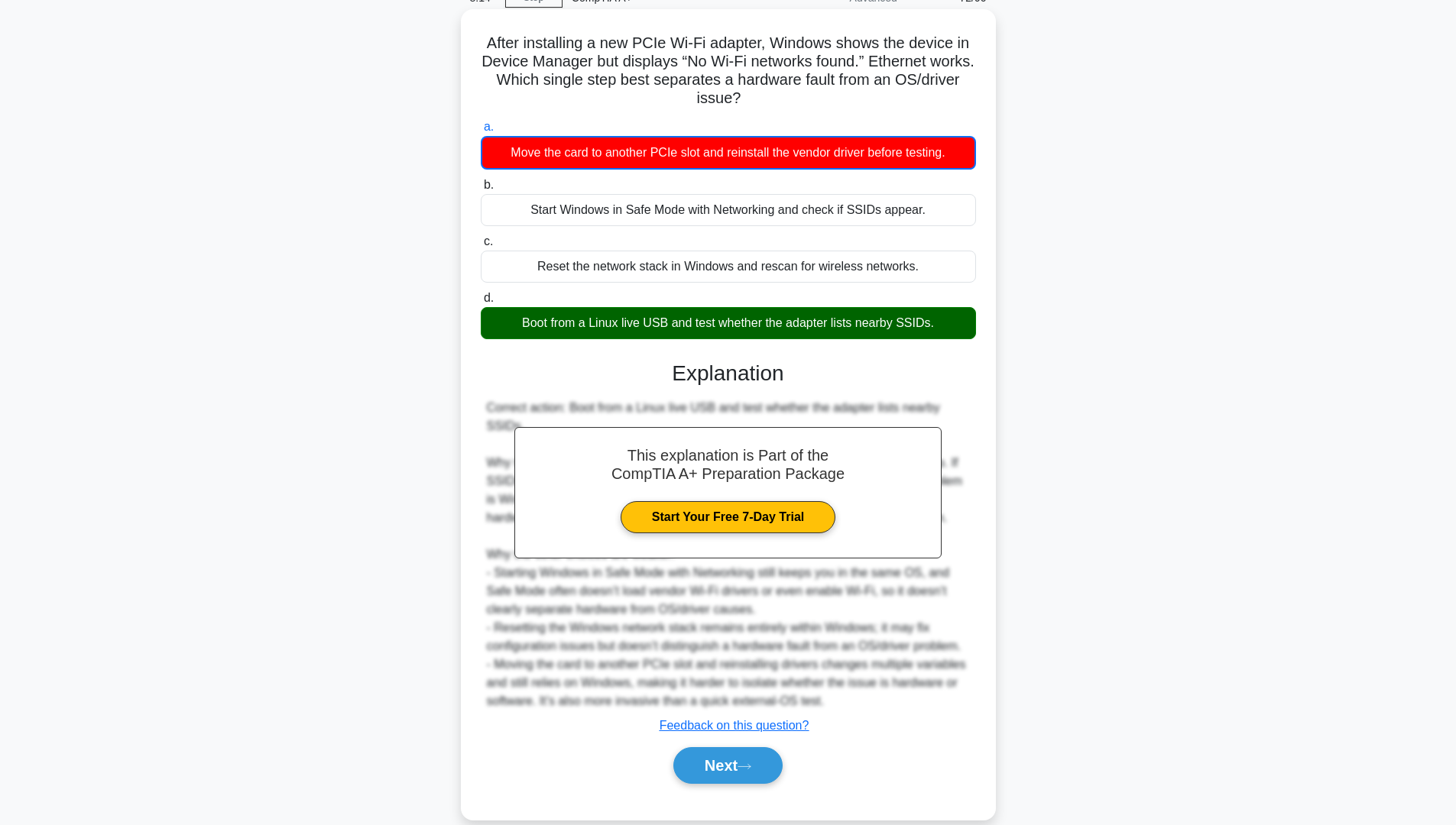
scroll to position [101, 0]
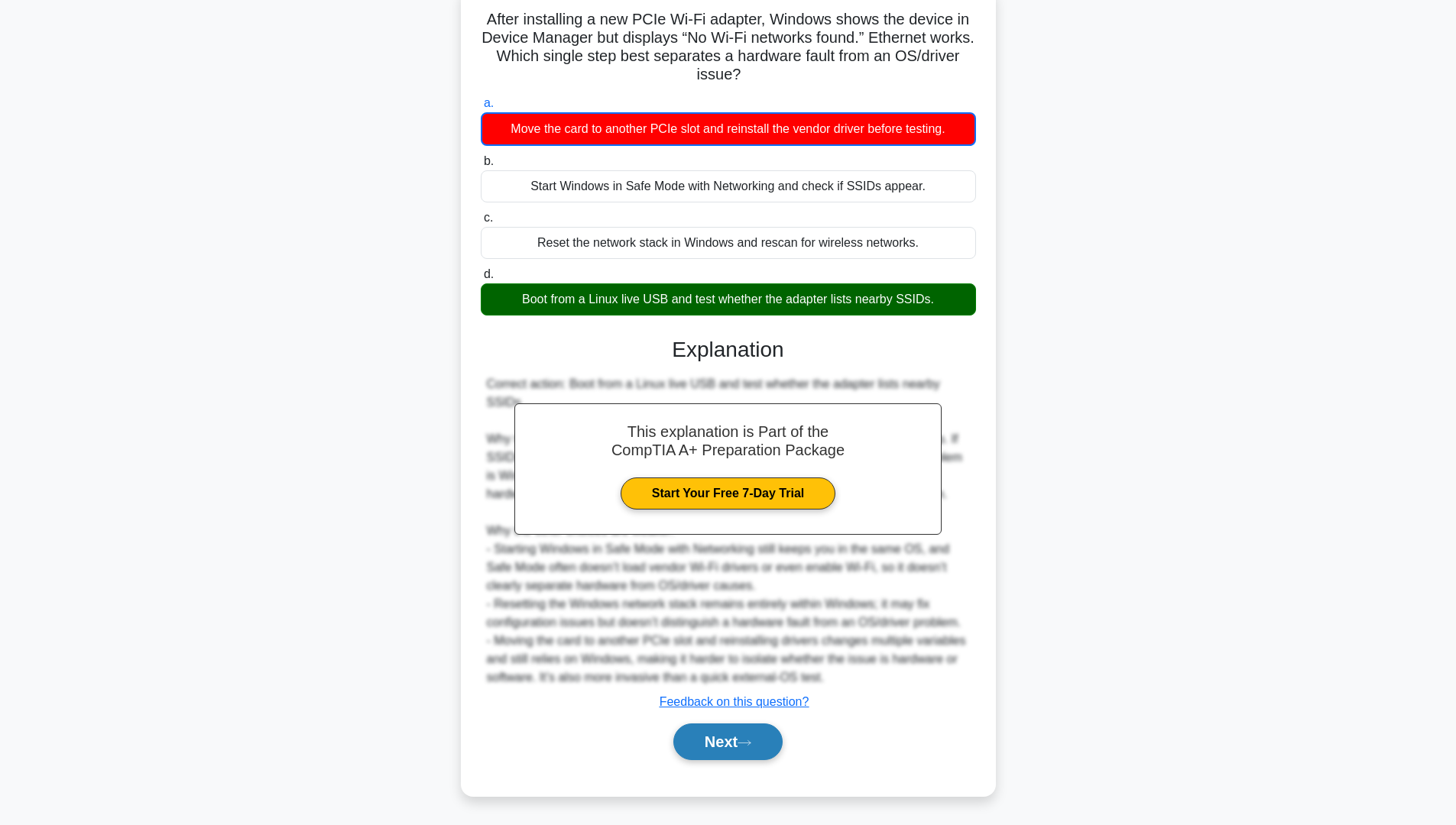
click at [742, 740] on button "Next" at bounding box center [728, 741] width 110 height 37
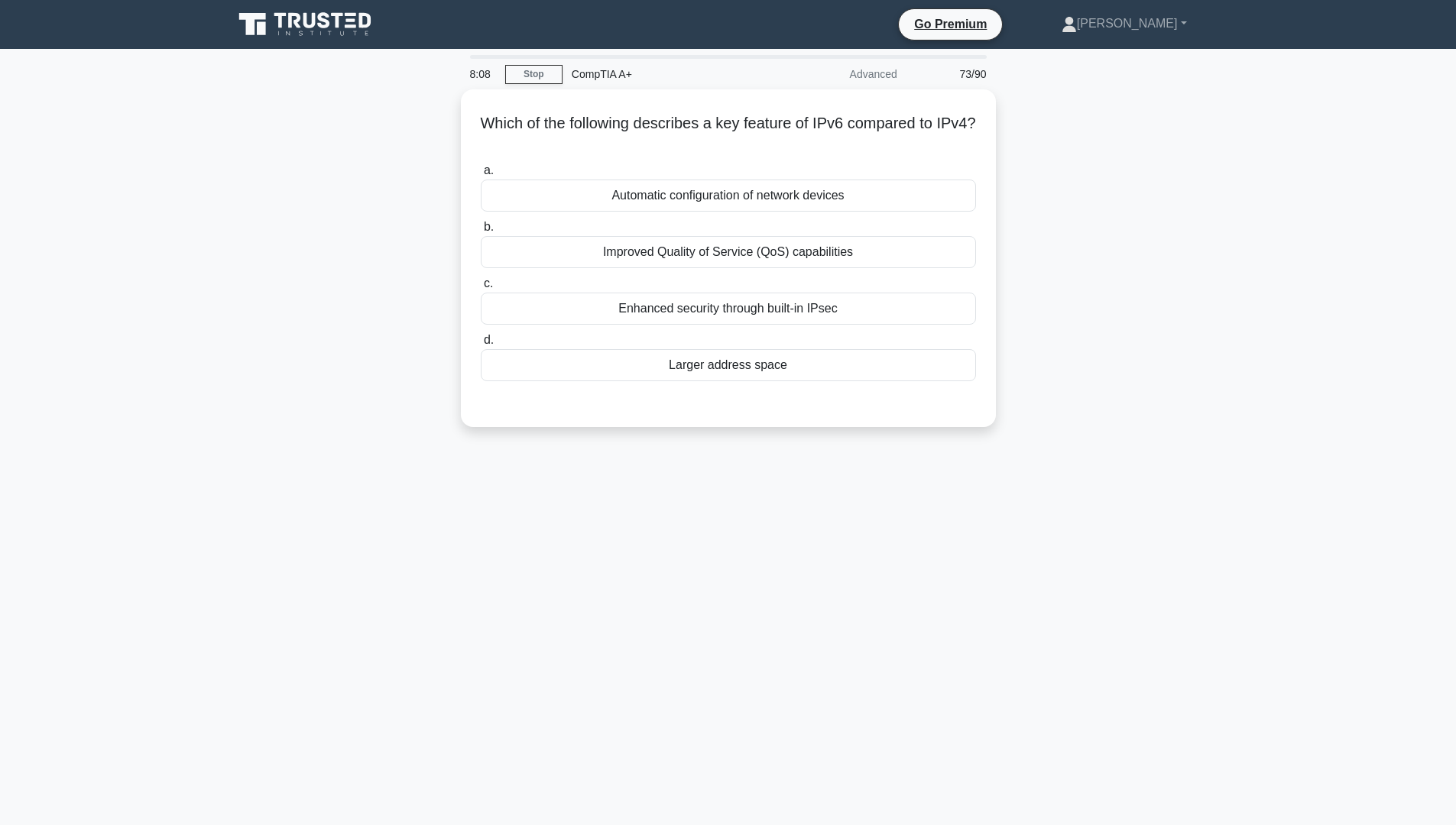
scroll to position [0, 0]
click at [748, 254] on div "Improved Quality of Service (QoS) capabilities" at bounding box center [733, 248] width 495 height 32
click at [486, 228] on input "b. Improved Quality of Service (QoS) capabilities" at bounding box center [486, 223] width 0 height 10
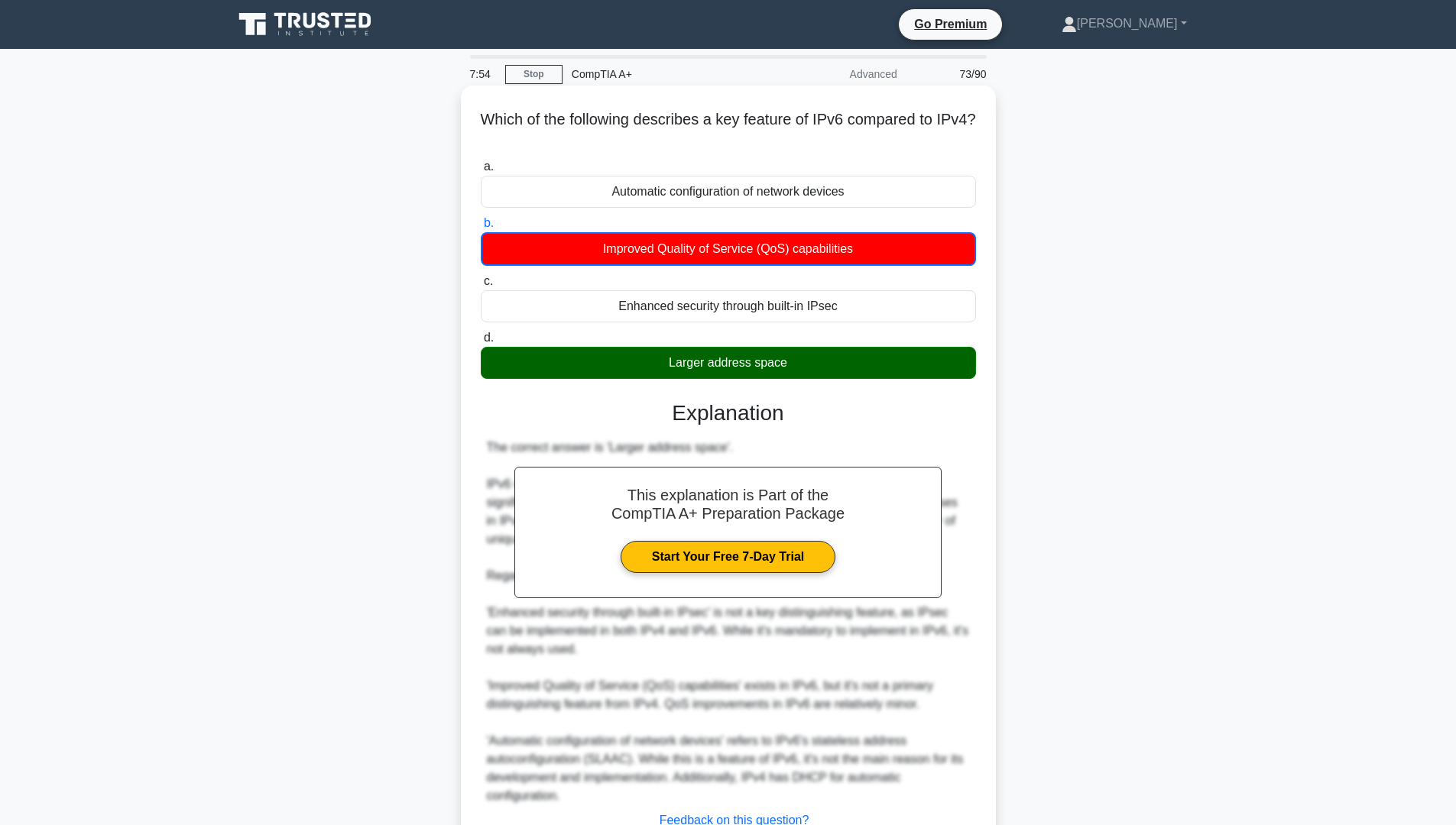
scroll to position [119, 0]
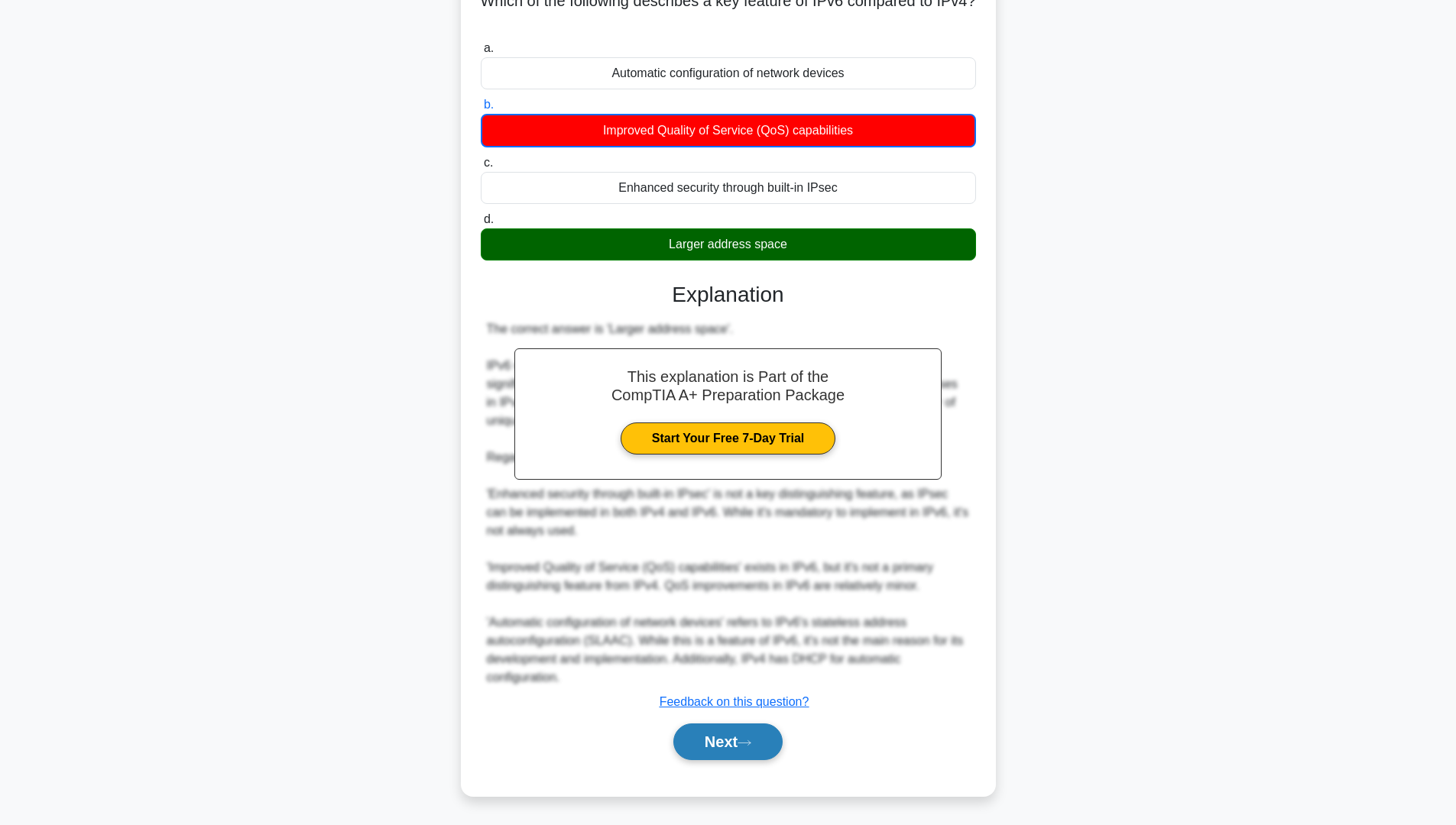
click at [728, 742] on button "Next" at bounding box center [728, 741] width 110 height 37
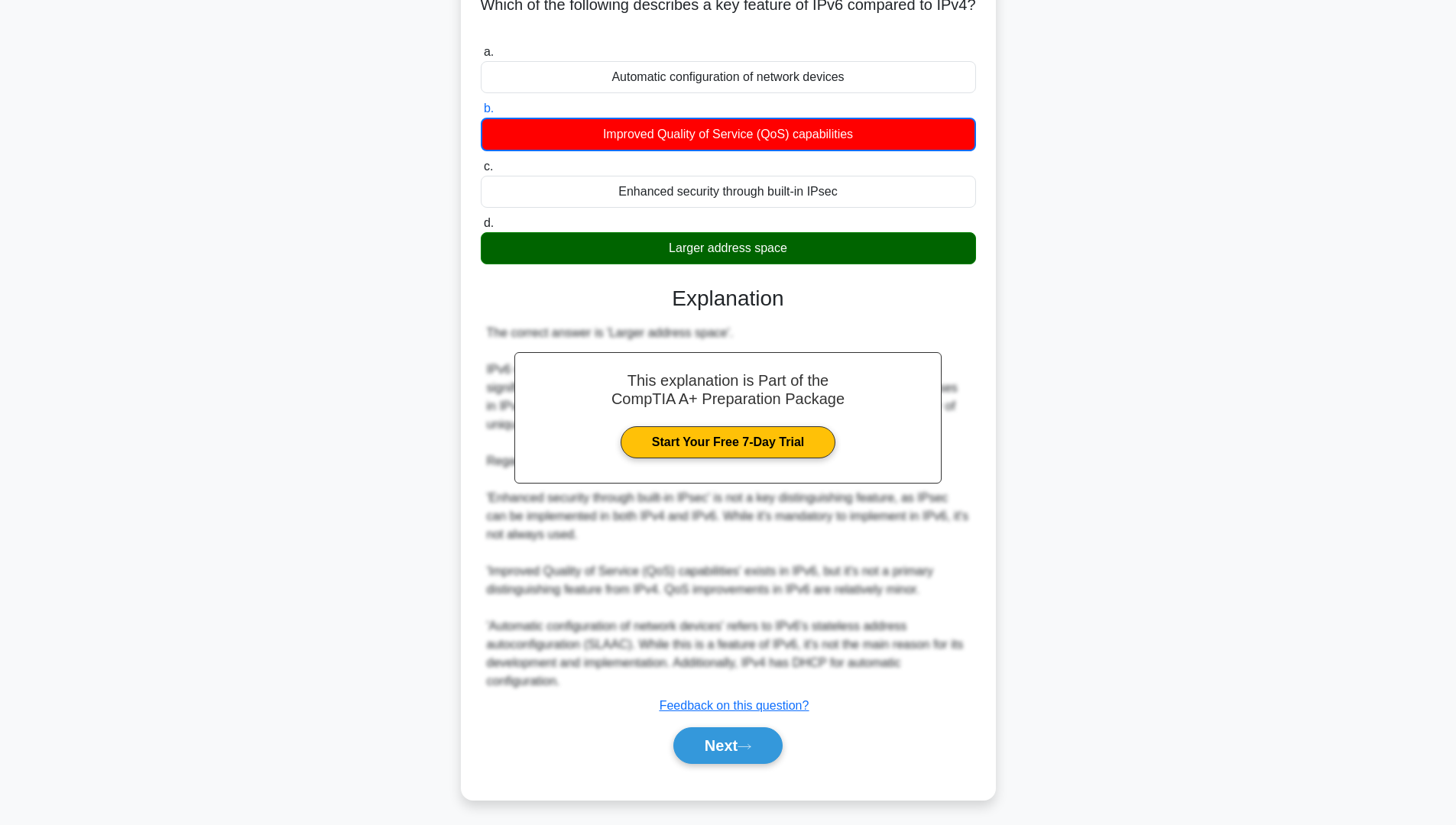
scroll to position [0, 0]
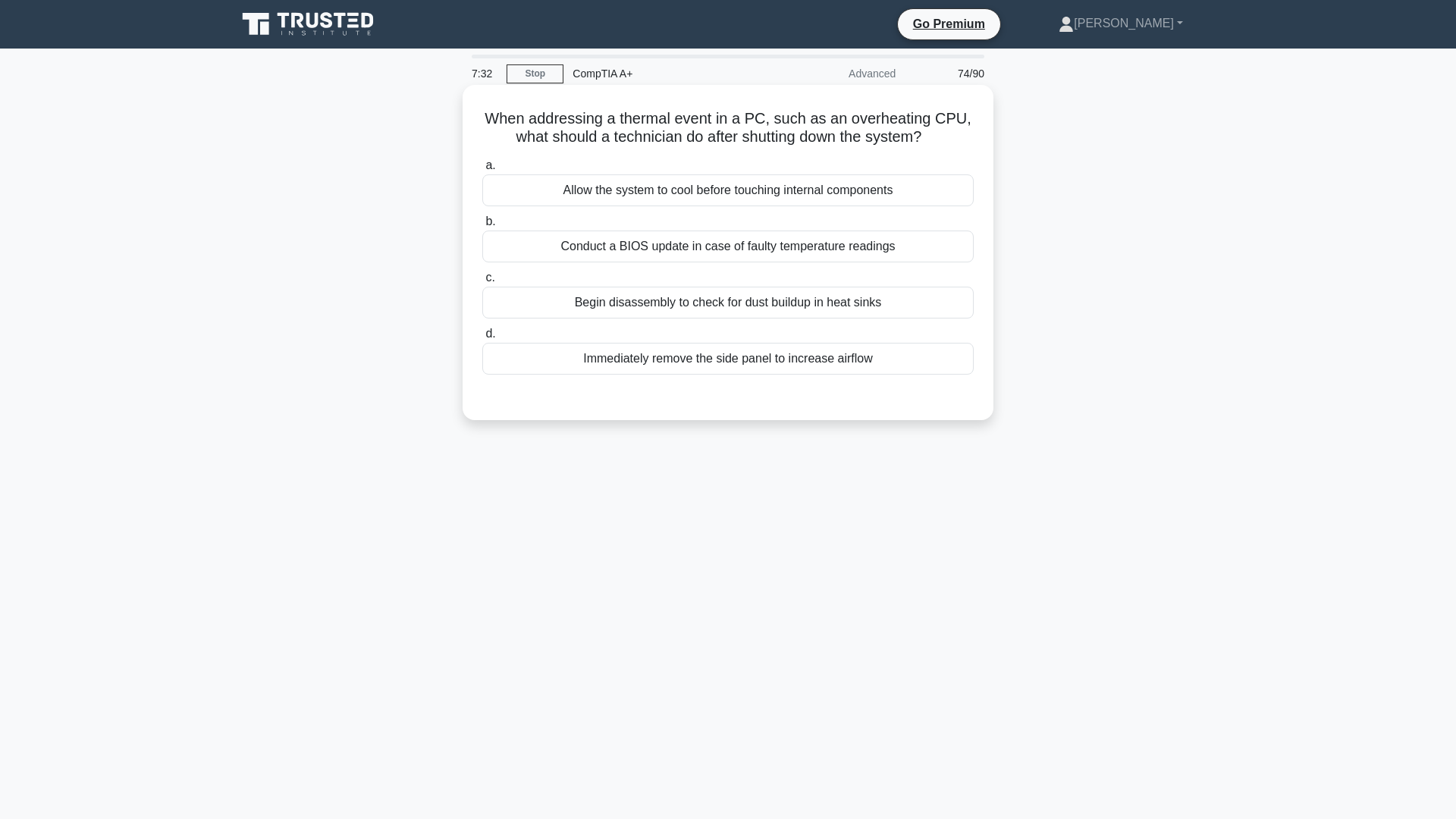
click at [728, 196] on div "Allow the system to cool before touching internal components" at bounding box center [728, 190] width 492 height 32
click at [482, 171] on input "a. Allow the system to cool before touching internal components" at bounding box center [482, 165] width 0 height 10
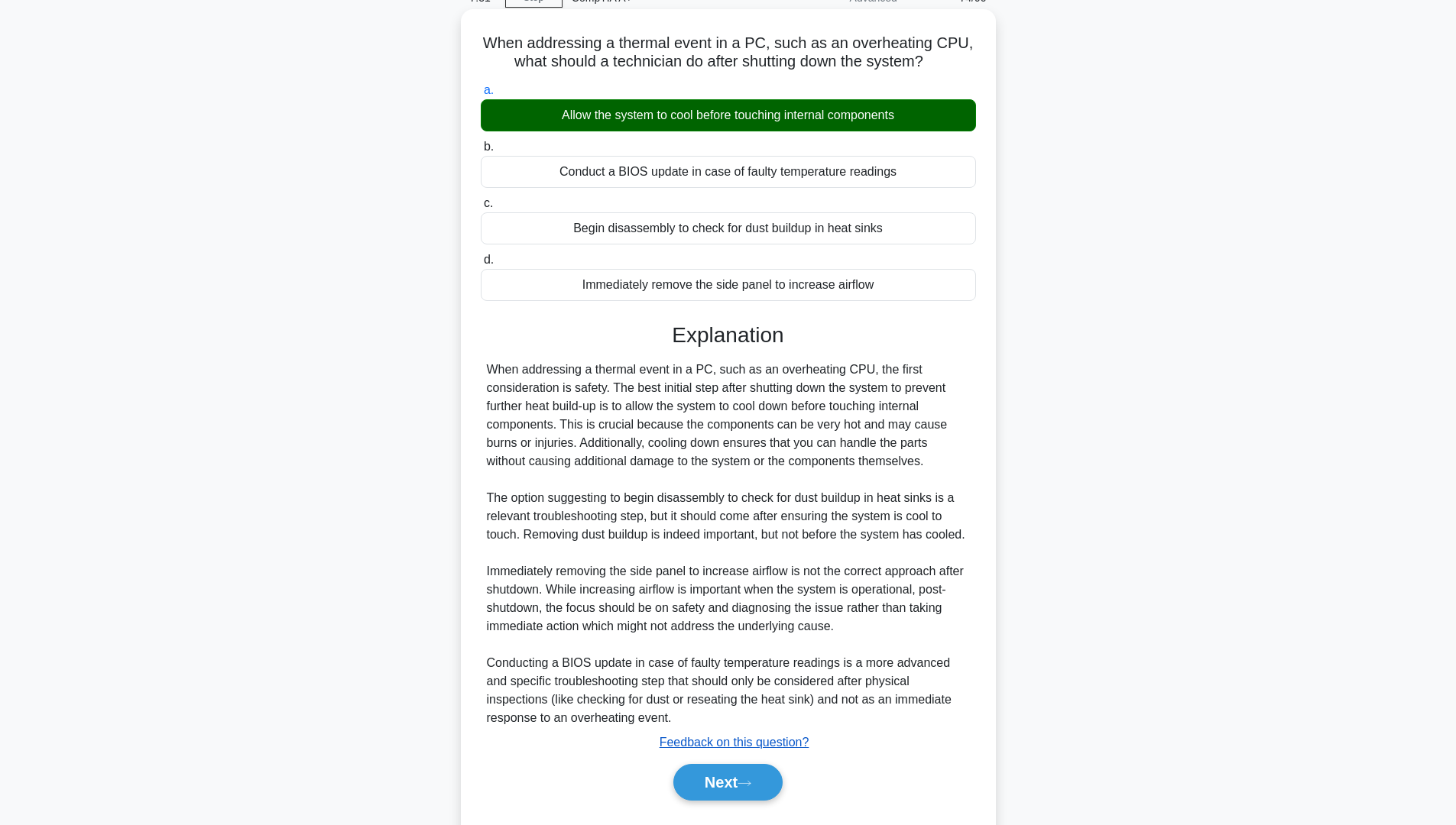
scroll to position [117, 0]
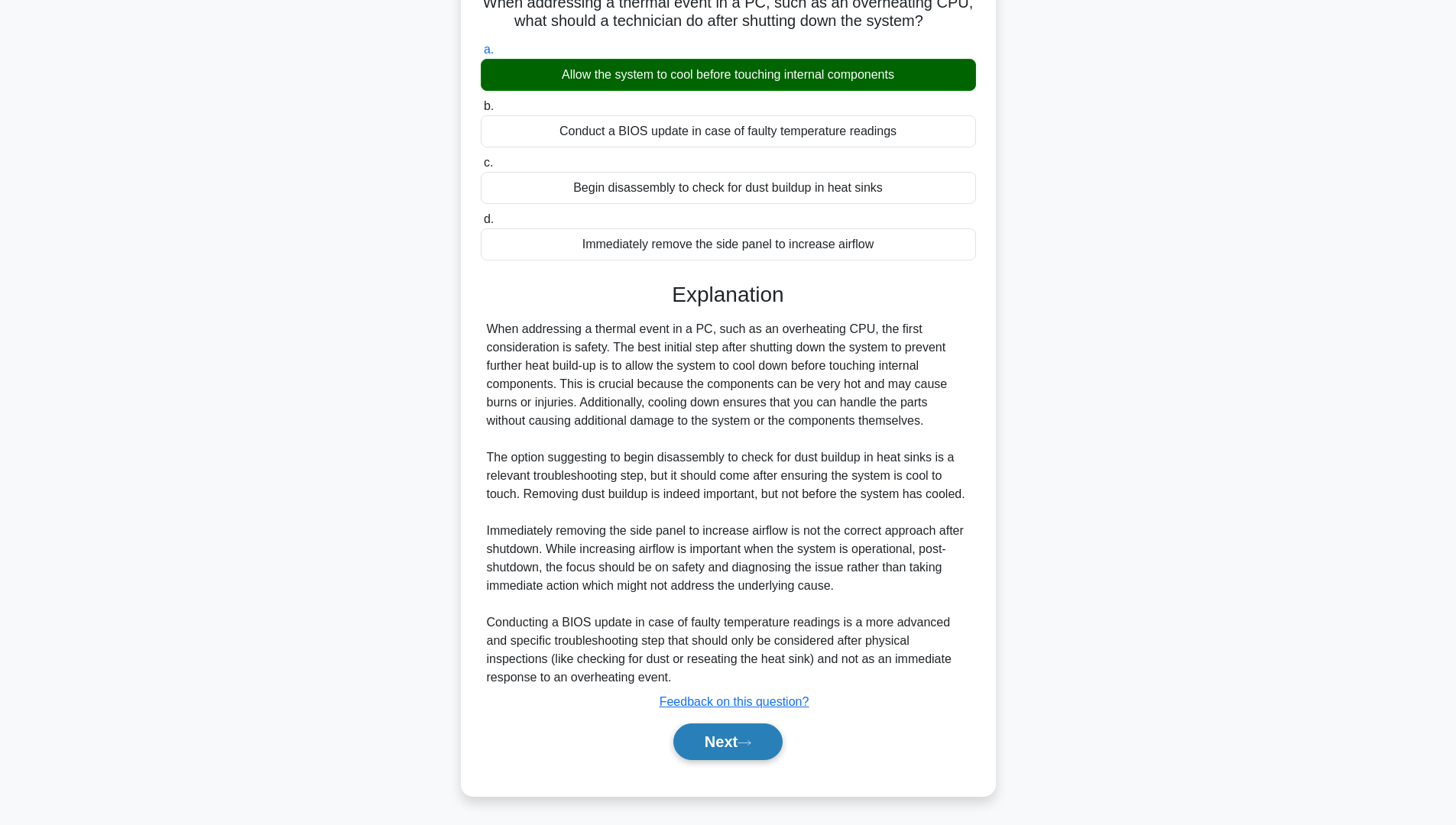
click at [746, 741] on icon at bounding box center [745, 743] width 14 height 9
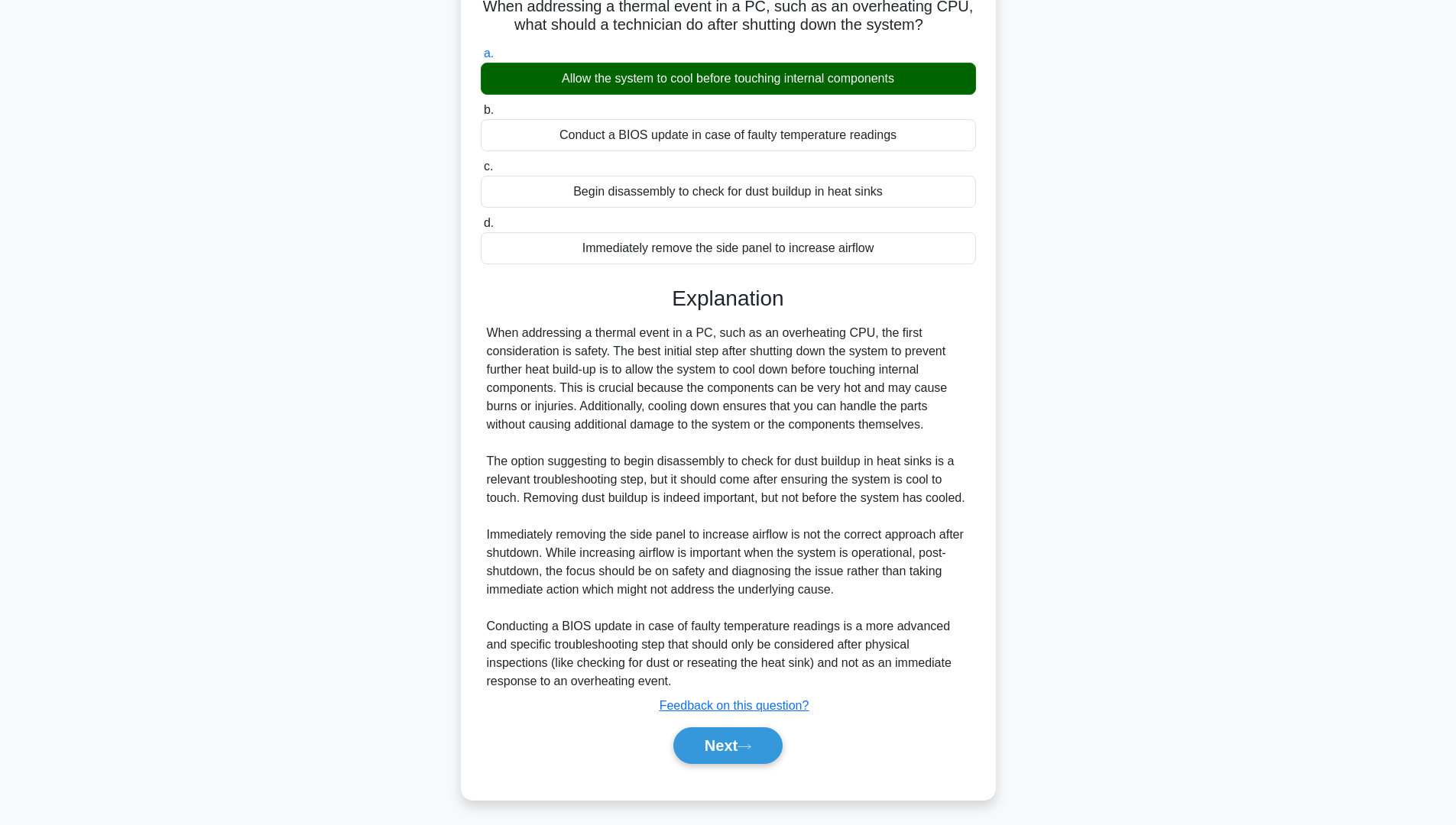
scroll to position [0, 0]
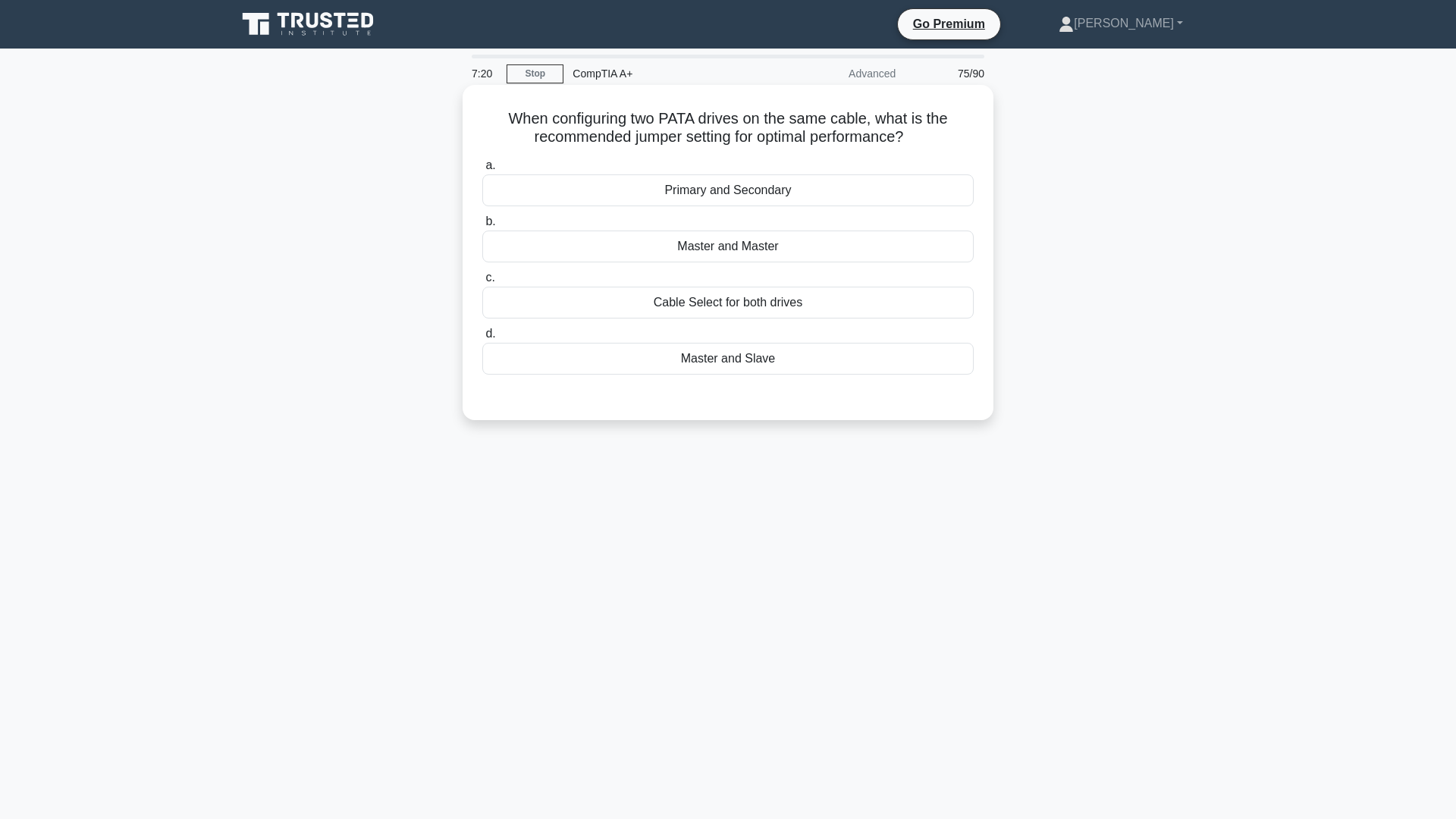
click at [735, 360] on div "Master and Slave" at bounding box center [728, 358] width 492 height 32
click at [482, 339] on input "d. Master and Slave" at bounding box center [482, 334] width 0 height 10
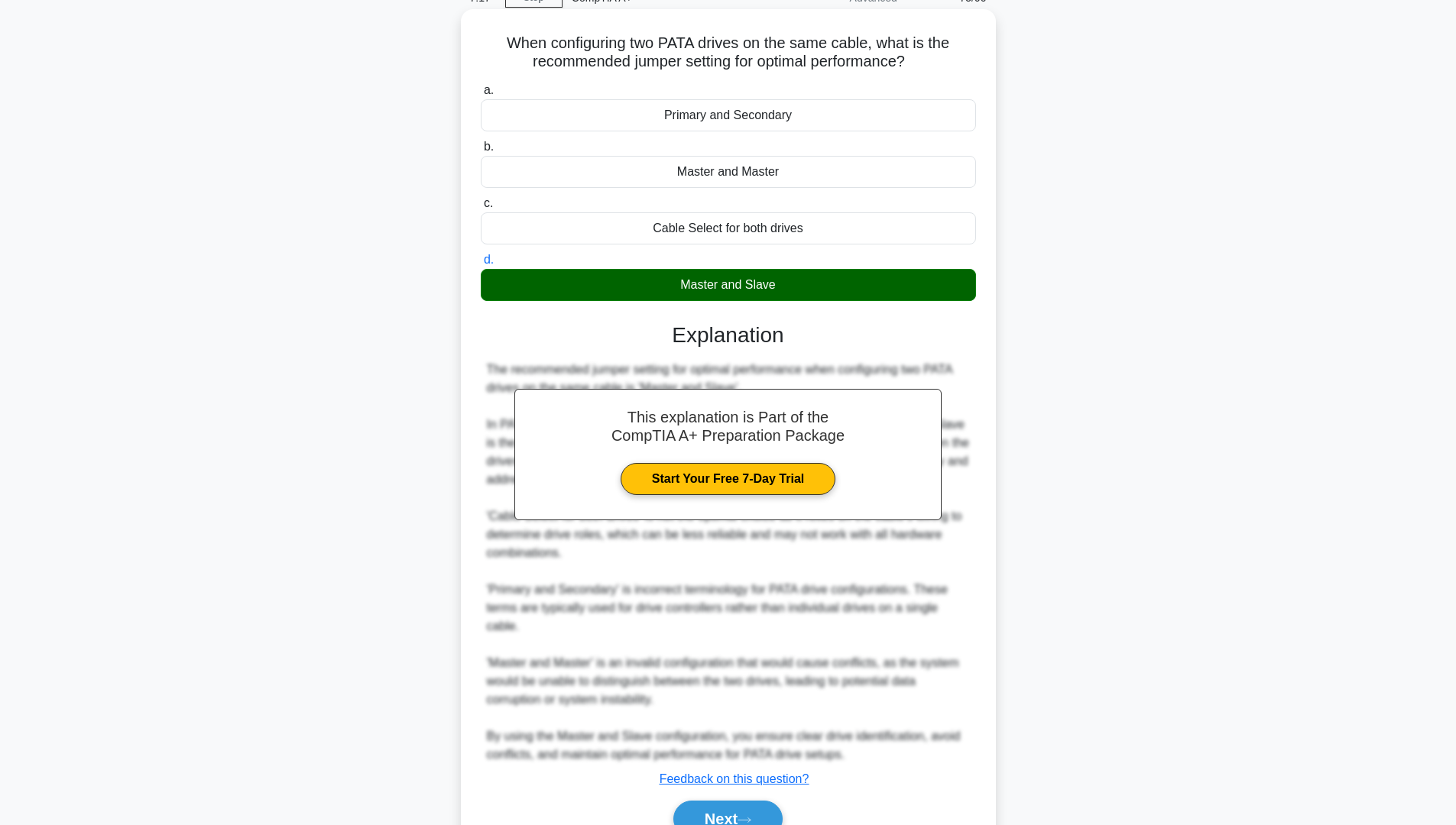
scroll to position [154, 0]
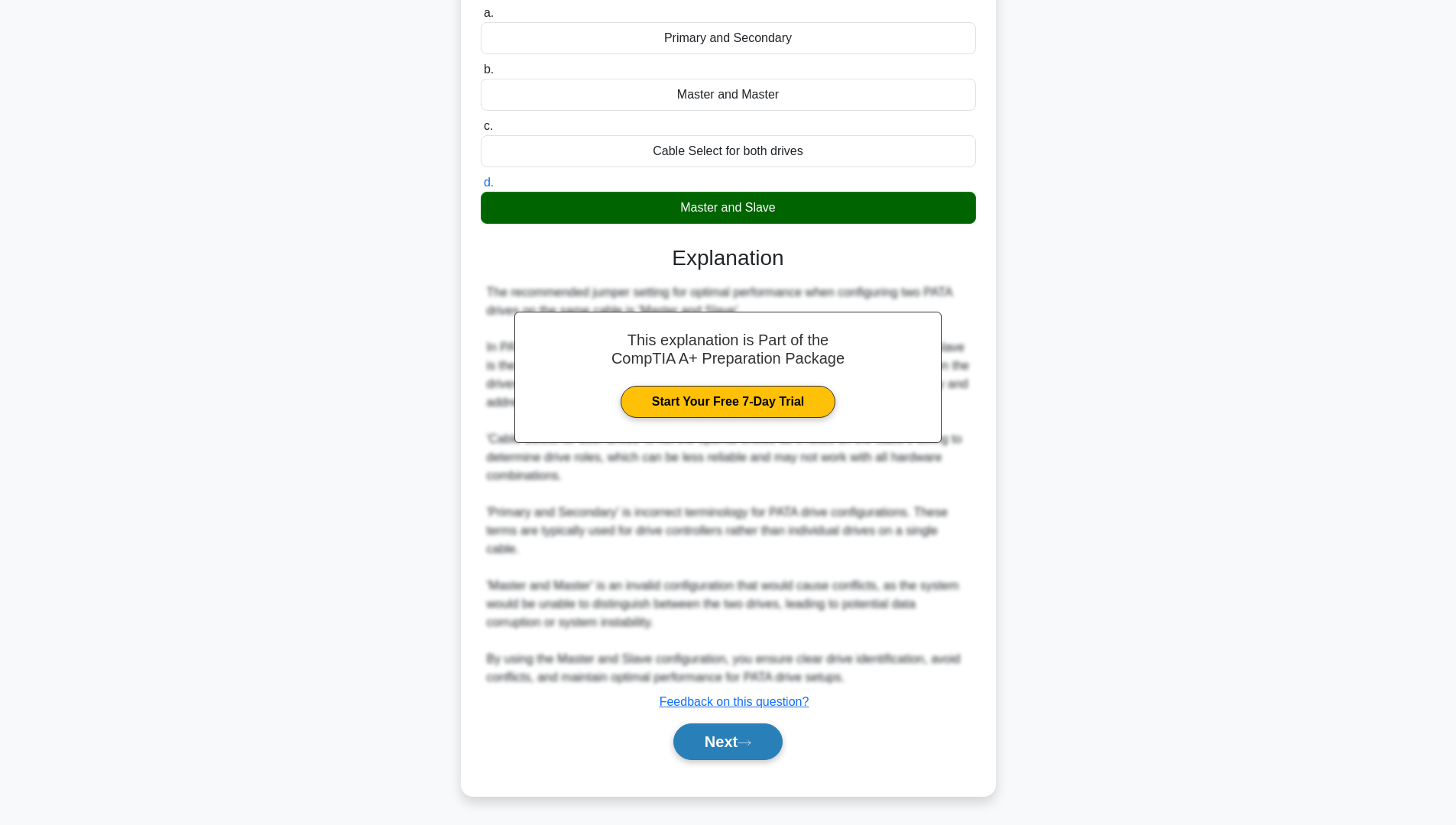
click at [750, 744] on icon at bounding box center [745, 743] width 14 height 9
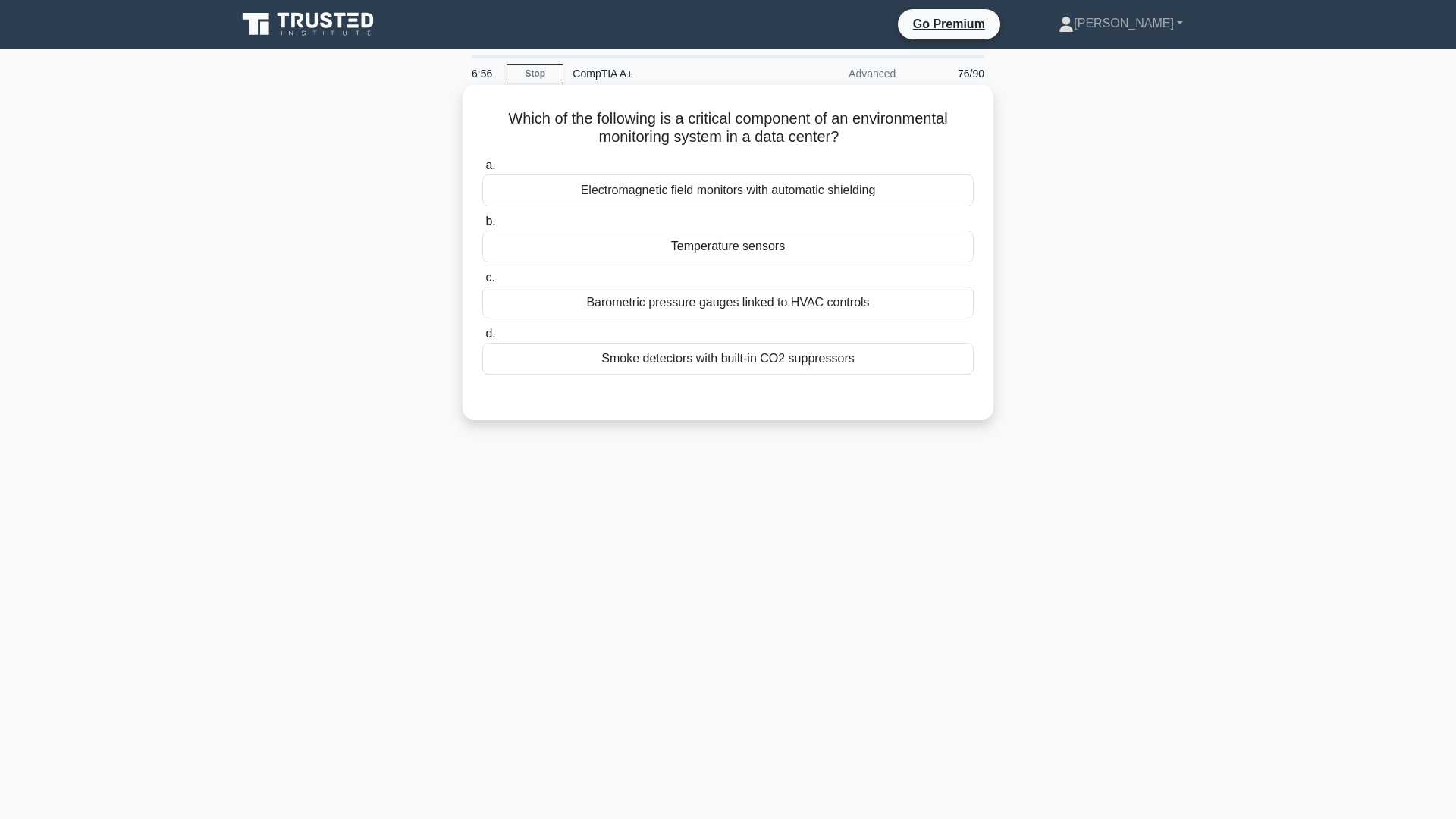
click at [715, 242] on div "Temperature sensors" at bounding box center [728, 246] width 492 height 32
click at [482, 227] on input "b. Temperature sensors" at bounding box center [482, 221] width 0 height 10
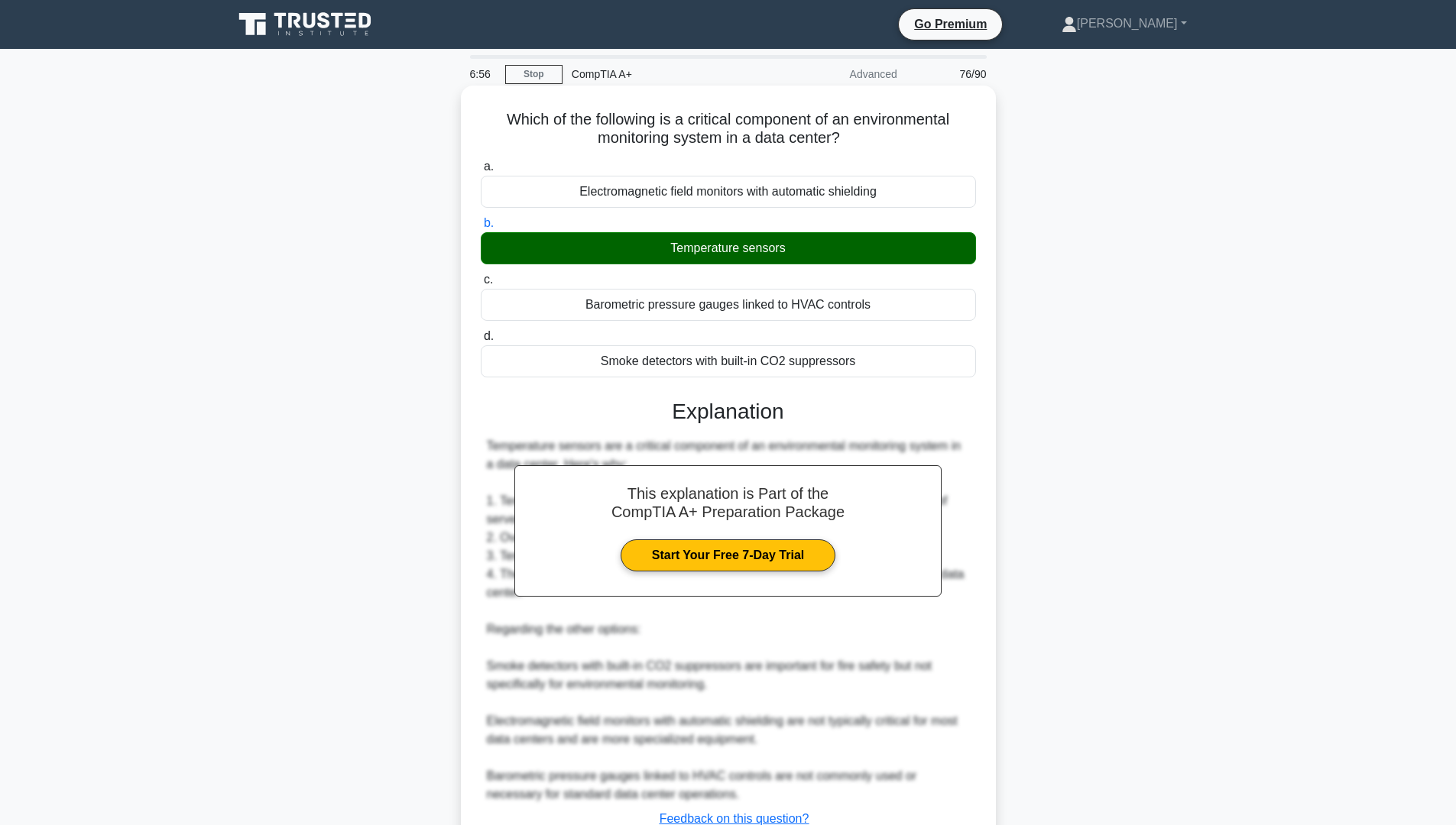
scroll to position [117, 0]
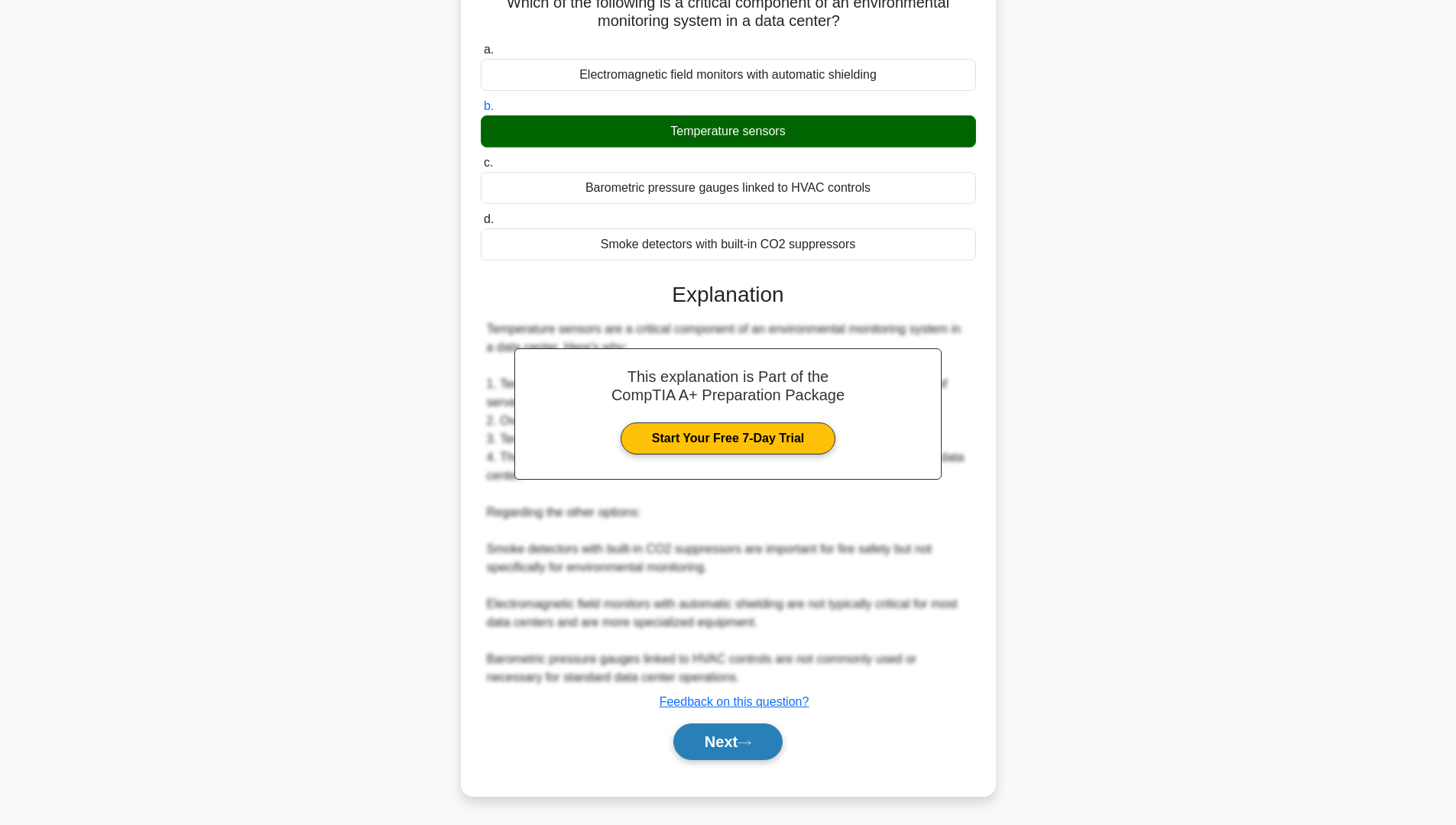
click at [724, 732] on button "Next" at bounding box center [728, 741] width 110 height 37
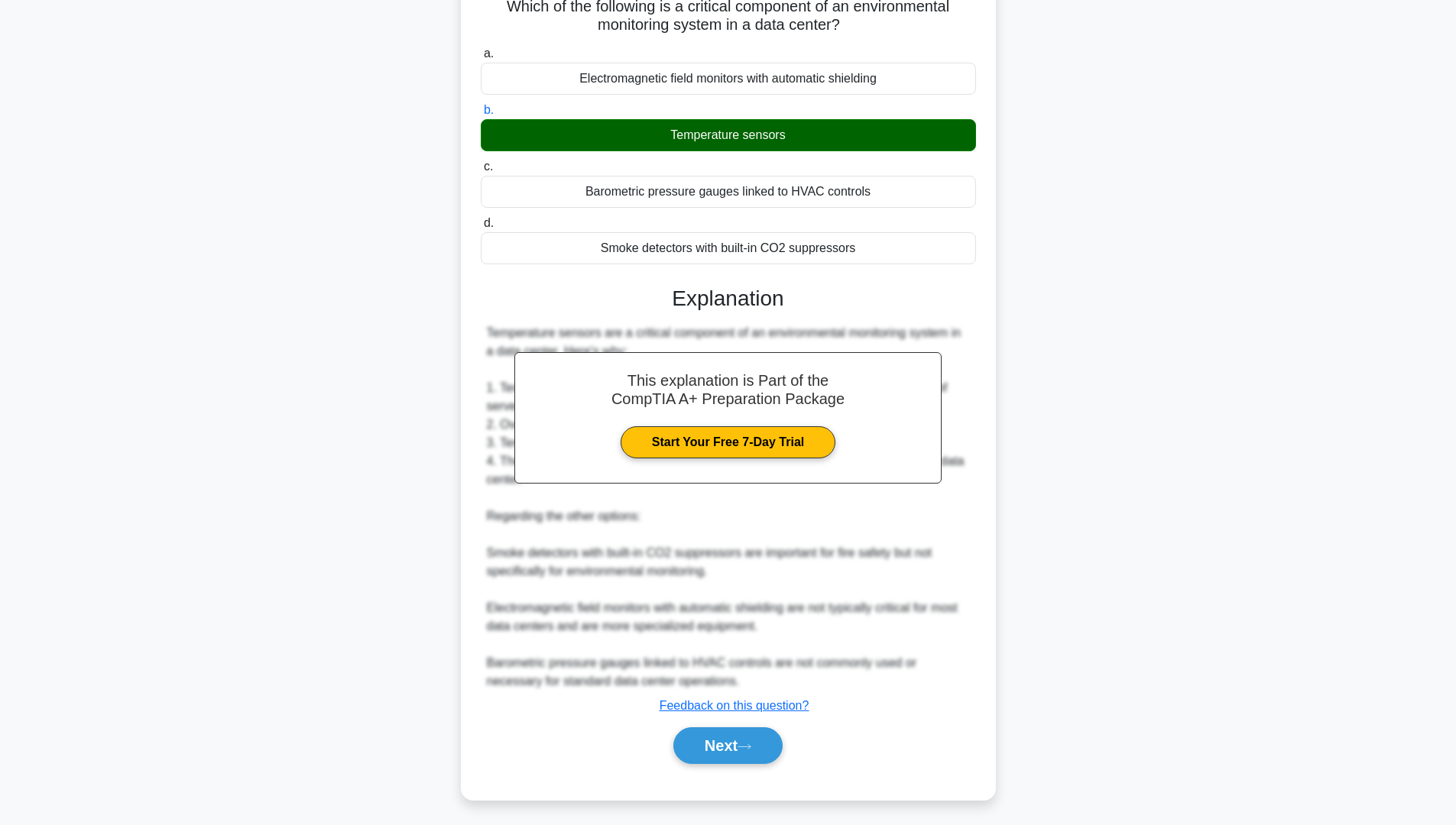
scroll to position [0, 0]
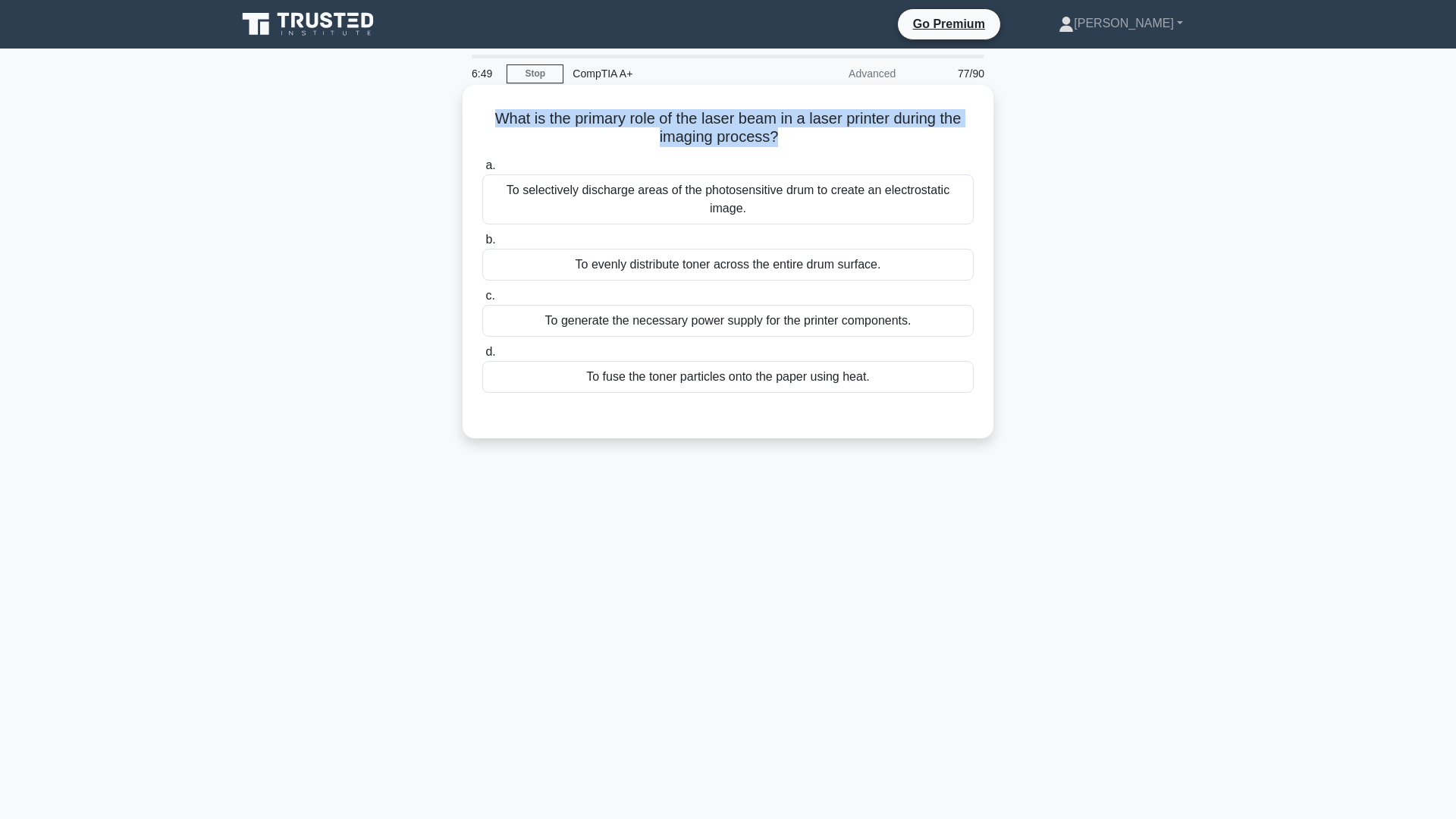
drag, startPoint x: 491, startPoint y: 119, endPoint x: 777, endPoint y: 131, distance: 286.3
click at [777, 131] on h5 "What is the primary role of the laser beam in a laser printer during the imagin…" at bounding box center [728, 128] width 495 height 38
copy h5 "What is the primary role of the laser beam in a laser printer during the imagin…"
click at [787, 194] on div "To selectively discharge areas of the photosensitive drum to create an electros…" at bounding box center [728, 200] width 492 height 50
click at [482, 171] on input "a. To selectively discharge areas of the photosensitive drum to create an elect…" at bounding box center [482, 165] width 0 height 10
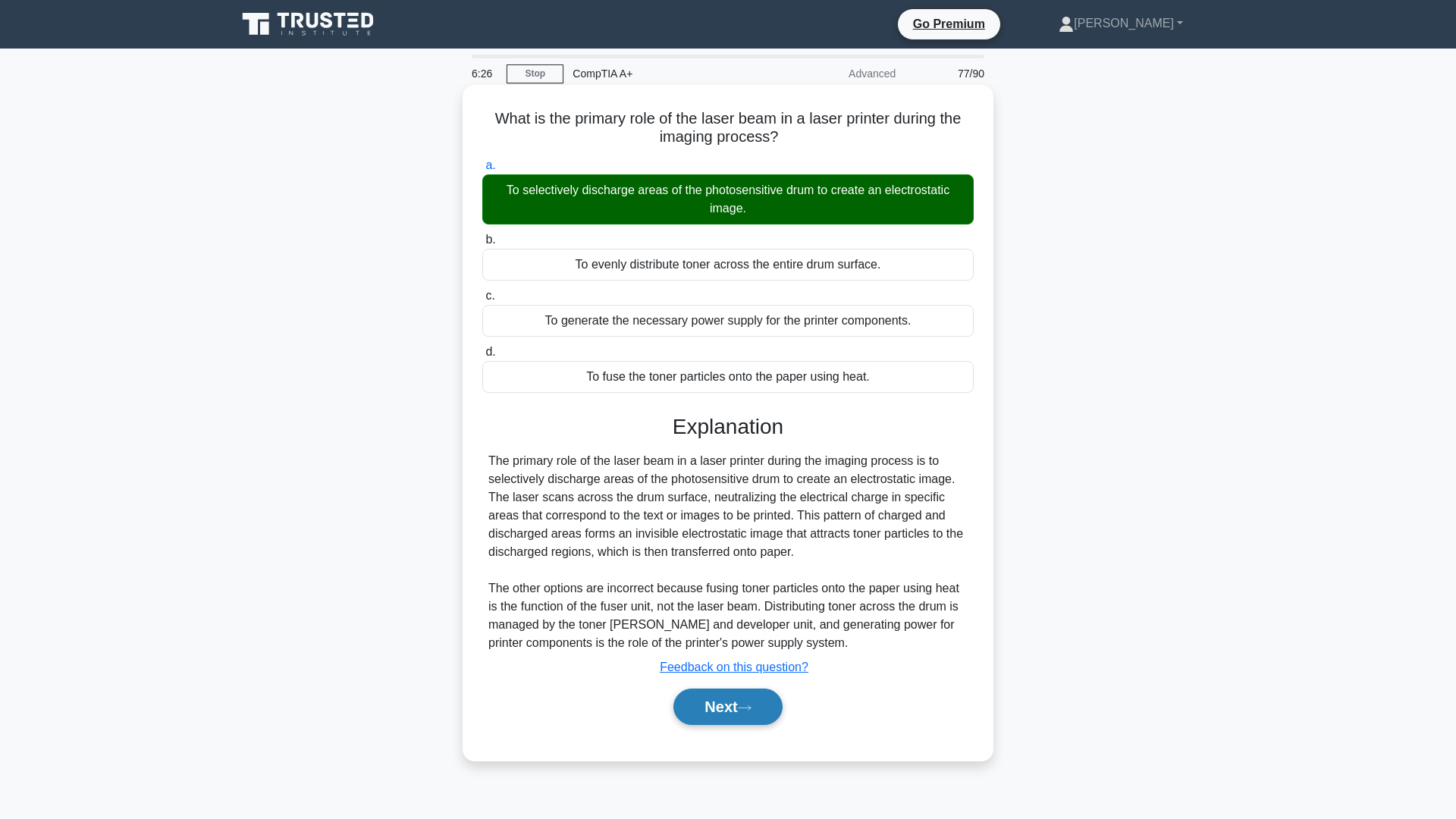
click at [735, 714] on button "Next" at bounding box center [728, 706] width 109 height 36
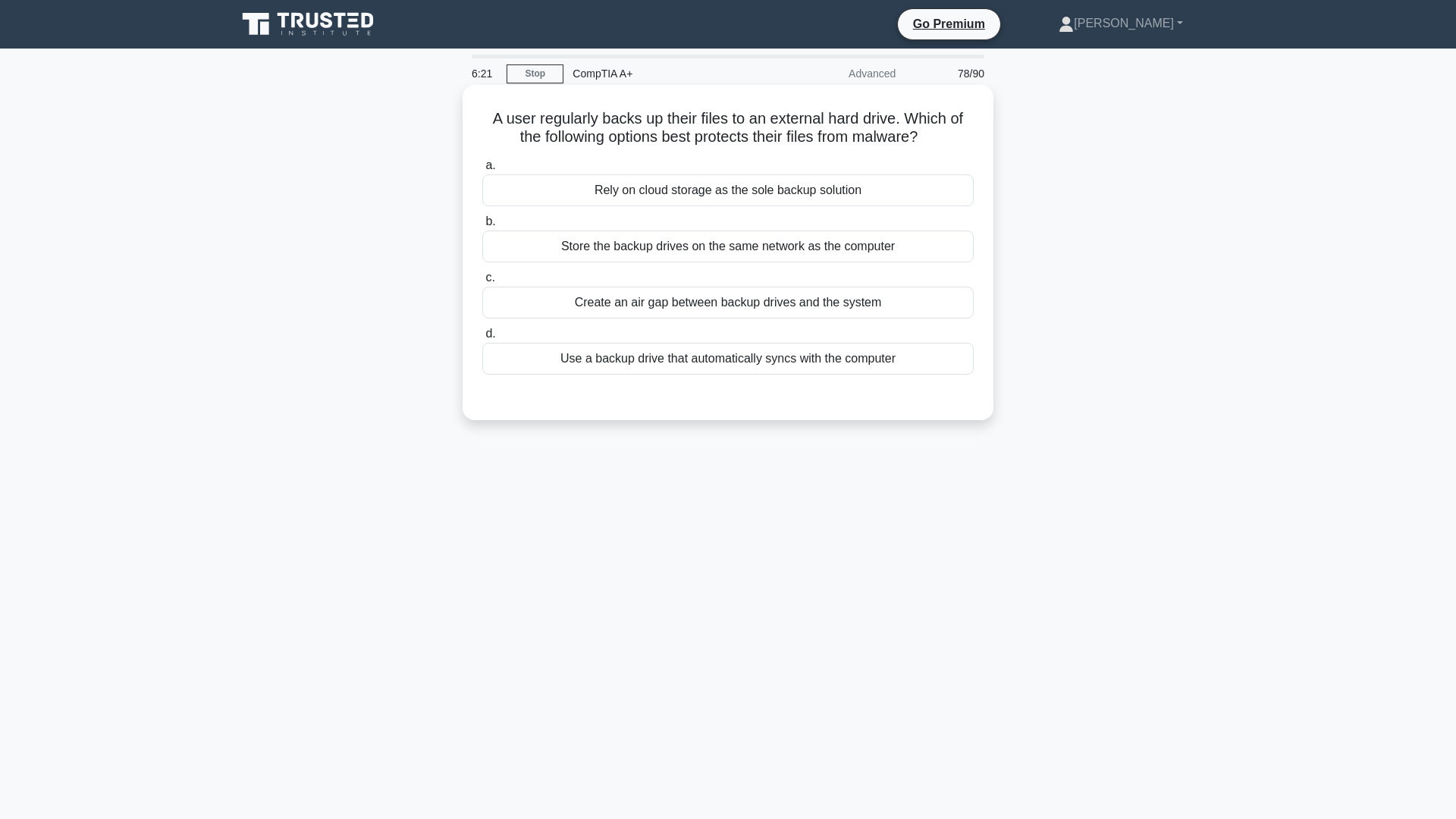
drag, startPoint x: 482, startPoint y: 122, endPoint x: 929, endPoint y: 134, distance: 447.2
click at [929, 134] on h5 "A user regularly backs up their files to an external hard drive. Which of the f…" at bounding box center [728, 128] width 495 height 38
click at [1100, 123] on div "A user regularly backs up their files to an external hard drive. Which of the f…" at bounding box center [728, 265] width 1001 height 353
click at [738, 250] on div "Store the backup drives on the same network as the computer" at bounding box center [728, 246] width 492 height 32
click at [482, 227] on input "b. Store the backup drives on the same network as the computer" at bounding box center [482, 221] width 0 height 10
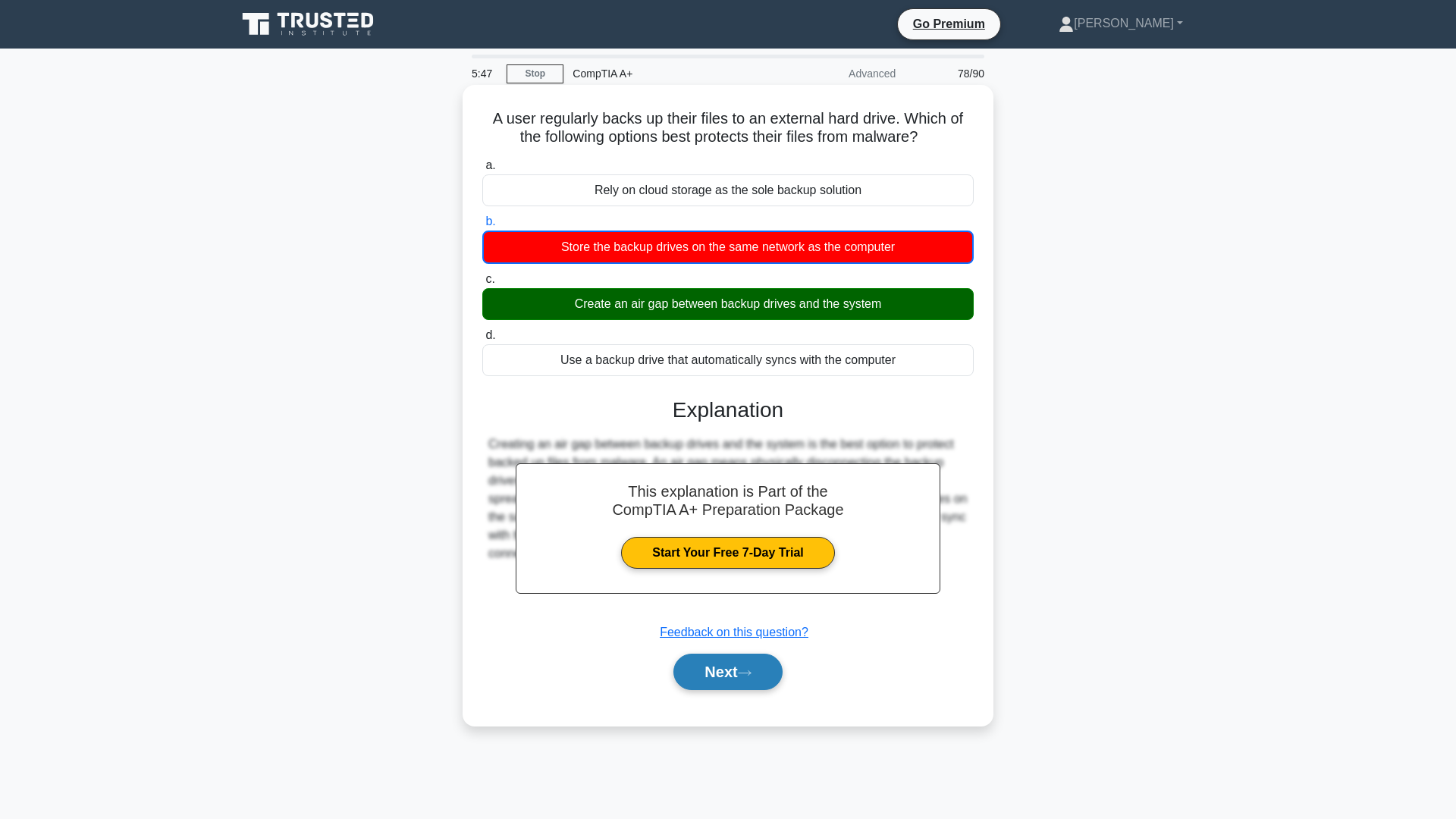
click at [707, 678] on button "Next" at bounding box center [728, 672] width 109 height 36
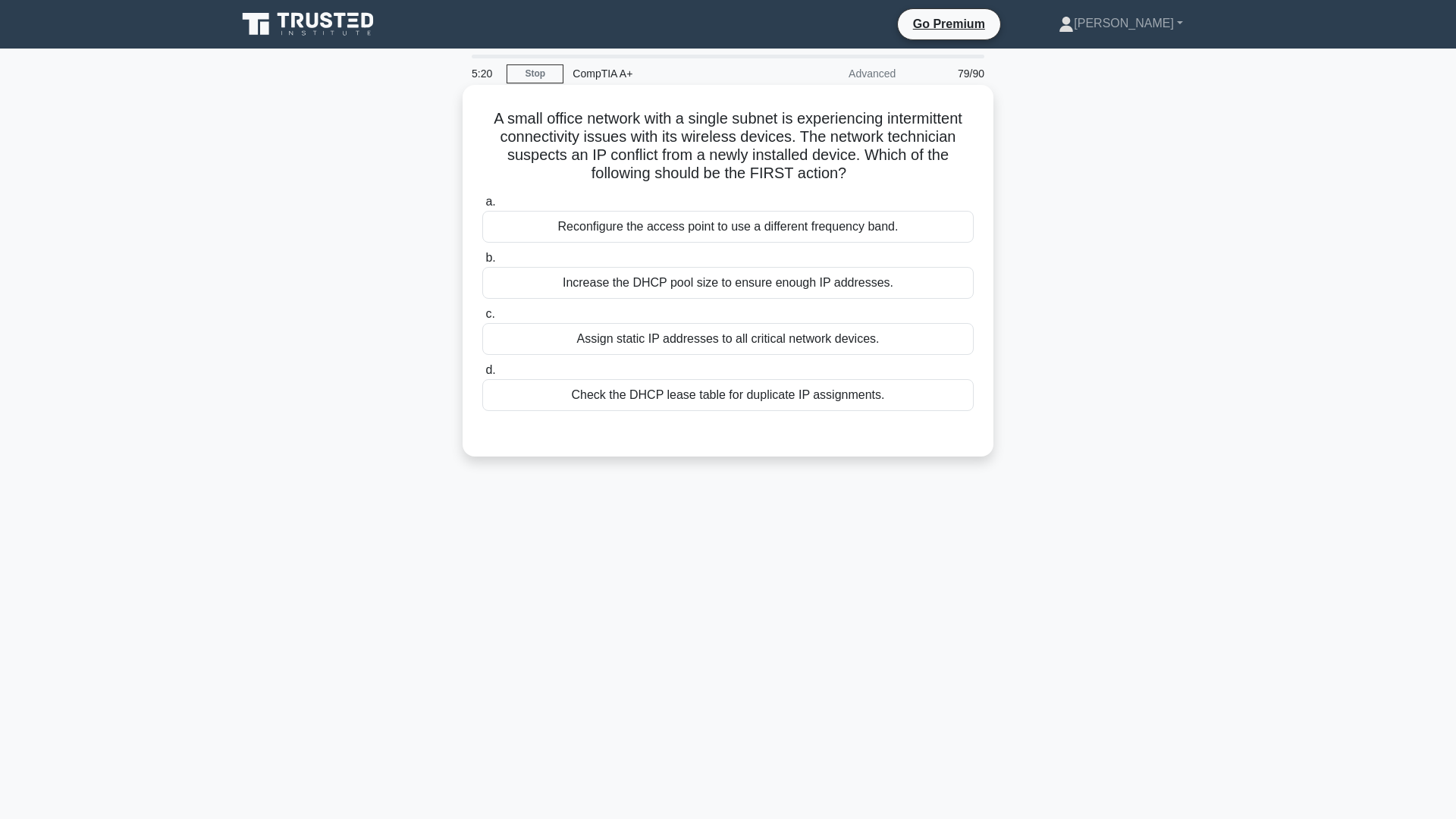
click at [721, 287] on div "Increase the DHCP pool size to ensure enough IP addresses." at bounding box center [728, 283] width 492 height 32
click at [482, 263] on input "b. Increase the DHCP pool size to ensure enough IP addresses." at bounding box center [482, 258] width 0 height 10
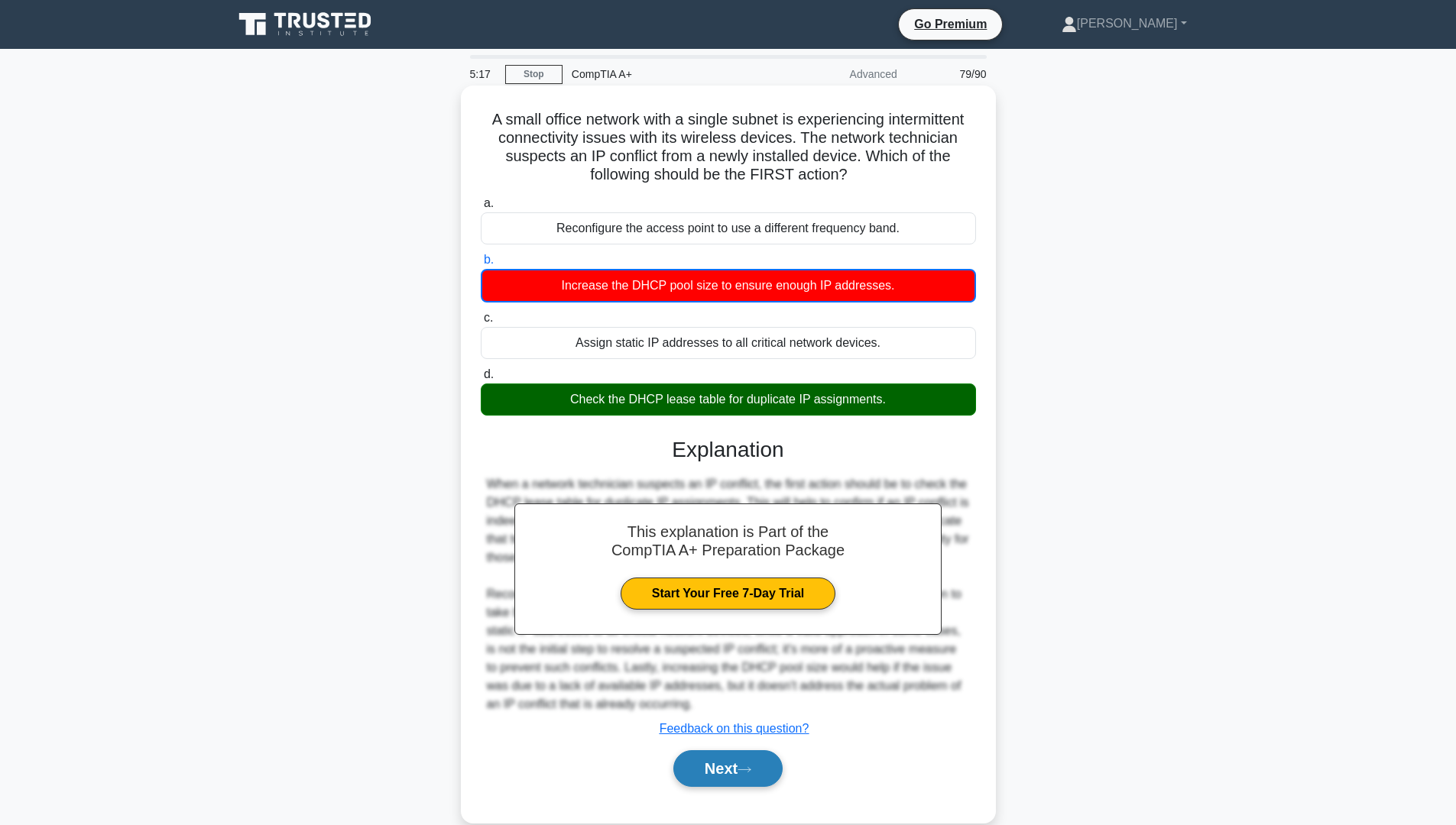
click at [757, 778] on button "Next" at bounding box center [728, 768] width 110 height 37
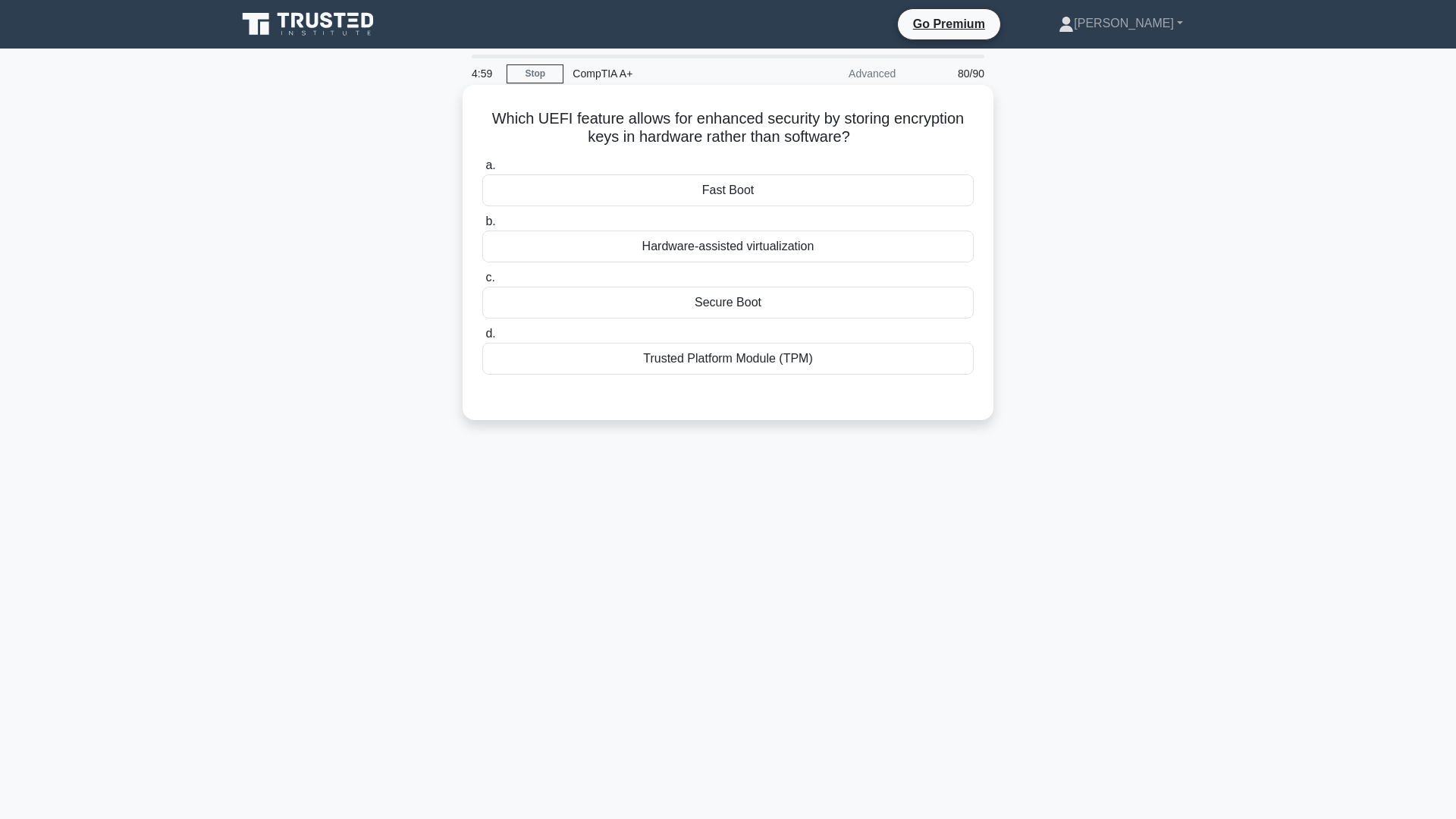
click at [740, 297] on div "Secure Boot" at bounding box center [728, 302] width 492 height 32
click at [482, 283] on input "c. Secure Boot" at bounding box center [482, 278] width 0 height 10
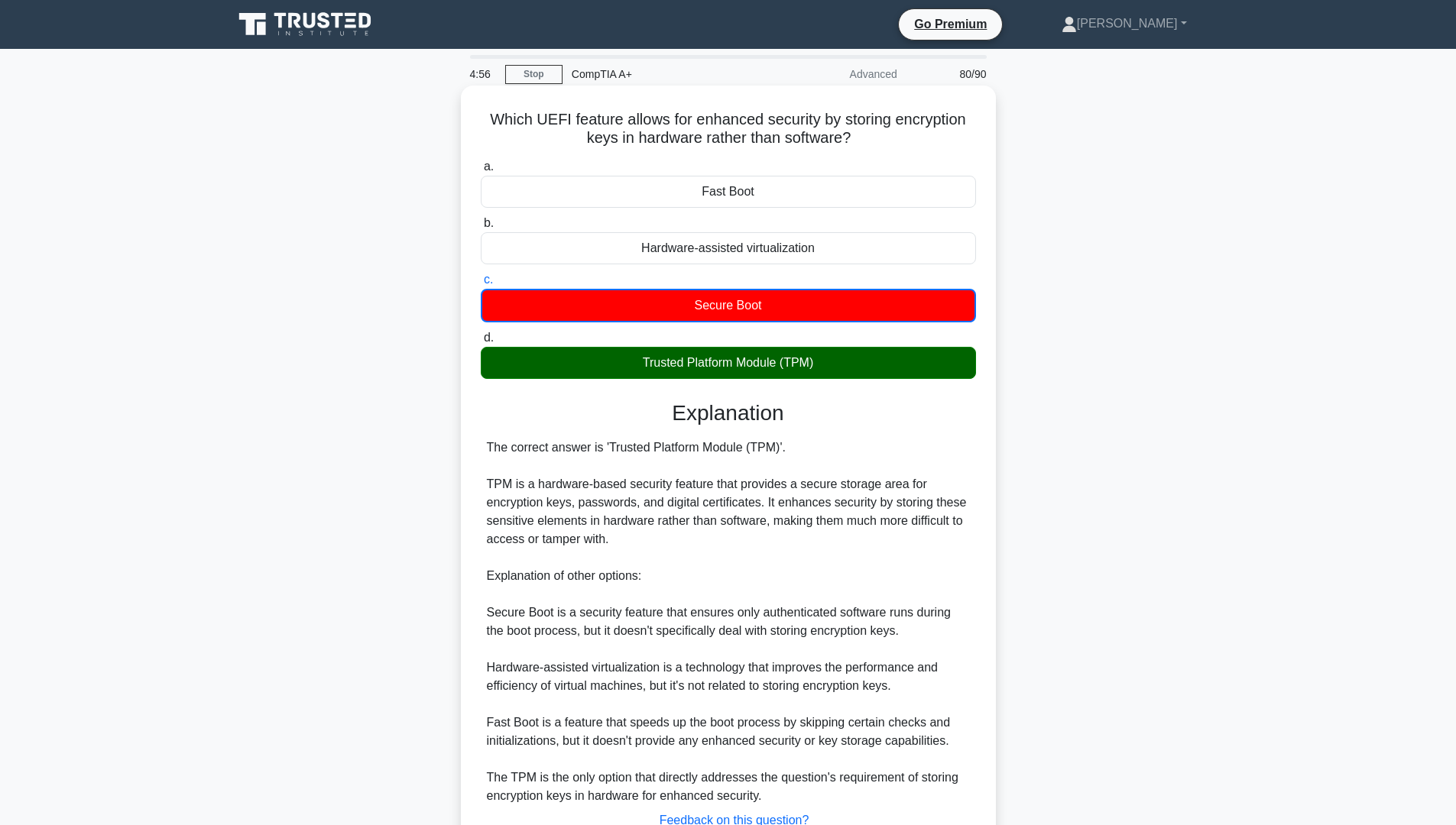
scroll to position [119, 0]
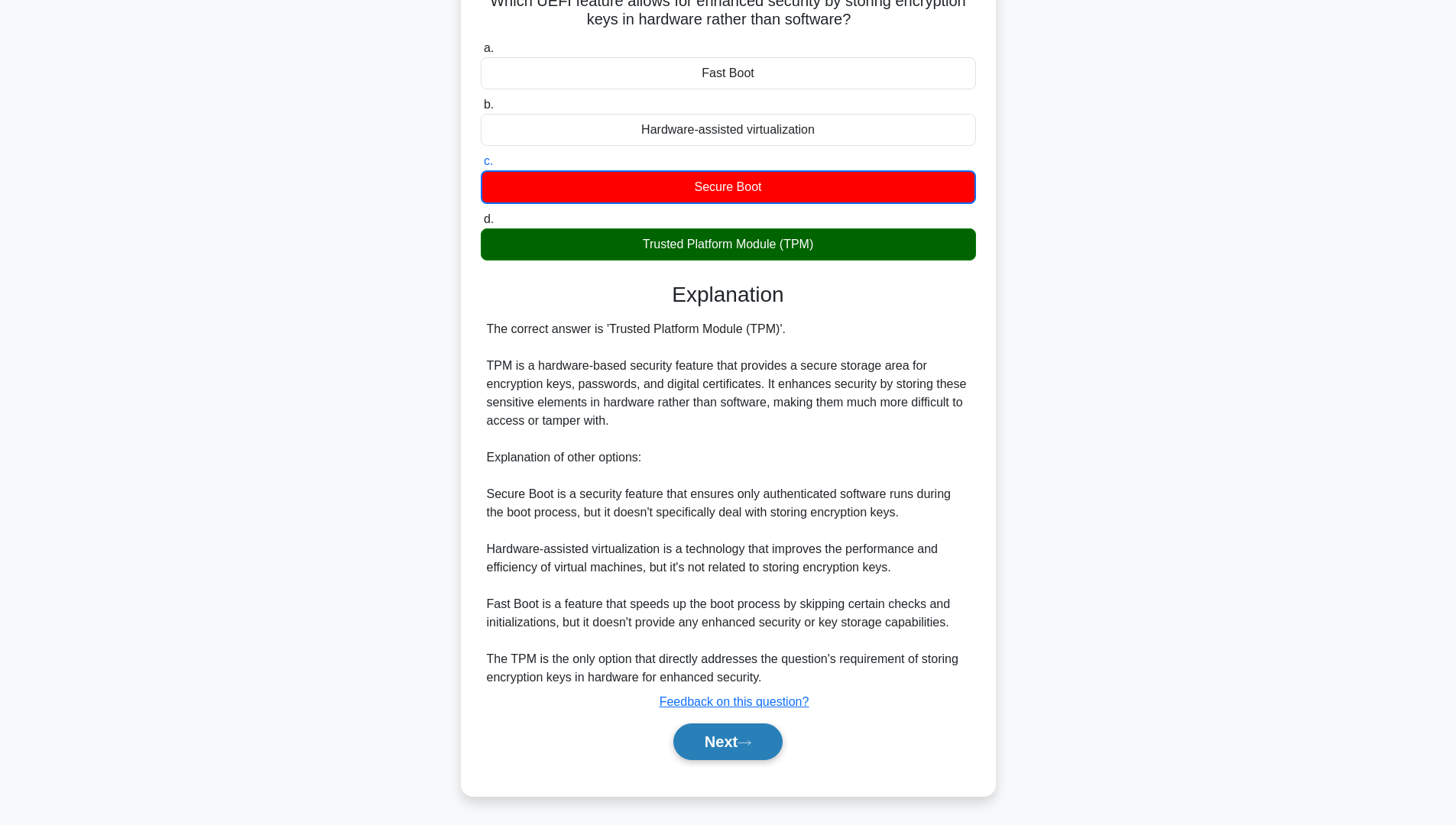
click at [723, 734] on button "Next" at bounding box center [728, 741] width 110 height 37
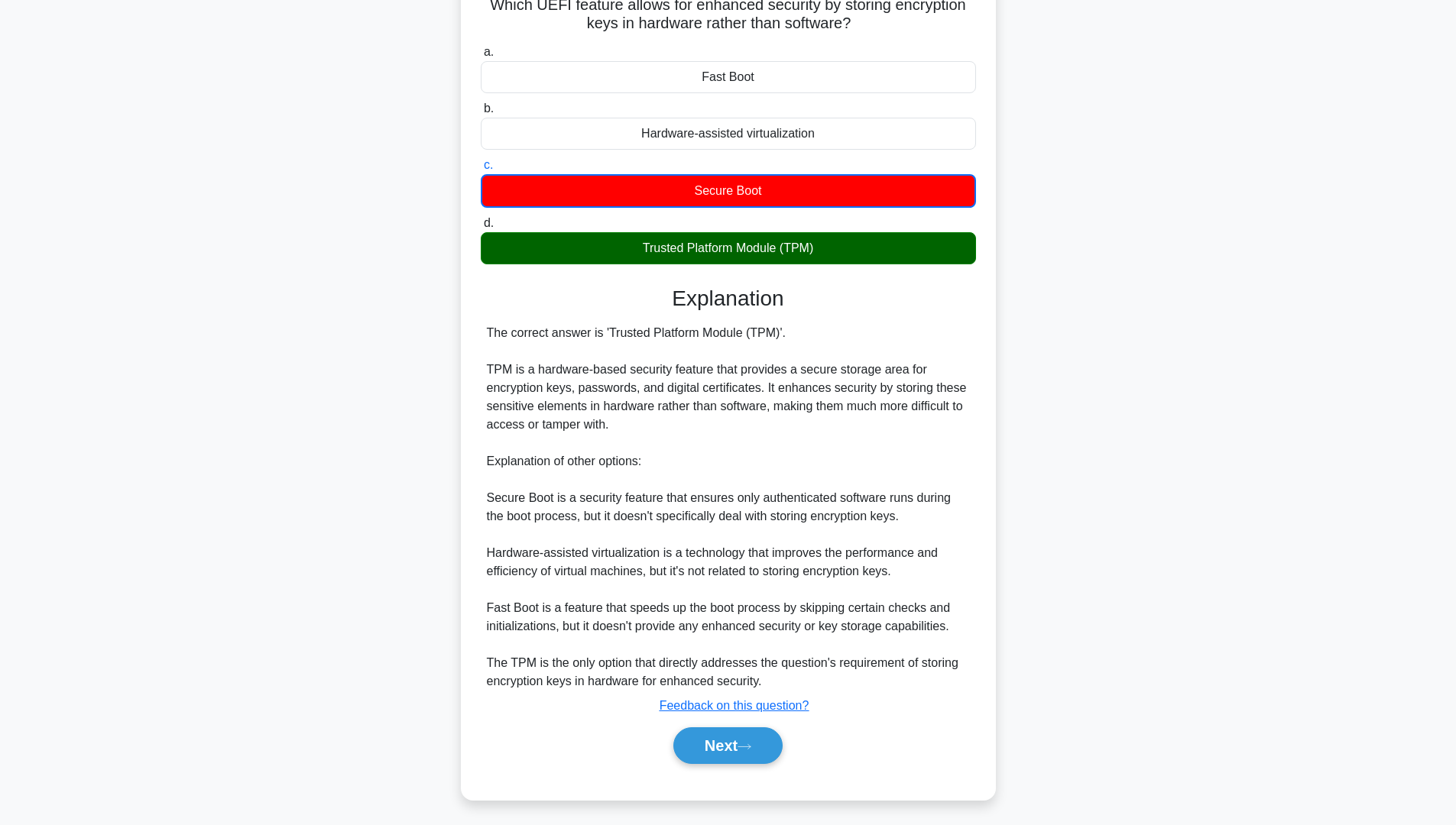
scroll to position [0, 0]
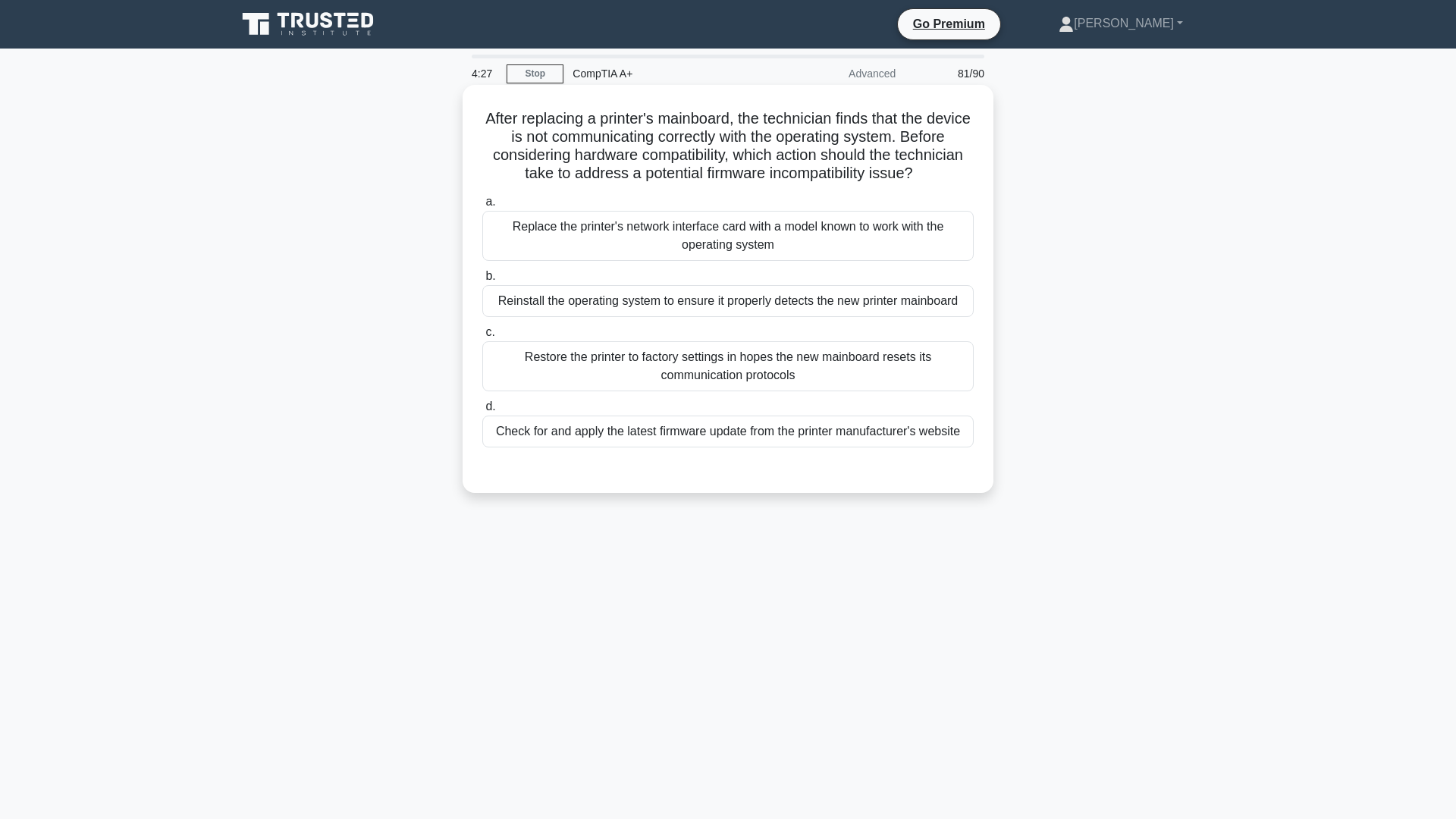
click at [728, 391] on div "Restore the printer to factory settings in hopes the new mainboard resets its c…" at bounding box center [728, 366] width 492 height 50
click at [482, 338] on input "c. Restore the printer to factory settings in hopes the new mainboard resets it…" at bounding box center [482, 332] width 0 height 10
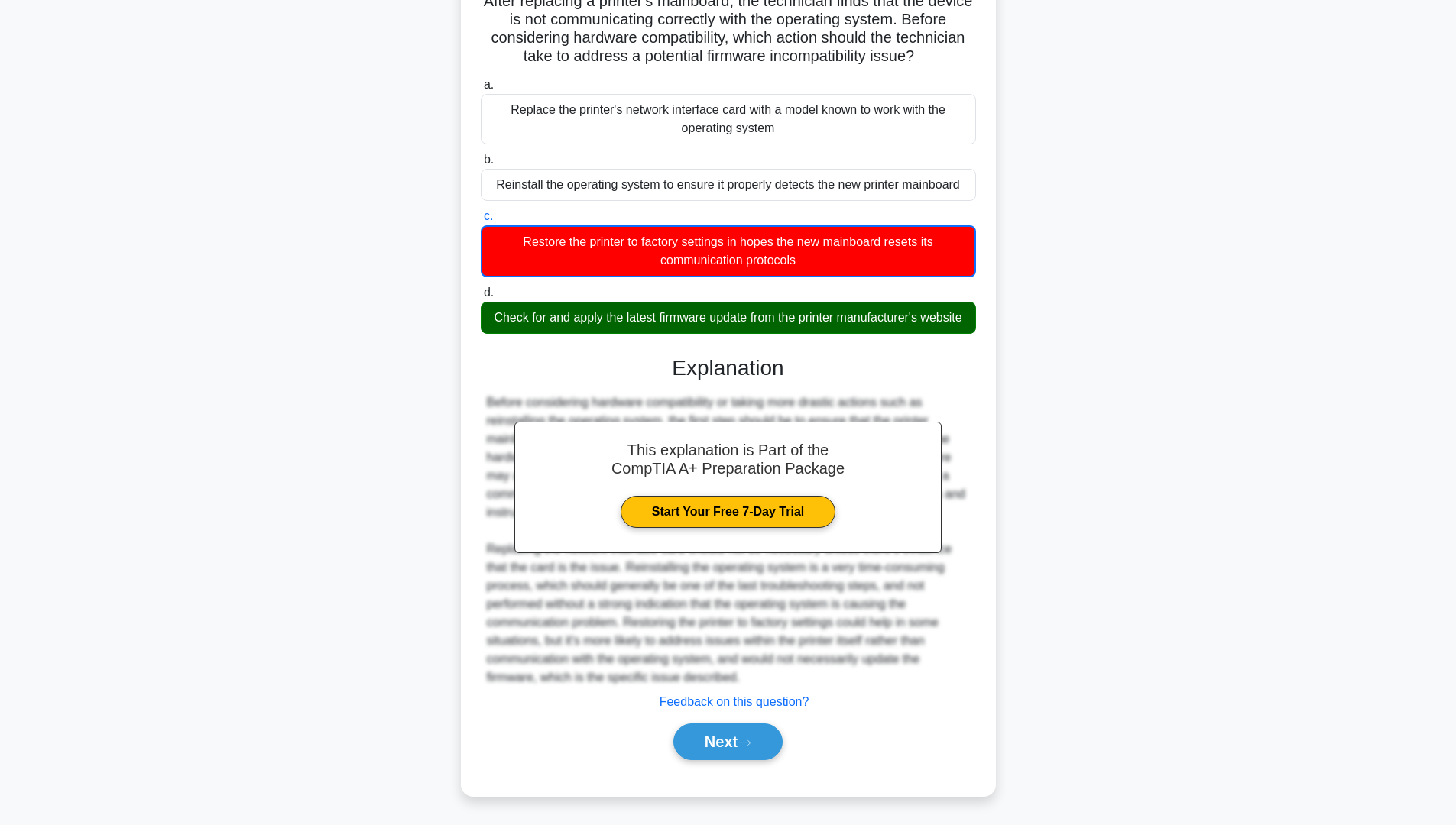
scroll to position [77, 0]
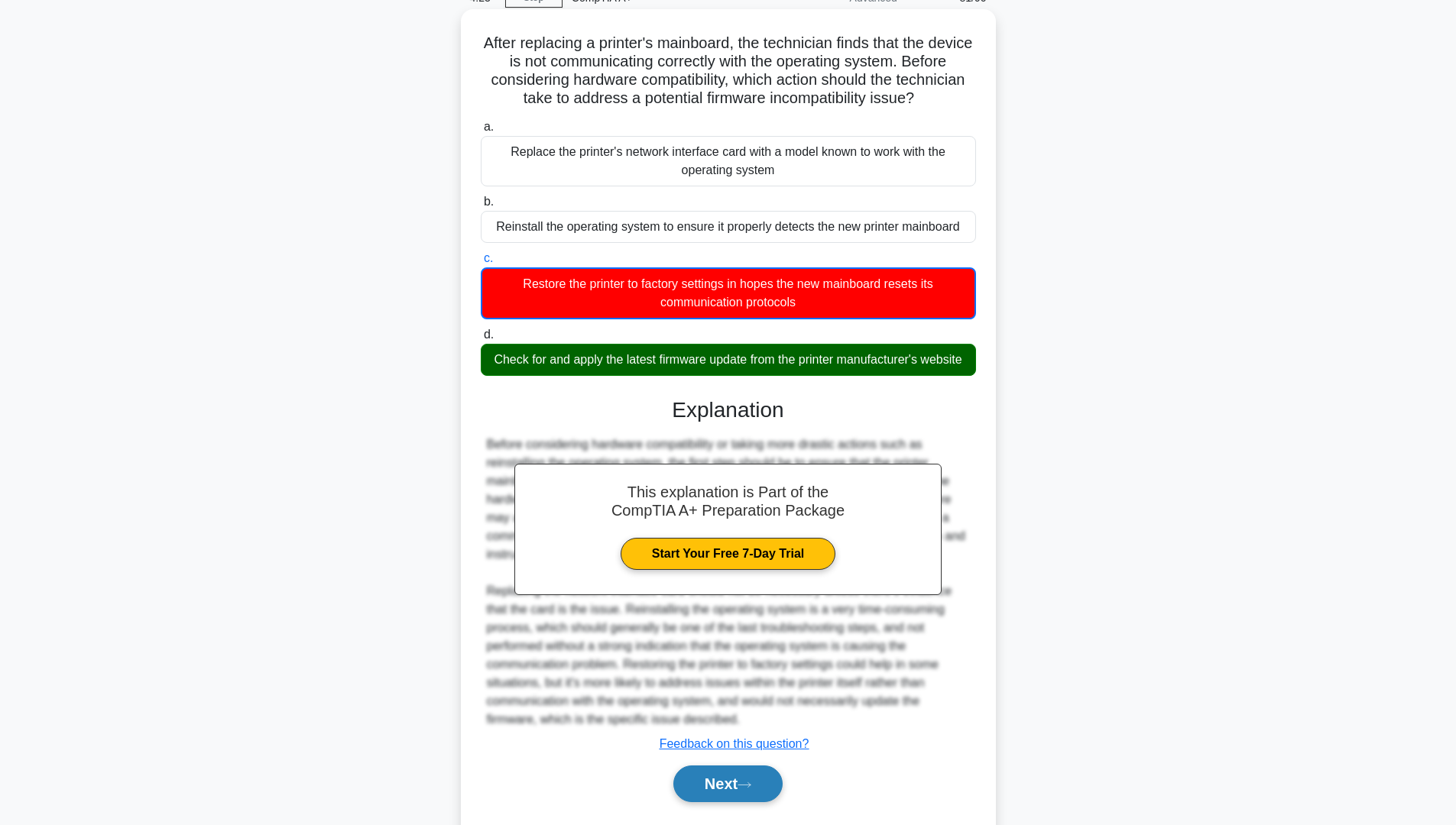
click at [732, 802] on button "Next" at bounding box center [728, 784] width 110 height 37
click at [746, 802] on button "Next" at bounding box center [728, 784] width 110 height 37
click at [727, 802] on button "Next" at bounding box center [728, 784] width 110 height 37
click at [729, 802] on button "Next" at bounding box center [728, 784] width 110 height 37
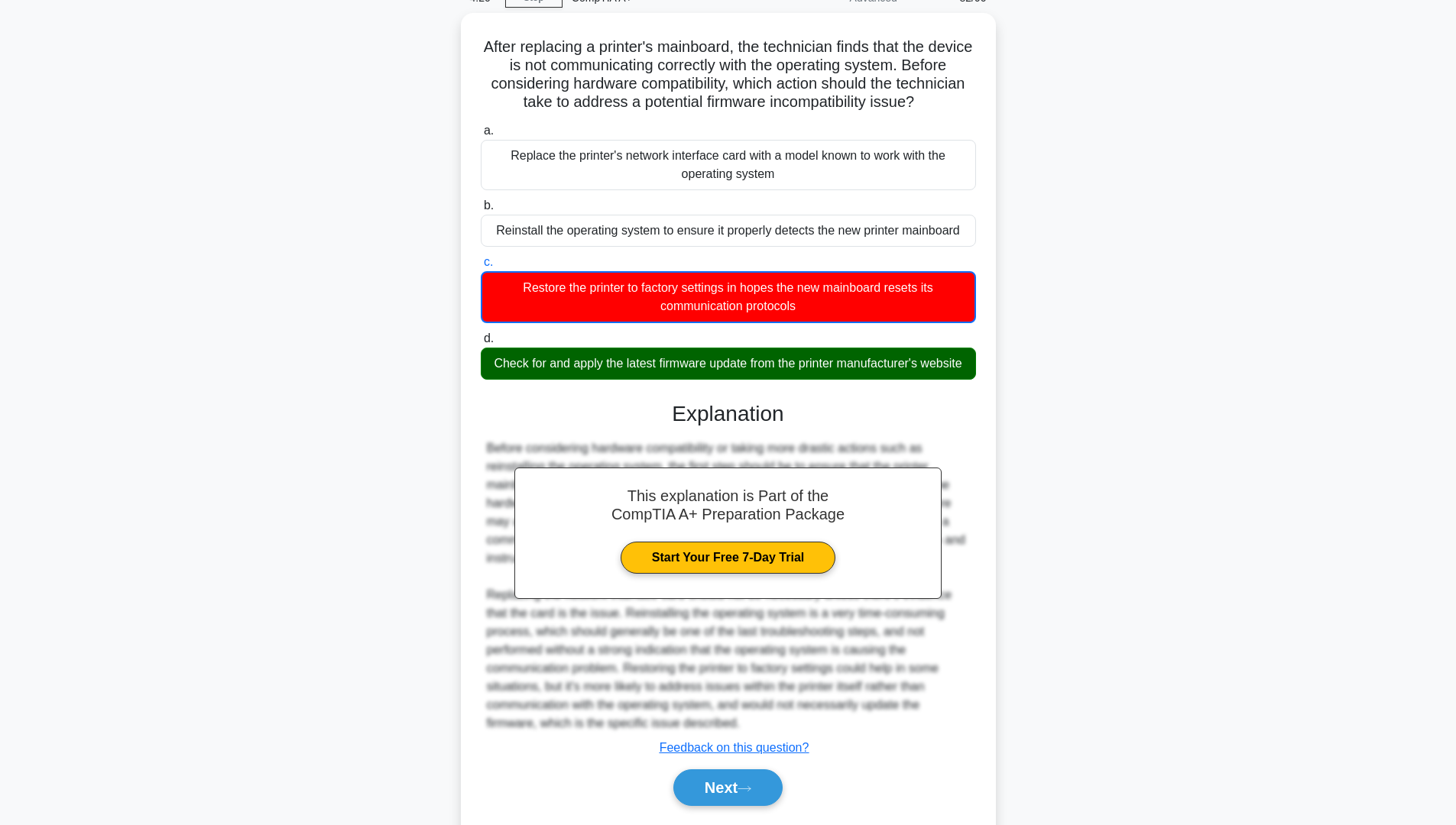
scroll to position [0, 0]
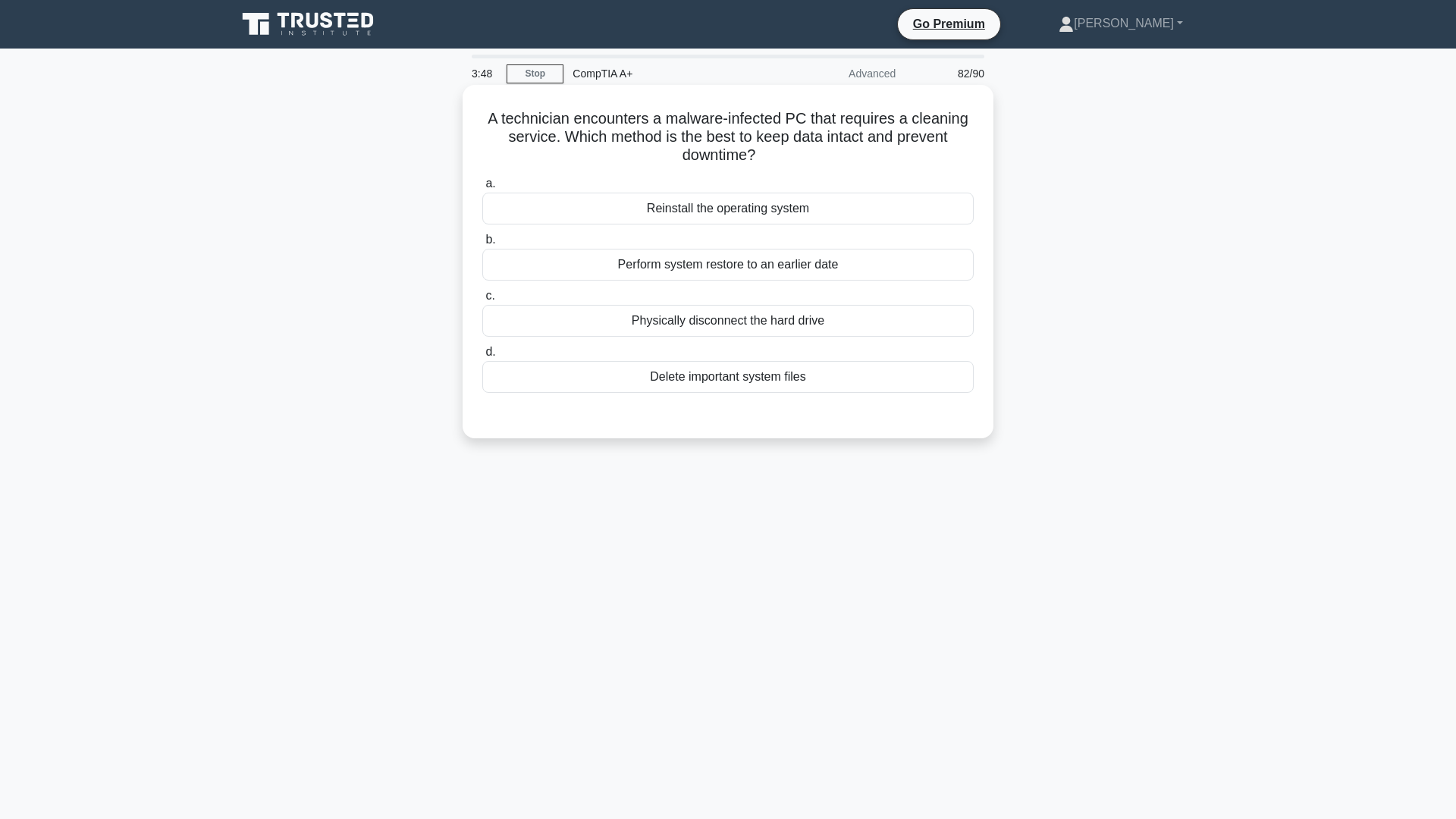
click at [721, 271] on div "Perform system restore to an earlier date" at bounding box center [728, 264] width 492 height 32
click at [482, 245] on input "b. Perform system restore to an earlier date" at bounding box center [482, 240] width 0 height 10
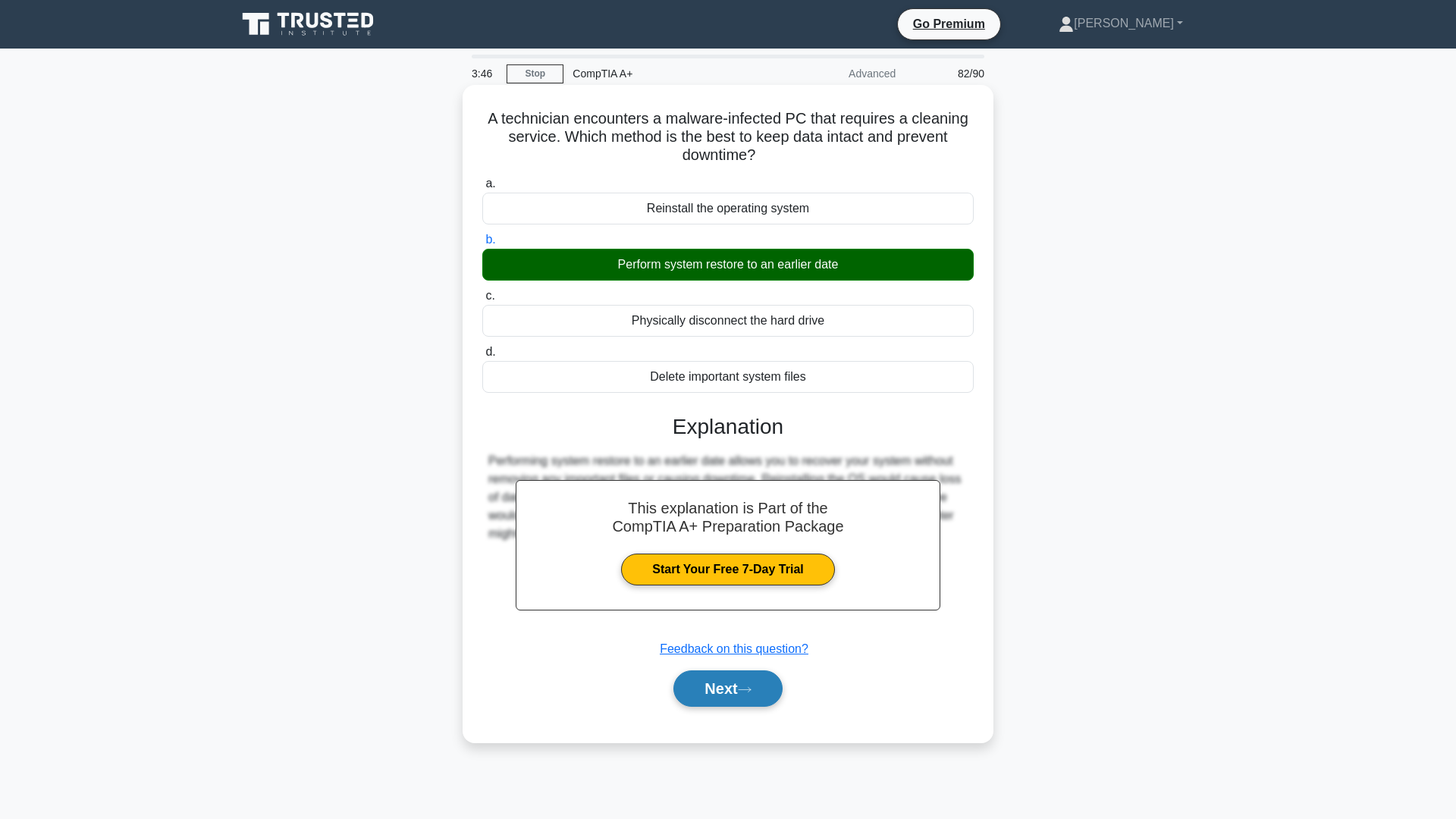
click at [686, 692] on button "Next" at bounding box center [728, 688] width 109 height 36
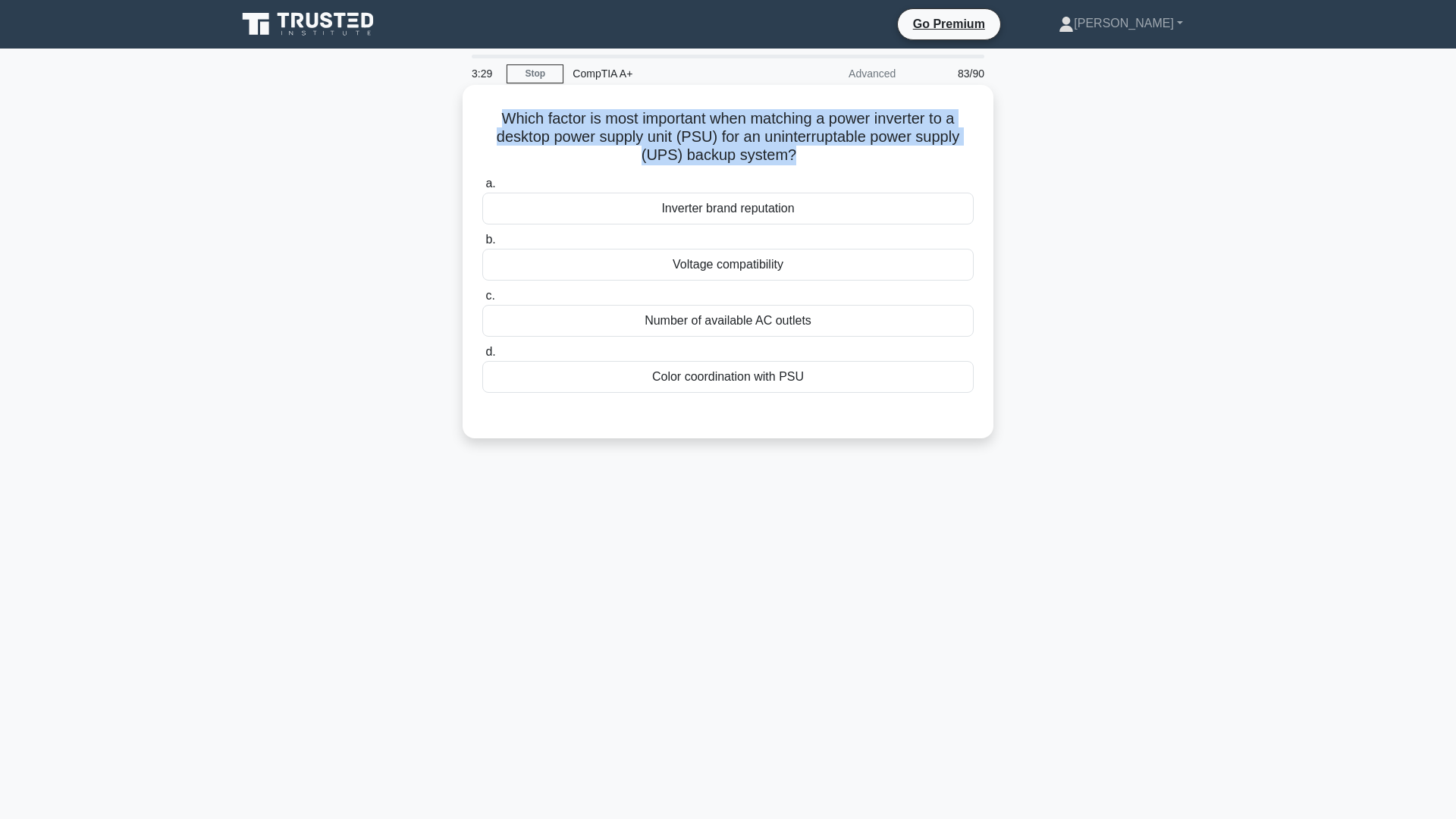
drag, startPoint x: 491, startPoint y: 118, endPoint x: 791, endPoint y: 158, distance: 302.7
click at [791, 158] on h5 "Which factor is most important when matching a power inverter to a desktop powe…" at bounding box center [728, 137] width 495 height 56
copy h5 "Which factor is most important when matching a power inverter to a desktop powe…"
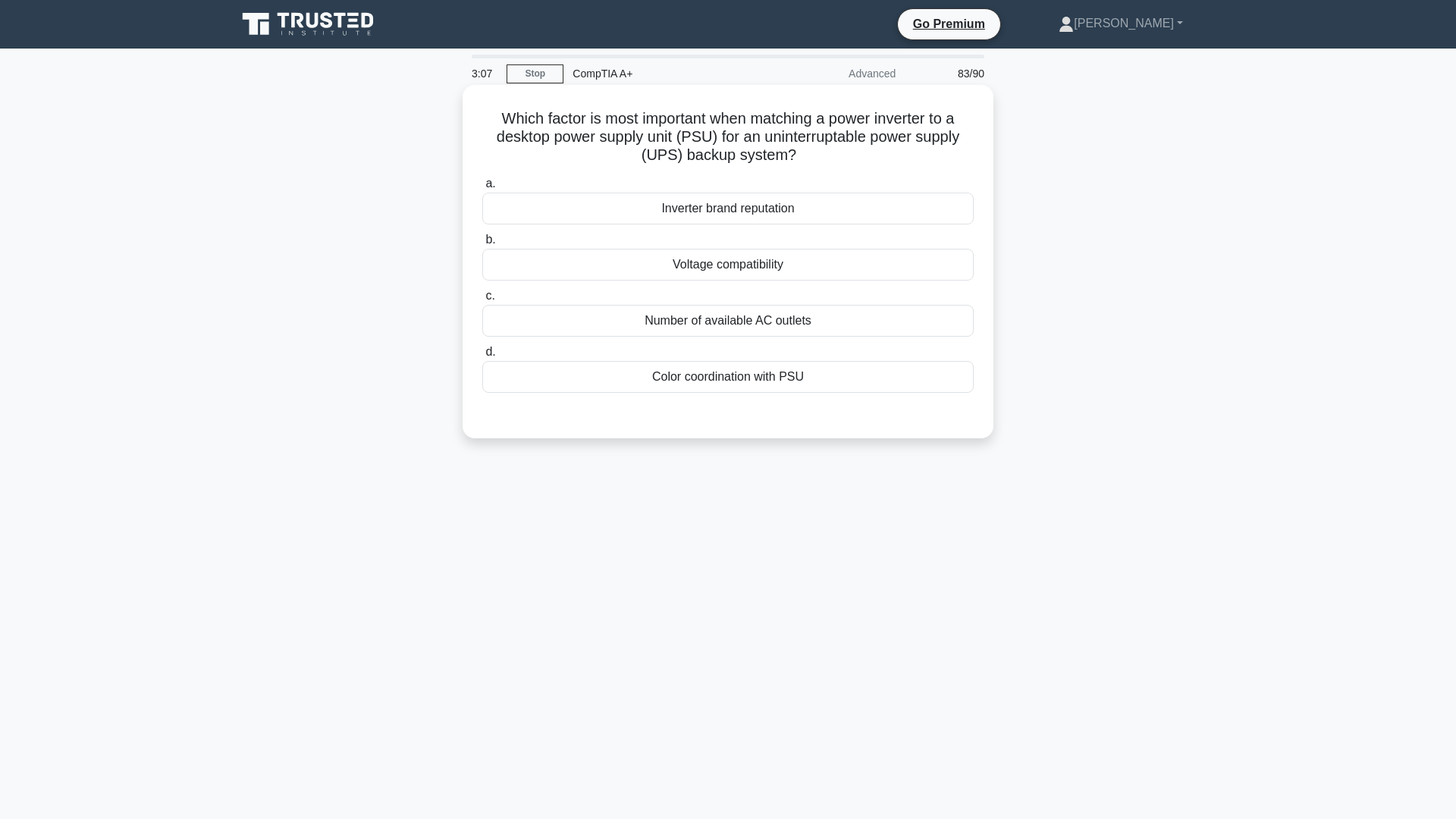
click at [751, 207] on div "Inverter brand reputation" at bounding box center [728, 208] width 492 height 32
click at [482, 189] on input "a. Inverter brand reputation" at bounding box center [482, 184] width 0 height 10
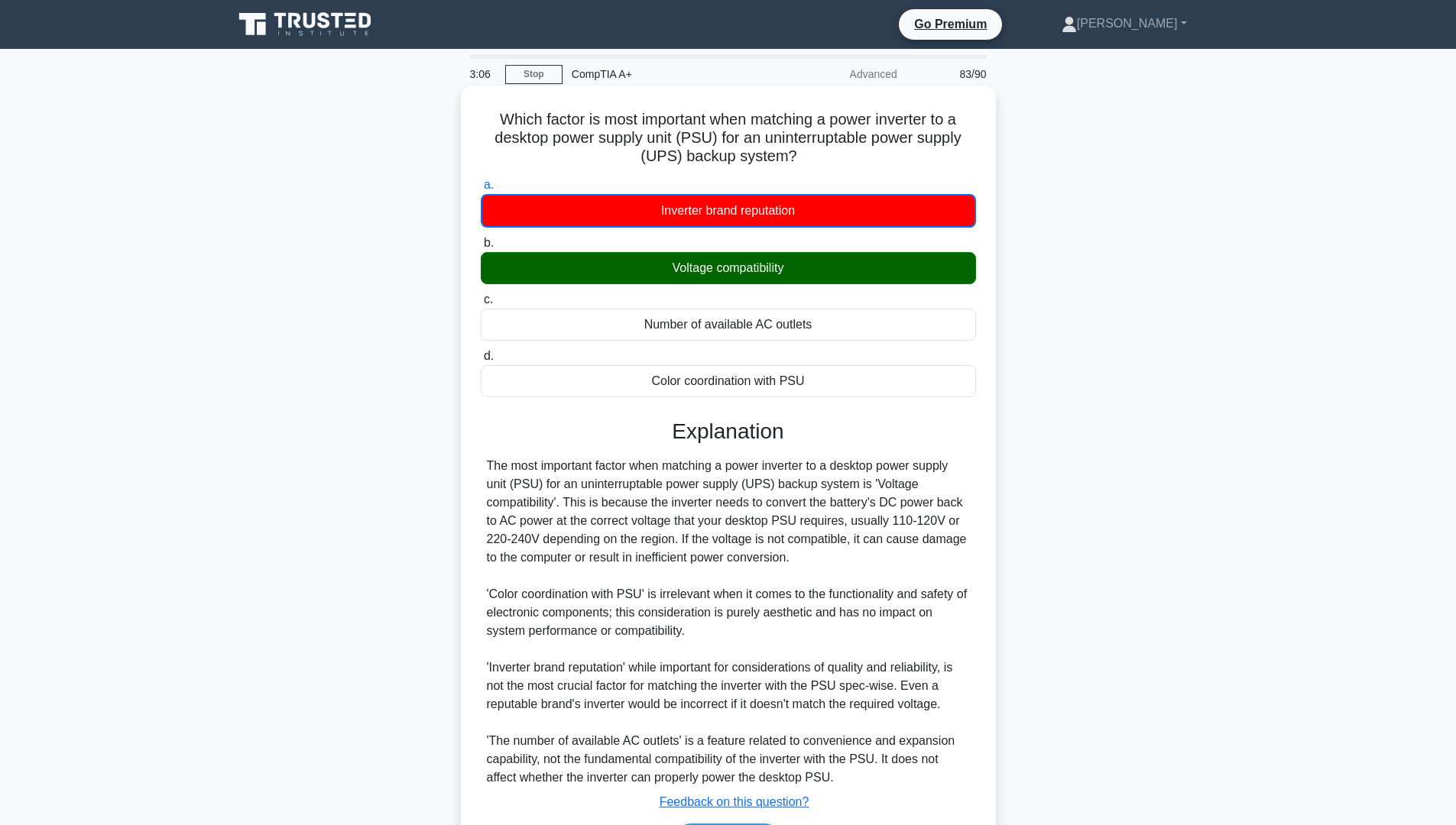
scroll to position [24, 0]
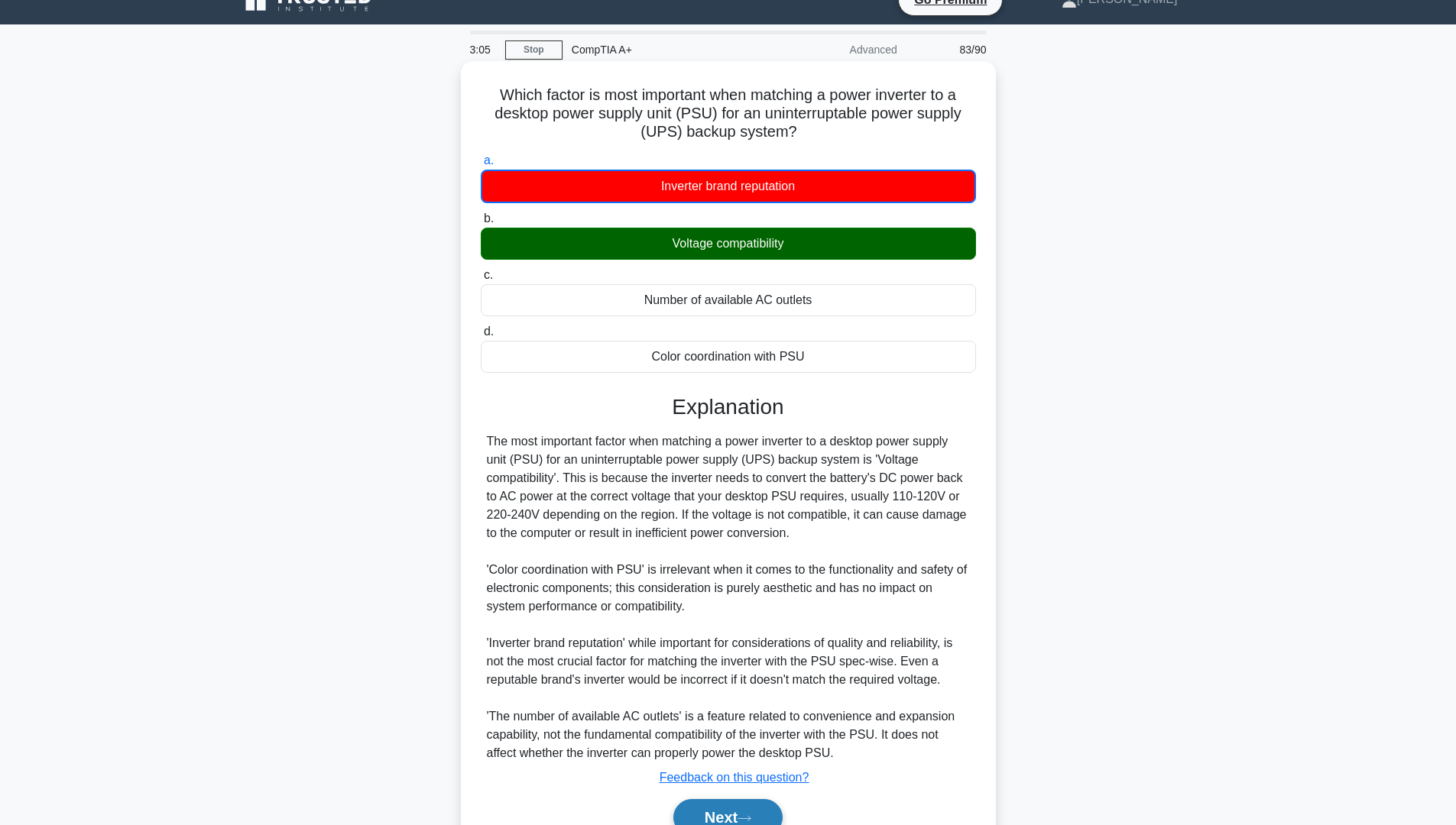
click at [751, 821] on icon at bounding box center [745, 818] width 14 height 9
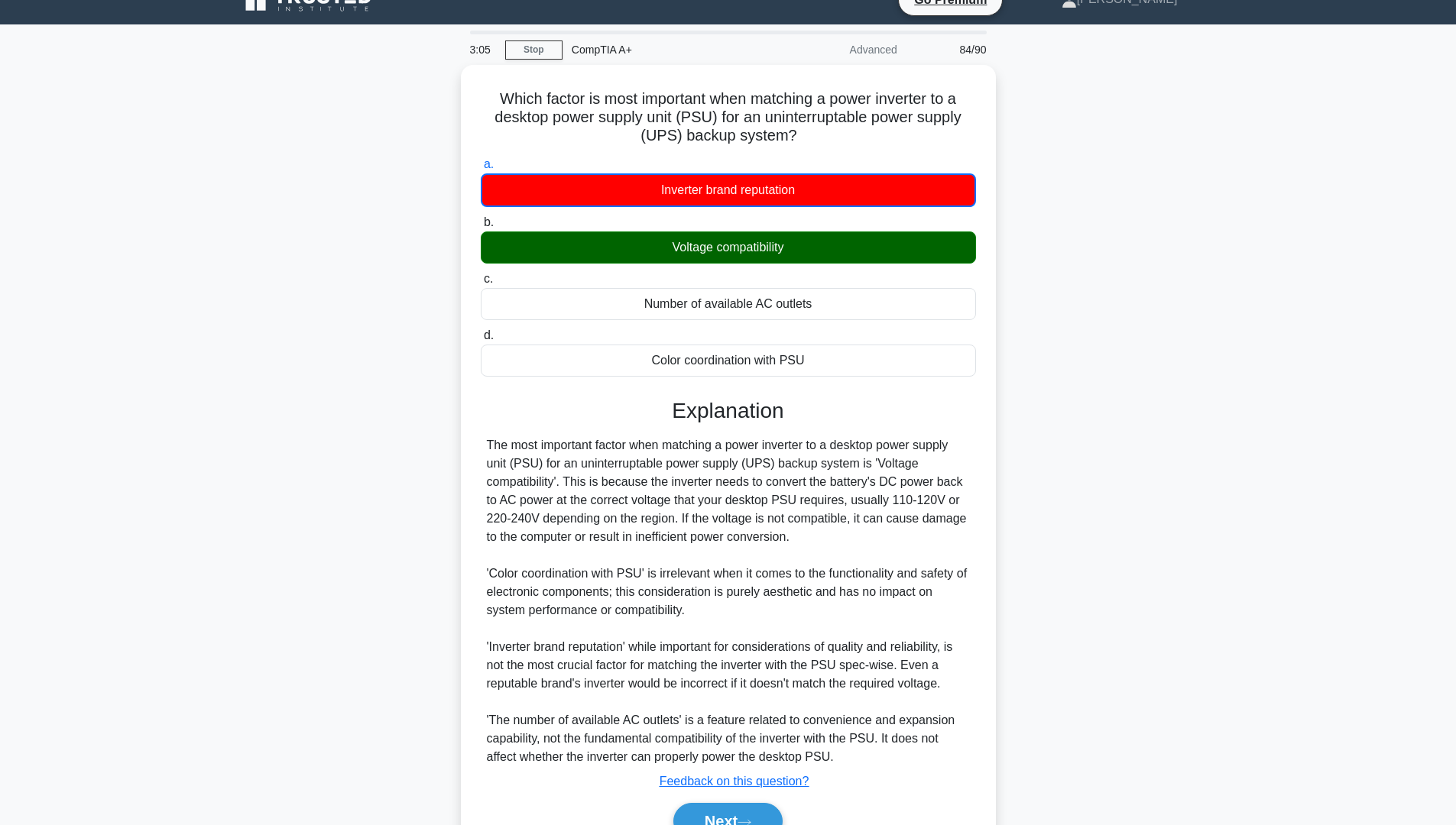
scroll to position [0, 0]
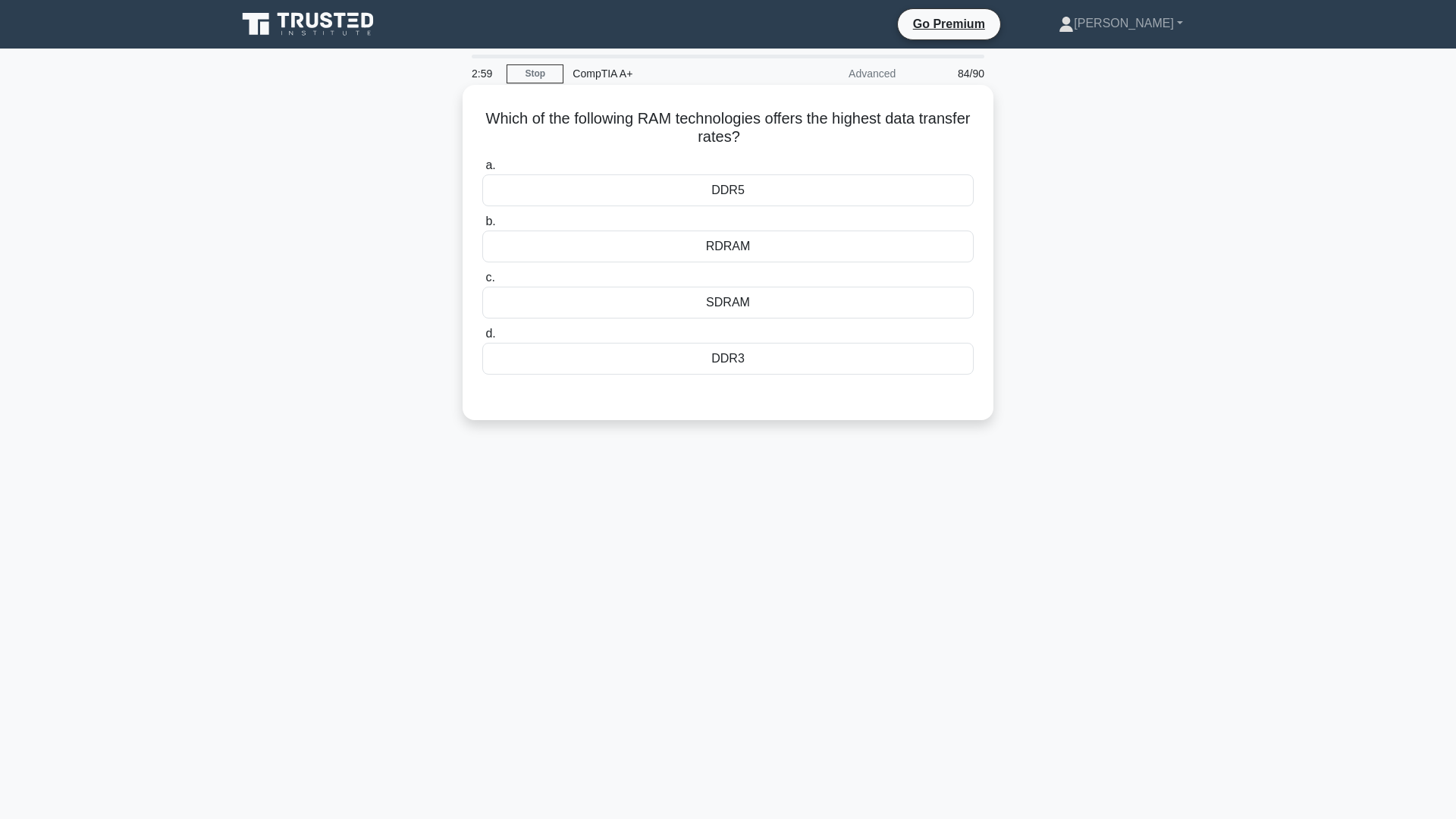
click at [730, 190] on div "DDR5" at bounding box center [728, 190] width 492 height 32
click at [482, 171] on input "a. DDR5" at bounding box center [482, 165] width 0 height 10
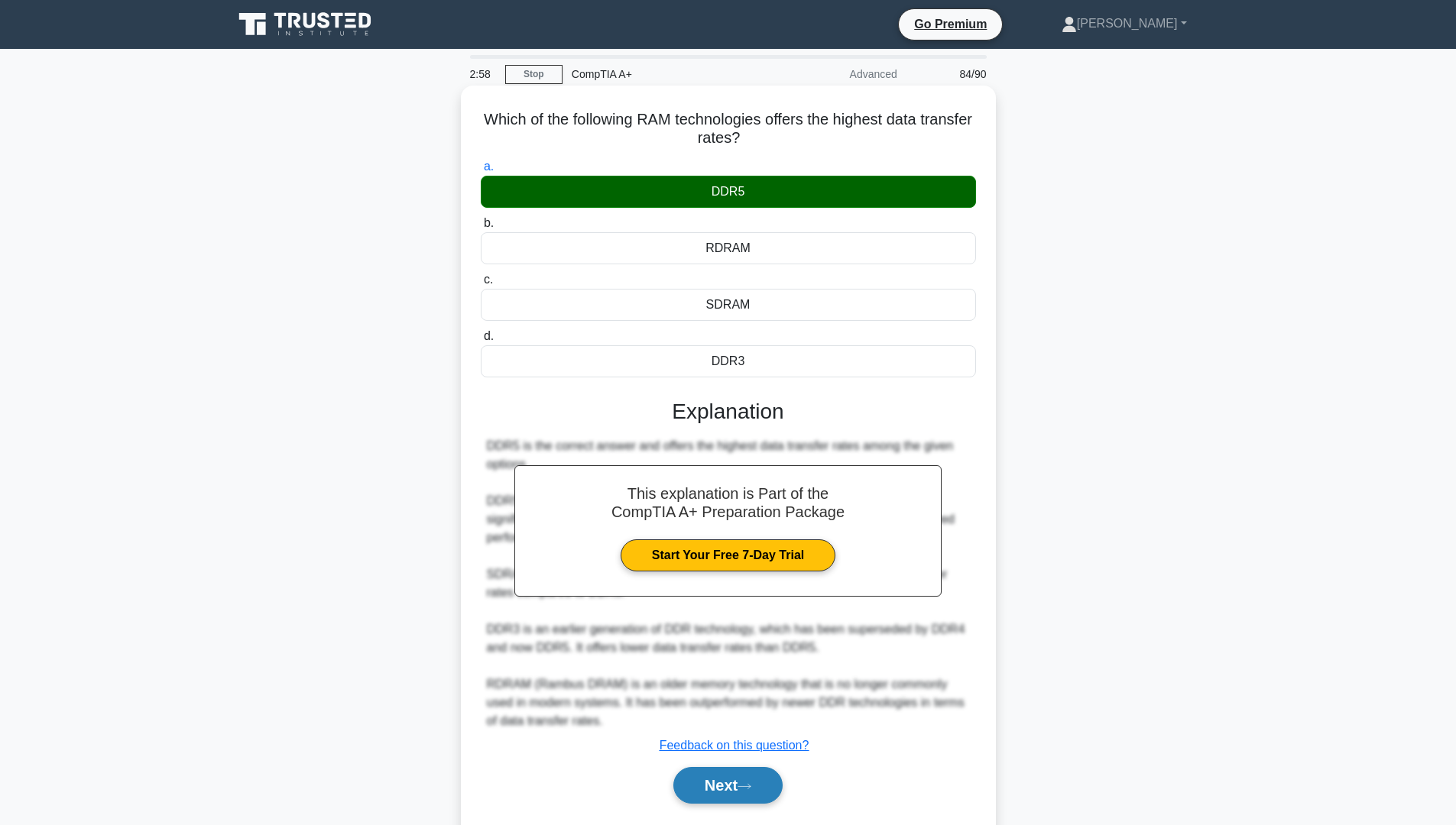
click at [728, 798] on button "Next" at bounding box center [728, 785] width 110 height 37
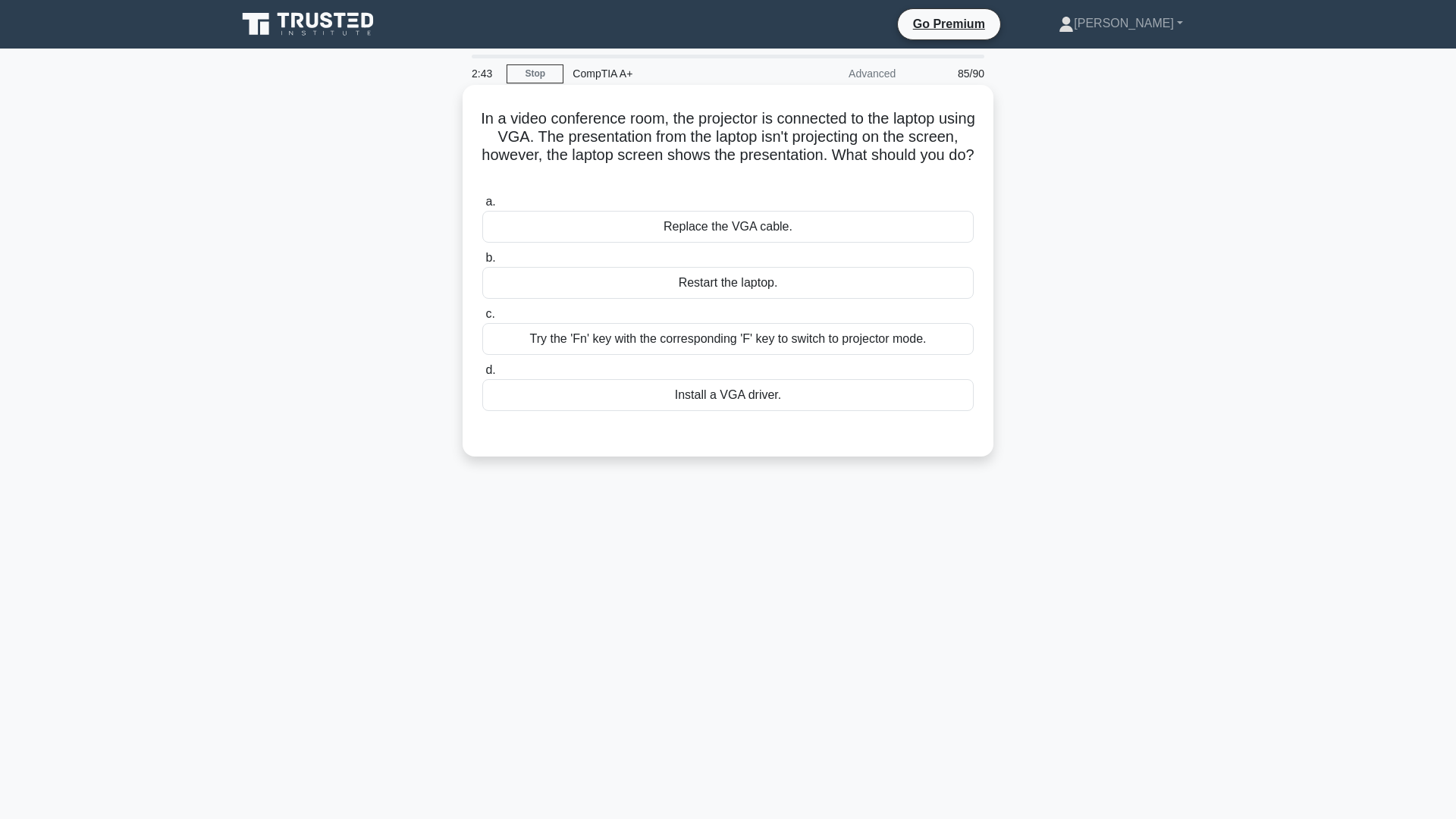
click at [736, 237] on div "Replace the VGA cable." at bounding box center [728, 227] width 492 height 32
click at [482, 207] on input "a. Replace the VGA cable." at bounding box center [482, 202] width 0 height 10
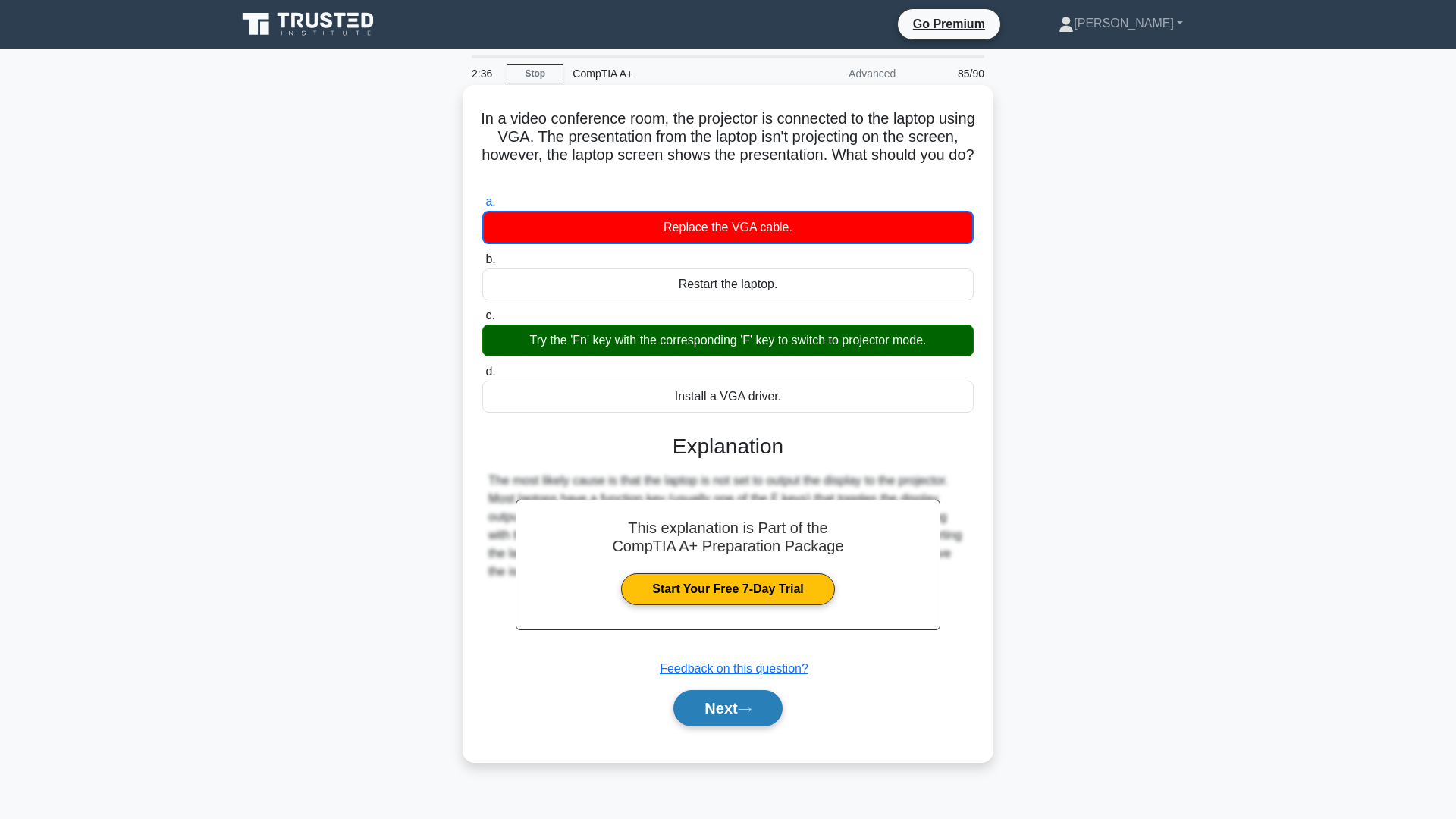
click at [752, 710] on icon at bounding box center [745, 709] width 14 height 9
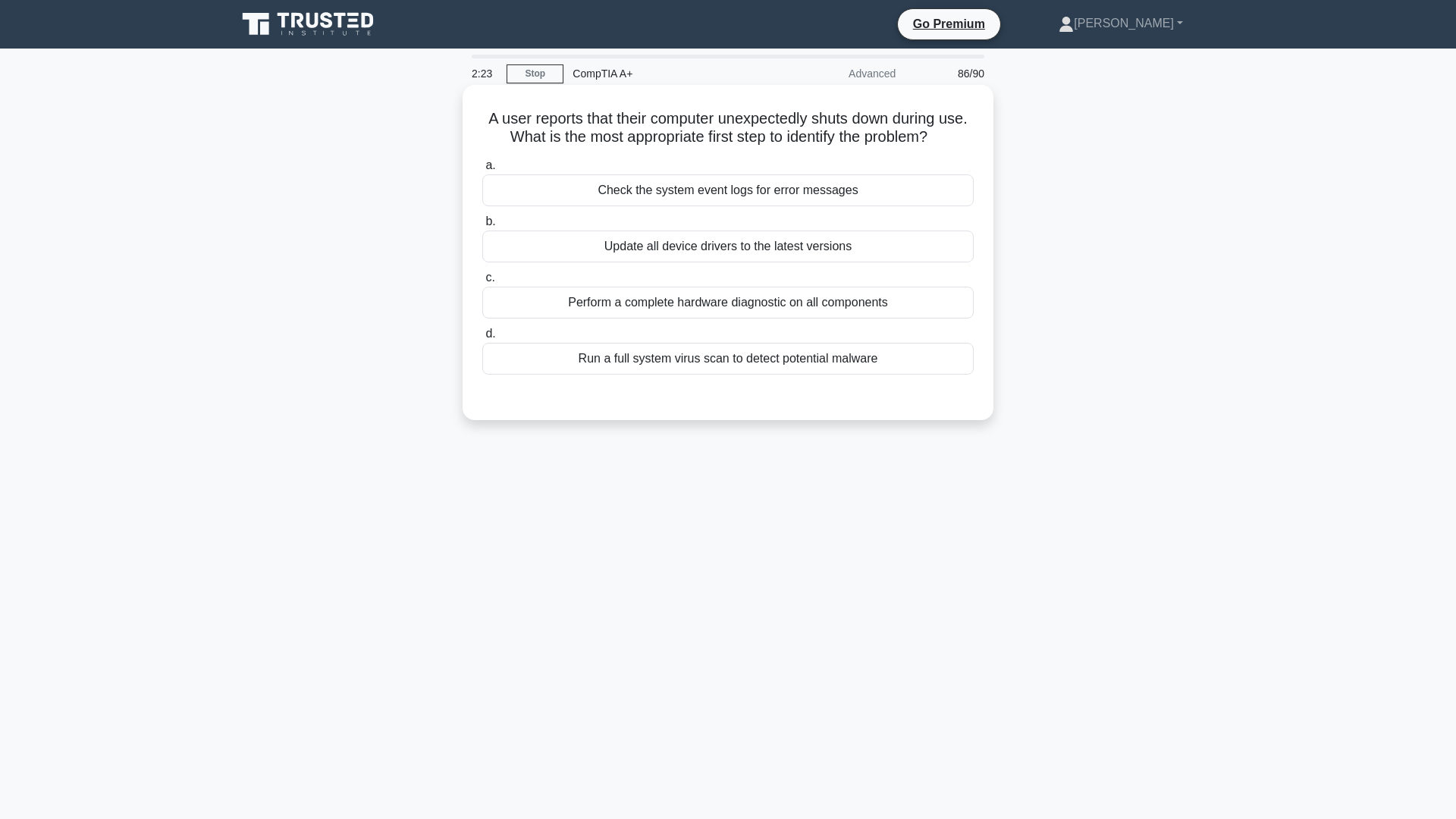
click at [727, 199] on div "Check the system event logs for error messages" at bounding box center [728, 190] width 492 height 32
click at [482, 171] on input "a. Check the system event logs for error messages" at bounding box center [482, 165] width 0 height 10
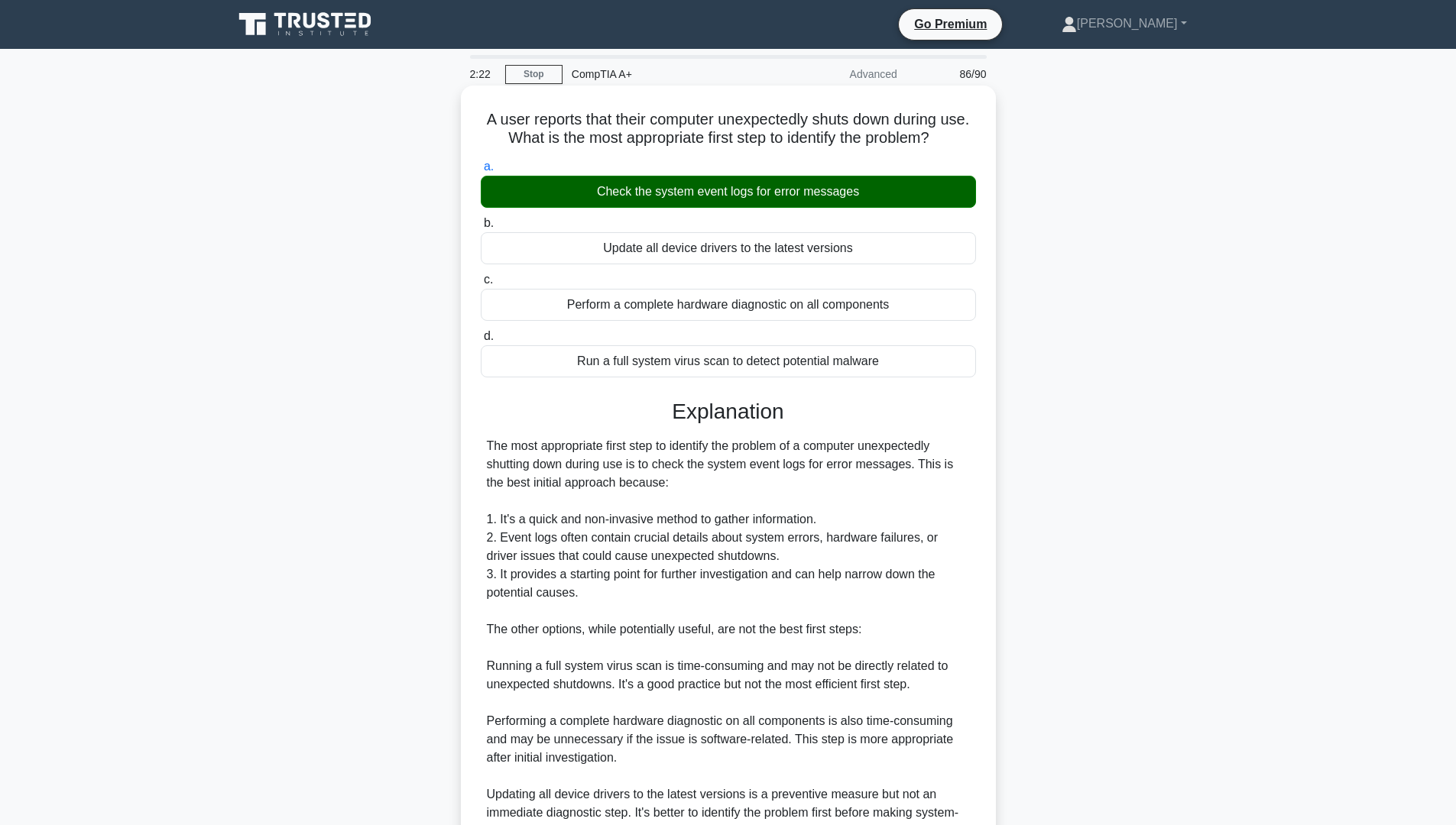
scroll to position [152, 0]
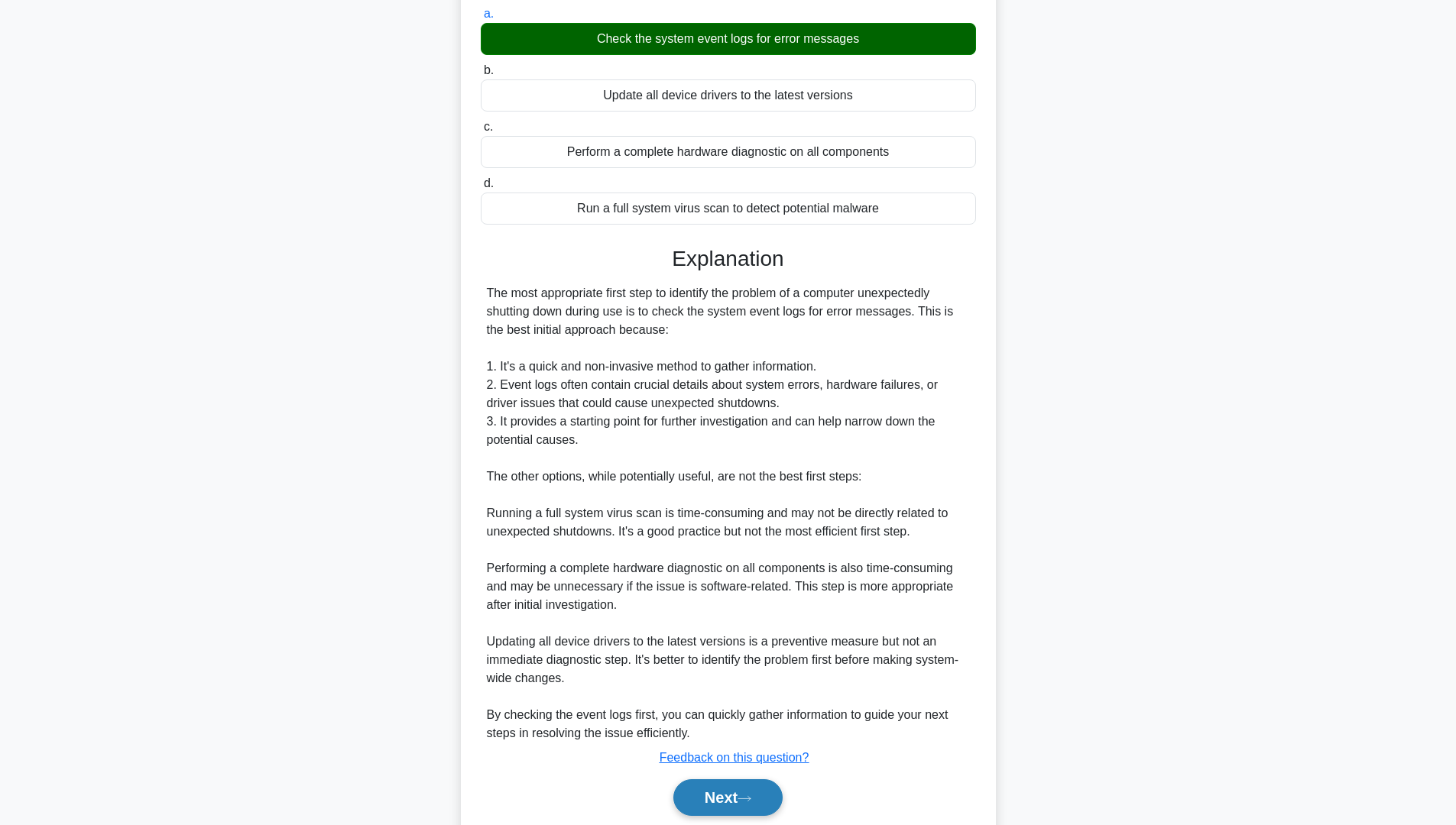
click at [723, 805] on button "Next" at bounding box center [728, 797] width 110 height 37
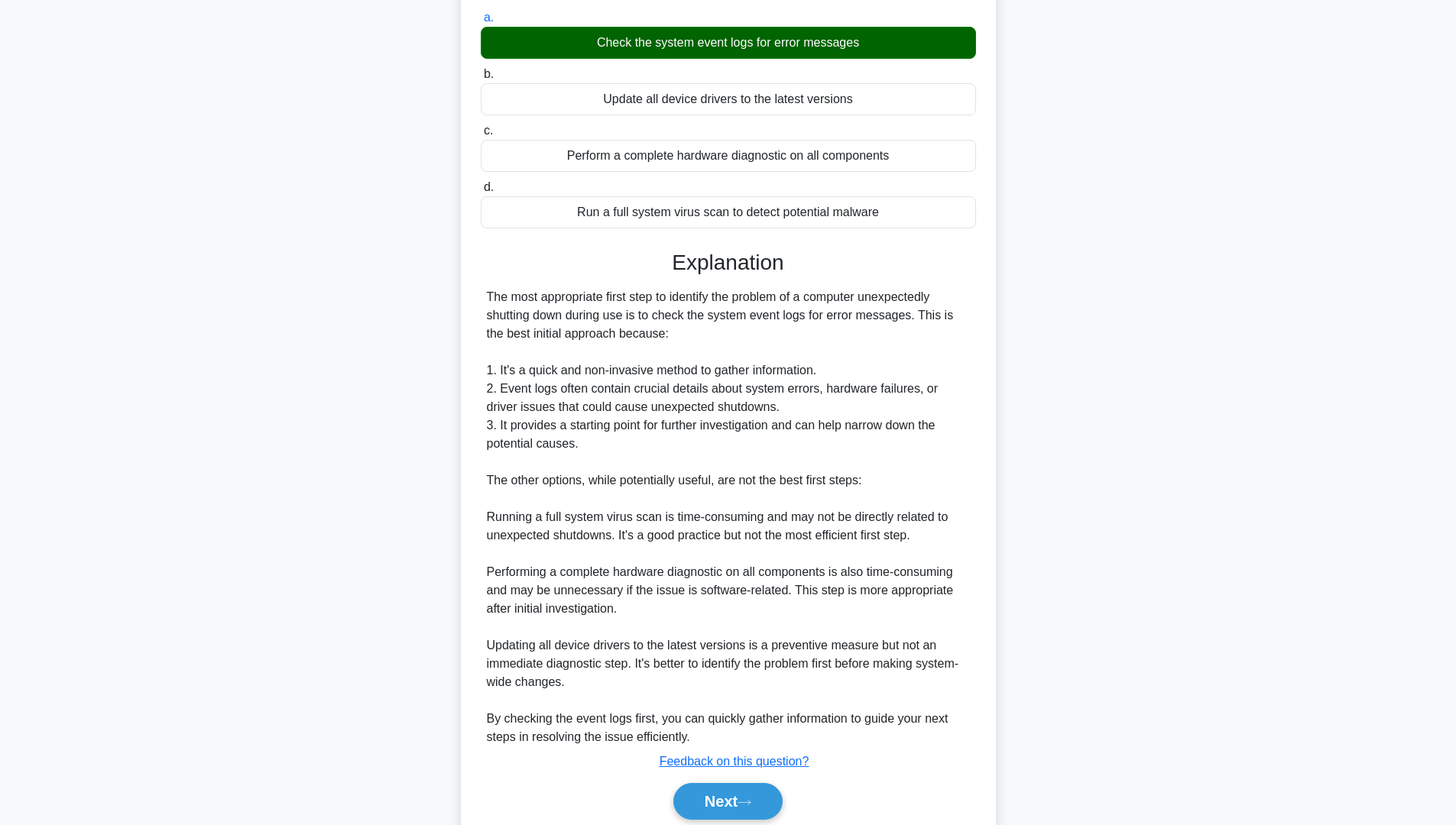
scroll to position [0, 0]
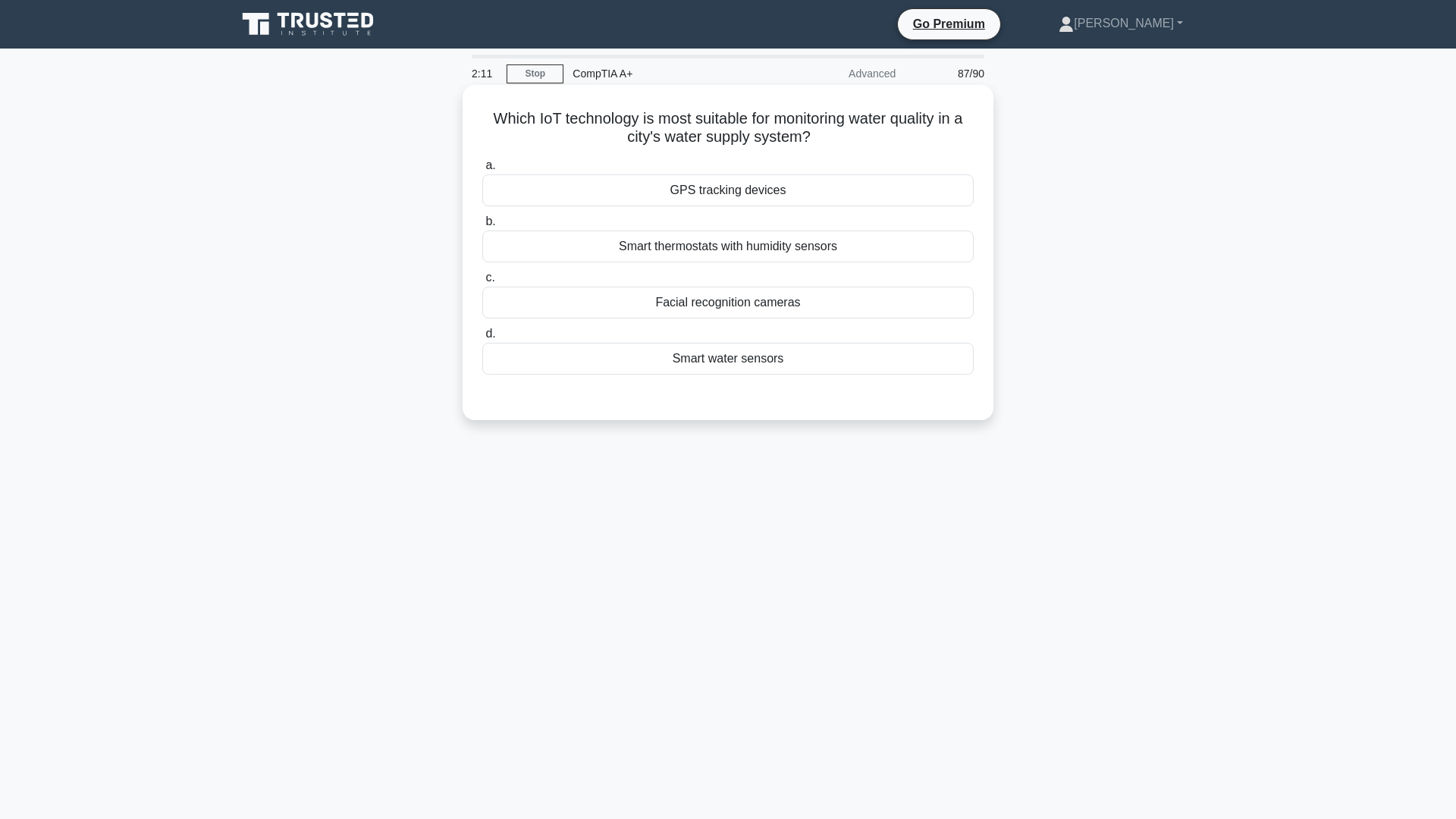
click at [725, 359] on div "Smart water sensors" at bounding box center [728, 358] width 492 height 32
click at [482, 339] on input "d. Smart water sensors" at bounding box center [482, 334] width 0 height 10
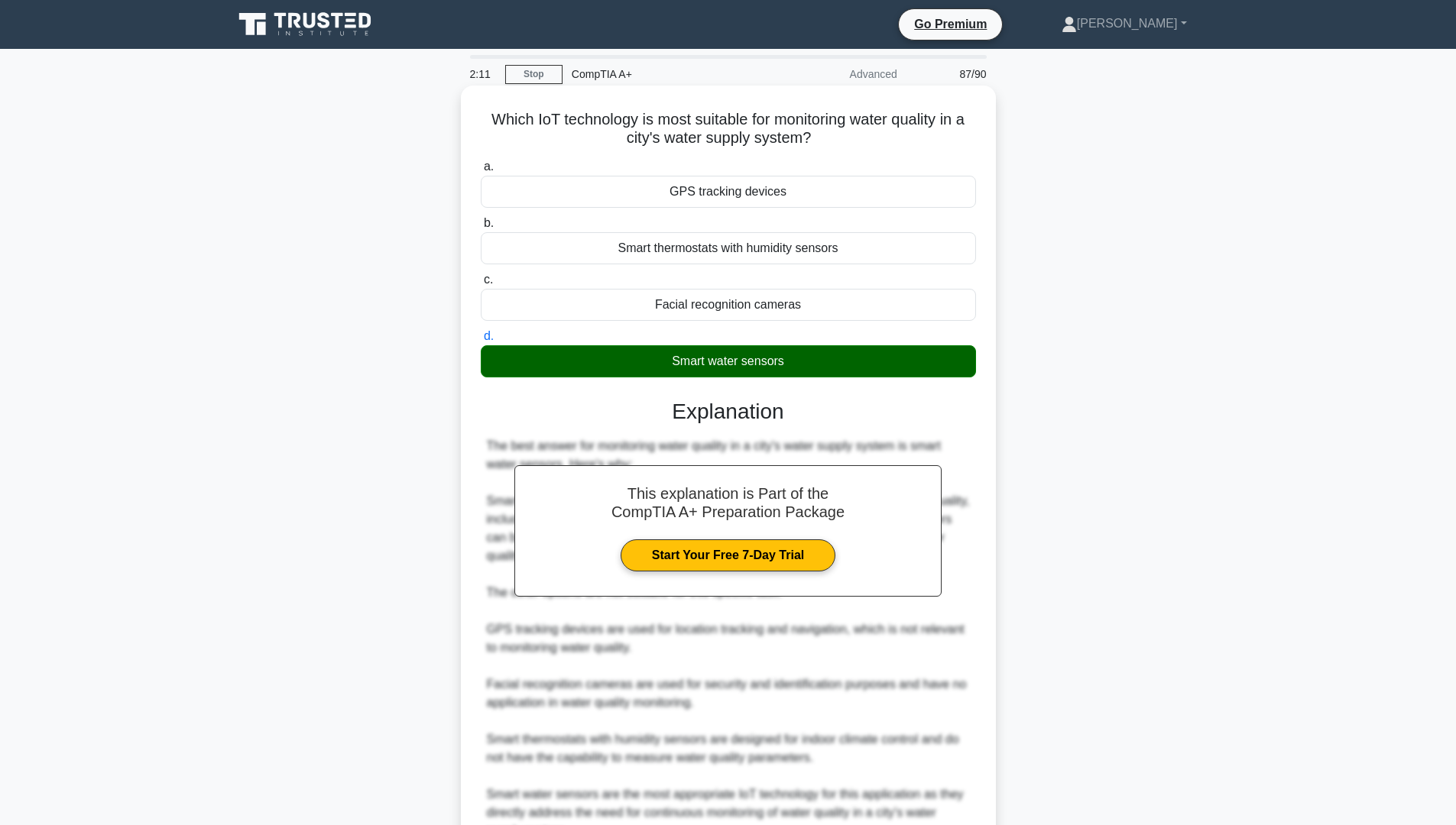
scroll to position [154, 0]
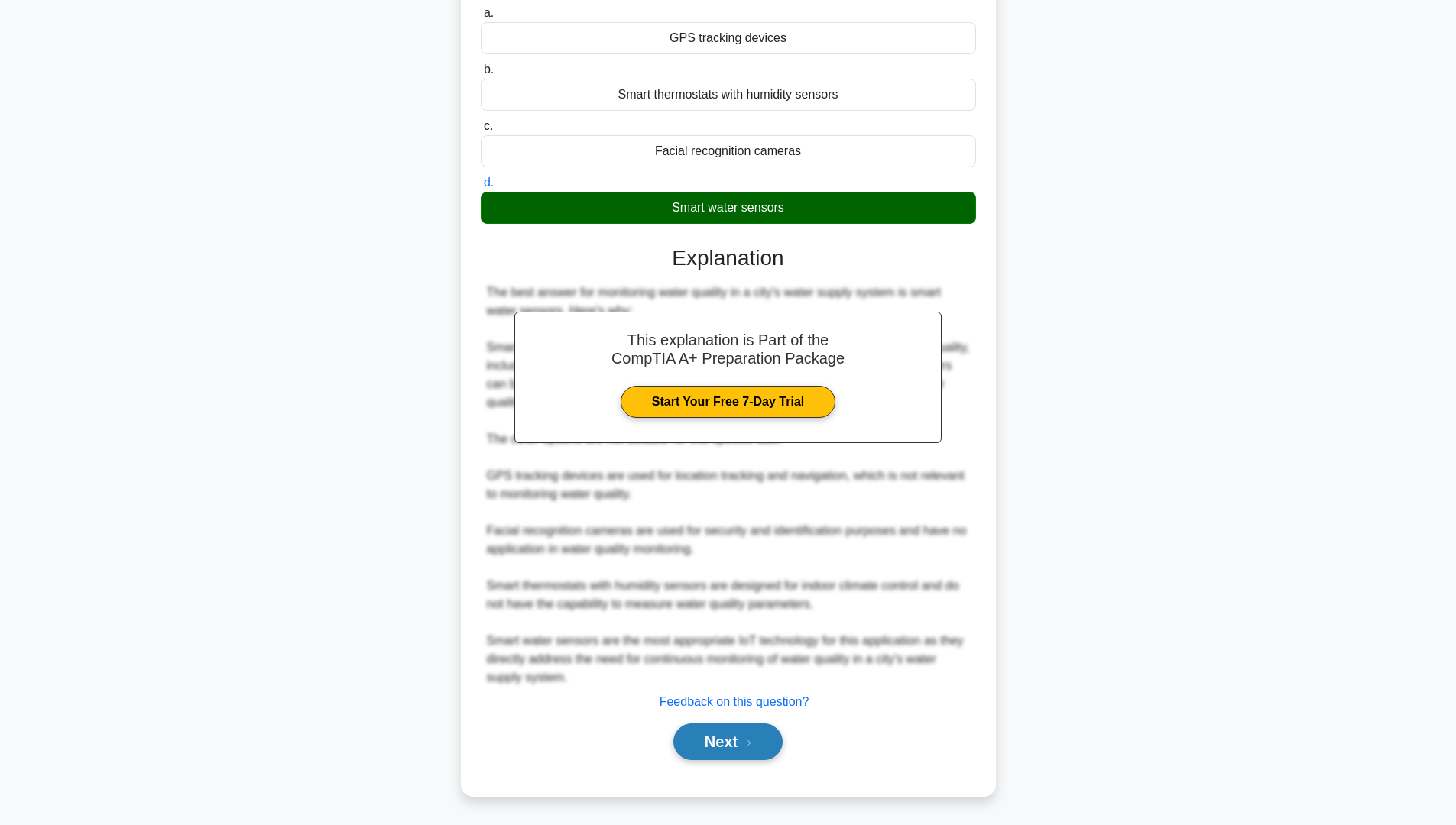
click at [746, 743] on icon at bounding box center [745, 742] width 13 height 5
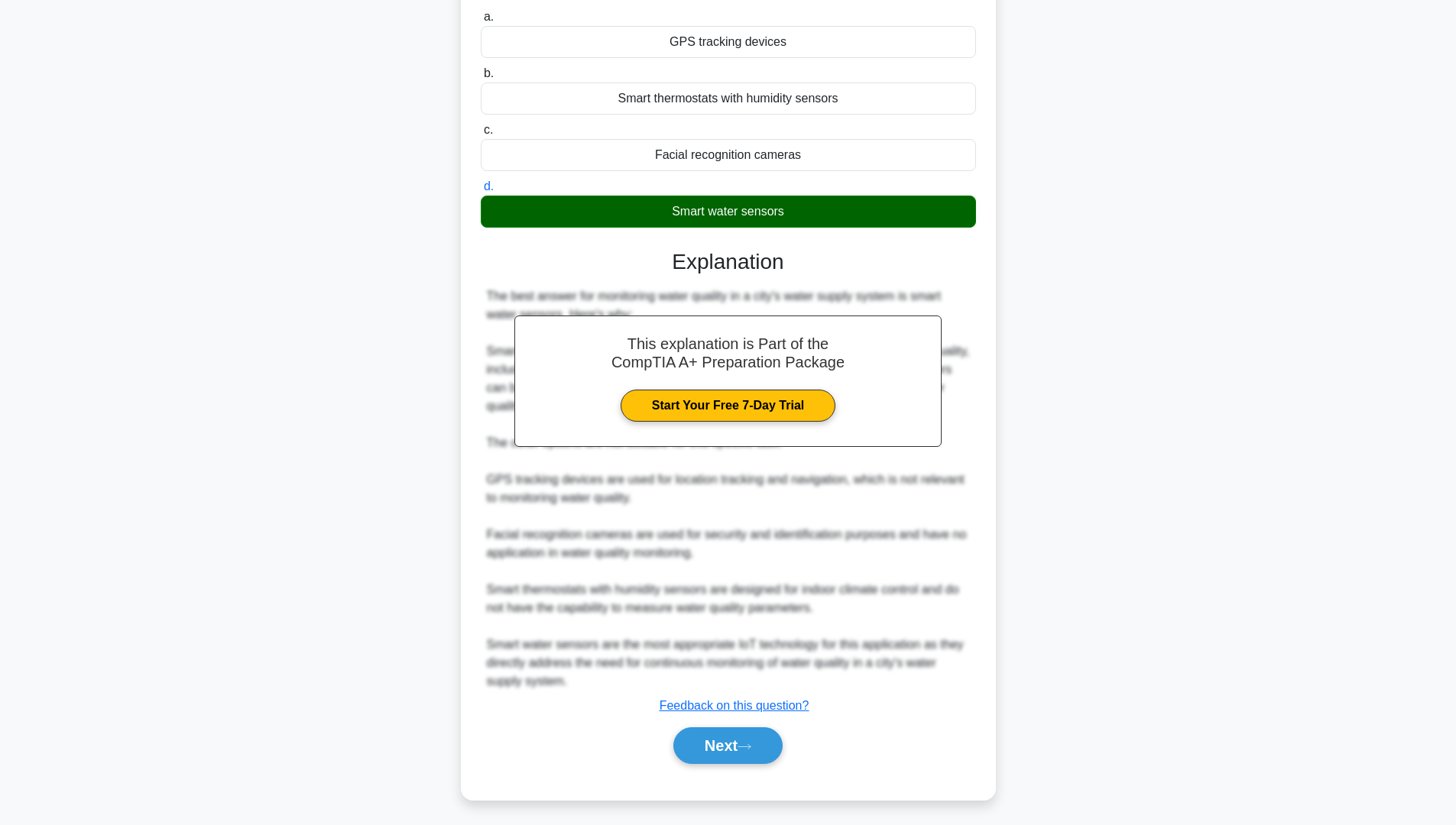
scroll to position [0, 0]
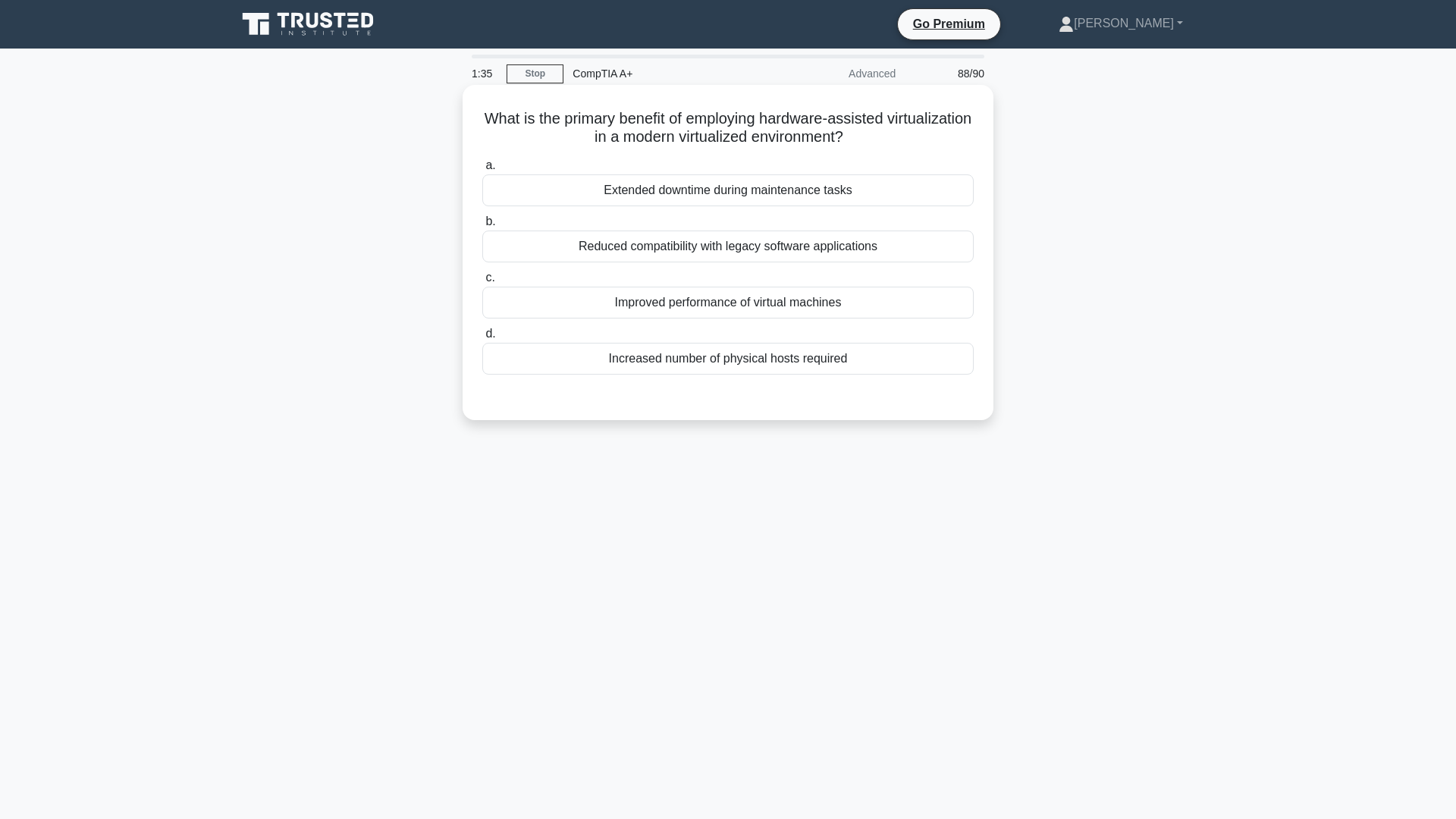
click at [731, 307] on div "Improved performance of virtual machines" at bounding box center [728, 302] width 492 height 32
click at [482, 283] on input "c. Improved performance of virtual machines" at bounding box center [482, 278] width 0 height 10
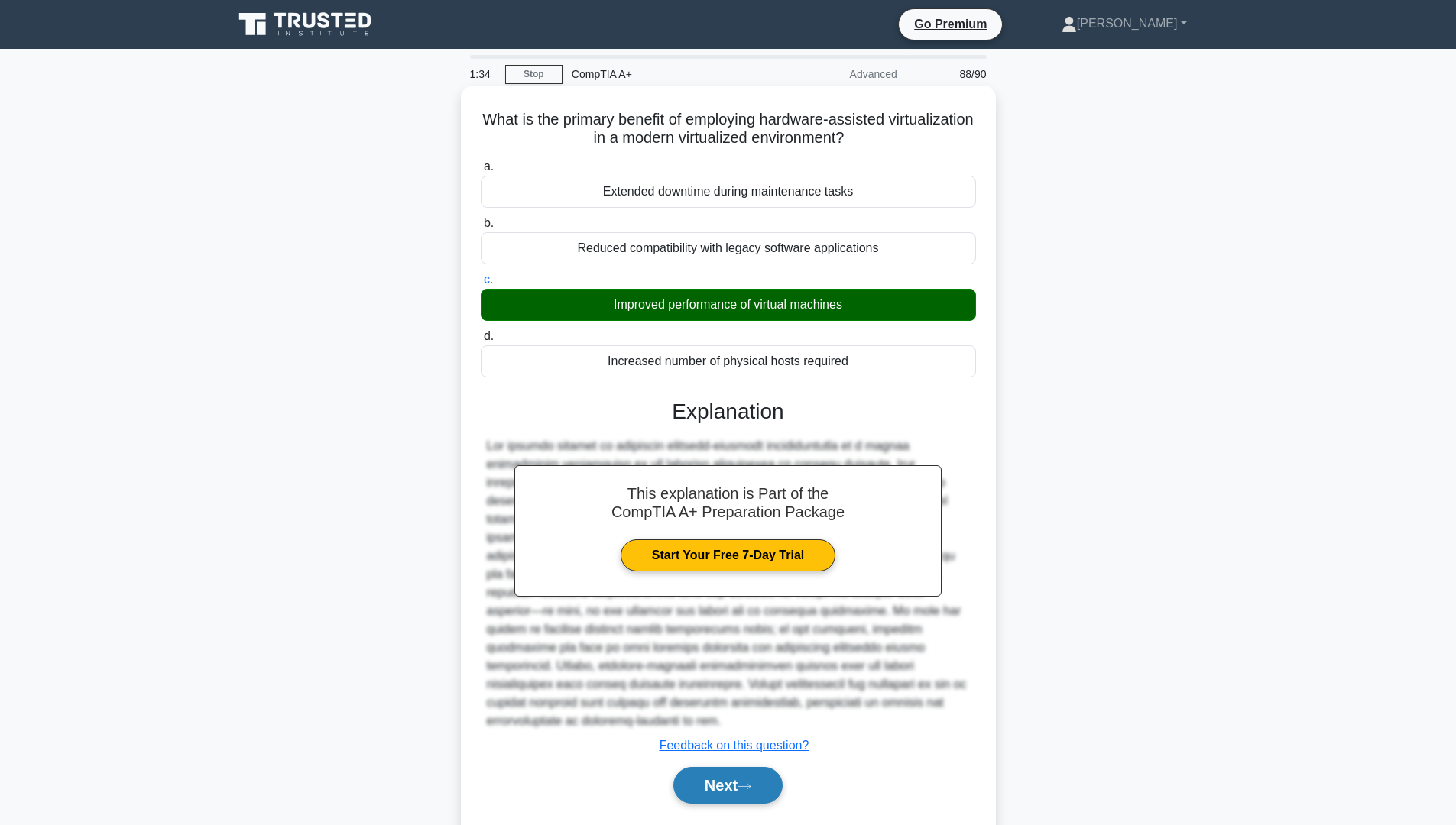
click at [728, 781] on button "Next" at bounding box center [728, 785] width 110 height 37
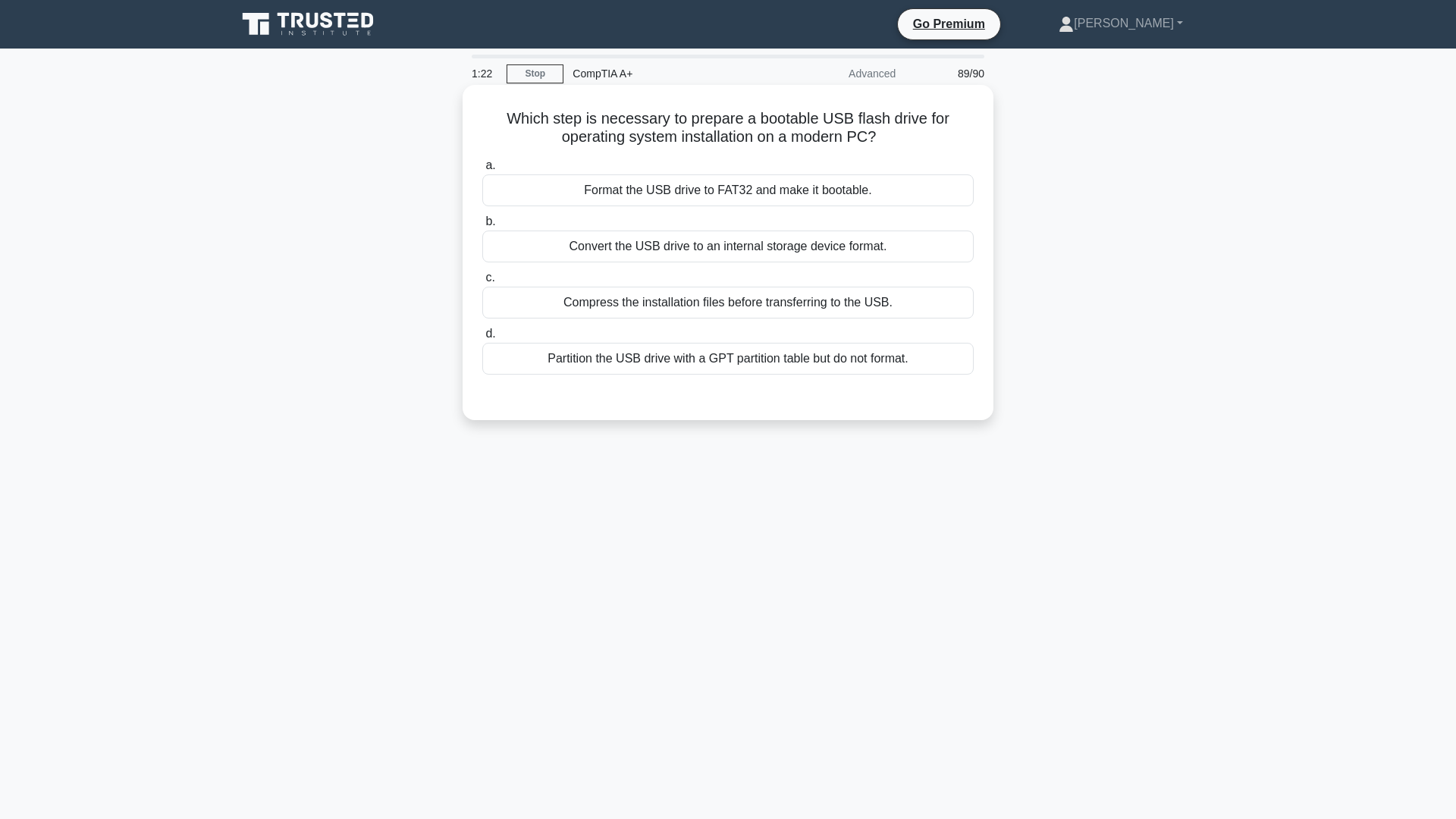
click at [735, 187] on div "Format the USB drive to FAT32 and make it bootable." at bounding box center [728, 190] width 492 height 32
click at [482, 171] on input "a. Format the USB drive to FAT32 and make it bootable." at bounding box center [482, 165] width 0 height 10
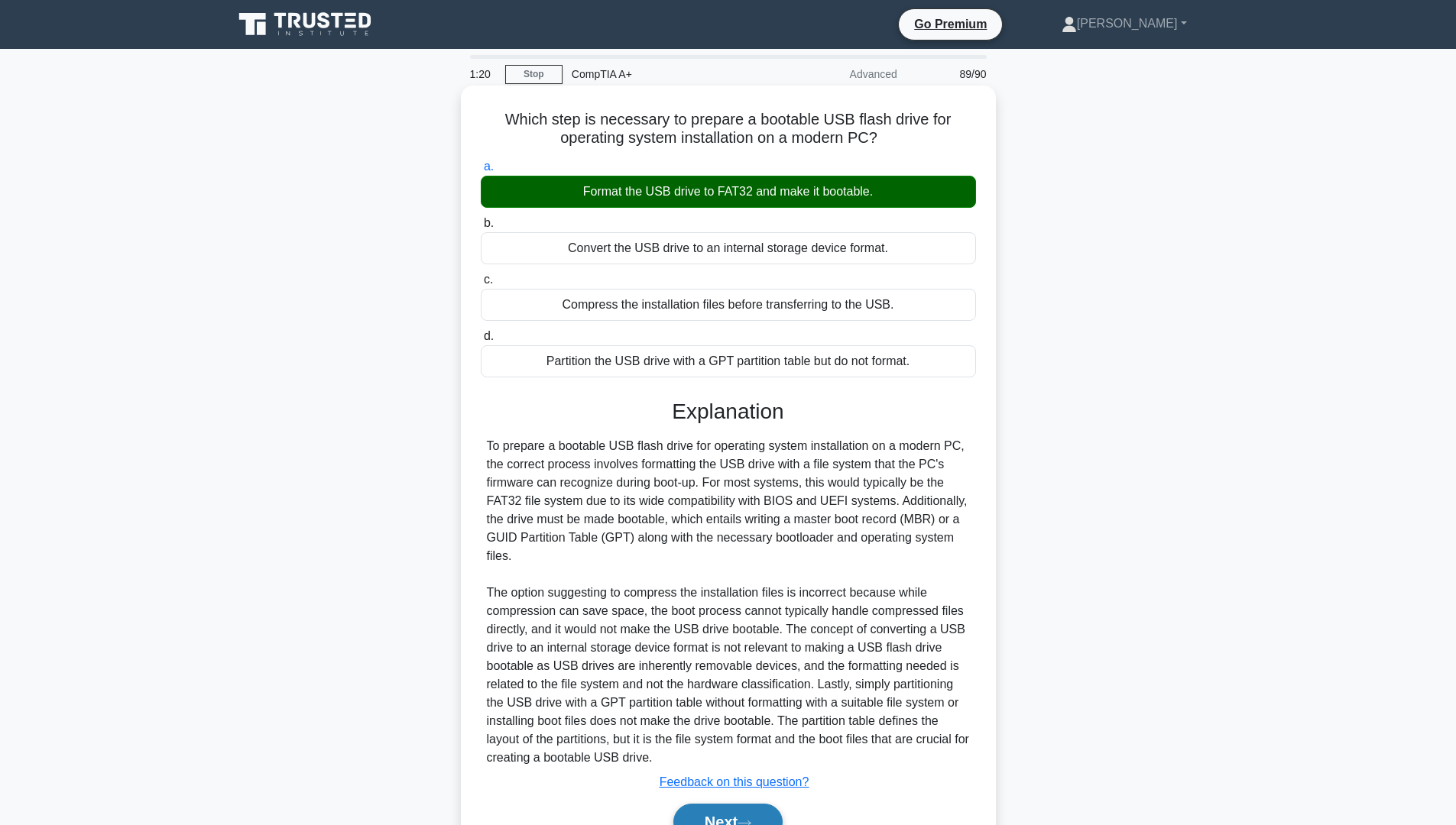
click at [724, 819] on button "Next" at bounding box center [728, 822] width 110 height 37
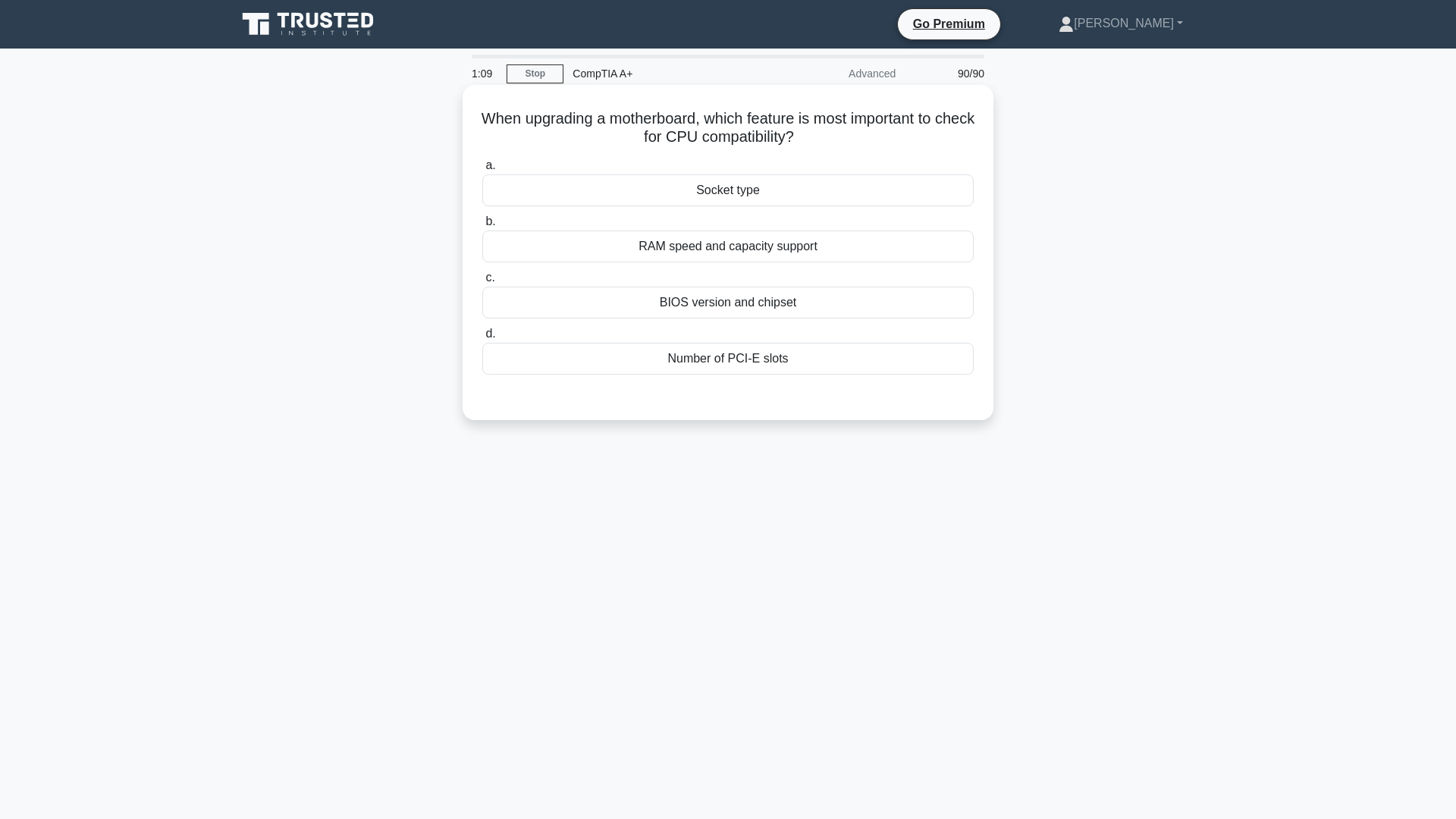
drag, startPoint x: 731, startPoint y: 182, endPoint x: 738, endPoint y: 175, distance: 9.9
click at [738, 175] on div "Socket type" at bounding box center [728, 190] width 492 height 32
click at [806, 199] on div "Socket type" at bounding box center [728, 190] width 492 height 32
click at [482, 171] on input "a. Socket type" at bounding box center [482, 165] width 0 height 10
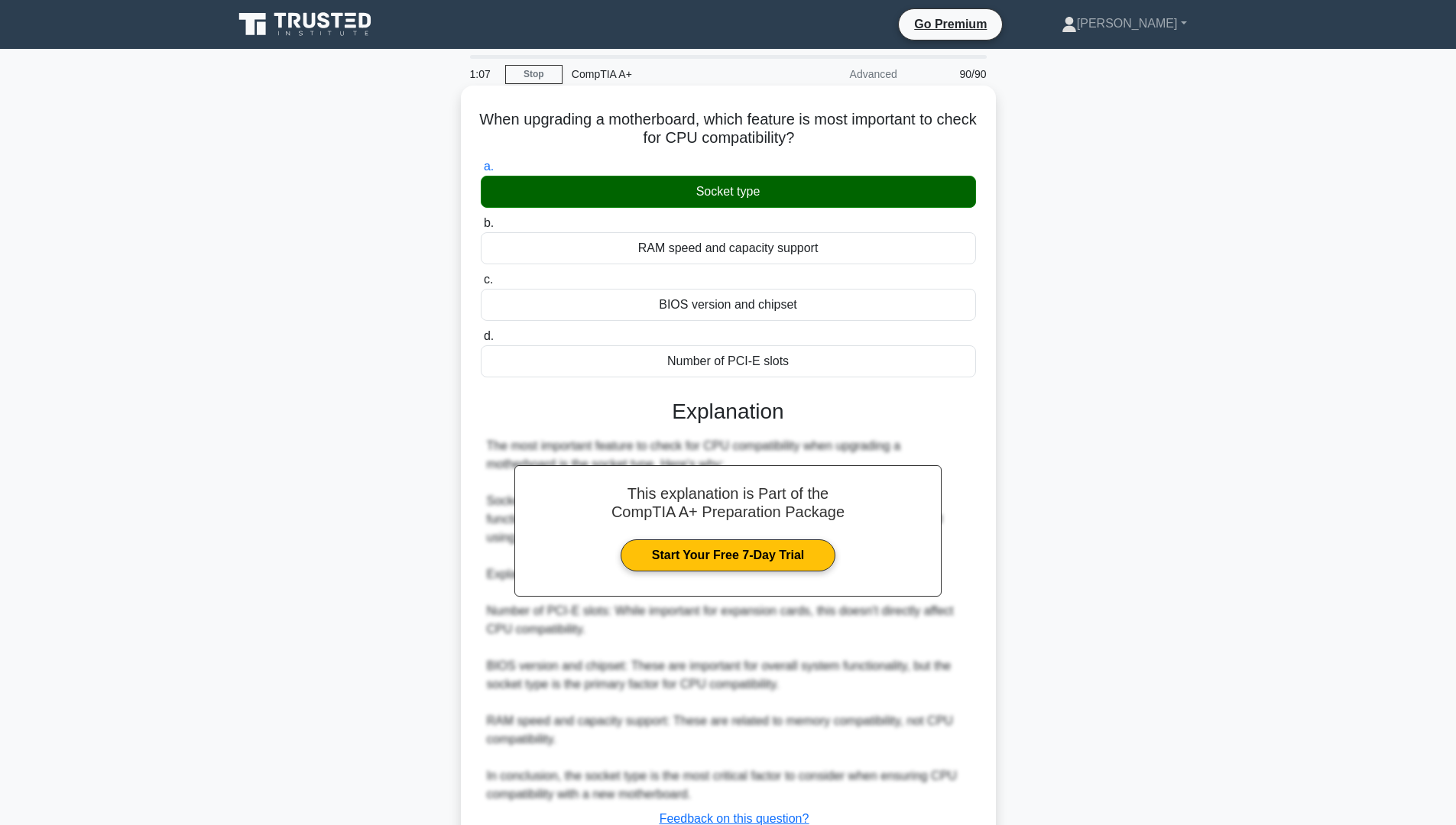
scroll to position [117, 0]
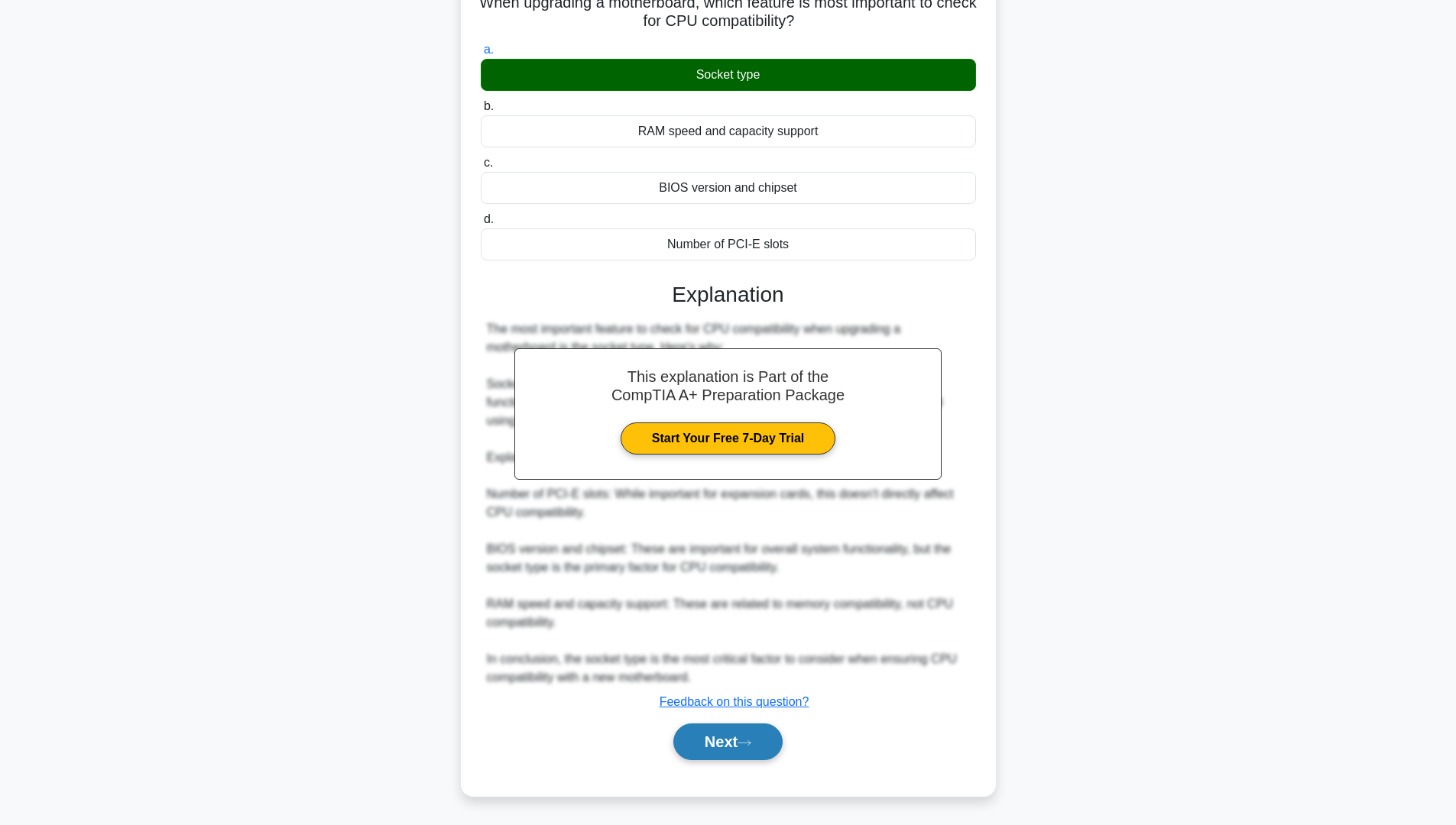
click at [742, 737] on button "Next" at bounding box center [728, 741] width 110 height 37
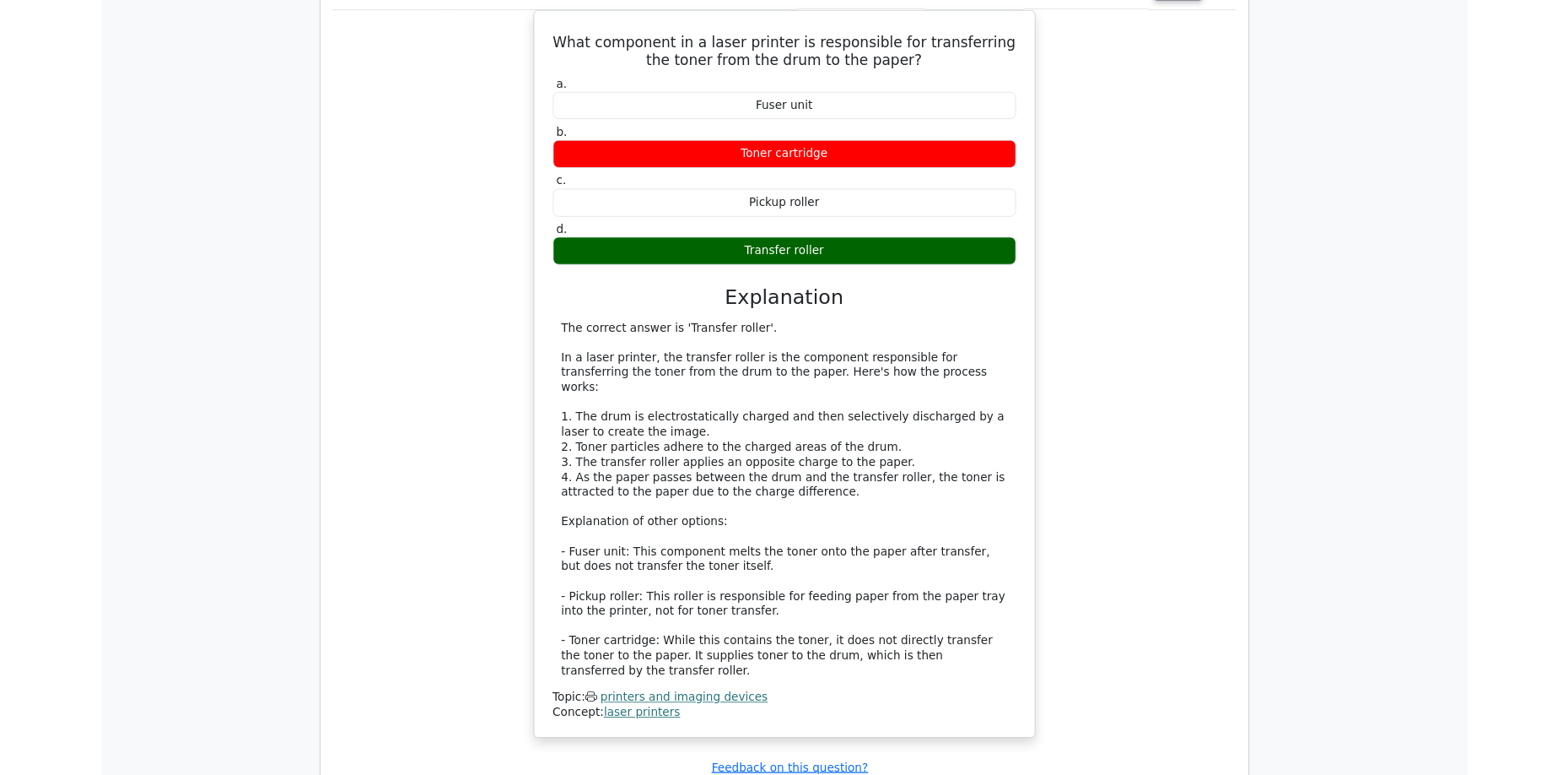
scroll to position [2195, 0]
